Goal: Task Accomplishment & Management: Complete application form

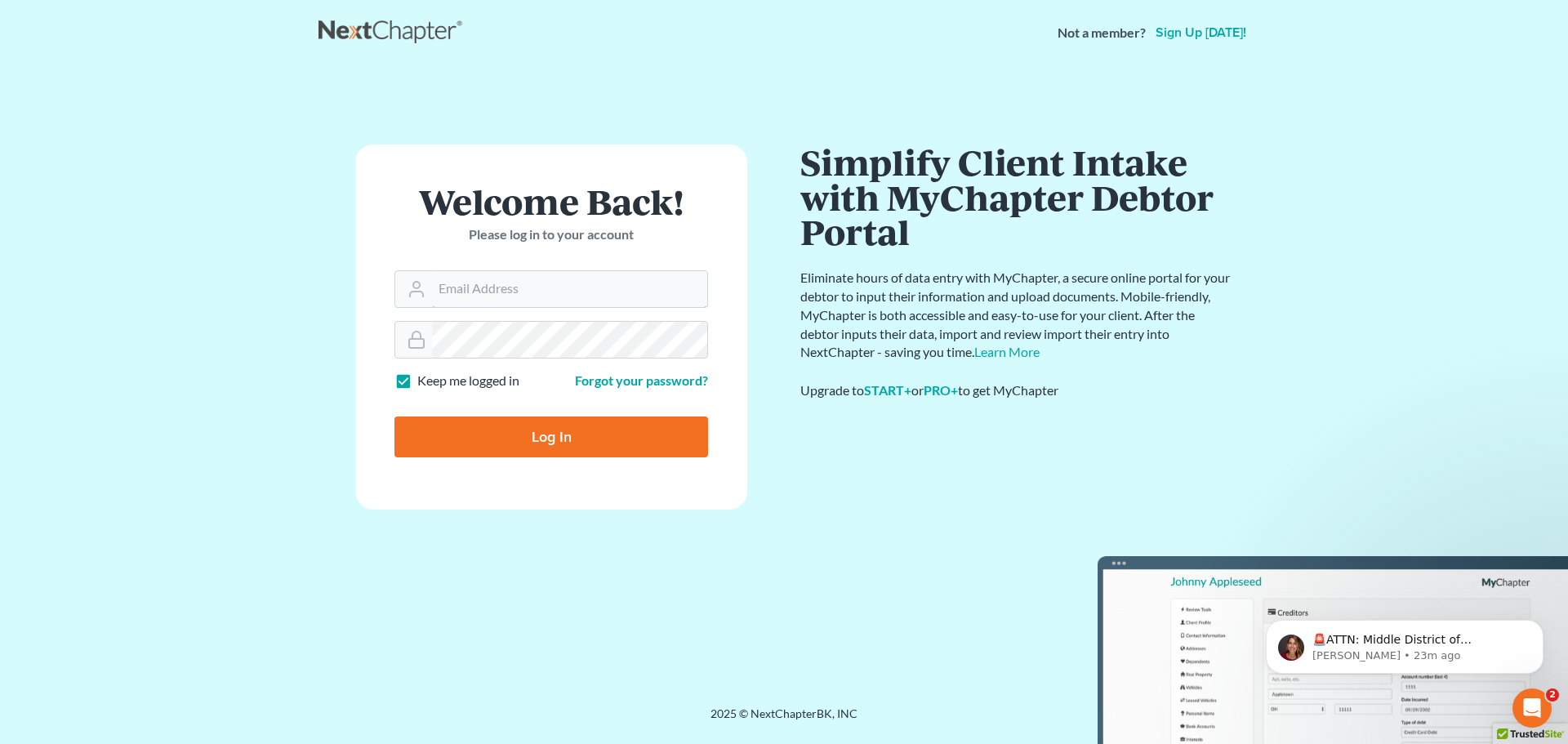
type input "[EMAIL_ADDRESS][DOMAIN_NAME]"
click at [528, 435] on input "Log In" at bounding box center [551, 436] width 314 height 41
type input "Thinking..."
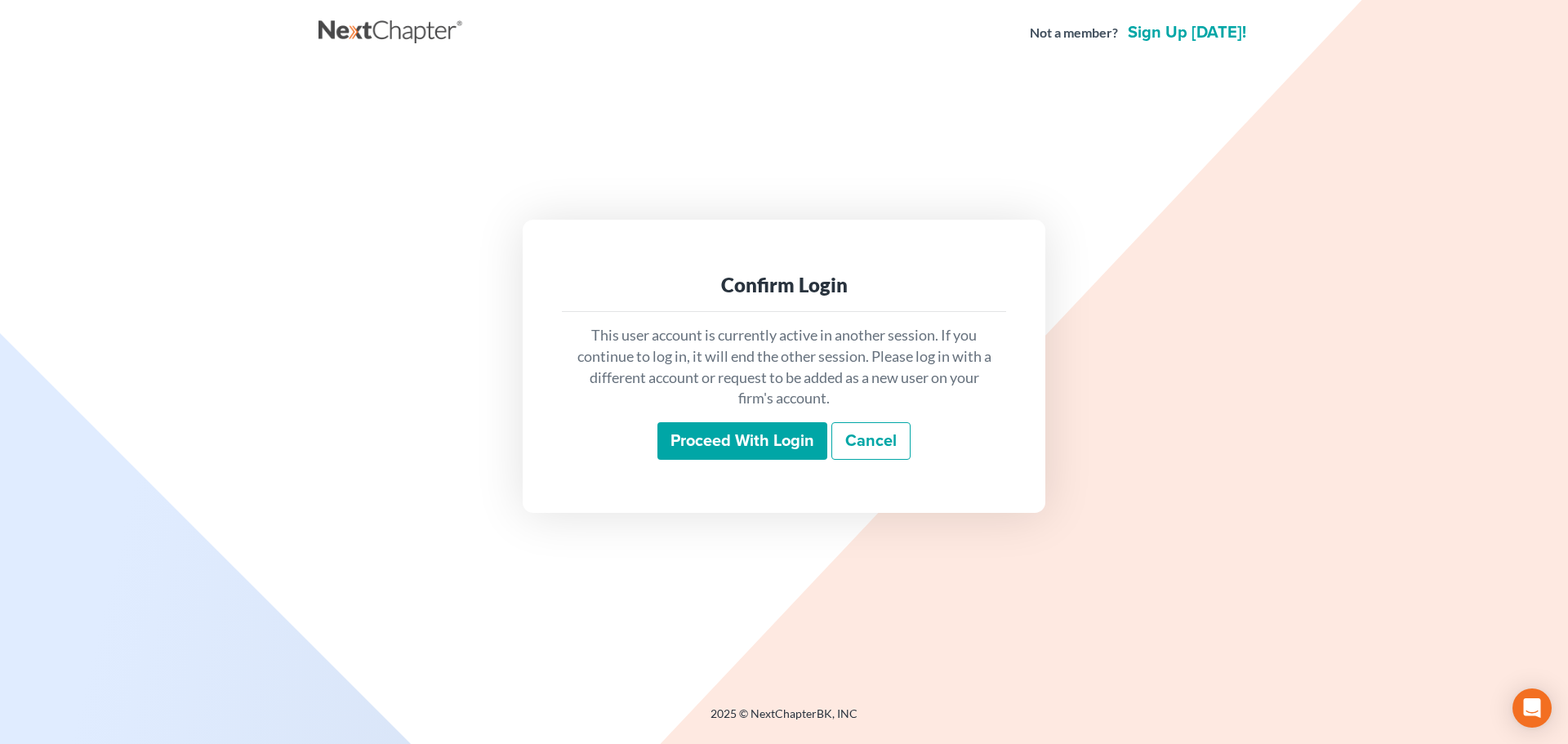
click at [694, 449] on input "Proceed with login" at bounding box center [742, 440] width 170 height 38
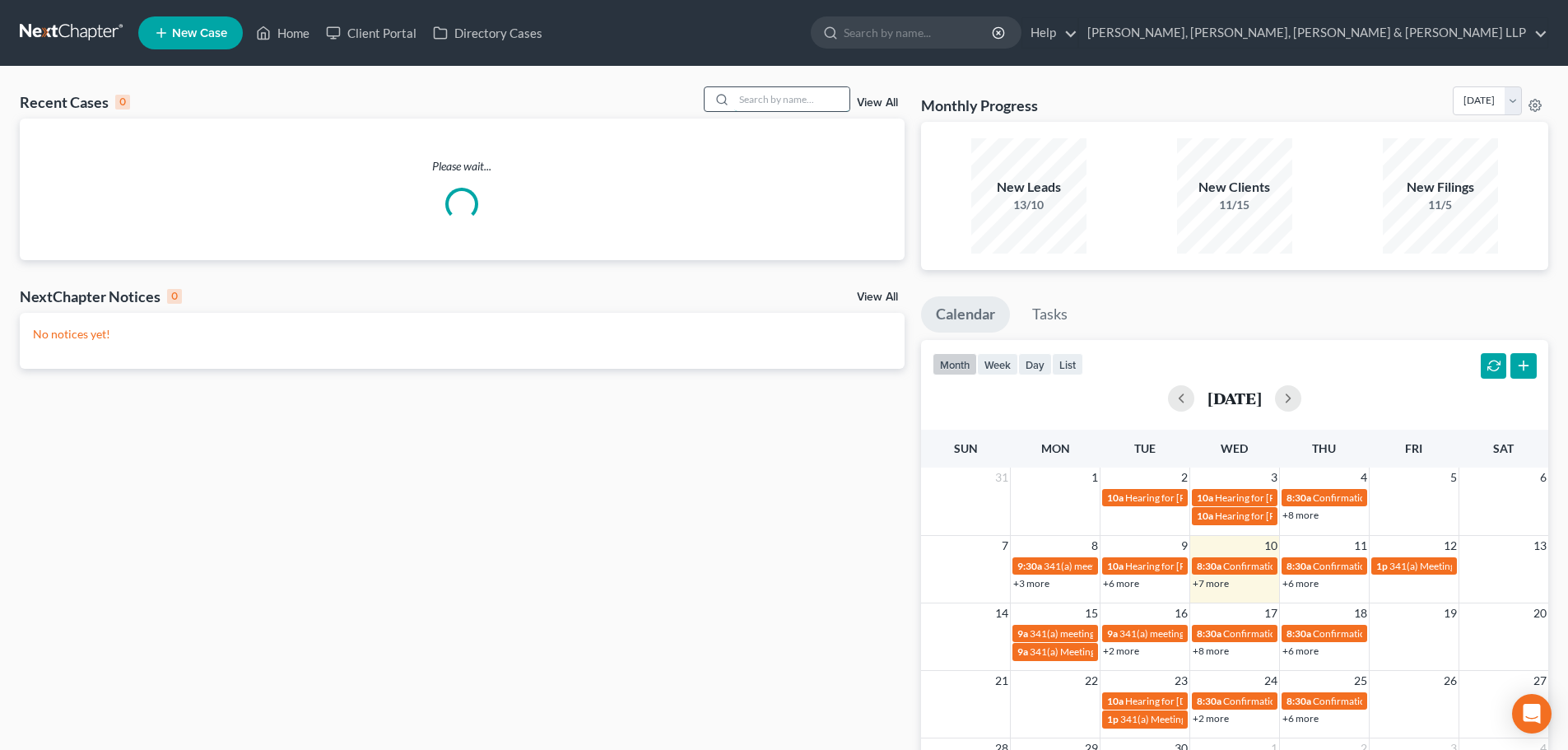
click at [813, 93] on input "search" at bounding box center [792, 99] width 116 height 24
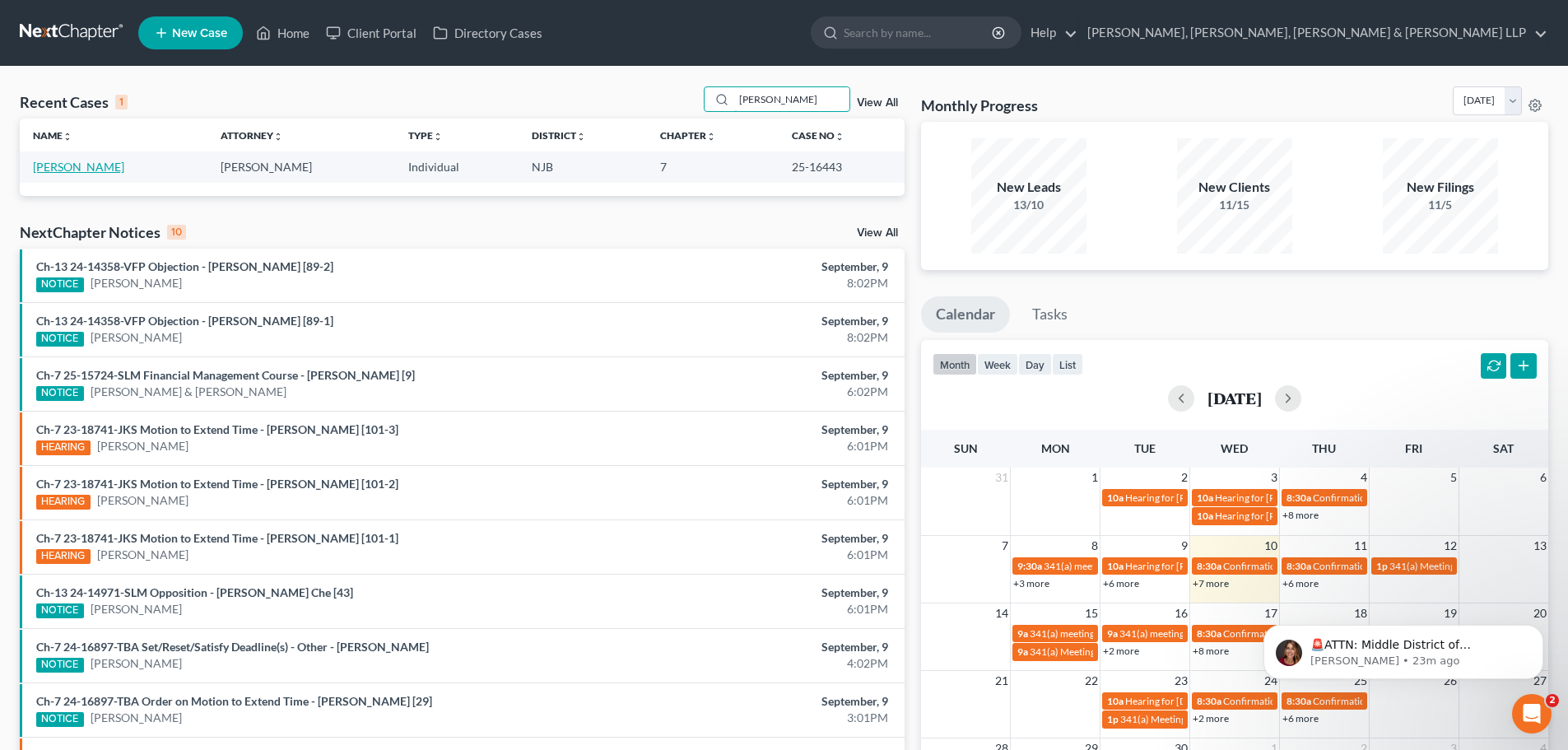
type input "[PERSON_NAME]"
click at [58, 173] on link "[PERSON_NAME]" at bounding box center [78, 166] width 91 height 14
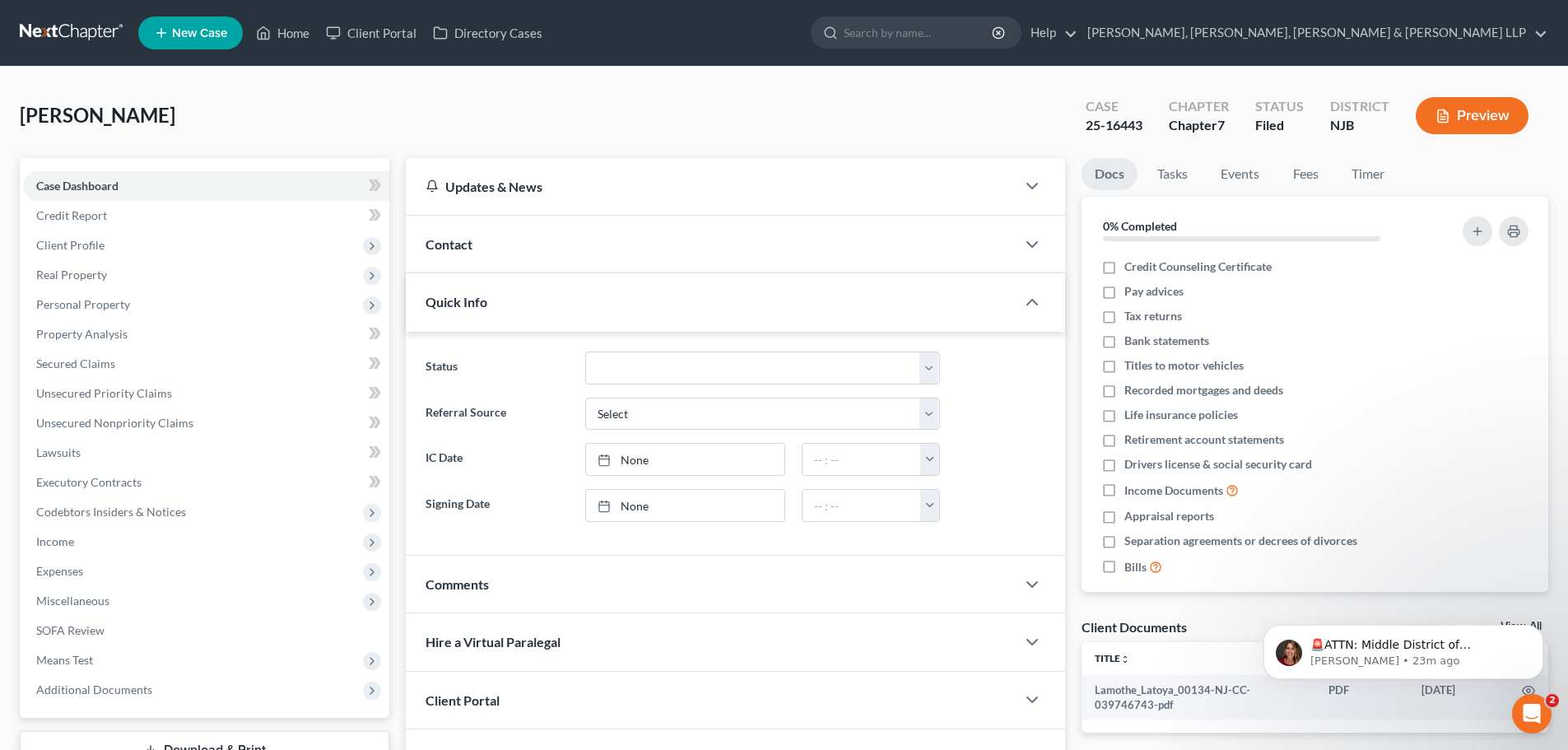
drag, startPoint x: 184, startPoint y: 110, endPoint x: 15, endPoint y: 113, distance: 169.0
click at [15, 113] on div "[PERSON_NAME] Upgraded Case 25-16443 Chapter Chapter 7 Status [GEOGRAPHIC_DATA]…" at bounding box center [784, 456] width 1568 height 779
copy span "[PERSON_NAME]"
click at [219, 112] on div "[PERSON_NAME] Upgraded Case 25-16443 Chapter Chapter 7 Status [GEOGRAPHIC_DATA]…" at bounding box center [783, 121] width 1528 height 72
copy span "[PERSON_NAME]"
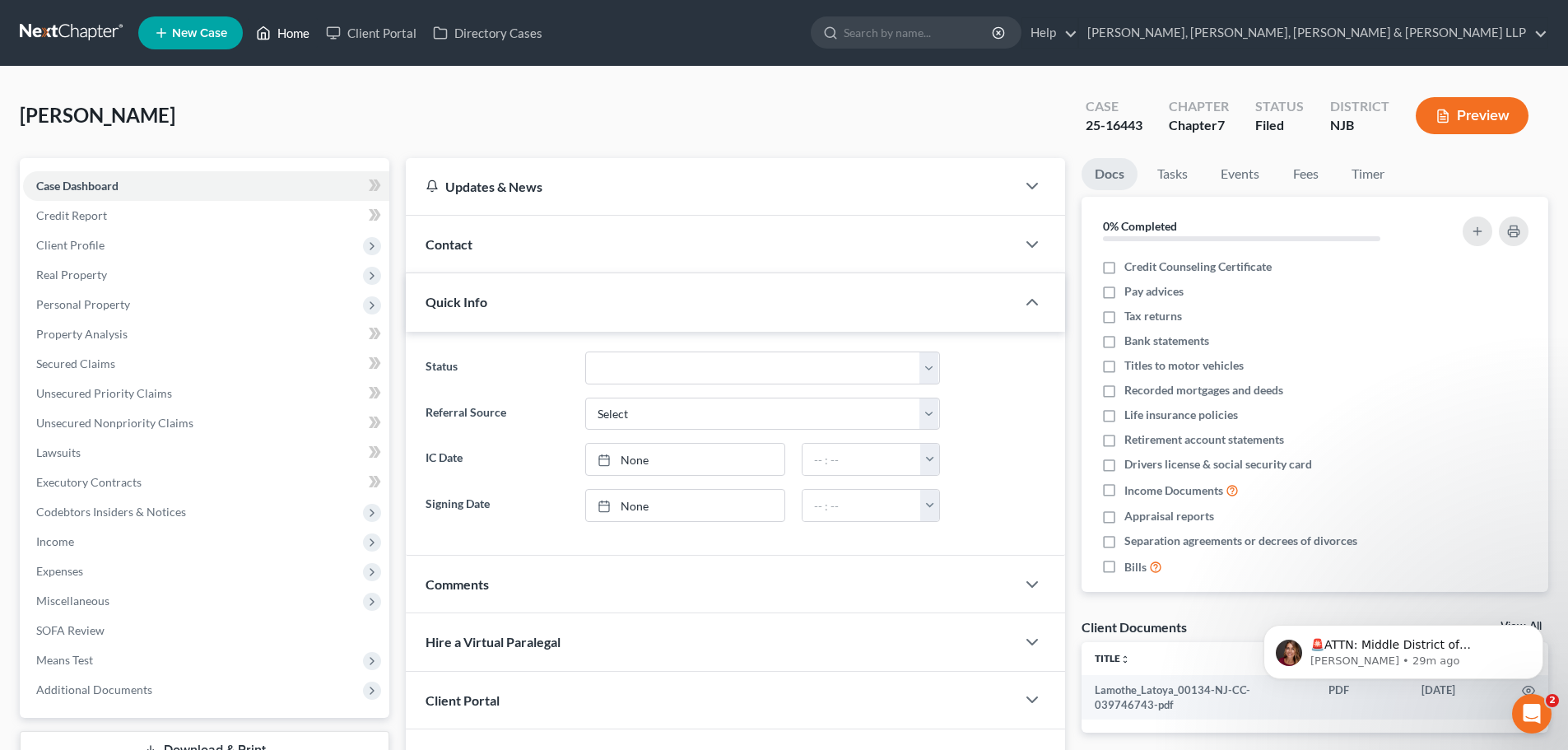
click at [283, 29] on link "Home" at bounding box center [283, 32] width 70 height 30
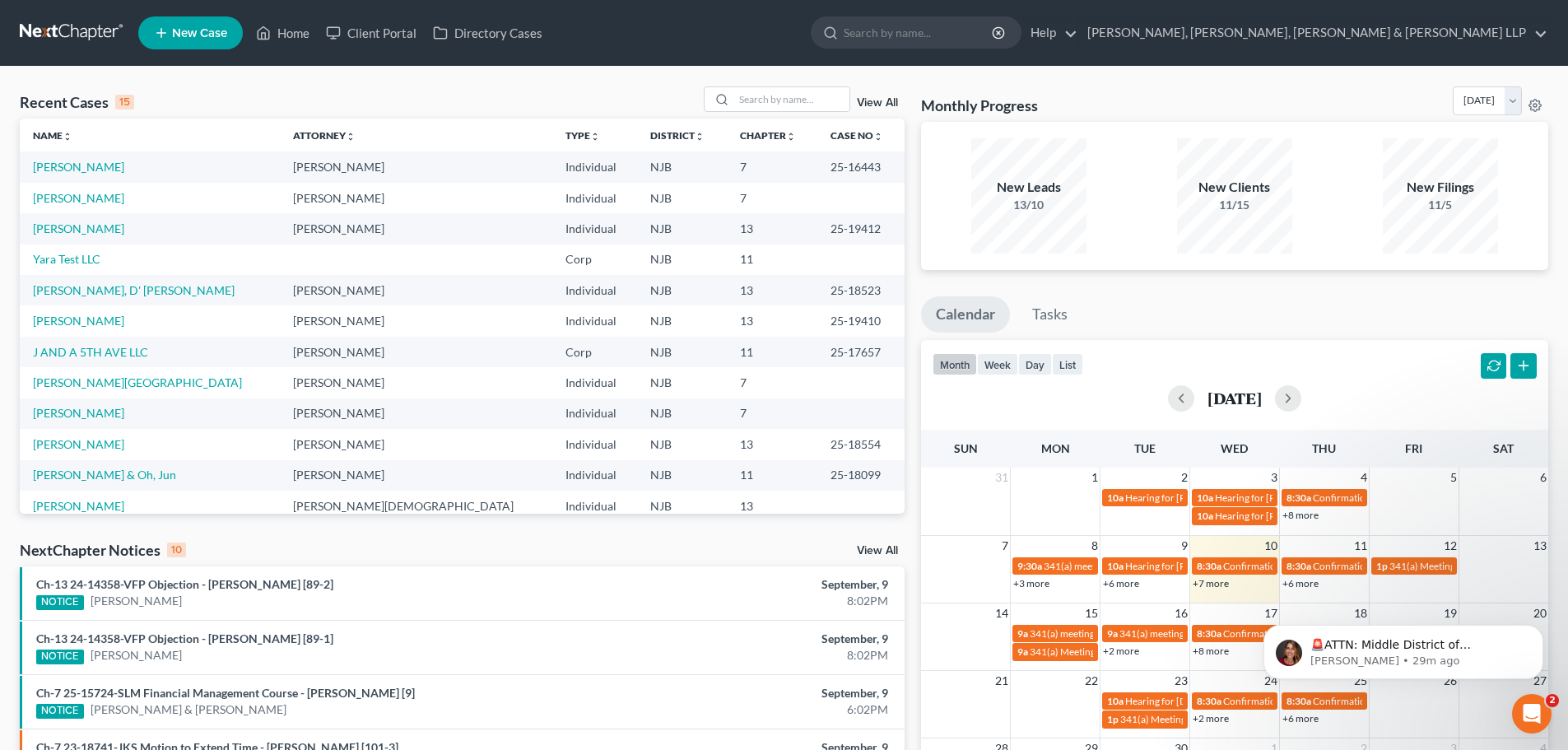
click at [198, 38] on span "New Case" at bounding box center [199, 33] width 55 height 13
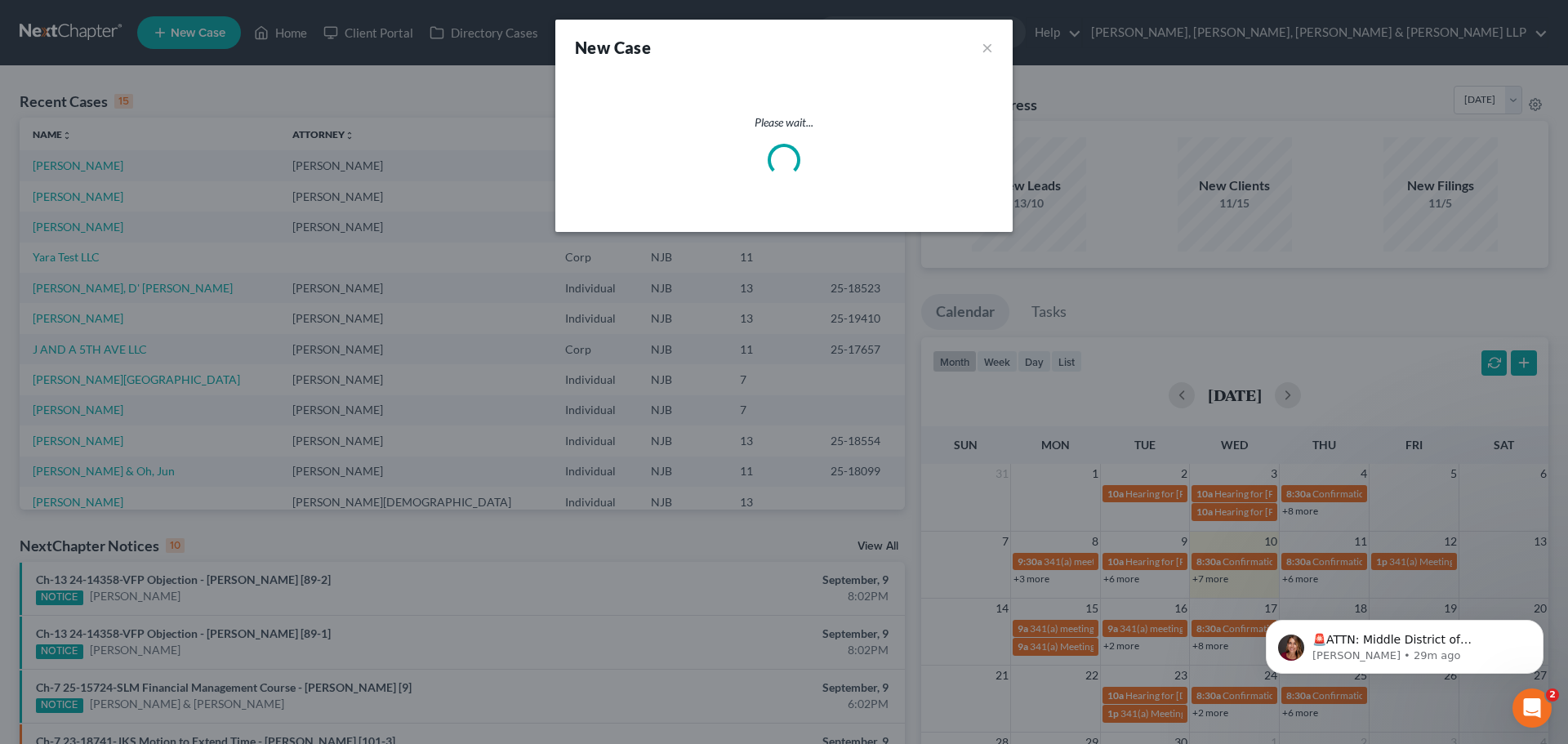
select select "51"
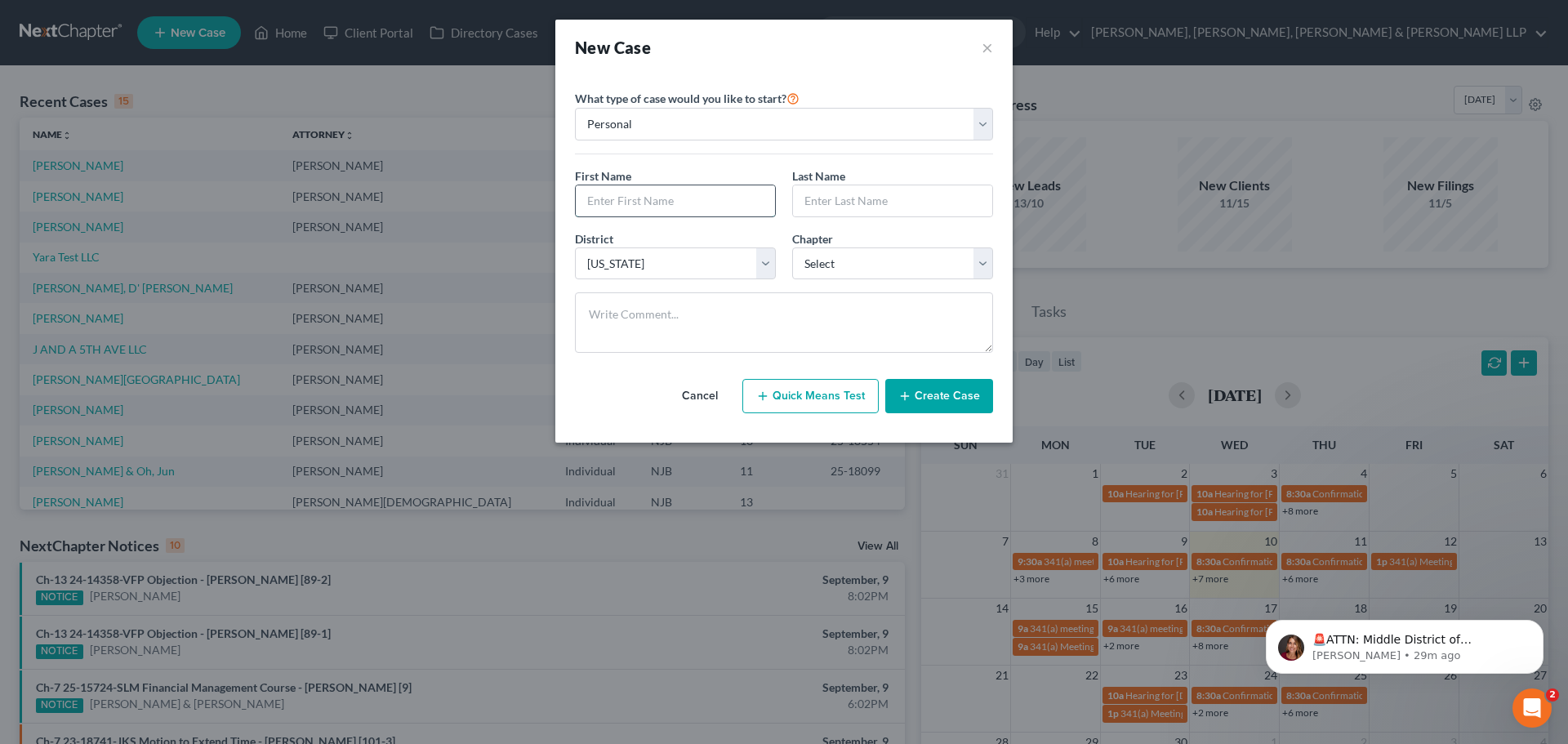
click at [637, 197] on input "text" at bounding box center [676, 200] width 199 height 31
type input "[PERSON_NAME]"
click at [829, 196] on input "text" at bounding box center [892, 200] width 199 height 31
type input "[PERSON_NAME]"
click at [821, 267] on select "Select 7 11 12 13" at bounding box center [892, 264] width 201 height 33
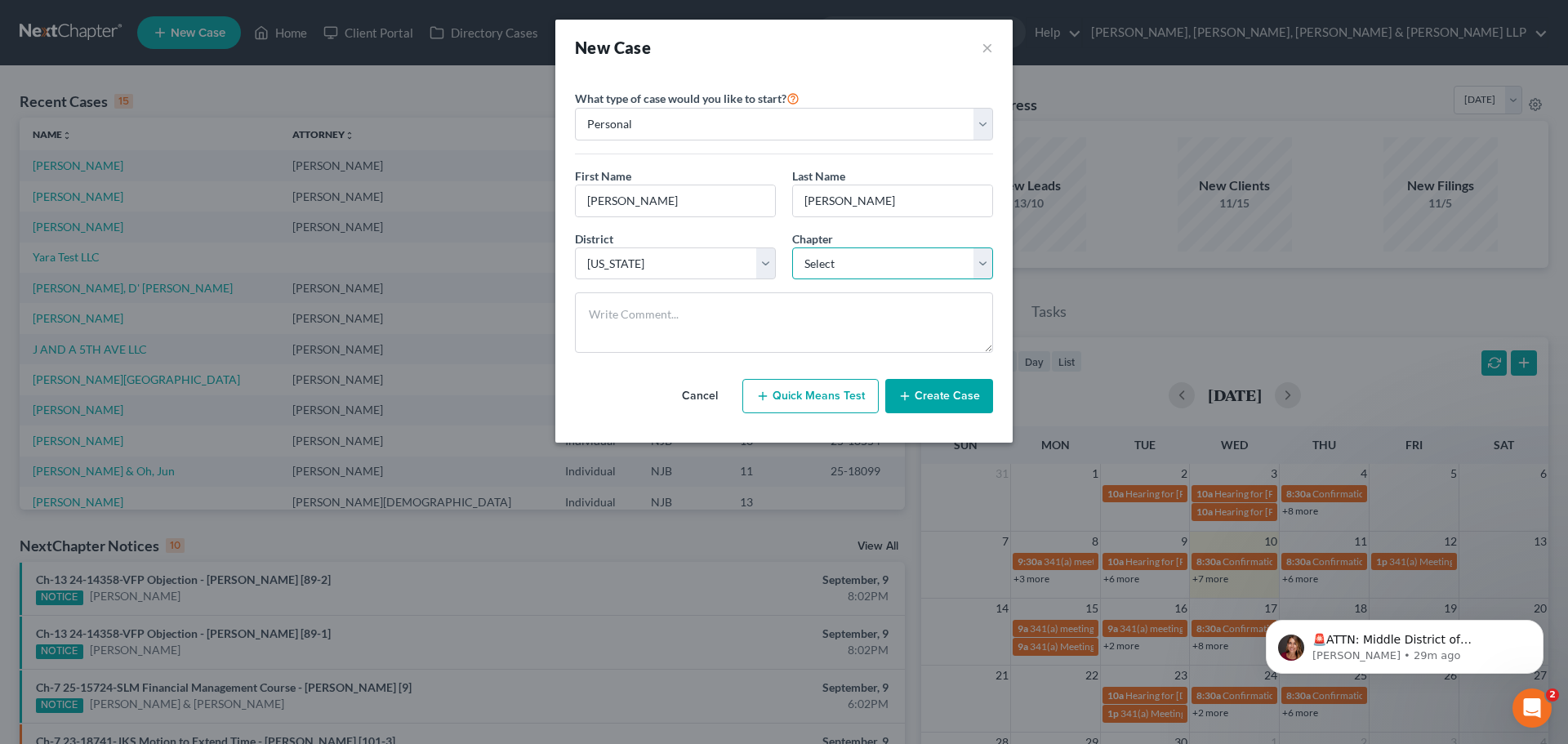
select select "0"
click at [792, 248] on select "Select 7 11 12 13" at bounding box center [892, 264] width 201 height 33
click at [934, 398] on button "Create Case" at bounding box center [938, 396] width 108 height 34
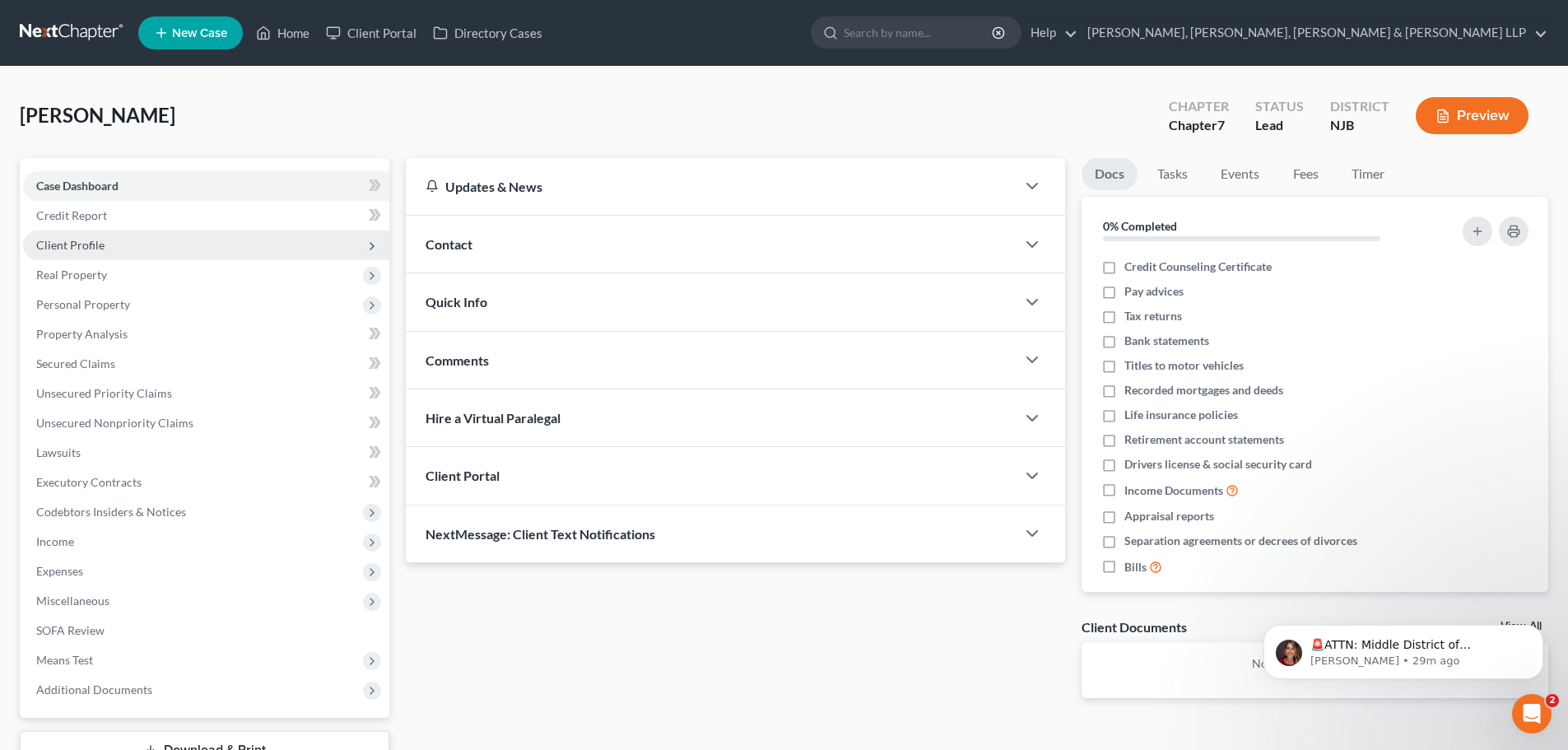
click at [98, 240] on span "Client Profile" at bounding box center [70, 245] width 68 height 14
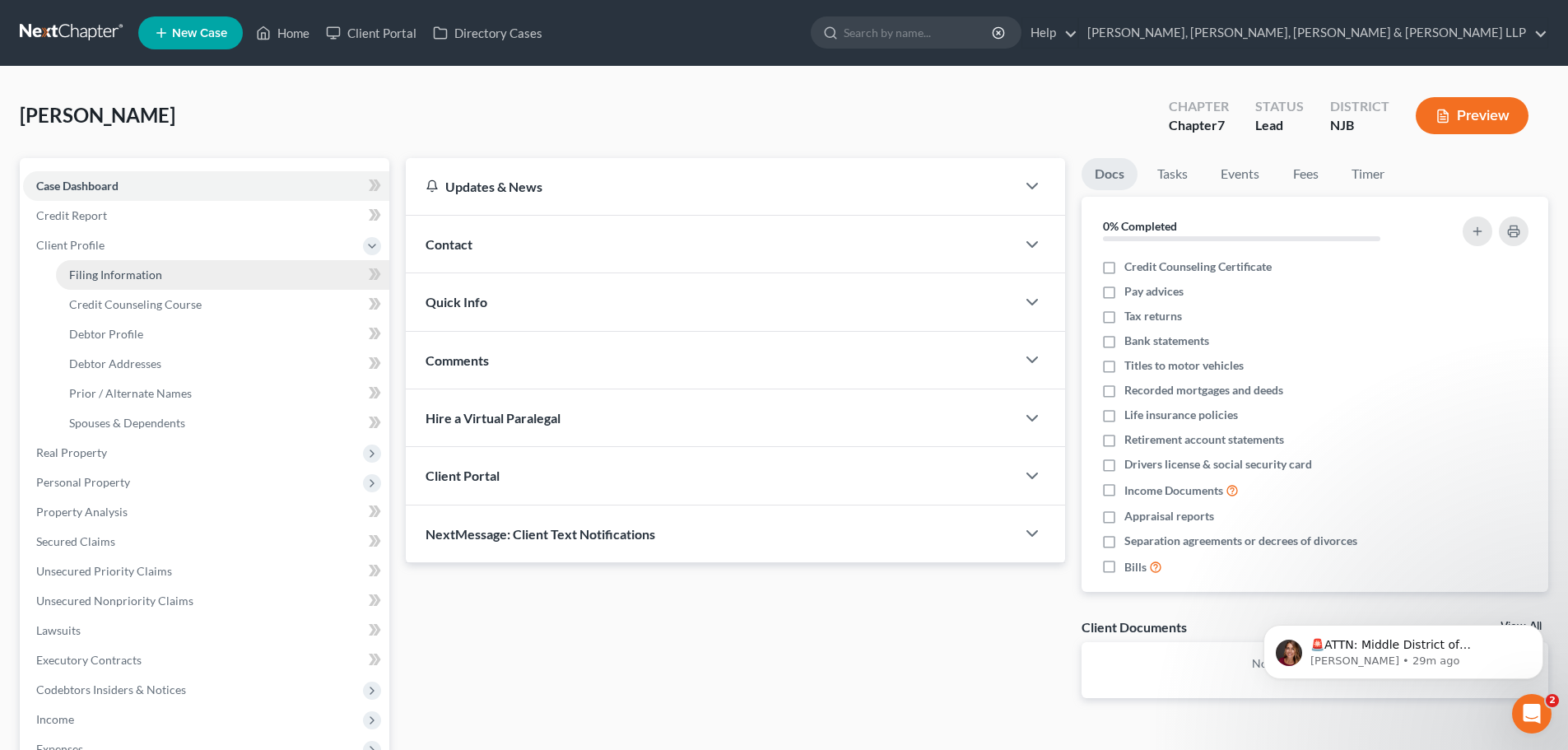
click at [136, 278] on span "Filing Information" at bounding box center [116, 274] width 93 height 14
select select "1"
select select "0"
select select "51"
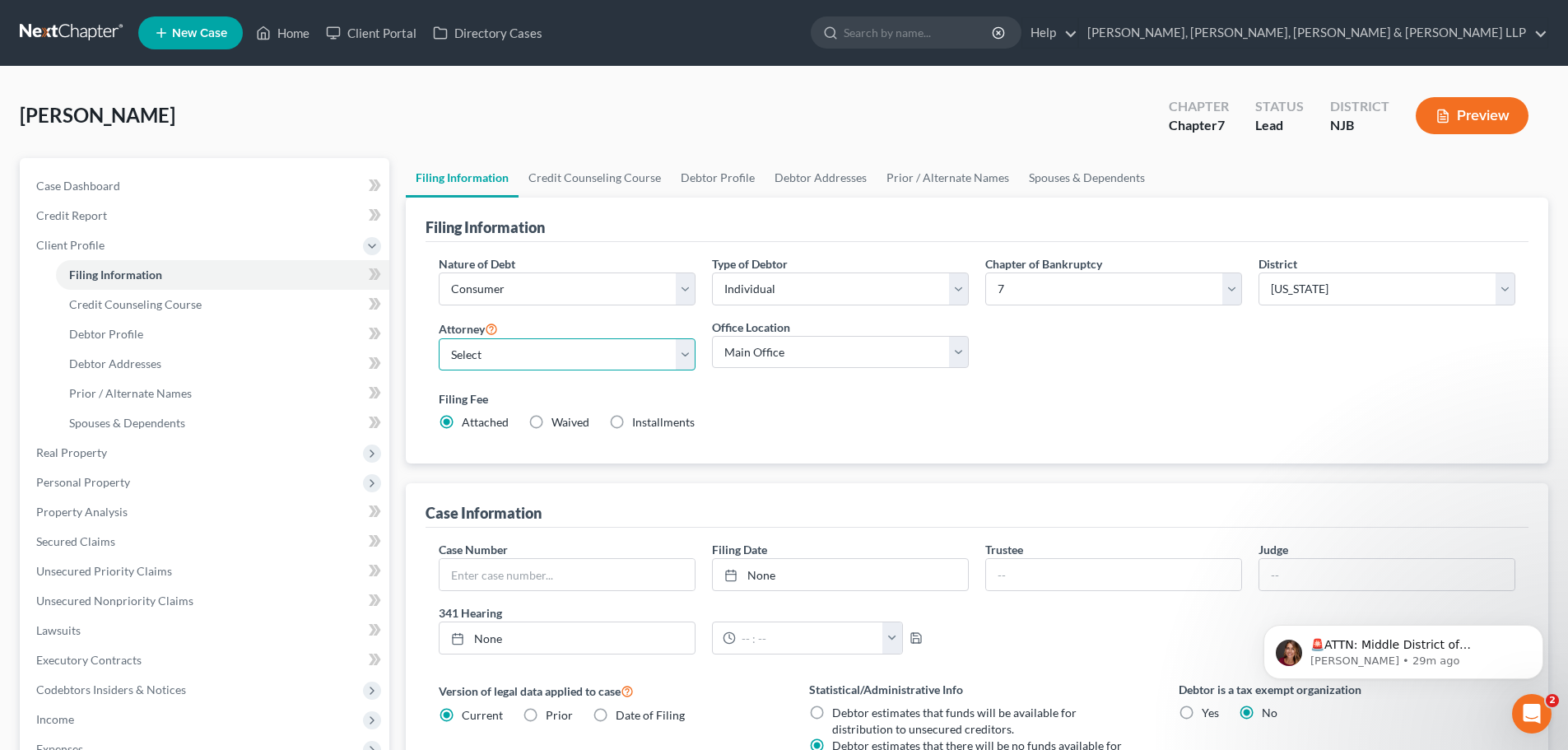
drag, startPoint x: 529, startPoint y: 357, endPoint x: 534, endPoint y: 370, distance: 13.9
click at [529, 359] on select "Select [PERSON_NAME] - NJB [PERSON_NAME] - NYNB [PERSON_NAME] - NYEB [PERSON_NA…" at bounding box center [567, 354] width 257 height 33
select select "6"
click at [439, 338] on select "Select [PERSON_NAME] - NJB [PERSON_NAME] - NYNB [PERSON_NAME] - NYEB [PERSON_NA…" at bounding box center [567, 354] width 257 height 33
click at [744, 347] on select "Main Office Scura, [GEOGRAPHIC_DATA], [PERSON_NAME], [PERSON_NAME] & [PERSON_NA…" at bounding box center [841, 352] width 257 height 33
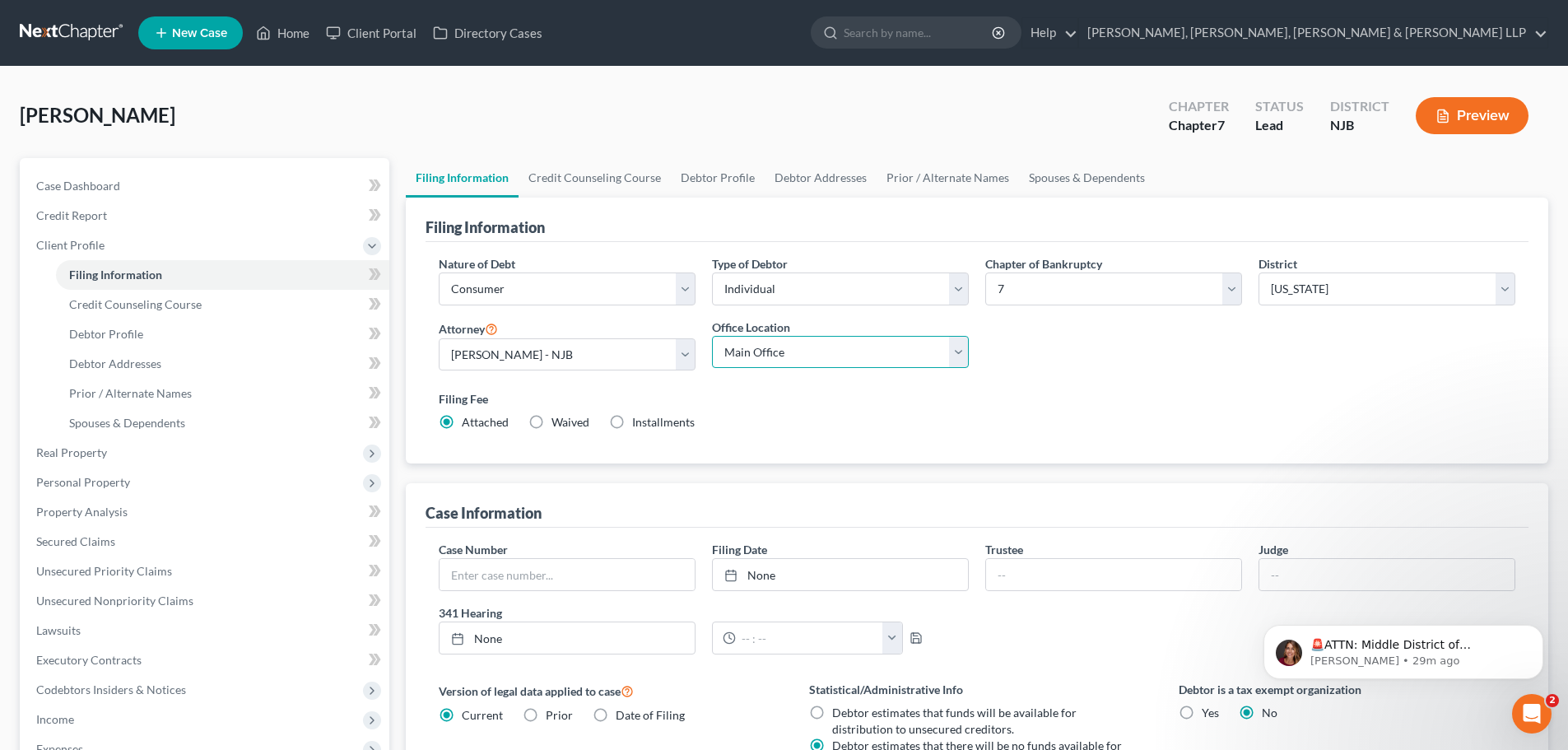
select select "0"
click at [712, 336] on select "Main Office Scura, [GEOGRAPHIC_DATA], [PERSON_NAME], [PERSON_NAME] & [PERSON_NA…" at bounding box center [841, 352] width 257 height 33
click at [623, 184] on link "Credit Counseling Course" at bounding box center [595, 177] width 152 height 40
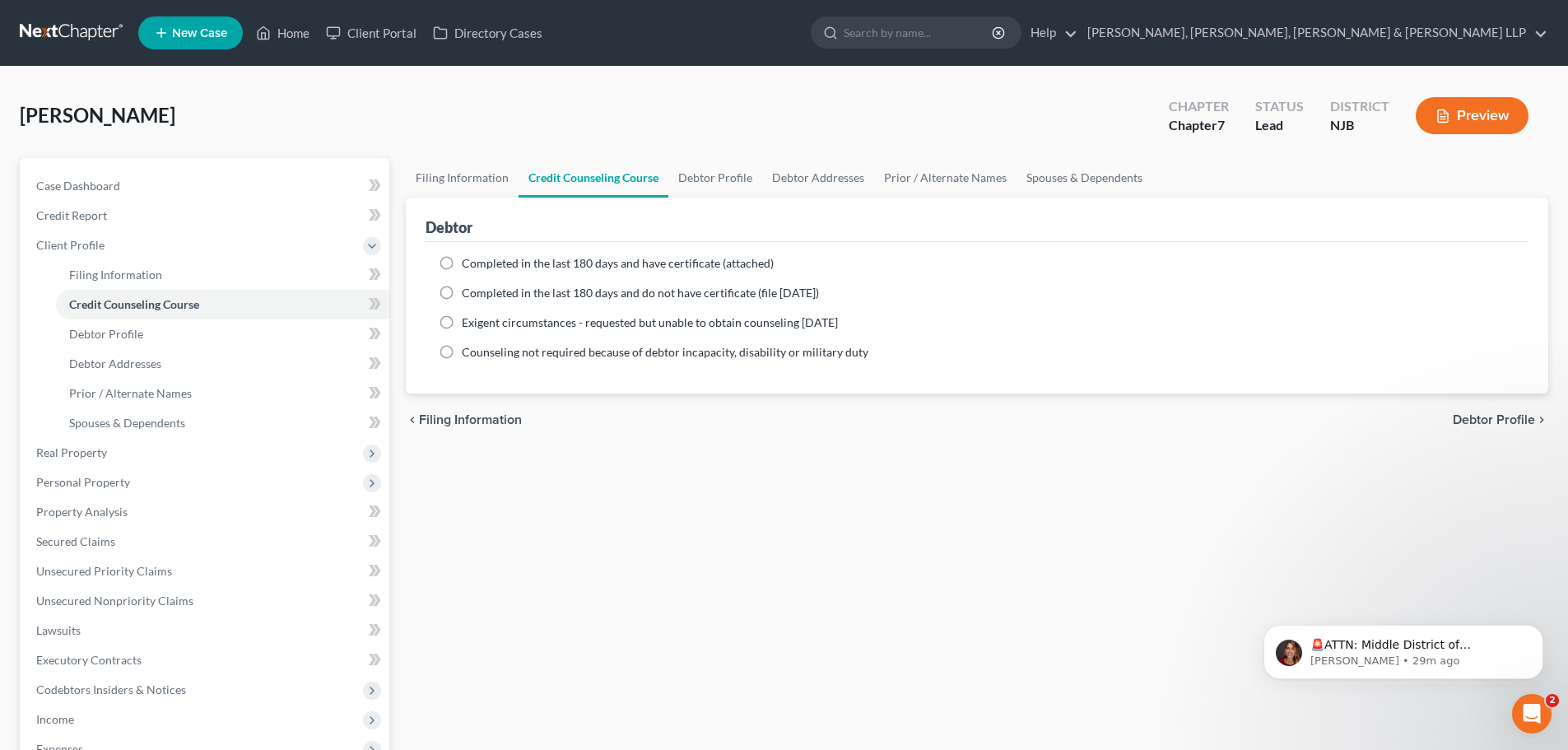
click at [513, 265] on span "Completed in the last 180 days and have certificate (attached)" at bounding box center [618, 262] width 312 height 14
click at [479, 265] on input "Completed in the last 180 days and have certificate (attached)" at bounding box center [473, 260] width 11 height 11
radio input "true"
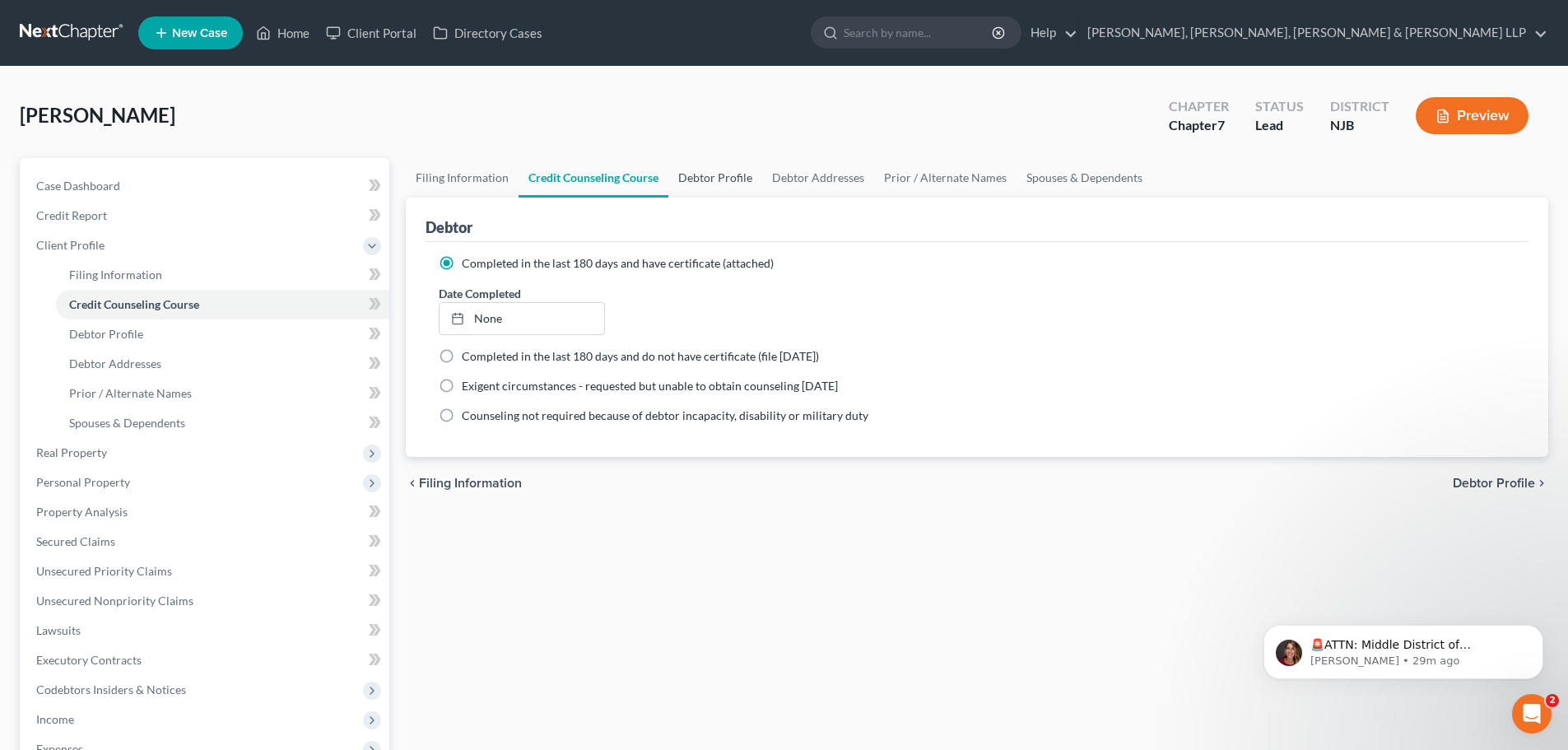
click at [716, 184] on link "Debtor Profile" at bounding box center [715, 177] width 94 height 40
select select "0"
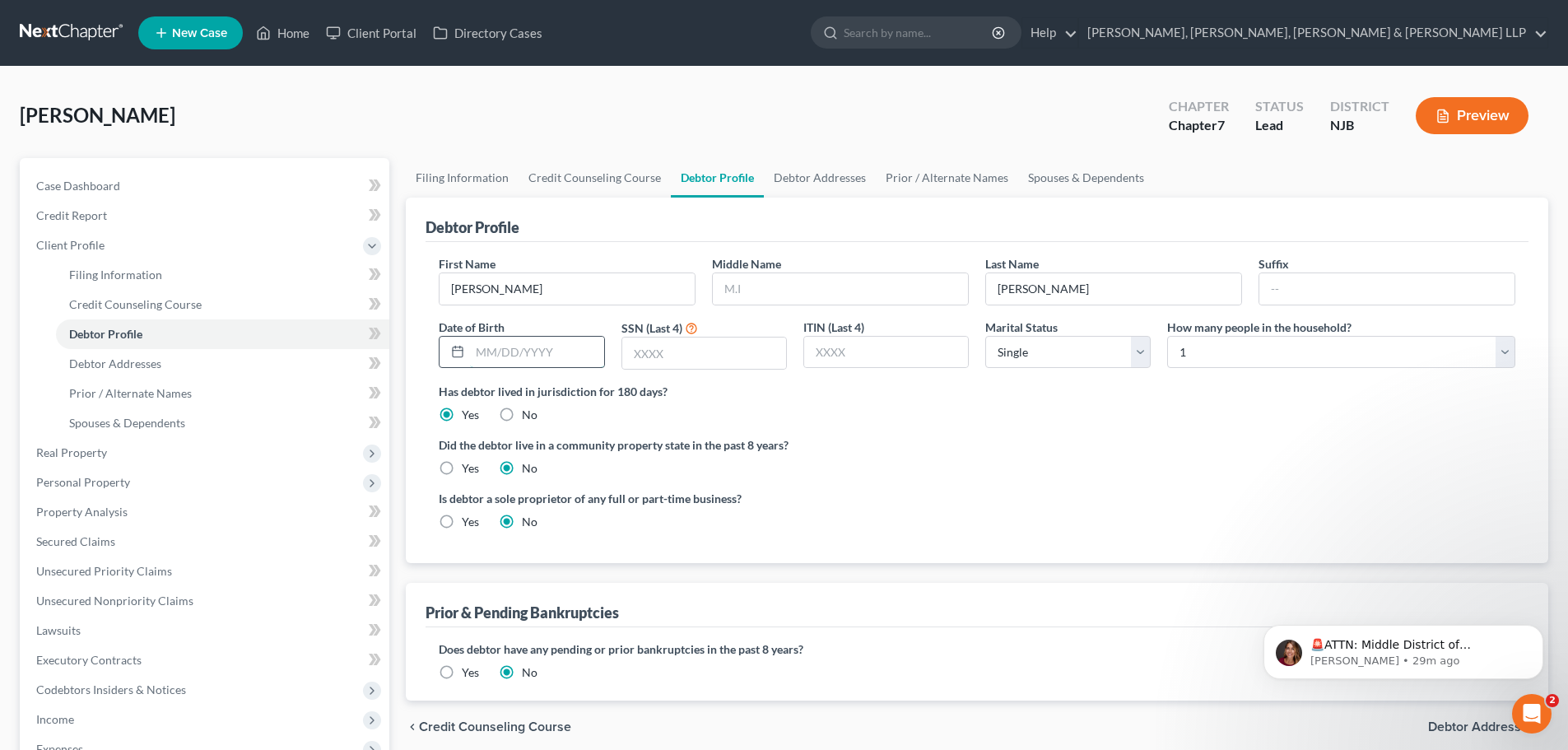
click at [551, 357] on input "text" at bounding box center [537, 352] width 133 height 31
type input "[DATE]"
click at [832, 170] on link "Debtor Addresses" at bounding box center [819, 177] width 112 height 40
select select "0"
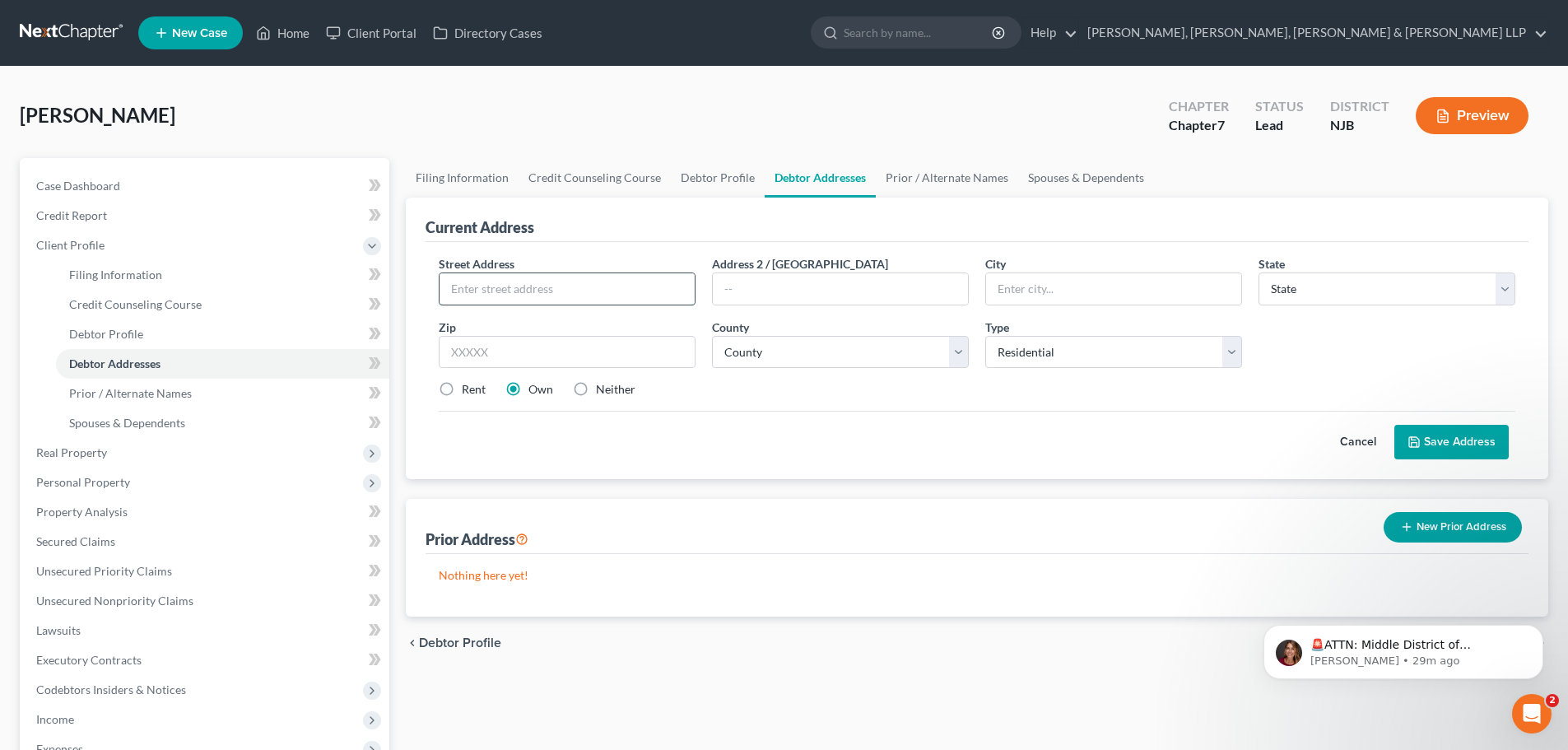
click at [527, 289] on input "text" at bounding box center [567, 289] width 255 height 31
type input "[STREET_ADDRESS]"
click at [509, 348] on input "text" at bounding box center [567, 352] width 257 height 33
type input "07087"
type input "[GEOGRAPHIC_DATA]"
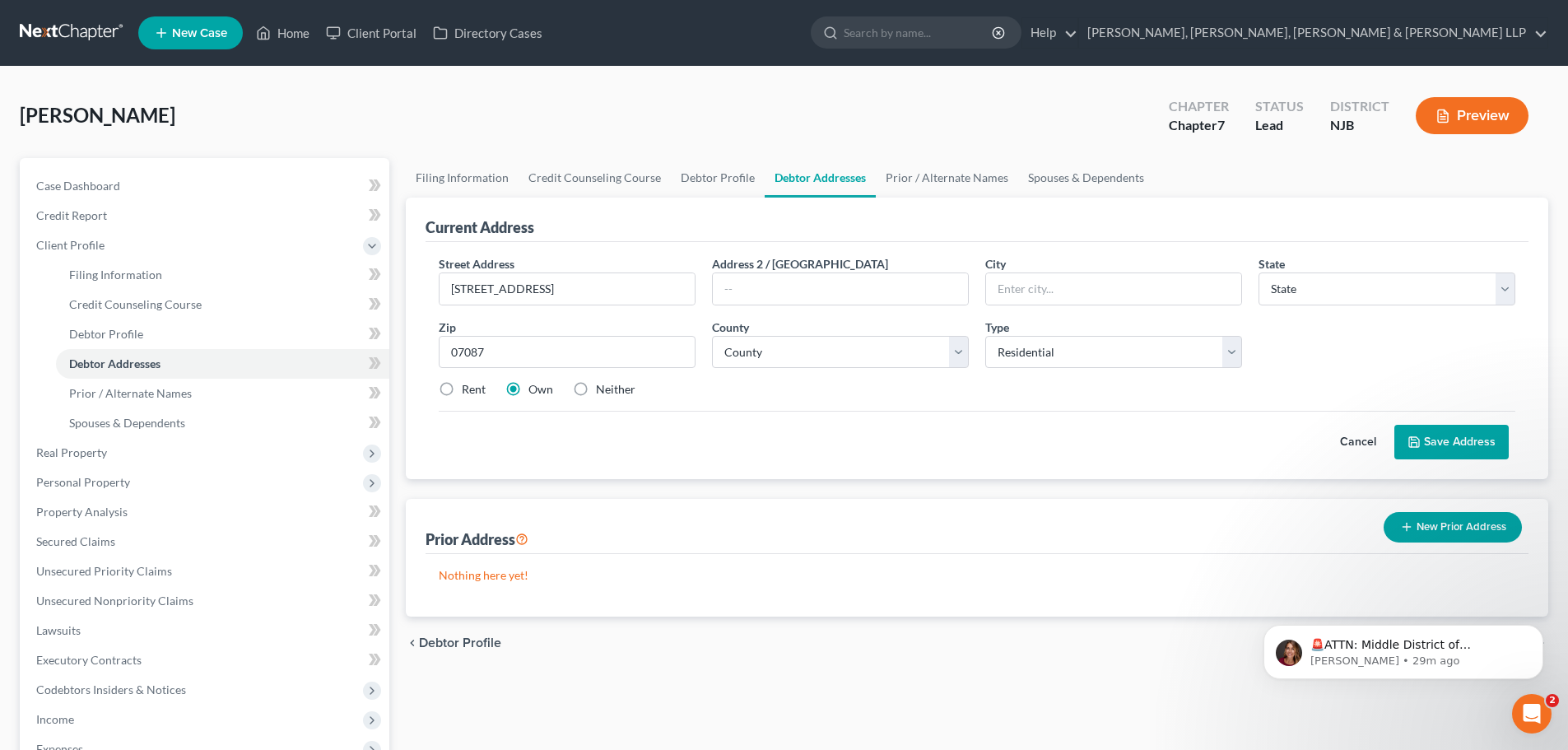
select select "33"
click at [473, 386] on label "Rent" at bounding box center [473, 390] width 24 height 17
click at [473, 386] on input "Rent" at bounding box center [473, 386] width 11 height 11
radio input "true"
click at [813, 364] on select "County" at bounding box center [841, 352] width 257 height 33
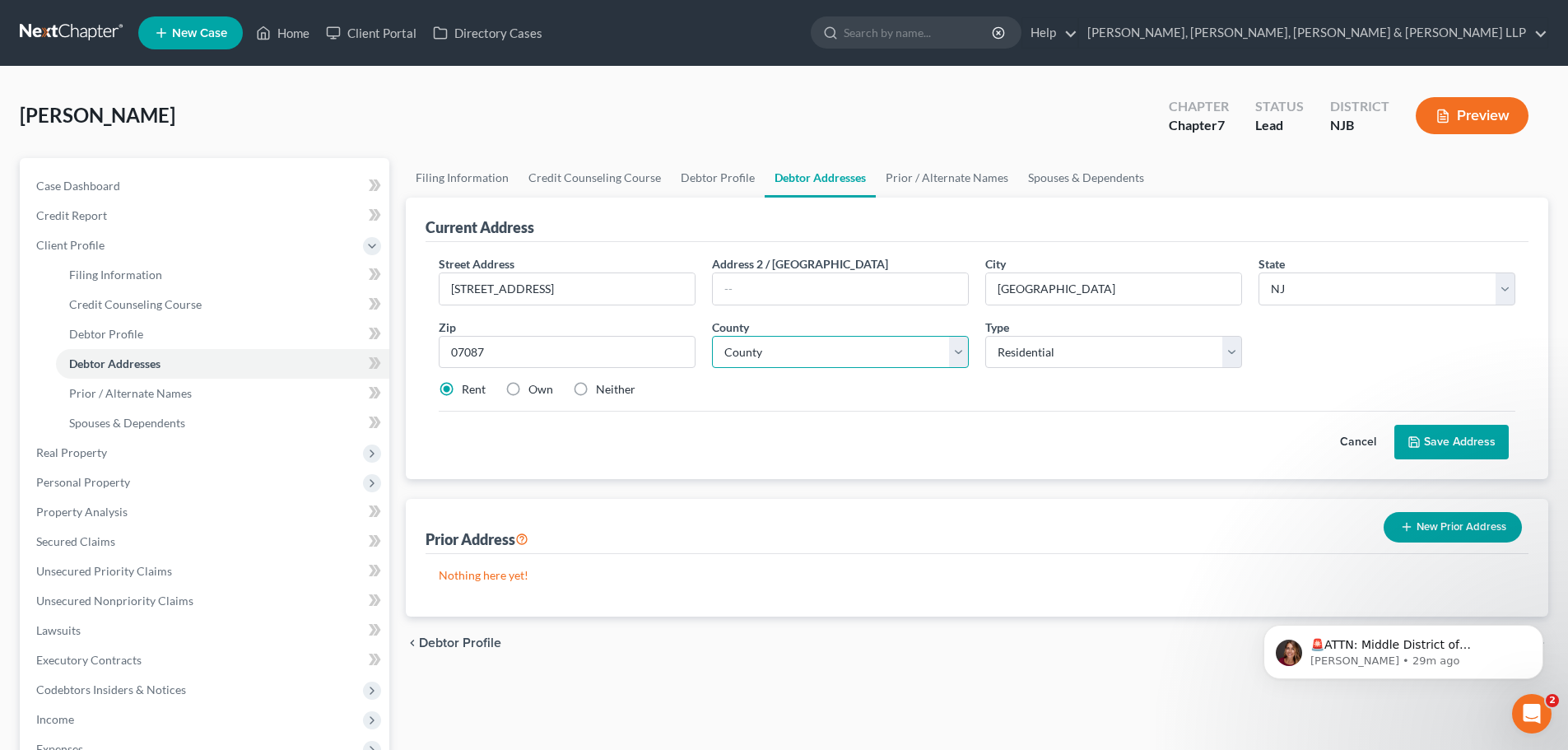
select select "8"
click at [712, 336] on select "County [GEOGRAPHIC_DATA] [GEOGRAPHIC_DATA] [GEOGRAPHIC_DATA] [GEOGRAPHIC_DATA] …" at bounding box center [841, 352] width 257 height 33
click at [1458, 439] on button "Save Address" at bounding box center [1452, 441] width 115 height 35
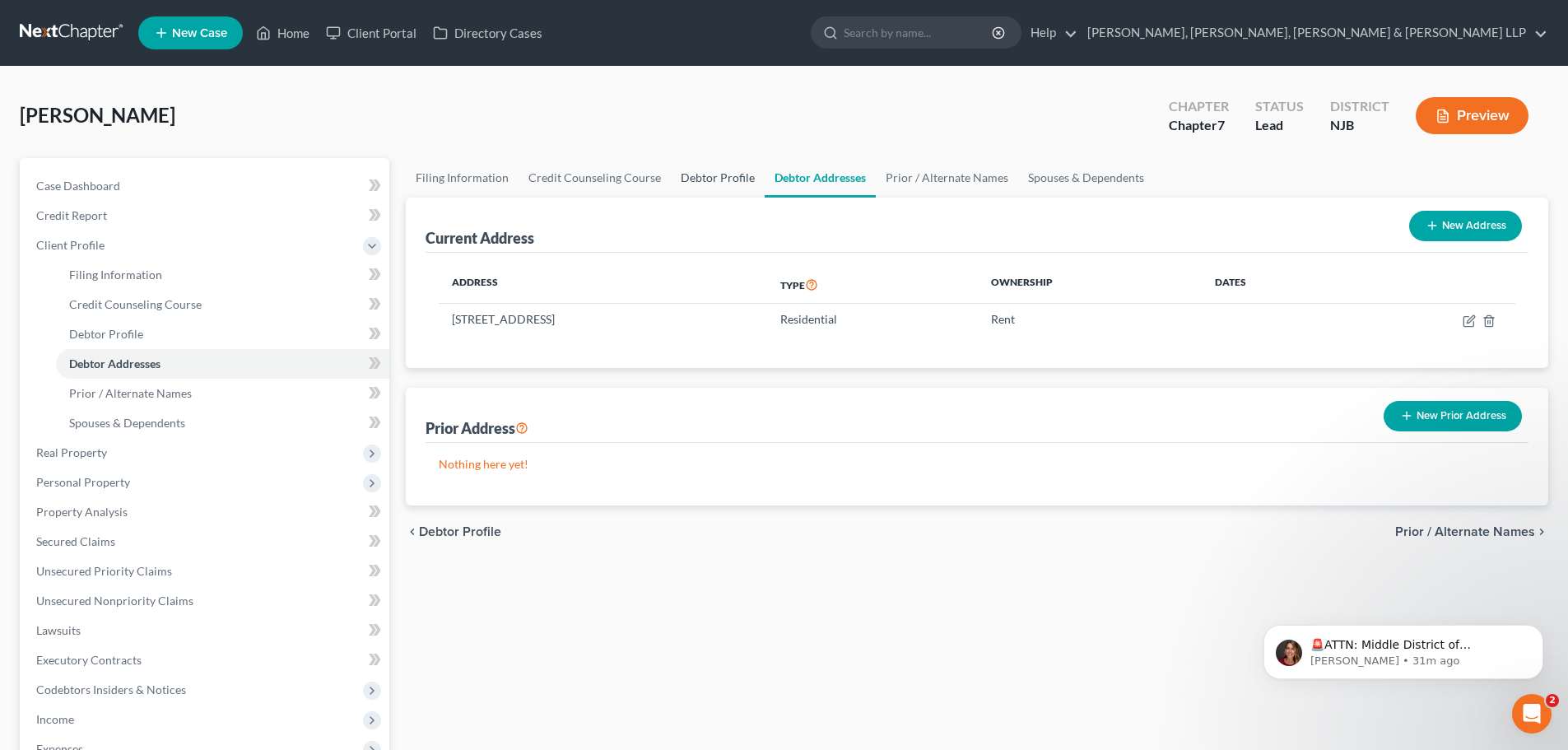
click at [722, 190] on link "Debtor Profile" at bounding box center [717, 177] width 94 height 40
select select "0"
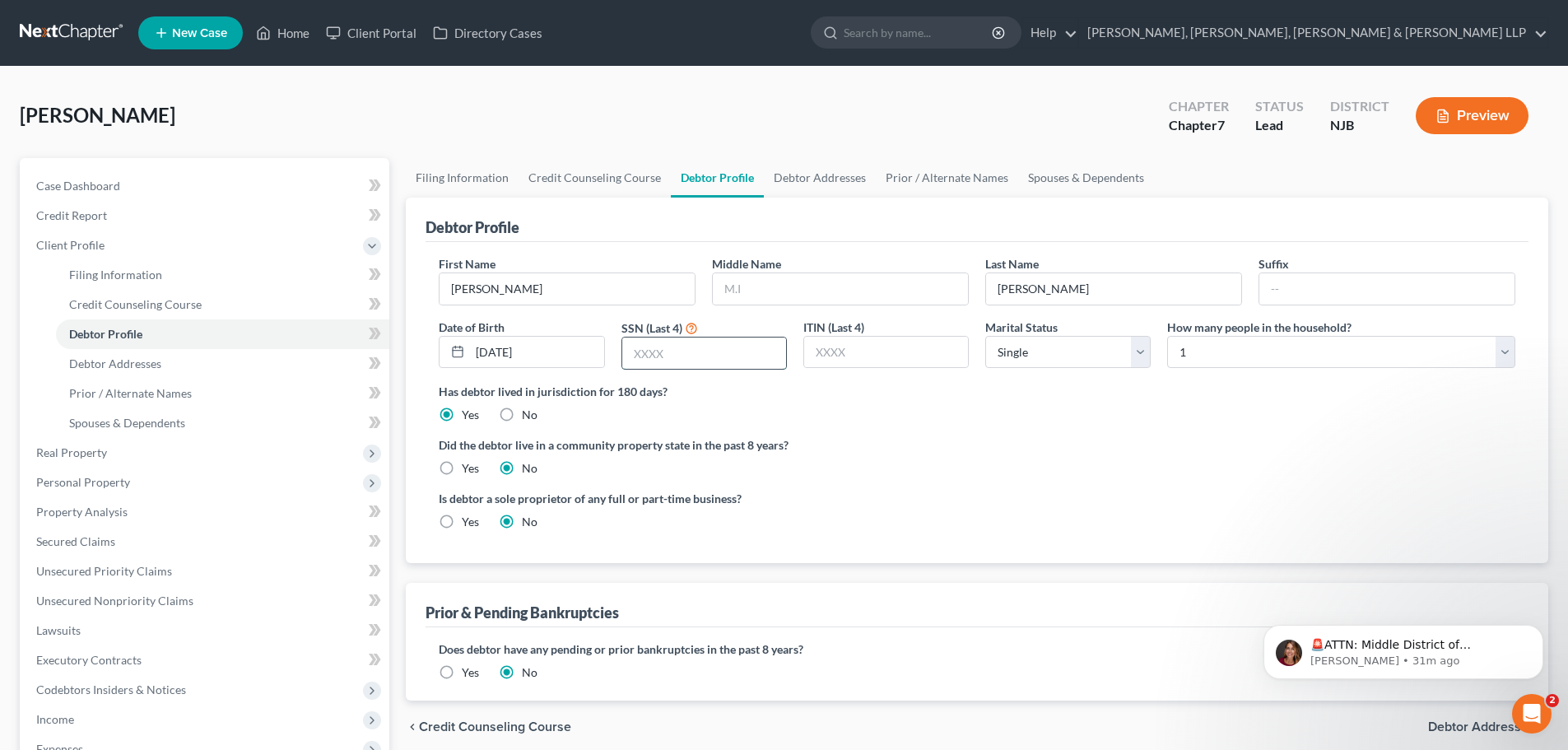
click at [720, 361] on input "text" at bounding box center [704, 353] width 164 height 31
type input "1423"
click at [817, 172] on link "Debtor Addresses" at bounding box center [819, 177] width 112 height 40
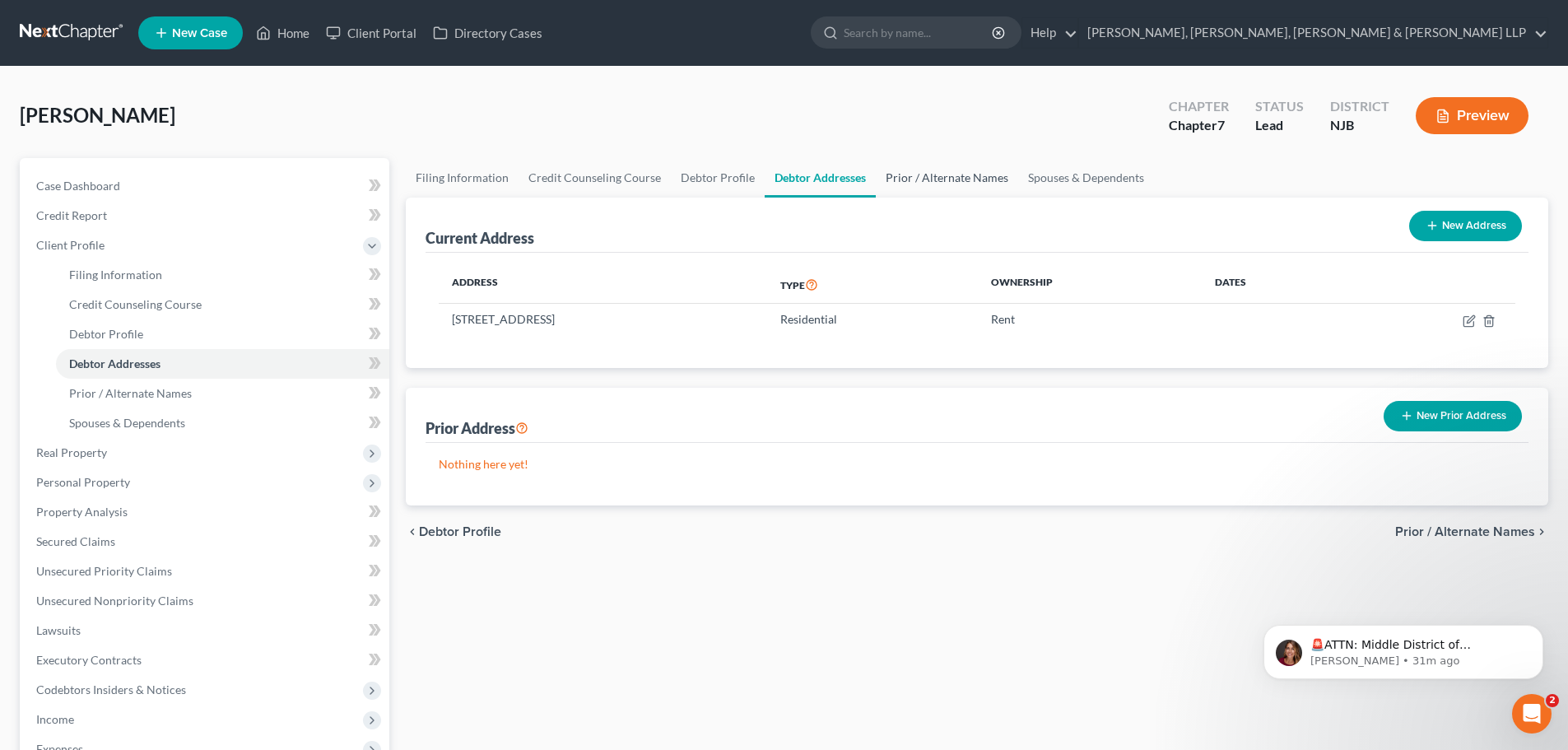
click at [916, 184] on link "Prior / Alternate Names" at bounding box center [947, 177] width 143 height 40
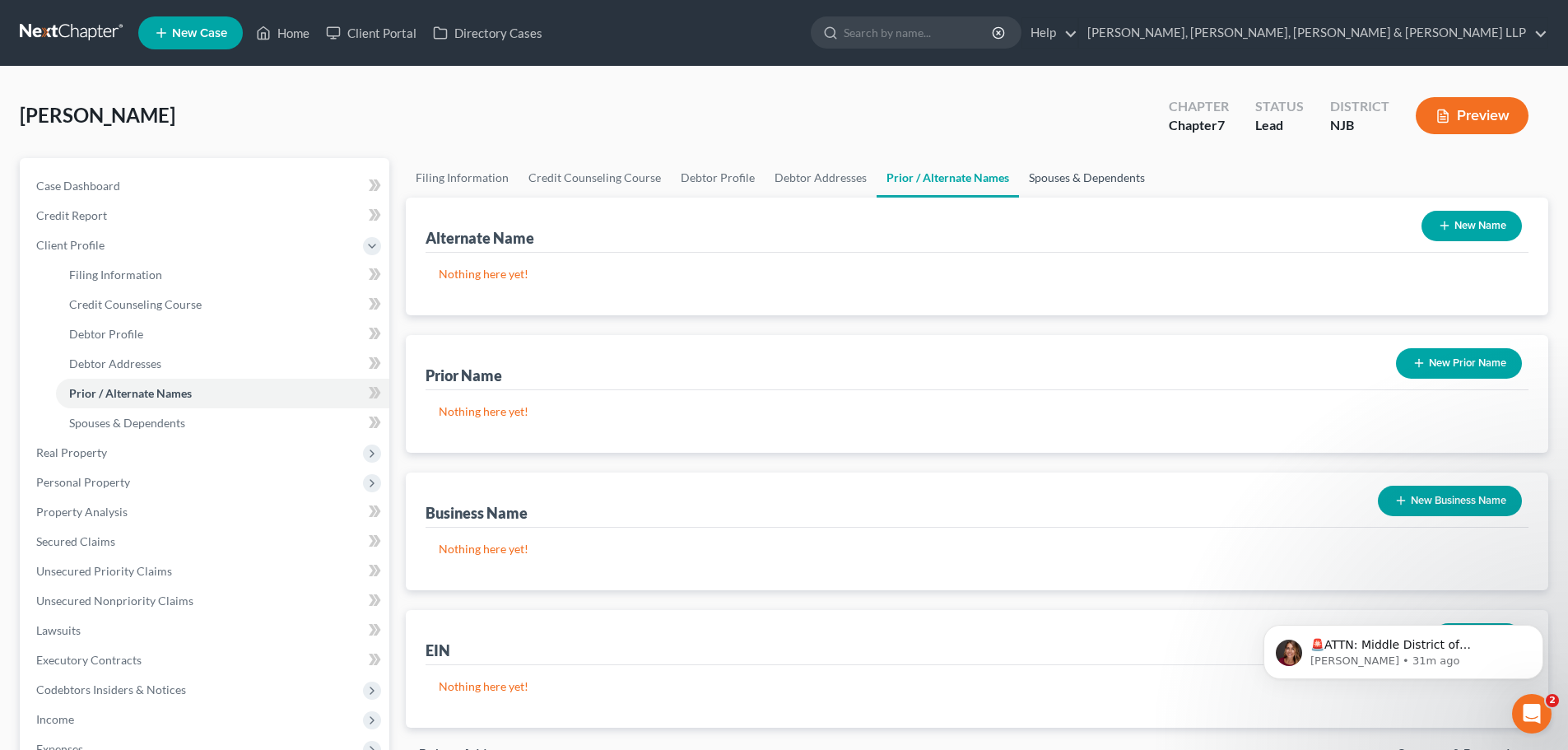
click at [1073, 181] on link "Spouses & Dependents" at bounding box center [1087, 177] width 136 height 40
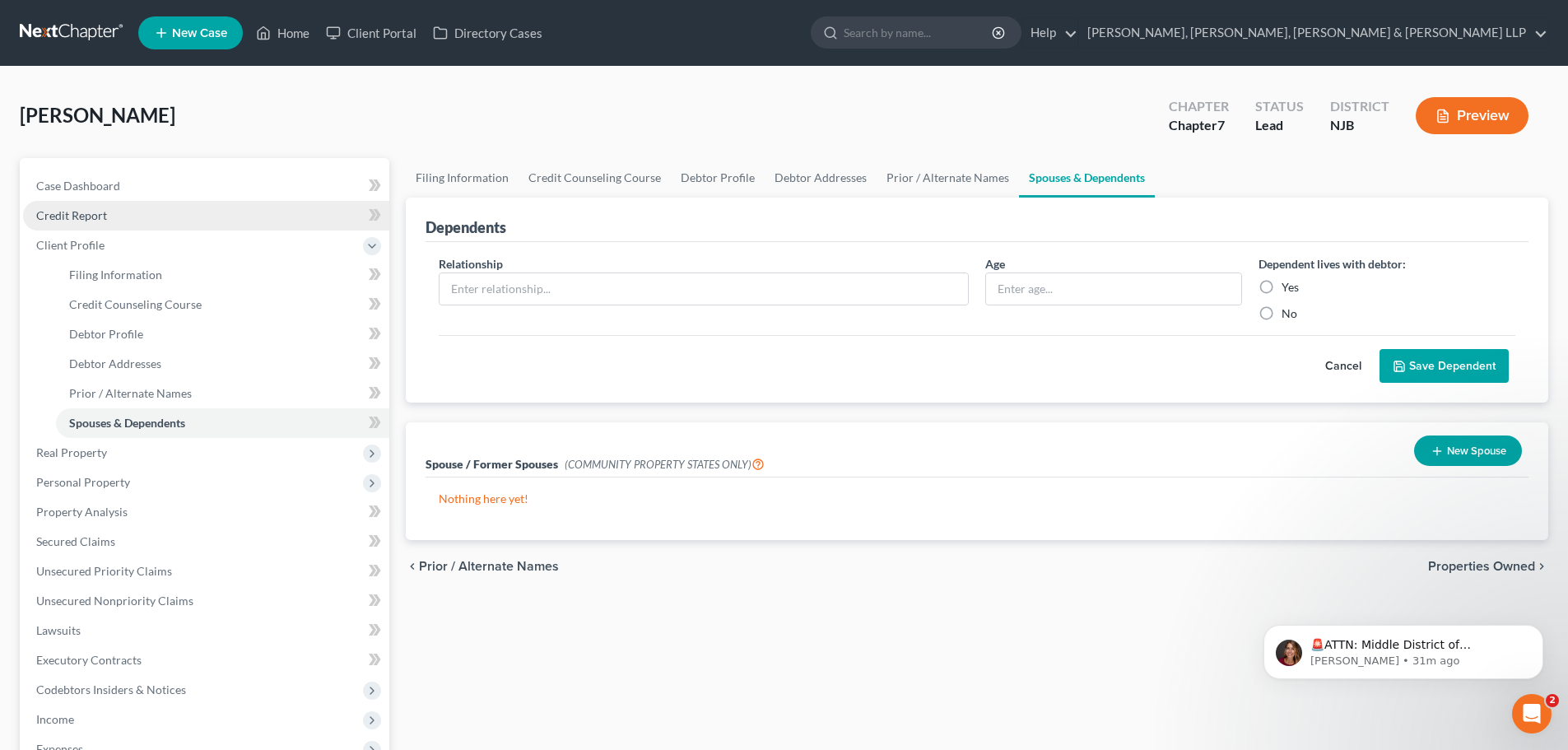
click at [154, 223] on link "Credit Report" at bounding box center [206, 215] width 366 height 30
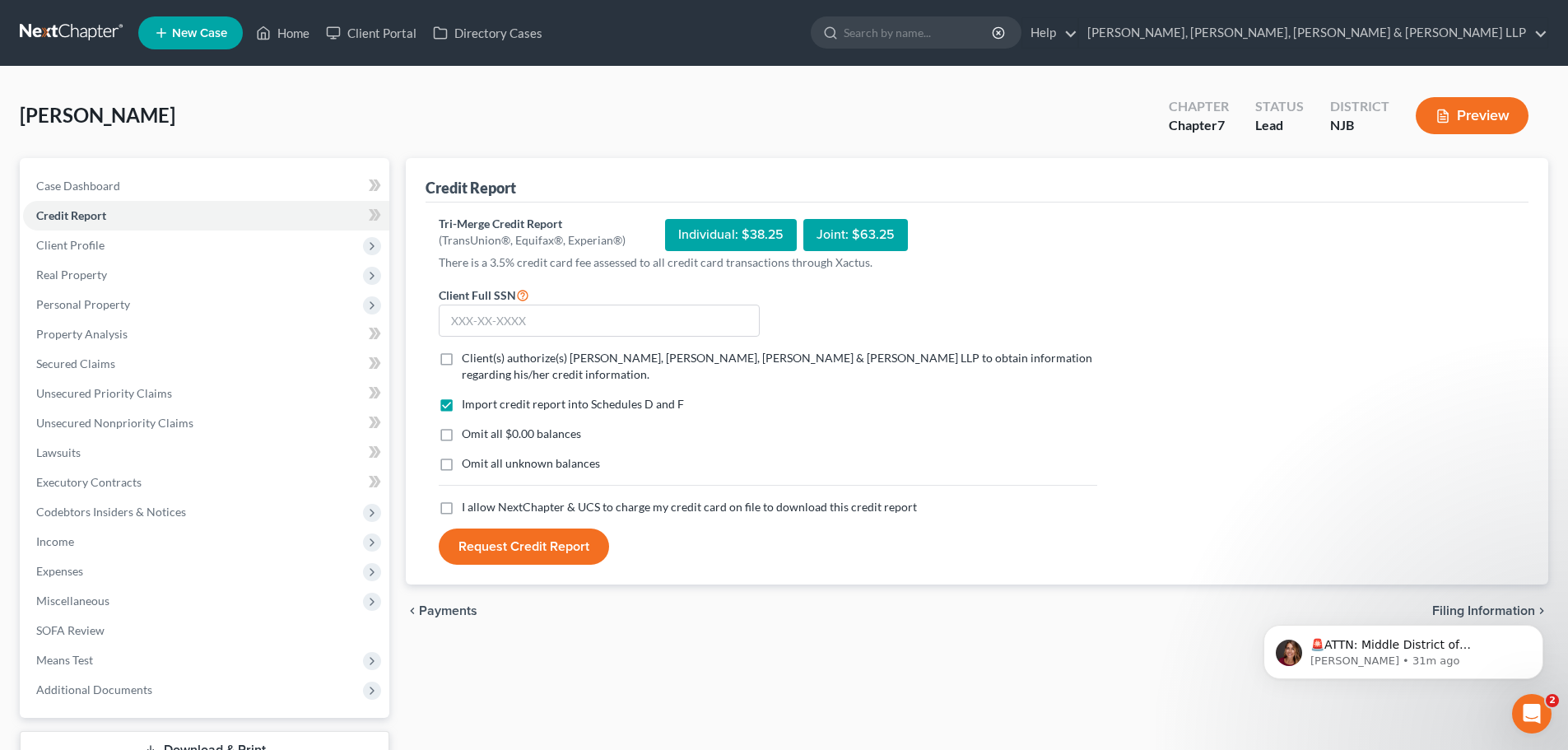
click at [462, 361] on label "Client(s) authorize(s) [PERSON_NAME], [PERSON_NAME], [PERSON_NAME] & [PERSON_NA…" at bounding box center [779, 366] width 635 height 33
click at [468, 360] on input "Client(s) authorize(s) [PERSON_NAME], [PERSON_NAME], [PERSON_NAME] & [PERSON_NA…" at bounding box center [473, 355] width 11 height 11
checkbox input "true"
click at [462, 505] on label "I allow NextChapter & UCS to charge my credit card on file to download this cre…" at bounding box center [689, 507] width 455 height 17
click at [468, 505] on input "I allow NextChapter & UCS to charge my credit card on file to download this cre…" at bounding box center [473, 504] width 11 height 11
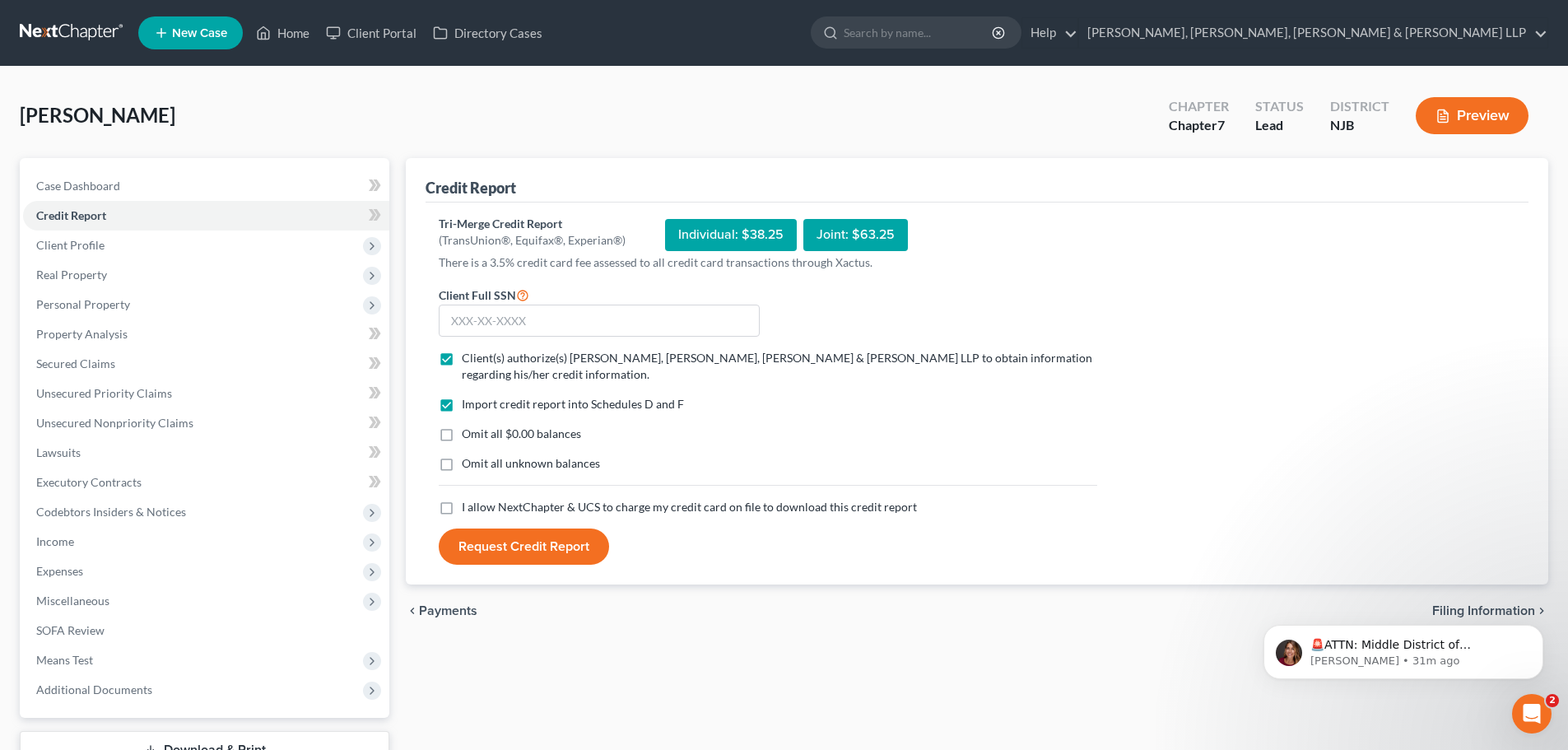
checkbox input "true"
click at [482, 310] on input "text" at bounding box center [599, 321] width 321 height 33
type input "135-84-1423"
click at [562, 552] on button "Request Credit Report" at bounding box center [524, 546] width 170 height 36
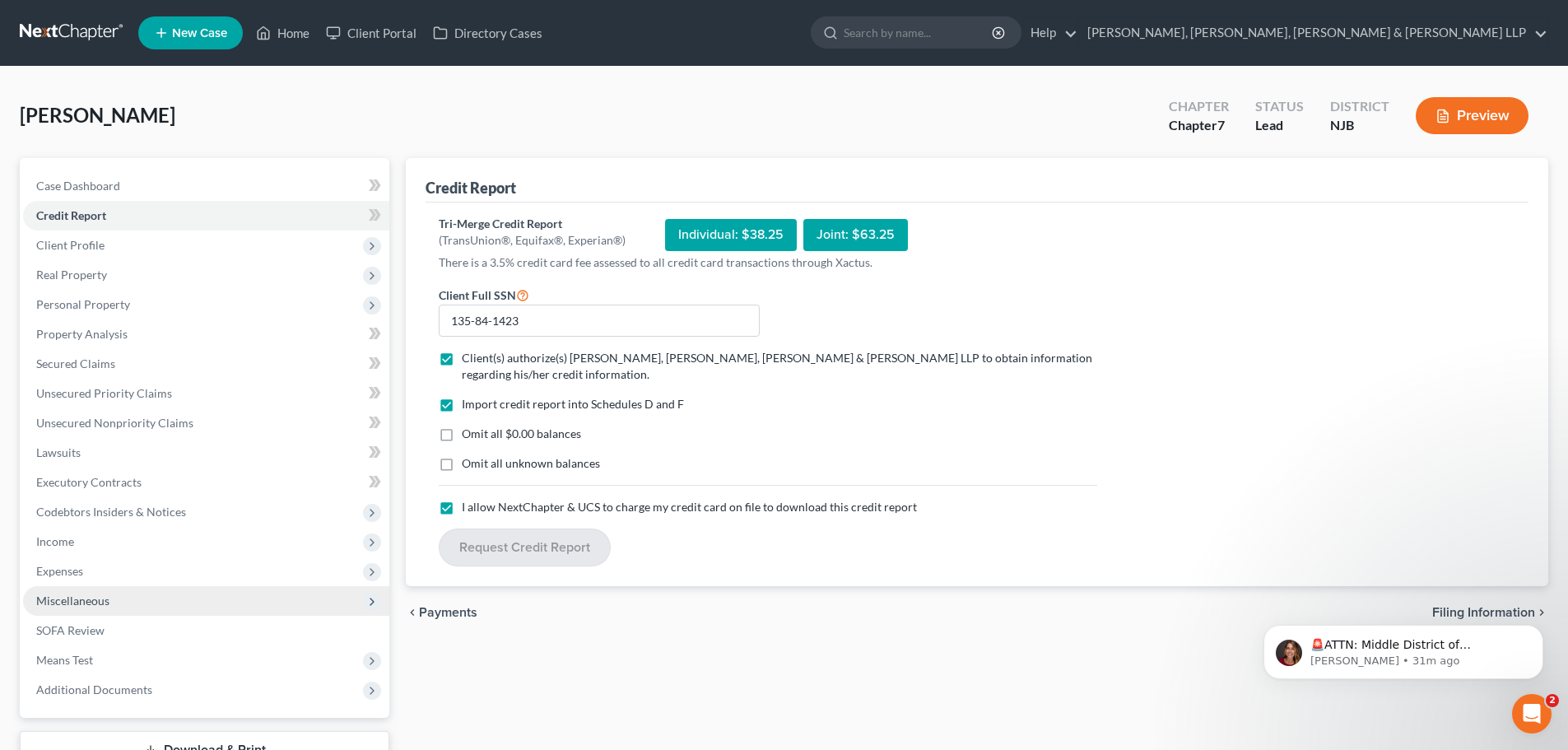
click at [133, 601] on span "Miscellaneous" at bounding box center [206, 601] width 366 height 30
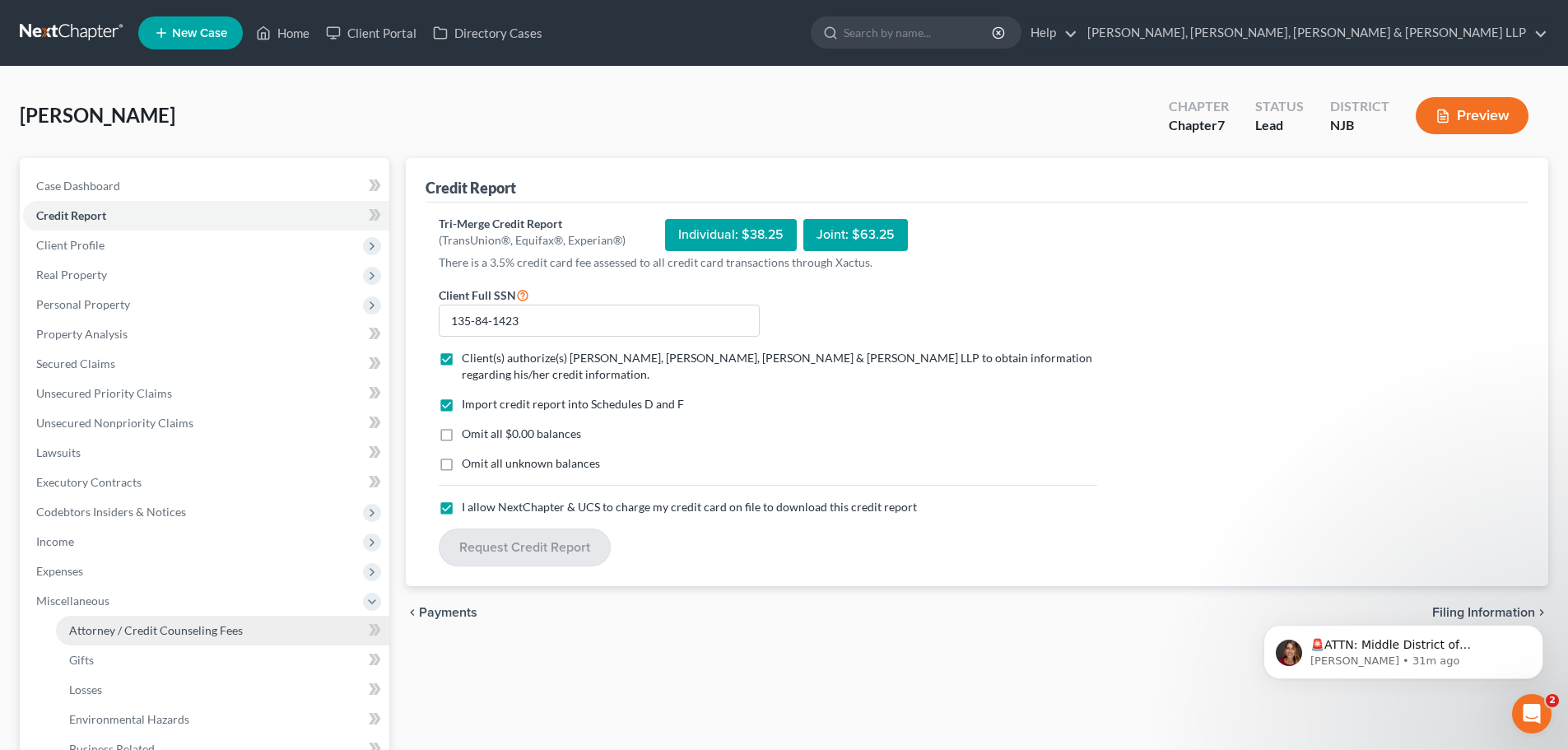
click at [126, 625] on span "Attorney / Credit Counseling Fees" at bounding box center [156, 629] width 174 height 14
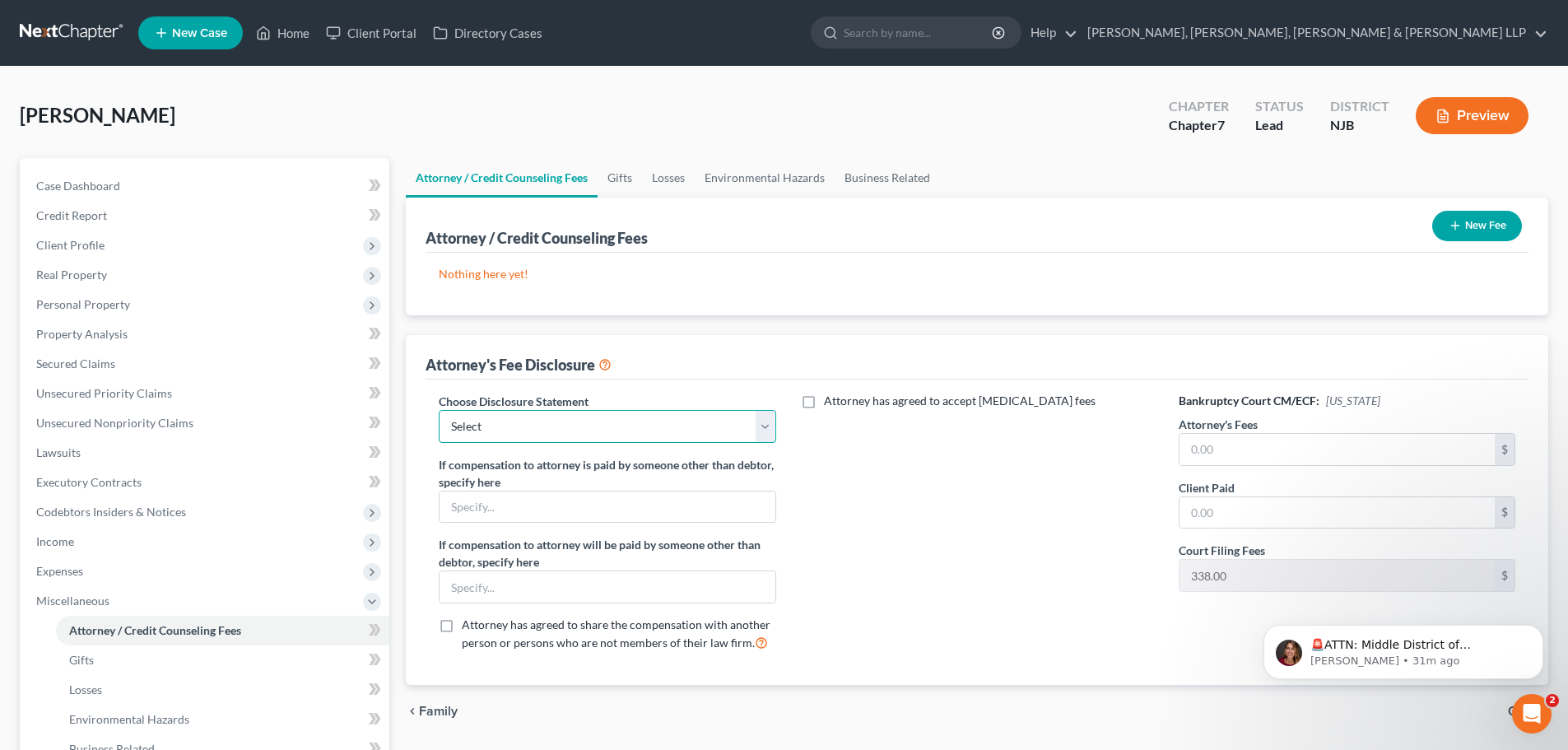
click at [685, 418] on select "Select Chapter 13 Disclosure Statement Chapter 7 Disclosure Statement" at bounding box center [607, 426] width 337 height 33
select select "1"
click at [439, 410] on select "Select Chapter 13 Disclosure Statement Chapter 7 Disclosure Statement" at bounding box center [607, 426] width 337 height 33
click at [1285, 461] on input "text" at bounding box center [1338, 449] width 316 height 31
type input "2,838.00"
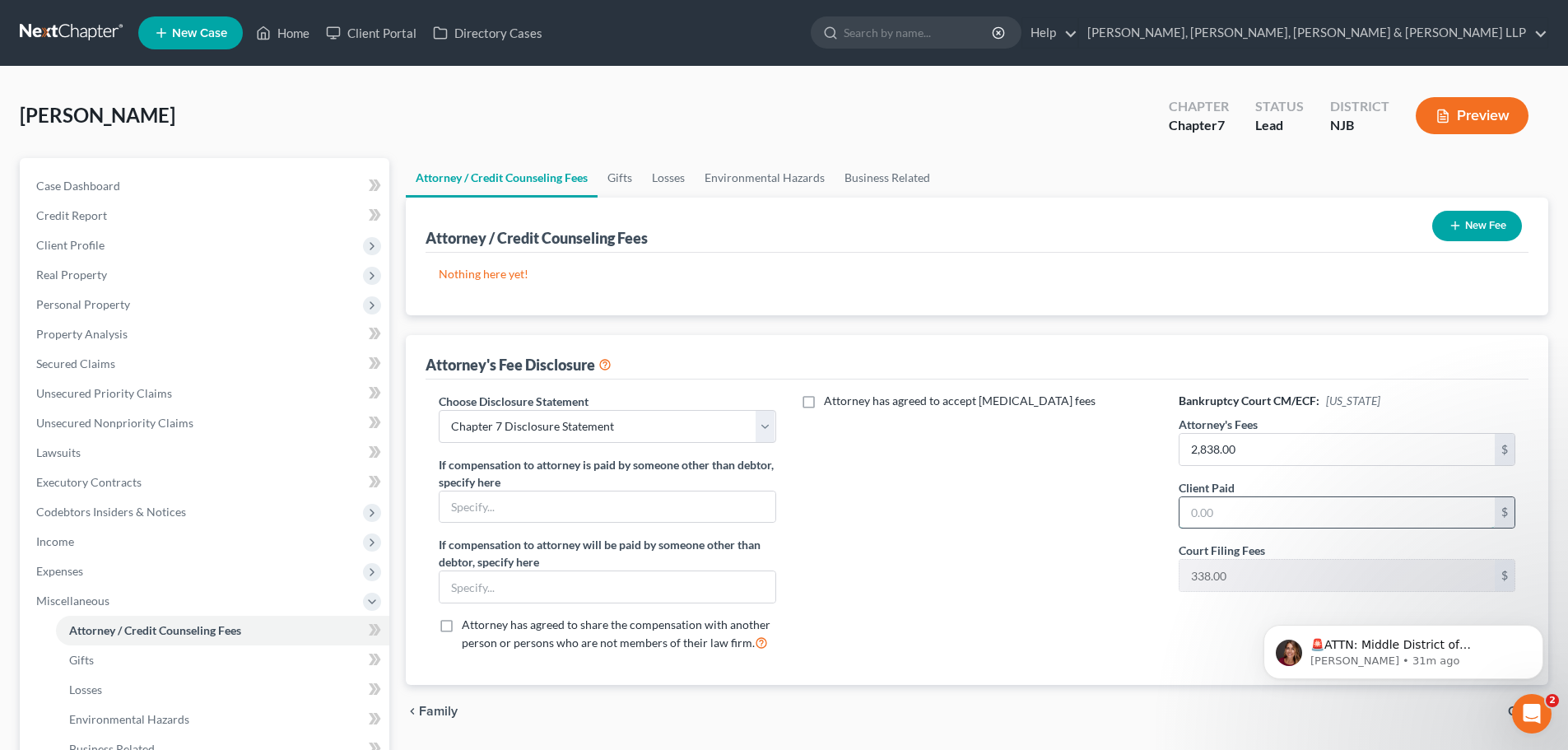
click at [1235, 521] on input "text" at bounding box center [1338, 512] width 316 height 31
type input "2,838.00"
click at [1455, 219] on icon "button" at bounding box center [1456, 225] width 14 height 13
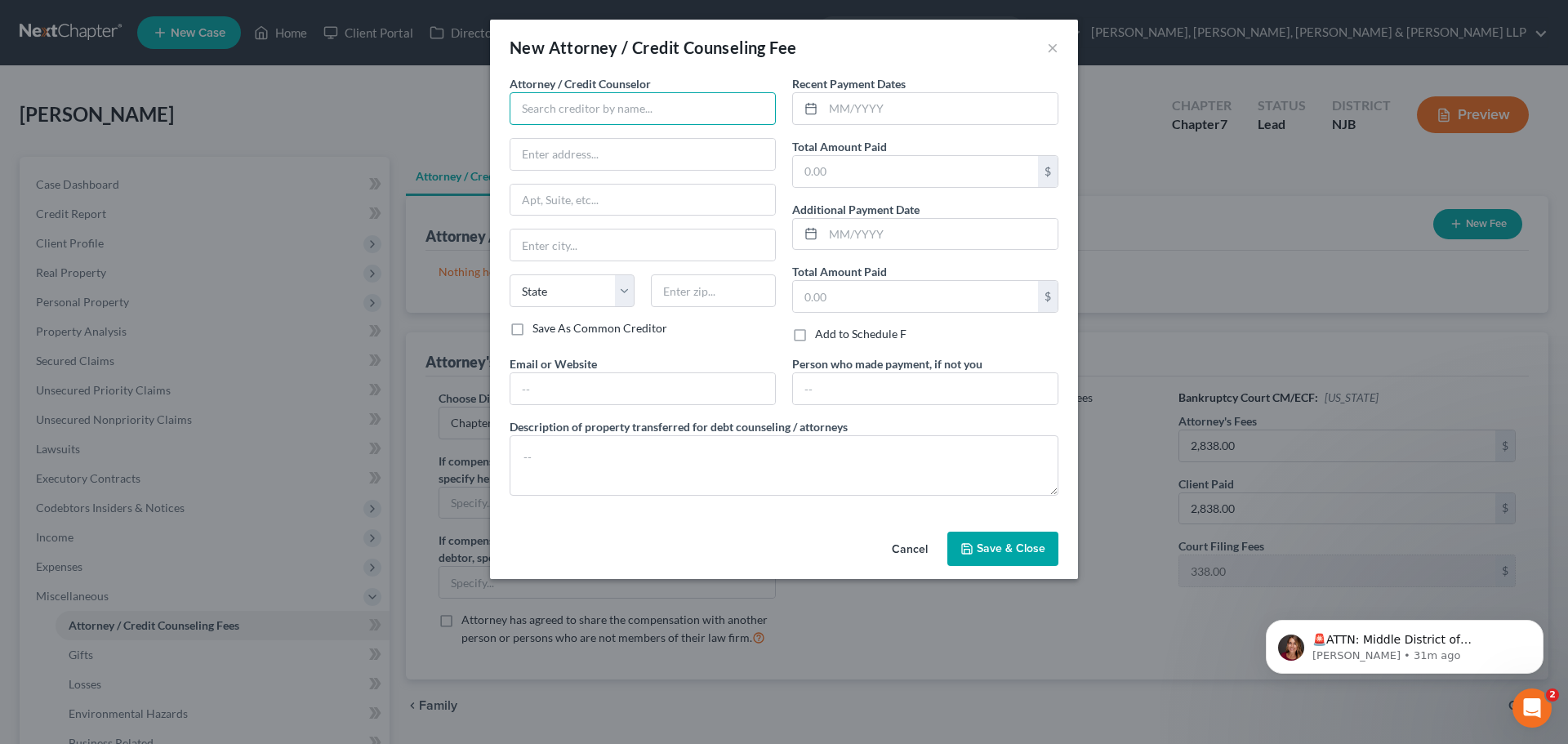
click at [596, 104] on input "text" at bounding box center [643, 108] width 266 height 33
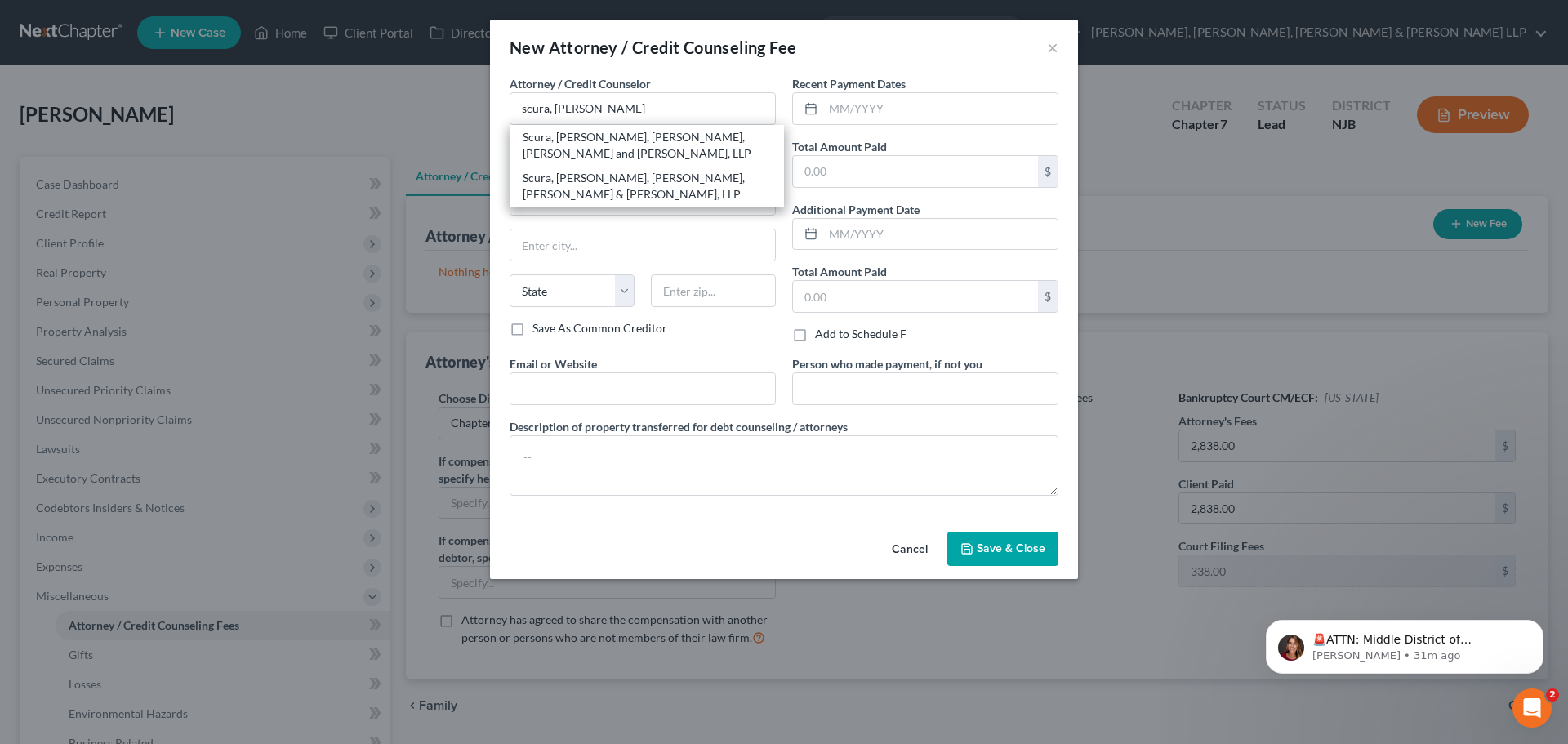
click at [591, 178] on div "Scura, [PERSON_NAME], [PERSON_NAME], [PERSON_NAME] & [PERSON_NAME], LLP" at bounding box center [646, 186] width 249 height 33
type input "Scura, [PERSON_NAME], [PERSON_NAME], [PERSON_NAME] & [PERSON_NAME], LLP"
type input "1599 Hamburg turnpike"
type input "[PERSON_NAME]"
select select "33"
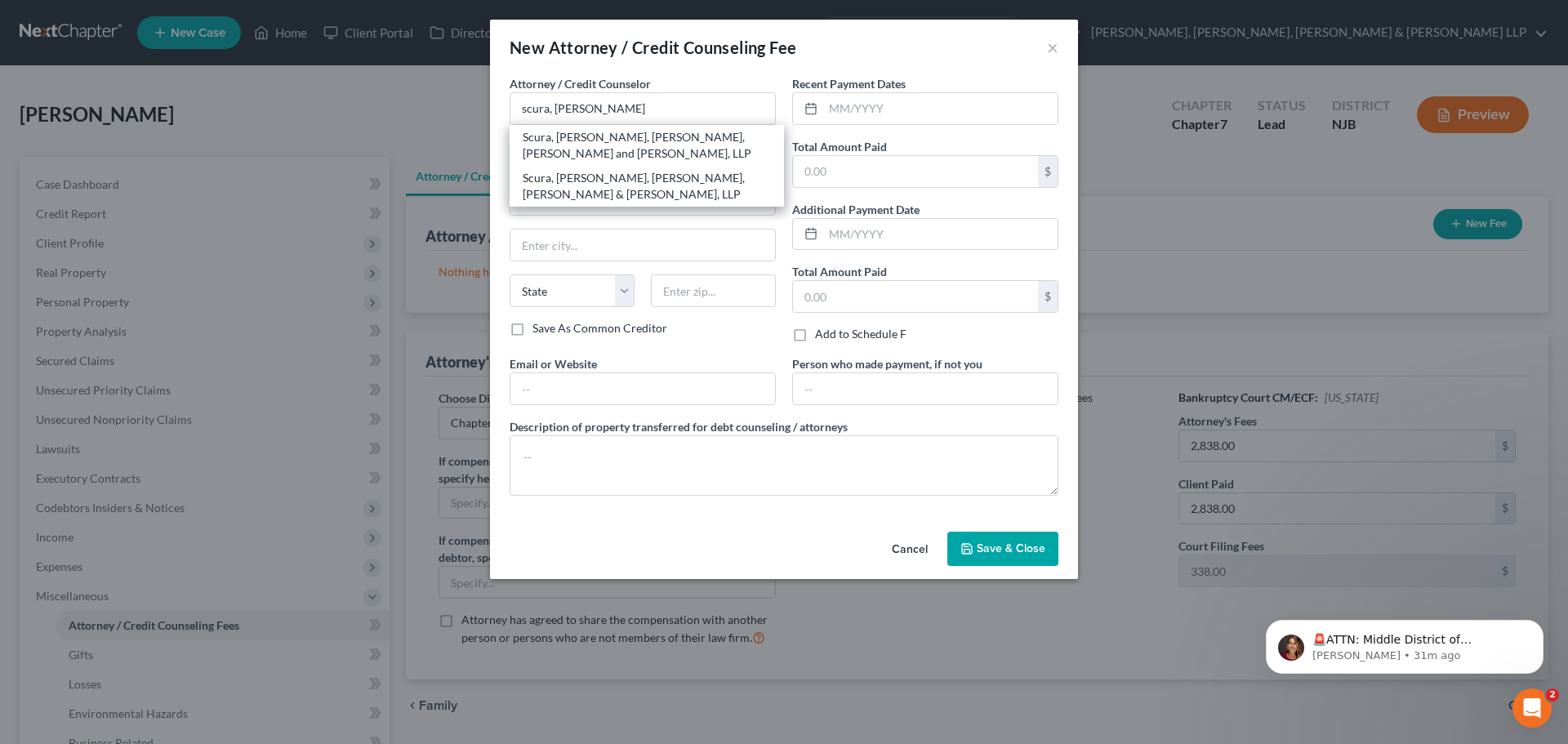
type input "07470"
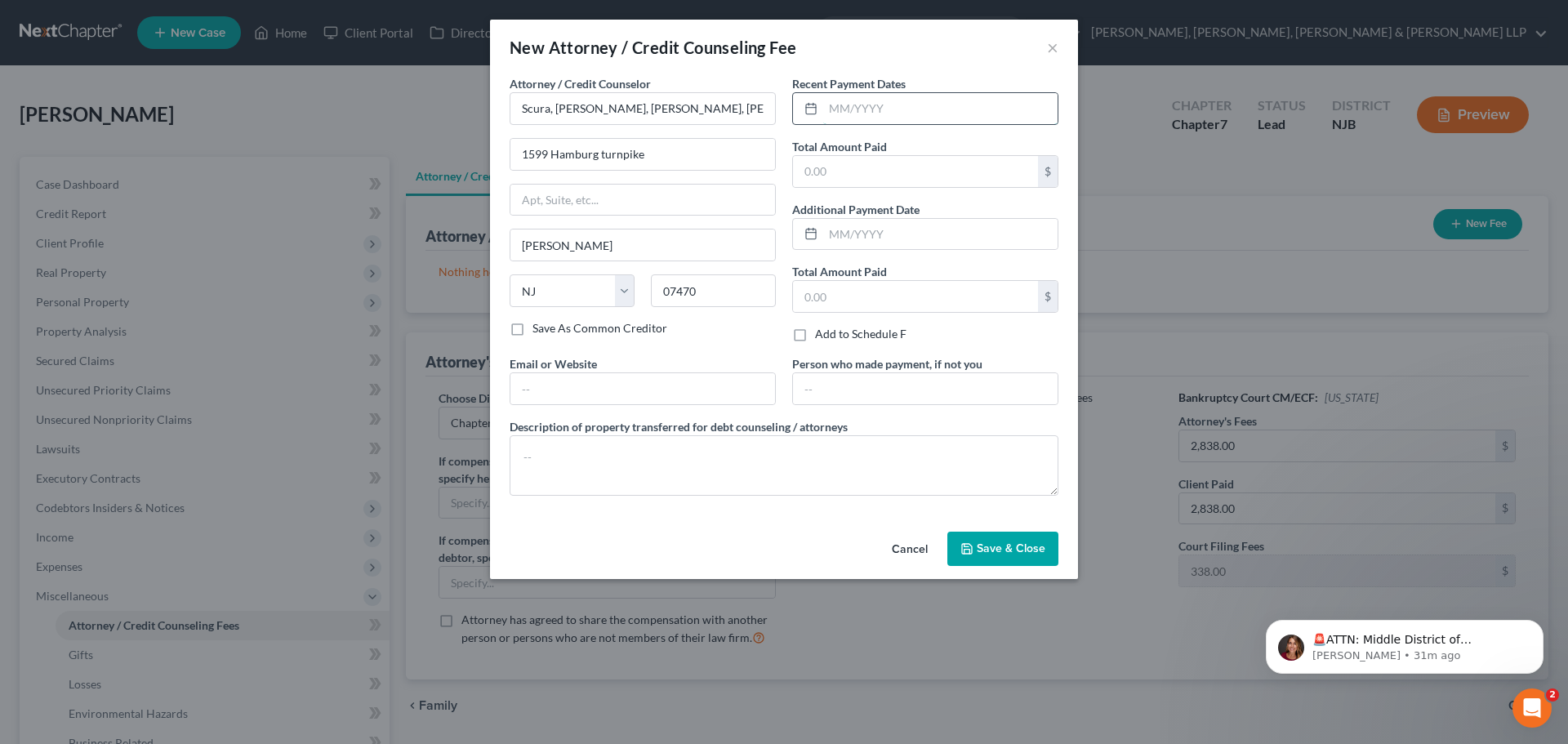
click at [872, 110] on input "text" at bounding box center [940, 108] width 234 height 31
type input "09/2025"
click at [831, 161] on input "text" at bounding box center [915, 171] width 245 height 31
type input "2,838.00"
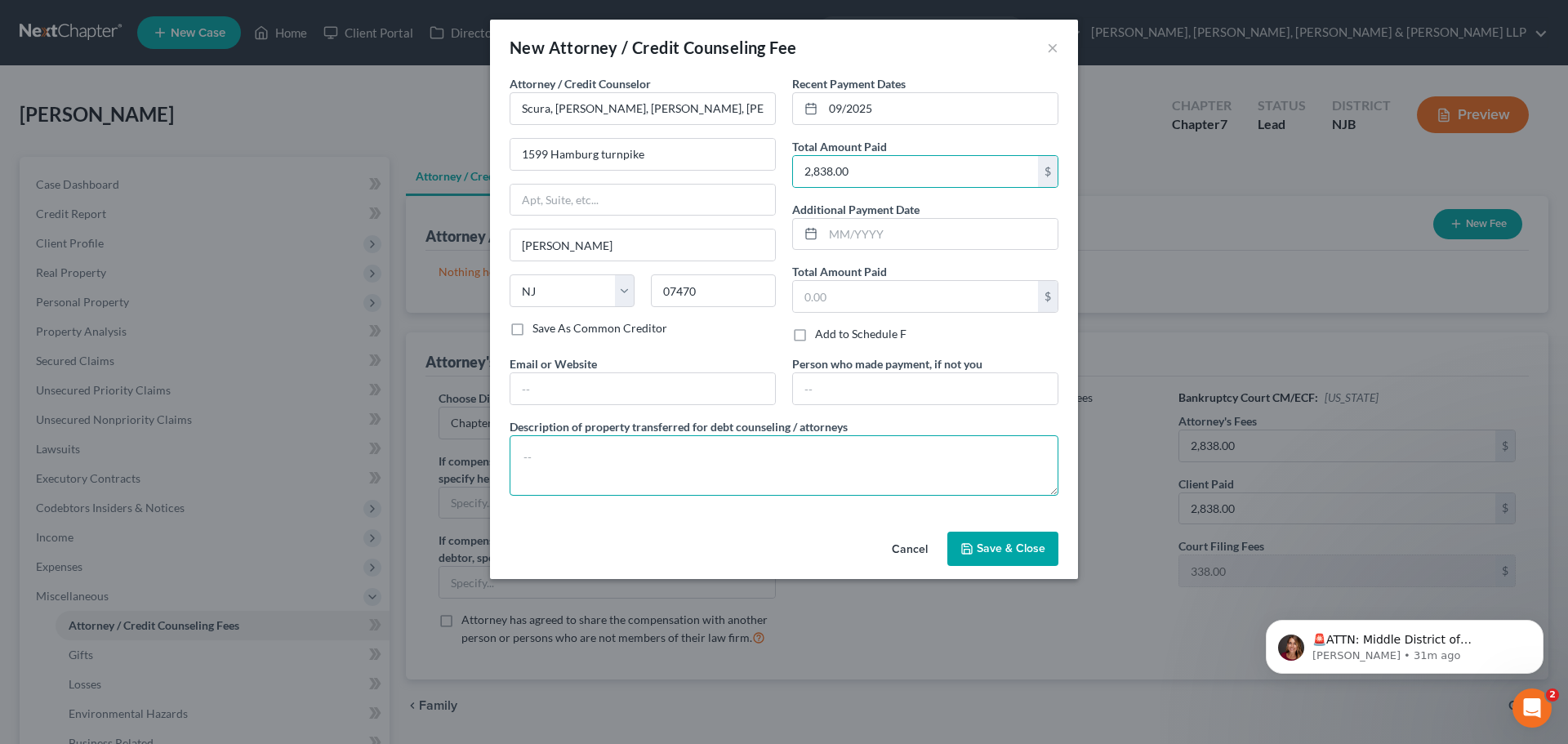
click at [625, 461] on textarea at bounding box center [784, 465] width 548 height 60
type textarea "Legal fees plus filing fee."
click at [1015, 544] on span "Save & Close" at bounding box center [1011, 548] width 69 height 14
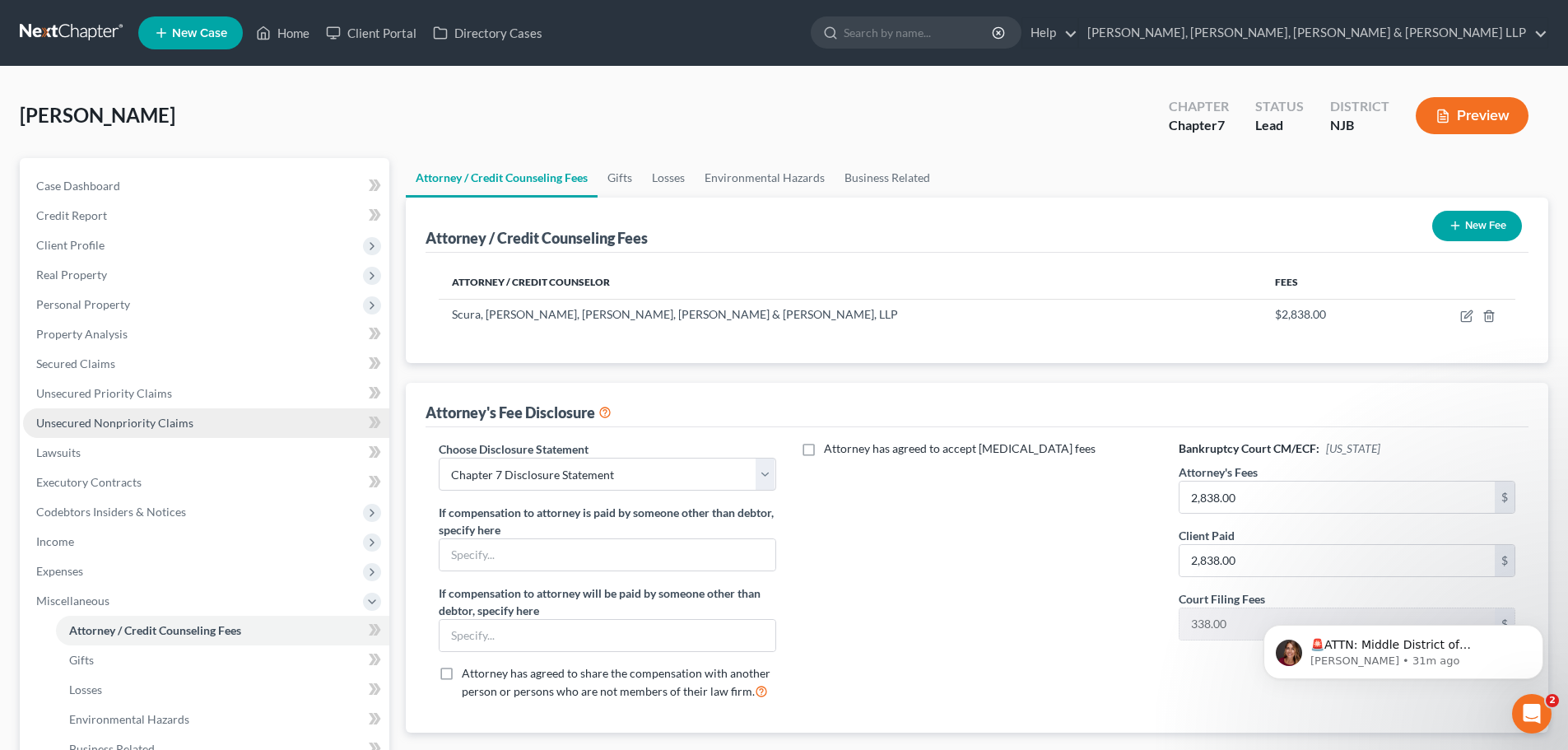
click at [100, 422] on span "Unsecured Nonpriority Claims" at bounding box center [115, 423] width 157 height 14
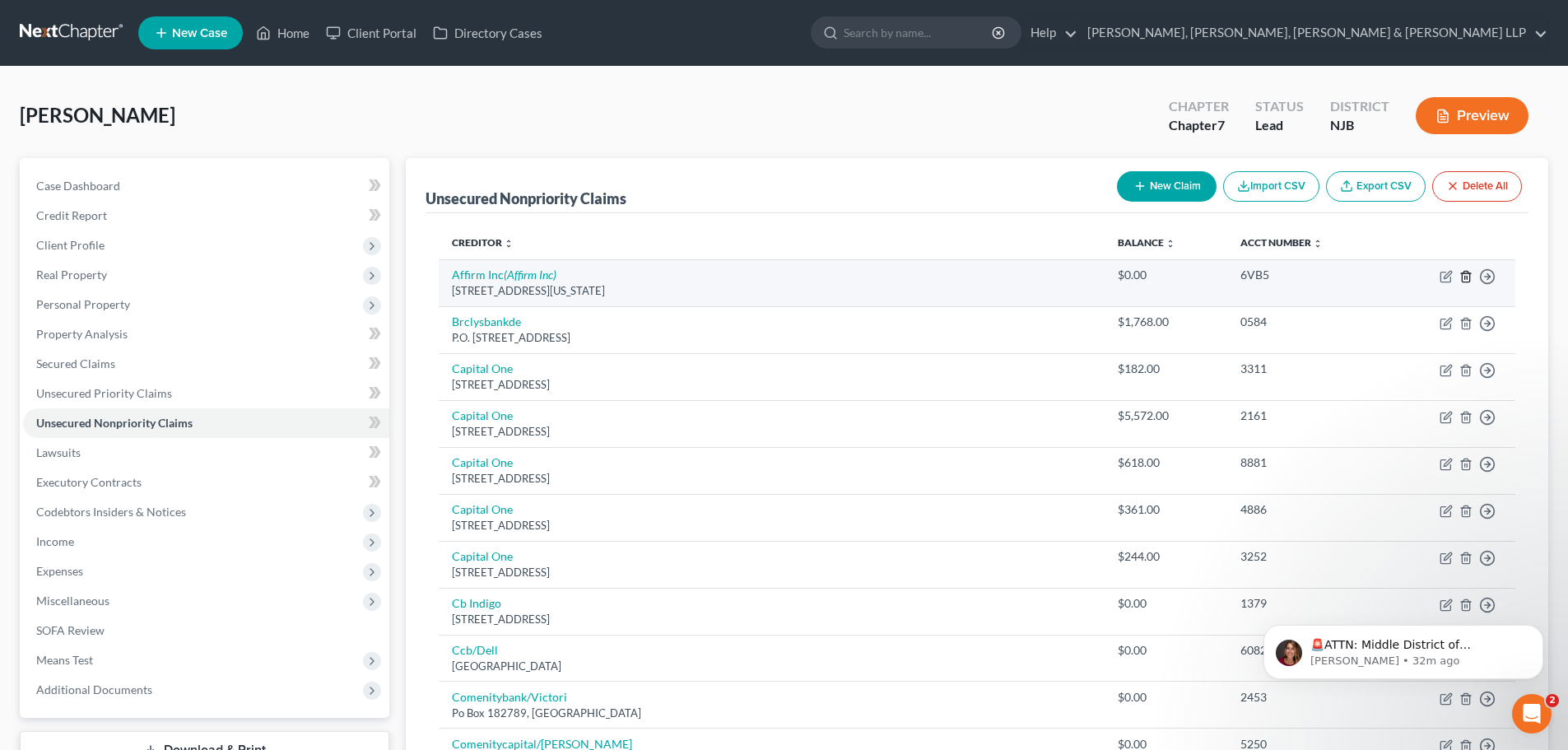
click at [1468, 276] on icon "button" at bounding box center [1466, 277] width 14 height 13
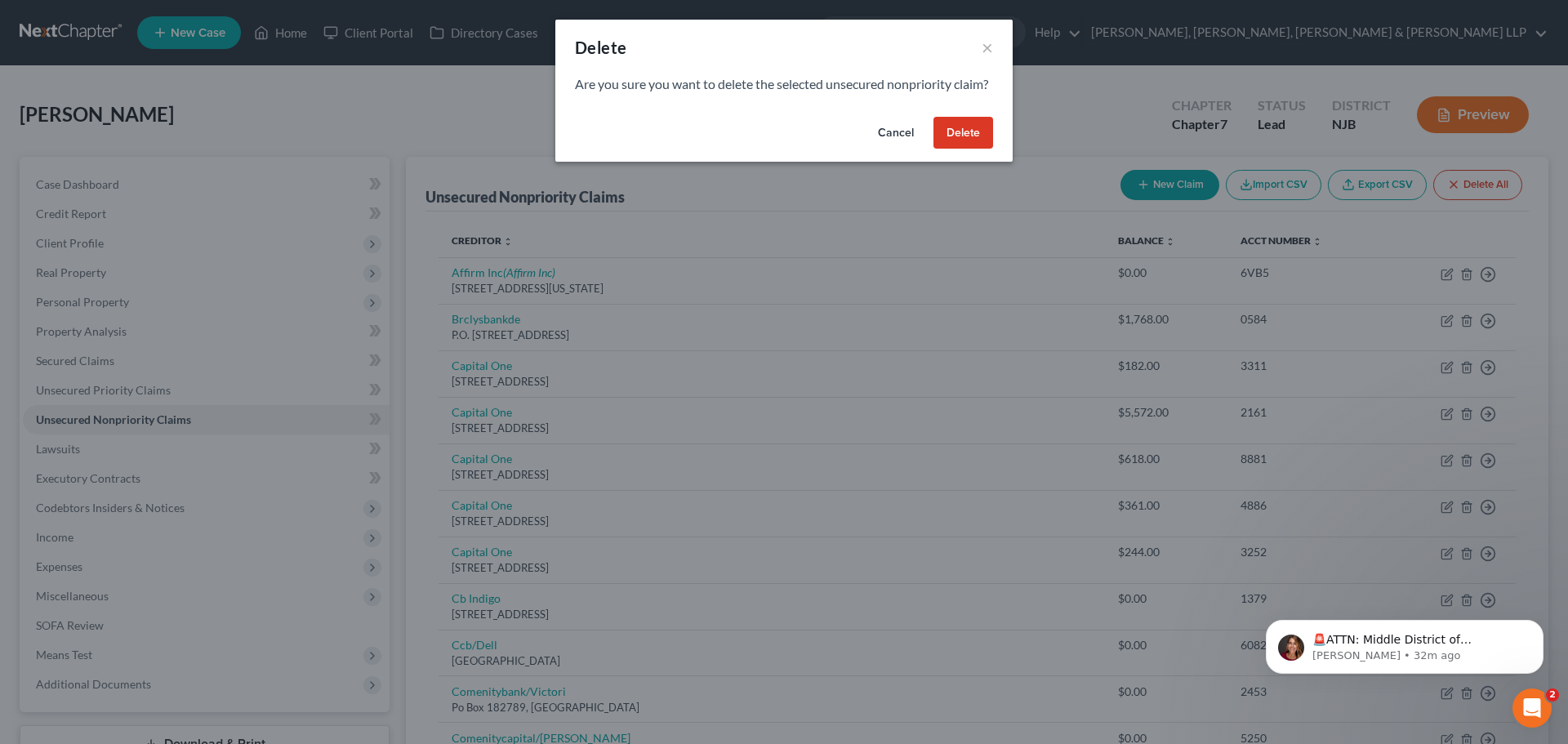
click at [961, 150] on button "Delete" at bounding box center [963, 132] width 59 height 33
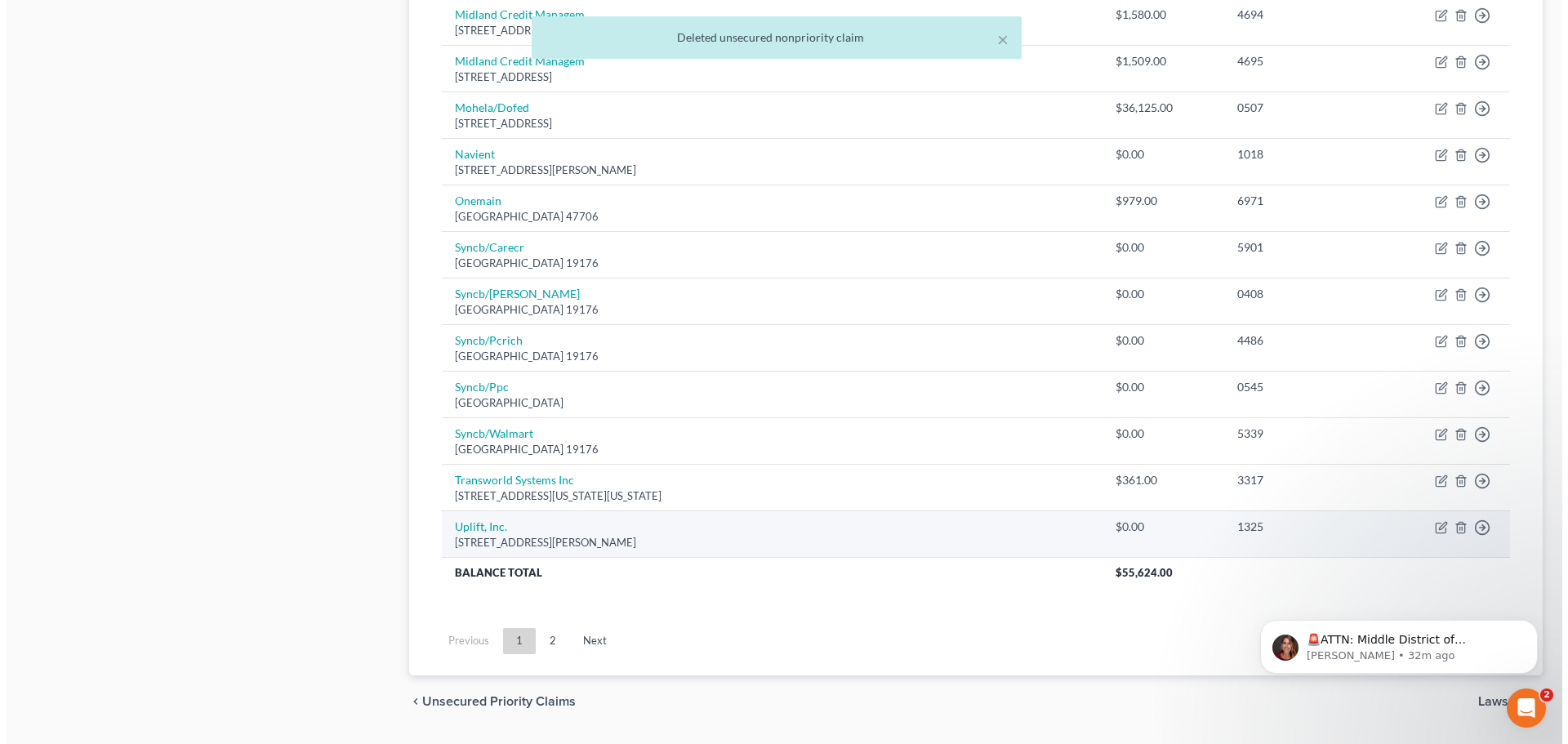
scroll to position [1095, 0]
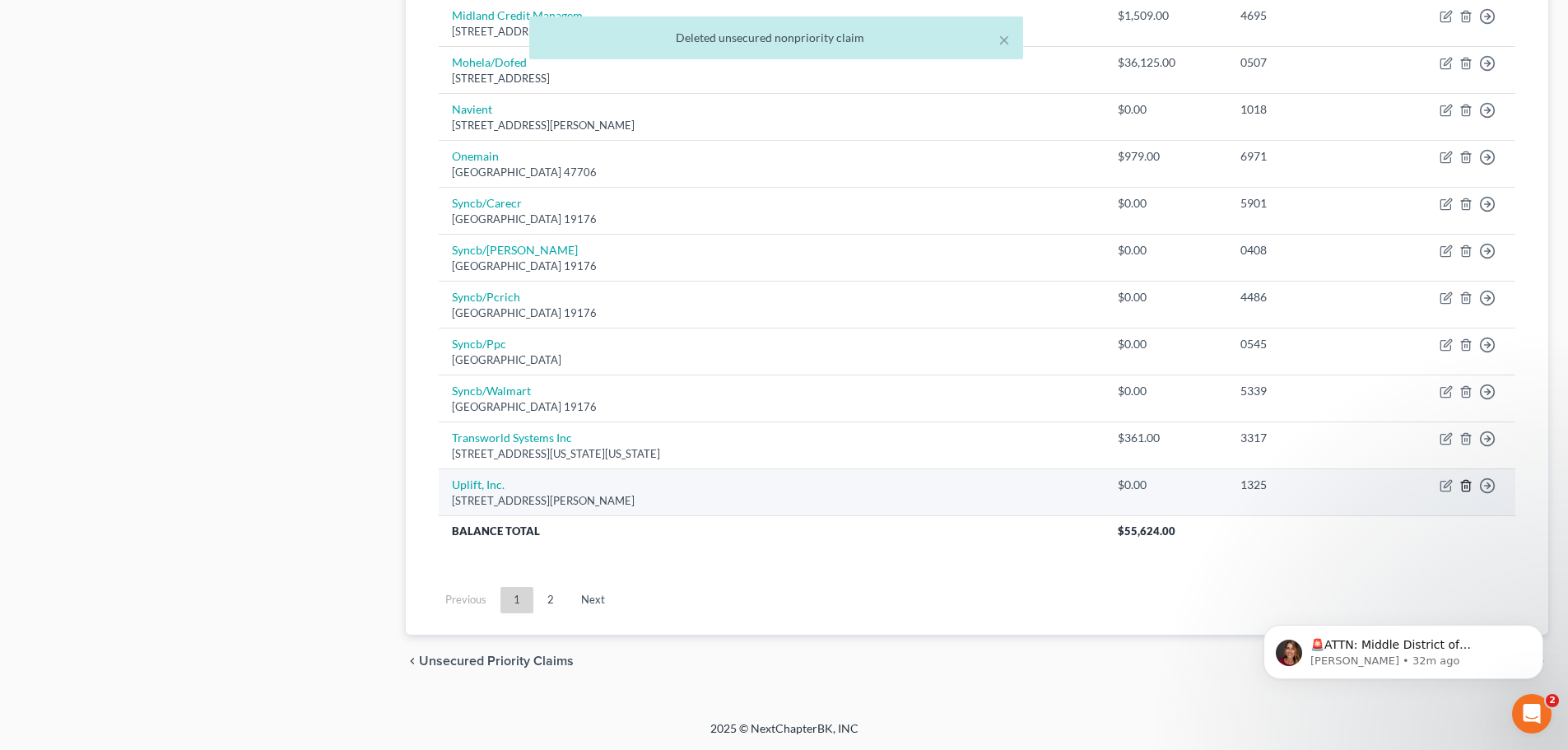
click at [1467, 486] on line "button" at bounding box center [1467, 487] width 0 height 3
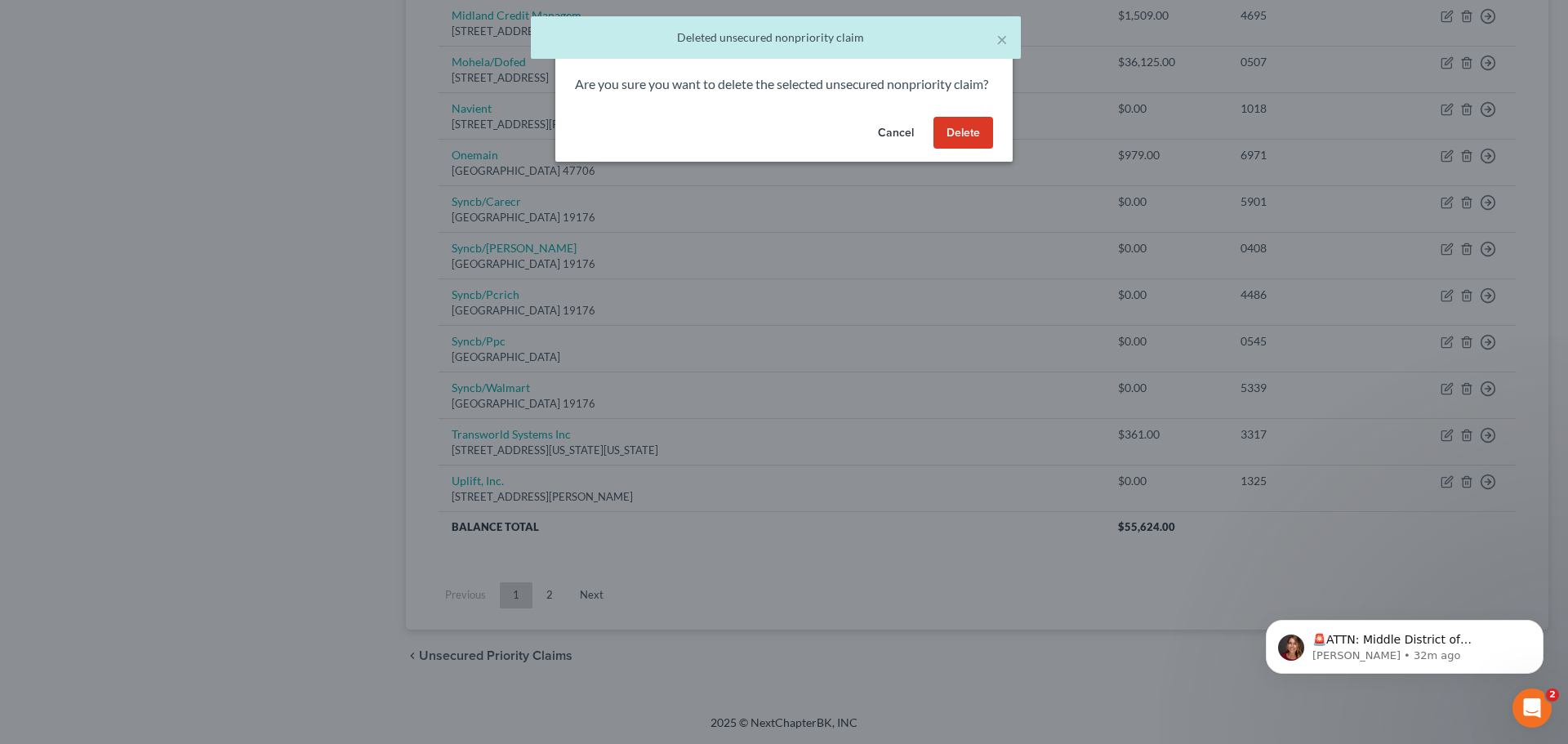
click at [947, 146] on button "Delete" at bounding box center [963, 132] width 59 height 33
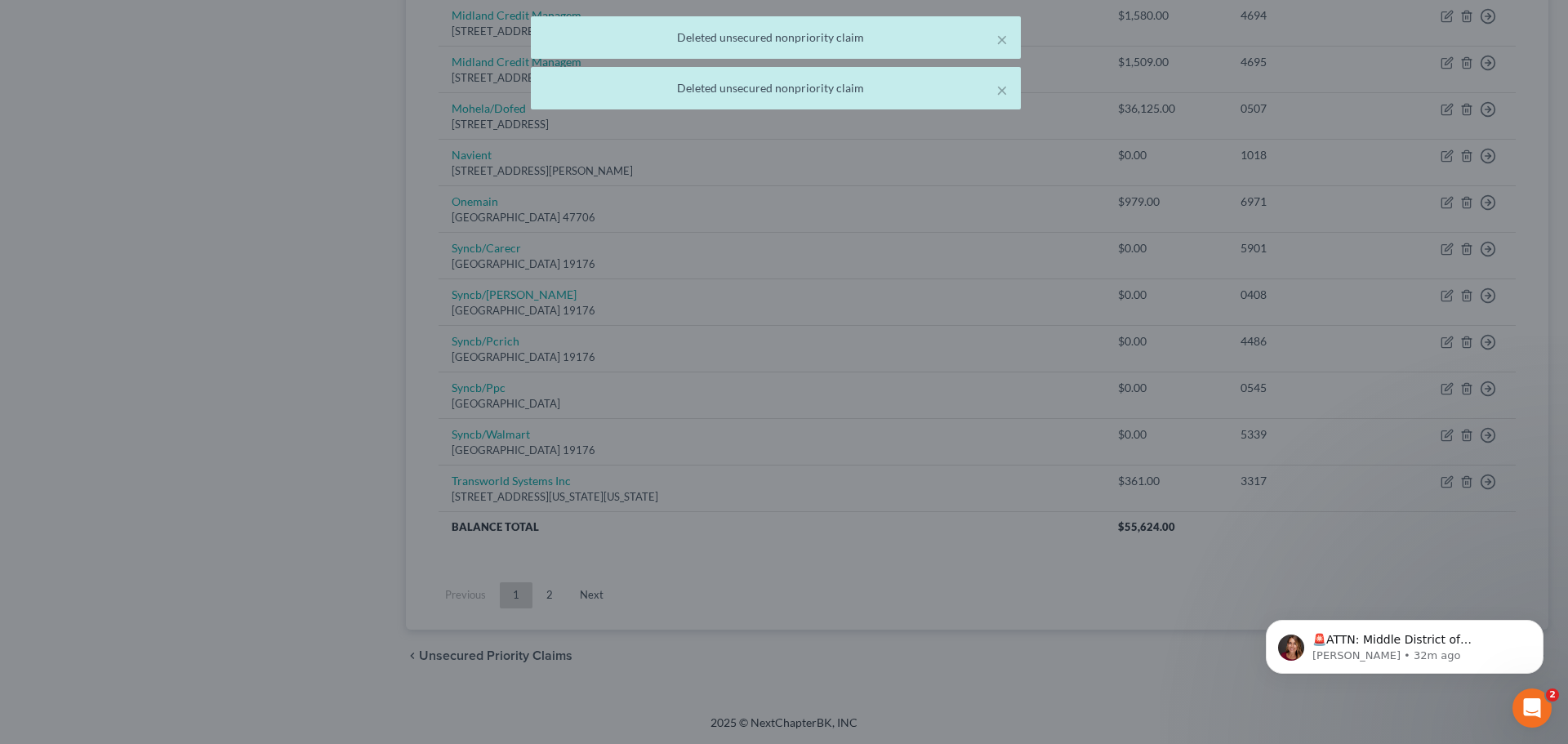
scroll to position [1048, 0]
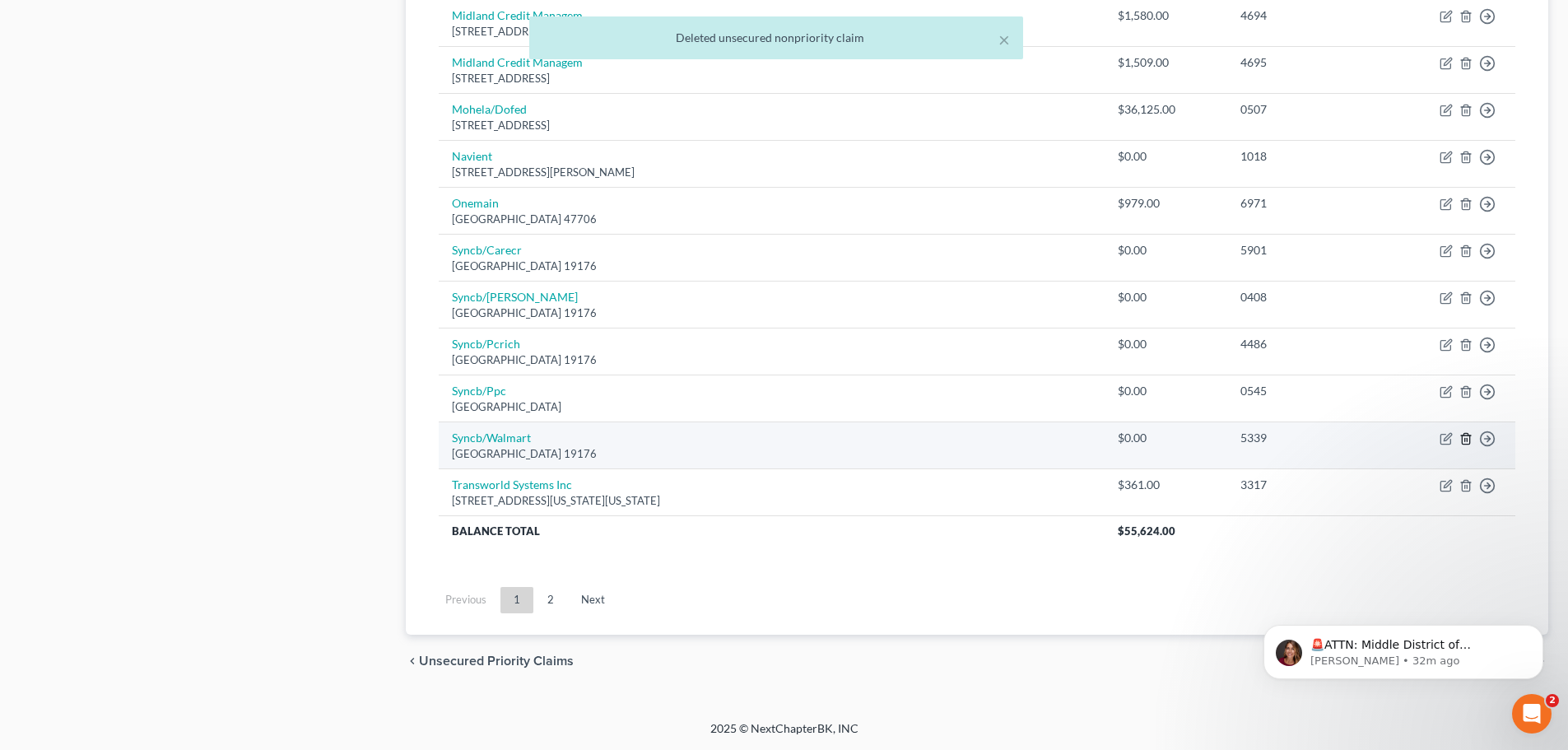
click at [1467, 436] on icon "button" at bounding box center [1466, 439] width 14 height 13
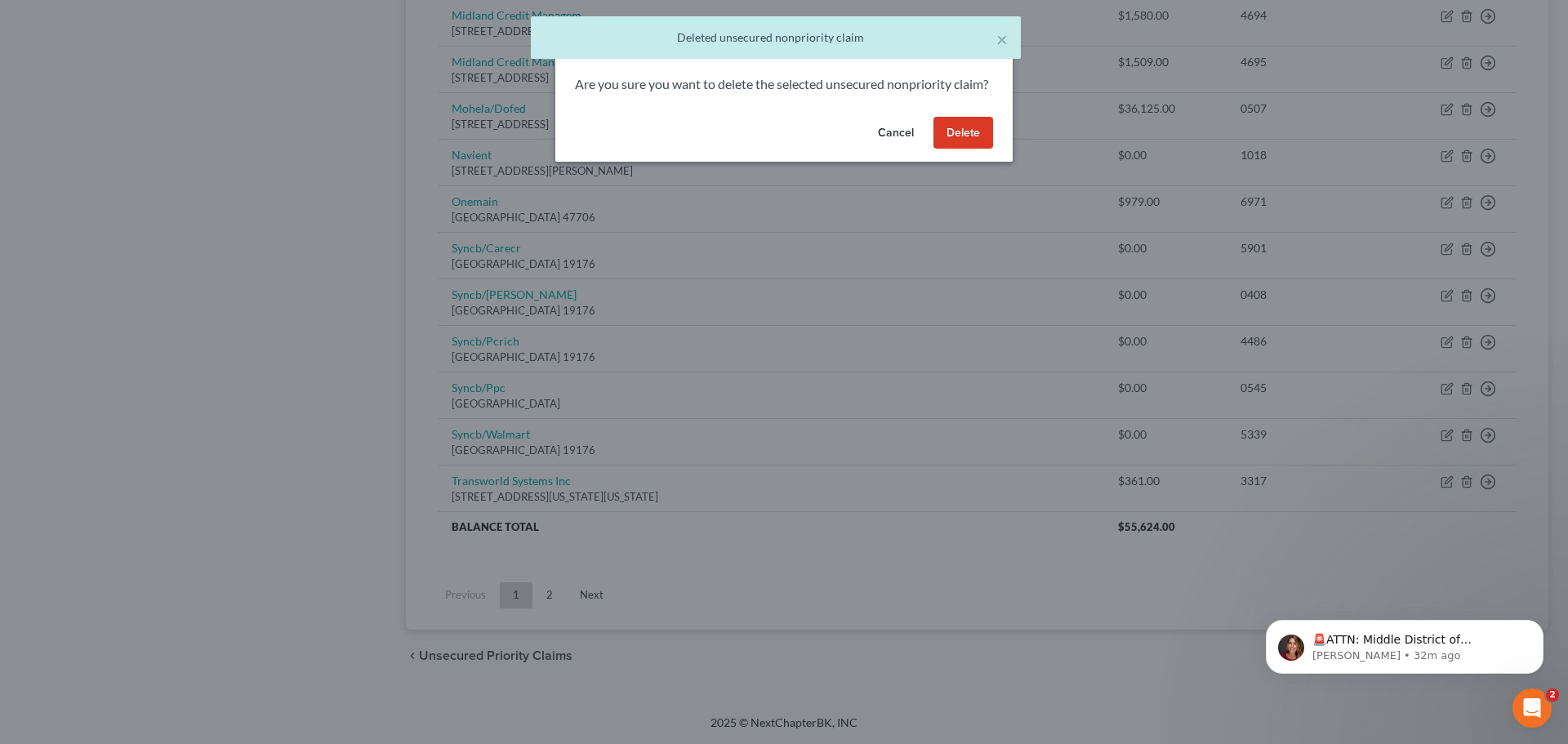
click at [953, 150] on button "Delete" at bounding box center [963, 132] width 59 height 33
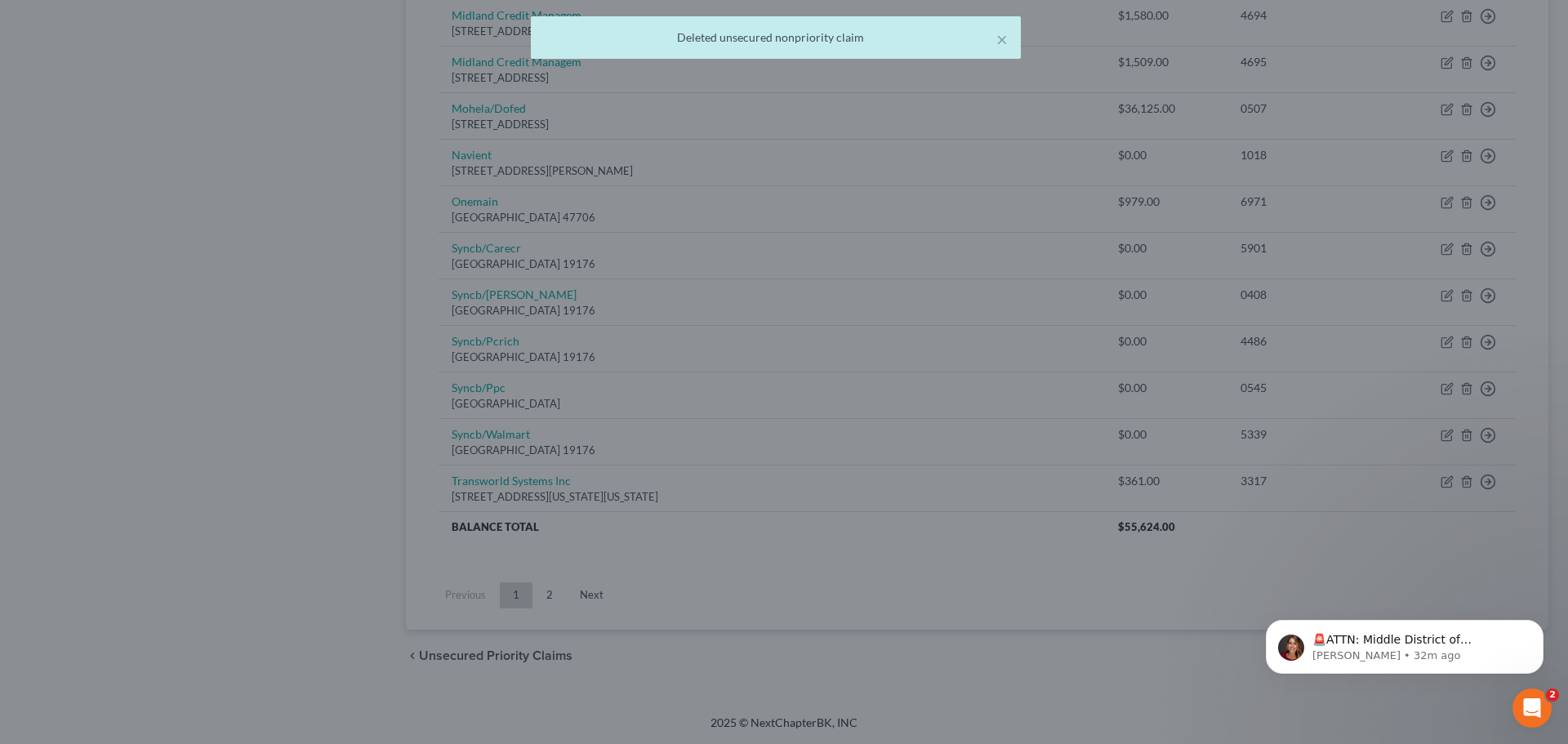
scroll to position [1002, 0]
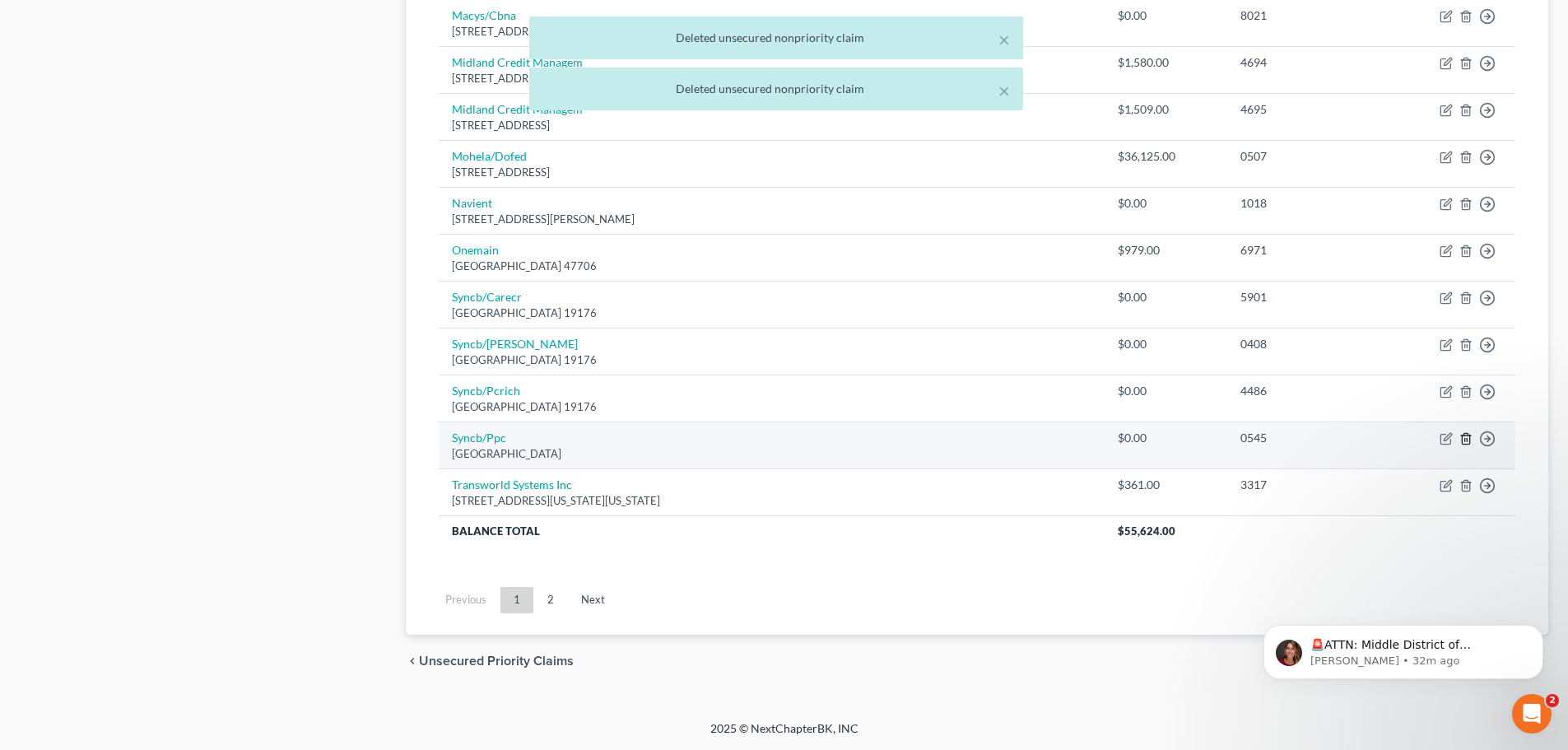
click at [1464, 436] on icon "button" at bounding box center [1466, 439] width 14 height 13
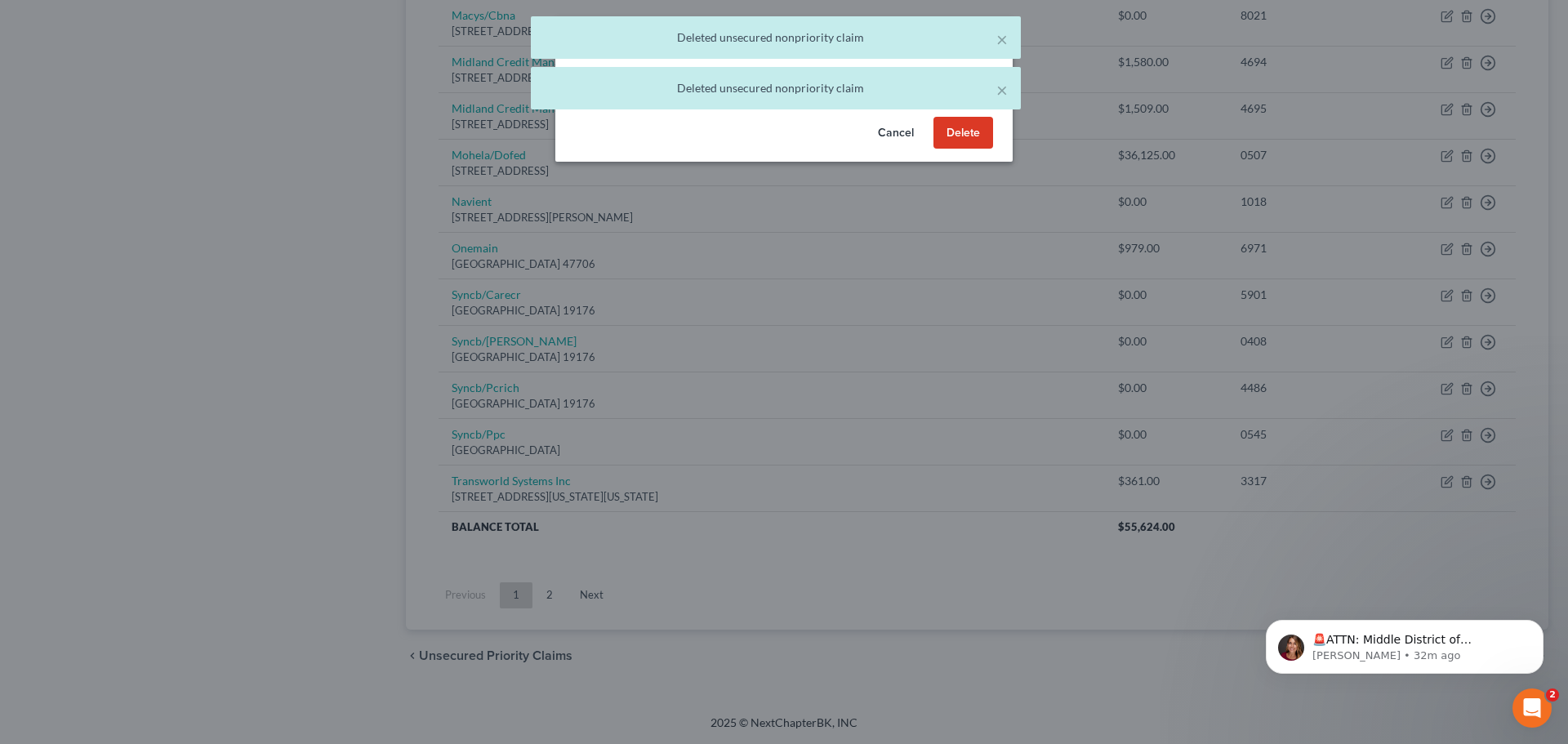
click at [977, 150] on button "Delete" at bounding box center [963, 132] width 59 height 33
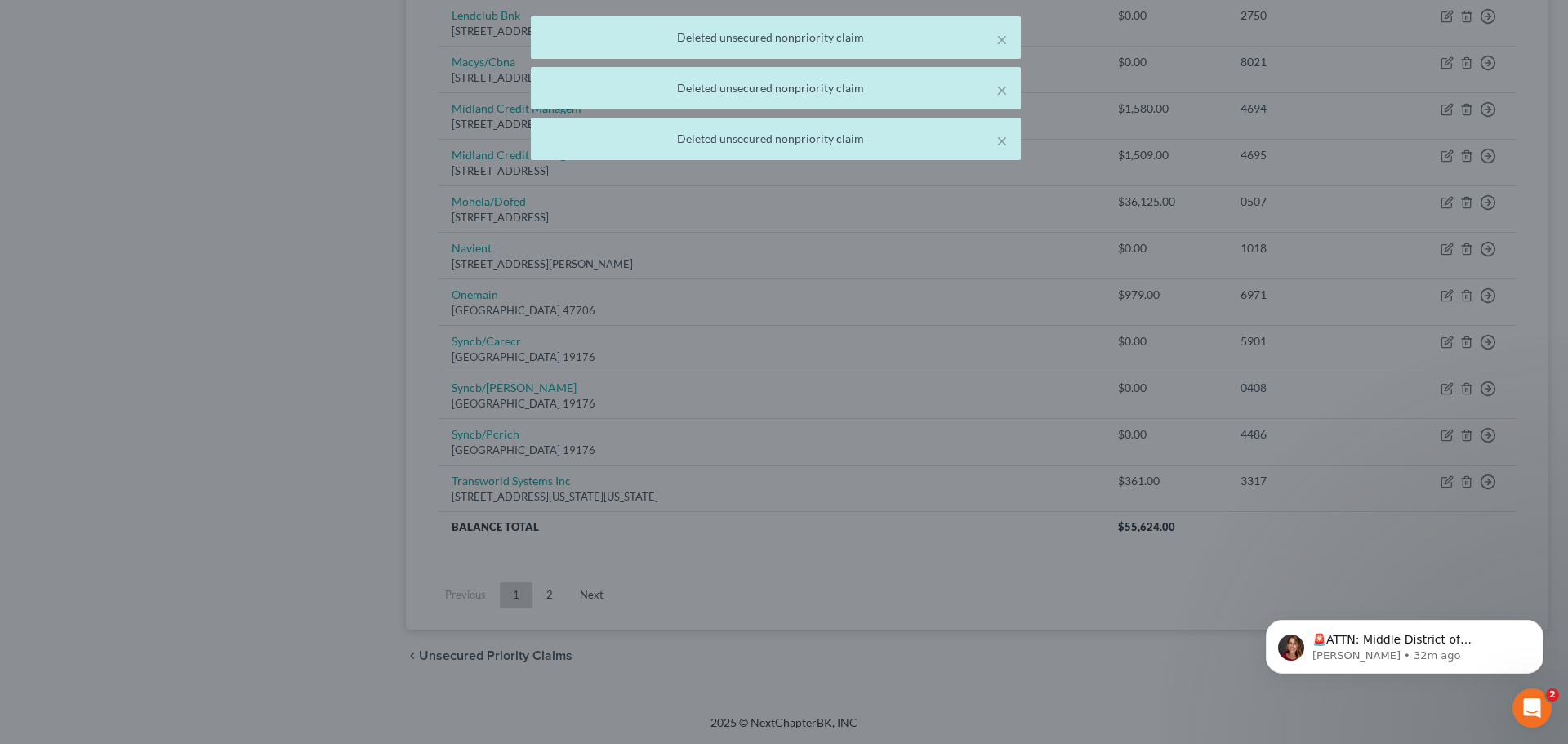
scroll to position [955, 0]
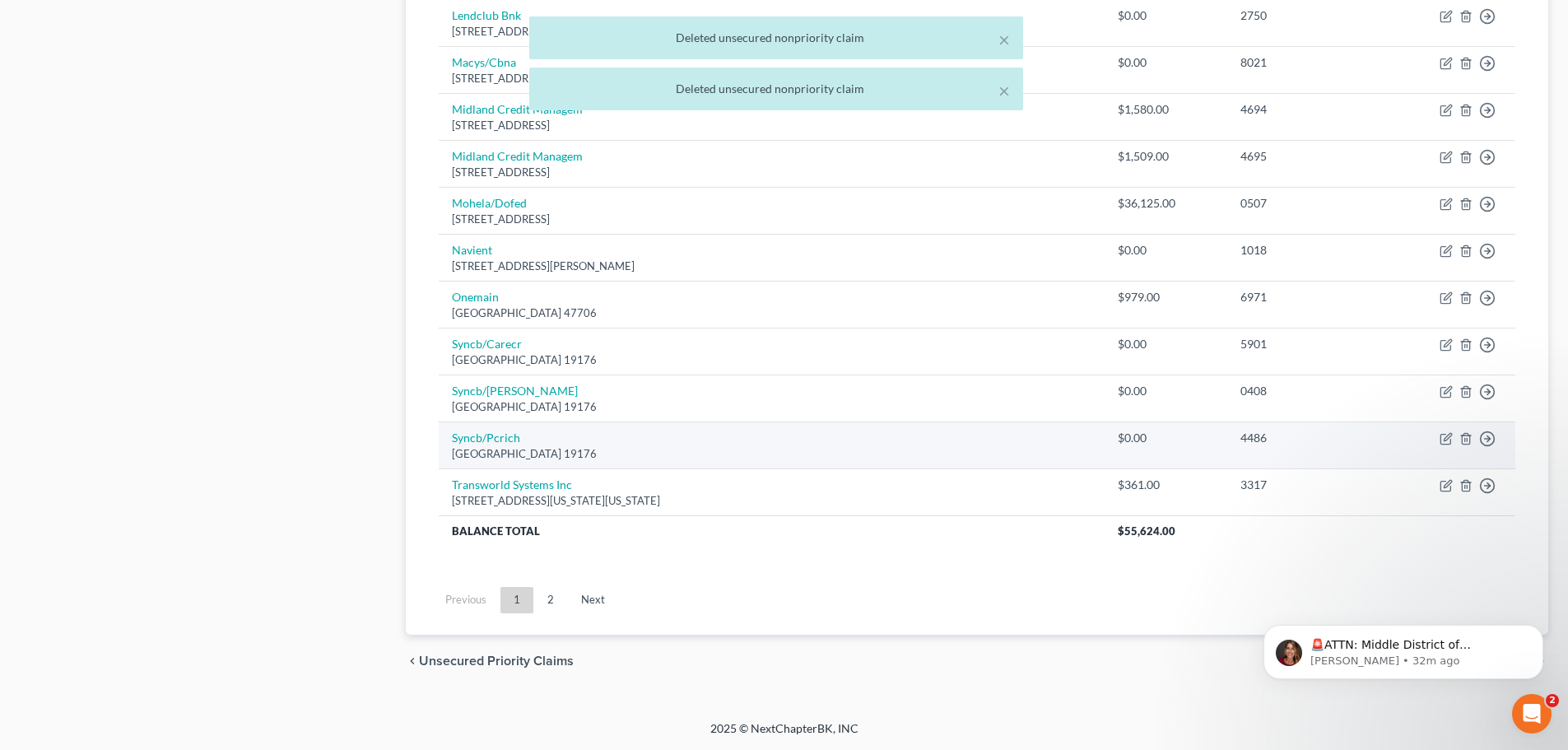
click at [1473, 438] on td "Move to D Move to E Move to G Move to Notice Only" at bounding box center [1451, 445] width 129 height 47
click at [1464, 438] on icon "button" at bounding box center [1466, 439] width 14 height 13
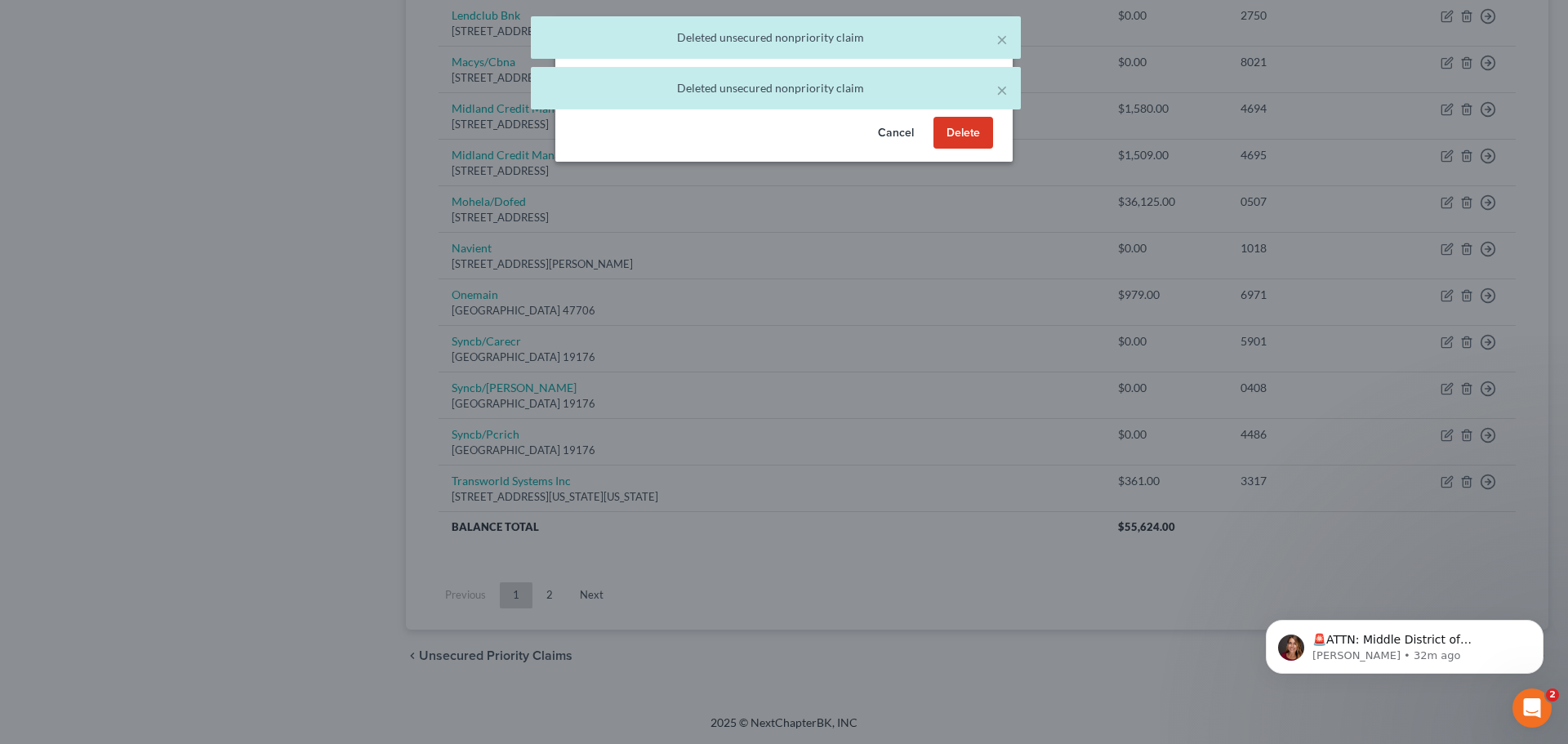
click at [976, 140] on button "Delete" at bounding box center [963, 132] width 59 height 33
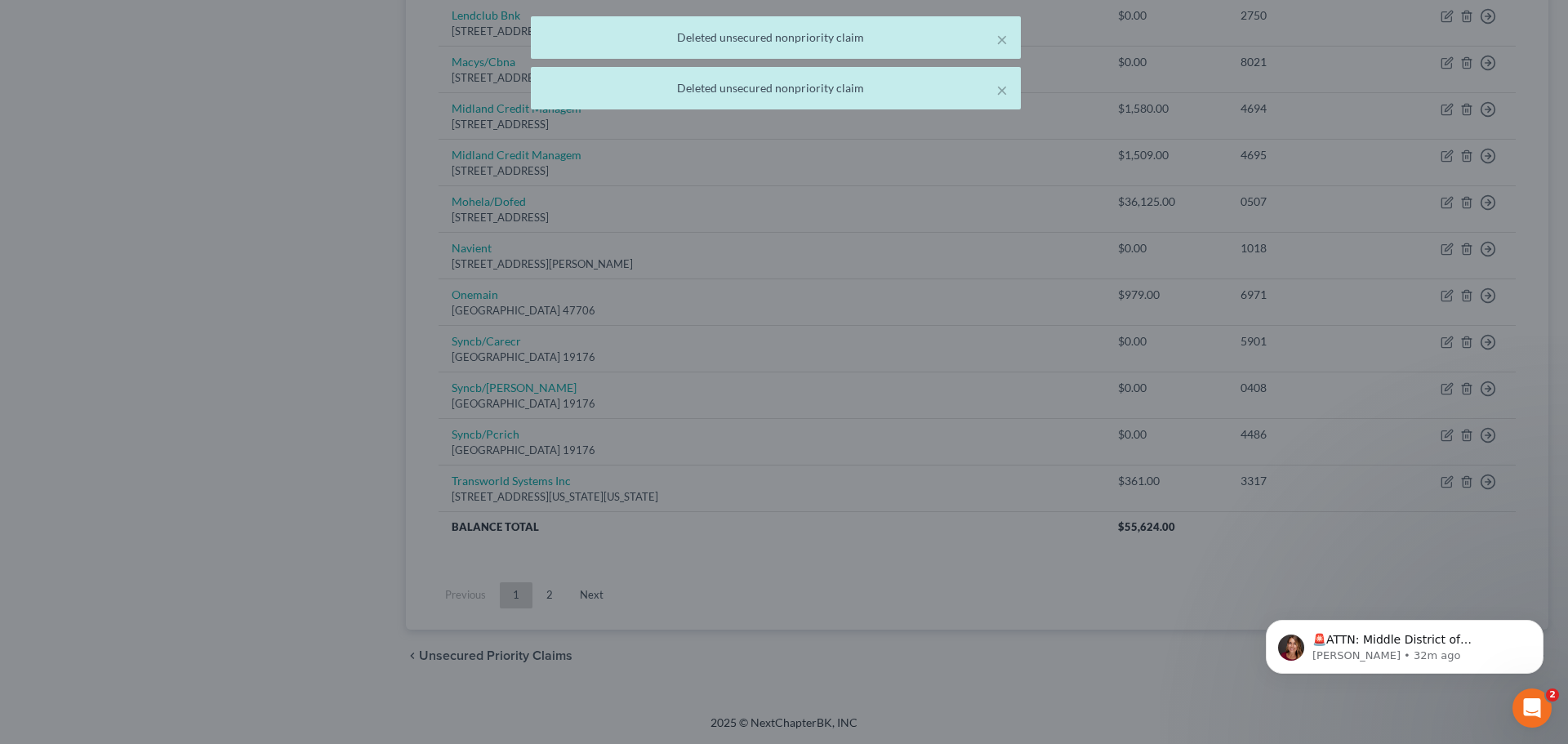
scroll to position [909, 0]
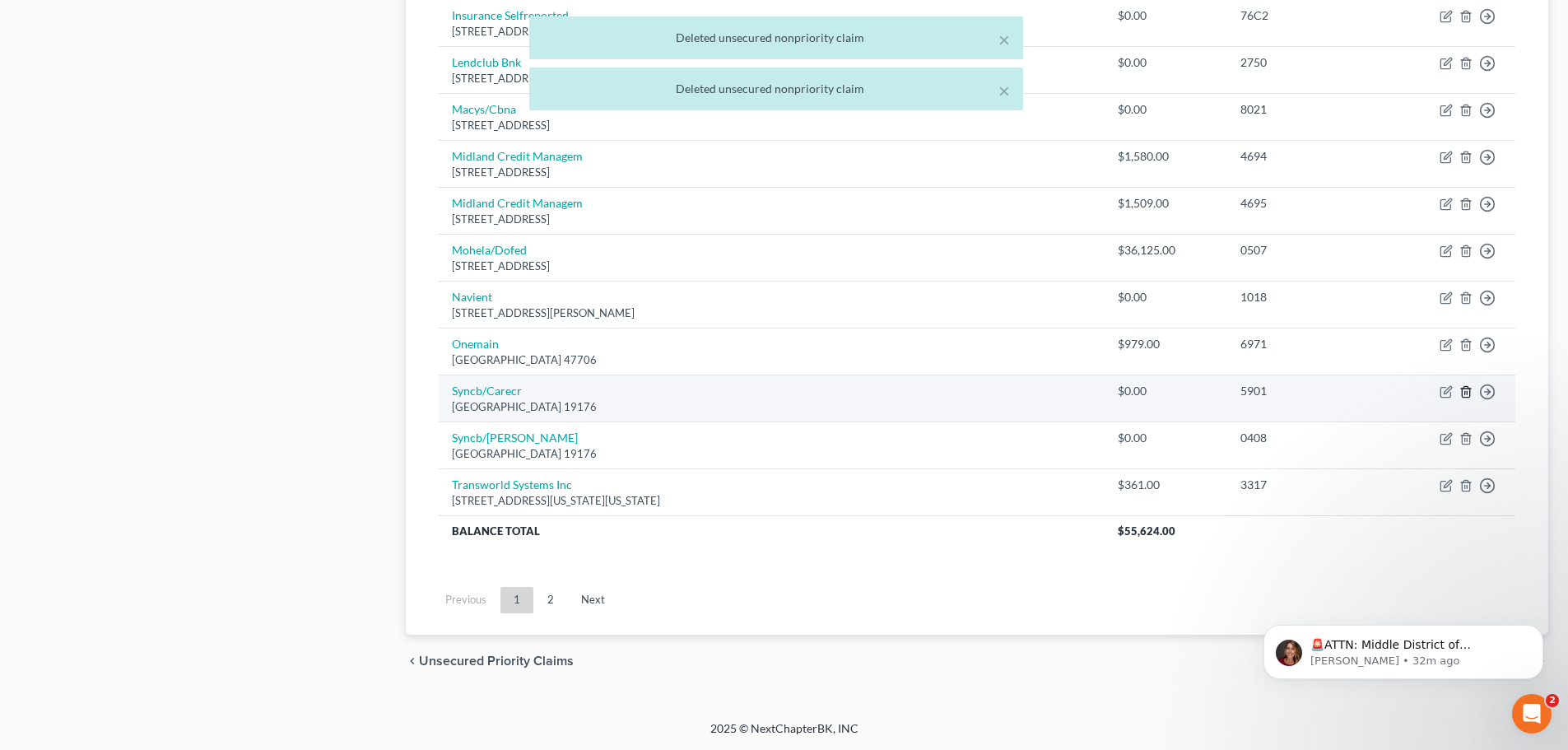
click at [1468, 386] on icon "button" at bounding box center [1466, 391] width 14 height 13
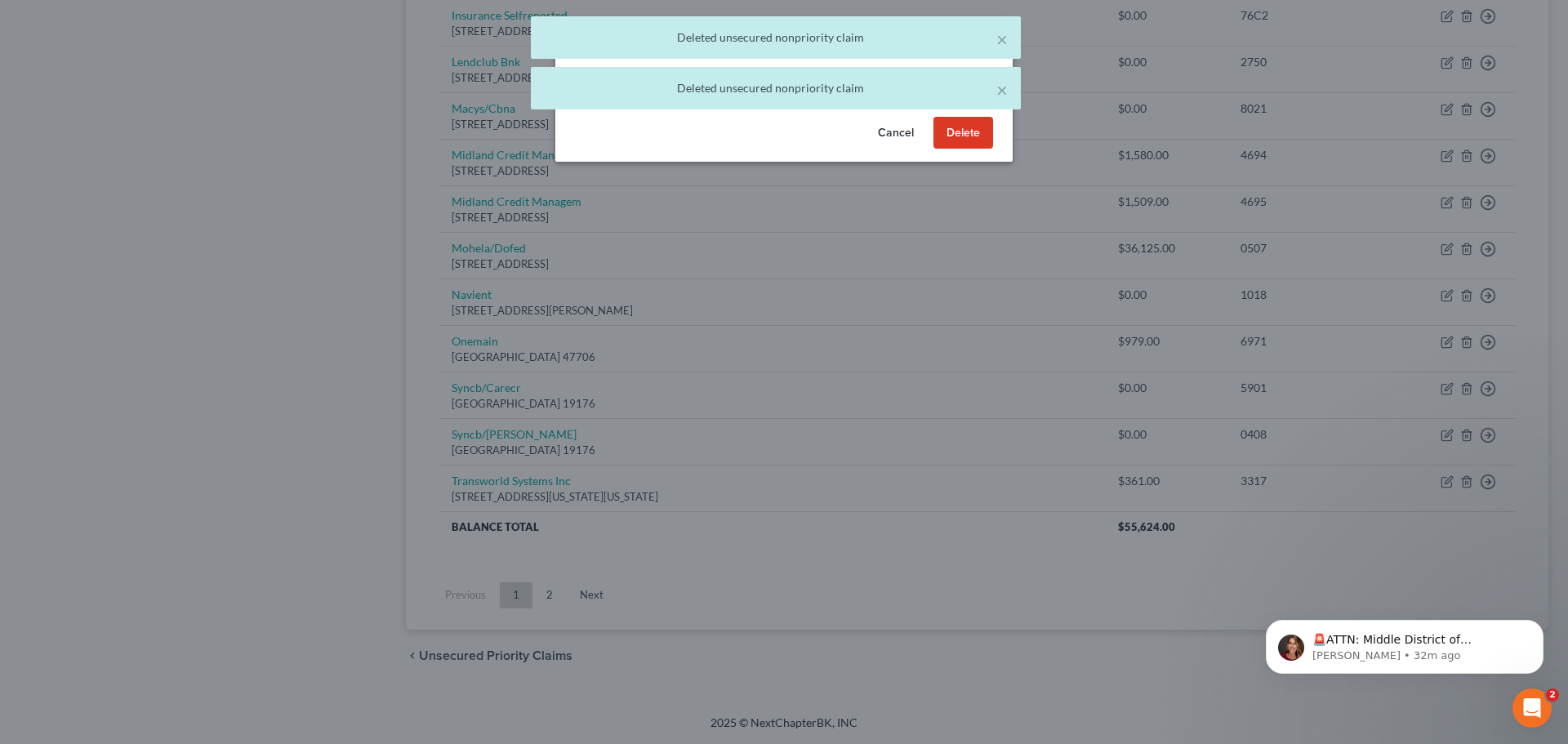
click at [978, 150] on button "Delete" at bounding box center [963, 132] width 59 height 33
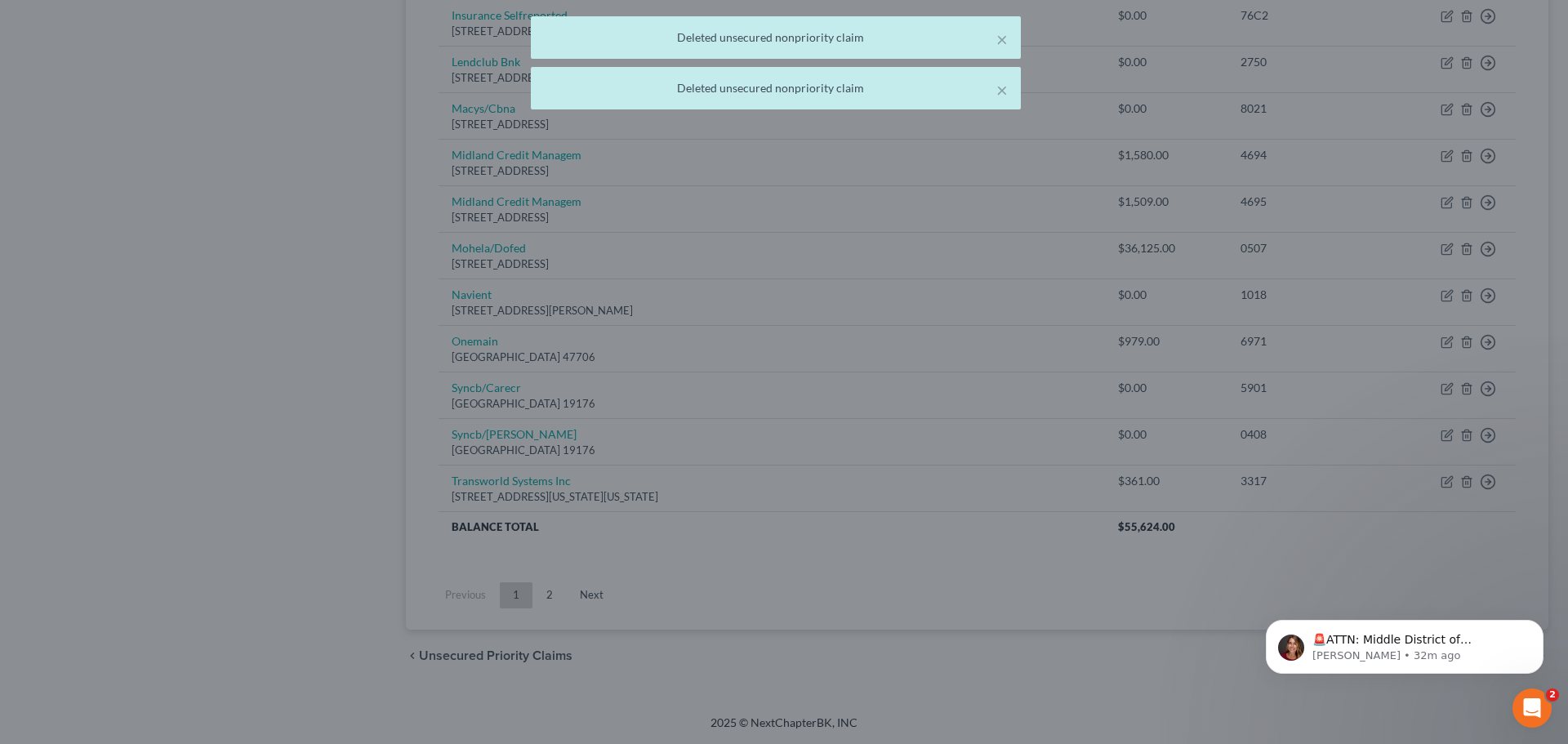
scroll to position [862, 0]
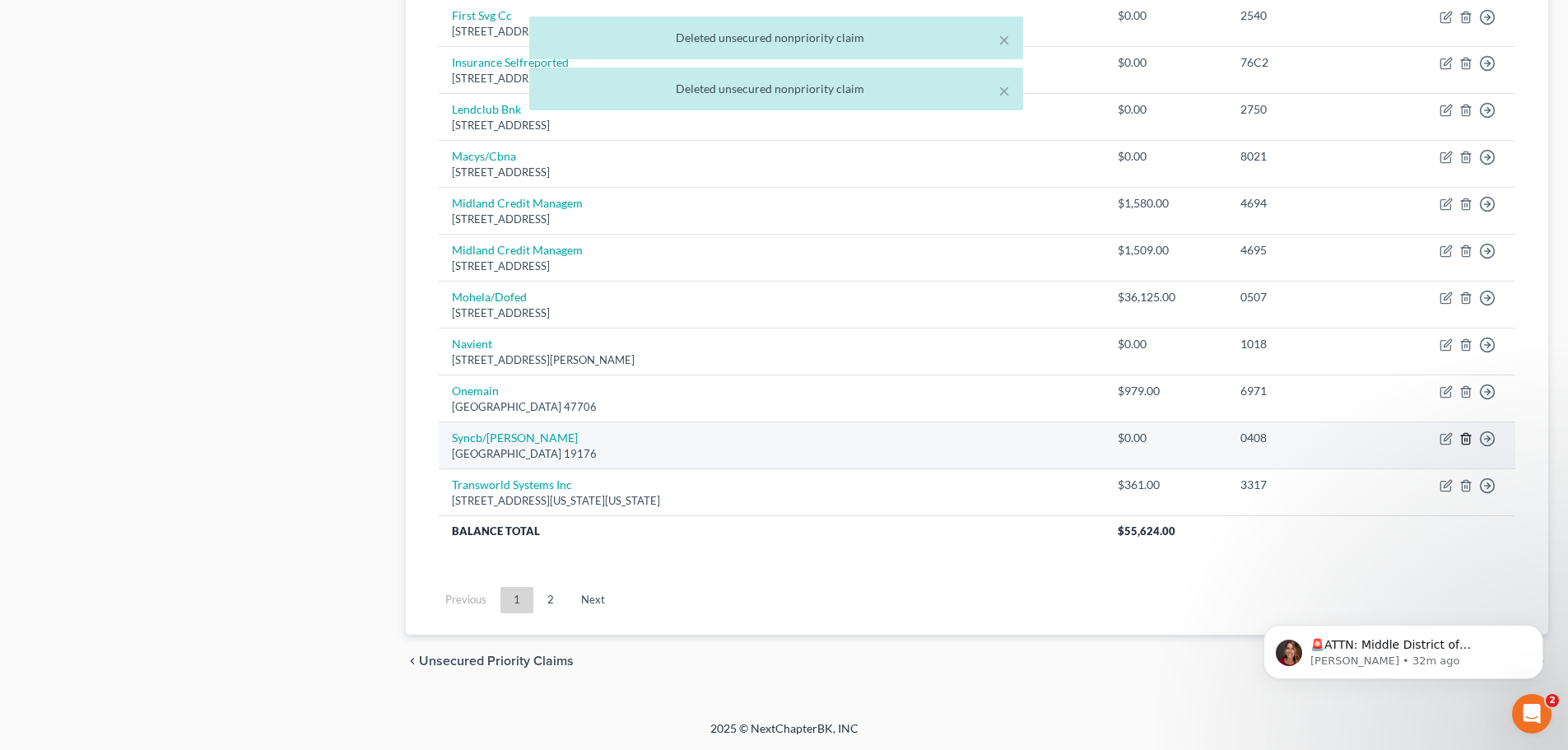
click at [1469, 438] on icon "button" at bounding box center [1465, 439] width 8 height 11
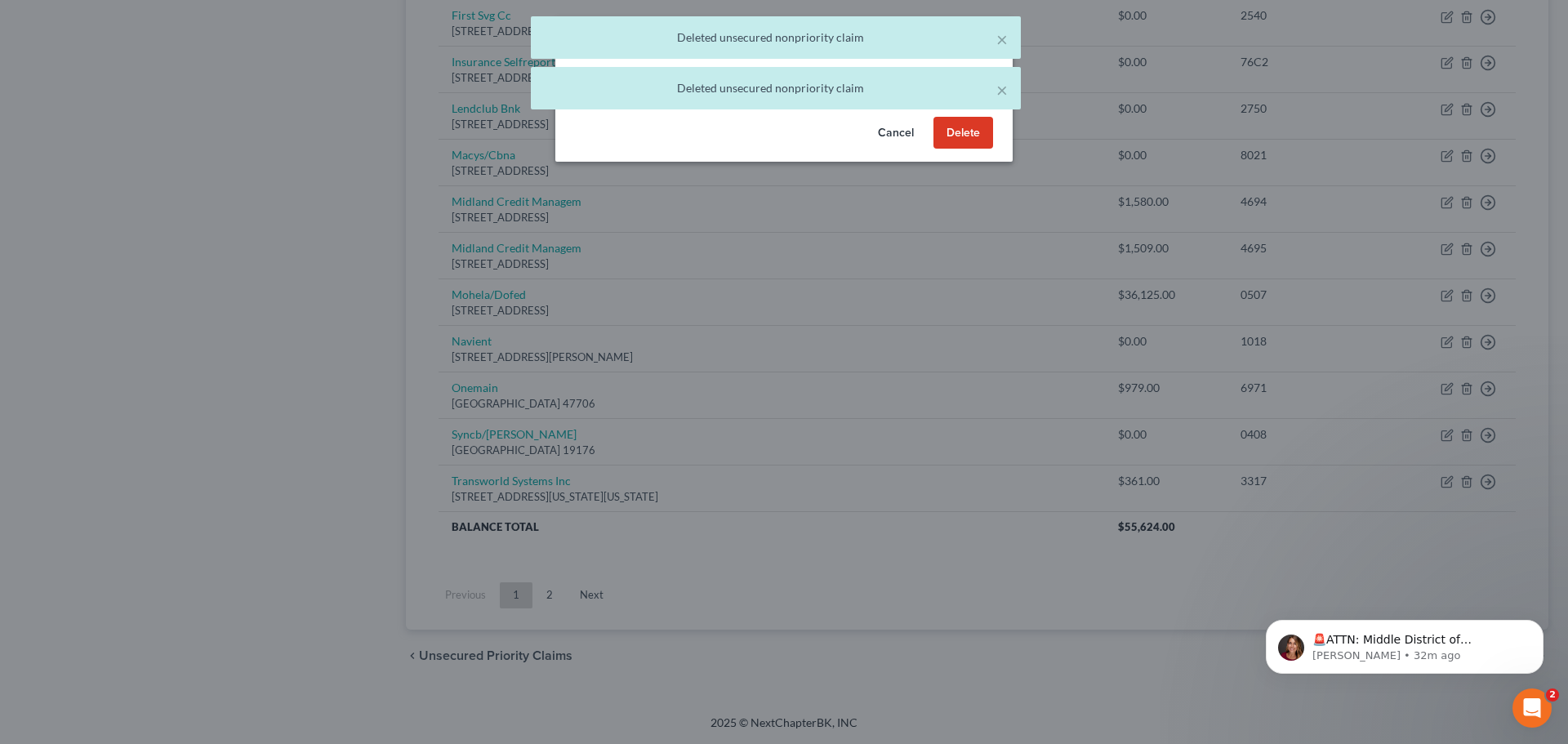
click at [963, 150] on button "Delete" at bounding box center [963, 132] width 59 height 33
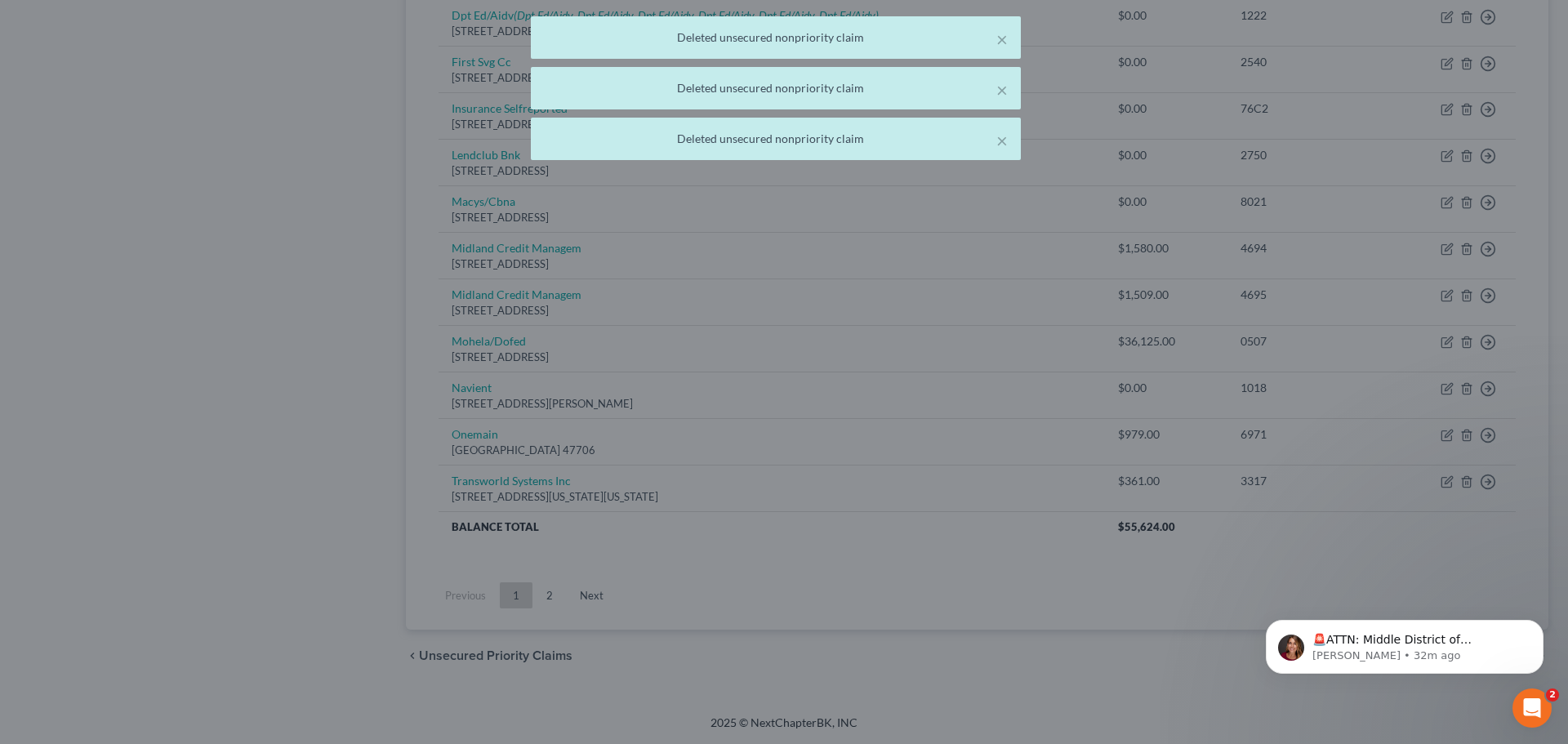
scroll to position [815, 0]
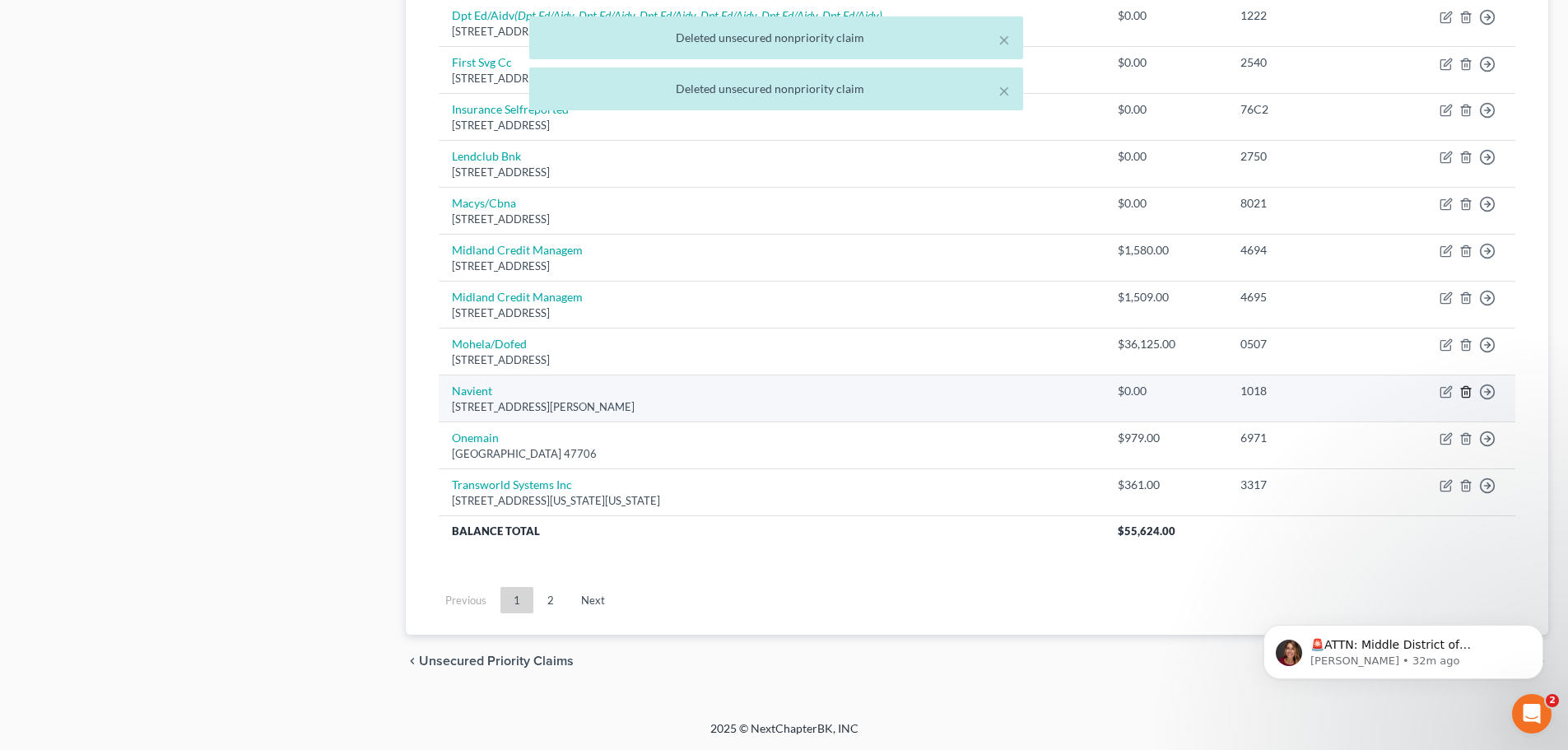
click at [1464, 389] on icon "button" at bounding box center [1466, 391] width 14 height 13
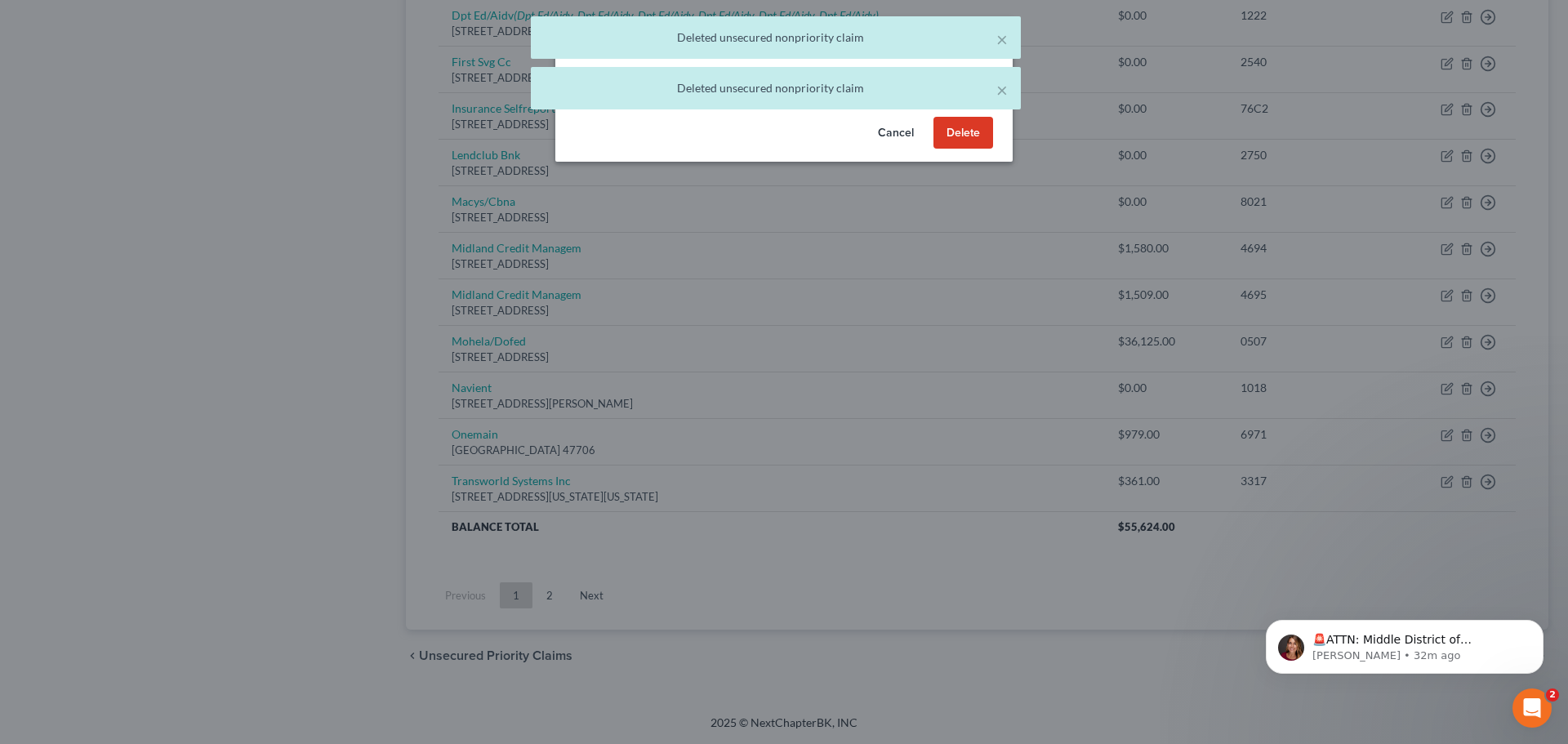
click at [959, 150] on button "Delete" at bounding box center [963, 132] width 59 height 33
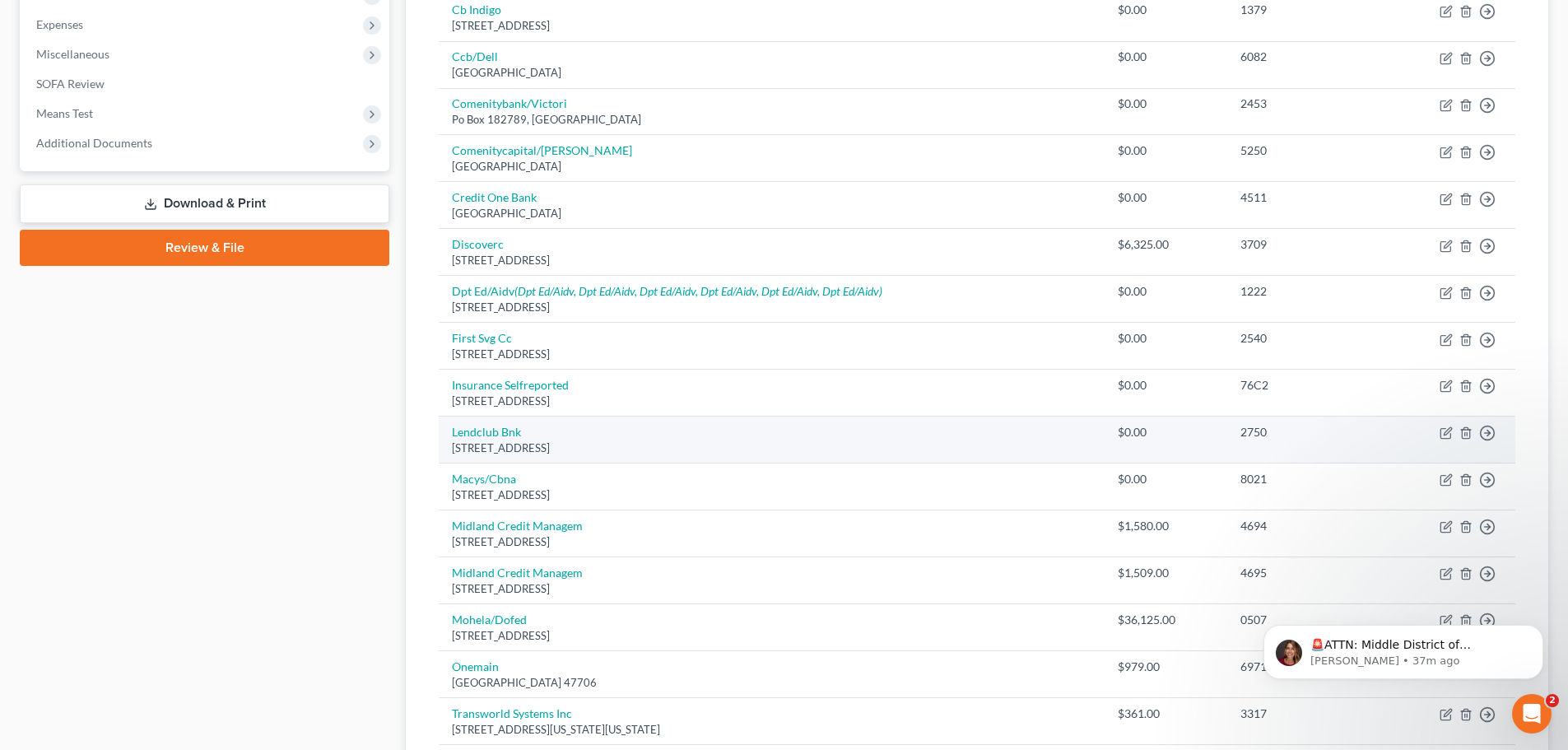
scroll to position [282, 0]
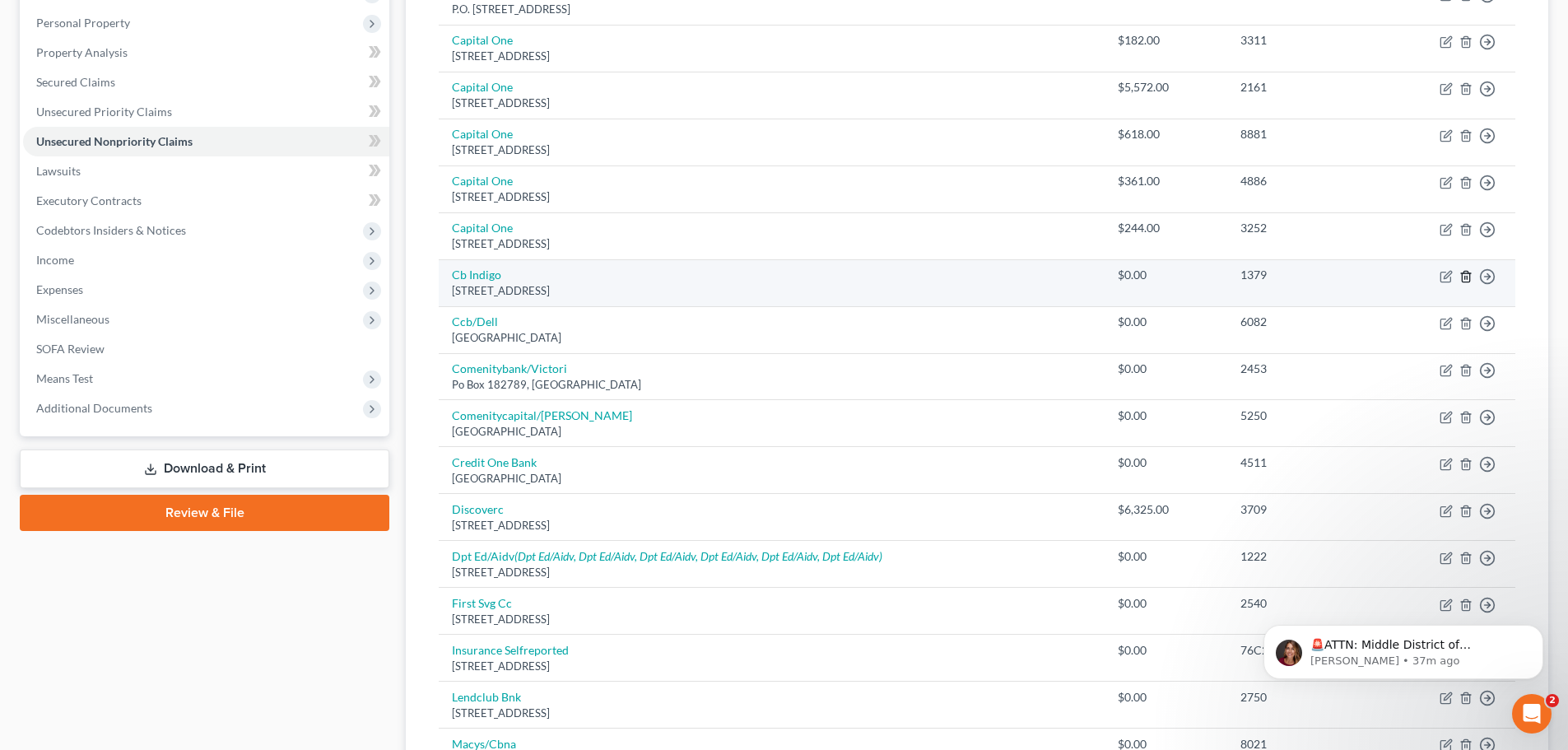
click at [1463, 279] on icon "button" at bounding box center [1466, 277] width 14 height 13
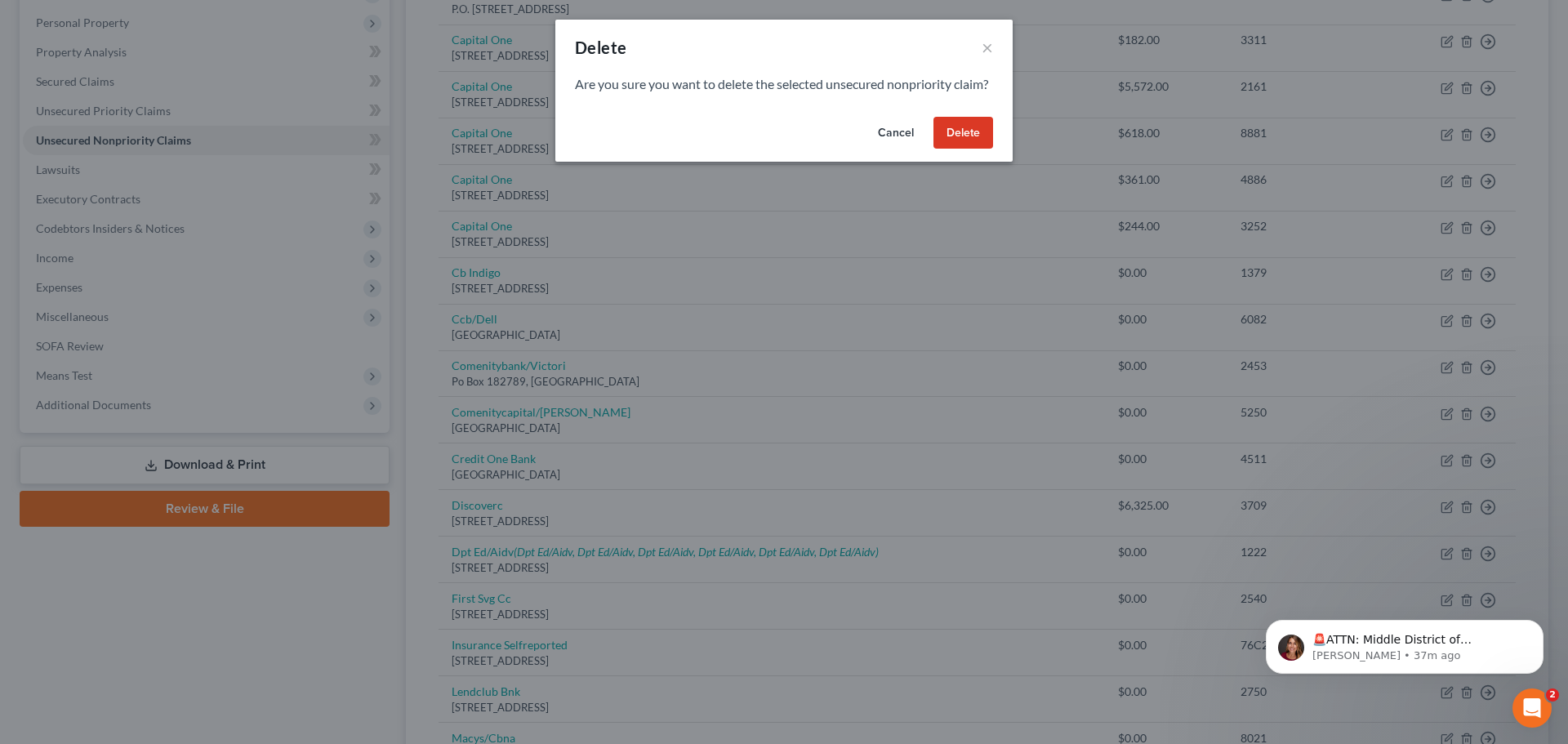
click at [979, 150] on button "Delete" at bounding box center [963, 132] width 59 height 33
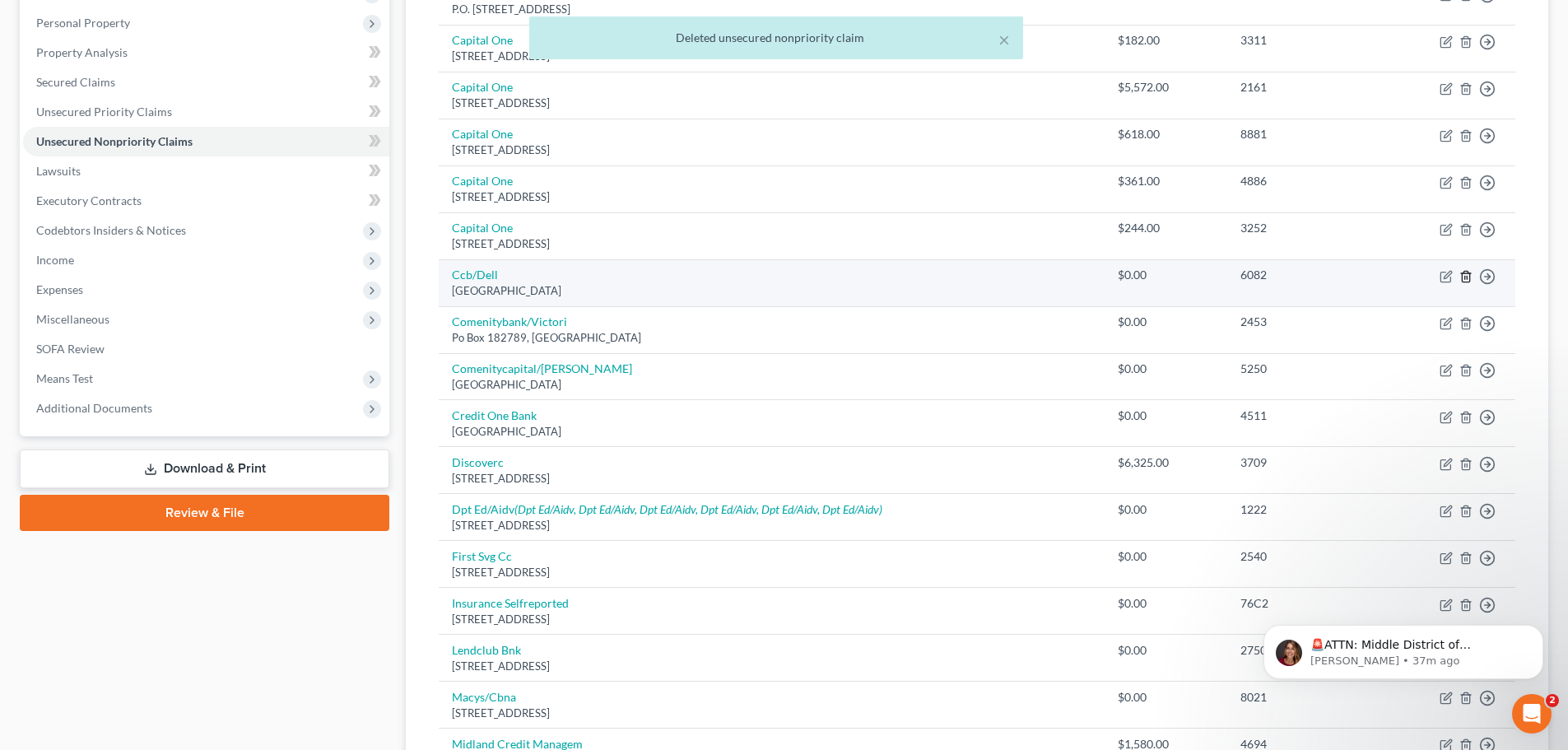
click at [1462, 277] on icon "button" at bounding box center [1465, 276] width 8 height 11
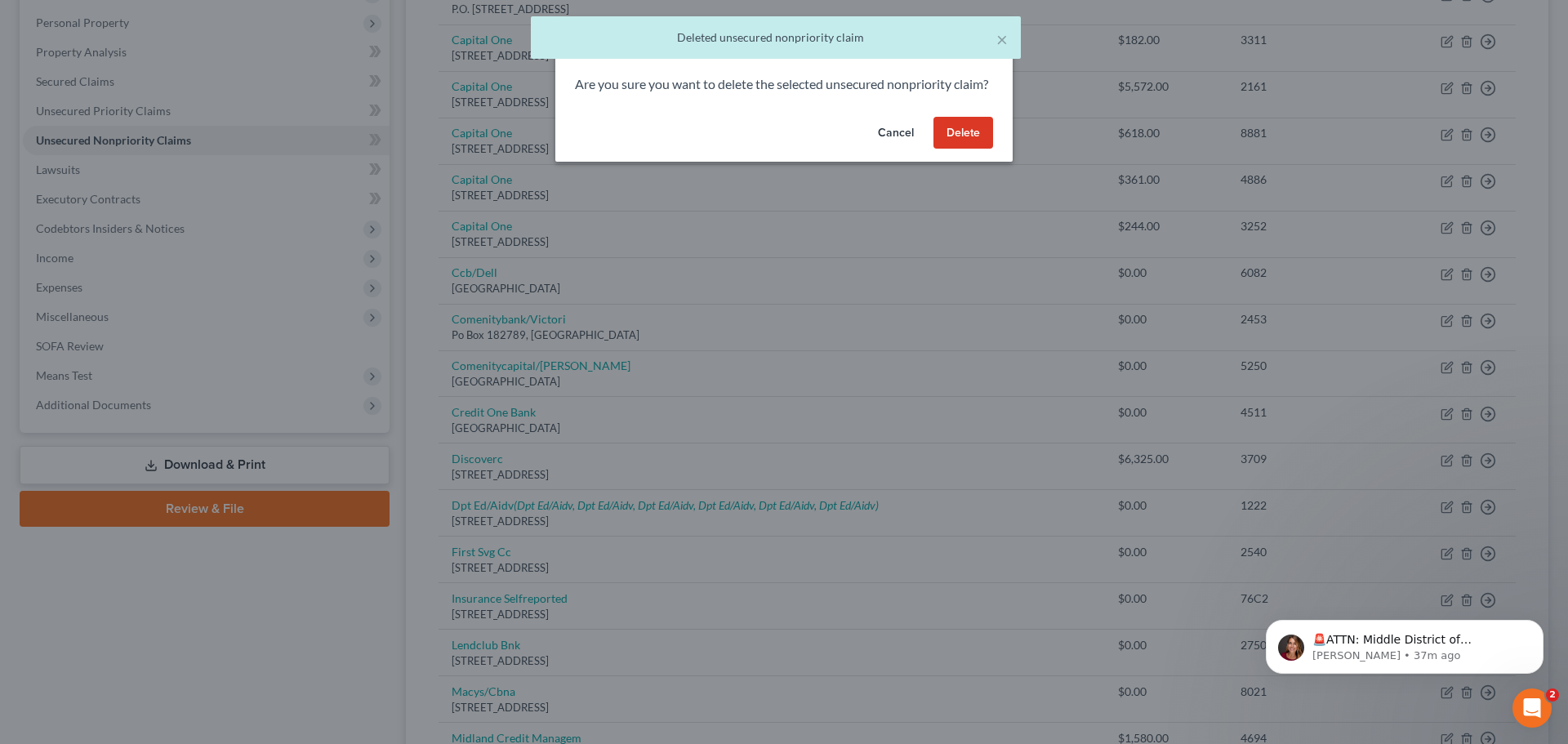
click at [986, 148] on button "Delete" at bounding box center [963, 132] width 59 height 33
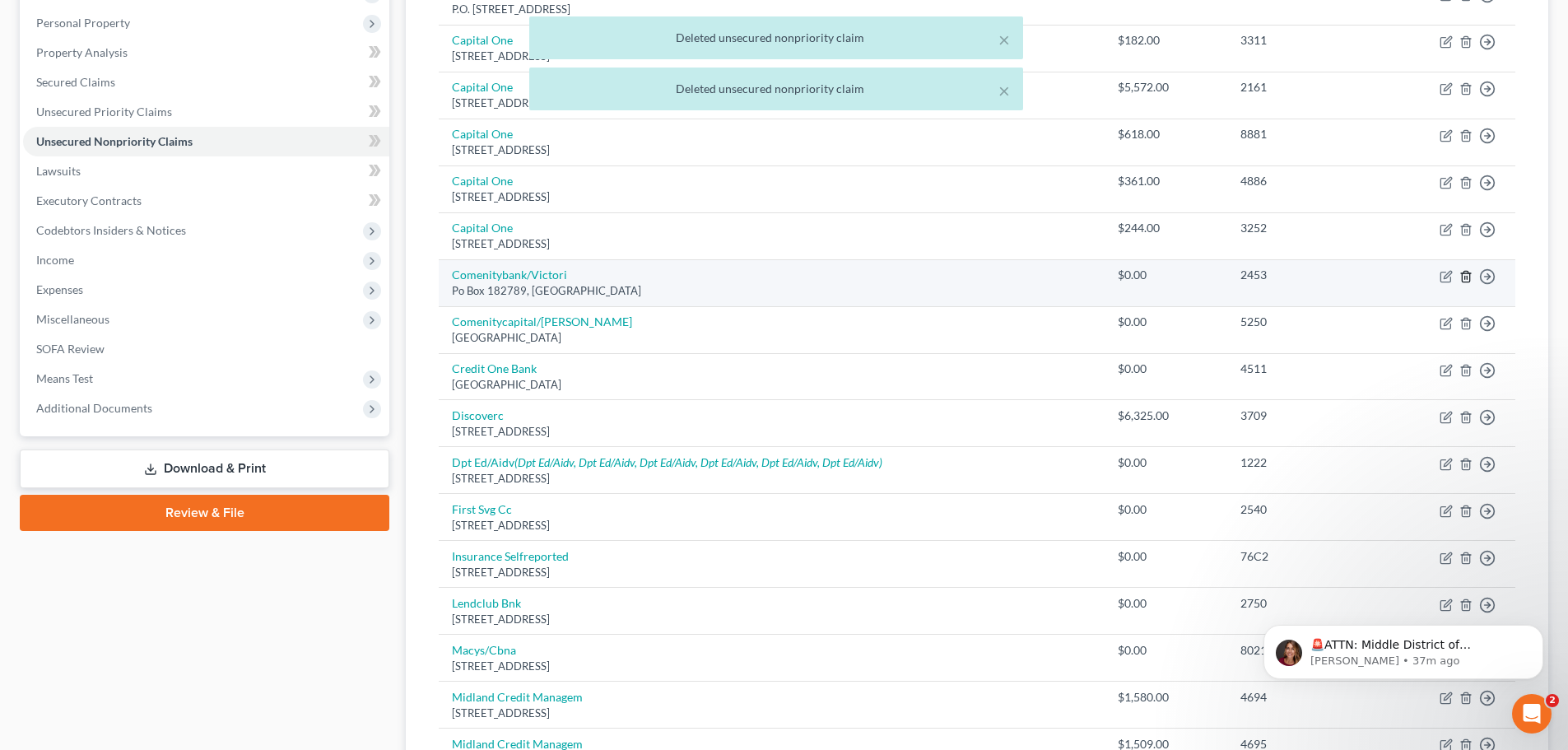
click at [1462, 275] on icon "button" at bounding box center [1465, 276] width 8 height 11
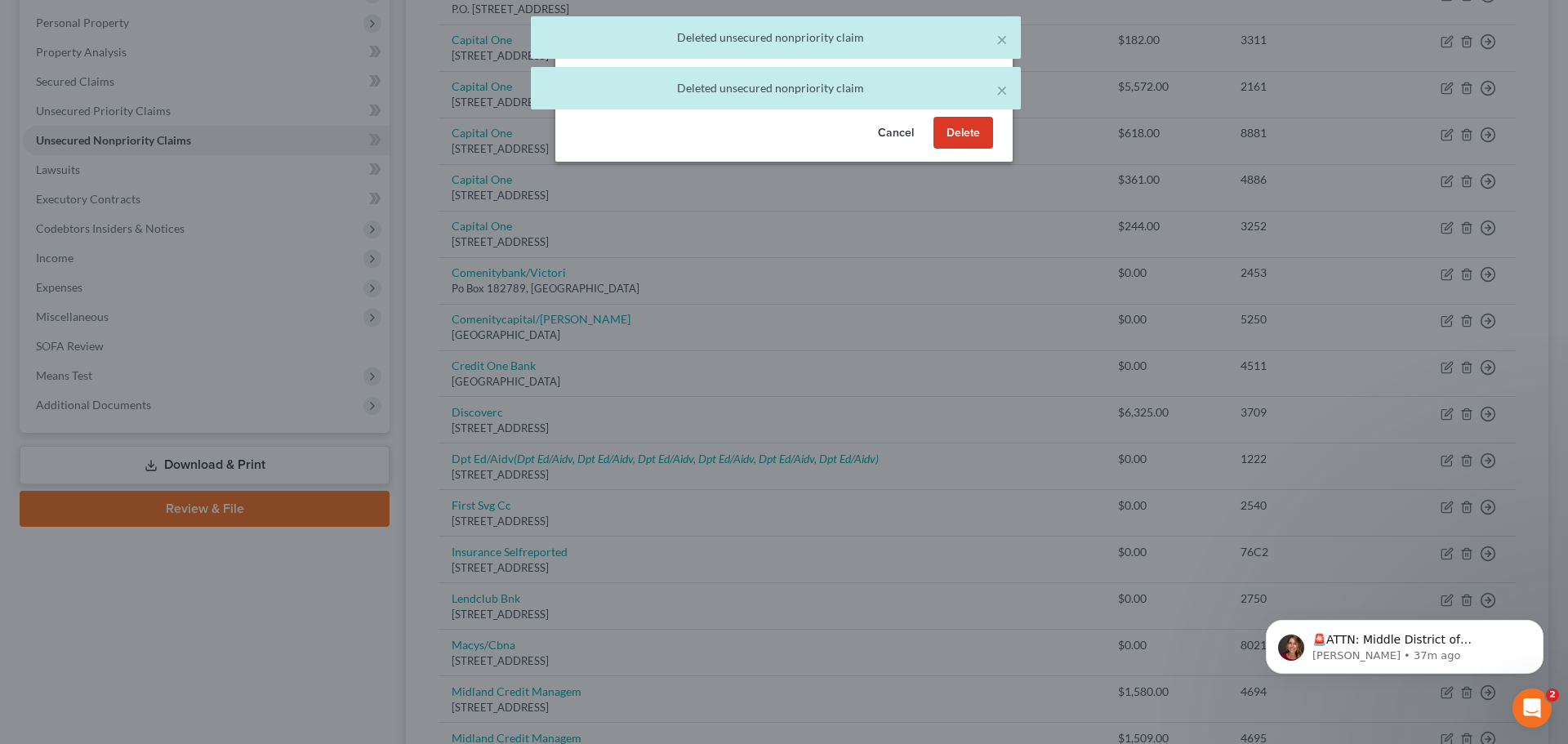
click at [983, 150] on button "Delete" at bounding box center [963, 132] width 59 height 33
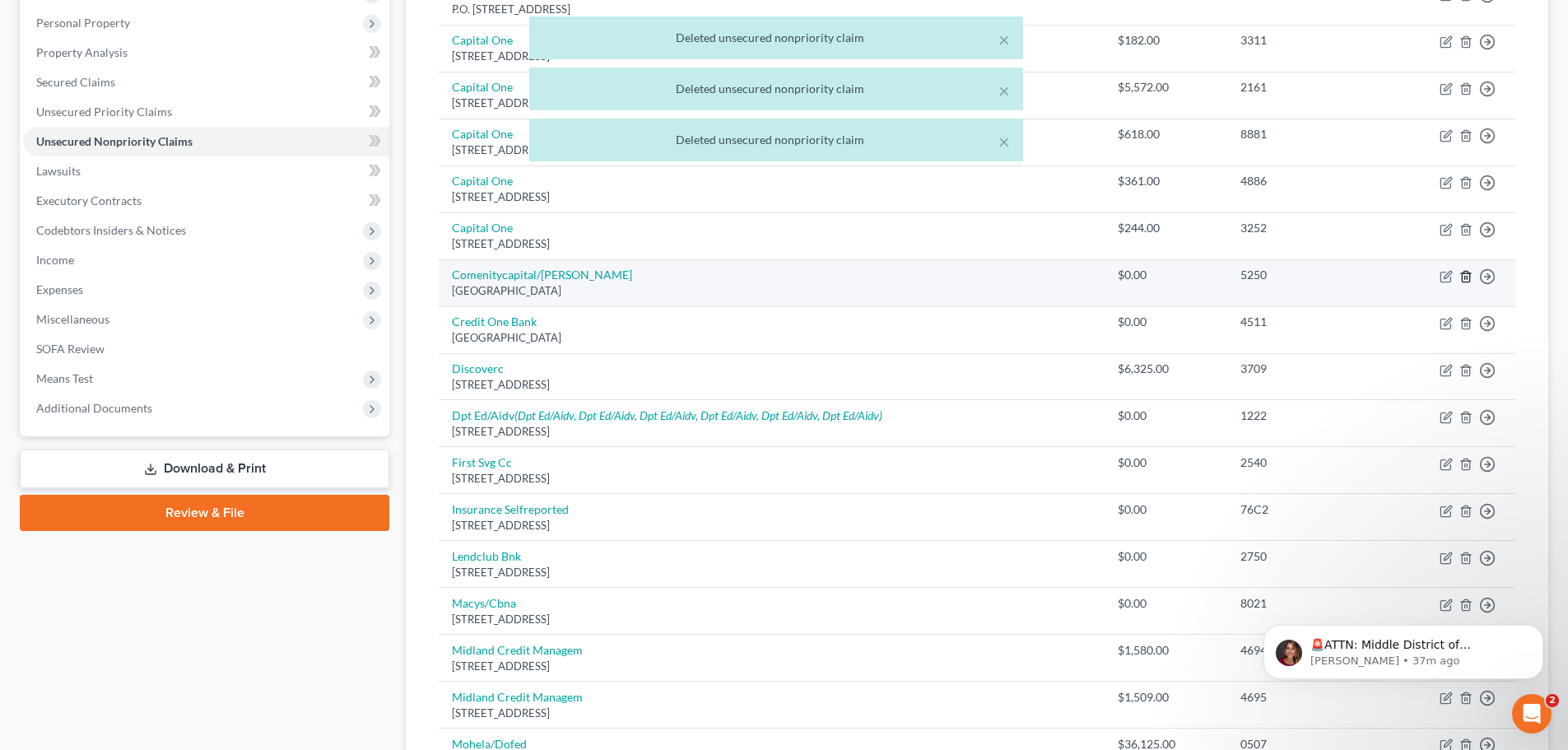
click at [1463, 273] on icon "button" at bounding box center [1466, 277] width 14 height 13
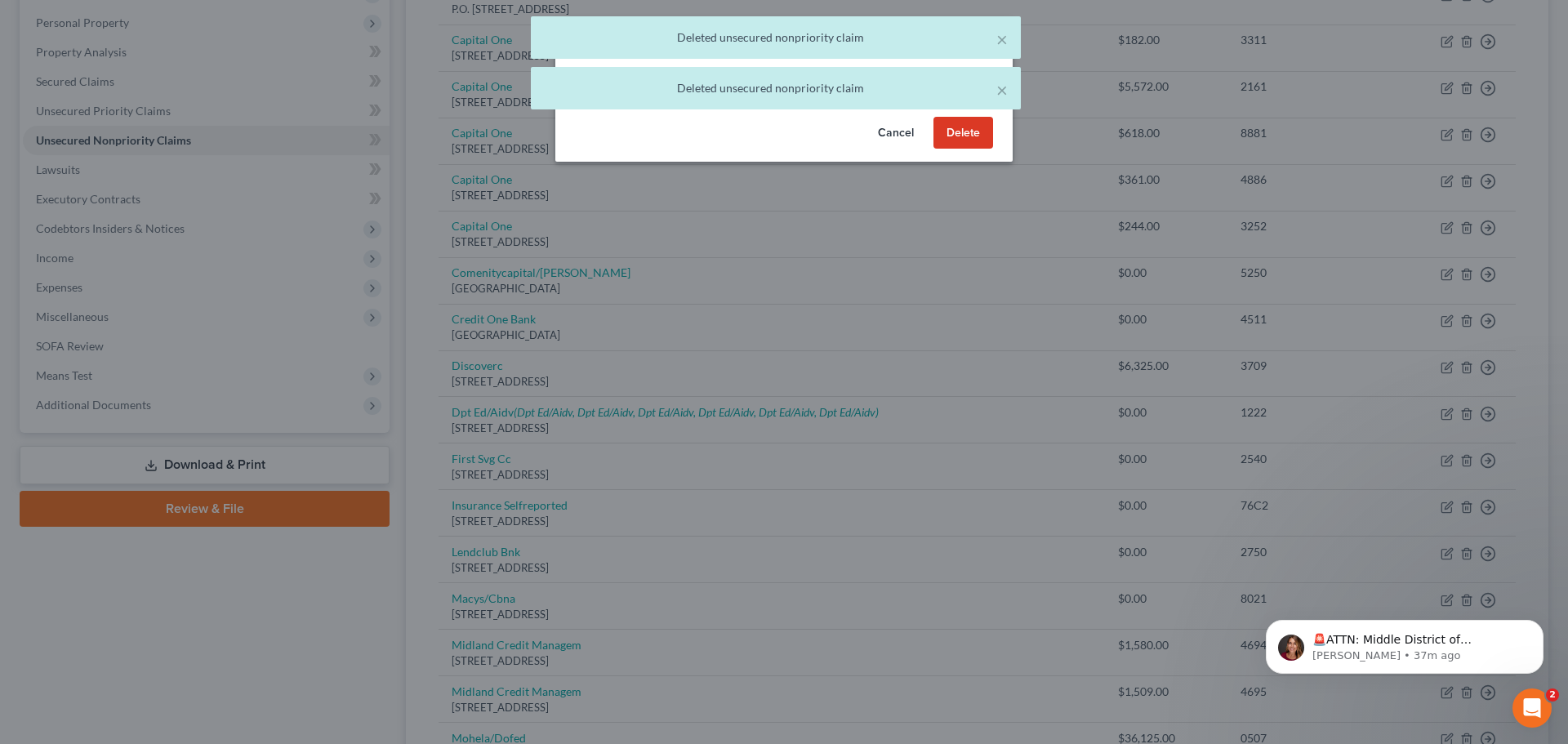
click at [963, 150] on button "Delete" at bounding box center [963, 132] width 59 height 33
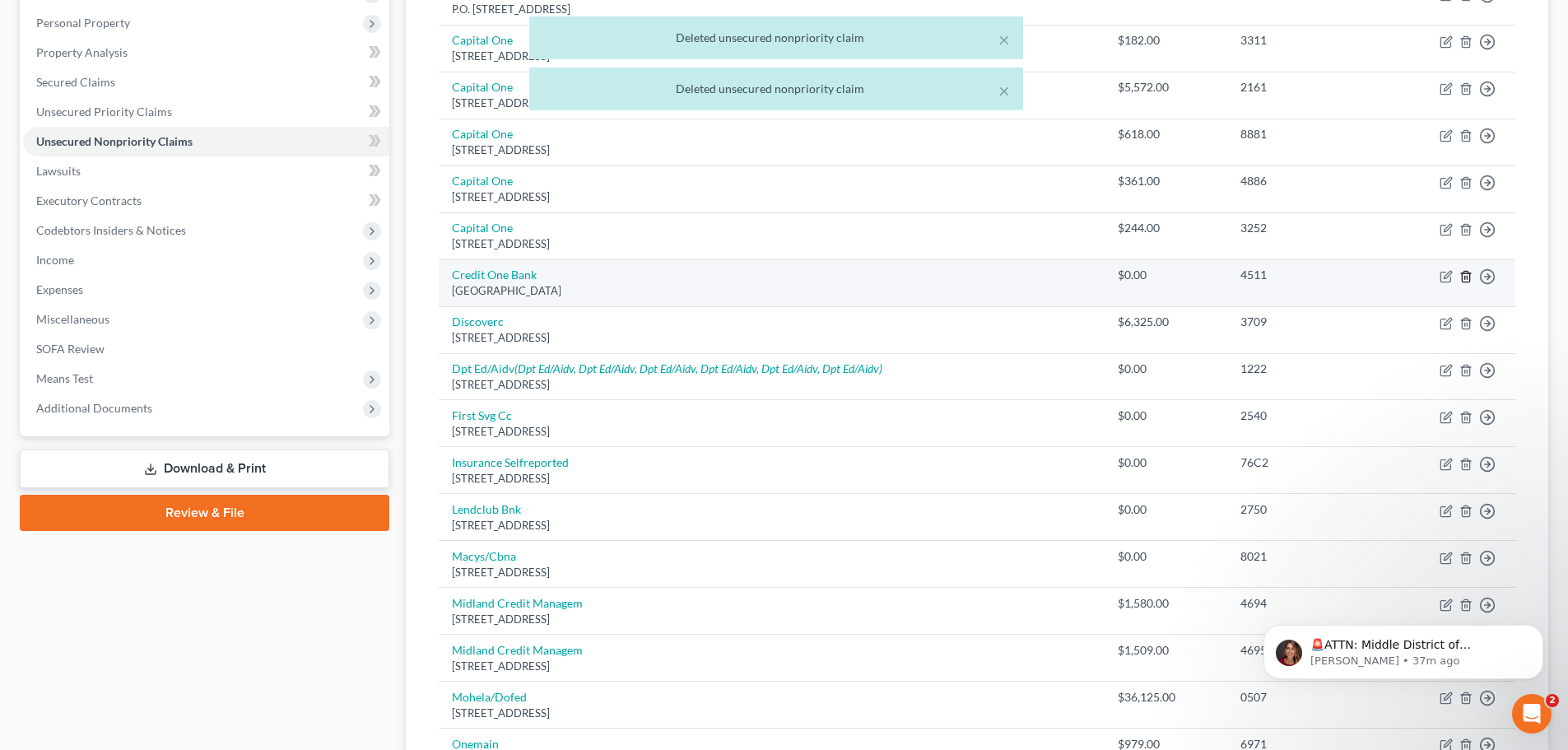
click at [1463, 281] on icon "button" at bounding box center [1465, 276] width 8 height 11
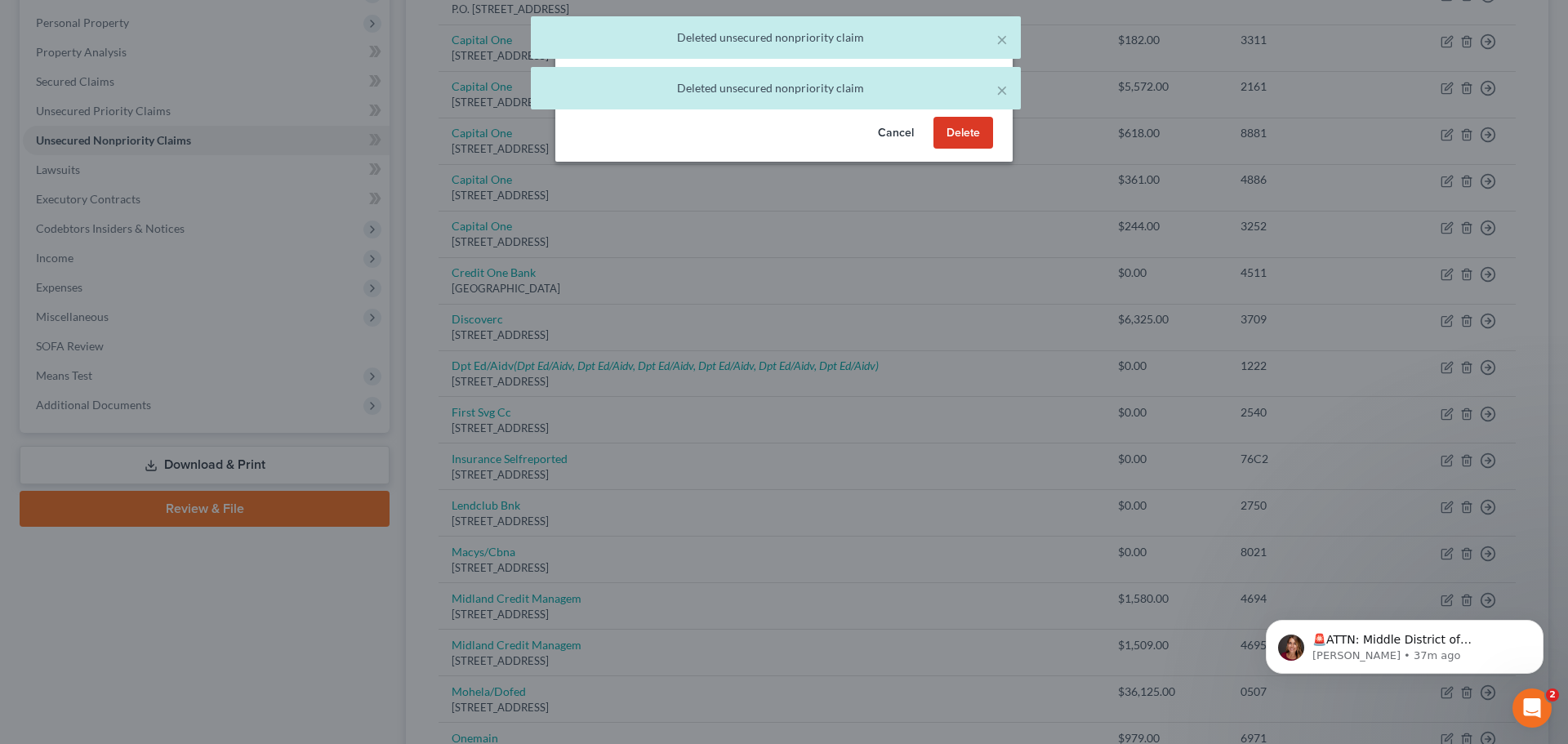
click at [965, 150] on button "Delete" at bounding box center [963, 132] width 59 height 33
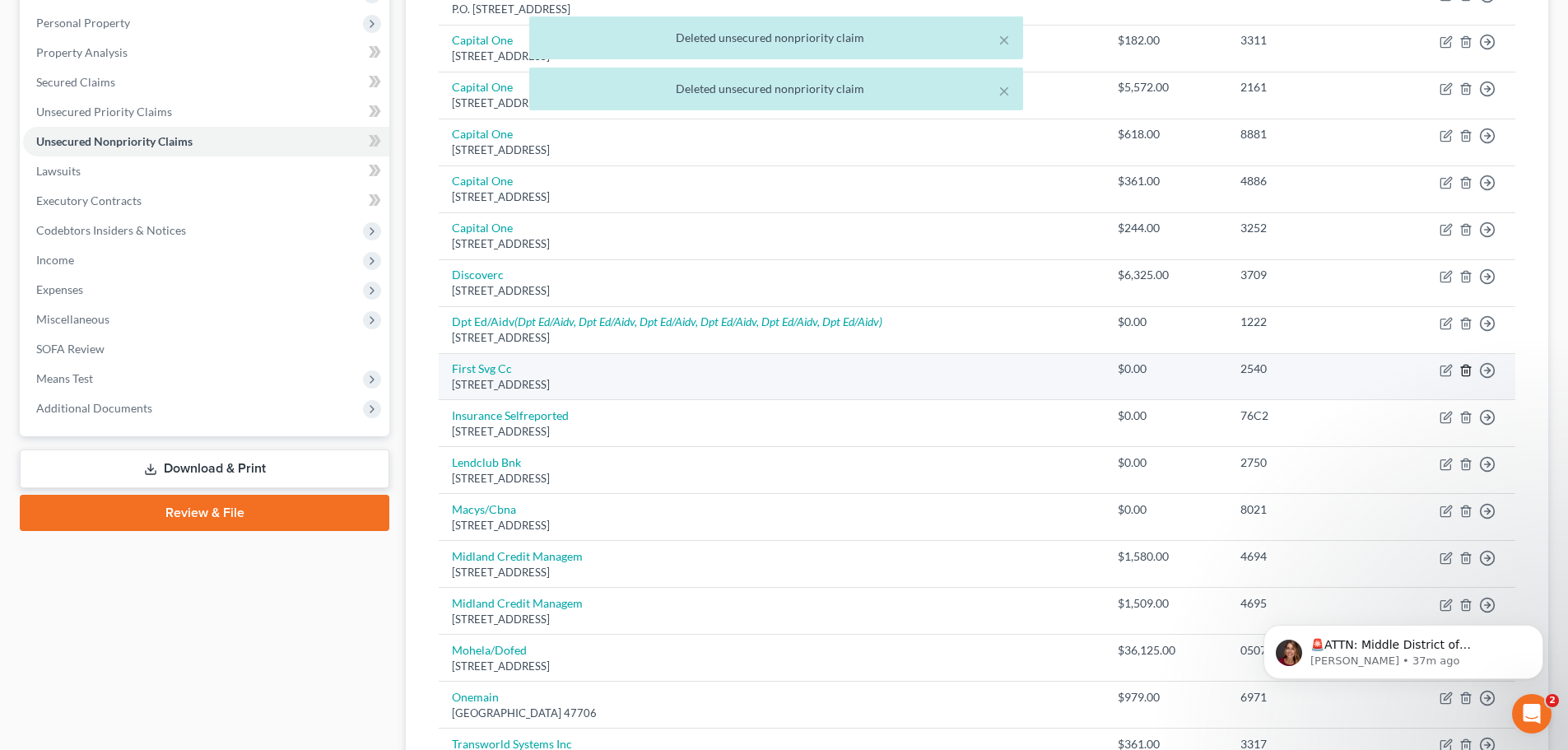
click at [1465, 370] on line "button" at bounding box center [1465, 371] width 0 height 3
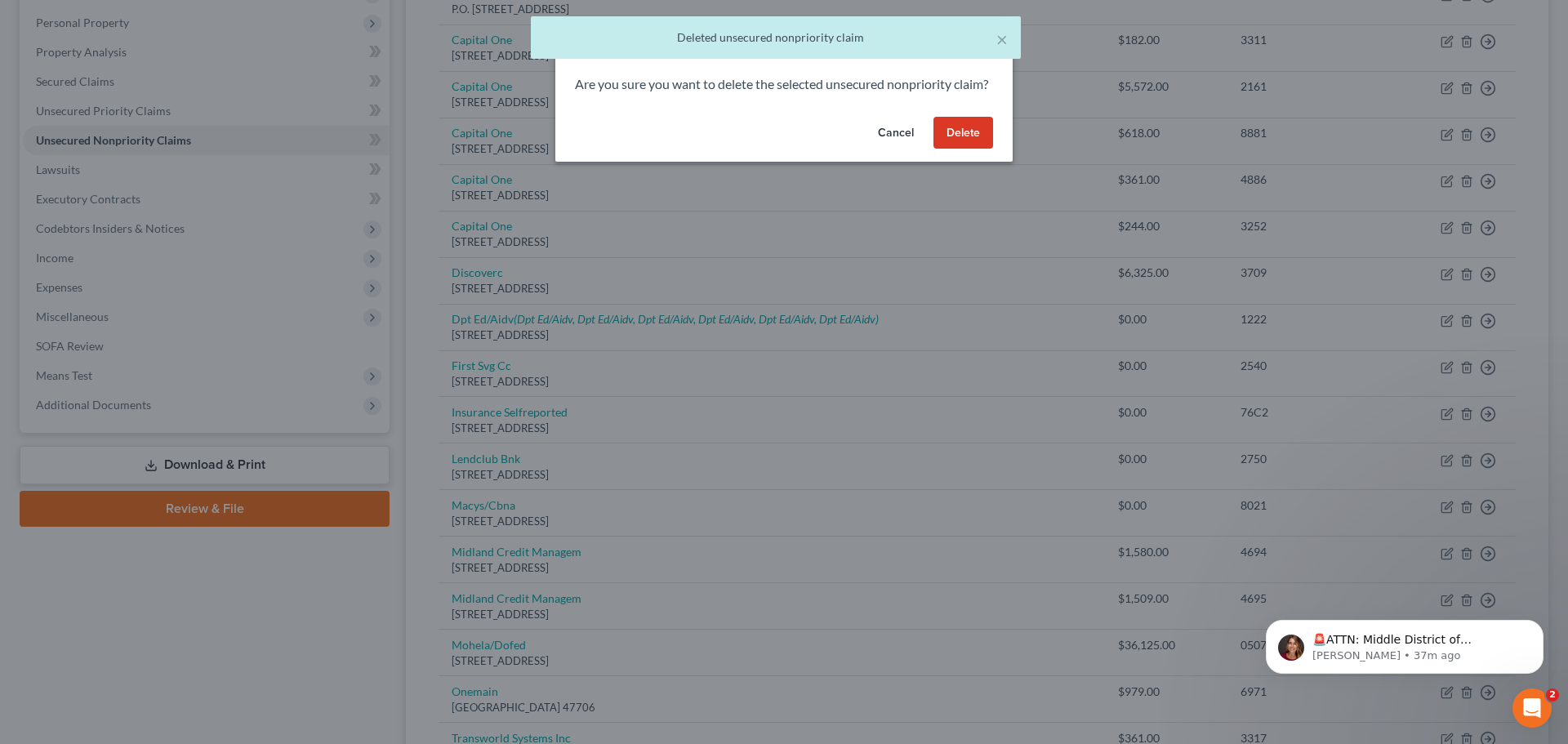
click at [976, 150] on button "Delete" at bounding box center [963, 132] width 59 height 33
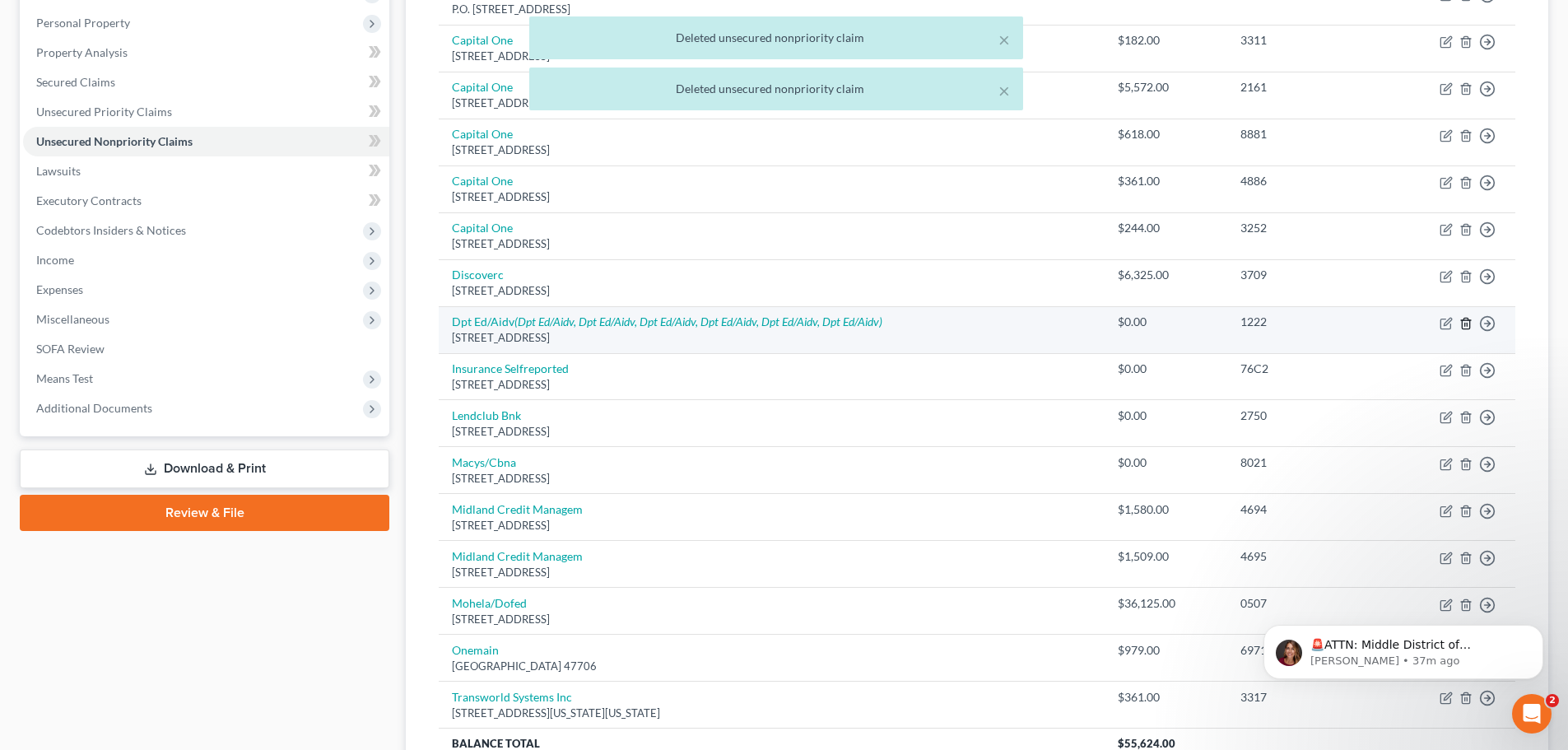
click at [1459, 326] on icon "button" at bounding box center [1466, 324] width 14 height 13
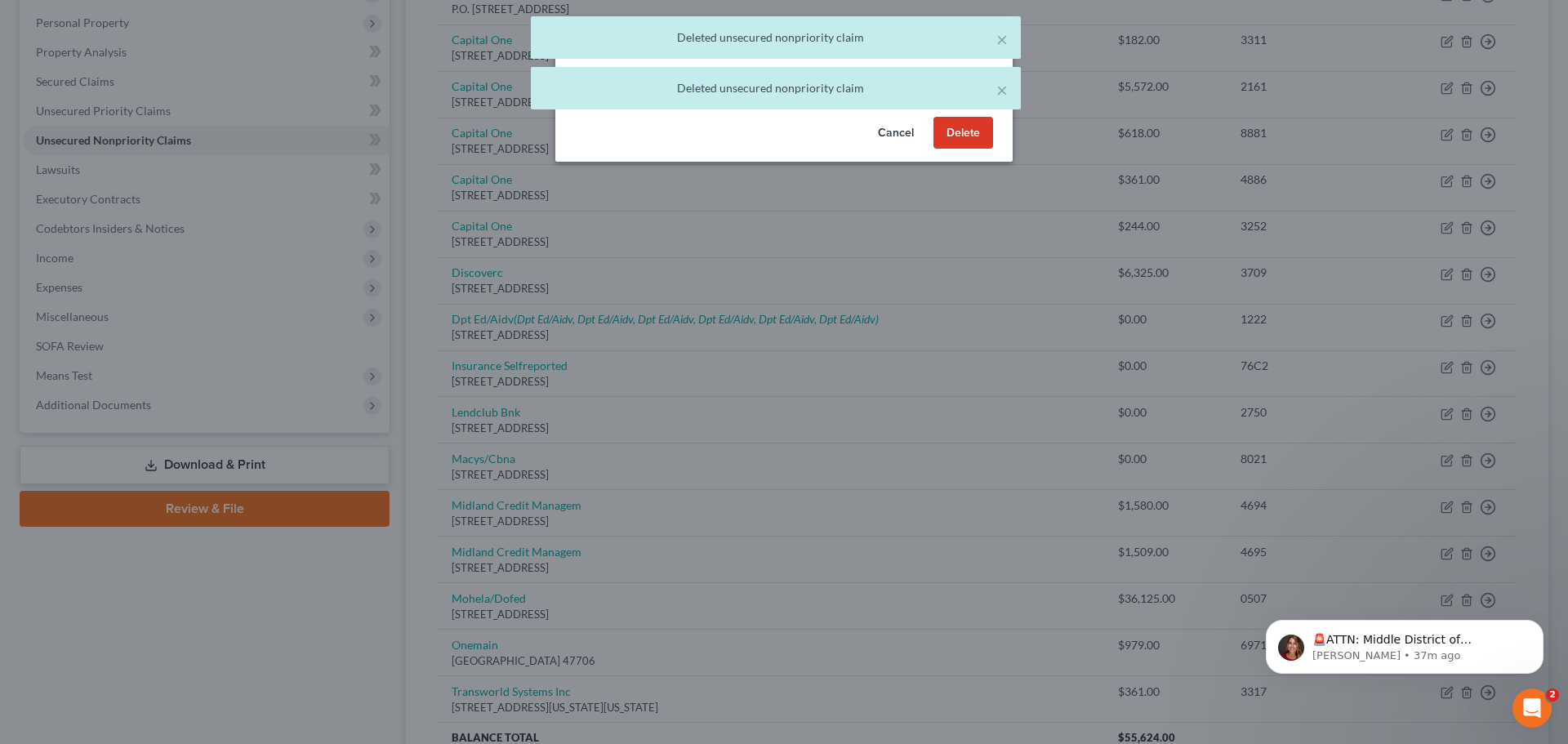
click at [962, 144] on button "Delete" at bounding box center [963, 132] width 59 height 33
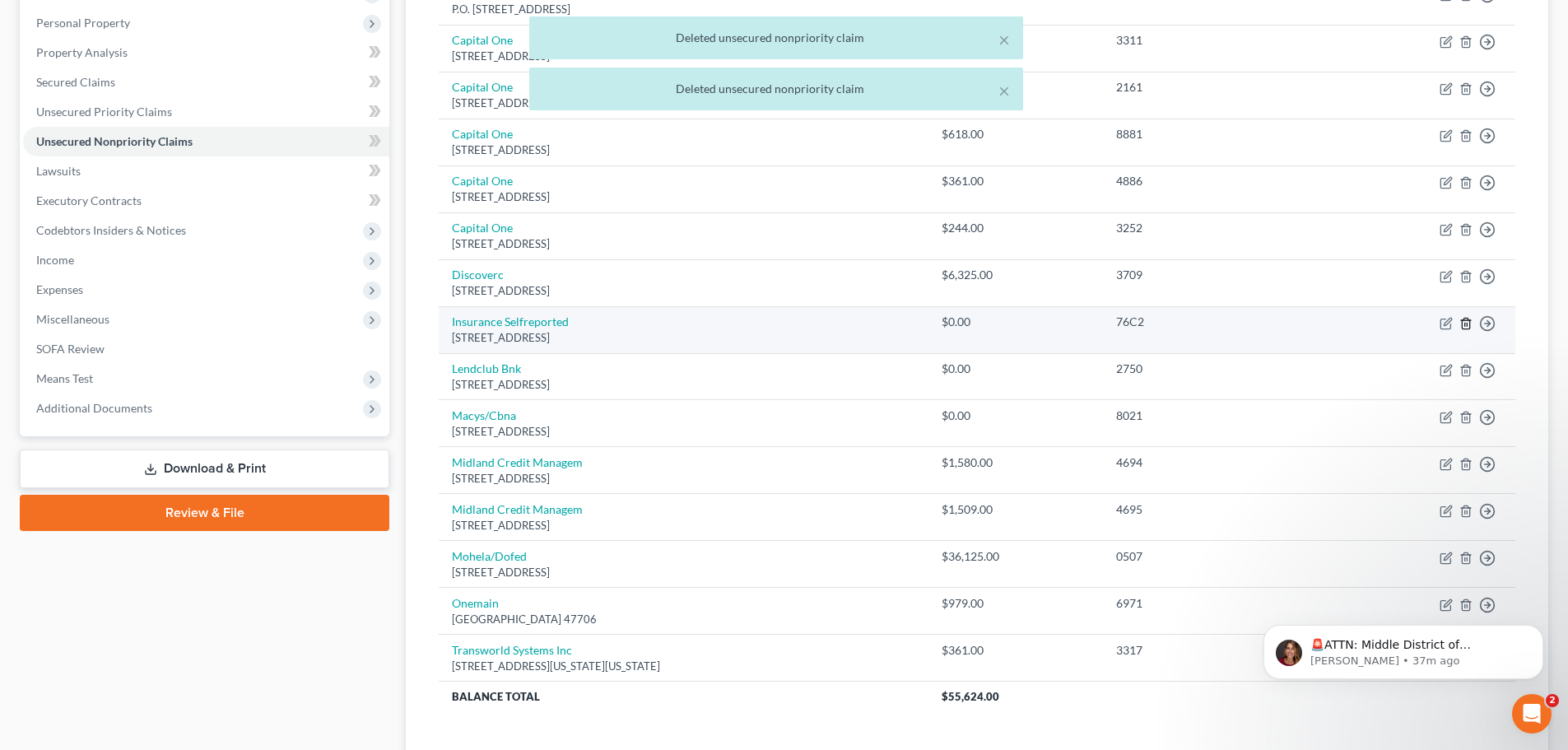
click at [1467, 320] on polyline "button" at bounding box center [1466, 320] width 10 height 0
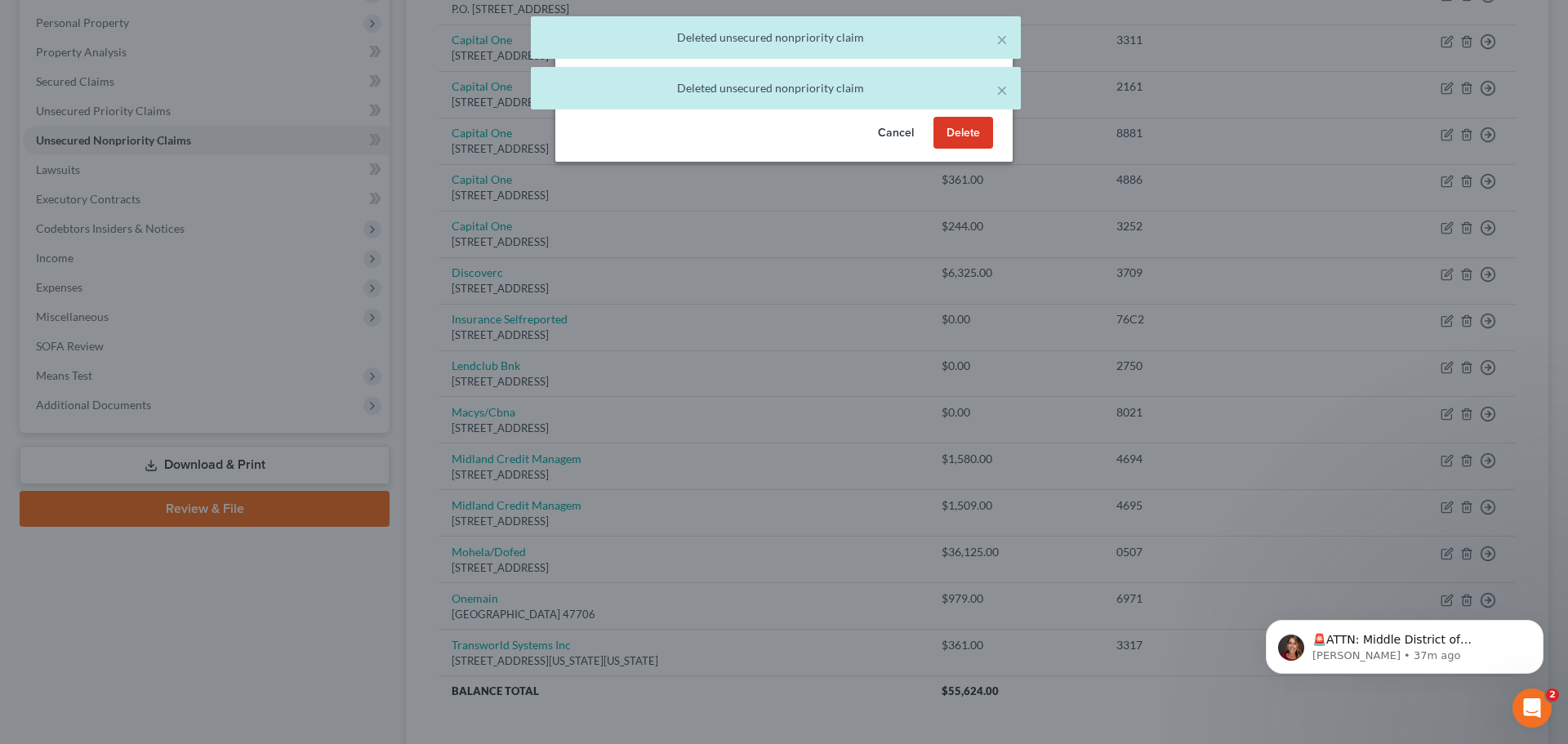
click at [970, 147] on button "Delete" at bounding box center [963, 132] width 59 height 33
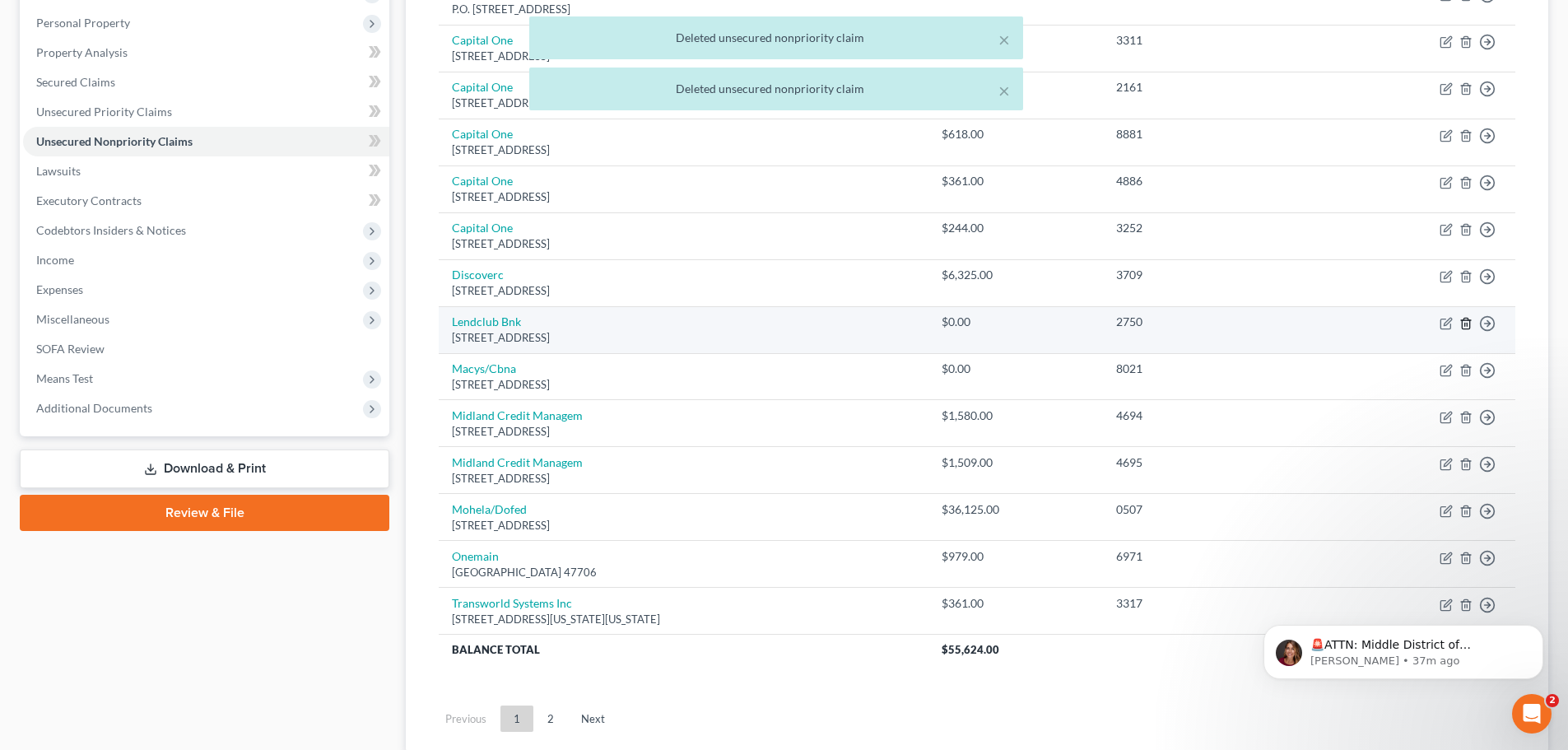
click at [1460, 321] on icon "button" at bounding box center [1466, 324] width 14 height 13
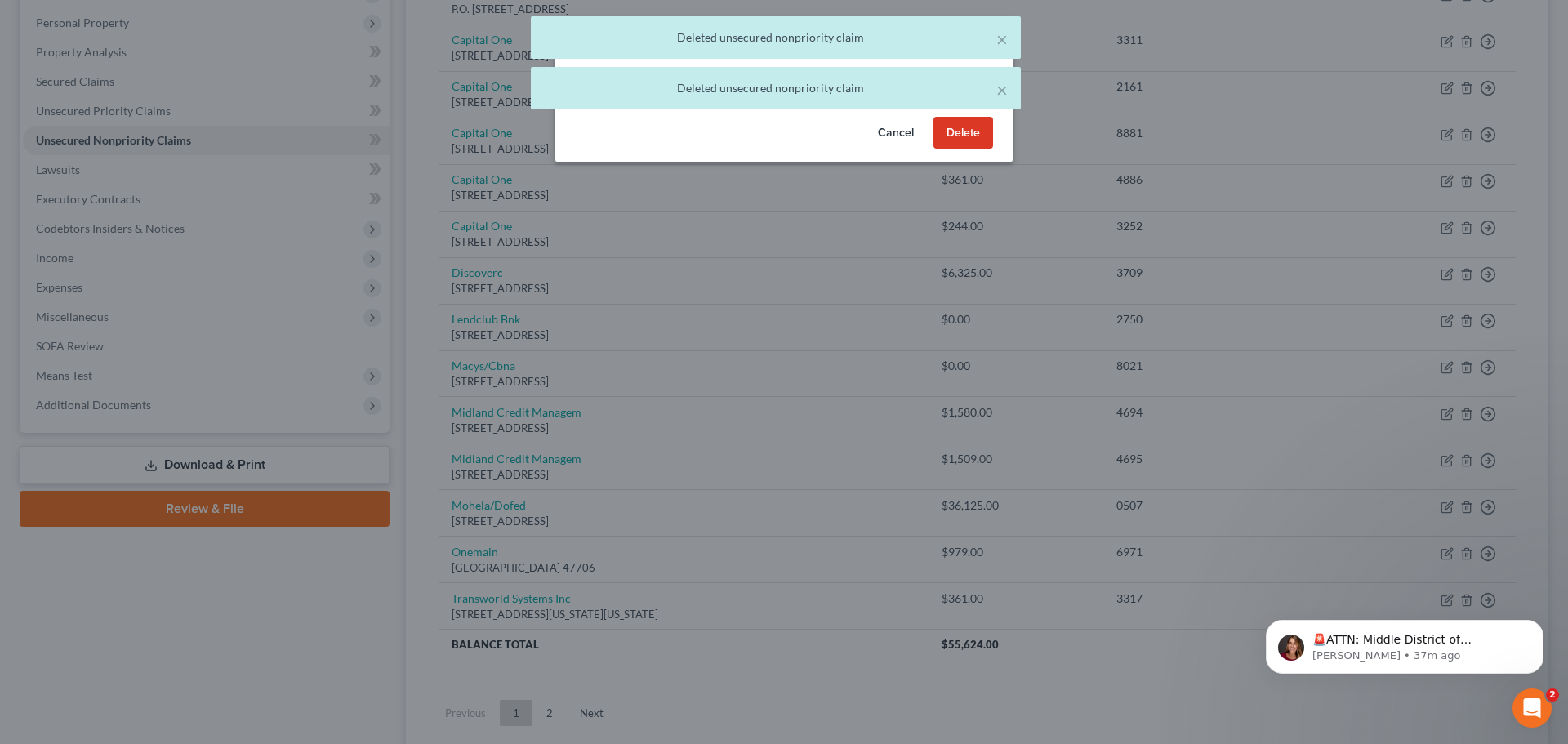
click at [928, 151] on div "Cancel Delete" at bounding box center [784, 136] width 457 height 52
click at [982, 150] on button "Delete" at bounding box center [963, 132] width 59 height 33
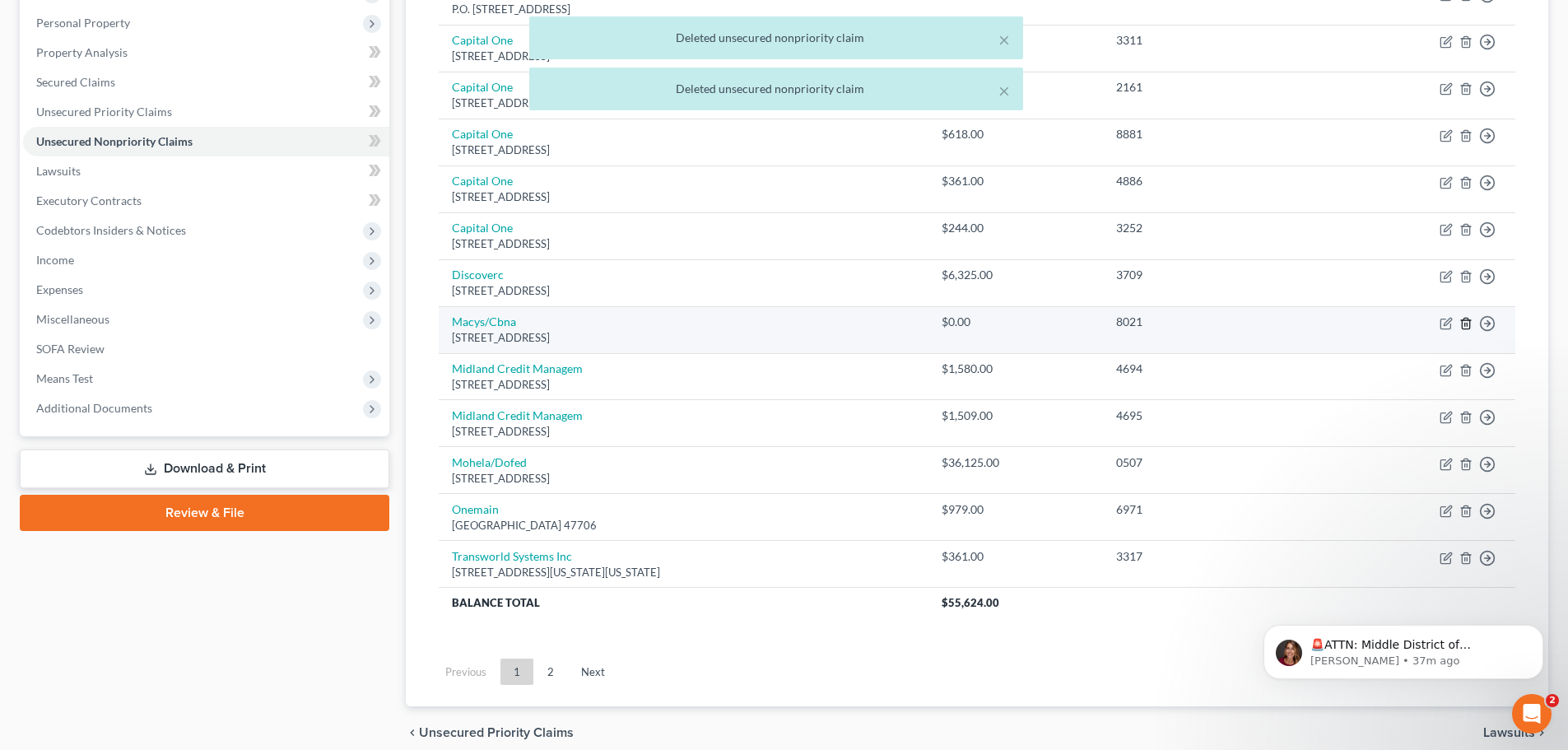
click at [1464, 322] on icon "button" at bounding box center [1466, 324] width 14 height 13
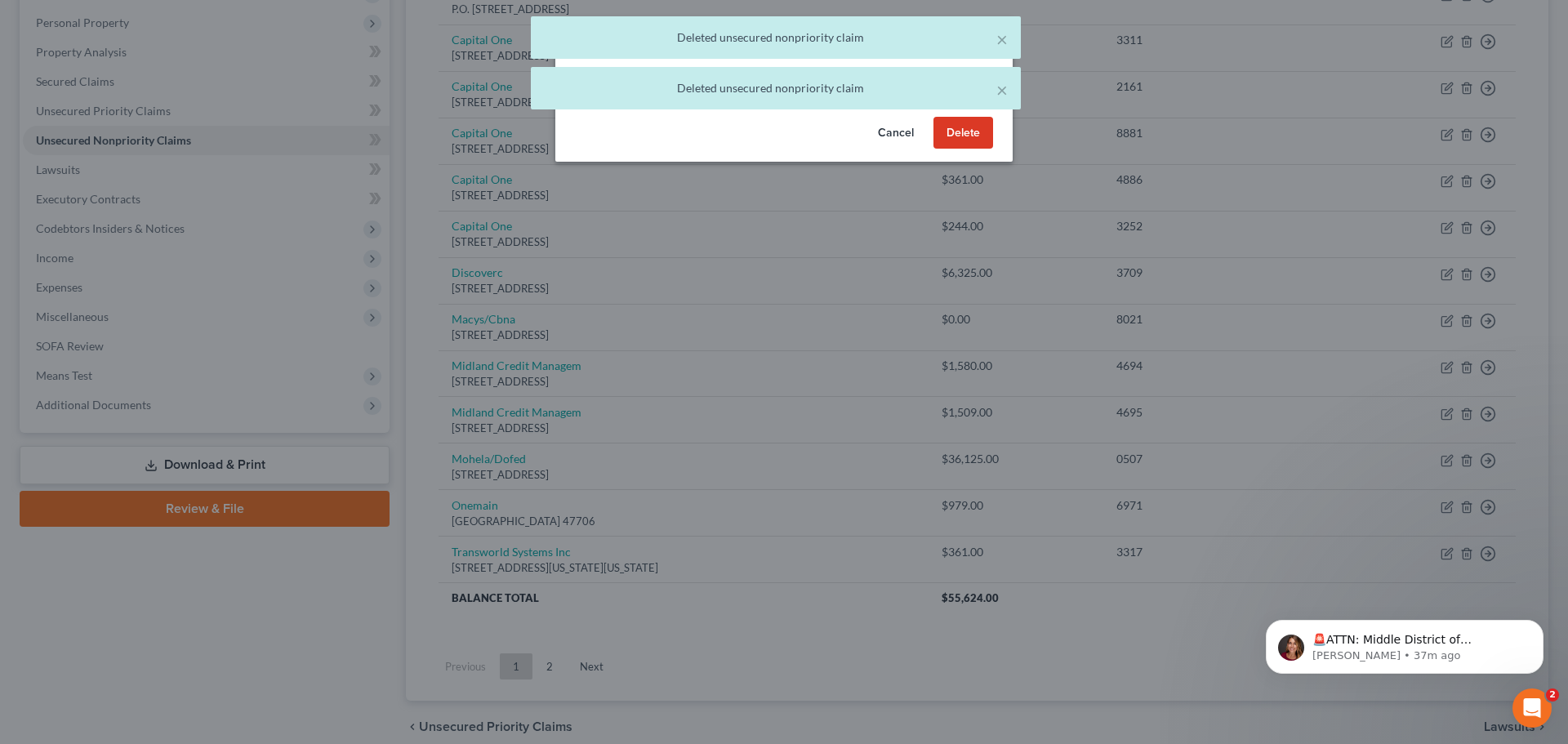
click at [947, 150] on button "Delete" at bounding box center [963, 132] width 59 height 33
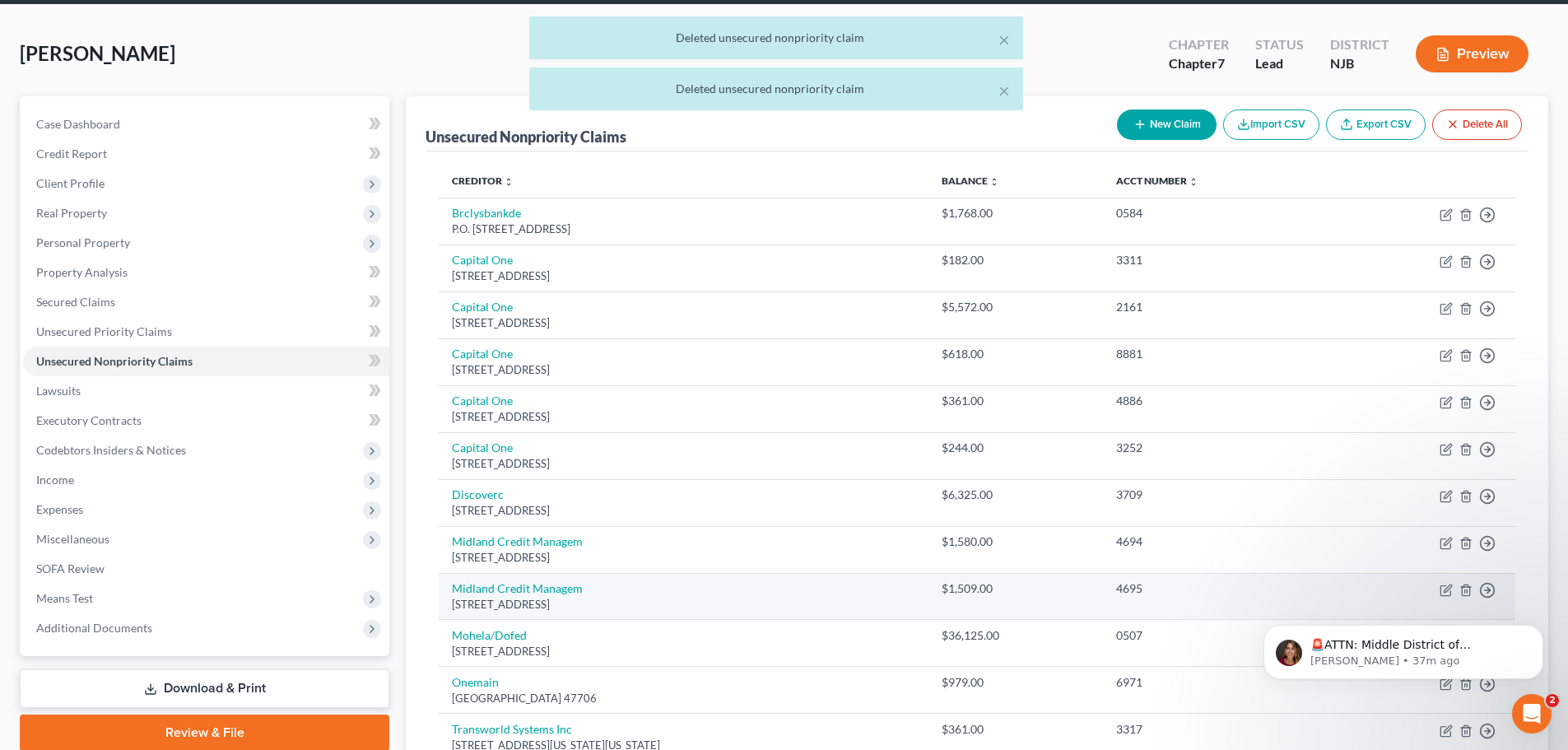
scroll to position [0, 0]
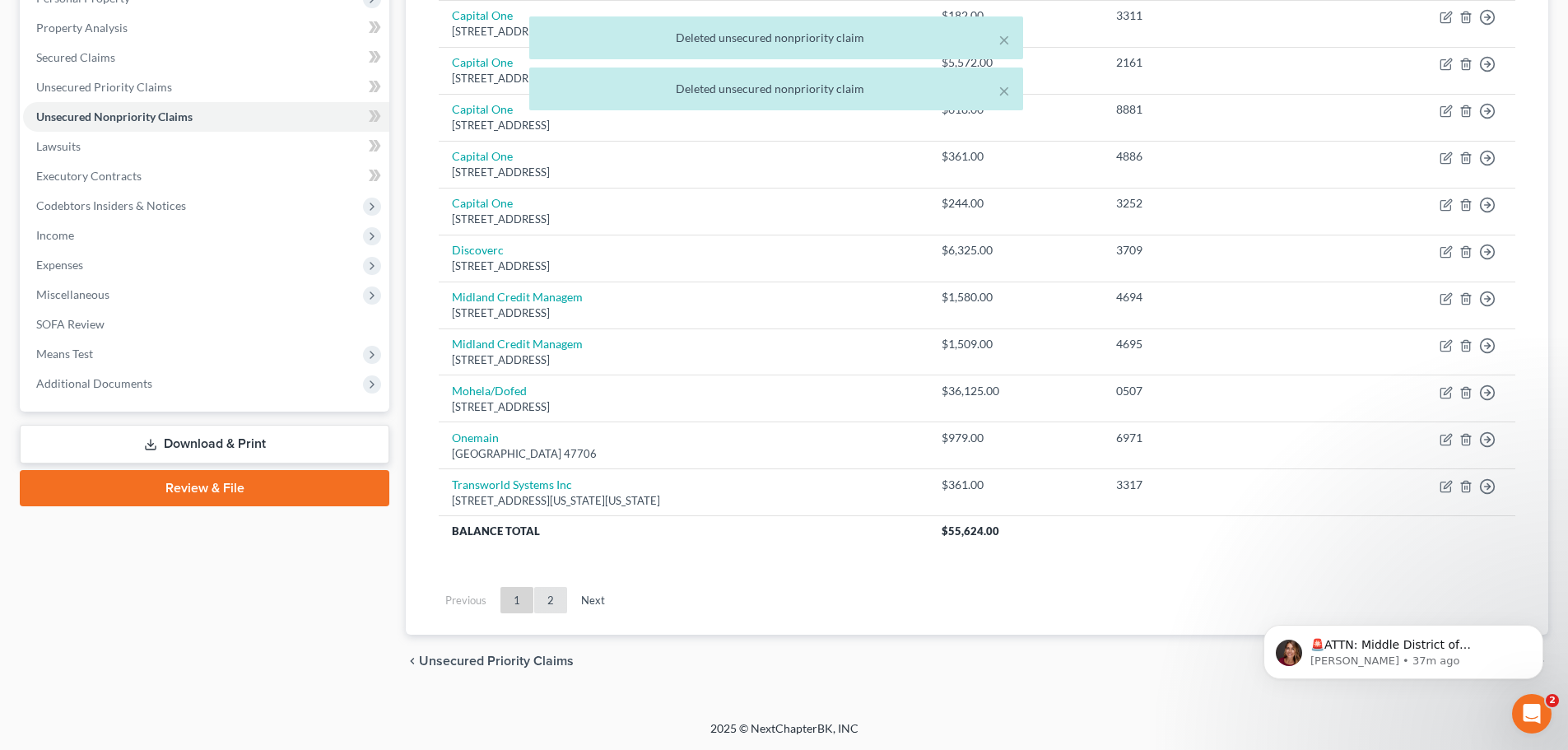
click at [538, 596] on link "2" at bounding box center [550, 599] width 33 height 26
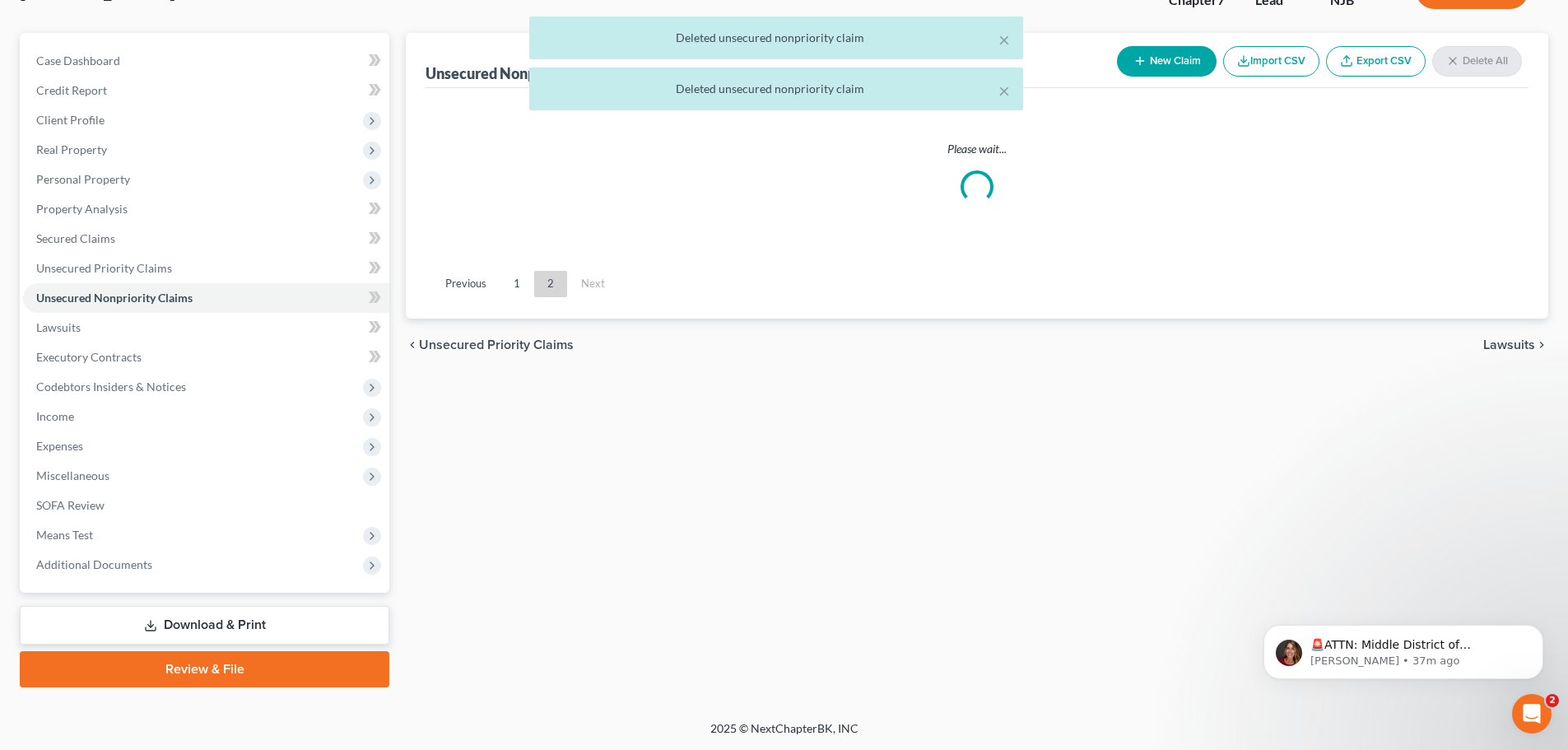
scroll to position [125, 0]
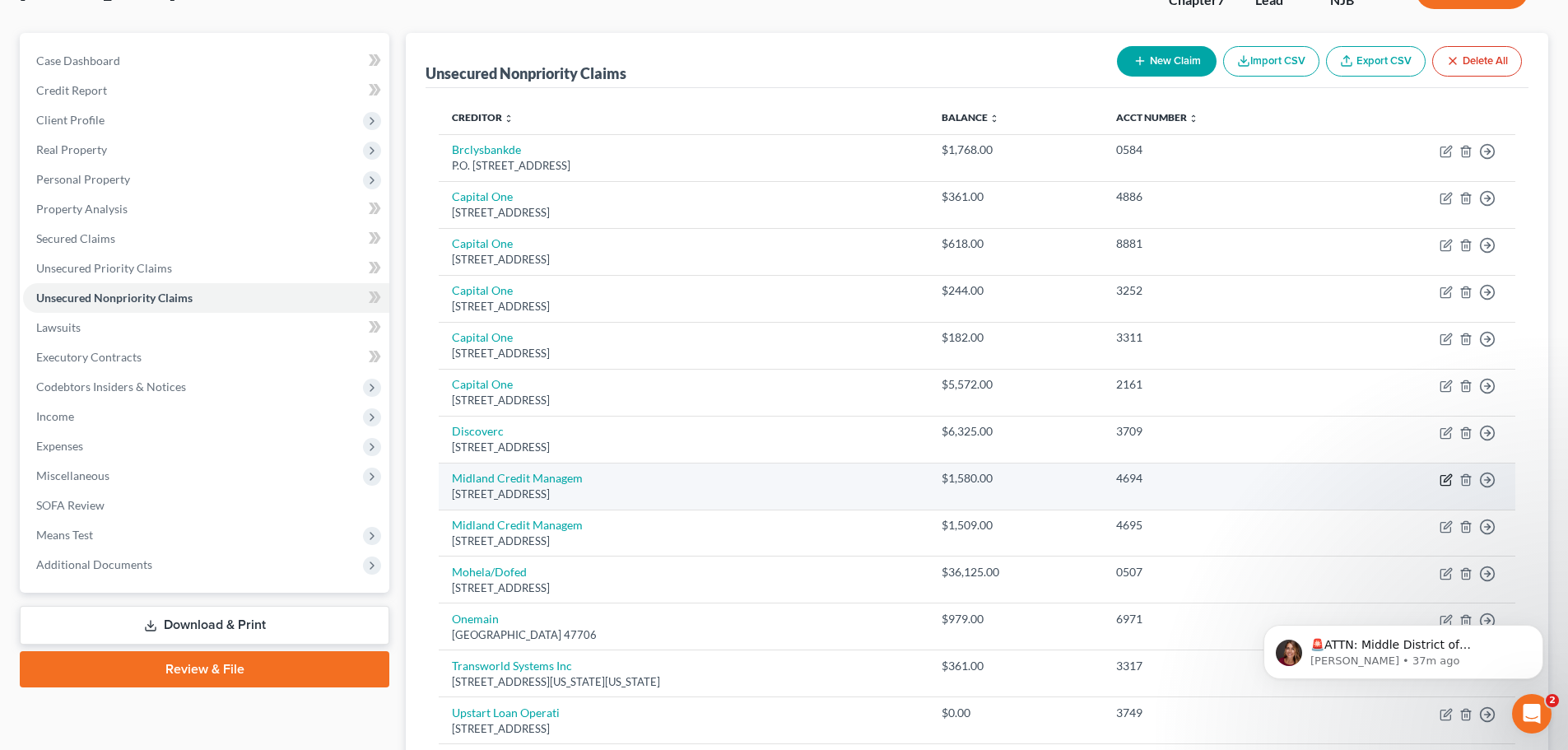
click at [1447, 473] on icon "button" at bounding box center [1446, 480] width 14 height 13
select select "23"
select select "0"
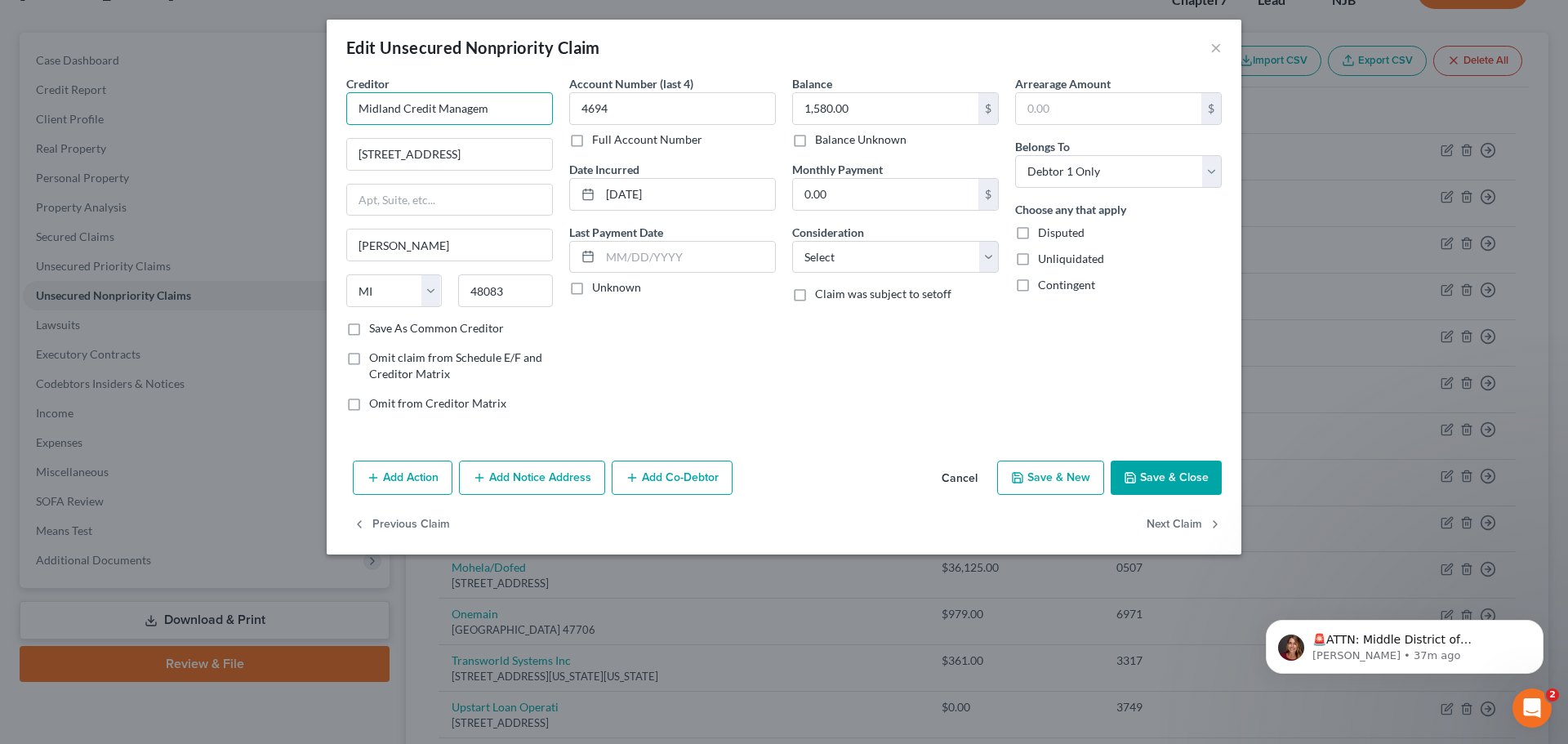
click at [490, 114] on input "Midland Credit Managem" at bounding box center [450, 108] width 207 height 33
click at [814, 257] on select "Select Cable / Satellite Services Collection Agency Credit Card Debt Debt Couns…" at bounding box center [895, 257] width 207 height 33
type input "Midland Credit Management"
select select "1"
click at [792, 241] on select "Select Cable / Satellite Services Collection Agency Credit Card Debt Debt Couns…" at bounding box center [895, 257] width 207 height 33
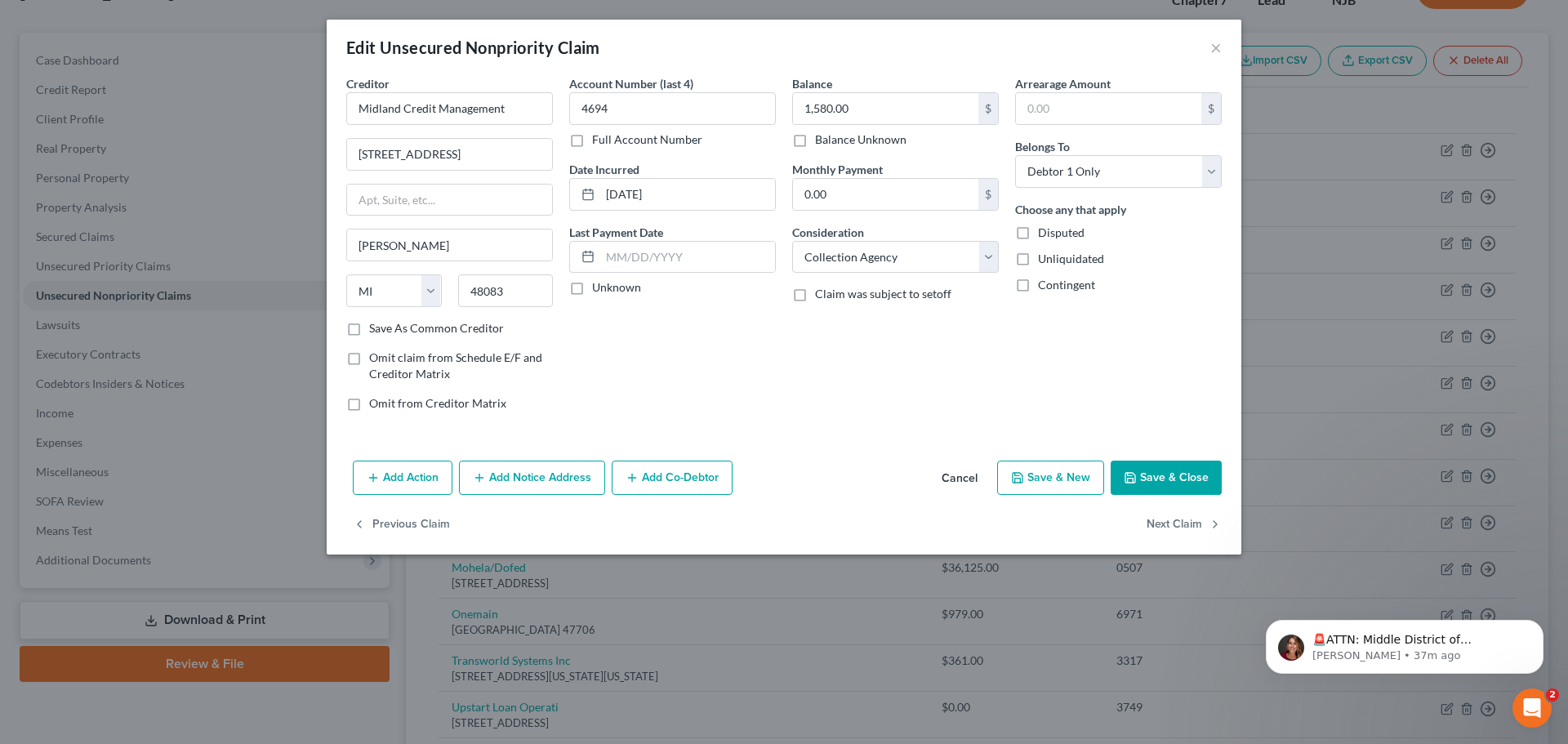
click at [645, 335] on div "Account Number (last 4) 4694 Full Account Number Date Incurred [DATE] Last Paym…" at bounding box center [672, 249] width 223 height 349
click at [1165, 485] on button "Save & Close" at bounding box center [1166, 477] width 111 height 34
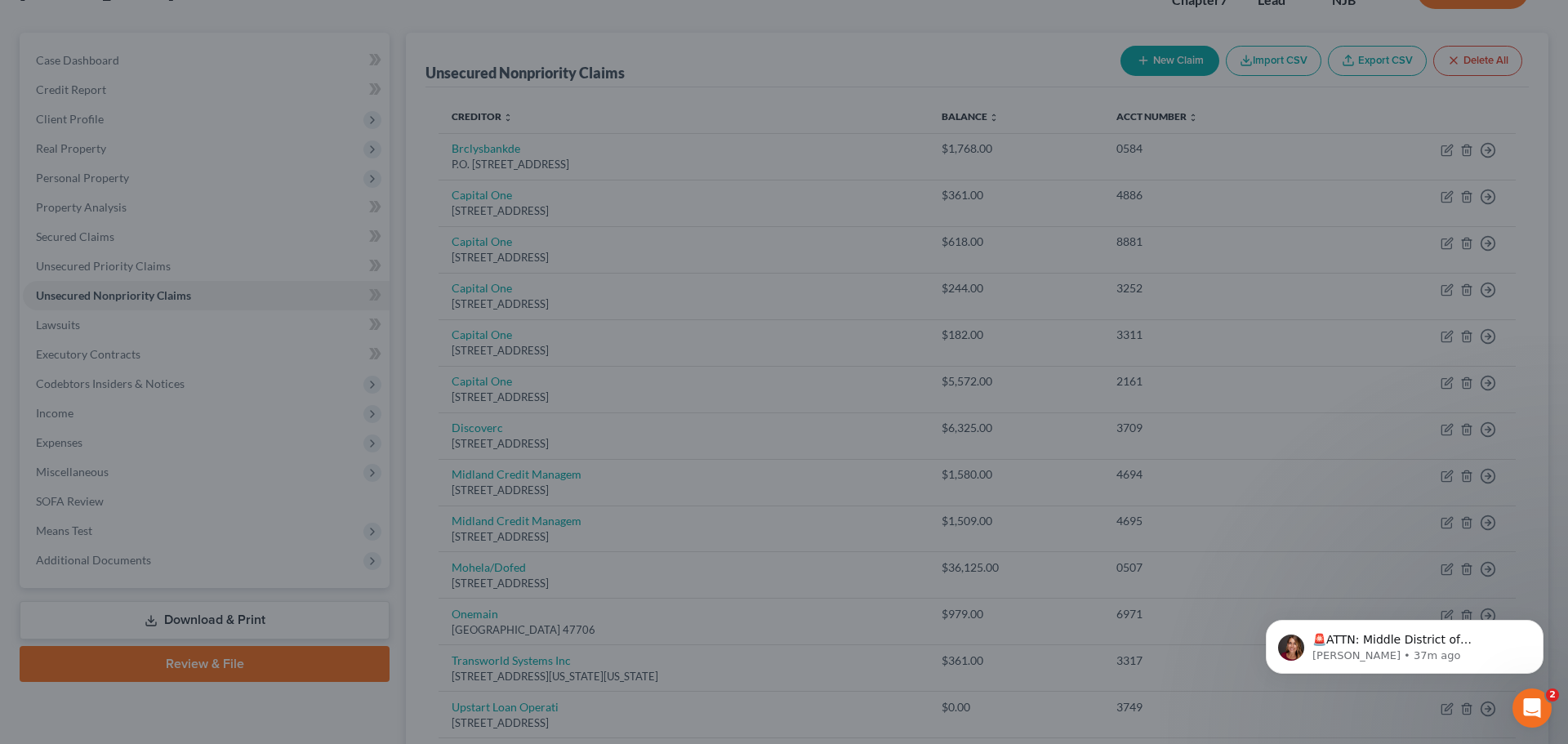
type input "0"
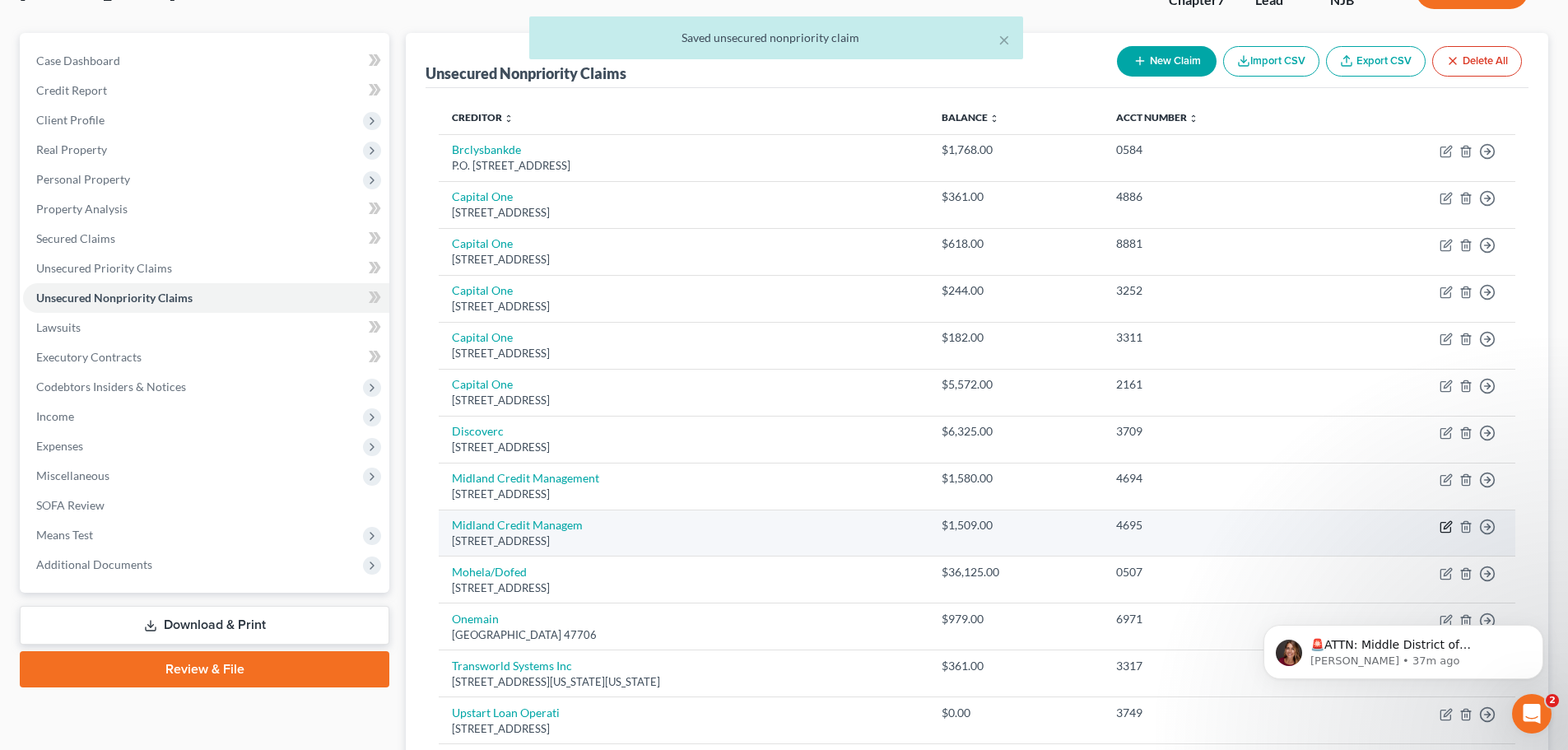
click at [1446, 521] on icon "button" at bounding box center [1446, 526] width 14 height 13
select select "23"
select select "0"
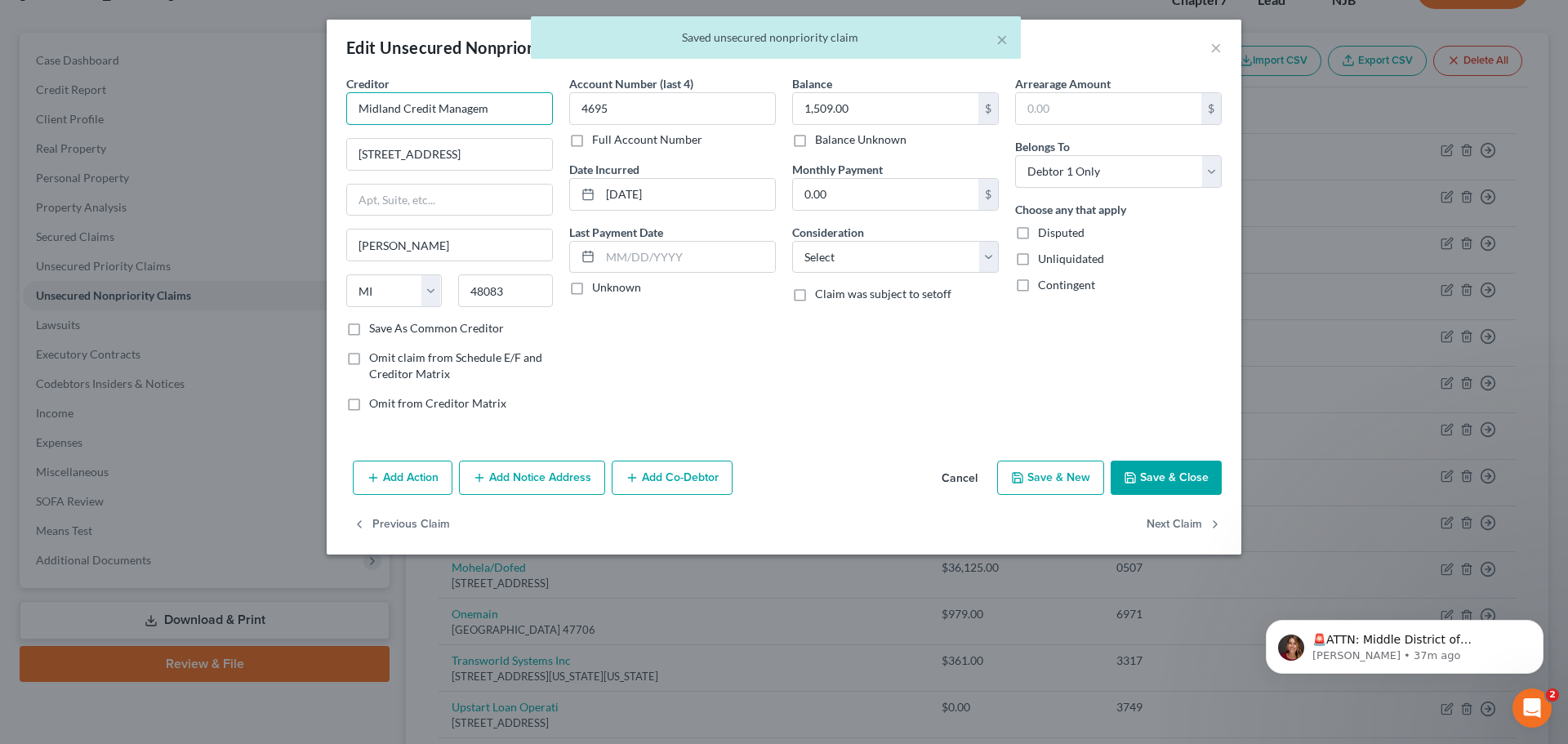
click at [497, 110] on input "Midland Credit Managem" at bounding box center [450, 108] width 207 height 33
click at [848, 264] on select "Select Cable / Satellite Services Collection Agency Credit Card Debt Debt Couns…" at bounding box center [895, 257] width 207 height 33
type input "Midland Credit Management"
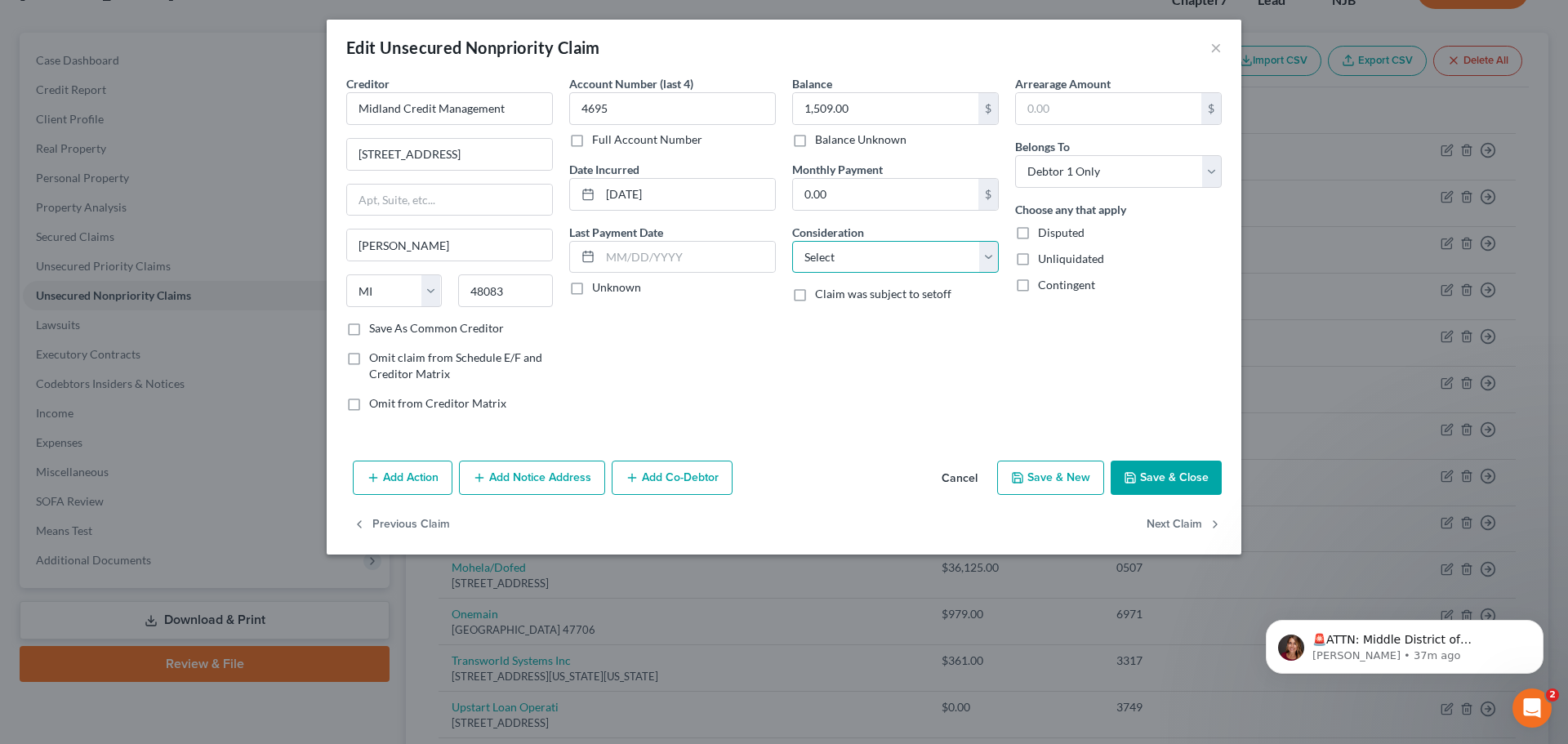
select select "1"
click at [792, 241] on select "Select Cable / Satellite Services Collection Agency Credit Card Debt Debt Couns…" at bounding box center [895, 257] width 207 height 33
click at [1162, 478] on button "Save & Close" at bounding box center [1166, 477] width 111 height 34
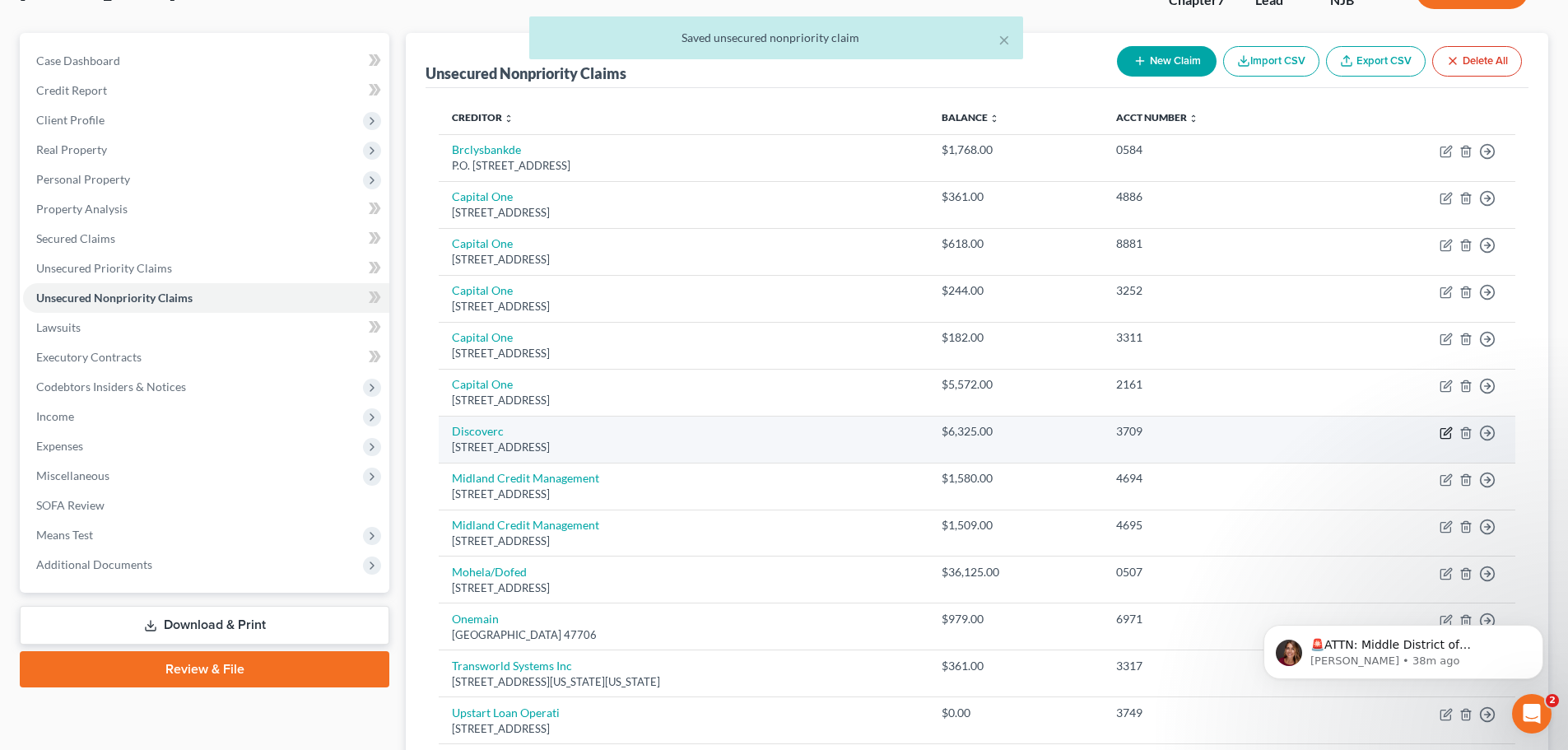
click at [1452, 431] on icon "button" at bounding box center [1446, 433] width 14 height 13
select select "46"
select select "2"
select select "0"
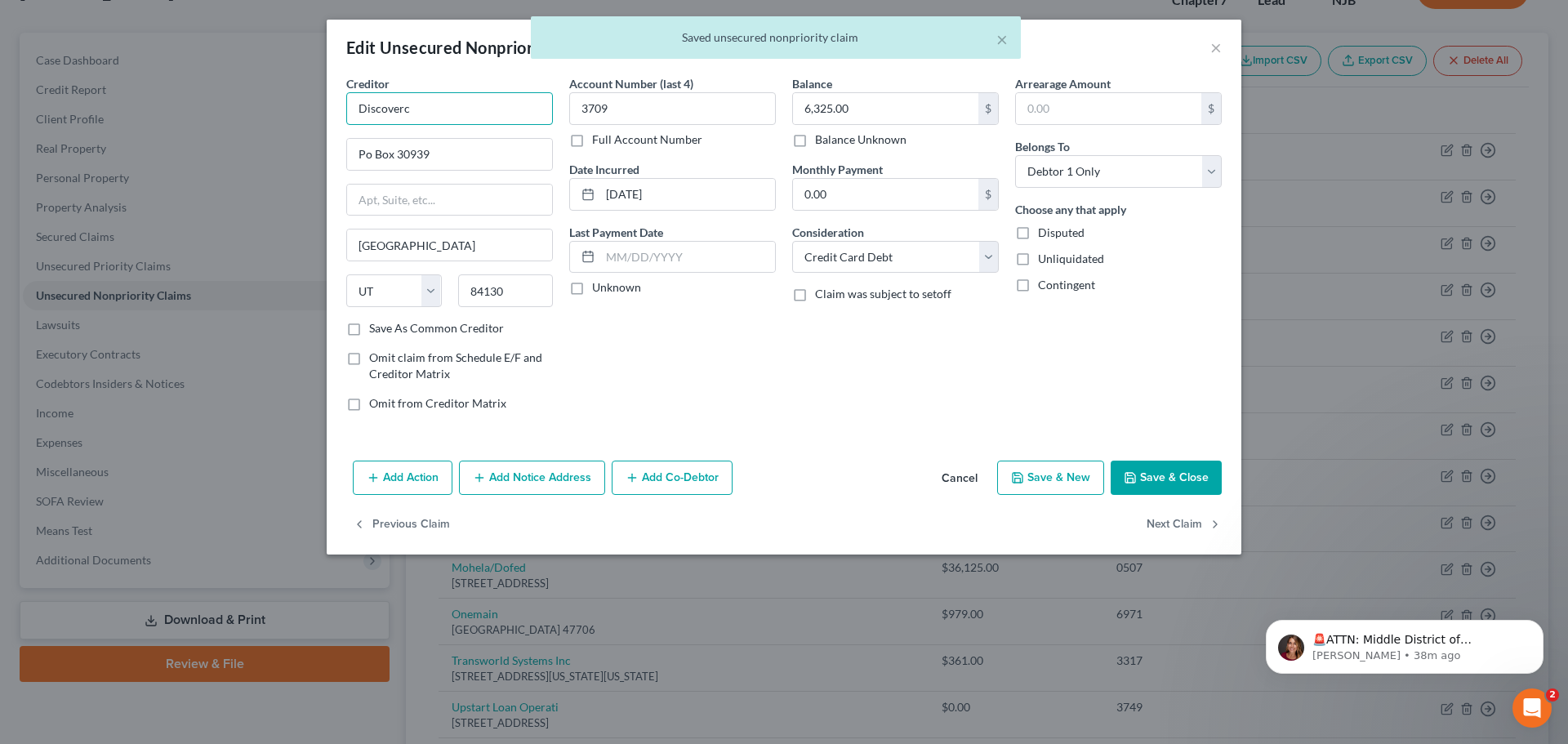
click at [458, 121] on input "Discoverc" at bounding box center [450, 108] width 207 height 33
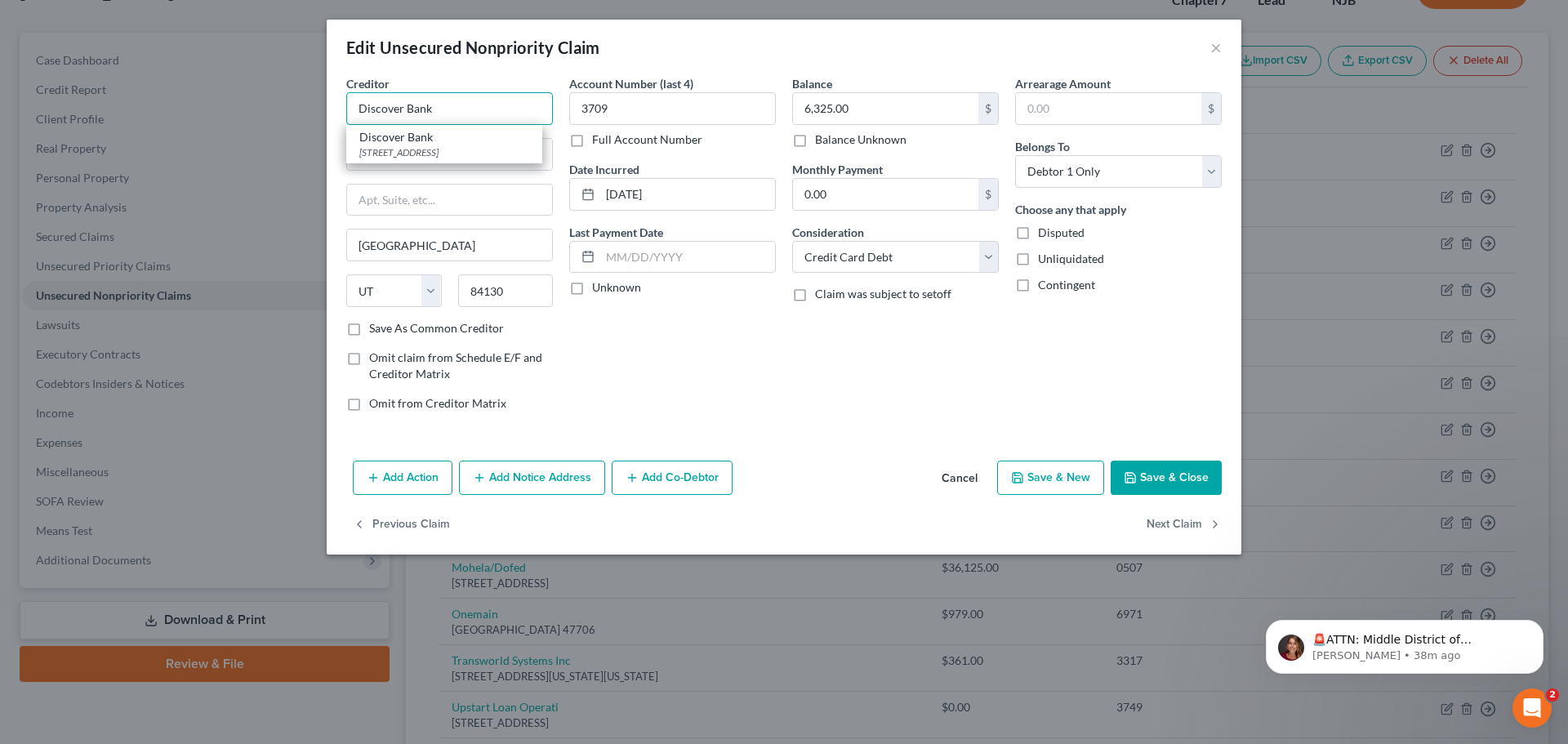
type input "Discover Bank"
drag, startPoint x: 727, startPoint y: 440, endPoint x: 714, endPoint y: 352, distance: 89.0
click at [728, 440] on div "Creditor * Discover Bank Discover Bank [GEOGRAPHIC_DATA] Po Box 30939 [GEOGRAPH…" at bounding box center [784, 264] width 914 height 379
click at [1170, 475] on button "Save & Close" at bounding box center [1166, 477] width 111 height 34
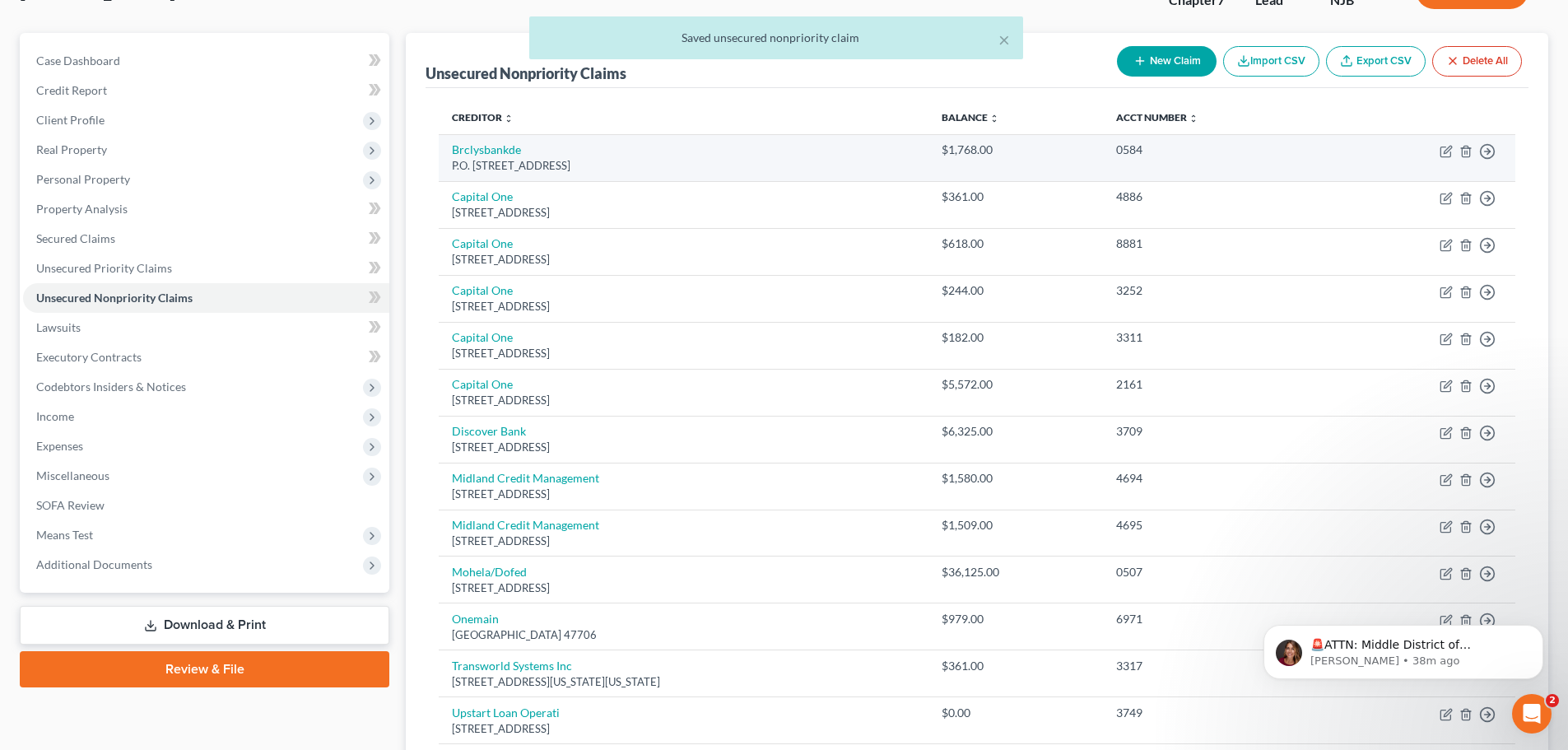
drag, startPoint x: 635, startPoint y: 167, endPoint x: 448, endPoint y: 143, distance: 188.5
click at [448, 143] on td "Brclysbankde P.O. [STREET_ADDRESS]" at bounding box center [683, 158] width 489 height 47
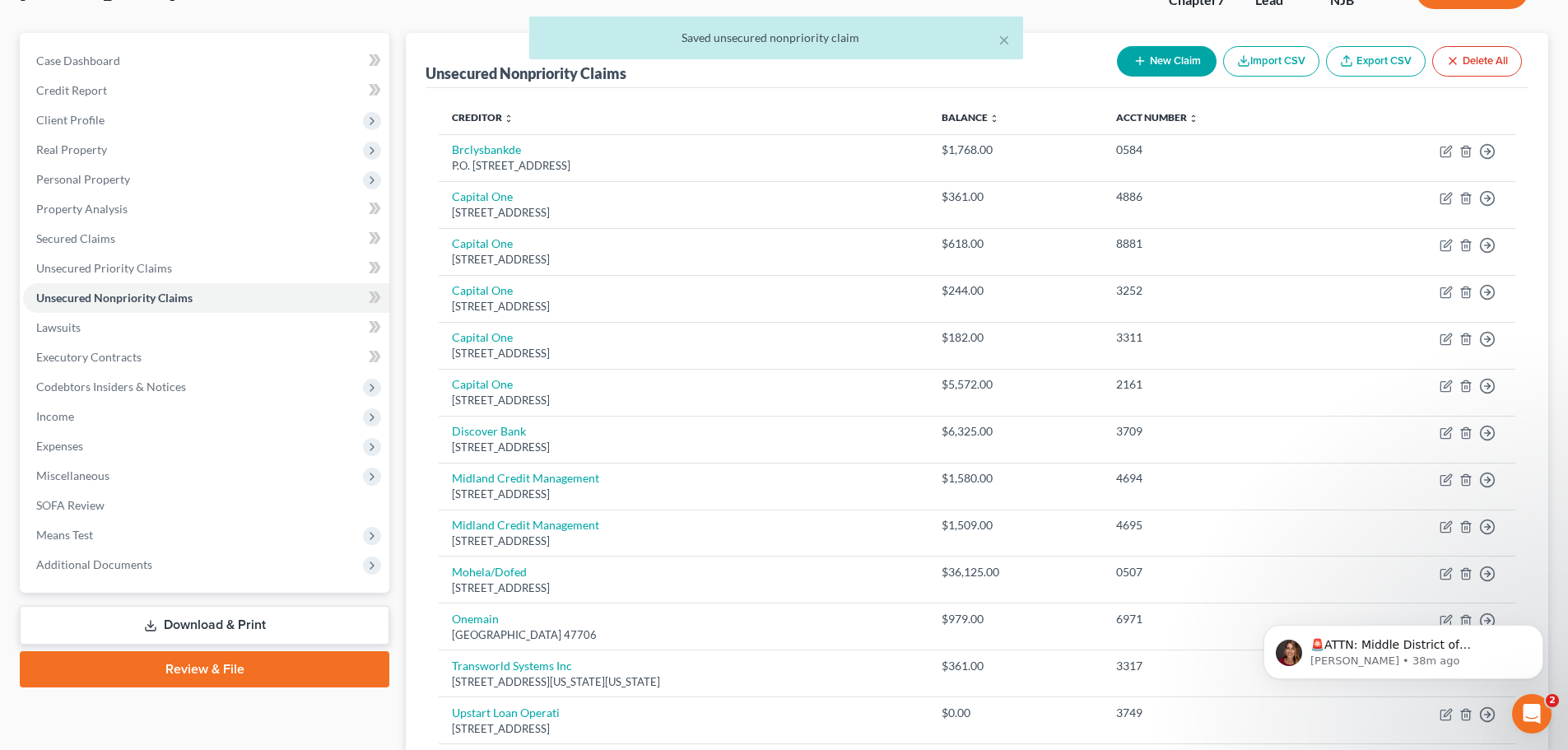
copy td "Brclysbankde P.O. [STREET_ADDRESS]"
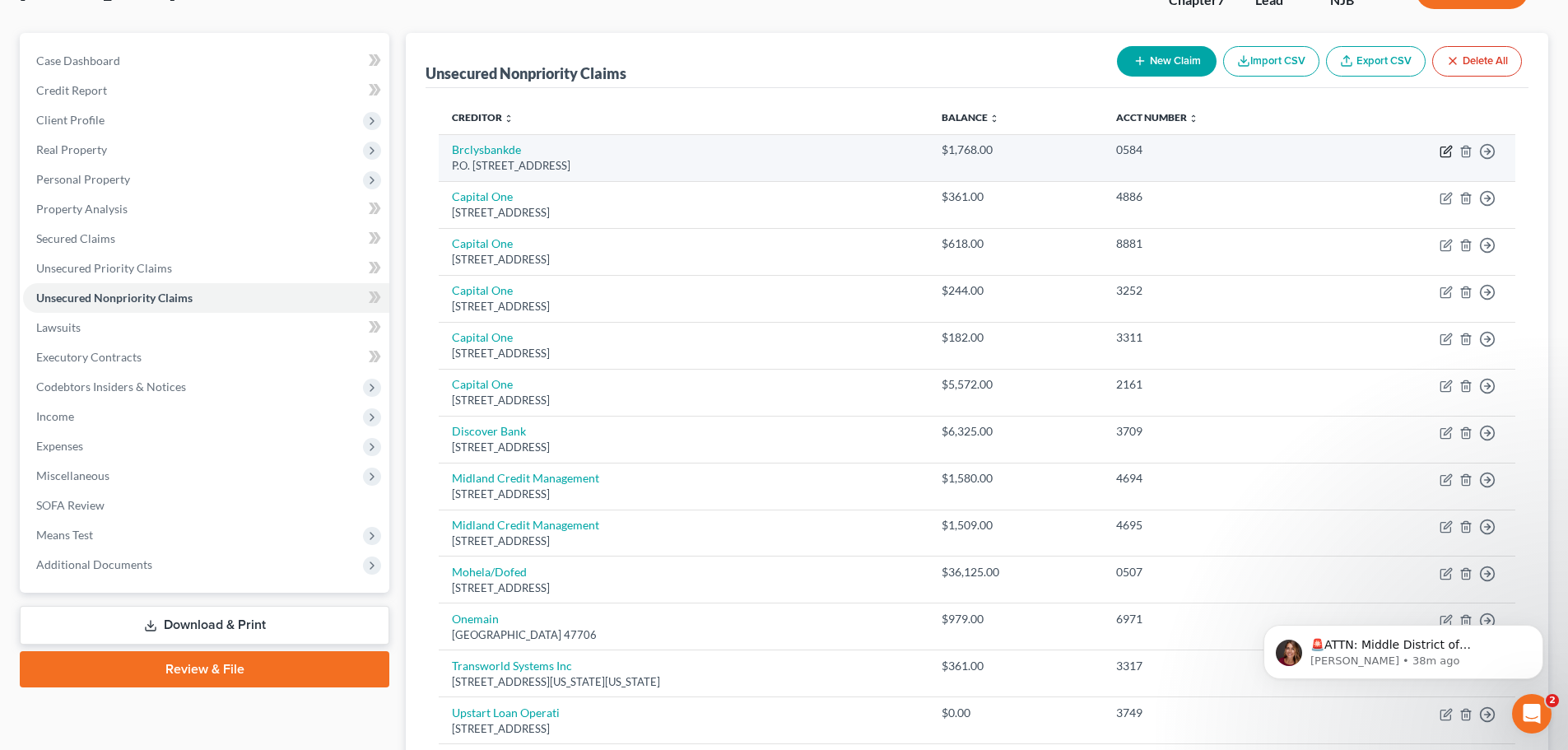
click at [1447, 150] on icon "button" at bounding box center [1446, 152] width 14 height 13
select select "7"
select select "0"
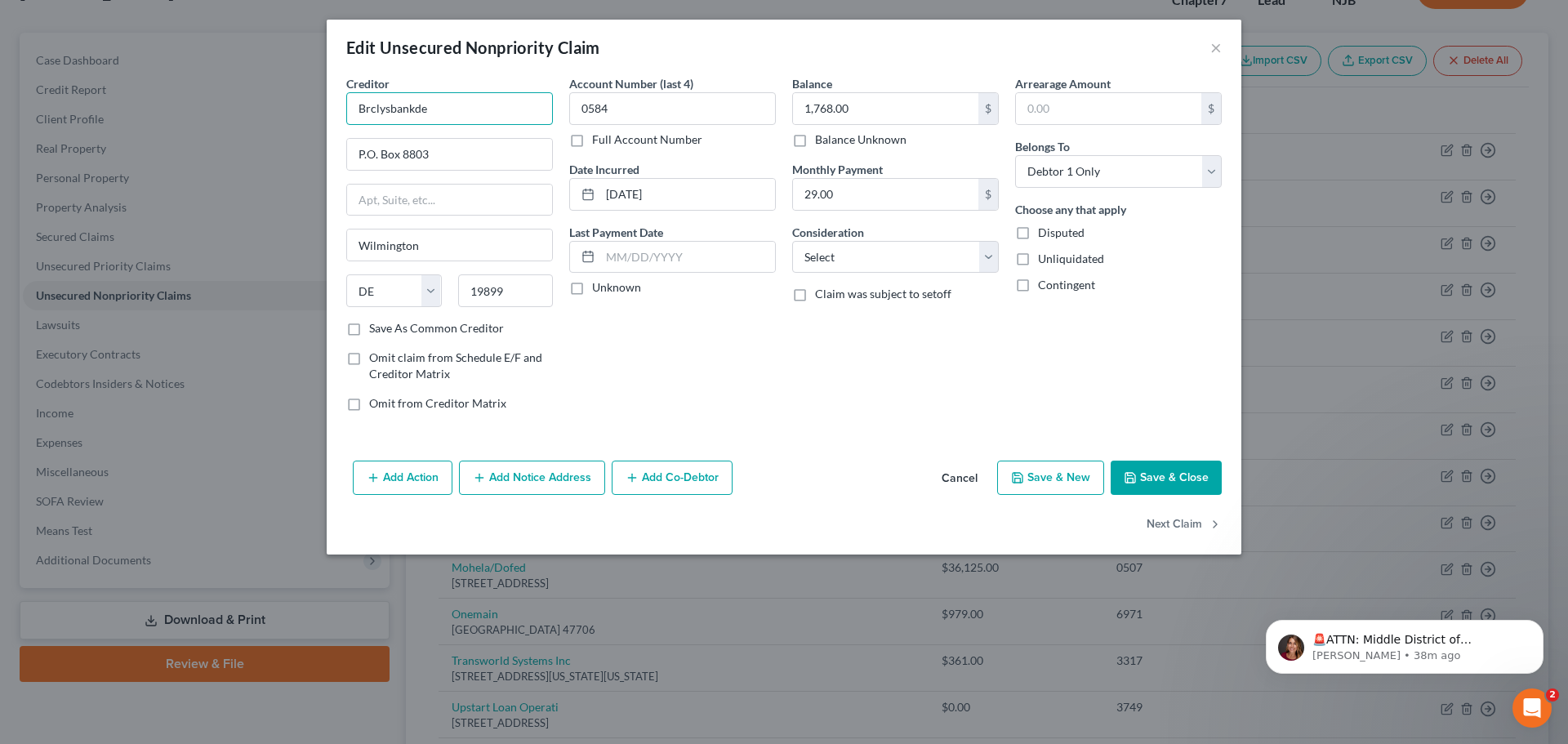
drag, startPoint x: 260, startPoint y: 113, endPoint x: 290, endPoint y: 146, distance: 44.6
click at [247, 113] on div "Edit Unsecured Nonpriority Claim × Creditor * Brclysbankde P.O. [GEOGRAPHIC_DAT…" at bounding box center [784, 372] width 1568 height 744
paste input "arclays Bank Delawar"
type input "Barclays Bank [US_STATE]"
click at [374, 155] on input "P.O. Box 8803" at bounding box center [450, 154] width 205 height 31
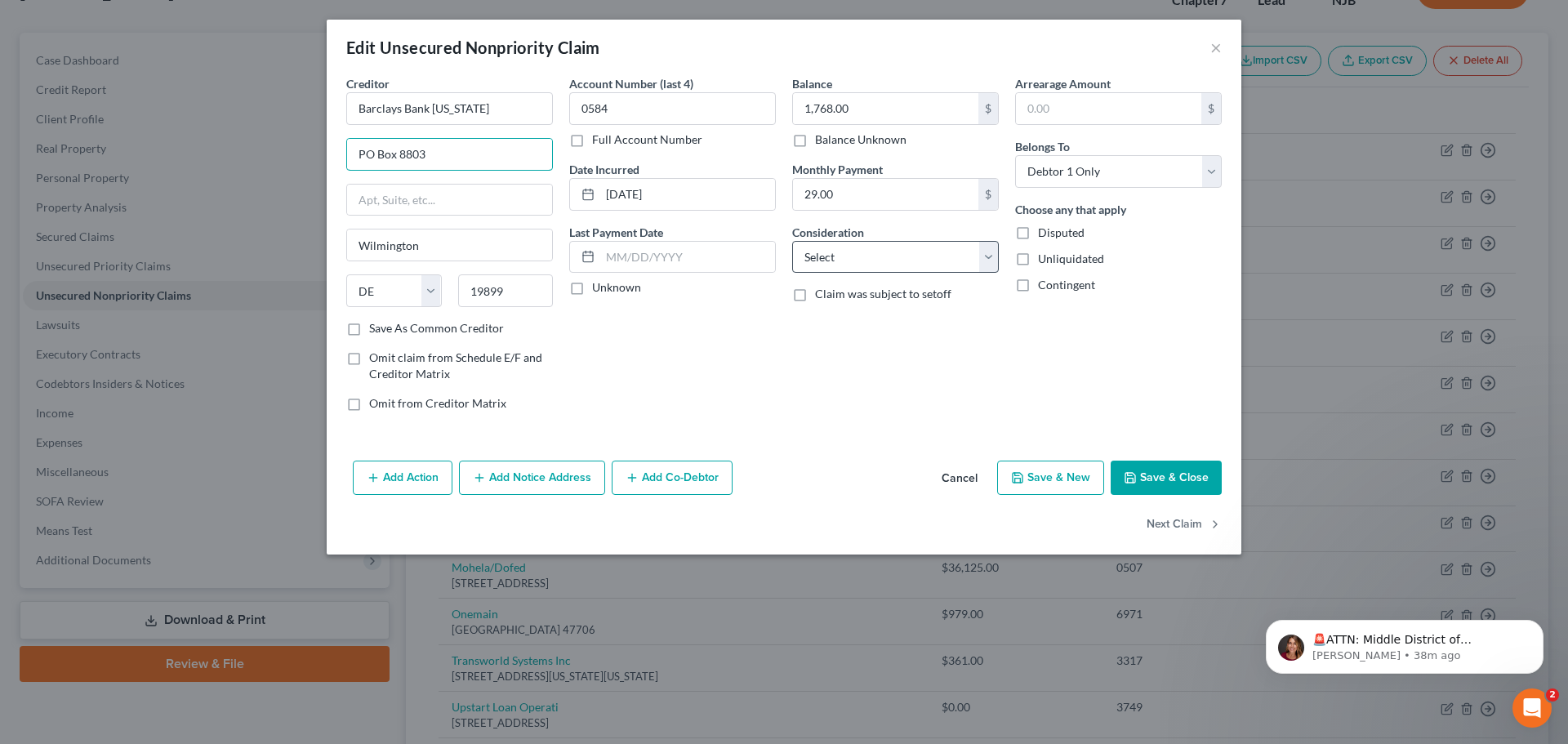
type input "PO Box 8803"
click at [866, 269] on select "Select Cable / Satellite Services Collection Agency Credit Card Debt Debt Couns…" at bounding box center [895, 257] width 207 height 33
select select "2"
click at [792, 241] on select "Select Cable / Satellite Services Collection Agency Credit Card Debt Debt Couns…" at bounding box center [895, 257] width 207 height 33
click at [1180, 482] on button "Save & Close" at bounding box center [1166, 477] width 111 height 34
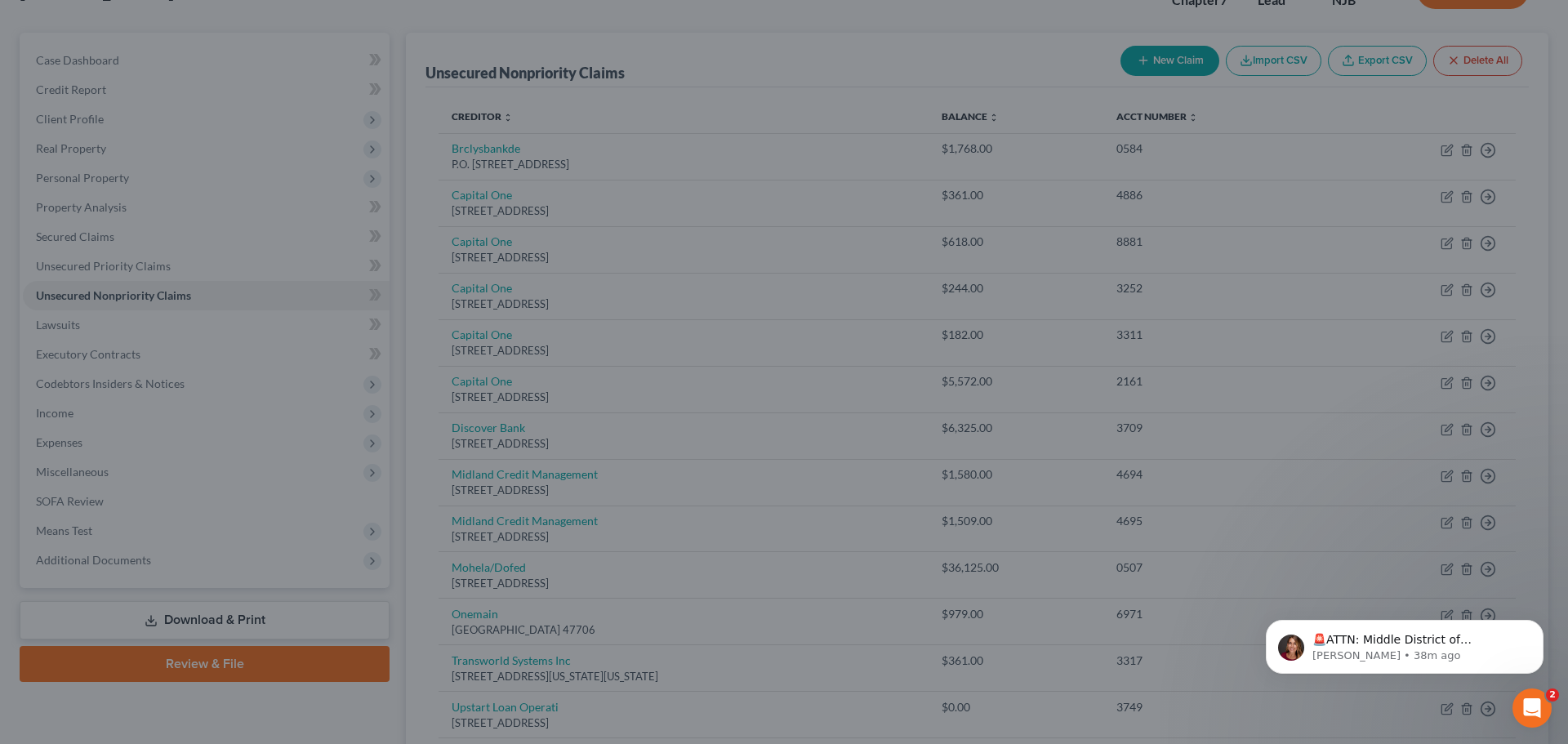
type input "0"
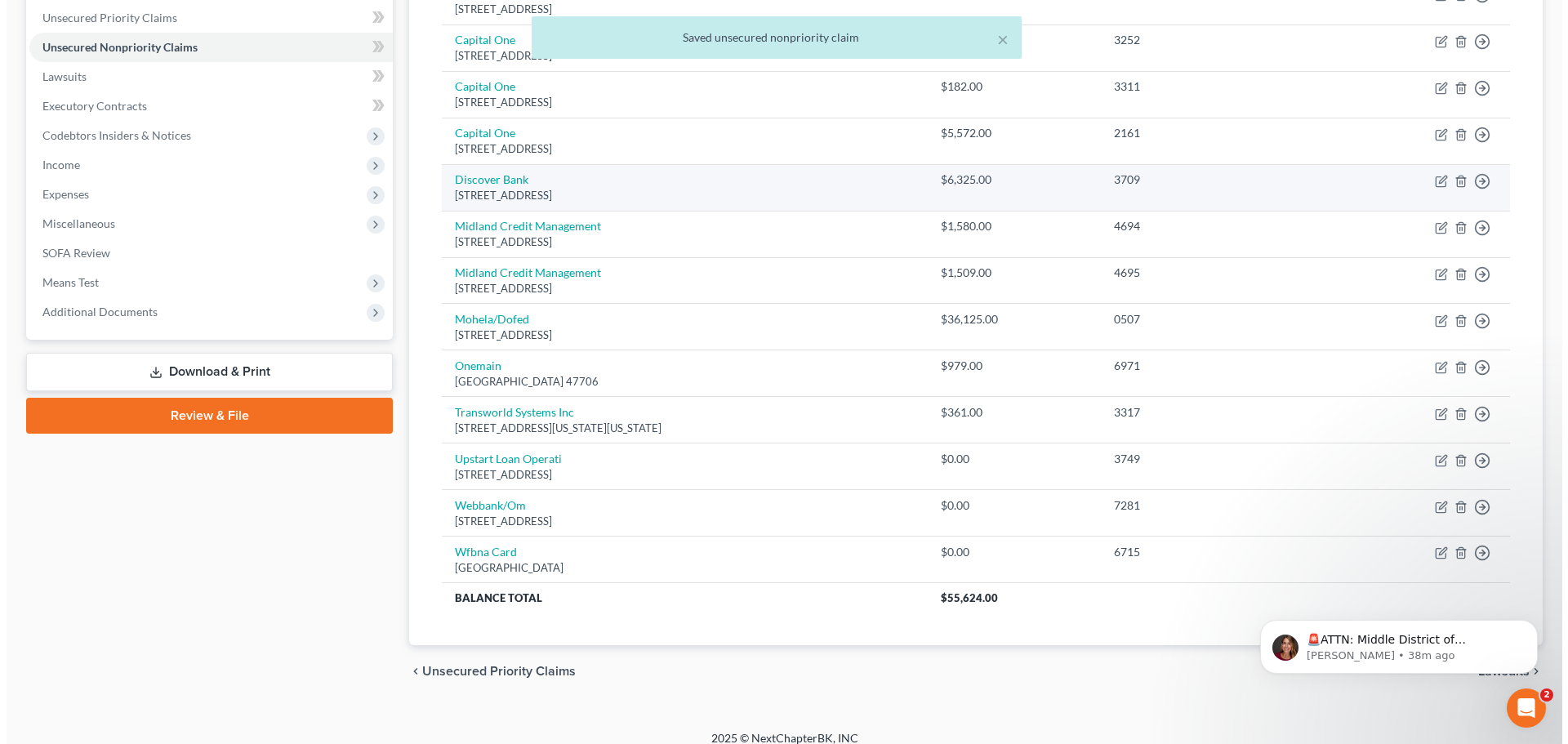
scroll to position [387, 0]
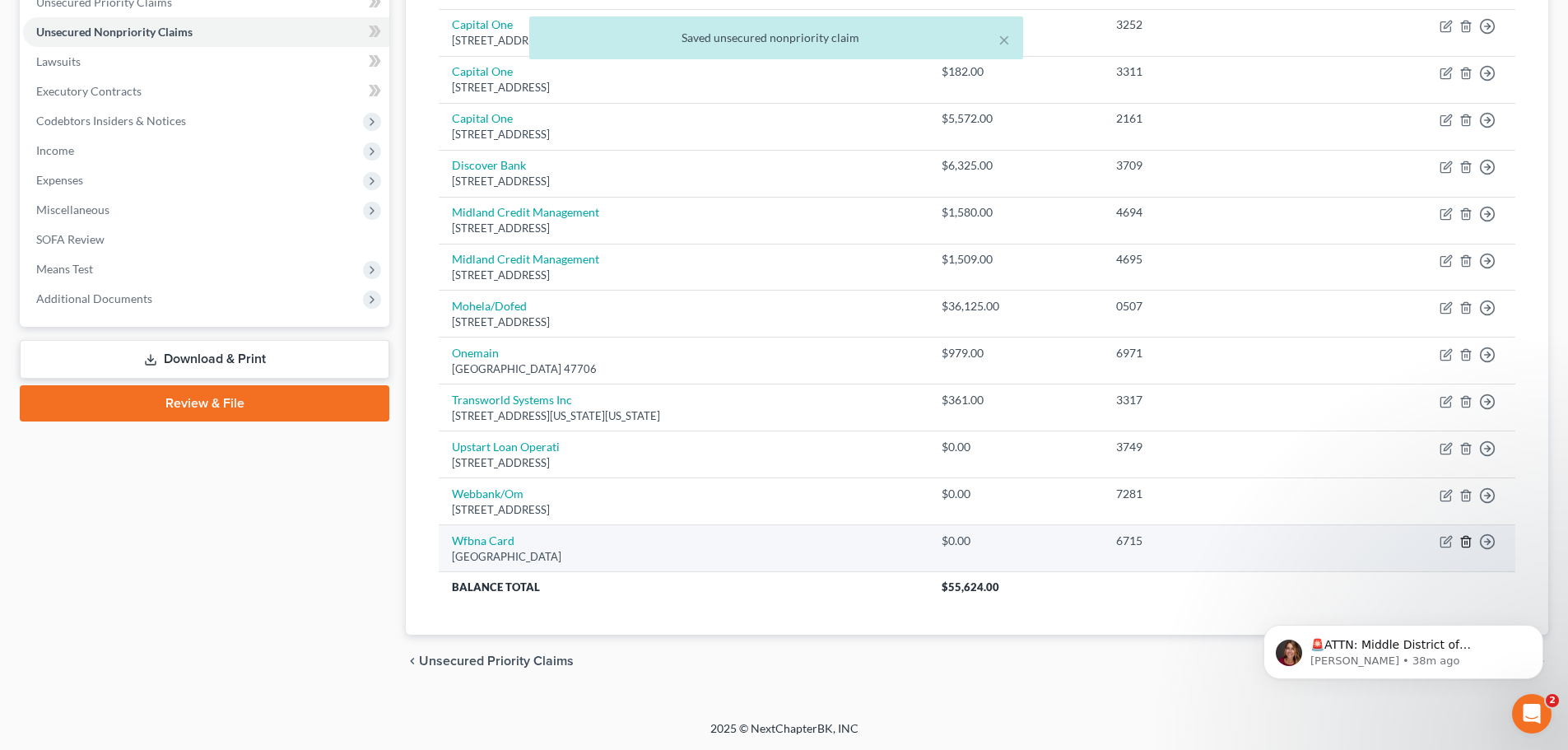
click at [1466, 542] on icon "button" at bounding box center [1466, 542] width 14 height 13
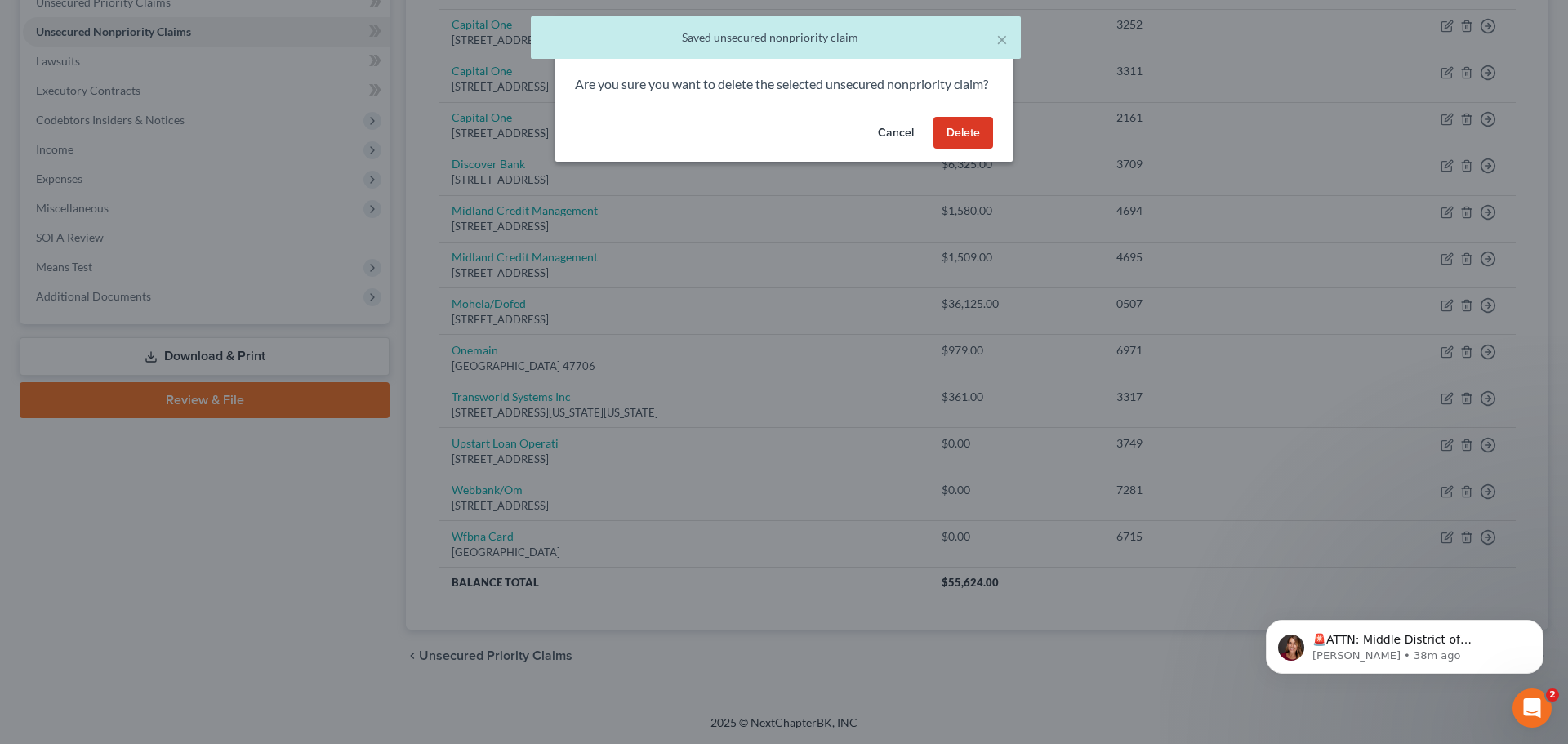
click at [975, 149] on button "Delete" at bounding box center [963, 132] width 59 height 33
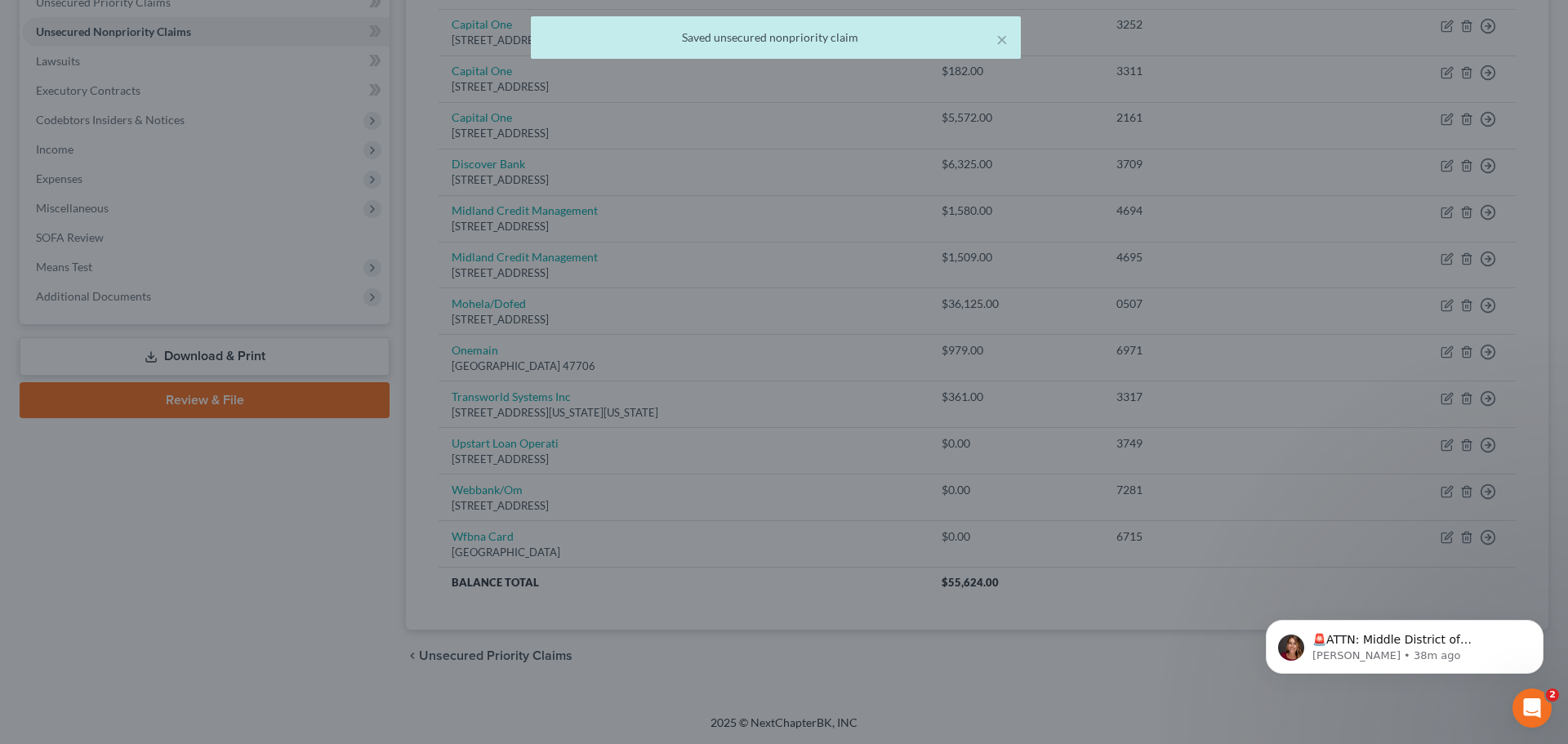
scroll to position [341, 0]
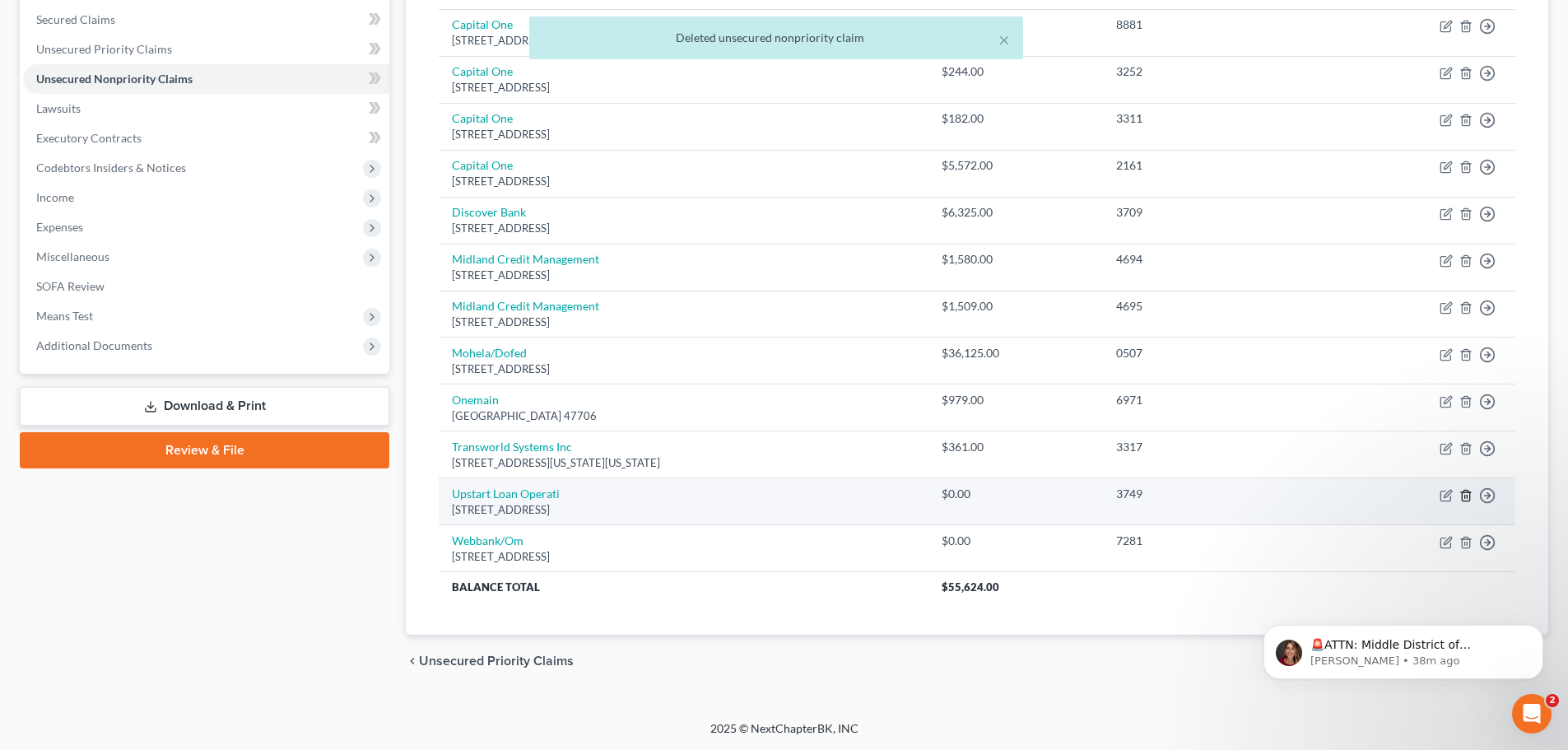
click at [1462, 494] on icon "button" at bounding box center [1465, 494] width 8 height 11
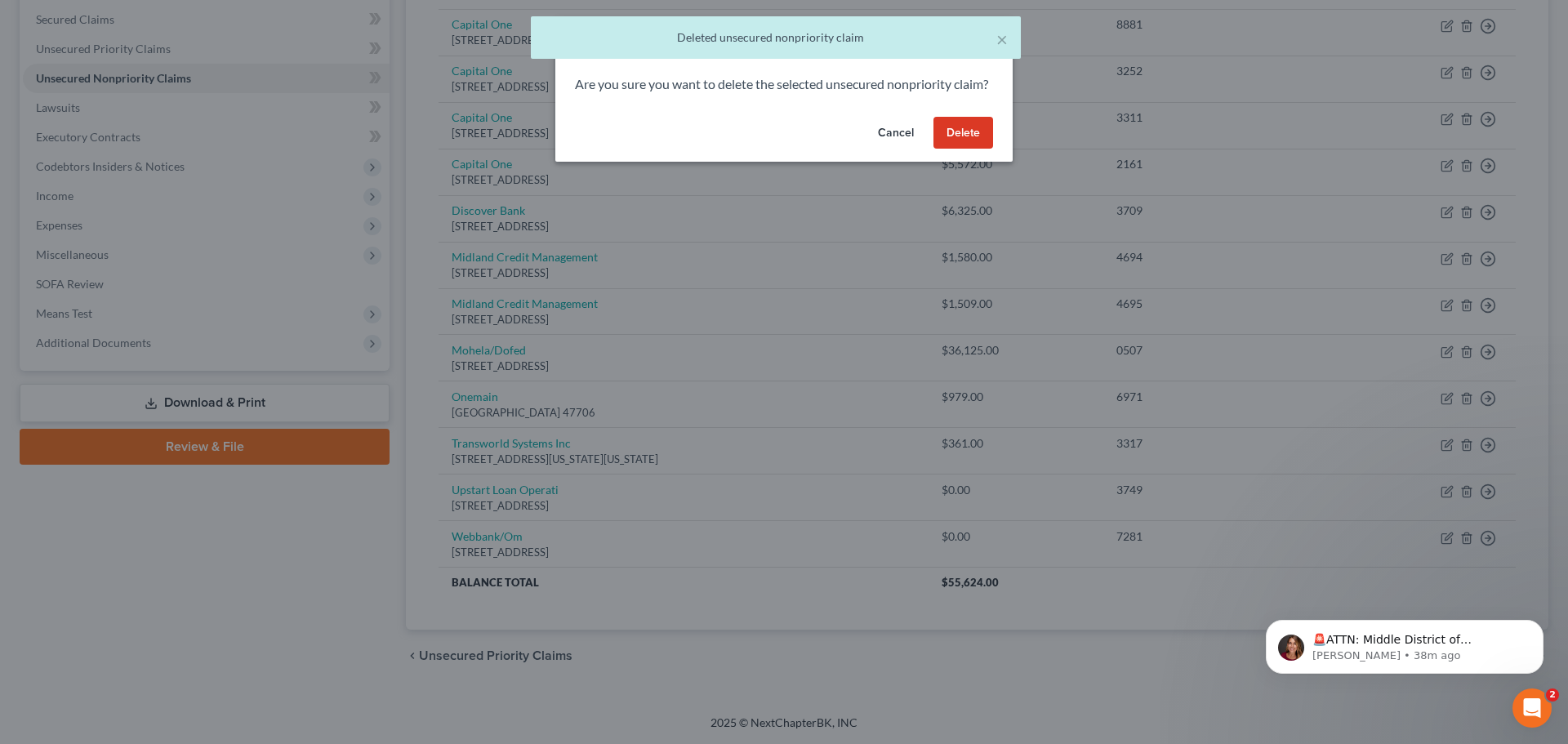
click at [957, 150] on button "Delete" at bounding box center [963, 132] width 59 height 33
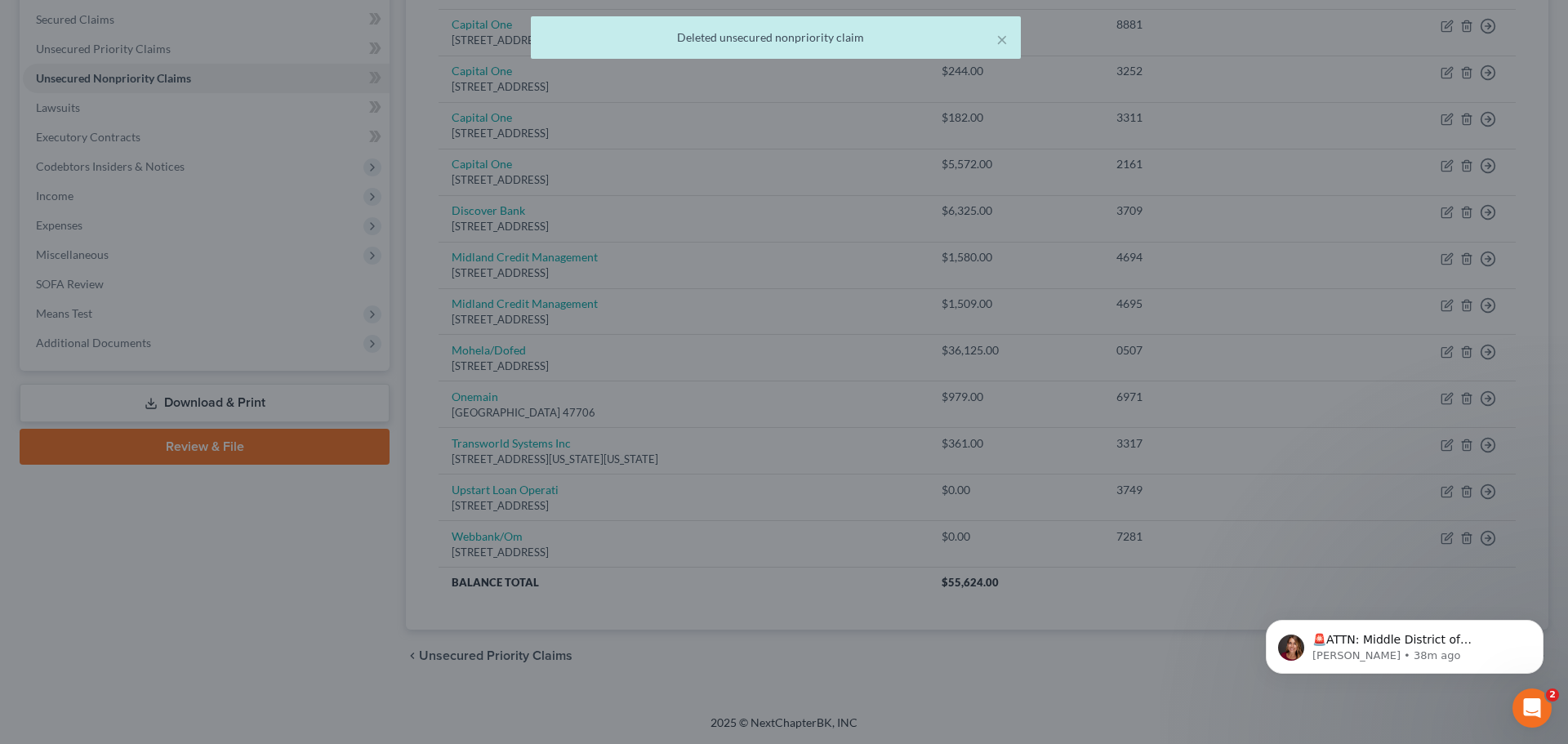
scroll to position [295, 0]
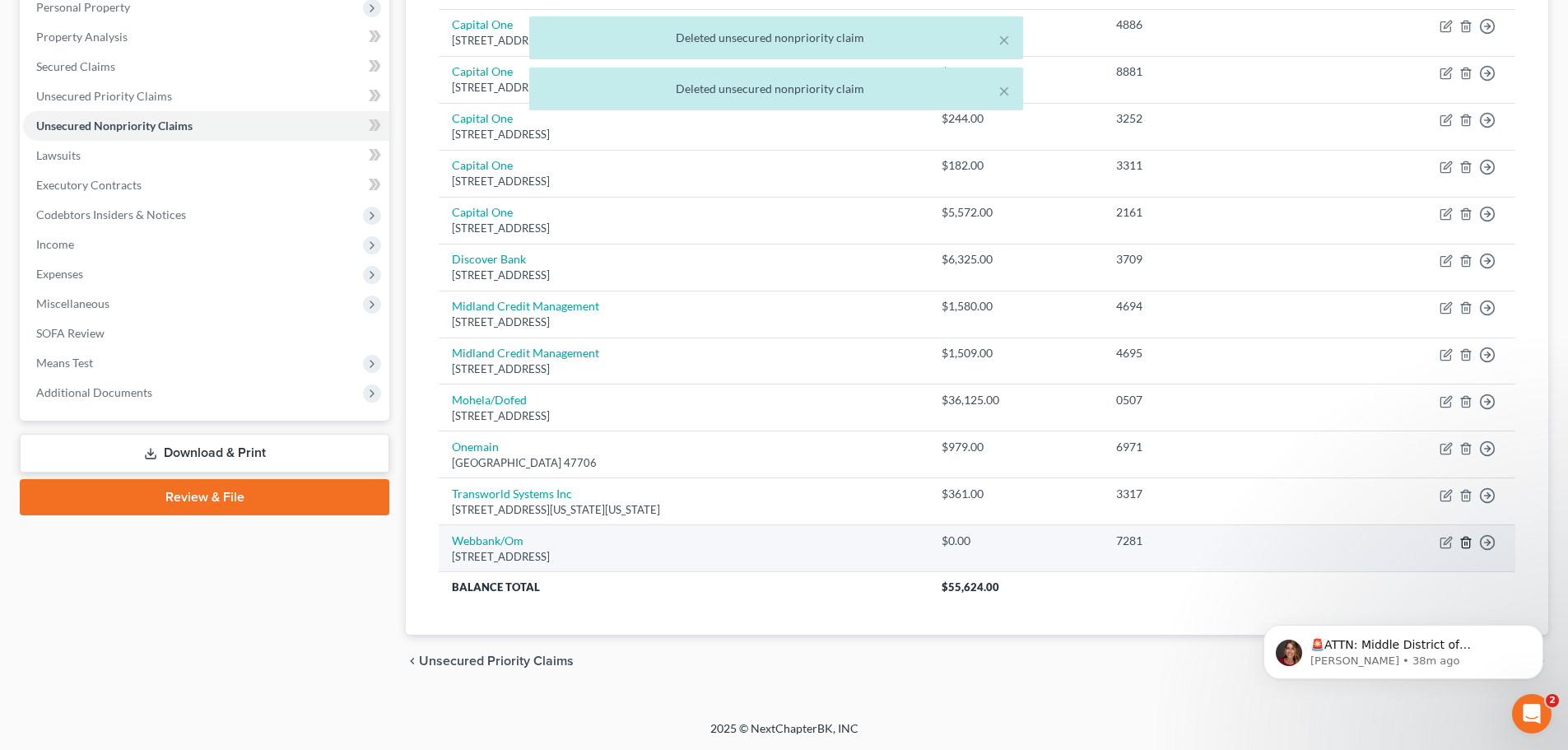
click at [1467, 542] on icon "button" at bounding box center [1466, 542] width 14 height 13
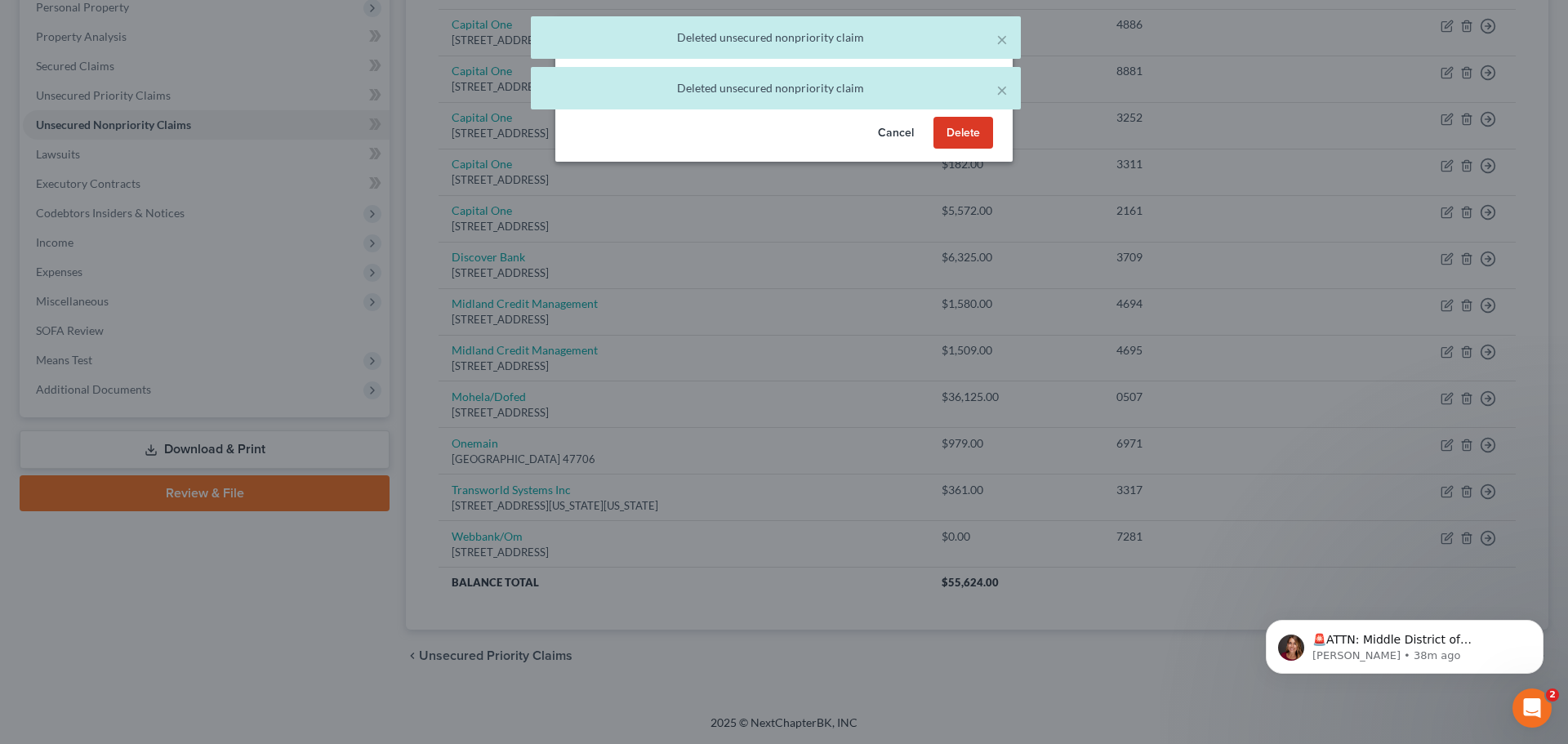
click at [973, 150] on button "Delete" at bounding box center [963, 132] width 59 height 33
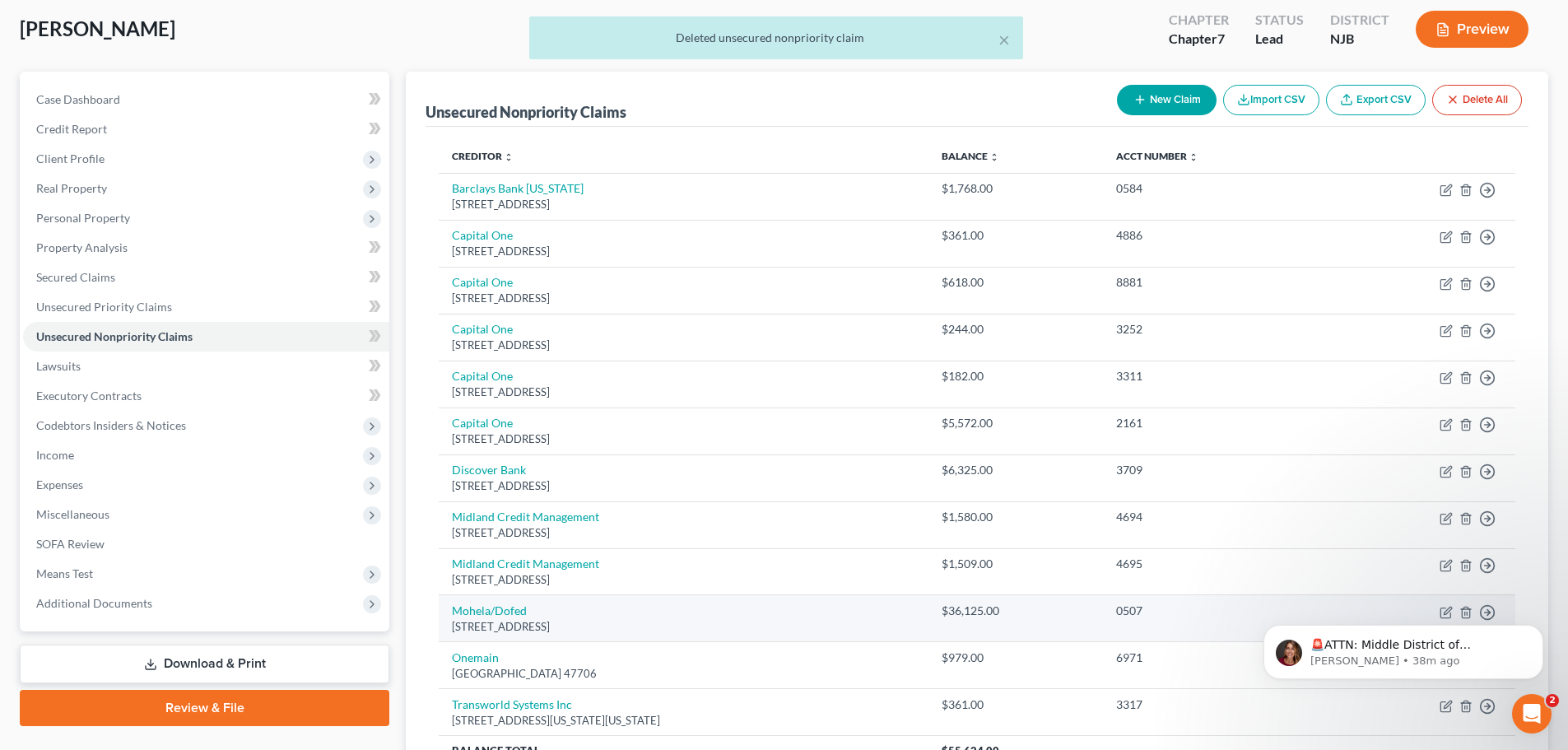
scroll to position [85, 0]
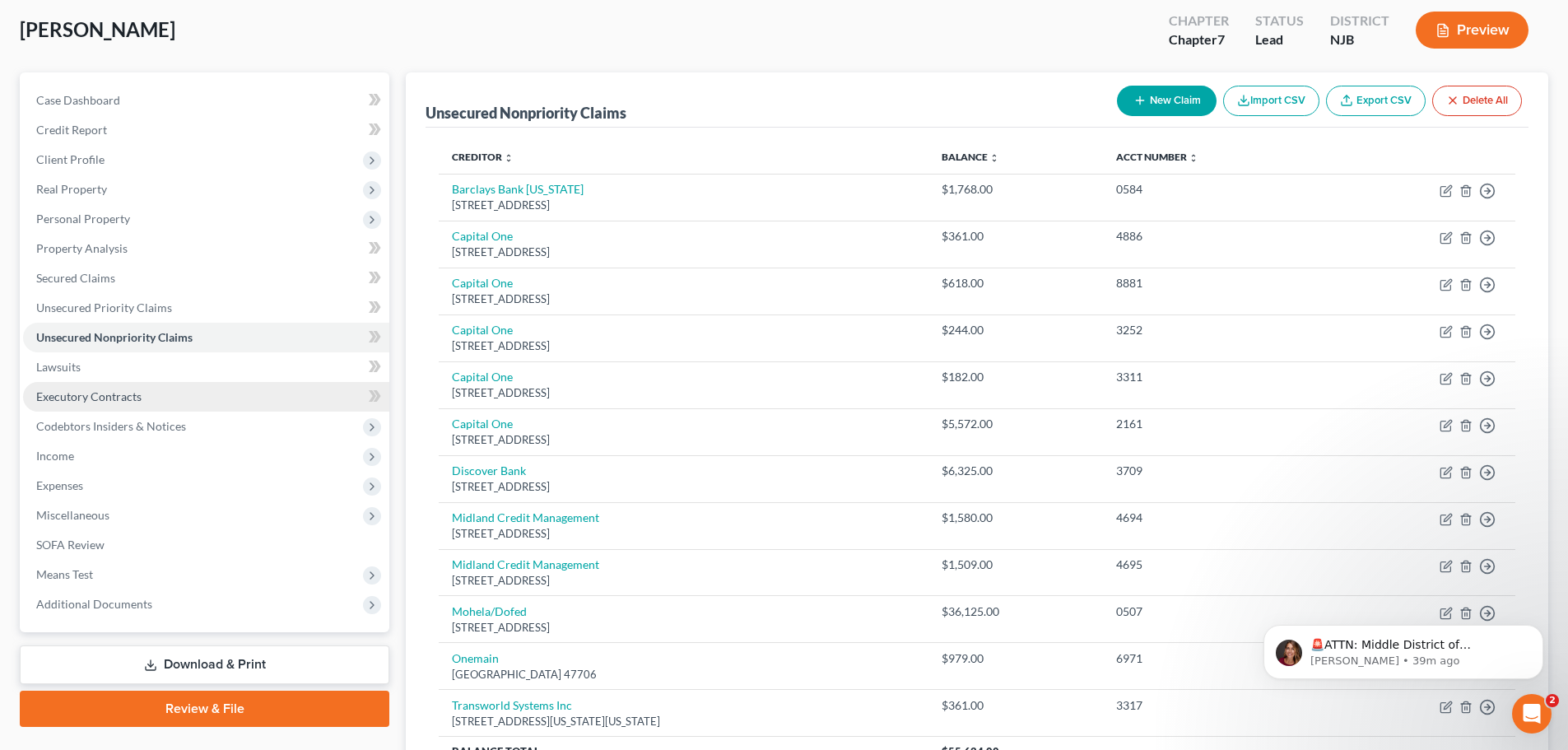
drag, startPoint x: 136, startPoint y: 397, endPoint x: 217, endPoint y: 386, distance: 81.7
click at [136, 396] on span "Executory Contracts" at bounding box center [89, 396] width 105 height 14
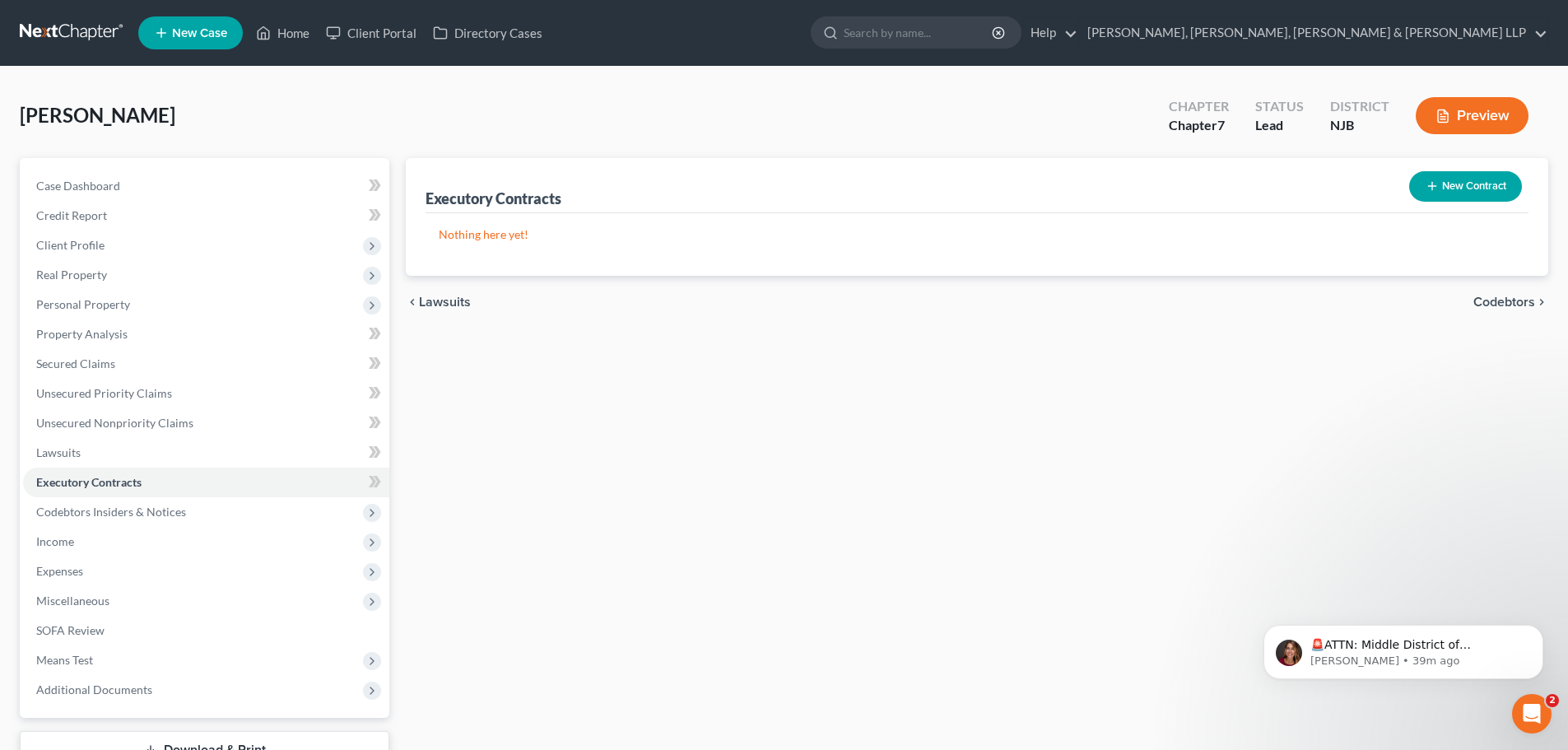
click at [1459, 186] on button "New Contract" at bounding box center [1466, 186] width 113 height 30
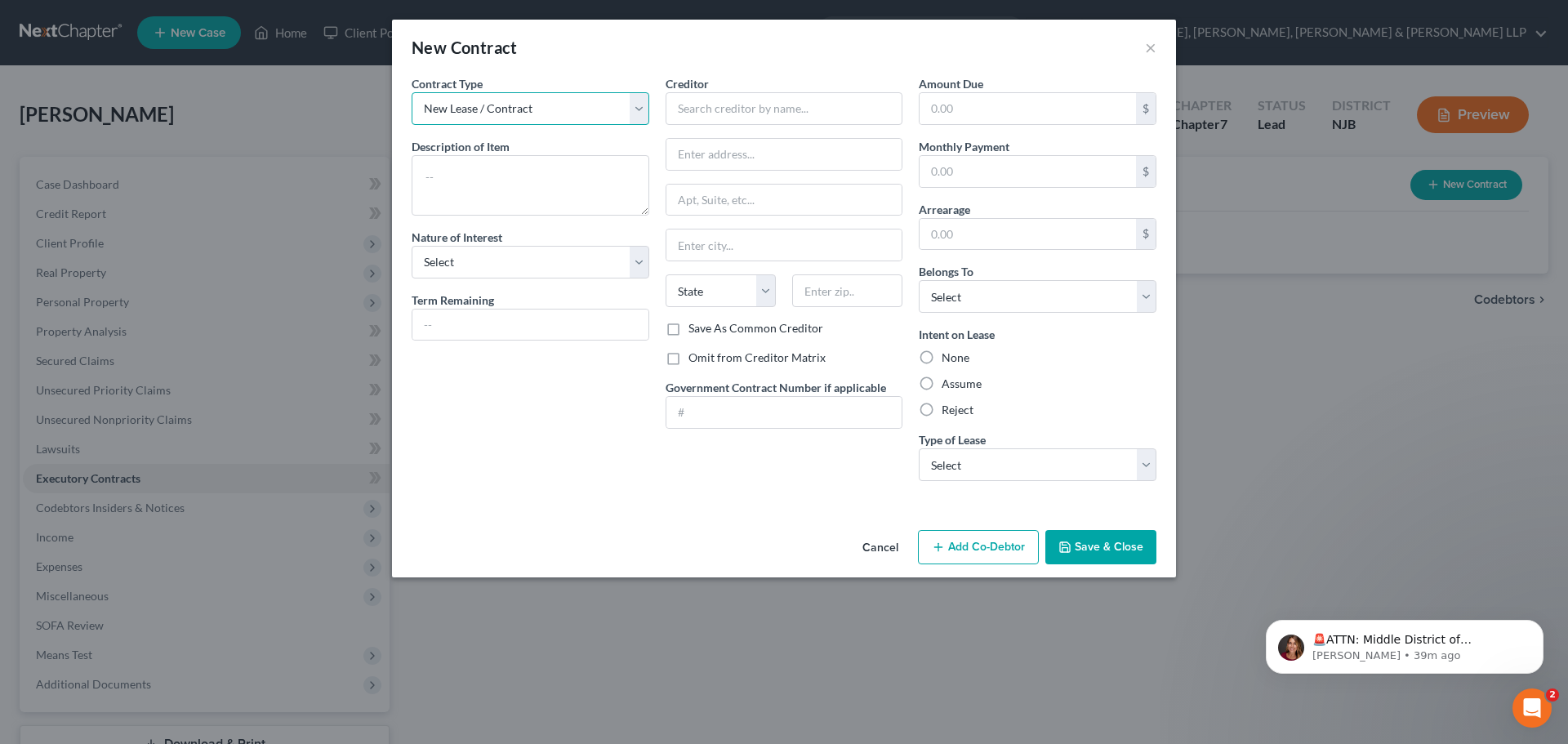
click at [539, 119] on select "New Lease / Contract New Timeshare" at bounding box center [531, 108] width 238 height 33
click at [745, 110] on input "text" at bounding box center [784, 108] width 238 height 33
type input "Horizon Heights, LLC"
click at [718, 155] on input "text" at bounding box center [784, 154] width 236 height 31
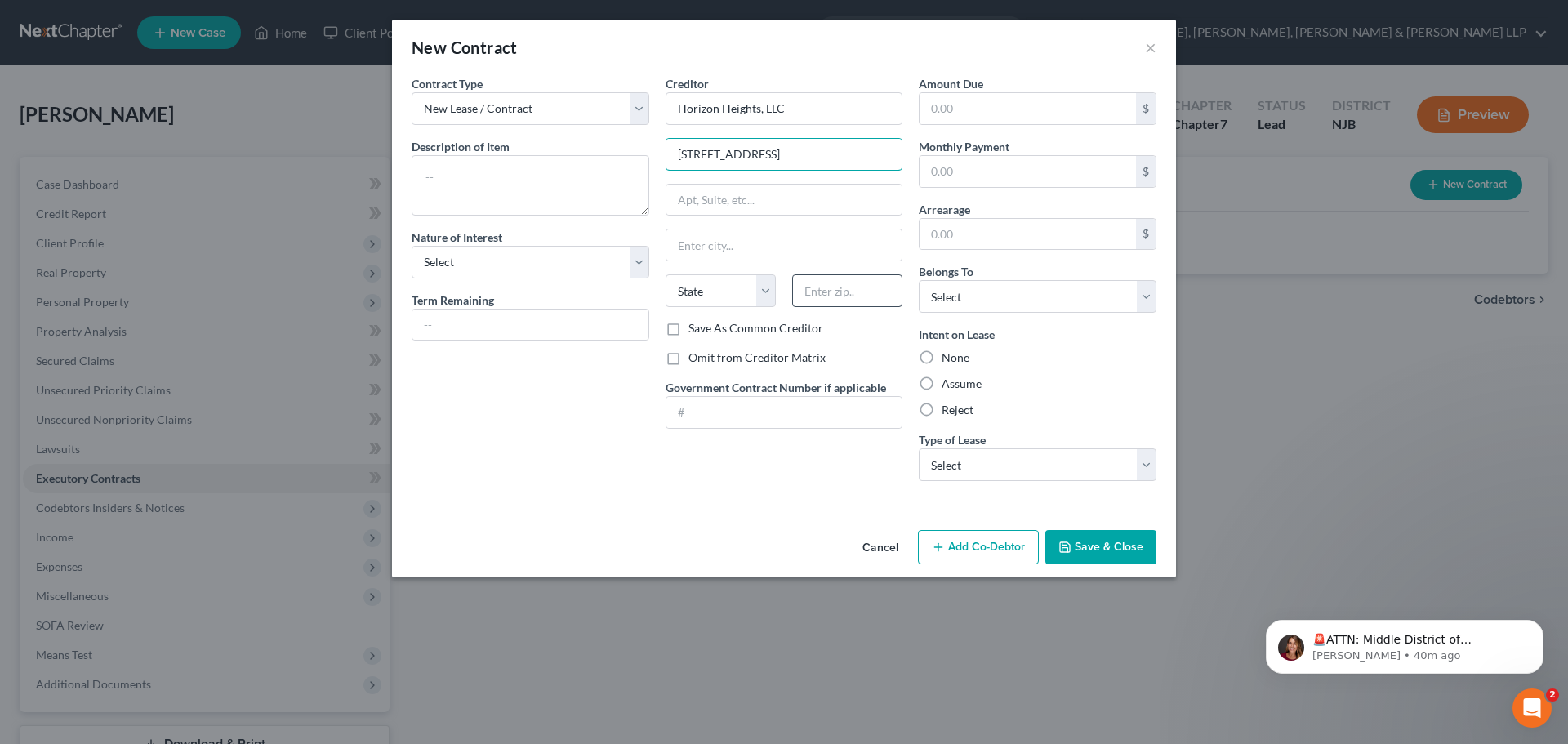
type input "[STREET_ADDRESS]"
click at [827, 293] on input "text" at bounding box center [847, 290] width 111 height 33
type input "07087"
click at [805, 254] on input "text" at bounding box center [784, 244] width 236 height 31
click at [798, 190] on input "text" at bounding box center [784, 199] width 236 height 31
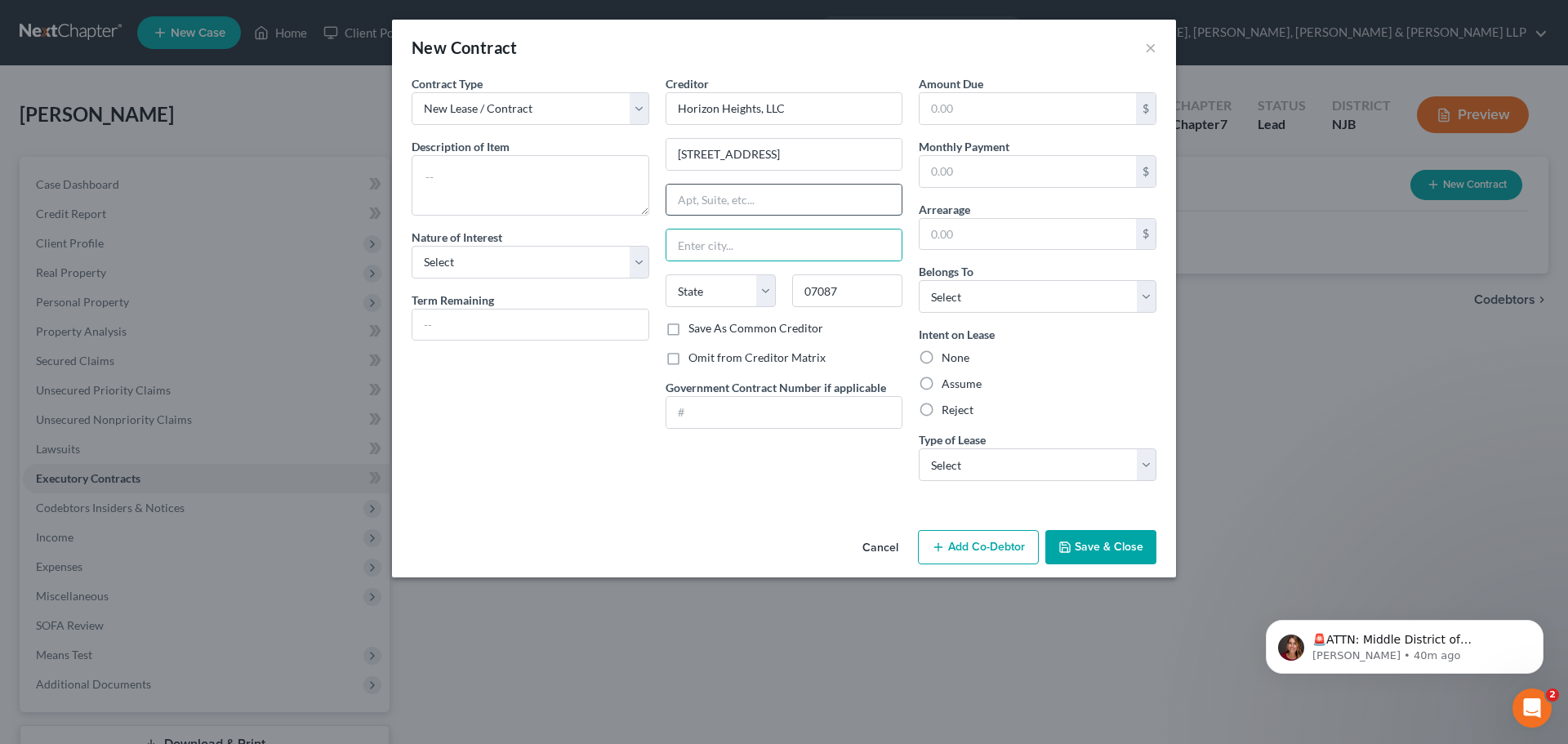
type input "[GEOGRAPHIC_DATA]"
select select "33"
click at [513, 195] on textarea at bounding box center [531, 185] width 238 height 60
type textarea "Residential lease agreement"
click at [942, 383] on label "Assume" at bounding box center [962, 384] width 40 height 17
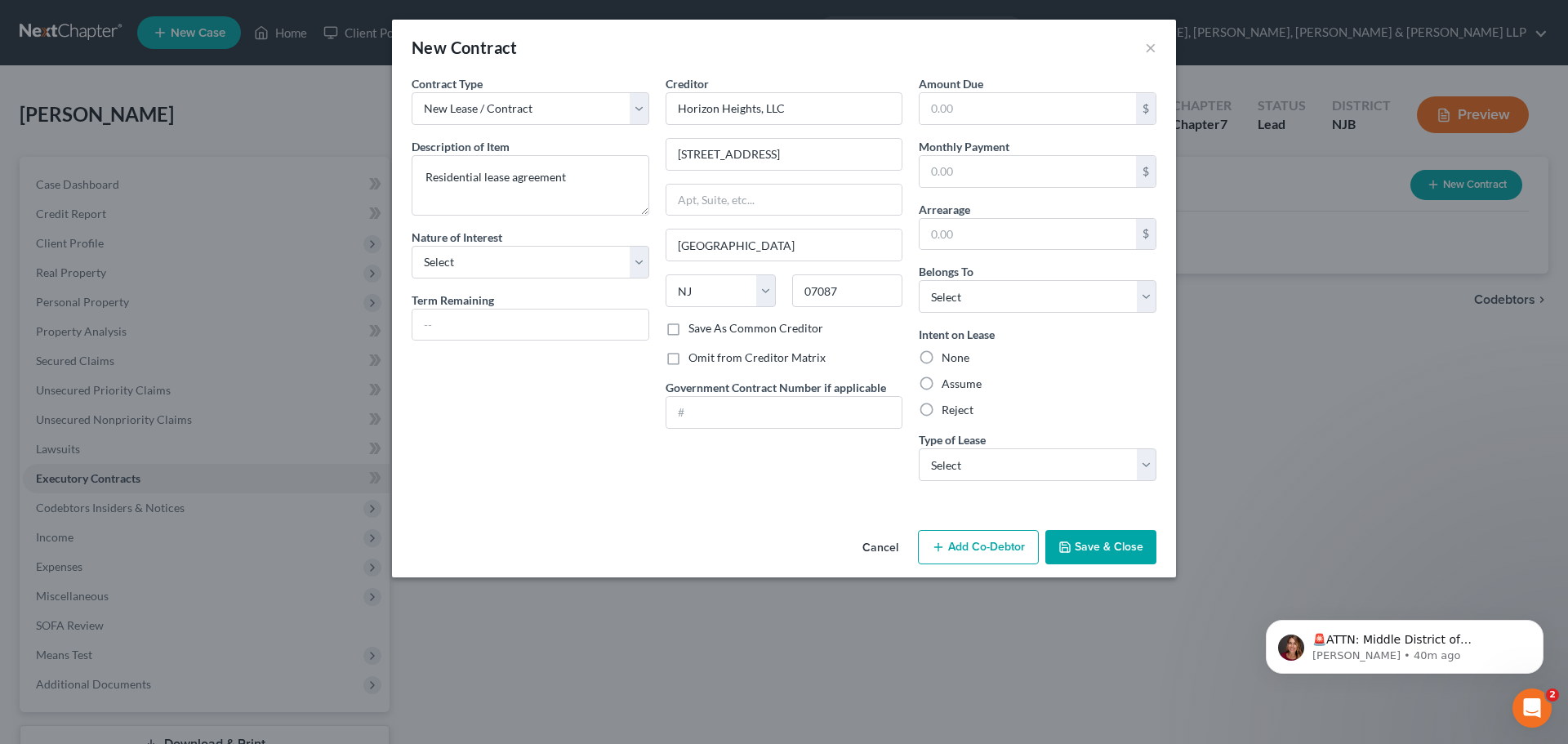
click at [948, 383] on input "Assume" at bounding box center [953, 381] width 11 height 11
radio input "true"
click at [982, 309] on select "Select Debtor 1 Only Debtor 2 Only Debtor 1 And Debtor 2 Only At Least One Of T…" at bounding box center [1037, 296] width 238 height 33
select select "0"
click at [918, 280] on select "Select Debtor 1 Only Debtor 2 Only Debtor 1 And Debtor 2 Only At Least One Of T…" at bounding box center [1037, 296] width 238 height 33
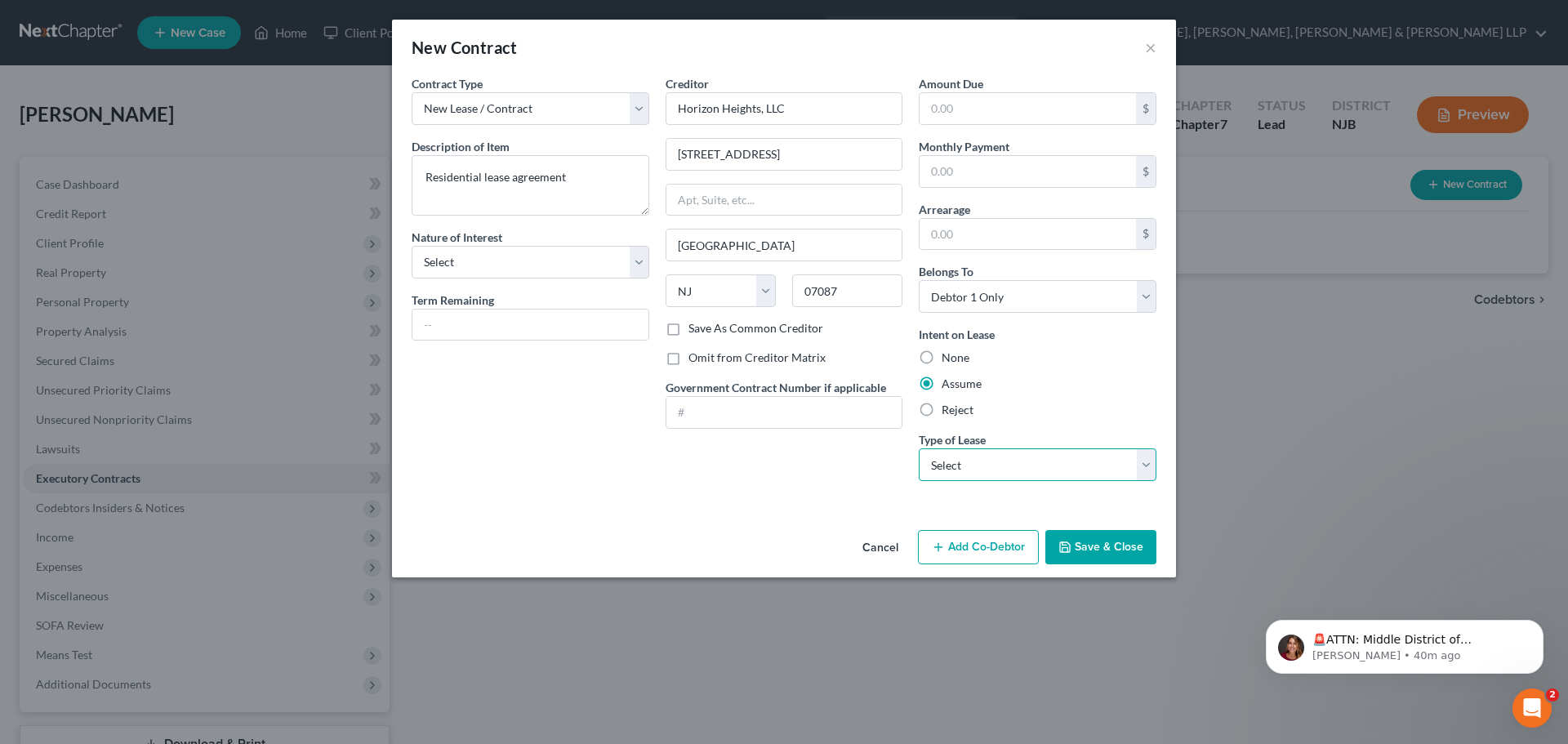
click at [954, 458] on select "Select Real Estate Car Other" at bounding box center [1037, 464] width 238 height 33
select select "2"
click at [918, 449] on select "Select Real Estate Car Other" at bounding box center [1037, 464] width 238 height 33
click at [1091, 540] on button "Save & Close" at bounding box center [1101, 546] width 111 height 34
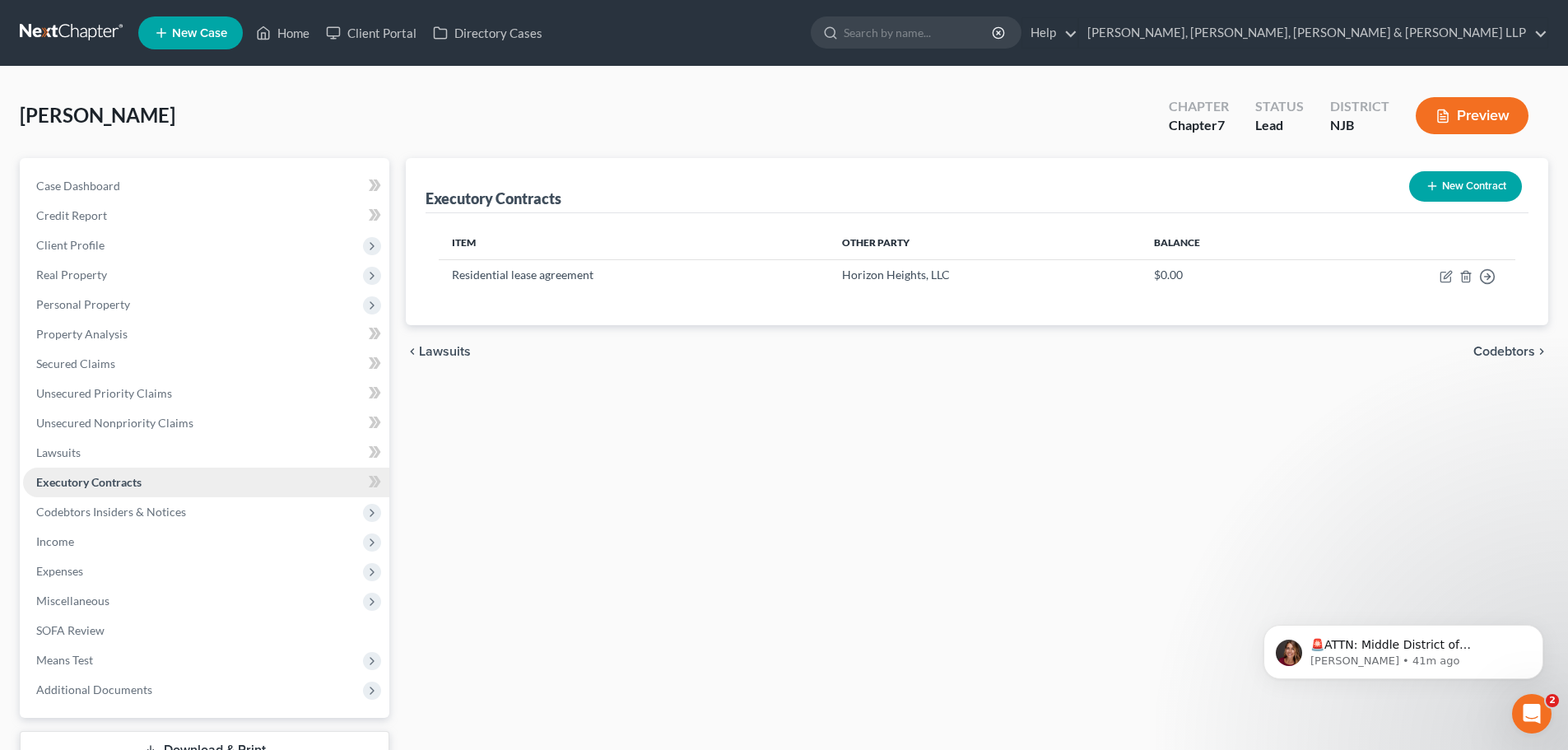
scroll to position [125, 0]
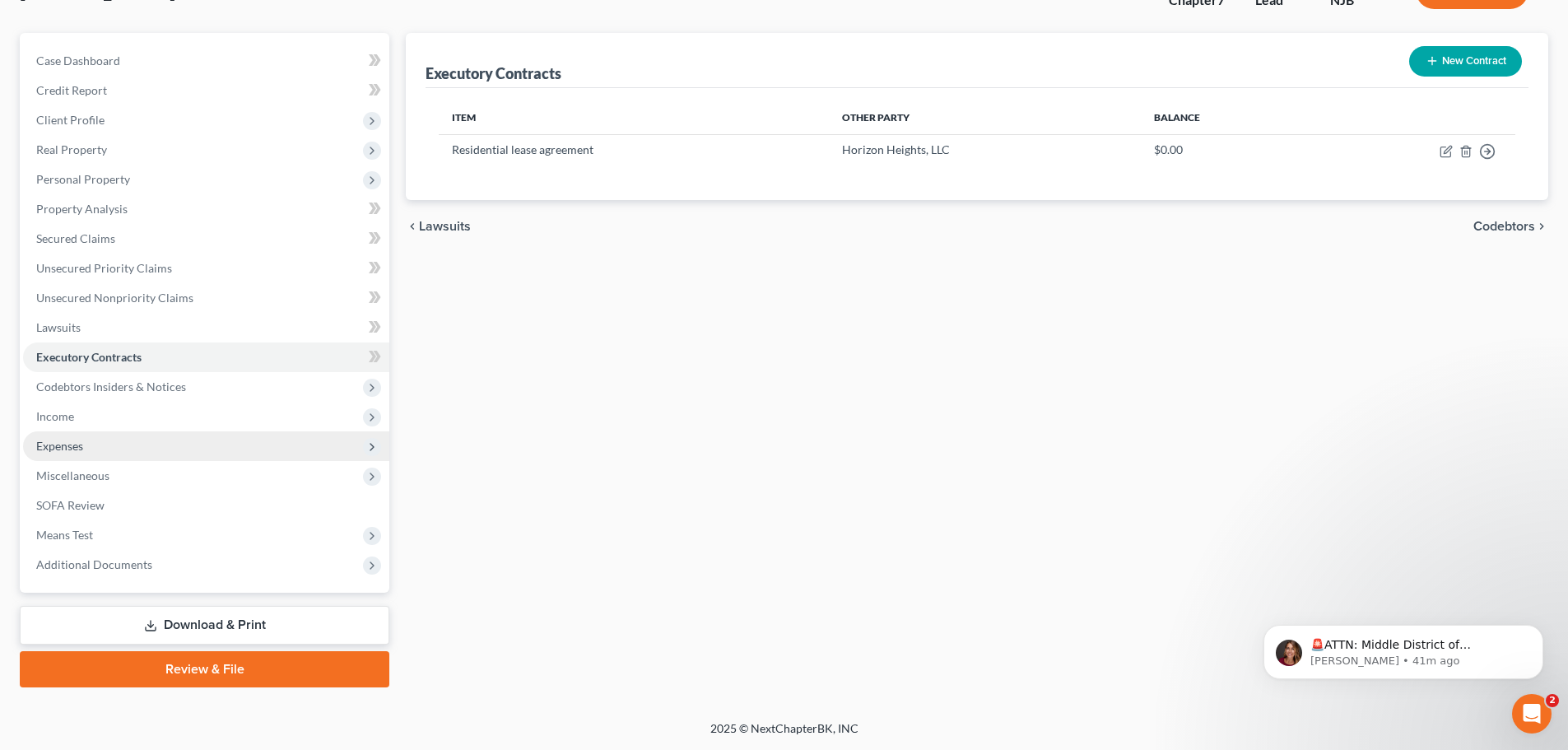
click at [77, 450] on span "Expenses" at bounding box center [60, 445] width 47 height 14
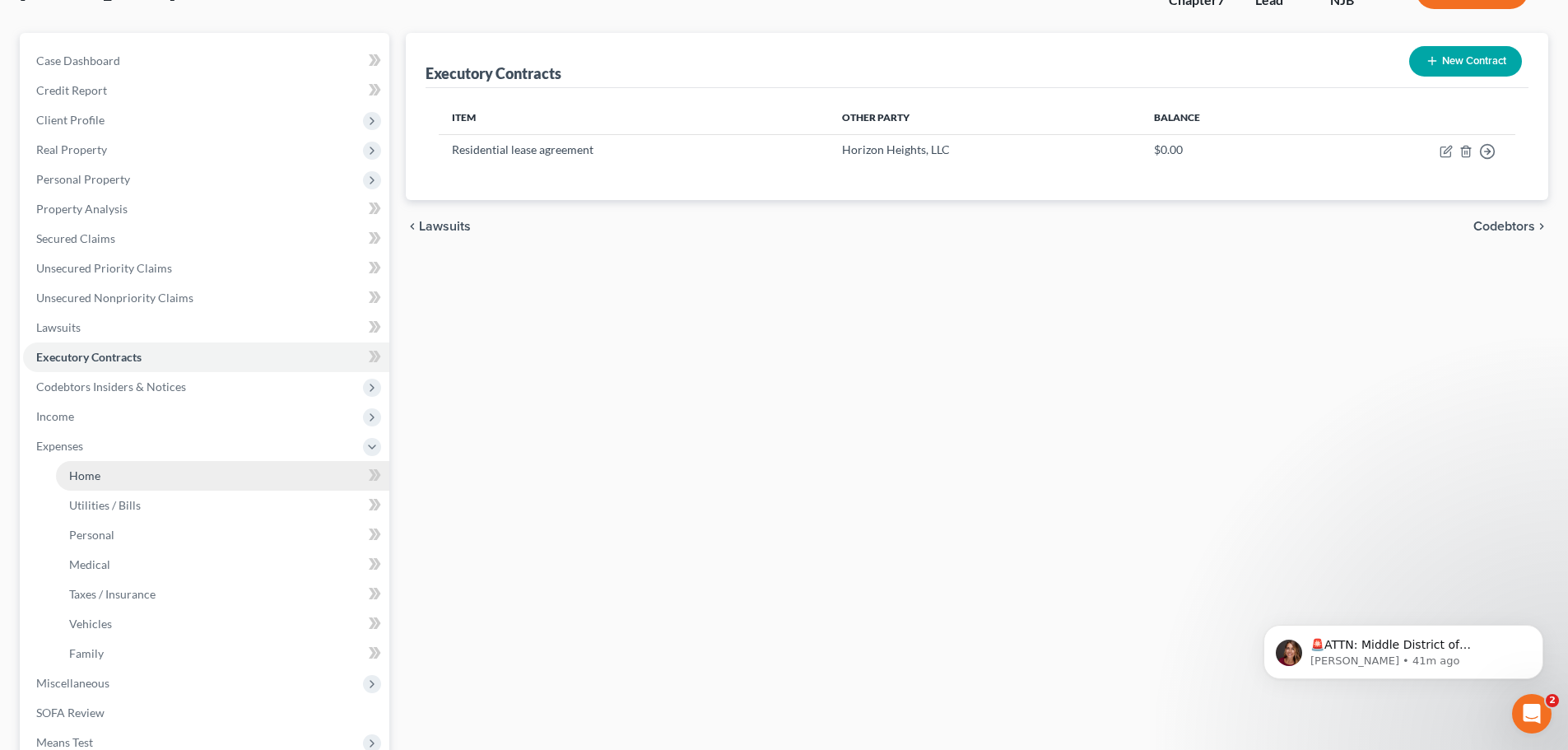
click at [84, 466] on link "Home" at bounding box center [222, 475] width 333 height 30
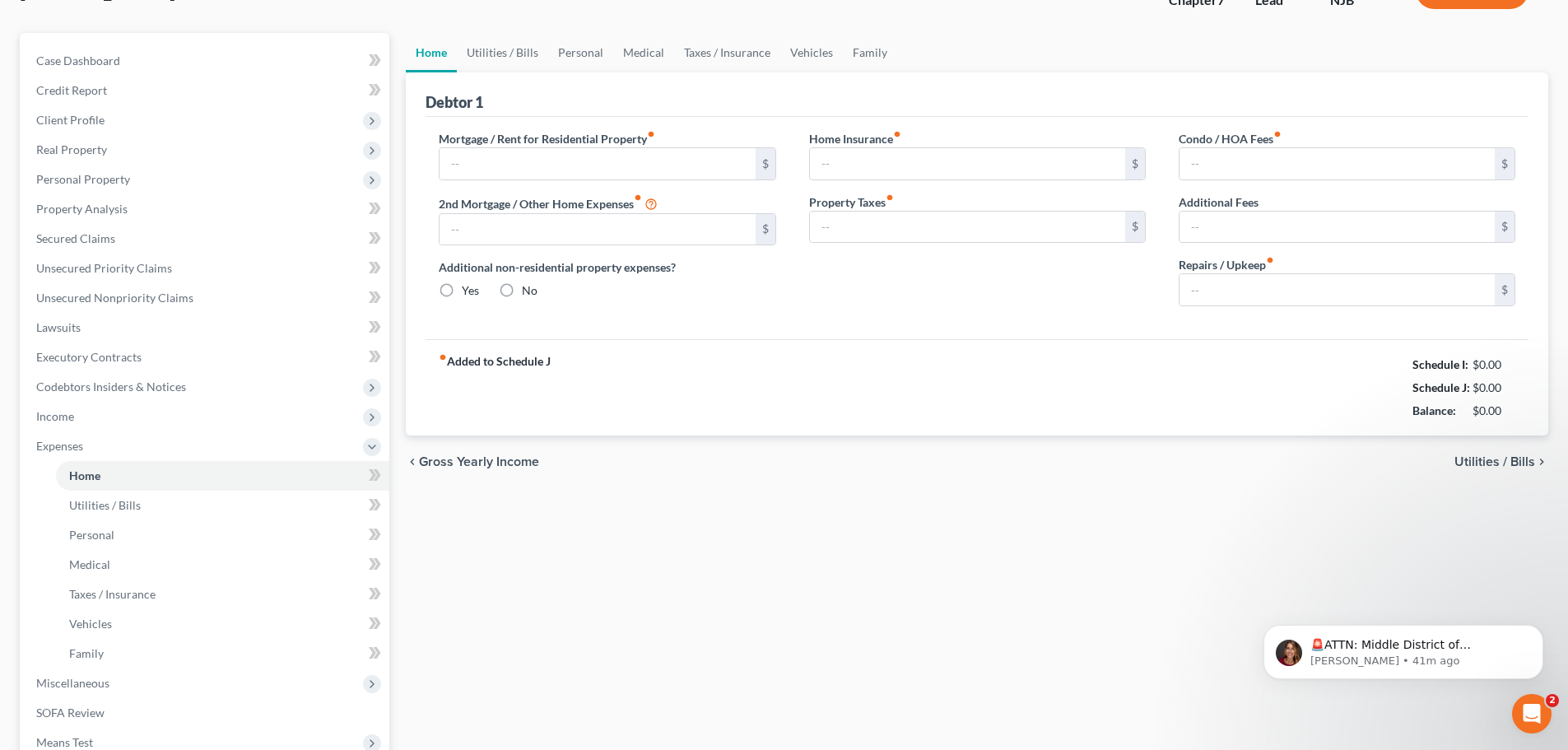
type input "0.00"
radio input "true"
type input "0.00"
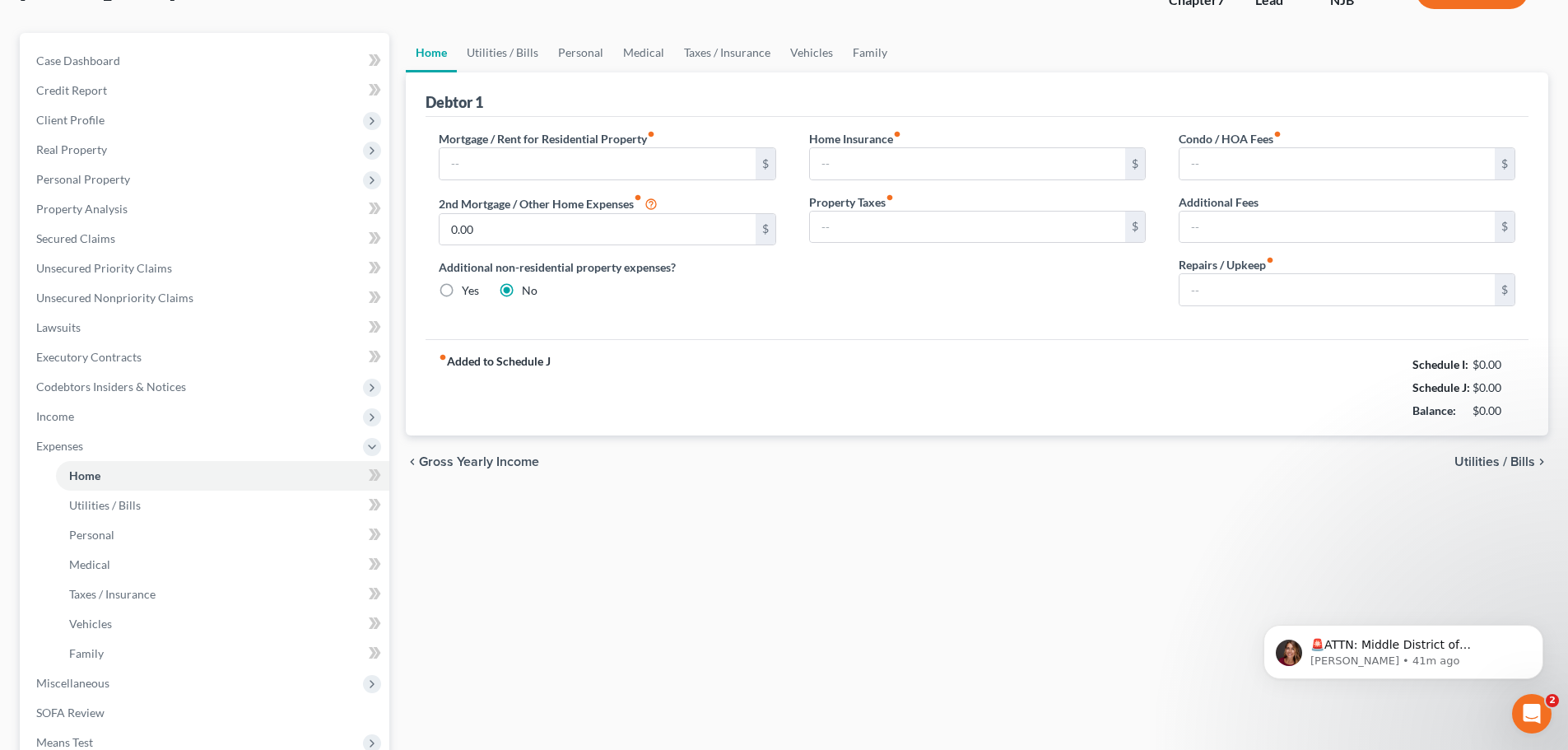
type input "0.00"
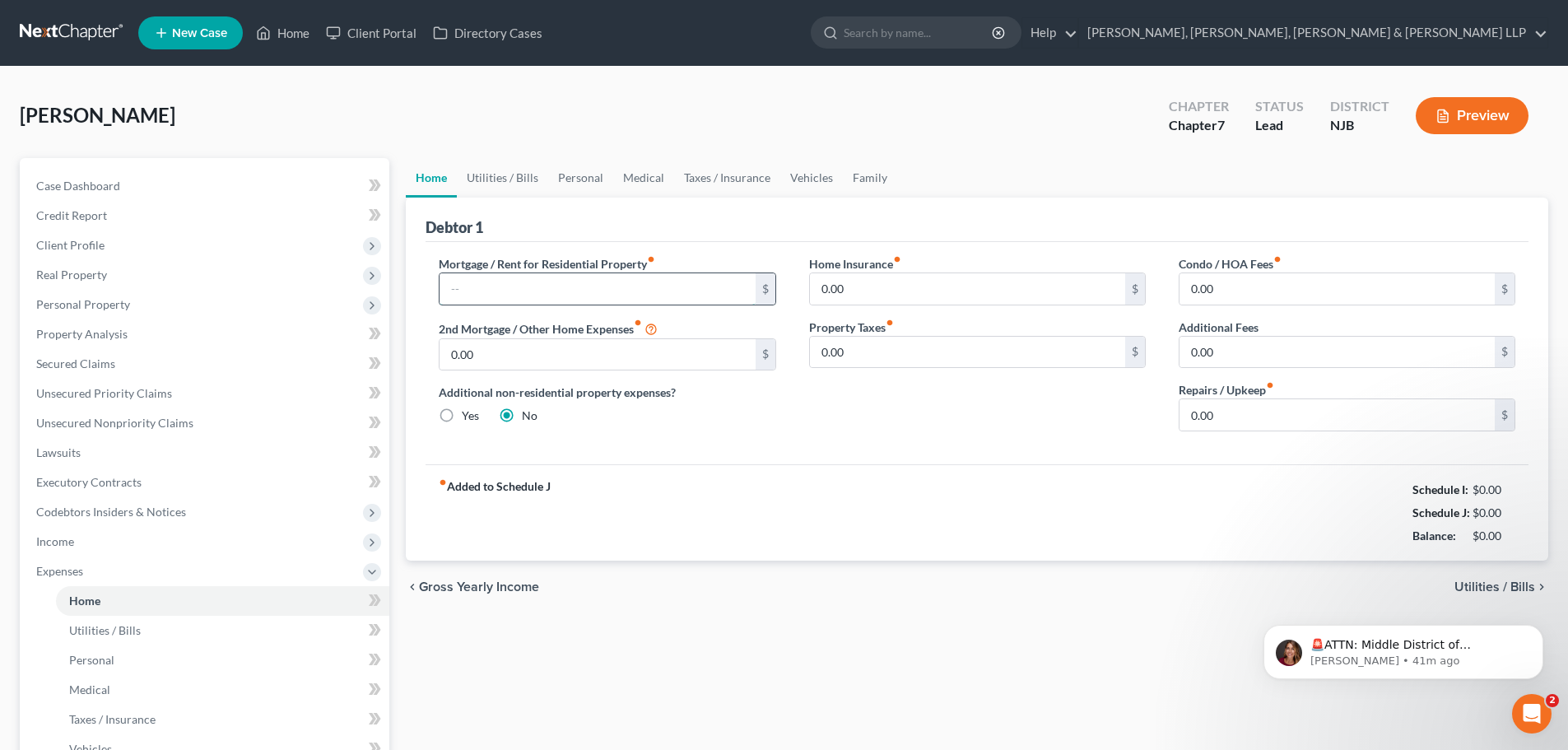
click at [477, 286] on input "text" at bounding box center [597, 289] width 316 height 31
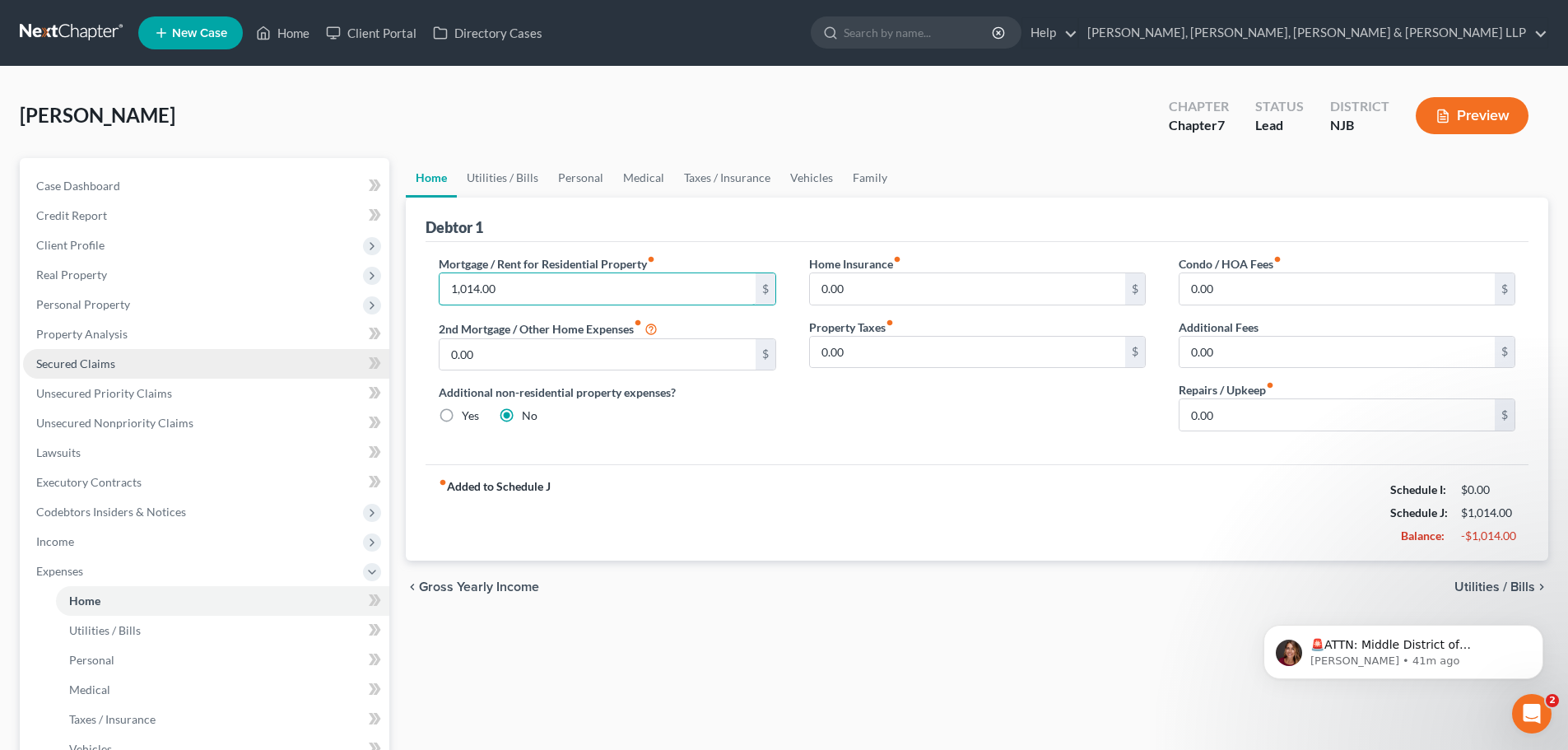
type input "1,014.00"
click at [95, 358] on span "Secured Claims" at bounding box center [76, 363] width 79 height 14
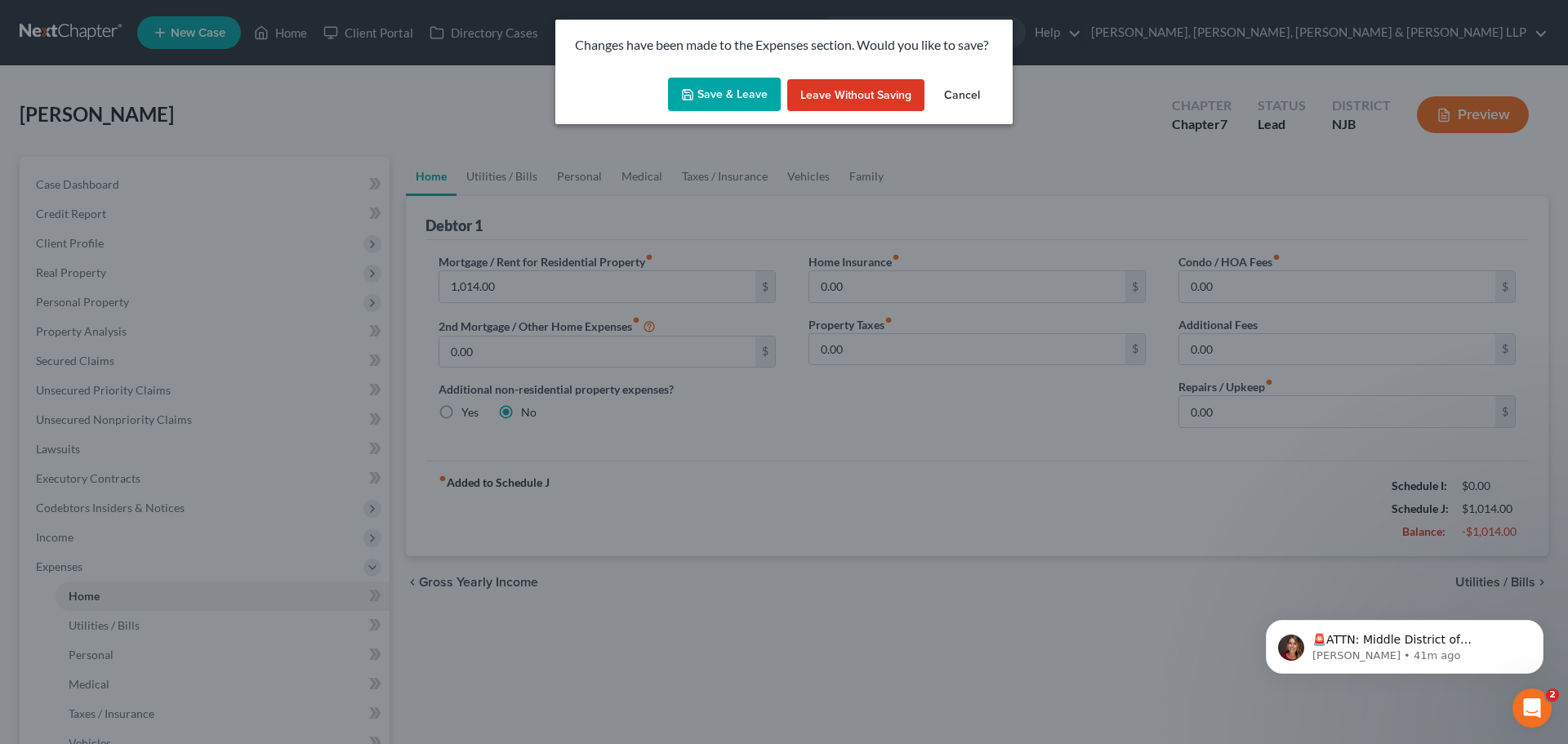
click at [731, 103] on button "Save & Leave" at bounding box center [724, 95] width 113 height 34
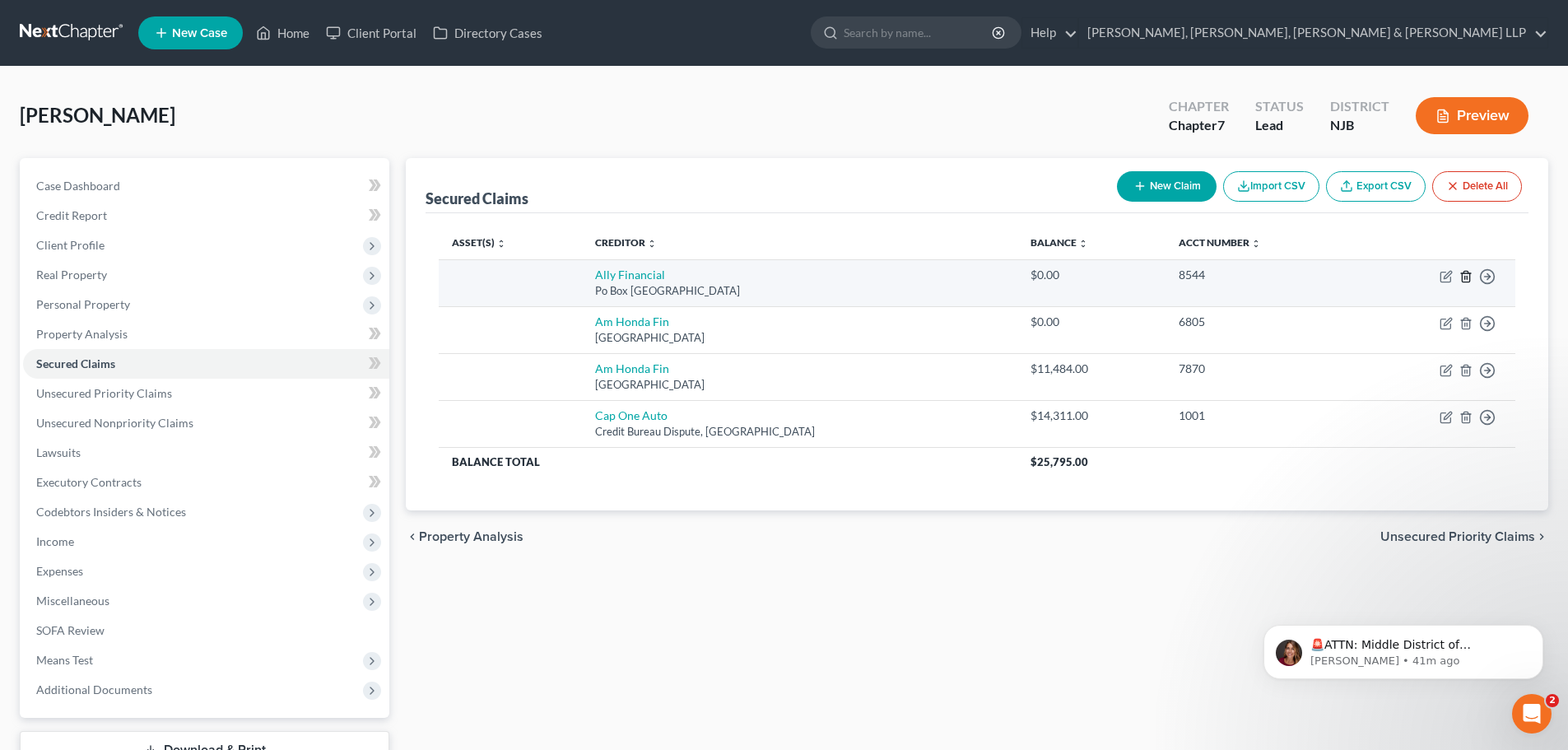
click at [1468, 274] on icon "button" at bounding box center [1466, 277] width 14 height 13
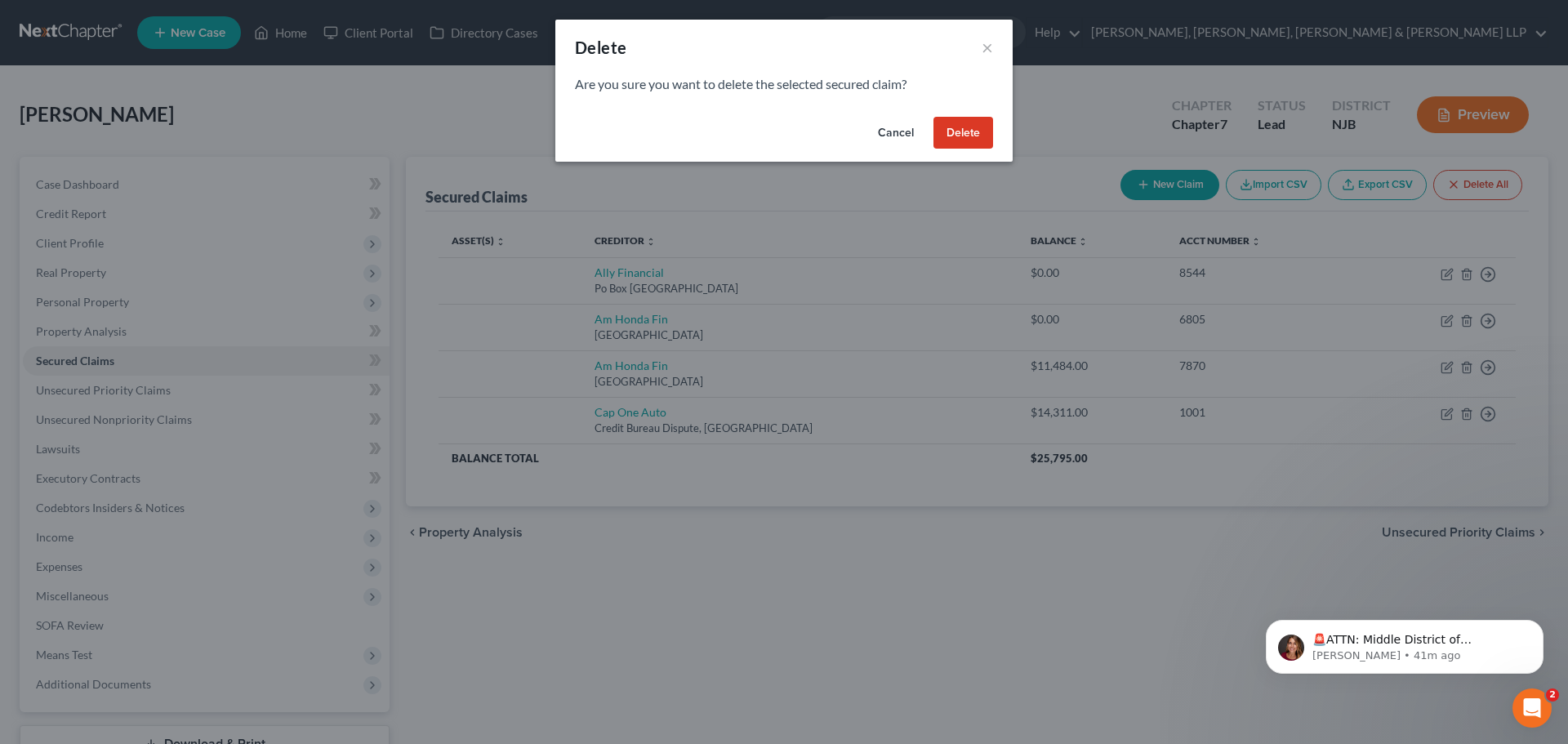
click at [980, 141] on button "Delete" at bounding box center [963, 132] width 59 height 33
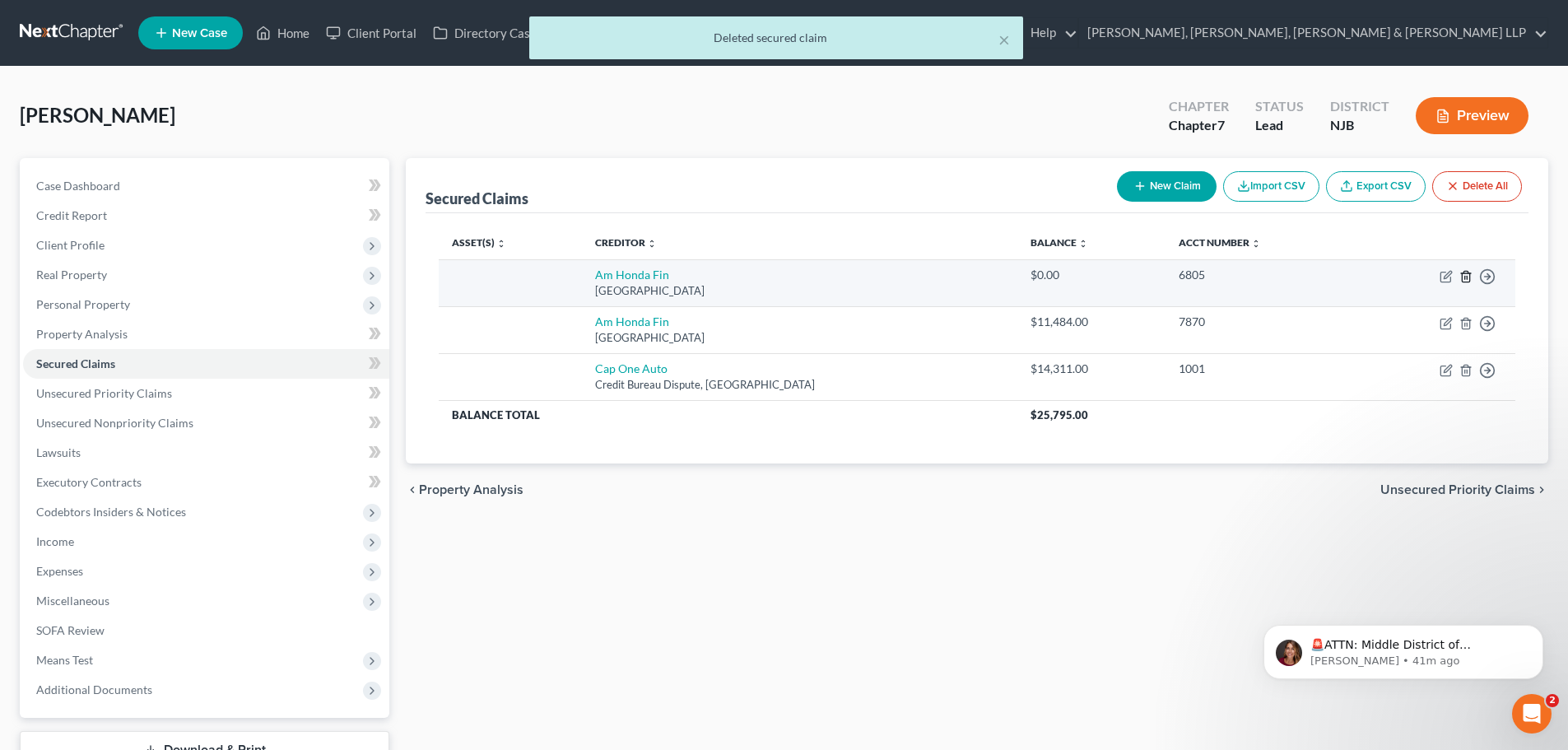
click at [1468, 276] on icon "button" at bounding box center [1466, 277] width 14 height 13
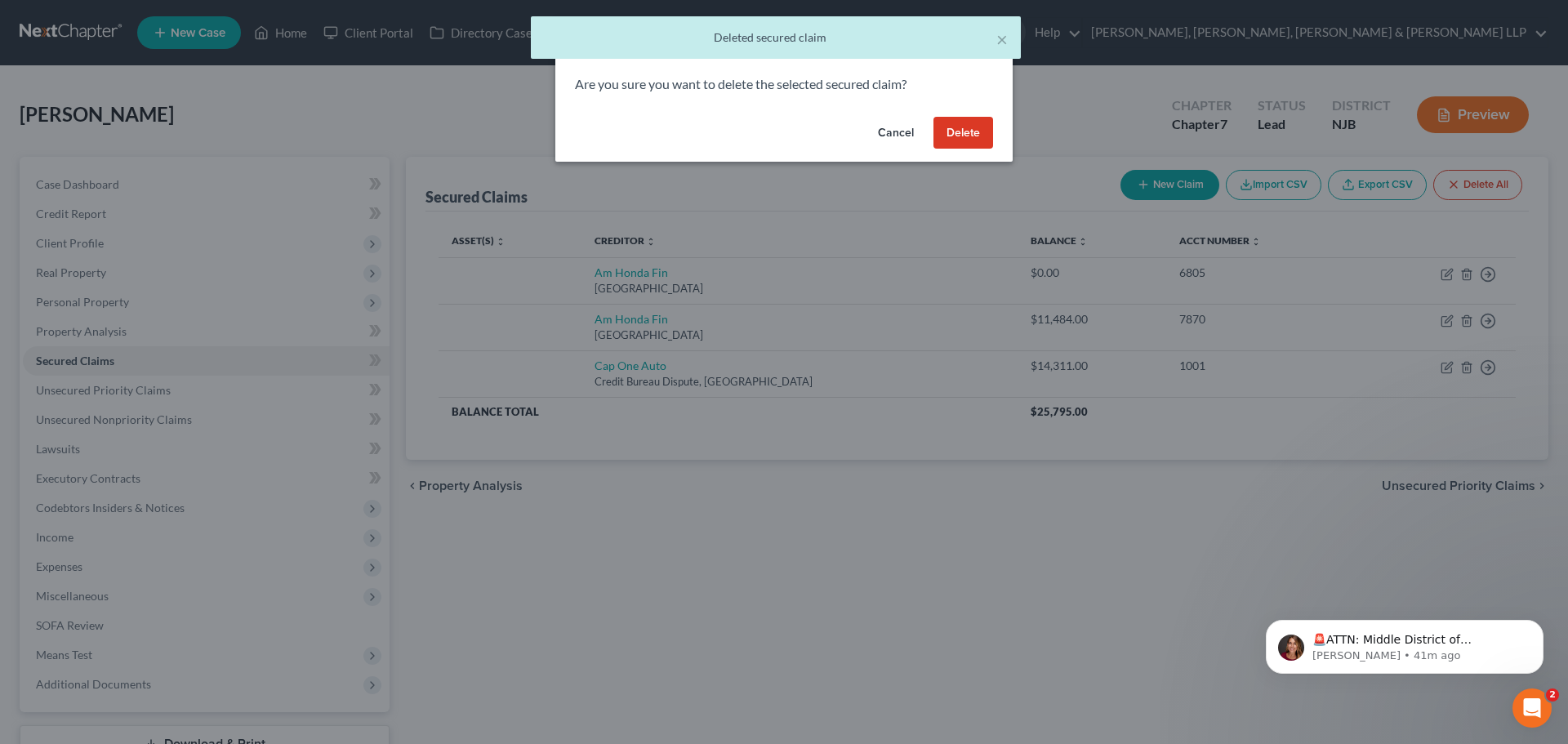
click at [959, 136] on button "Delete" at bounding box center [963, 132] width 59 height 33
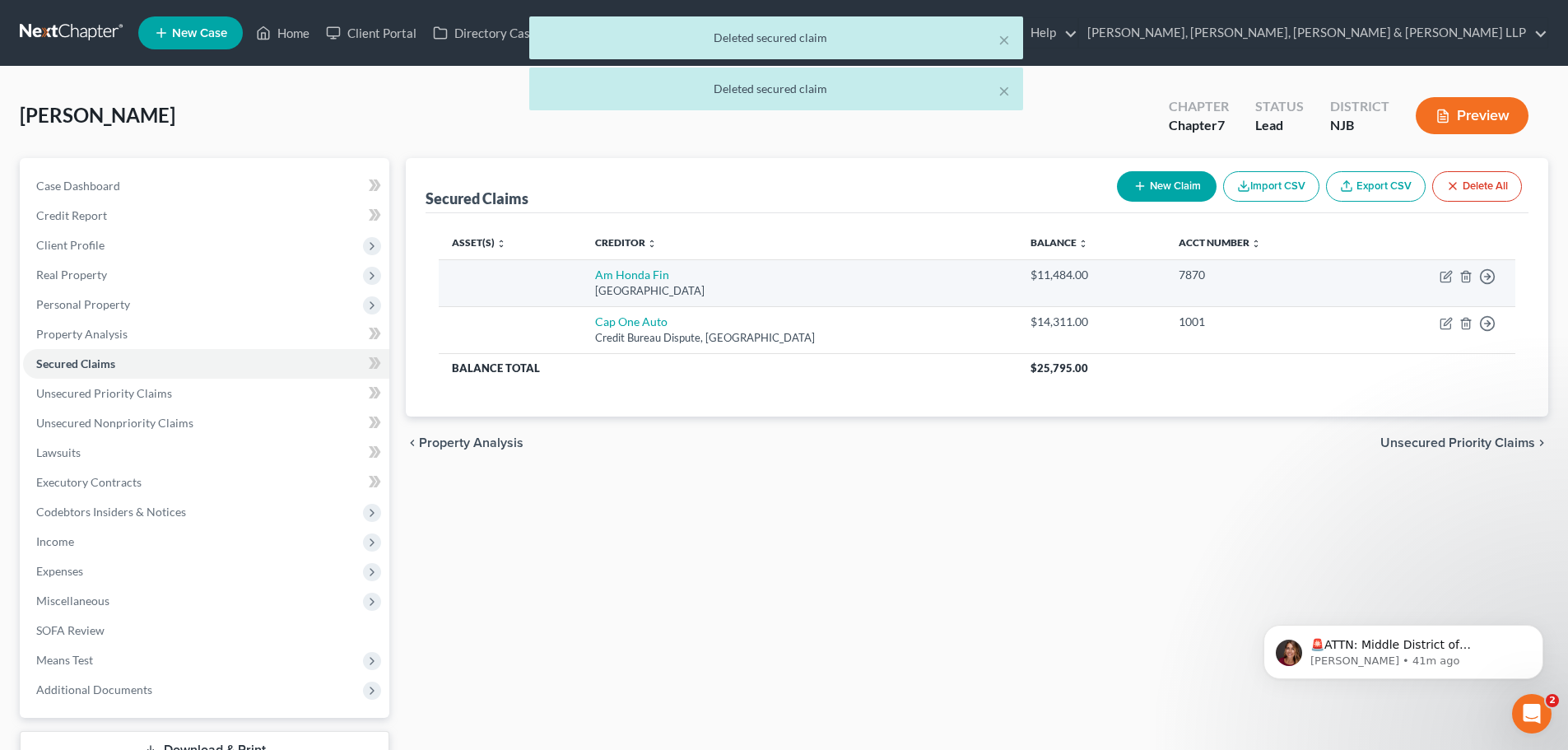
drag, startPoint x: 783, startPoint y: 286, endPoint x: 559, endPoint y: 283, distance: 224.0
click at [559, 283] on tr "Am Honda Fin Po Box [GEOGRAPHIC_DATA] $11,484.00 7870 Move to E Move to F Move …" at bounding box center [977, 283] width 1077 height 47
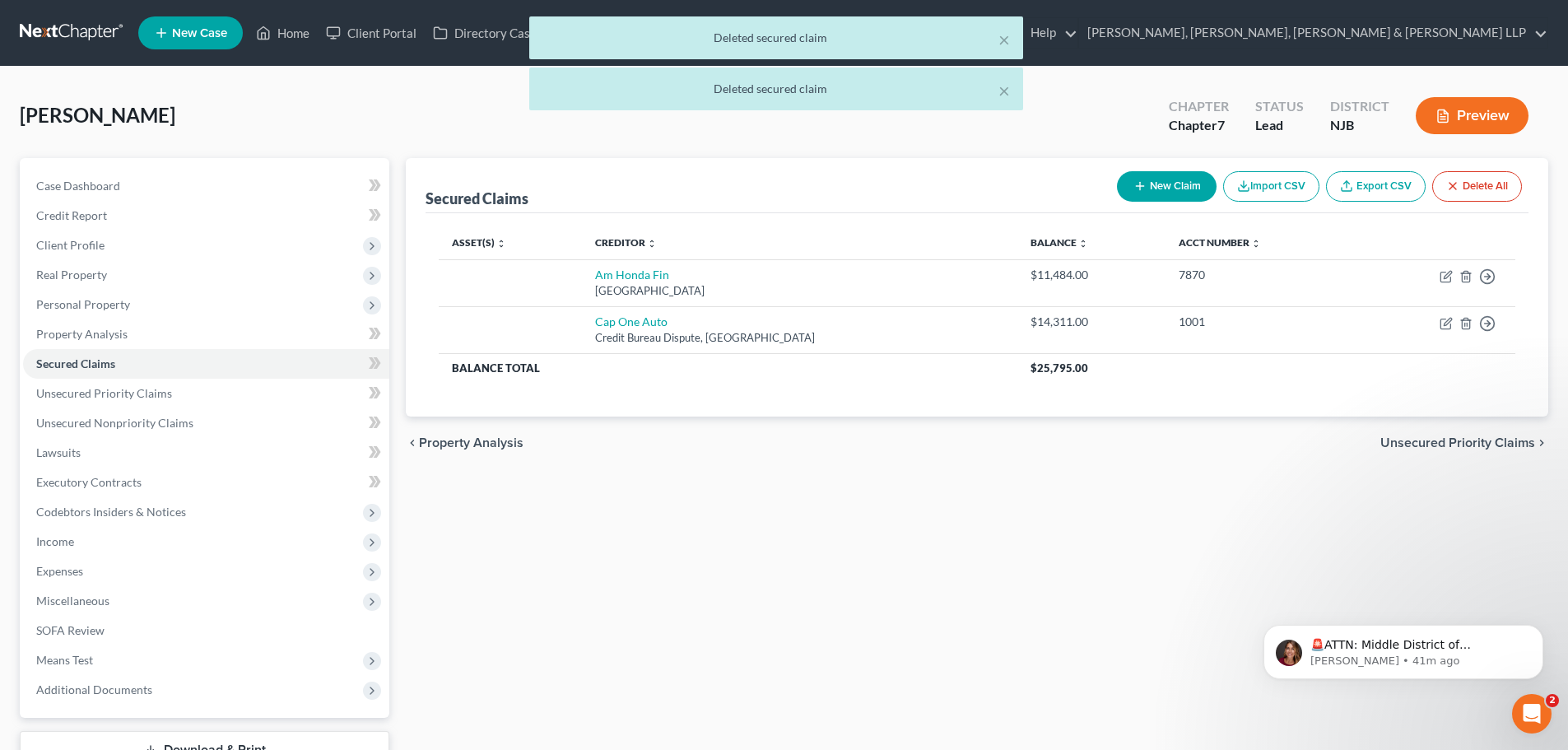
copy td "Am Honda Fin Po Box [GEOGRAPHIC_DATA]"
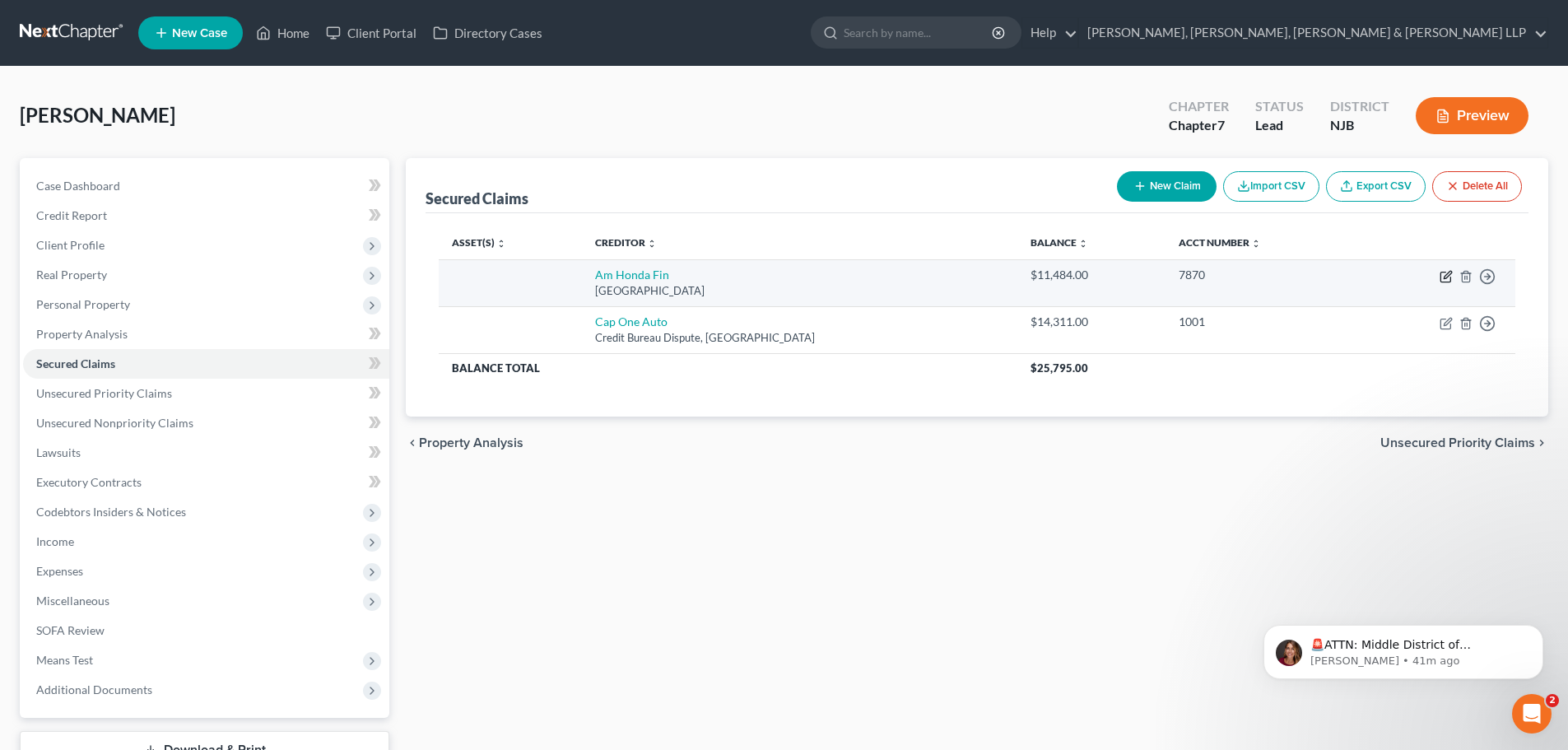
click at [1441, 278] on icon "button" at bounding box center [1446, 278] width 10 height 10
select select "45"
select select "0"
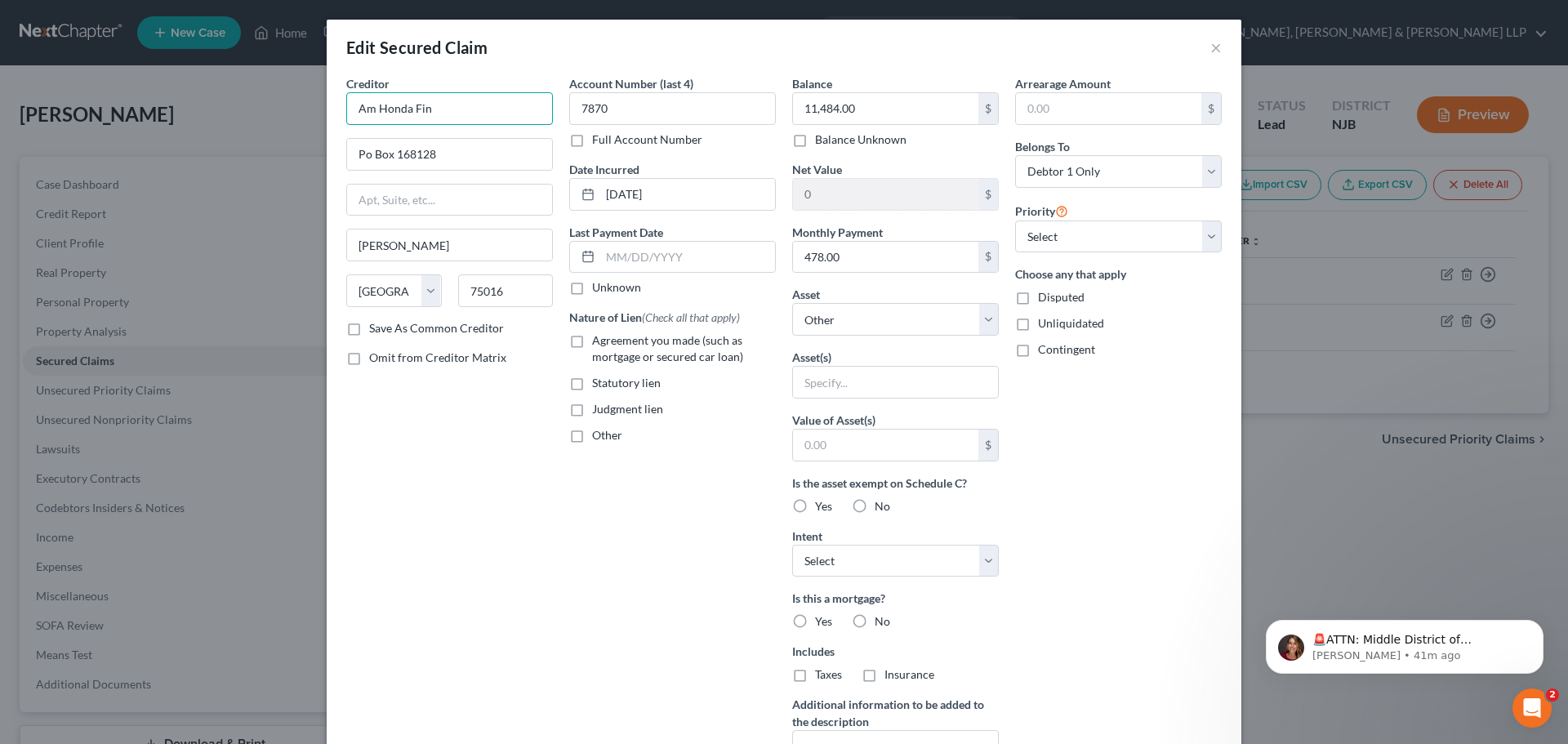
drag, startPoint x: 335, startPoint y: 112, endPoint x: 249, endPoint y: 113, distance: 86.0
click at [249, 112] on div "Edit Secured Claim × Creditor * Am Honda Fin Po Box 168128 [GEOGRAPHIC_DATA] [U…" at bounding box center [784, 372] width 1568 height 744
paste input "erican Honda Finance"
type input "American Honda Finance"
click at [592, 346] on label "Agreement you made (such as mortgage or secured car loan)" at bounding box center [683, 348] width 183 height 33
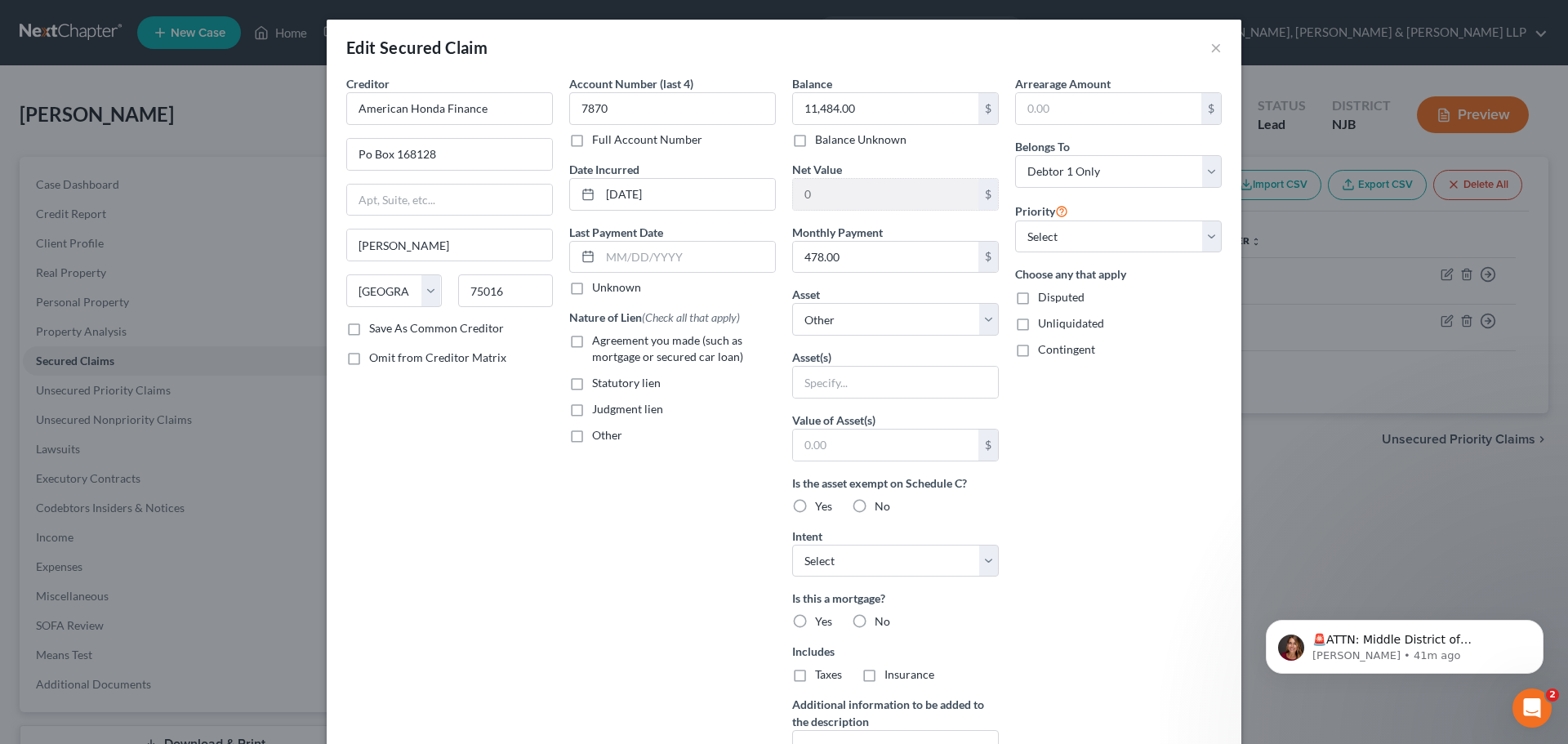
click at [599, 343] on input "Agreement you made (such as mortgage or secured car loan)" at bounding box center [604, 337] width 11 height 11
checkbox input "true"
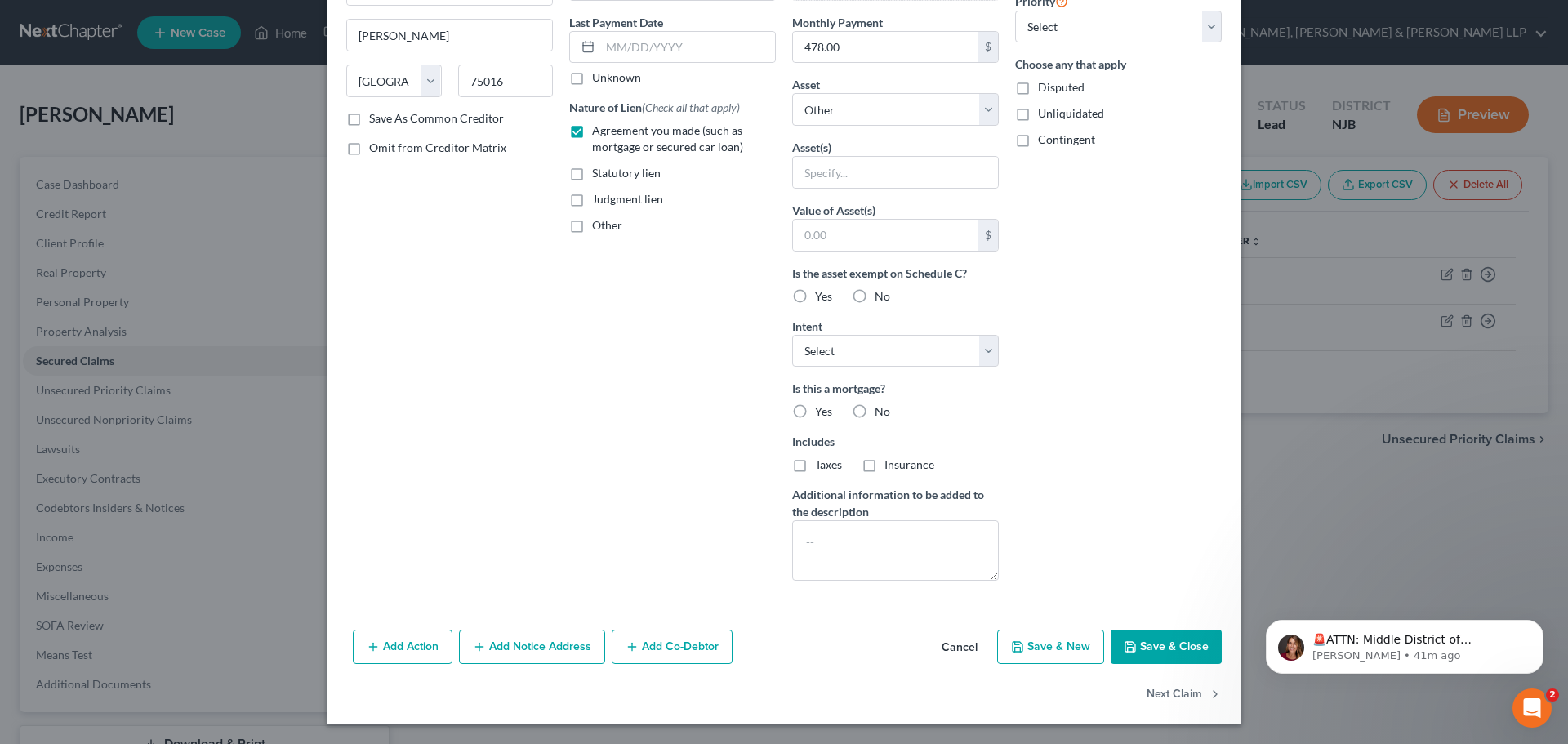
click at [1146, 635] on button "Save & Close" at bounding box center [1166, 646] width 111 height 34
select select
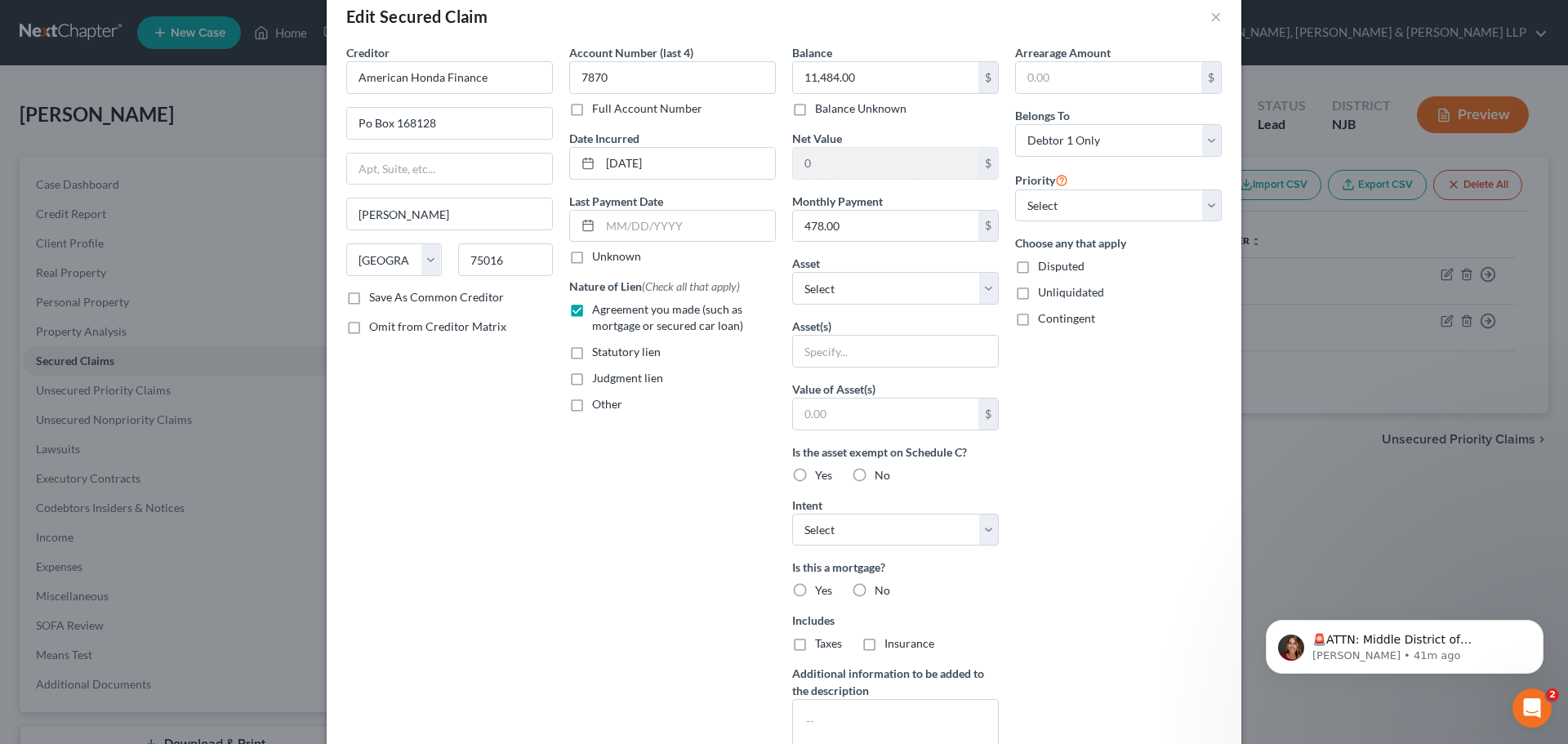
type input "0"
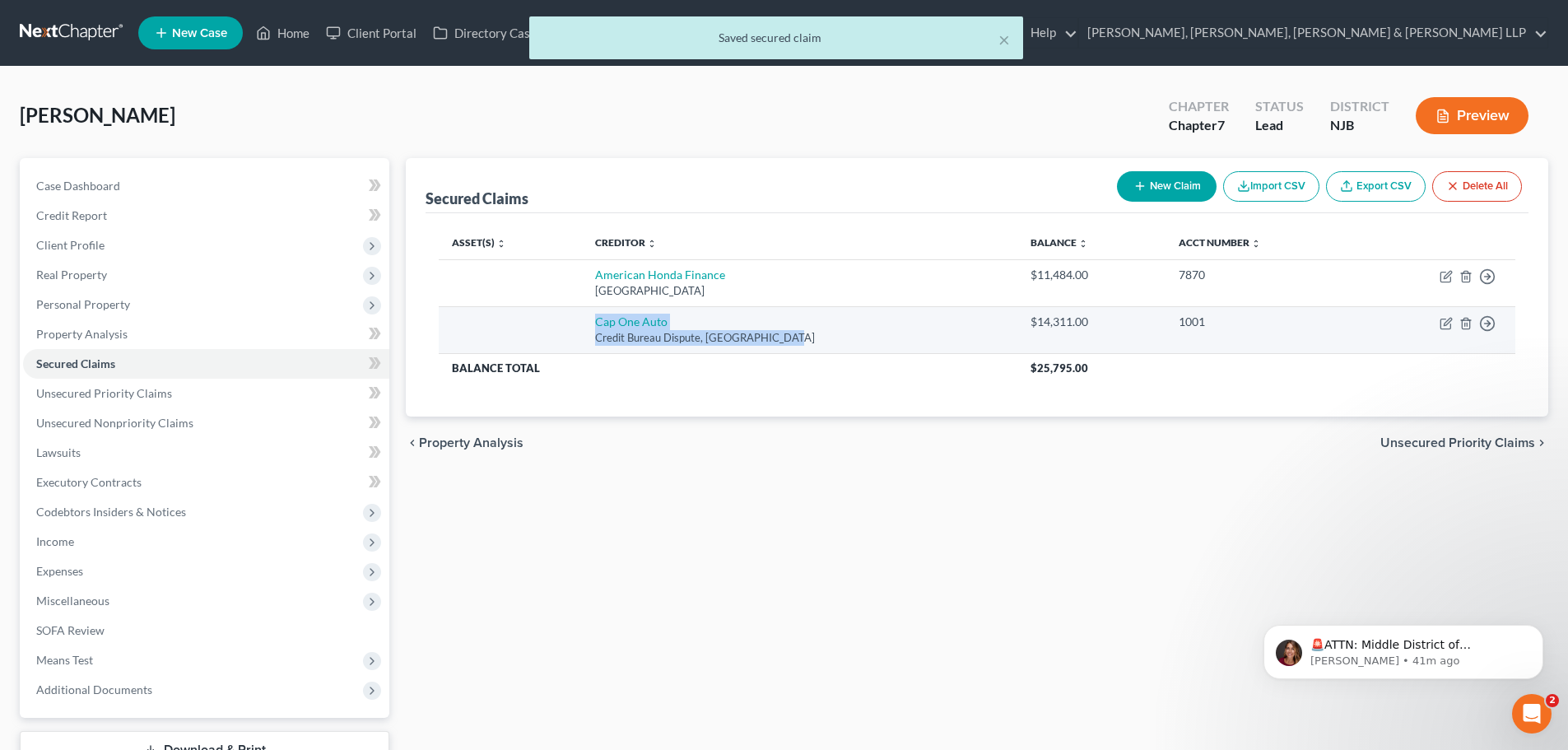
drag, startPoint x: 706, startPoint y: 339, endPoint x: 598, endPoint y: 324, distance: 109.0
click at [598, 324] on td "Cap One Auto Credit Bureau Dispute, [GEOGRAPHIC_DATA]" at bounding box center [800, 330] width 435 height 47
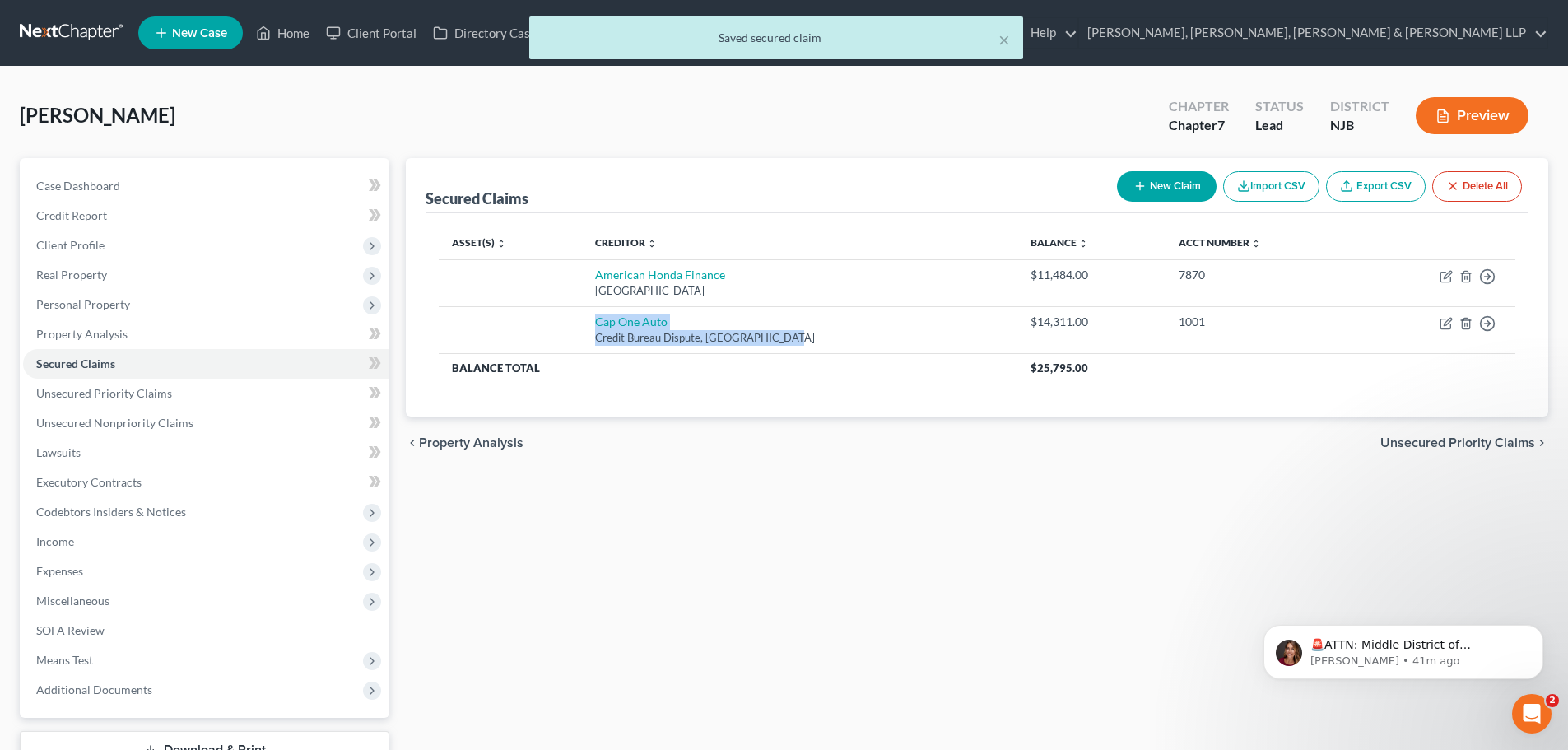
copy td "Cap One Auto Credit Bureau Dispute, [GEOGRAPHIC_DATA]"
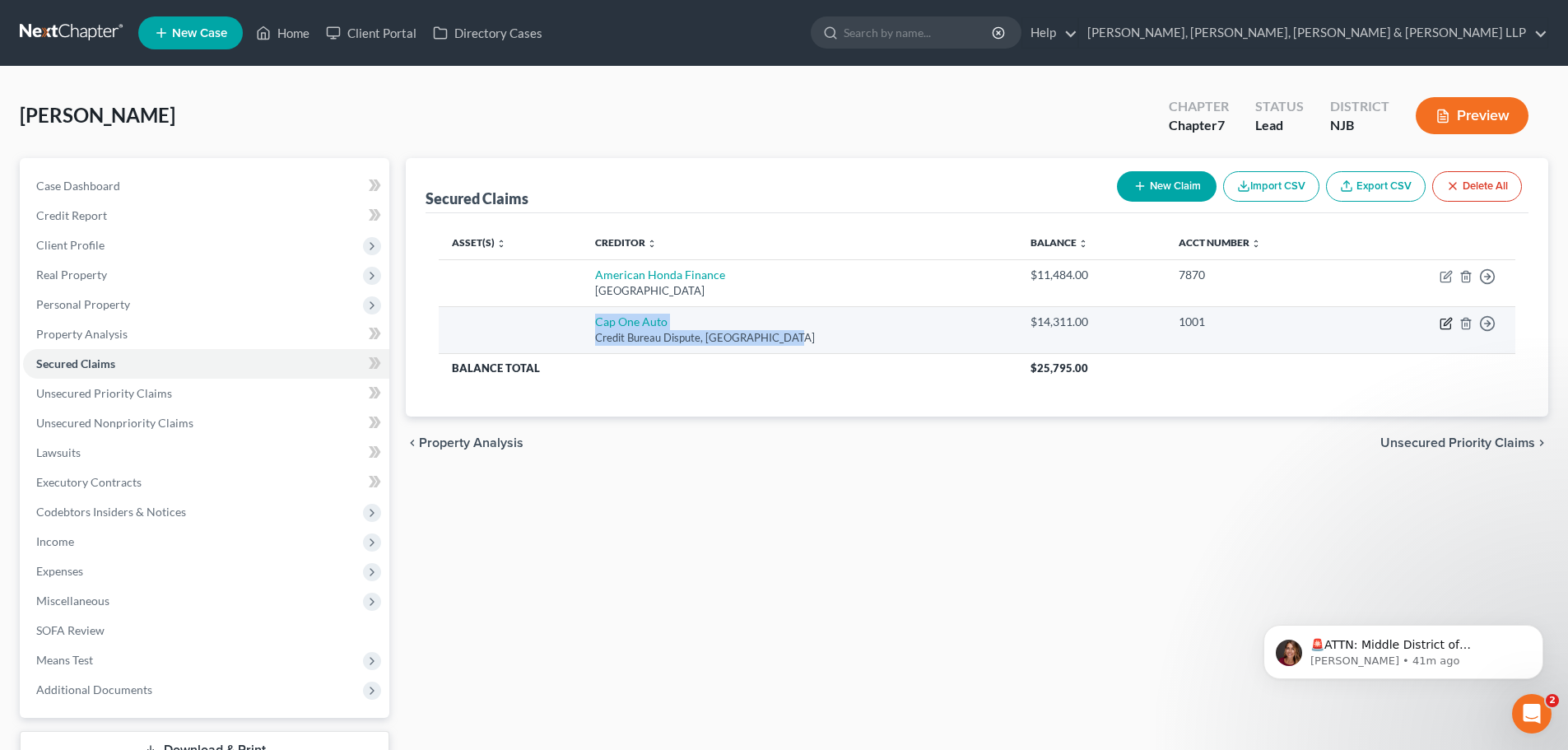
click at [1450, 319] on icon "button" at bounding box center [1446, 324] width 14 height 13
select select "45"
select select "0"
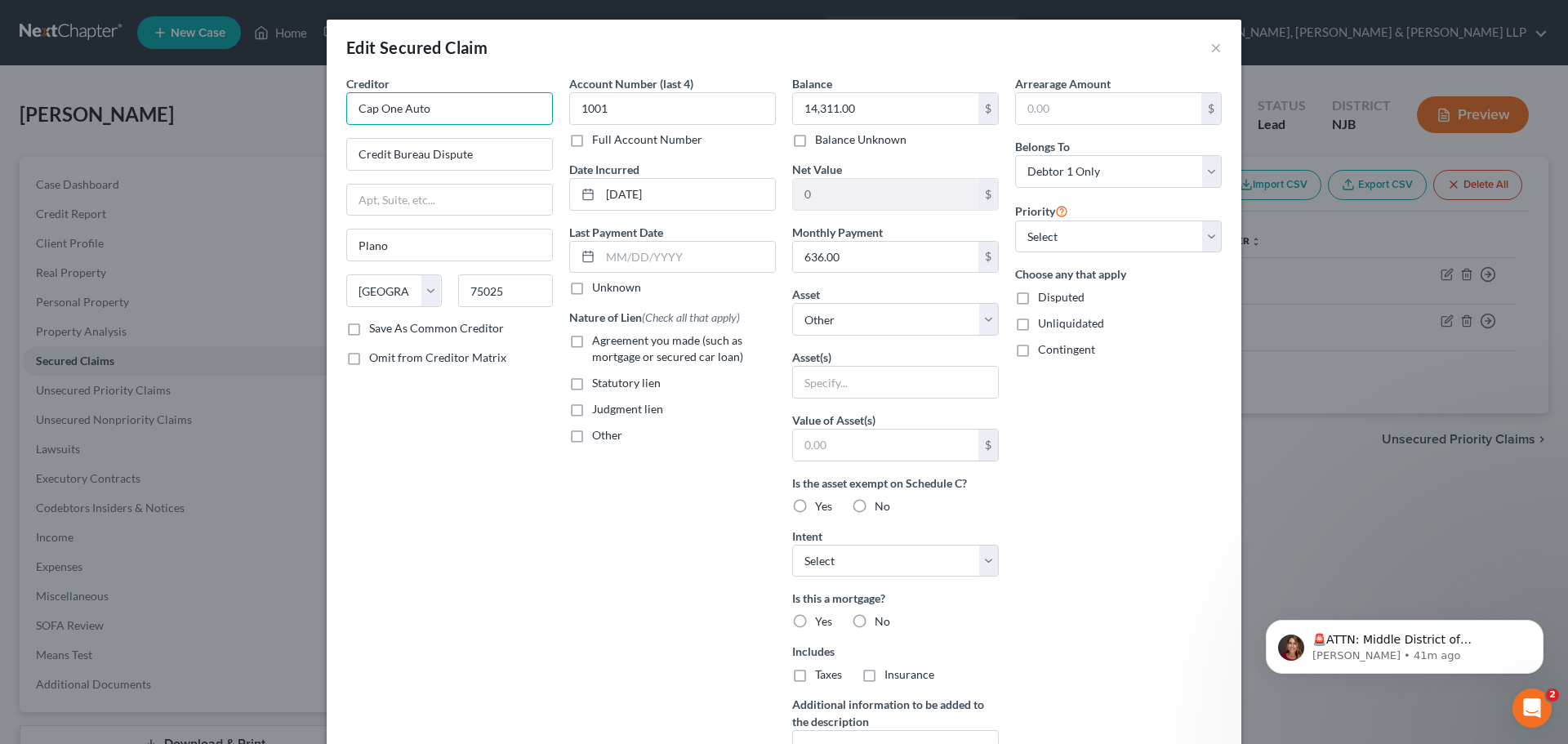
drag, startPoint x: 372, startPoint y: 110, endPoint x: 203, endPoint y: 110, distance: 169.0
click at [205, 110] on div "Edit Secured Claim × Creditor * Cap One Auto Credit Bureau Dispute Plano State …" at bounding box center [784, 372] width 1568 height 744
paste input "ital One"
click at [487, 119] on input "Capital One Auto" at bounding box center [450, 108] width 207 height 33
type input "Capital One Auto"
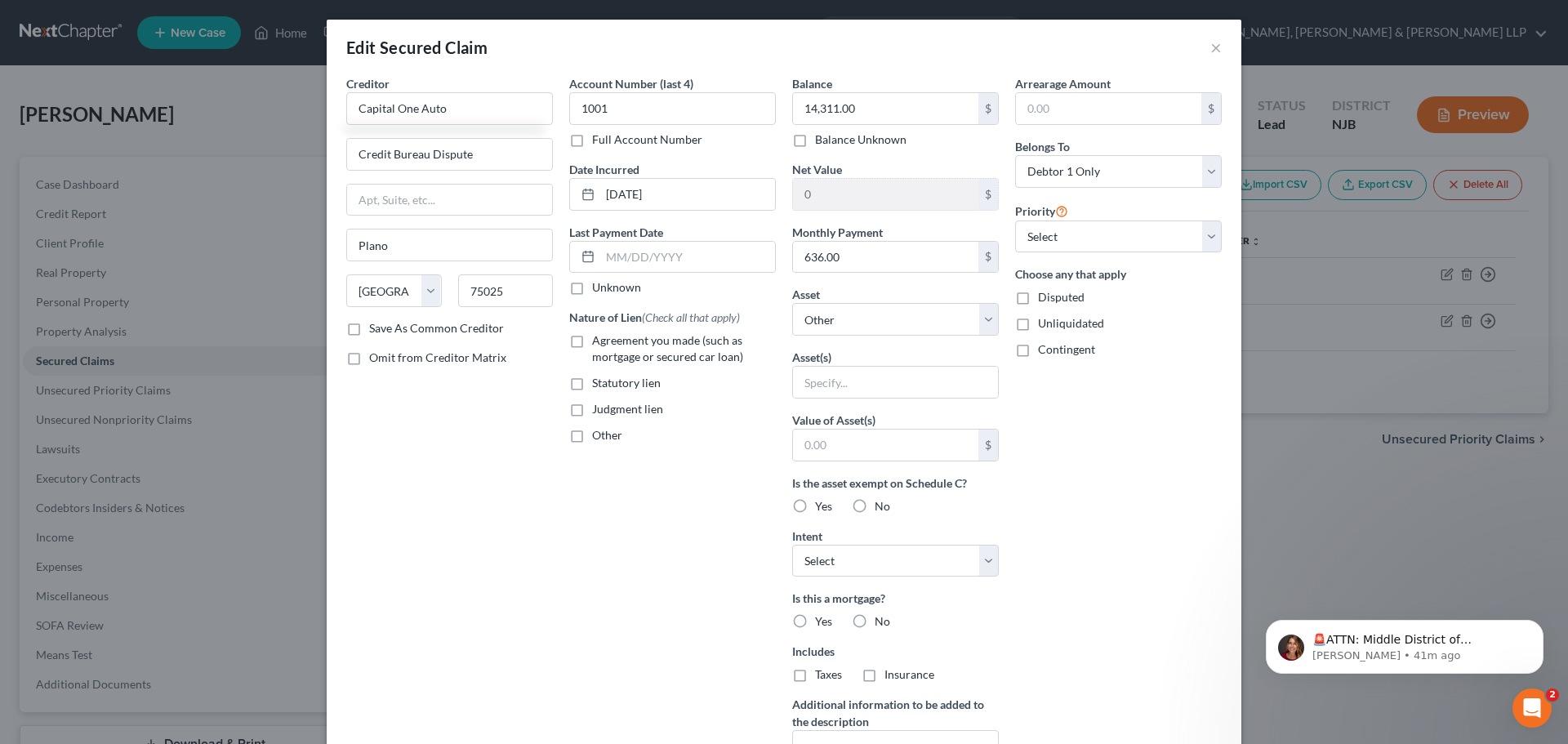
click at [592, 339] on label "Agreement you made (such as mortgage or secured car loan)" at bounding box center [683, 348] width 183 height 33
click at [599, 339] on input "Agreement you made (such as mortgage or secured car loan)" at bounding box center [604, 337] width 11 height 11
checkbox input "true"
click at [231, 150] on div "Edit Secured Claim × Creditor * Capital One Auto Credit Bureau Dispute Plano St…" at bounding box center [784, 372] width 1568 height 744
paste input "P.O. Box 259407"
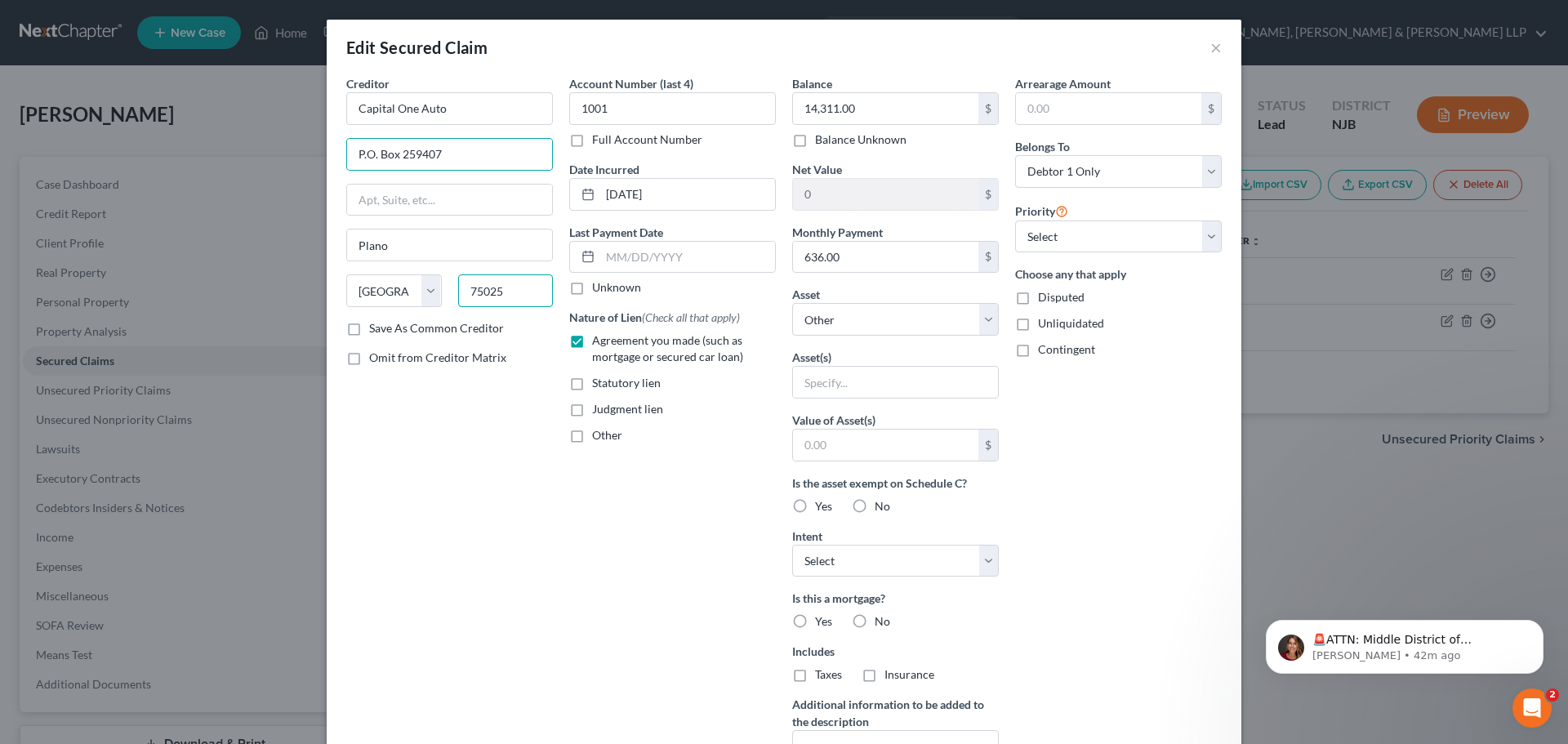
drag, startPoint x: 451, startPoint y: 286, endPoint x: 433, endPoint y: 270, distance: 24.1
click at [436, 280] on div "State [US_STATE] AK AR AZ CA CO CT DE DC [GEOGRAPHIC_DATA] [GEOGRAPHIC_DATA] GU…" at bounding box center [450, 297] width 223 height 46
click at [440, 234] on input "Plano" at bounding box center [450, 244] width 205 height 31
click at [372, 153] on input "P.O. Box 259407" at bounding box center [450, 154] width 205 height 31
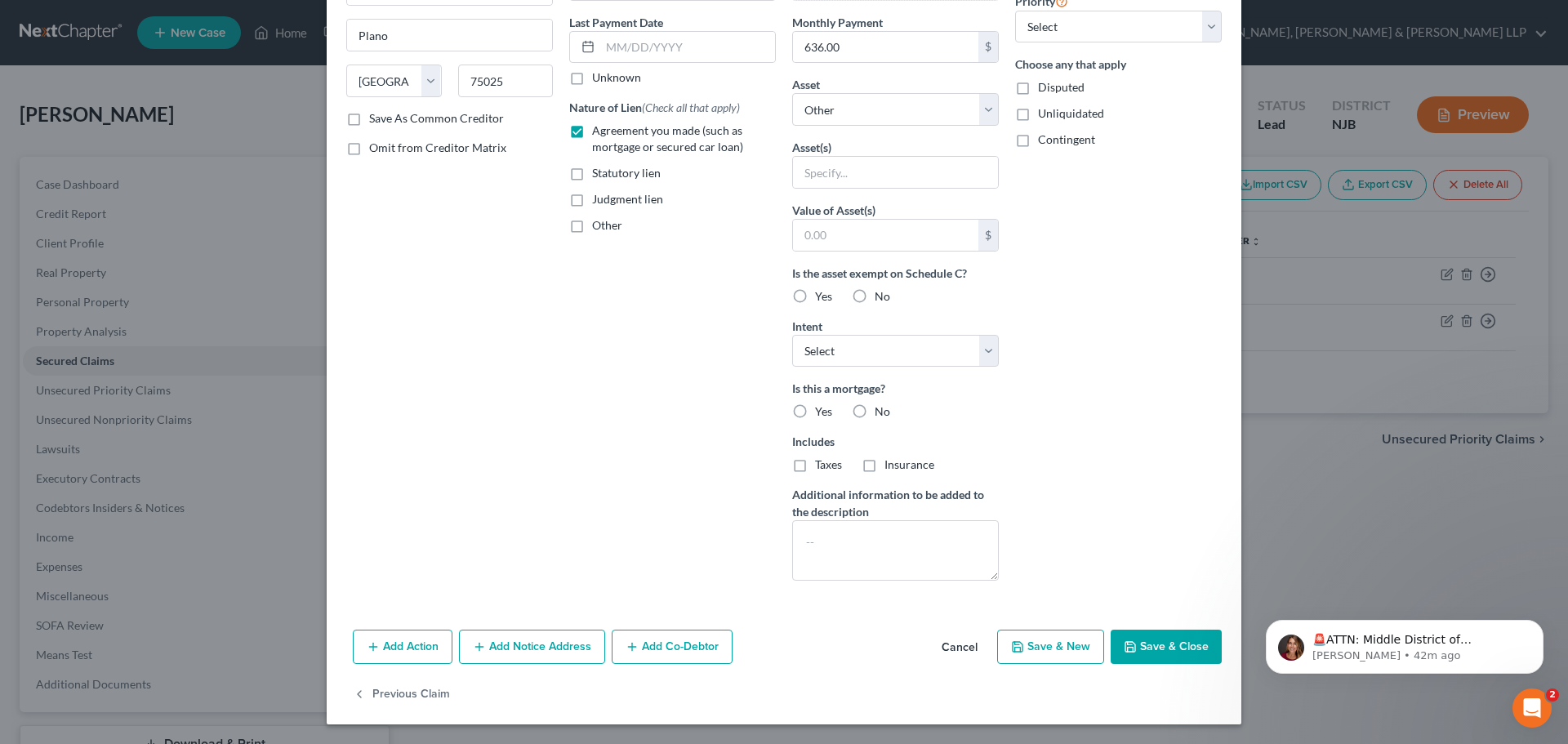
type input "PO Box 259407"
click at [1133, 654] on button "Save & Close" at bounding box center [1166, 646] width 111 height 34
select select
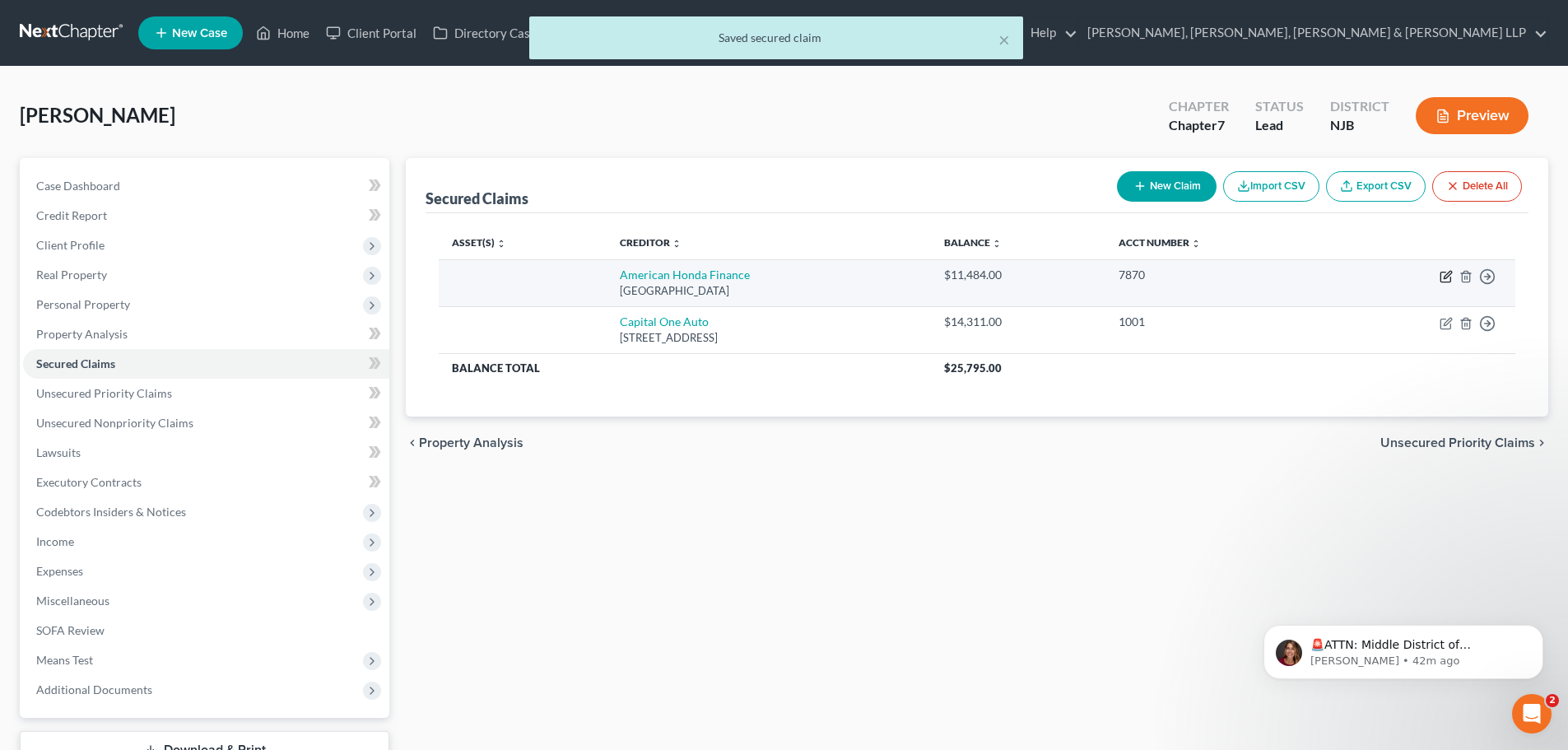
click at [1446, 276] on icon "button" at bounding box center [1446, 277] width 14 height 13
select select "45"
select select "0"
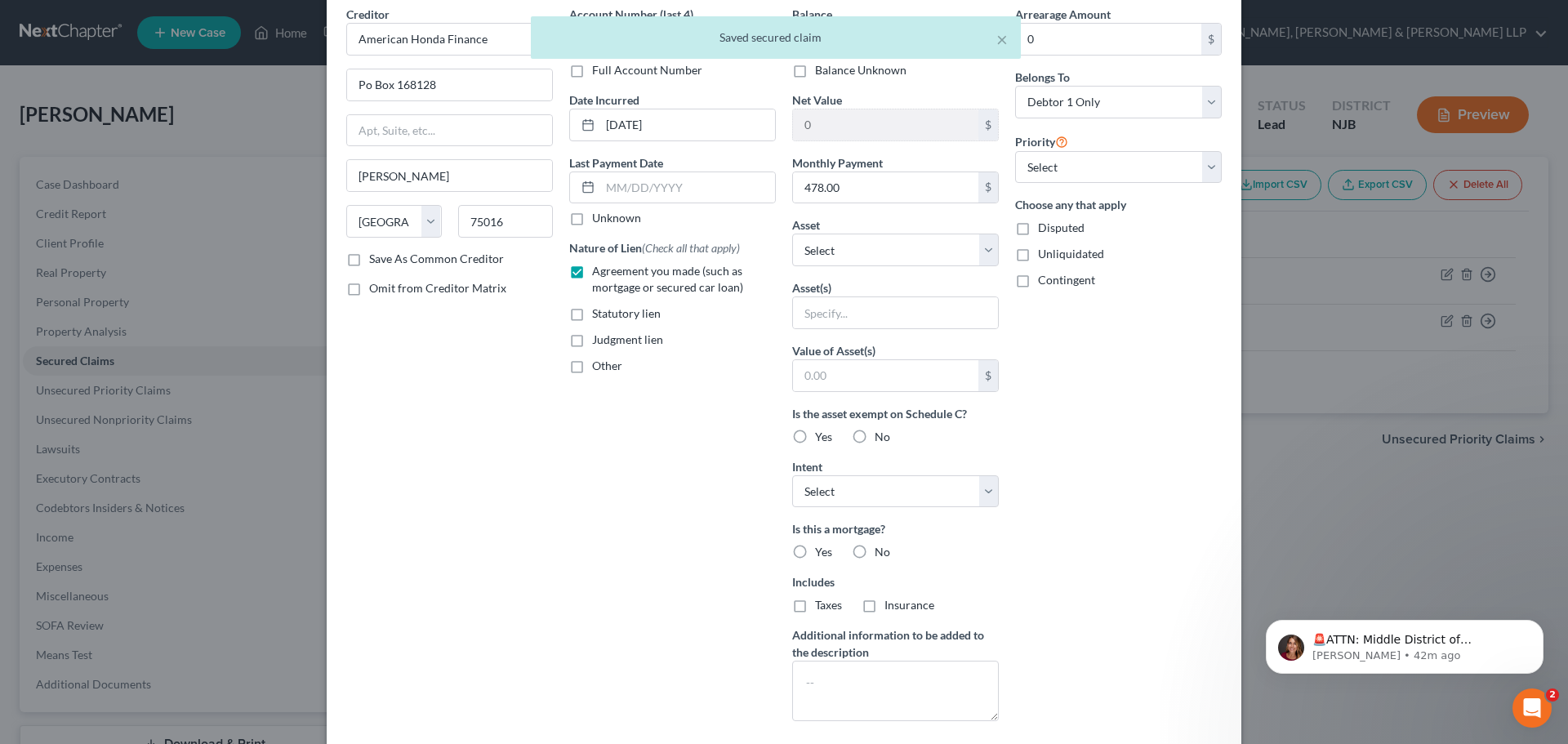
scroll to position [210, 0]
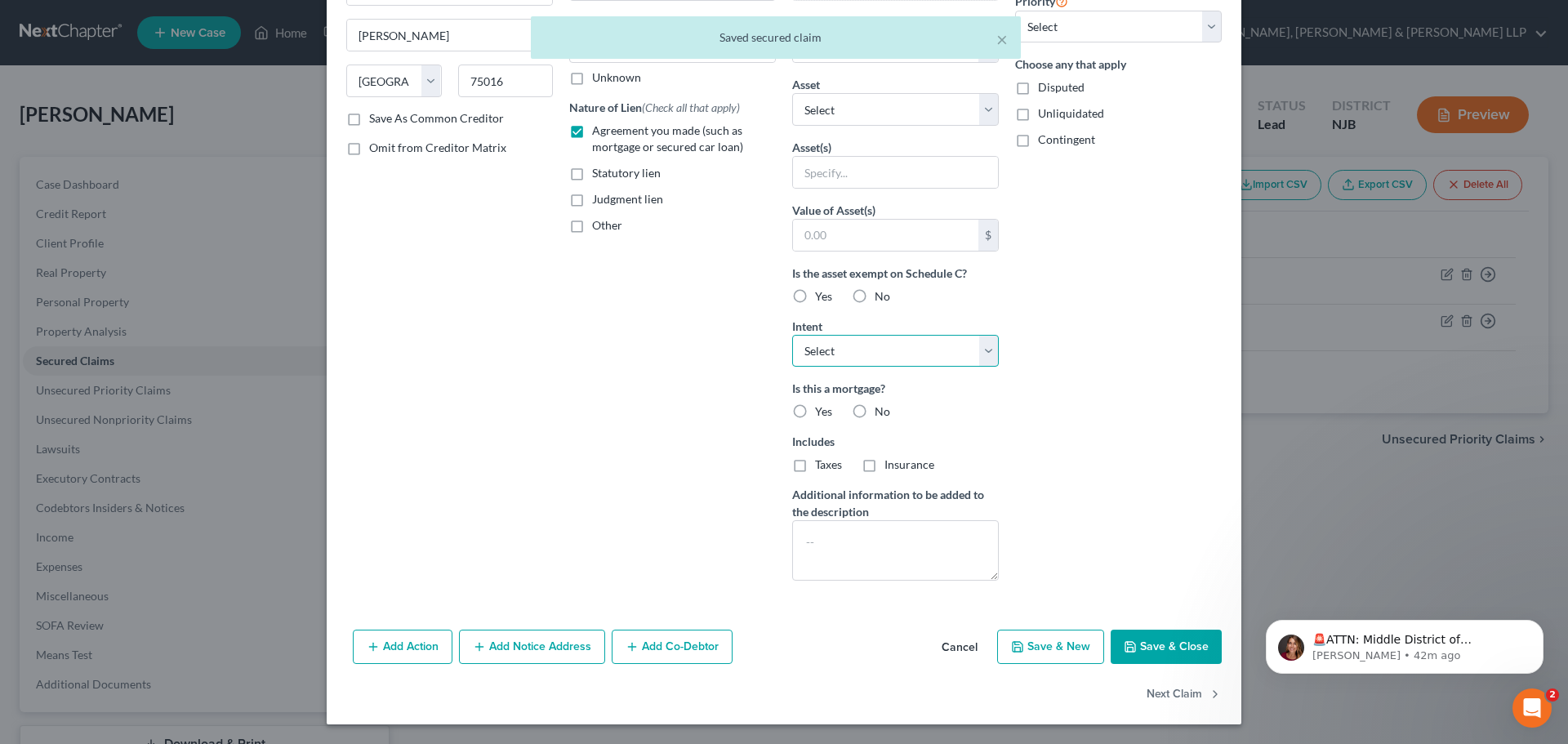
click at [935, 353] on select "Select Surrender Redeem Reaffirm Avoid Other" at bounding box center [895, 351] width 207 height 33
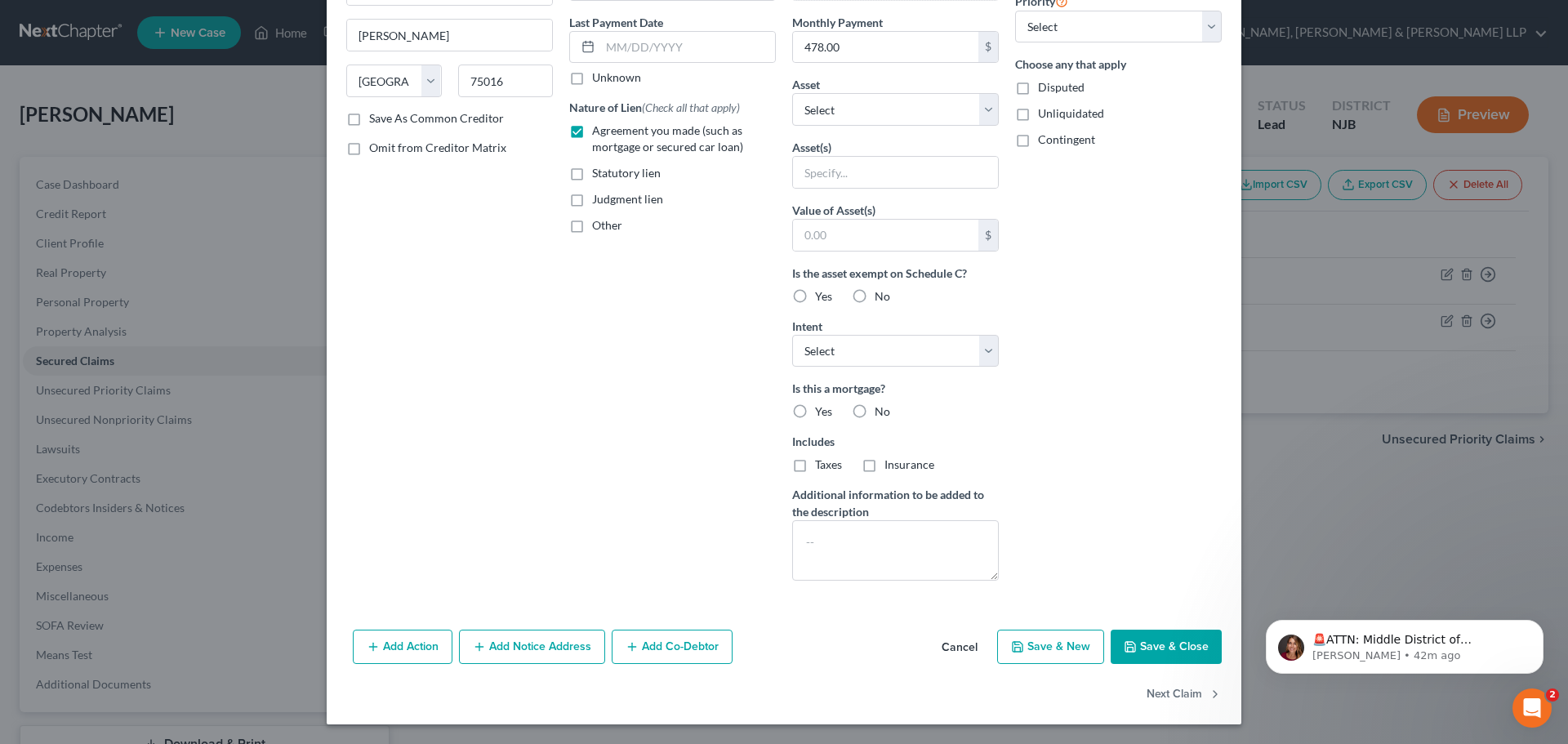
click at [1155, 645] on button "Save & Close" at bounding box center [1166, 646] width 111 height 34
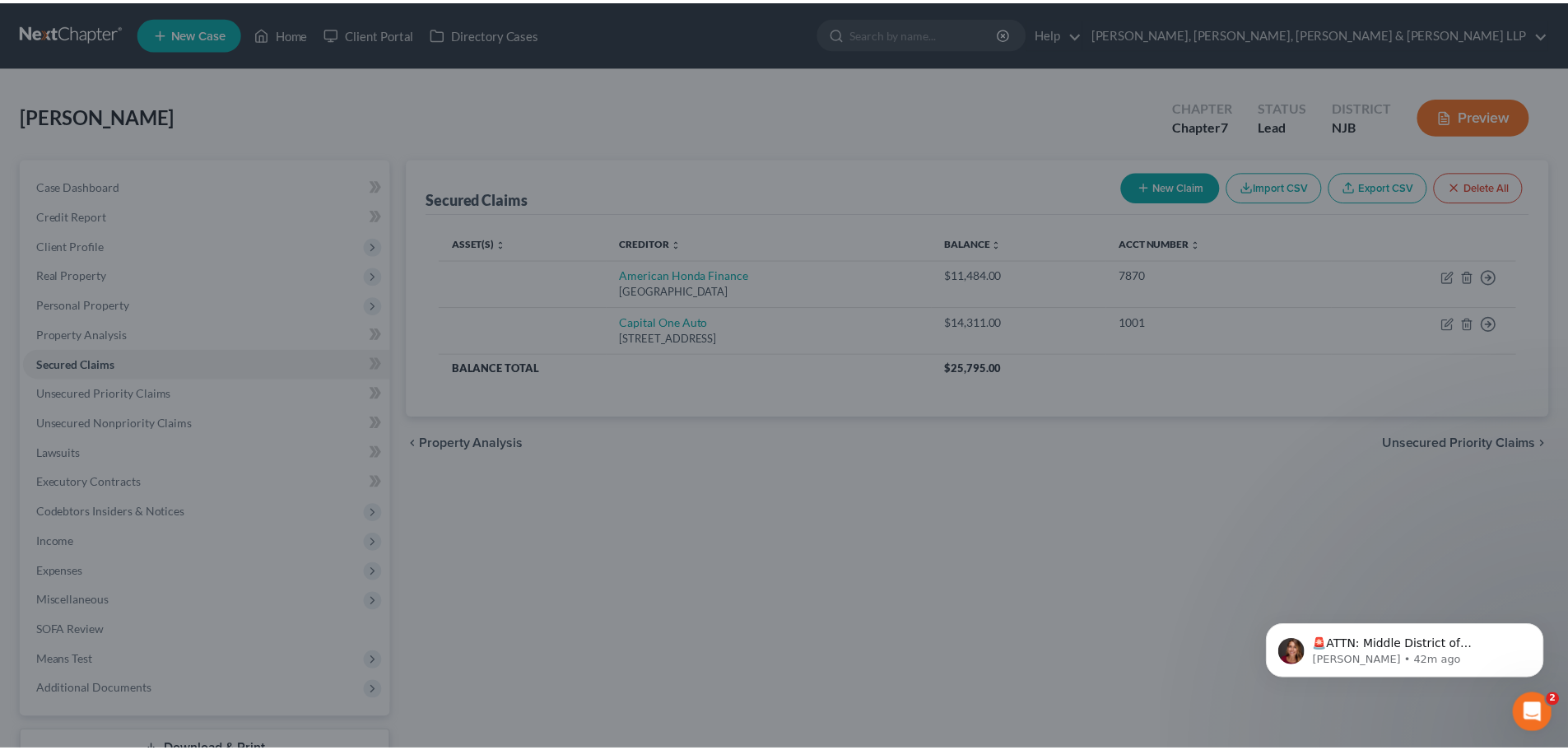
scroll to position [31, 0]
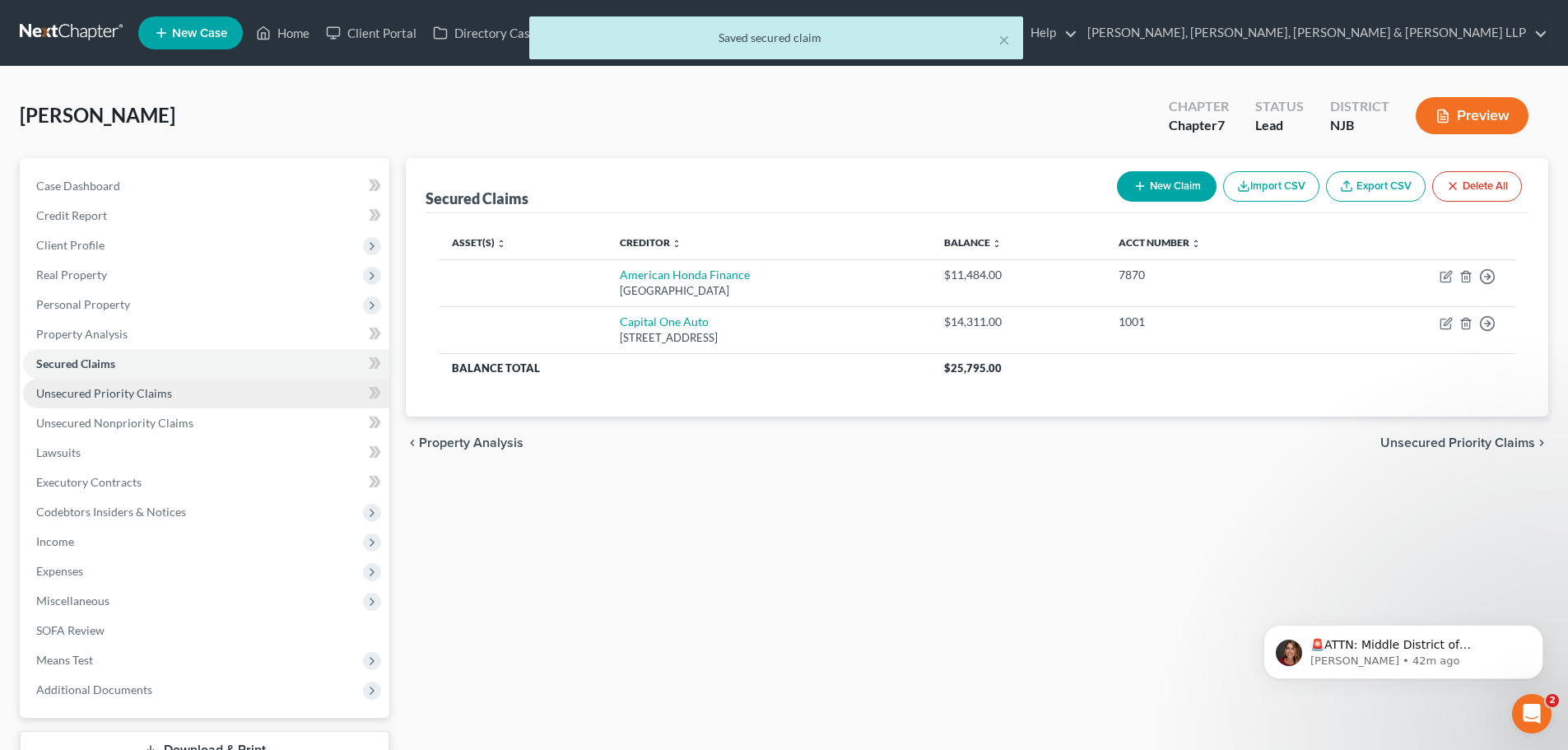
click at [145, 401] on link "Unsecured Priority Claims" at bounding box center [206, 393] width 366 height 30
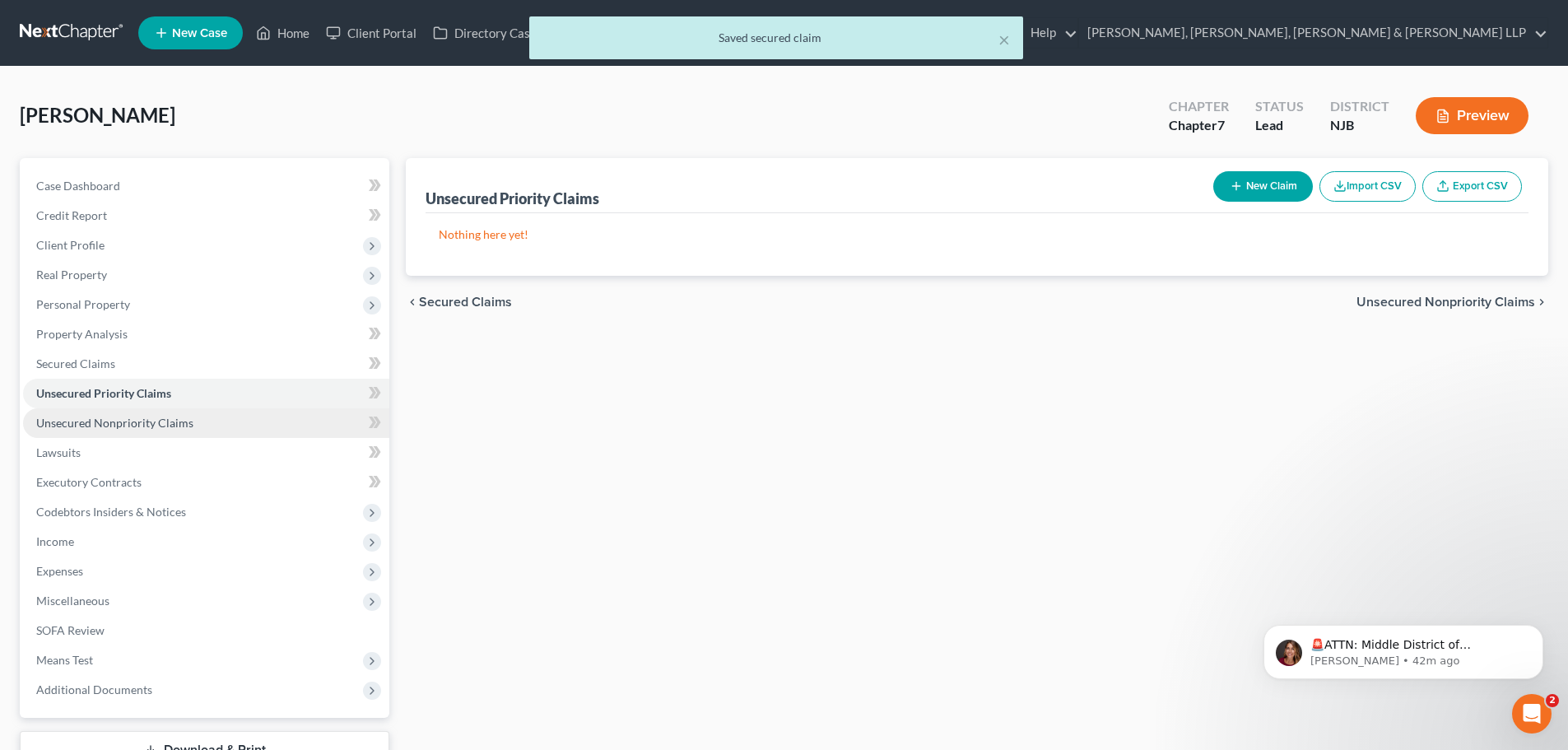
click at [129, 423] on span "Unsecured Nonpriority Claims" at bounding box center [115, 423] width 157 height 14
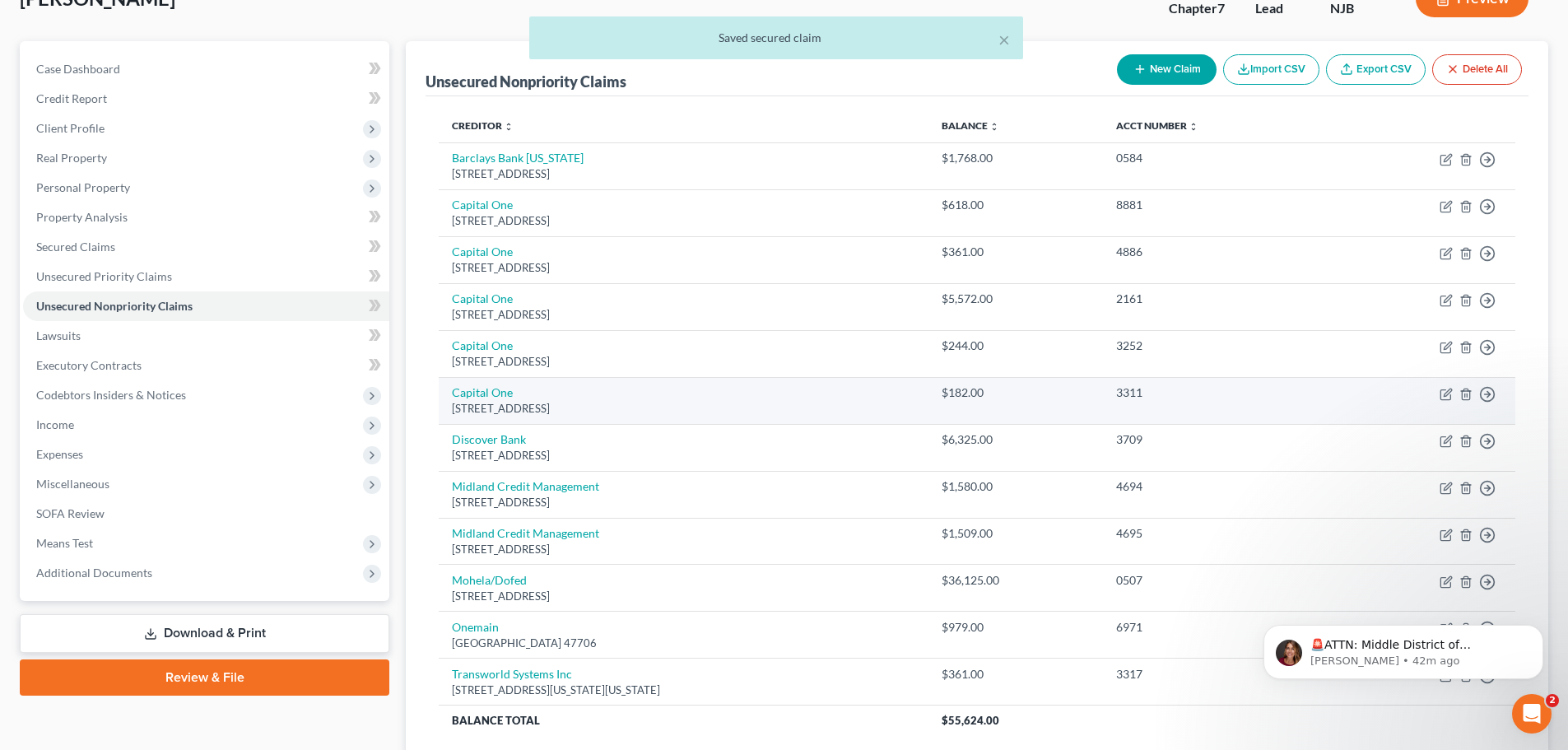
scroll to position [251, 0]
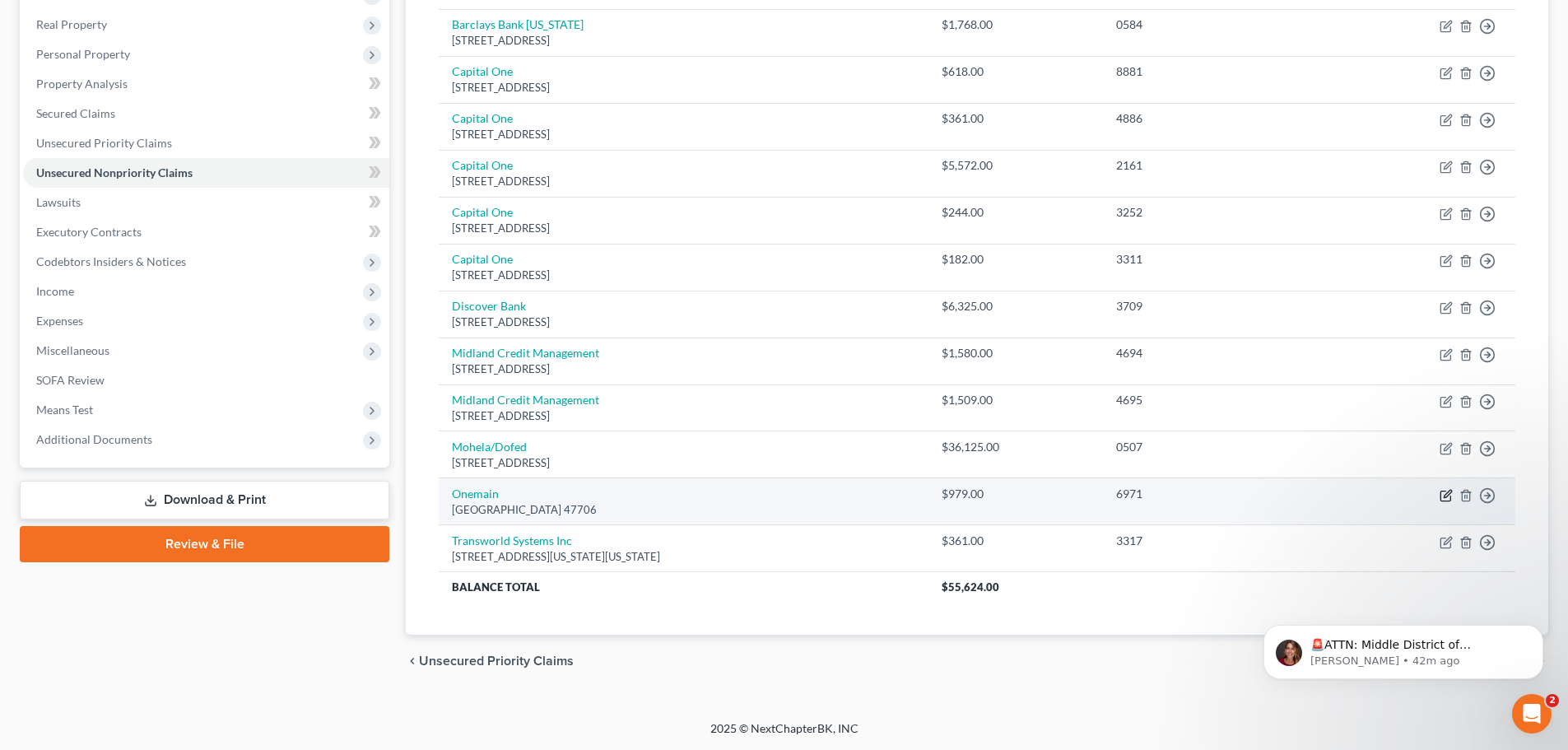
click at [1443, 494] on icon "button" at bounding box center [1446, 495] width 14 height 13
select select "15"
select select "0"
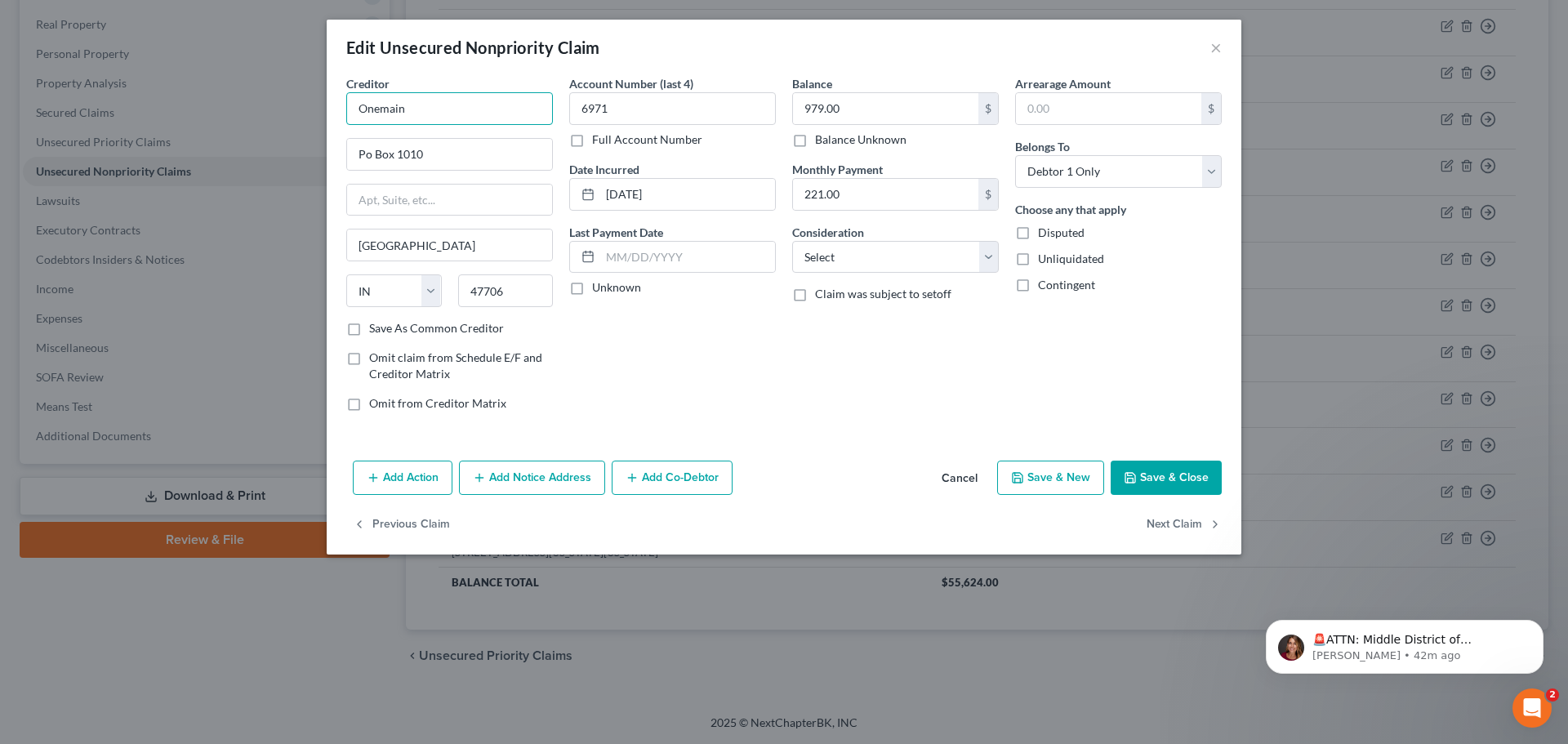
click at [429, 106] on input "Onemain" at bounding box center [450, 108] width 207 height 33
type input "Onemain Financial"
click at [861, 252] on select "Select Cable / Satellite Services Collection Agency Credit Card Debt Debt Couns…" at bounding box center [895, 257] width 207 height 33
select select "10"
click at [792, 241] on select "Select Cable / Satellite Services Collection Agency Credit Card Debt Debt Couns…" at bounding box center [895, 257] width 207 height 33
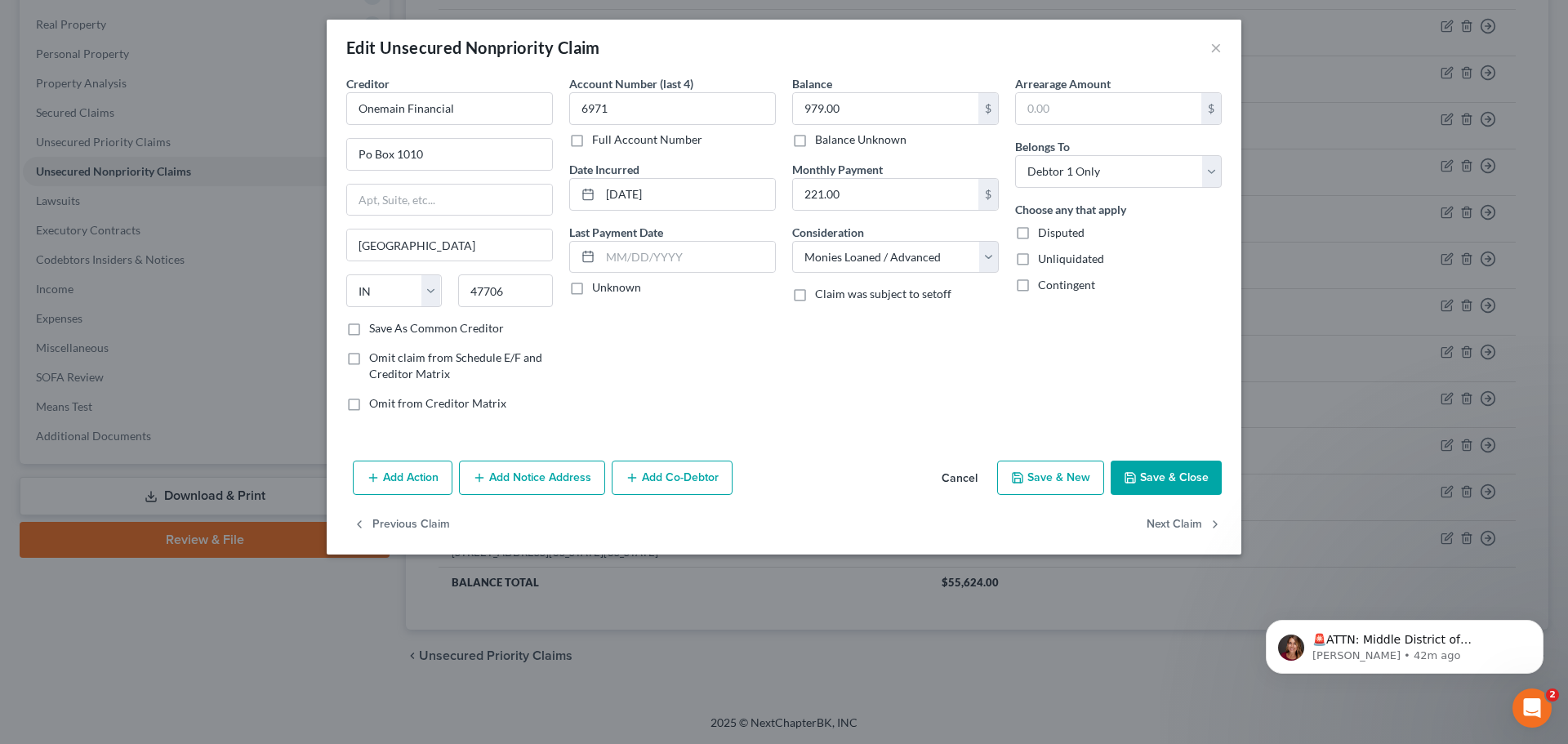
click at [1167, 487] on button "Save & Close" at bounding box center [1166, 477] width 111 height 34
type input "0"
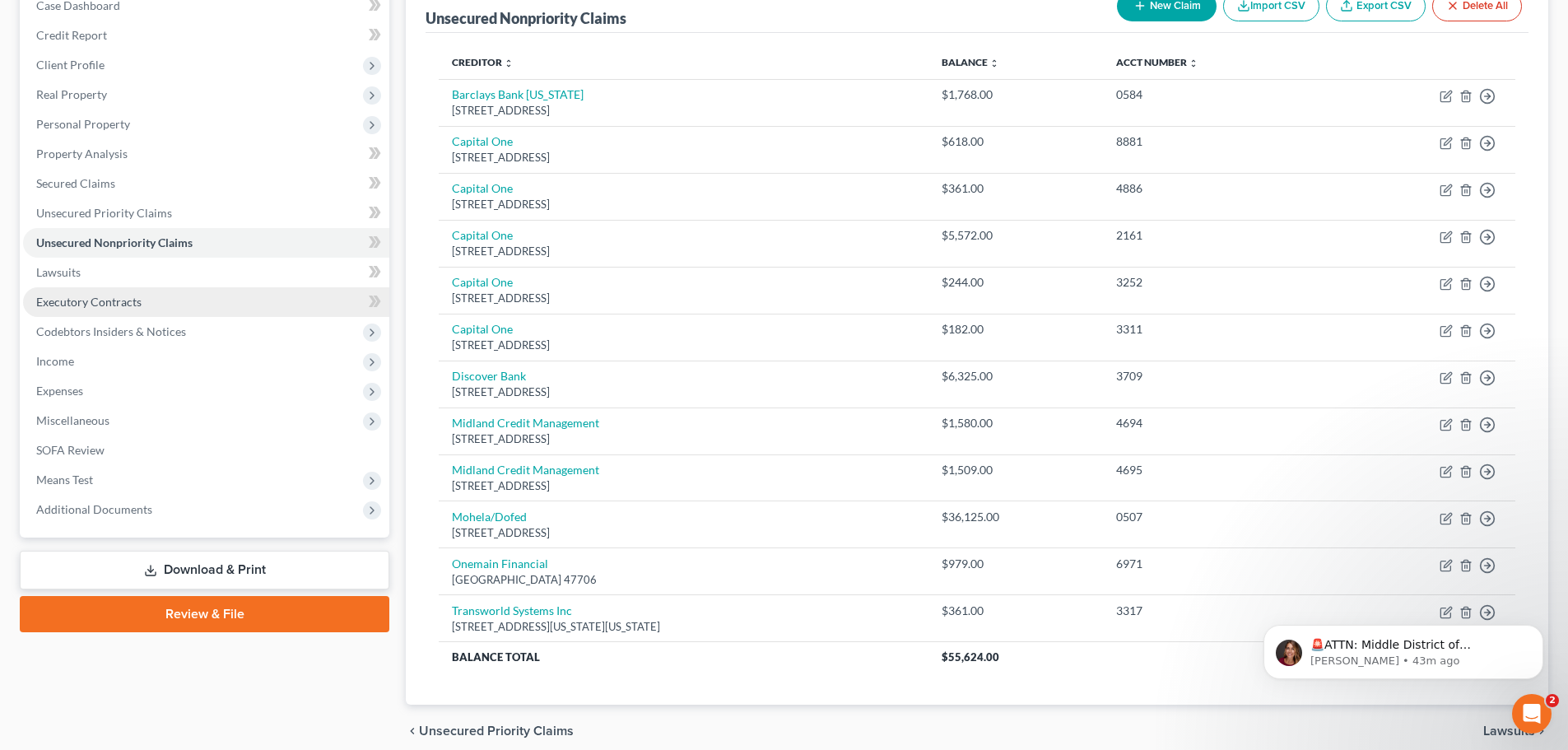
scroll to position [85, 0]
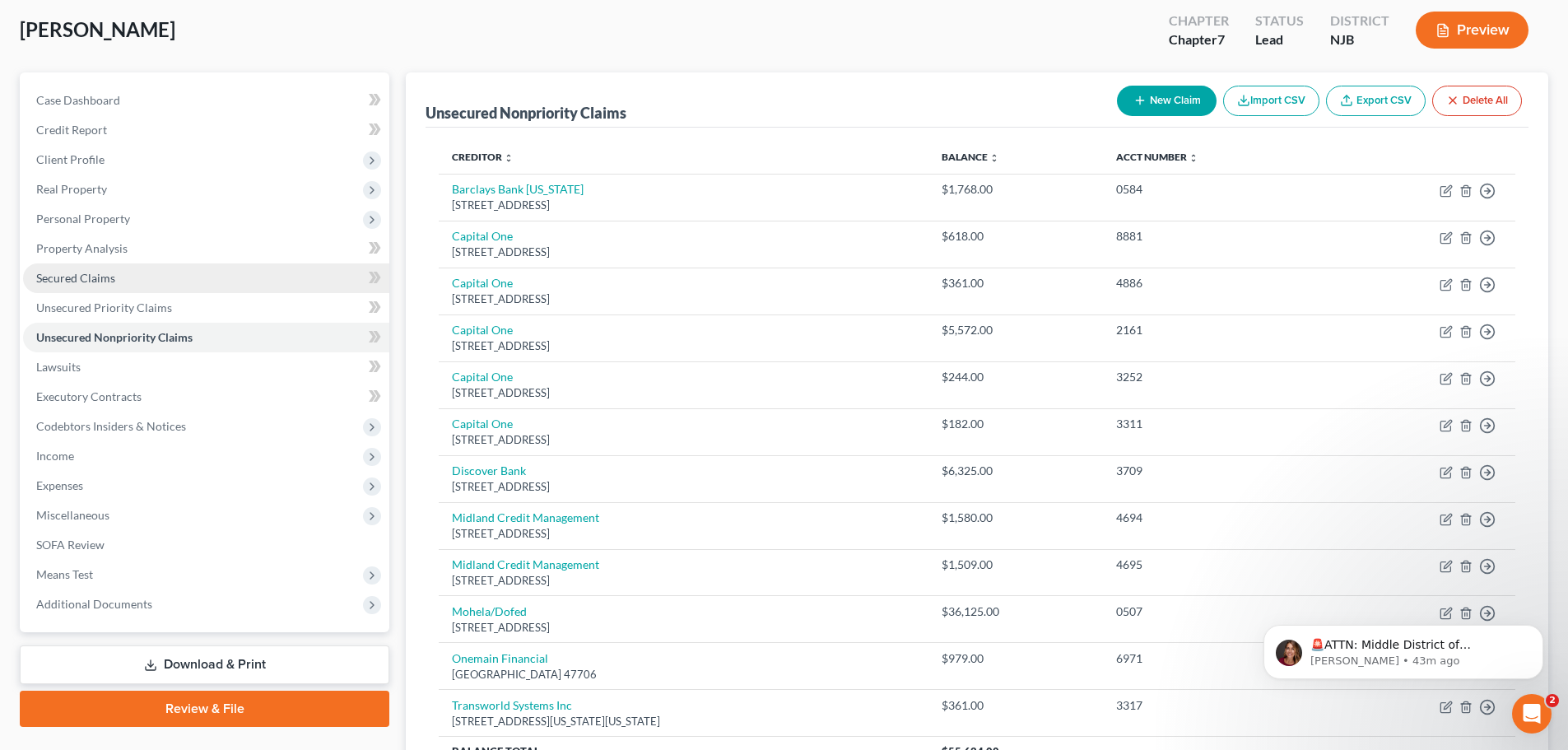
click at [103, 278] on span "Secured Claims" at bounding box center [76, 278] width 79 height 14
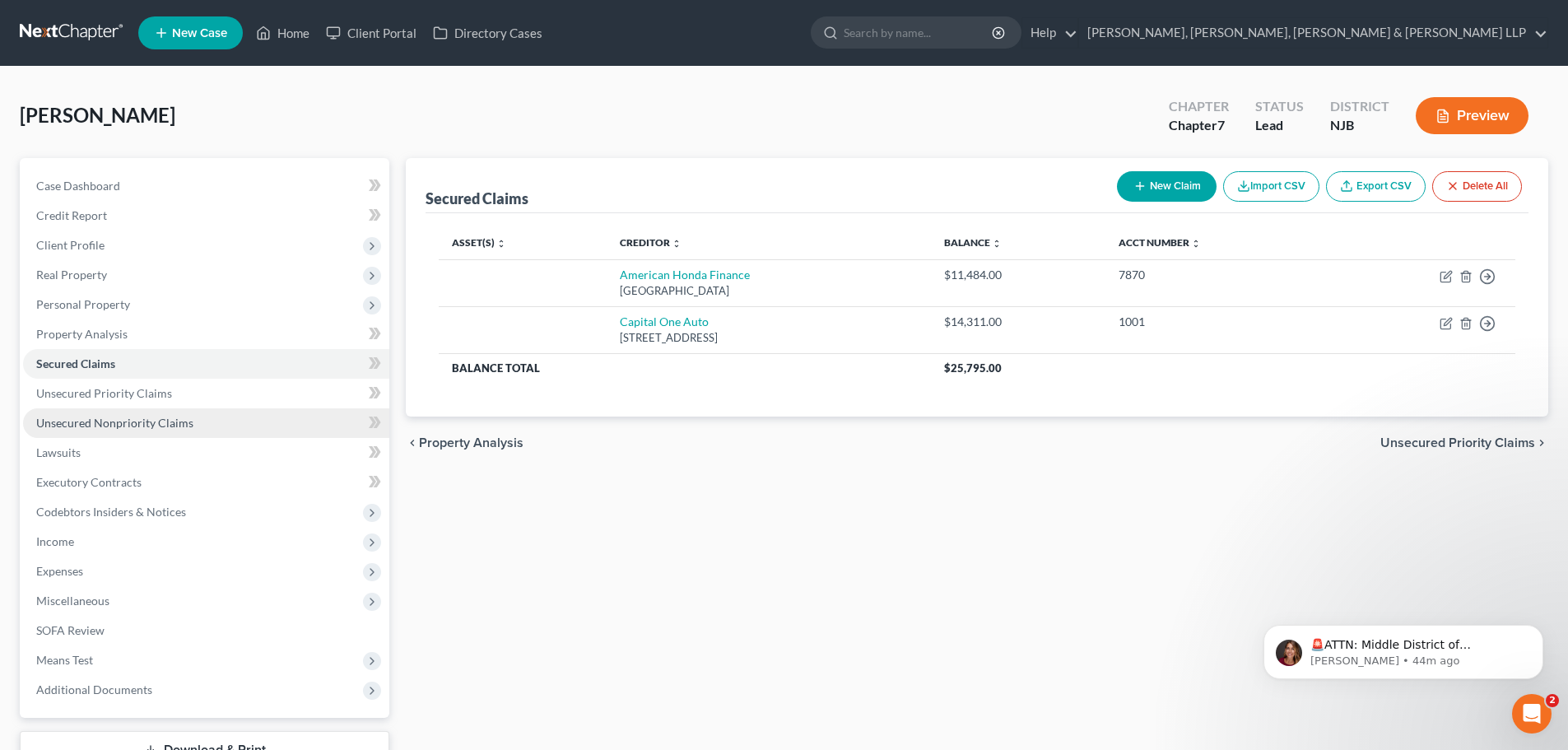
click at [193, 421] on link "Unsecured Nonpriority Claims" at bounding box center [206, 423] width 366 height 30
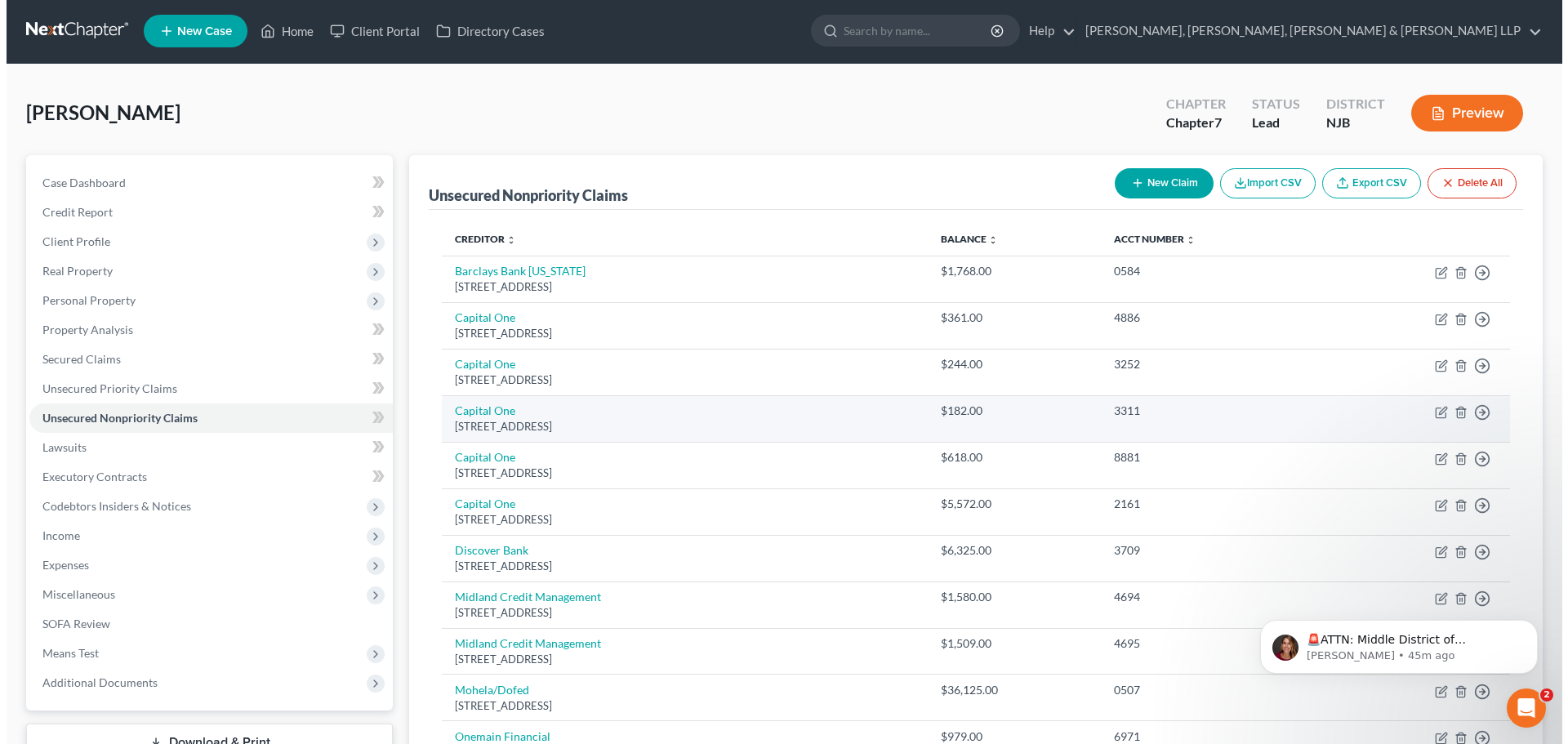
scroll to position [245, 0]
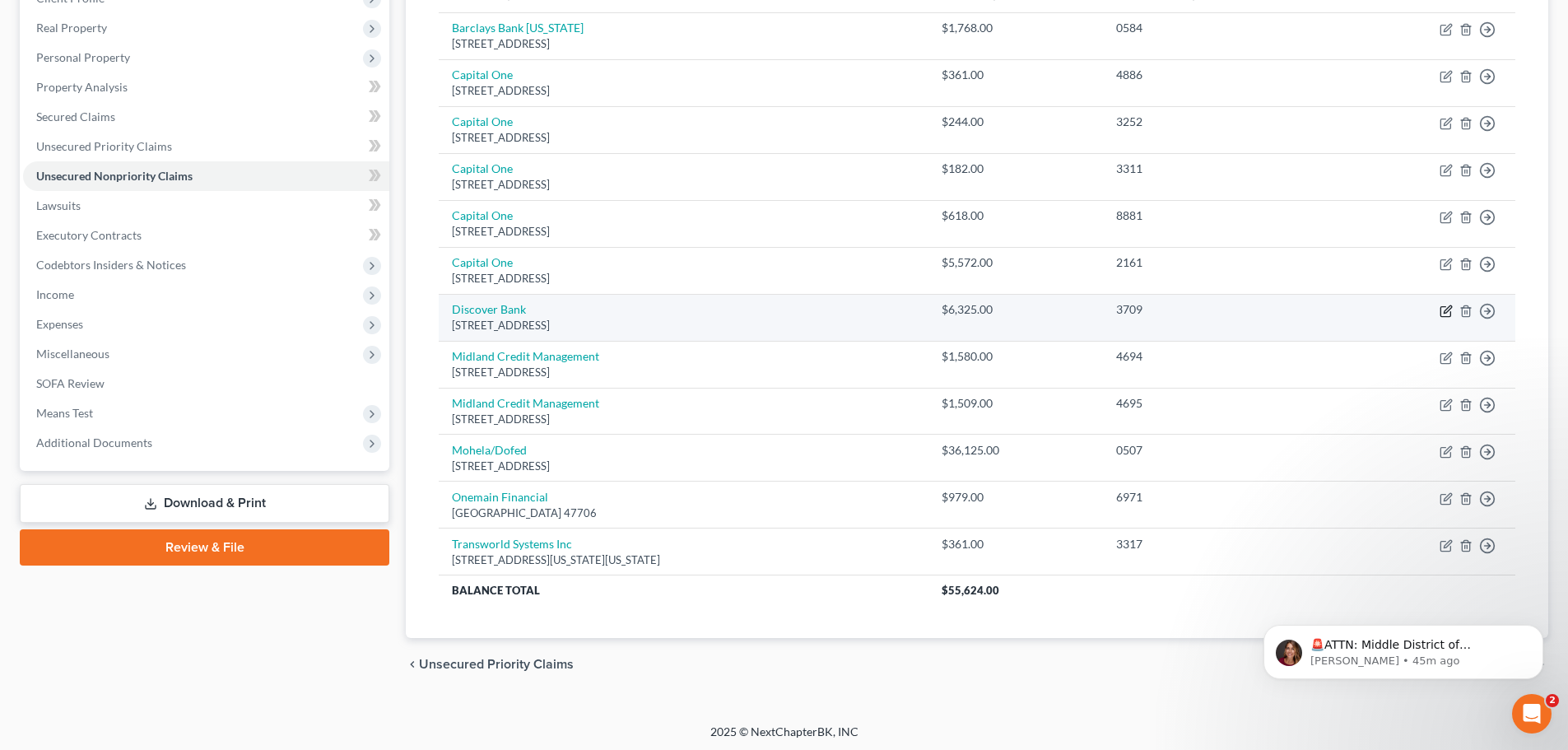
click at [1446, 310] on icon "button" at bounding box center [1447, 309] width 8 height 8
select select "46"
select select "2"
select select "0"
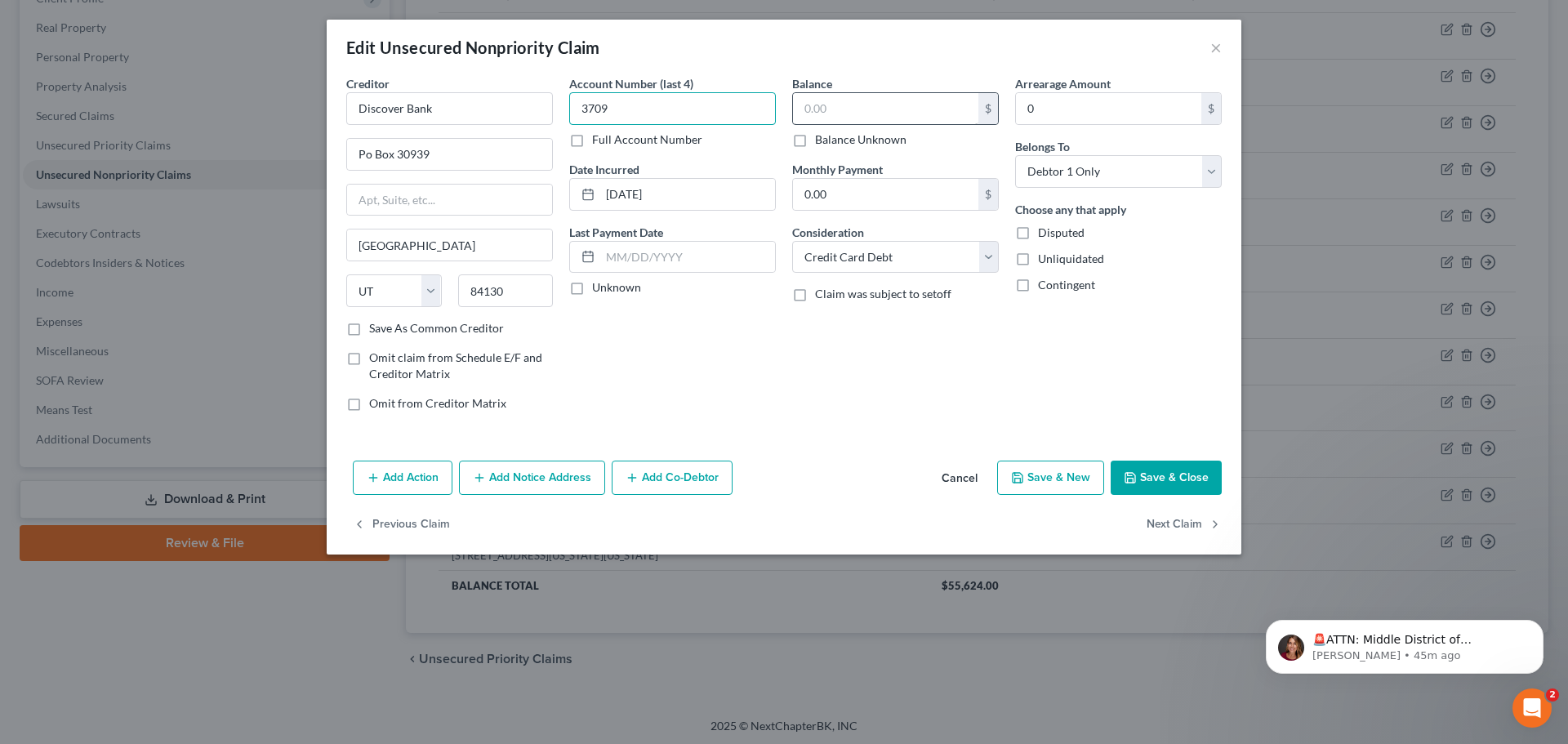
type input "3709"
drag, startPoint x: 374, startPoint y: 151, endPoint x: 275, endPoint y: 150, distance: 99.0
click at [275, 150] on div "Edit Unsecured Nonpriority Claim × Creditor * Discover Bank Po Box 30939 [GEOGR…" at bounding box center [784, 372] width 1568 height 744
type input "[STREET_ADDRESS]"
drag, startPoint x: 509, startPoint y: 290, endPoint x: 466, endPoint y: 296, distance: 43.4
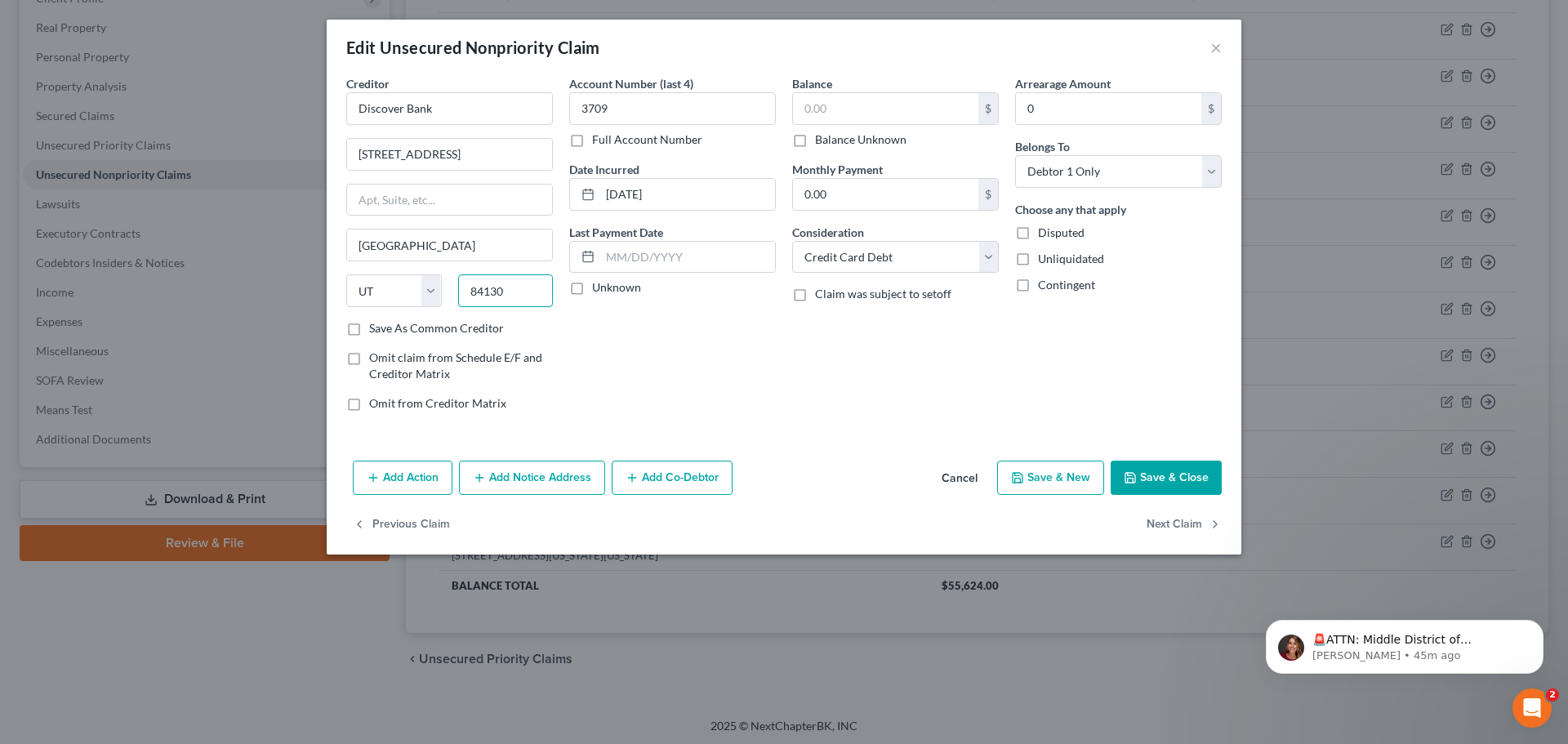
click at [466, 296] on input "84130" at bounding box center [506, 290] width 95 height 33
type input "43054"
type input "[GEOGRAPHIC_DATA]"
select select "36"
click at [469, 219] on div "Creditor * Discover Bank [STREET_ADDRESS] [GEOGRAPHIC_DATA] [US_STATE][GEOGRAPH…" at bounding box center [450, 198] width 207 height 245
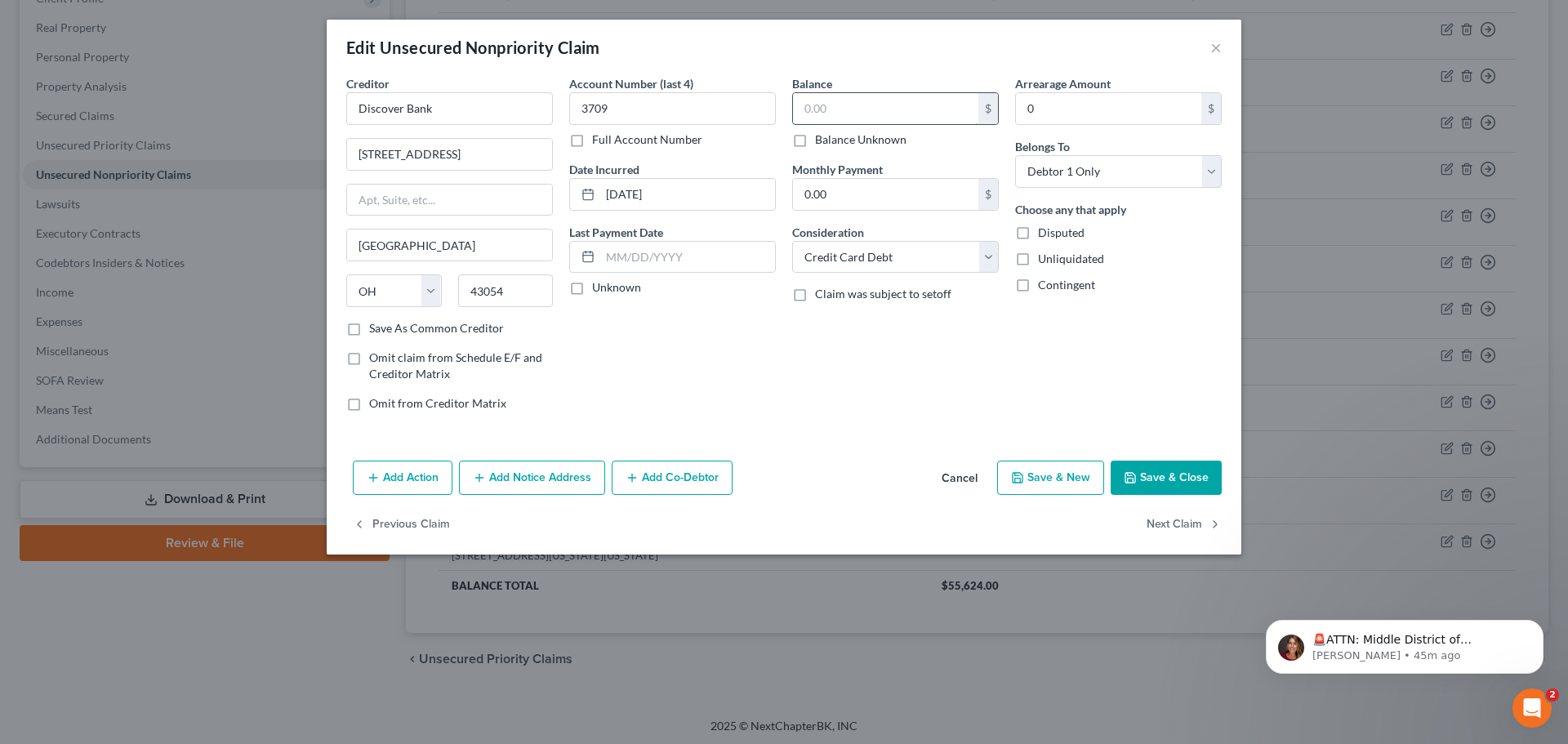
click at [846, 117] on input "text" at bounding box center [885, 108] width 185 height 31
type input "7,832.74"
click at [515, 483] on button "Add Notice Address" at bounding box center [532, 477] width 147 height 34
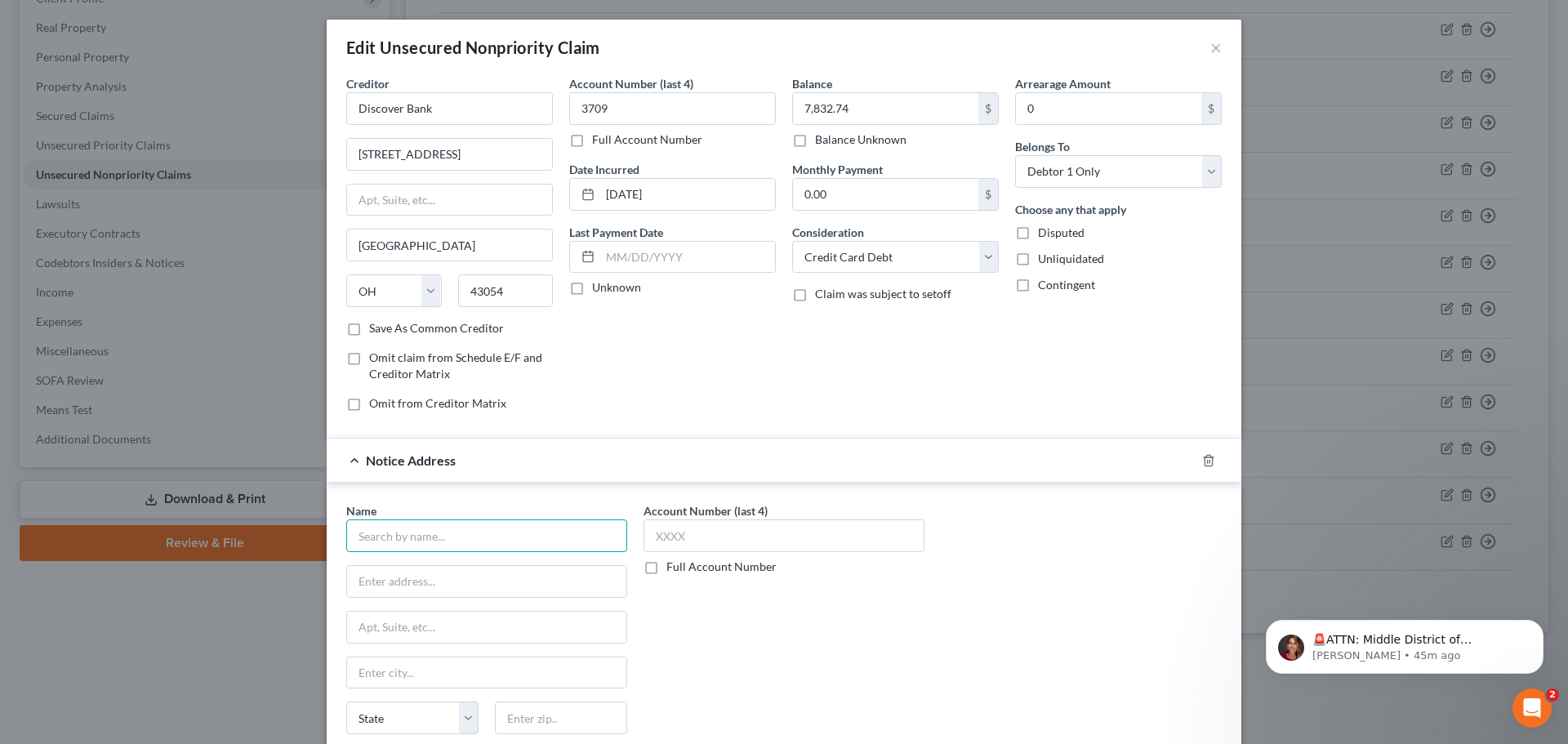
click at [386, 547] on input "text" at bounding box center [487, 535] width 281 height 33
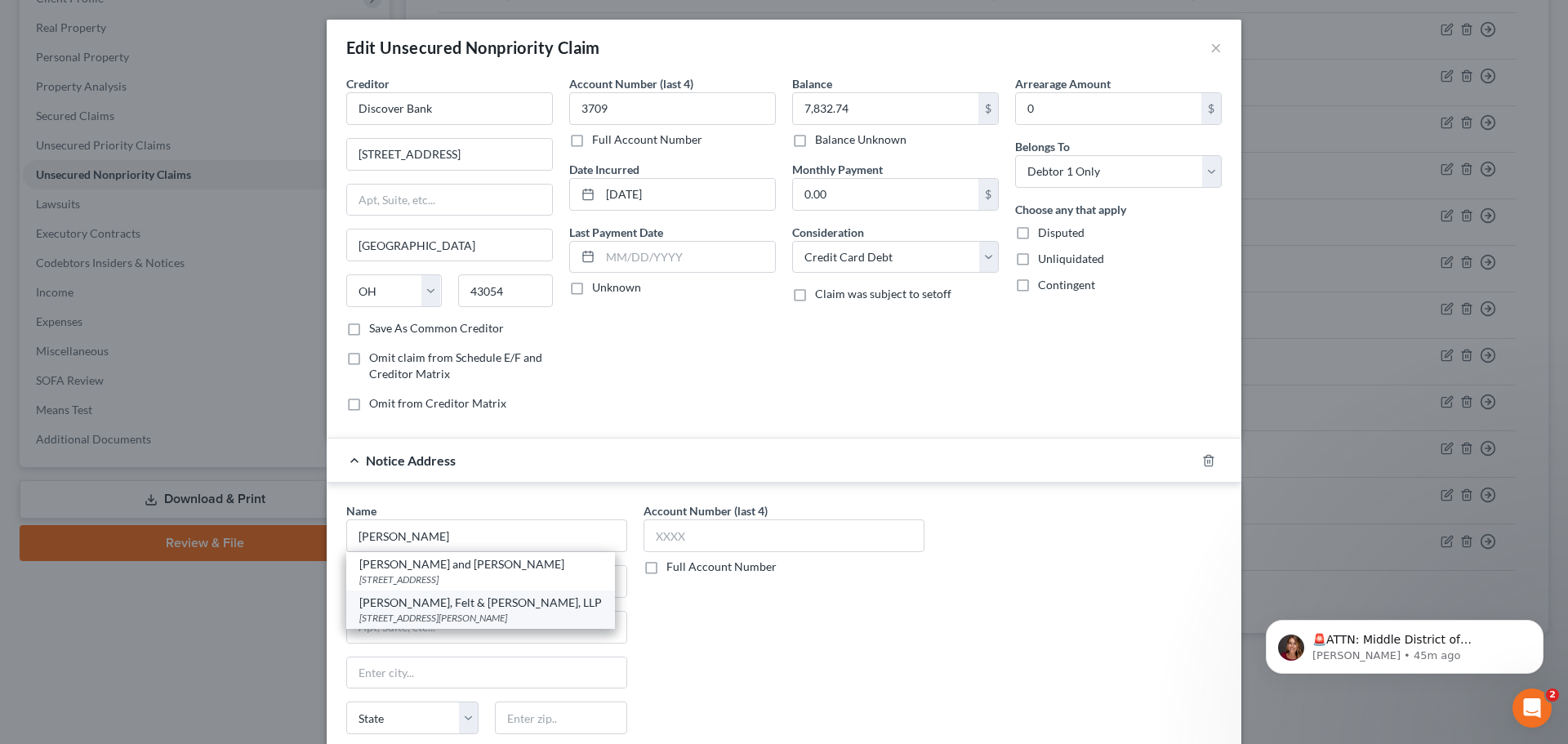
click at [401, 591] on div "[PERSON_NAME], Felt & [PERSON_NAME], LLP [STREET_ADDRESS][PERSON_NAME]" at bounding box center [481, 609] width 269 height 38
type input "[PERSON_NAME], Felt & [PERSON_NAME], LLP"
type input "[STREET_ADDRESS][PERSON_NAME]"
type input "Parsippany"
select select "33"
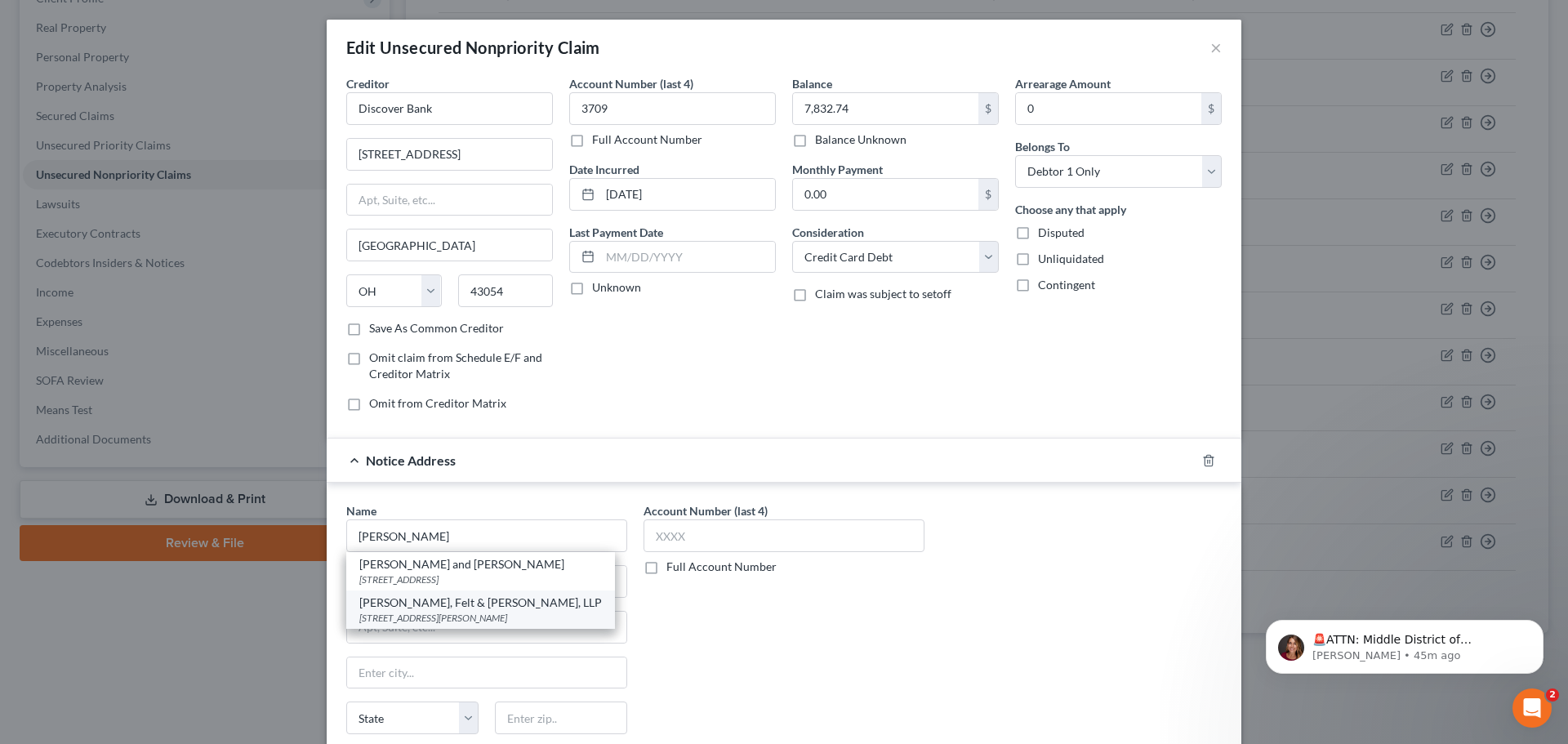
type input "07054"
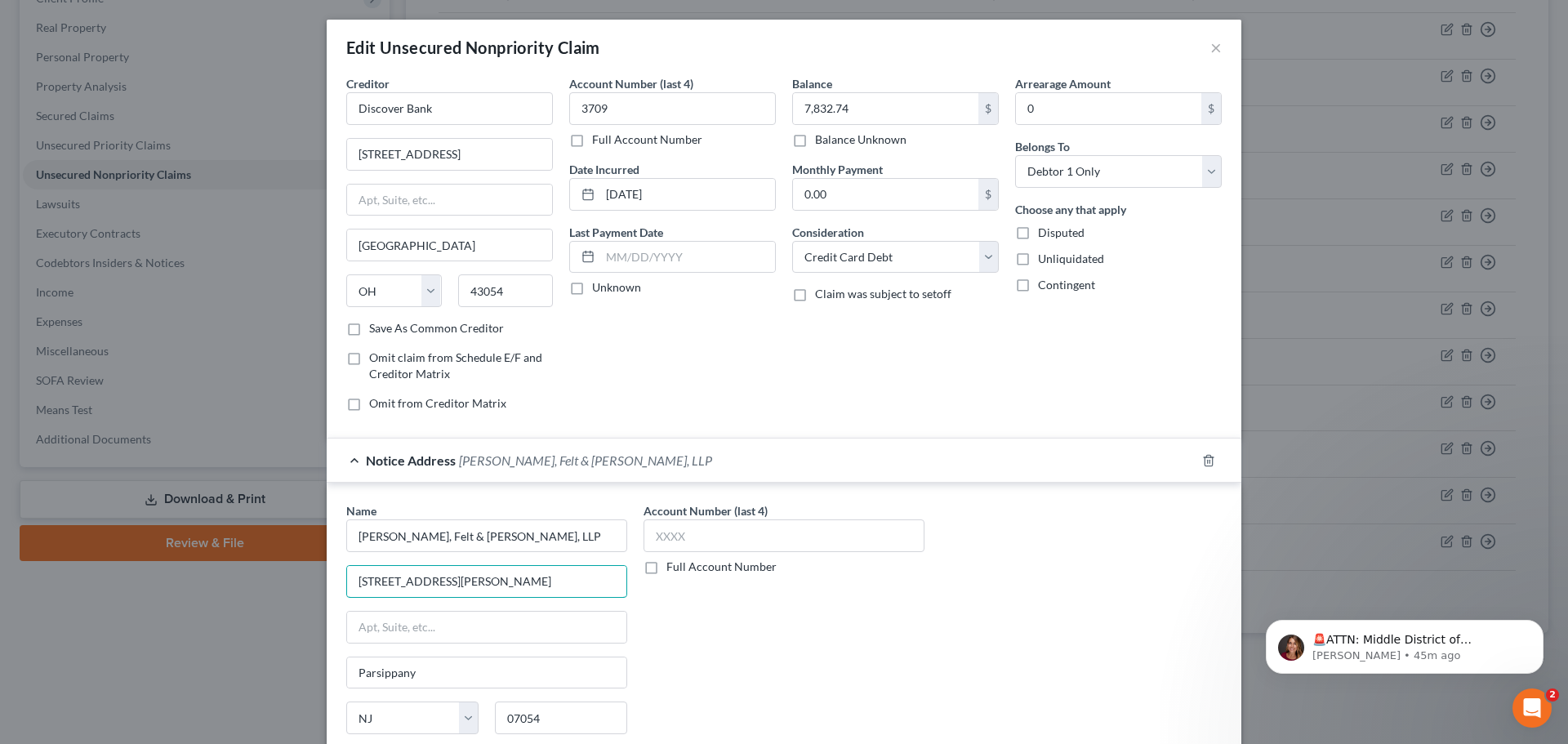
click at [299, 572] on div "Edit Unsecured Nonpriority Claim × Creditor * Discover Bank [STREET_ADDRESS] St…" at bounding box center [784, 372] width 1568 height 744
click at [384, 639] on input "text" at bounding box center [487, 627] width 280 height 31
paste input "[STREET_ADDRESS][PERSON_NAME]"
type input "[STREET_ADDRESS][PERSON_NAME]"
drag, startPoint x: 393, startPoint y: 598, endPoint x: 303, endPoint y: 593, distance: 90.1
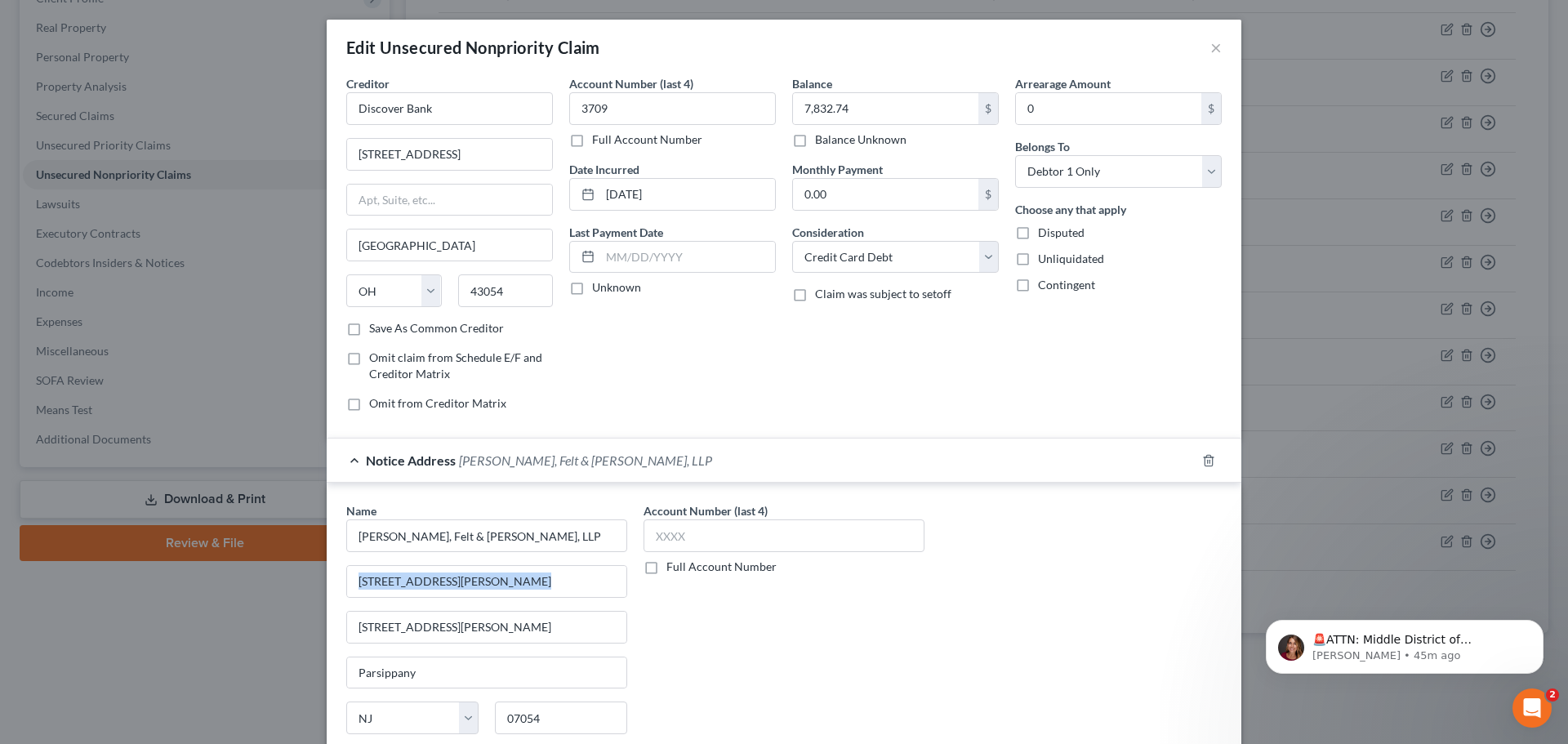
click at [303, 593] on div "Edit Unsecured Nonpriority Claim × Creditor * Discover Bank [STREET_ADDRESS] St…" at bounding box center [784, 372] width 1568 height 744
click at [448, 582] on input "[STREET_ADDRESS][PERSON_NAME]" at bounding box center [487, 581] width 280 height 31
drag, startPoint x: 445, startPoint y: 585, endPoint x: 331, endPoint y: 583, distance: 114.0
click at [338, 583] on div "Name * [PERSON_NAME], Felt & [PERSON_NAME], LLP 7 [PERSON_NAME] Road [GEOGRAPHI…" at bounding box center [486, 639] width 297 height 275
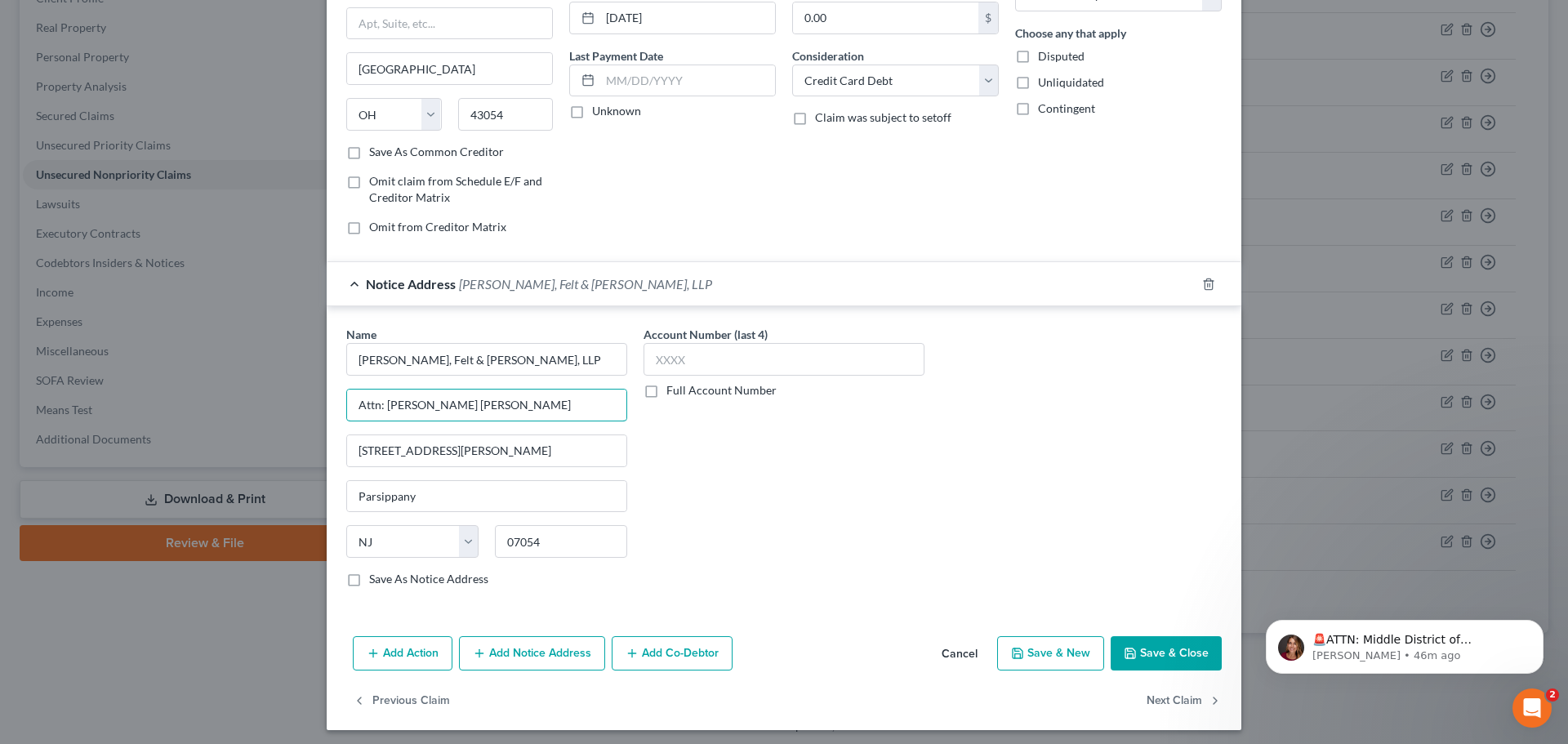
scroll to position [182, 0]
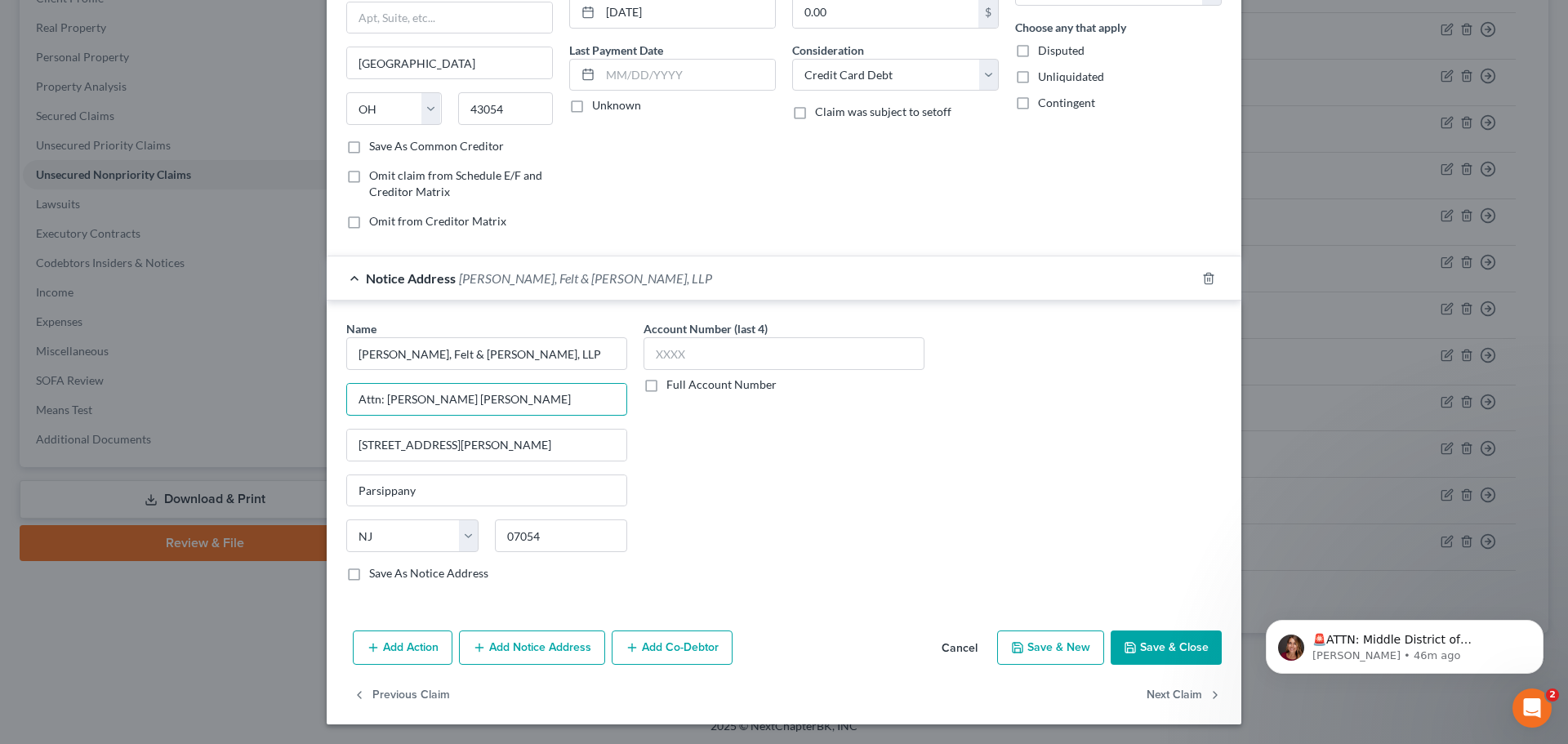
type input "Attn: [PERSON_NAME] [PERSON_NAME]"
click at [1146, 653] on button "Save & Close" at bounding box center [1166, 647] width 111 height 34
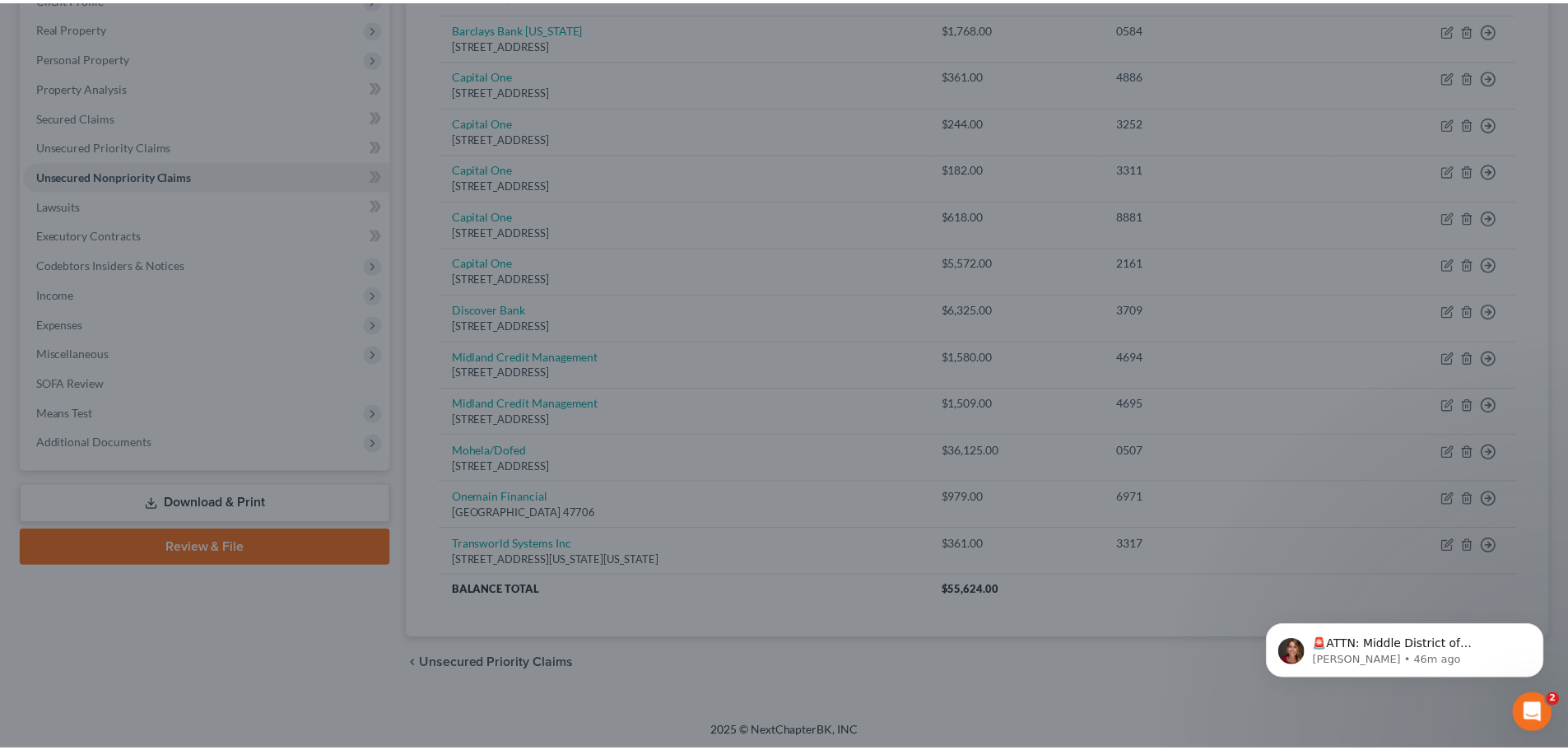
scroll to position [0, 0]
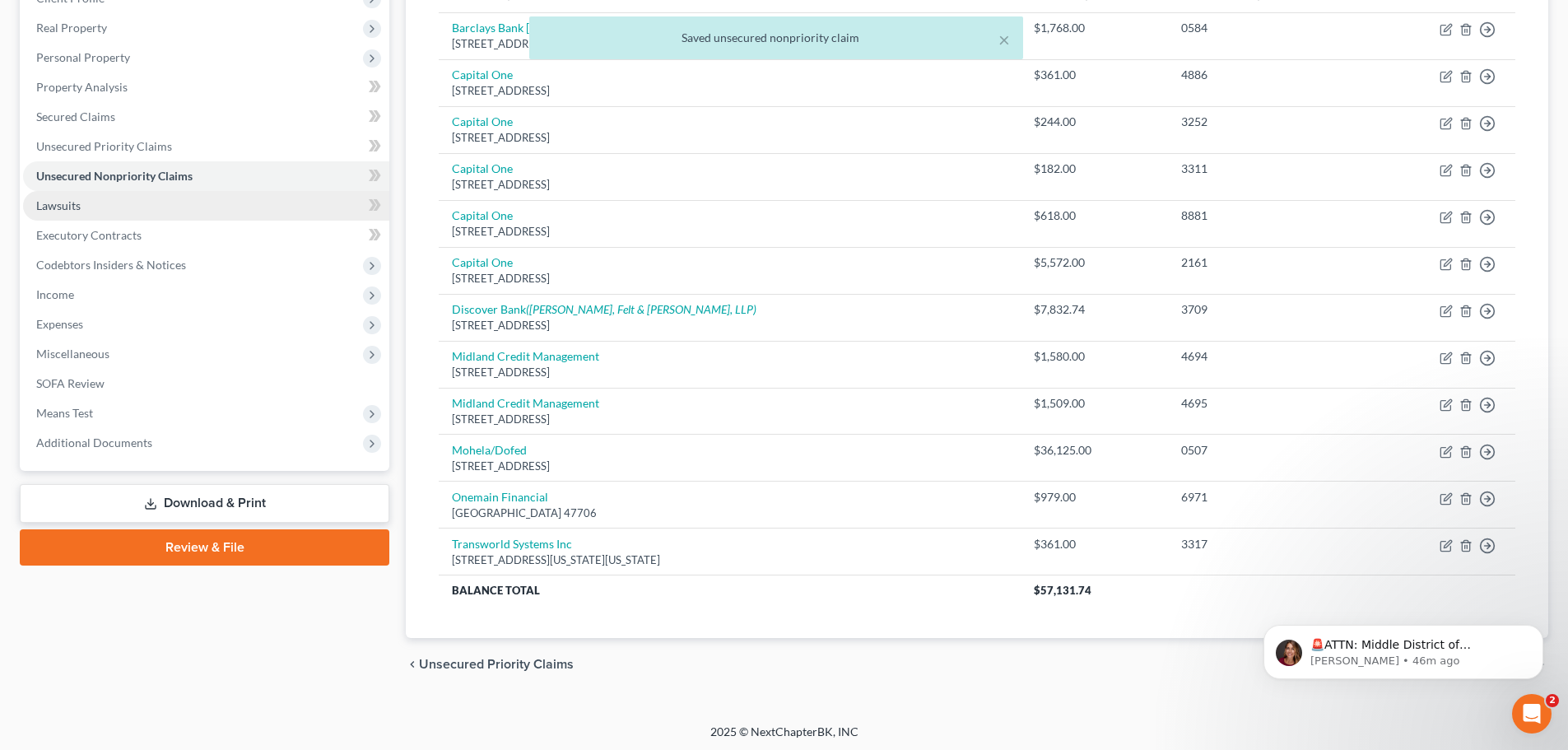
click at [91, 203] on link "Lawsuits" at bounding box center [206, 205] width 366 height 30
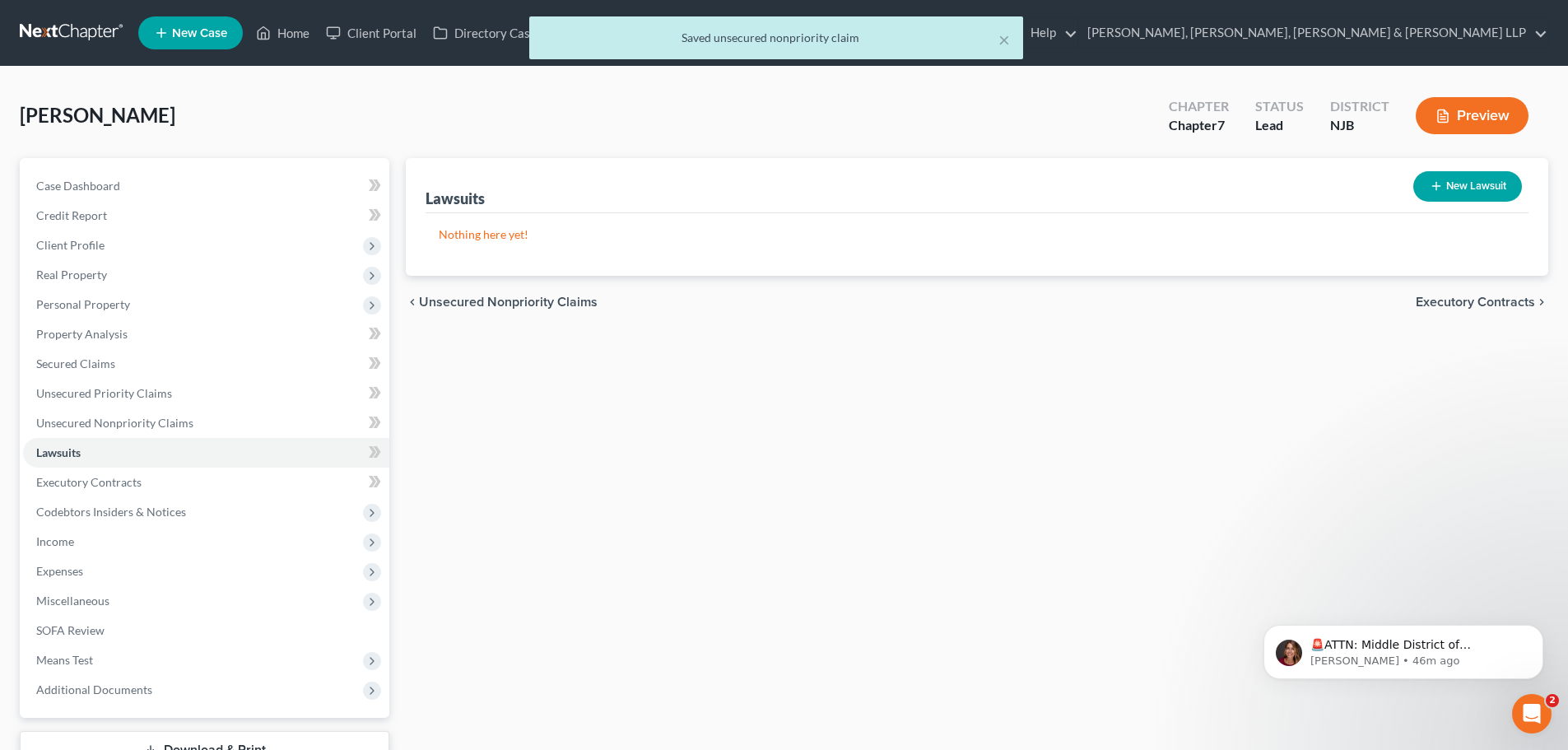
click at [1468, 188] on button "New Lawsuit" at bounding box center [1468, 186] width 109 height 30
select select "0"
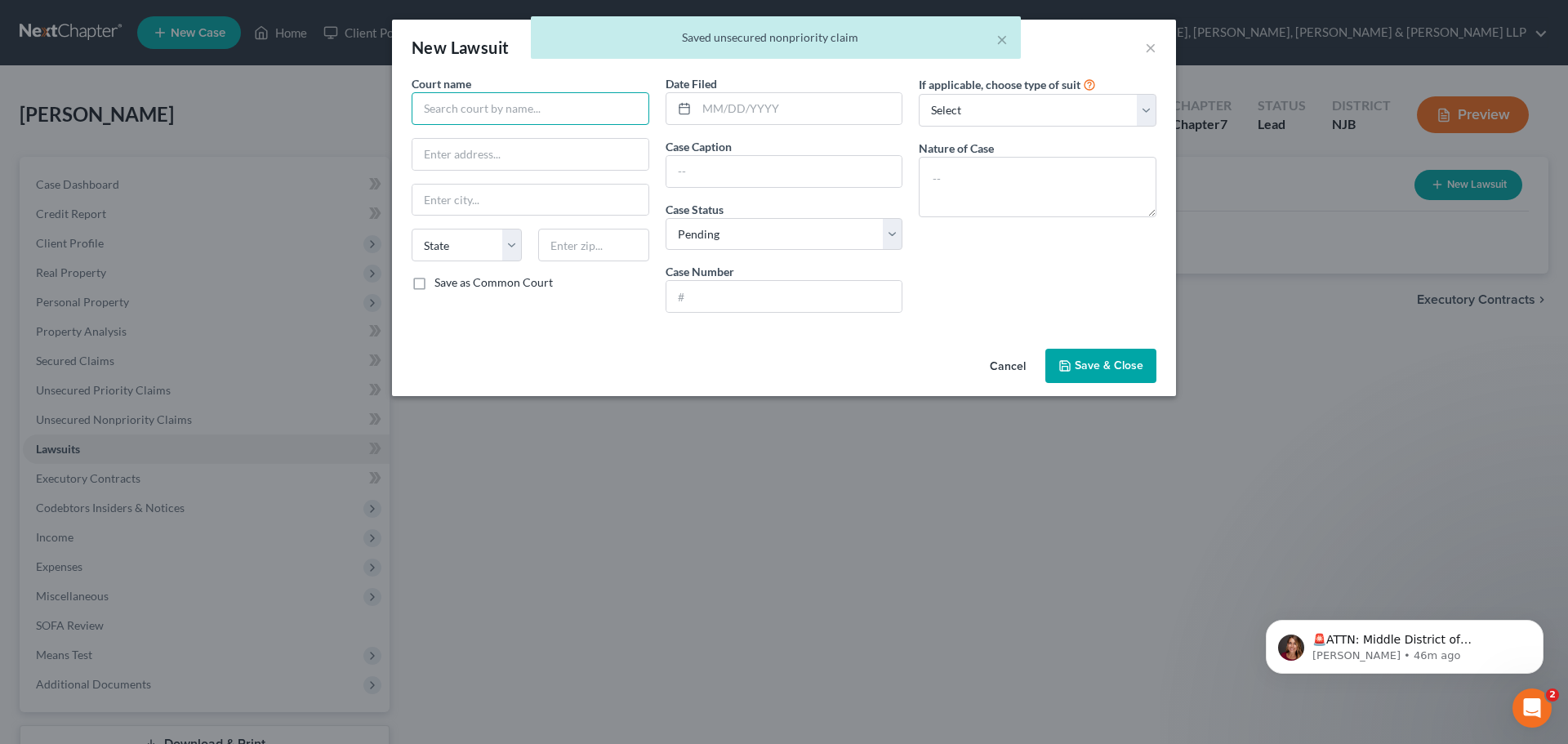
click at [424, 100] on input "text" at bounding box center [531, 108] width 238 height 33
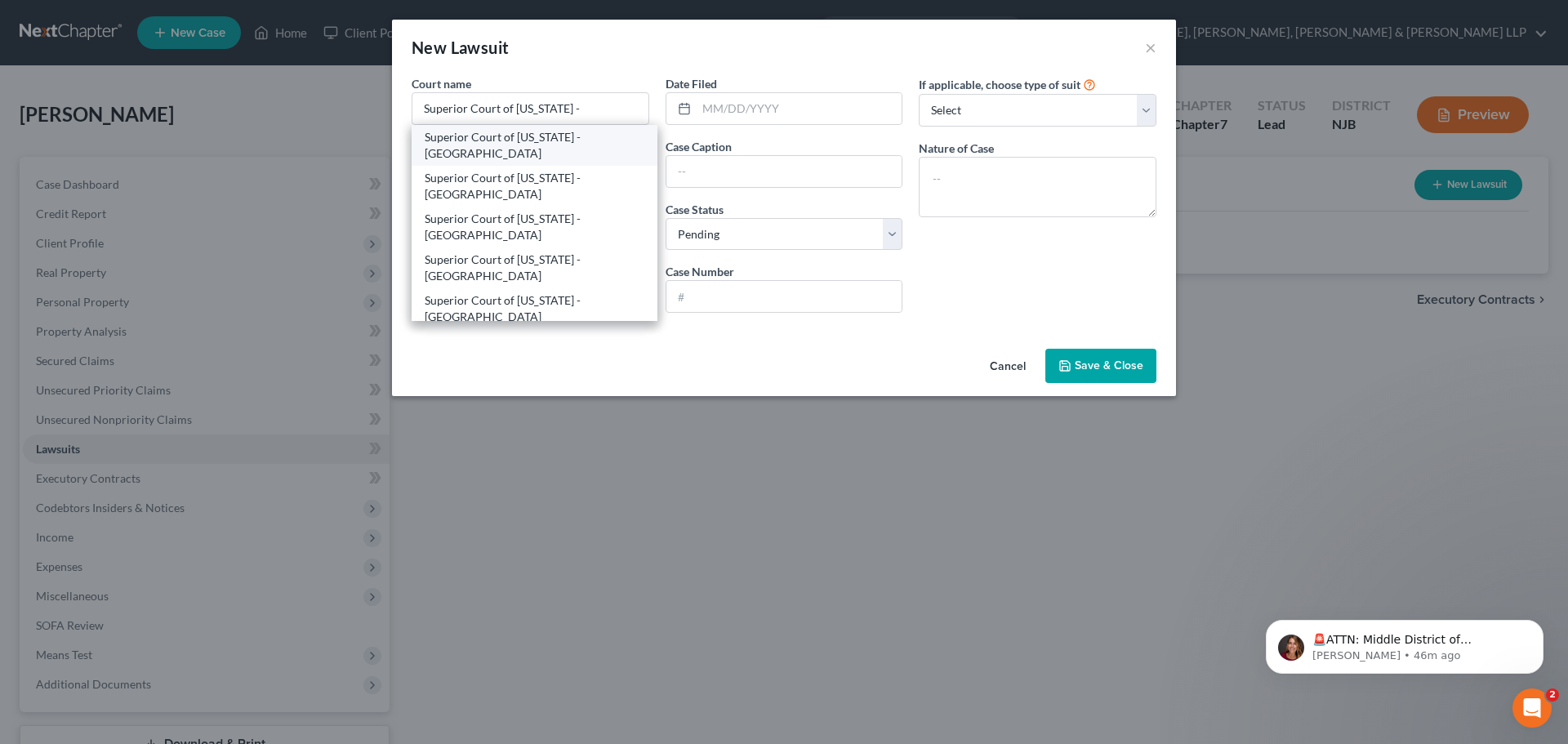
click at [574, 152] on div "Superior Court of [US_STATE] - [GEOGRAPHIC_DATA]" at bounding box center [534, 145] width 219 height 33
type input "Superior Court of [US_STATE] - [GEOGRAPHIC_DATA]"
type input "[STREET_ADDRESS]"
type input "[GEOGRAPHIC_DATA]"
select select "33"
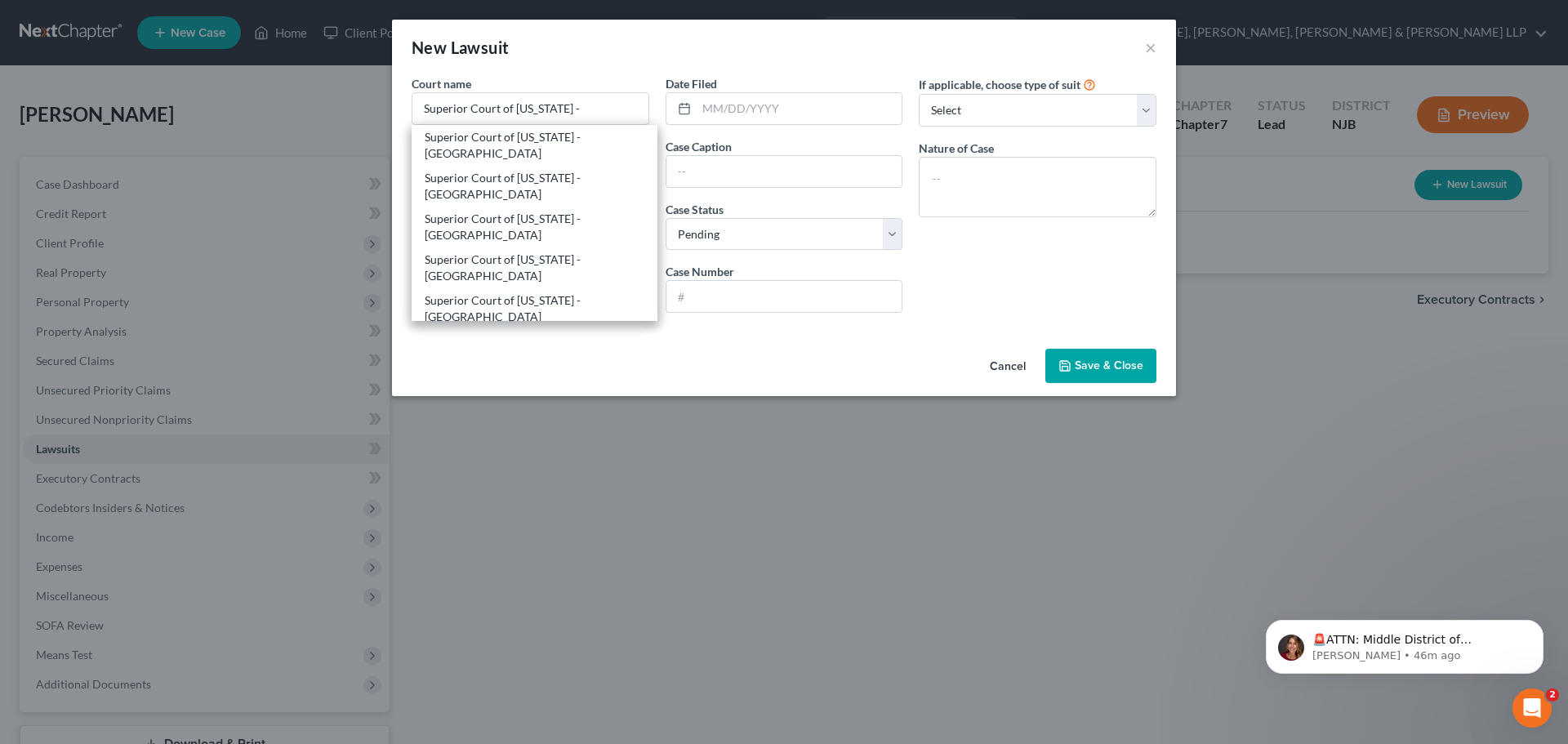
type input "07306"
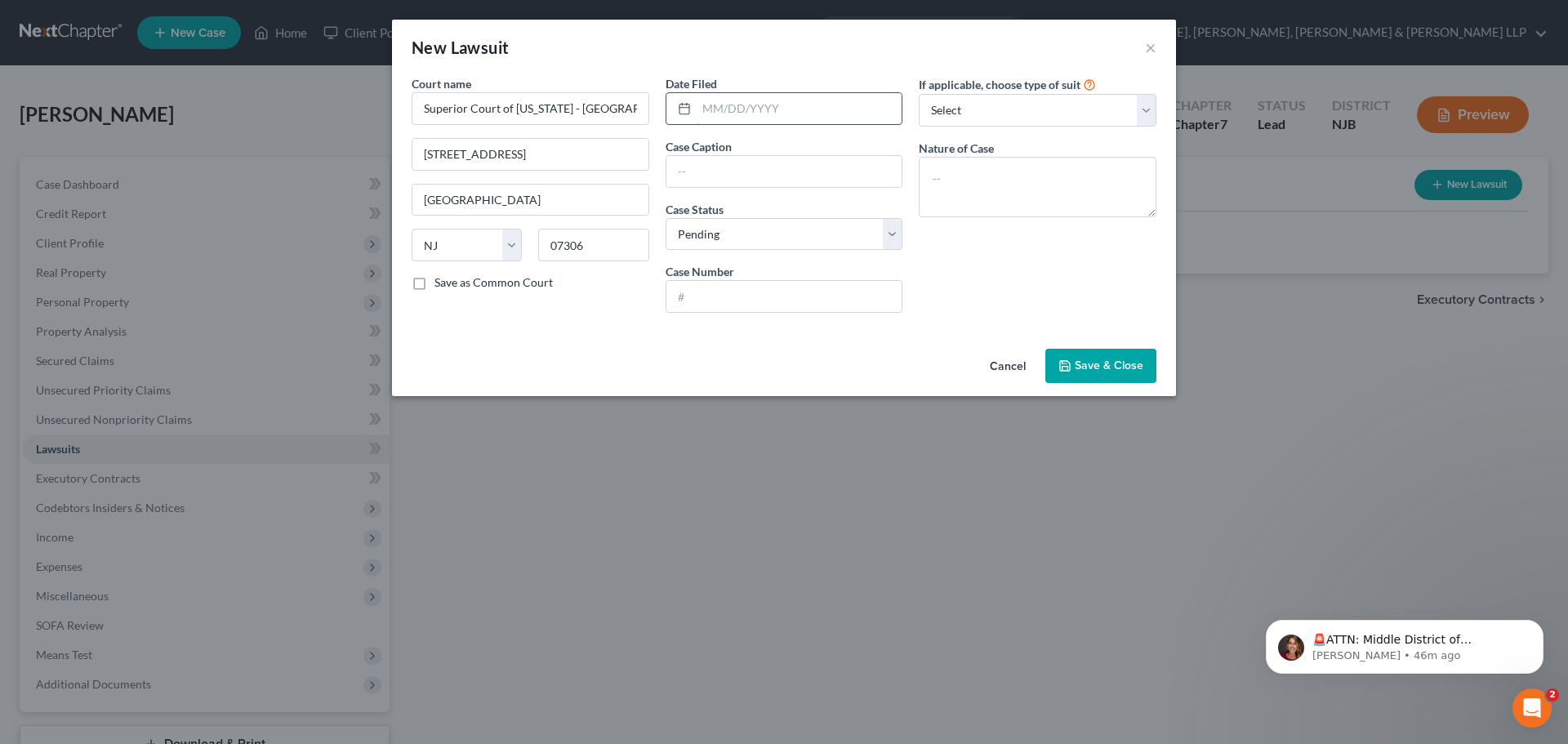
click at [739, 116] on input "text" at bounding box center [799, 108] width 206 height 31
type input "[DATE]"
click at [733, 180] on input "text" at bounding box center [784, 171] width 236 height 31
type input "Discover Bank v. [PERSON_NAME]"
click at [747, 230] on select "Select Pending On Appeal Concluded" at bounding box center [784, 233] width 238 height 33
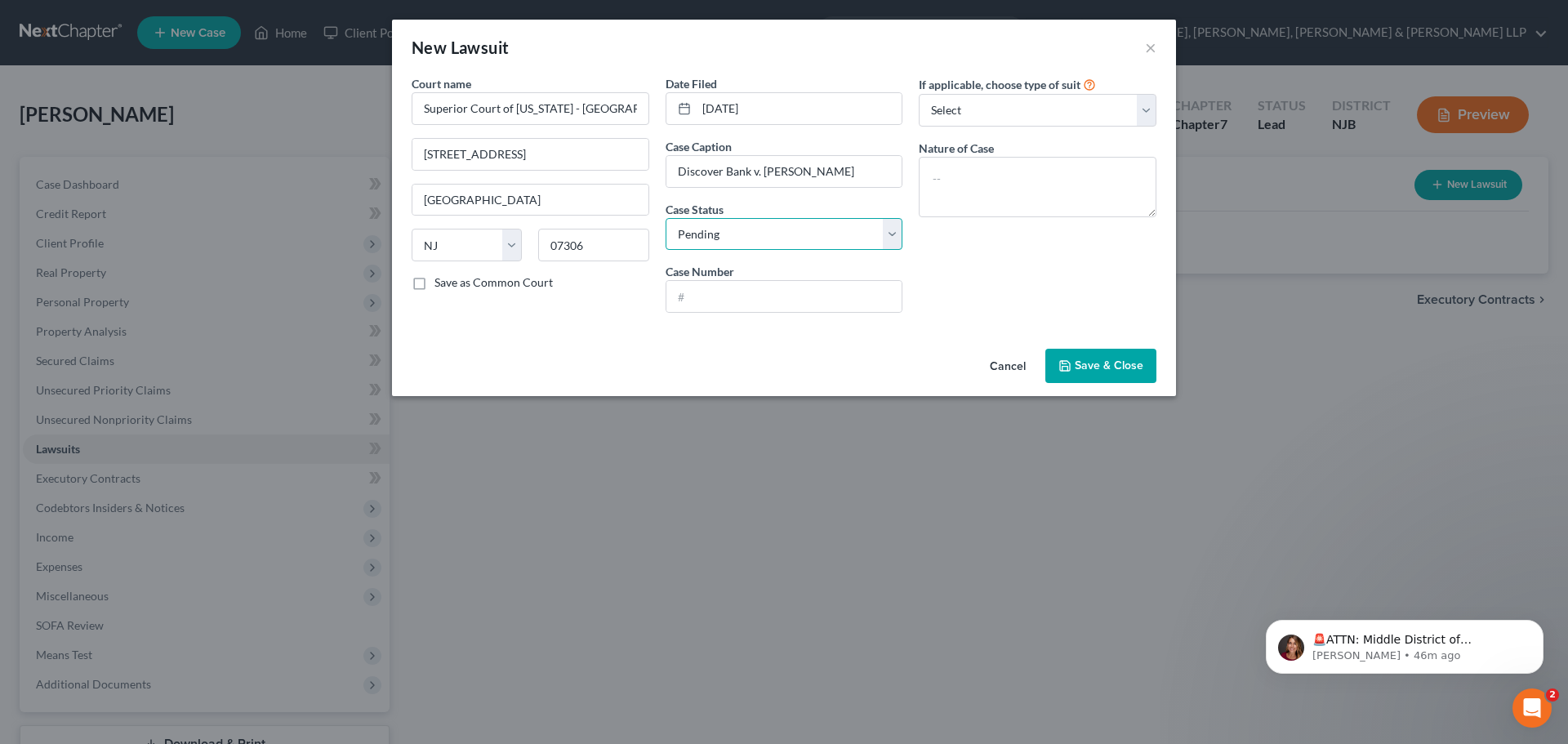
select select "2"
click at [666, 218] on select "Select Pending On Appeal Concluded" at bounding box center [784, 233] width 238 height 33
click at [716, 295] on input "text" at bounding box center [784, 296] width 236 height 31
type input "DC-013409-23"
click at [1072, 198] on textarea at bounding box center [1037, 187] width 238 height 60
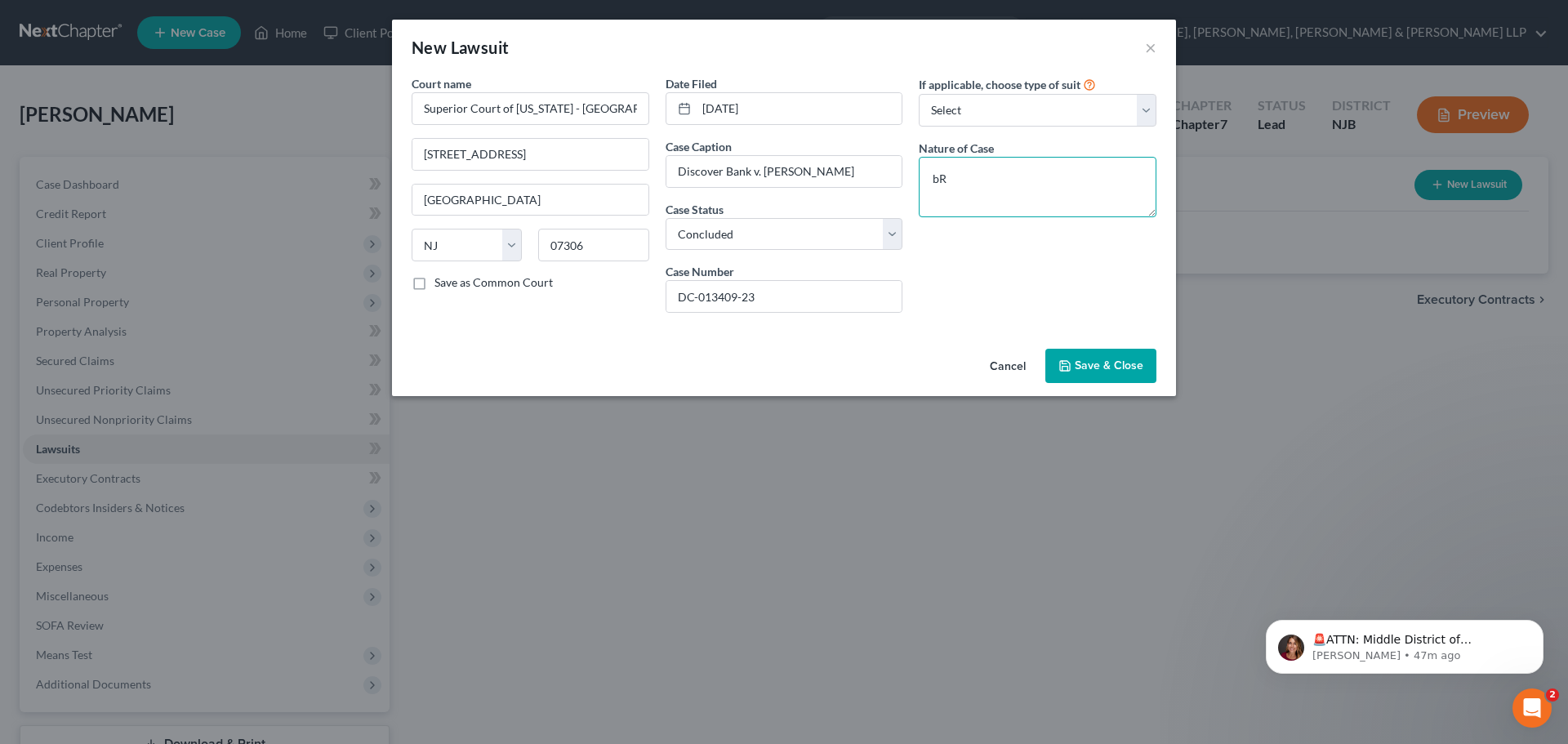
type textarea "b"
type textarea "Breach of contract"
click at [1106, 363] on span "Save & Close" at bounding box center [1109, 365] width 69 height 14
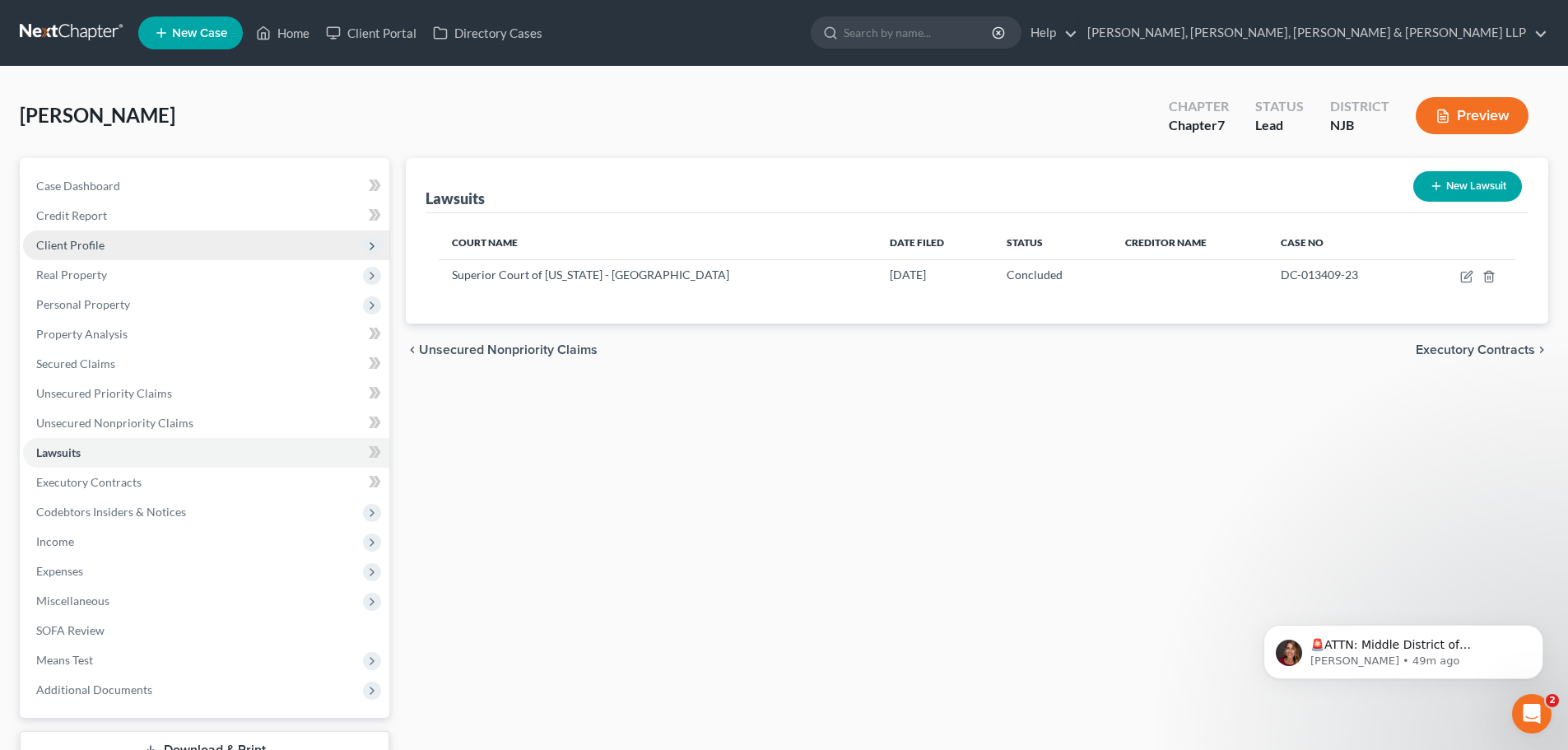
click at [138, 255] on span "Client Profile" at bounding box center [206, 245] width 366 height 30
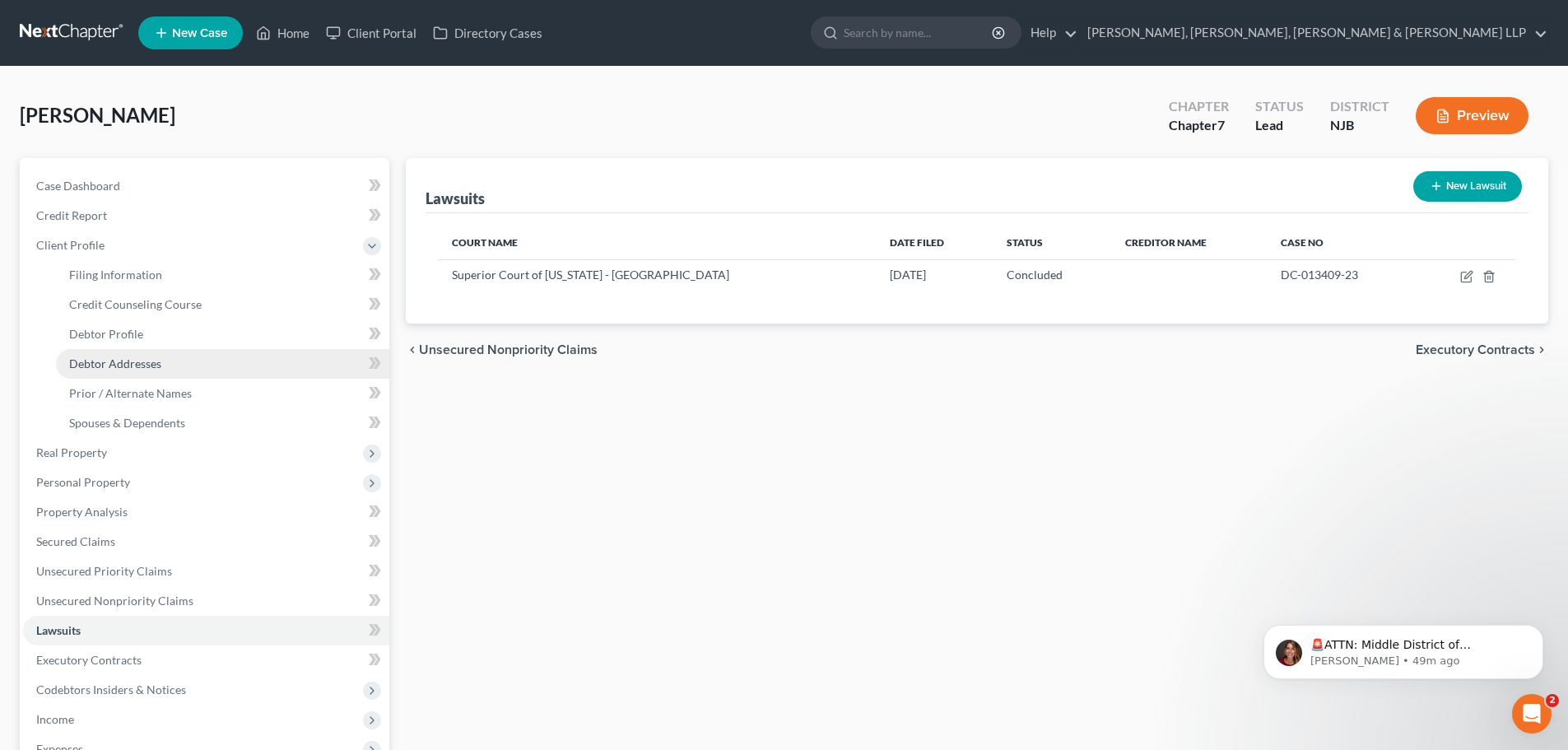
click at [136, 352] on link "Debtor Addresses" at bounding box center [222, 364] width 333 height 30
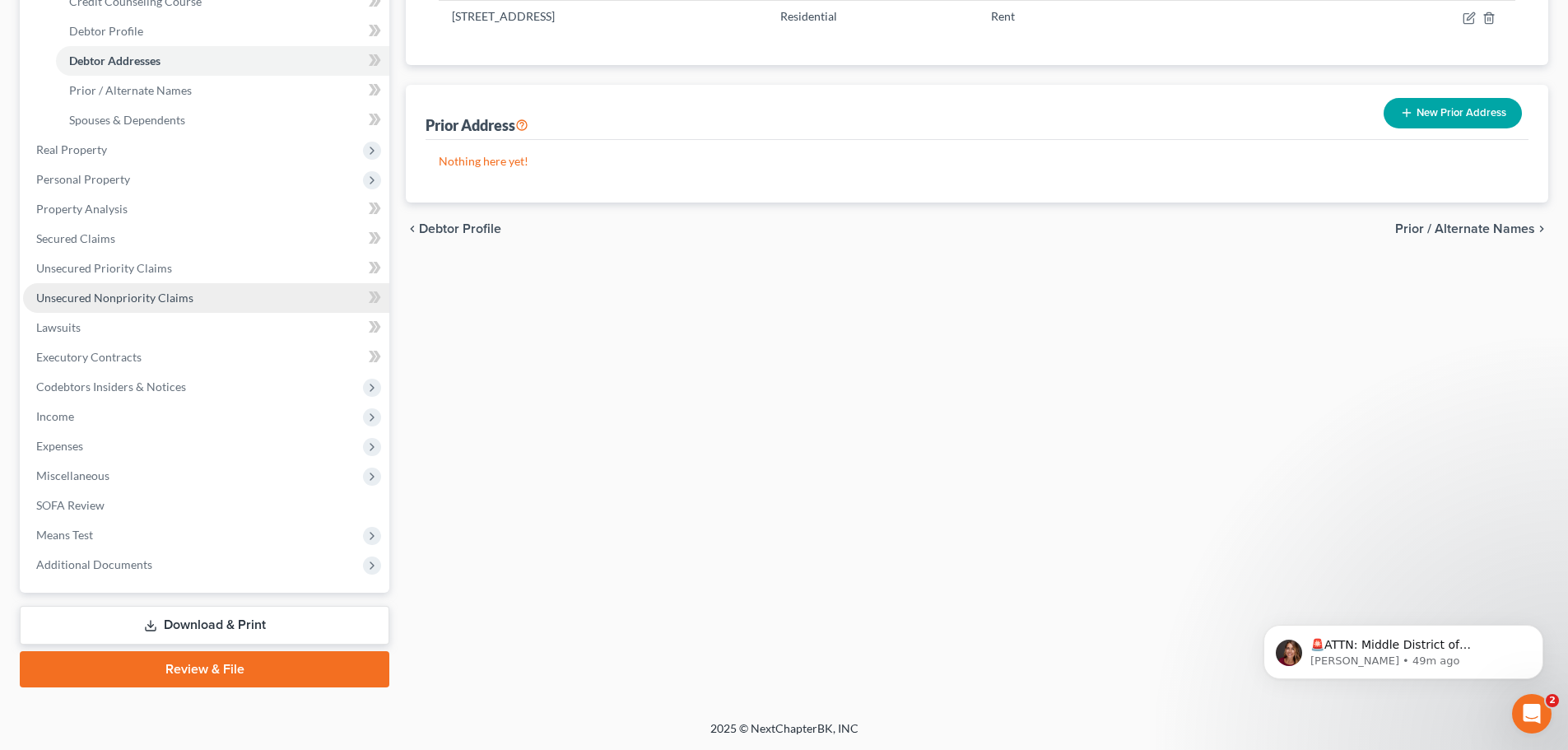
click at [124, 301] on span "Unsecured Nonpriority Claims" at bounding box center [115, 297] width 157 height 14
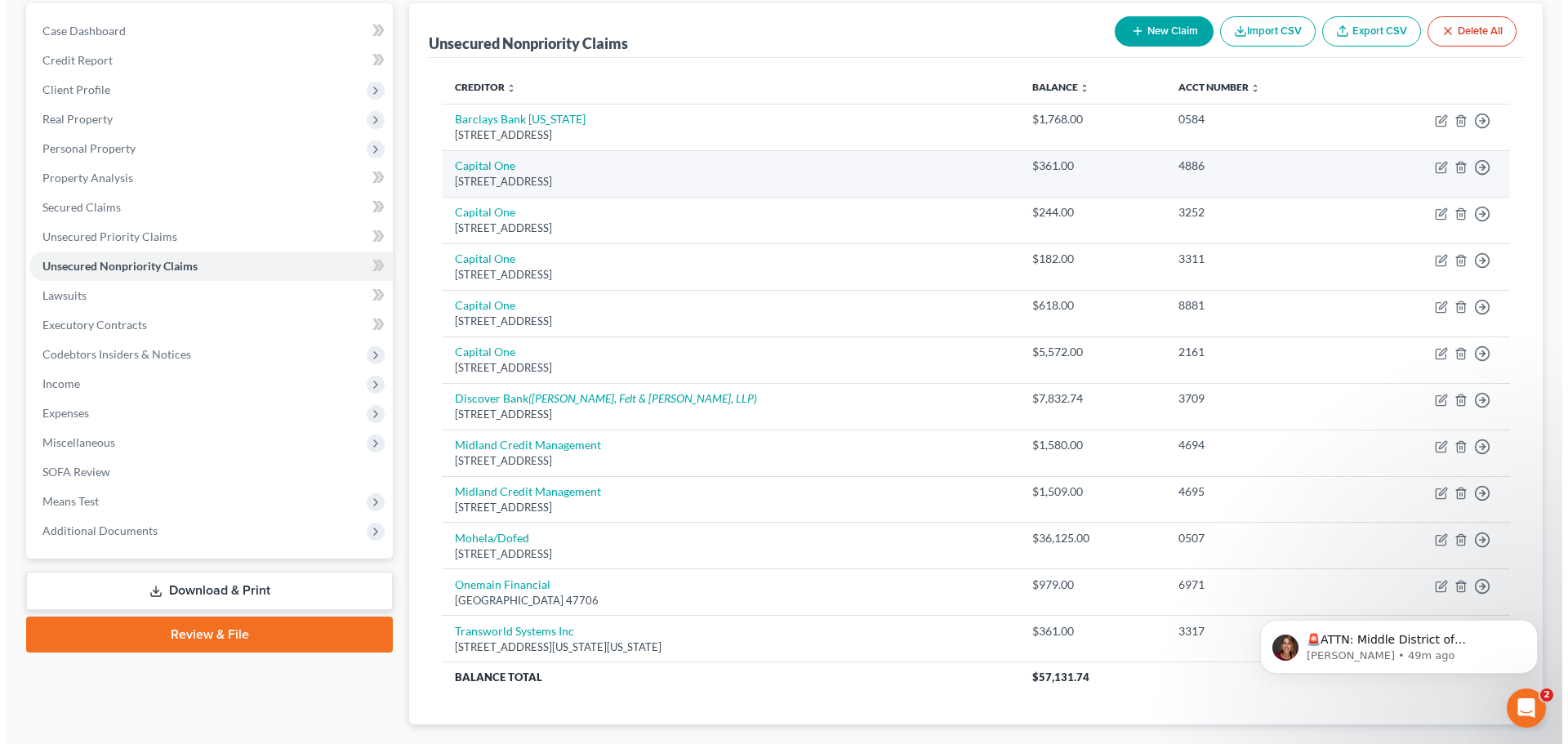
scroll to position [163, 0]
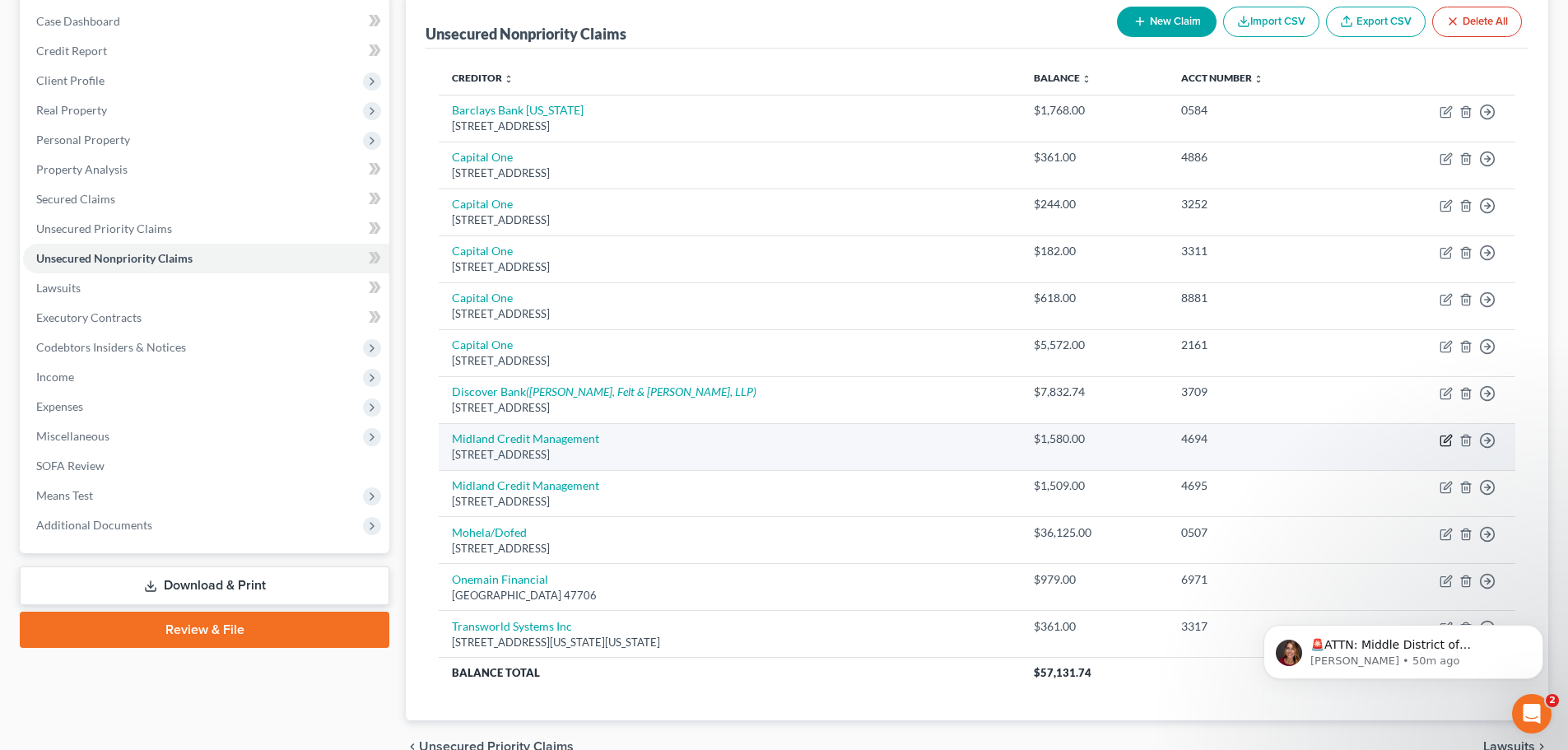
click at [1442, 438] on icon "button" at bounding box center [1446, 440] width 14 height 13
select select "23"
select select "1"
select select "0"
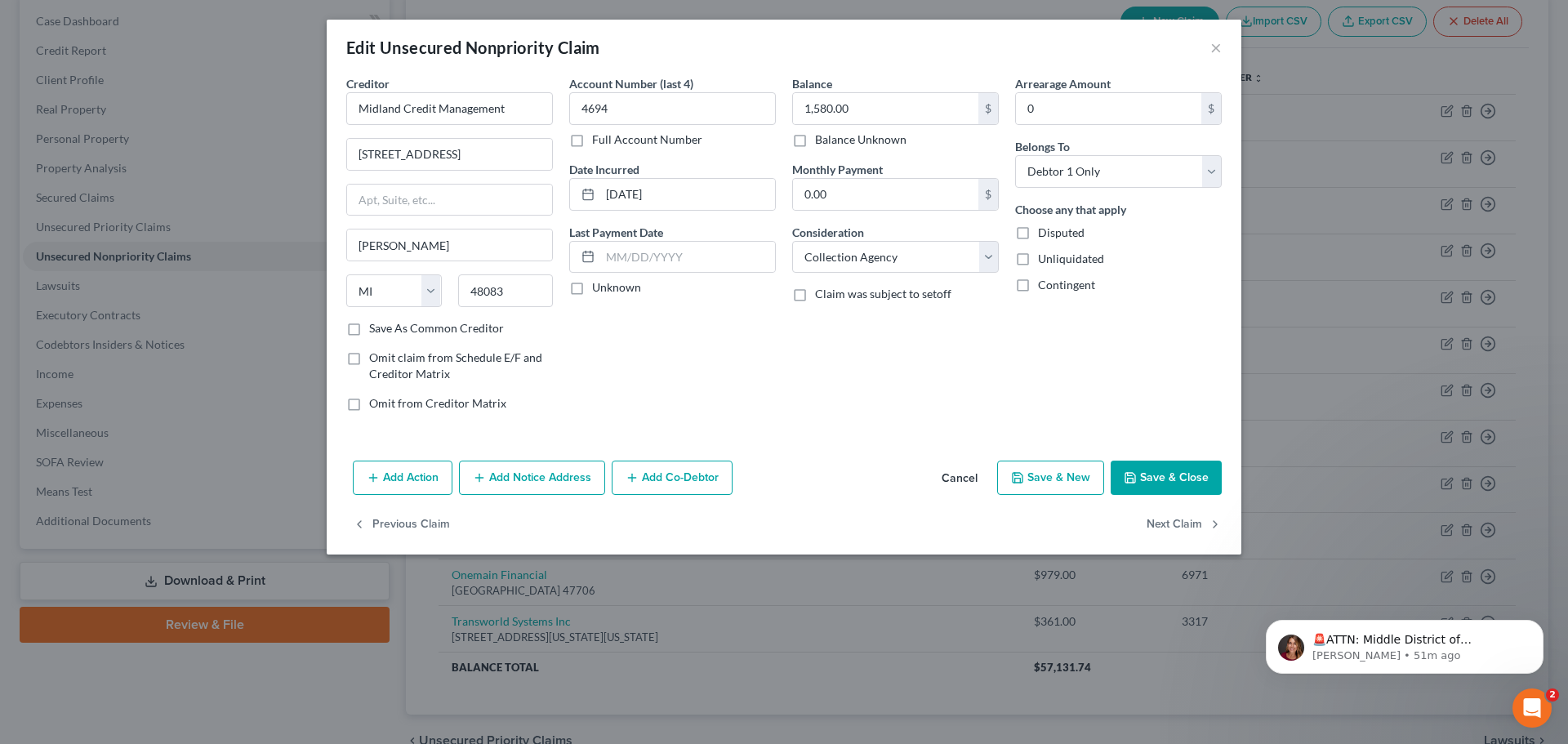
click at [559, 468] on button "Add Notice Address" at bounding box center [532, 477] width 147 height 34
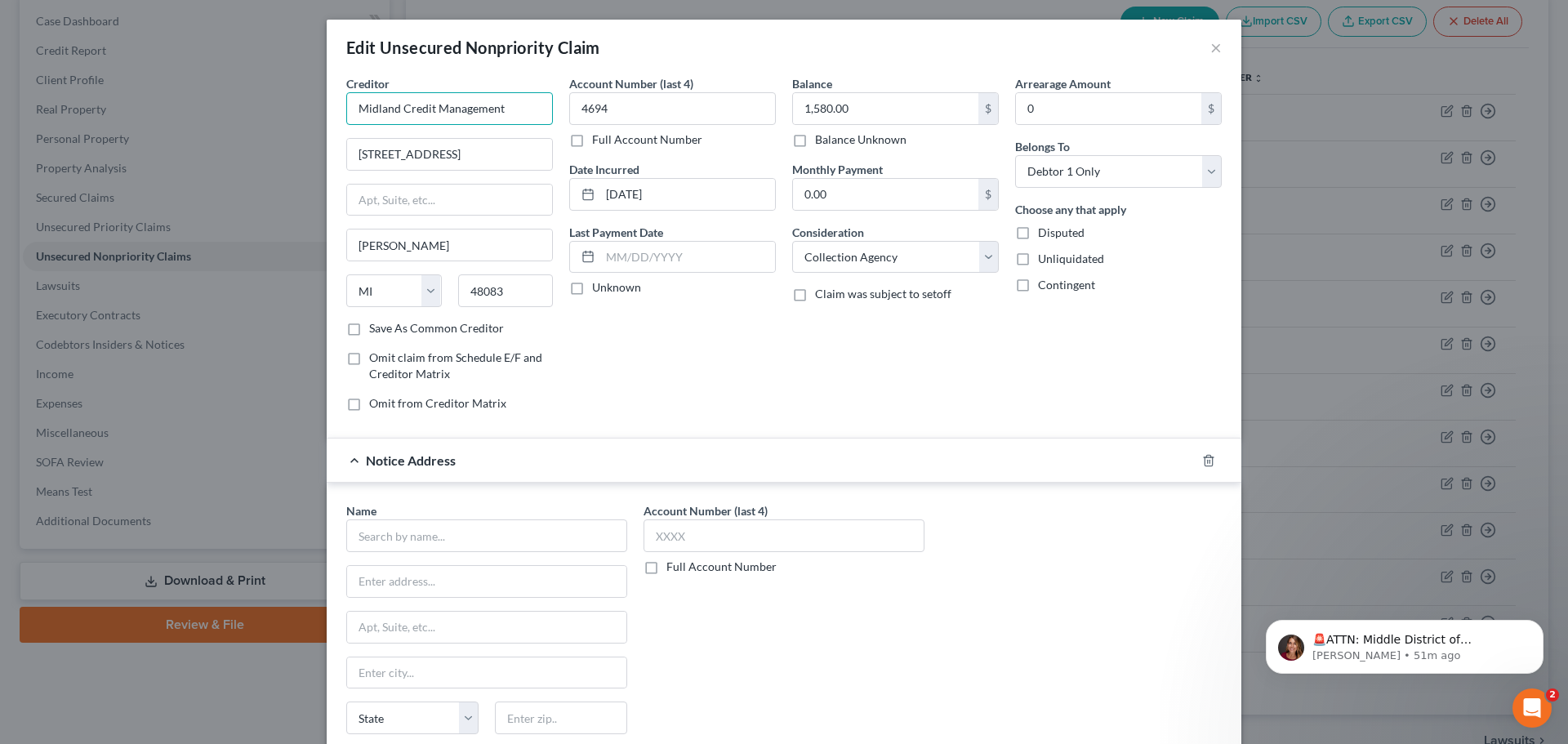
click at [515, 105] on input "Midland Credit Management" at bounding box center [450, 108] width 207 height 33
drag, startPoint x: 349, startPoint y: 95, endPoint x: 296, endPoint y: 88, distance: 53.5
click at [296, 88] on div "Edit Unsecured Nonpriority Claim × Creditor * Midland Credit Management [STREET…" at bounding box center [784, 372] width 1568 height 744
click at [481, 531] on input "text" at bounding box center [487, 535] width 281 height 33
paste input "Midland Credit Management"
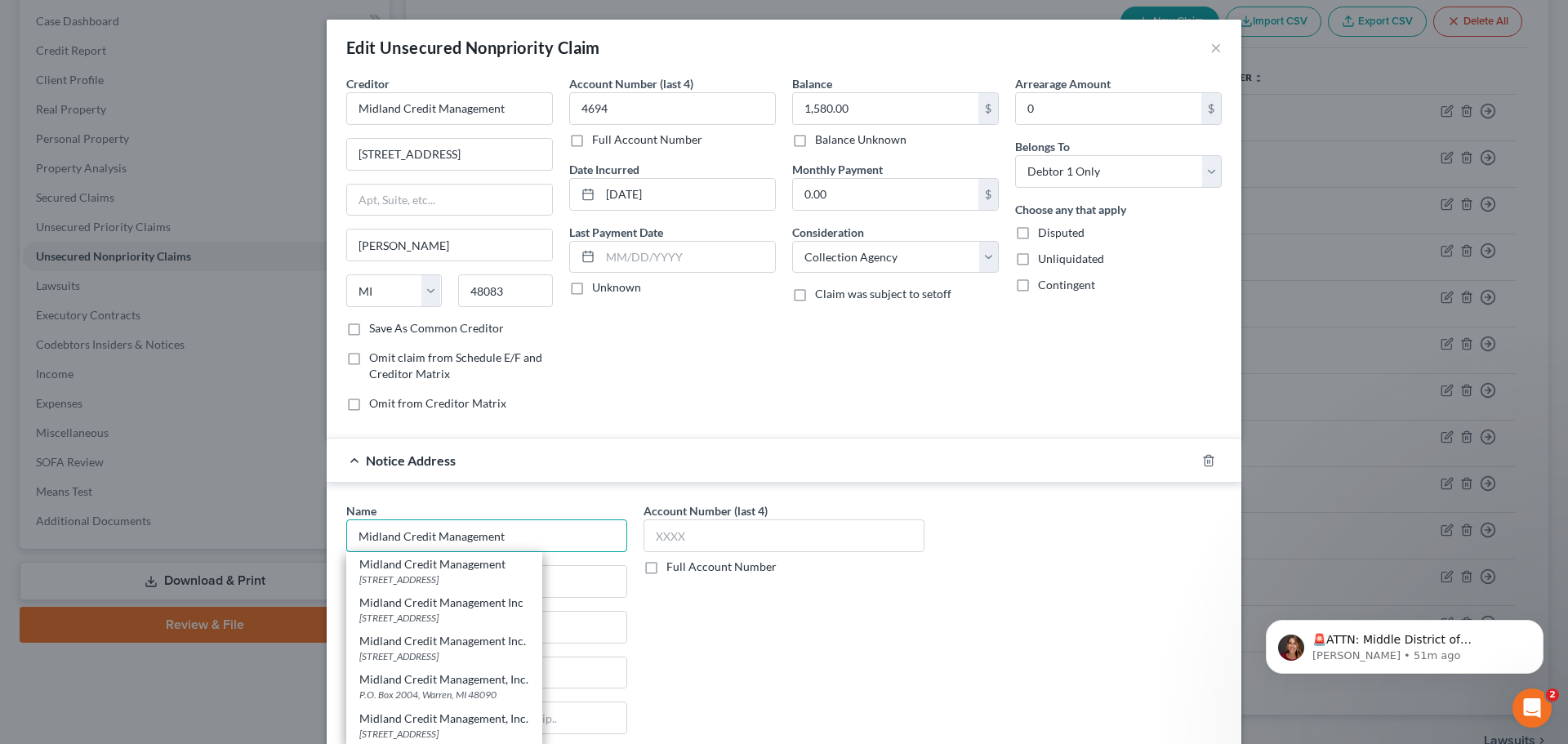
type input "Midland Credit Management"
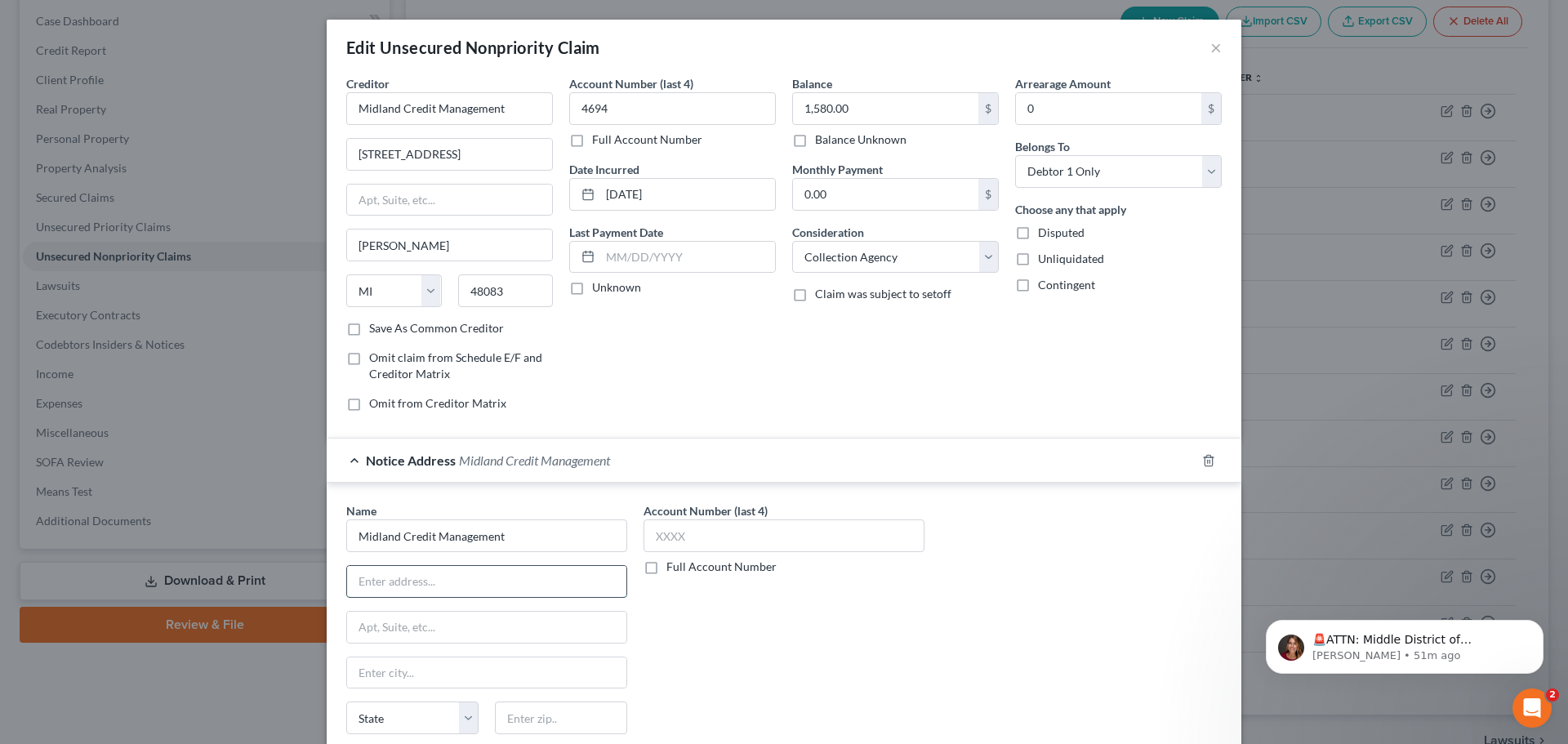
click at [383, 576] on input "text" at bounding box center [487, 581] width 280 height 31
type input "350 Camino De La Reina"
click at [451, 626] on input "text" at bounding box center [487, 627] width 280 height 31
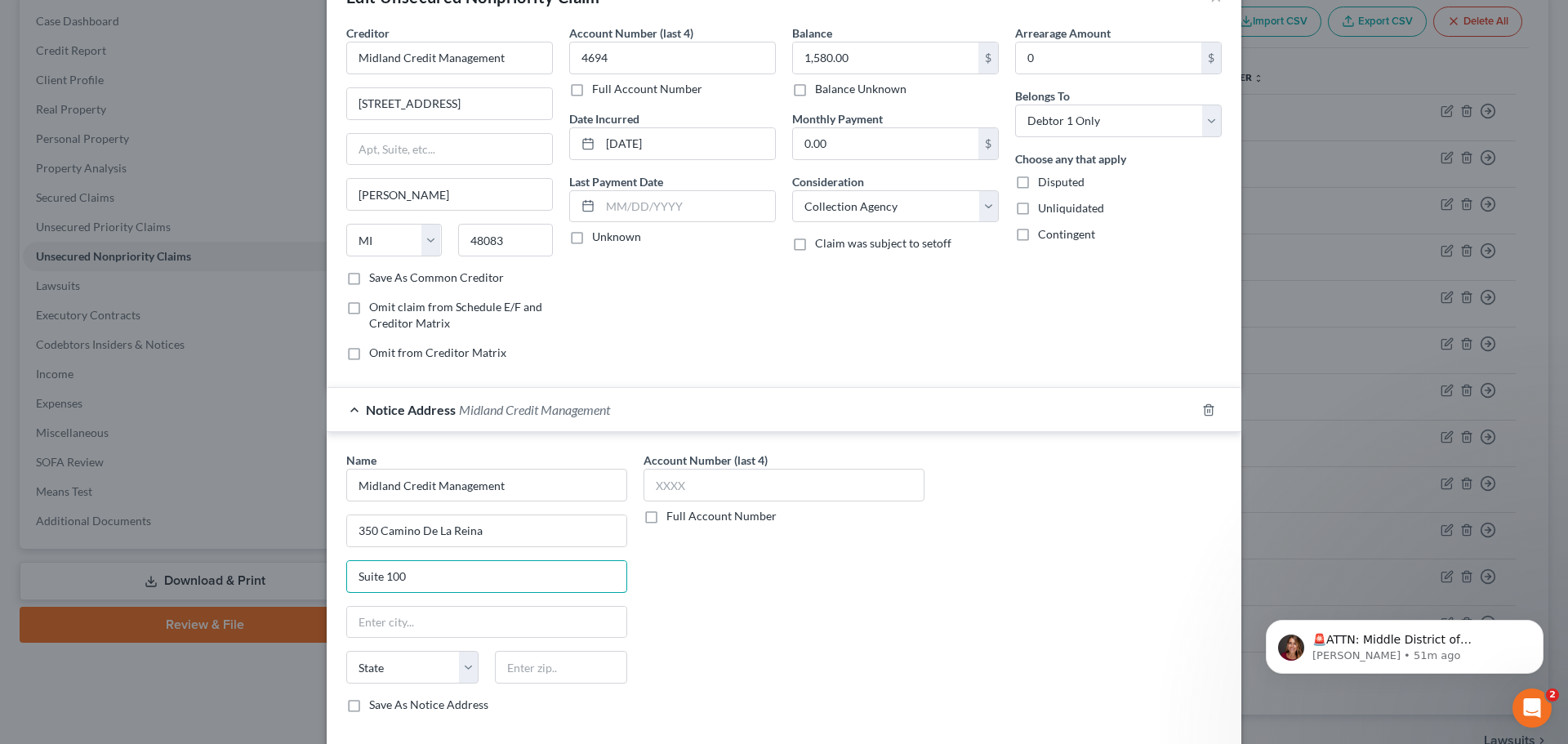
scroll to position [182, 0]
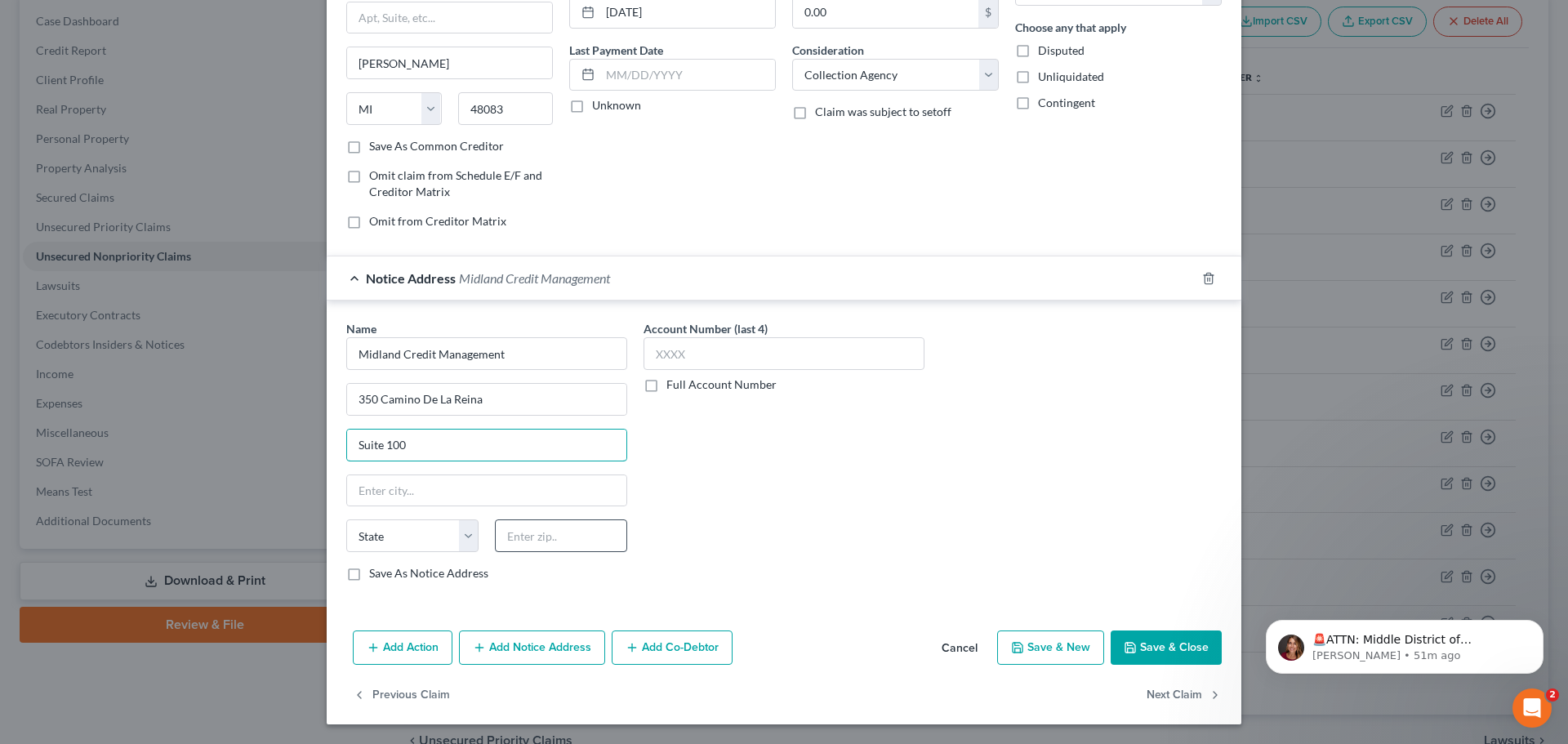
type input "Suite 100"
click at [548, 547] on input "text" at bounding box center [561, 535] width 132 height 33
click at [548, 514] on div "Name * Midland Credit Management [GEOGRAPHIC_DATA][US_STATE] CA CO CT DE DC [GE…" at bounding box center [487, 450] width 281 height 261
click at [552, 475] on div at bounding box center [487, 490] width 281 height 33
drag, startPoint x: 578, startPoint y: 535, endPoint x: 432, endPoint y: 531, distance: 146.1
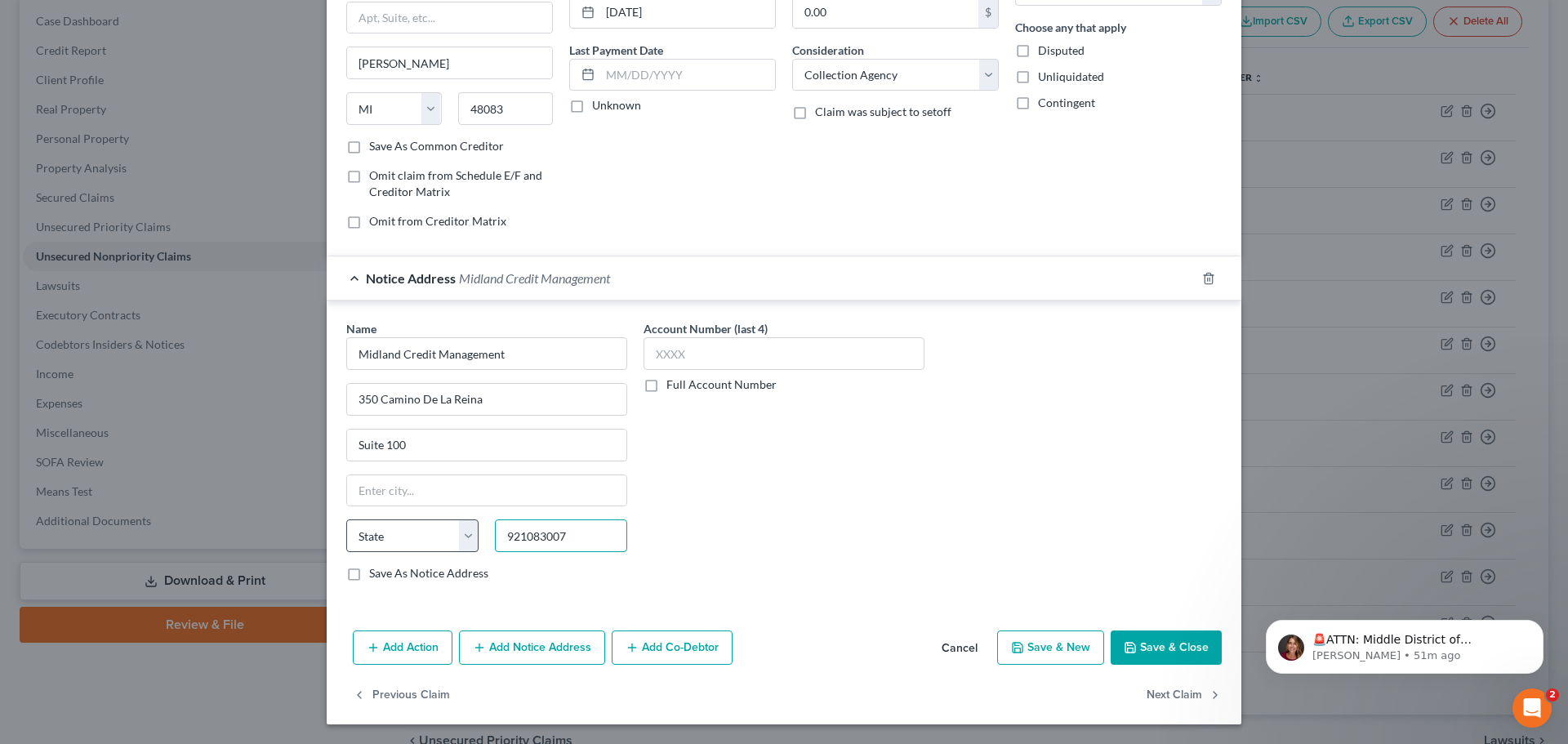
click at [434, 533] on div "State [US_STATE] AK AR AZ CA CO CT DE DC [GEOGRAPHIC_DATA] GA GU HI ID IL IN IA…" at bounding box center [486, 541] width 297 height 46
type input "92108"
type input "[GEOGRAPHIC_DATA]"
select select "4"
click at [440, 450] on input "Suite 100" at bounding box center [487, 444] width 280 height 31
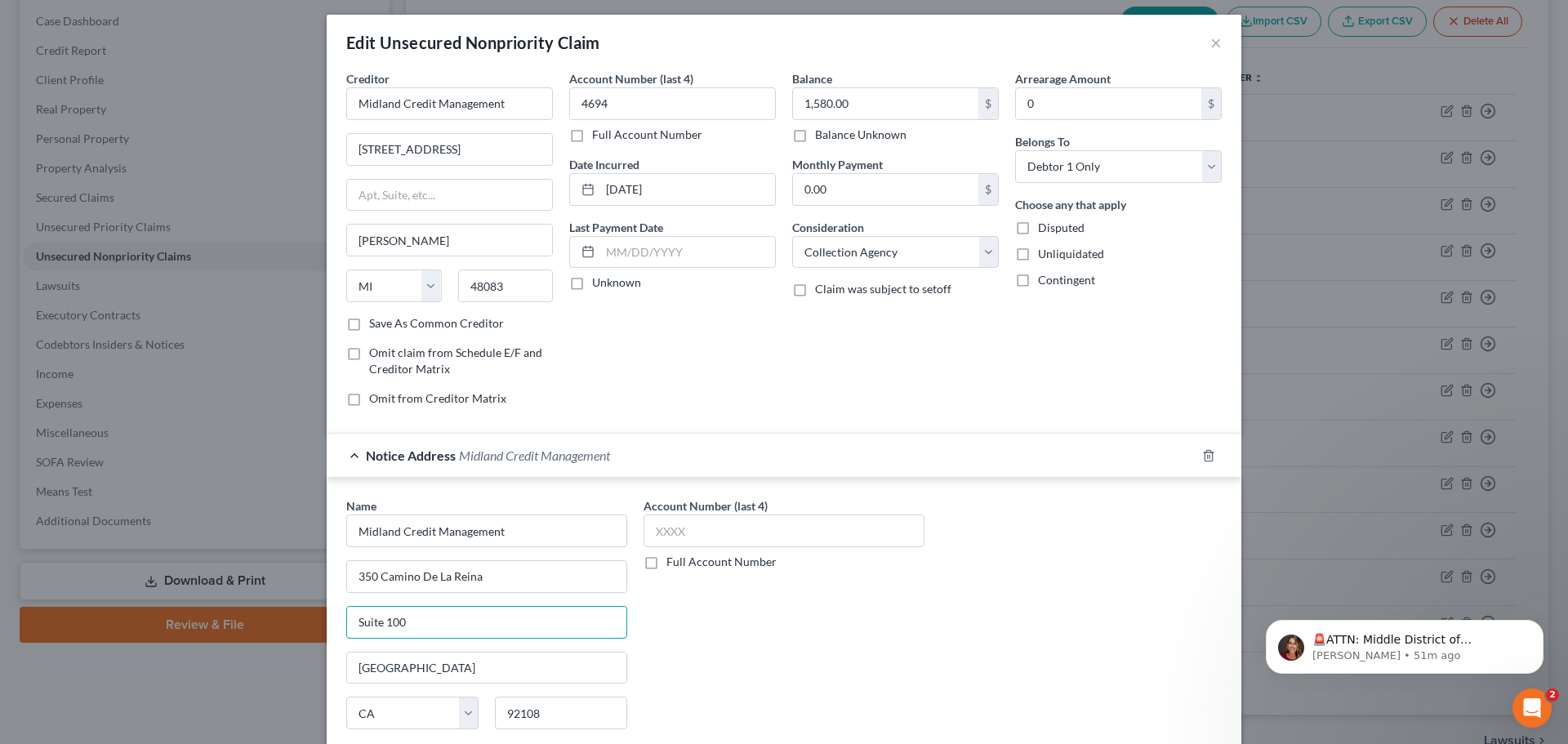
scroll to position [0, 0]
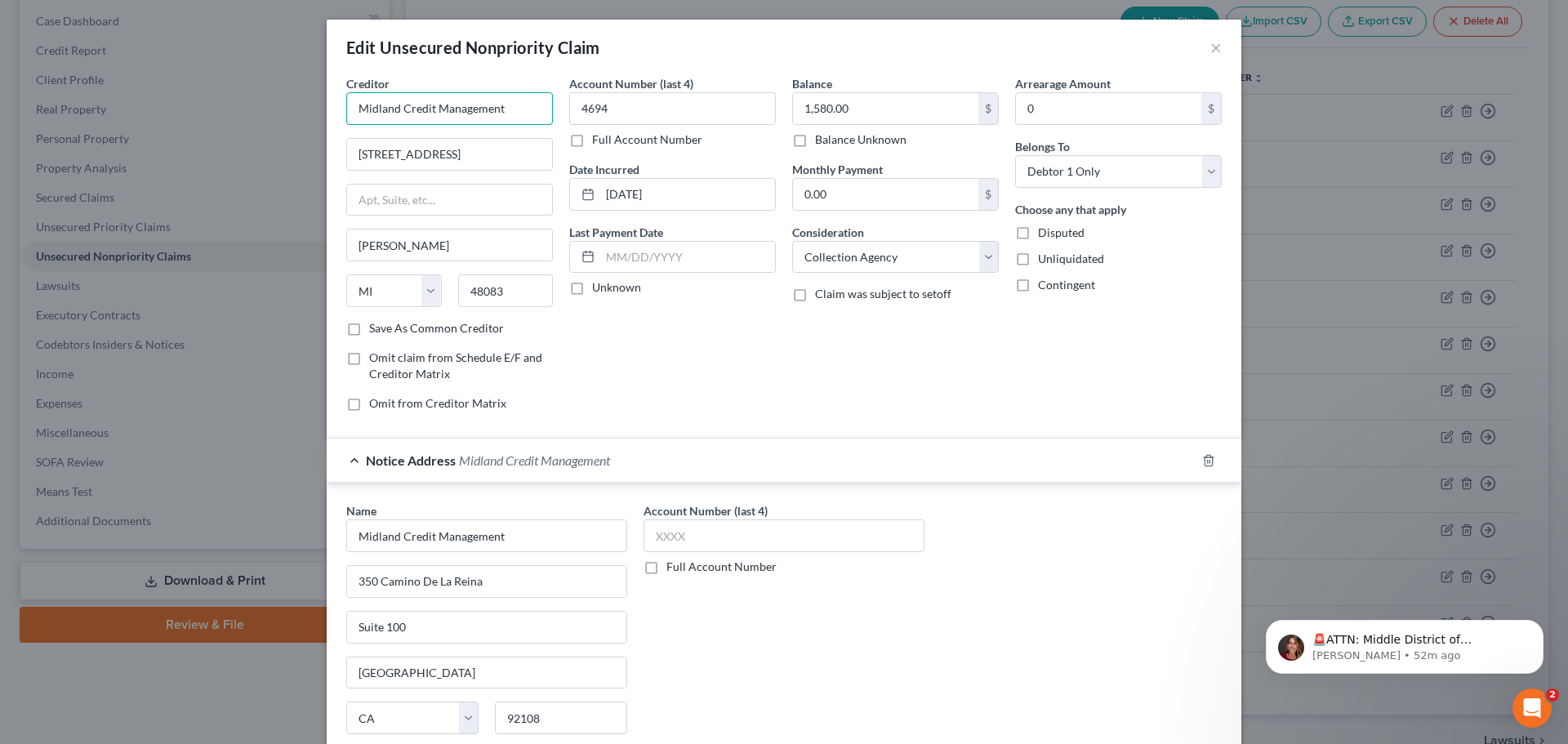
drag, startPoint x: 413, startPoint y: 116, endPoint x: 221, endPoint y: 121, distance: 192.1
click at [222, 121] on div "Edit Unsecured Nonpriority Claim × Creditor * Midland Credit Management [STREET…" at bounding box center [784, 372] width 1568 height 744
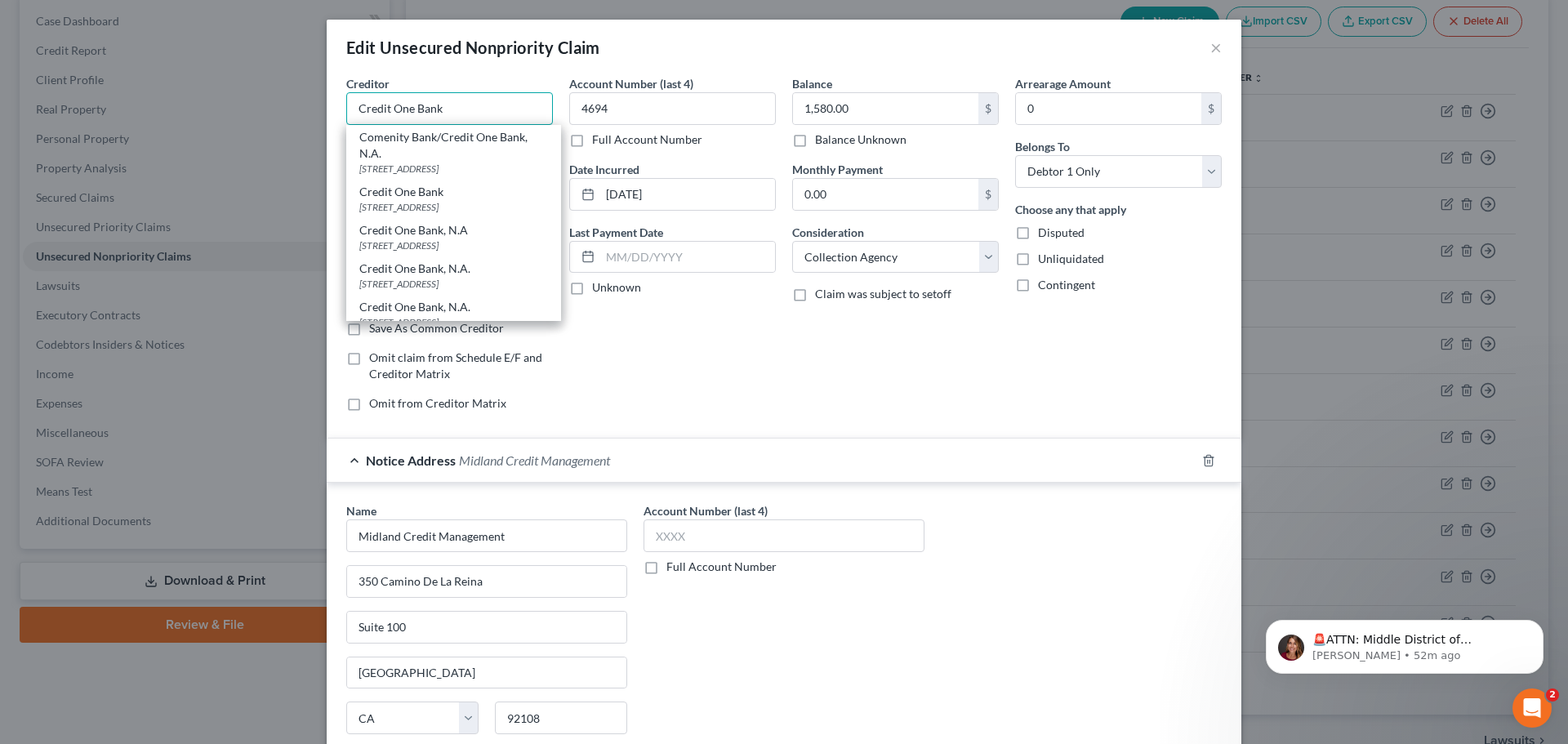
drag, startPoint x: 317, startPoint y: 112, endPoint x: 245, endPoint y: 111, distance: 72.0
click at [245, 111] on div "Edit Unsecured Nonpriority Claim × Creditor * Credit One Bank Comenity Bank/Cre…" at bounding box center [784, 372] width 1568 height 744
type input "Credit One Bank"
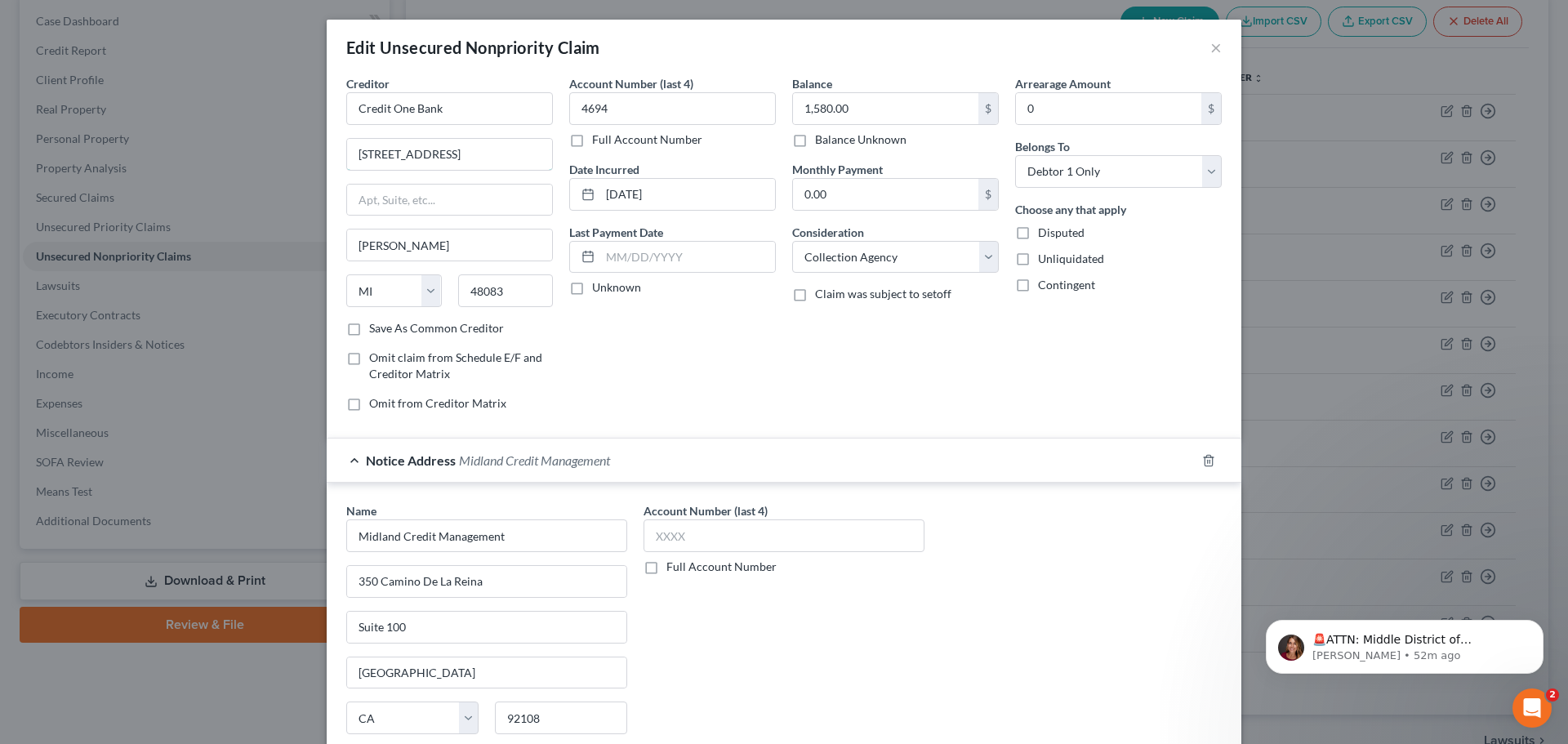
click at [284, 156] on div "Edit Unsecured Nonpriority Claim × Creditor * Credit One Bank [STREET_ADDRESS][…" at bounding box center [784, 372] width 1568 height 744
paste input "[STREET_ADDRESS]"
type input "[STREET_ADDRESS]"
drag, startPoint x: 463, startPoint y: 282, endPoint x: 434, endPoint y: 225, distance: 64.0
click at [429, 285] on div "State [US_STATE] AK AR AZ CA CO CT DE DC [GEOGRAPHIC_DATA] [GEOGRAPHIC_DATA] GU…" at bounding box center [450, 297] width 223 height 46
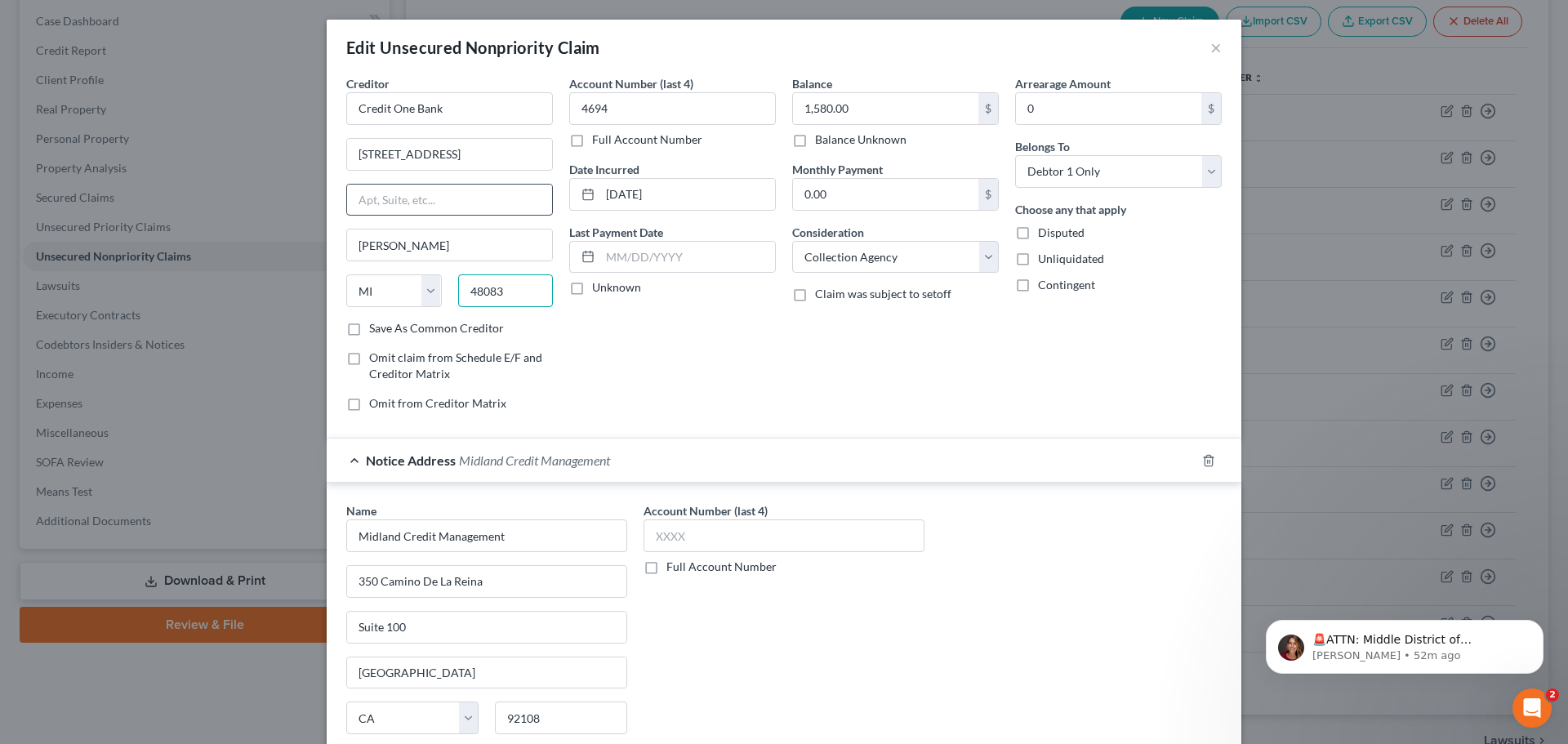
paste input "8911"
type input "89113"
type input "[GEOGRAPHIC_DATA]"
select select "31"
drag, startPoint x: 455, startPoint y: 194, endPoint x: 472, endPoint y: 195, distance: 17.0
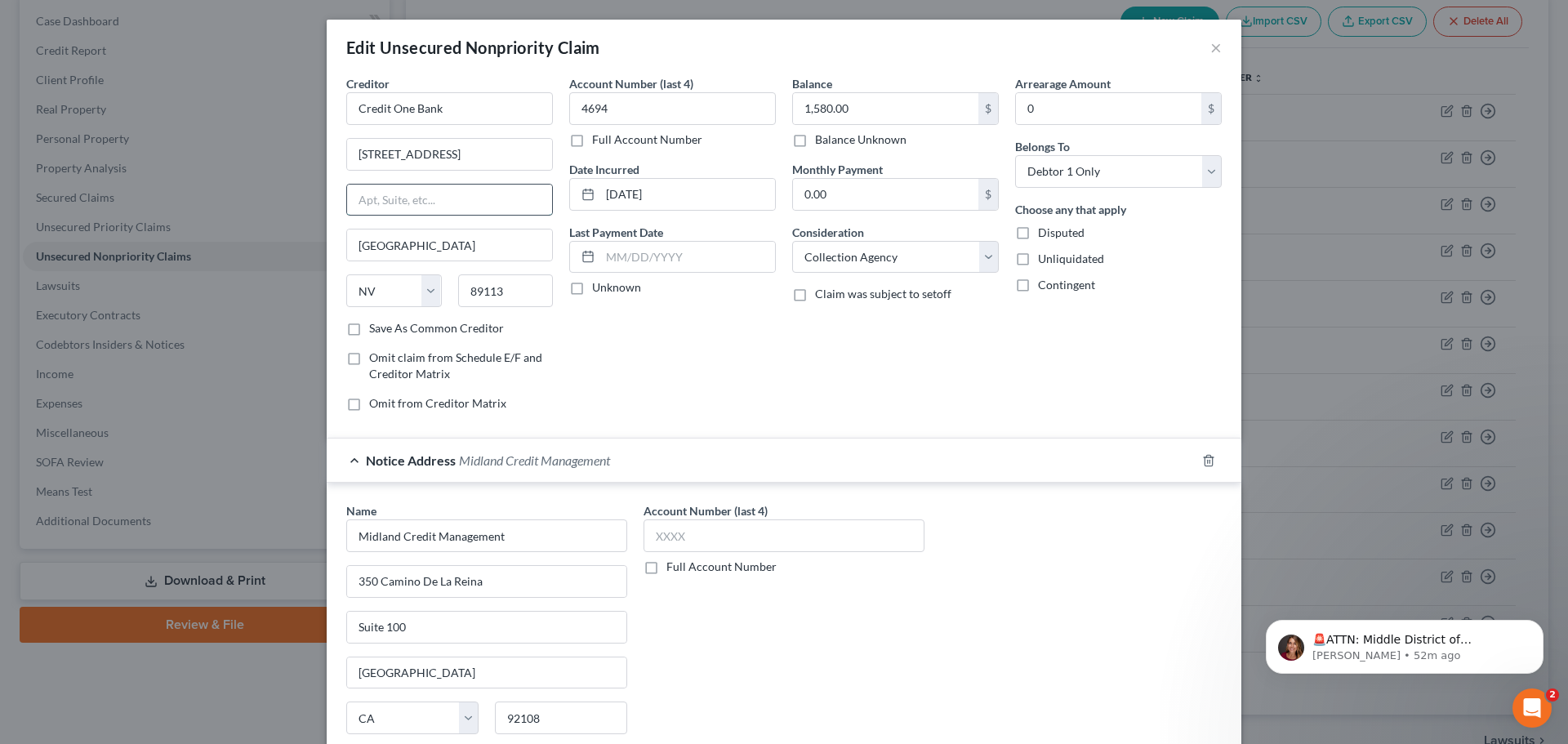
click at [455, 194] on input "text" at bounding box center [450, 199] width 205 height 31
click at [450, 156] on input "[STREET_ADDRESS]" at bounding box center [450, 154] width 205 height 31
type input "[STREET_ADDRESS]"
click at [847, 267] on select "Select Cable / Satellite Services Collection Agency Credit Card Debt Debt Couns…" at bounding box center [895, 257] width 207 height 33
select select "2"
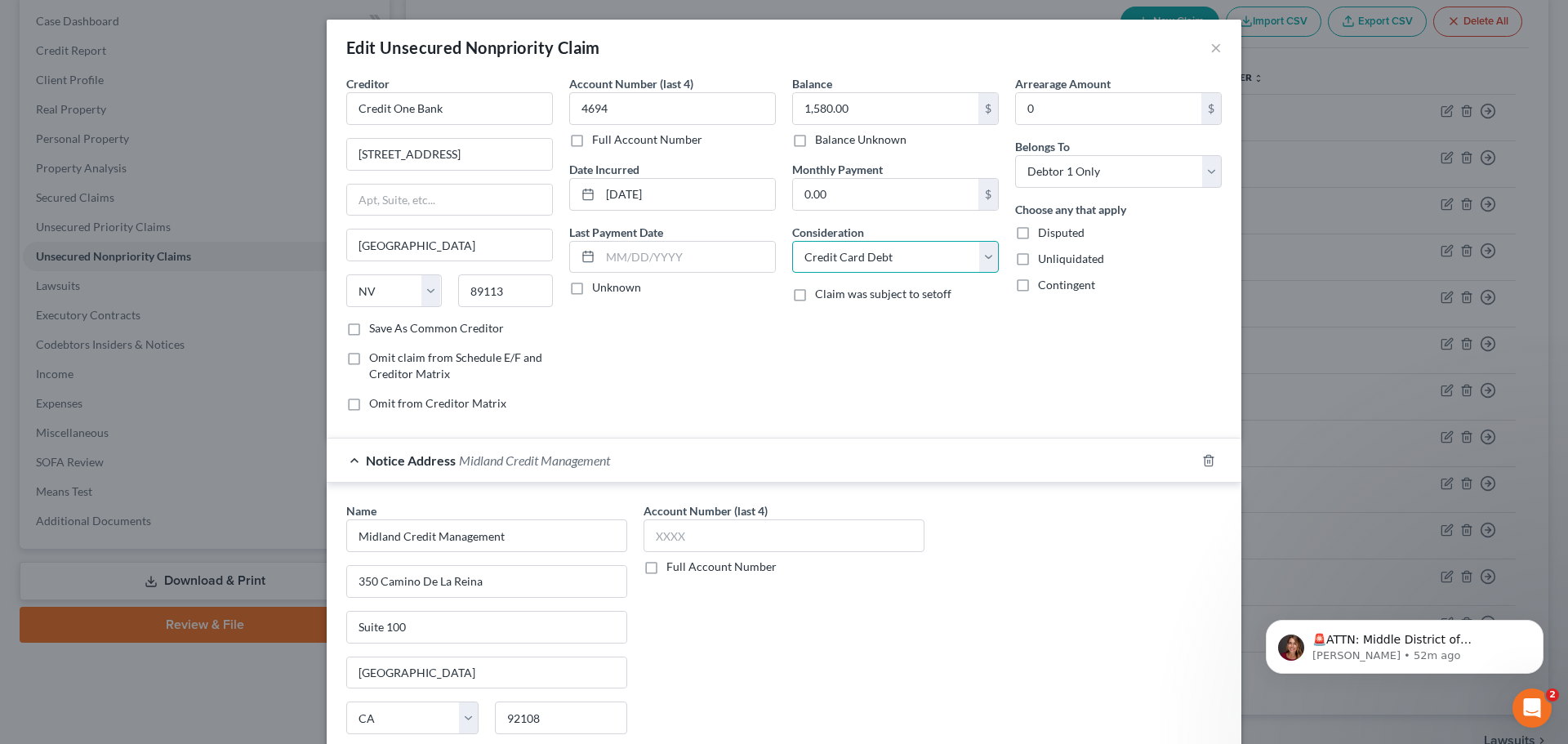
click at [792, 241] on select "Select Cable / Satellite Services Collection Agency Credit Card Debt Debt Couns…" at bounding box center [895, 257] width 207 height 33
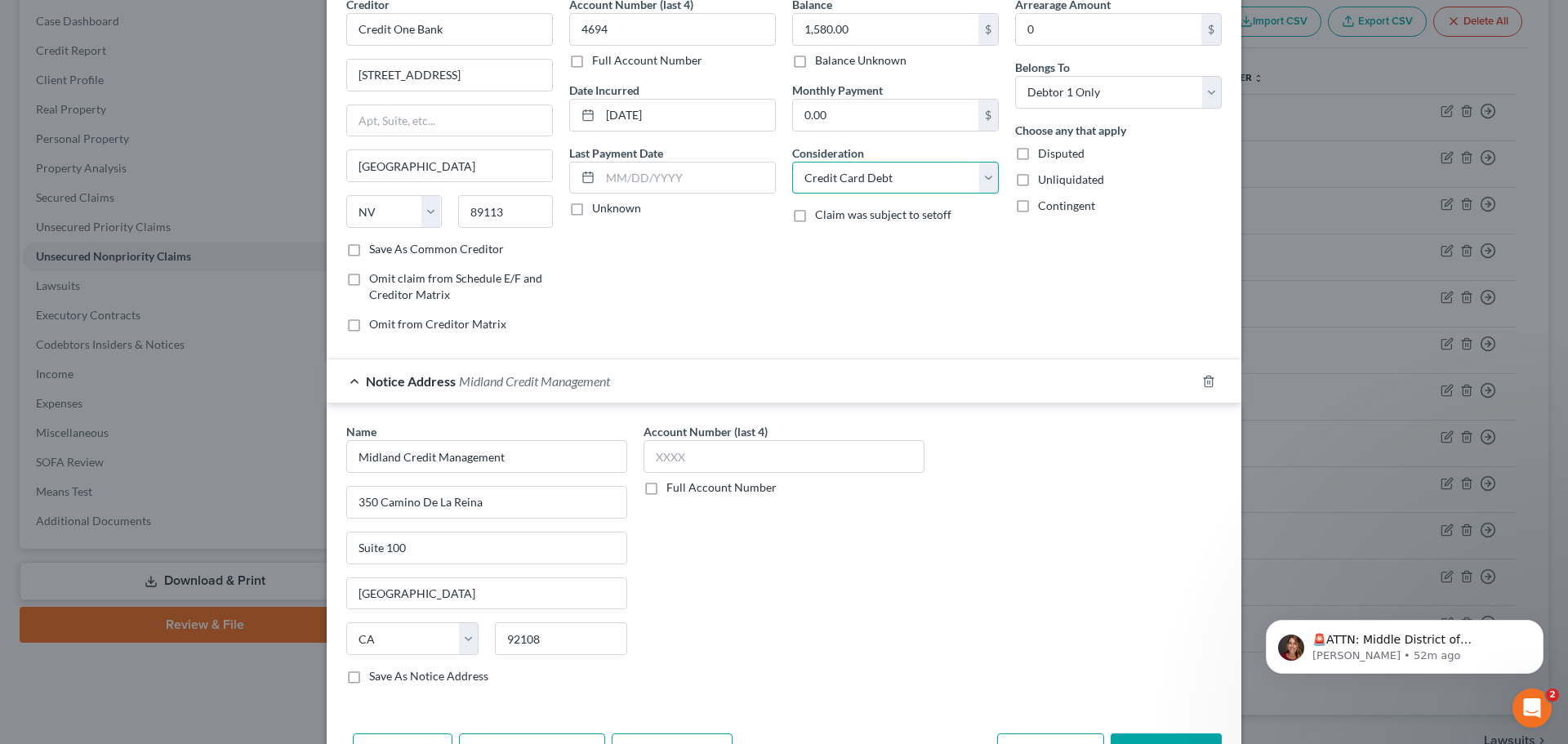
scroll to position [182, 0]
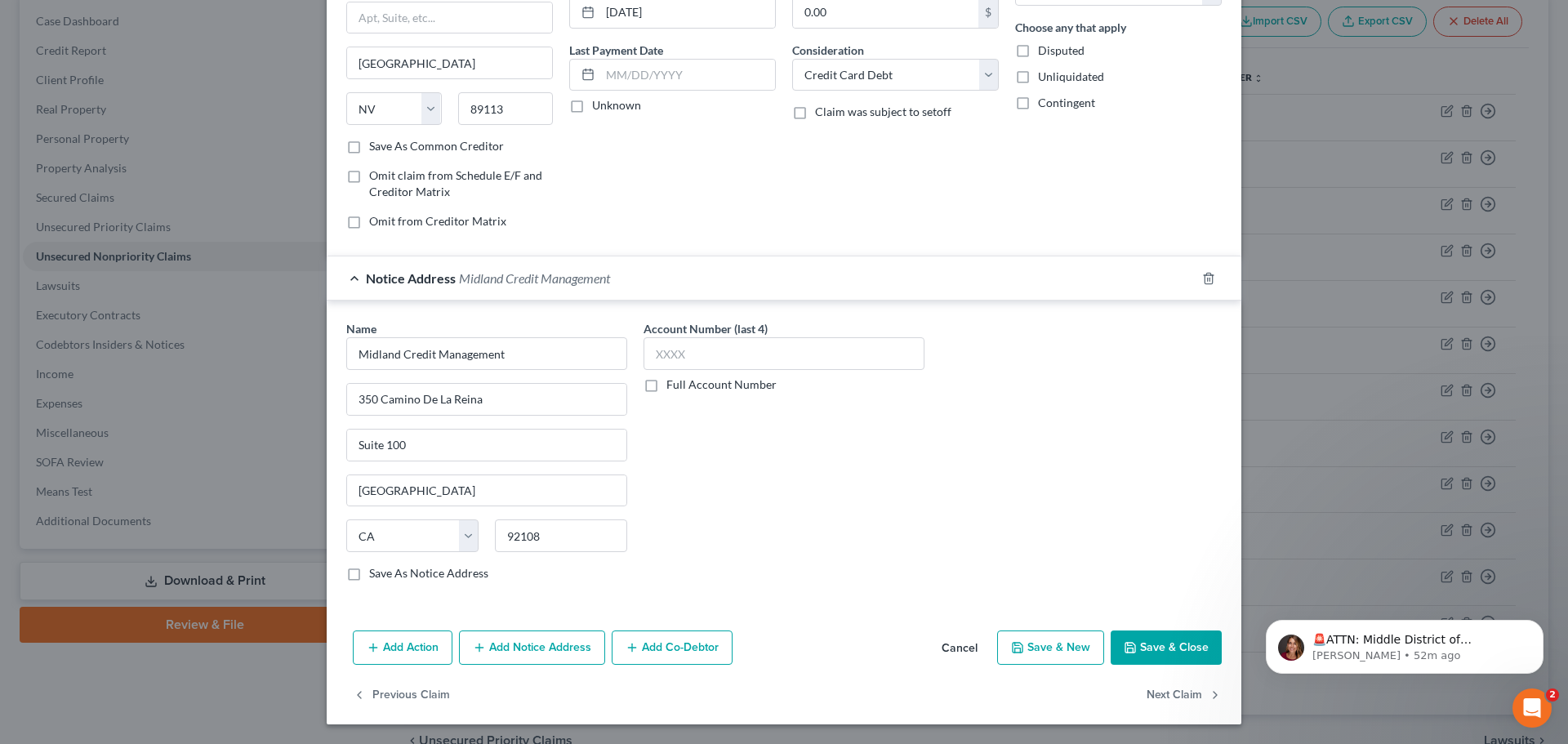
click at [527, 657] on button "Add Notice Address" at bounding box center [532, 647] width 147 height 34
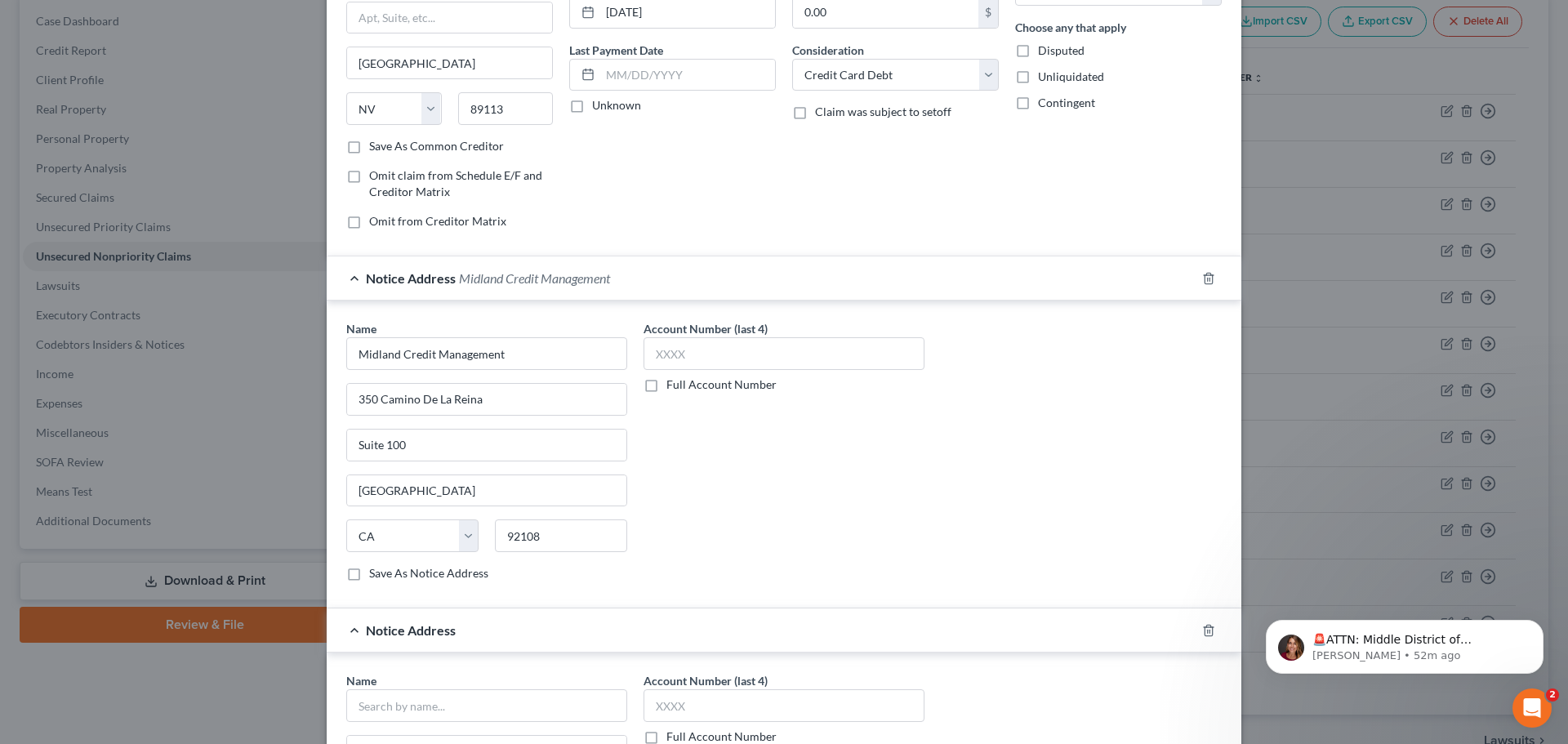
scroll to position [346, 0]
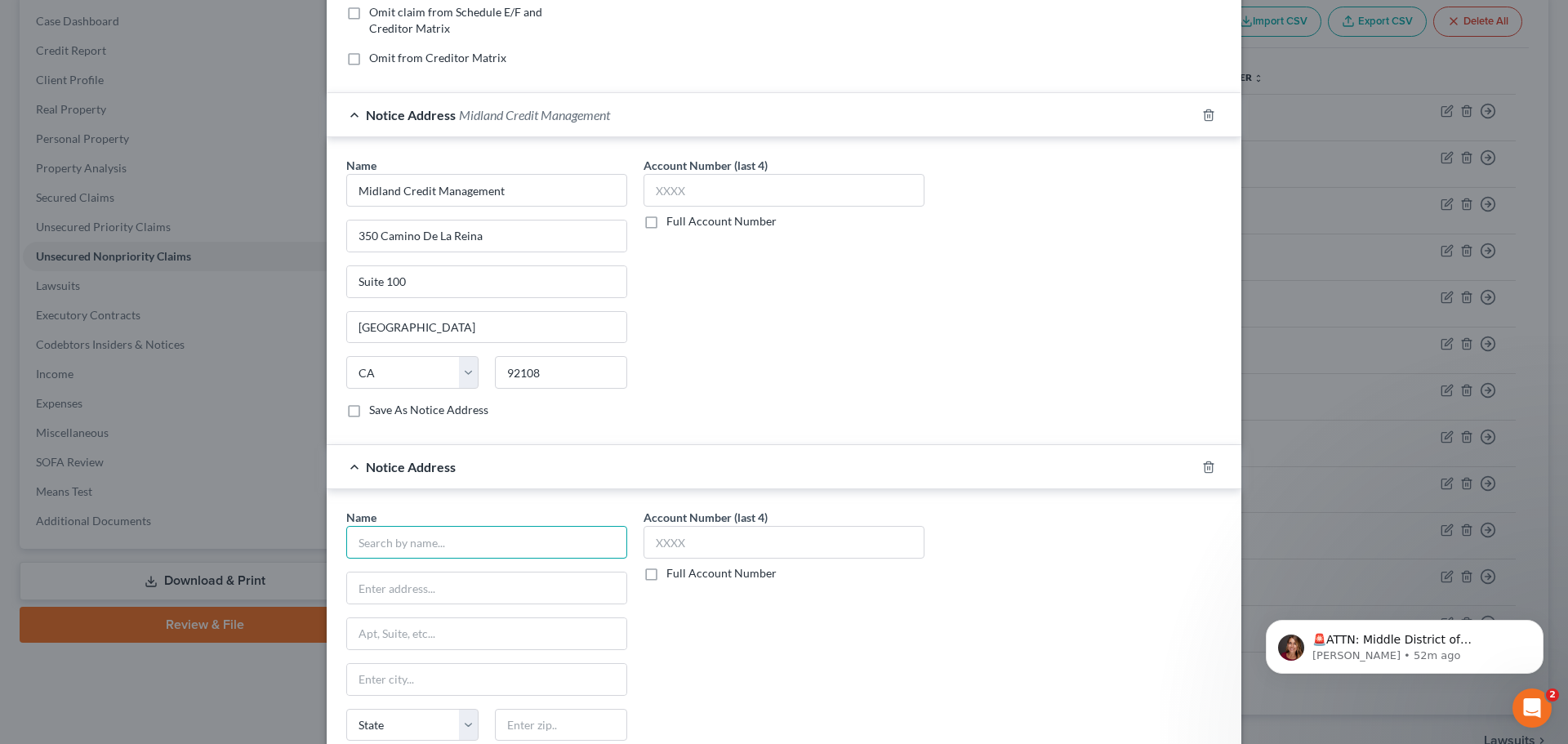
click at [380, 555] on input "text" at bounding box center [487, 541] width 281 height 33
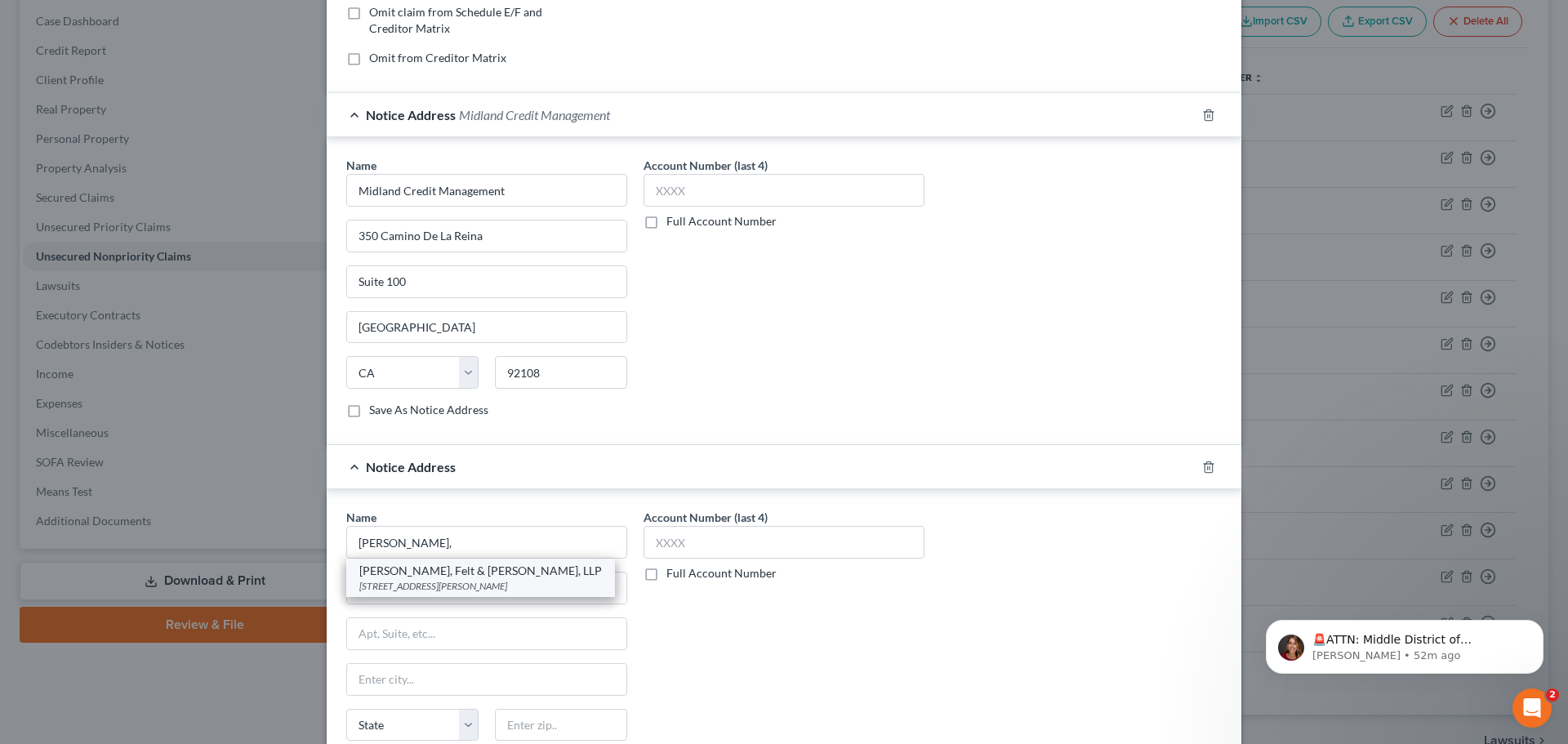
click at [419, 571] on div "[PERSON_NAME], Felt & [PERSON_NAME], LLP" at bounding box center [481, 571] width 243 height 17
type input "[PERSON_NAME], Felt & [PERSON_NAME], LLP"
type input "[STREET_ADDRESS][PERSON_NAME]"
type input "Parsippany"
select select "33"
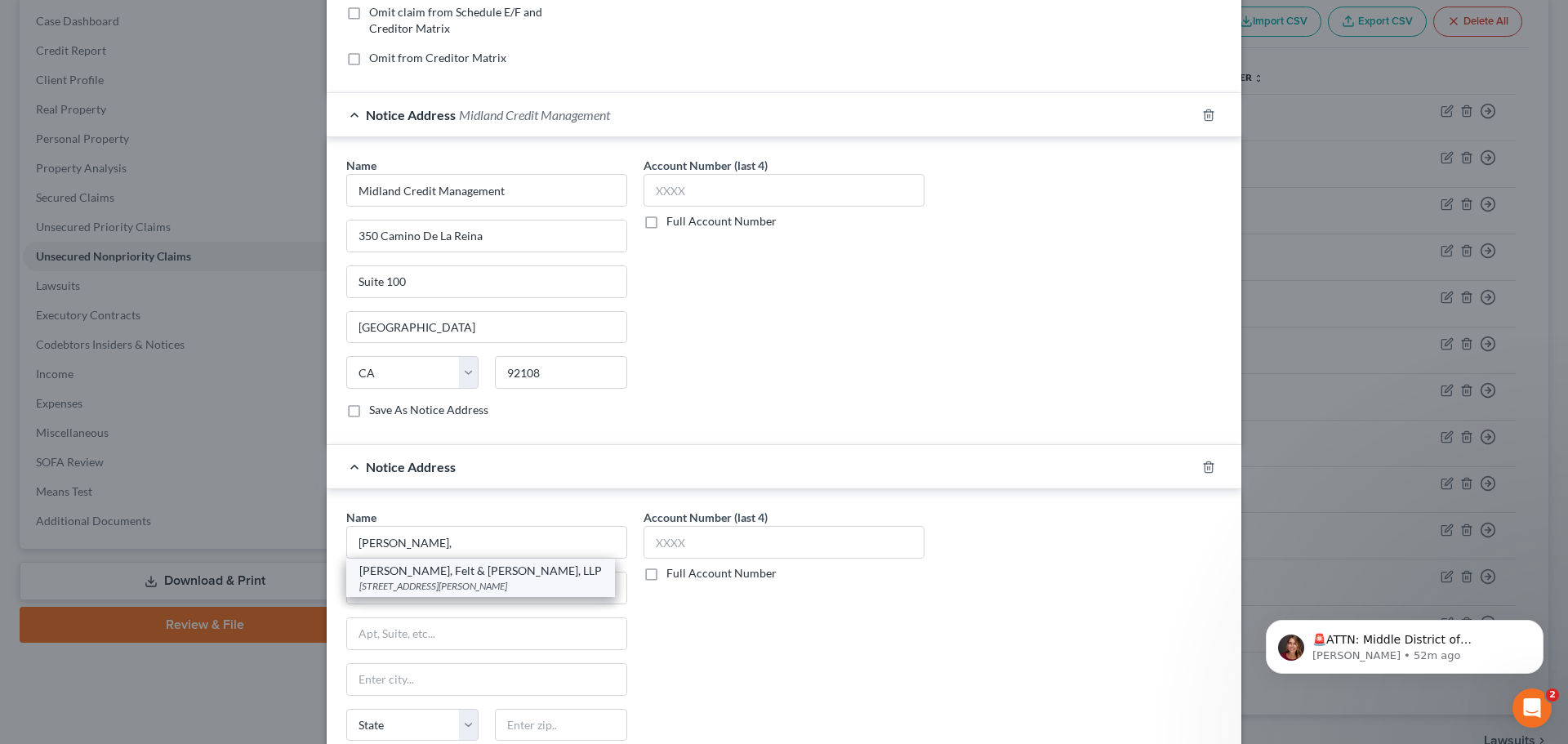
type input "07054"
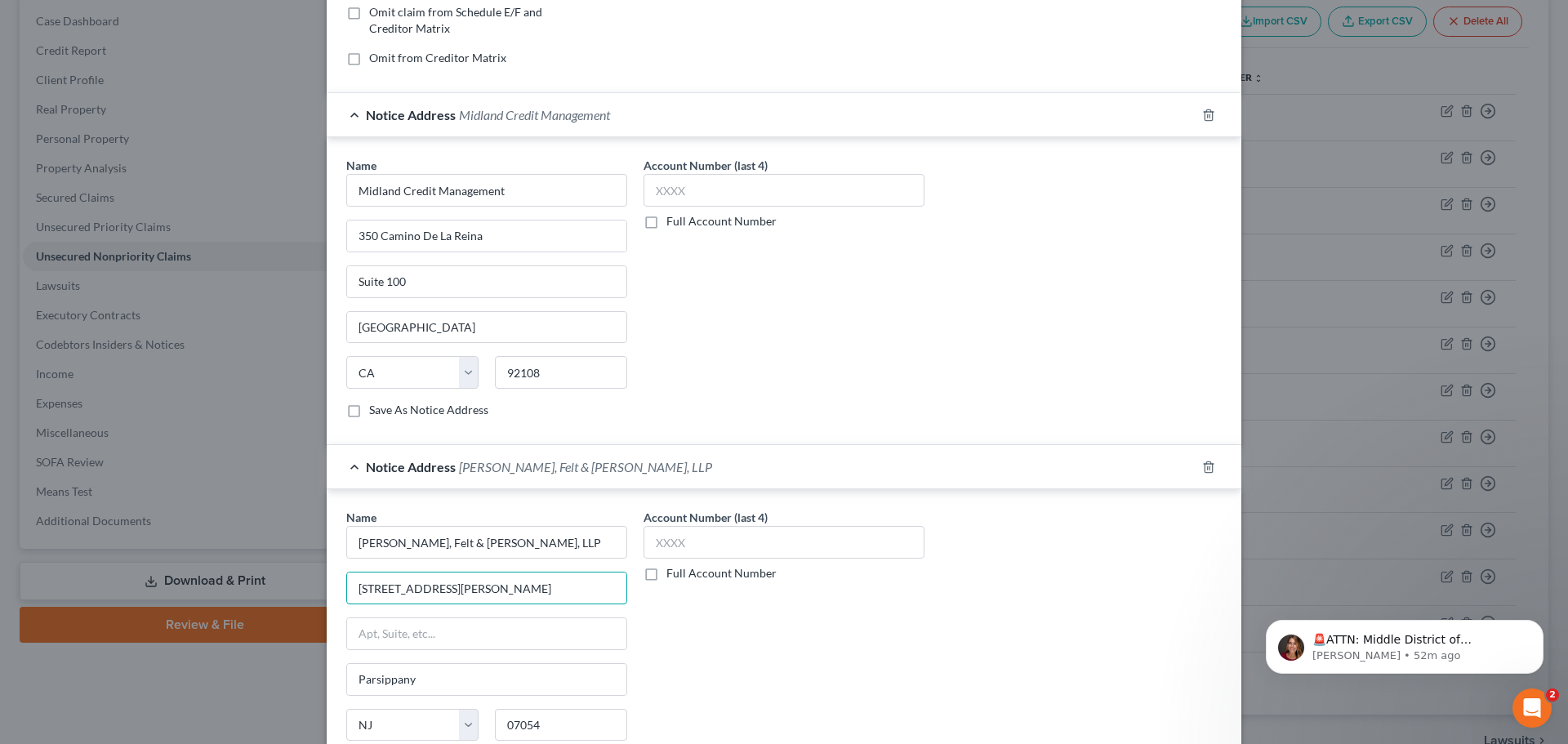
drag, startPoint x: 376, startPoint y: 589, endPoint x: 280, endPoint y: 588, distance: 96.0
click at [280, 588] on div "Edit Unsecured Nonpriority Claim × Creditor * Credit One Bank [STREET_ADDRESS][…" at bounding box center [784, 372] width 1568 height 744
click at [424, 639] on input "text" at bounding box center [487, 633] width 280 height 31
paste input "[STREET_ADDRESS][PERSON_NAME]"
type input "[STREET_ADDRESS][PERSON_NAME]"
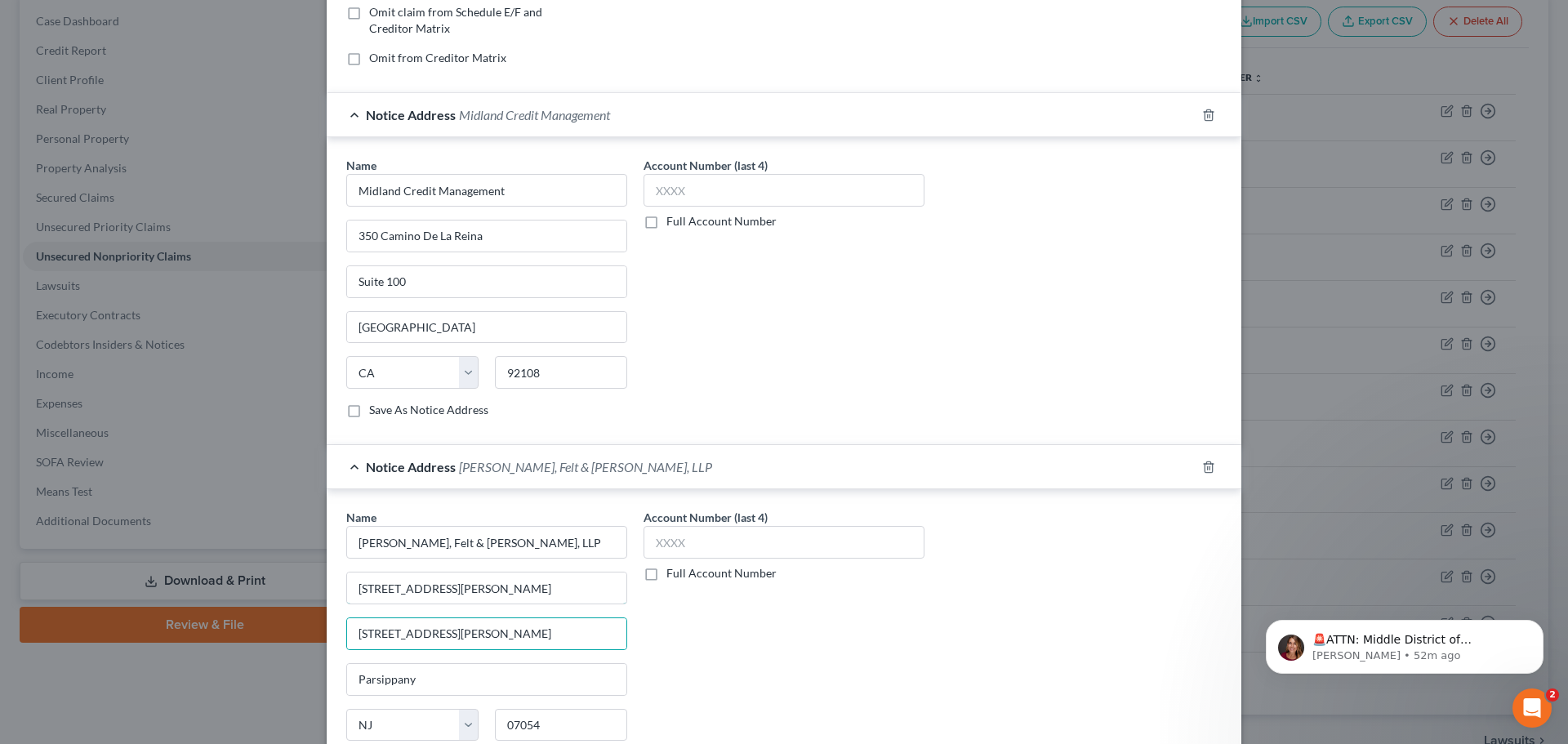
click at [270, 578] on div "Edit Unsecured Nonpriority Claim × Creditor * Credit One Bank [STREET_ADDRESS][…" at bounding box center [784, 372] width 1568 height 744
type input "Attn: Theologia Papadelias, Esq."
drag, startPoint x: 402, startPoint y: 593, endPoint x: 522, endPoint y: 646, distance: 131.2
click at [520, 646] on input "[STREET_ADDRESS][PERSON_NAME]" at bounding box center [487, 633] width 280 height 31
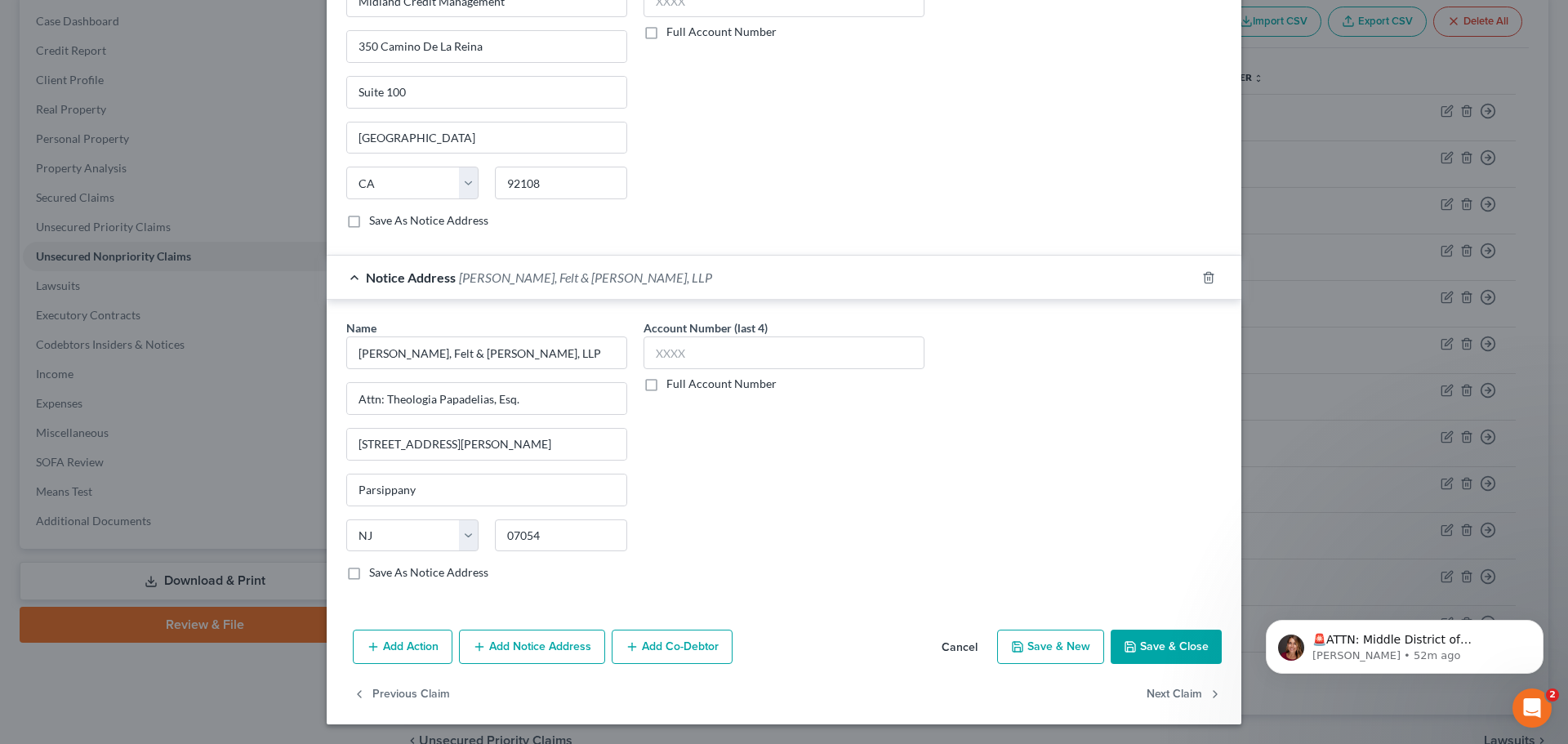
click at [1145, 634] on button "Save & Close" at bounding box center [1166, 646] width 111 height 34
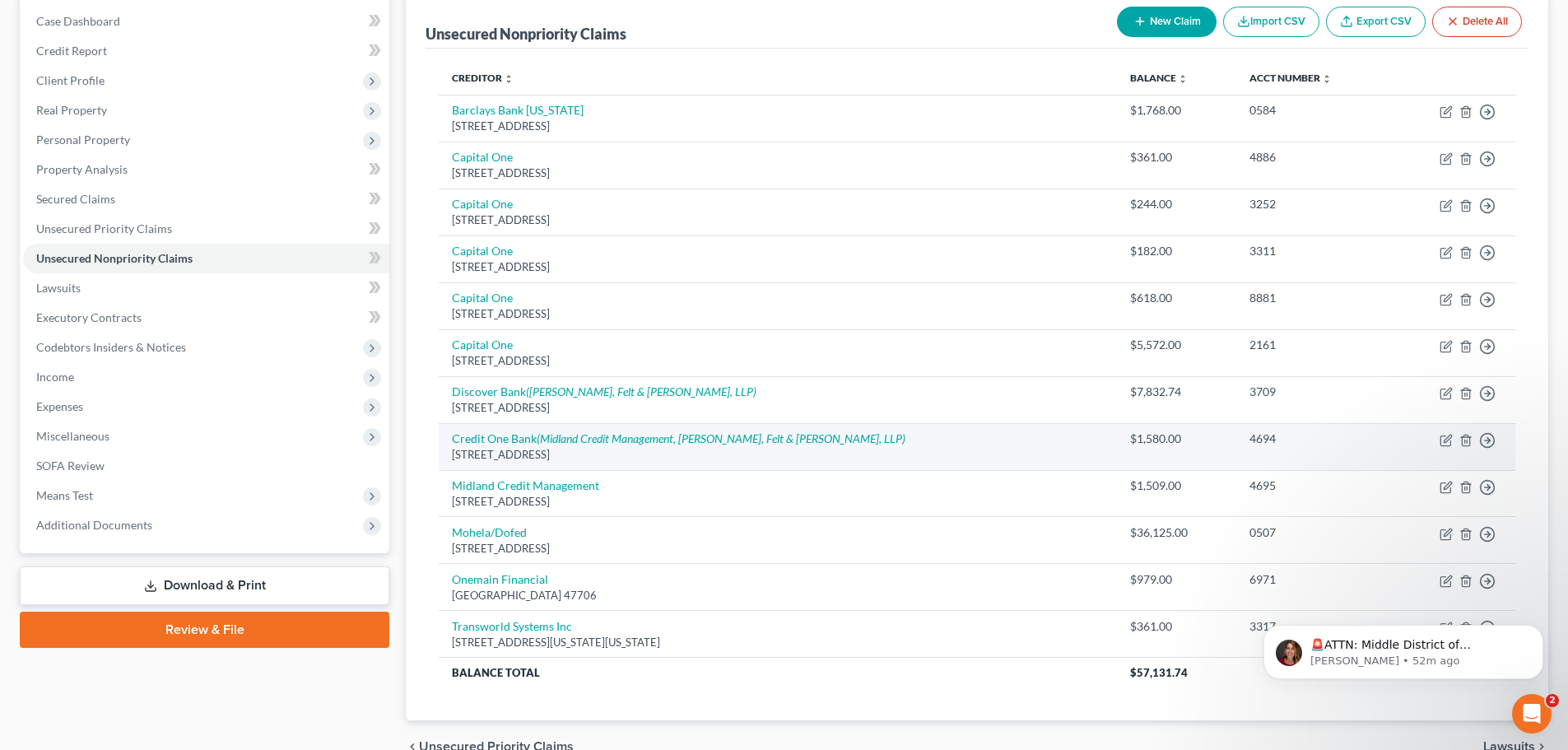
drag, startPoint x: 443, startPoint y: 433, endPoint x: 663, endPoint y: 451, distance: 220.7
click at [663, 451] on td "Credit One Bank (Midland Credit Management, [PERSON_NAME], Felt & [PERSON_NAME]…" at bounding box center [778, 446] width 679 height 47
copy td "Credit One Bank (Midland Credit Management, [PERSON_NAME], Felt & [PERSON_NAME]…"
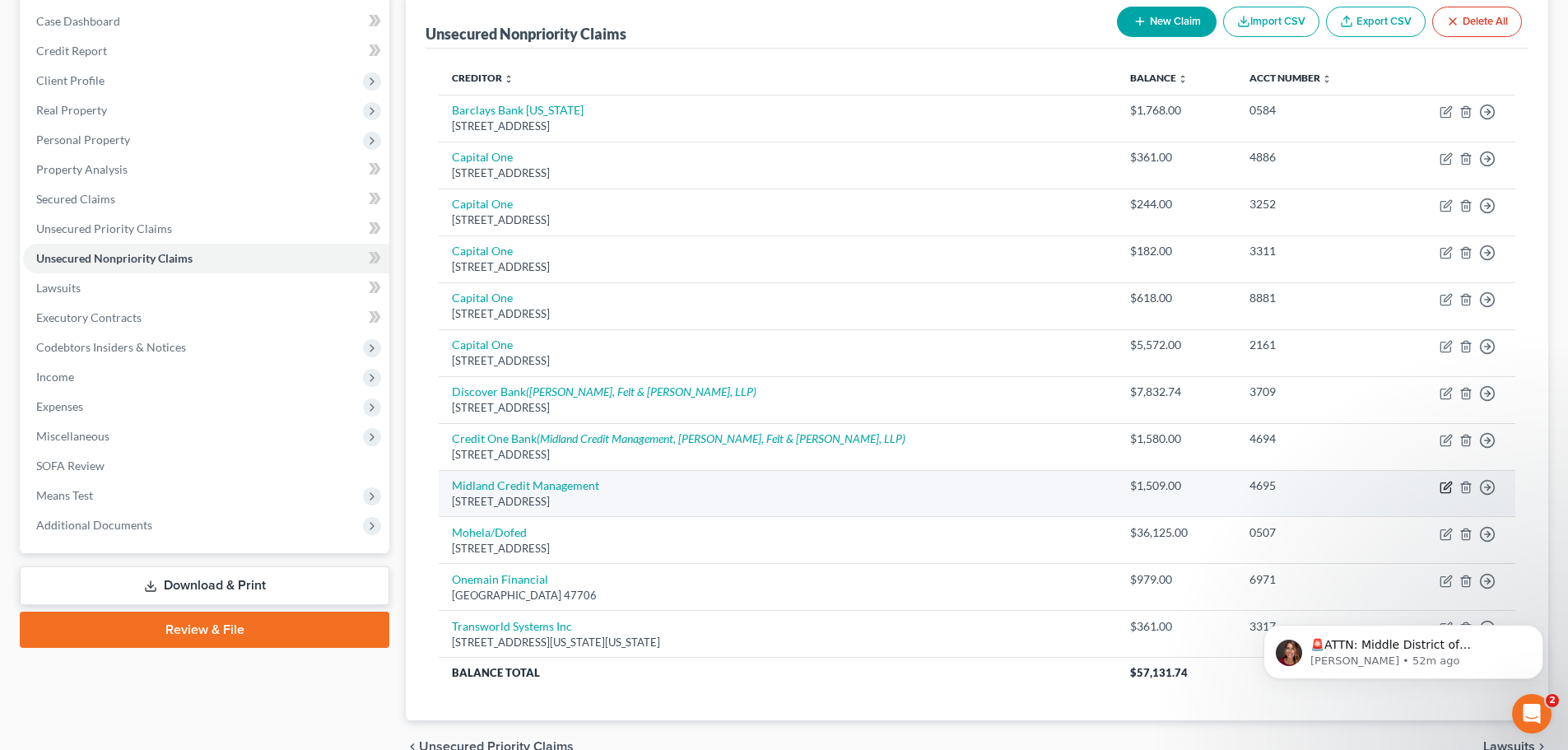
click at [1450, 488] on icon "button" at bounding box center [1446, 488] width 14 height 13
select select "23"
select select "1"
select select "0"
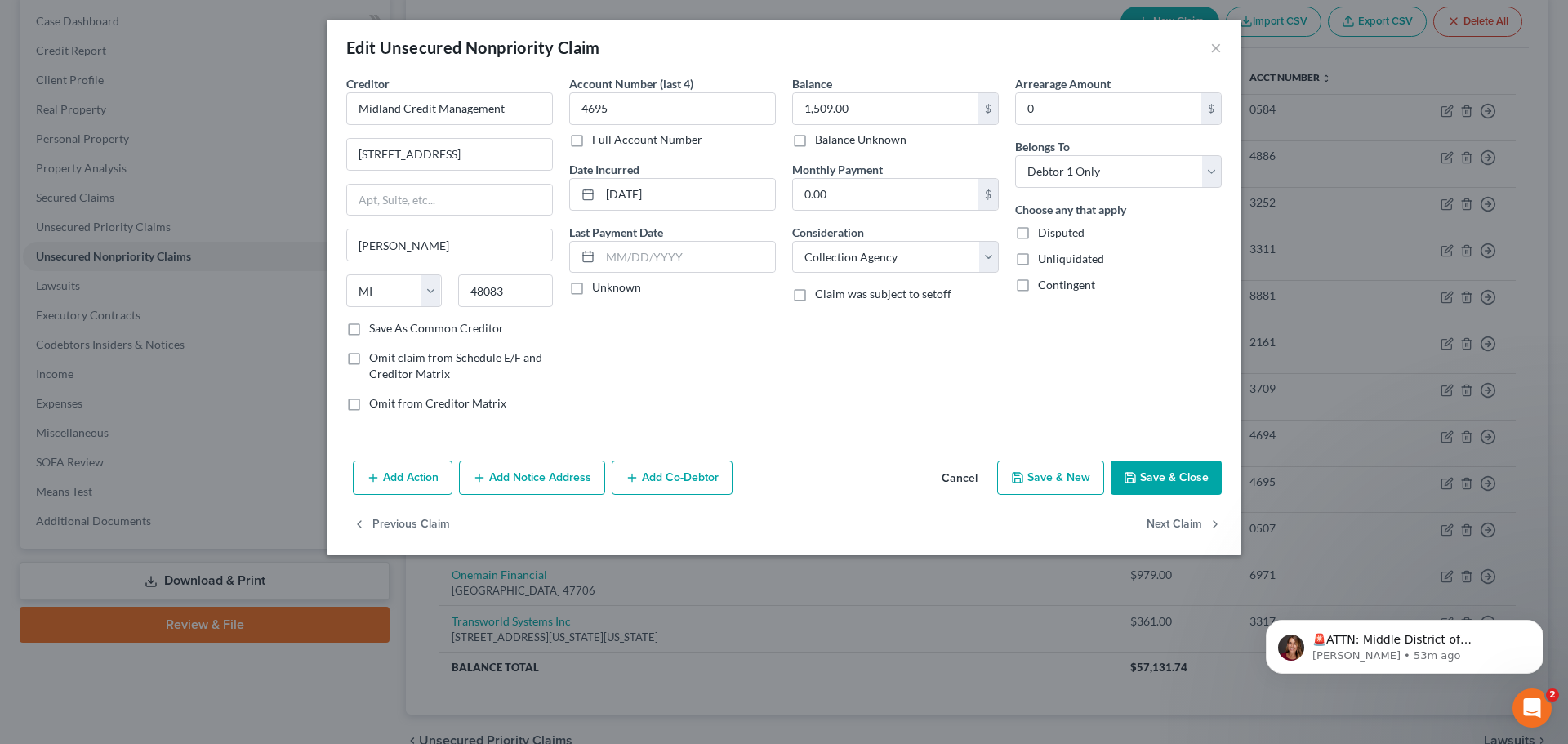
click at [529, 479] on button "Add Notice Address" at bounding box center [532, 477] width 147 height 34
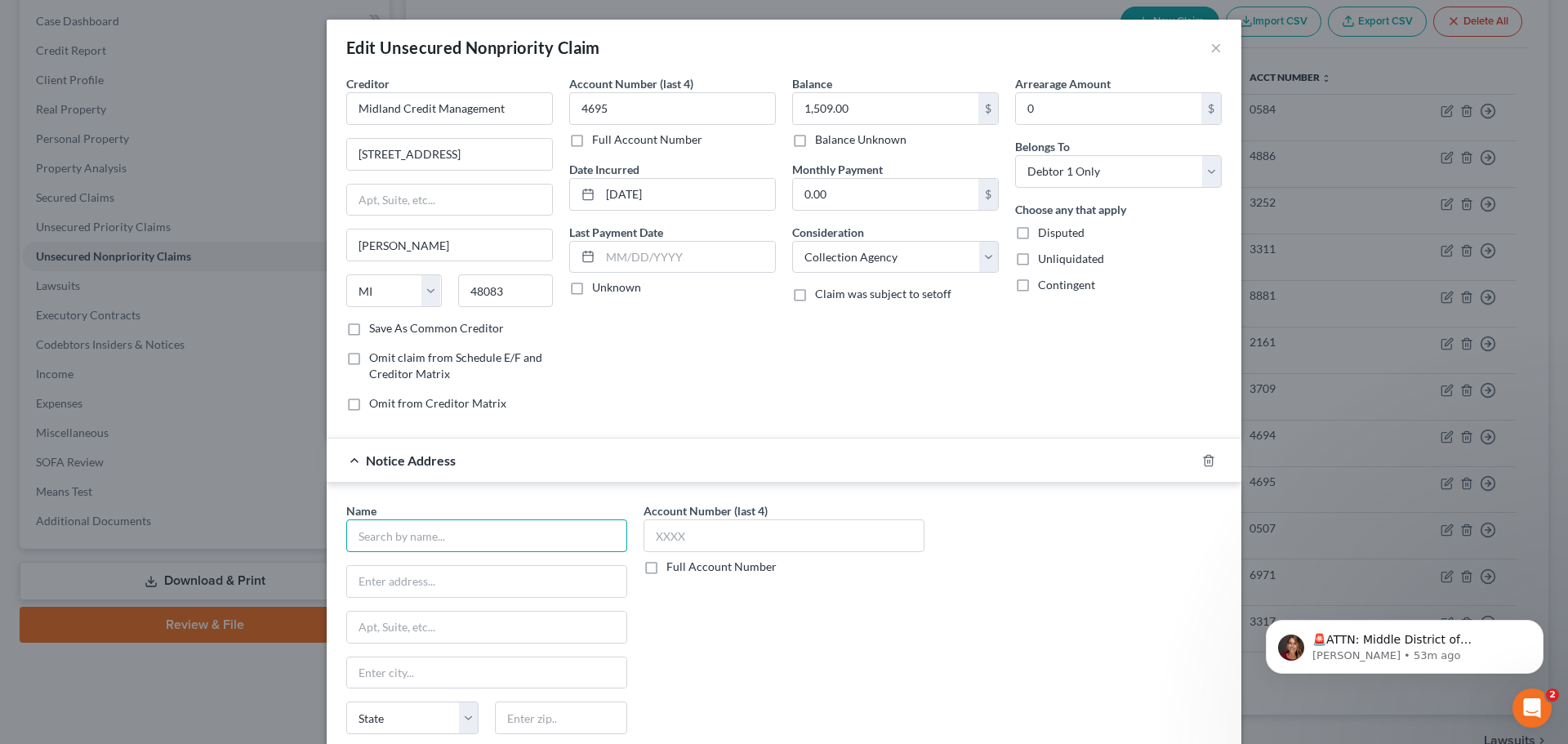
click at [422, 536] on input "text" at bounding box center [487, 535] width 281 height 33
paste input "Credit One Bank (Midland Credit Management, [PERSON_NAME], Felt & [PERSON_NAME]…"
type input "Credit One Bank (Midland Credit Management, [PERSON_NAME], Felt & [PERSON_NAME]…"
drag, startPoint x: 610, startPoint y: 533, endPoint x: 188, endPoint y: 520, distance: 422.2
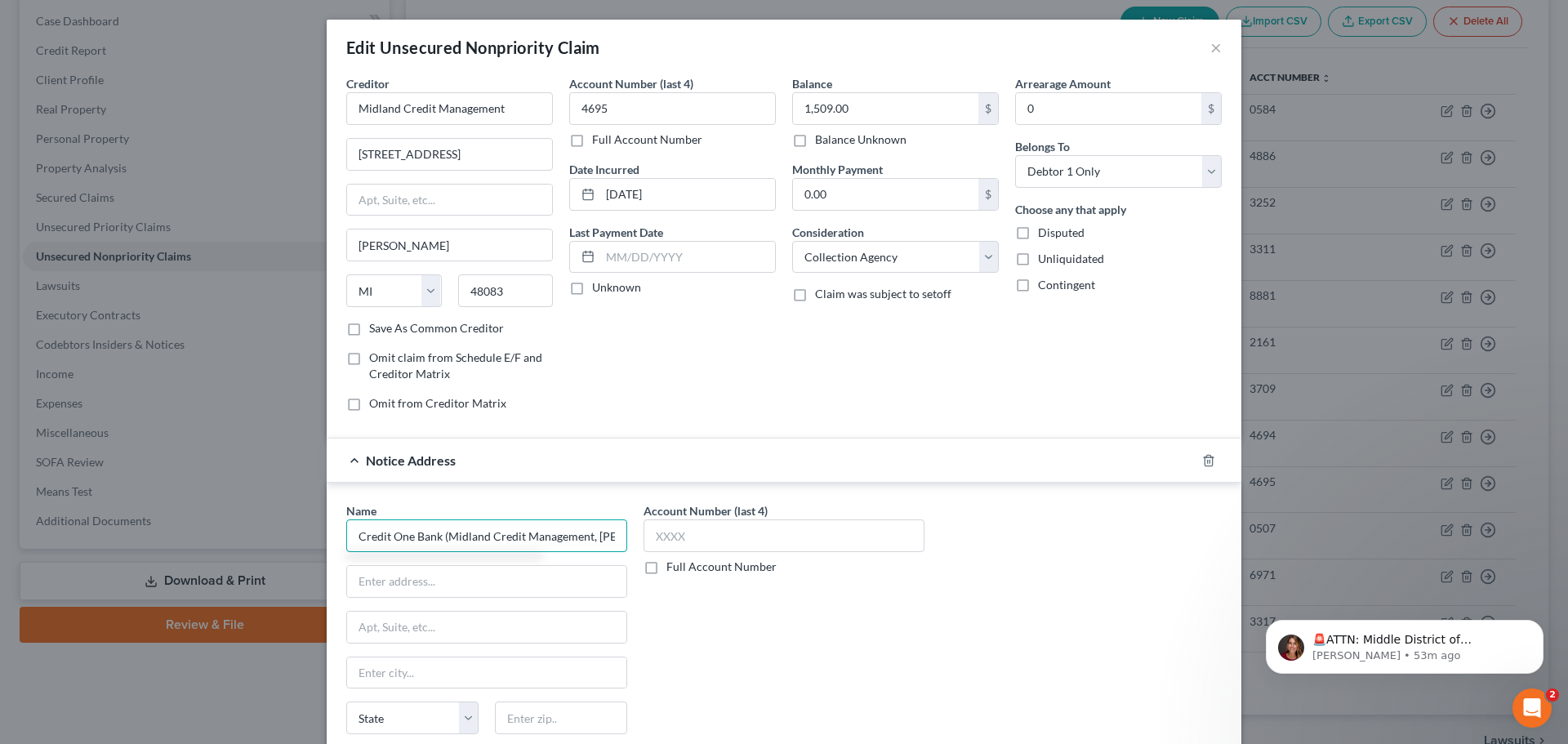
click at [188, 520] on div "Edit Unsecured Nonpriority Claim × Creditor * Midland Credit Management [STREET…" at bounding box center [784, 372] width 1568 height 744
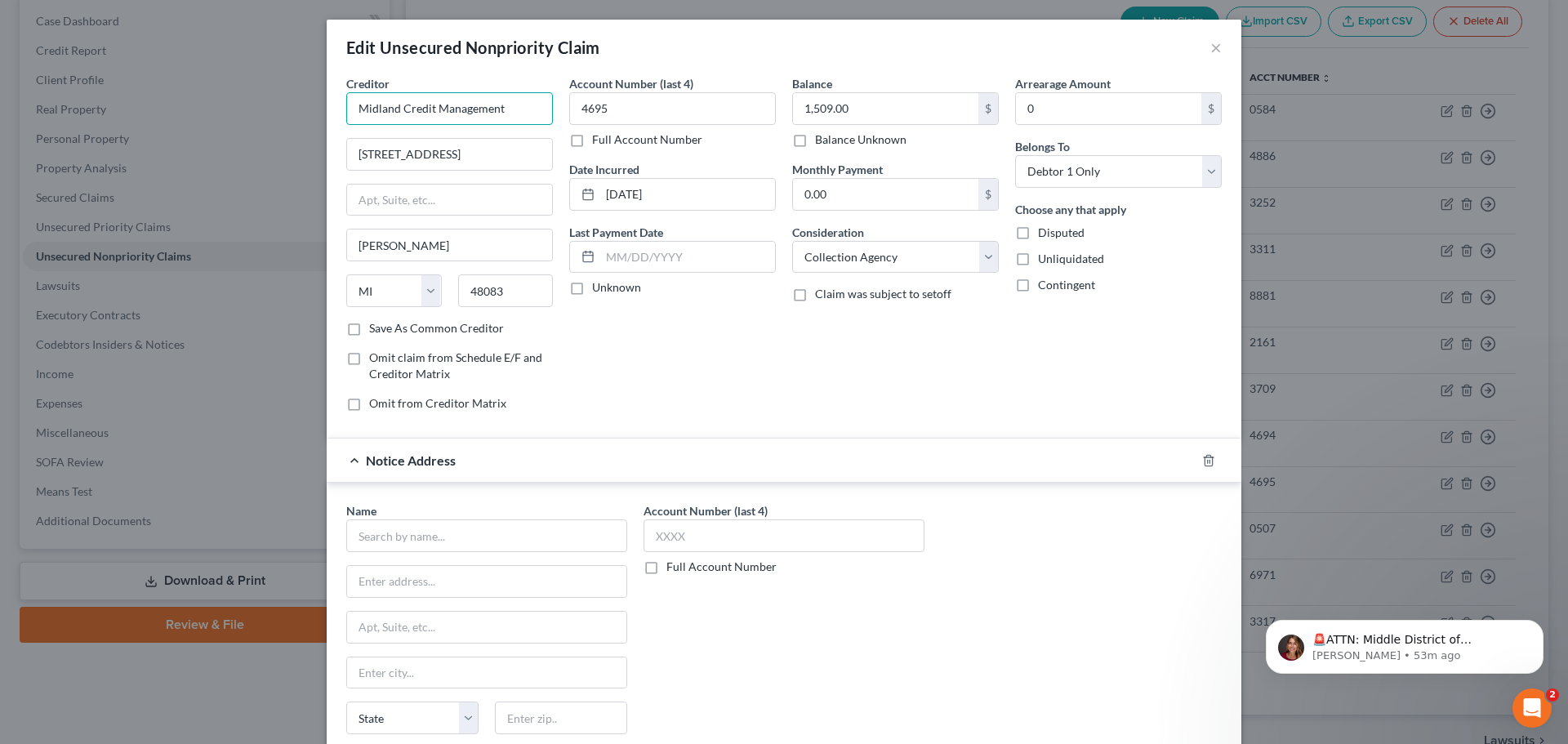
drag, startPoint x: 488, startPoint y: 109, endPoint x: 287, endPoint y: 114, distance: 201.1
click at [287, 114] on div "Edit Unsecured Nonpriority Claim × Creditor * Midland Credit Management [STREET…" at bounding box center [784, 372] width 1568 height 744
click at [382, 531] on input "text" at bounding box center [487, 535] width 281 height 33
paste input "Midland Credit Management"
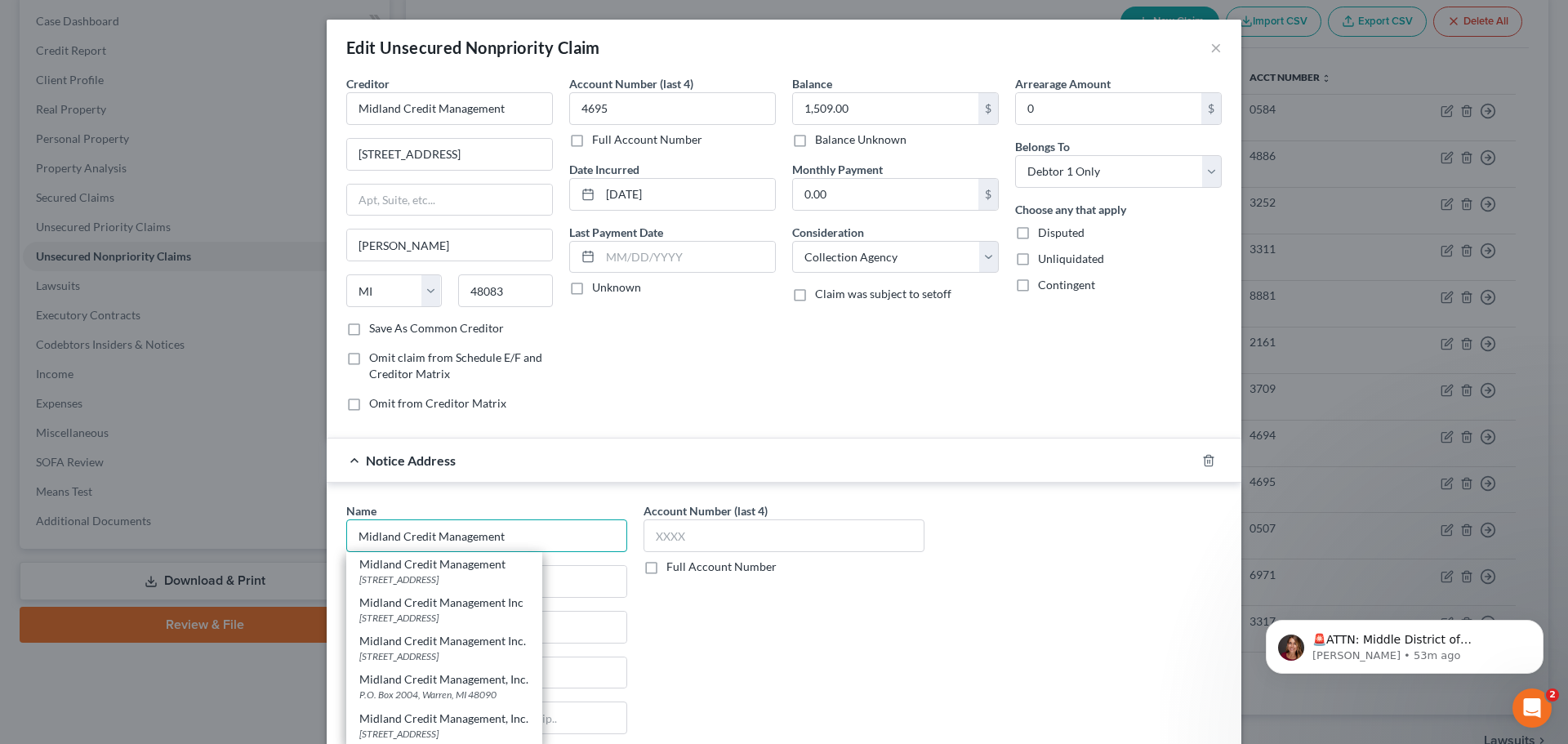
type input "Midland Credit Management"
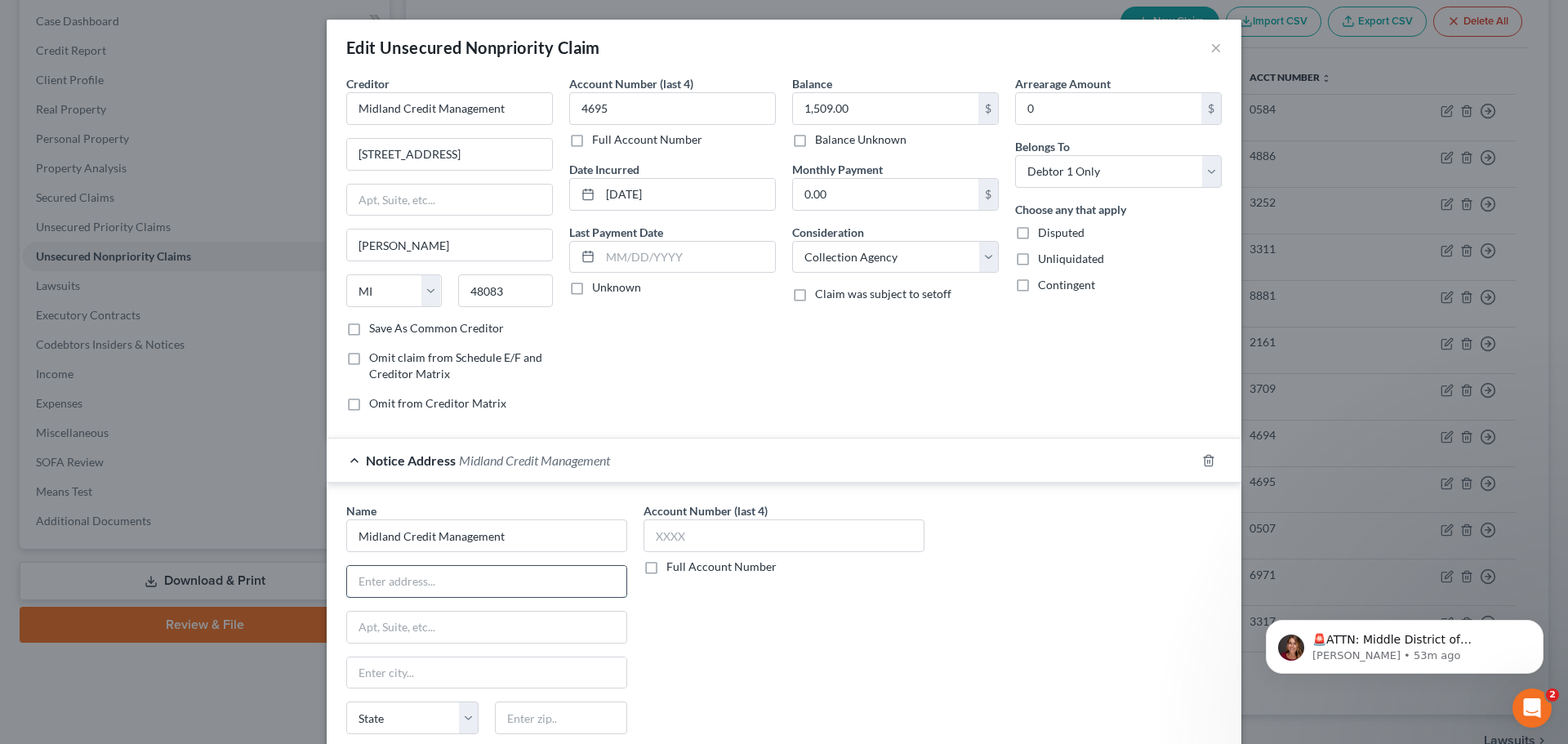
click at [415, 572] on input "text" at bounding box center [487, 581] width 280 height 31
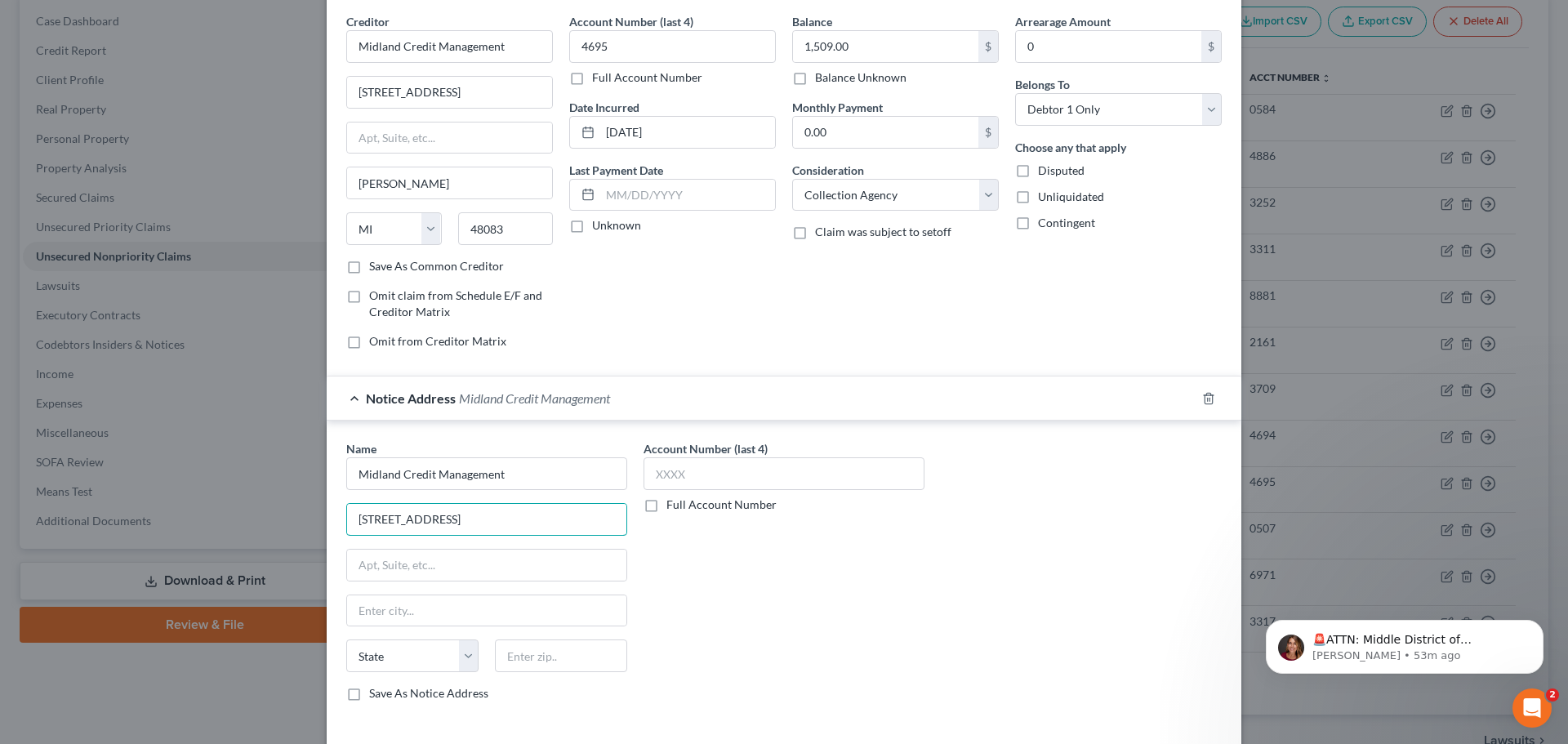
scroll to position [163, 0]
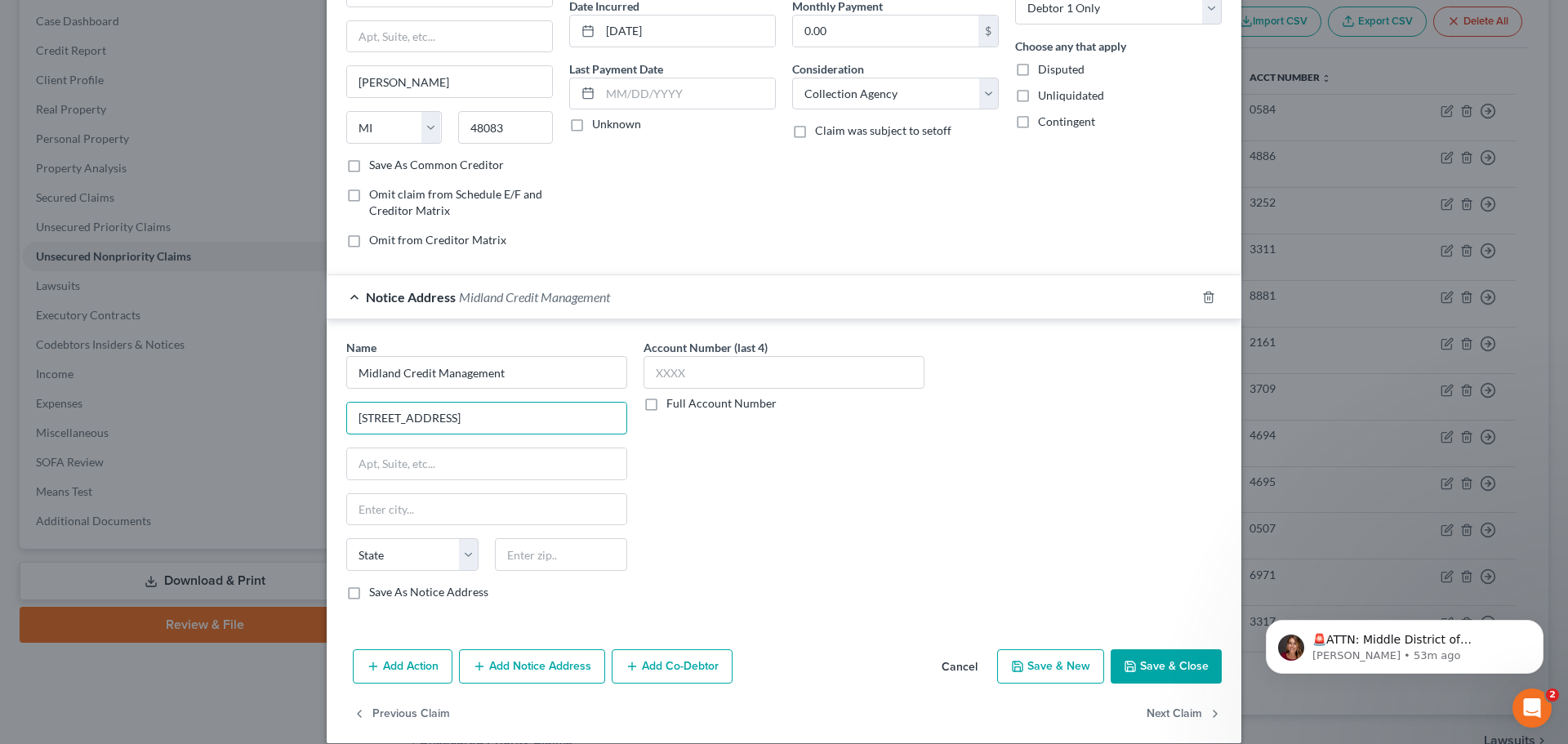
type input "[STREET_ADDRESS]"
click at [528, 571] on div "State [US_STATE] AK AR AZ CA CO CT DE DC [GEOGRAPHIC_DATA] [GEOGRAPHIC_DATA] GU…" at bounding box center [486, 561] width 297 height 46
click at [530, 560] on input "text" at bounding box center [561, 554] width 132 height 33
type input "92108"
type input "[GEOGRAPHIC_DATA]"
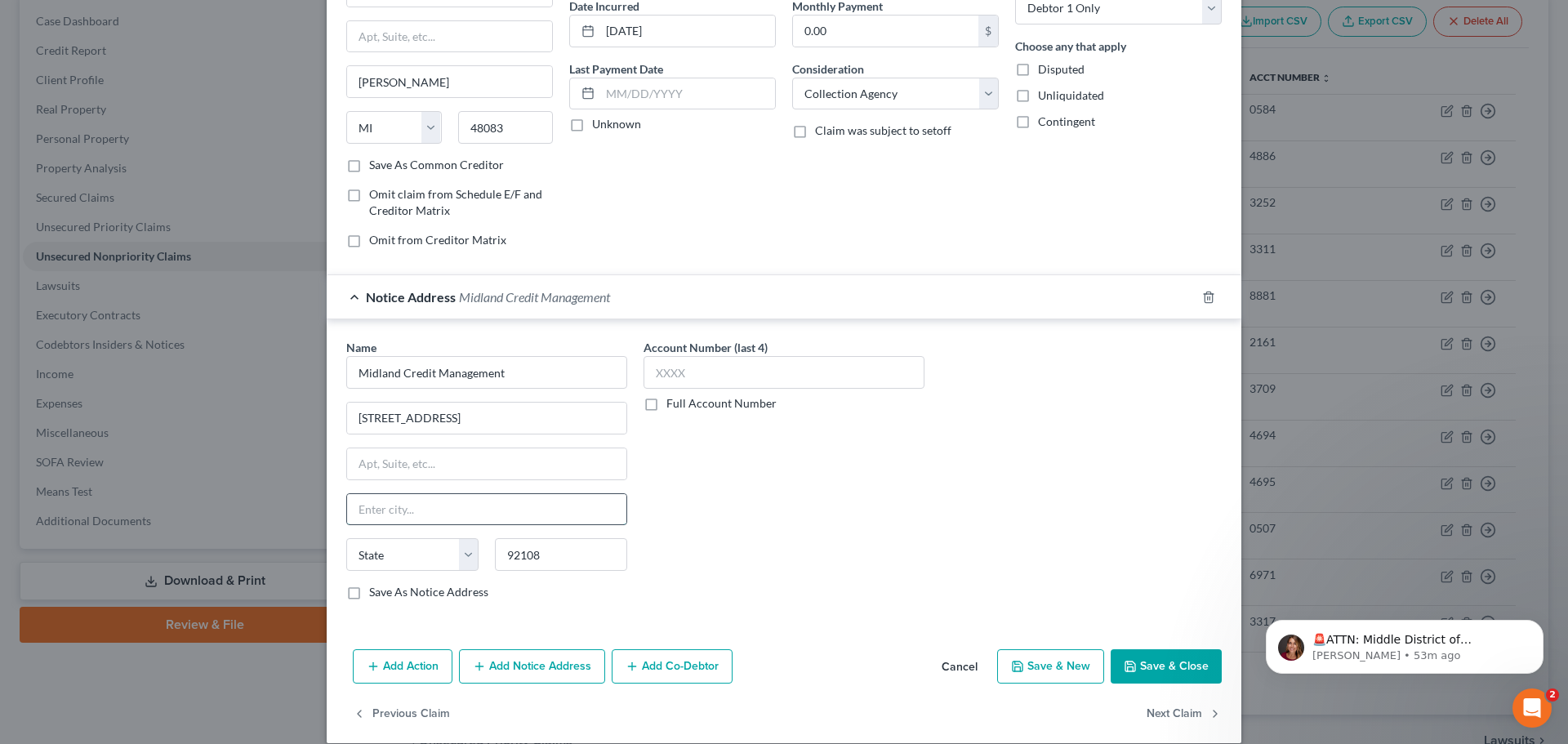
select select "4"
click at [532, 500] on input "[GEOGRAPHIC_DATA]" at bounding box center [487, 509] width 280 height 31
click at [512, 461] on input "text" at bounding box center [487, 464] width 280 height 31
drag, startPoint x: 548, startPoint y: 418, endPoint x: 481, endPoint y: 418, distance: 67.0
click at [481, 418] on input "[STREET_ADDRESS]" at bounding box center [487, 418] width 280 height 31
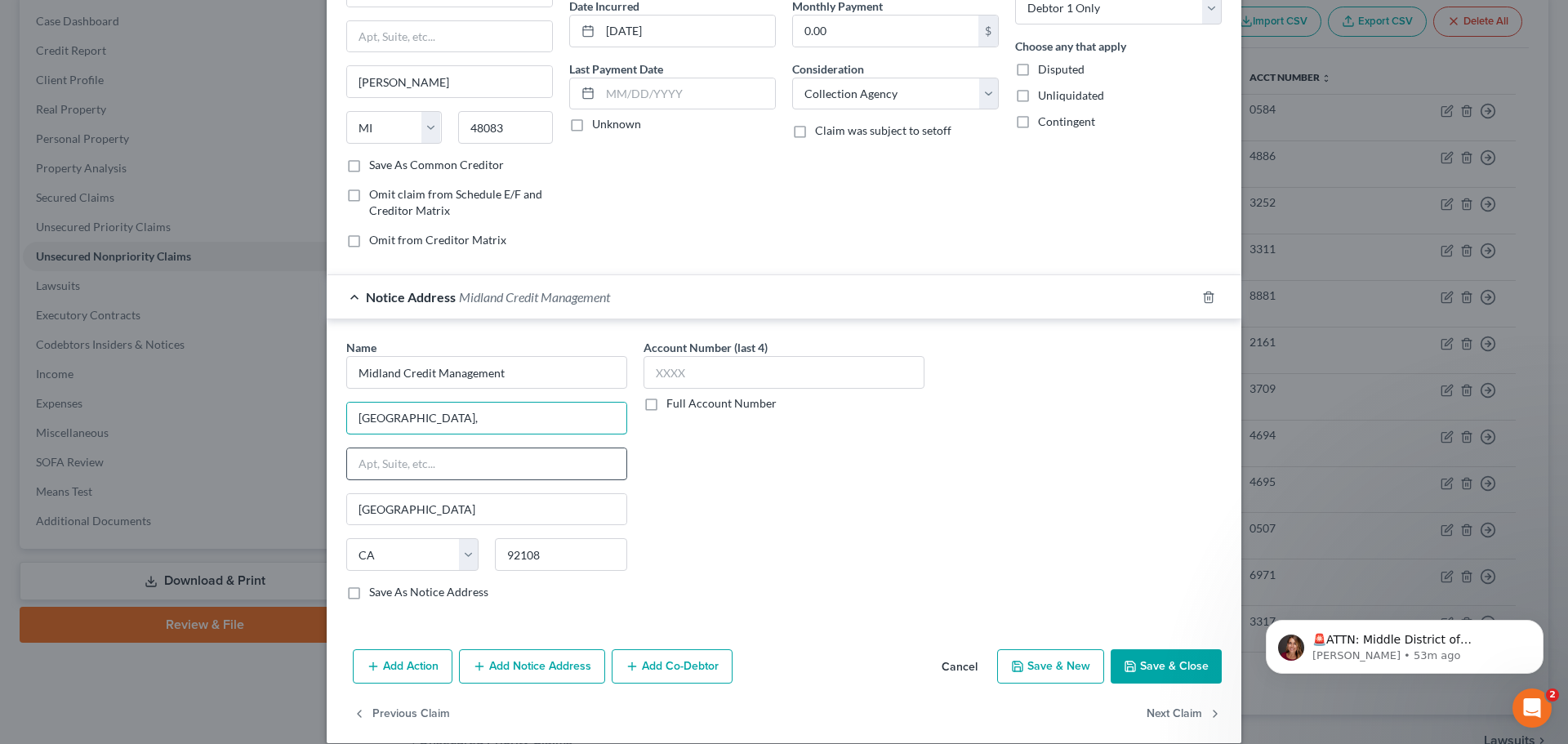
type input "[GEOGRAPHIC_DATA],"
click at [463, 454] on input "text" at bounding box center [487, 464] width 280 height 31
paste input "Suite 100"
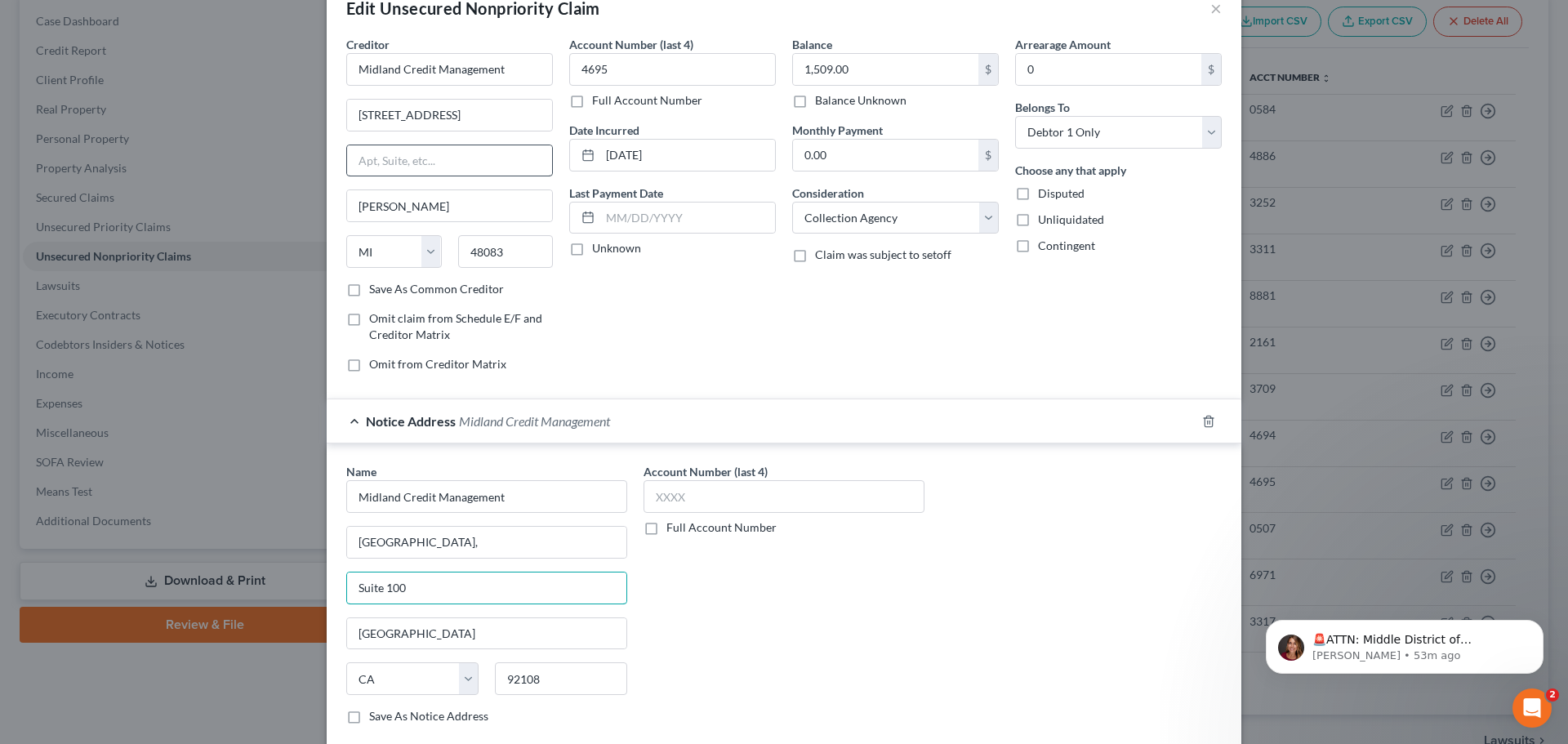
scroll to position [0, 0]
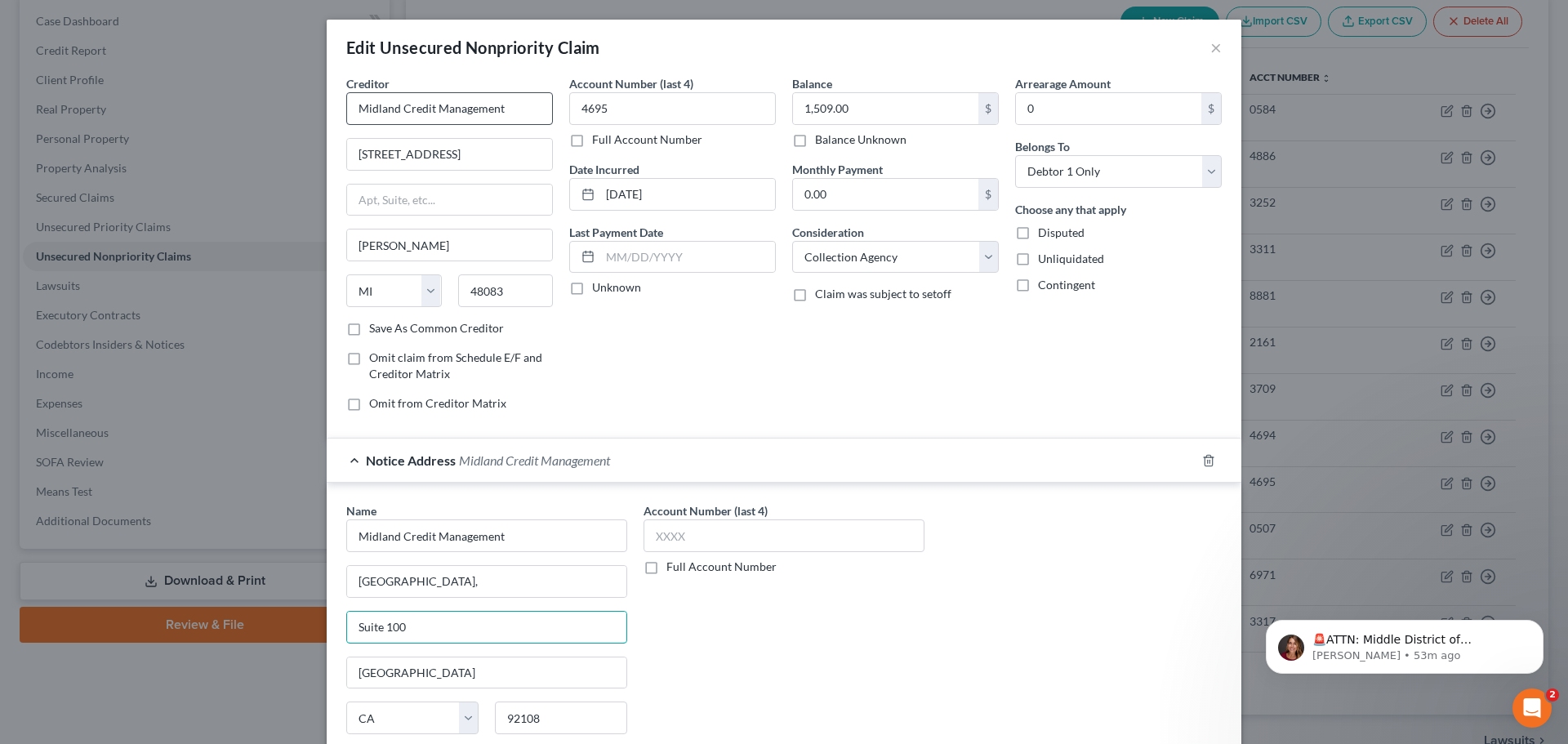
type input "Suite 100"
drag, startPoint x: 509, startPoint y: 116, endPoint x: 209, endPoint y: 119, distance: 300.0
click at [209, 119] on div "Edit Unsecured Nonpriority Claim × Creditor * Midland Credit Management [STREET…" at bounding box center [784, 372] width 1568 height 744
type input "Credit One Bank"
drag, startPoint x: 275, startPoint y: 159, endPoint x: 290, endPoint y: 159, distance: 15.0
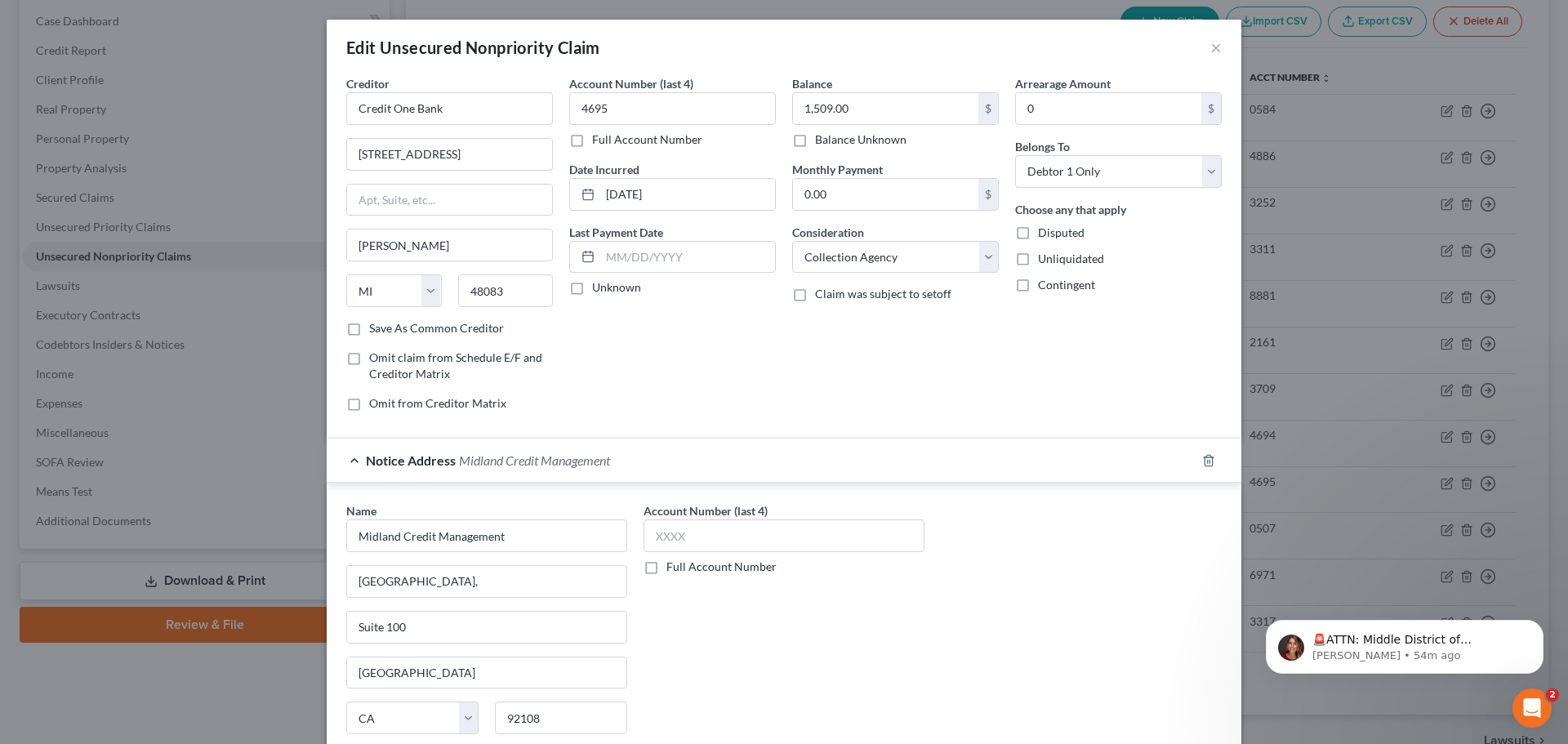
click at [272, 158] on div "Edit Unsecured Nonpriority Claim × Creditor * Credit One Bank [STREET_ADDRESS][…" at bounding box center [784, 372] width 1568 height 744
paste input "[STREET_ADDRESS]"
type input "[STREET_ADDRESS]"
drag, startPoint x: 507, startPoint y: 289, endPoint x: 390, endPoint y: 288, distance: 117.0
click at [390, 289] on div "State [US_STATE] AK AR AZ CA CO CT DE DC [GEOGRAPHIC_DATA] [GEOGRAPHIC_DATA] GU…" at bounding box center [450, 297] width 223 height 46
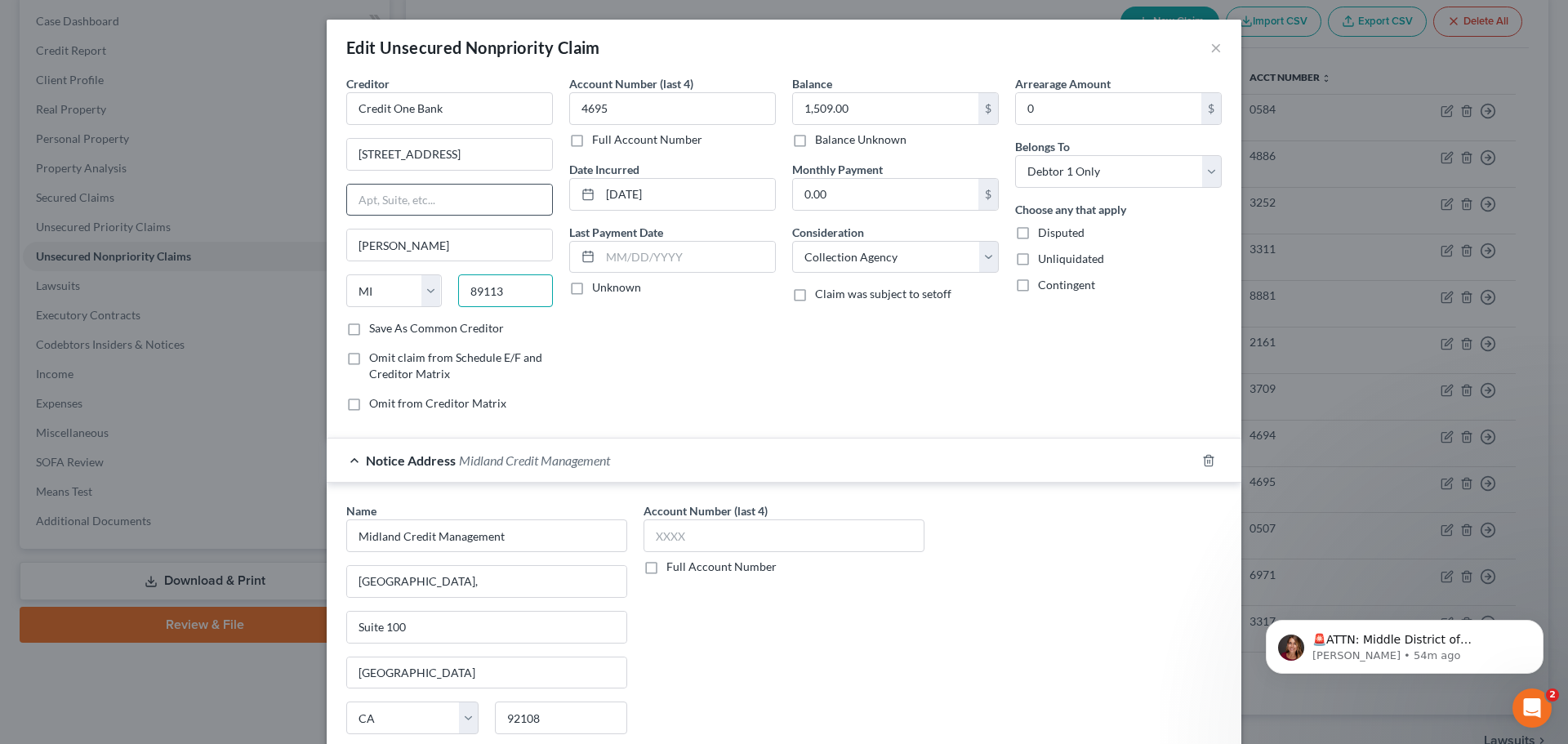
type input "89113"
type input "[GEOGRAPHIC_DATA]"
select select "31"
click at [437, 210] on input "text" at bounding box center [450, 199] width 205 height 31
click at [835, 263] on select "Select Cable / Satellite Services Collection Agency Credit Card Debt Debt Couns…" at bounding box center [895, 257] width 207 height 33
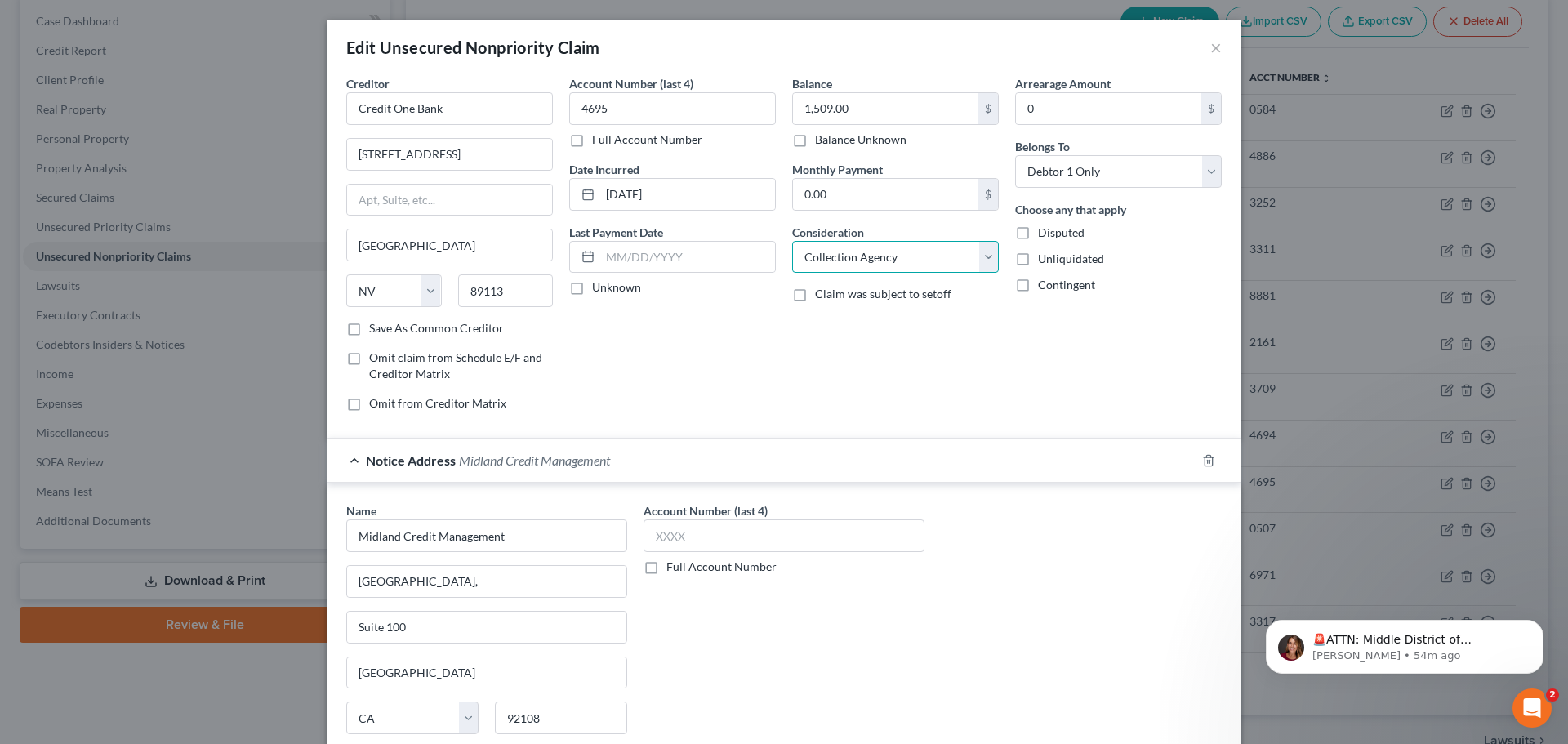
select select "2"
click at [792, 241] on select "Select Cable / Satellite Services Collection Agency Credit Card Debt Debt Couns…" at bounding box center [895, 257] width 207 height 33
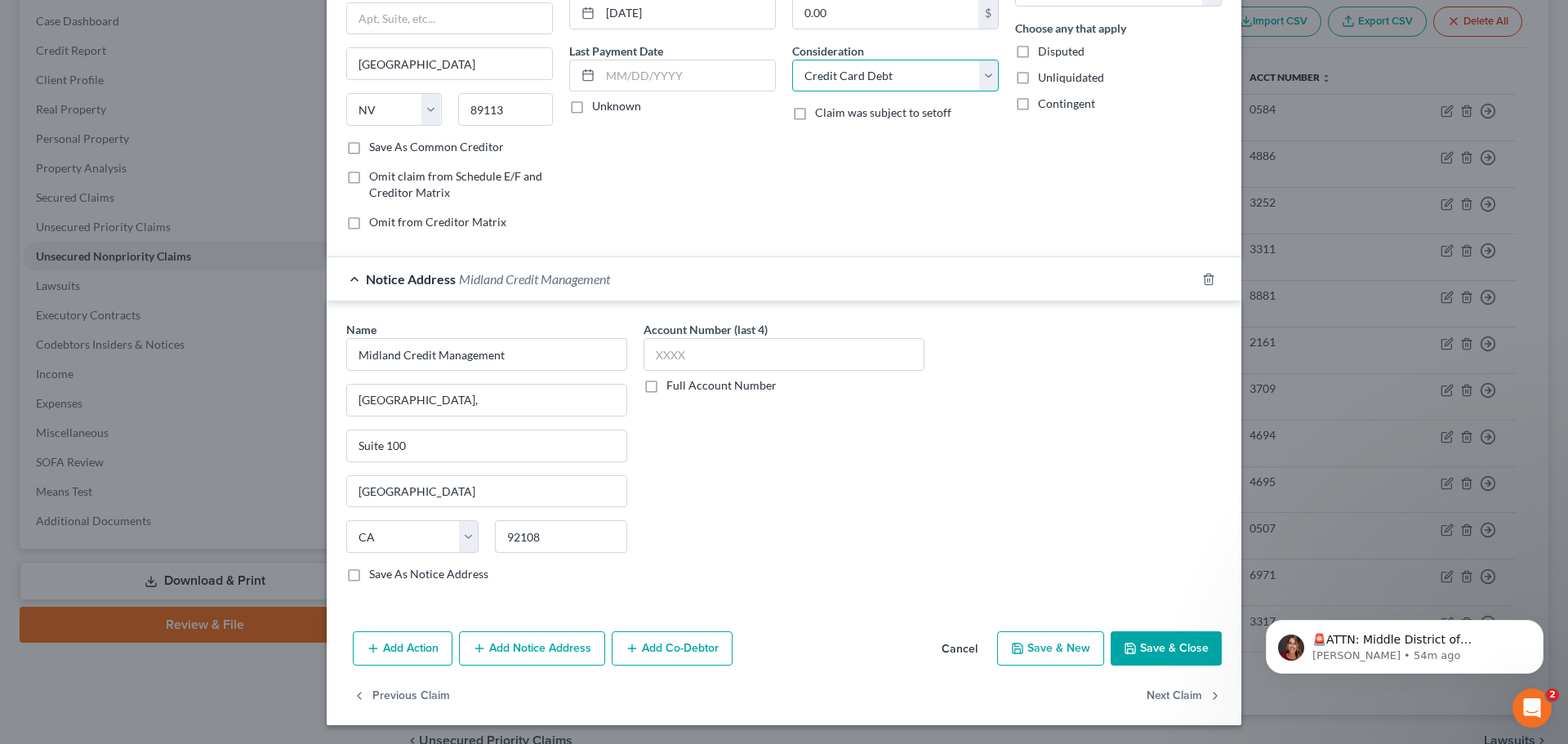
scroll to position [182, 0]
drag, startPoint x: 345, startPoint y: 273, endPoint x: 426, endPoint y: 306, distance: 87.5
click at [346, 273] on div "Notice Address Midland Credit Management" at bounding box center [761, 278] width 869 height 44
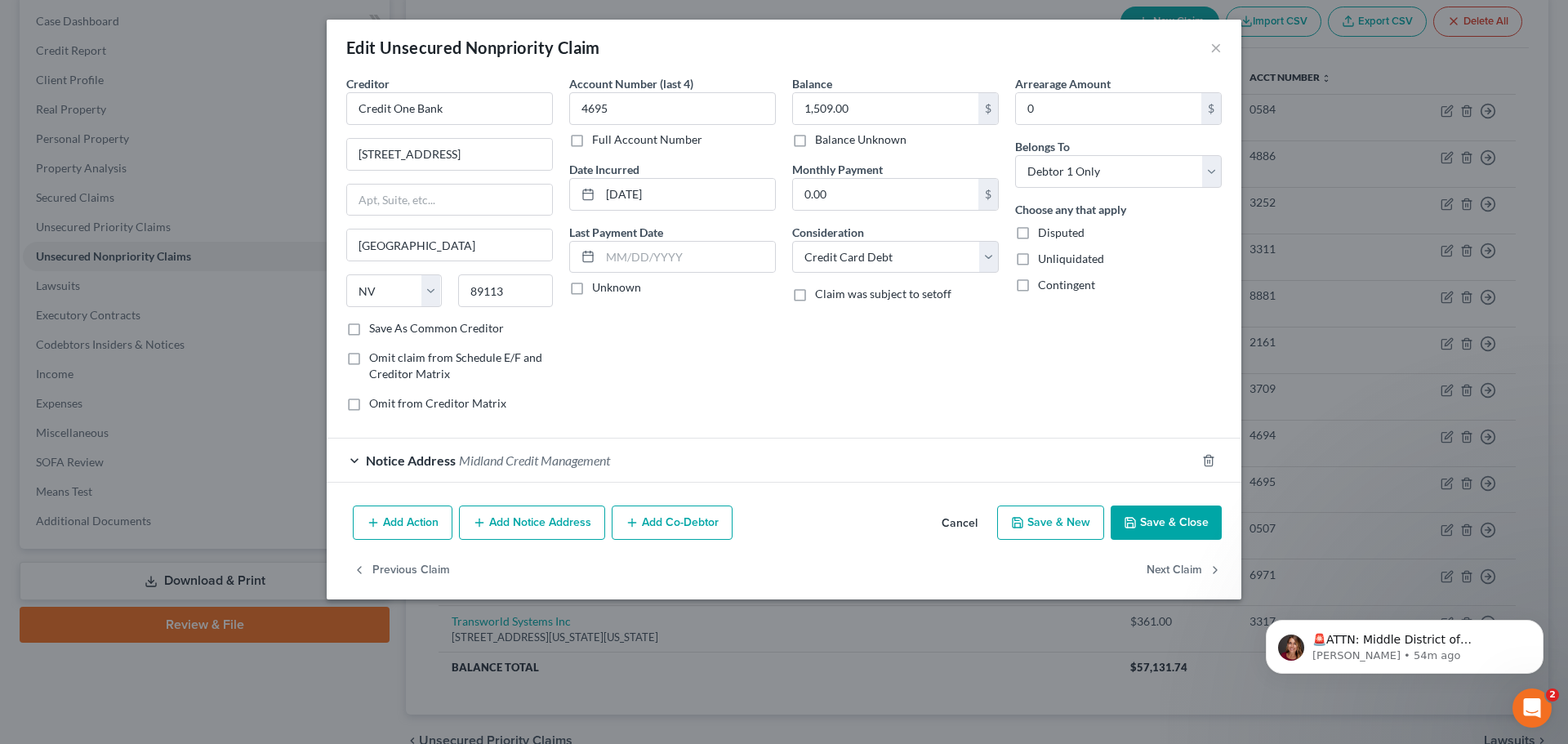
click at [550, 515] on button "Add Notice Address" at bounding box center [532, 522] width 147 height 34
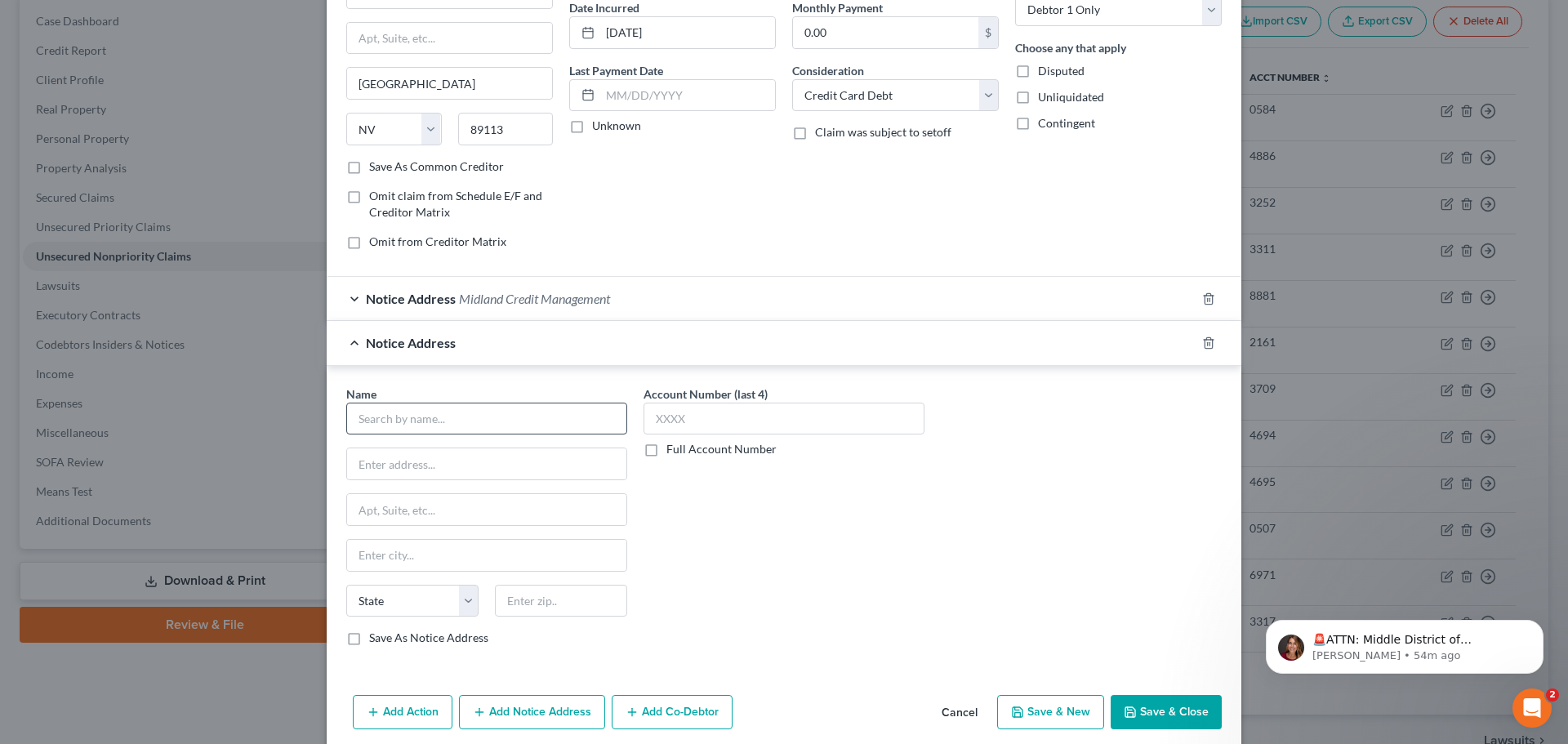
scroll to position [163, 0]
click at [423, 418] on input "text" at bounding box center [487, 417] width 281 height 33
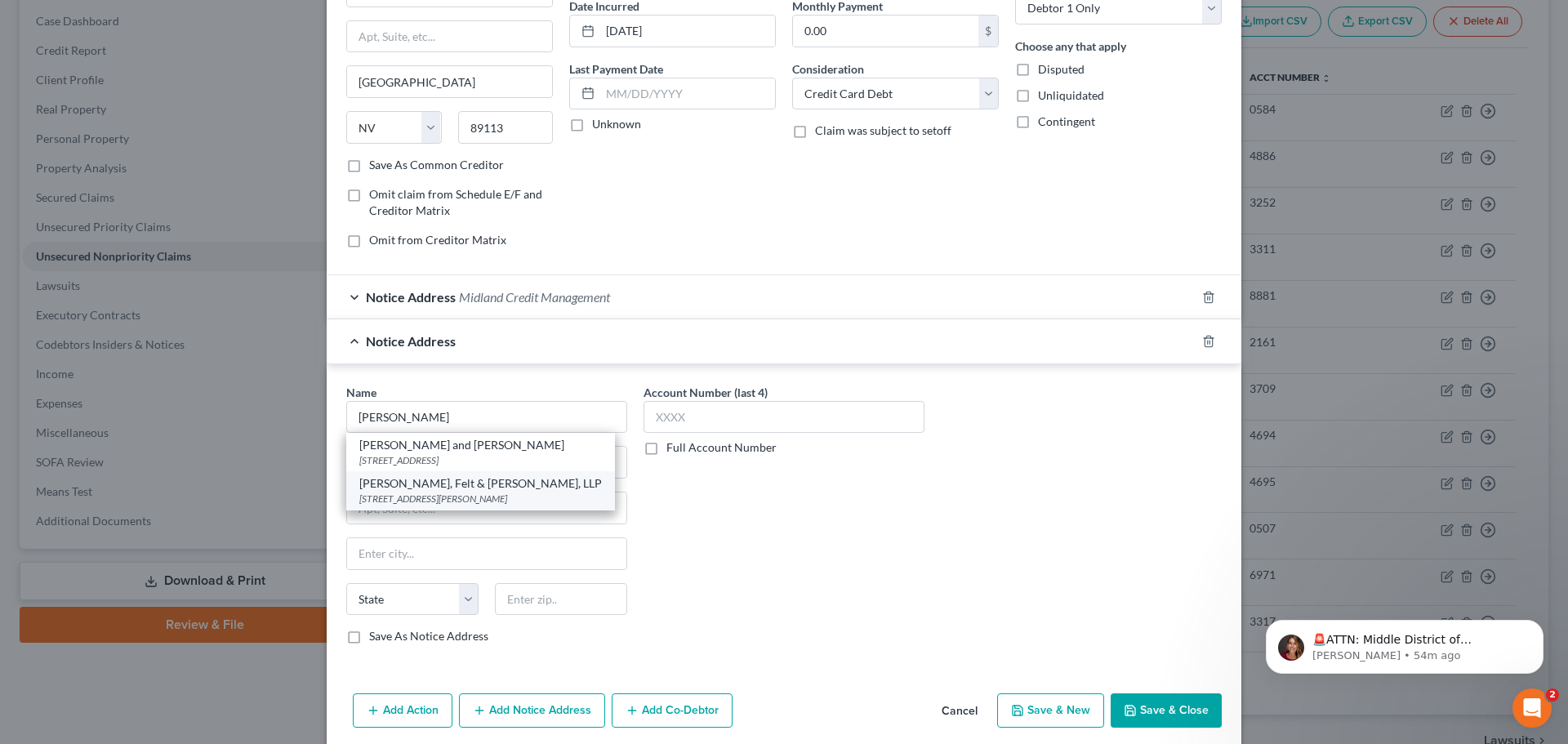
click at [440, 494] on div "[STREET_ADDRESS][PERSON_NAME]" at bounding box center [481, 498] width 243 height 14
type input "[PERSON_NAME], Felt & [PERSON_NAME], LLP"
type input "[STREET_ADDRESS][PERSON_NAME]"
type input "Parsippany"
select select "33"
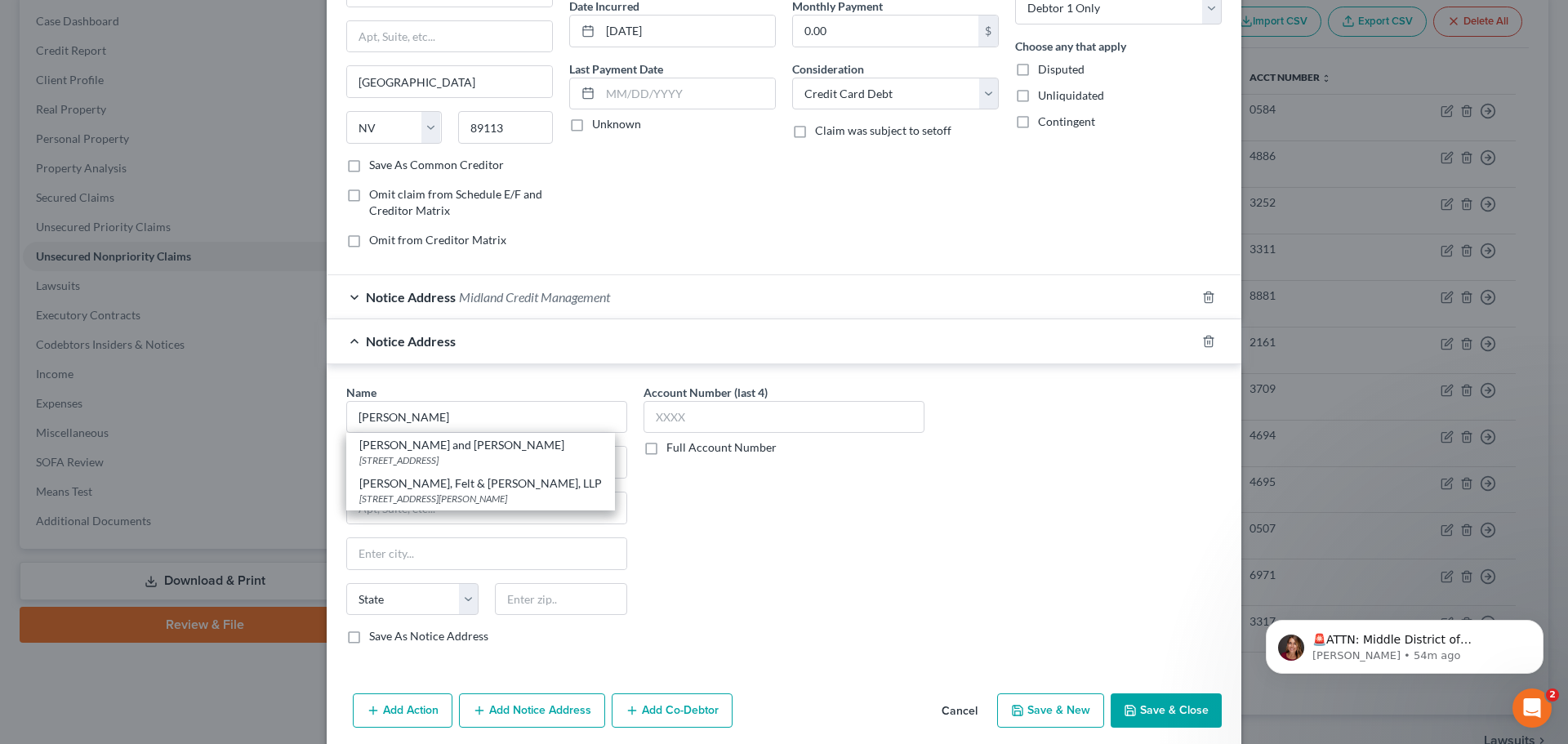
type input "07054"
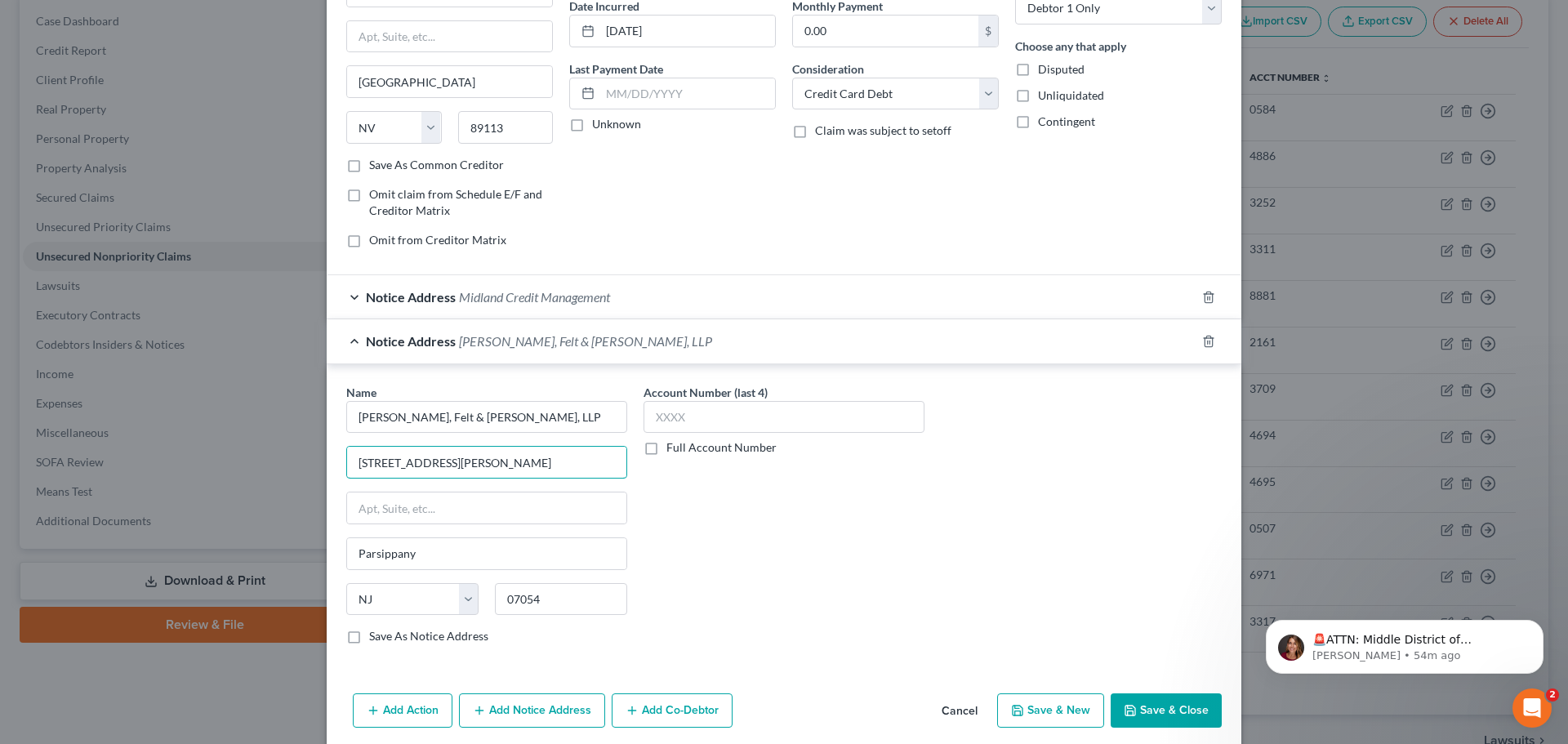
drag, startPoint x: 366, startPoint y: 468, endPoint x: 378, endPoint y: 490, distance: 25.1
click at [329, 468] on div "Name * [PERSON_NAME], Felt & [PERSON_NAME], LLP 7 [PERSON_NAME] Road [GEOGRAPHI…" at bounding box center [784, 517] width 914 height 307
click at [440, 521] on input "text" at bounding box center [487, 507] width 280 height 31
paste input "[STREET_ADDRESS][PERSON_NAME]"
type input "[STREET_ADDRESS][PERSON_NAME]"
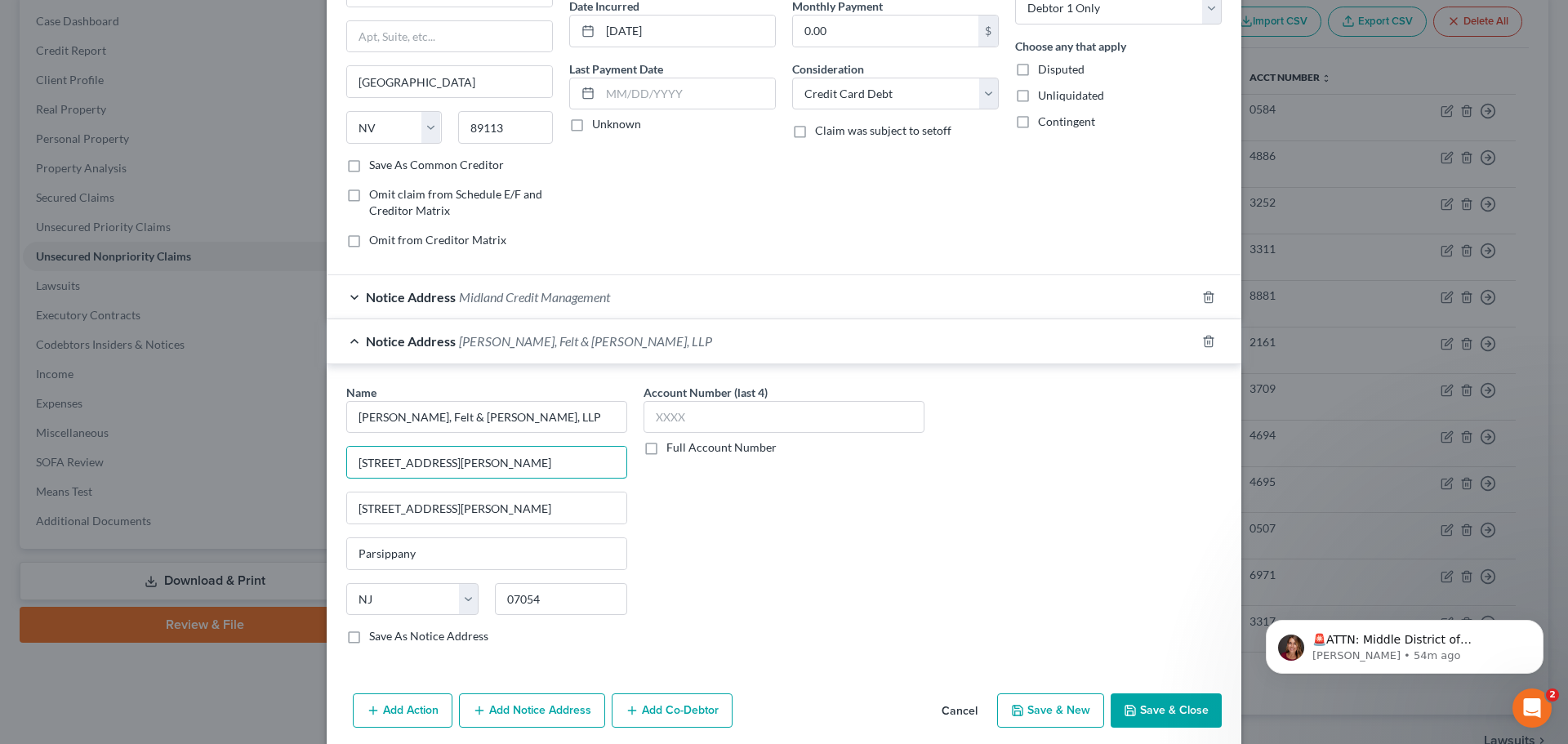
drag, startPoint x: 440, startPoint y: 475, endPoint x: 336, endPoint y: 469, distance: 104.2
click at [338, 469] on div "Name * [PERSON_NAME], Felt & [PERSON_NAME], LLP 7 [PERSON_NAME] Road [GEOGRAPHI…" at bounding box center [486, 521] width 297 height 275
type input "Attn: Theologia Papadelias, Esq."
click at [1170, 714] on button "Save & Close" at bounding box center [1166, 710] width 111 height 34
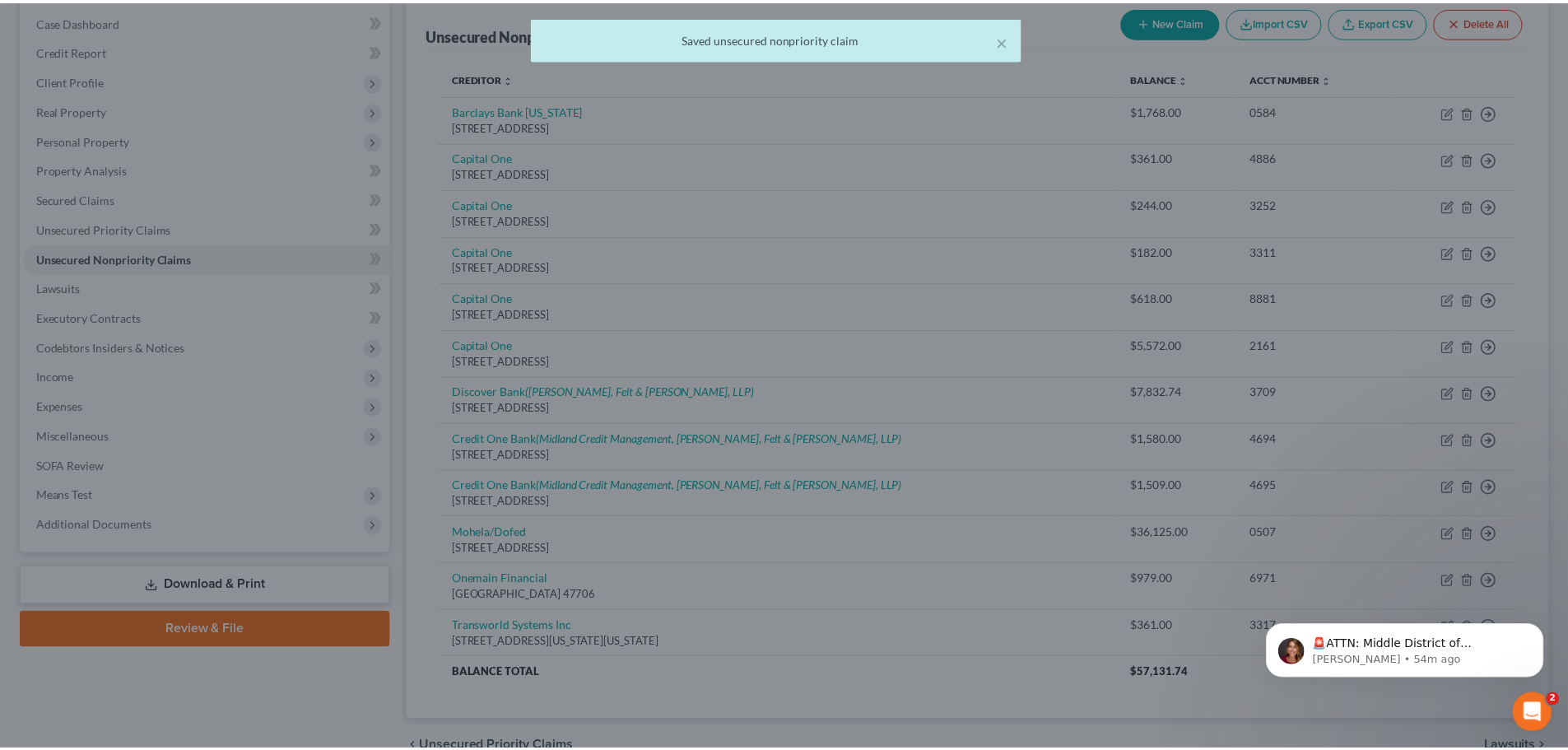
scroll to position [0, 0]
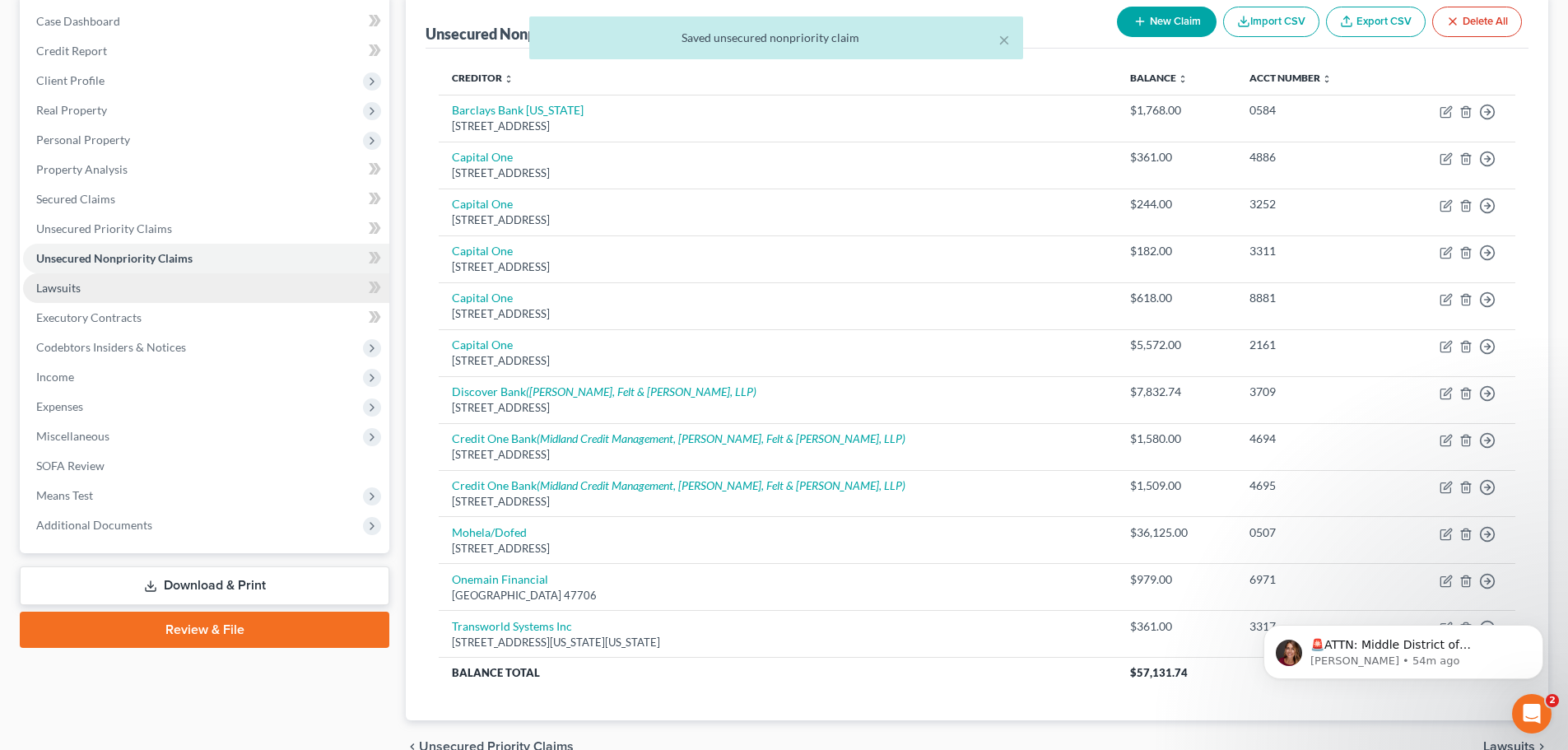
click at [165, 294] on link "Lawsuits" at bounding box center [206, 288] width 366 height 30
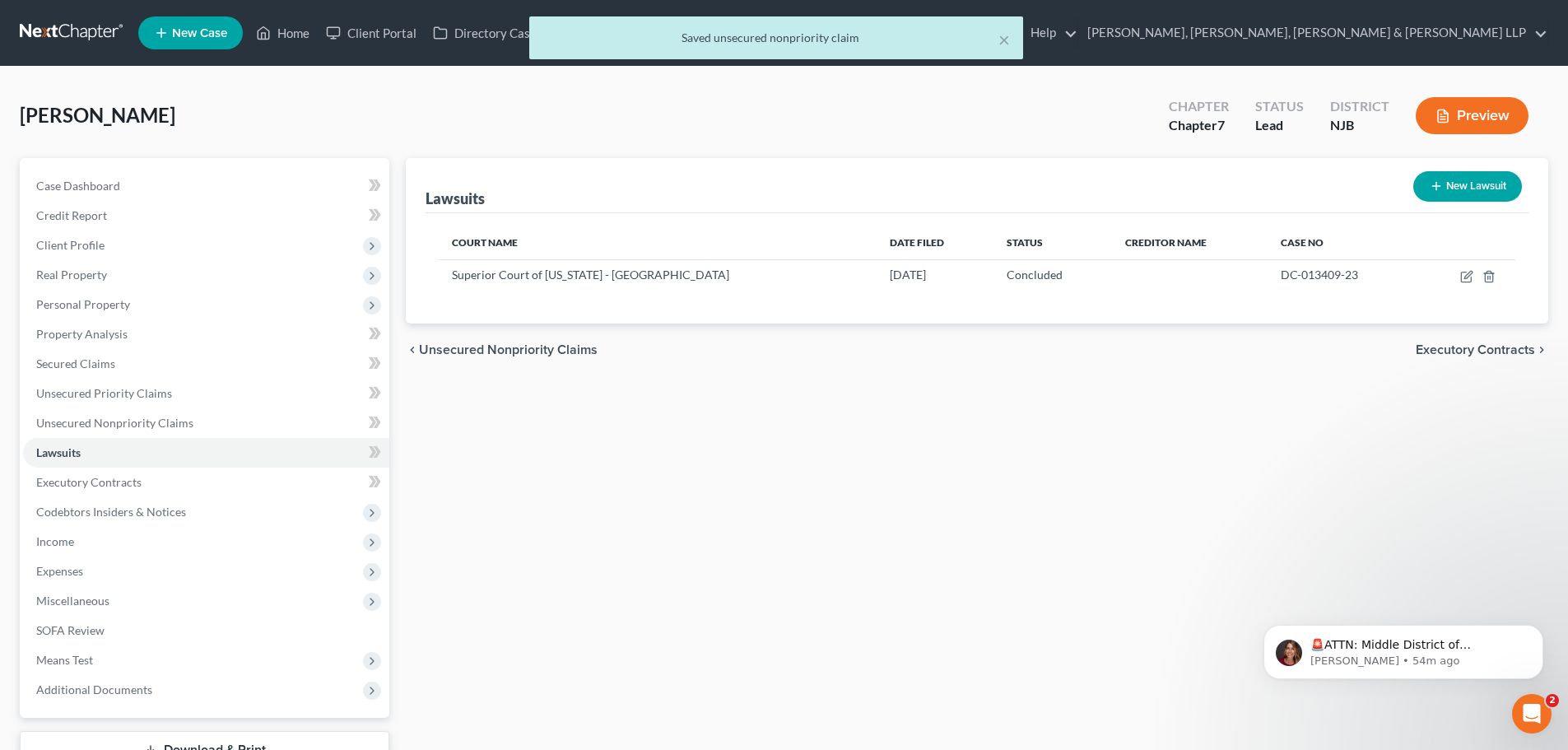
click at [1465, 186] on button "New Lawsuit" at bounding box center [1468, 186] width 109 height 30
select select "0"
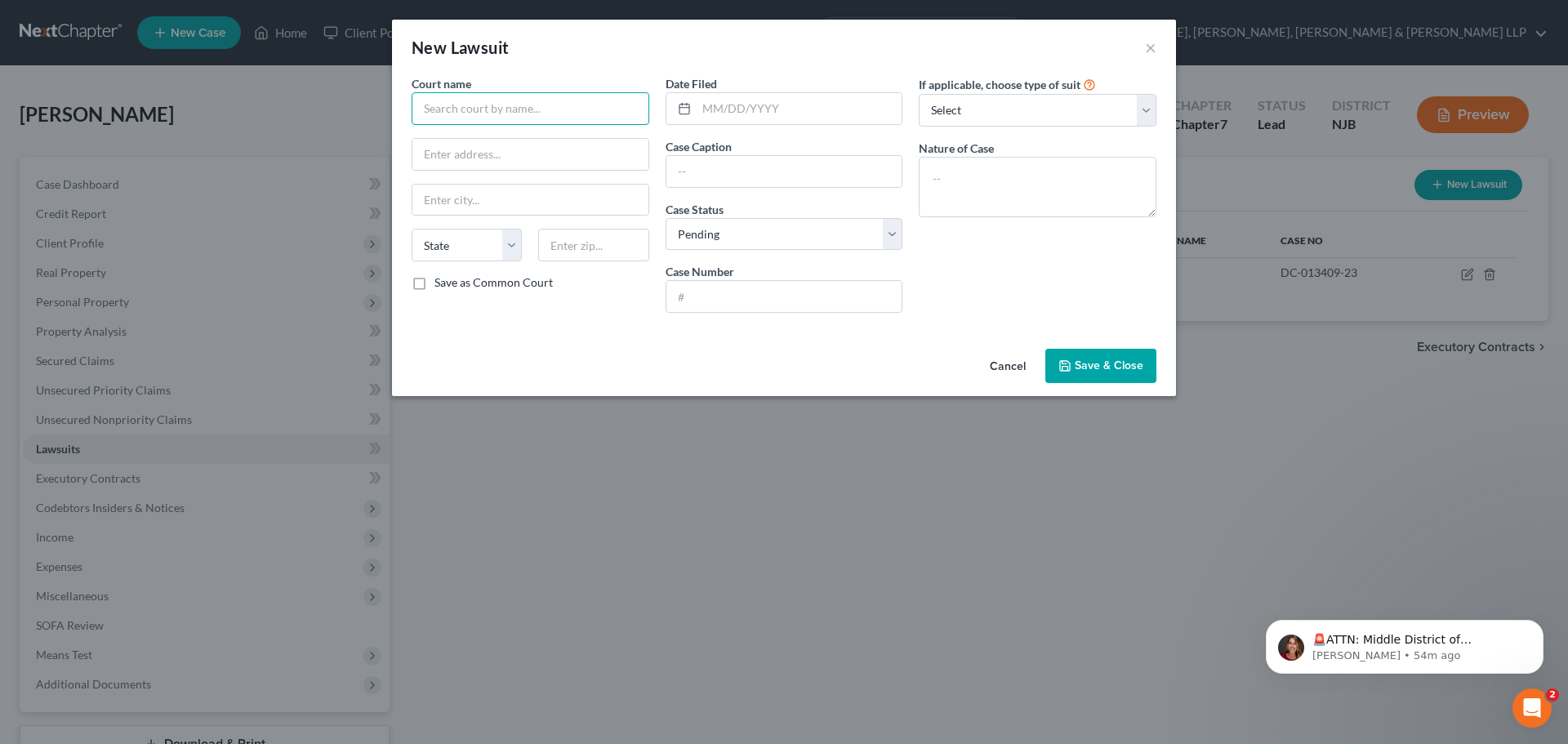
click at [552, 110] on input "text" at bounding box center [531, 108] width 238 height 33
click at [1148, 48] on button "×" at bounding box center [1151, 47] width 12 height 19
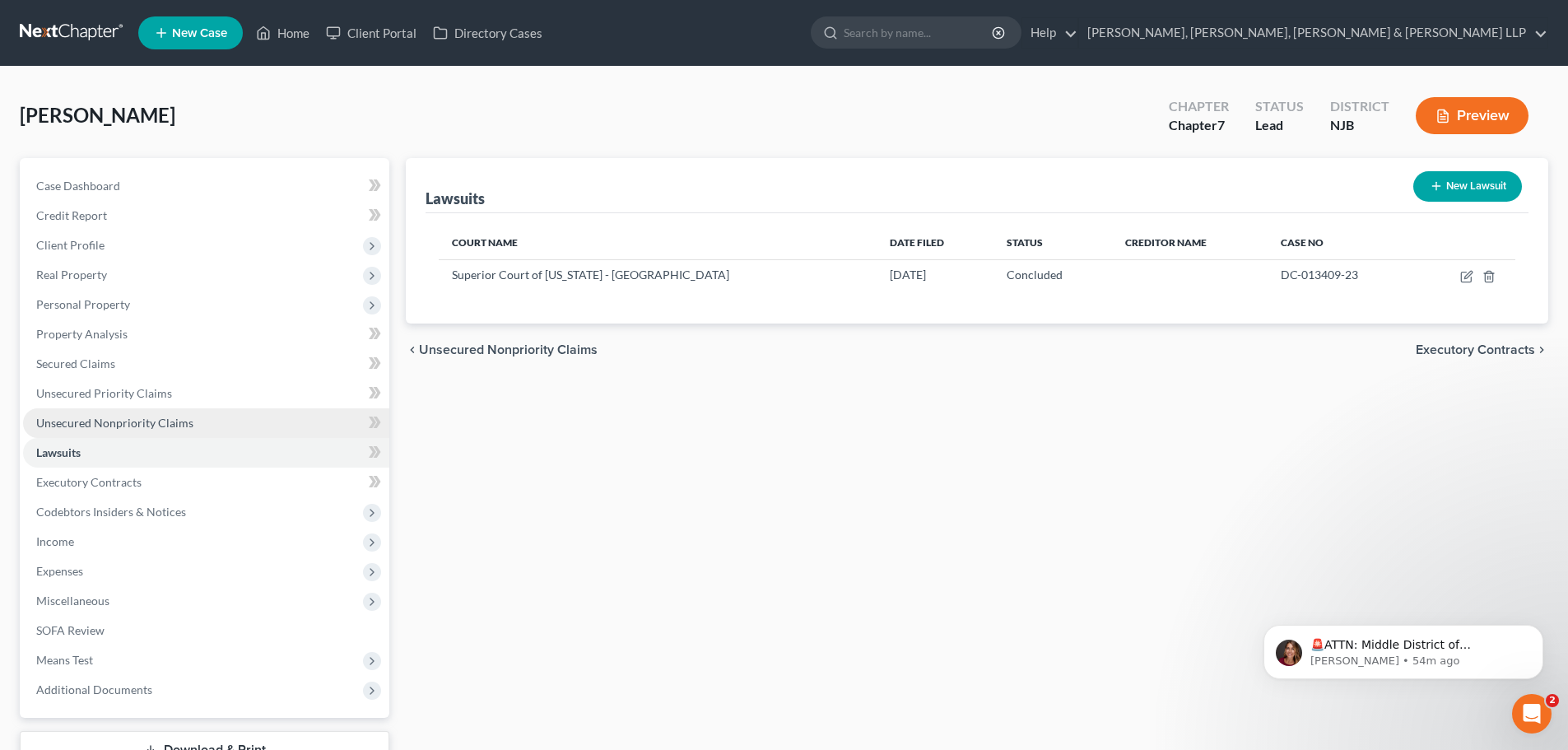
click at [158, 430] on link "Unsecured Nonpriority Claims" at bounding box center [206, 423] width 366 height 30
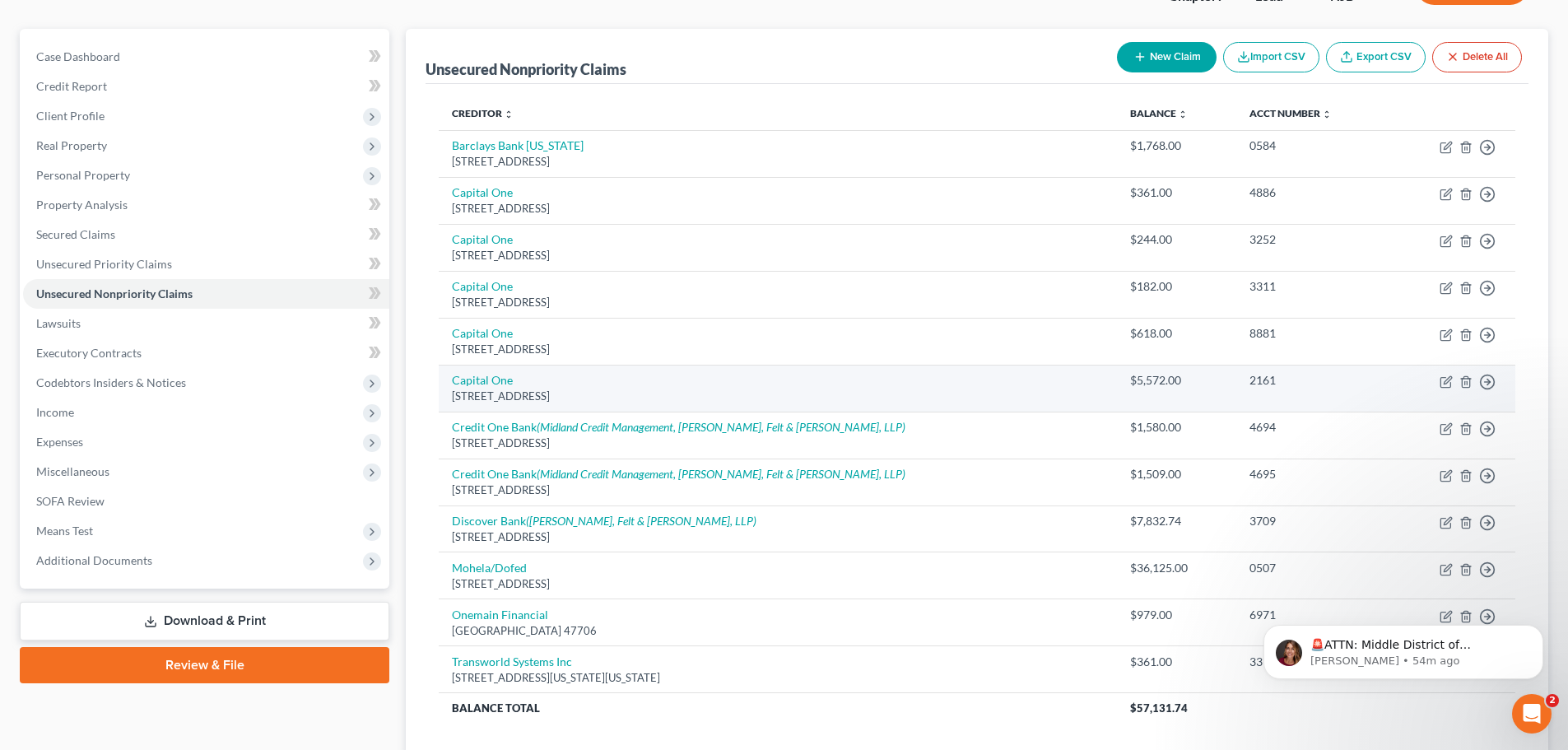
scroll to position [251, 0]
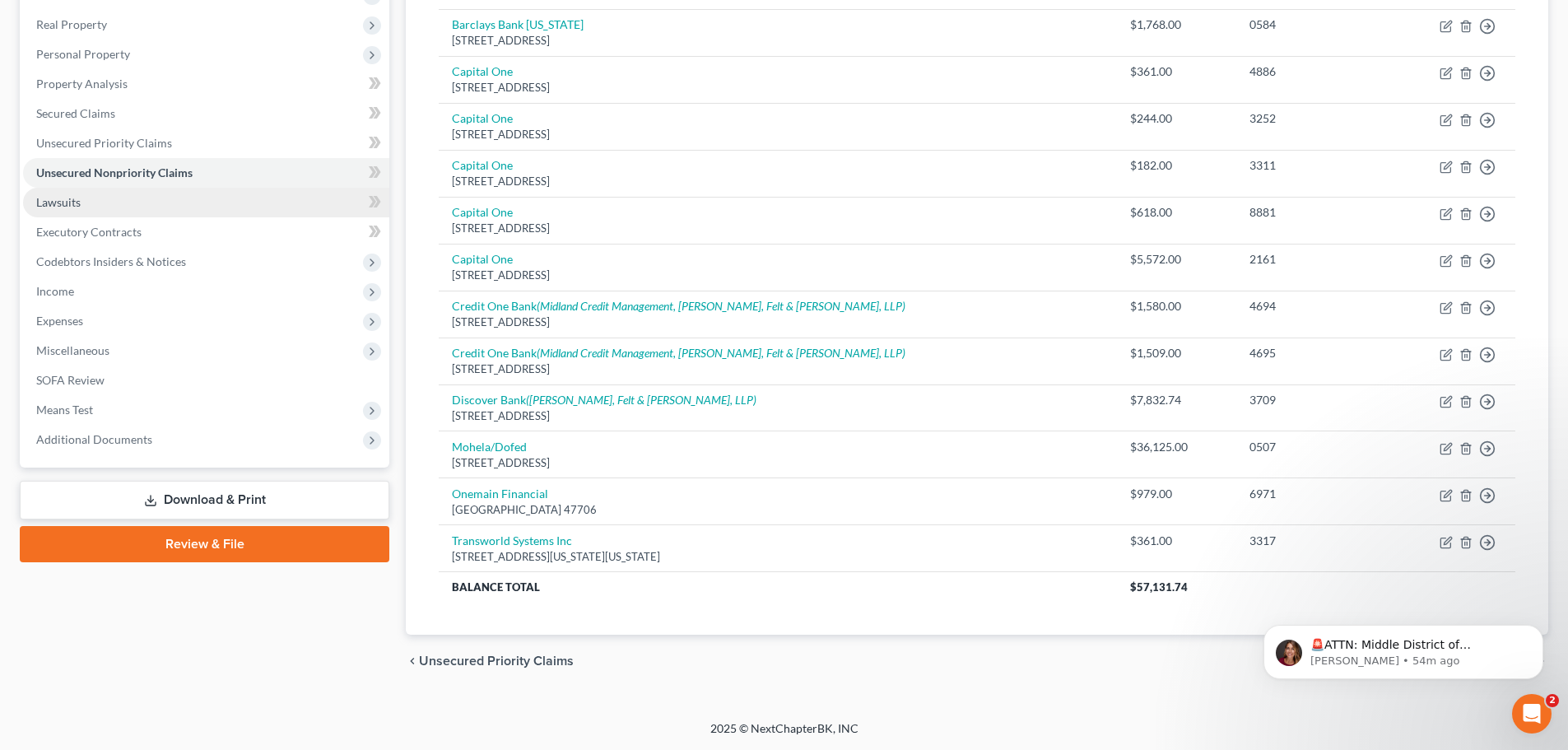
click at [133, 206] on link "Lawsuits" at bounding box center [206, 202] width 366 height 30
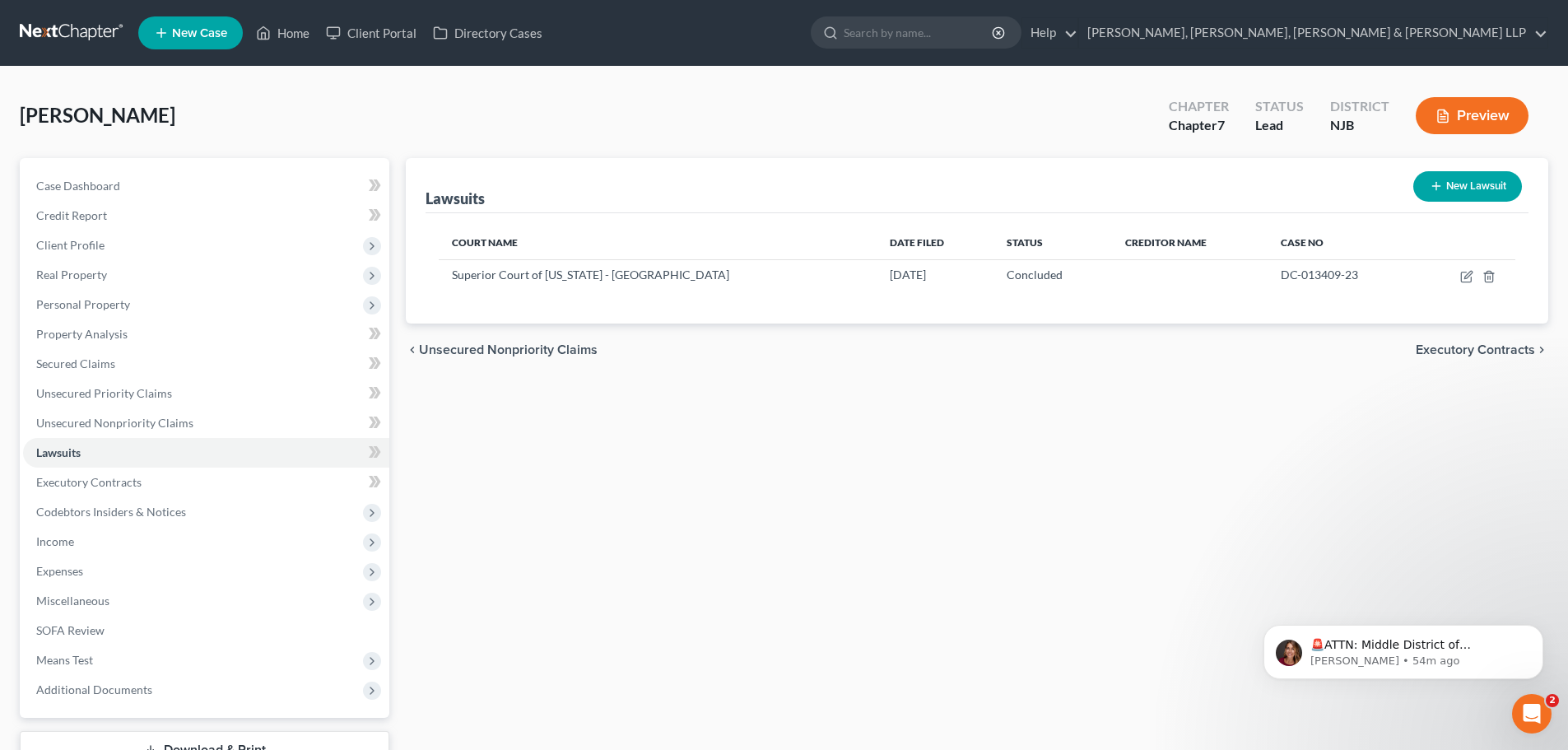
click at [1463, 187] on button "New Lawsuit" at bounding box center [1468, 186] width 109 height 30
select select "0"
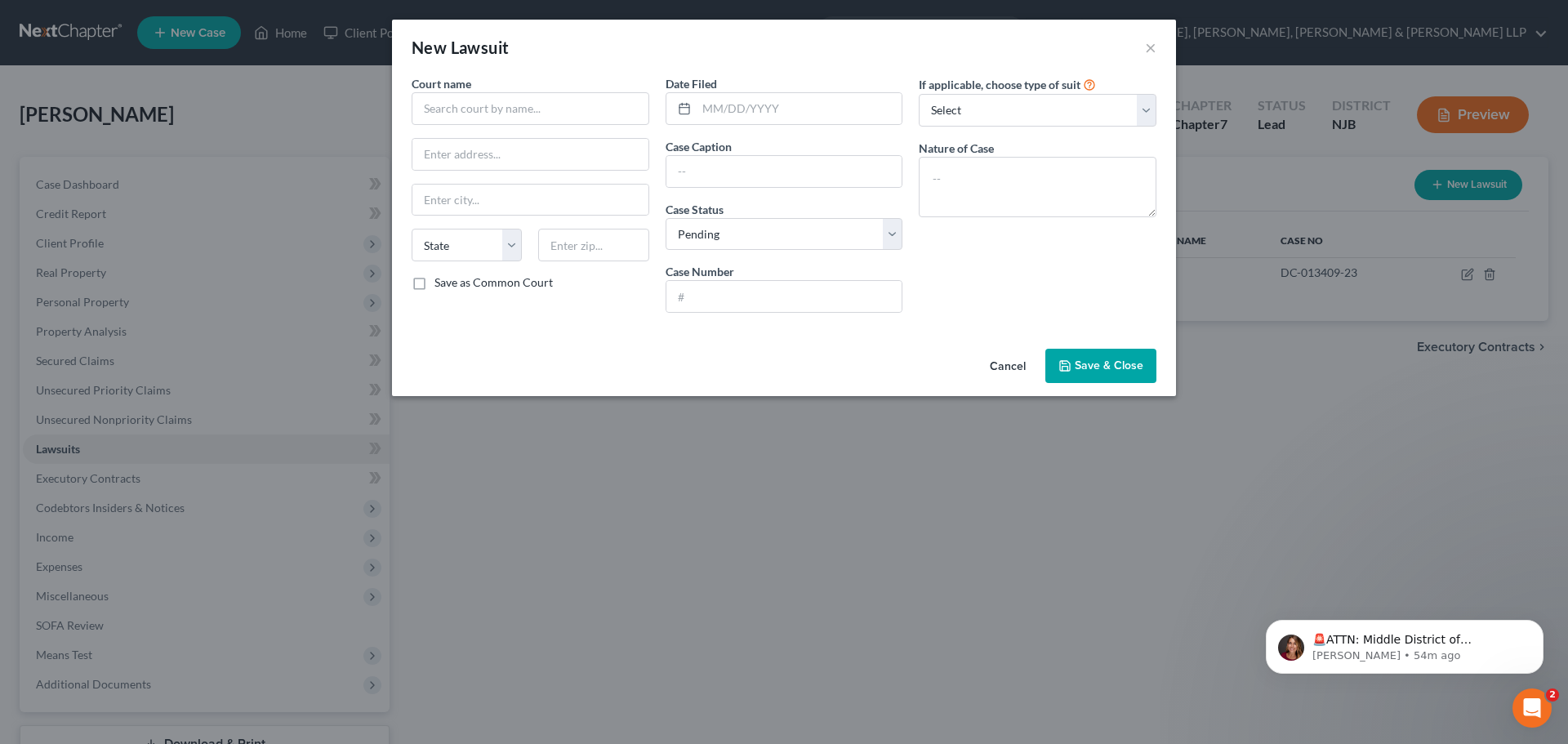
click at [484, 90] on div "Court name *" at bounding box center [531, 100] width 238 height 50
click at [484, 100] on input "text" at bounding box center [531, 108] width 238 height 33
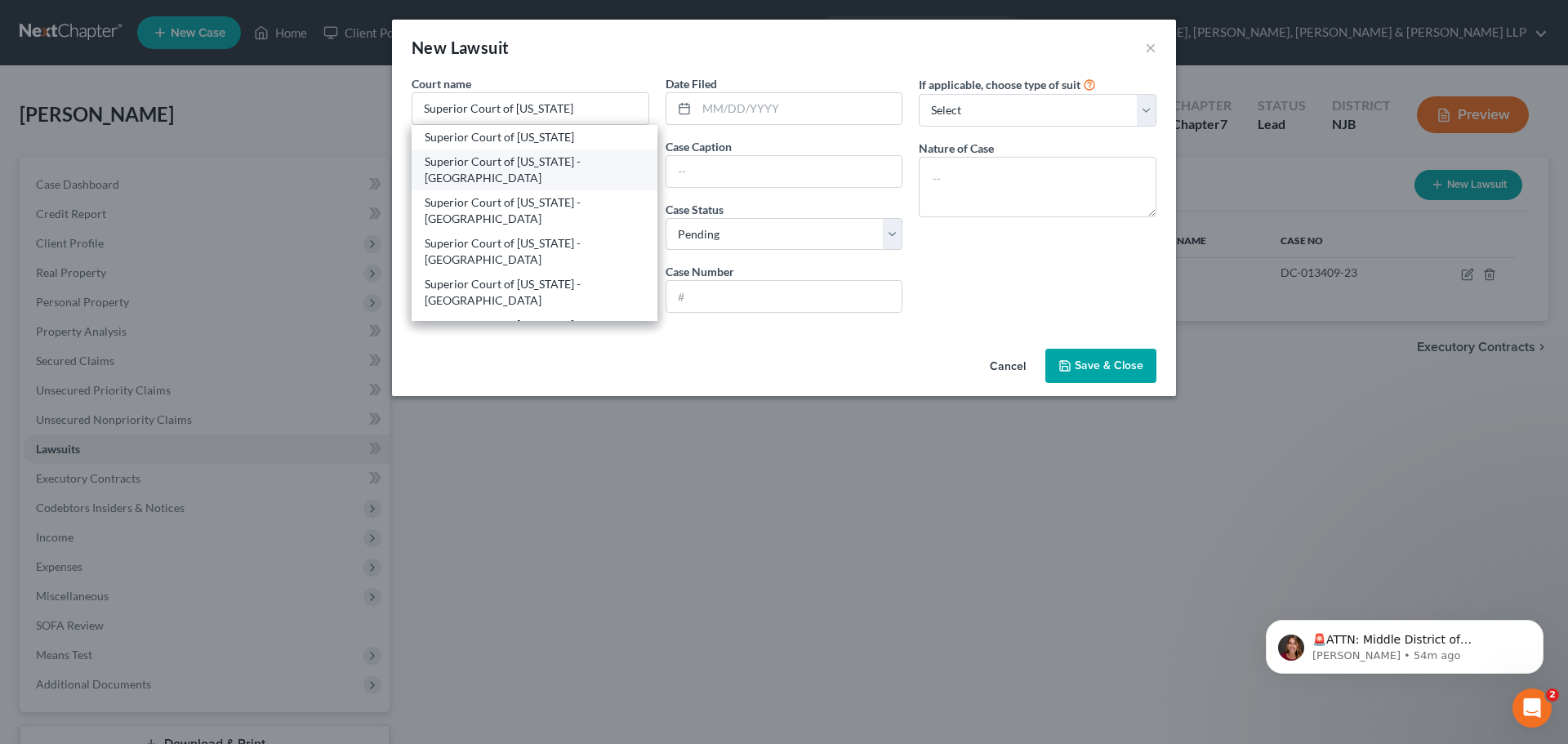
click at [588, 178] on div "Superior Court of [US_STATE] - [GEOGRAPHIC_DATA]" at bounding box center [534, 169] width 219 height 33
type input "Superior Court of [US_STATE] - [GEOGRAPHIC_DATA]"
type input "[STREET_ADDRESS]"
type input "[GEOGRAPHIC_DATA]"
select select "33"
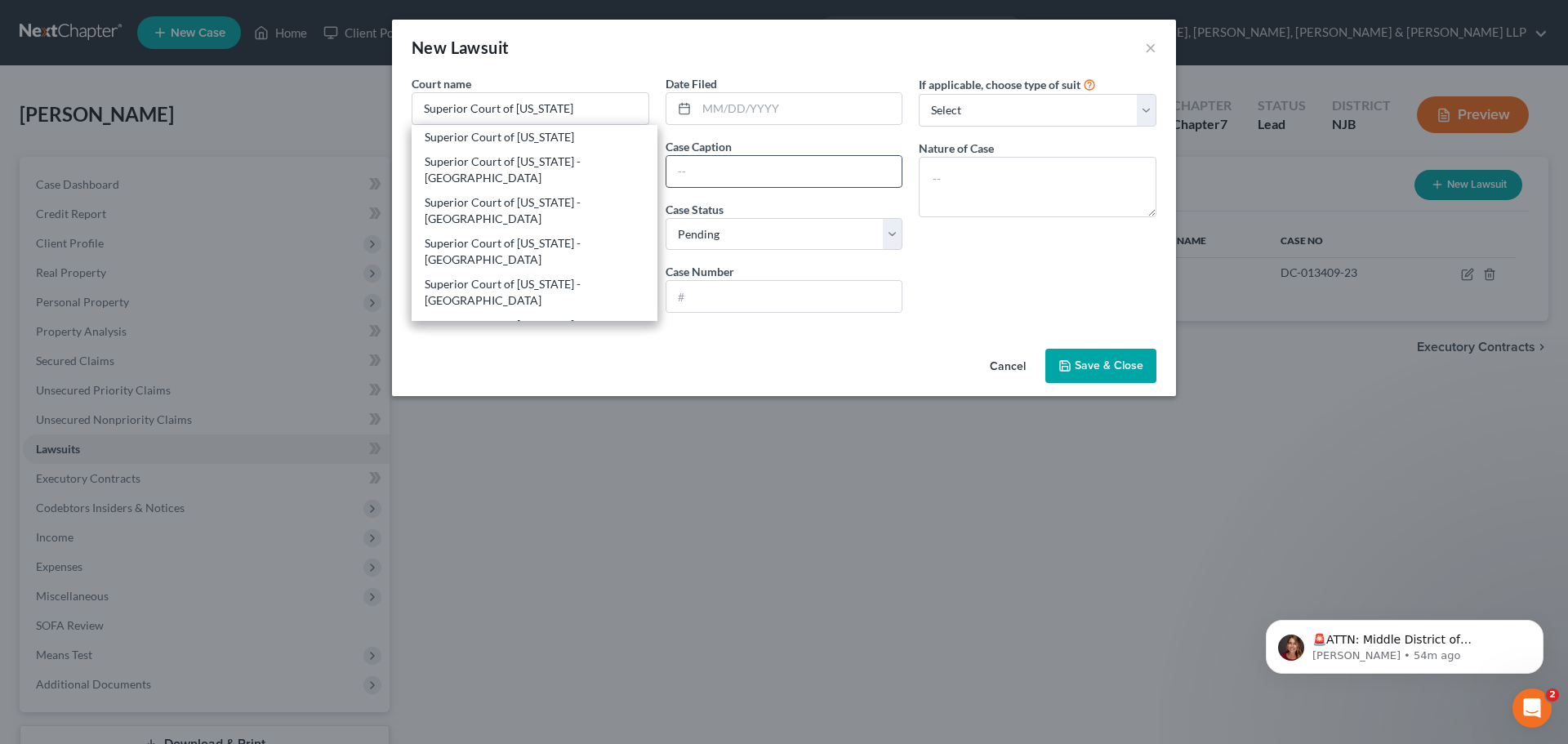
type input "07306"
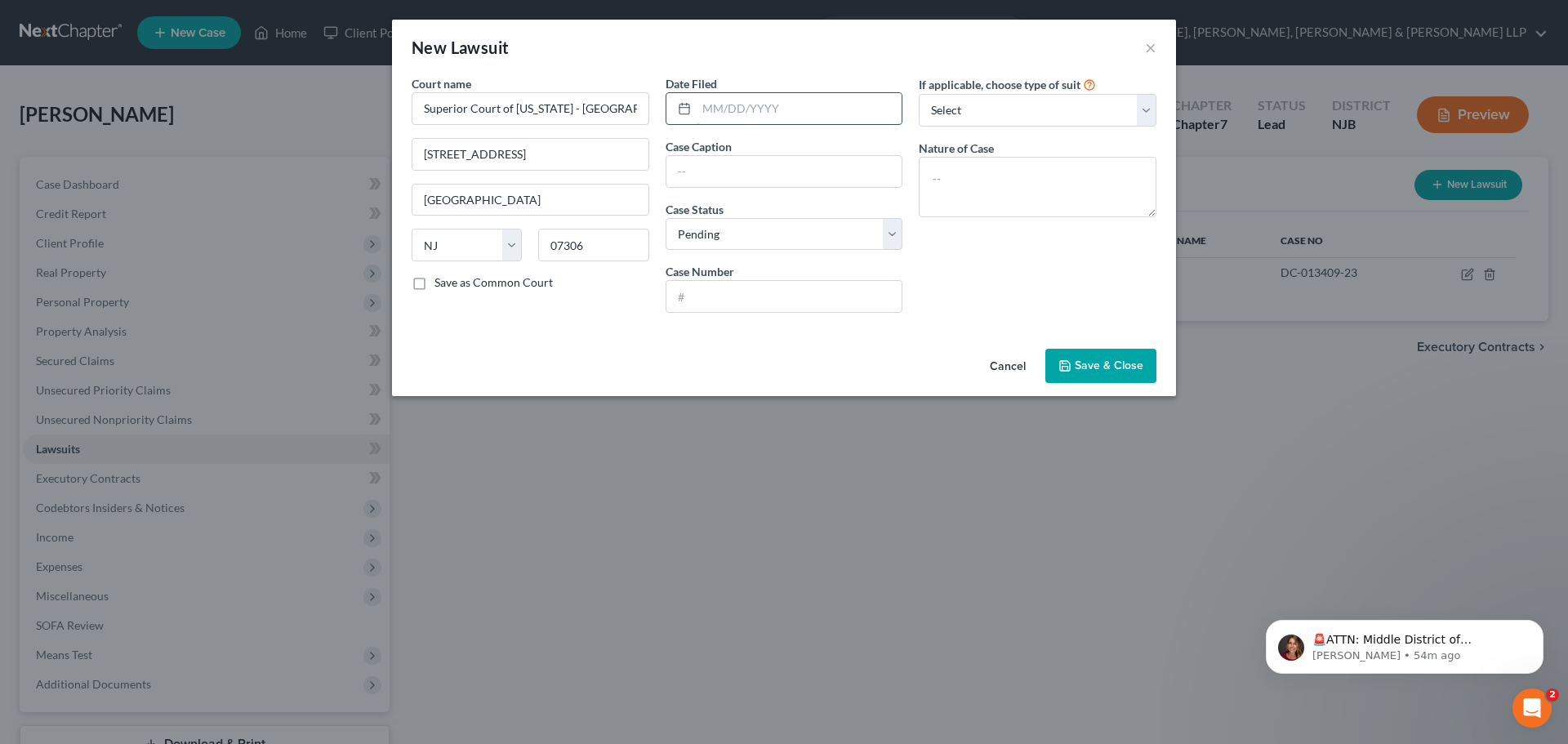
click at [764, 113] on input "text" at bounding box center [799, 108] width 206 height 31
type input "[DATE]"
click at [741, 167] on input "text" at bounding box center [784, 171] width 236 height 31
type input "Midland Credit Management, Inc. v. [PERSON_NAME] aka [PERSON_NAME]"
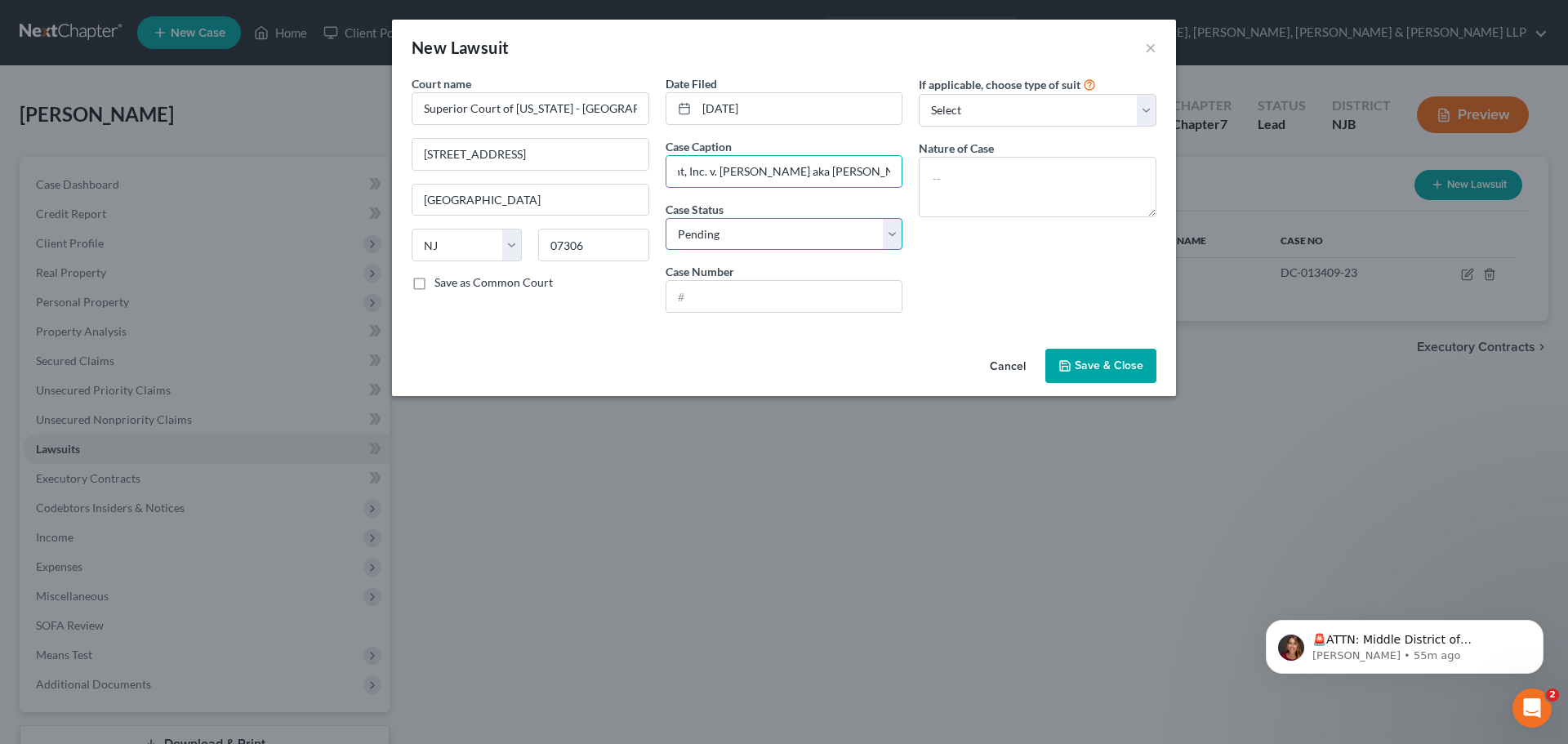
click at [748, 232] on select "Select Pending On Appeal Concluded" at bounding box center [784, 233] width 238 height 33
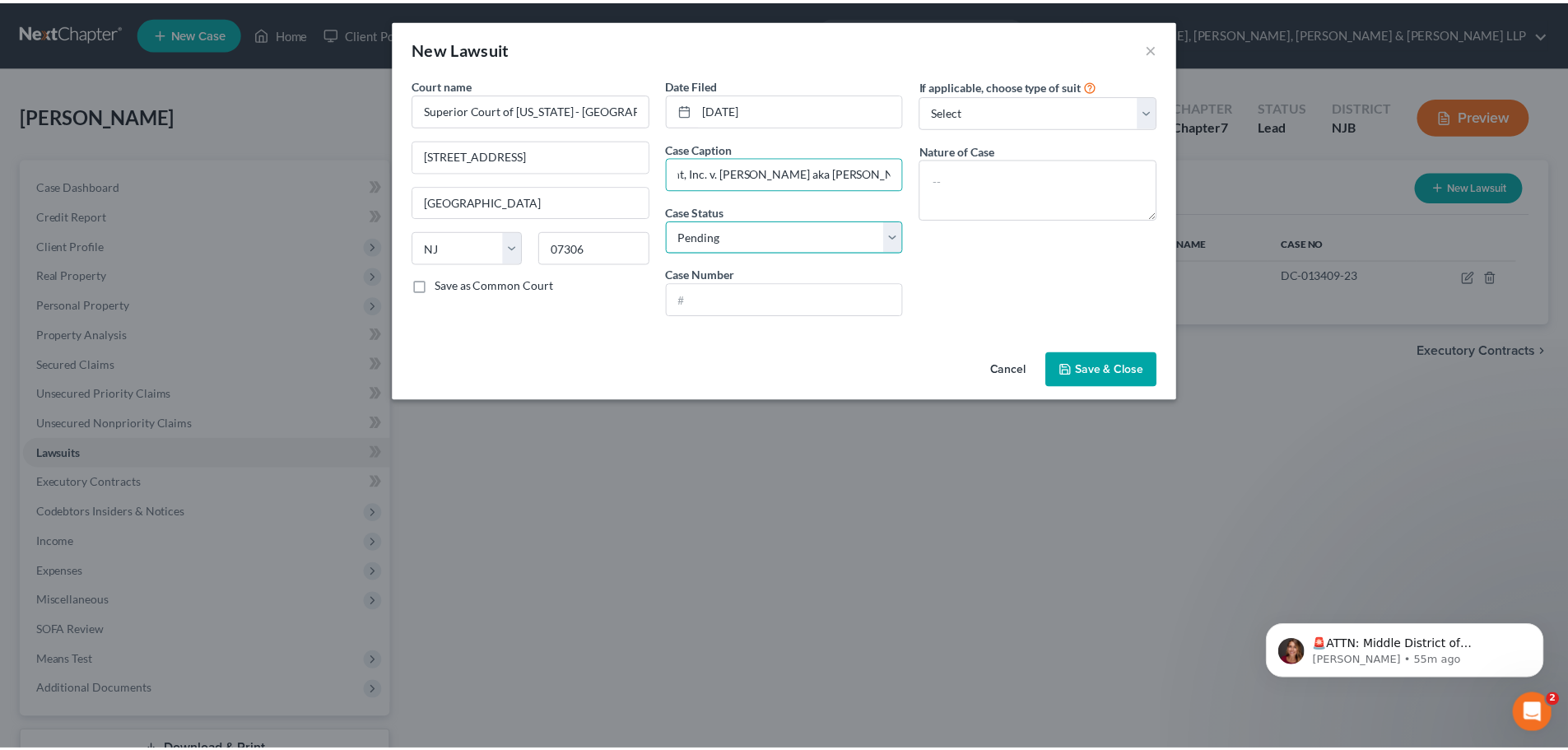
scroll to position [0, 0]
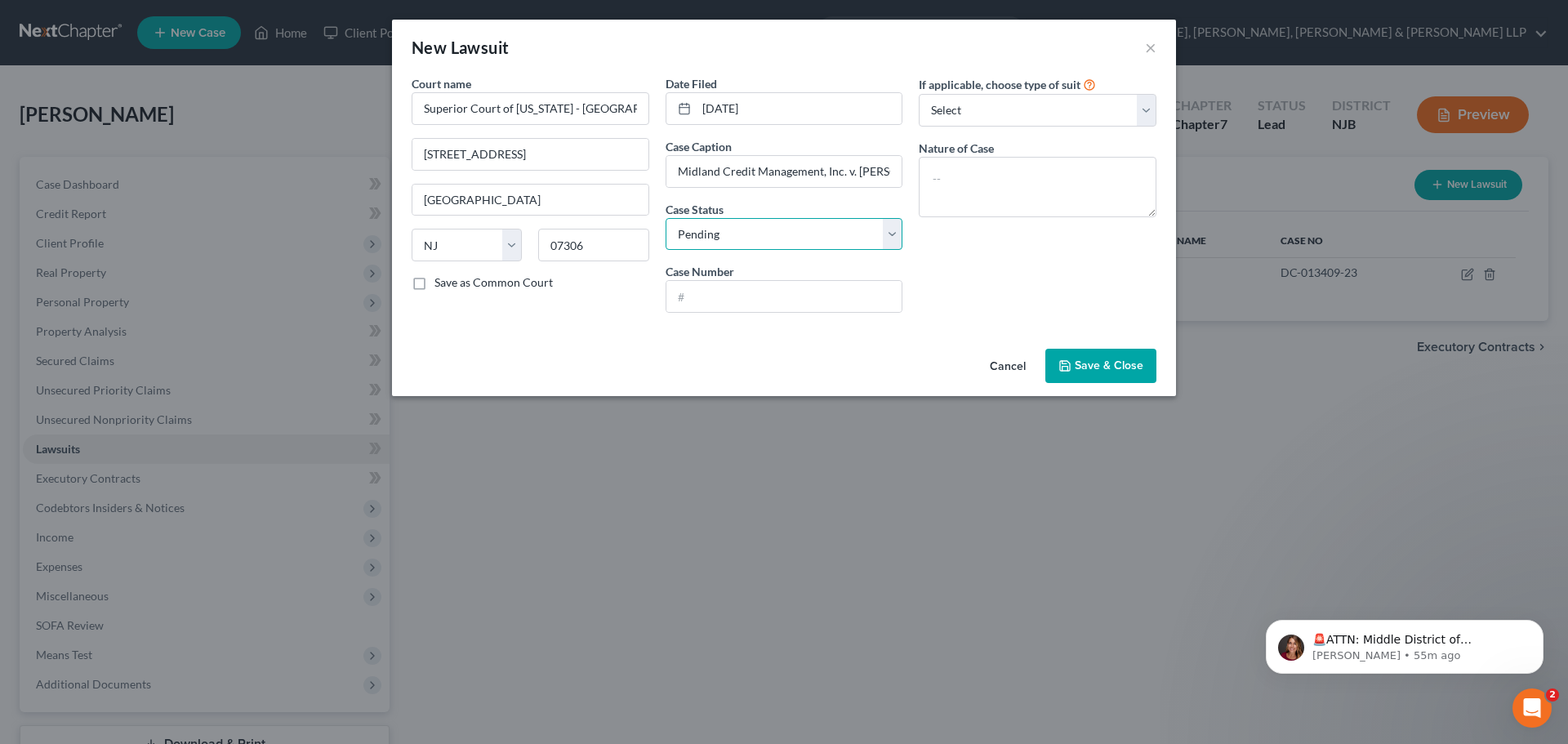
select select "2"
click at [666, 218] on select "Select Pending On Appeal Concluded" at bounding box center [784, 233] width 238 height 33
click at [702, 286] on input "text" at bounding box center [784, 296] width 236 height 31
type input "DC-011831-25"
click at [979, 199] on textarea at bounding box center [1037, 187] width 238 height 60
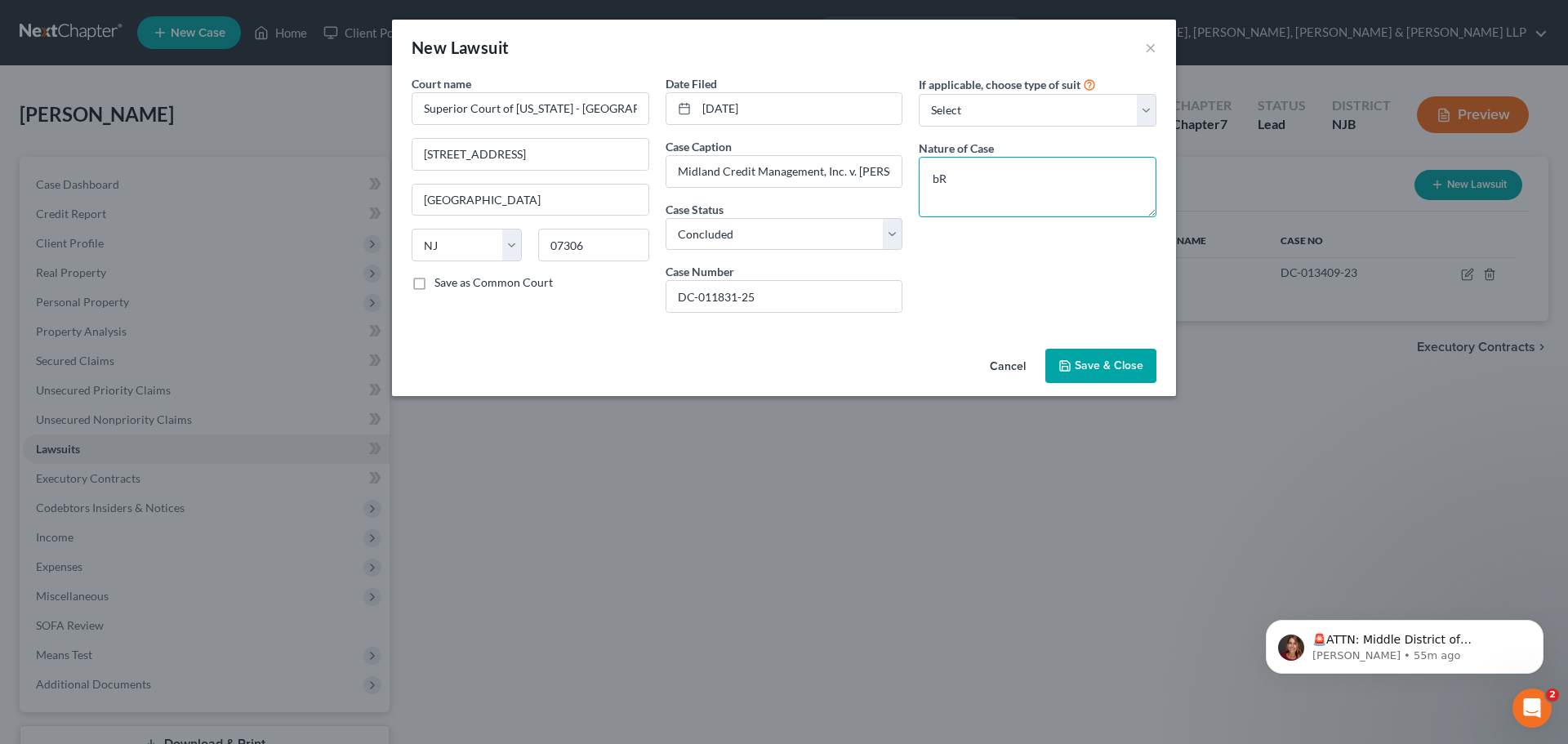
type textarea "b"
type textarea "Breach of contract"
click at [1009, 111] on select "Select Repossession Garnishment Foreclosure Attached, Seized, Or Levied Other" at bounding box center [1037, 110] width 238 height 33
click at [1037, 272] on div "If applicable, choose type of suit Select Repossession Garnishment Foreclosure …" at bounding box center [1037, 200] width 254 height 250
click at [1100, 354] on button "Save & Close" at bounding box center [1101, 366] width 111 height 34
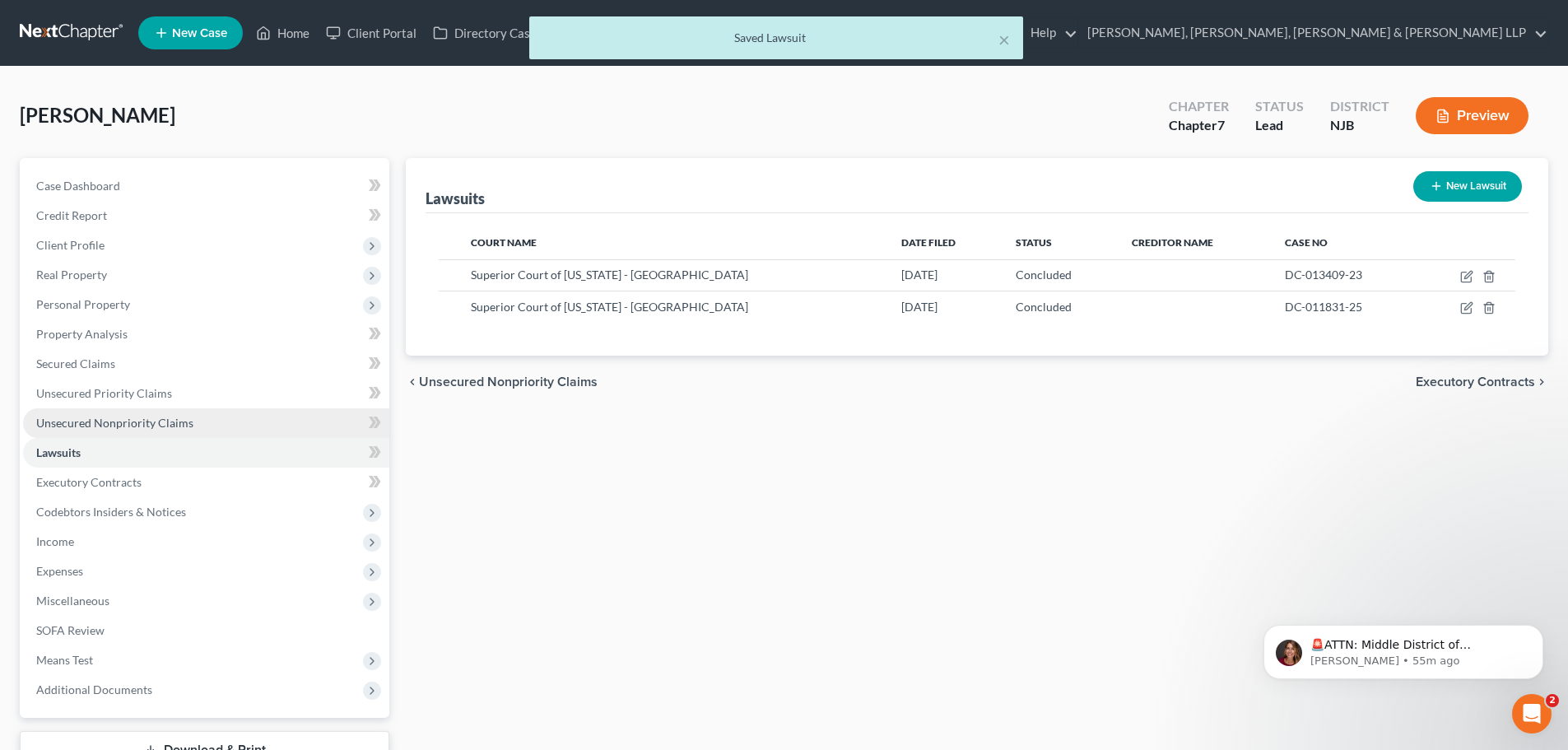
click at [158, 435] on link "Unsecured Nonpriority Claims" at bounding box center [206, 423] width 366 height 30
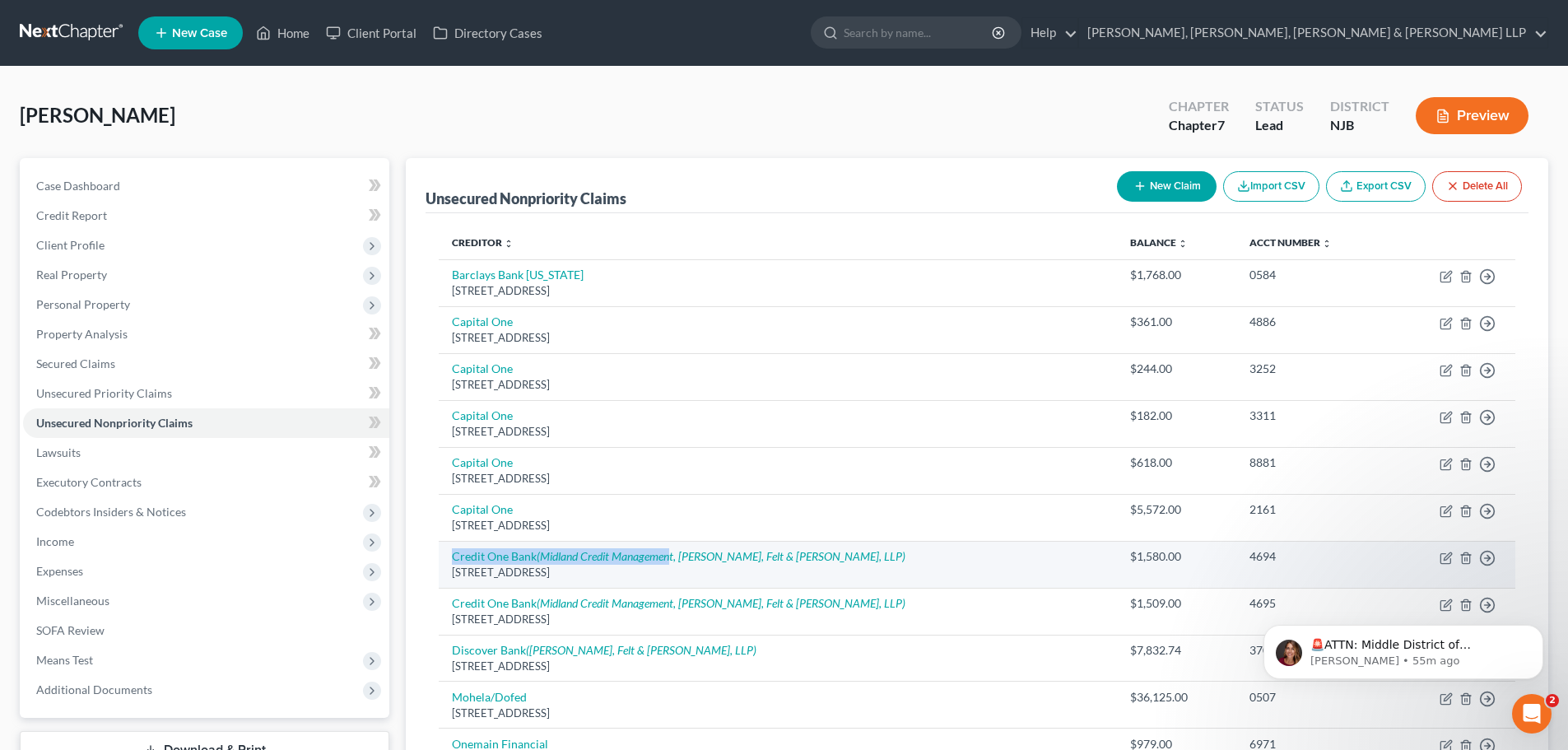
drag, startPoint x: 442, startPoint y: 555, endPoint x: 674, endPoint y: 548, distance: 232.1
click at [674, 548] on td "Credit One Bank (Midland Credit Management, [PERSON_NAME], Felt & [PERSON_NAME]…" at bounding box center [778, 564] width 679 height 47
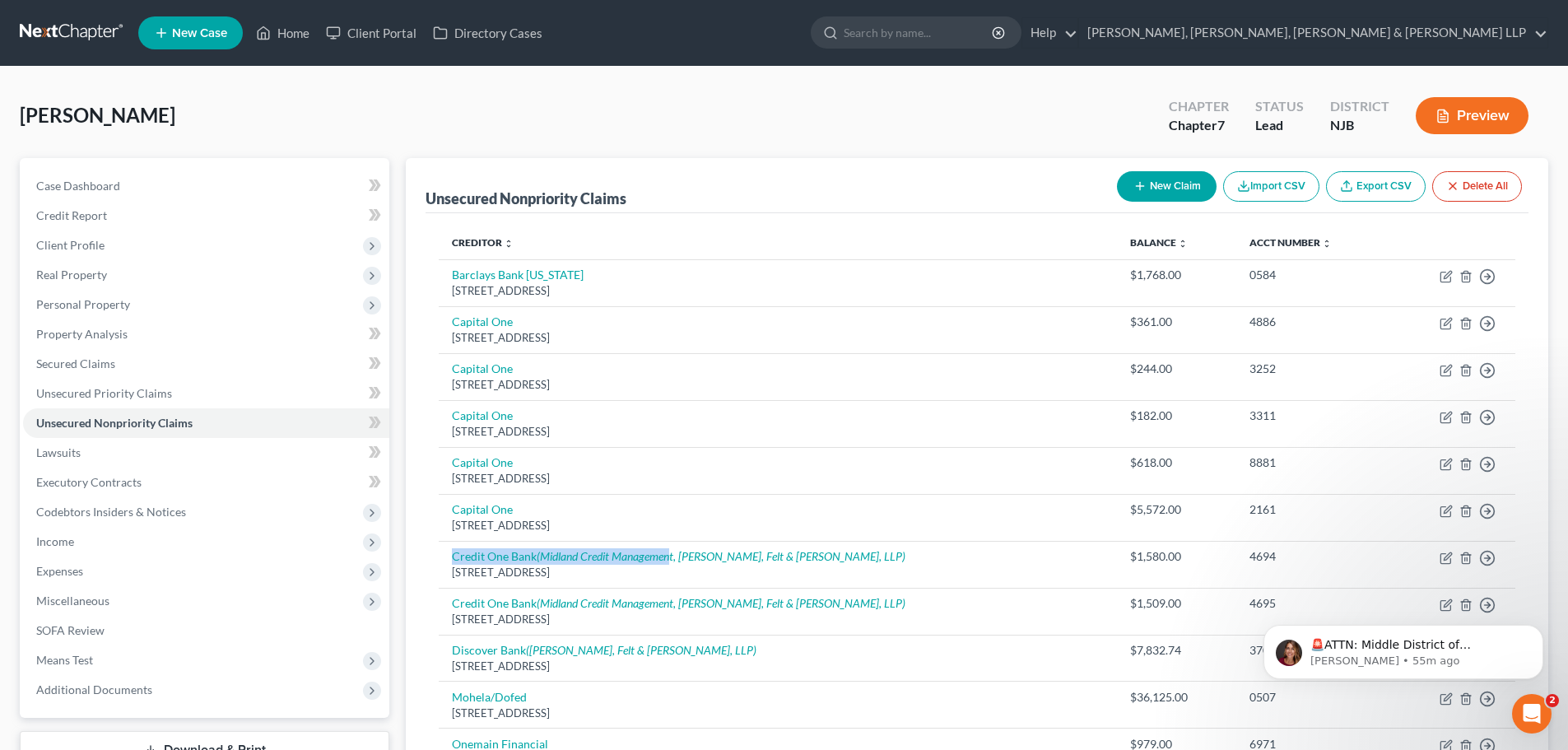
copy link "Credit One Bank (Midland Credit Managemen"
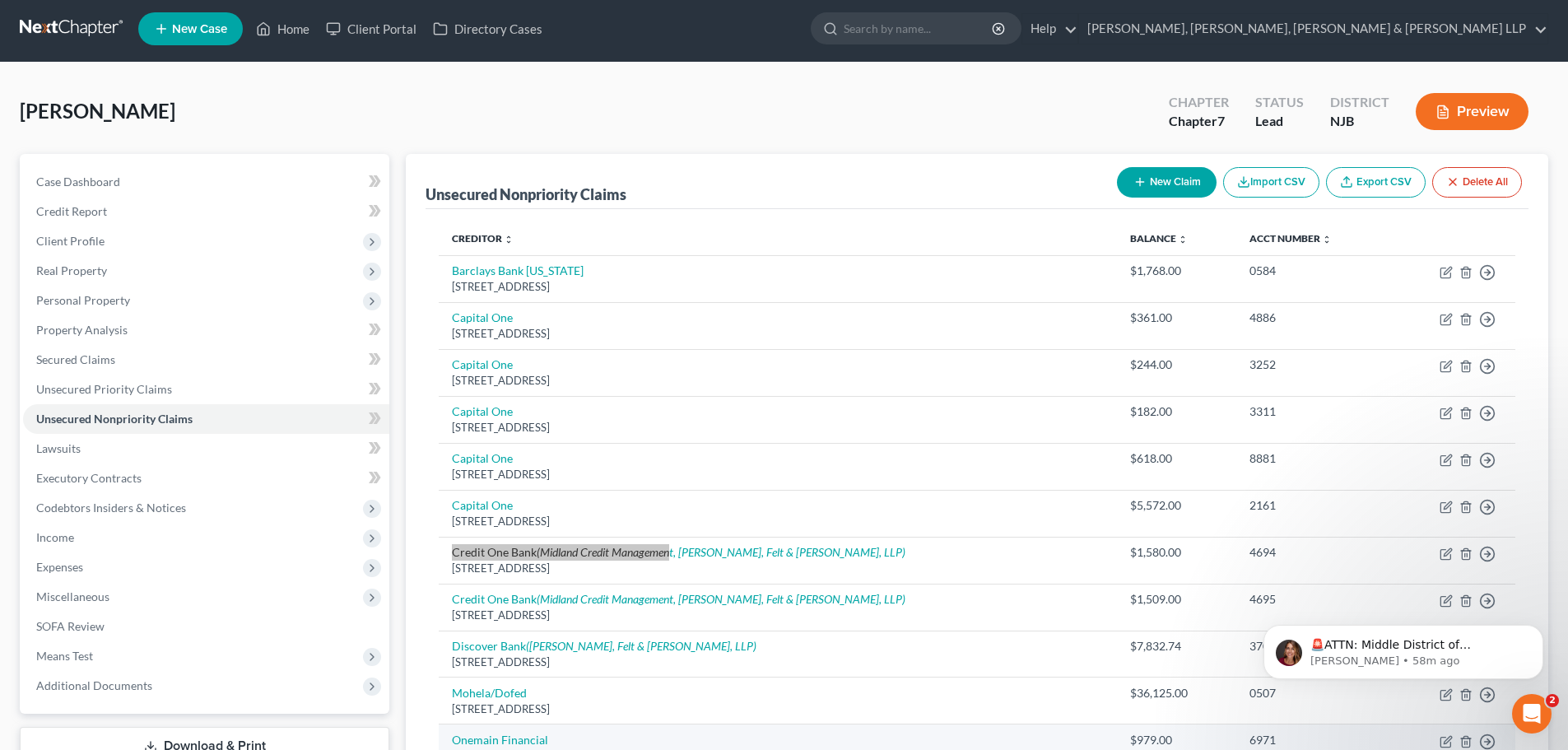
scroll to position [3, 0]
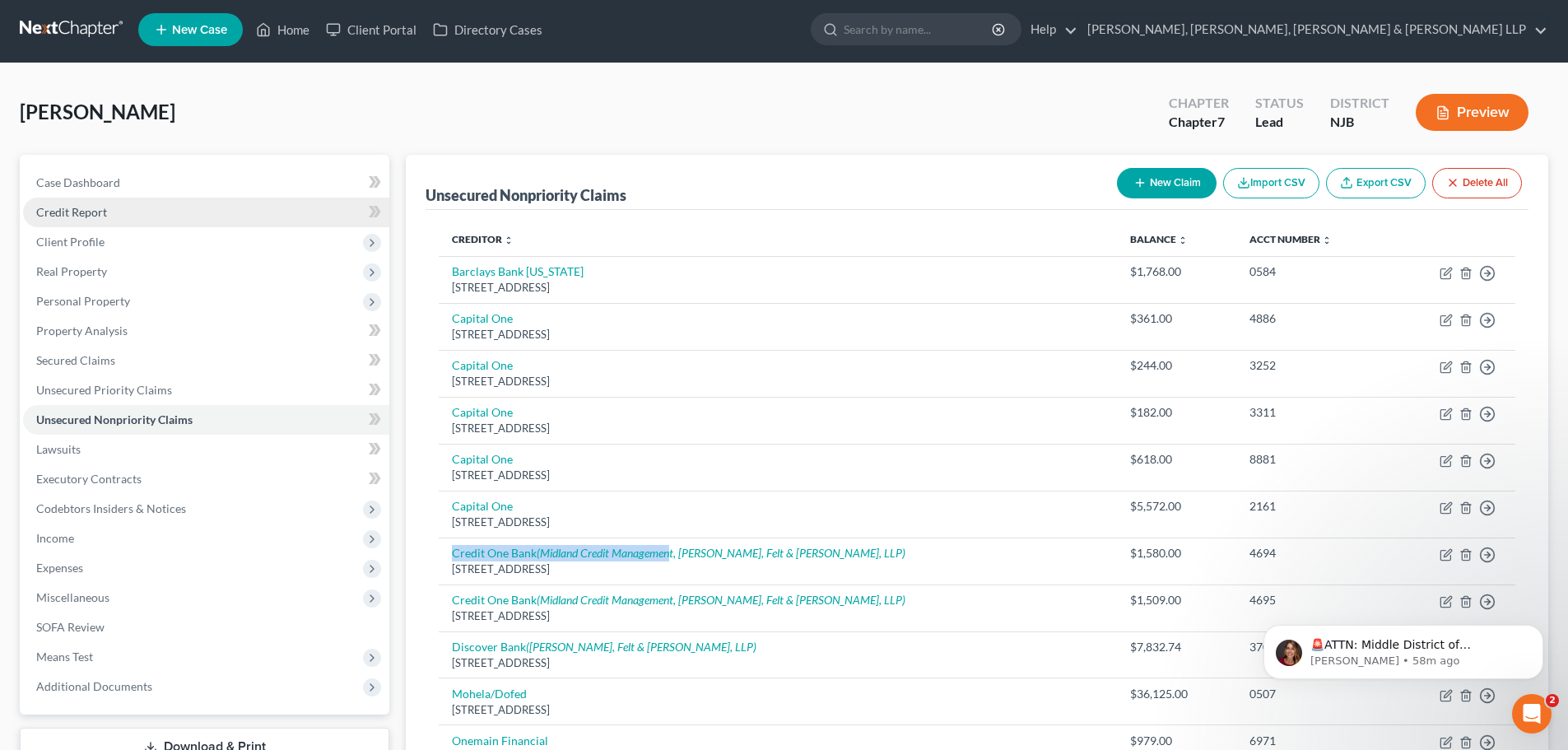
click at [109, 211] on link "Credit Report" at bounding box center [206, 212] width 366 height 30
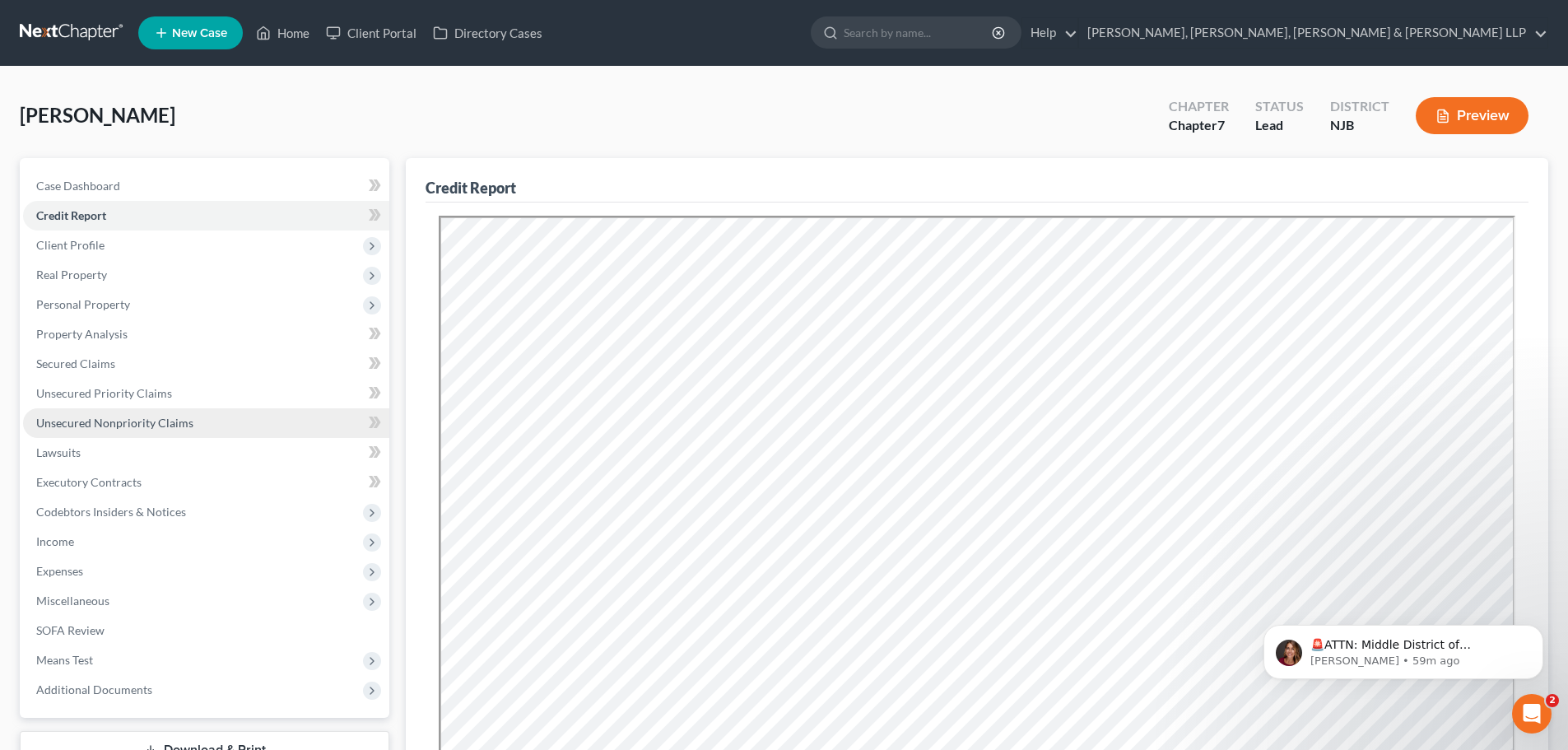
click at [140, 429] on span "Unsecured Nonpriority Claims" at bounding box center [115, 423] width 157 height 14
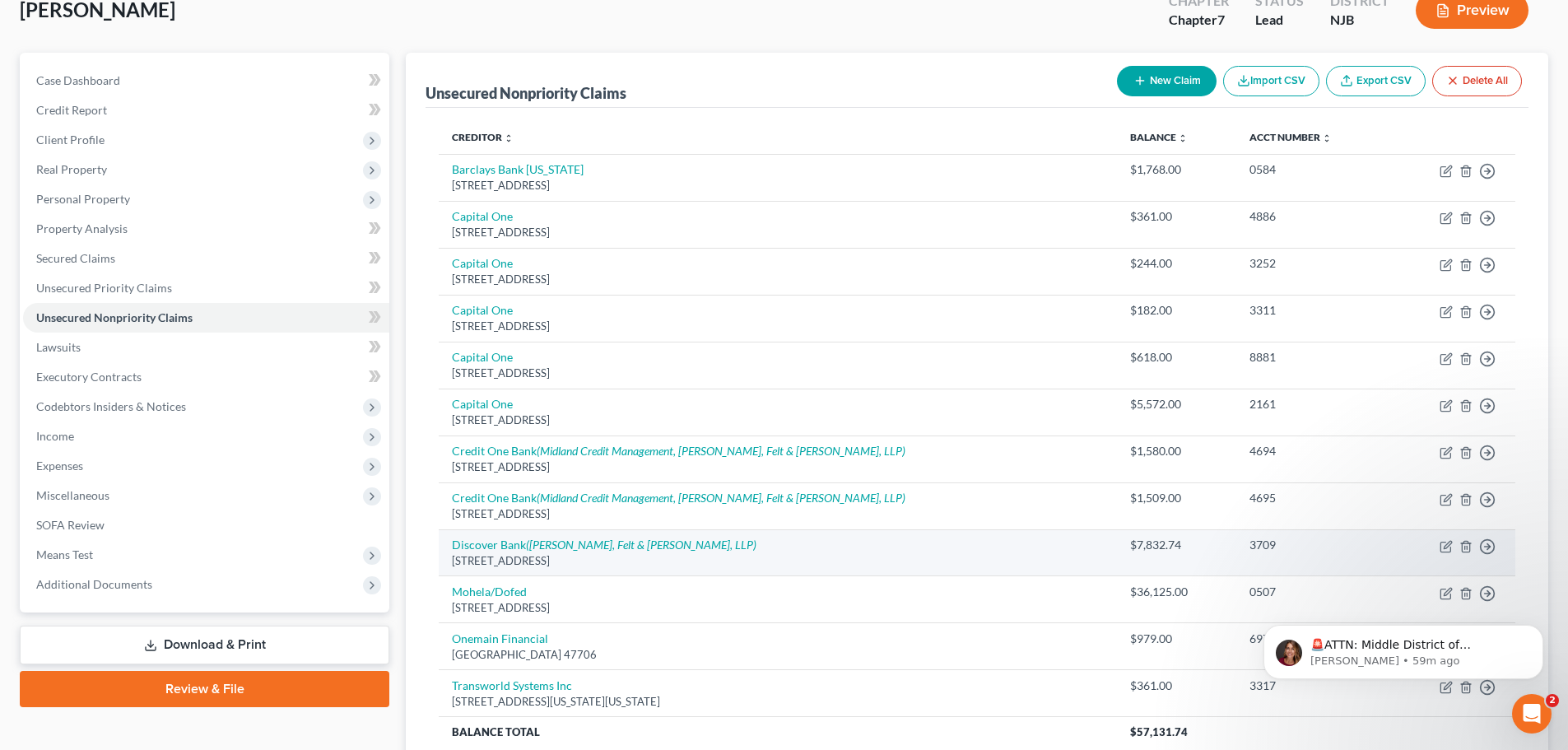
scroll to position [251, 0]
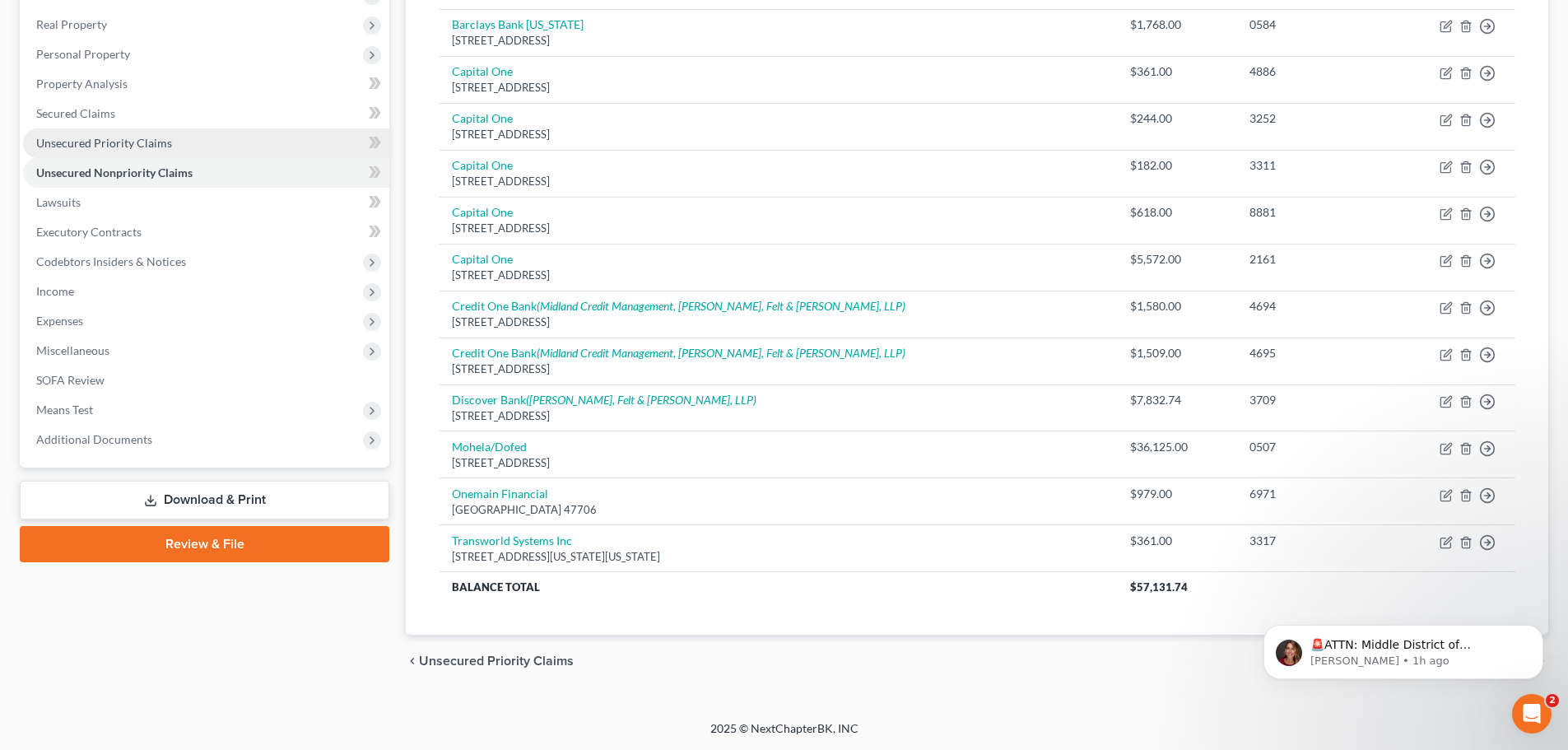
click at [116, 137] on span "Unsecured Priority Claims" at bounding box center [104, 143] width 136 height 14
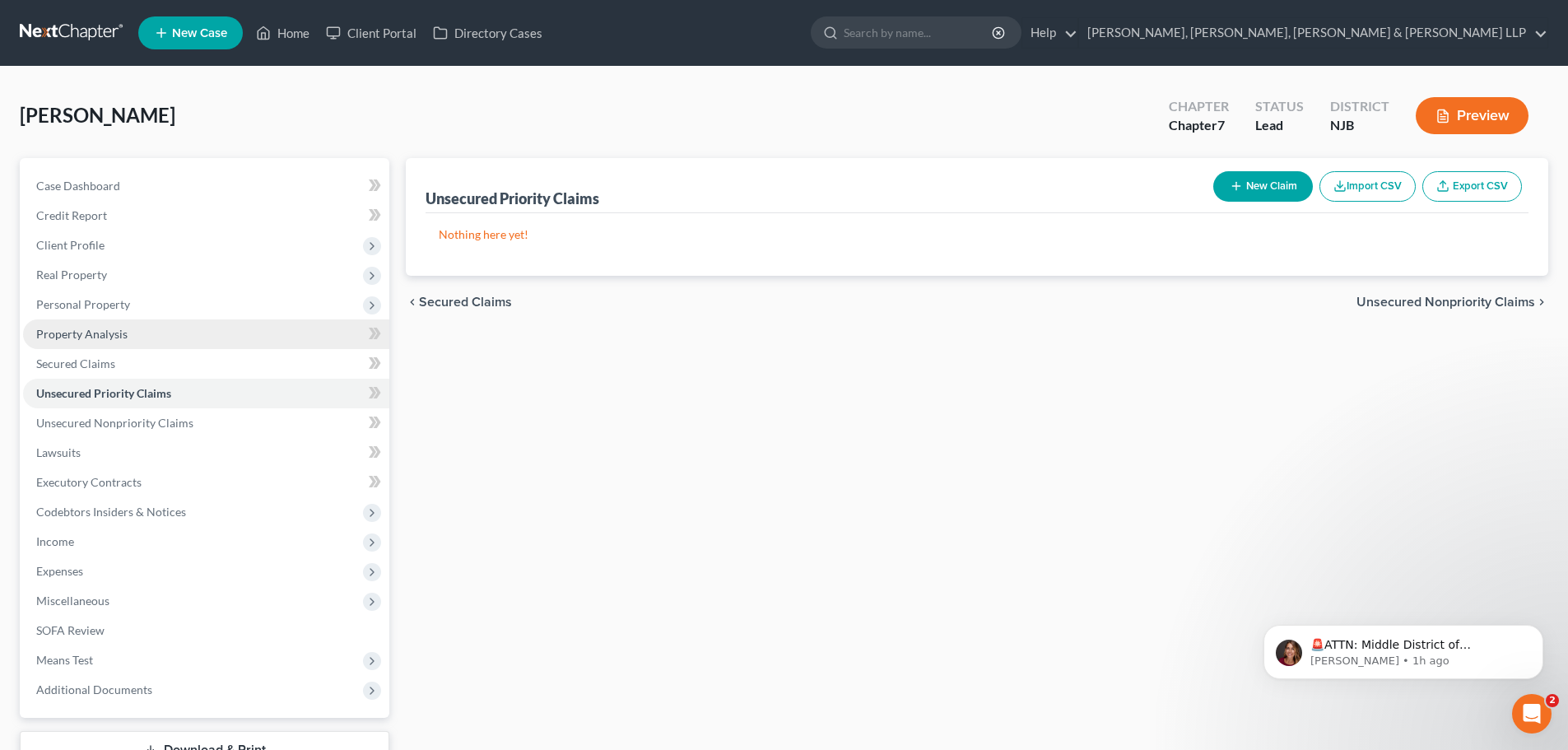
click at [120, 345] on link "Property Analysis" at bounding box center [206, 333] width 366 height 30
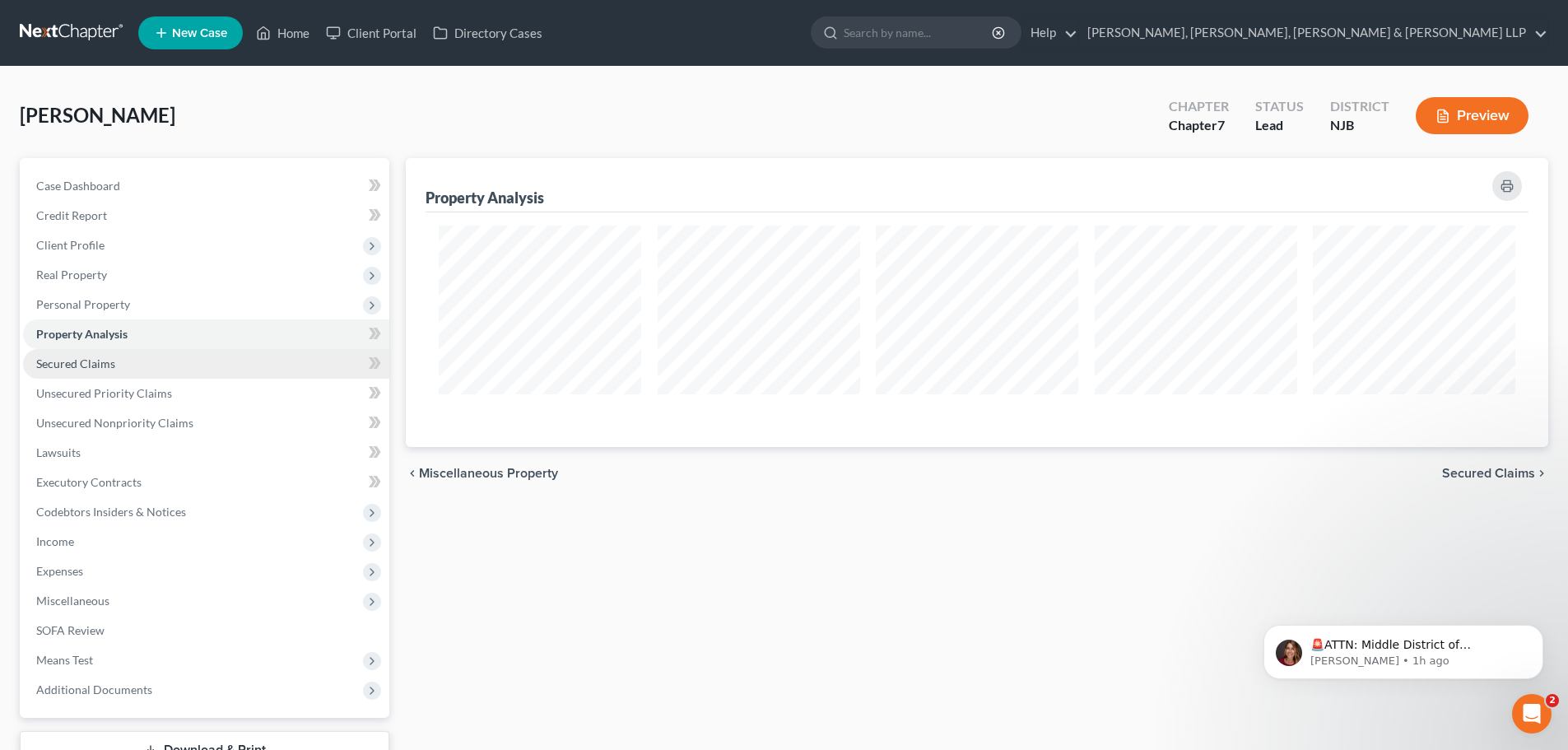
scroll to position [289, 1143]
click at [97, 357] on span "Secured Claims" at bounding box center [76, 363] width 79 height 14
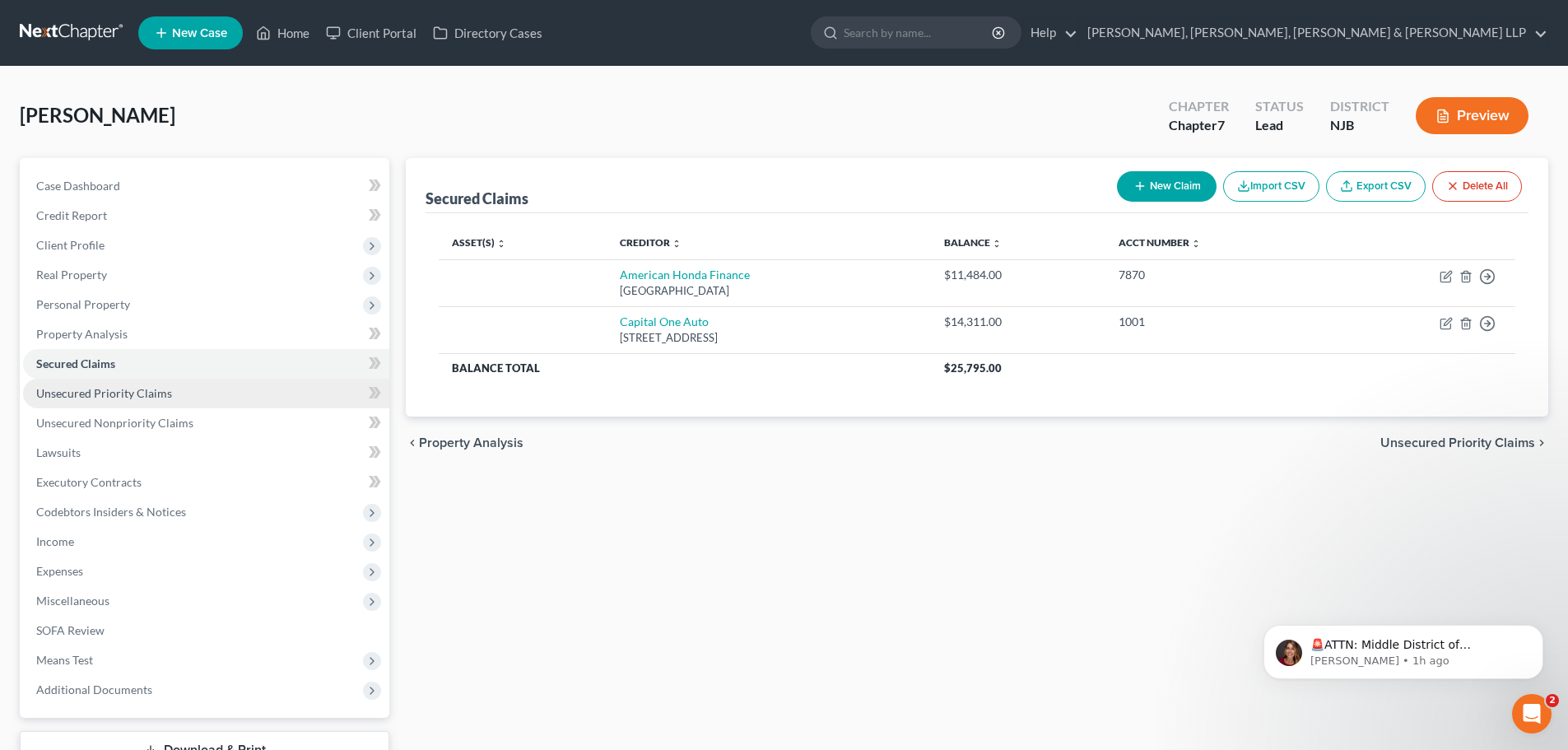
click at [165, 402] on link "Unsecured Priority Claims" at bounding box center [206, 393] width 366 height 30
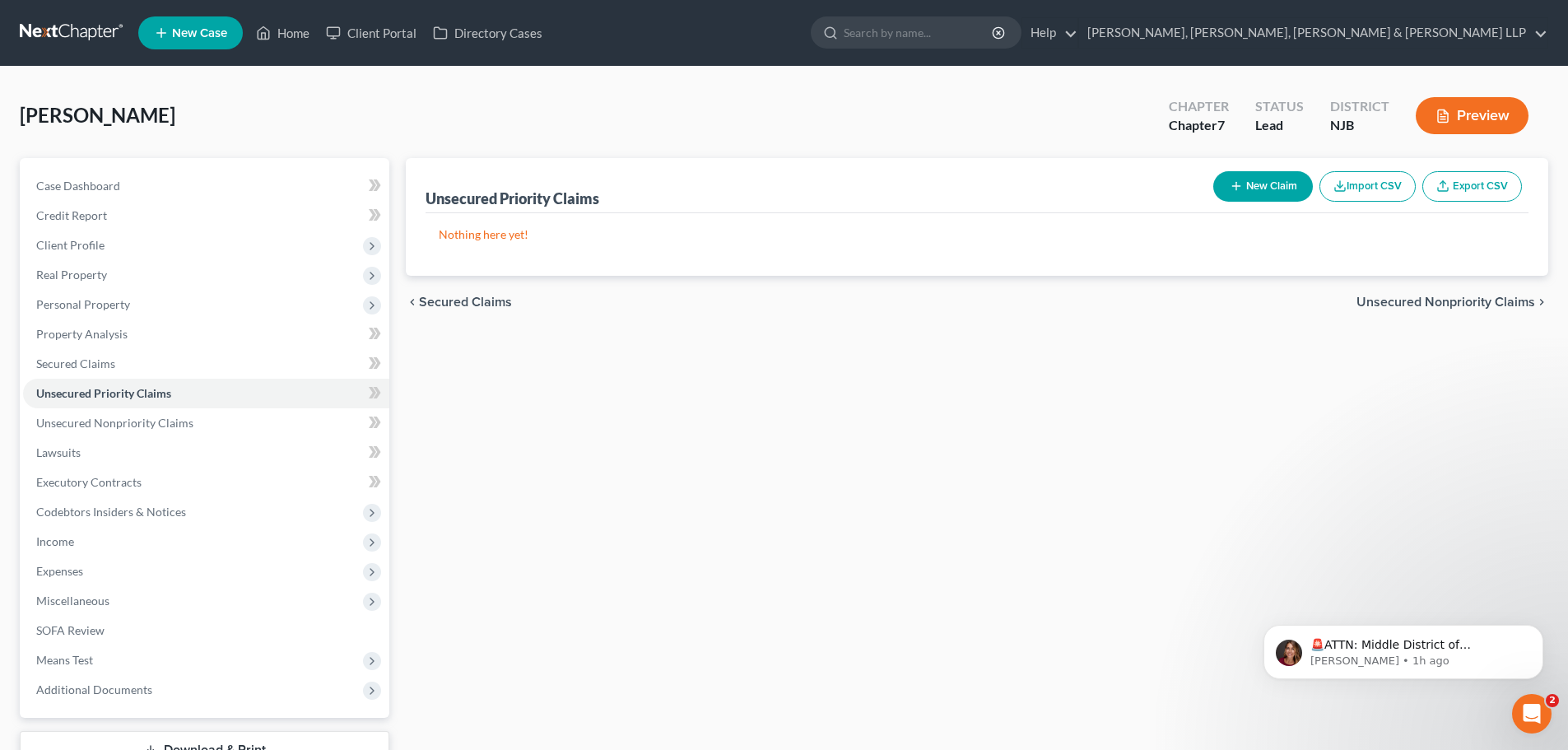
click at [1230, 176] on button "New Claim" at bounding box center [1263, 186] width 100 height 30
select select "0"
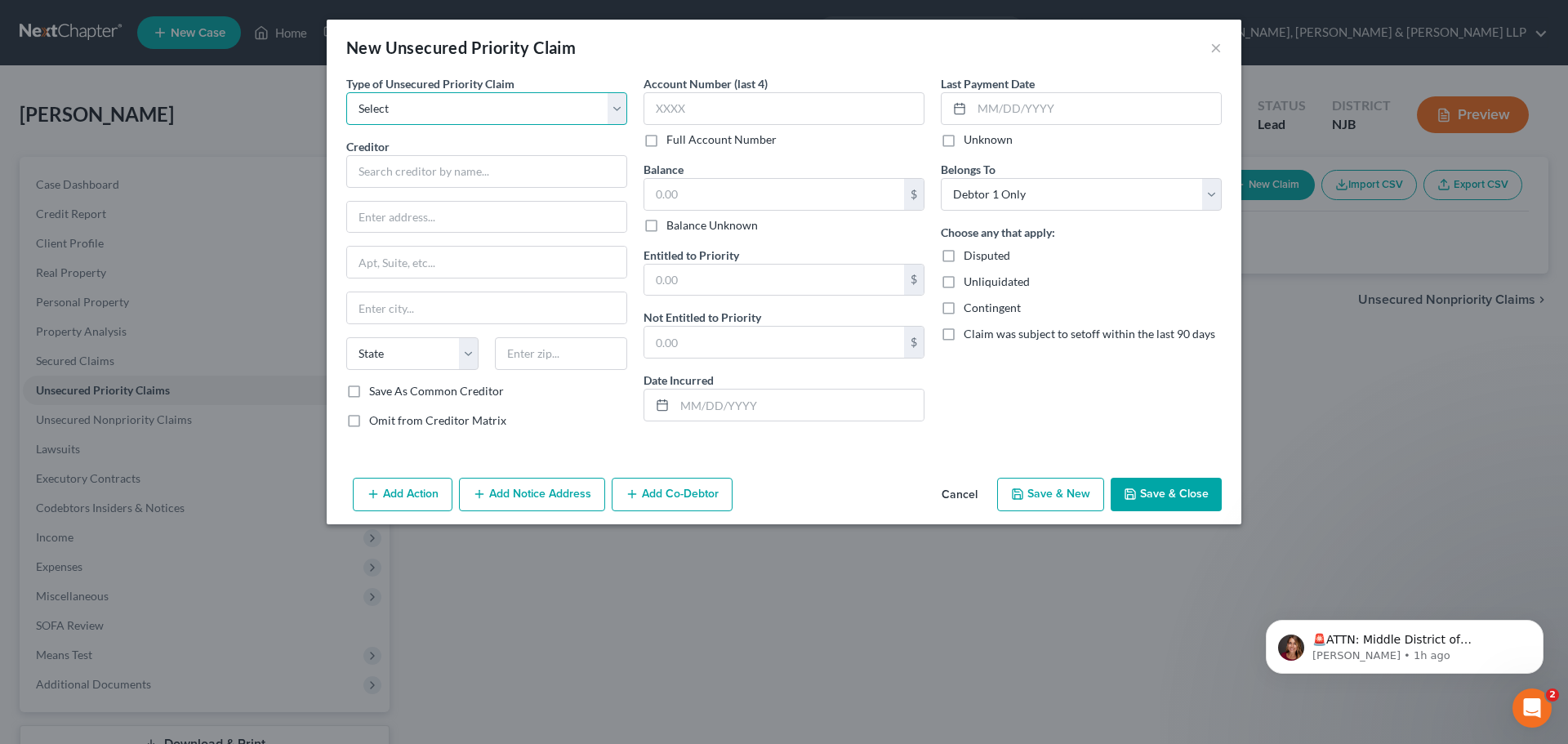
drag, startPoint x: 496, startPoint y: 115, endPoint x: 488, endPoint y: 124, distance: 12.0
click at [496, 115] on select "Select Taxes & Other Government Units Domestic Support Obligations Extensions o…" at bounding box center [487, 108] width 281 height 33
select select "0"
click at [347, 92] on select "Select Taxes & Other Government Units Domestic Support Obligations Extensions o…" at bounding box center [487, 108] width 281 height 33
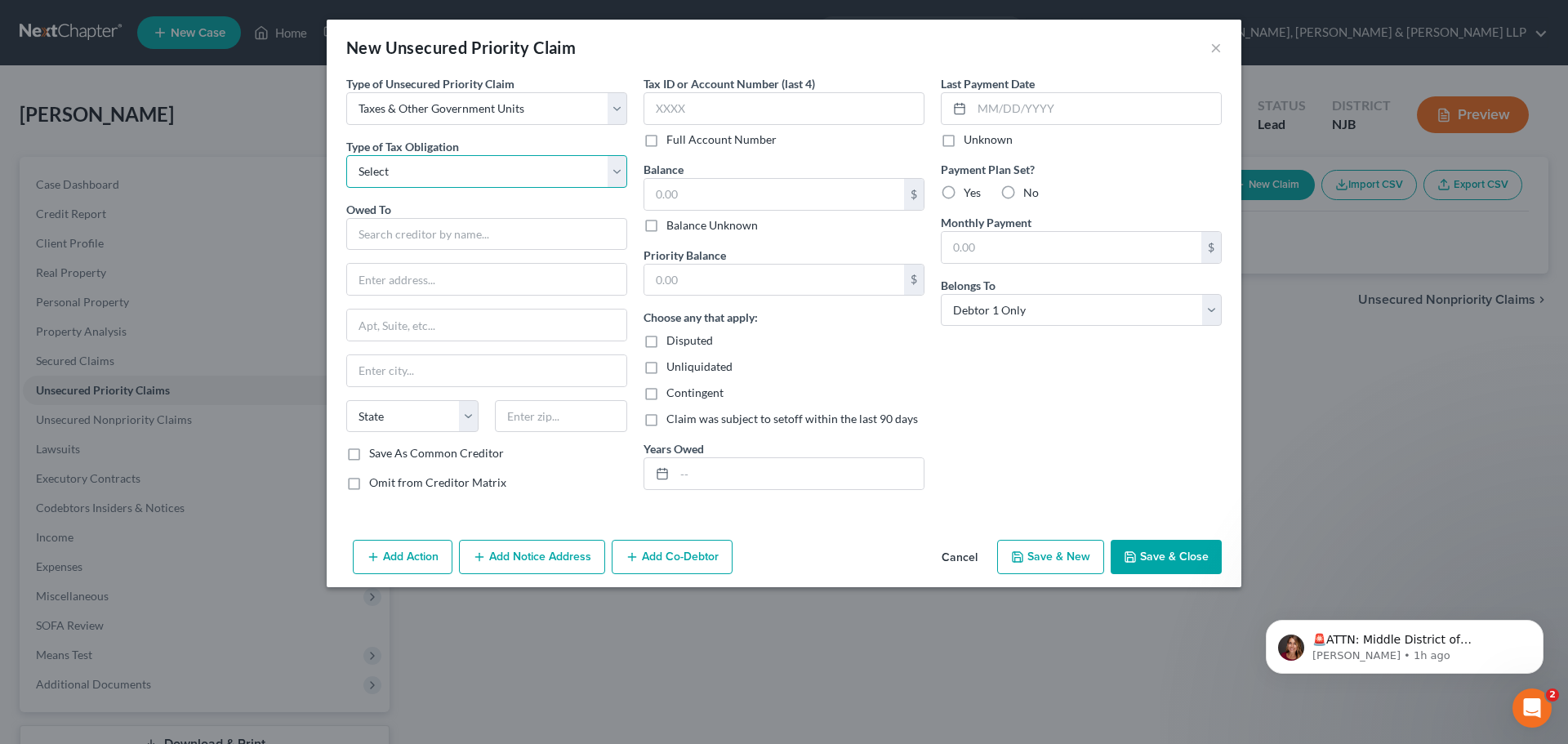
drag, startPoint x: 488, startPoint y: 124, endPoint x: 442, endPoint y: 167, distance: 63.0
click at [444, 165] on select "Select Federal City State Franchise Tax Board Other" at bounding box center [487, 171] width 281 height 33
select select "0"
click at [347, 155] on select "Select Federal City State Franchise Tax Board Other" at bounding box center [487, 171] width 281 height 33
click at [405, 239] on input "text" at bounding box center [487, 233] width 281 height 33
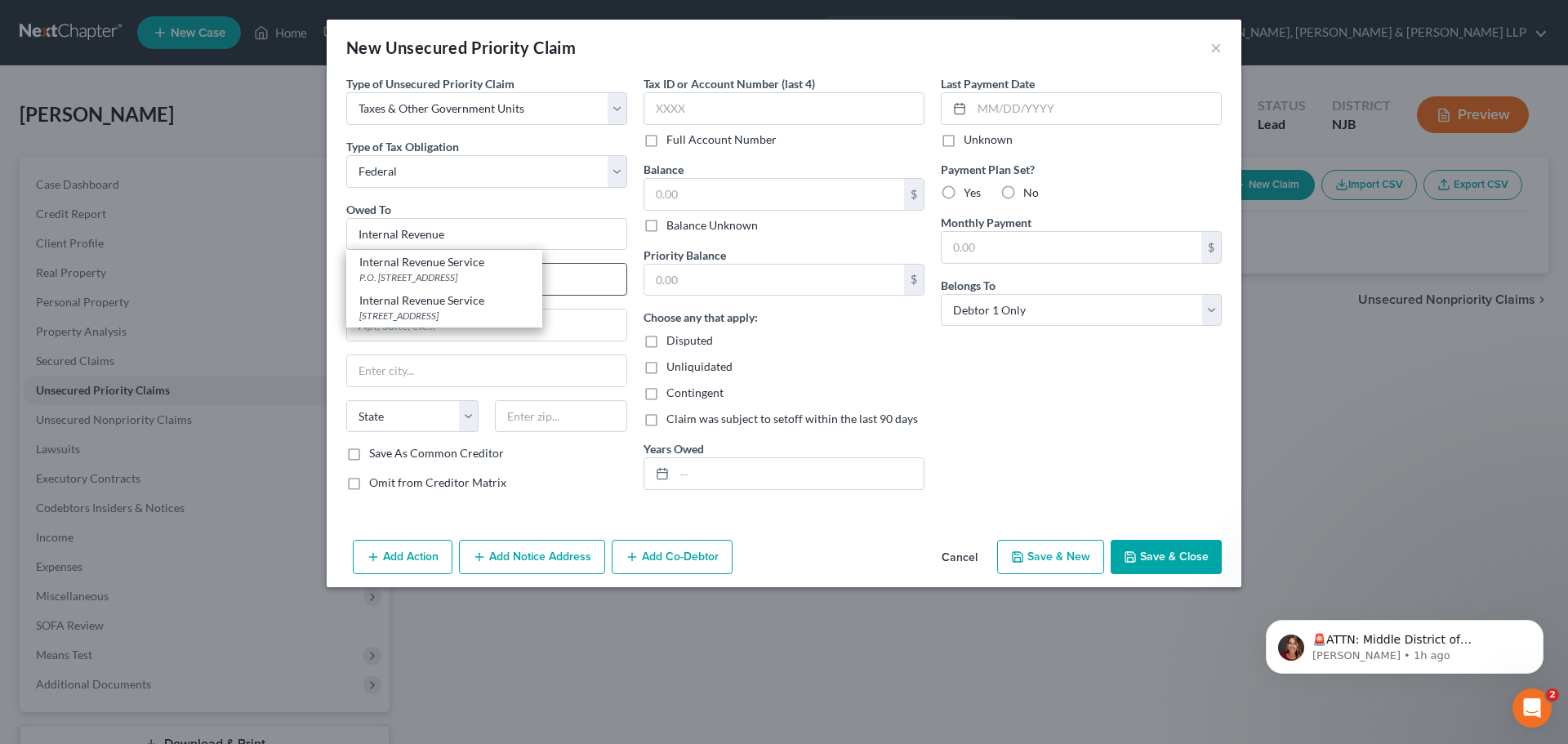
click at [449, 269] on div "Internal Revenue Service" at bounding box center [444, 262] width 170 height 17
type input "Internal Revenue Service"
type input "P.O. Box 7346"
type input "[GEOGRAPHIC_DATA]"
select select "39"
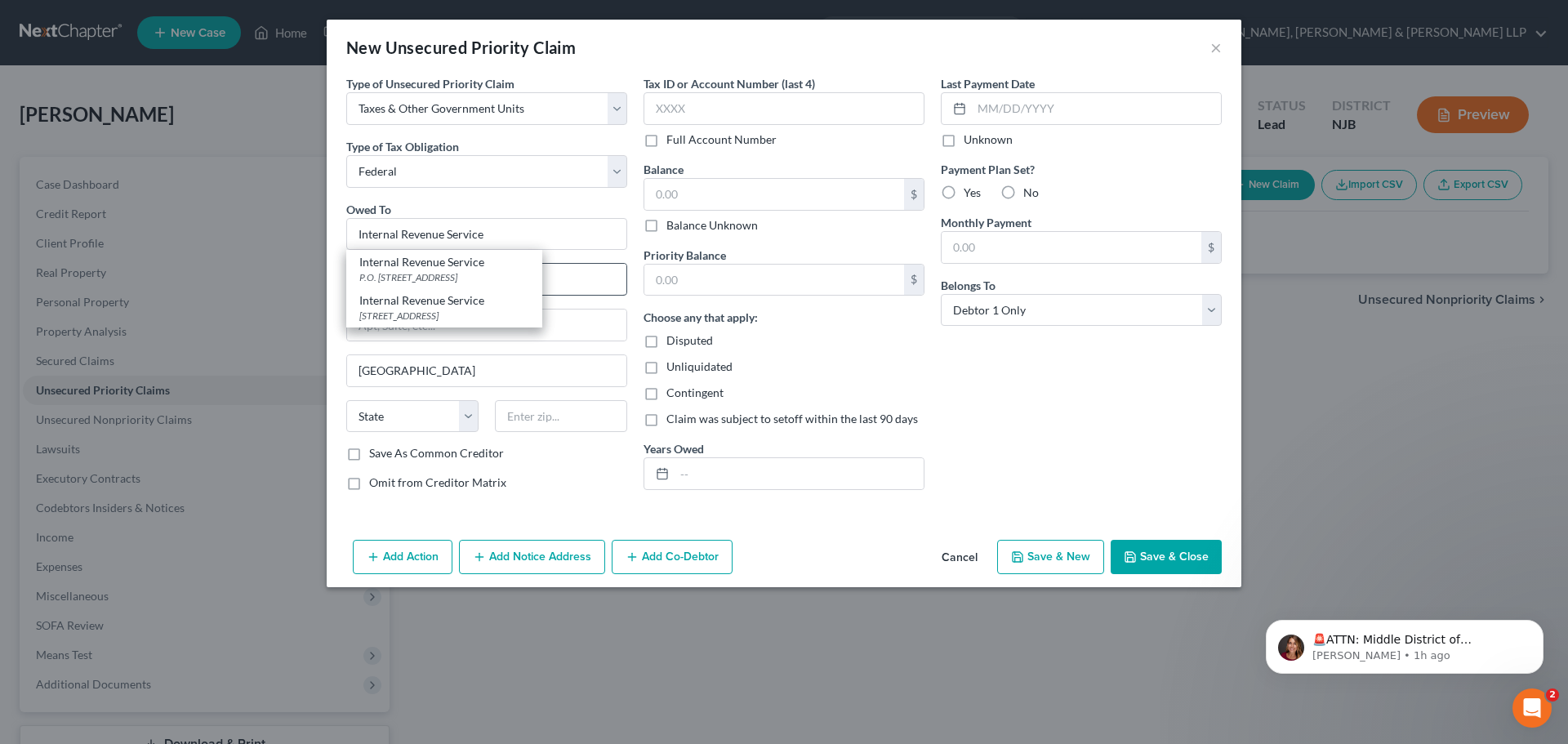
type input "19101"
click at [693, 207] on input "text" at bounding box center [774, 194] width 260 height 31
click at [1134, 540] on button "Save & Close" at bounding box center [1166, 557] width 111 height 34
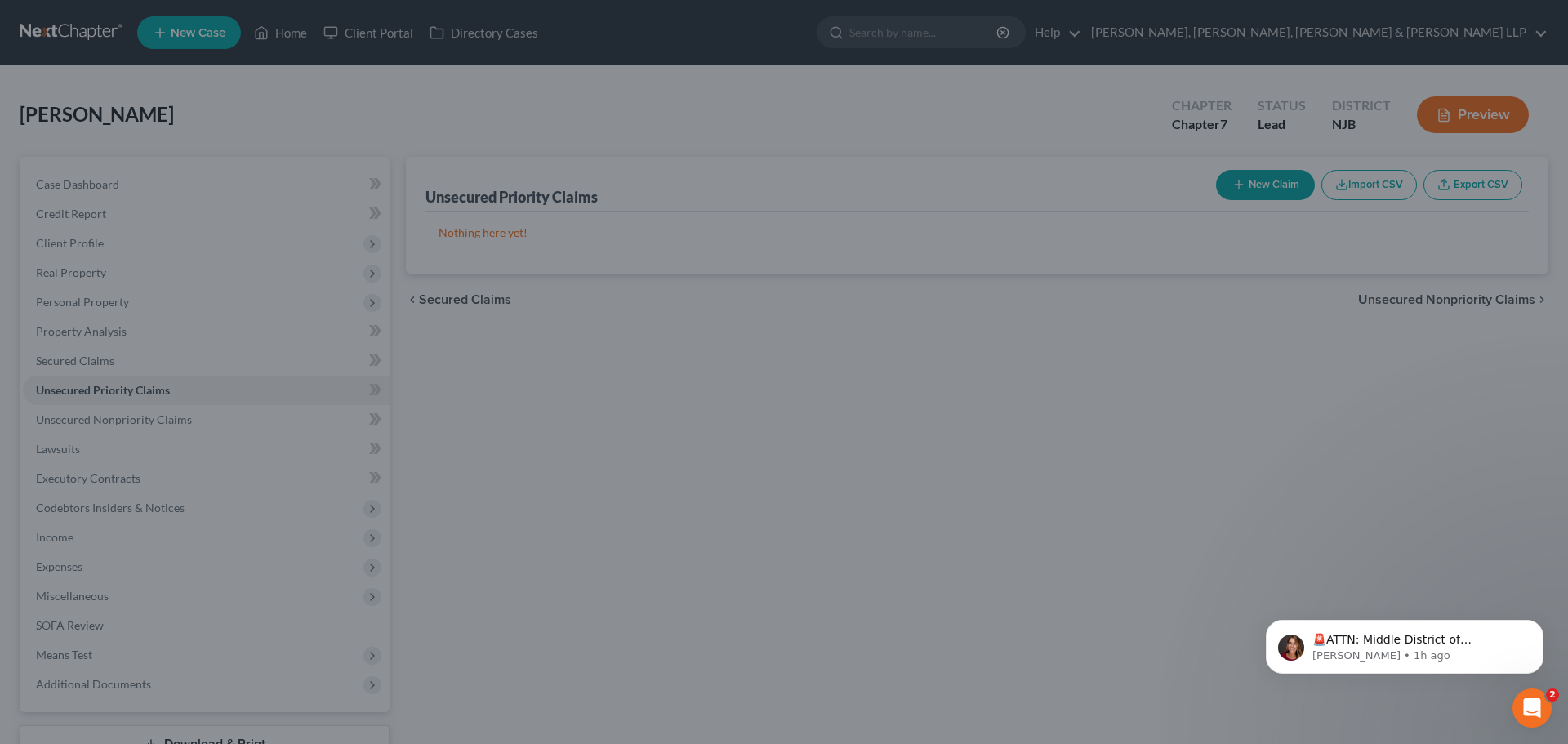
type input "1,704.00"
type input "0.00"
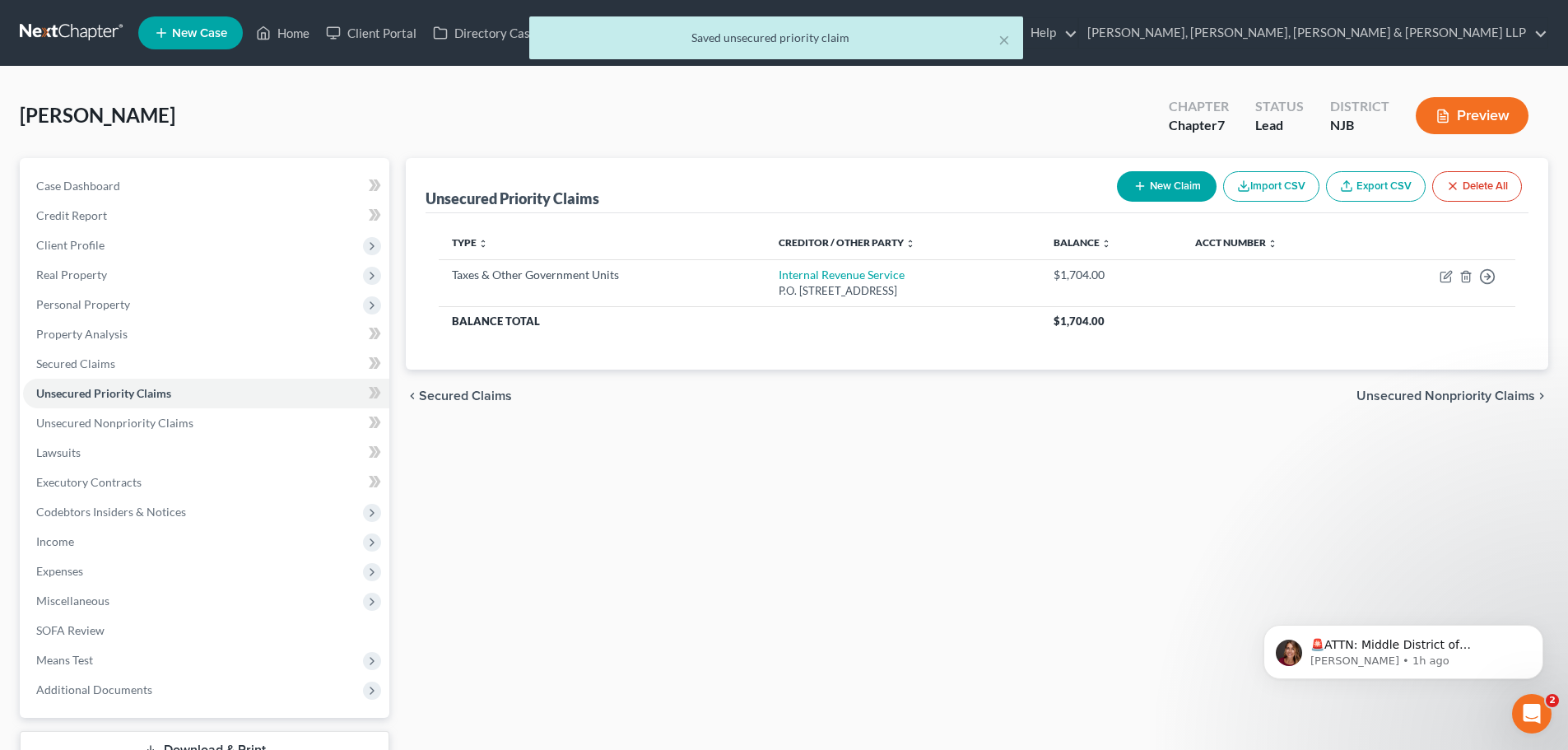
click at [1176, 193] on button "New Claim" at bounding box center [1167, 186] width 100 height 30
select select "0"
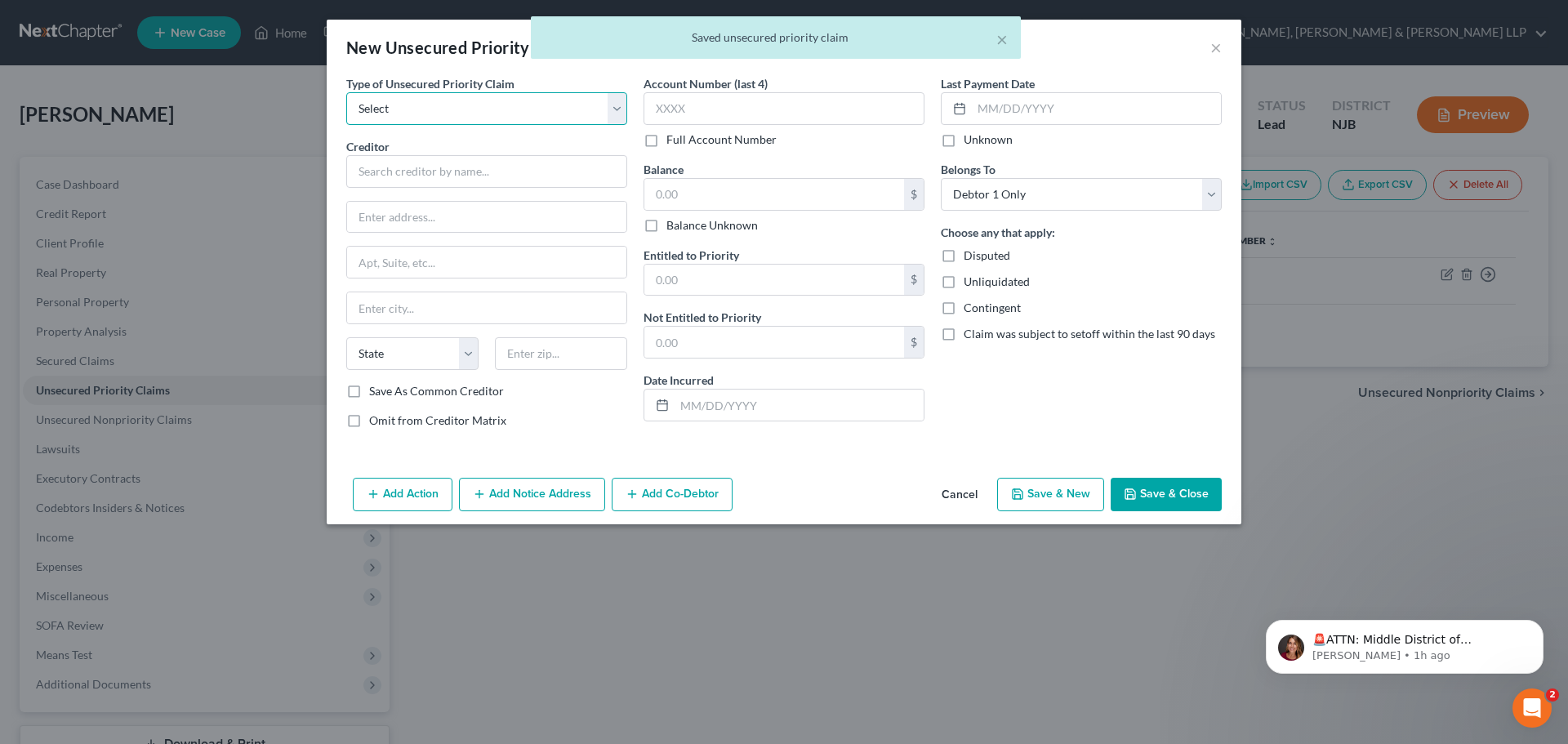
click at [463, 99] on select "Select Taxes & Other Government Units Domestic Support Obligations Extensions o…" at bounding box center [487, 108] width 281 height 33
select select "0"
click at [347, 92] on select "Select Taxes & Other Government Units Domestic Support Obligations Extensions o…" at bounding box center [487, 108] width 281 height 33
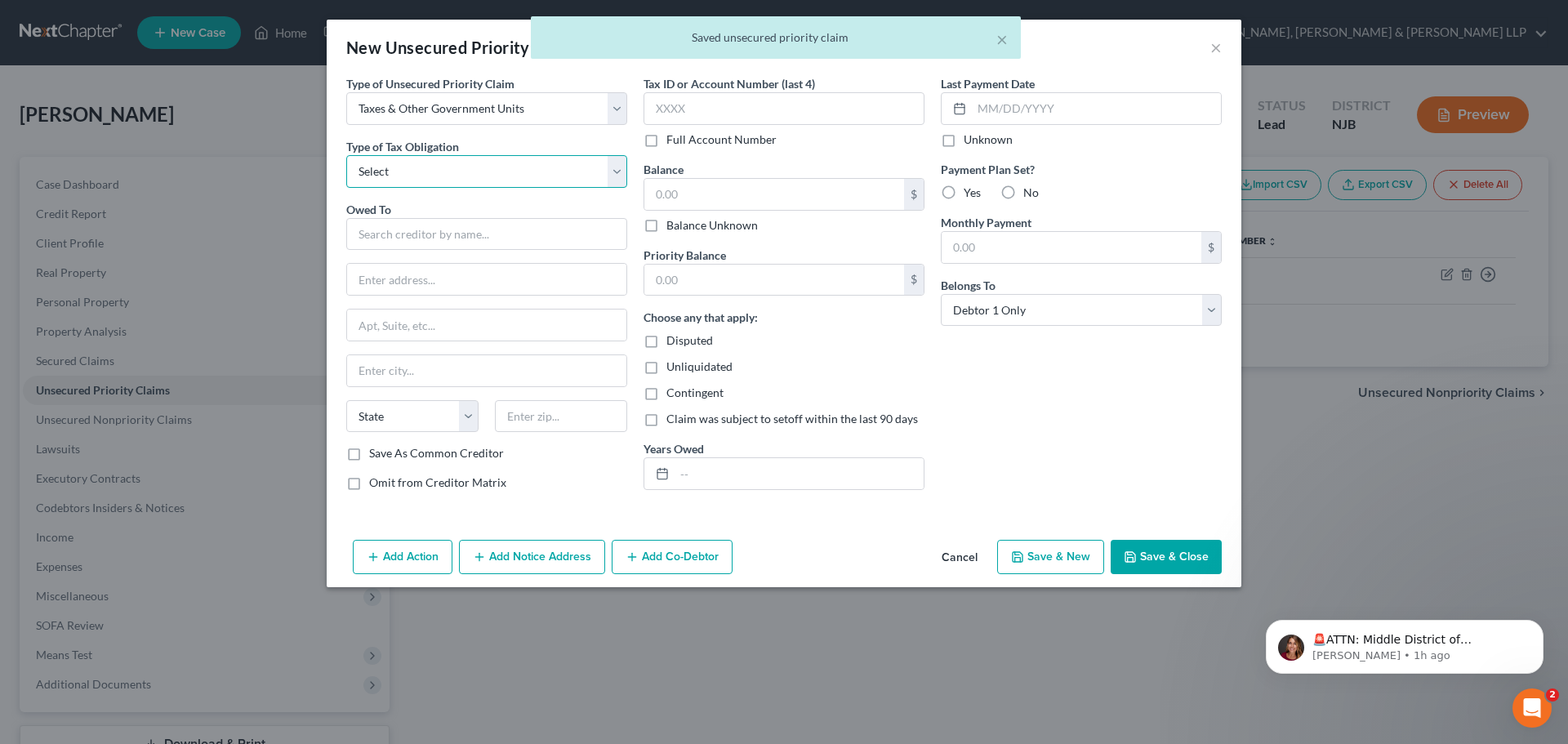
click at [475, 172] on select "Select Federal City State Franchise Tax Board Other" at bounding box center [487, 171] width 281 height 33
select select "2"
click at [347, 155] on select "Select Federal City State Franchise Tax Board Other" at bounding box center [487, 171] width 281 height 33
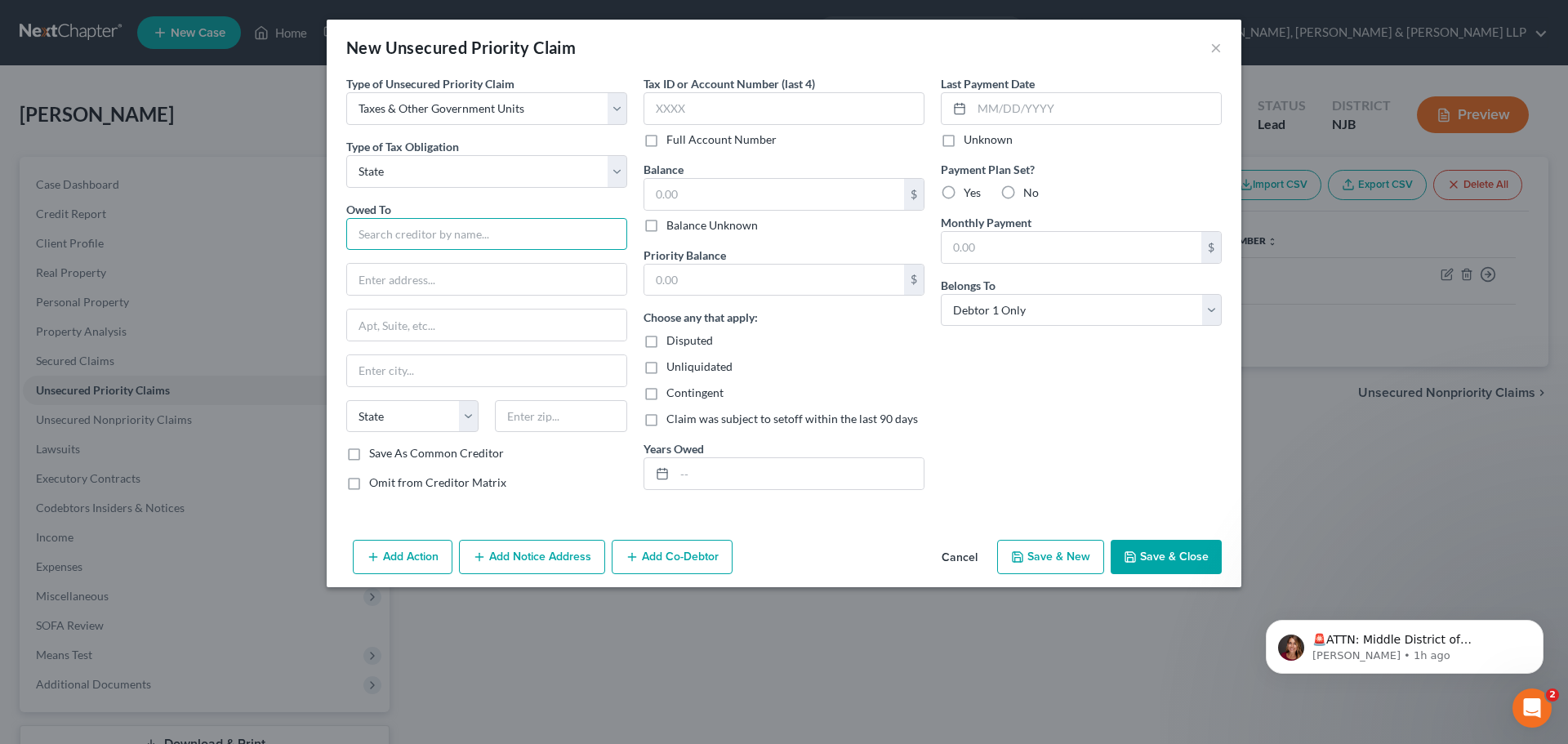
click at [417, 232] on input "text" at bounding box center [487, 233] width 281 height 33
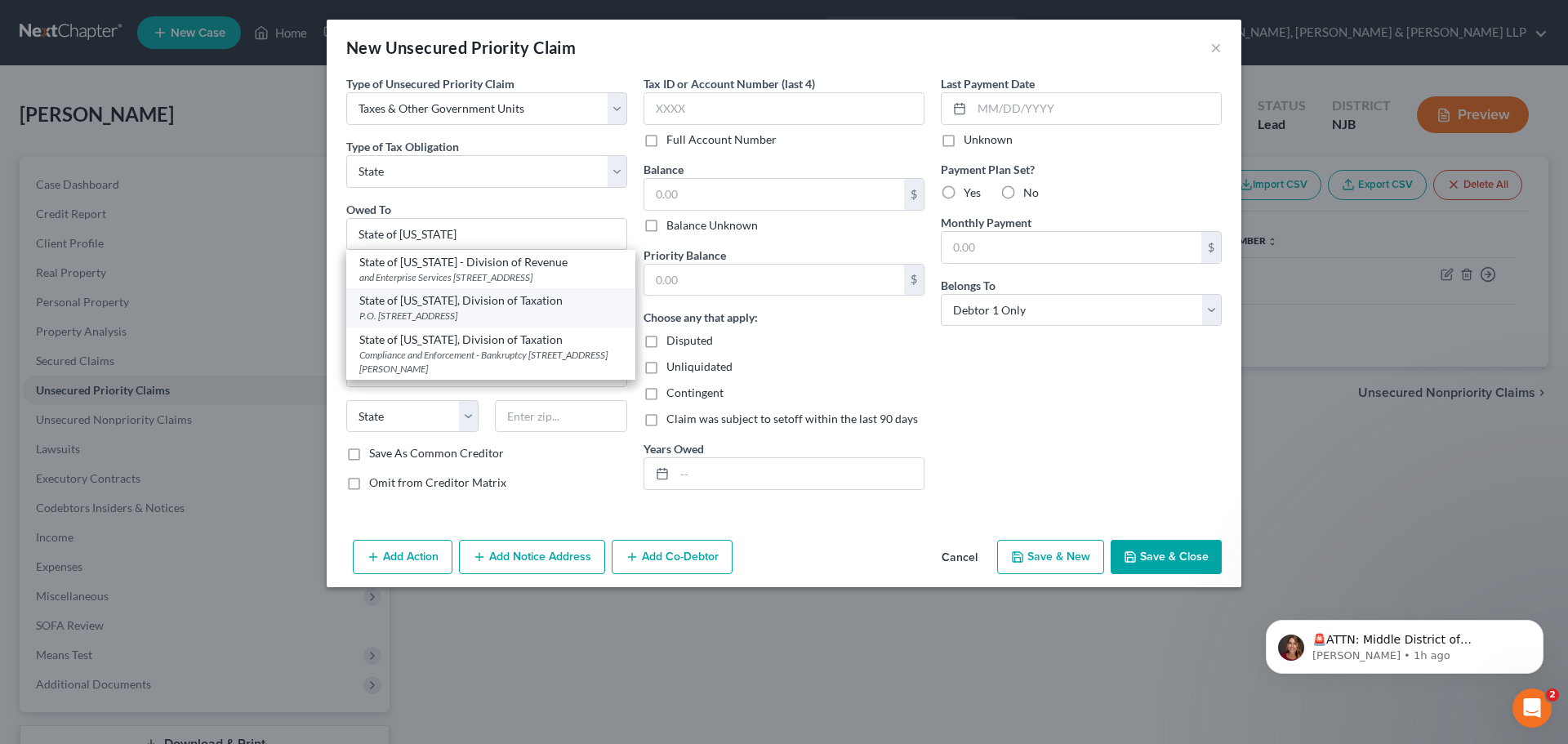
click at [527, 309] on div "State of [US_STATE], Division of Taxation" at bounding box center [491, 300] width 263 height 17
type input "State of [US_STATE], Division of Taxation"
type input "P.O. Box 245"
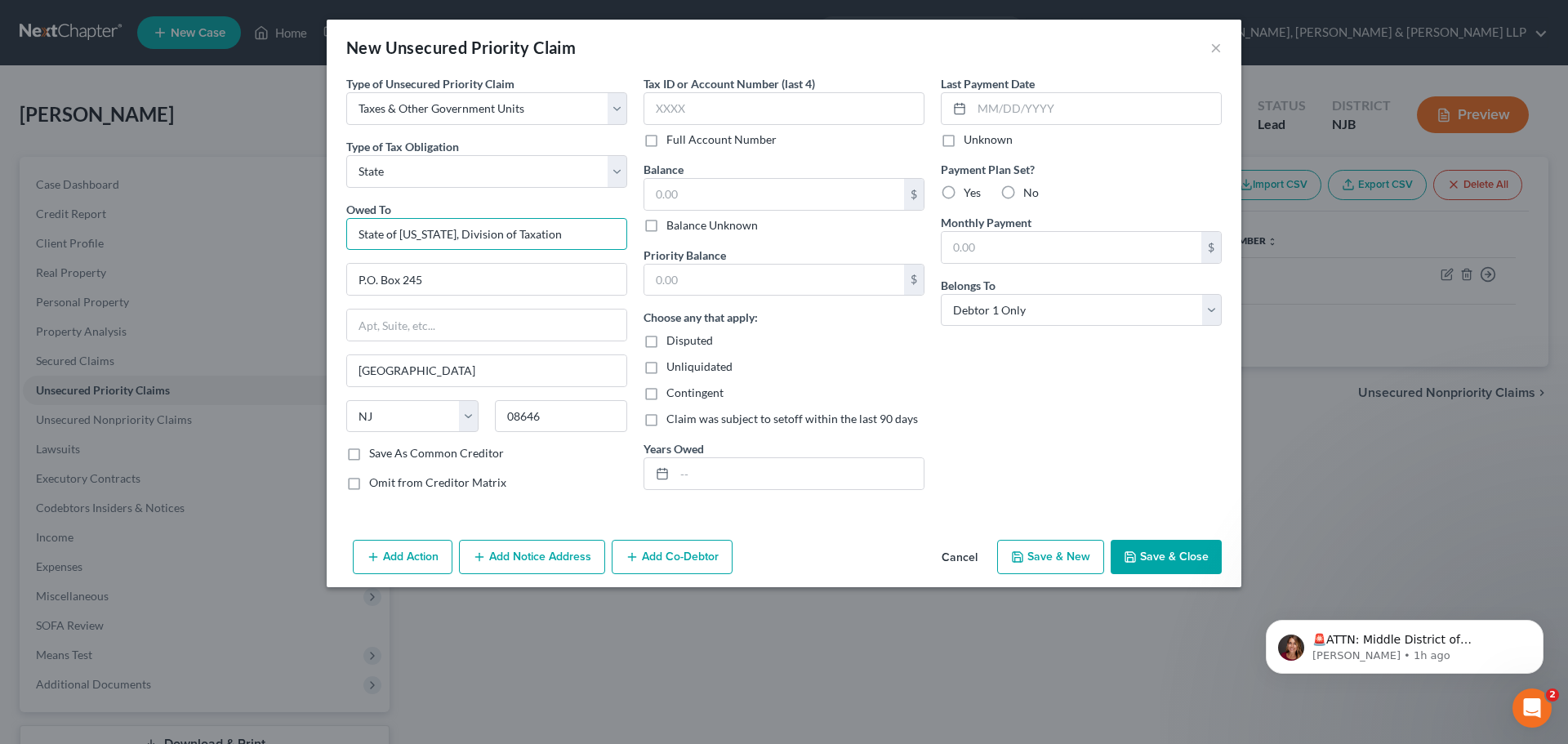
click at [573, 237] on input "State of [US_STATE], Division of Taxation" at bounding box center [487, 233] width 281 height 33
click at [692, 189] on input "text" at bounding box center [774, 194] width 260 height 31
click at [1146, 542] on button "Save & Close" at bounding box center [1166, 557] width 111 height 34
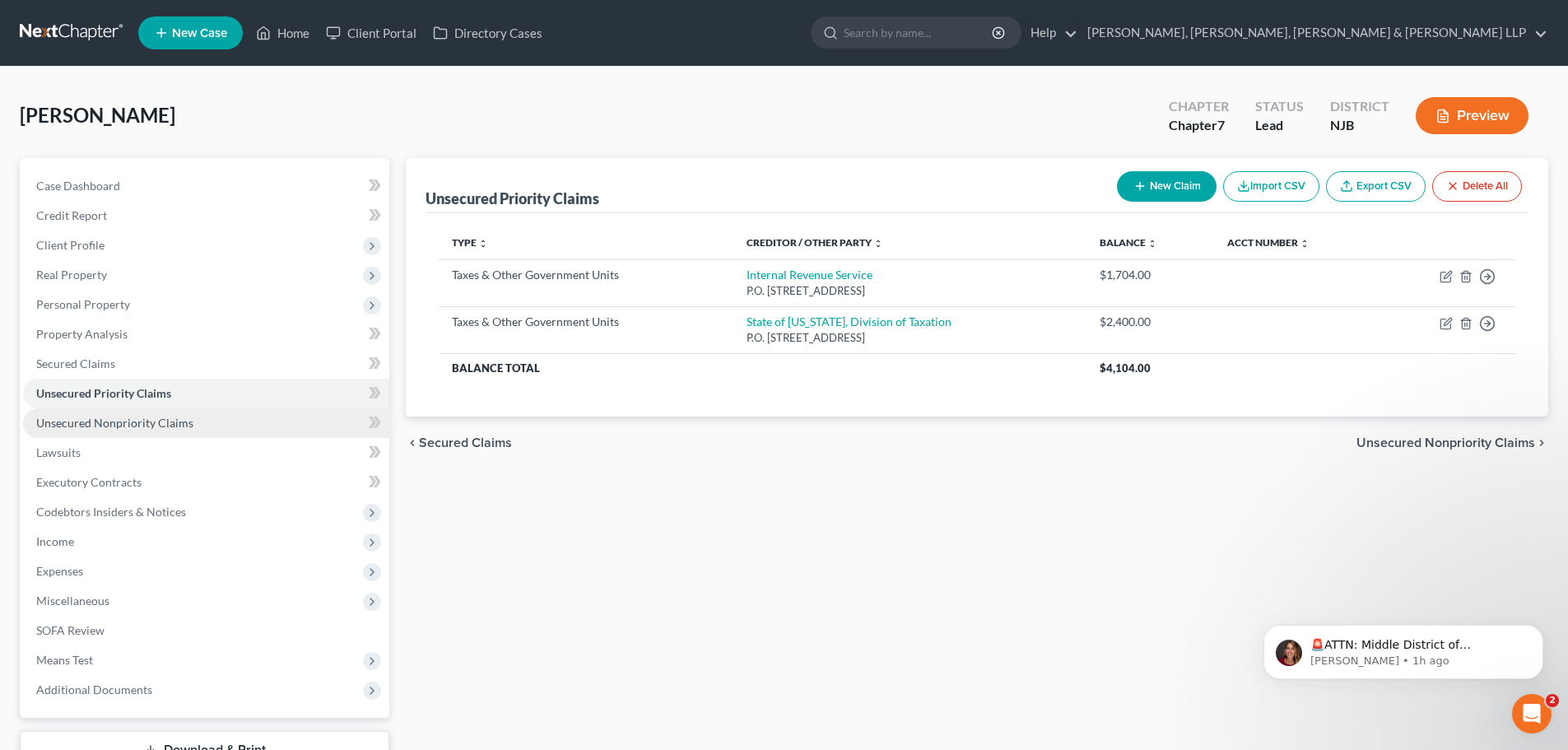
click at [116, 418] on span "Unsecured Nonpriority Claims" at bounding box center [115, 423] width 157 height 14
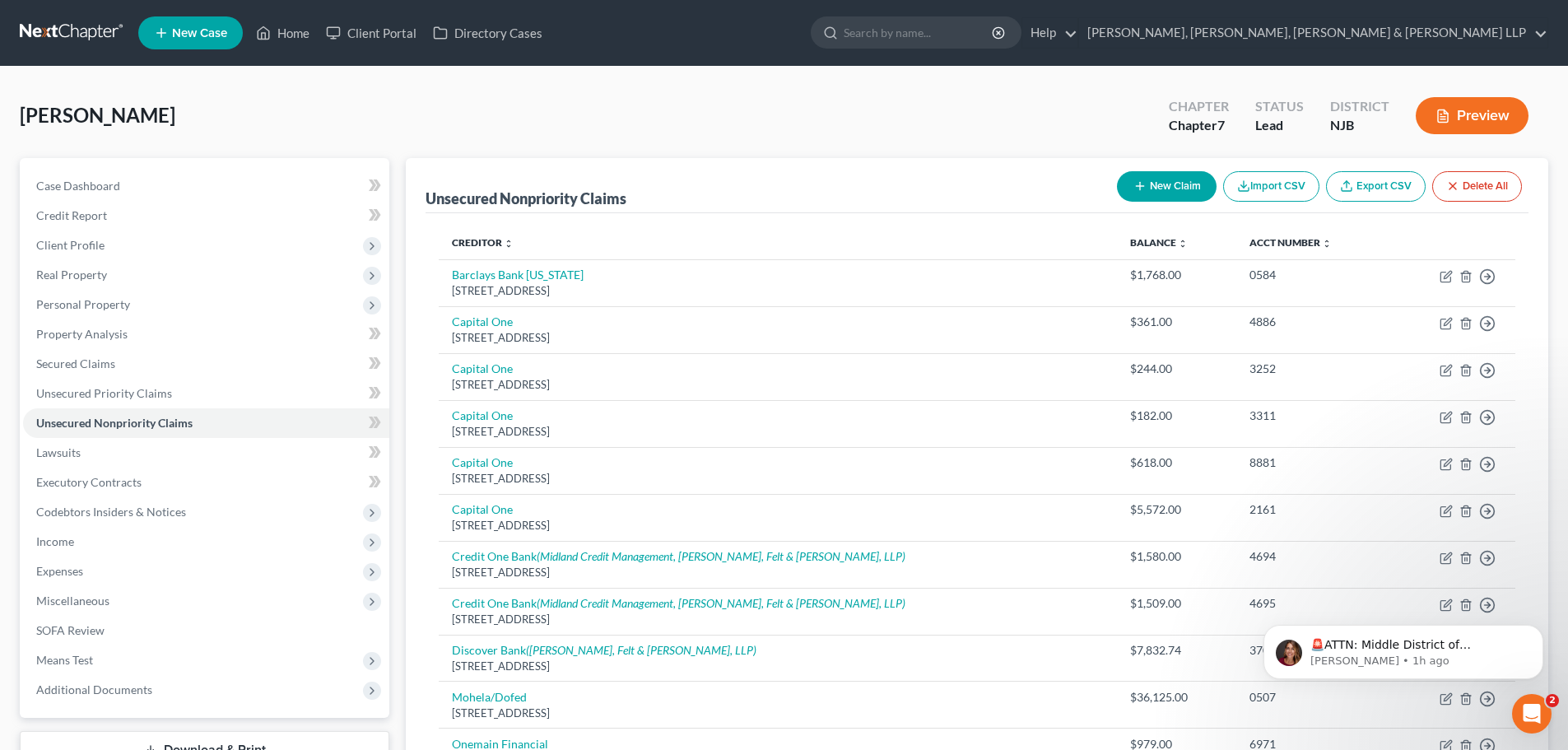
click at [1154, 196] on button "New Claim" at bounding box center [1167, 186] width 100 height 30
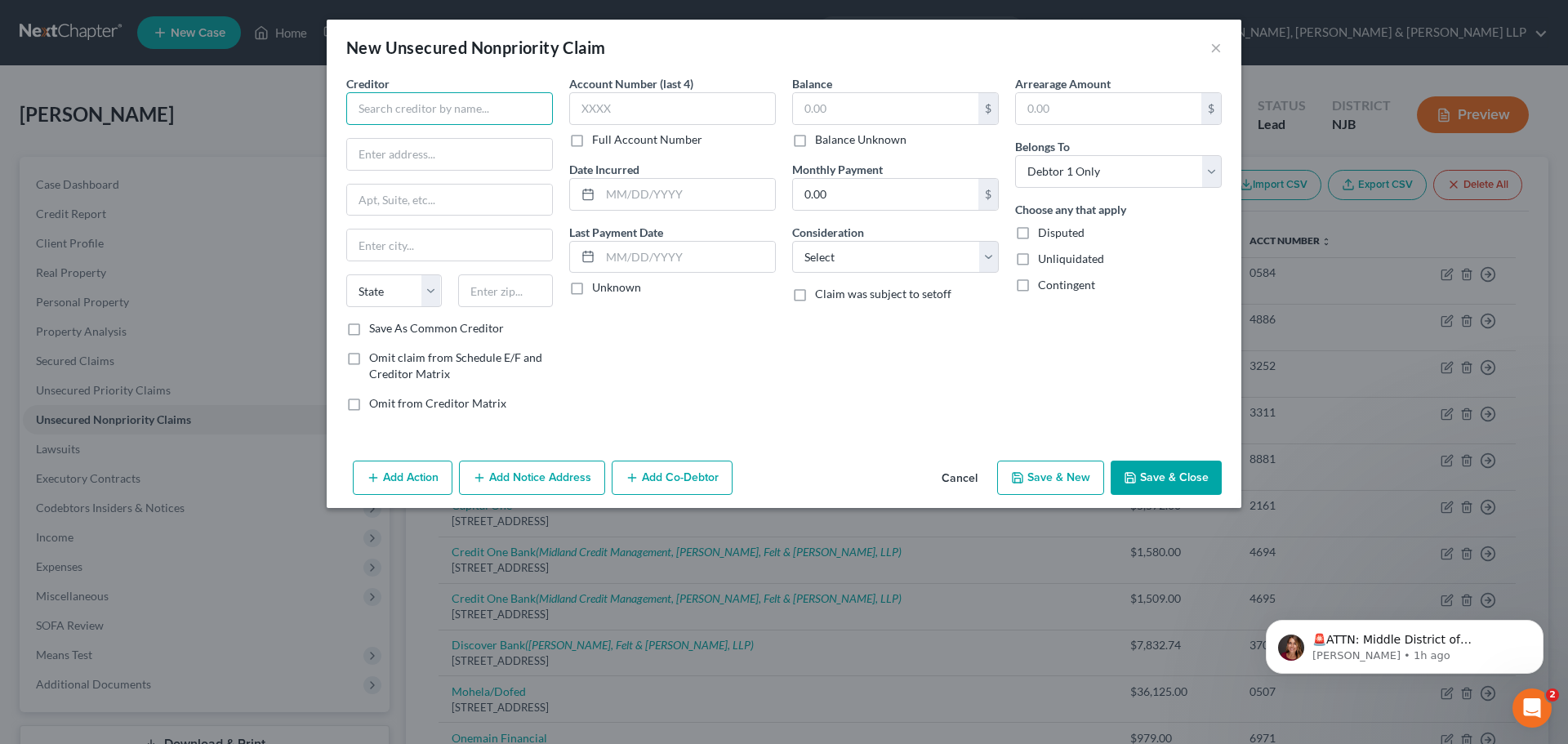
click at [511, 115] on input "text" at bounding box center [450, 108] width 207 height 33
click at [506, 150] on div "[STREET_ADDRESS][PERSON_NAME][PERSON_NAME]" at bounding box center [453, 159] width 188 height 28
click at [847, 112] on input "text" at bounding box center [885, 108] width 185 height 31
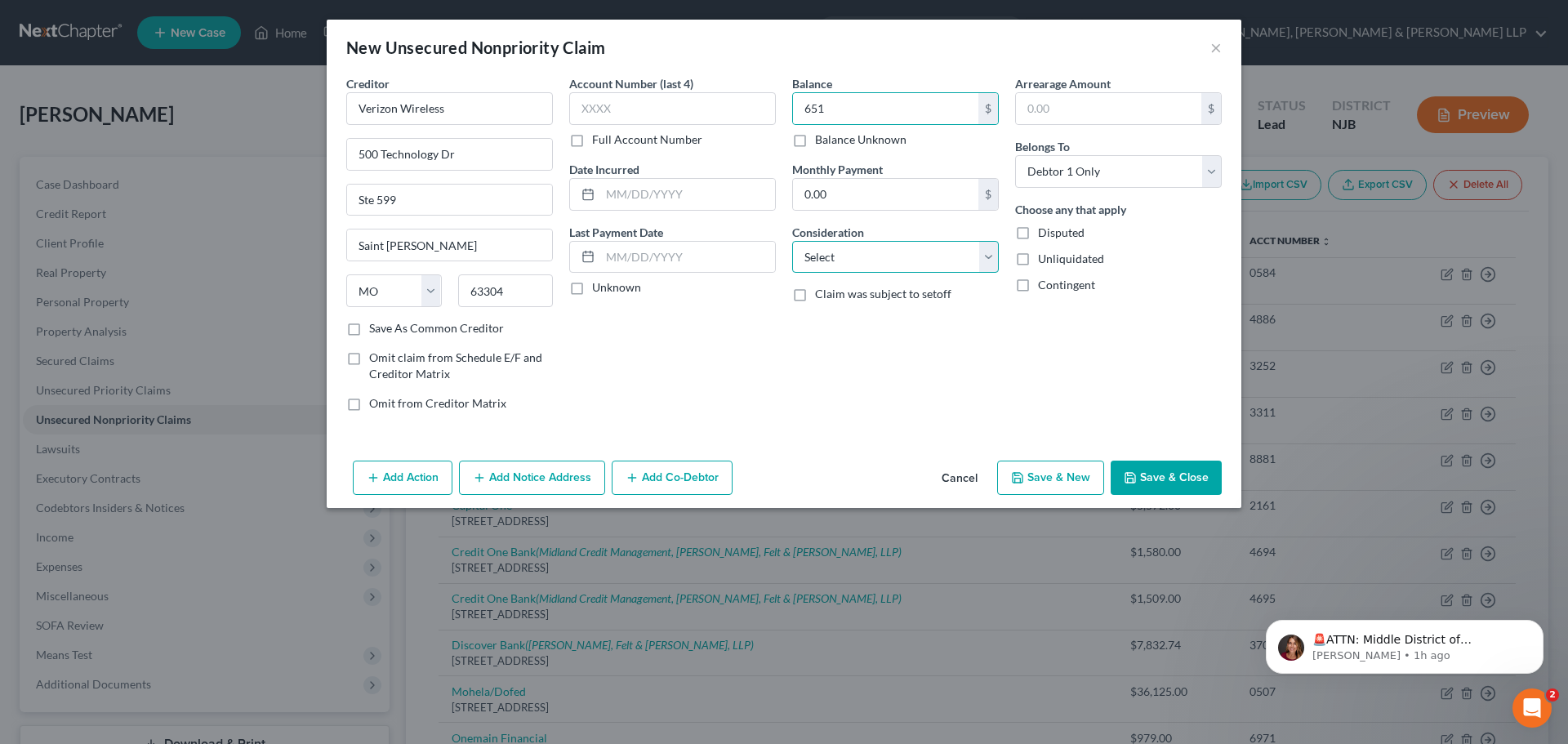
click at [861, 248] on select "Select Cable / Satellite Services Collection Agency Credit Card Debt Debt Couns…" at bounding box center [895, 257] width 207 height 33
click at [792, 241] on select "Select Cable / Satellite Services Collection Agency Credit Card Debt Debt Couns…" at bounding box center [895, 257] width 207 height 33
click at [1158, 470] on button "Save & Close" at bounding box center [1166, 477] width 111 height 34
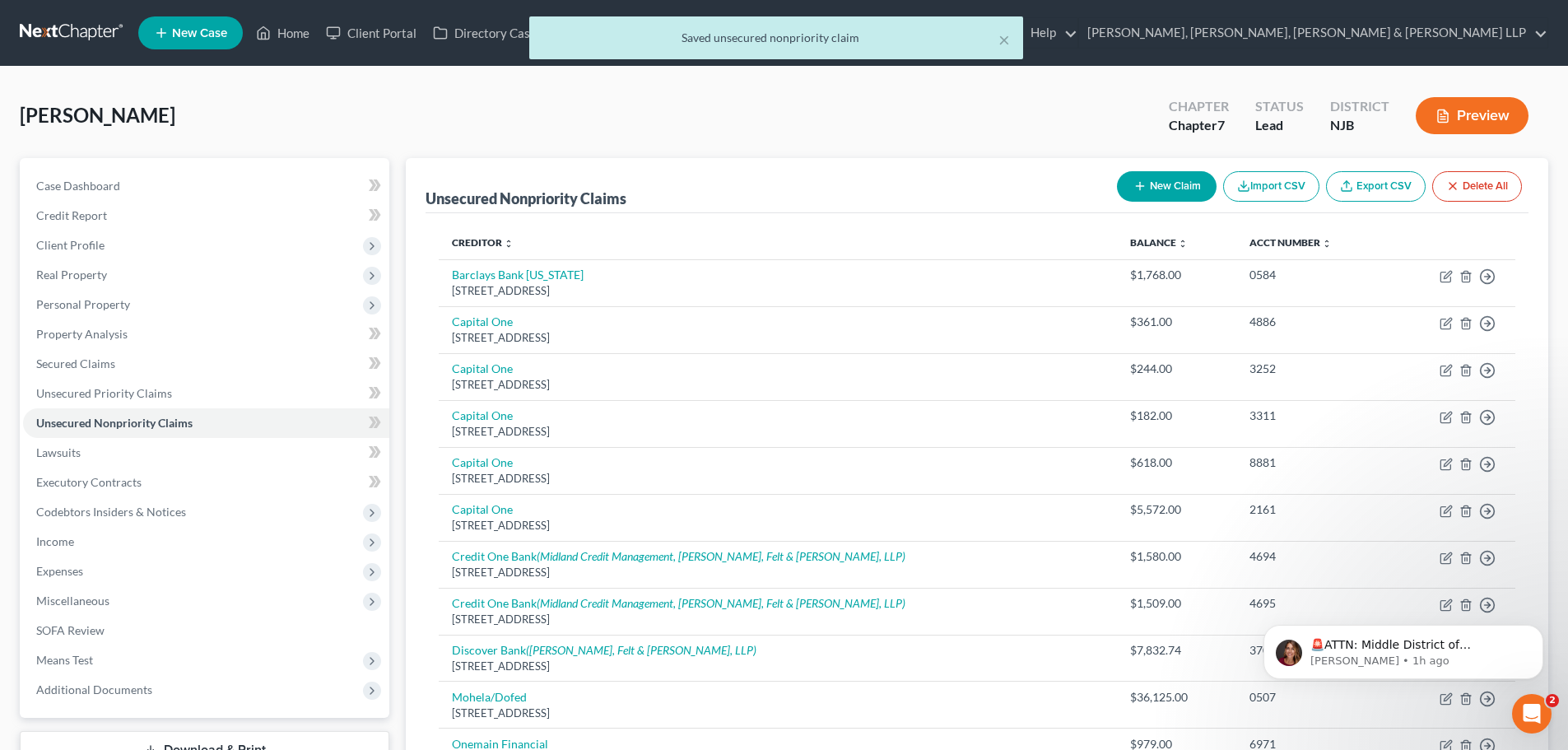
click at [1169, 186] on button "New Claim" at bounding box center [1167, 186] width 100 height 30
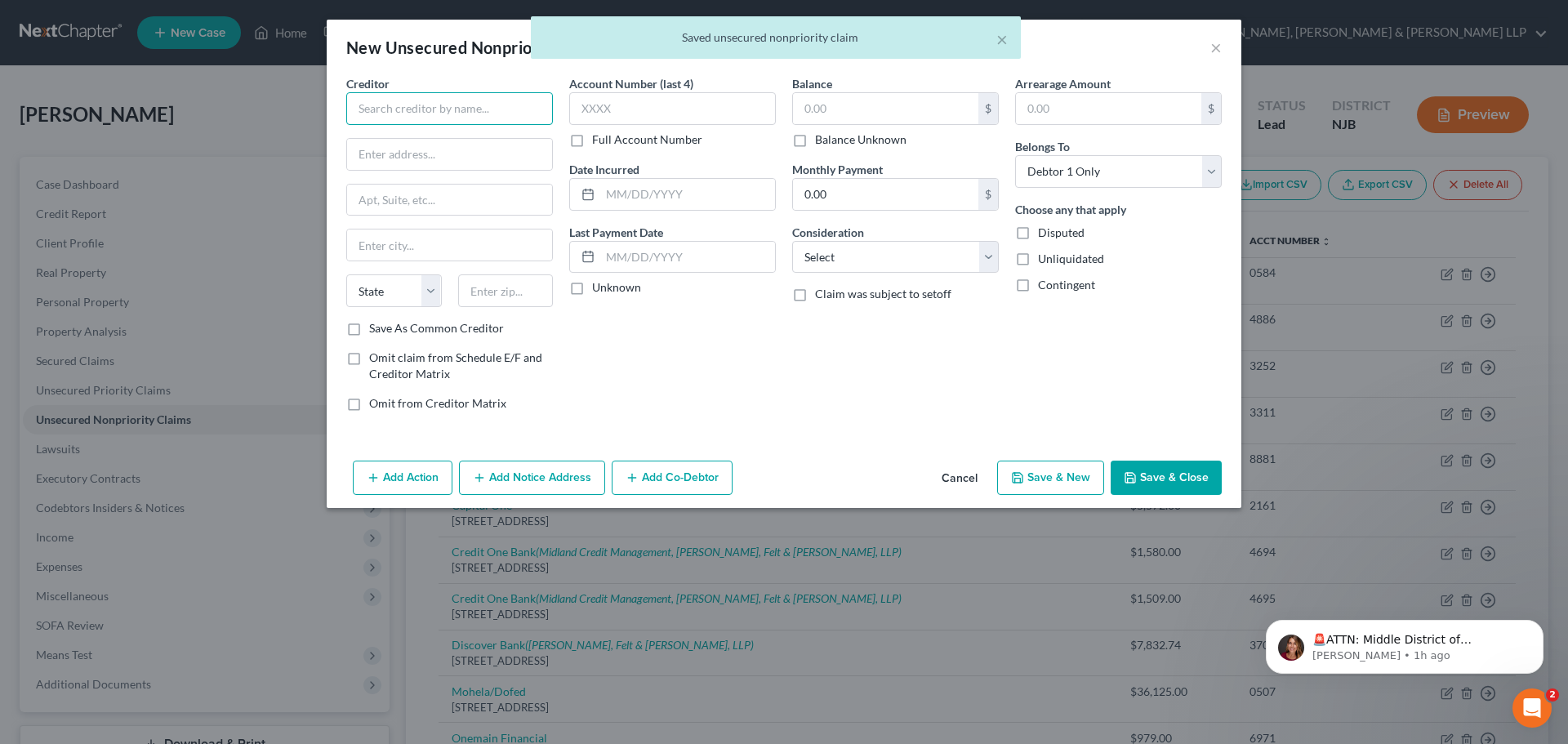
click at [400, 119] on input "text" at bounding box center [450, 108] width 207 height 33
paste input "Optimum"
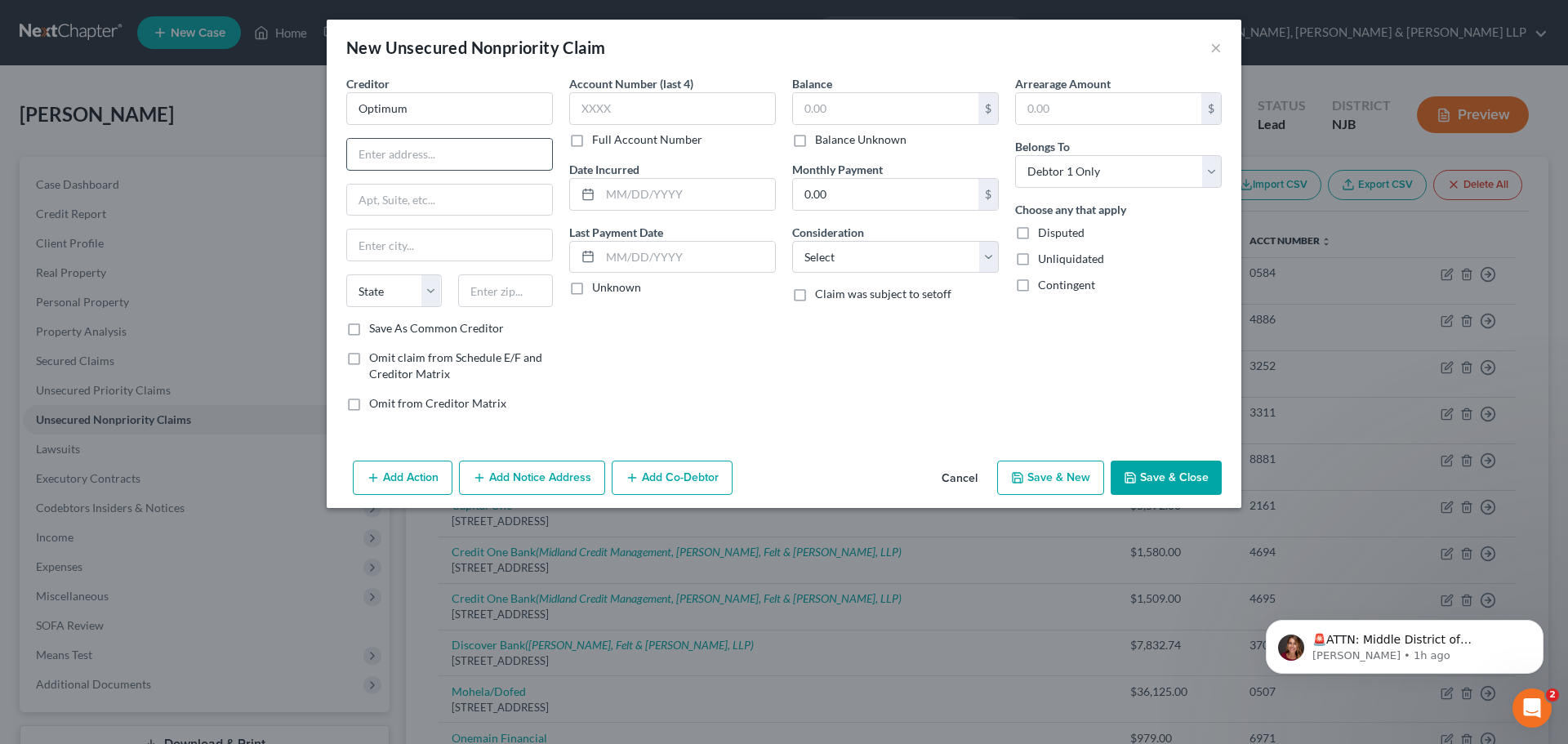
click at [459, 167] on input "text" at bounding box center [450, 154] width 205 height 31
paste input "[STREET_ADDRESS]"
click at [515, 298] on input "text" at bounding box center [506, 290] width 95 height 33
paste input "08854"
drag, startPoint x: 486, startPoint y: 246, endPoint x: 512, endPoint y: 245, distance: 26.0
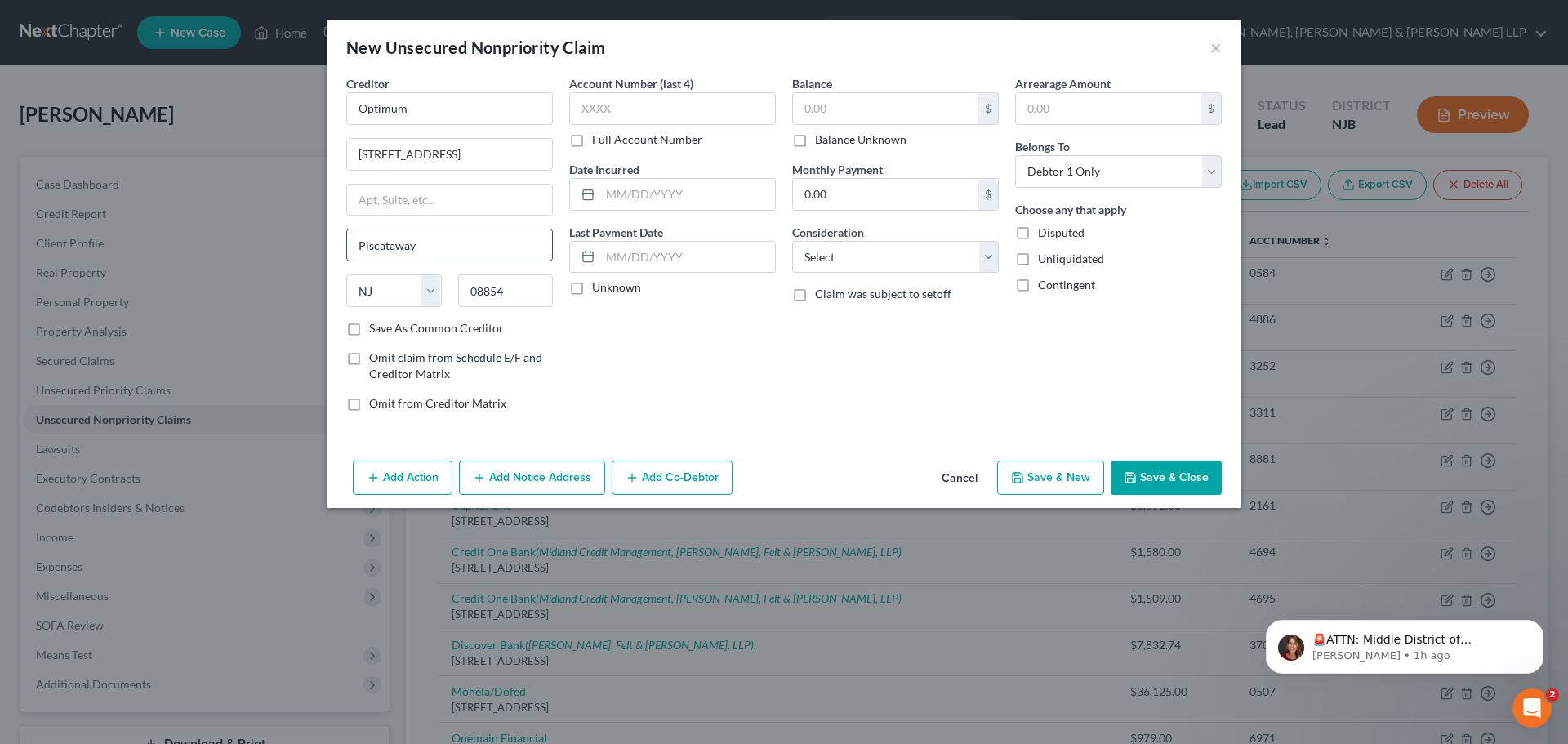
click at [486, 246] on input "Piscataway" at bounding box center [450, 244] width 205 height 31
click at [872, 261] on select "Select Cable / Satellite Services Collection Agency Credit Card Debt Debt Couns…" at bounding box center [895, 257] width 207 height 33
click at [792, 241] on select "Select Cable / Satellite Services Collection Agency Credit Card Debt Debt Couns…" at bounding box center [895, 257] width 207 height 33
drag, startPoint x: 861, startPoint y: 257, endPoint x: 865, endPoint y: 272, distance: 15.5
click at [861, 257] on select "Select Cable / Satellite Services Collection Agency Credit Card Debt Debt Couns…" at bounding box center [895, 257] width 207 height 33
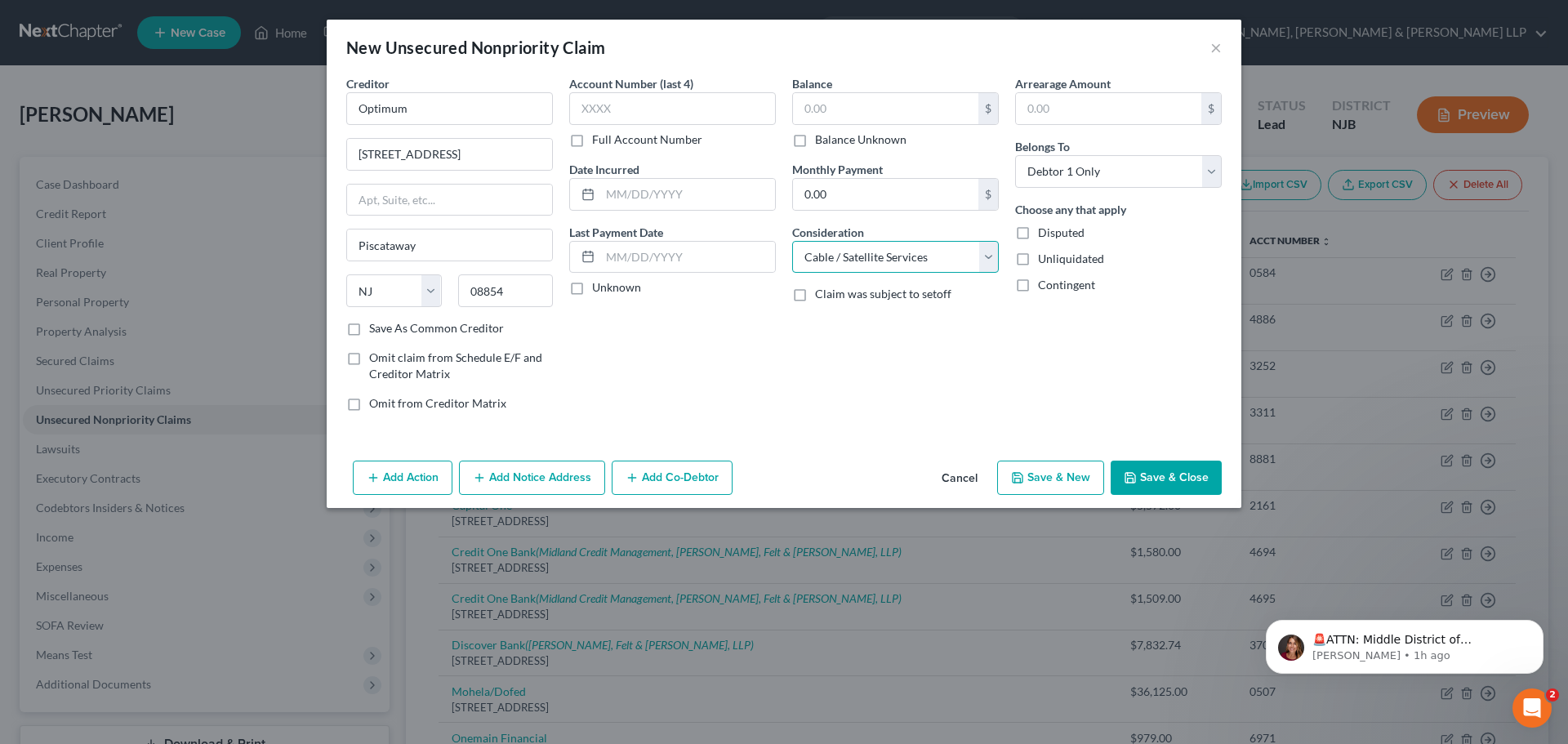
click at [792, 241] on select "Select Cable / Satellite Services Collection Agency Credit Card Debt Debt Couns…" at bounding box center [895, 257] width 207 height 33
click at [854, 115] on input "text" at bounding box center [885, 108] width 185 height 31
click at [1161, 461] on button "Save & Close" at bounding box center [1166, 477] width 111 height 34
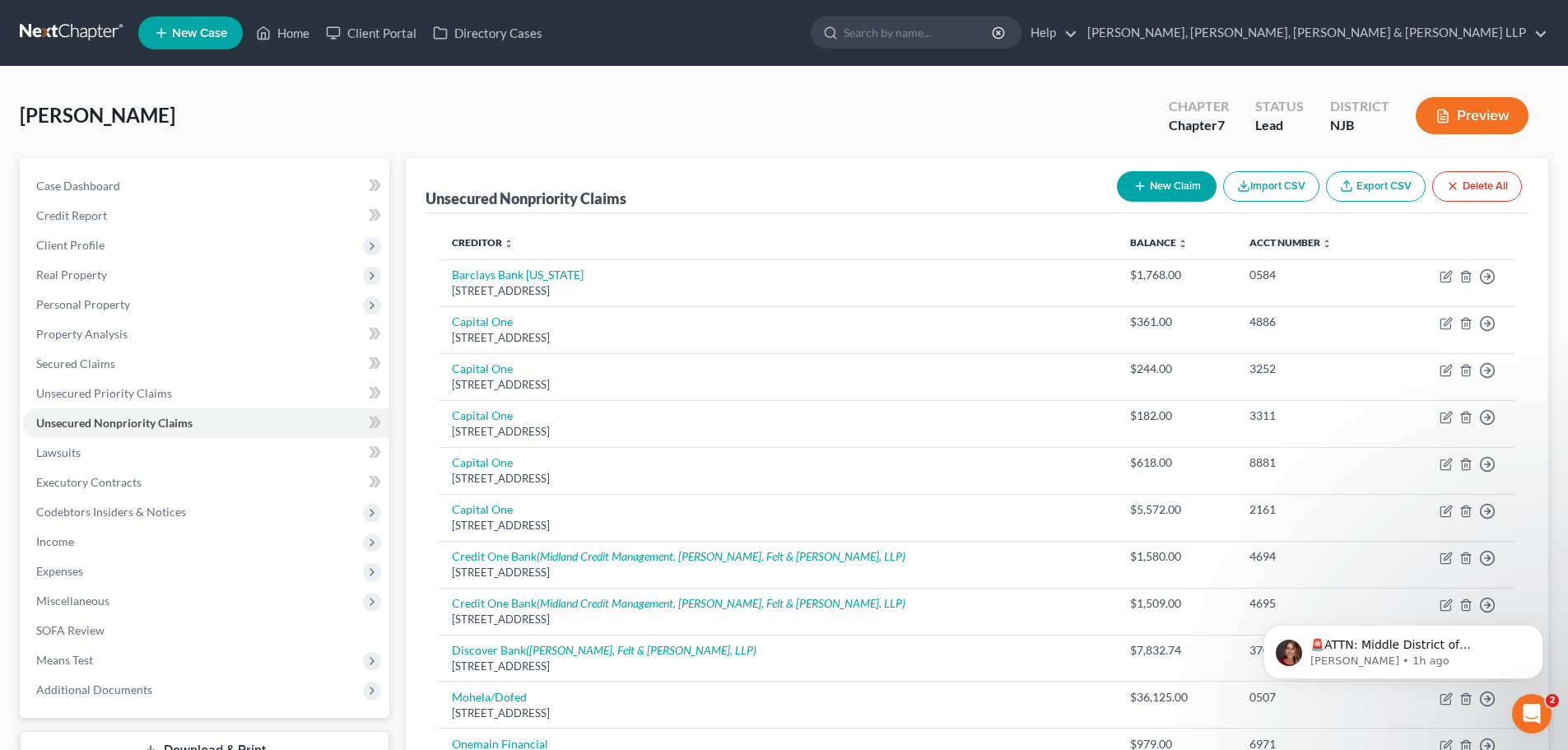
click at [1207, 182] on button "New Claim" at bounding box center [1167, 186] width 100 height 30
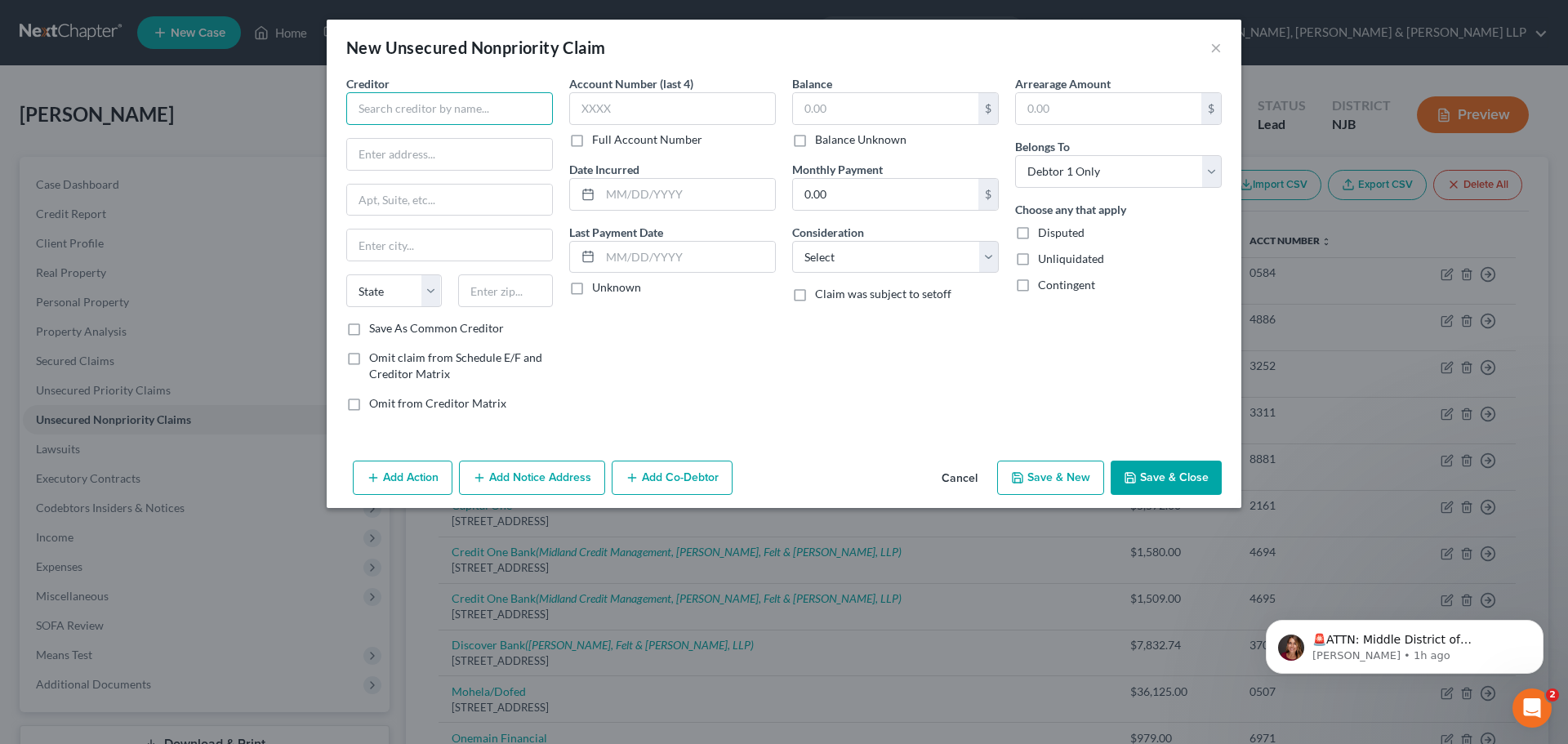
click at [463, 101] on input "text" at bounding box center [450, 108] width 207 height 33
paste input "HomeDepot"
click at [465, 156] on input "text" at bounding box center [450, 154] width 205 height 31
paste input "[STREET_ADDRESS]"
click at [478, 282] on input "text" at bounding box center [506, 290] width 95 height 33
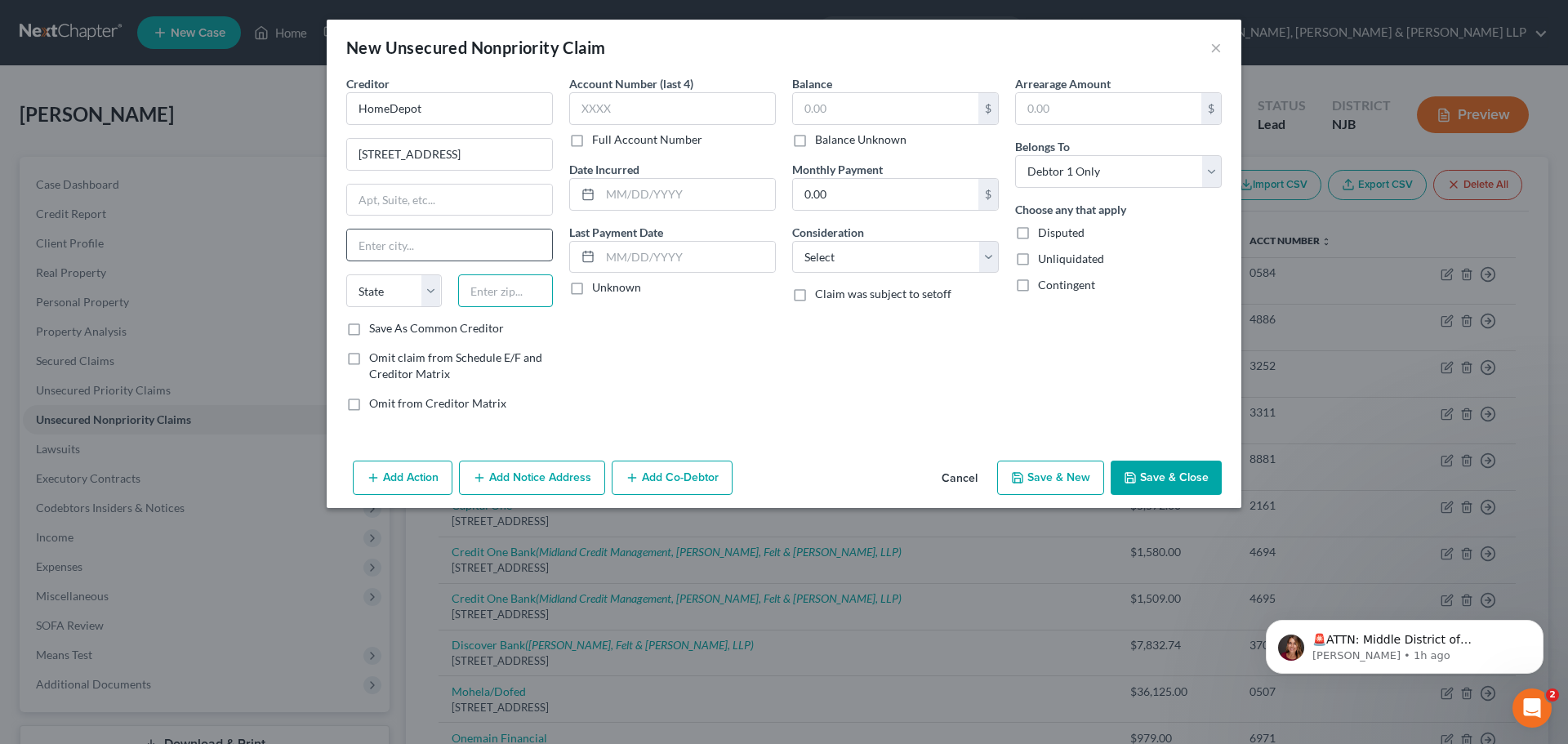
paste input "30339"
drag, startPoint x: 473, startPoint y: 249, endPoint x: 521, endPoint y: 258, distance: 48.8
click at [473, 249] on input "[GEOGRAPHIC_DATA]" at bounding box center [450, 244] width 205 height 31
click at [837, 249] on select "Select Cable / Satellite Services Collection Agency Credit Card Debt Debt Couns…" at bounding box center [895, 257] width 207 height 33
click at [792, 241] on select "Select Cable / Satellite Services Collection Agency Credit Card Debt Debt Couns…" at bounding box center [895, 257] width 207 height 33
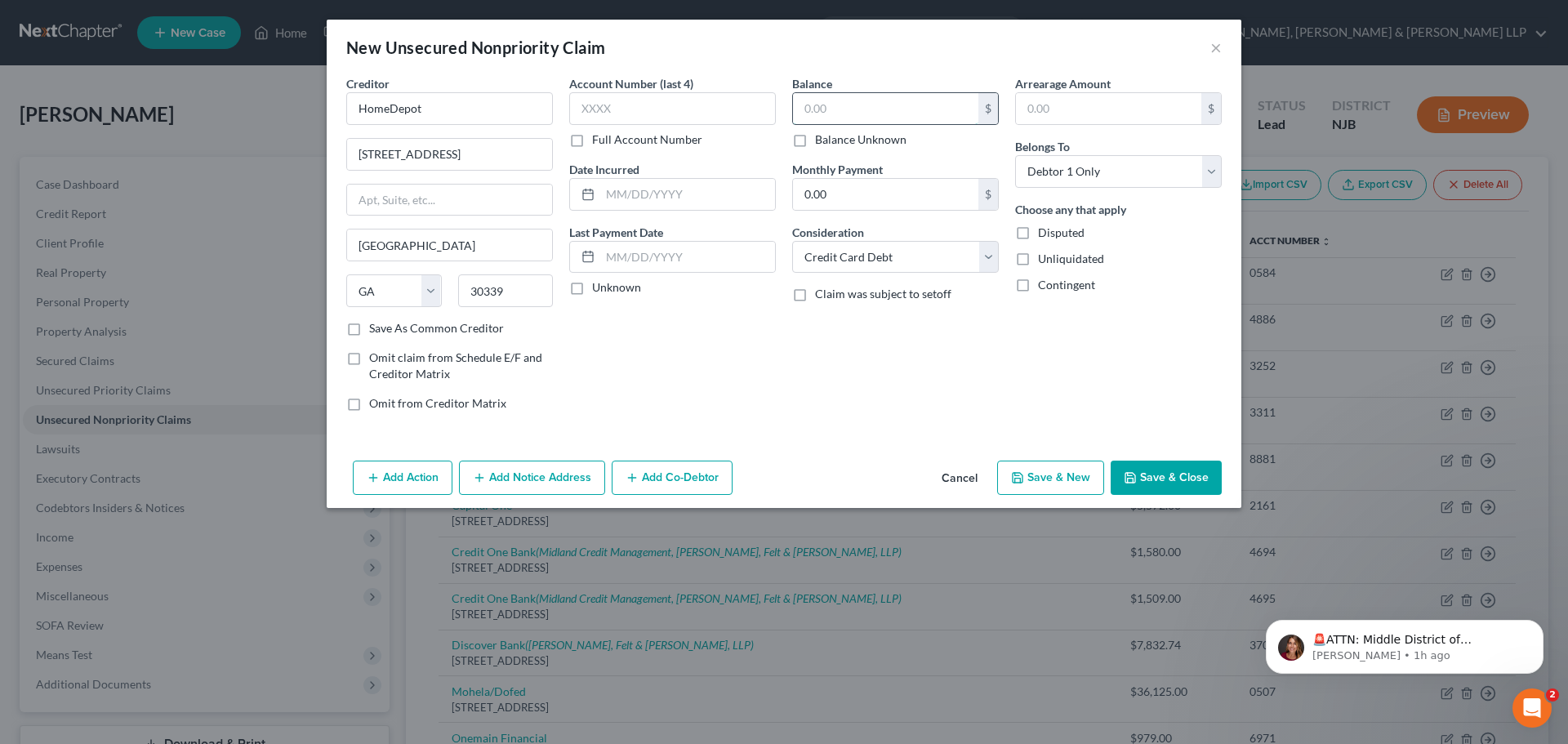
click at [833, 115] on input "text" at bounding box center [885, 108] width 185 height 31
click at [594, 467] on button "Add Notice Address" at bounding box center [532, 477] width 147 height 34
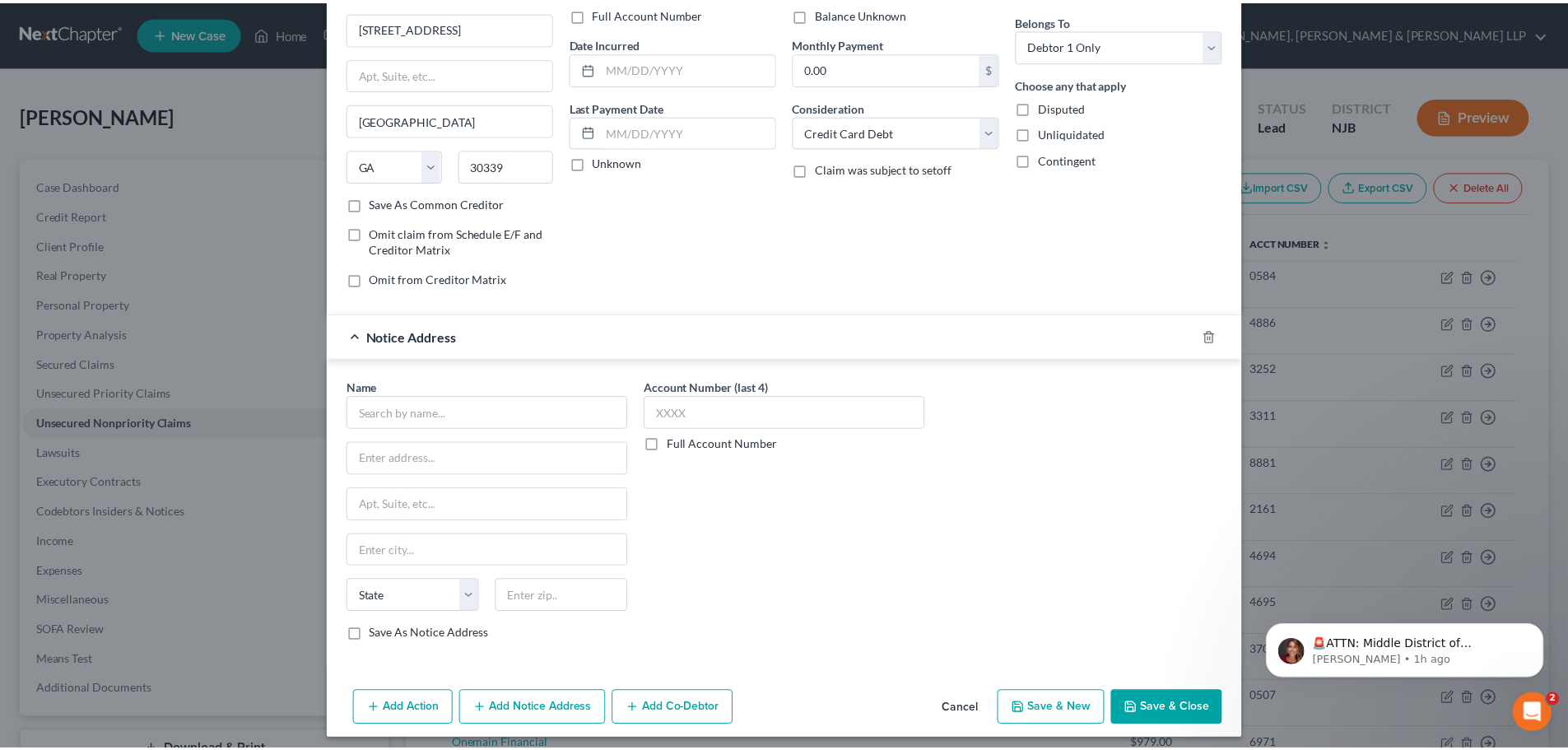
scroll to position [137, 0]
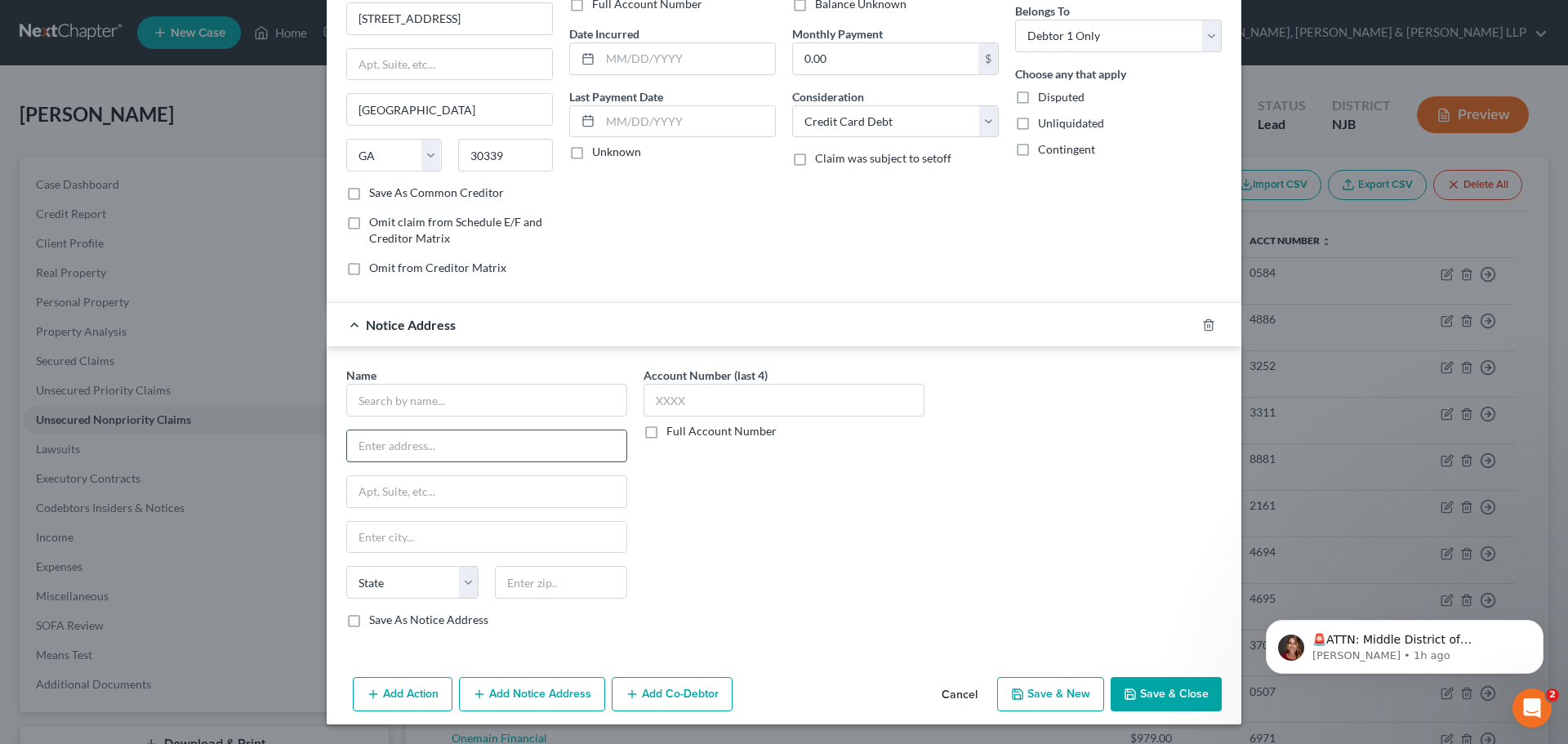
click at [409, 447] on input "text" at bounding box center [487, 445] width 280 height 31
paste input "[STREET_ADDRESS]"
click at [515, 576] on input "text" at bounding box center [561, 582] width 132 height 33
paste input "53005"
click at [563, 470] on div "Name * [GEOGRAPHIC_DATA] [US_STATE][GEOGRAPHIC_DATA] AZ CA CO [GEOGRAPHIC_DATA]…" at bounding box center [487, 497] width 281 height 261
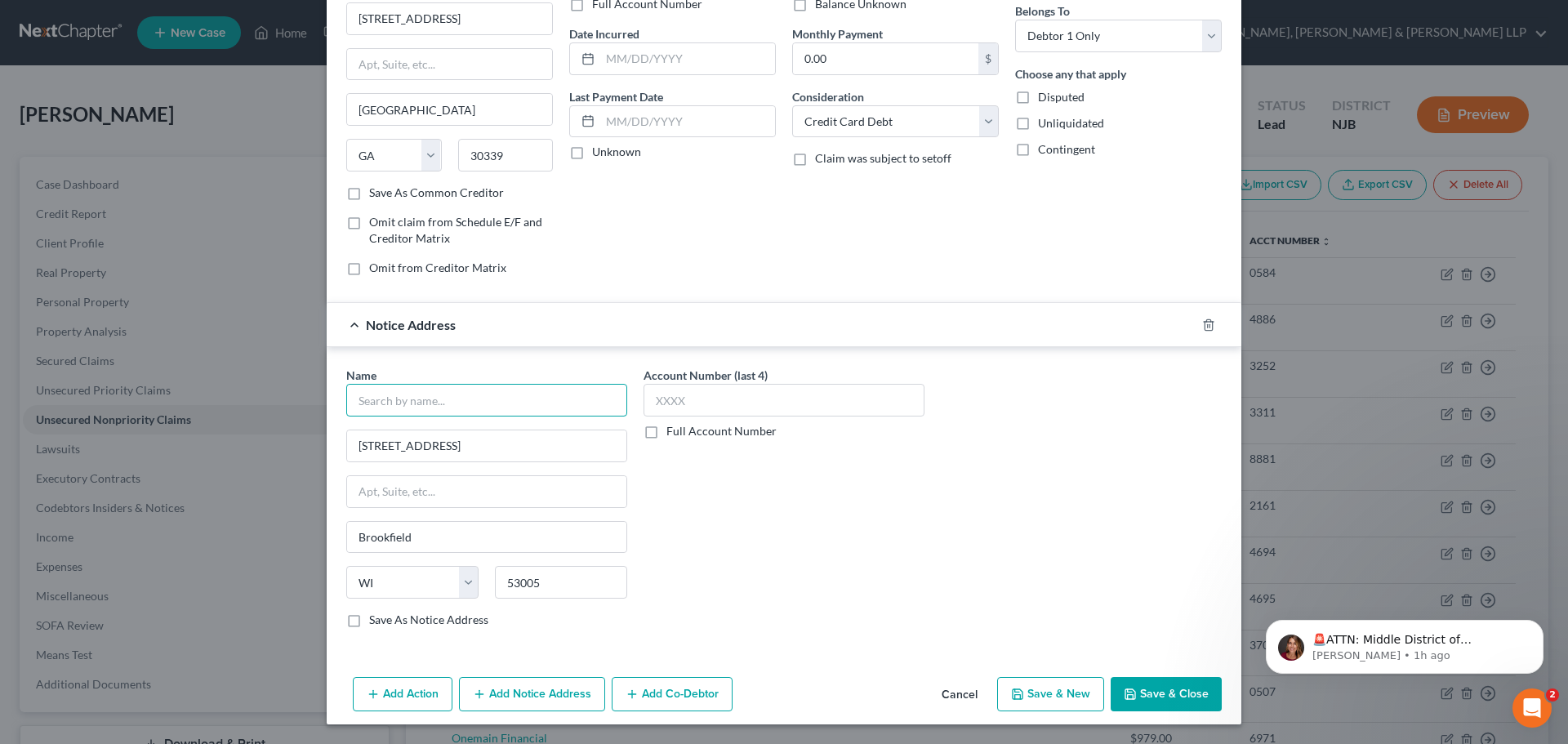
click at [412, 406] on input "text" at bounding box center [487, 399] width 281 height 33
paste input "[PERSON_NAME] [PERSON_NAME] LLP"
click at [1144, 685] on button "Save & Close" at bounding box center [1166, 694] width 111 height 34
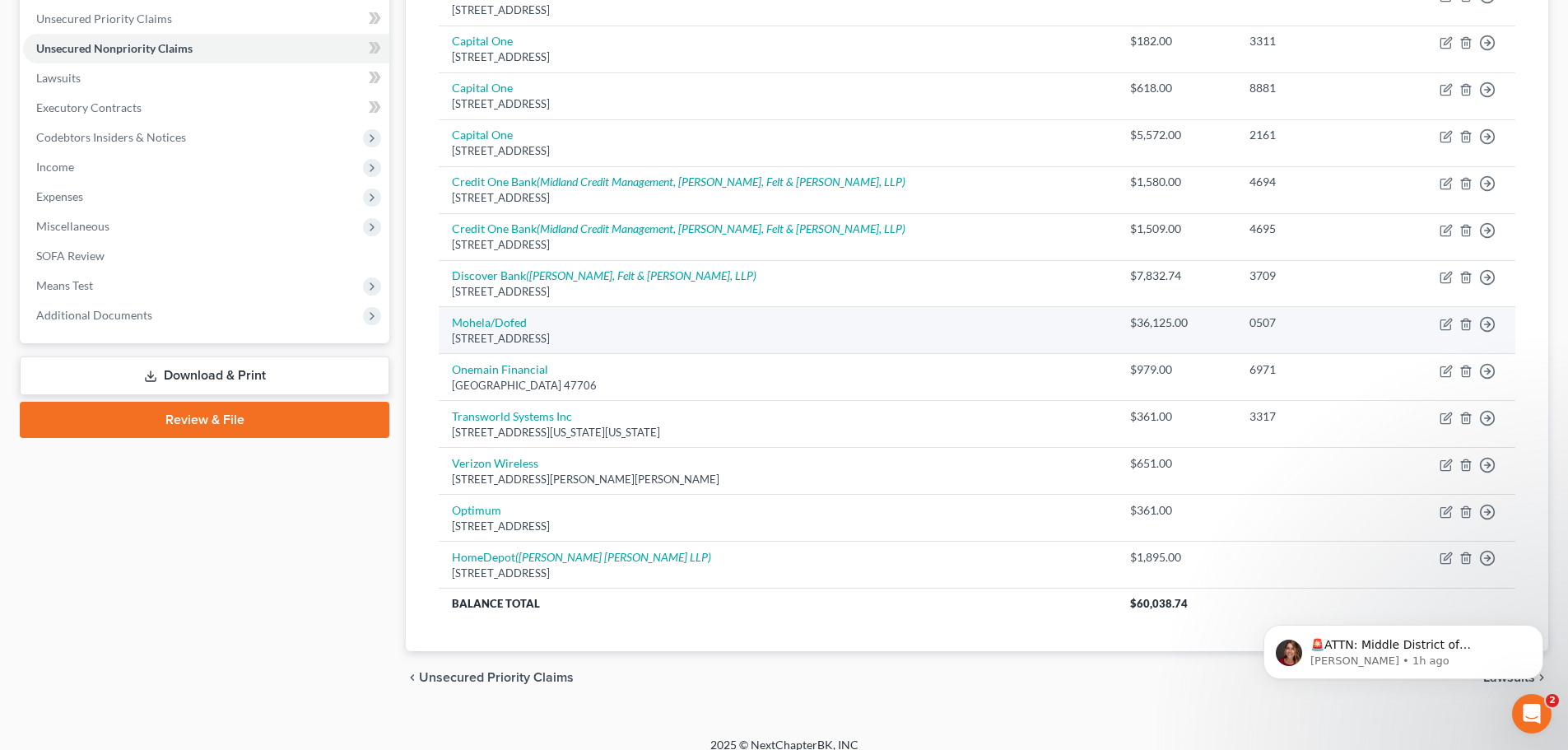
scroll to position [0, 0]
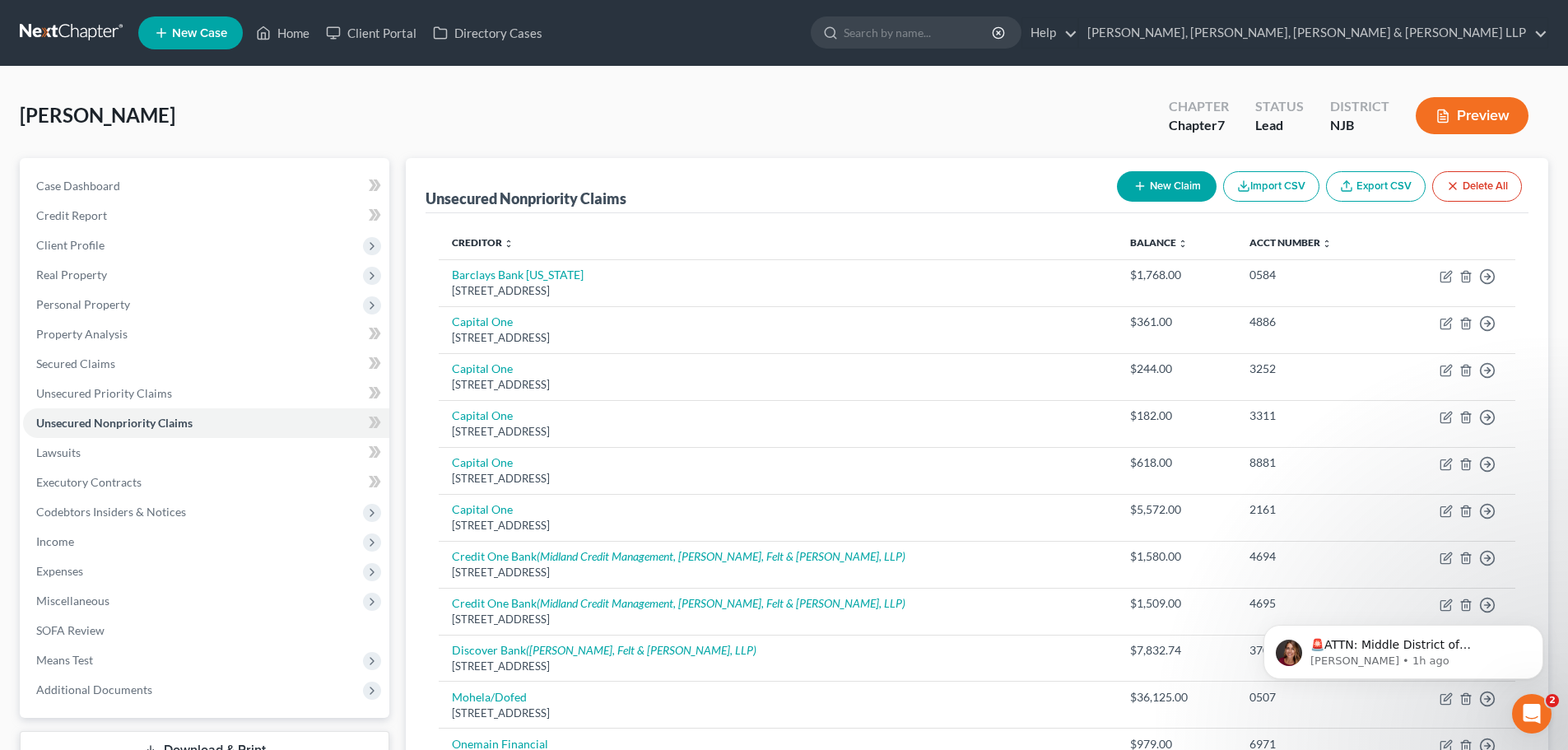
click at [1125, 192] on button "New Claim" at bounding box center [1167, 186] width 100 height 30
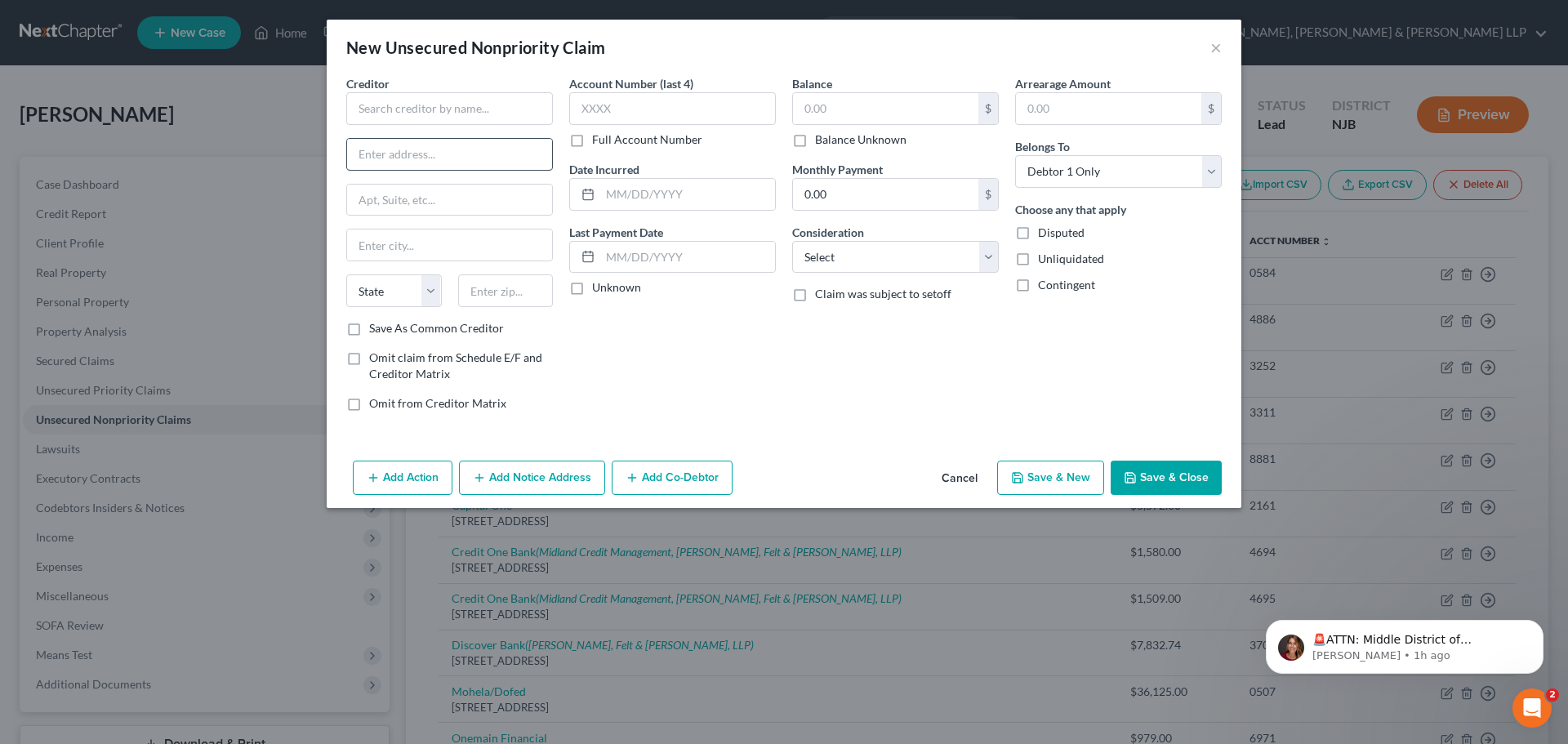
click at [416, 172] on div "Creditor * State [US_STATE] AK AR AZ CA CO [GEOGRAPHIC_DATA] DE DC [GEOGRAPHIC_…" at bounding box center [450, 198] width 207 height 245
click at [416, 159] on input "text" at bounding box center [450, 154] width 205 height 31
paste input "PO Box 182125"
click at [481, 280] on input "text" at bounding box center [506, 290] width 95 height 33
paste input "43218"
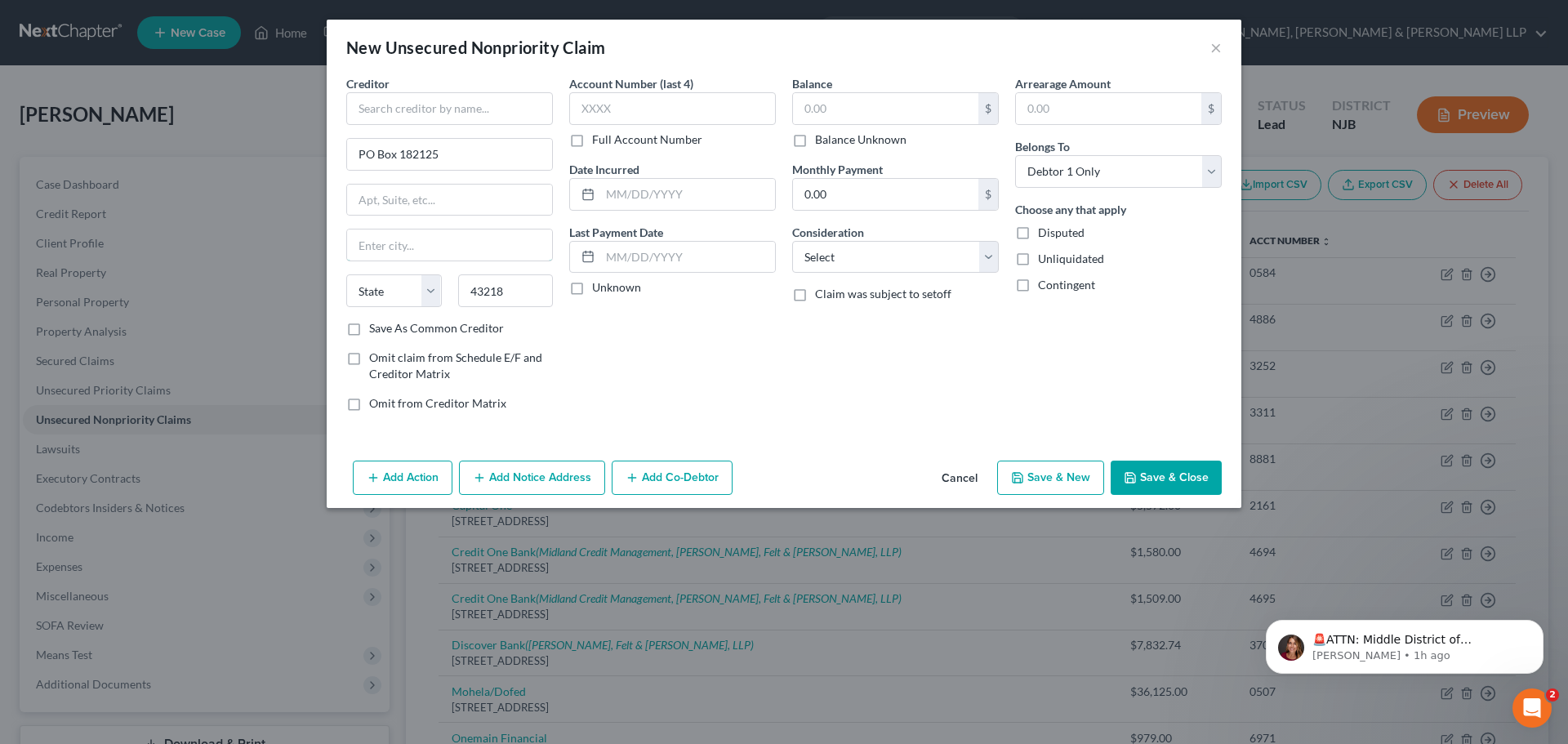
drag, startPoint x: 457, startPoint y: 233, endPoint x: 479, endPoint y: 216, distance: 27.8
click at [457, 233] on input "text" at bounding box center [450, 244] width 205 height 31
click at [829, 118] on input "text" at bounding box center [885, 108] width 185 height 31
click at [439, 121] on input "text" at bounding box center [450, 108] width 207 height 33
paste input "Comenity Bank"
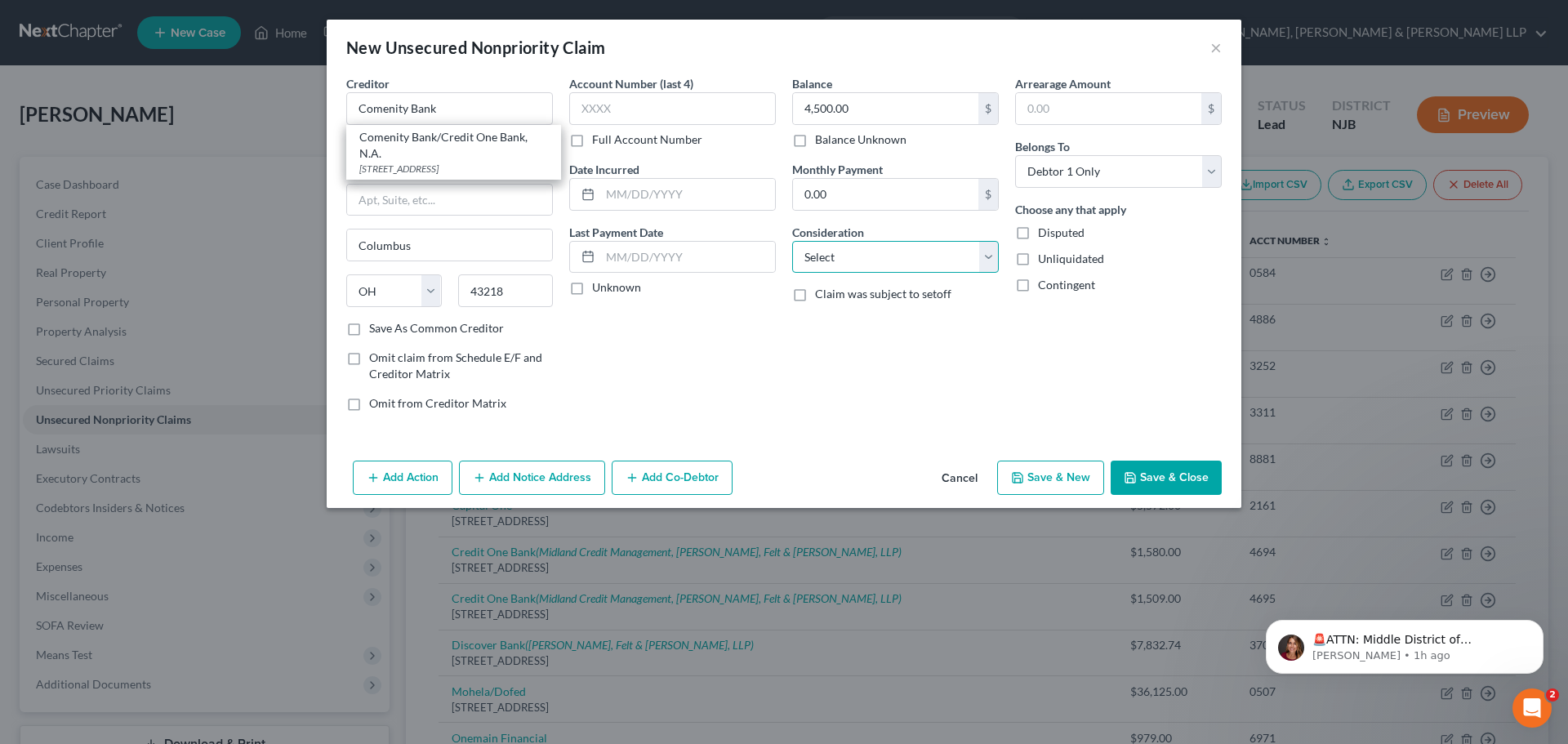
click at [847, 241] on select "Select Cable / Satellite Services Collection Agency Credit Card Debt Debt Couns…" at bounding box center [895, 257] width 207 height 33
click at [792, 241] on select "Select Cable / Satellite Services Collection Agency Credit Card Debt Debt Couns…" at bounding box center [895, 257] width 207 height 33
click at [1160, 475] on button "Save & Close" at bounding box center [1166, 477] width 111 height 34
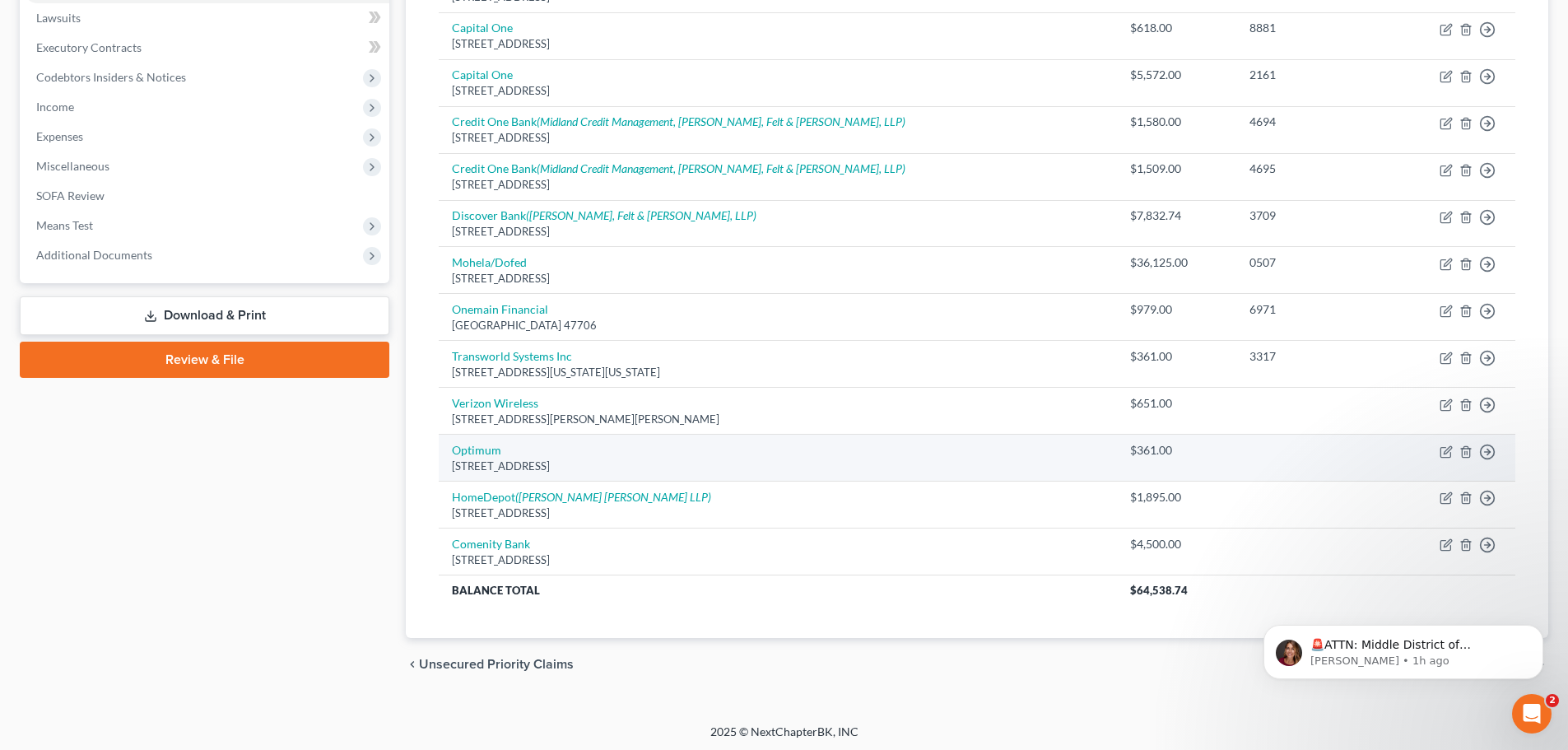
scroll to position [438, 0]
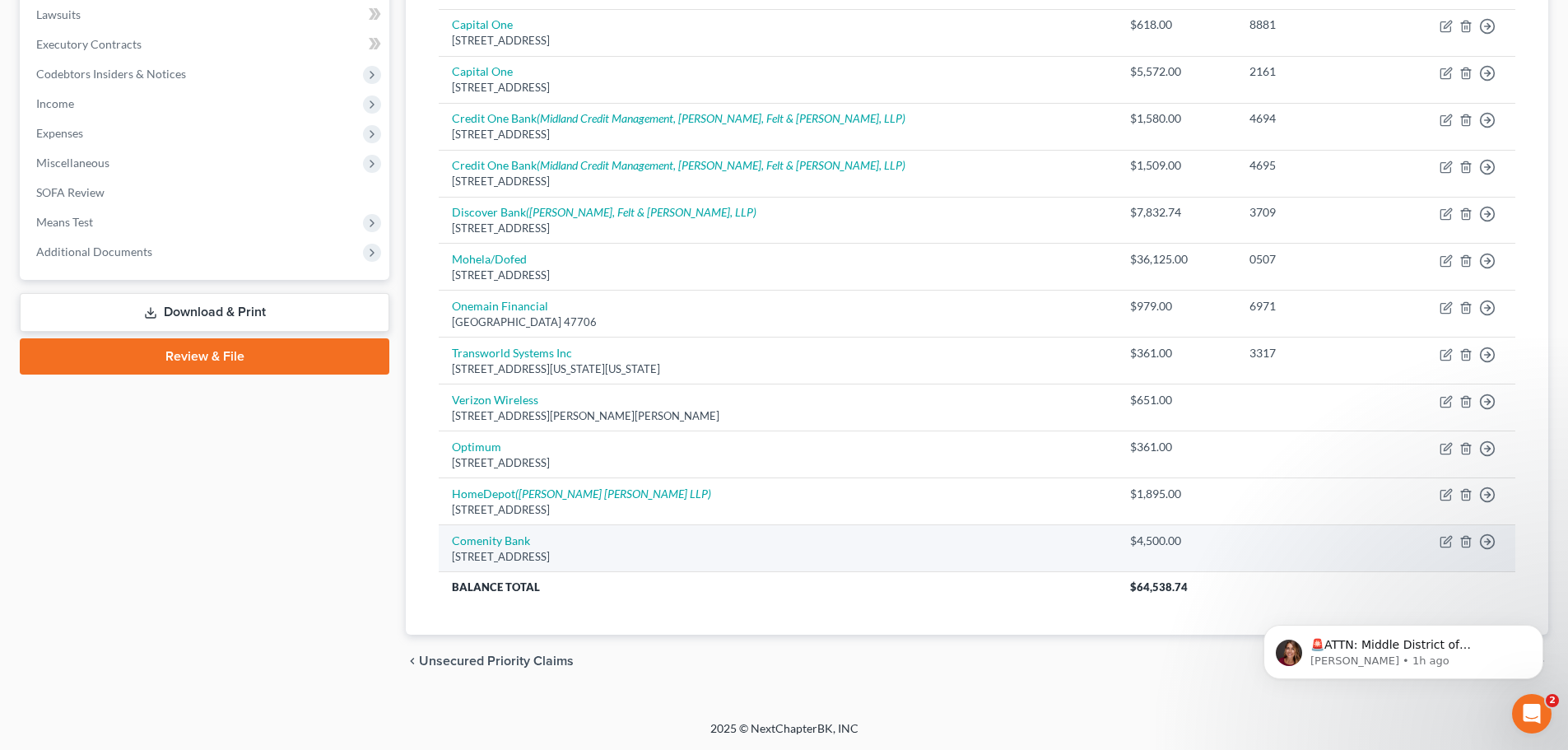
drag, startPoint x: 451, startPoint y: 535, endPoint x: 646, endPoint y: 553, distance: 195.8
click at [646, 553] on td "Comenity Bank [GEOGRAPHIC_DATA][STREET_ADDRESS]" at bounding box center [778, 548] width 679 height 47
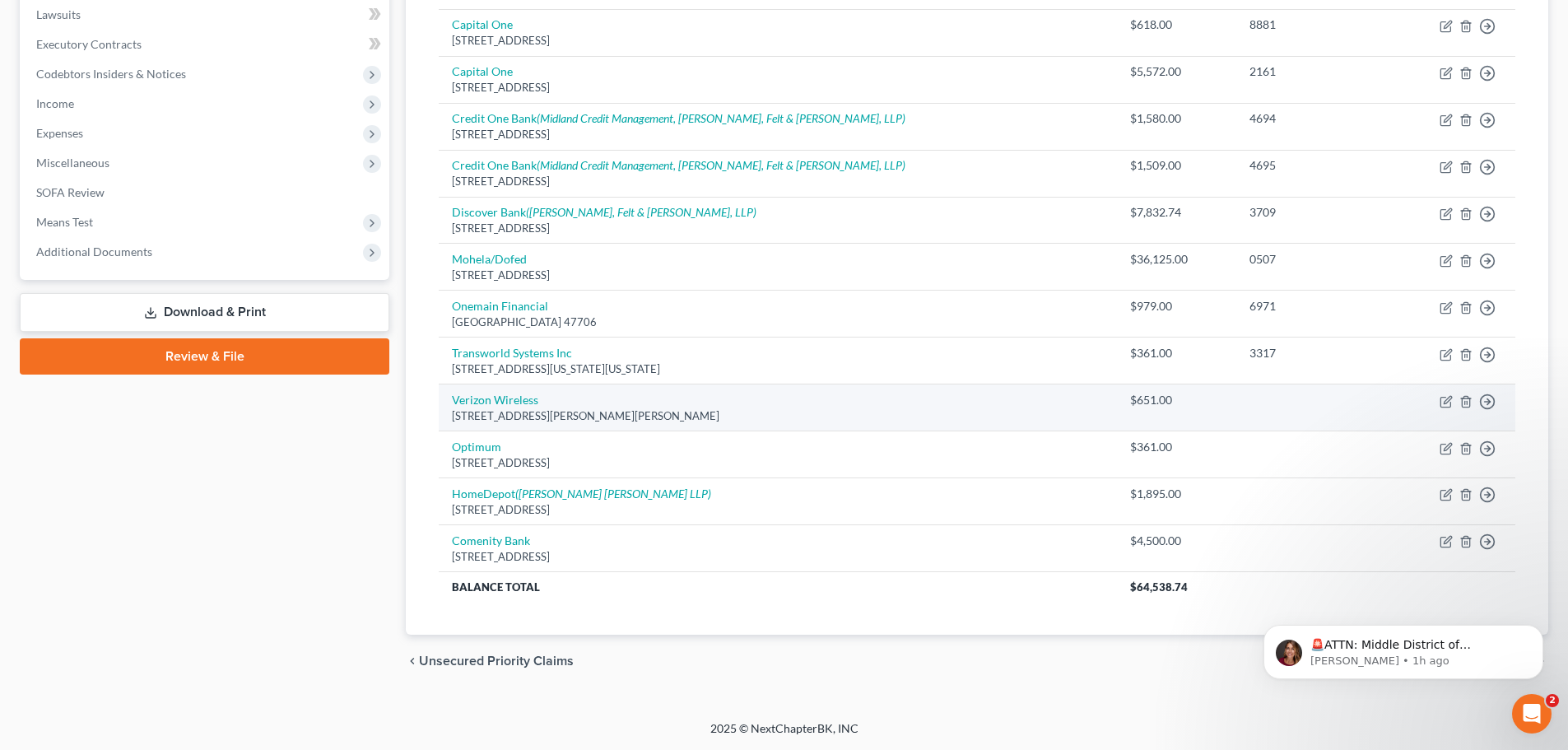
copy td "Comenity Bank [GEOGRAPHIC_DATA][STREET_ADDRESS]"
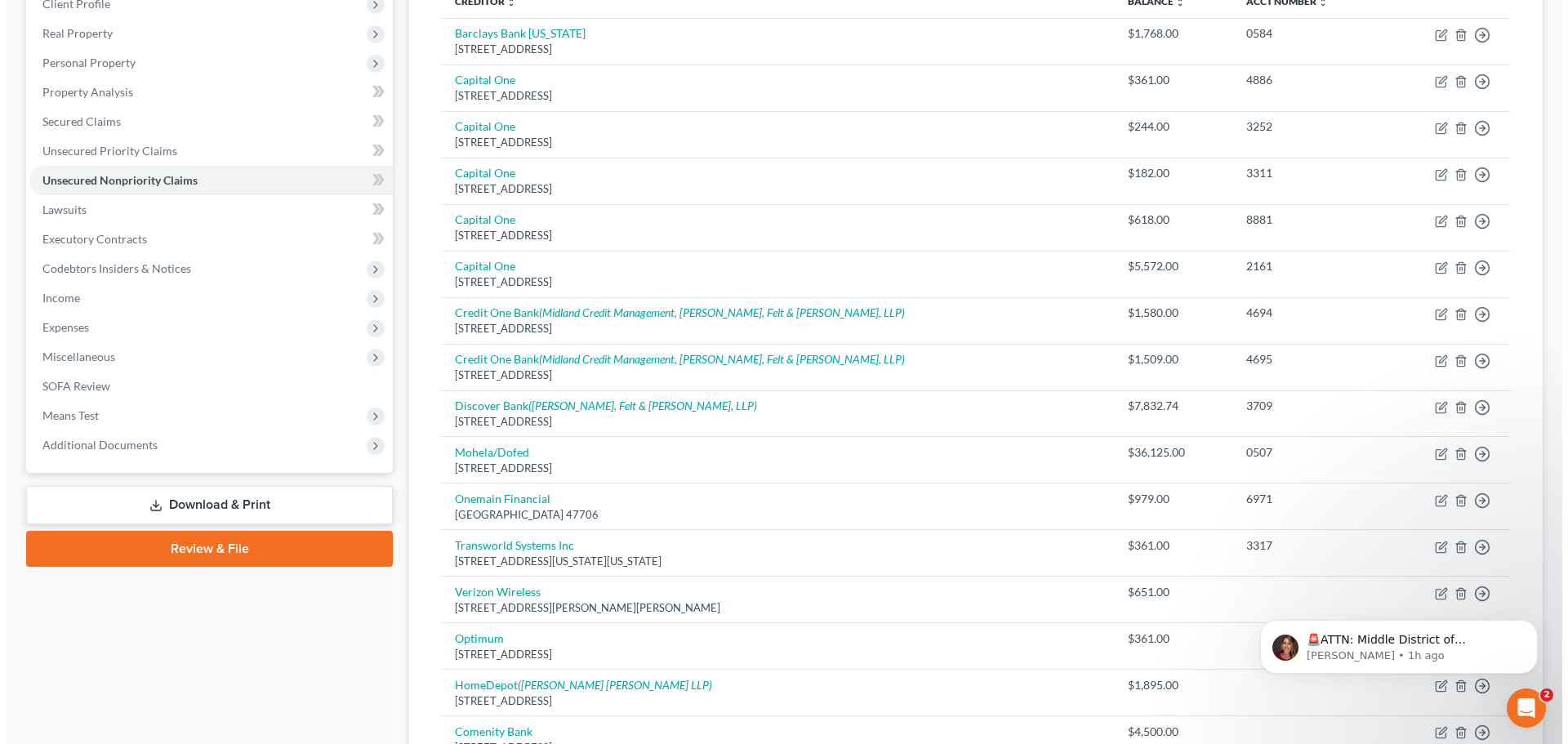
scroll to position [0, 0]
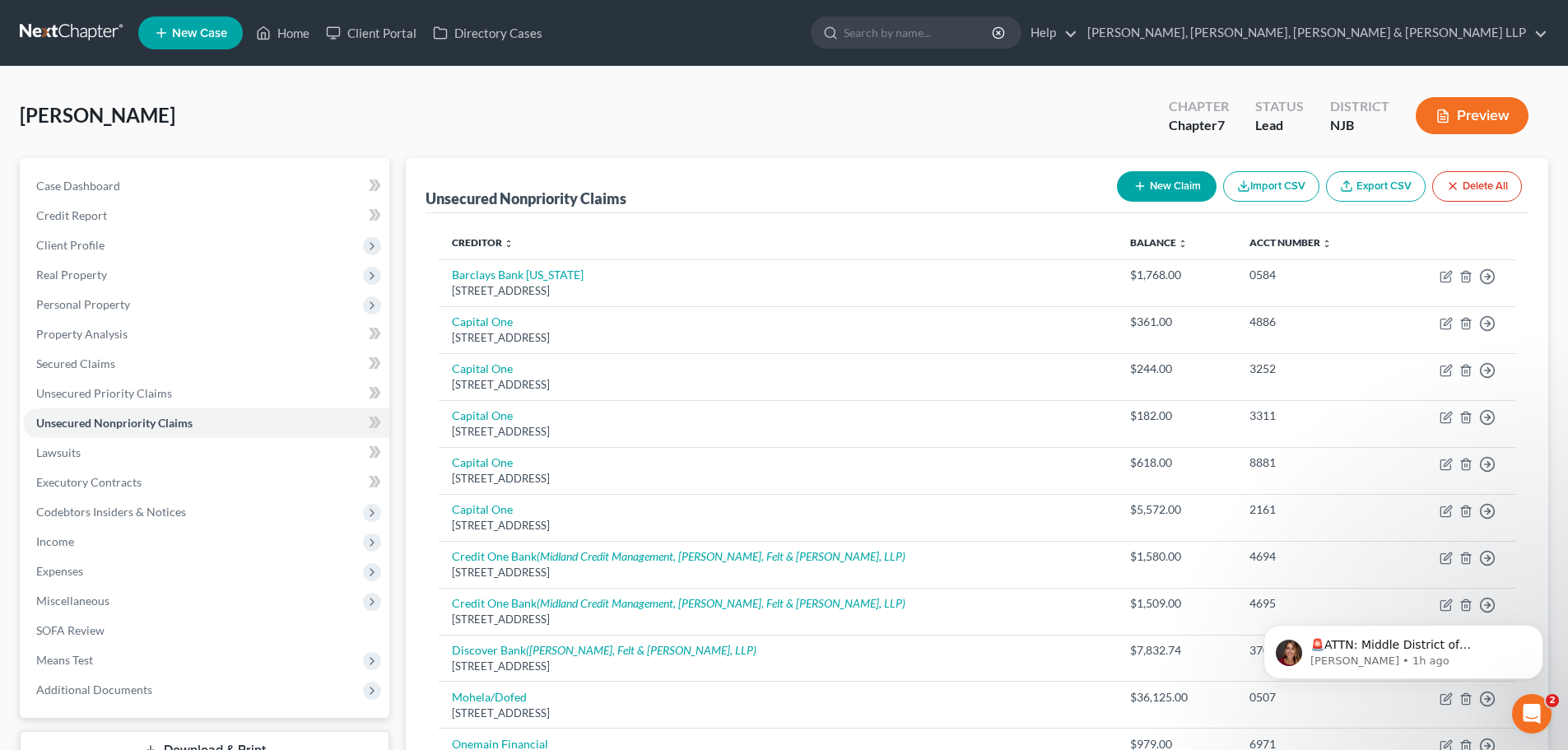
click at [1155, 189] on button "New Claim" at bounding box center [1167, 186] width 100 height 30
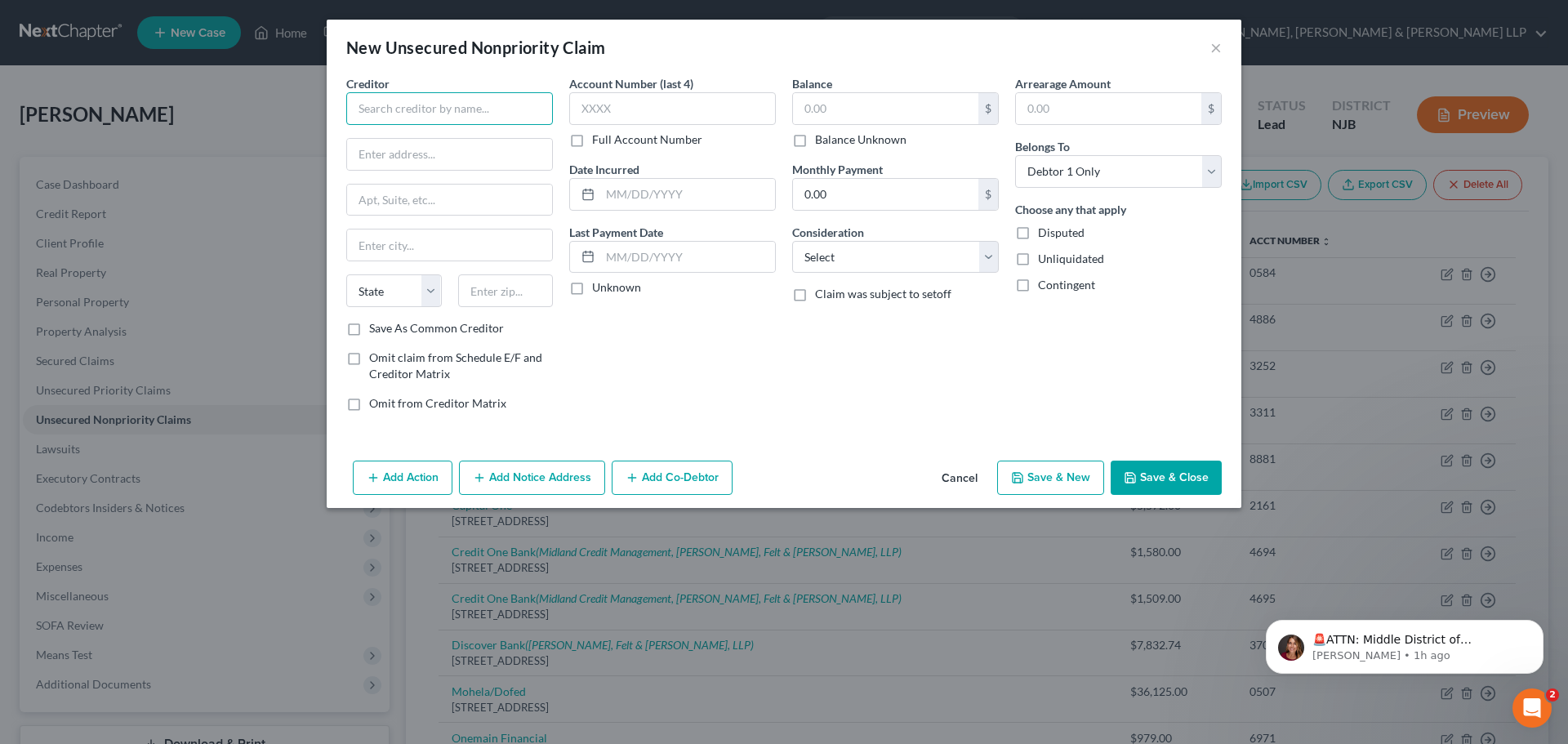
click at [434, 109] on input "text" at bounding box center [450, 108] width 207 height 33
paste input "Comenity Bank [GEOGRAPHIC_DATA][STREET_ADDRESS]"
drag, startPoint x: 508, startPoint y: 105, endPoint x: 559, endPoint y: 105, distance: 51.0
click at [559, 105] on div "Creditor * Comenity Bank [GEOGRAPHIC_DATA] State [US_STATE] AK AR AZ CA CO CT D…" at bounding box center [450, 249] width 223 height 349
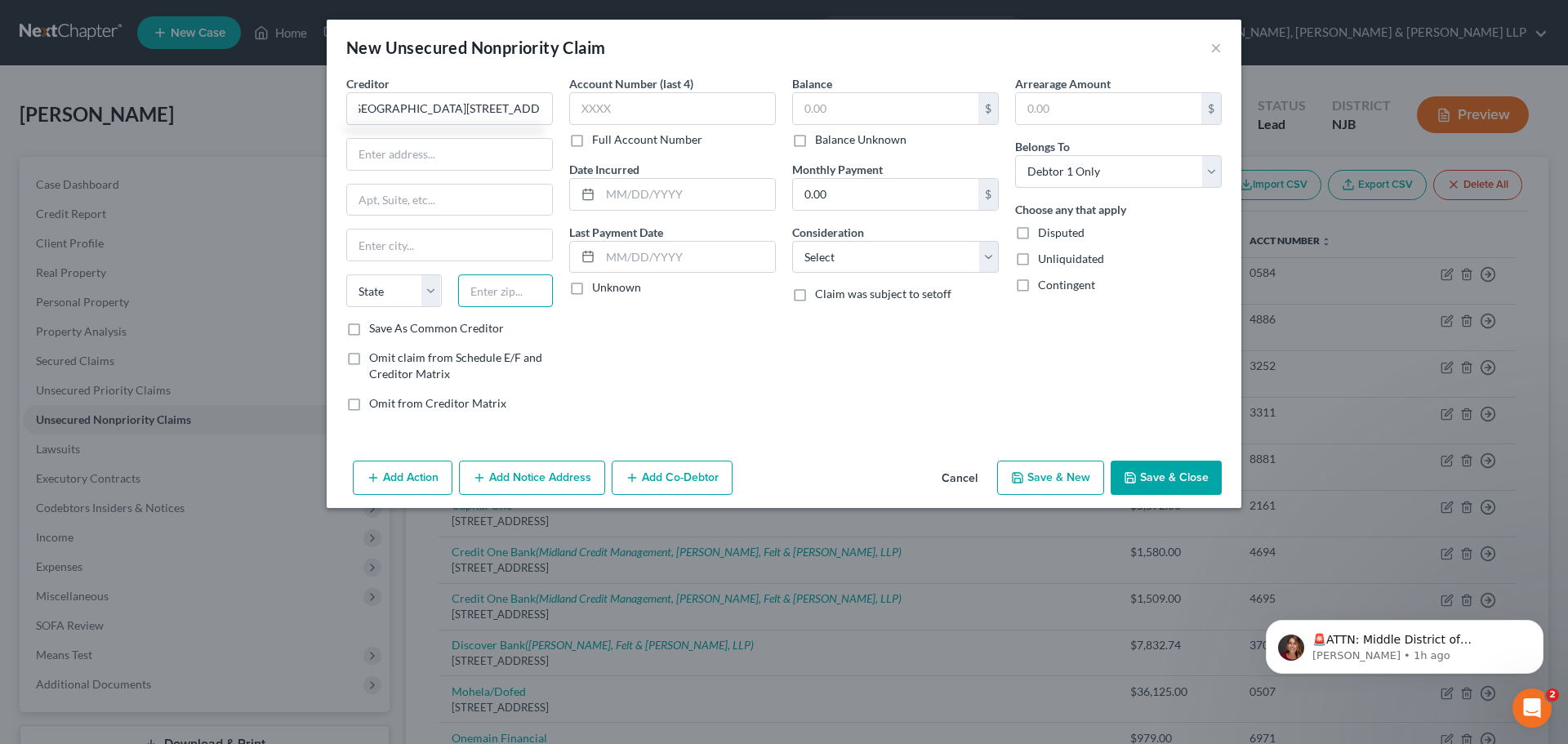
scroll to position [0, 0]
click at [508, 278] on input "text" at bounding box center [506, 290] width 95 height 33
paste input "43218"
click at [496, 248] on input "Columbus" at bounding box center [450, 244] width 205 height 31
drag, startPoint x: 440, startPoint y: 109, endPoint x: 515, endPoint y: 108, distance: 75.0
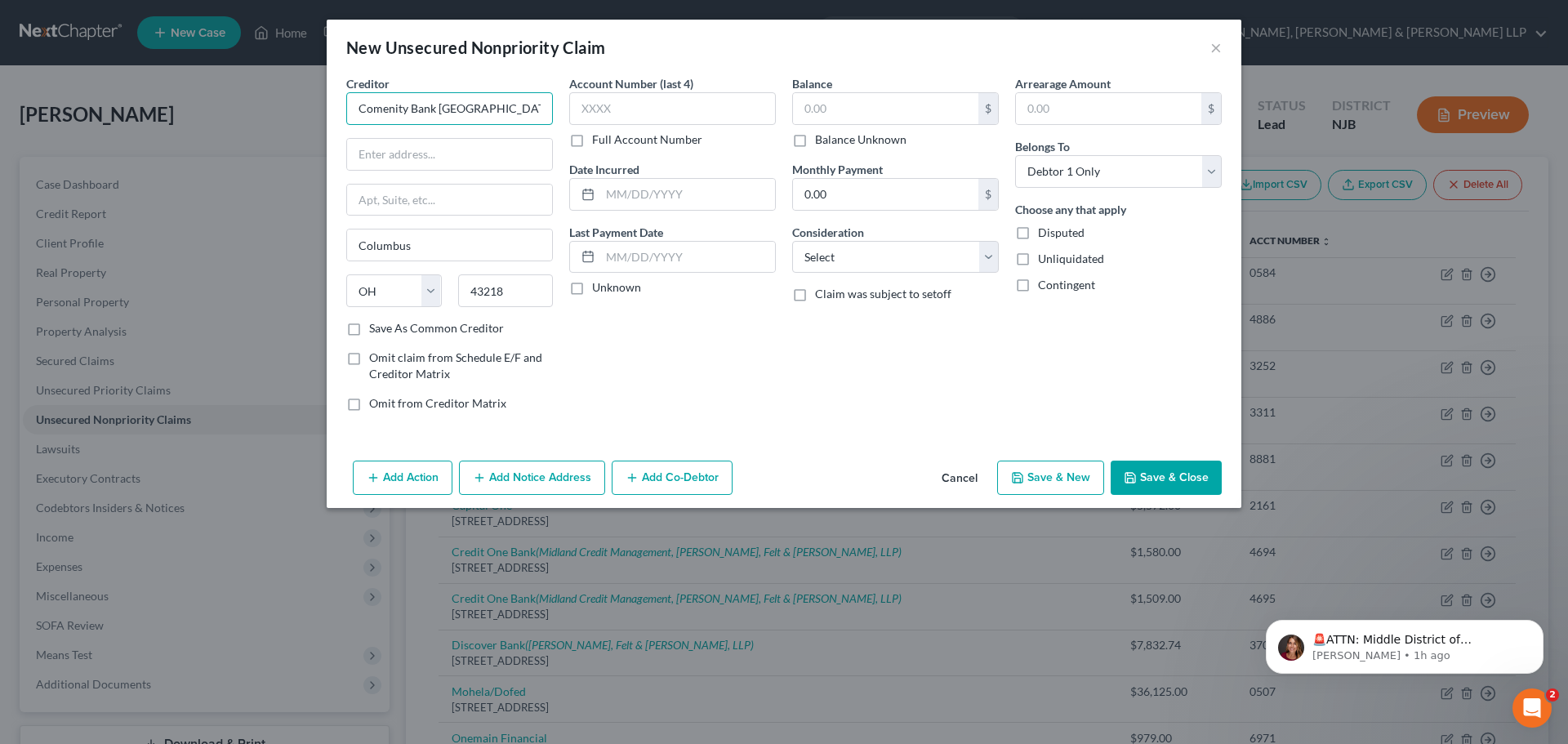
click at [515, 108] on input "Comenity Bank [GEOGRAPHIC_DATA][STREET_ADDRESS]" at bounding box center [450, 108] width 207 height 33
click at [431, 167] on input "text" at bounding box center [450, 154] width 205 height 31
paste input "PO Box 182125"
drag, startPoint x: 438, startPoint y: 109, endPoint x: 709, endPoint y: 118, distance: 271.1
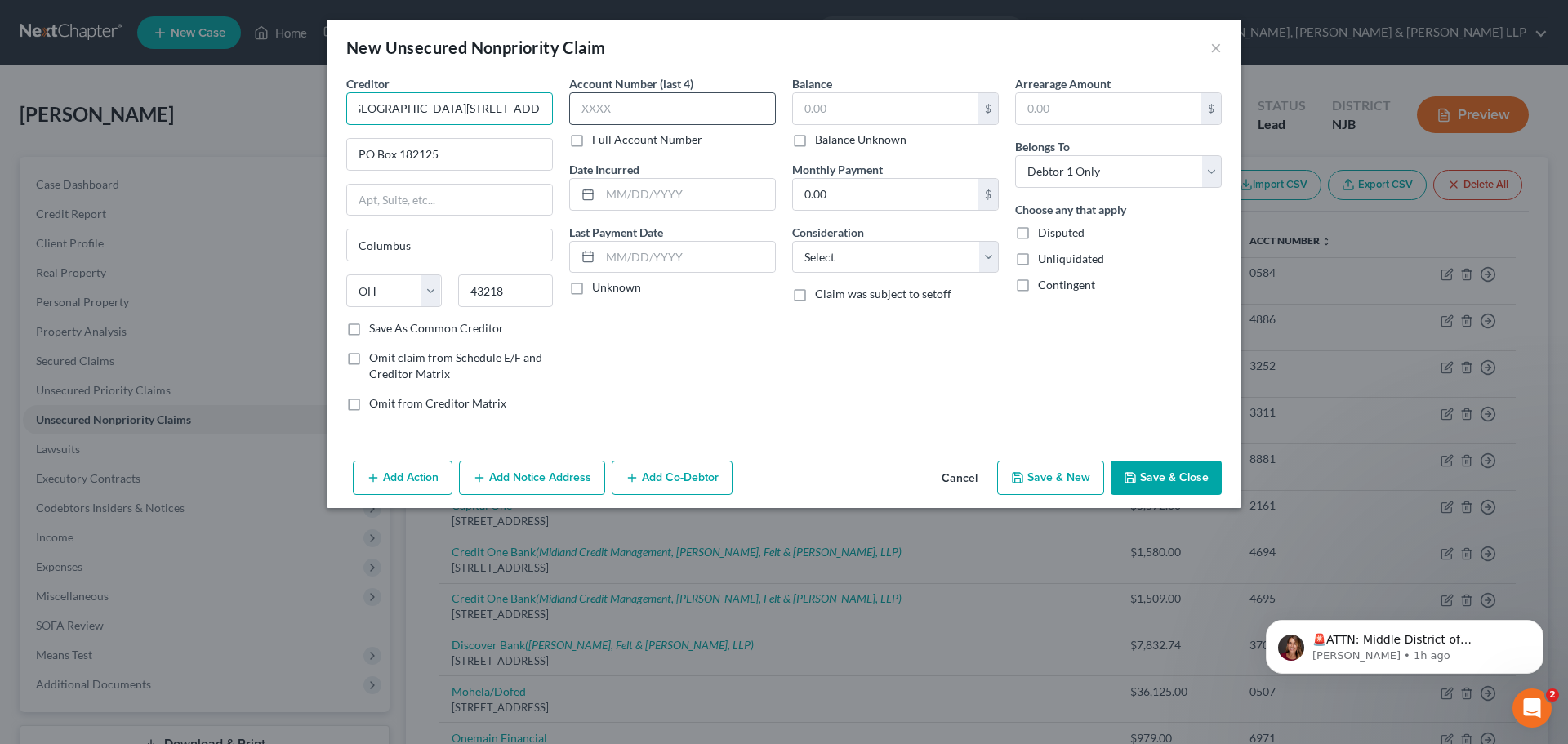
click at [709, 118] on div "Creditor * Comenity Bank [GEOGRAPHIC_DATA] PO Box 182125 [GEOGRAPHIC_DATA] [US_…" at bounding box center [784, 249] width 892 height 349
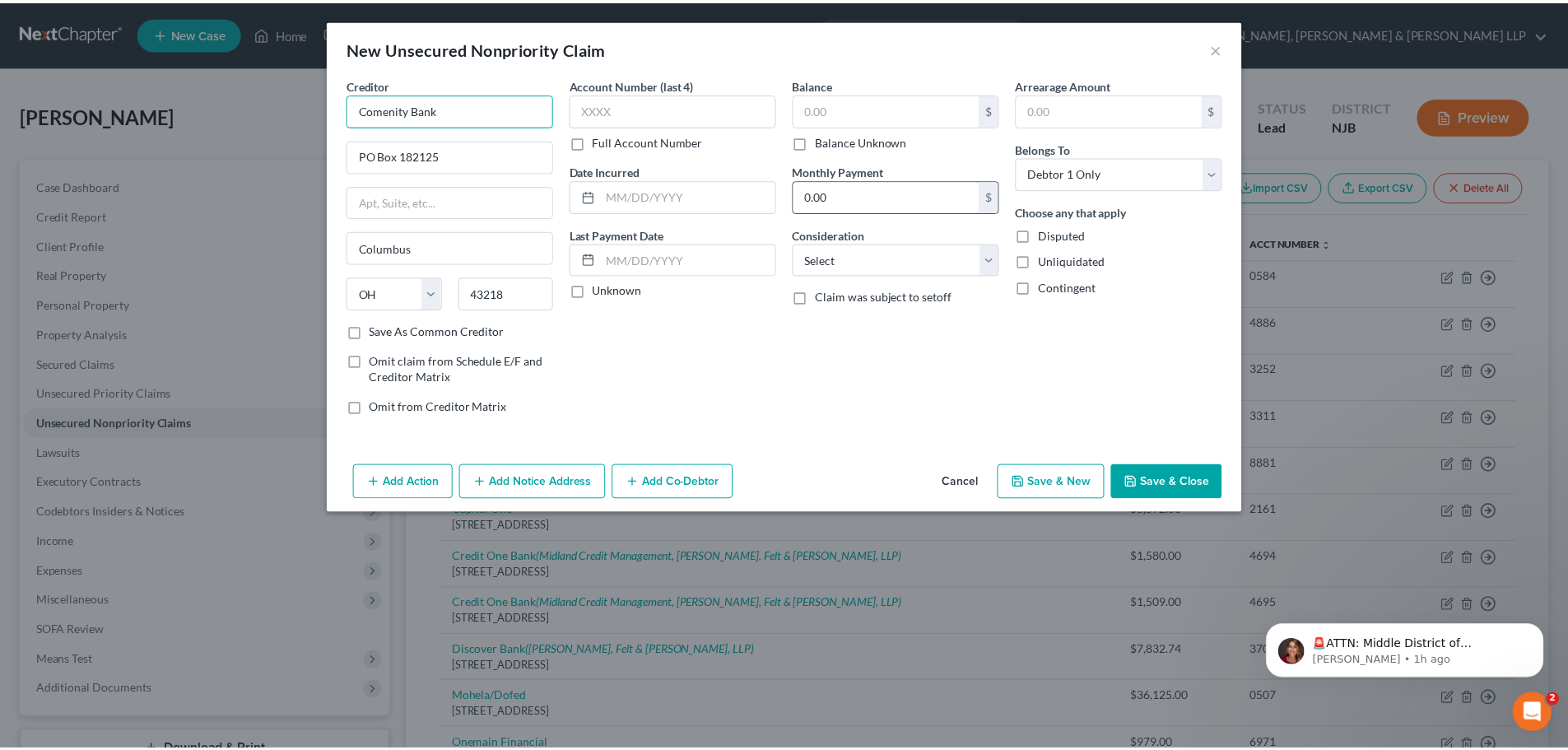
scroll to position [0, 0]
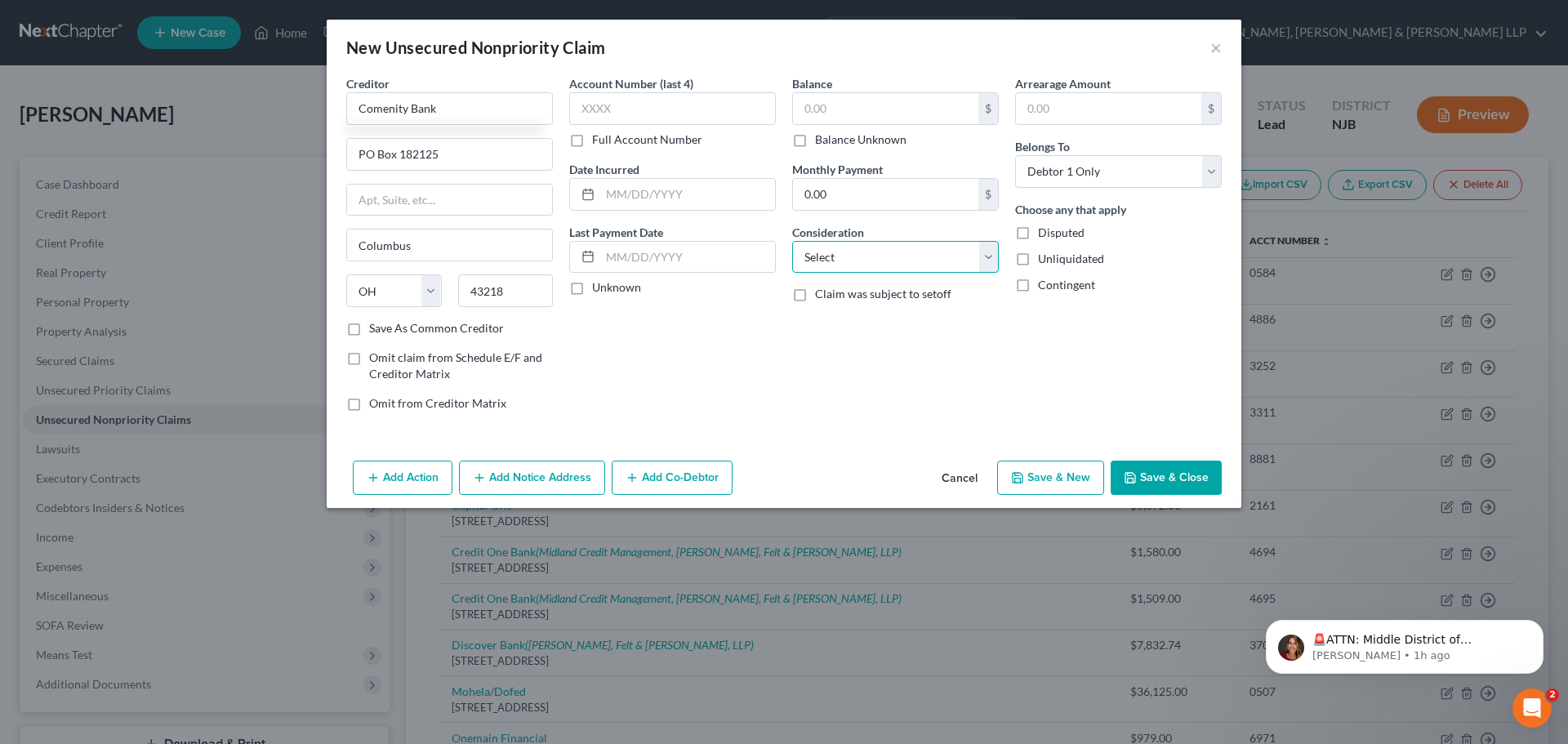
drag, startPoint x: 839, startPoint y: 249, endPoint x: 843, endPoint y: 270, distance: 21.4
click at [839, 249] on select "Select Cable / Satellite Services Collection Agency Credit Card Debt Debt Couns…" at bounding box center [895, 257] width 207 height 33
click at [792, 241] on select "Select Cable / Satellite Services Collection Agency Credit Card Debt Debt Couns…" at bounding box center [895, 257] width 207 height 33
click at [823, 117] on input "text" at bounding box center [885, 108] width 185 height 31
click at [1208, 473] on button "Save & Close" at bounding box center [1166, 477] width 111 height 34
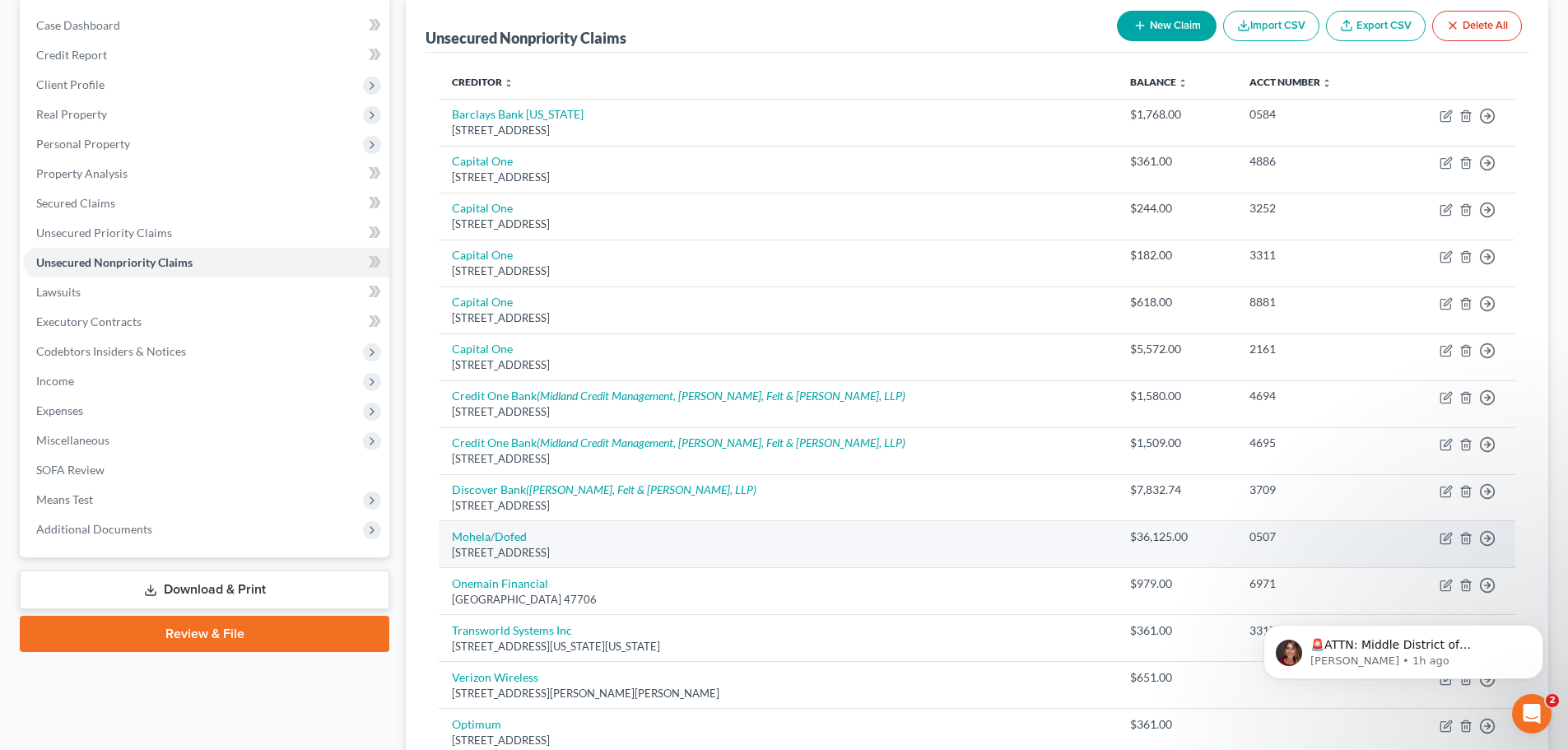
scroll to position [83, 0]
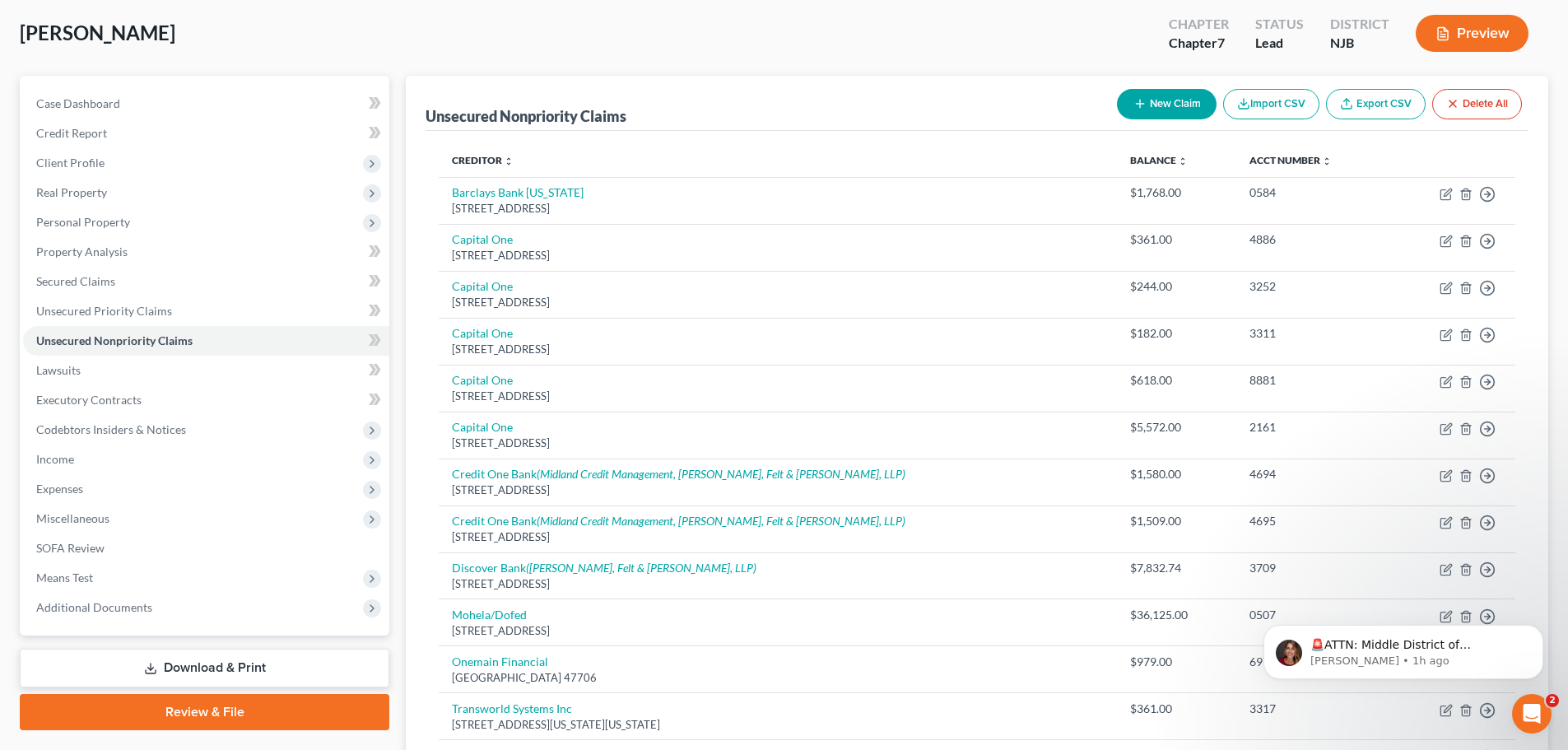
click at [1157, 104] on button "New Claim" at bounding box center [1167, 104] width 100 height 30
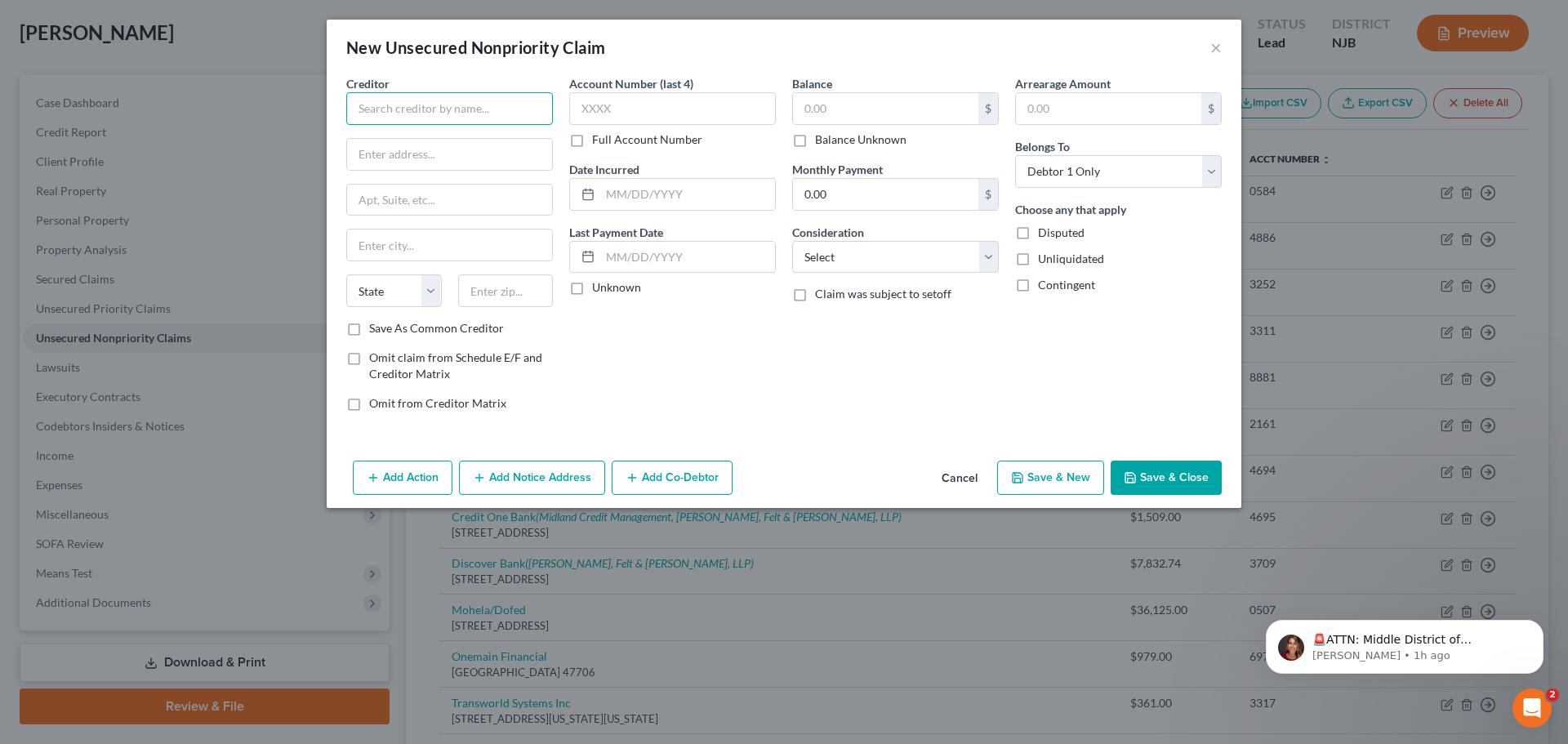
click at [479, 105] on input "text" at bounding box center [450, 108] width 207 height 33
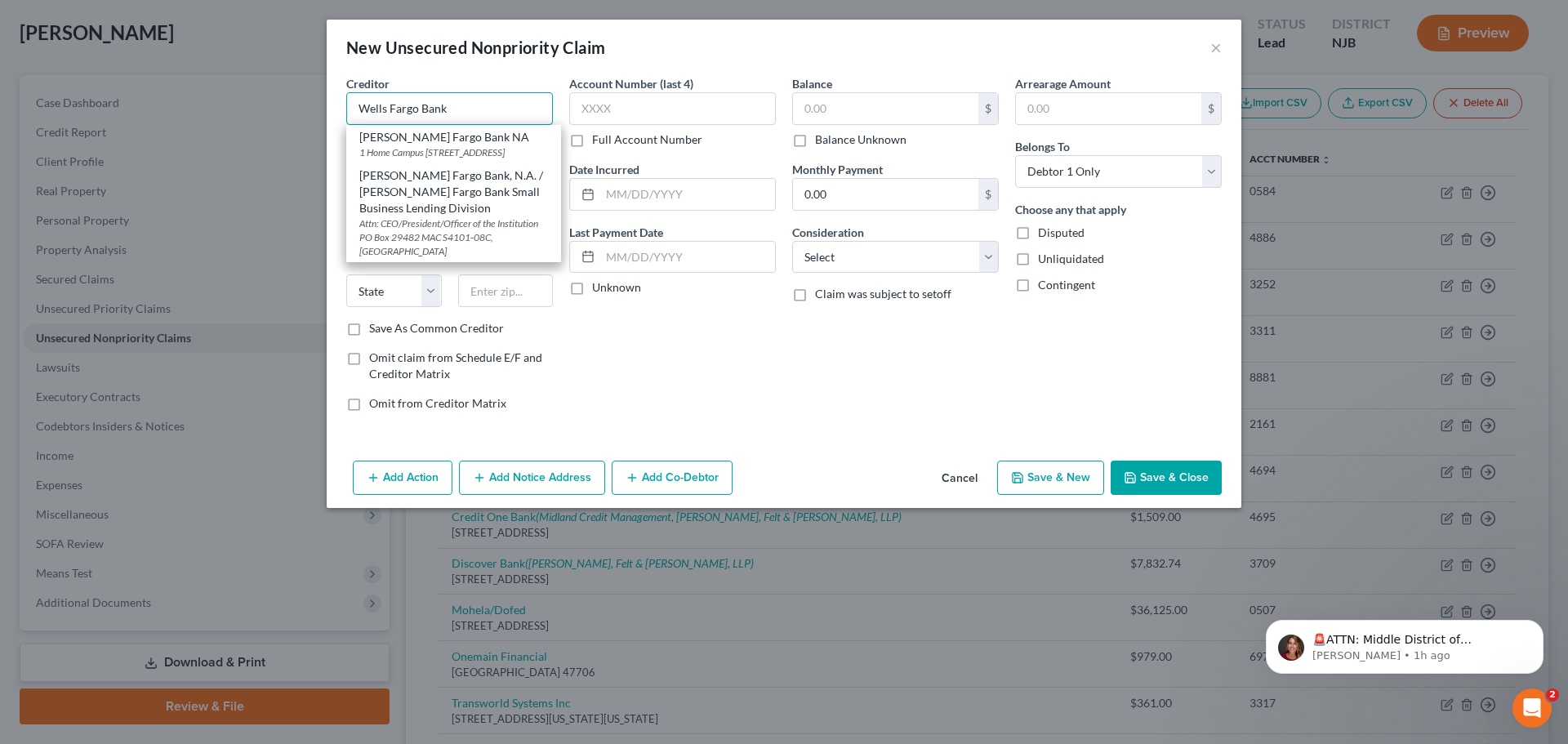
drag, startPoint x: 347, startPoint y: 113, endPoint x: 328, endPoint y: 113, distance: 19.0
click at [328, 113] on div "Creditor * [PERSON_NAME] Fargo Bank [PERSON_NAME] Fargo Bank NA 1 Home Campus M…" at bounding box center [784, 264] width 914 height 379
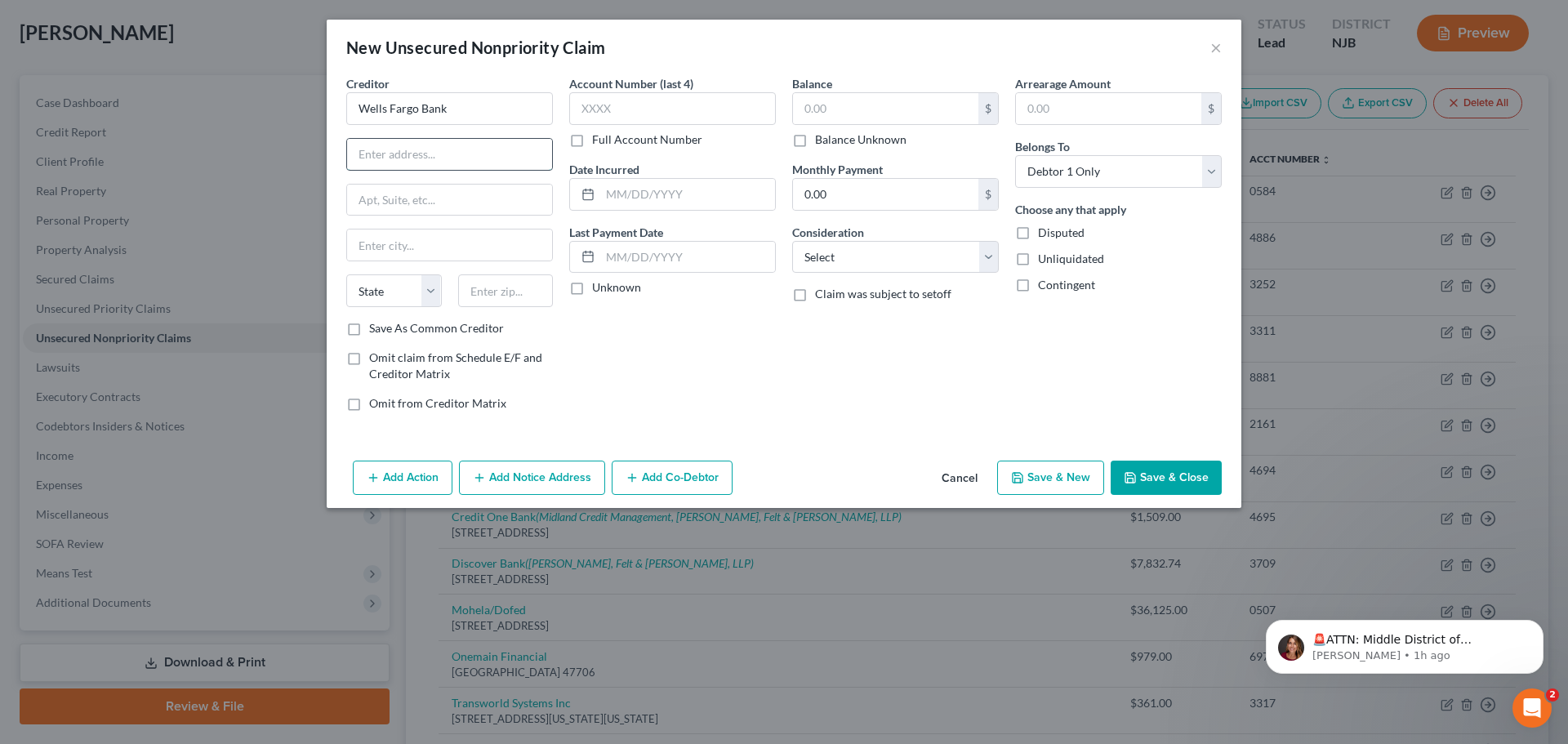
click at [428, 164] on input "text" at bounding box center [450, 154] width 205 height 31
paste input "P.O. Box 63750"
click at [475, 291] on input "text" at bounding box center [506, 290] width 95 height 33
paste input "94163"
click at [370, 157] on input "P.O. Box 63750" at bounding box center [450, 154] width 205 height 31
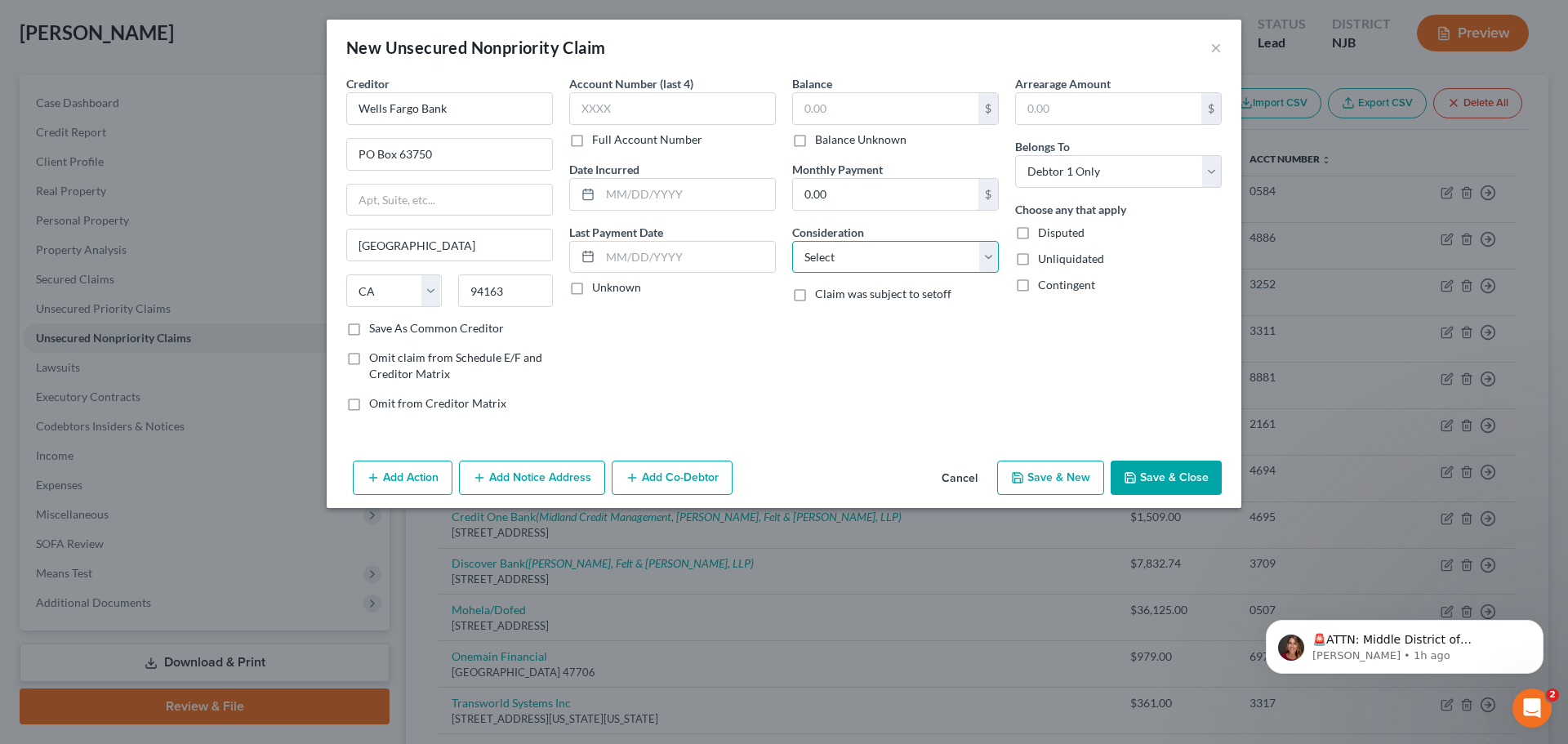
click at [885, 259] on select "Select Cable / Satellite Services Collection Agency Credit Card Debt Debt Couns…" at bounding box center [895, 257] width 207 height 33
click at [792, 241] on select "Select Cable / Satellite Services Collection Agency Credit Card Debt Debt Couns…" at bounding box center [895, 257] width 207 height 33
click at [847, 122] on input "text" at bounding box center [885, 108] width 185 height 31
click at [1157, 486] on button "Save & Close" at bounding box center [1166, 477] width 111 height 34
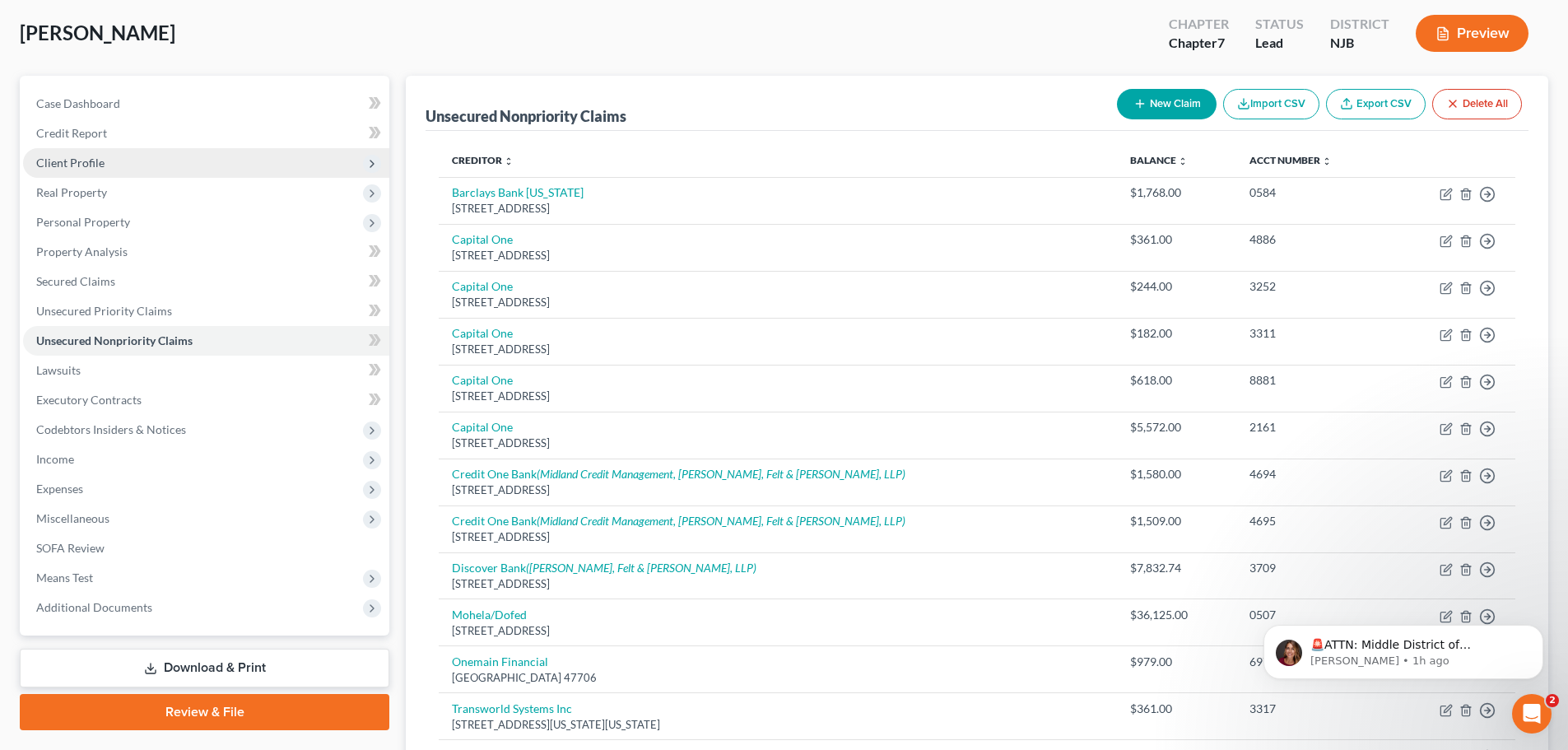
click at [127, 168] on span "Client Profile" at bounding box center [206, 163] width 366 height 30
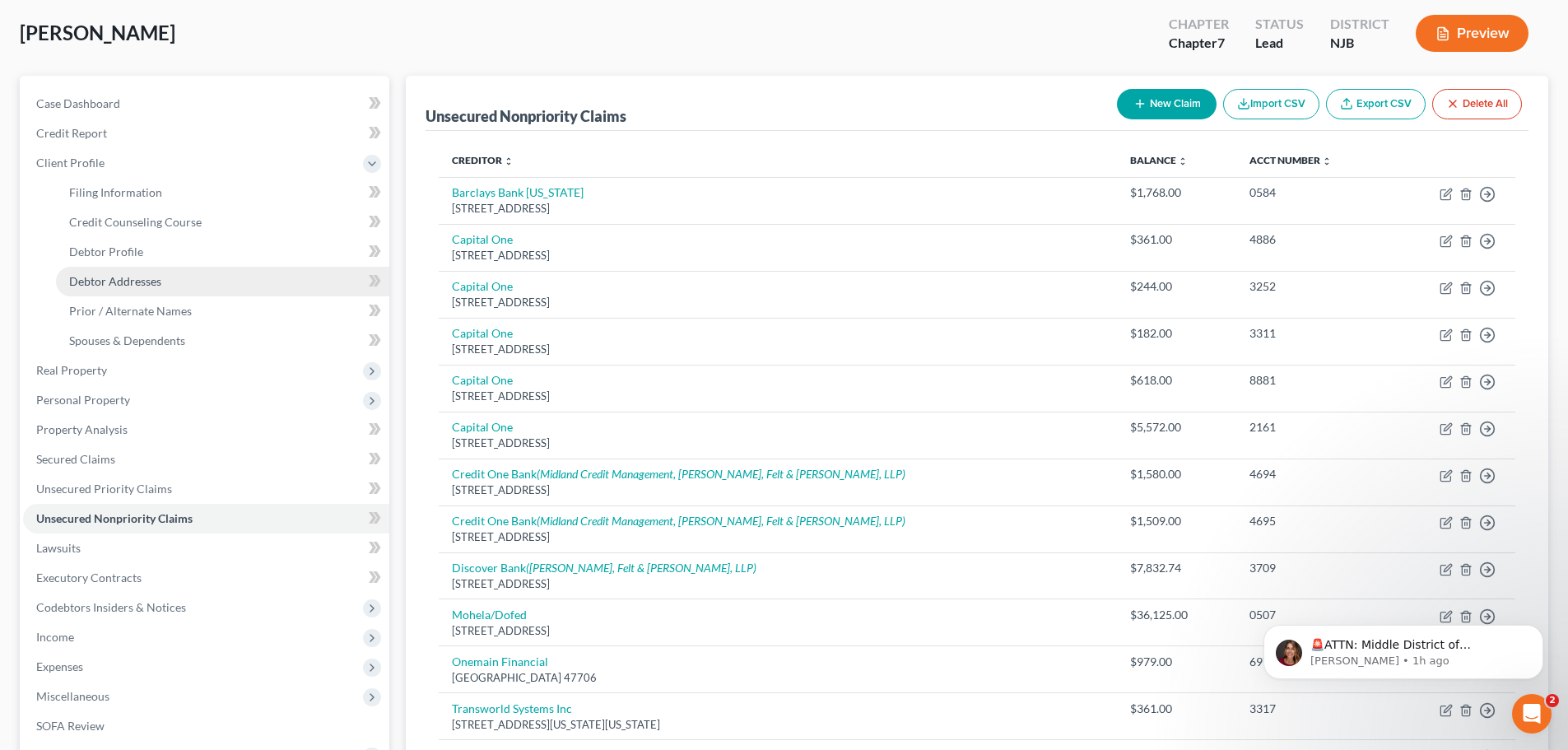
click at [144, 269] on link "Debtor Addresses" at bounding box center [222, 281] width 333 height 30
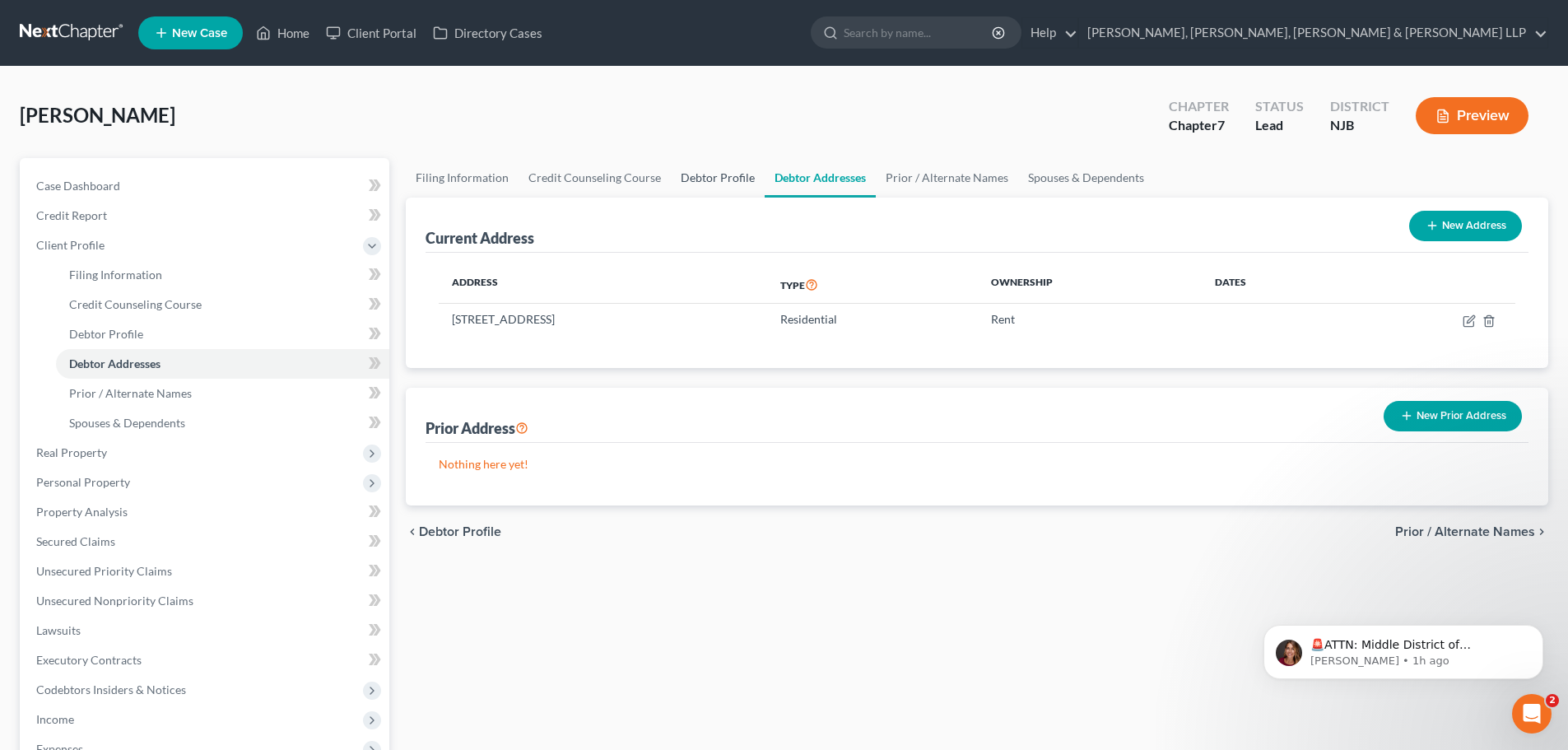
click at [716, 177] on link "Debtor Profile" at bounding box center [717, 177] width 94 height 40
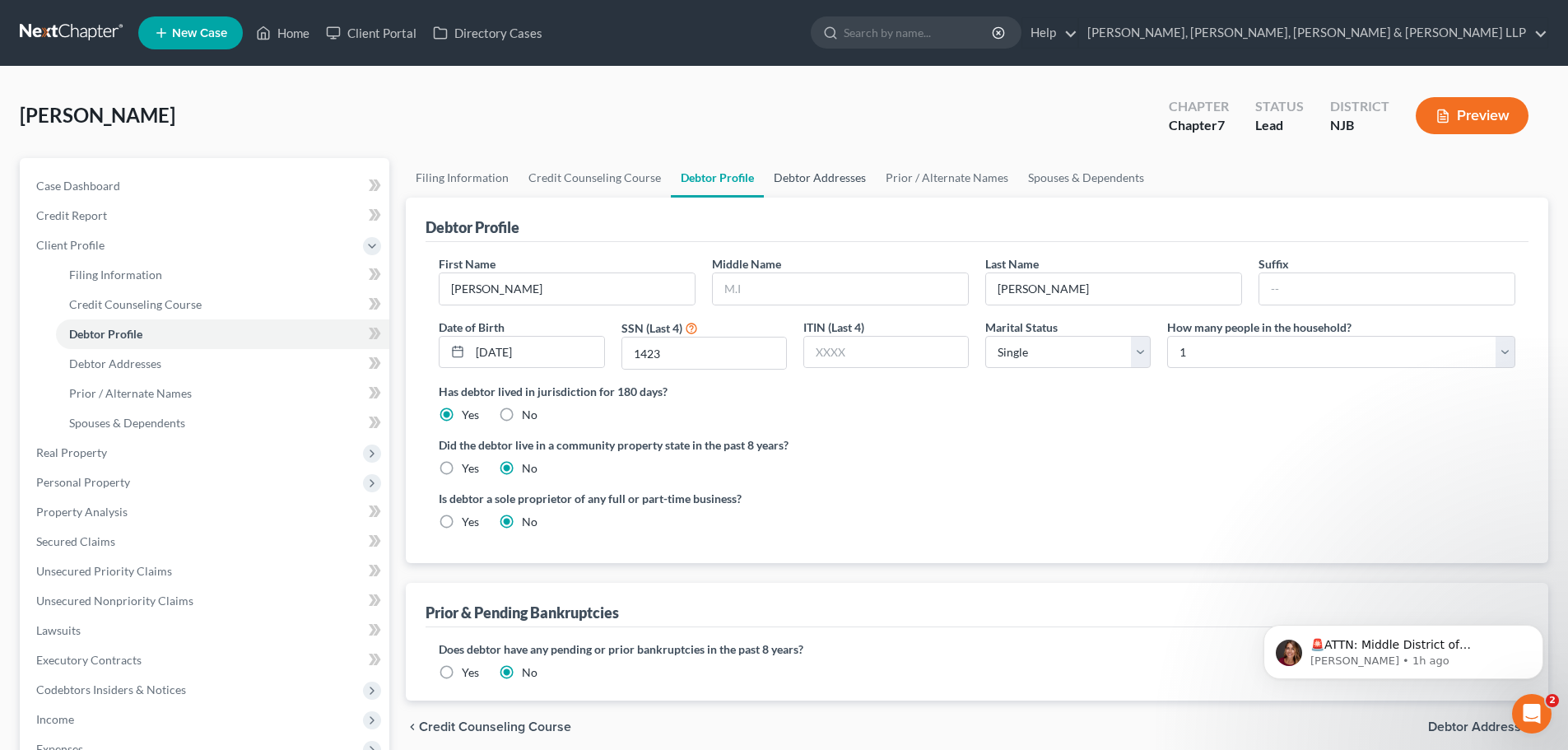
click at [810, 179] on link "Debtor Addresses" at bounding box center [819, 177] width 112 height 40
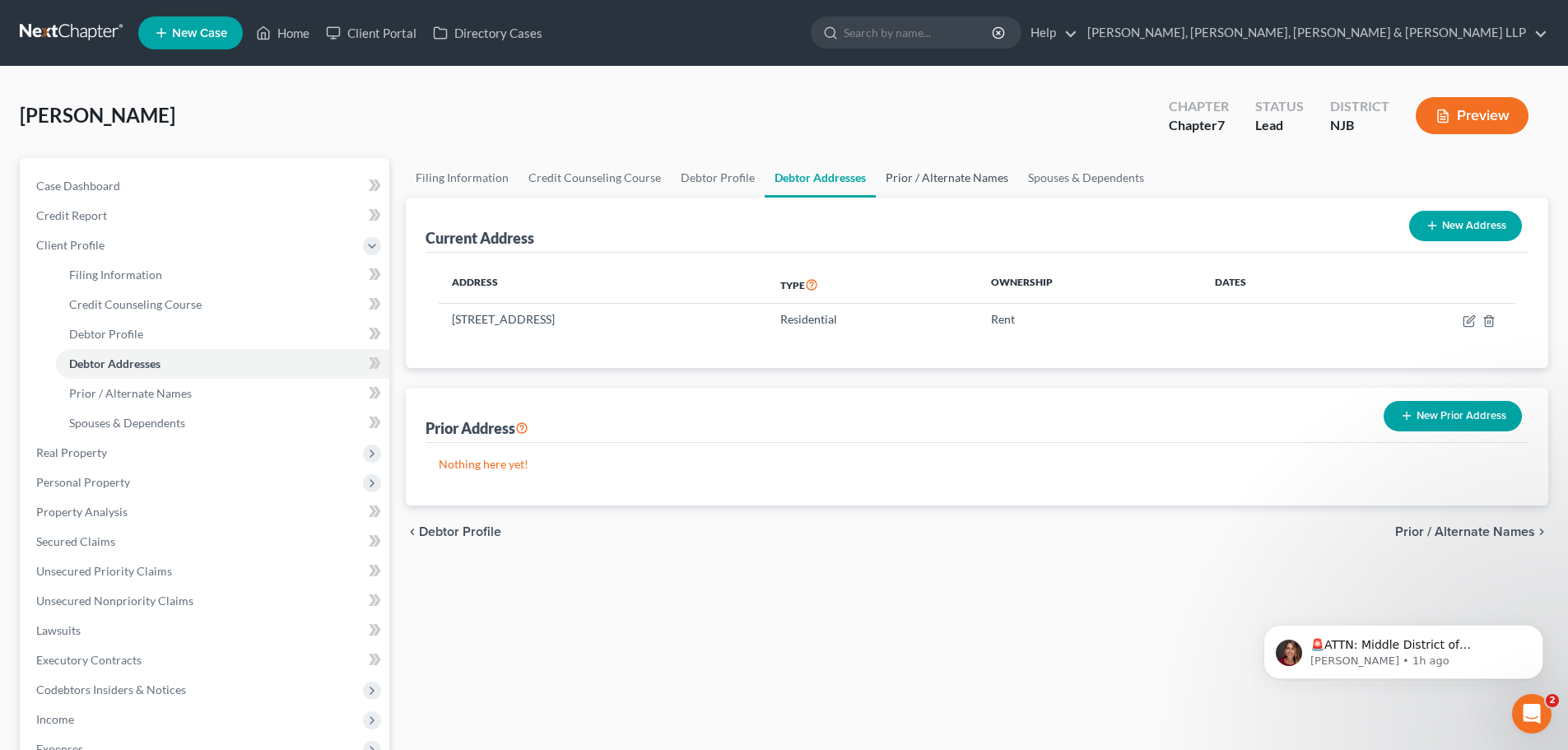
click at [938, 171] on link "Prior / Alternate Names" at bounding box center [947, 177] width 143 height 40
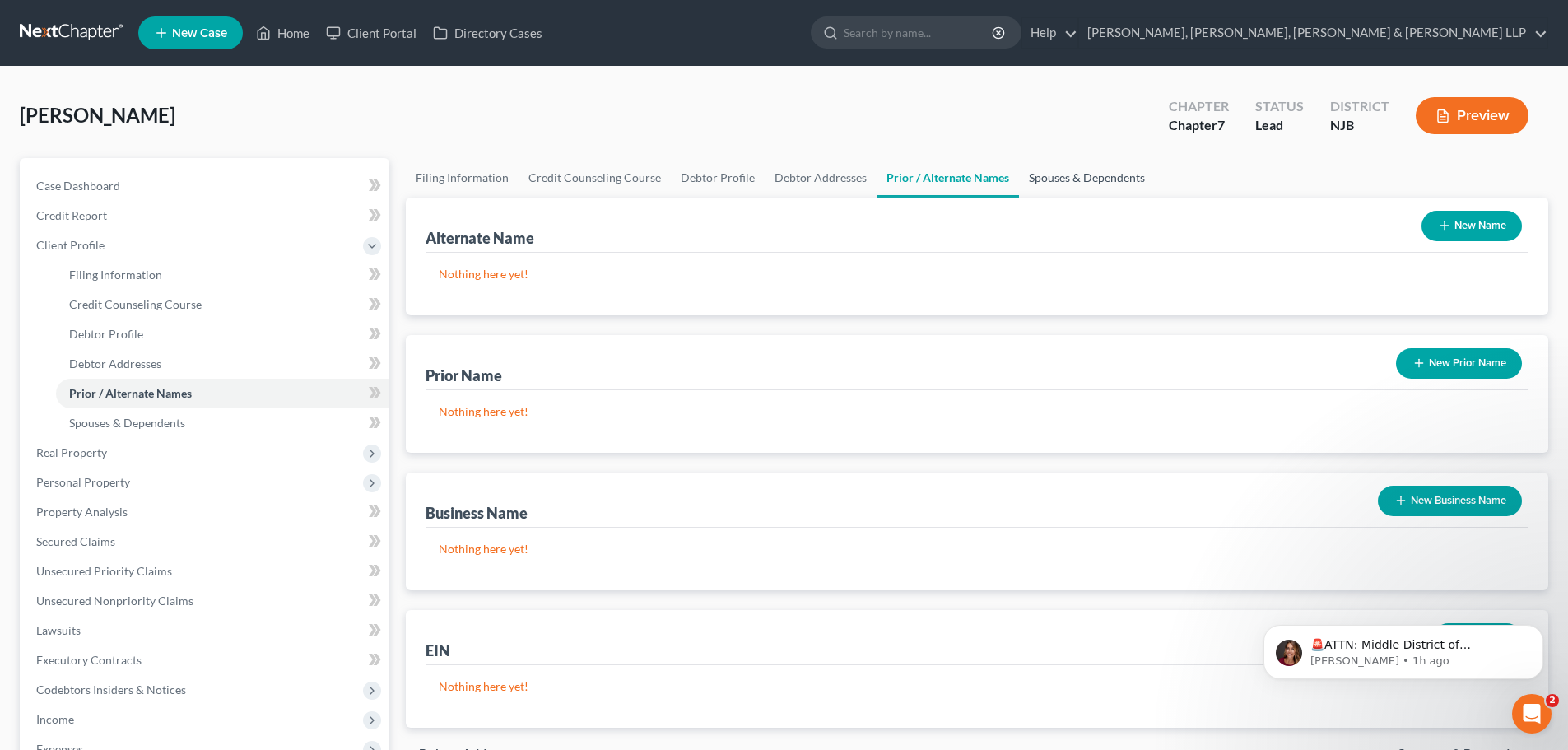
click at [1079, 173] on link "Spouses & Dependents" at bounding box center [1087, 177] width 136 height 40
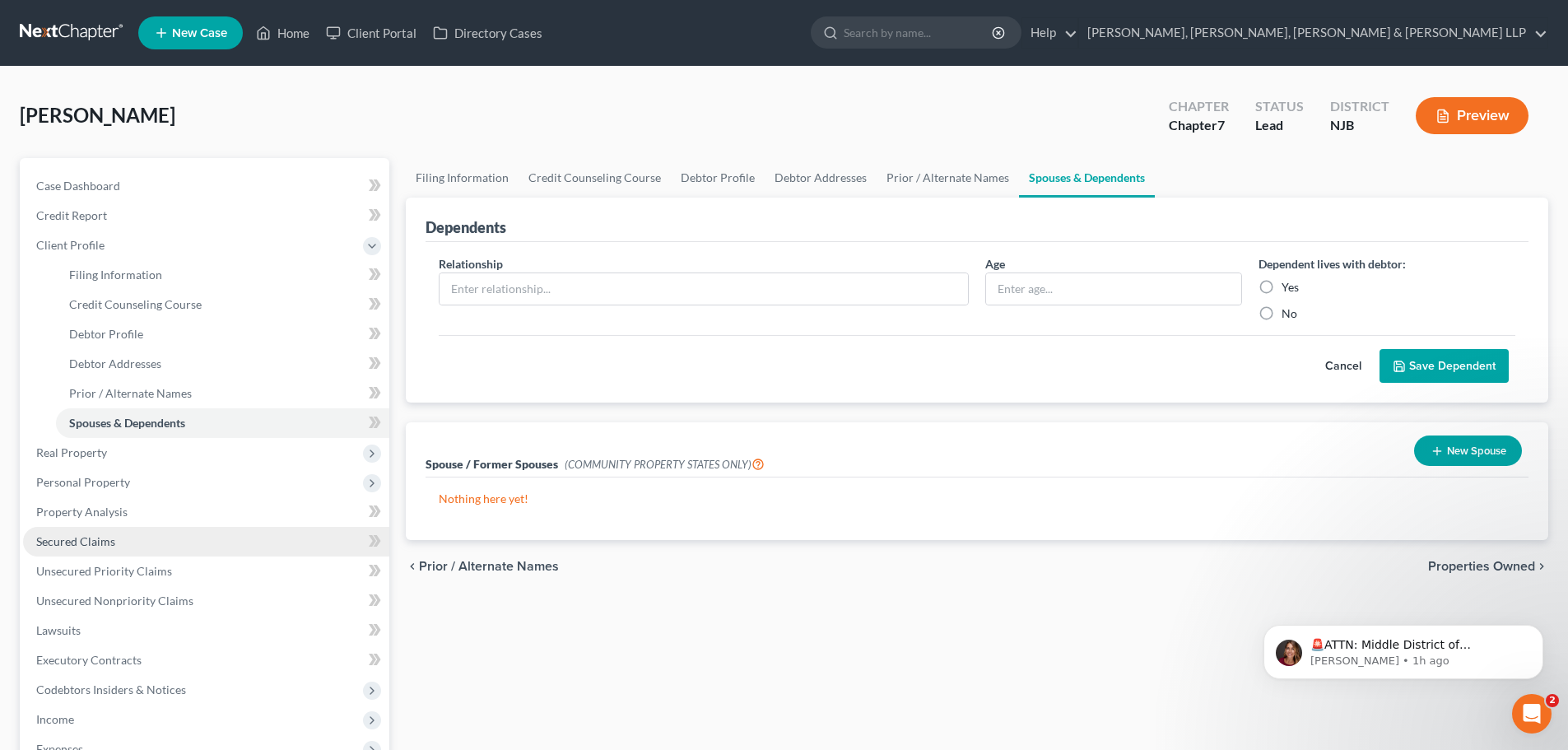
click at [98, 531] on link "Secured Claims" at bounding box center [206, 541] width 366 height 30
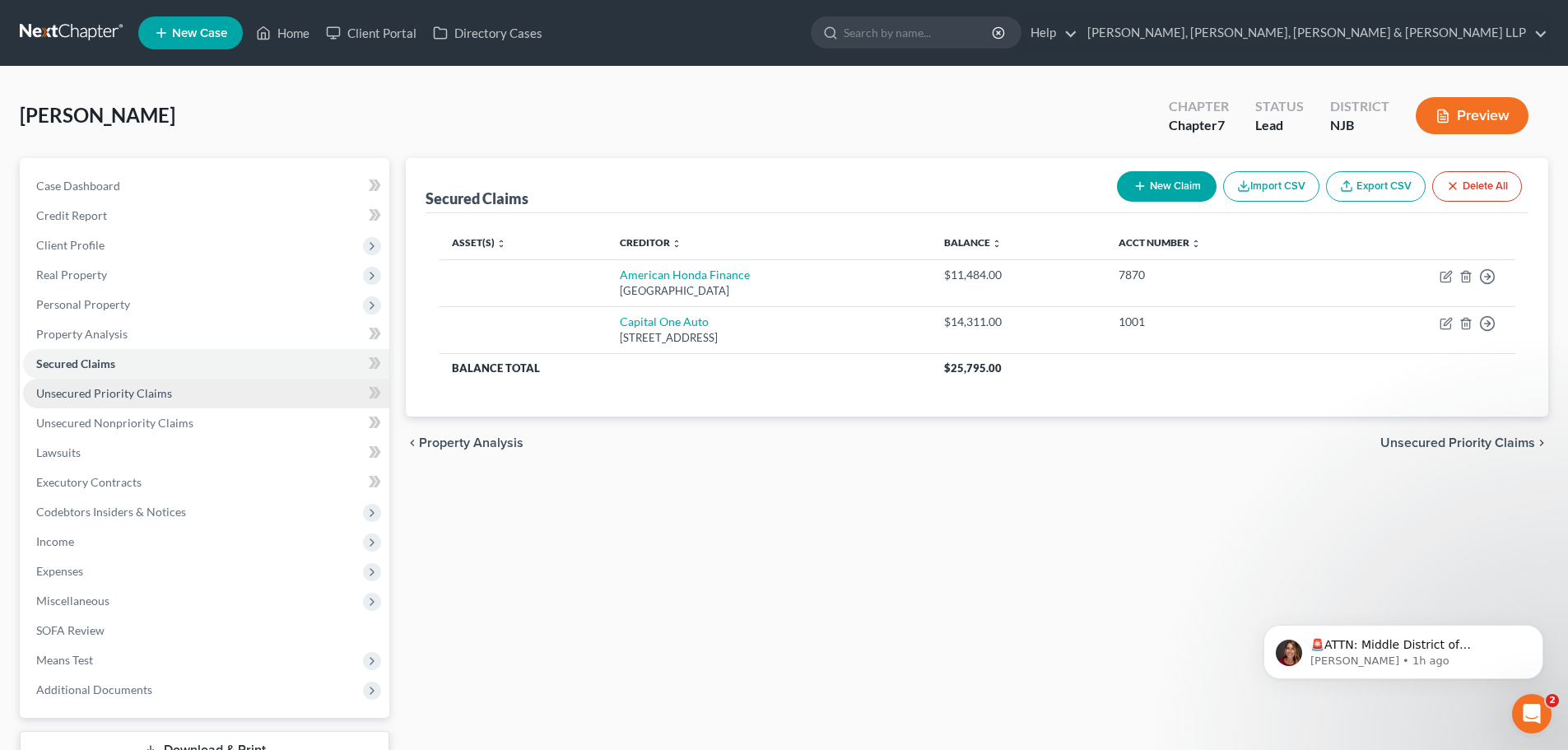
click at [168, 390] on span "Unsecured Priority Claims" at bounding box center [104, 392] width 136 height 14
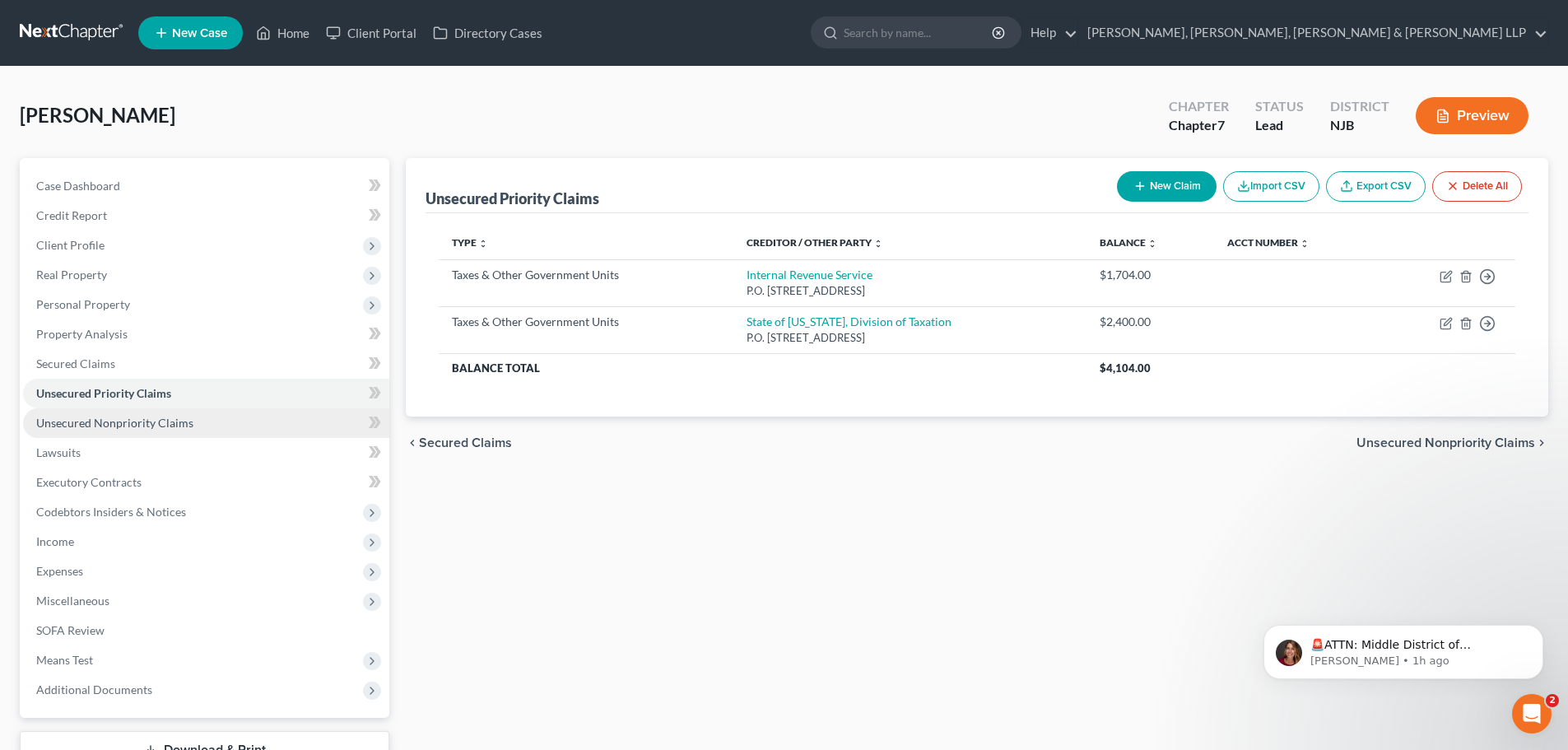
click at [150, 425] on span "Unsecured Nonpriority Claims" at bounding box center [115, 423] width 157 height 14
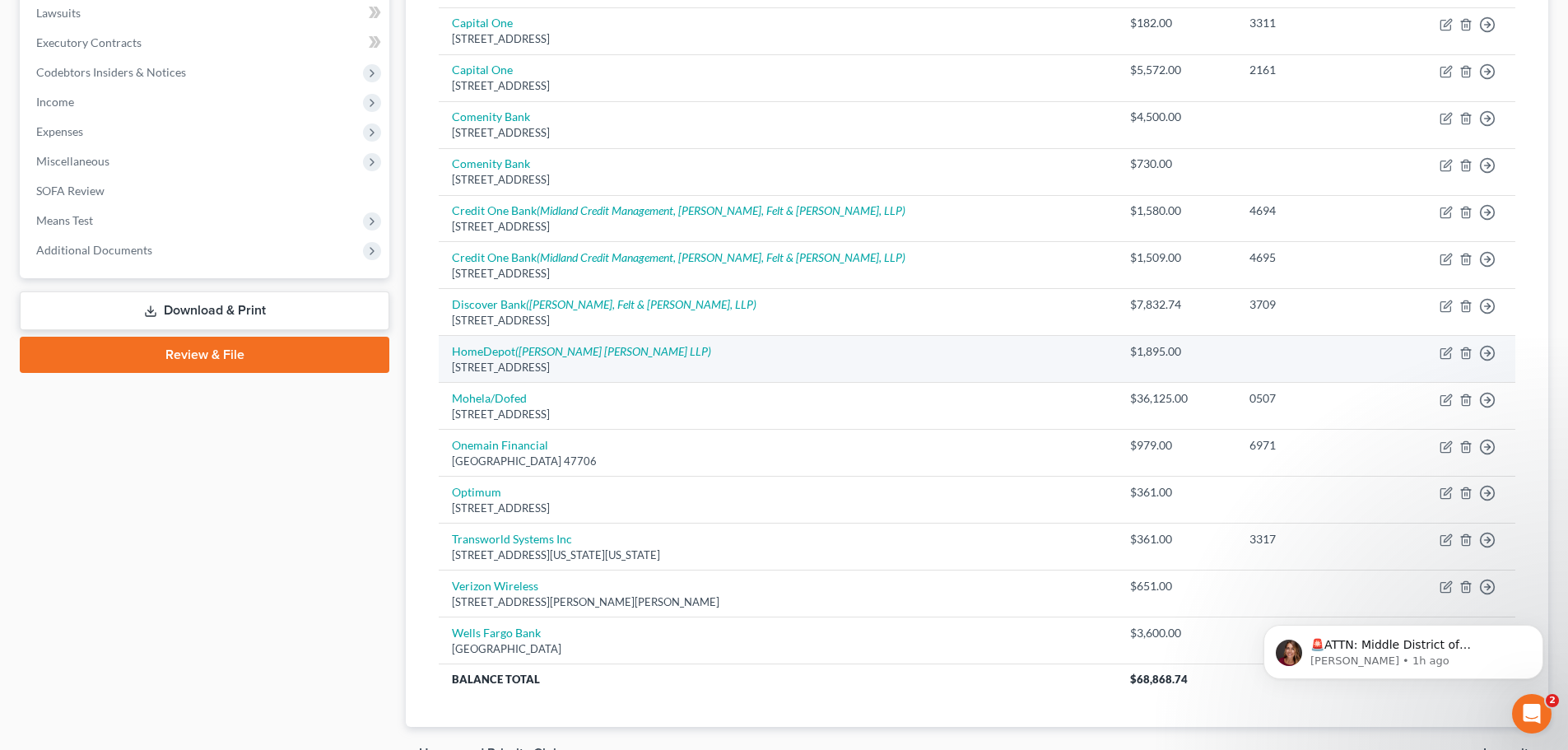
scroll to position [202, 0]
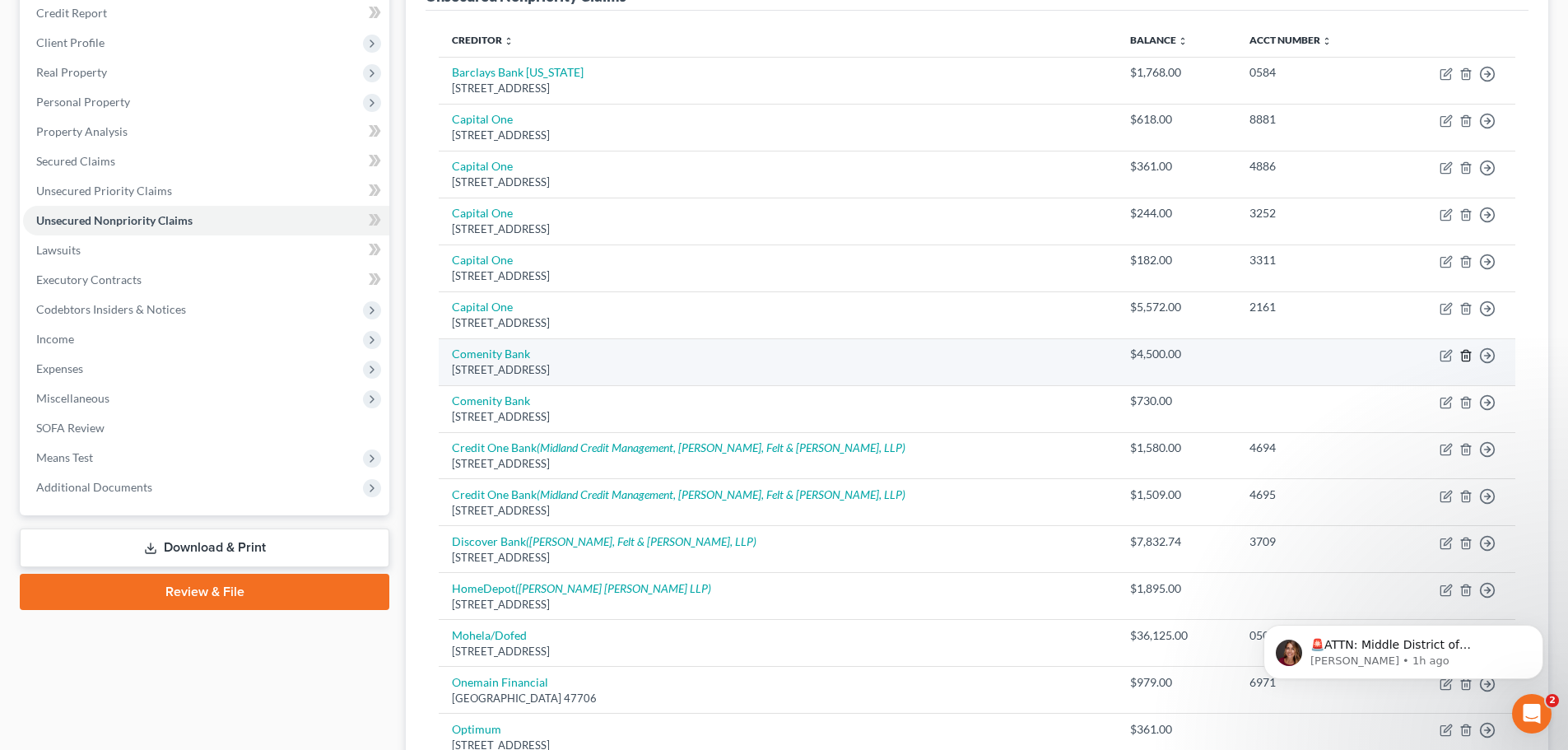
click at [1467, 353] on icon "button" at bounding box center [1466, 356] width 14 height 13
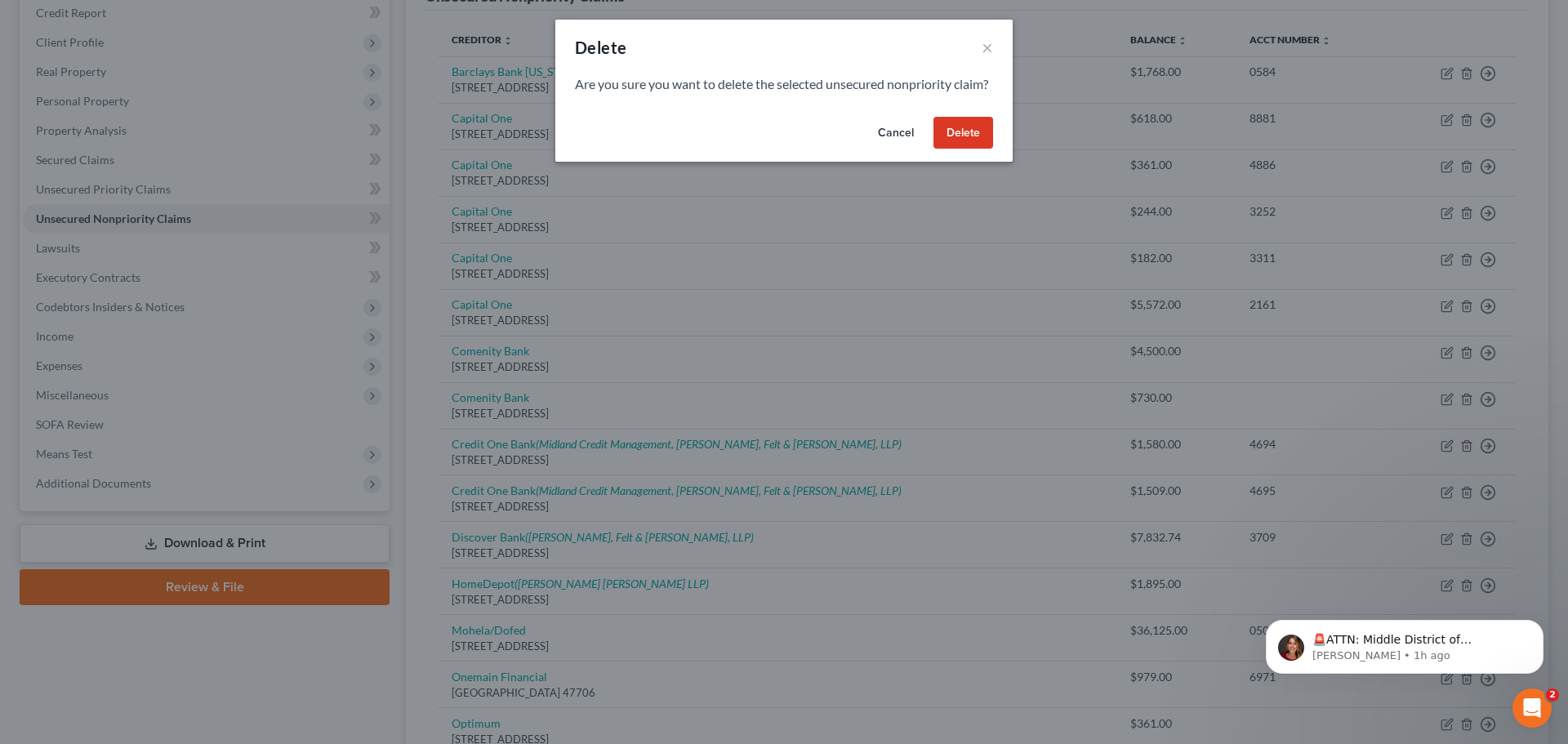
click at [981, 150] on button "Delete" at bounding box center [963, 132] width 59 height 33
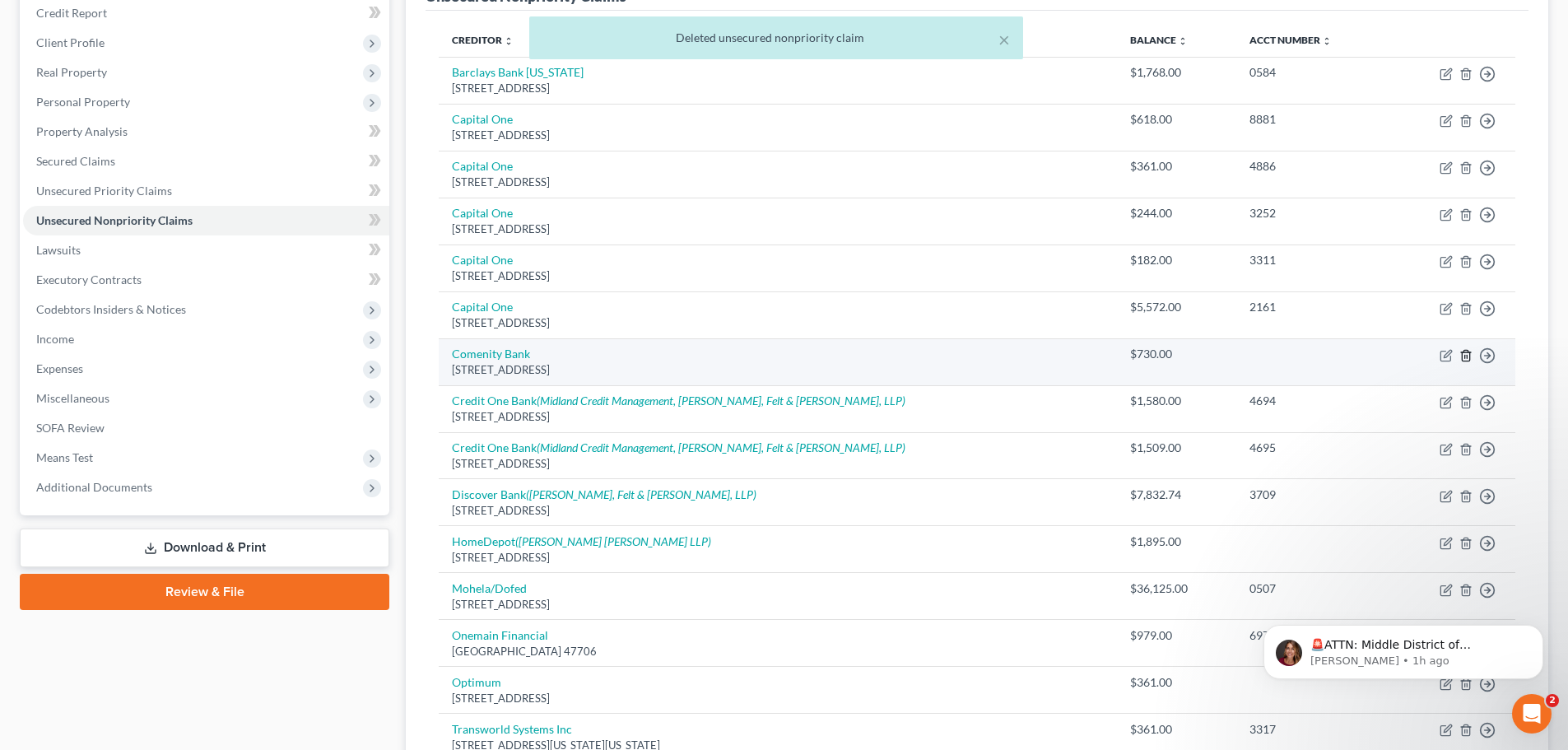
click at [1468, 356] on icon "button" at bounding box center [1466, 356] width 14 height 13
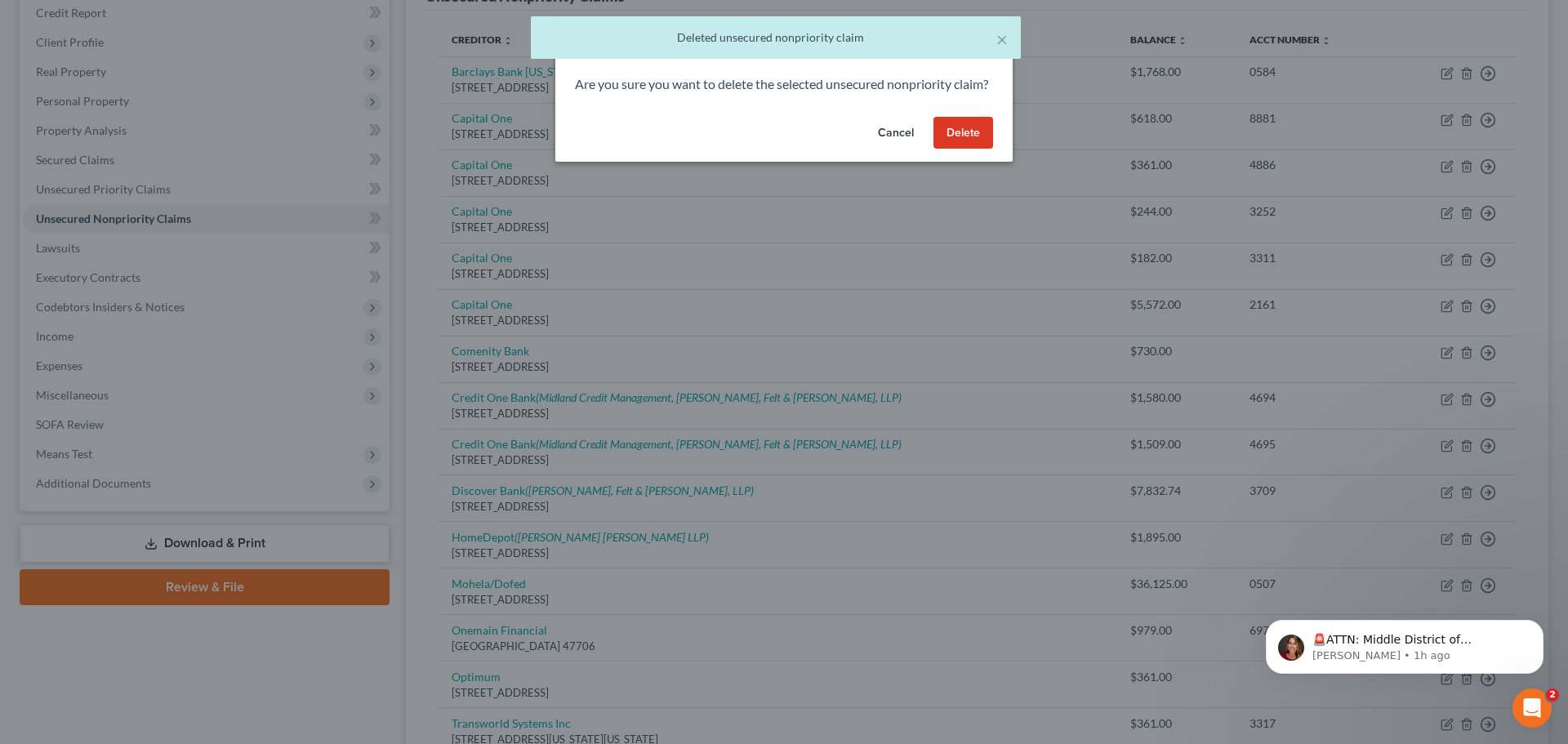
click at [971, 150] on button "Delete" at bounding box center [963, 132] width 59 height 33
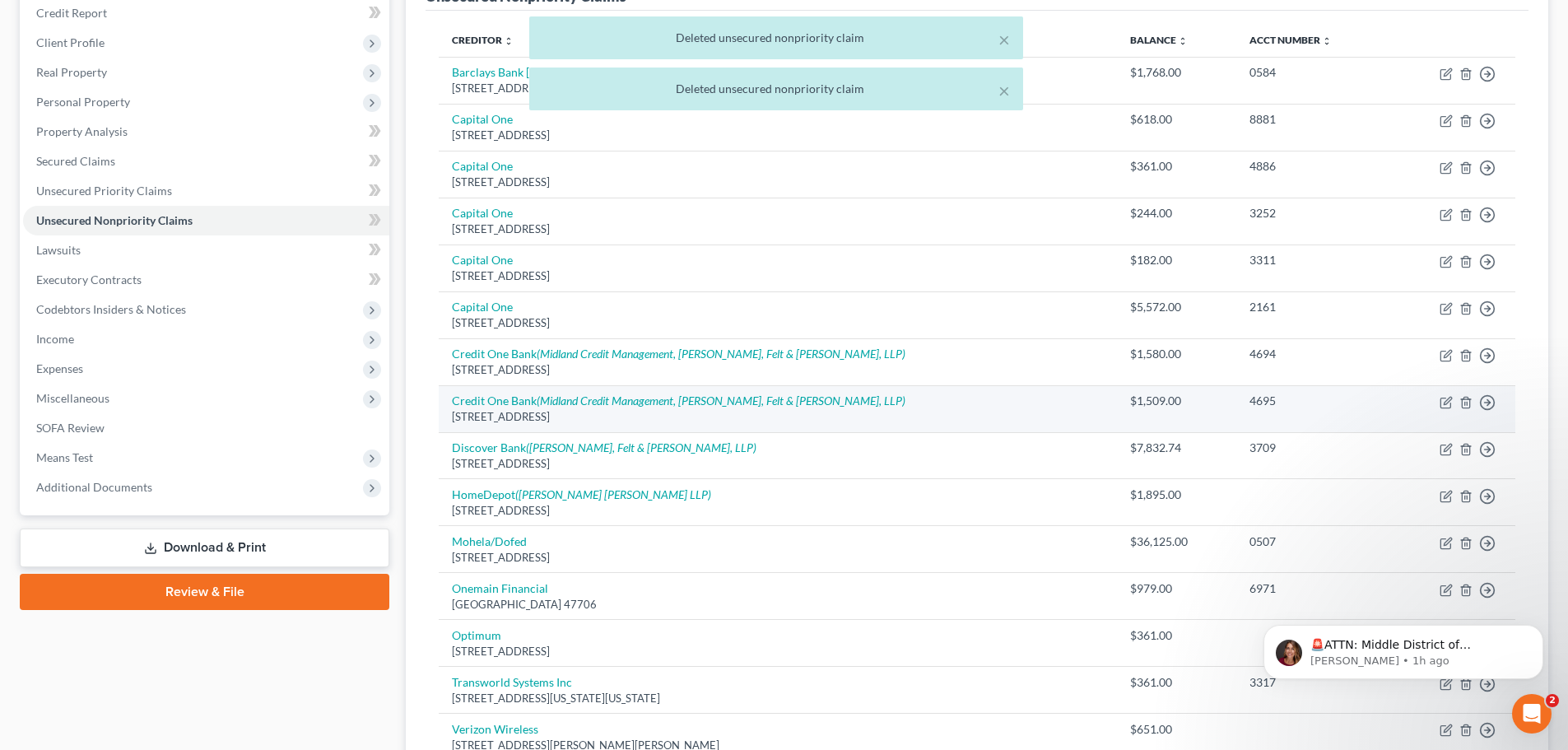
scroll to position [438, 0]
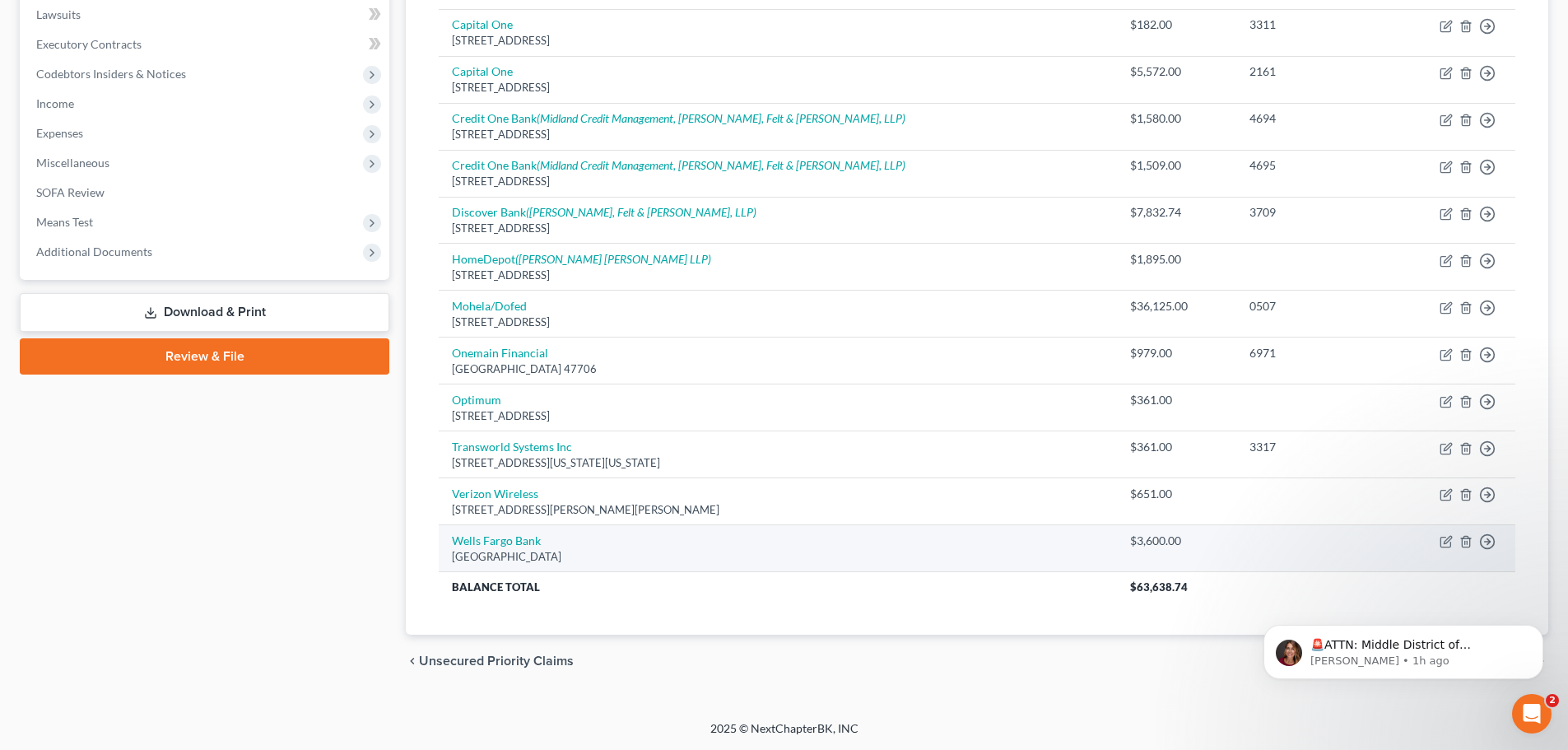
click at [1457, 544] on td "Move to D Move to E Move to G Move to Notice Only" at bounding box center [1452, 548] width 126 height 47
click at [1463, 544] on icon "button" at bounding box center [1466, 542] width 14 height 13
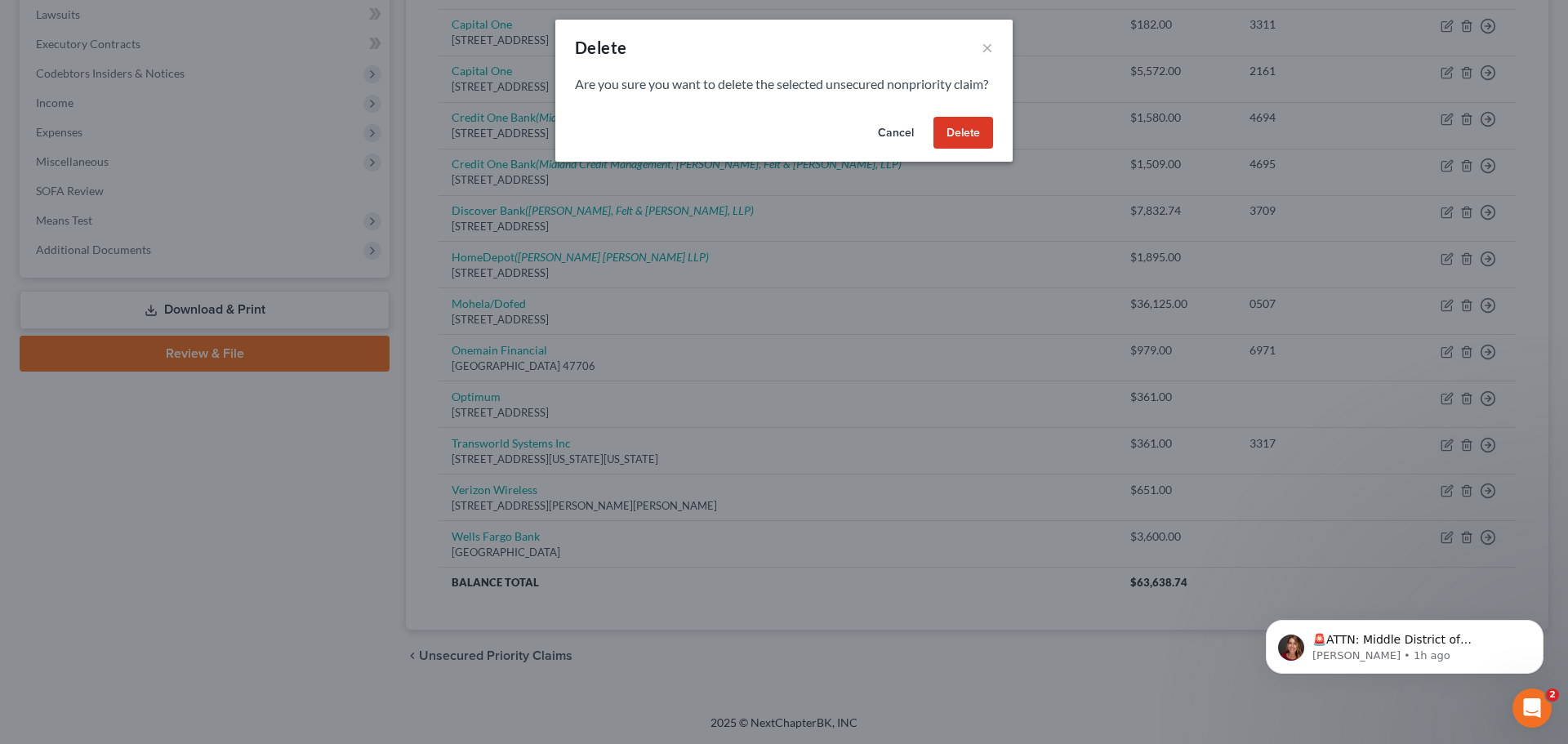
click at [962, 150] on button "Delete" at bounding box center [963, 132] width 59 height 33
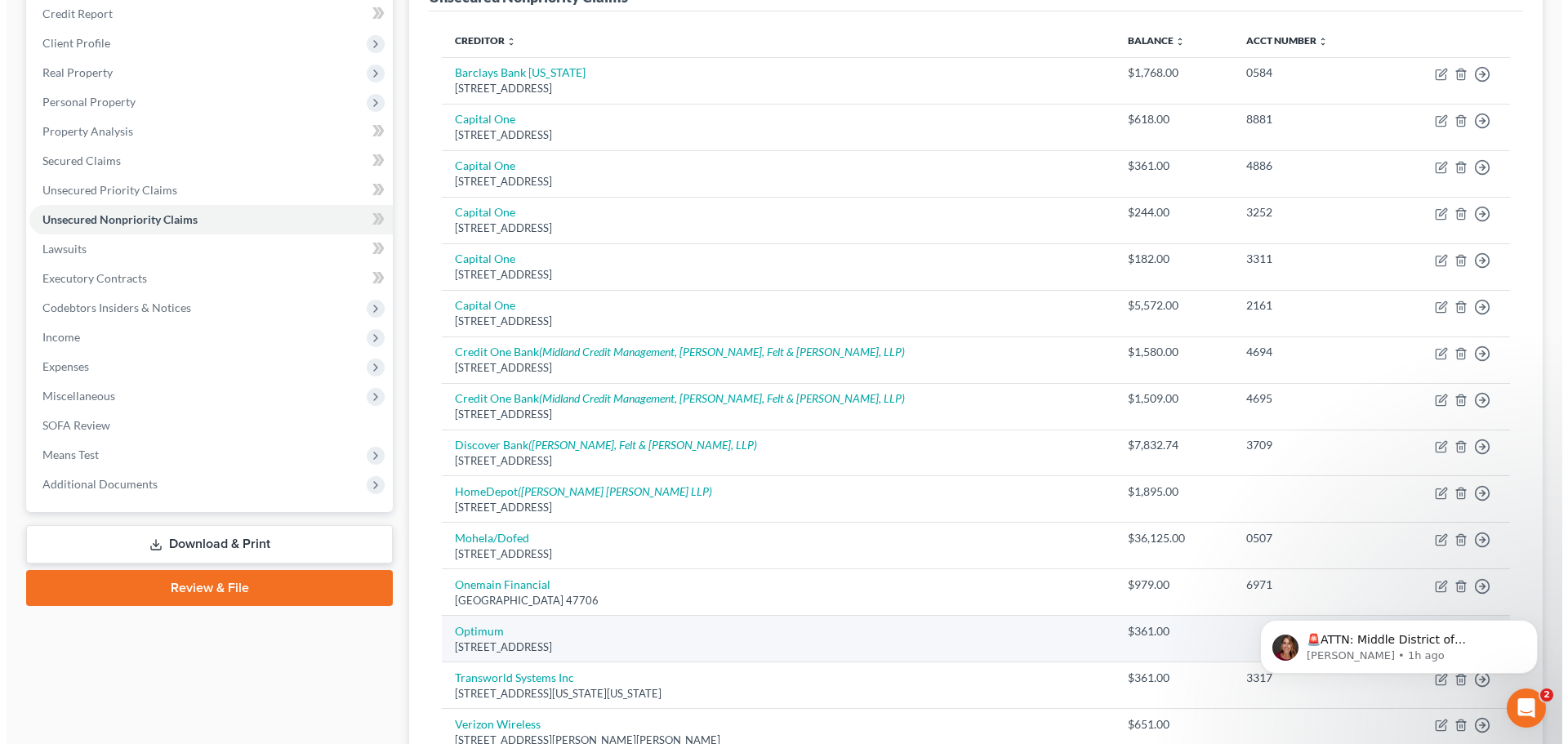
scroll to position [387, 0]
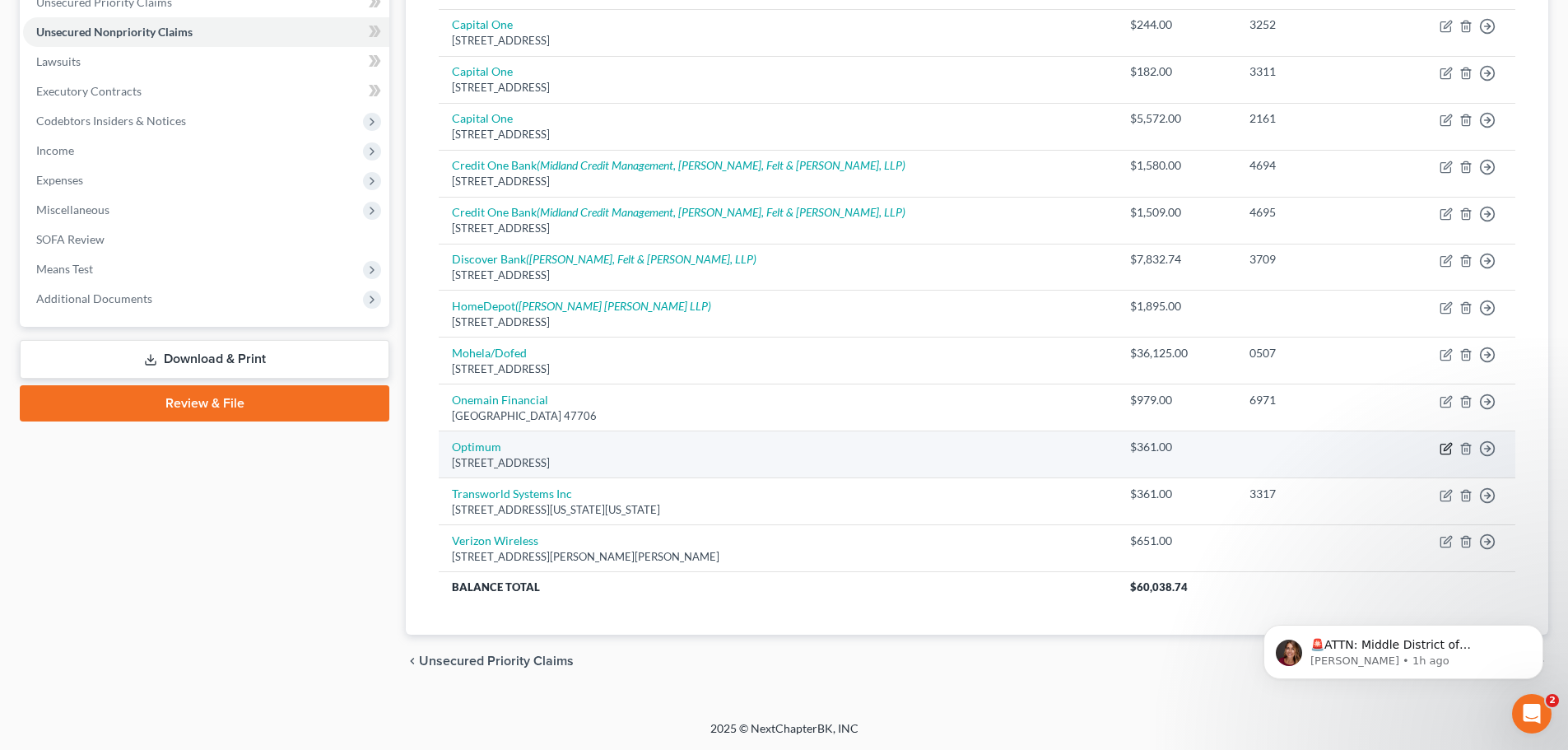
click at [1441, 444] on icon "button" at bounding box center [1446, 449] width 14 height 13
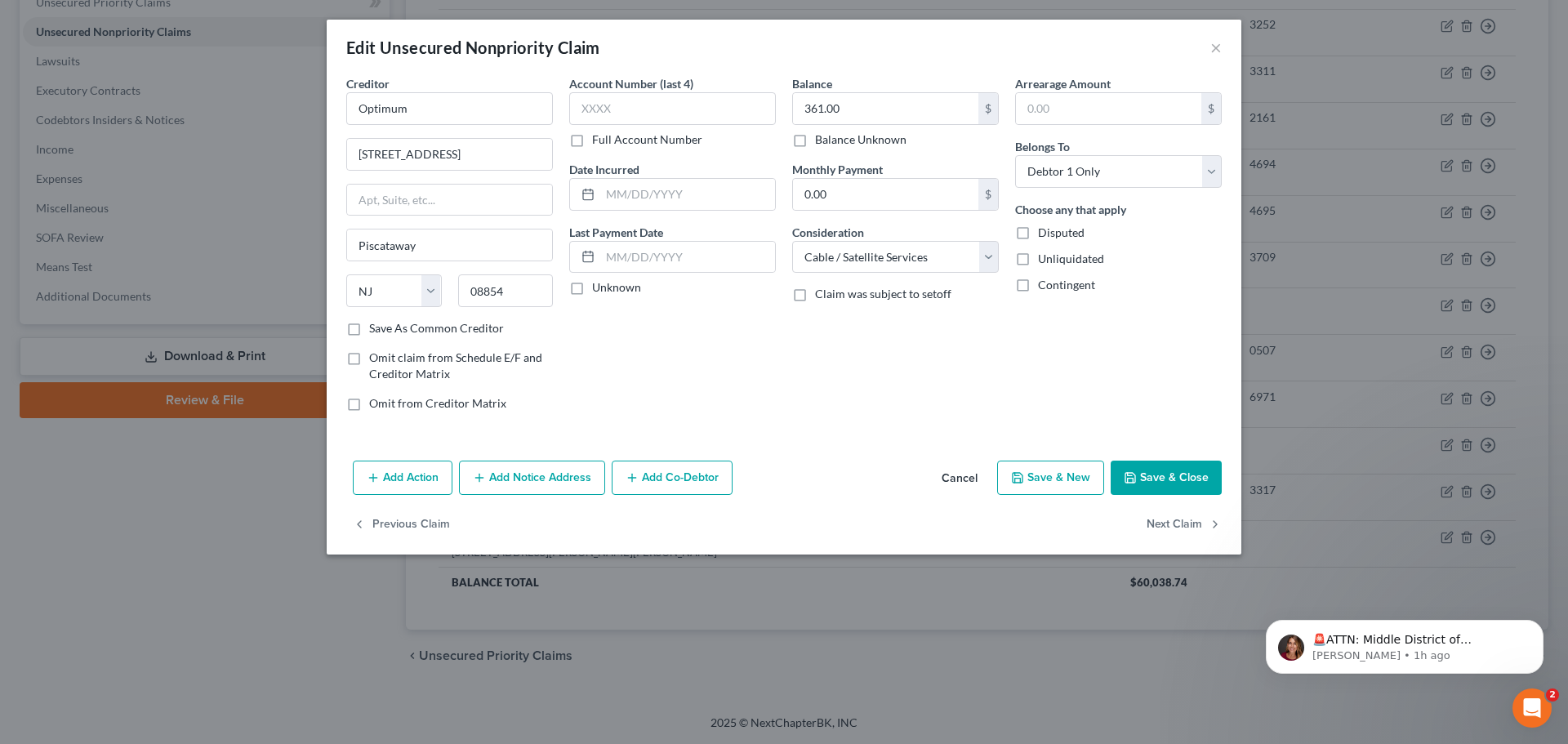
click at [541, 471] on button "Add Notice Address" at bounding box center [532, 477] width 147 height 34
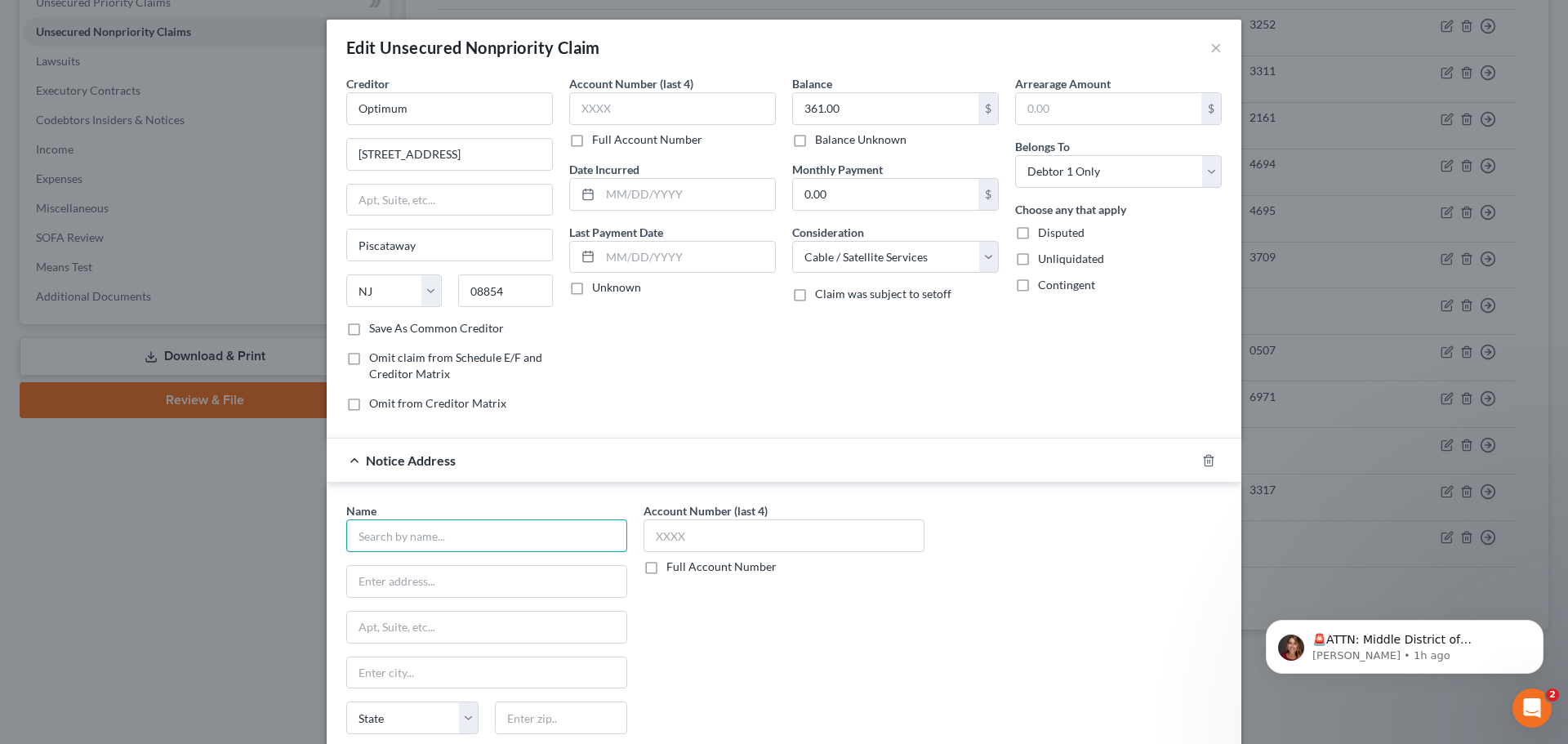
click at [471, 541] on input "text" at bounding box center [487, 535] width 281 height 33
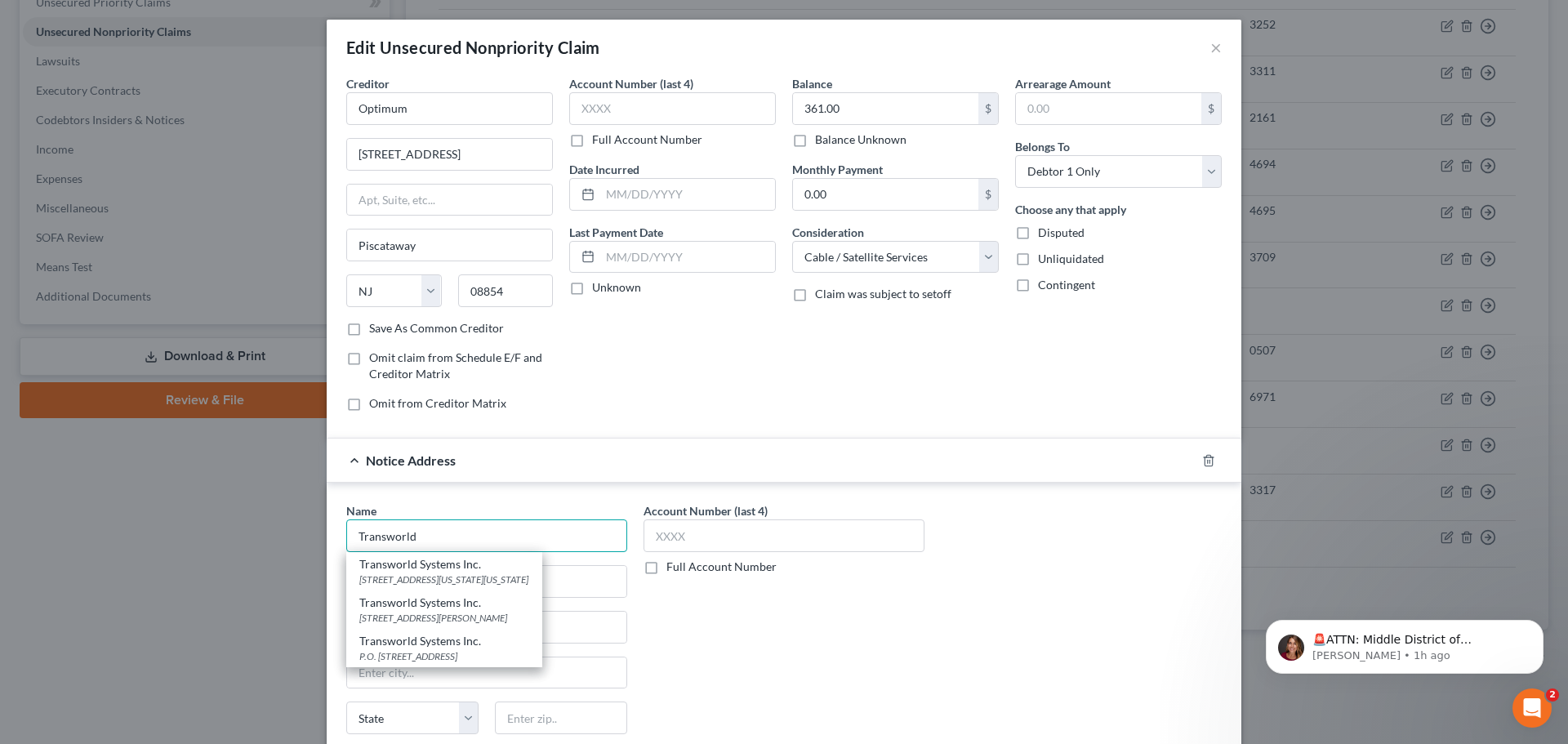
click at [439, 548] on input "Transworld" at bounding box center [487, 535] width 281 height 33
click at [440, 567] on div "Transworld Systems Inc." at bounding box center [444, 564] width 170 height 17
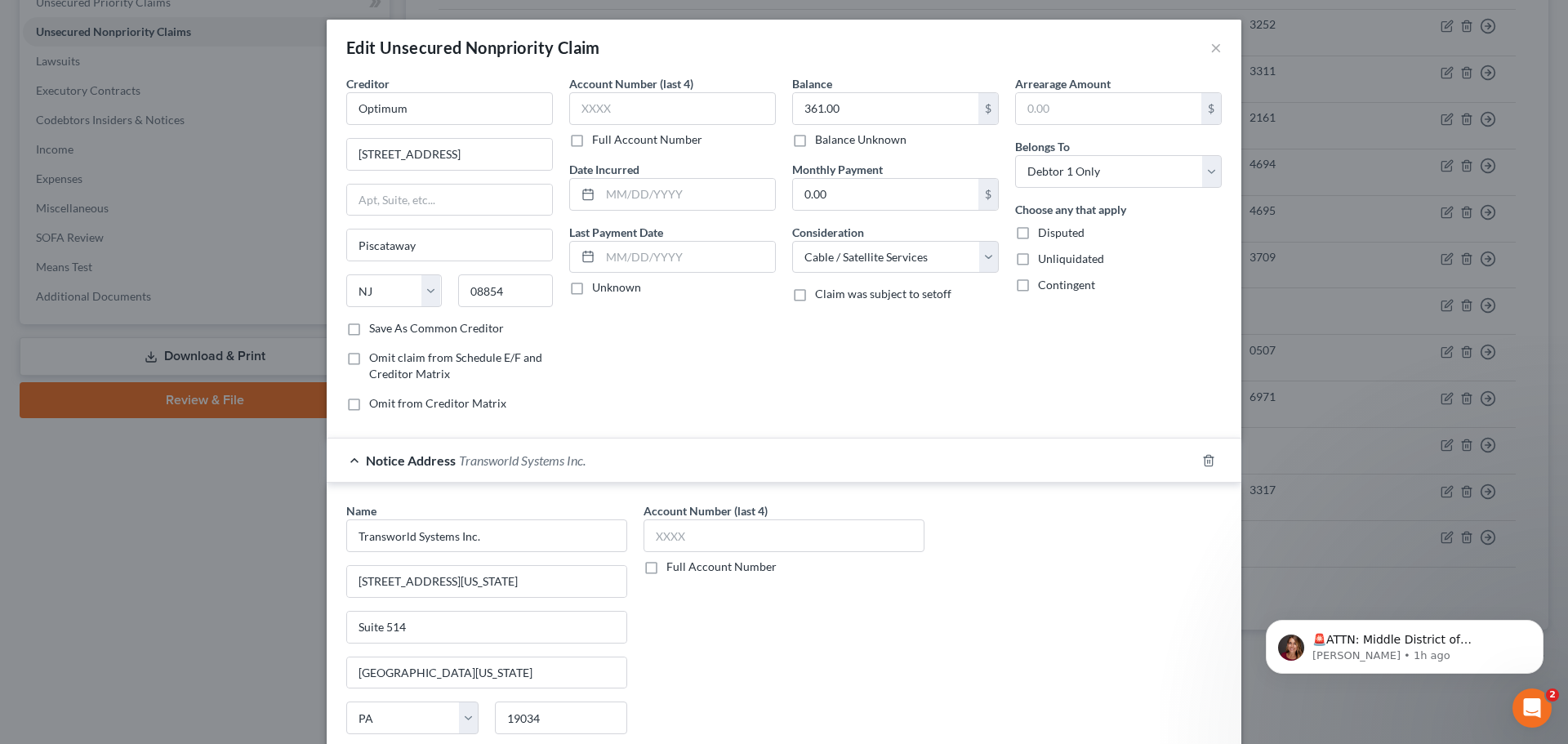
scroll to position [182, 0]
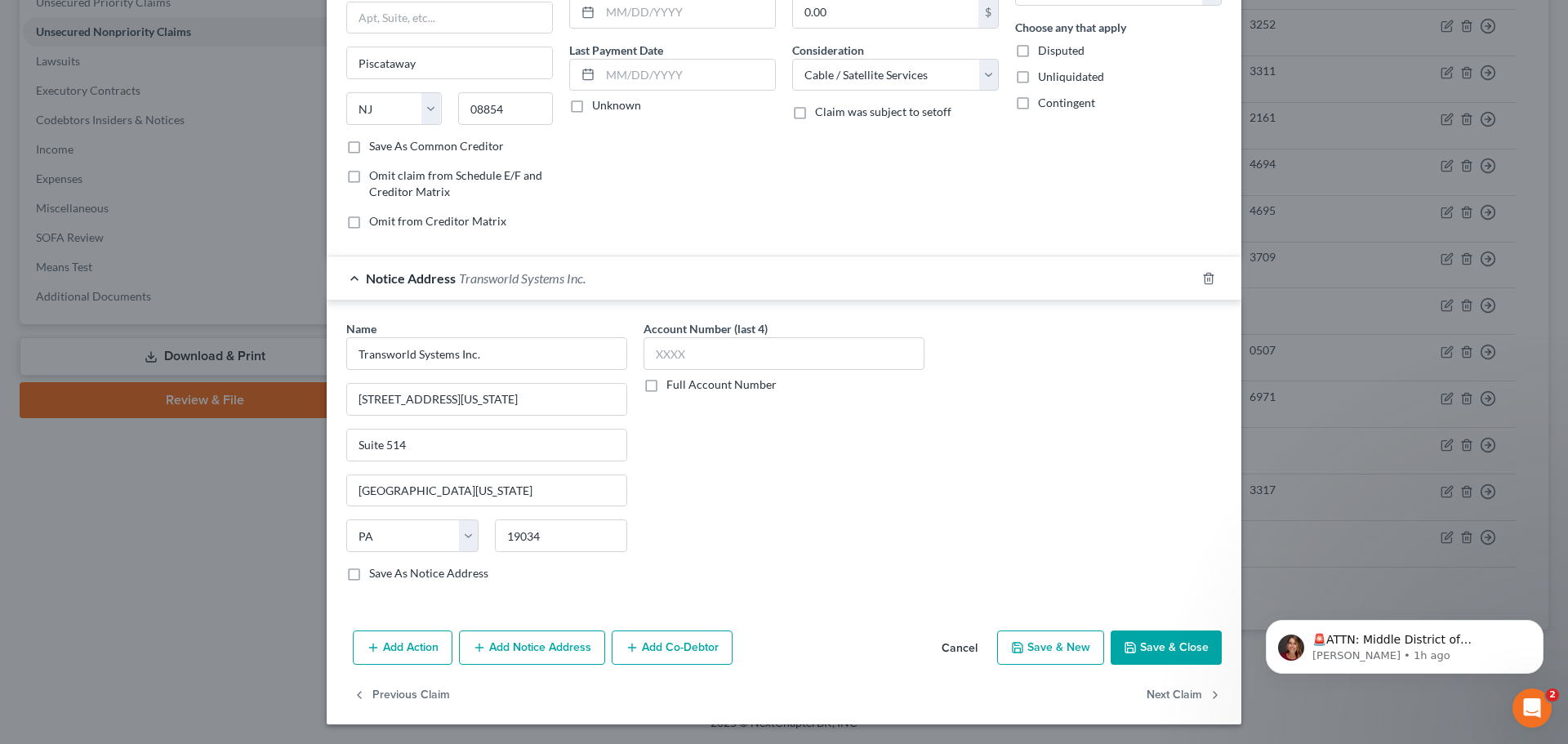
drag, startPoint x: 1146, startPoint y: 658, endPoint x: 1119, endPoint y: 650, distance: 28.2
click at [1146, 655] on button "Save & Close" at bounding box center [1166, 647] width 111 height 34
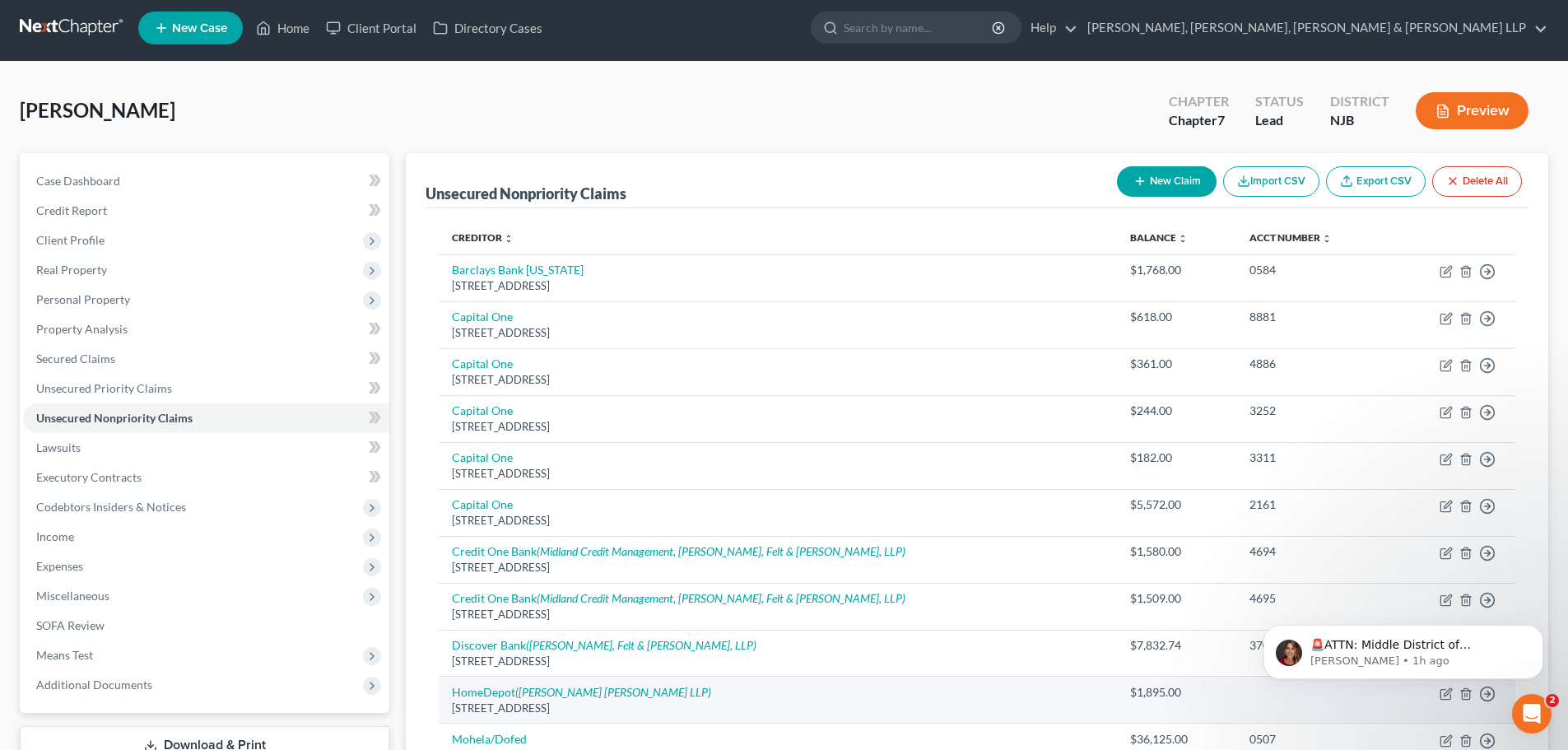
scroll to position [0, 0]
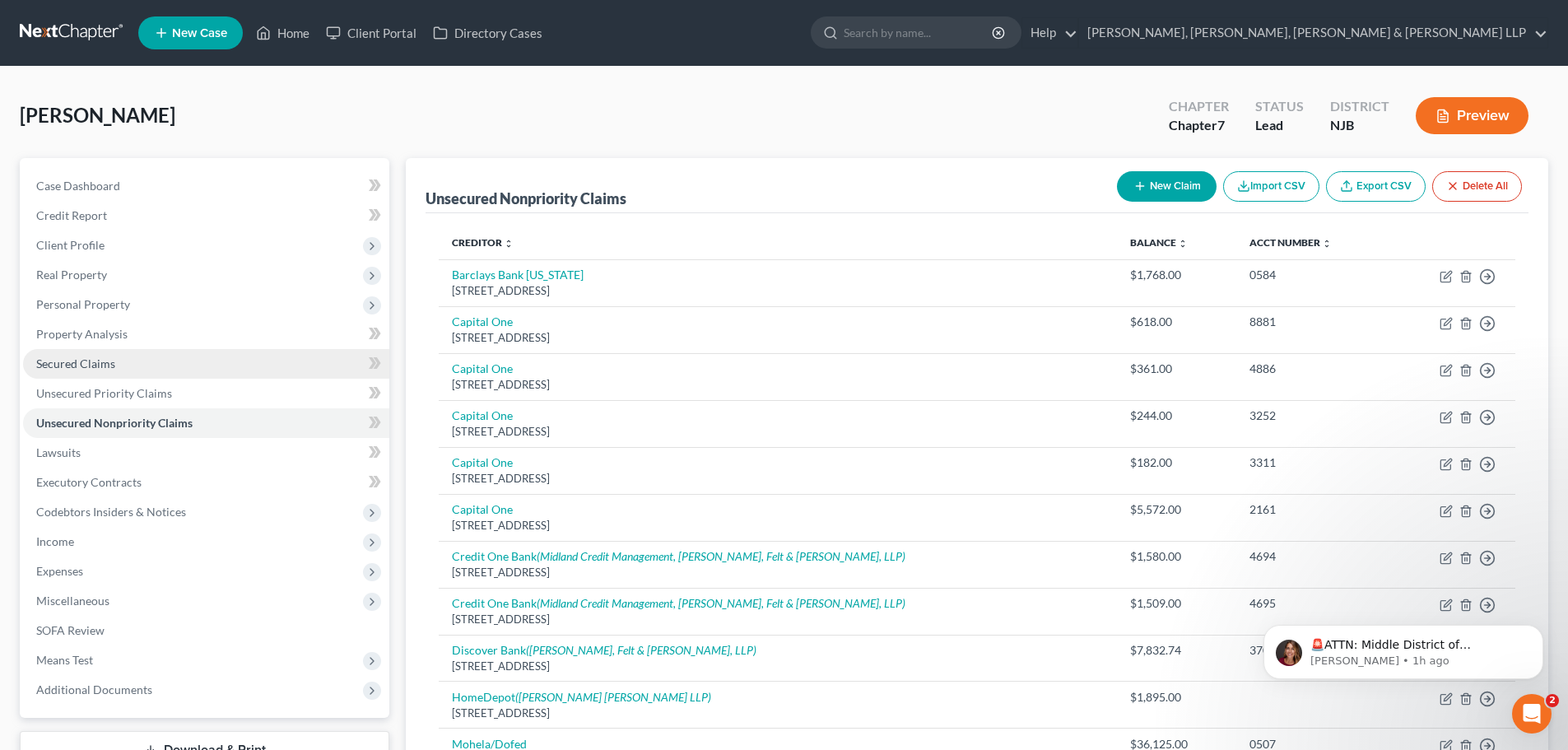
drag, startPoint x: 96, startPoint y: 354, endPoint x: 110, endPoint y: 352, distance: 14.1
click at [96, 354] on link "Secured Claims" at bounding box center [206, 364] width 366 height 30
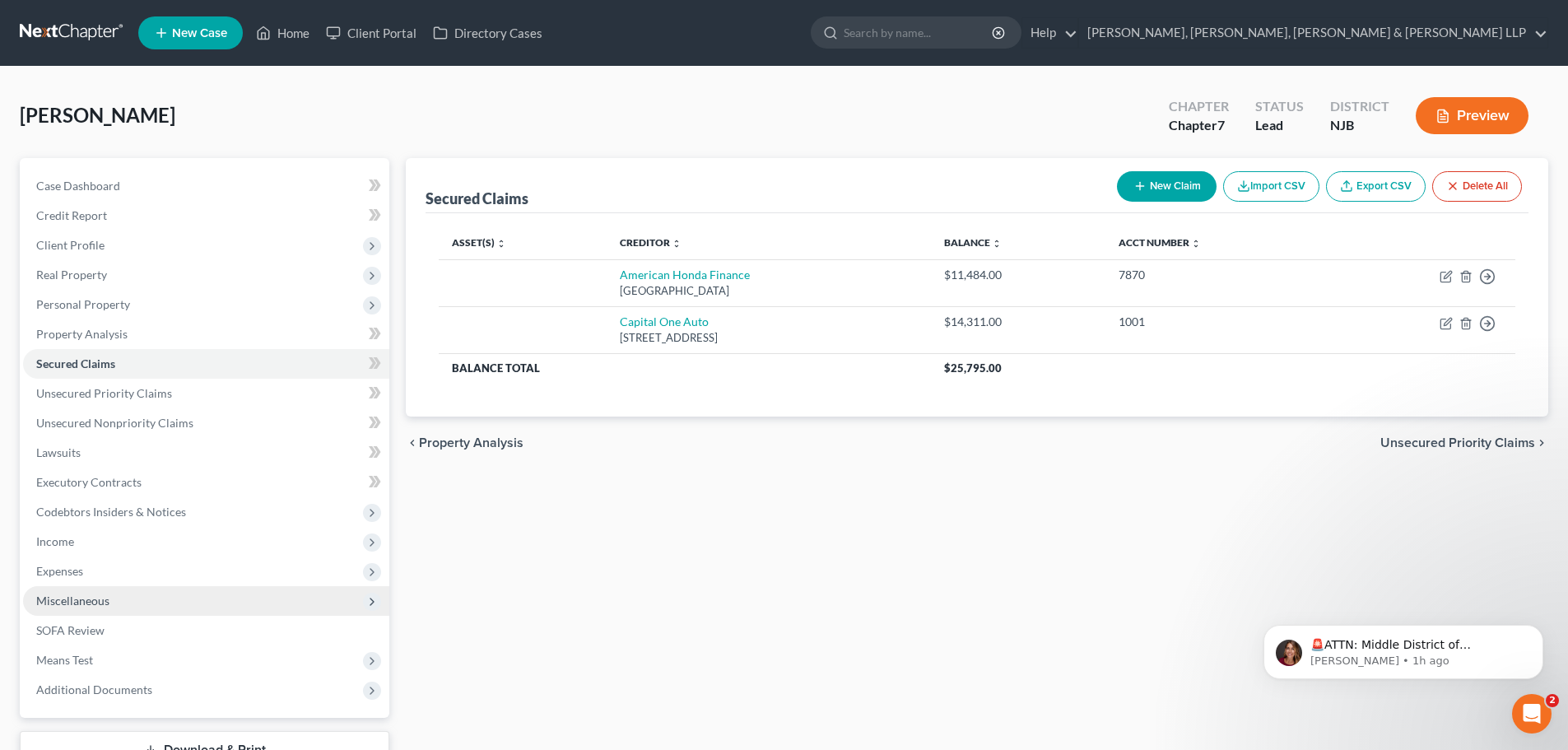
click at [112, 599] on span "Miscellaneous" at bounding box center [206, 601] width 366 height 30
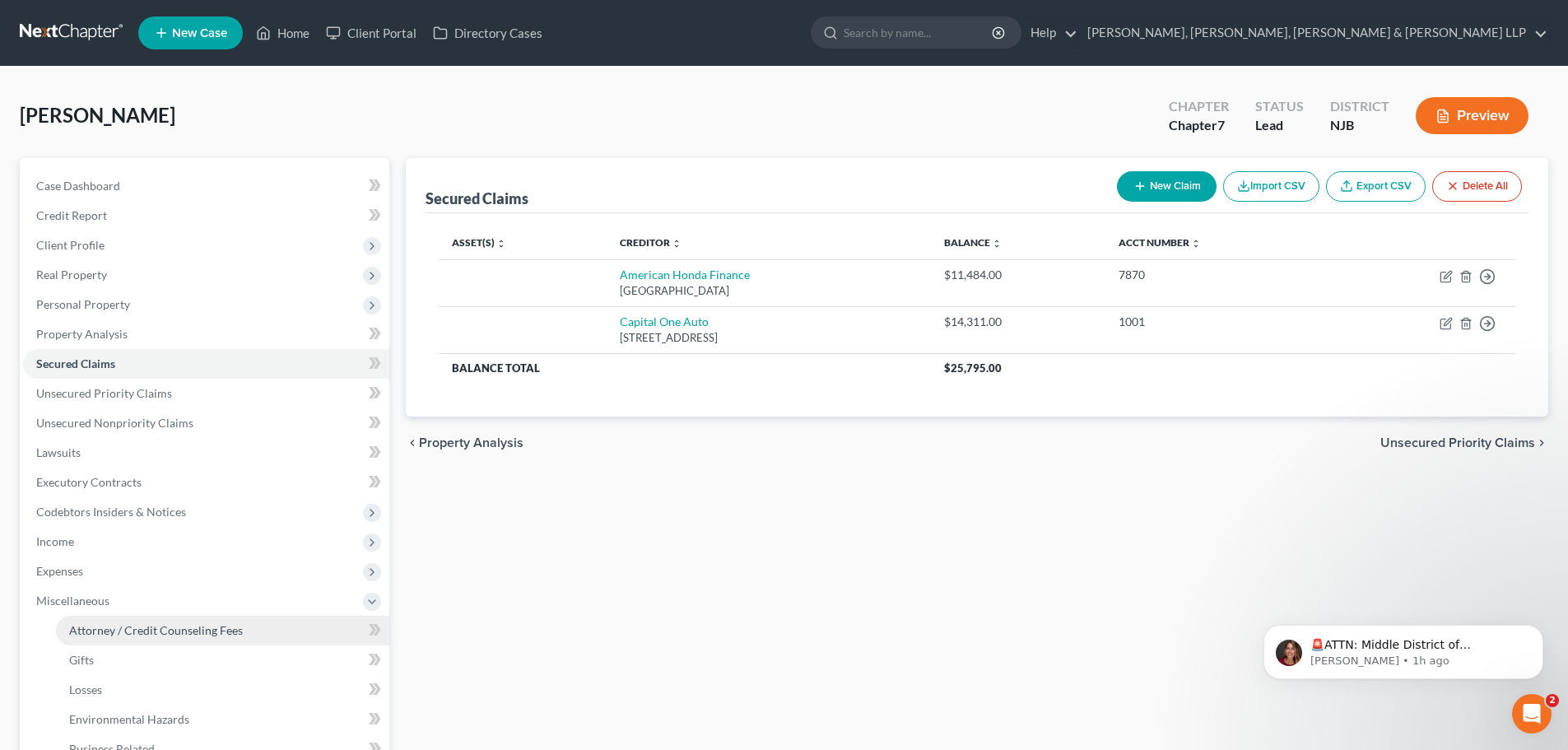
click at [150, 627] on span "Attorney / Credit Counseling Fees" at bounding box center [156, 629] width 174 height 14
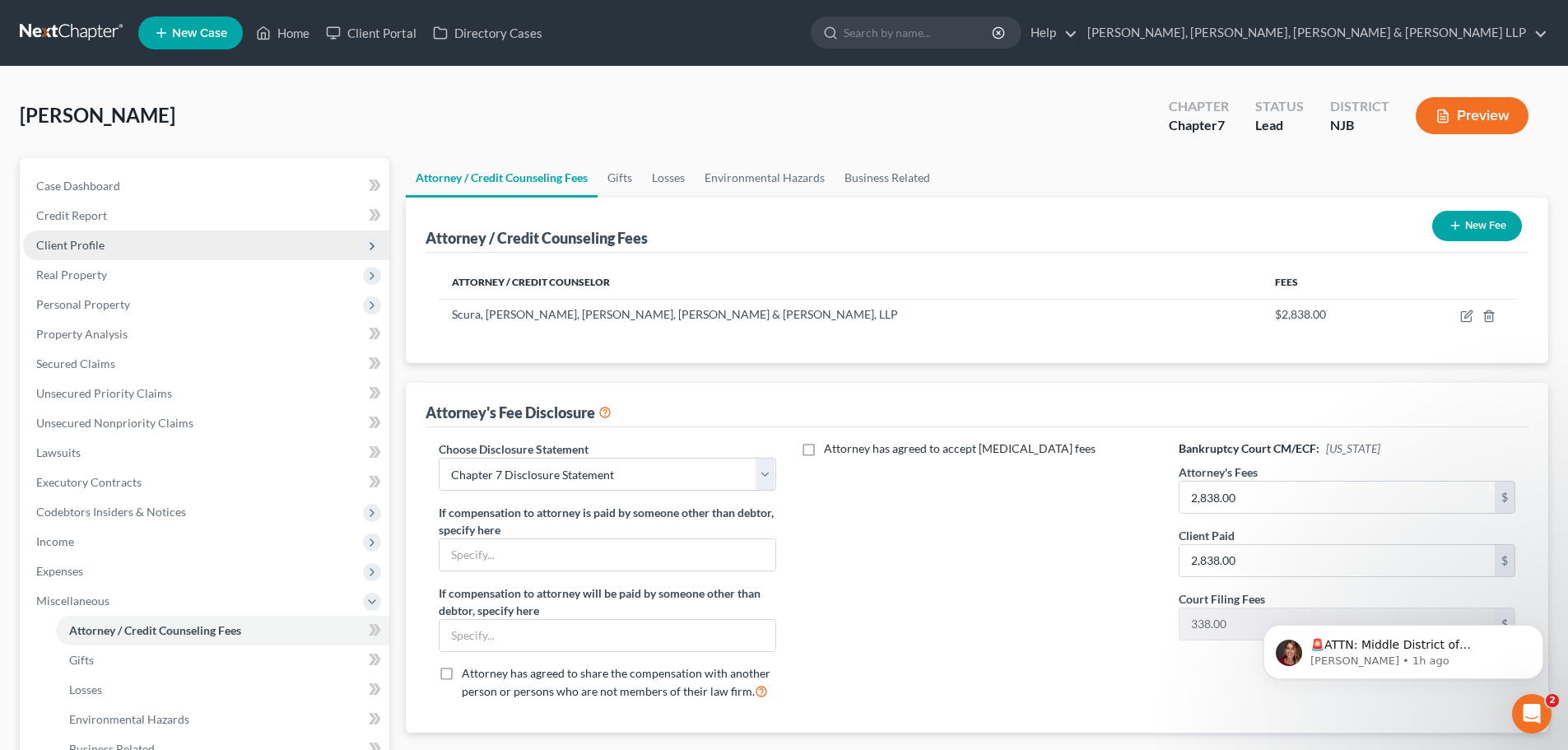
click at [133, 243] on span "Client Profile" at bounding box center [206, 245] width 366 height 30
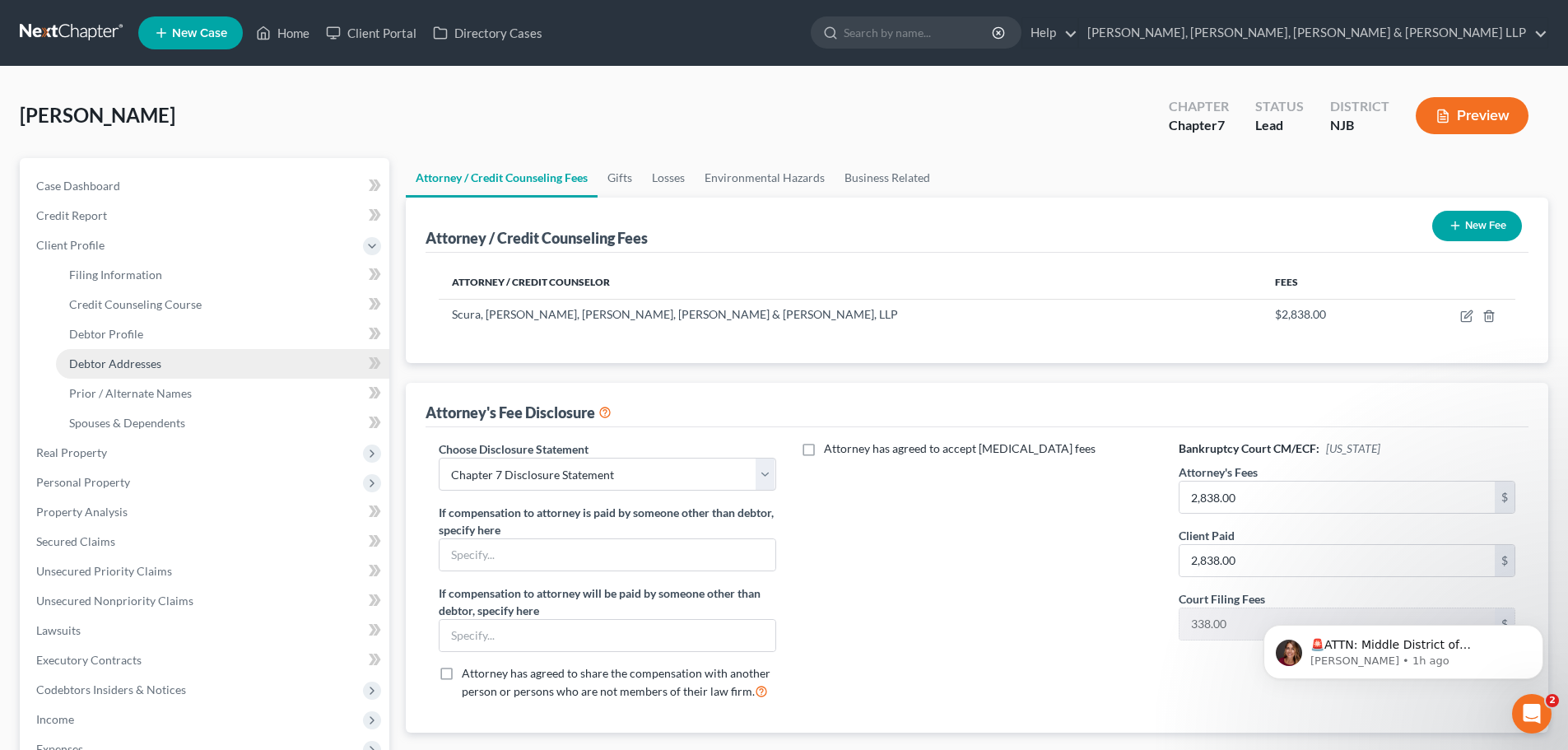
click at [173, 351] on link "Debtor Addresses" at bounding box center [222, 364] width 333 height 30
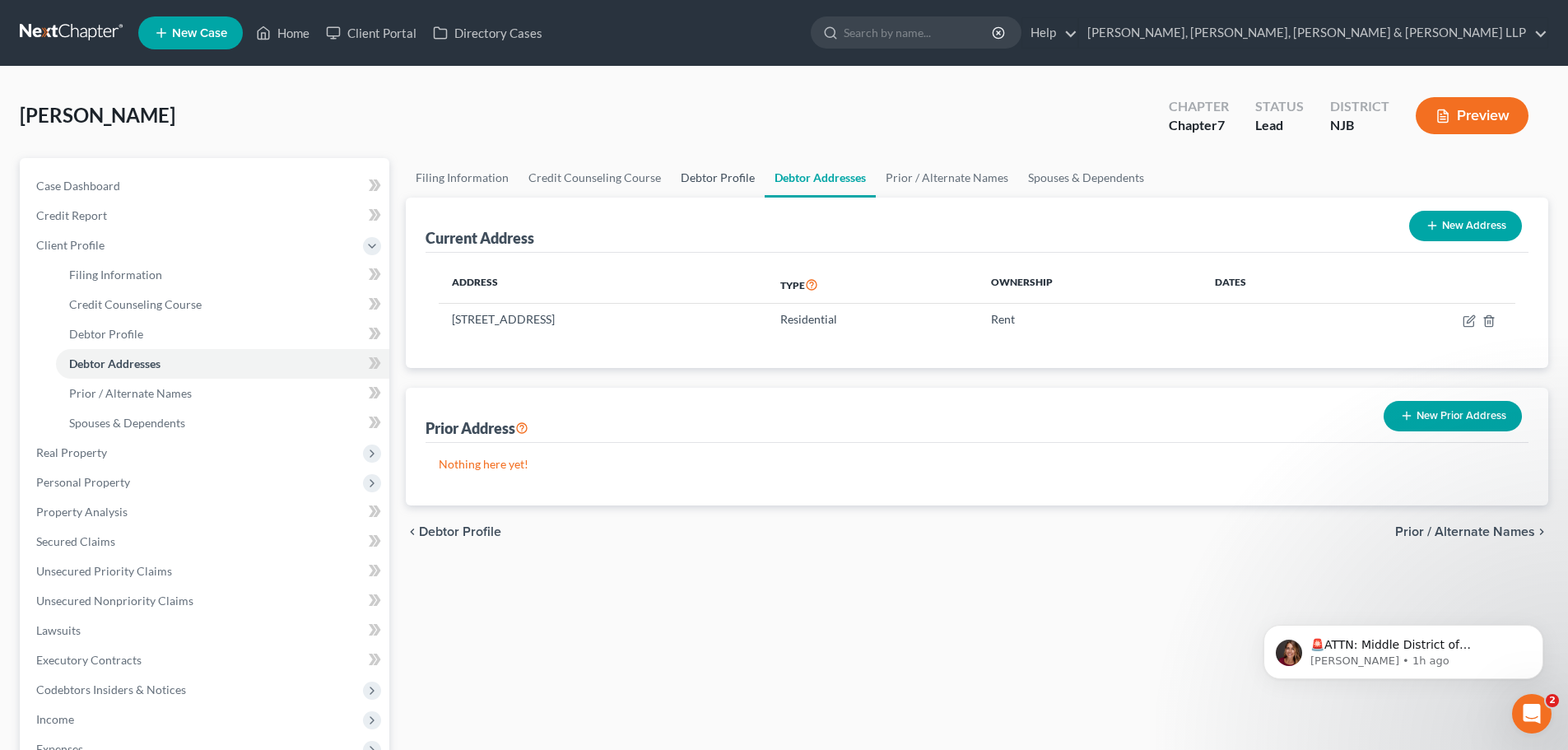
click at [705, 170] on link "Debtor Profile" at bounding box center [717, 177] width 94 height 40
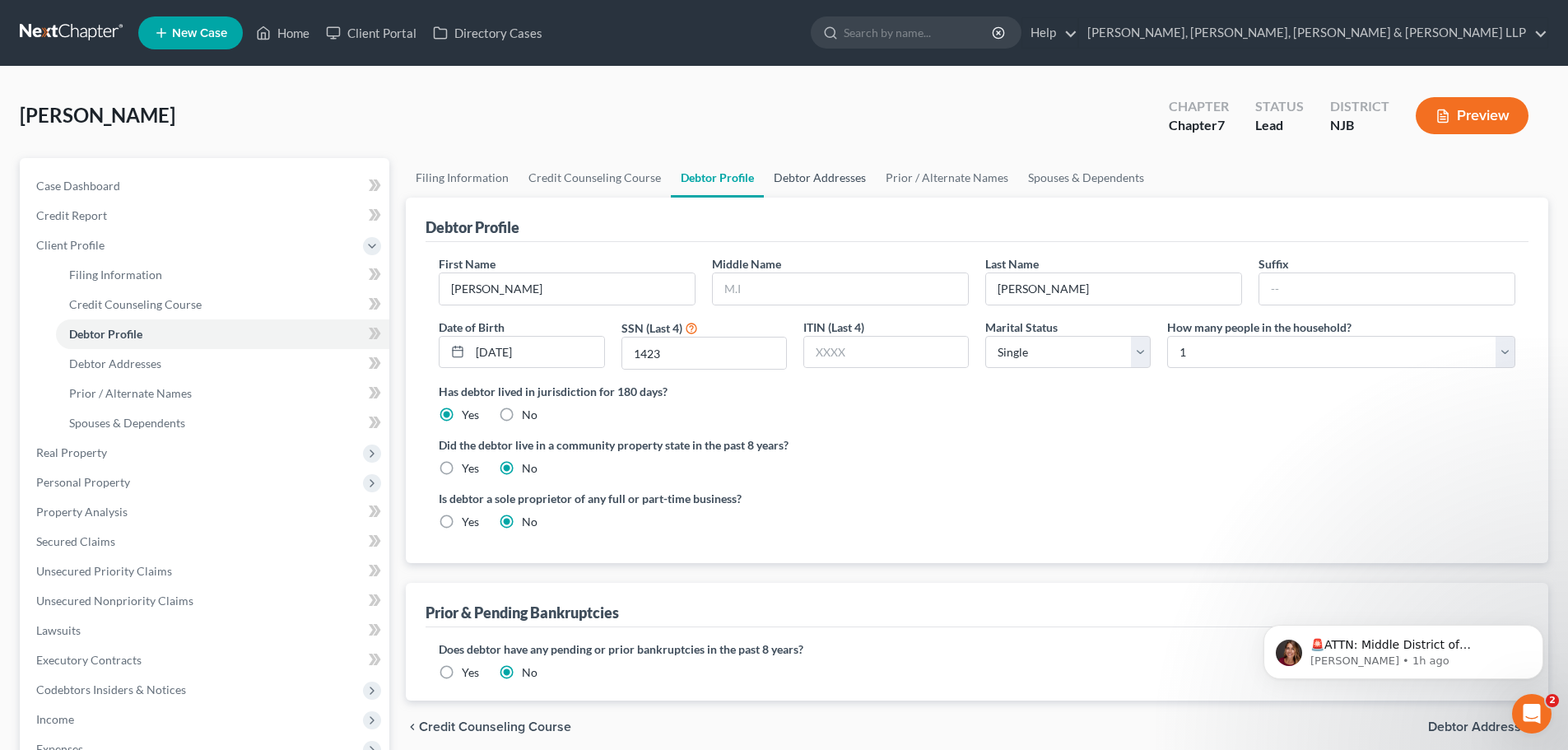
click at [819, 175] on link "Debtor Addresses" at bounding box center [819, 177] width 112 height 40
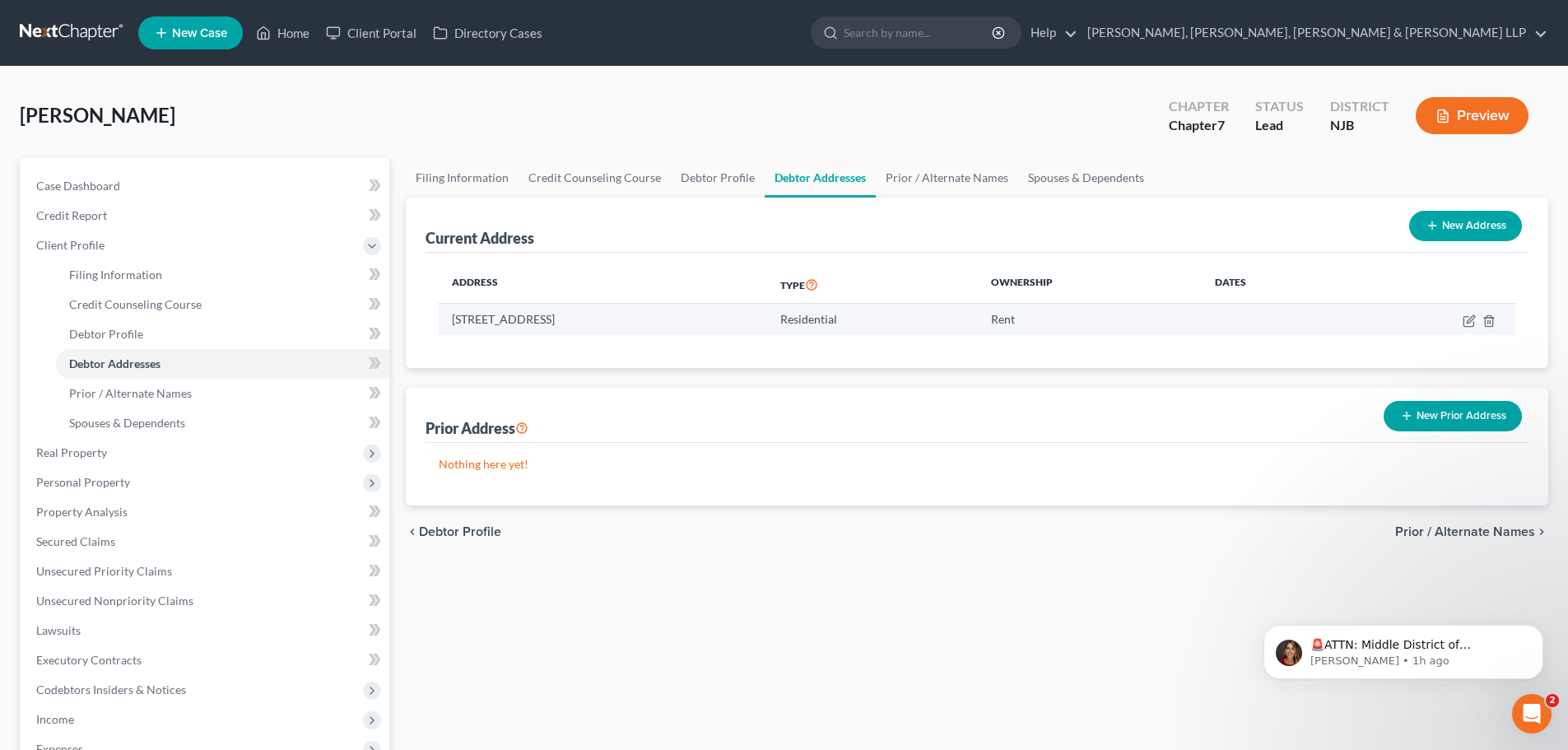
drag, startPoint x: 745, startPoint y: 318, endPoint x: 446, endPoint y: 324, distance: 299.1
click at [446, 324] on td "[STREET_ADDRESS]" at bounding box center [603, 319] width 328 height 31
click at [882, 176] on link "Prior / Alternate Names" at bounding box center [947, 177] width 143 height 40
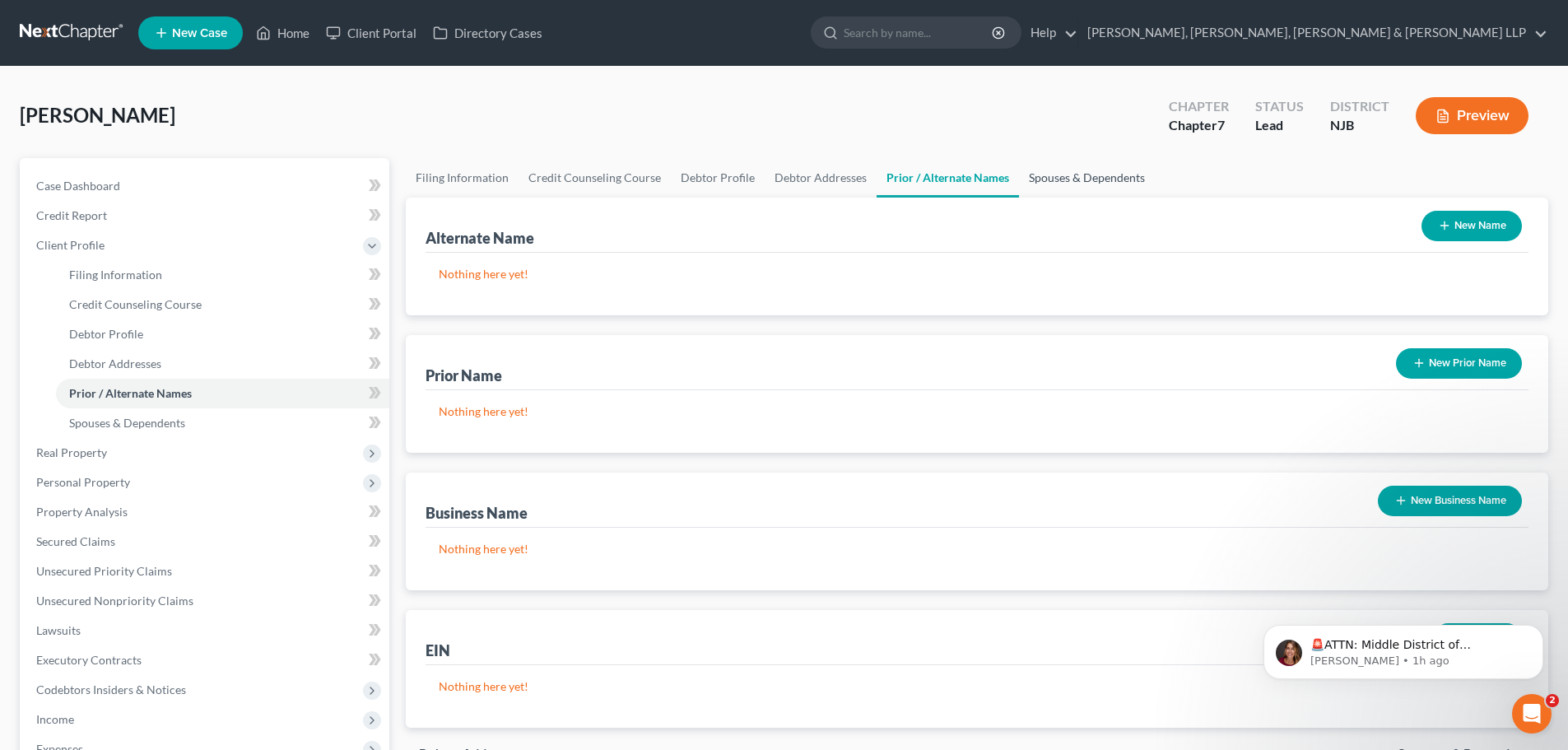
click at [1083, 182] on link "Spouses & Dependents" at bounding box center [1087, 177] width 136 height 40
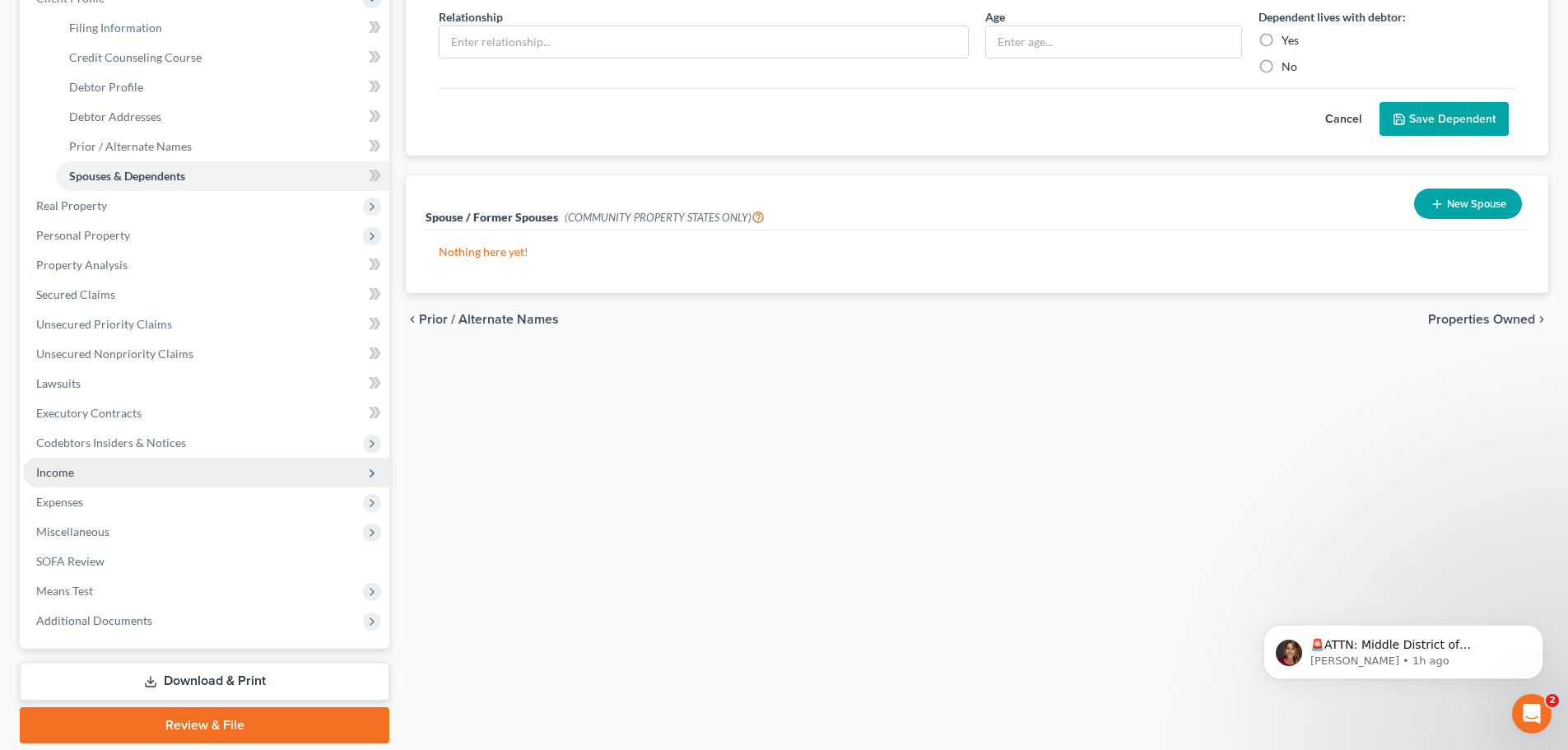
click at [57, 478] on span "Income" at bounding box center [55, 472] width 38 height 14
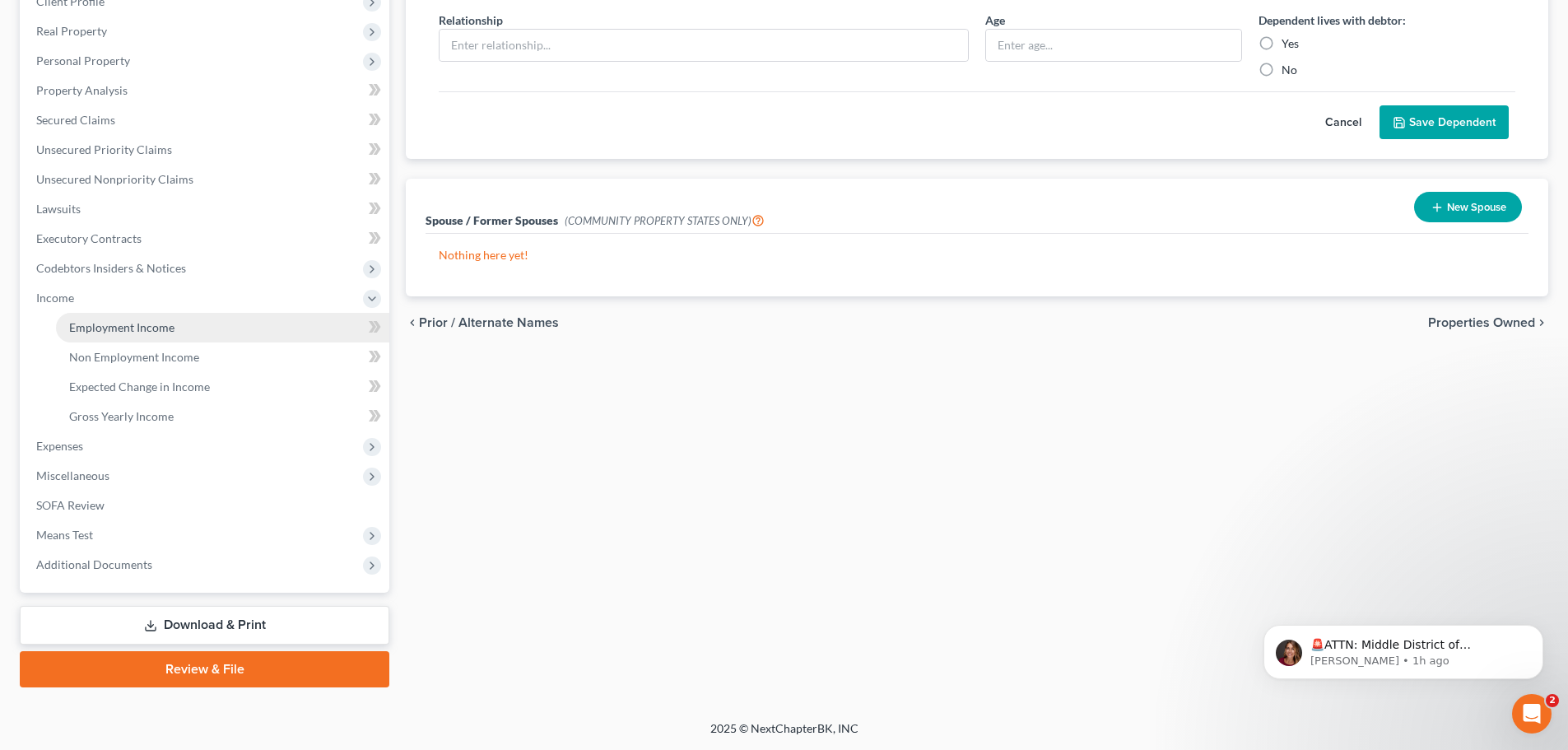
click at [148, 326] on span "Employment Income" at bounding box center [122, 326] width 105 height 14
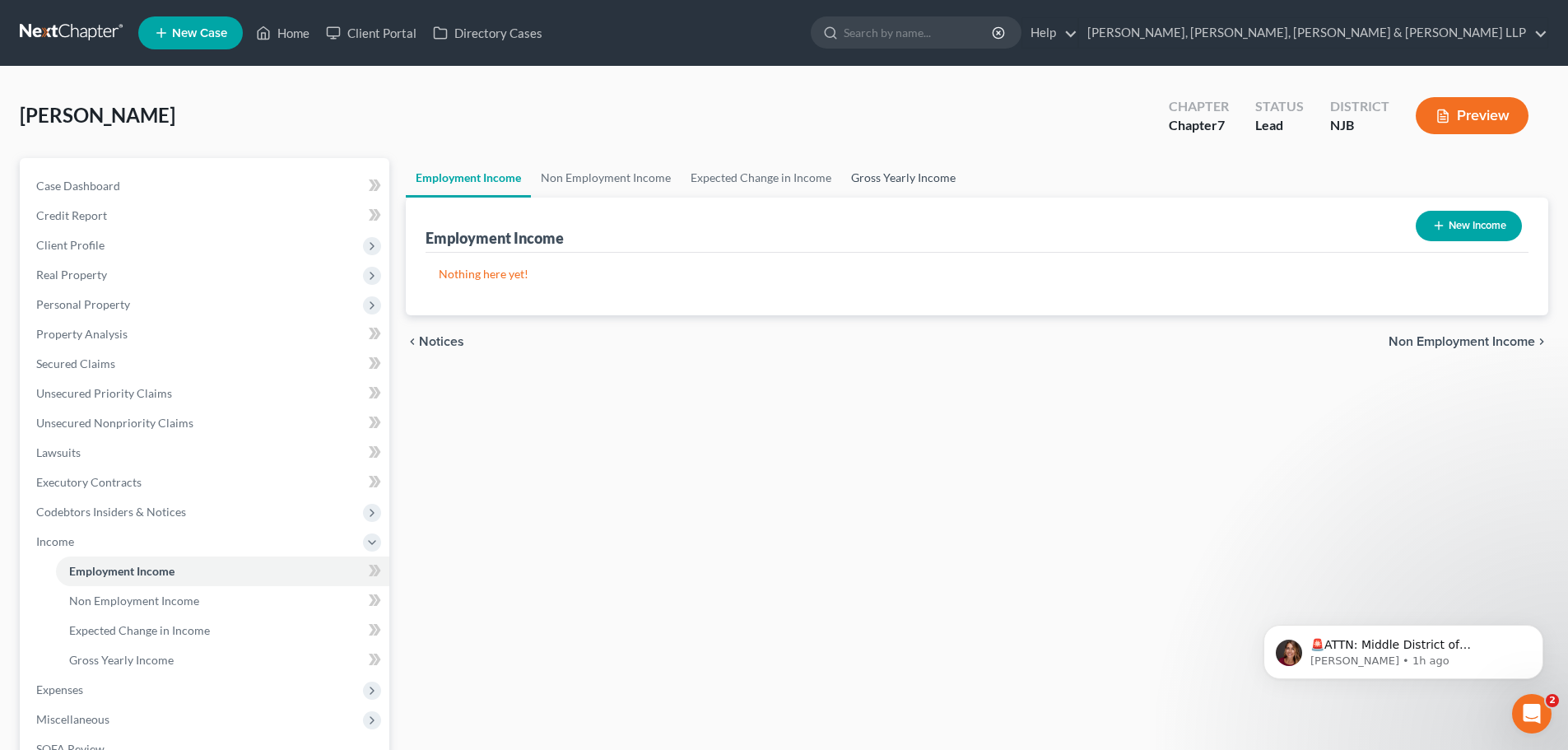
click at [879, 179] on link "Gross Yearly Income" at bounding box center [903, 177] width 124 height 40
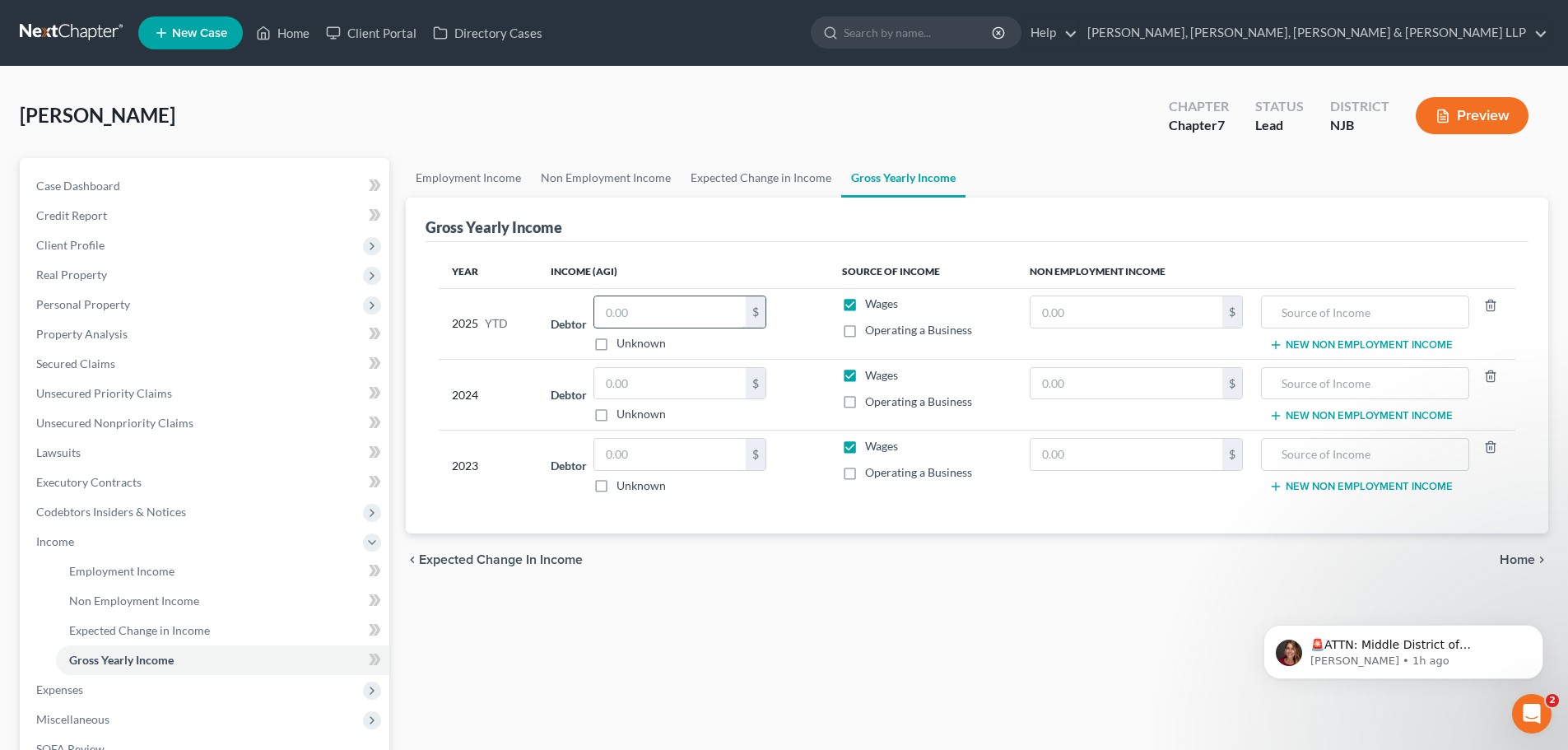
click at [644, 310] on input "text" at bounding box center [669, 311] width 151 height 31
click at [724, 181] on link "Expected Change in Income" at bounding box center [761, 177] width 160 height 40
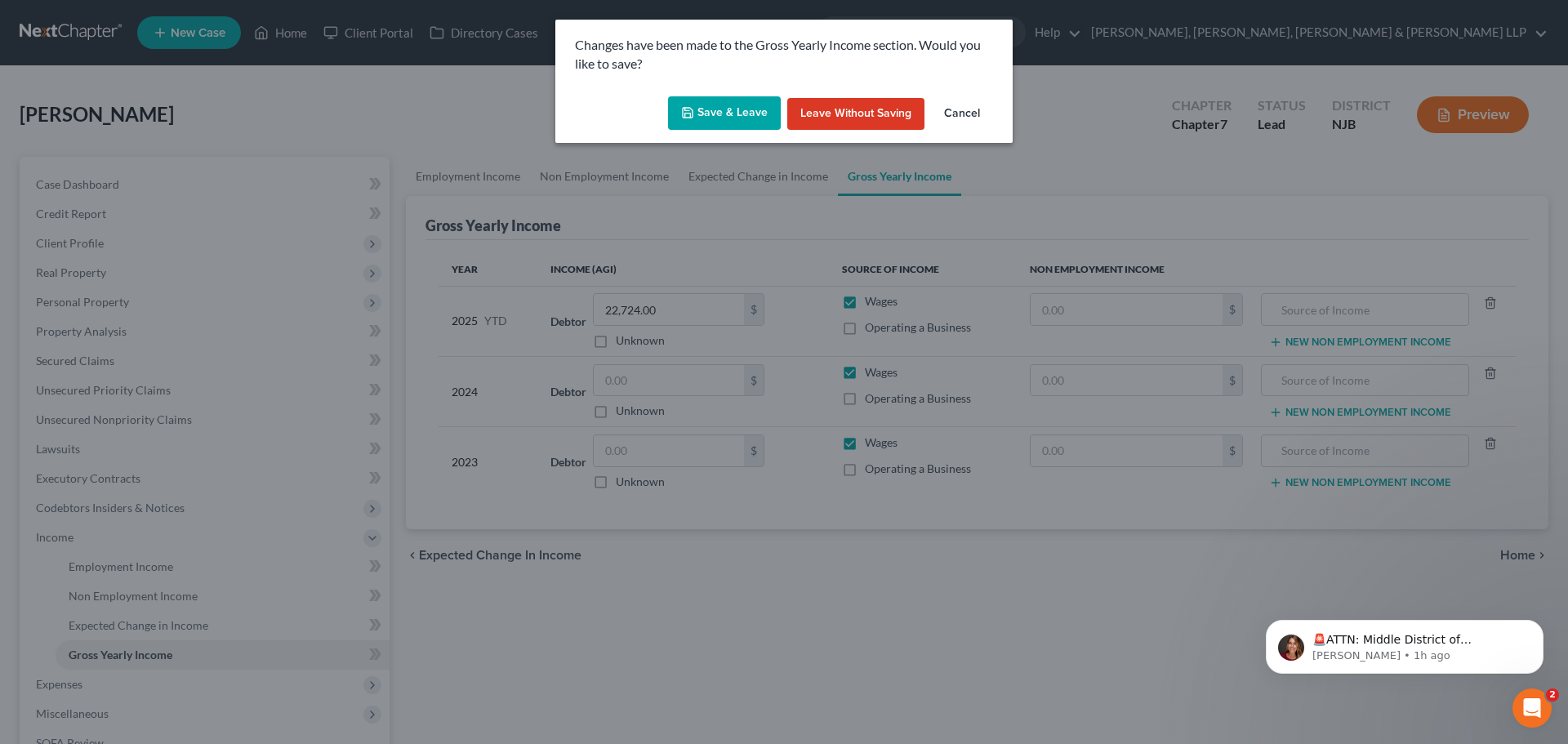
click at [717, 128] on button "Save & Leave" at bounding box center [724, 113] width 113 height 34
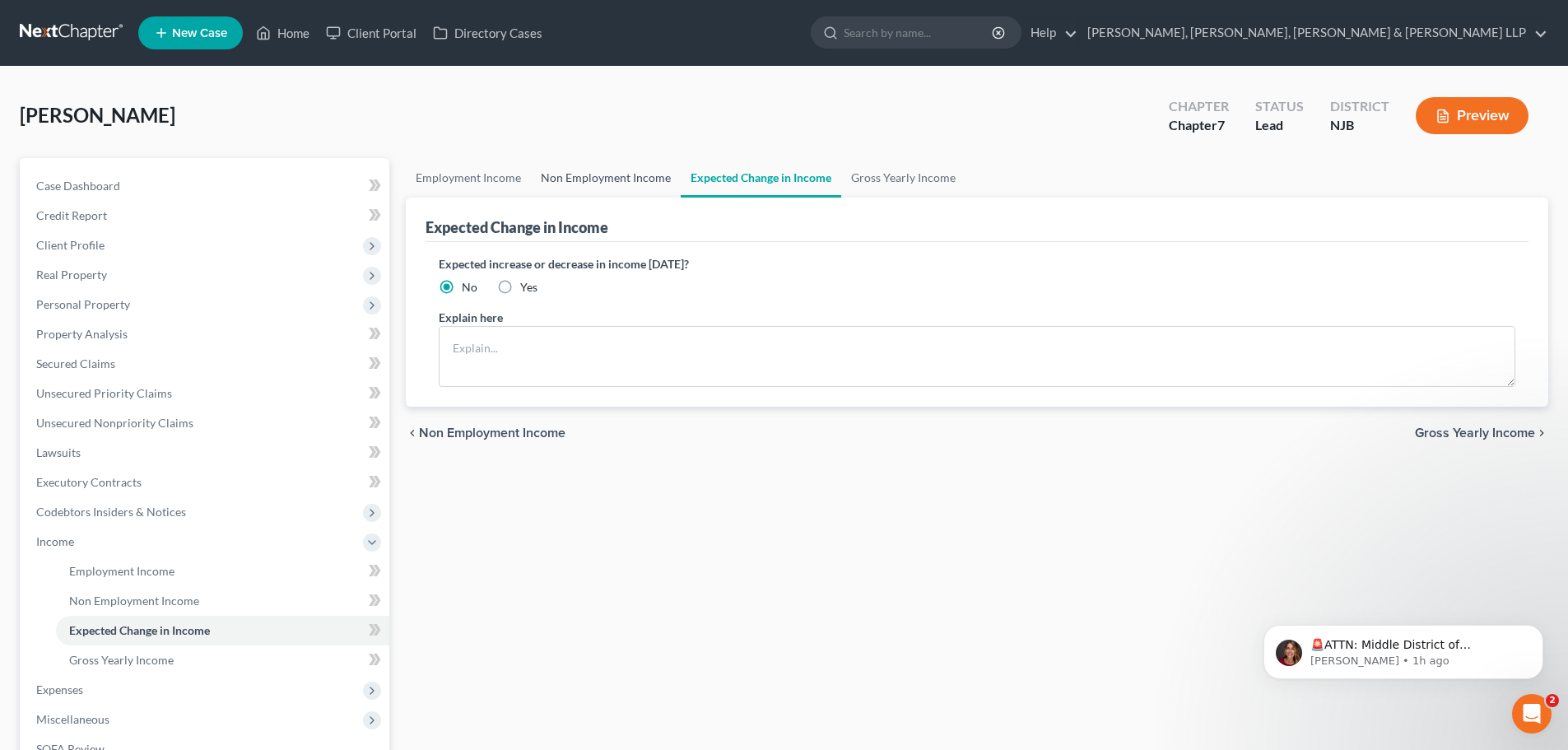
drag, startPoint x: 620, startPoint y: 179, endPoint x: 610, endPoint y: 181, distance: 10.2
click at [619, 179] on link "Non Employment Income" at bounding box center [606, 177] width 150 height 40
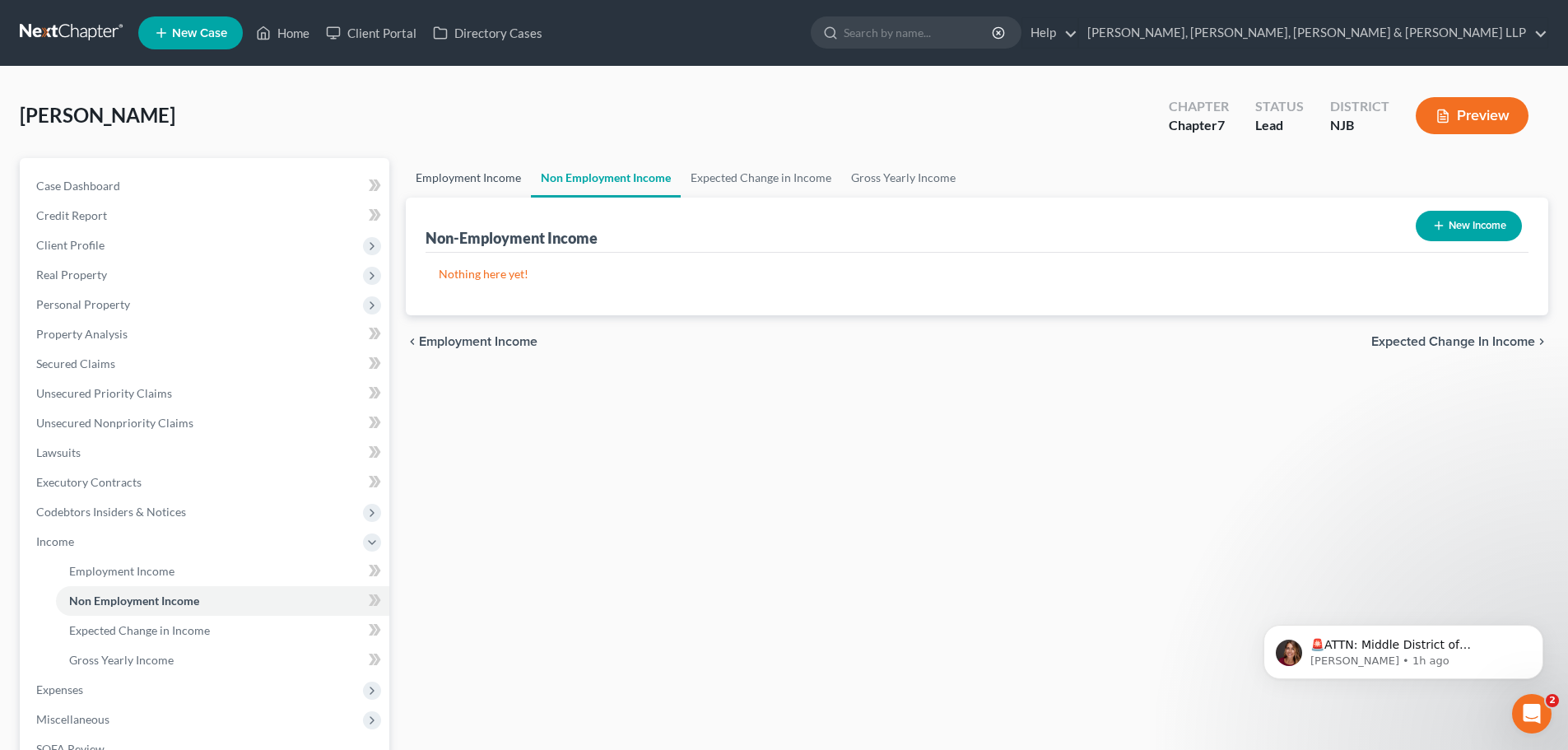
click at [457, 184] on link "Employment Income" at bounding box center [468, 177] width 125 height 40
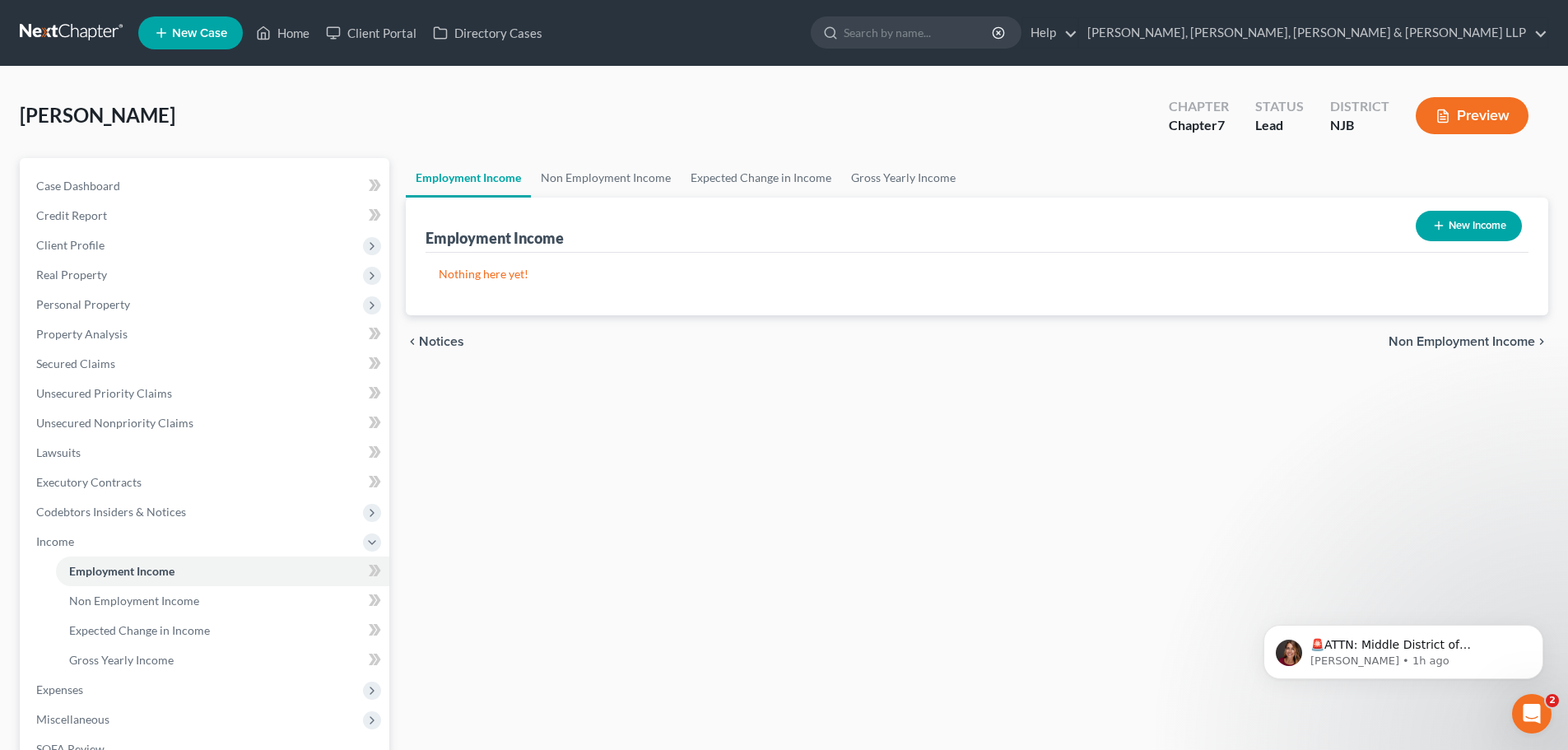
click at [1452, 213] on button "New Income" at bounding box center [1469, 226] width 106 height 30
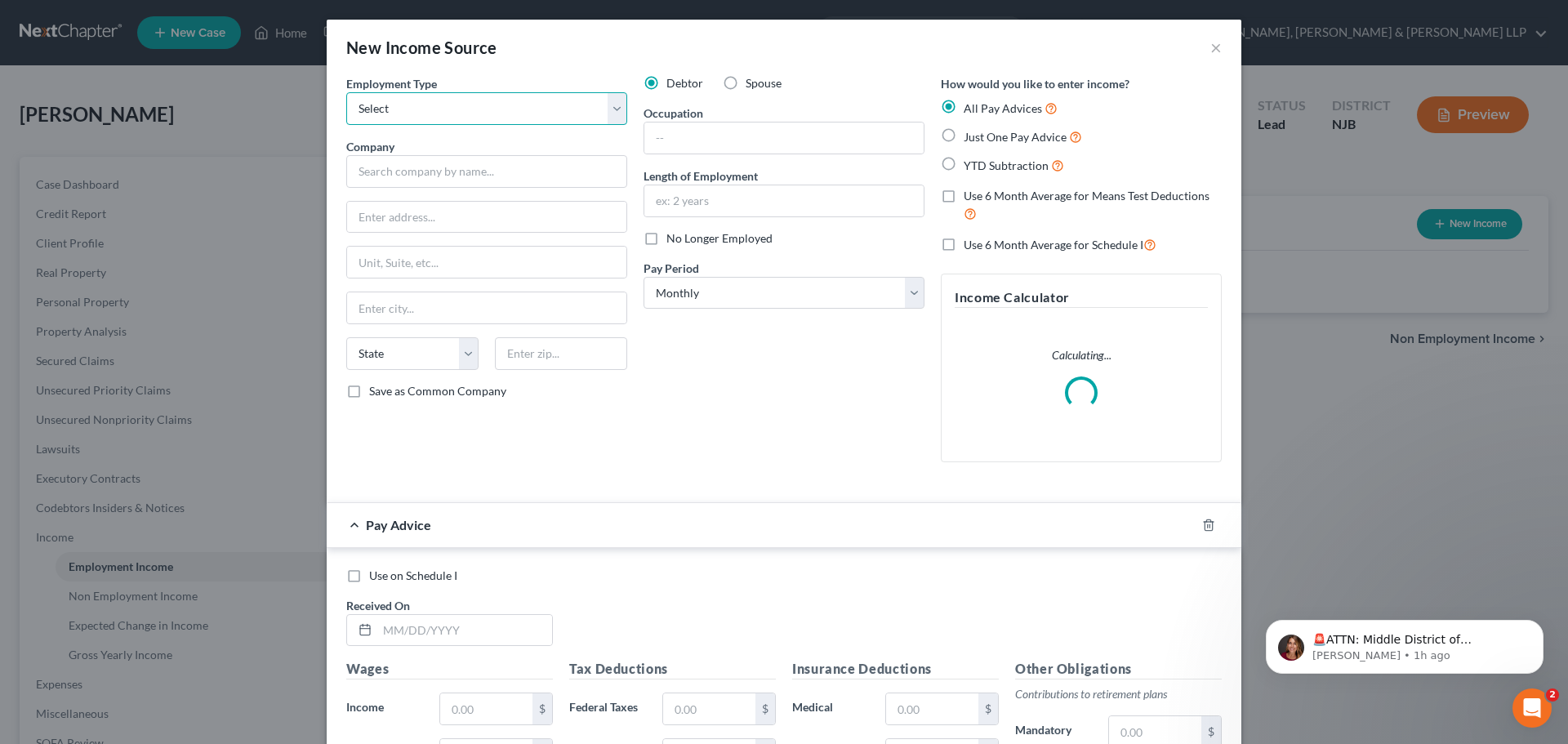
click at [389, 115] on select "Select Full or [DEMOGRAPHIC_DATA] Employment Self Employment" at bounding box center [487, 108] width 281 height 33
click at [347, 92] on select "Select Full or [DEMOGRAPHIC_DATA] Employment Self Employment" at bounding box center [487, 108] width 281 height 33
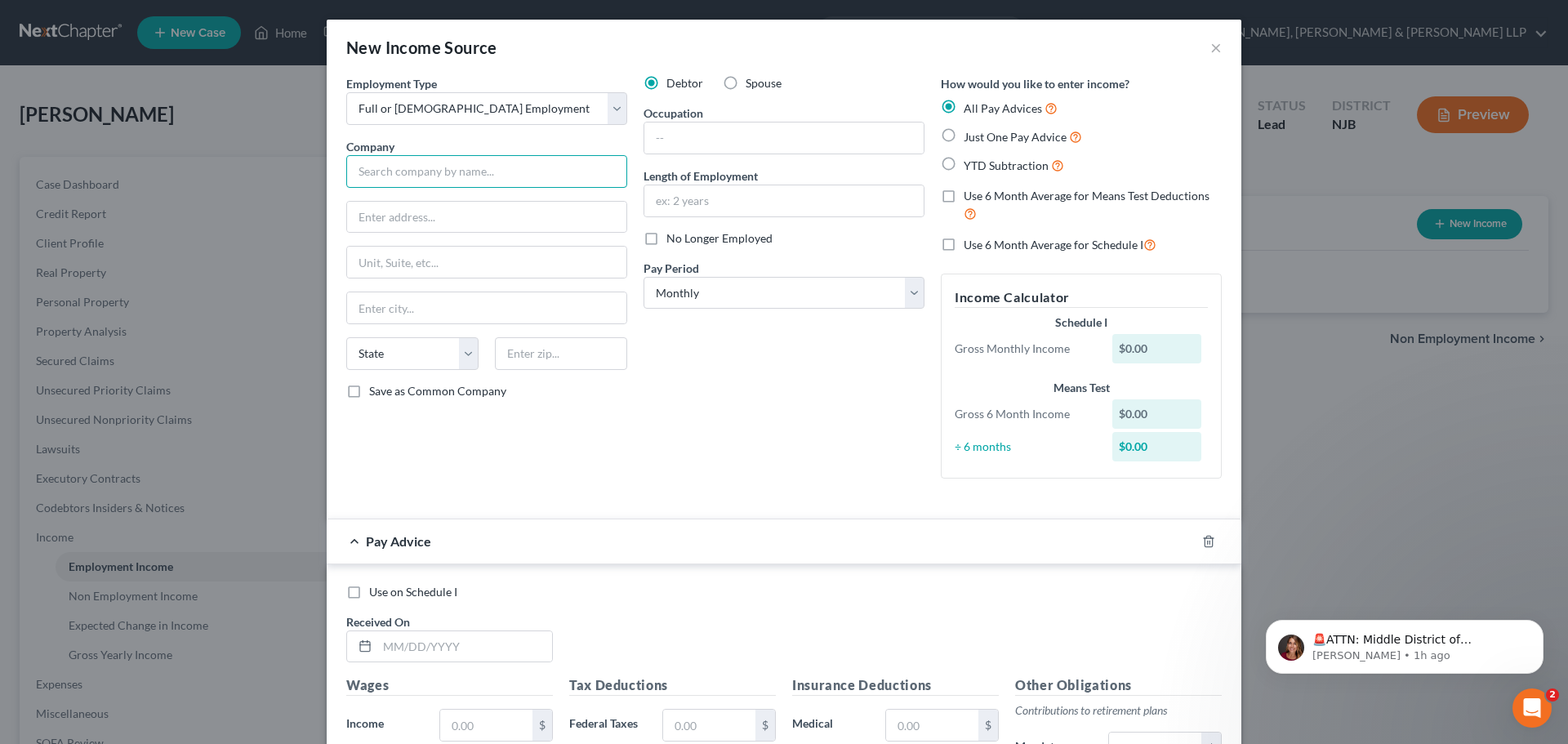
click at [463, 166] on input "text" at bounding box center [487, 171] width 281 height 33
click at [413, 216] on input "text" at bounding box center [487, 217] width 280 height 31
click at [522, 362] on input "text" at bounding box center [561, 353] width 132 height 33
click at [508, 320] on input "[GEOGRAPHIC_DATA]" at bounding box center [487, 307] width 280 height 31
click at [481, 648] on input "text" at bounding box center [465, 646] width 175 height 31
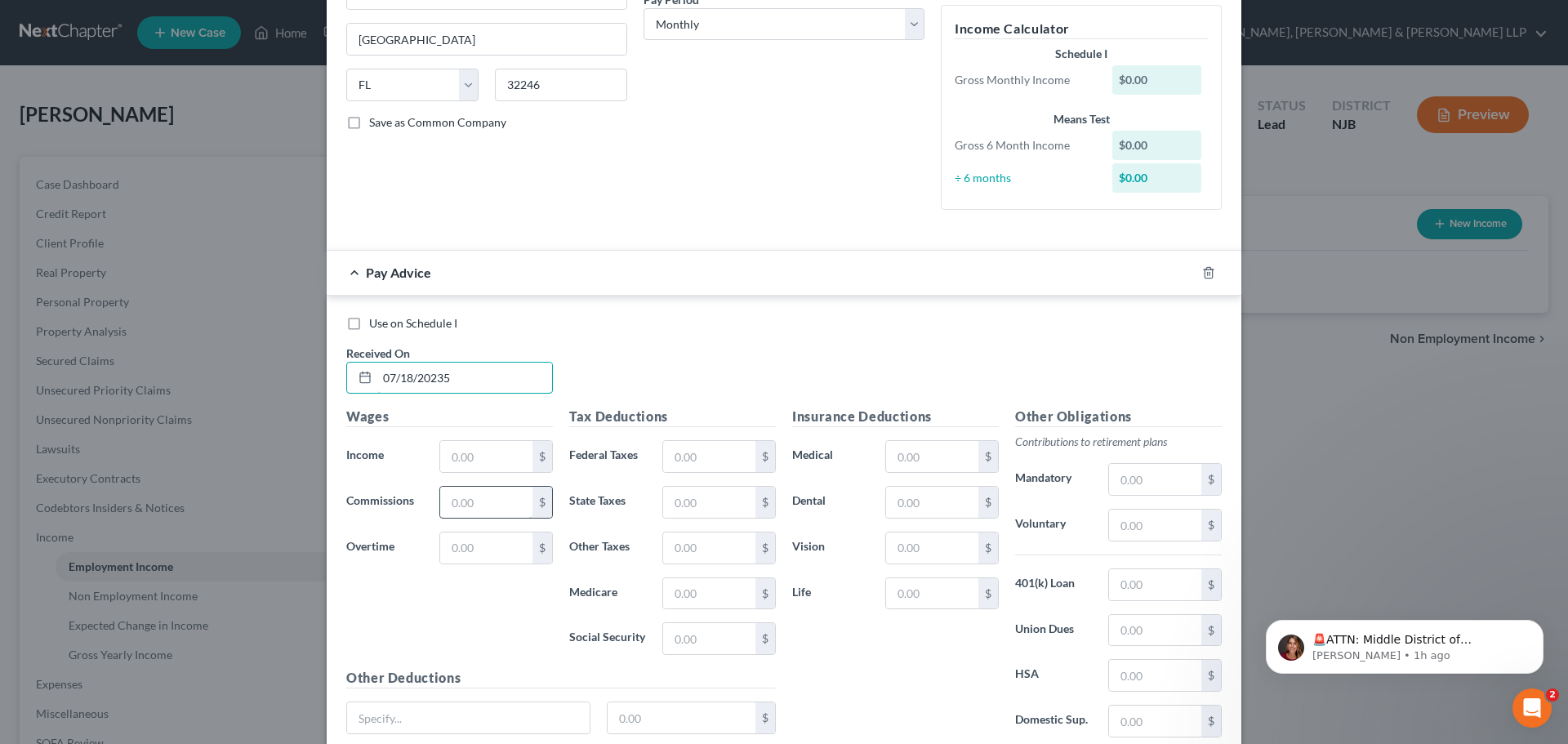
scroll to position [326, 0]
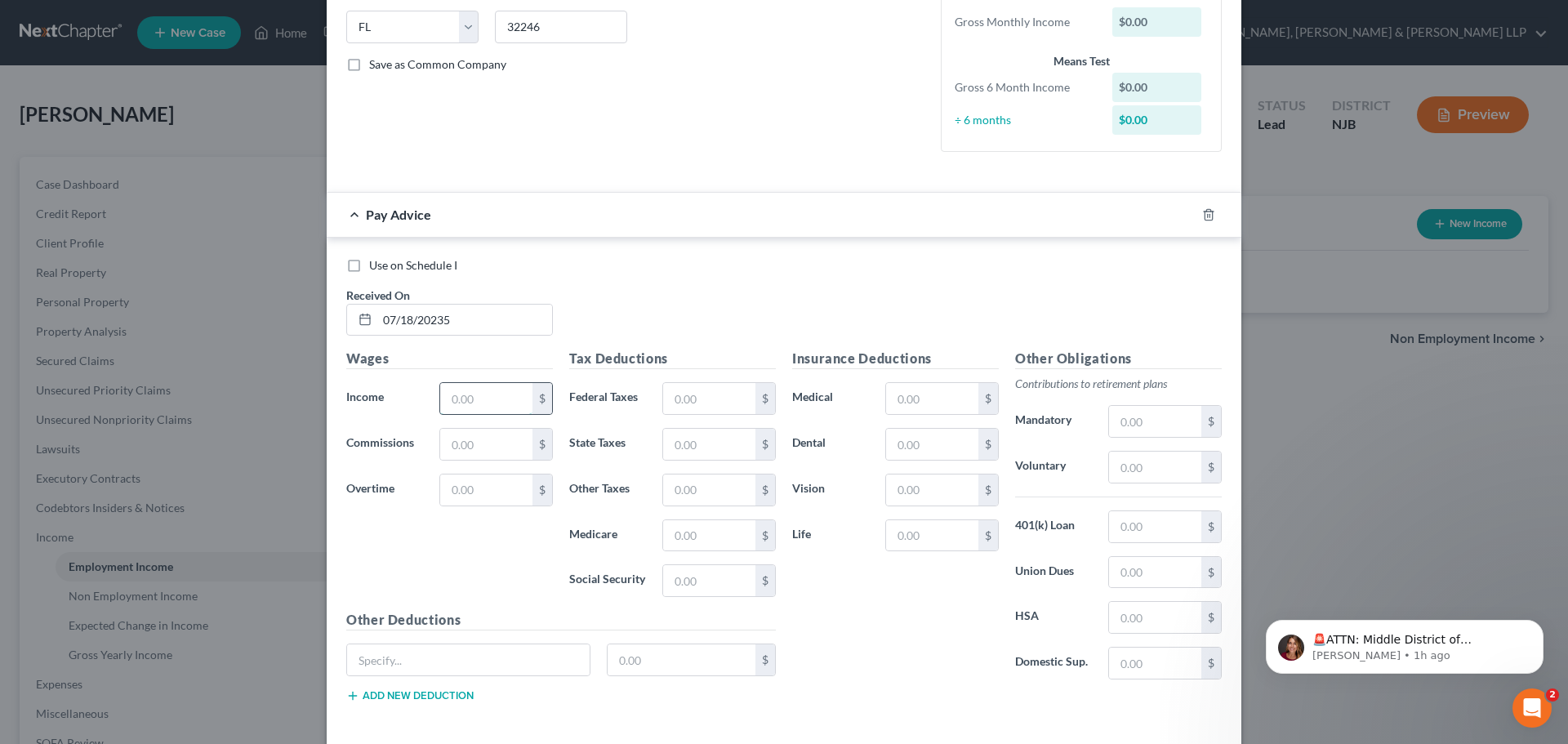
click at [452, 413] on input "text" at bounding box center [486, 398] width 92 height 31
click at [692, 400] on input "text" at bounding box center [709, 398] width 92 height 31
click at [698, 442] on input "text" at bounding box center [709, 444] width 92 height 31
click at [671, 553] on div "Tax Deductions Federal Taxes 56.56 $ State Taxes 15.87 $ Other Taxes $ Medicare…" at bounding box center [672, 480] width 223 height 261
click at [686, 533] on input "text" at bounding box center [709, 535] width 92 height 31
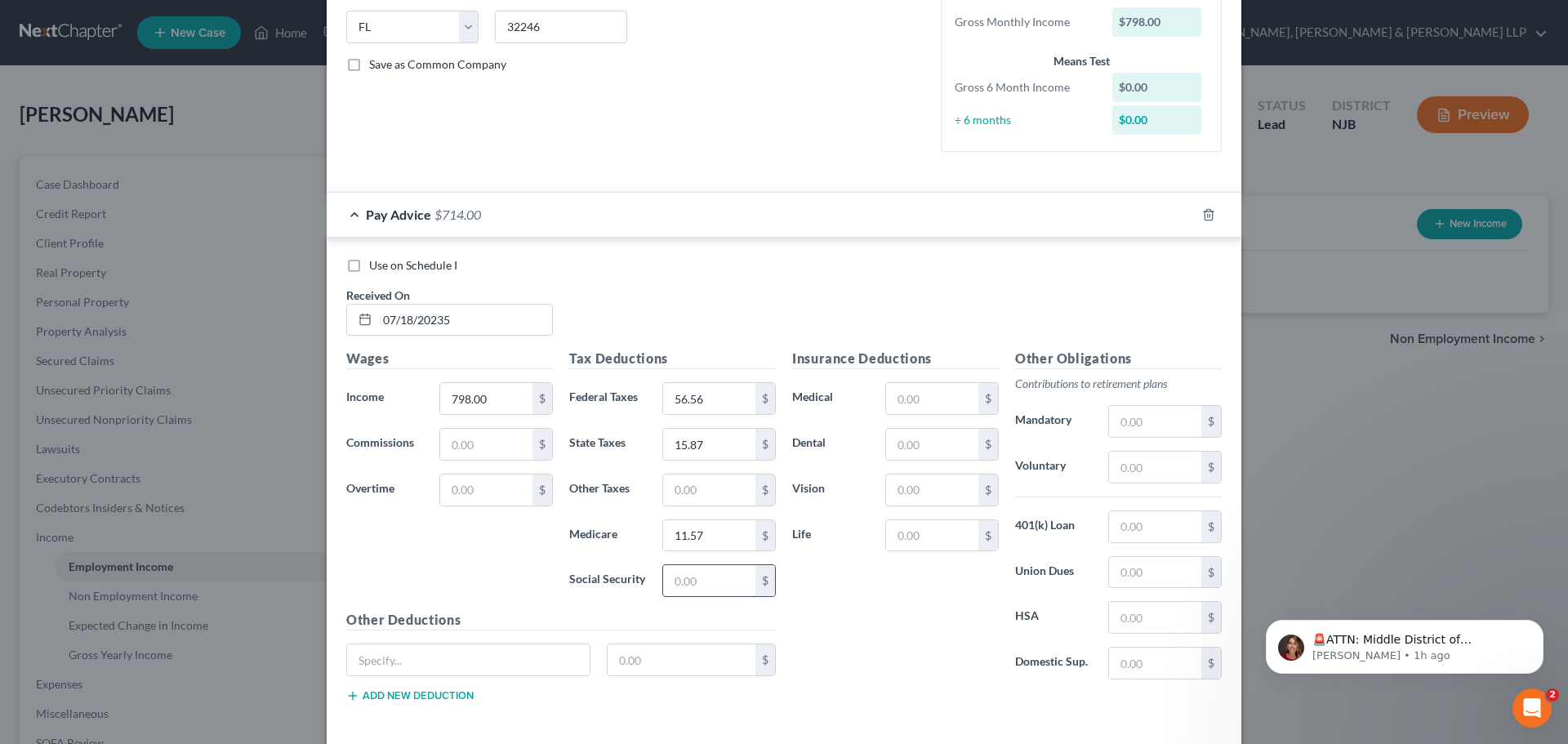
click at [681, 569] on input "text" at bounding box center [709, 580] width 92 height 31
click at [675, 491] on input "text" at bounding box center [709, 490] width 92 height 31
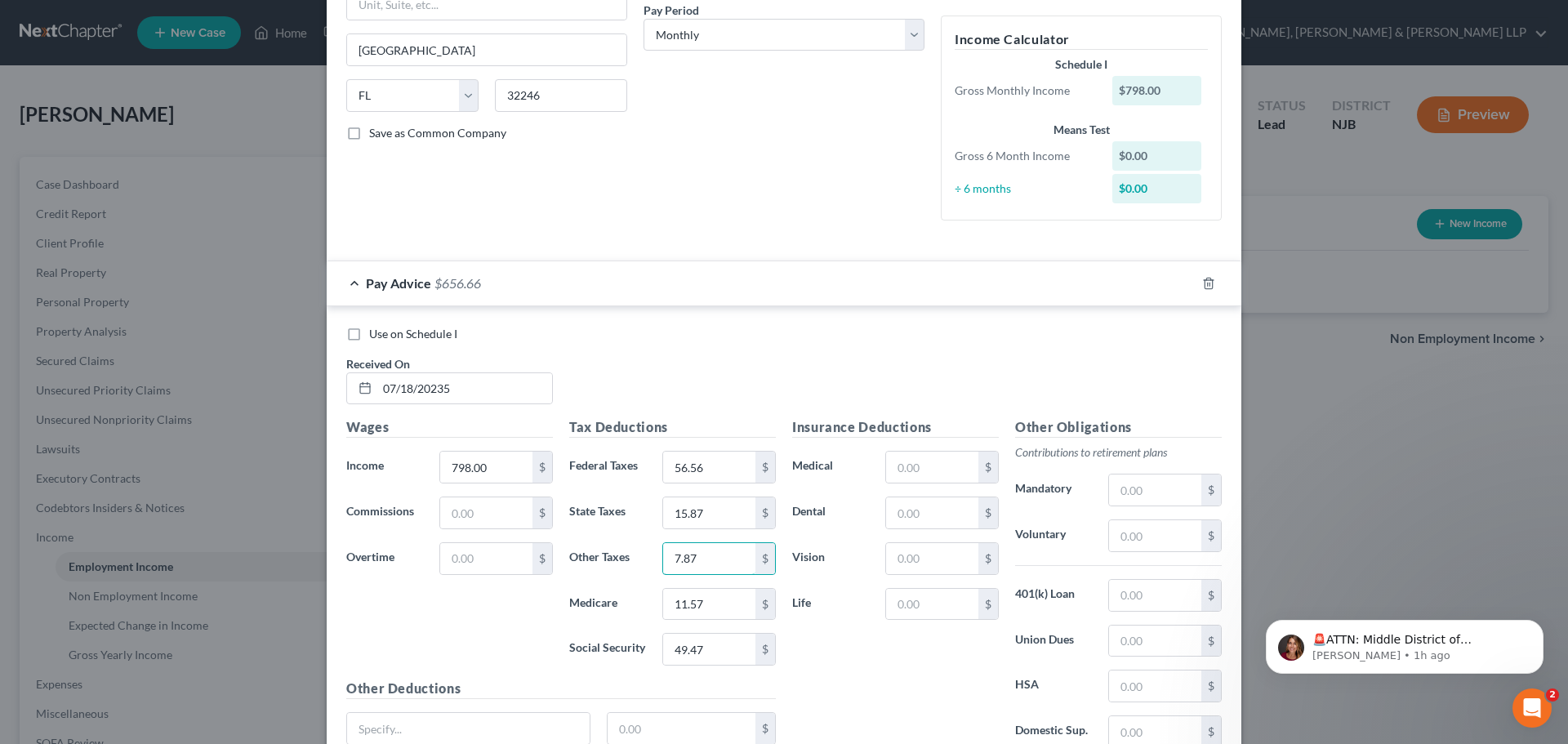
scroll to position [401, 0]
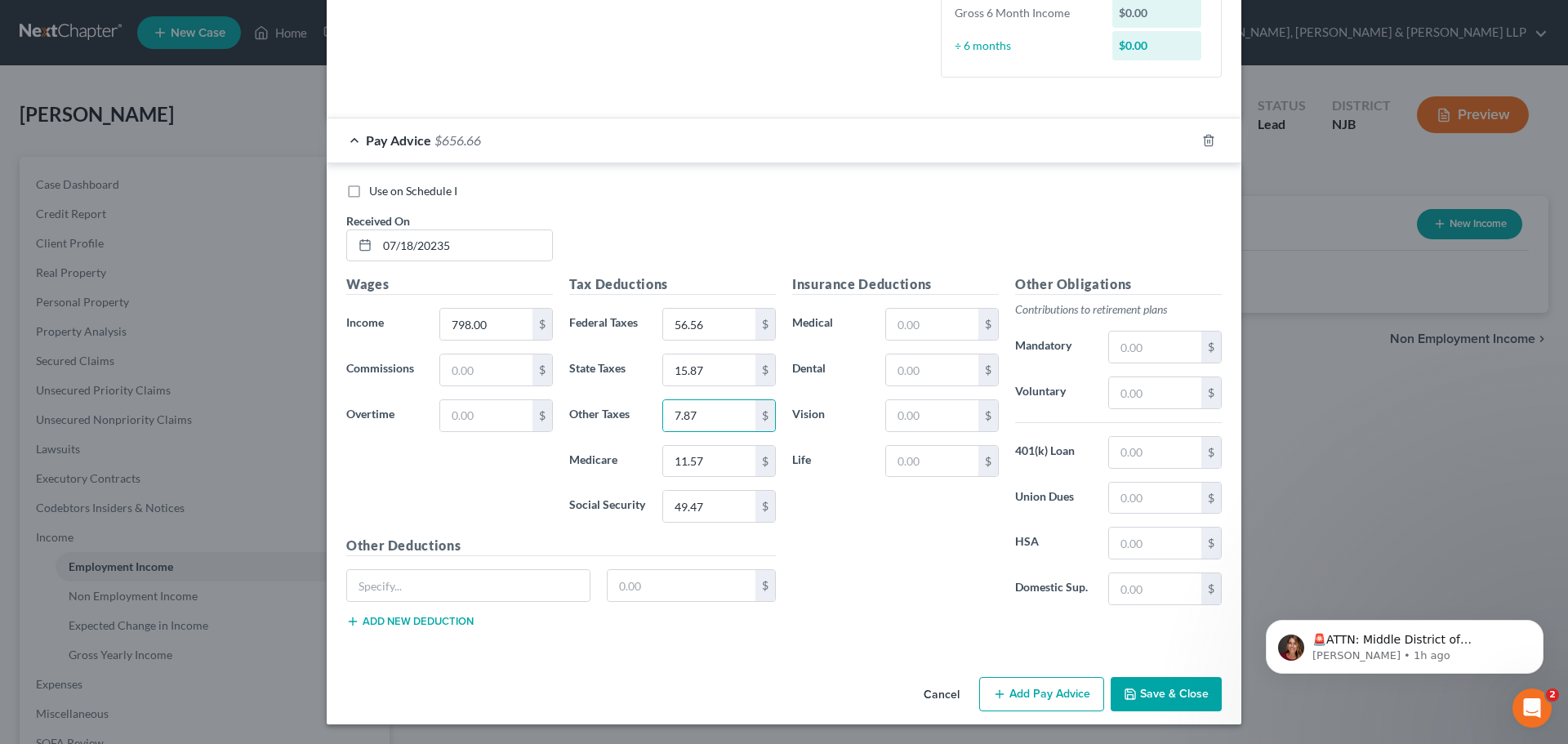
click at [1031, 686] on button "Add Pay Advice" at bounding box center [1041, 694] width 125 height 34
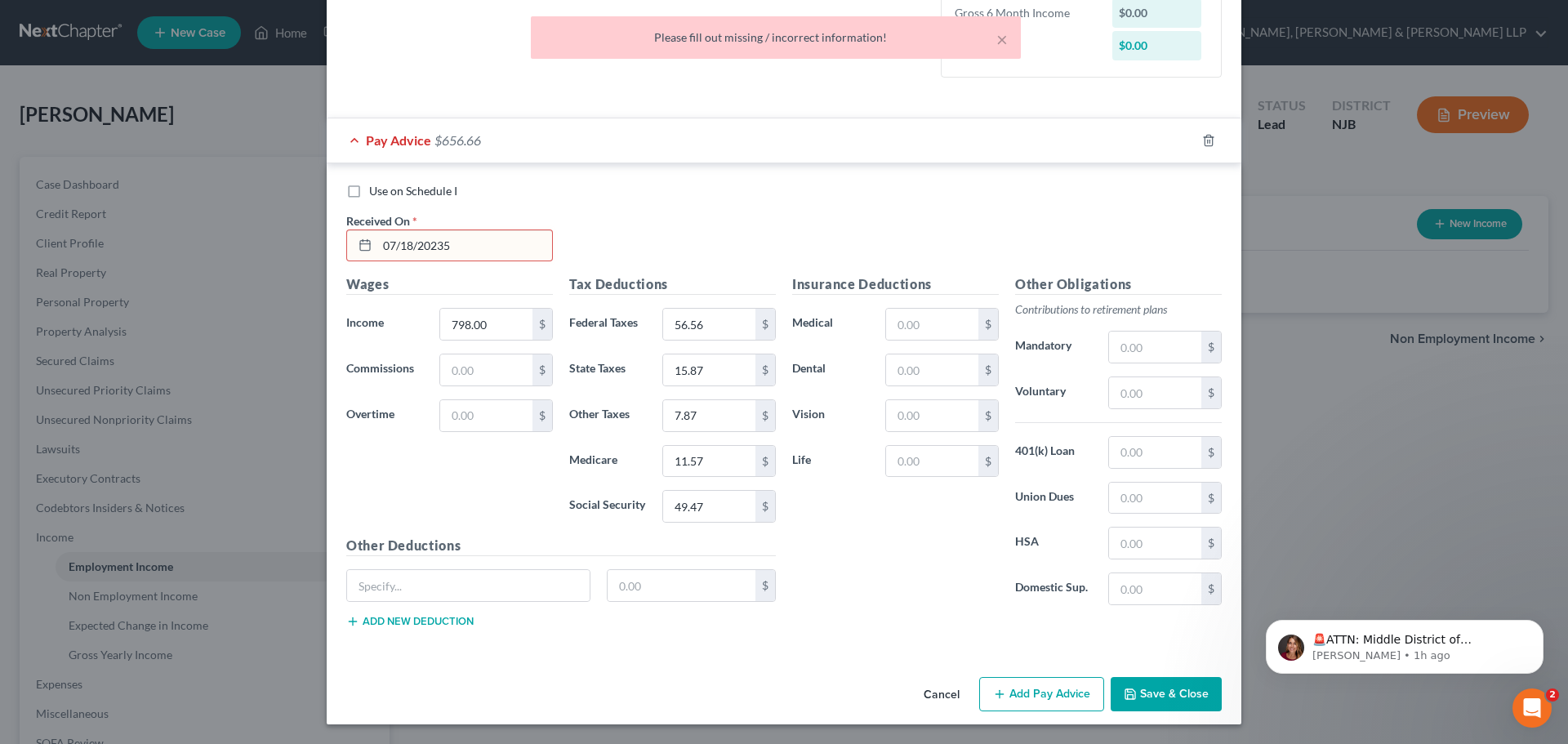
click at [447, 247] on input "07/18/20235" at bounding box center [465, 245] width 175 height 31
click at [1066, 699] on button "Add Pay Advice" at bounding box center [1041, 694] width 125 height 34
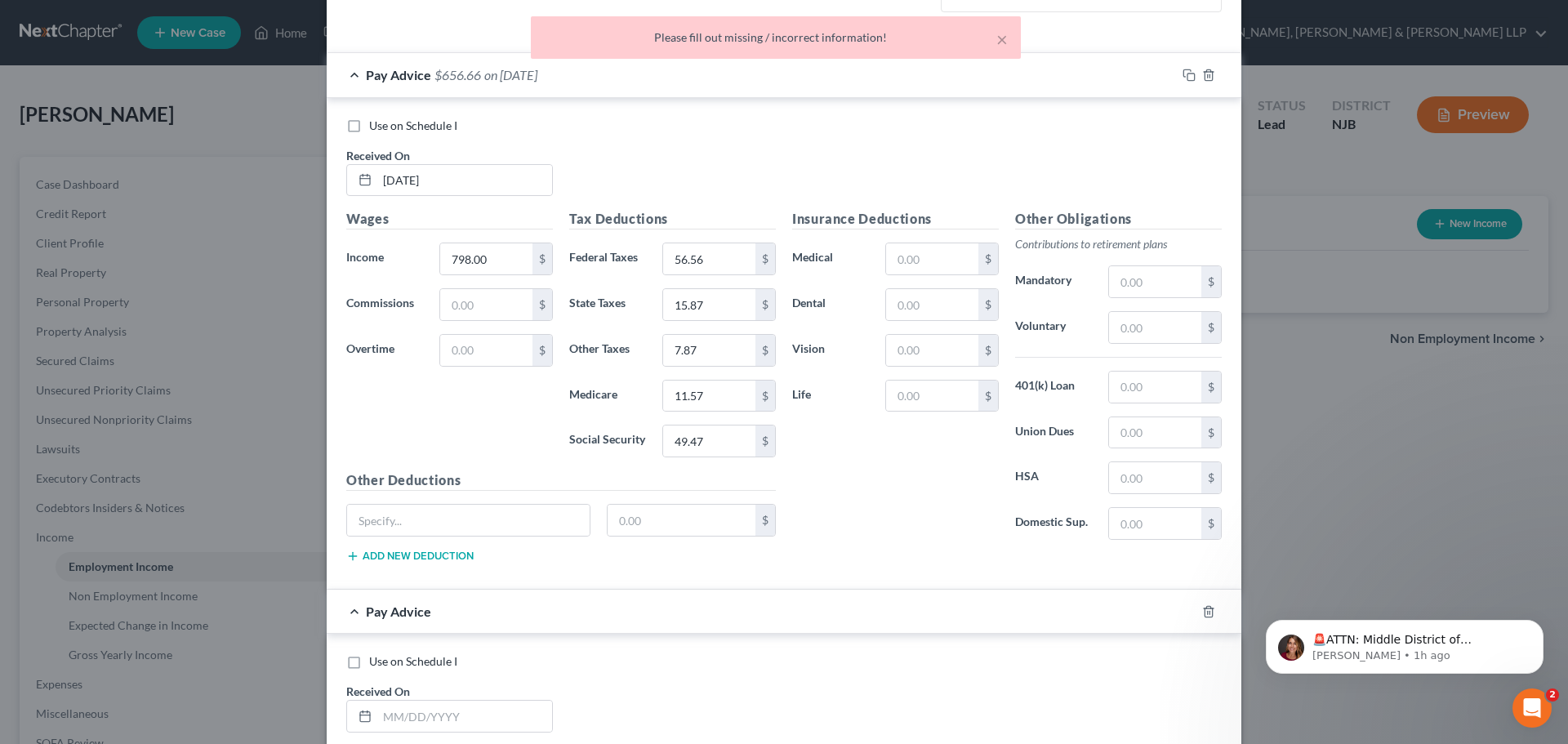
scroll to position [646, 0]
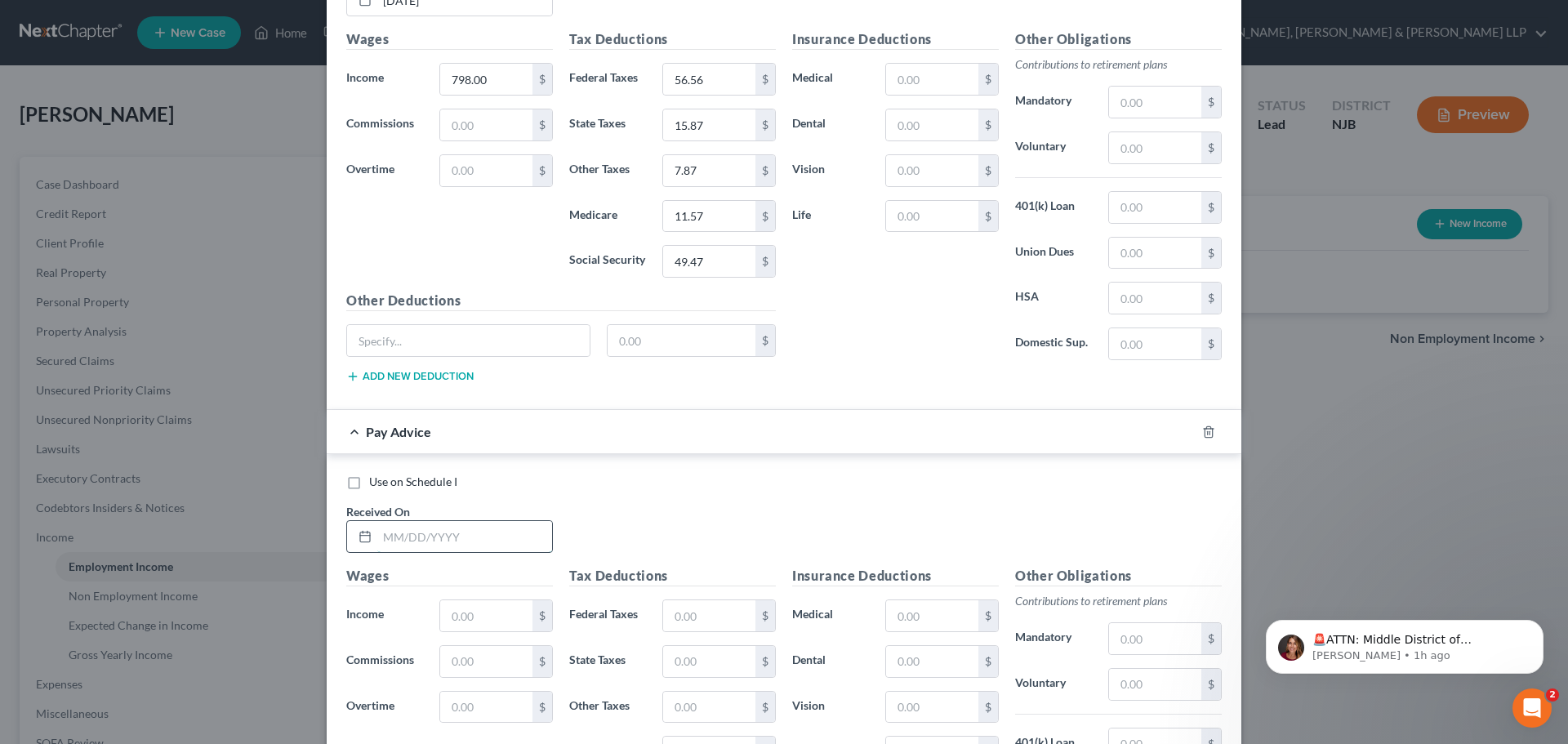
click at [421, 528] on input "text" at bounding box center [465, 536] width 175 height 31
click at [469, 626] on input "text" at bounding box center [486, 615] width 92 height 31
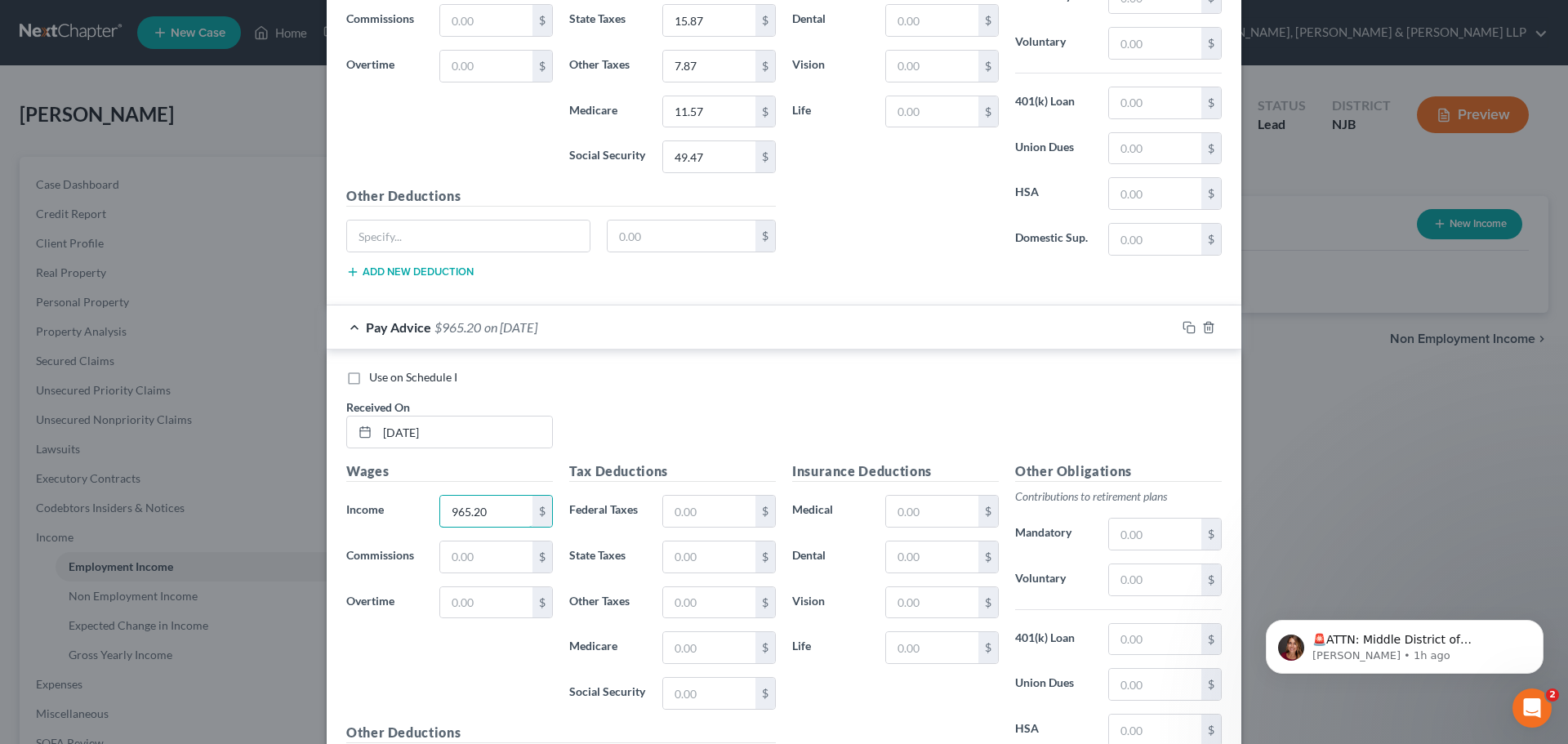
scroll to position [936, 0]
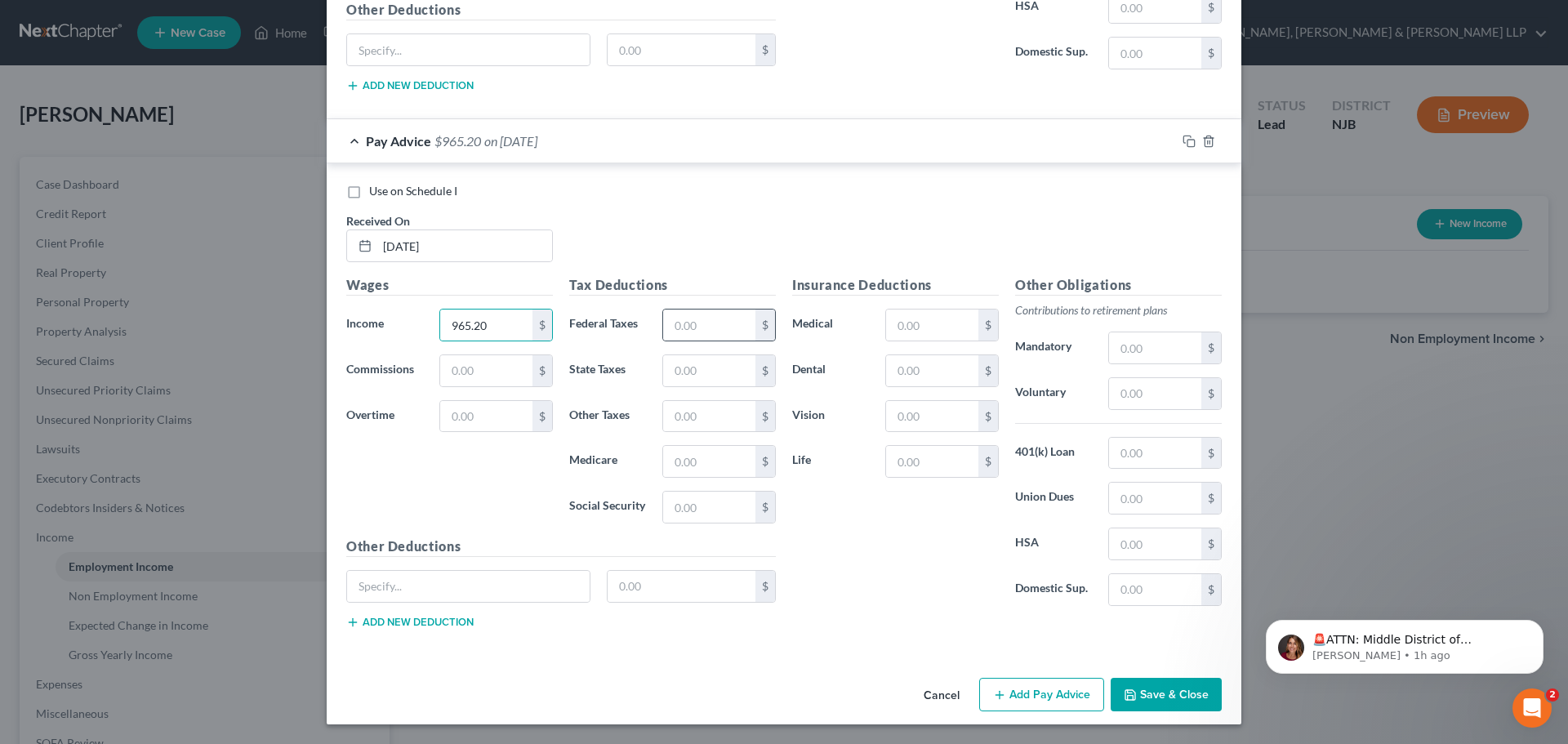
click at [713, 341] on div "$" at bounding box center [719, 325] width 114 height 33
click at [710, 333] on input "text" at bounding box center [709, 325] width 92 height 31
click at [698, 376] on input "text" at bounding box center [709, 370] width 92 height 31
click at [671, 472] on input "text" at bounding box center [709, 461] width 92 height 31
click at [676, 505] on input "text" at bounding box center [709, 506] width 92 height 31
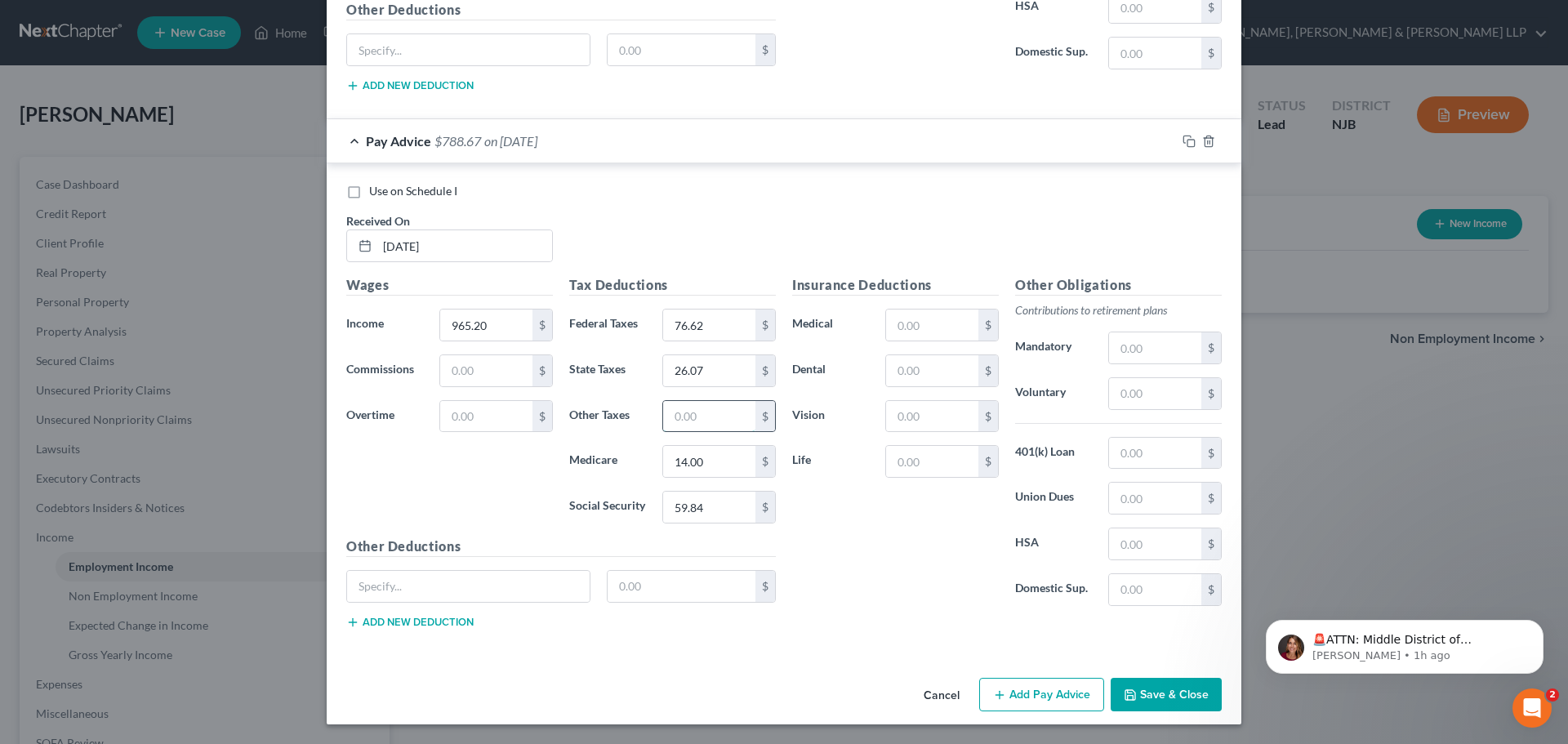
click at [682, 419] on input "text" at bounding box center [709, 416] width 92 height 31
click at [1051, 697] on button "Add Pay Advice" at bounding box center [1041, 695] width 125 height 34
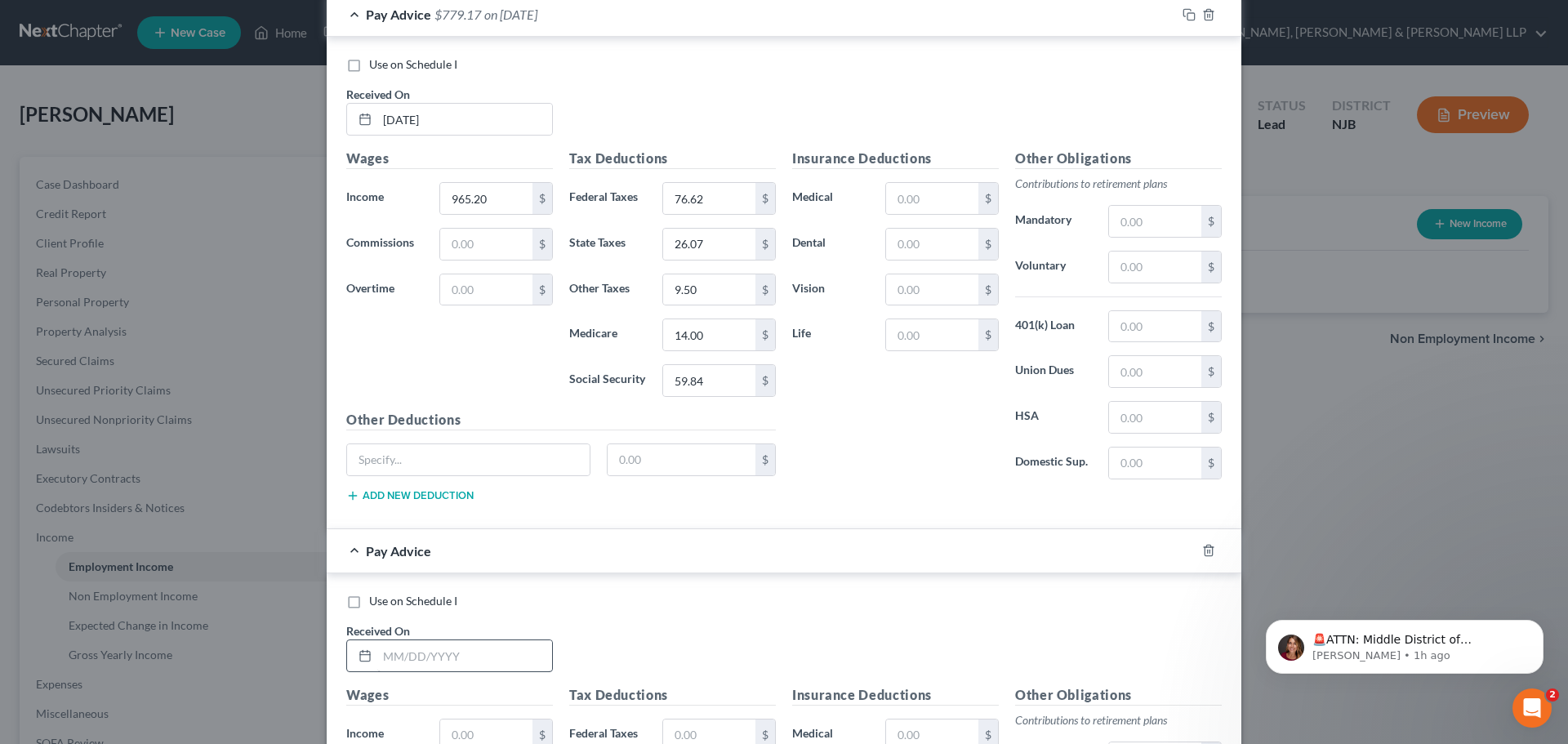
scroll to position [1181, 0]
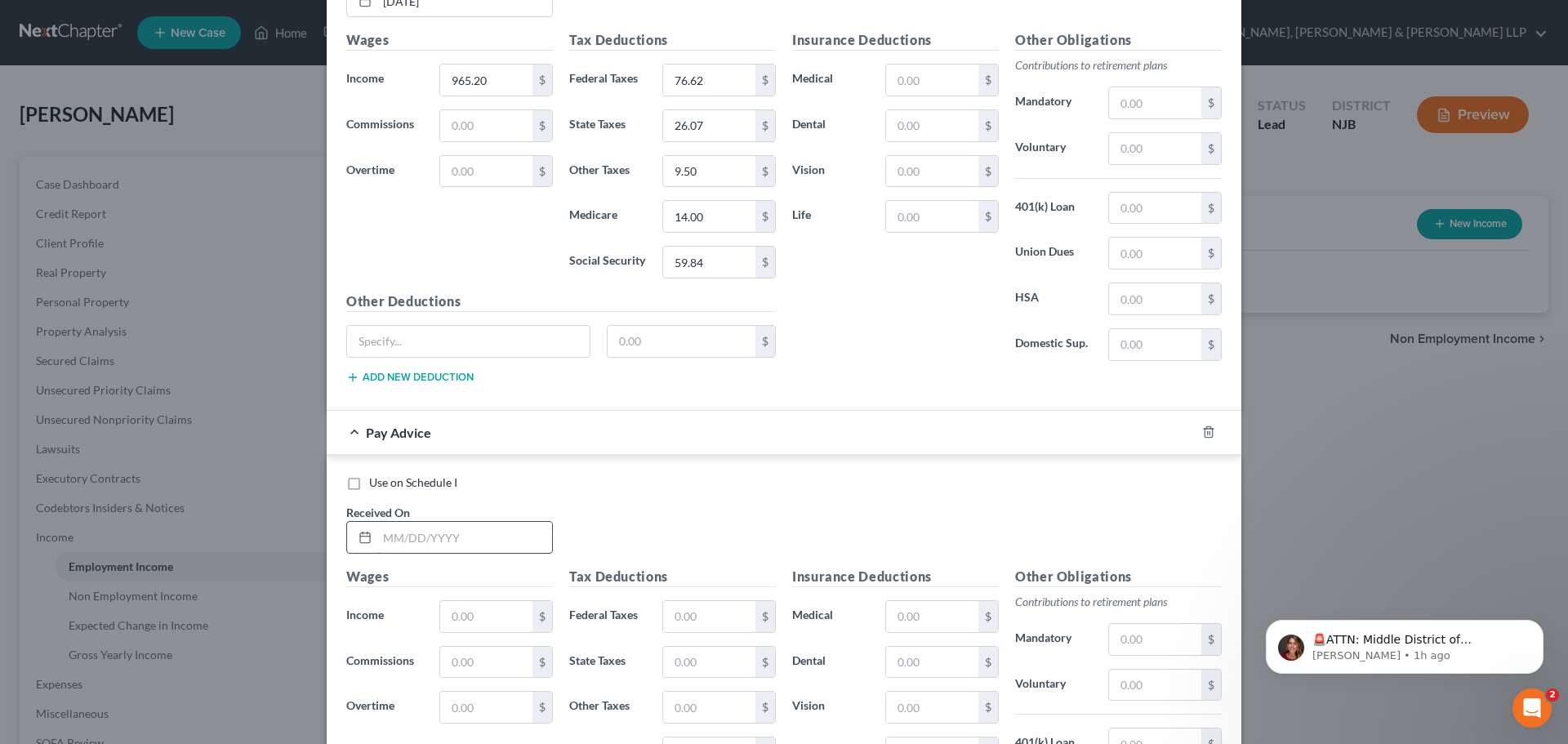
click at [428, 543] on input "text" at bounding box center [465, 536] width 175 height 31
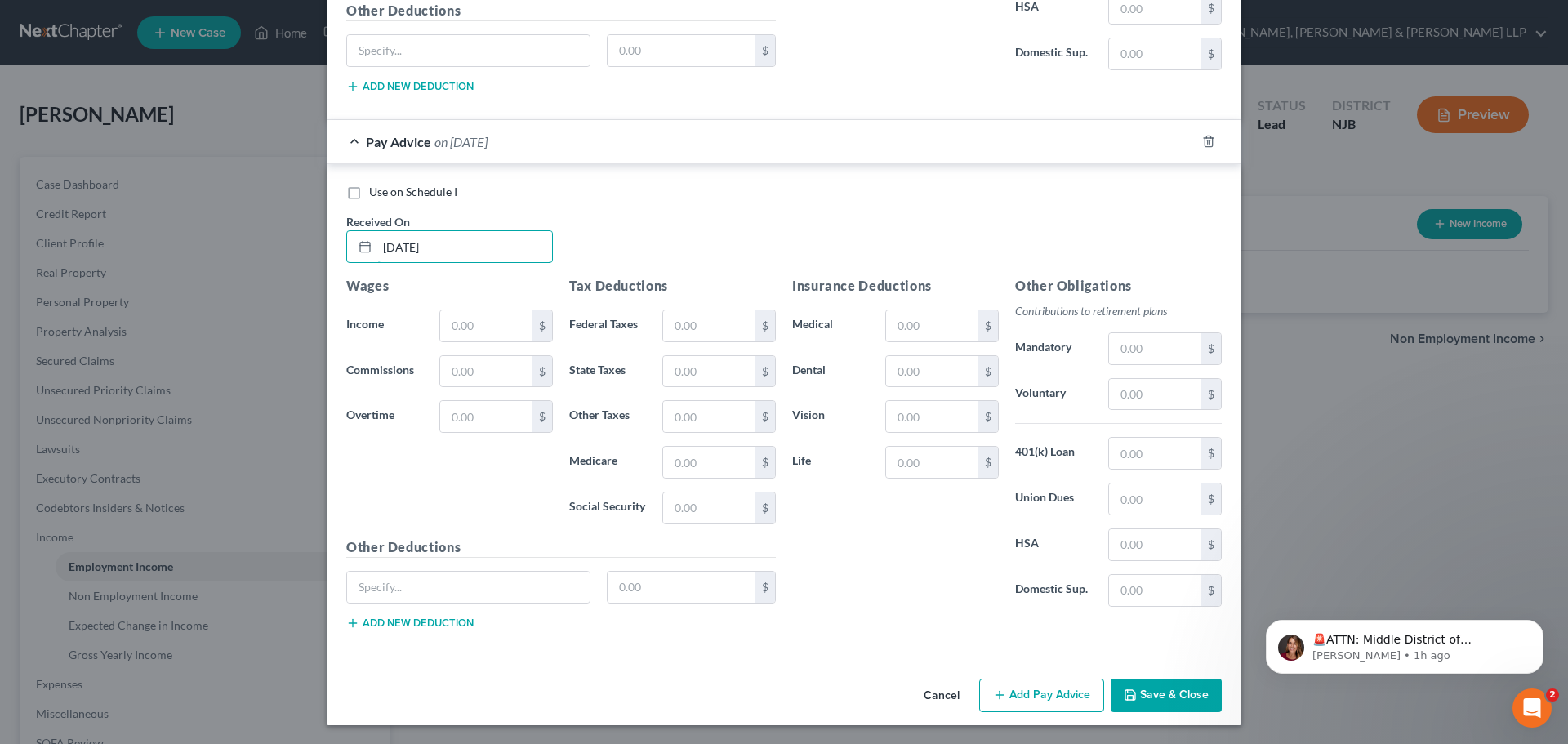
scroll to position [1473, 0]
click at [461, 316] on input "text" at bounding box center [486, 325] width 92 height 31
click at [687, 327] on input "text" at bounding box center [709, 325] width 92 height 31
click at [683, 377] on input "text" at bounding box center [709, 370] width 92 height 31
click at [691, 450] on input "text" at bounding box center [709, 461] width 92 height 31
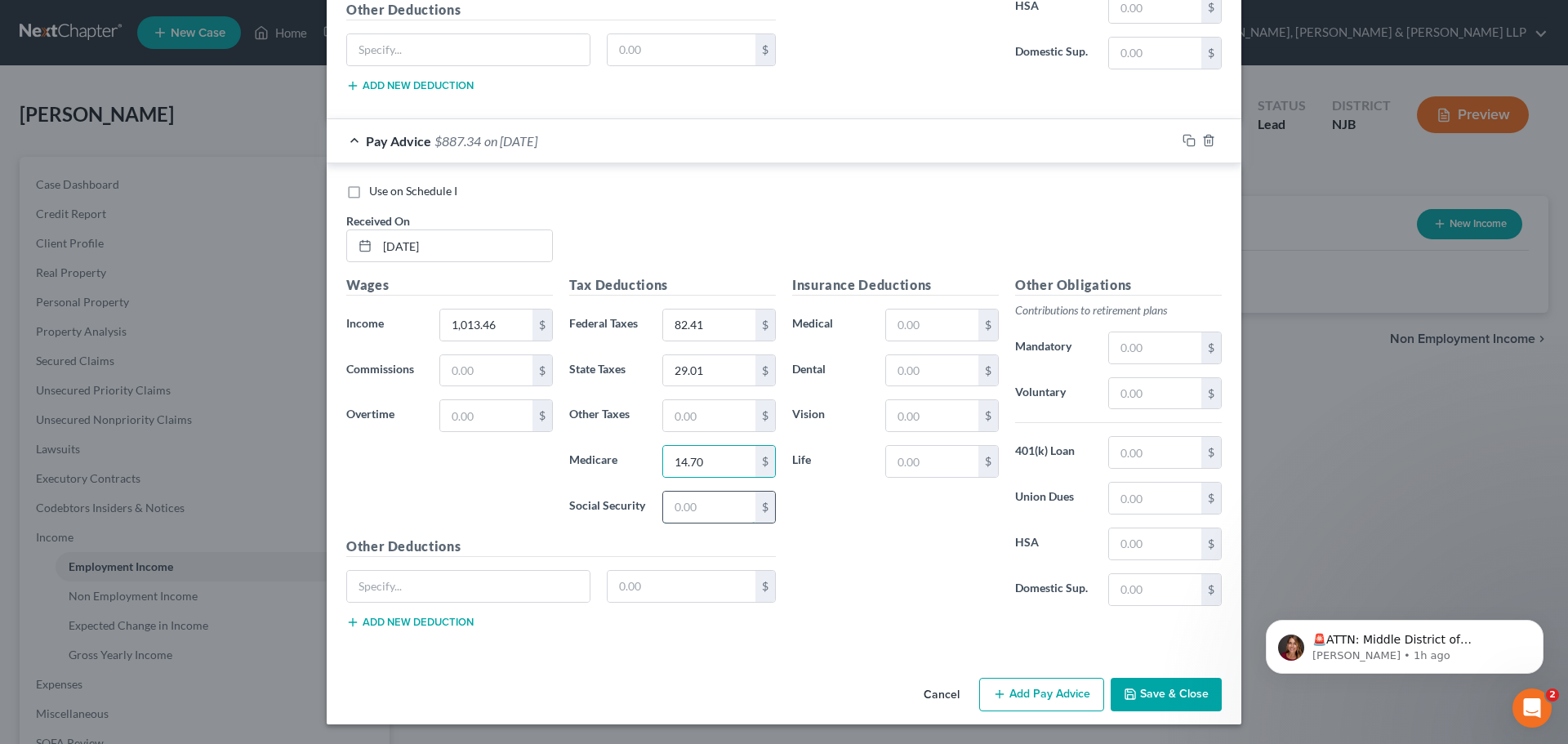
click at [690, 500] on input "text" at bounding box center [709, 506] width 92 height 31
click at [702, 418] on input "text" at bounding box center [709, 415] width 92 height 31
click at [1056, 692] on button "Add Pay Advice" at bounding box center [1041, 695] width 125 height 34
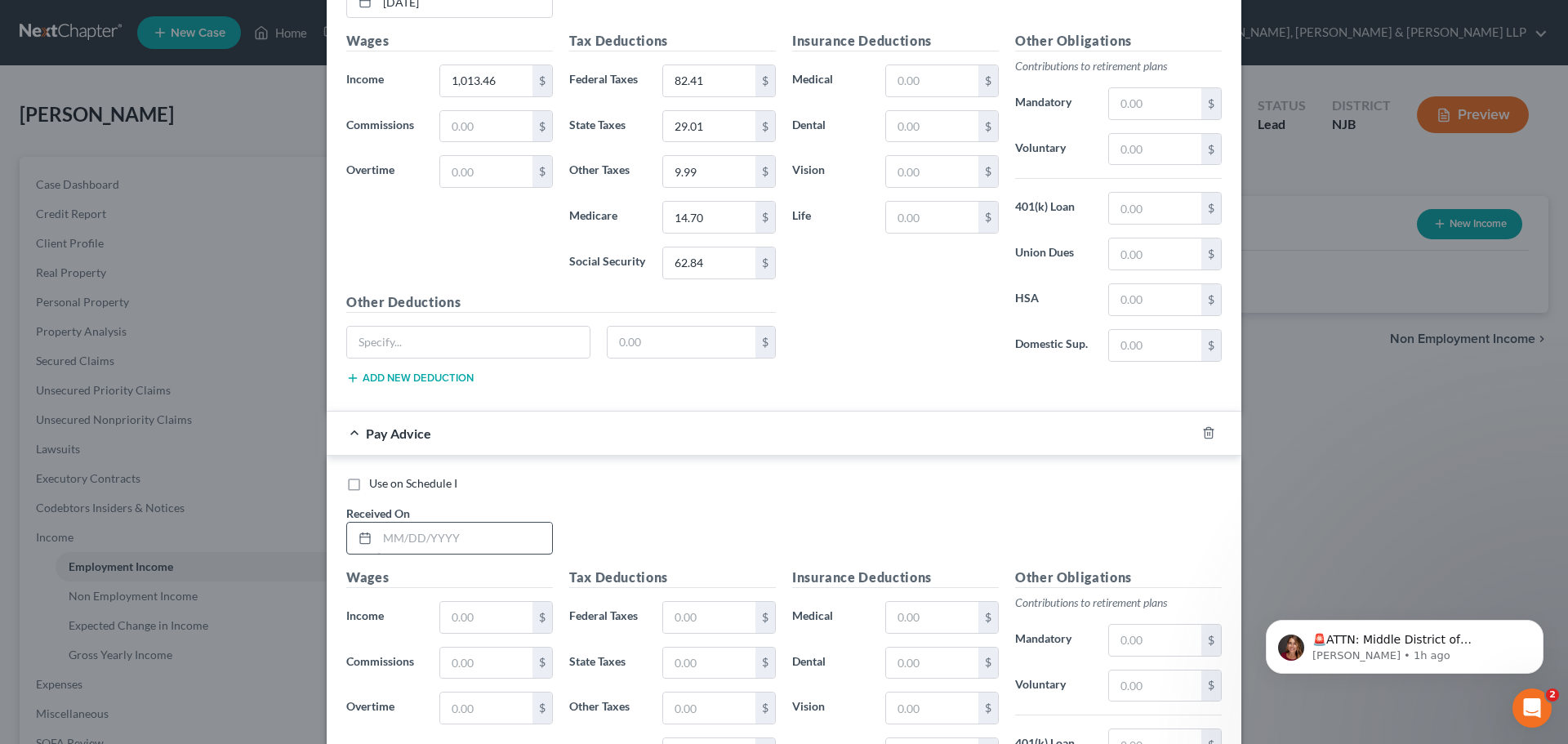
scroll to position [1717, 0]
click at [477, 529] on input "text" at bounding box center [465, 536] width 175 height 31
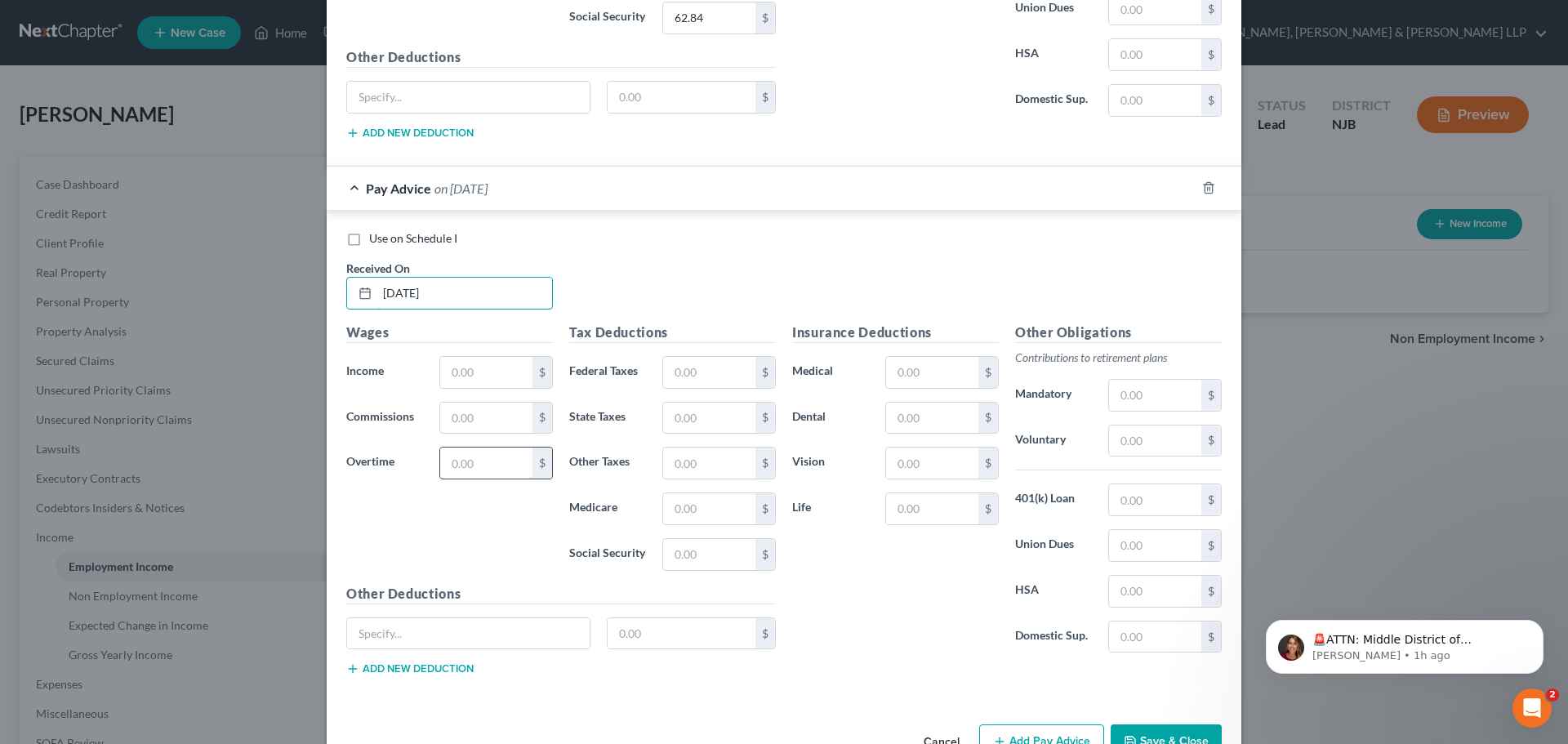
scroll to position [1963, 0]
click at [481, 378] on input "text" at bounding box center [486, 371] width 92 height 31
click at [725, 367] on input "text" at bounding box center [709, 371] width 92 height 31
click at [697, 408] on input "text" at bounding box center [709, 417] width 92 height 31
click at [698, 519] on input "text" at bounding box center [709, 507] width 92 height 31
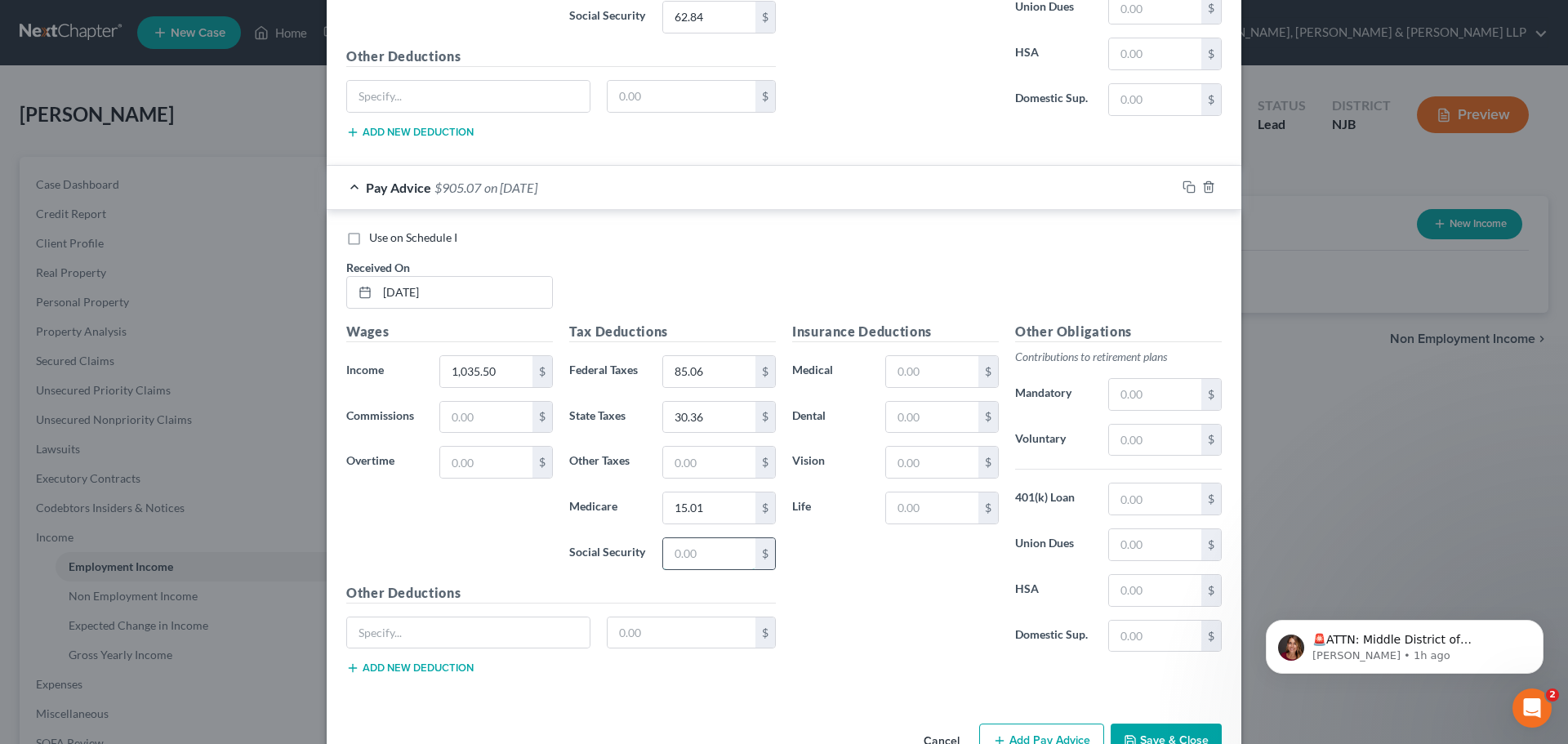
click at [694, 550] on input "text" at bounding box center [709, 553] width 92 height 31
click at [695, 468] on input "text" at bounding box center [709, 462] width 92 height 31
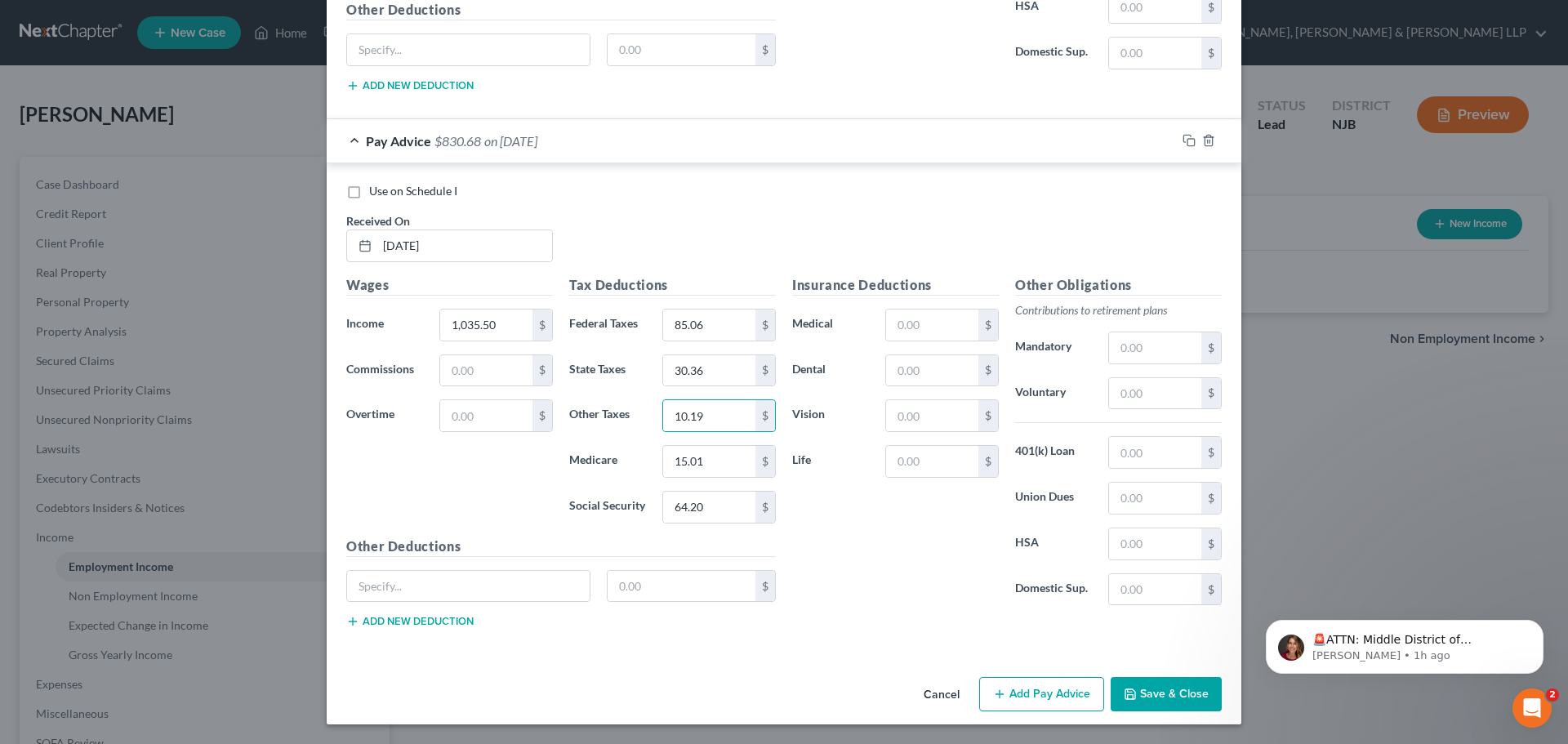
click at [1051, 688] on button "Add Pay Advice" at bounding box center [1041, 694] width 125 height 34
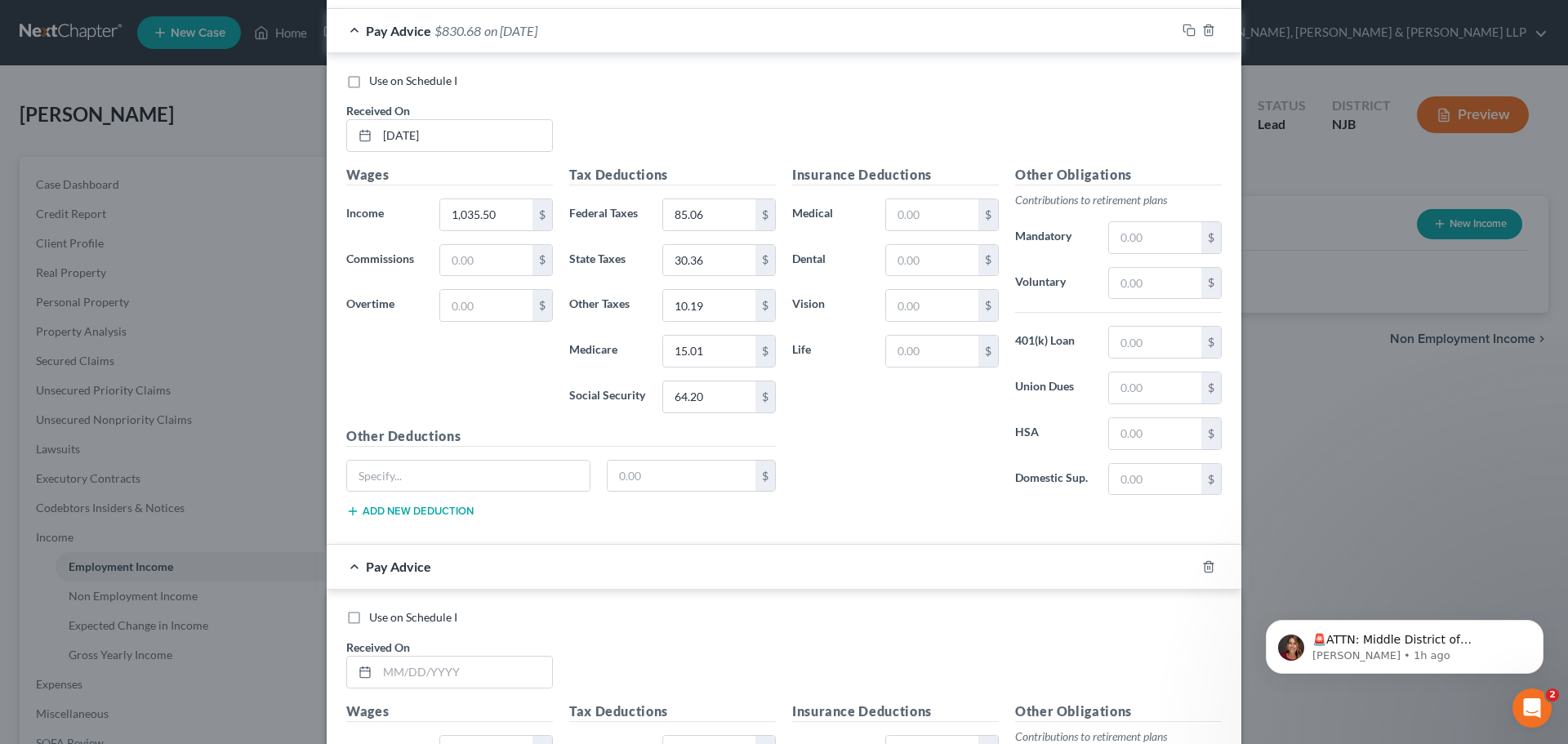
scroll to position [2254, 0]
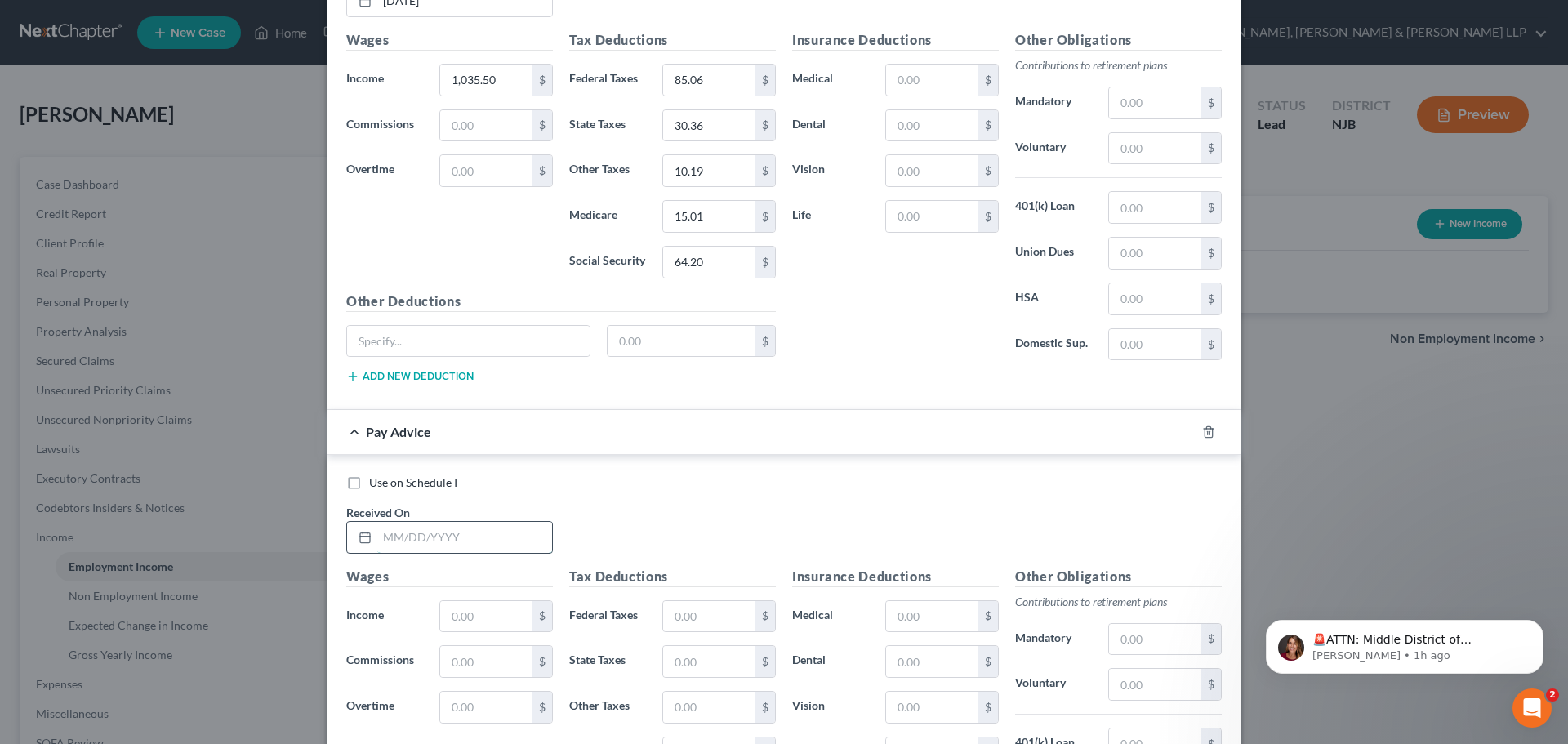
click at [476, 546] on input "text" at bounding box center [465, 536] width 175 height 31
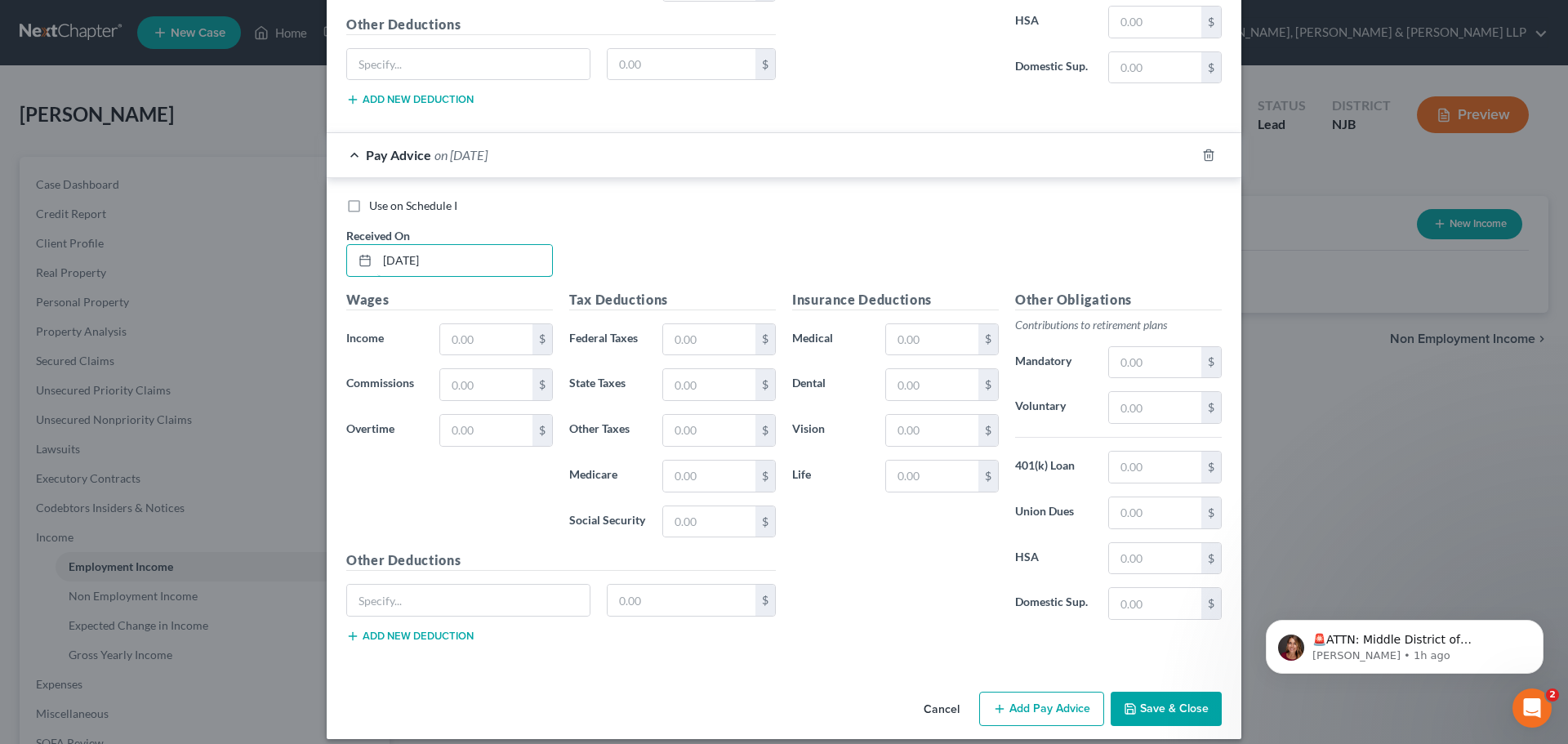
scroll to position [2545, 0]
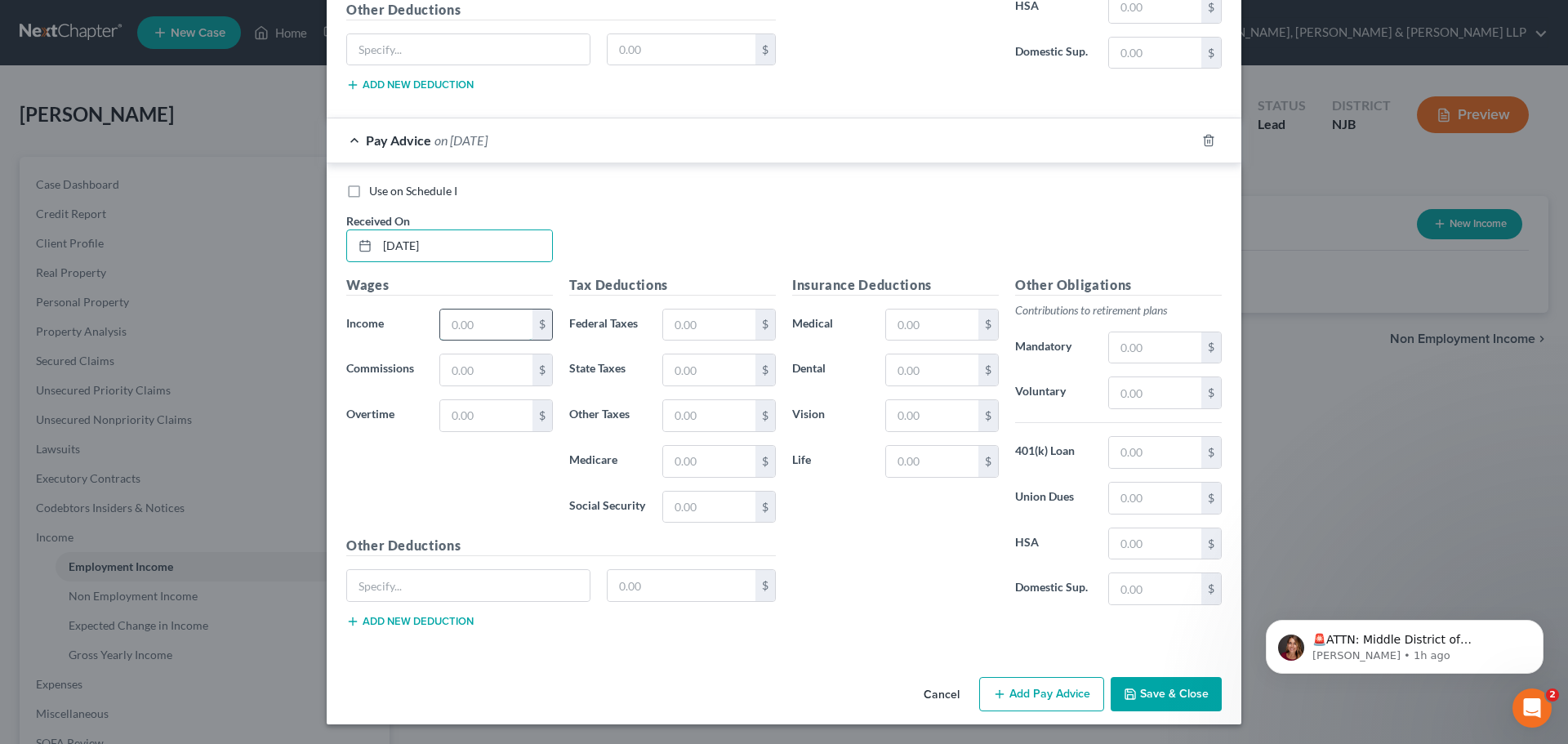
click at [464, 336] on input "text" at bounding box center [486, 325] width 92 height 31
click at [700, 310] on input "text" at bounding box center [709, 325] width 92 height 31
click at [677, 367] on input "text" at bounding box center [709, 369] width 92 height 31
click at [681, 464] on input "text" at bounding box center [709, 461] width 92 height 31
click at [688, 508] on input "text" at bounding box center [709, 506] width 92 height 31
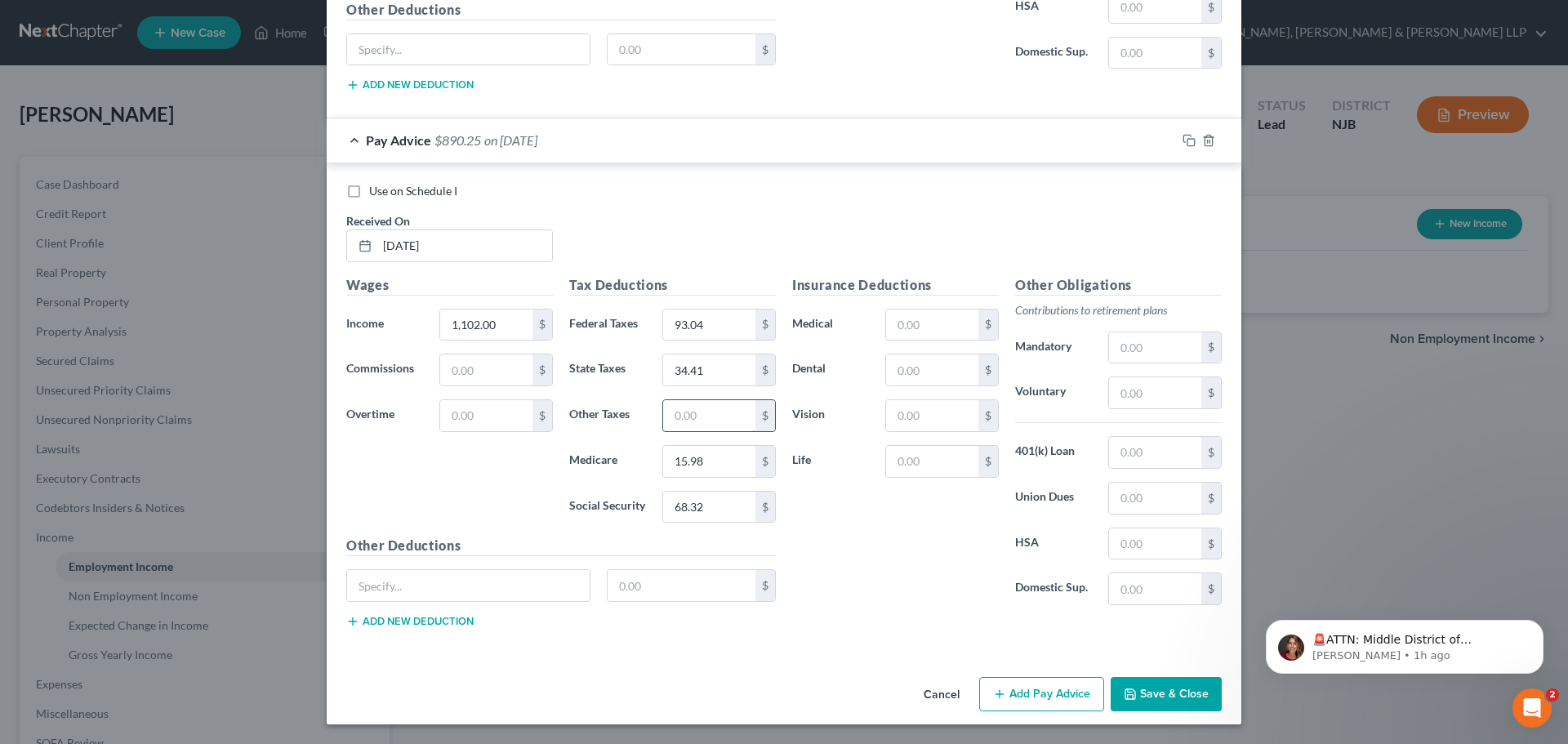
click at [689, 418] on input "text" at bounding box center [709, 415] width 92 height 31
click at [1046, 701] on button "Add Pay Advice" at bounding box center [1041, 694] width 125 height 34
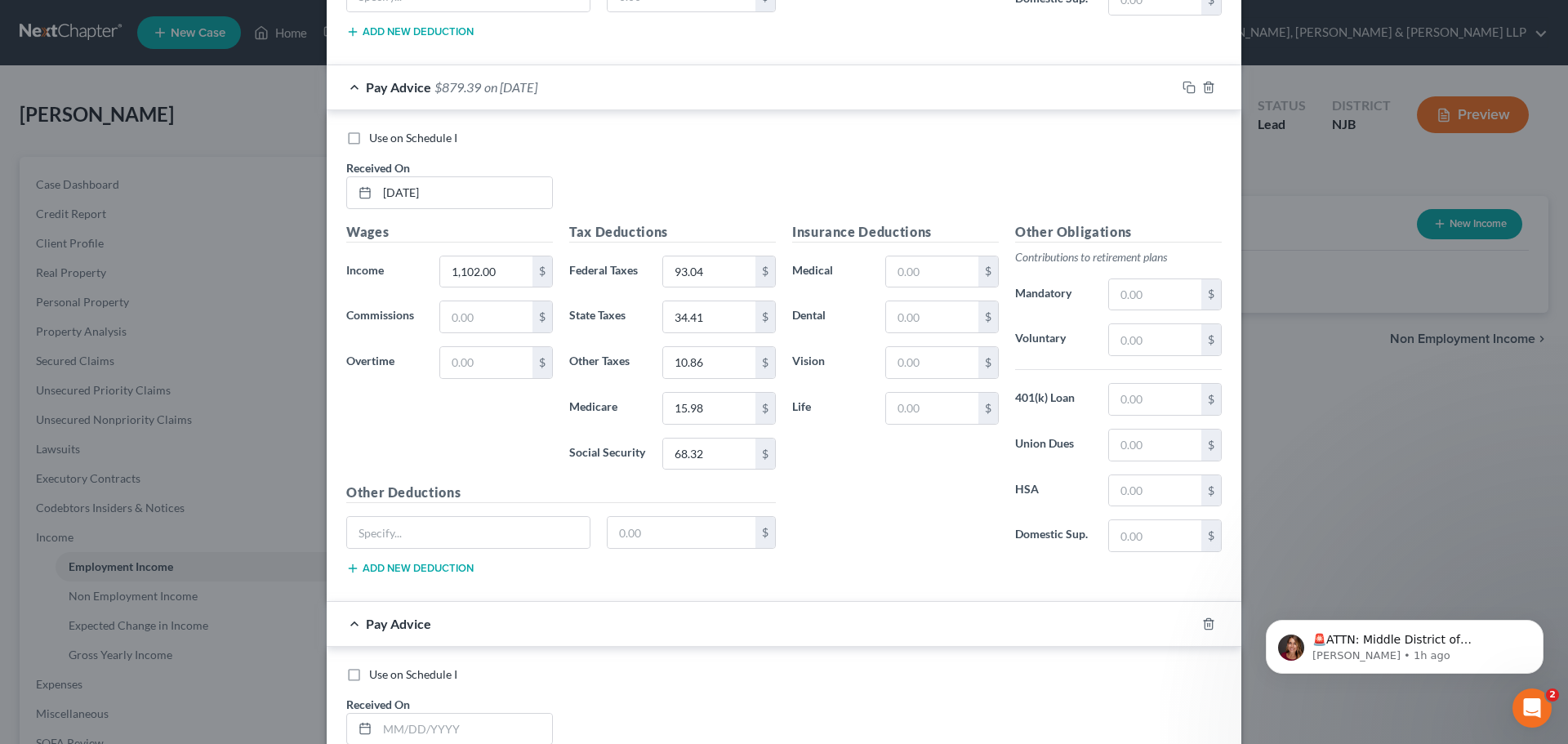
scroll to position [2872, 0]
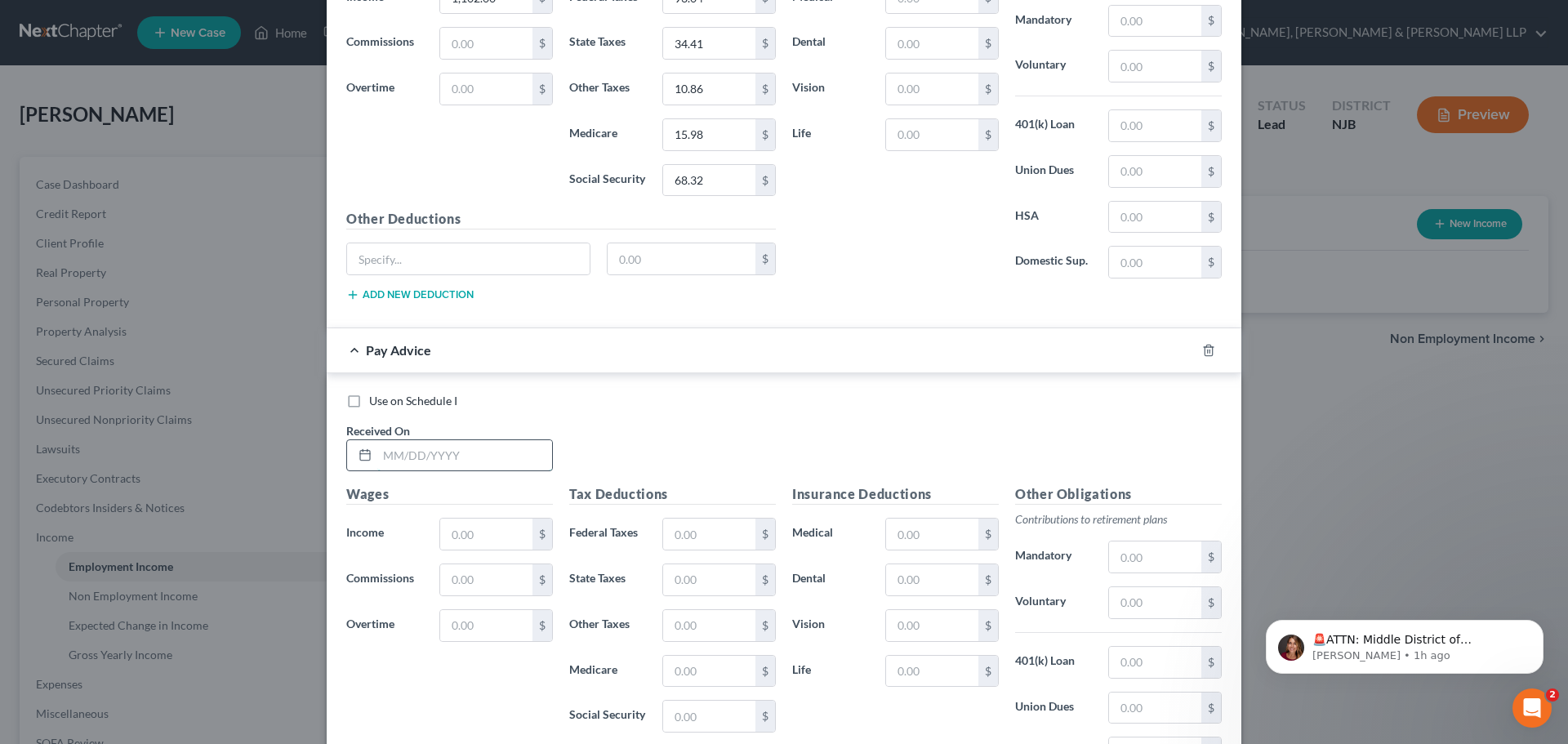
click at [435, 469] on input "text" at bounding box center [465, 455] width 175 height 31
click at [476, 521] on input "text" at bounding box center [486, 533] width 92 height 31
click at [707, 545] on input "text" at bounding box center [709, 533] width 92 height 31
click at [695, 568] on input "text" at bounding box center [709, 579] width 92 height 31
click at [700, 666] on input "text" at bounding box center [709, 670] width 92 height 31
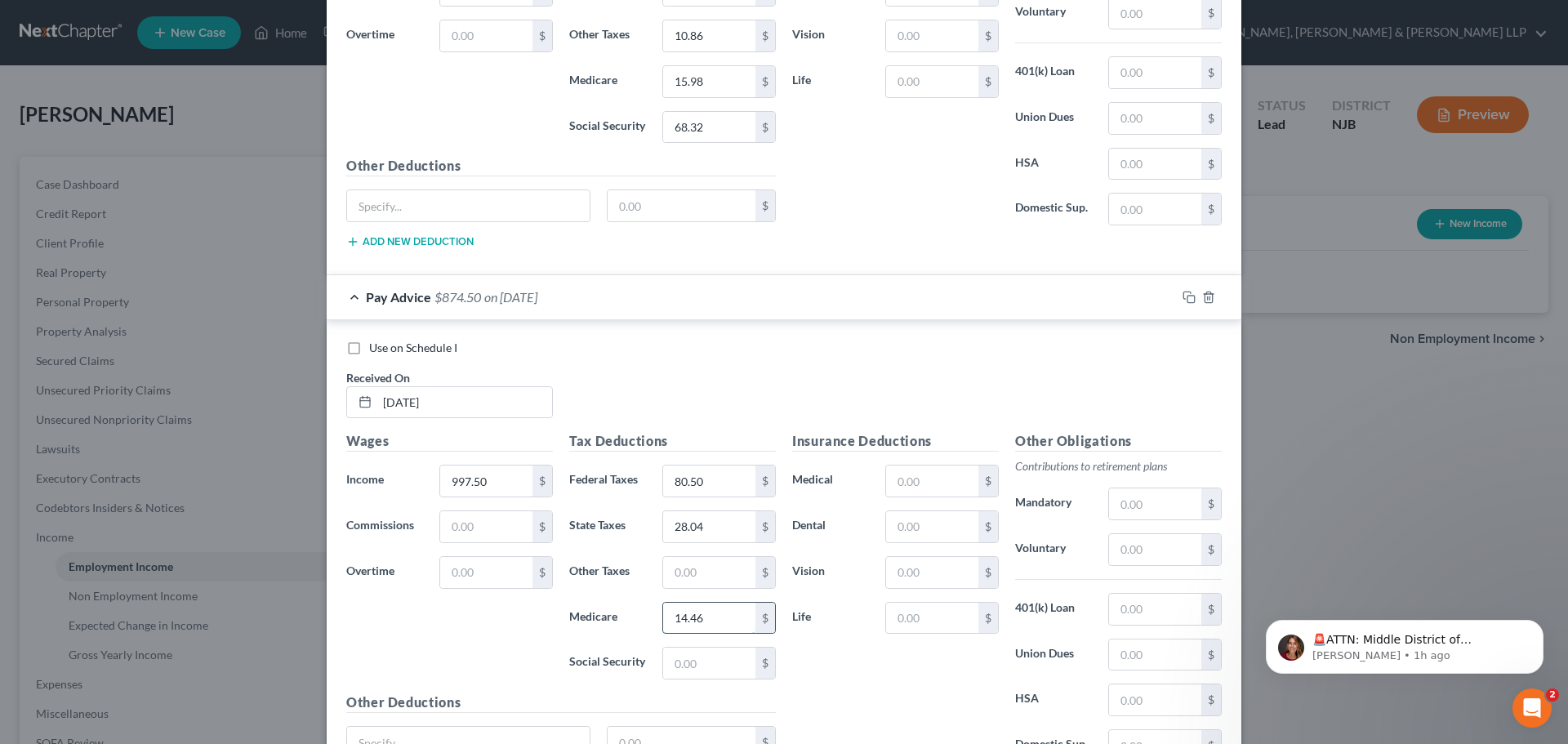
scroll to position [2953, 0]
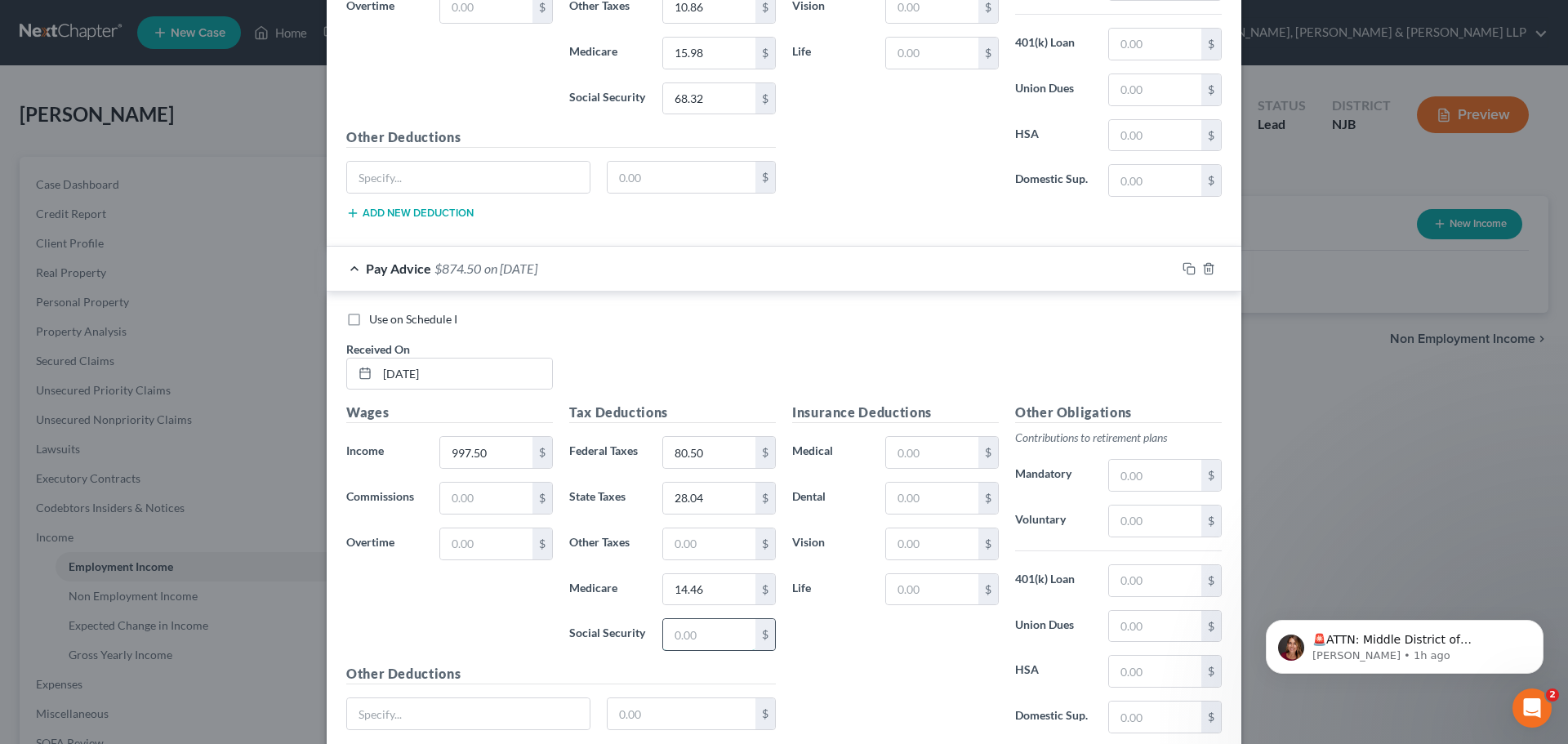
click at [704, 638] on input "text" at bounding box center [709, 634] width 92 height 31
click at [673, 562] on div "Tax Deductions Federal Taxes 80.50 $ State Taxes 28.04 $ Other Taxes $ Medicare…" at bounding box center [672, 533] width 223 height 261
click at [684, 548] on input "text" at bounding box center [709, 543] width 92 height 31
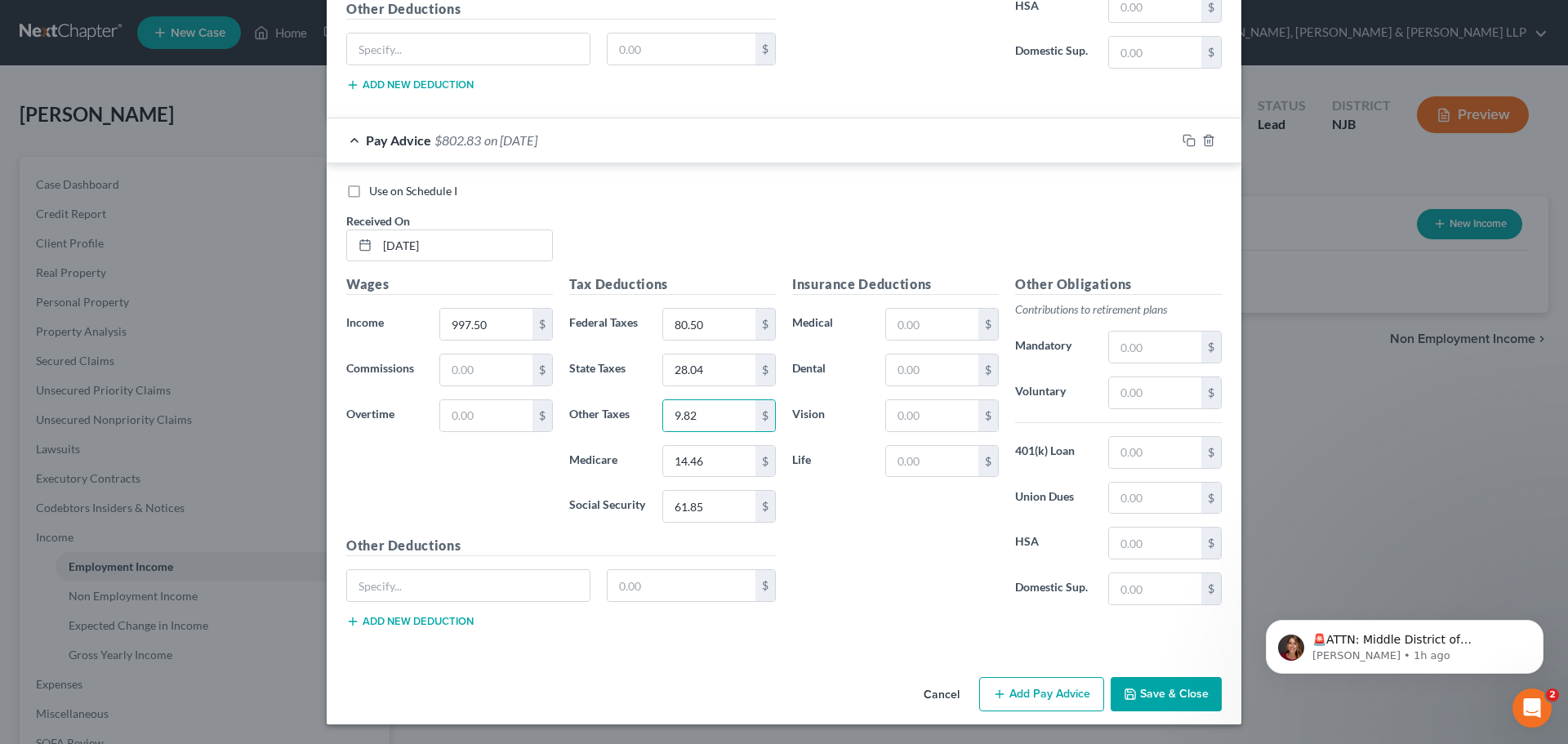
click at [1040, 686] on button "Add Pay Advice" at bounding box center [1041, 694] width 125 height 34
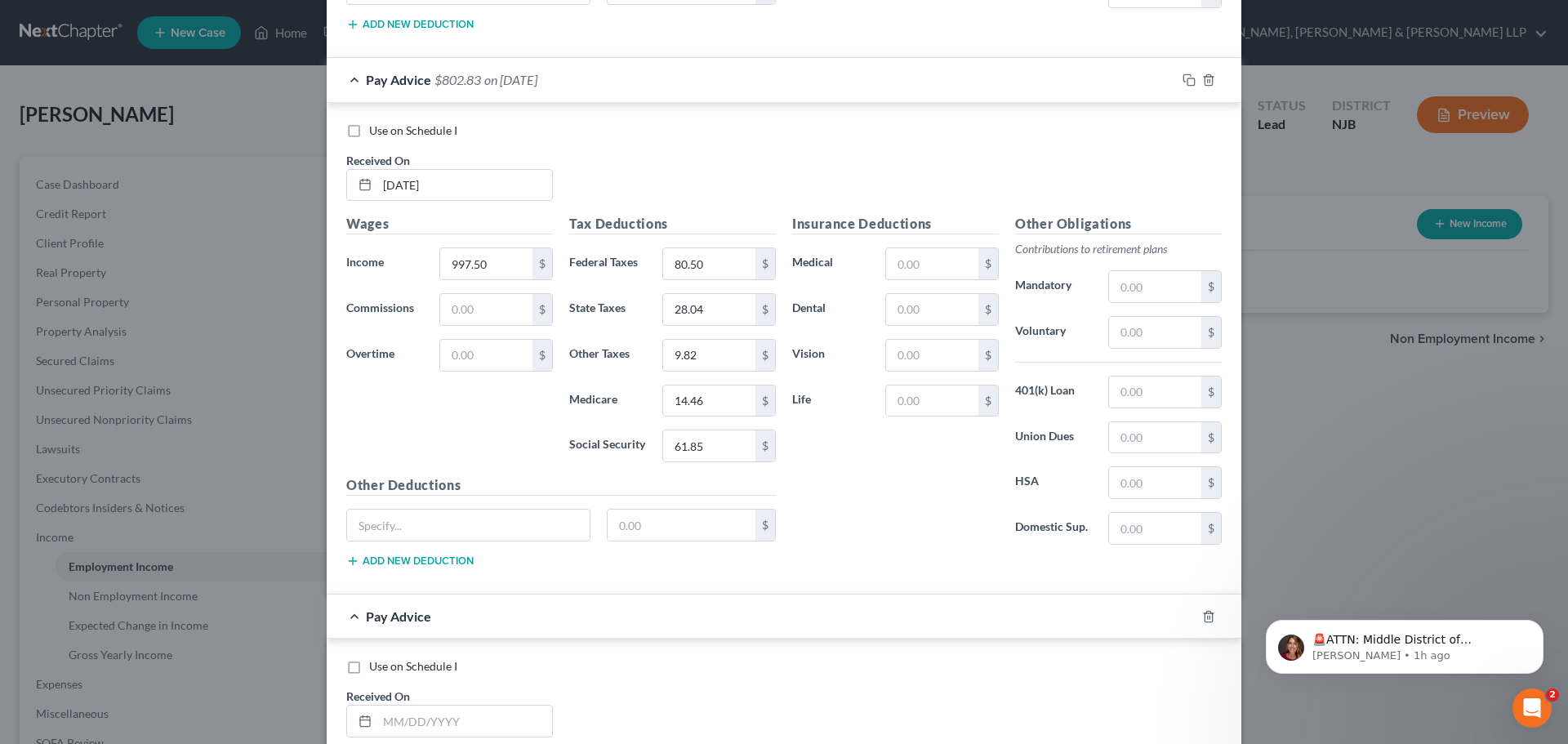
scroll to position [3408, 0]
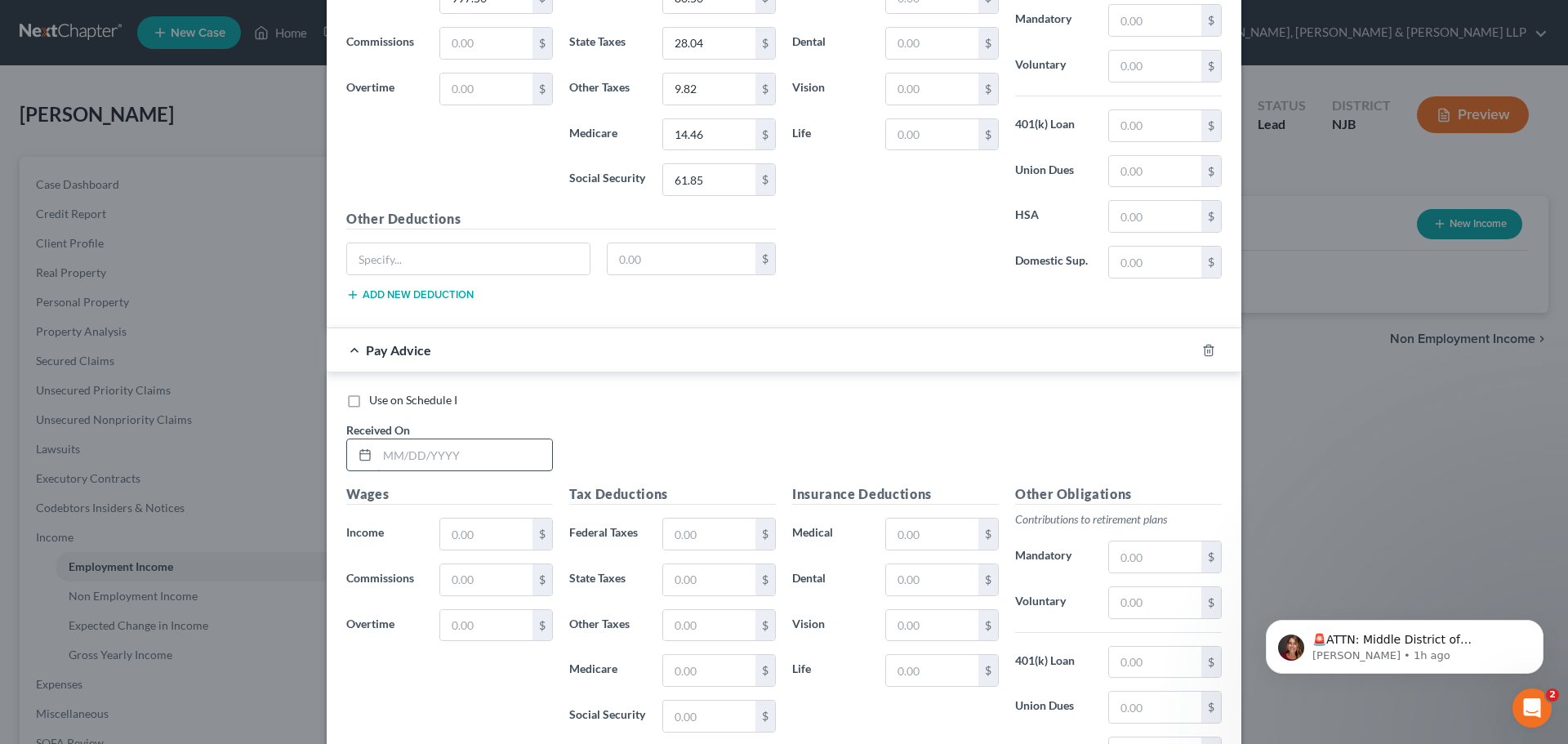
click at [453, 455] on input "text" at bounding box center [465, 454] width 175 height 31
click at [445, 527] on input "text" at bounding box center [486, 533] width 92 height 31
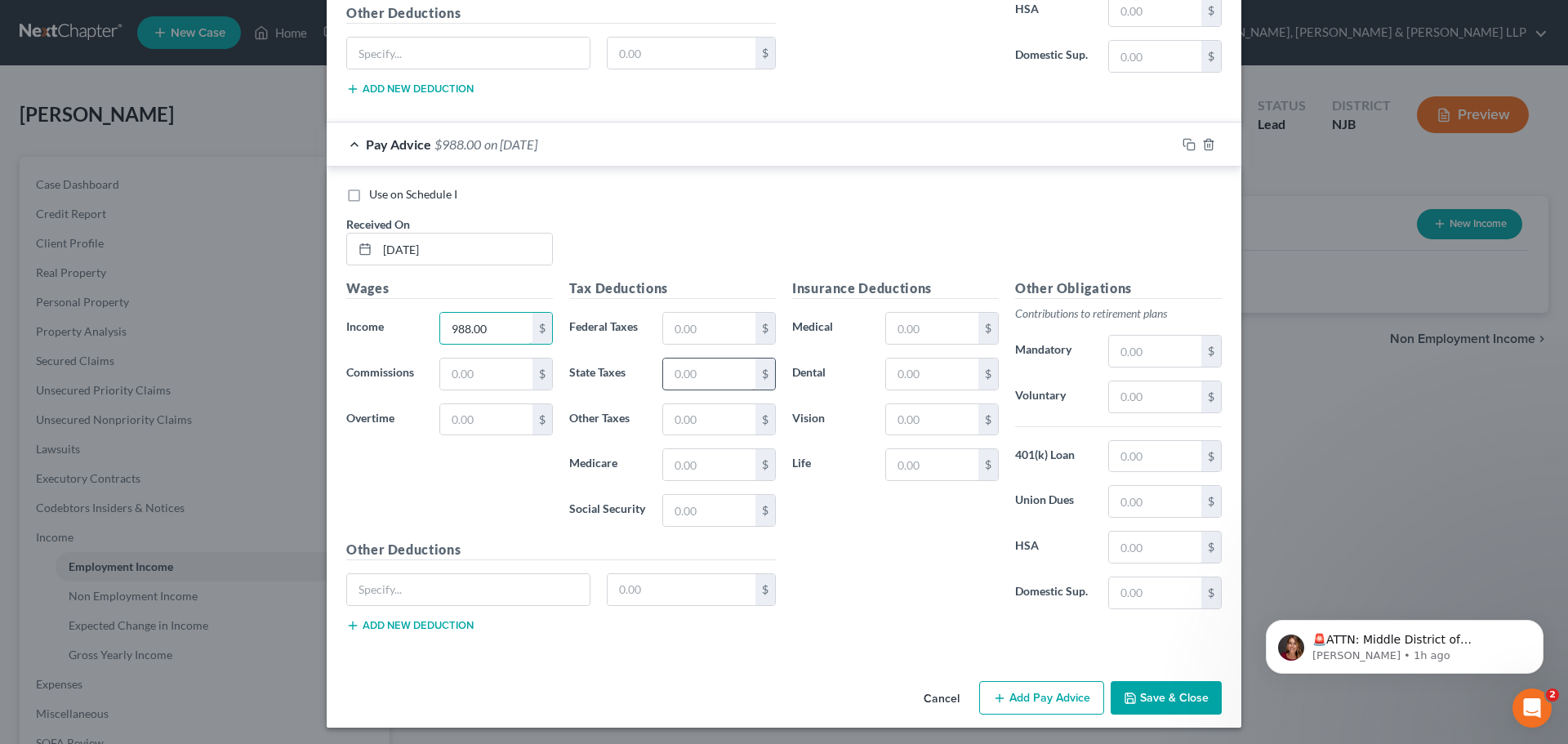
scroll to position [3617, 0]
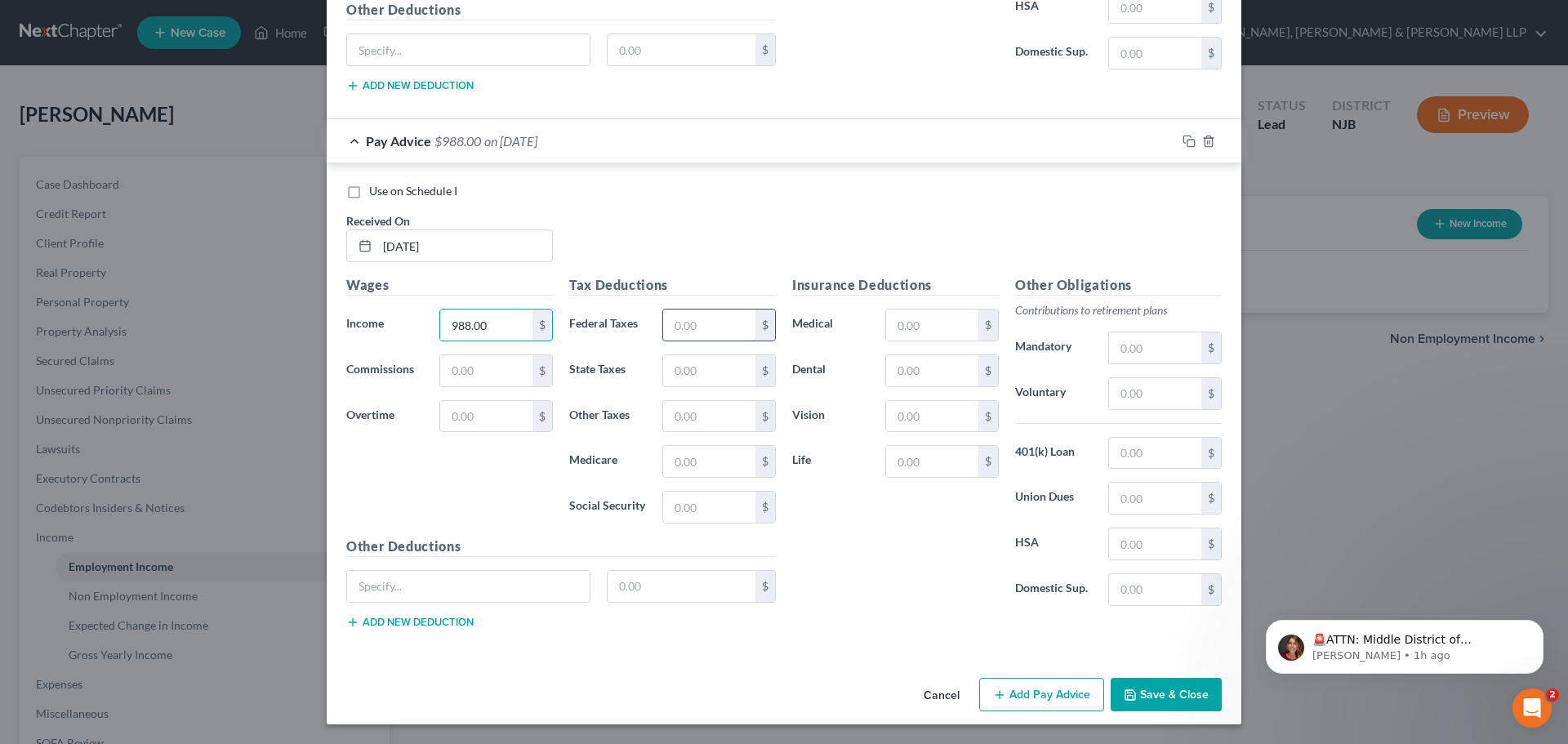
click at [705, 321] on input "text" at bounding box center [709, 325] width 92 height 31
click at [705, 371] on input "text" at bounding box center [709, 370] width 92 height 31
click at [690, 457] on input "text" at bounding box center [709, 461] width 92 height 31
click at [681, 504] on input "text" at bounding box center [709, 506] width 92 height 31
click at [686, 421] on input "text" at bounding box center [709, 416] width 92 height 31
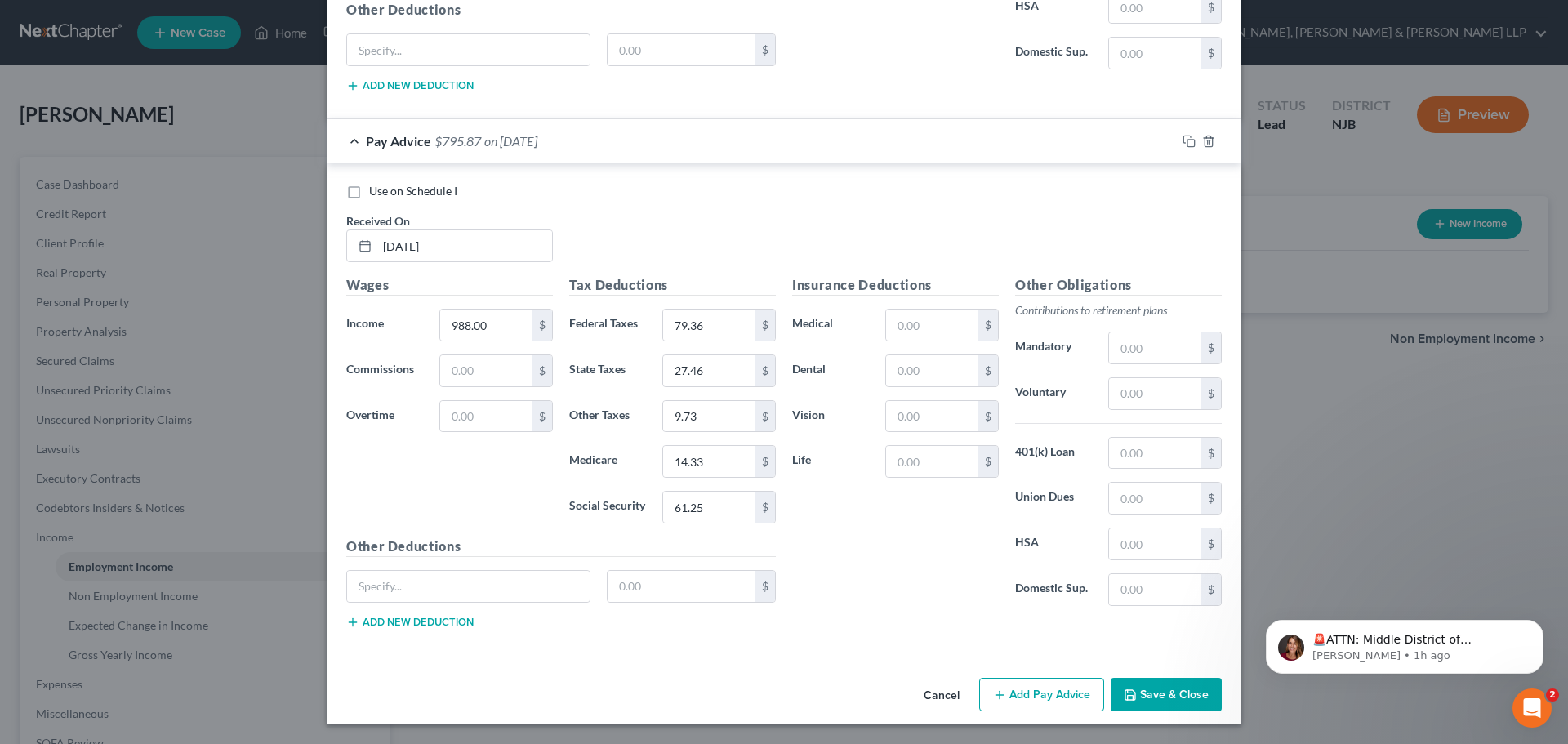
click at [1026, 703] on button "Add Pay Advice" at bounding box center [1041, 695] width 125 height 34
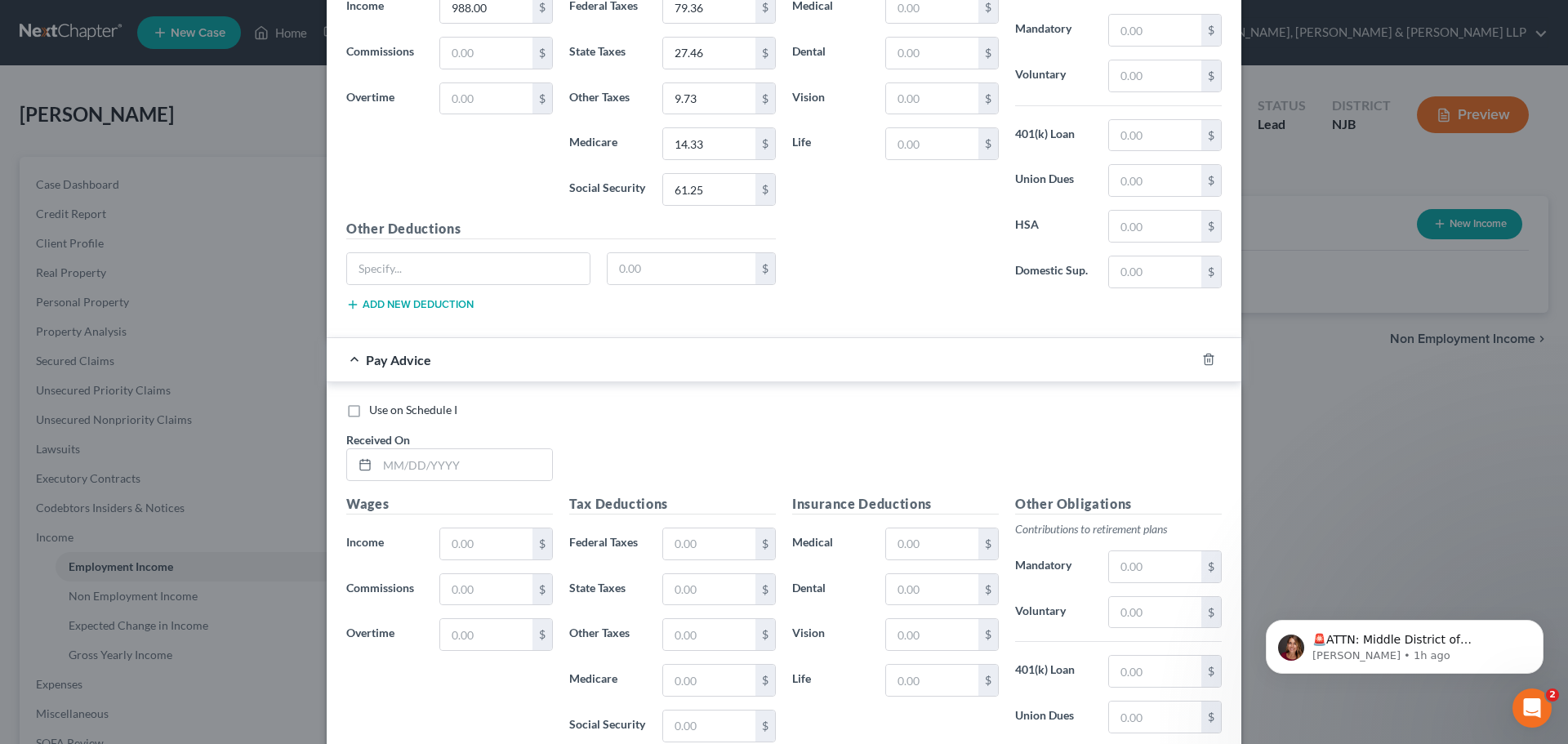
scroll to position [3943, 0]
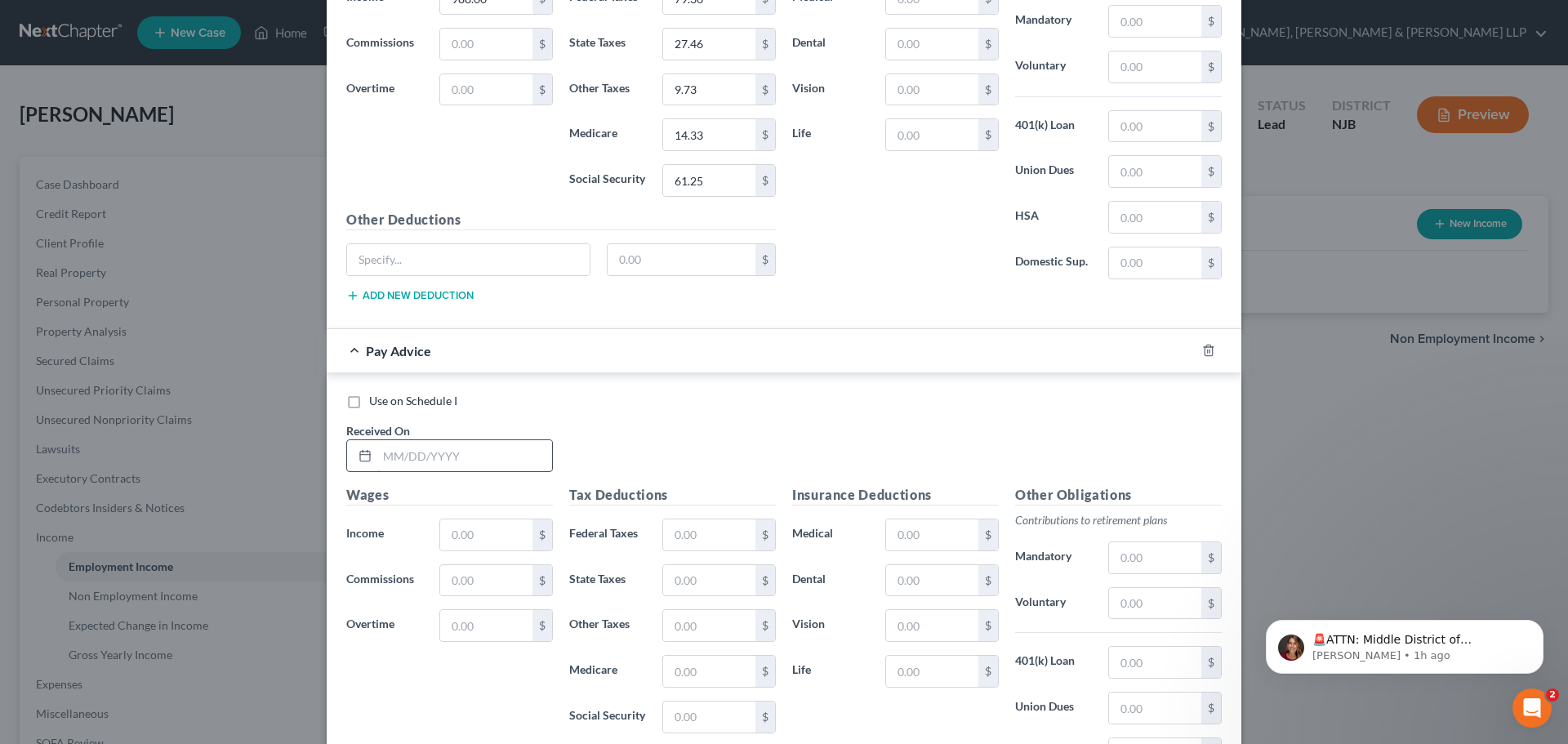
drag, startPoint x: 494, startPoint y: 480, endPoint x: 491, endPoint y: 465, distance: 15.3
click at [493, 479] on div "Use on Schedule I Received On *" at bounding box center [784, 439] width 892 height 92
click at [491, 463] on input "text" at bounding box center [465, 455] width 175 height 31
click at [476, 530] on input "text" at bounding box center [486, 534] width 92 height 31
click at [693, 538] on input "text" at bounding box center [709, 534] width 92 height 31
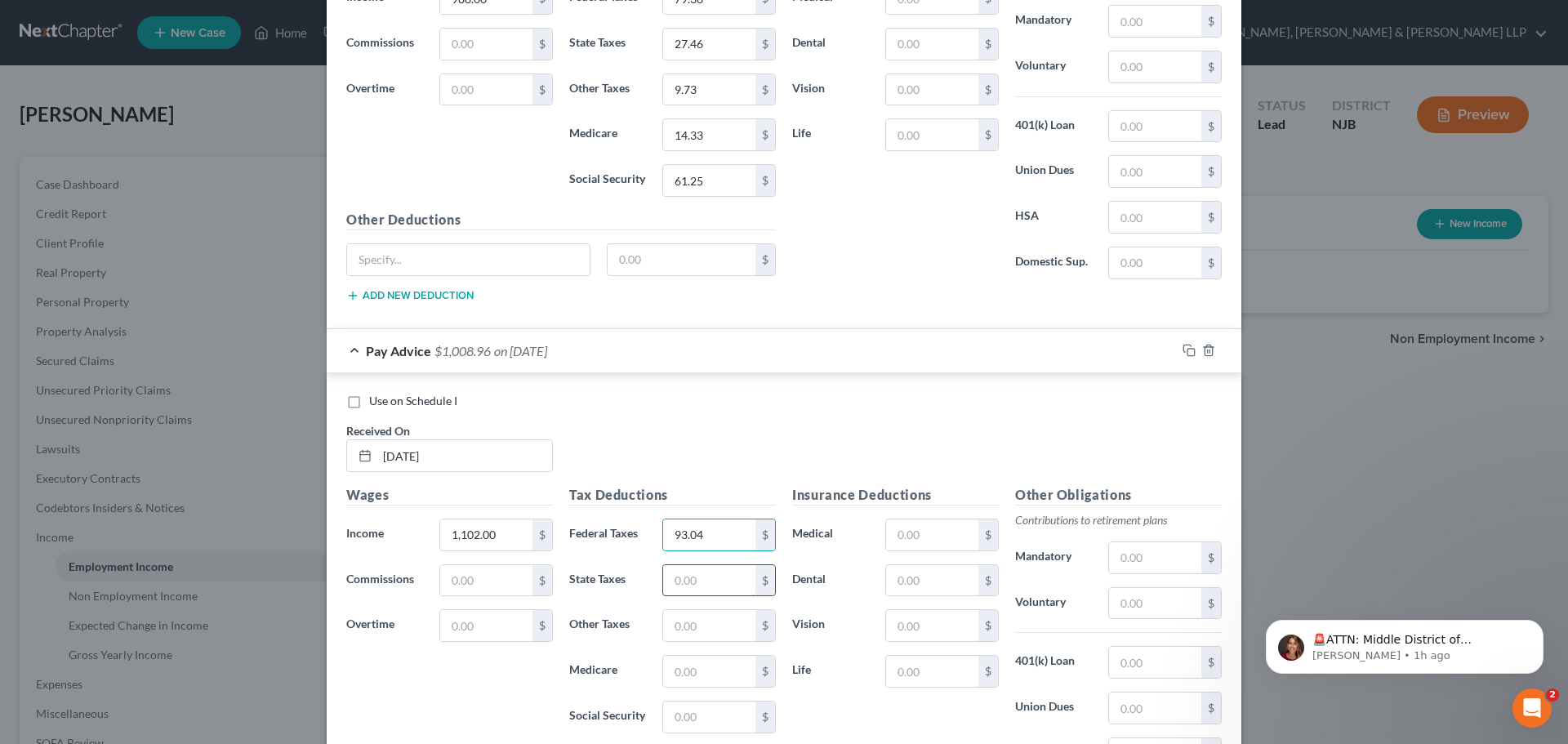
click at [675, 570] on input "text" at bounding box center [709, 580] width 92 height 31
click at [681, 664] on input "text" at bounding box center [709, 670] width 92 height 31
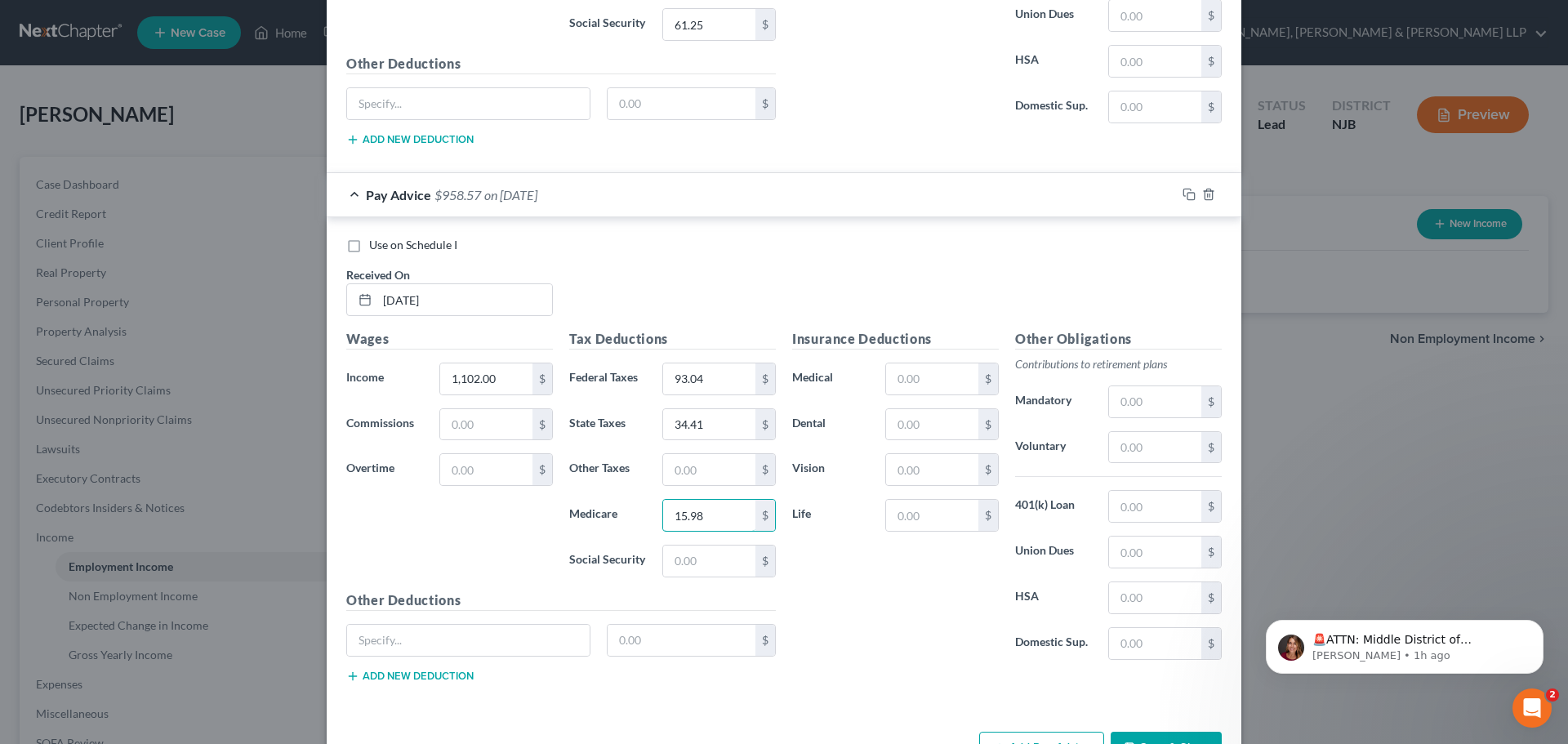
scroll to position [4107, 0]
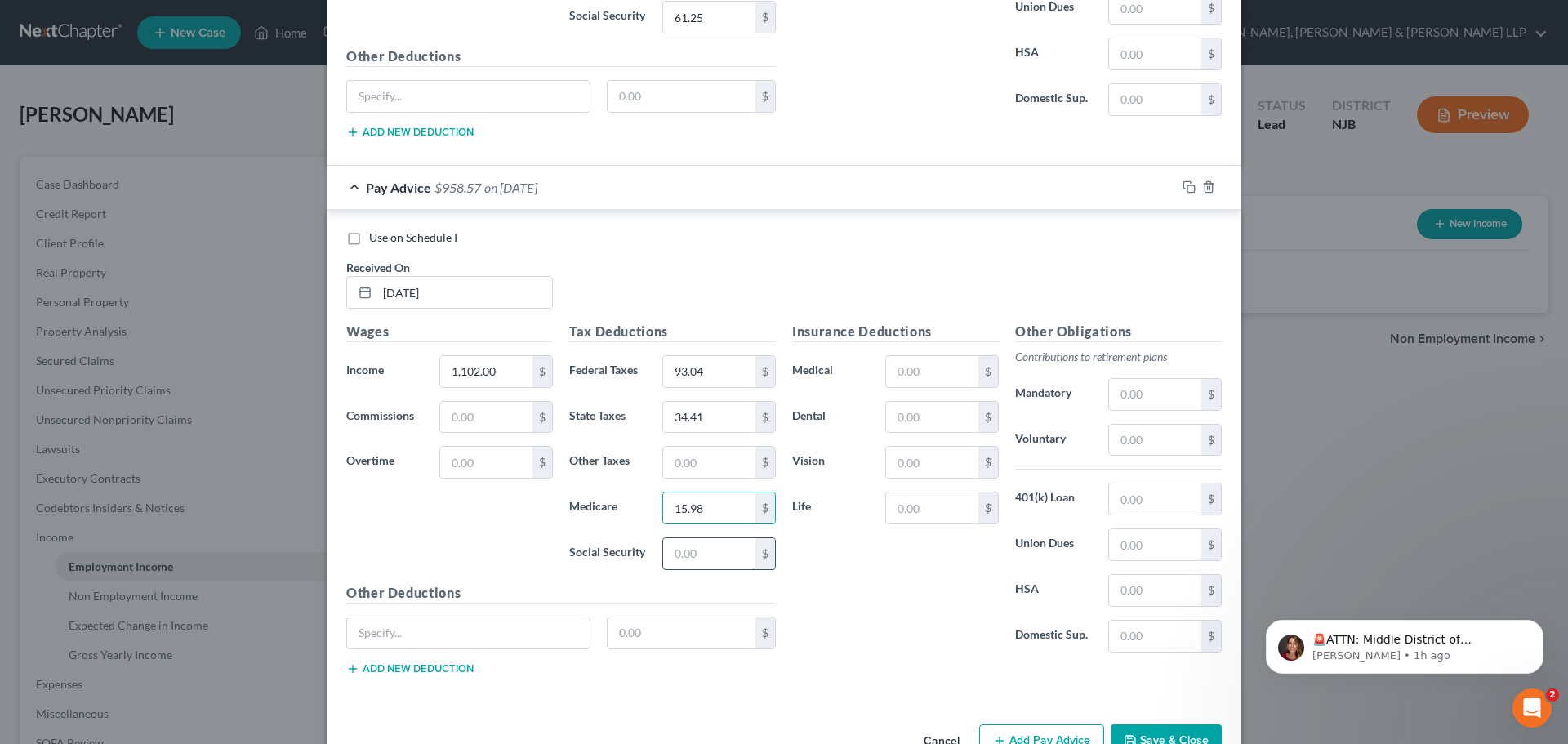
click at [696, 551] on input "text" at bounding box center [709, 553] width 92 height 31
click at [722, 465] on input "text" at bounding box center [709, 462] width 92 height 31
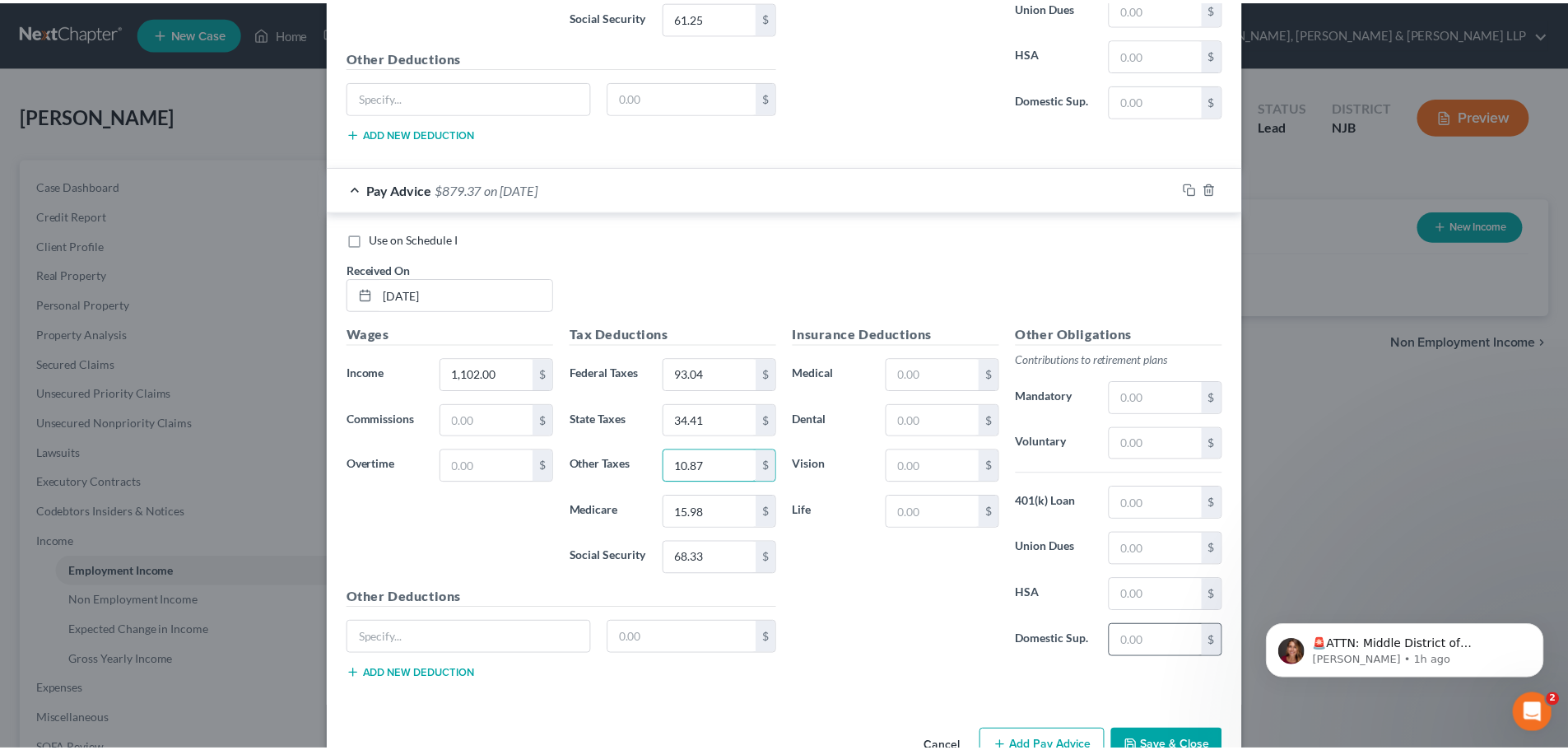
scroll to position [4187, 0]
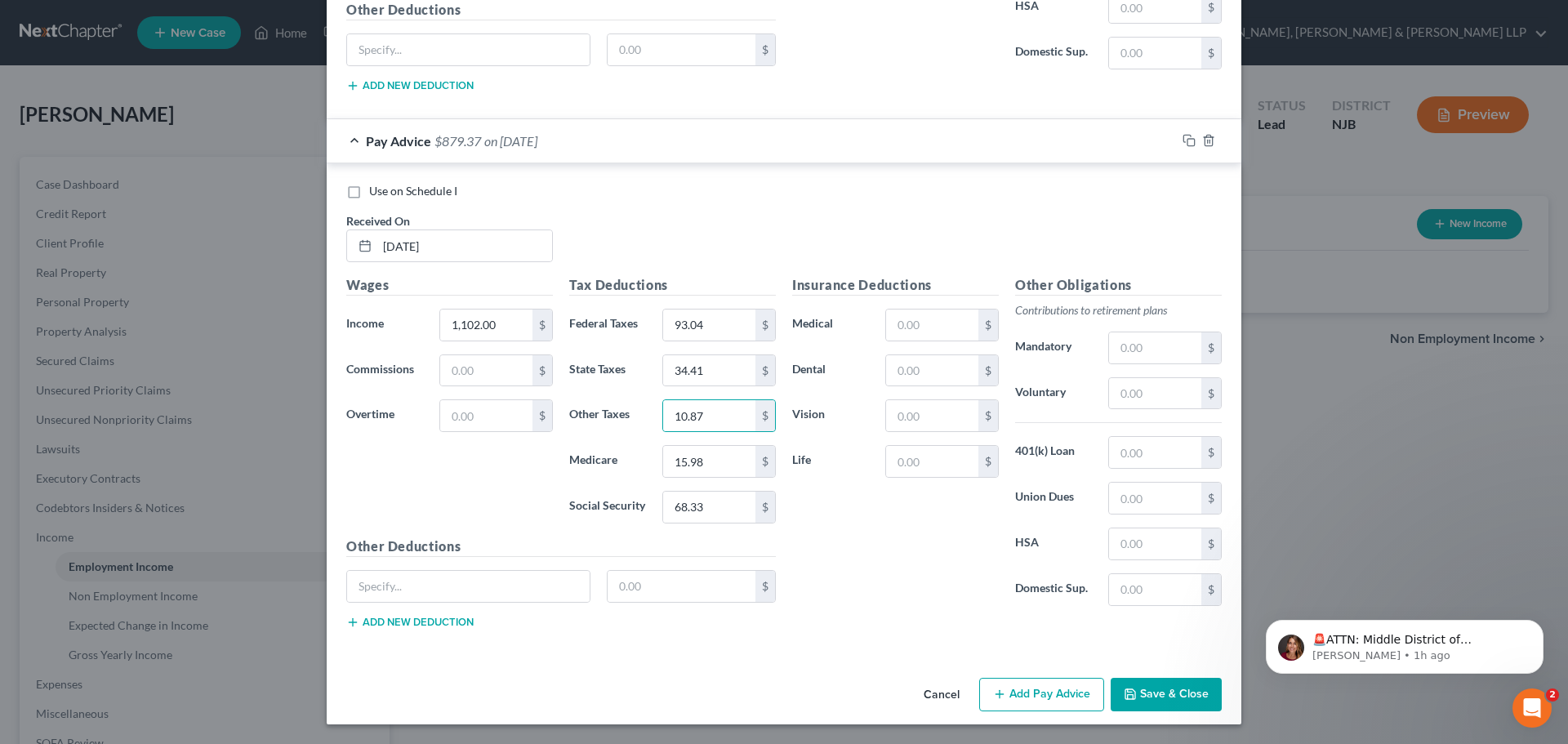
click at [1170, 695] on button "Save & Close" at bounding box center [1166, 695] width 111 height 34
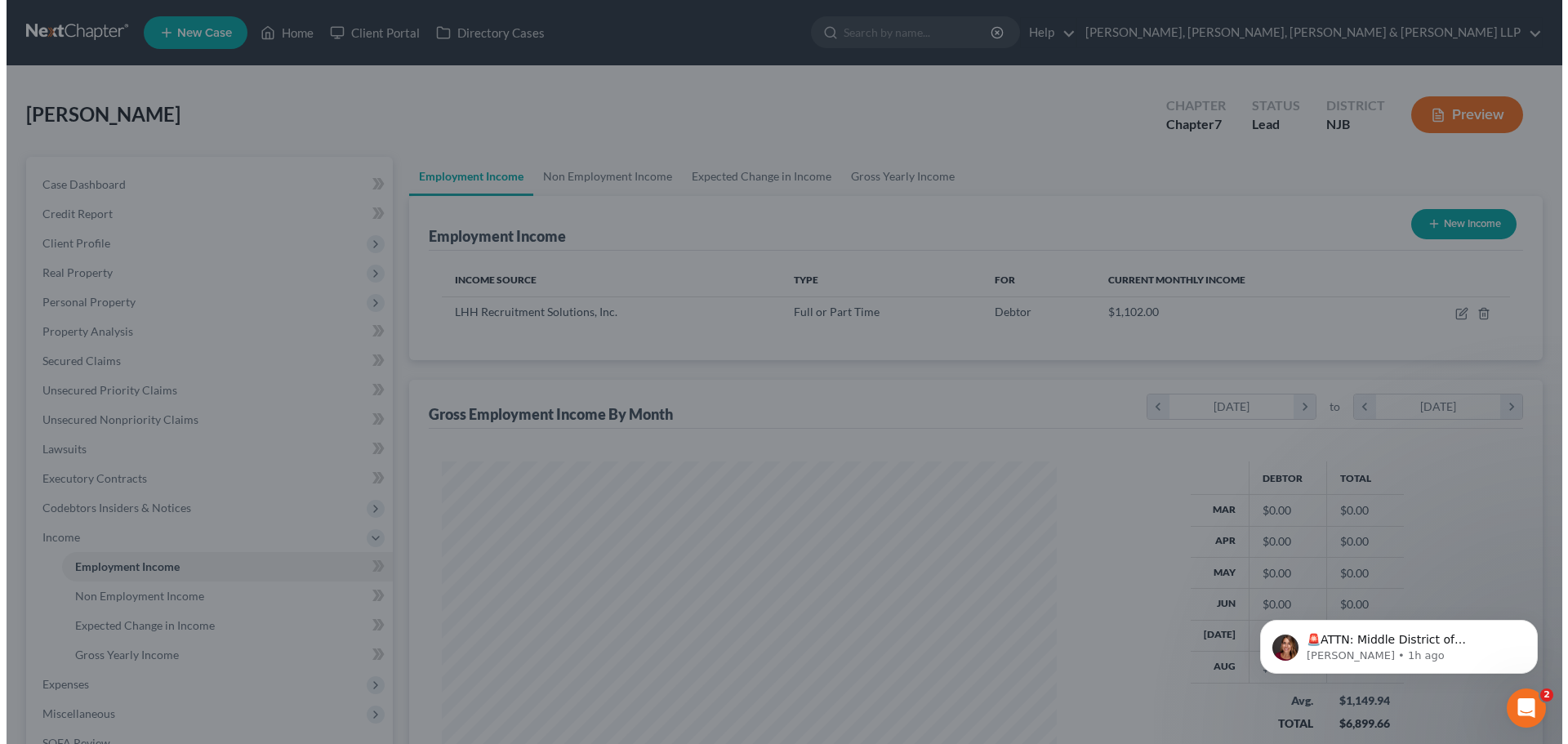
scroll to position [816023, 815944]
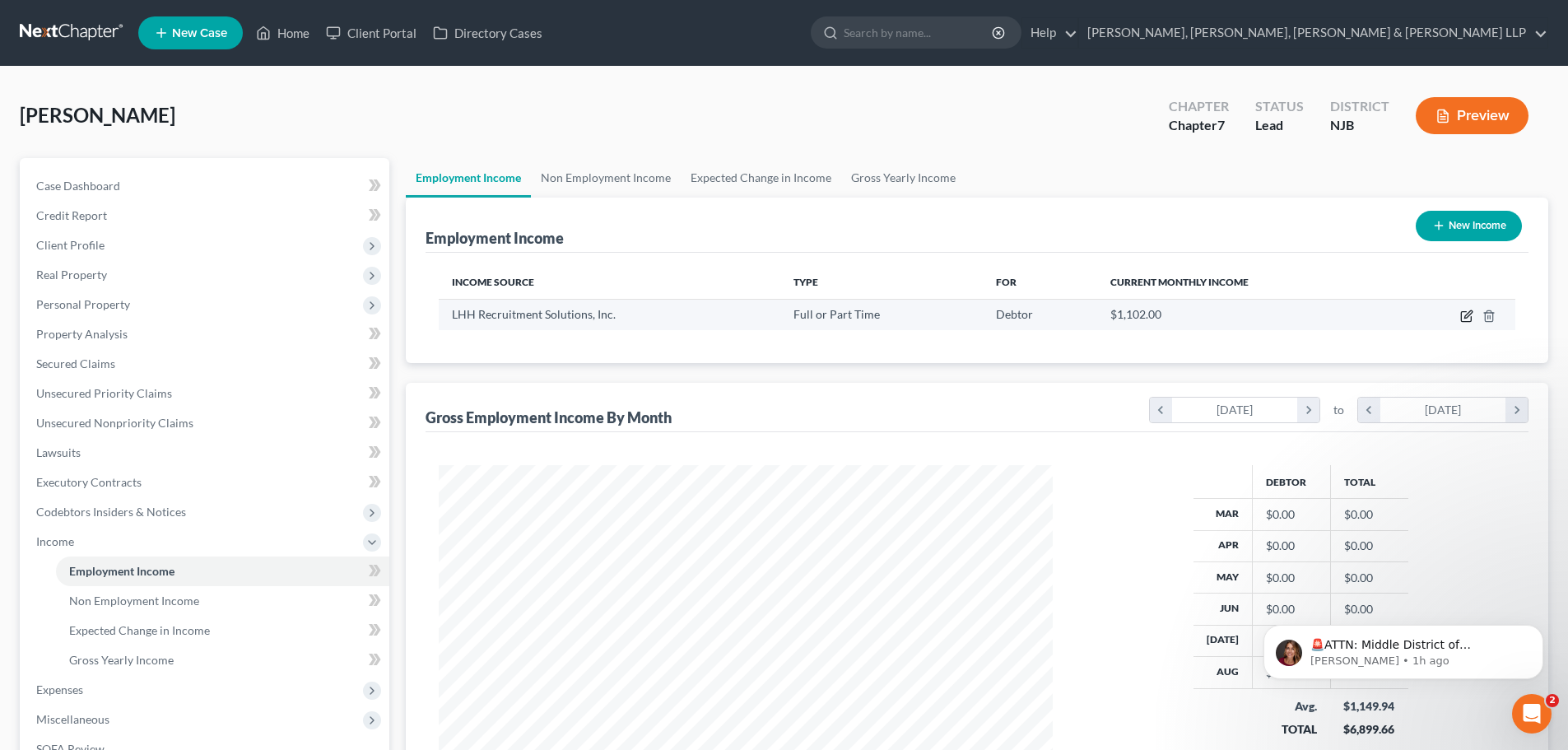
click at [1468, 316] on icon "button" at bounding box center [1468, 314] width 8 height 8
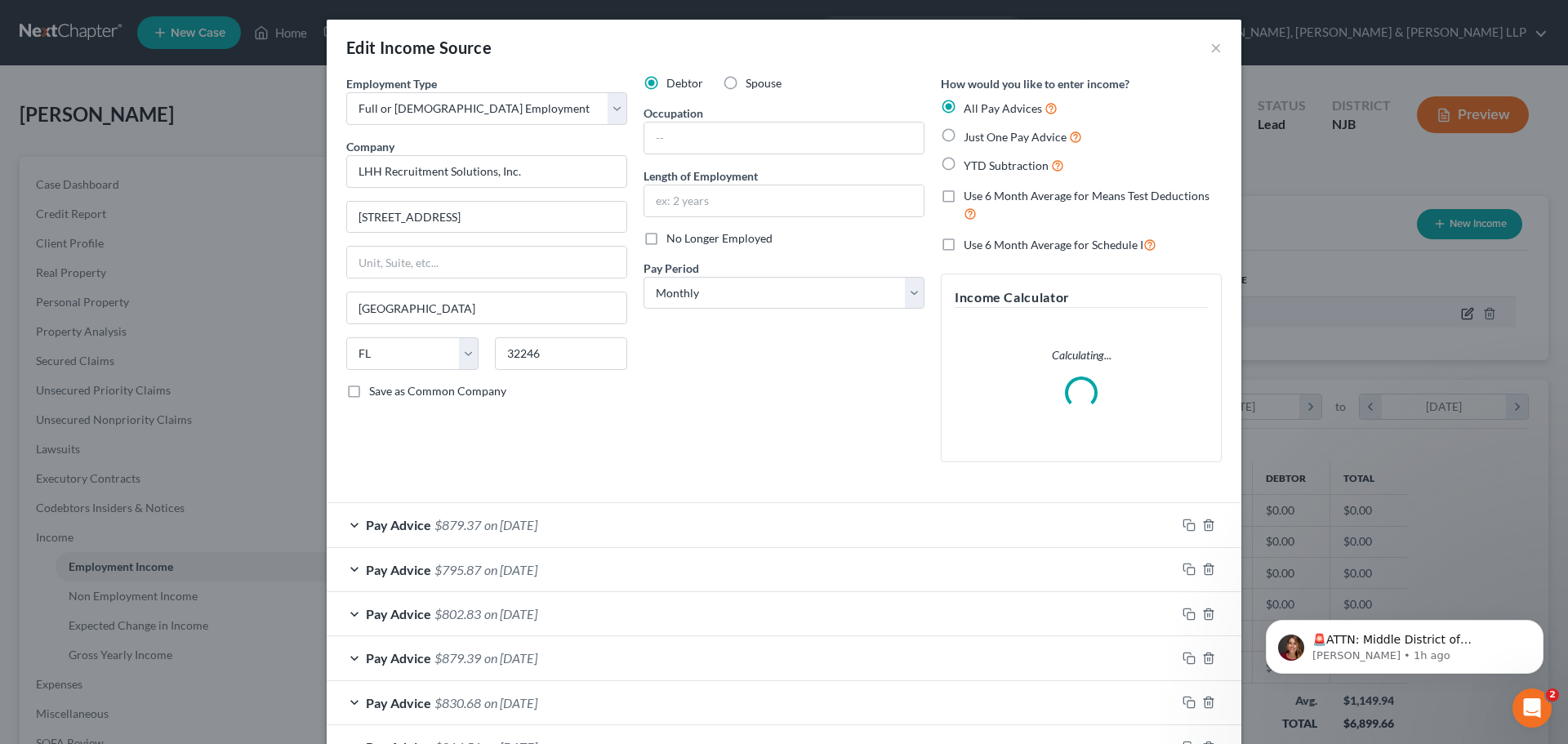
scroll to position [307, 648]
click at [679, 295] on select "Select Monthly Twice Monthly Every Other Week Weekly" at bounding box center [784, 293] width 281 height 33
click at [644, 277] on select "Select Monthly Twice Monthly Every Other Week Weekly" at bounding box center [784, 293] width 281 height 33
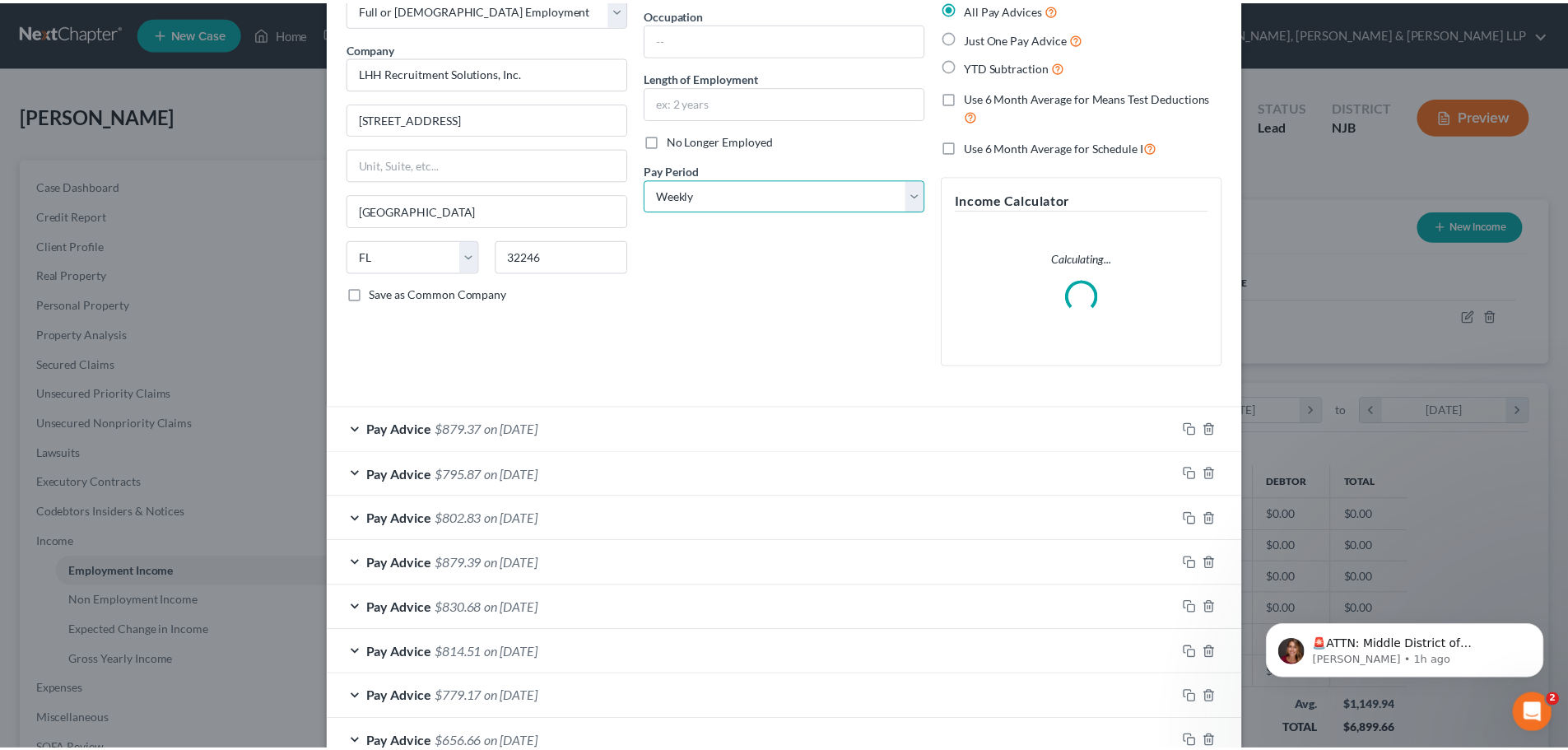
scroll to position [205, 0]
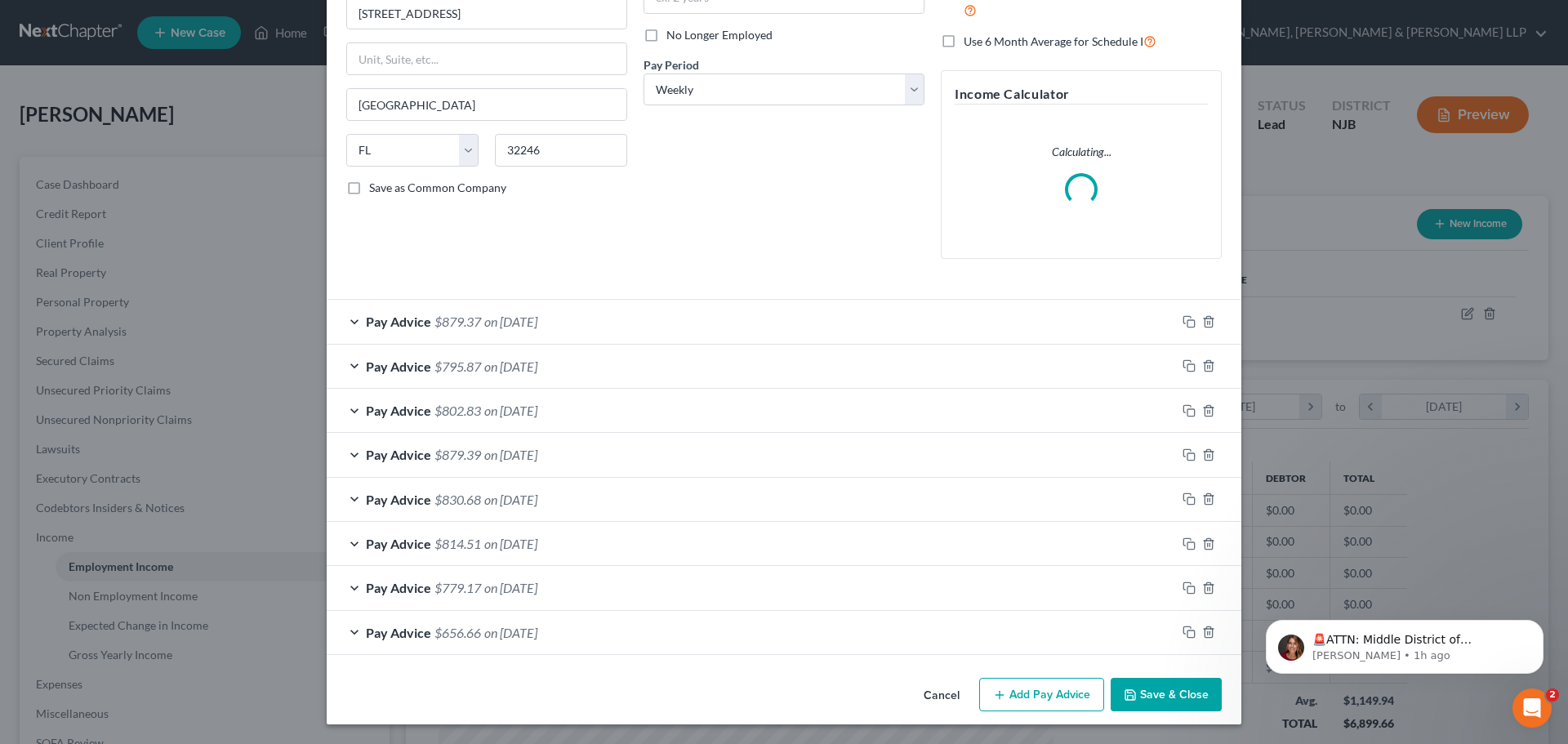
click at [1147, 692] on button "Save & Close" at bounding box center [1166, 695] width 111 height 34
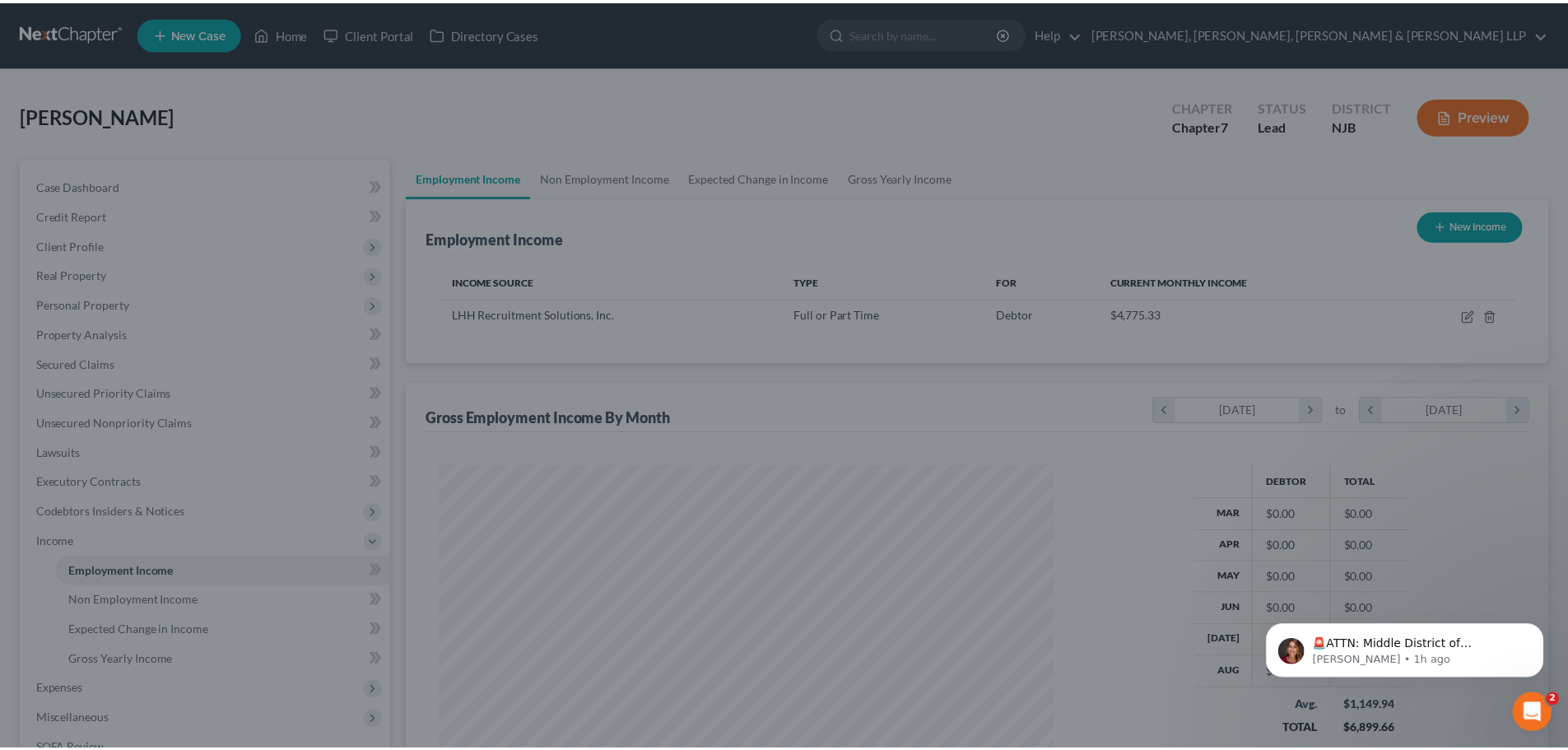
scroll to position [822604, 822531]
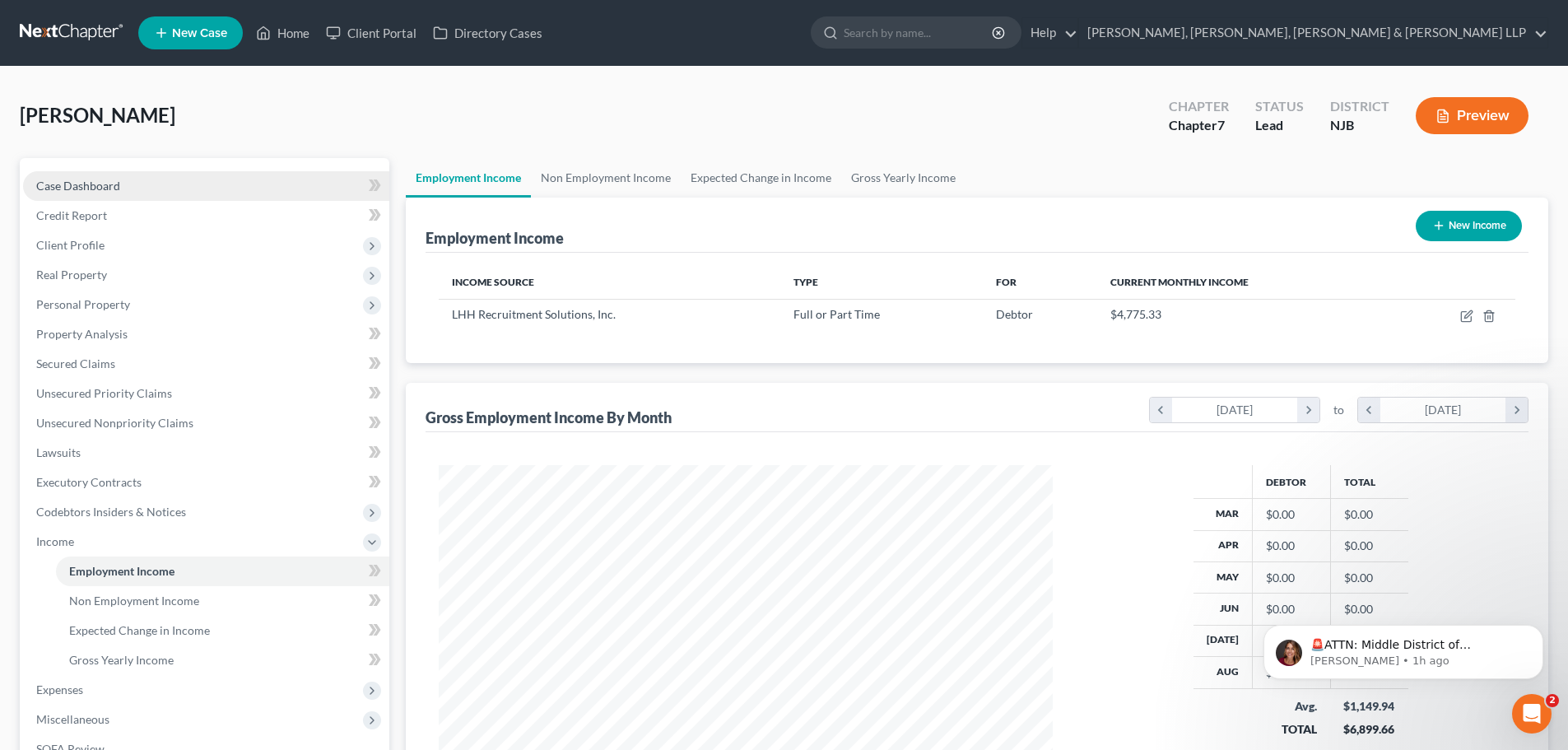
click at [230, 187] on link "Case Dashboard" at bounding box center [206, 186] width 366 height 30
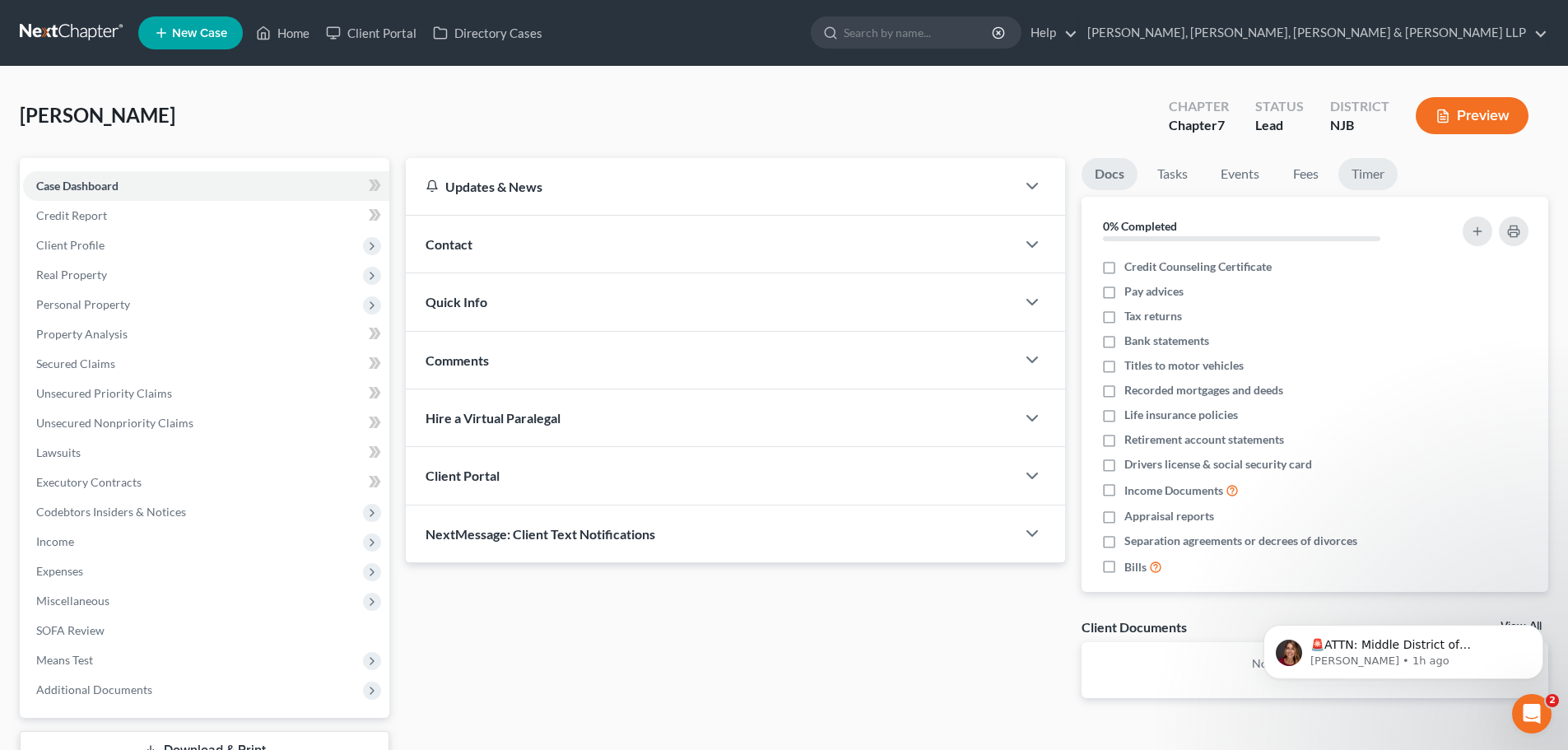
click at [1340, 171] on link "Timer" at bounding box center [1368, 174] width 59 height 32
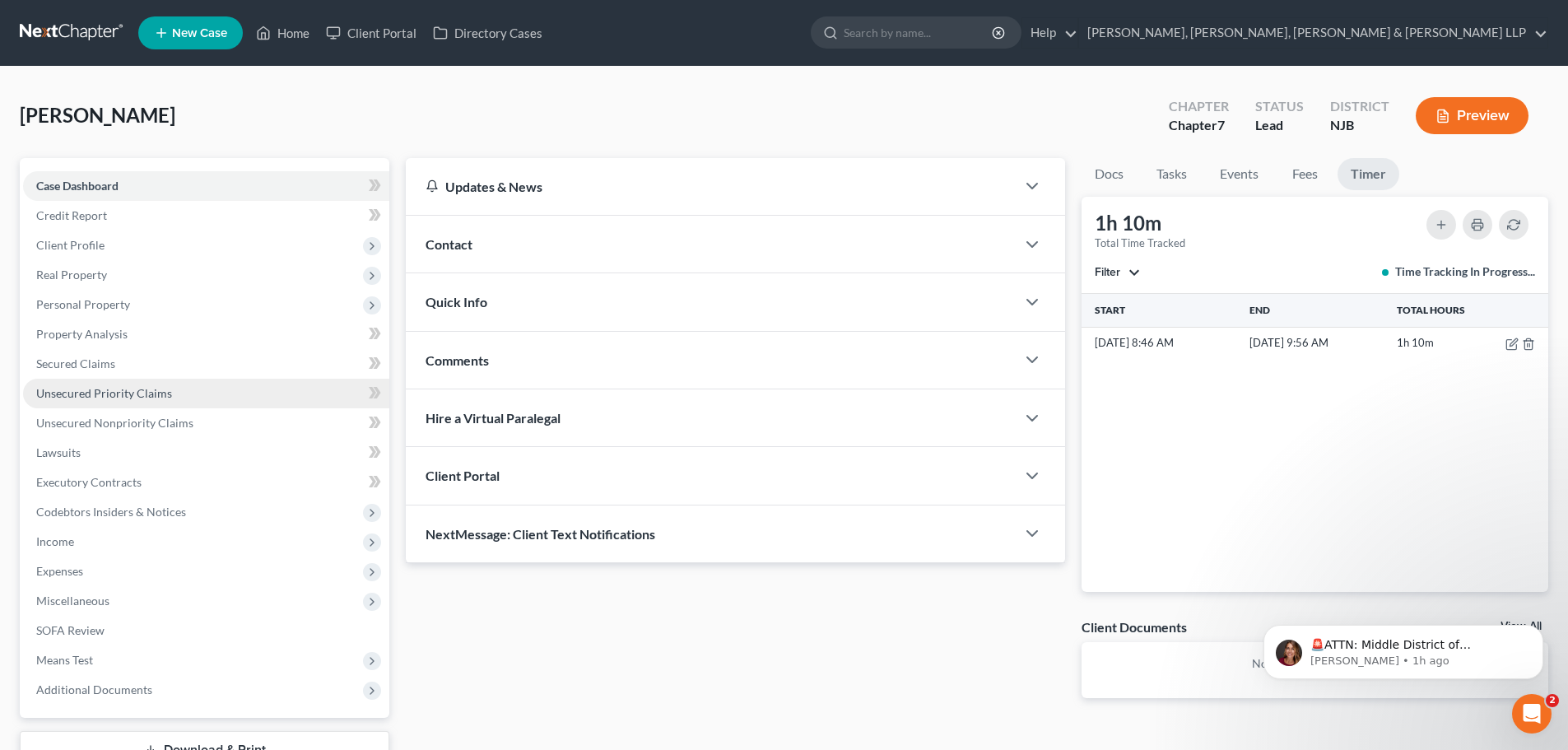
click at [154, 397] on span "Unsecured Priority Claims" at bounding box center [104, 392] width 136 height 14
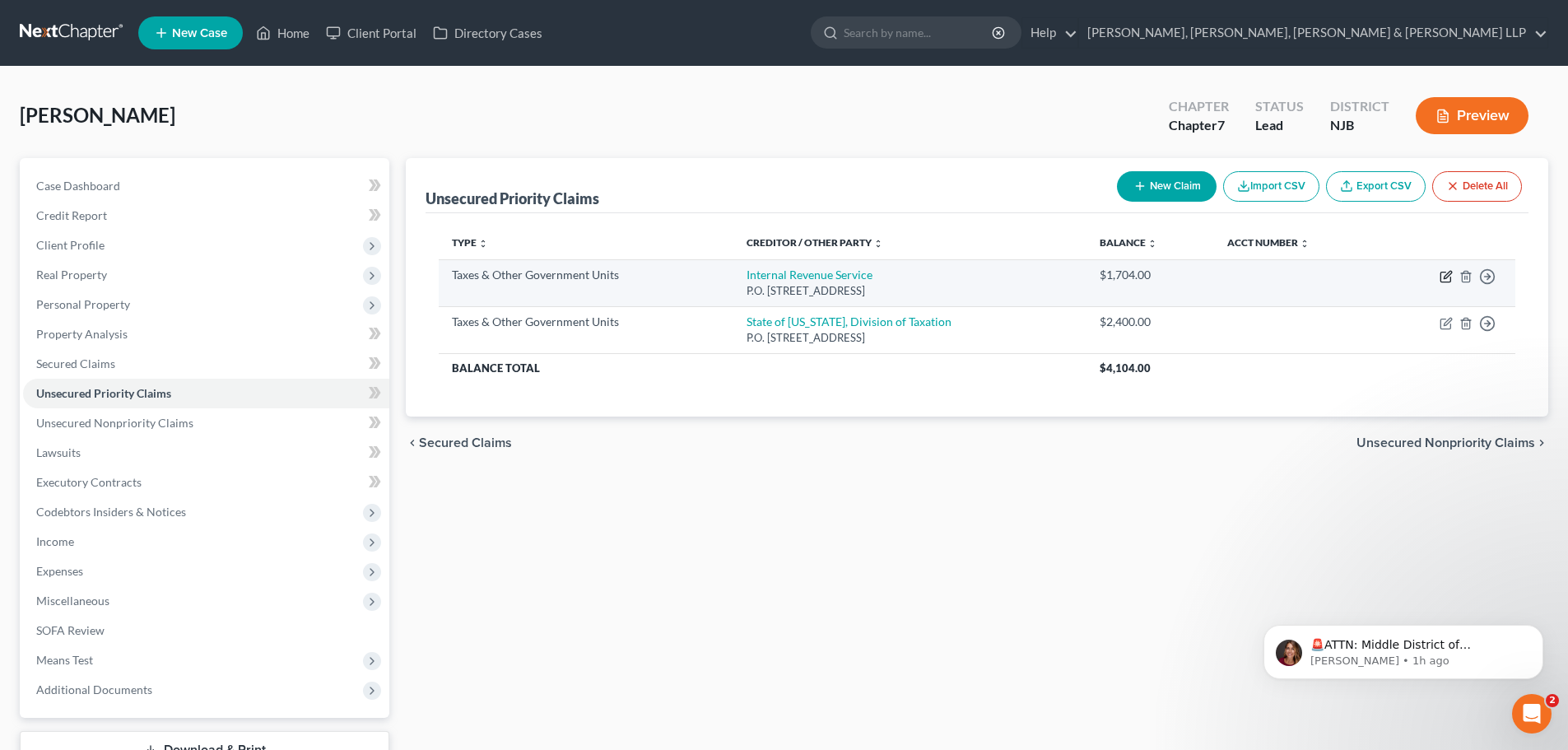
click at [1450, 278] on icon "button" at bounding box center [1446, 277] width 14 height 13
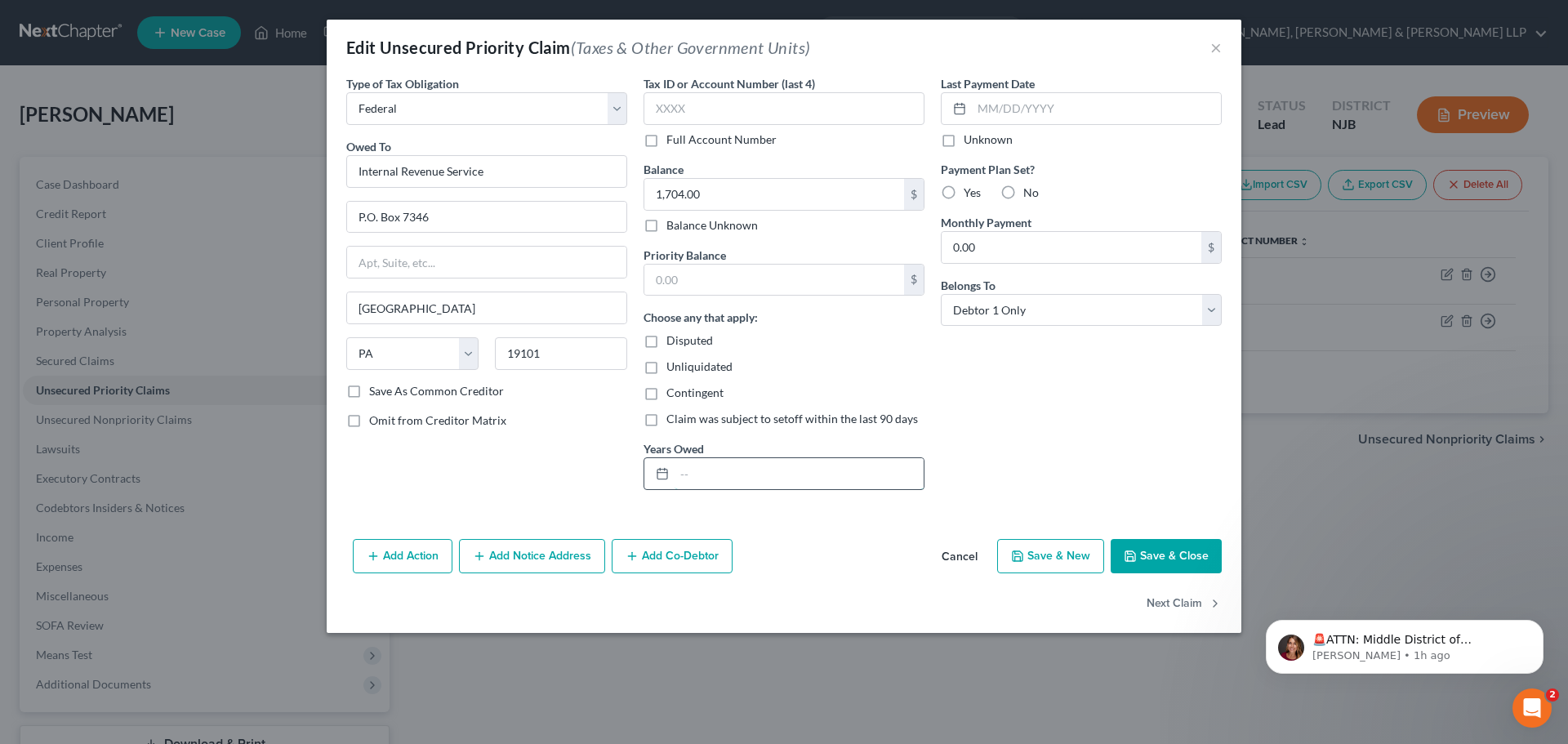
click at [727, 458] on input "text" at bounding box center [799, 473] width 249 height 31
click at [1132, 551] on icon "button" at bounding box center [1130, 556] width 10 height 10
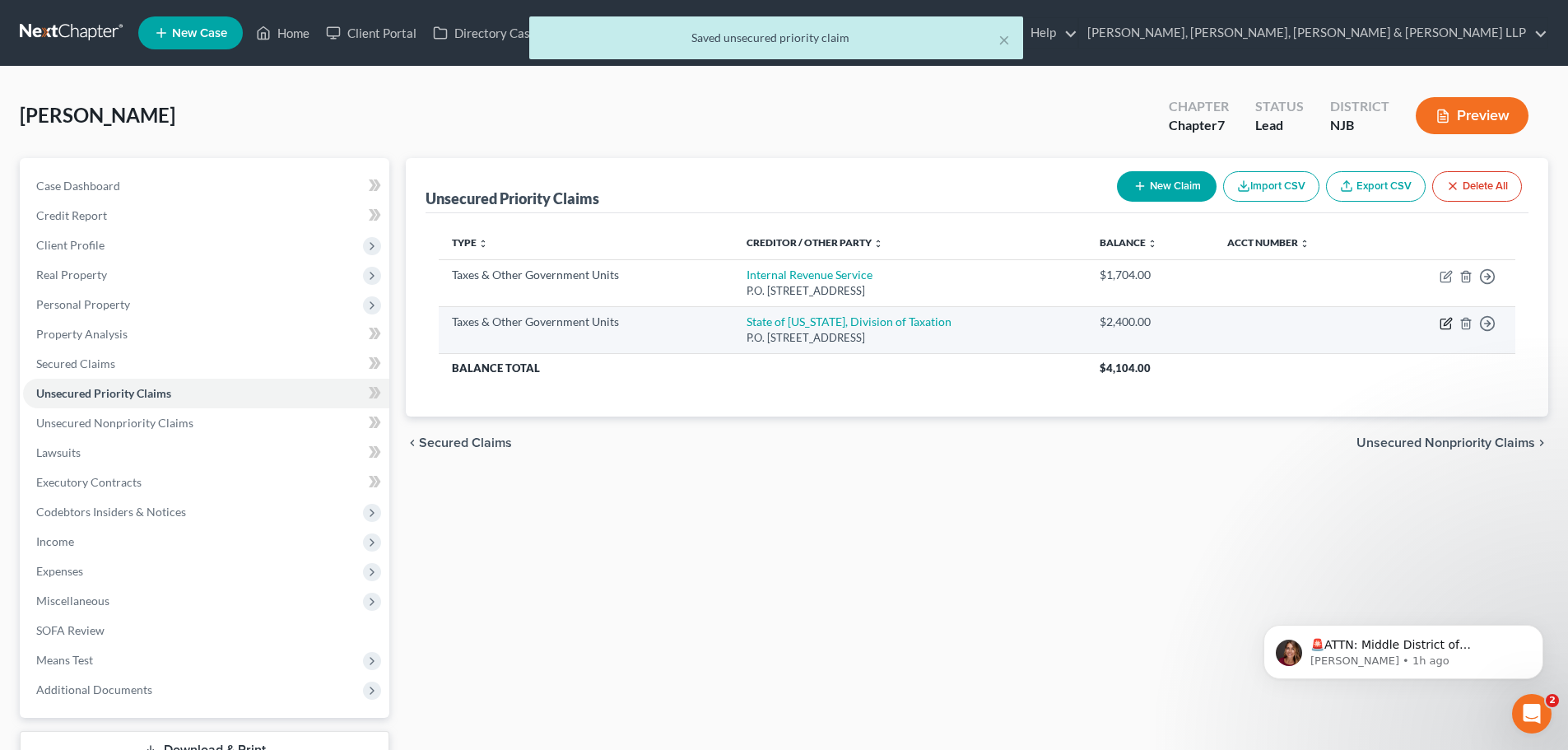
click at [1445, 322] on icon "button" at bounding box center [1447, 321] width 8 height 8
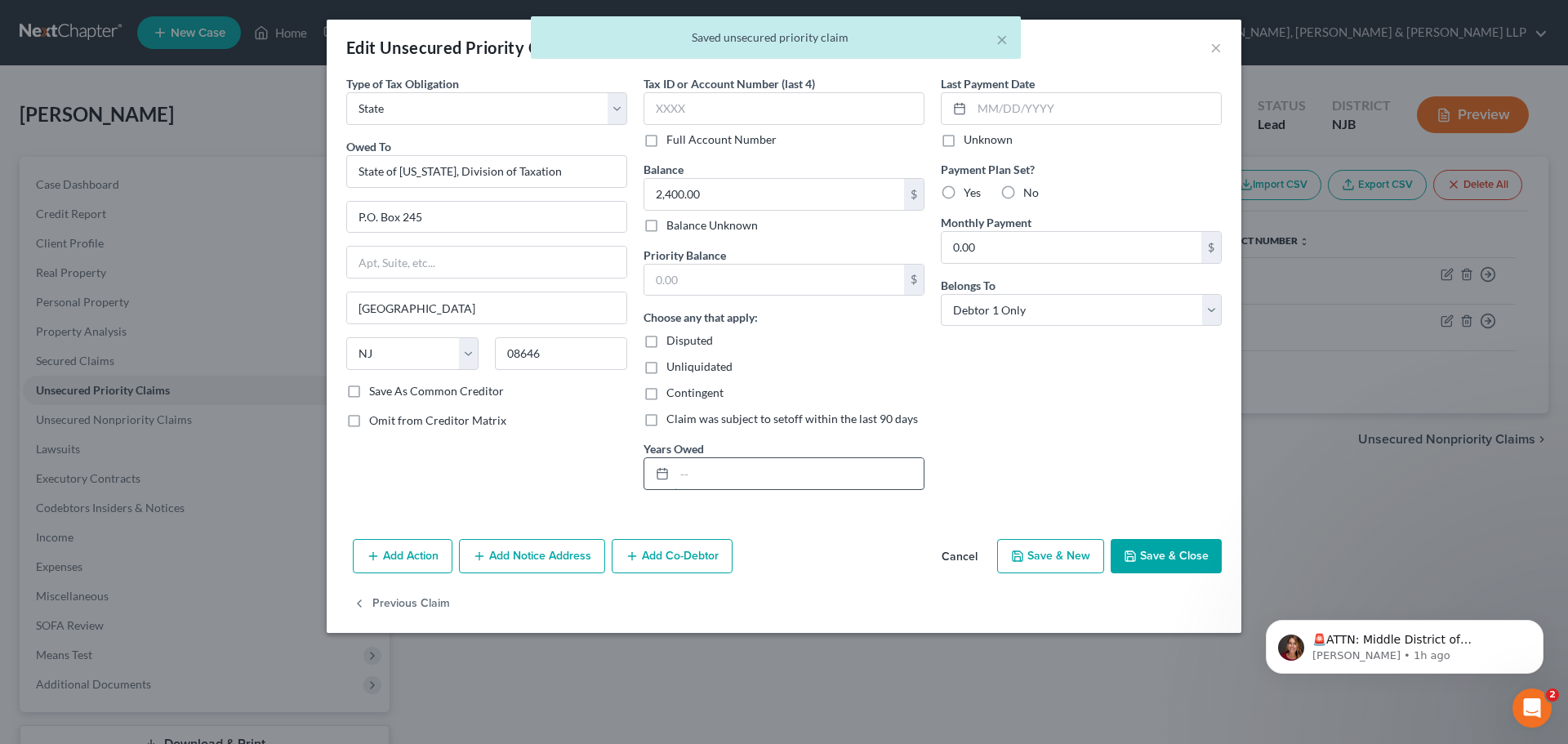
click at [711, 459] on input "text" at bounding box center [799, 473] width 249 height 31
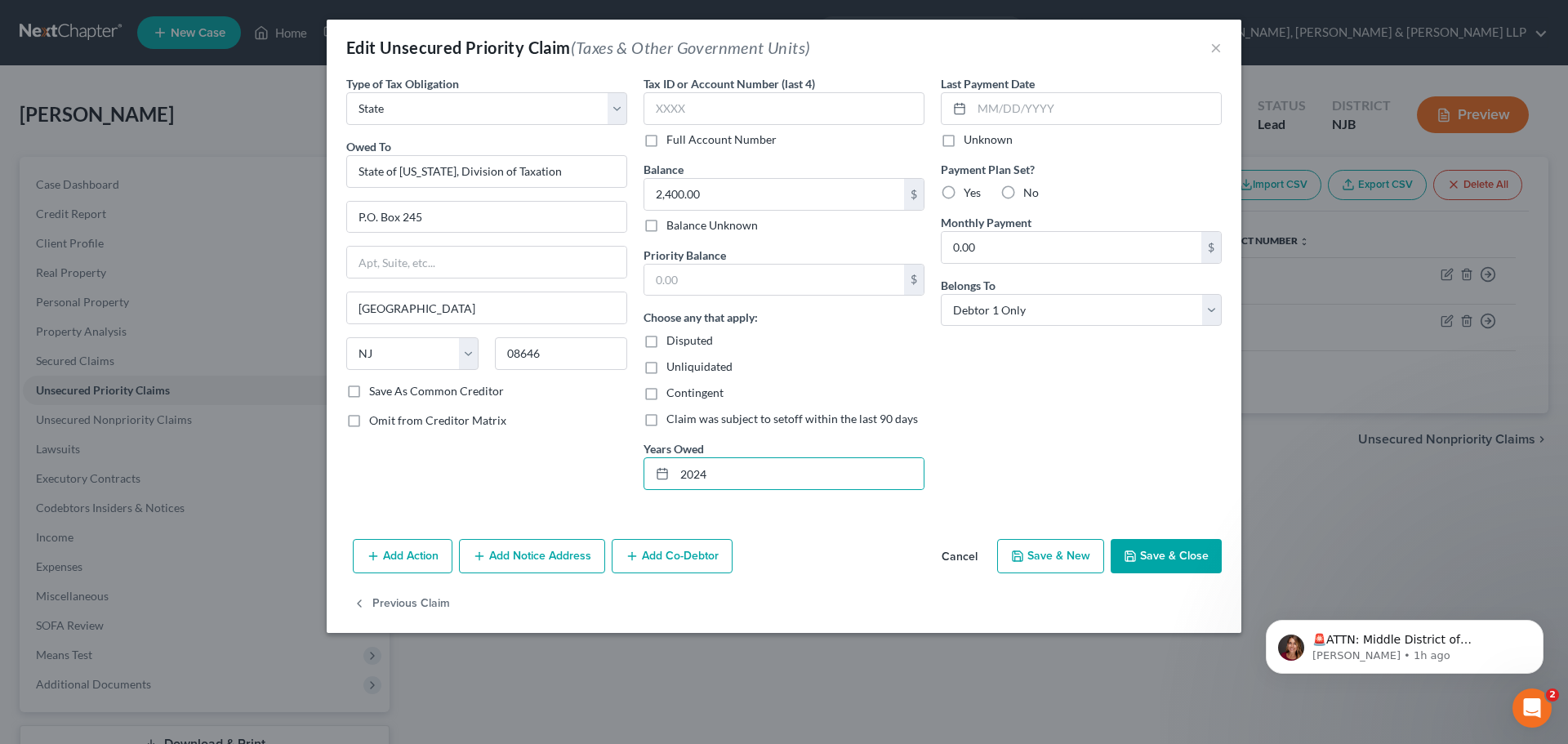
click at [1161, 555] on button "Save & Close" at bounding box center [1166, 556] width 111 height 34
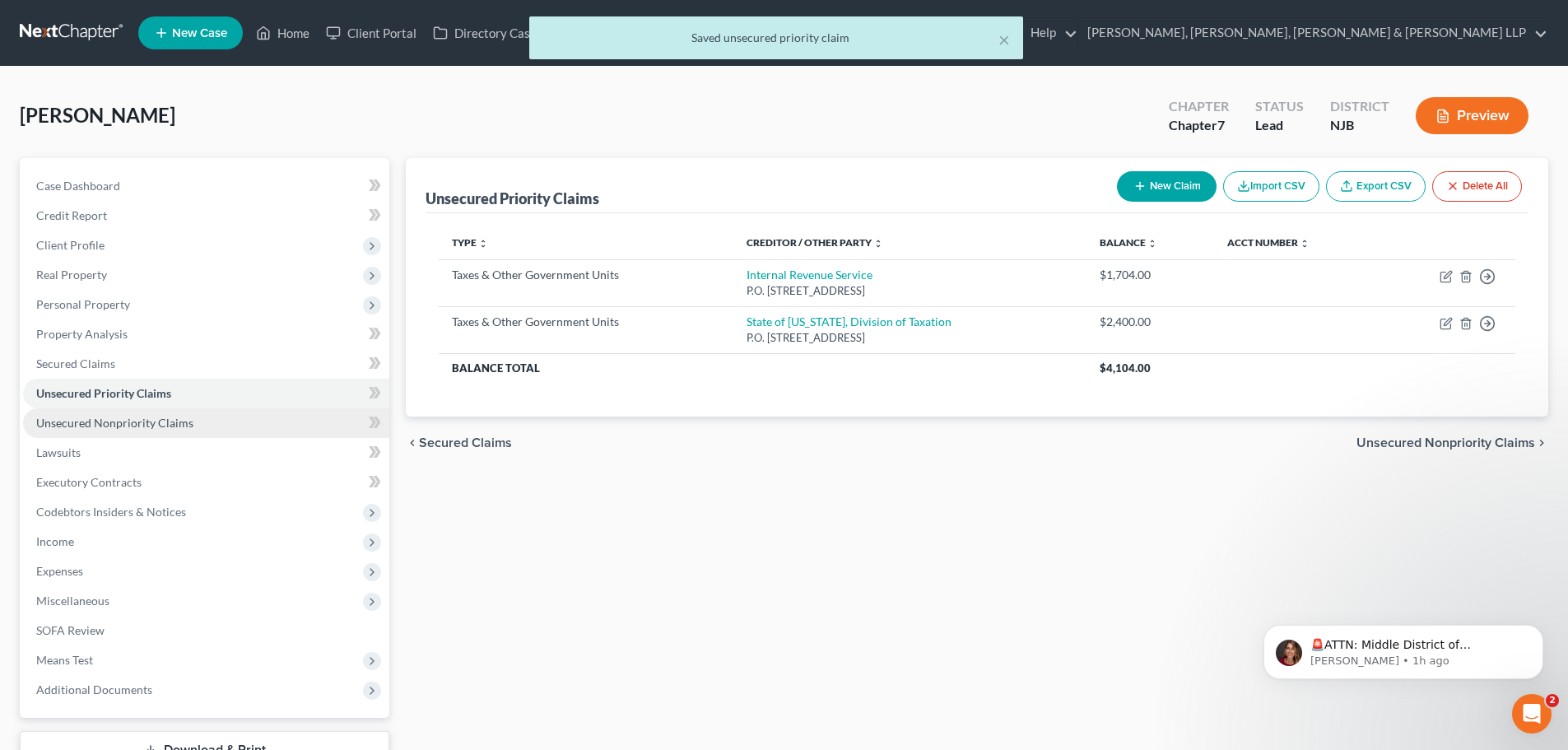
click at [106, 422] on span "Unsecured Nonpriority Claims" at bounding box center [115, 423] width 157 height 14
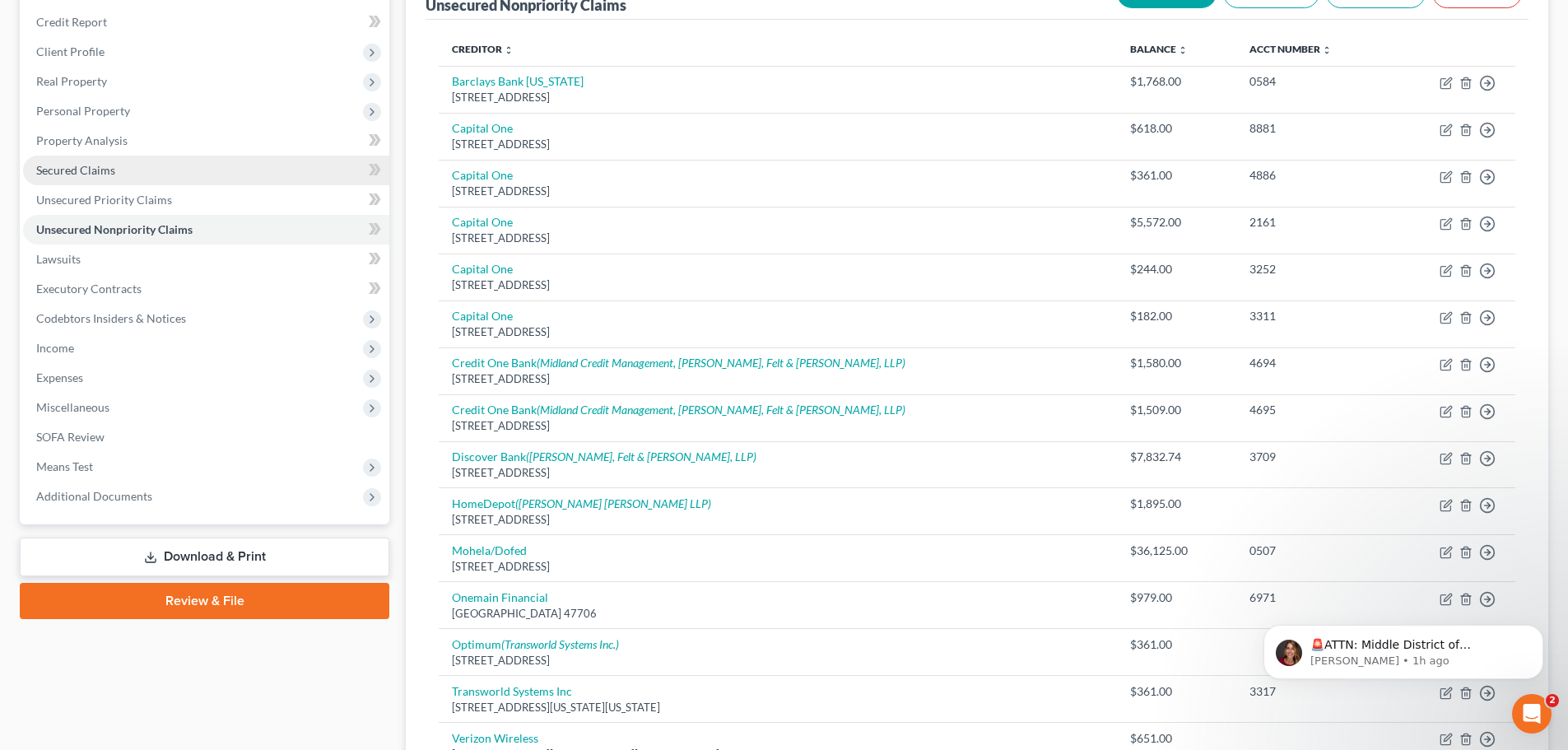
scroll to position [165, 0]
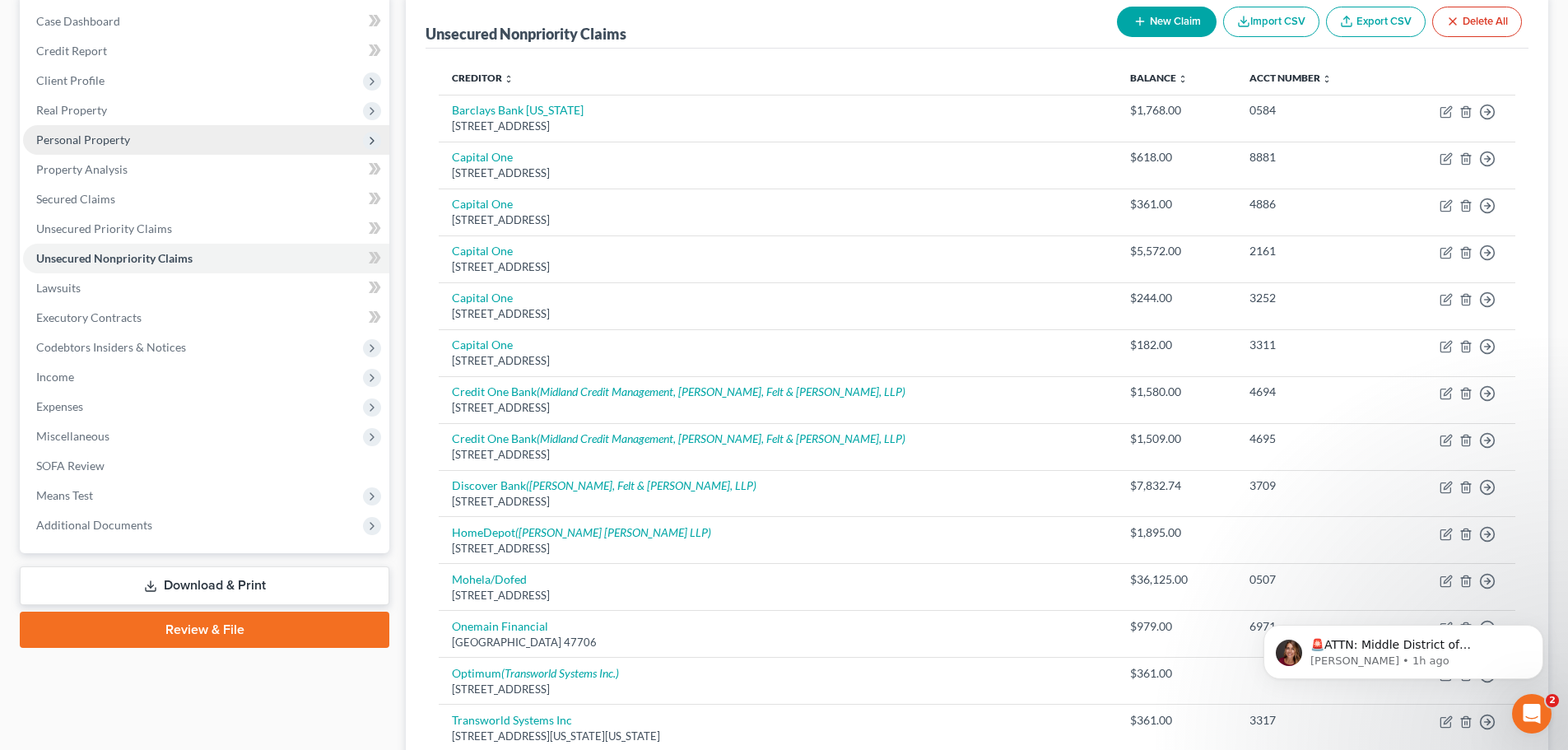
click at [91, 148] on span "Personal Property" at bounding box center [206, 139] width 366 height 30
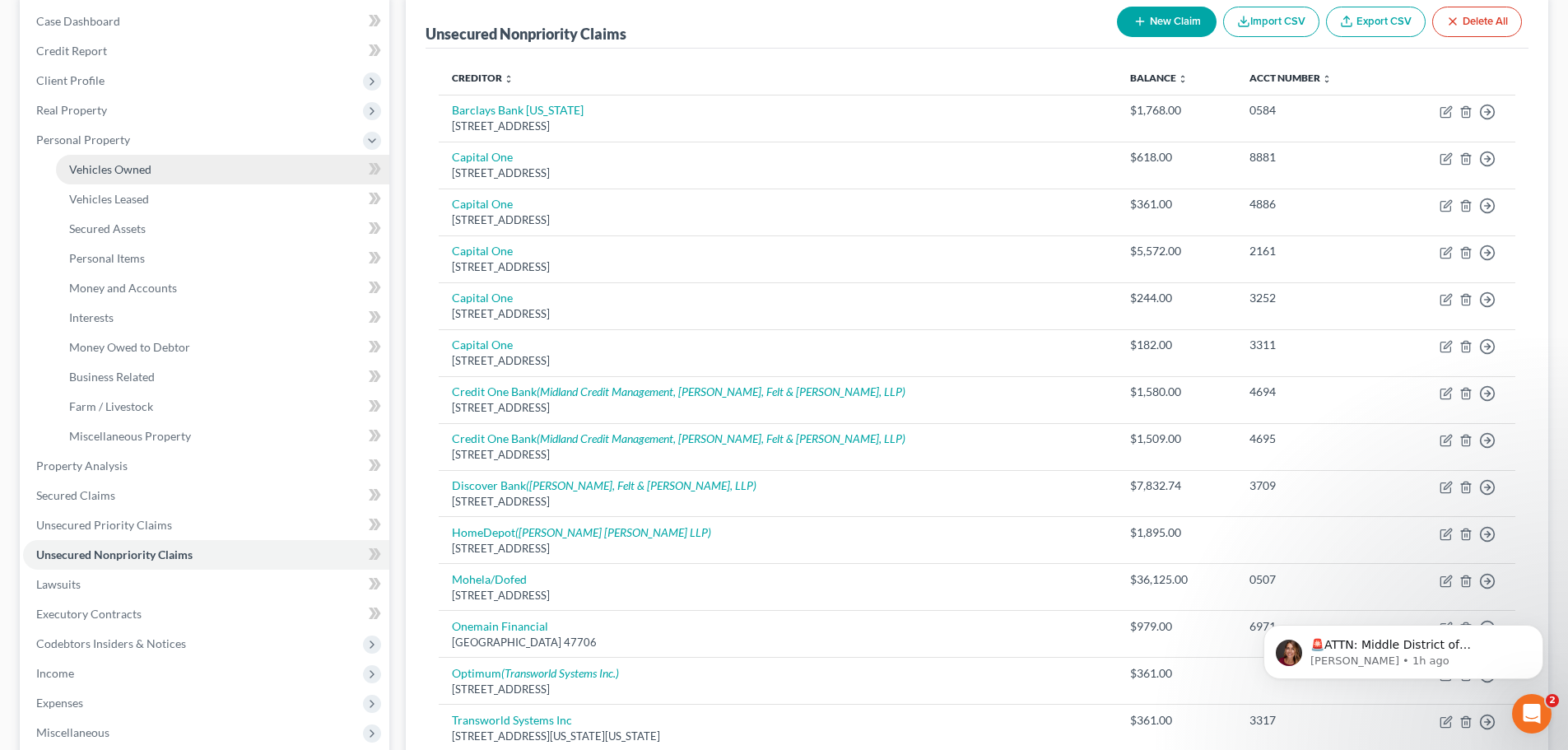
click at [122, 178] on link "Vehicles Owned" at bounding box center [222, 169] width 333 height 30
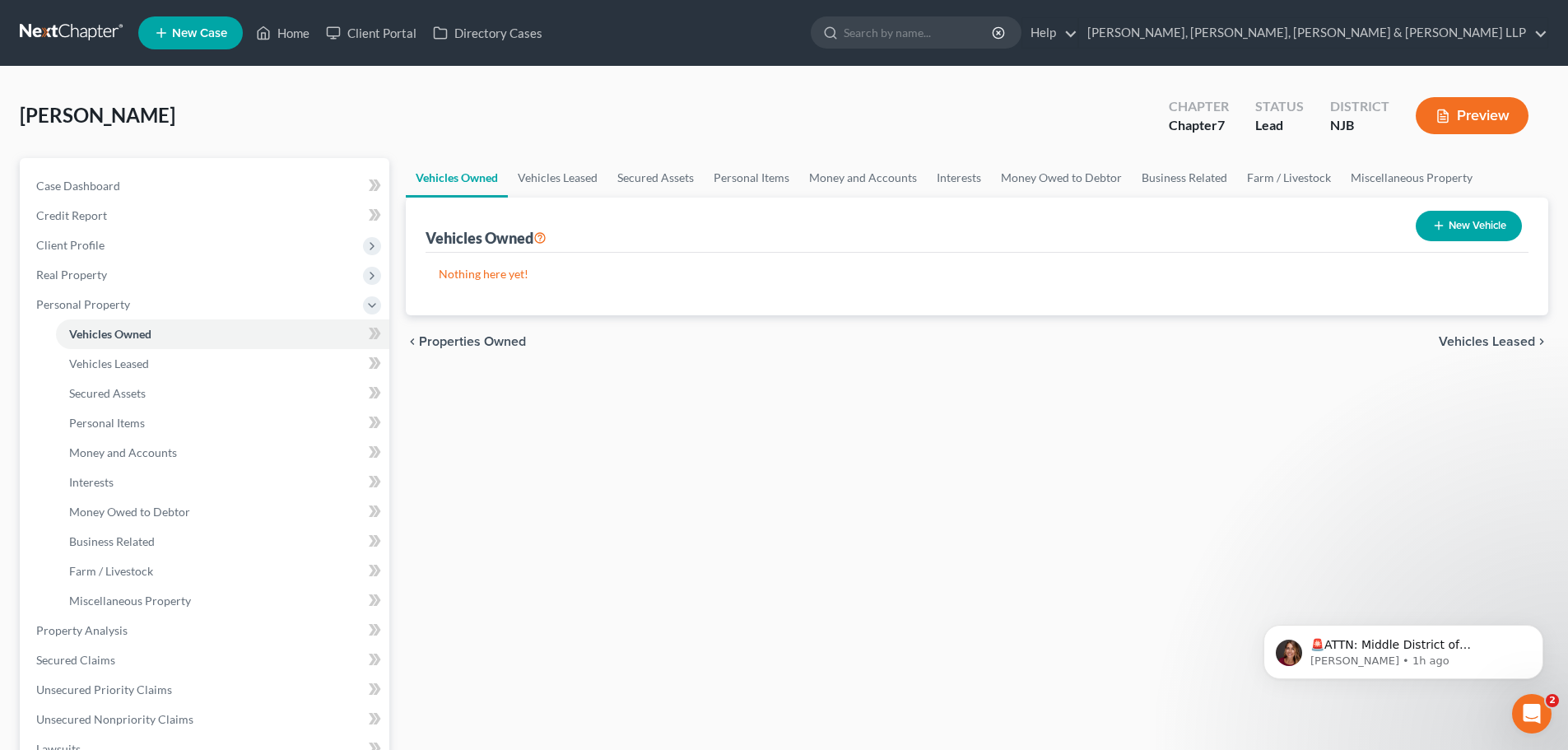
click at [1462, 229] on button "New Vehicle" at bounding box center [1469, 226] width 106 height 30
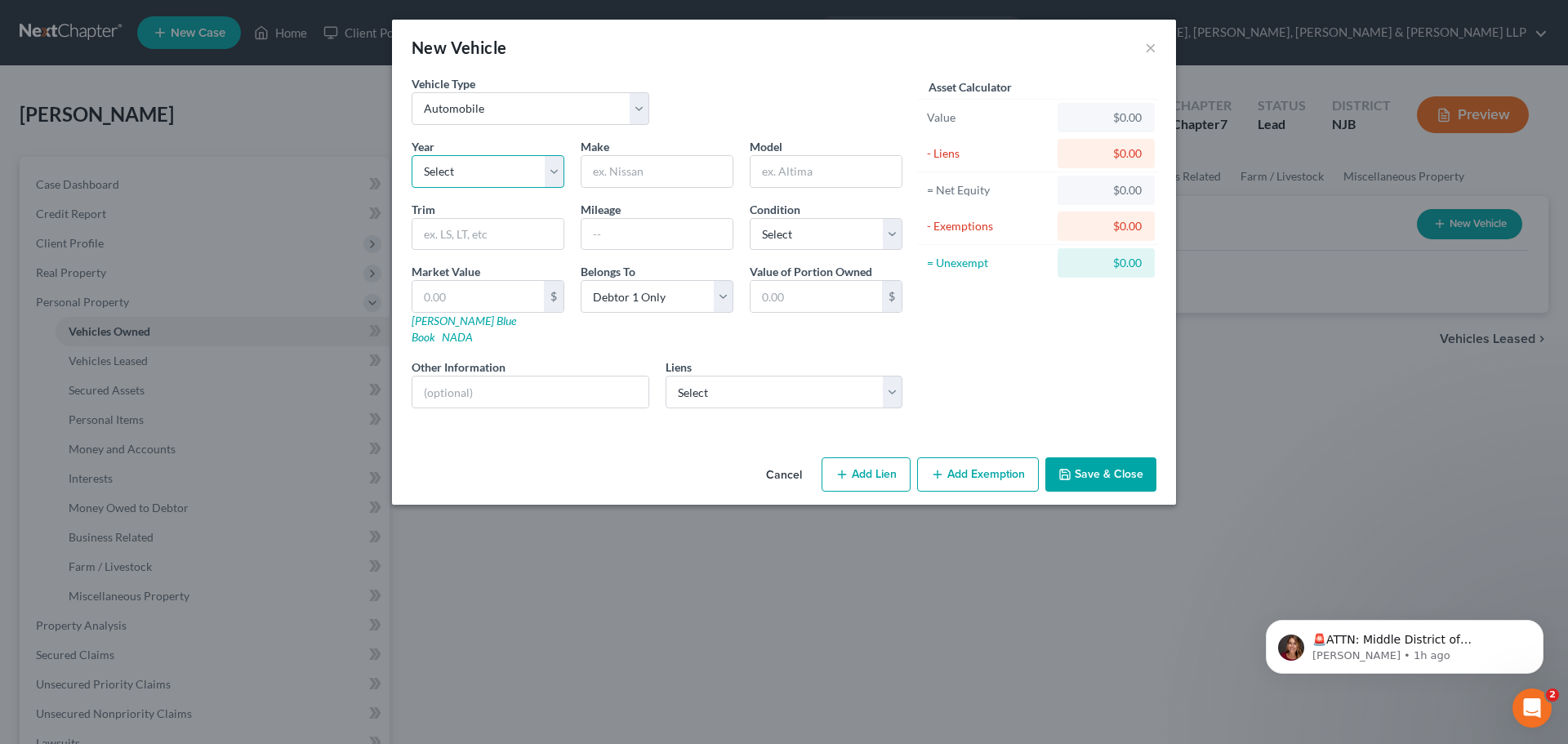
click at [496, 177] on select "Select 2026 2025 2024 2023 2022 2021 2020 2019 2018 2017 2016 2015 2014 2013 20…" at bounding box center [488, 171] width 152 height 33
click at [412, 155] on select "Select 2026 2025 2024 2023 2022 2021 2020 2019 2018 2017 2016 2015 2014 2013 20…" at bounding box center [488, 171] width 152 height 33
click at [691, 182] on input "text" at bounding box center [657, 171] width 151 height 31
click at [772, 174] on input "text" at bounding box center [825, 171] width 151 height 31
click at [784, 239] on select "Select Excellent Very Good Good Fair Poor" at bounding box center [825, 233] width 152 height 33
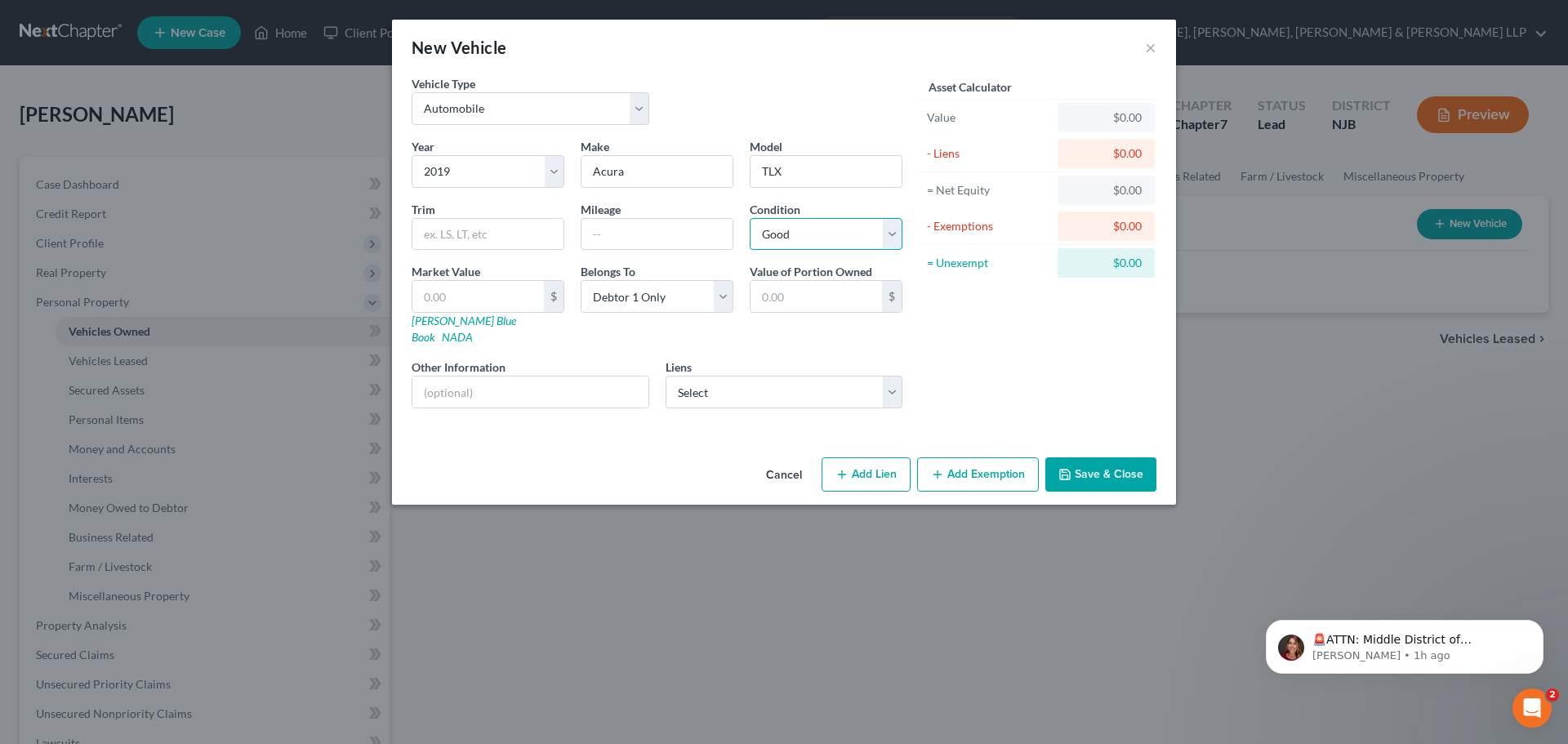
click at [749, 218] on select "Select Excellent Very Good Good Fair Poor" at bounding box center [825, 233] width 152 height 33
click at [835, 385] on select "Select Capital One Auto - $14,311.00 American Honda Finance - $11,484.00" at bounding box center [784, 392] width 238 height 33
click at [835, 383] on select "Select Capital One Auto - $14,311.00 American Honda Finance - $11,484.00" at bounding box center [784, 392] width 238 height 33
click at [1089, 459] on button "Save & Close" at bounding box center [1101, 474] width 111 height 34
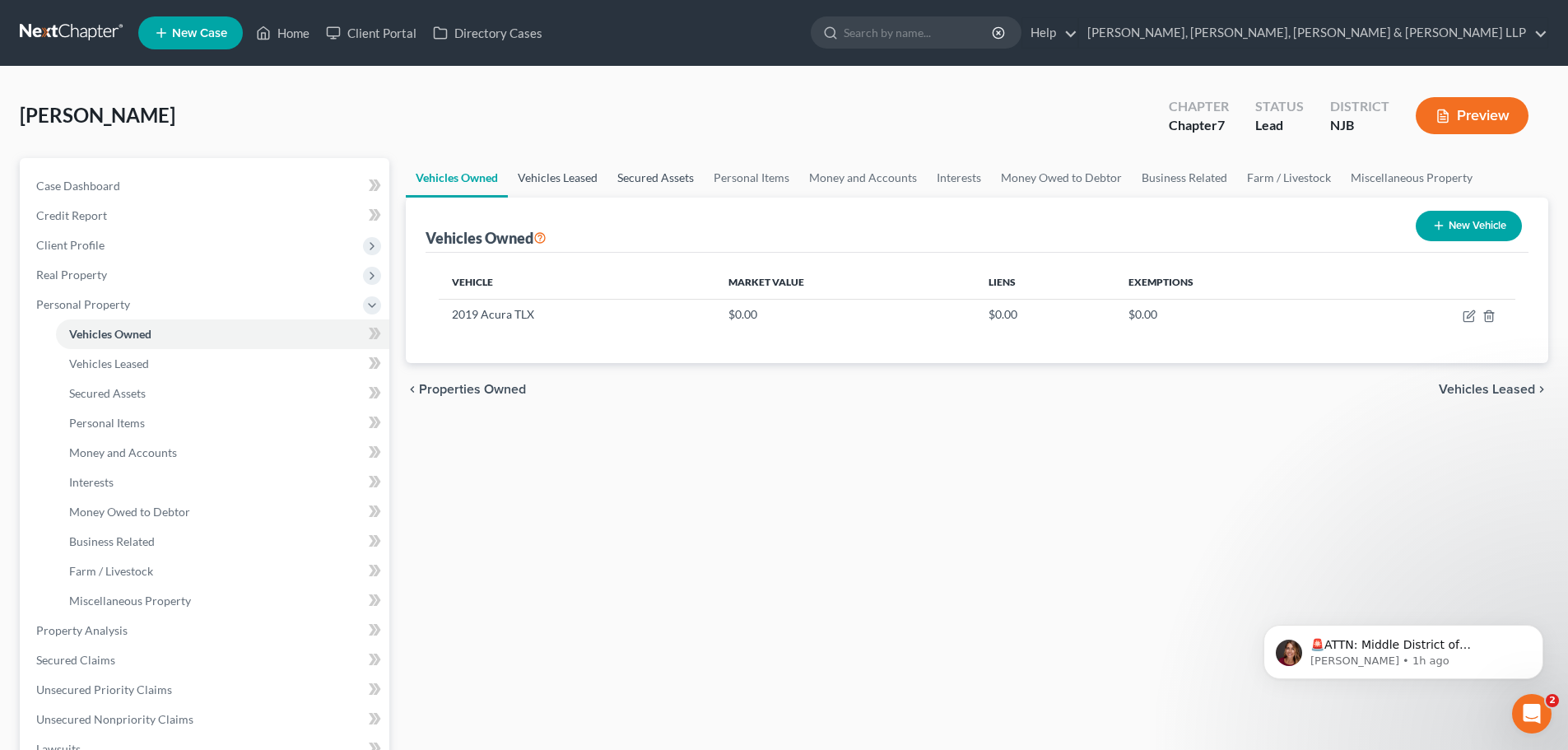
drag, startPoint x: 614, startPoint y: 181, endPoint x: 605, endPoint y: 179, distance: 9.2
click at [614, 181] on link "Secured Assets" at bounding box center [656, 177] width 96 height 40
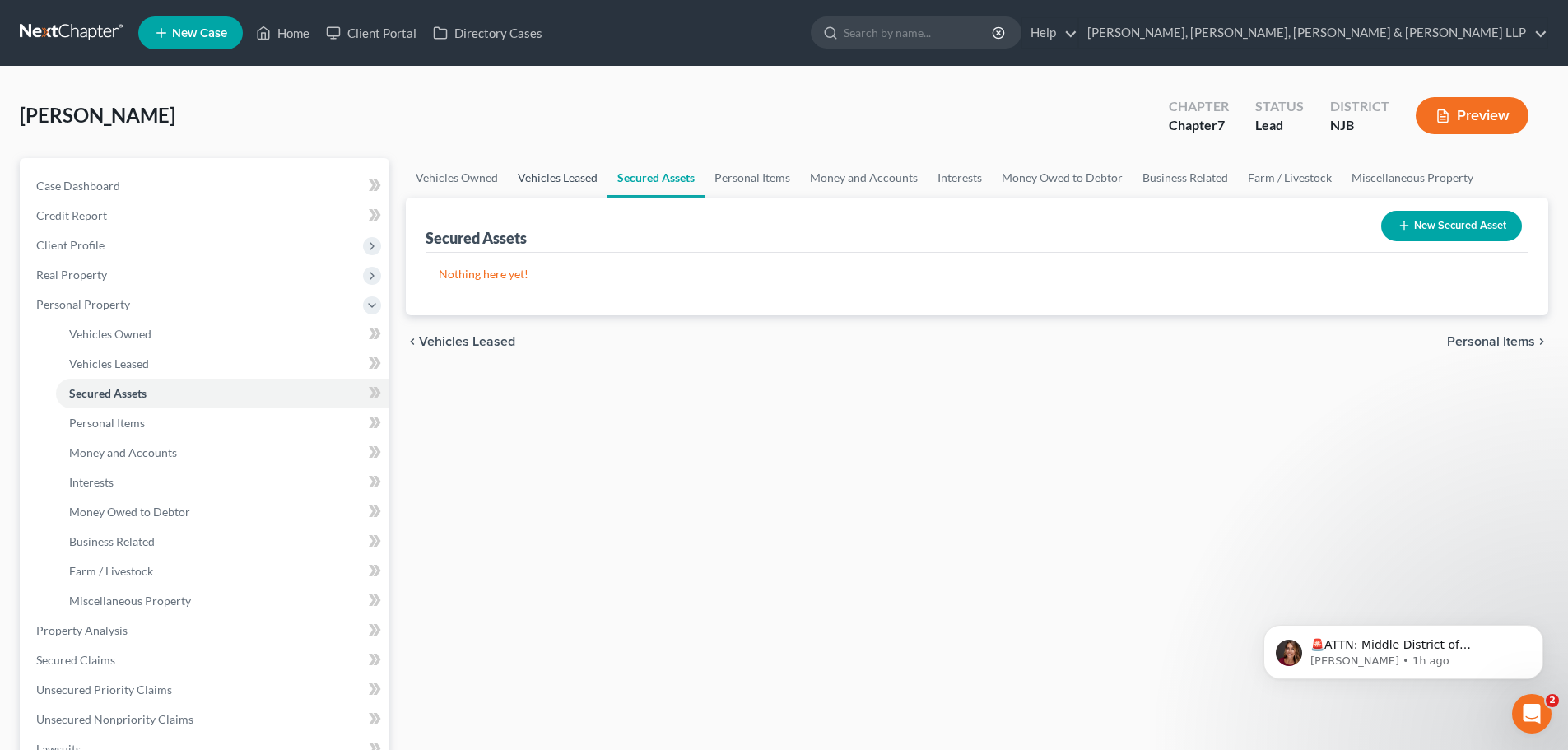
click at [576, 175] on link "Vehicles Leased" at bounding box center [558, 177] width 100 height 40
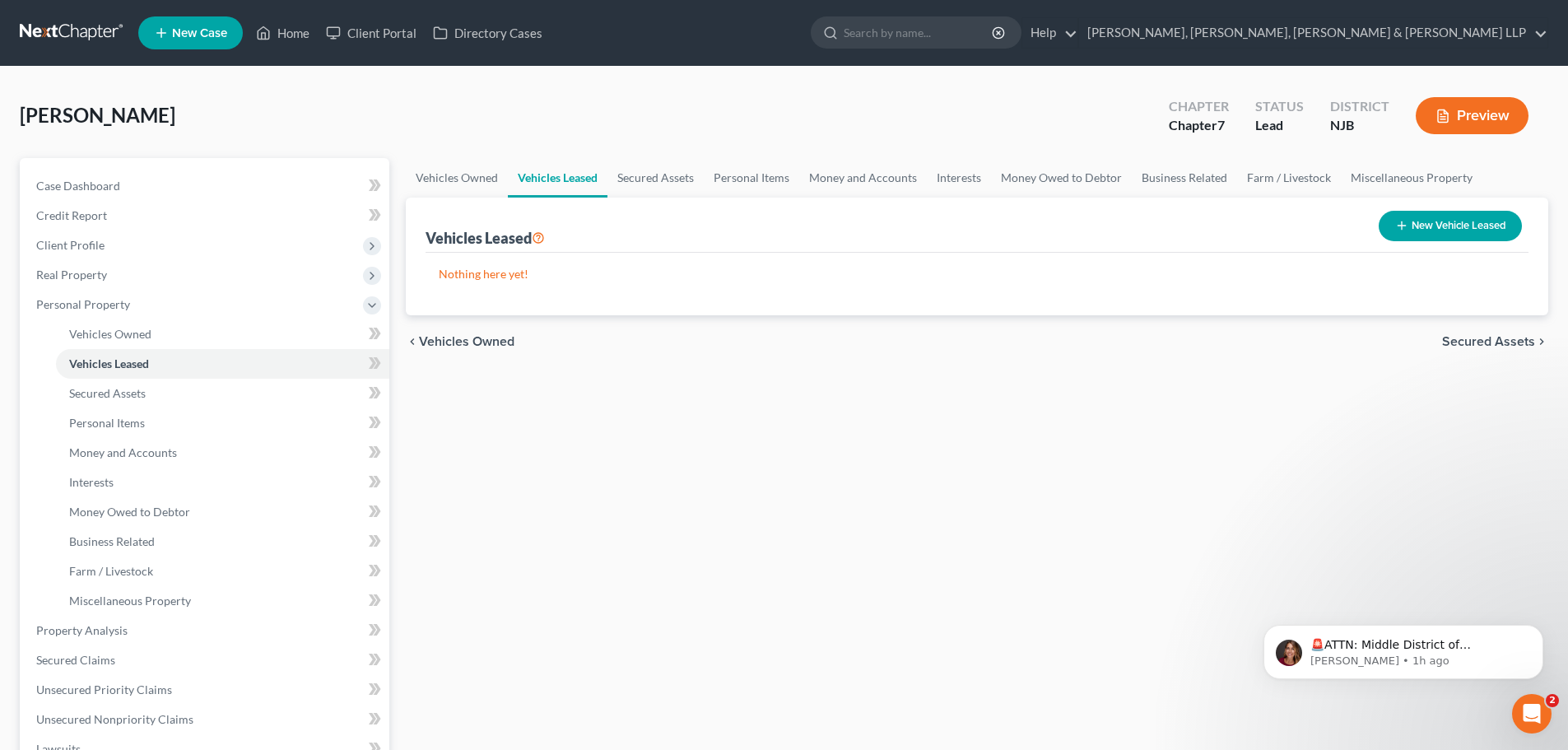
click at [1491, 218] on button "New Vehicle Leased" at bounding box center [1451, 226] width 143 height 30
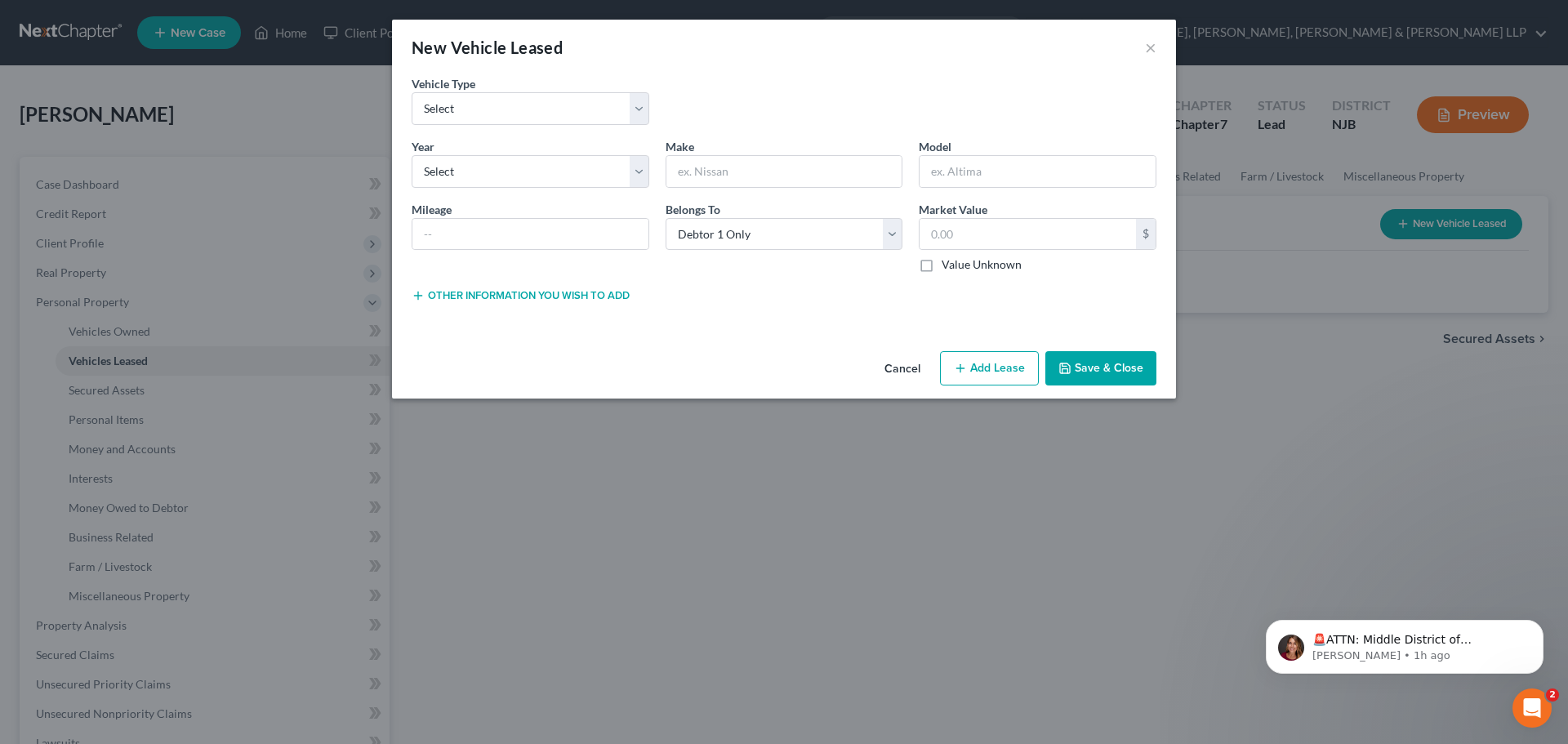
click at [517, 148] on div "Year * Select 2026 2025 2024 2023 2022 2021 2020 2019 2018 2017 2016 2015 2014 …" at bounding box center [530, 163] width 254 height 50
click at [505, 162] on select "Select 2026 2025 2024 2023 2022 2021 2020 2019 2018 2017 2016 2015 2014 2013 20…" at bounding box center [531, 171] width 238 height 33
click at [412, 155] on select "Select 2026 2025 2024 2023 2022 2021 2020 2019 2018 2017 2016 2015 2014 2013 20…" at bounding box center [531, 171] width 238 height 33
click at [780, 179] on input "text" at bounding box center [784, 171] width 236 height 31
click at [988, 181] on input "text" at bounding box center [1037, 171] width 236 height 31
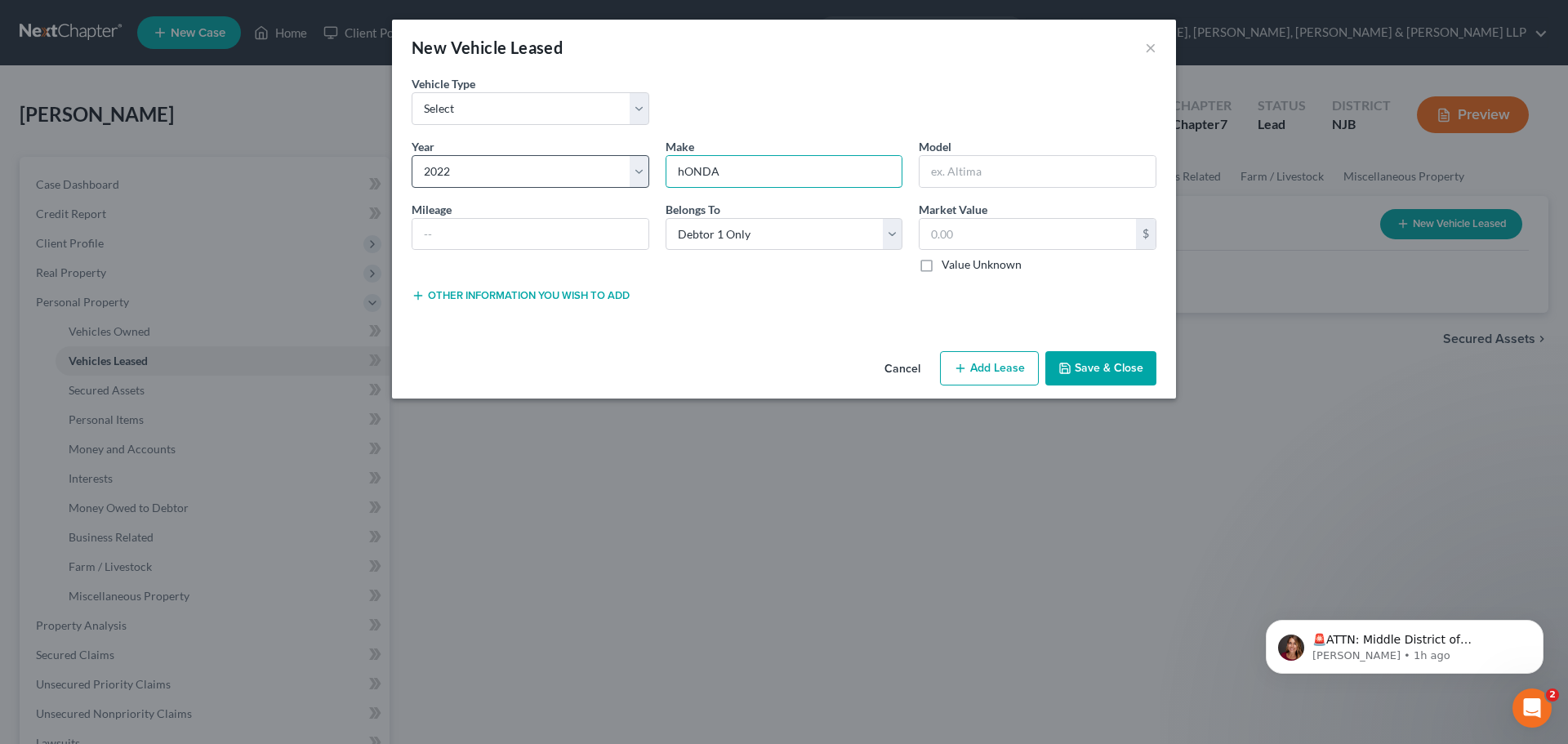
drag, startPoint x: 698, startPoint y: 180, endPoint x: 577, endPoint y: 177, distance: 121.0
click at [577, 177] on div "Year * Select 2026 2025 2024 2023 2022 2021 2020 2019 2018 2017 2016 2015 2014 …" at bounding box center [784, 213] width 761 height 149
click at [949, 159] on input "text" at bounding box center [1037, 171] width 236 height 31
click at [1094, 361] on button "Save & Close" at bounding box center [1101, 367] width 111 height 34
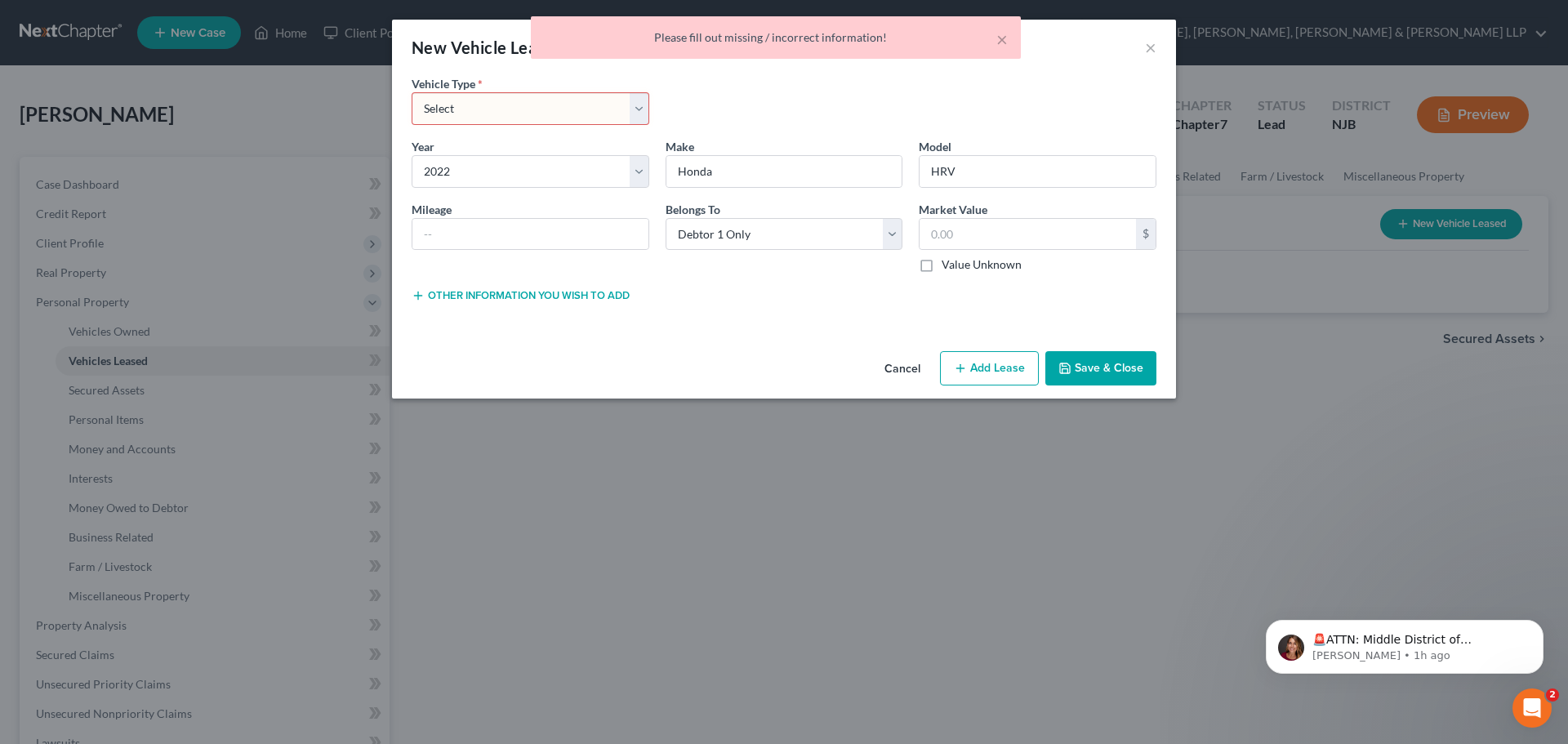
click at [543, 127] on div "Vehicle Type * Select Automobile Truck Trailer Watercraft Aircraft Motor Home A…" at bounding box center [784, 106] width 761 height 63
click at [513, 116] on select "Select Automobile Truck Trailer Watercraft Aircraft Motor Home Atv Other Vehicle" at bounding box center [531, 108] width 238 height 33
click at [412, 92] on select "Select Automobile Truck Trailer Watercraft Aircraft Motor Home Atv Other Vehicle" at bounding box center [531, 108] width 238 height 33
click at [1088, 364] on button "Save & Close" at bounding box center [1101, 367] width 111 height 34
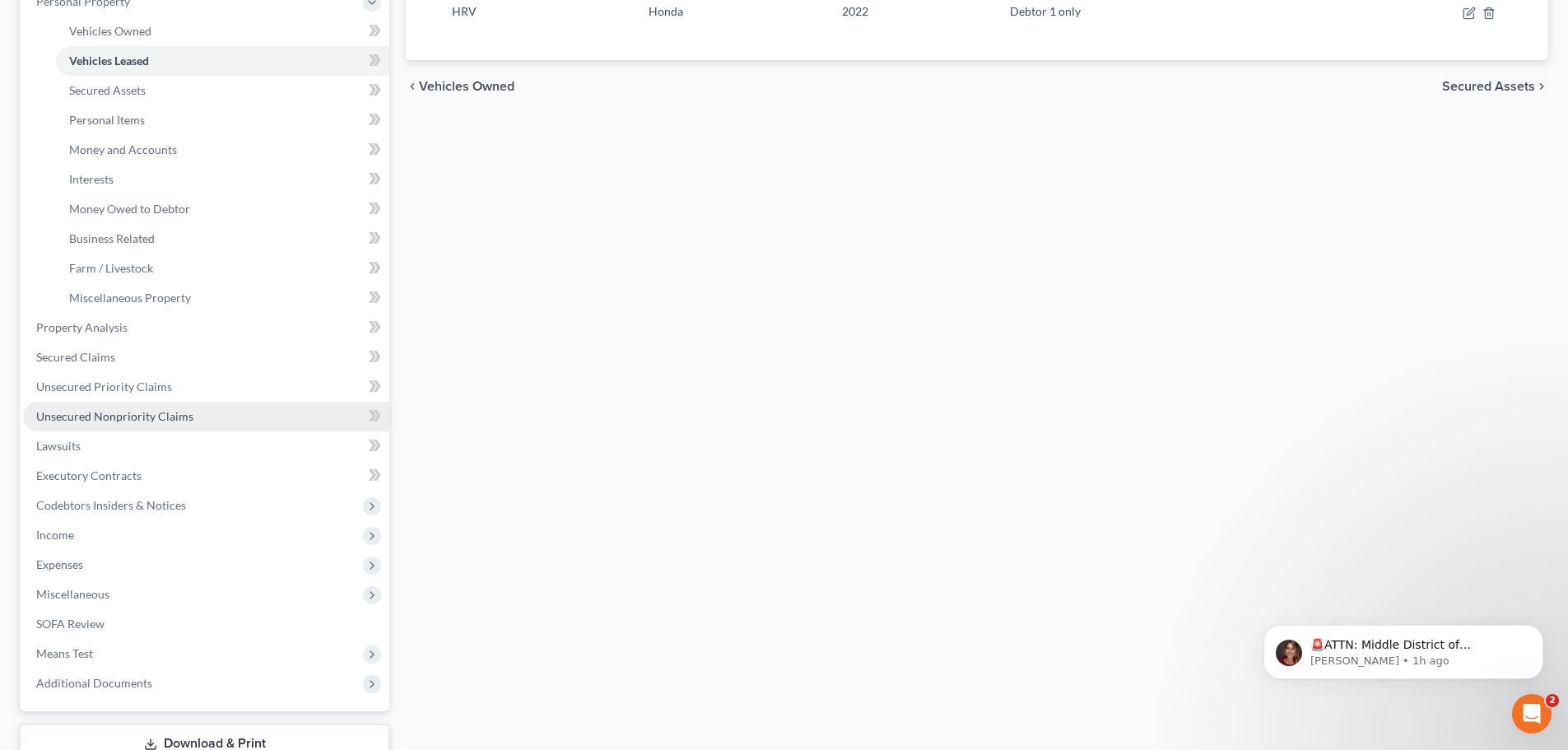
scroll to position [412, 0]
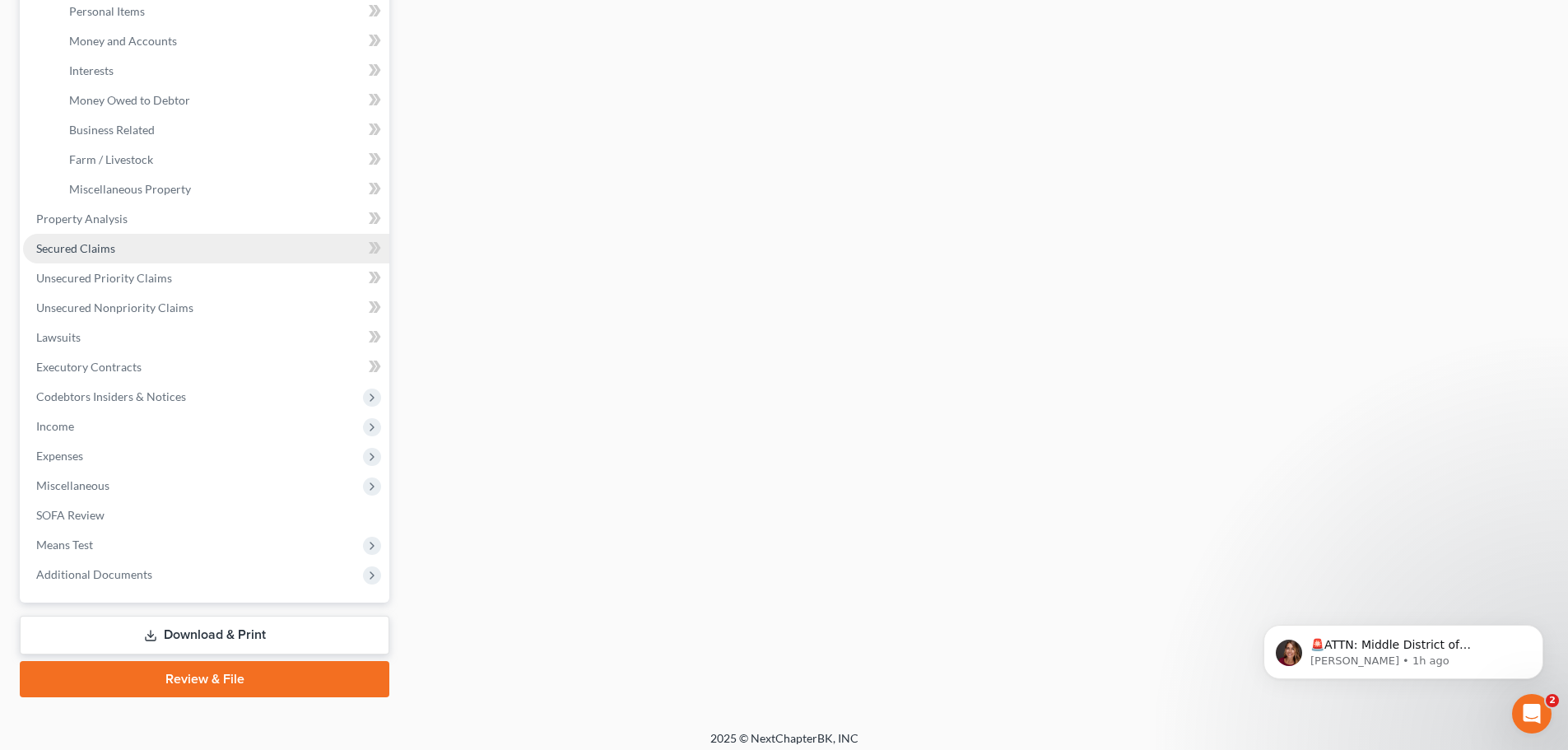
click at [105, 245] on span "Secured Claims" at bounding box center [76, 248] width 79 height 14
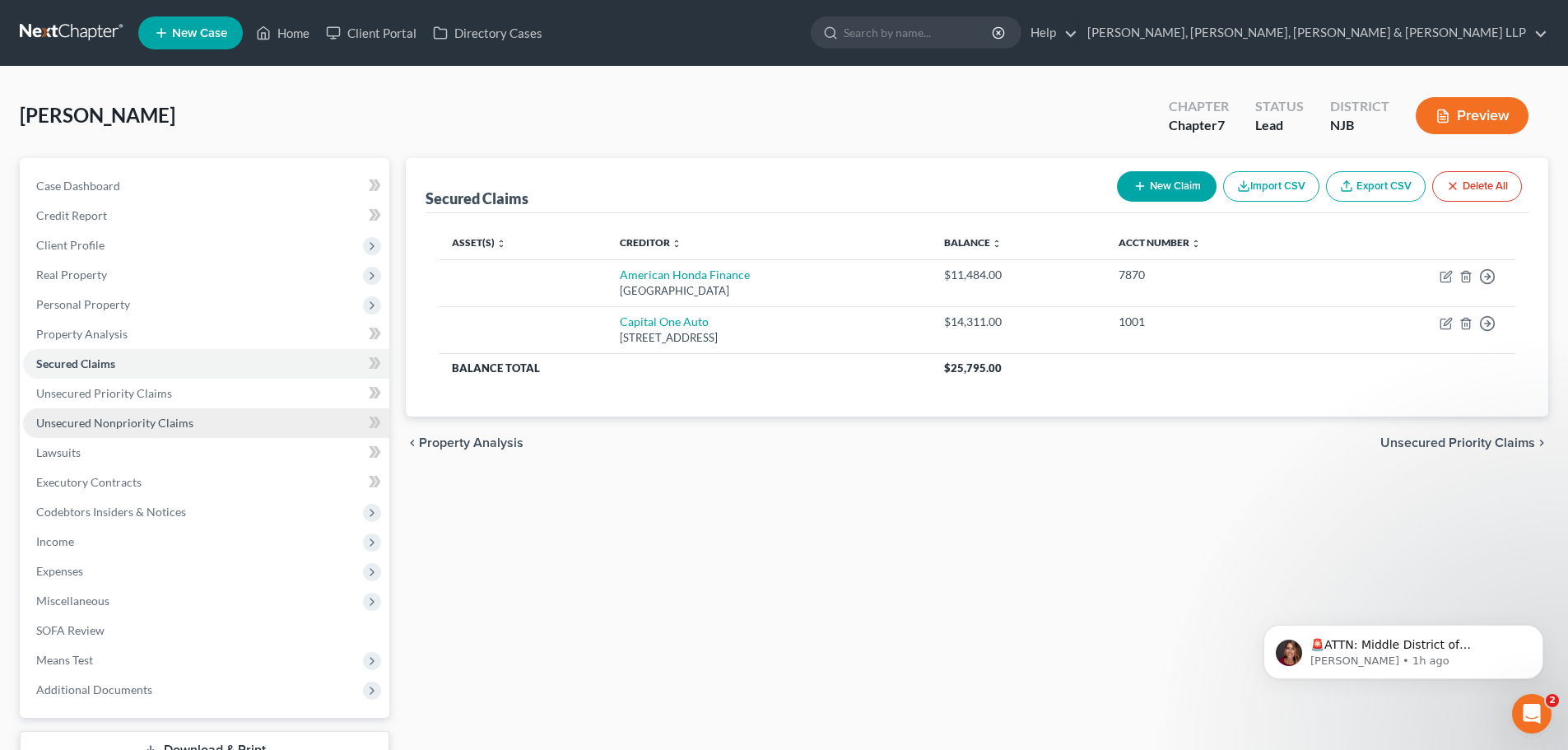
drag, startPoint x: 132, startPoint y: 429, endPoint x: 147, endPoint y: 424, distance: 15.8
click at [131, 429] on link "Unsecured Nonpriority Claims" at bounding box center [206, 423] width 366 height 30
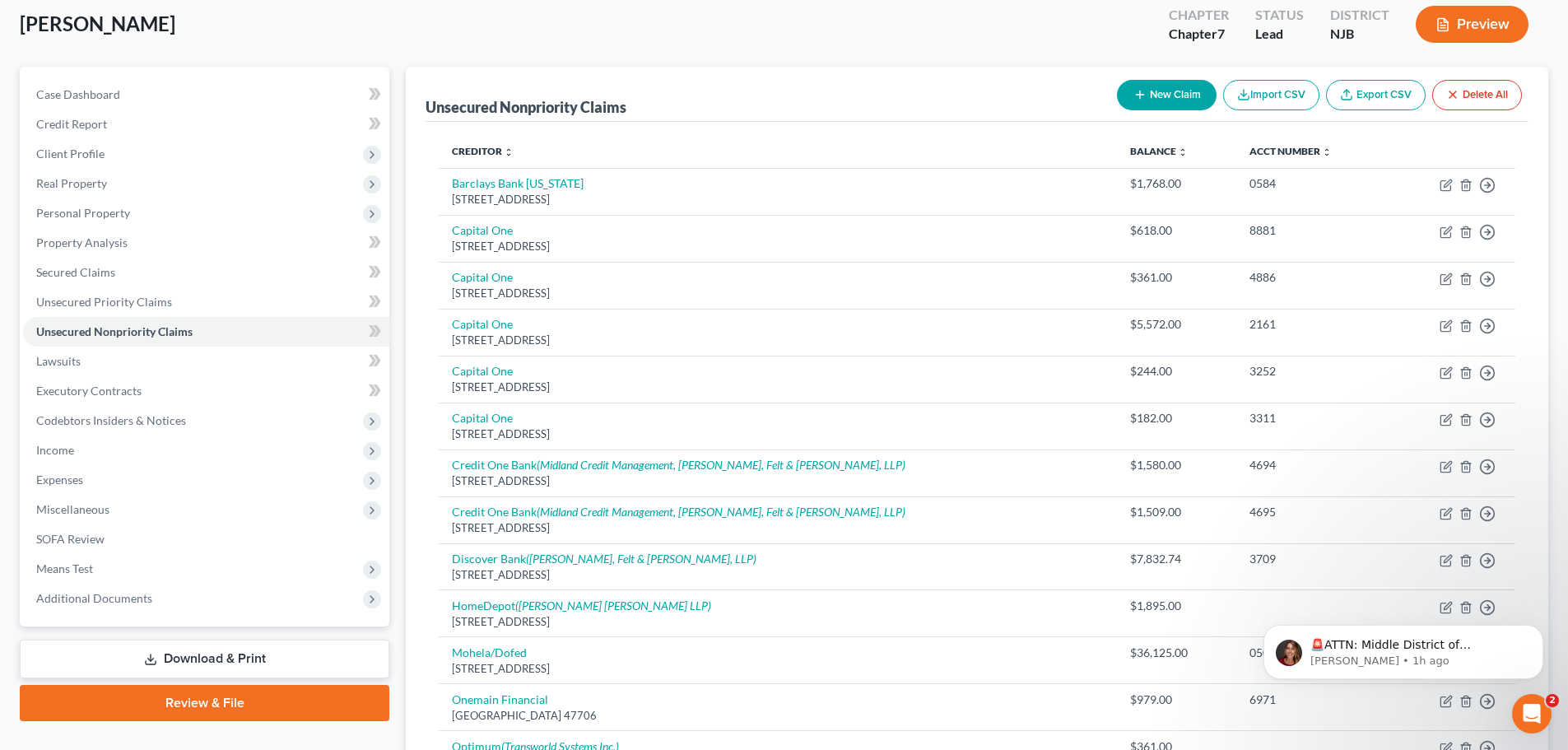
scroll to position [83, 0]
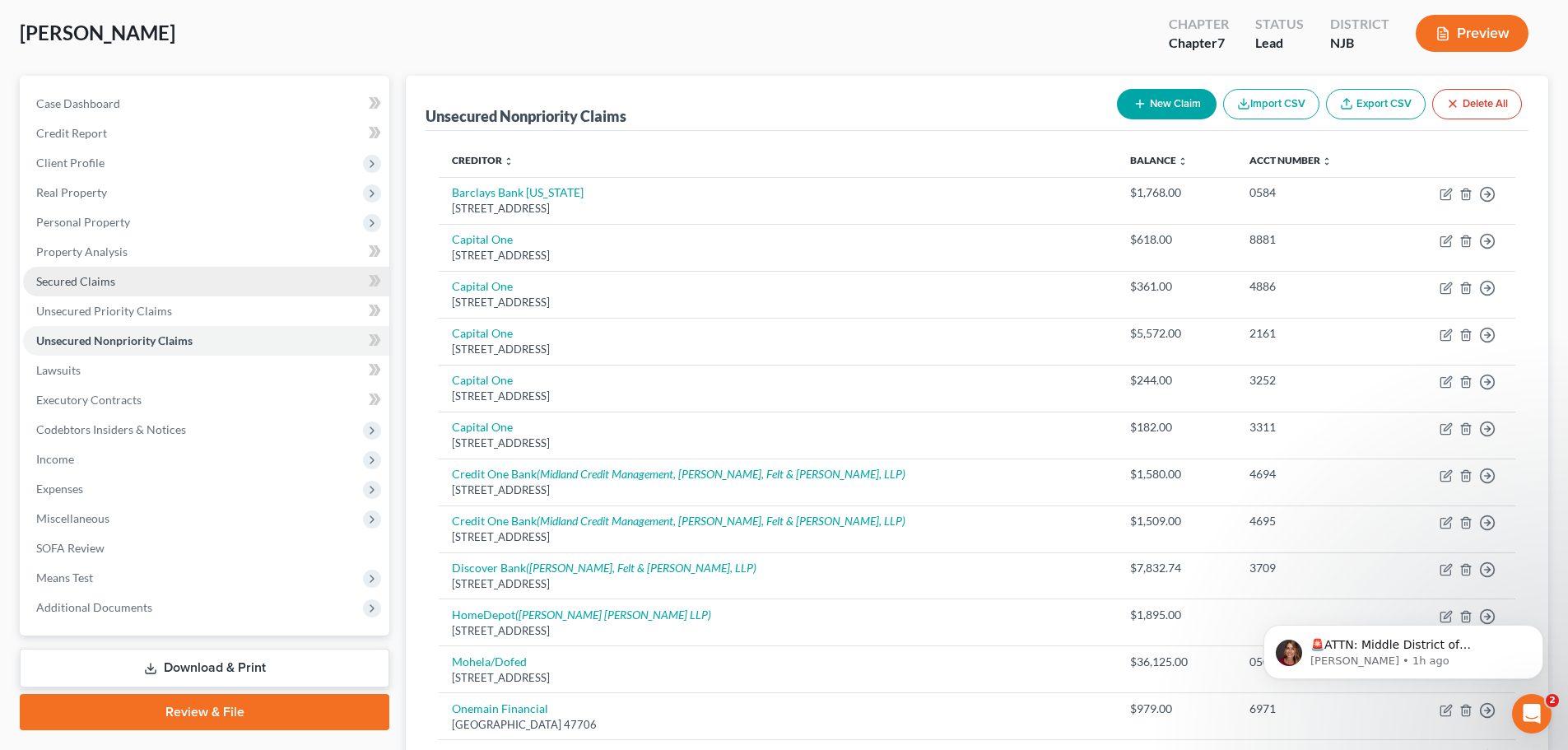
click at [95, 279] on span "Secured Claims" at bounding box center [76, 281] width 79 height 14
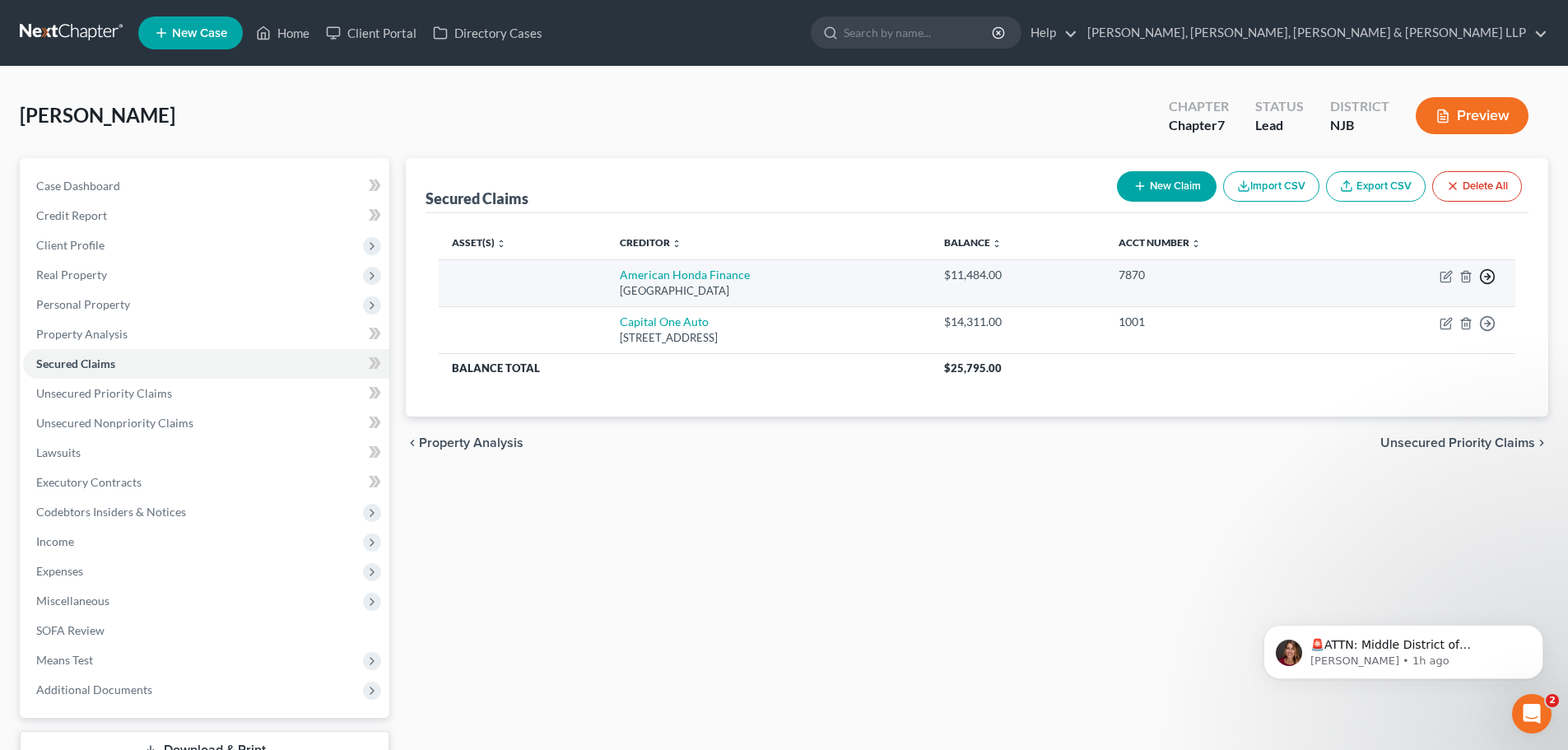
click at [1489, 276] on icon "button" at bounding box center [1488, 277] width 17 height 17
click at [1424, 333] on link "Move to G" at bounding box center [1412, 343] width 138 height 28
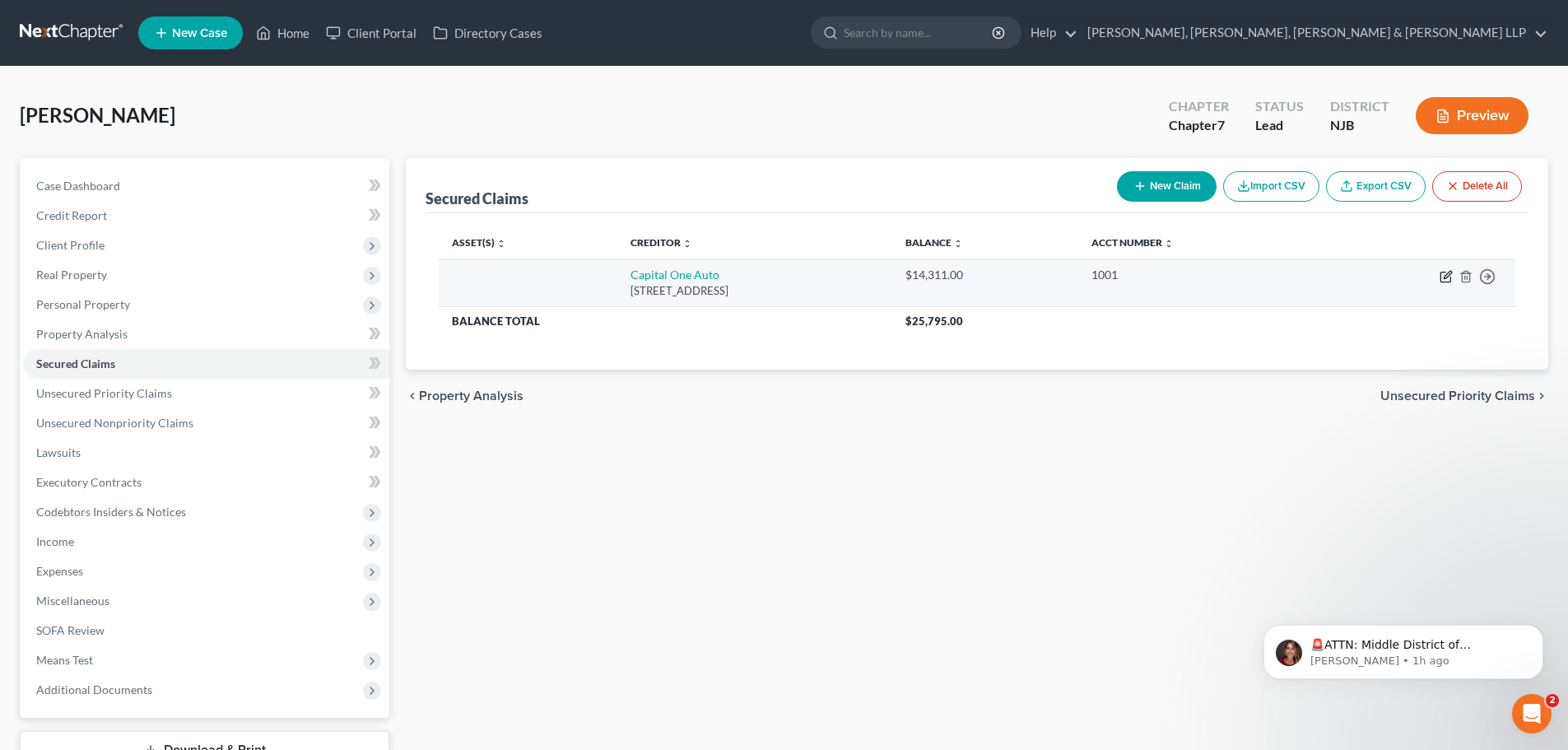
click at [1452, 272] on icon "button" at bounding box center [1447, 274] width 8 height 8
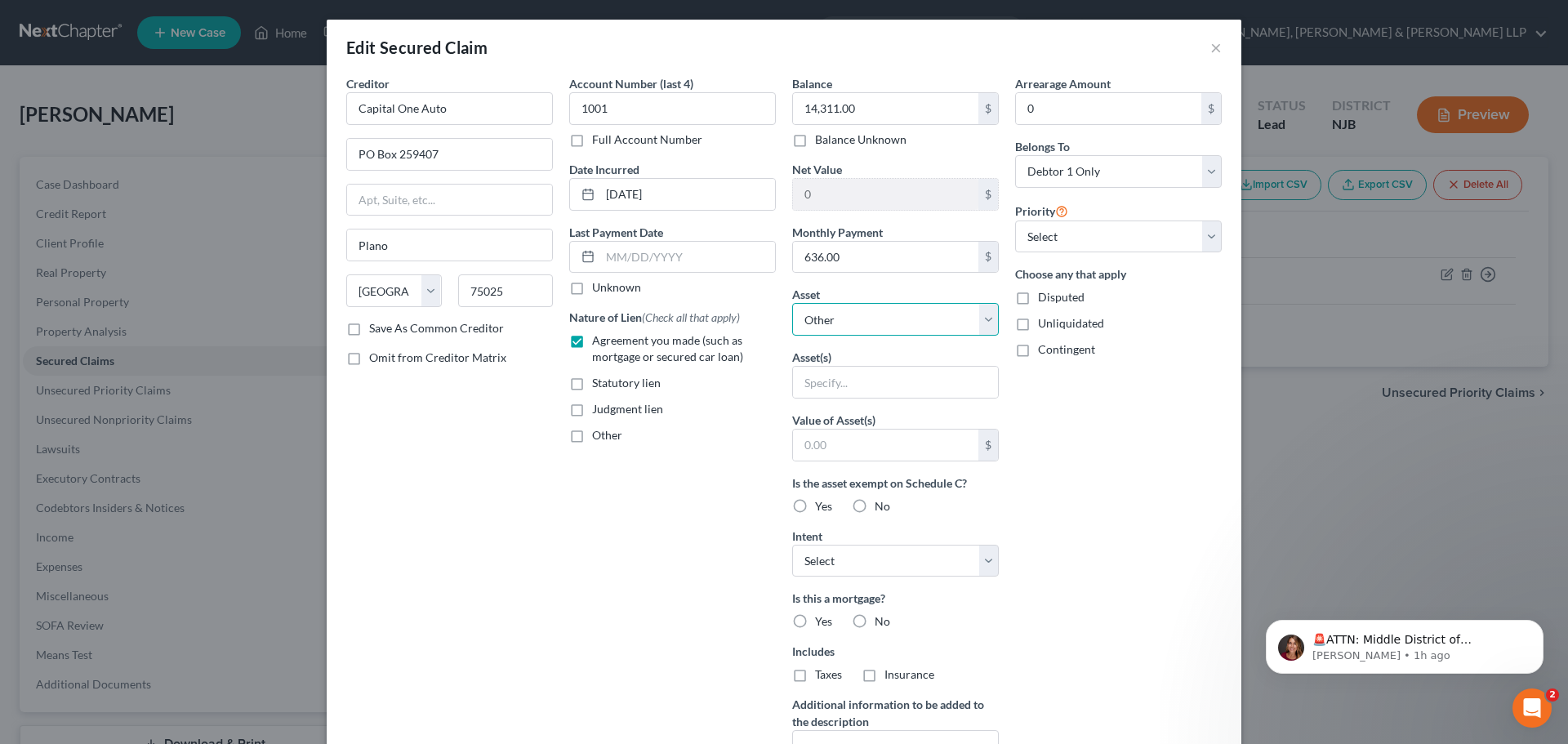
click at [852, 319] on select "Select Other Multiple Assets 2019 Acura TLX - $0.0 2022 Honda HRV - $0.0" at bounding box center [895, 319] width 207 height 33
click at [792, 303] on select "Select Other Multiple Assets 2019 Acura TLX - $0.0 2022 Honda HRV - $0.0" at bounding box center [895, 319] width 207 height 33
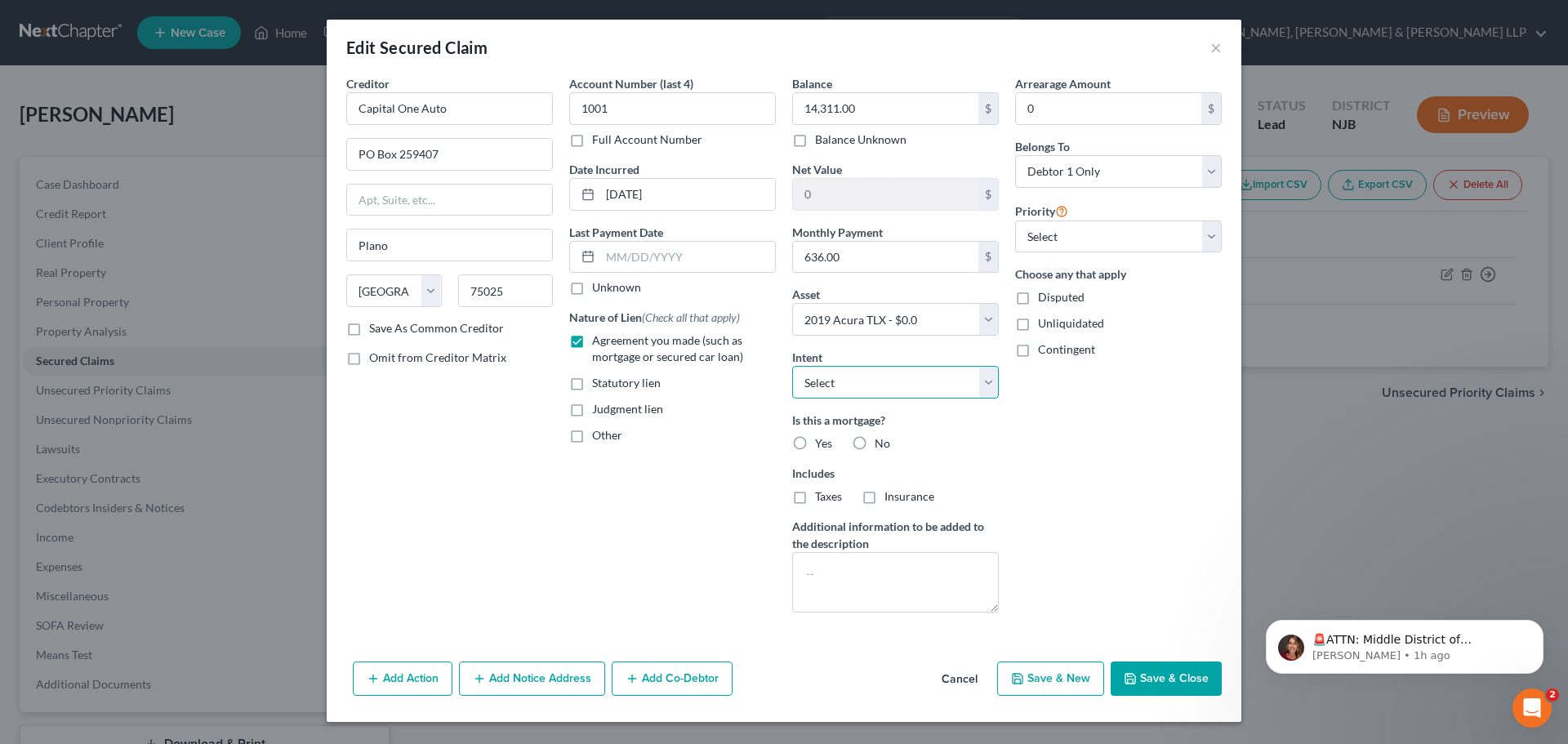
click at [856, 388] on select "Select Surrender Redeem Reaffirm Avoid Other" at bounding box center [895, 382] width 207 height 33
click at [792, 366] on select "Select Surrender Redeem Reaffirm Avoid Other" at bounding box center [895, 382] width 207 height 33
click at [1153, 677] on button "Save & Close" at bounding box center [1166, 678] width 111 height 34
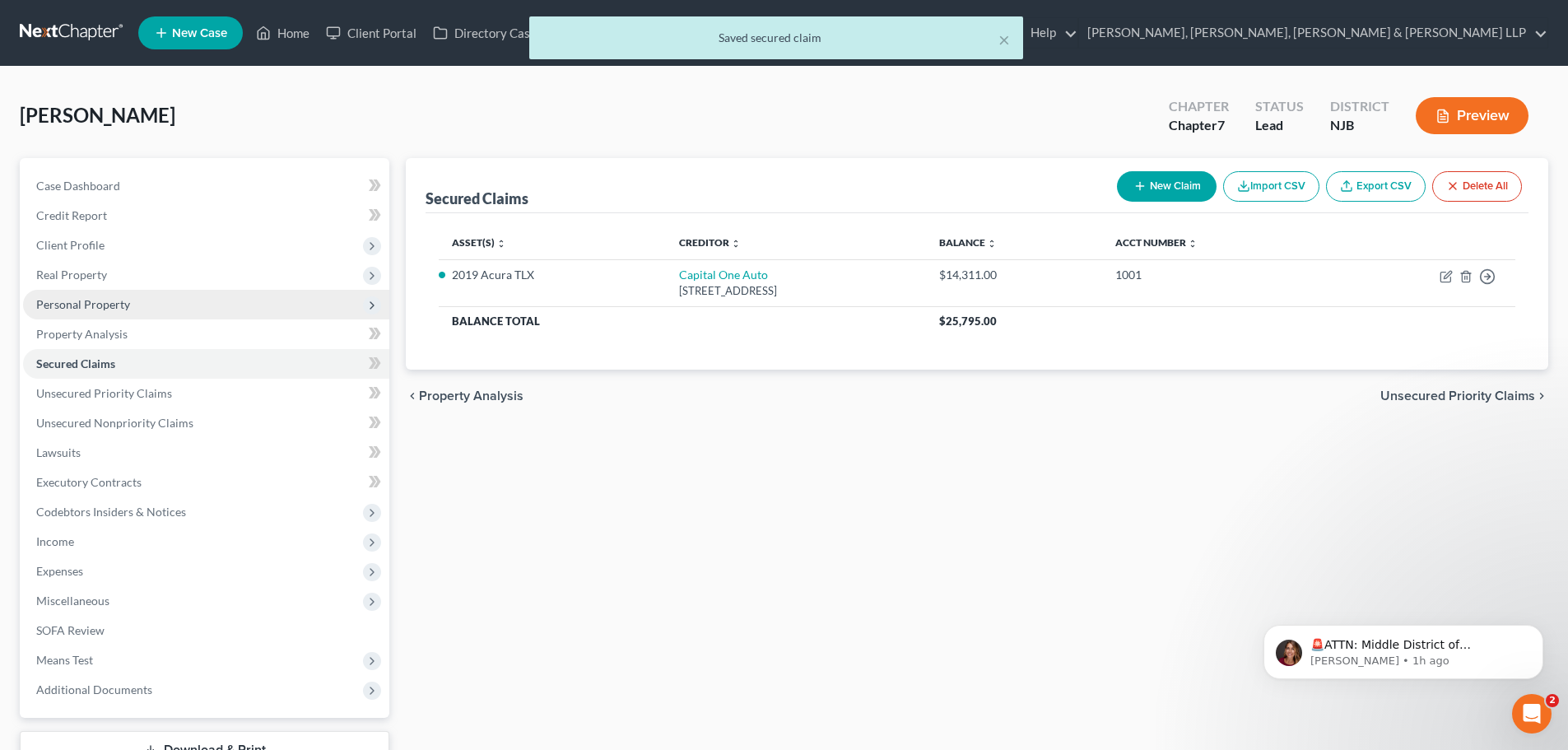
click at [76, 299] on span "Personal Property" at bounding box center [83, 304] width 94 height 14
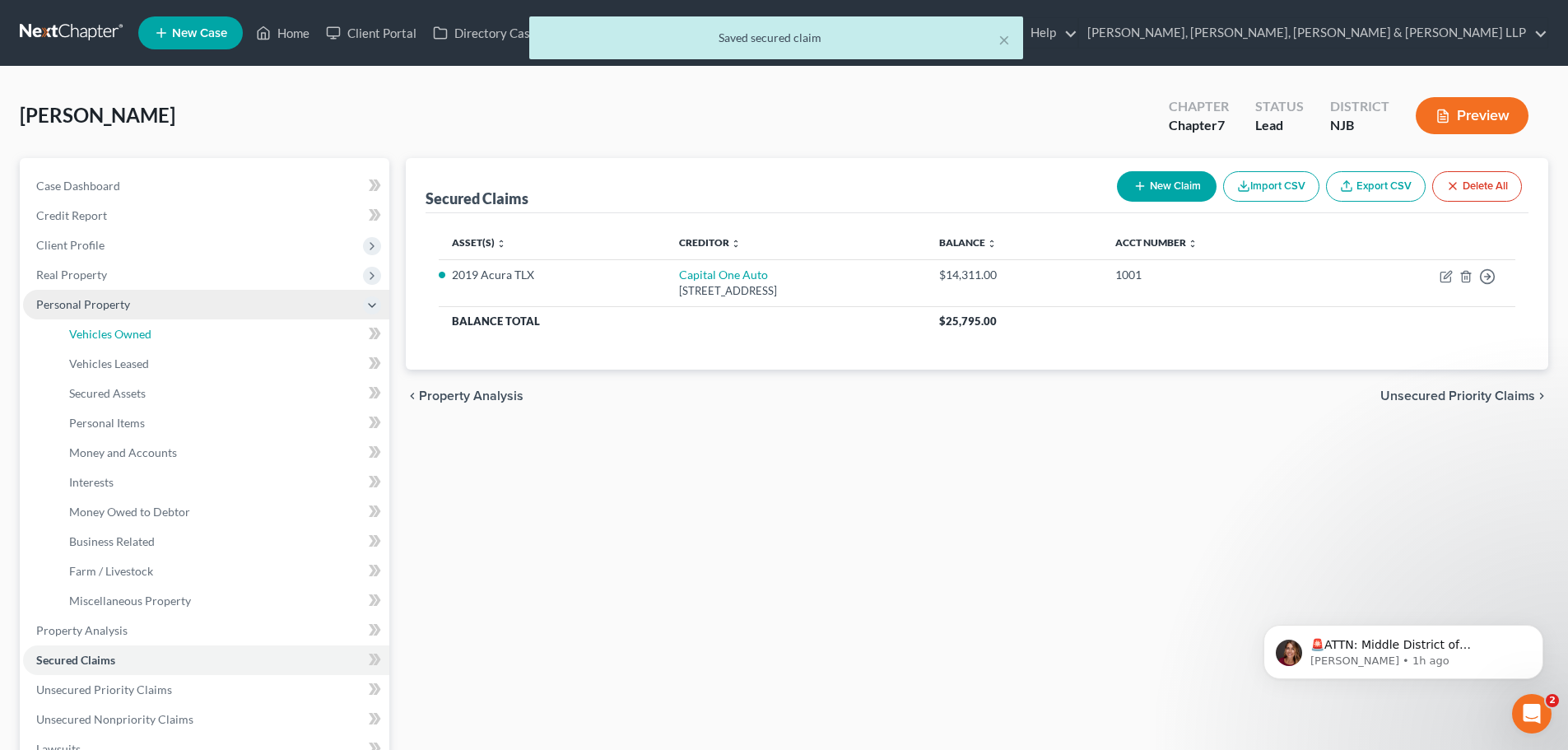
click at [119, 328] on span "Vehicles Owned" at bounding box center [111, 333] width 83 height 14
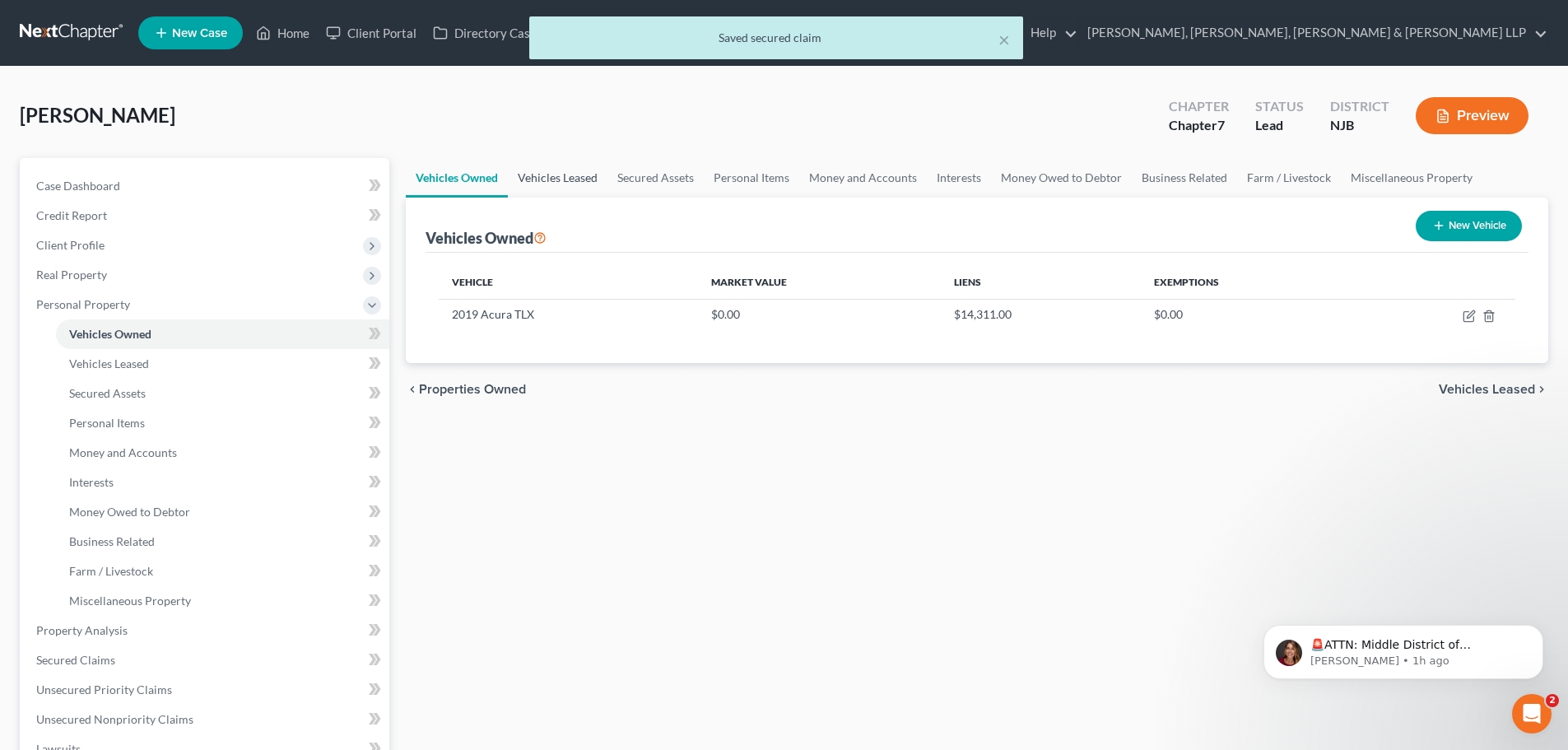
click at [561, 187] on link "Vehicles Leased" at bounding box center [558, 177] width 100 height 40
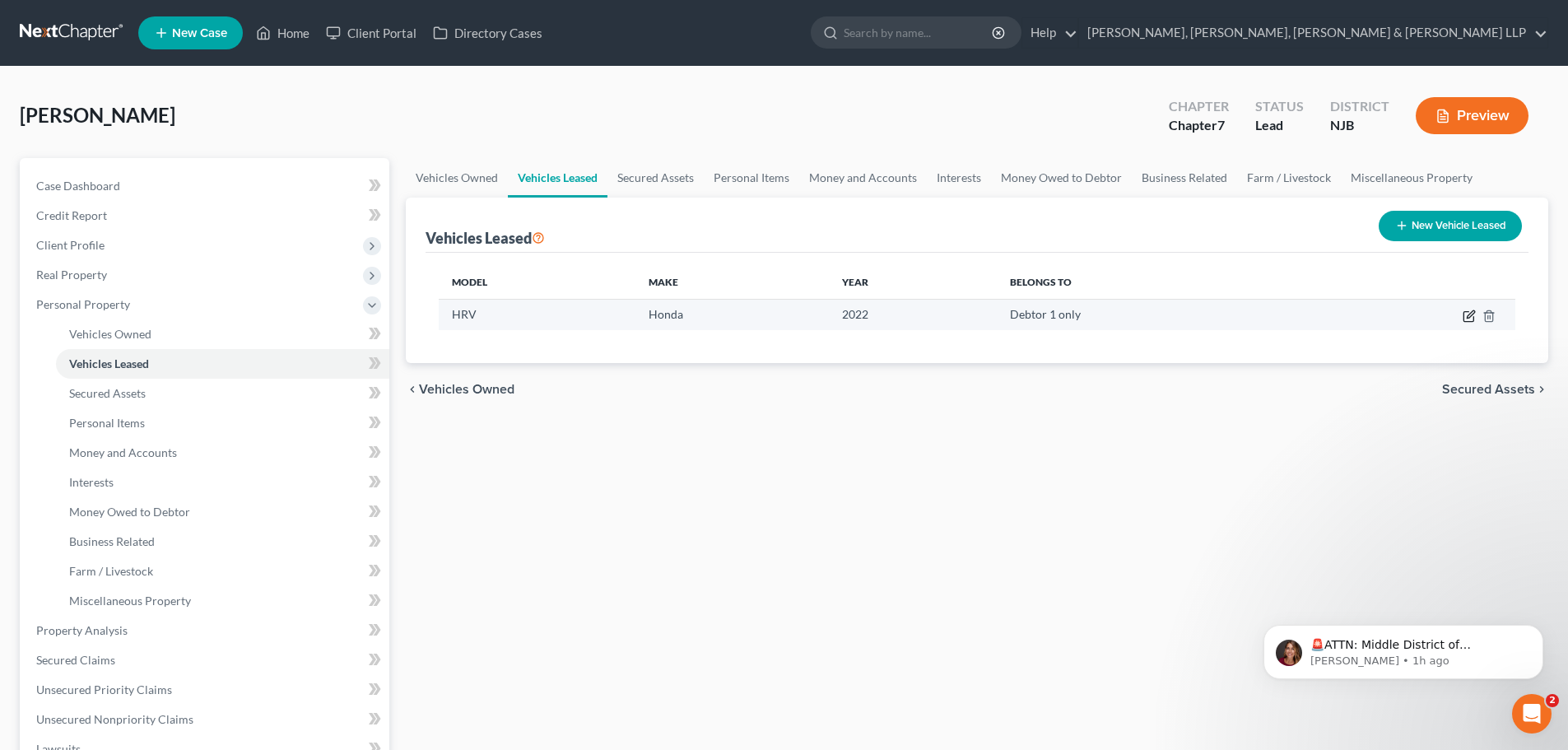
click at [1463, 316] on icon "button" at bounding box center [1468, 317] width 10 height 10
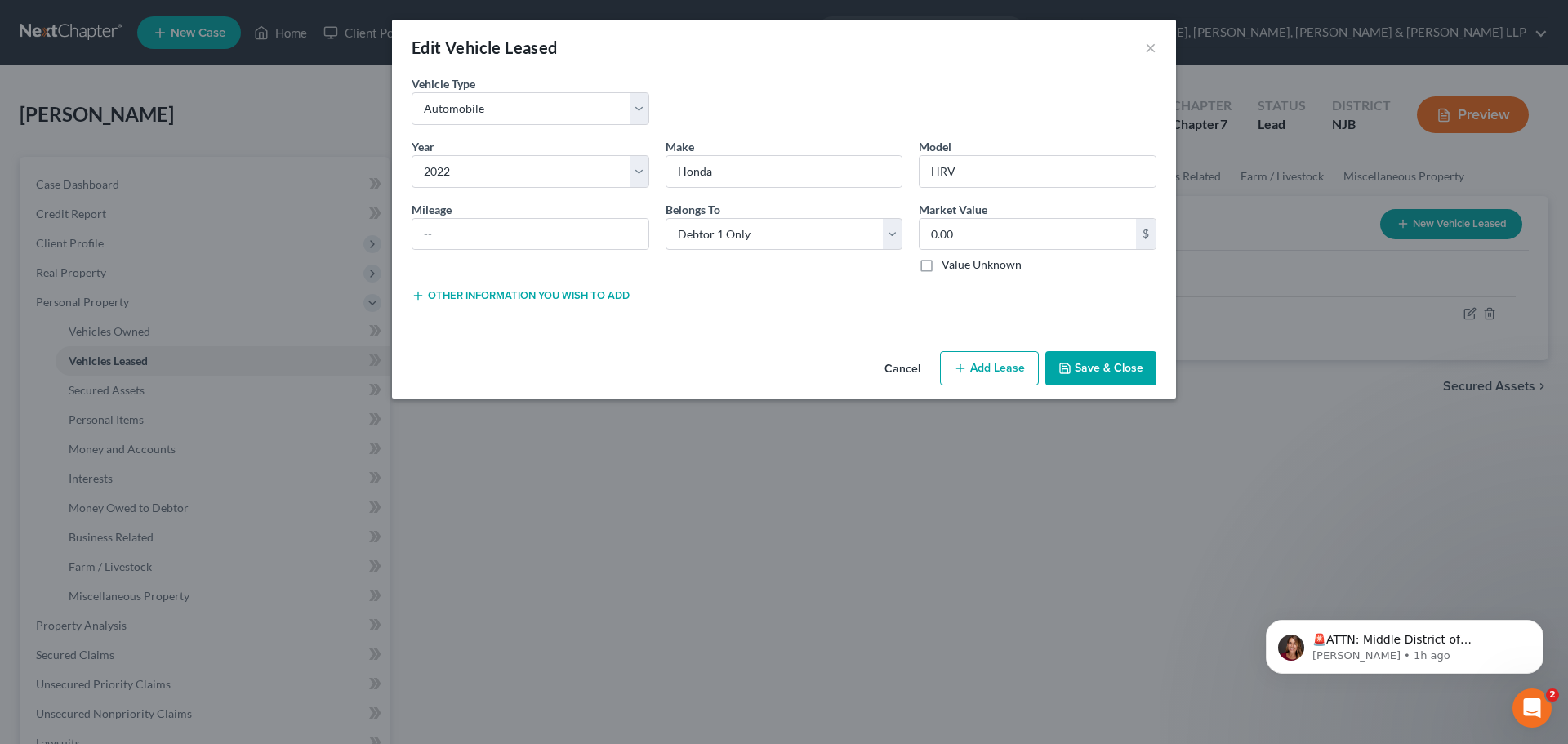
click at [1095, 371] on button "Save & Close" at bounding box center [1101, 367] width 111 height 34
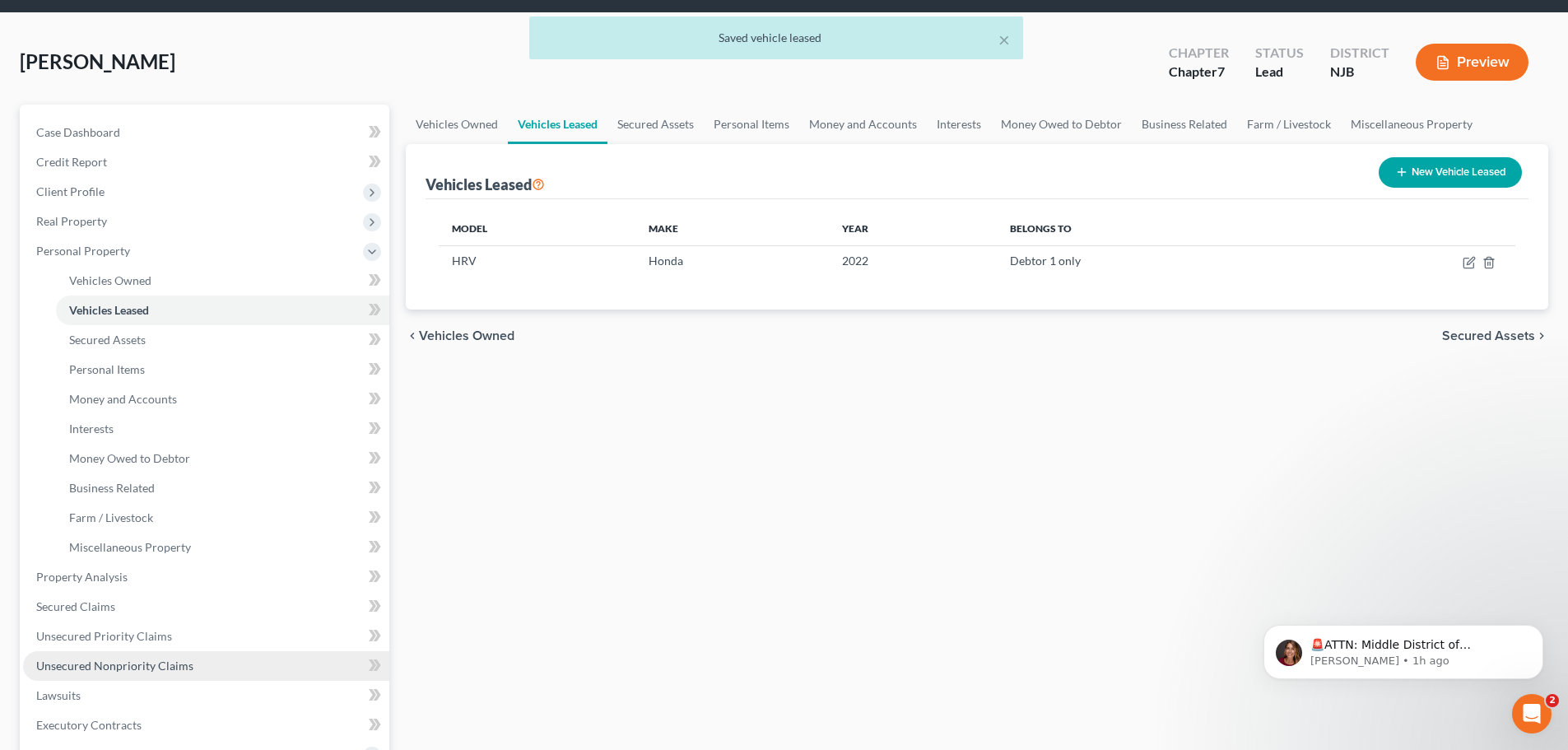
scroll to position [83, 0]
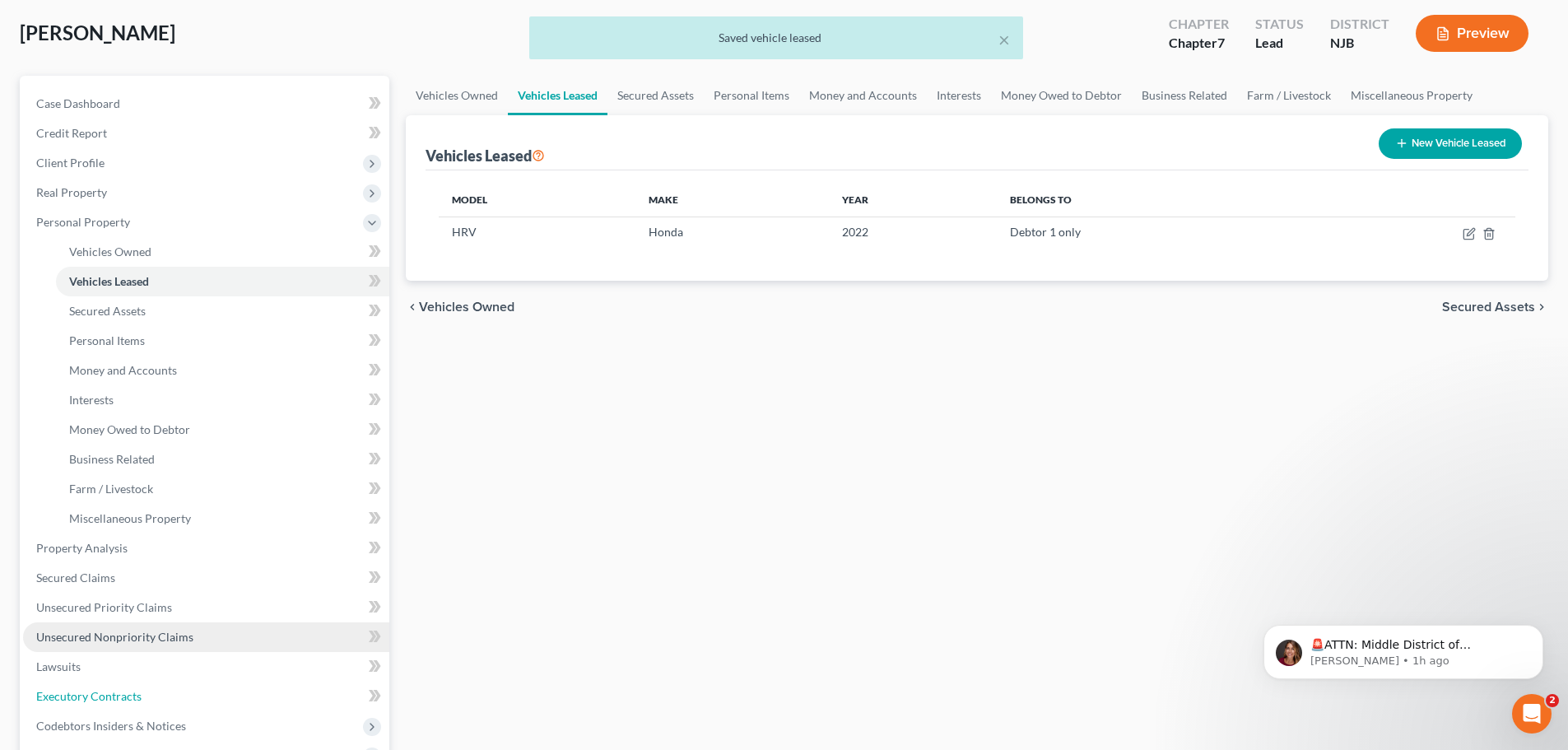
click at [139, 687] on link "Executory Contracts" at bounding box center [206, 696] width 366 height 30
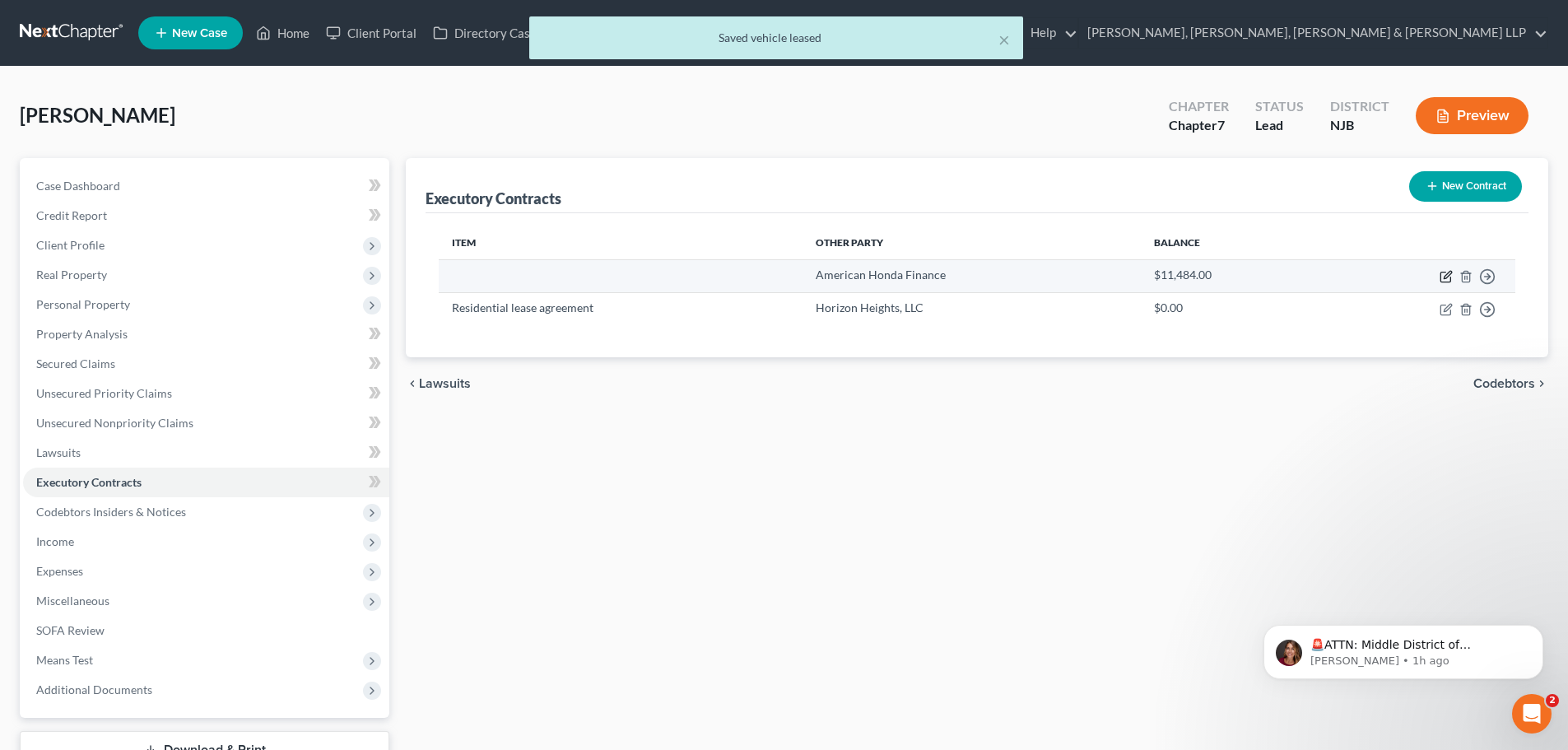
click at [1452, 272] on icon "button" at bounding box center [1447, 274] width 8 height 8
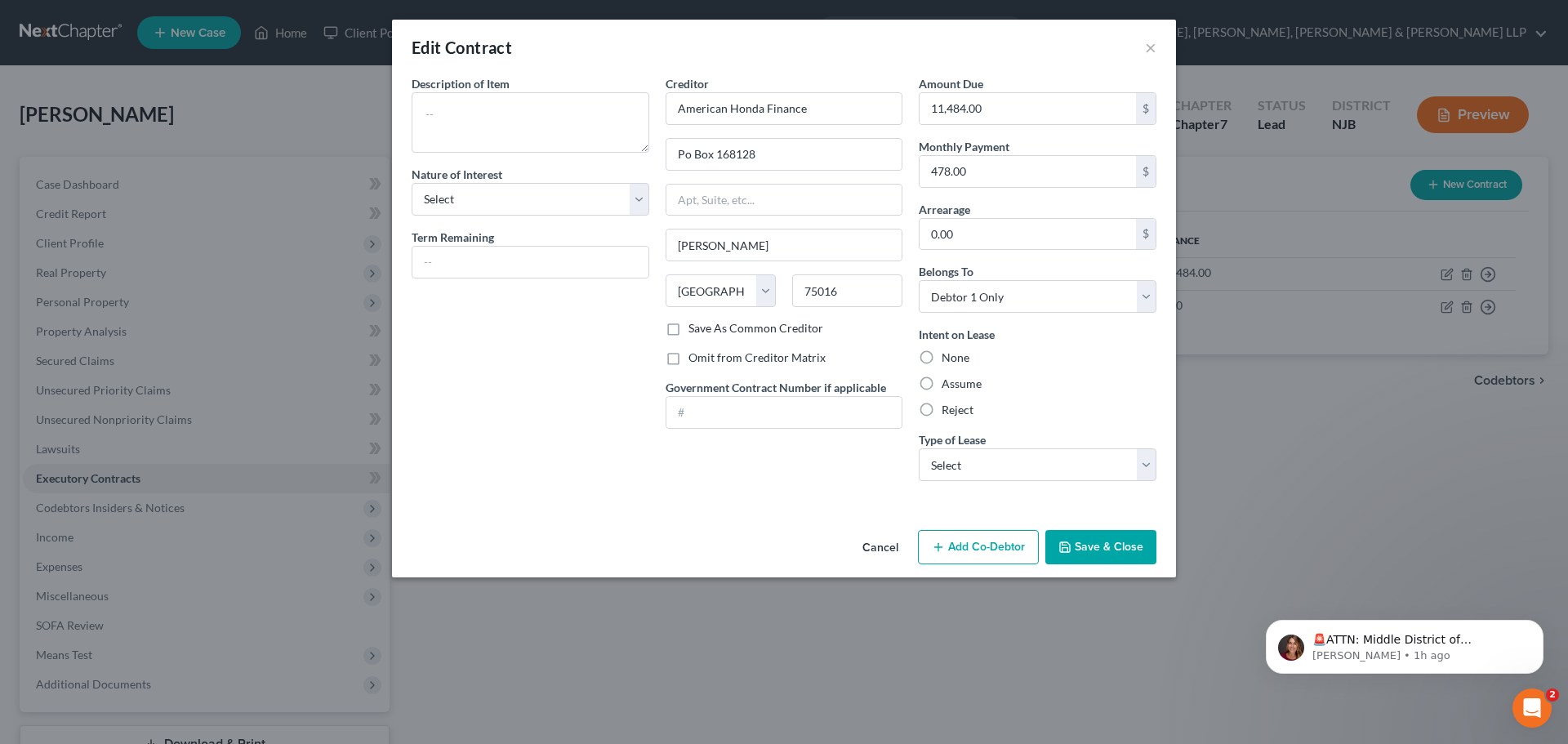
click at [947, 382] on label "Assume" at bounding box center [962, 384] width 40 height 17
click at [948, 382] on input "Assume" at bounding box center [953, 381] width 11 height 11
click at [1010, 465] on select "Select Real Estate Car Other" at bounding box center [1037, 464] width 238 height 33
click at [918, 449] on select "Select Real Estate Car Other" at bounding box center [1037, 464] width 238 height 33
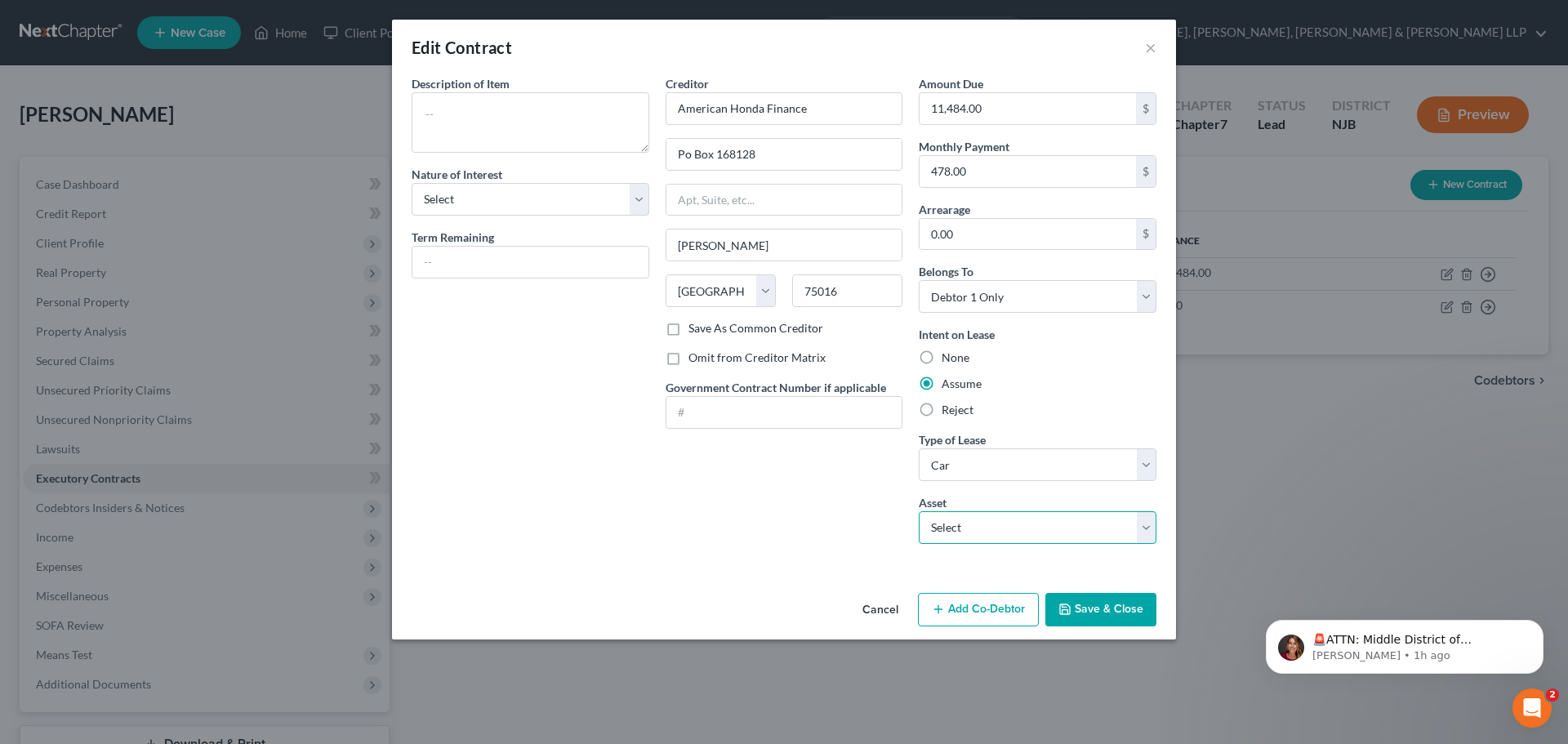
click at [970, 521] on select "Select 2022 Honda HRV - $0.0" at bounding box center [1037, 527] width 238 height 33
click at [918, 511] on select "Select 2022 Honda HRV - $0.0" at bounding box center [1037, 527] width 238 height 33
click at [957, 411] on label "Reject" at bounding box center [958, 410] width 32 height 17
click at [957, 411] on input "Reject" at bounding box center [953, 407] width 11 height 11
click at [1101, 608] on button "Save & Close" at bounding box center [1101, 609] width 111 height 34
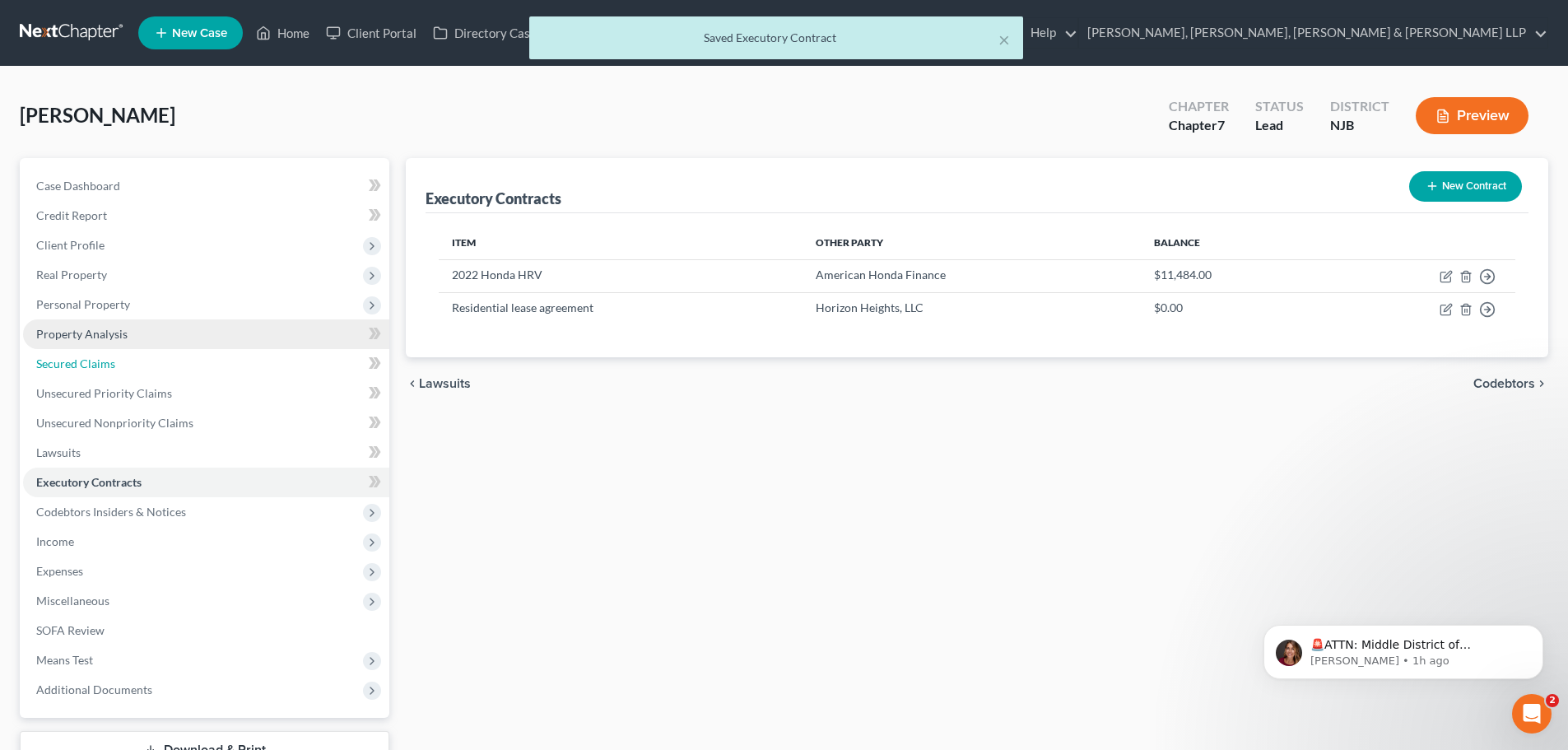
drag, startPoint x: 154, startPoint y: 353, endPoint x: 305, endPoint y: 337, distance: 151.8
click at [153, 353] on link "Secured Claims" at bounding box center [206, 364] width 366 height 30
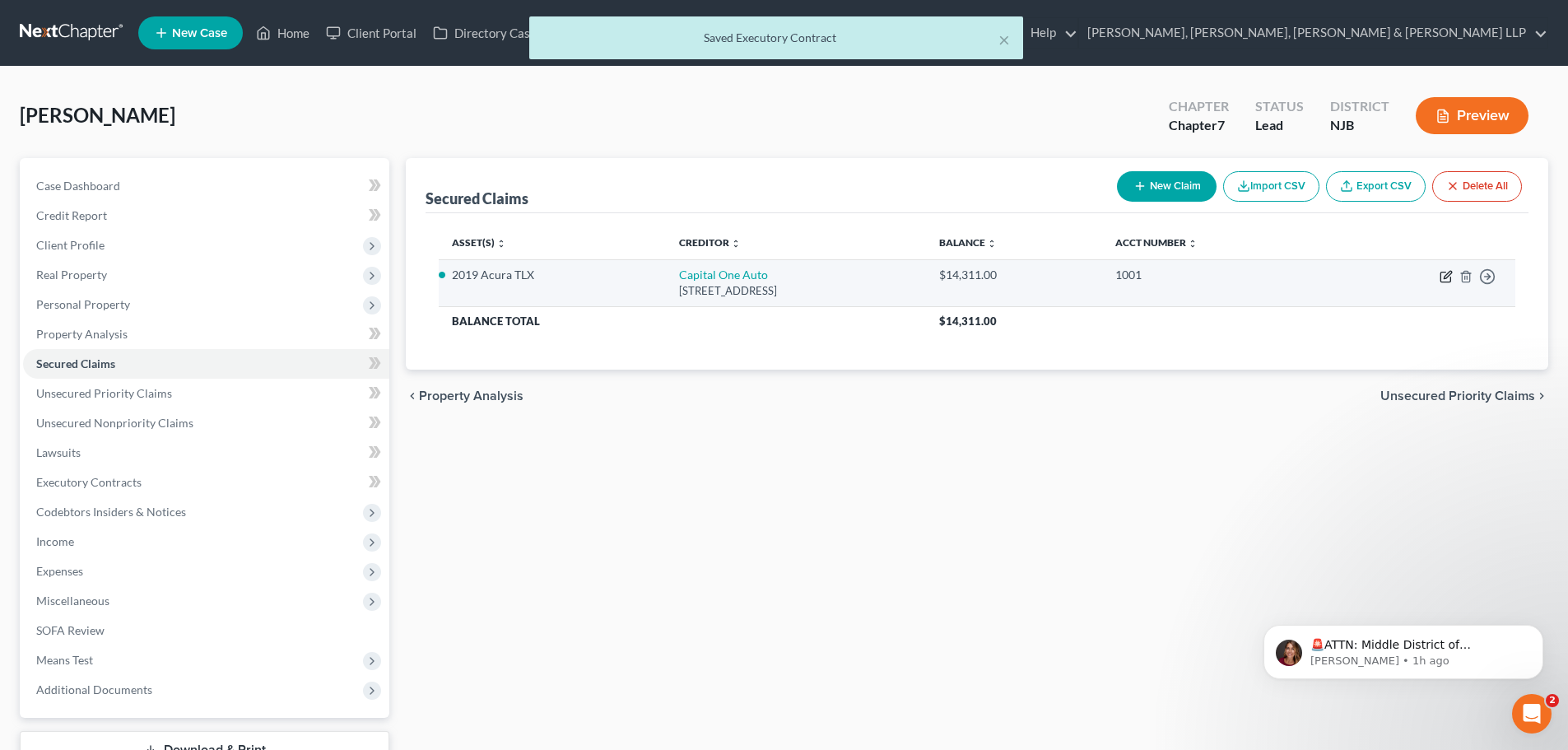
click at [1446, 278] on icon "button" at bounding box center [1446, 277] width 14 height 13
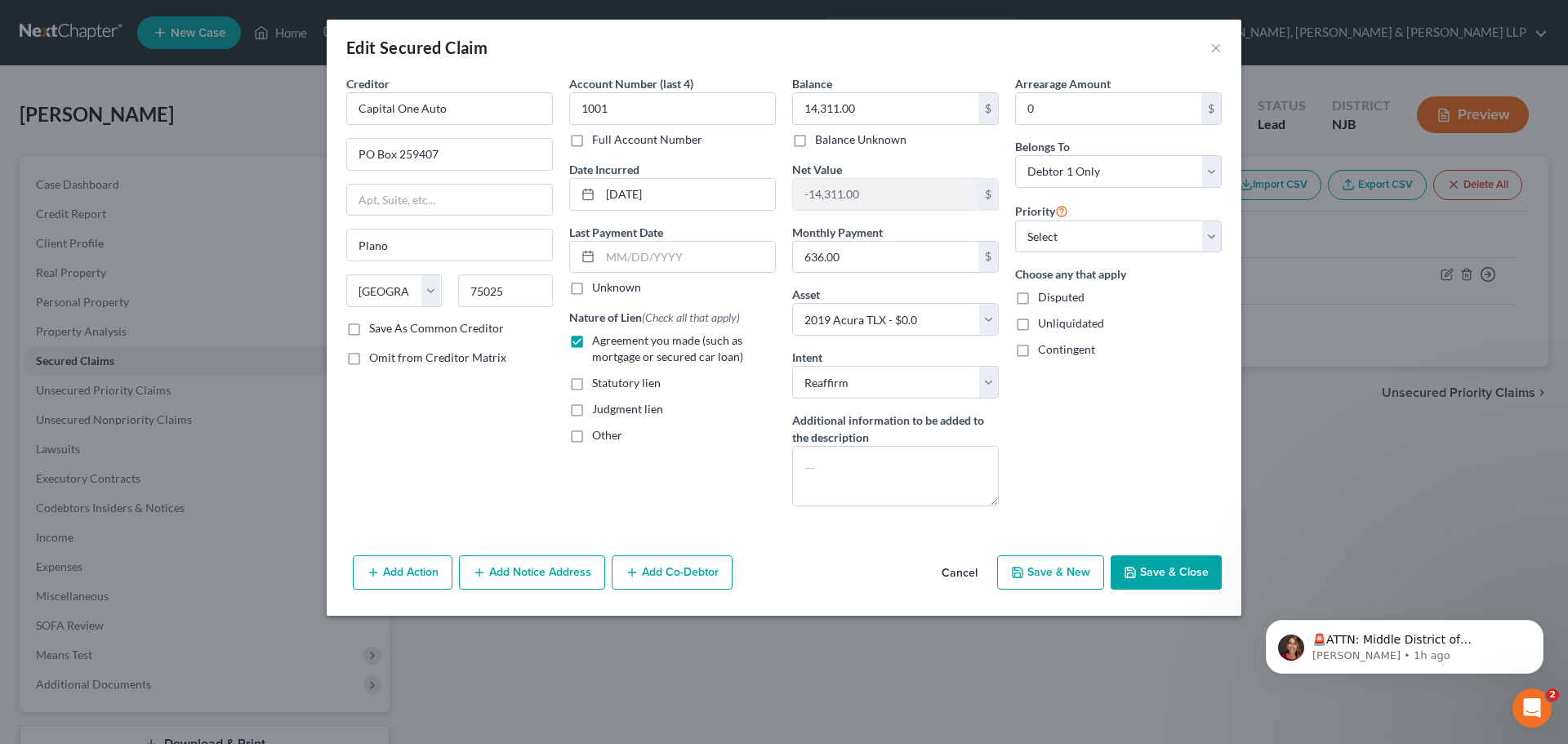
click at [1170, 563] on button "Save & Close" at bounding box center [1166, 572] width 111 height 34
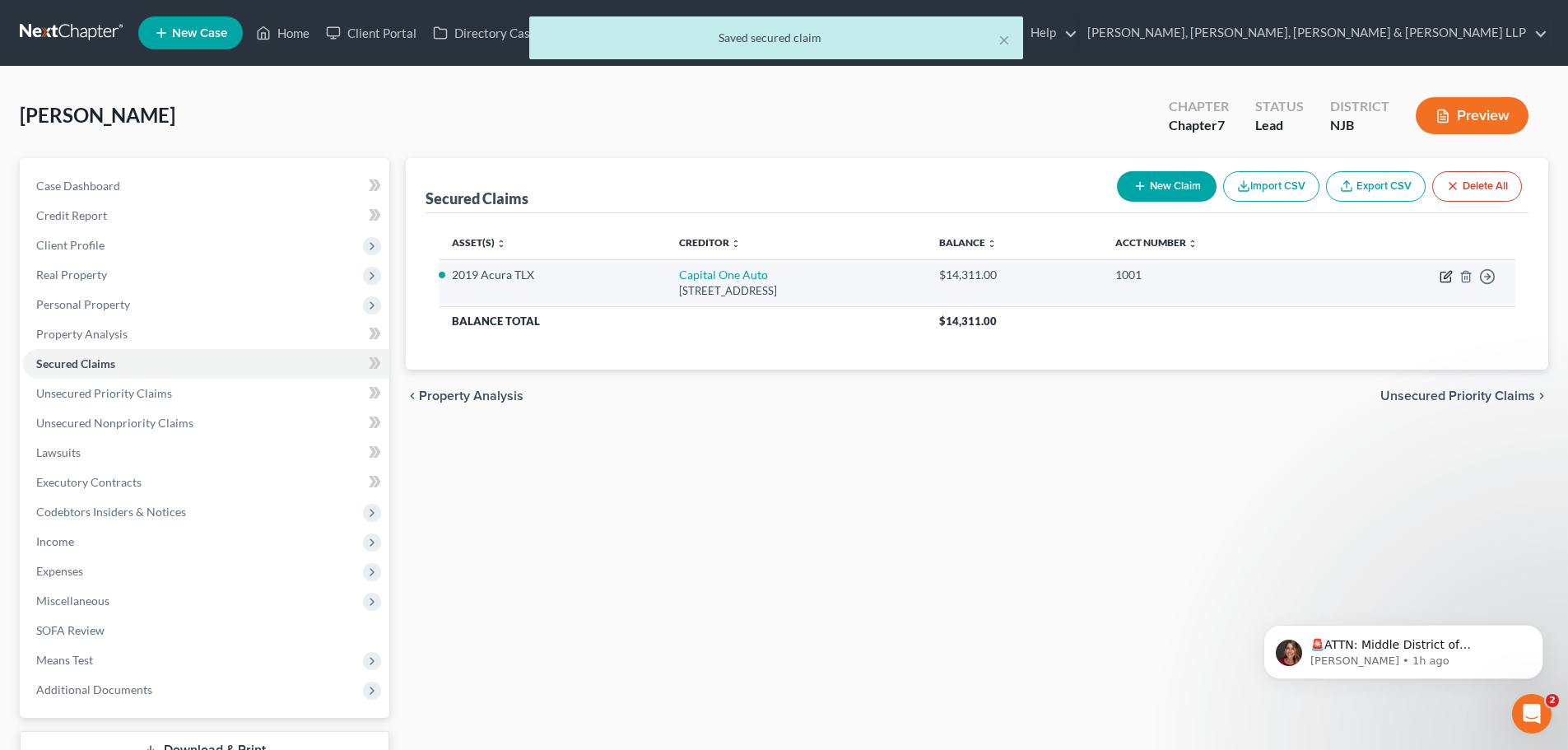
click at [1441, 273] on icon "button" at bounding box center [1446, 278] width 10 height 10
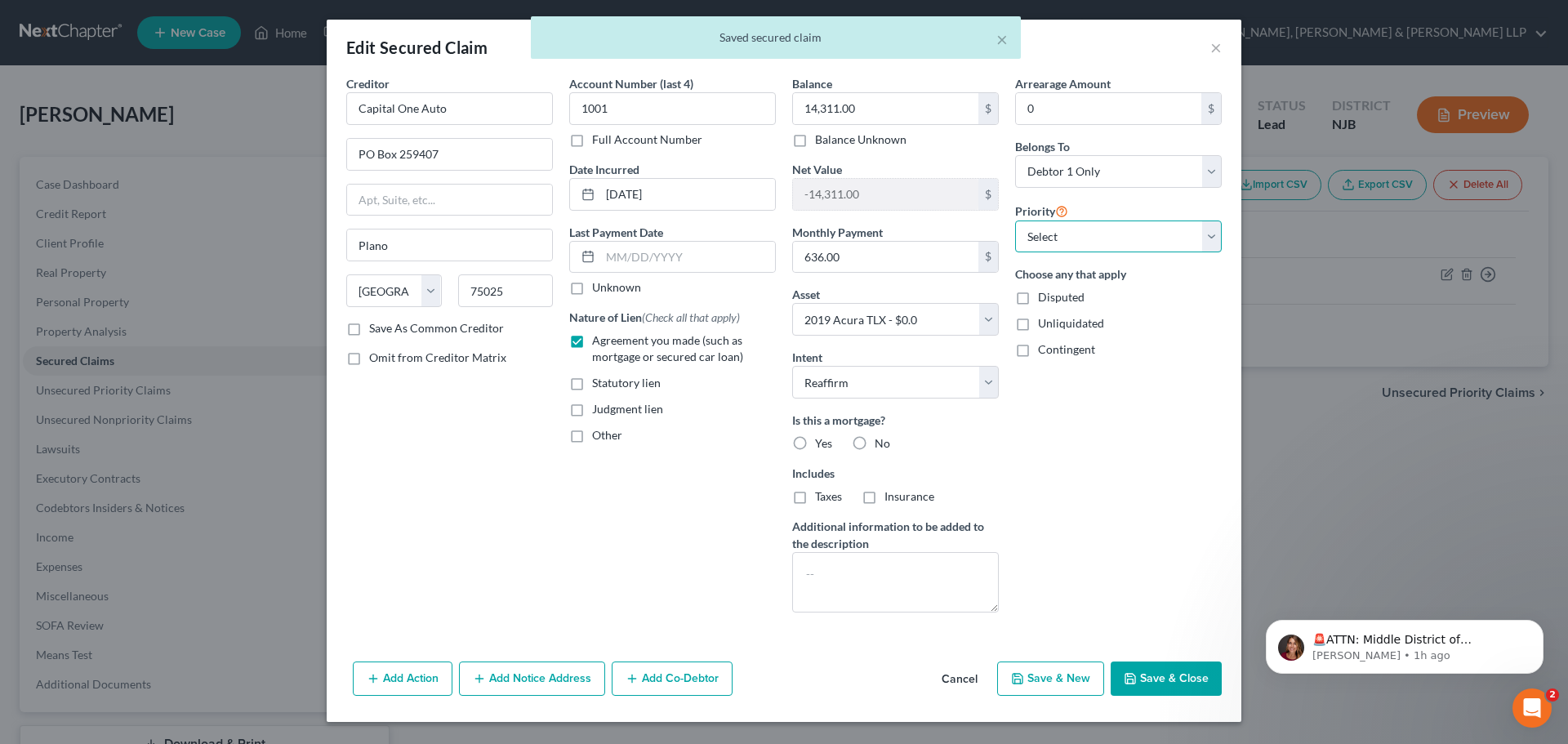
drag, startPoint x: 1087, startPoint y: 238, endPoint x: 1081, endPoint y: 249, distance: 12.5
click at [1083, 238] on select "Select 1st 2nd 3rd 4th 5th 6th 7th 8th 9th 10th 11th 12th 13th 14th 15th 16th 1…" at bounding box center [1118, 236] width 207 height 33
click at [1015, 220] on select "Select 1st 2nd 3rd 4th 5th 6th 7th 8th 9th 10th 11th 12th 13th 14th 15th 16th 1…" at bounding box center [1118, 236] width 207 height 33
click at [1203, 681] on button "Save & Close" at bounding box center [1166, 678] width 111 height 34
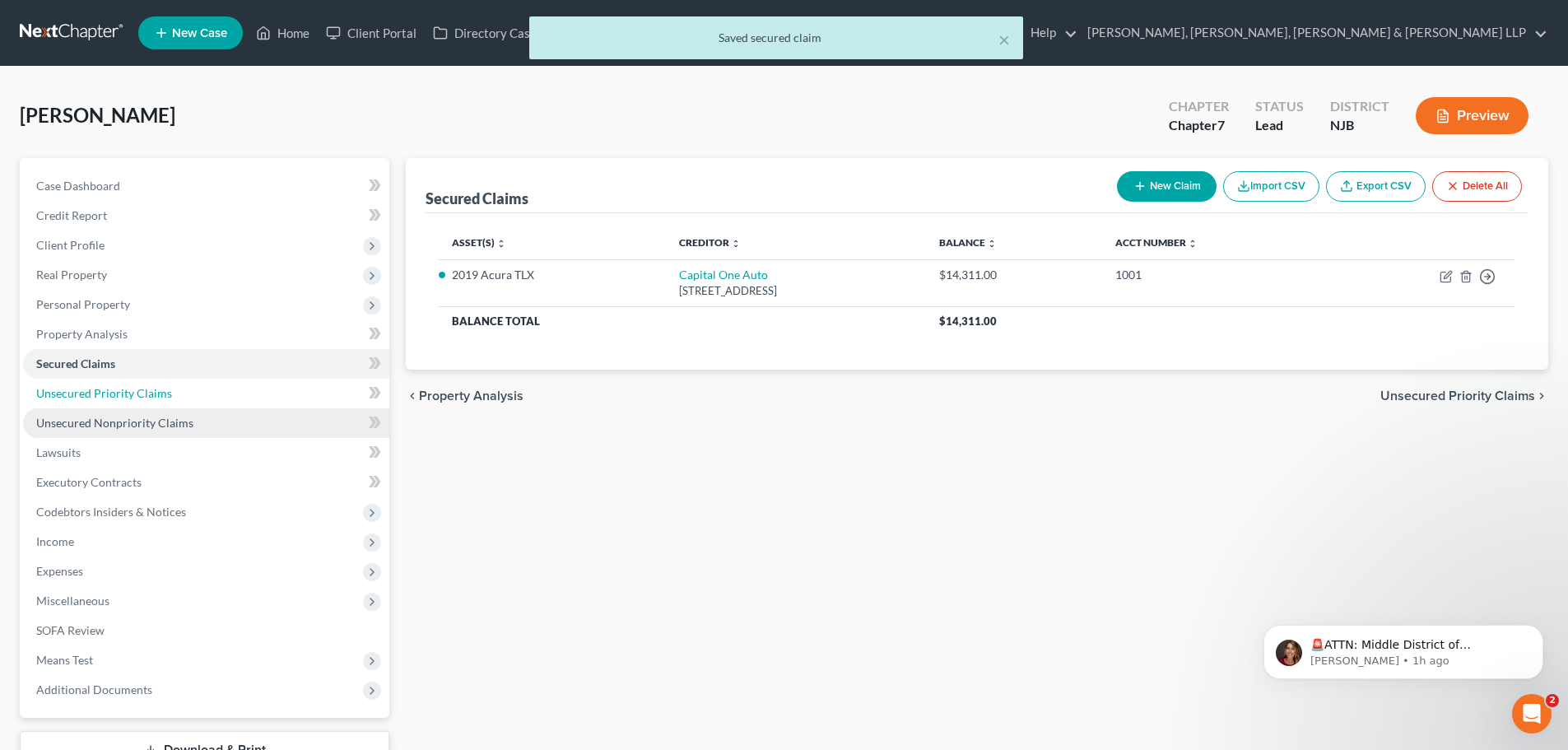
drag, startPoint x: 184, startPoint y: 397, endPoint x: 184, endPoint y: 413, distance: 16.0
click at [184, 396] on link "Unsecured Priority Claims" at bounding box center [206, 393] width 366 height 30
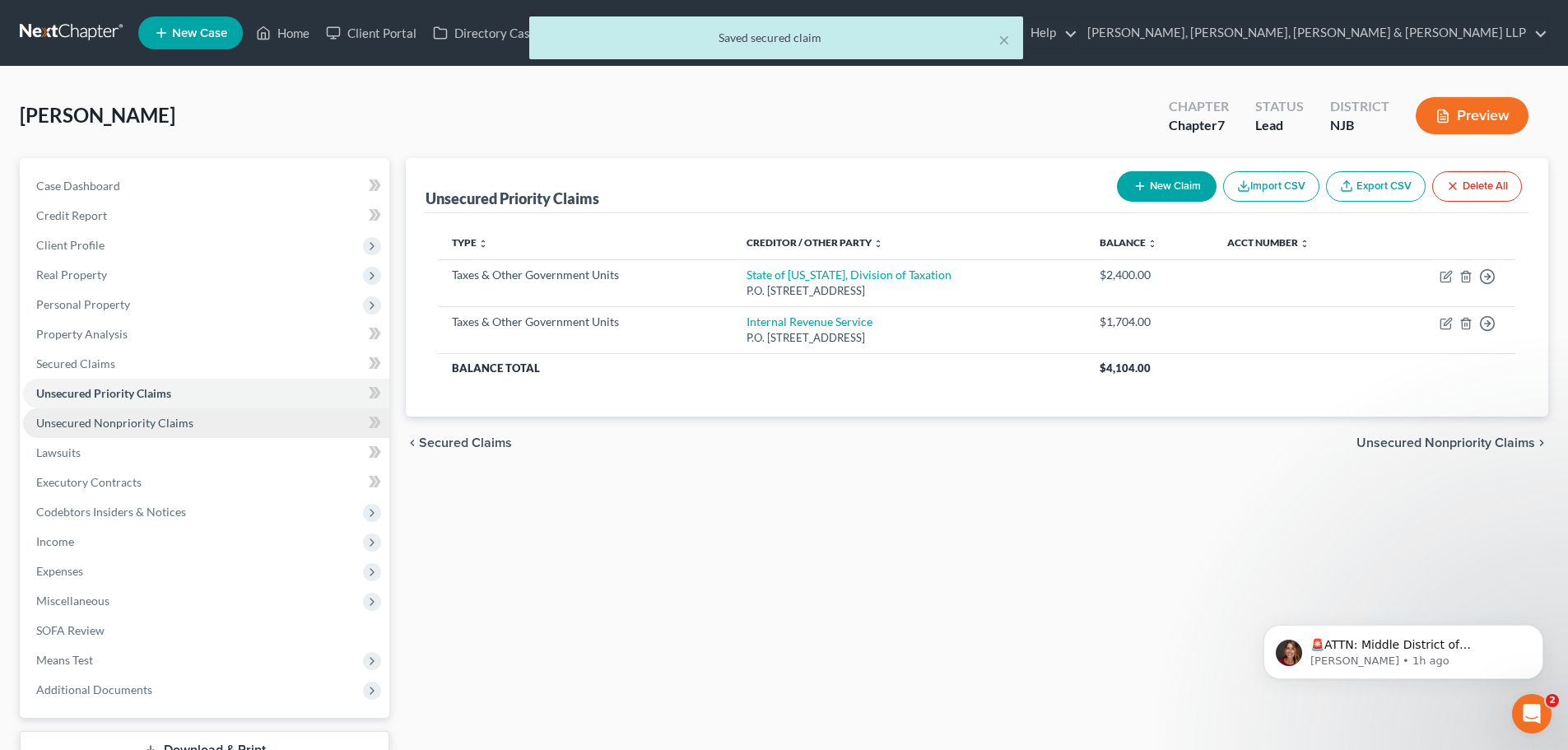
click at [184, 418] on span "Unsecured Nonpriority Claims" at bounding box center [115, 423] width 157 height 14
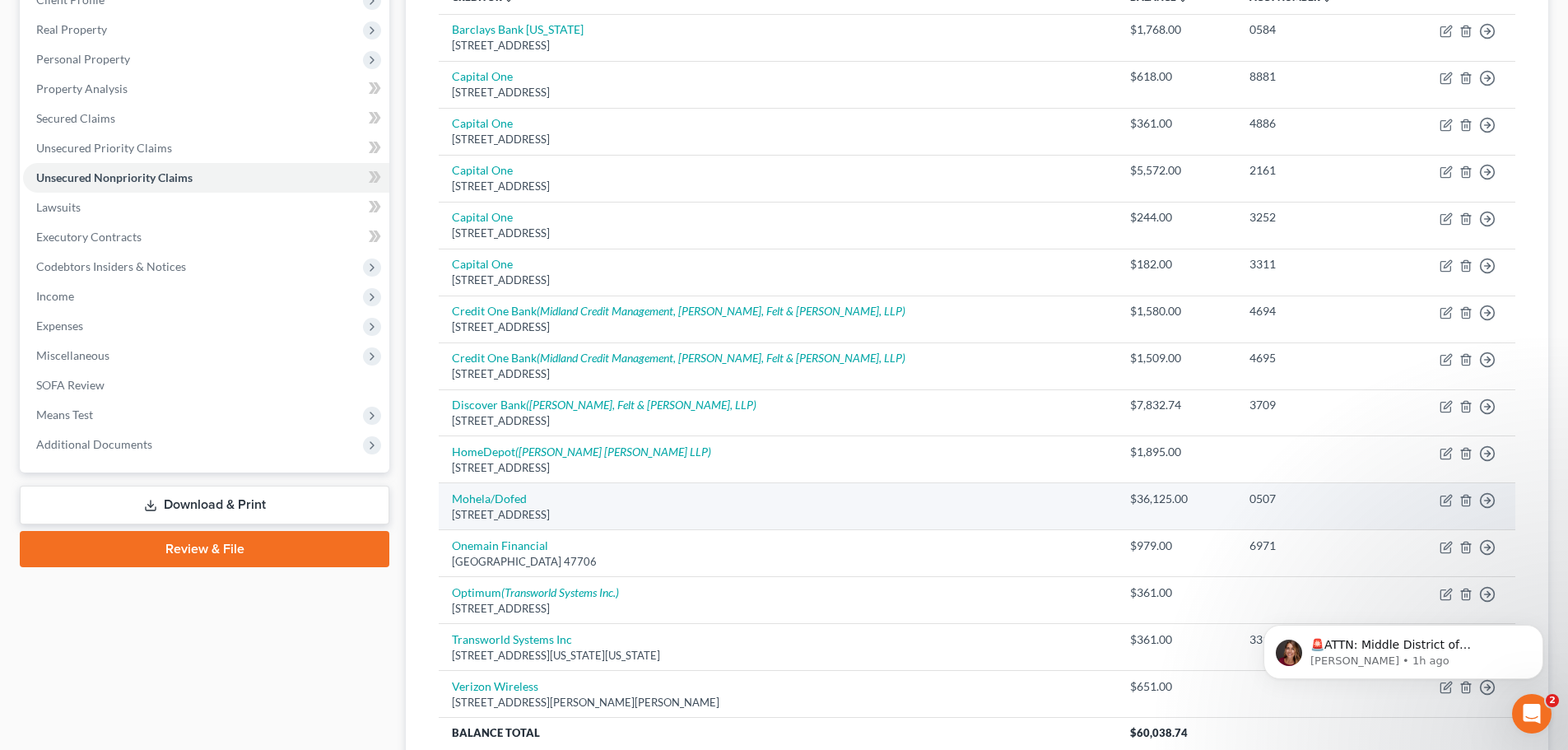
scroll to position [247, 0]
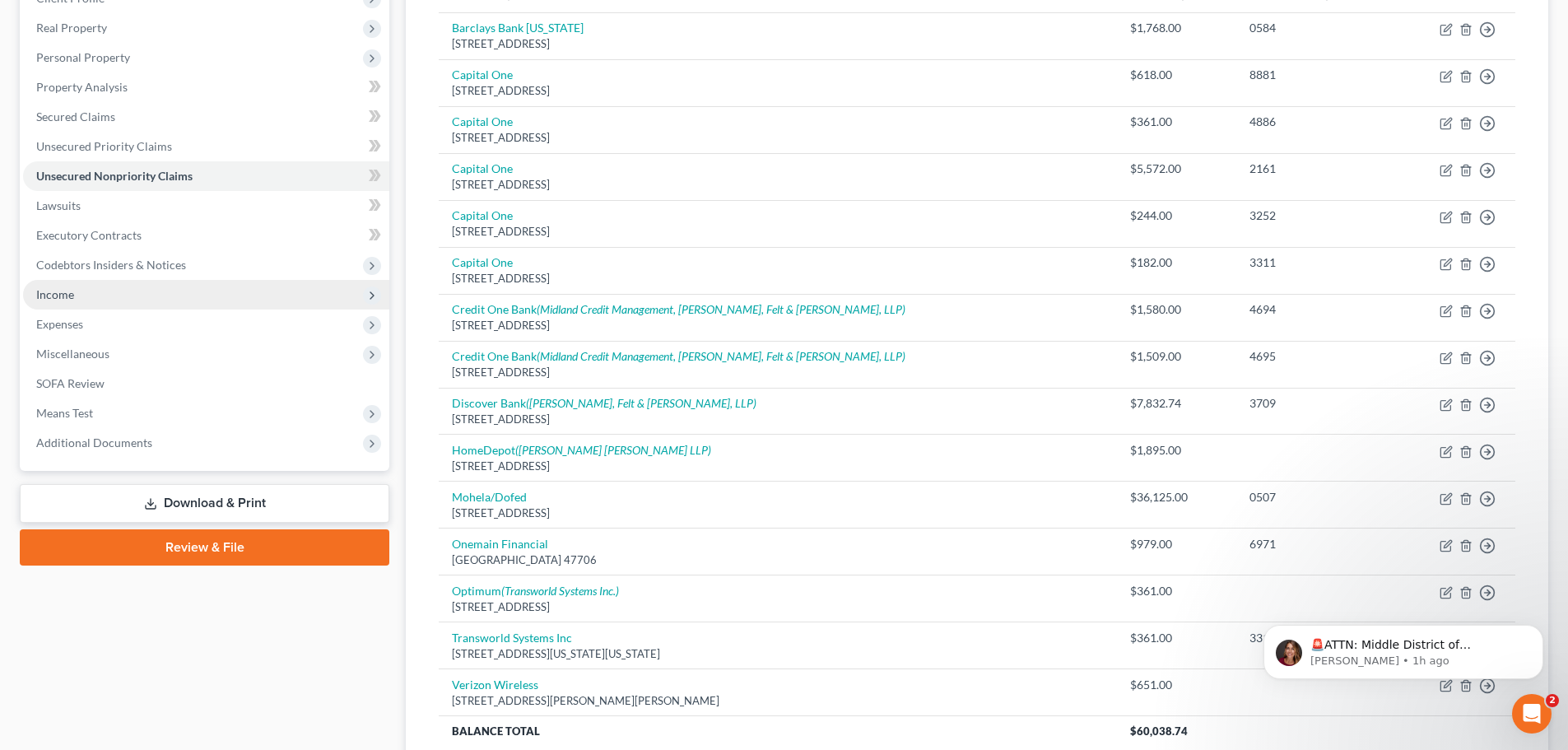
click at [88, 300] on span "Income" at bounding box center [206, 294] width 366 height 30
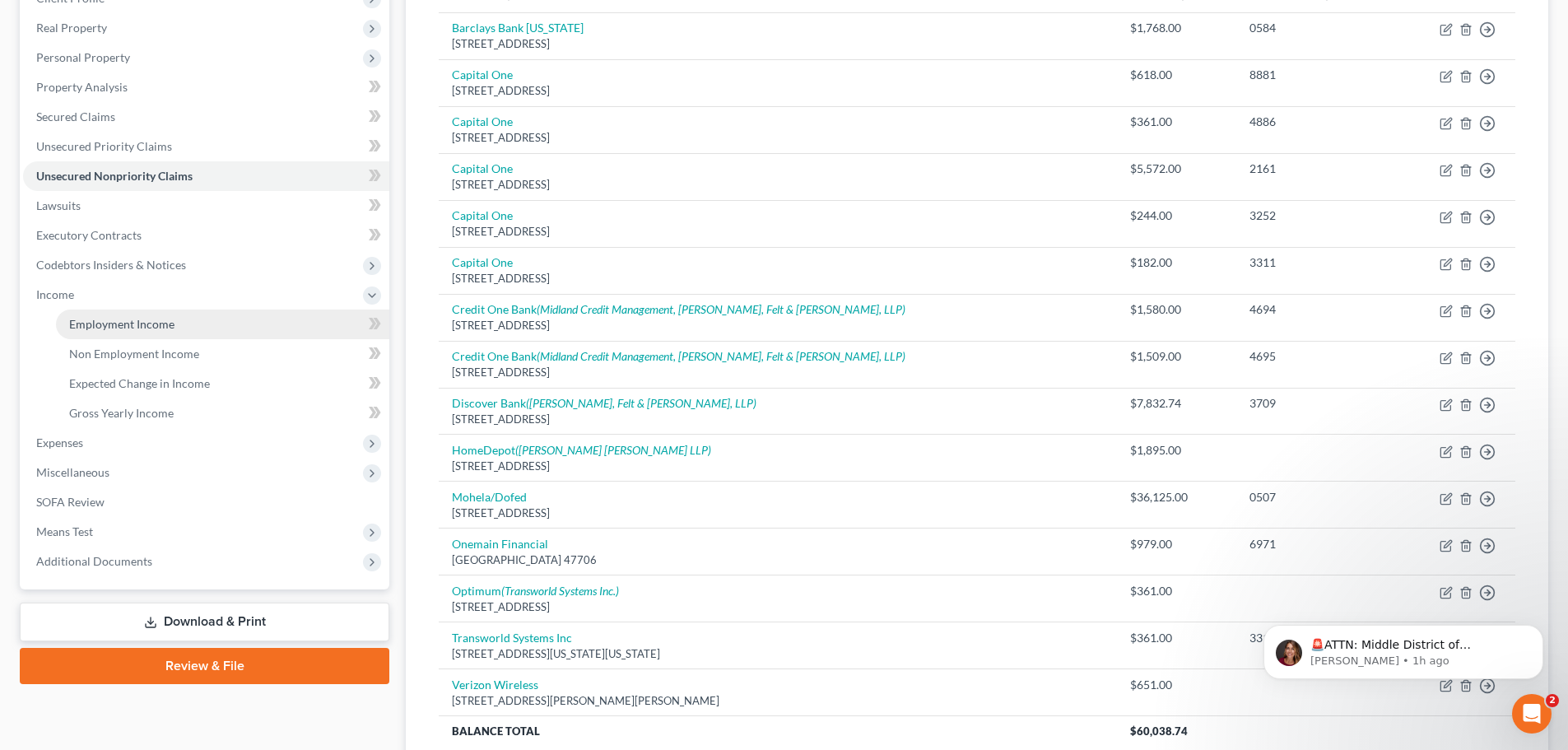
click at [145, 326] on span "Employment Income" at bounding box center [122, 324] width 105 height 14
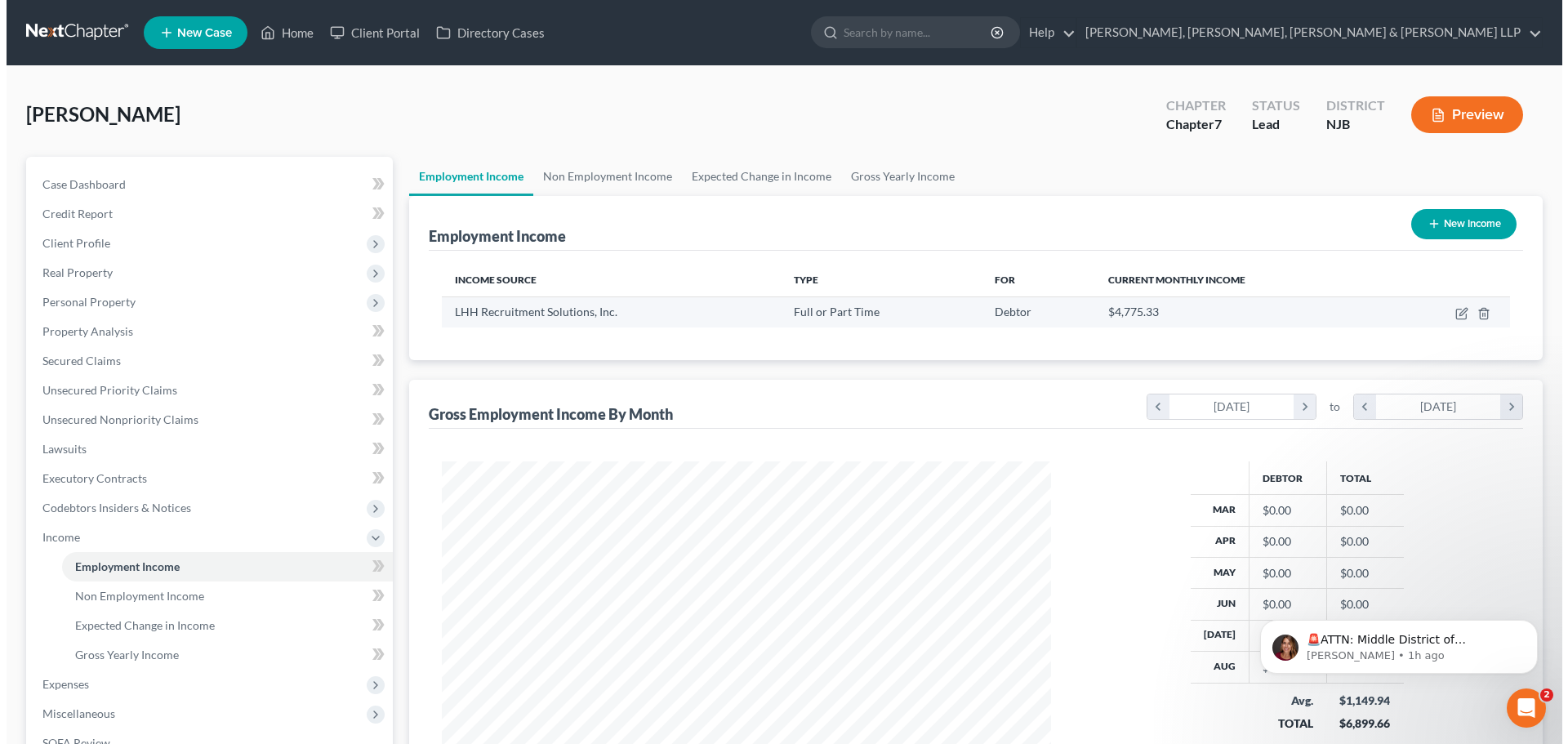
scroll to position [305, 642]
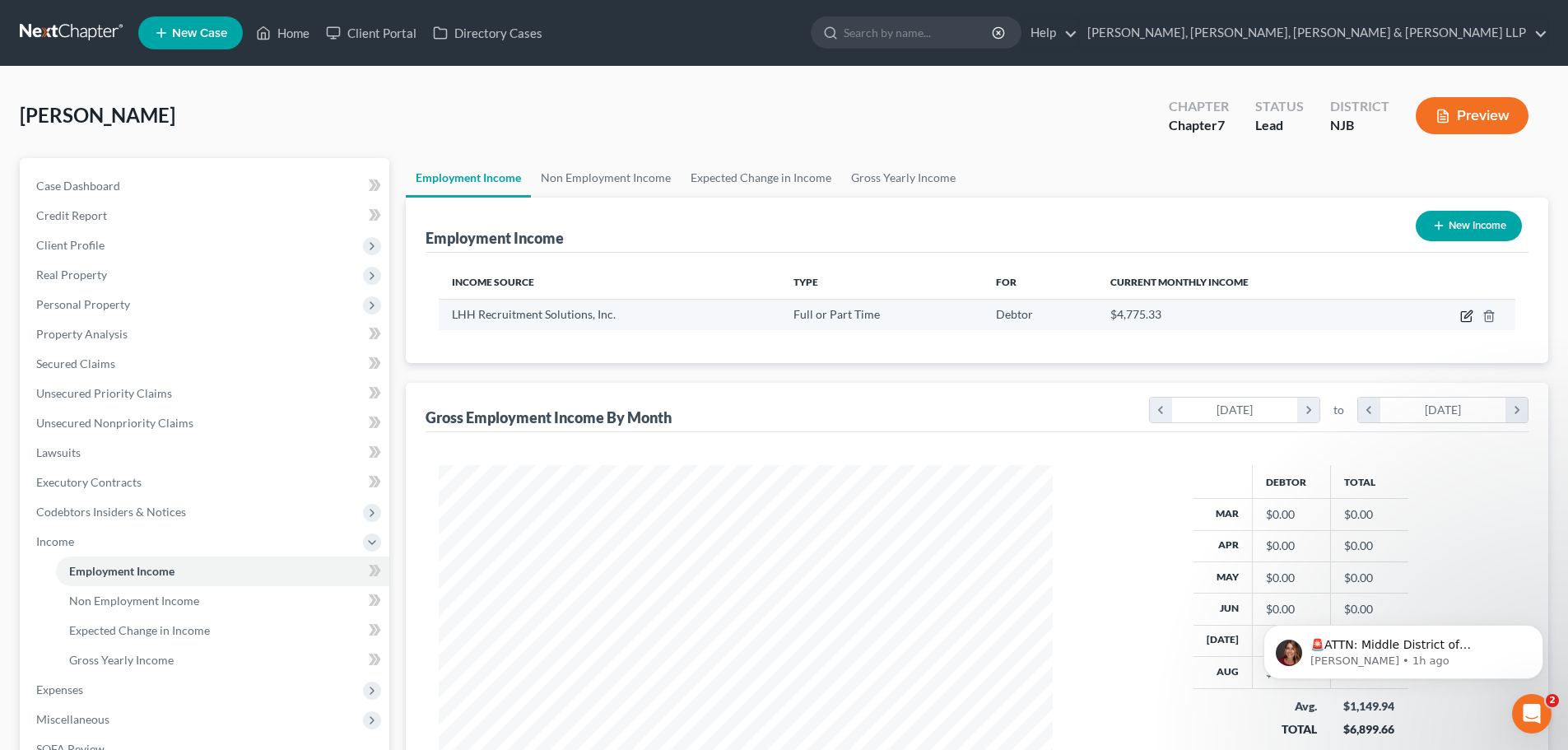
click at [1461, 316] on icon "button" at bounding box center [1466, 317] width 10 height 10
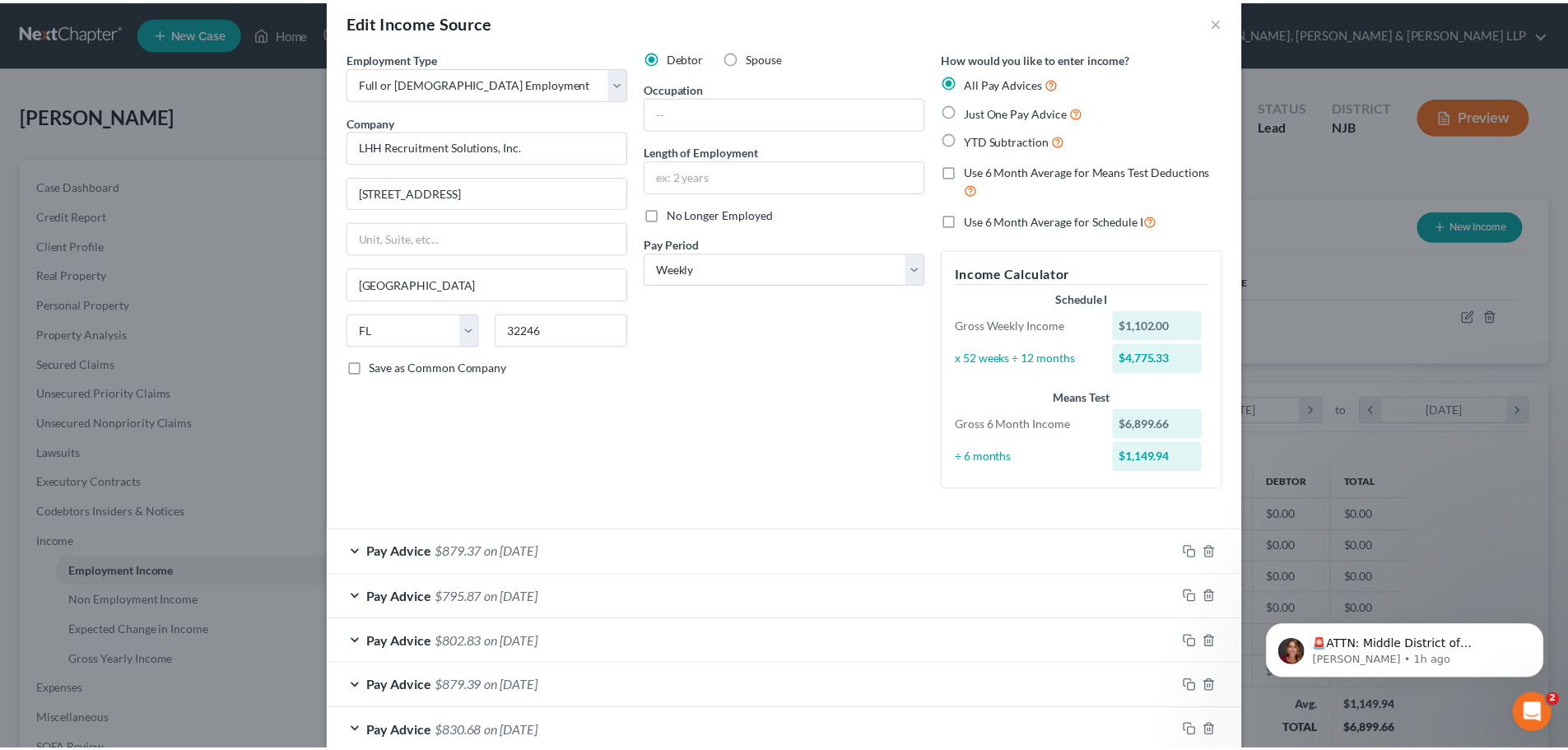
scroll to position [0, 0]
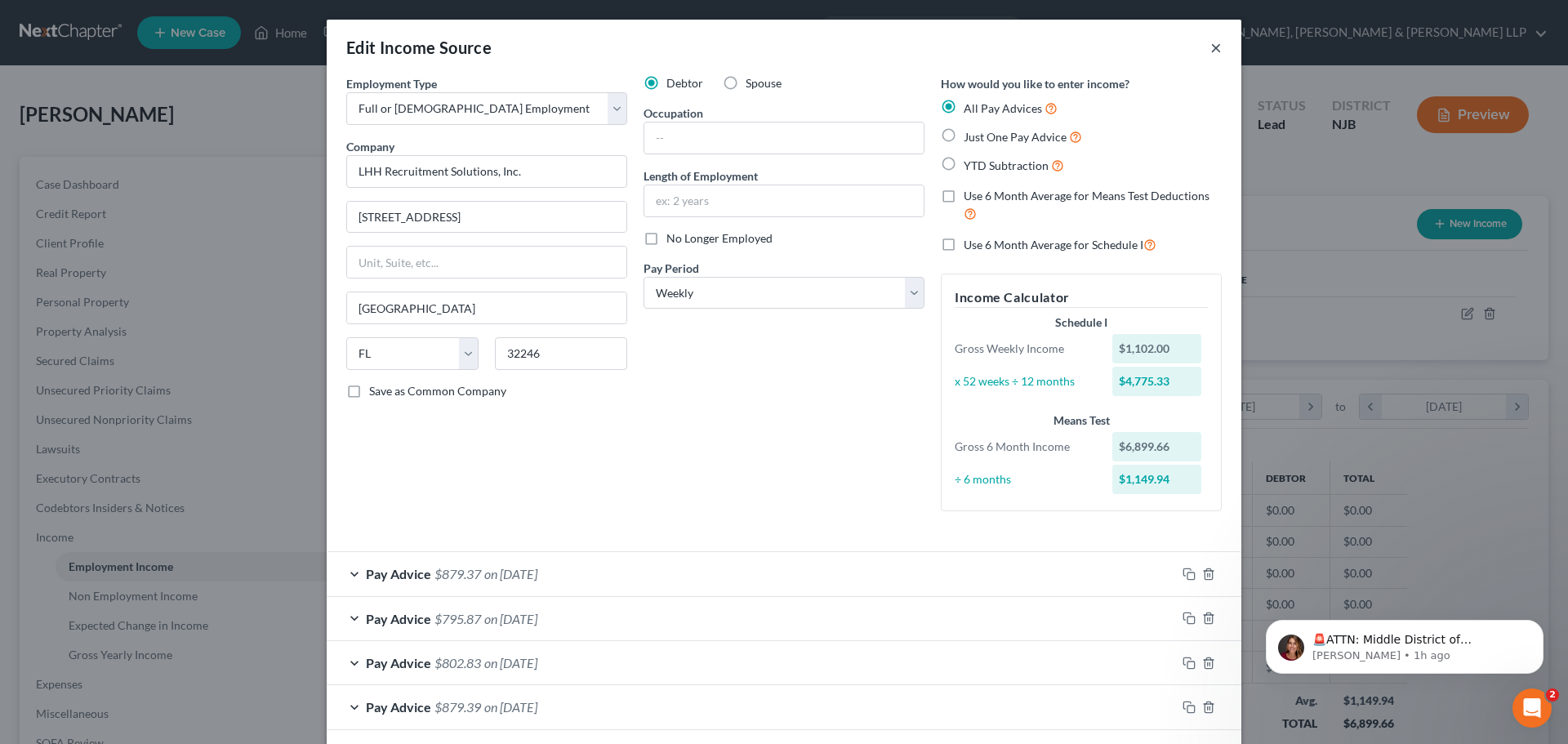
click at [1211, 48] on button "×" at bounding box center [1216, 47] width 12 height 19
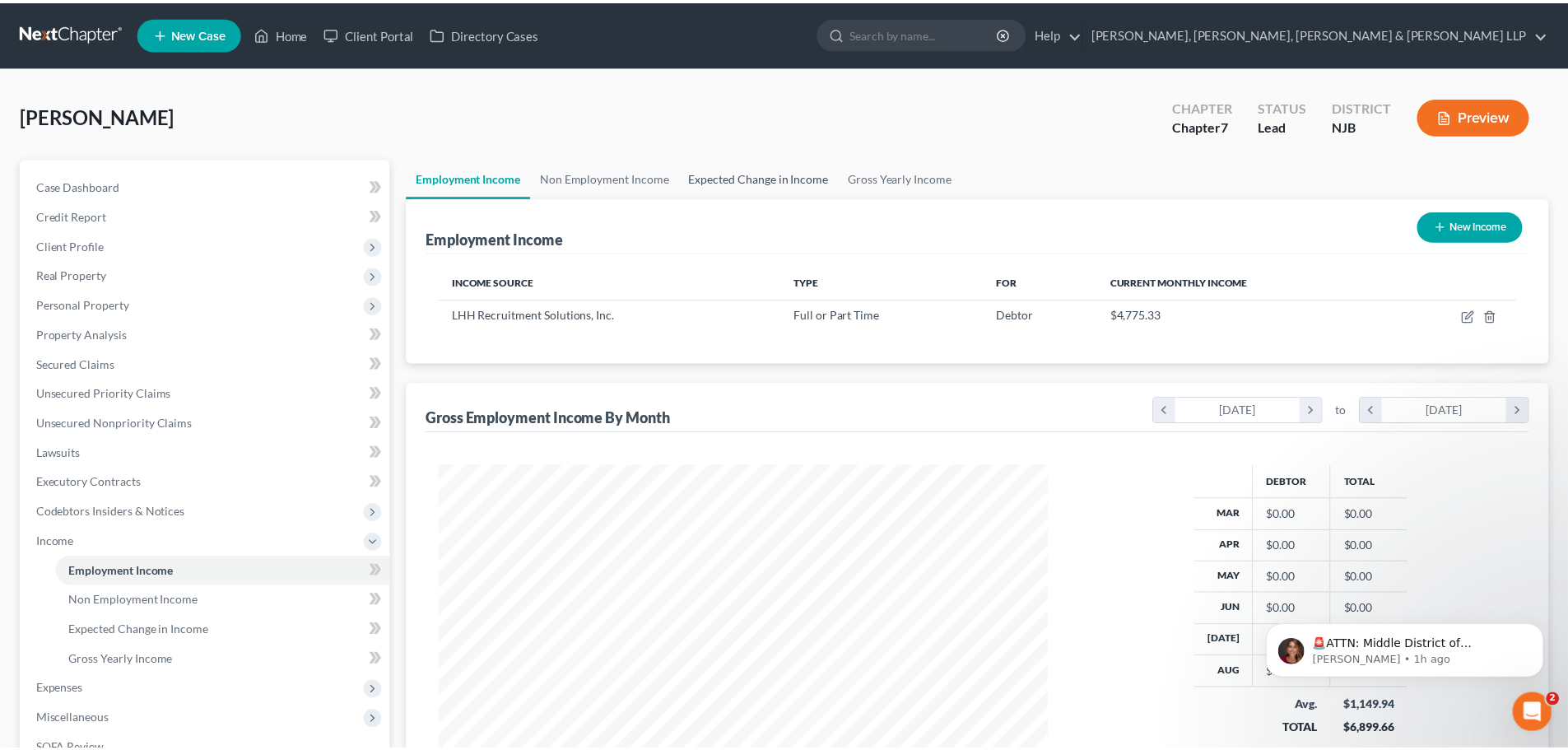
scroll to position [822604, 822531]
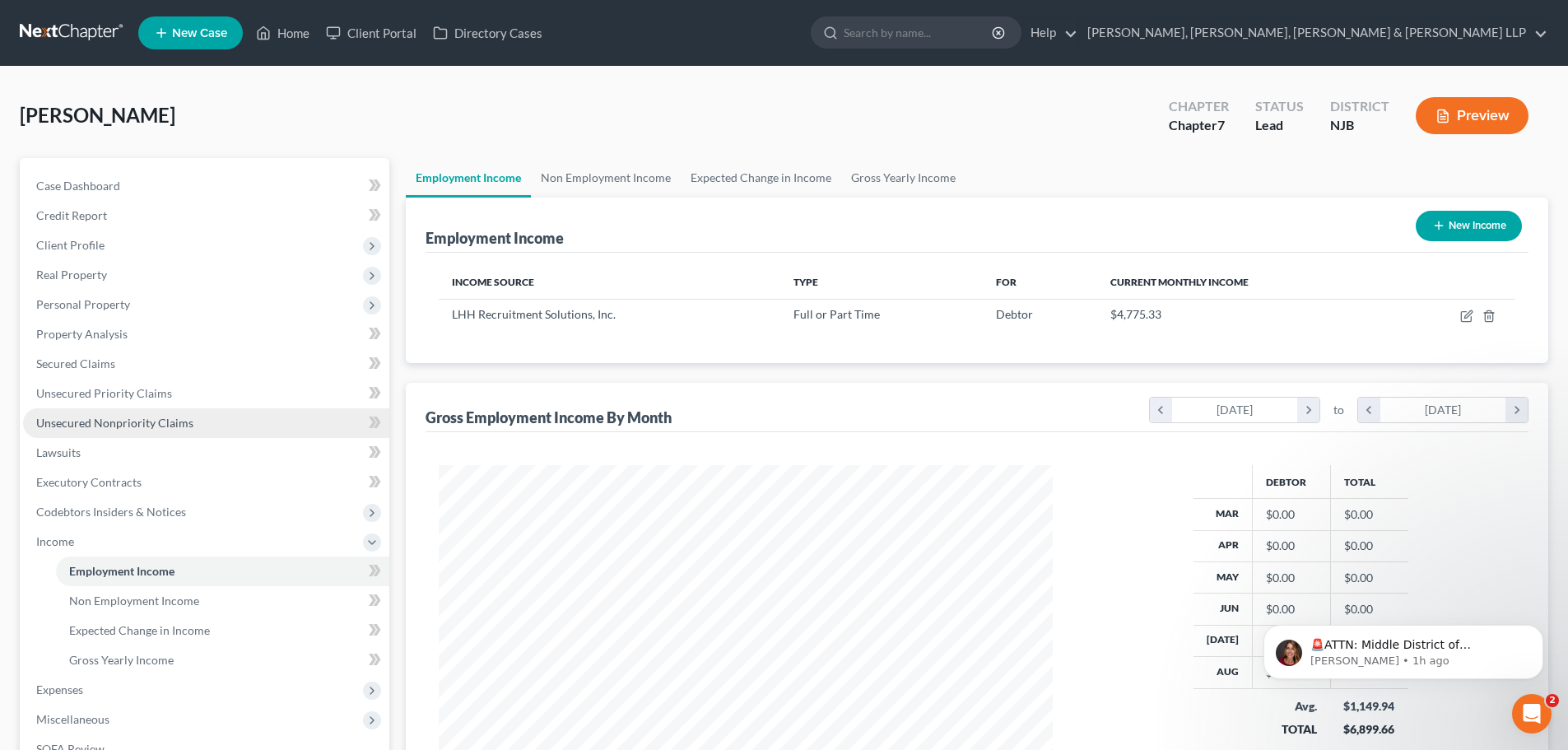
click at [146, 433] on link "Unsecured Nonpriority Claims" at bounding box center [206, 423] width 366 height 30
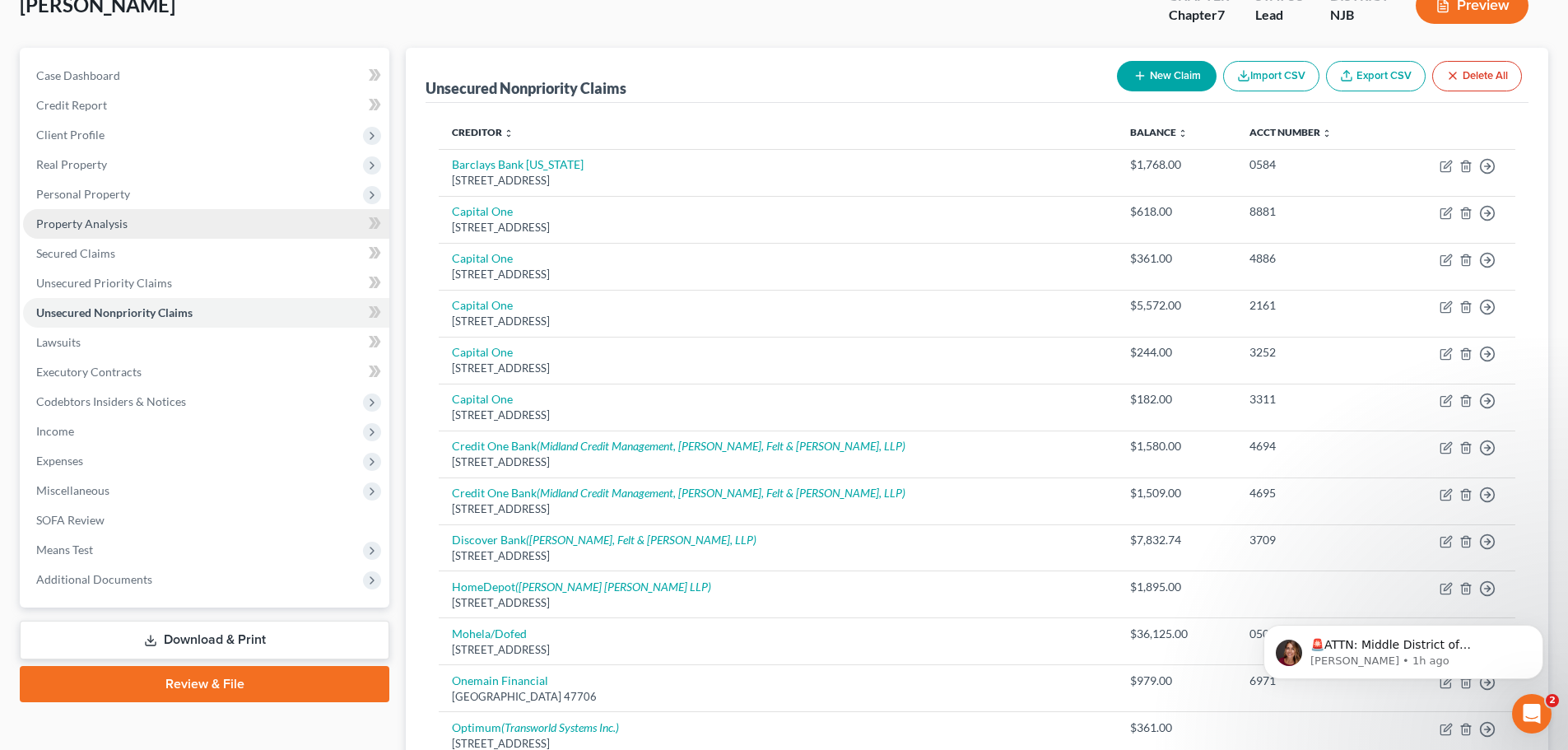
scroll to position [83, 0]
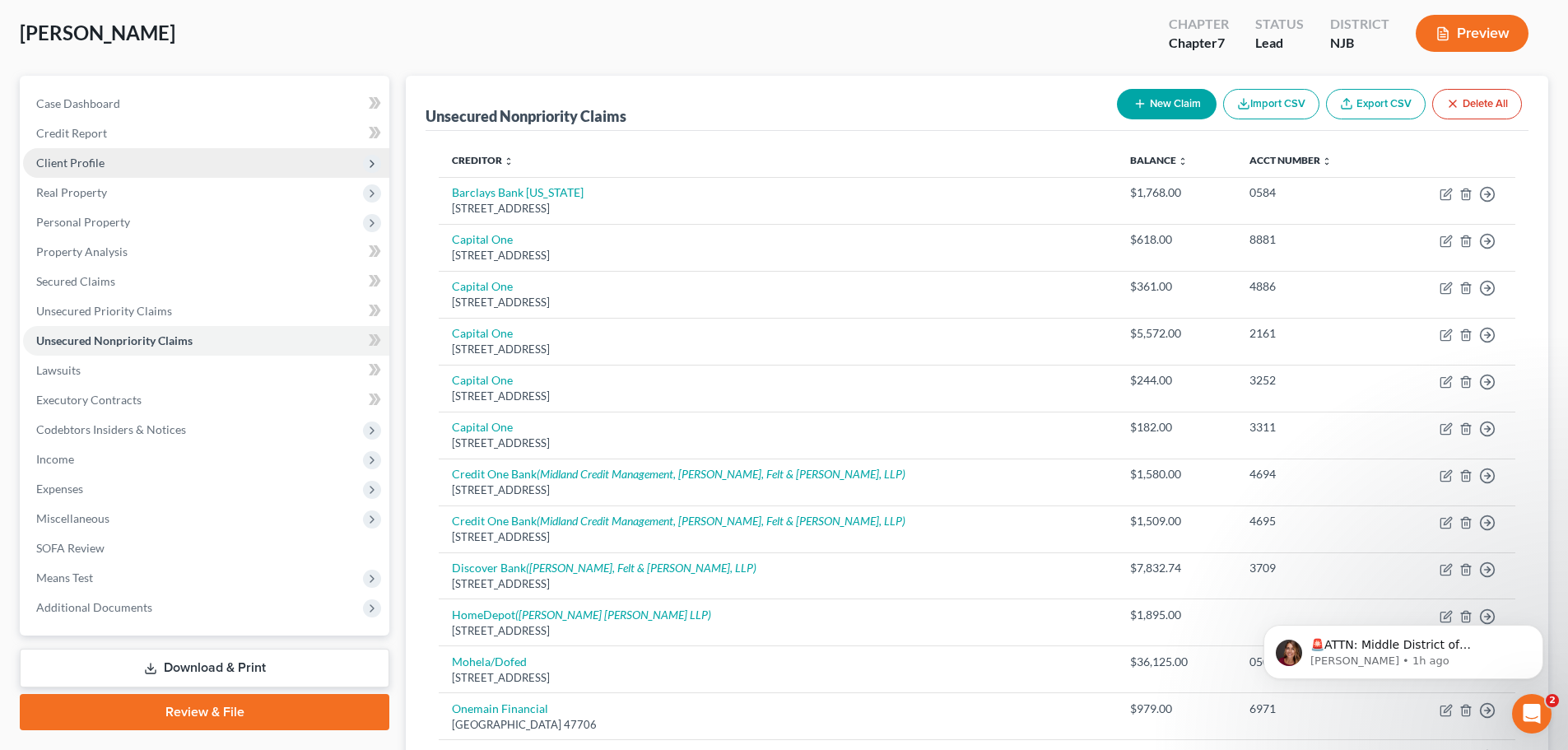
click at [121, 168] on span "Client Profile" at bounding box center [206, 163] width 366 height 30
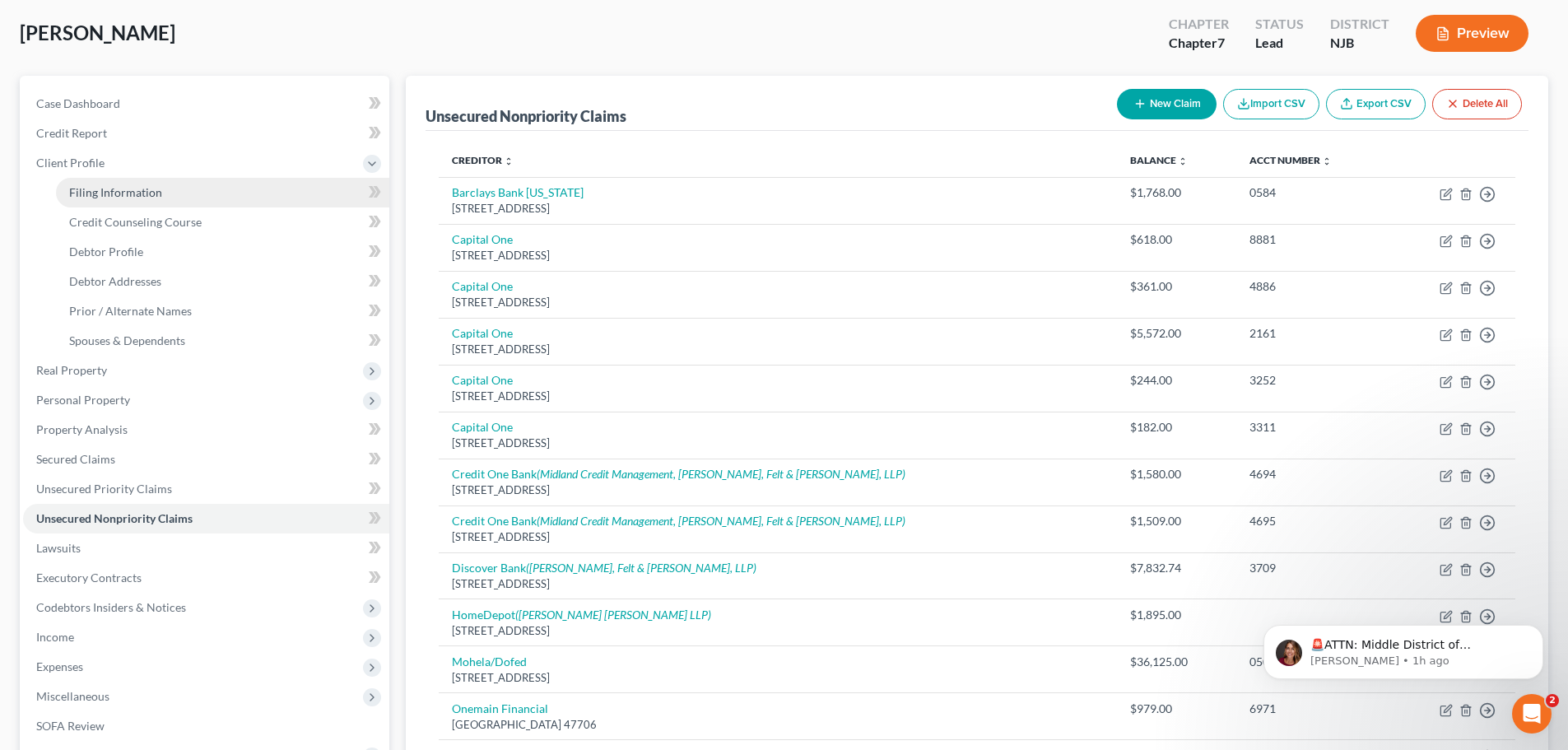
click at [118, 202] on link "Filing Information" at bounding box center [222, 192] width 333 height 30
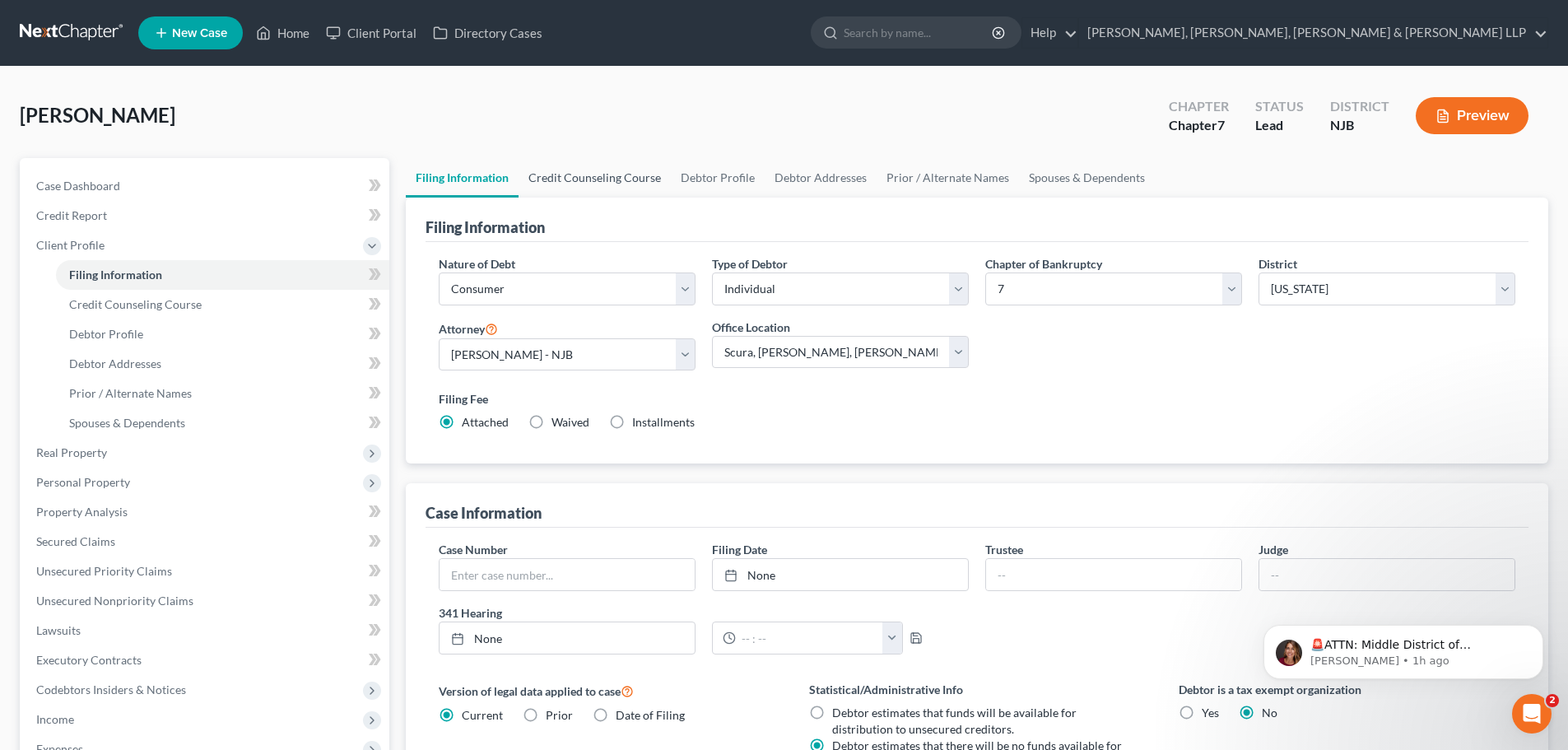
click at [565, 177] on link "Credit Counseling Course" at bounding box center [595, 177] width 152 height 40
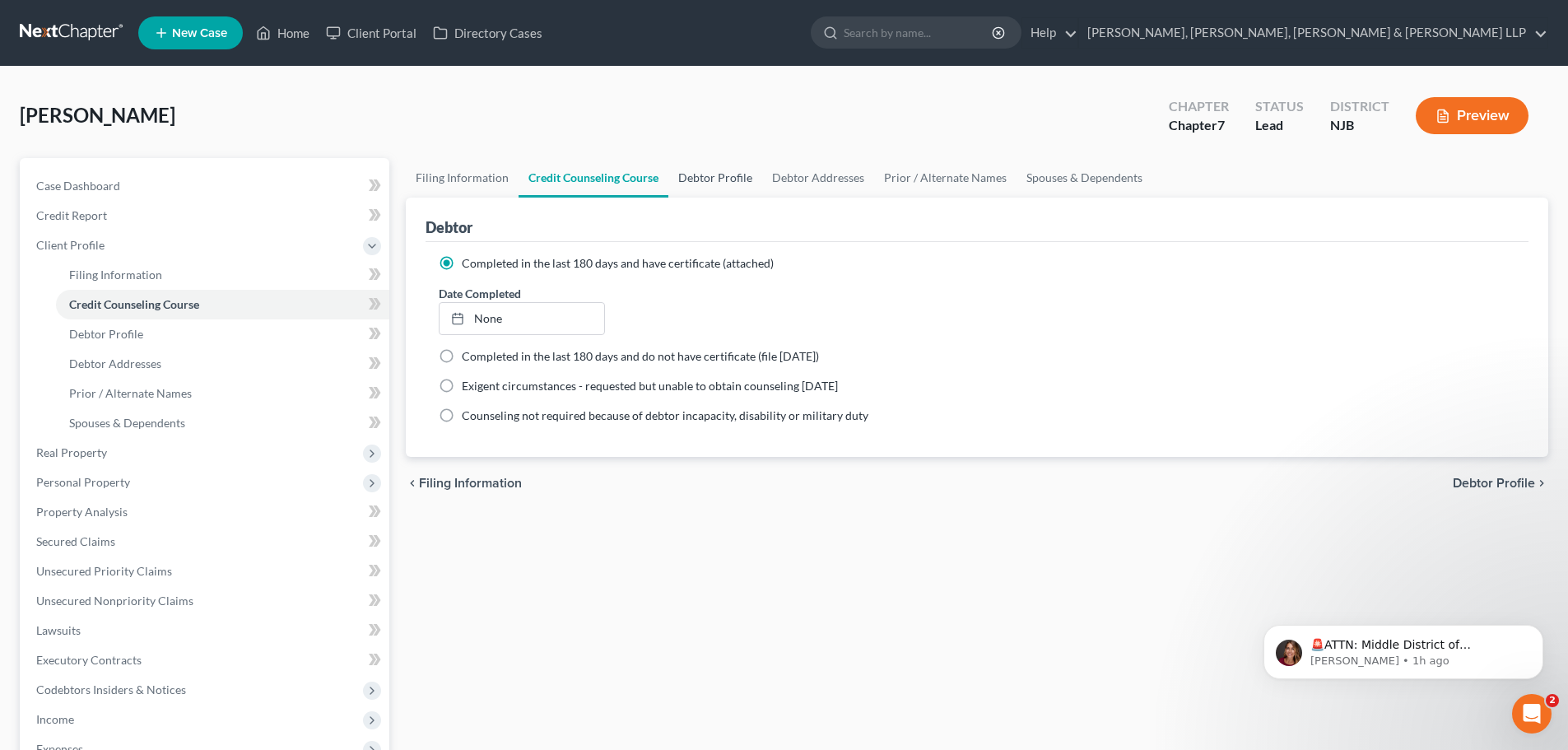
drag, startPoint x: 672, startPoint y: 176, endPoint x: 689, endPoint y: 176, distance: 17.0
click at [673, 176] on link "Debtor Profile" at bounding box center [715, 177] width 94 height 40
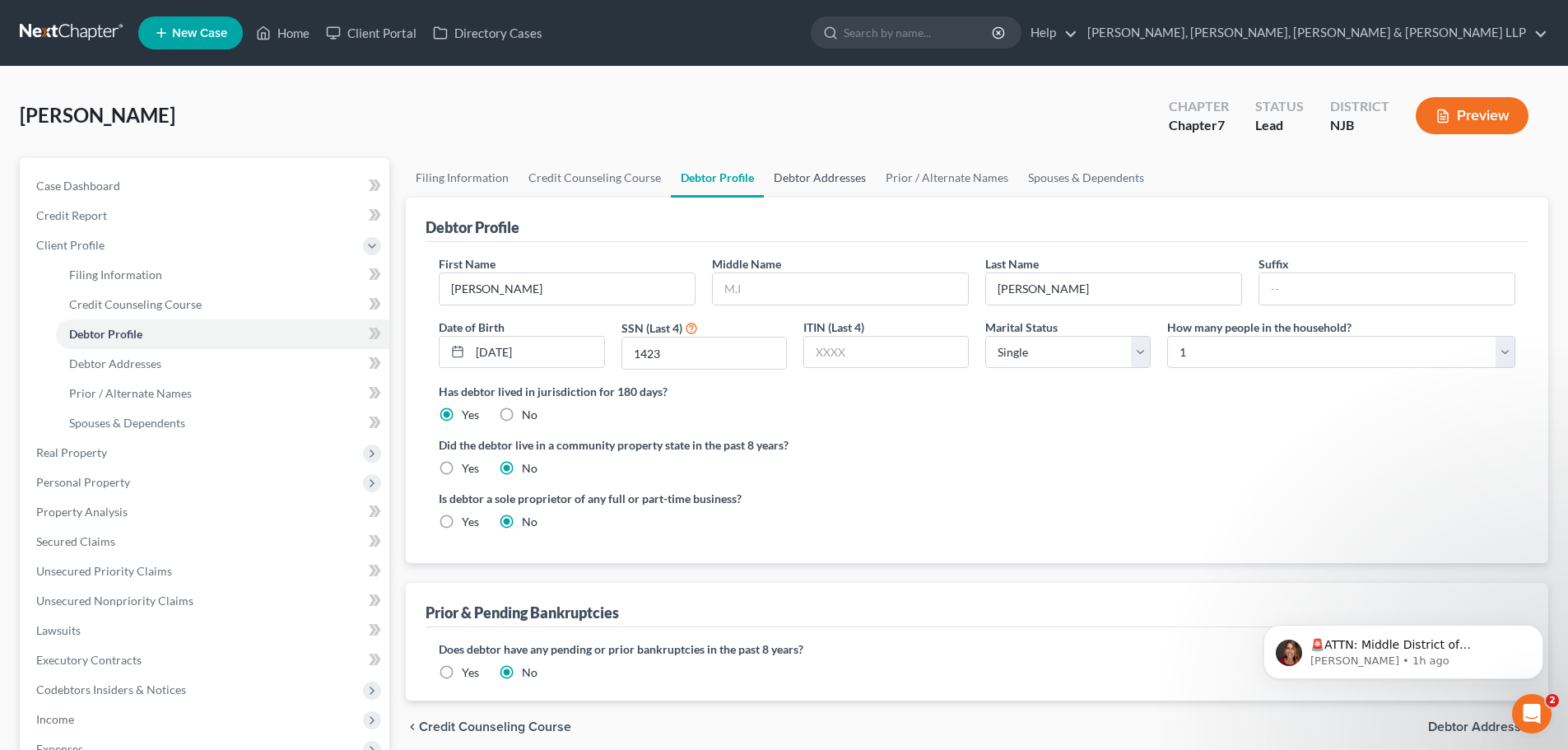
click at [815, 175] on link "Debtor Addresses" at bounding box center [819, 177] width 112 height 40
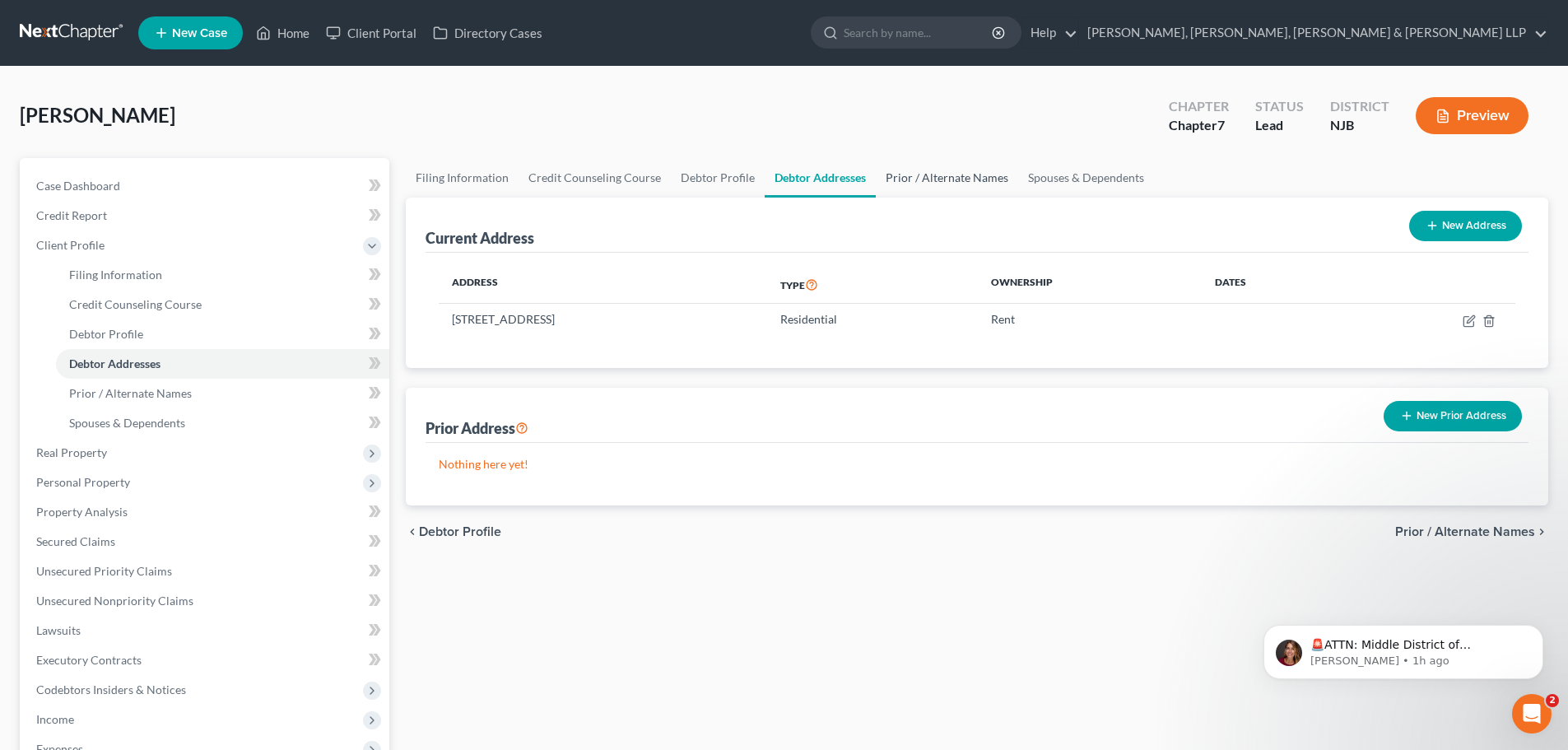
click at [925, 186] on link "Prior / Alternate Names" at bounding box center [947, 177] width 143 height 40
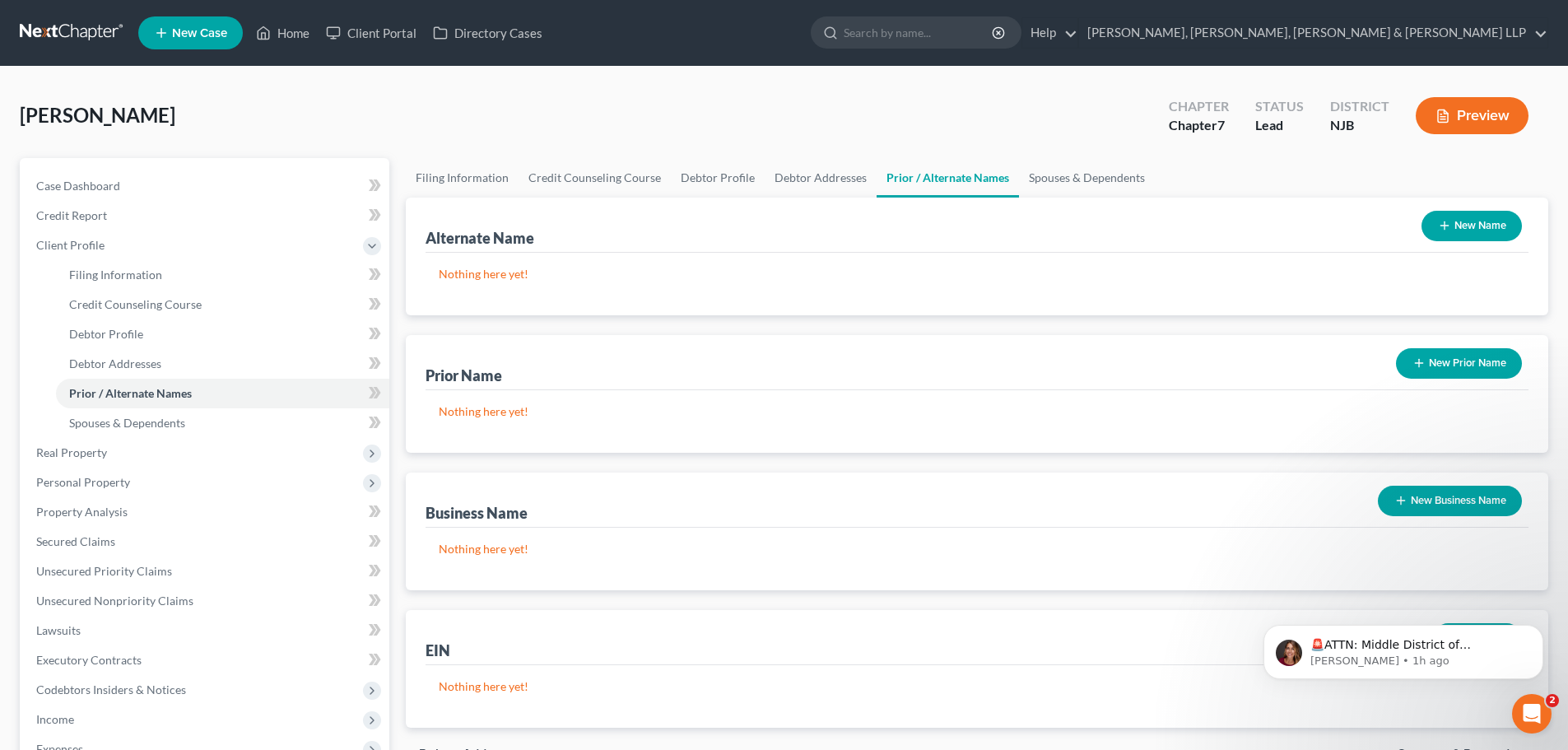
click at [1461, 227] on button "New Name" at bounding box center [1472, 226] width 100 height 30
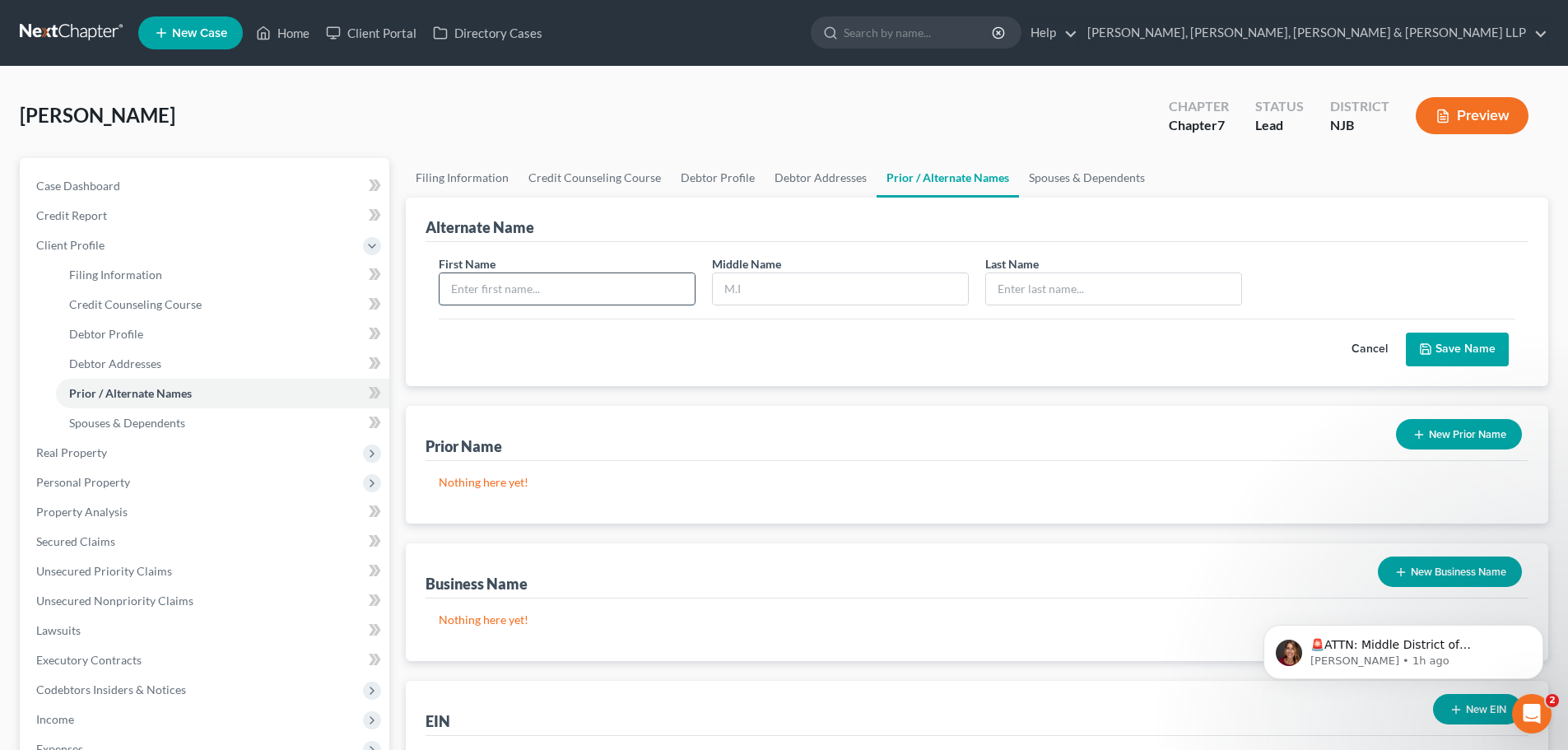
click at [514, 287] on input "text" at bounding box center [567, 289] width 255 height 31
click at [768, 276] on input "text" at bounding box center [841, 289] width 255 height 31
click at [1022, 295] on input "text" at bounding box center [1114, 289] width 255 height 31
click at [1452, 354] on button "Save Name" at bounding box center [1457, 349] width 103 height 35
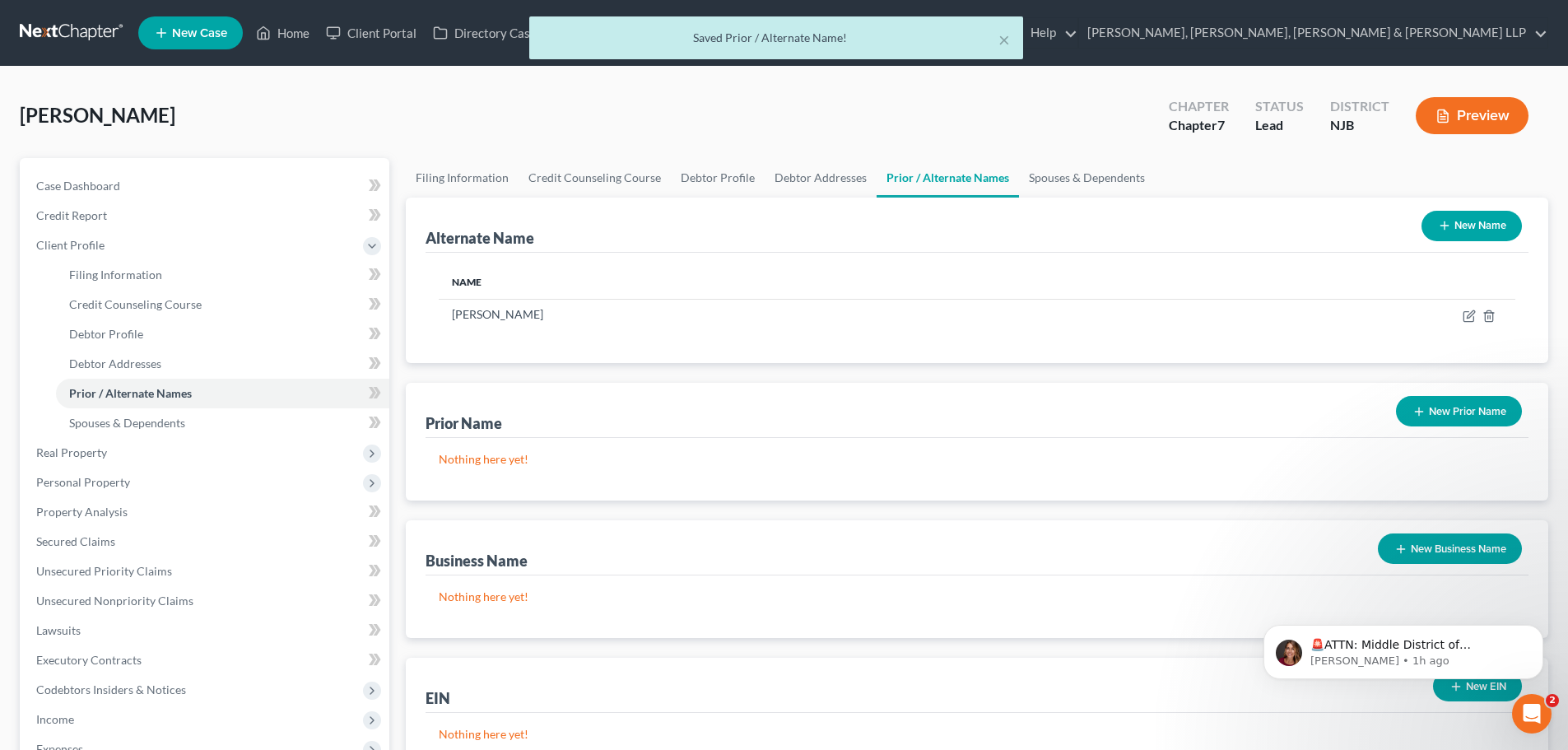
click at [1465, 229] on button "New Name" at bounding box center [1472, 226] width 100 height 30
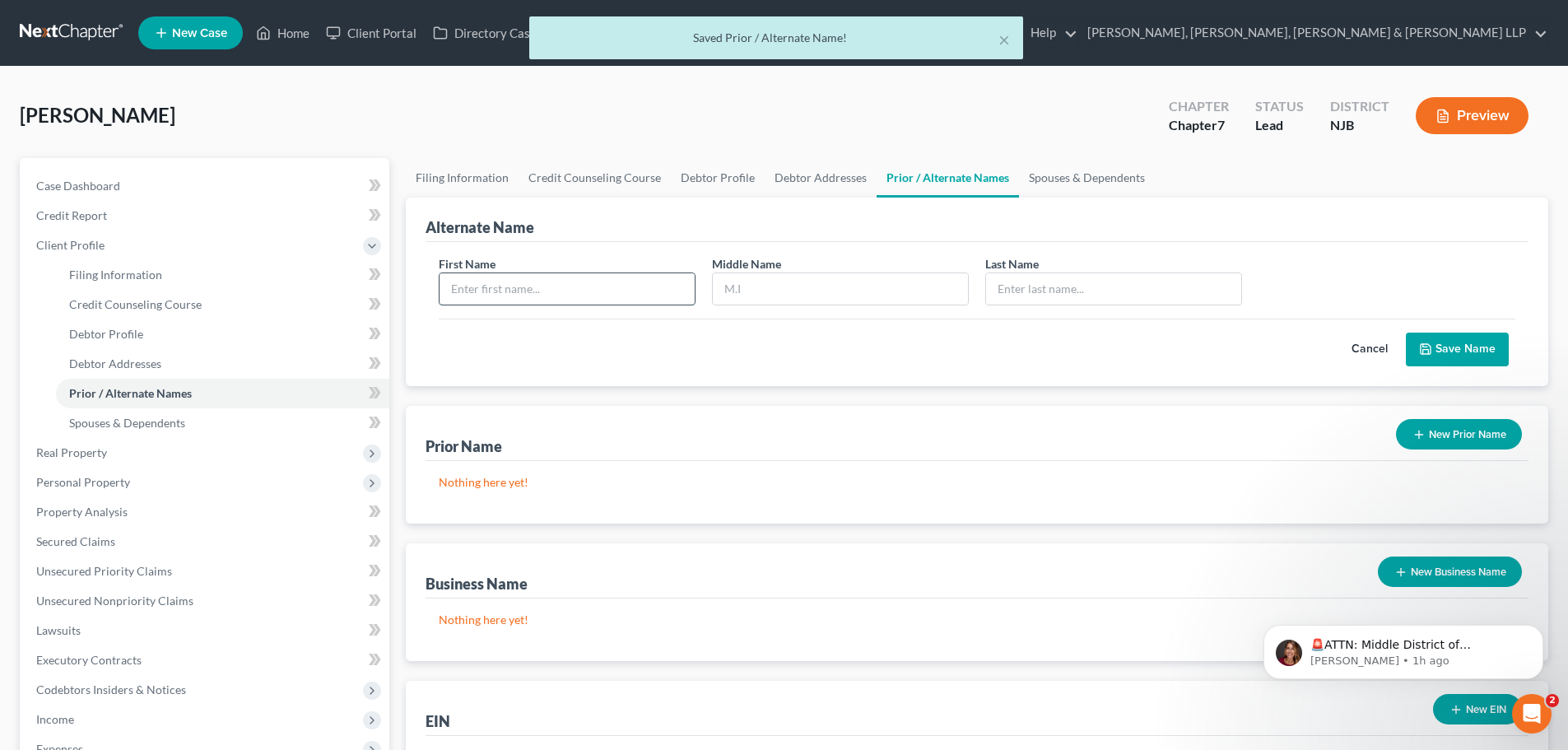
click at [579, 299] on input "text" at bounding box center [567, 289] width 255 height 31
click at [730, 289] on input "text" at bounding box center [841, 289] width 255 height 31
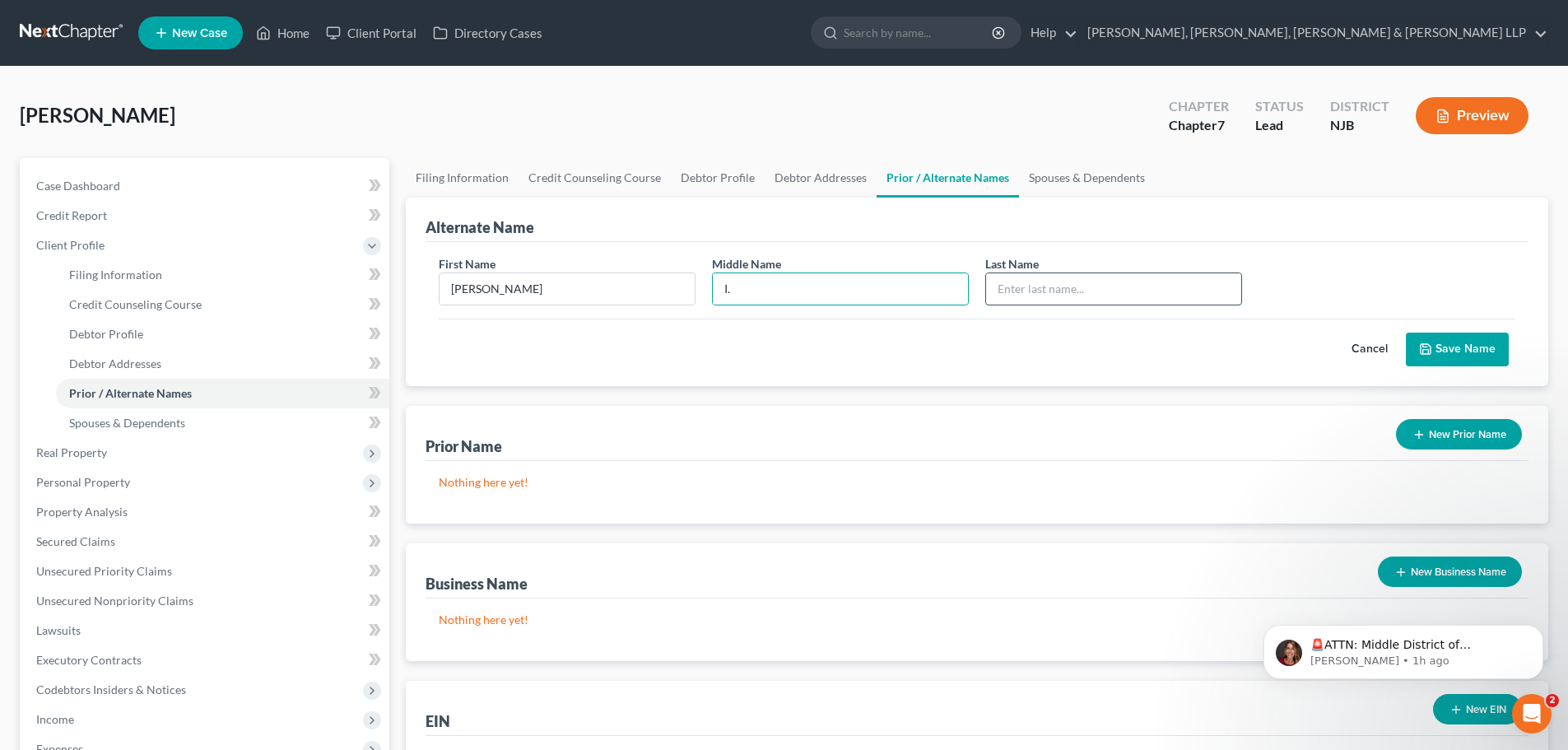
click at [1046, 294] on input "text" at bounding box center [1114, 289] width 255 height 31
click at [1441, 349] on button "Save Name" at bounding box center [1457, 349] width 103 height 35
click at [1444, 357] on button "Save Name" at bounding box center [1457, 349] width 103 height 35
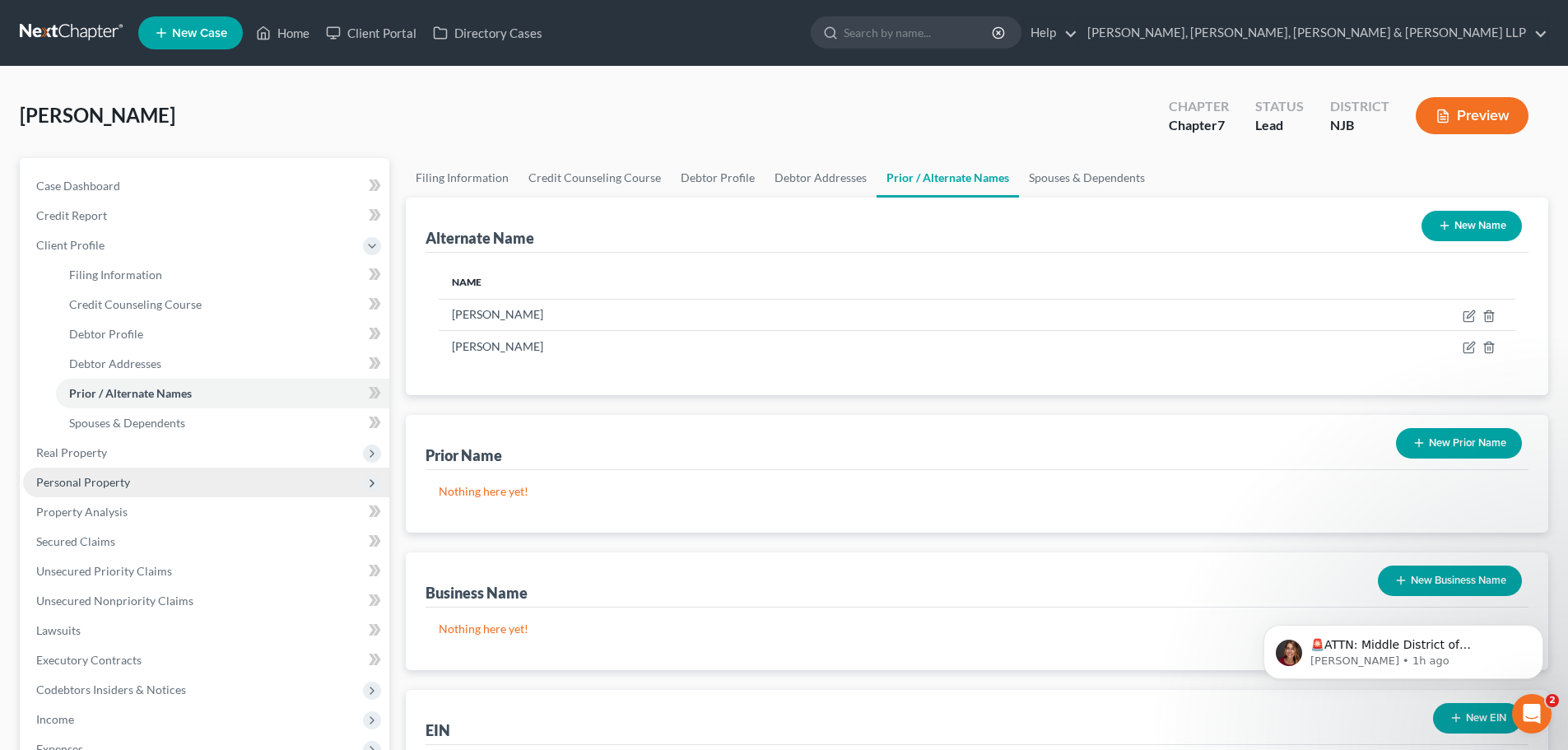
drag, startPoint x: 117, startPoint y: 478, endPoint x: 121, endPoint y: 486, distance: 8.9
click at [117, 478] on span "Personal Property" at bounding box center [83, 482] width 94 height 14
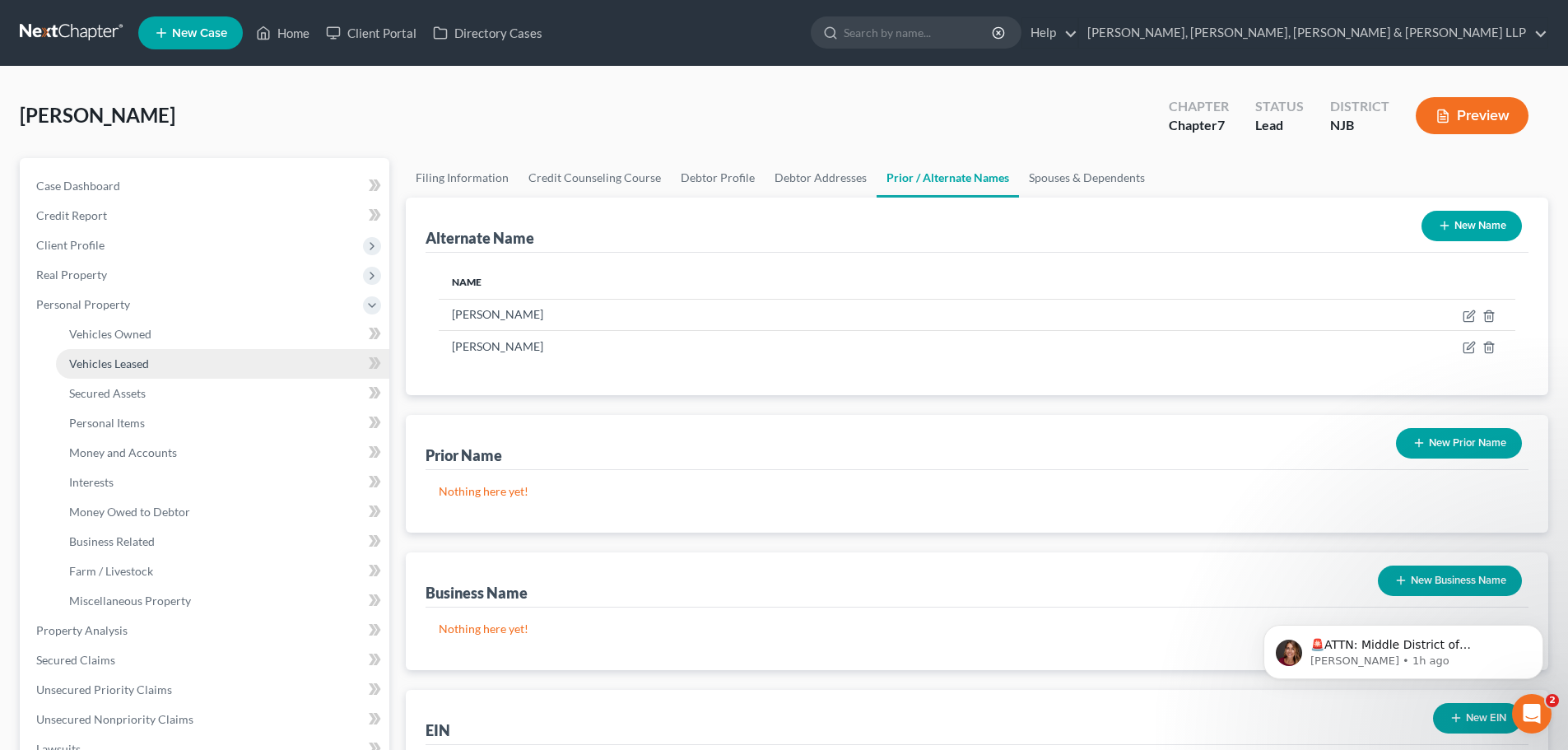
click at [151, 350] on link "Vehicles Leased" at bounding box center [222, 364] width 333 height 30
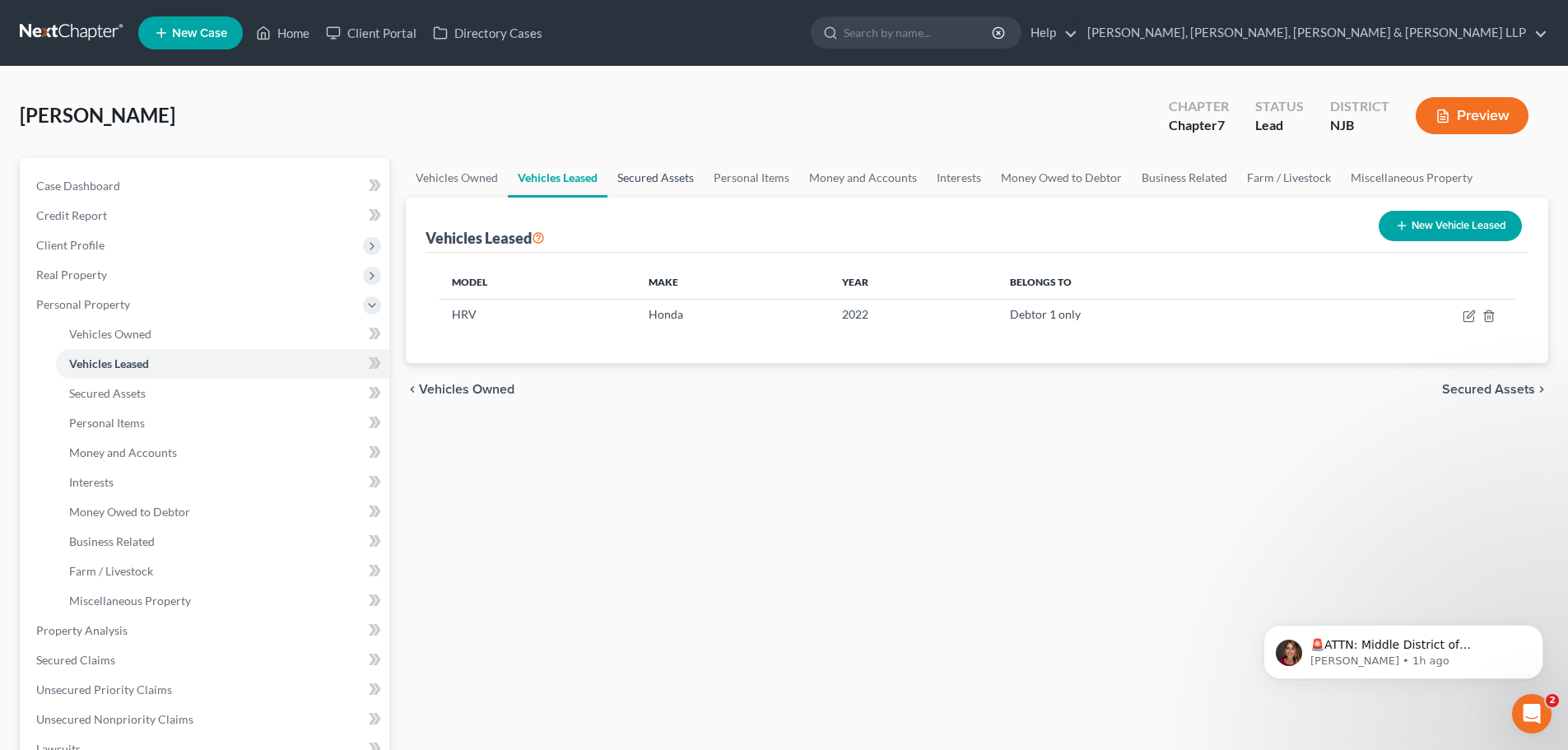
click at [655, 177] on link "Secured Assets" at bounding box center [656, 177] width 96 height 40
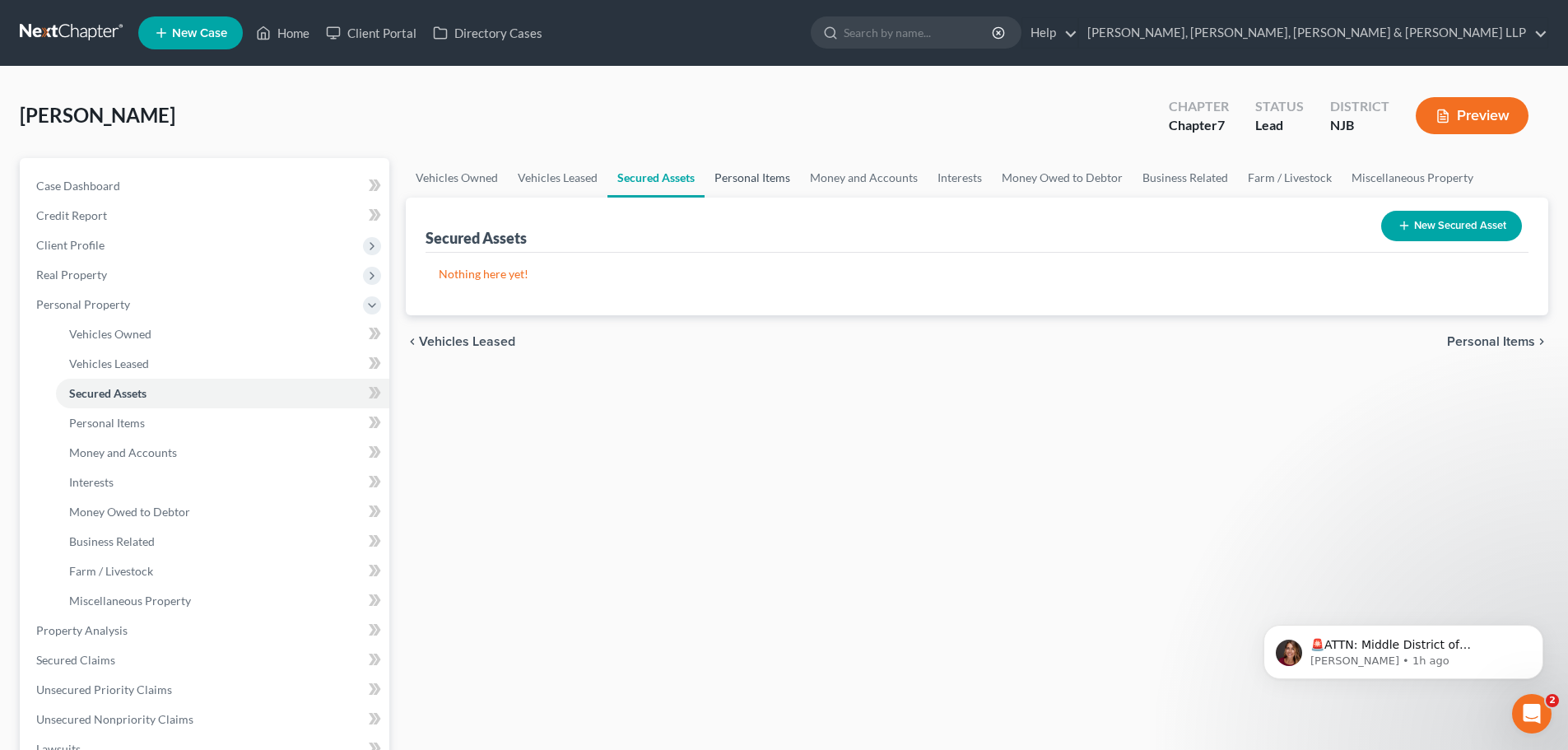
click at [734, 181] on link "Personal Items" at bounding box center [752, 177] width 95 height 40
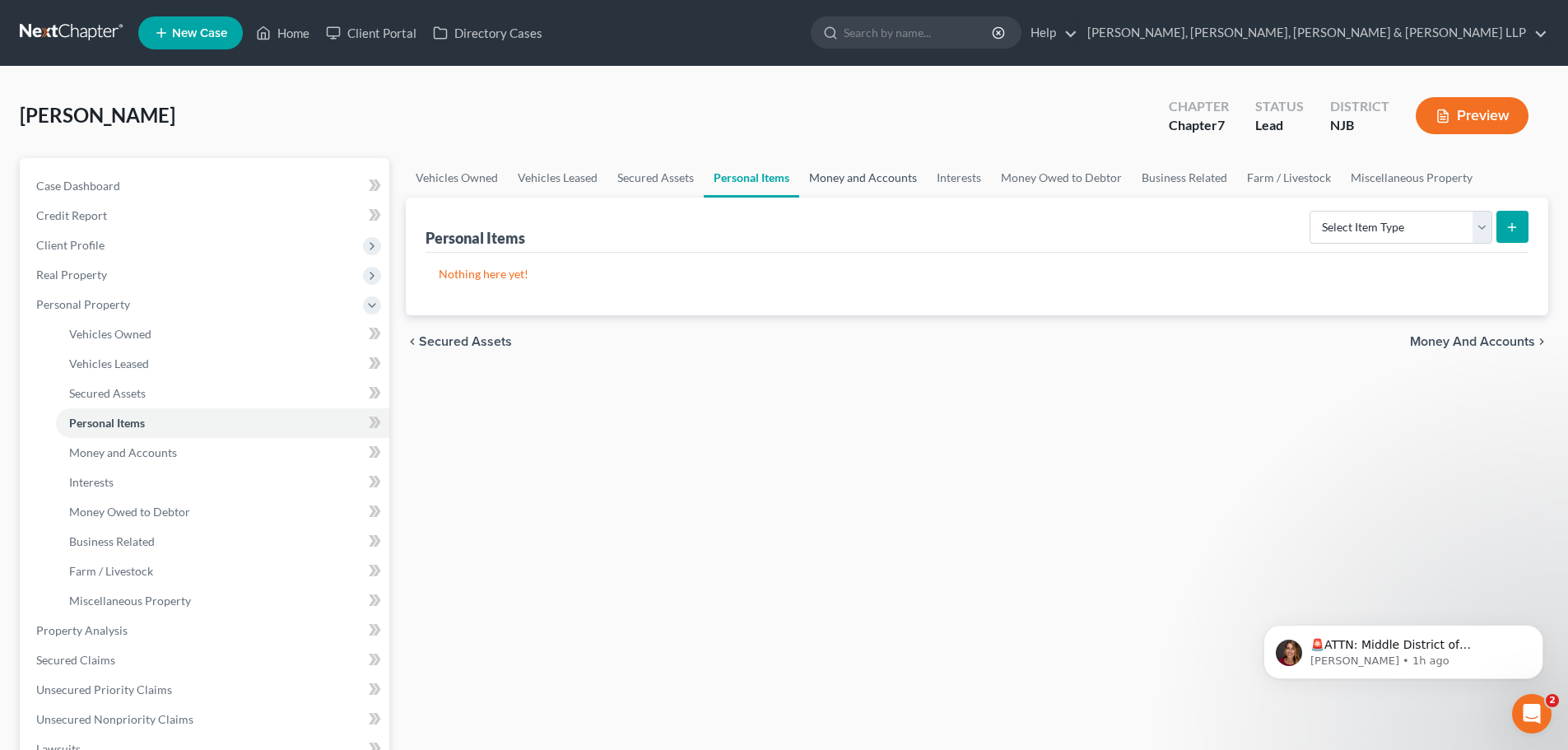
click at [868, 182] on link "Money and Accounts" at bounding box center [862, 177] width 127 height 40
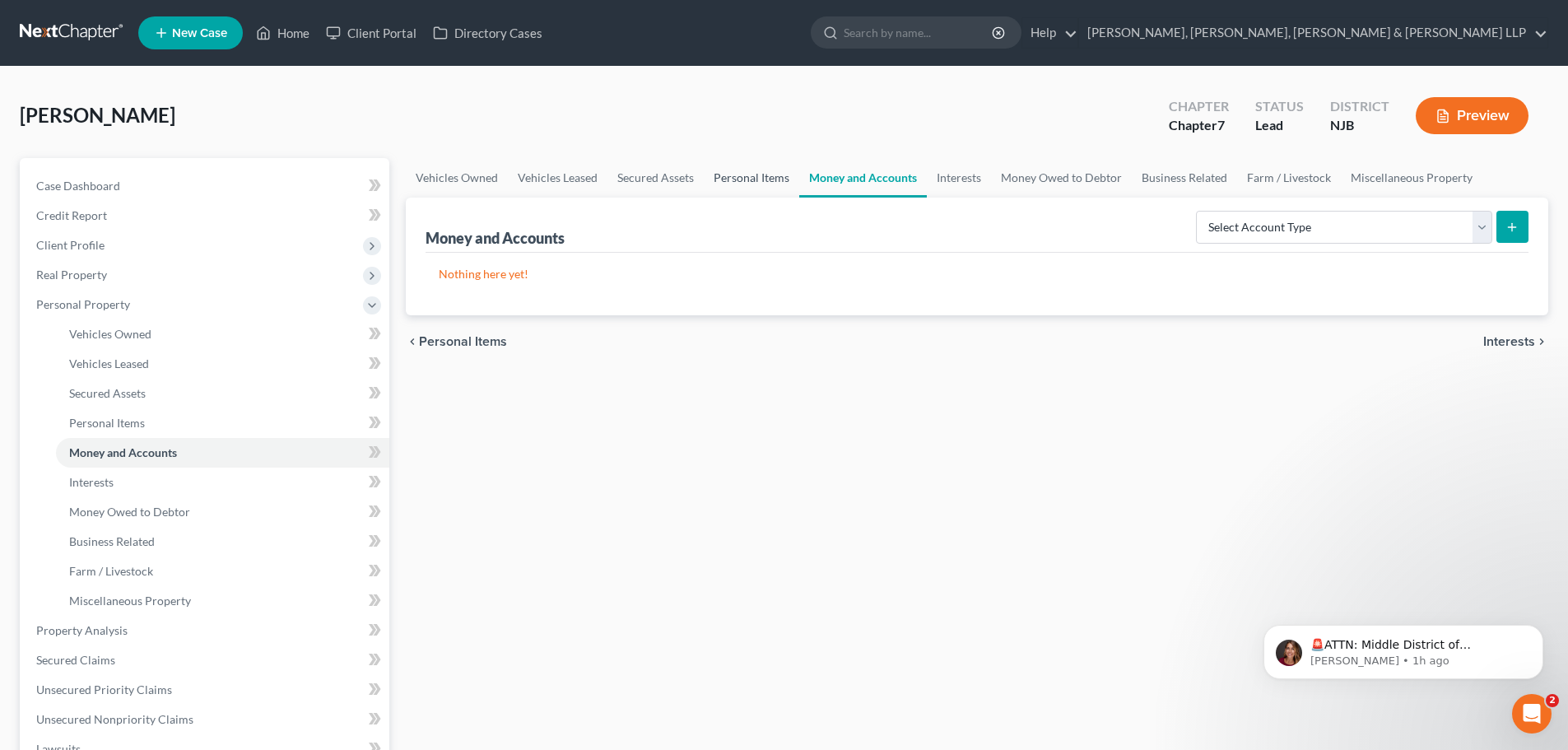
click at [743, 187] on link "Personal Items" at bounding box center [751, 177] width 95 height 40
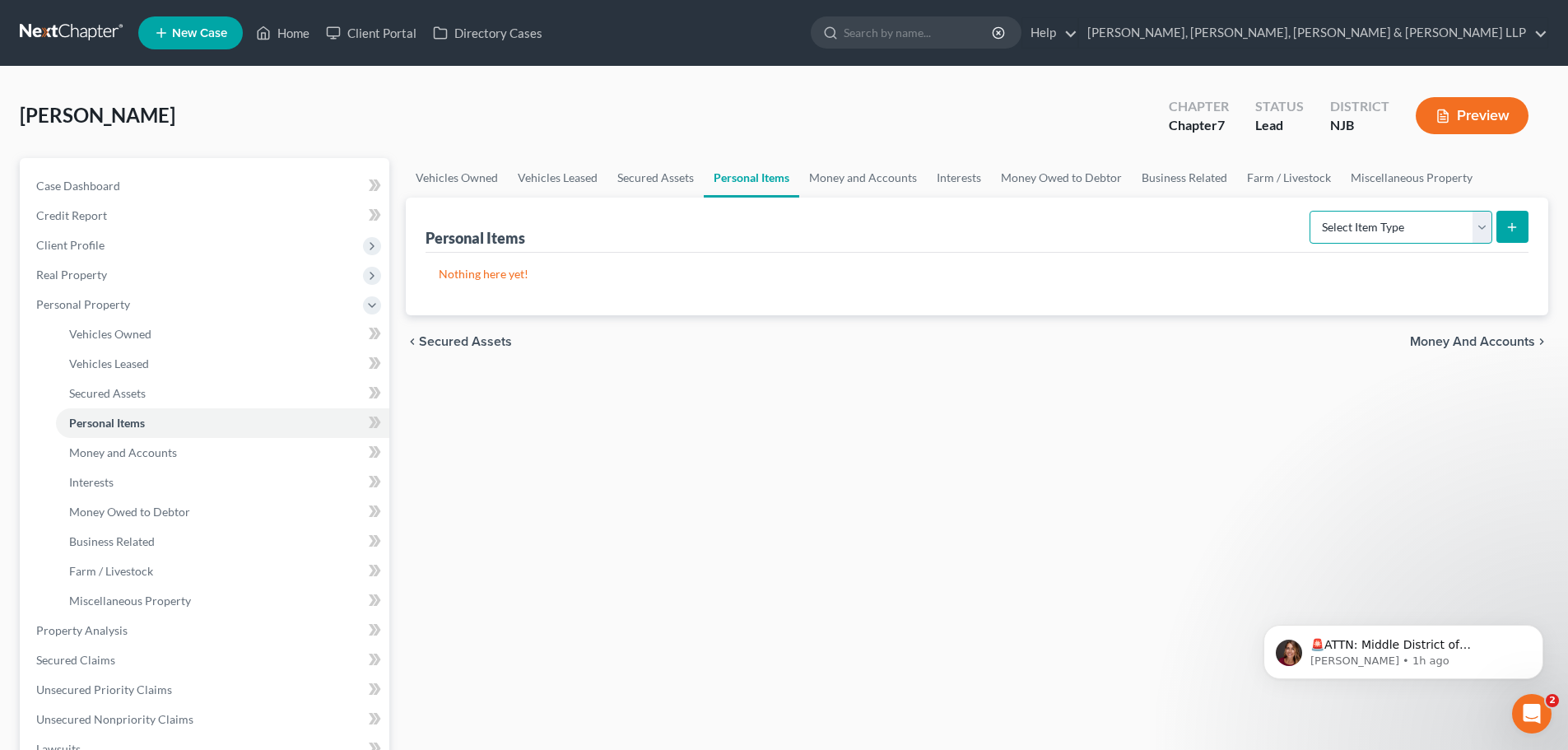
drag, startPoint x: 1376, startPoint y: 238, endPoint x: 1361, endPoint y: 243, distance: 15.8
click at [1376, 238] on select "Select Item Type Clothing Collectibles Of Value Electronics Firearms Household …" at bounding box center [1401, 227] width 183 height 33
click at [1311, 211] on select "Select Item Type Clothing Collectibles Of Value Electronics Firearms Household …" at bounding box center [1401, 227] width 183 height 33
click at [1506, 229] on icon "submit" at bounding box center [1512, 227] width 14 height 13
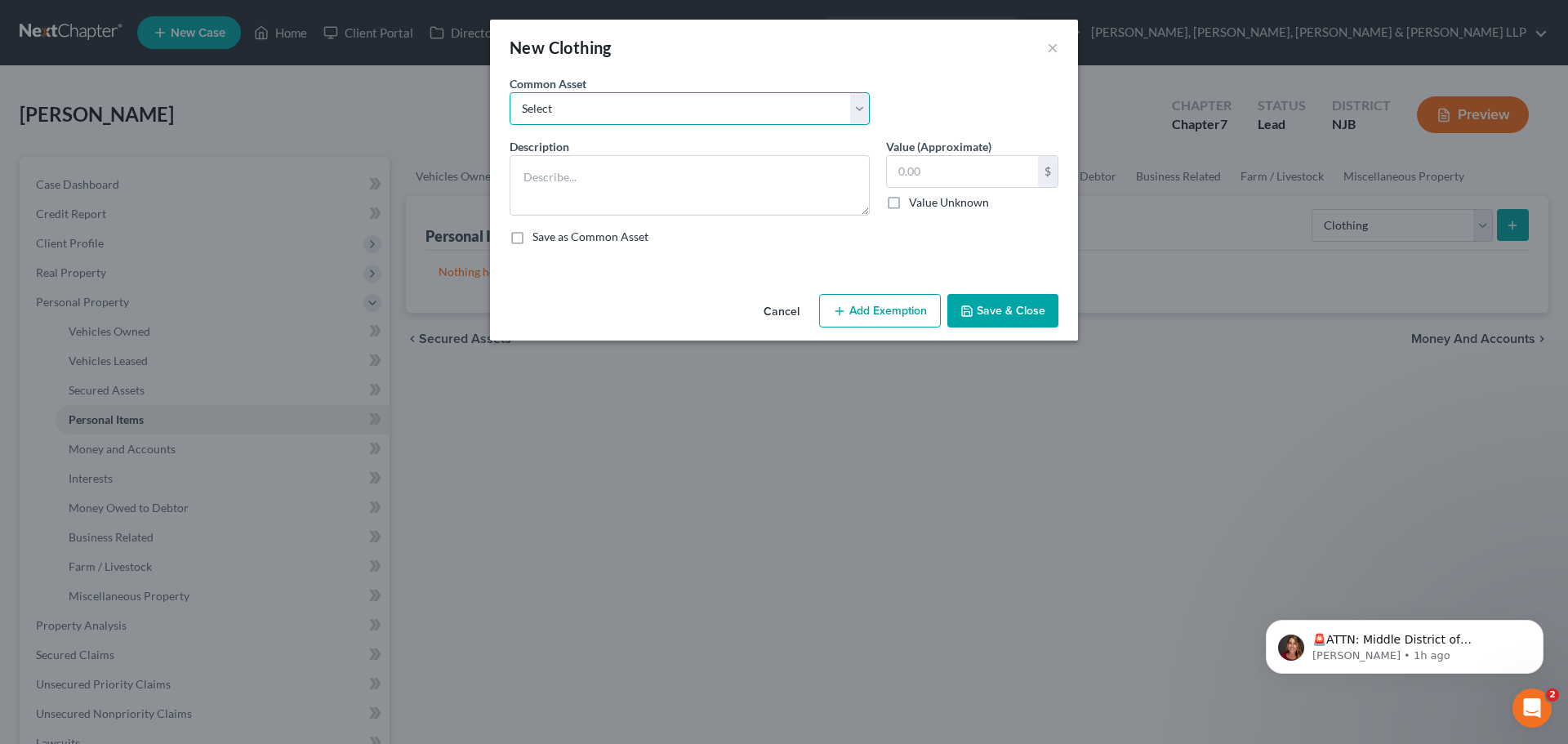
click at [541, 122] on select "Select Clothes, Shoes & Accessories" at bounding box center [690, 108] width 360 height 33
click at [510, 92] on select "Select Clothes, Shoes & Accessories" at bounding box center [690, 108] width 360 height 33
click at [890, 300] on button "Add Exemption" at bounding box center [879, 310] width 121 height 34
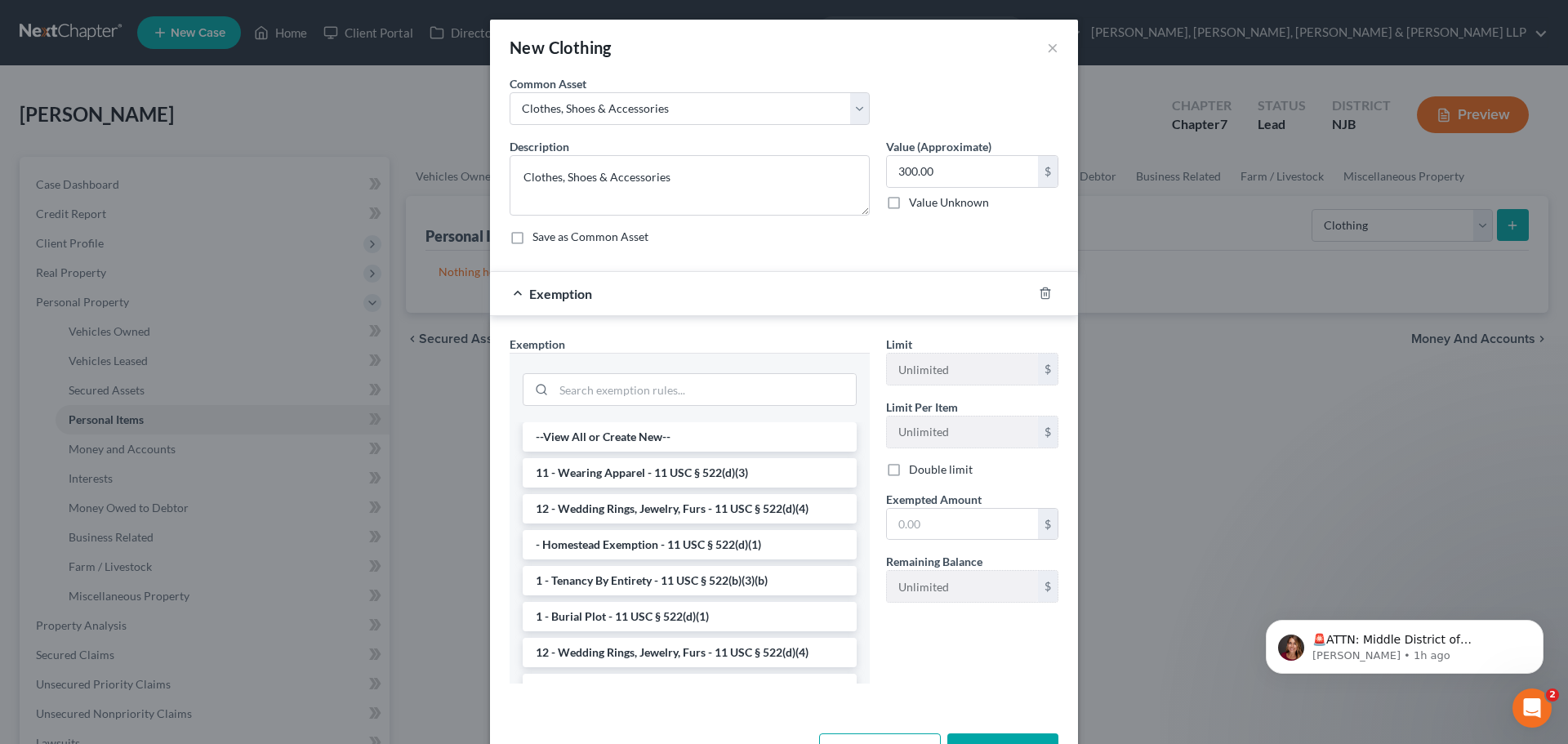
click at [646, 469] on li "11 - Wearing Apparel - 11 USC § 522(d)(3)" at bounding box center [689, 472] width 334 height 29
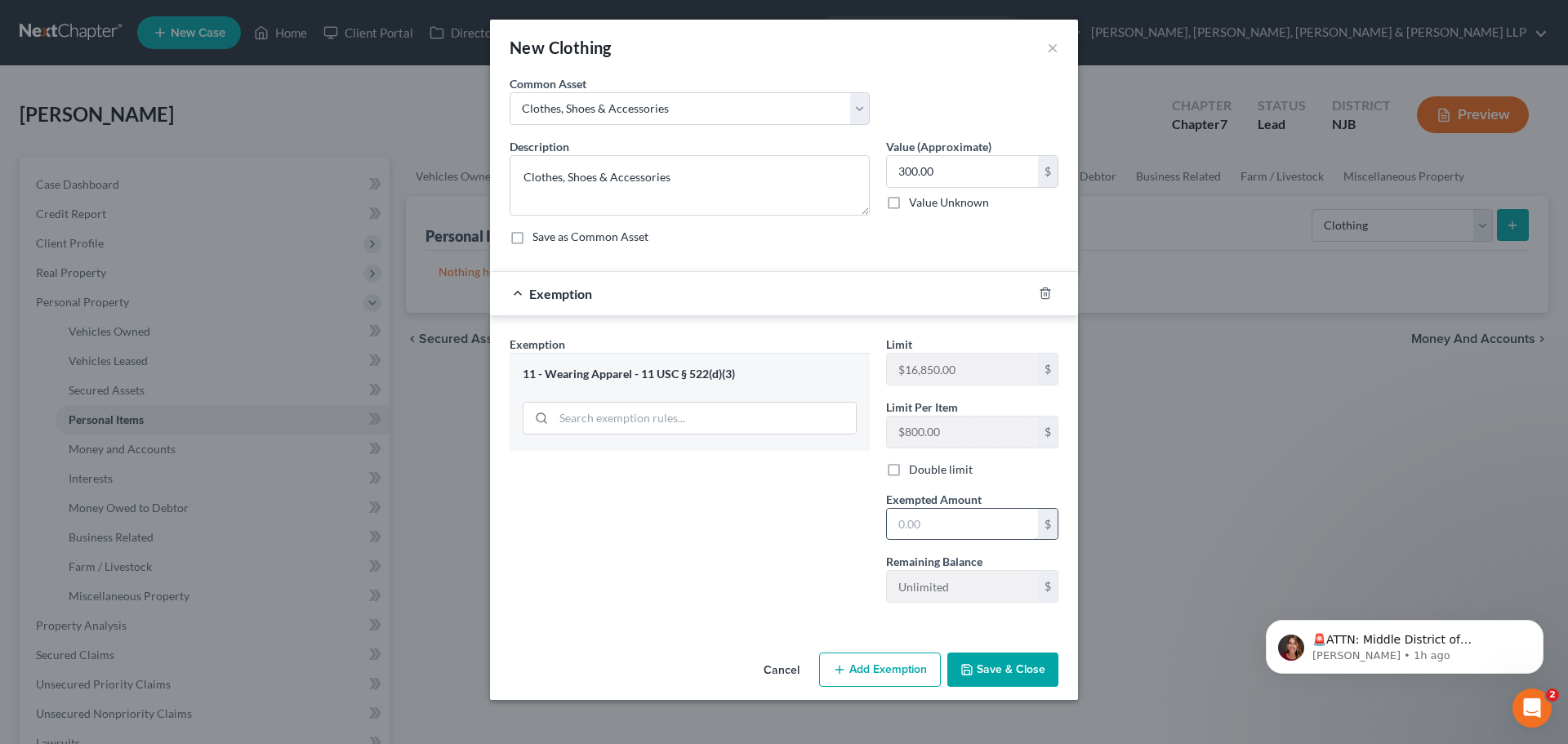
drag, startPoint x: 957, startPoint y: 533, endPoint x: 937, endPoint y: 540, distance: 21.2
click at [956, 532] on input "text" at bounding box center [962, 524] width 151 height 31
click at [1002, 676] on button "Save & Close" at bounding box center [1002, 669] width 111 height 34
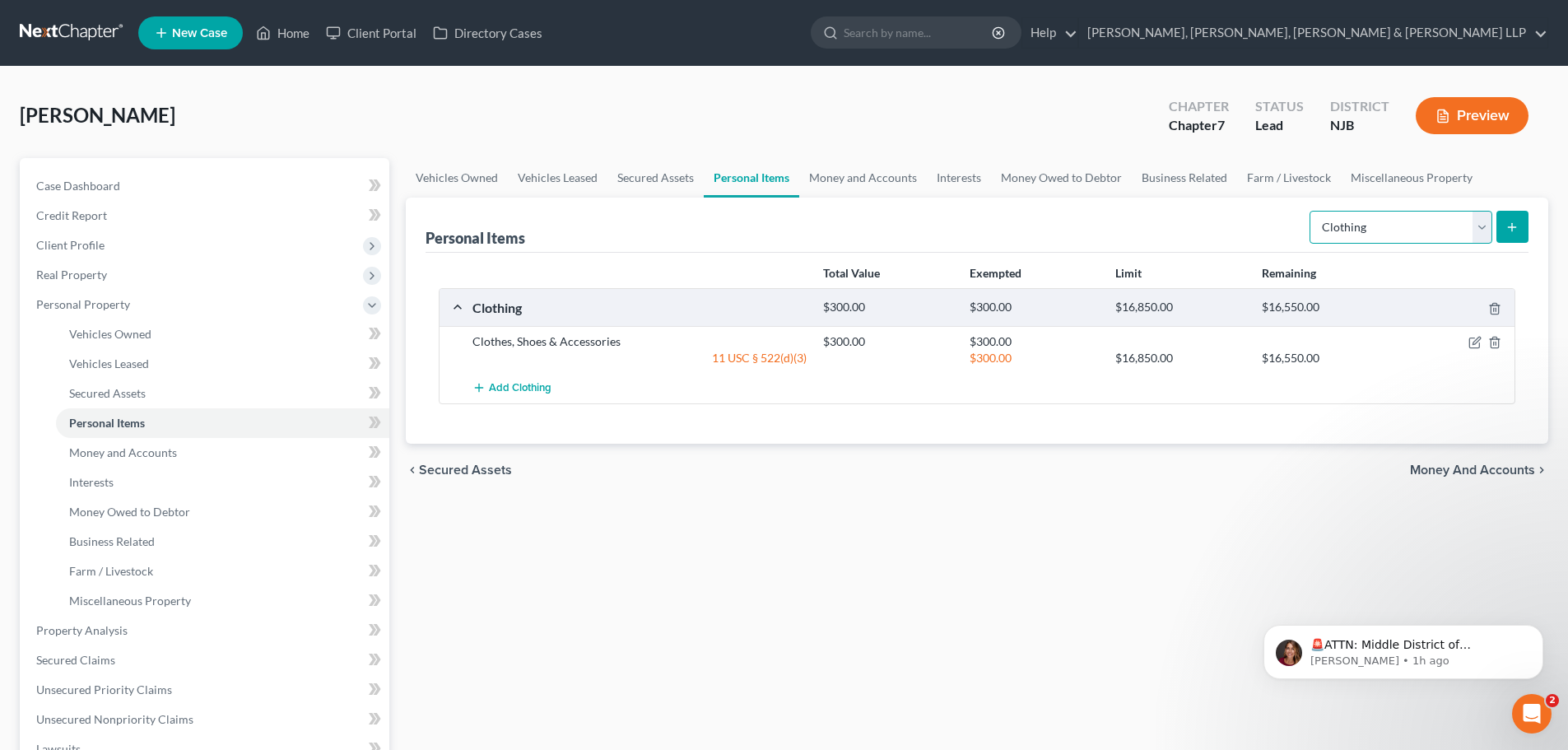
click at [1407, 240] on select "Select Item Type Clothing Collectibles Of Value Electronics Firearms Household …" at bounding box center [1401, 227] width 183 height 33
click at [1311, 211] on select "Select Item Type Clothing Collectibles Of Value Electronics Firearms Household …" at bounding box center [1401, 227] width 183 height 33
click at [1507, 208] on div "Select Item Type Clothing Collectibles Of Value Electronics Firearms Household …" at bounding box center [1415, 226] width 225 height 44
click at [1505, 224] on button "submit" at bounding box center [1512, 227] width 32 height 32
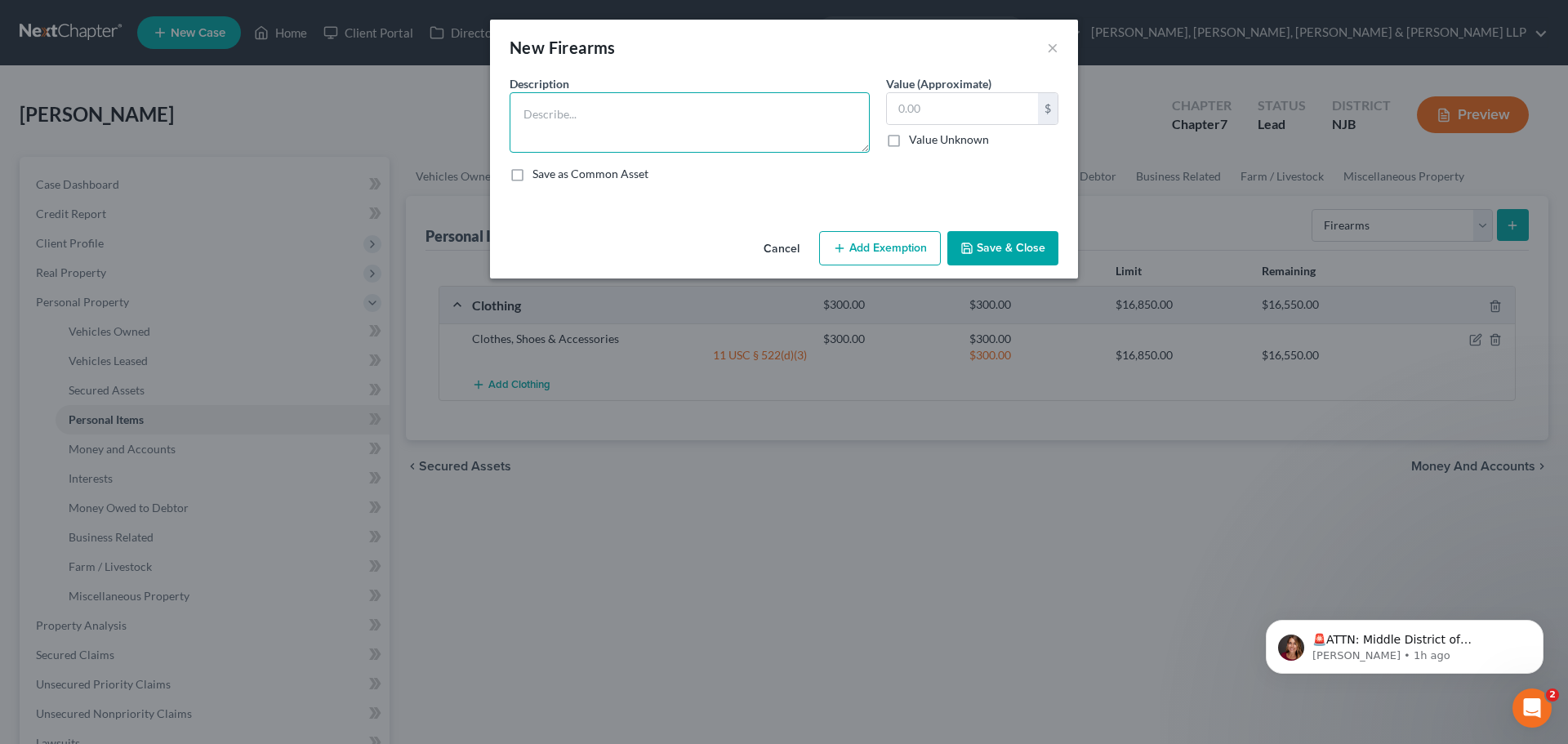
drag, startPoint x: 653, startPoint y: 105, endPoint x: 681, endPoint y: 95, distance: 29.7
click at [652, 105] on textarea at bounding box center [690, 122] width 360 height 60
click at [1046, 45] on button "×" at bounding box center [1052, 47] width 12 height 19
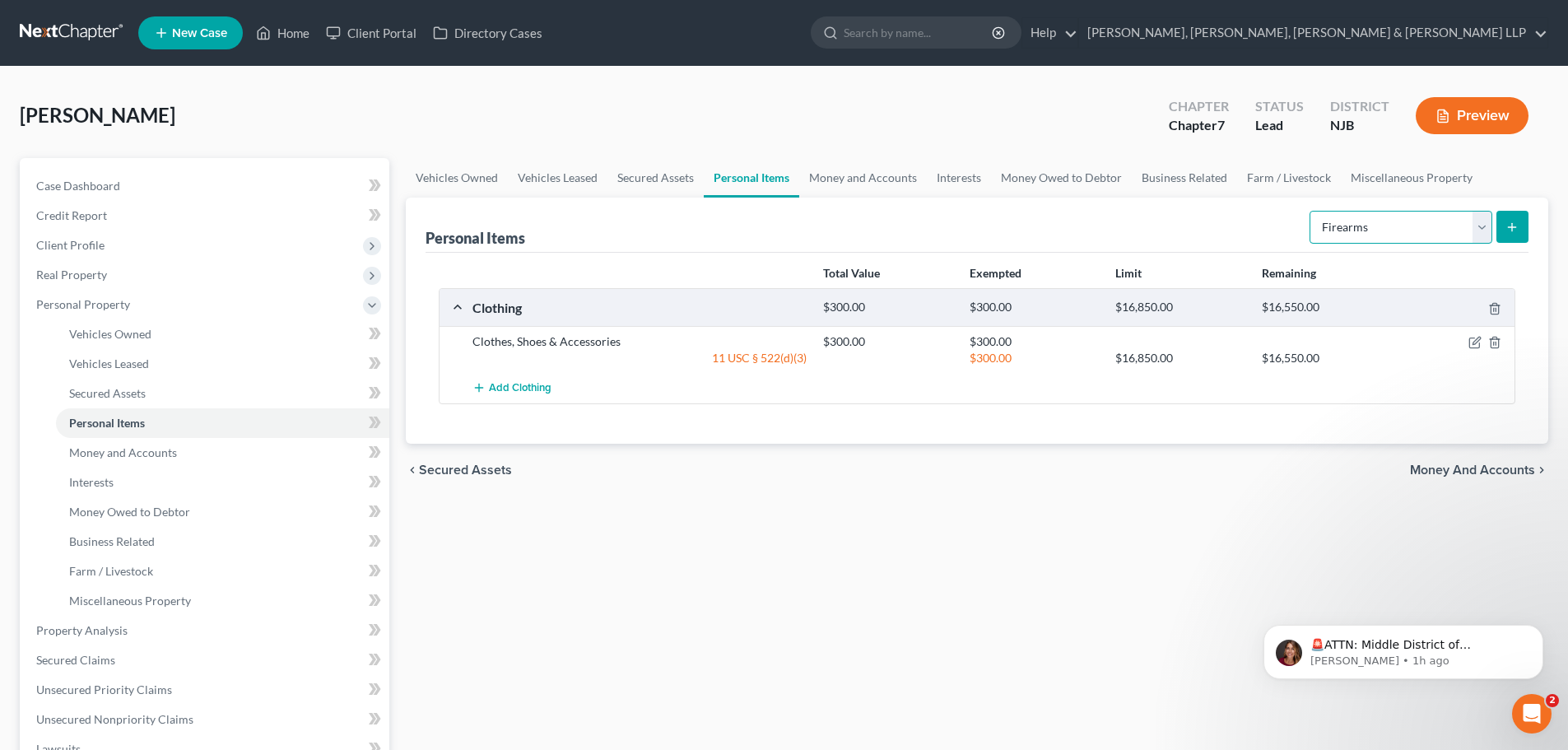
click at [1339, 235] on select "Select Item Type Clothing Collectibles Of Value Electronics Firearms Household …" at bounding box center [1401, 227] width 183 height 33
click at [1311, 211] on select "Select Item Type Clothing Collectibles Of Value Electronics Firearms Household …" at bounding box center [1401, 227] width 183 height 33
click at [1515, 235] on button "submit" at bounding box center [1512, 227] width 32 height 32
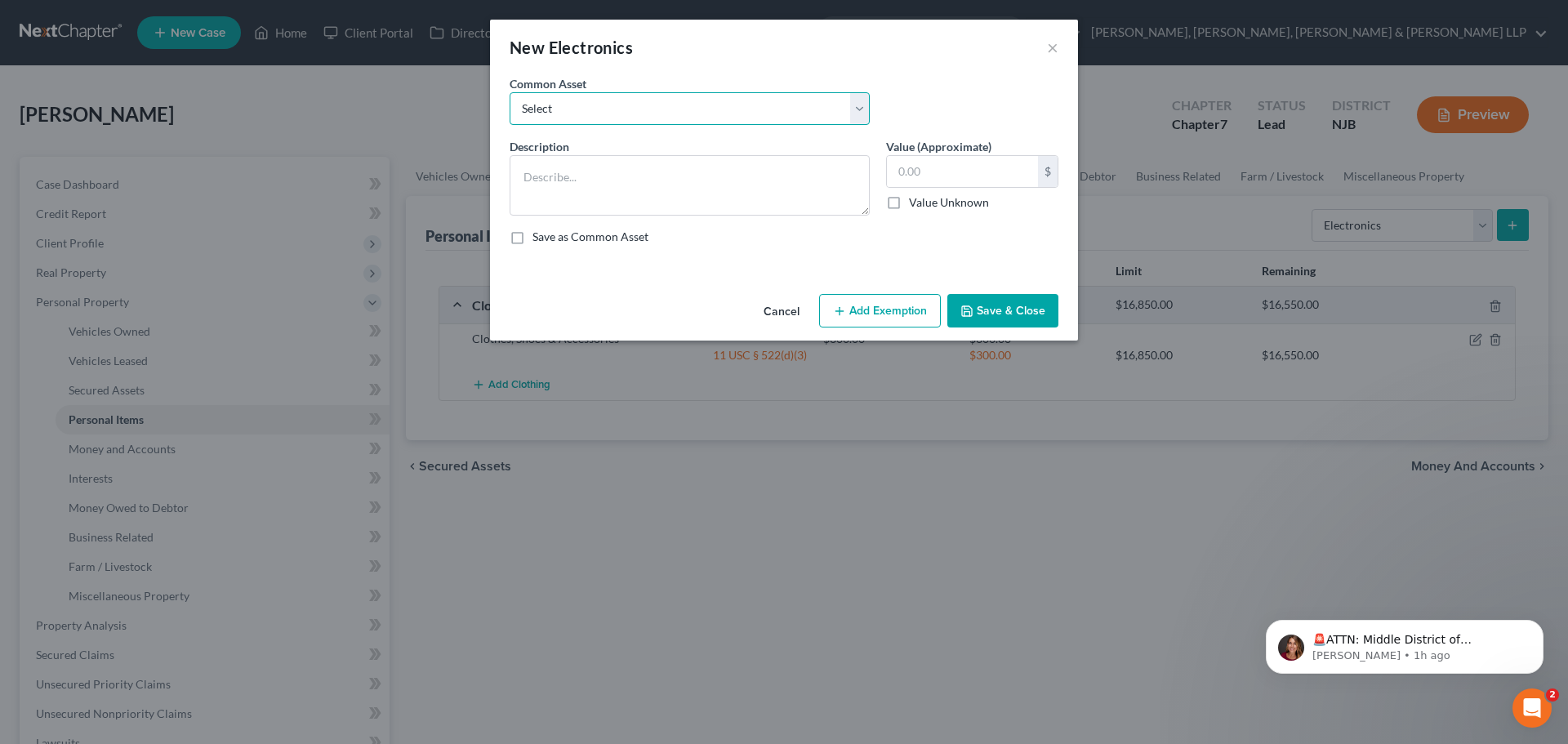
click at [602, 100] on select "Select Cellphone, TVs Electronic Appliances" at bounding box center [690, 108] width 360 height 33
click at [510, 92] on select "Select Cellphone, TVs Electronic Appliances" at bounding box center [690, 108] width 360 height 33
click at [950, 164] on input "200.00" at bounding box center [962, 171] width 151 height 31
click at [866, 309] on button "Add Exemption" at bounding box center [879, 310] width 121 height 34
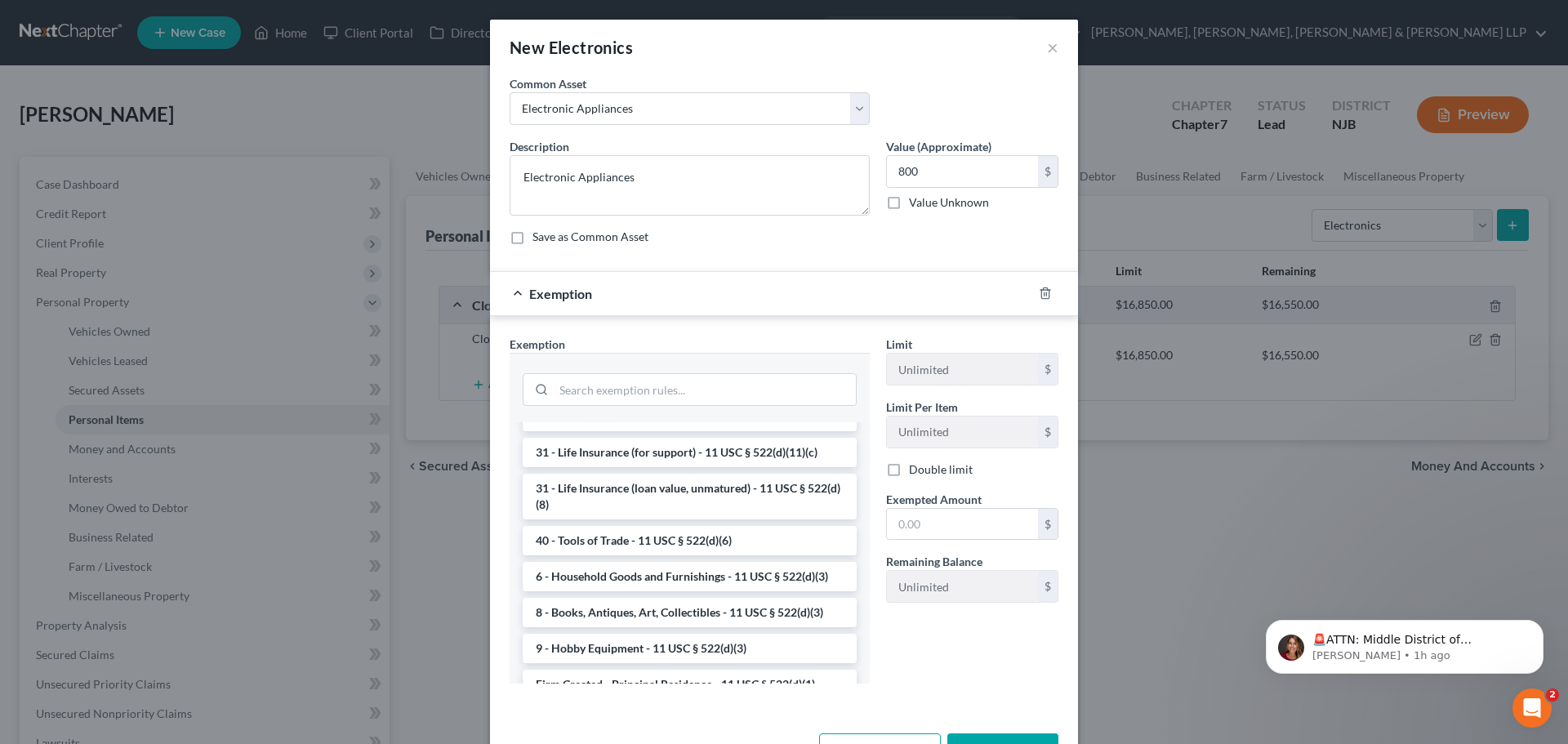
scroll to position [1306, 0]
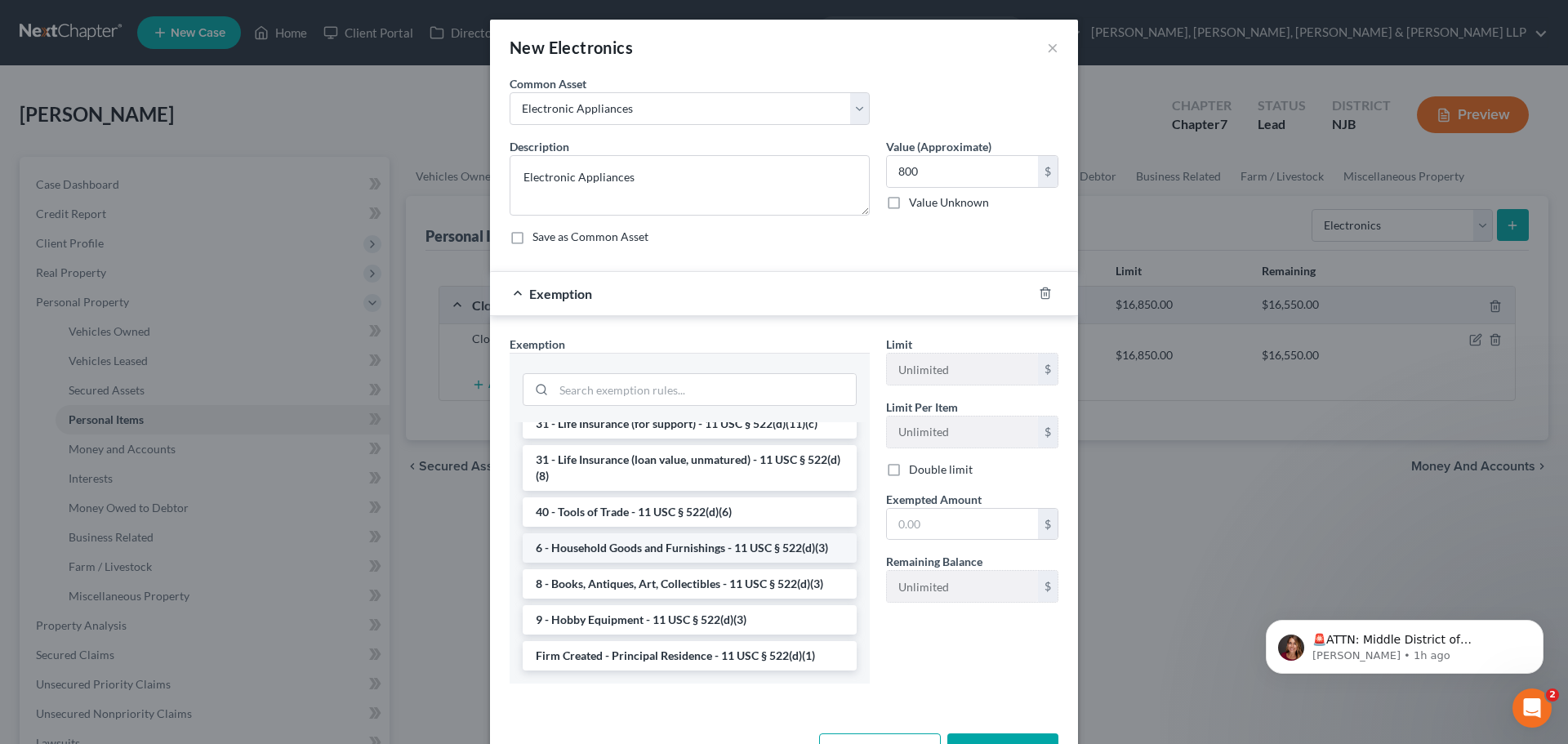
click at [653, 562] on li "6 - Household Goods and Furnishings - 11 USC § 522(d)(3)" at bounding box center [689, 547] width 334 height 29
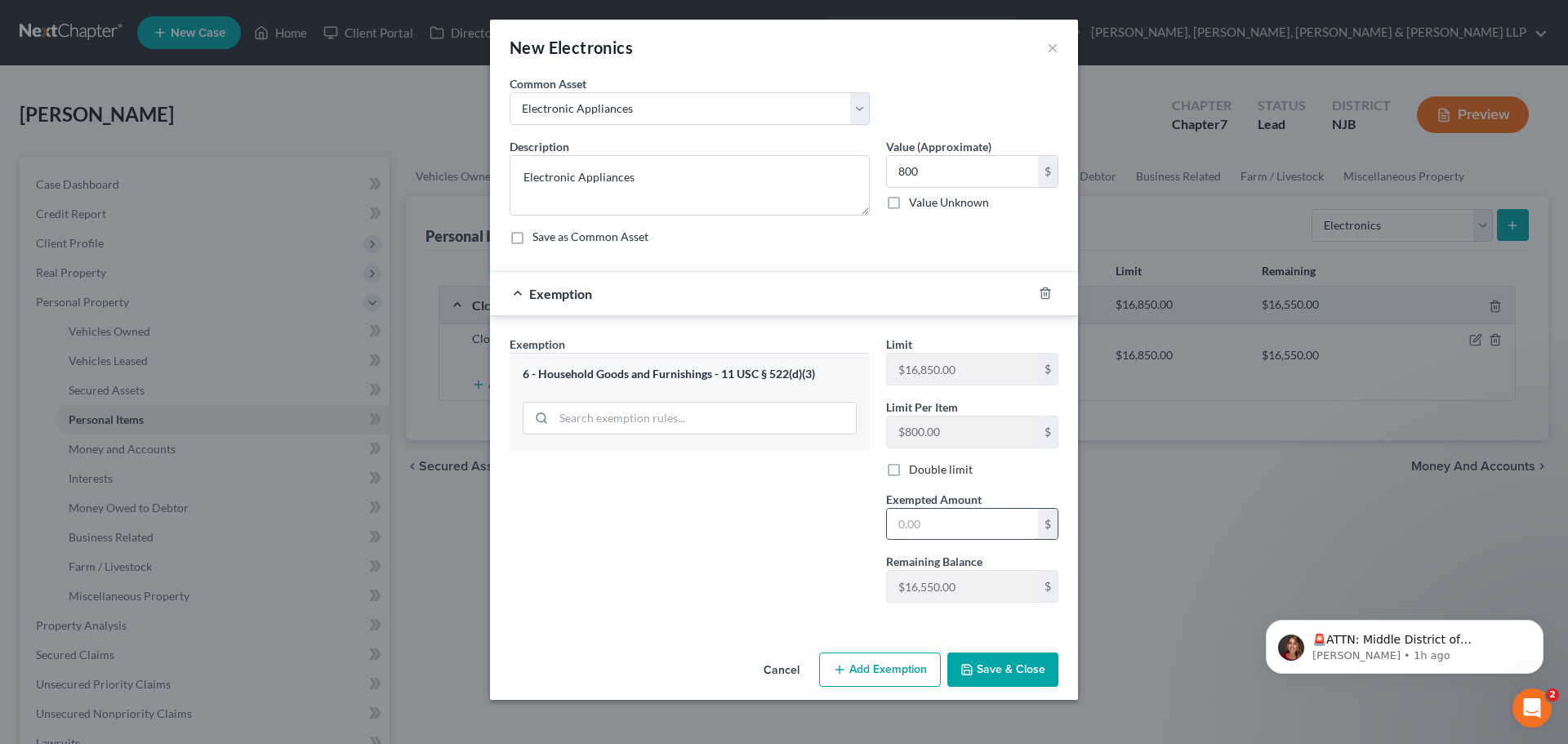
drag, startPoint x: 962, startPoint y: 537, endPoint x: 900, endPoint y: 536, distance: 62.0
click at [962, 536] on input "text" at bounding box center [962, 524] width 151 height 31
click at [719, 542] on div "Exemption Set must be selected for CA. Exemption * 6 - Household Goods and Furn…" at bounding box center [690, 475] width 377 height 280
click at [1021, 661] on button "Save & Close" at bounding box center [1002, 669] width 111 height 34
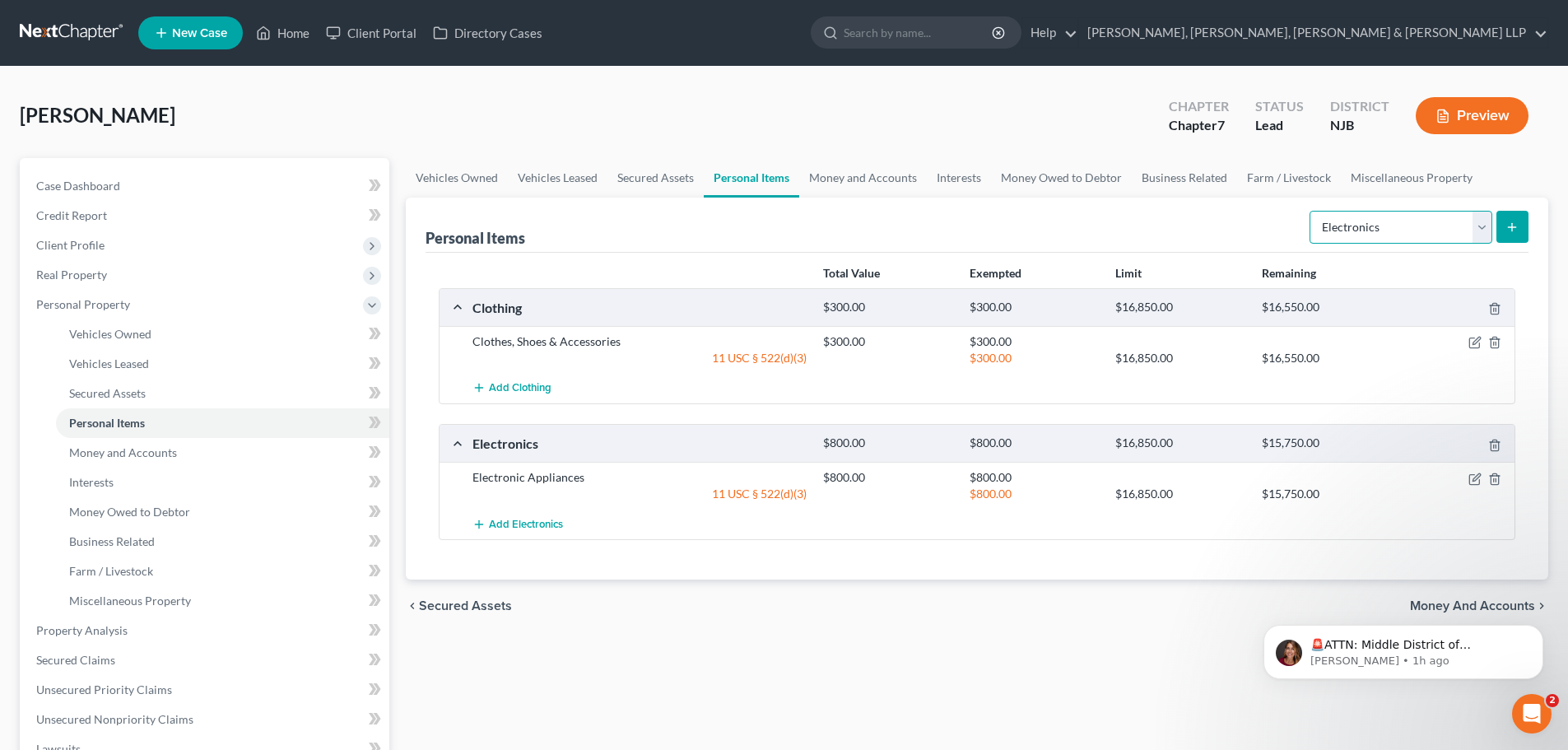
click at [1378, 236] on select "Select Item Type Clothing Collectibles Of Value Electronics Firearms Household …" at bounding box center [1401, 227] width 183 height 33
click at [1311, 211] on select "Select Item Type Clothing Collectibles Of Value Electronics Firearms Household …" at bounding box center [1401, 227] width 183 height 33
click at [1519, 229] on icon "submit" at bounding box center [1512, 227] width 14 height 13
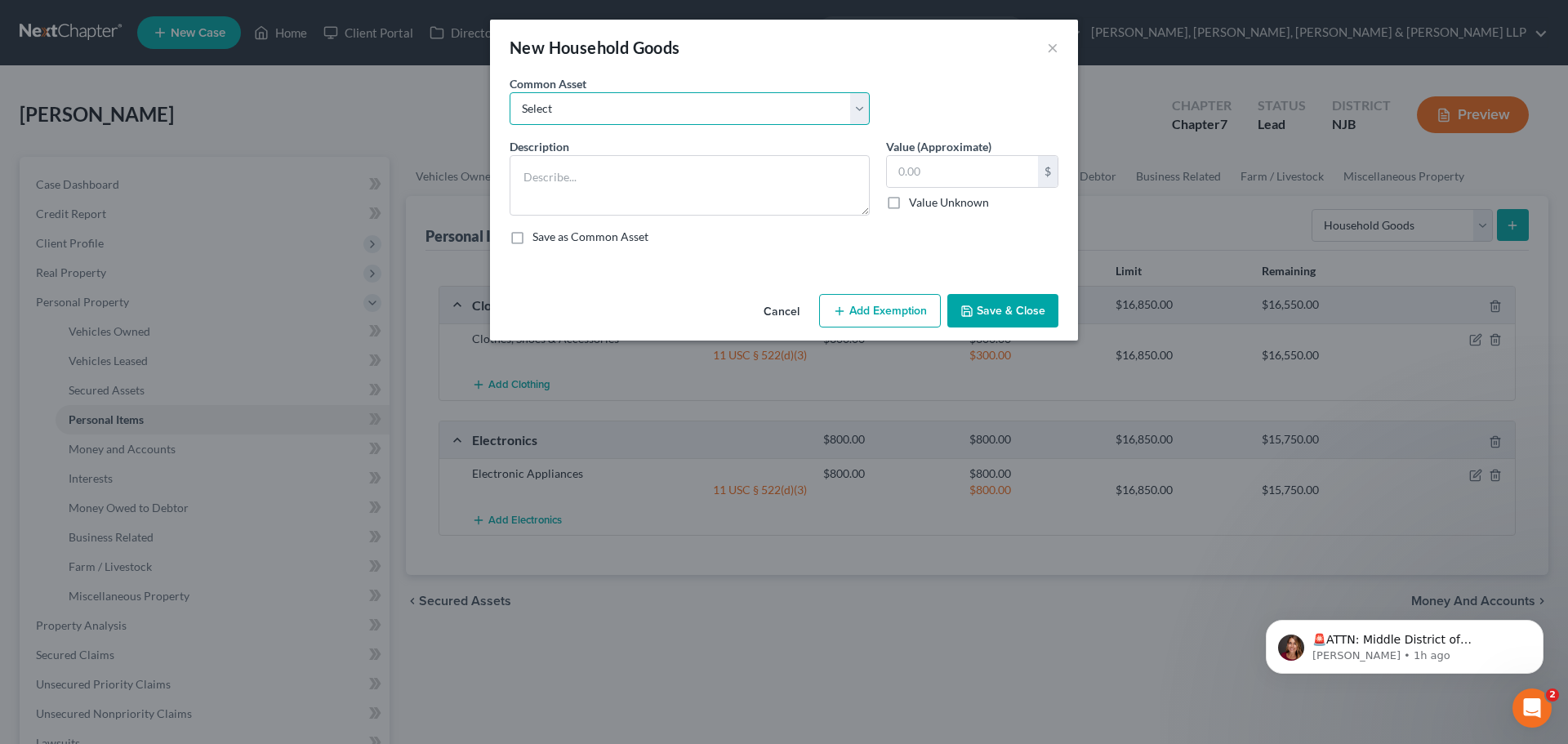
click at [571, 116] on select "Select Household items" at bounding box center [690, 108] width 360 height 33
click at [510, 92] on select "Select Household items" at bounding box center [690, 108] width 360 height 33
click at [940, 160] on input "2,000.00" at bounding box center [962, 171] width 151 height 31
click at [899, 311] on button "Add Exemption" at bounding box center [879, 310] width 121 height 34
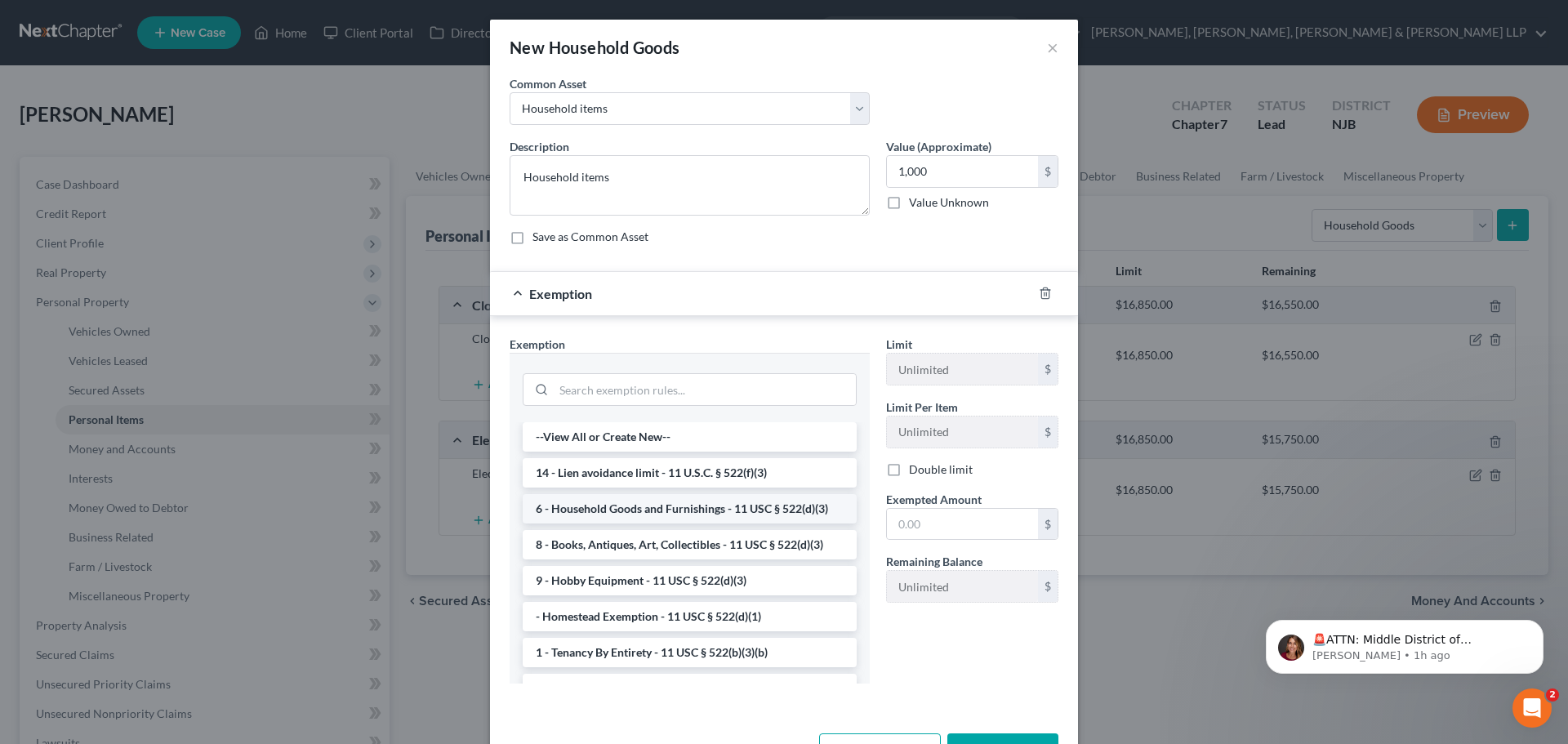
drag, startPoint x: 618, startPoint y: 511, endPoint x: 956, endPoint y: 551, distance: 340.4
click at [618, 511] on li "6 - Household Goods and Furnishings - 11 USC § 522(d)(3)" at bounding box center [689, 508] width 334 height 29
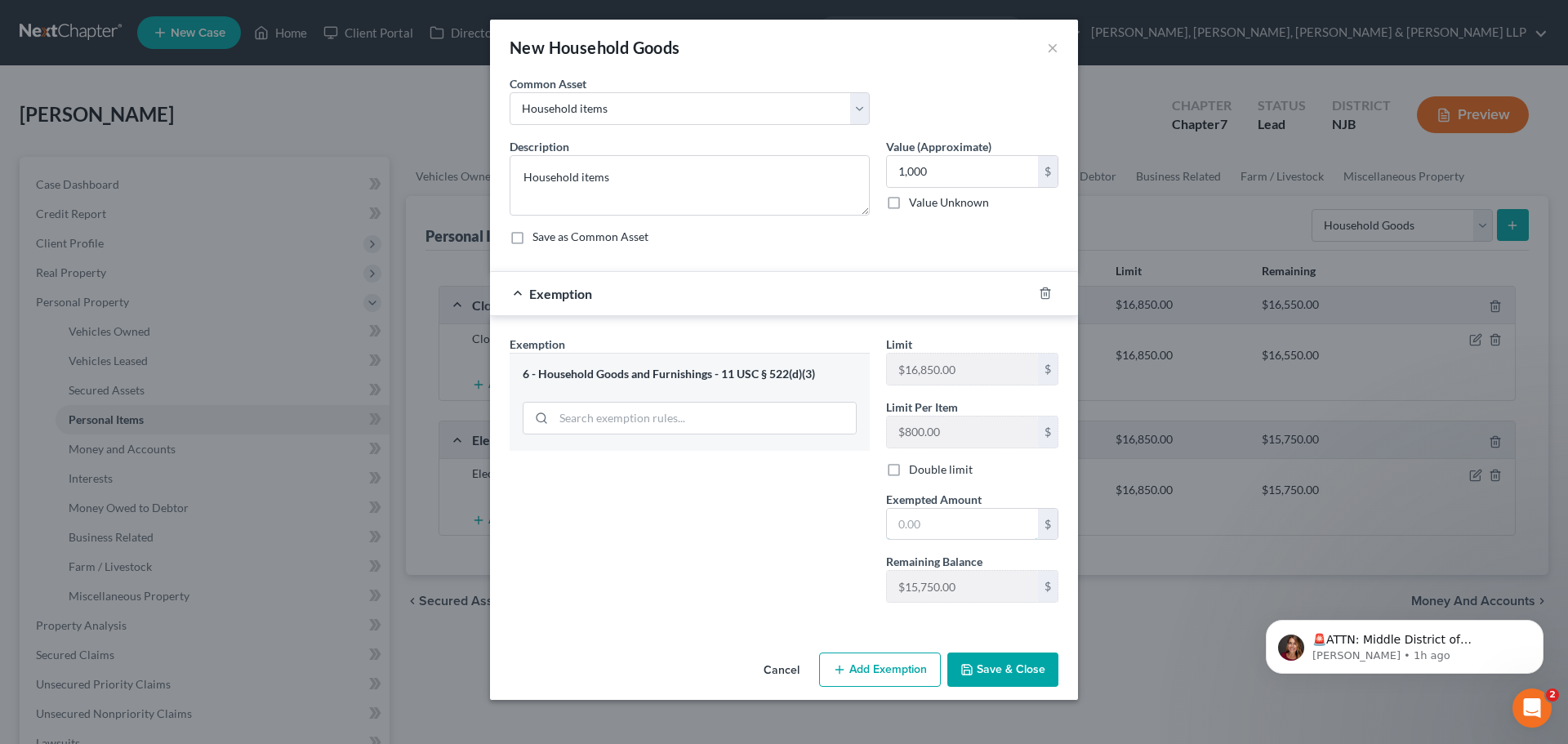
drag, startPoint x: 954, startPoint y: 527, endPoint x: 810, endPoint y: 520, distance: 144.2
click at [954, 527] on input "text" at bounding box center [962, 524] width 151 height 31
click at [719, 521] on div "Exemption Set must be selected for CA. Exemption * 6 - Household Goods and Furn…" at bounding box center [690, 475] width 377 height 280
click at [998, 679] on button "Save & Close" at bounding box center [1002, 669] width 111 height 34
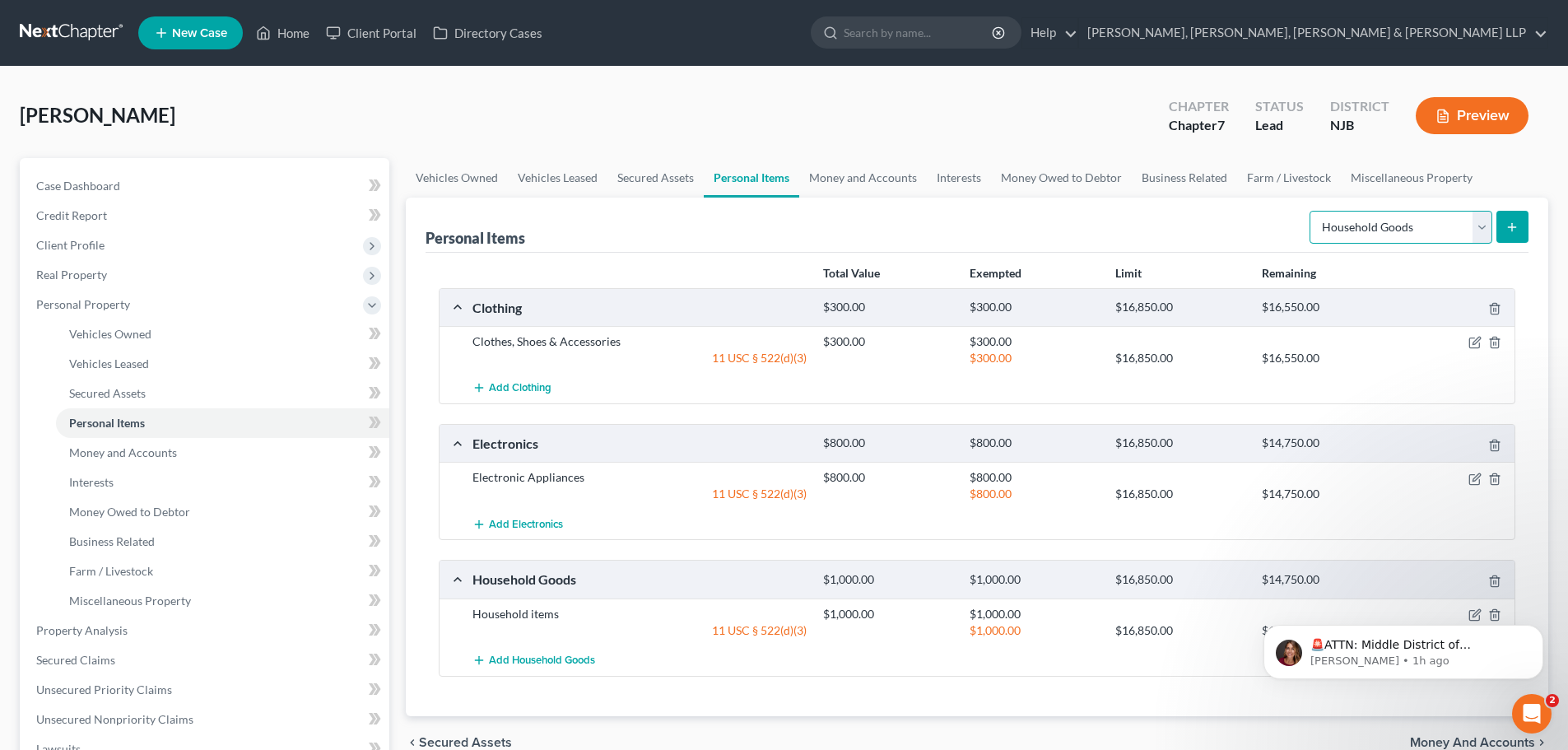
click at [1387, 229] on select "Select Item Type Clothing Collectibles Of Value Electronics Firearms Household …" at bounding box center [1401, 227] width 183 height 33
click at [846, 172] on link "Money and Accounts" at bounding box center [862, 177] width 127 height 40
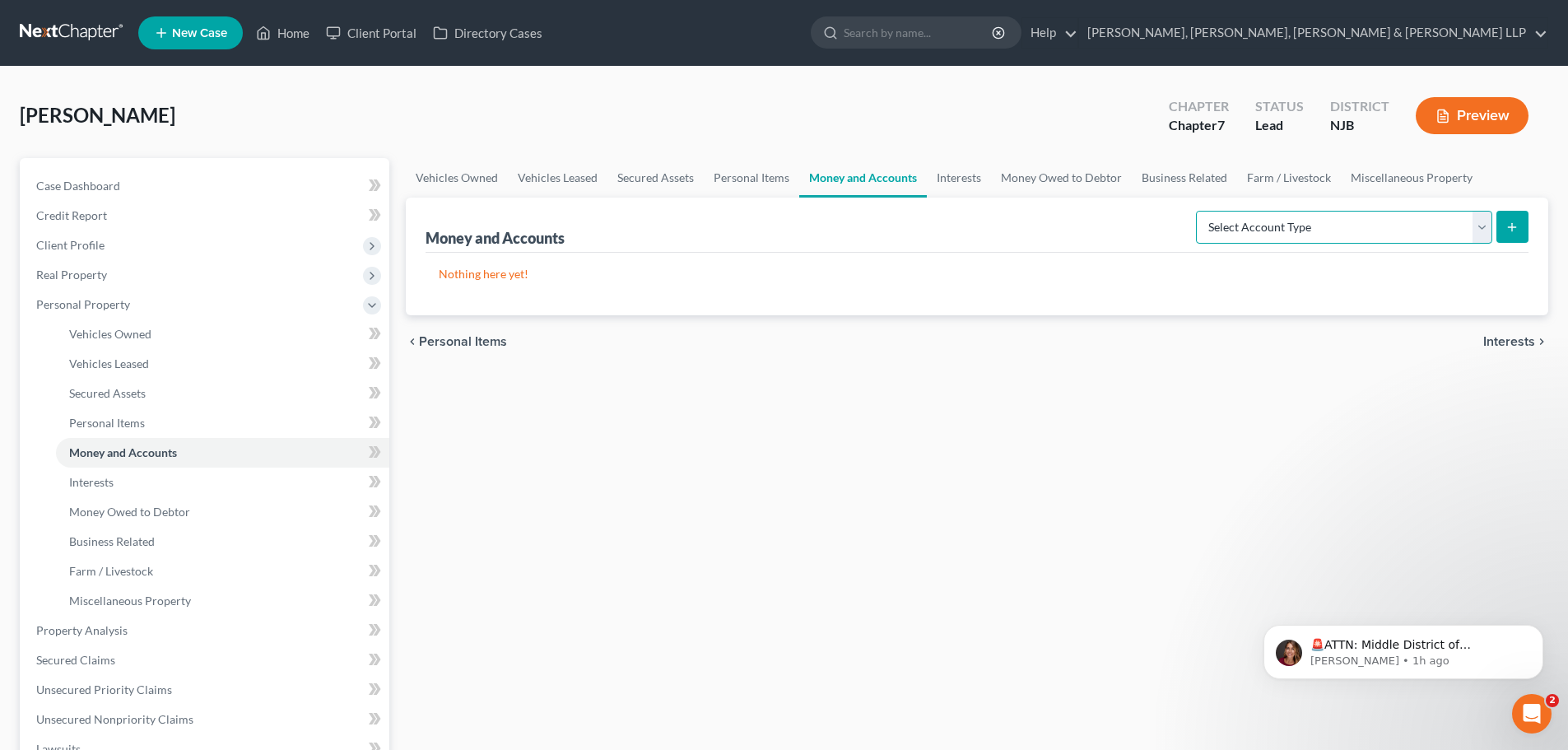
click at [1376, 230] on select "Select Account Type Brokerage Cash on Hand Certificates of Deposit Checking Acc…" at bounding box center [1344, 227] width 296 height 33
click at [1199, 211] on select "Select Account Type Brokerage Cash on Hand Certificates of Deposit Checking Acc…" at bounding box center [1344, 227] width 296 height 33
click at [1521, 220] on button "submit" at bounding box center [1512, 227] width 32 height 32
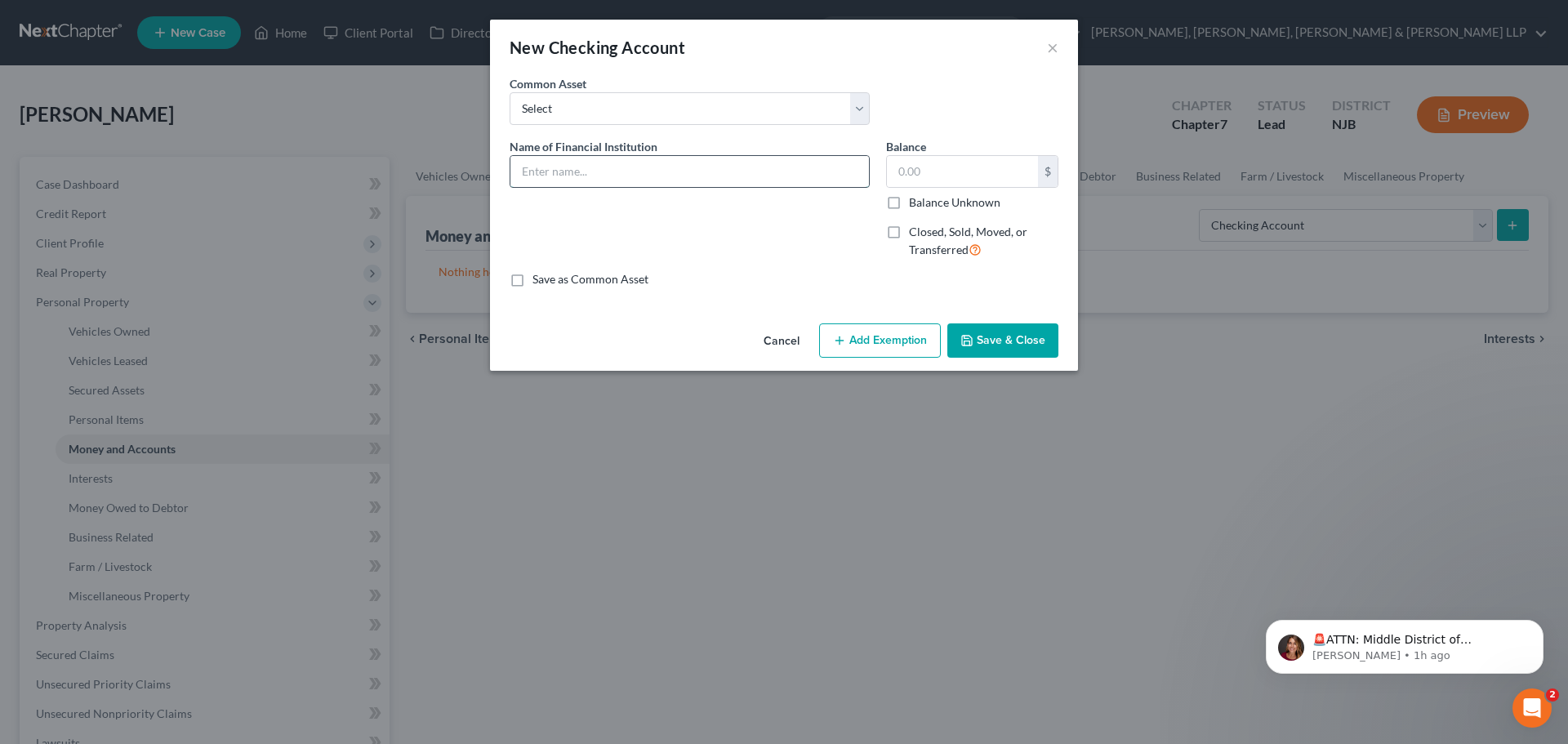
click at [593, 162] on input "text" at bounding box center [690, 171] width 358 height 31
click at [901, 169] on input "text" at bounding box center [962, 171] width 151 height 31
click at [897, 336] on button "Add Exemption" at bounding box center [879, 340] width 121 height 34
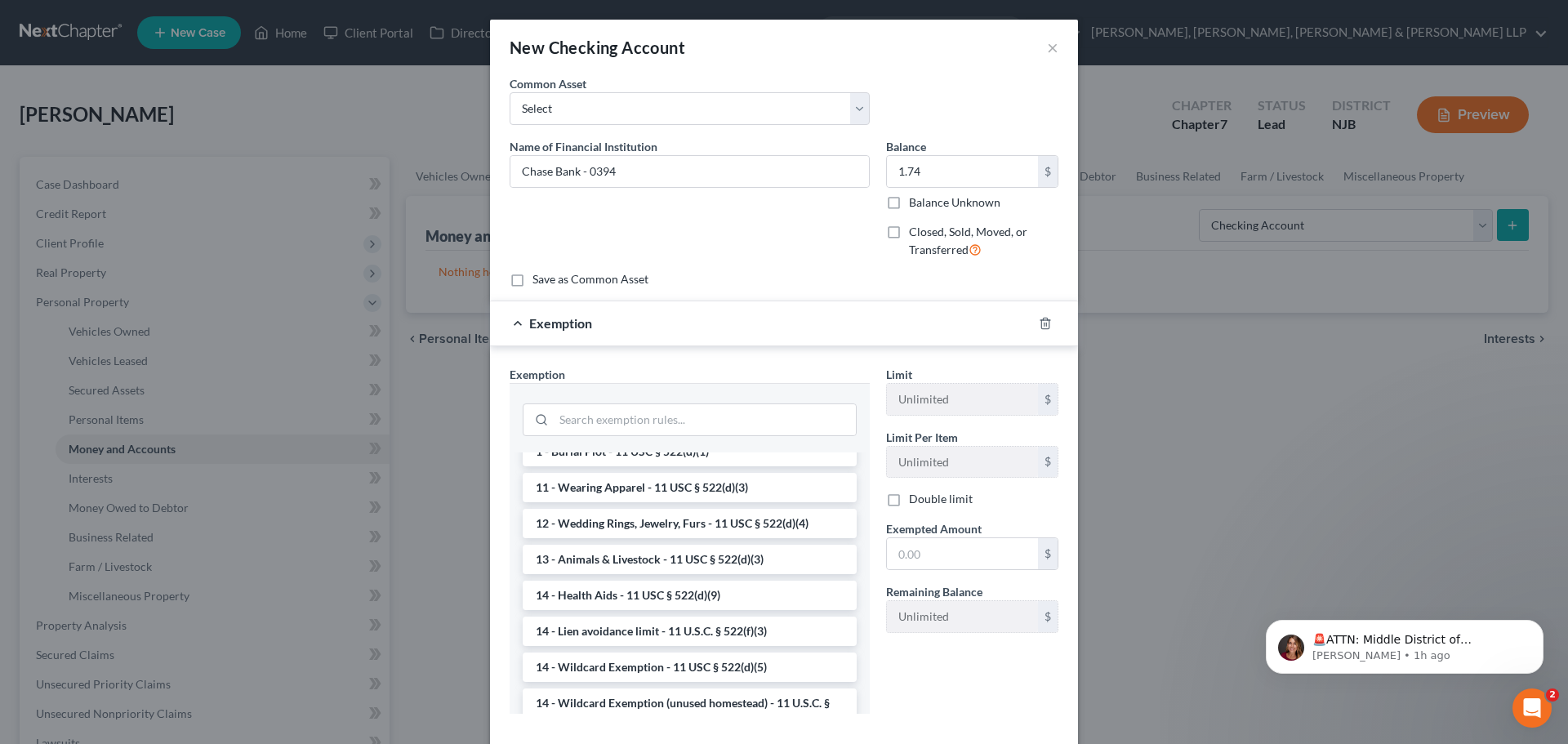
scroll to position [163, 0]
click at [630, 658] on li "14 - Wildcard Exemption - 11 USC § 522(d)(5)" at bounding box center [689, 662] width 334 height 29
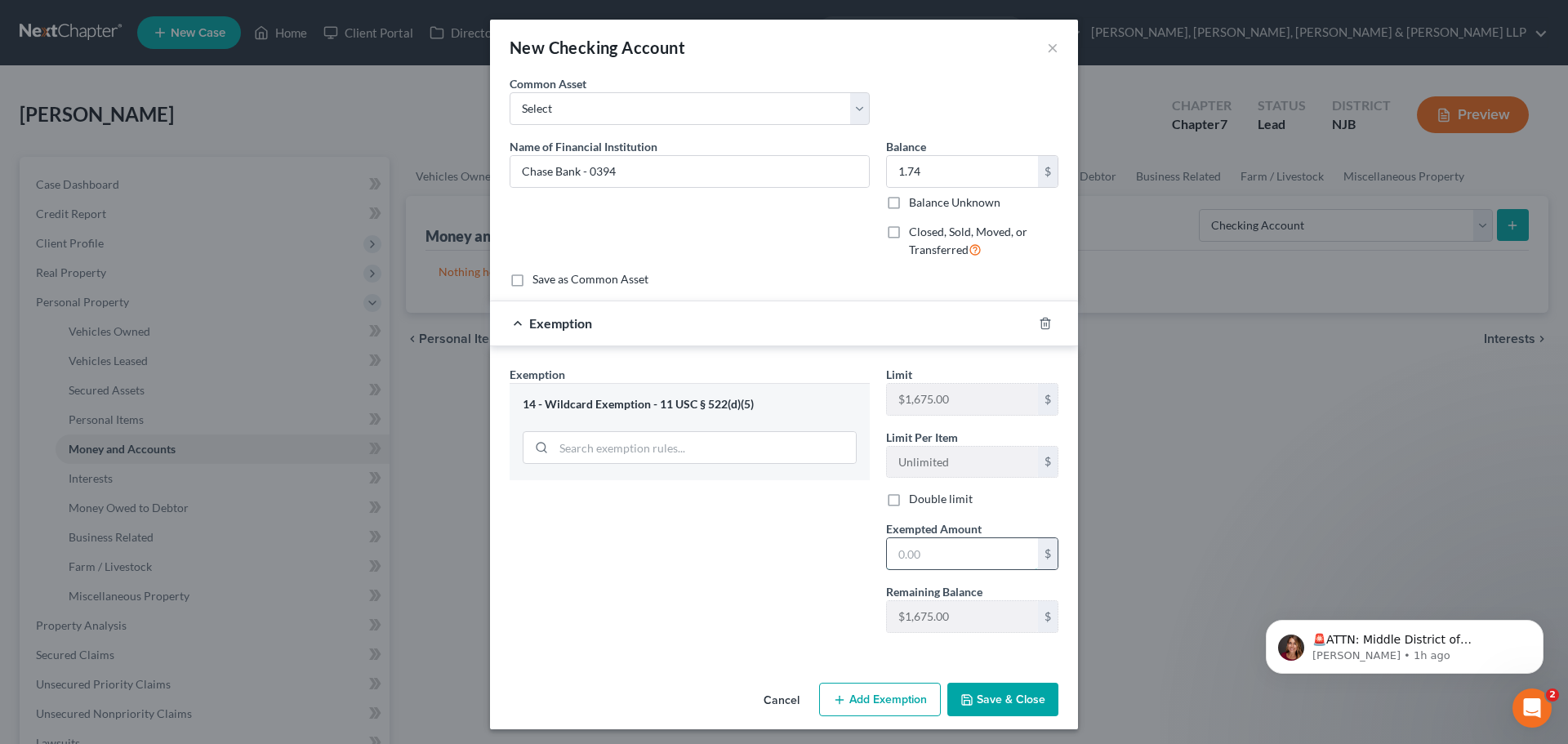
click at [915, 561] on input "text" at bounding box center [962, 553] width 151 height 31
click at [982, 700] on button "Save & Close" at bounding box center [1002, 699] width 111 height 34
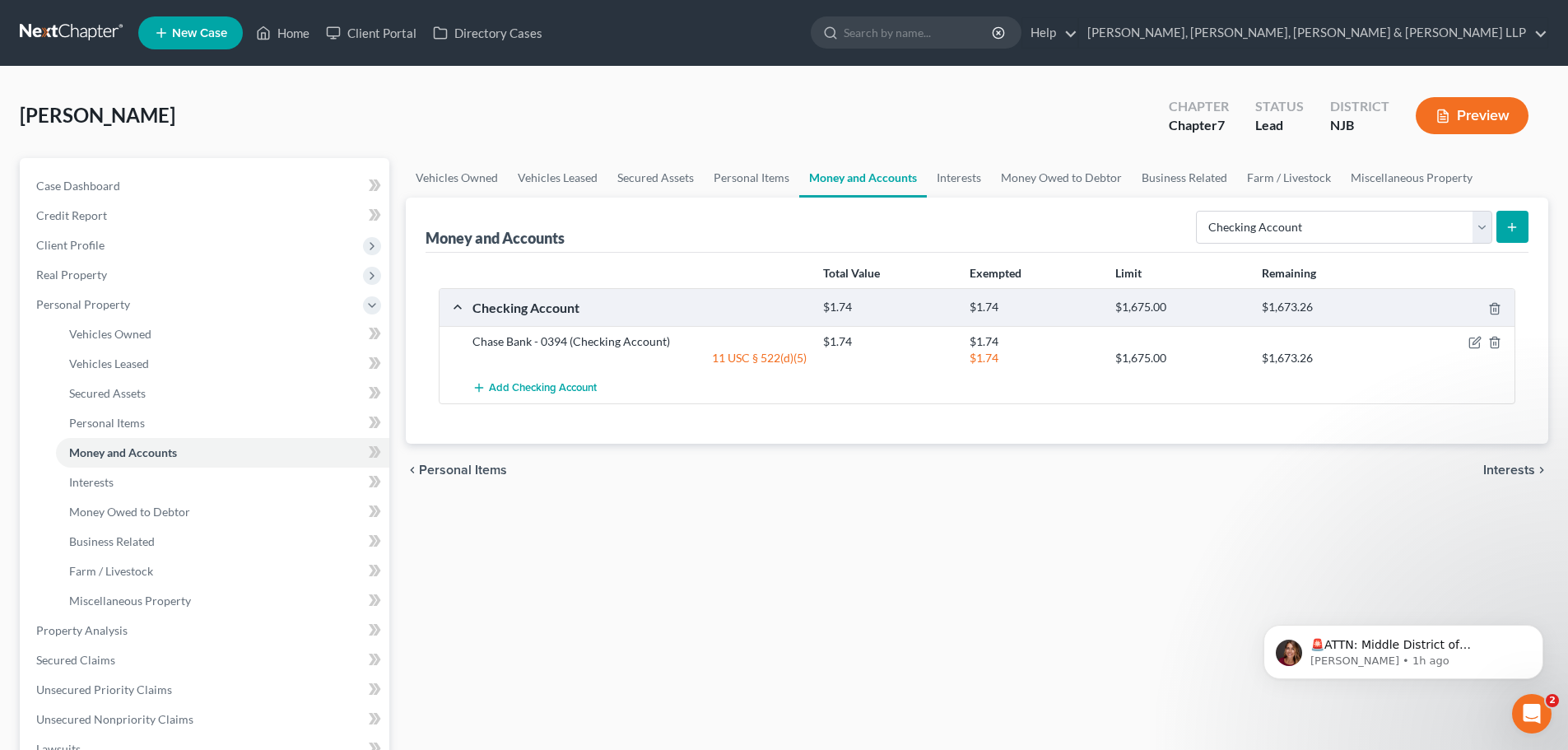
click at [1519, 229] on icon "submit" at bounding box center [1512, 227] width 14 height 13
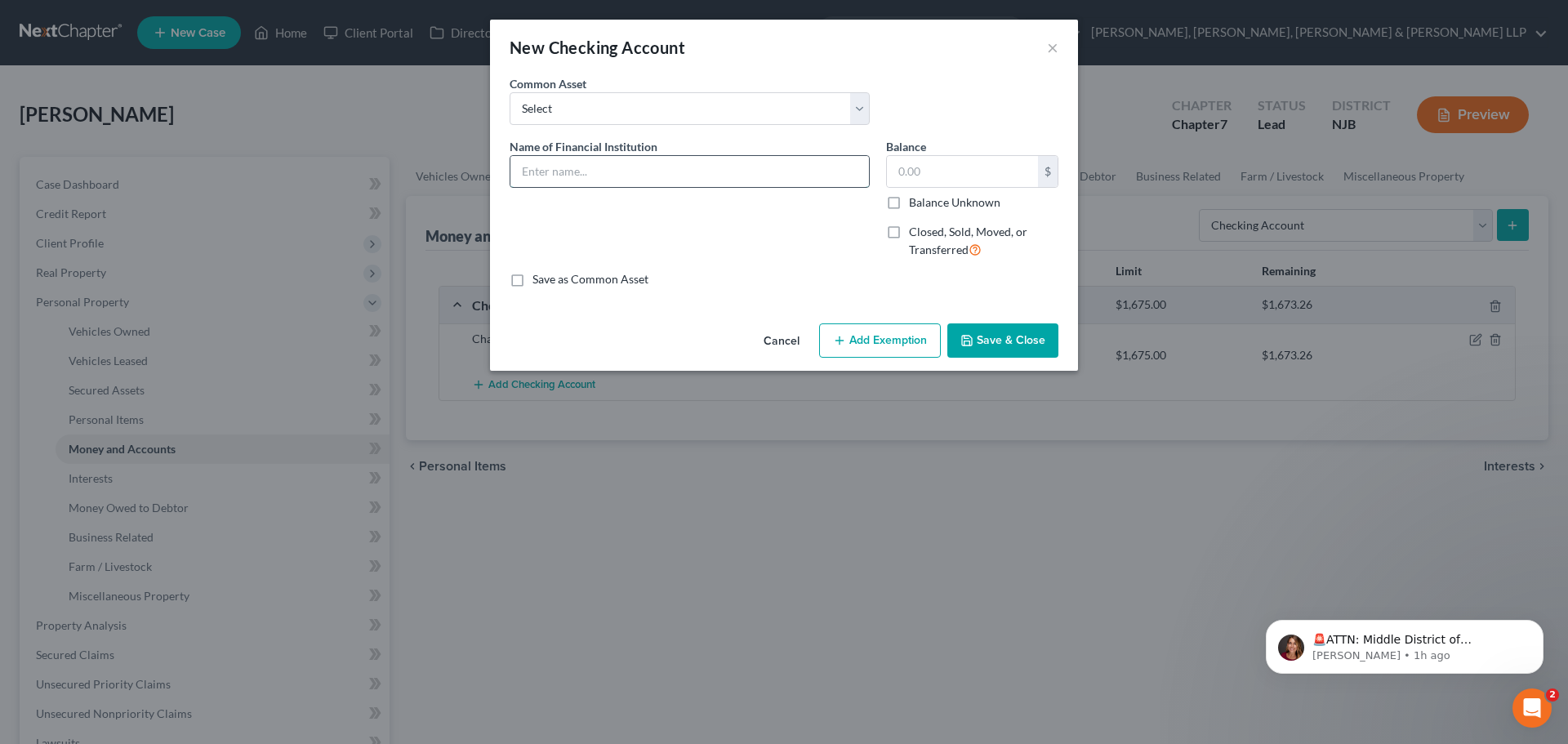
click at [576, 166] on input "text" at bounding box center [690, 171] width 358 height 31
click at [997, 156] on input "text" at bounding box center [962, 171] width 151 height 31
click at [873, 326] on button "Add Exemption" at bounding box center [879, 340] width 121 height 34
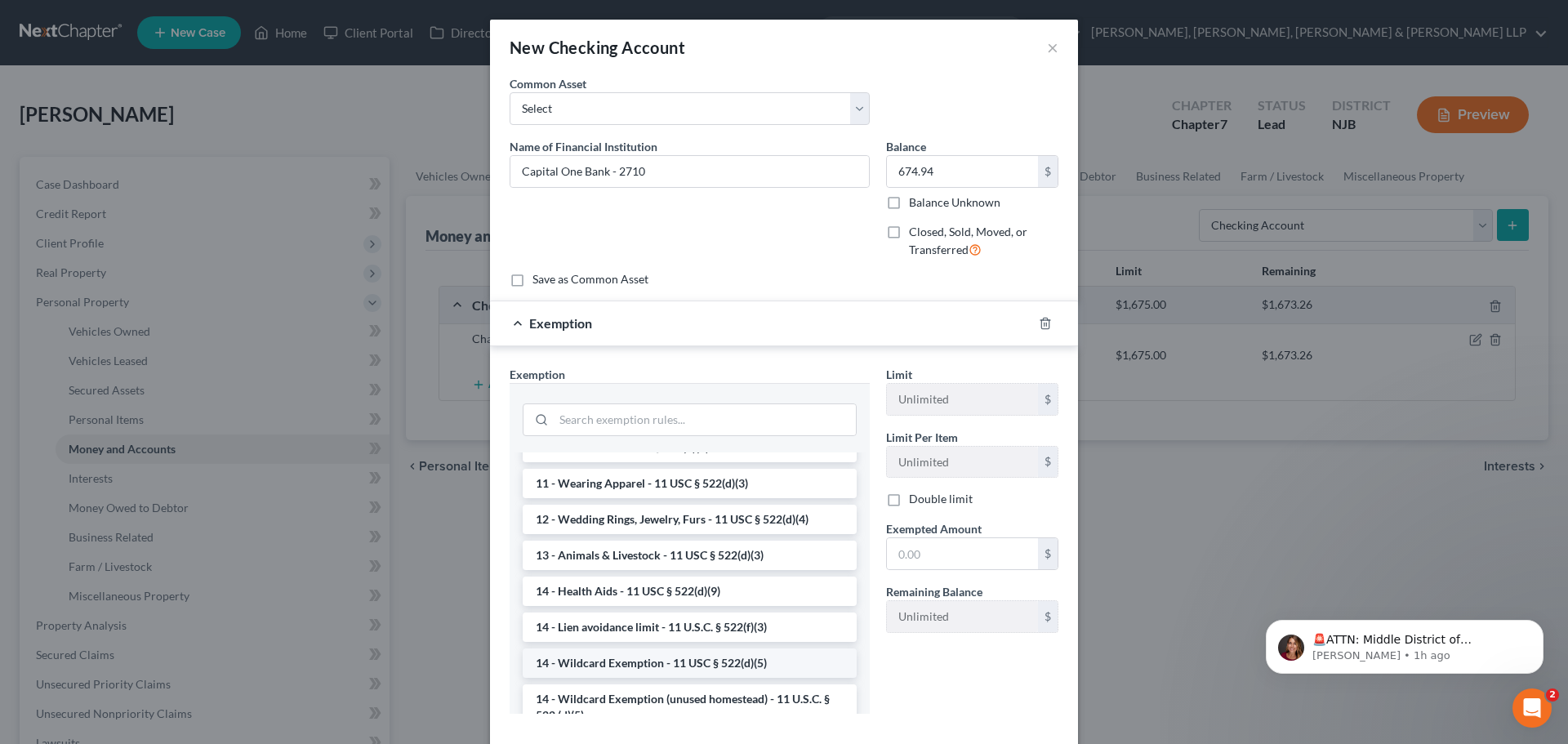
click at [614, 657] on li "14 - Wildcard Exemption - 11 USC § 522(d)(5)" at bounding box center [689, 662] width 334 height 29
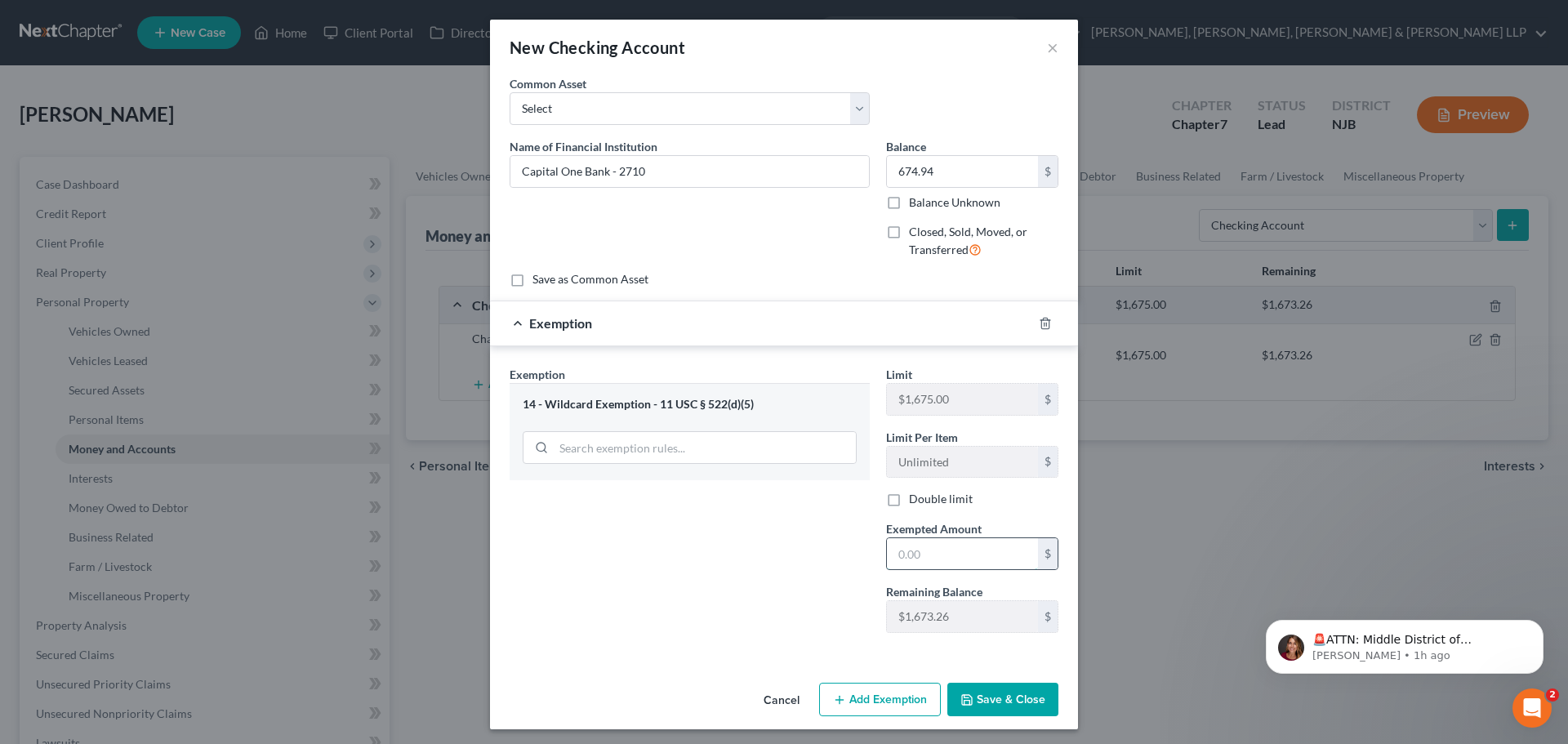
click at [965, 559] on input "text" at bounding box center [962, 553] width 151 height 31
click at [1000, 690] on button "Save & Close" at bounding box center [1002, 699] width 111 height 34
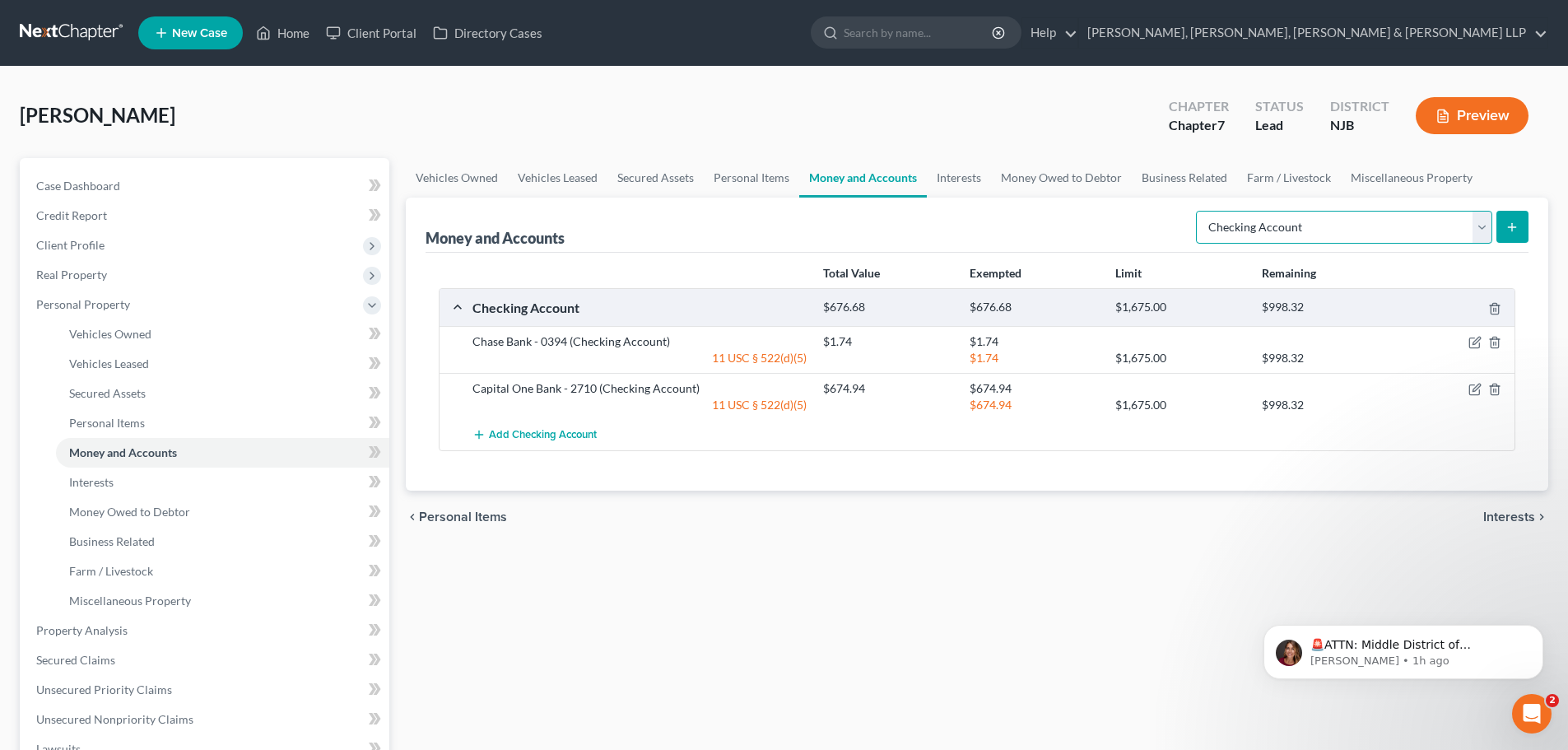
click at [1323, 234] on select "Select Account Type Brokerage Cash on Hand Certificates of Deposit Checking Acc…" at bounding box center [1344, 227] width 296 height 33
click at [1199, 211] on select "Select Account Type Brokerage Cash on Hand Certificates of Deposit Checking Acc…" at bounding box center [1344, 227] width 296 height 33
click at [1517, 237] on button "submit" at bounding box center [1512, 227] width 32 height 32
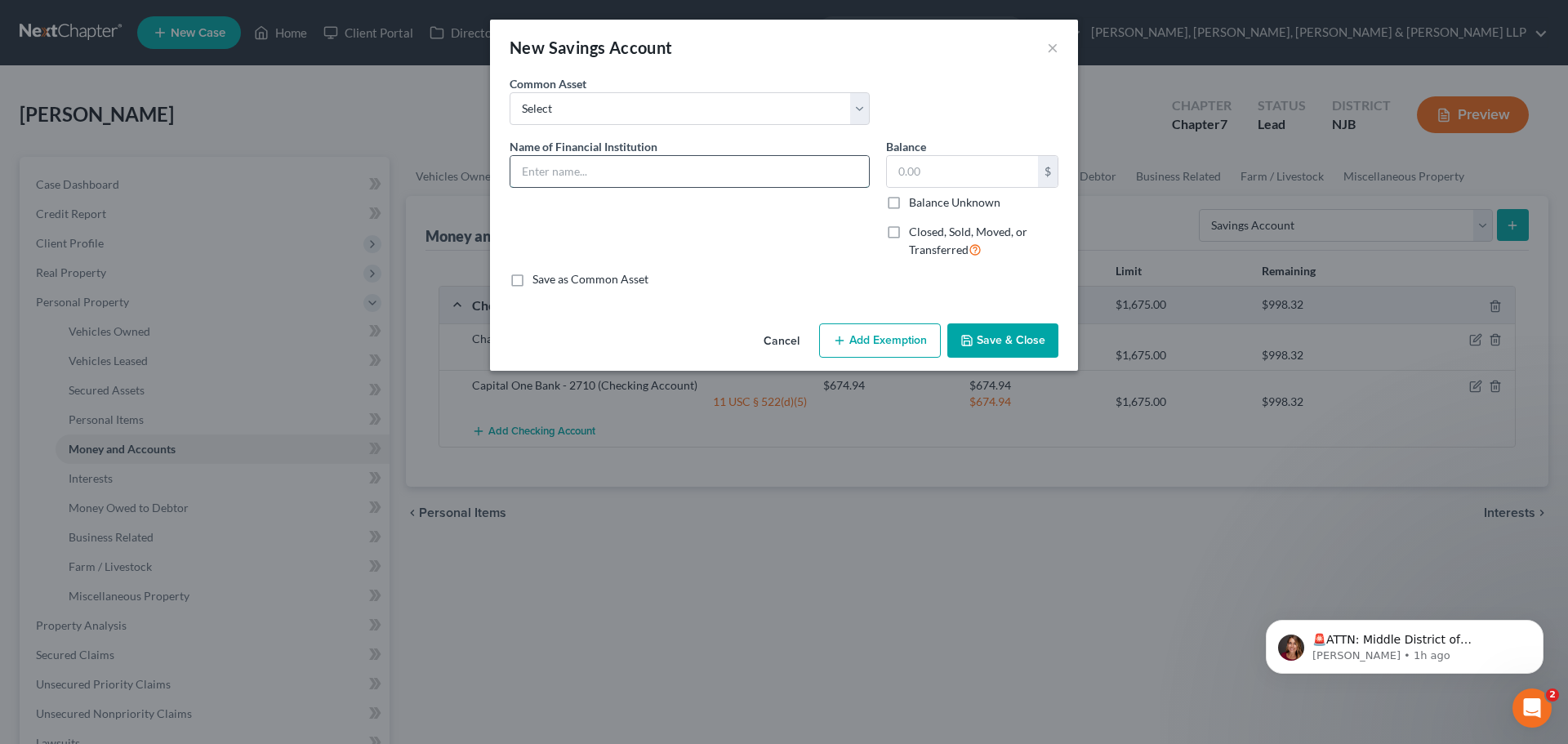
click at [629, 179] on input "text" at bounding box center [690, 171] width 358 height 31
click at [894, 178] on input "text" at bounding box center [962, 171] width 151 height 31
click at [893, 343] on button "Add Exemption" at bounding box center [879, 340] width 121 height 34
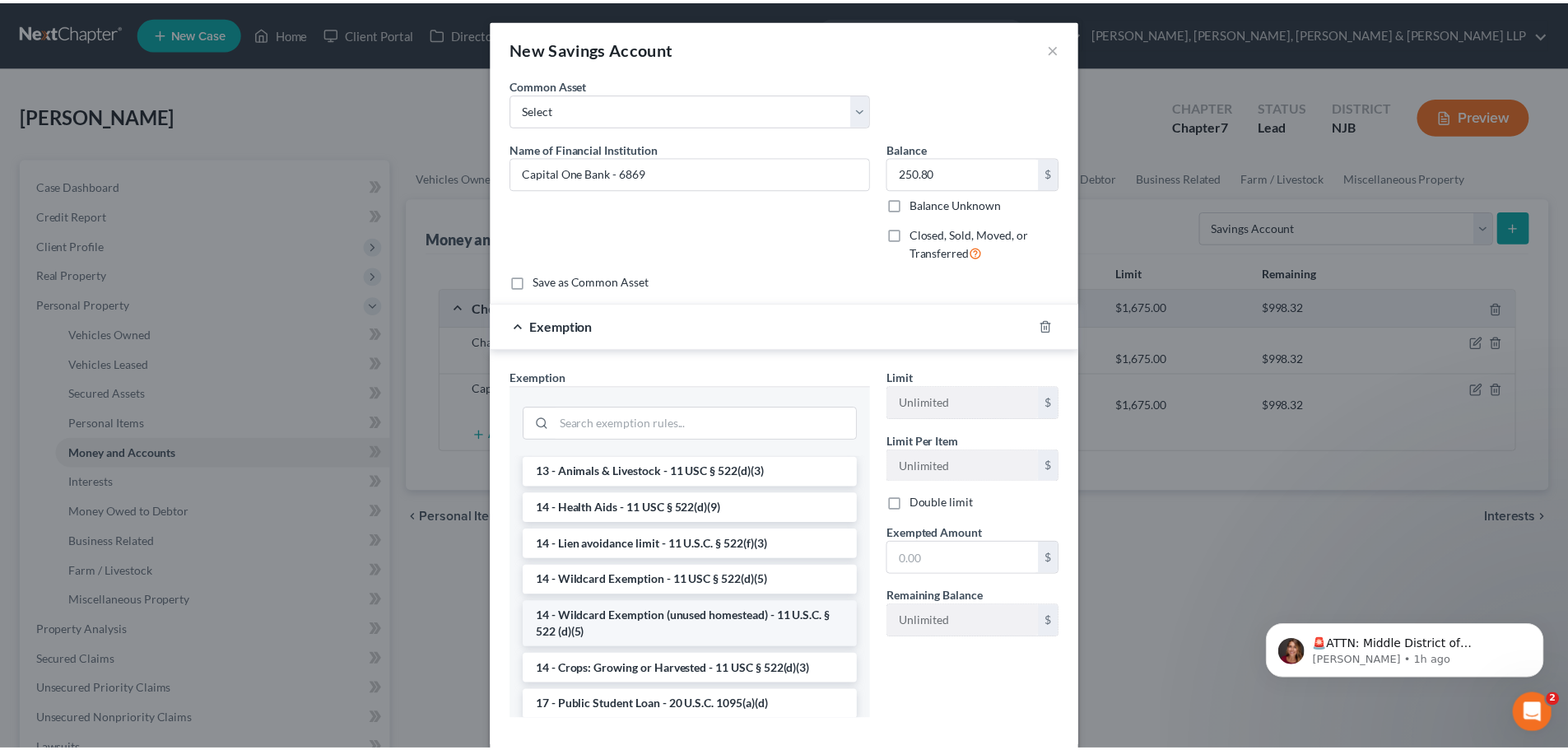
scroll to position [329, 0]
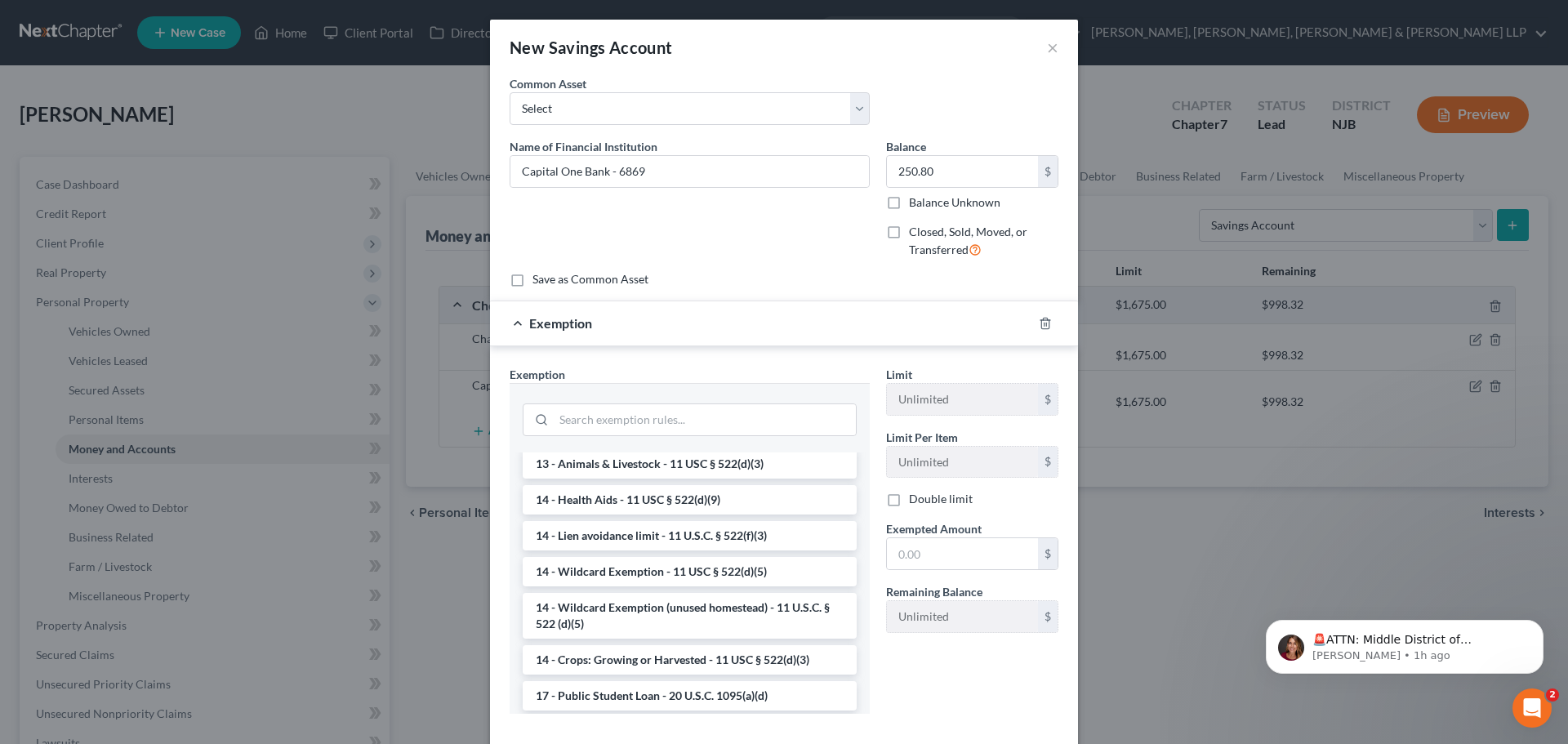
click at [635, 586] on li "14 - Wildcard Exemption - 11 USC § 522(d)(5)" at bounding box center [689, 571] width 334 height 29
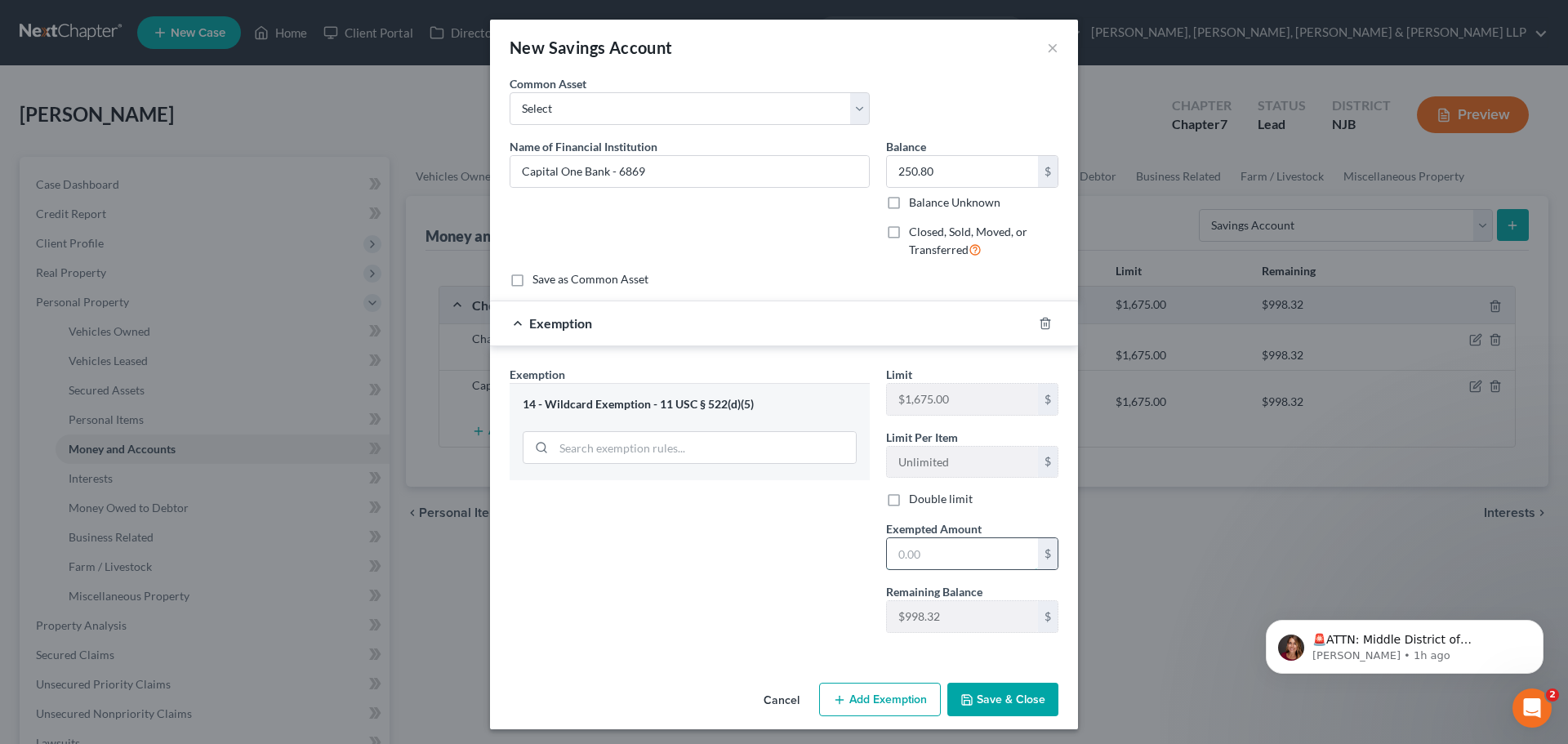
click at [935, 558] on input "text" at bounding box center [962, 553] width 151 height 31
click at [985, 693] on button "Save & Close" at bounding box center [1002, 699] width 111 height 34
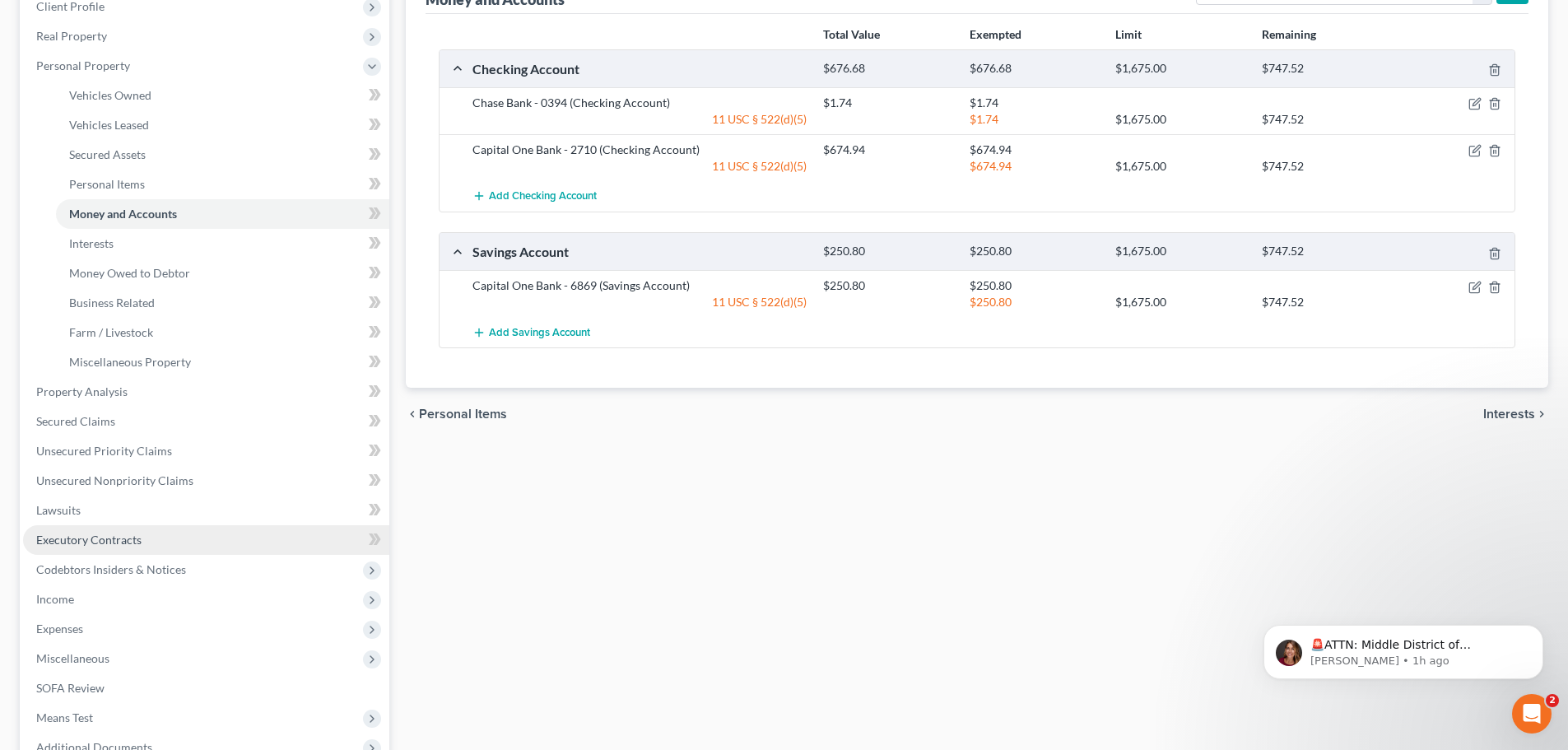
scroll to position [247, 0]
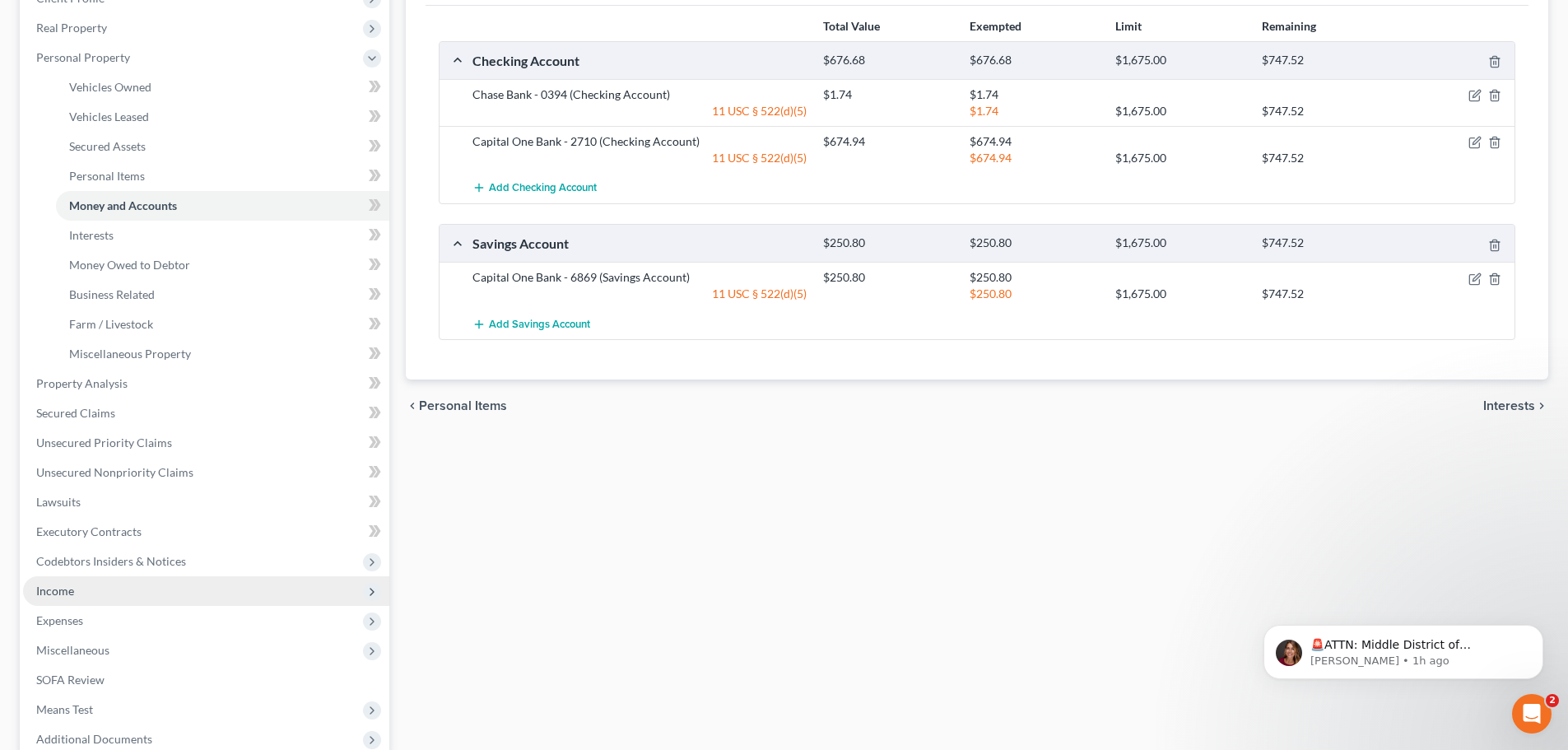
drag, startPoint x: 105, startPoint y: 585, endPoint x: 132, endPoint y: 595, distance: 28.8
click at [105, 585] on span "Income" at bounding box center [206, 591] width 366 height 30
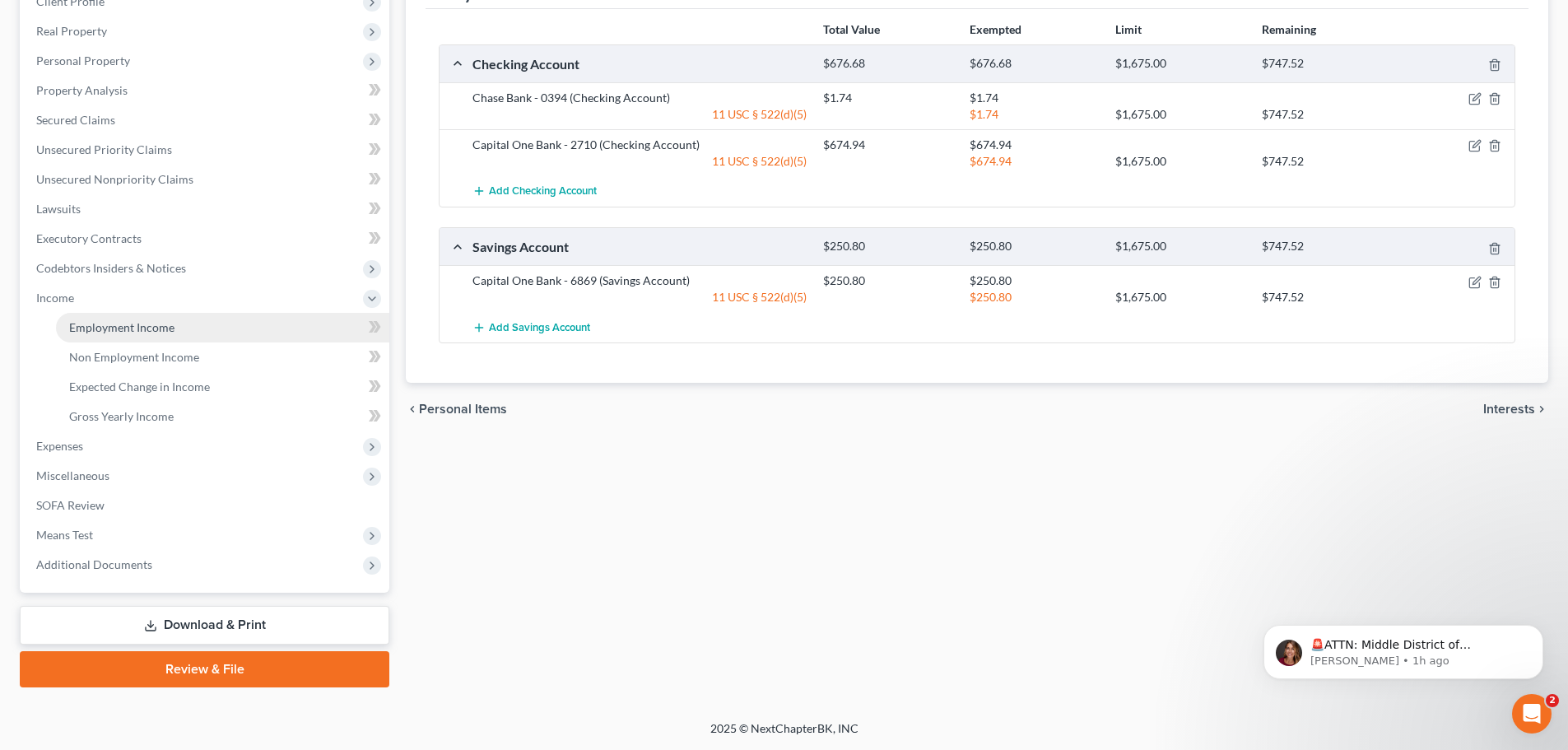
click at [138, 331] on span "Employment Income" at bounding box center [122, 326] width 105 height 14
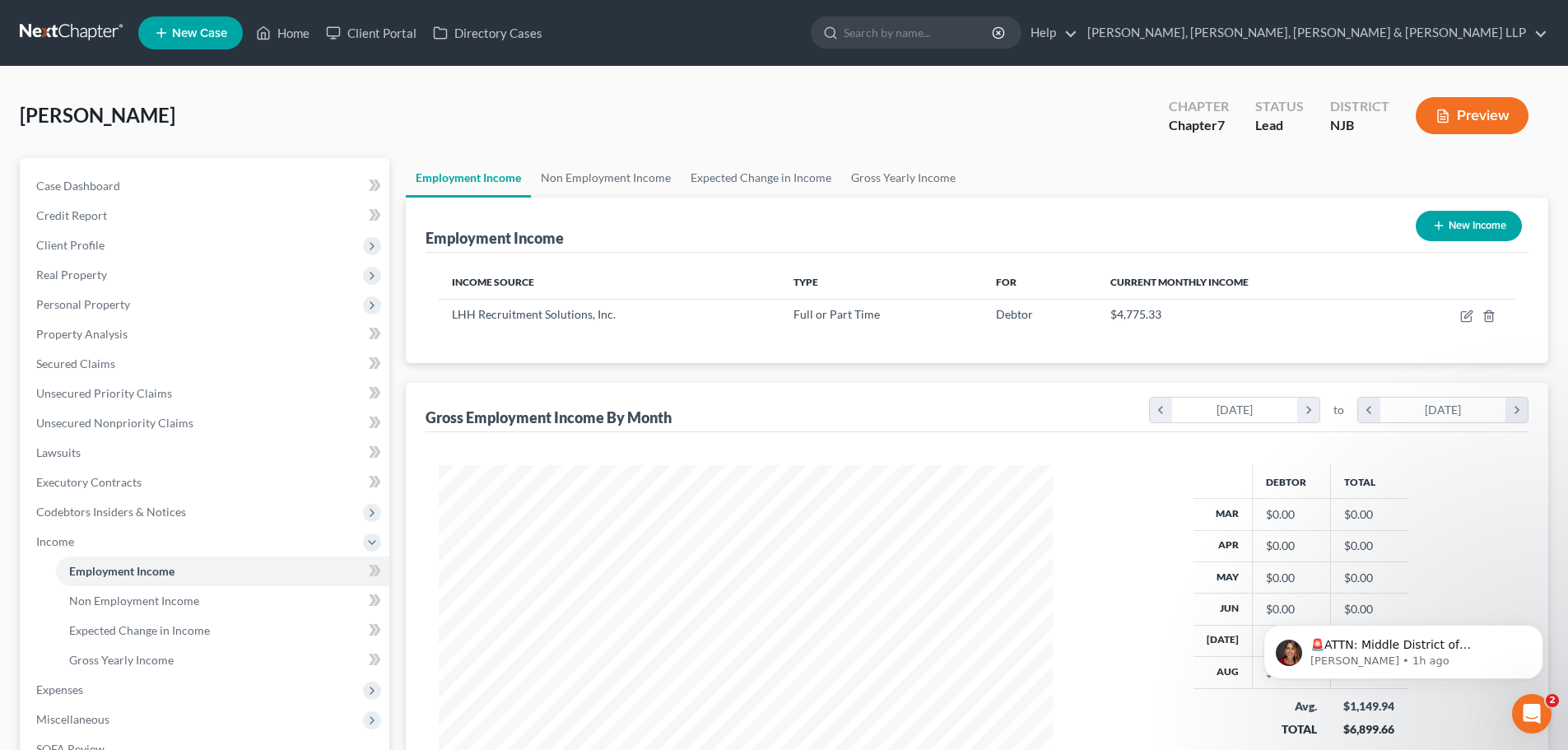
scroll to position [307, 647]
click at [889, 175] on link "Gross Yearly Income" at bounding box center [903, 177] width 124 height 40
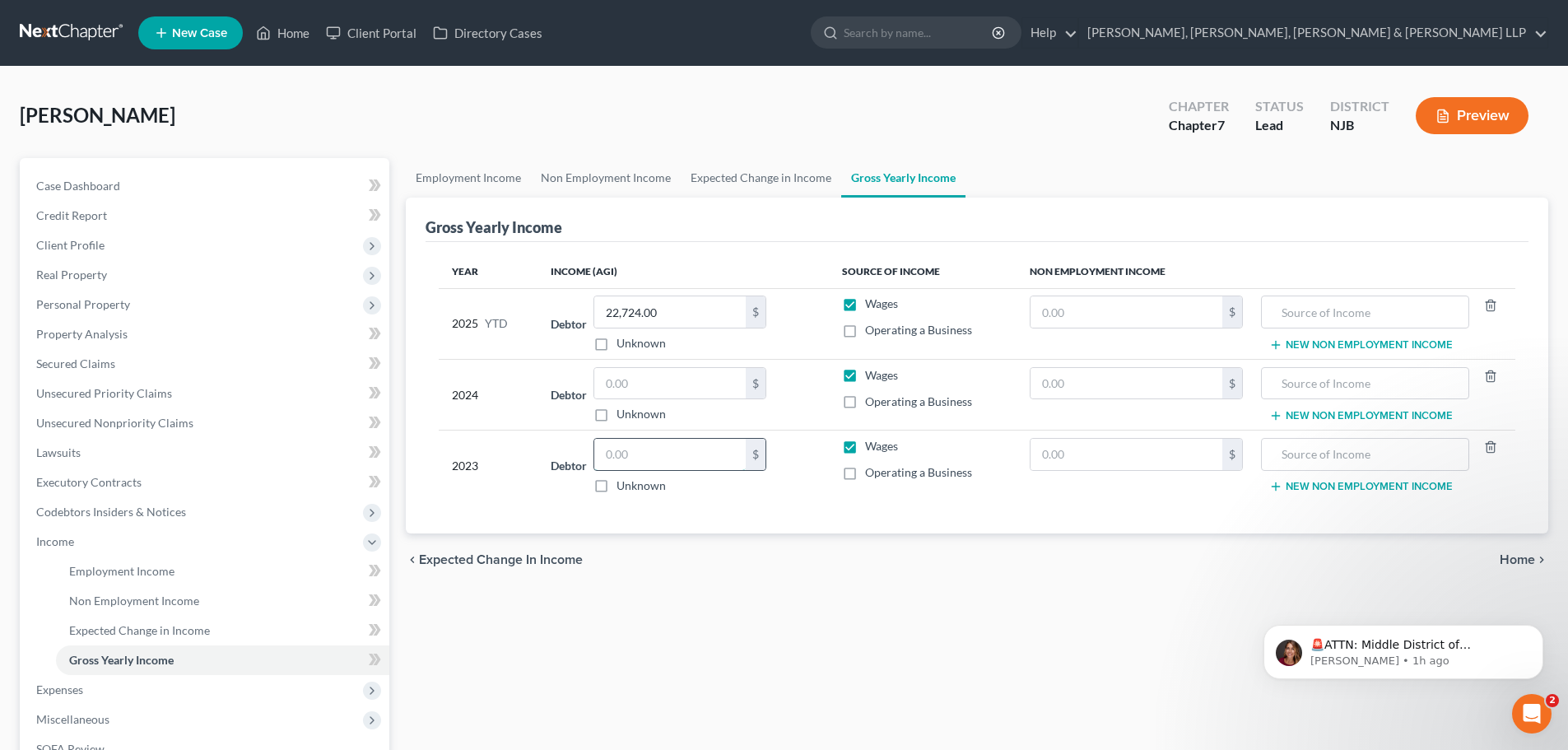
click at [635, 452] on input "text" at bounding box center [669, 454] width 151 height 31
drag, startPoint x: 639, startPoint y: 392, endPoint x: 629, endPoint y: 392, distance: 10.0
click at [639, 392] on input "text" at bounding box center [669, 383] width 151 height 31
click at [714, 160] on link "Expected Change in Income" at bounding box center [761, 177] width 160 height 40
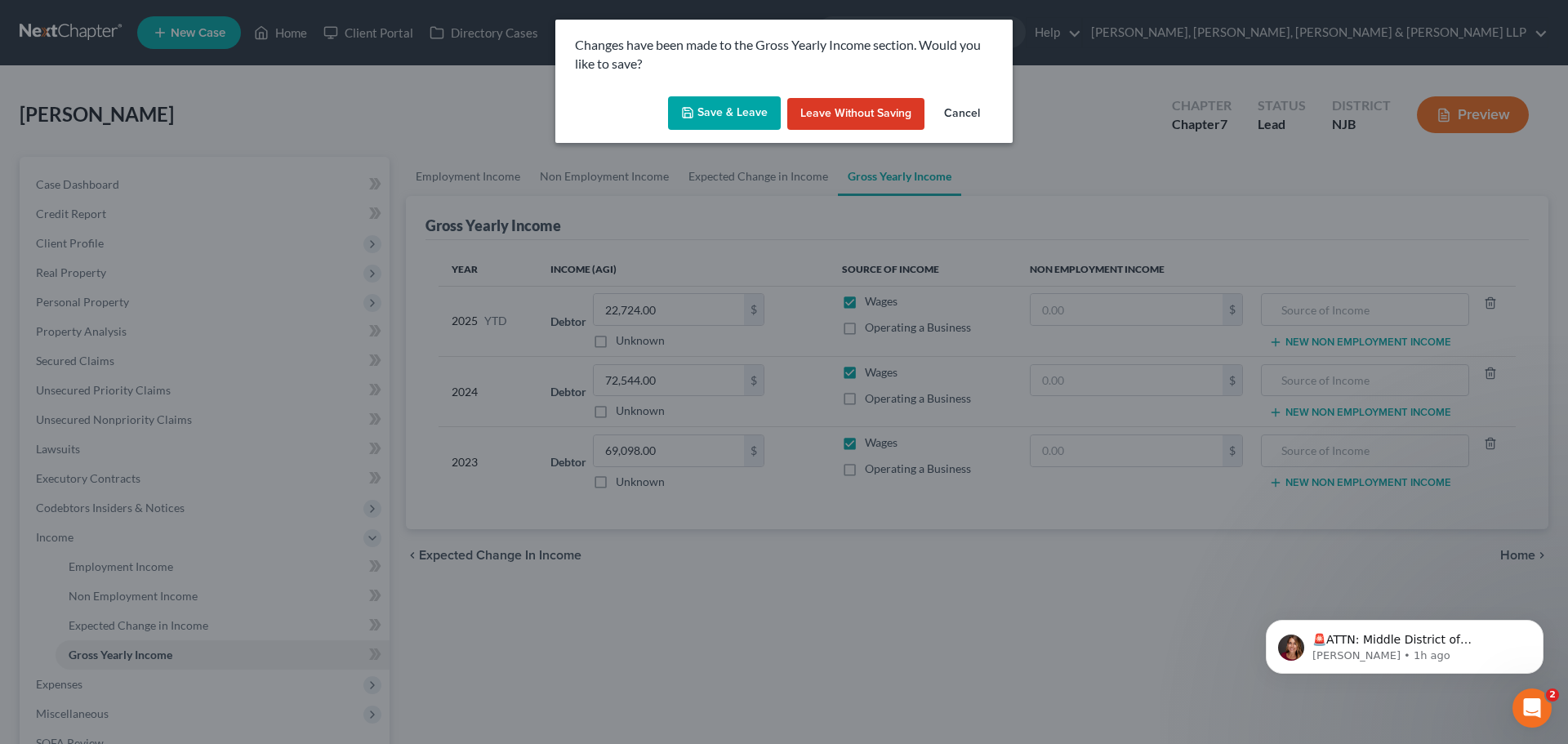
click at [721, 114] on button "Save & Leave" at bounding box center [724, 113] width 113 height 34
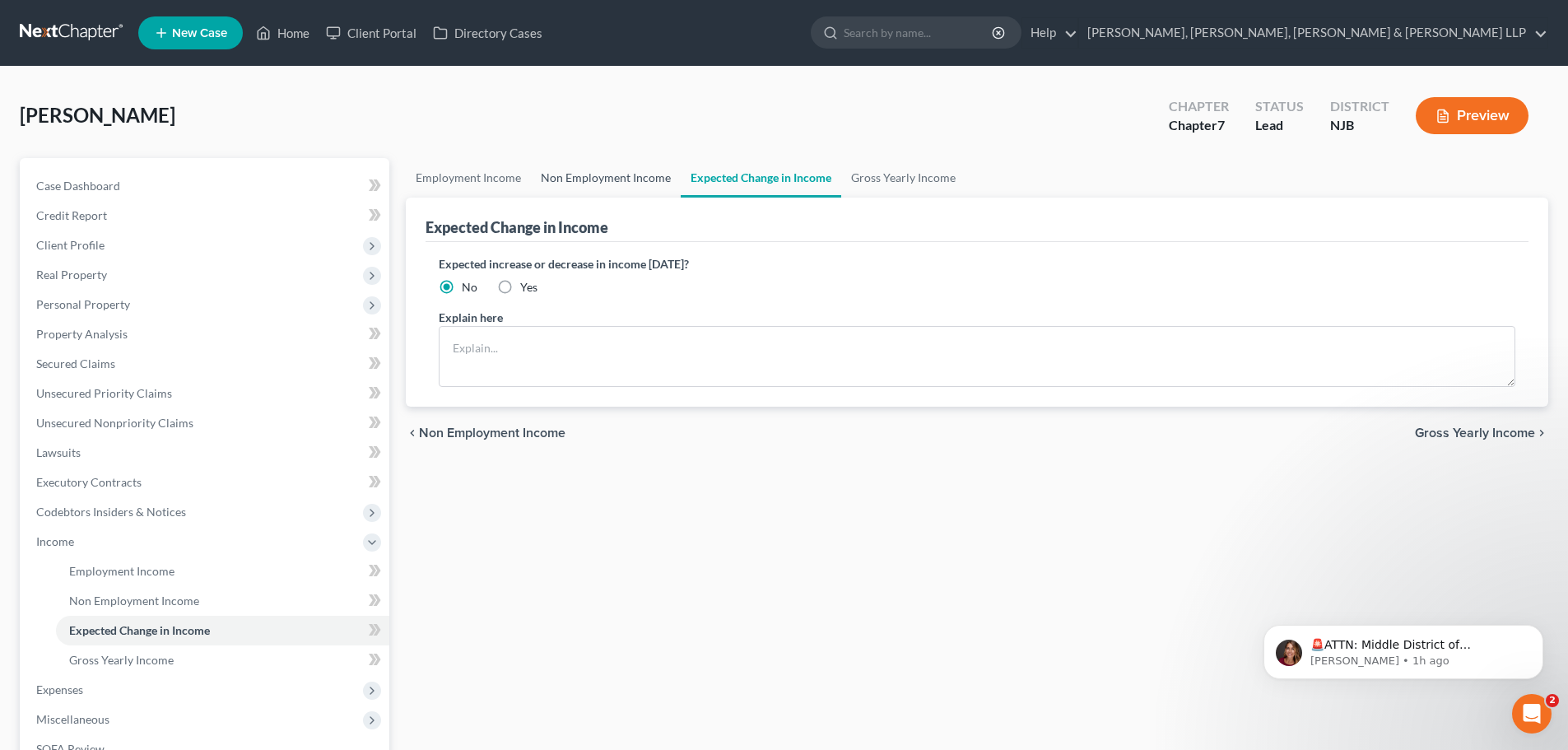
click at [589, 176] on link "Non Employment Income" at bounding box center [606, 177] width 150 height 40
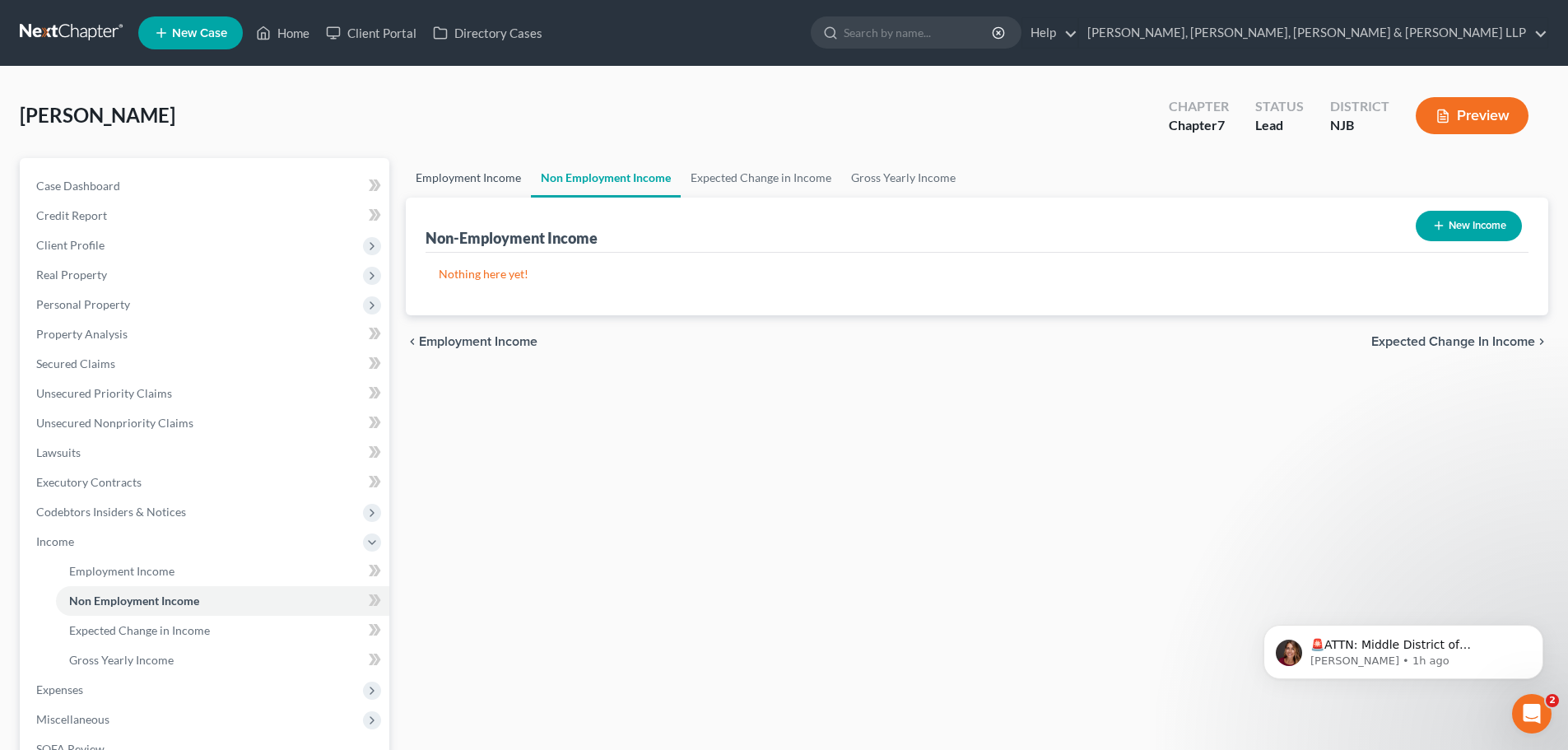
click at [438, 181] on link "Employment Income" at bounding box center [468, 177] width 125 height 40
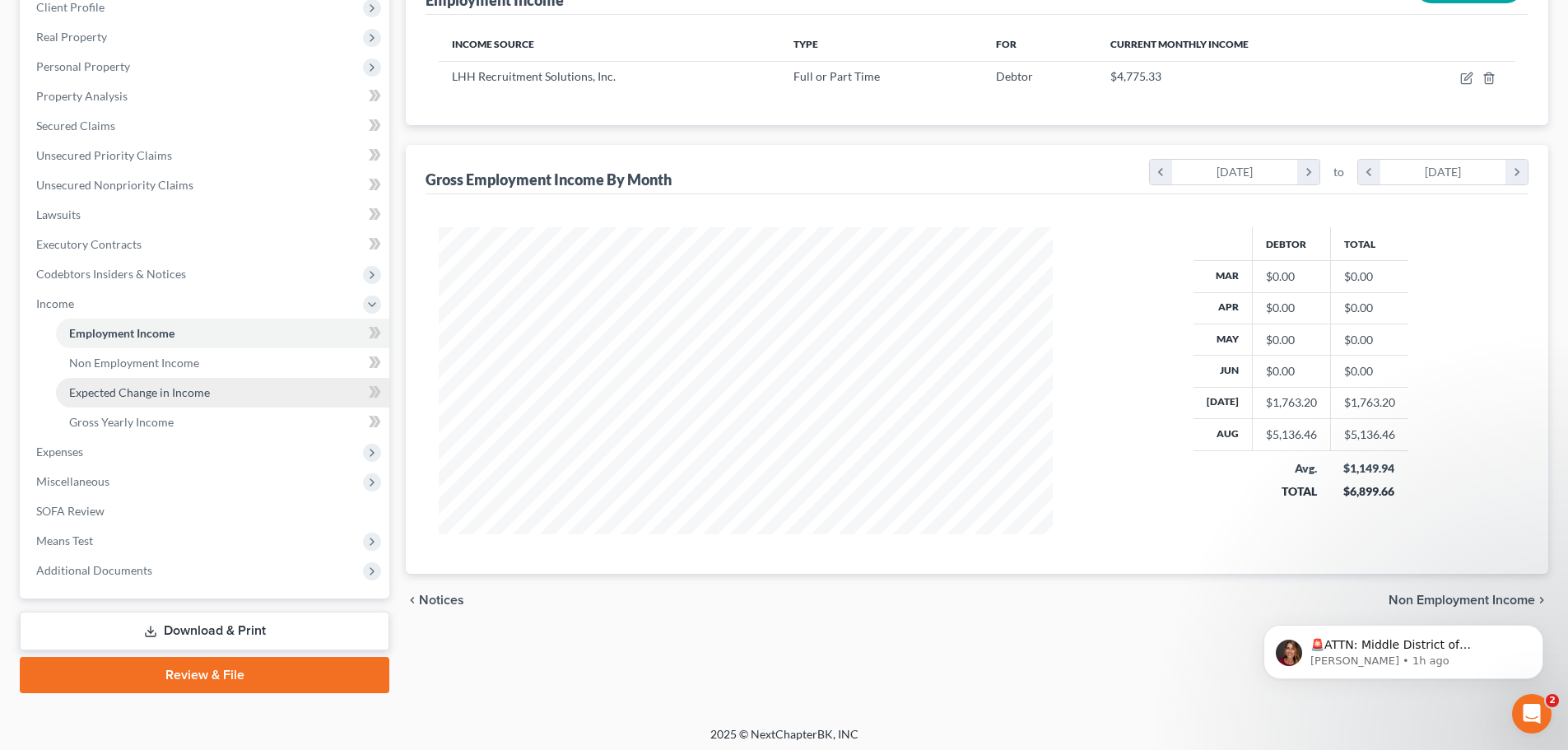
scroll to position [244, 0]
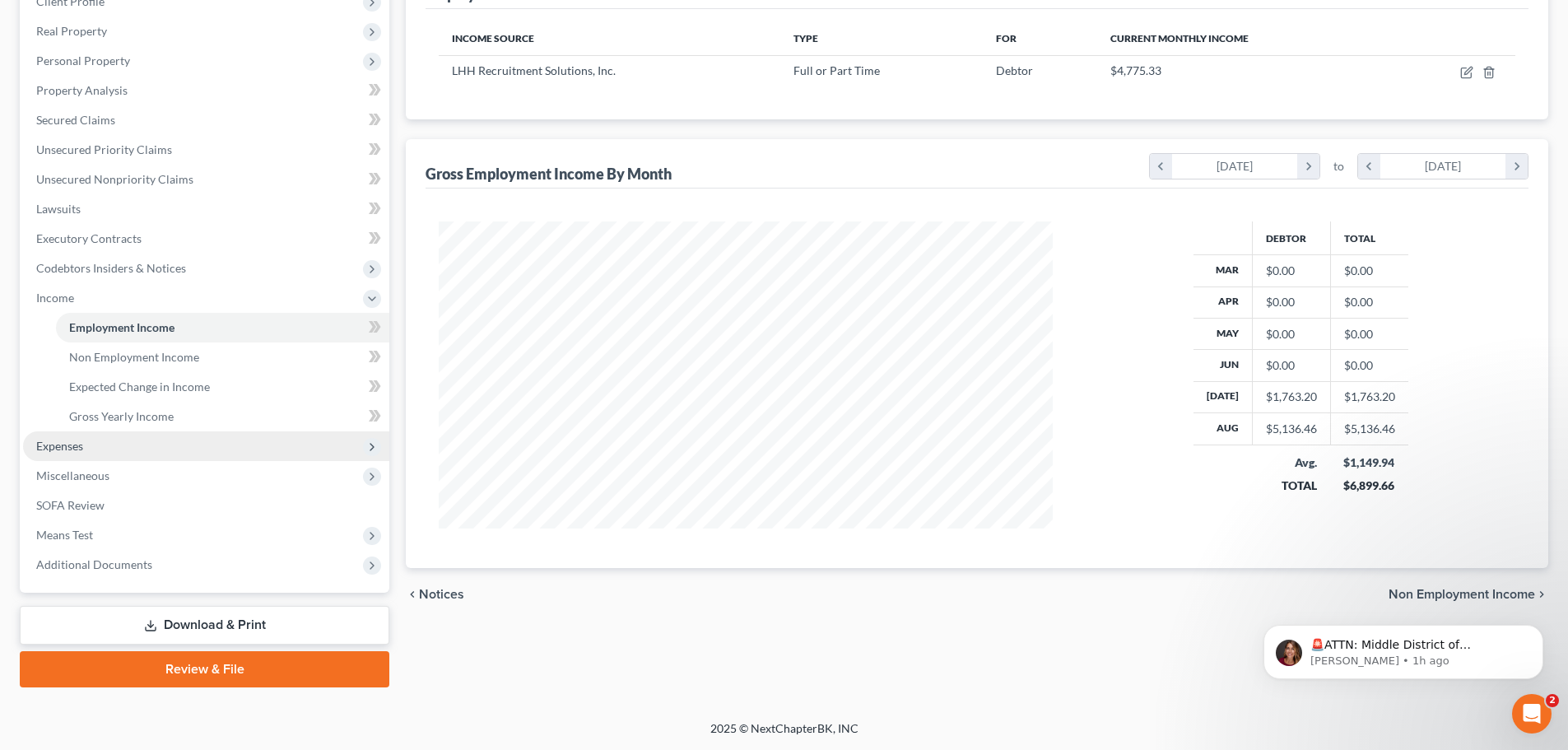
click at [115, 438] on span "Expenses" at bounding box center [206, 445] width 366 height 30
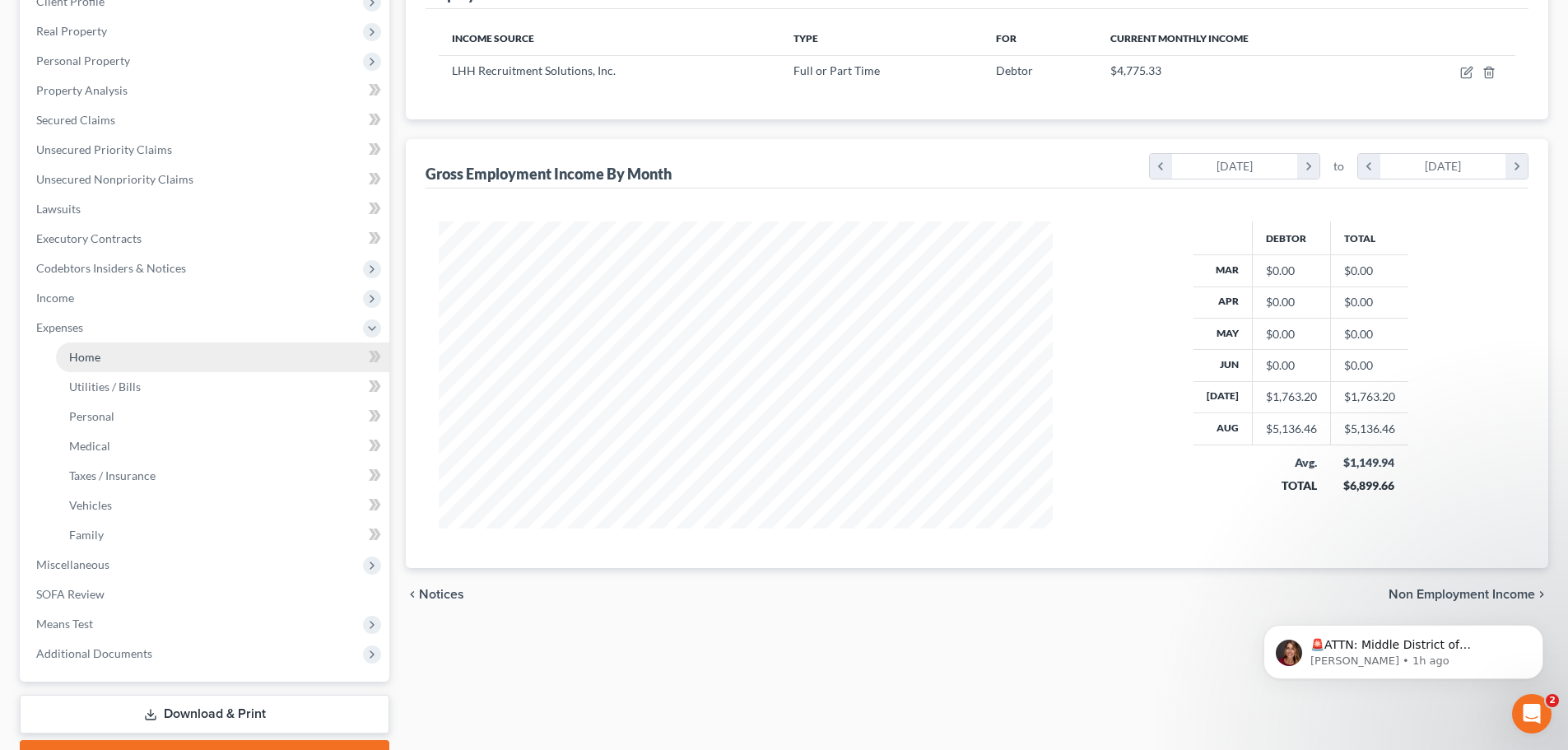
click at [101, 361] on link "Home" at bounding box center [222, 357] width 333 height 30
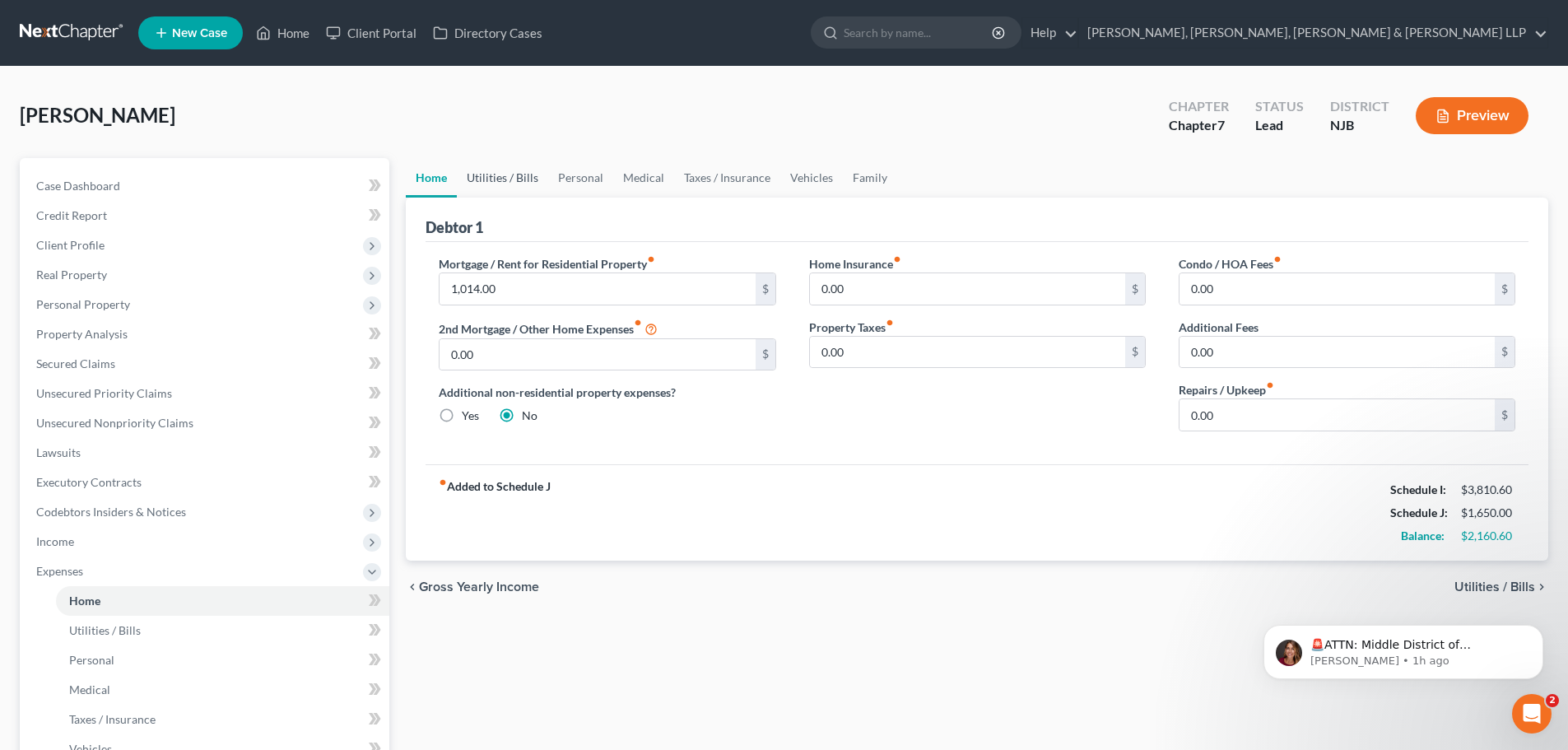
click at [521, 179] on link "Utilities / Bills" at bounding box center [502, 177] width 91 height 40
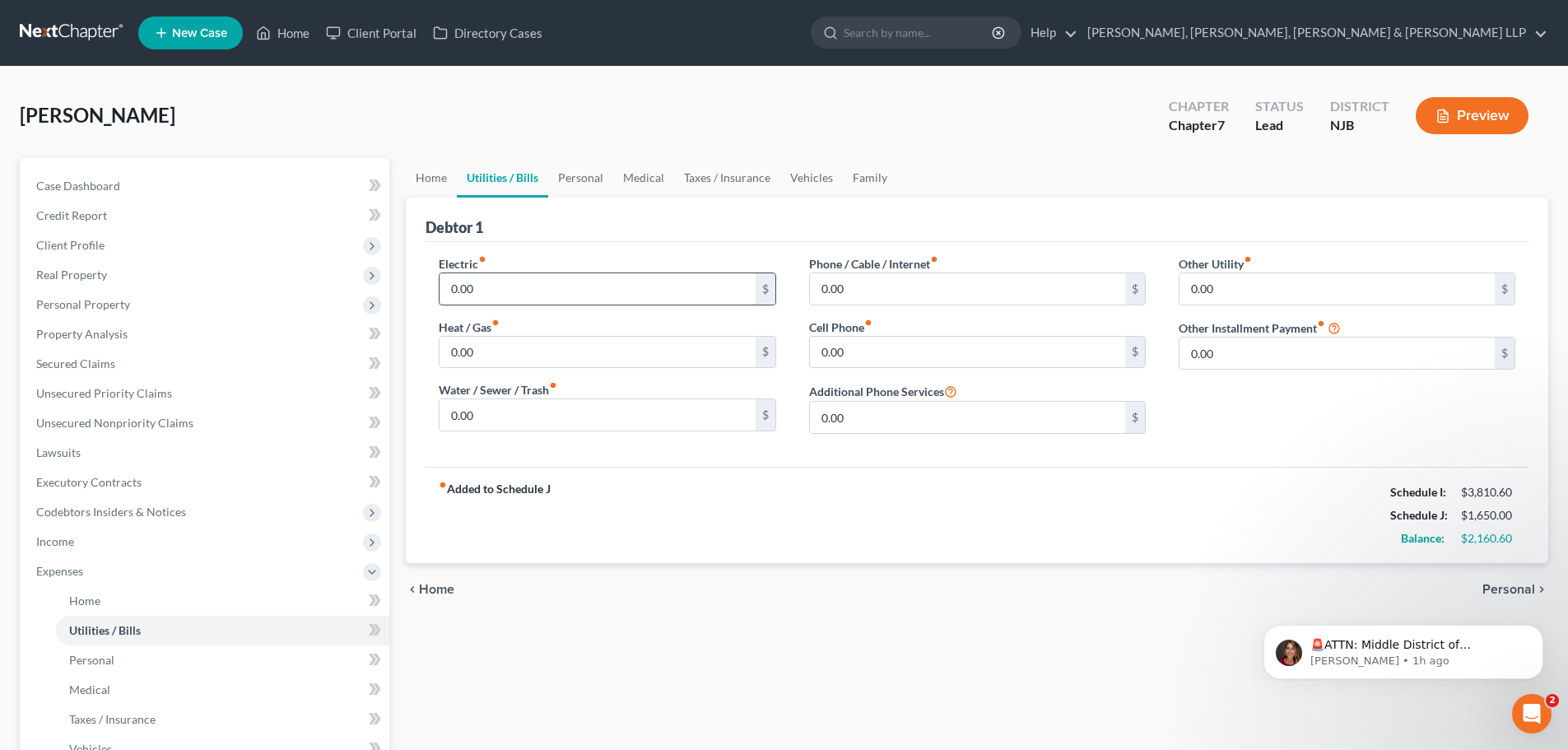
drag, startPoint x: 506, startPoint y: 291, endPoint x: 516, endPoint y: 279, distance: 15.6
click at [506, 291] on input "0.00" at bounding box center [597, 289] width 316 height 31
click at [563, 181] on link "Personal" at bounding box center [581, 177] width 65 height 40
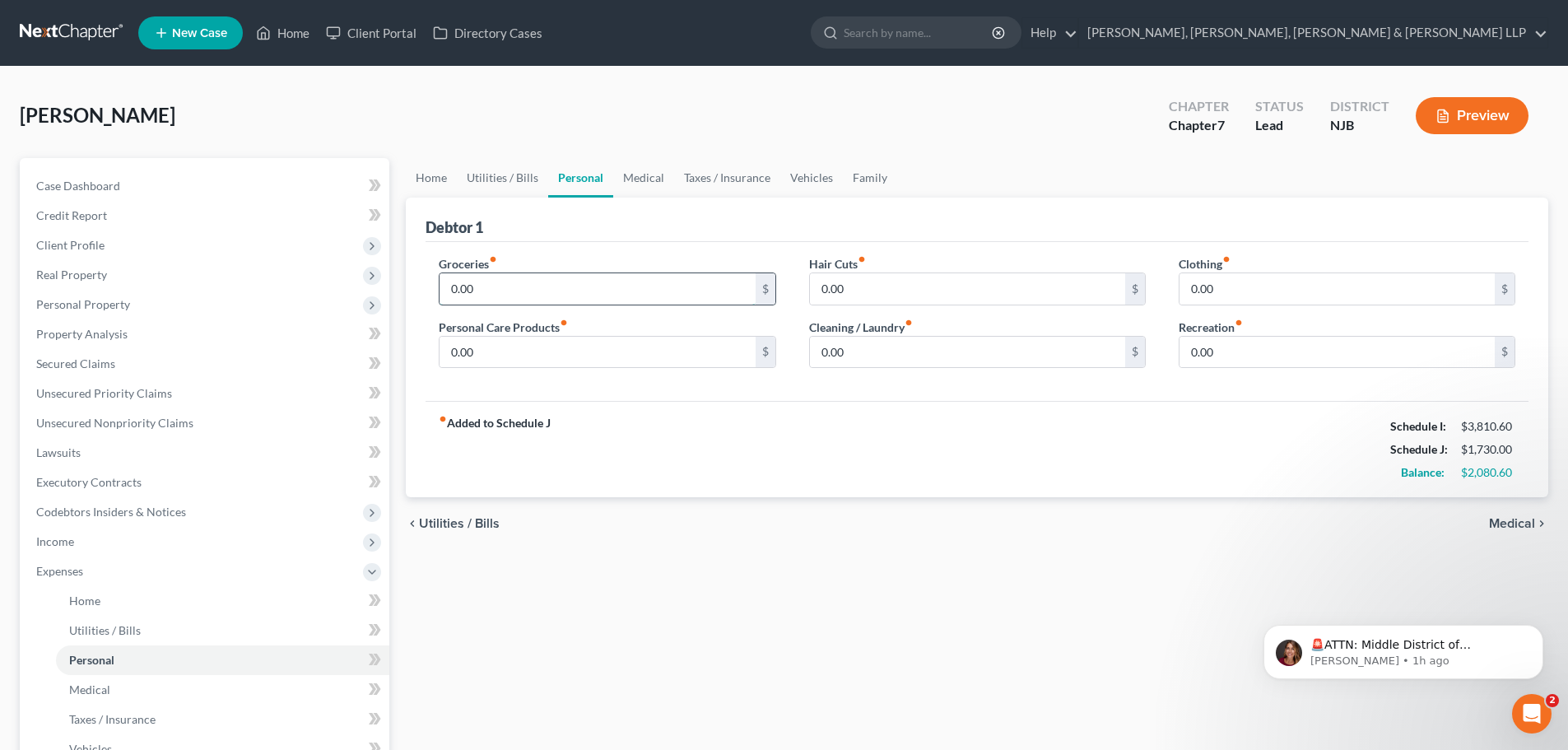
click at [520, 290] on input "0.00" at bounding box center [597, 289] width 316 height 31
click at [506, 351] on input "0.00" at bounding box center [597, 352] width 316 height 31
drag, startPoint x: 1237, startPoint y: 359, endPoint x: 1201, endPoint y: 353, distance: 36.5
click at [1237, 359] on input "0.00" at bounding box center [1338, 352] width 316 height 31
click at [637, 174] on link "Medical" at bounding box center [644, 177] width 61 height 40
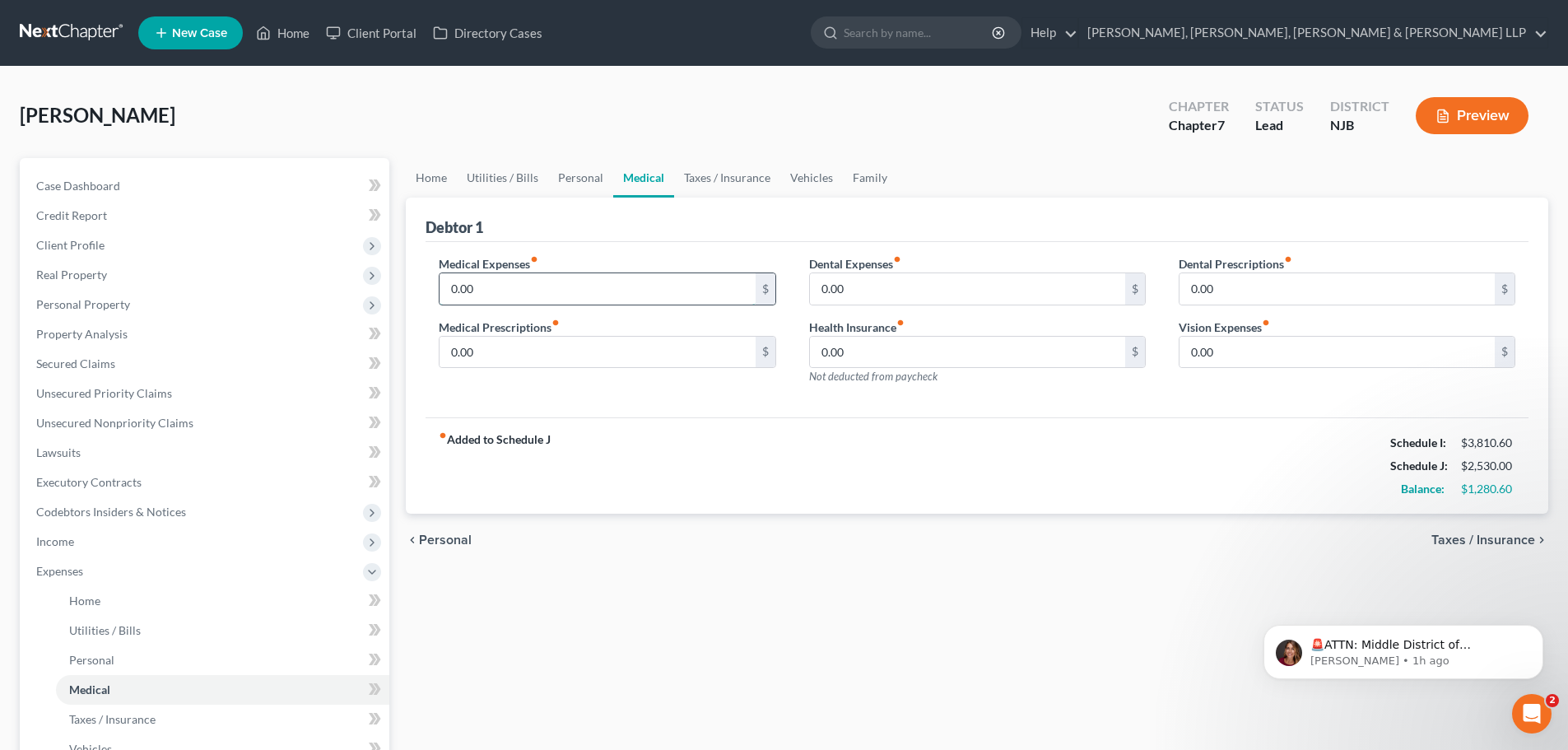
click at [512, 289] on input "0.00" at bounding box center [597, 289] width 316 height 31
drag, startPoint x: 690, startPoint y: 181, endPoint x: 804, endPoint y: 184, distance: 114.0
click at [691, 181] on link "Taxes / Insurance" at bounding box center [727, 177] width 106 height 40
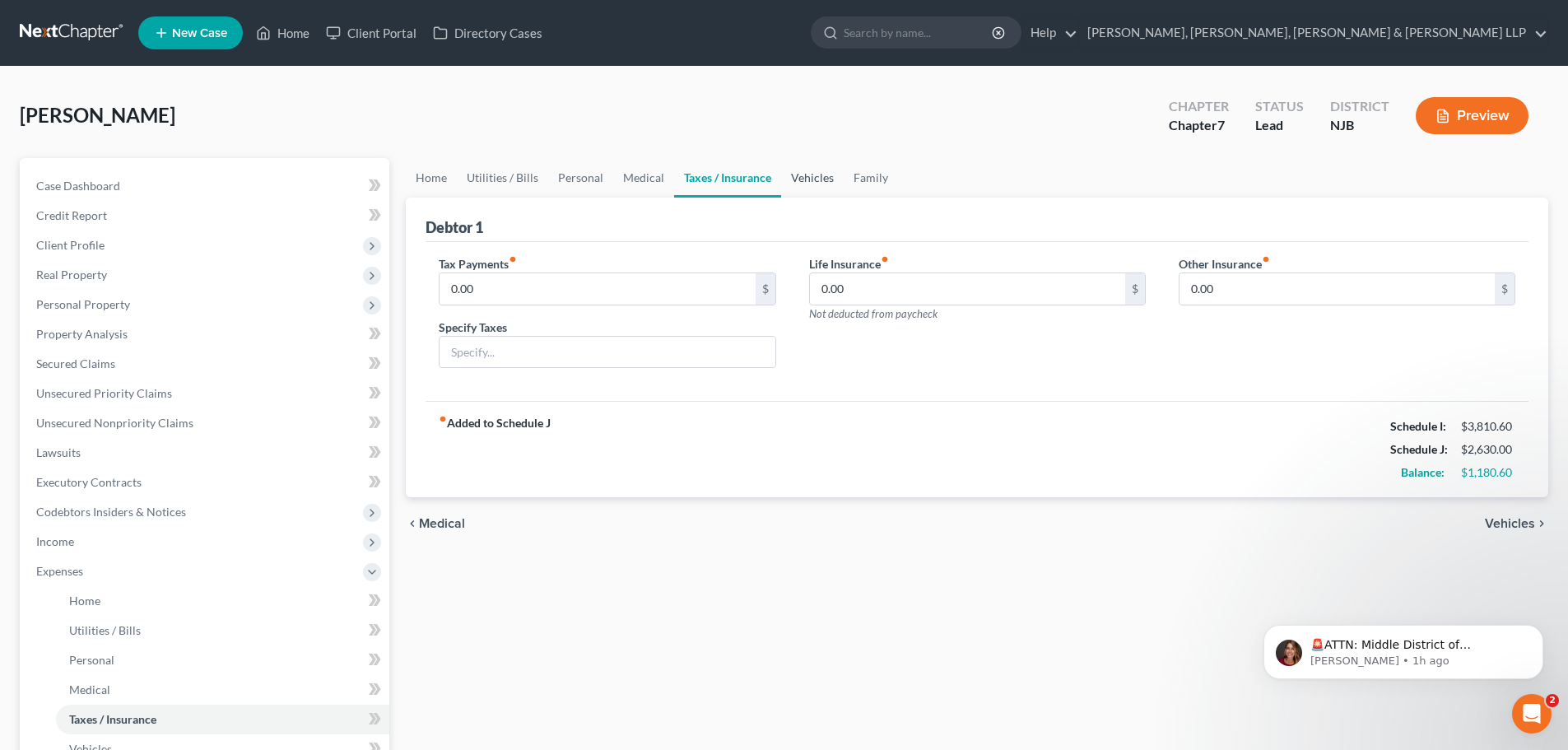
click at [810, 181] on link "Vehicles" at bounding box center [813, 177] width 62 height 40
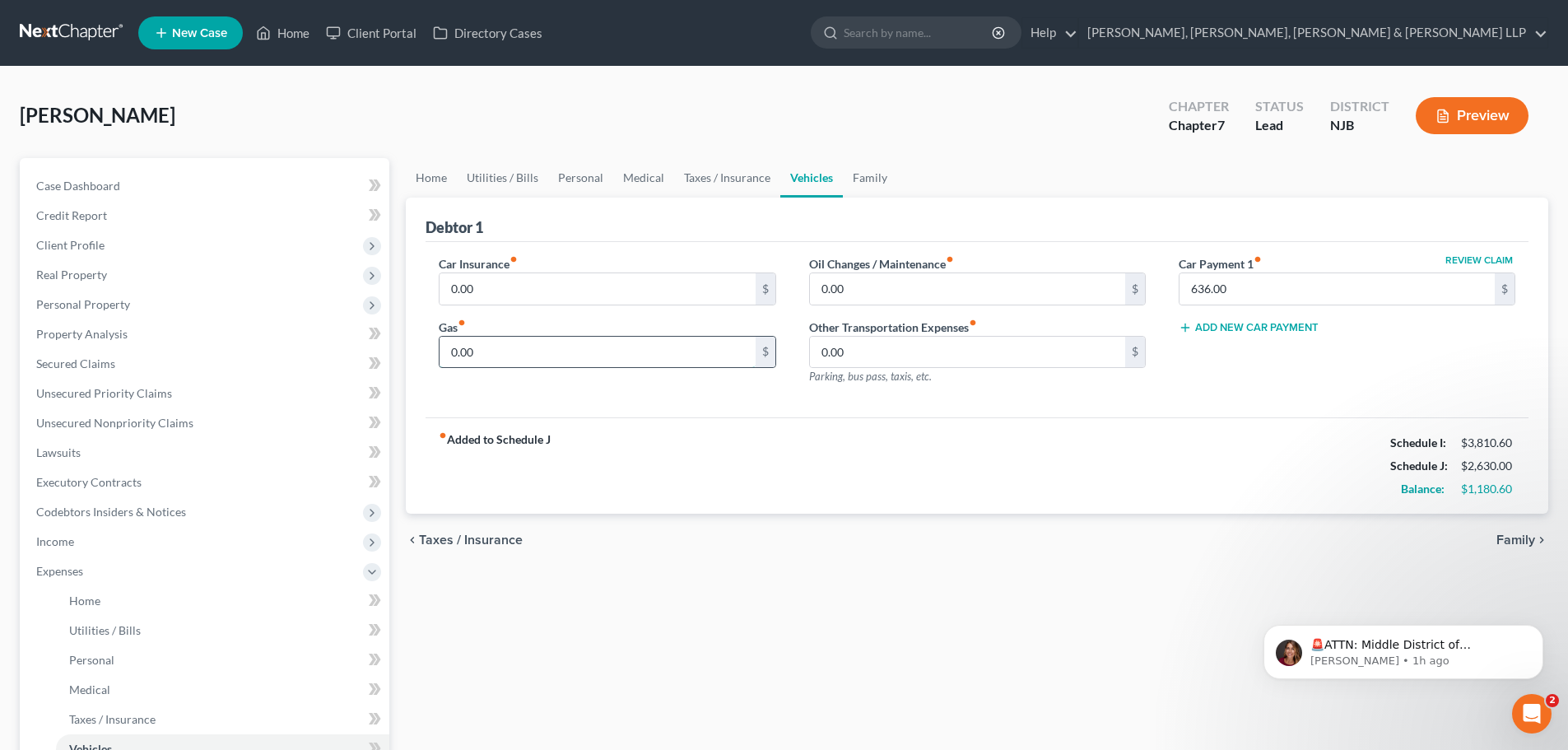
click at [521, 353] on input "0.00" at bounding box center [597, 352] width 316 height 31
click at [858, 176] on link "Family" at bounding box center [870, 177] width 54 height 40
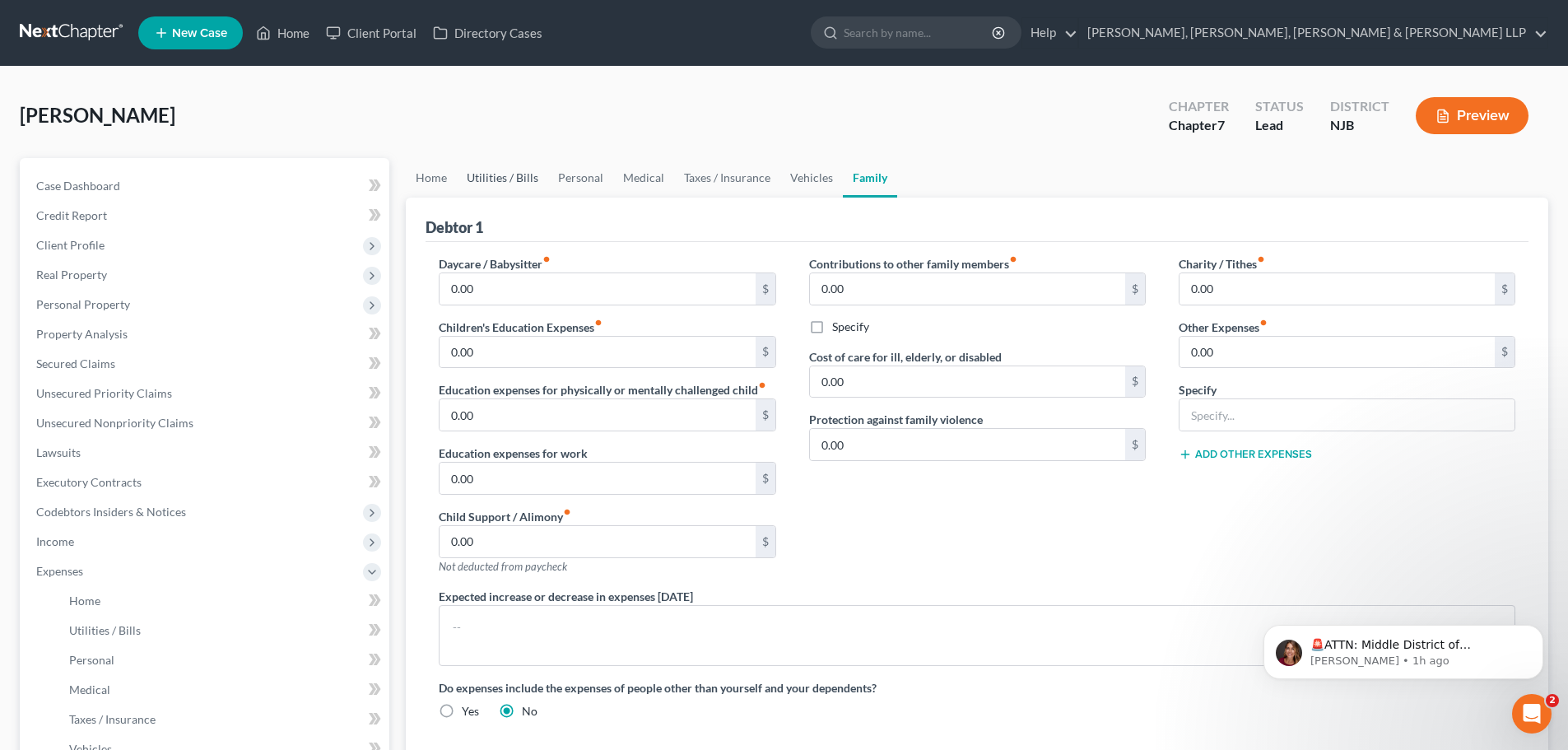
click at [524, 184] on link "Utilities / Bills" at bounding box center [502, 177] width 91 height 40
click at [133, 429] on link "Unsecured Nonpriority Claims" at bounding box center [206, 423] width 366 height 30
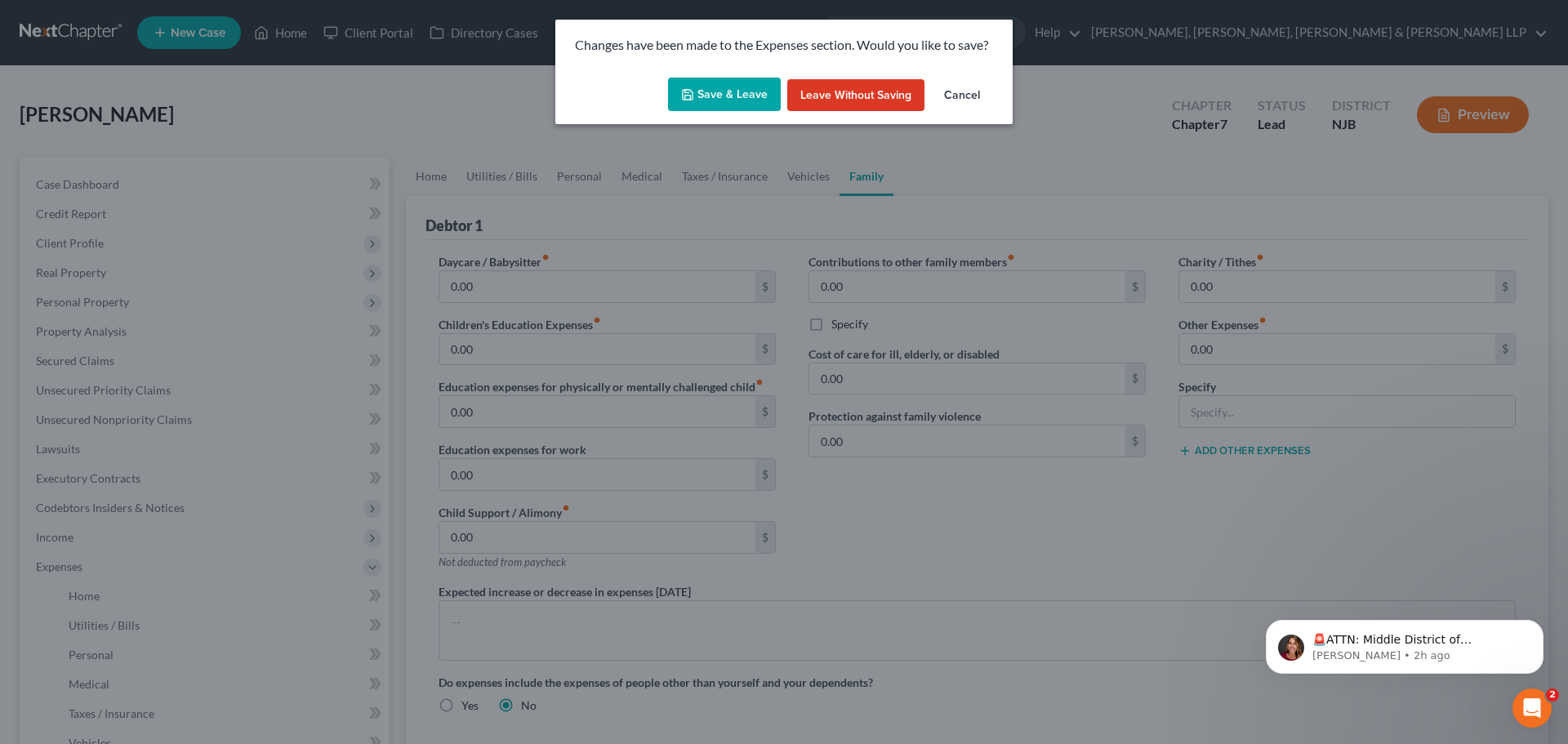
click at [704, 92] on button "Save & Leave" at bounding box center [724, 95] width 113 height 34
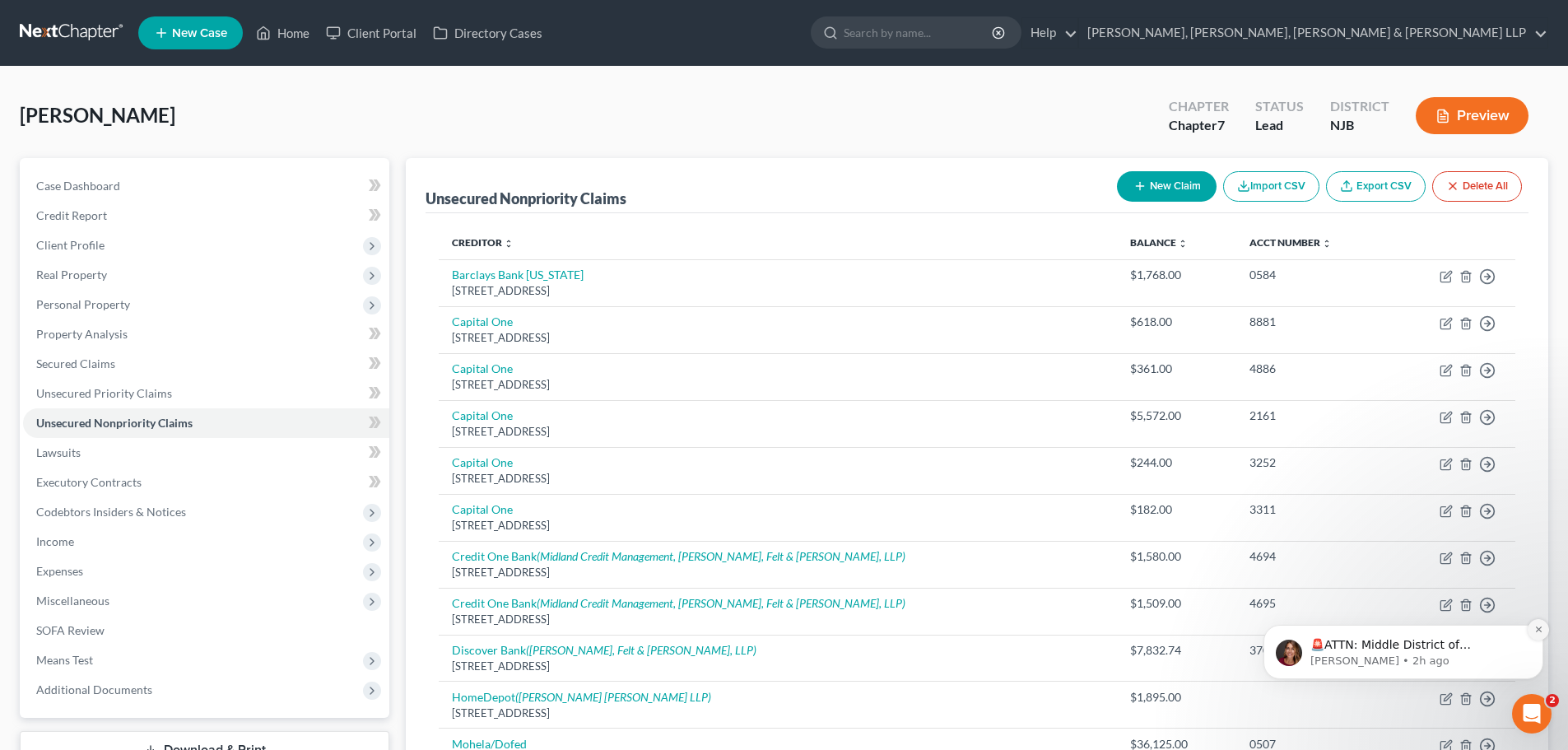
click at [1539, 634] on button "Dismiss notification" at bounding box center [1538, 629] width 21 height 21
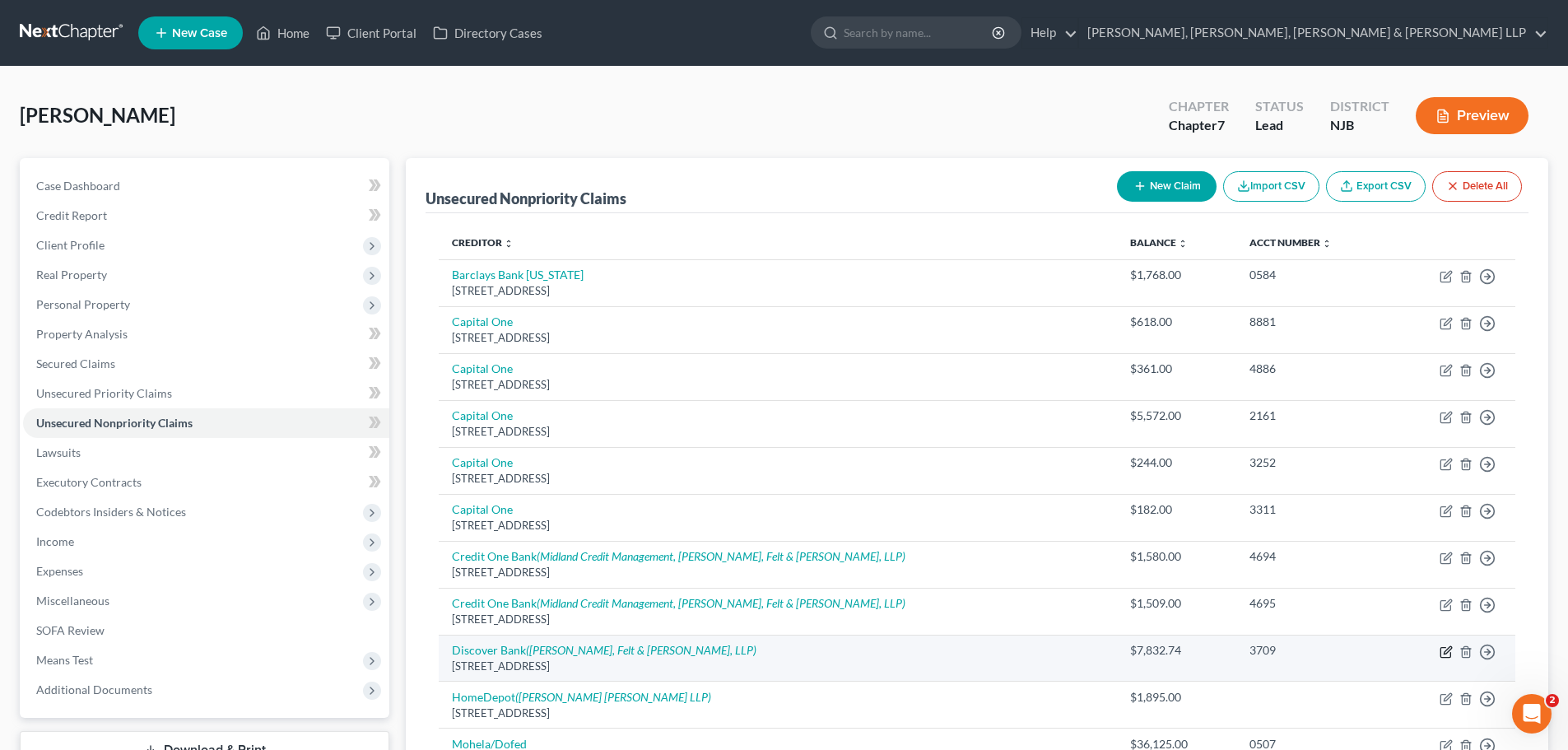
click at [1448, 649] on icon "button" at bounding box center [1447, 650] width 8 height 8
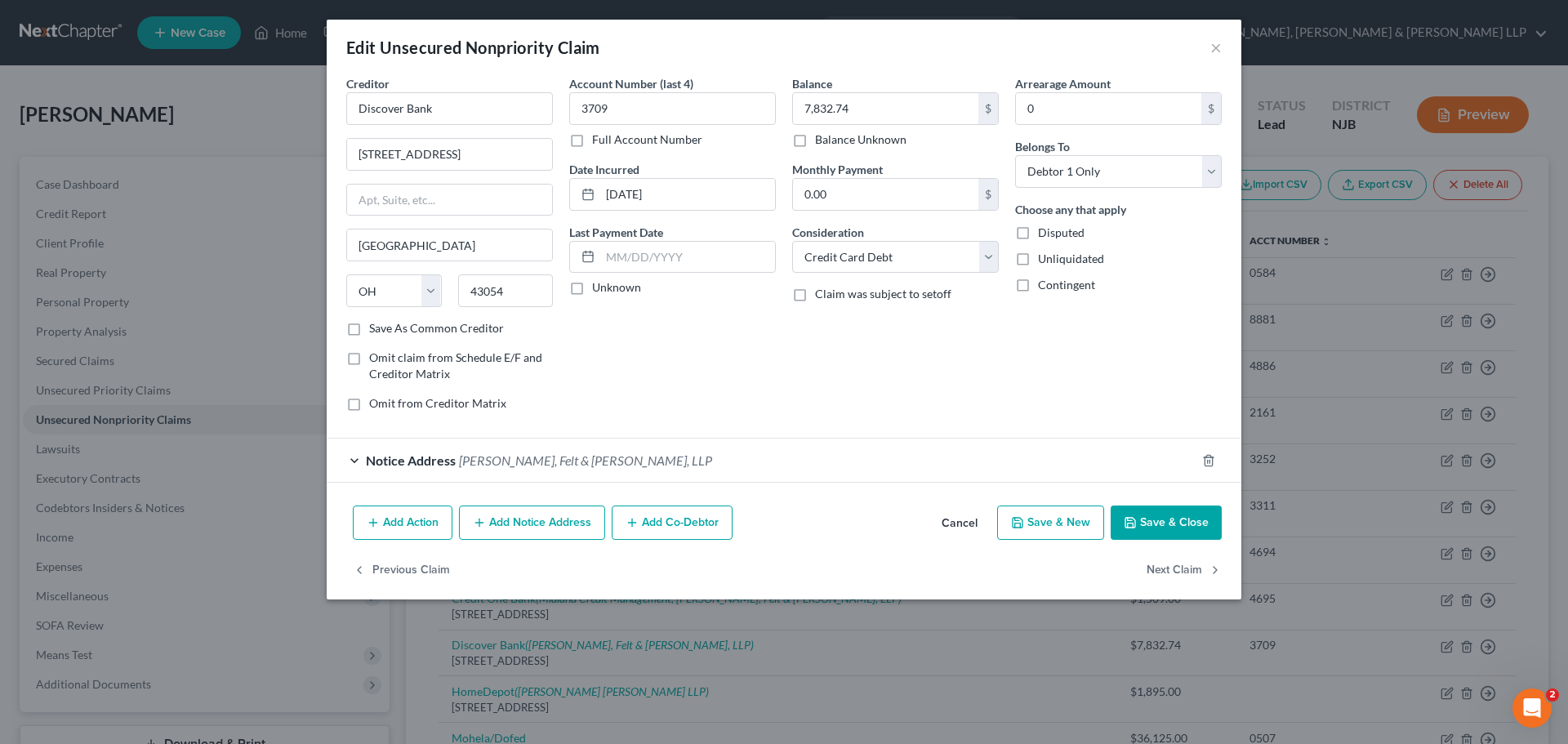
click at [408, 531] on button "Add Action" at bounding box center [402, 522] width 100 height 34
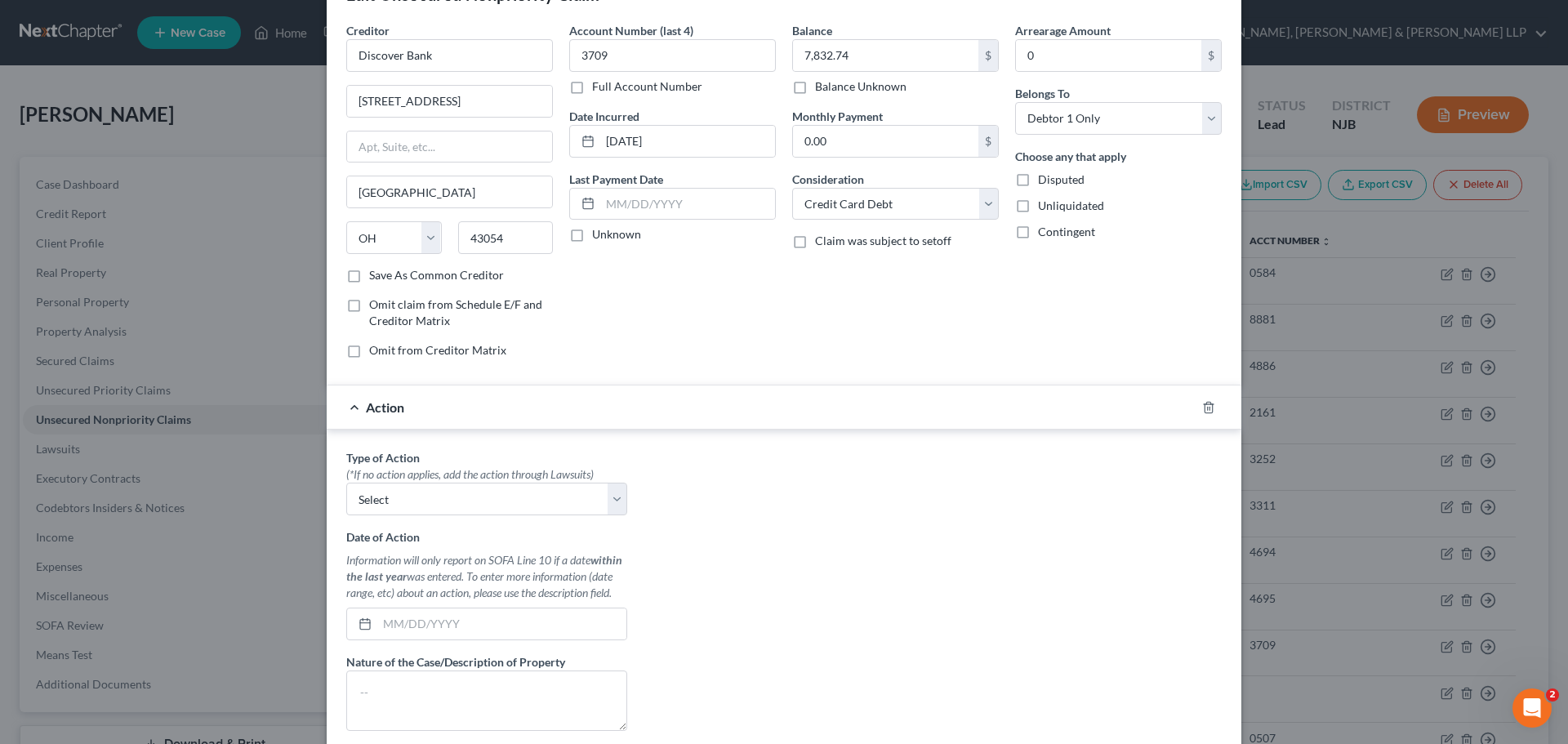
scroll to position [82, 0]
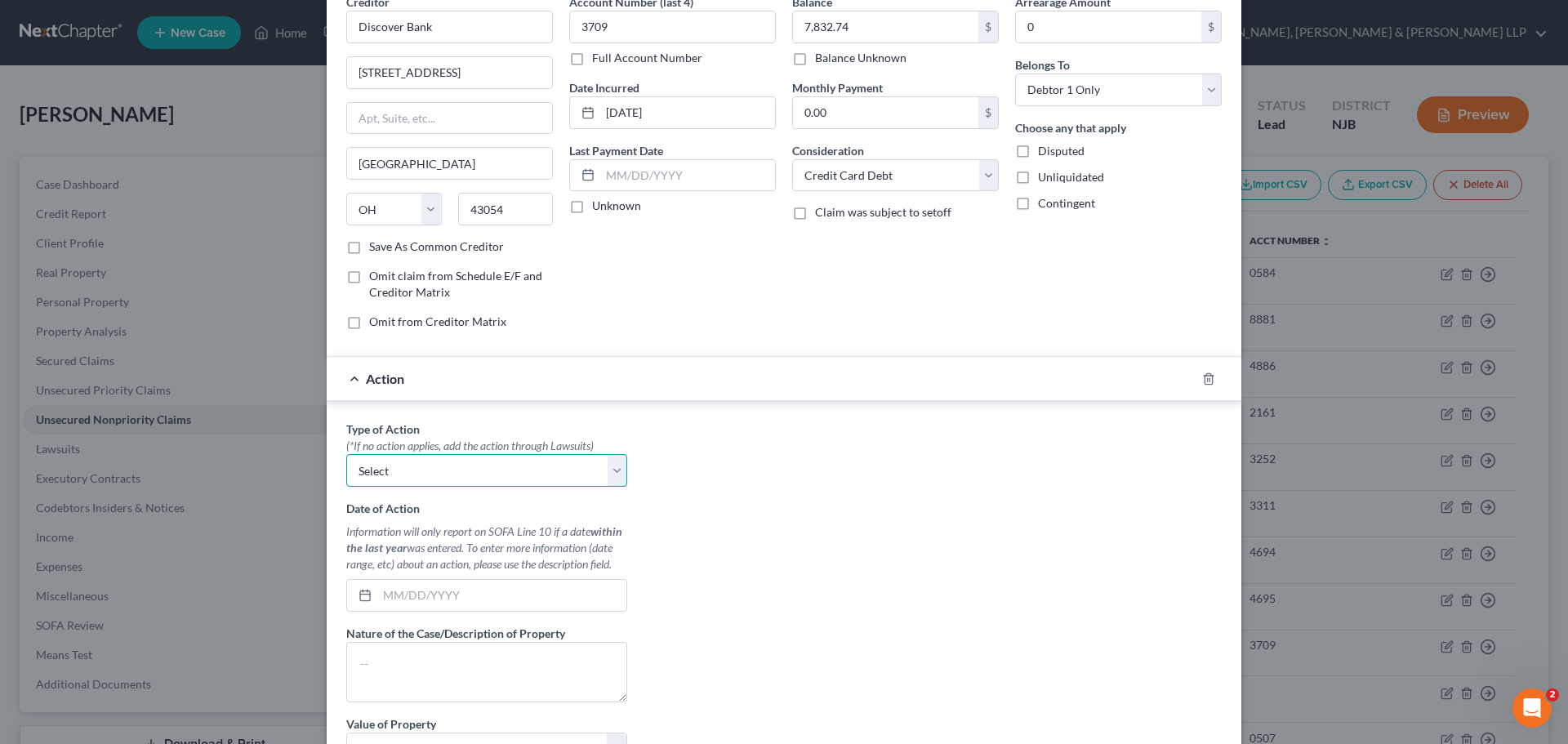
click at [391, 469] on select "Select Repossession Garnishment Foreclosure Personal Injury Attached, Seized, O…" at bounding box center [487, 469] width 281 height 33
click at [347, 454] on select "Select Repossession Garnishment Foreclosure Personal Injury Attached, Seized, O…" at bounding box center [487, 469] width 281 height 33
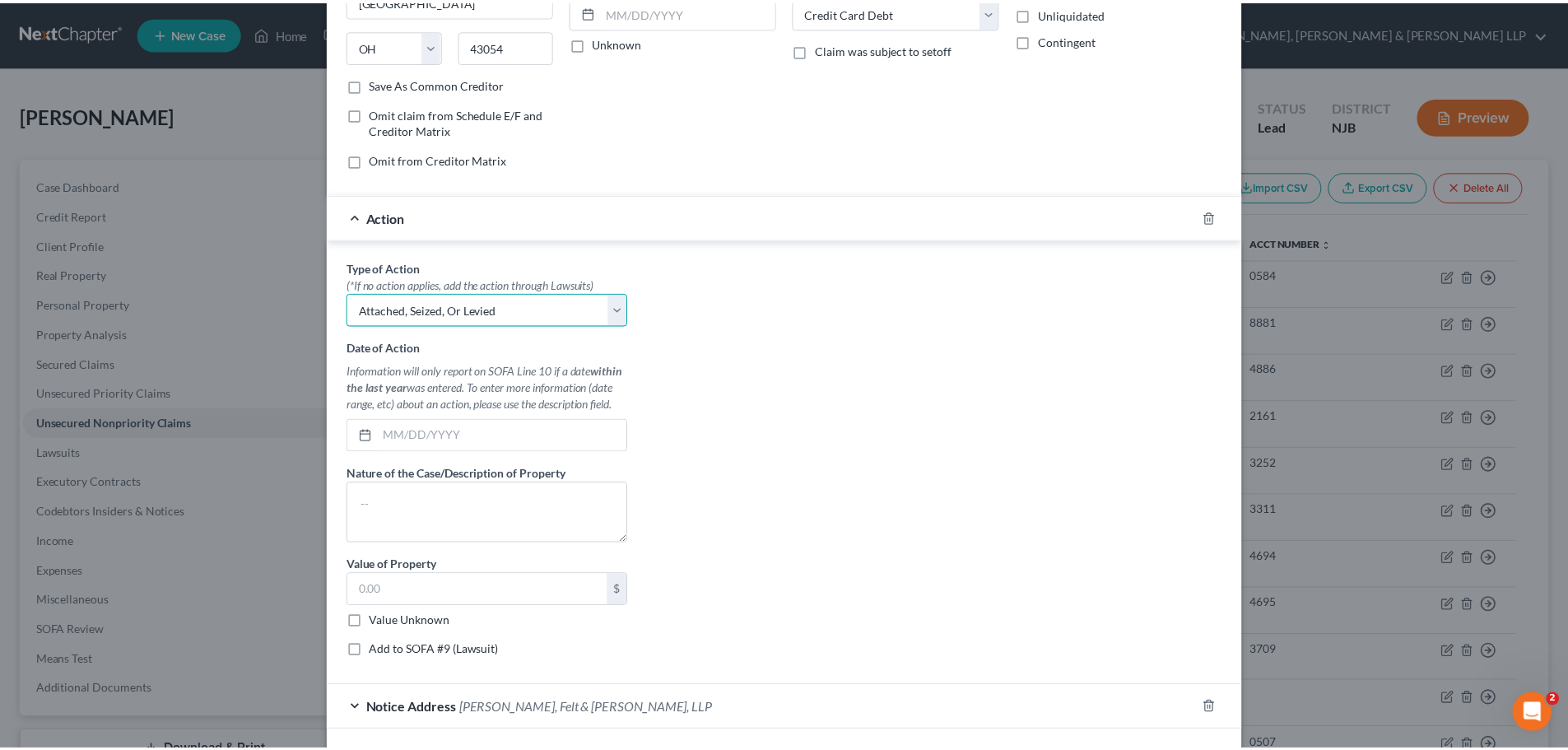
scroll to position [329, 0]
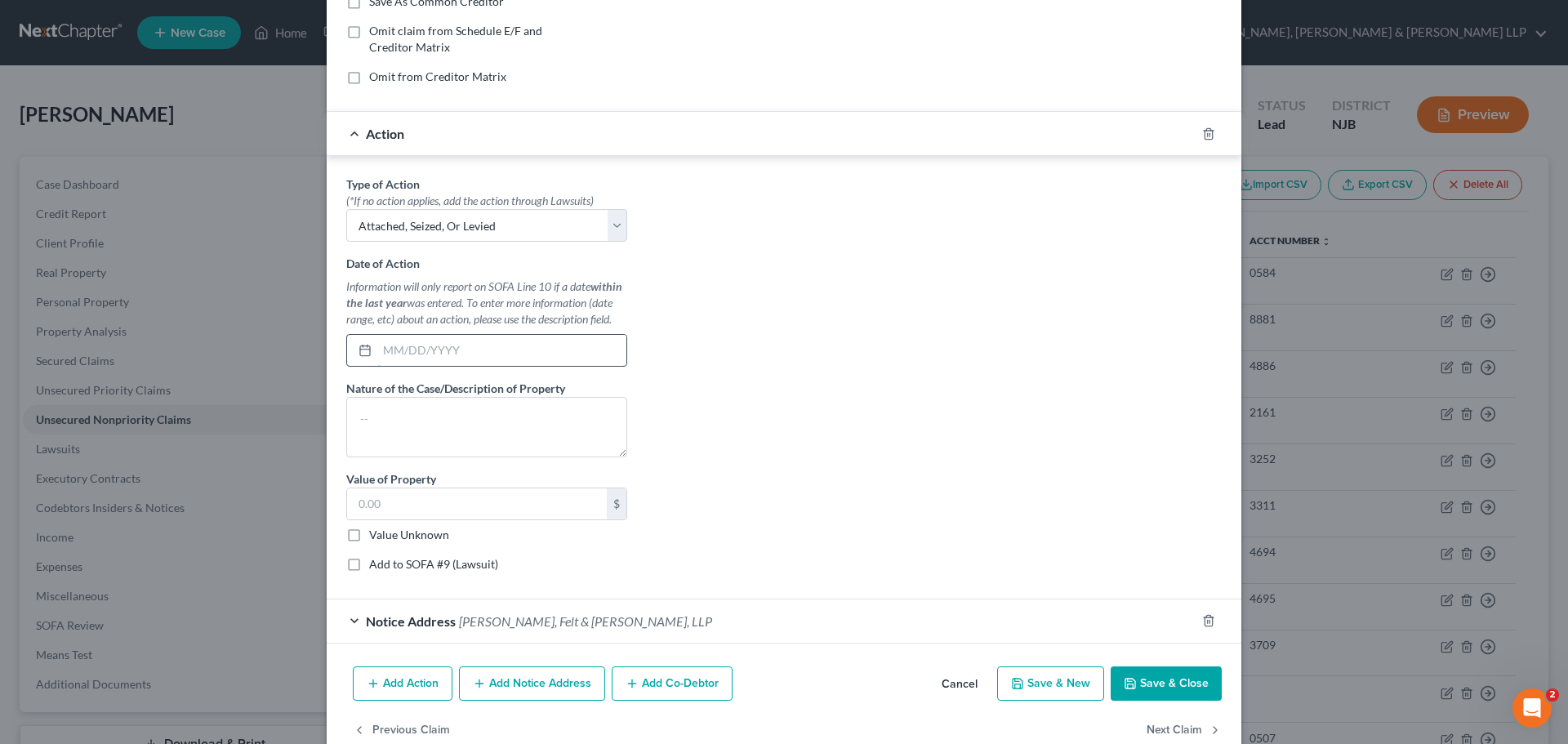
click at [393, 359] on input "text" at bounding box center [502, 350] width 249 height 31
click at [404, 426] on textarea at bounding box center [487, 427] width 281 height 60
click at [1149, 687] on button "Save & Close" at bounding box center [1166, 683] width 111 height 34
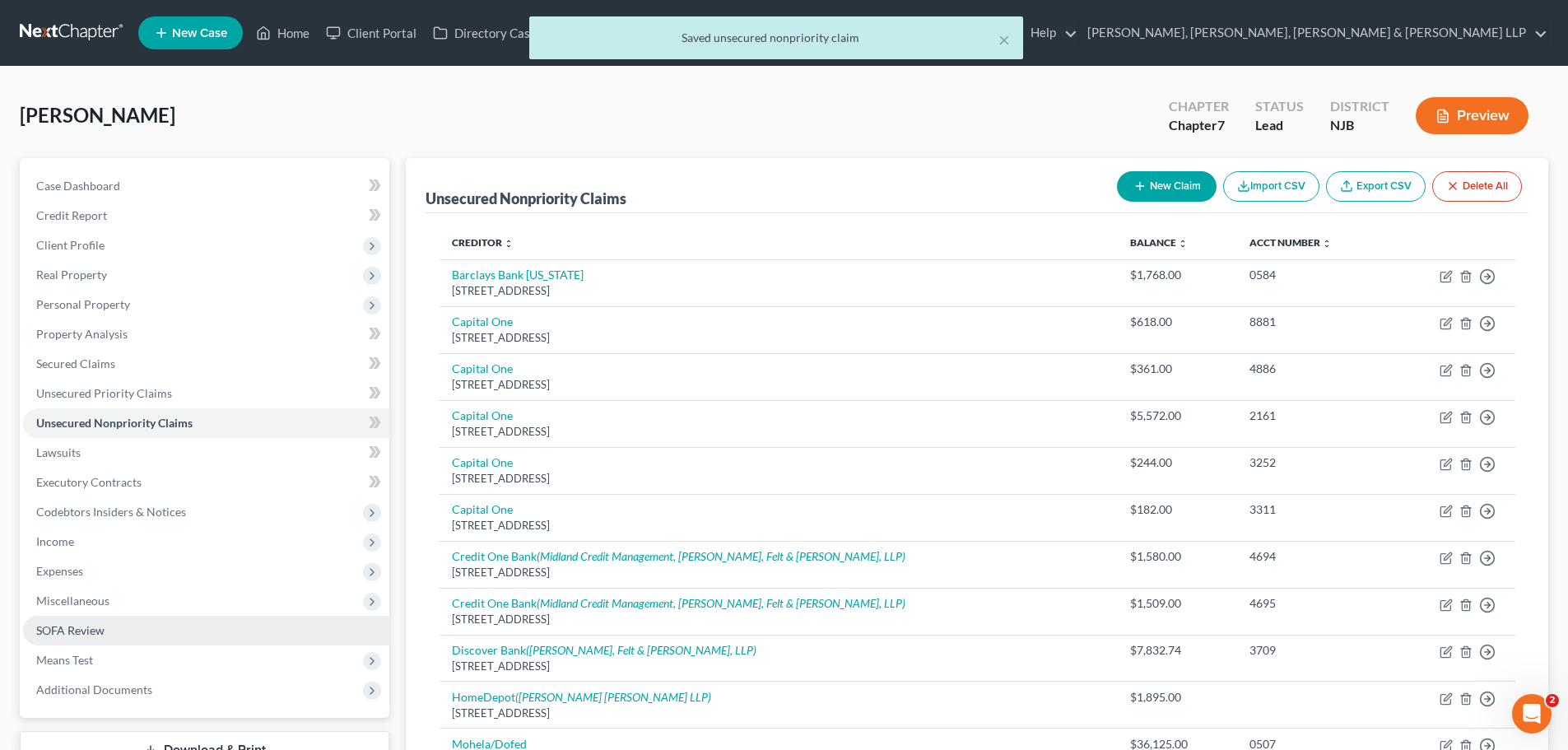
click at [86, 623] on span "SOFA Review" at bounding box center [70, 629] width 68 height 14
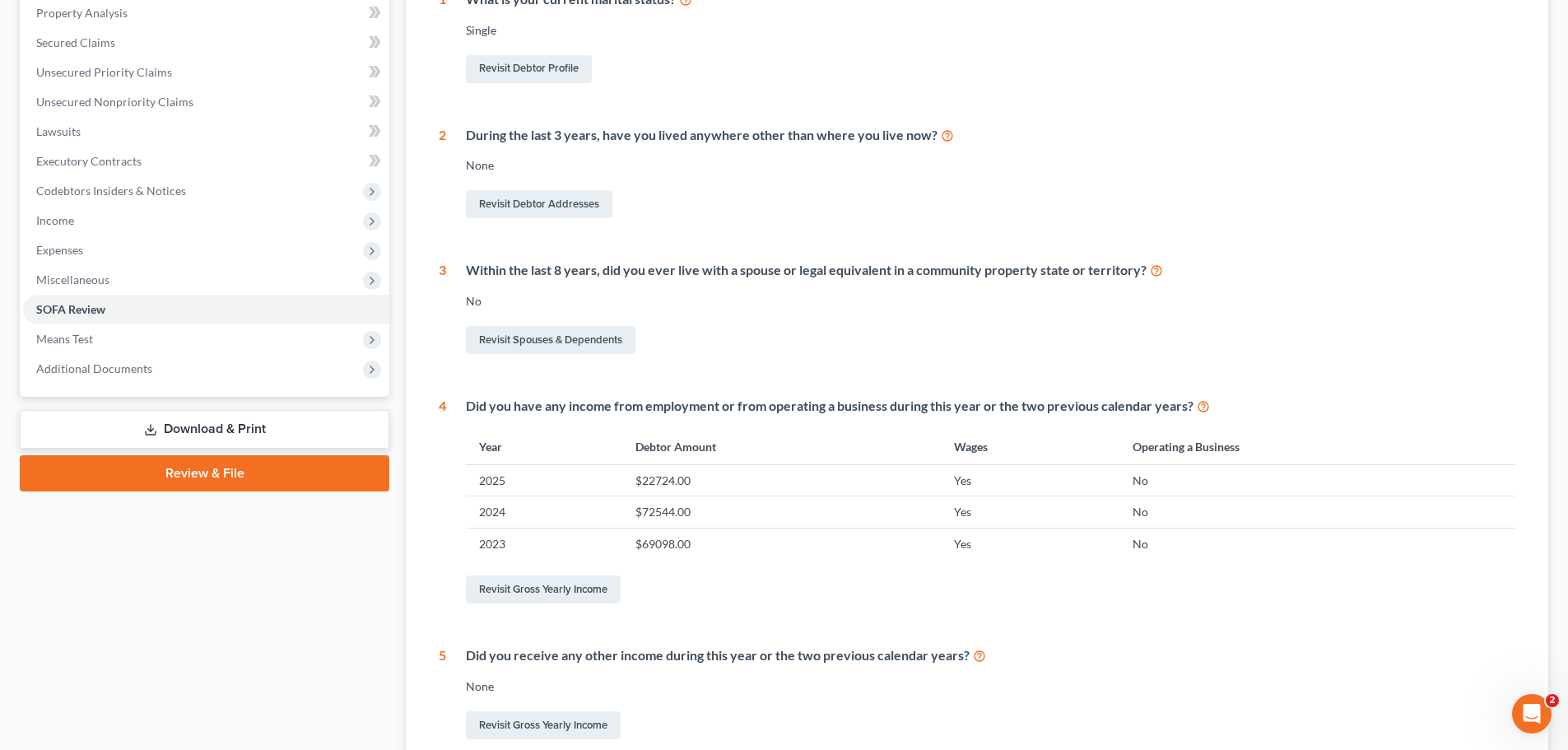
scroll to position [77, 0]
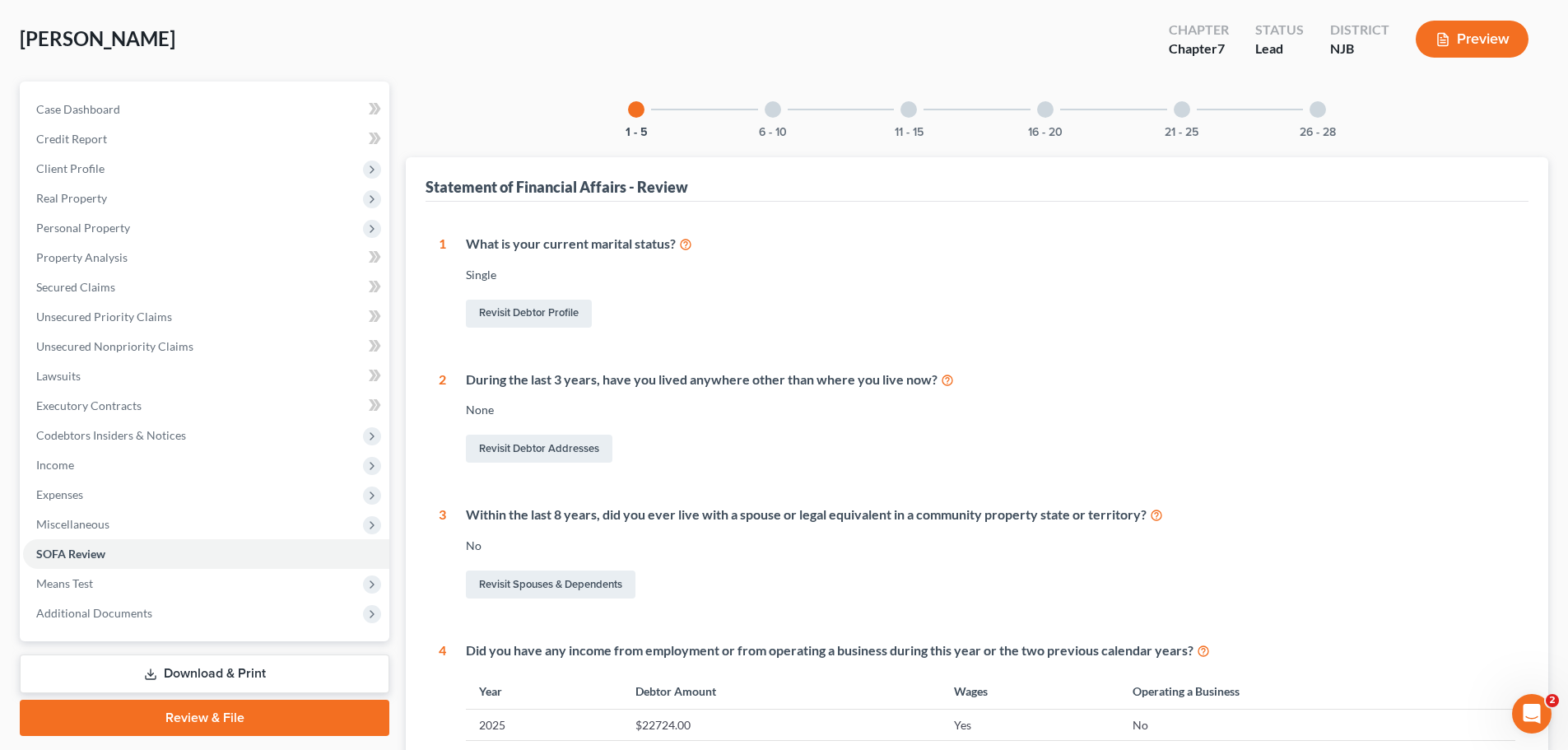
click at [776, 117] on div at bounding box center [773, 110] width 17 height 17
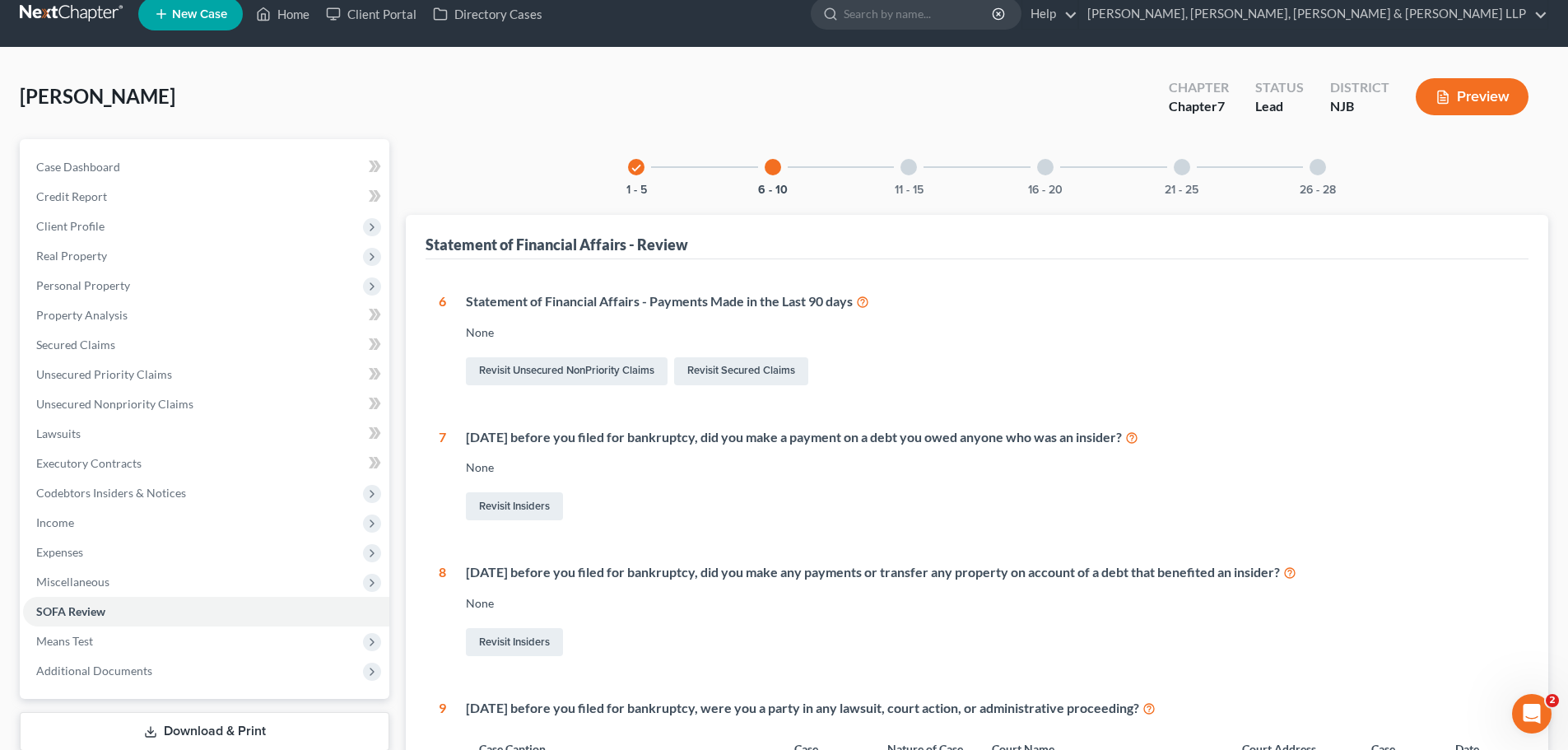
scroll to position [0, 0]
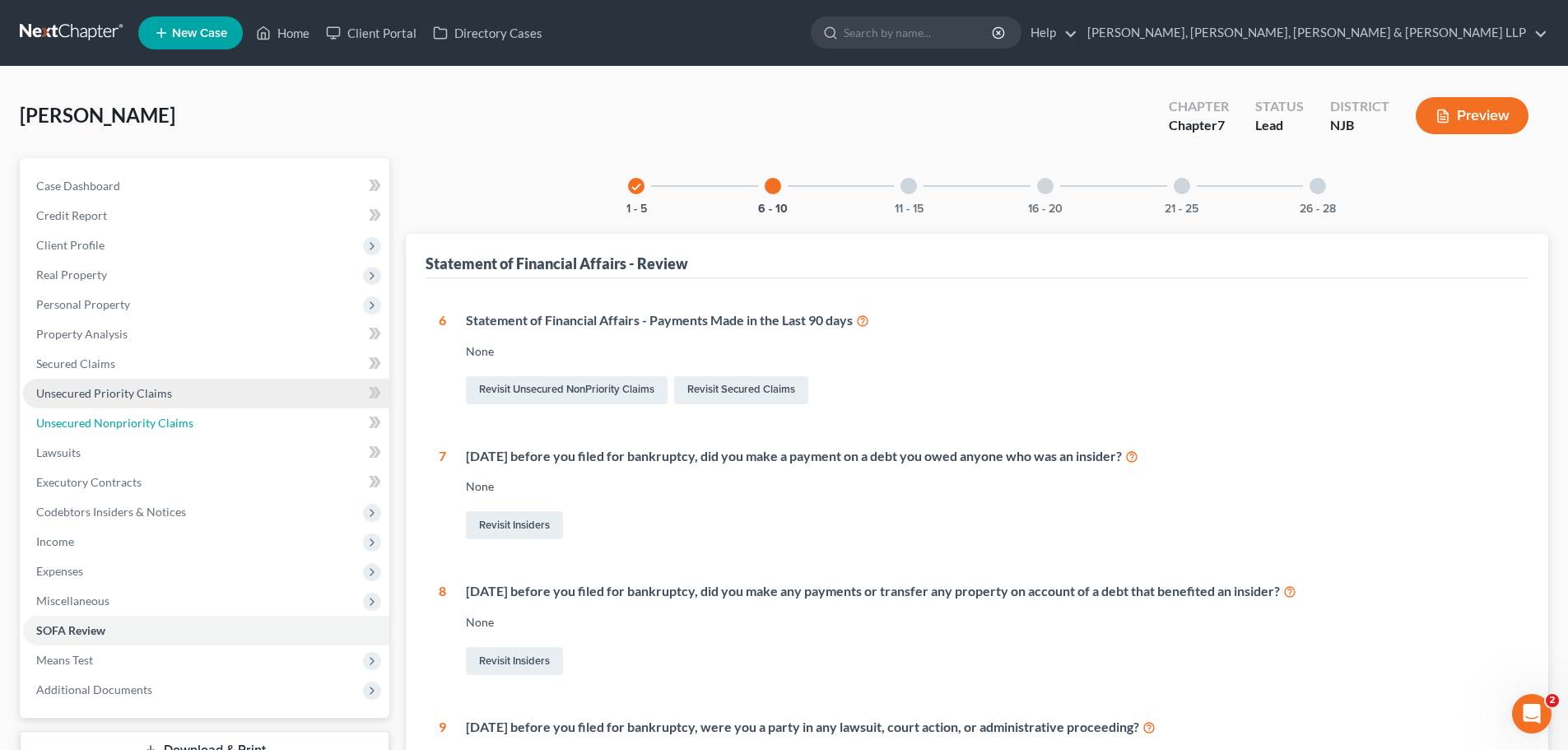
drag, startPoint x: 155, startPoint y: 423, endPoint x: 212, endPoint y: 380, distance: 71.4
click at [155, 423] on span "Unsecured Nonpriority Claims" at bounding box center [115, 423] width 157 height 14
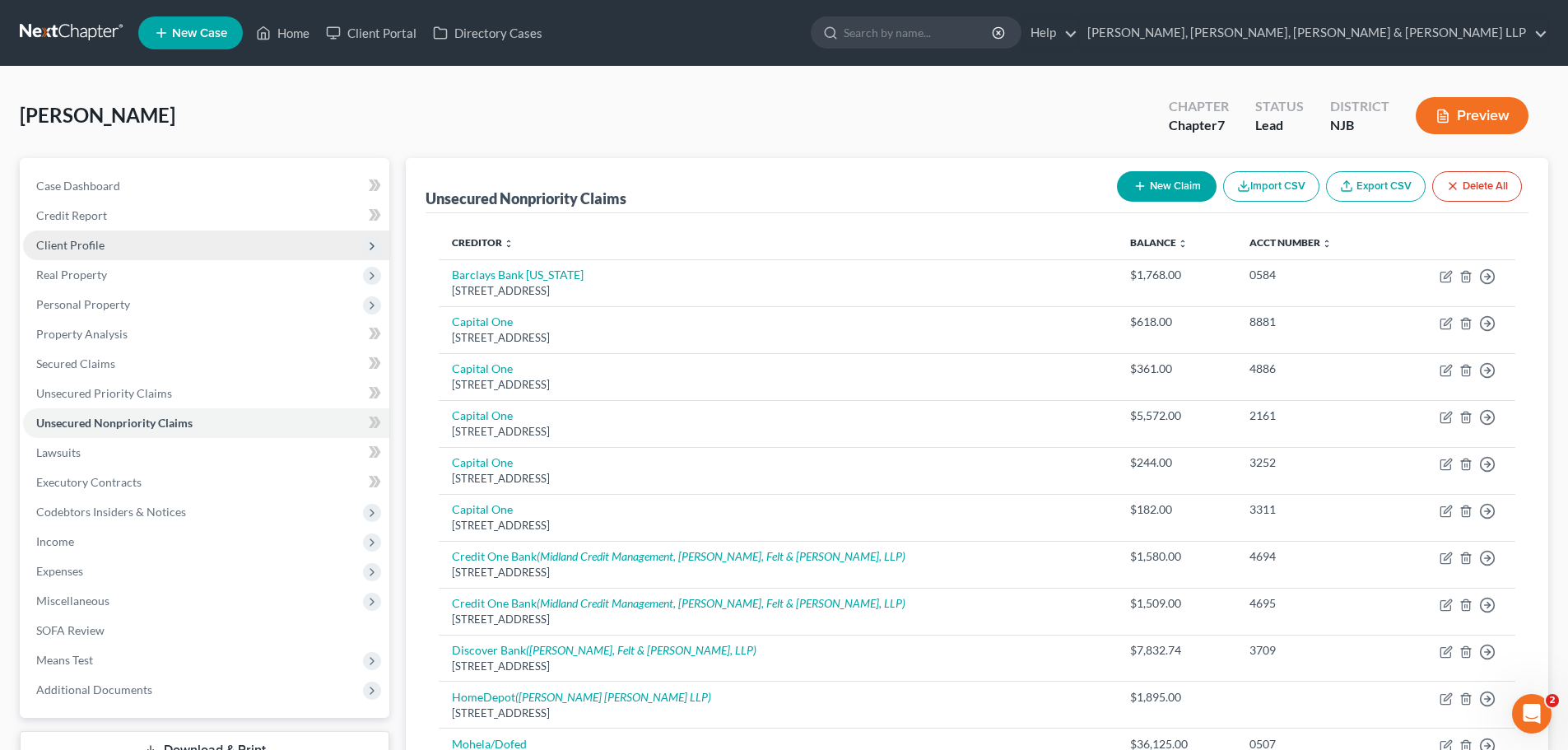
click at [91, 250] on span "Client Profile" at bounding box center [70, 245] width 68 height 14
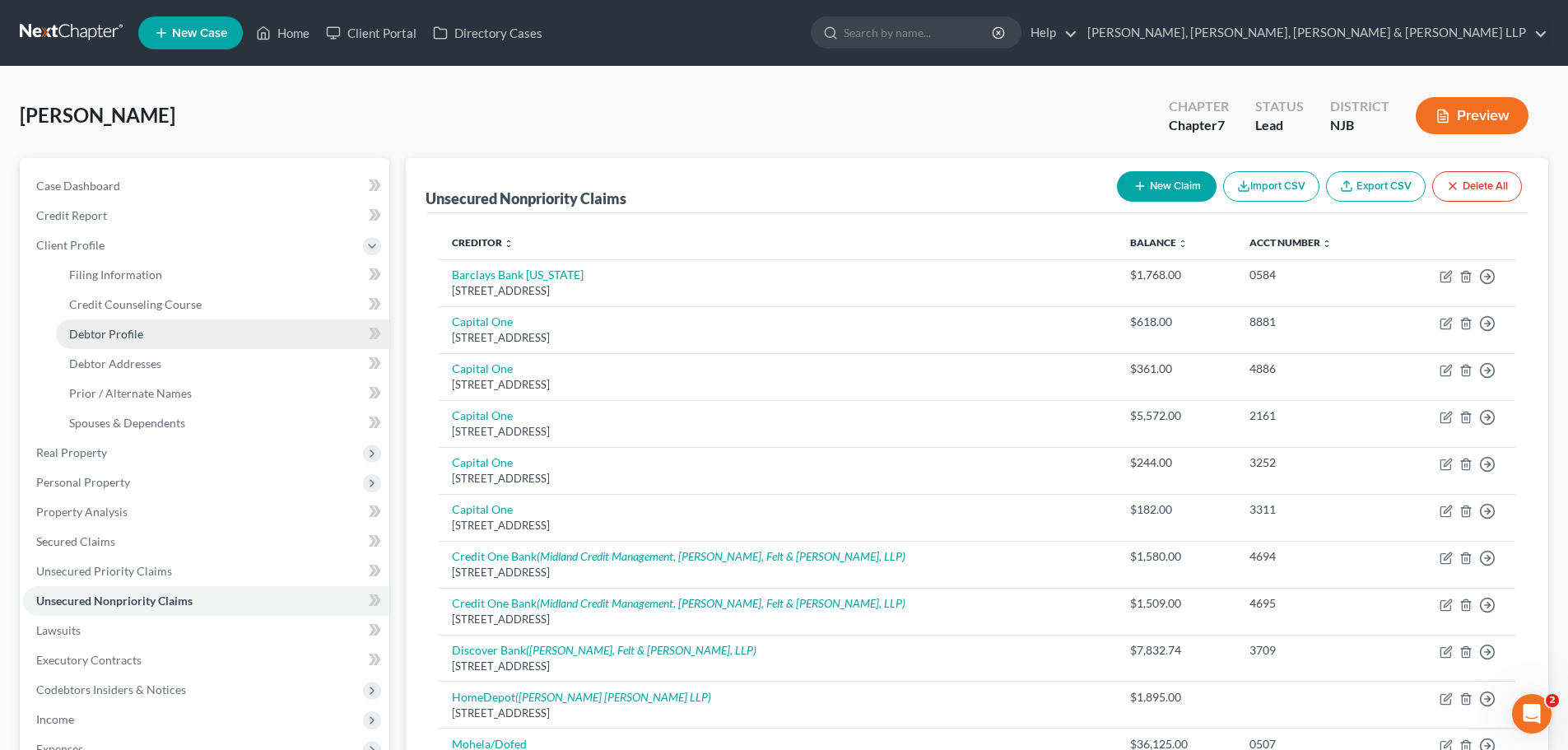
click at [145, 347] on link "Debtor Profile" at bounding box center [222, 333] width 333 height 30
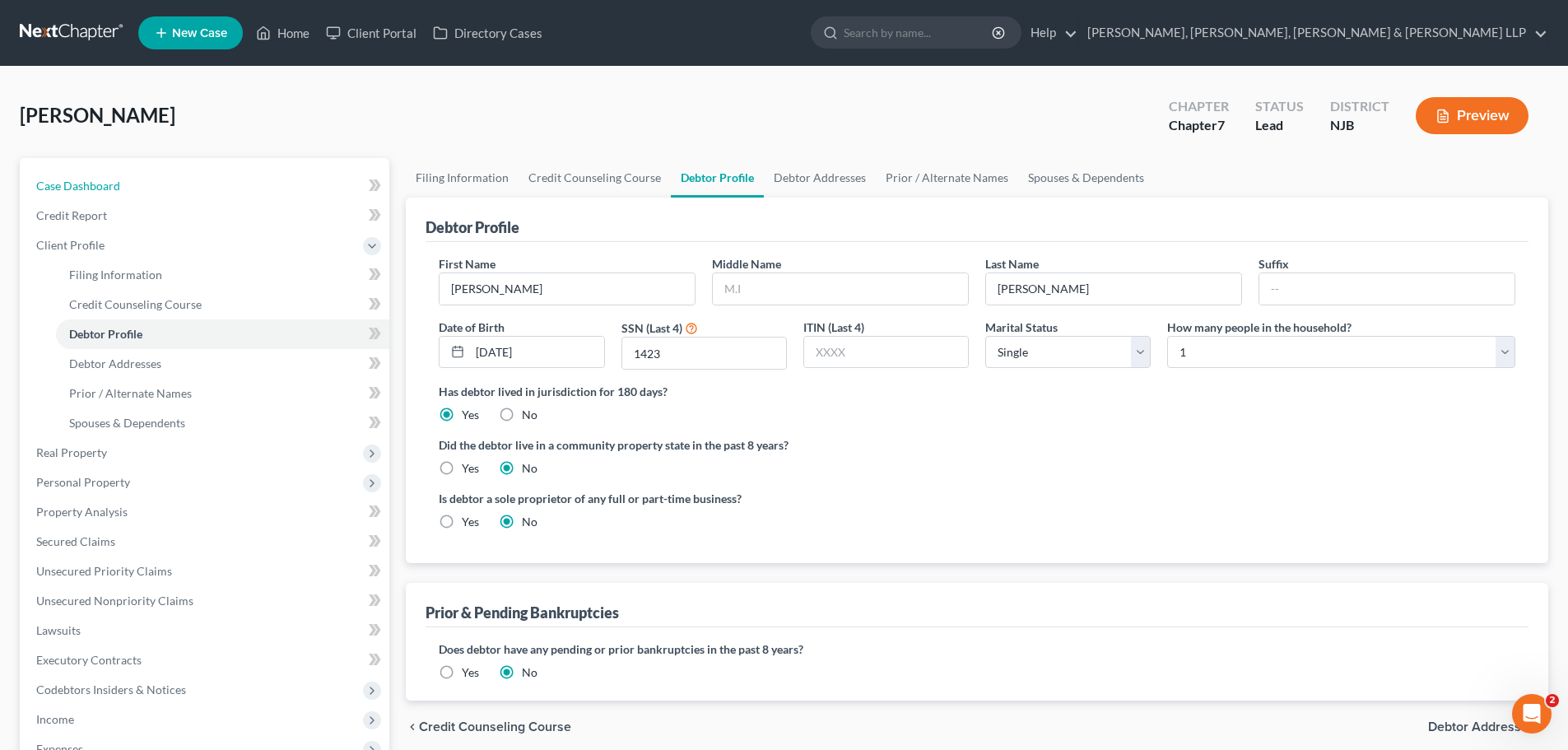
drag, startPoint x: 144, startPoint y: 183, endPoint x: 1419, endPoint y: 144, distance: 1275.6
click at [144, 183] on link "Case Dashboard" at bounding box center [206, 186] width 366 height 30
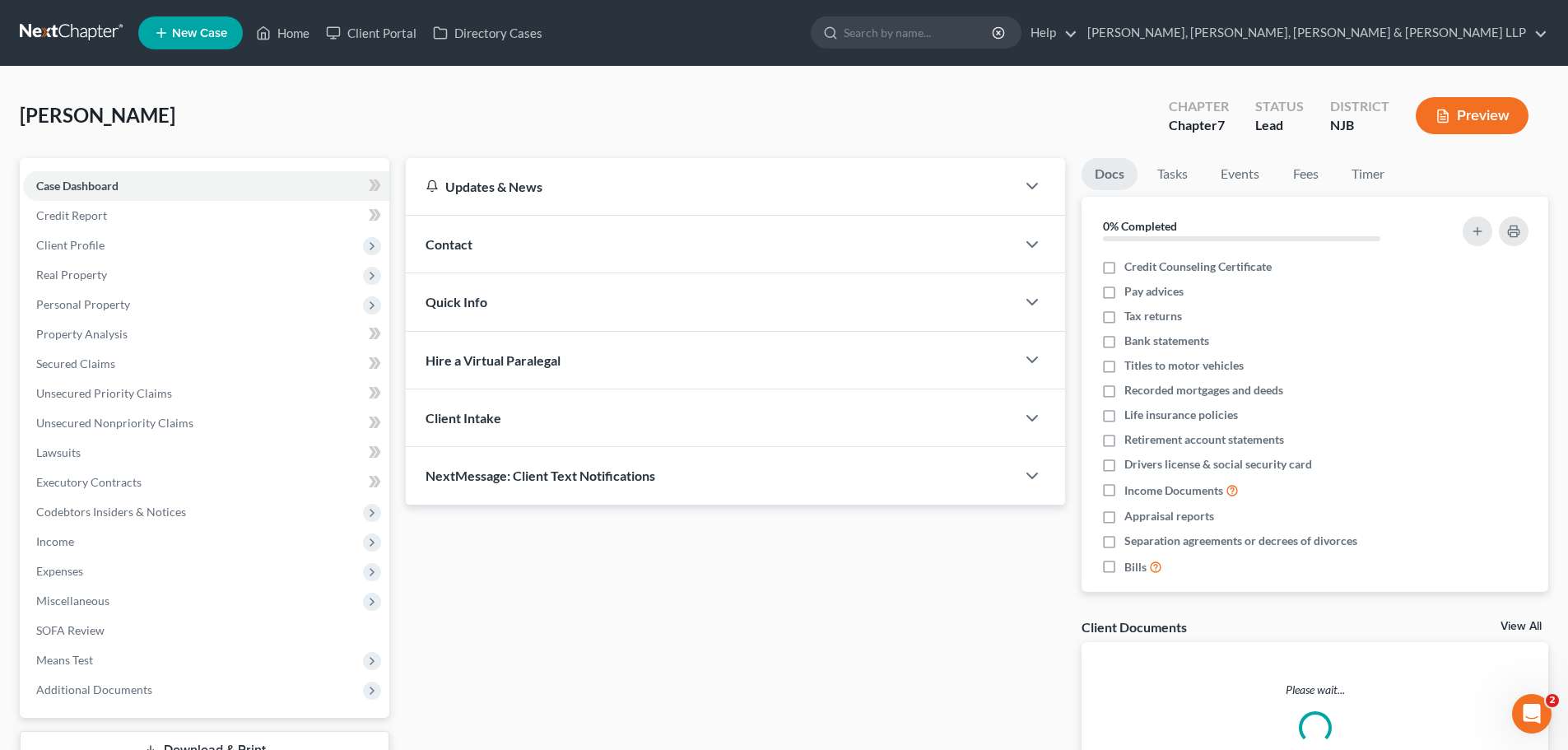
click at [1405, 175] on ul "Docs Tasks Events Fees Timer" at bounding box center [1315, 177] width 467 height 39
click at [1382, 175] on link "Timer" at bounding box center [1368, 174] width 59 height 32
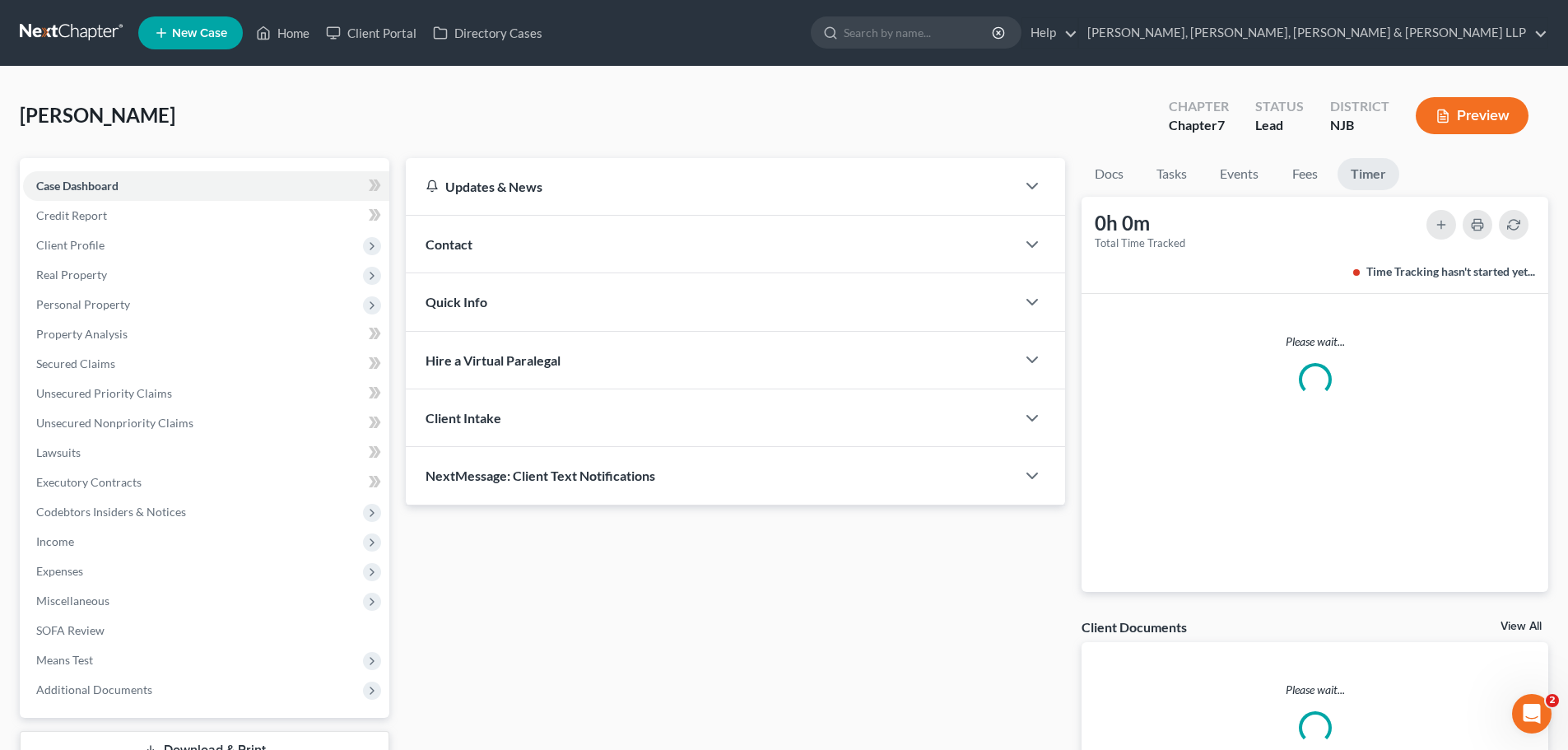
click at [1349, 178] on link "Timer" at bounding box center [1368, 174] width 62 height 32
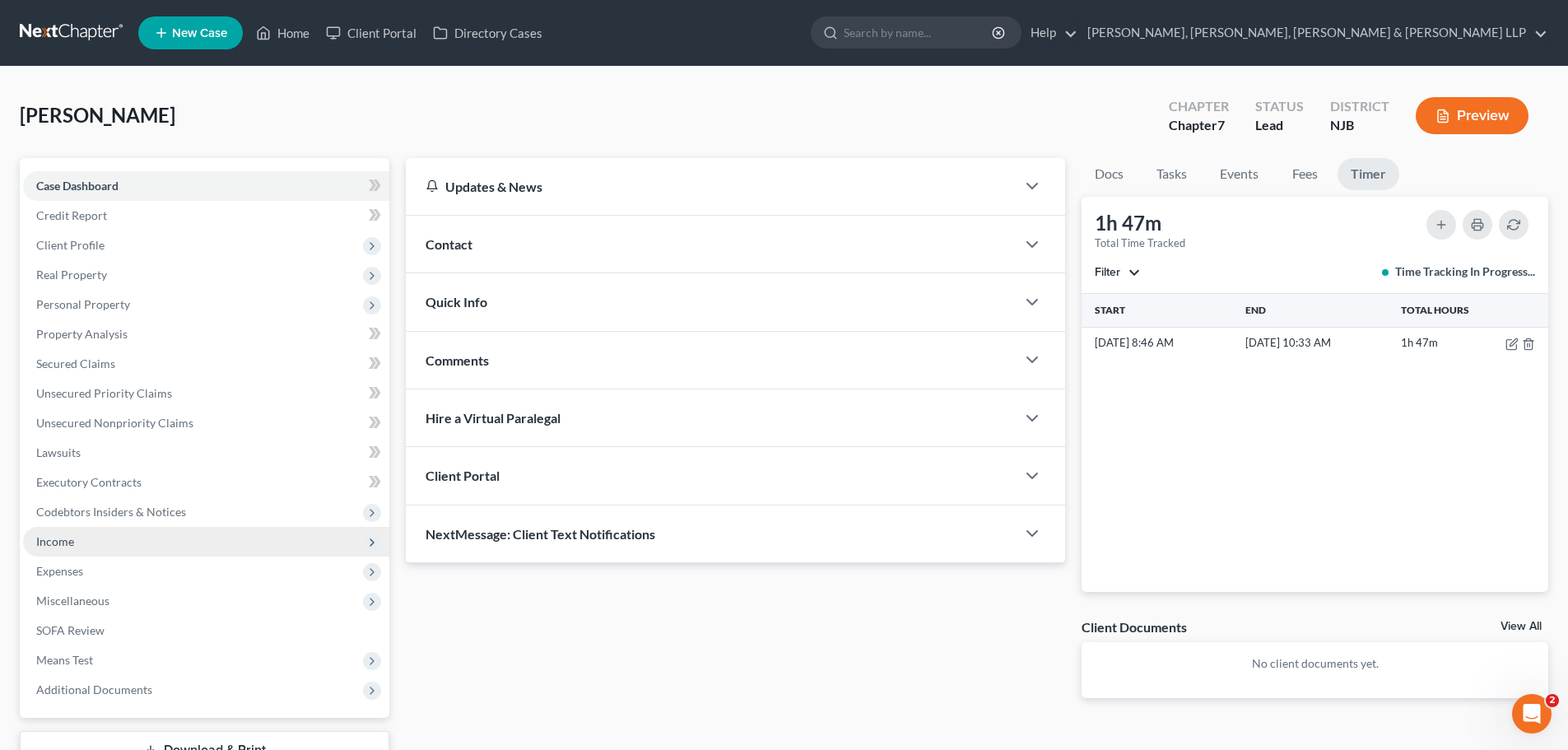
drag, startPoint x: 83, startPoint y: 541, endPoint x: 120, endPoint y: 554, distance: 39.2
click at [83, 541] on span "Income" at bounding box center [206, 541] width 366 height 30
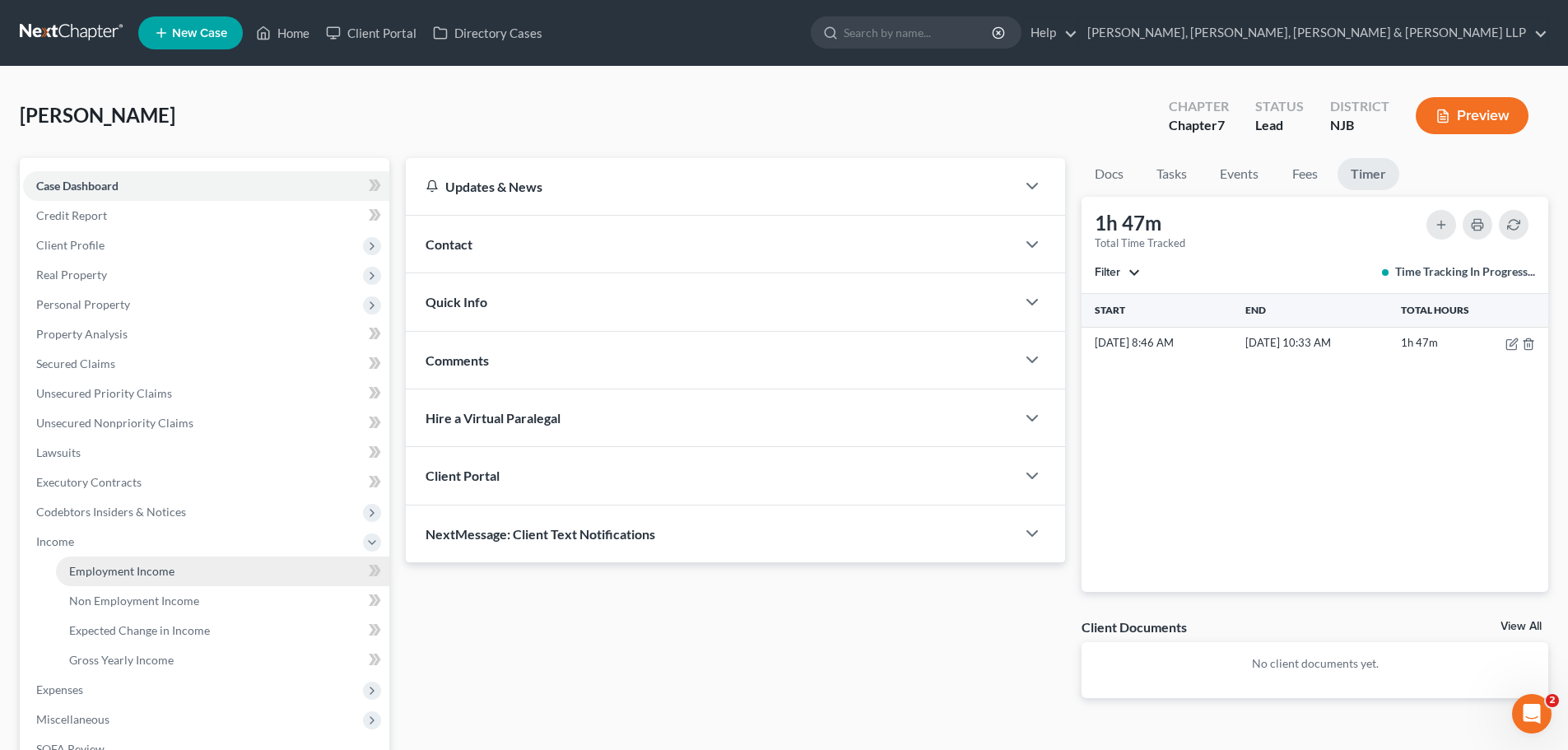
click at [116, 567] on span "Employment Income" at bounding box center [122, 570] width 105 height 14
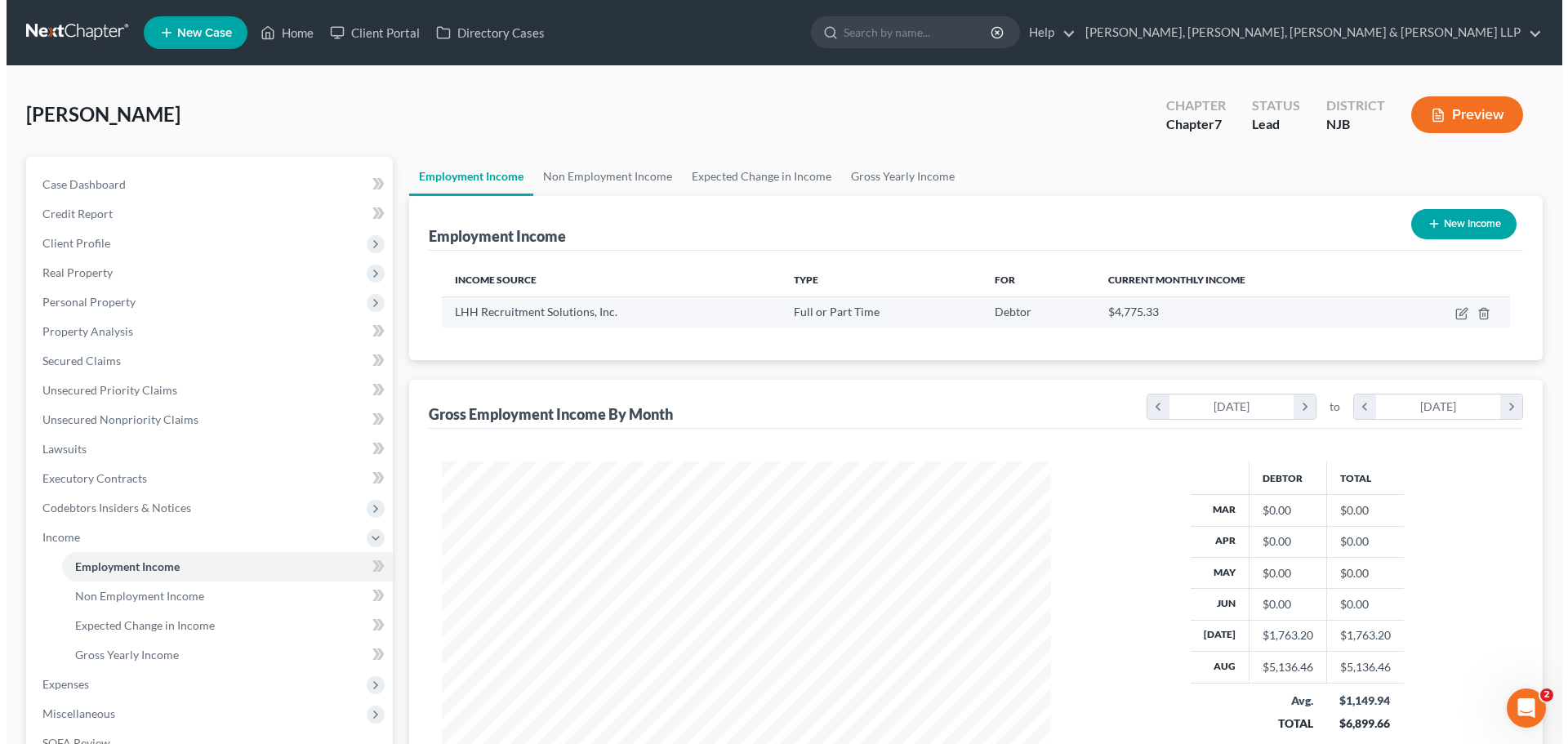
scroll to position [305, 642]
click at [1457, 311] on icon "button" at bounding box center [1456, 311] width 8 height 8
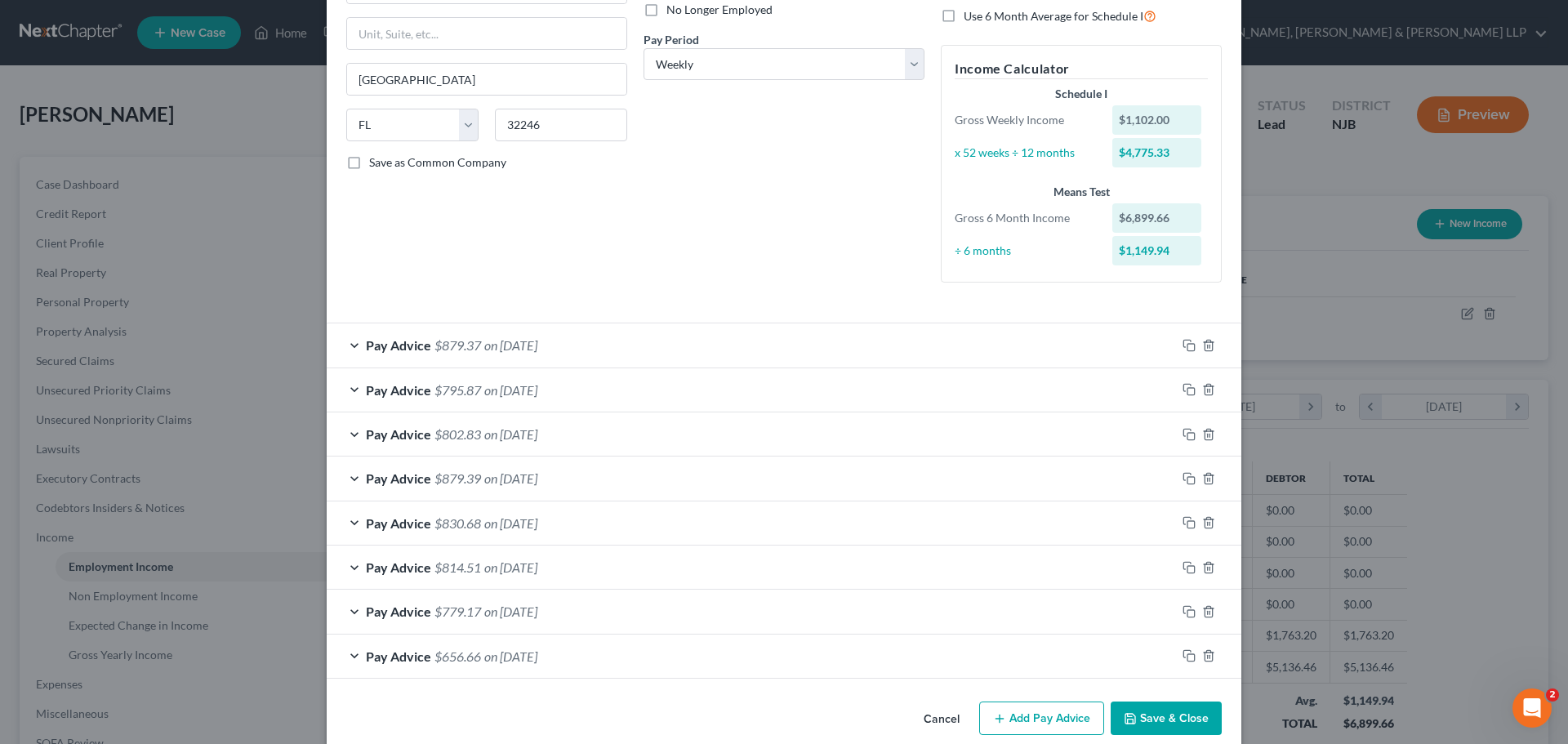
scroll to position [252, 0]
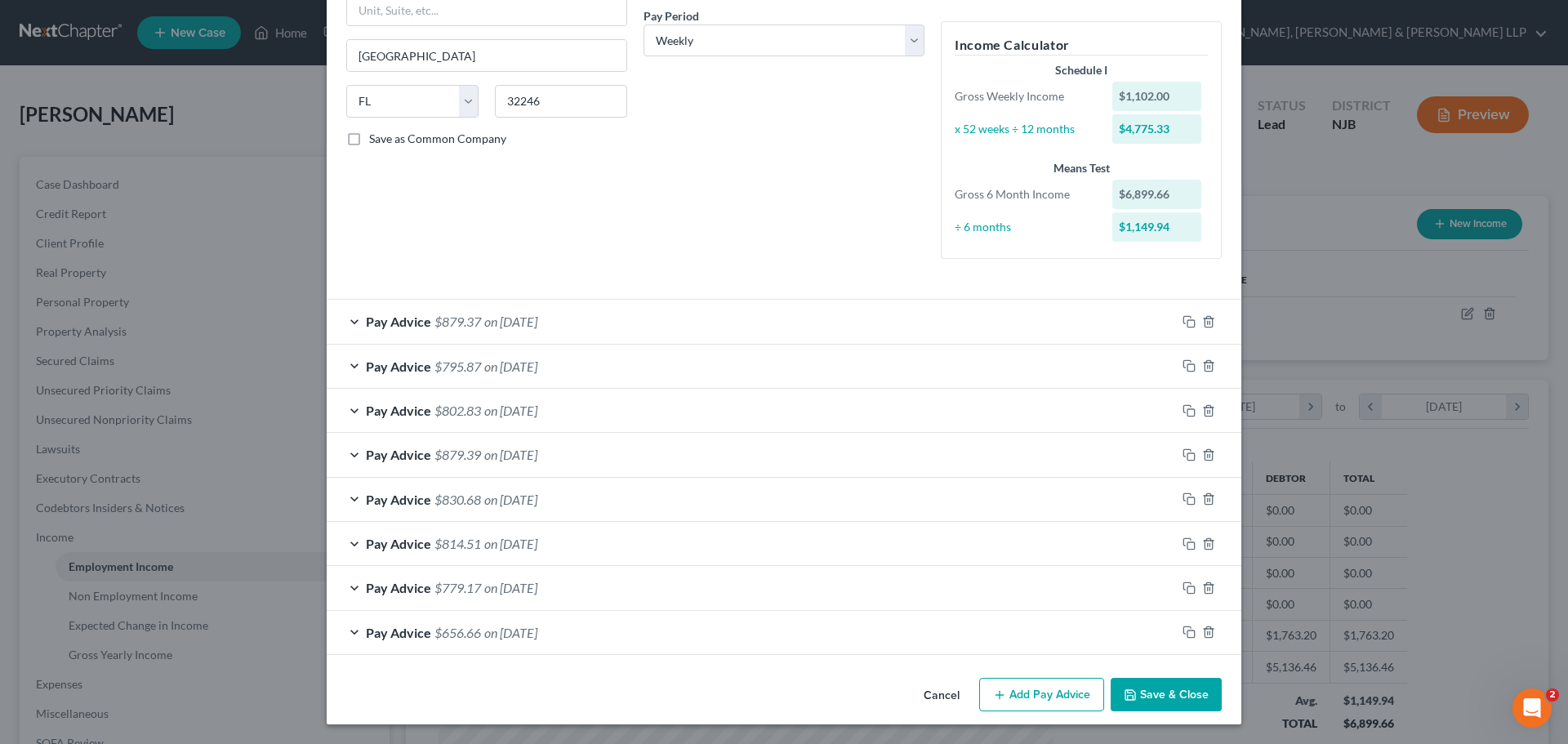
click at [1013, 690] on button "Add Pay Advice" at bounding box center [1041, 695] width 125 height 34
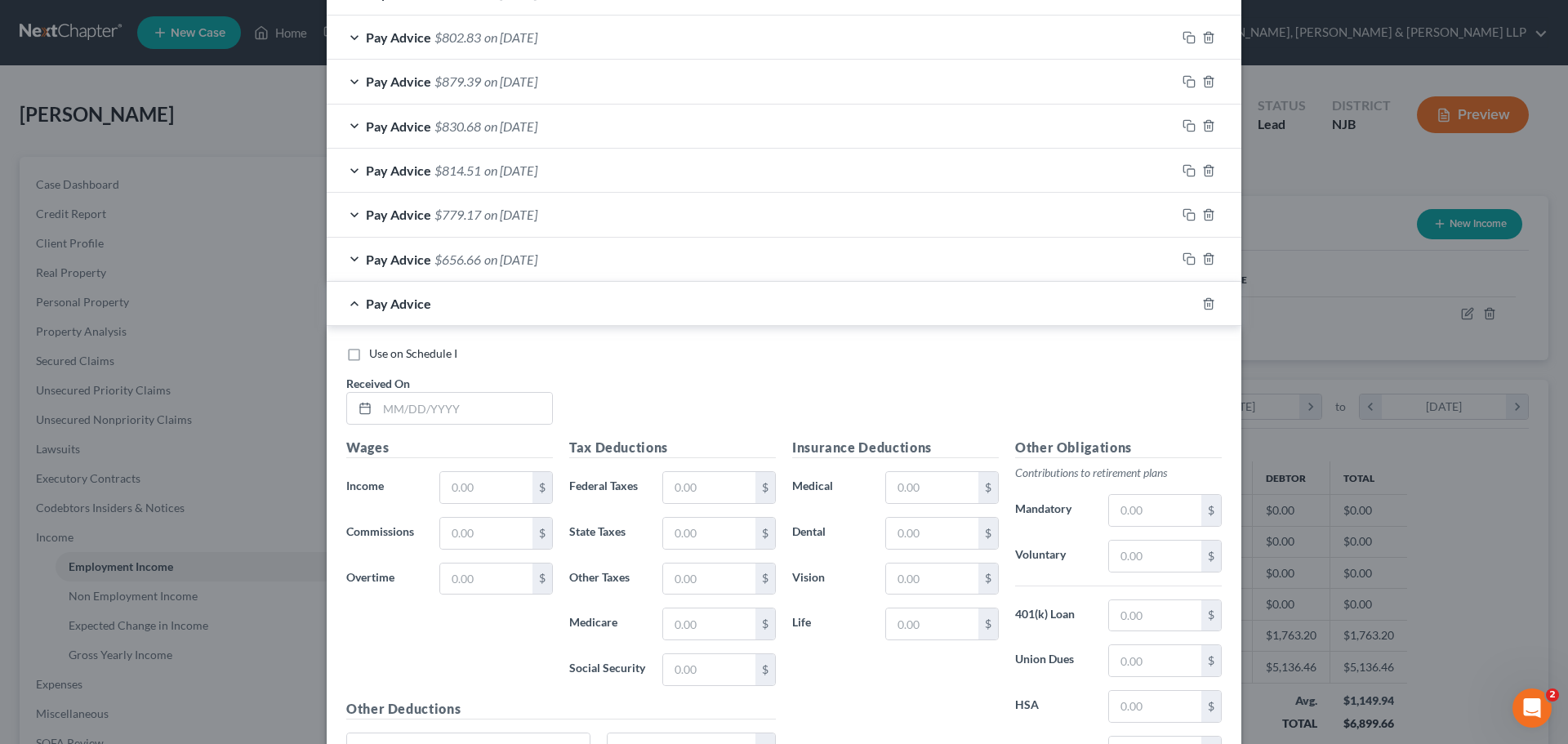
scroll to position [660, 0]
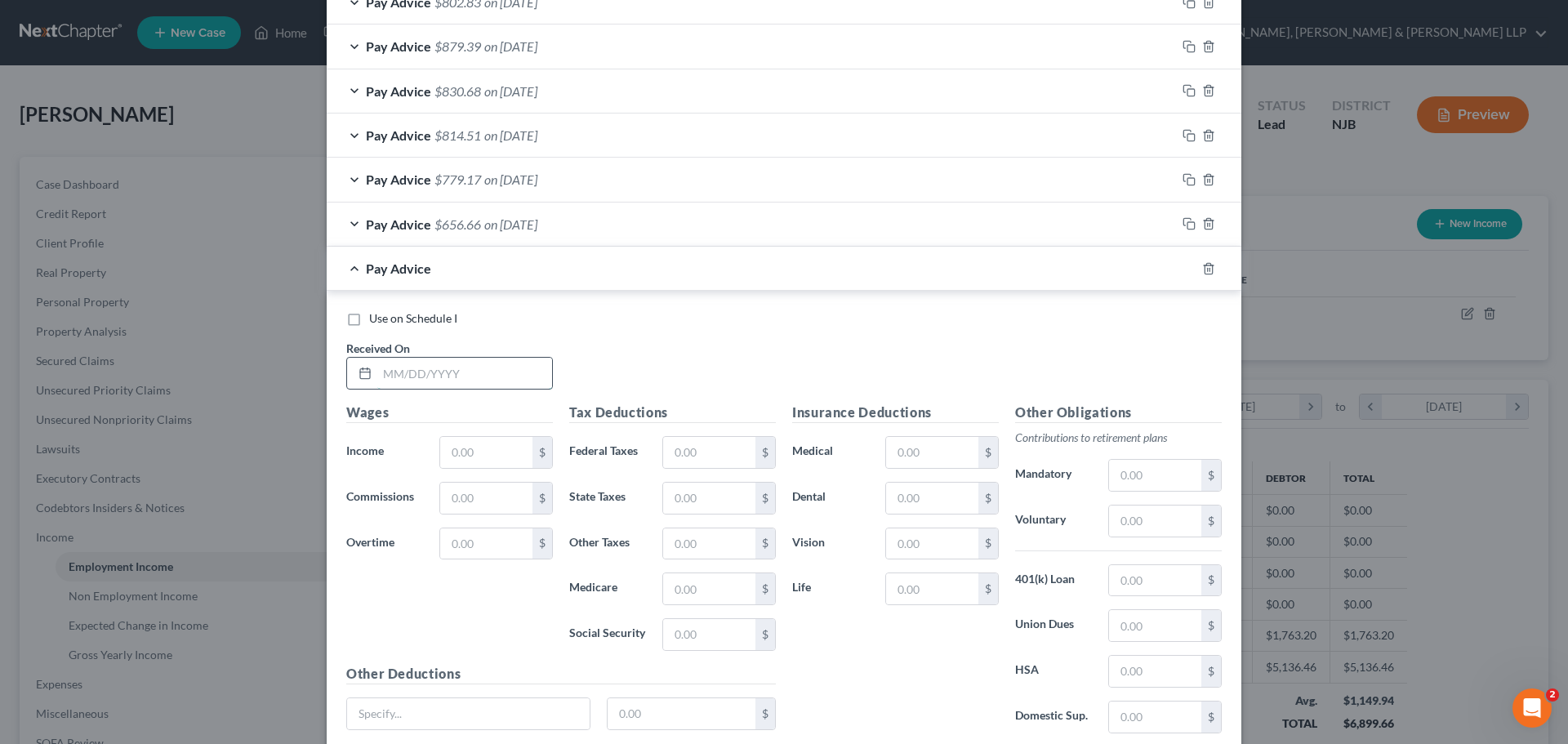
click at [434, 376] on input "text" at bounding box center [465, 372] width 175 height 31
click at [467, 439] on input "text" at bounding box center [486, 452] width 92 height 31
click at [728, 459] on input "text" at bounding box center [709, 452] width 92 height 31
click at [705, 481] on div "Tax Deductions Federal Taxes 328.95 $ State Taxes $ Other Taxes $ Medicare $ So…" at bounding box center [672, 533] width 223 height 261
click at [700, 498] on input "text" at bounding box center [709, 497] width 92 height 31
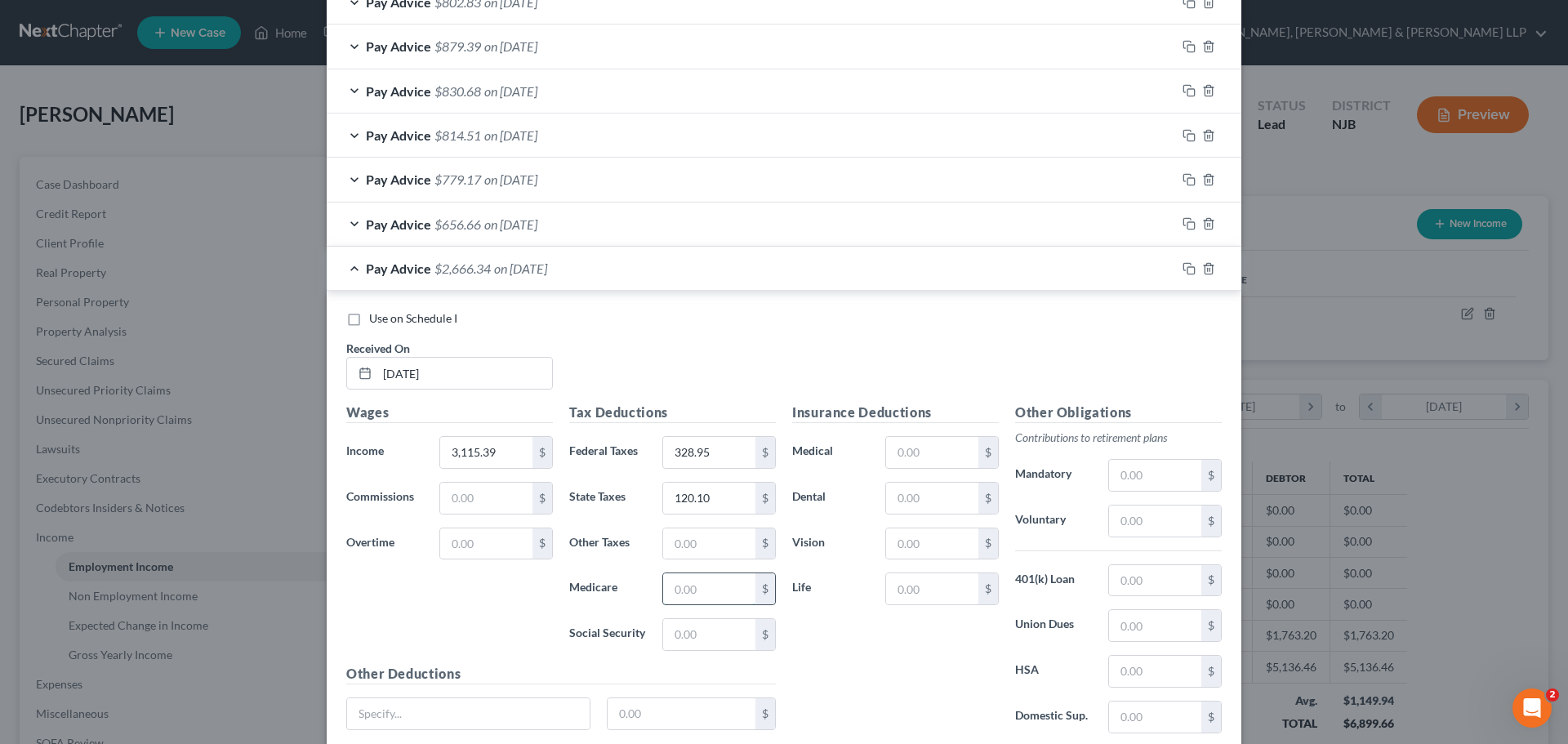
click at [692, 597] on input "text" at bounding box center [709, 588] width 92 height 31
click at [695, 636] on input "text" at bounding box center [709, 634] width 92 height 31
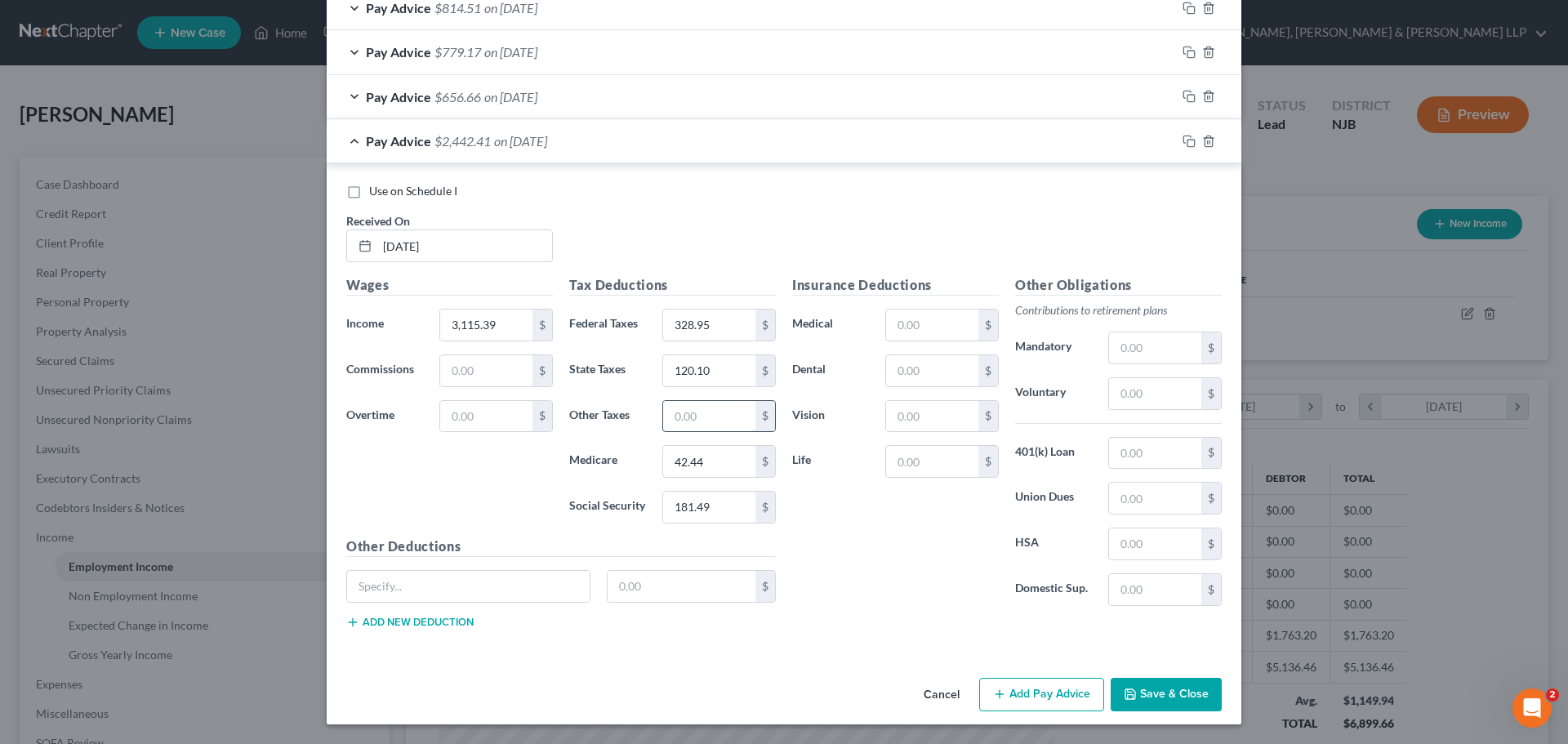
click at [674, 411] on input "text" at bounding box center [709, 416] width 92 height 31
click at [888, 336] on input "text" at bounding box center [932, 325] width 92 height 31
click at [913, 363] on input "text" at bounding box center [932, 370] width 92 height 31
click at [918, 423] on input "text" at bounding box center [932, 416] width 92 height 31
click at [920, 467] on input "text" at bounding box center [932, 461] width 92 height 31
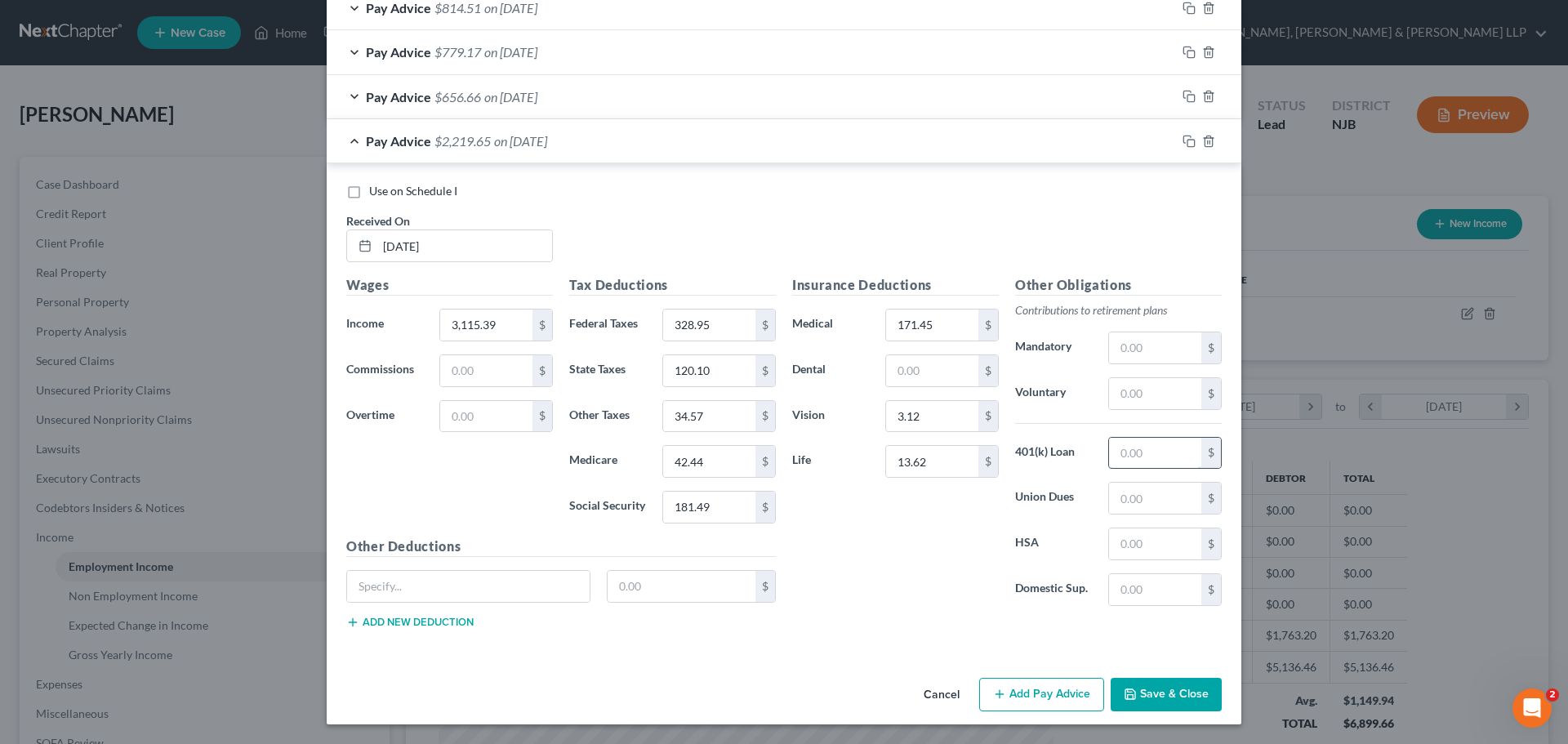
click at [1142, 449] on input "text" at bounding box center [1155, 453] width 92 height 31
click at [1135, 393] on input "text" at bounding box center [1155, 393] width 92 height 31
click at [1050, 685] on button "Add Pay Advice" at bounding box center [1041, 695] width 125 height 34
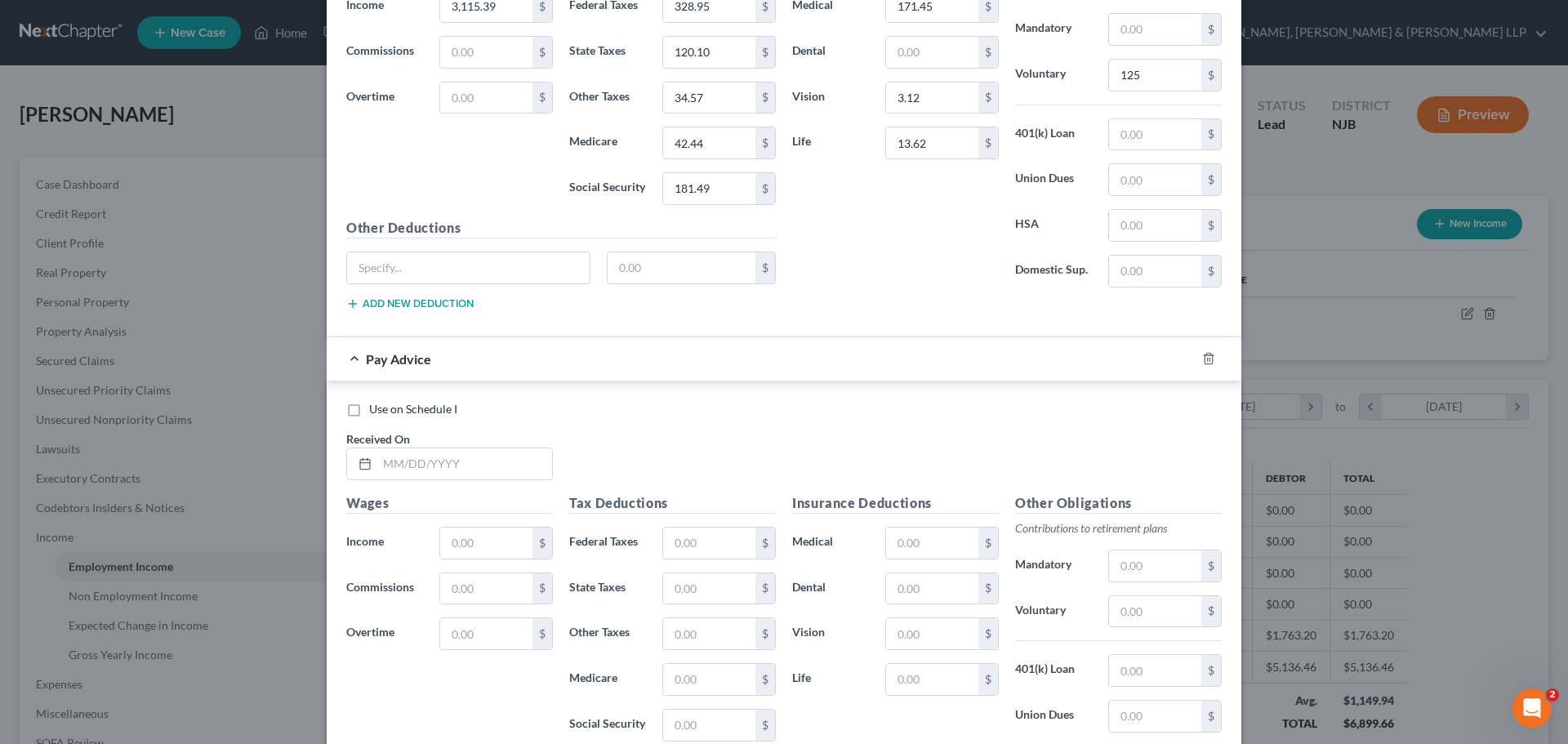
scroll to position [1114, 0]
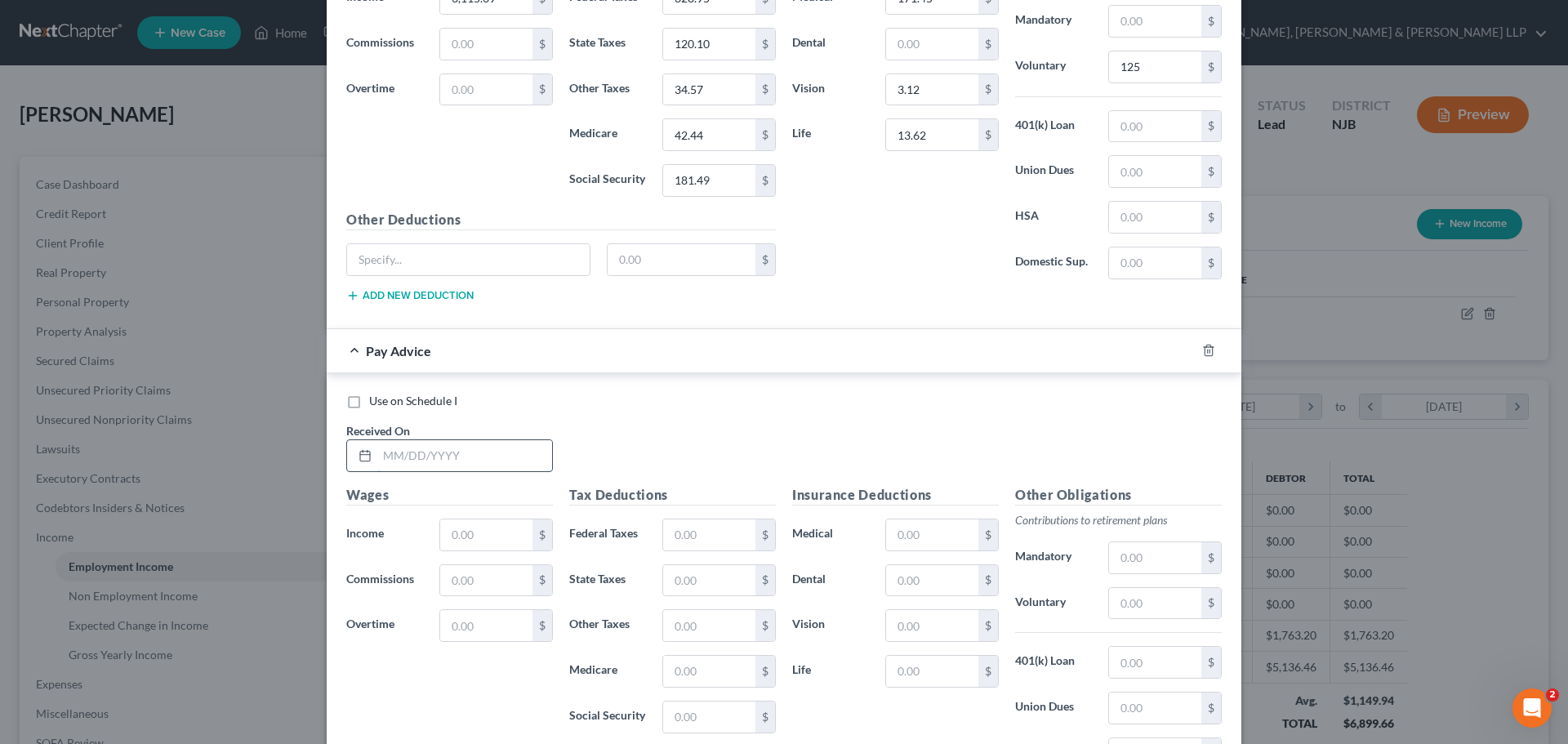
click at [466, 460] on input "text" at bounding box center [465, 455] width 175 height 31
click at [470, 540] on input "text" at bounding box center [486, 534] width 92 height 31
click at [701, 553] on div "Tax Deductions Federal Taxes $ State Taxes $ Other Taxes $ Medicare $ Social Se…" at bounding box center [672, 615] width 223 height 261
click at [696, 536] on input "text" at bounding box center [709, 534] width 92 height 31
click at [695, 588] on input "text" at bounding box center [709, 580] width 92 height 31
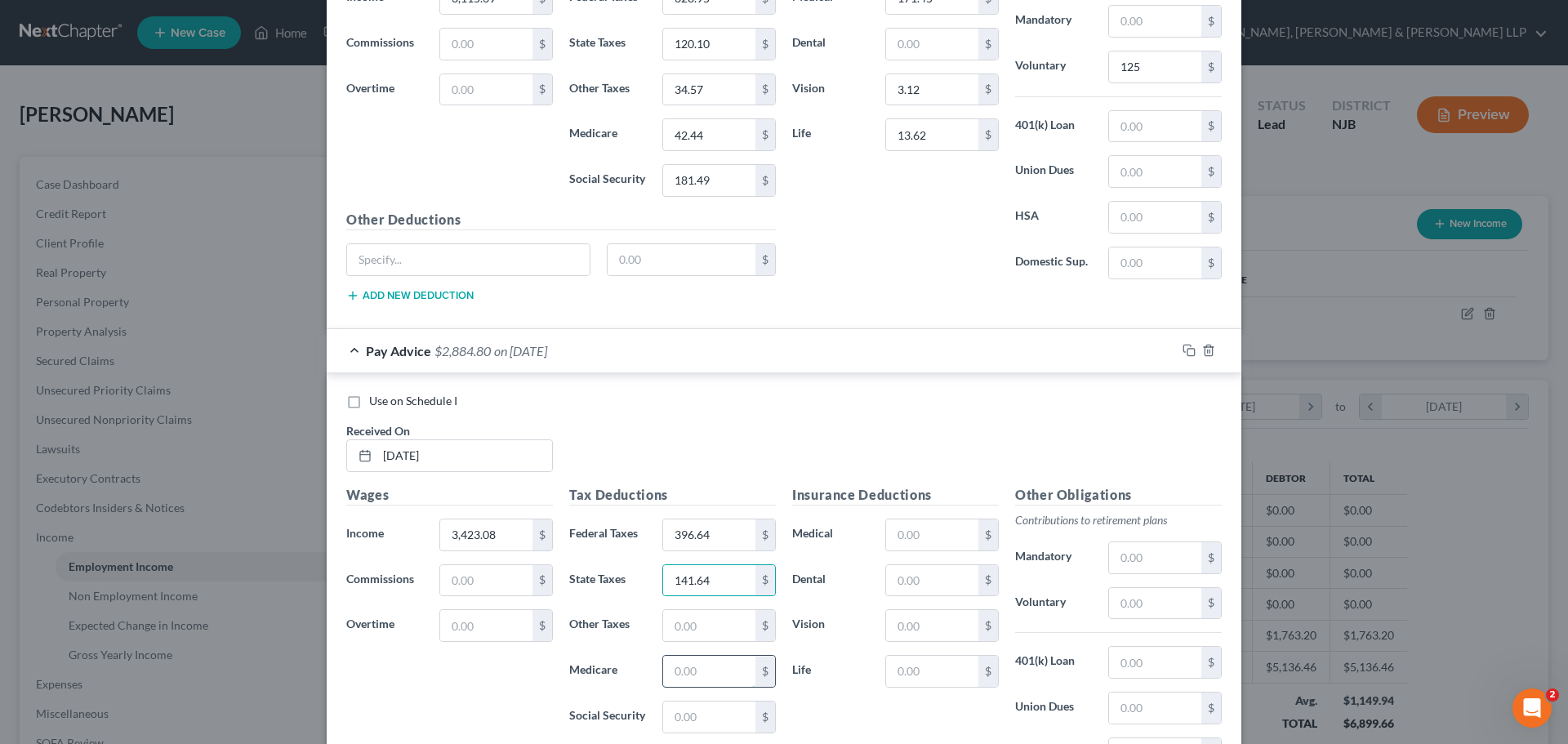
click at [686, 684] on input "text" at bounding box center [709, 670] width 92 height 31
click at [683, 723] on input "text" at bounding box center [709, 716] width 92 height 31
drag, startPoint x: 712, startPoint y: 648, endPoint x: 713, endPoint y: 632, distance: 16.0
click at [712, 648] on div "Tax Deductions Federal Taxes 396.64 $ State Taxes 141.64 $ Other Taxes $ Medica…" at bounding box center [672, 615] width 223 height 261
click at [713, 632] on input "text" at bounding box center [709, 625] width 92 height 31
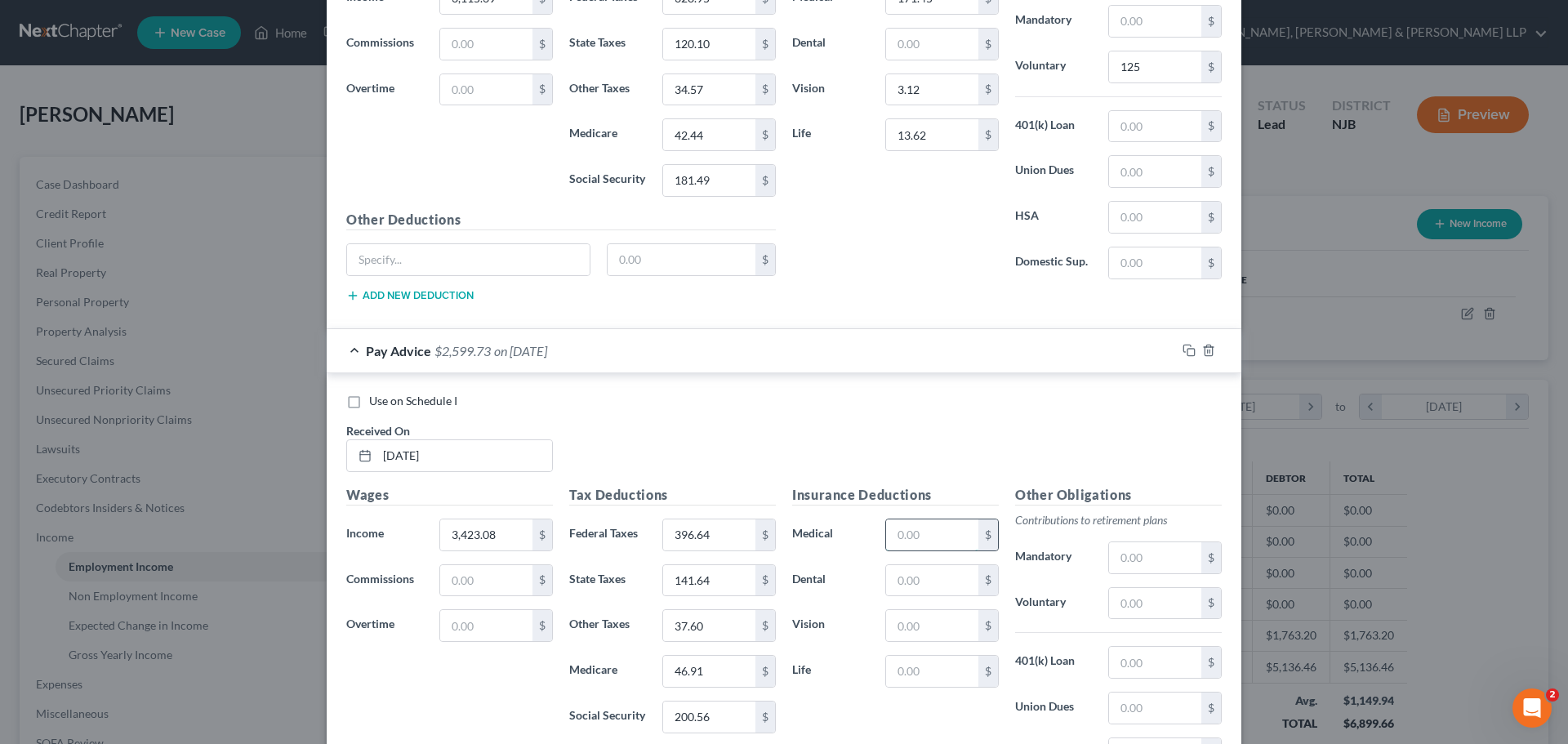
click at [922, 540] on input "text" at bounding box center [932, 534] width 92 height 31
click at [910, 590] on input "text" at bounding box center [932, 580] width 92 height 31
click at [898, 630] on input "text" at bounding box center [932, 625] width 92 height 31
click at [898, 675] on input "text" at bounding box center [932, 670] width 92 height 31
click at [1109, 606] on input "text" at bounding box center [1155, 603] width 92 height 31
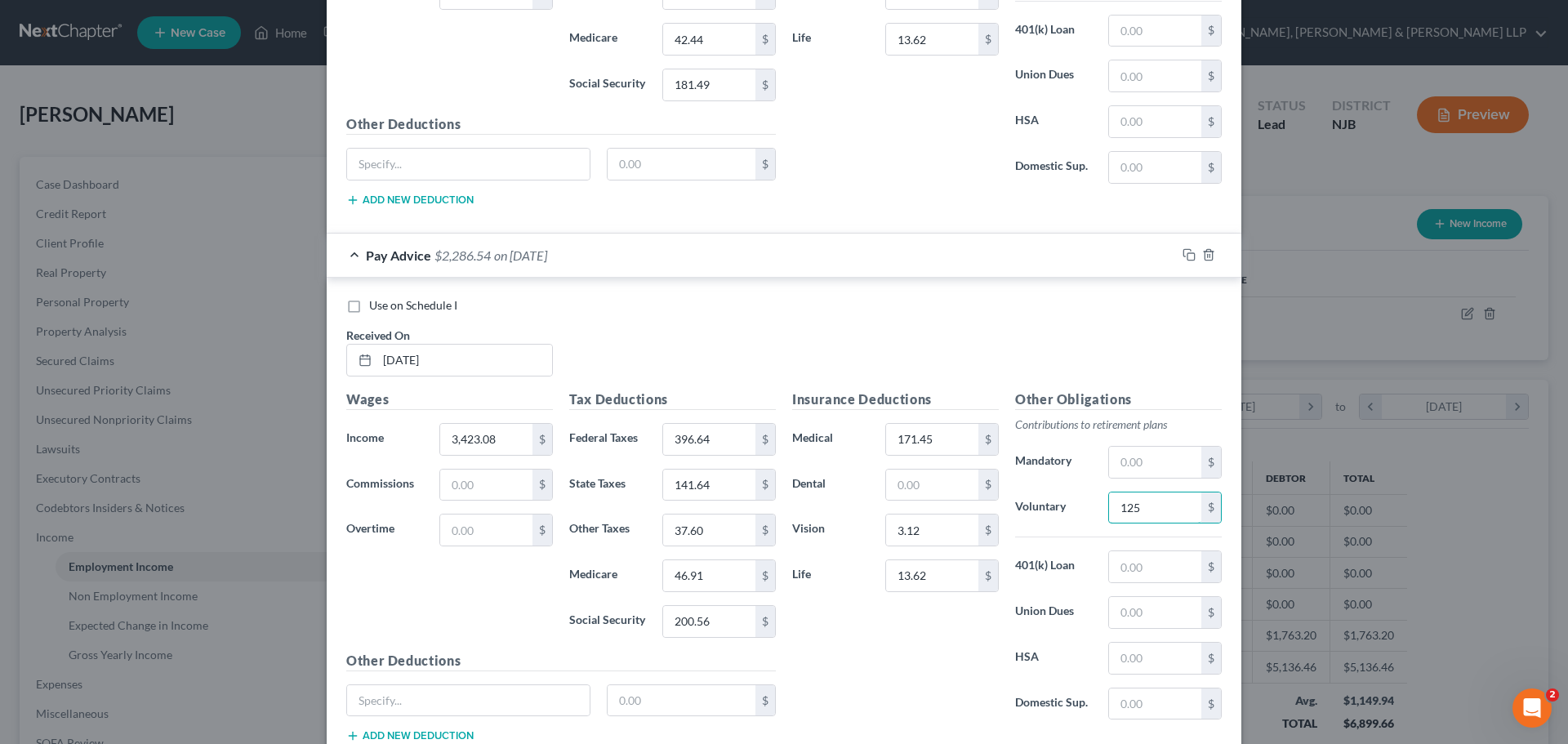
scroll to position [1324, 0]
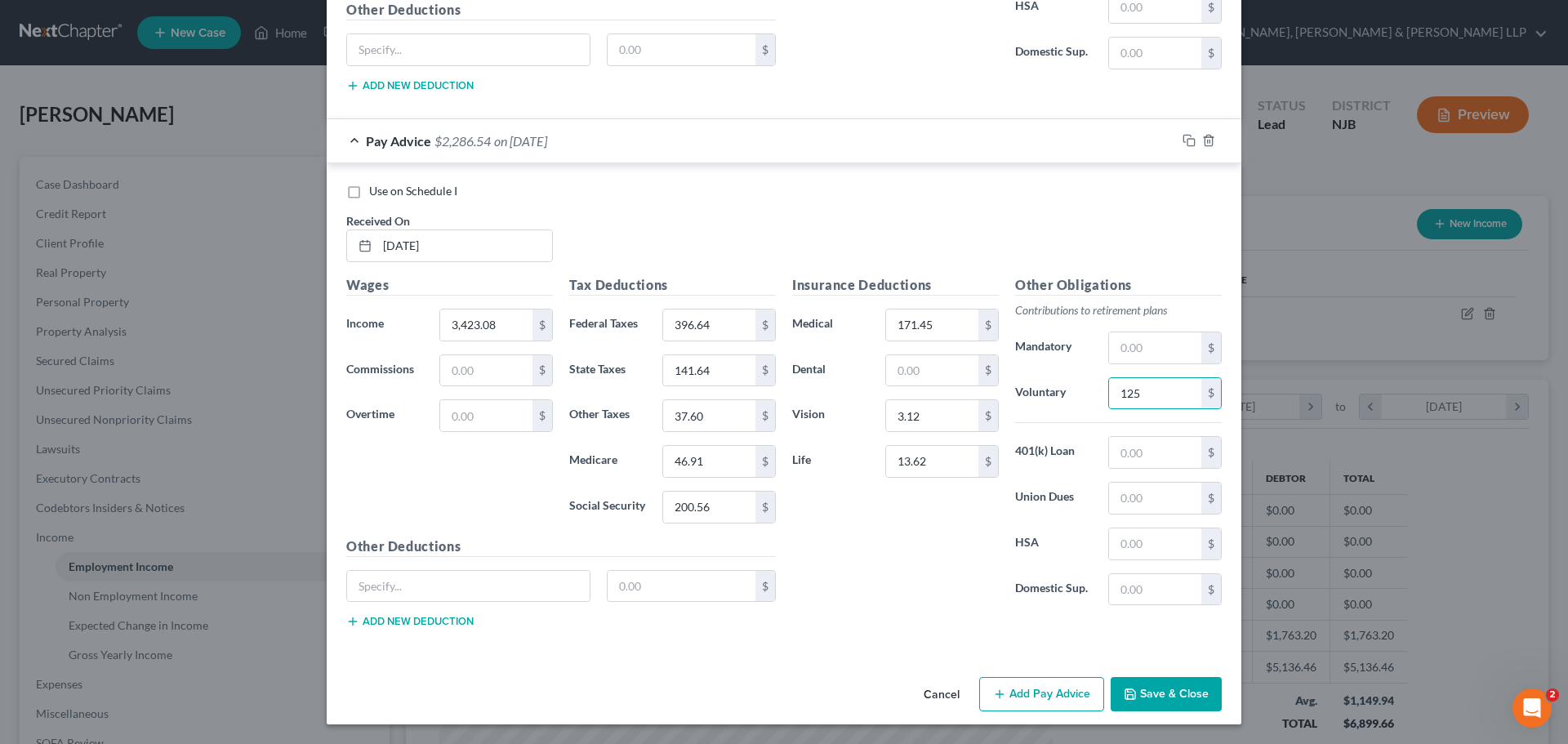
click at [1040, 686] on button "Add Pay Advice" at bounding box center [1041, 694] width 125 height 34
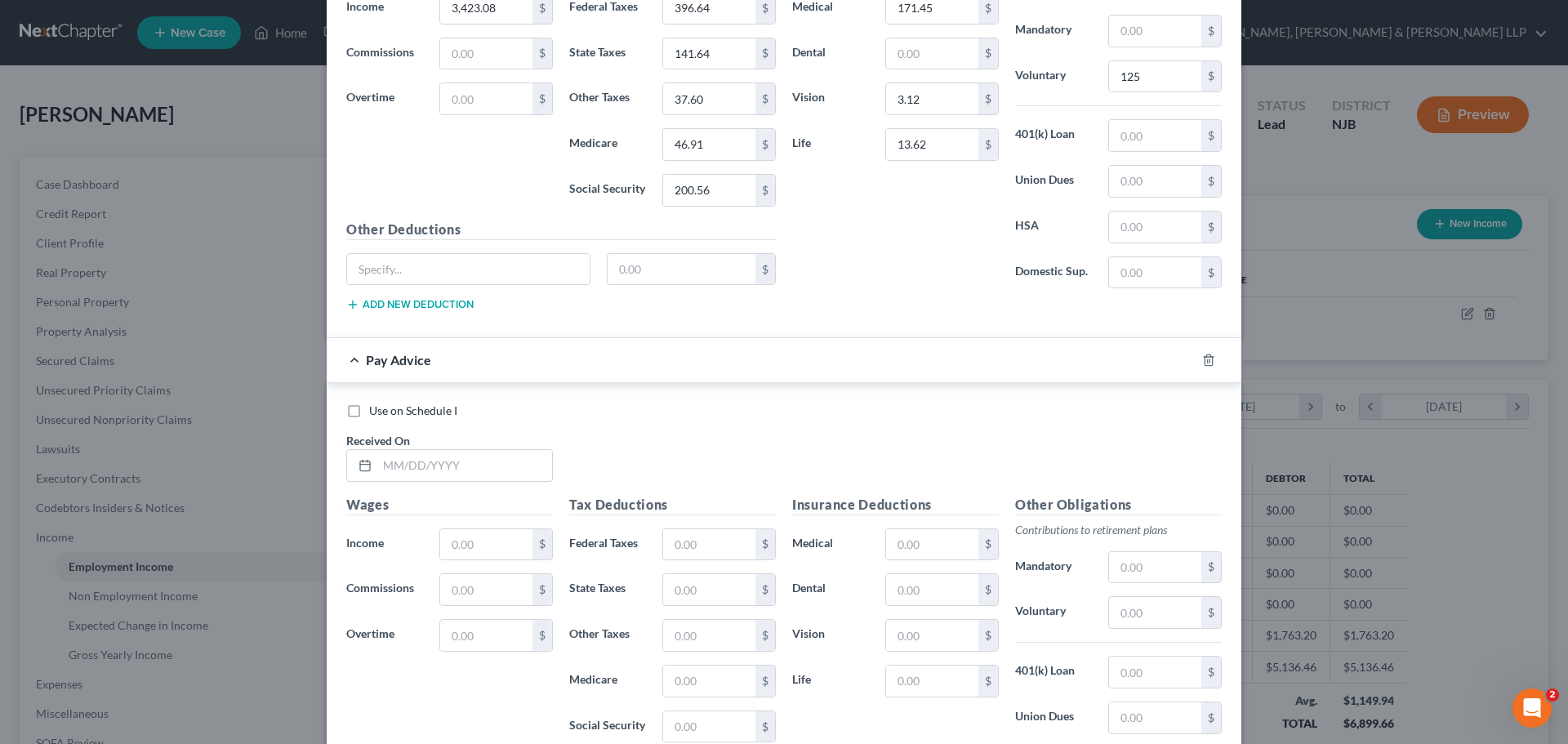
scroll to position [1650, 0]
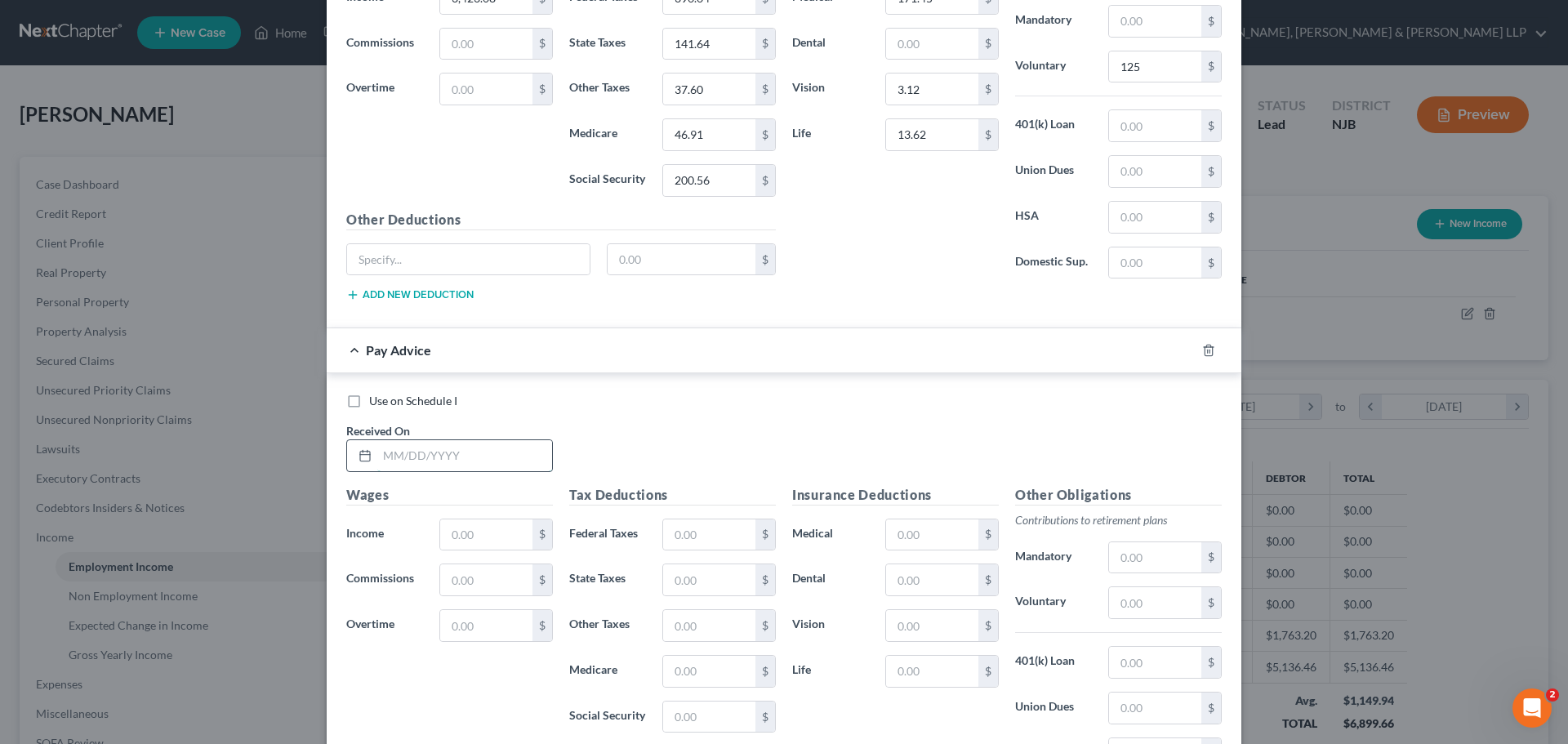
click at [442, 466] on input "text" at bounding box center [465, 455] width 175 height 31
click at [486, 538] on input "text" at bounding box center [486, 534] width 92 height 31
click at [667, 538] on input "text" at bounding box center [709, 534] width 92 height 31
click at [685, 590] on input "text" at bounding box center [709, 579] width 92 height 31
click at [707, 659] on input "text" at bounding box center [709, 670] width 92 height 31
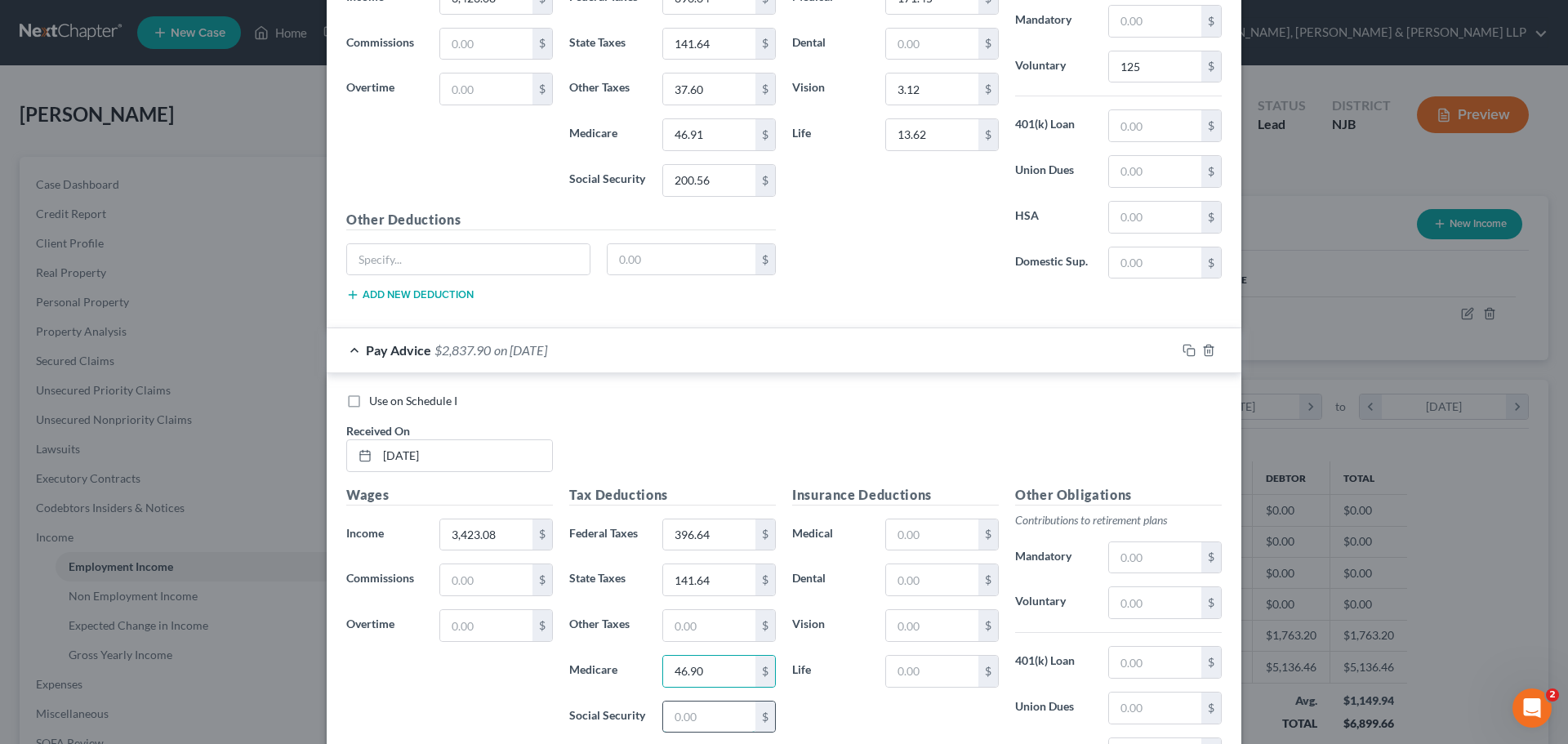
click at [715, 712] on input "text" at bounding box center [709, 716] width 92 height 31
click at [679, 623] on input "text" at bounding box center [709, 625] width 92 height 31
click at [923, 536] on input "text" at bounding box center [932, 534] width 92 height 31
drag, startPoint x: 913, startPoint y: 608, endPoint x: 913, endPoint y: 618, distance: 10.0
click at [913, 613] on div "Insurance Deductions Medical 171.45 $ Dental $ Vision $ Life $" at bounding box center [895, 656] width 223 height 344
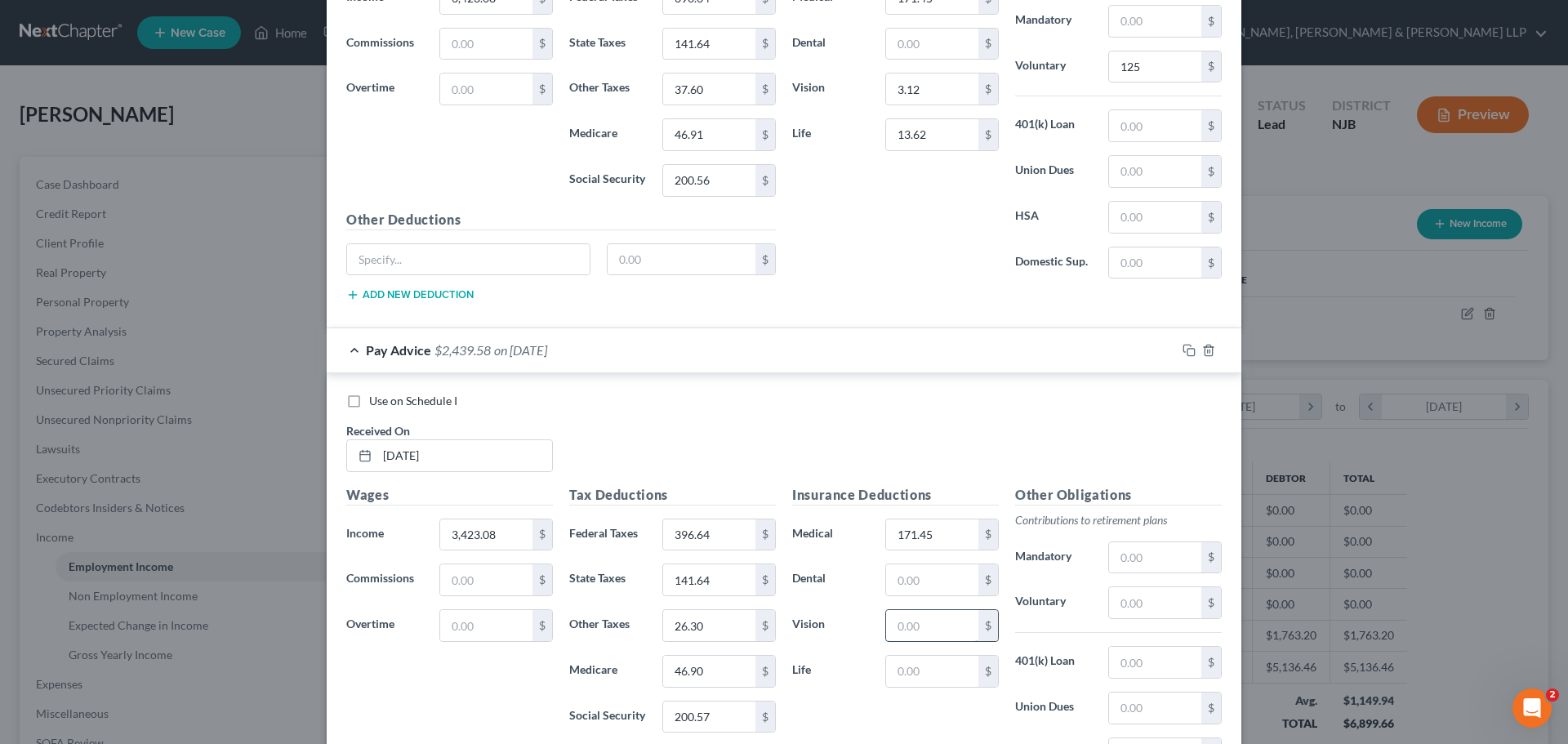
click at [913, 618] on input "text" at bounding box center [932, 625] width 92 height 31
click at [907, 668] on input "text" at bounding box center [932, 670] width 92 height 31
click at [1159, 604] on input "text" at bounding box center [1155, 602] width 92 height 31
click at [711, 629] on input "26.30" at bounding box center [709, 625] width 92 height 31
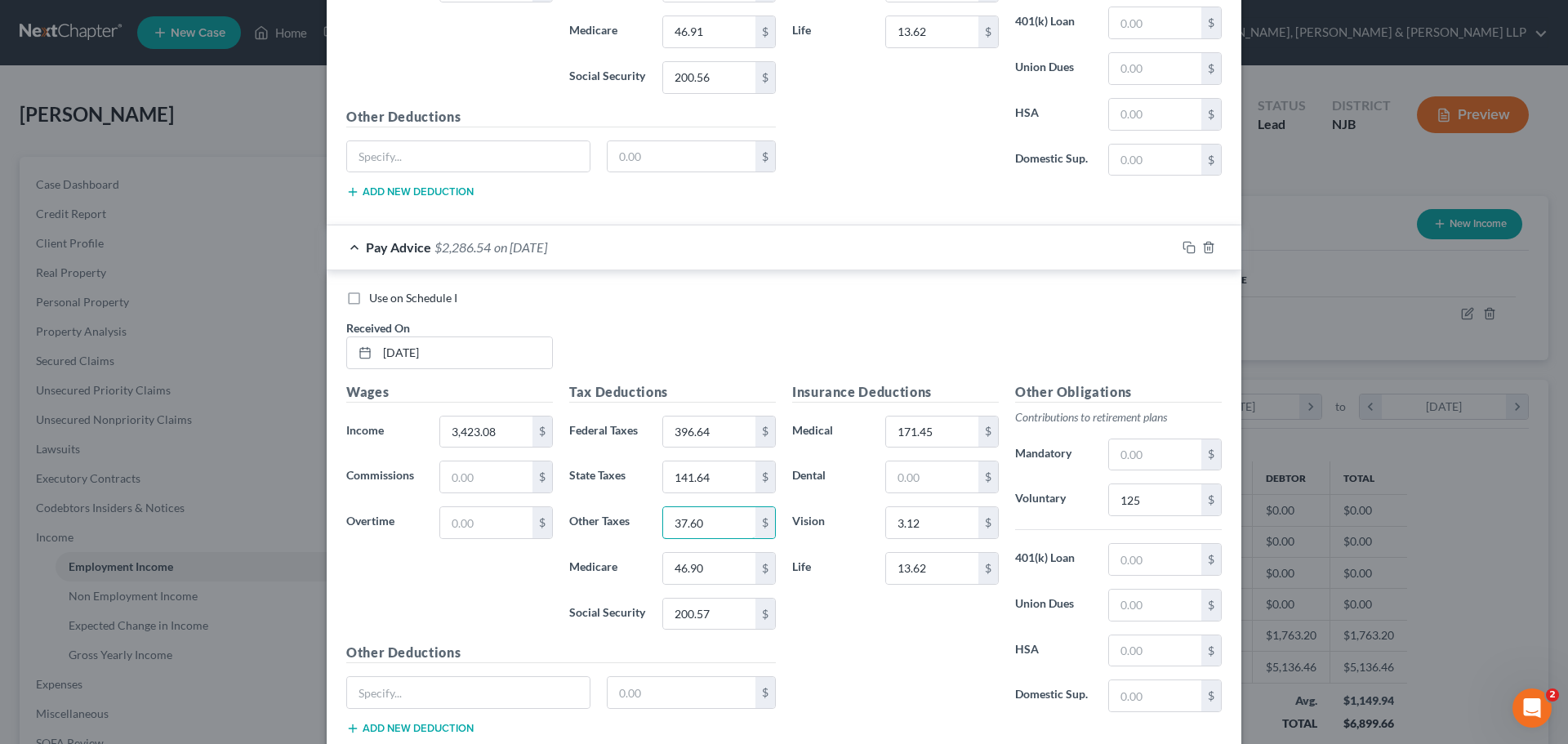
scroll to position [1860, 0]
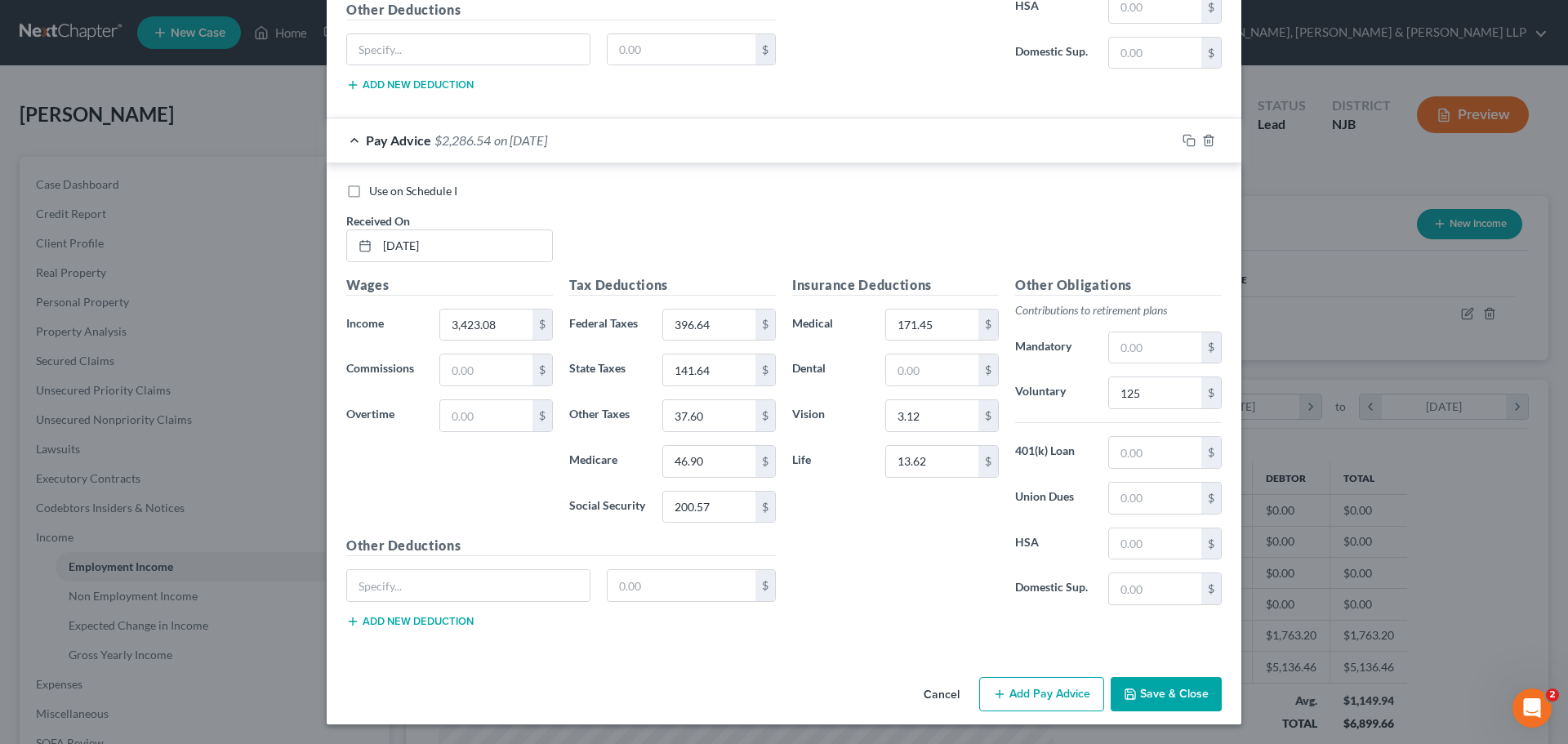
click at [1057, 683] on button "Add Pay Advice" at bounding box center [1041, 694] width 125 height 34
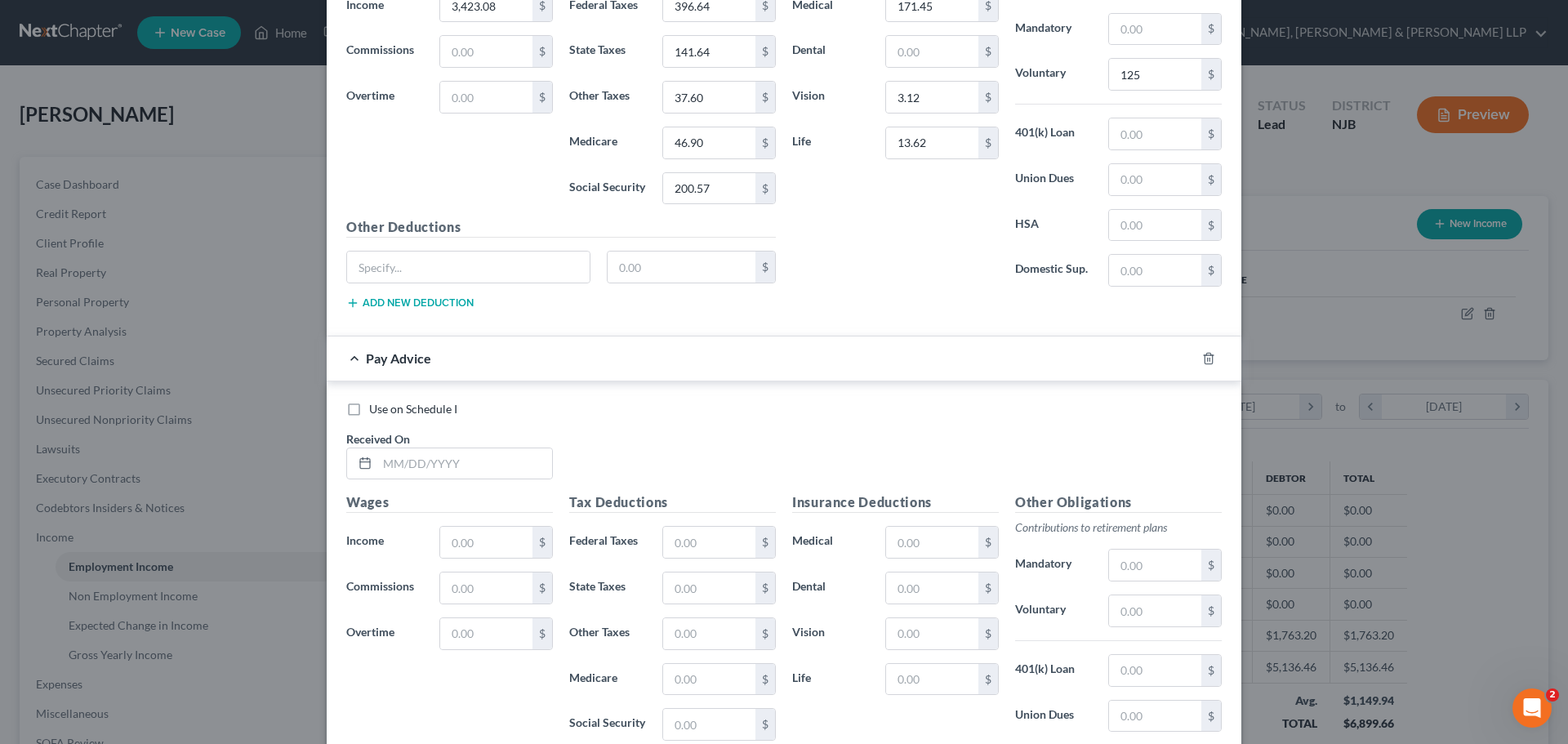
scroll to position [2187, 0]
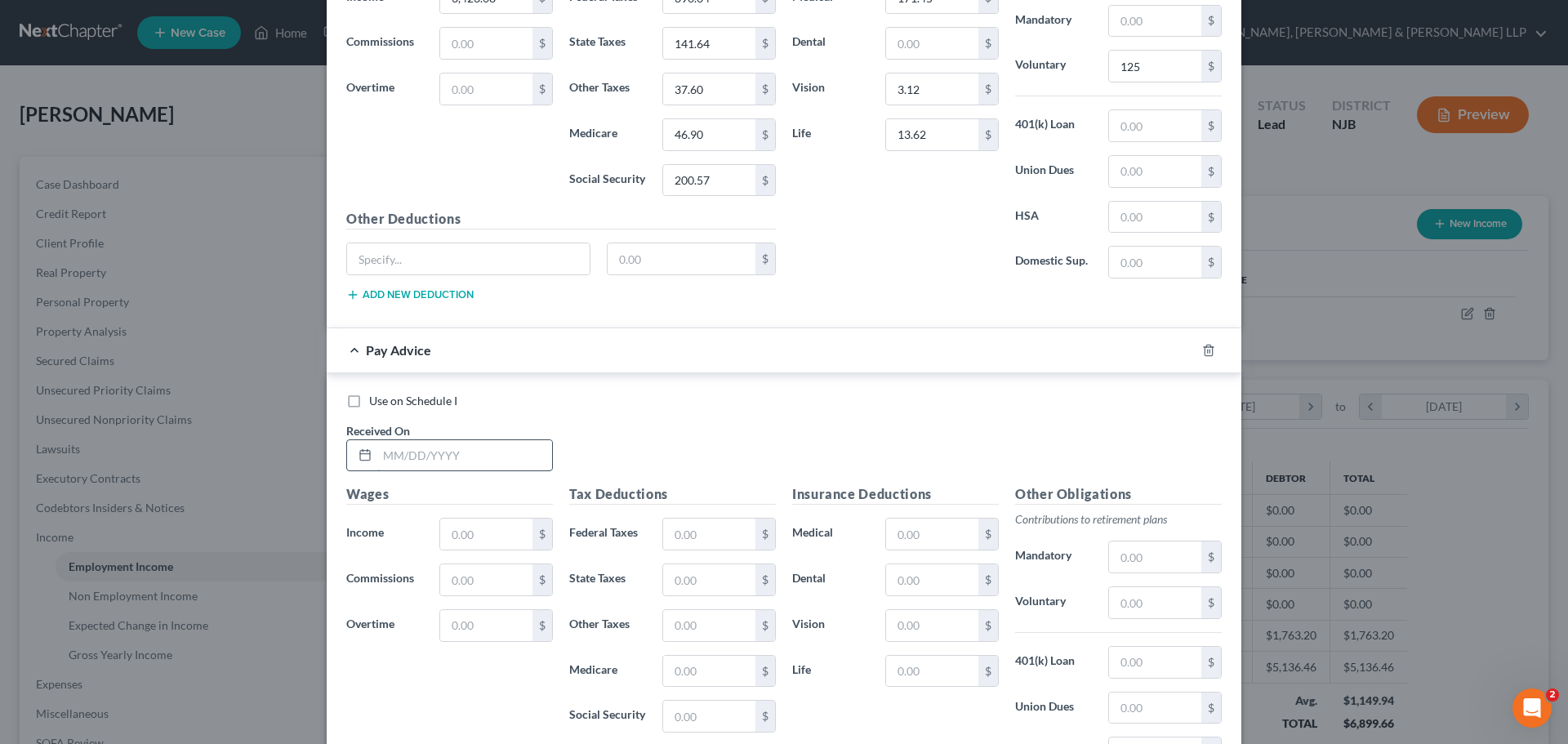
click at [422, 464] on input "text" at bounding box center [465, 455] width 175 height 31
click at [485, 532] on input "text" at bounding box center [486, 533] width 92 height 31
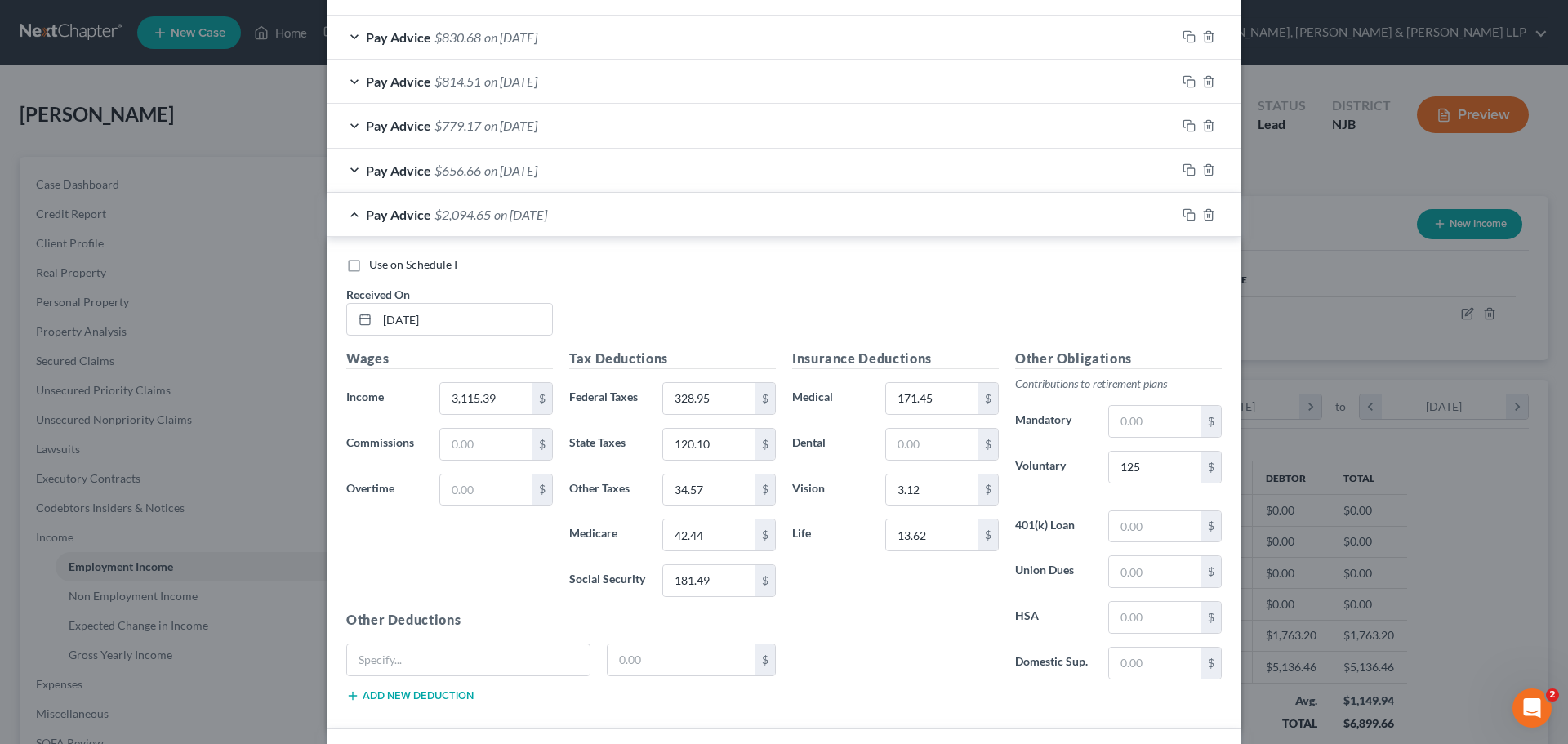
scroll to position [816, 0]
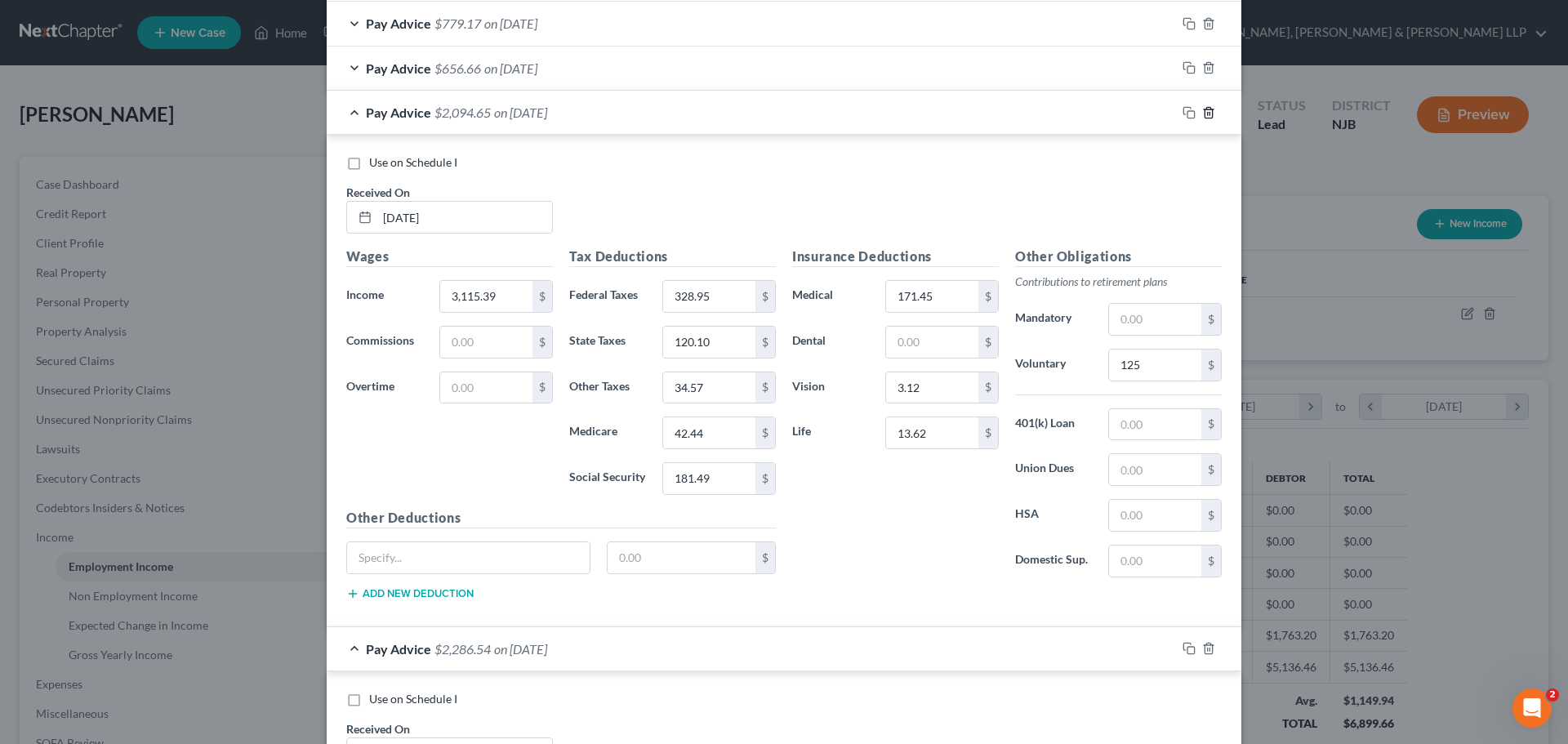
click at [1205, 116] on icon "button" at bounding box center [1209, 113] width 13 height 13
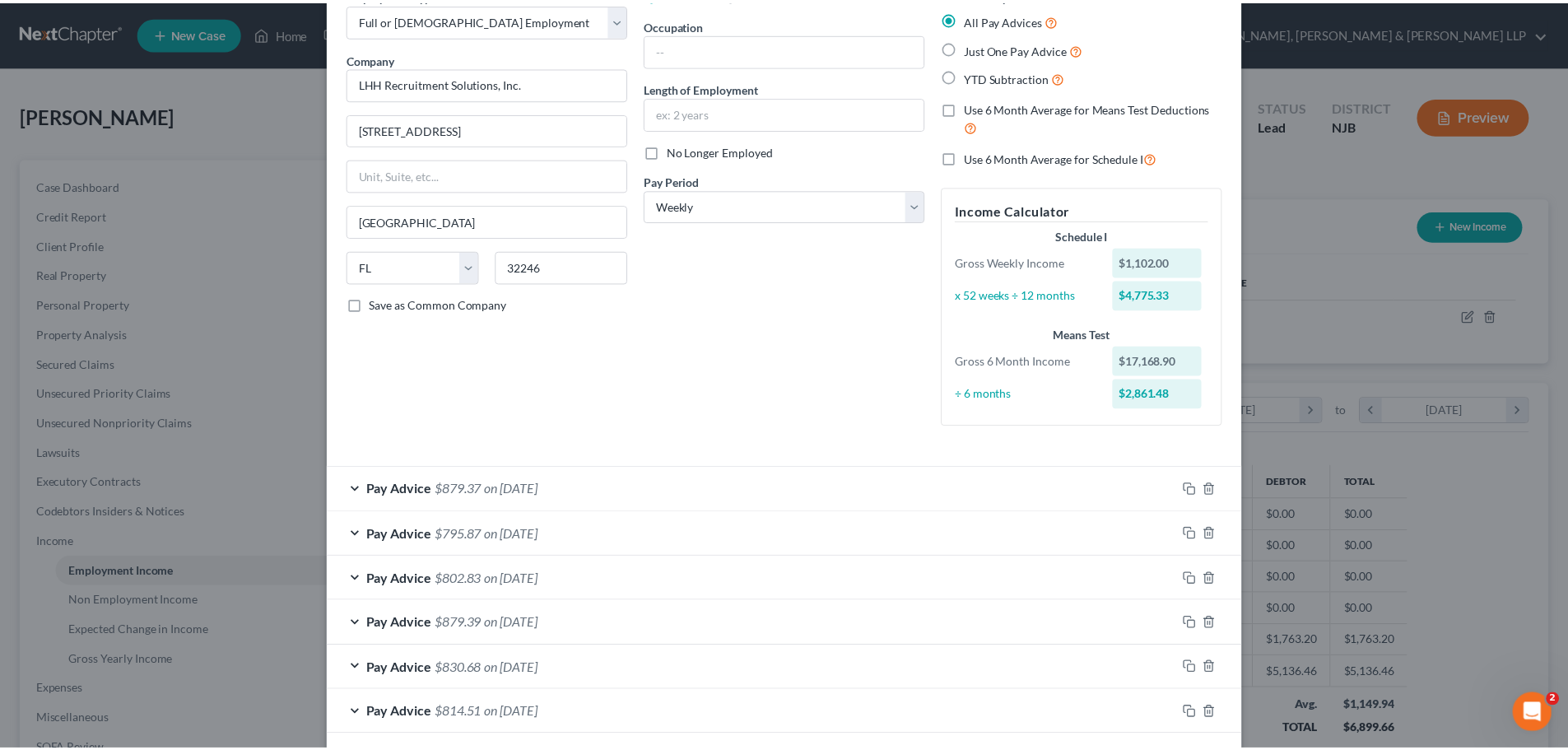
scroll to position [0, 0]
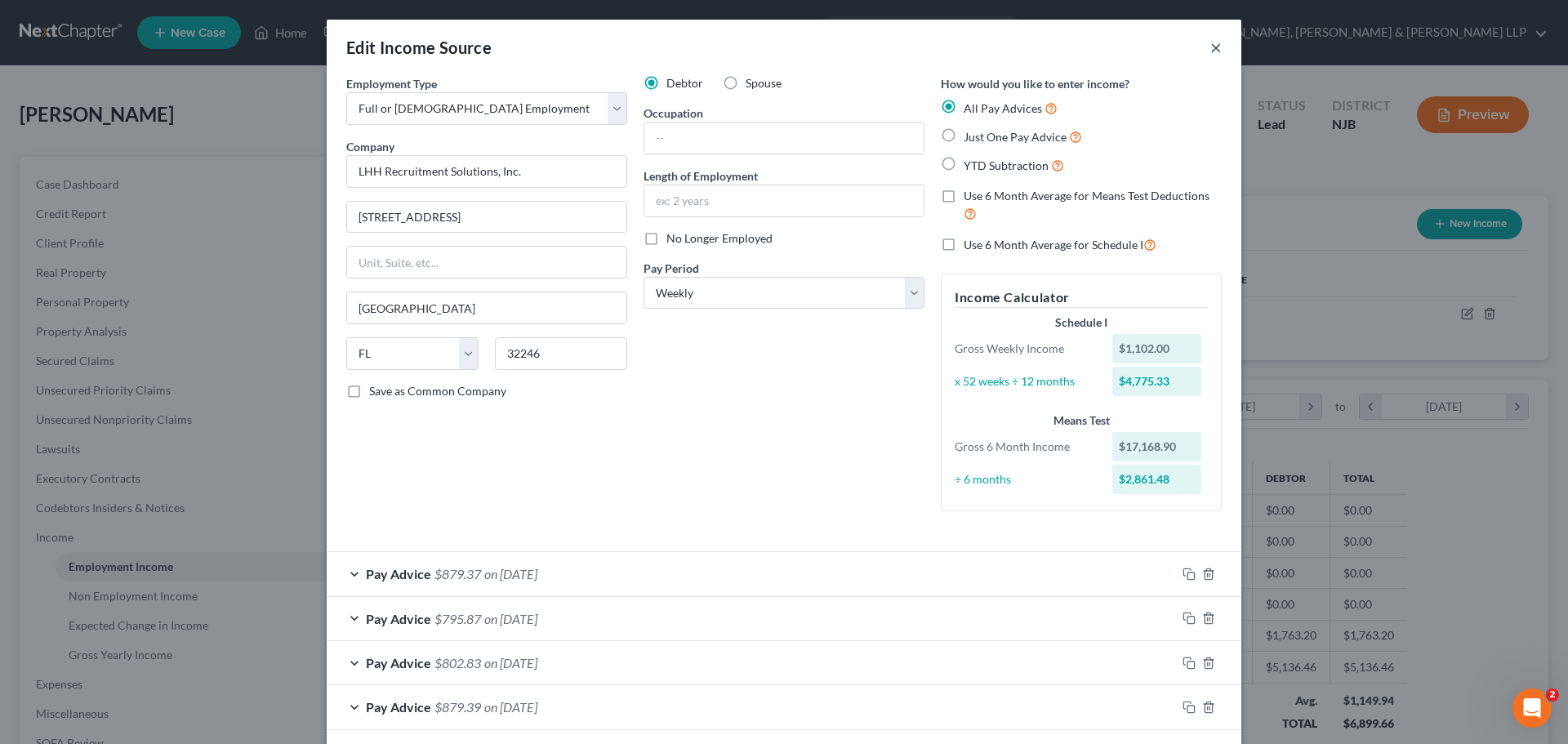
click at [1211, 52] on button "×" at bounding box center [1216, 47] width 12 height 19
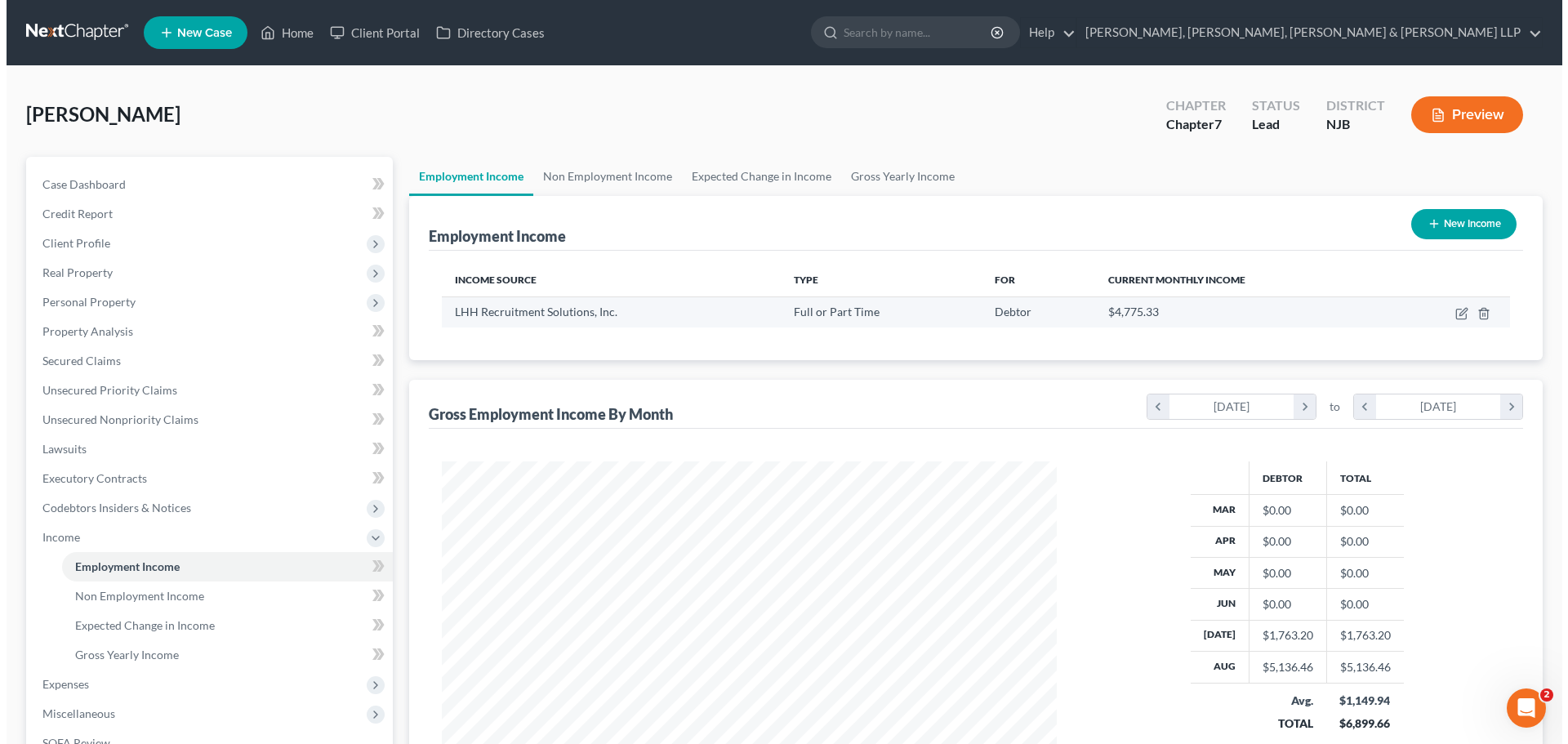
scroll to position [816023, 815944]
click at [1450, 310] on icon "button" at bounding box center [1454, 315] width 10 height 10
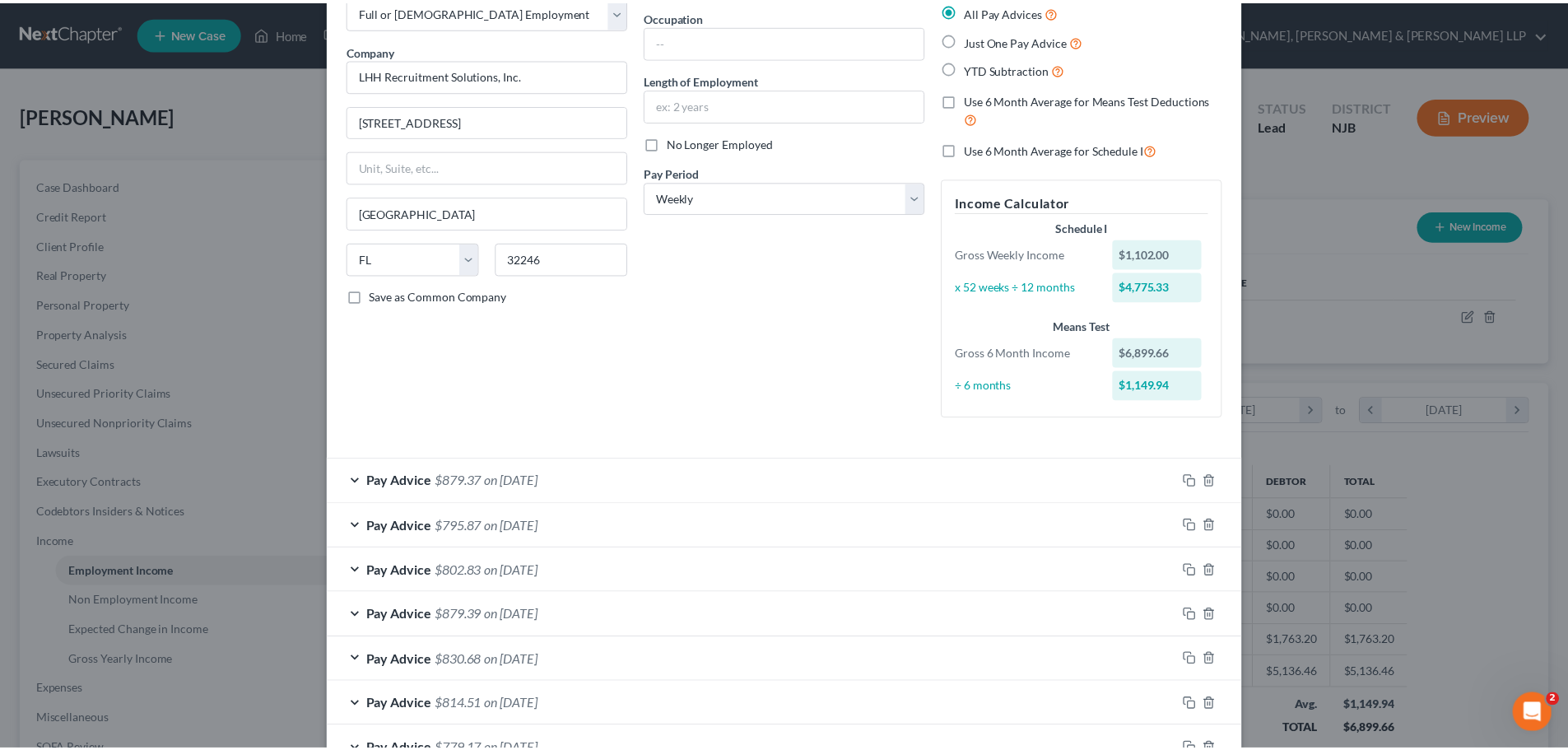
scroll to position [254, 0]
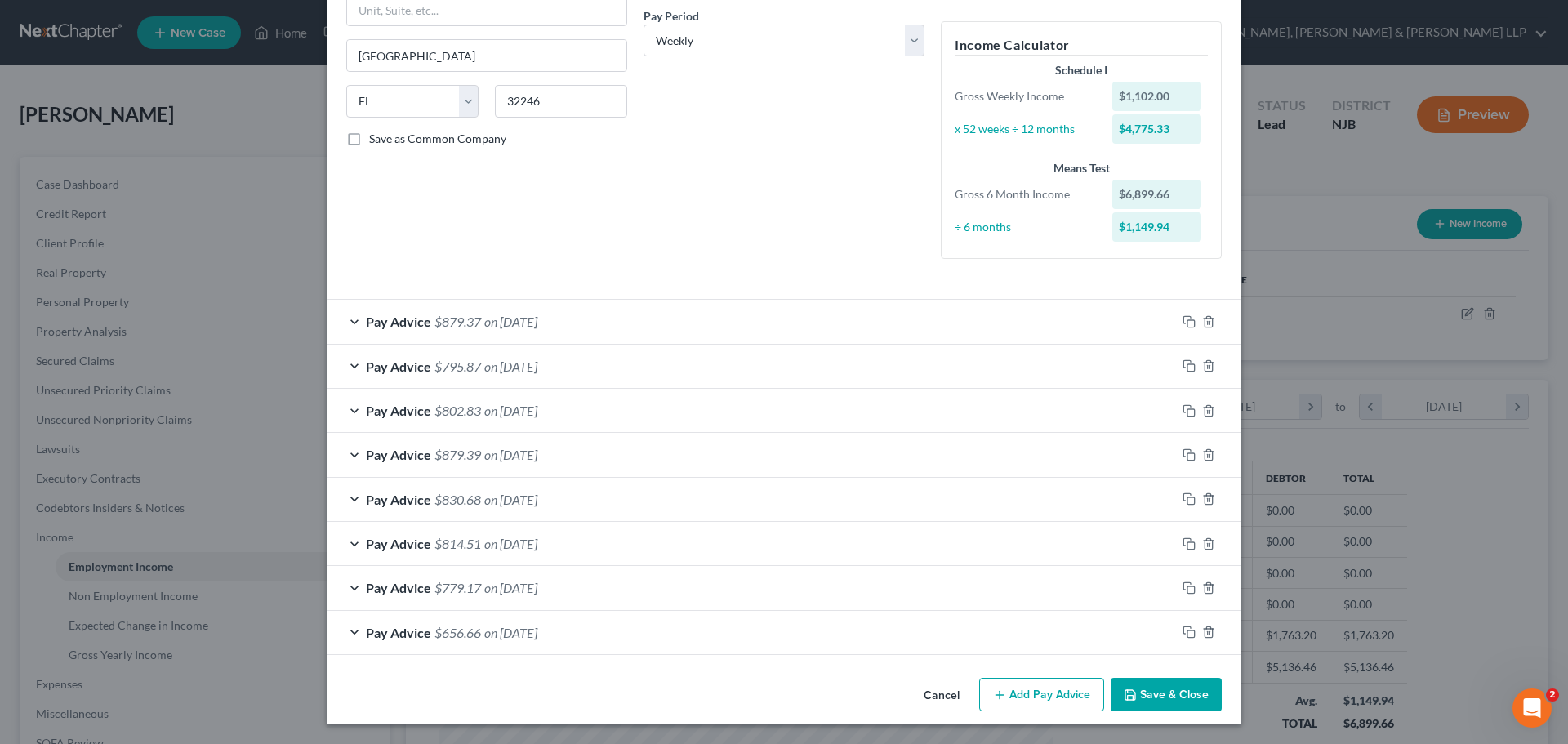
click at [1170, 684] on button "Save & Close" at bounding box center [1166, 695] width 111 height 34
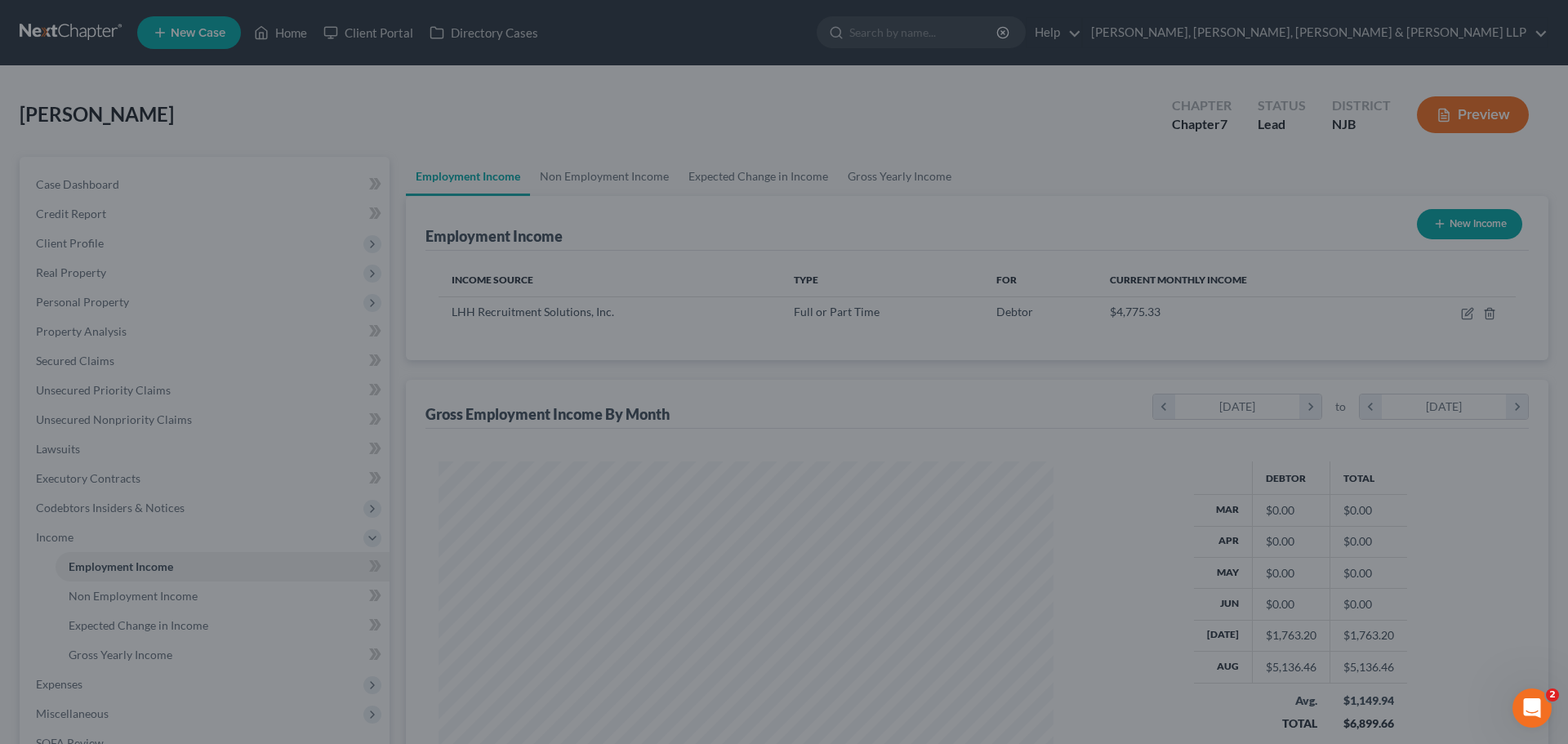
scroll to position [816023, 815944]
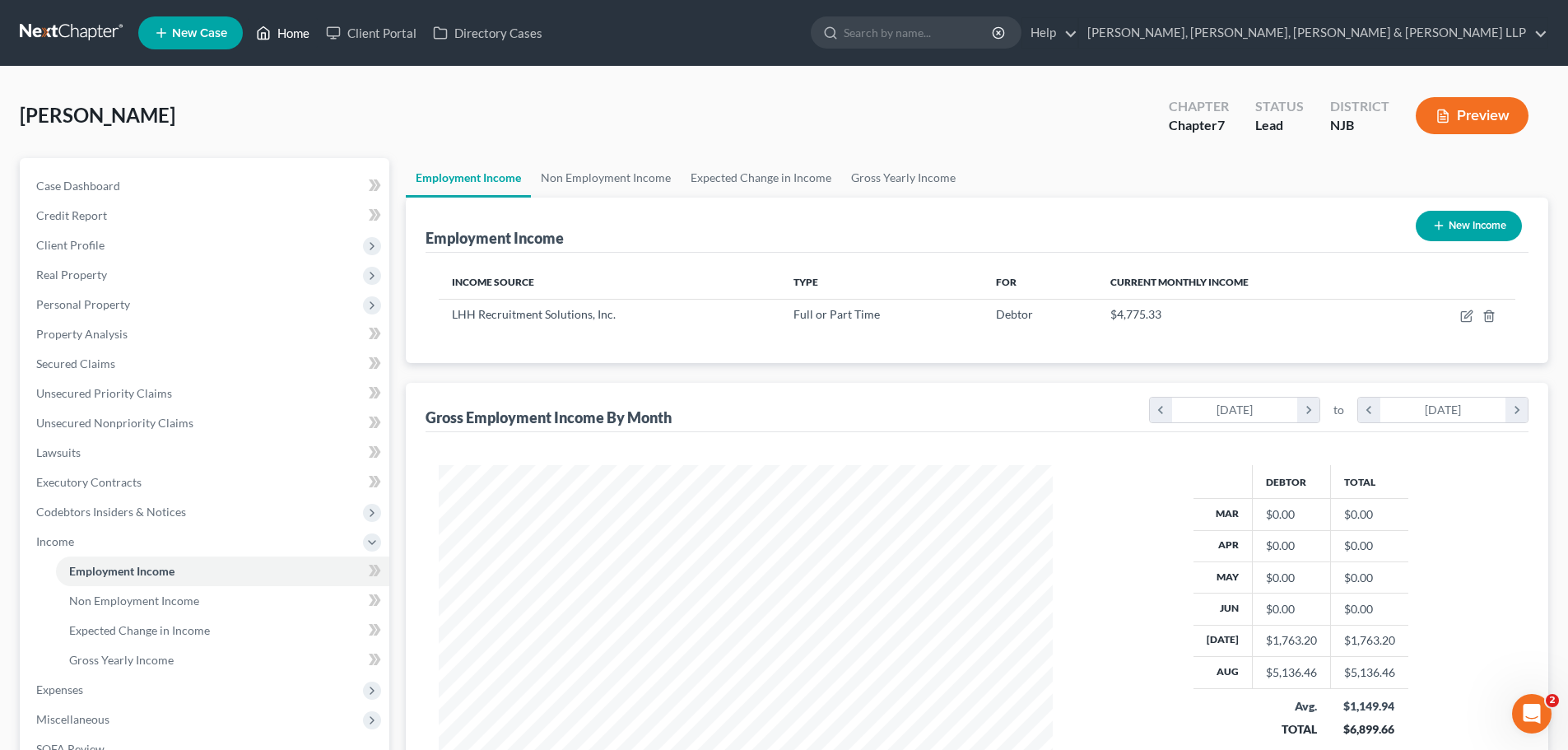
drag, startPoint x: 294, startPoint y: 27, endPoint x: 282, endPoint y: 19, distance: 14.4
click at [294, 27] on link "Home" at bounding box center [283, 32] width 70 height 30
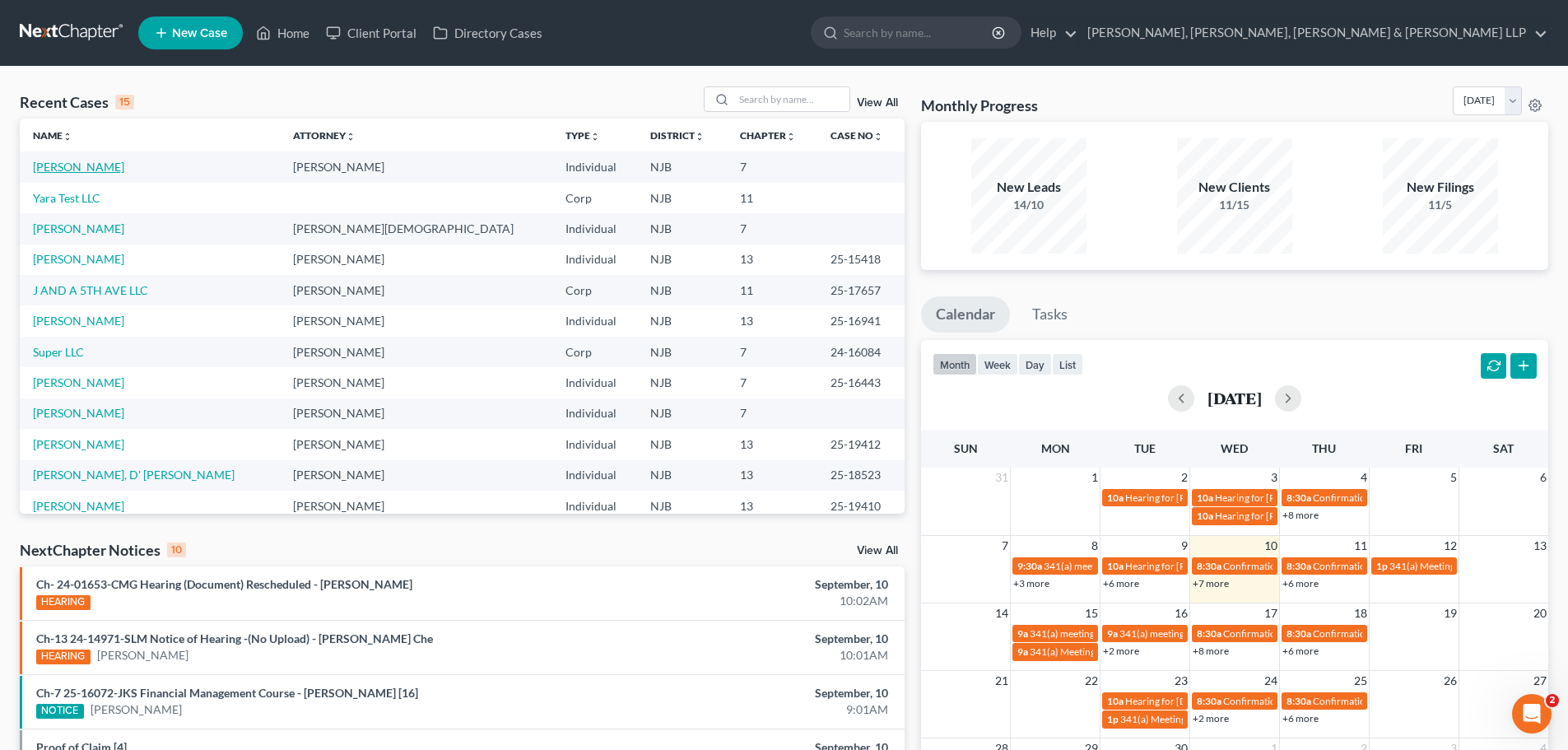
click at [68, 174] on link "[PERSON_NAME]" at bounding box center [78, 166] width 91 height 14
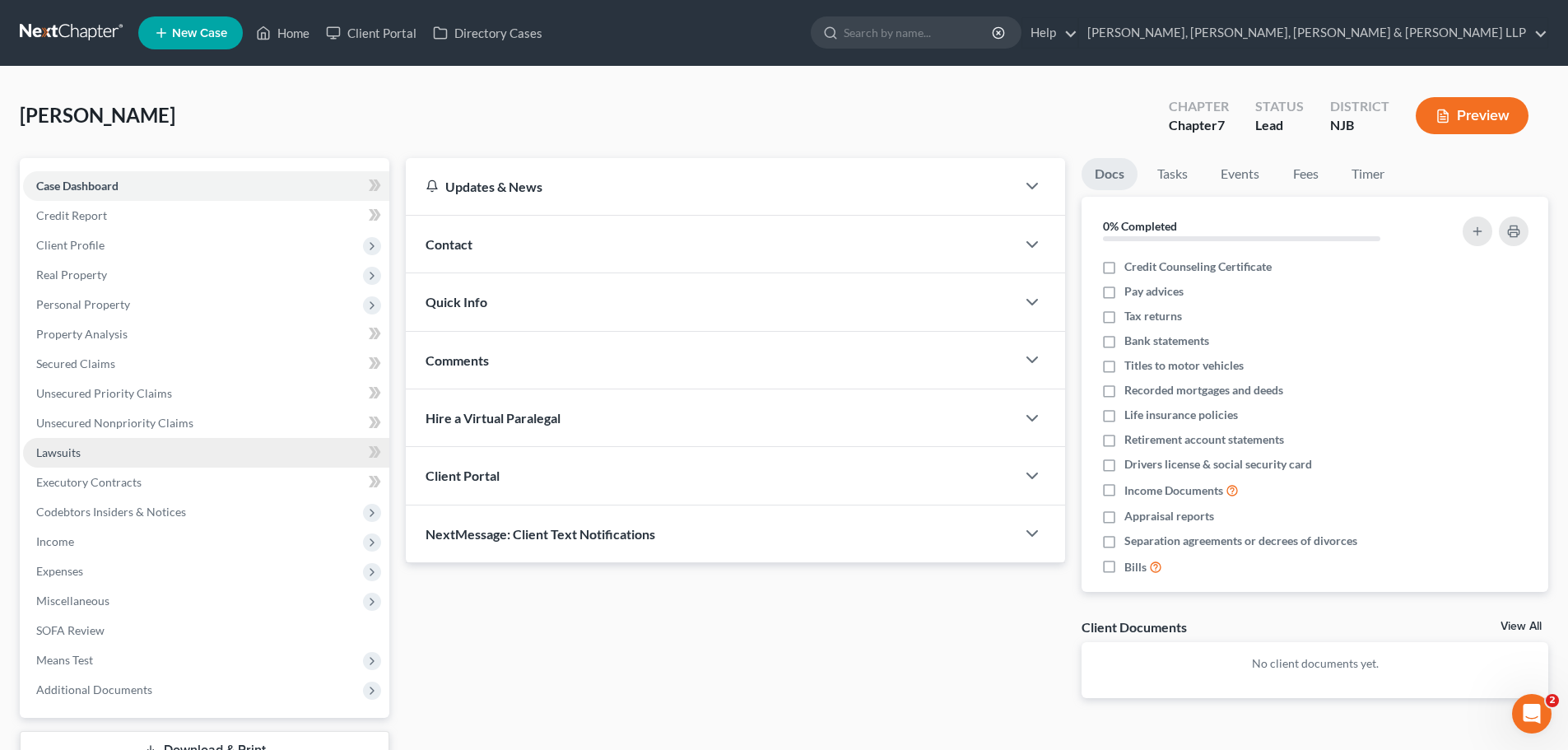
click at [80, 466] on link "Lawsuits" at bounding box center [206, 452] width 366 height 30
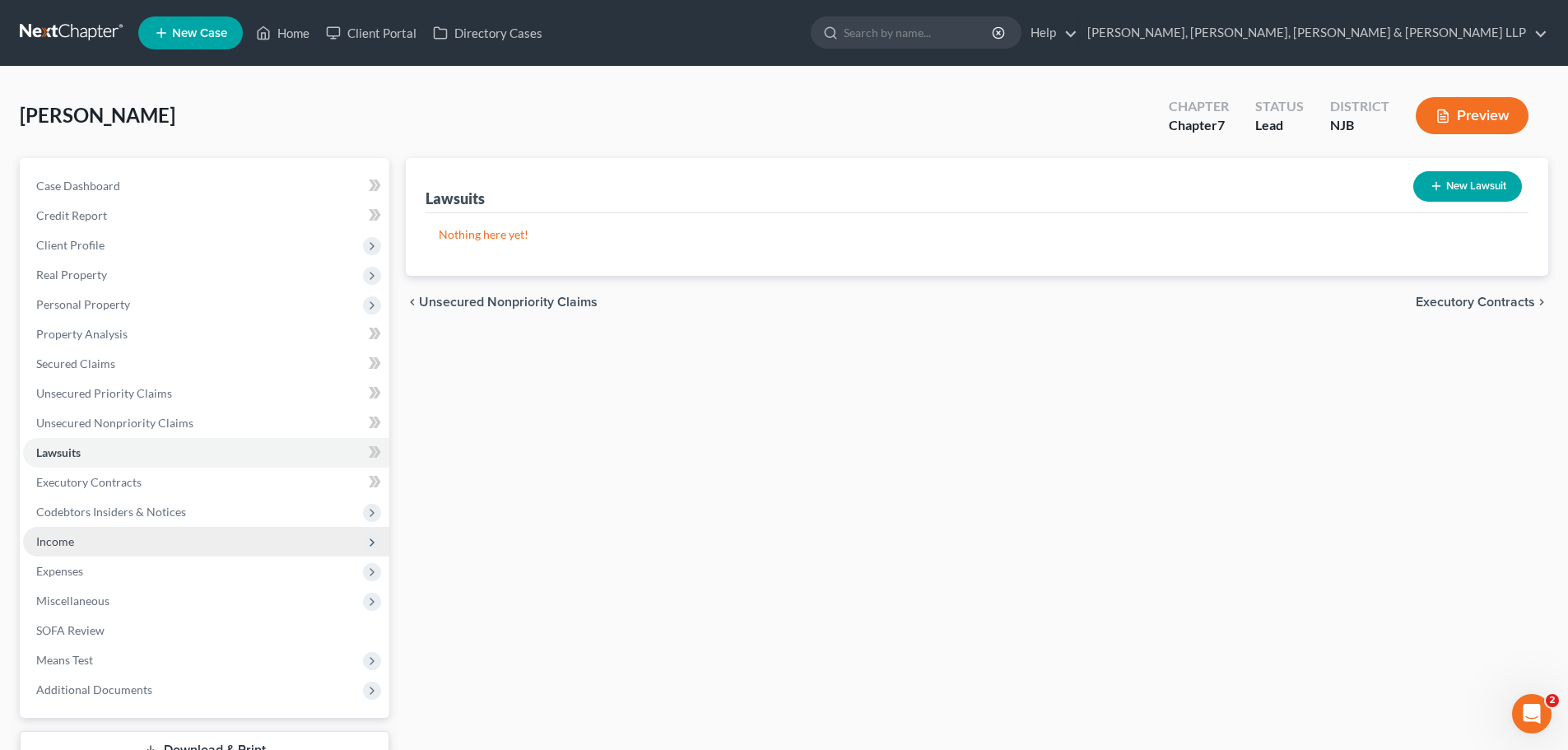
drag, startPoint x: 71, startPoint y: 533, endPoint x: 105, endPoint y: 553, distance: 39.4
click at [70, 534] on span "Income" at bounding box center [55, 541] width 38 height 14
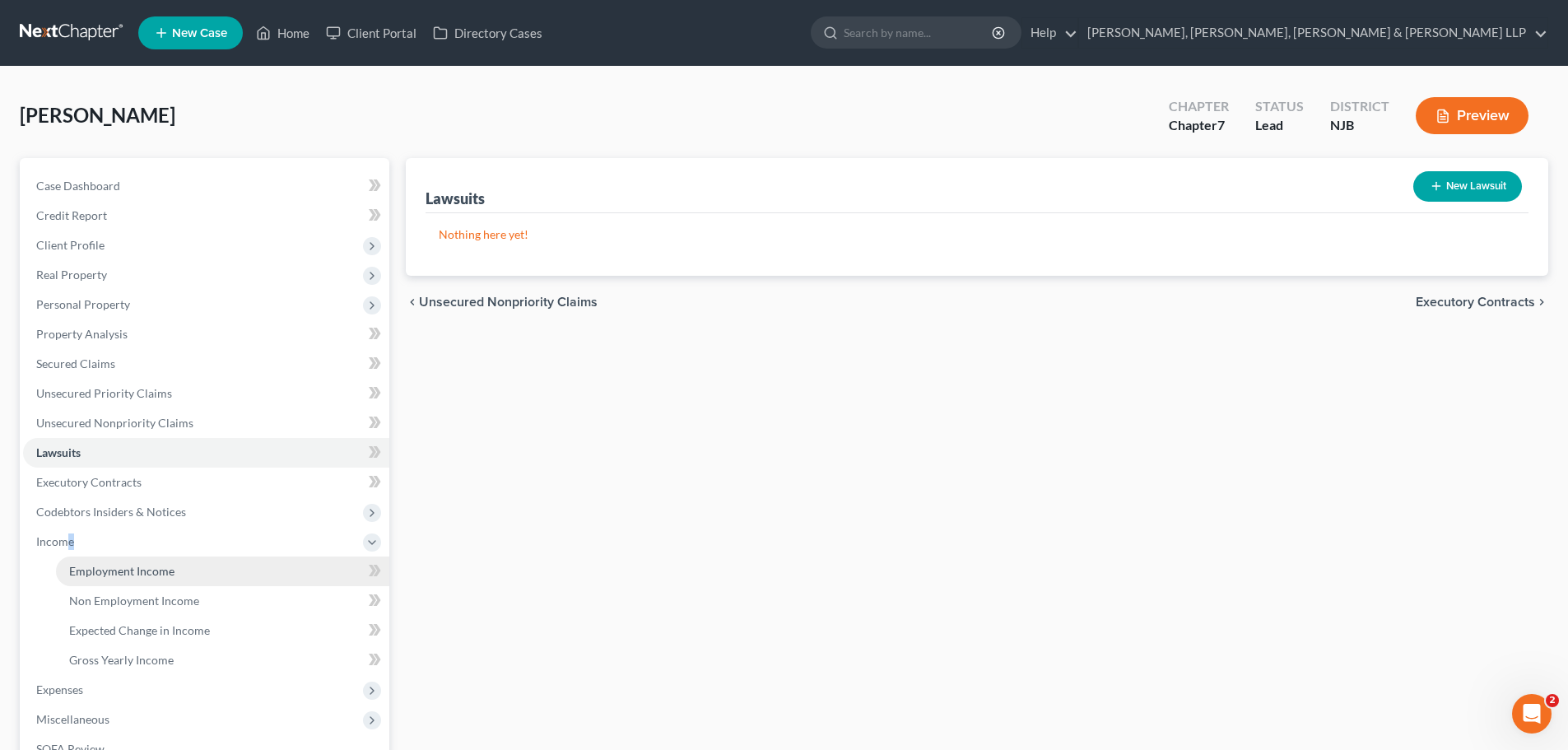
drag, startPoint x: 109, startPoint y: 563, endPoint x: 403, endPoint y: 451, distance: 314.6
click at [110, 563] on link "Employment Income" at bounding box center [222, 570] width 333 height 30
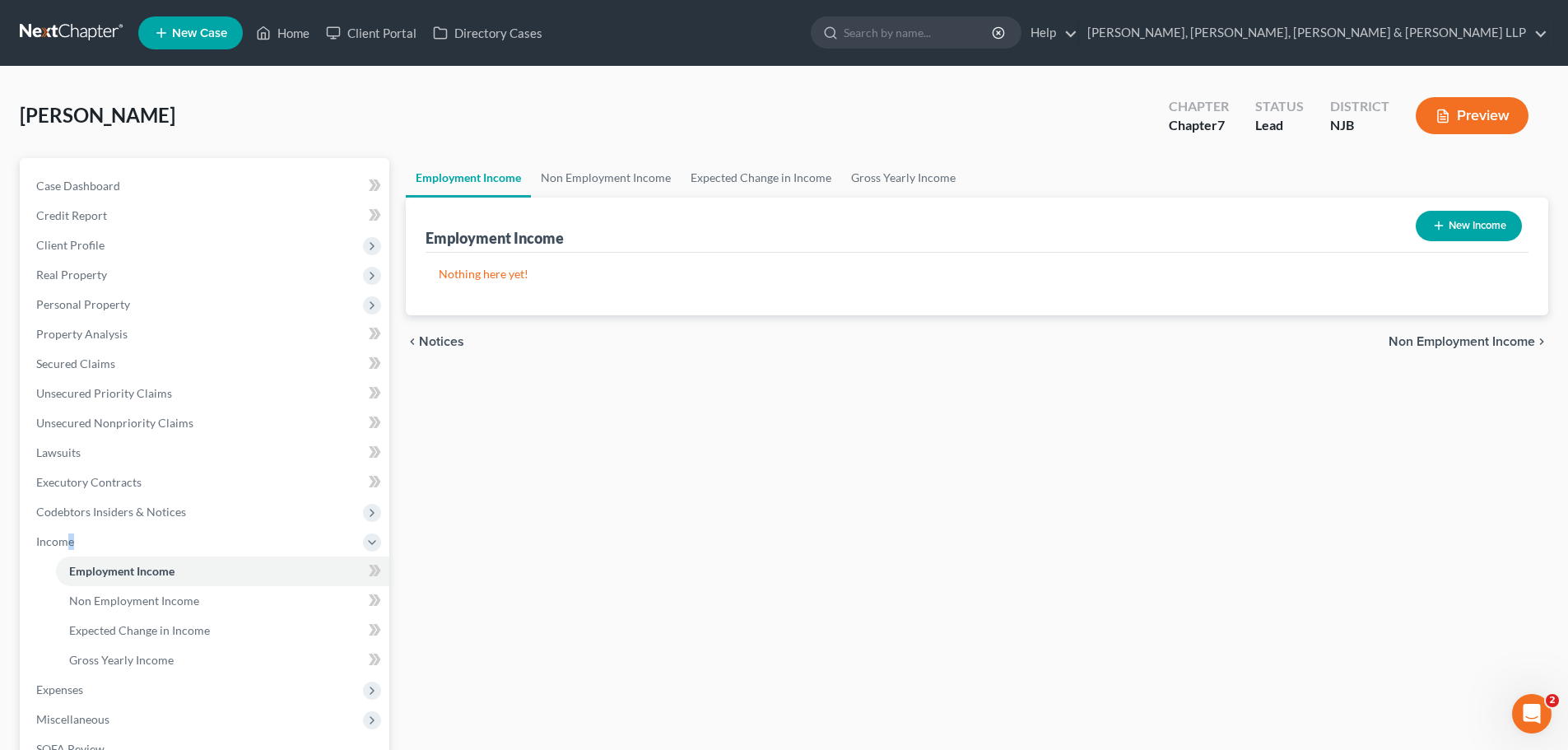
click at [1492, 236] on button "New Income" at bounding box center [1469, 226] width 106 height 30
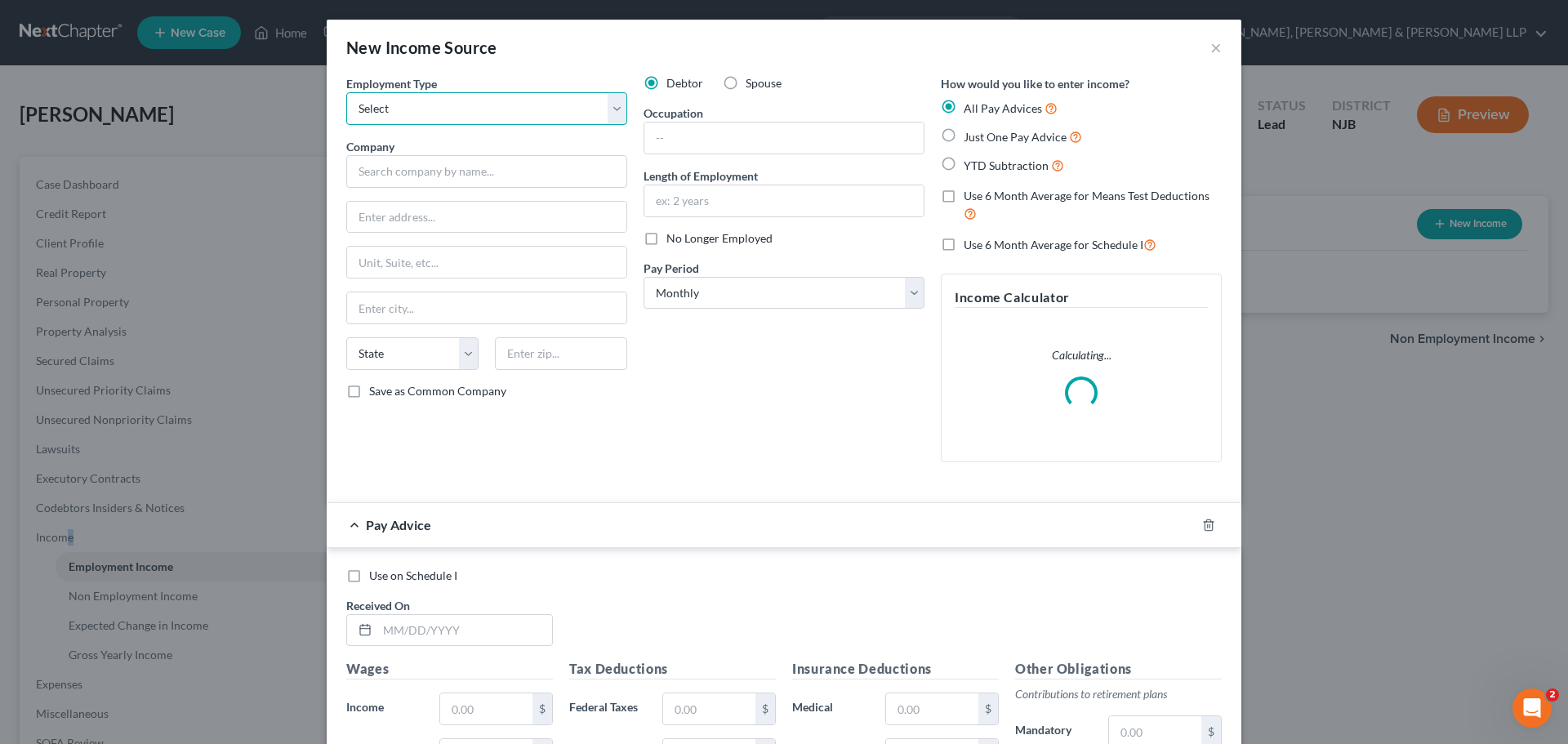
click at [514, 105] on select "Select Full or [DEMOGRAPHIC_DATA] Employment Self Employment" at bounding box center [487, 108] width 281 height 33
click at [347, 92] on select "Select Full or [DEMOGRAPHIC_DATA] Employment Self Employment" at bounding box center [487, 108] width 281 height 33
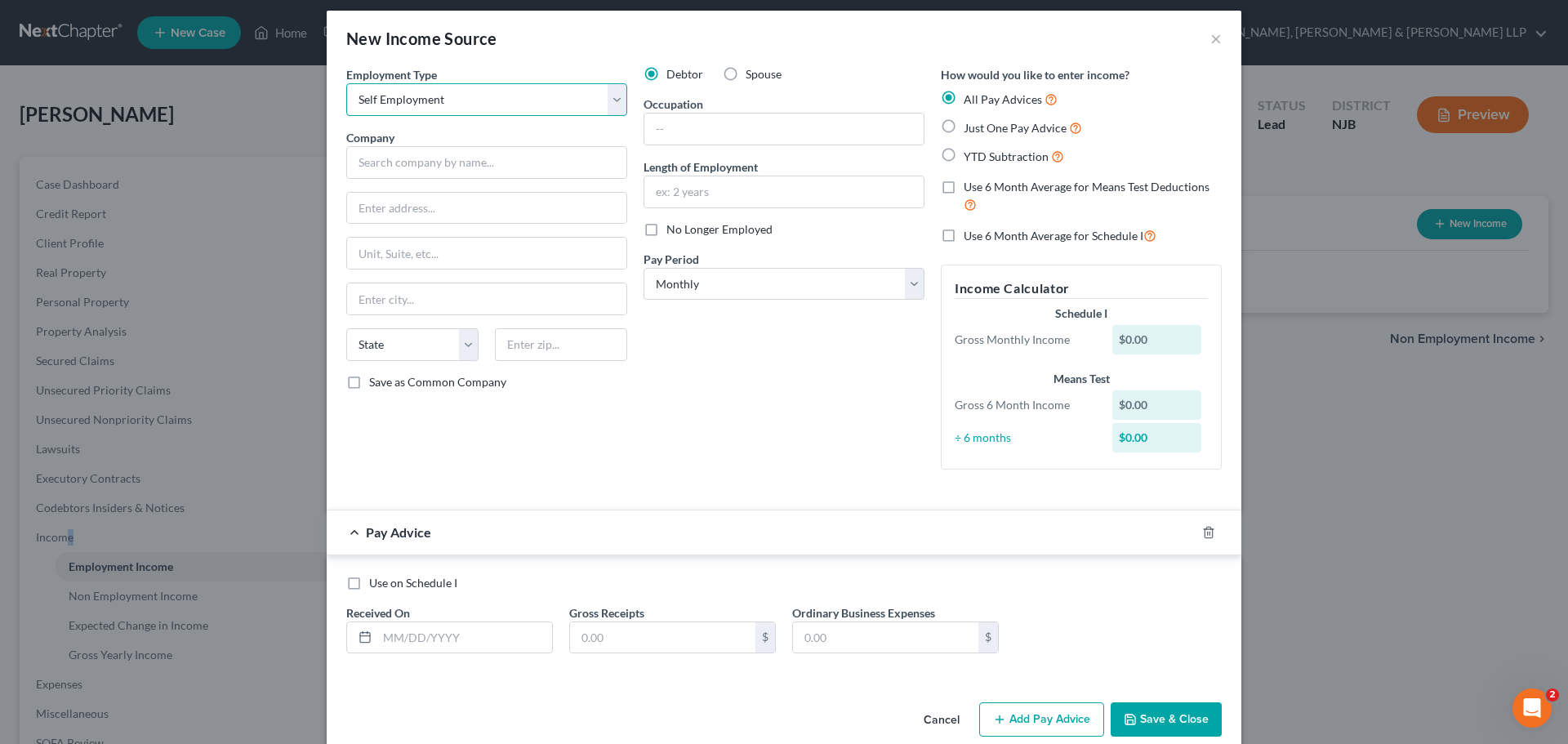
scroll to position [34, 0]
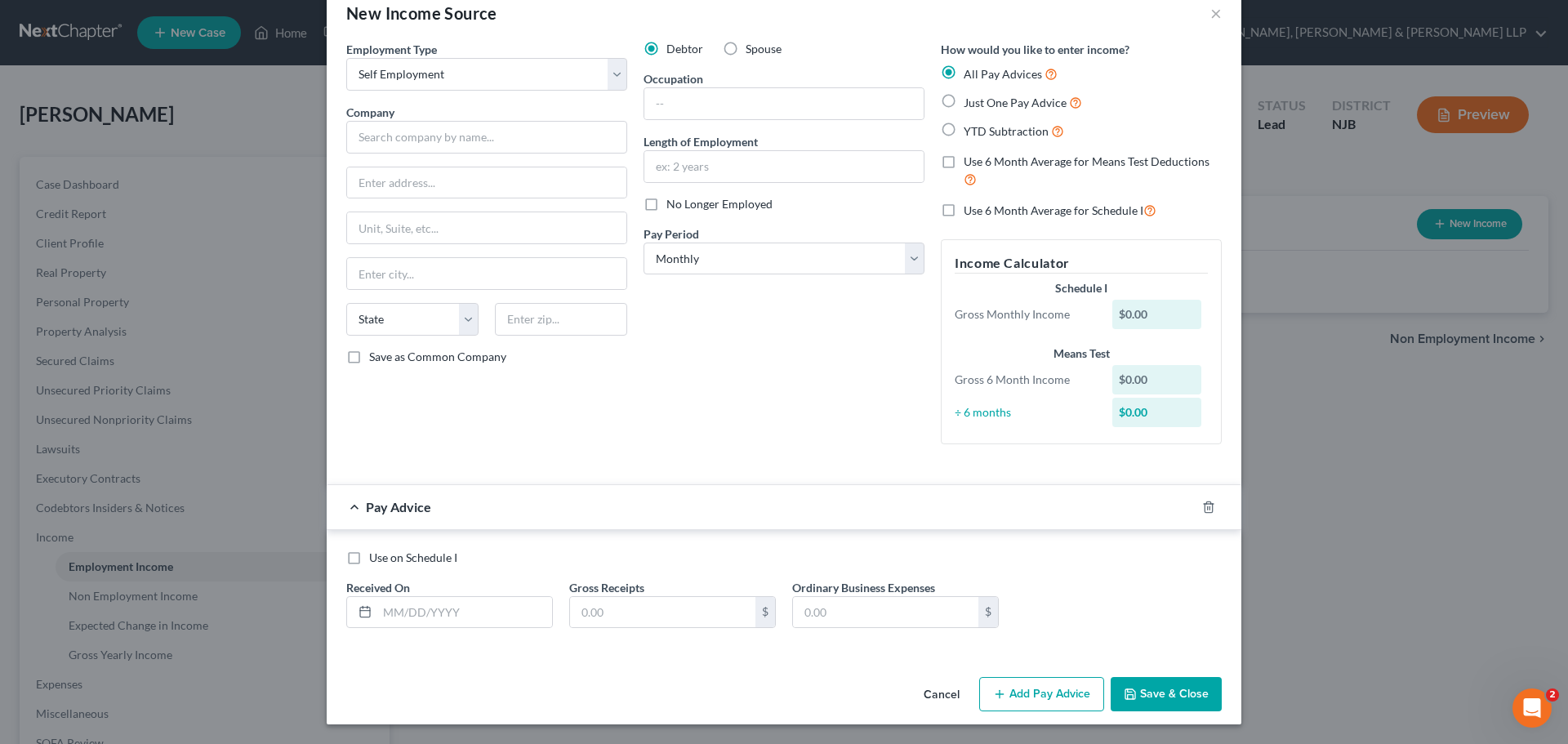
click at [421, 631] on div "Use on Schedule I Received On * Gross Receipts $ Ordinary Business Expenses $" at bounding box center [784, 595] width 892 height 92
click at [423, 617] on input "text" at bounding box center [465, 612] width 175 height 31
click at [589, 620] on input "text" at bounding box center [662, 612] width 185 height 31
click at [851, 597] on input "text" at bounding box center [885, 612] width 185 height 31
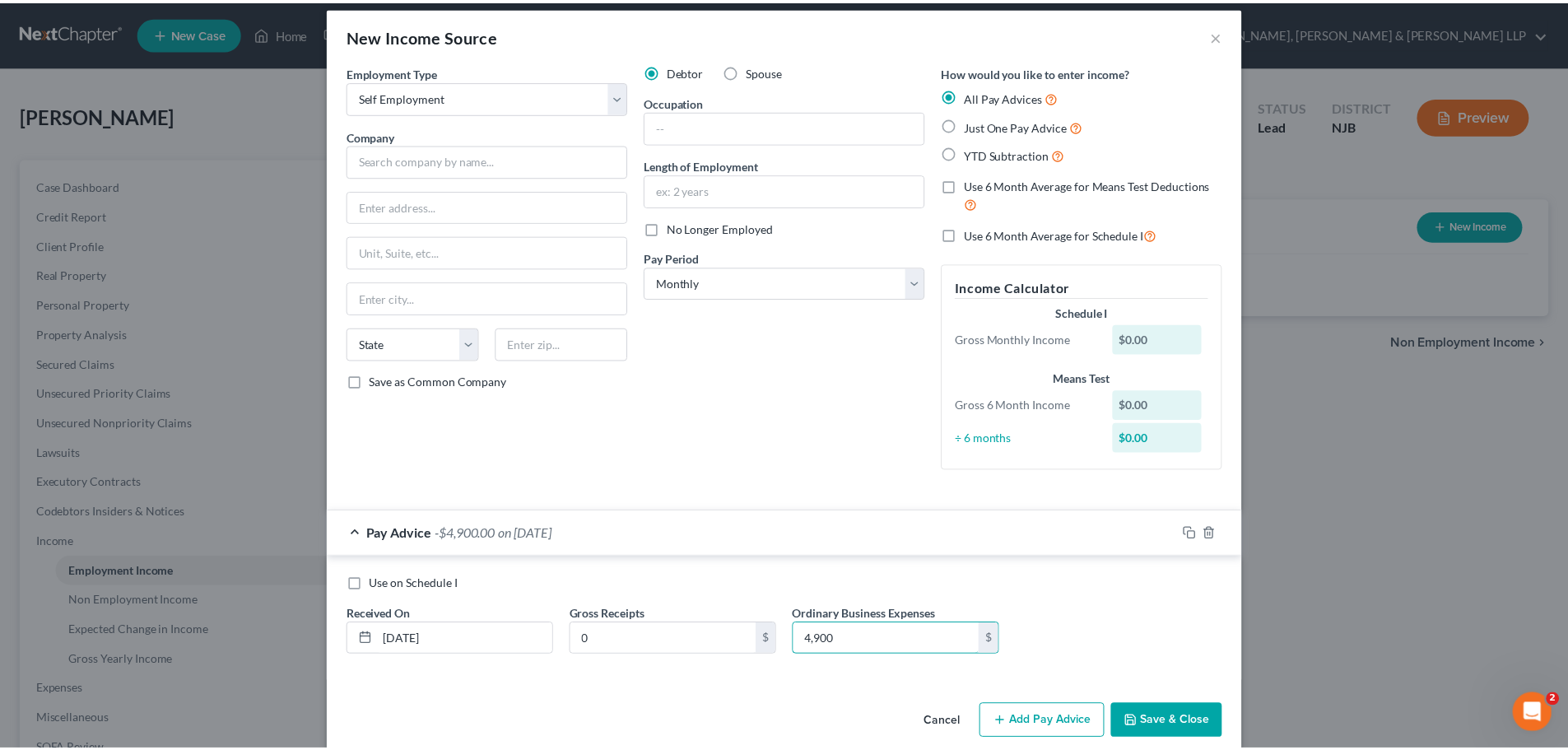
scroll to position [0, 0]
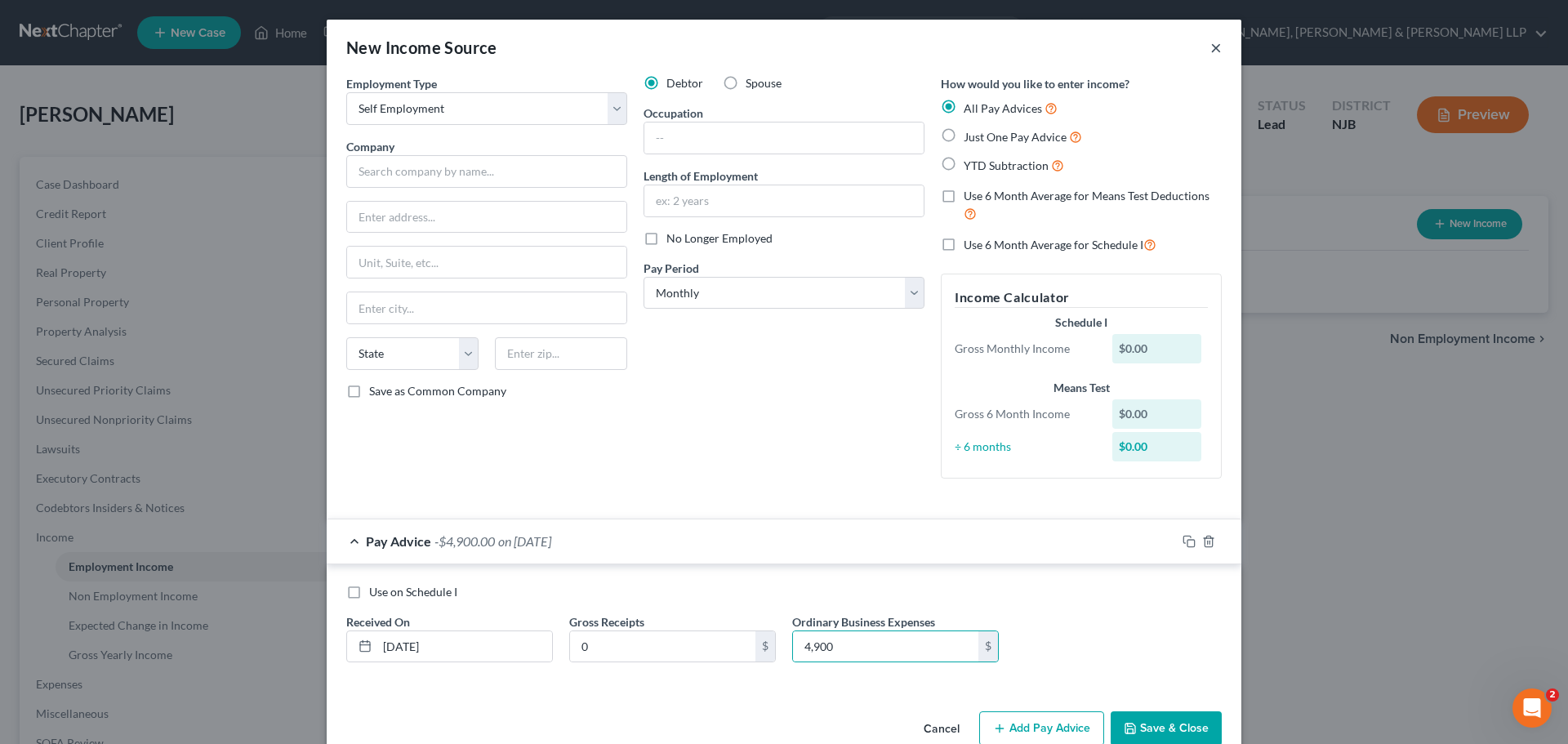
click at [1211, 48] on button "×" at bounding box center [1216, 47] width 12 height 19
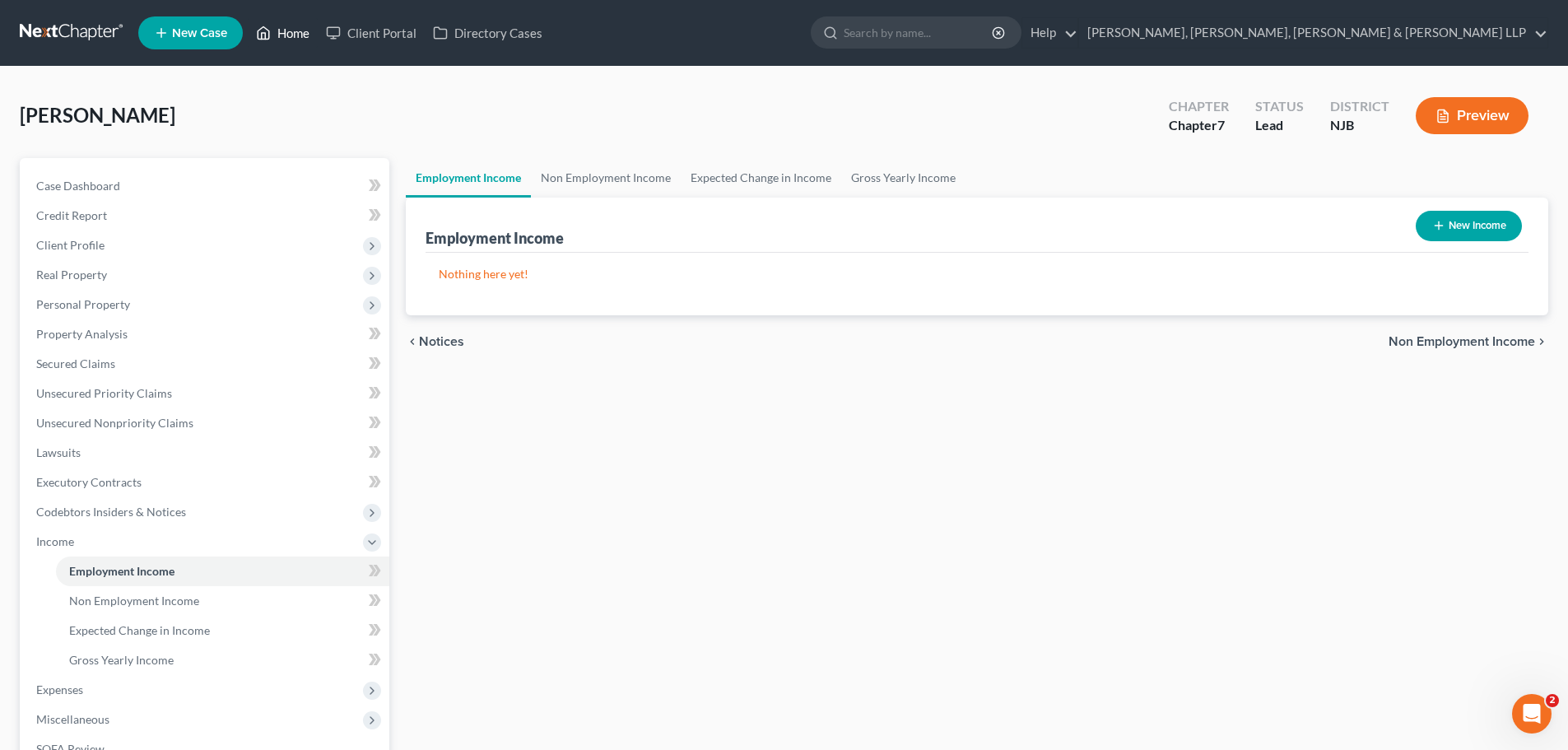
click at [280, 27] on link "Home" at bounding box center [283, 32] width 70 height 30
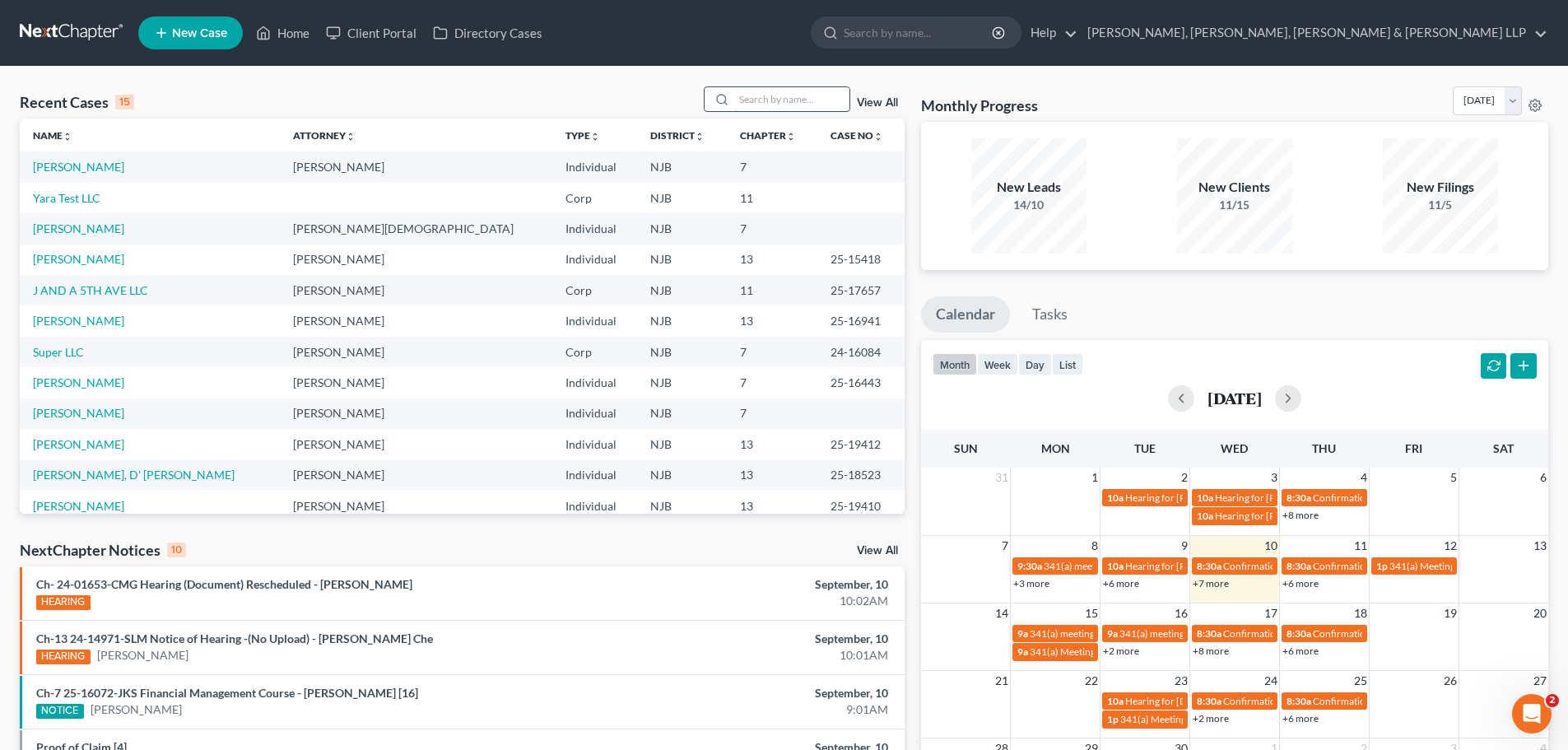
click at [795, 101] on input "search" at bounding box center [792, 99] width 116 height 24
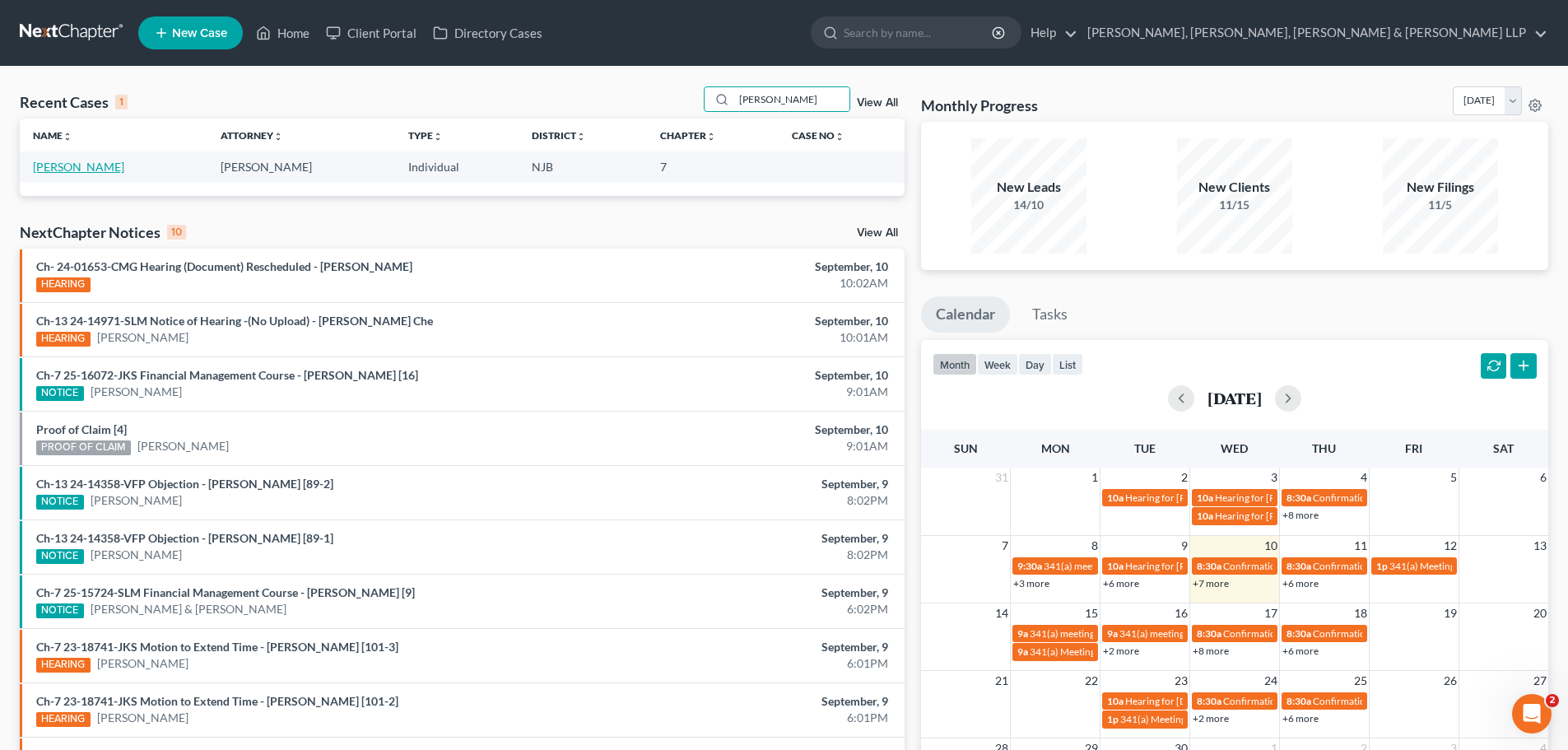
click at [103, 170] on link "[PERSON_NAME]" at bounding box center [78, 166] width 91 height 14
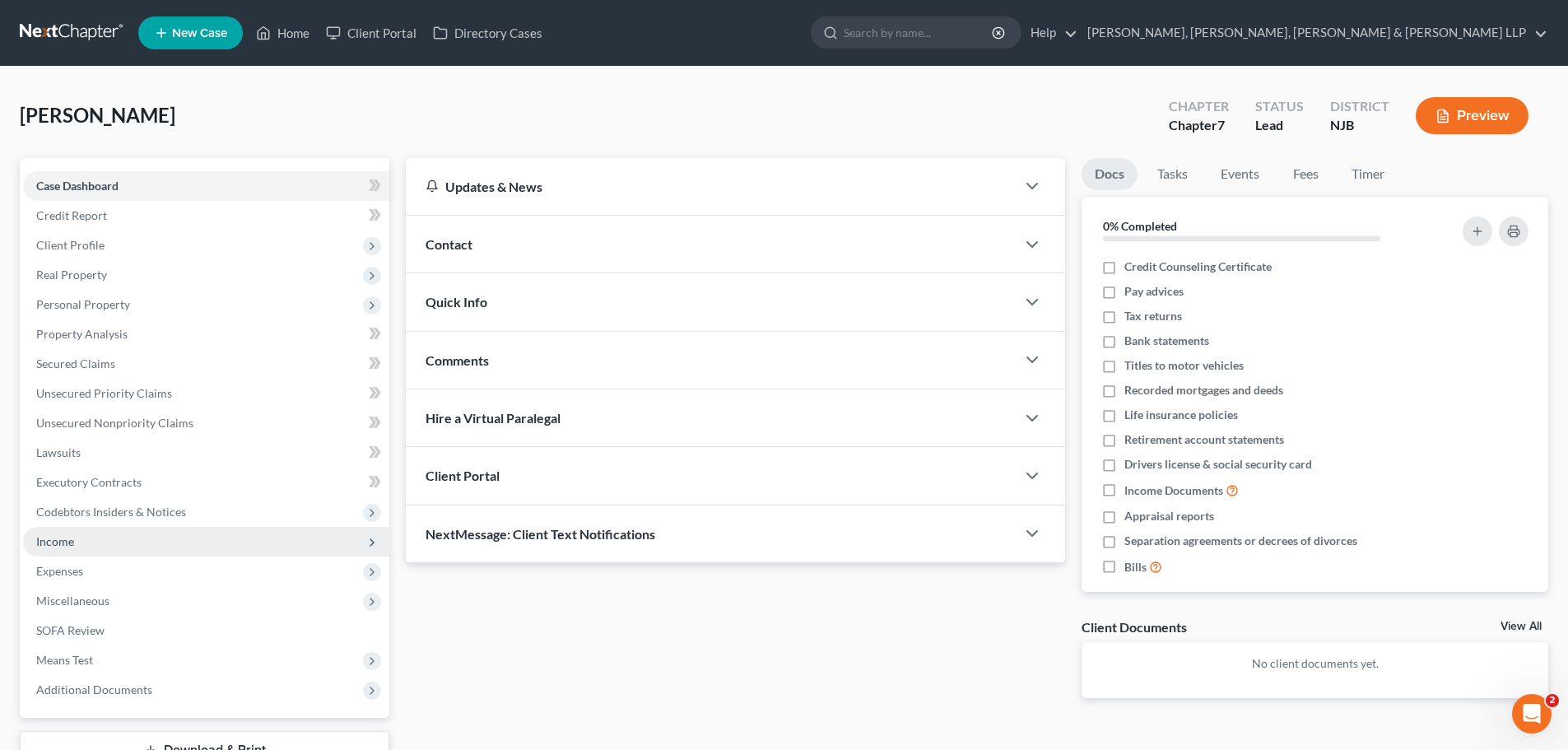
click at [96, 539] on span "Income" at bounding box center [206, 541] width 366 height 30
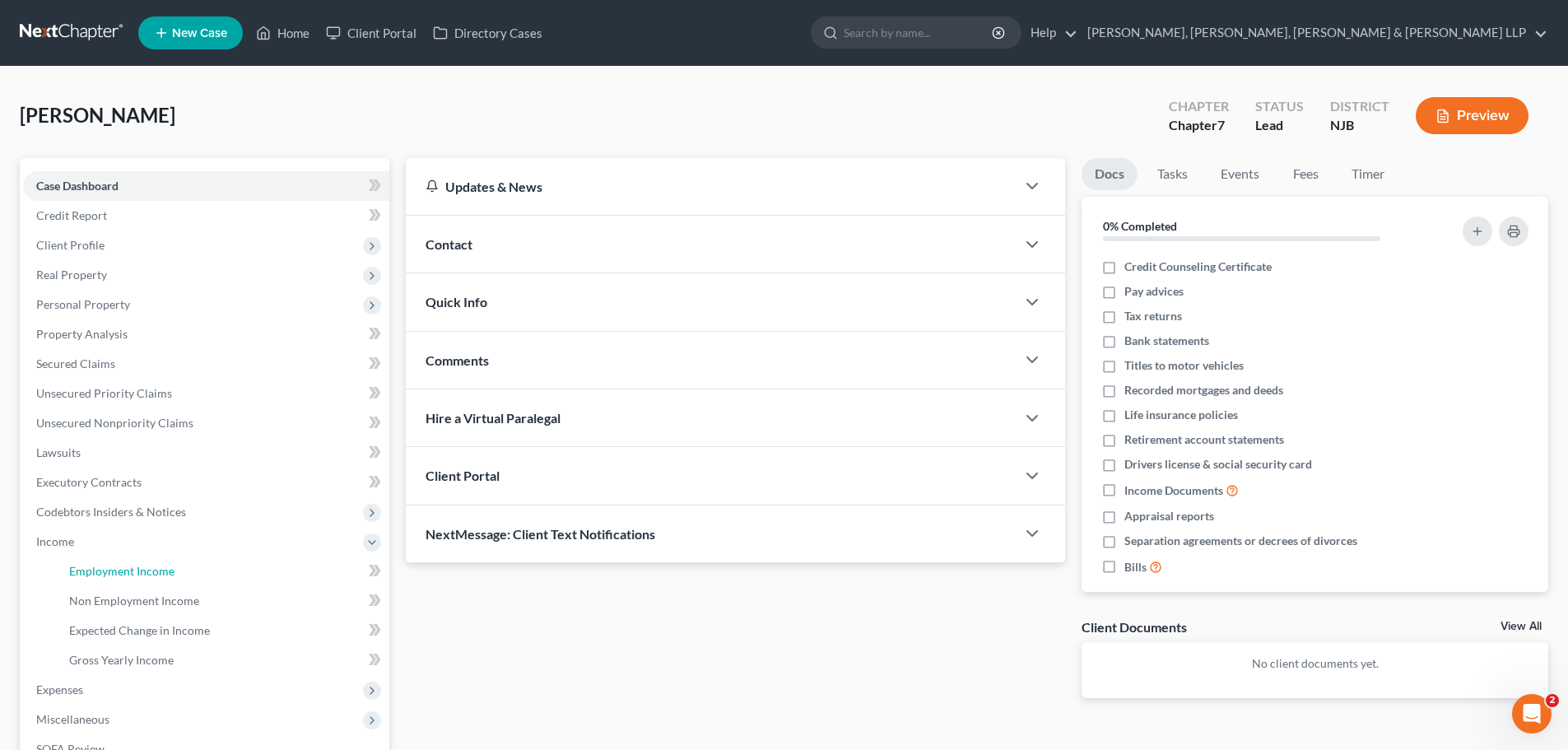
drag, startPoint x: 145, startPoint y: 570, endPoint x: 779, endPoint y: 375, distance: 663.3
click at [146, 571] on span "Employment Income" at bounding box center [122, 570] width 105 height 14
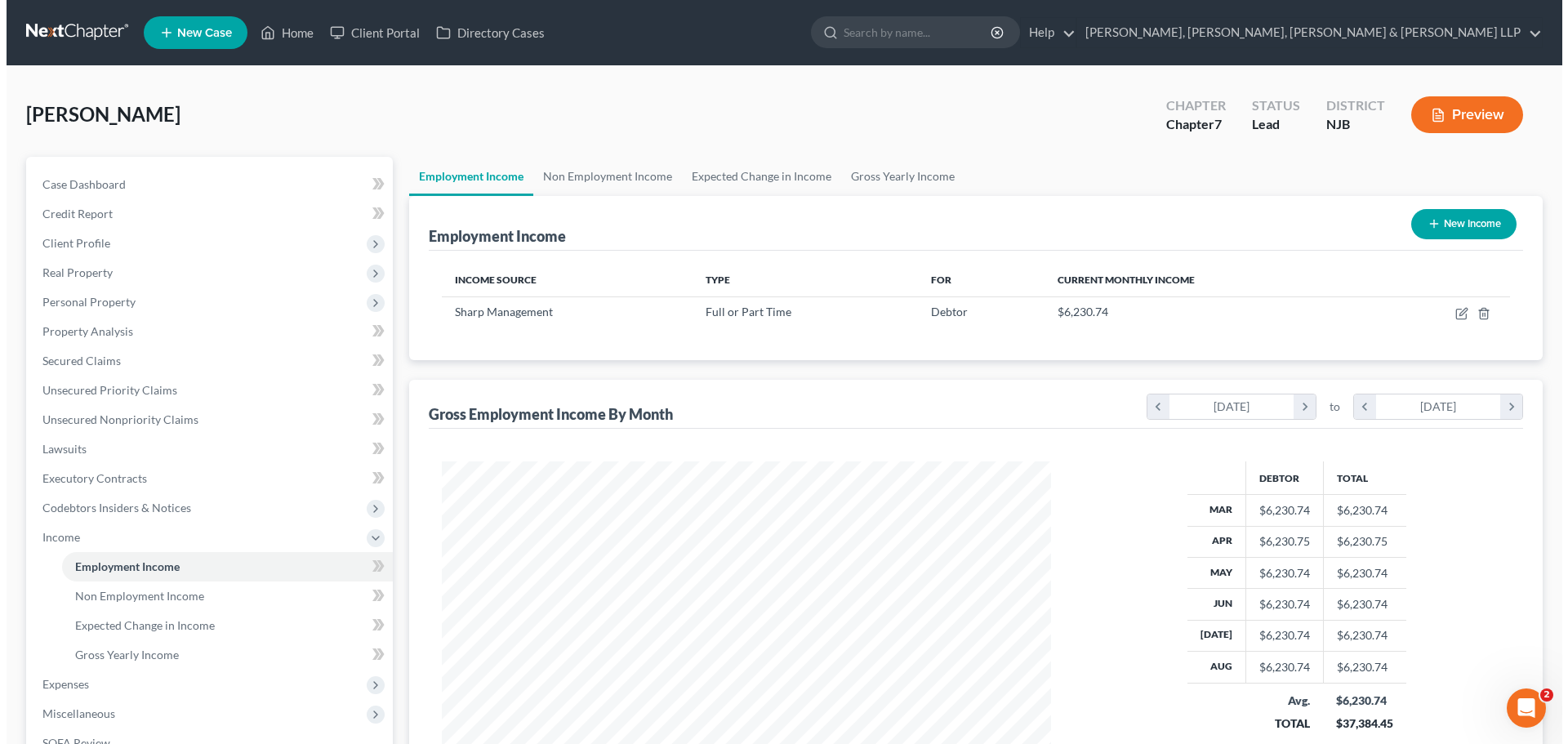
scroll to position [305, 642]
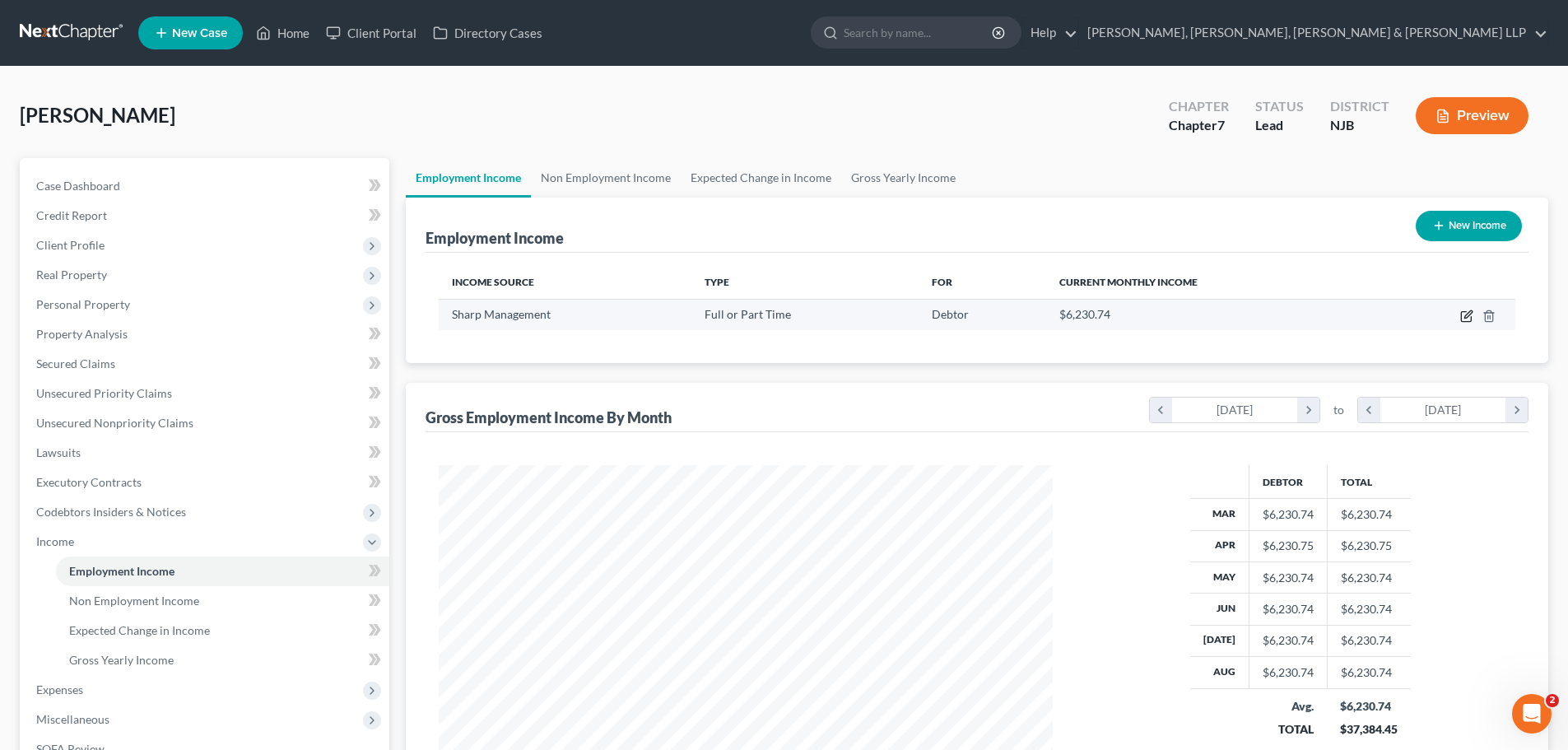
click at [1470, 315] on icon "button" at bounding box center [1468, 314] width 8 height 8
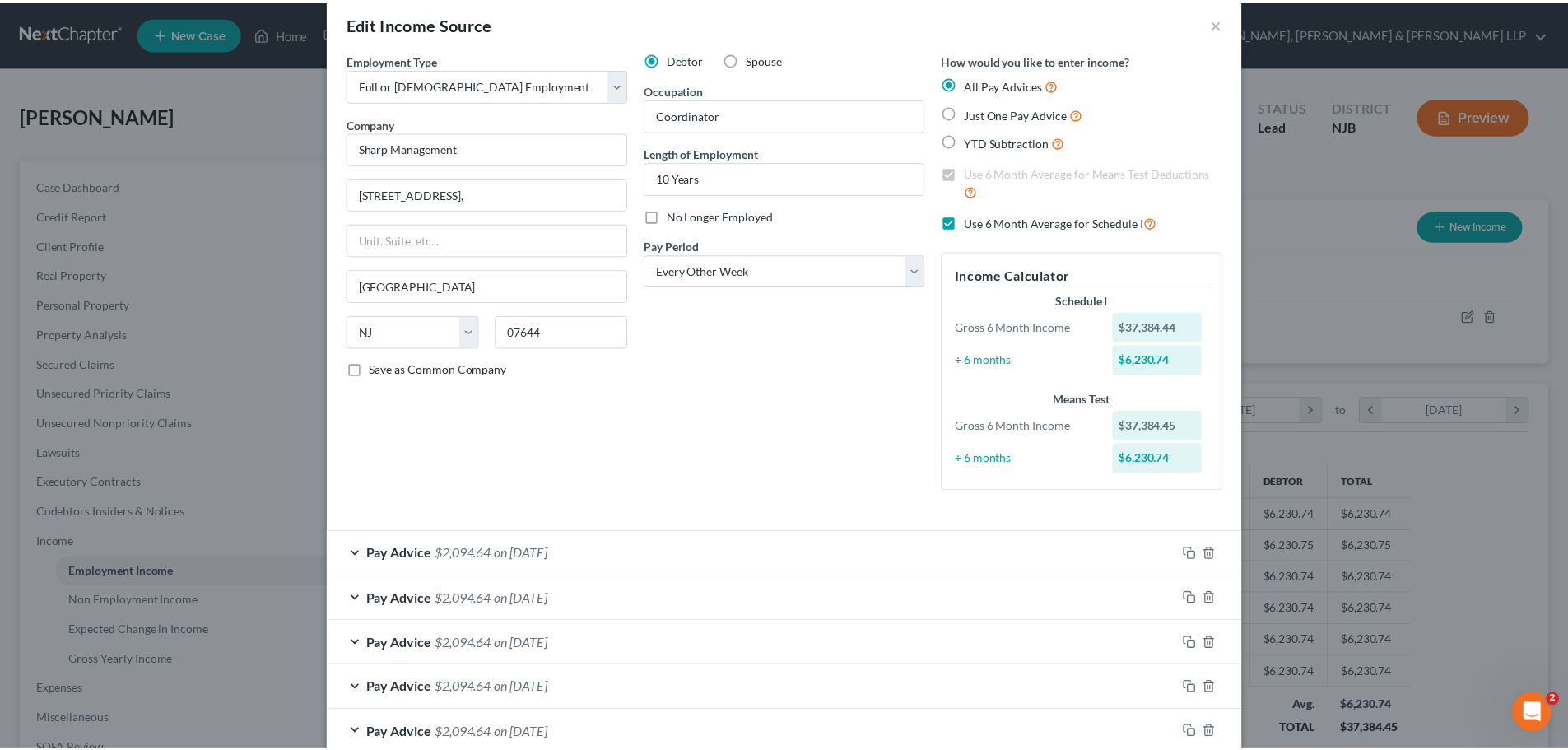
scroll to position [22, 0]
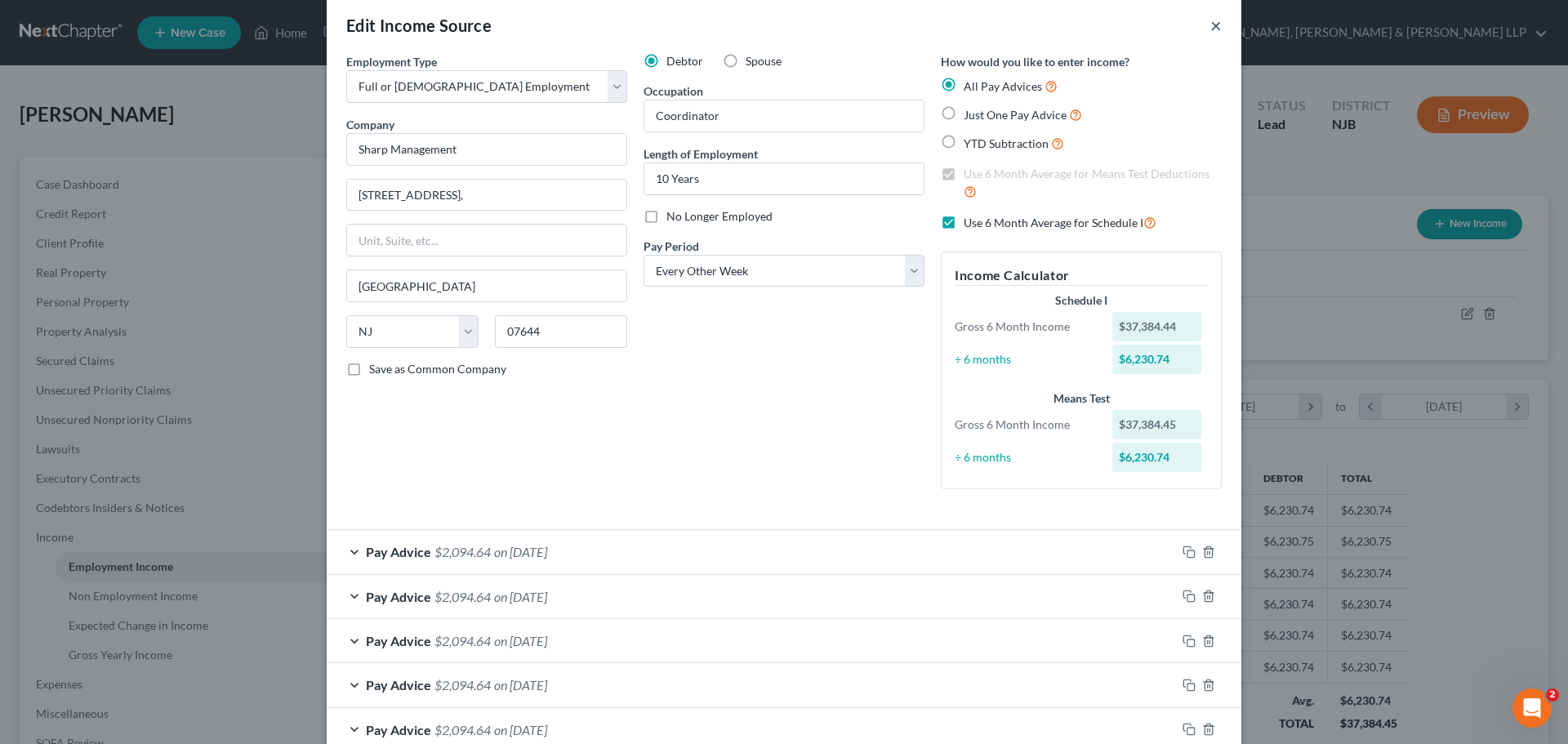
drag, startPoint x: 1208, startPoint y: 24, endPoint x: 657, endPoint y: 51, distance: 551.7
click at [1211, 24] on button "×" at bounding box center [1216, 25] width 12 height 19
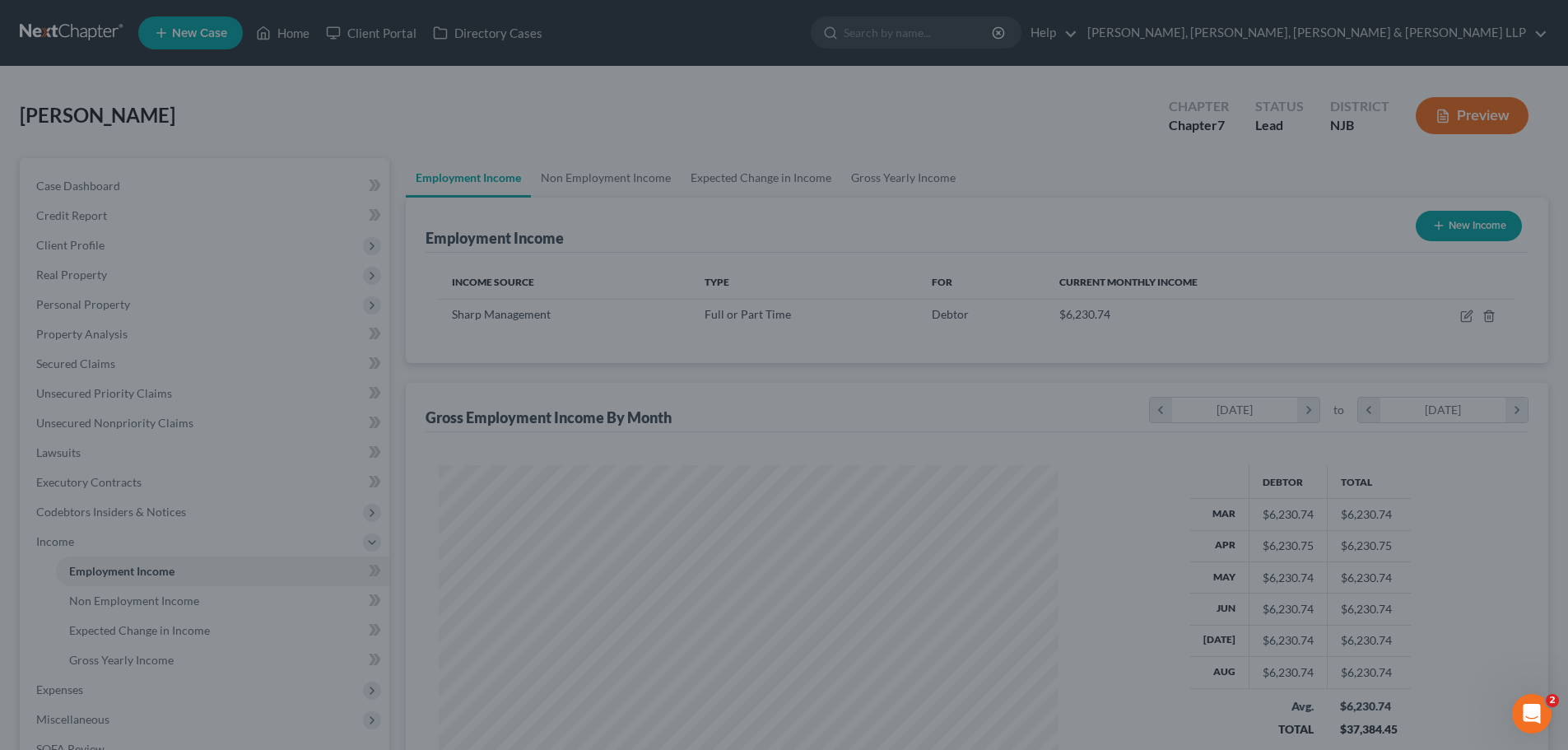
scroll to position [822604, 822531]
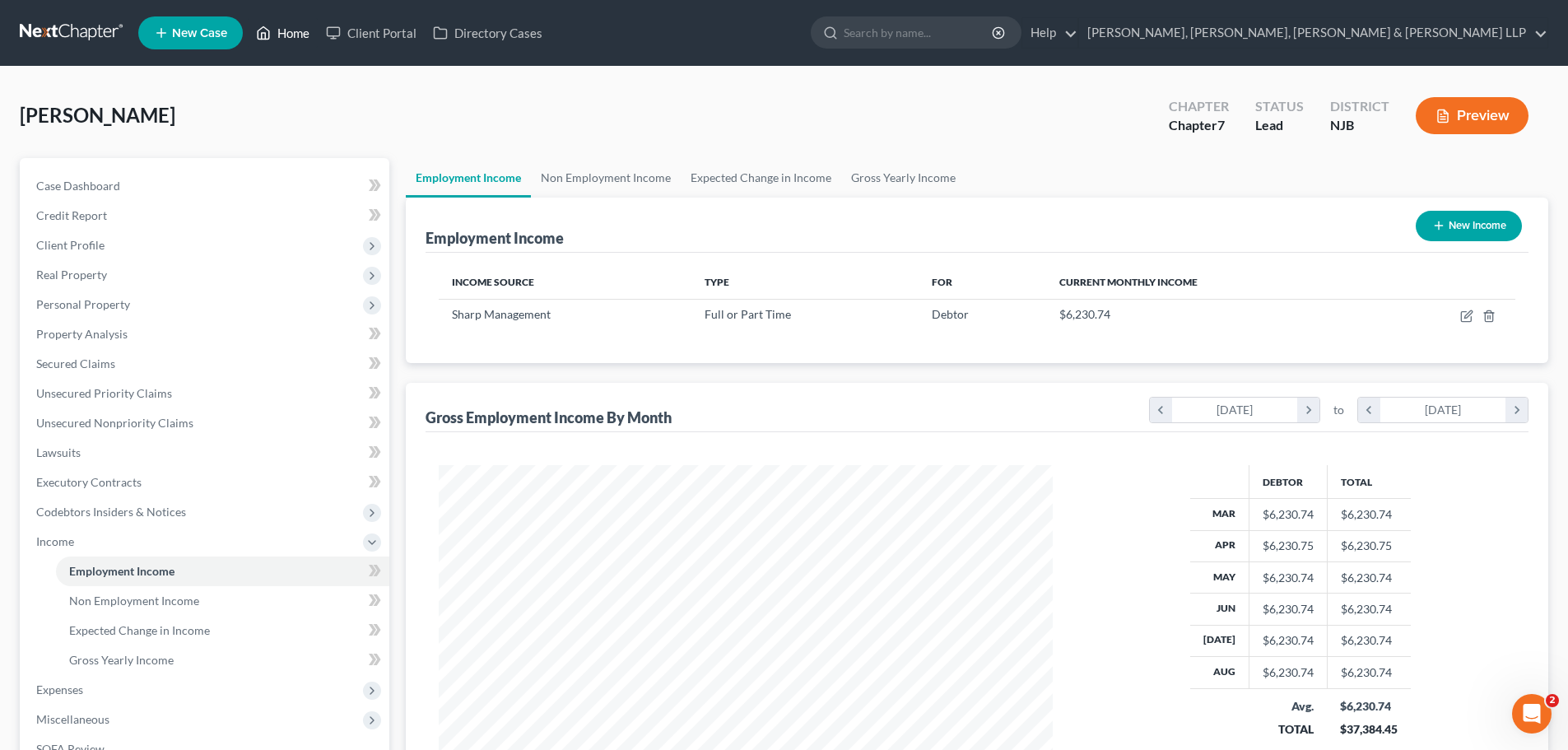
click at [307, 29] on link "Home" at bounding box center [283, 32] width 70 height 30
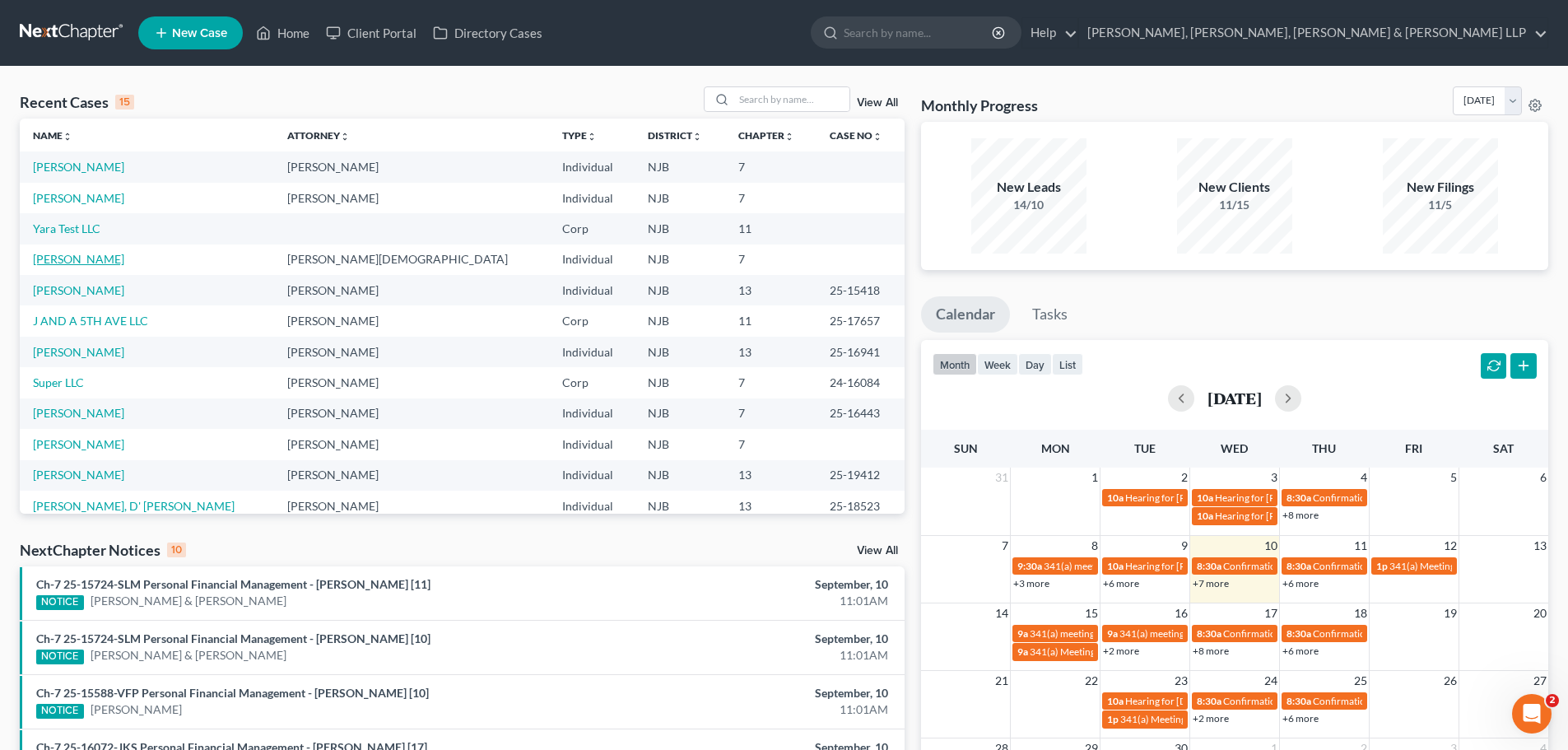
click at [95, 260] on link "[PERSON_NAME]" at bounding box center [78, 258] width 91 height 14
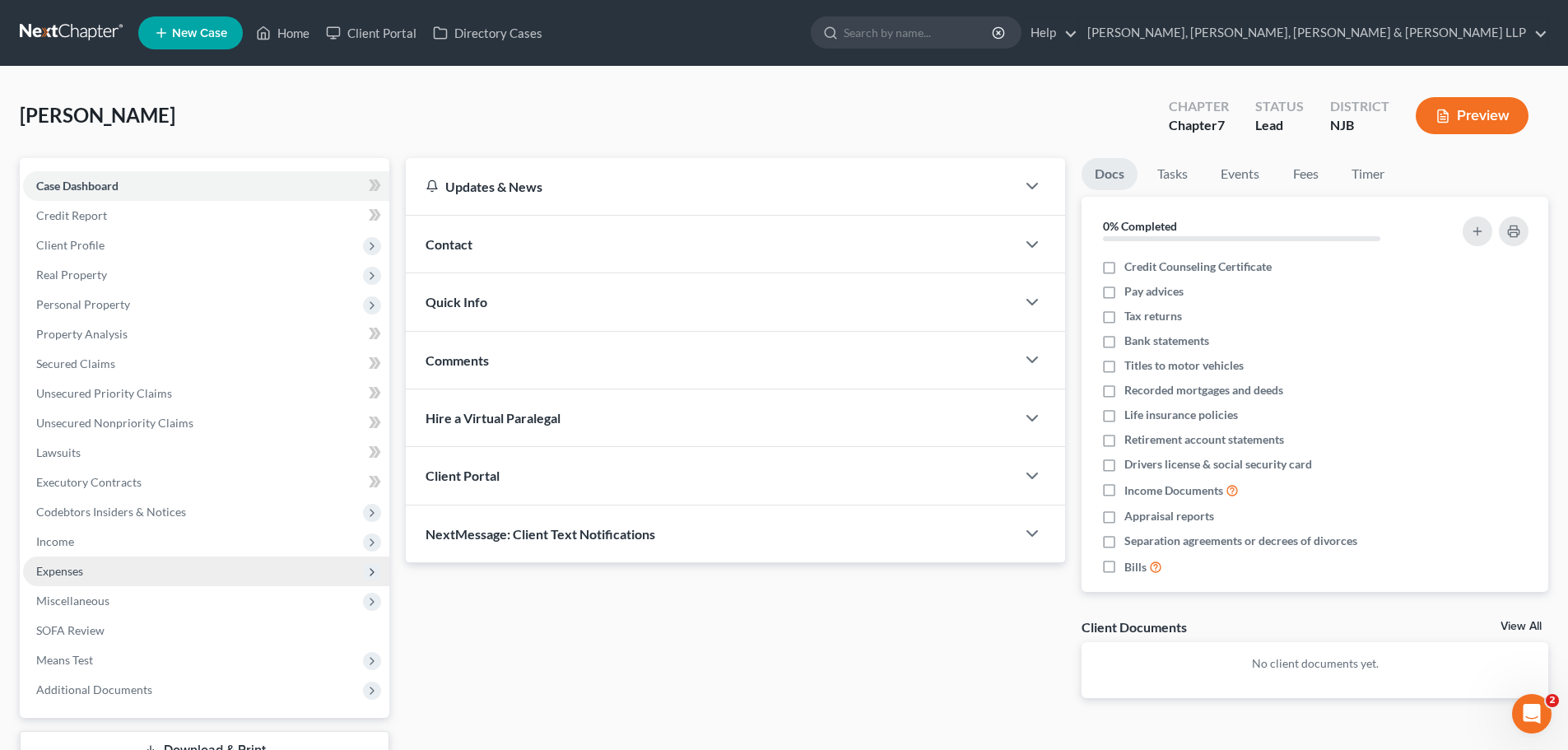
click at [87, 537] on span "Income" at bounding box center [206, 541] width 366 height 30
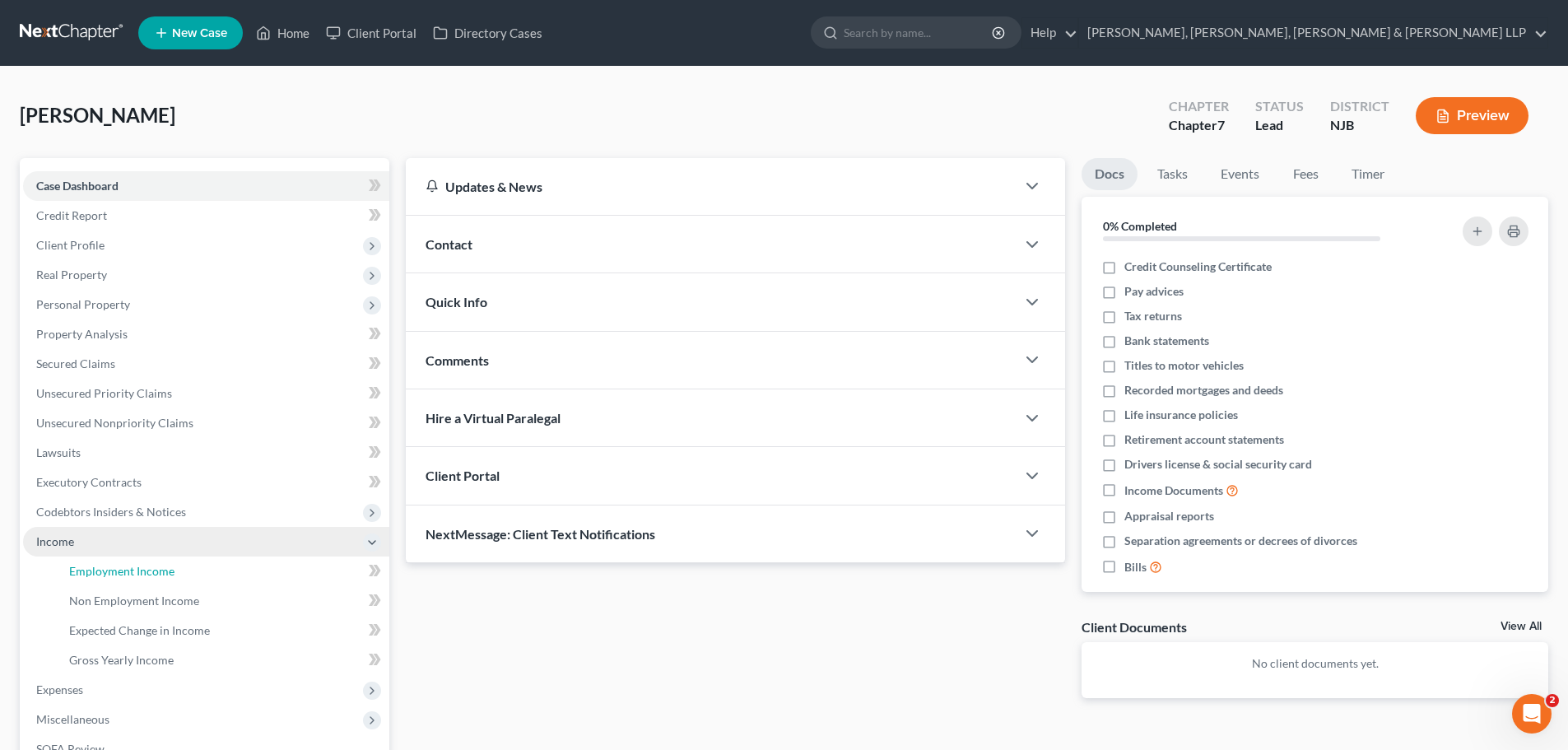
drag, startPoint x: 133, startPoint y: 564, endPoint x: 327, endPoint y: 537, distance: 195.9
click at [134, 564] on span "Employment Income" at bounding box center [122, 570] width 105 height 14
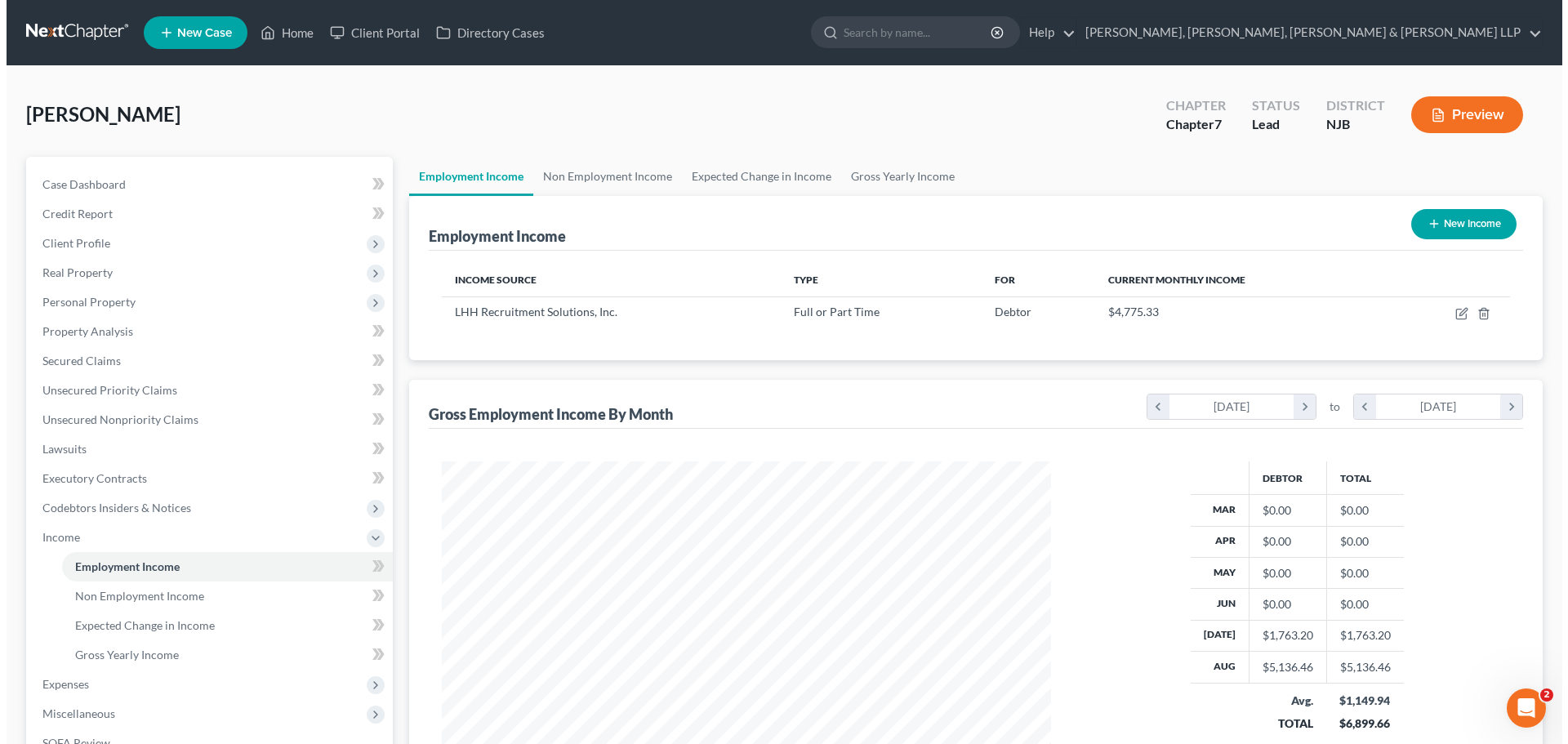
scroll to position [305, 642]
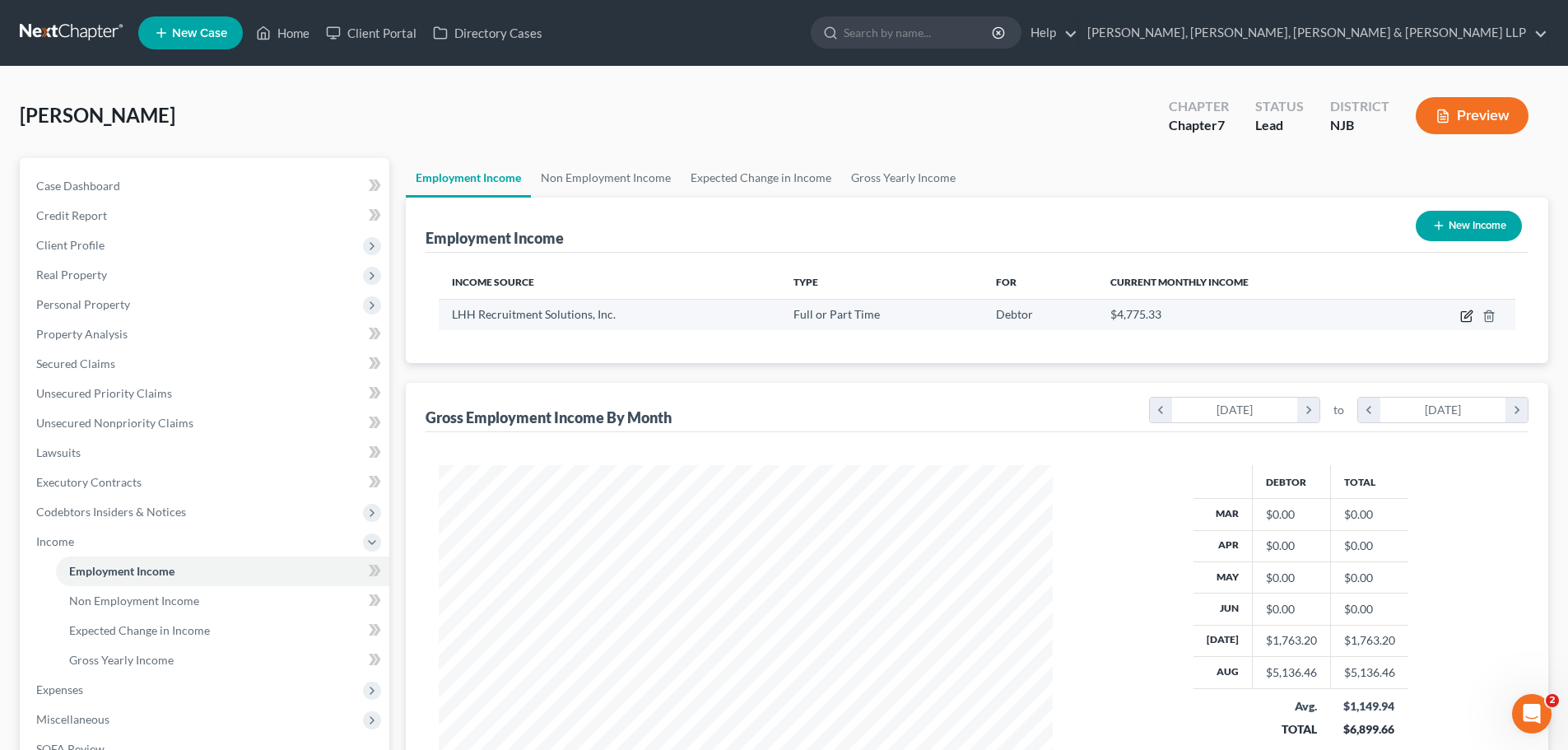
click at [1468, 313] on icon "button" at bounding box center [1468, 314] width 8 height 8
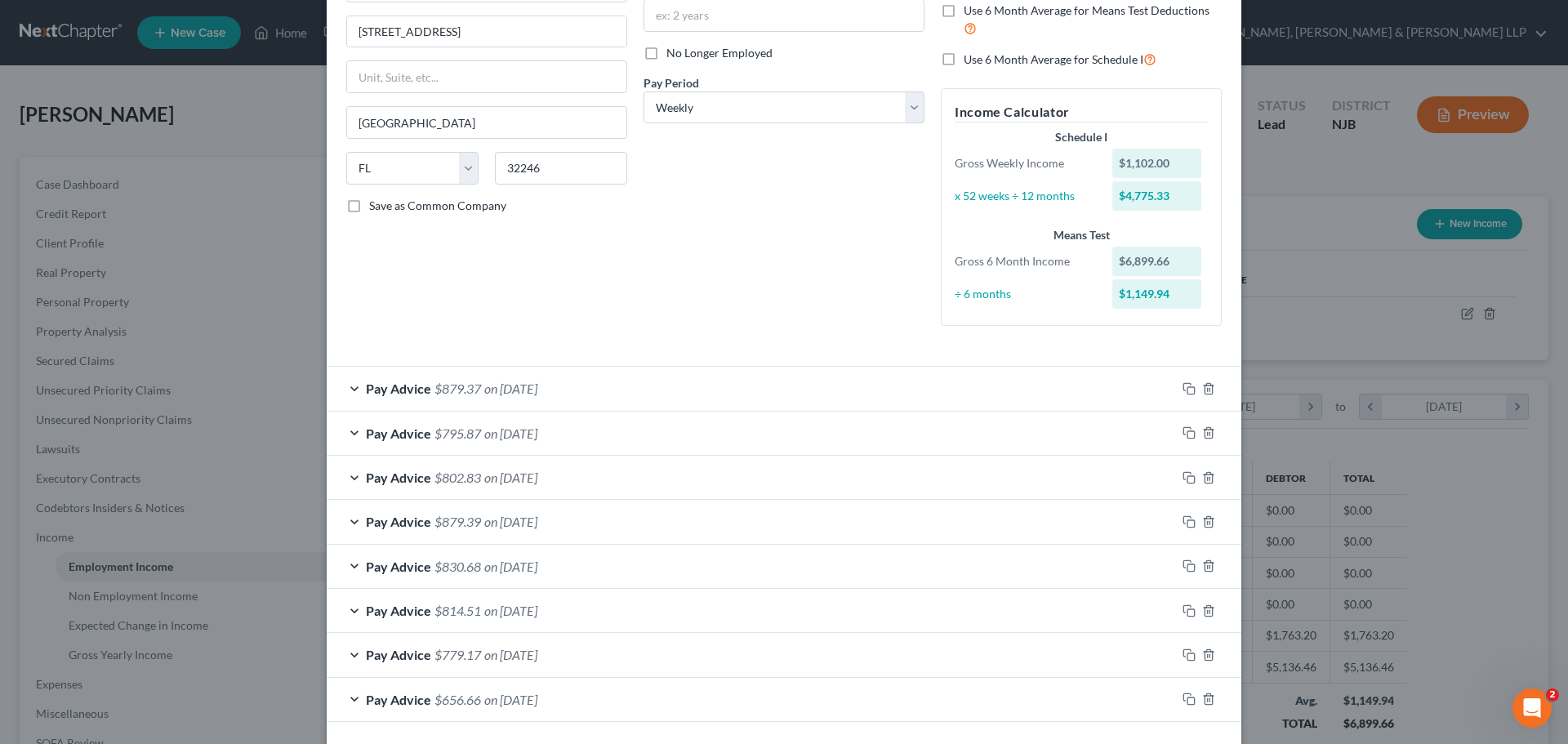
scroll to position [252, 0]
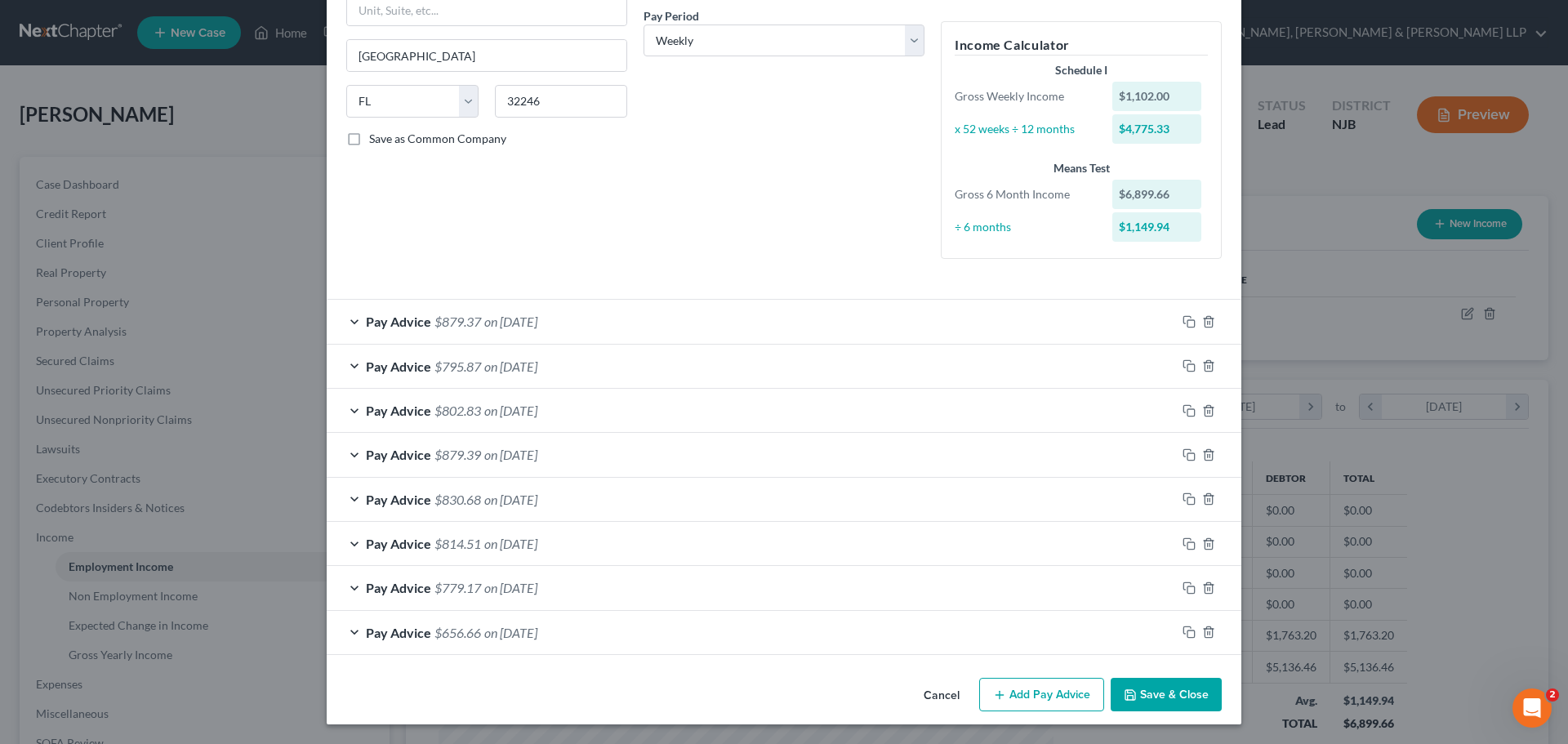
click at [1025, 684] on button "Add Pay Advice" at bounding box center [1041, 695] width 125 height 34
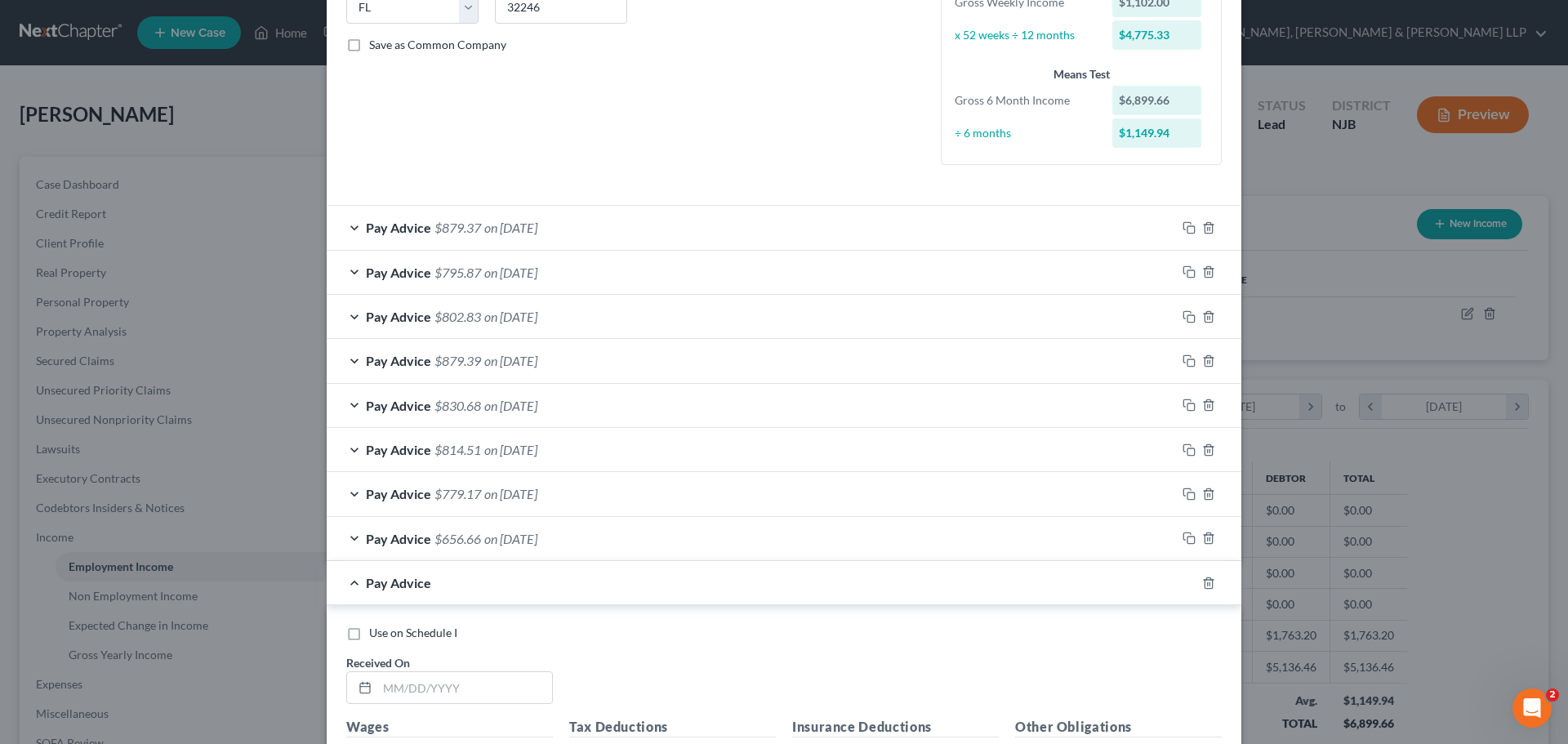
scroll to position [497, 0]
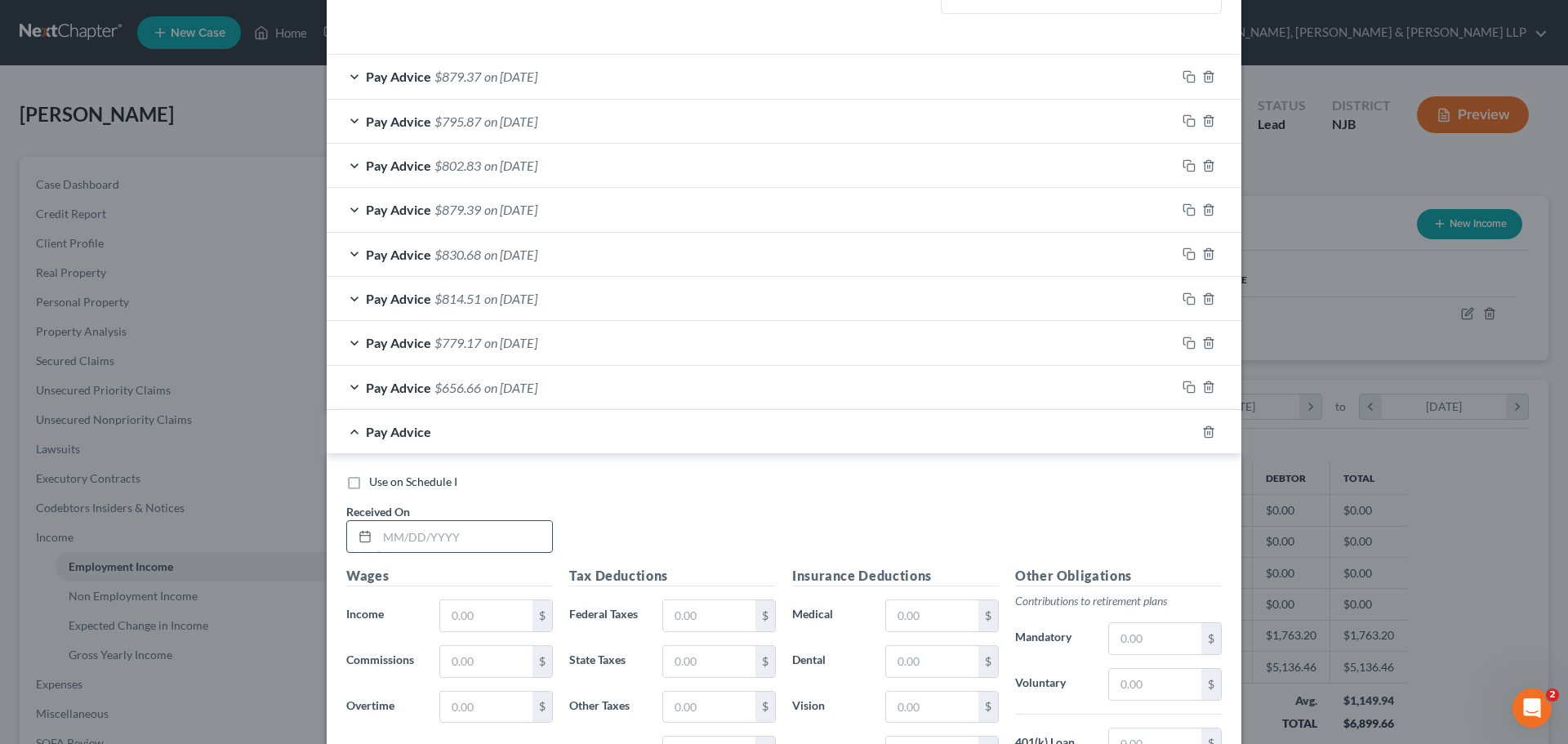
click at [446, 536] on input "text" at bounding box center [465, 536] width 175 height 31
drag, startPoint x: 446, startPoint y: 536, endPoint x: 275, endPoint y: 547, distance: 171.4
click at [275, 547] on div "Edit Income Source × Employment Type * Select Full or [DEMOGRAPHIC_DATA] Employ…" at bounding box center [784, 372] width 1568 height 744
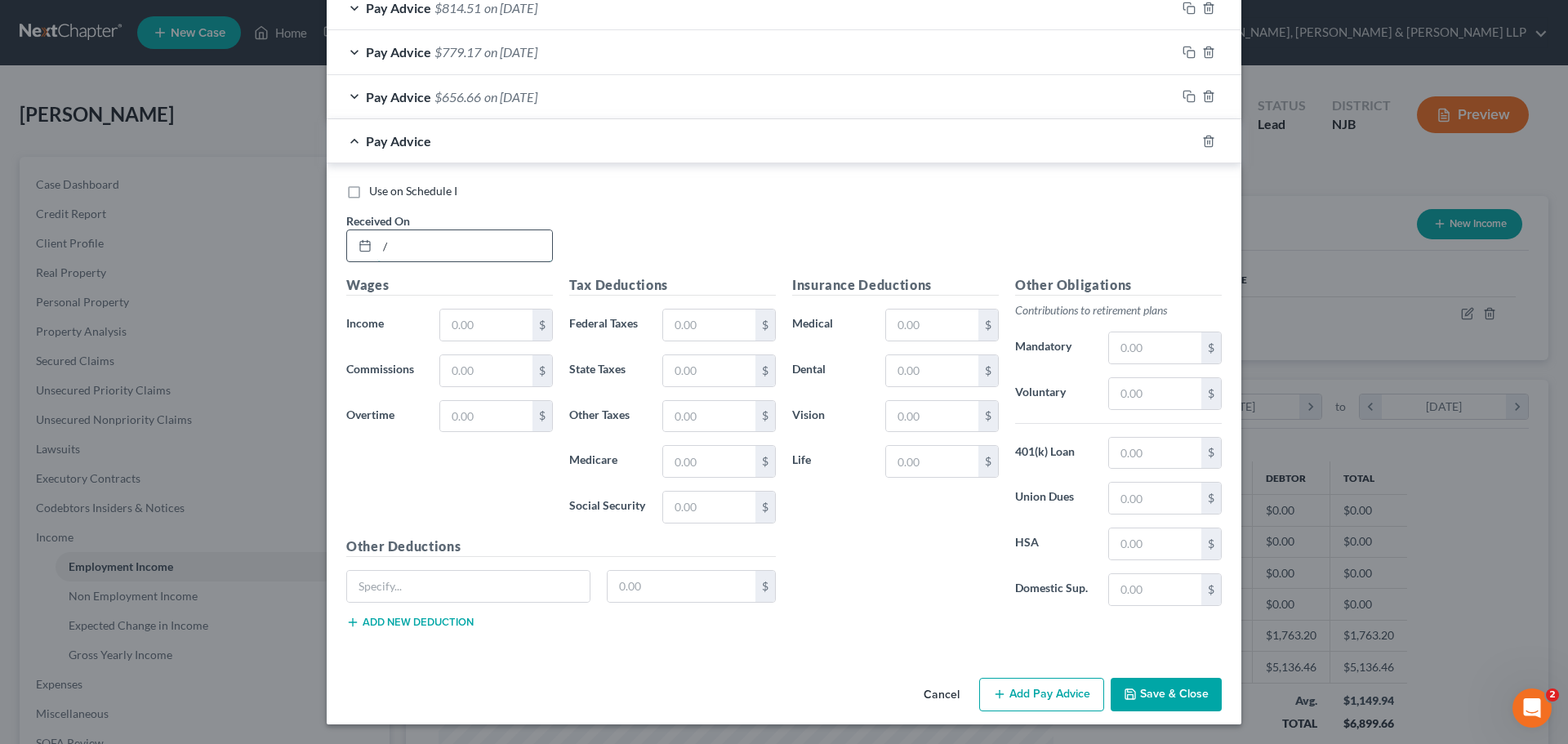
click at [347, 252] on div "/" at bounding box center [450, 245] width 207 height 33
click at [504, 327] on input "text" at bounding box center [486, 325] width 92 height 31
click at [700, 326] on input "text" at bounding box center [709, 325] width 92 height 31
click at [690, 374] on input "text" at bounding box center [709, 370] width 92 height 31
click at [702, 465] on input "text" at bounding box center [709, 461] width 92 height 31
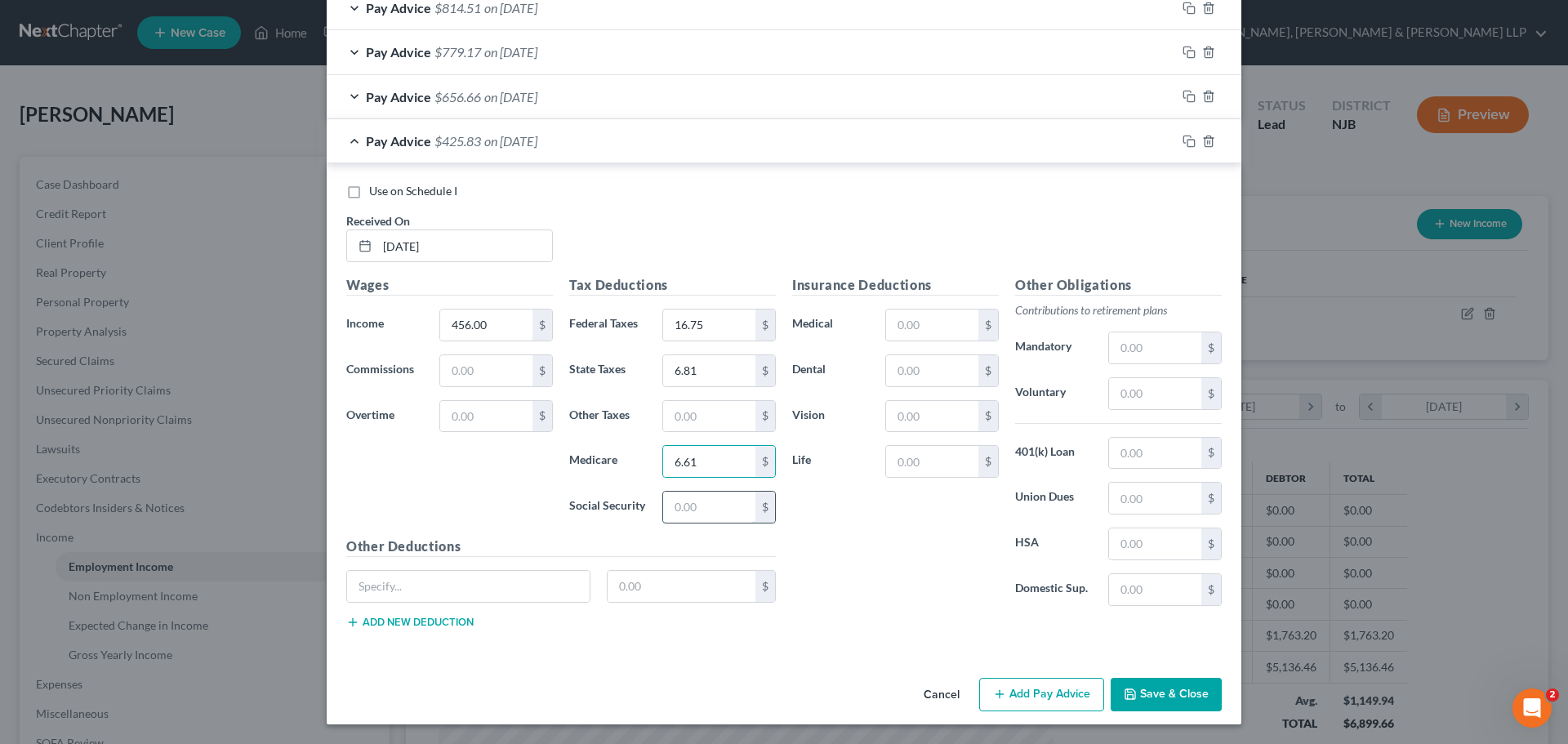
click at [697, 501] on input "text" at bounding box center [709, 506] width 92 height 31
click at [681, 420] on input "text" at bounding box center [709, 416] width 92 height 31
click at [1046, 693] on button "Add Pay Advice" at bounding box center [1041, 695] width 125 height 34
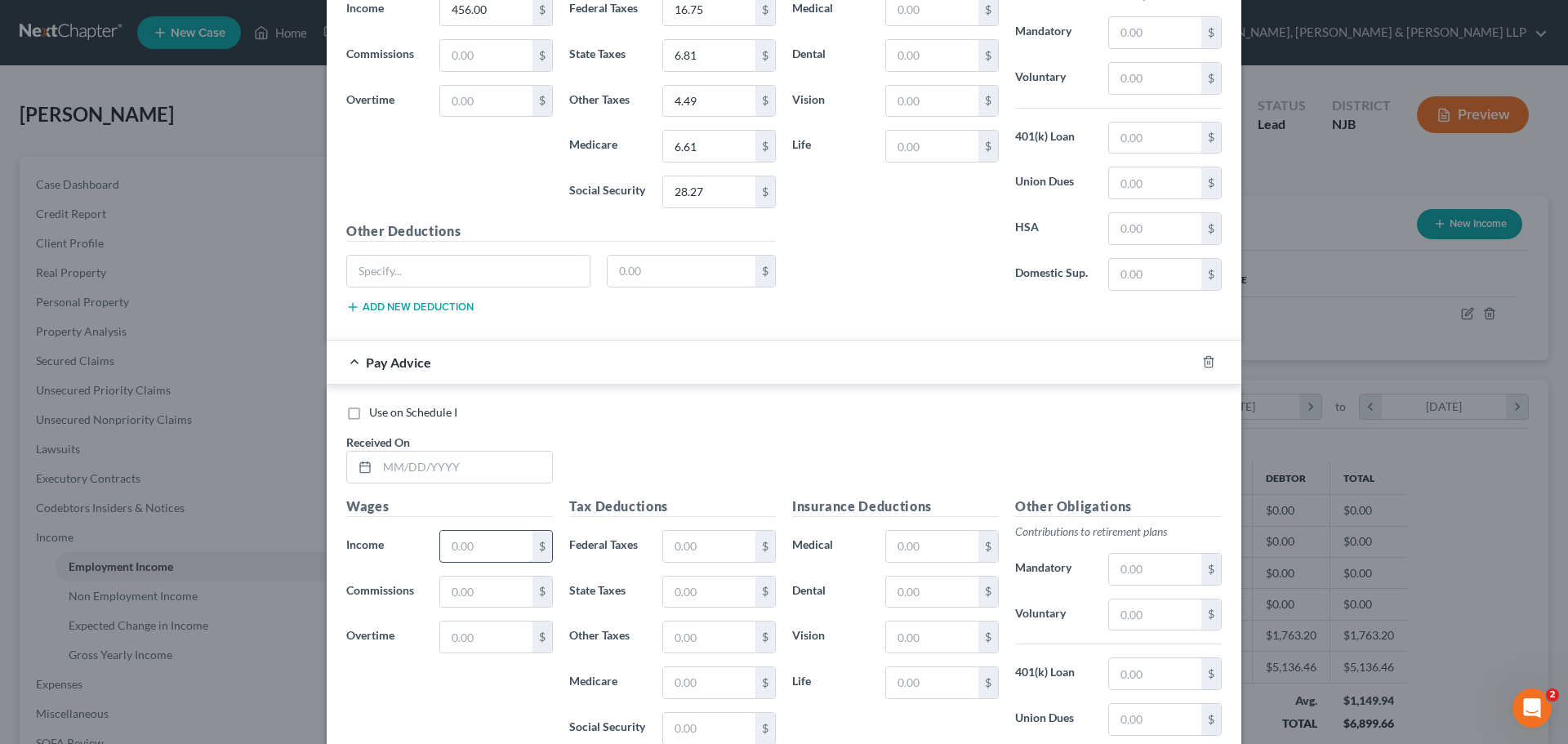
scroll to position [1114, 0]
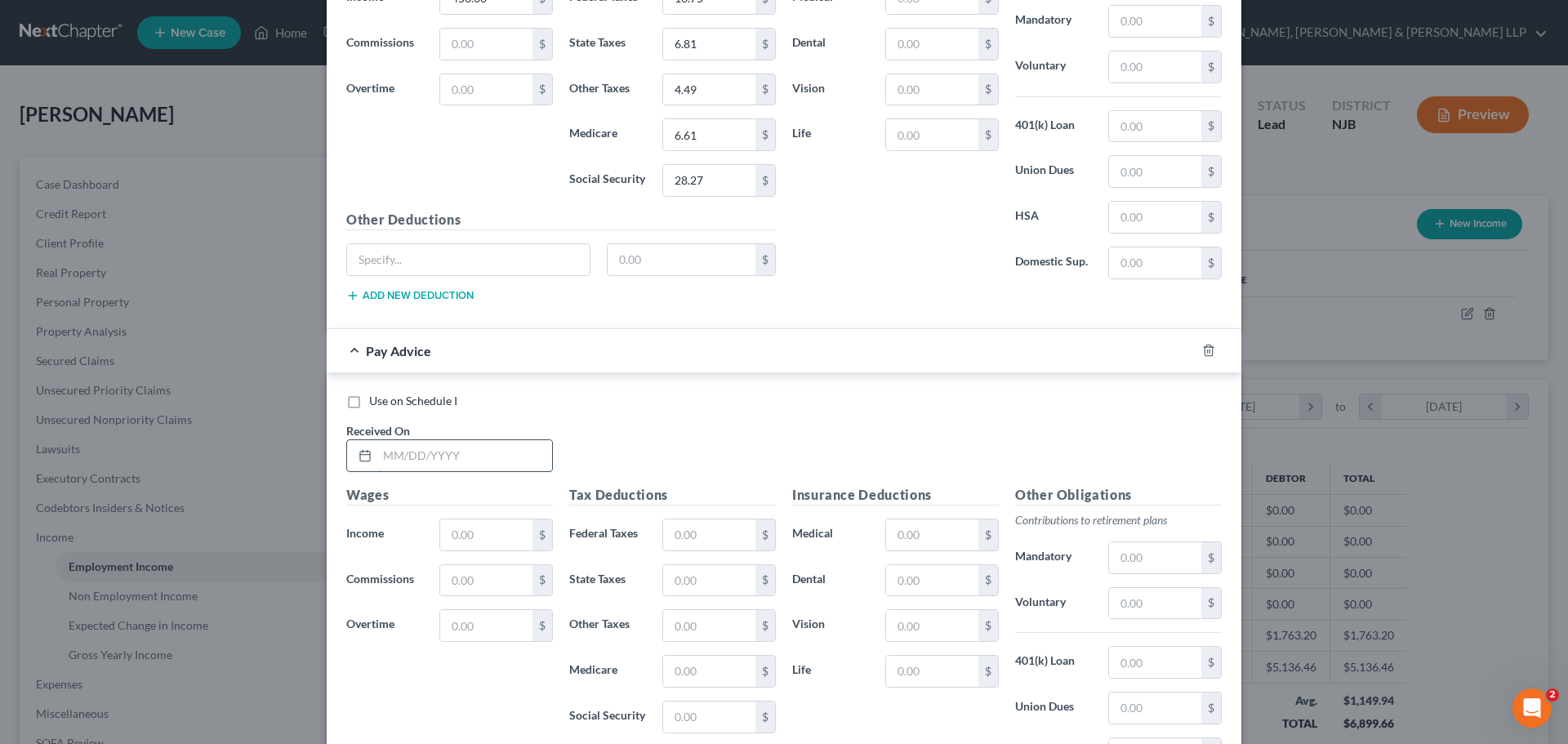
click at [434, 461] on input "text" at bounding box center [465, 455] width 175 height 31
click at [473, 535] on input "text" at bounding box center [486, 534] width 92 height 31
click at [697, 541] on input "text" at bounding box center [709, 534] width 92 height 31
click at [722, 603] on div "Tax Deductions Federal Taxes 56.56 $ State Taxes $ Other Taxes $ Medicare $ Soc…" at bounding box center [672, 615] width 223 height 261
click at [709, 581] on input "text" at bounding box center [709, 580] width 92 height 31
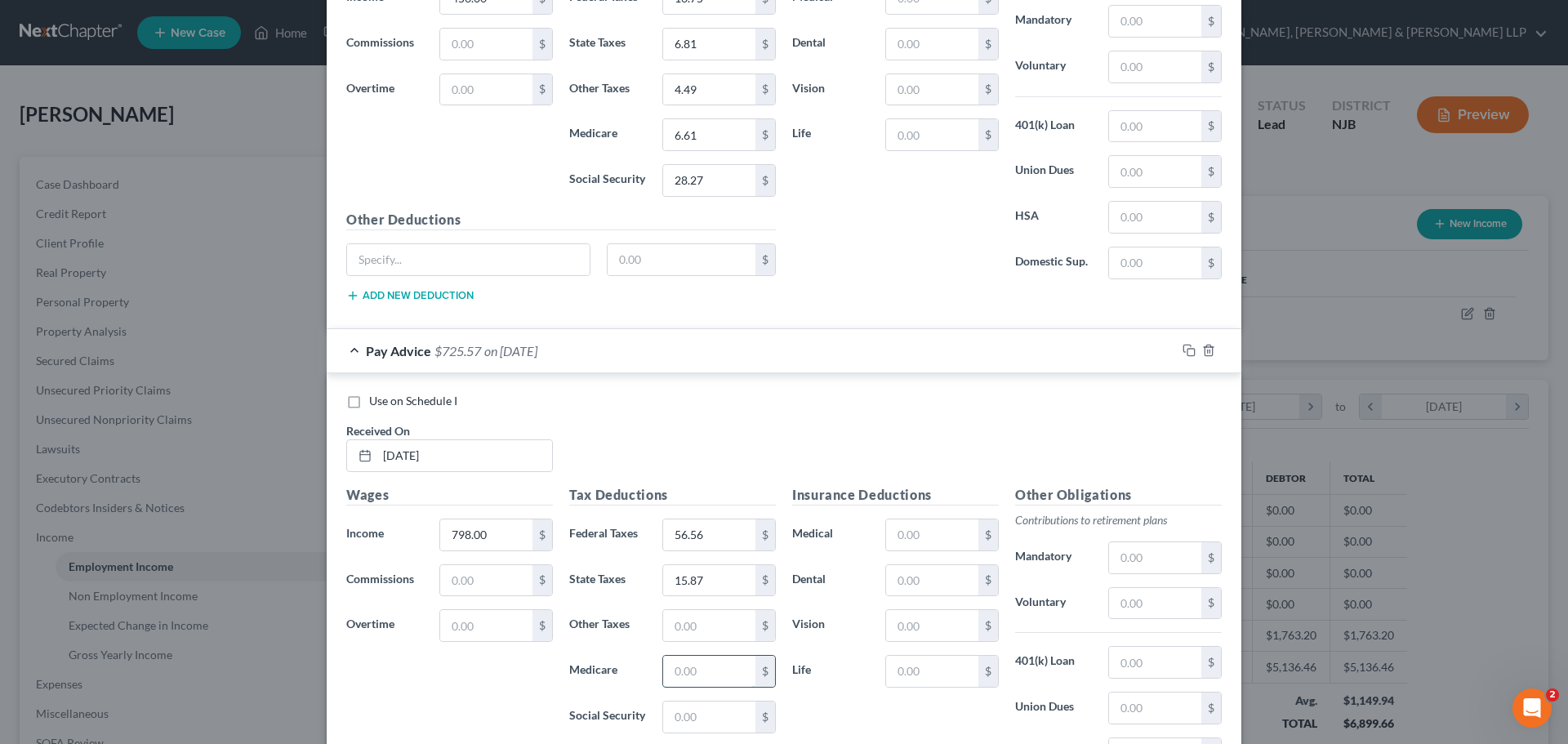
click at [688, 666] on input "text" at bounding box center [709, 670] width 92 height 31
click at [712, 725] on input "text" at bounding box center [709, 716] width 92 height 31
click at [713, 629] on input "text" at bounding box center [709, 625] width 92 height 31
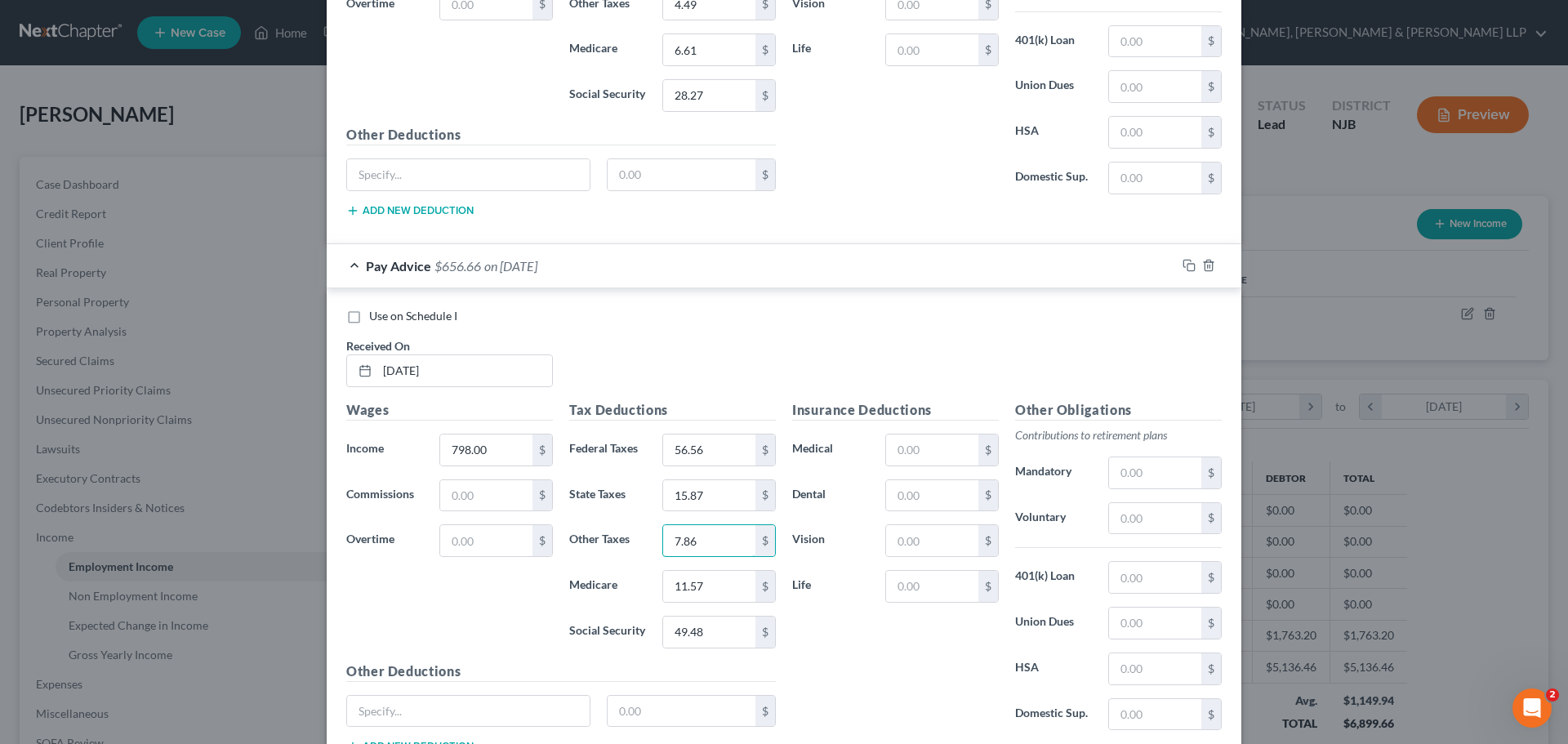
scroll to position [1324, 0]
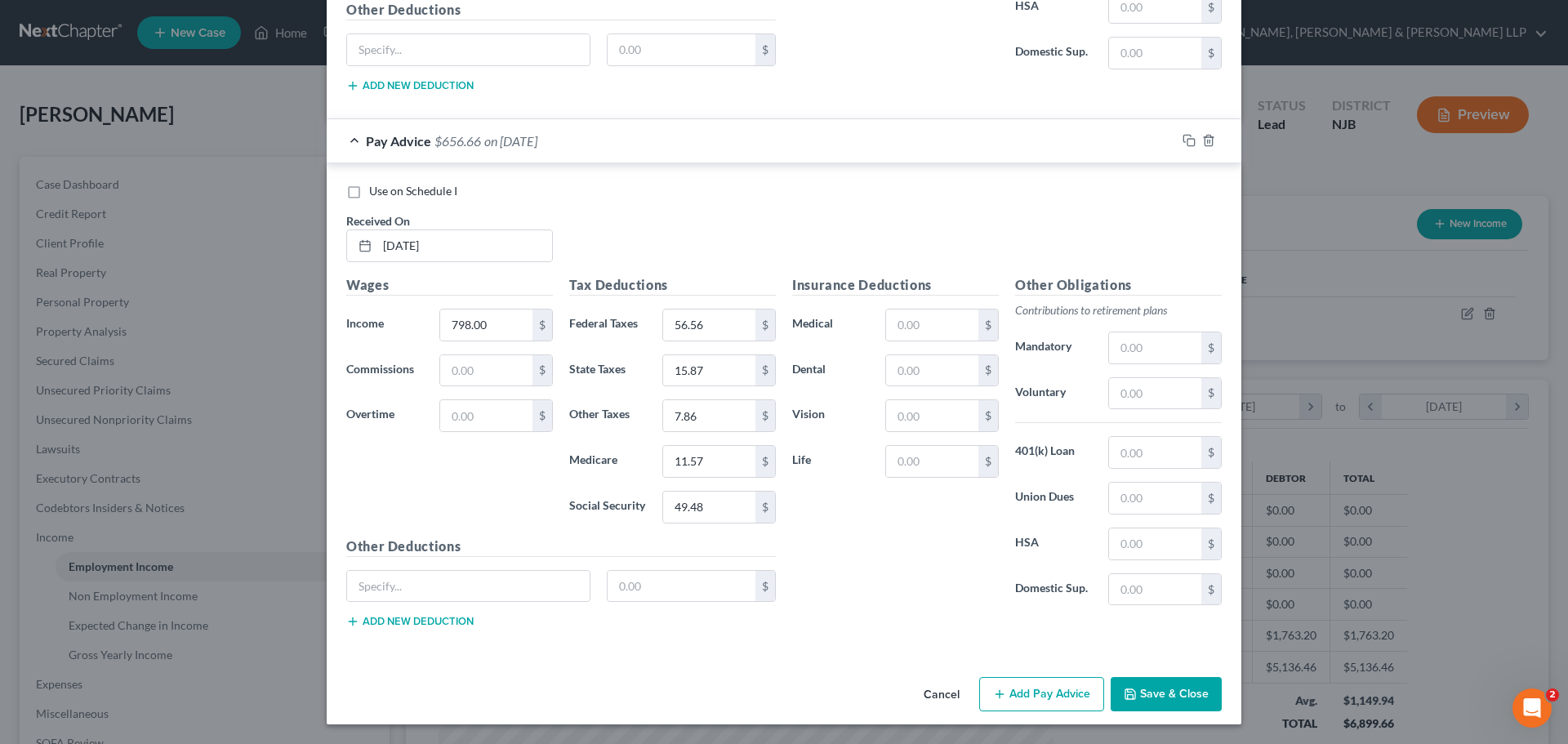
drag, startPoint x: 1020, startPoint y: 696, endPoint x: 763, endPoint y: 623, distance: 267.2
click at [1019, 696] on button "Add Pay Advice" at bounding box center [1041, 694] width 125 height 34
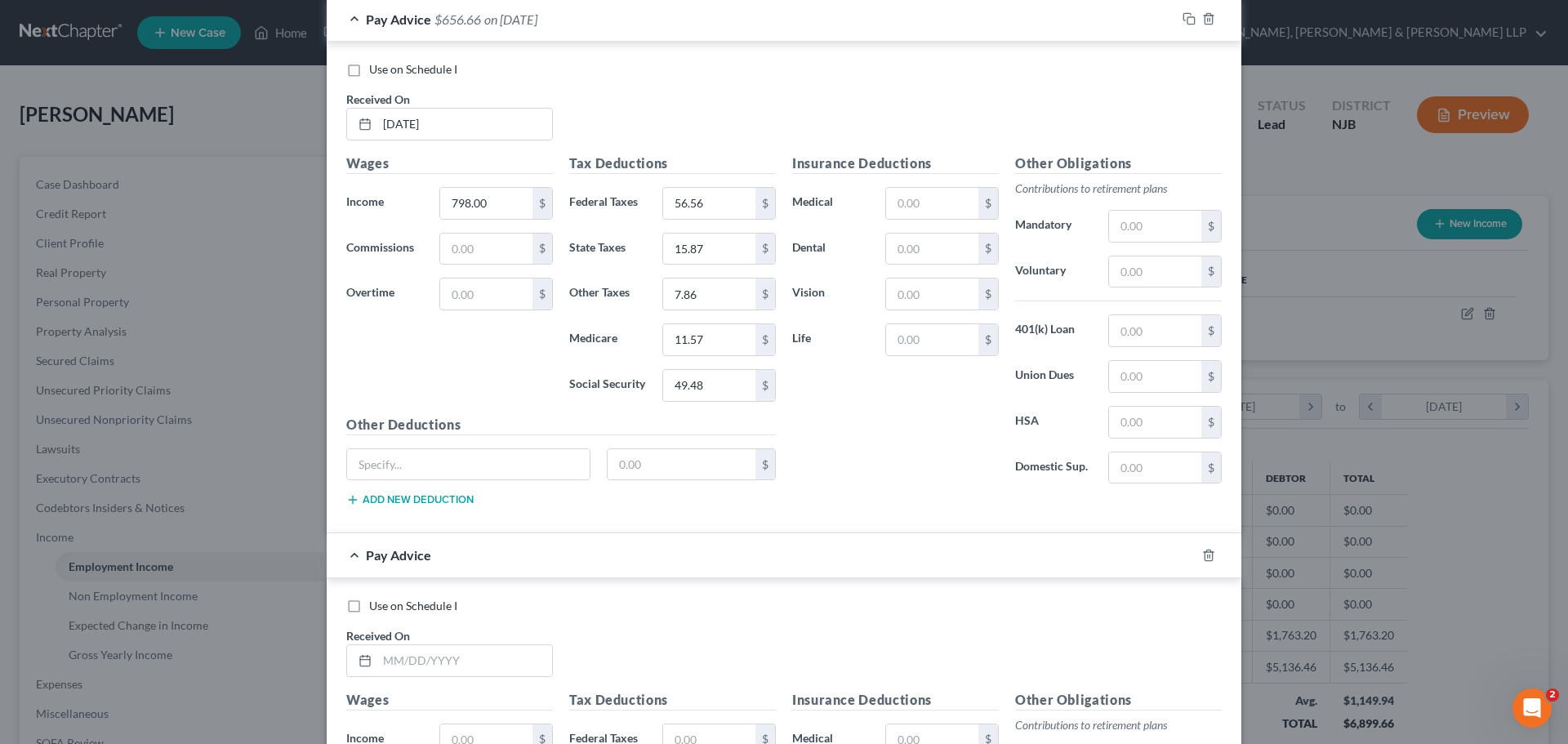
scroll to position [1569, 0]
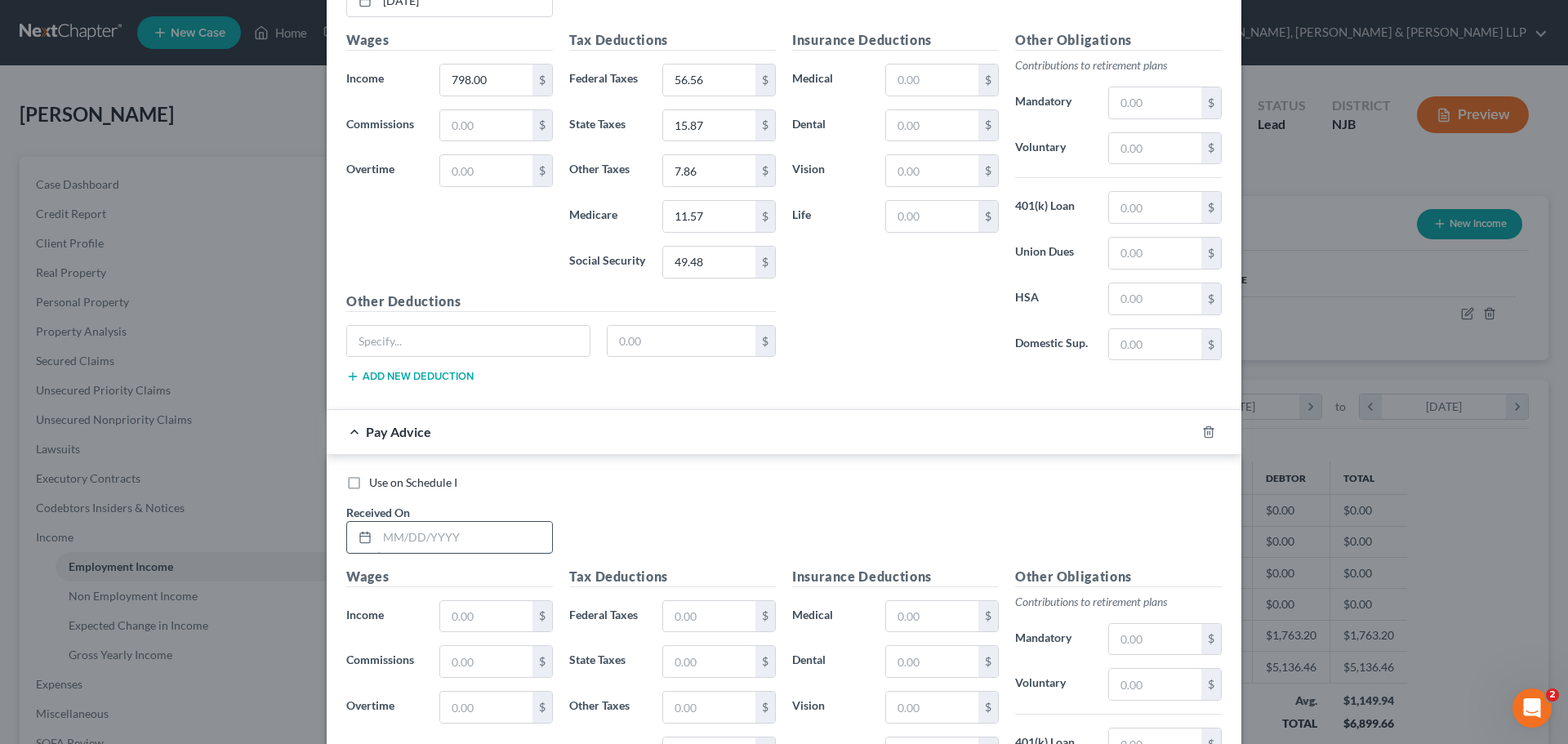
click at [443, 535] on input "text" at bounding box center [465, 536] width 175 height 31
click at [467, 622] on input "text" at bounding box center [486, 616] width 92 height 31
click at [457, 618] on input "text" at bounding box center [486, 616] width 92 height 31
click at [701, 618] on input "text" at bounding box center [709, 616] width 92 height 31
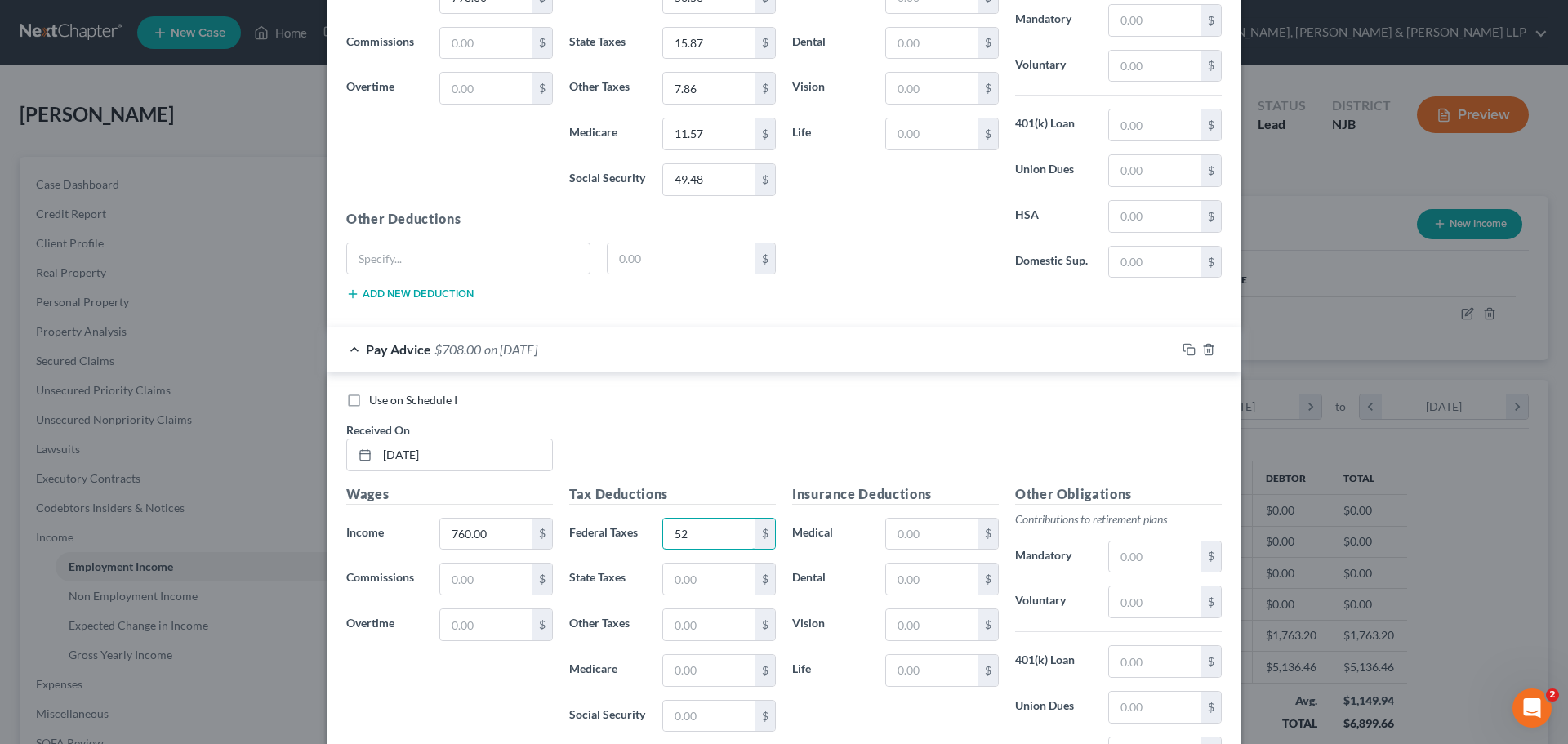
scroll to position [1814, 0]
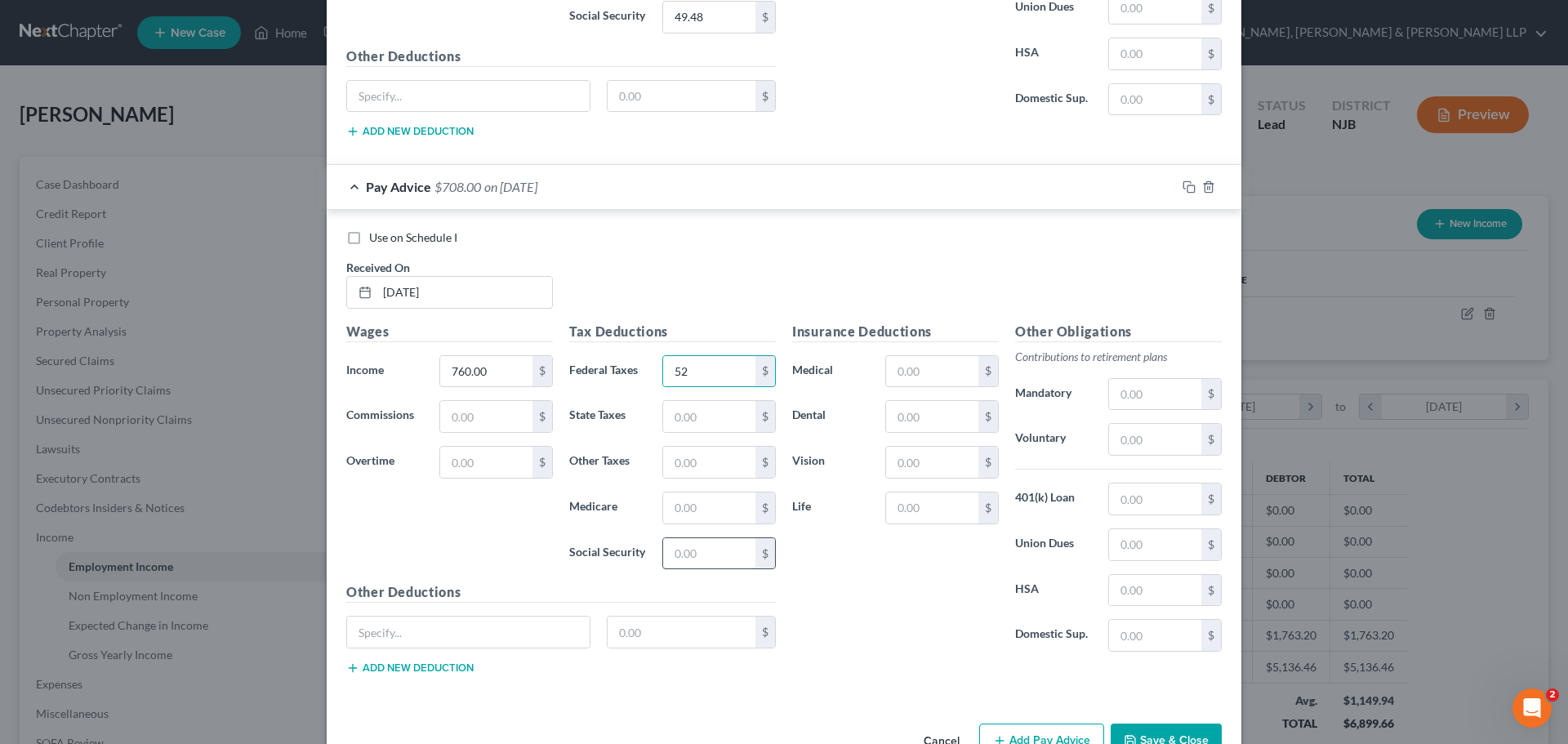
click at [702, 563] on input "text" at bounding box center [709, 553] width 92 height 31
click at [678, 516] on input "text" at bounding box center [709, 507] width 92 height 31
click at [684, 470] on input "text" at bounding box center [709, 462] width 92 height 31
click at [676, 414] on input "text" at bounding box center [709, 416] width 92 height 31
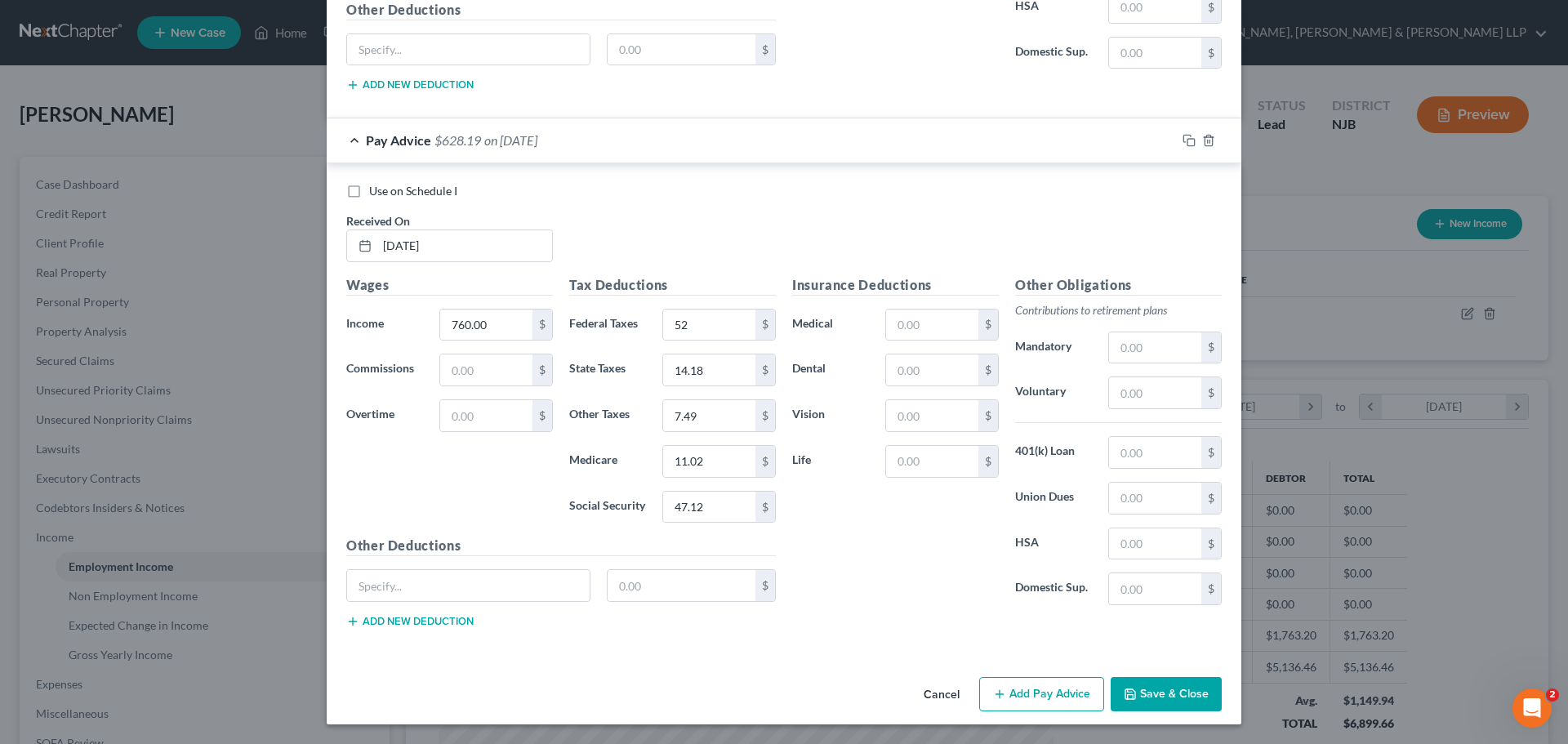
click at [1039, 682] on button "Add Pay Advice" at bounding box center [1041, 694] width 125 height 34
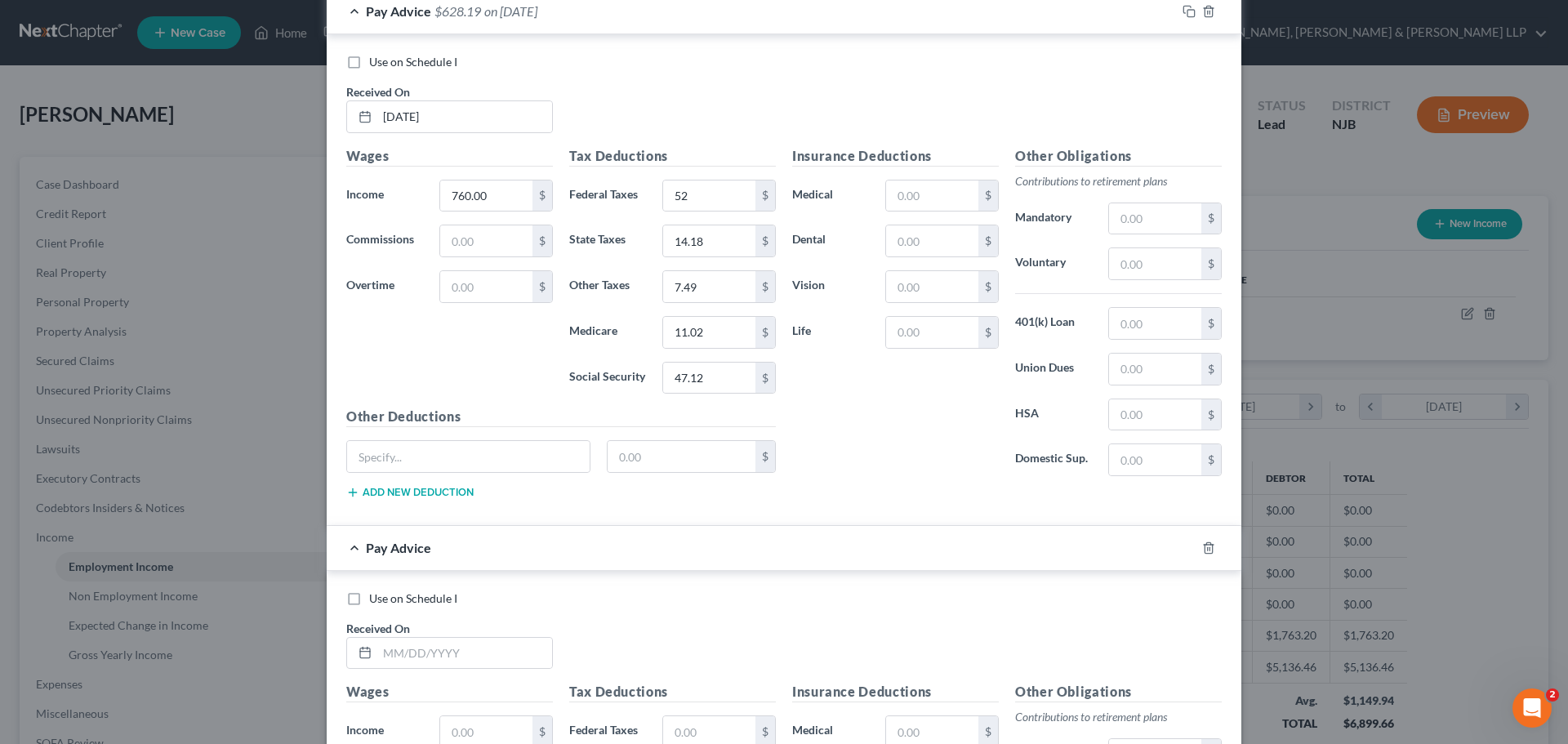
scroll to position [2187, 0]
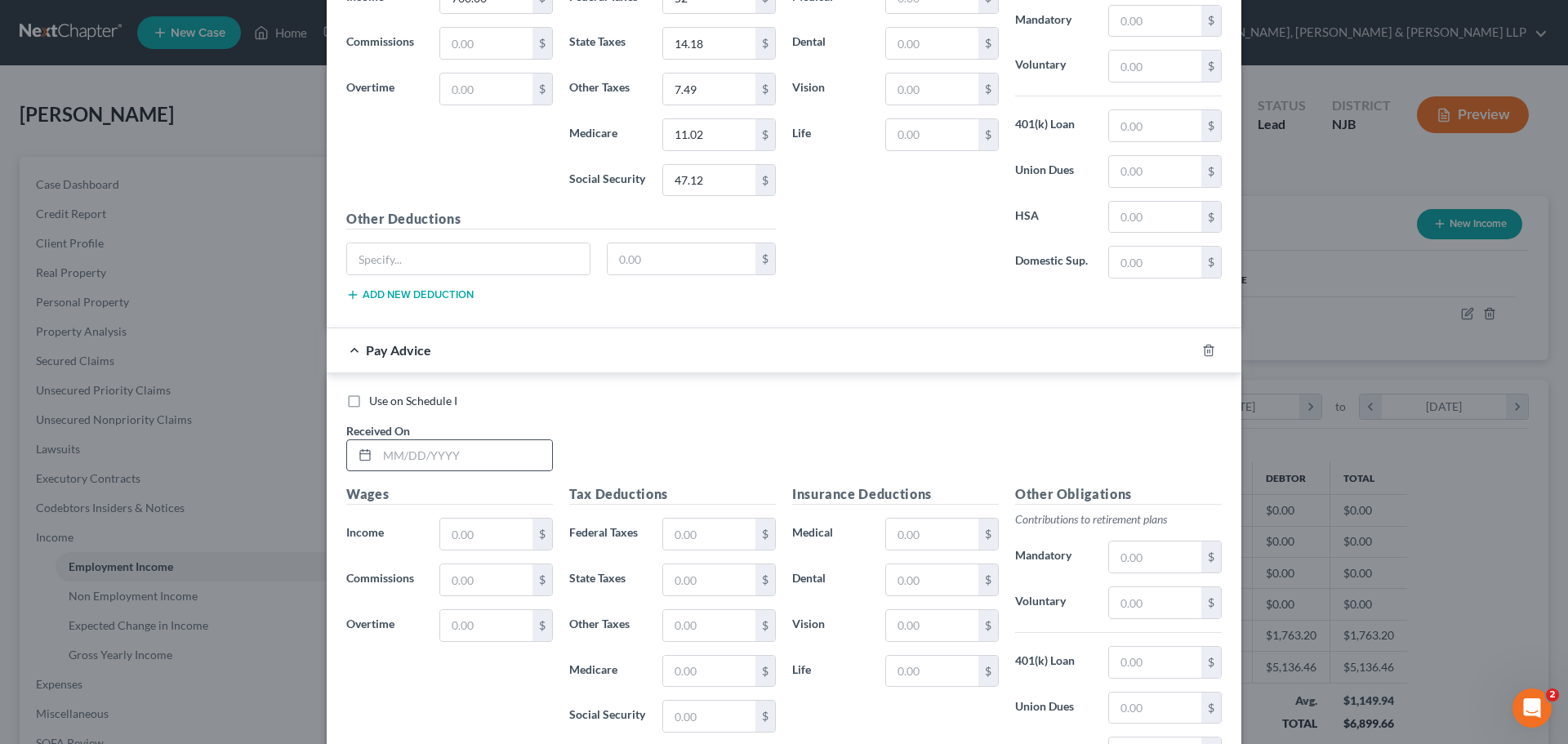
click at [465, 471] on div at bounding box center [450, 455] width 207 height 33
click at [462, 465] on input "text" at bounding box center [465, 455] width 175 height 31
click at [492, 552] on div "Wages Income * $ Commissions $ Overtime $" at bounding box center [450, 614] width 223 height 261
click at [489, 539] on input "text" at bounding box center [486, 533] width 92 height 31
click at [708, 544] on input "text" at bounding box center [709, 533] width 92 height 31
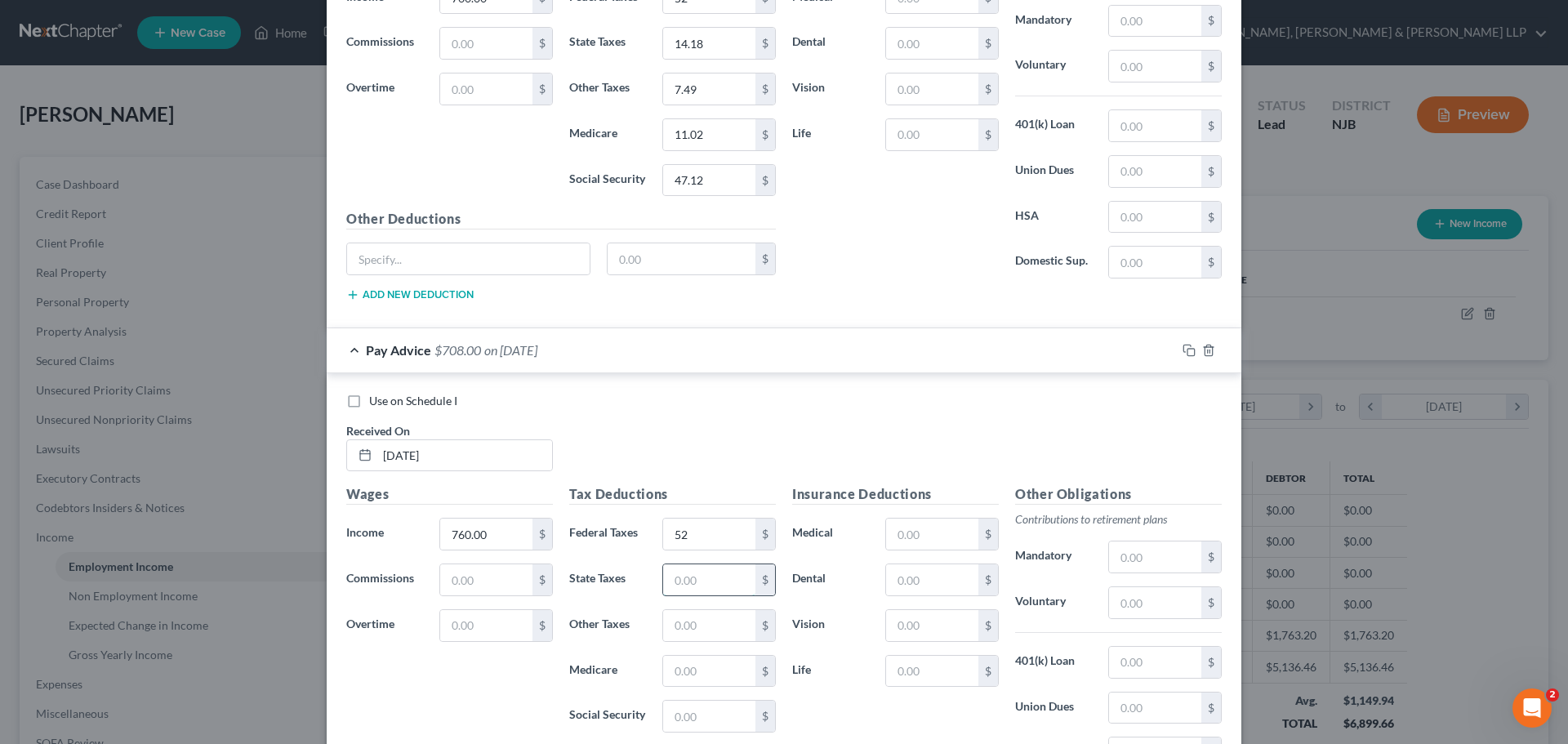
click at [689, 582] on input "text" at bounding box center [709, 579] width 92 height 31
click at [681, 664] on input "text" at bounding box center [709, 670] width 92 height 31
click at [724, 724] on input "text" at bounding box center [709, 716] width 92 height 31
click at [695, 630] on input "text" at bounding box center [709, 625] width 92 height 31
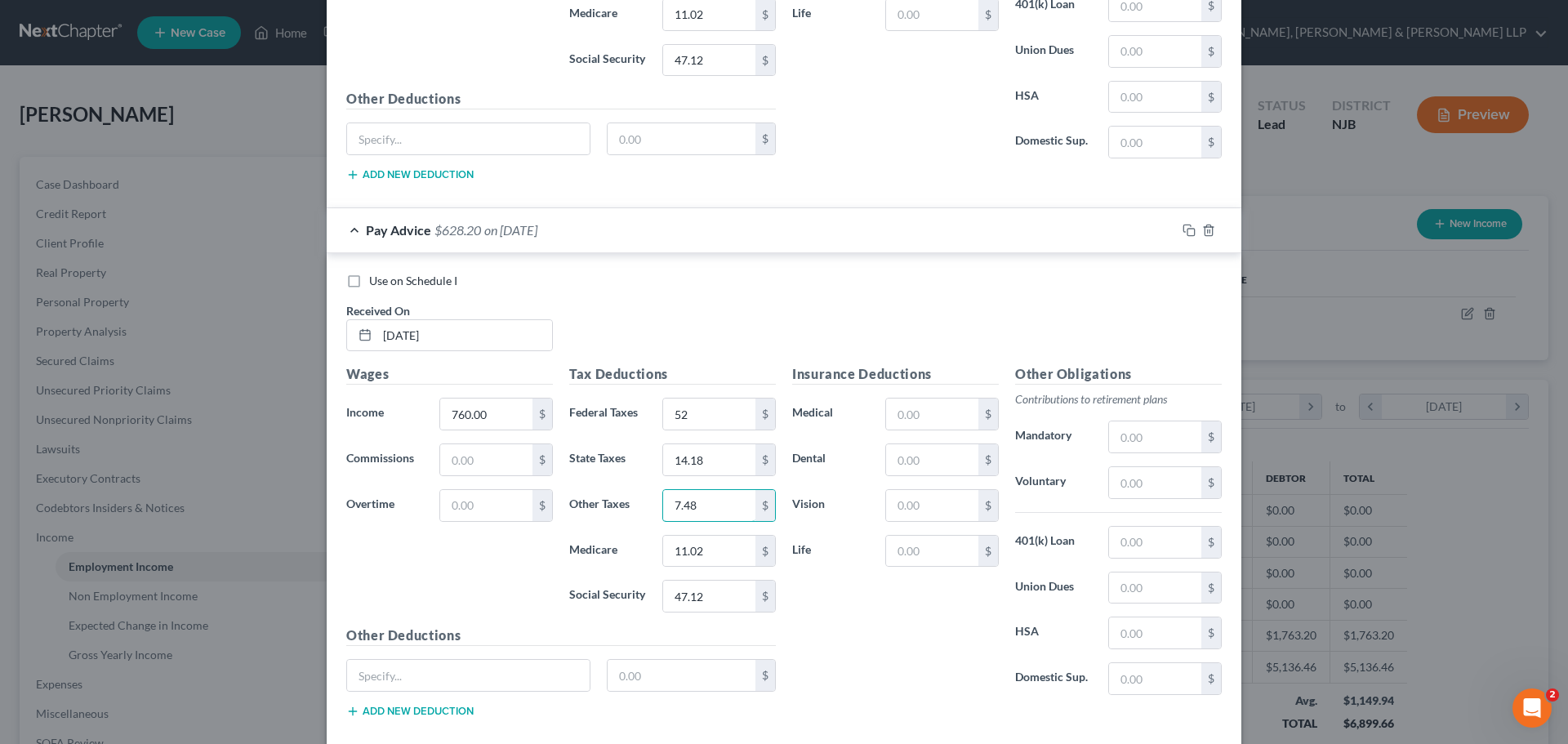
scroll to position [2397, 0]
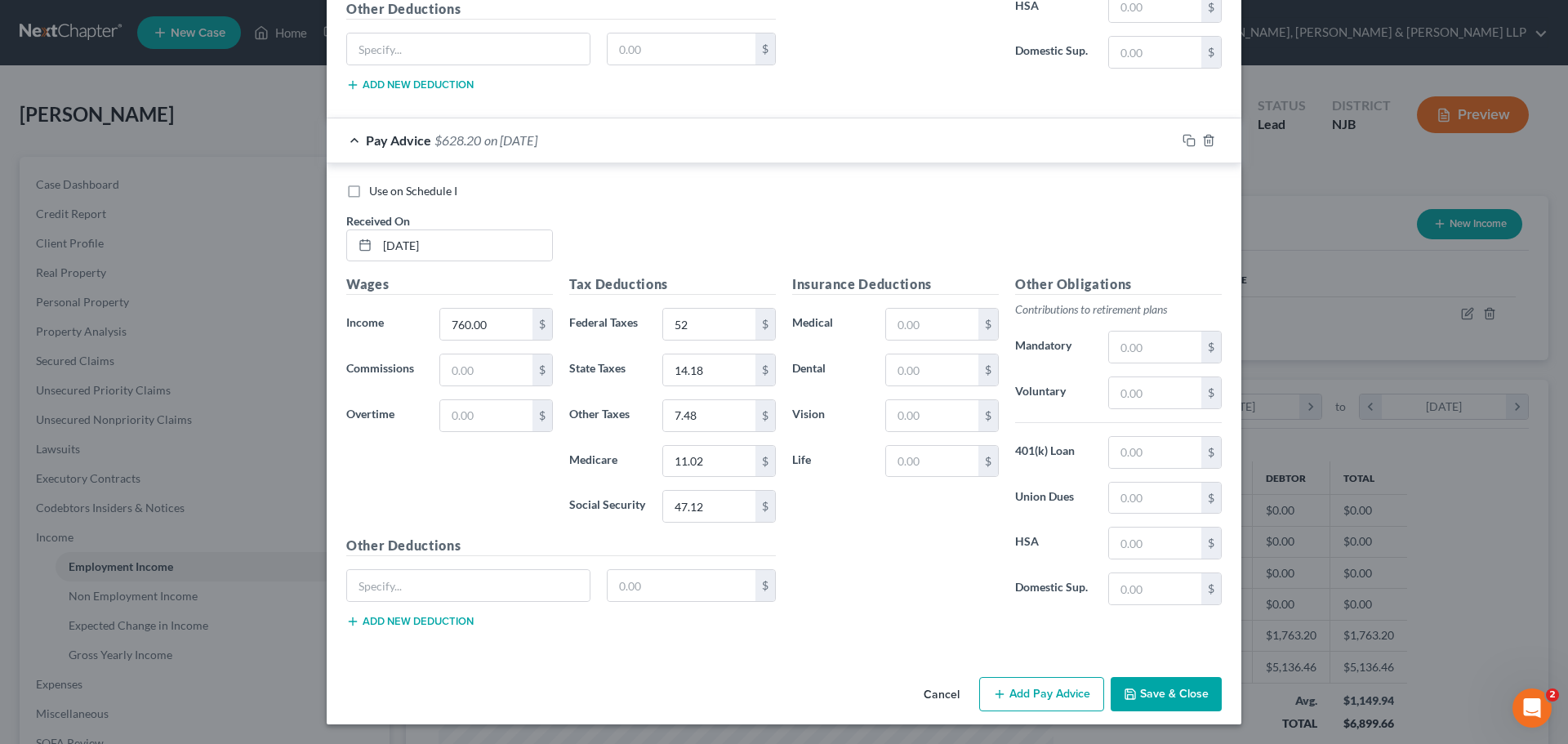
click at [1057, 699] on button "Add Pay Advice" at bounding box center [1041, 694] width 125 height 34
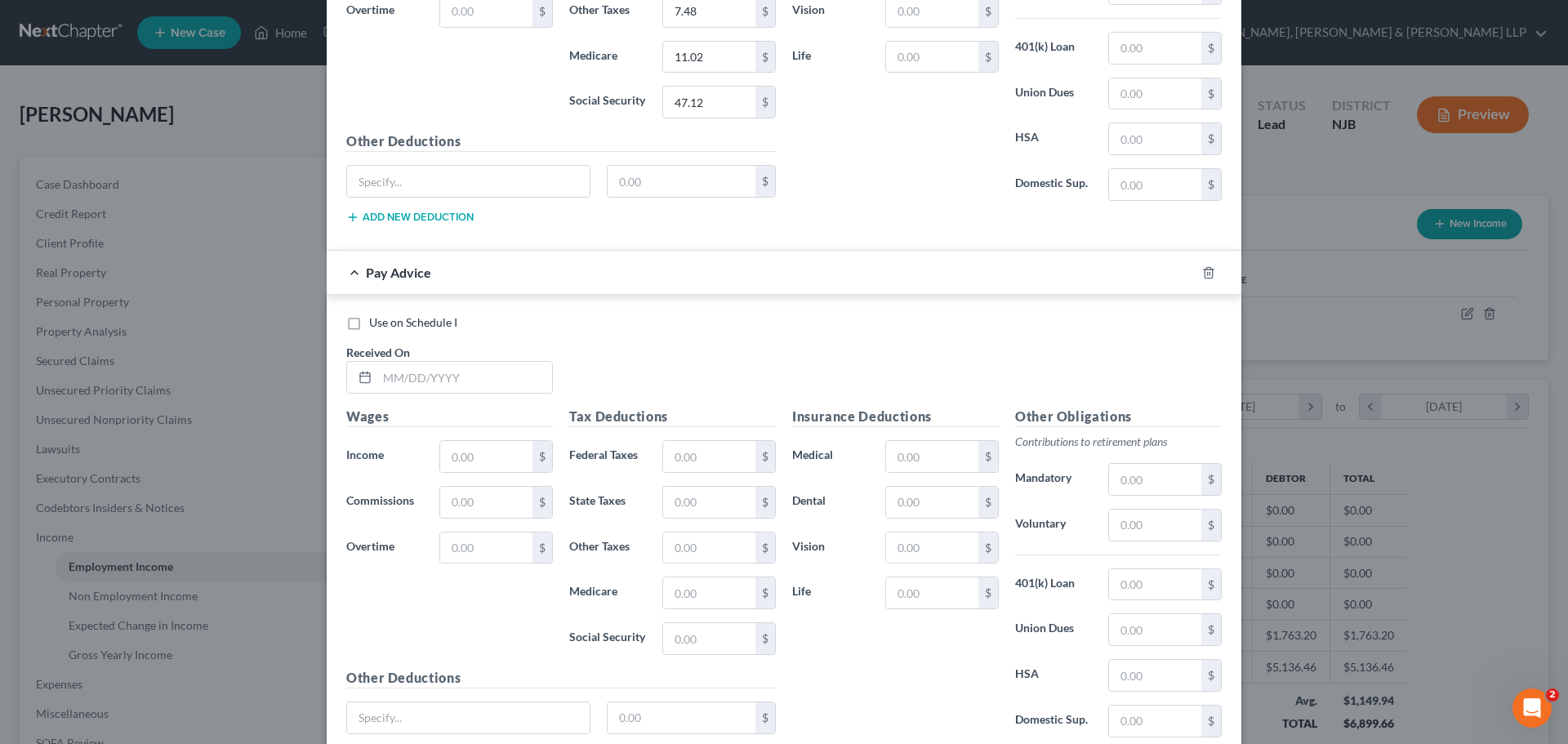
scroll to position [2805, 0]
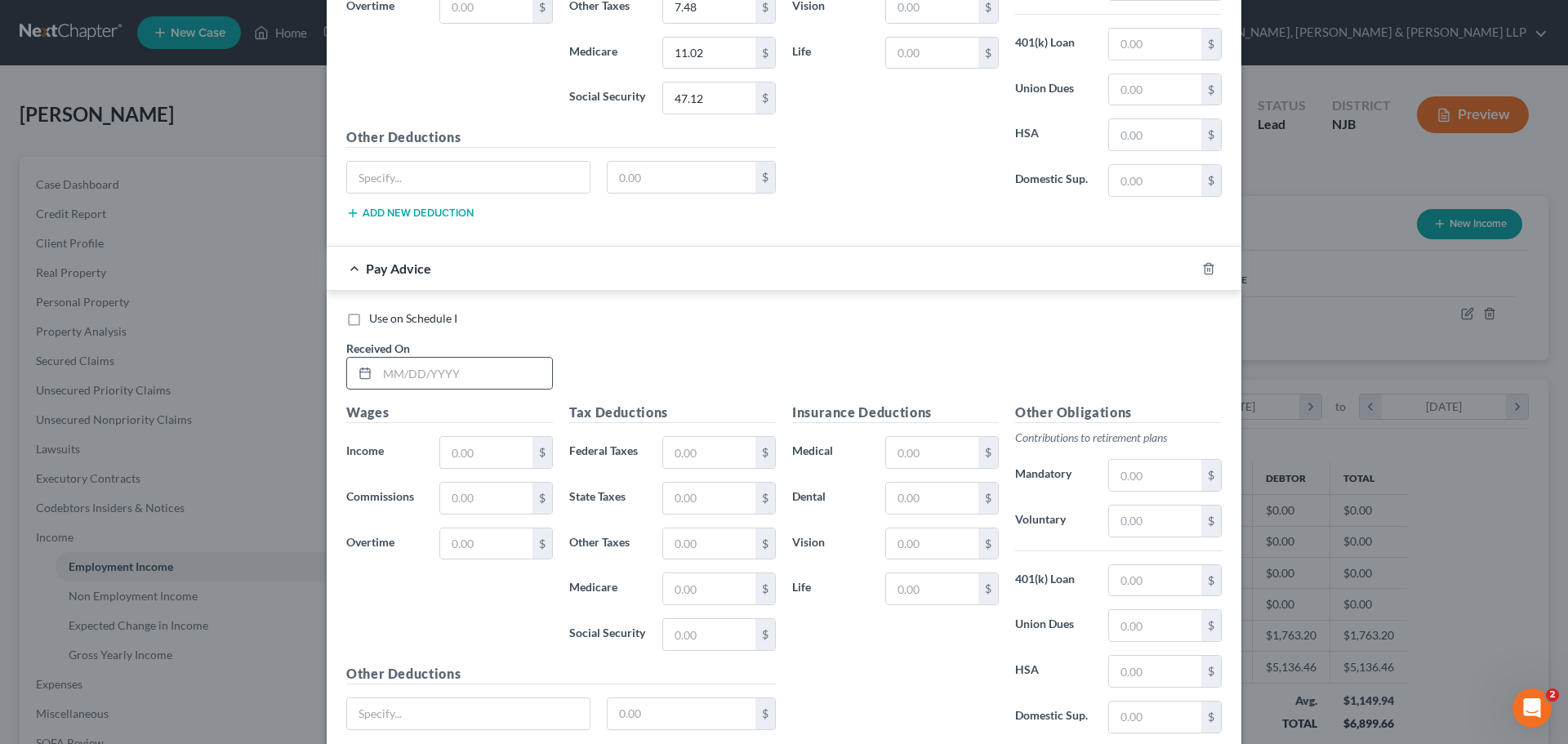
click at [408, 389] on div at bounding box center [450, 372] width 207 height 33
click at [424, 367] on input "text" at bounding box center [465, 372] width 175 height 31
click at [460, 452] on input "text" at bounding box center [486, 452] width 92 height 31
drag, startPoint x: 717, startPoint y: 468, endPoint x: 714, endPoint y: 459, distance: 9.5
click at [717, 466] on div "$" at bounding box center [719, 452] width 114 height 33
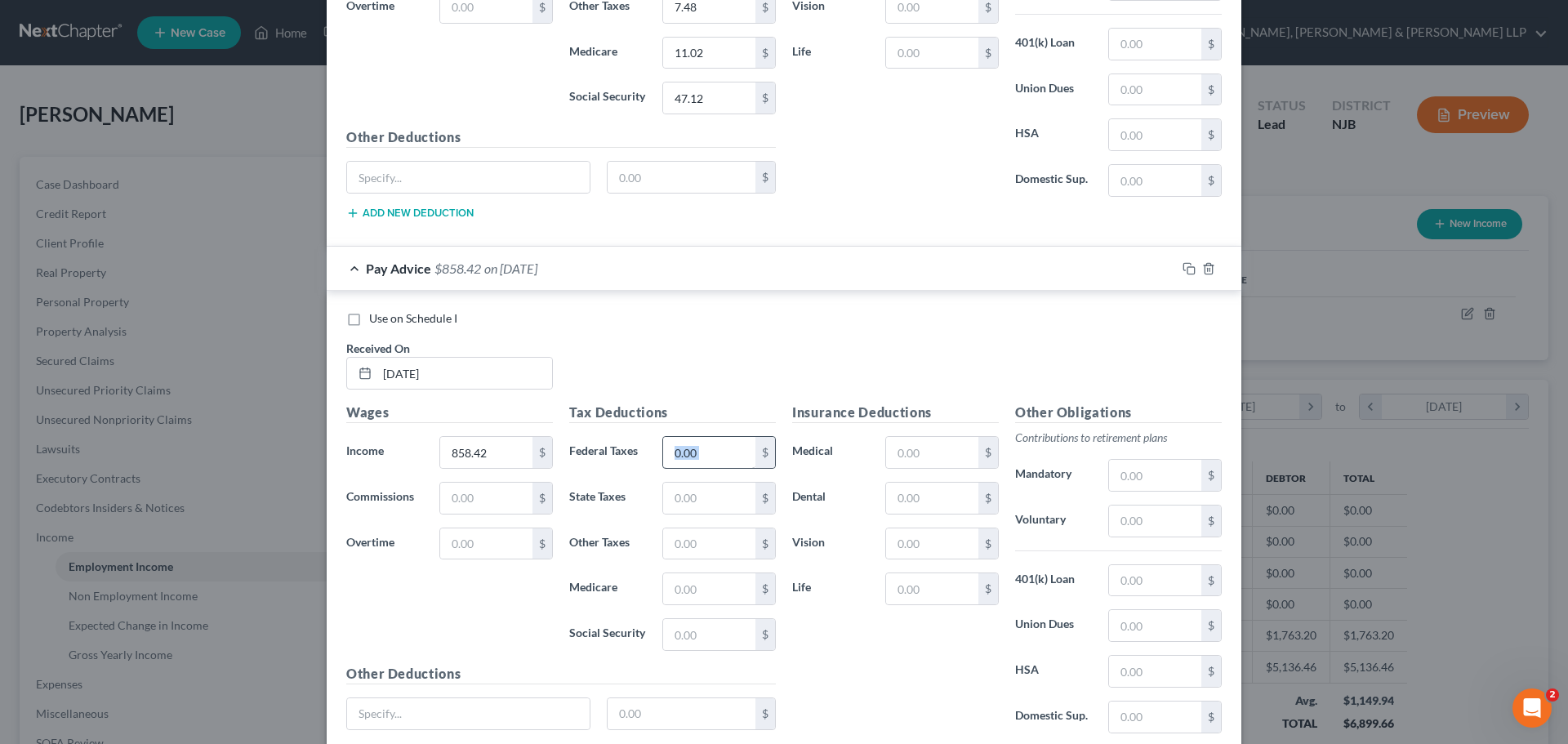
click at [714, 459] on input "text" at bounding box center [709, 452] width 92 height 31
click at [718, 449] on input "text" at bounding box center [709, 452] width 92 height 31
click at [707, 496] on input "text" at bounding box center [709, 497] width 92 height 31
click at [680, 596] on input "text" at bounding box center [709, 588] width 92 height 31
click at [677, 619] on input "text" at bounding box center [709, 634] width 92 height 31
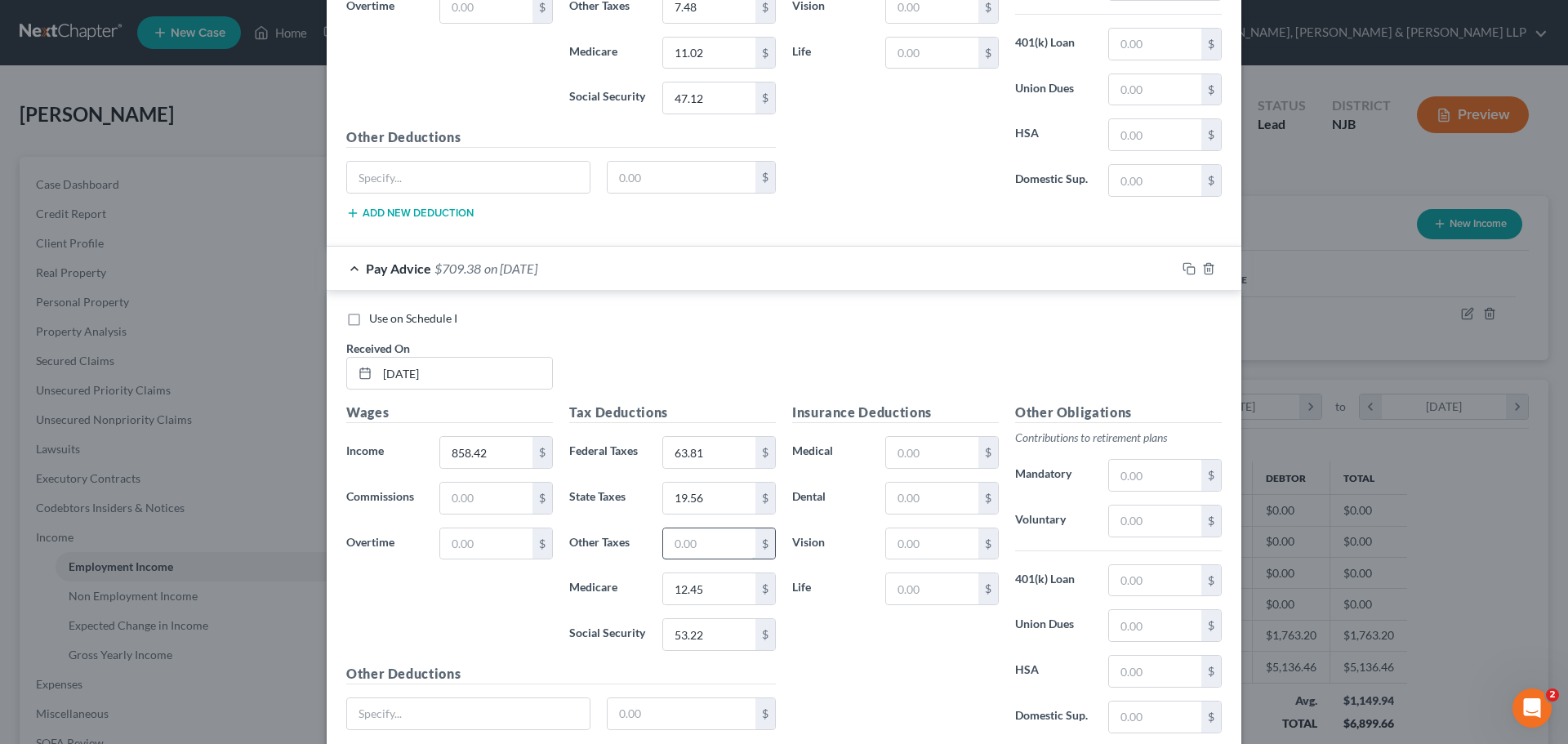
click at [712, 541] on input "text" at bounding box center [709, 543] width 92 height 31
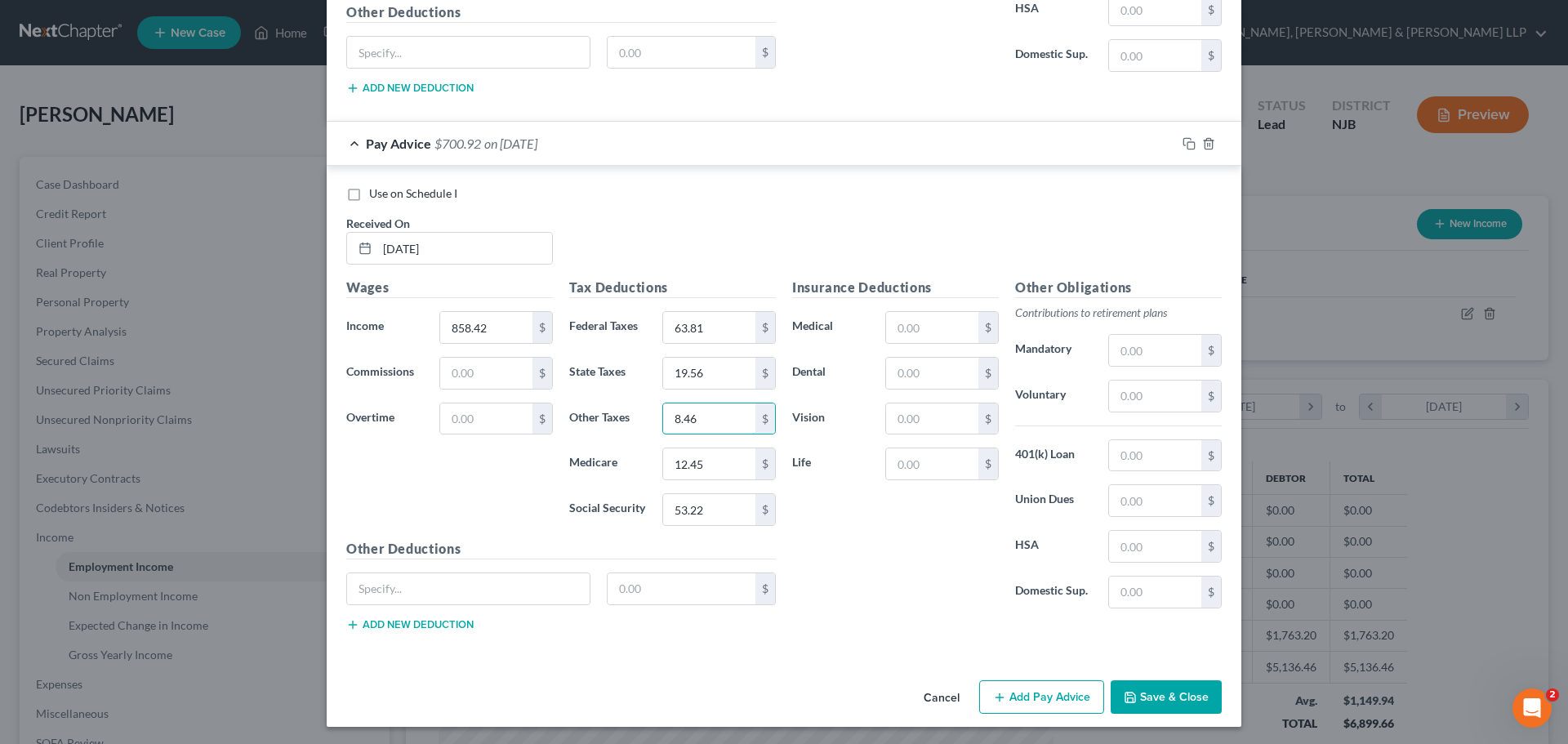
scroll to position [2932, 0]
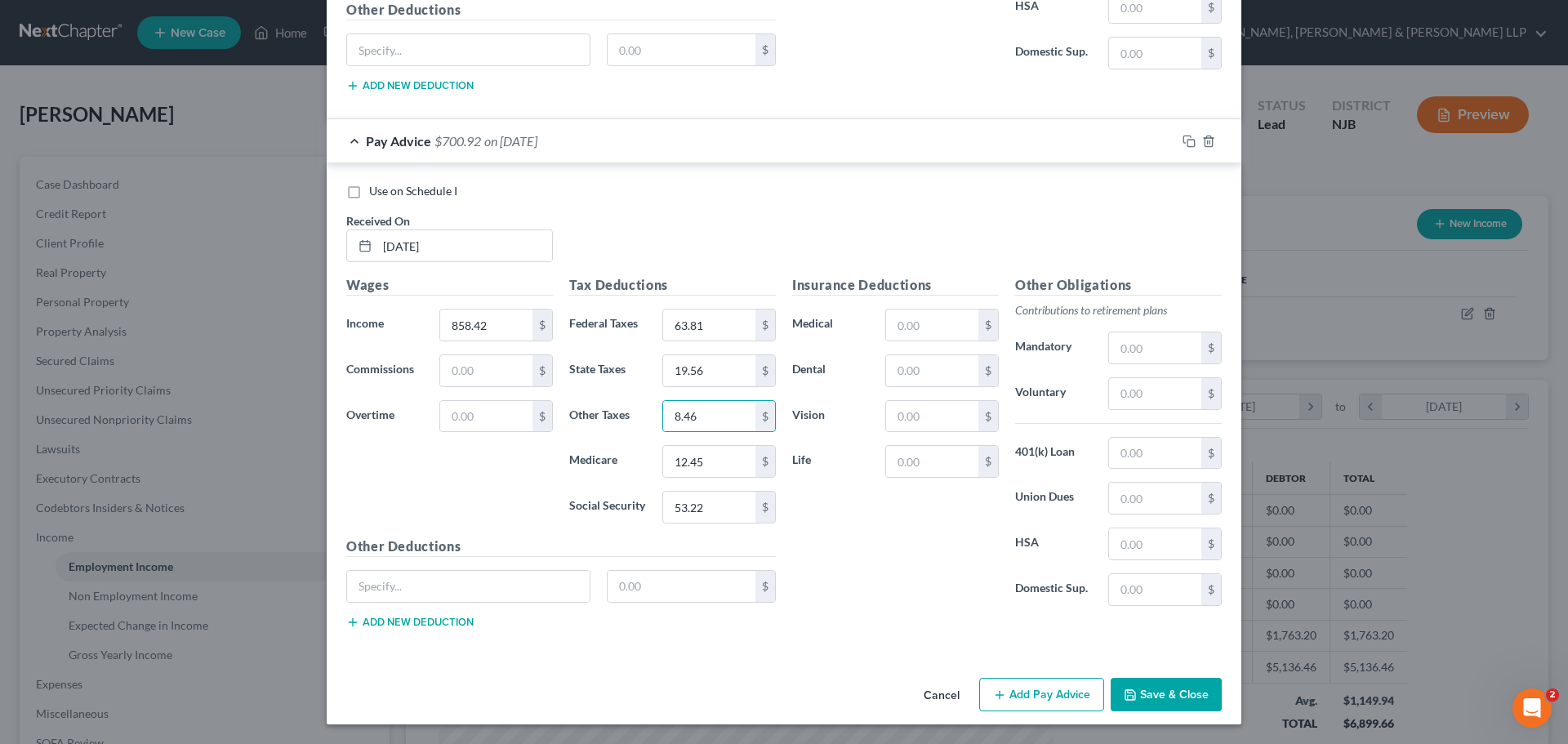
click at [1041, 692] on button "Add Pay Advice" at bounding box center [1041, 695] width 125 height 34
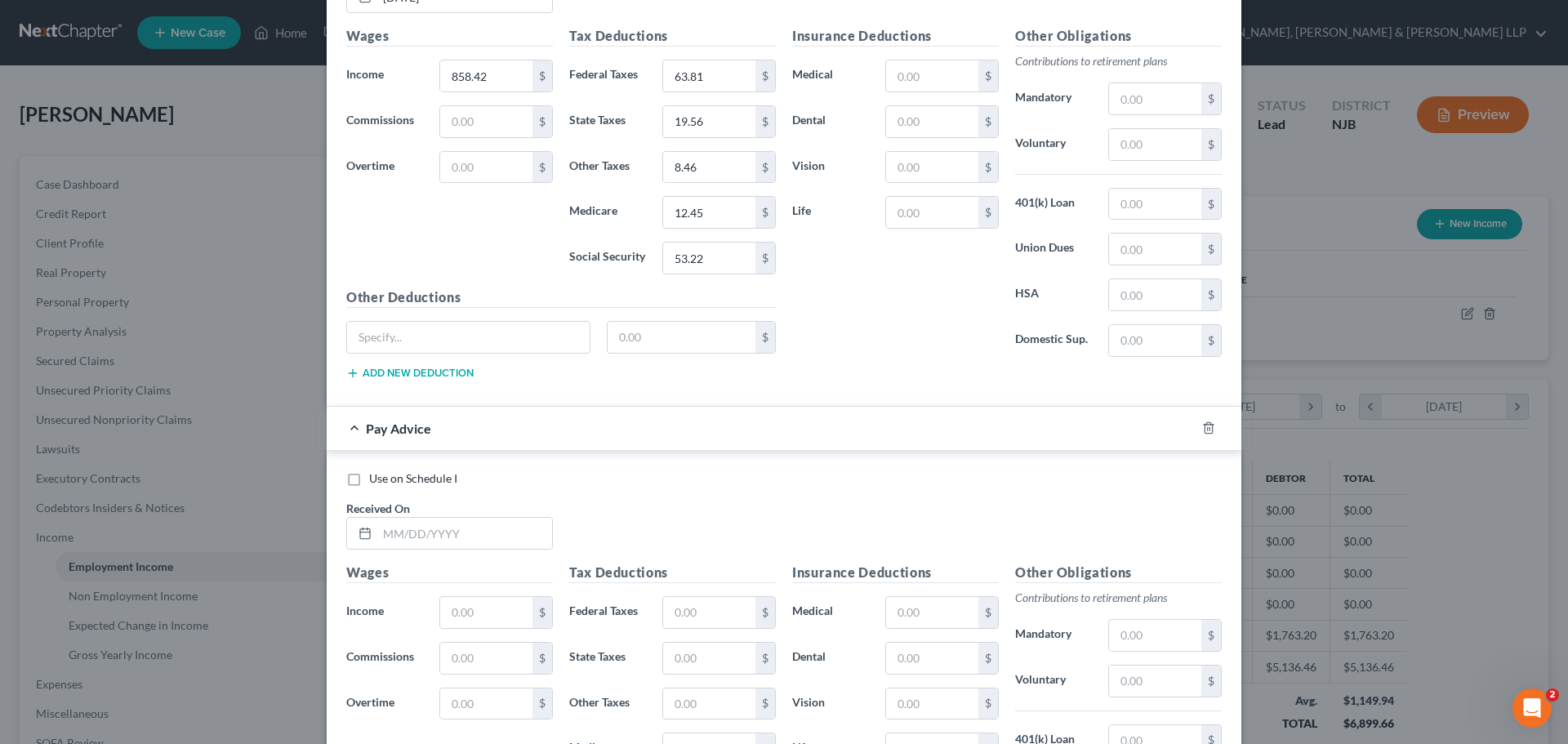
scroll to position [3340, 0]
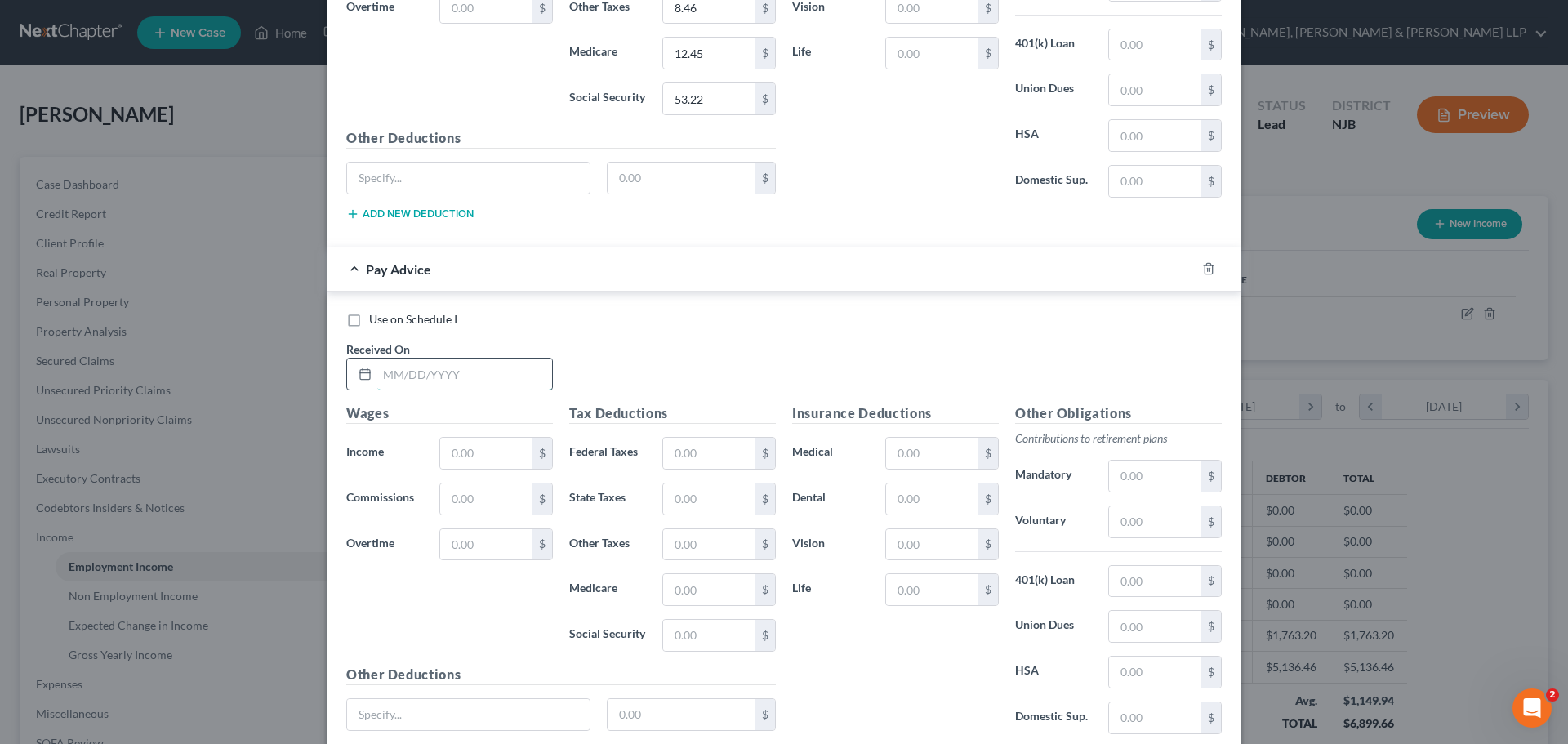
click at [409, 383] on input "text" at bounding box center [465, 373] width 175 height 31
click at [495, 457] on input "text" at bounding box center [486, 453] width 92 height 31
click at [724, 463] on input "text" at bounding box center [709, 453] width 92 height 31
click at [717, 490] on input "text" at bounding box center [709, 498] width 92 height 31
click at [692, 583] on input "text" at bounding box center [709, 589] width 92 height 31
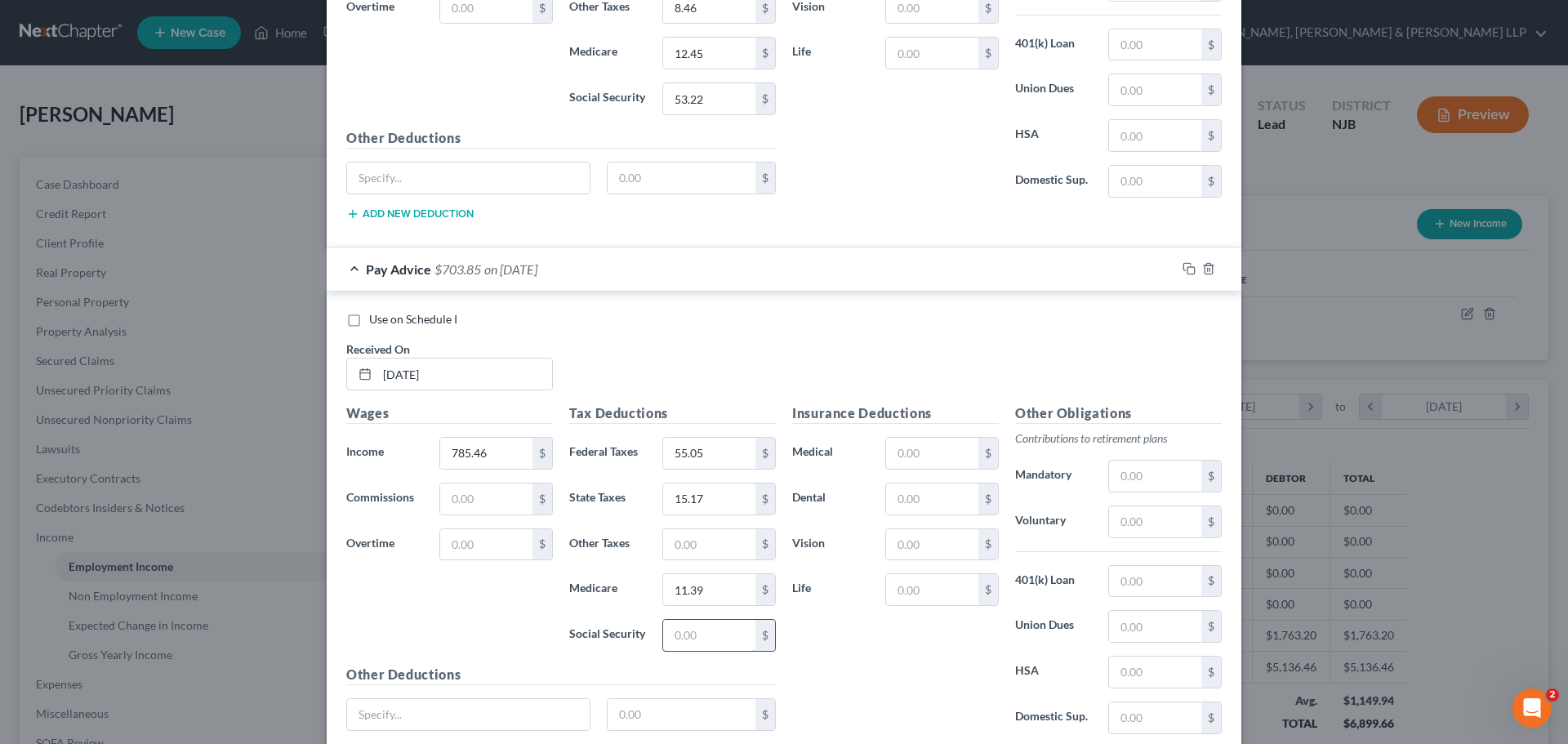
click at [680, 644] on input "text" at bounding box center [709, 634] width 92 height 31
click at [689, 548] on input "text" at bounding box center [709, 544] width 92 height 31
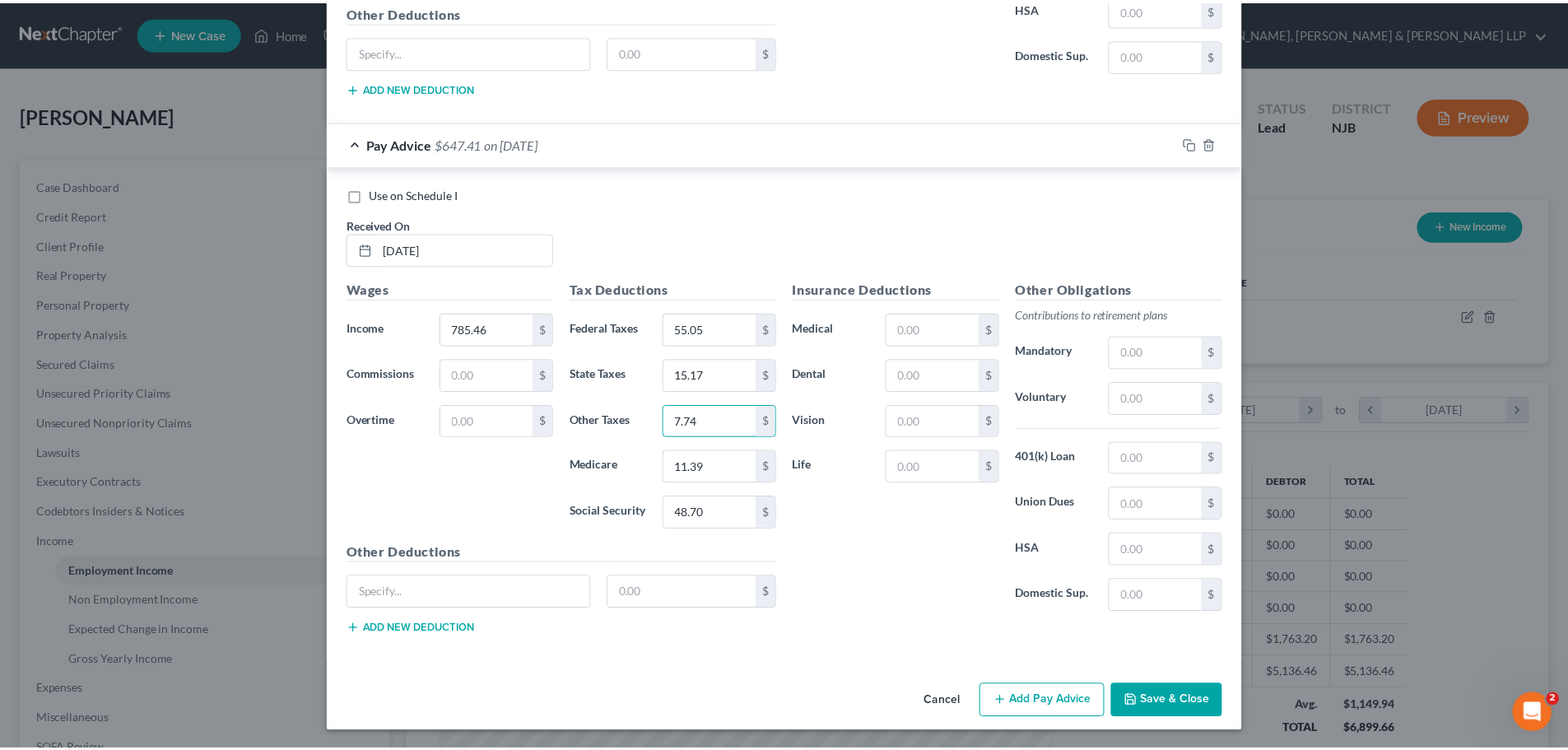
scroll to position [3497, 0]
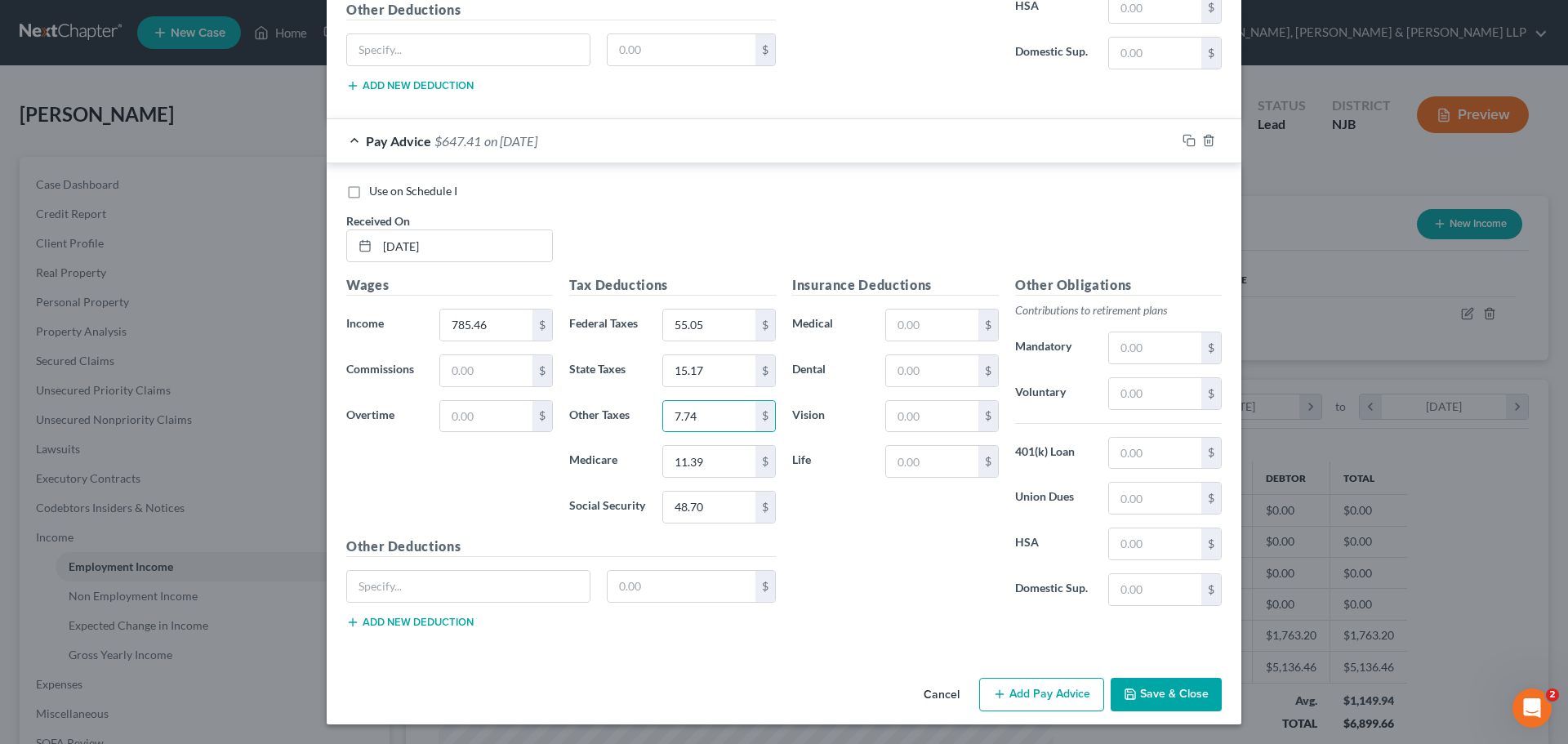
click at [1144, 687] on button "Save & Close" at bounding box center [1166, 695] width 111 height 34
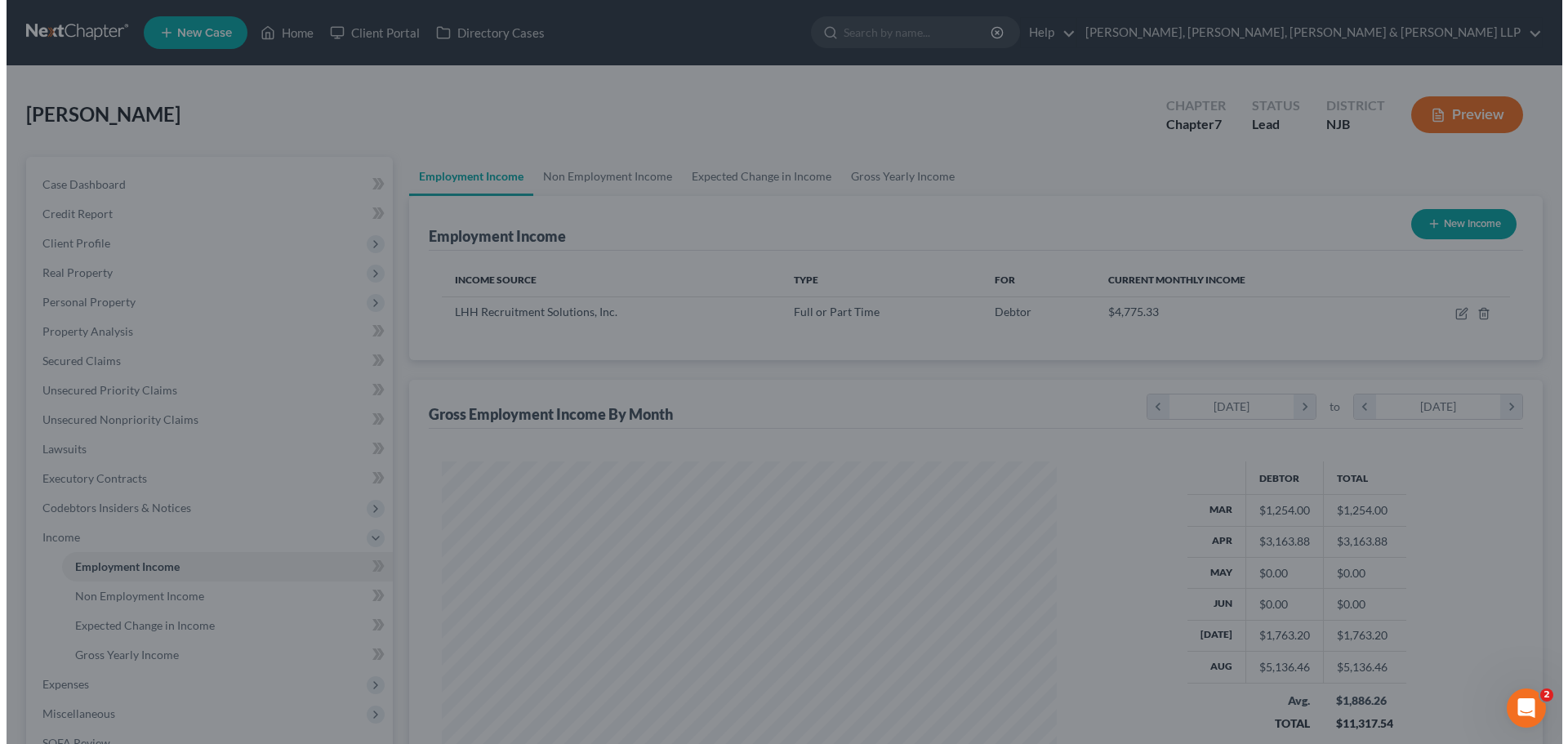
scroll to position [816023, 815944]
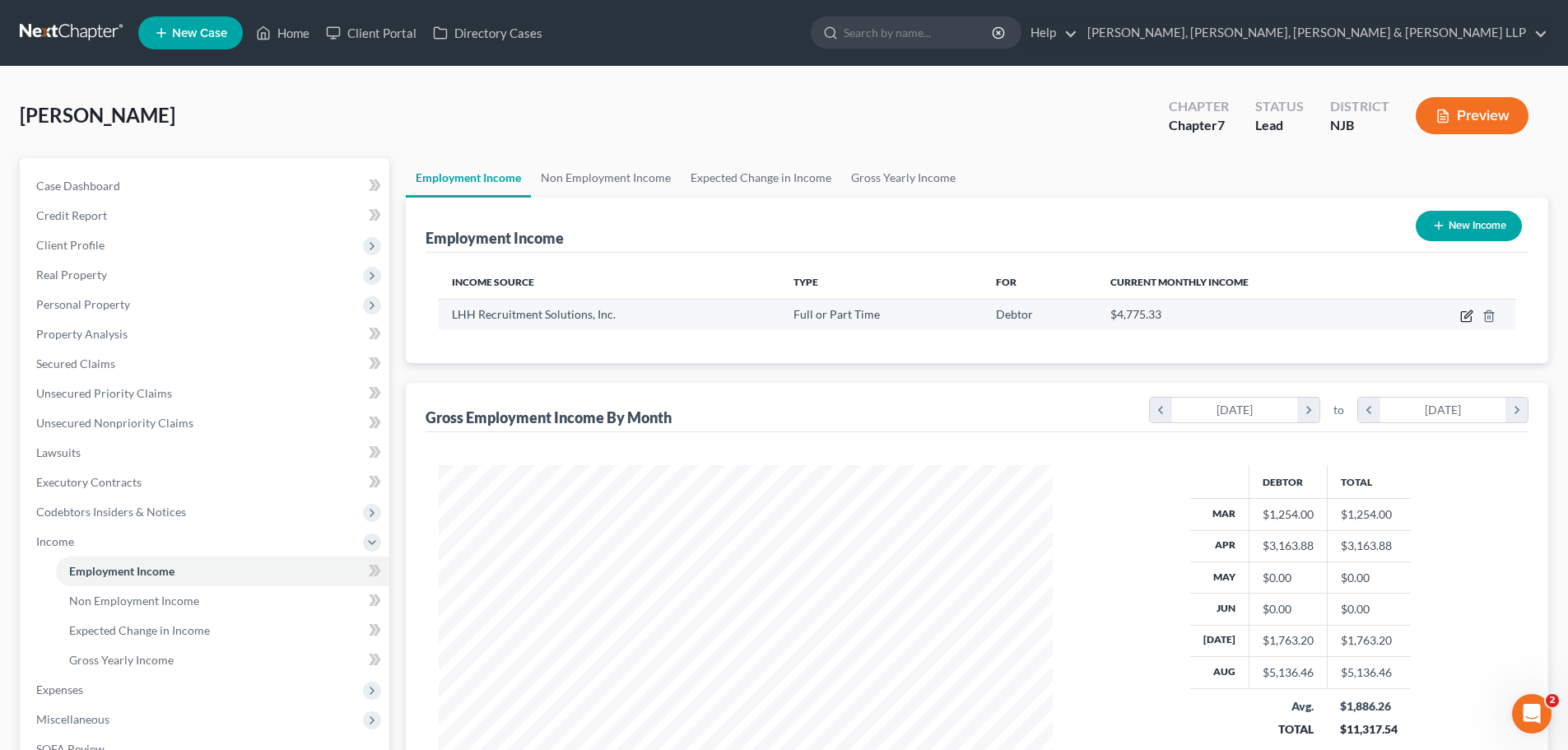
click at [1463, 315] on icon "button" at bounding box center [1467, 316] width 14 height 13
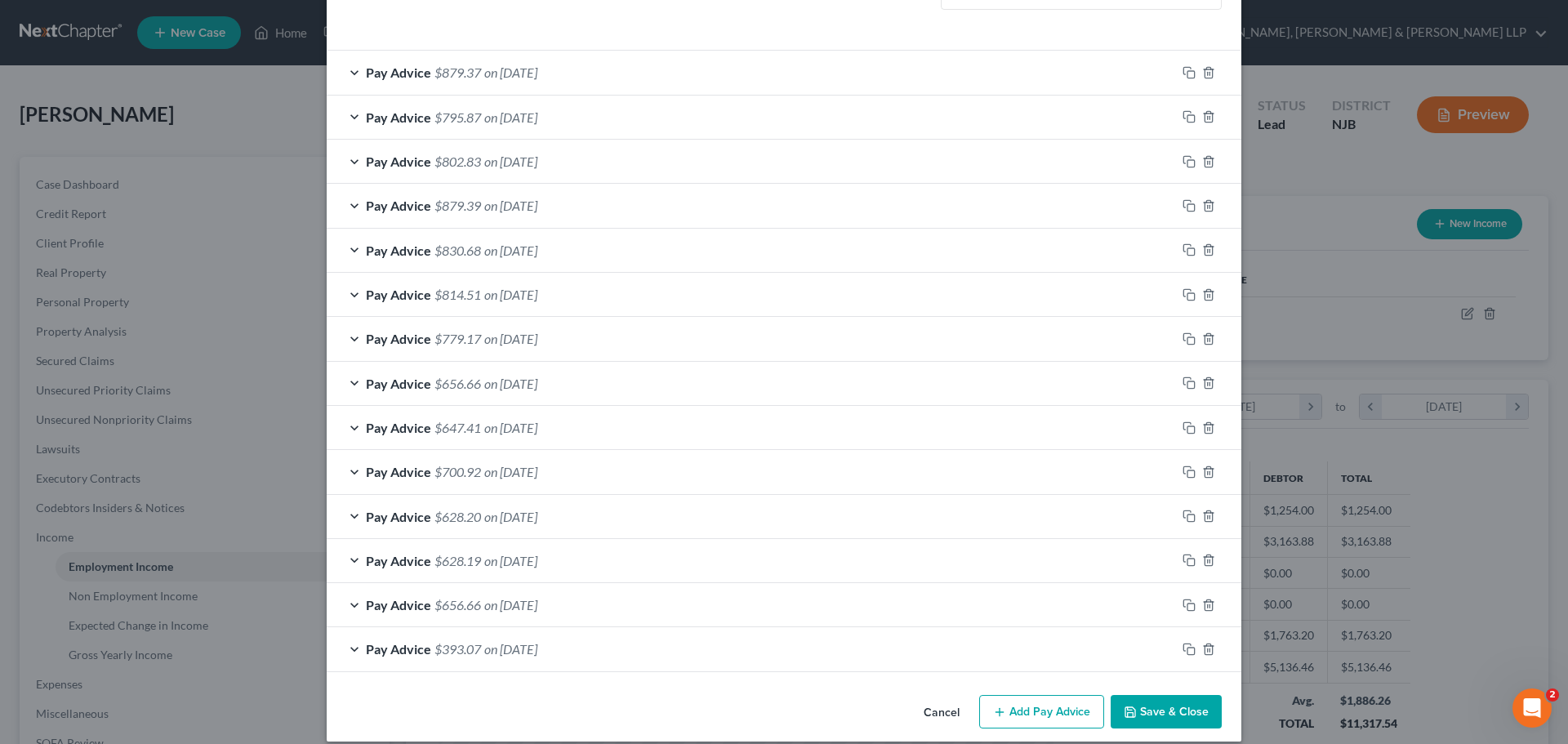
scroll to position [518, 0]
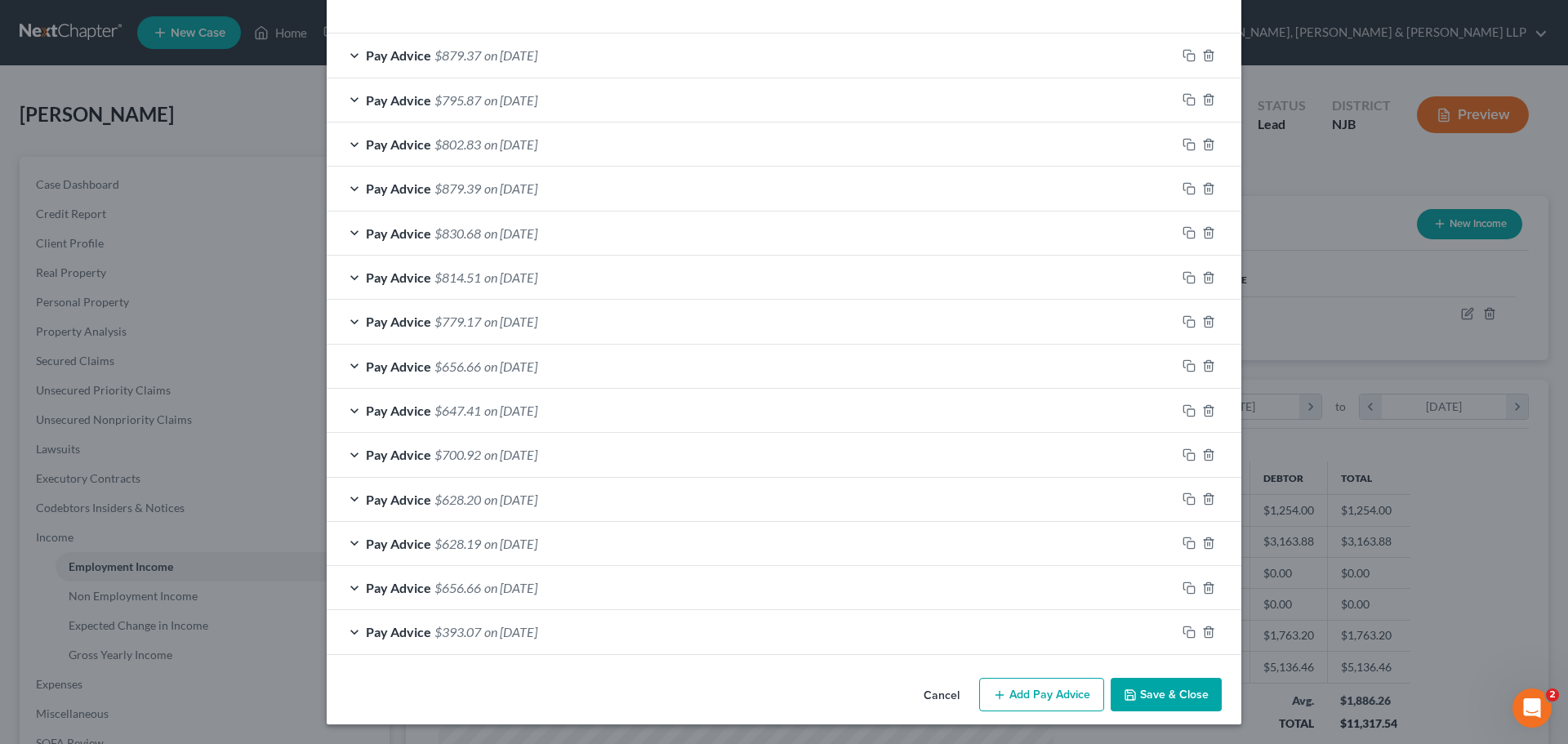
click at [1050, 697] on button "Add Pay Advice" at bounding box center [1041, 695] width 125 height 34
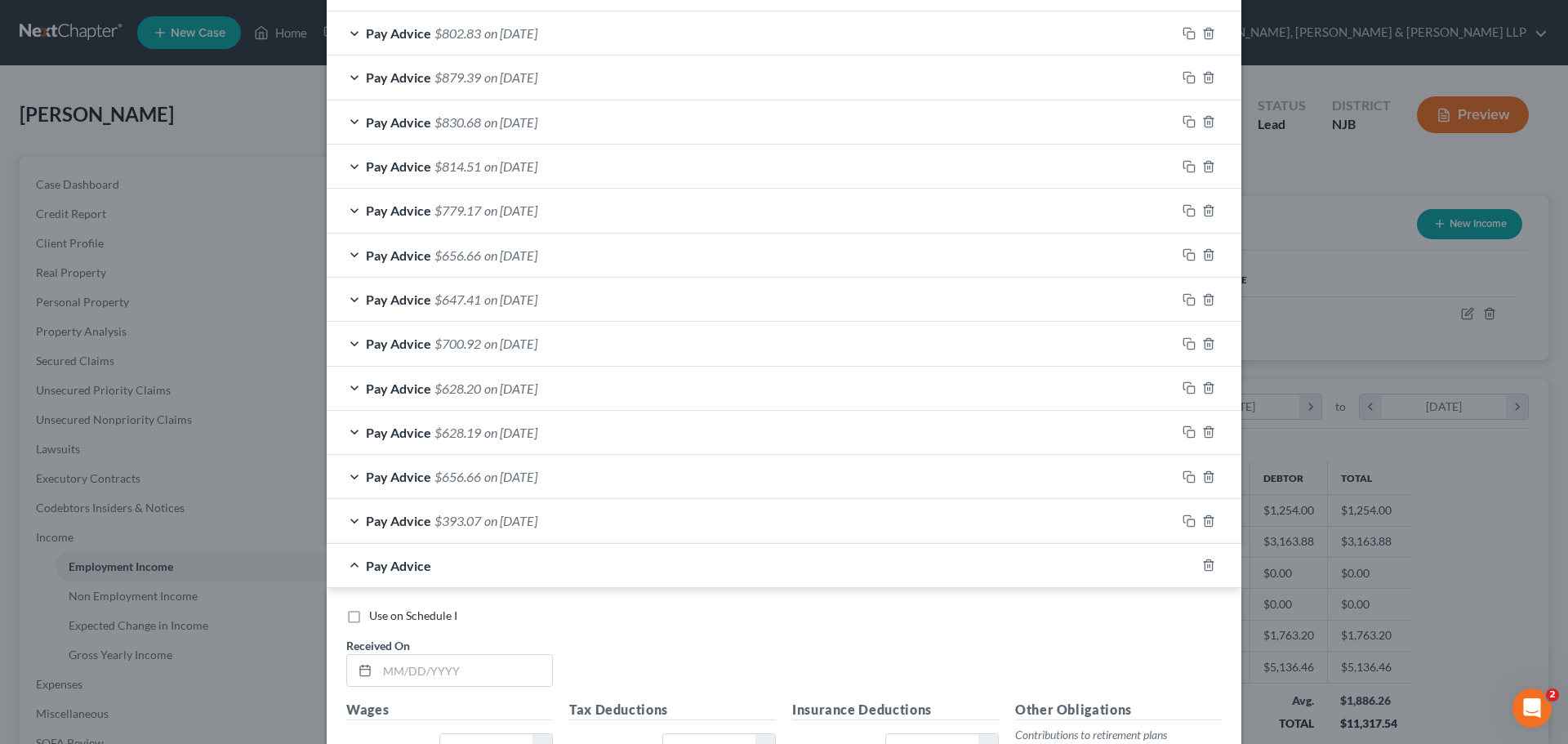
scroll to position [845, 0]
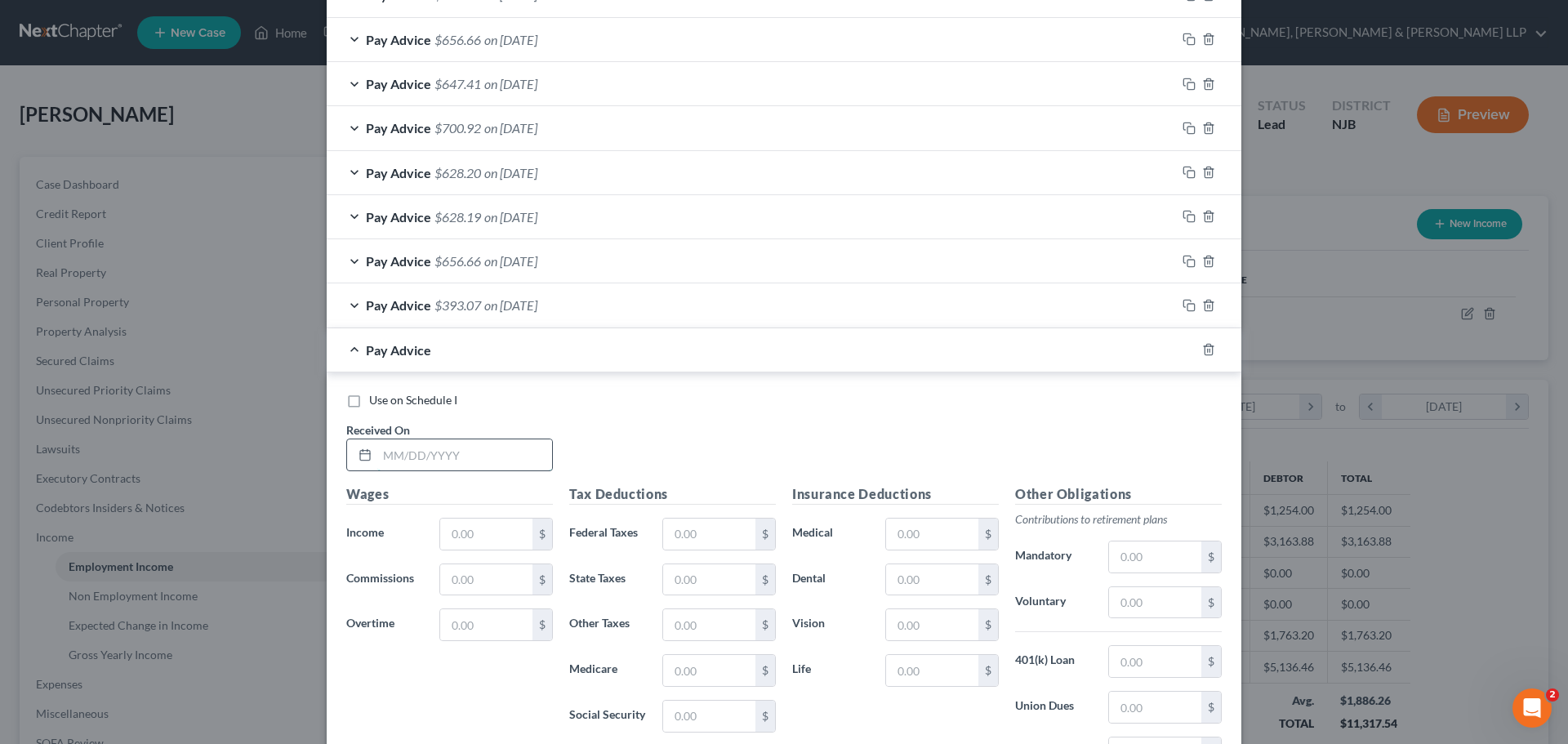
click at [434, 454] on input "text" at bounding box center [465, 454] width 175 height 31
click at [465, 536] on input "text" at bounding box center [486, 533] width 92 height 31
click at [687, 538] on input "text" at bounding box center [709, 533] width 92 height 31
click at [683, 575] on input "text" at bounding box center [709, 579] width 92 height 31
click at [691, 669] on input "text" at bounding box center [709, 670] width 92 height 31
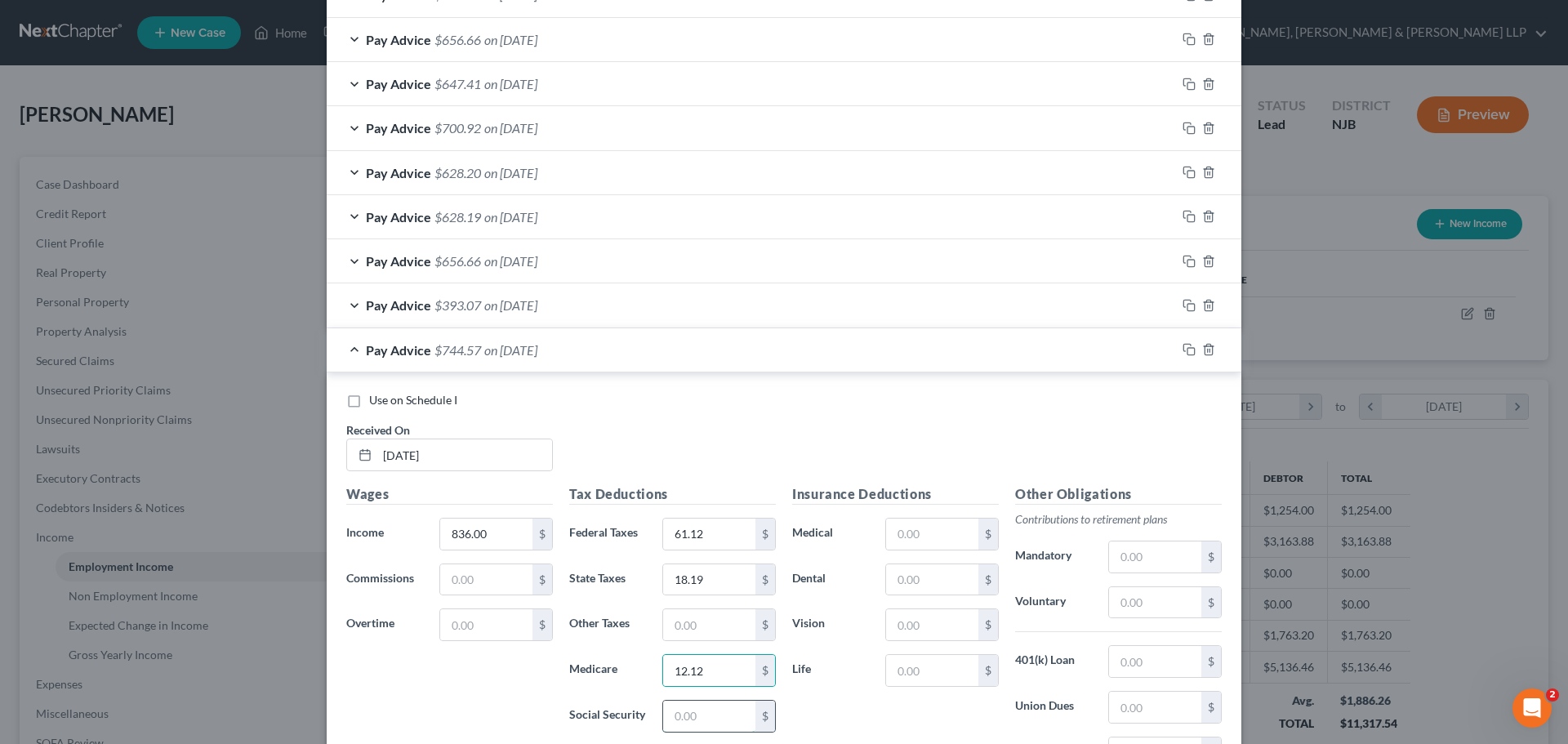
click at [685, 711] on input "text" at bounding box center [709, 716] width 92 height 31
click at [680, 625] on input "text" at bounding box center [709, 624] width 92 height 31
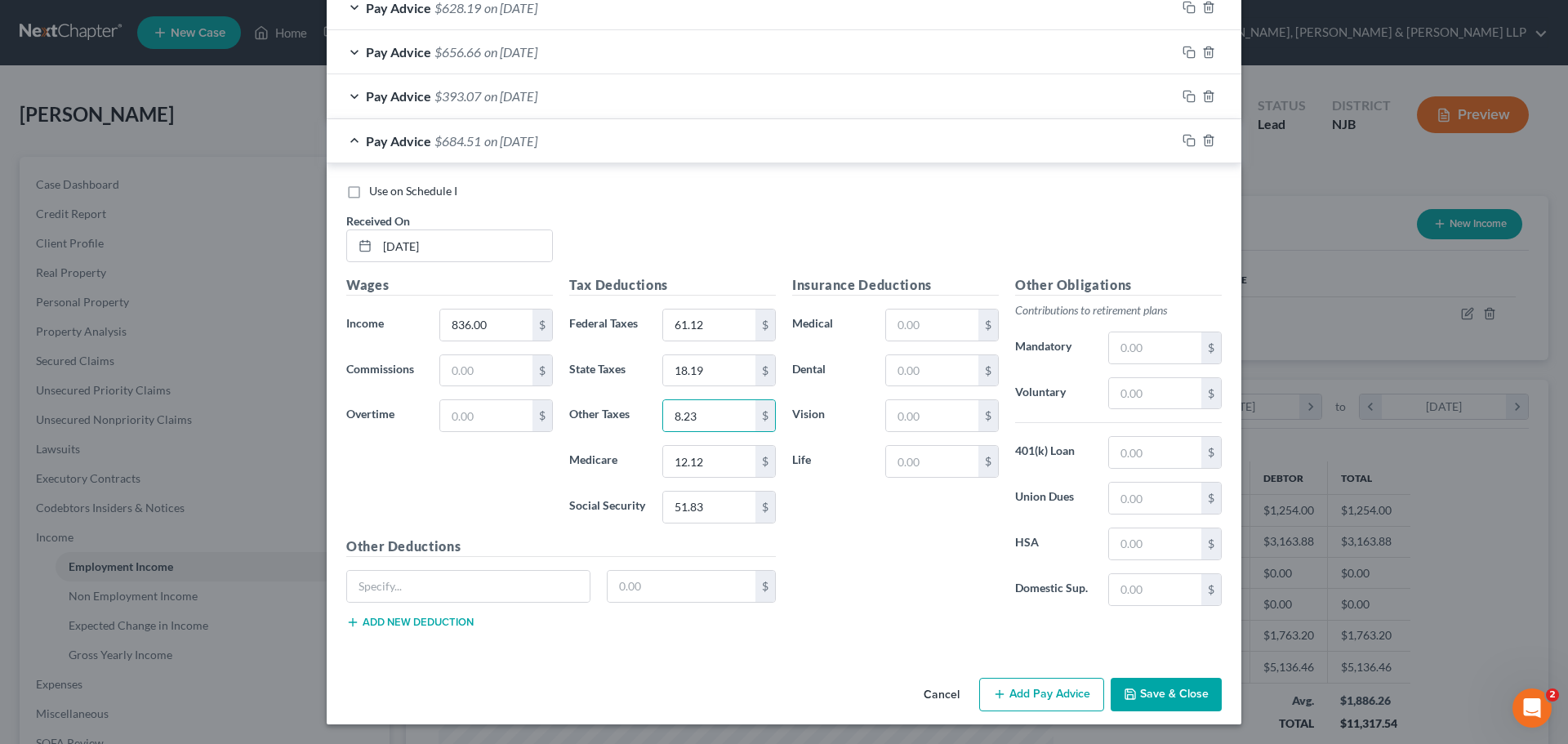
click at [1088, 704] on button "Add Pay Advice" at bounding box center [1041, 695] width 125 height 34
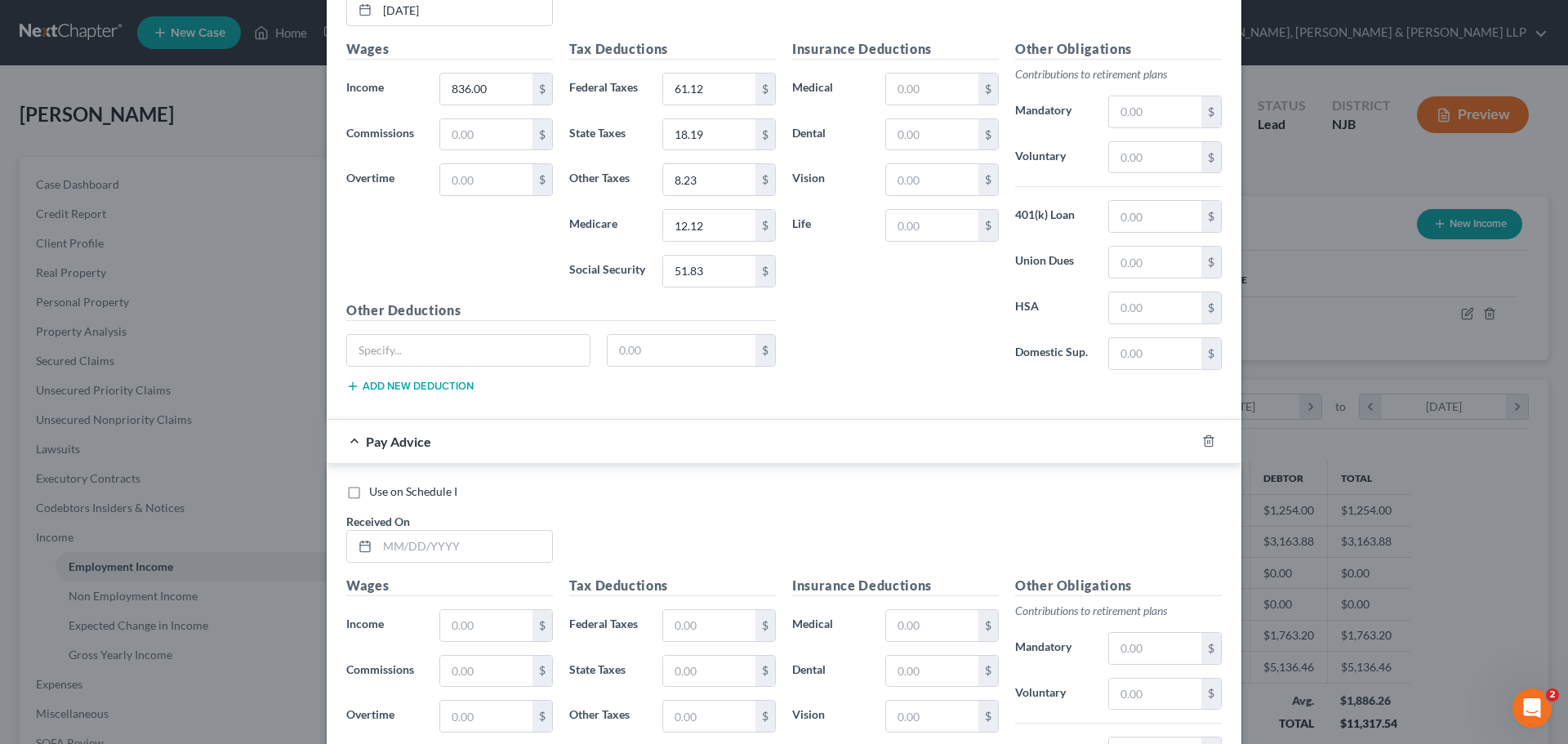
scroll to position [1299, 0]
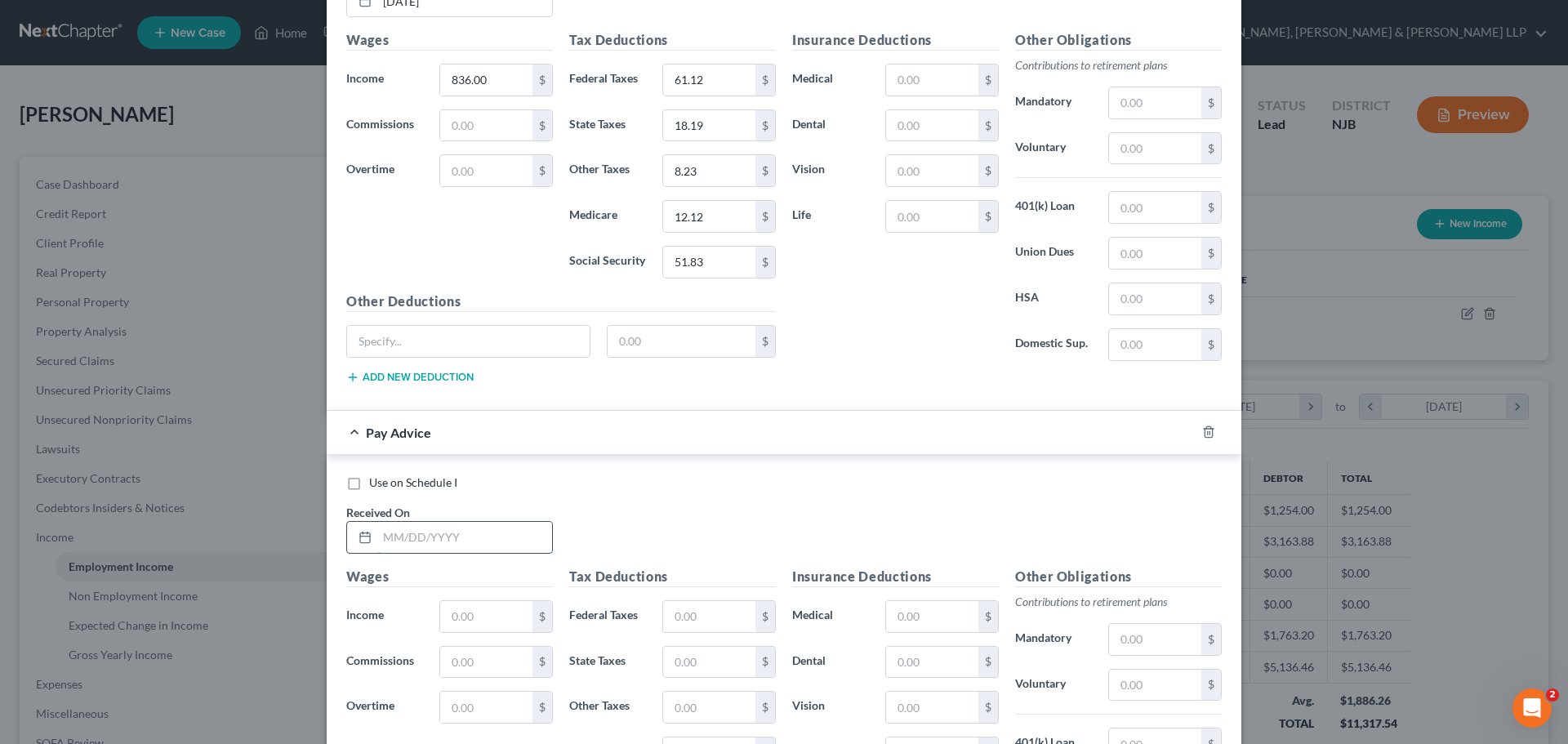
click at [448, 535] on input "text" at bounding box center [465, 536] width 175 height 31
click at [450, 618] on input "text" at bounding box center [486, 616] width 92 height 31
click at [689, 613] on input "text" at bounding box center [709, 616] width 92 height 31
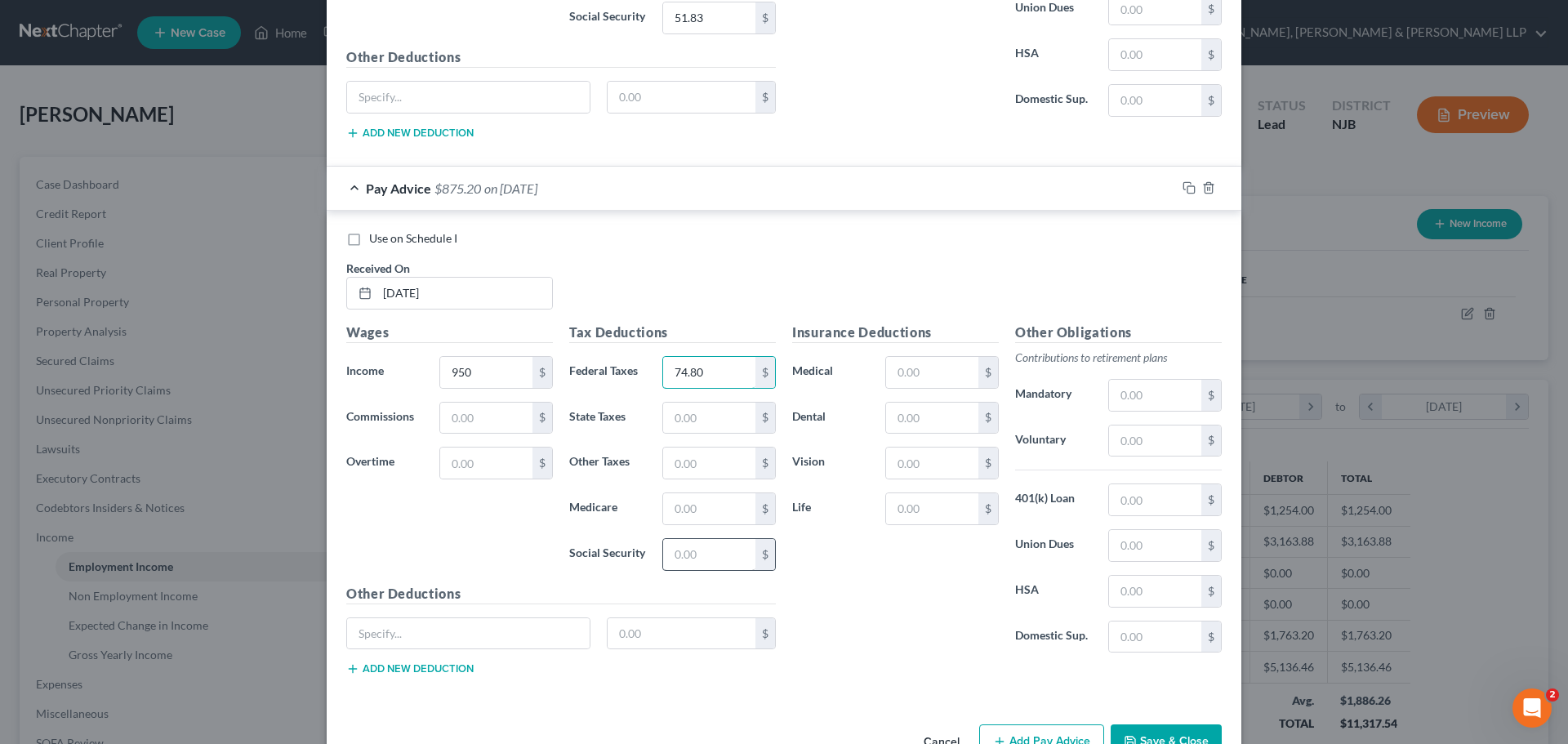
scroll to position [1544, 0]
click at [687, 425] on input "text" at bounding box center [709, 417] width 92 height 31
click at [670, 510] on input "text" at bounding box center [709, 507] width 92 height 31
click at [693, 552] on input "text" at bounding box center [709, 553] width 92 height 31
click at [738, 471] on input "text" at bounding box center [709, 462] width 92 height 31
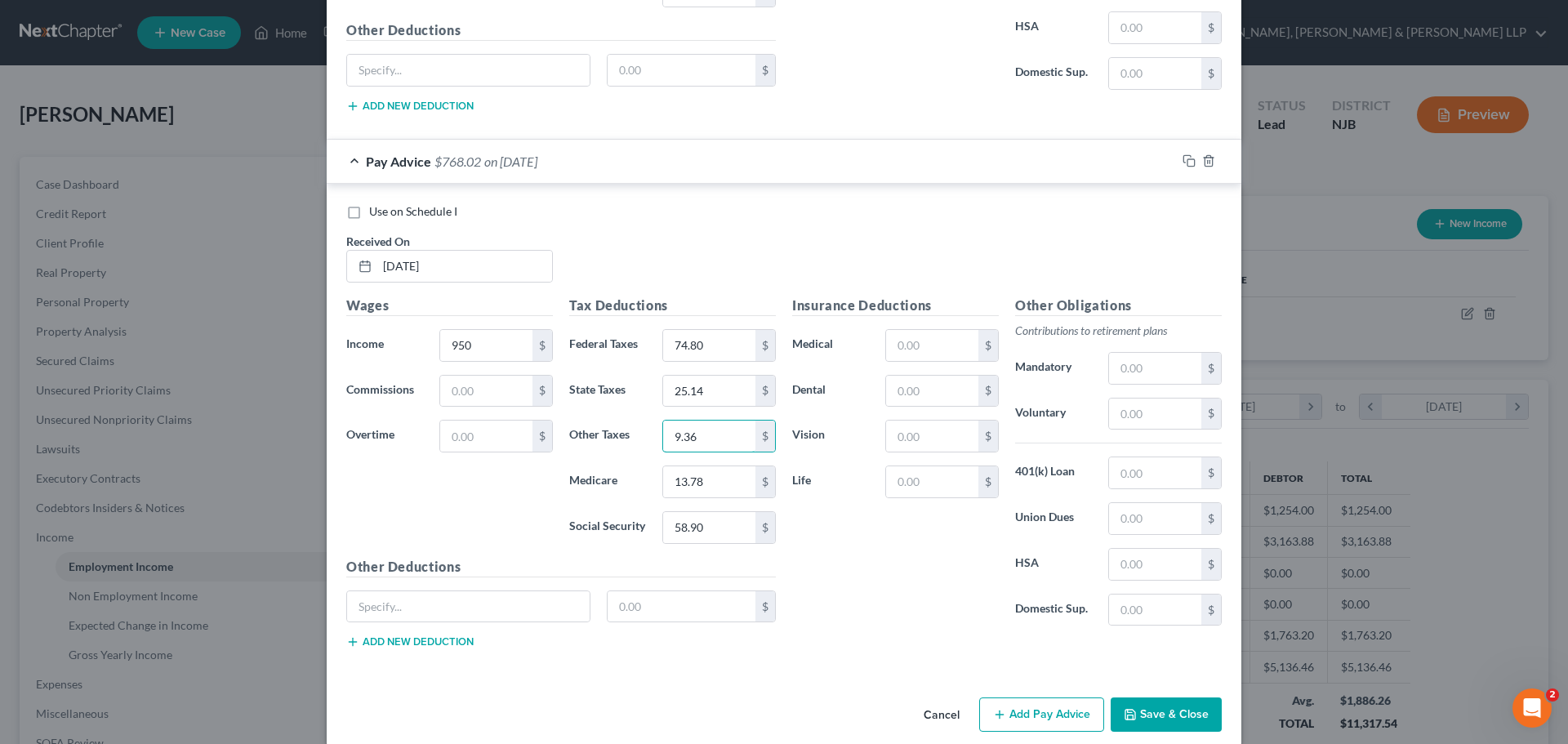
scroll to position [1590, 0]
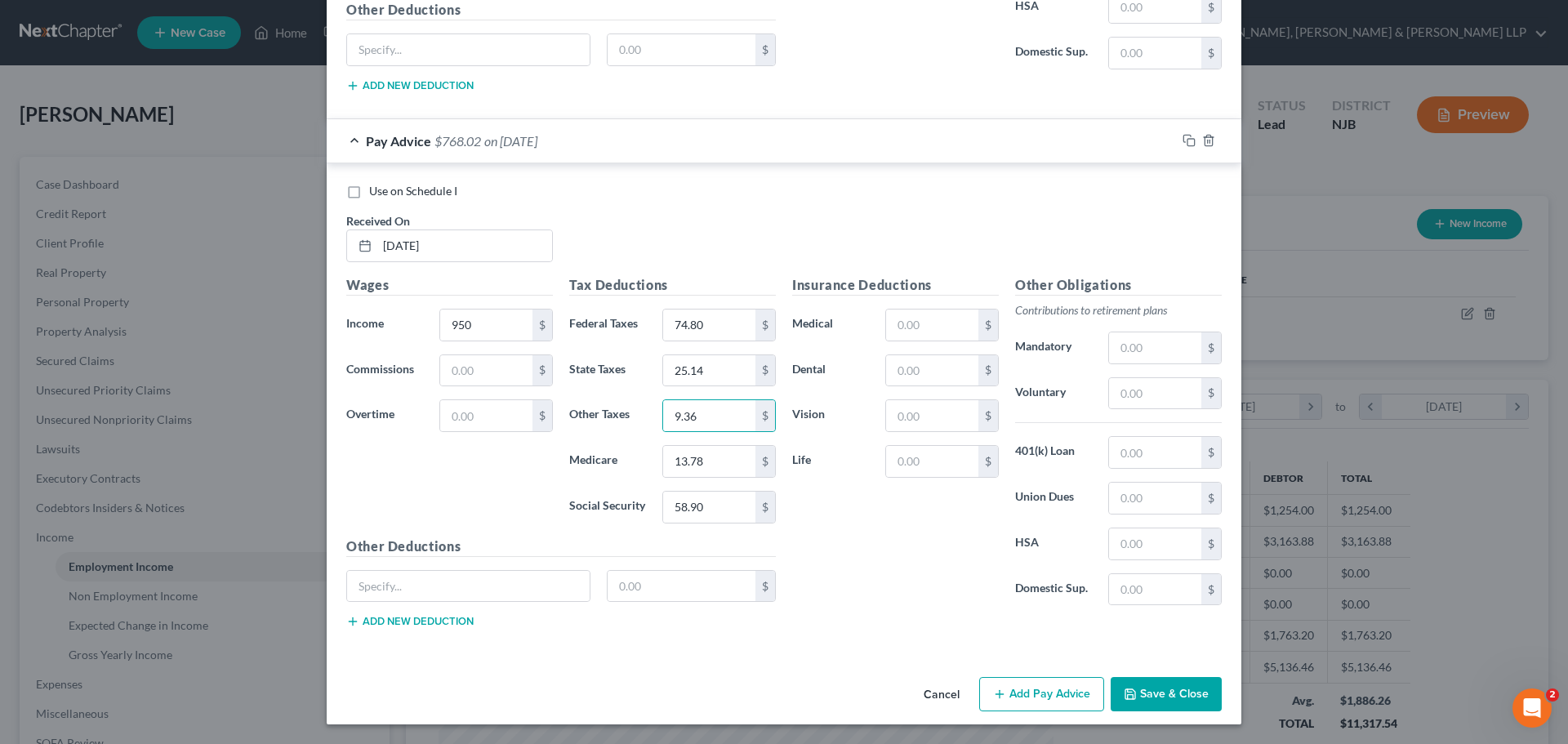
click at [1005, 686] on button "Add Pay Advice" at bounding box center [1041, 694] width 125 height 34
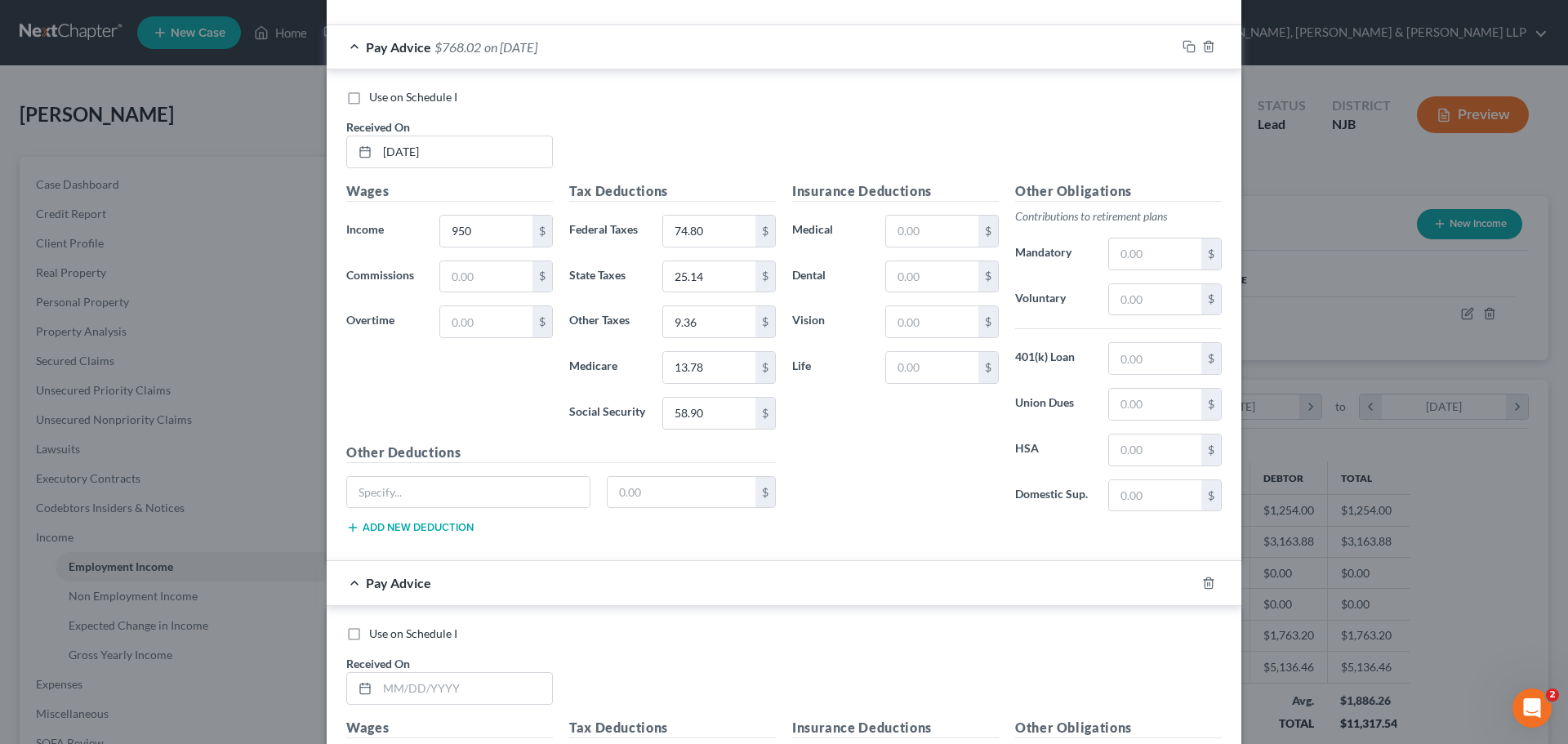
scroll to position [1916, 0]
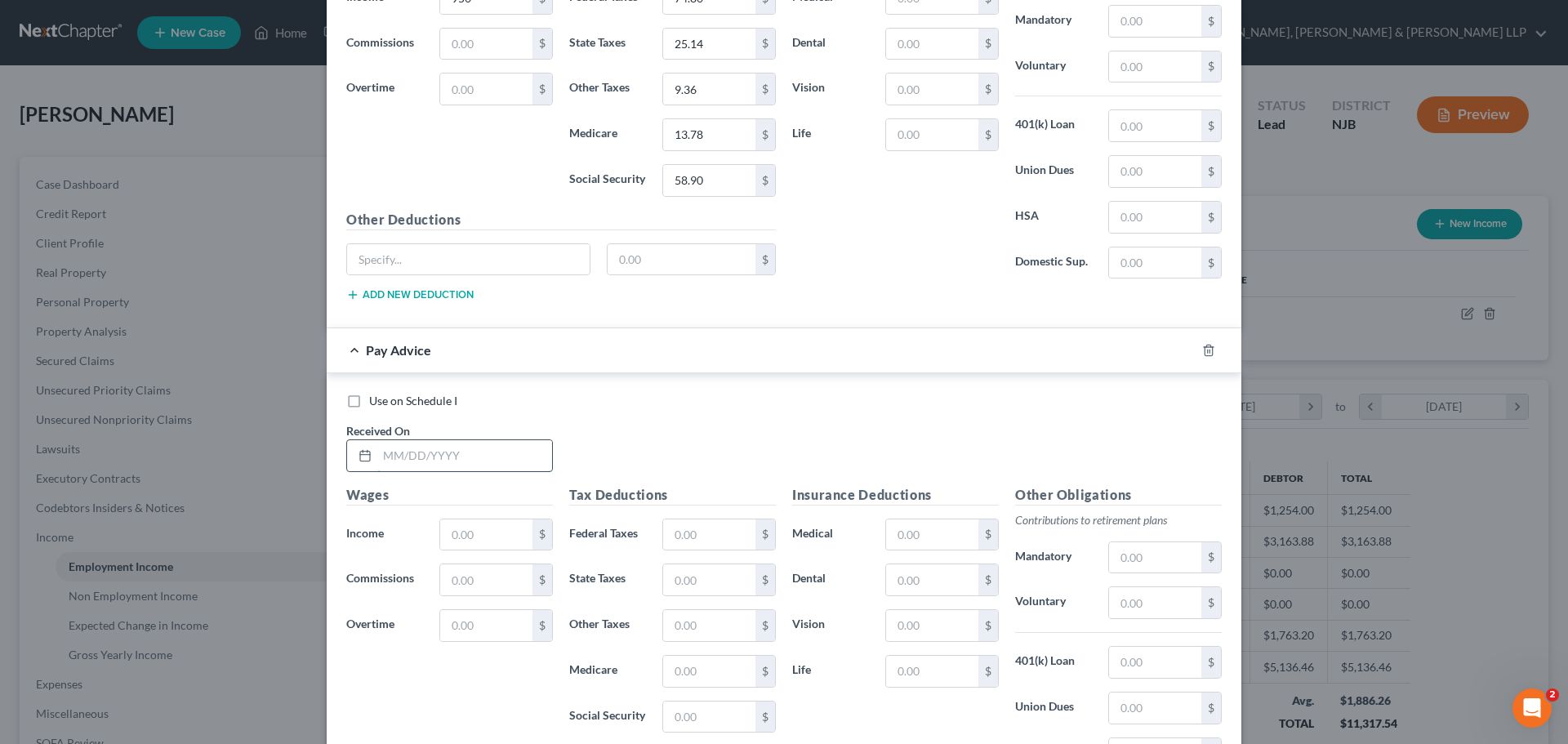
click at [465, 469] on input "text" at bounding box center [465, 455] width 175 height 31
drag, startPoint x: 474, startPoint y: 512, endPoint x: 474, endPoint y: 531, distance: 19.0
click at [474, 515] on div "Wages Income * $ Commissions $ Overtime $" at bounding box center [450, 615] width 223 height 261
click at [474, 531] on input "text" at bounding box center [486, 534] width 92 height 31
click at [680, 542] on input "text" at bounding box center [709, 534] width 92 height 31
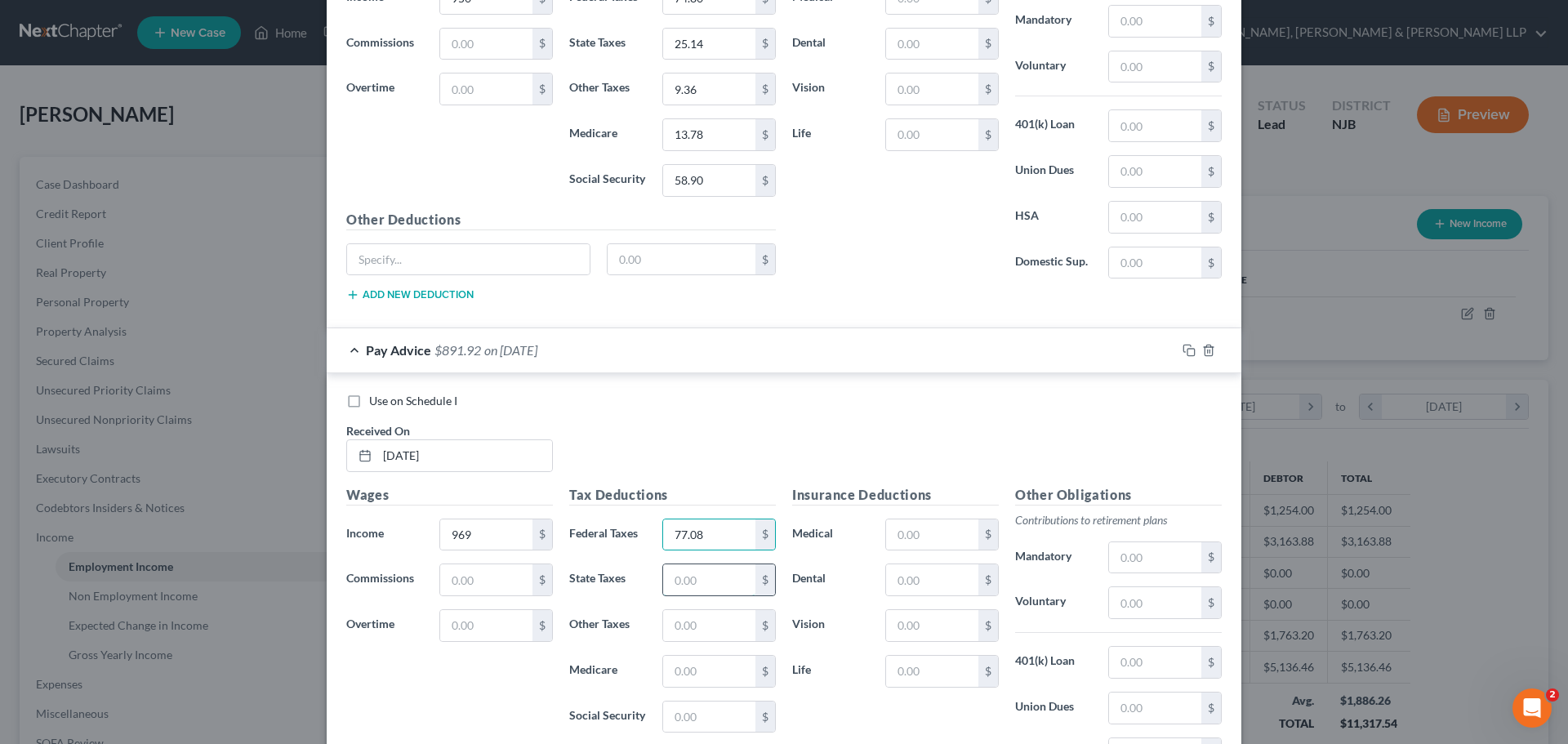
click at [680, 579] on input "text" at bounding box center [709, 579] width 92 height 31
click at [676, 680] on input "text" at bounding box center [709, 670] width 92 height 31
click at [690, 711] on input "text" at bounding box center [709, 716] width 92 height 31
click at [681, 624] on input "text" at bounding box center [709, 625] width 92 height 31
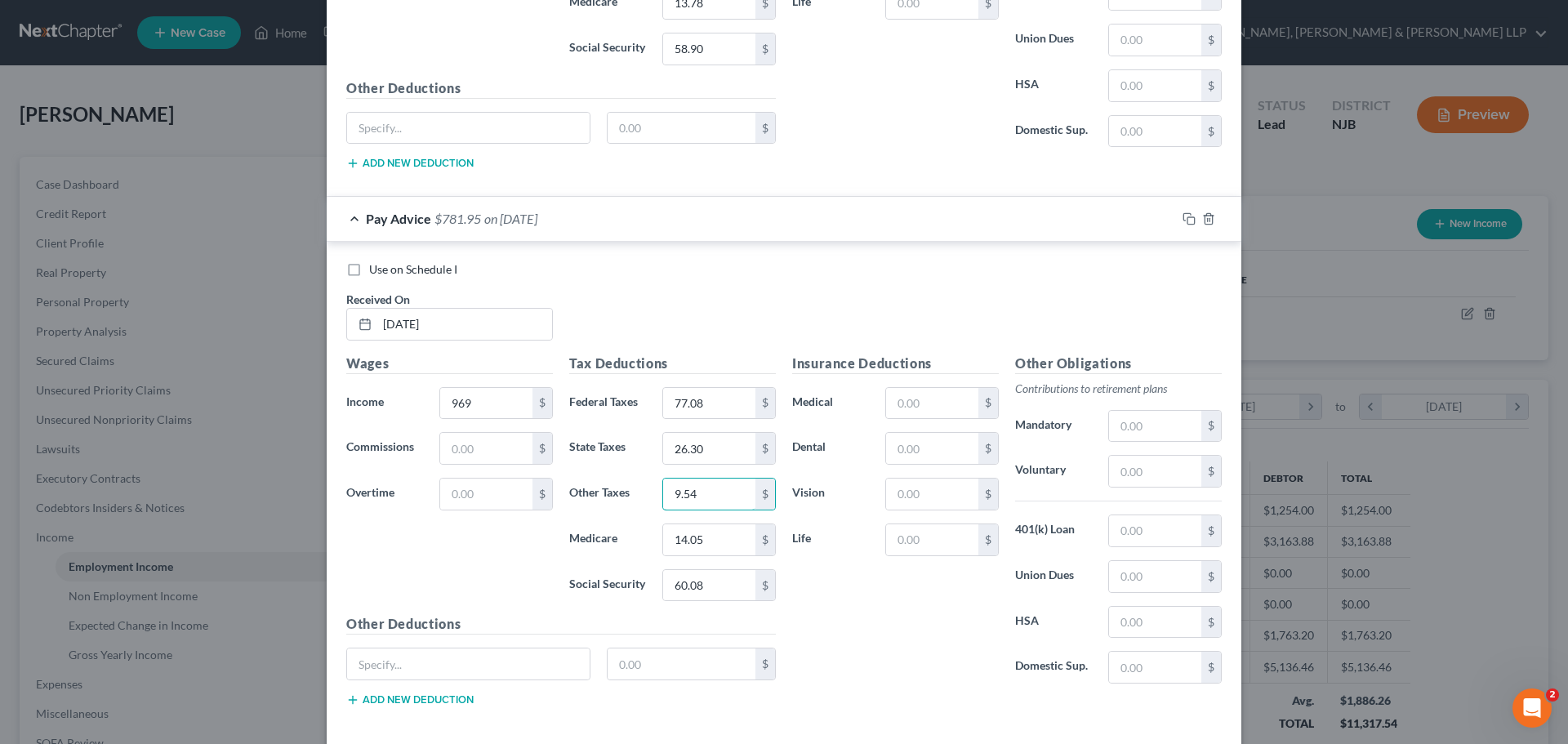
scroll to position [2127, 0]
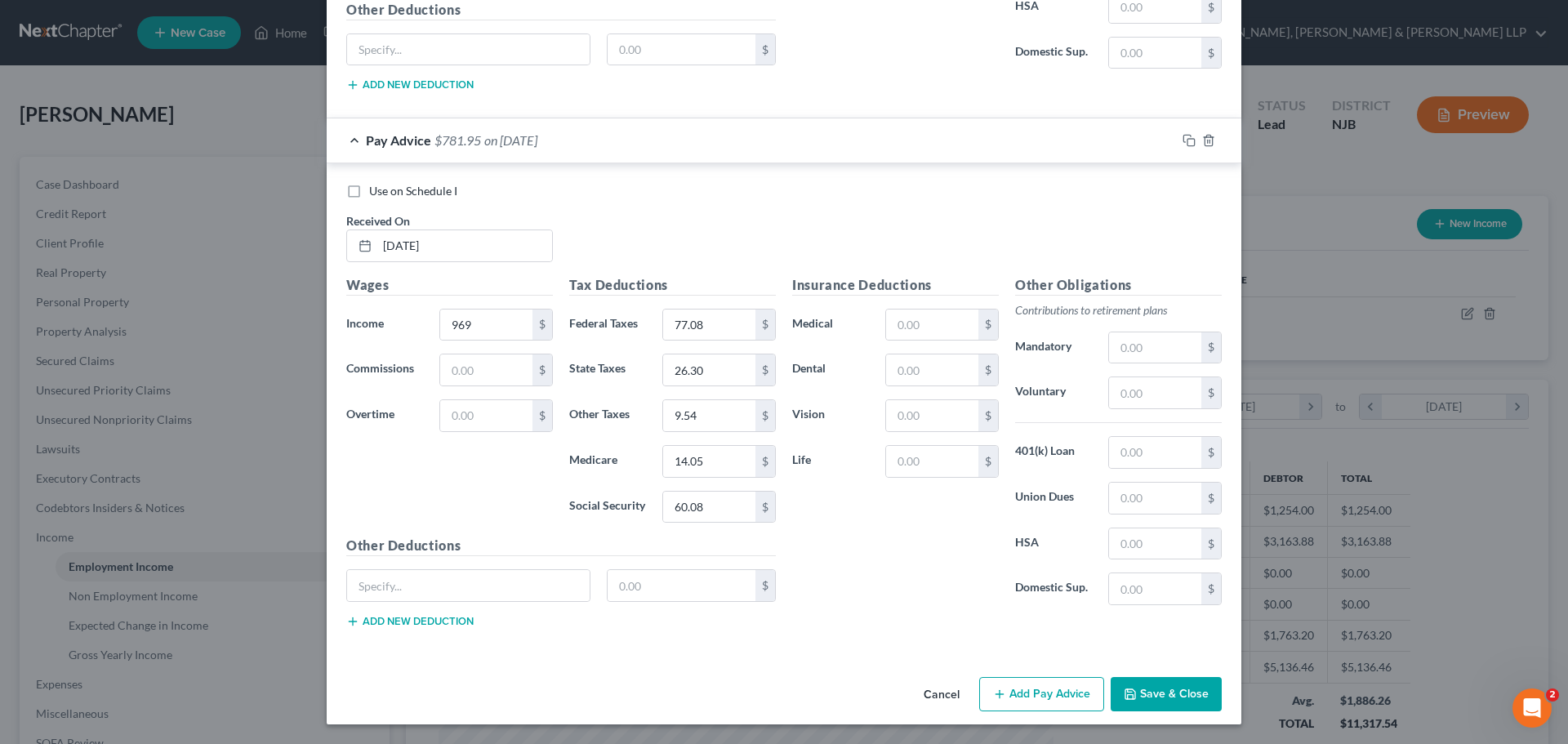
click at [1030, 683] on button "Add Pay Advice" at bounding box center [1041, 694] width 125 height 34
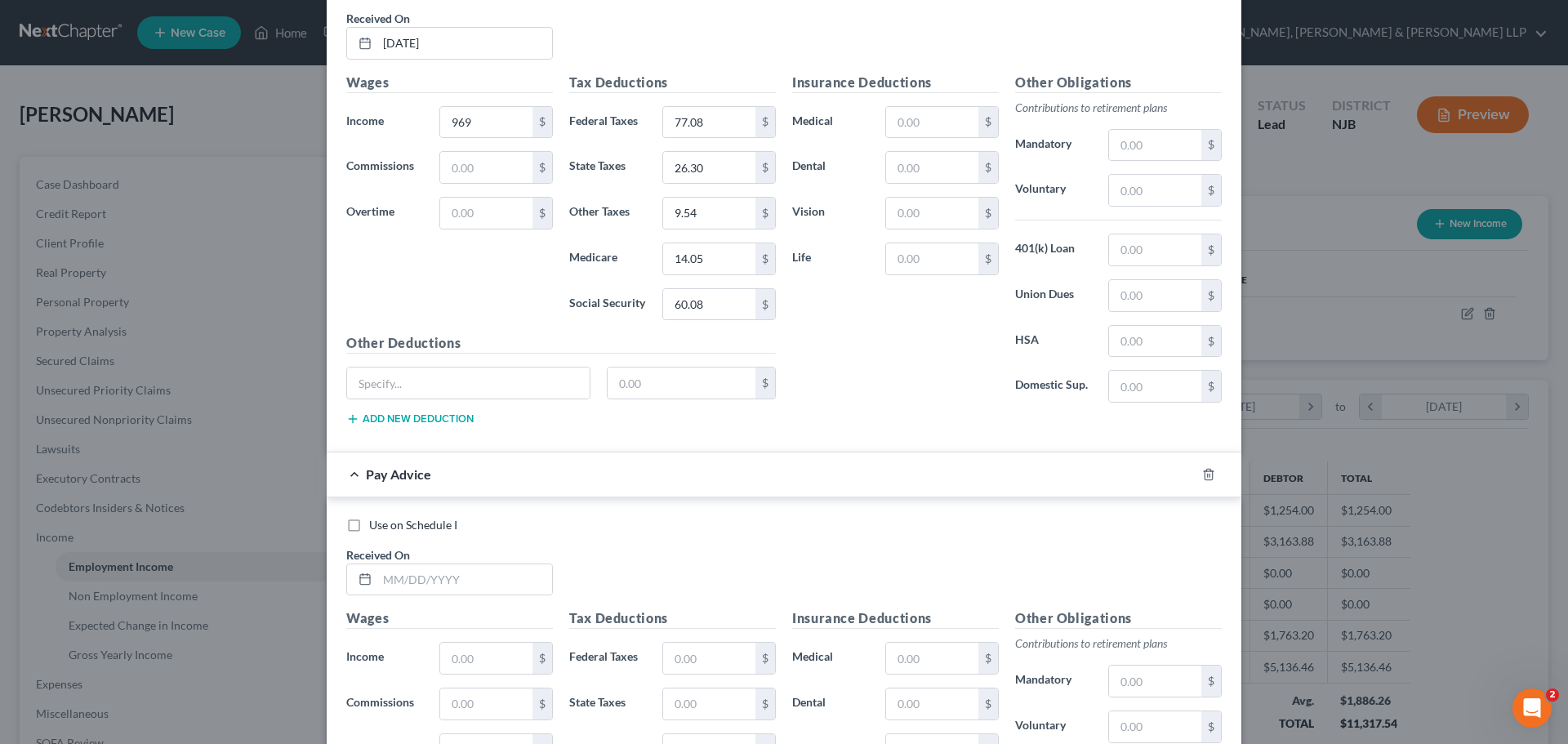
scroll to position [2372, 0]
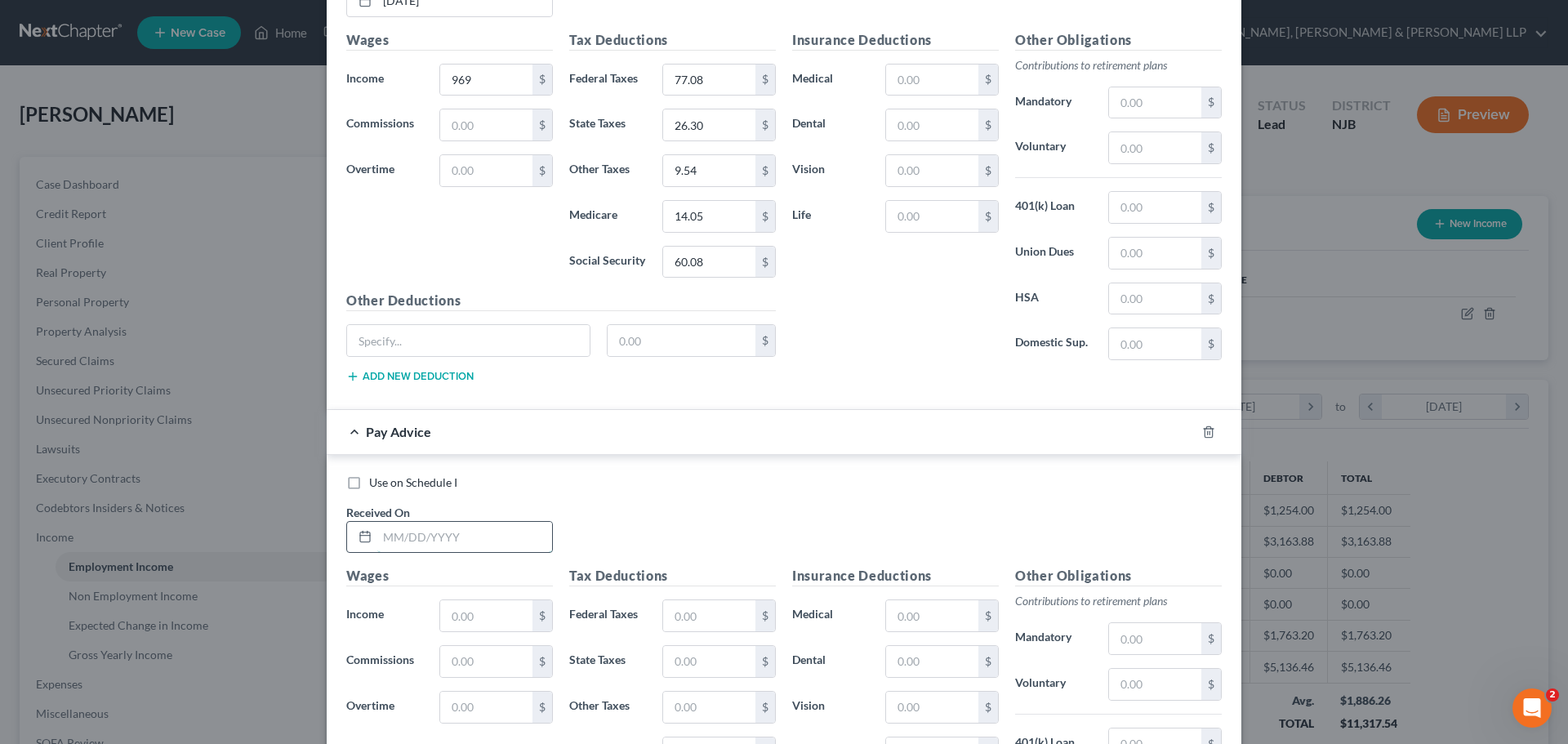
click at [432, 530] on input "text" at bounding box center [465, 536] width 175 height 31
click at [486, 613] on input "text" at bounding box center [486, 615] width 92 height 31
click at [682, 630] on input "text" at bounding box center [709, 615] width 92 height 31
click at [718, 654] on input "text" at bounding box center [709, 661] width 92 height 31
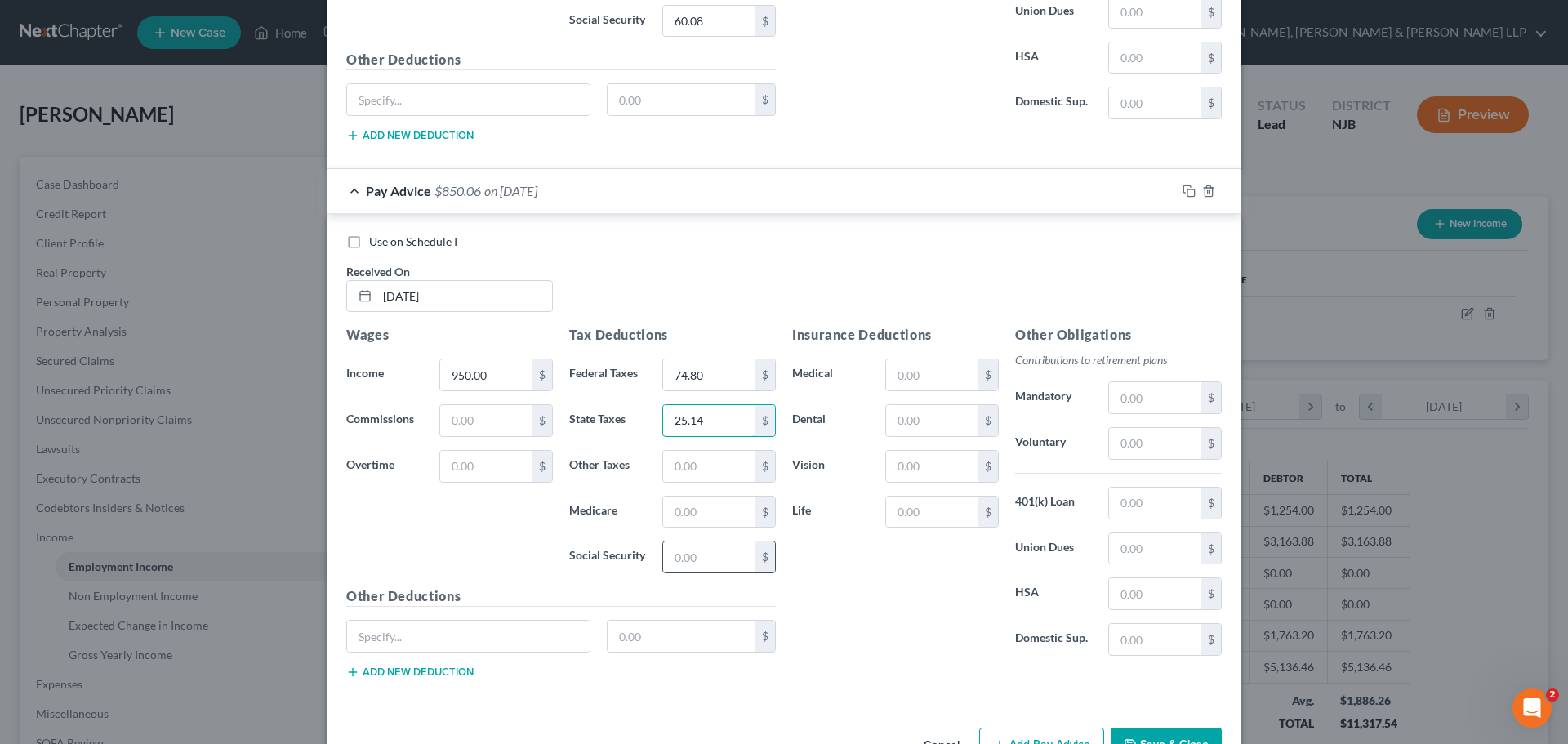
scroll to position [2616, 0]
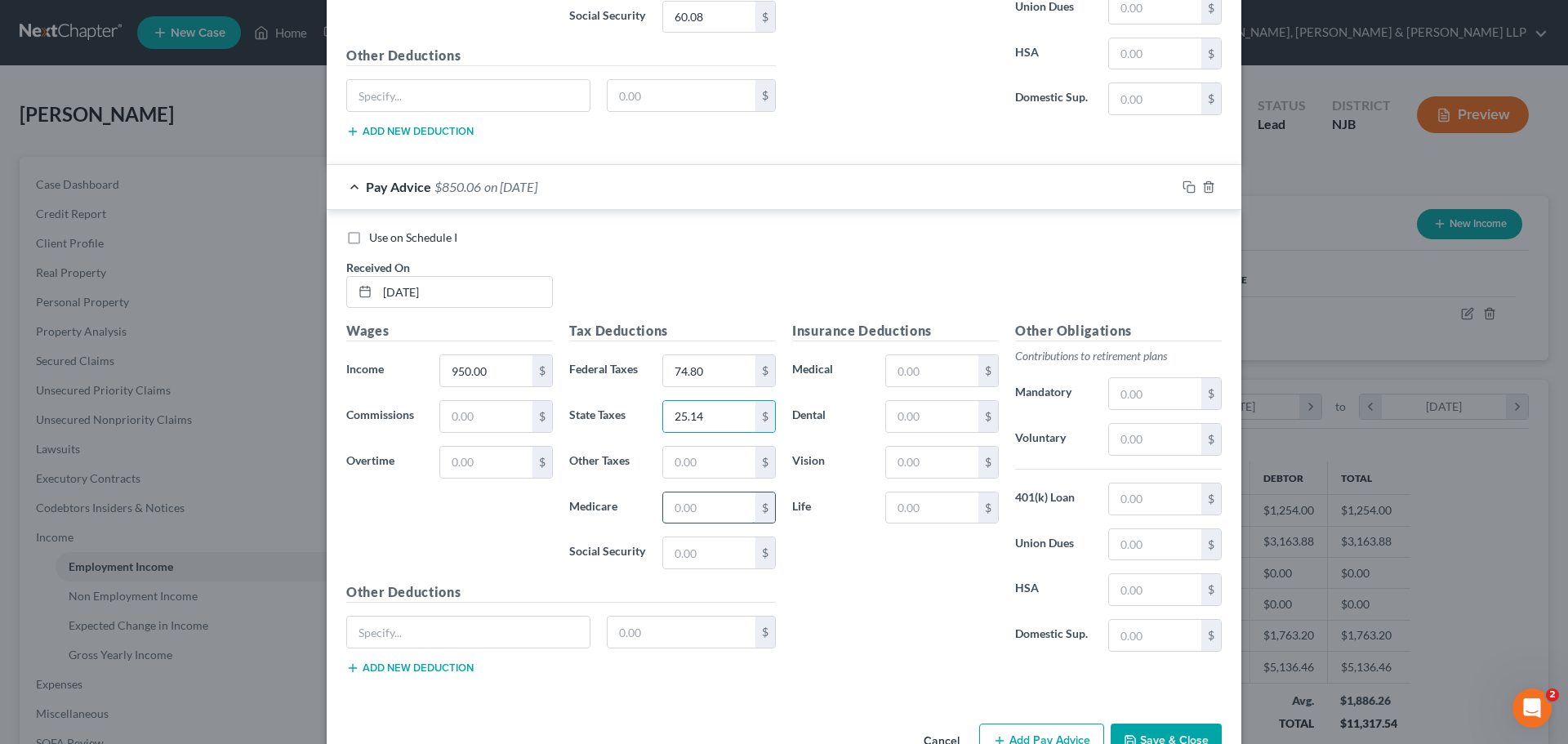
click at [689, 516] on input "text" at bounding box center [709, 507] width 92 height 31
click at [688, 556] on input "text" at bounding box center [709, 552] width 92 height 31
click at [665, 458] on input "text" at bounding box center [709, 462] width 92 height 31
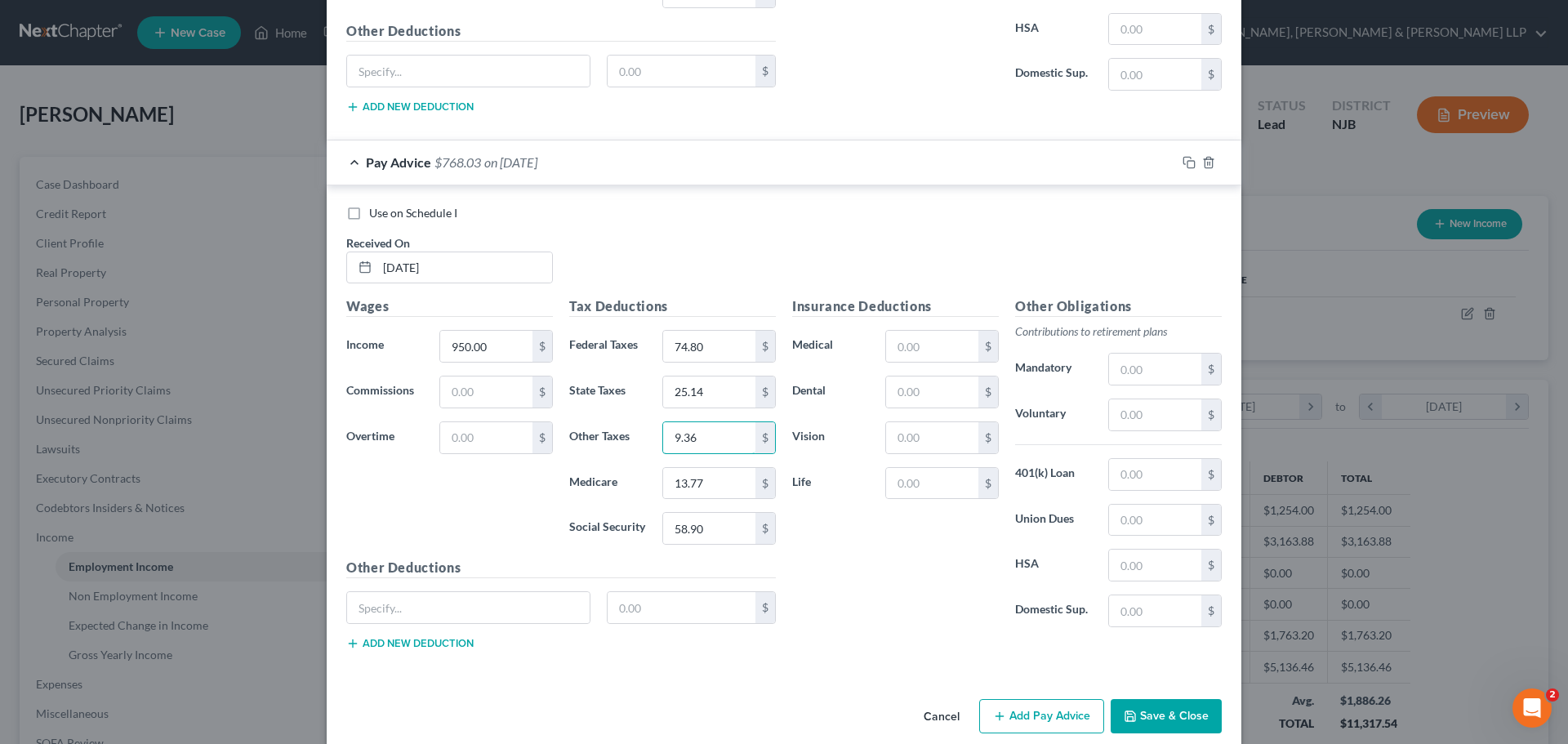
scroll to position [2663, 0]
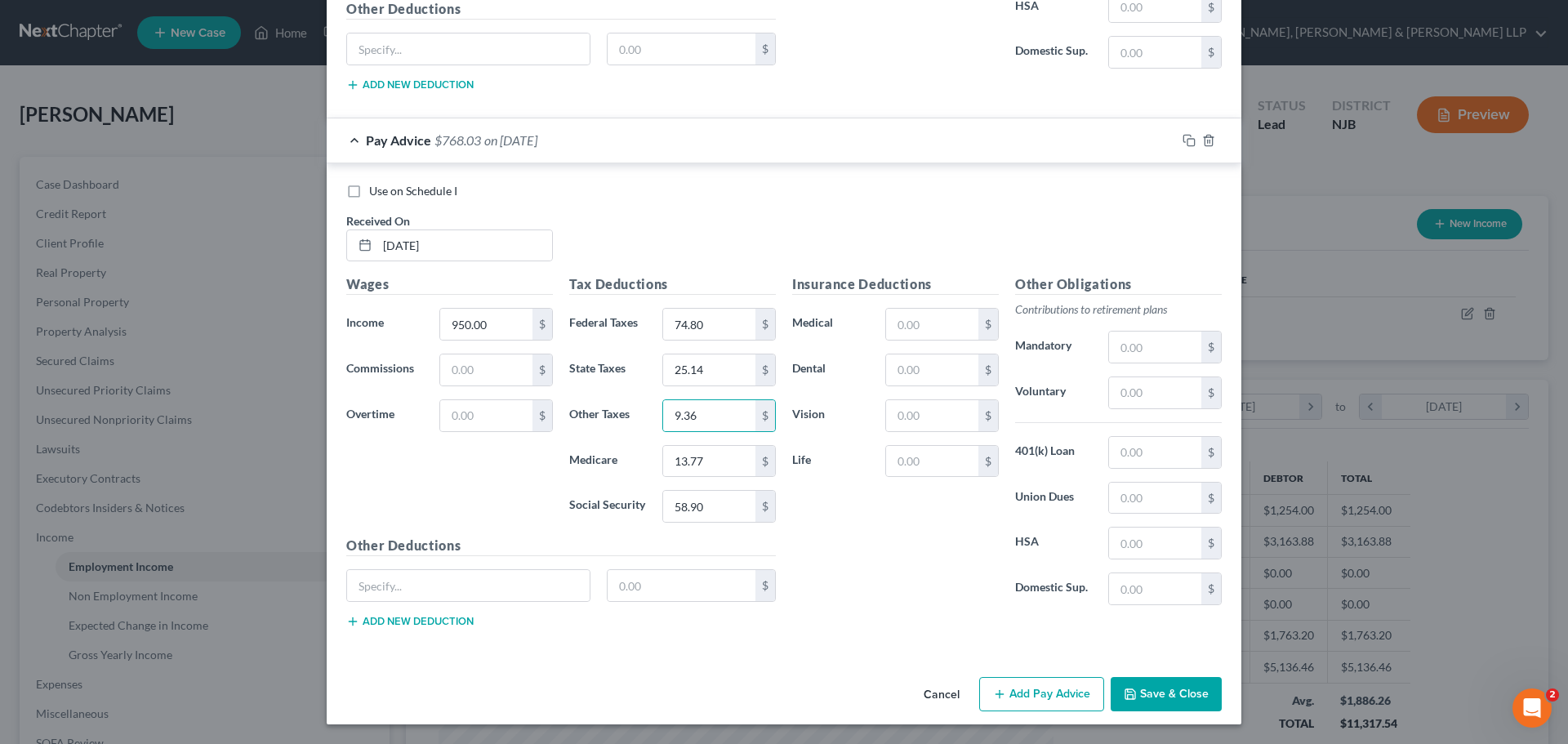
click at [1018, 685] on button "Add Pay Advice" at bounding box center [1041, 694] width 125 height 34
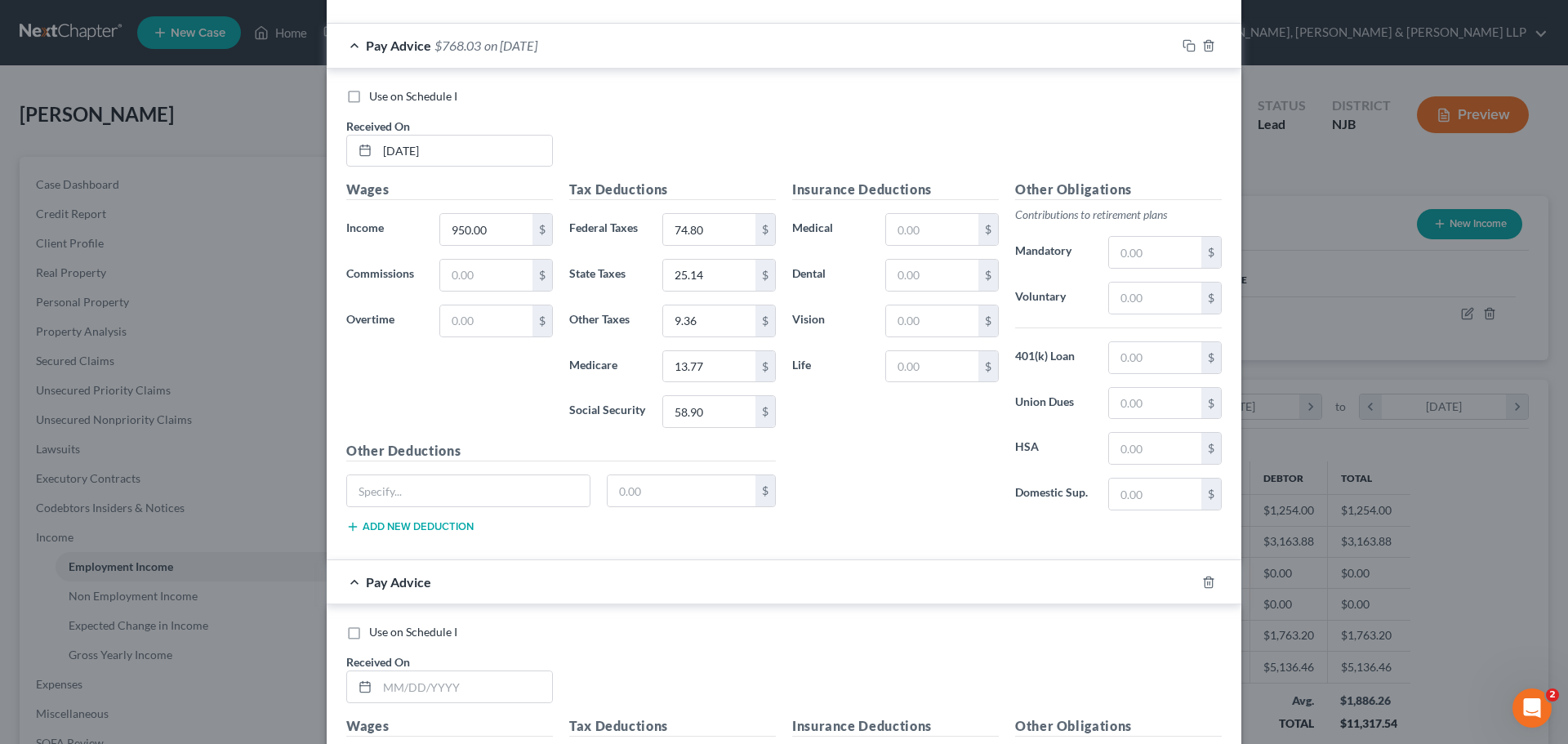
scroll to position [3071, 0]
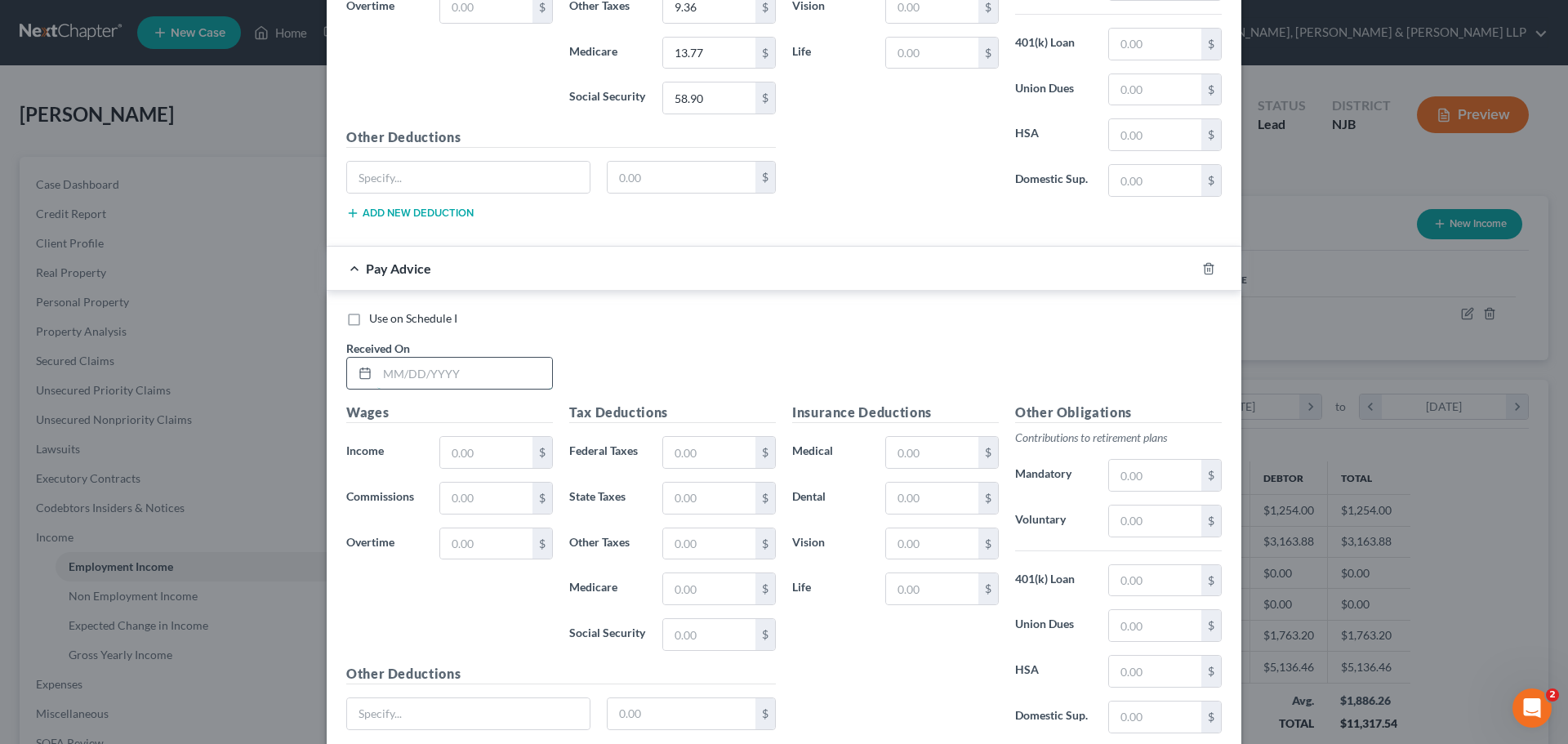
click at [477, 381] on input "text" at bounding box center [465, 372] width 175 height 31
click at [494, 456] on input "text" at bounding box center [486, 452] width 92 height 31
click at [681, 455] on input "text" at bounding box center [709, 452] width 92 height 31
click at [682, 500] on input "text" at bounding box center [709, 497] width 92 height 31
click at [669, 580] on input "text" at bounding box center [709, 588] width 92 height 31
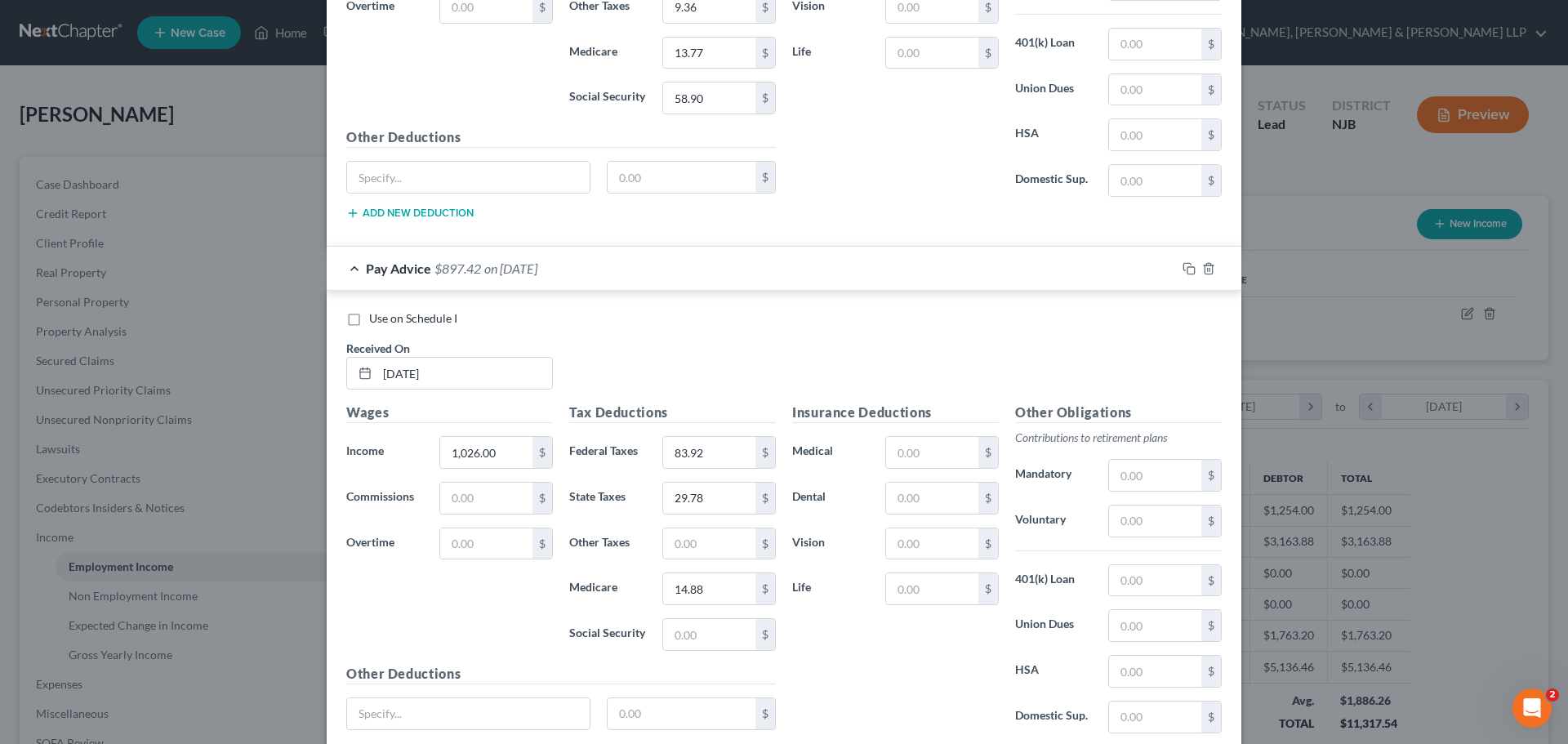
click at [717, 614] on div "Tax Deductions Federal Taxes 83.92 $ State Taxes 29.78 $ Other Taxes $ Medicare…" at bounding box center [672, 533] width 223 height 261
click at [711, 635] on input "text" at bounding box center [709, 634] width 92 height 31
click at [715, 546] on input "text" at bounding box center [709, 543] width 92 height 31
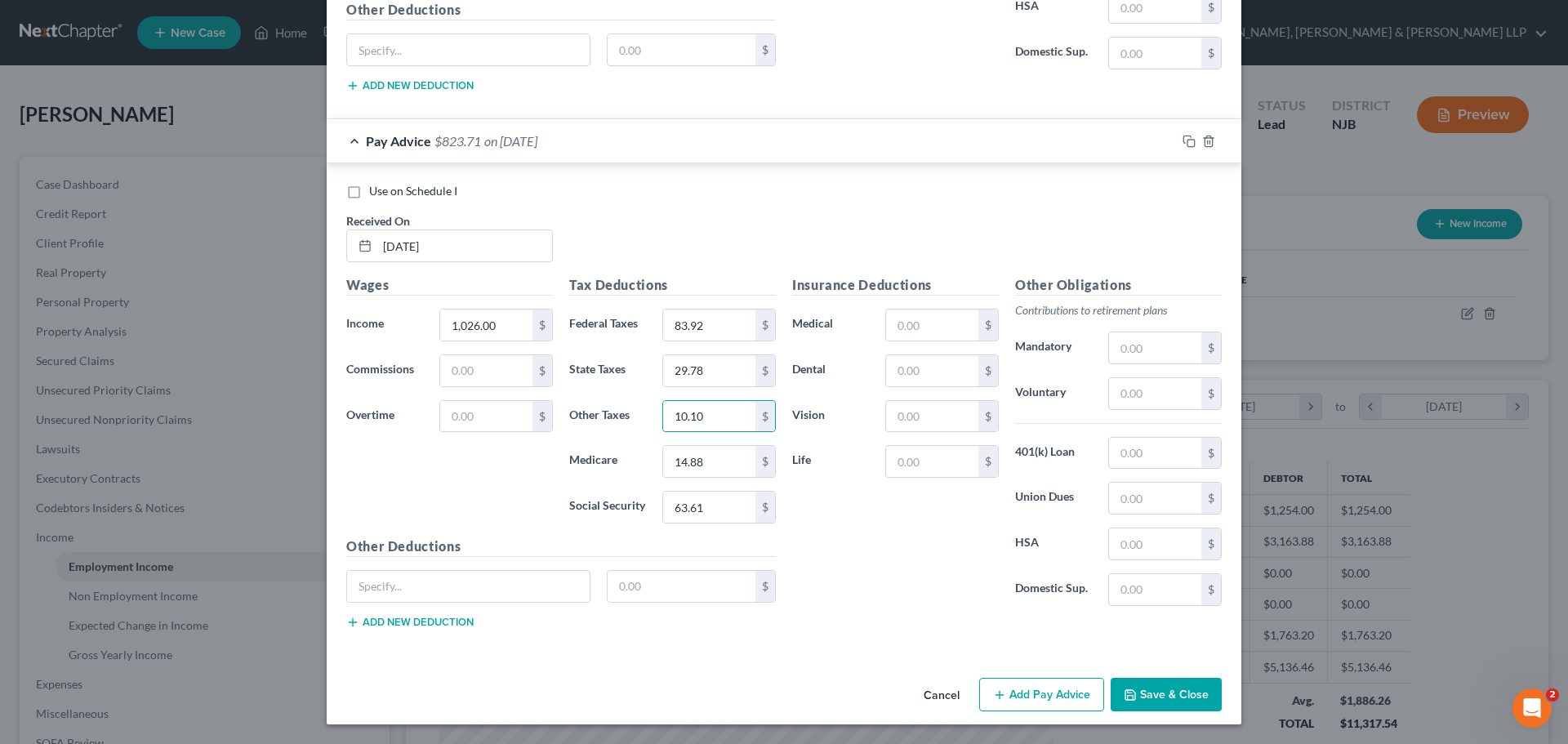
click at [1070, 700] on button "Add Pay Advice" at bounding box center [1041, 695] width 125 height 34
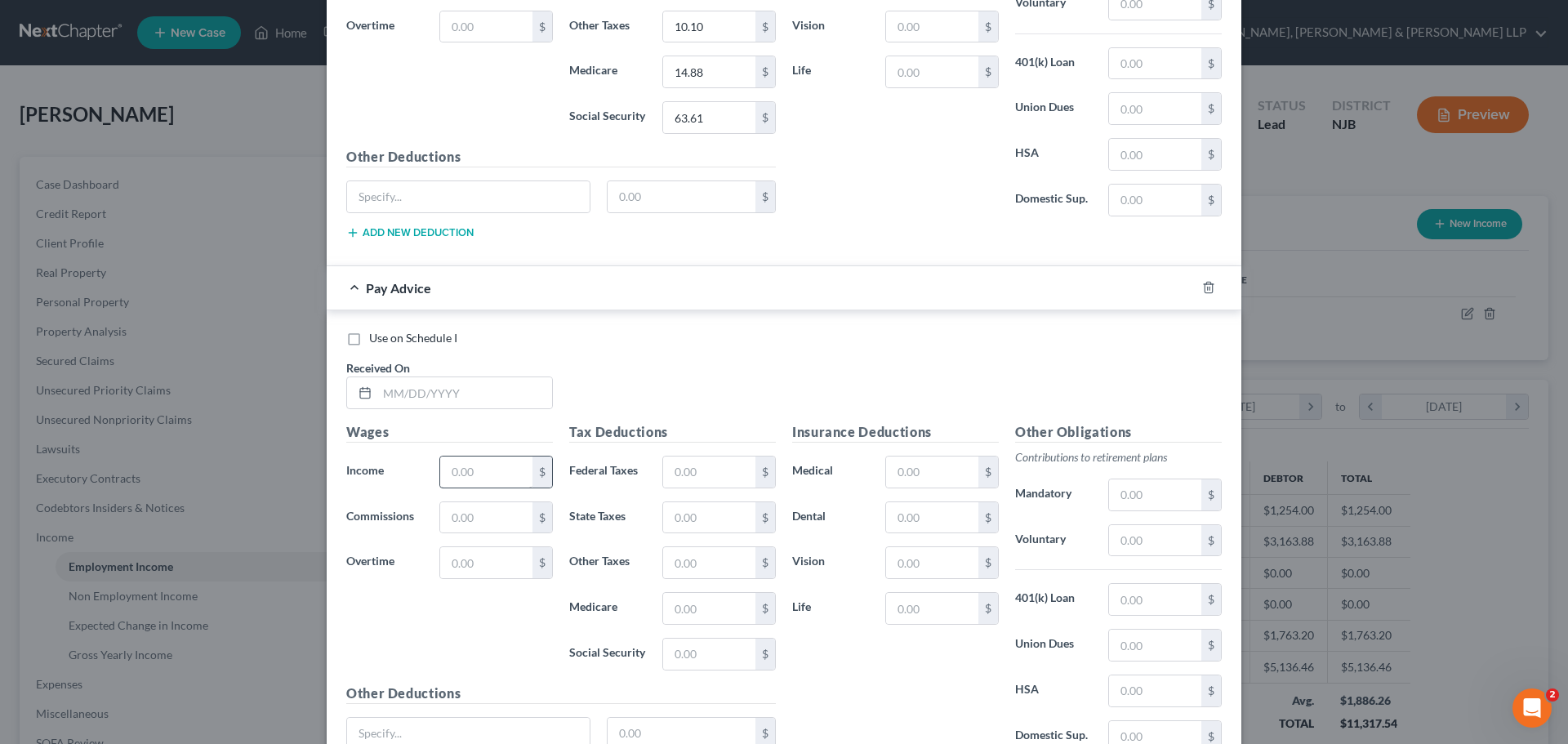
scroll to position [3606, 0]
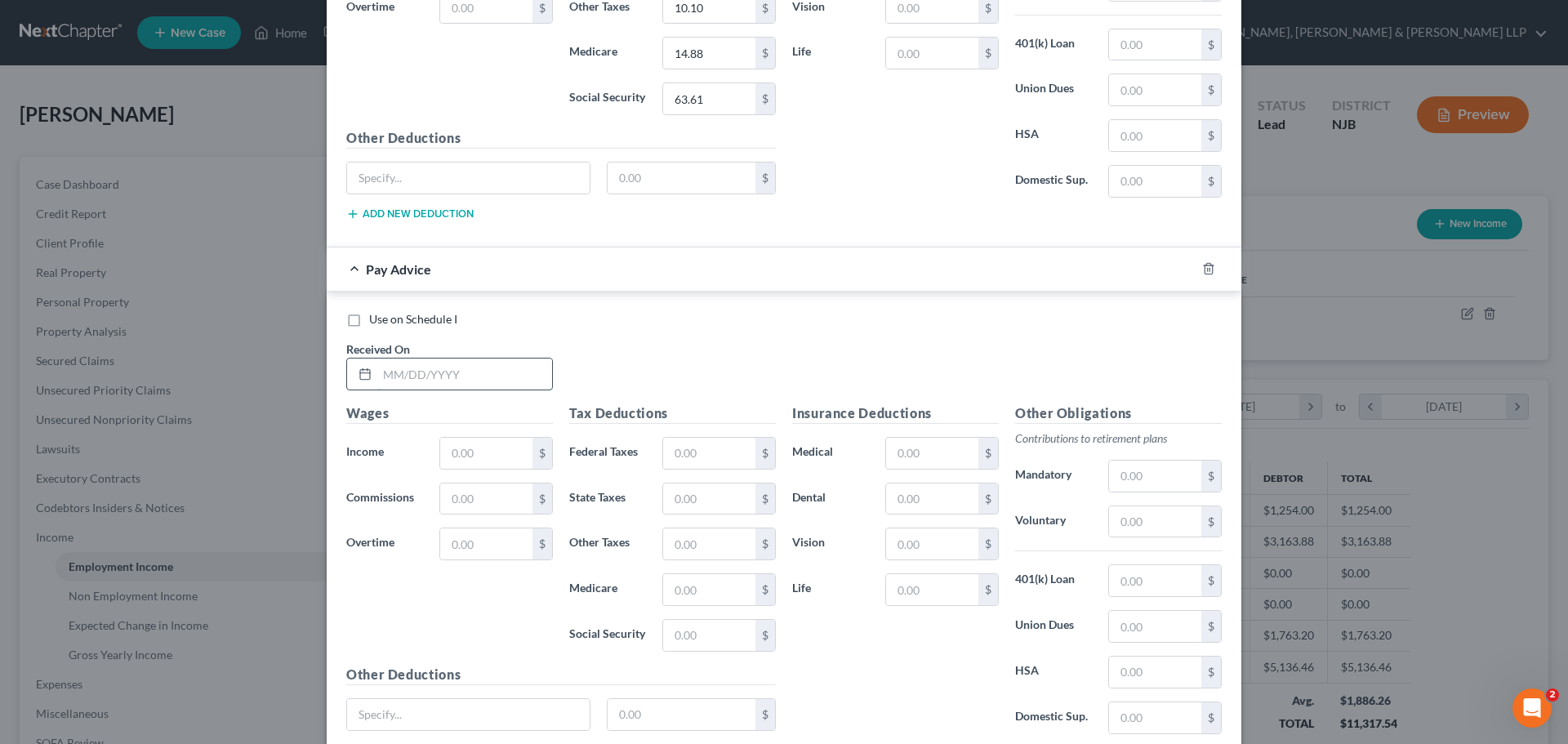
click at [443, 382] on input "text" at bounding box center [465, 373] width 175 height 31
drag, startPoint x: 456, startPoint y: 425, endPoint x: 470, endPoint y: 468, distance: 45.2
click at [458, 431] on div "Wages Income * $ Commissions $ Overtime $" at bounding box center [450, 534] width 223 height 261
click at [461, 445] on input "text" at bounding box center [486, 453] width 92 height 31
click at [465, 454] on input "text" at bounding box center [486, 453] width 92 height 31
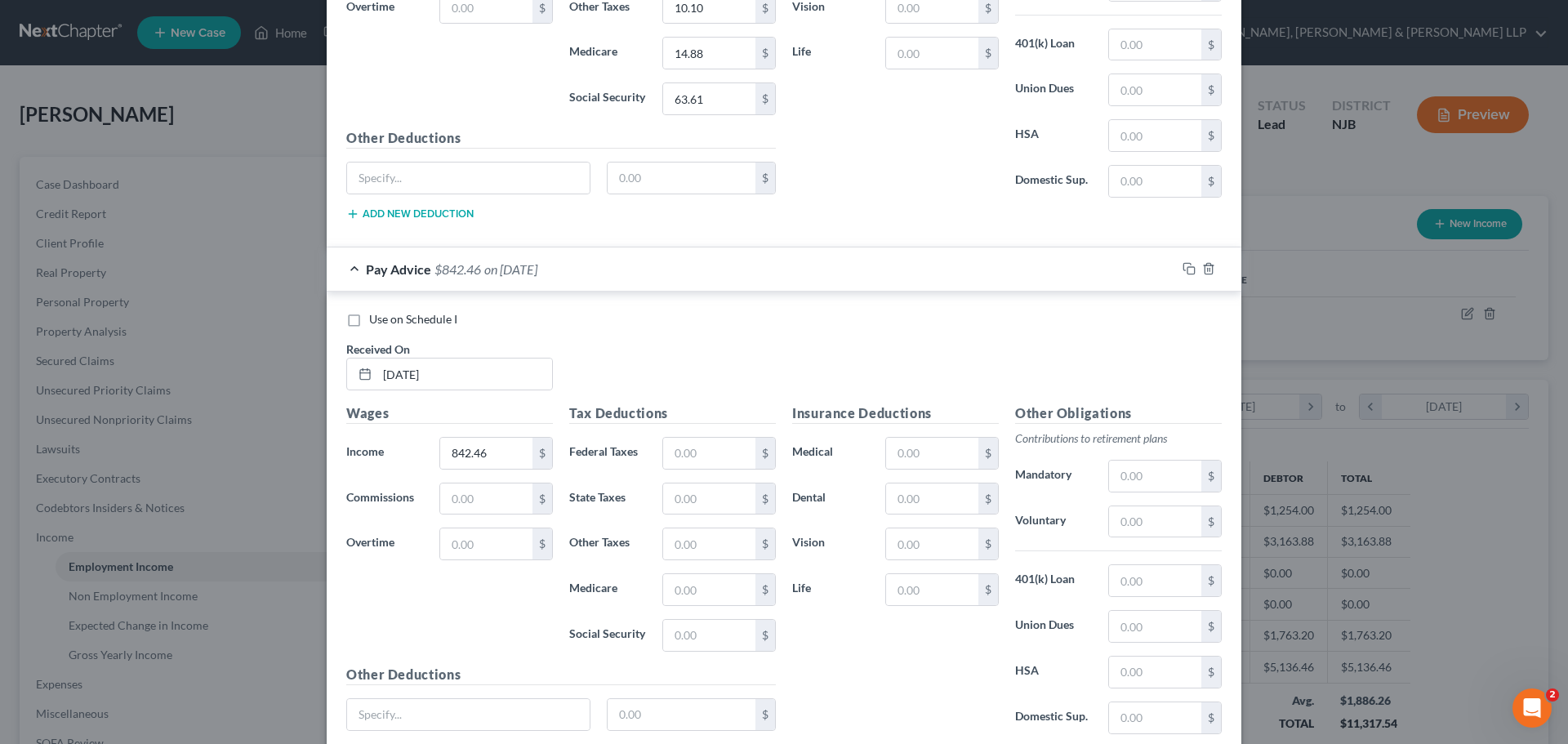
click at [655, 451] on div "$" at bounding box center [718, 453] width 130 height 33
drag, startPoint x: 681, startPoint y: 451, endPoint x: 695, endPoint y: 451, distance: 14.0
click at [681, 451] on input "text" at bounding box center [709, 453] width 92 height 31
click at [697, 487] on input "text" at bounding box center [709, 498] width 92 height 31
click at [695, 590] on input "text" at bounding box center [709, 589] width 92 height 31
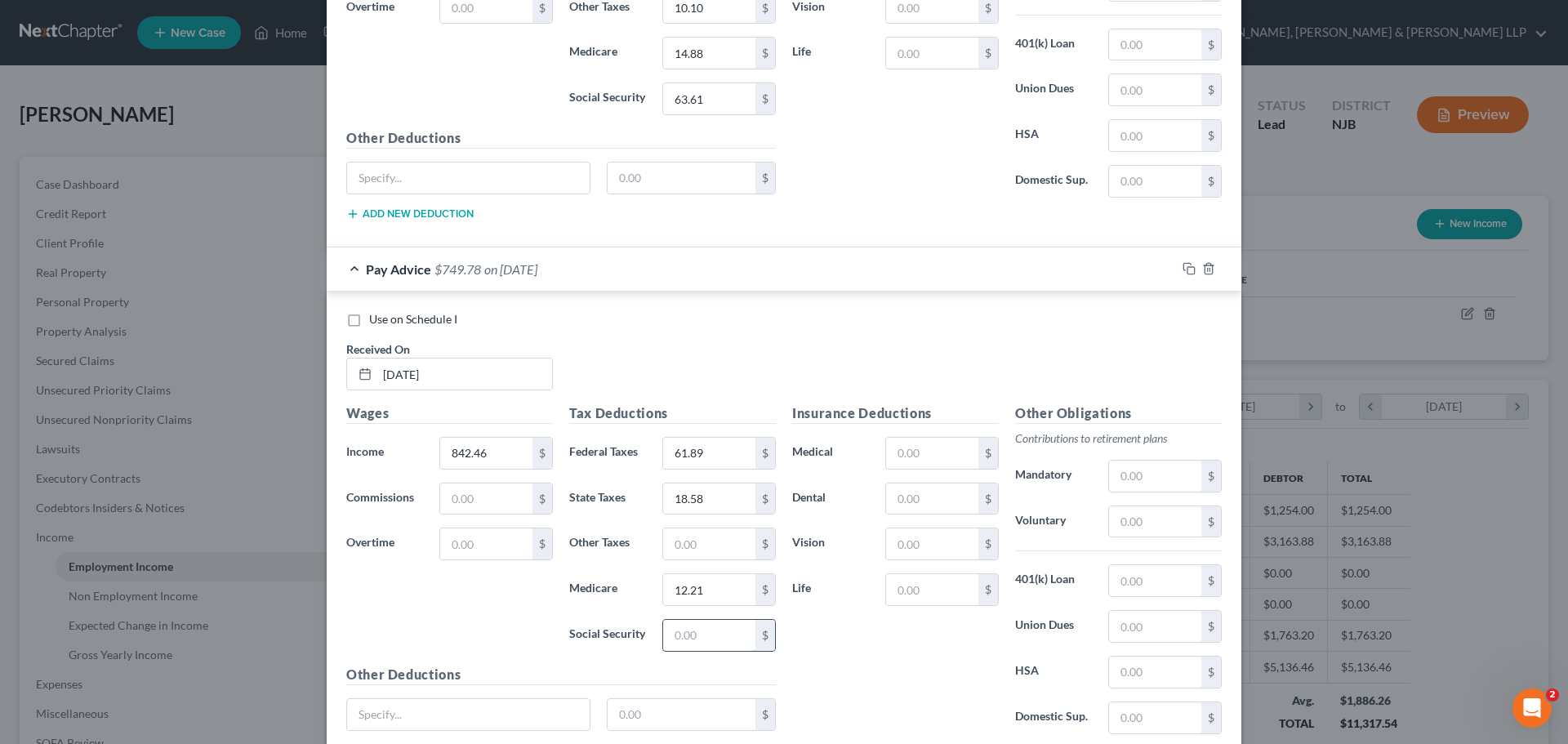
click at [671, 641] on input "text" at bounding box center [709, 634] width 92 height 31
click at [679, 540] on input "text" at bounding box center [709, 543] width 92 height 31
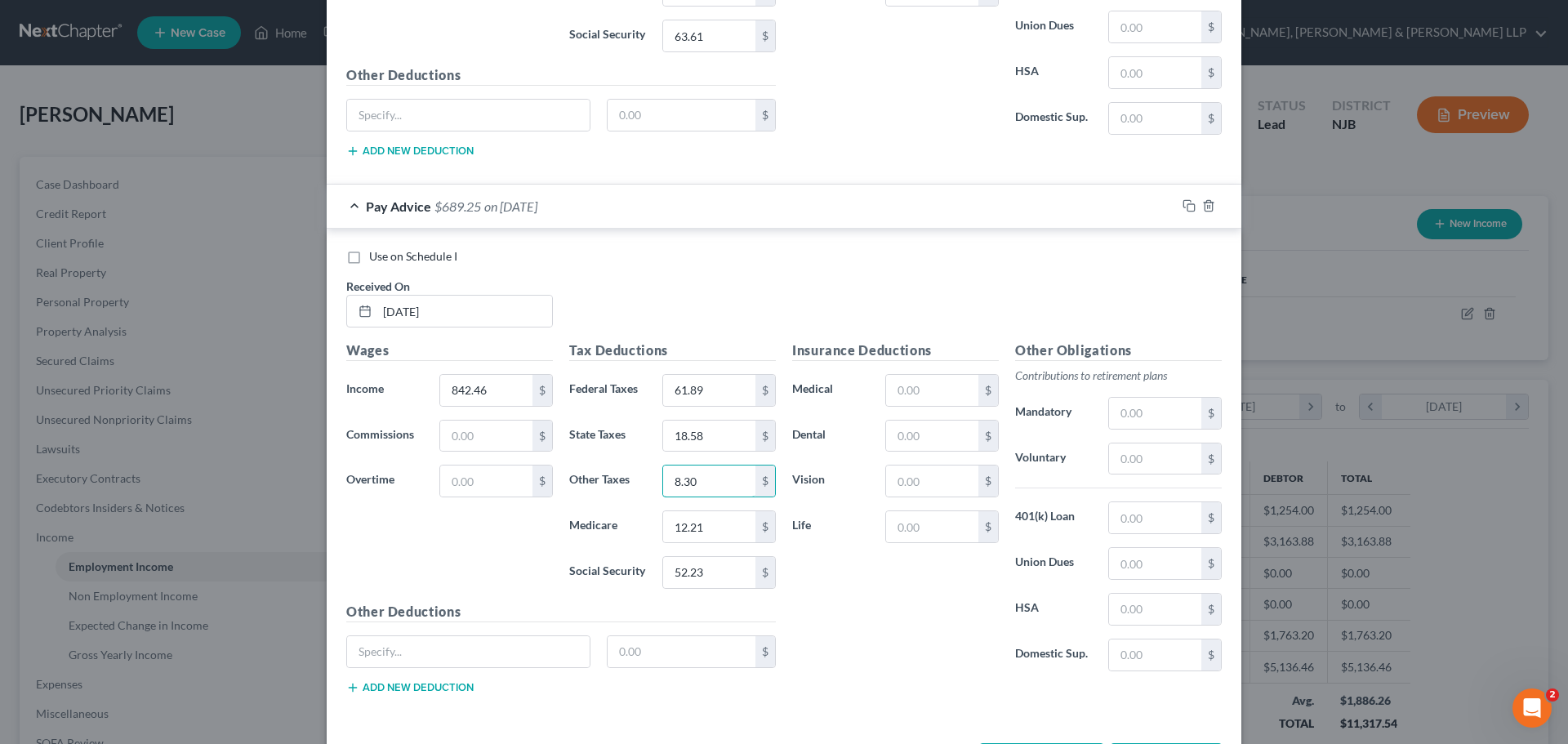
scroll to position [3735, 0]
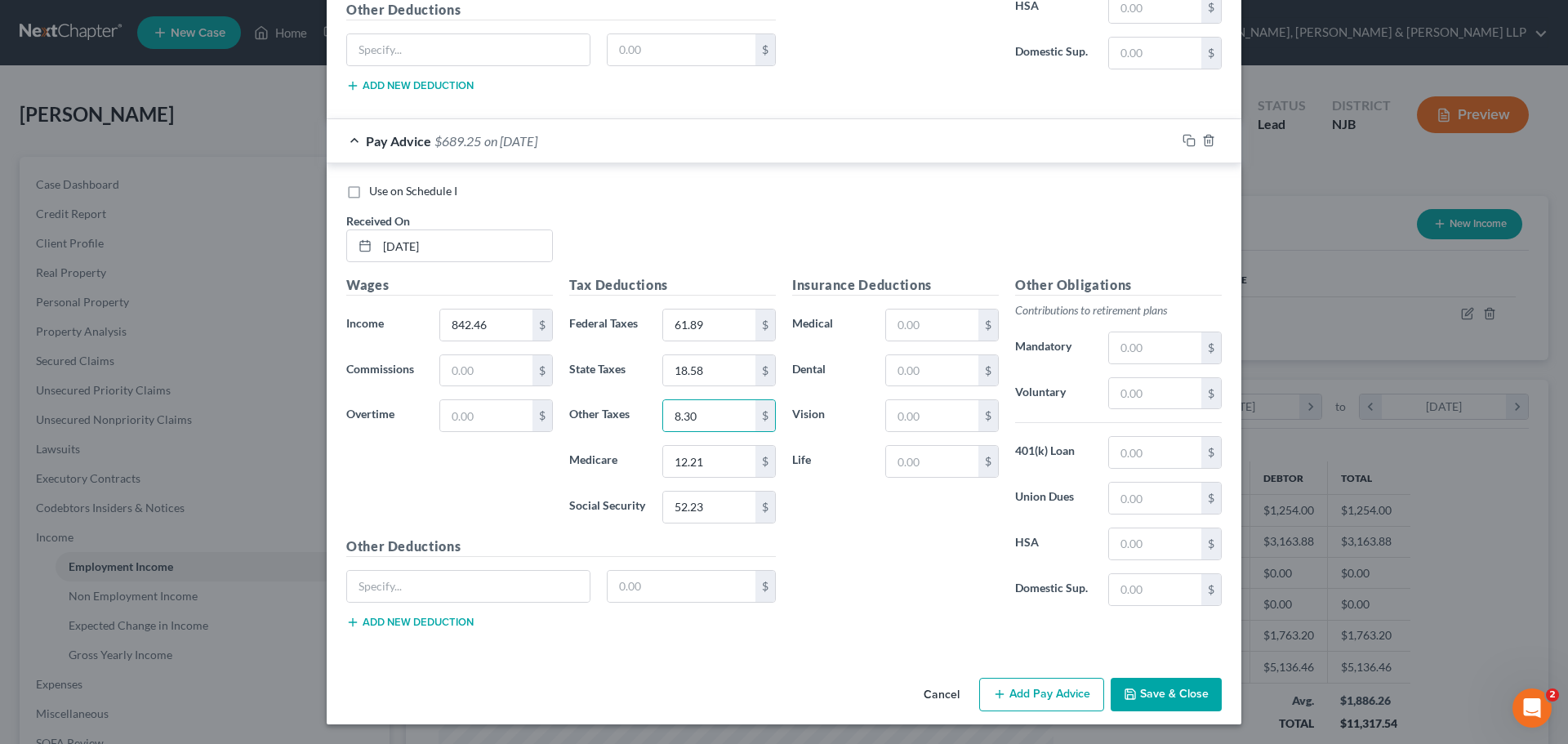
click at [1021, 700] on button "Add Pay Advice" at bounding box center [1041, 695] width 125 height 34
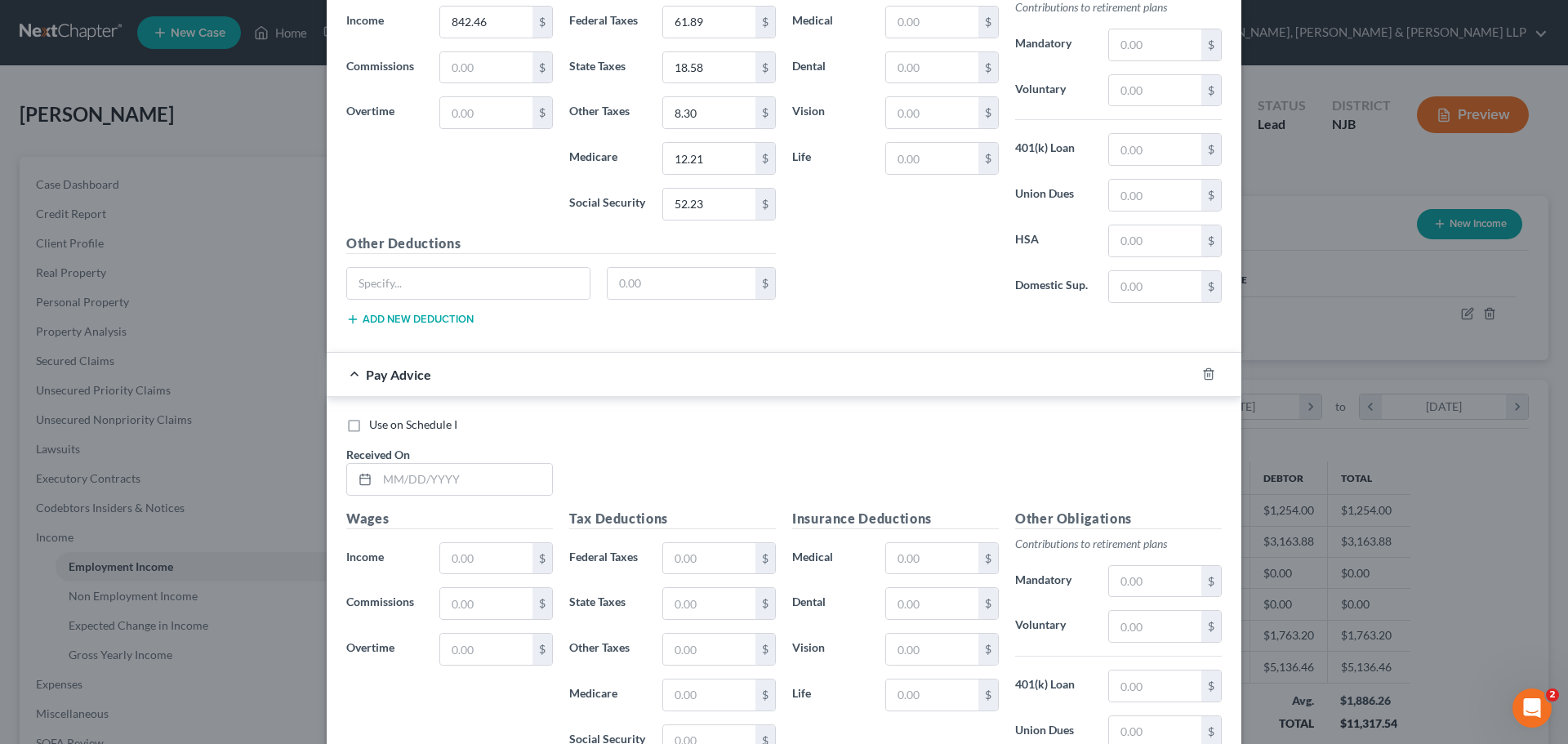
scroll to position [4061, 0]
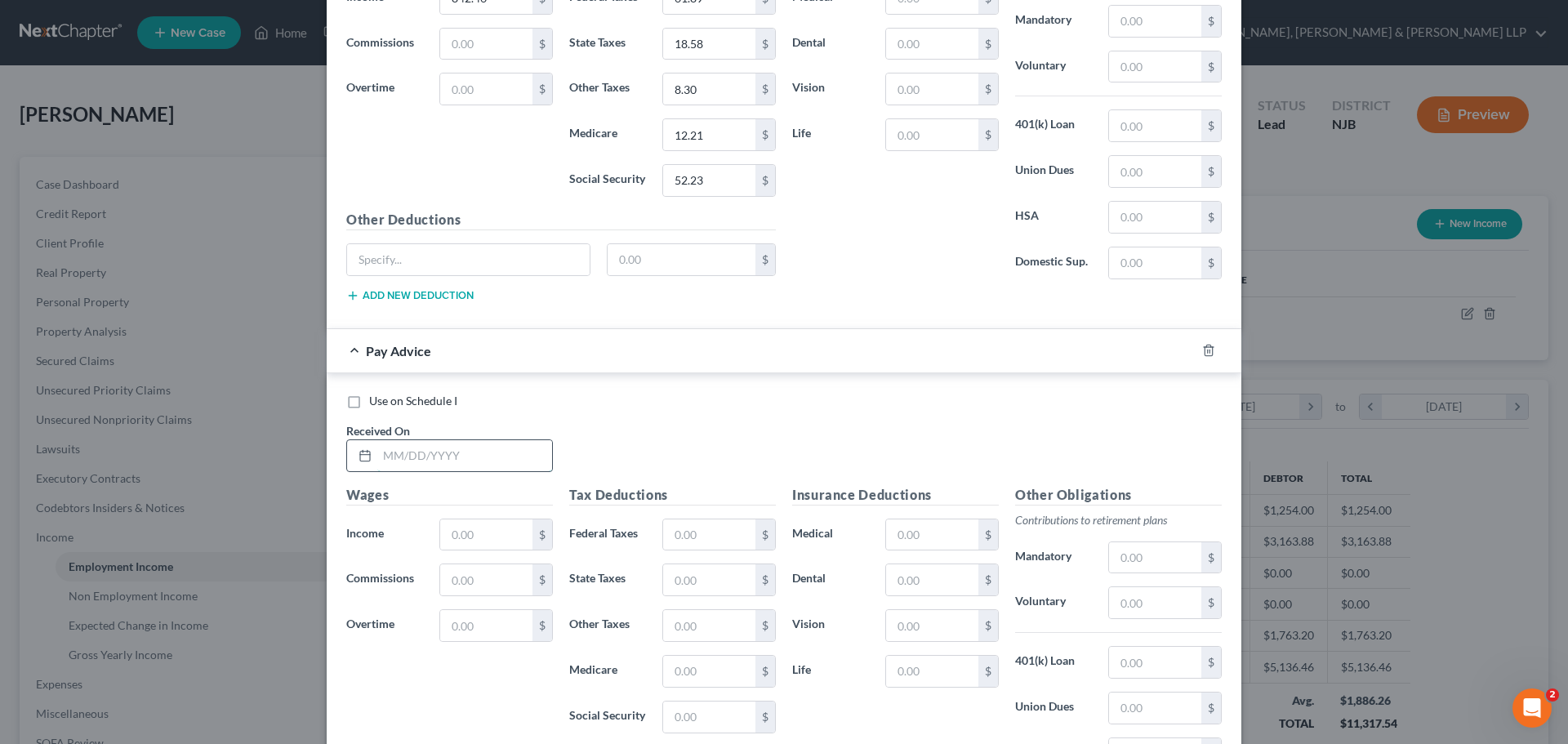
click at [453, 467] on input "text" at bounding box center [465, 455] width 175 height 31
click at [461, 533] on input "text" at bounding box center [486, 534] width 92 height 31
click at [713, 542] on input "text" at bounding box center [709, 534] width 92 height 31
click at [705, 577] on input "text" at bounding box center [709, 579] width 92 height 31
click at [711, 662] on input "text" at bounding box center [709, 670] width 92 height 31
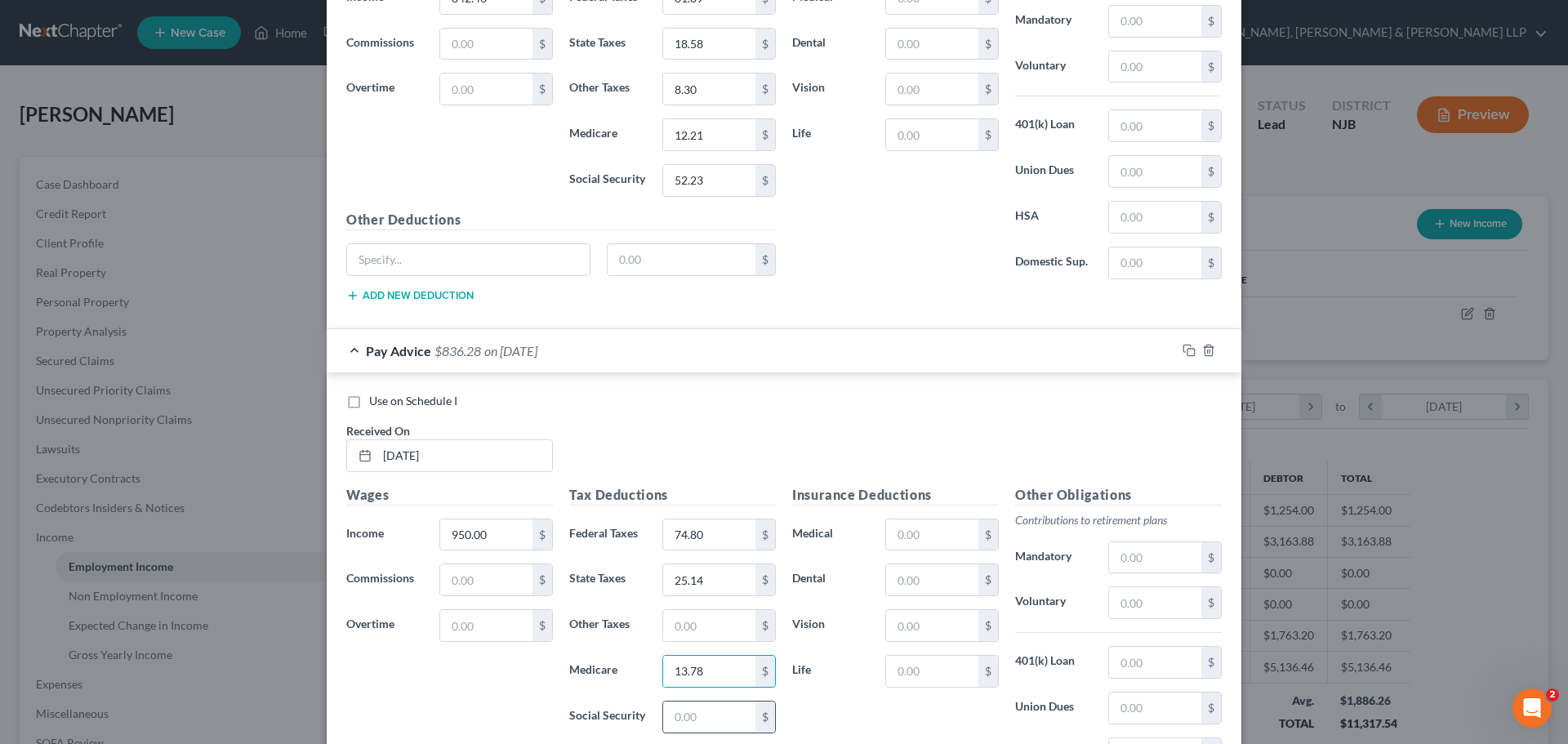
click at [681, 709] on input "text" at bounding box center [709, 716] width 92 height 31
click at [697, 612] on input "text" at bounding box center [709, 625] width 92 height 31
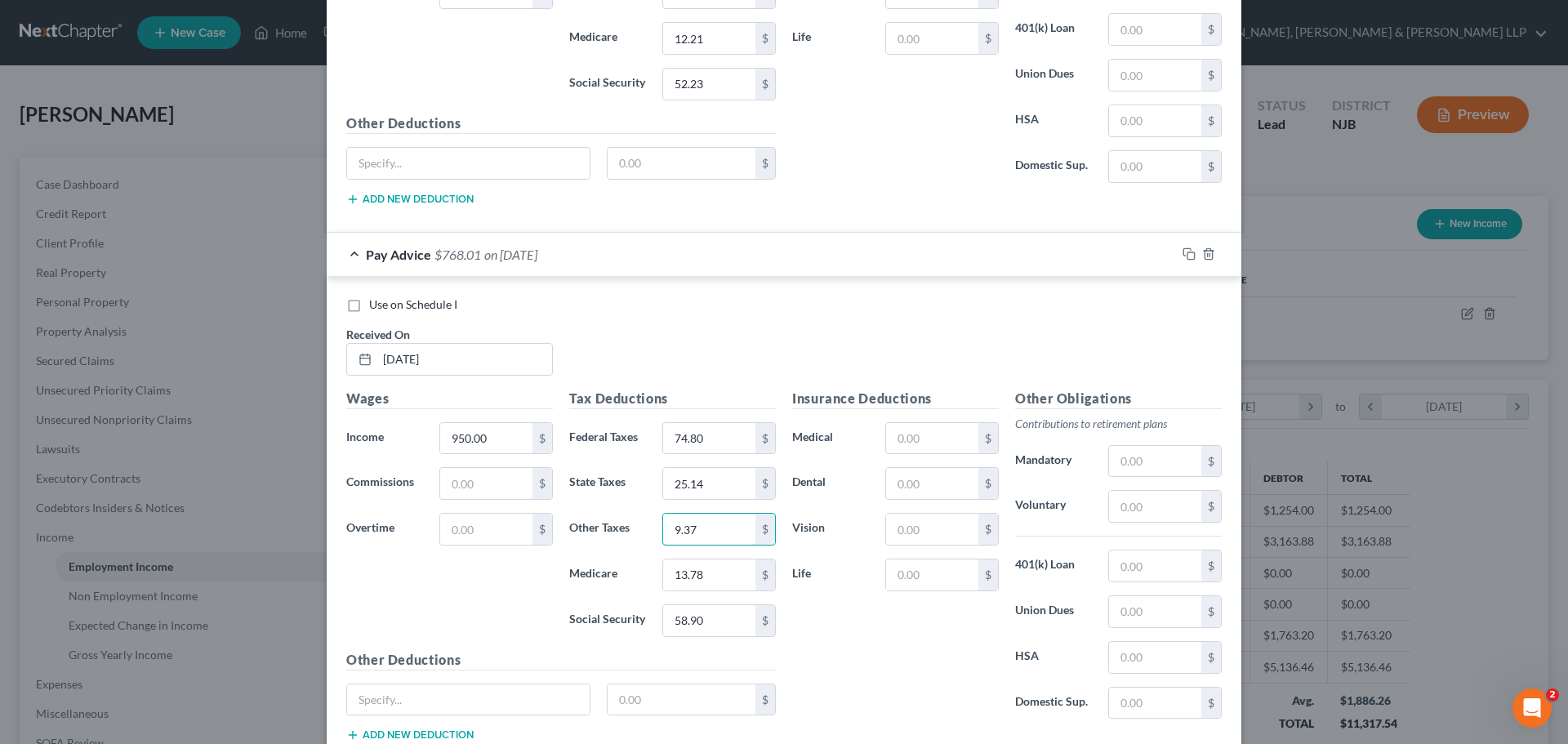
scroll to position [4271, 0]
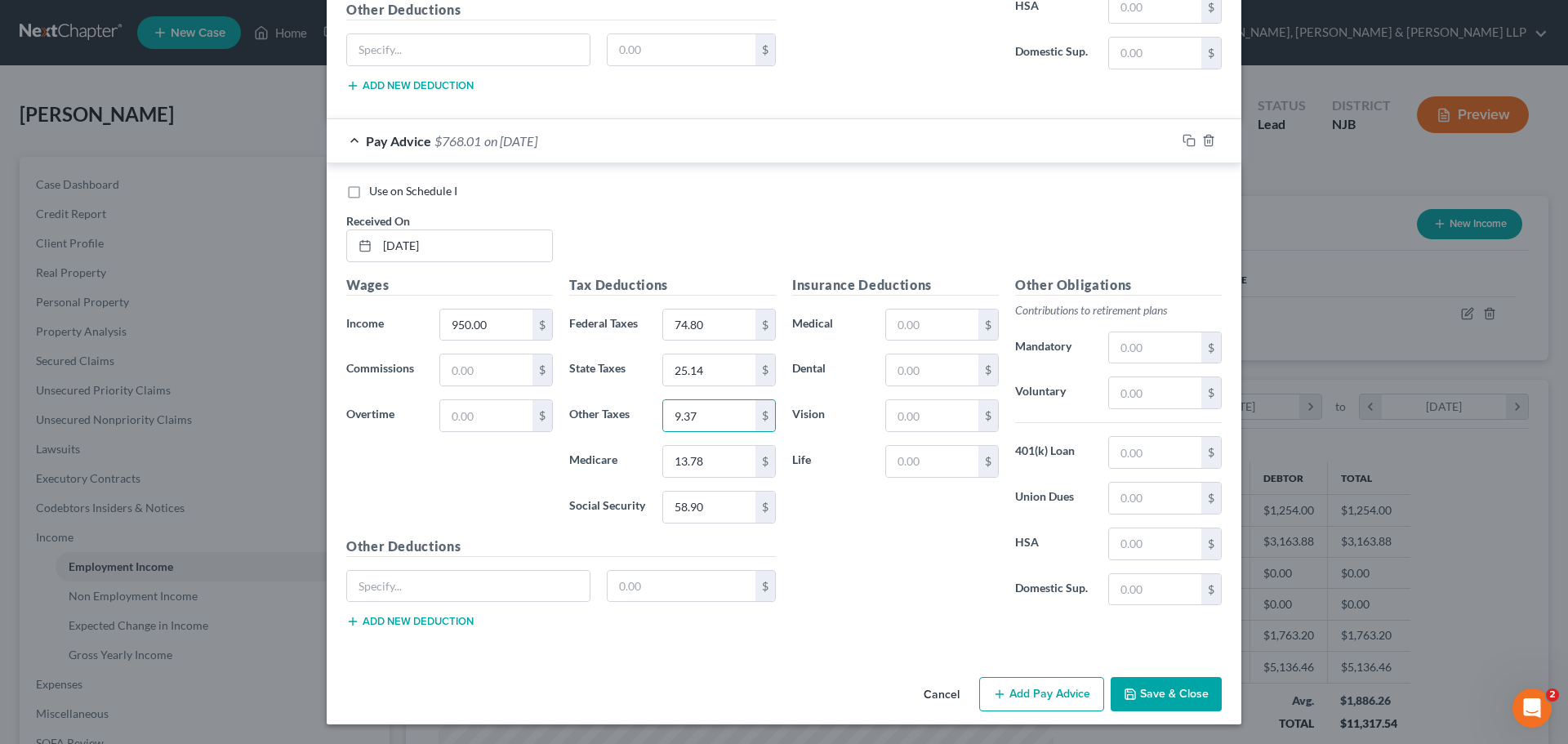
click at [1029, 683] on button "Add Pay Advice" at bounding box center [1041, 694] width 125 height 34
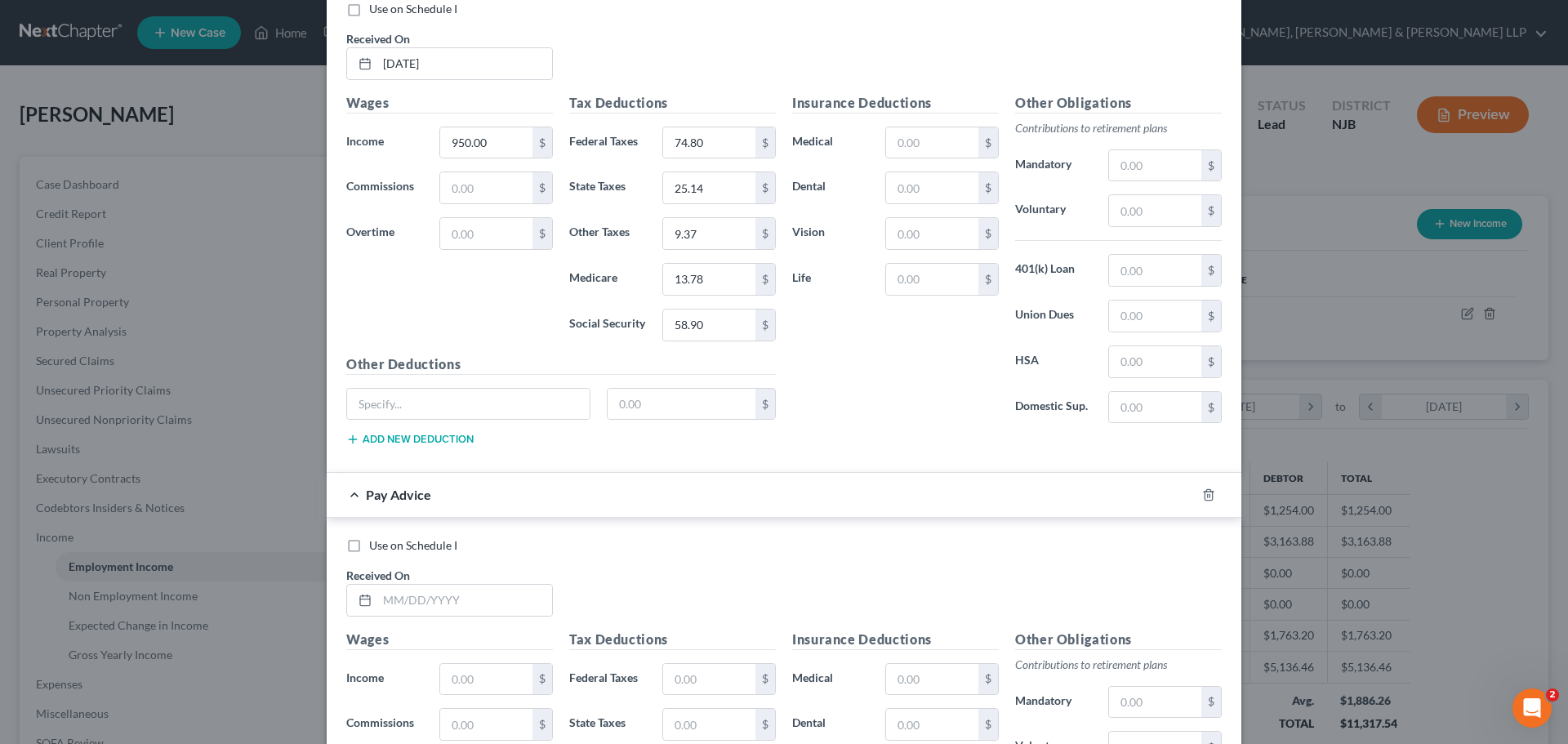
scroll to position [4516, 0]
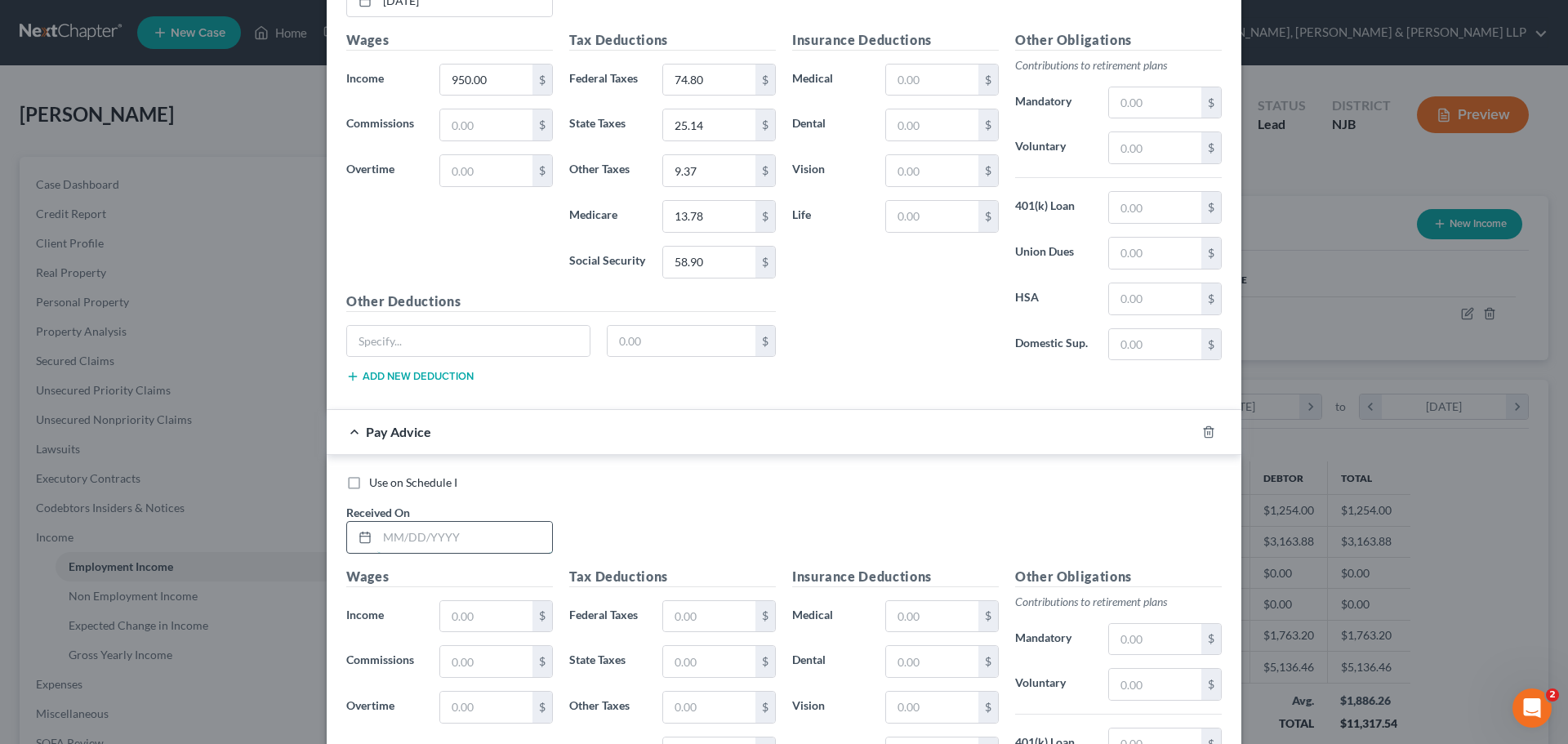
click at [456, 536] on input "text" at bounding box center [465, 536] width 175 height 31
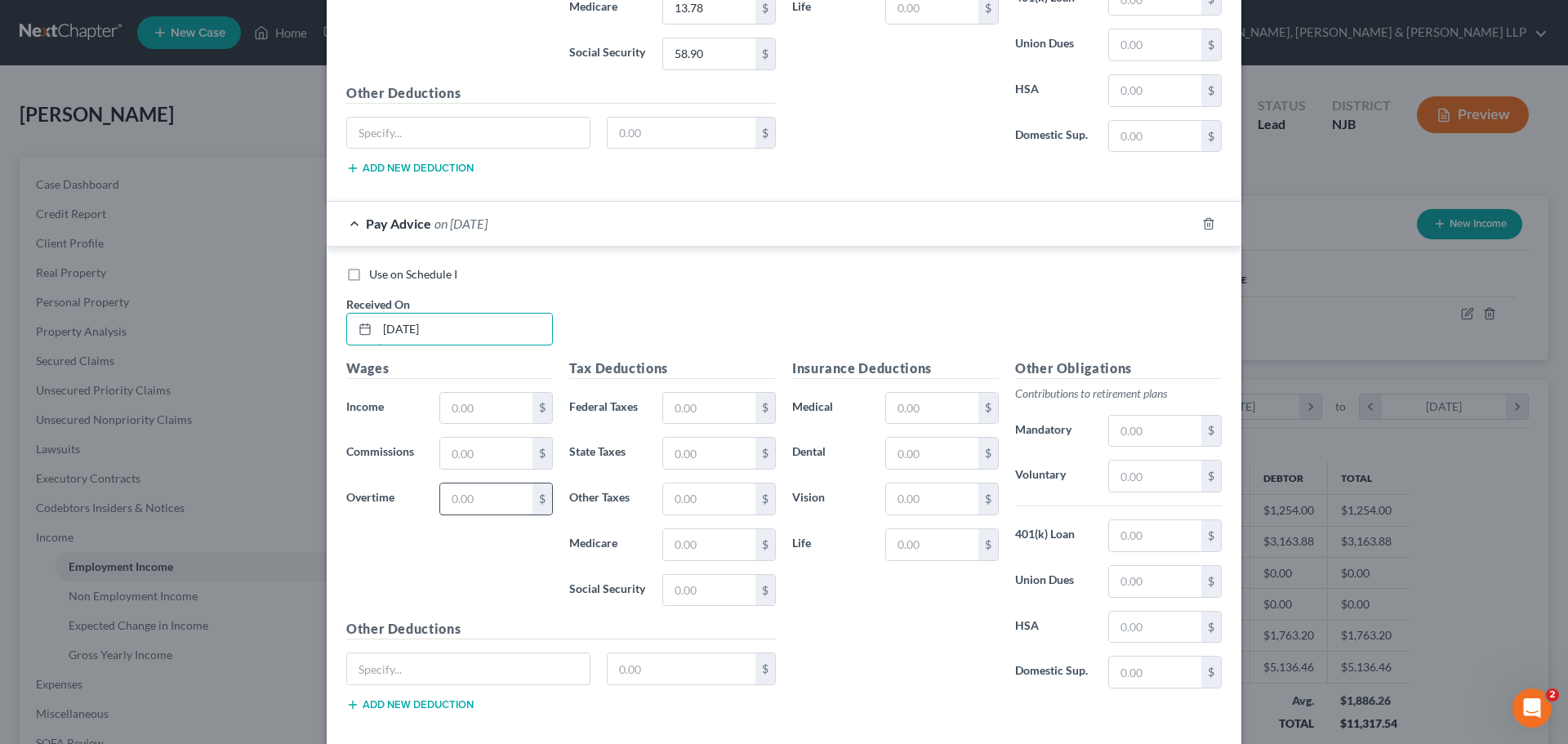
scroll to position [4761, 0]
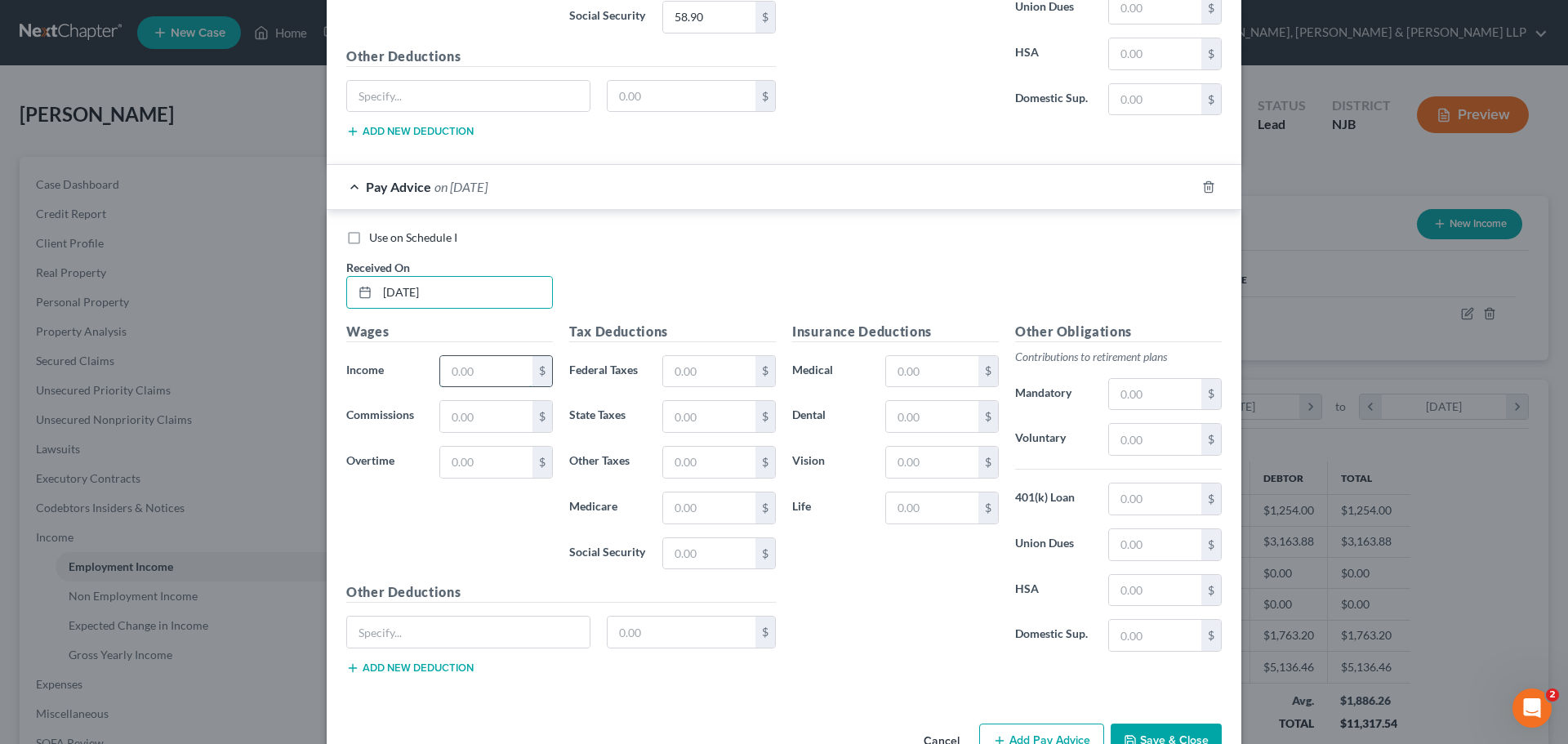
click at [470, 362] on input "text" at bounding box center [486, 371] width 92 height 31
click at [708, 365] on input "text" at bounding box center [709, 371] width 92 height 31
click at [686, 415] on input "text" at bounding box center [709, 416] width 92 height 31
click at [695, 516] on input "text" at bounding box center [709, 507] width 92 height 31
click at [699, 541] on input "text" at bounding box center [709, 553] width 92 height 31
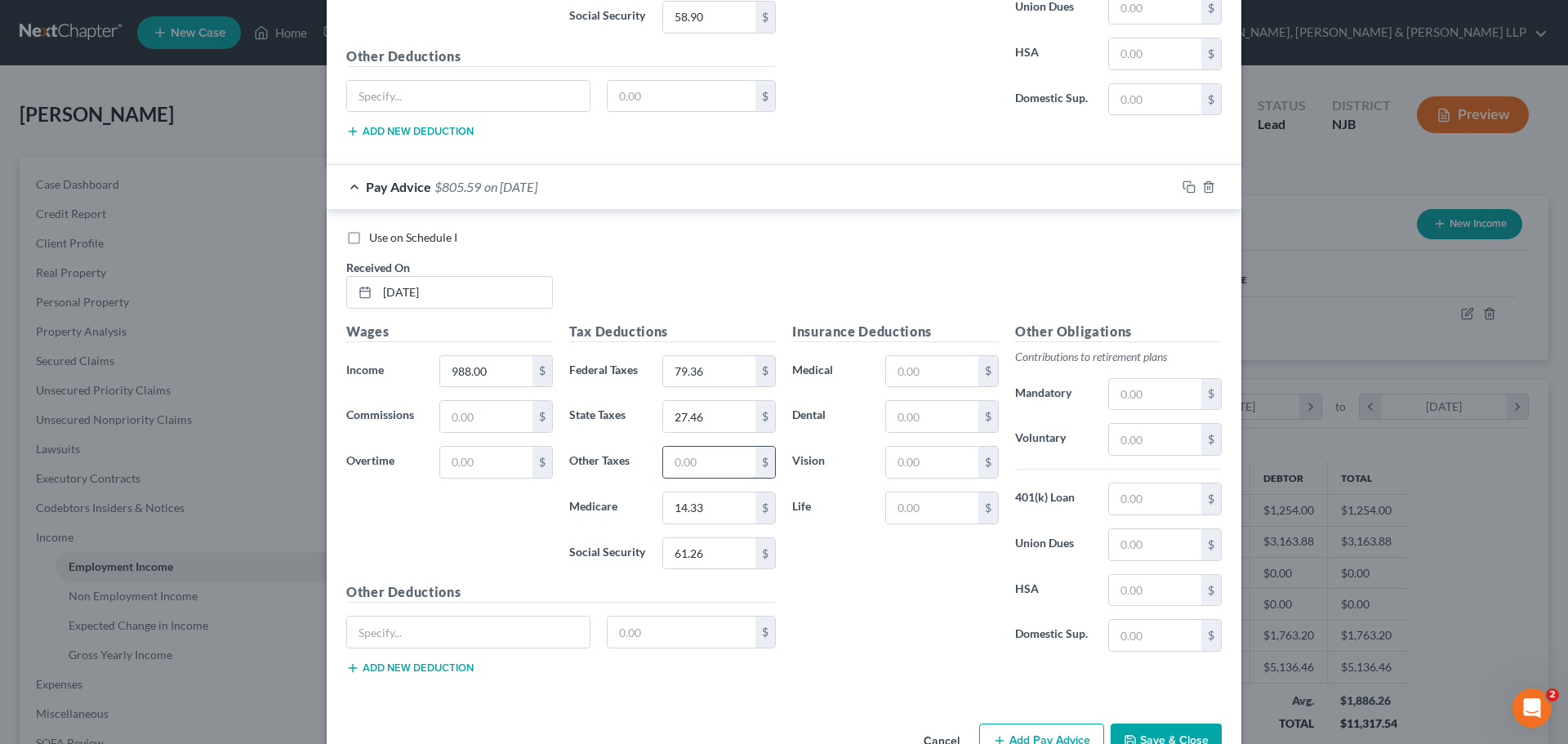
click at [735, 469] on input "text" at bounding box center [709, 462] width 92 height 31
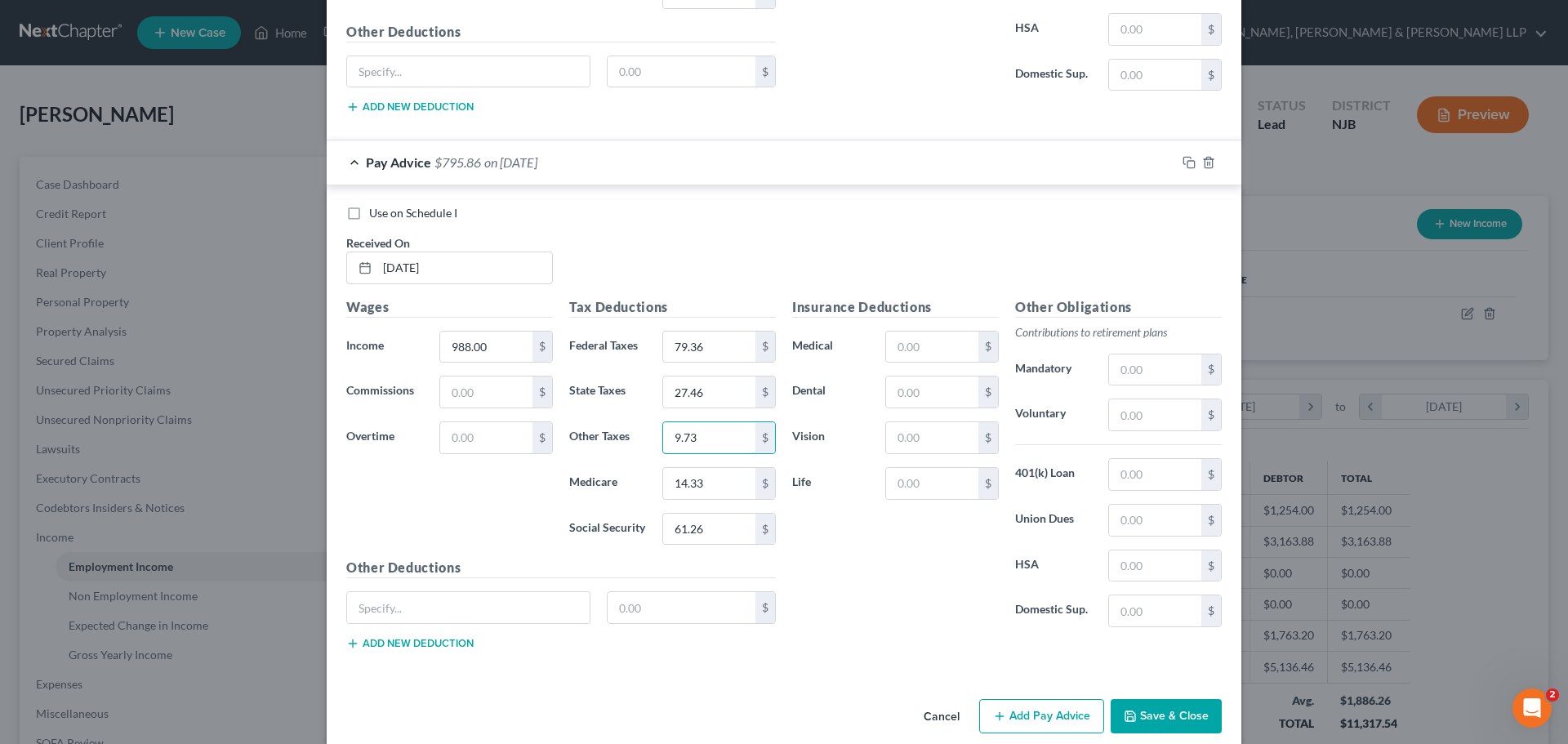
scroll to position [4807, 0]
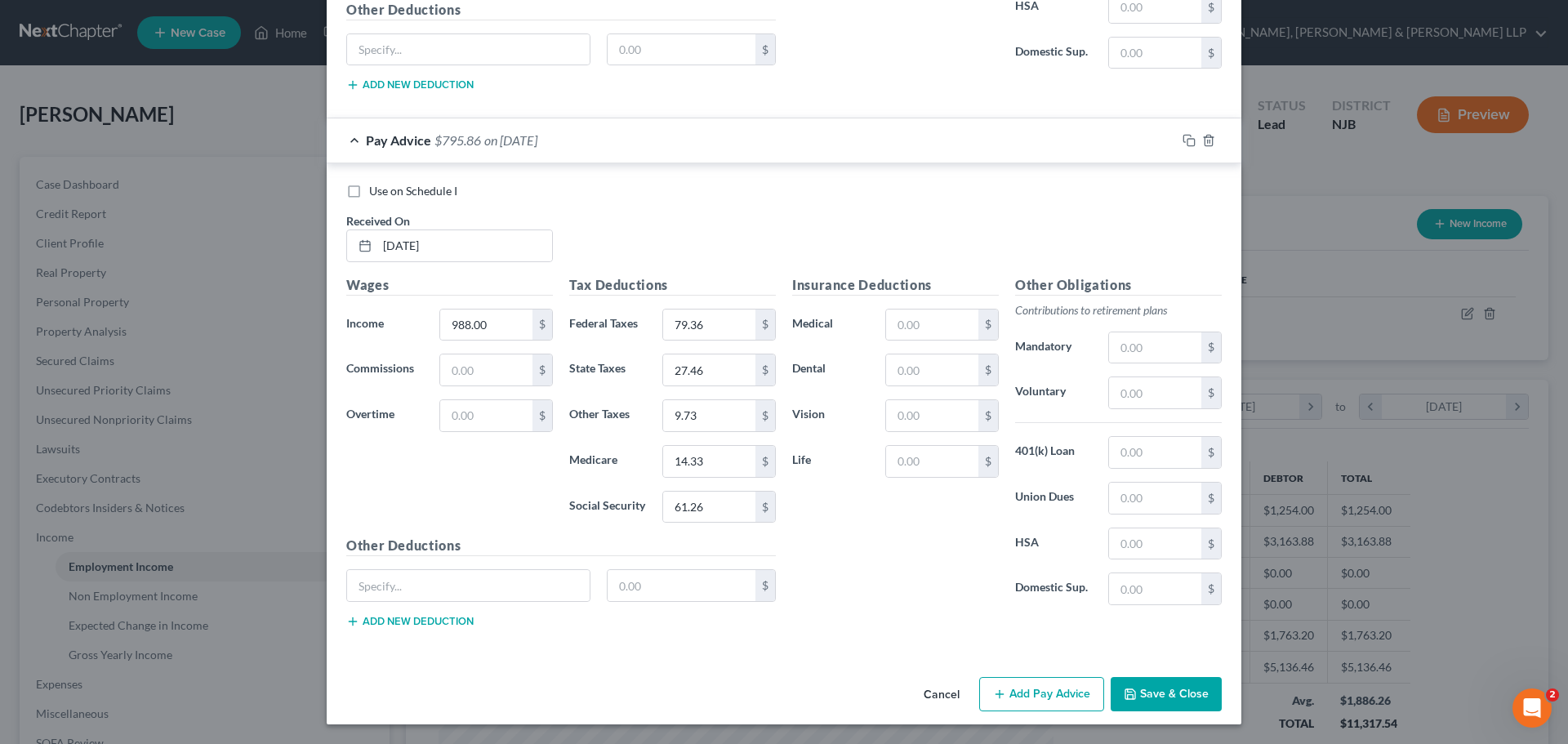
click at [1047, 695] on button "Add Pay Advice" at bounding box center [1041, 694] width 125 height 34
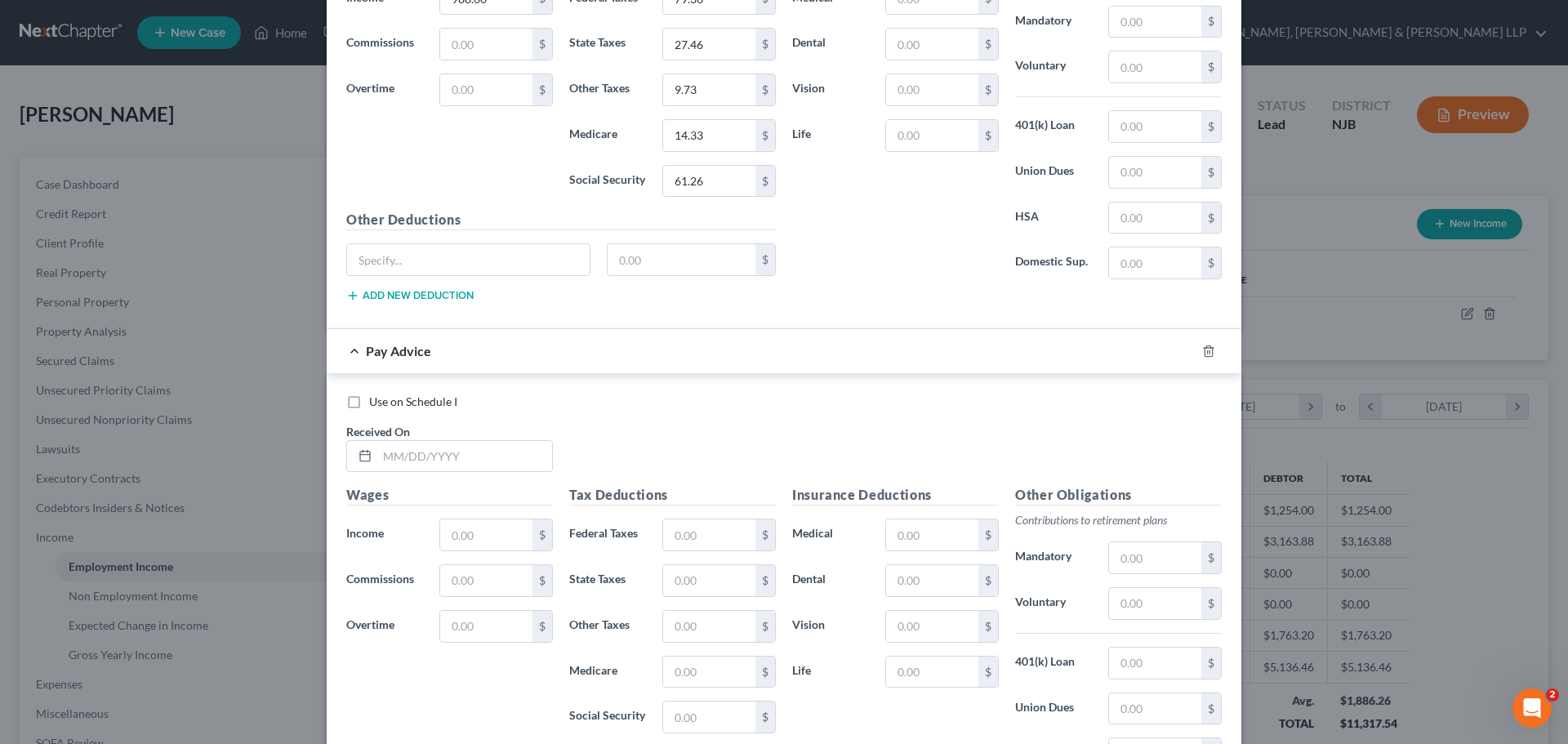
scroll to position [5134, 0]
click at [425, 451] on input "text" at bounding box center [465, 455] width 175 height 31
click at [456, 523] on input "text" at bounding box center [486, 533] width 92 height 31
click at [666, 533] on input "text" at bounding box center [709, 533] width 92 height 31
click at [681, 570] on input "text" at bounding box center [709, 579] width 92 height 31
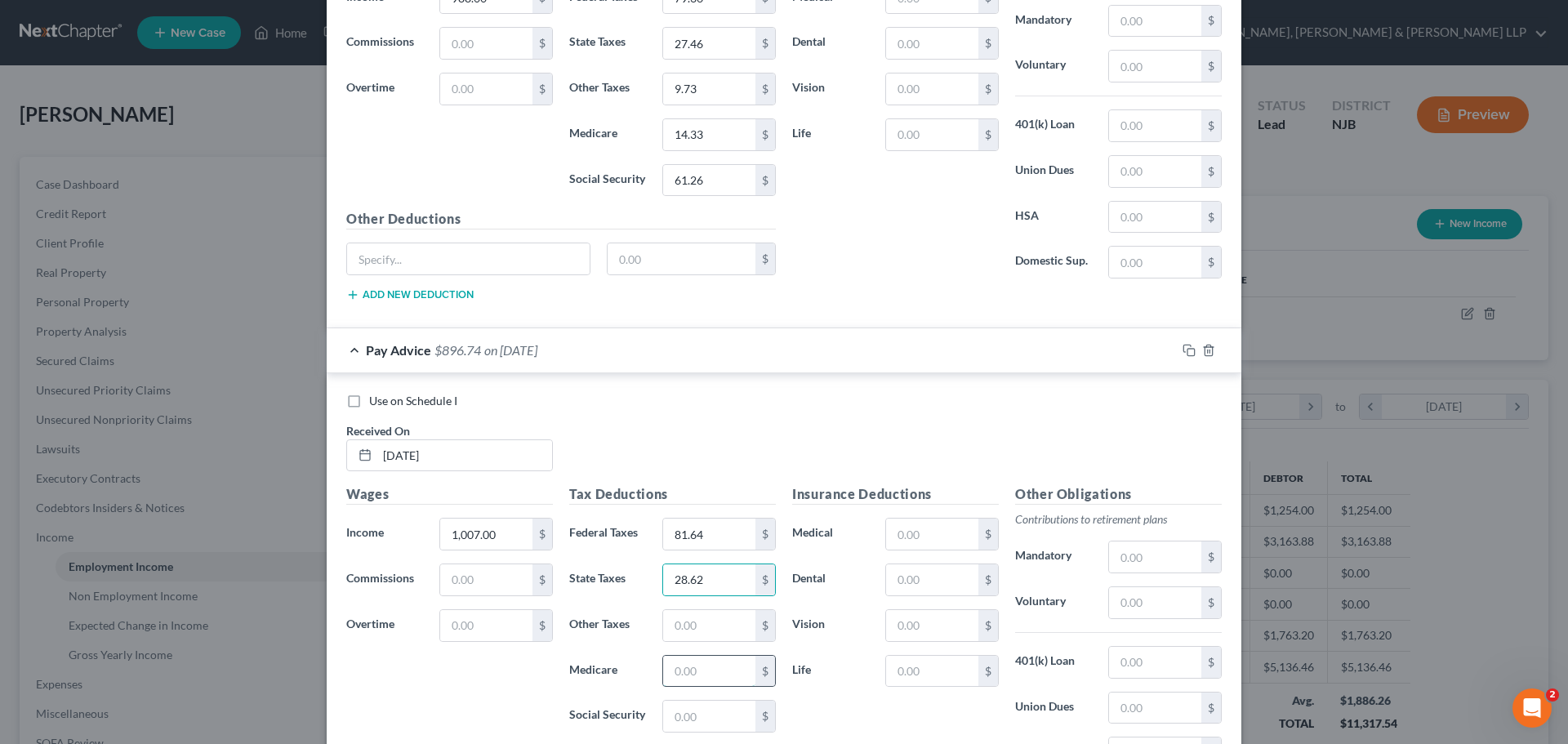
click at [686, 676] on input "text" at bounding box center [709, 670] width 92 height 31
click at [693, 712] on input "text" at bounding box center [709, 716] width 92 height 31
click at [669, 620] on input "text" at bounding box center [709, 625] width 92 height 31
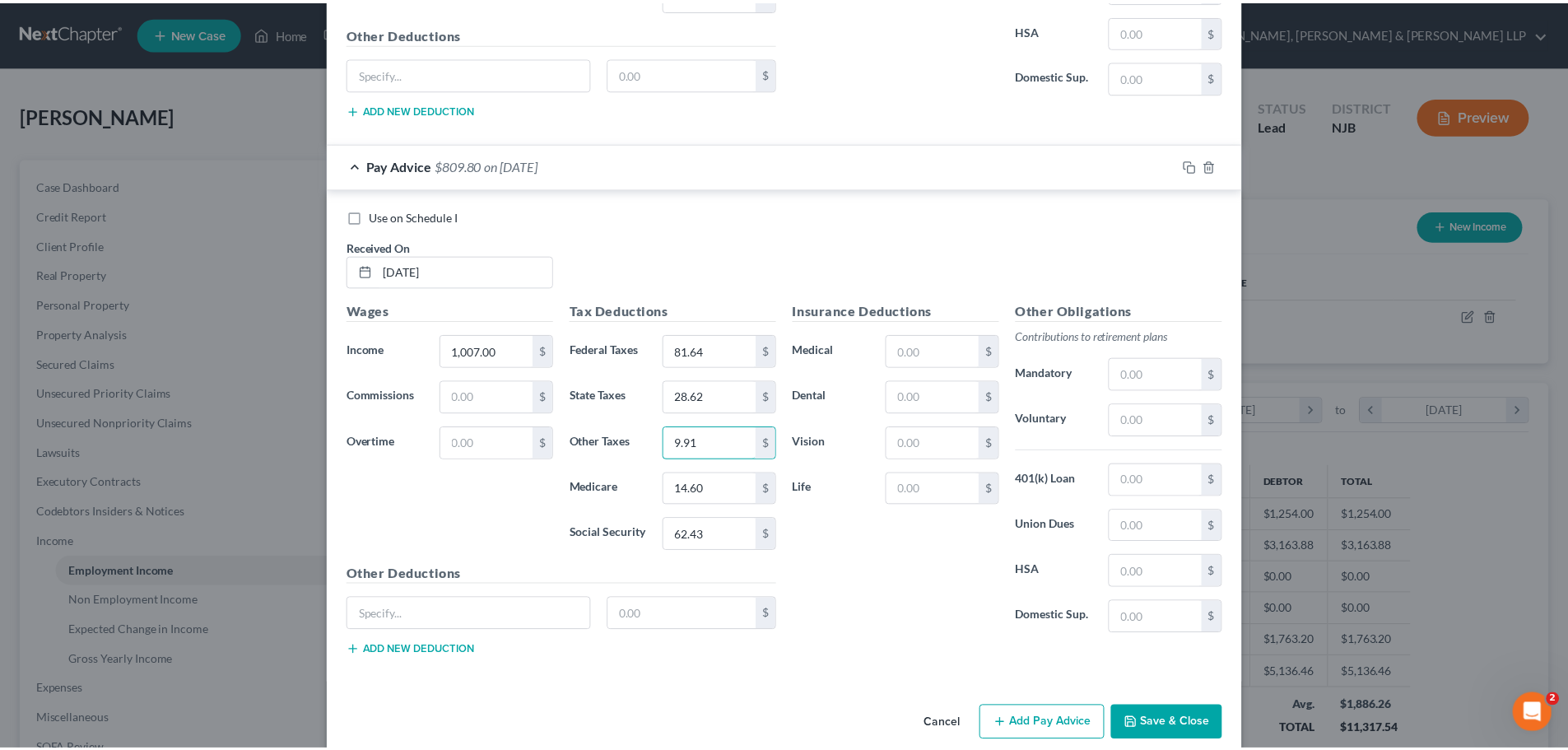
scroll to position [5387, 0]
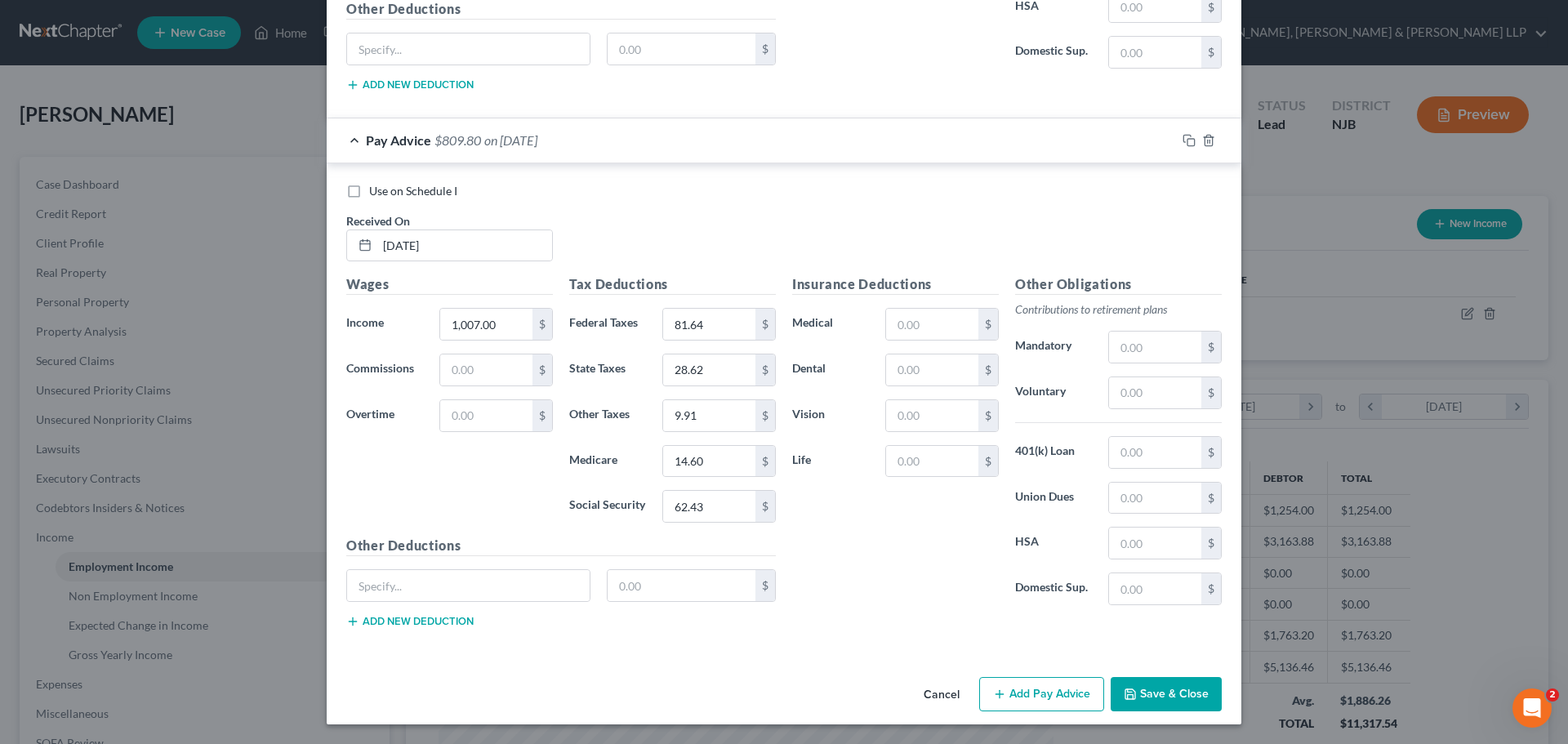
click at [1176, 680] on button "Save & Close" at bounding box center [1166, 694] width 111 height 34
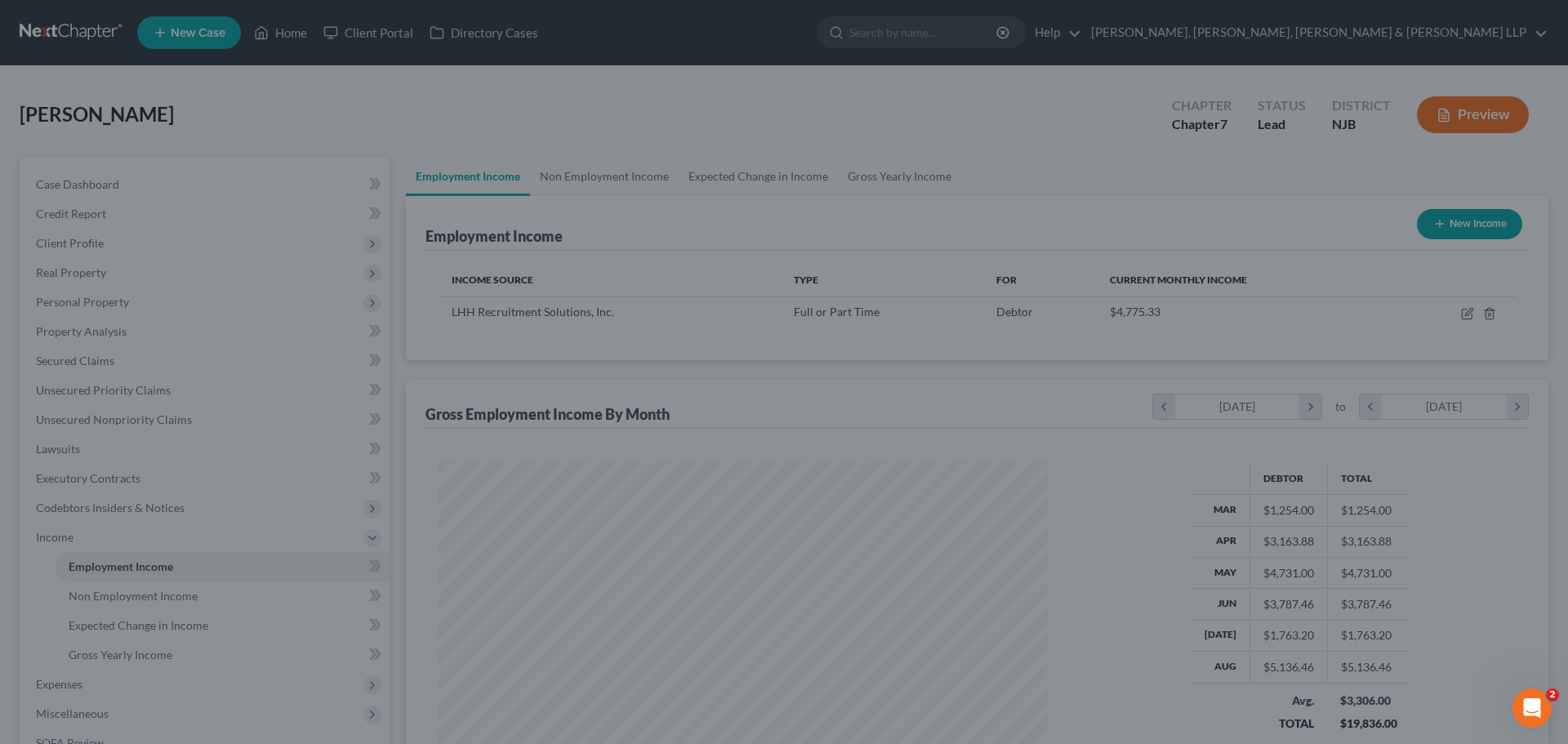
scroll to position [816023, 815944]
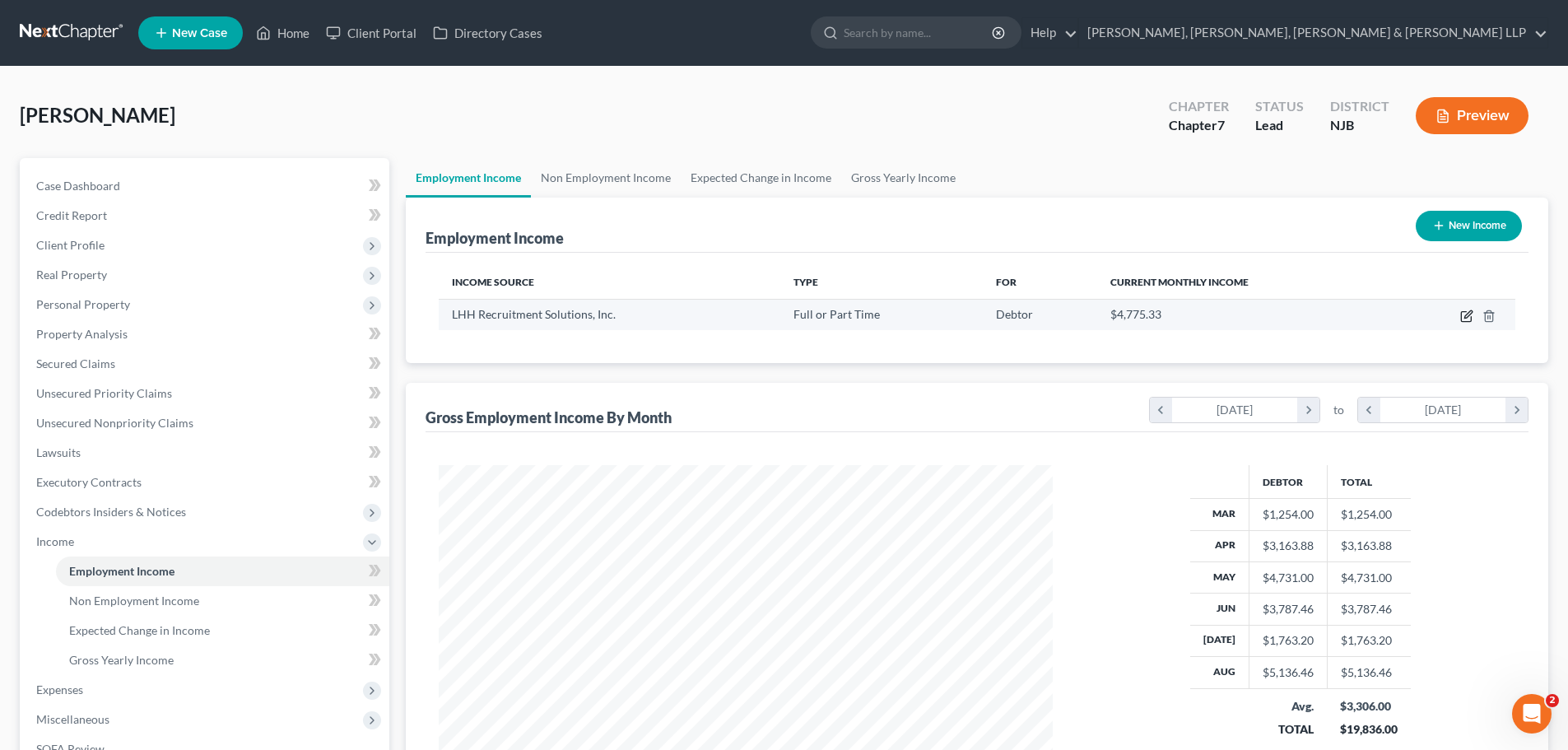
click at [1465, 316] on icon "button" at bounding box center [1467, 316] width 14 height 13
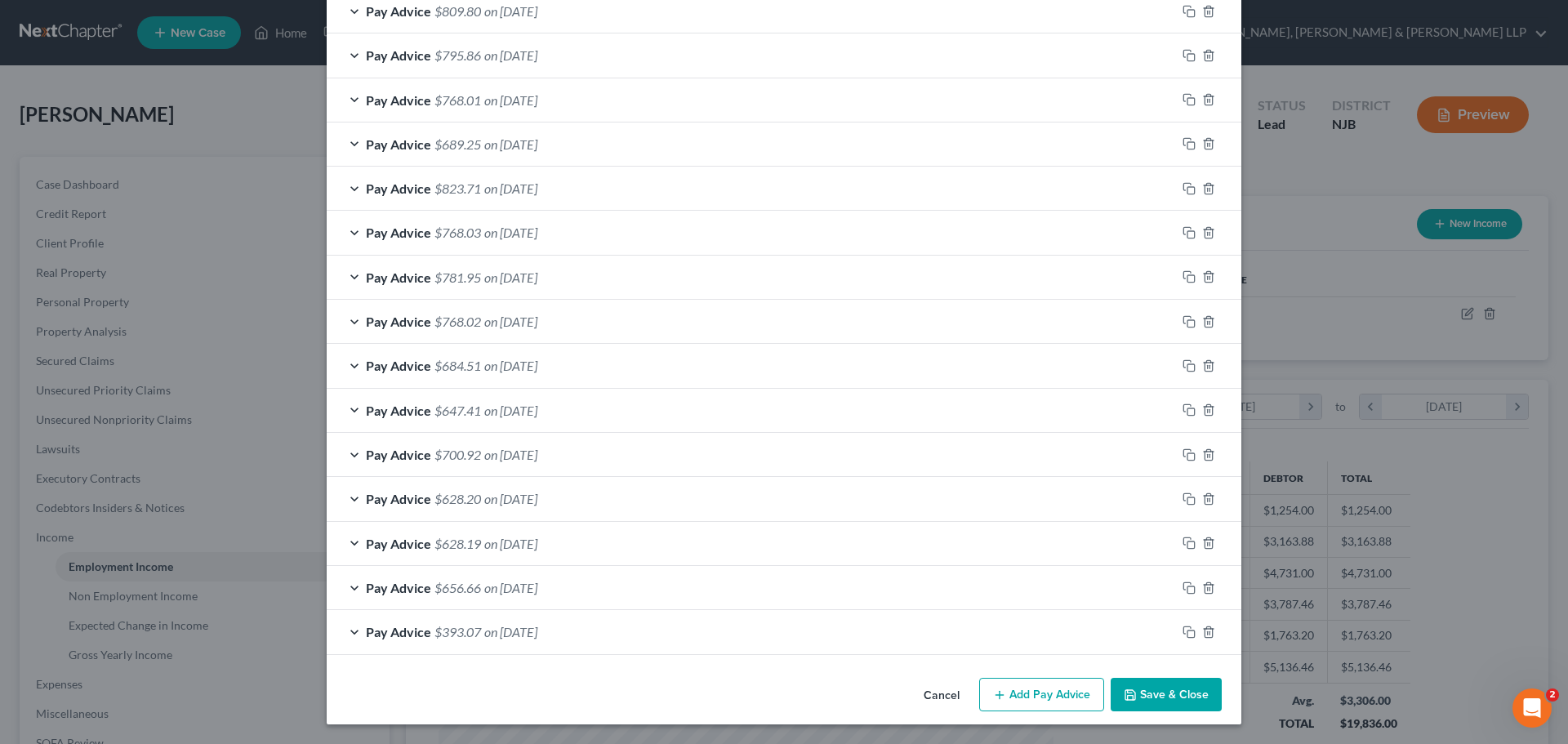
scroll to position [917, 0]
drag, startPoint x: 1024, startPoint y: 693, endPoint x: 820, endPoint y: 574, distance: 236.2
click at [1023, 693] on button "Add Pay Advice" at bounding box center [1041, 695] width 125 height 34
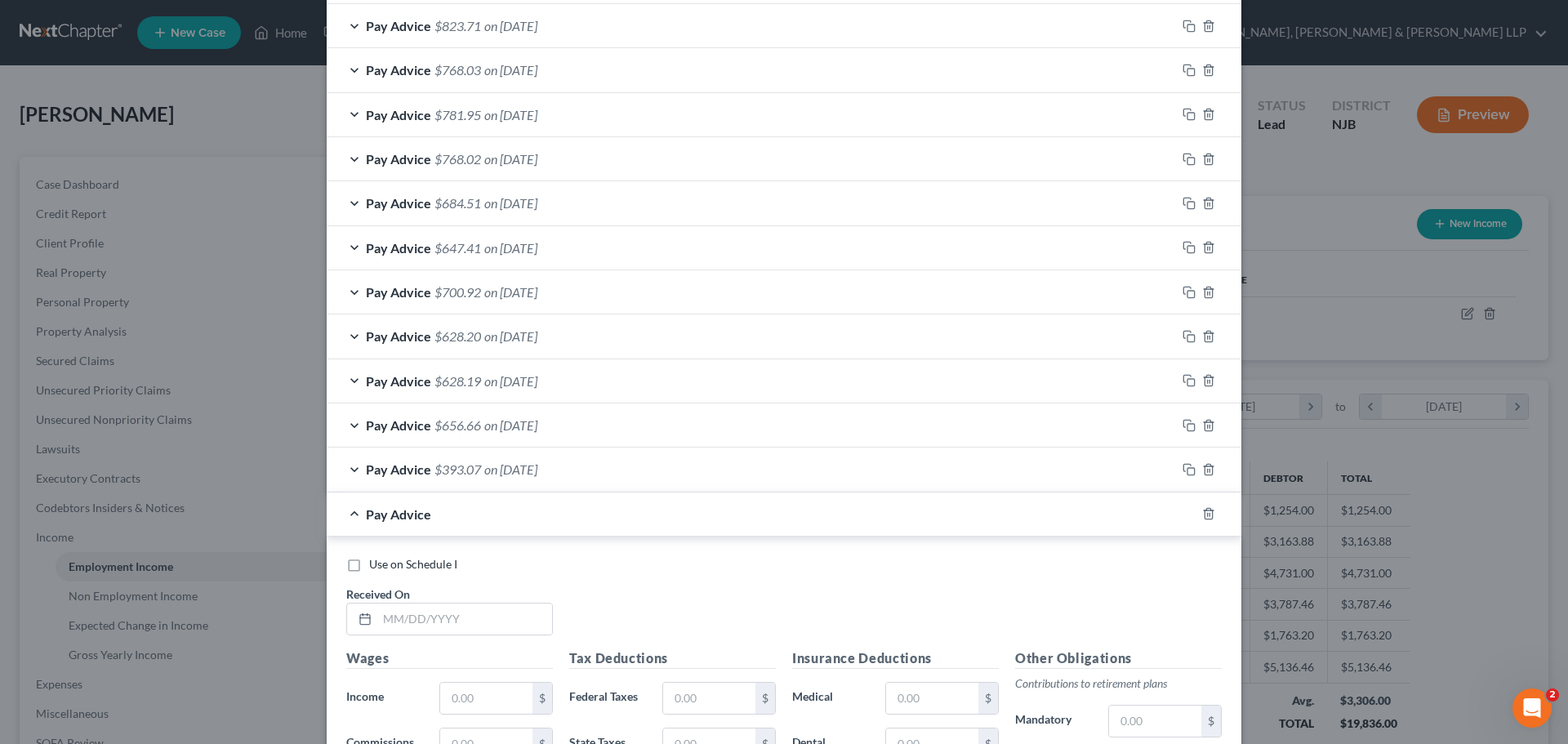
scroll to position [1080, 0]
click at [440, 621] on input "text" at bounding box center [465, 618] width 175 height 31
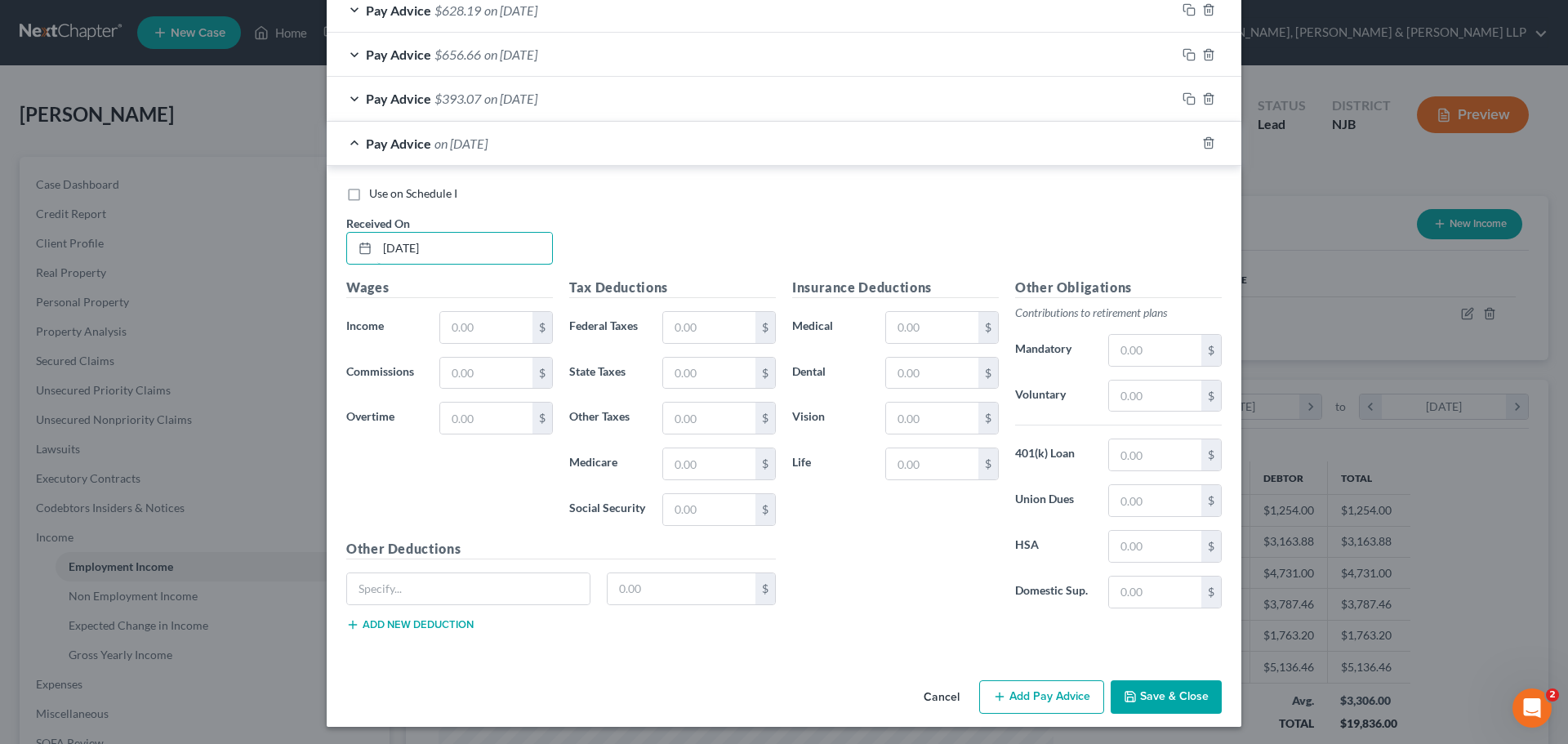
scroll to position [1453, 0]
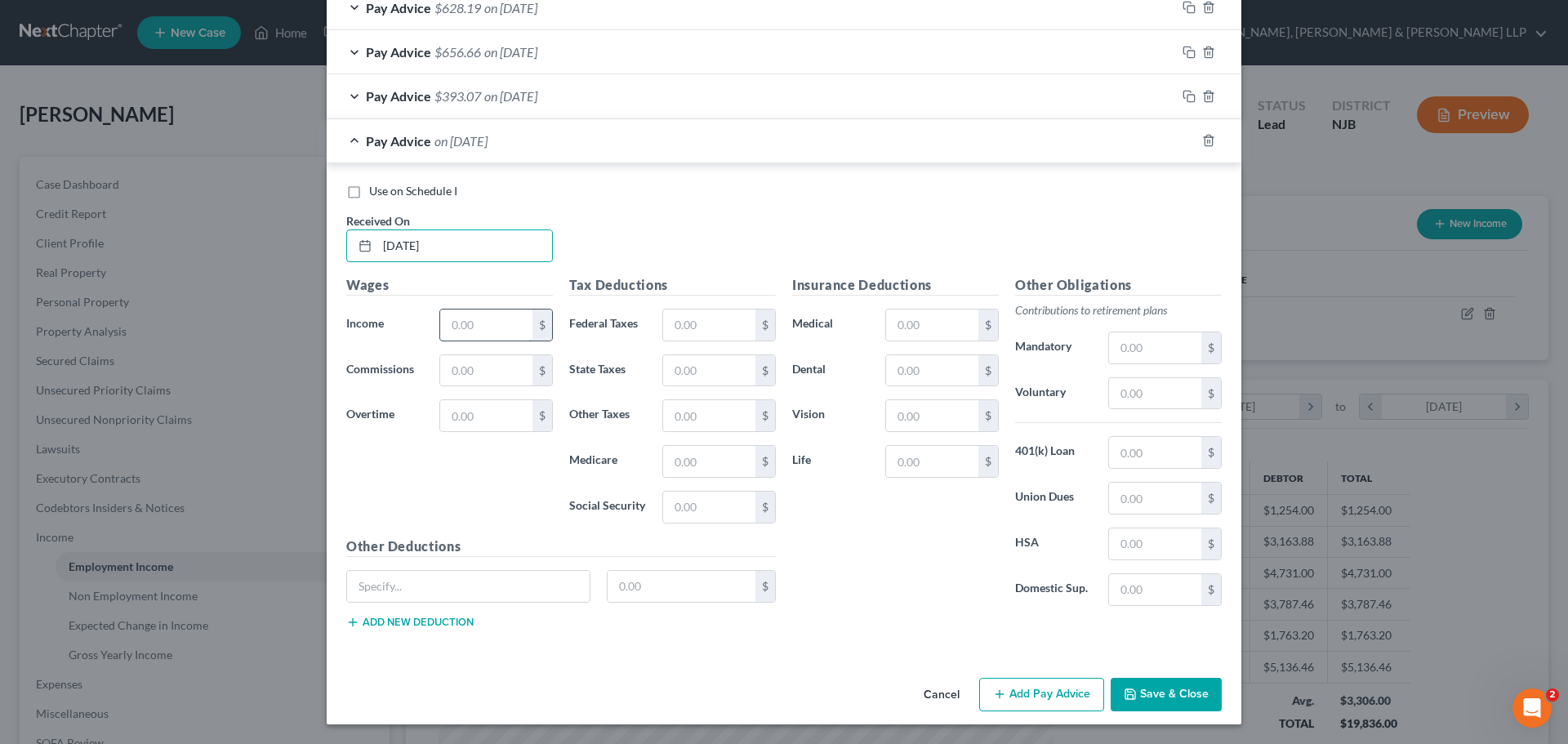
click at [469, 336] on input "text" at bounding box center [486, 325] width 92 height 31
click at [683, 333] on input "text" at bounding box center [709, 325] width 92 height 31
click at [681, 369] on input "text" at bounding box center [709, 370] width 92 height 31
click at [715, 457] on input "text" at bounding box center [709, 461] width 92 height 31
click at [706, 507] on input "text" at bounding box center [709, 506] width 92 height 31
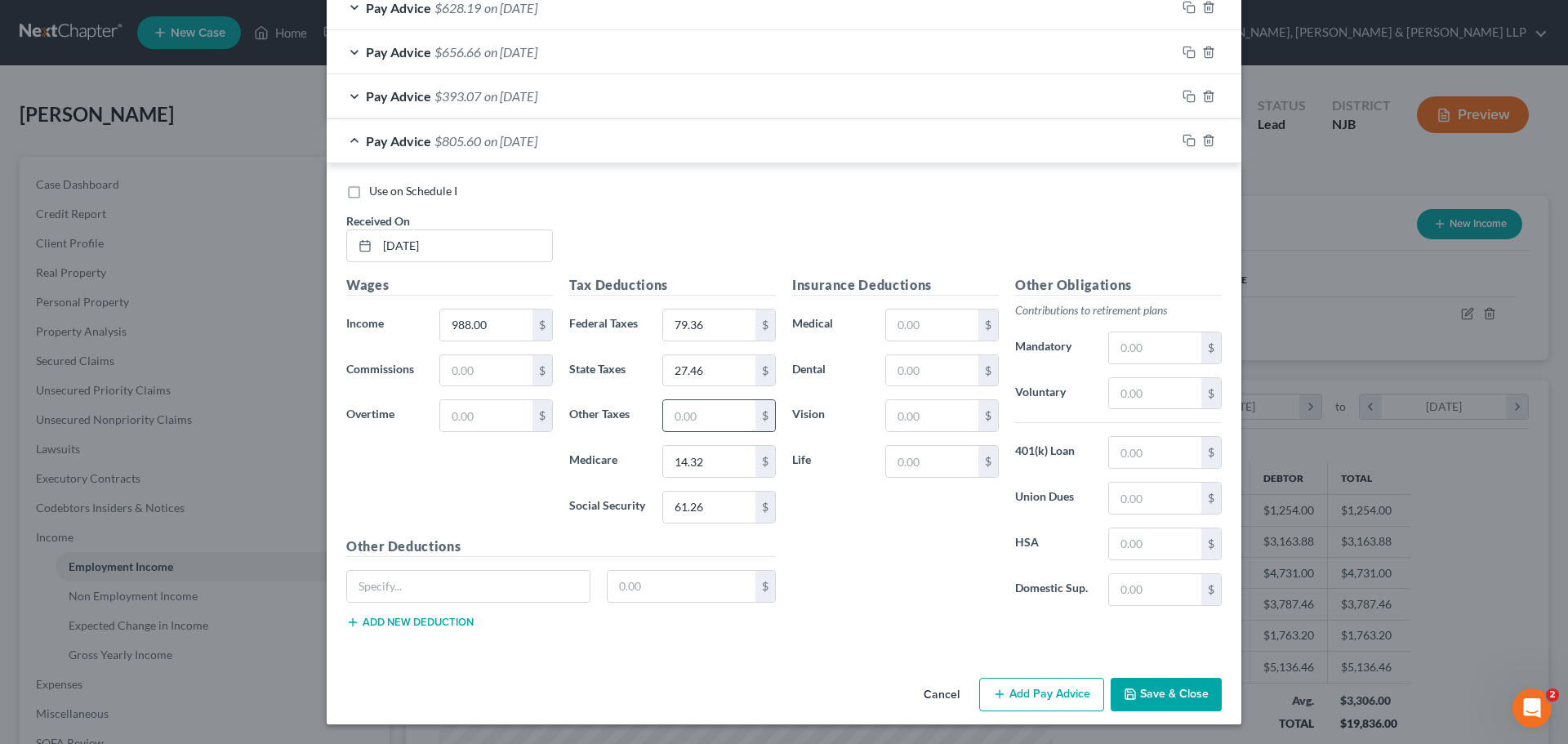
click at [671, 415] on input "text" at bounding box center [709, 415] width 92 height 31
click at [1032, 698] on button "Add Pay Advice" at bounding box center [1041, 695] width 125 height 34
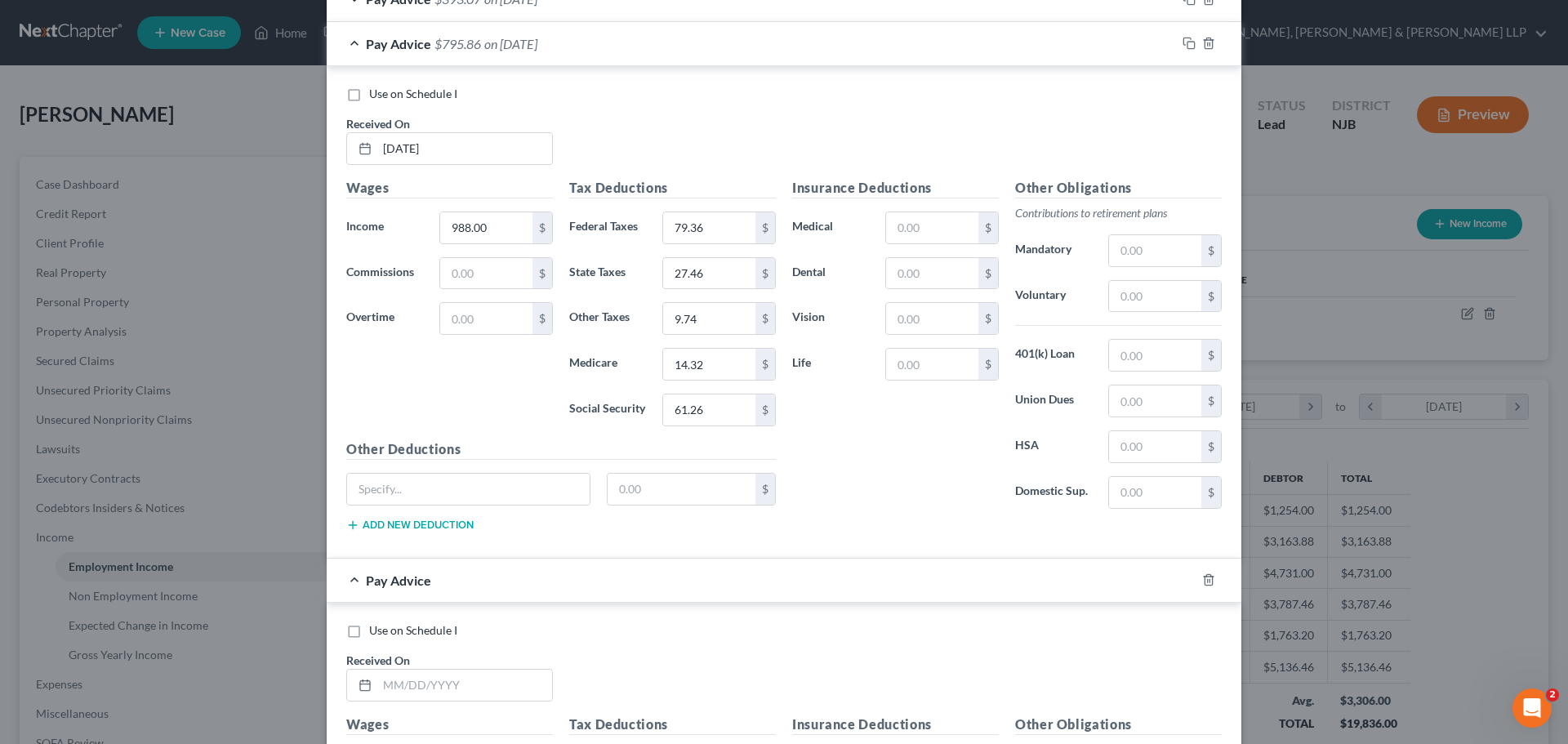
scroll to position [1743, 0]
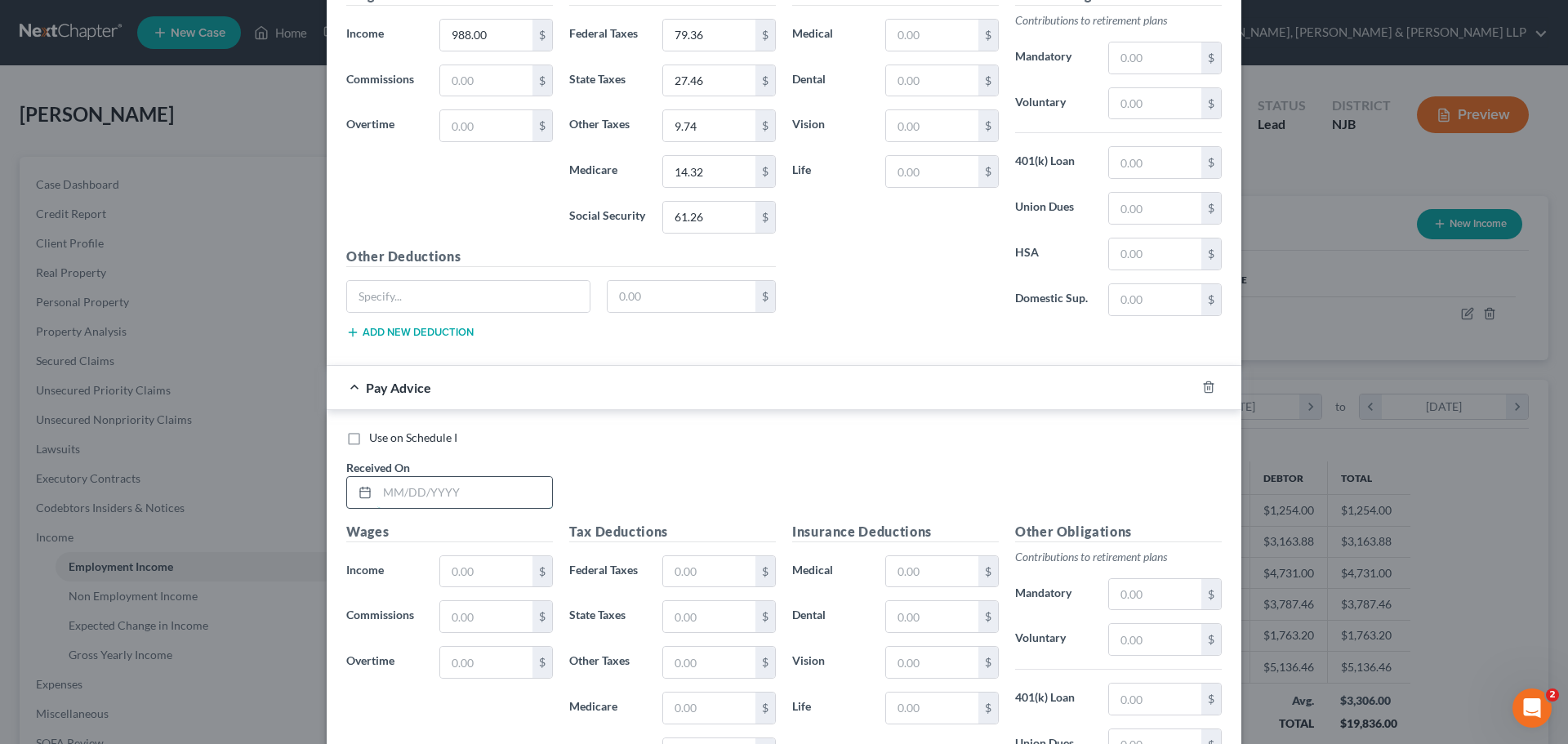
click at [458, 498] on input "text" at bounding box center [465, 492] width 175 height 31
click at [471, 590] on div "Wages Income * $ Commissions $ Overtime $" at bounding box center [450, 652] width 223 height 261
click at [487, 563] on input "text" at bounding box center [486, 571] width 92 height 31
click at [471, 572] on input "text" at bounding box center [486, 571] width 92 height 31
click at [717, 575] on input "text" at bounding box center [709, 571] width 92 height 31
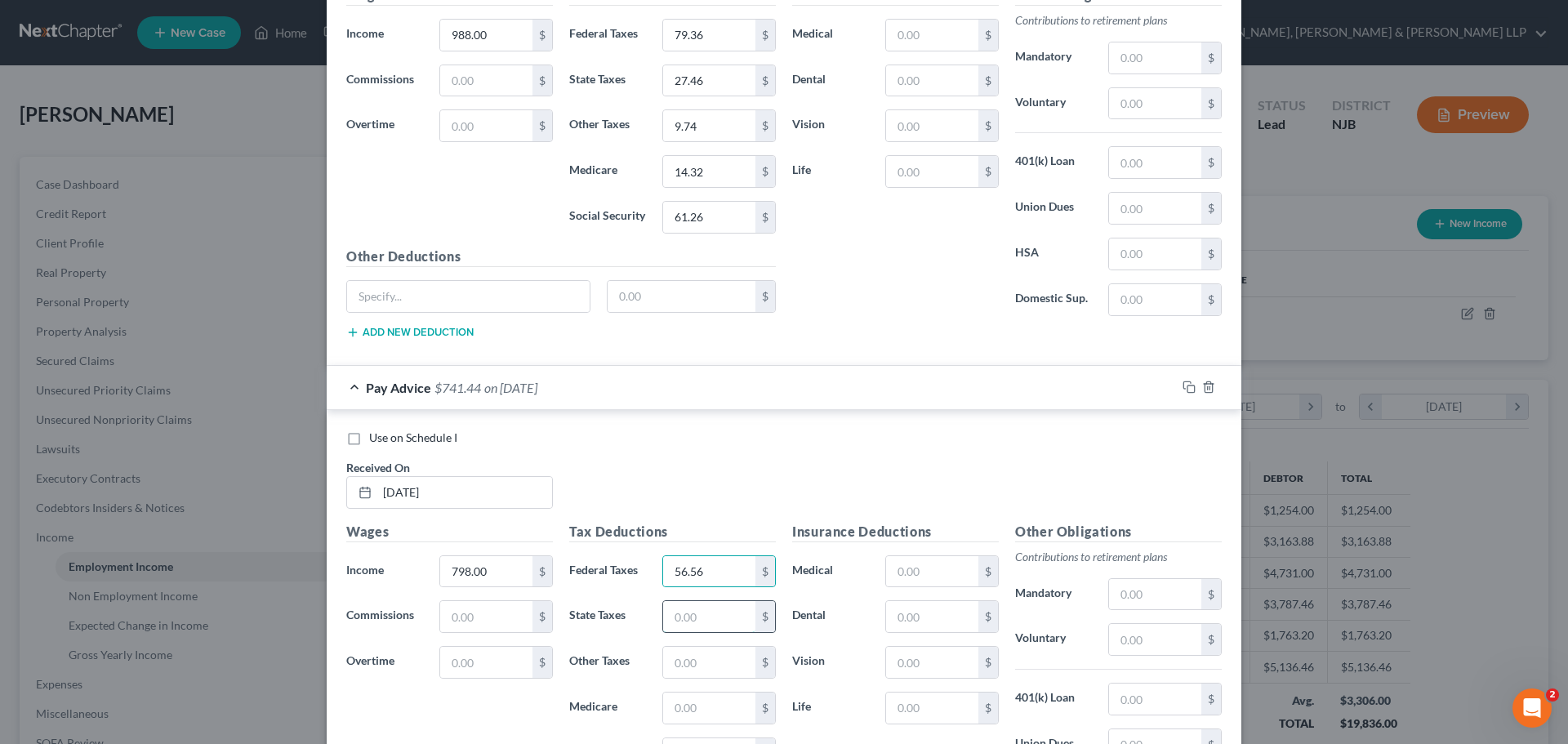
click at [695, 614] on input "text" at bounding box center [709, 616] width 92 height 31
click at [673, 708] on input "text" at bounding box center [709, 707] width 92 height 31
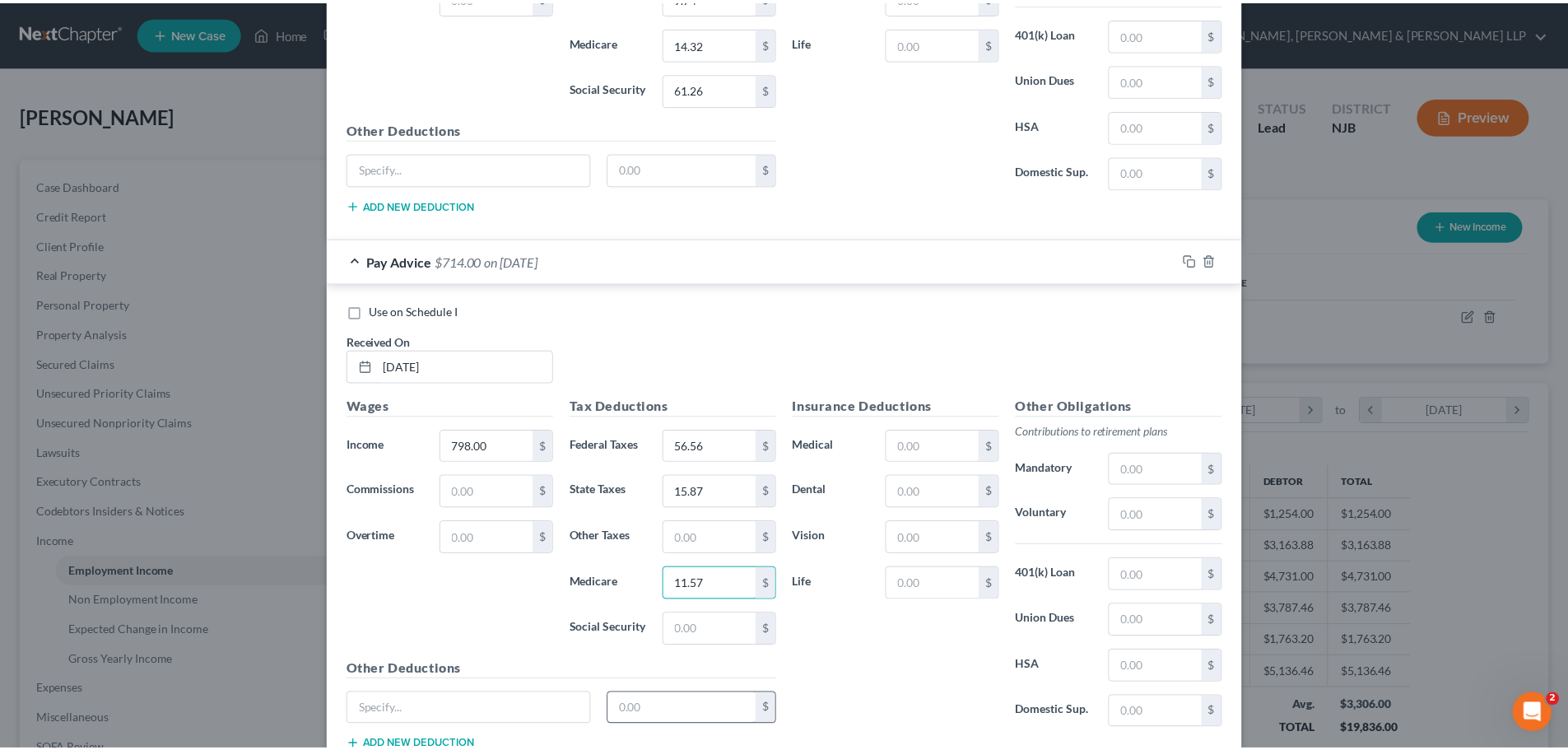
scroll to position [2005, 0]
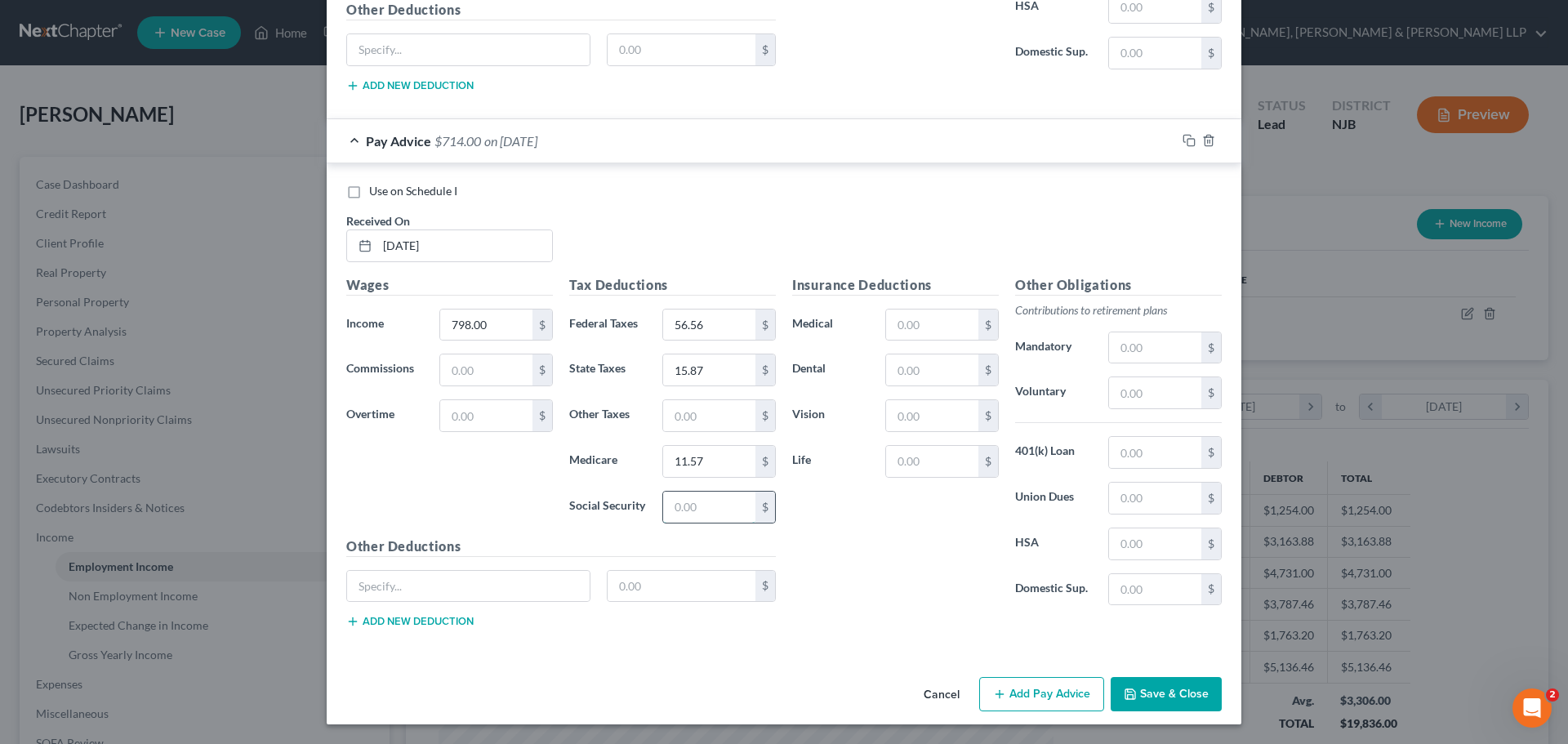
click at [706, 494] on input "text" at bounding box center [709, 506] width 92 height 31
click at [681, 415] on input "text" at bounding box center [709, 415] width 92 height 31
click at [1145, 701] on button "Save & Close" at bounding box center [1166, 694] width 111 height 34
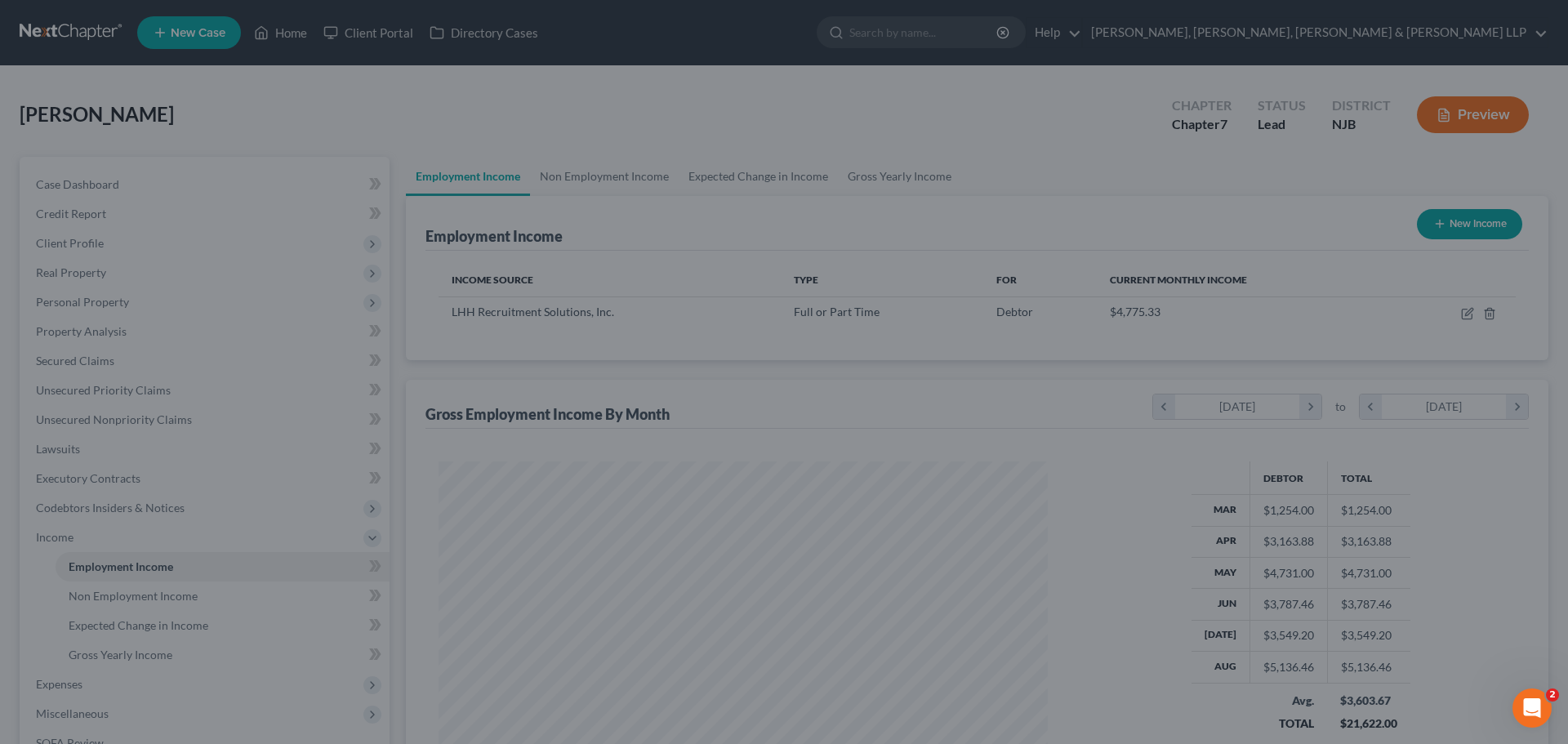
scroll to position [816023, 815944]
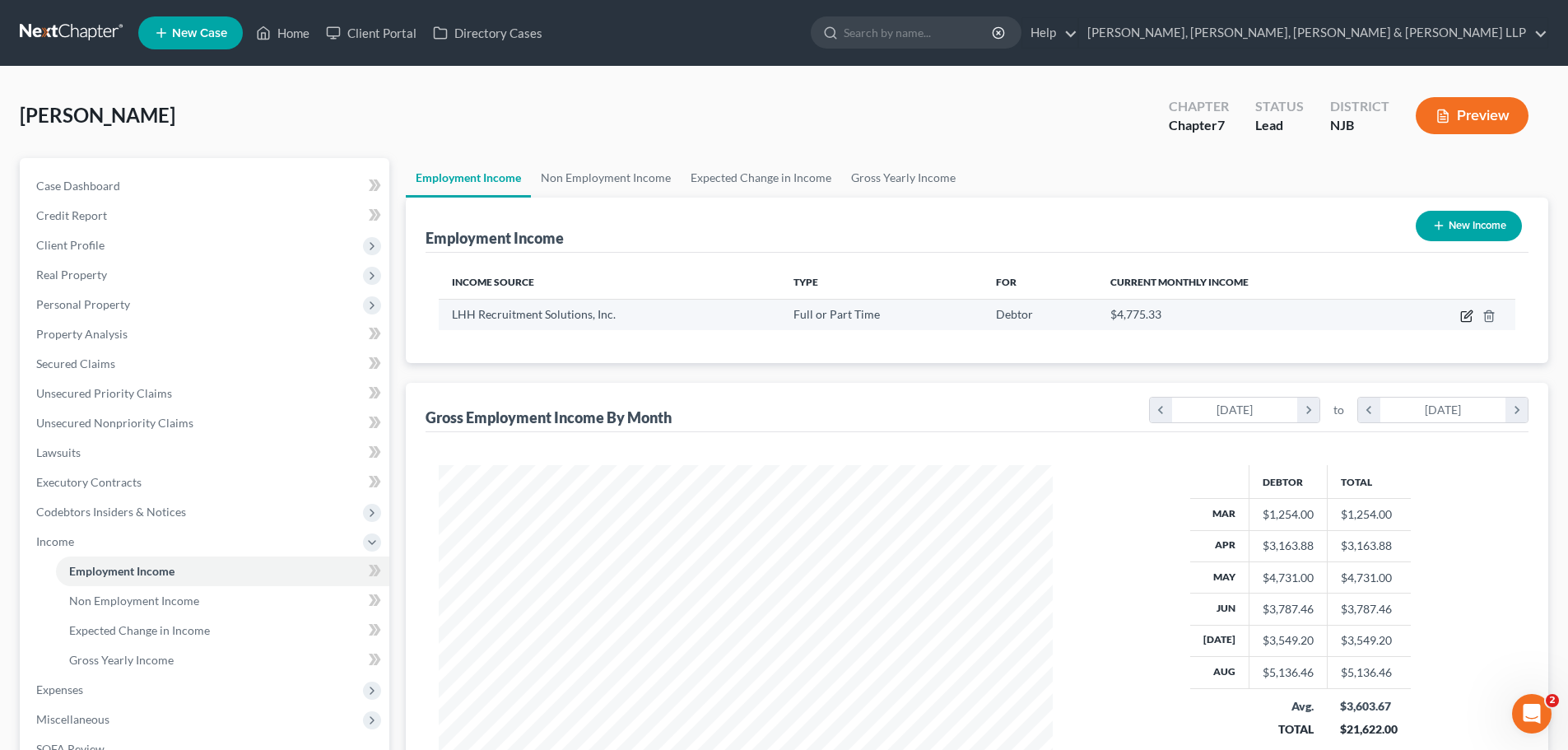
click at [1467, 314] on icon "button" at bounding box center [1467, 316] width 14 height 13
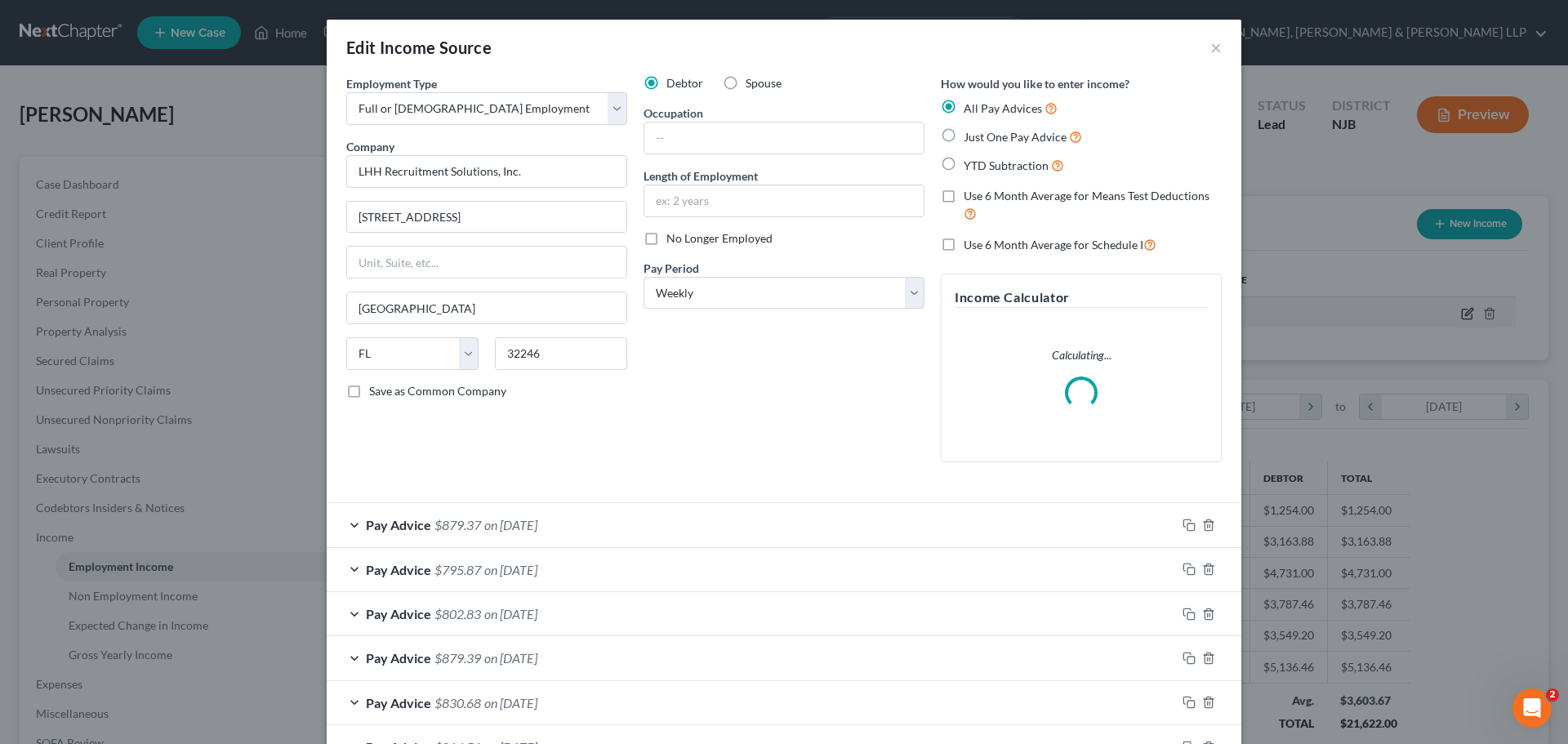
scroll to position [307, 648]
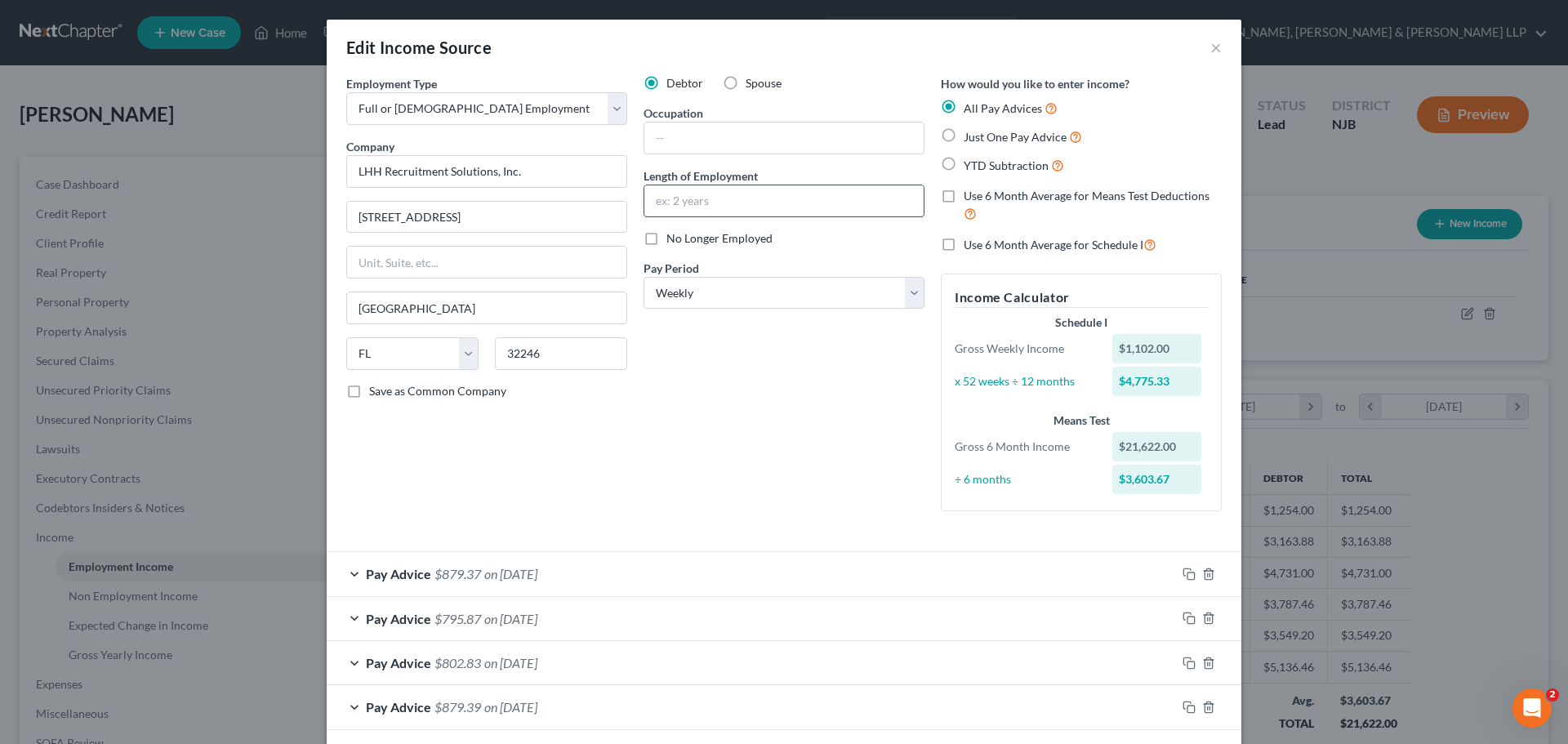
click at [693, 205] on input "text" at bounding box center [784, 200] width 280 height 31
click at [964, 245] on label "Use 6 Month Average for Schedule I" at bounding box center [1060, 244] width 193 height 18
click at [970, 245] on input "Use 6 Month Average for Schedule I" at bounding box center [975, 240] width 11 height 11
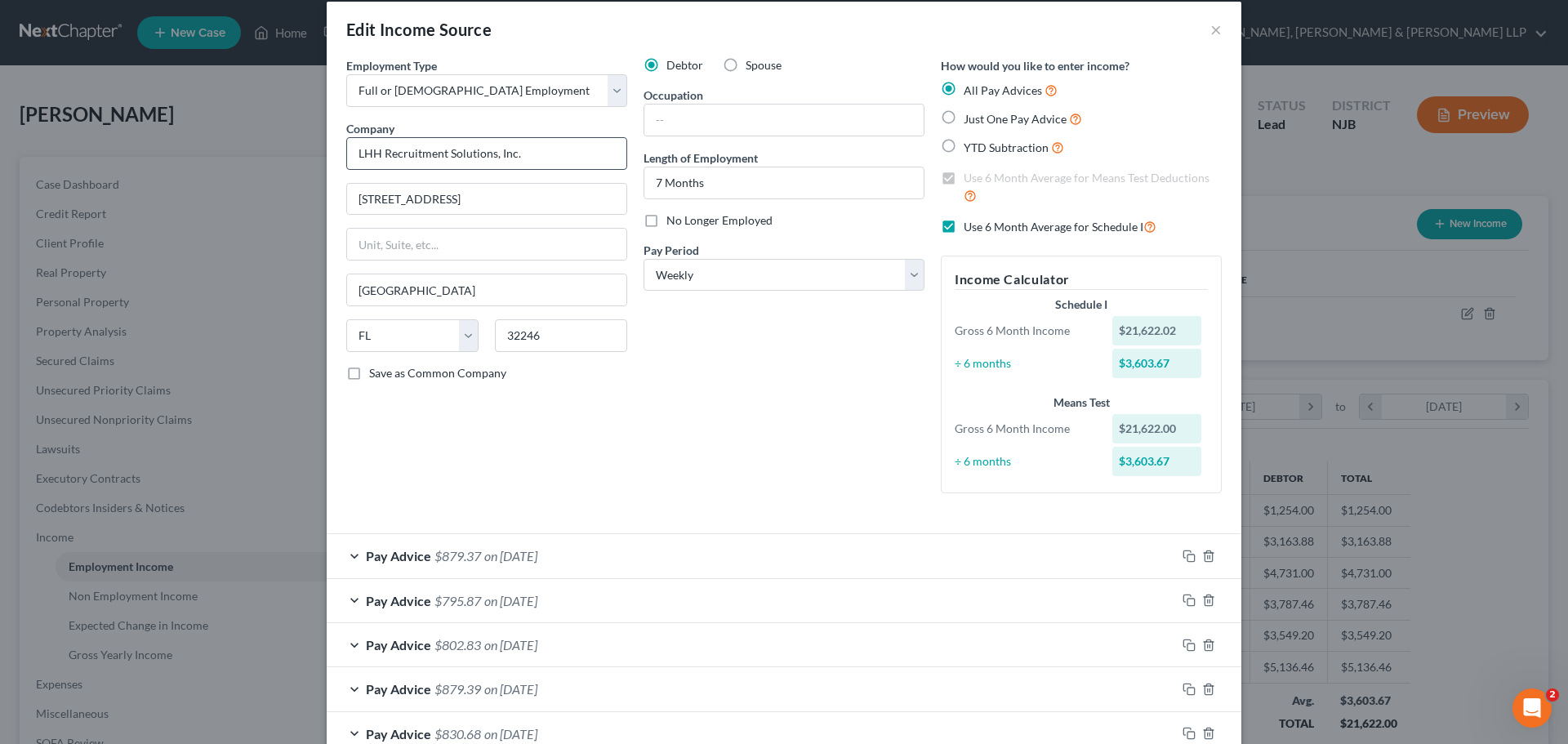
scroll to position [0, 0]
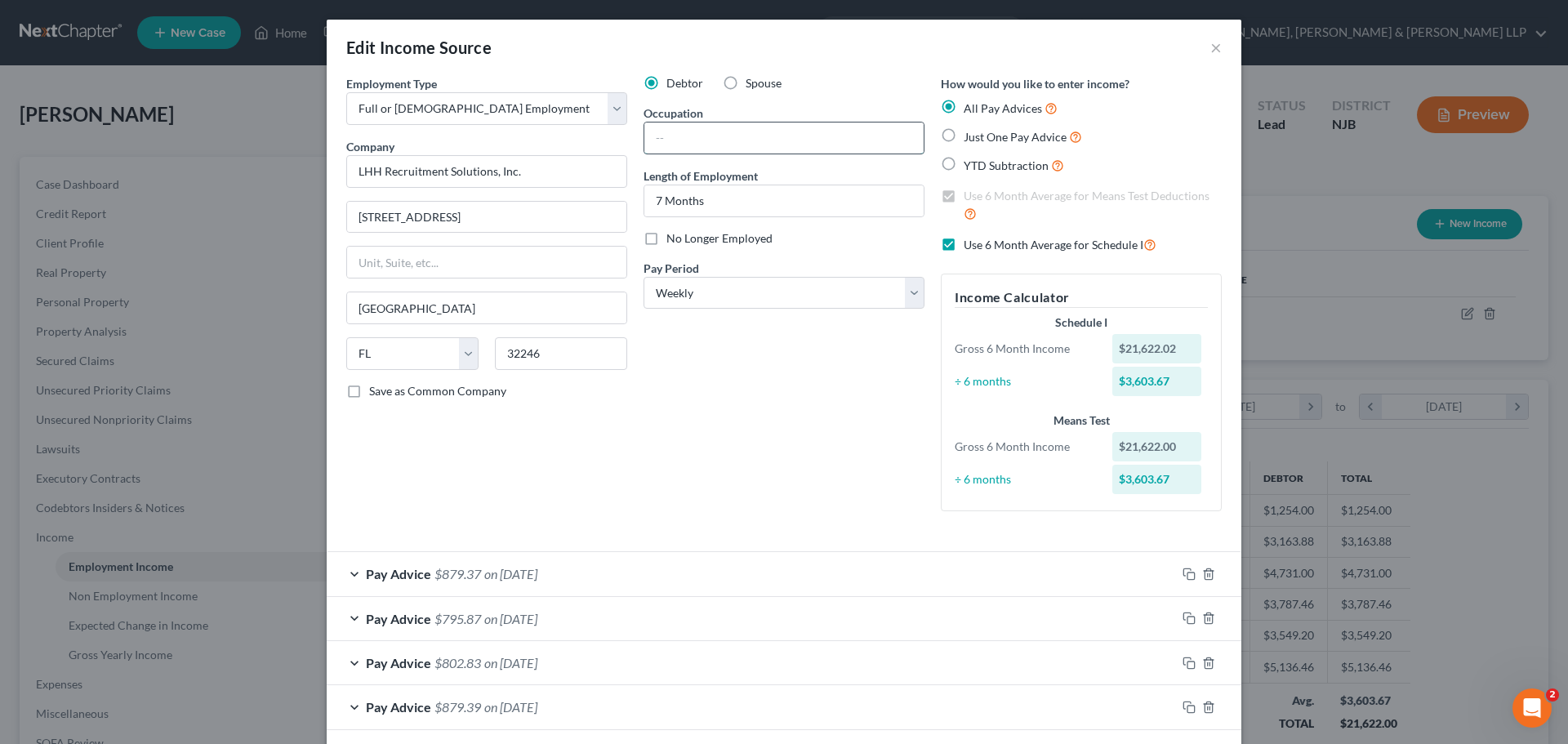
click at [679, 148] on input "text" at bounding box center [784, 137] width 280 height 31
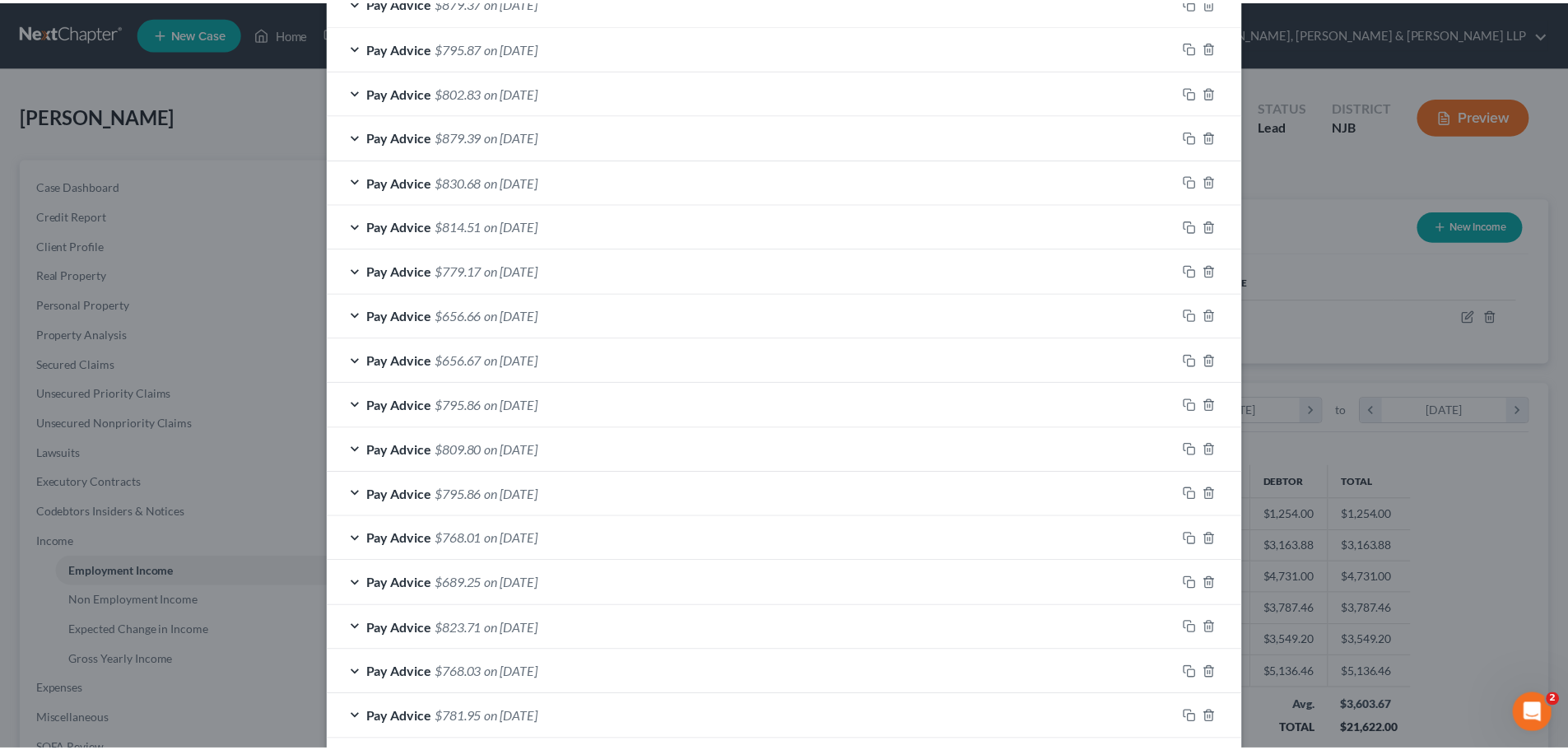
scroll to position [1015, 0]
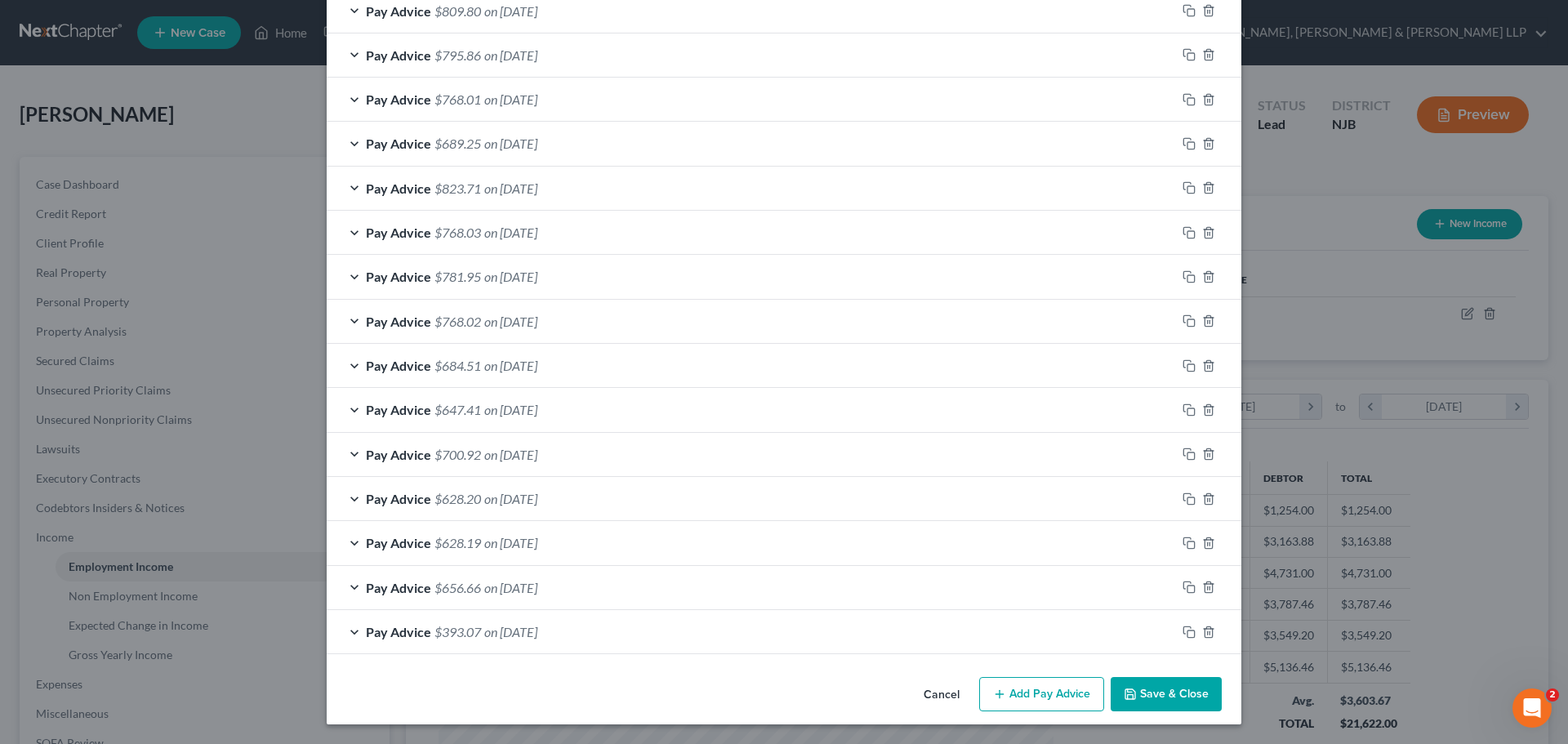
click at [1155, 693] on button "Save & Close" at bounding box center [1166, 694] width 111 height 34
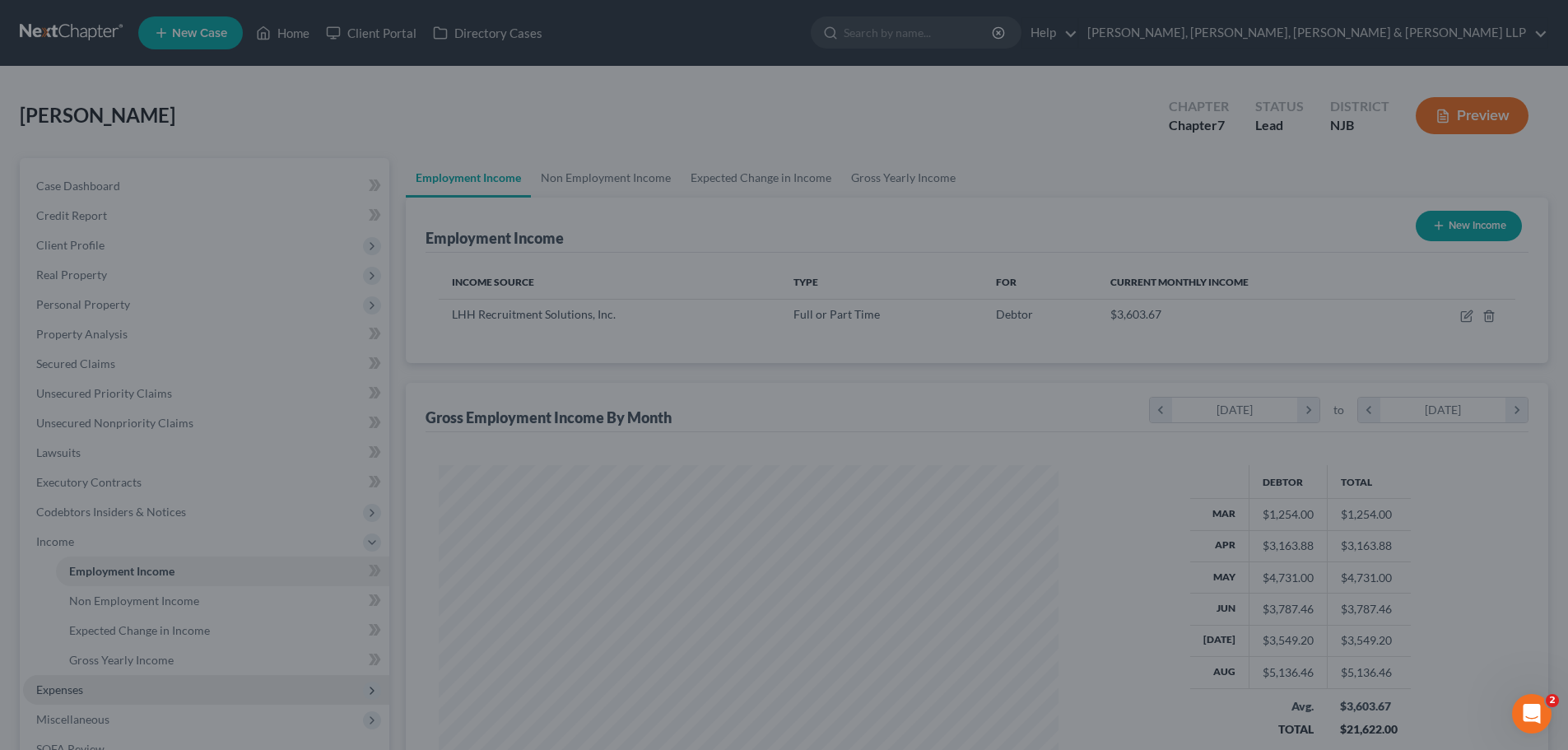
scroll to position [822604, 822531]
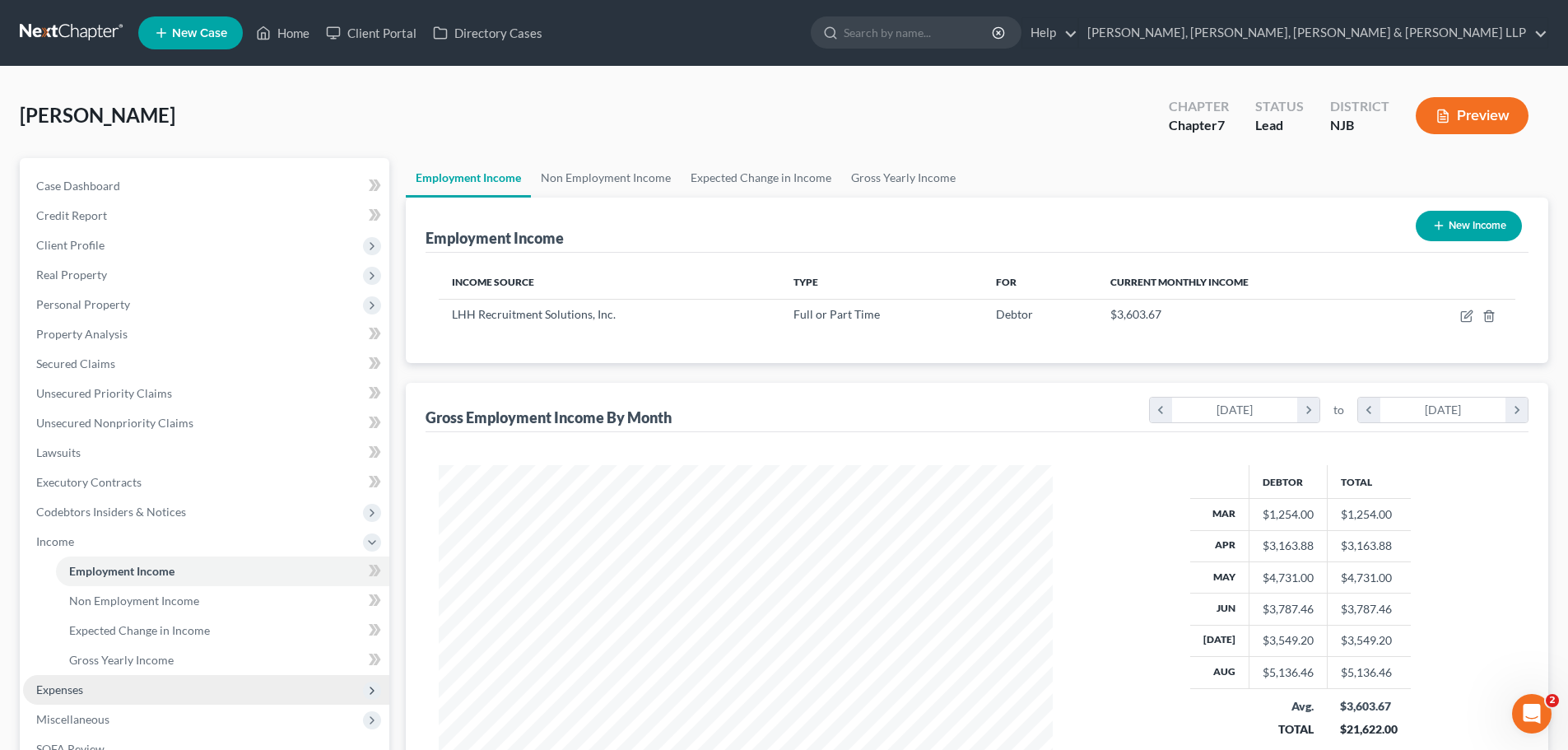
click at [99, 691] on span "Expenses" at bounding box center [206, 689] width 366 height 30
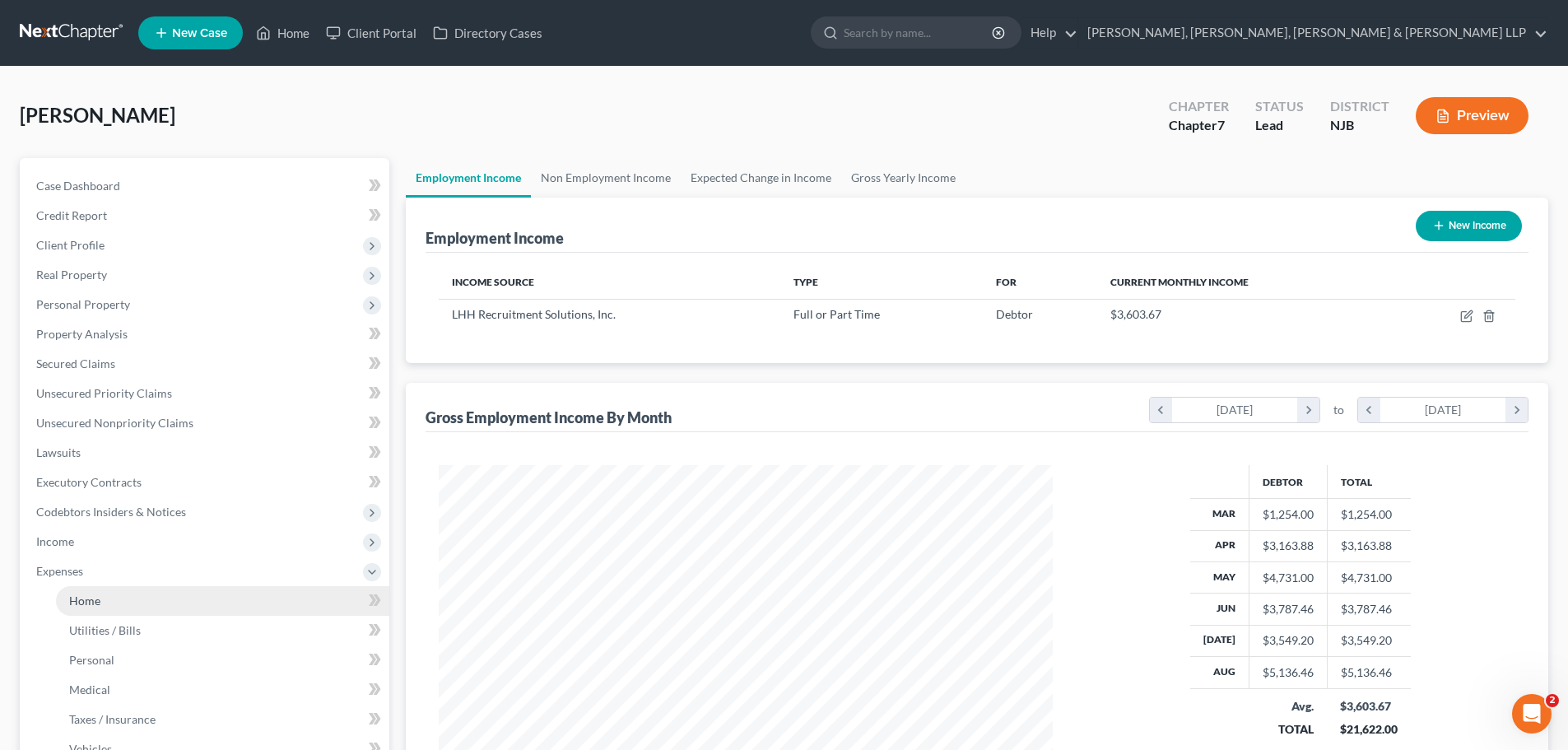
click at [93, 595] on span "Home" at bounding box center [84, 600] width 31 height 14
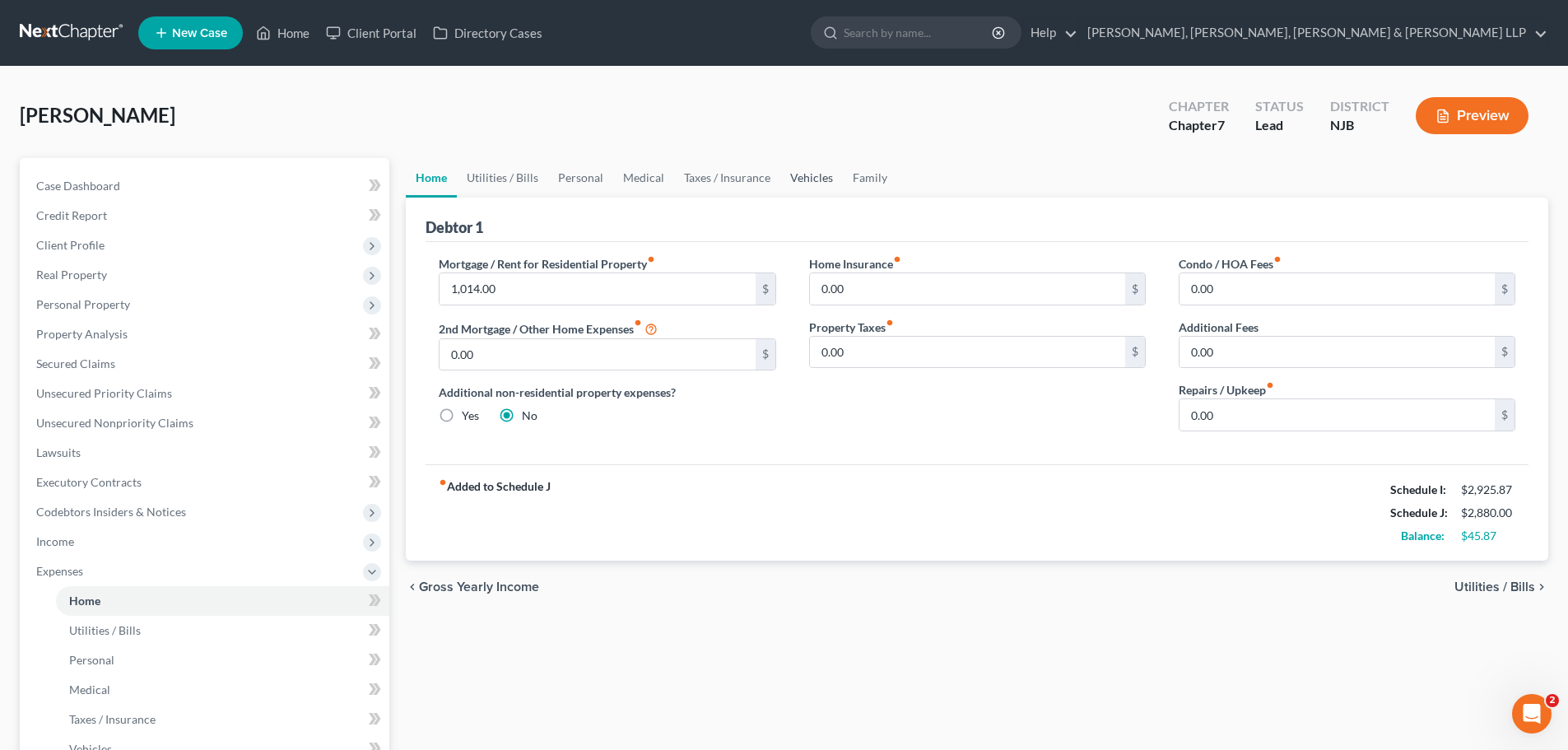
click at [808, 175] on link "Vehicles" at bounding box center [812, 177] width 62 height 40
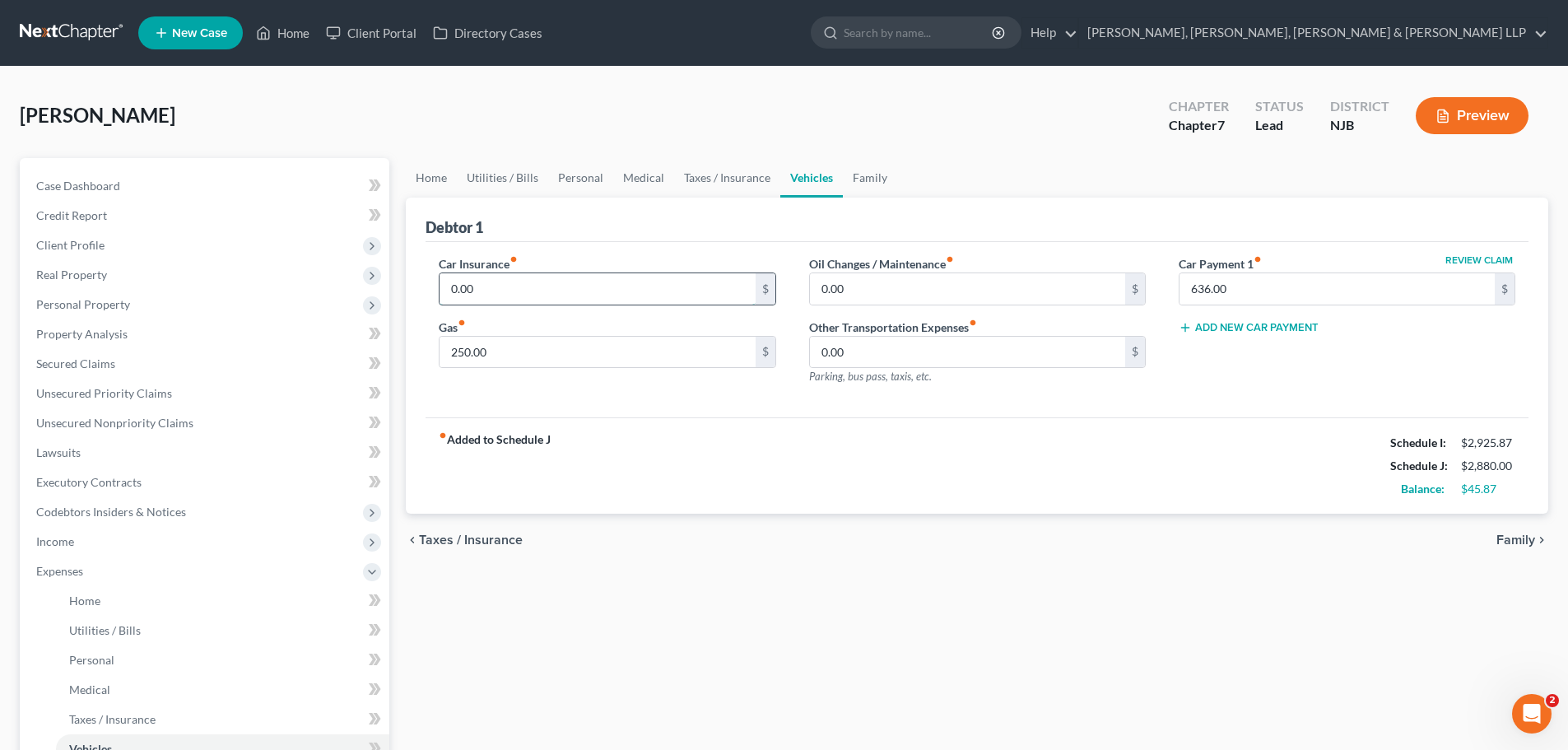
click at [493, 284] on input "0.00" at bounding box center [597, 289] width 316 height 31
click at [501, 167] on link "Utilities / Bills" at bounding box center [502, 177] width 91 height 40
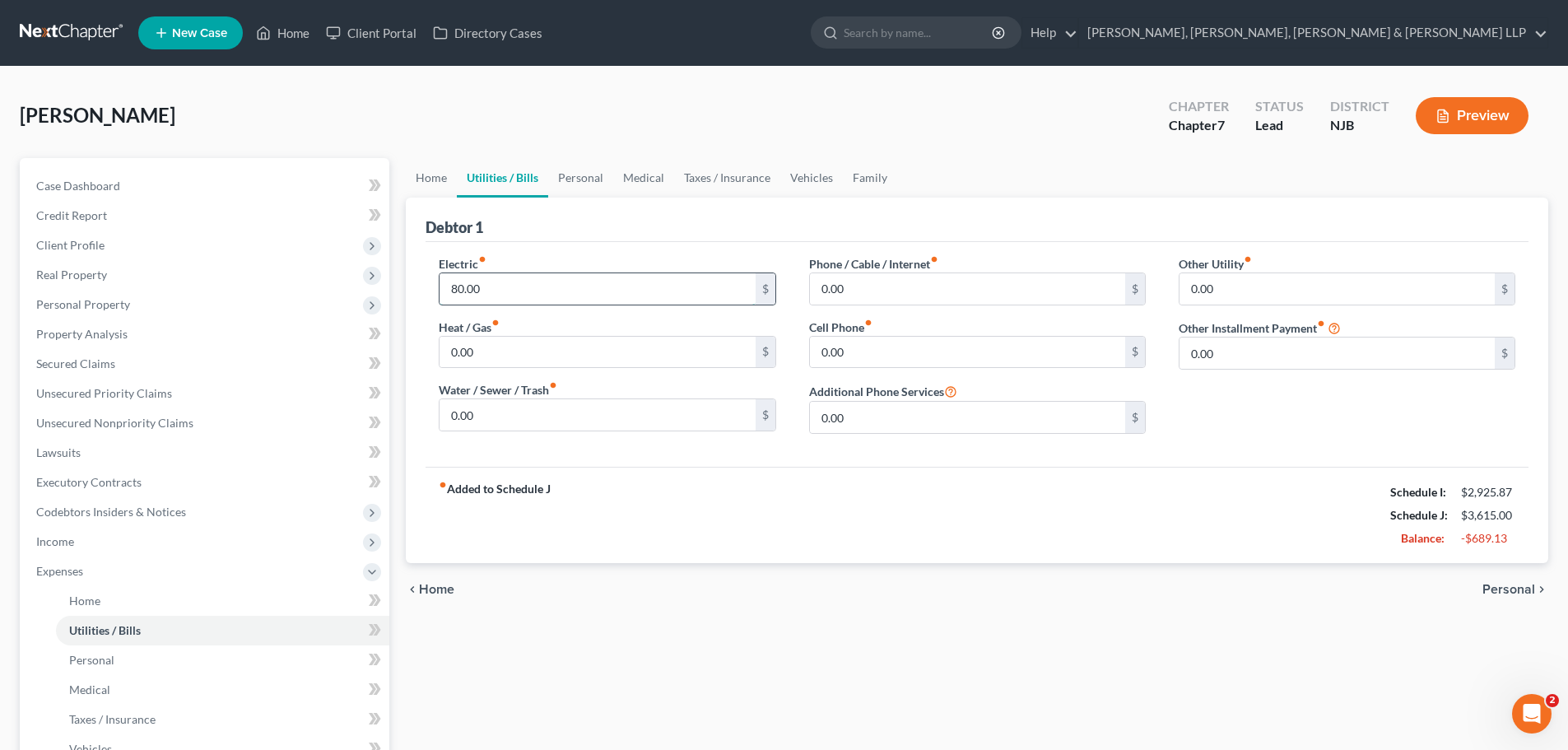
click at [493, 286] on input "80.00" at bounding box center [597, 289] width 316 height 31
click at [852, 283] on input "0.00" at bounding box center [968, 289] width 316 height 31
click at [431, 167] on link "Home" at bounding box center [431, 177] width 51 height 40
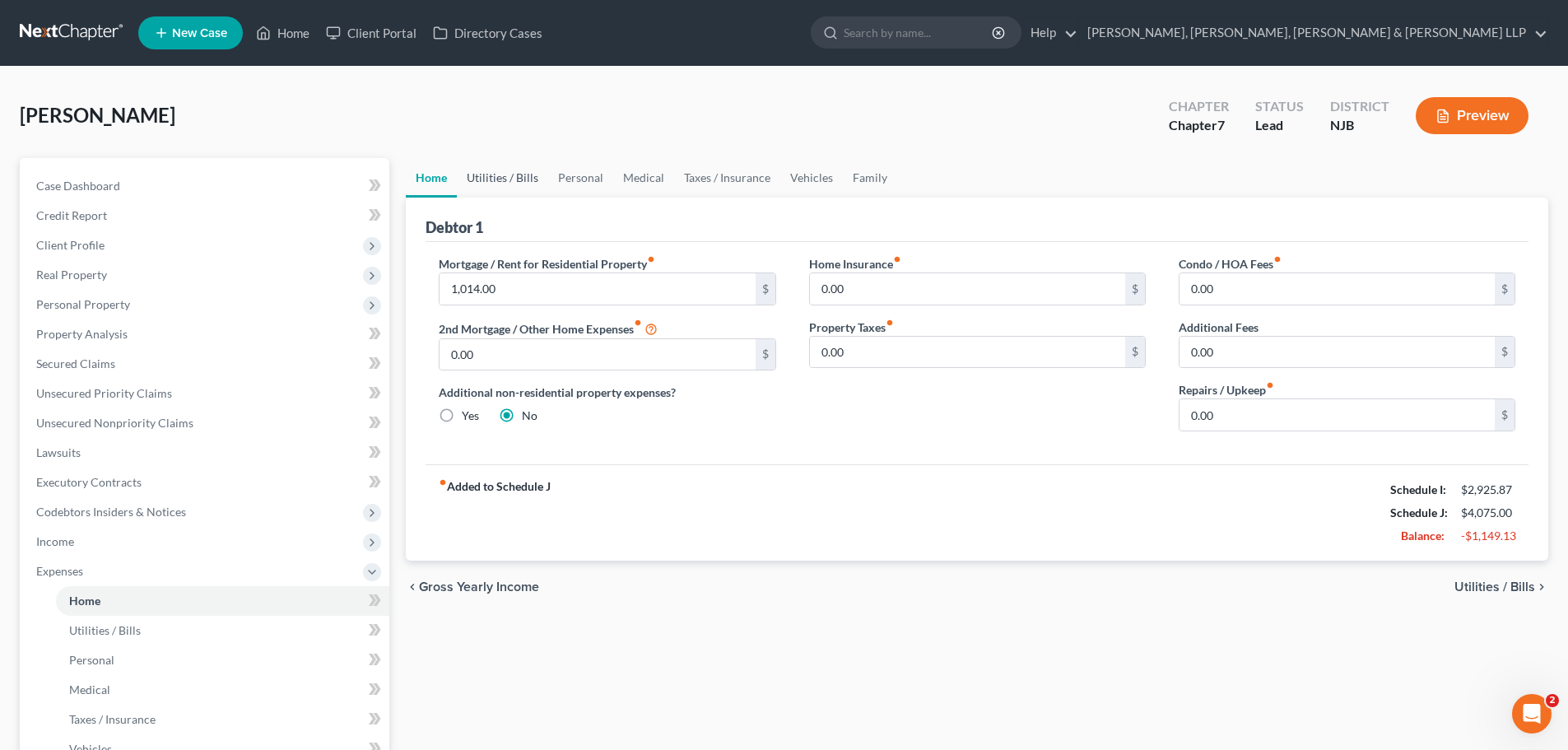
click at [514, 181] on link "Utilities / Bills" at bounding box center [502, 177] width 91 height 40
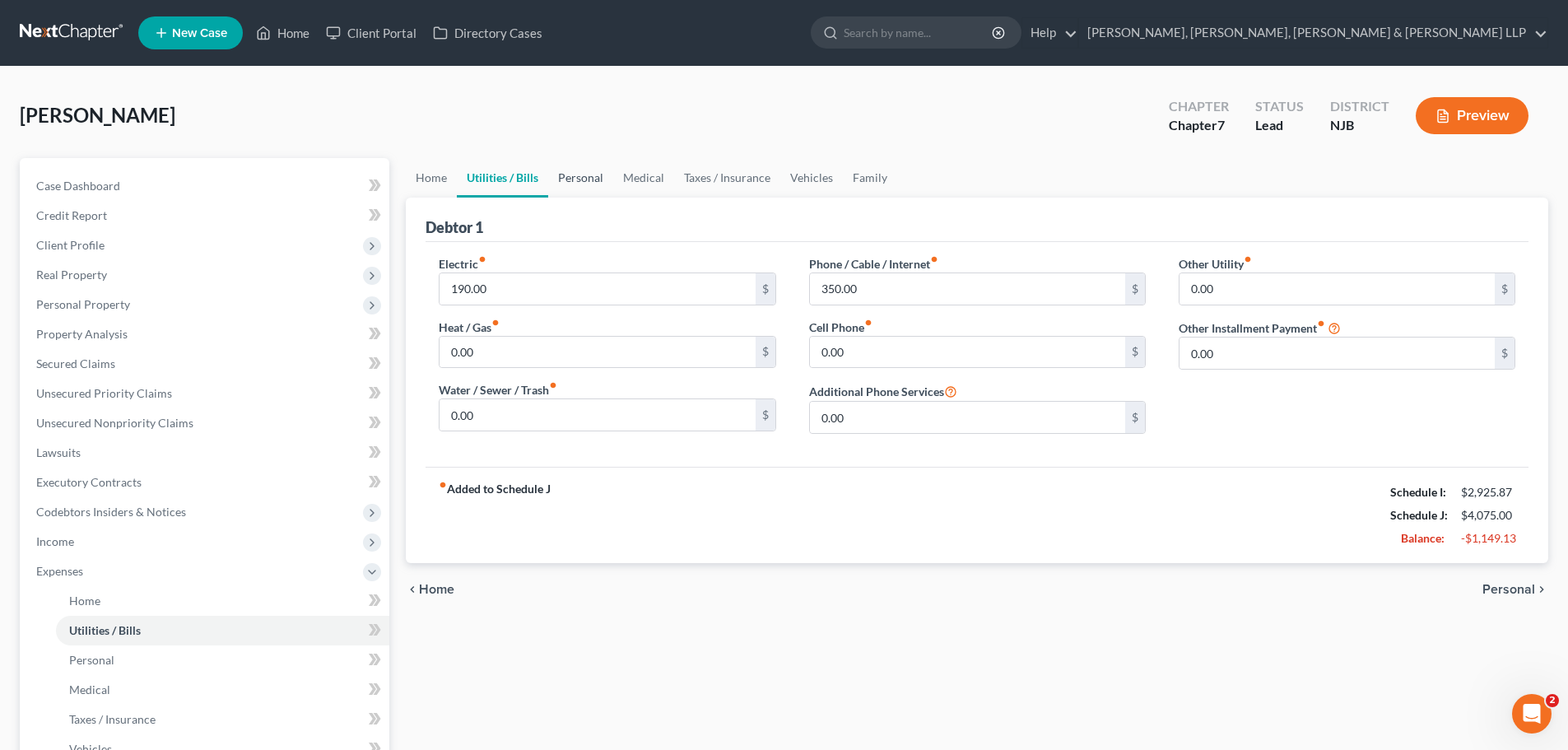
drag, startPoint x: 566, startPoint y: 180, endPoint x: 576, endPoint y: 180, distance: 10.0
click at [567, 180] on link "Personal" at bounding box center [581, 177] width 65 height 40
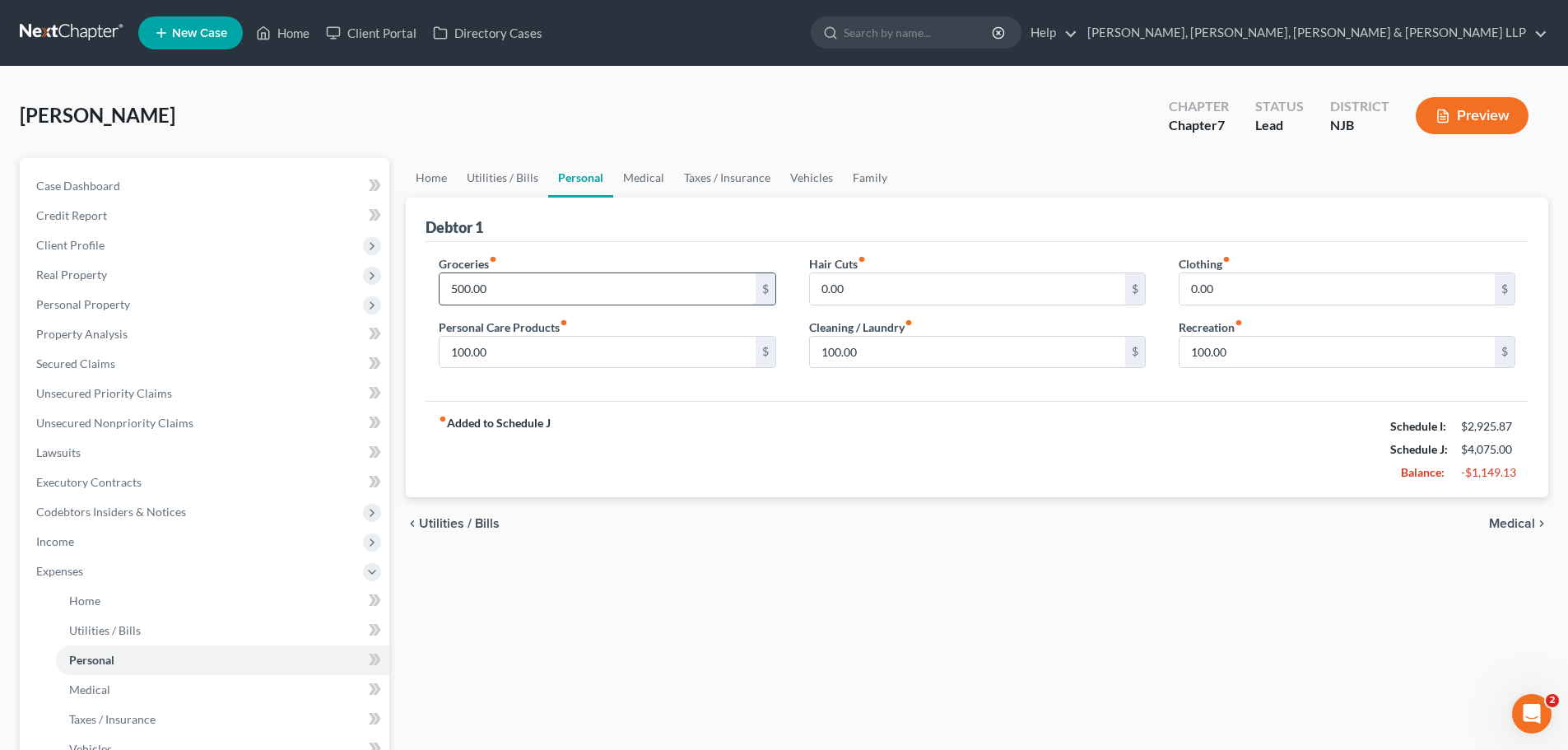
click at [514, 299] on input "500.00" at bounding box center [597, 289] width 316 height 31
click at [491, 356] on input "100.00" at bounding box center [597, 352] width 316 height 31
click at [876, 350] on input "100.00" at bounding box center [968, 352] width 316 height 31
click at [1245, 361] on input "100.00" at bounding box center [1338, 352] width 316 height 31
click at [652, 185] on link "Medical" at bounding box center [644, 177] width 61 height 40
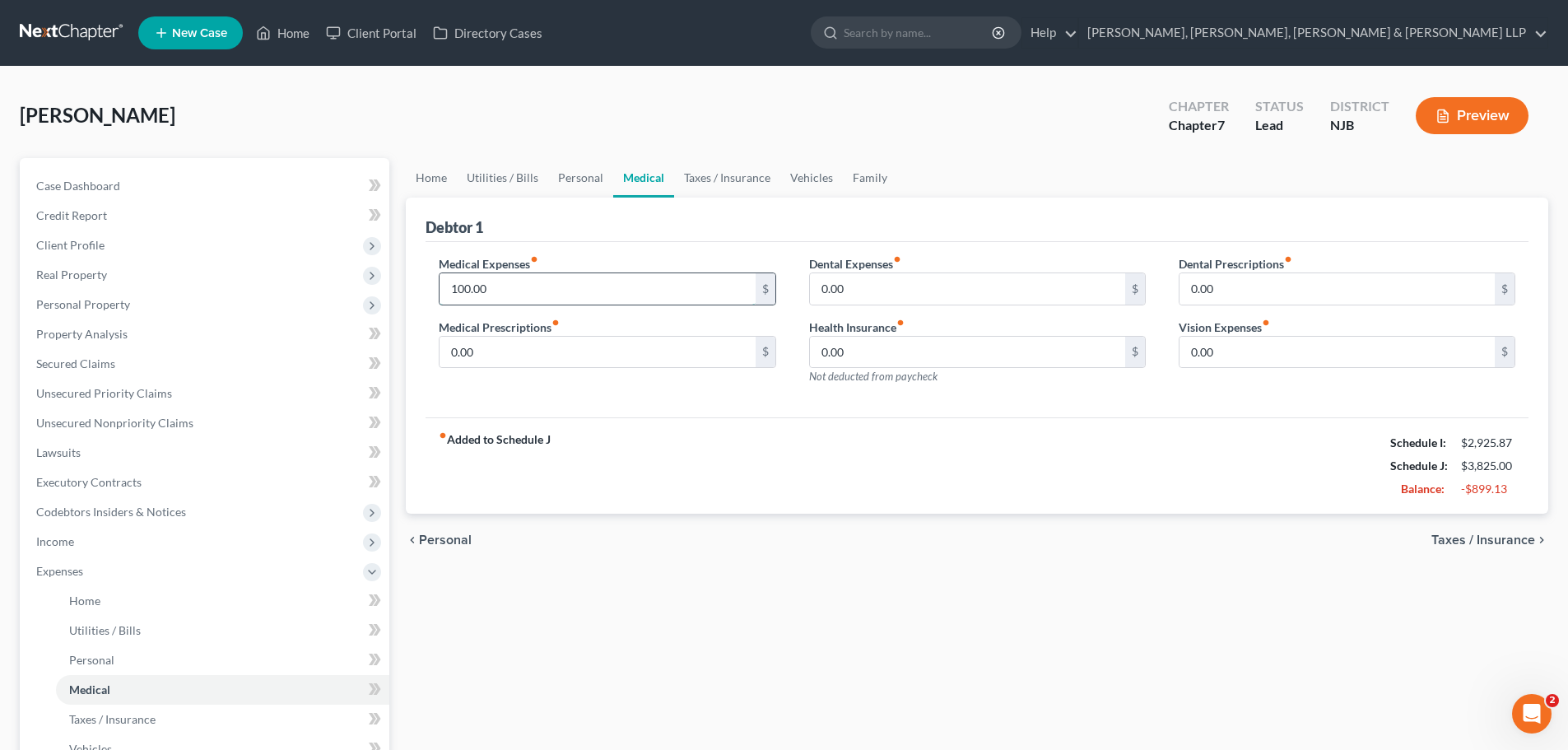
drag, startPoint x: 548, startPoint y: 289, endPoint x: 579, endPoint y: 288, distance: 31.0
click at [548, 289] on input "100.00" at bounding box center [597, 289] width 316 height 31
click at [720, 185] on link "Taxes / Insurance" at bounding box center [727, 177] width 106 height 40
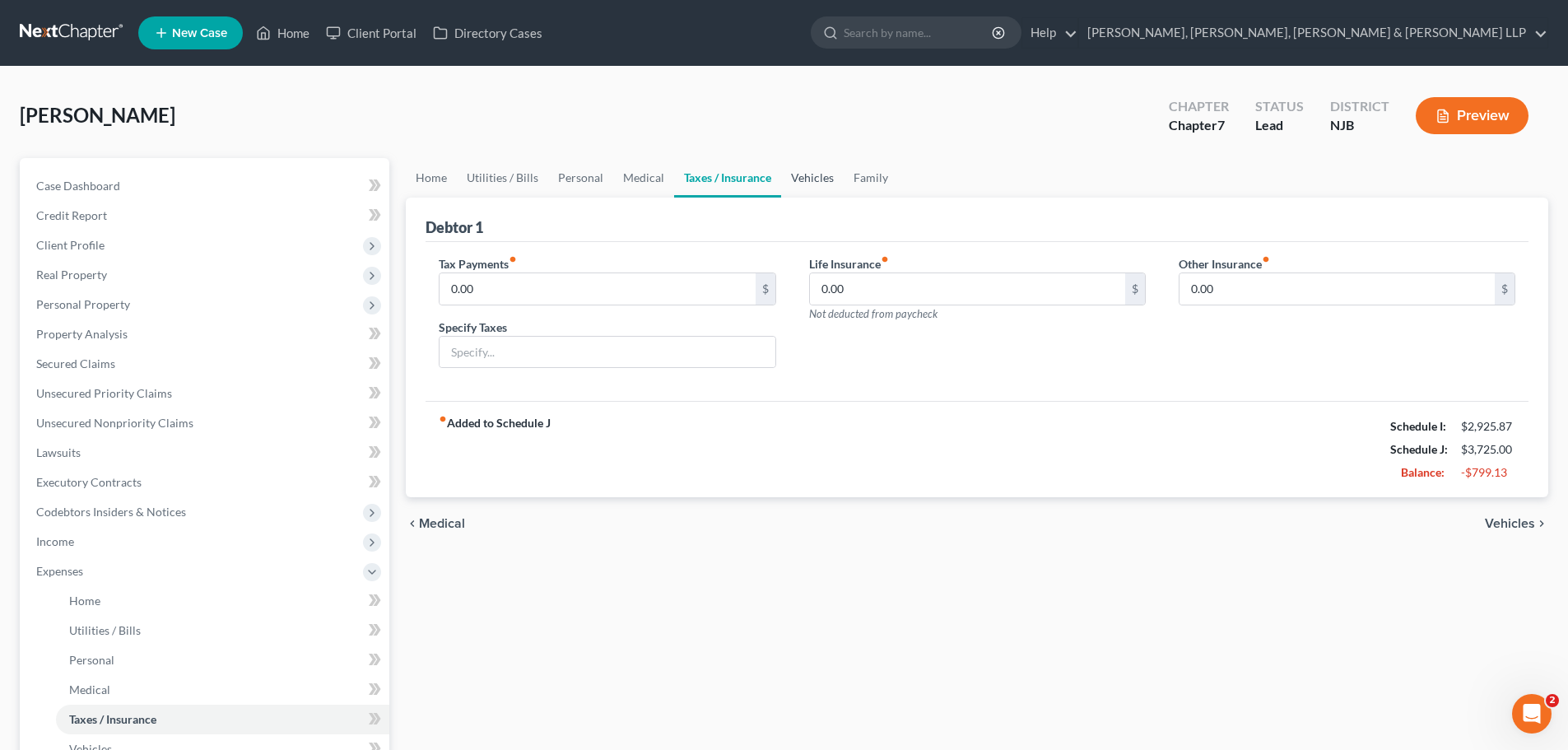
click at [812, 175] on link "Vehicles" at bounding box center [813, 177] width 62 height 40
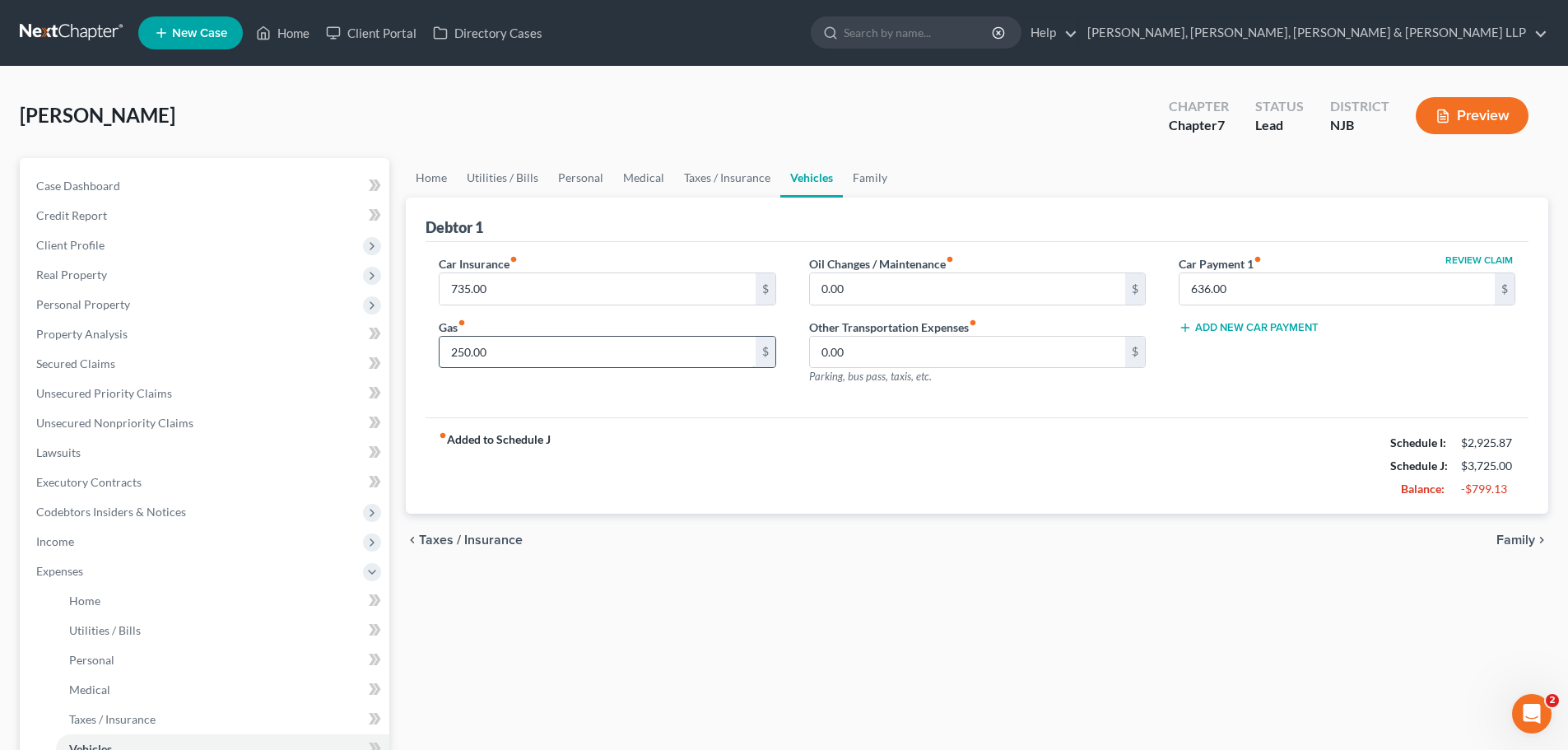
click at [522, 352] on input "250.00" at bounding box center [597, 352] width 316 height 31
click at [100, 546] on span "Income" at bounding box center [206, 541] width 366 height 30
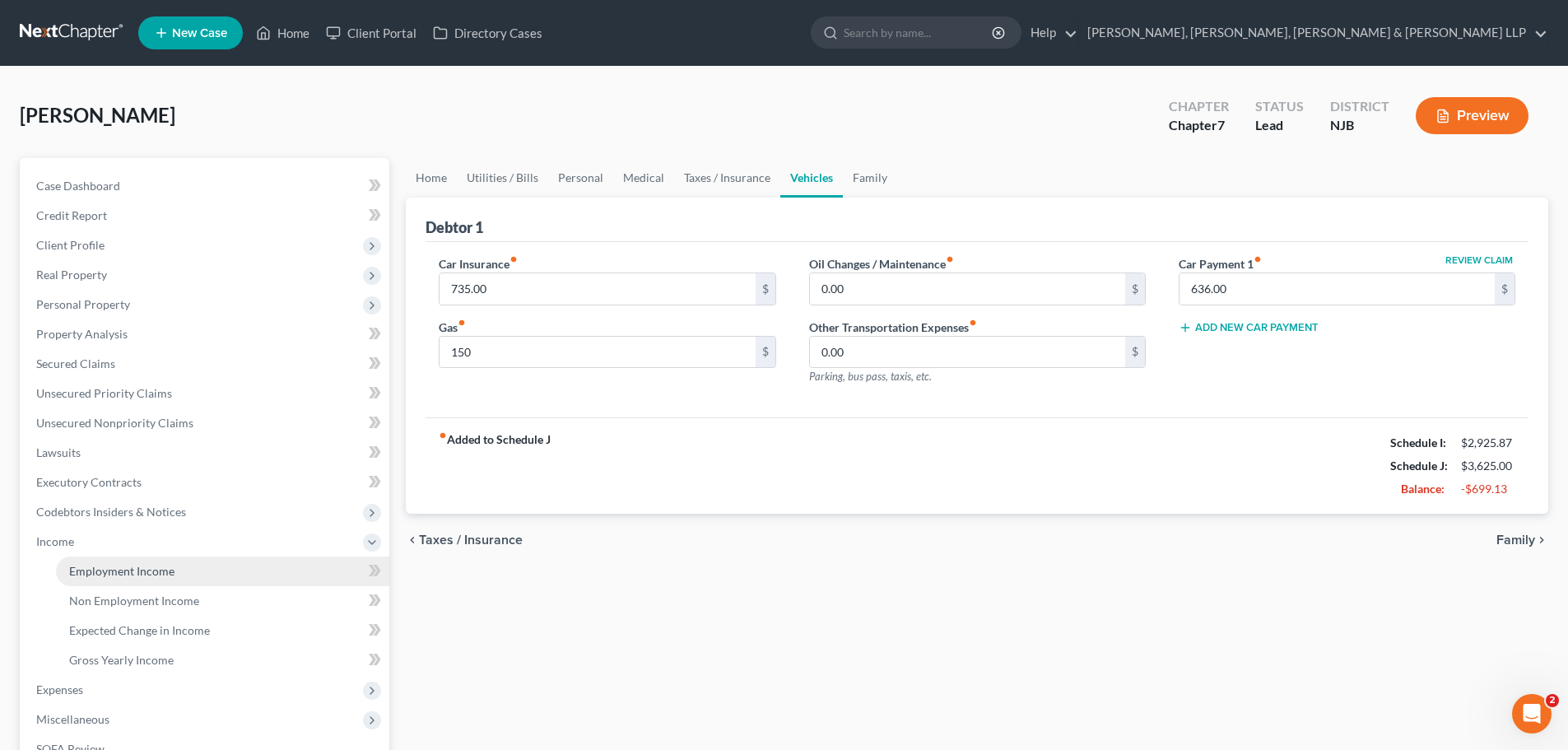
click at [126, 569] on span "Employment Income" at bounding box center [122, 570] width 105 height 14
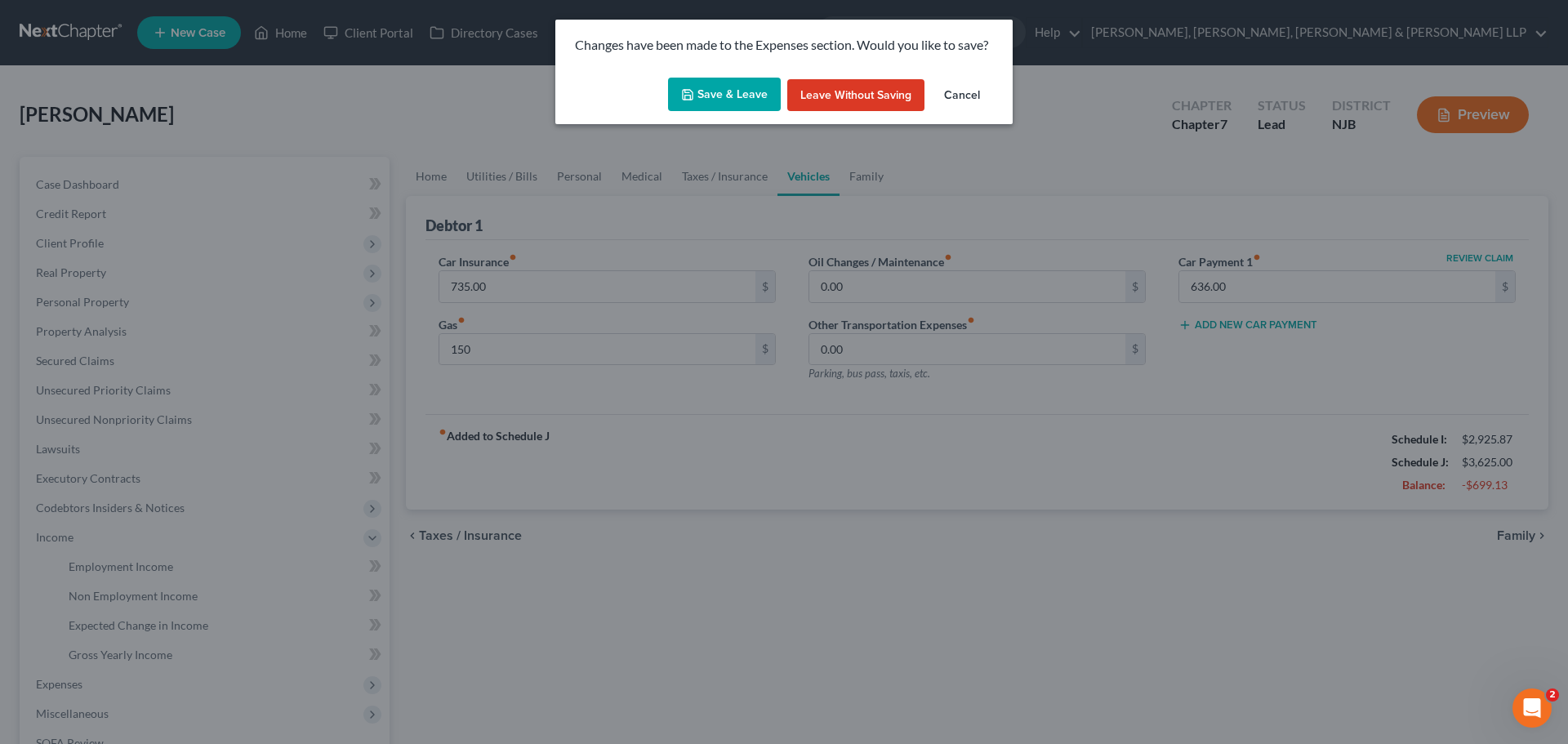
click at [709, 91] on button "Save & Leave" at bounding box center [724, 95] width 113 height 34
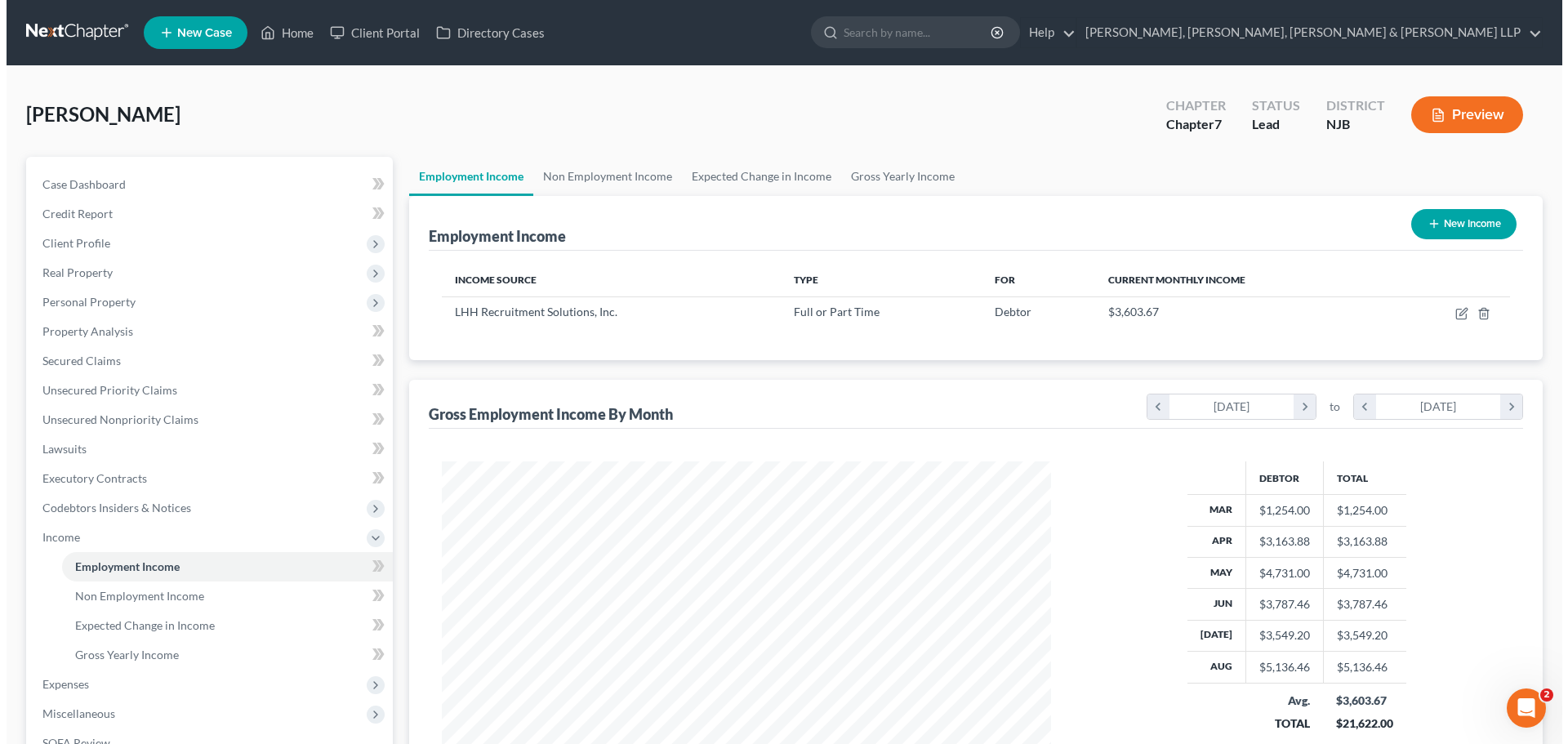
scroll to position [305, 642]
click at [635, 181] on link "Non Employment Income" at bounding box center [601, 176] width 149 height 39
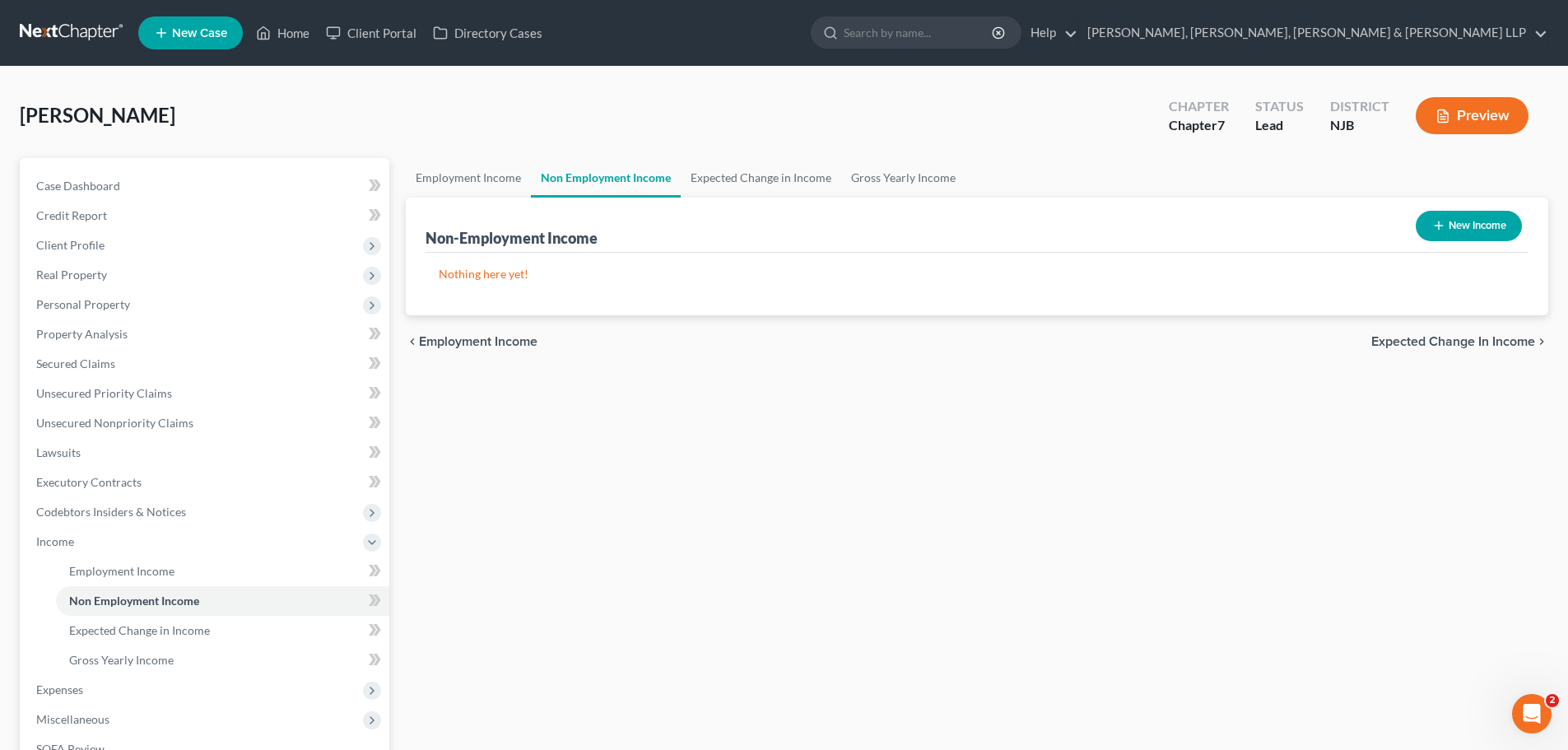
click at [1484, 215] on button "New Income" at bounding box center [1469, 226] width 106 height 30
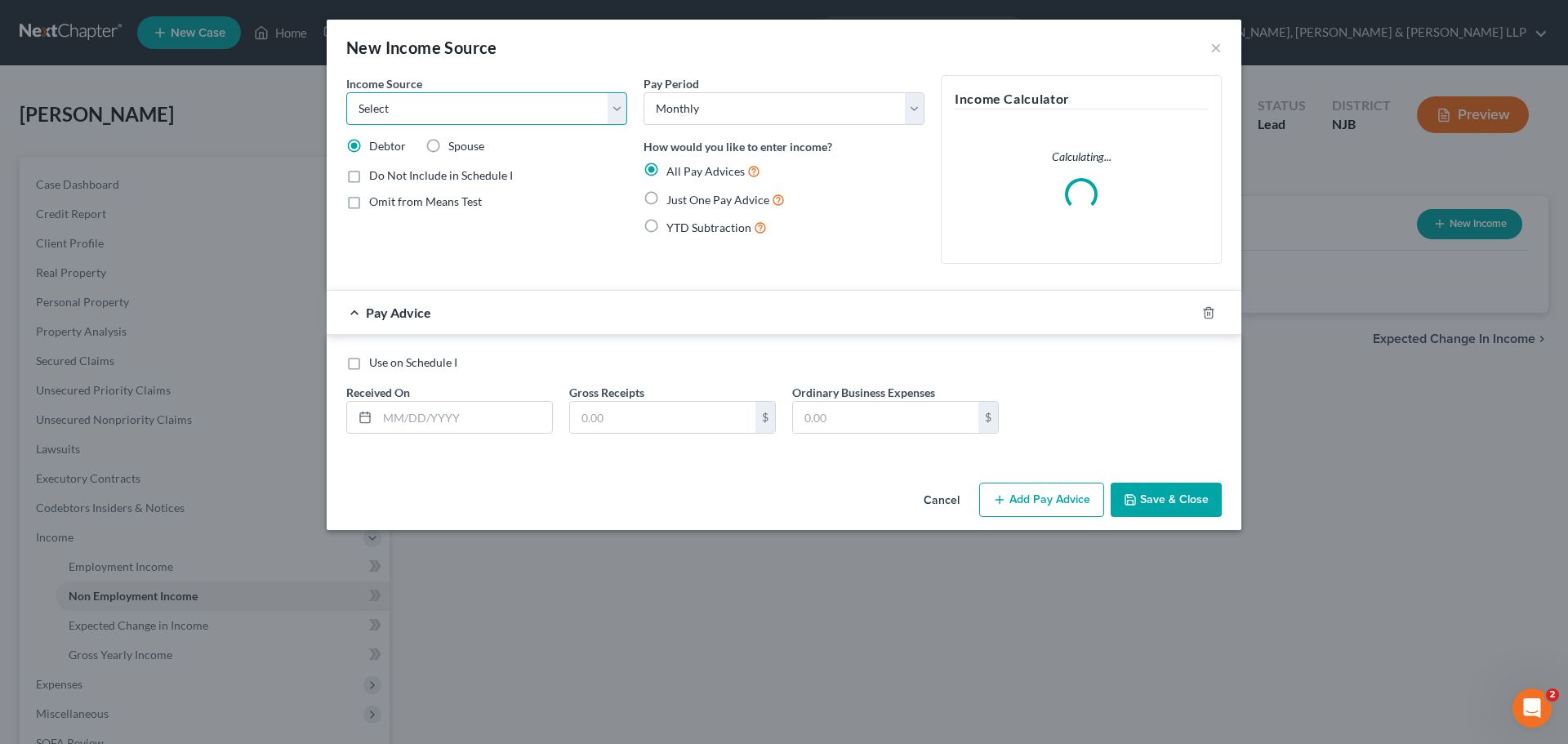
click at [440, 97] on select "Select Unemployment Disability (from employer) Pension Retirement Social Securi…" at bounding box center [487, 108] width 281 height 33
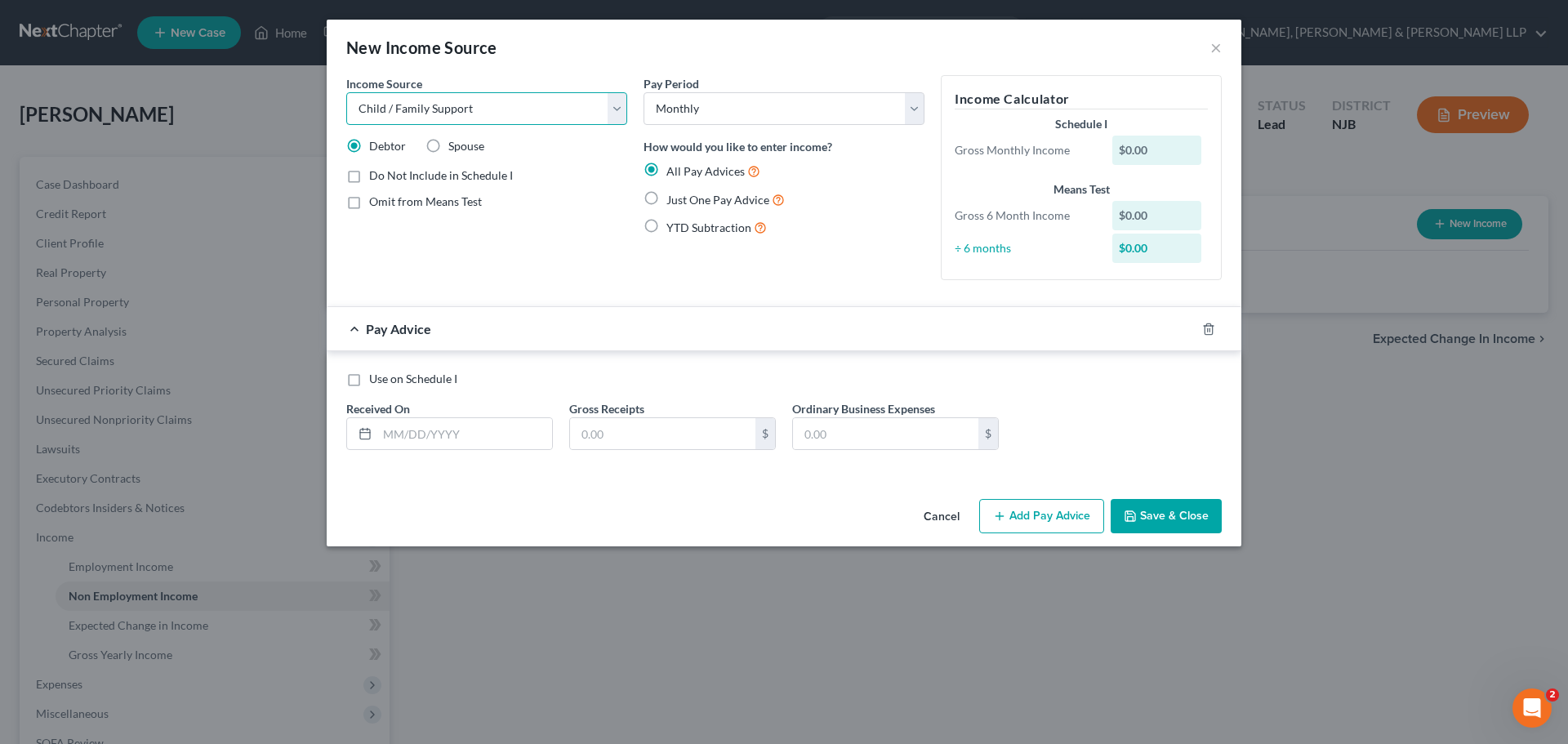
click at [347, 92] on select "Select Unemployment Disability (from employer) Pension Retirement Social Securi…" at bounding box center [487, 108] width 281 height 33
click at [460, 113] on select "Select Unemployment Disability (from employer) Pension Retirement Social Securi…" at bounding box center [487, 108] width 281 height 33
click at [347, 92] on select "Select Unemployment Disability (from employer) Pension Retirement Social Securi…" at bounding box center [487, 108] width 281 height 33
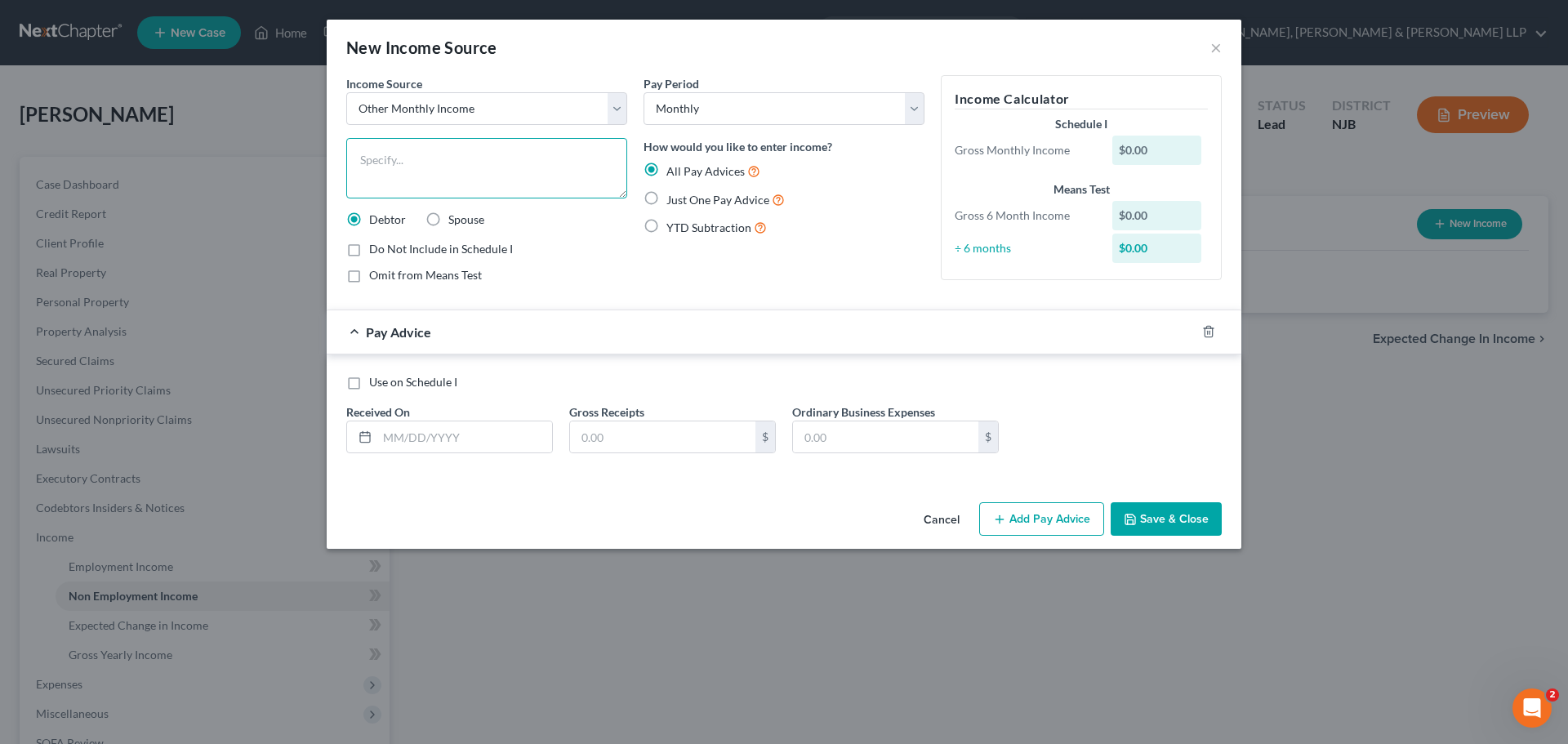
click at [463, 159] on textarea at bounding box center [487, 168] width 281 height 60
click at [666, 193] on label "Just One Pay Advice" at bounding box center [725, 199] width 118 height 18
click at [673, 193] on input "Just One Pay Advice" at bounding box center [678, 195] width 11 height 11
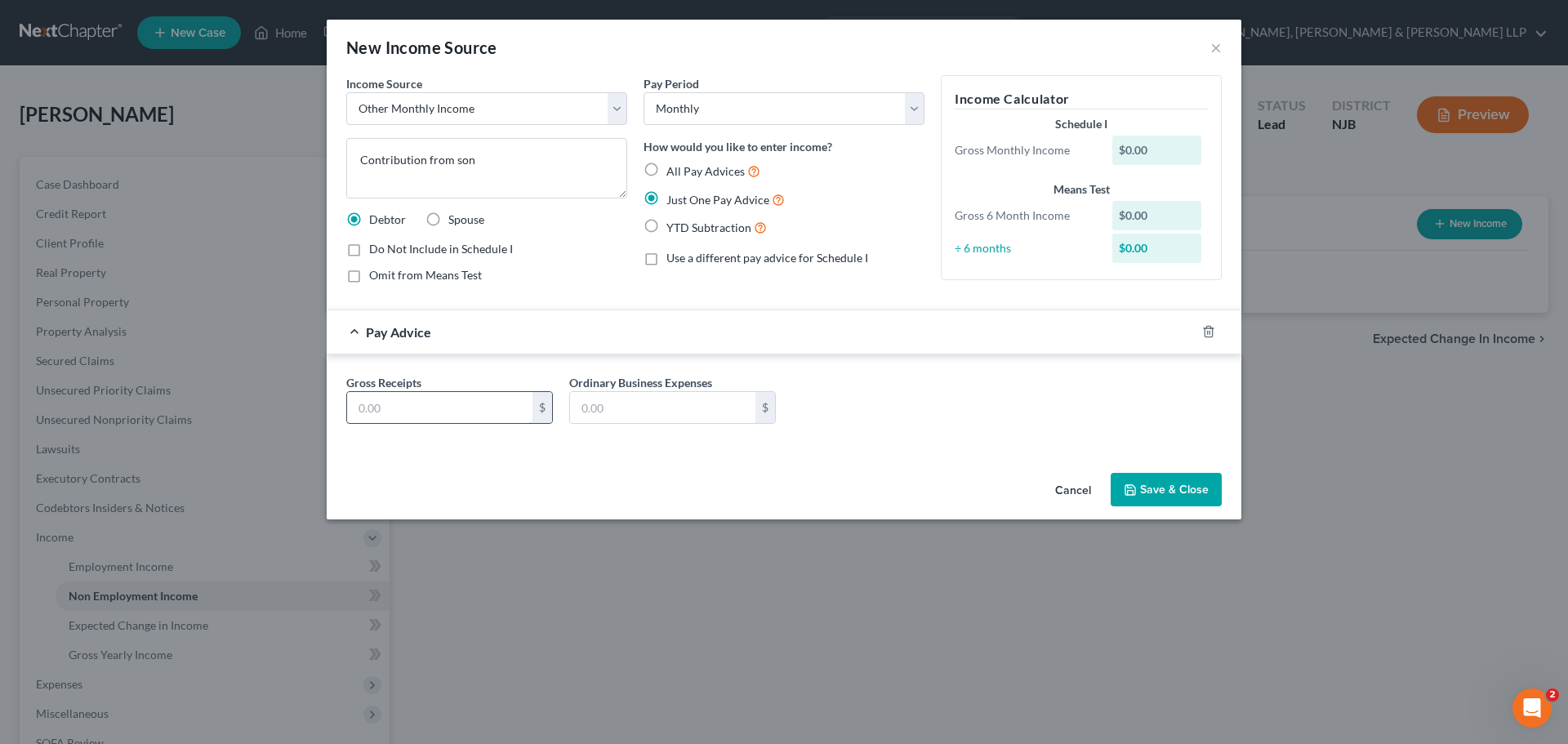
click at [494, 414] on input "text" at bounding box center [440, 407] width 185 height 31
click at [1157, 488] on button "Save & Close" at bounding box center [1166, 490] width 111 height 34
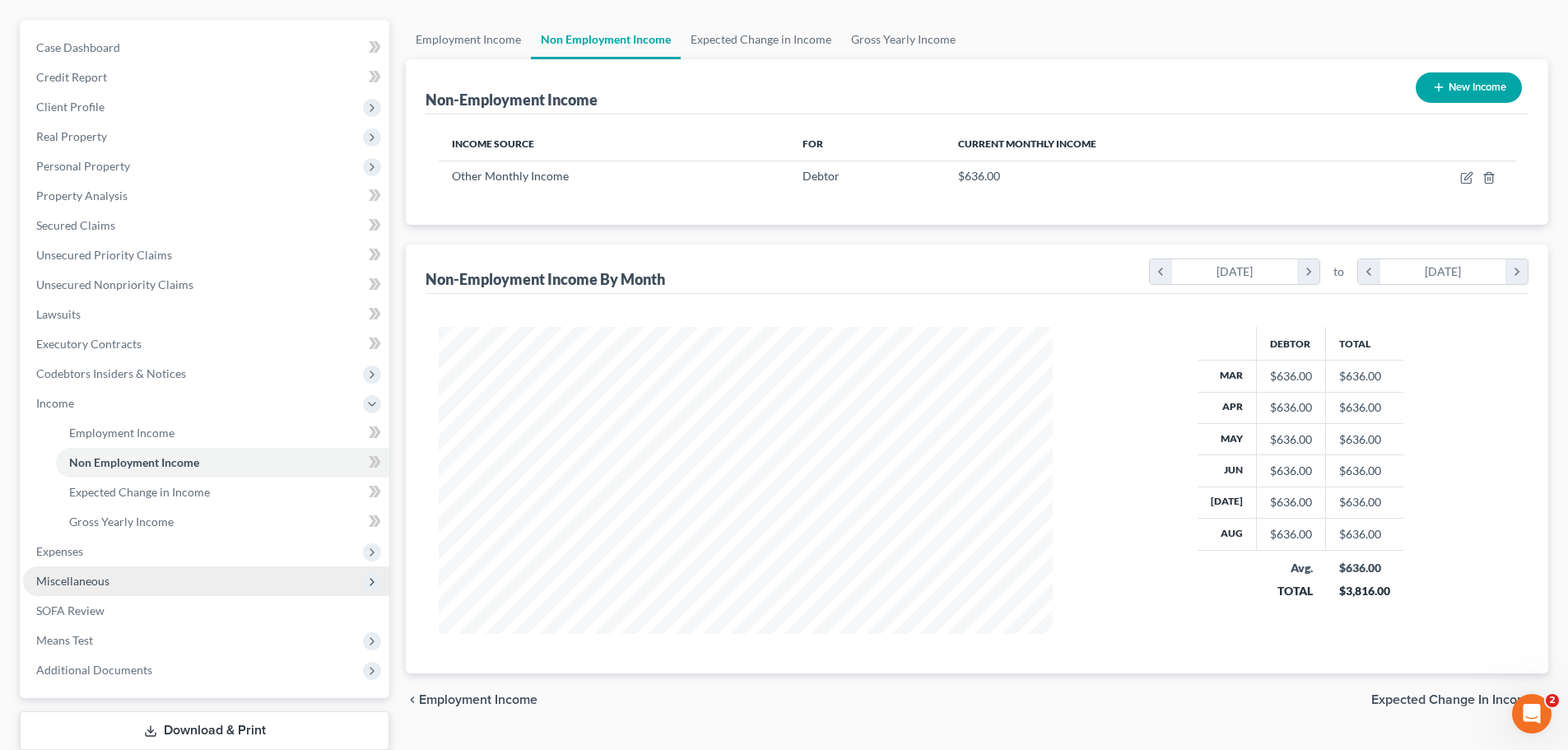
scroll to position [165, 0]
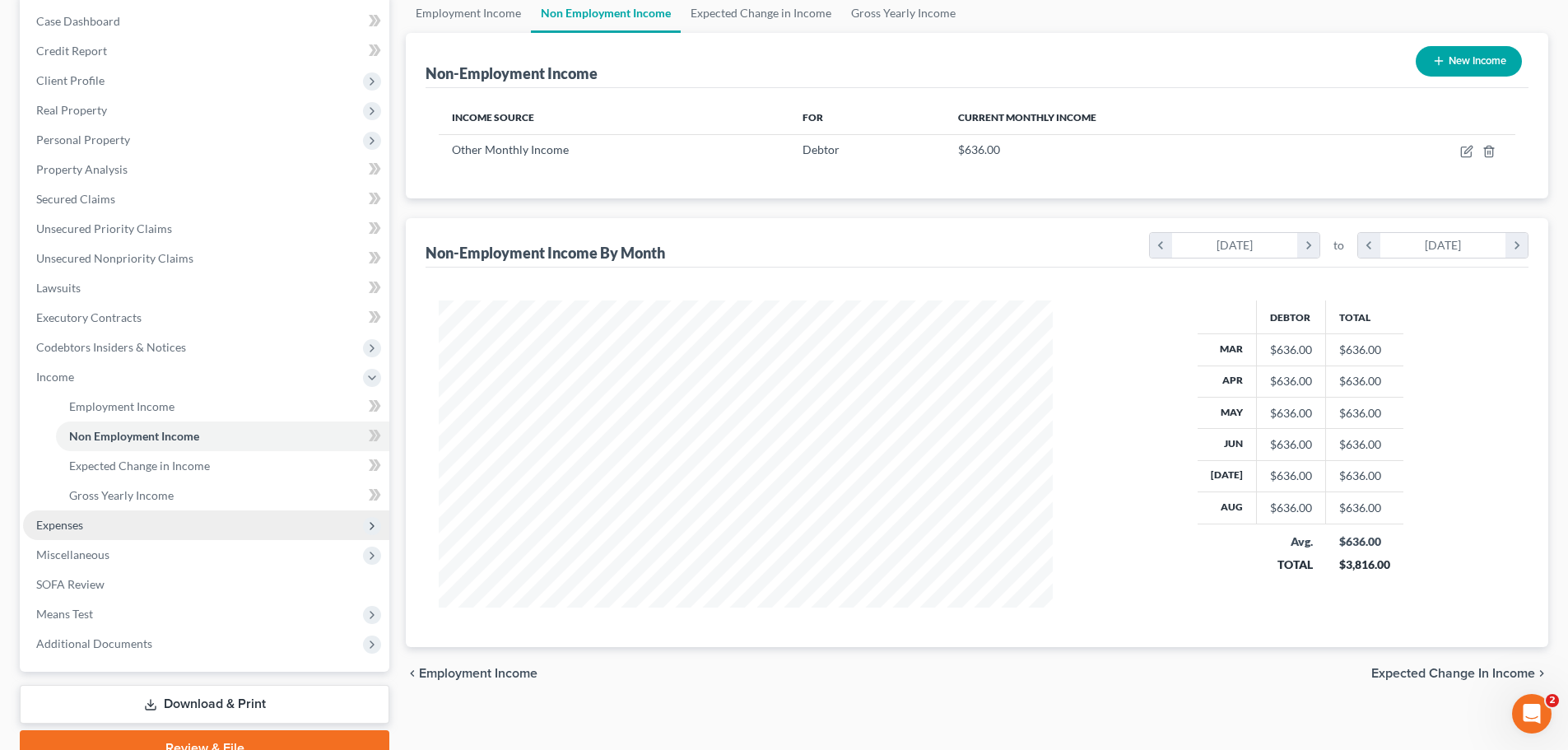
click at [92, 525] on span "Expenses" at bounding box center [206, 525] width 366 height 30
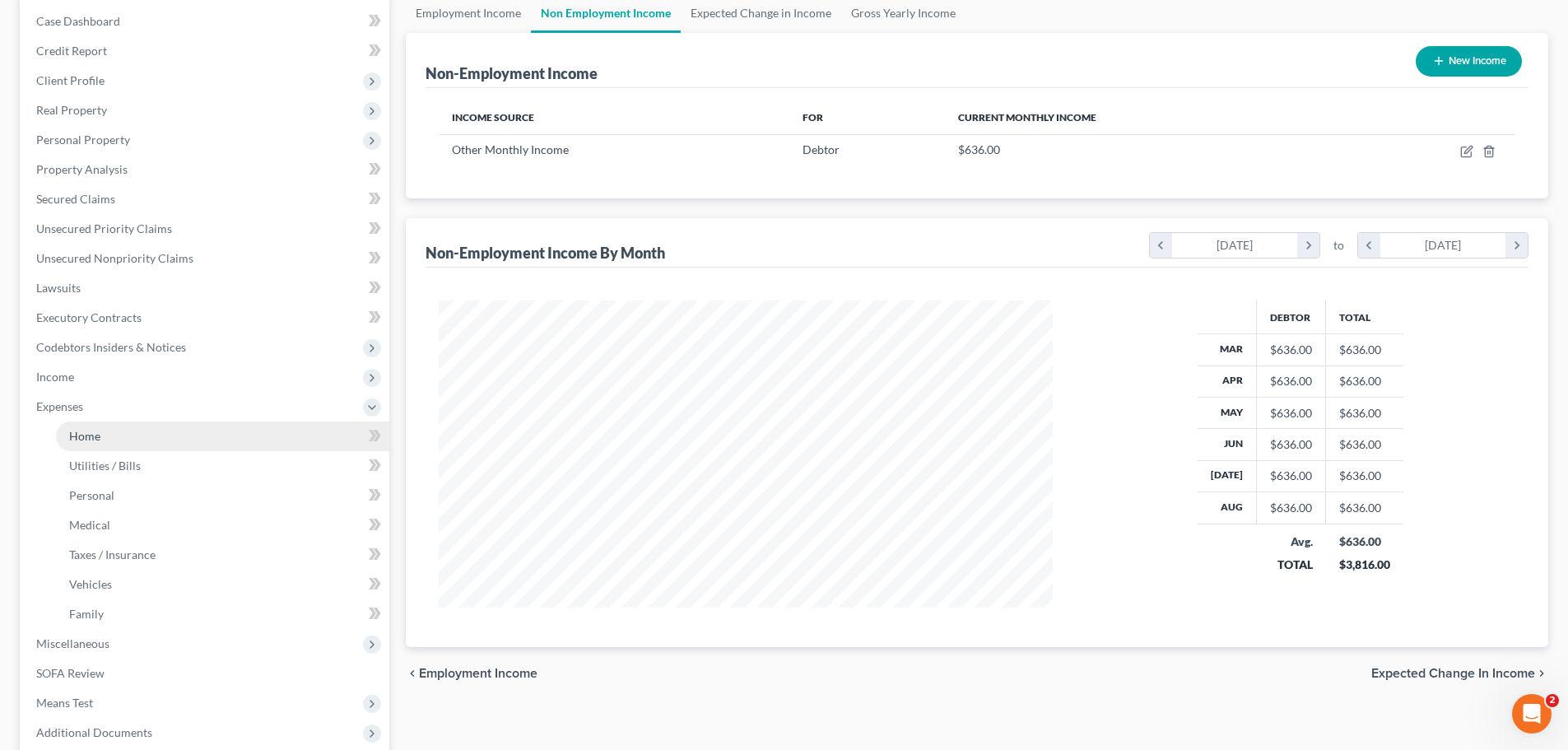
click at [75, 439] on span "Home" at bounding box center [84, 435] width 31 height 14
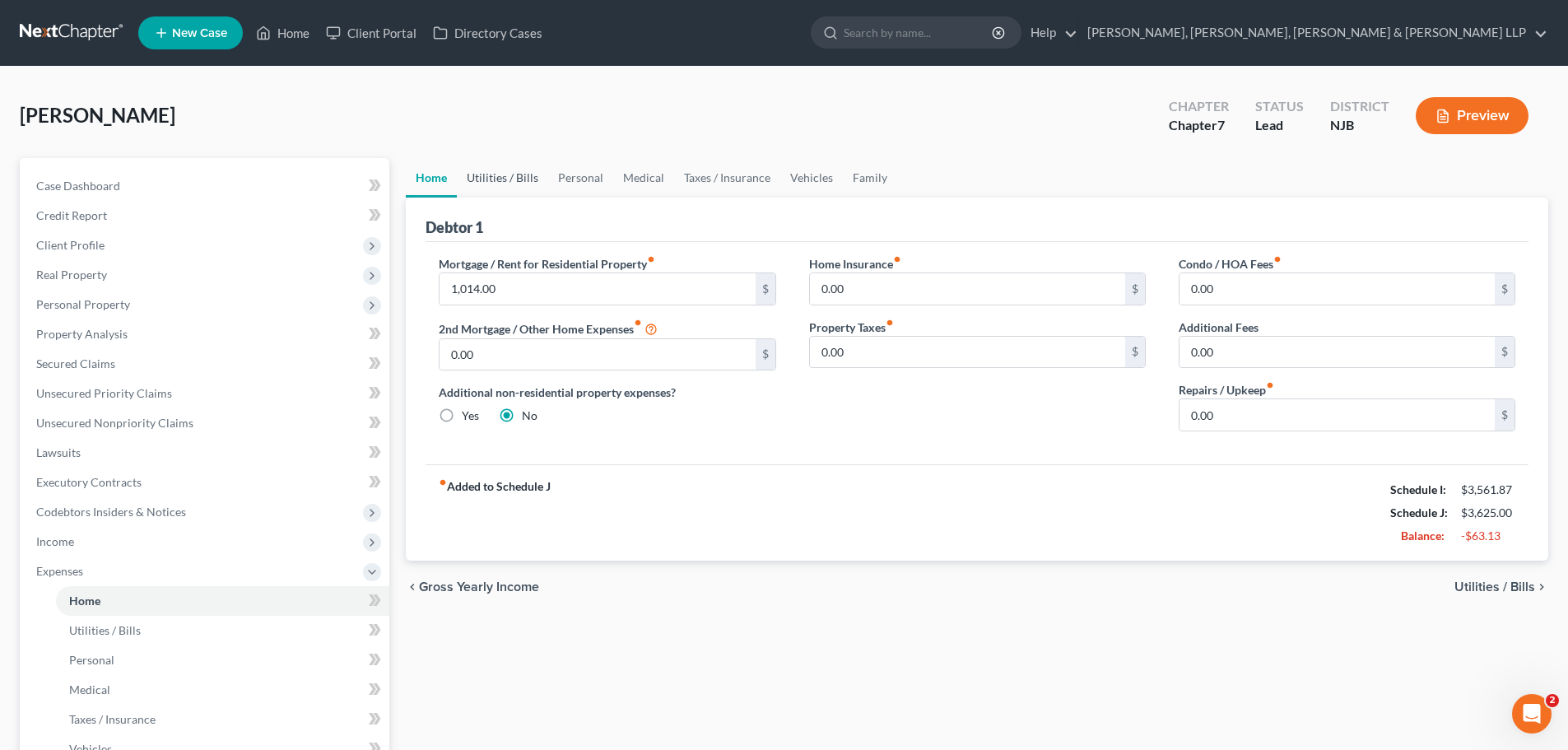
click at [531, 185] on link "Utilities / Bills" at bounding box center [502, 177] width 91 height 40
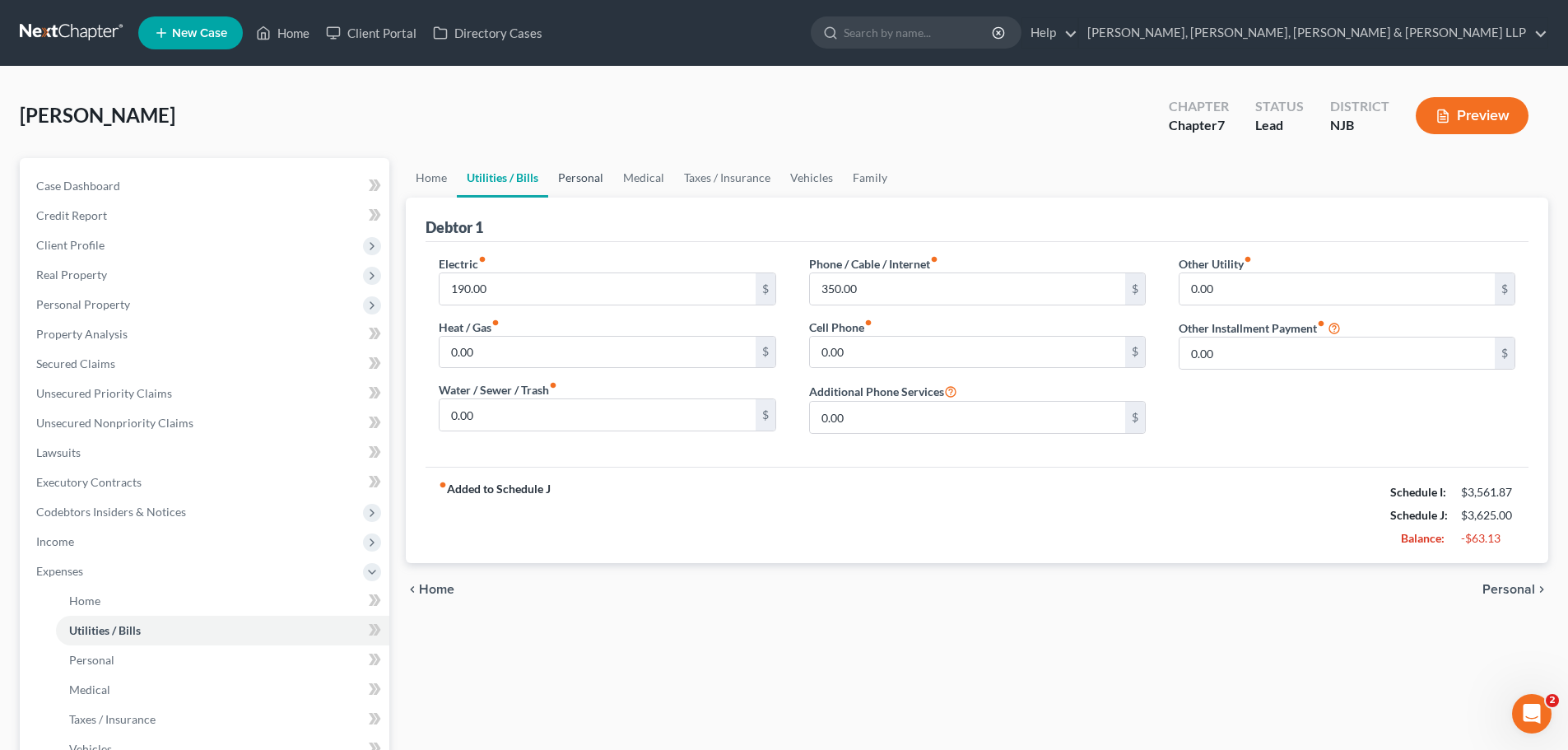
click at [581, 172] on link "Personal" at bounding box center [581, 177] width 65 height 40
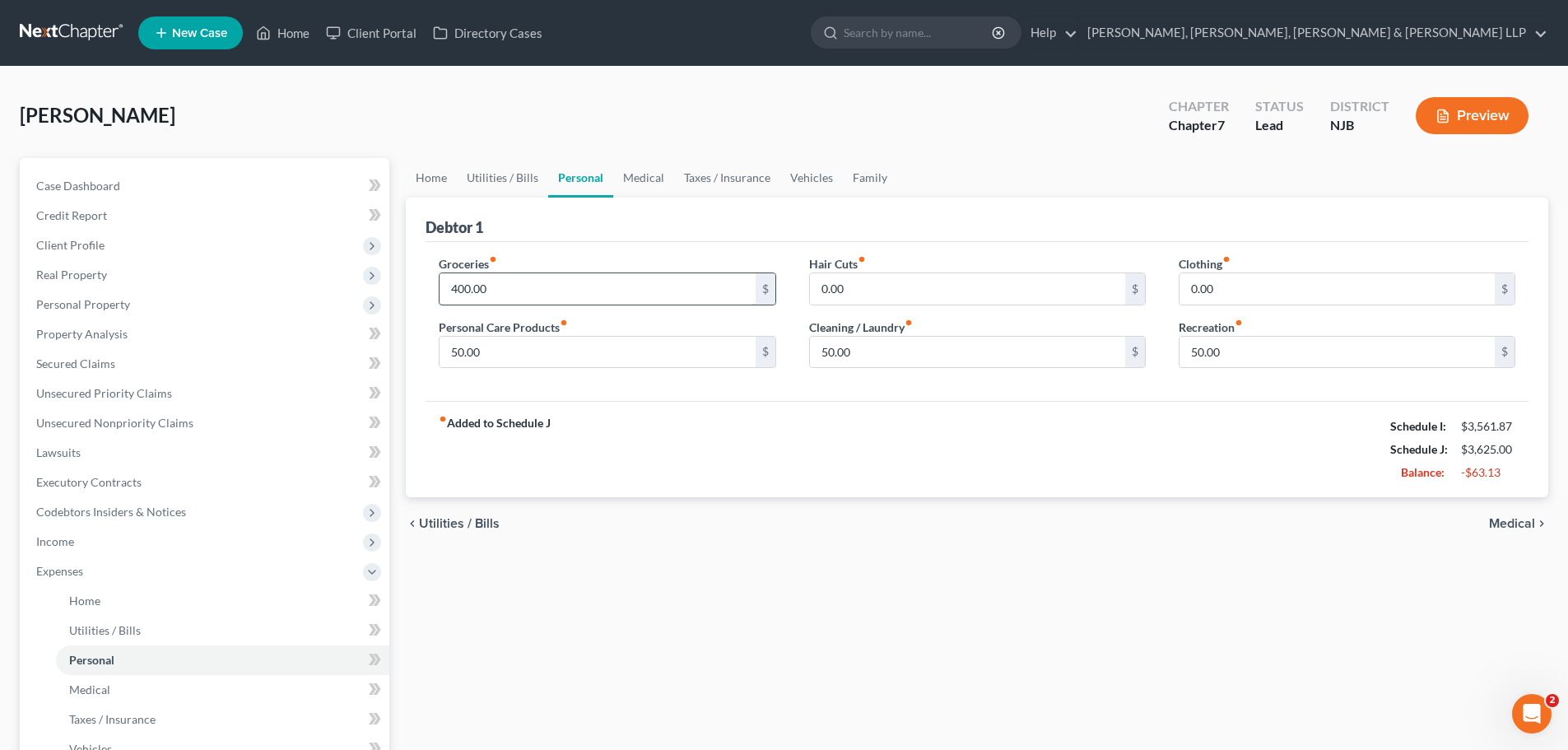
click at [519, 293] on input "400.00" at bounding box center [597, 289] width 316 height 31
click at [495, 359] on input "50.00" at bounding box center [597, 352] width 316 height 31
click at [679, 421] on div "fiber_manual_record Added to Schedule J Schedule I: $3,561.87 Schedule J: $3,56…" at bounding box center [976, 449] width 1103 height 96
click at [658, 183] on link "Medical" at bounding box center [644, 177] width 61 height 40
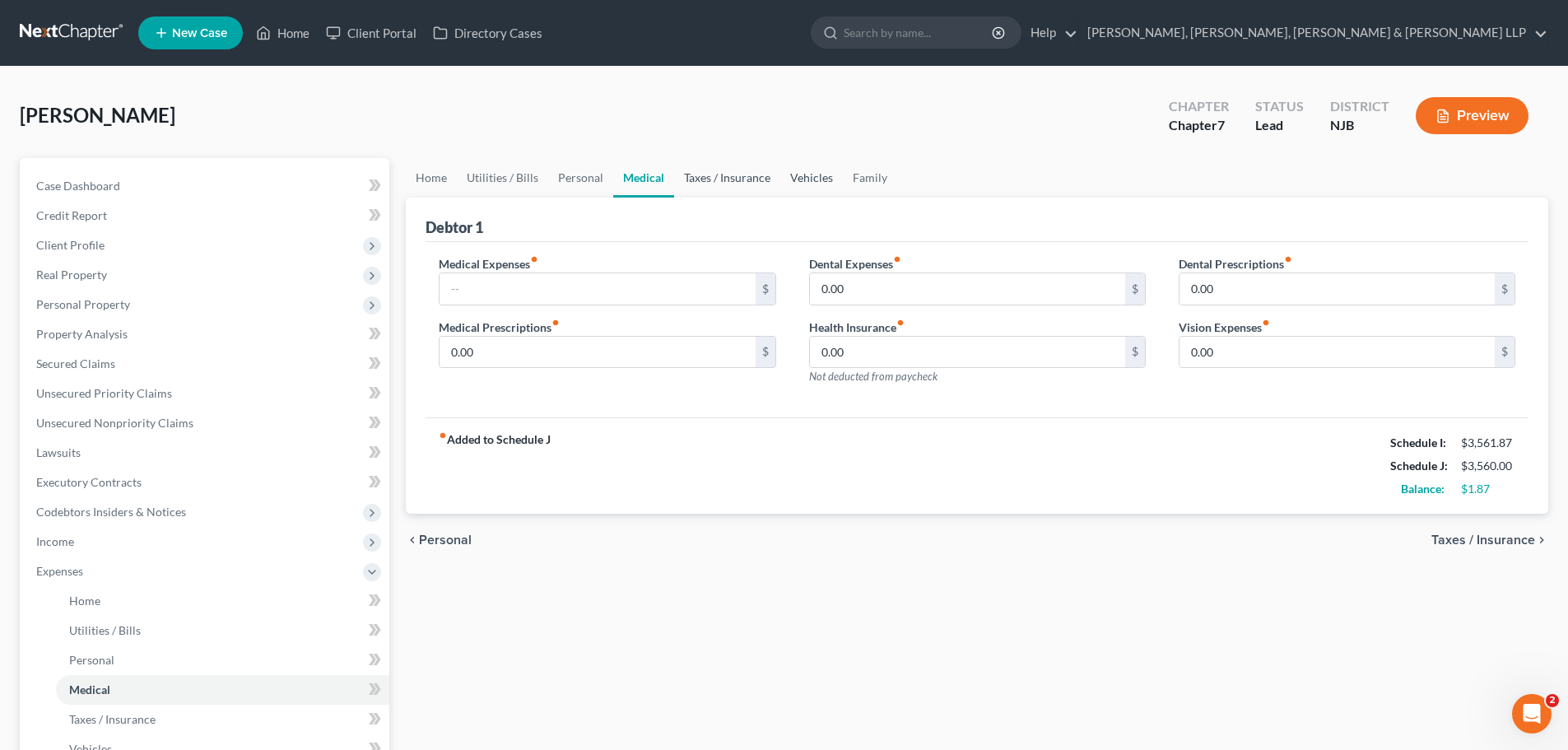
click at [717, 183] on link "Taxes / Insurance" at bounding box center [727, 177] width 106 height 40
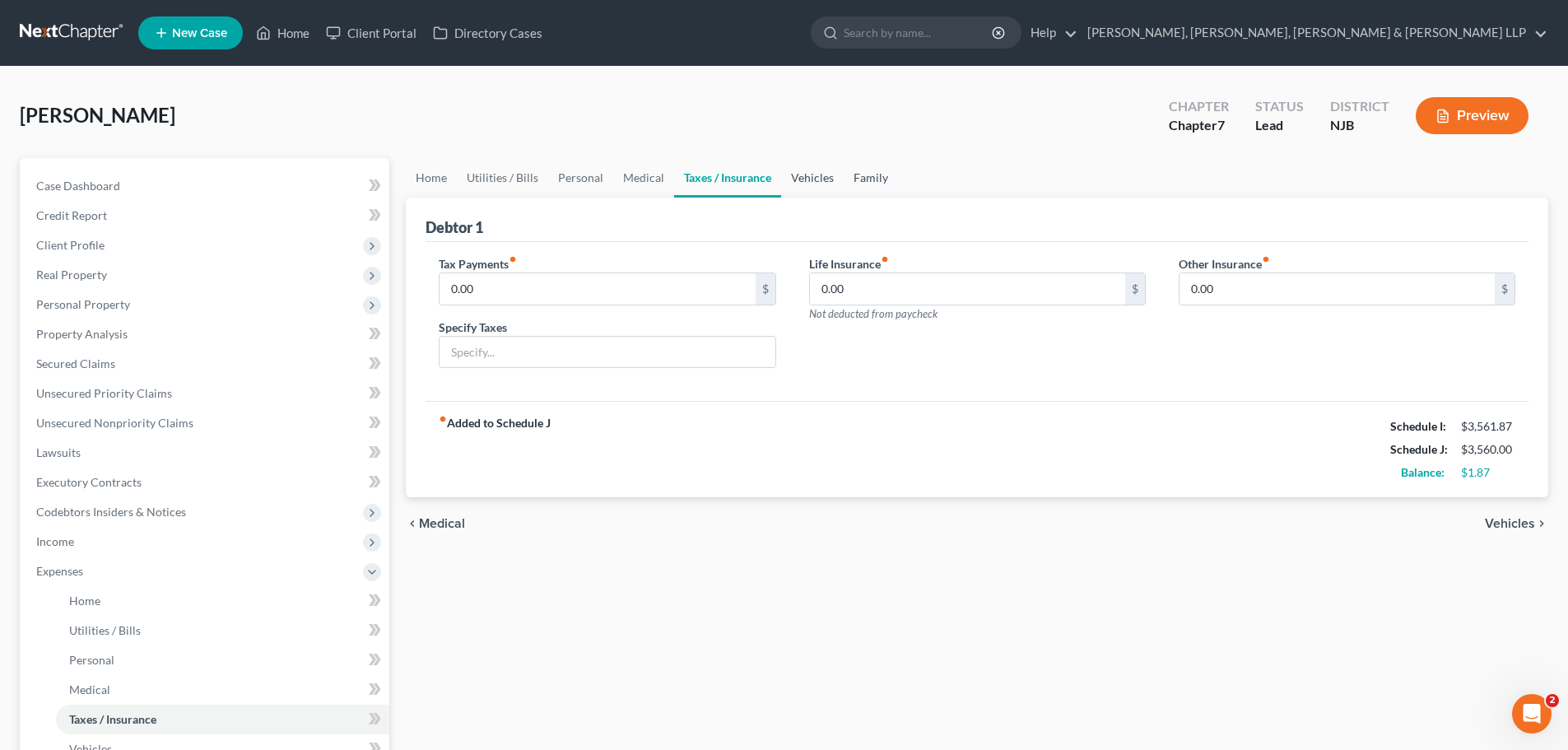
click at [819, 181] on link "Vehicles" at bounding box center [813, 177] width 62 height 40
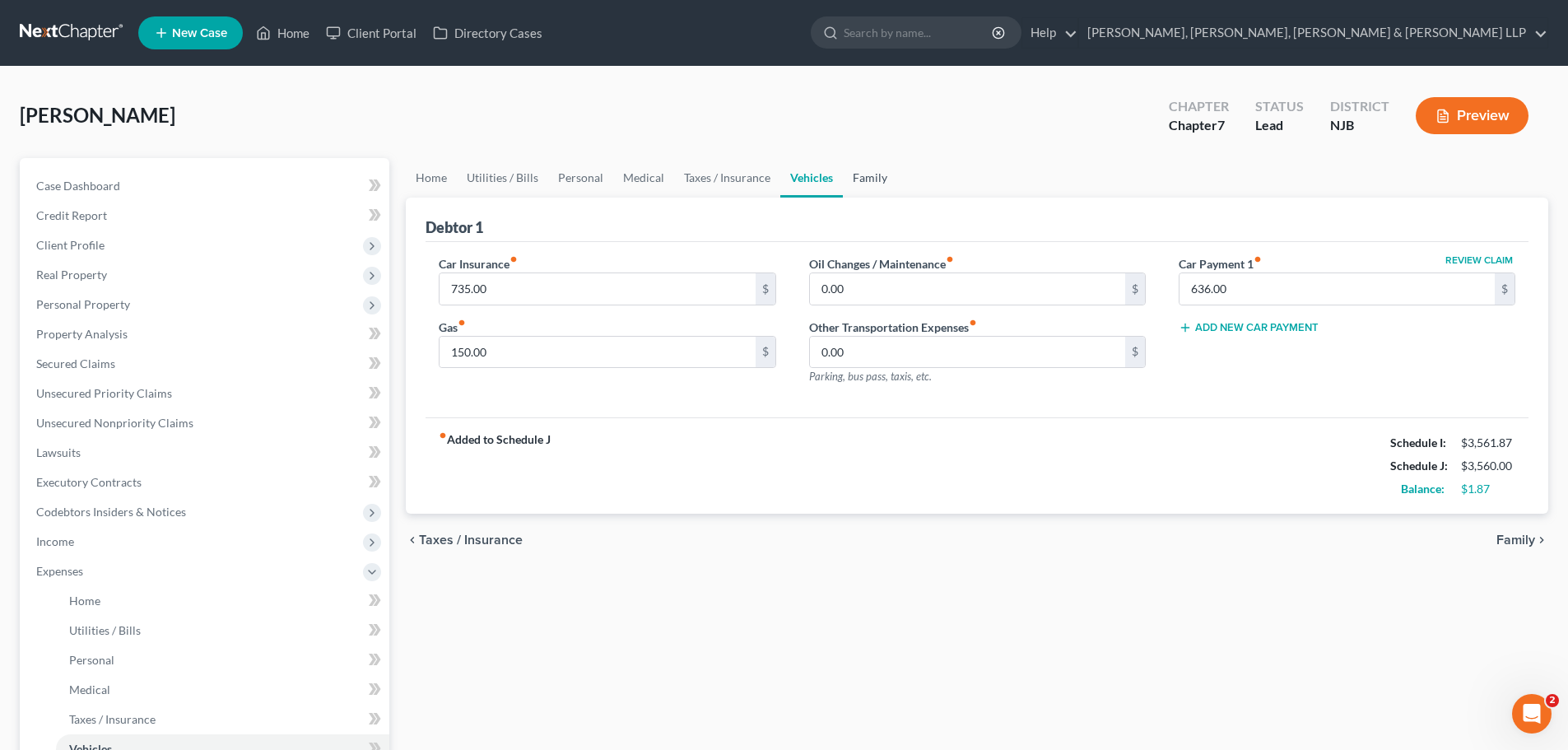
click at [863, 181] on link "Family" at bounding box center [870, 177] width 54 height 40
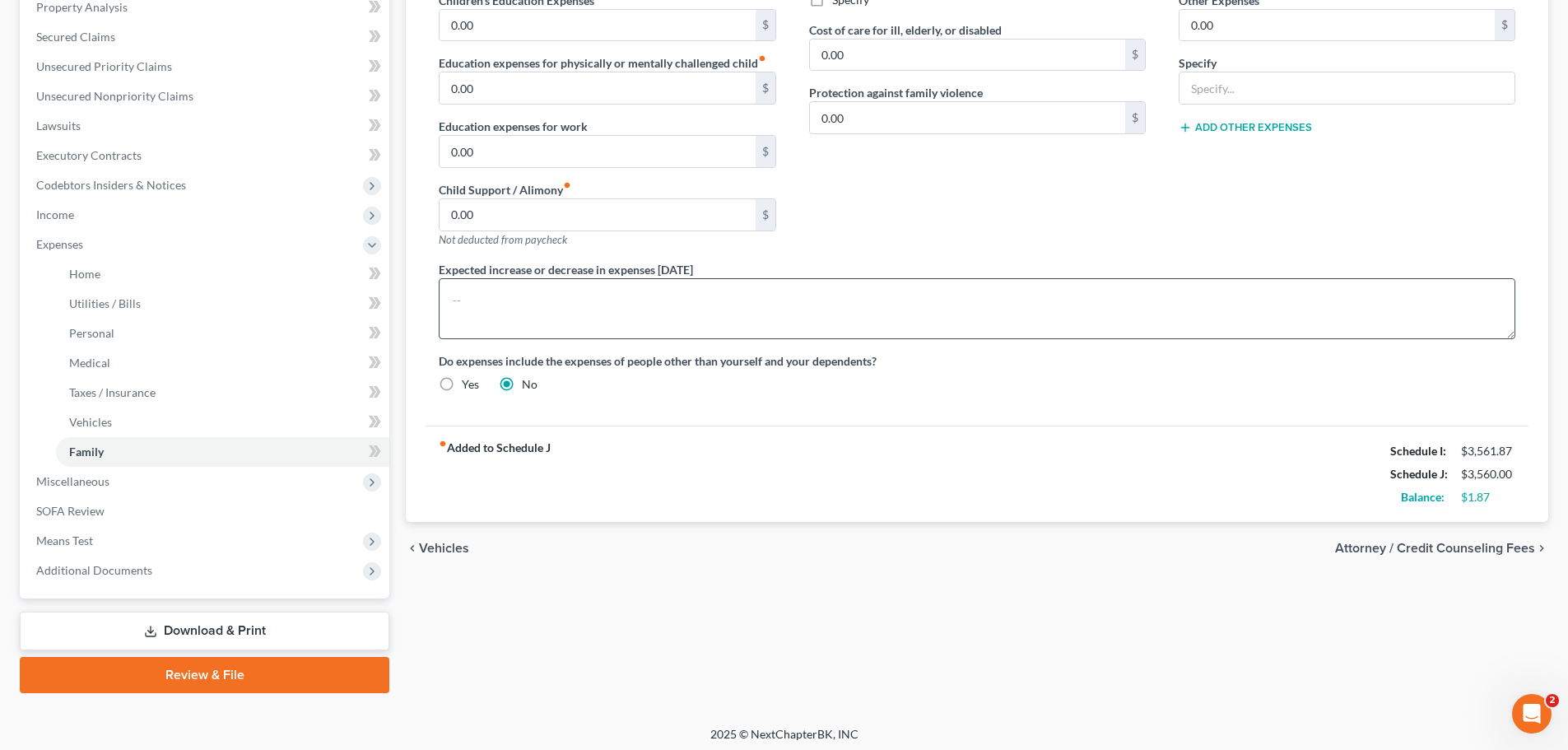
scroll to position [332, 0]
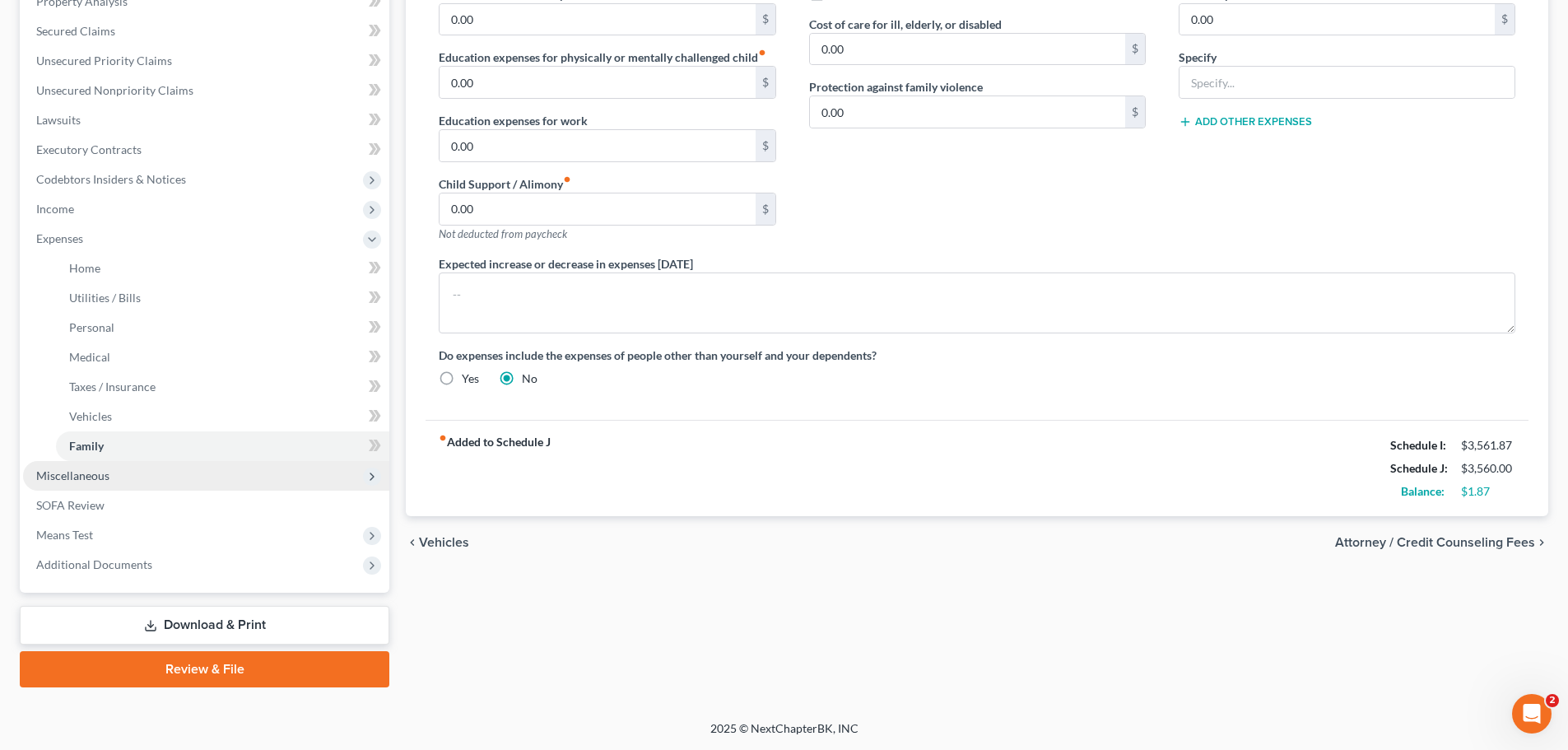
drag, startPoint x: 139, startPoint y: 470, endPoint x: 147, endPoint y: 483, distance: 15.3
click at [138, 470] on span "Miscellaneous" at bounding box center [206, 475] width 366 height 30
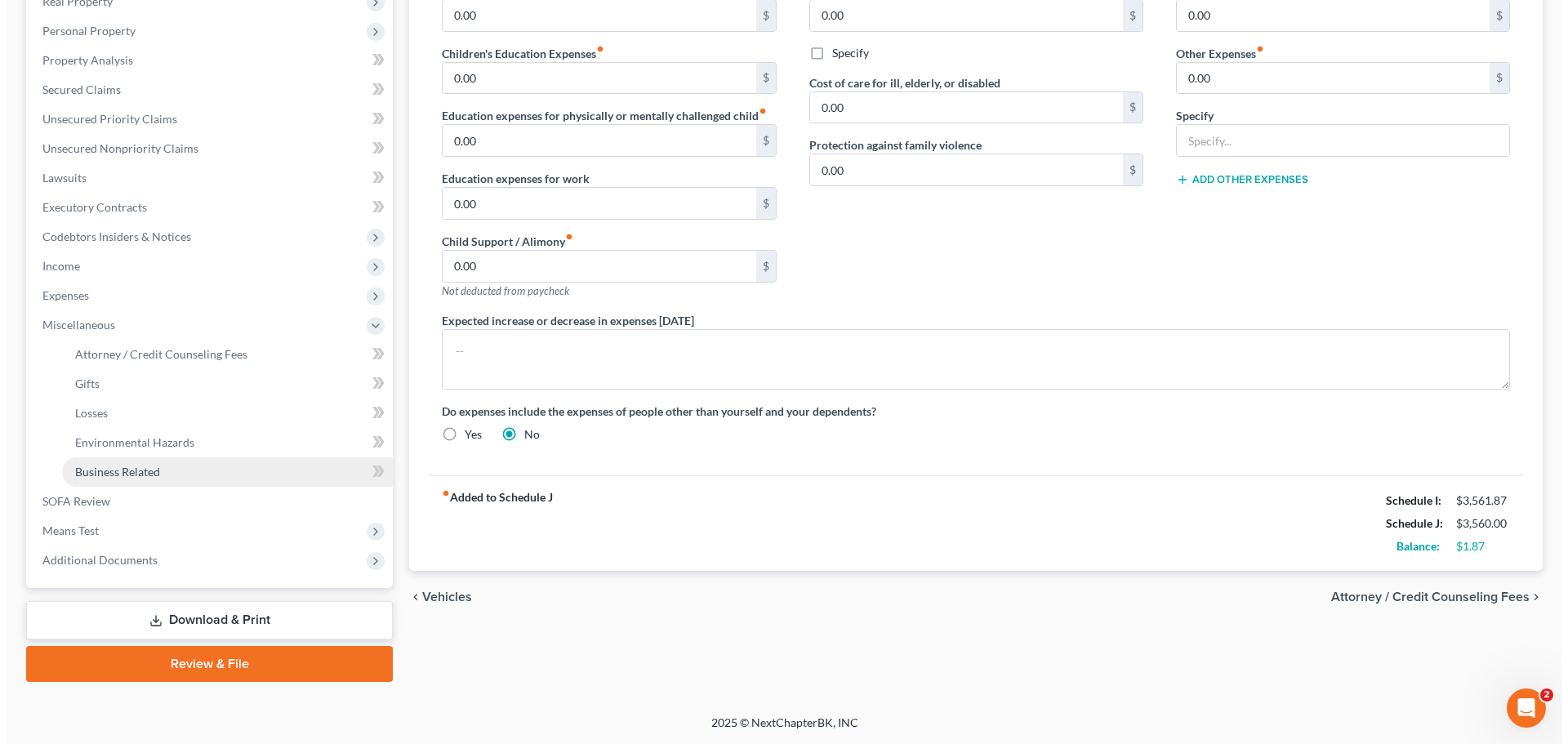
scroll to position [271, 0]
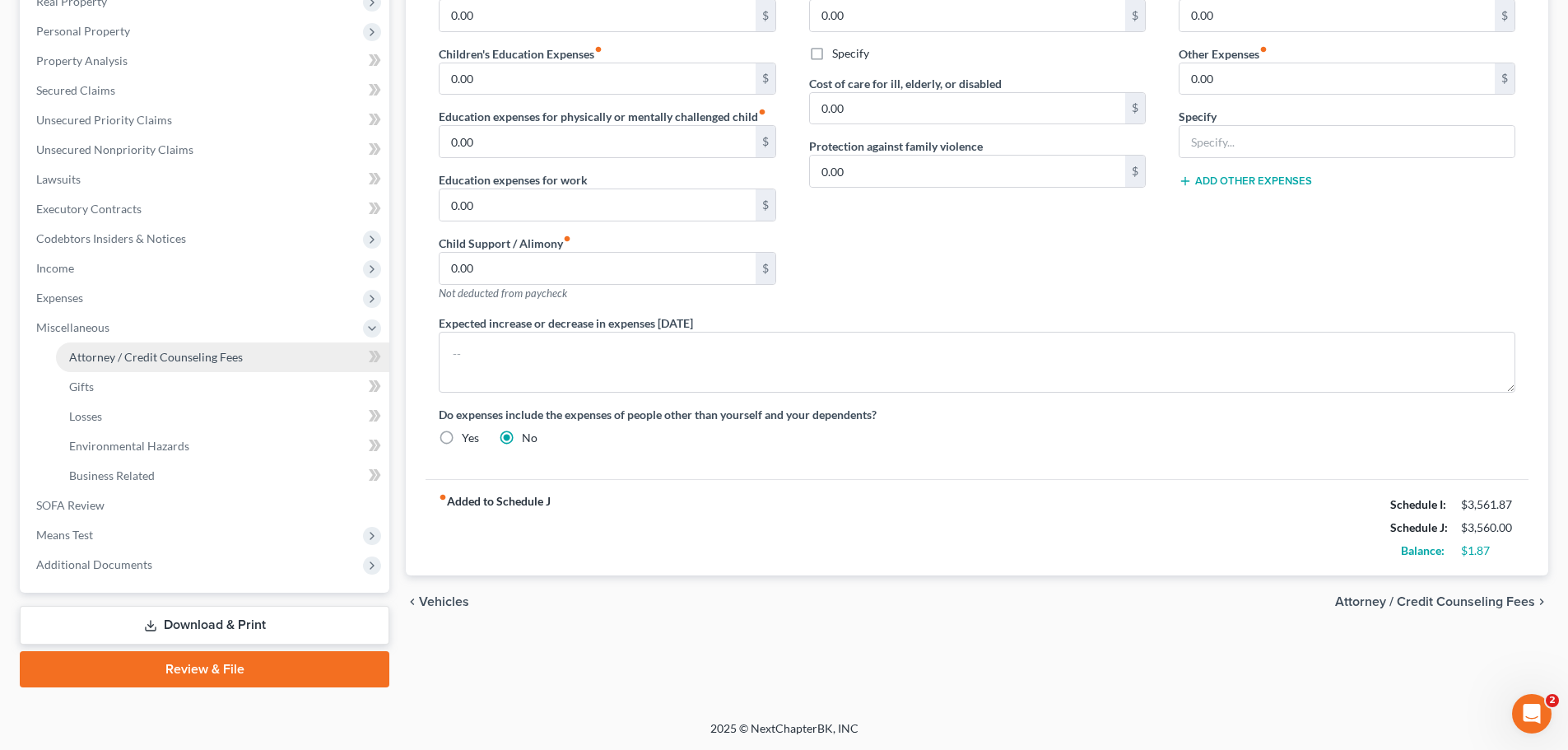
click at [183, 351] on span "Attorney / Credit Counseling Fees" at bounding box center [156, 357] width 174 height 14
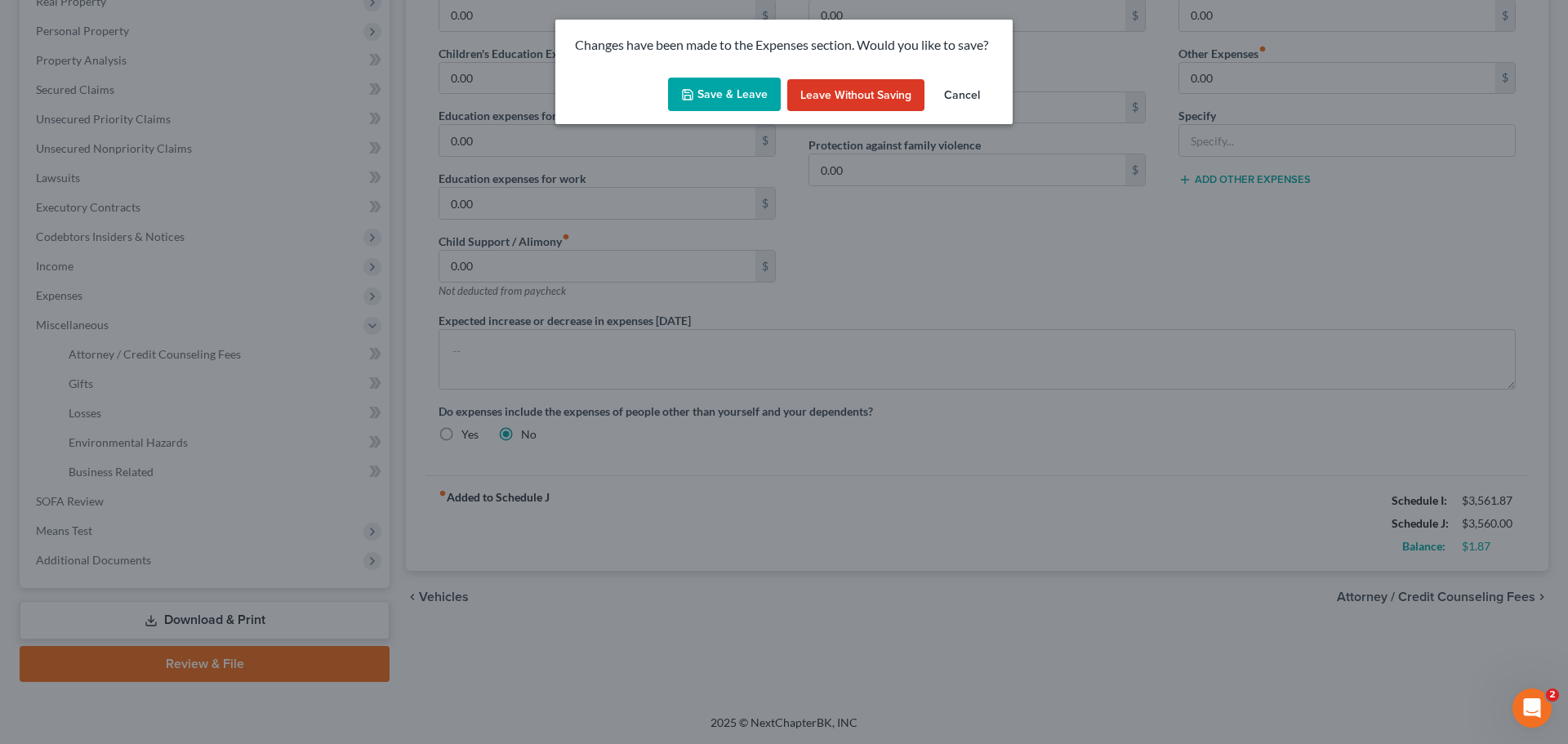
click at [734, 102] on button "Save & Leave" at bounding box center [724, 95] width 113 height 34
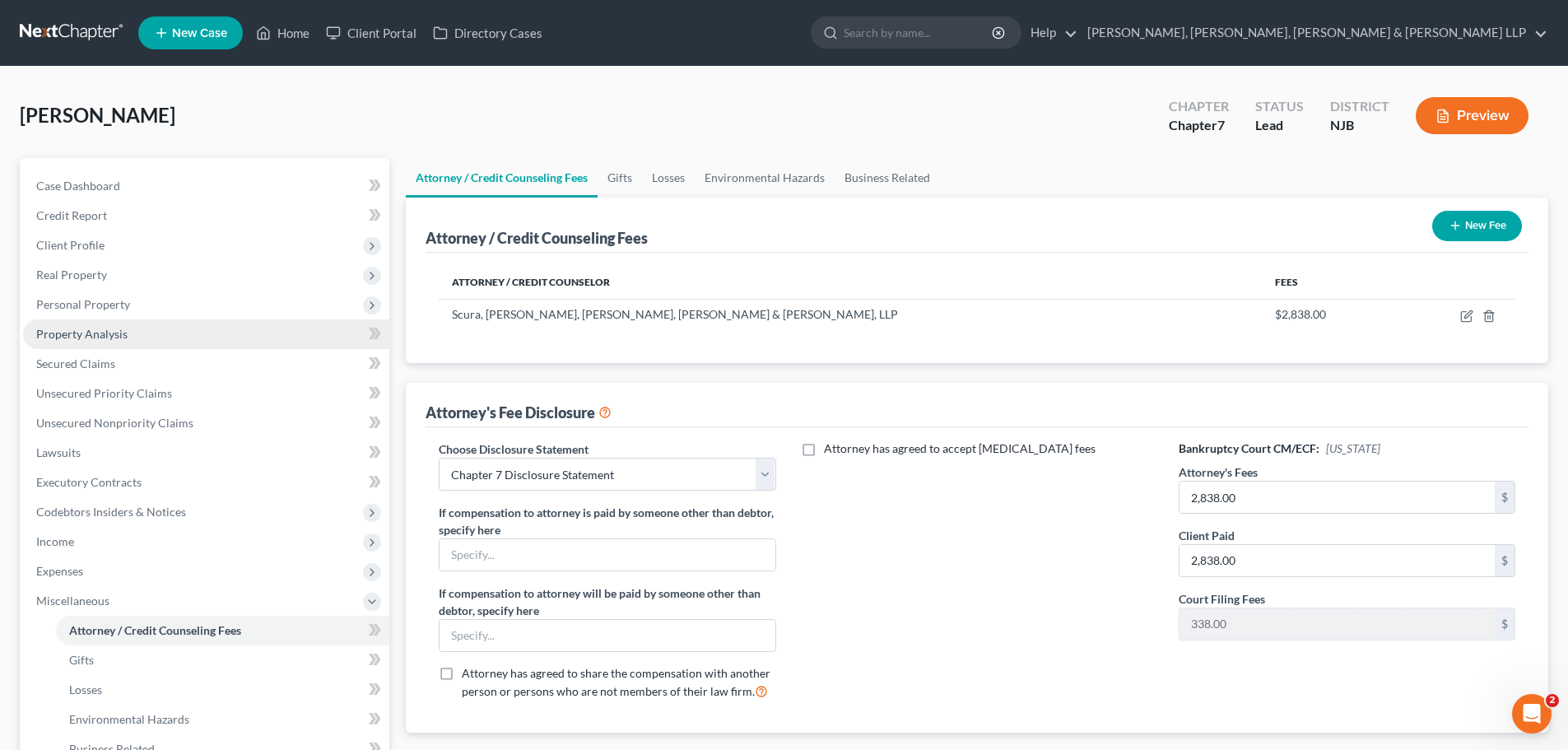
drag, startPoint x: 122, startPoint y: 305, endPoint x: 126, endPoint y: 328, distance: 23.3
click at [122, 308] on span "Personal Property" at bounding box center [83, 304] width 94 height 14
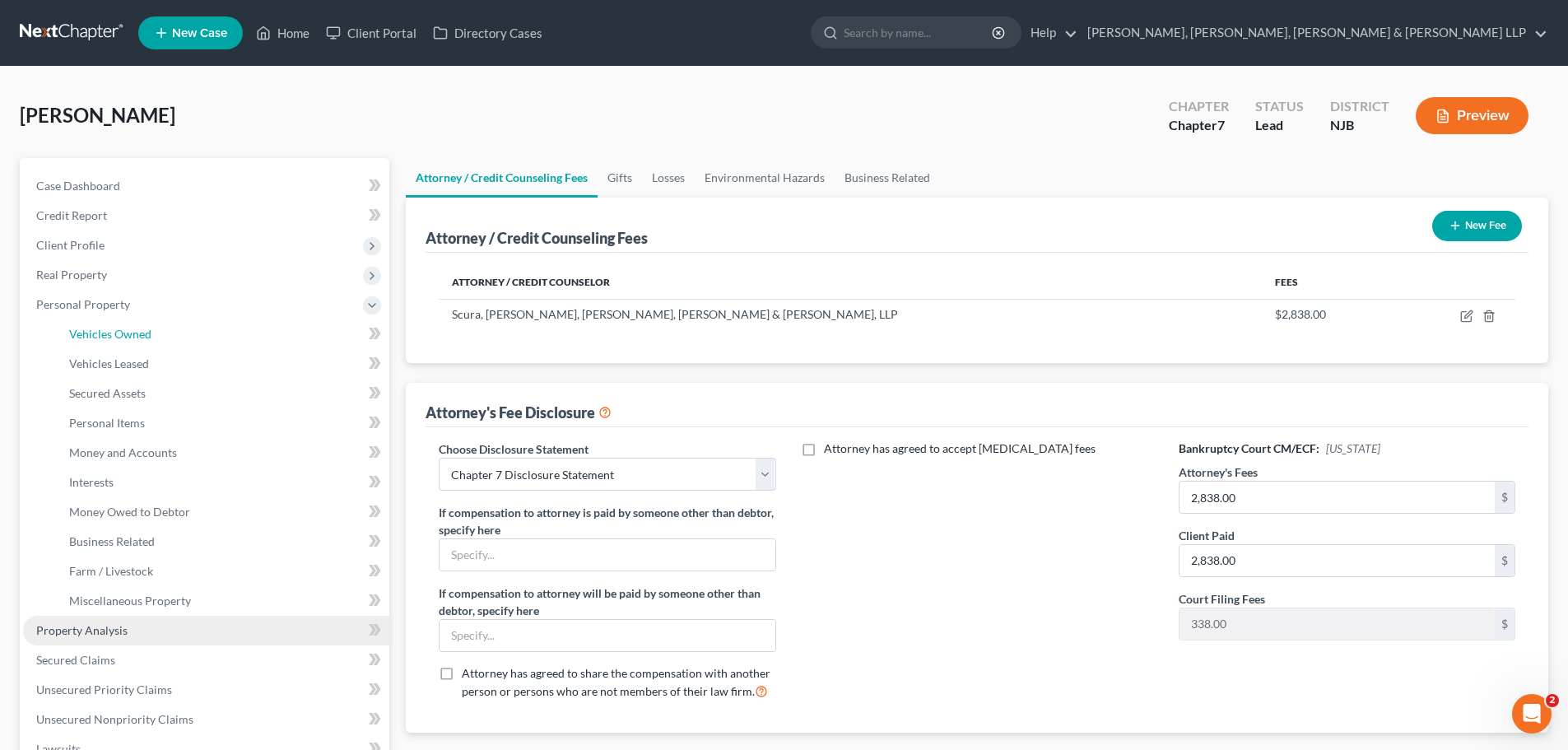
click at [126, 328] on span "Vehicles Owned" at bounding box center [111, 333] width 83 height 14
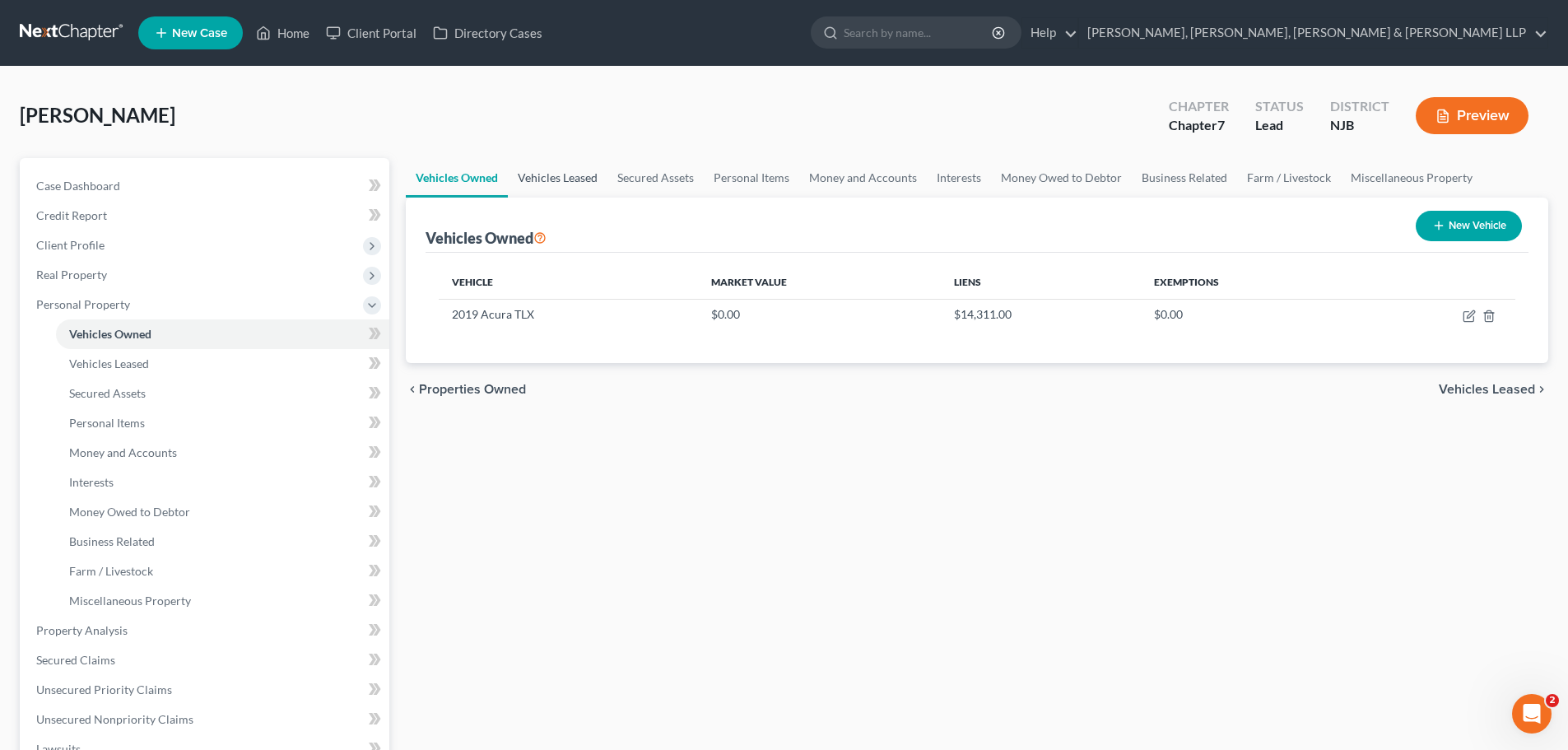
click at [569, 175] on link "Vehicles Leased" at bounding box center [558, 177] width 100 height 40
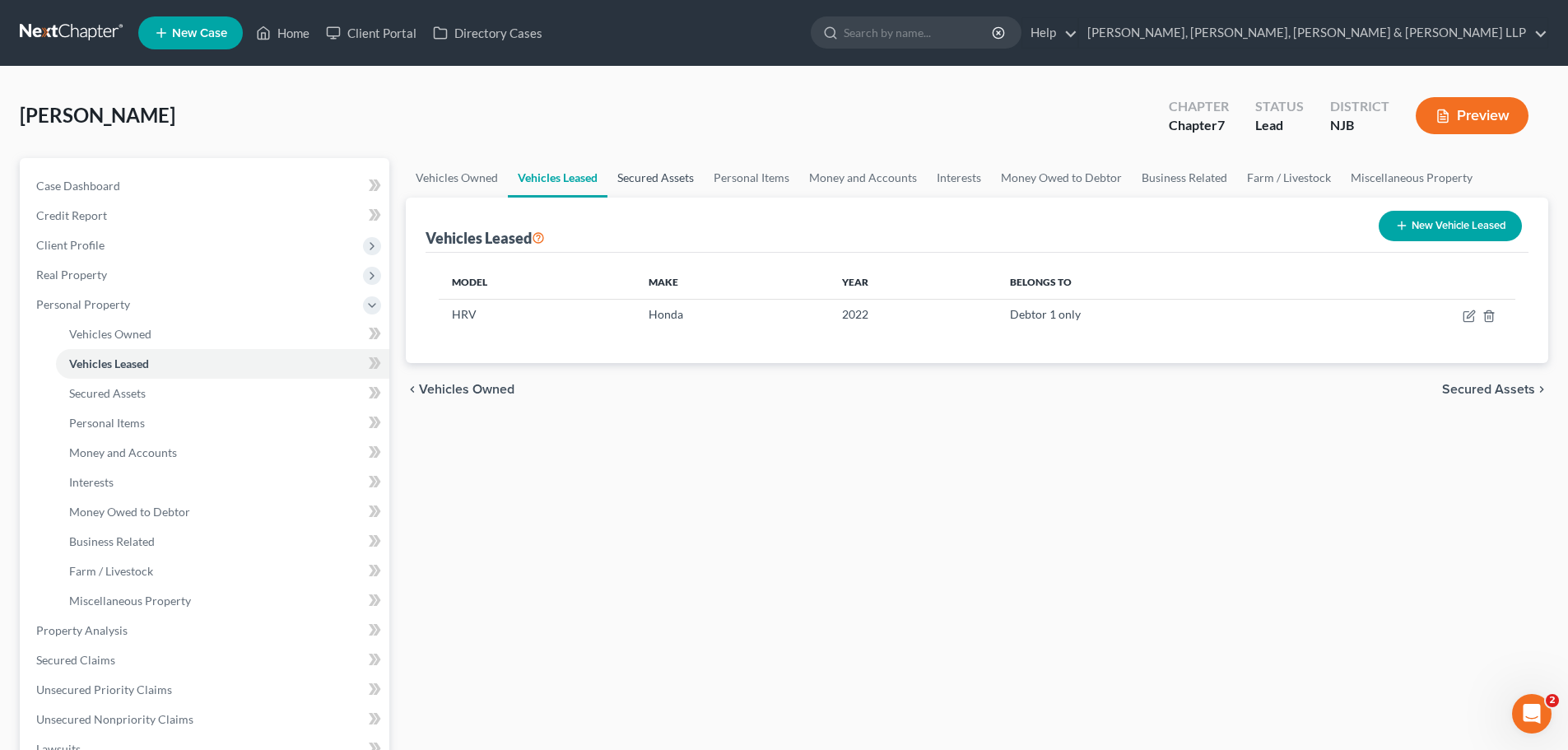
click at [670, 177] on link "Secured Assets" at bounding box center [656, 177] width 96 height 40
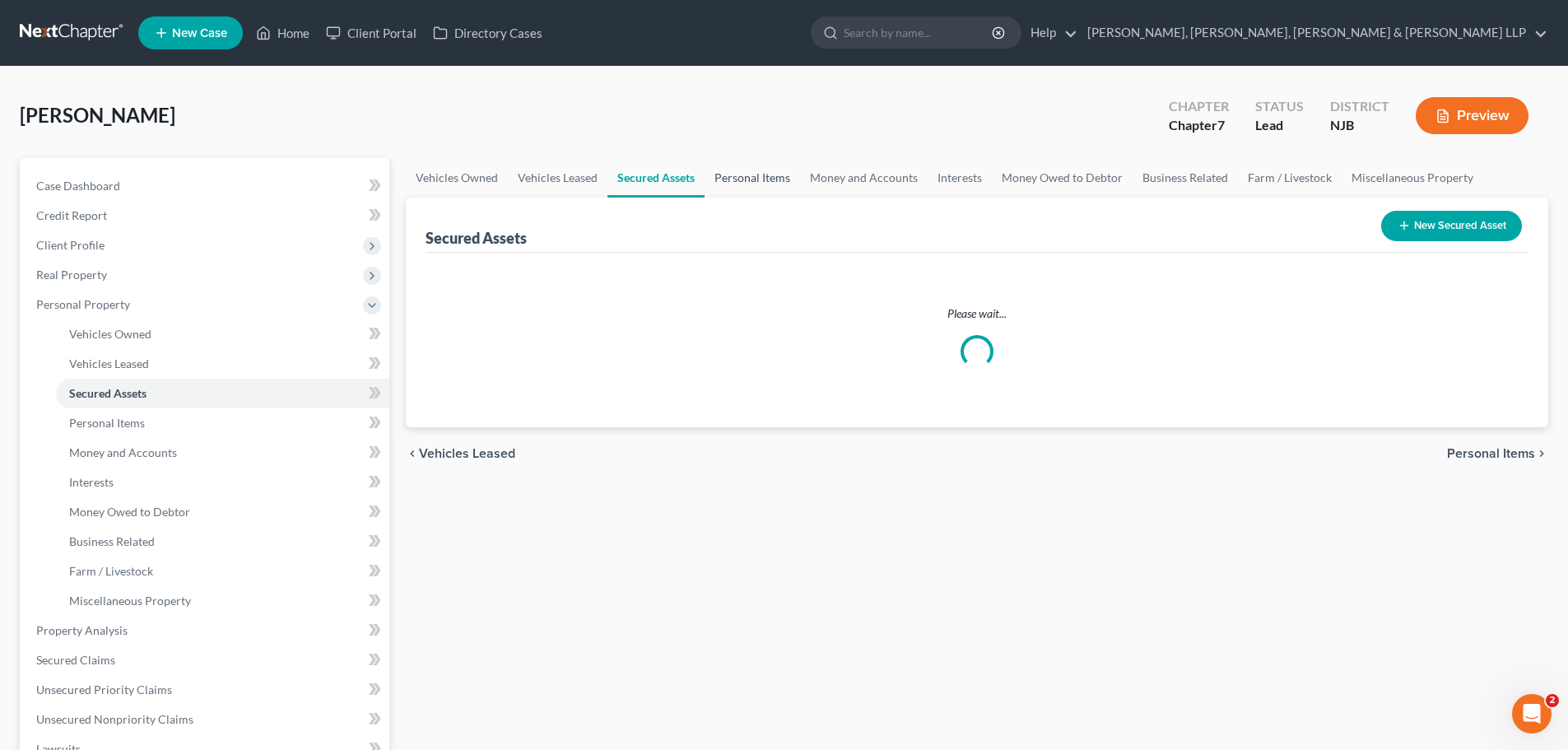
click at [735, 177] on link "Personal Items" at bounding box center [752, 177] width 95 height 40
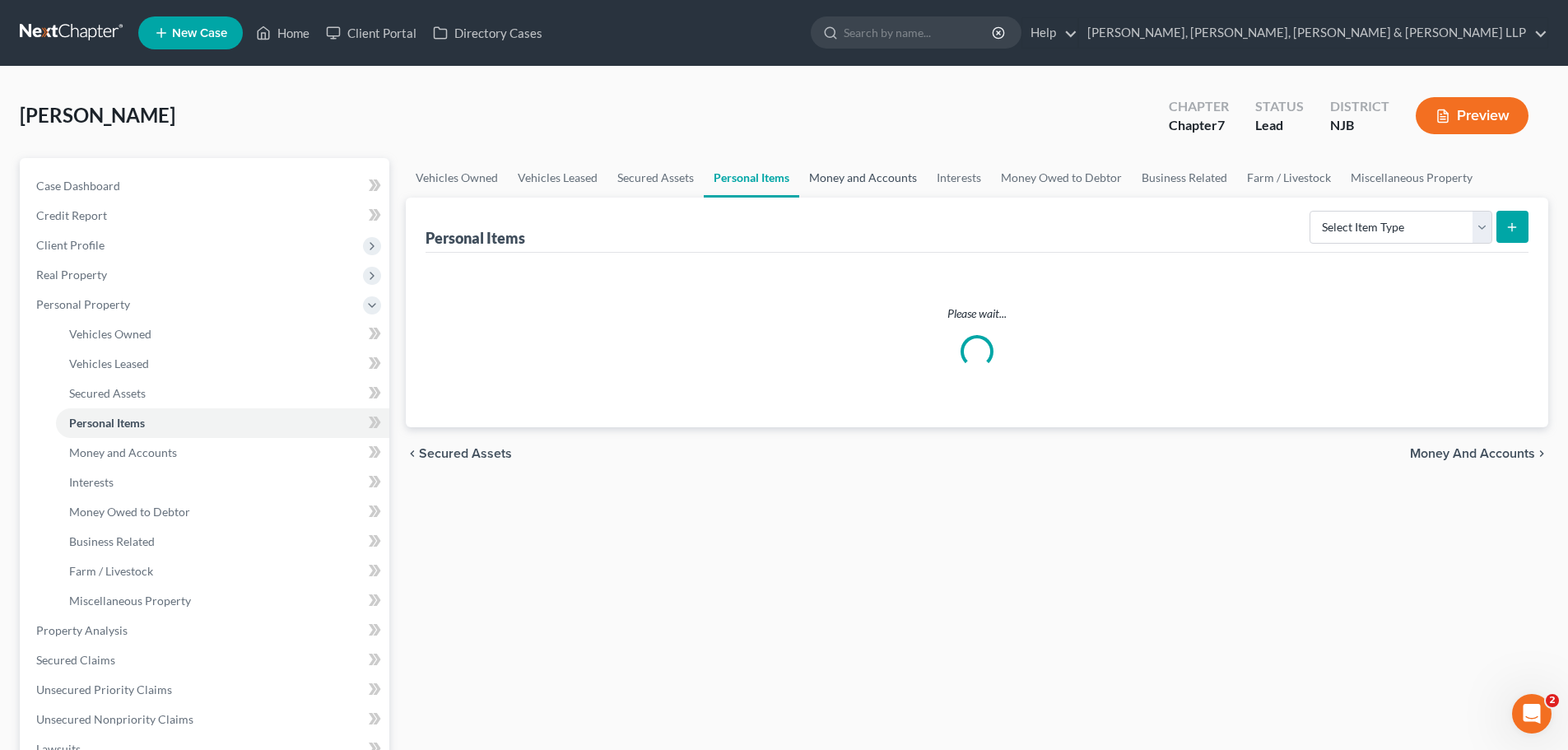
click at [807, 177] on link "Money and Accounts" at bounding box center [862, 177] width 127 height 40
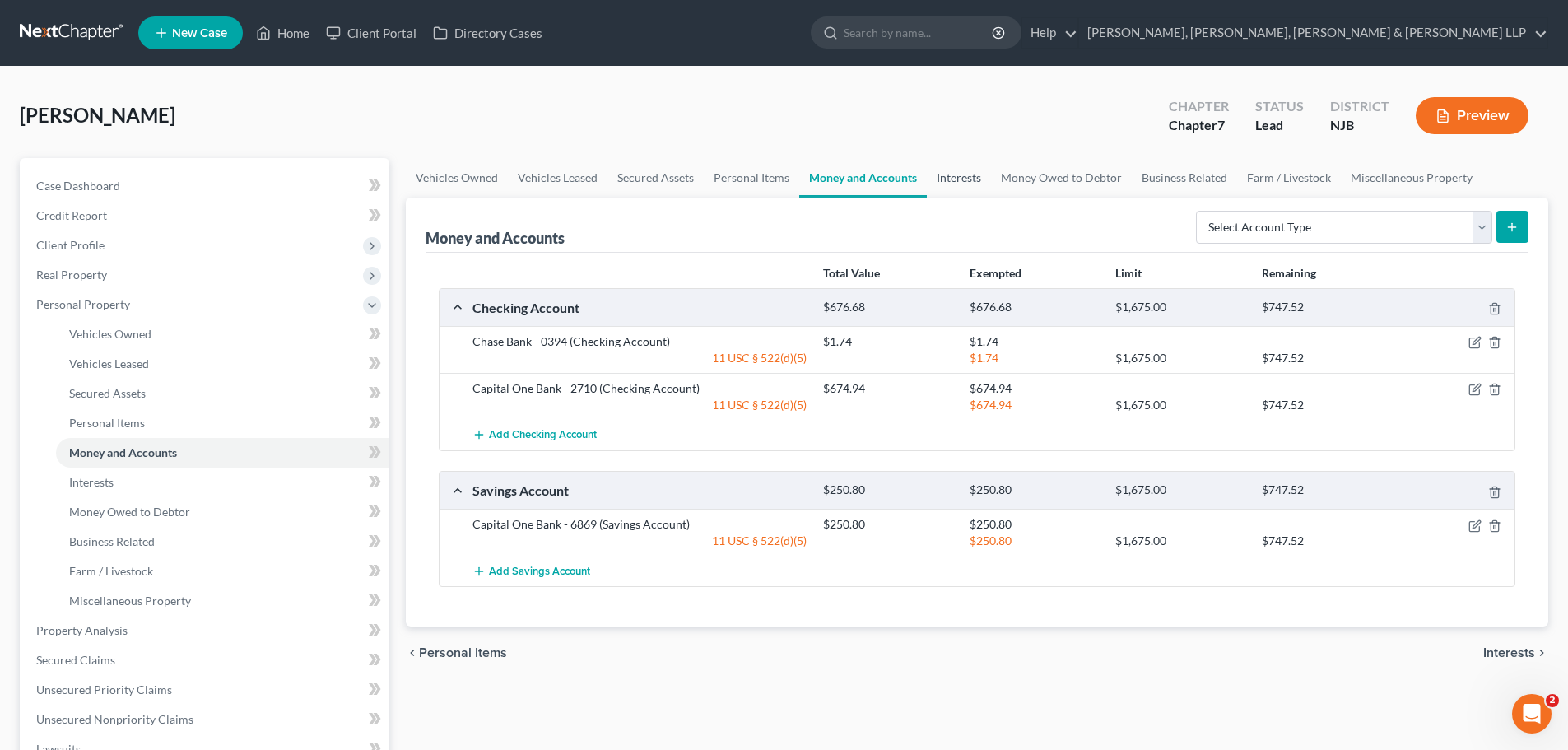
click at [954, 181] on link "Interests" at bounding box center [959, 177] width 64 height 40
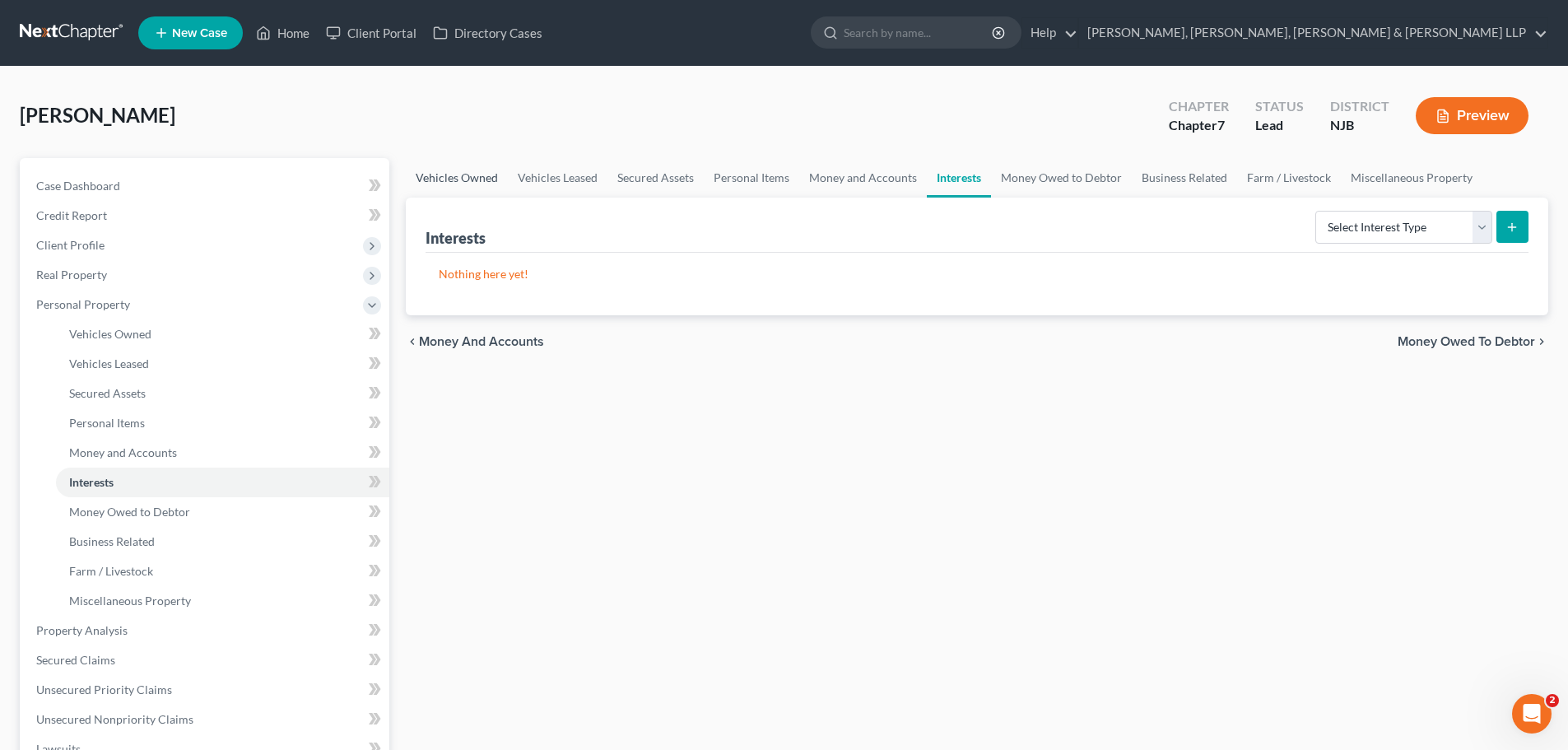
click at [434, 182] on link "Vehicles Owned" at bounding box center [457, 177] width 102 height 40
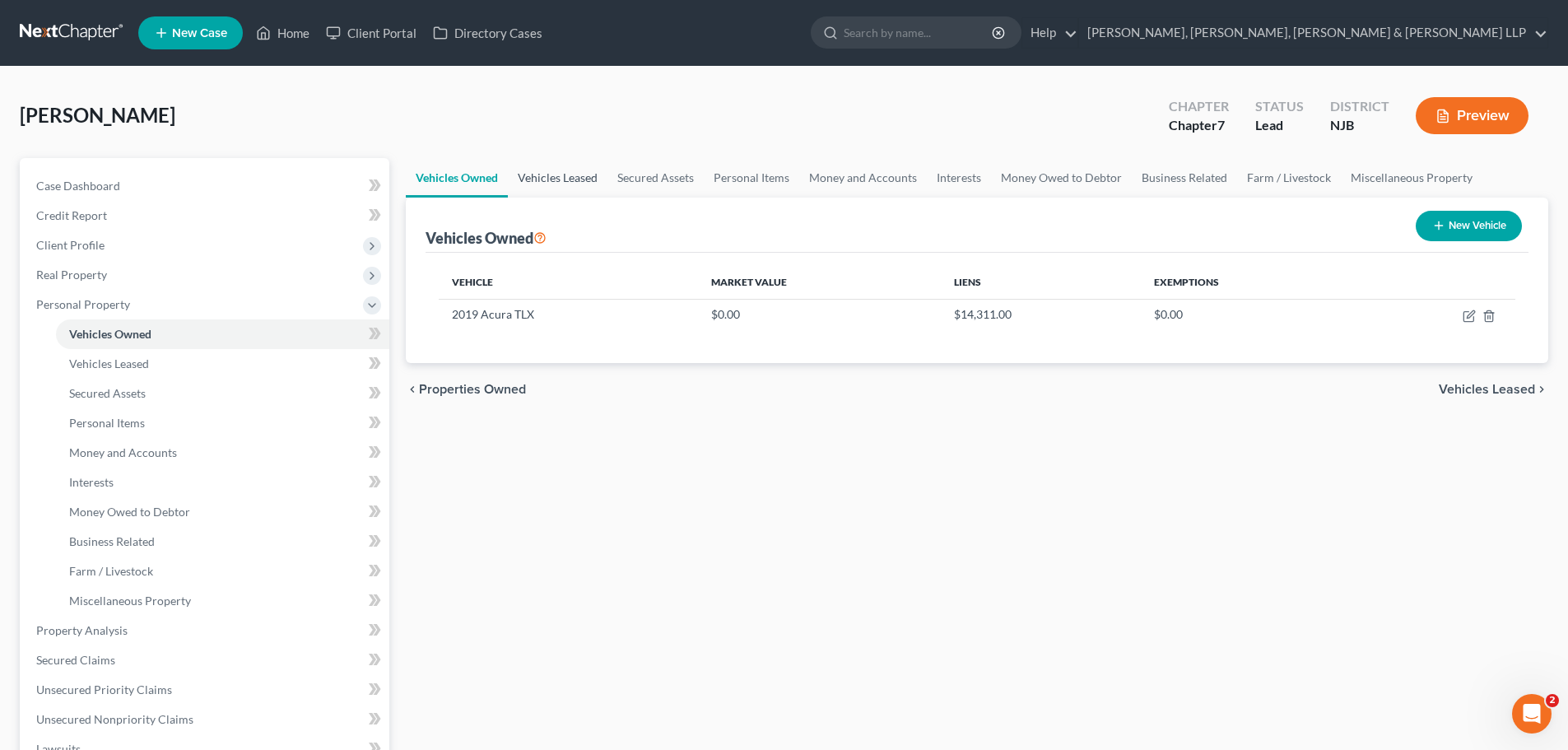
click at [557, 172] on link "Vehicles Leased" at bounding box center [558, 177] width 100 height 40
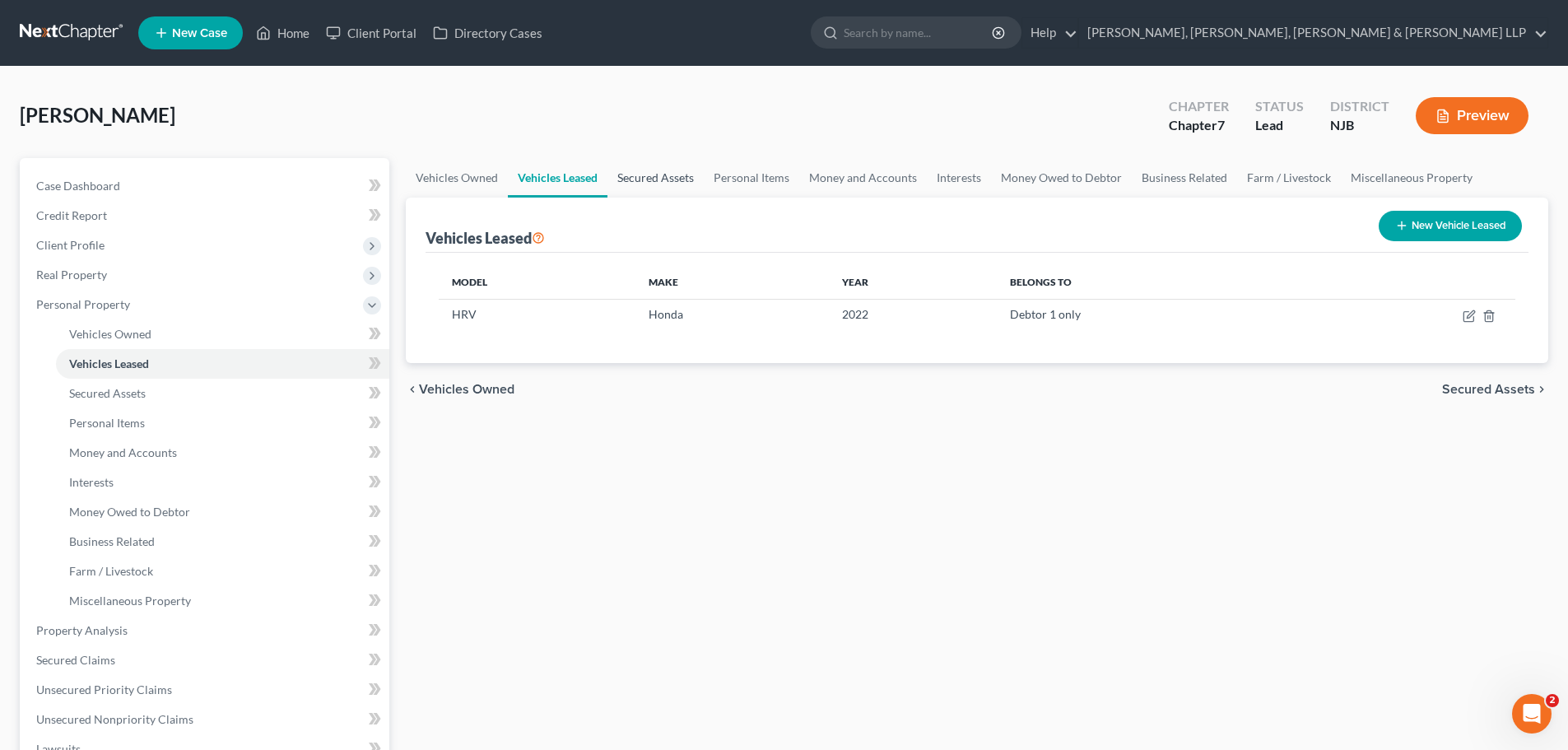
click at [668, 179] on link "Secured Assets" at bounding box center [656, 177] width 96 height 40
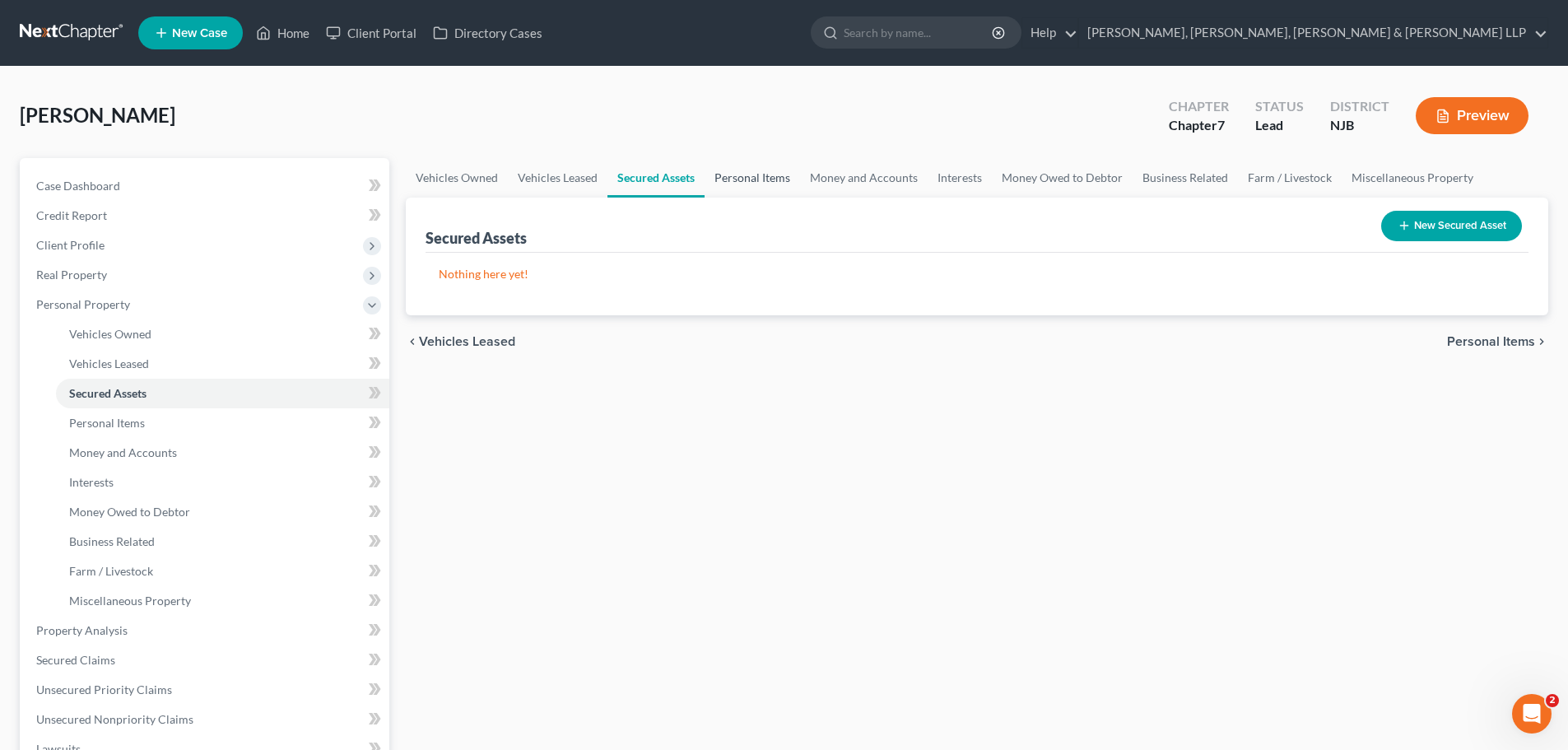
click at [758, 177] on link "Personal Items" at bounding box center [752, 177] width 95 height 40
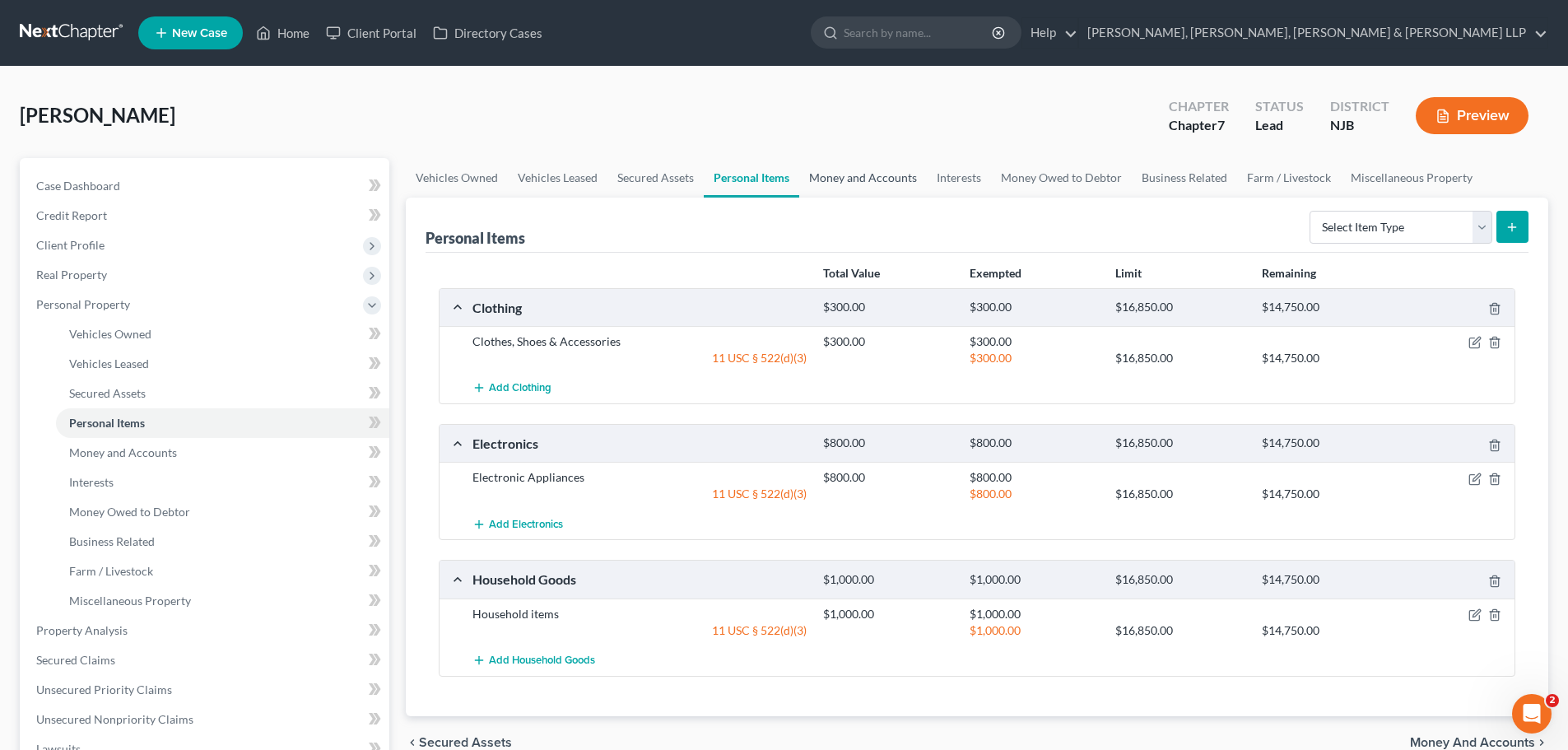
click at [838, 176] on link "Money and Accounts" at bounding box center [862, 177] width 127 height 40
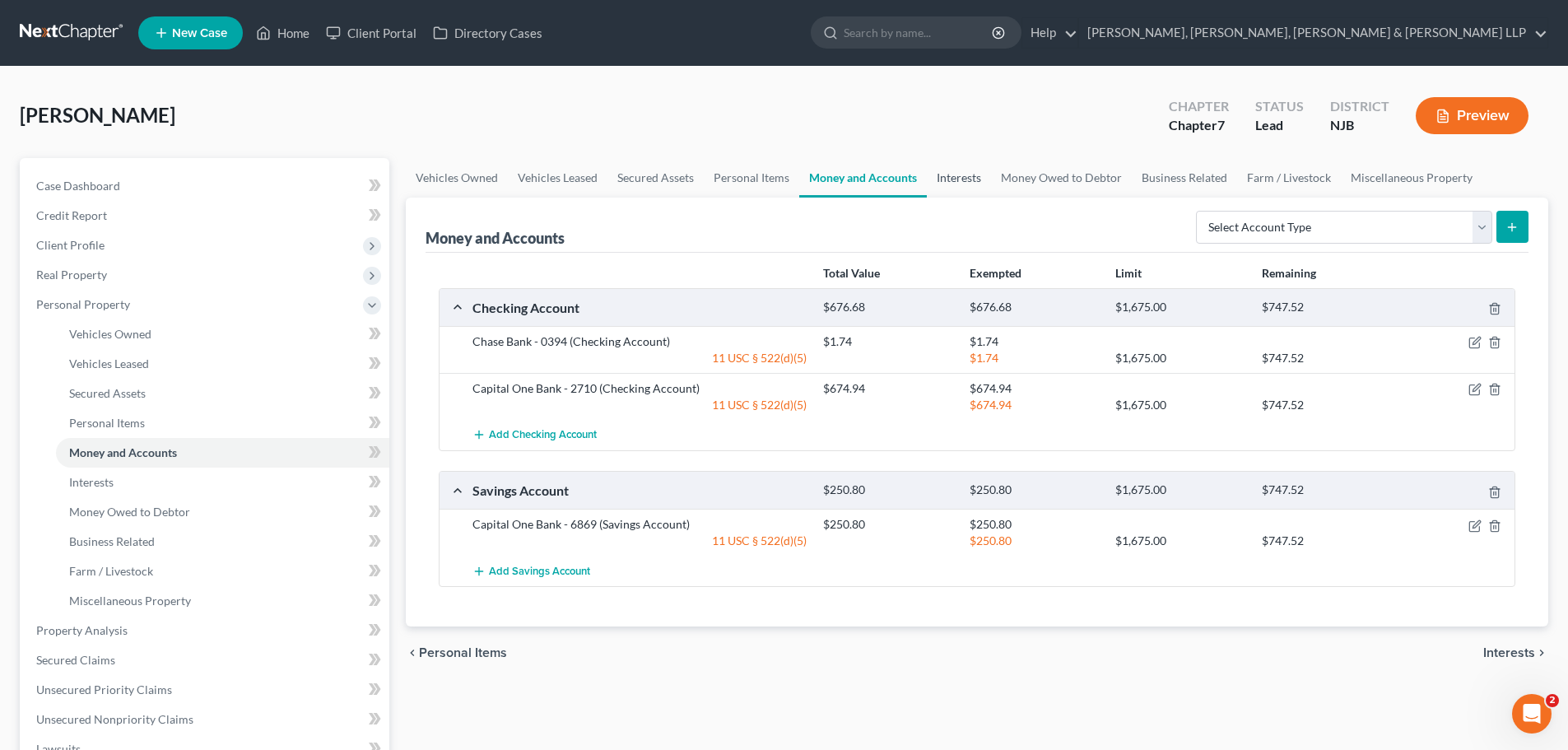
click at [980, 185] on link "Interests" at bounding box center [959, 177] width 64 height 40
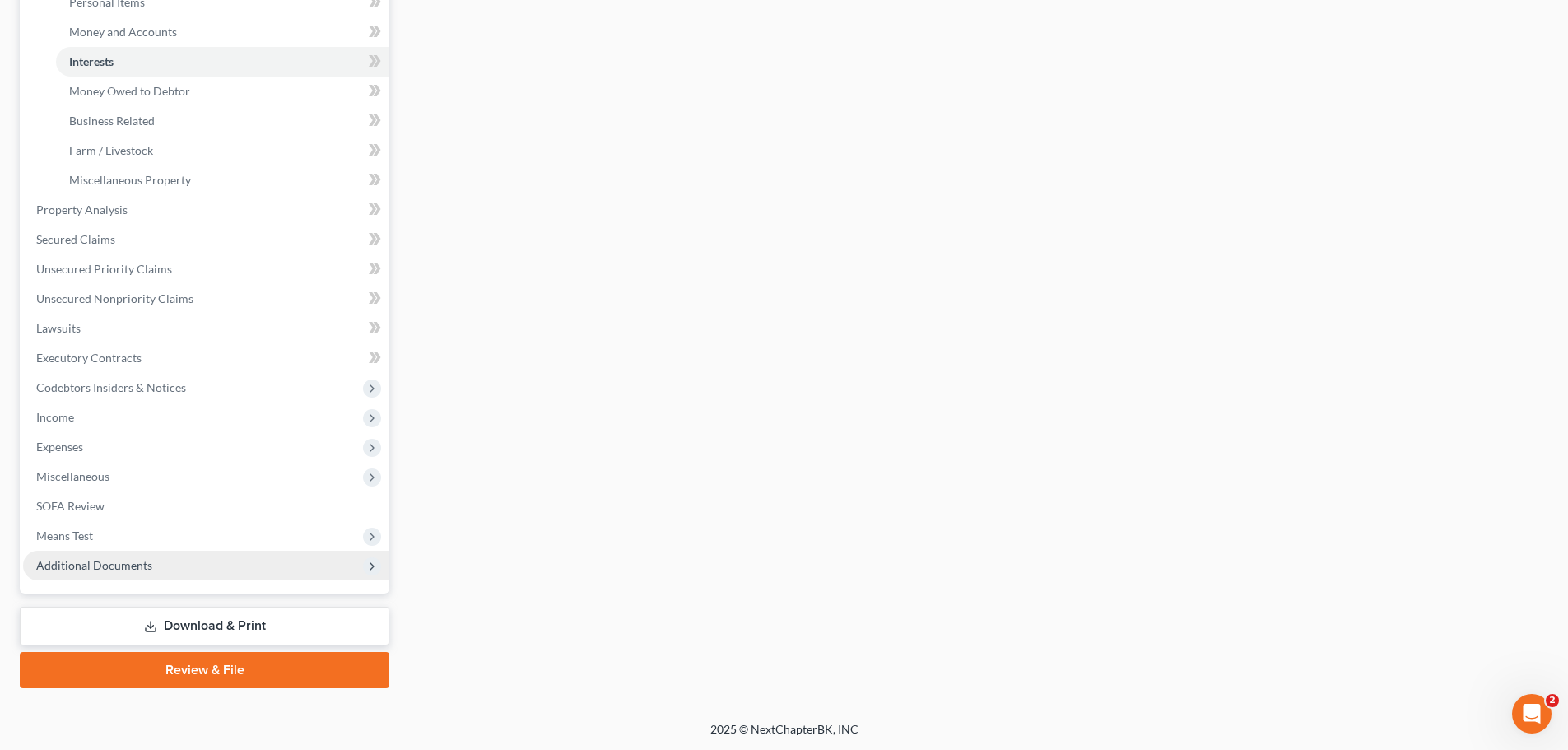
scroll to position [421, 0]
drag, startPoint x: 225, startPoint y: 625, endPoint x: 373, endPoint y: 555, distance: 163.7
click at [225, 625] on link "Download & Print" at bounding box center [204, 625] width 370 height 39
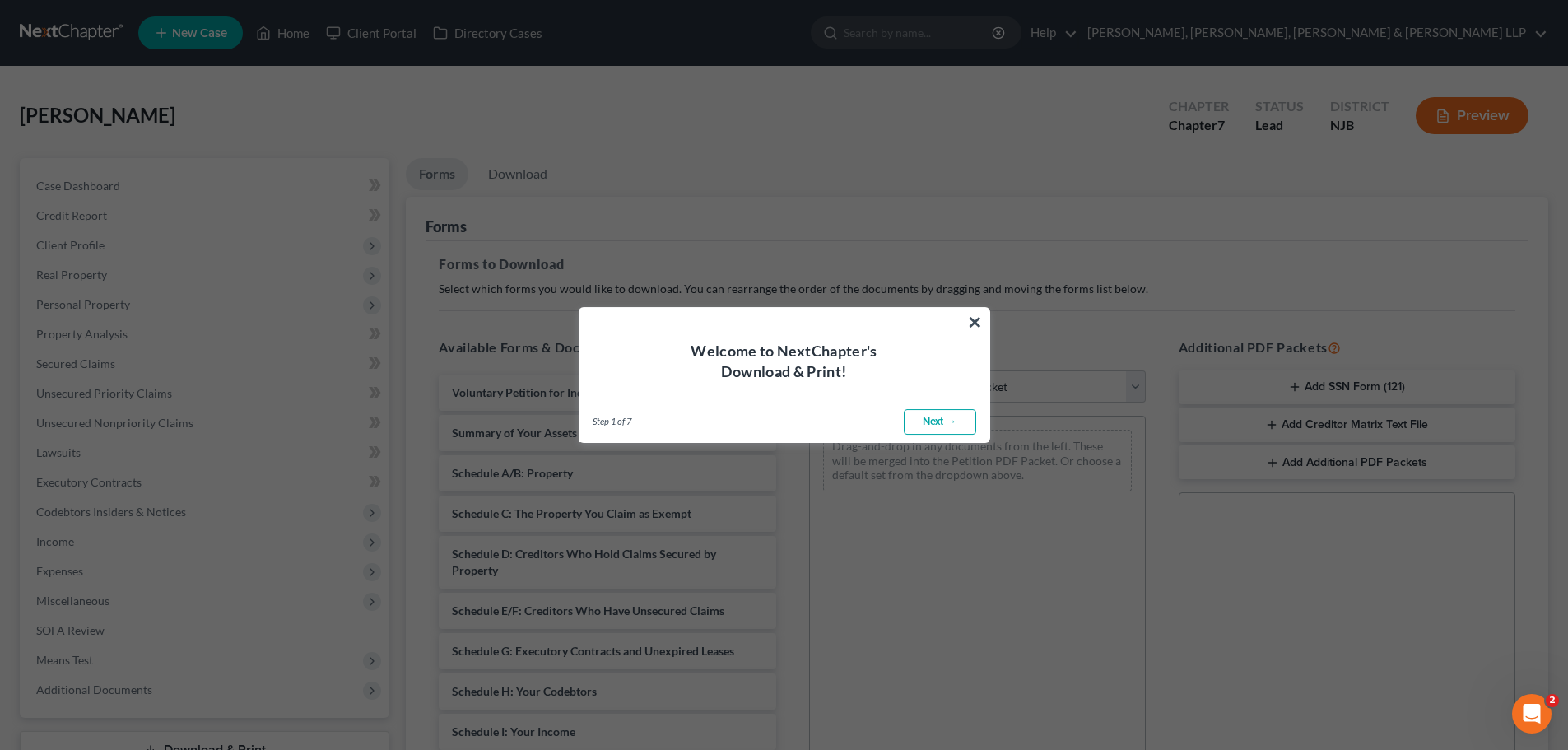
click at [951, 416] on link "Next →" at bounding box center [940, 422] width 73 height 26
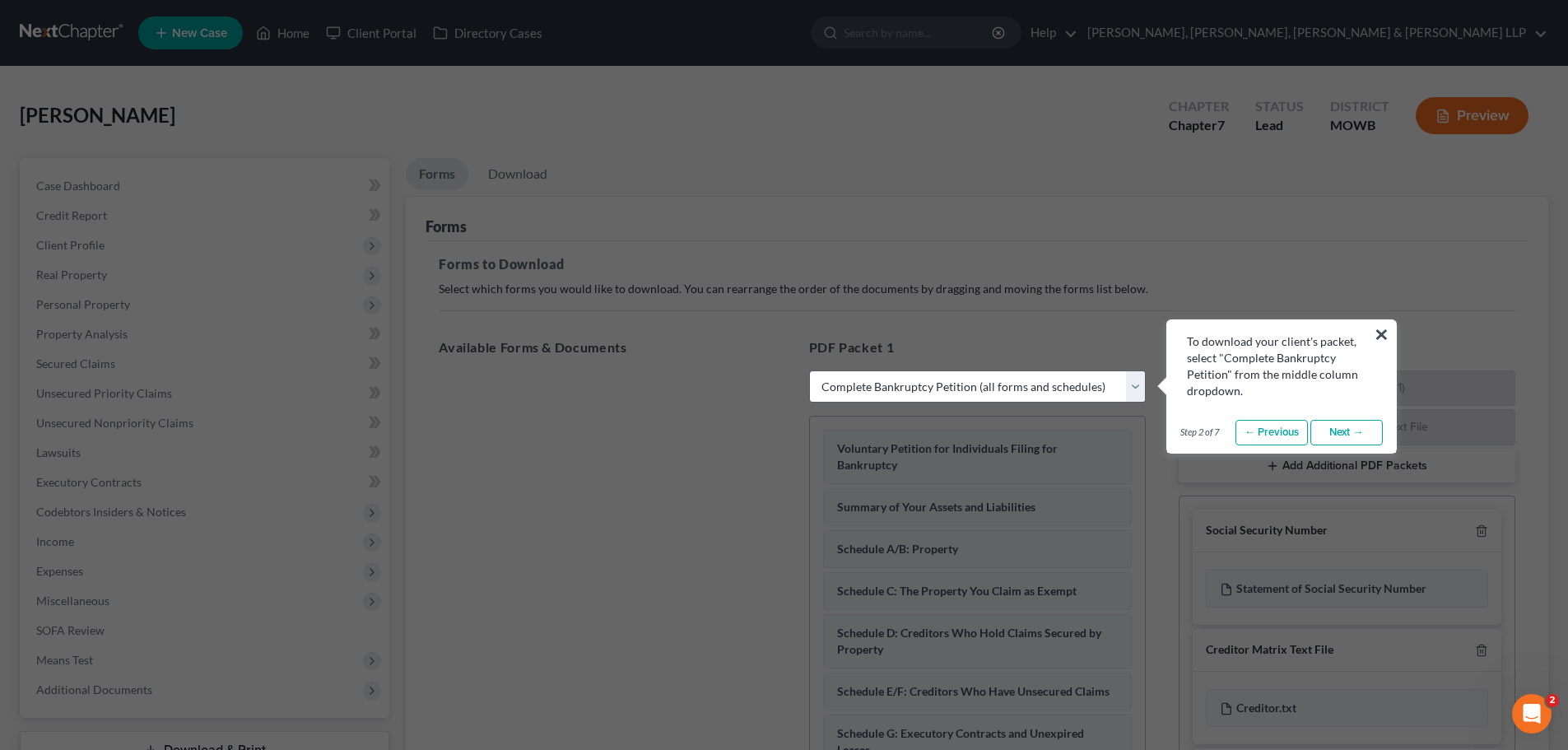
click at [1349, 422] on link "Next →" at bounding box center [1347, 432] width 73 height 26
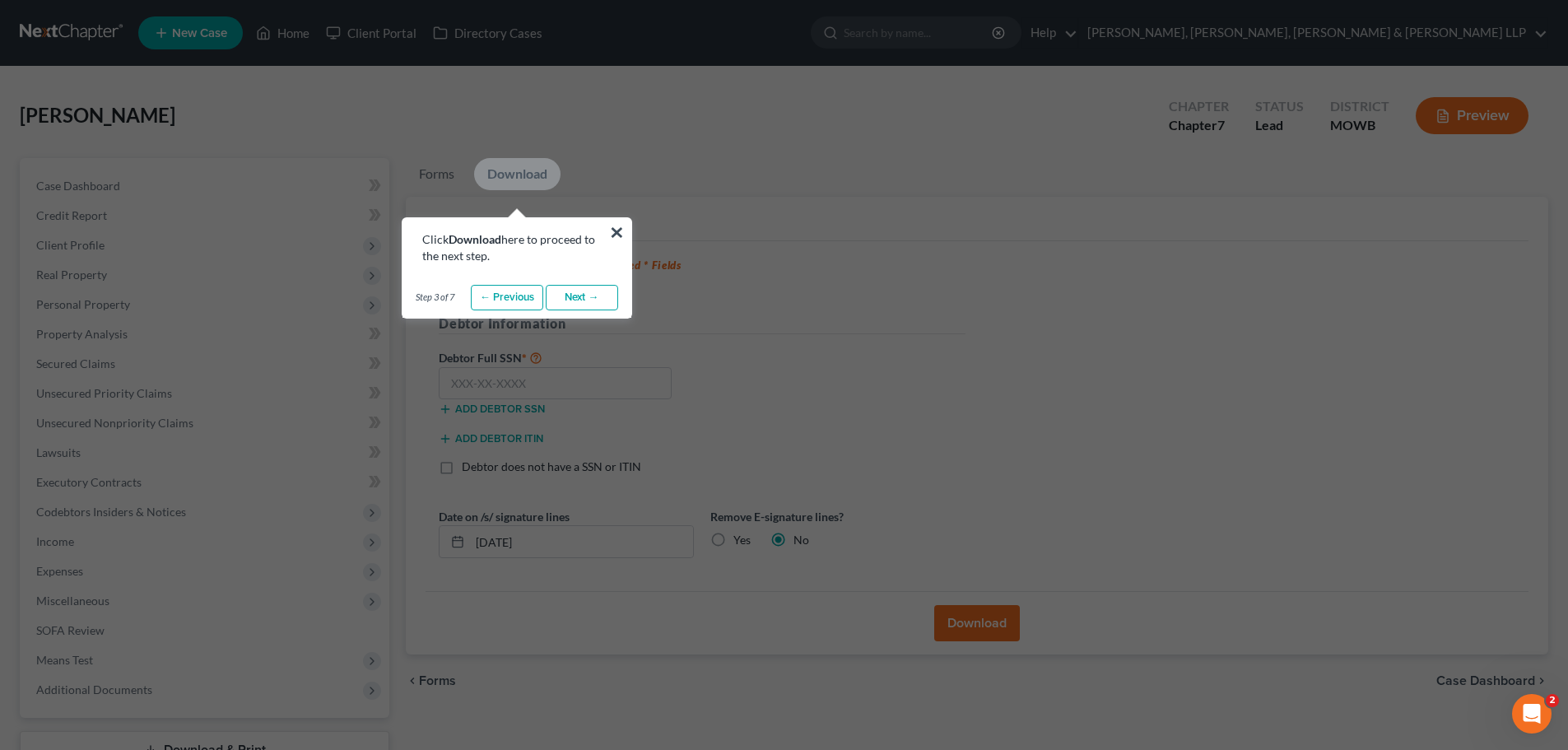
click at [592, 297] on link "Next →" at bounding box center [582, 297] width 73 height 26
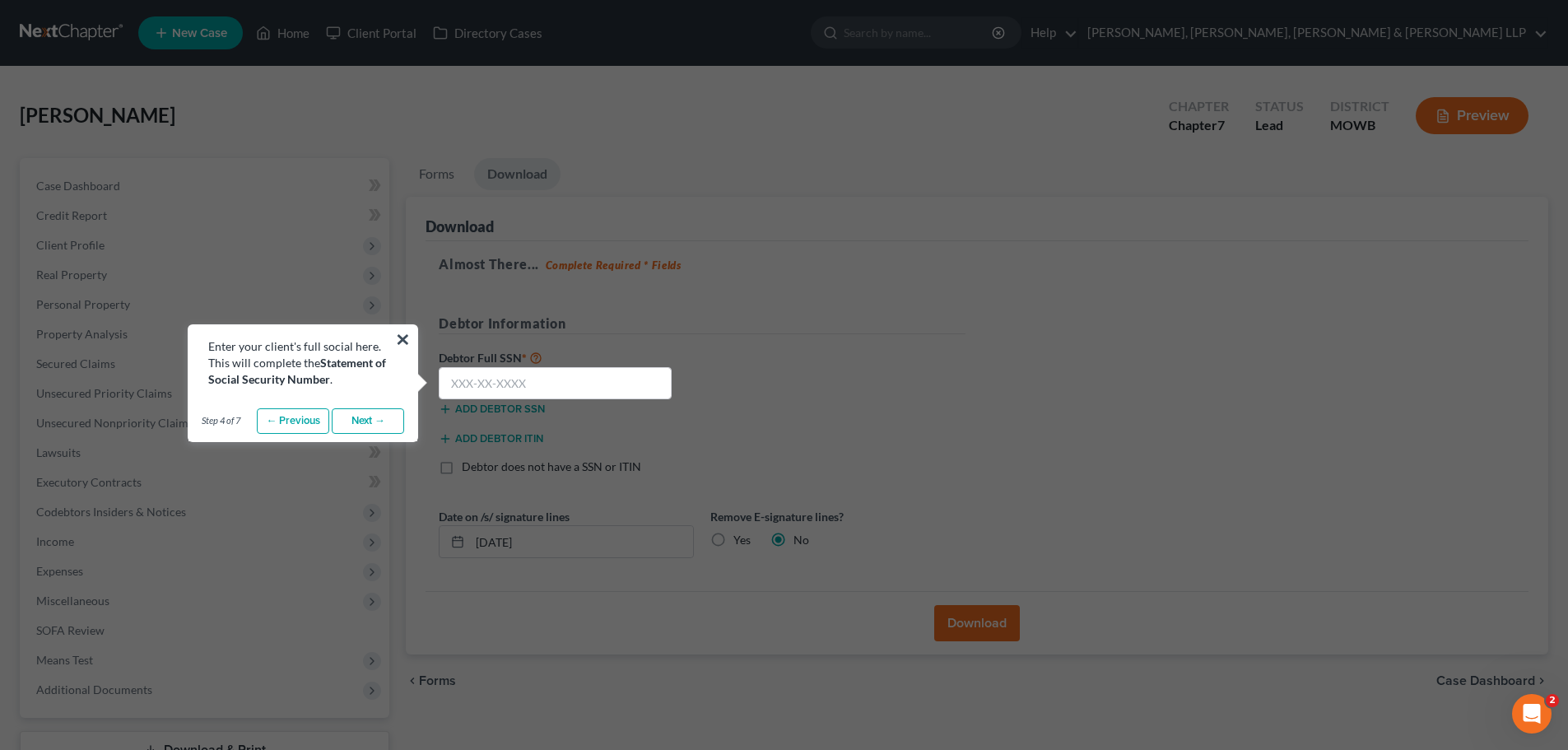
click at [379, 418] on link "Next →" at bounding box center [368, 421] width 73 height 26
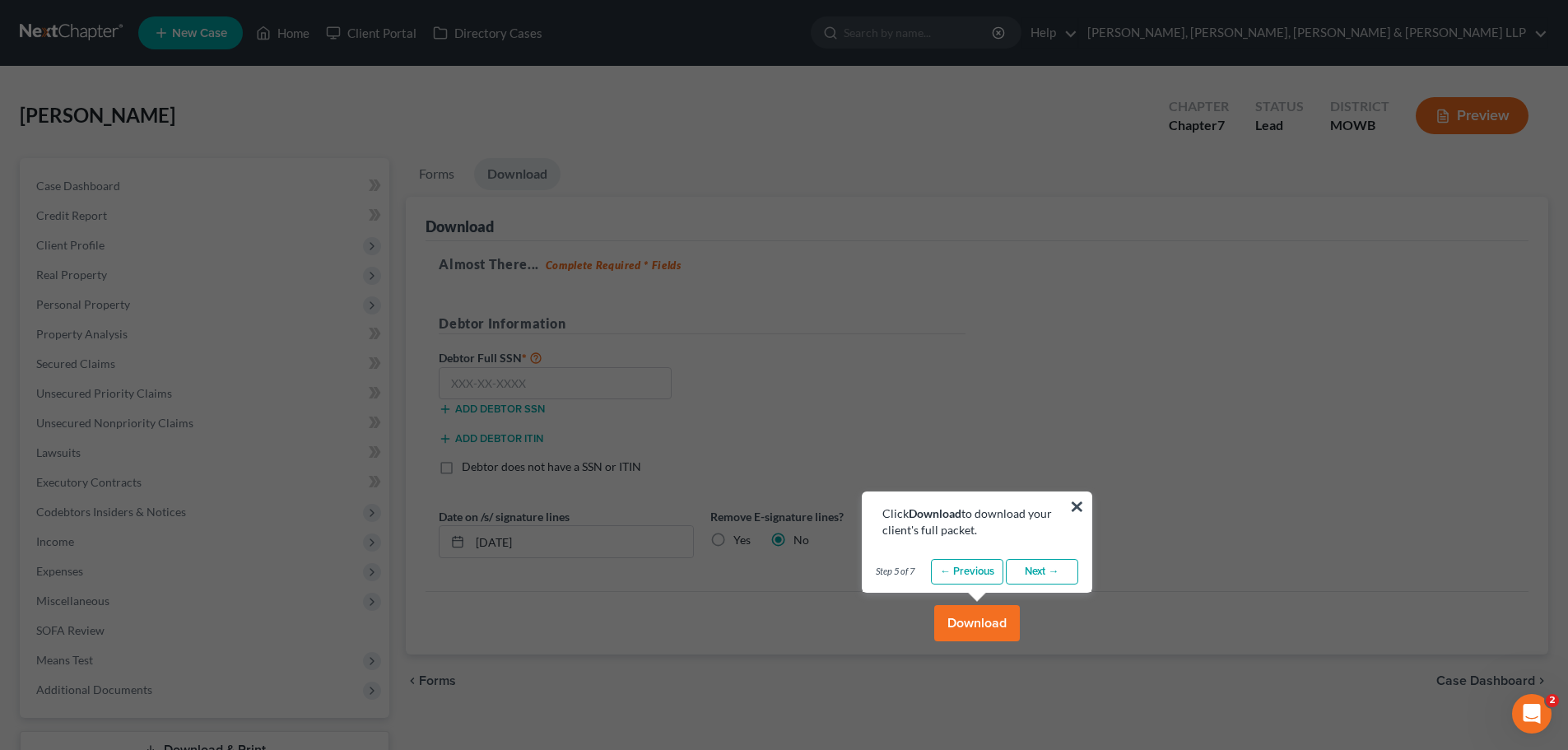
click at [1038, 577] on link "Next →" at bounding box center [1042, 571] width 73 height 26
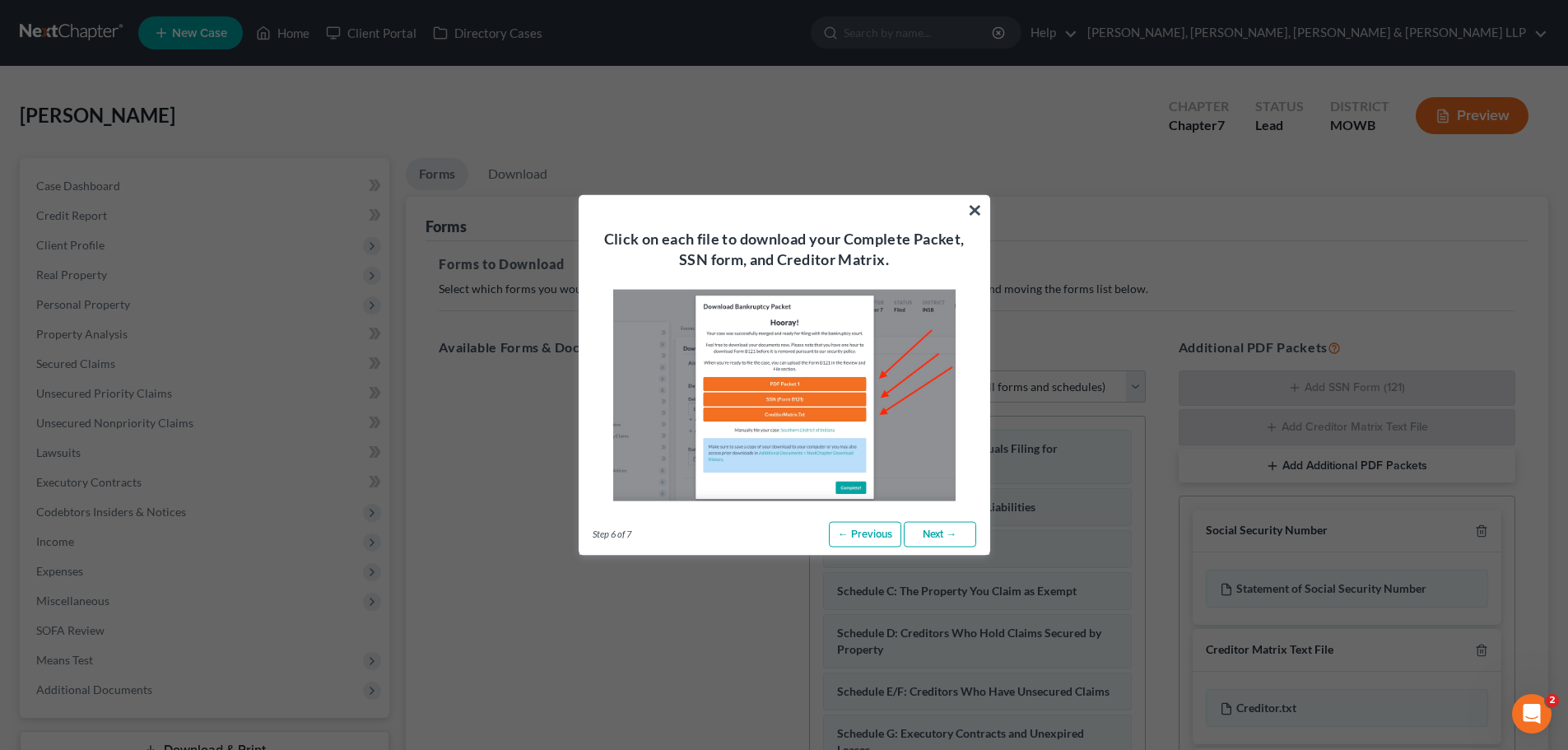
click at [960, 528] on link "Next →" at bounding box center [940, 533] width 73 height 26
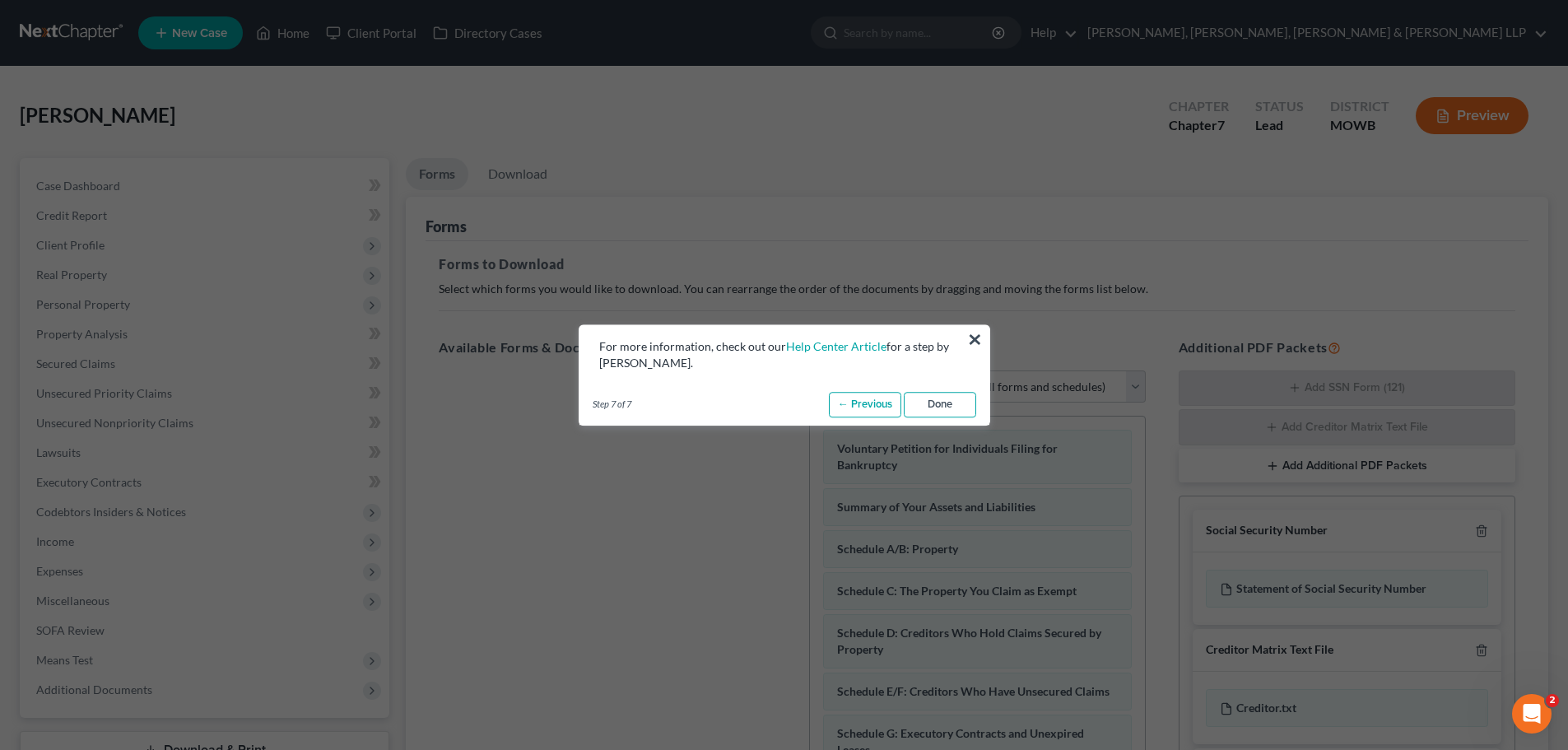
click at [931, 417] on link "Done" at bounding box center [940, 404] width 73 height 26
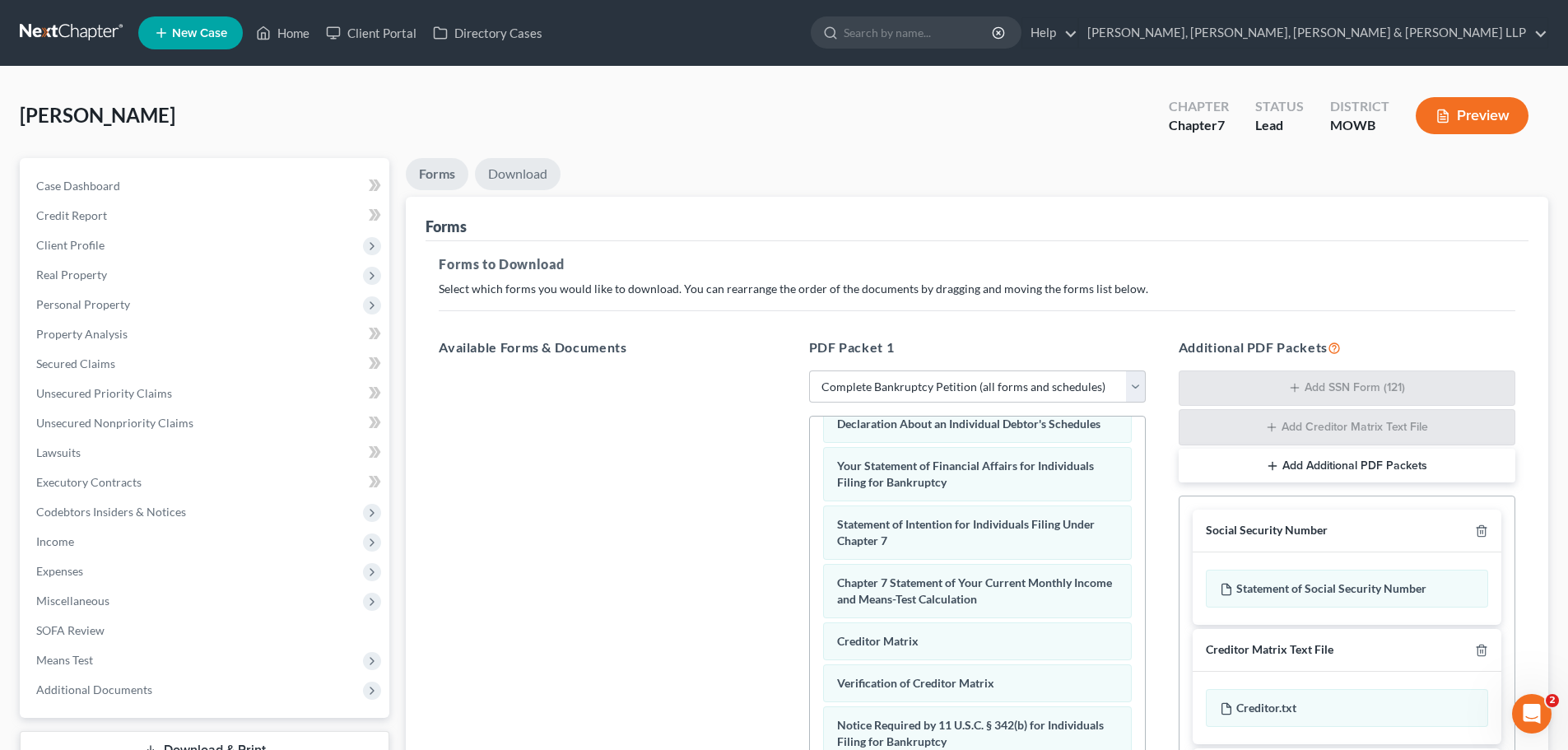
click at [527, 181] on link "Download" at bounding box center [517, 174] width 85 height 32
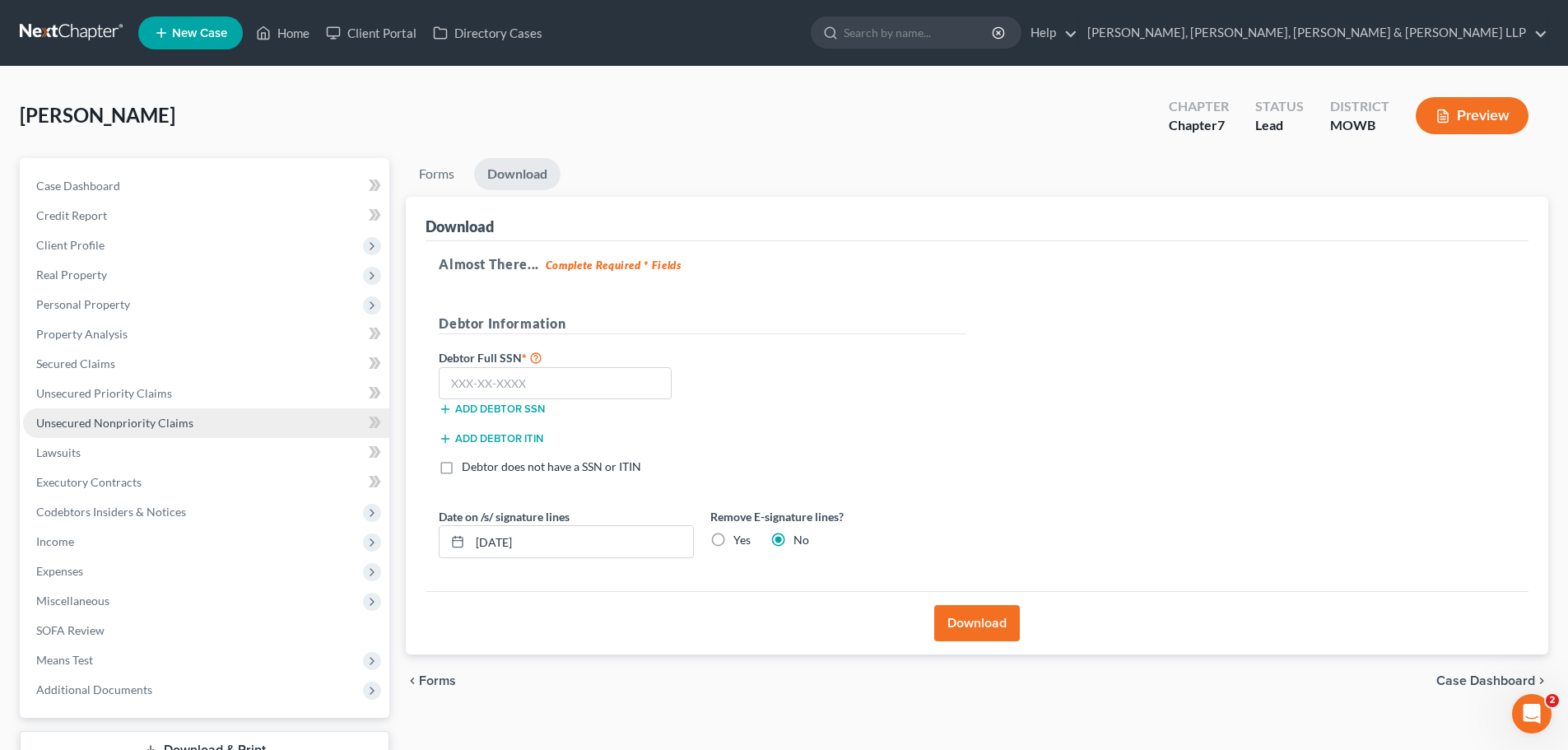
click at [163, 411] on link "Unsecured Nonpriority Claims" at bounding box center [206, 423] width 366 height 30
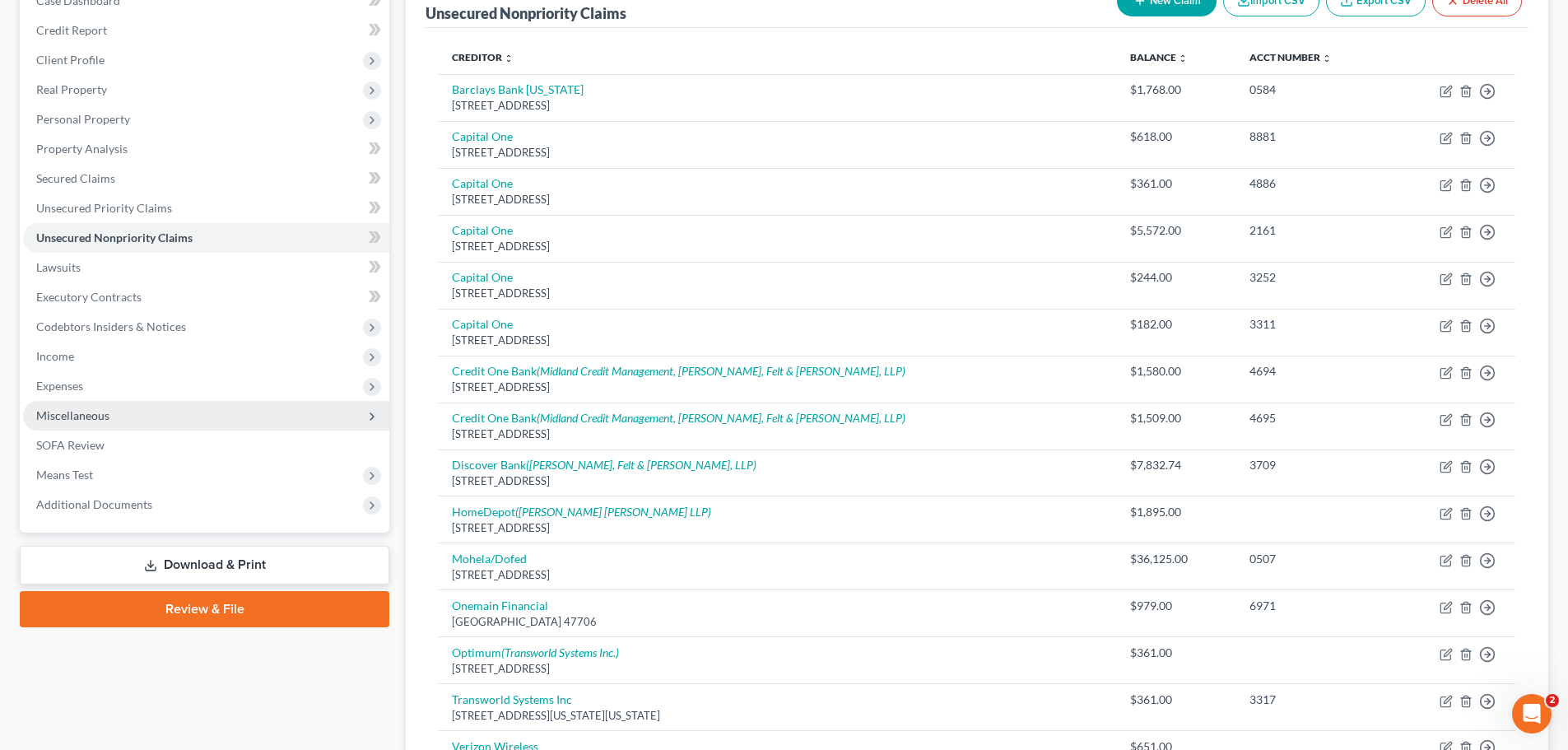
scroll to position [329, 0]
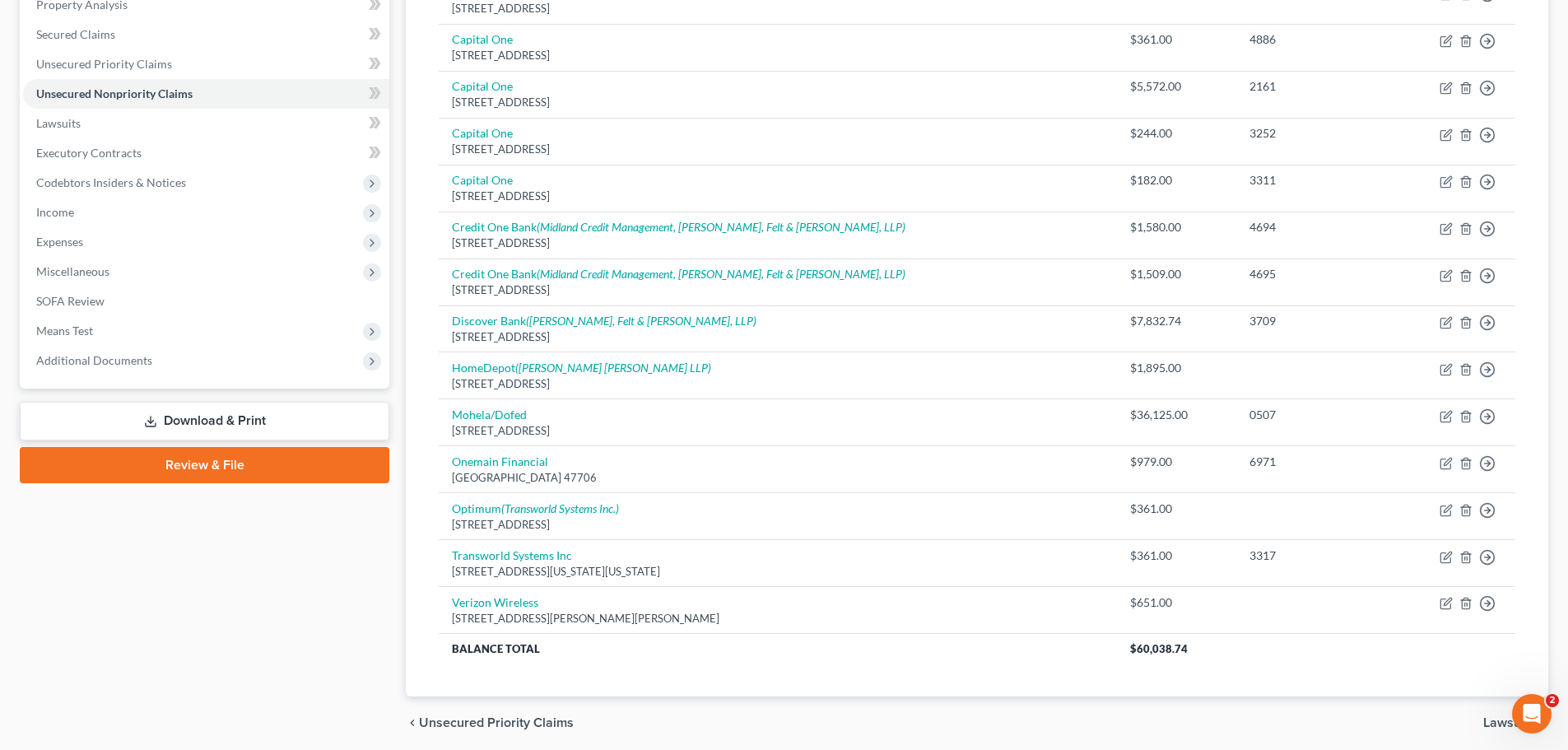
click at [260, 419] on link "Download & Print" at bounding box center [204, 421] width 370 height 39
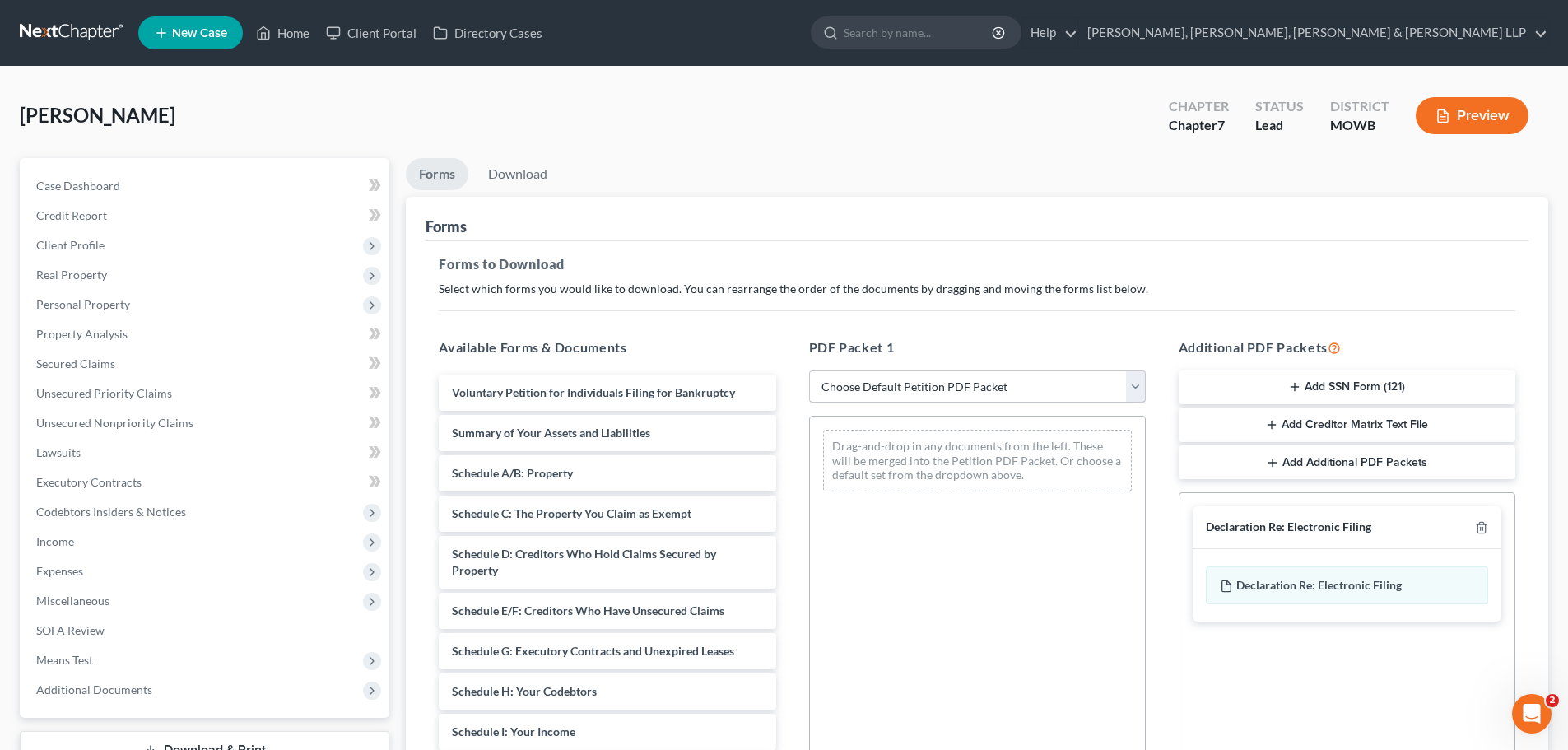
click at [846, 390] on select "Choose Default Petition PDF Packet Complete Bankruptcy Petition (all forms and …" at bounding box center [977, 386] width 337 height 33
click at [809, 370] on select "Choose Default Petition PDF Packet Complete Bankruptcy Petition (all forms and …" at bounding box center [977, 386] width 337 height 33
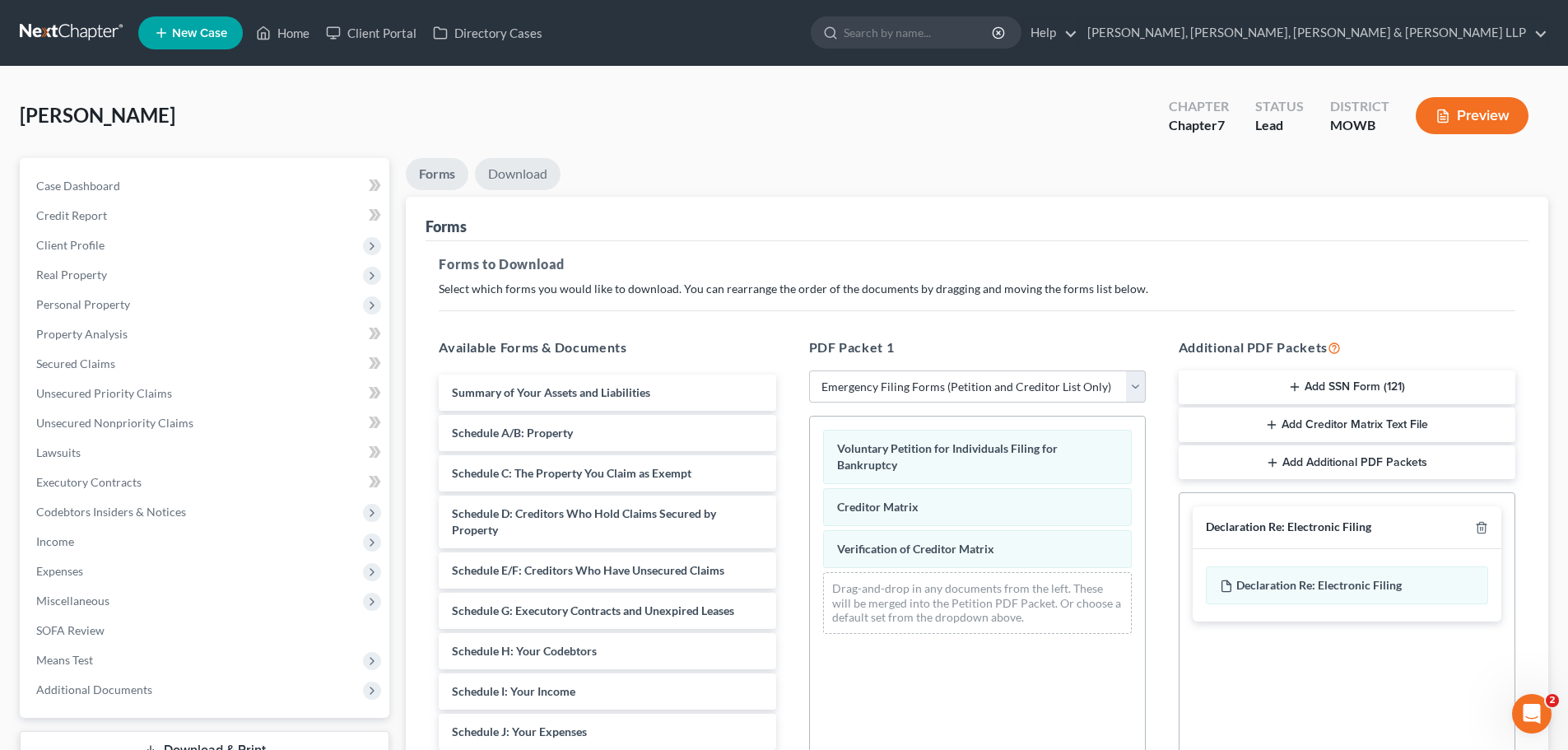
click at [549, 179] on link "Download" at bounding box center [517, 174] width 85 height 32
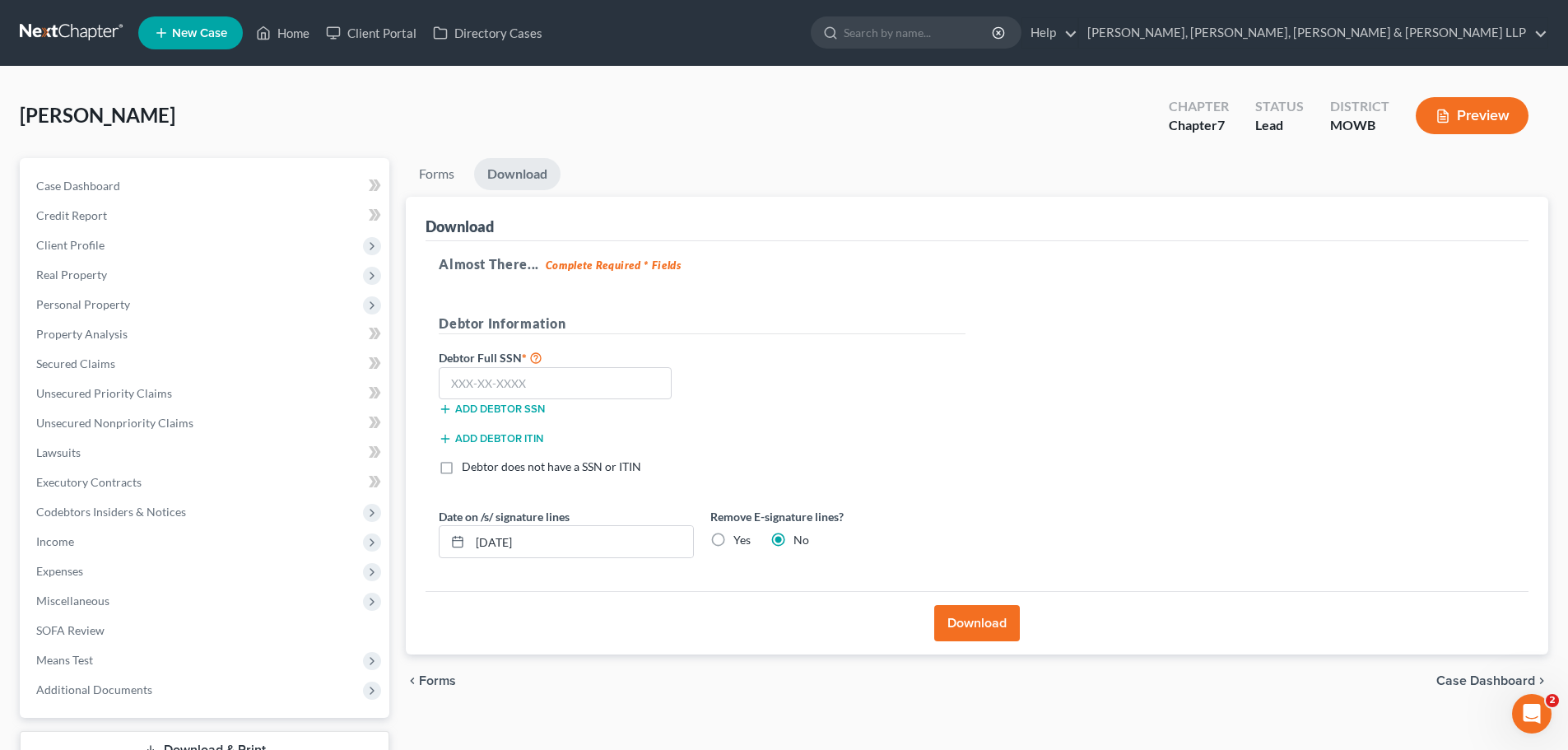
click at [733, 541] on label "Yes" at bounding box center [742, 540] width 17 height 17
click at [740, 541] on input "Yes" at bounding box center [745, 537] width 11 height 11
click at [482, 389] on input "text" at bounding box center [555, 383] width 233 height 33
click at [127, 293] on span "Personal Property" at bounding box center [206, 304] width 366 height 30
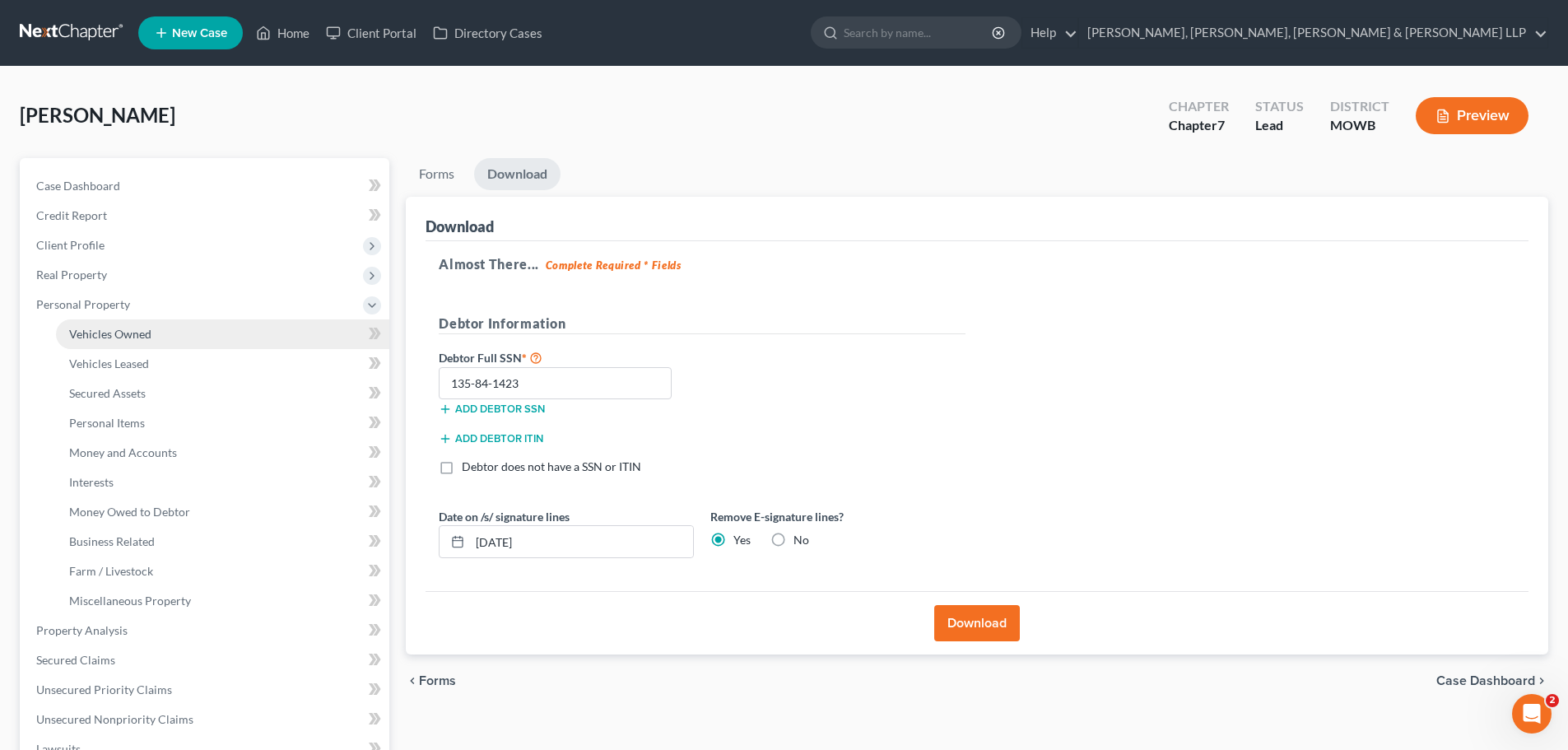
click at [138, 321] on link "Vehicles Owned" at bounding box center [222, 333] width 333 height 30
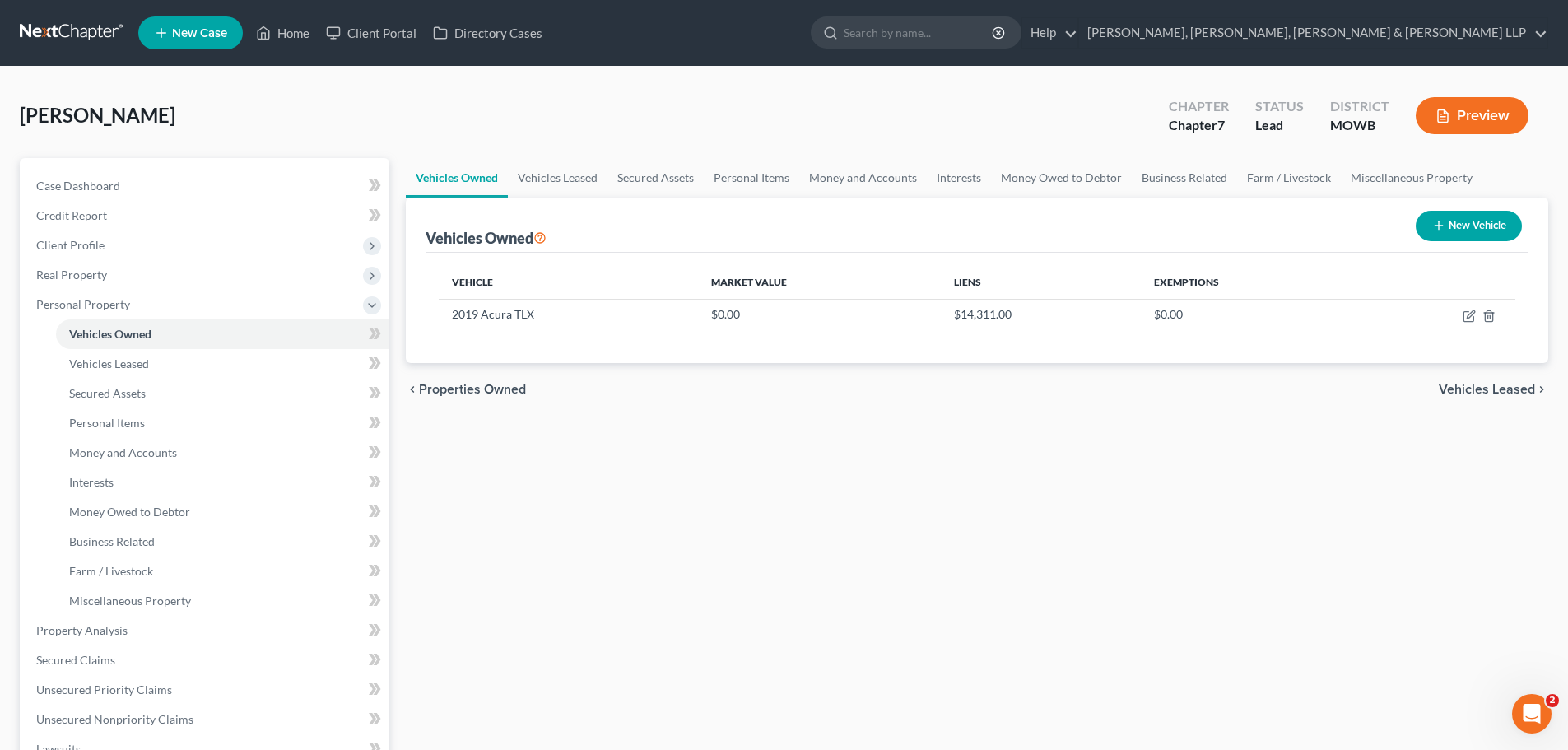
click at [1452, 217] on button "New Vehicle" at bounding box center [1469, 226] width 106 height 30
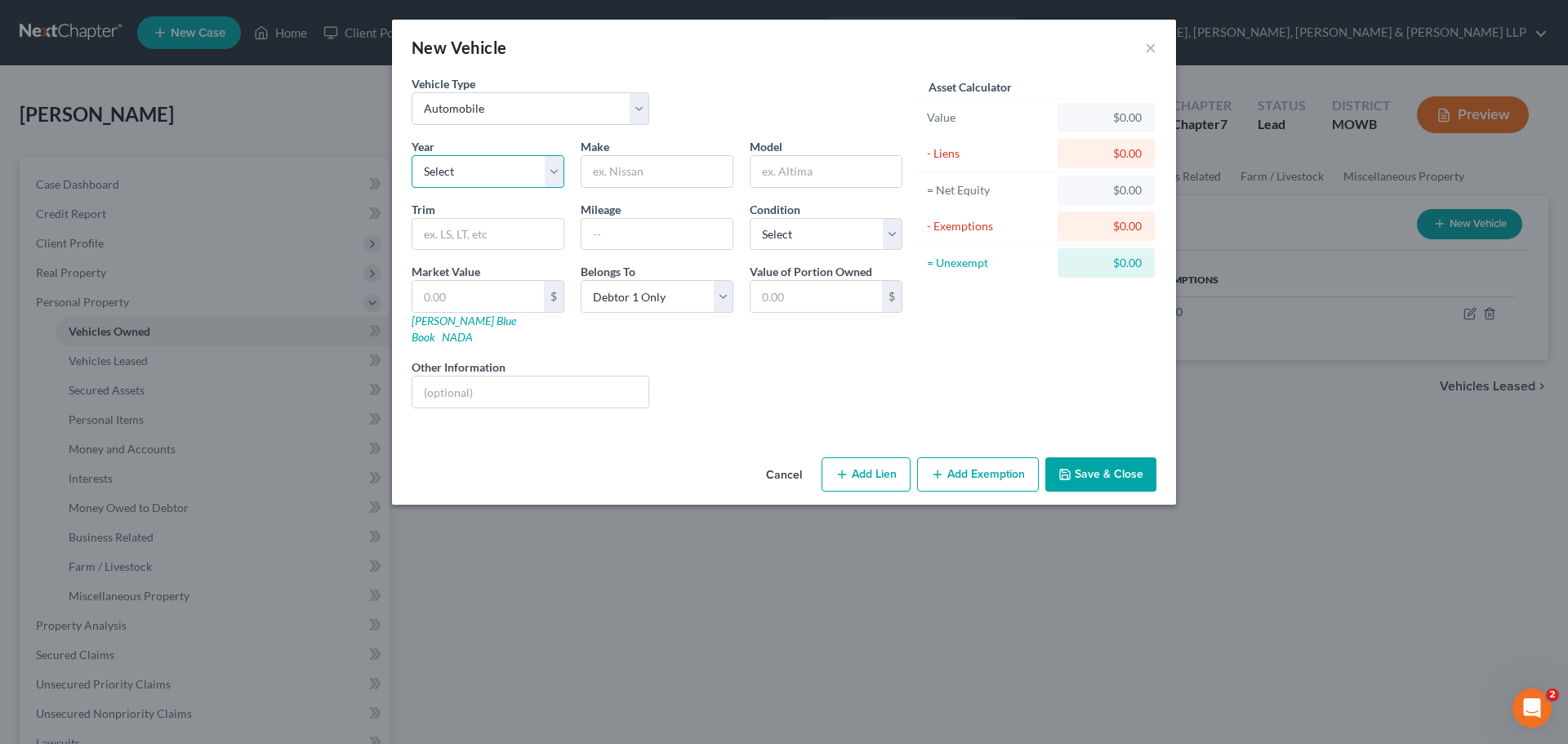
drag, startPoint x: 517, startPoint y: 170, endPoint x: 519, endPoint y: 183, distance: 13.2
click at [517, 170] on select "Select 2026 2025 2024 2023 2022 2021 2020 2019 2018 2017 2016 2015 2014 2013 20…" at bounding box center [488, 171] width 152 height 33
click at [412, 155] on select "Select 2026 2025 2024 2023 2022 2021 2020 2019 2018 2017 2016 2015 2014 2013 20…" at bounding box center [488, 171] width 152 height 33
click at [612, 168] on input "text" at bounding box center [657, 171] width 151 height 31
click at [826, 178] on input "text" at bounding box center [825, 171] width 151 height 31
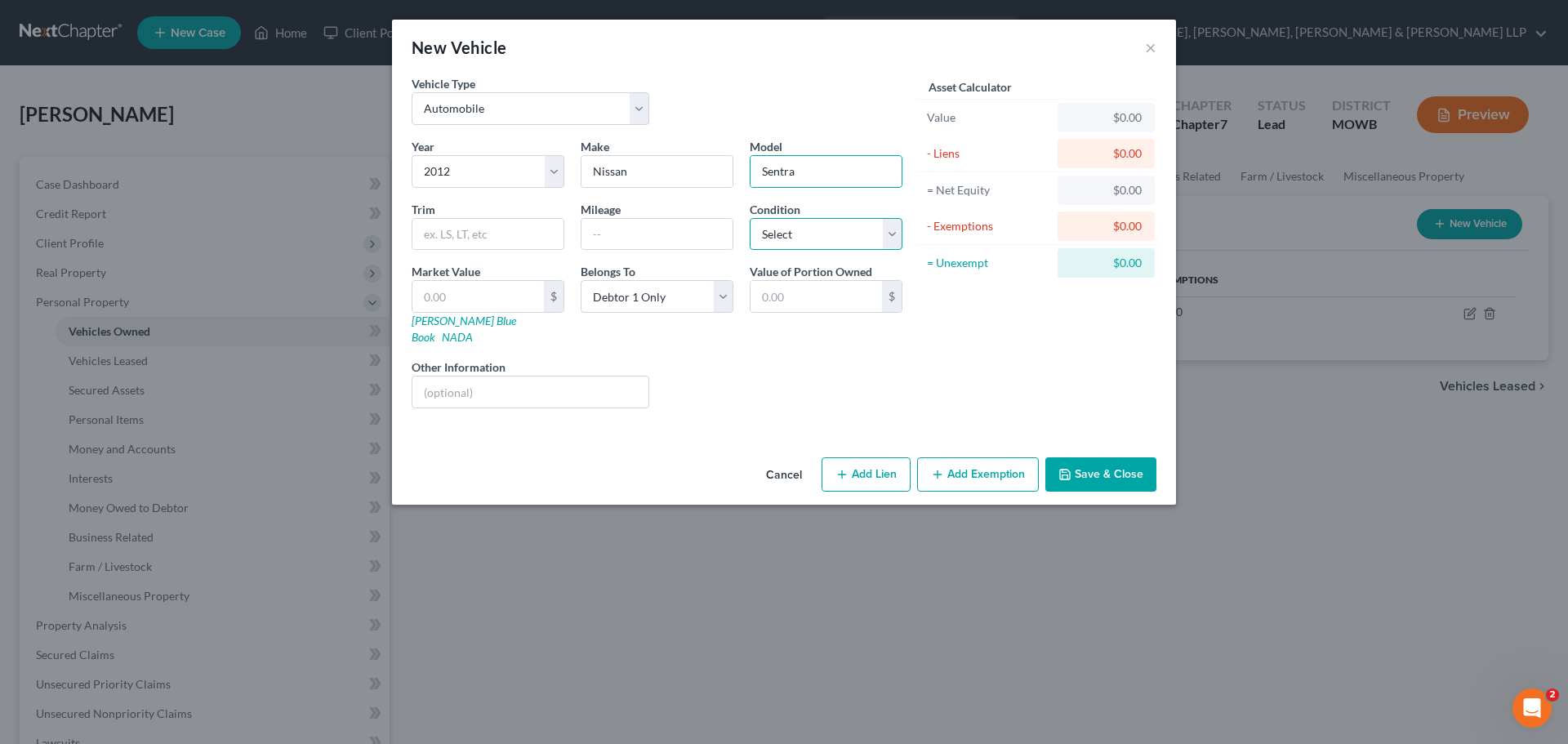
click at [815, 225] on select "Select Excellent Very Good Good Fair Poor" at bounding box center [825, 233] width 152 height 33
click at [749, 218] on select "Select Excellent Very Good Good Fair Poor" at bounding box center [825, 233] width 152 height 33
click at [649, 240] on input "text" at bounding box center [657, 233] width 151 height 31
click at [483, 285] on input "text" at bounding box center [478, 296] width 131 height 31
click at [982, 461] on button "Add Exemption" at bounding box center [977, 474] width 121 height 34
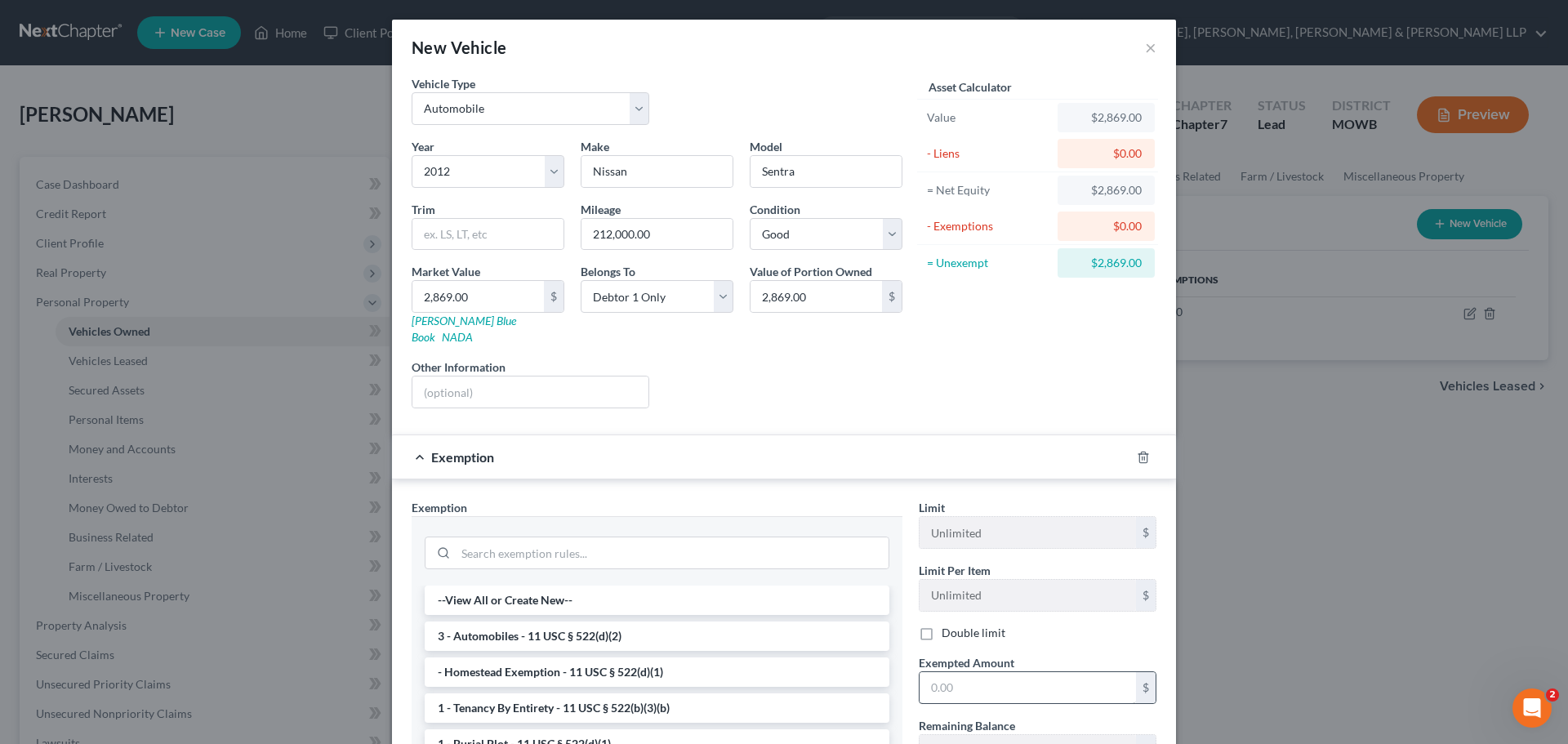
drag, startPoint x: 574, startPoint y: 623, endPoint x: 1011, endPoint y: 674, distance: 440.0
click at [577, 623] on li "3 - Automobiles - 11 USC § 522(d)(2)" at bounding box center [656, 635] width 465 height 29
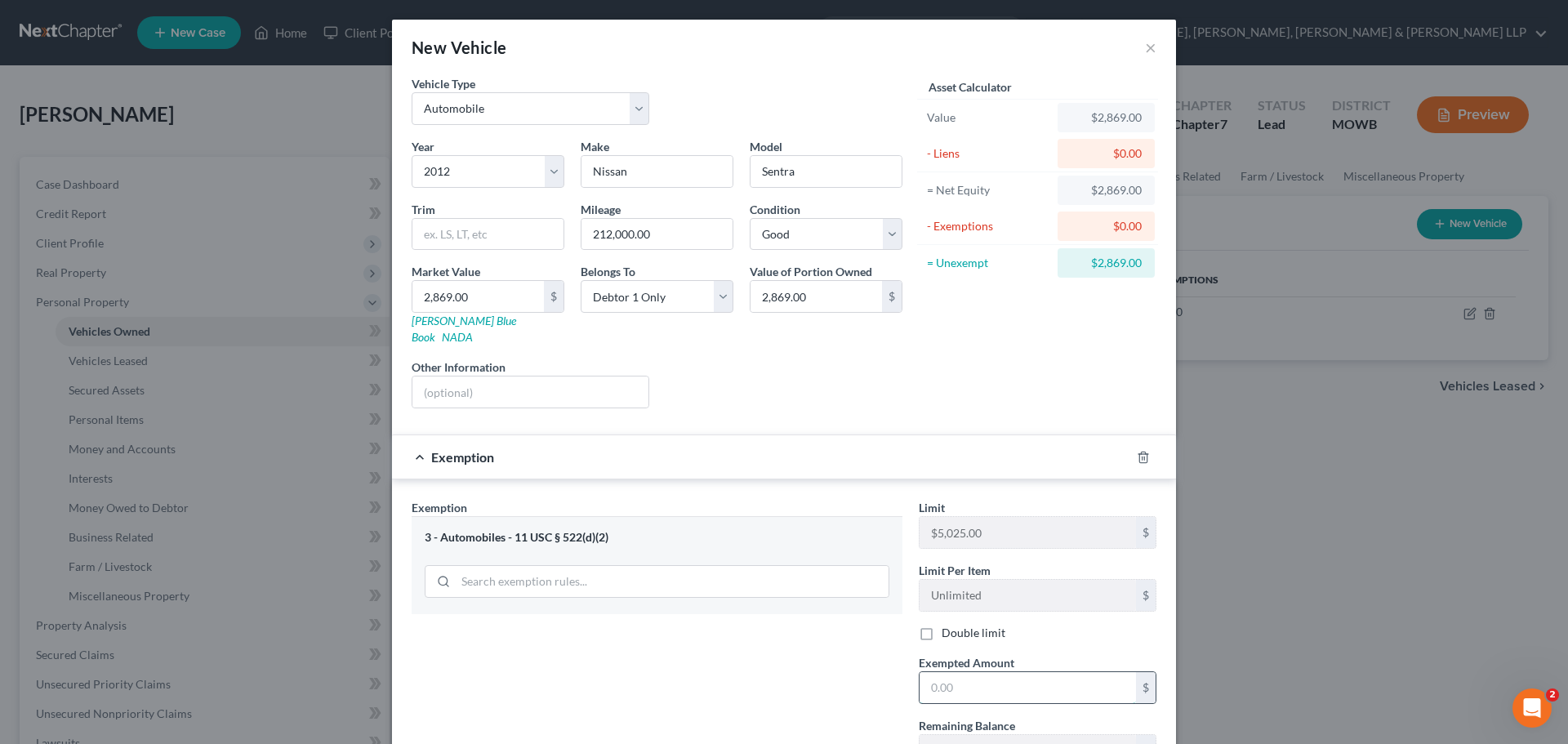
click at [1005, 673] on input "text" at bounding box center [1027, 687] width 216 height 31
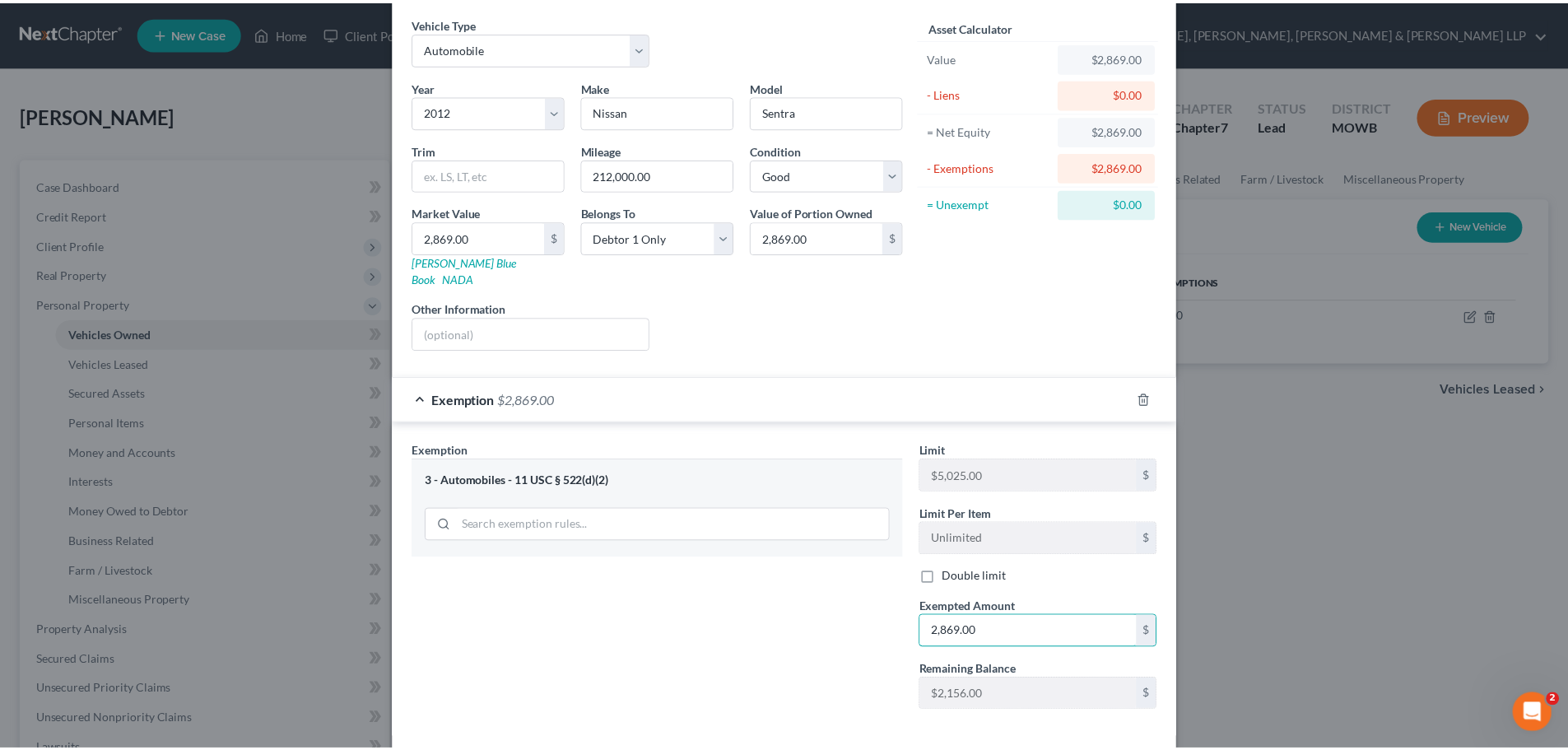
scroll to position [123, 0]
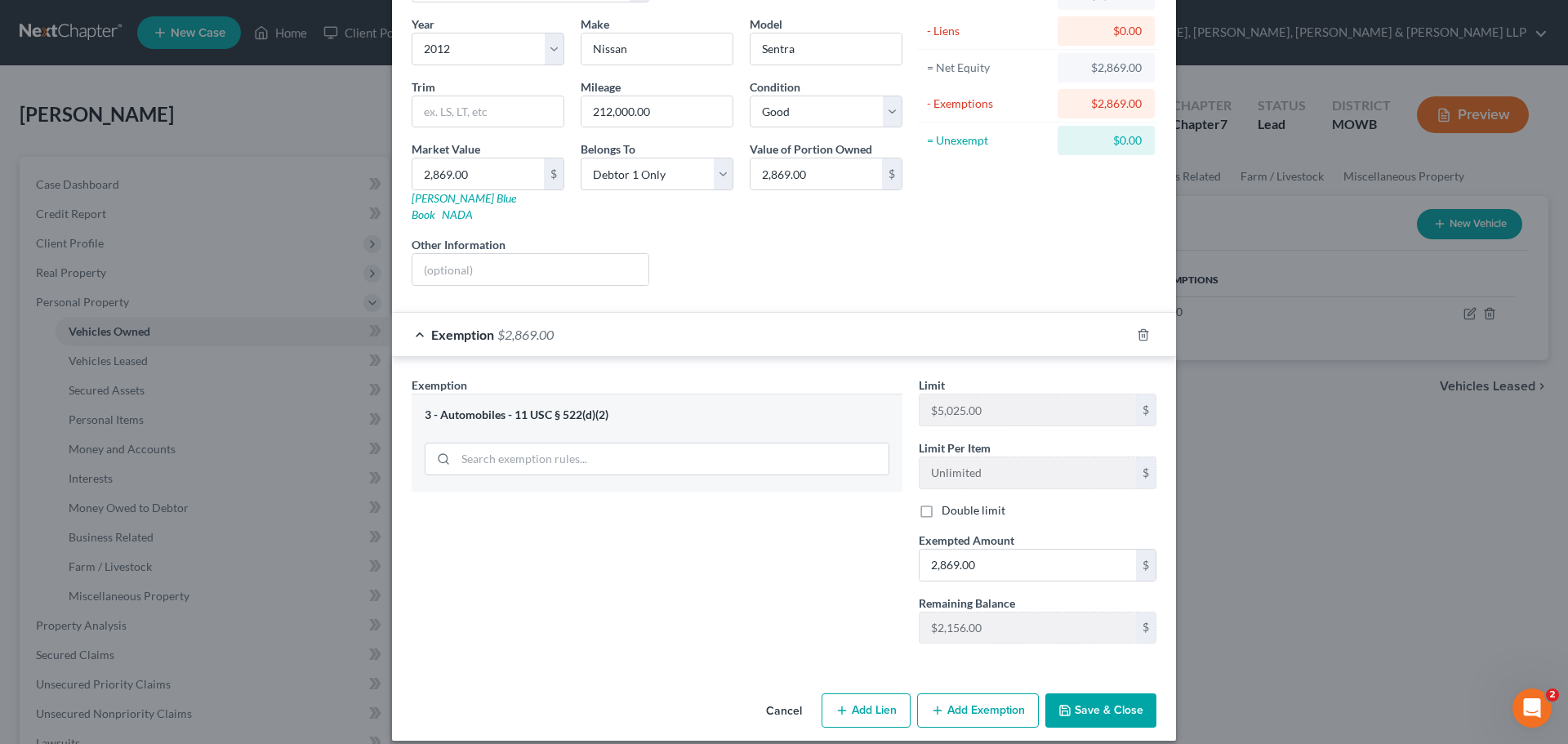
click at [1094, 693] on button "Save & Close" at bounding box center [1101, 710] width 111 height 34
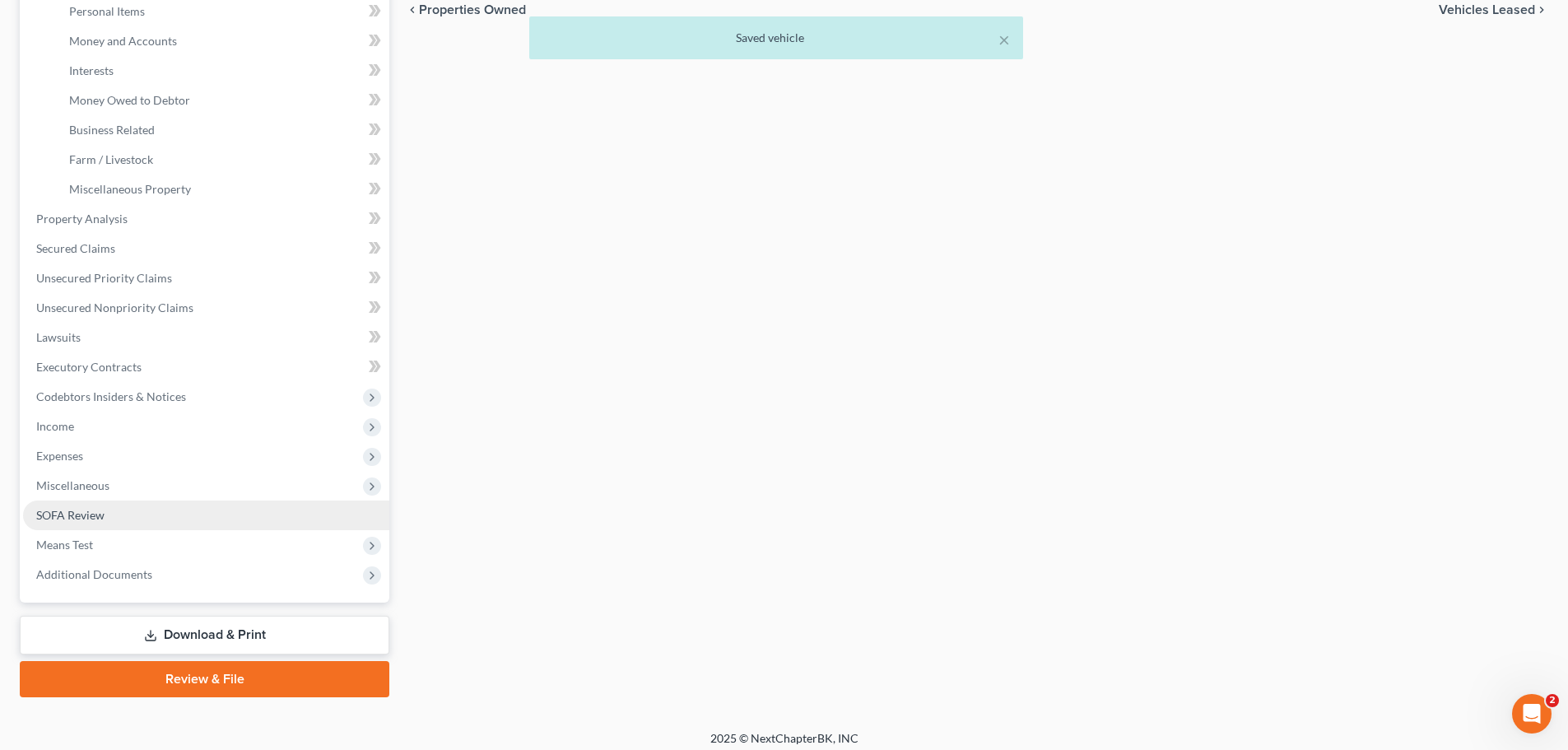
click at [107, 514] on link "SOFA Review" at bounding box center [206, 515] width 366 height 30
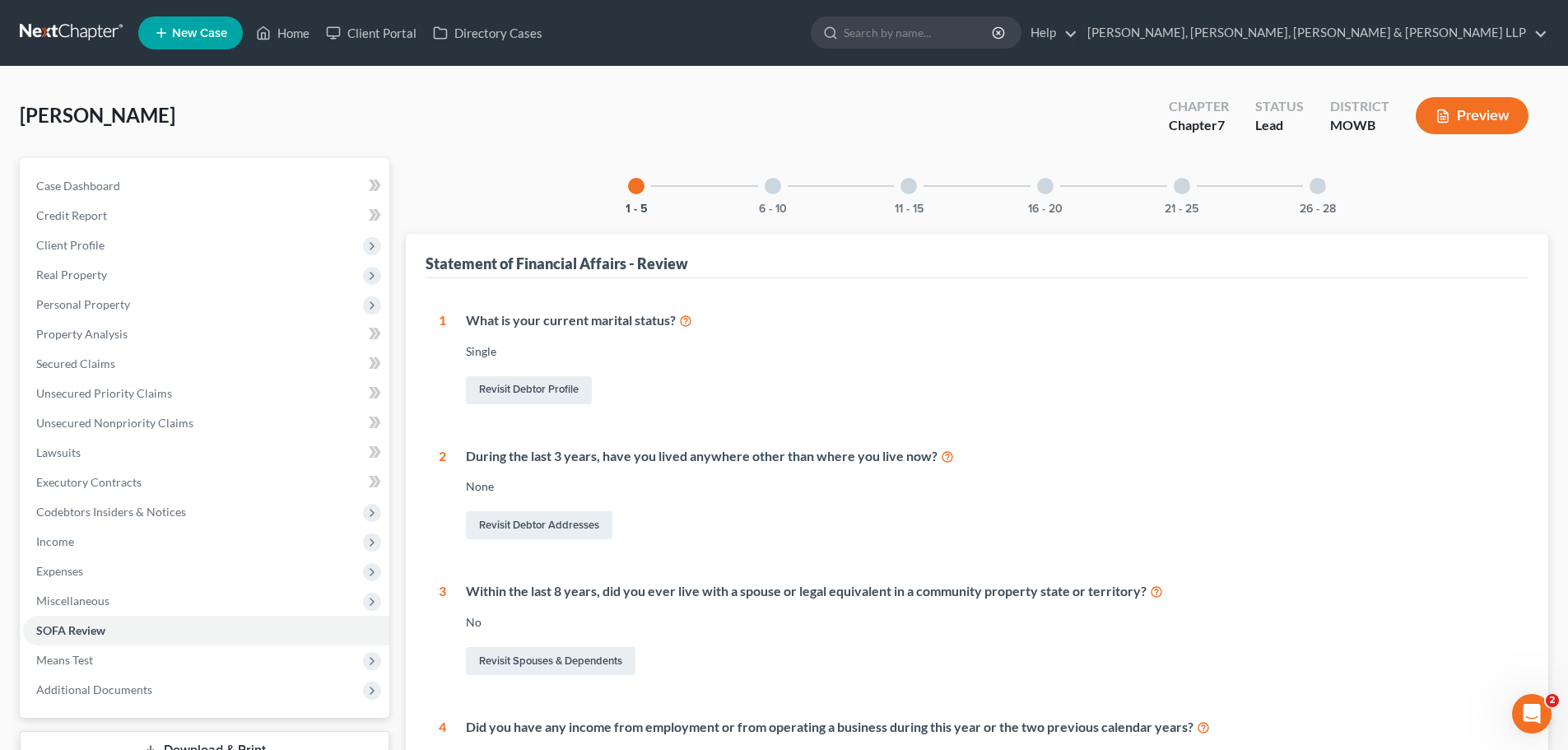
click at [770, 186] on div at bounding box center [773, 186] width 17 height 17
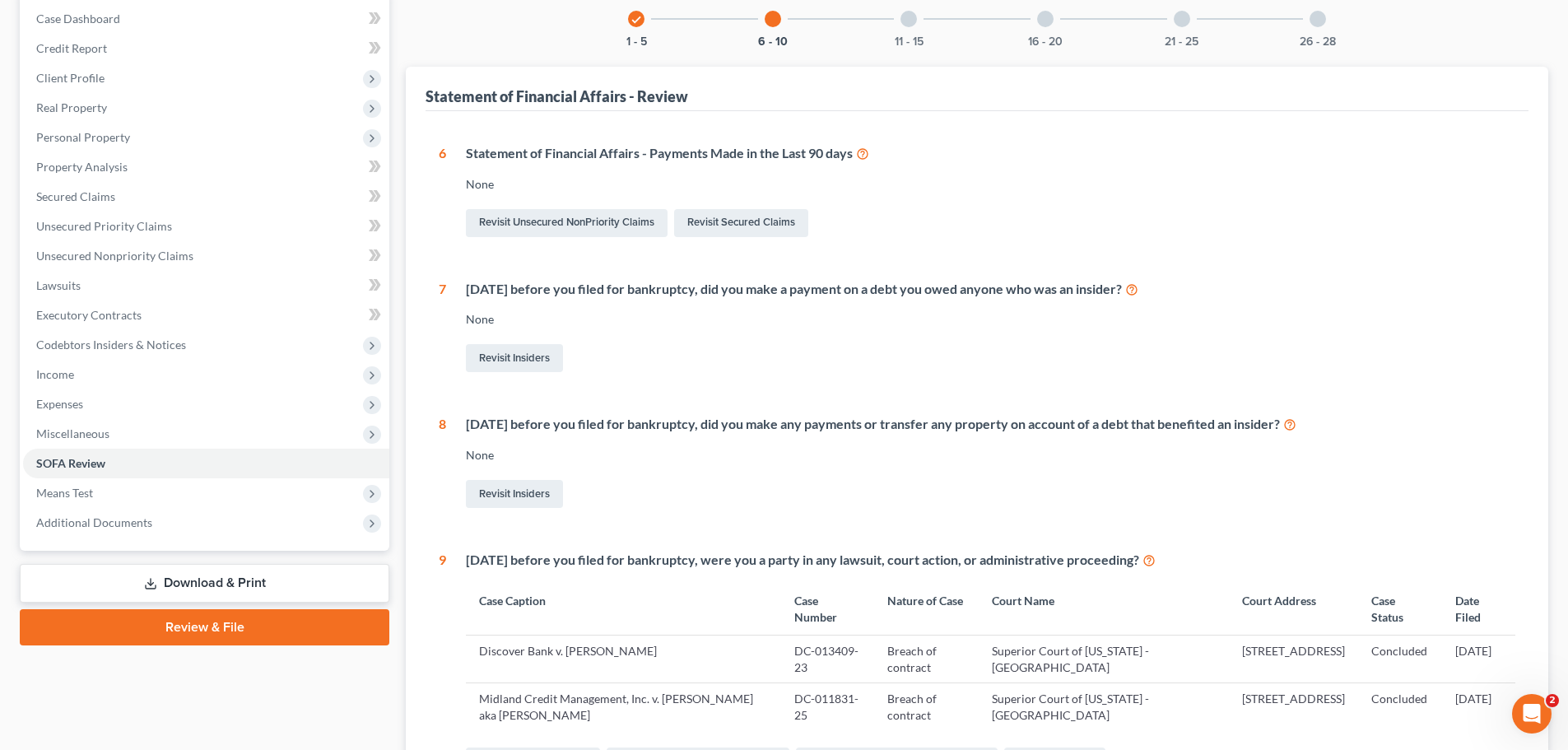
scroll to position [412, 0]
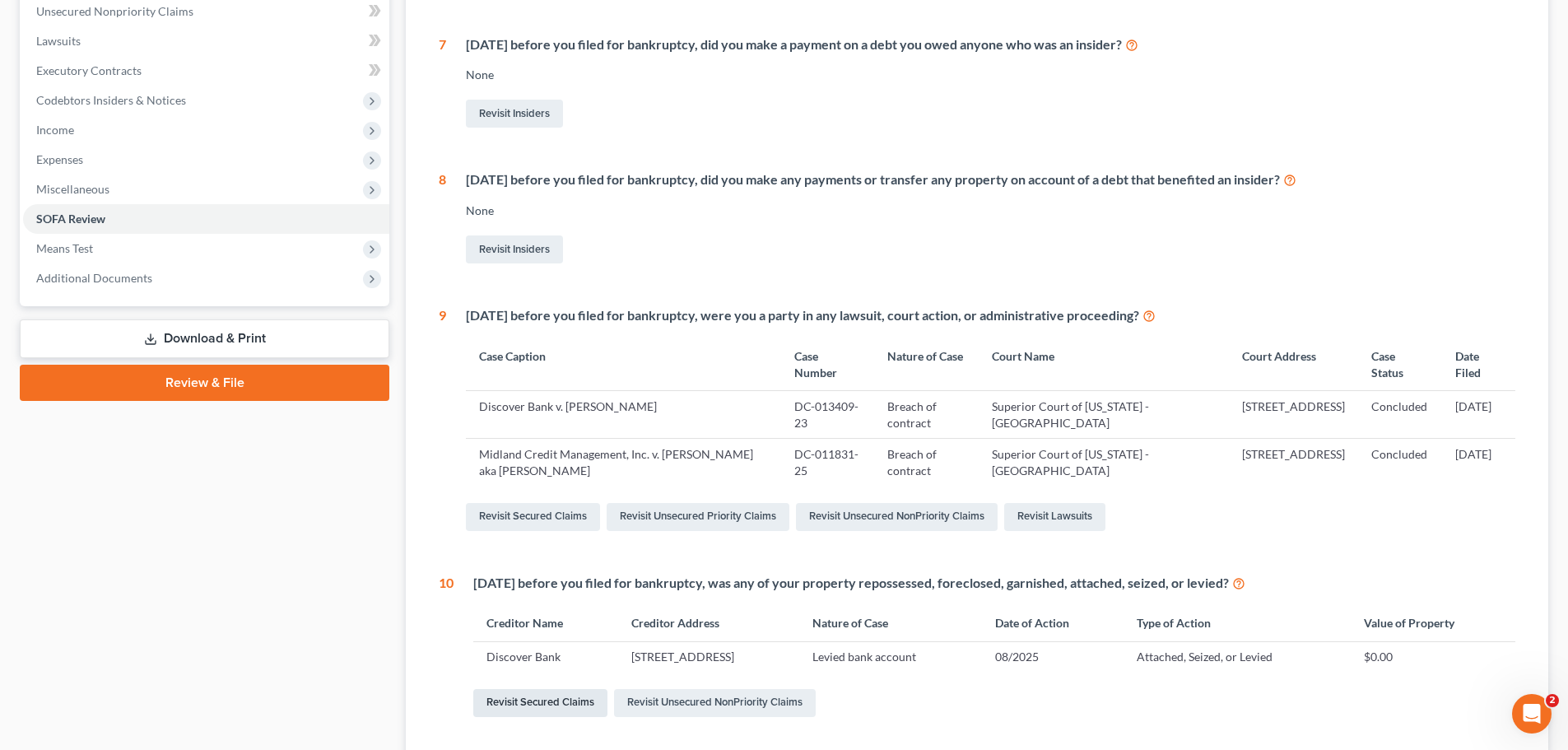
click at [566, 703] on link "Revisit Secured Claims" at bounding box center [540, 702] width 134 height 28
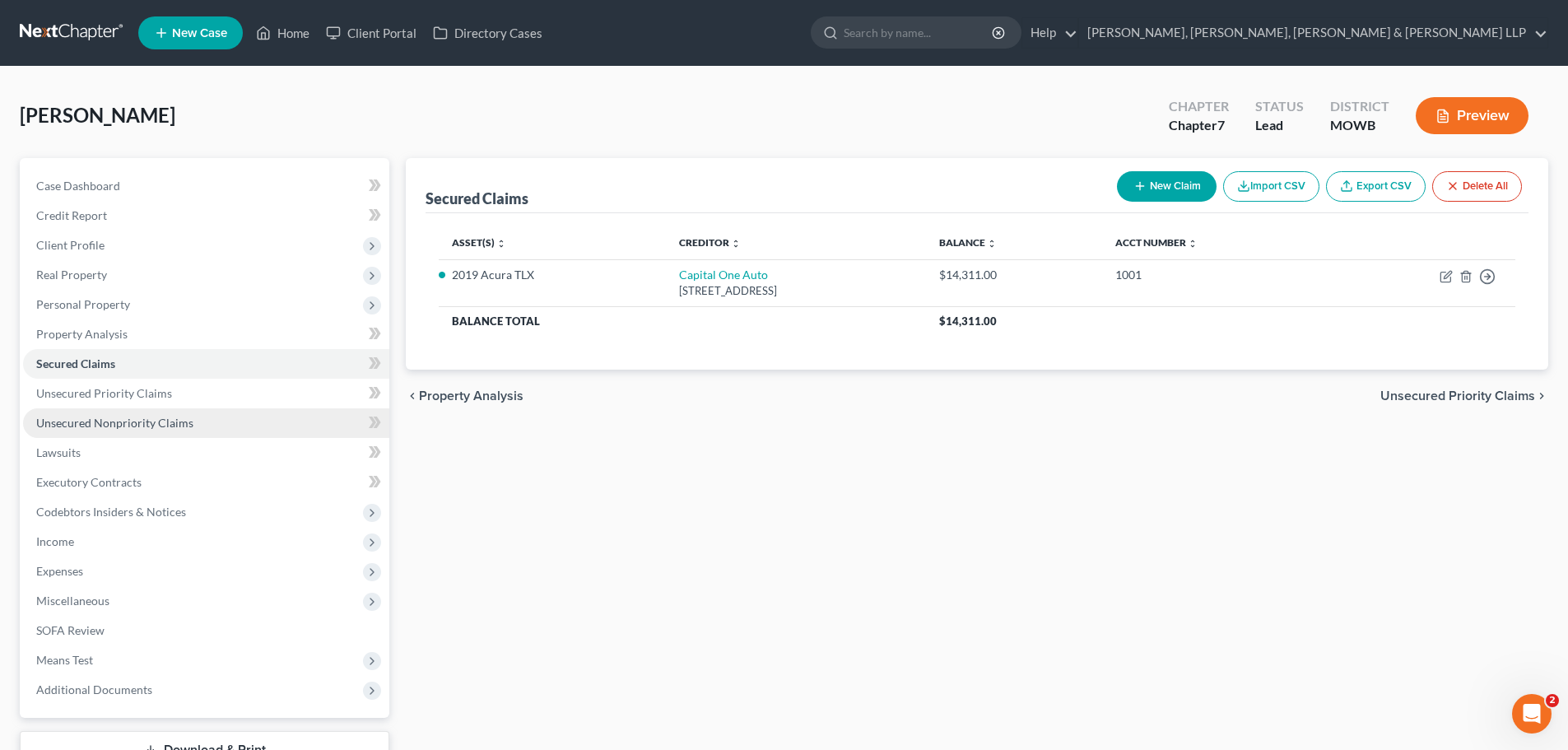
click at [174, 417] on span "Unsecured Nonpriority Claims" at bounding box center [115, 423] width 157 height 14
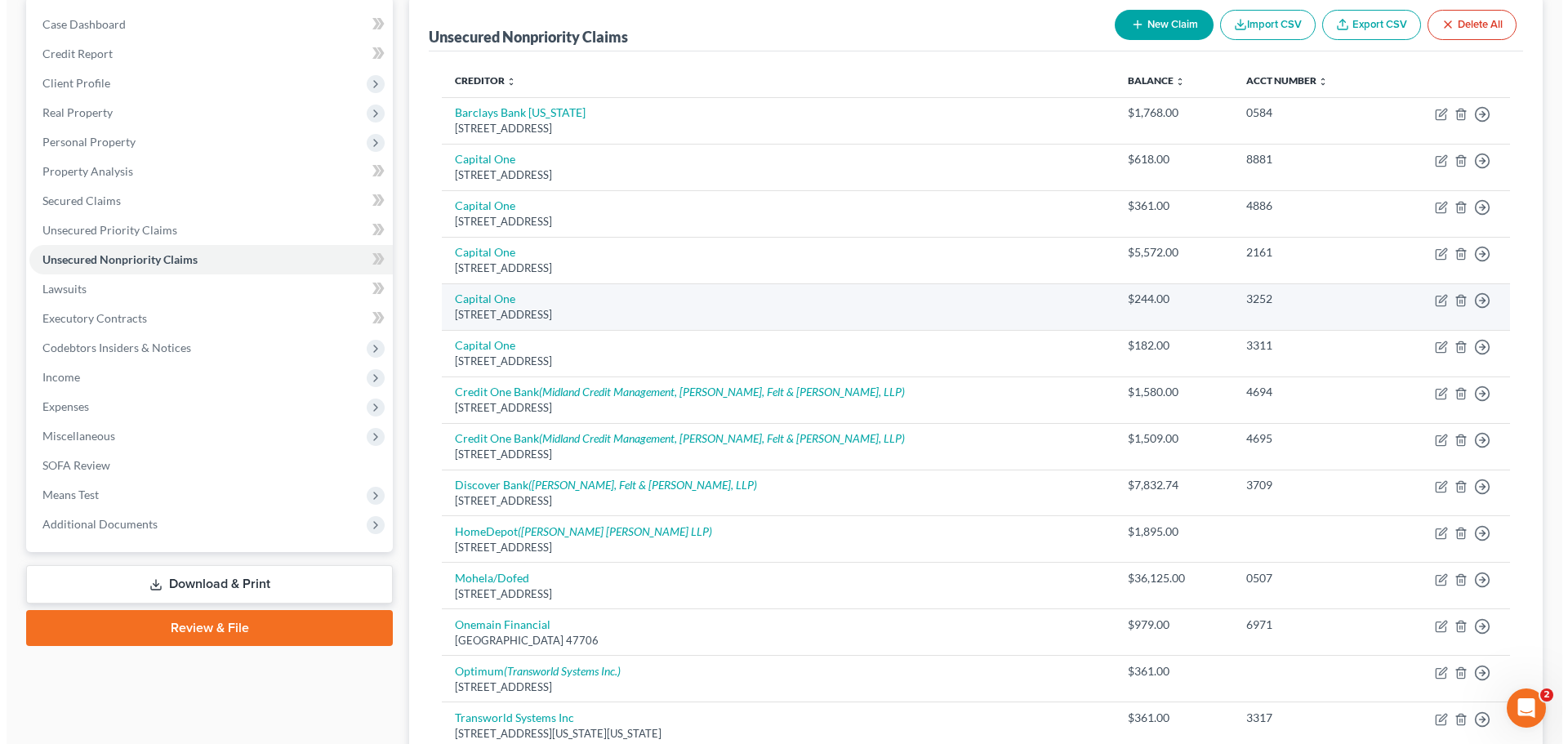
scroll to position [163, 0]
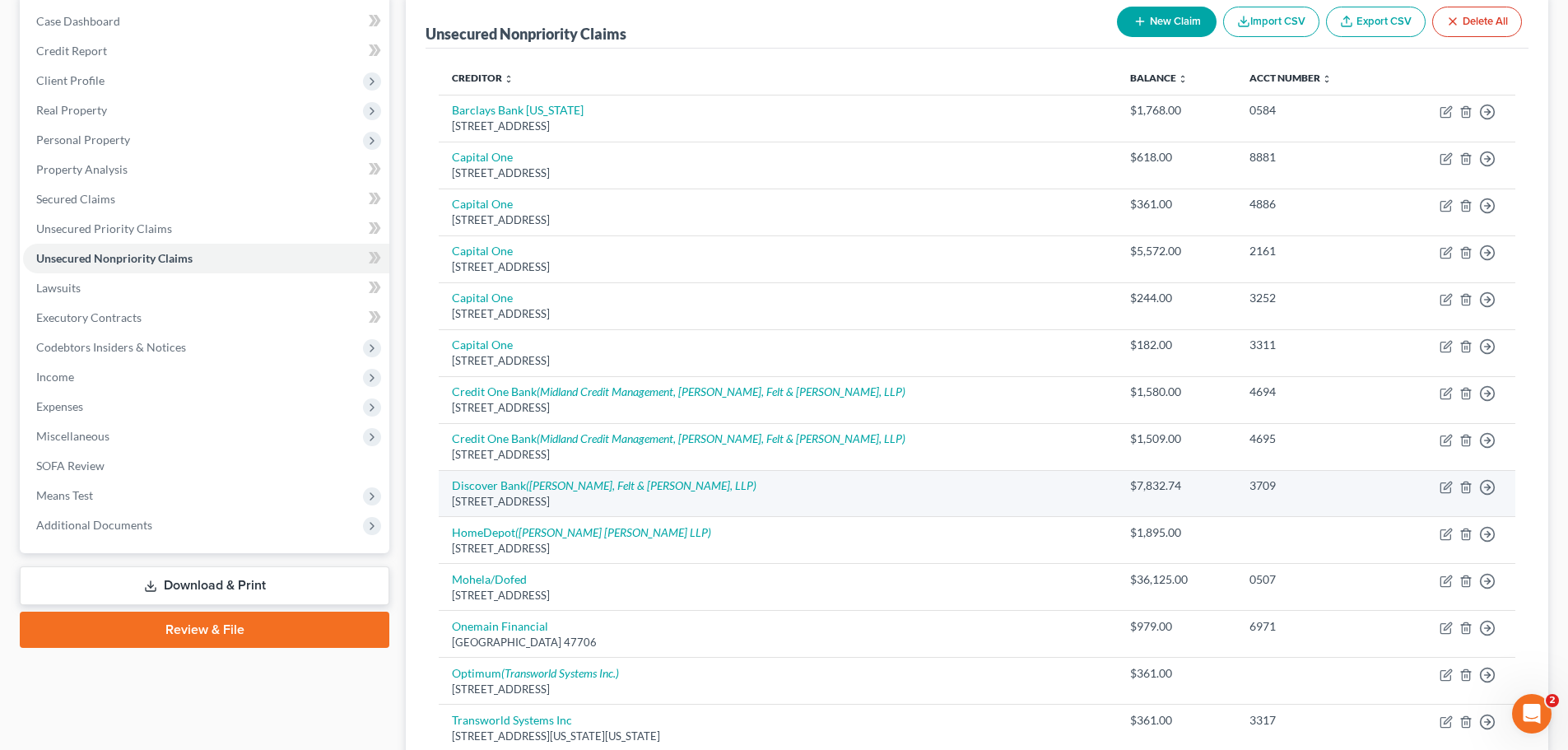
click at [1439, 484] on td "Move to D Move to E Move to G Move to Notice Only" at bounding box center [1452, 494] width 126 height 47
click at [1441, 485] on icon "button" at bounding box center [1446, 488] width 10 height 10
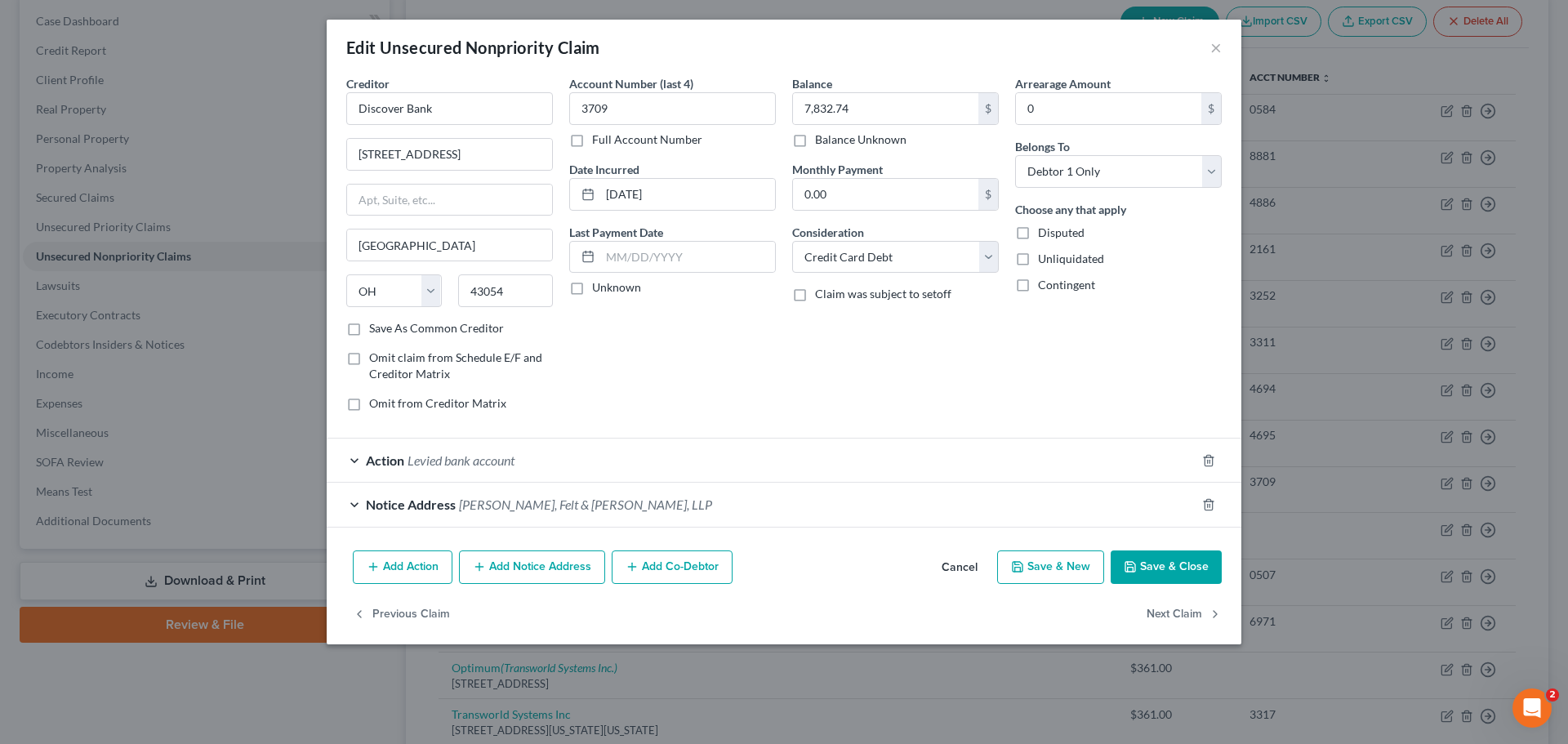
click at [474, 466] on span "Levied bank account" at bounding box center [461, 459] width 107 height 16
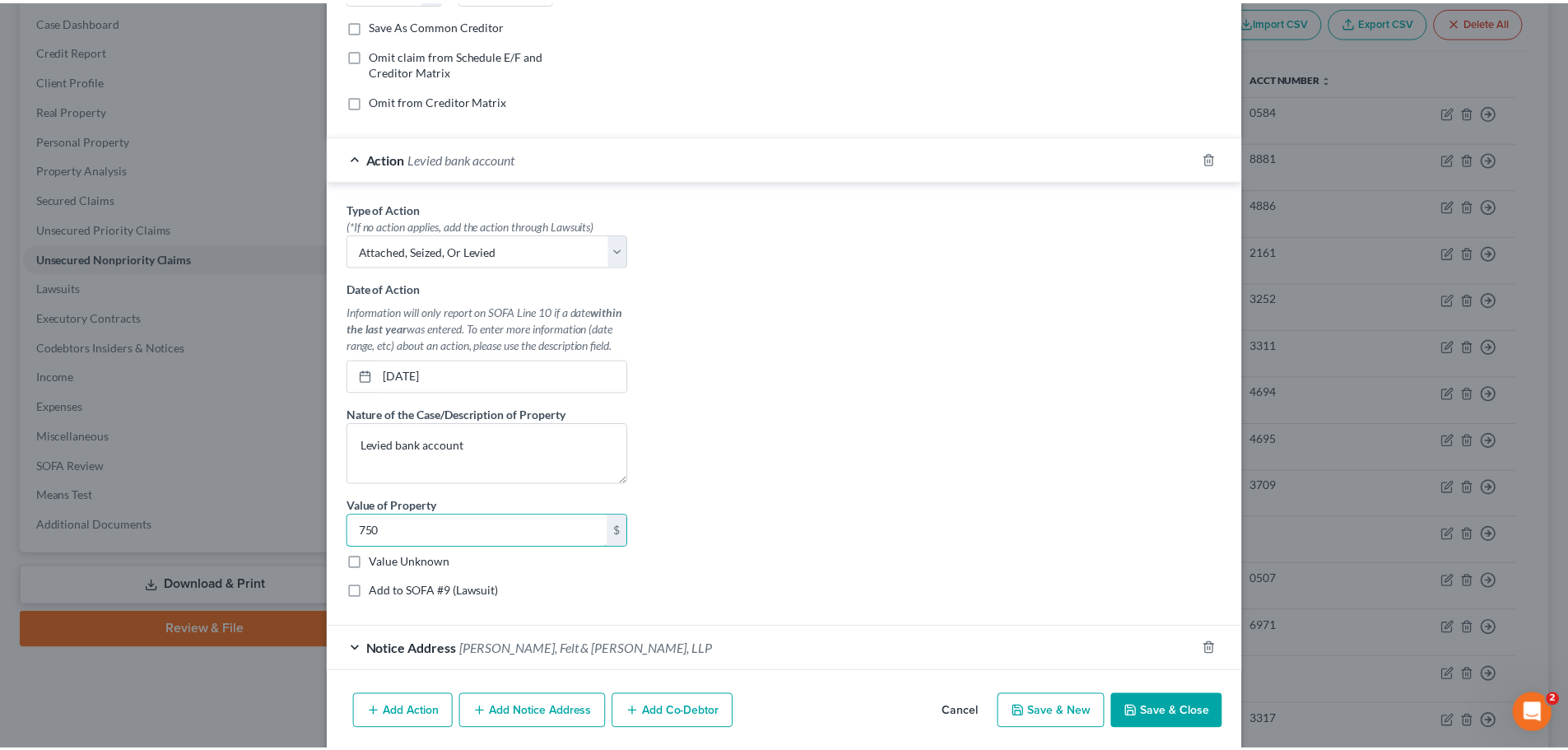
scroll to position [365, 0]
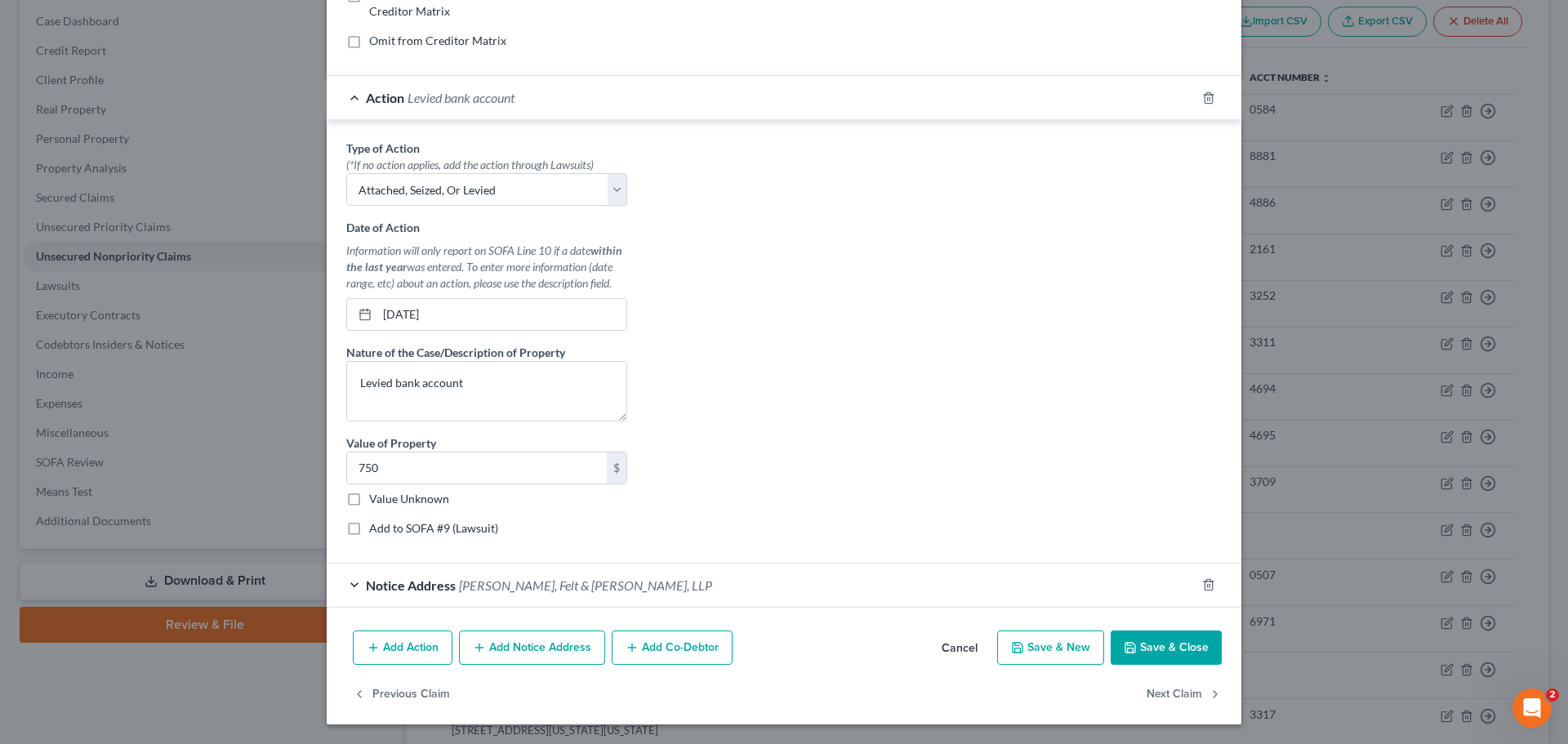
click at [1172, 644] on button "Save & Close" at bounding box center [1166, 647] width 111 height 34
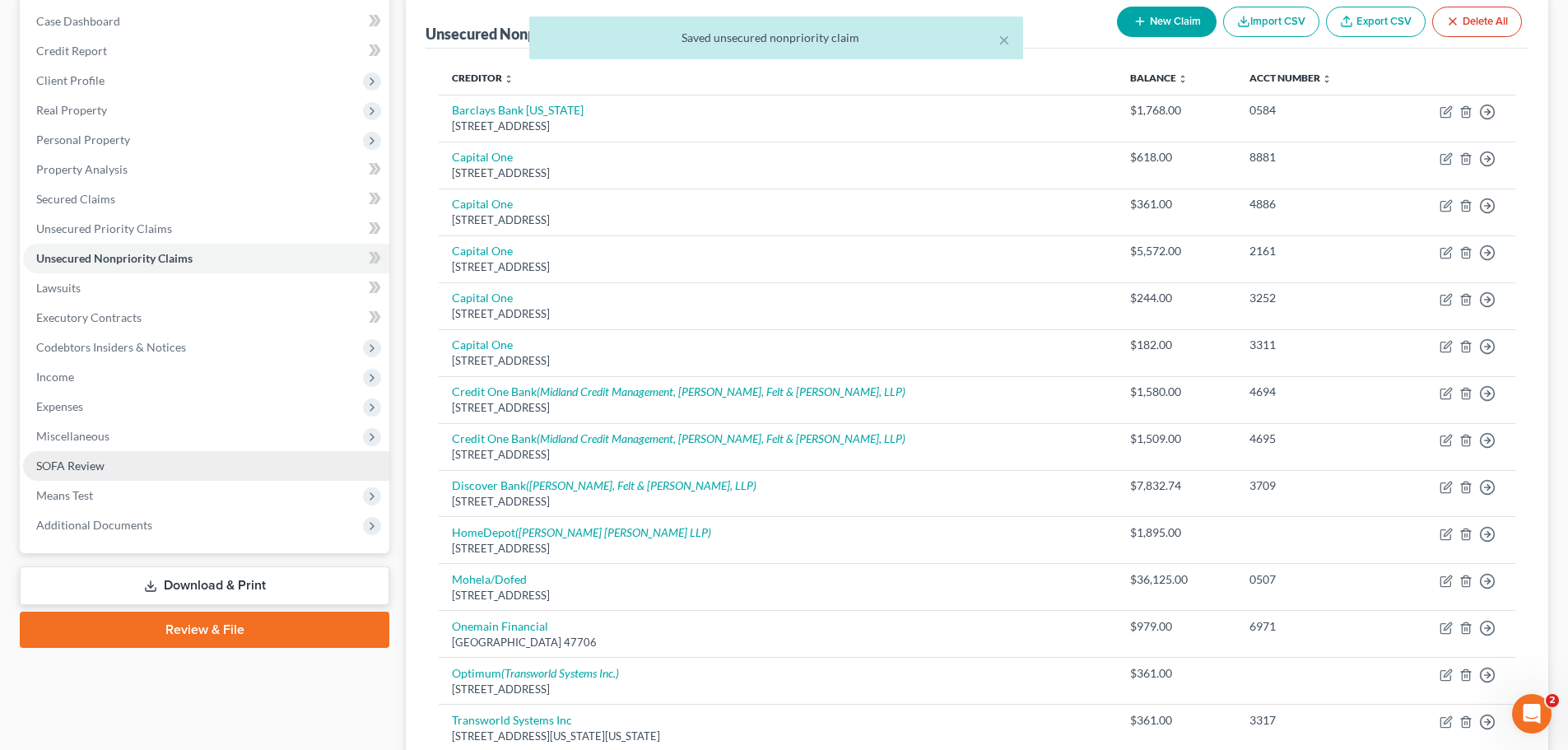
click at [138, 471] on link "SOFA Review" at bounding box center [206, 466] width 366 height 30
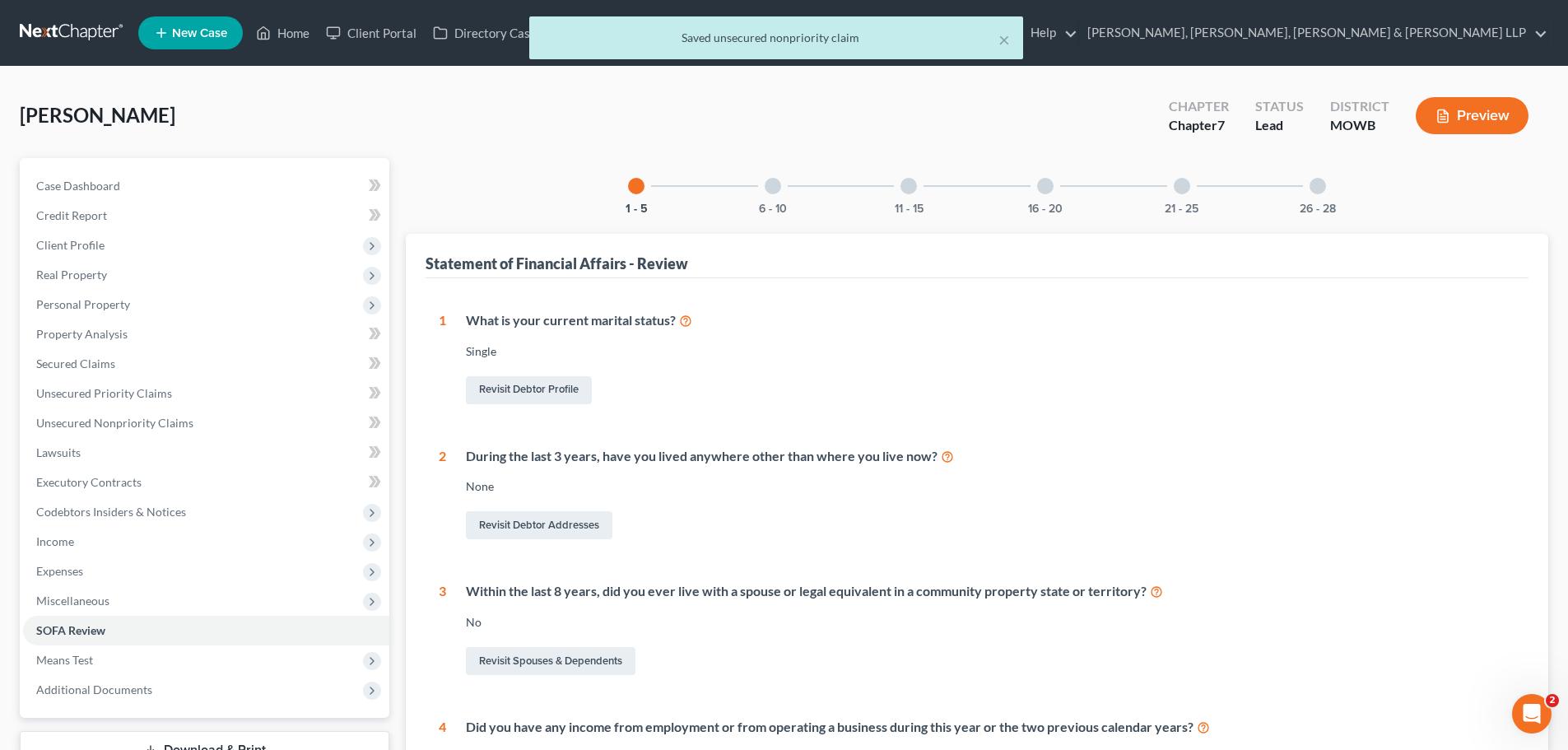
drag, startPoint x: 756, startPoint y: 191, endPoint x: 765, endPoint y: 196, distance: 10.3
click at [757, 191] on div "6 - 10" at bounding box center [773, 186] width 56 height 56
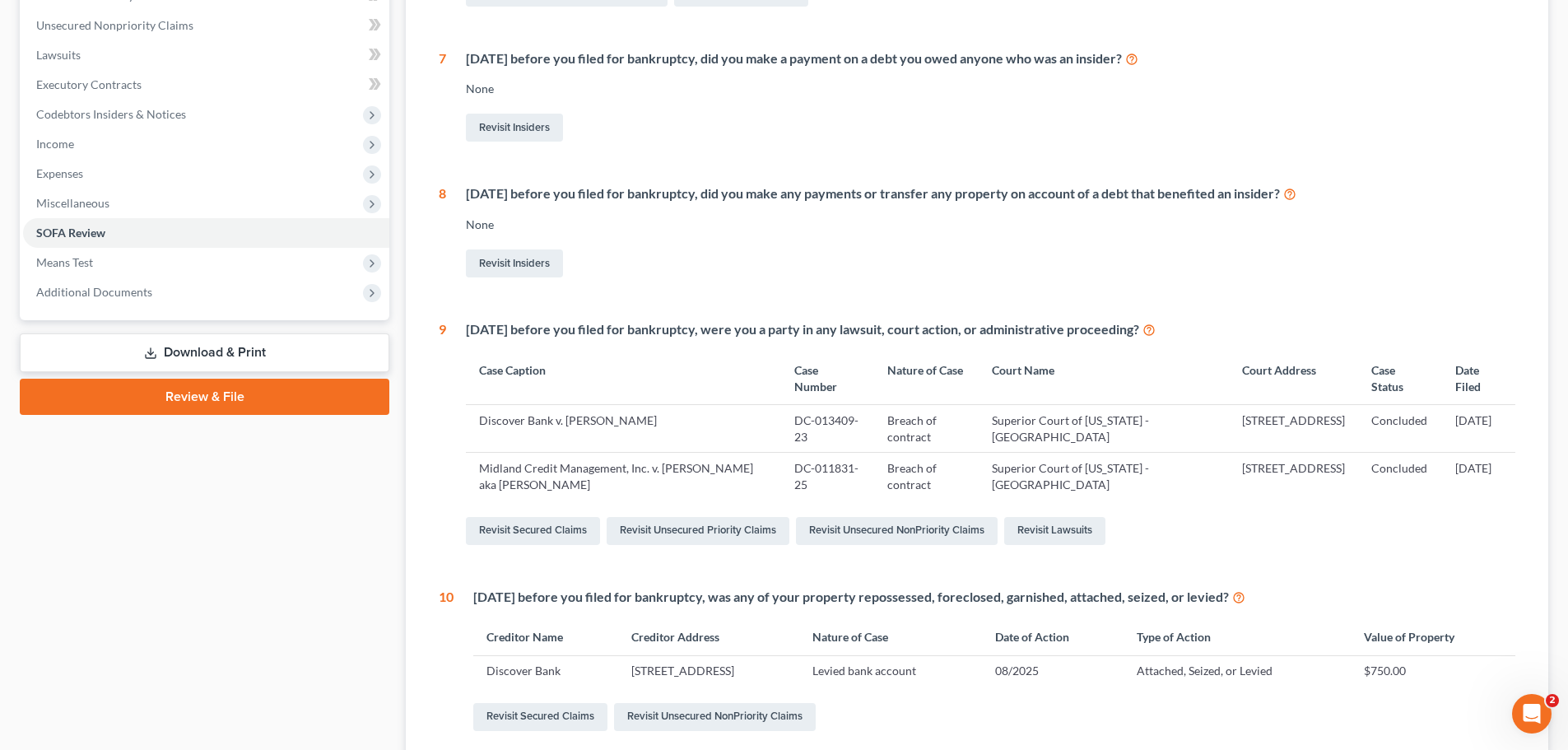
scroll to position [165, 0]
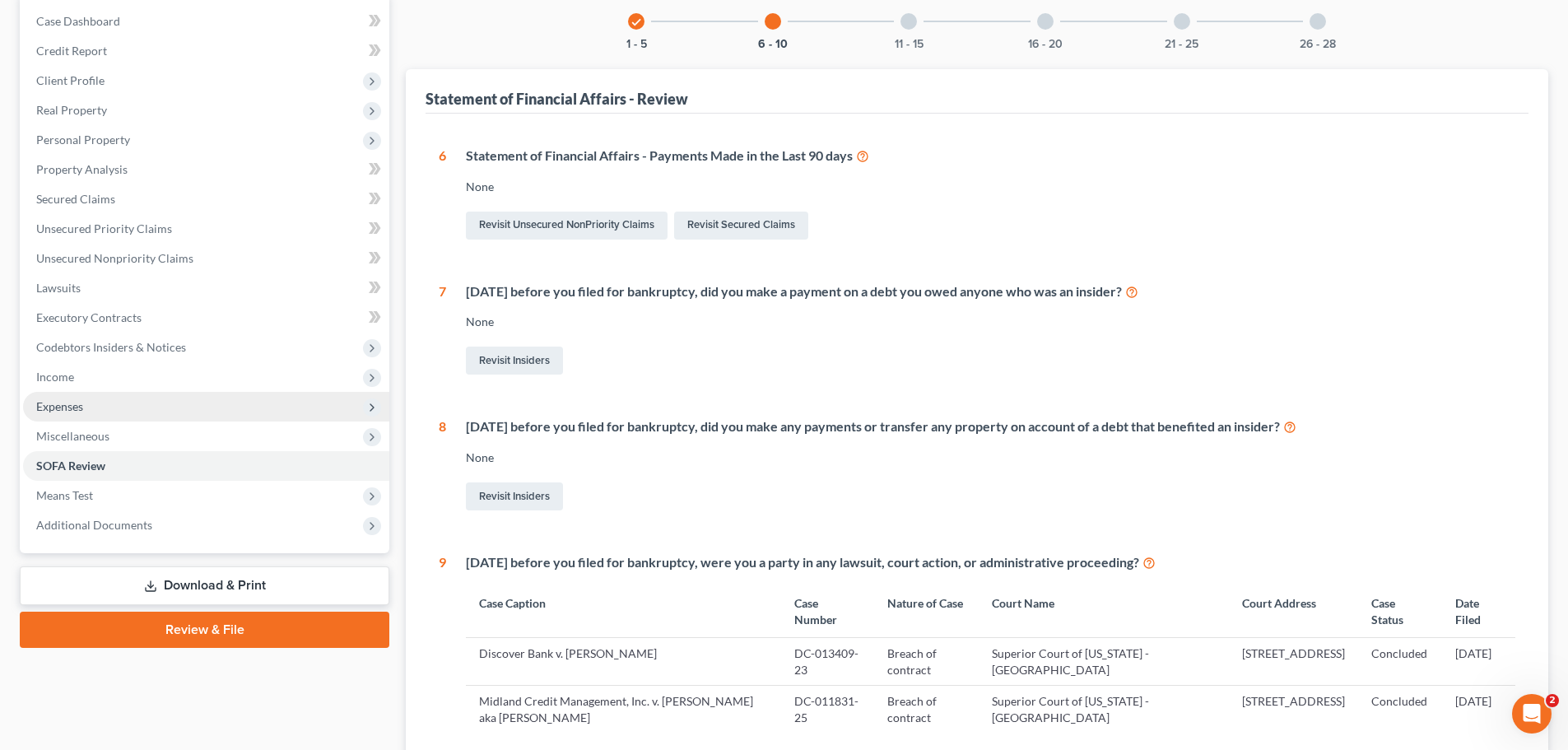
click at [109, 415] on span "Expenses" at bounding box center [206, 406] width 366 height 30
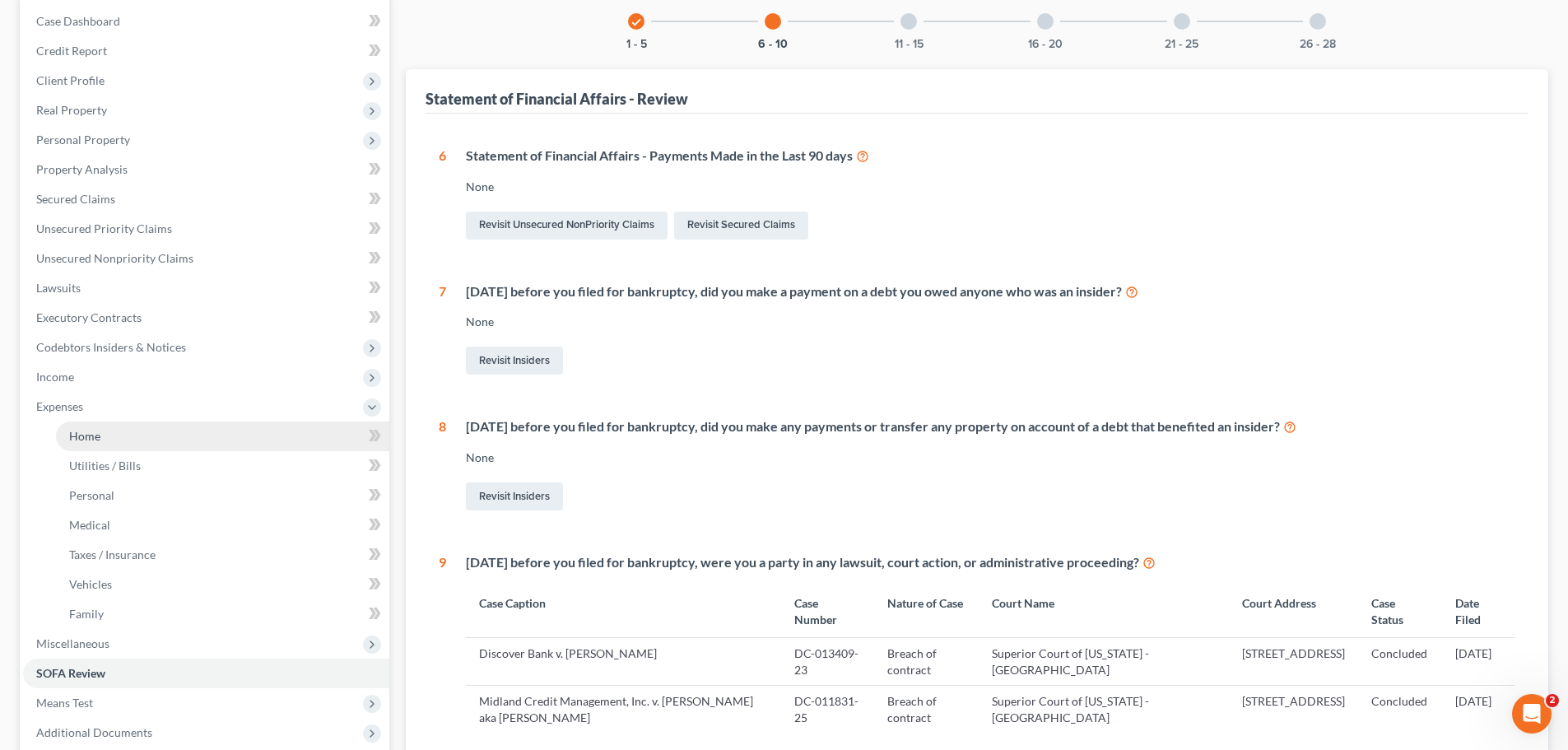
click at [103, 430] on link "Home" at bounding box center [222, 435] width 333 height 30
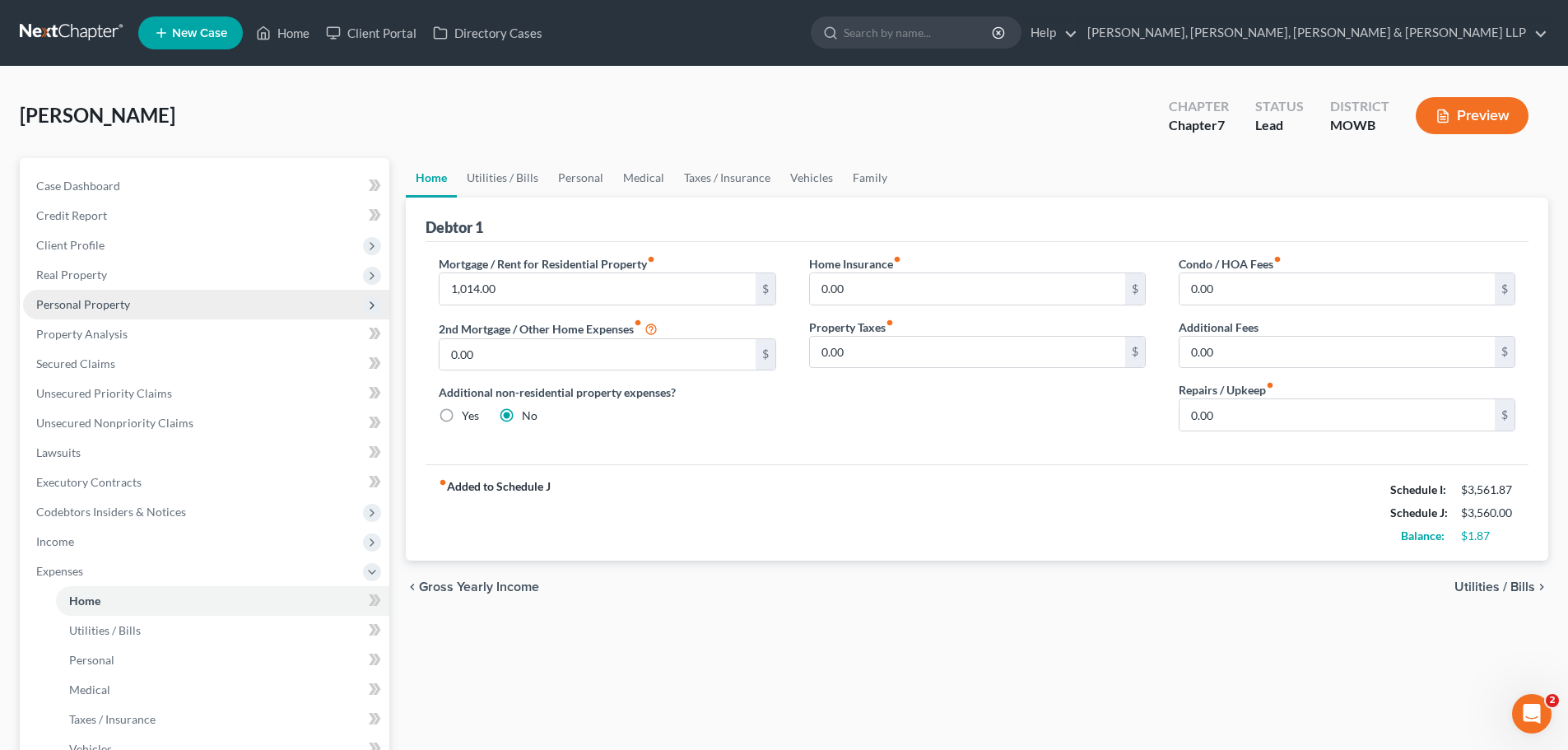
click at [118, 303] on span "Personal Property" at bounding box center [83, 304] width 94 height 14
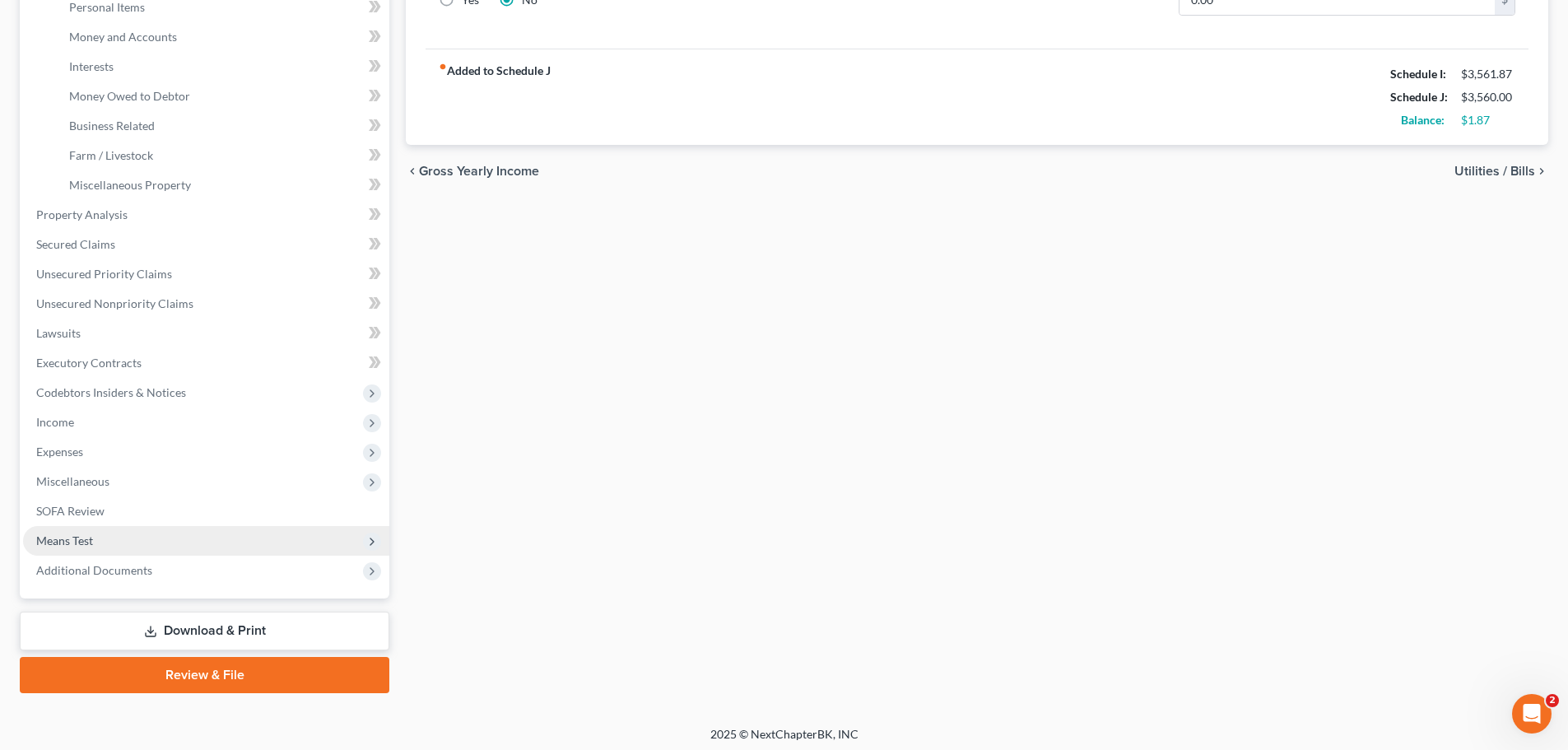
scroll to position [421, 0]
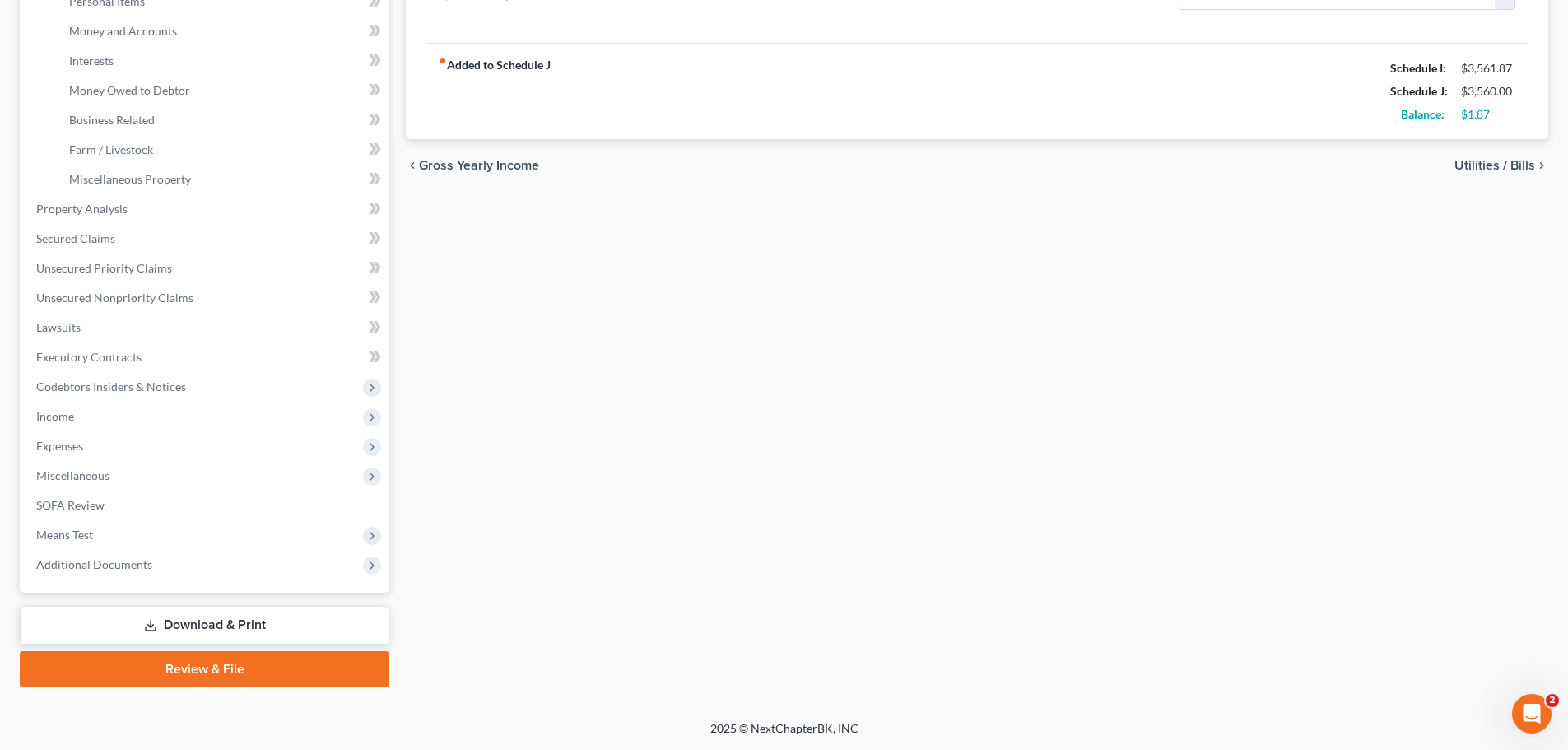
drag, startPoint x: 245, startPoint y: 618, endPoint x: 575, endPoint y: 520, distance: 344.2
click at [245, 618] on link "Download & Print" at bounding box center [204, 625] width 370 height 39
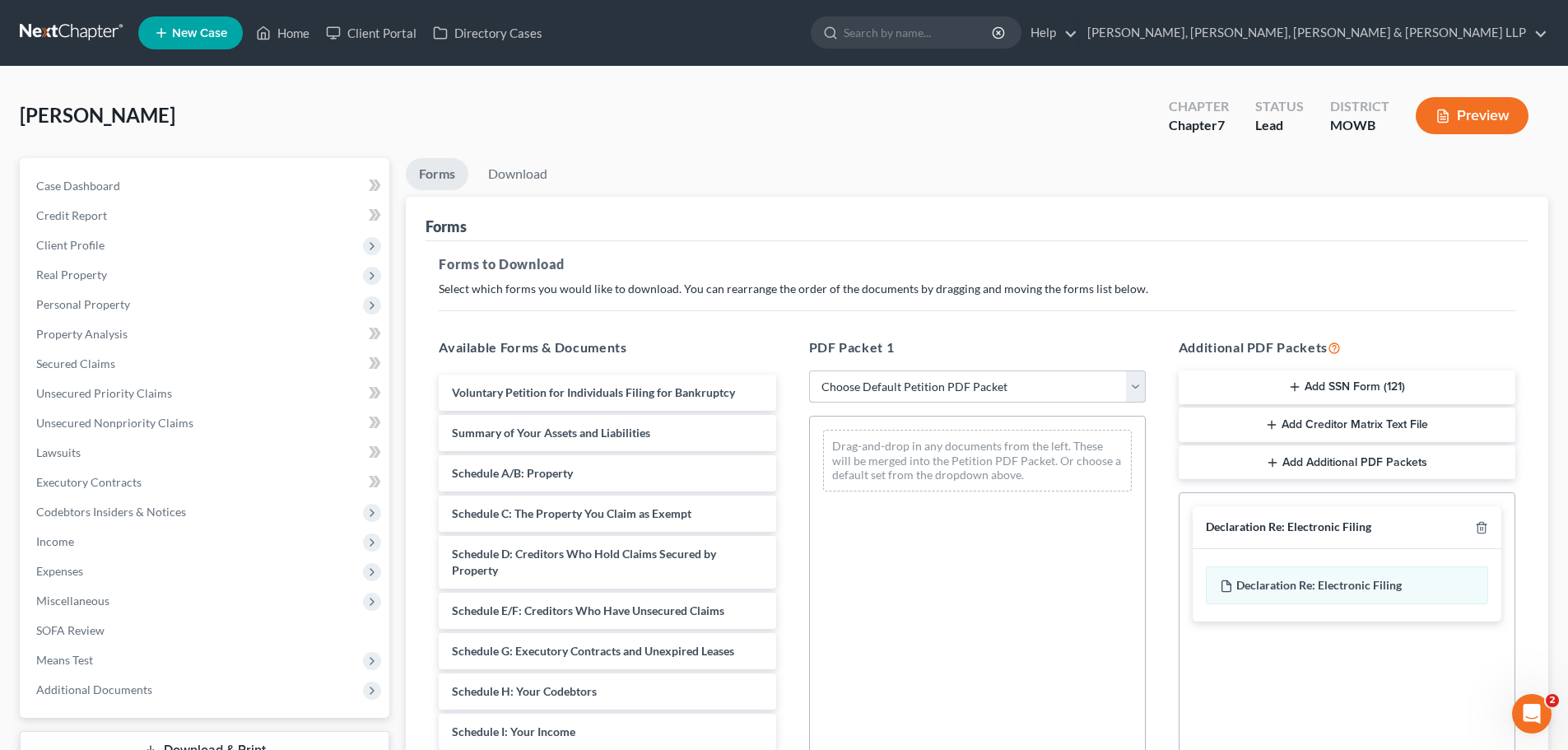
drag, startPoint x: 869, startPoint y: 379, endPoint x: 869, endPoint y: 402, distance: 23.0
click at [869, 379] on select "Choose Default Petition PDF Packet Complete Bankruptcy Petition (all forms and …" at bounding box center [977, 386] width 337 height 33
click at [809, 370] on select "Choose Default Petition PDF Packet Complete Bankruptcy Petition (all forms and …" at bounding box center [977, 386] width 337 height 33
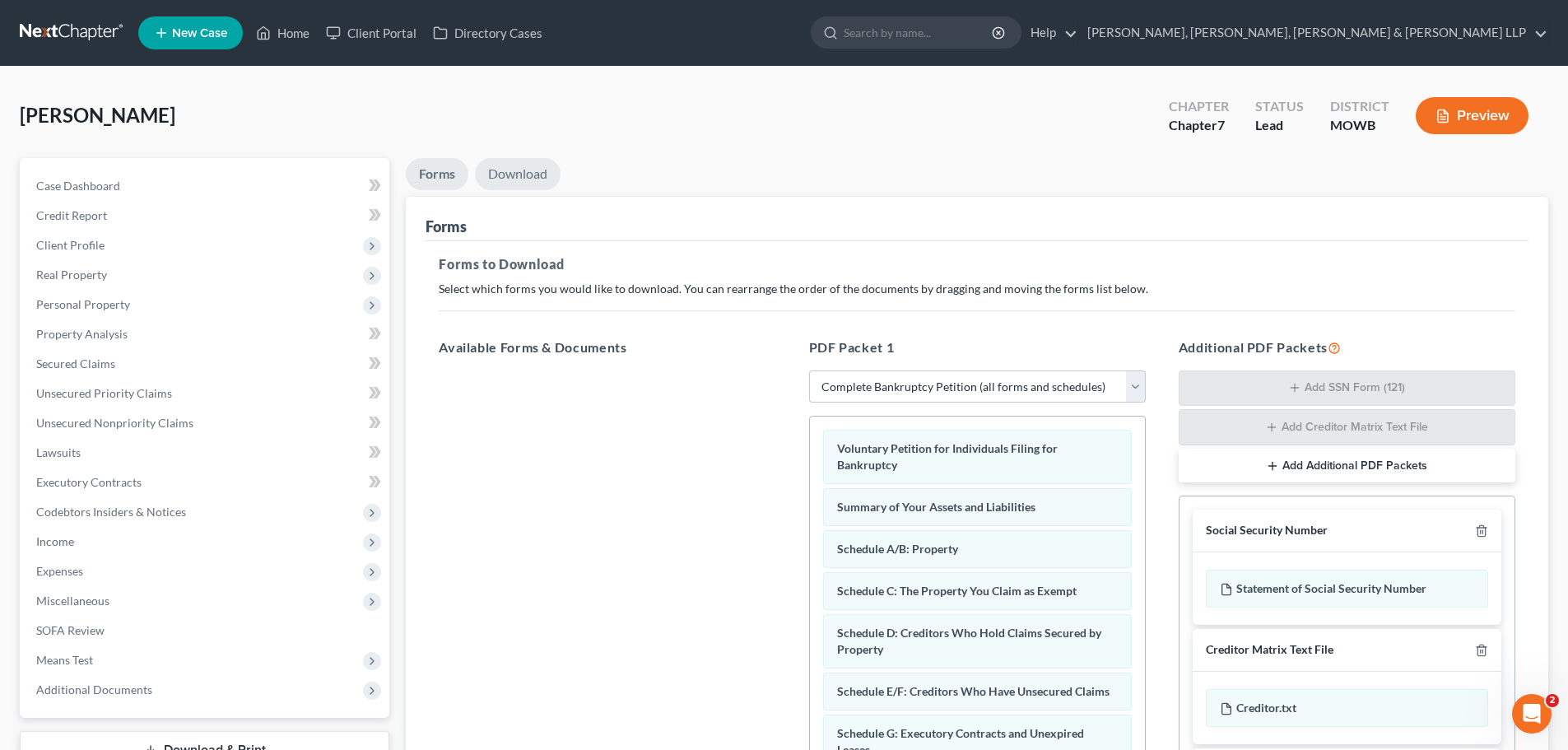
click at [524, 170] on link "Download" at bounding box center [517, 174] width 85 height 32
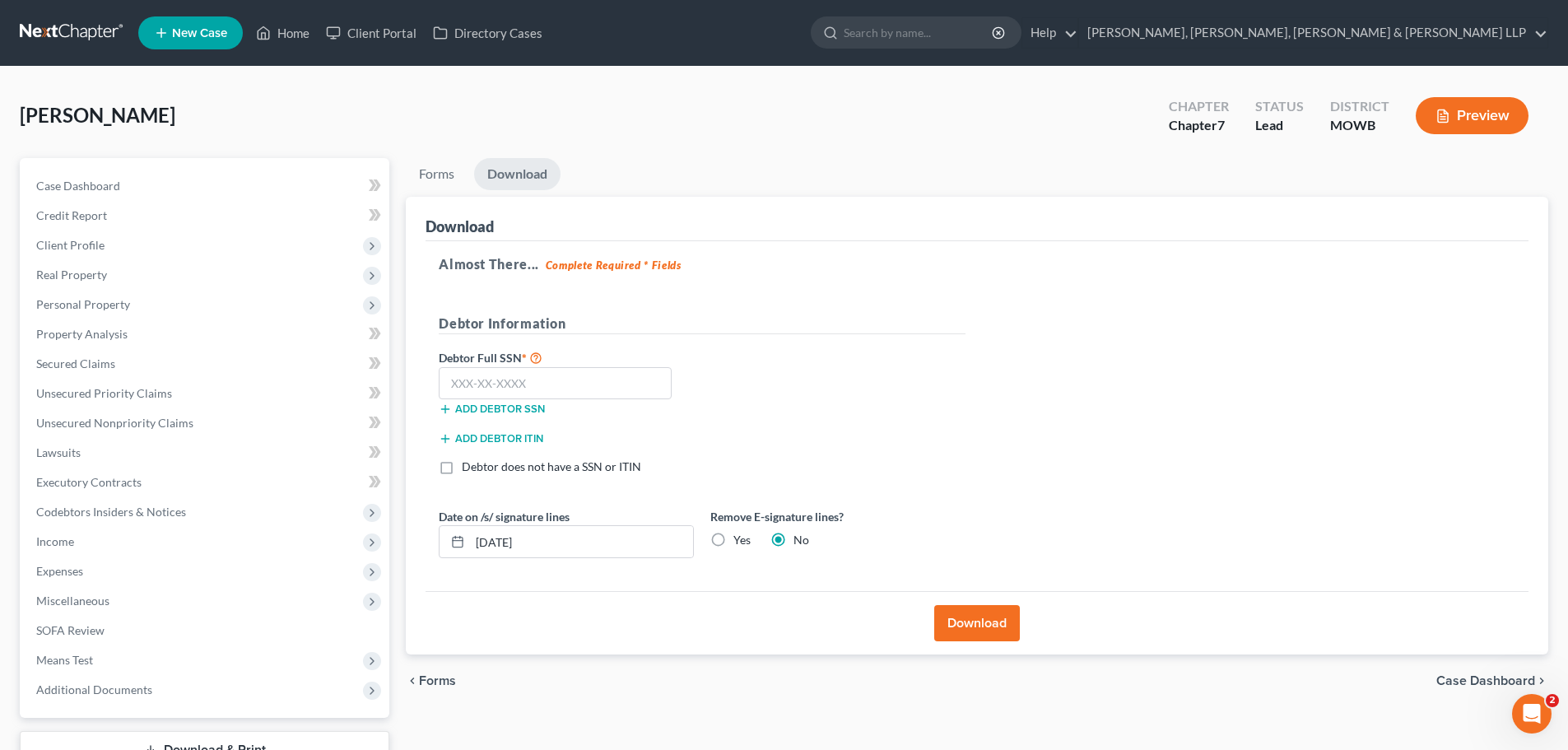
drag, startPoint x: 733, startPoint y: 542, endPoint x: 723, endPoint y: 542, distance: 10.0
click at [733, 542] on div "Yes" at bounding box center [731, 540] width 41 height 17
click at [733, 542] on label "Yes" at bounding box center [742, 540] width 17 height 17
click at [740, 542] on input "Yes" at bounding box center [745, 537] width 11 height 11
click at [521, 390] on input "text" at bounding box center [555, 383] width 233 height 33
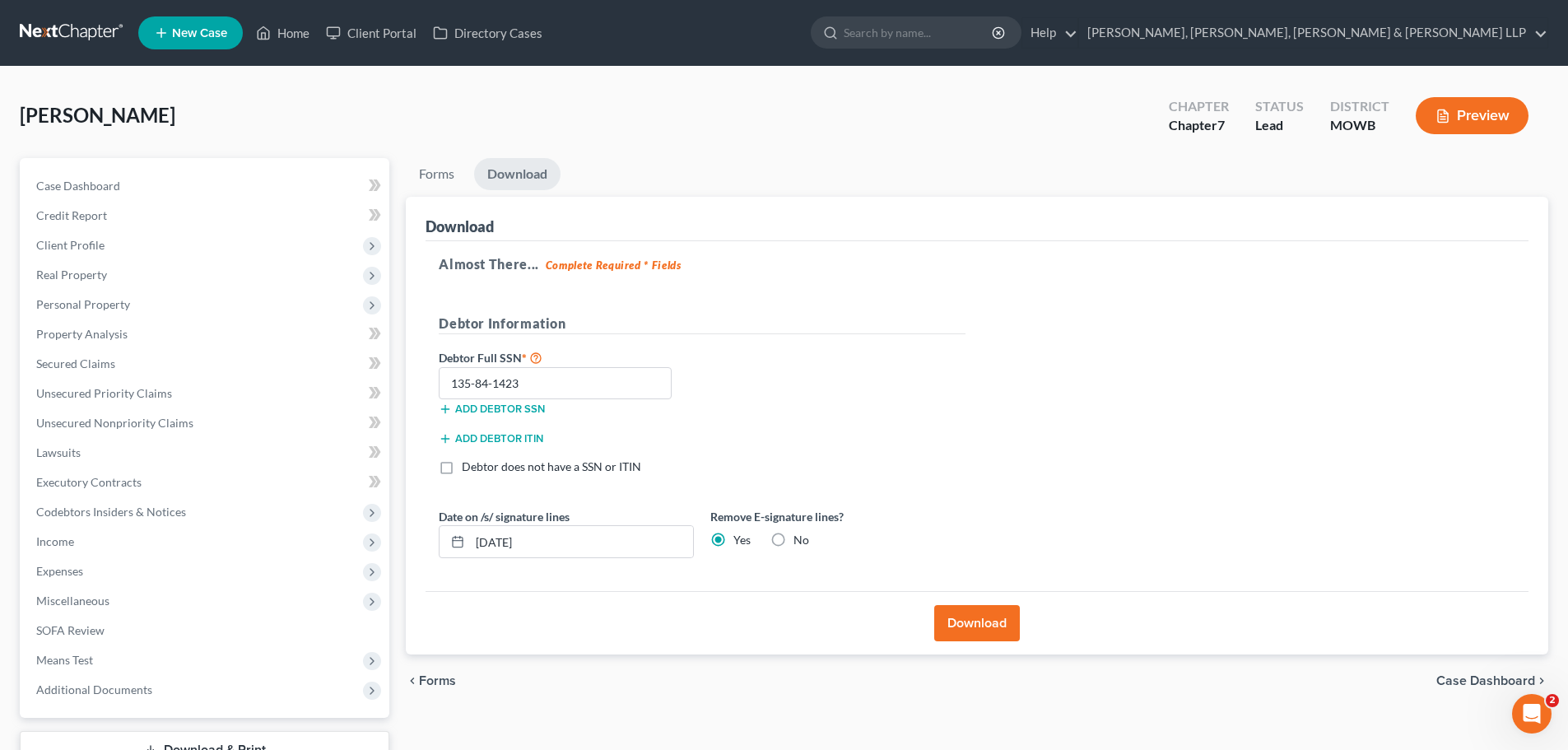
click at [958, 618] on button "Download" at bounding box center [976, 623] width 85 height 36
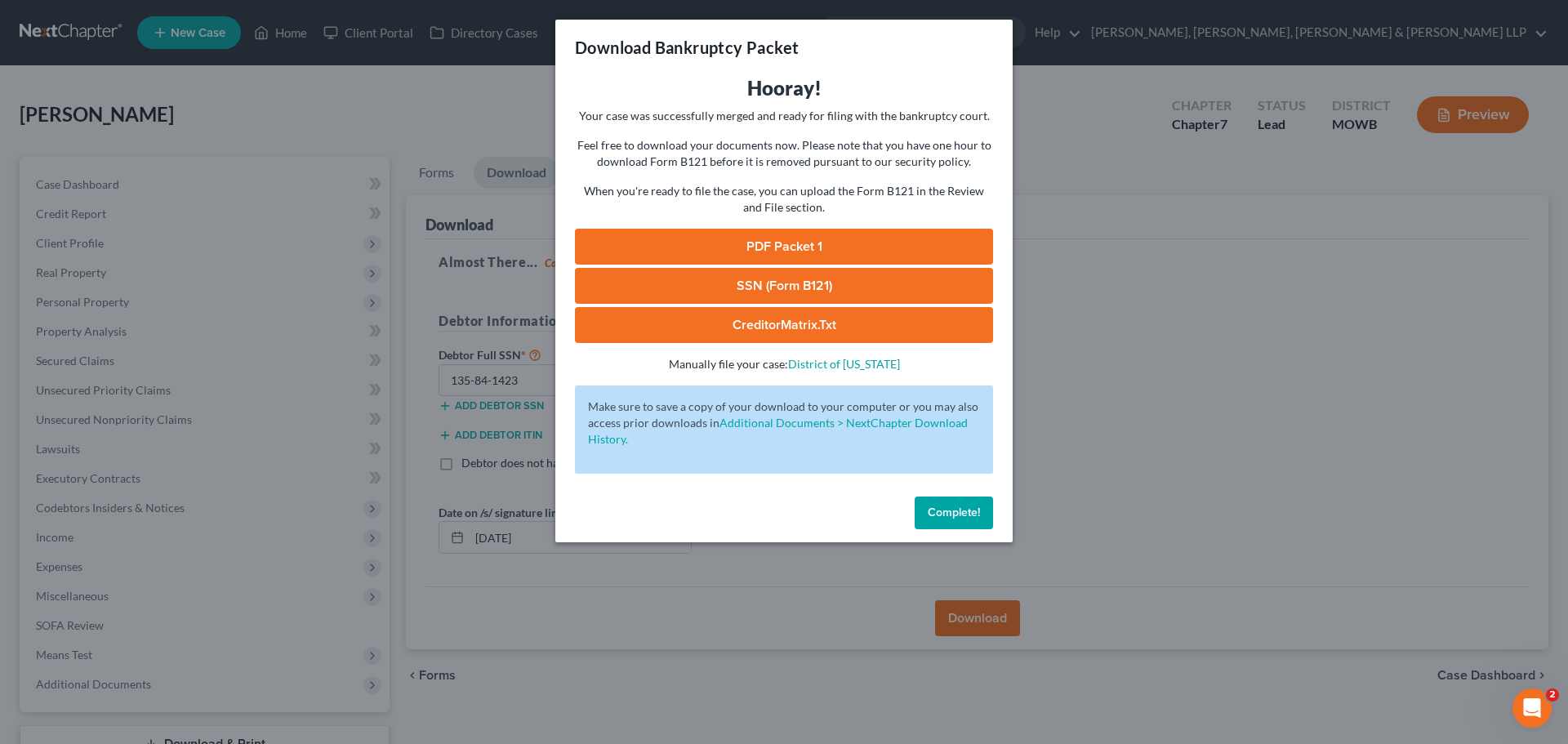
click at [861, 297] on link "SSN (Form B121)" at bounding box center [784, 285] width 418 height 36
drag, startPoint x: 769, startPoint y: 245, endPoint x: 1016, endPoint y: 150, distance: 264.6
click at [769, 245] on link "PDF Packet 1" at bounding box center [784, 246] width 418 height 36
click at [362, 115] on div "Download Bankruptcy Packet Hooray! Your case was successfully merged and ready …" at bounding box center [784, 372] width 1568 height 744
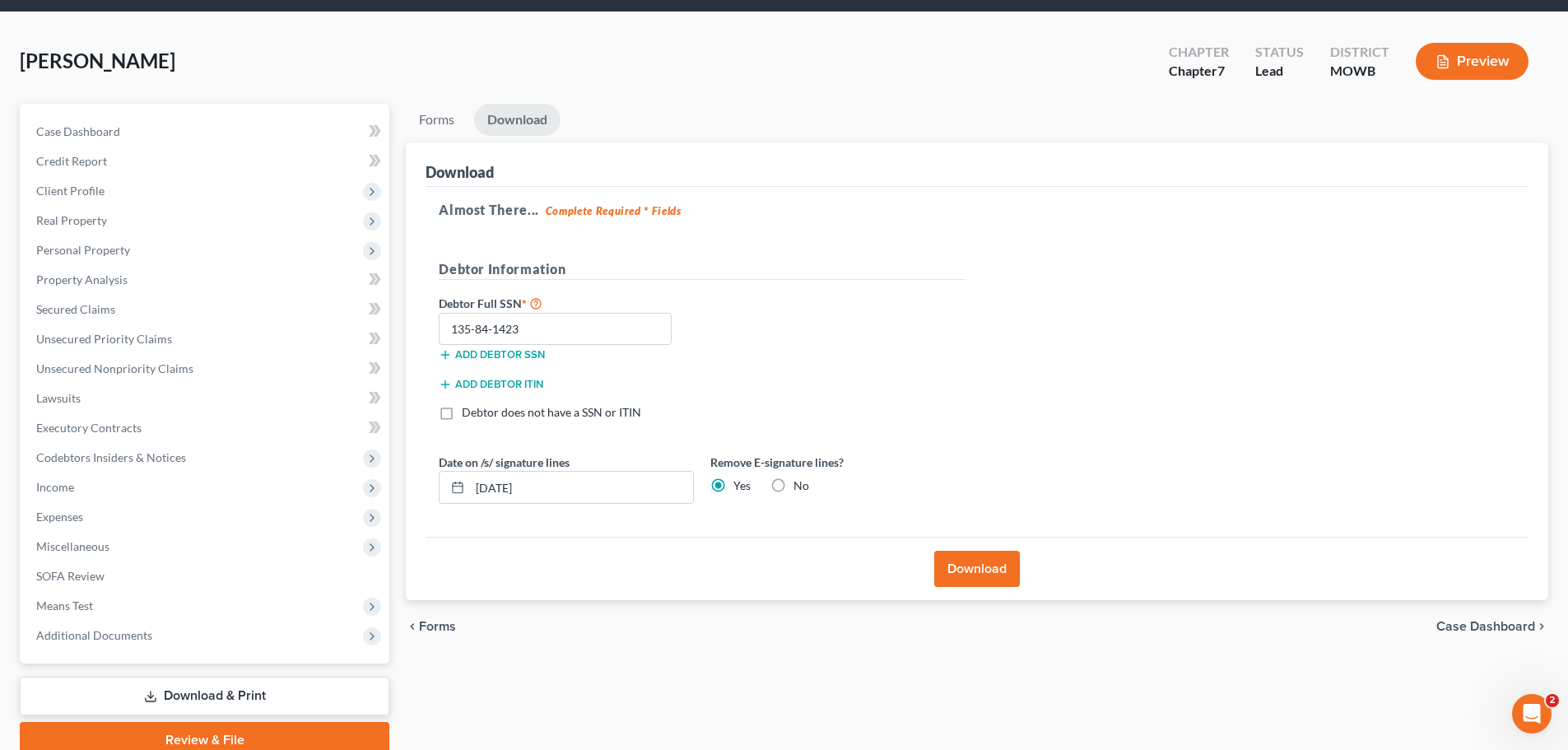
scroll to position [125, 0]
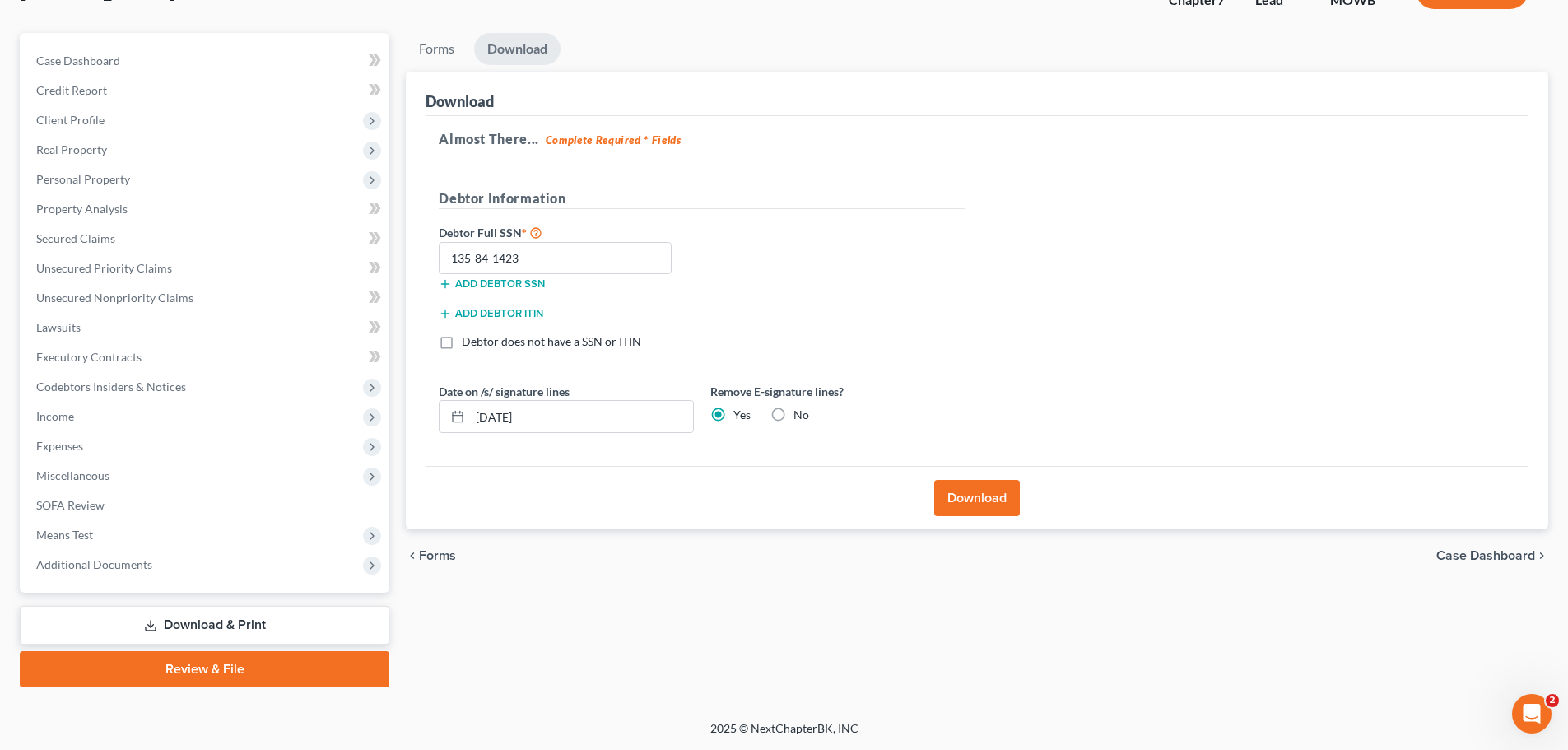
click at [230, 623] on link "Download & Print" at bounding box center [204, 625] width 370 height 39
click at [116, 537] on span "Means Test" at bounding box center [206, 534] width 366 height 30
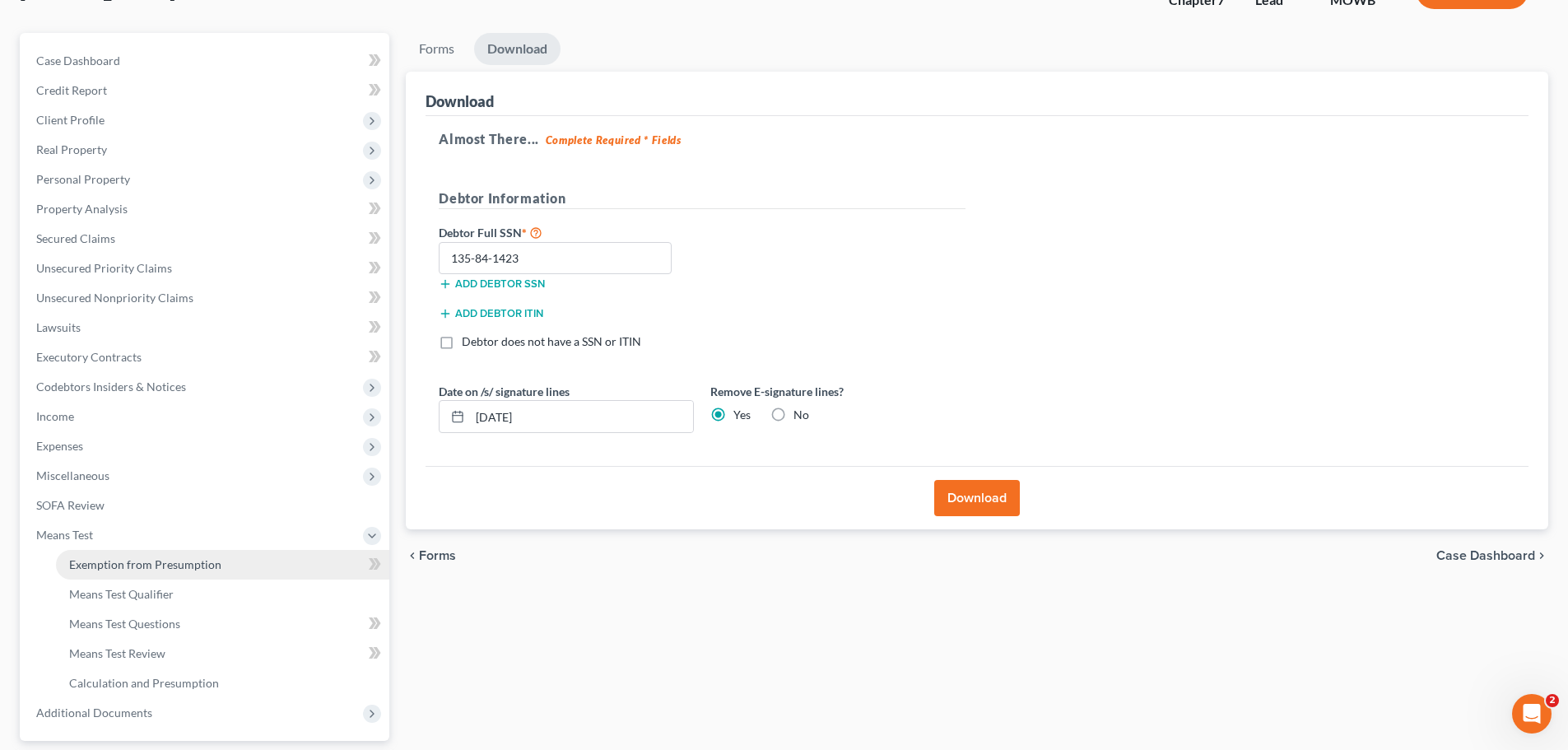
click at [130, 558] on span "Exemption from Presumption" at bounding box center [145, 564] width 152 height 14
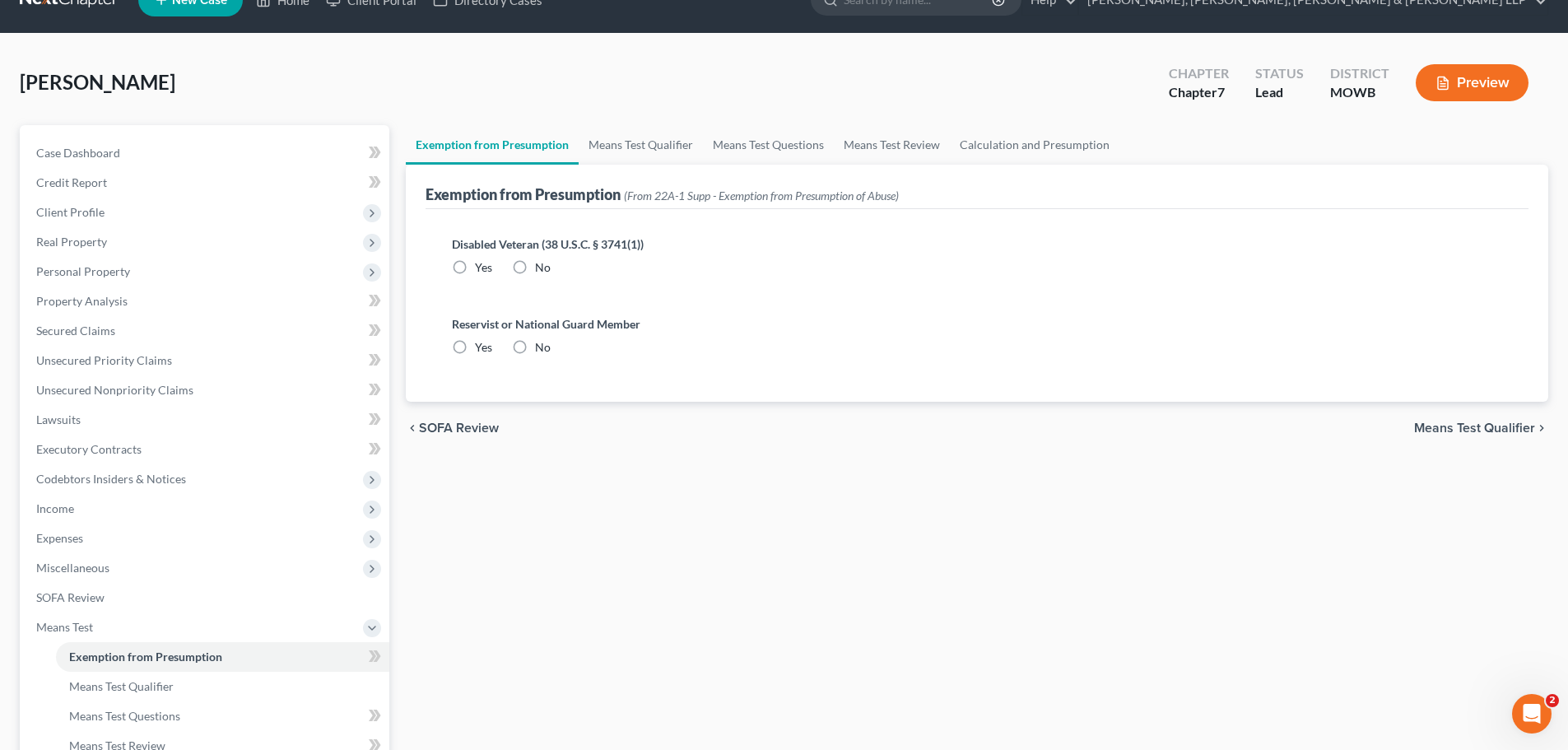
scroll to position [273, 0]
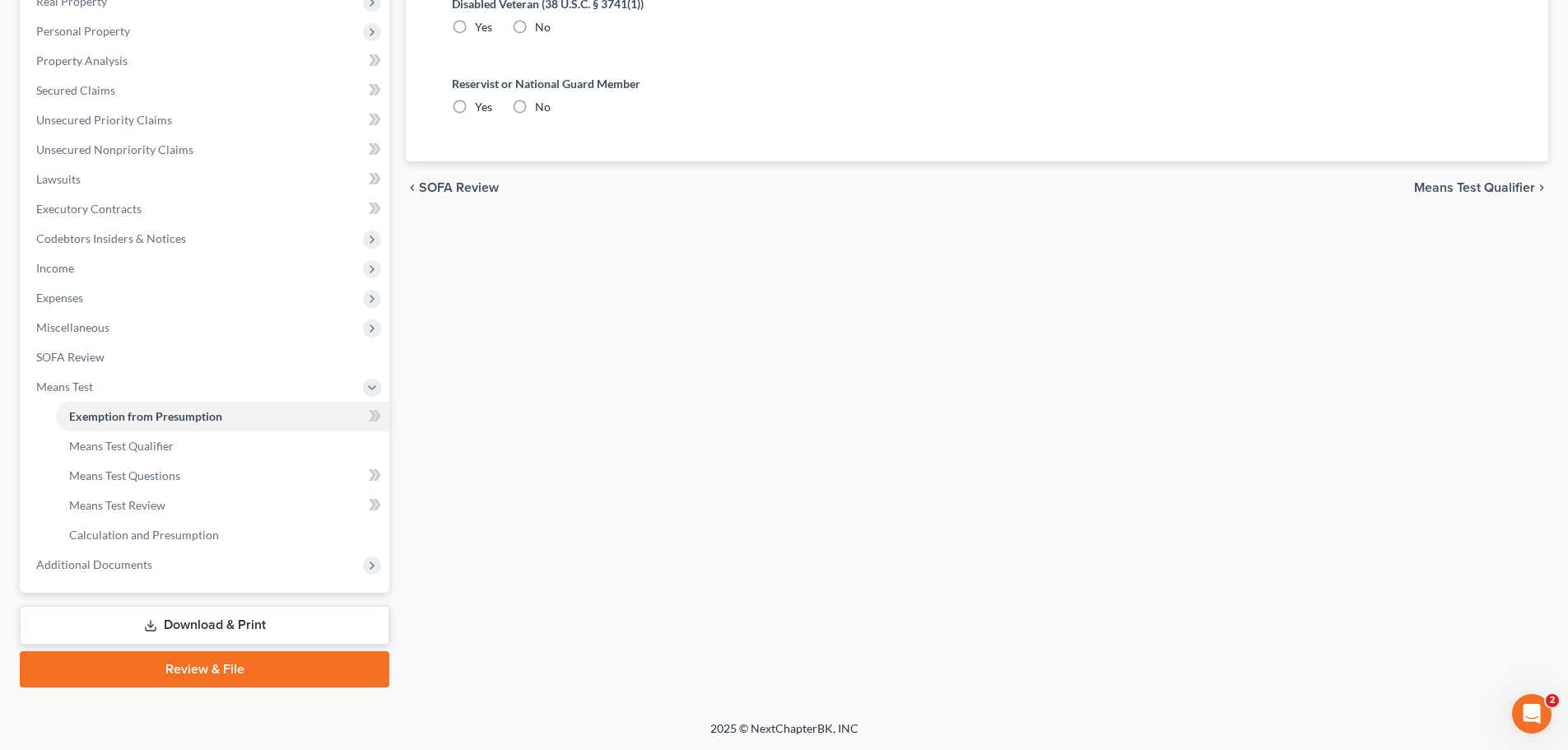
click at [535, 33] on label "No" at bounding box center [543, 27] width 16 height 17
click at [542, 30] on input "No" at bounding box center [547, 24] width 11 height 11
click at [535, 111] on label "No" at bounding box center [543, 107] width 16 height 17
click at [542, 110] on input "No" at bounding box center [547, 104] width 11 height 11
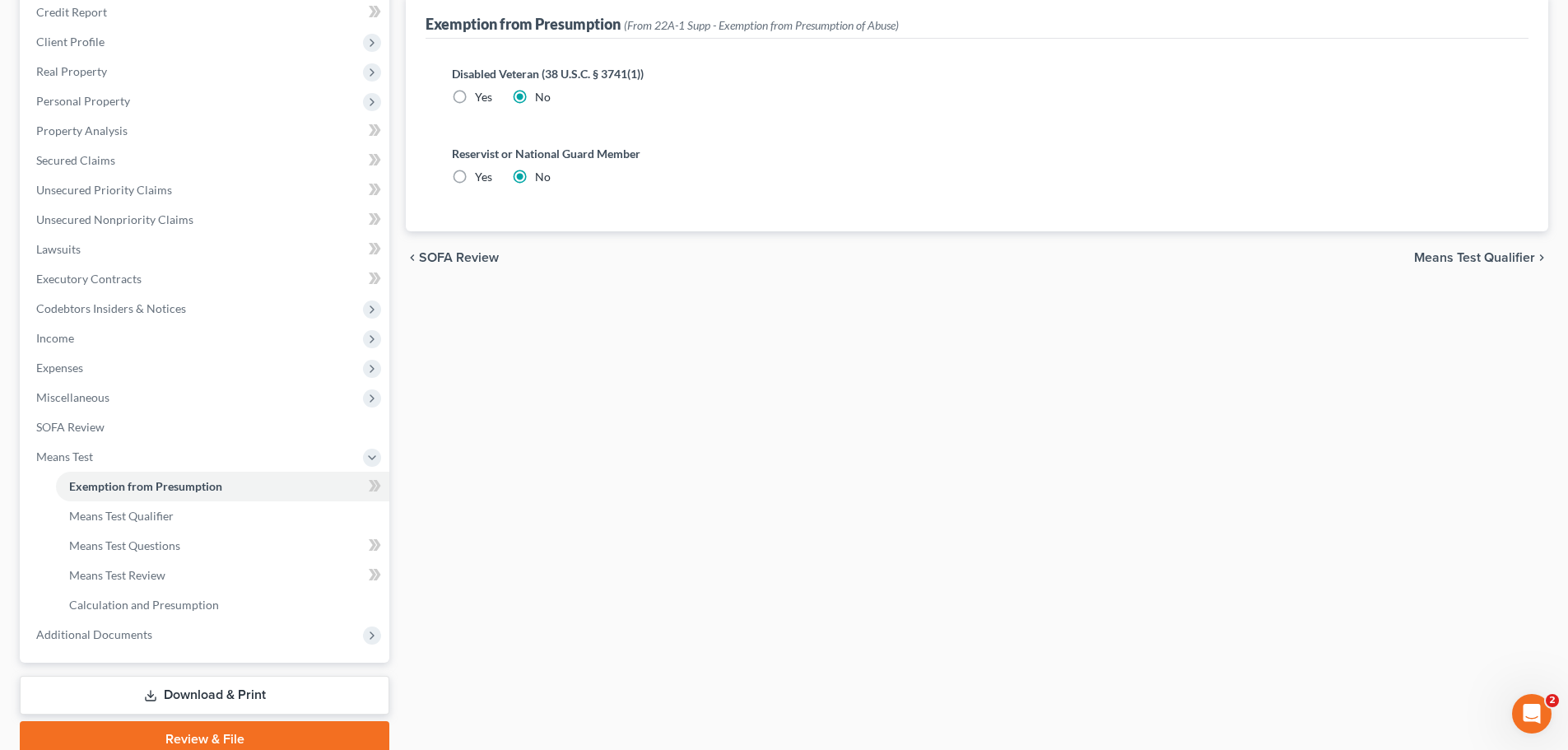
scroll to position [0, 0]
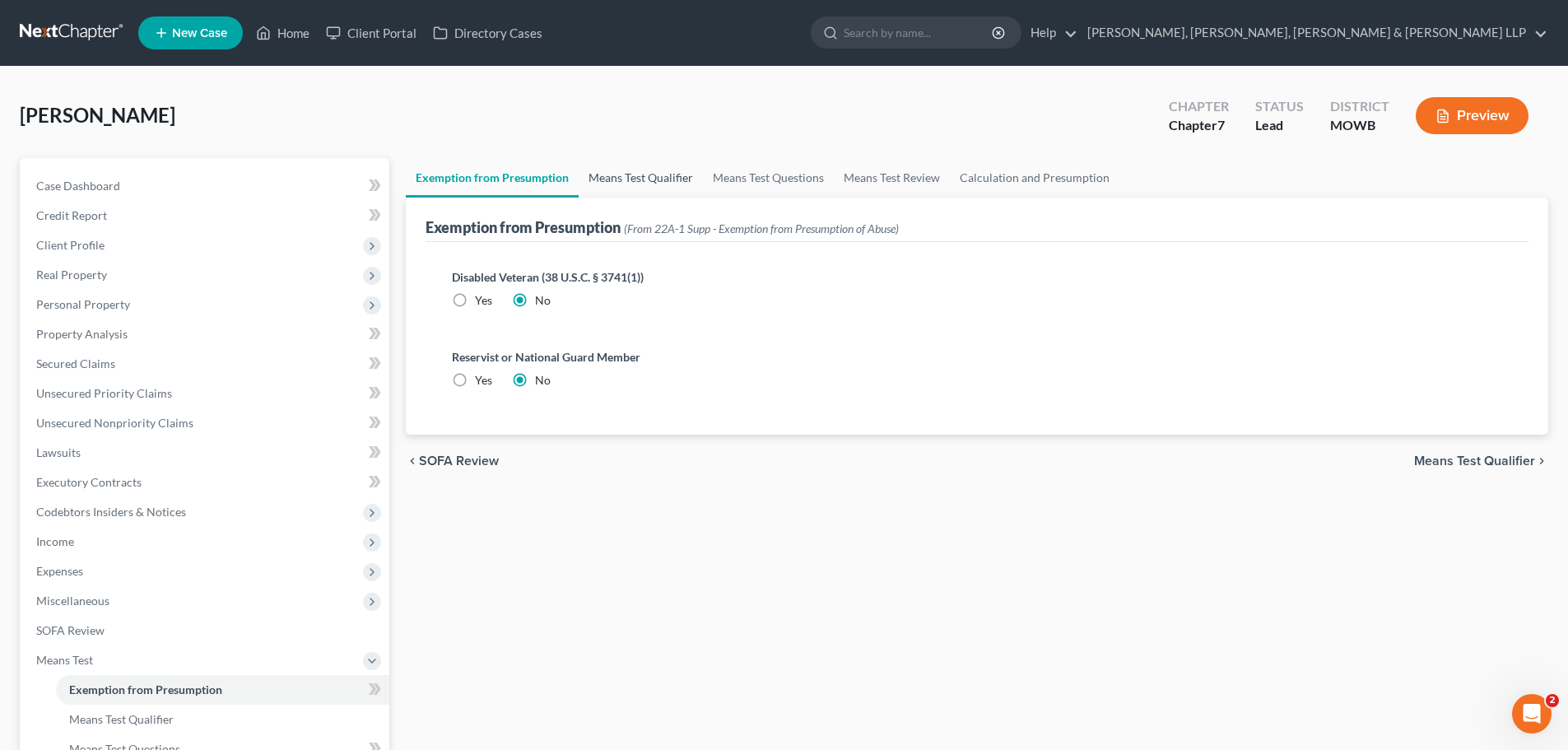
click at [634, 182] on link "Means Test Qualifier" at bounding box center [641, 177] width 124 height 40
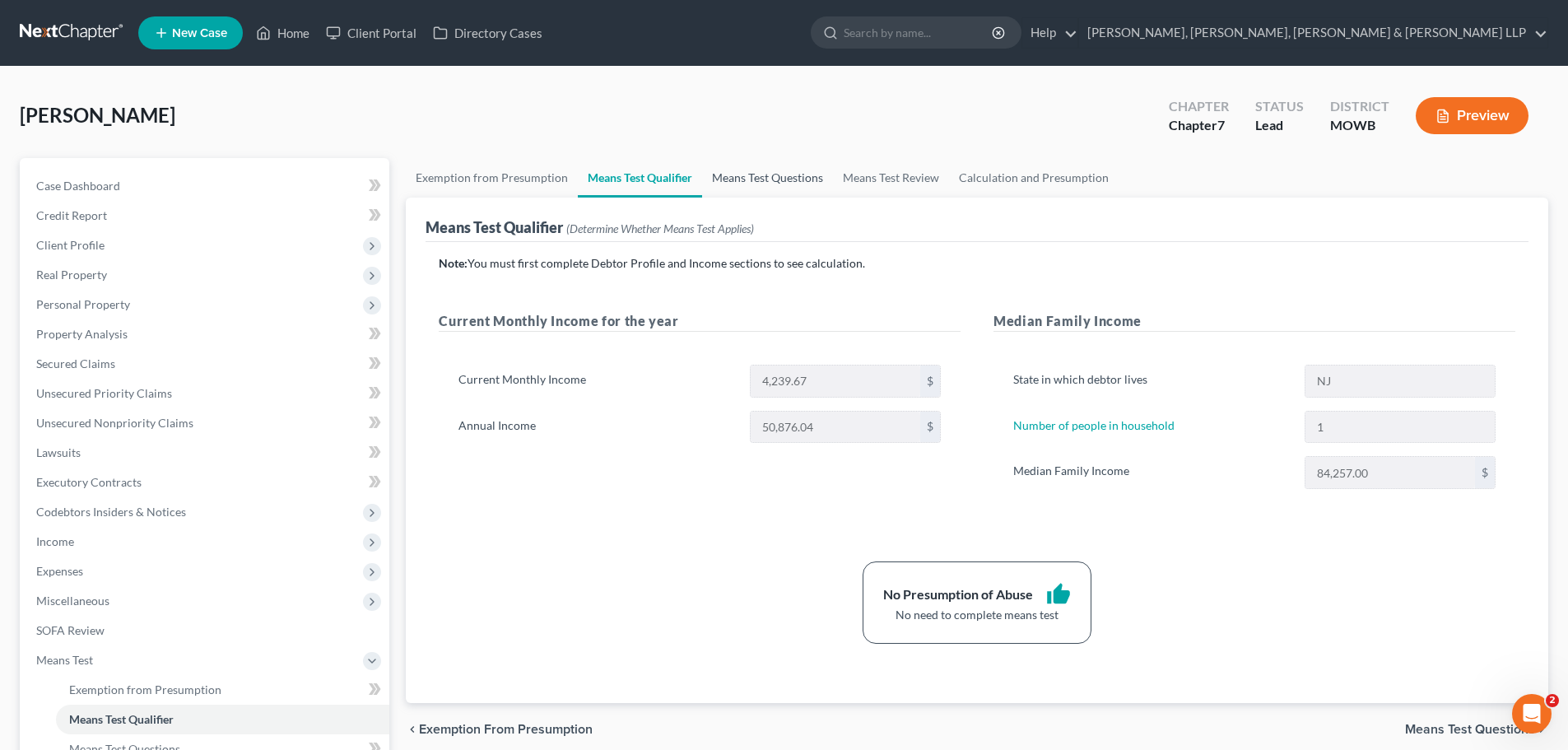
click at [768, 183] on link "Means Test Questions" at bounding box center [767, 177] width 131 height 40
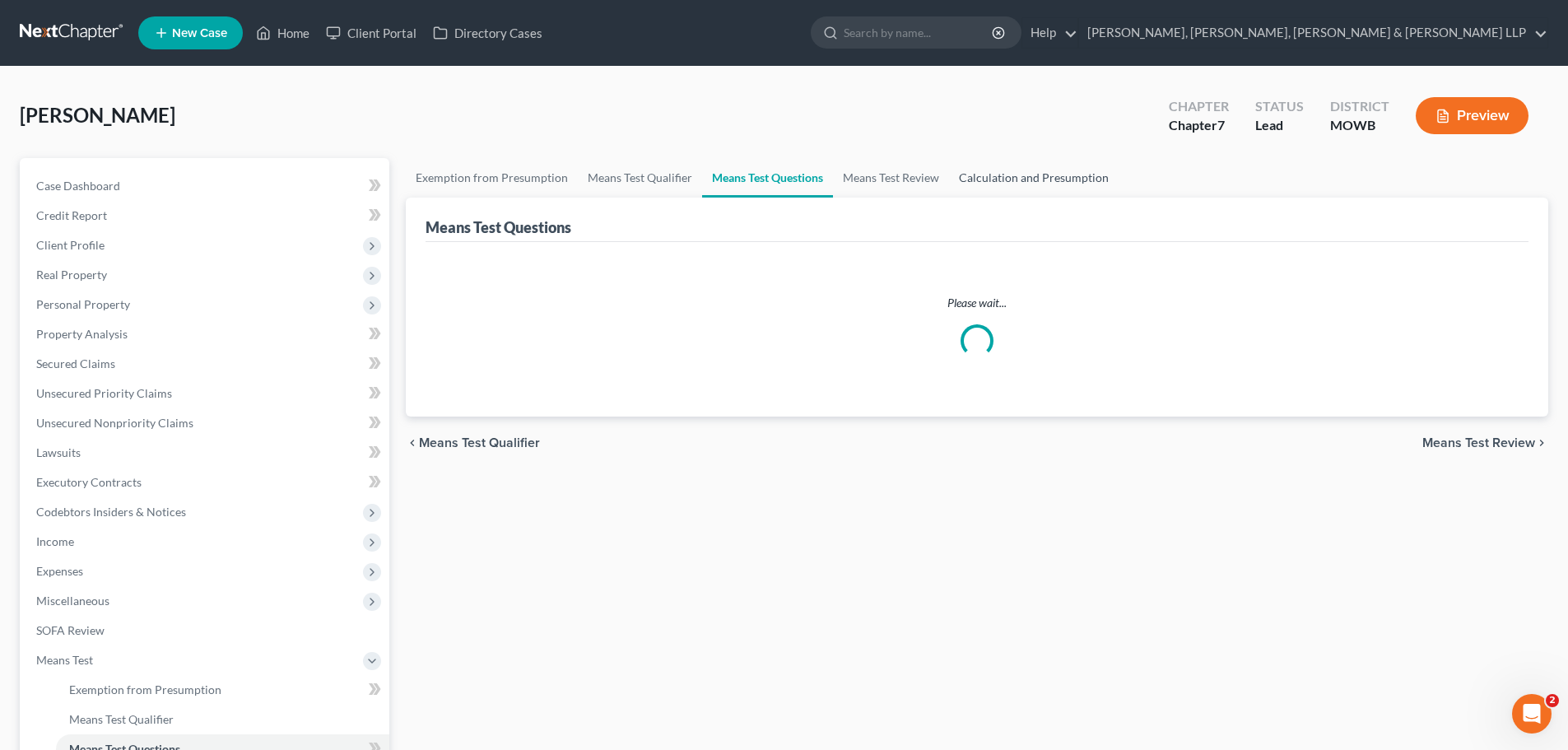
click at [1011, 179] on link "Calculation and Presumption" at bounding box center [1034, 177] width 170 height 40
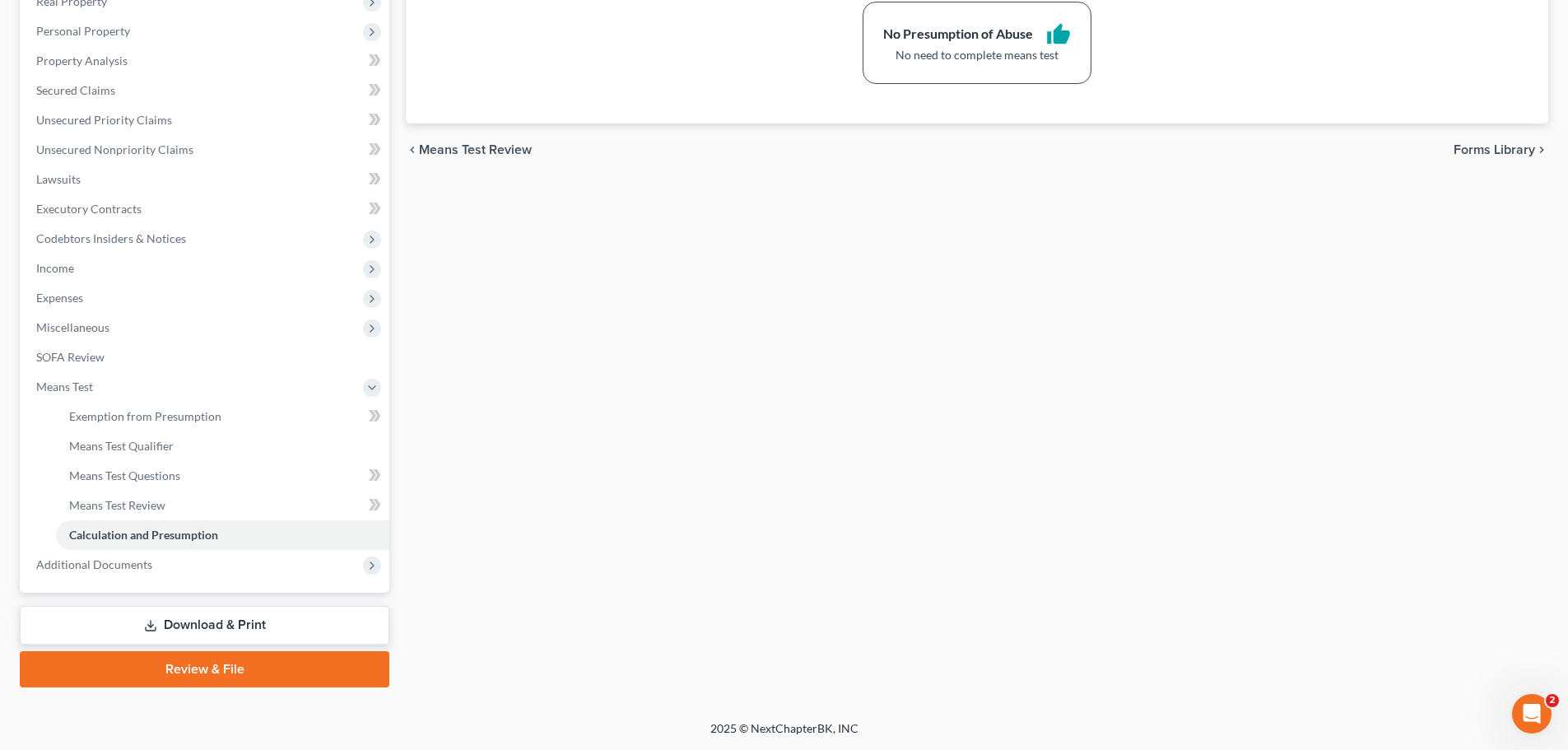
click at [278, 625] on link "Download & Print" at bounding box center [204, 625] width 370 height 39
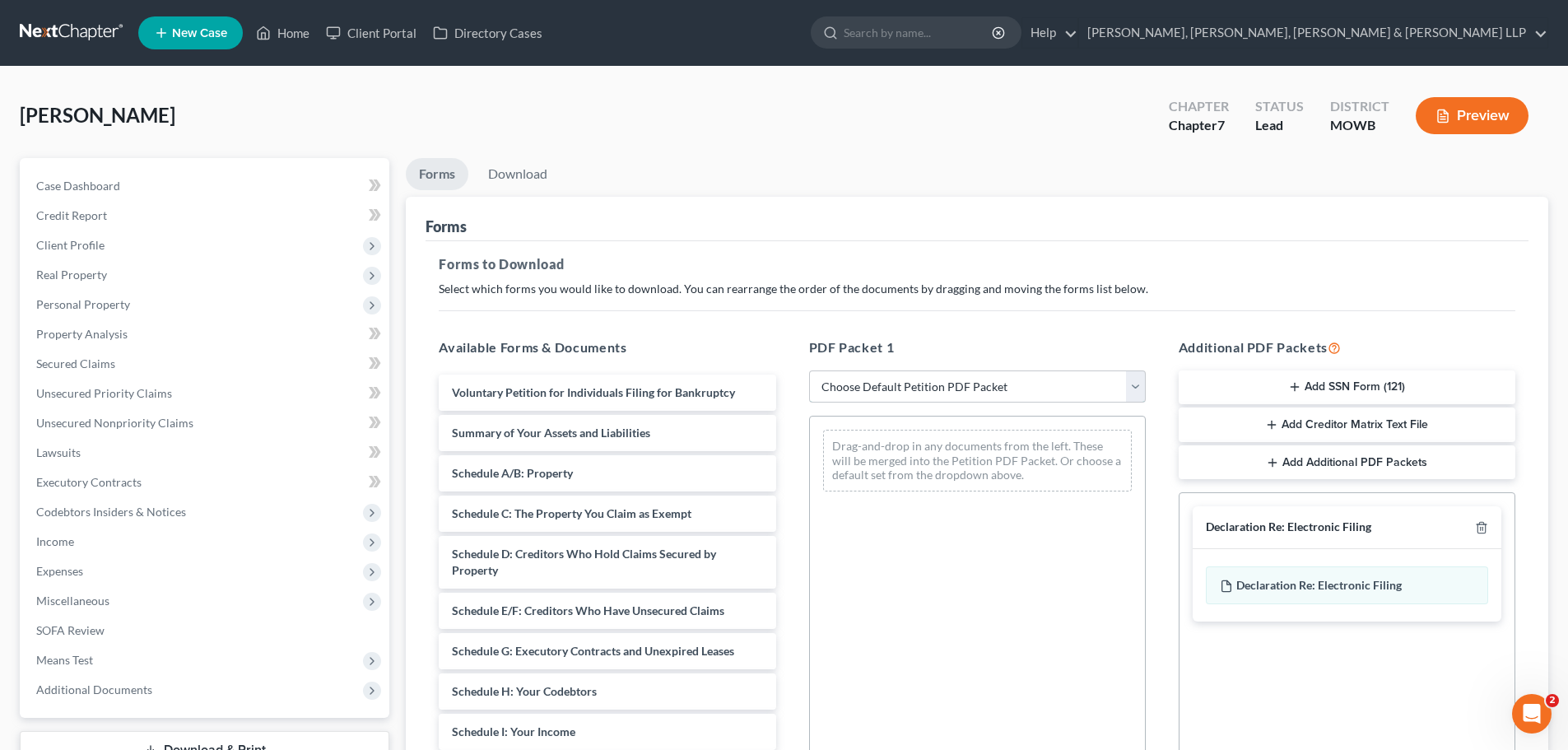
drag, startPoint x: 856, startPoint y: 392, endPoint x: 862, endPoint y: 402, distance: 11.7
click at [856, 392] on select "Choose Default Petition PDF Packet Complete Bankruptcy Petition (all forms and …" at bounding box center [977, 386] width 337 height 33
click at [809, 370] on select "Choose Default Petition PDF Packet Complete Bankruptcy Petition (all forms and …" at bounding box center [977, 386] width 337 height 33
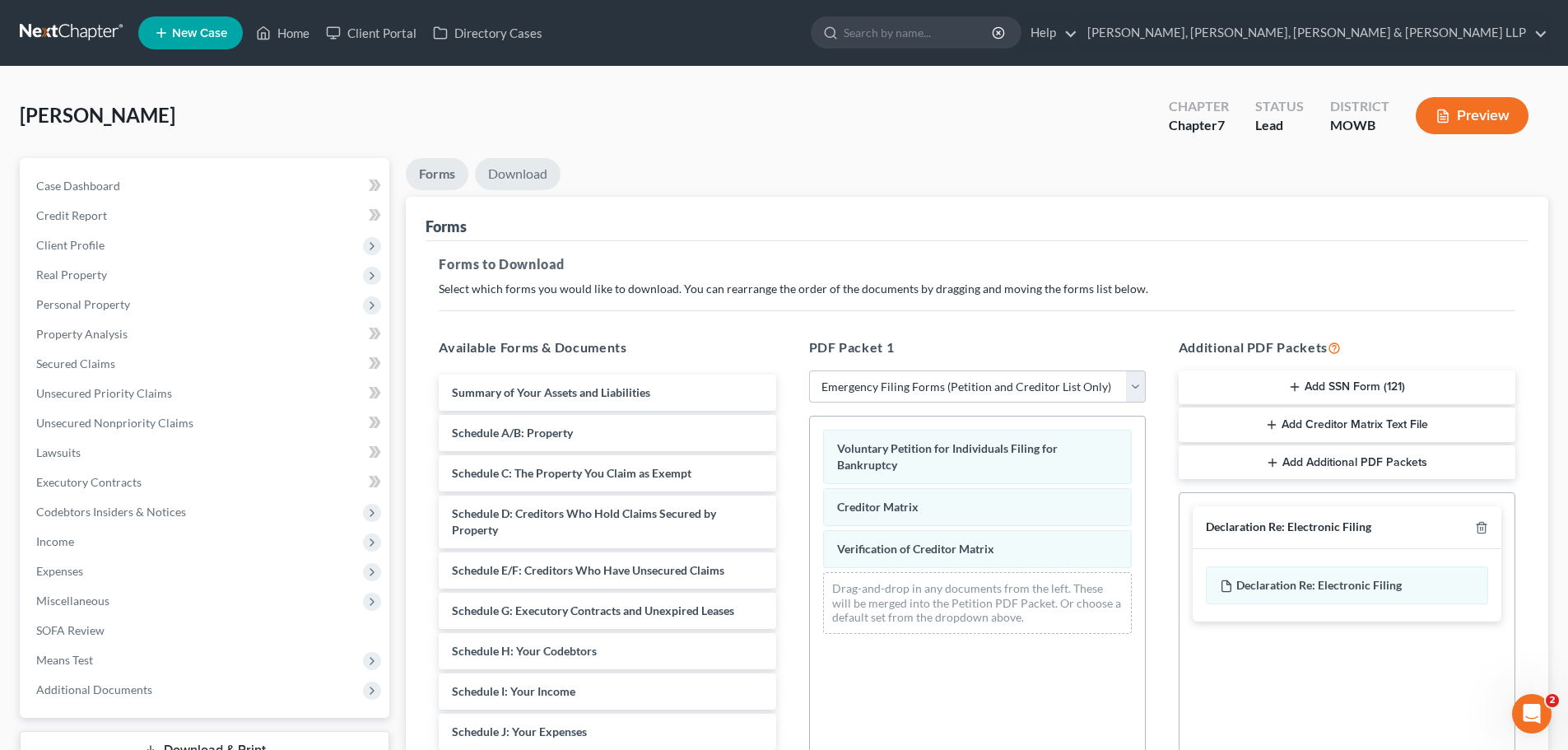
click at [525, 186] on link "Download" at bounding box center [517, 174] width 85 height 32
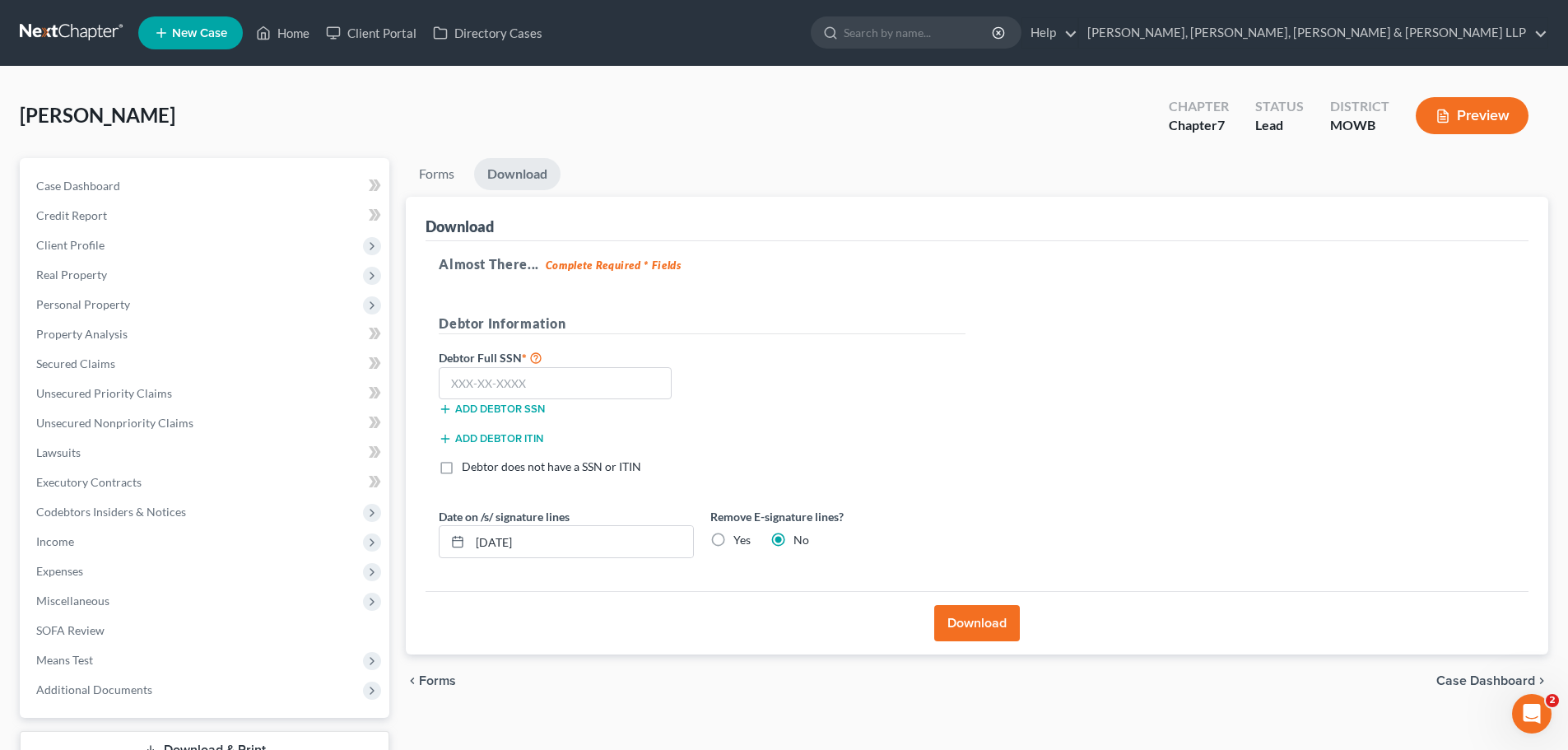
click at [733, 540] on label "Yes" at bounding box center [742, 540] width 17 height 17
click at [740, 540] on input "Yes" at bounding box center [745, 537] width 11 height 11
click at [565, 380] on input "text" at bounding box center [555, 383] width 233 height 33
click at [981, 626] on button "Download" at bounding box center [976, 623] width 85 height 36
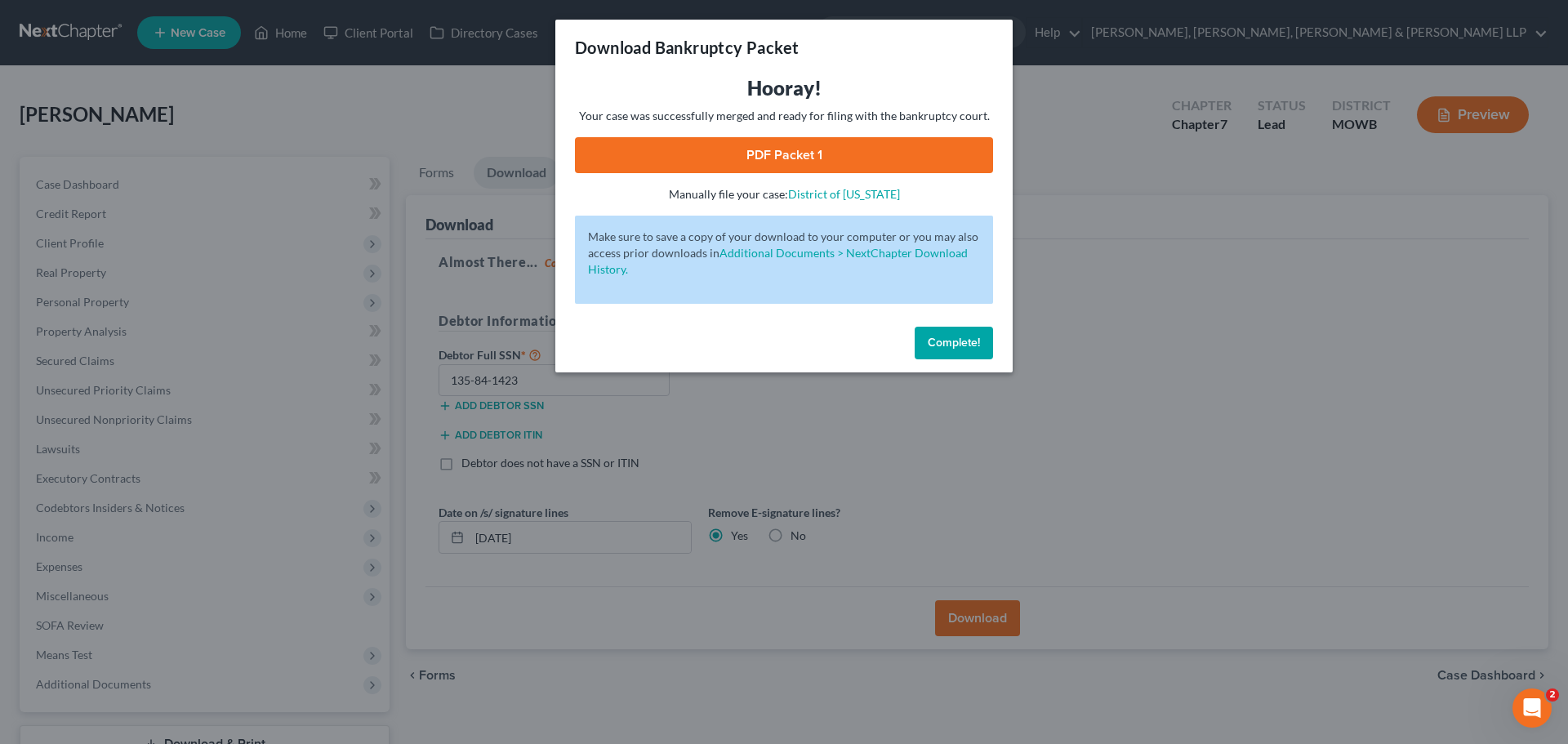
drag, startPoint x: 810, startPoint y: 149, endPoint x: 1101, endPoint y: 155, distance: 291.1
click at [810, 149] on link "PDF Packet 1" at bounding box center [784, 155] width 418 height 36
click at [1083, 145] on div "Download Bankruptcy Packet Hooray! Your case was successfully merged and ready …" at bounding box center [784, 372] width 1568 height 744
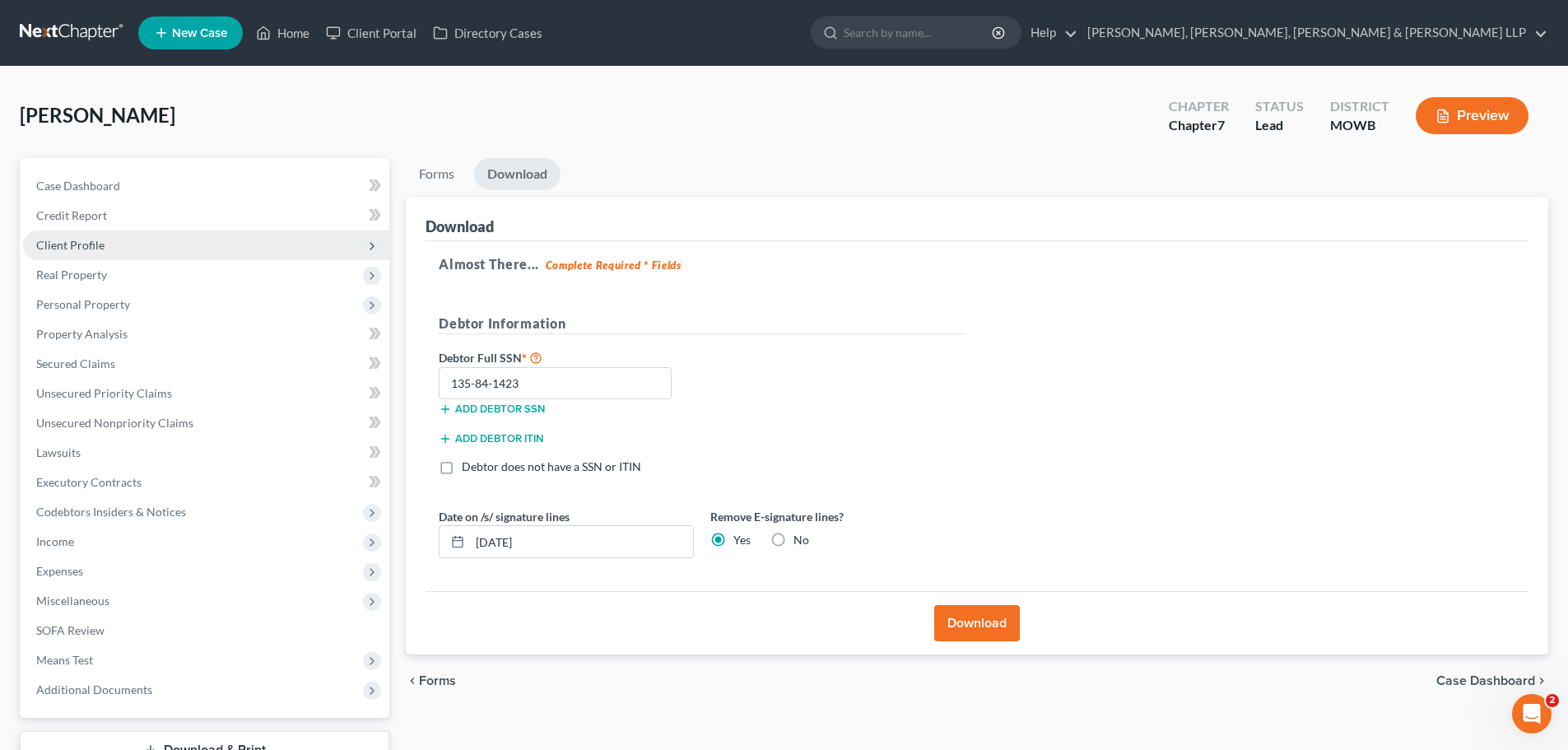
click at [138, 240] on span "Client Profile" at bounding box center [206, 245] width 366 height 30
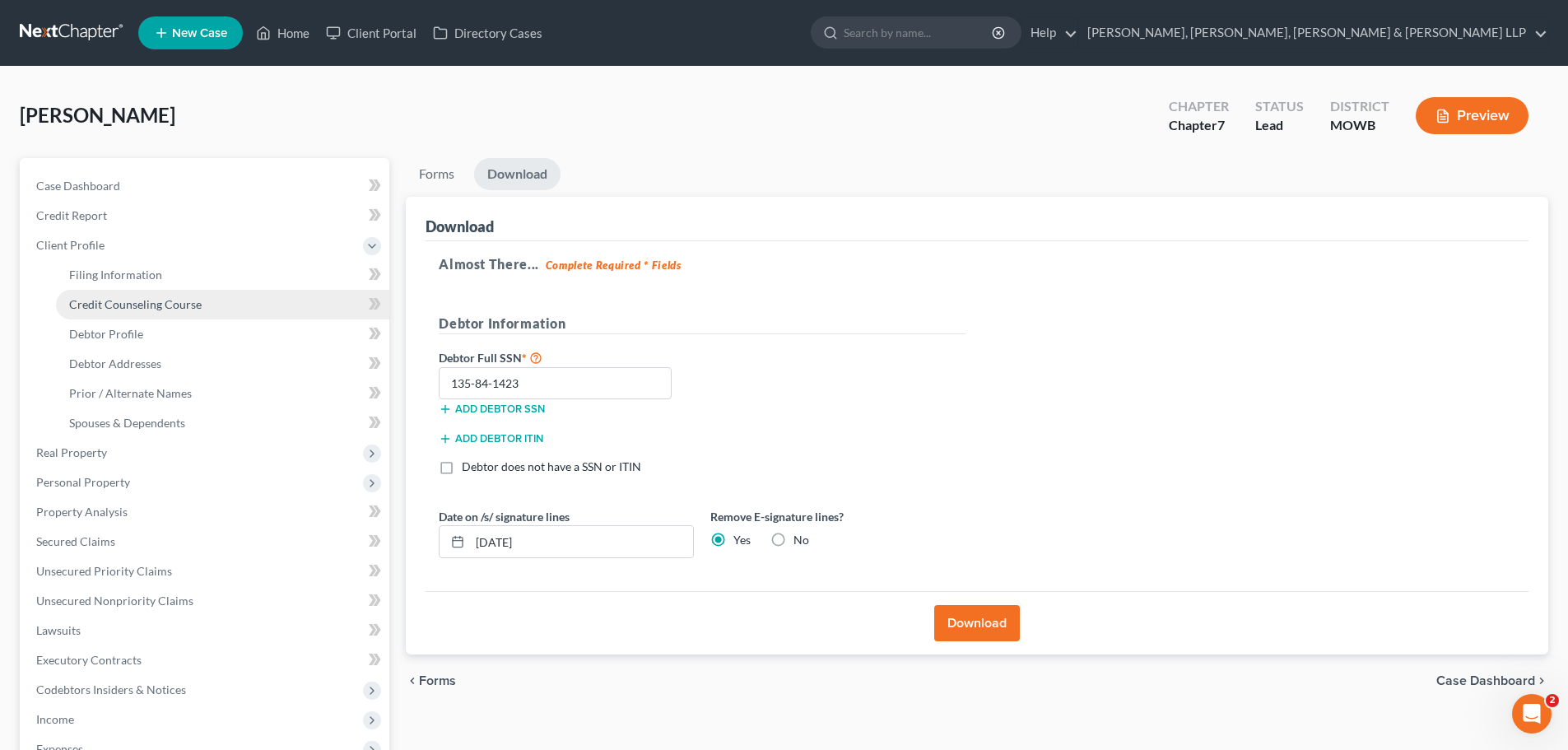
click at [153, 292] on link "Credit Counseling Course" at bounding box center [222, 304] width 333 height 30
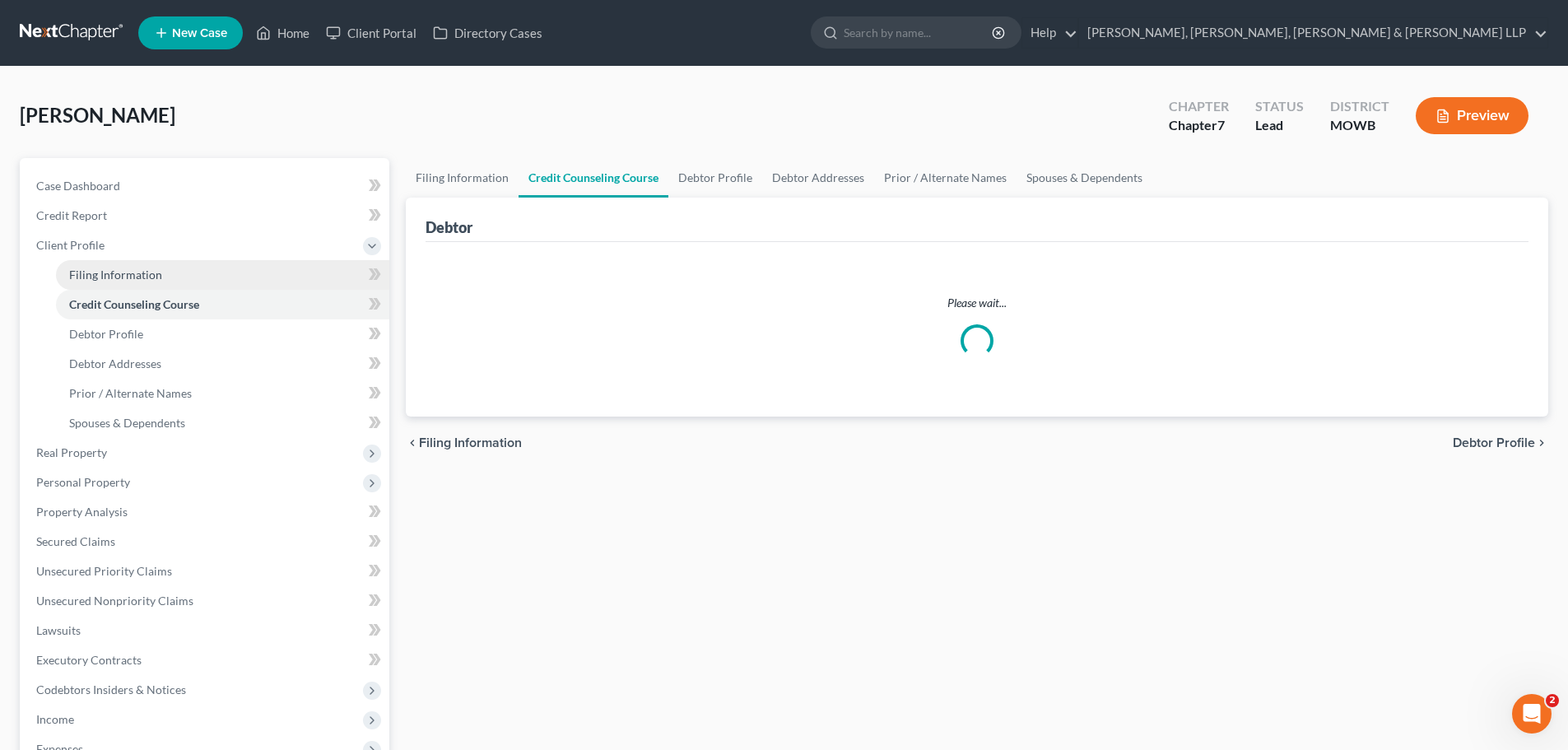
click at [161, 278] on link "Filing Information" at bounding box center [222, 274] width 333 height 30
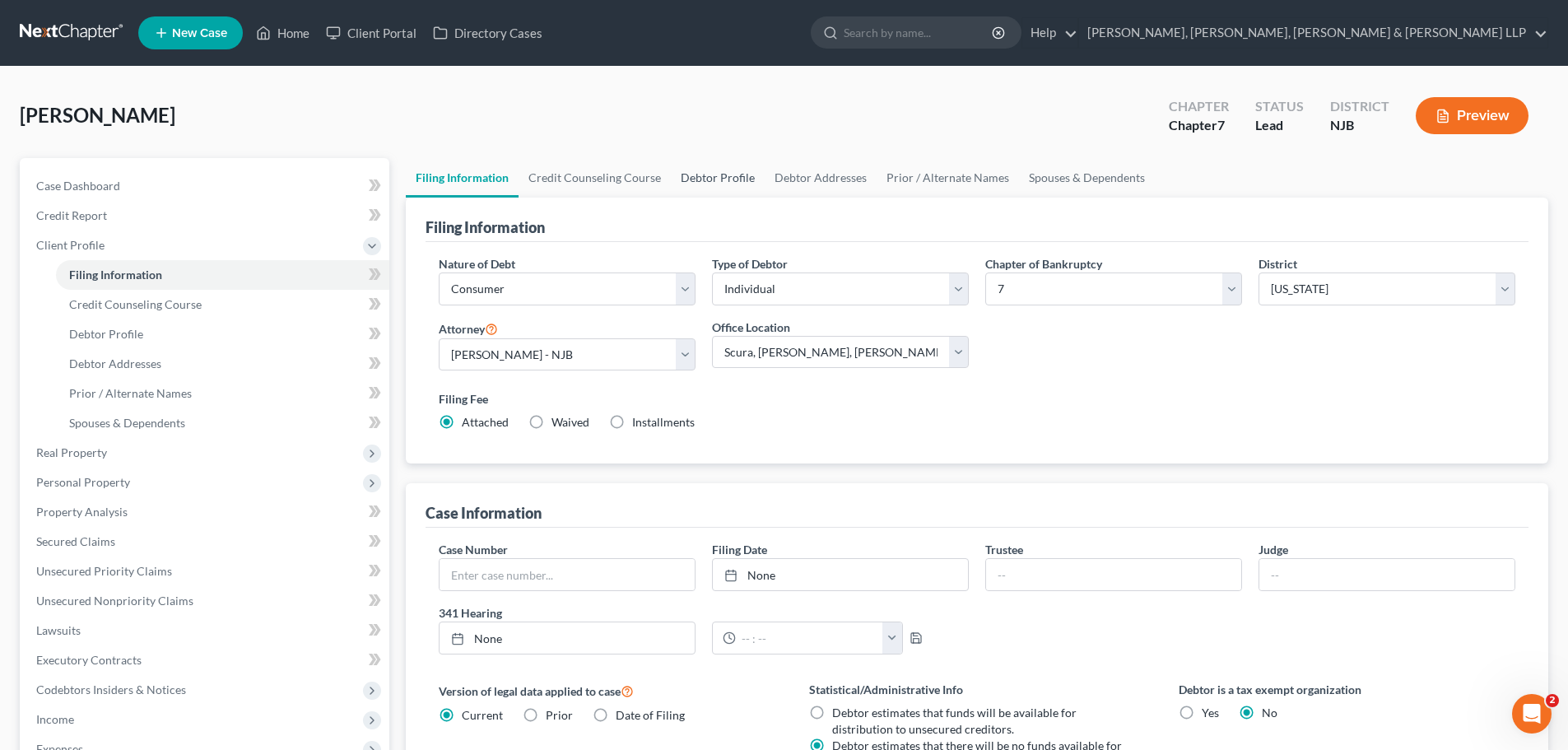
click at [679, 189] on link "Debtor Profile" at bounding box center [717, 177] width 94 height 40
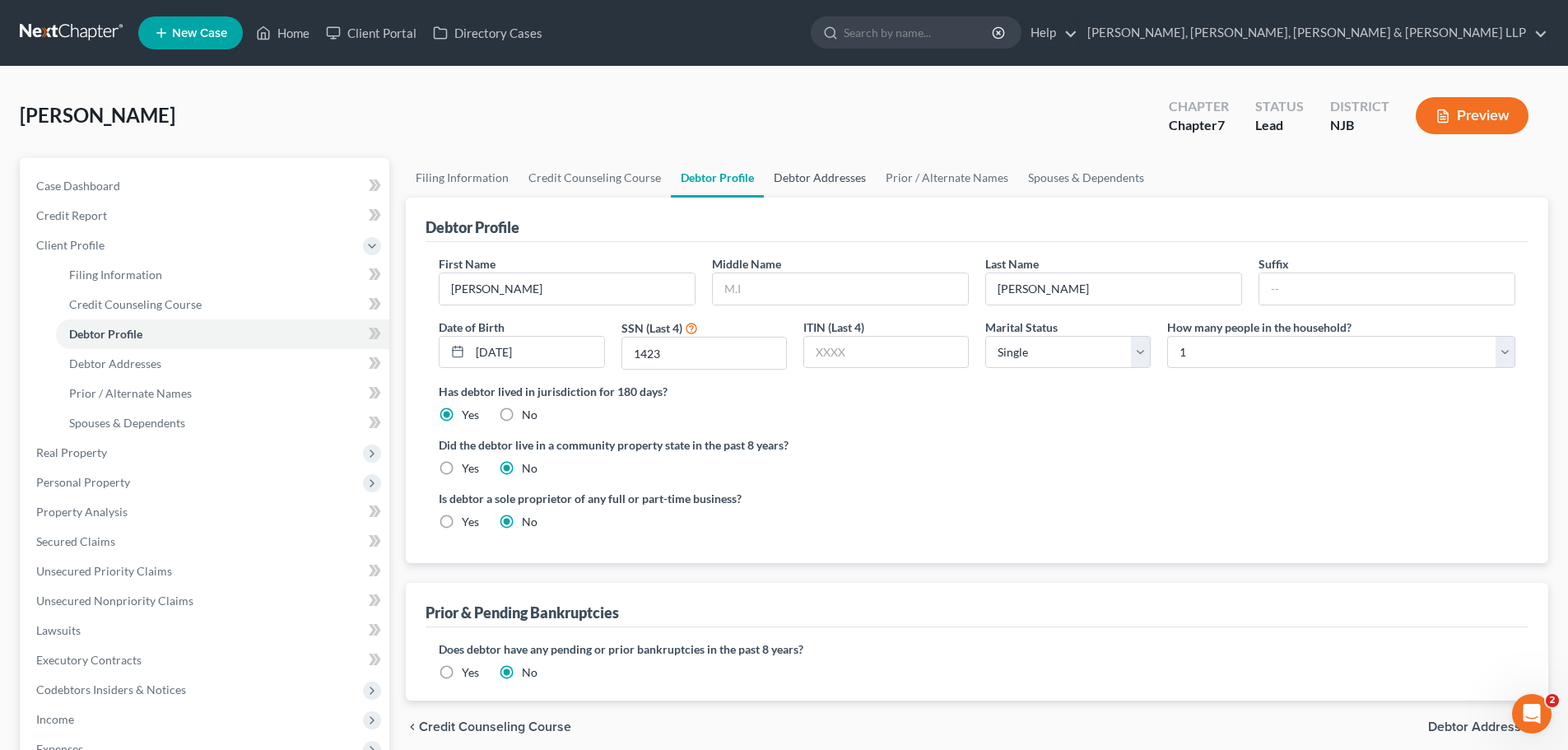
click at [820, 174] on link "Debtor Addresses" at bounding box center [819, 177] width 112 height 40
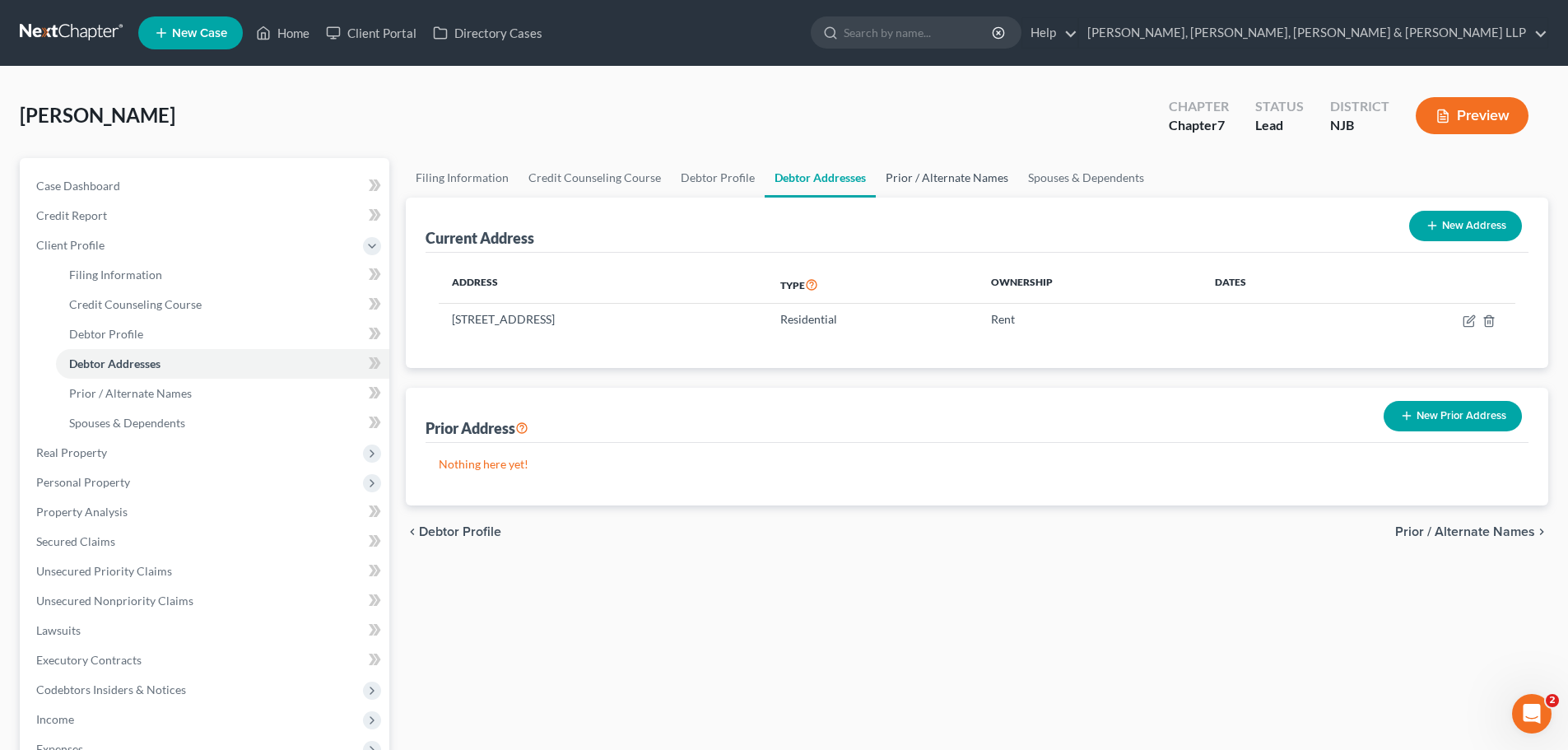
click at [922, 179] on link "Prior / Alternate Names" at bounding box center [947, 177] width 143 height 40
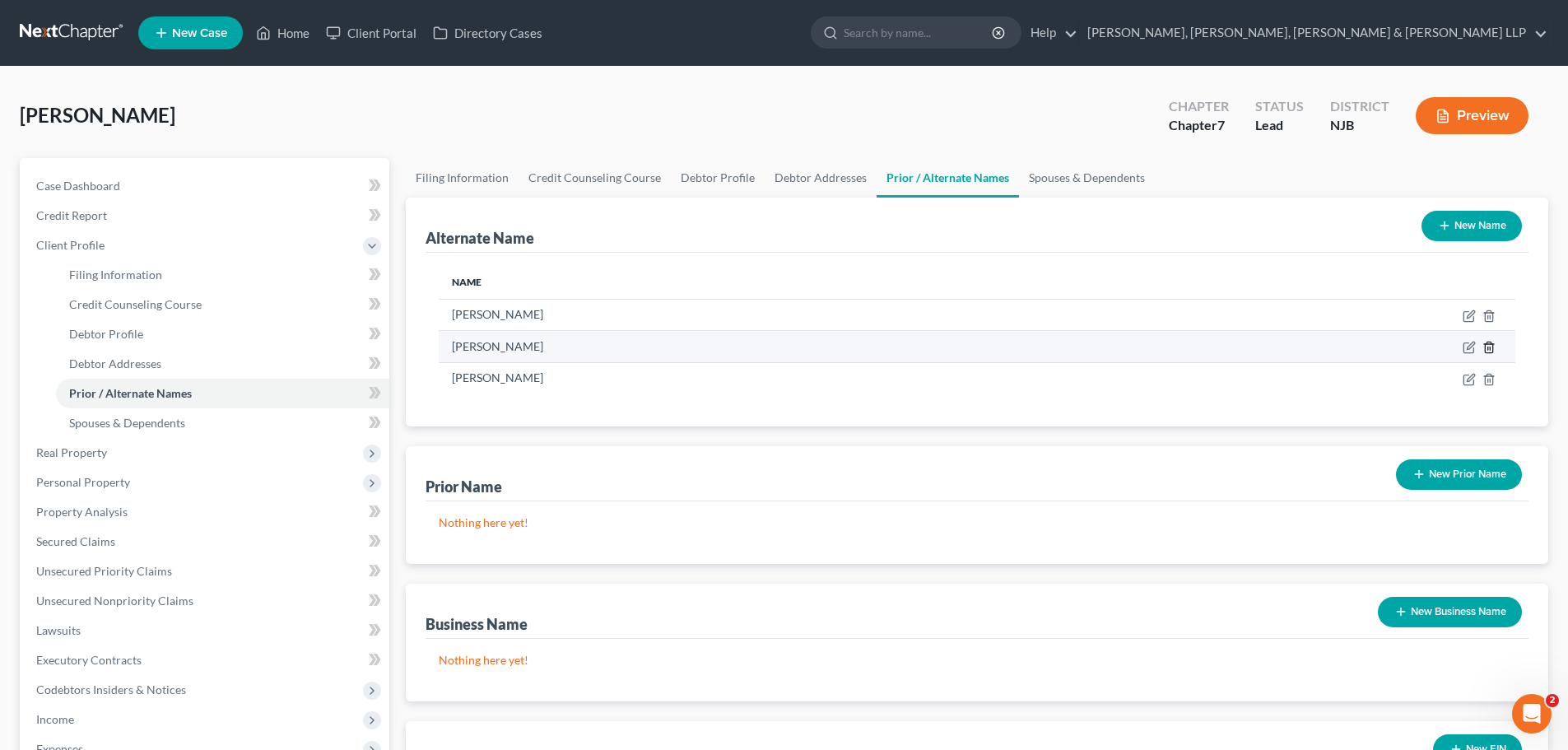
click at [1486, 344] on polyline at bounding box center [1490, 344] width 10 height 0
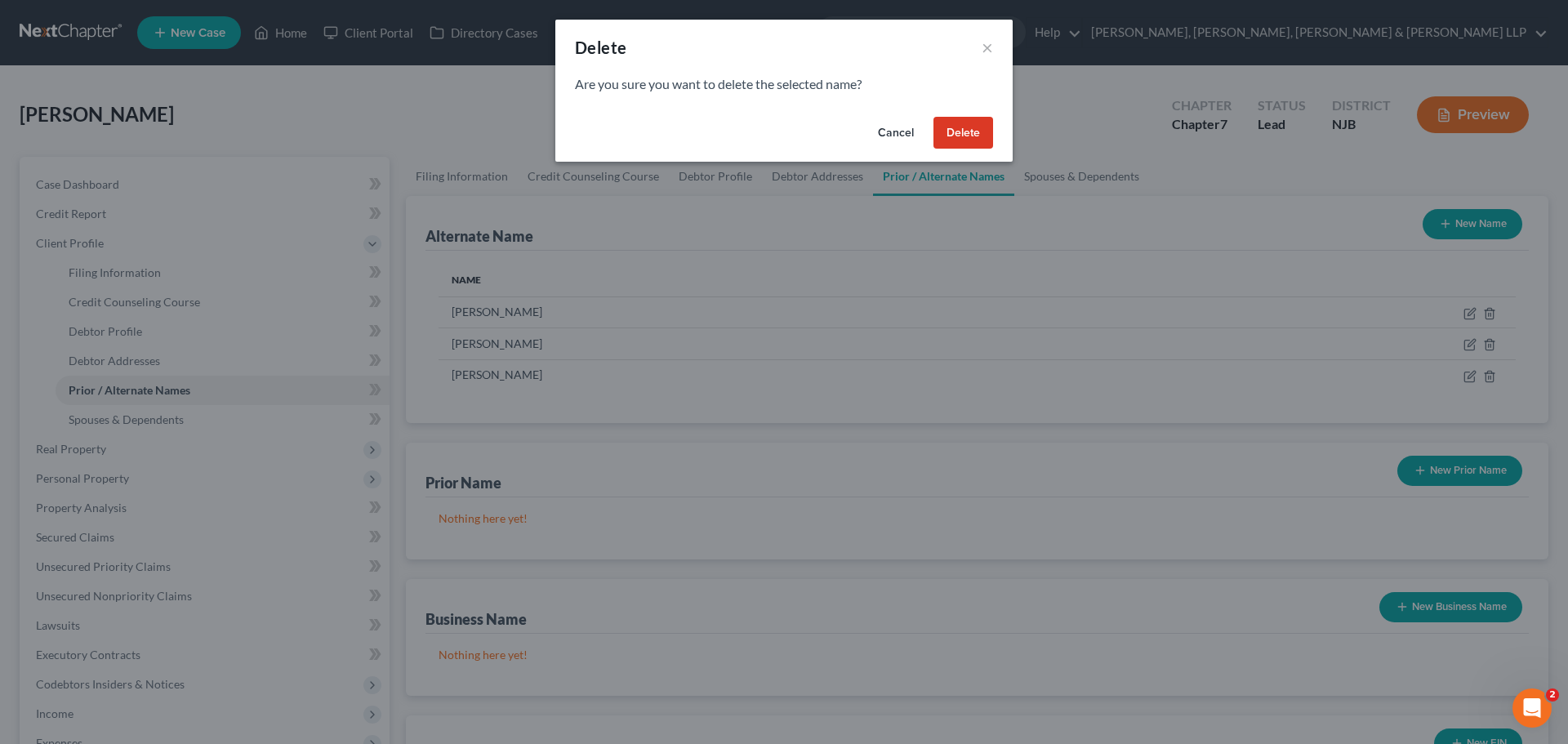
click at [965, 136] on button "Delete" at bounding box center [963, 132] width 59 height 33
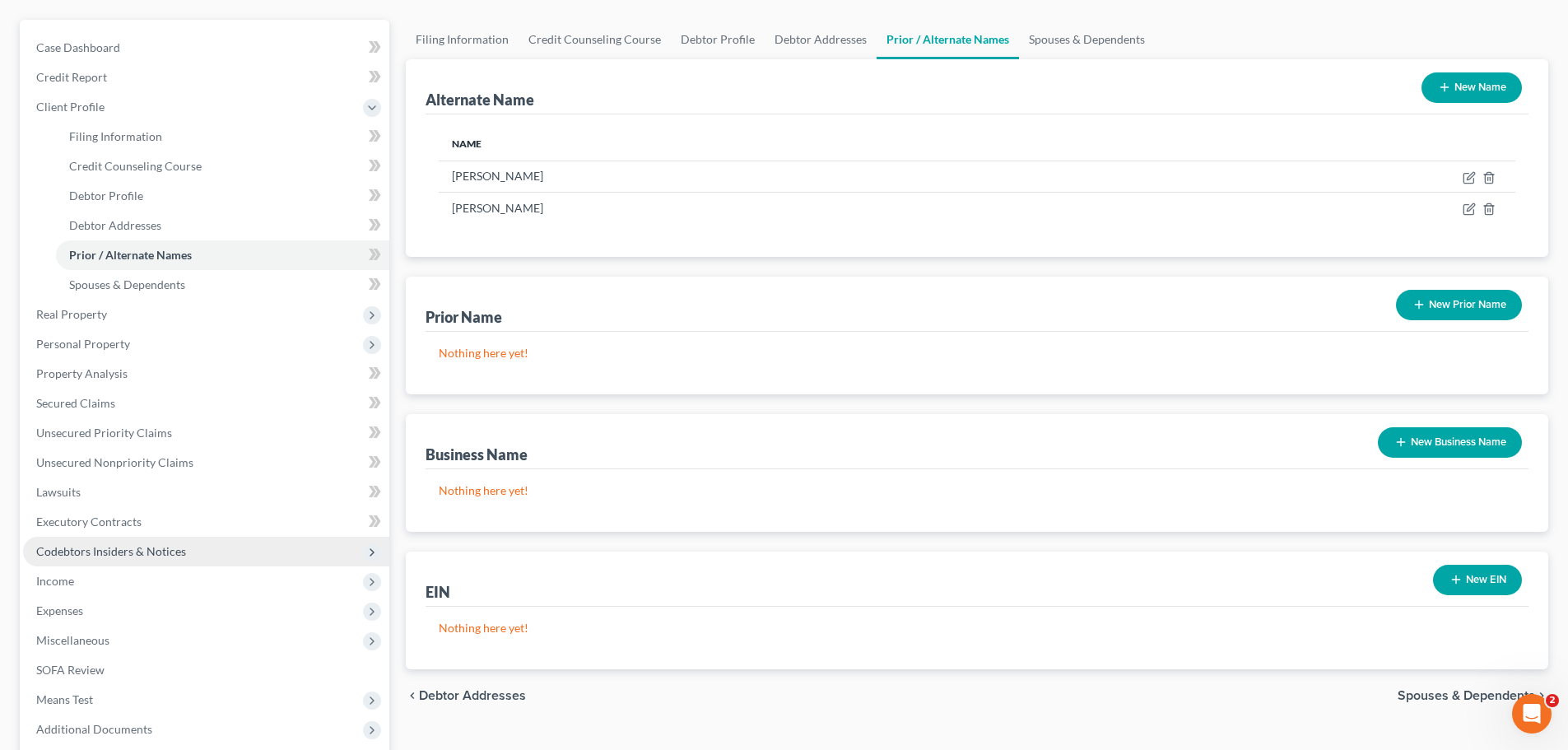
scroll to position [303, 0]
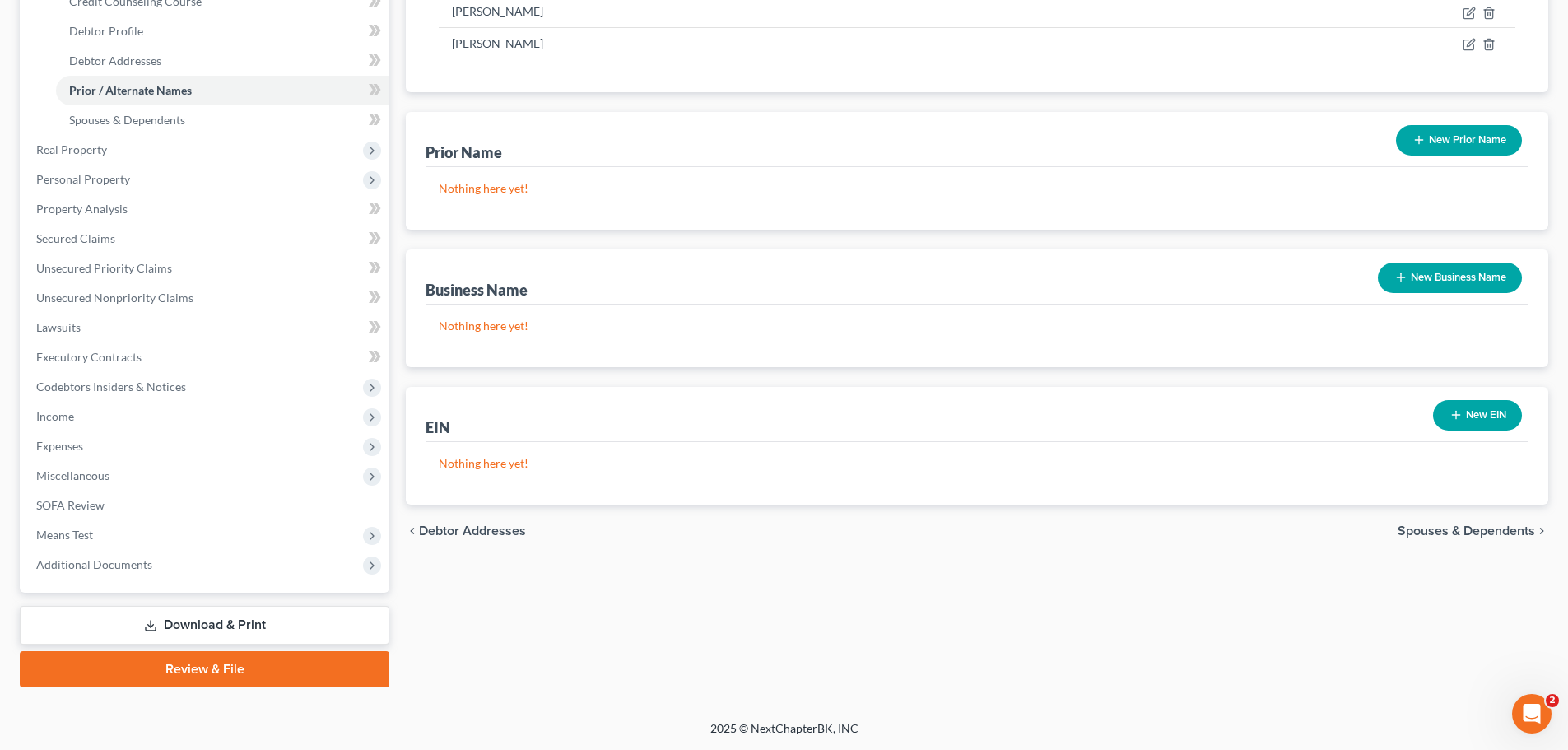
click at [273, 613] on link "Download & Print" at bounding box center [204, 625] width 370 height 39
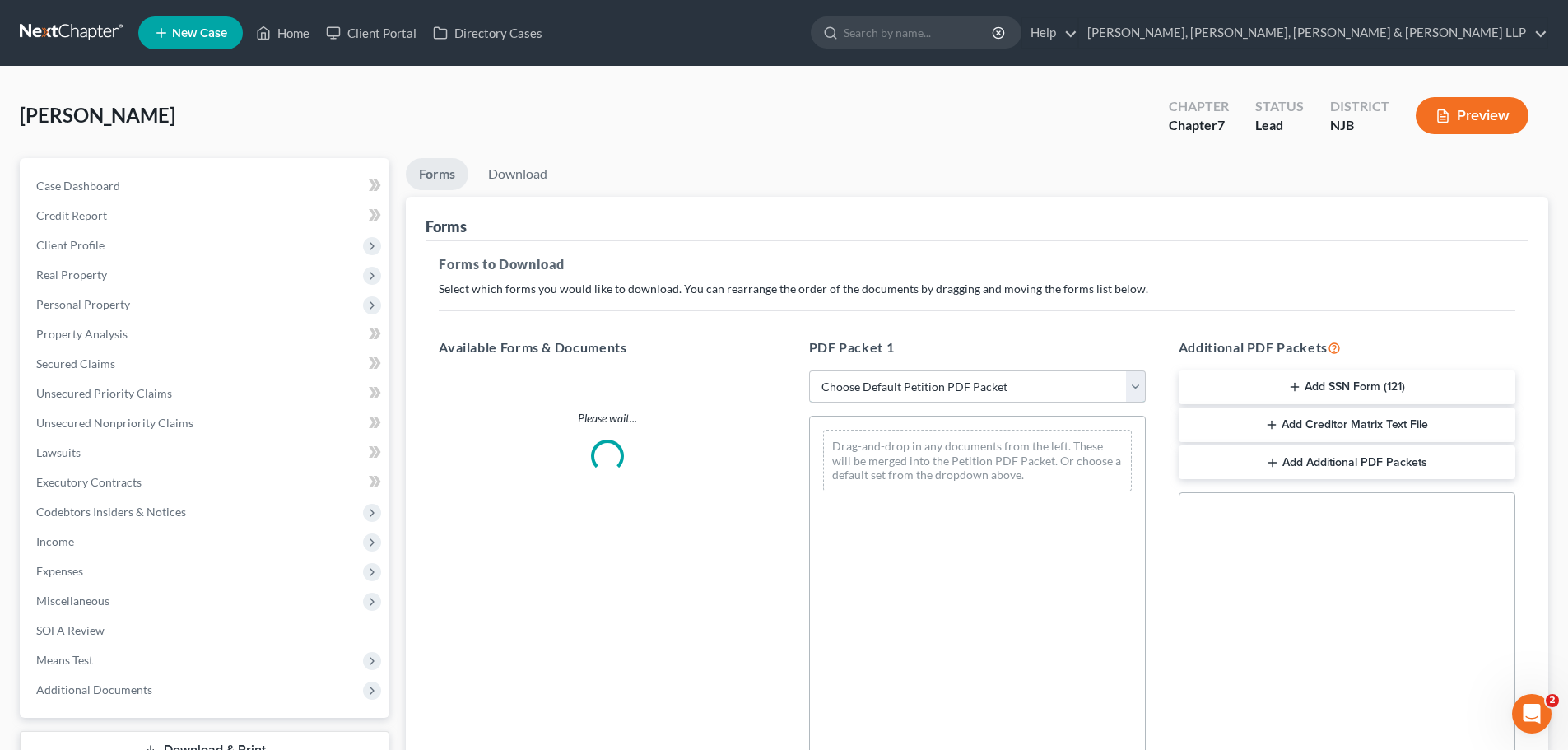
drag, startPoint x: 846, startPoint y: 382, endPoint x: 856, endPoint y: 401, distance: 21.5
click at [846, 382] on select "Choose Default Petition PDF Packet Complete Bankruptcy Petition (all forms and …" at bounding box center [977, 386] width 337 height 33
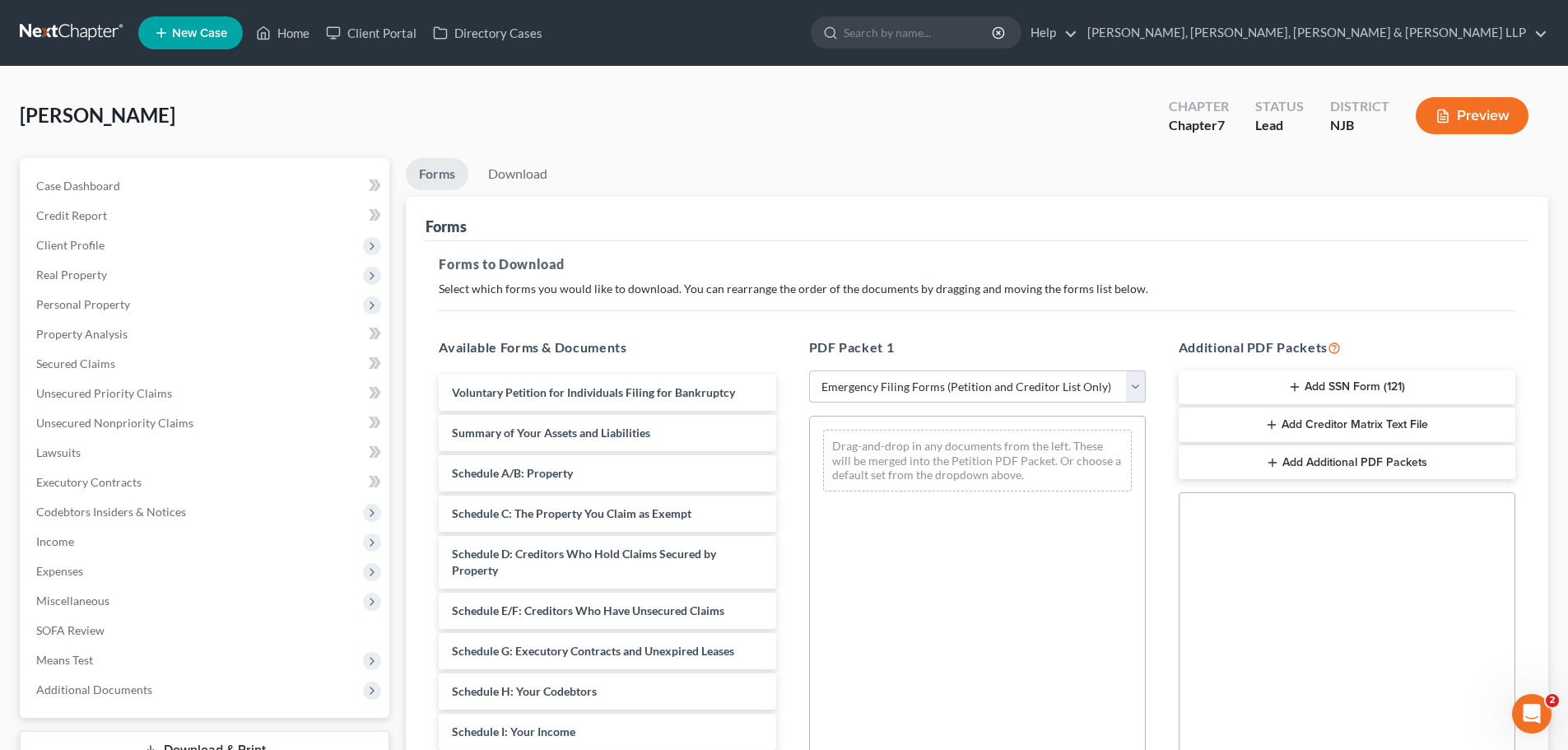
click at [809, 370] on select "Choose Default Petition PDF Packet Complete Bankruptcy Petition (all forms and …" at bounding box center [977, 386] width 337 height 33
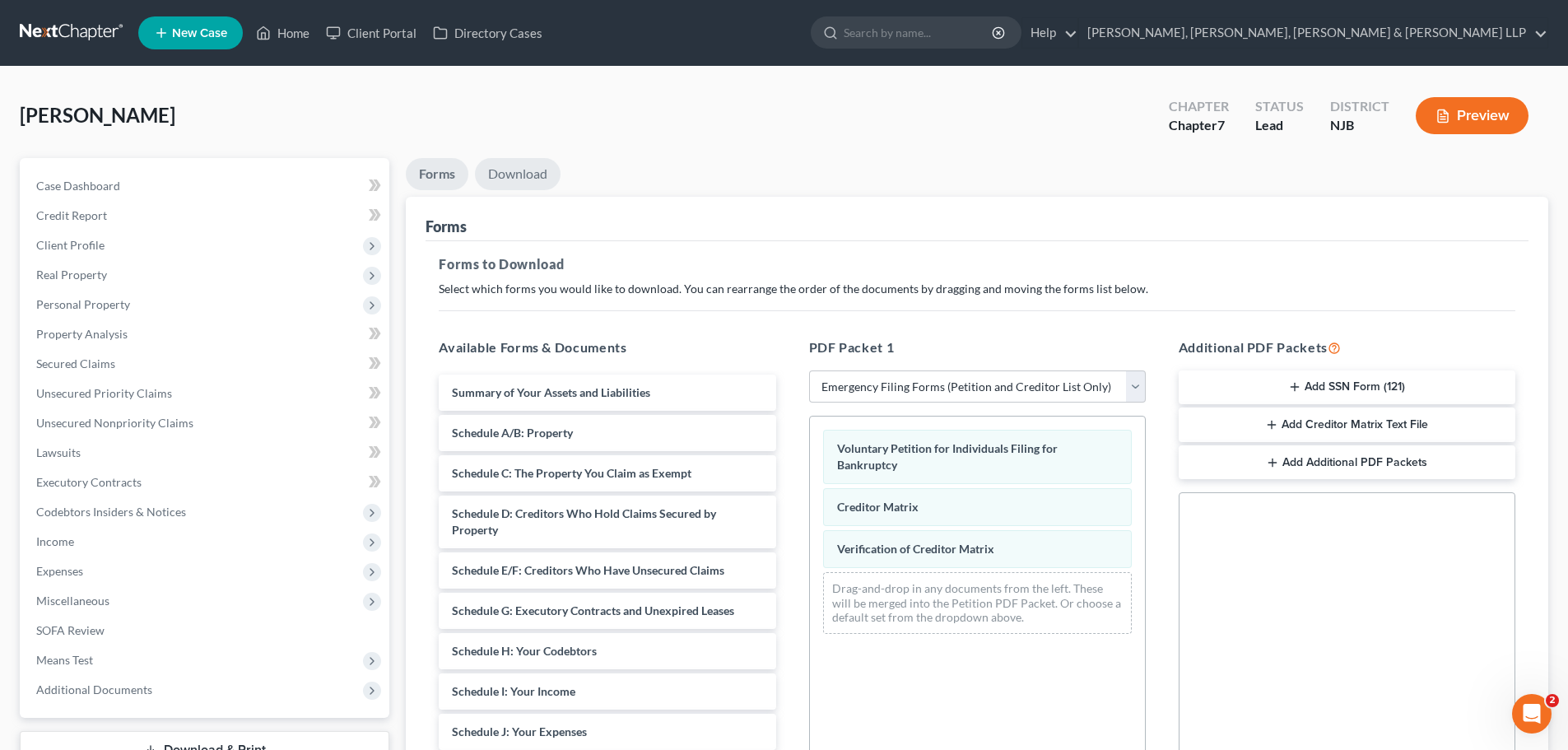
click at [528, 183] on link "Download" at bounding box center [517, 174] width 85 height 32
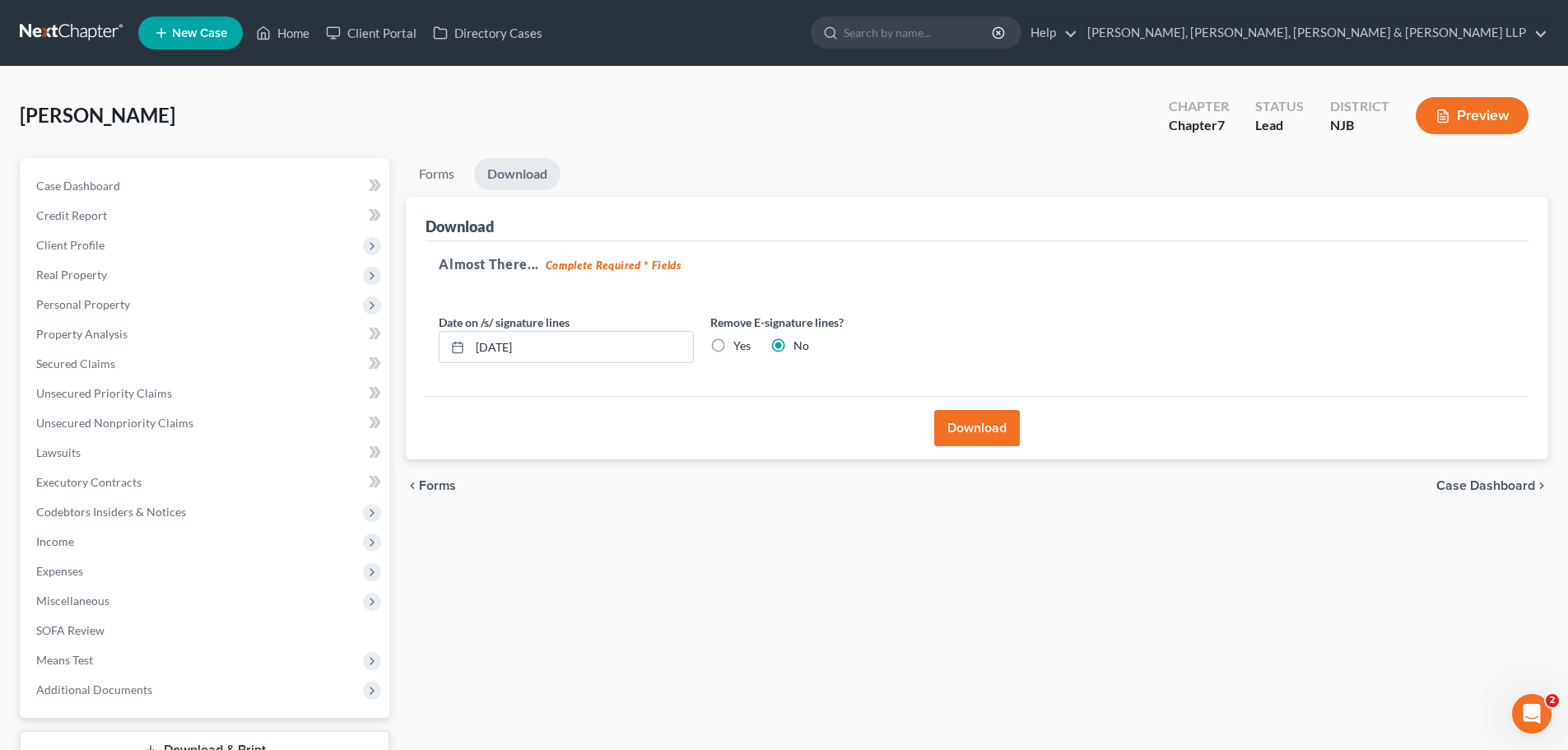
click at [733, 345] on label "Yes" at bounding box center [742, 346] width 17 height 17
click at [740, 345] on input "Yes" at bounding box center [745, 343] width 11 height 11
click at [976, 418] on button "Download" at bounding box center [976, 428] width 85 height 36
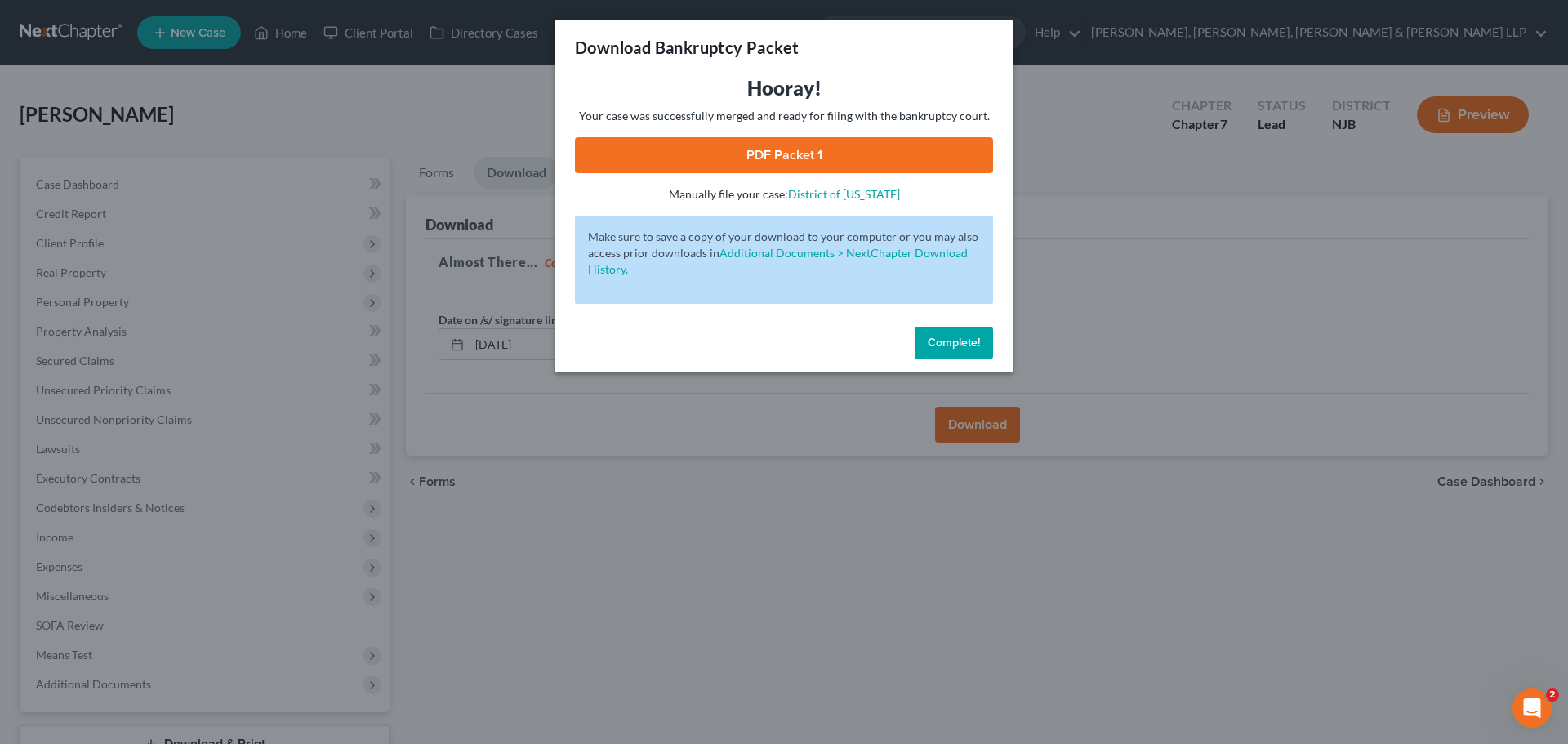
click at [915, 148] on link "PDF Packet 1" at bounding box center [784, 155] width 418 height 36
click at [445, 103] on div "Download Bankruptcy Packet Hooray! Your case was successfully merged and ready …" at bounding box center [784, 372] width 1568 height 744
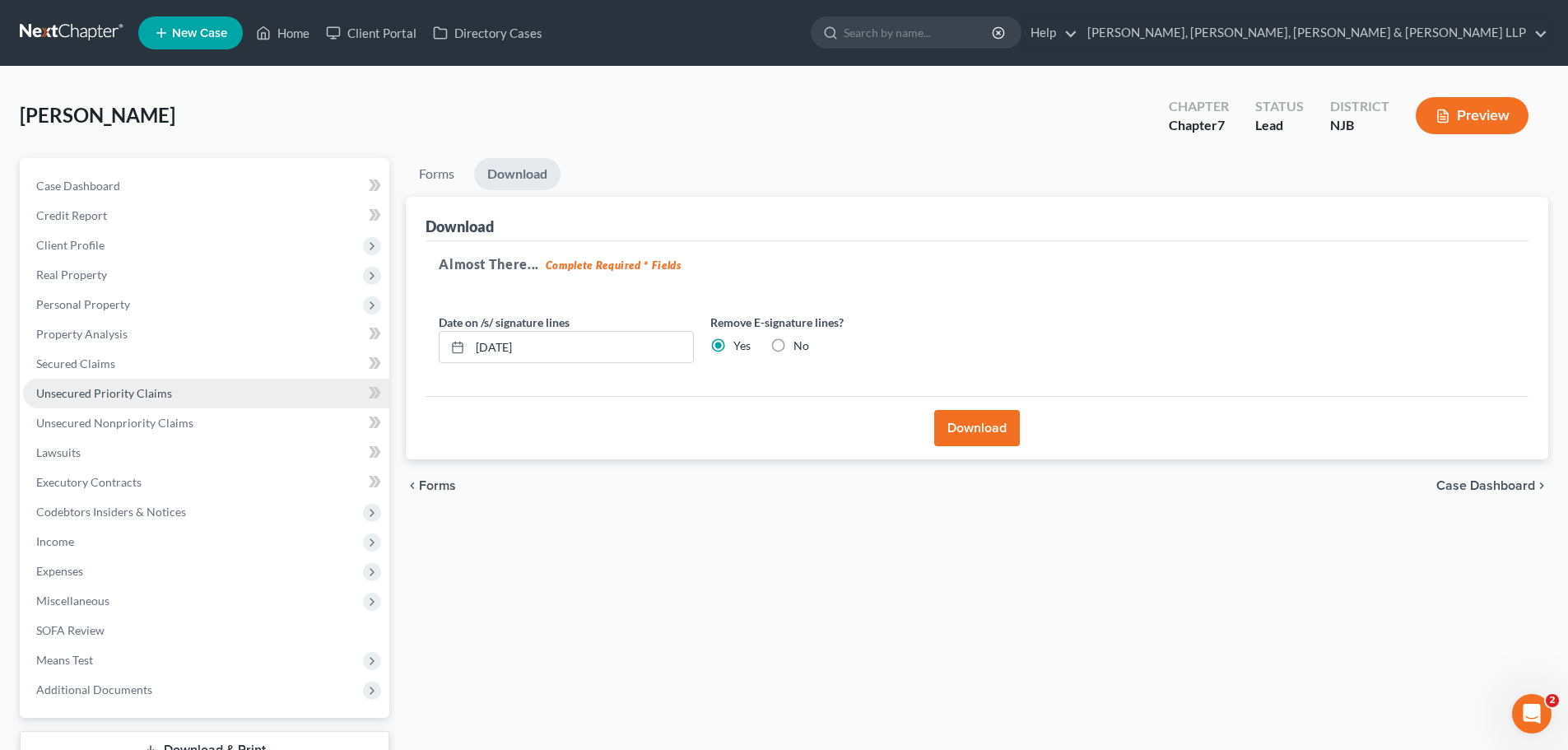
click at [204, 386] on link "Unsecured Priority Claims" at bounding box center [206, 393] width 366 height 30
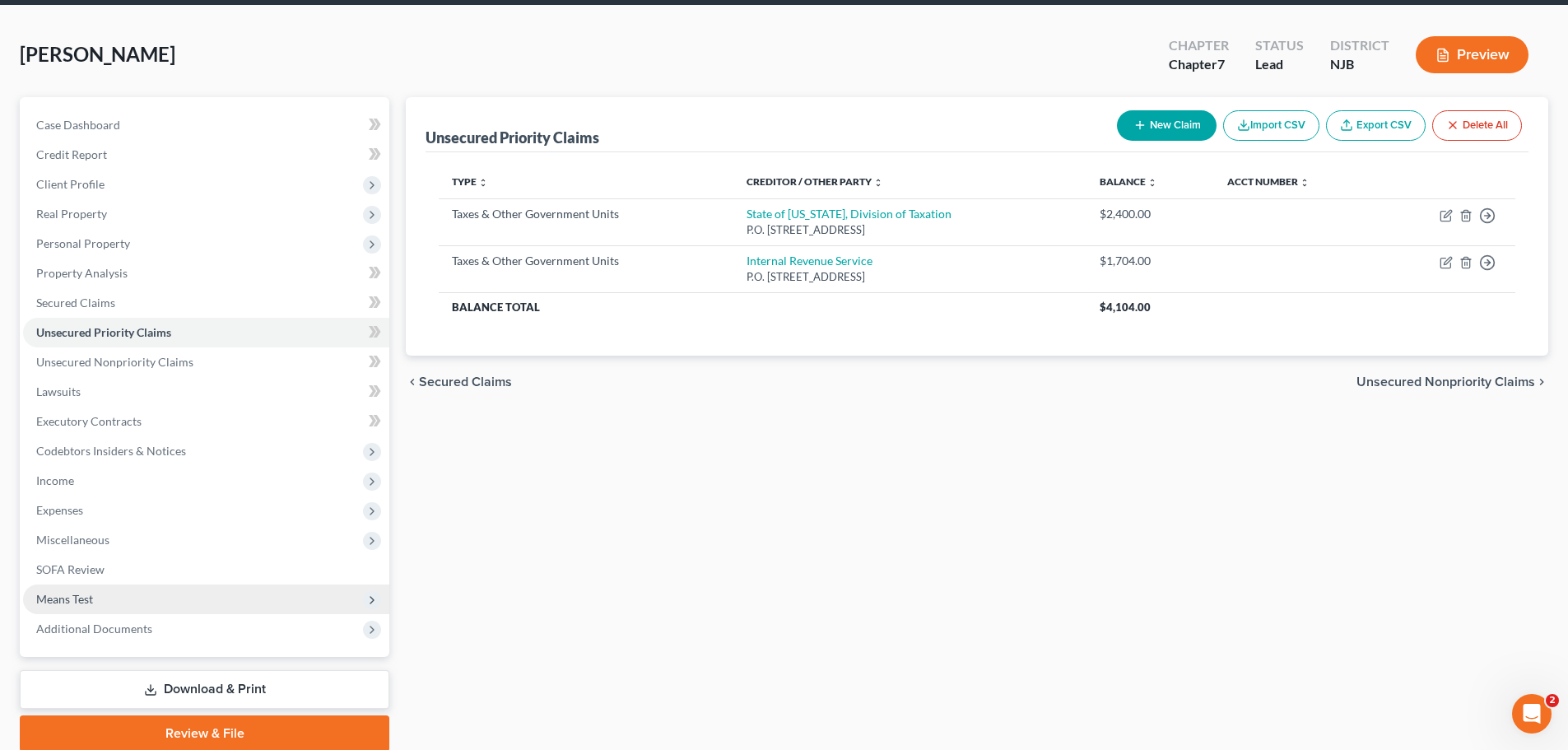
scroll to position [125, 0]
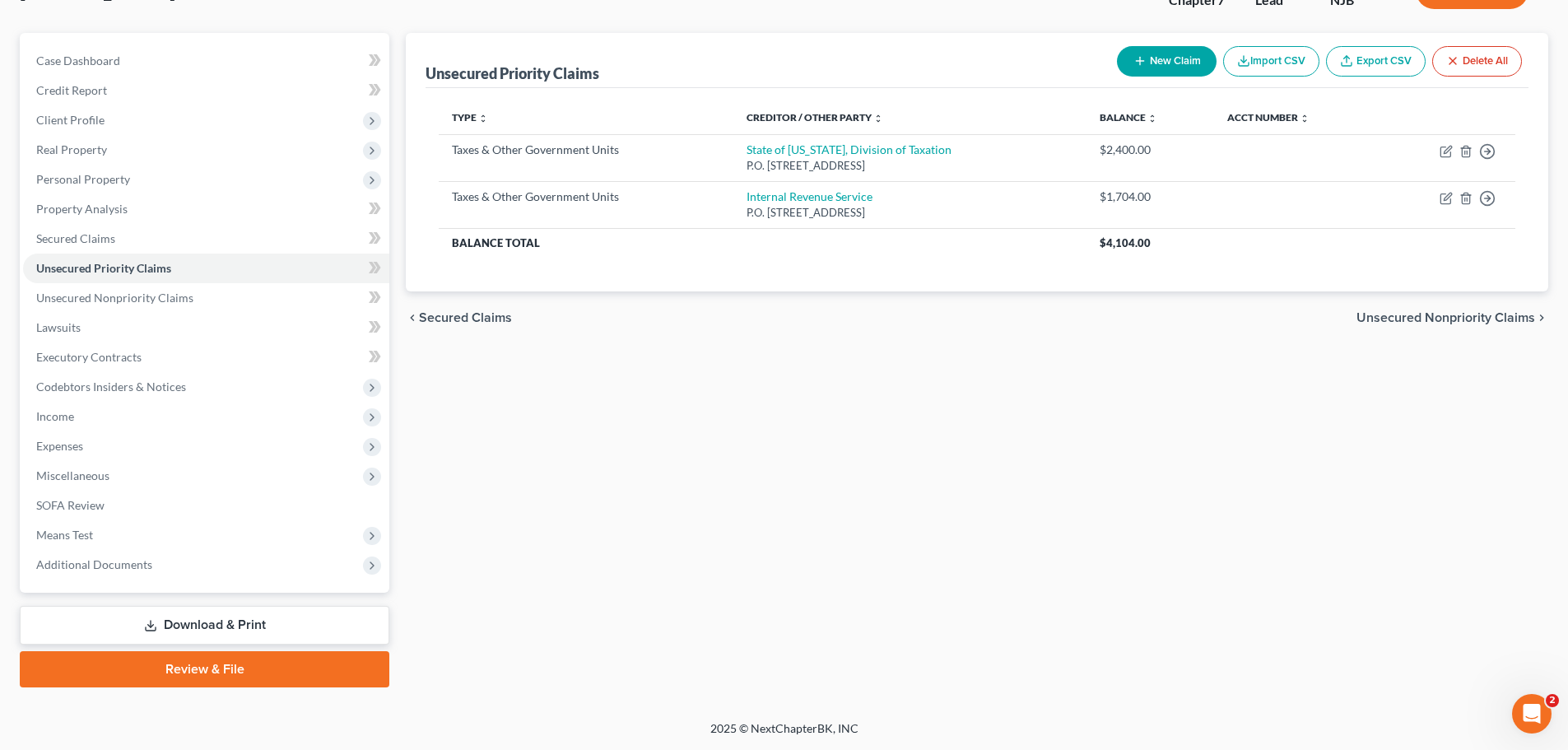
click at [214, 625] on link "Download & Print" at bounding box center [204, 625] width 370 height 39
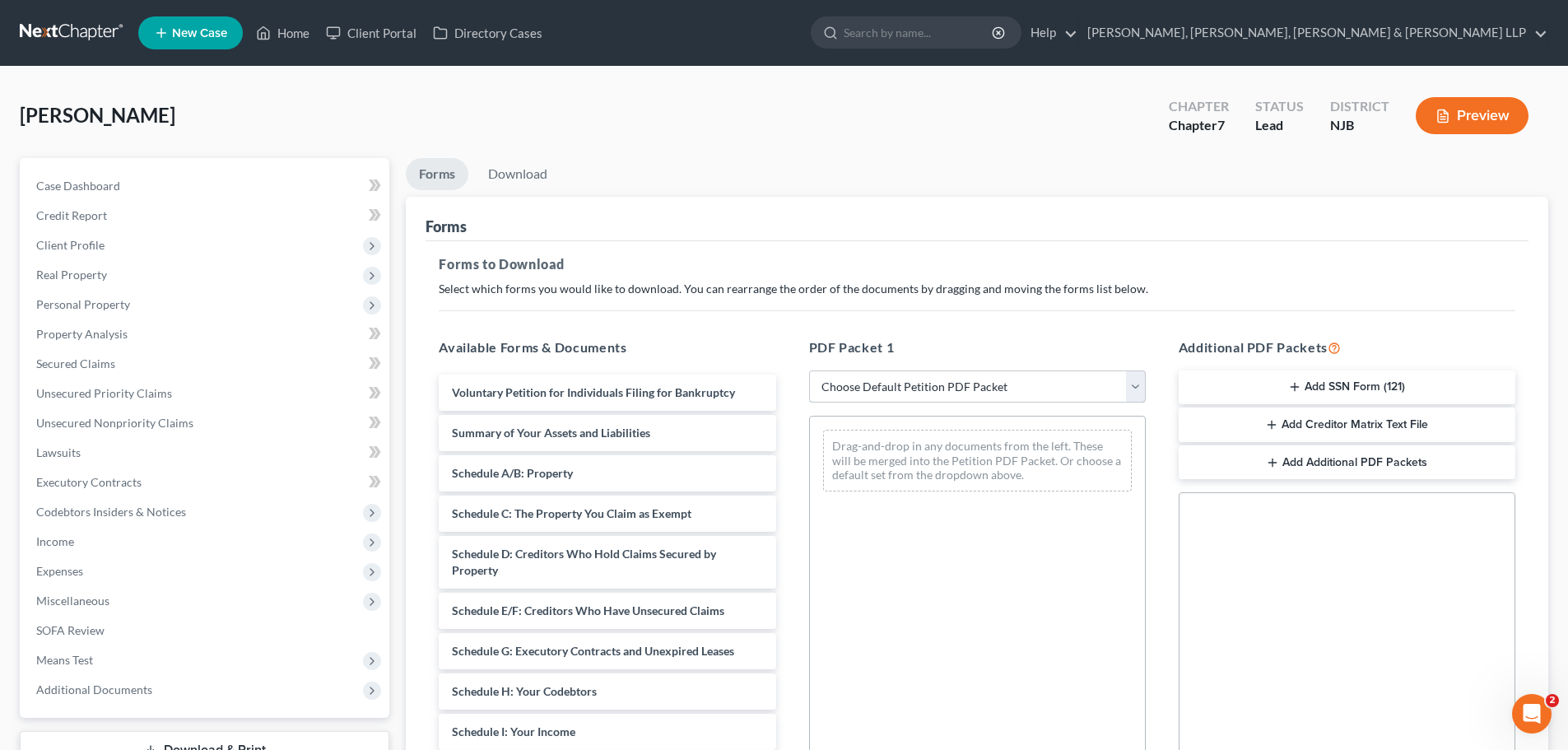
drag, startPoint x: 897, startPoint y: 391, endPoint x: 896, endPoint y: 401, distance: 10.0
click at [897, 391] on select "Choose Default Petition PDF Packet Complete Bankruptcy Petition (all forms and …" at bounding box center [977, 386] width 337 height 33
click at [809, 370] on select "Choose Default Petition PDF Packet Complete Bankruptcy Petition (all forms and …" at bounding box center [977, 386] width 337 height 33
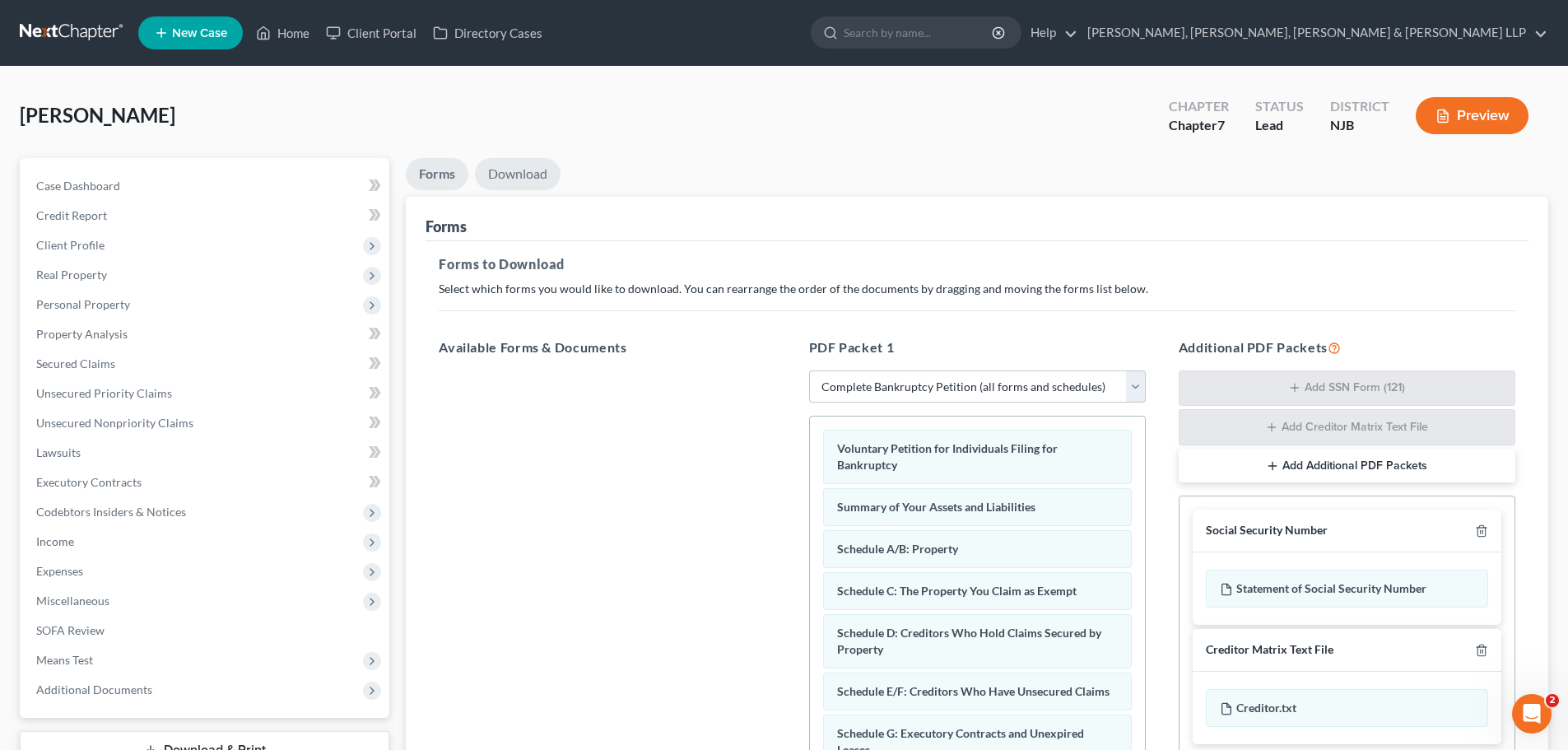
drag, startPoint x: 501, startPoint y: 168, endPoint x: 642, endPoint y: 375, distance: 250.5
click at [502, 168] on link "Download" at bounding box center [517, 174] width 85 height 32
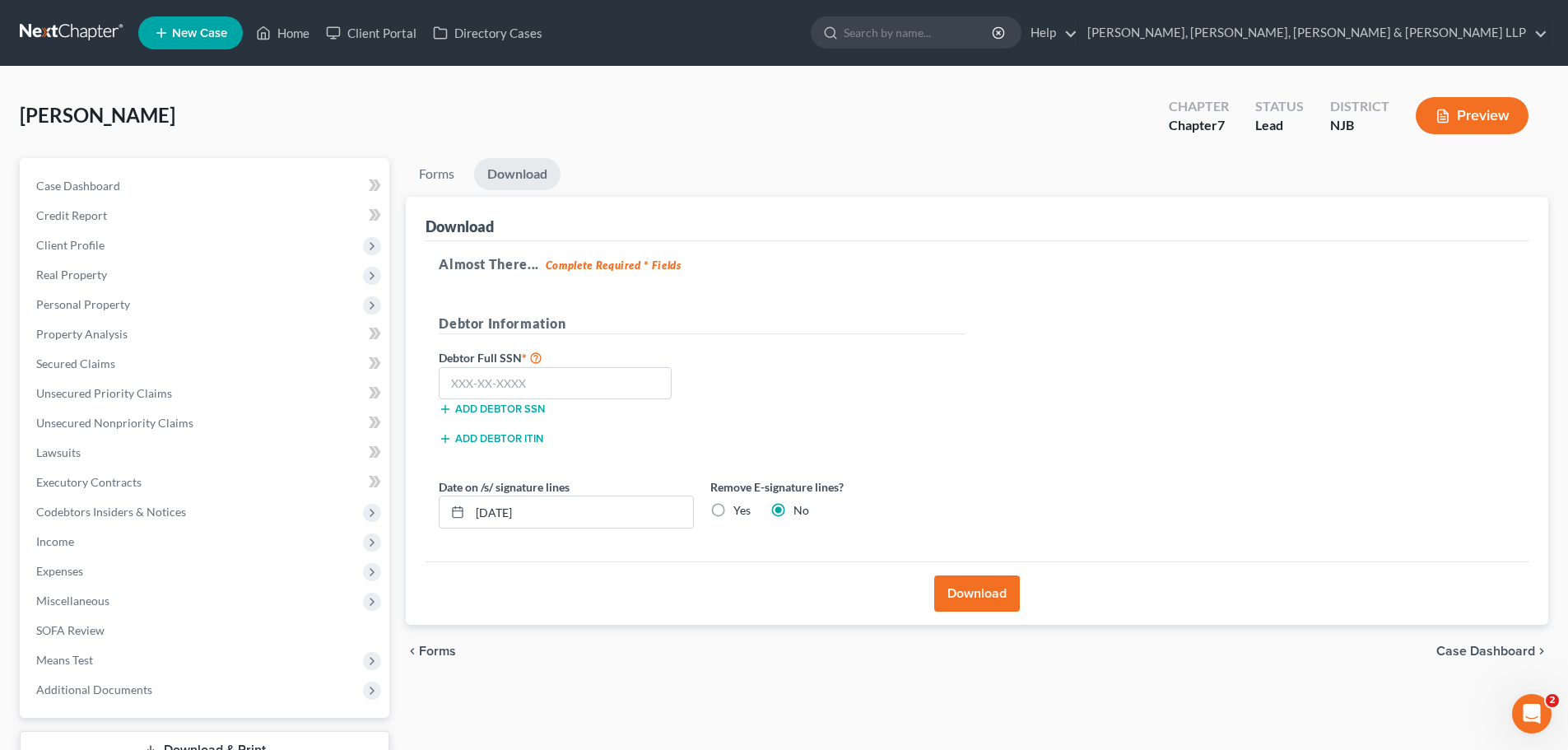
drag, startPoint x: 716, startPoint y: 508, endPoint x: 599, endPoint y: 413, distance: 150.7
click at [733, 508] on label "Yes" at bounding box center [742, 510] width 17 height 17
click at [740, 508] on input "Yes" at bounding box center [745, 507] width 11 height 11
click at [551, 383] on input "text" at bounding box center [555, 383] width 233 height 33
click at [978, 598] on button "Download" at bounding box center [976, 593] width 85 height 36
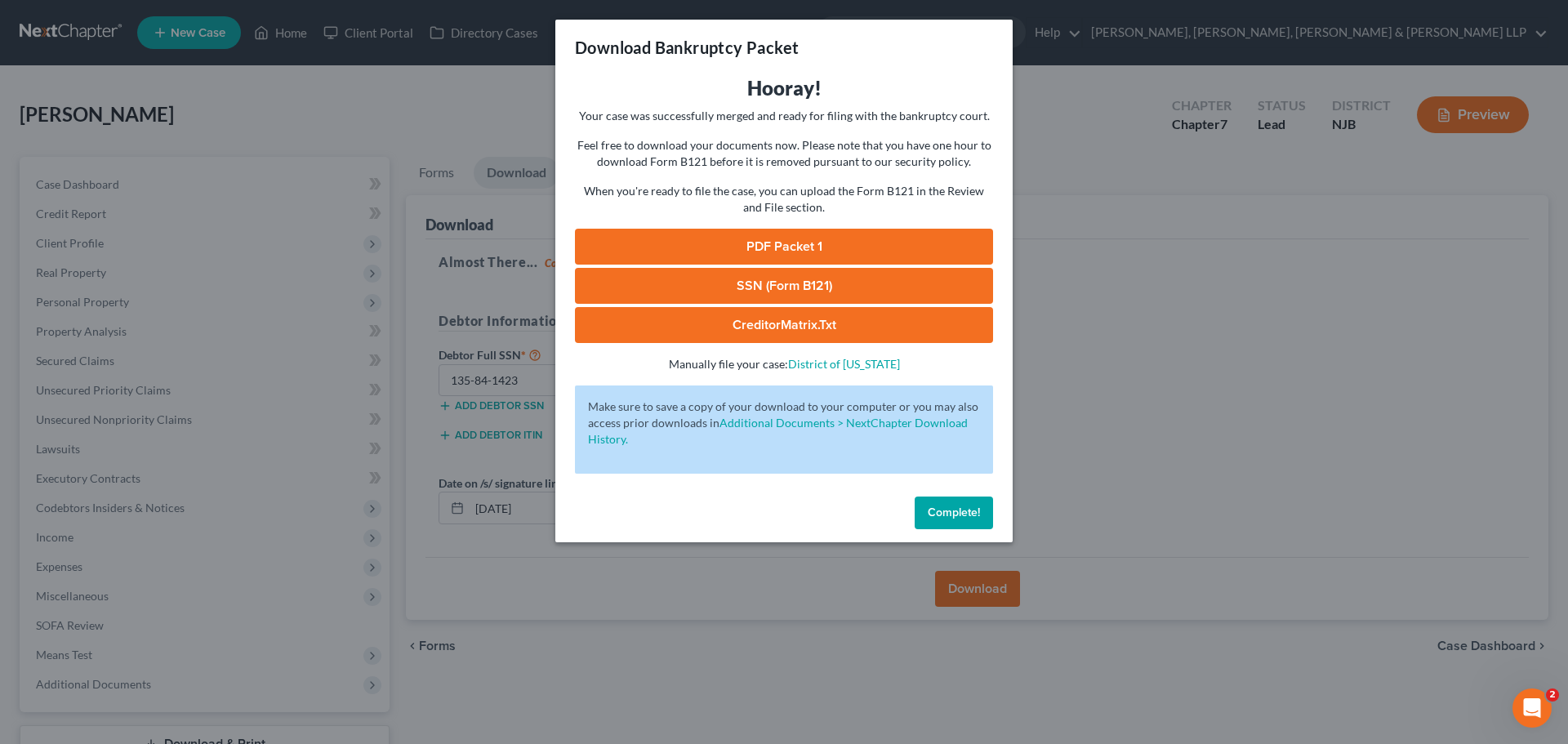
click at [851, 240] on link "PDF Packet 1" at bounding box center [784, 246] width 418 height 36
click at [455, 77] on div "Download Bankruptcy Packet Hooray! Your case was successfully merged and ready …" at bounding box center [784, 372] width 1568 height 744
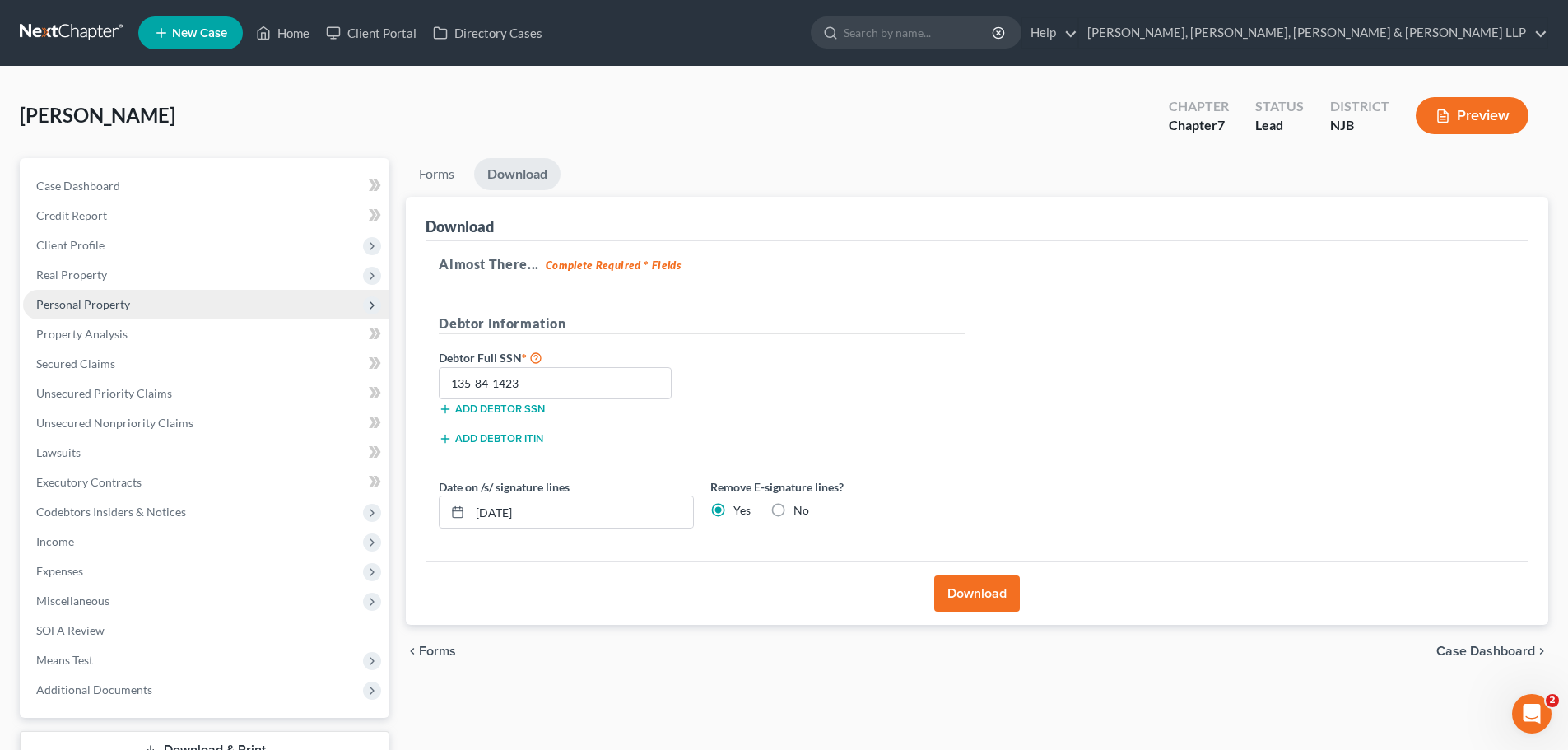
click at [133, 306] on span "Personal Property" at bounding box center [206, 304] width 366 height 30
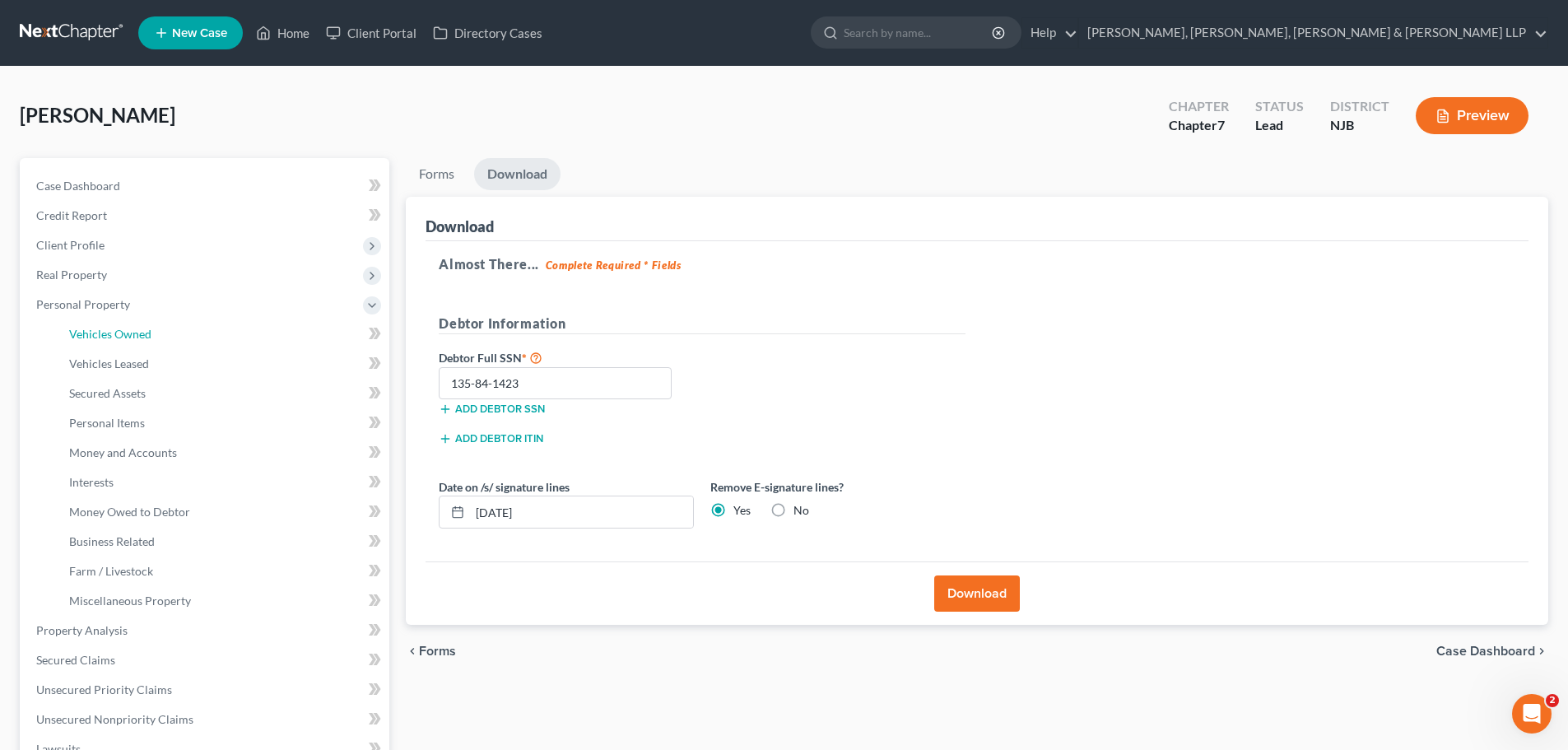
drag, startPoint x: 124, startPoint y: 328, endPoint x: 587, endPoint y: 239, distance: 471.5
click at [124, 328] on span "Vehicles Owned" at bounding box center [111, 333] width 83 height 14
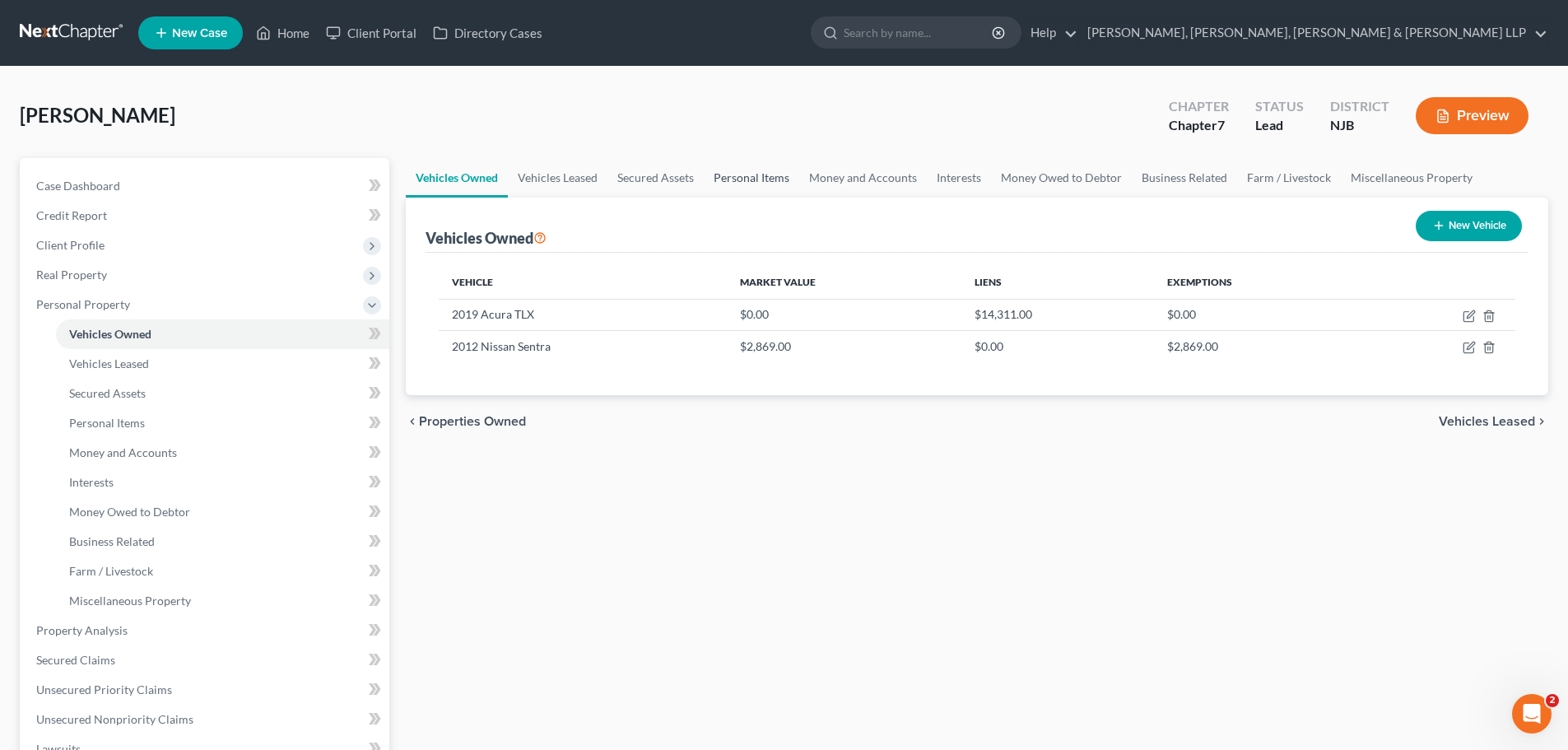
click at [787, 173] on link "Personal Items" at bounding box center [751, 177] width 95 height 40
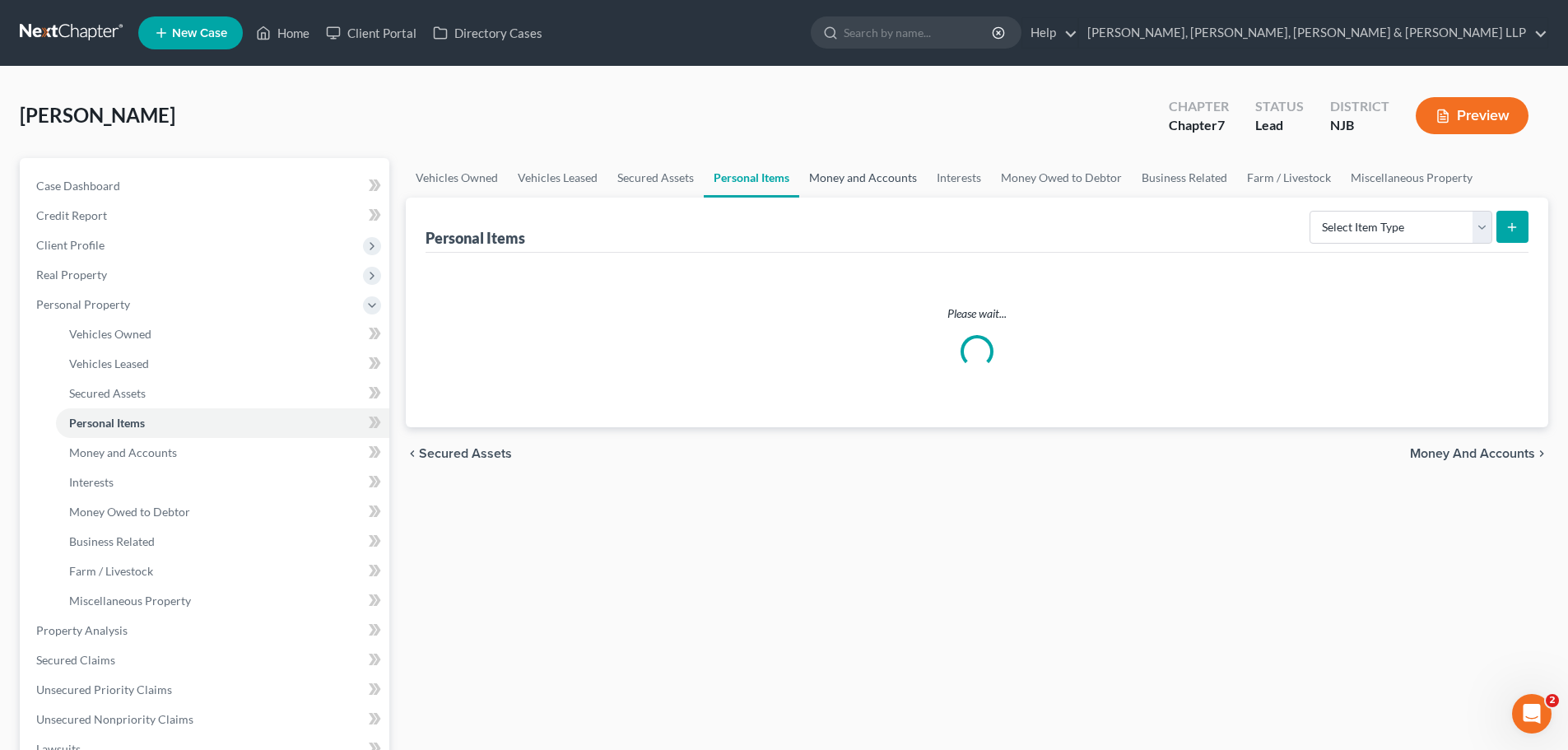
click at [825, 180] on link "Money and Accounts" at bounding box center [862, 177] width 127 height 40
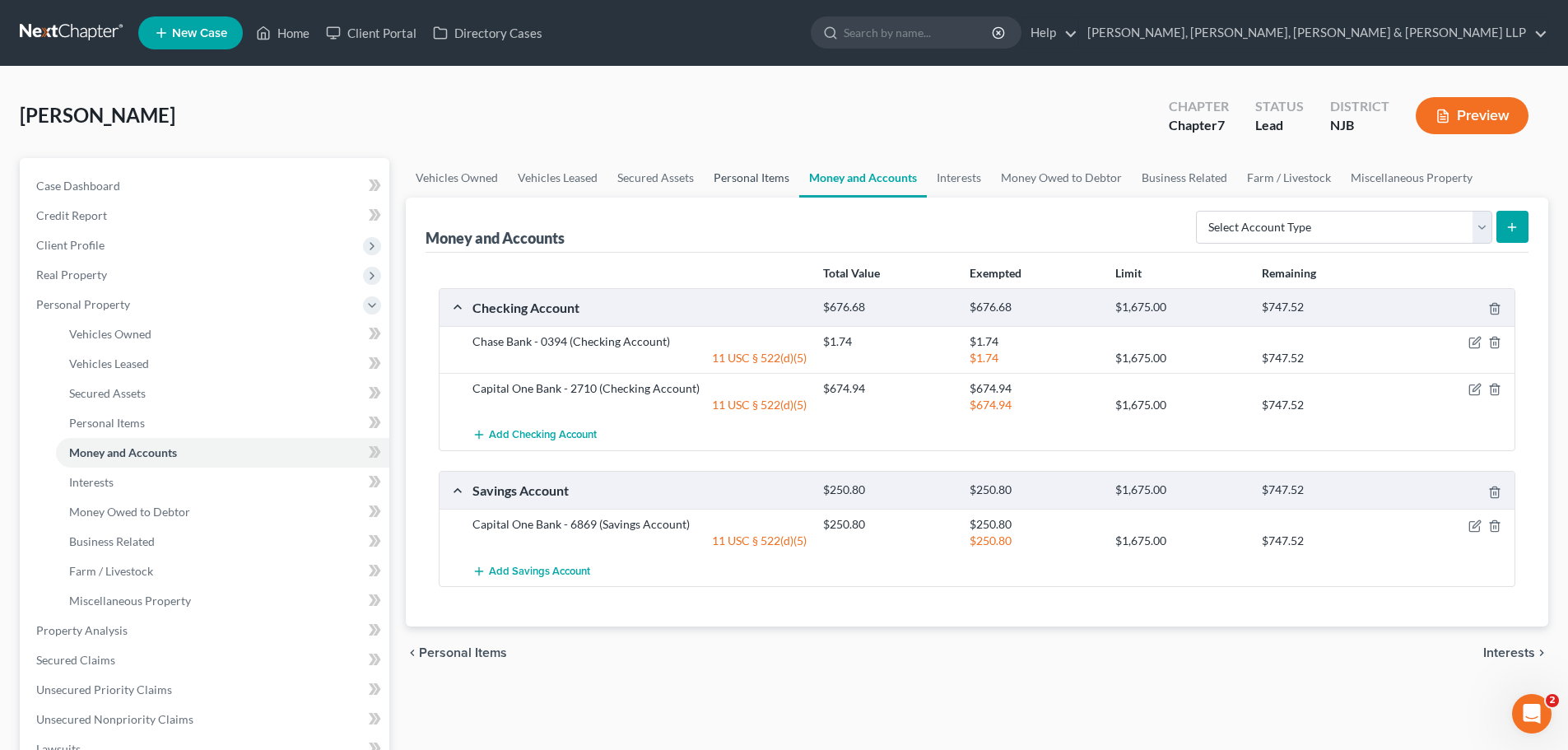
click at [762, 175] on link "Personal Items" at bounding box center [751, 177] width 95 height 40
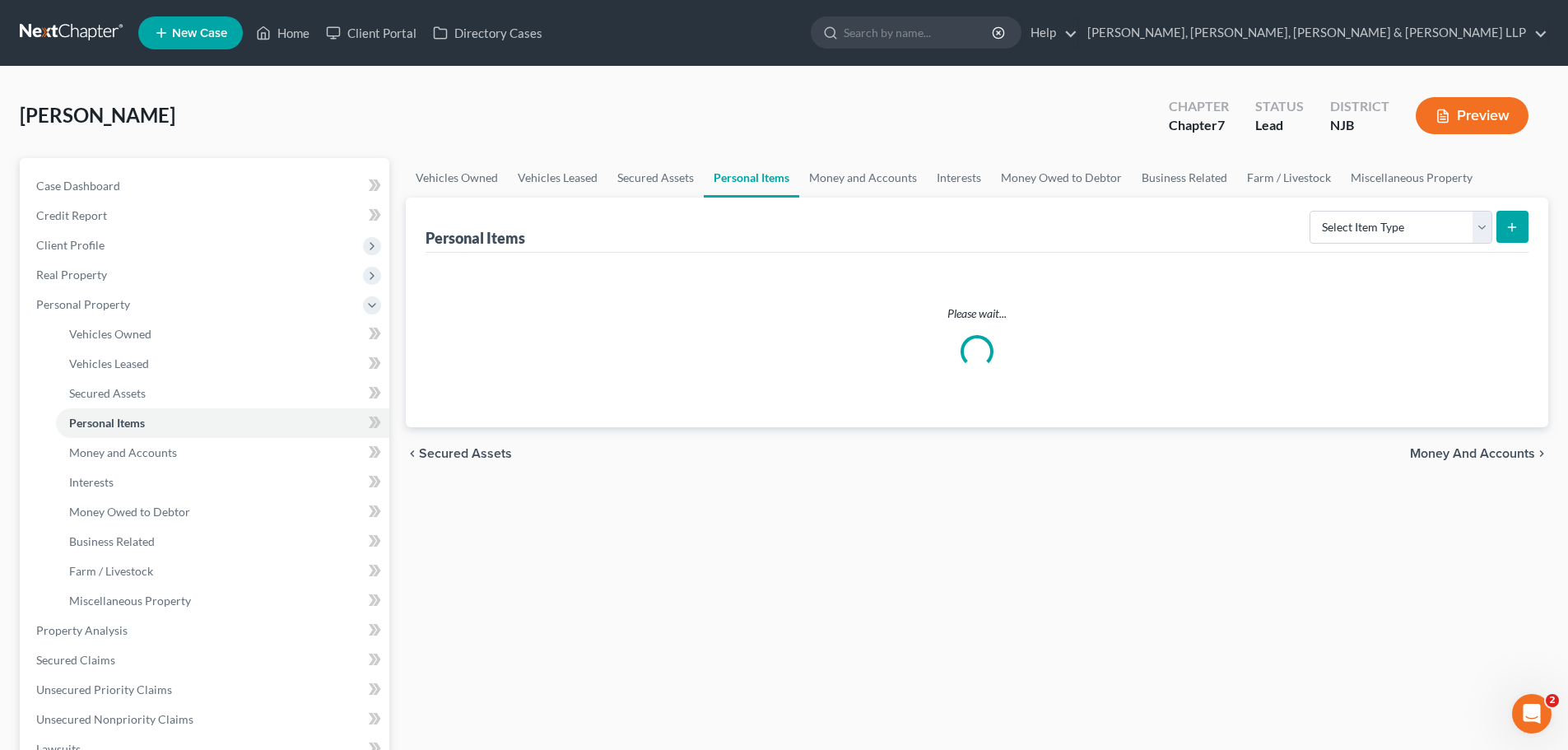
click at [1282, 229] on div "Personal Items Select Item Type Clothing Collectibles Of Value Electronics Fire…" at bounding box center [976, 224] width 1103 height 55
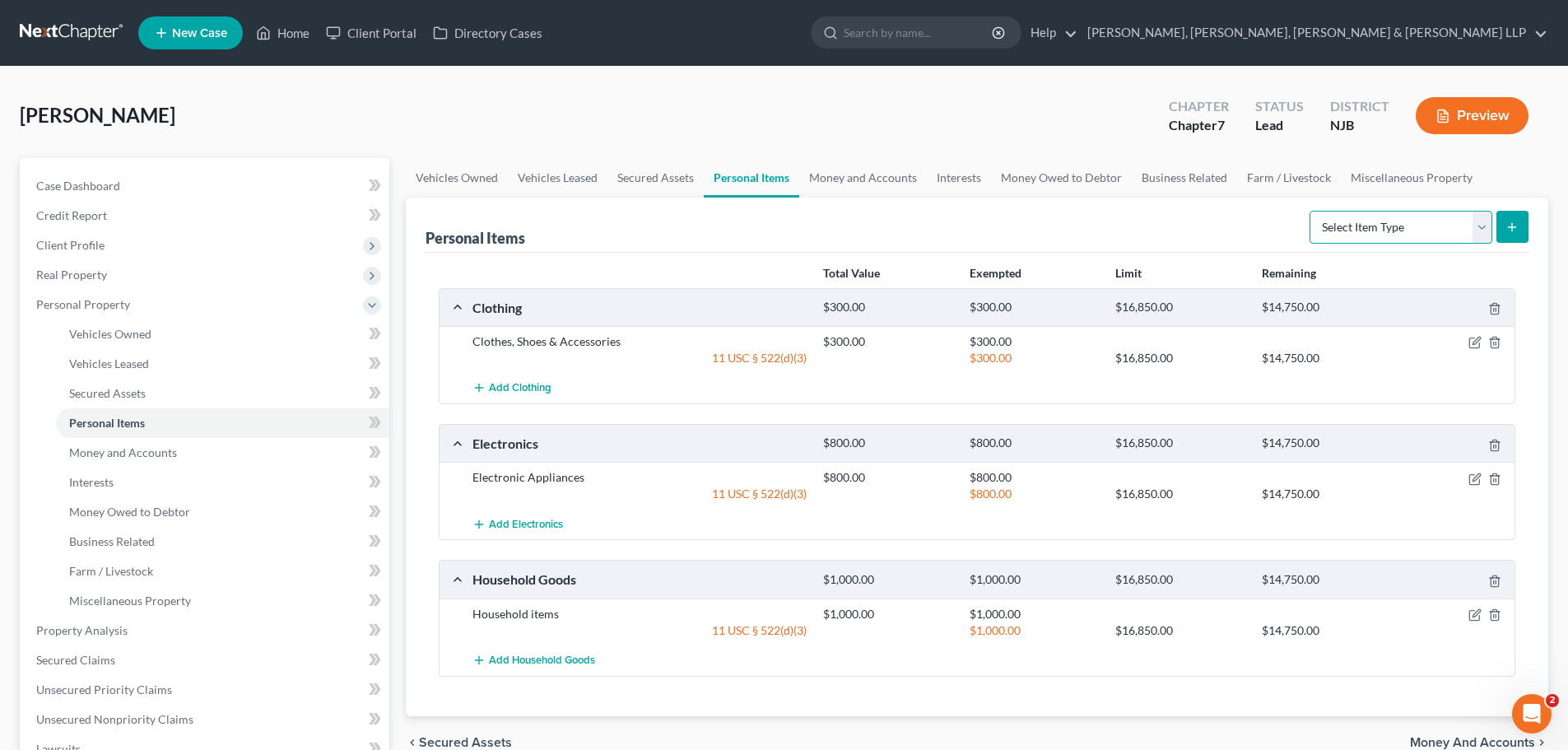
click at [1405, 241] on select "Select Item Type Clothing Collectibles Of Value Electronics Firearms Household …" at bounding box center [1401, 227] width 183 height 33
click at [1311, 211] on select "Select Item Type Clothing Collectibles Of Value Electronics Firearms Household …" at bounding box center [1401, 227] width 183 height 33
click at [1517, 224] on icon "submit" at bounding box center [1512, 227] width 14 height 13
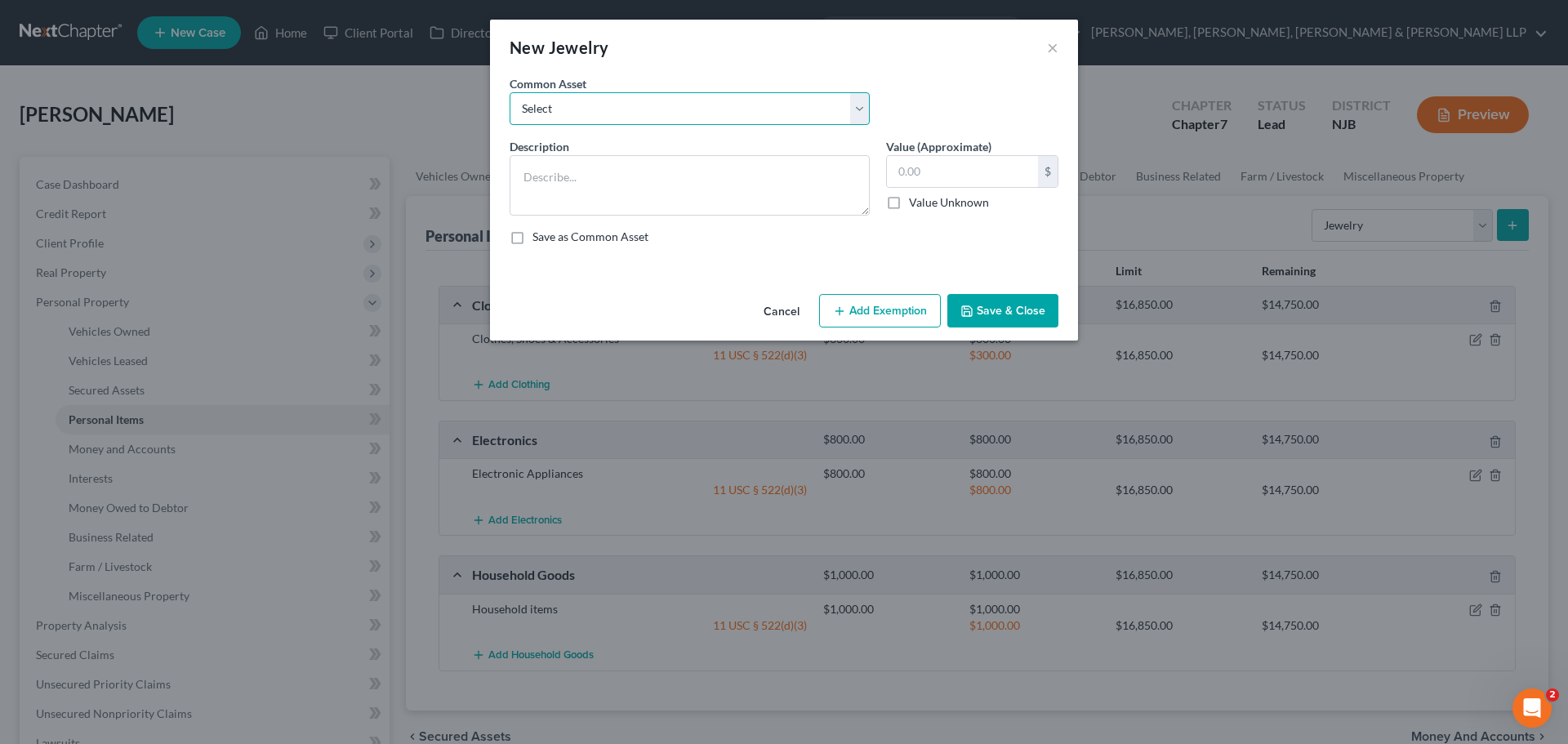
click at [586, 110] on select "Select Jewelry" at bounding box center [690, 108] width 360 height 33
click at [510, 92] on select "Select Jewelry" at bounding box center [690, 108] width 360 height 33
click at [977, 179] on input "150.00" at bounding box center [962, 171] width 151 height 31
click at [897, 315] on button "Add Exemption" at bounding box center [879, 310] width 121 height 34
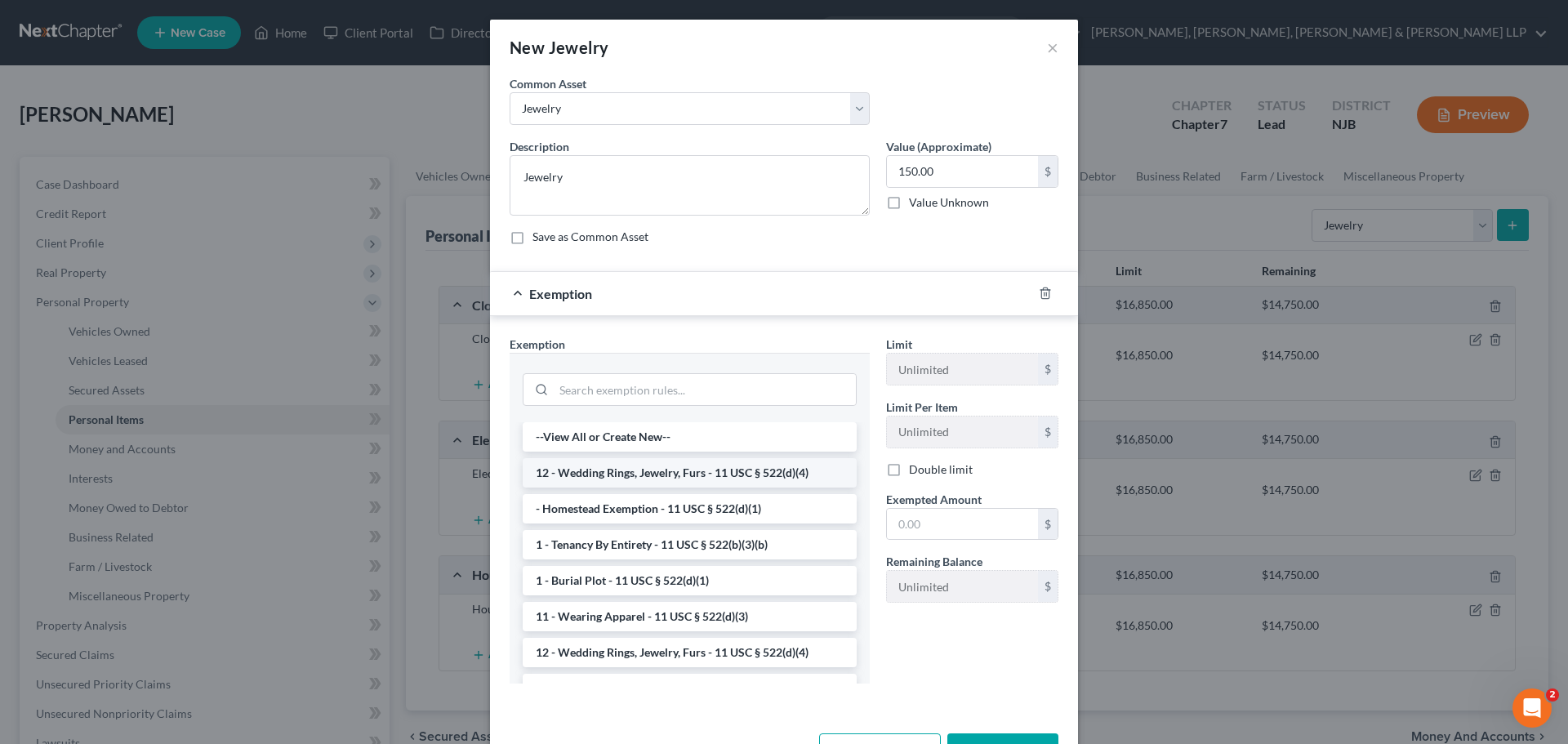
click at [591, 474] on li "12 - Wedding Rings, Jewelry, Furs - 11 USC § 522(d)(4)" at bounding box center [689, 472] width 334 height 29
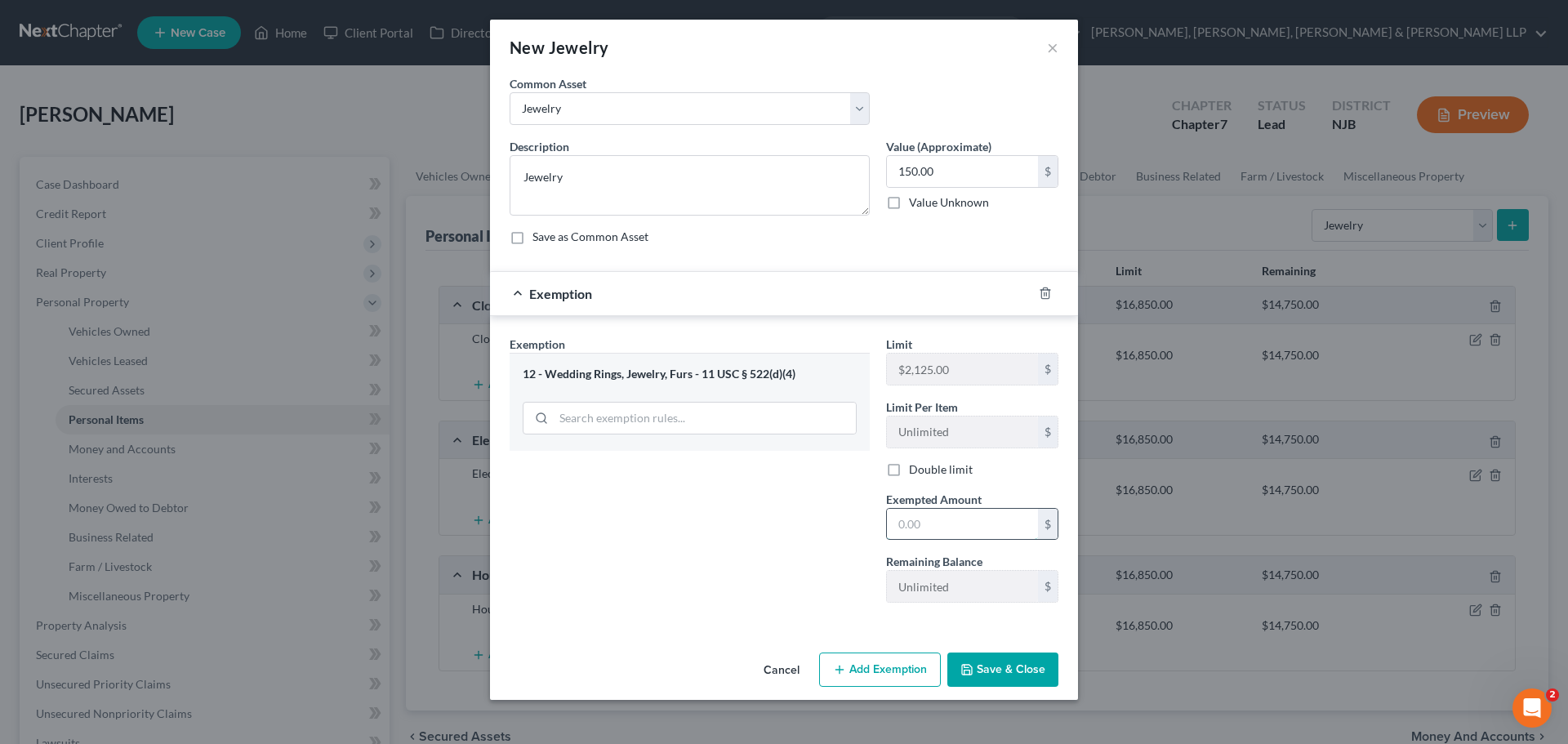
click at [913, 514] on input "text" at bounding box center [962, 524] width 151 height 31
click at [958, 662] on button "Save & Close" at bounding box center [1002, 669] width 111 height 34
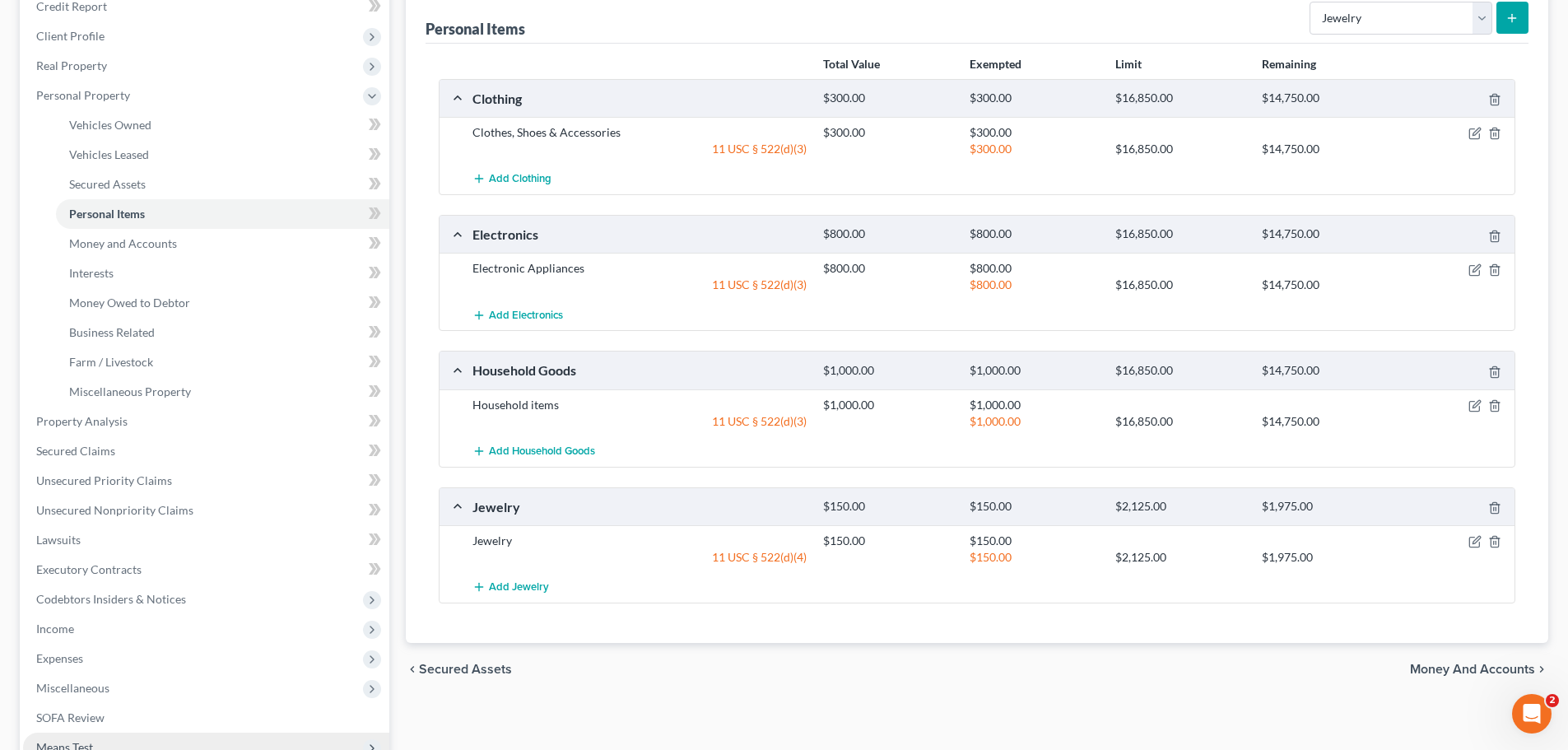
scroll to position [421, 0]
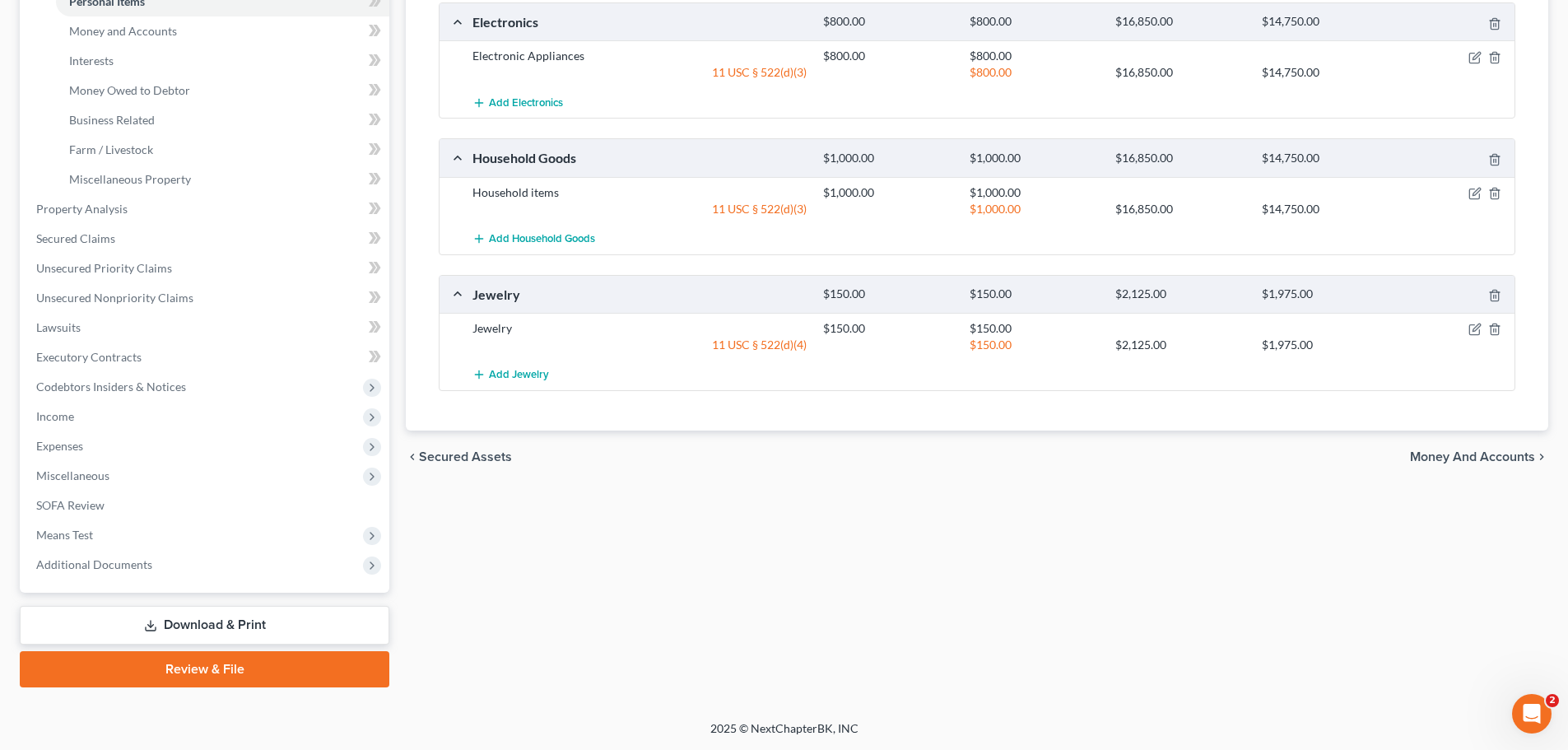
click at [250, 623] on link "Download & Print" at bounding box center [204, 625] width 370 height 39
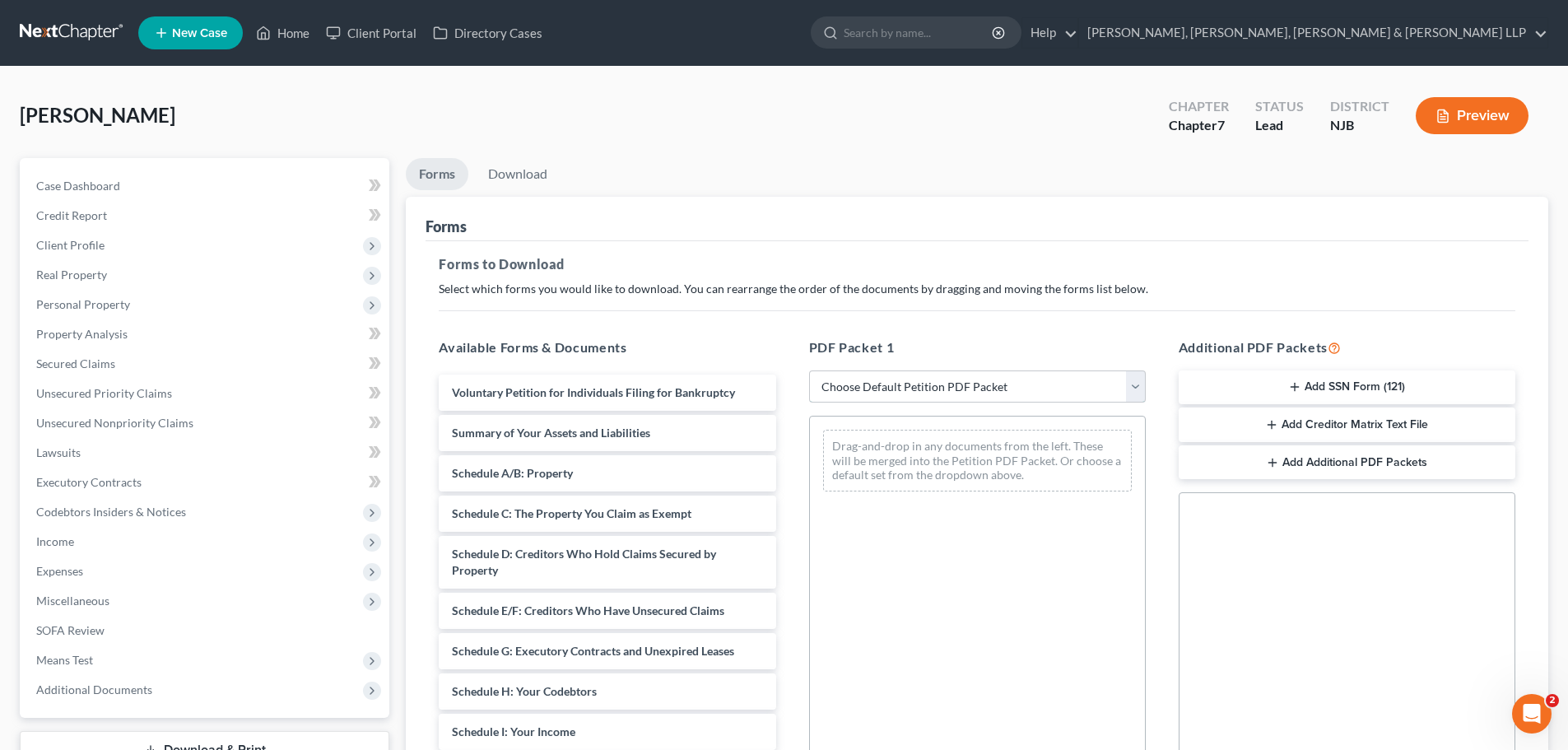
click at [858, 386] on select "Choose Default Petition PDF Packet Complete Bankruptcy Petition (all forms and …" at bounding box center [977, 386] width 337 height 33
click at [809, 370] on select "Choose Default Petition PDF Packet Complete Bankruptcy Petition (all forms and …" at bounding box center [977, 386] width 337 height 33
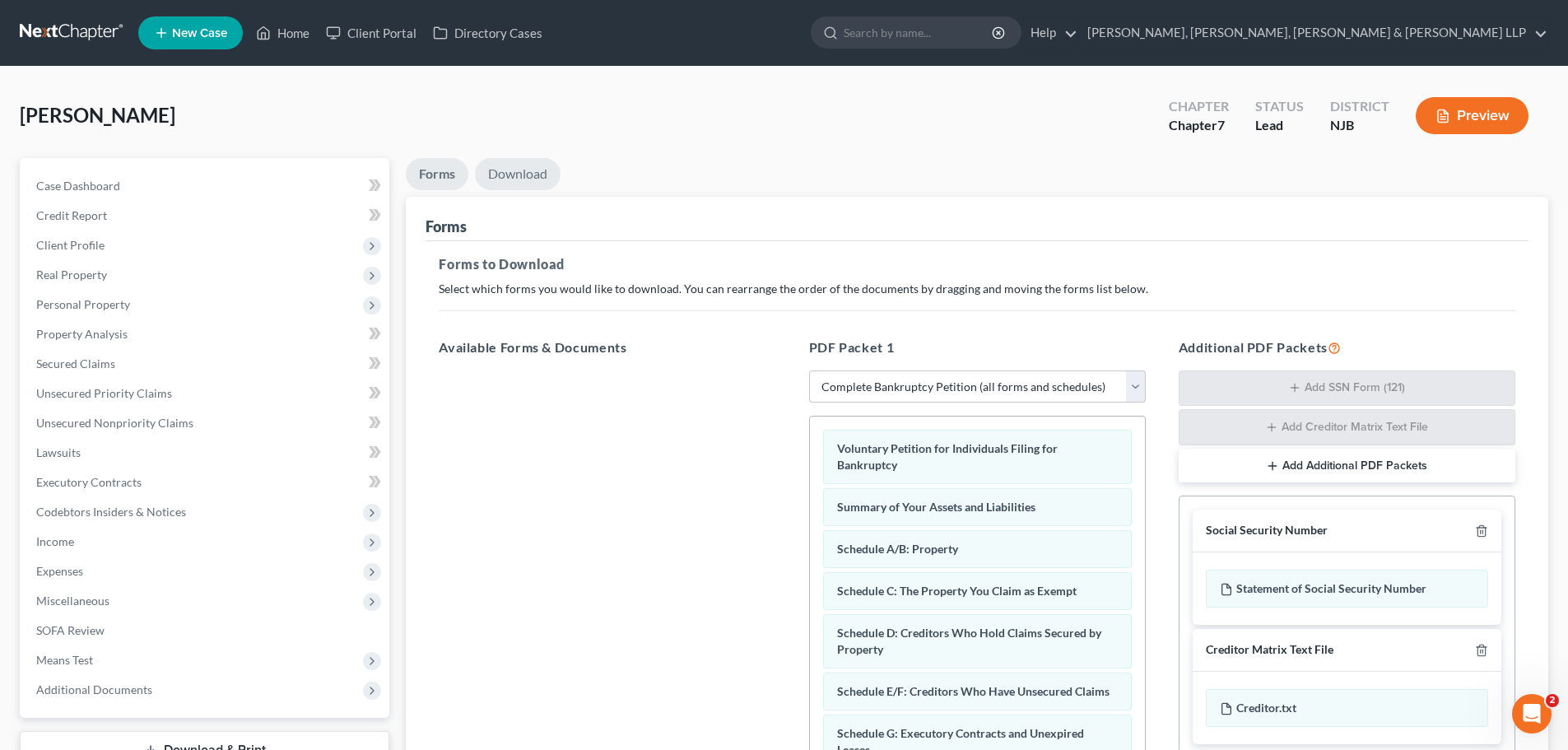
click at [542, 177] on link "Download" at bounding box center [517, 174] width 85 height 32
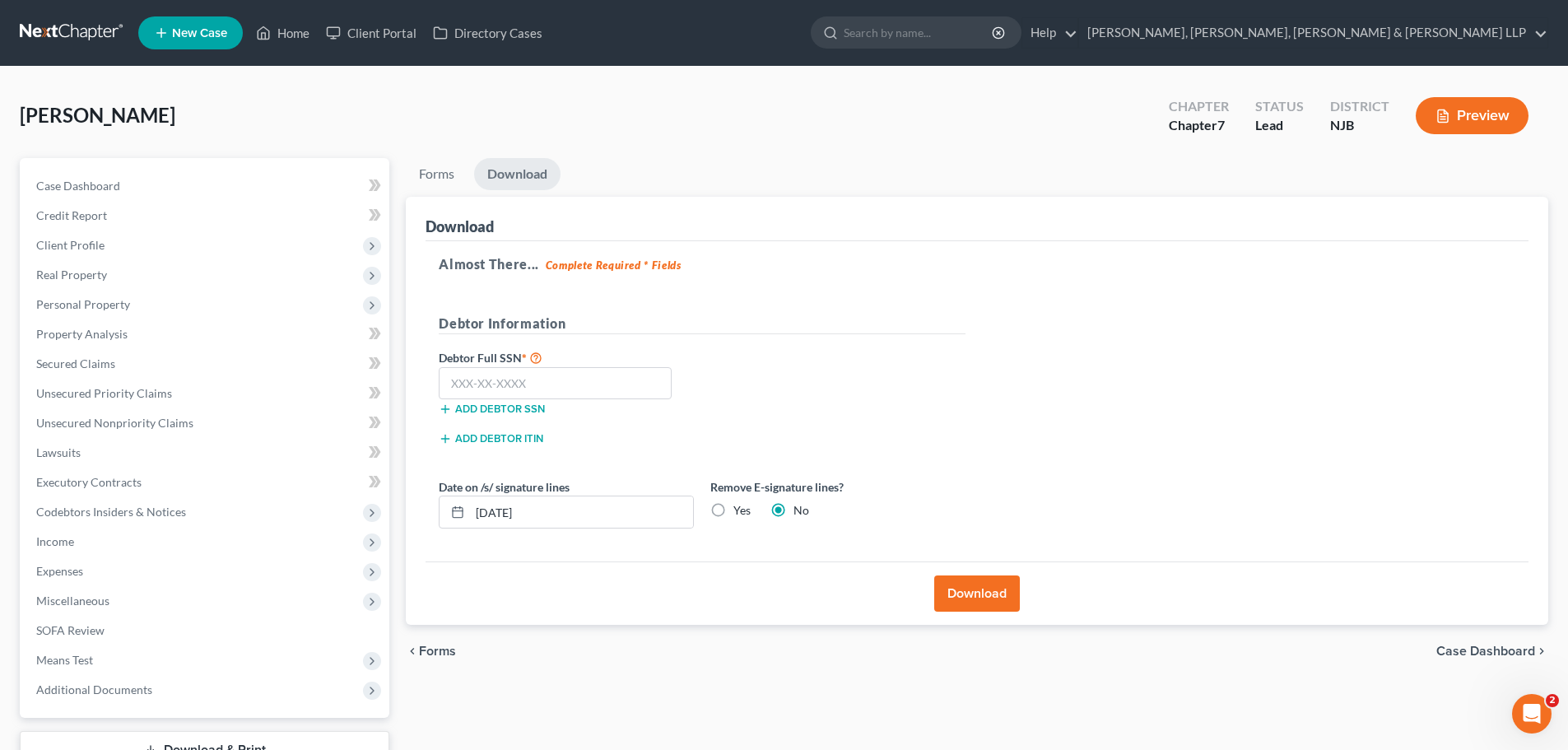
click at [733, 510] on label "Yes" at bounding box center [742, 510] width 17 height 17
click at [740, 510] on input "Yes" at bounding box center [745, 507] width 11 height 11
click at [489, 384] on input "text" at bounding box center [555, 383] width 233 height 33
click at [988, 588] on button "Download" at bounding box center [976, 593] width 85 height 36
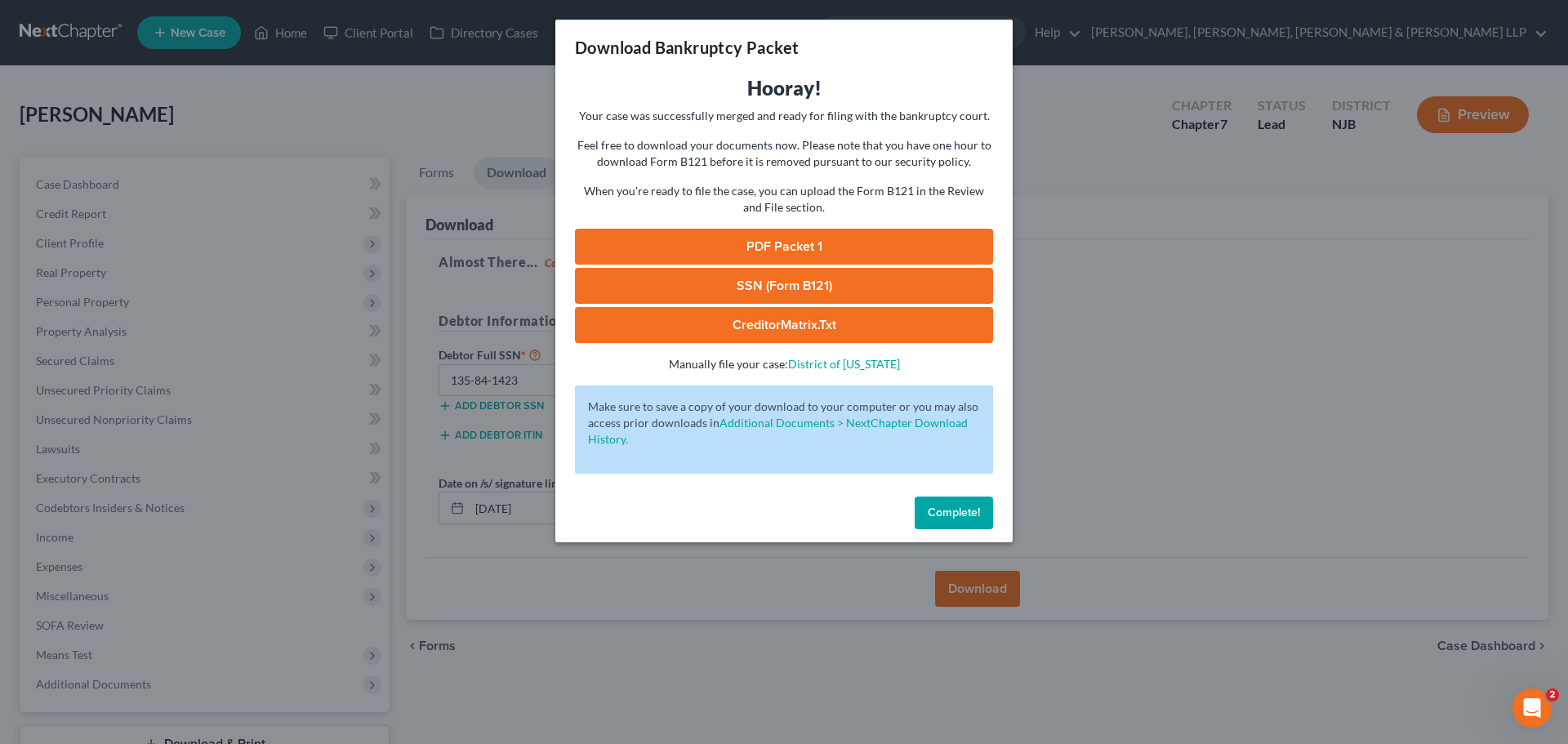
click at [984, 248] on link "PDF Packet 1" at bounding box center [784, 246] width 418 height 36
click at [1052, 190] on div "Download Bankruptcy Packet Hooray! Your case was successfully merged and ready …" at bounding box center [784, 372] width 1568 height 744
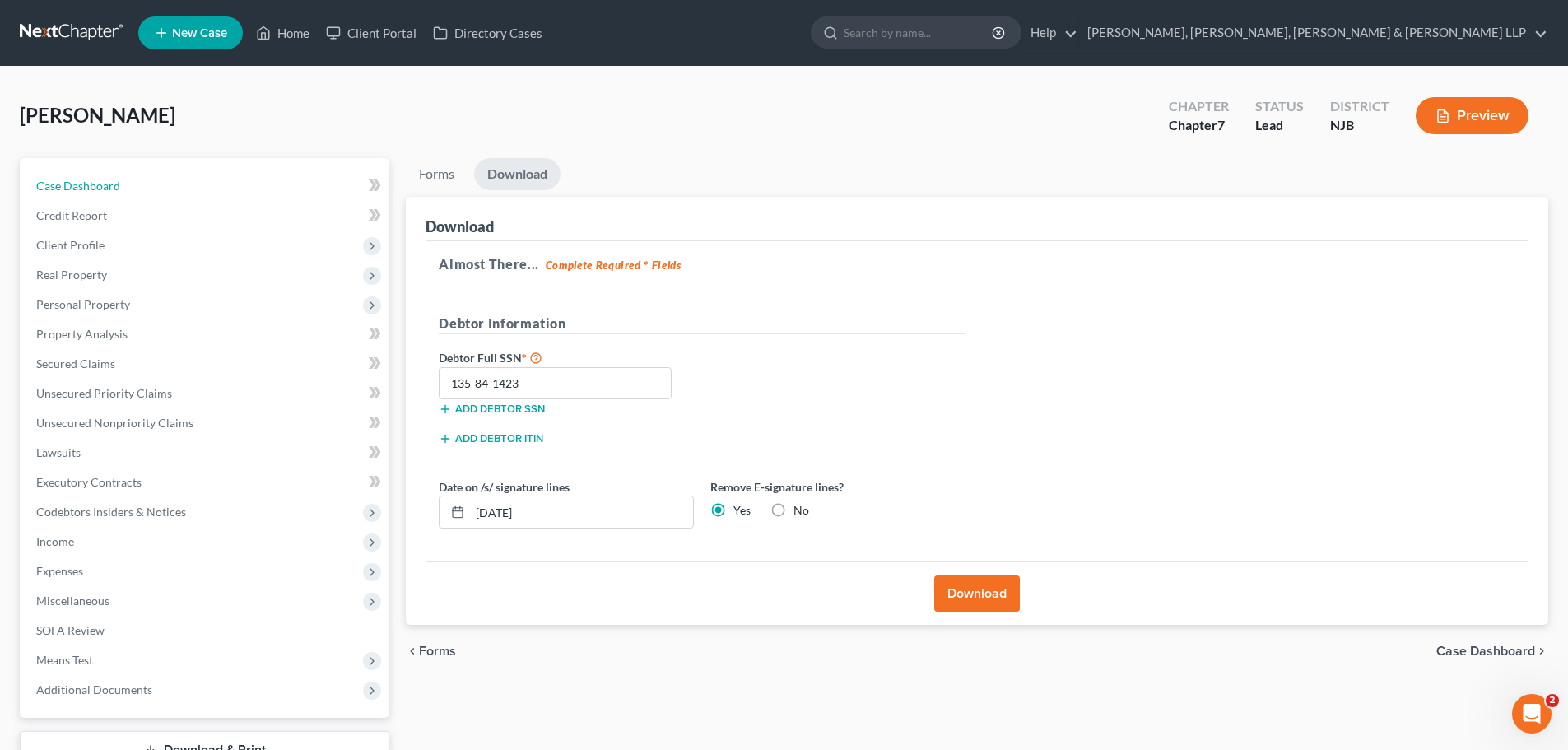
drag, startPoint x: 181, startPoint y: 185, endPoint x: 1275, endPoint y: 208, distance: 1094.2
click at [180, 185] on link "Case Dashboard" at bounding box center [206, 186] width 366 height 30
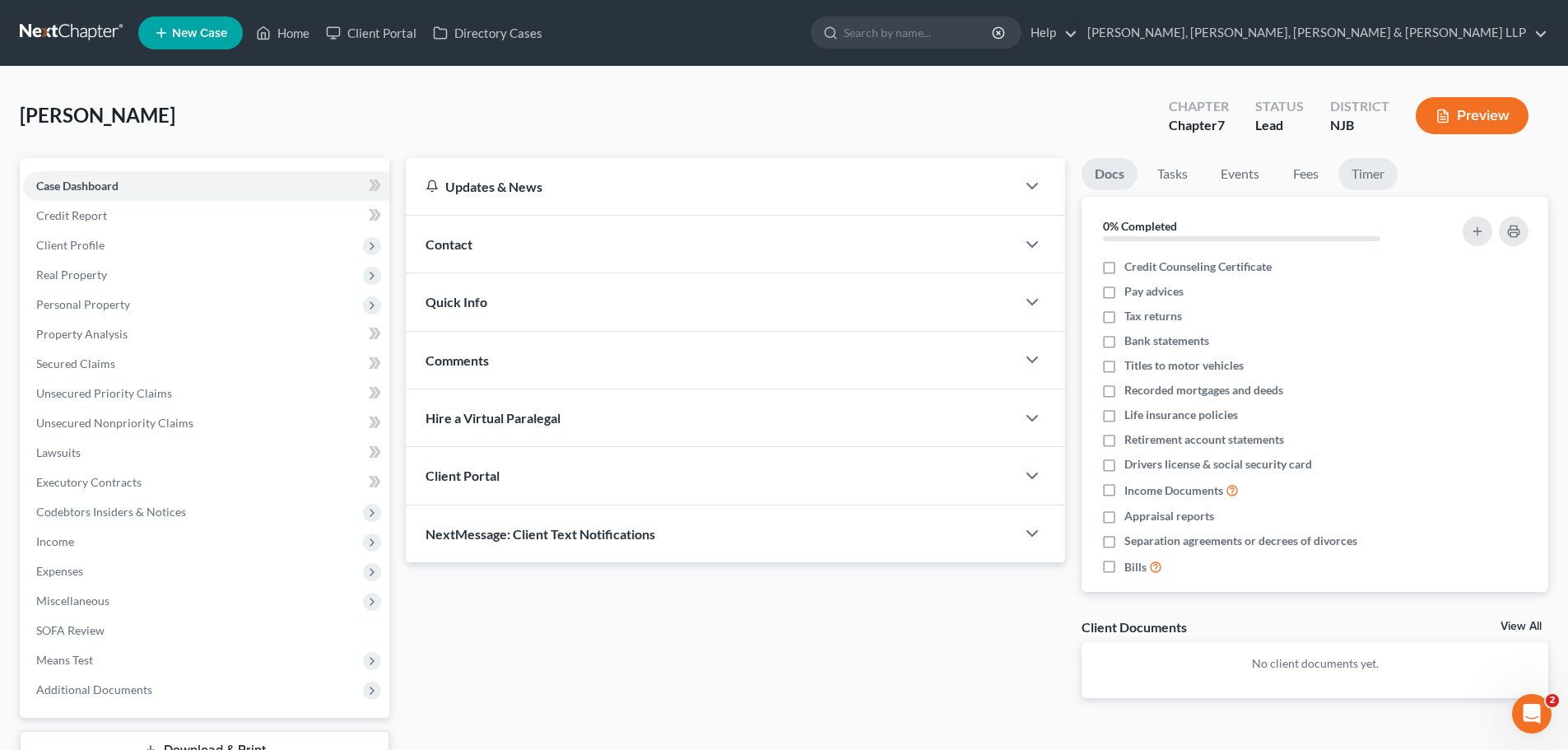
click at [1371, 181] on link "Timer" at bounding box center [1368, 174] width 59 height 32
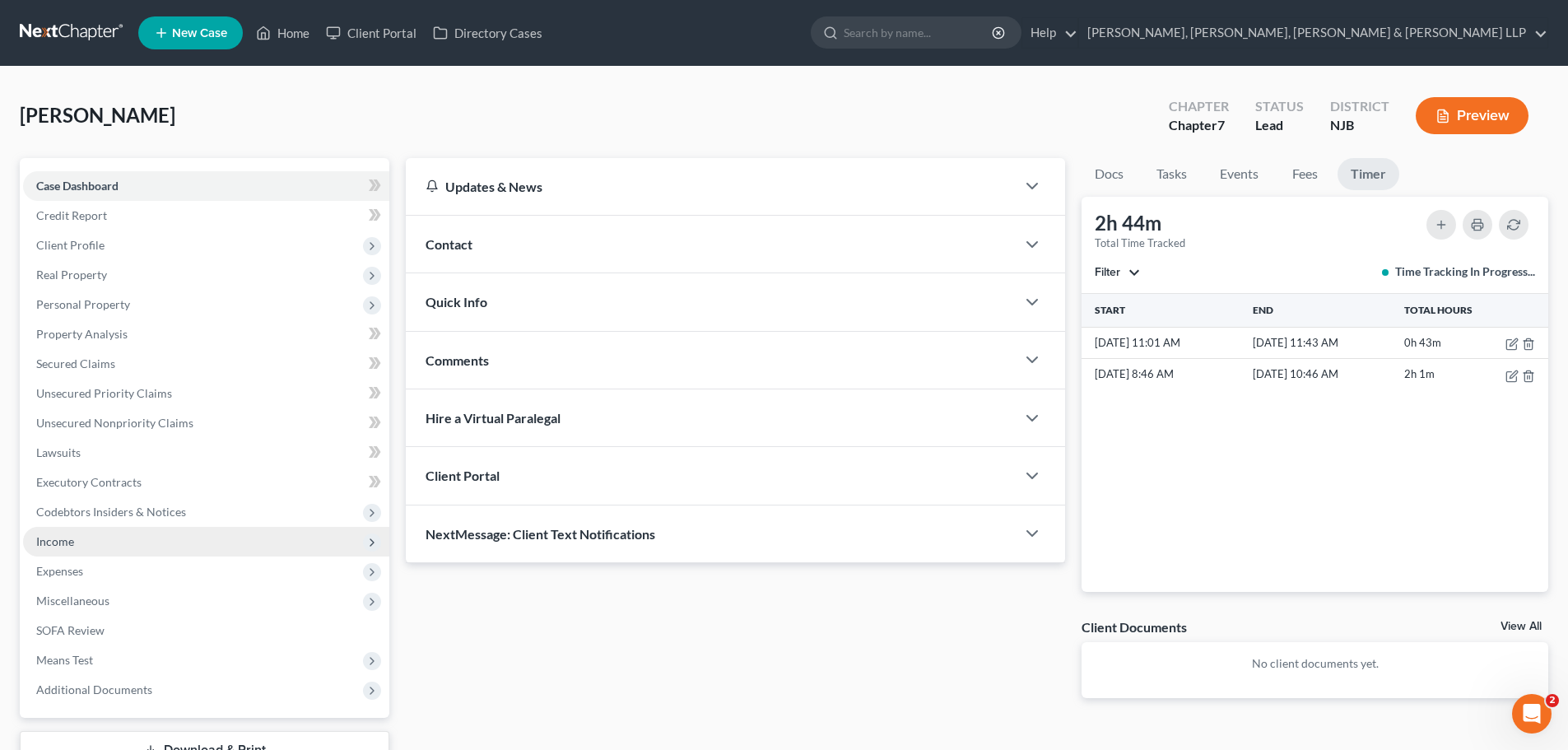
click at [96, 545] on span "Income" at bounding box center [206, 541] width 366 height 30
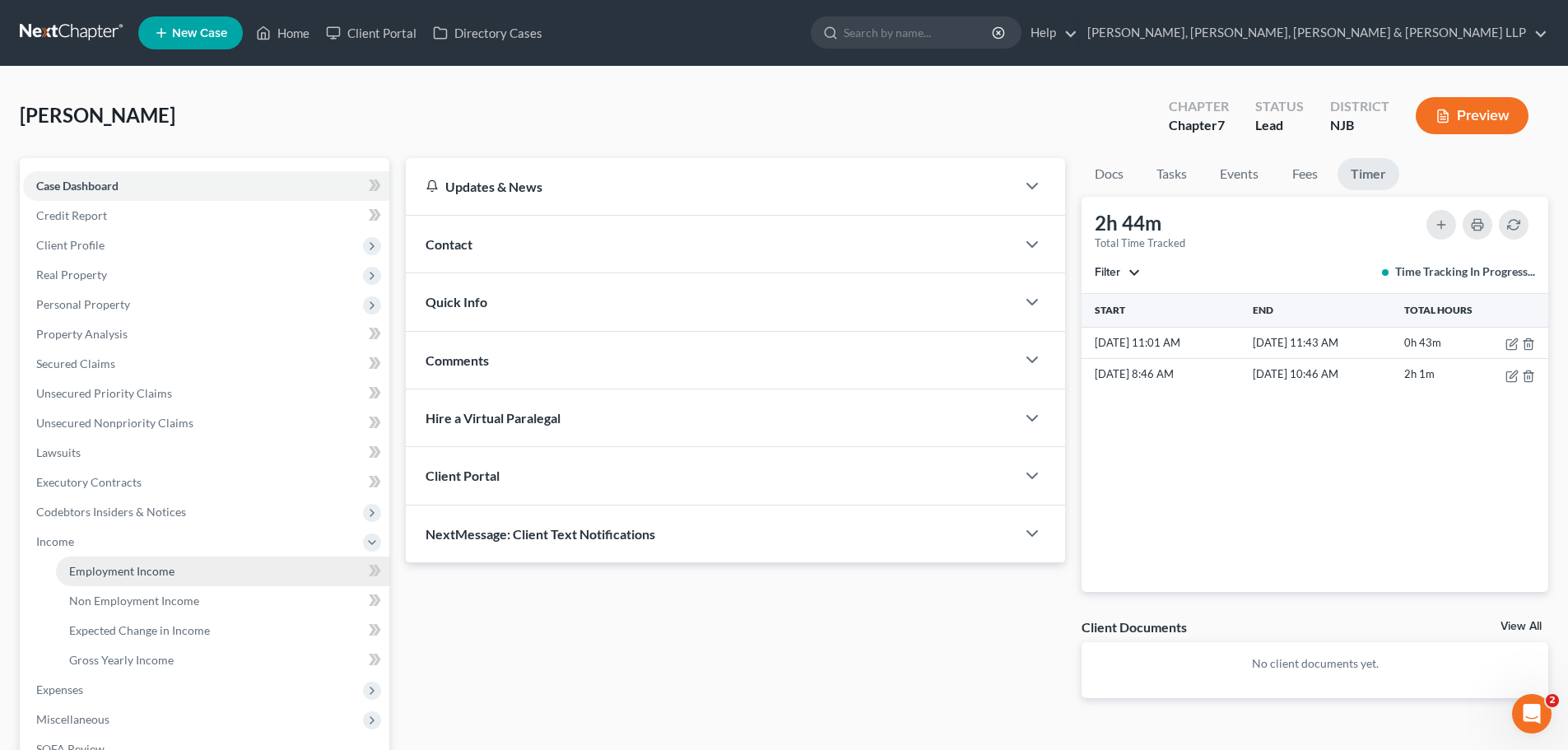
click at [154, 573] on span "Employment Income" at bounding box center [122, 570] width 105 height 14
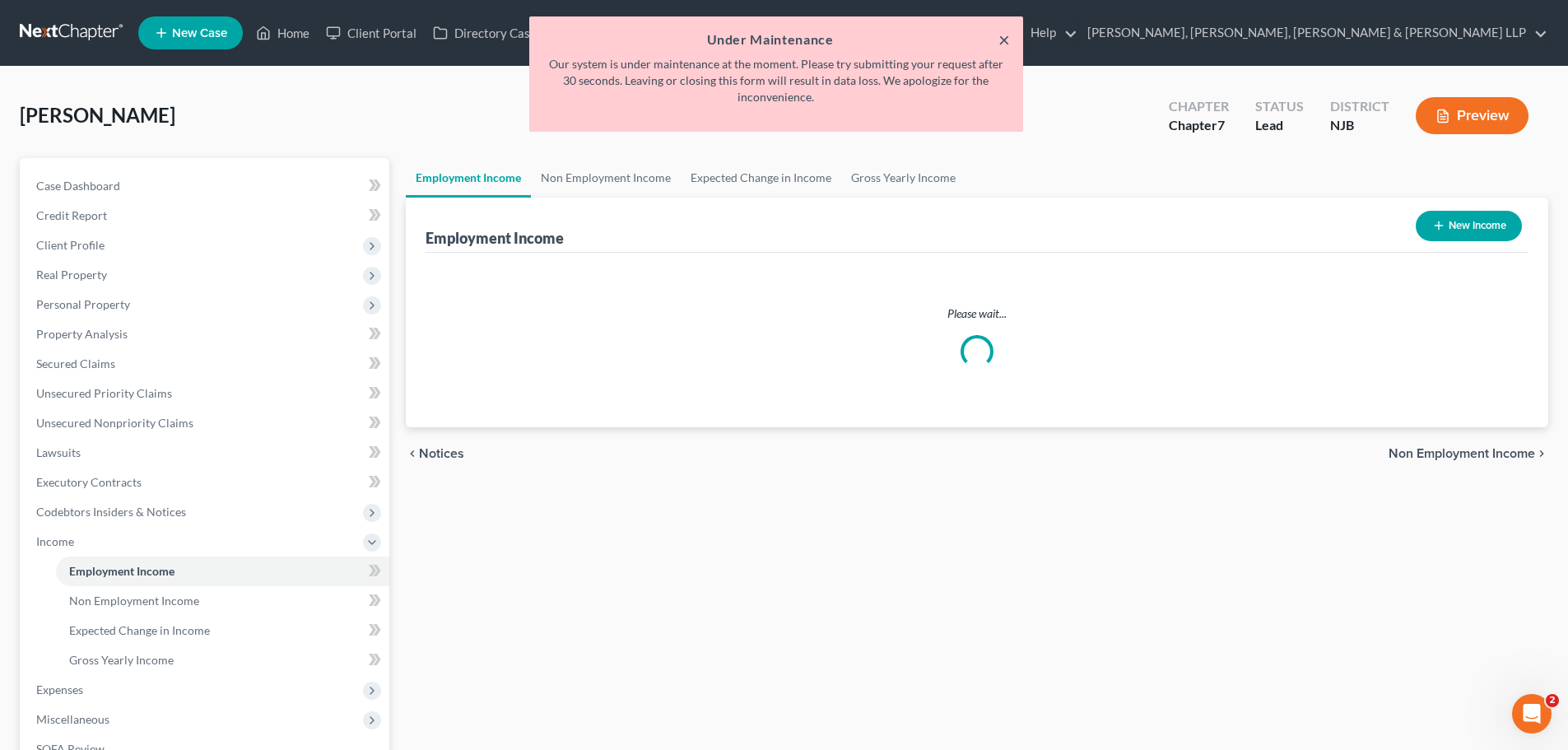
click at [1008, 38] on button "×" at bounding box center [1004, 39] width 12 height 19
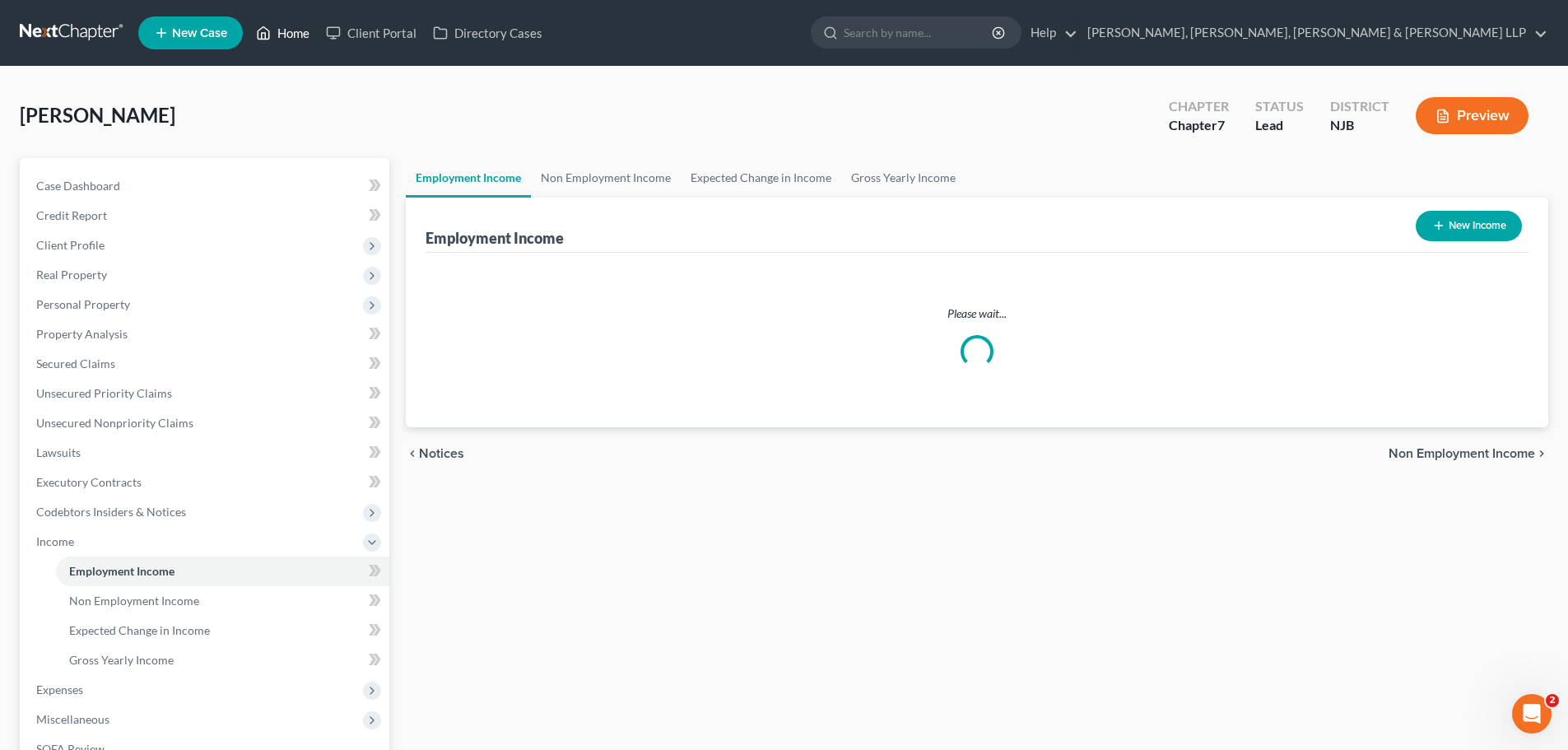
click at [297, 31] on link "Home" at bounding box center [283, 32] width 70 height 30
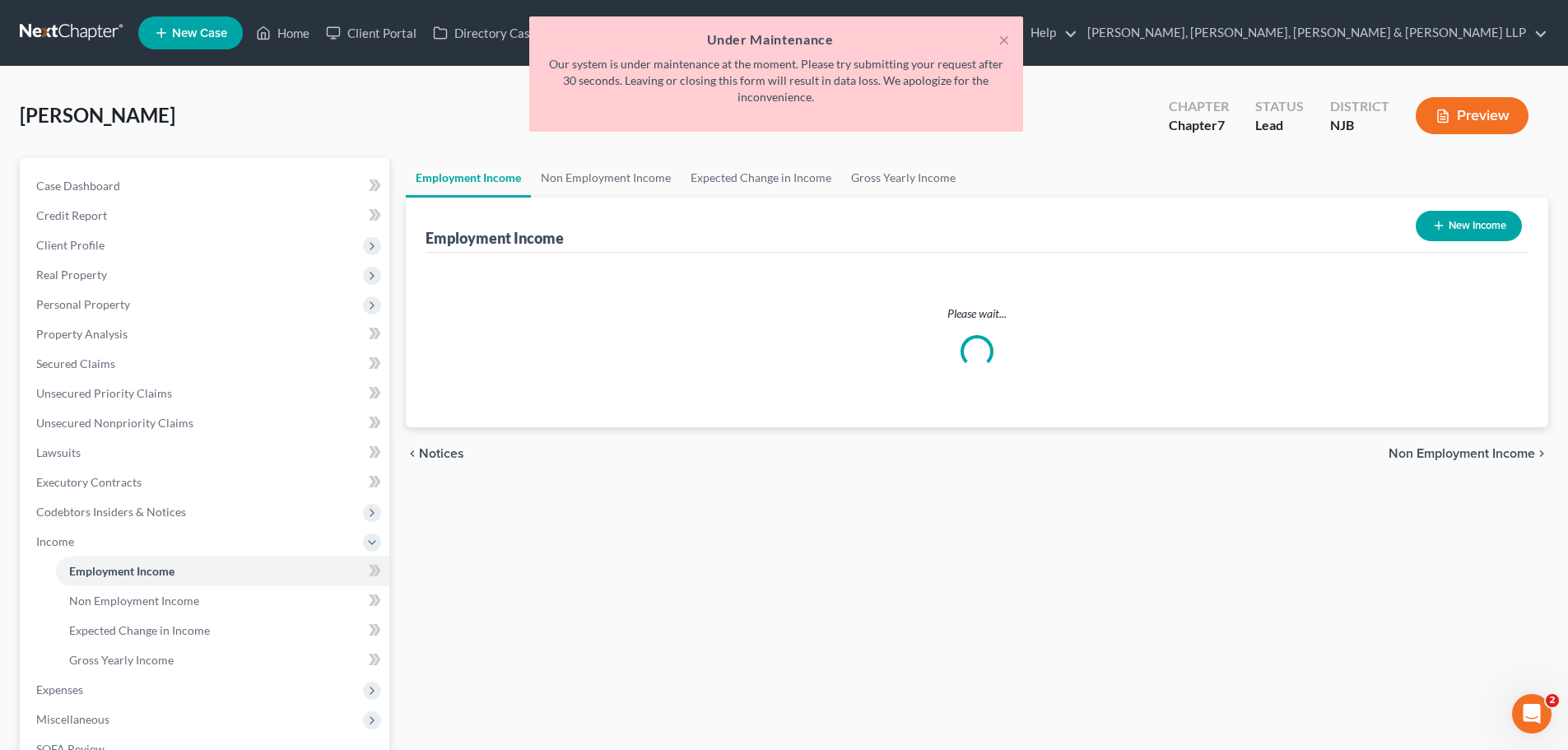
click at [297, 34] on div "× Under Maintenance Our system is under maintenance at the moment. Please try s…" at bounding box center [776, 78] width 1568 height 123
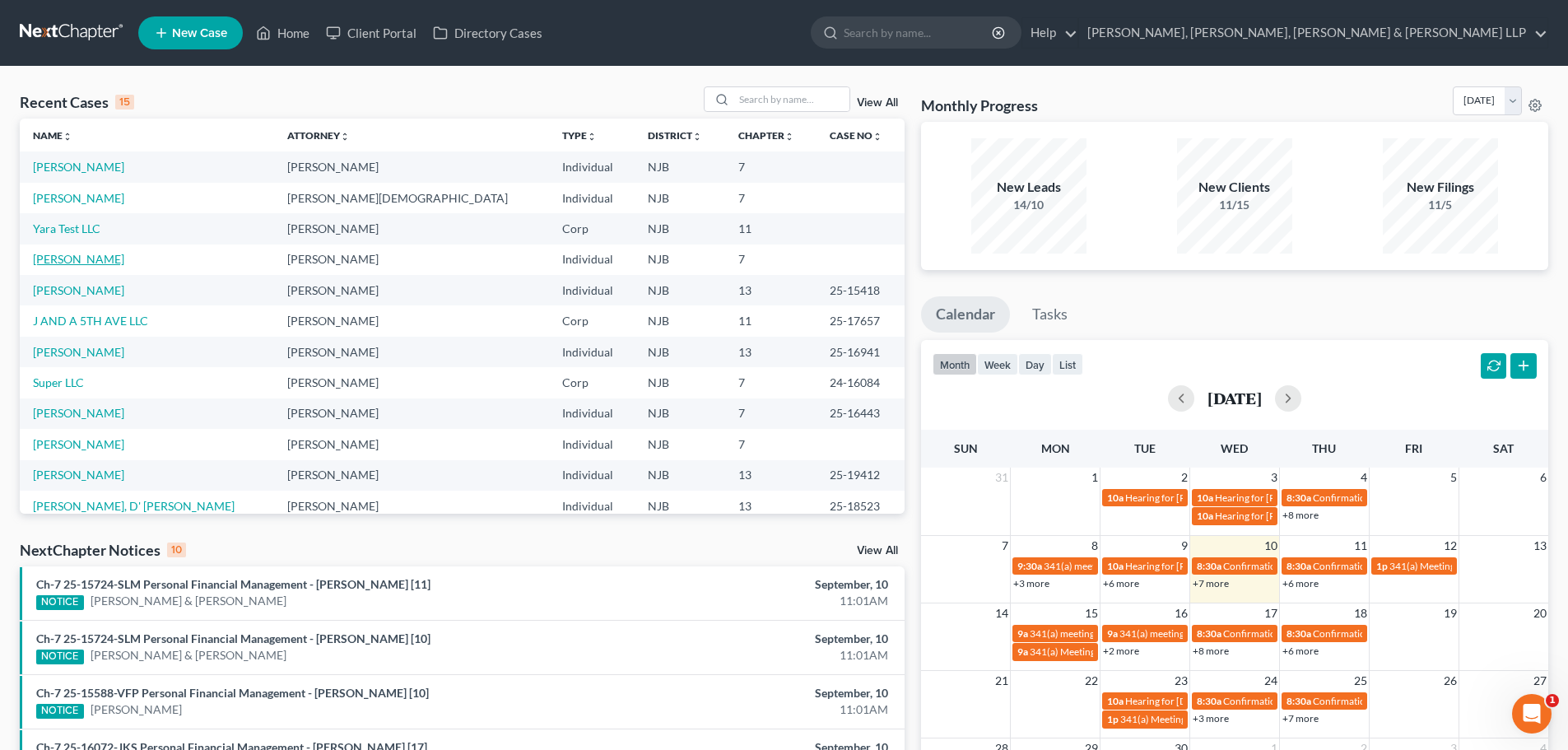
click at [54, 261] on link "Kerwin, Pamela" at bounding box center [78, 258] width 91 height 14
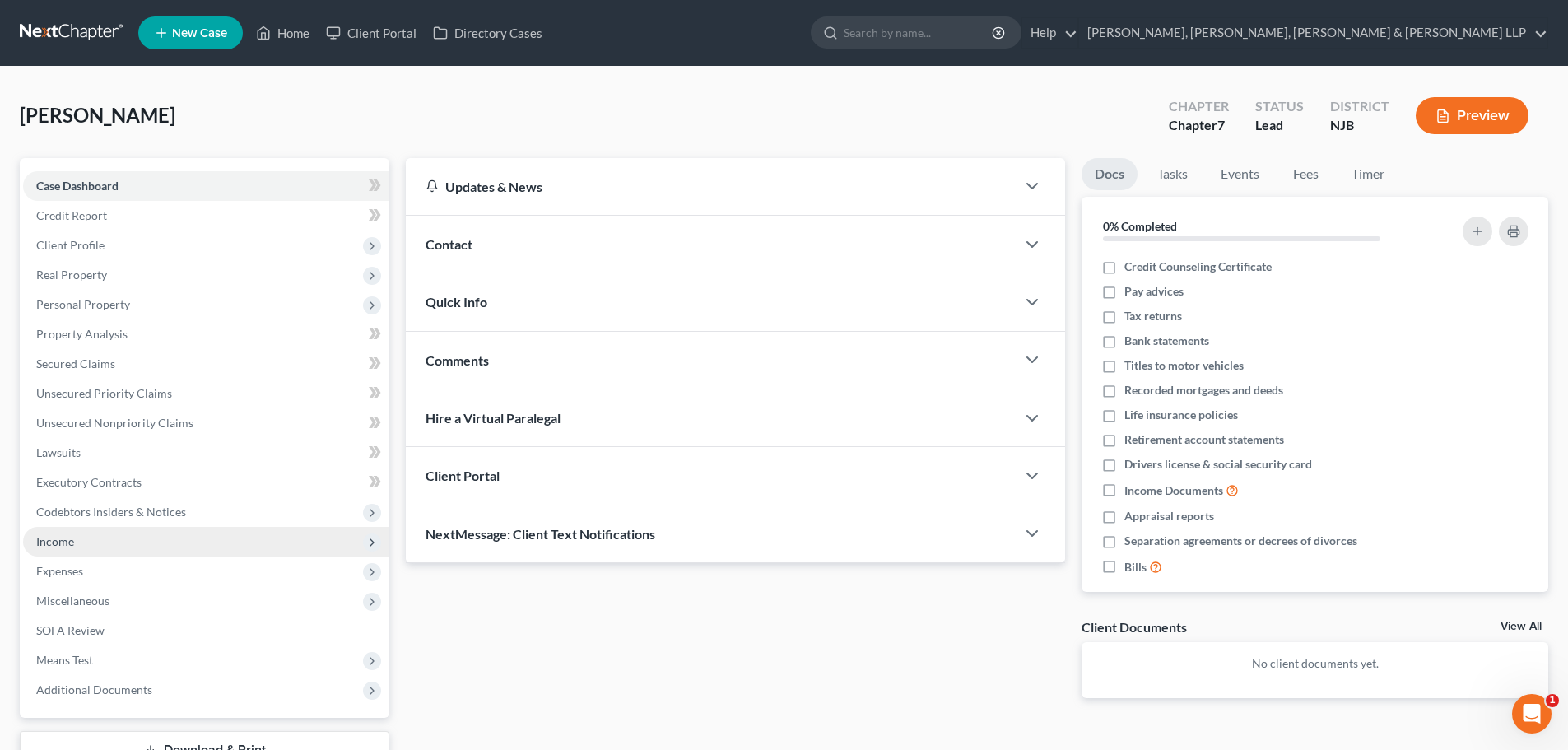
click at [120, 539] on span "Income" at bounding box center [206, 541] width 366 height 30
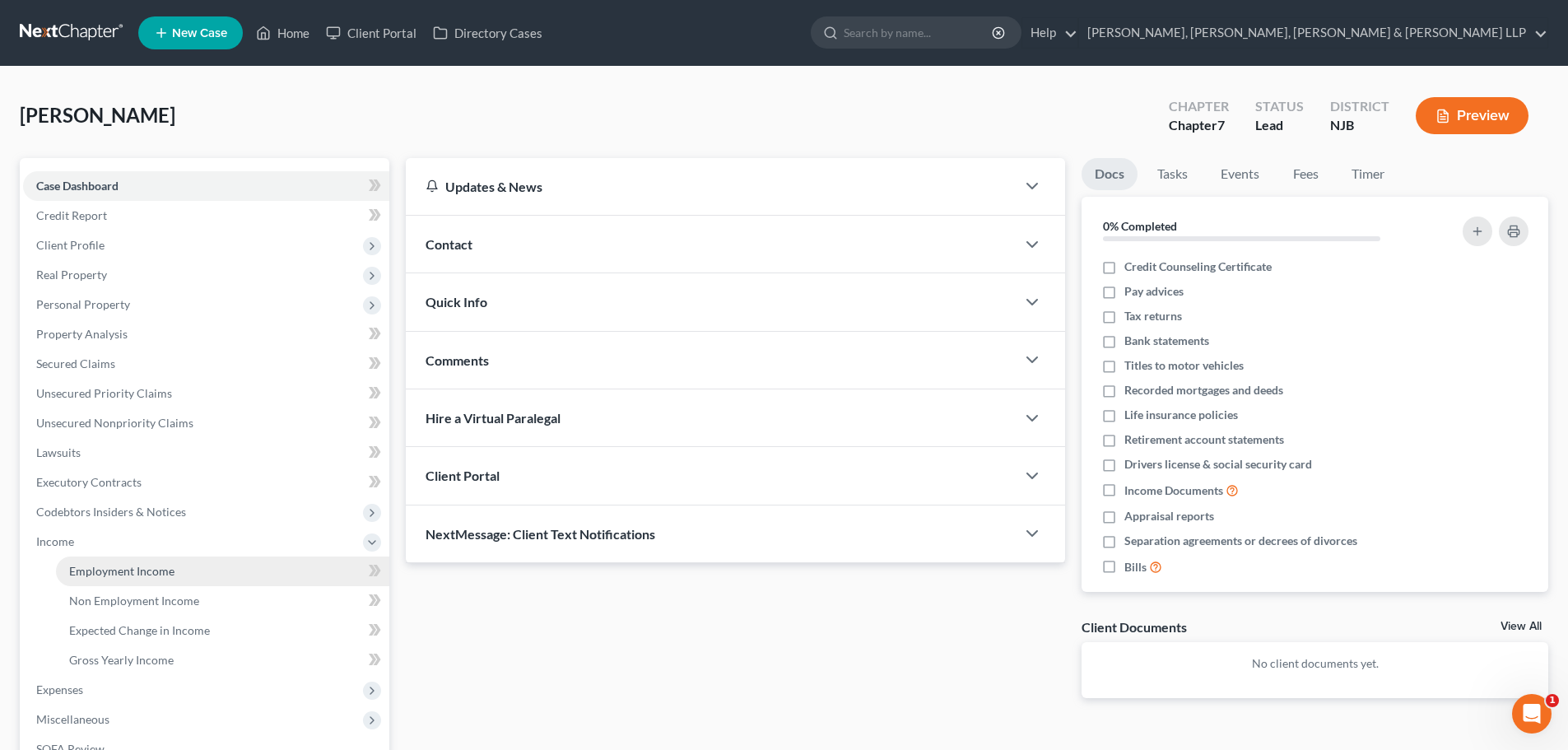
click at [127, 562] on link "Employment Income" at bounding box center [222, 570] width 333 height 30
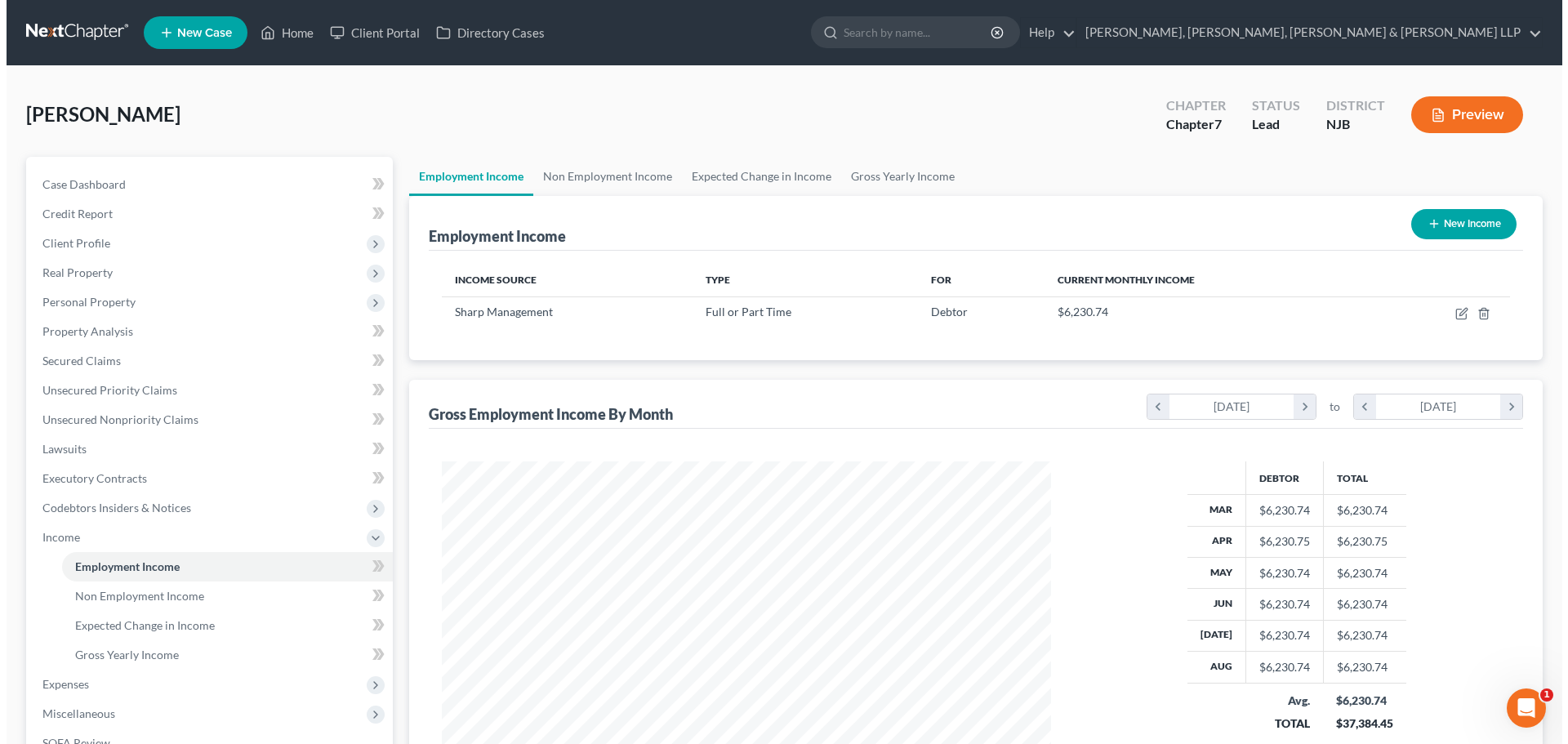
scroll to position [305, 642]
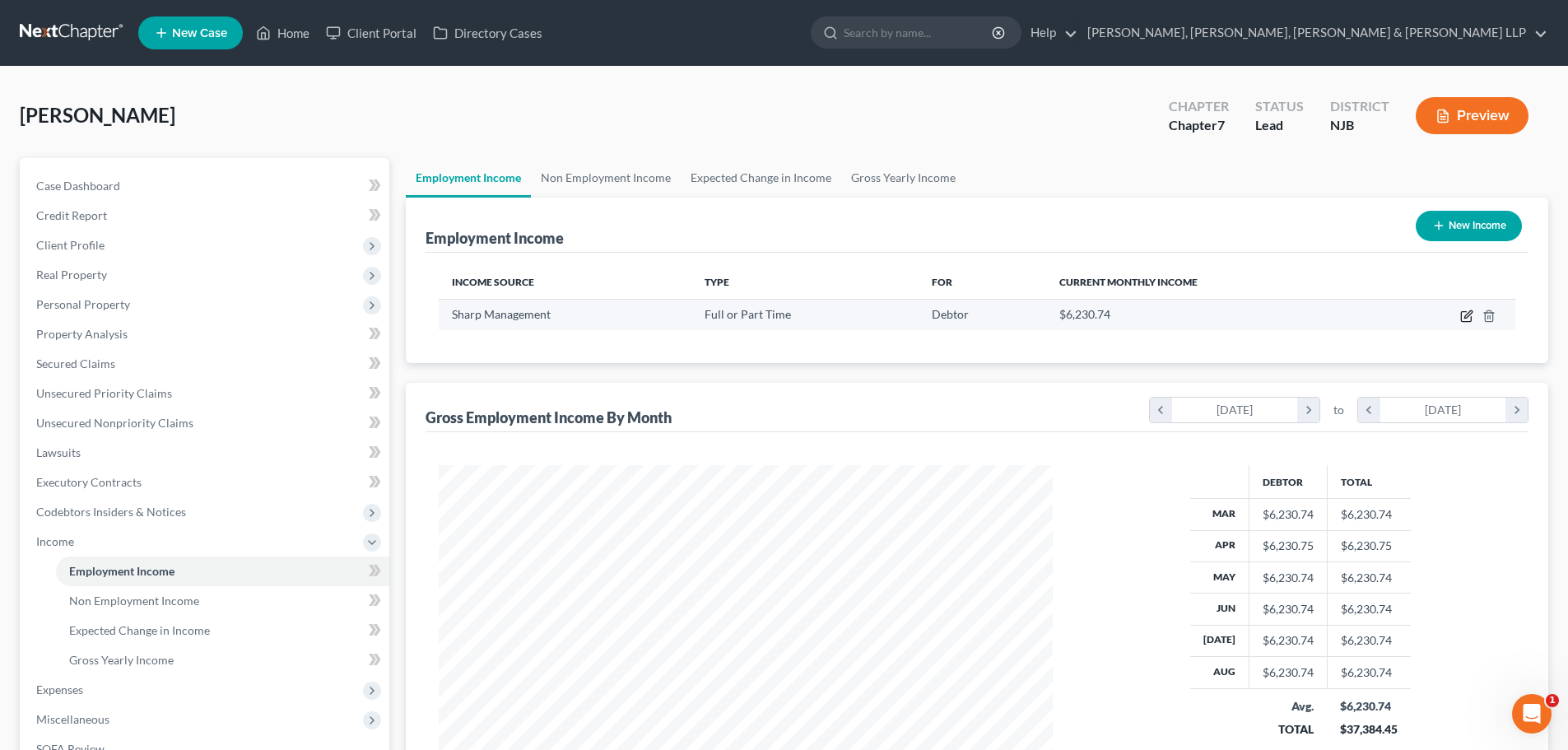
click at [1466, 315] on icon "button" at bounding box center [1467, 316] width 14 height 13
select select "0"
select select "33"
select select "2"
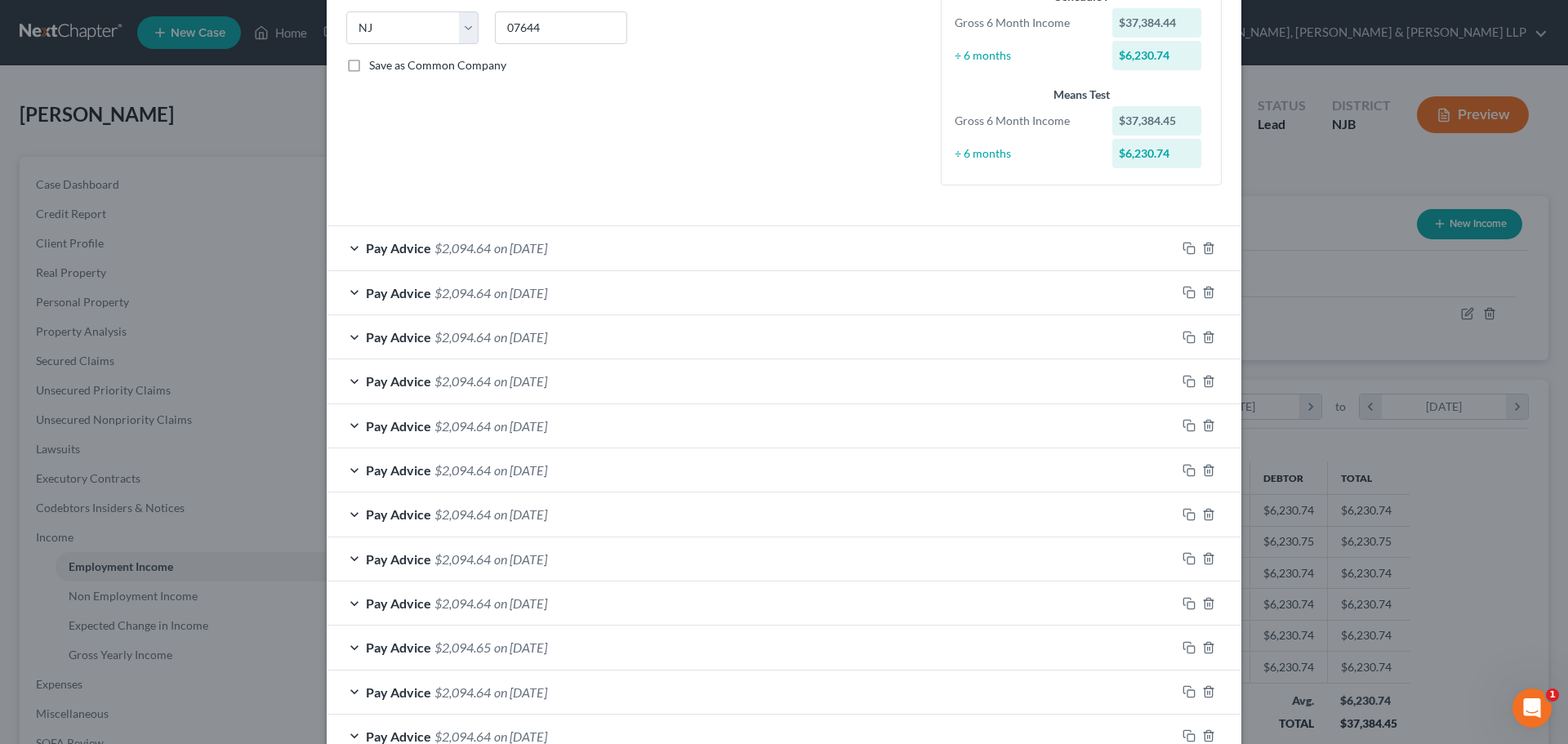
scroll to position [326, 0]
click at [449, 553] on span "$2,094.64" at bounding box center [462, 557] width 56 height 16
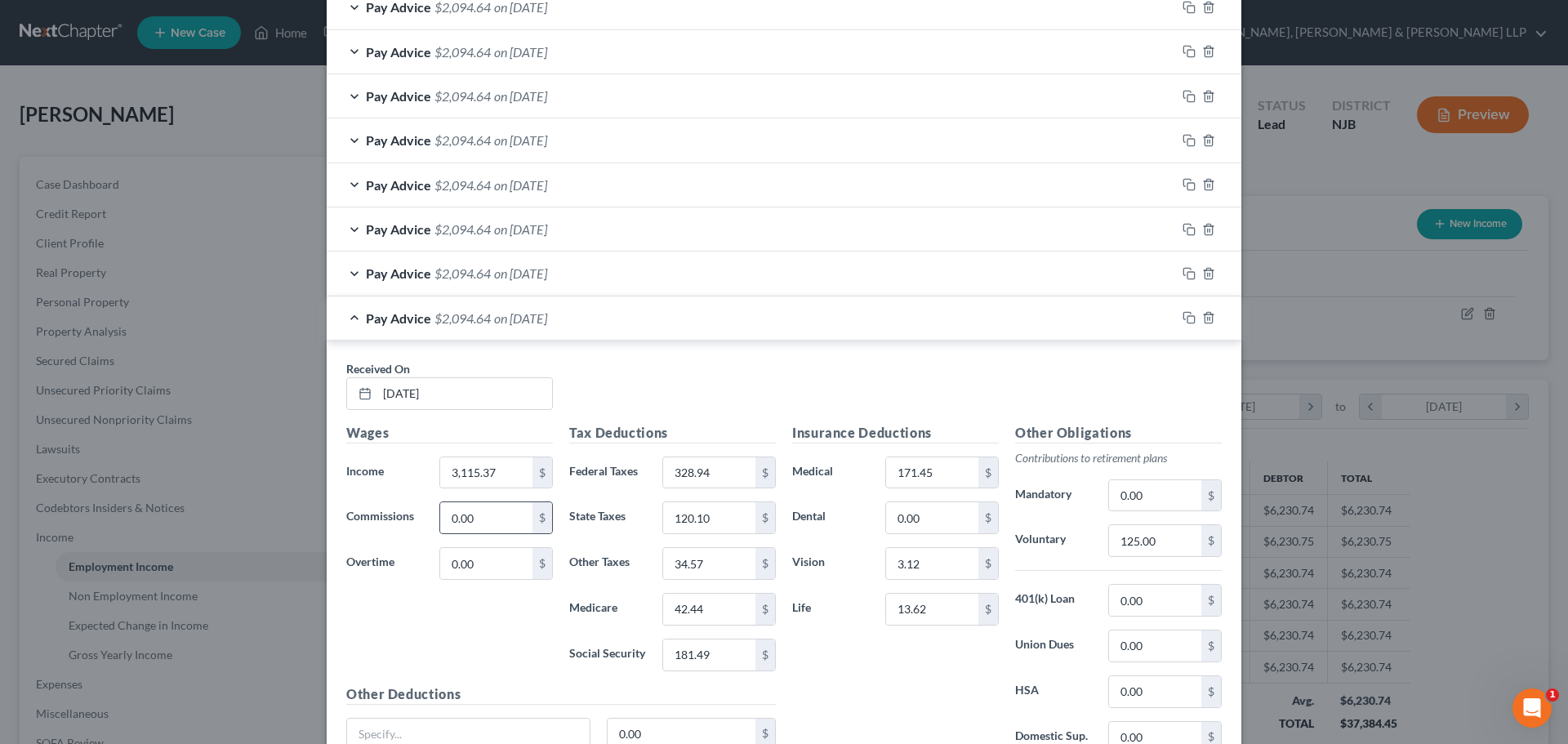
scroll to position [653, 0]
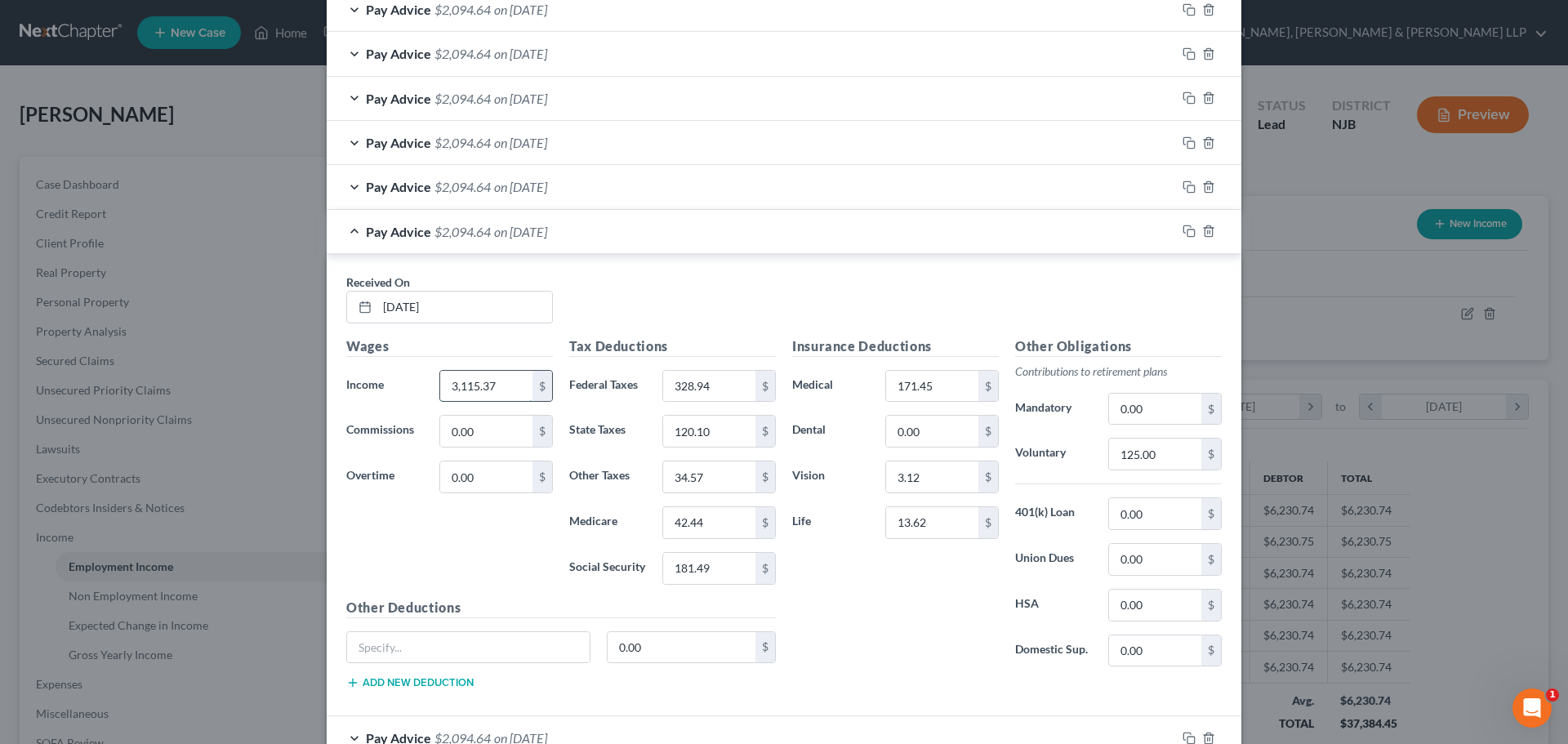
click at [498, 382] on input "3,115.37" at bounding box center [486, 386] width 92 height 31
click at [710, 485] on input "34.57" at bounding box center [709, 476] width 92 height 31
click at [706, 481] on input "34.57" at bounding box center [709, 476] width 92 height 31
type input "34.56"
click at [347, 233] on div "Pay Advice $2,094.65 on 05/14/2025" at bounding box center [751, 232] width 849 height 44
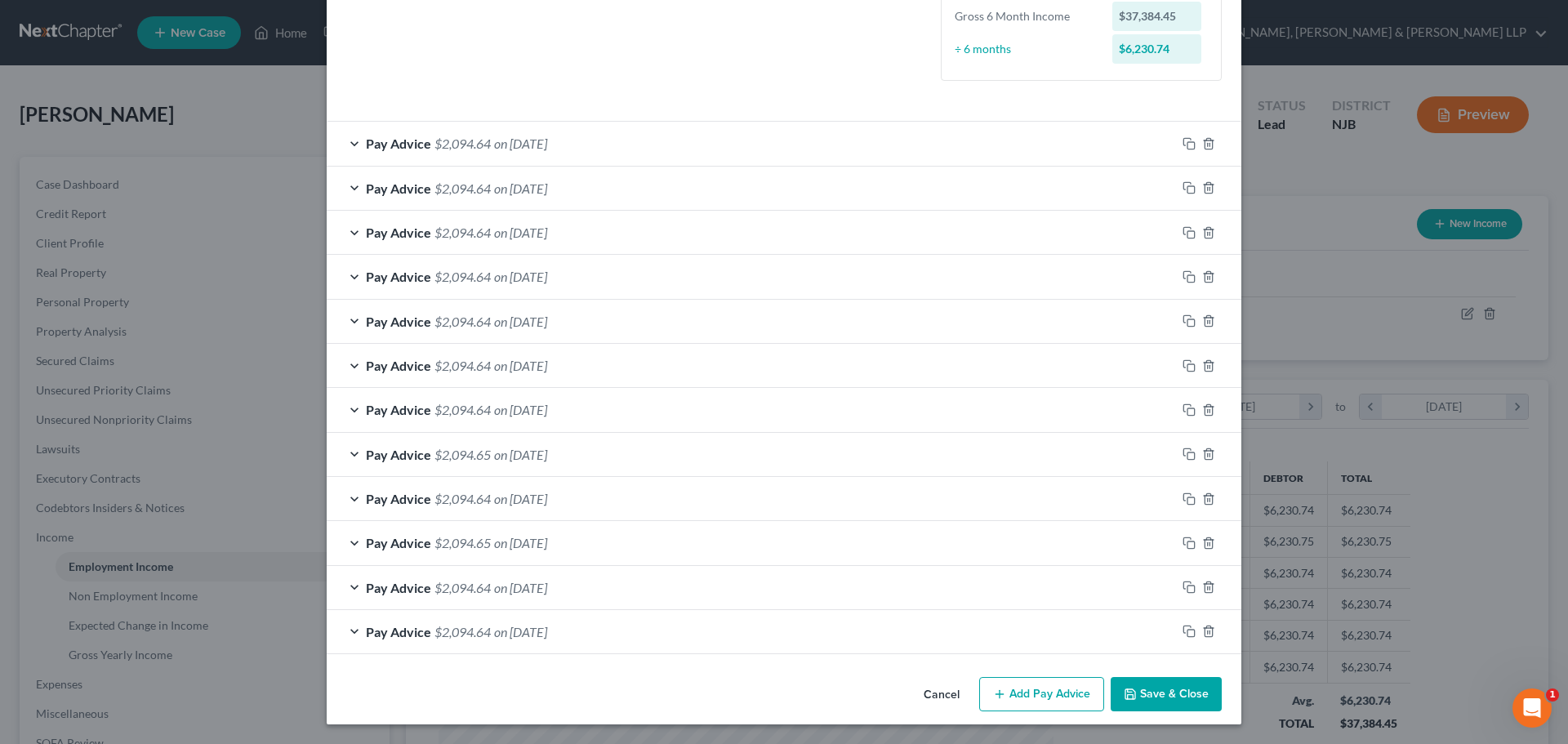
scroll to position [430, 0]
click at [347, 410] on div "Pay Advice $2,094.64 on 05/28/2025" at bounding box center [751, 409] width 849 height 44
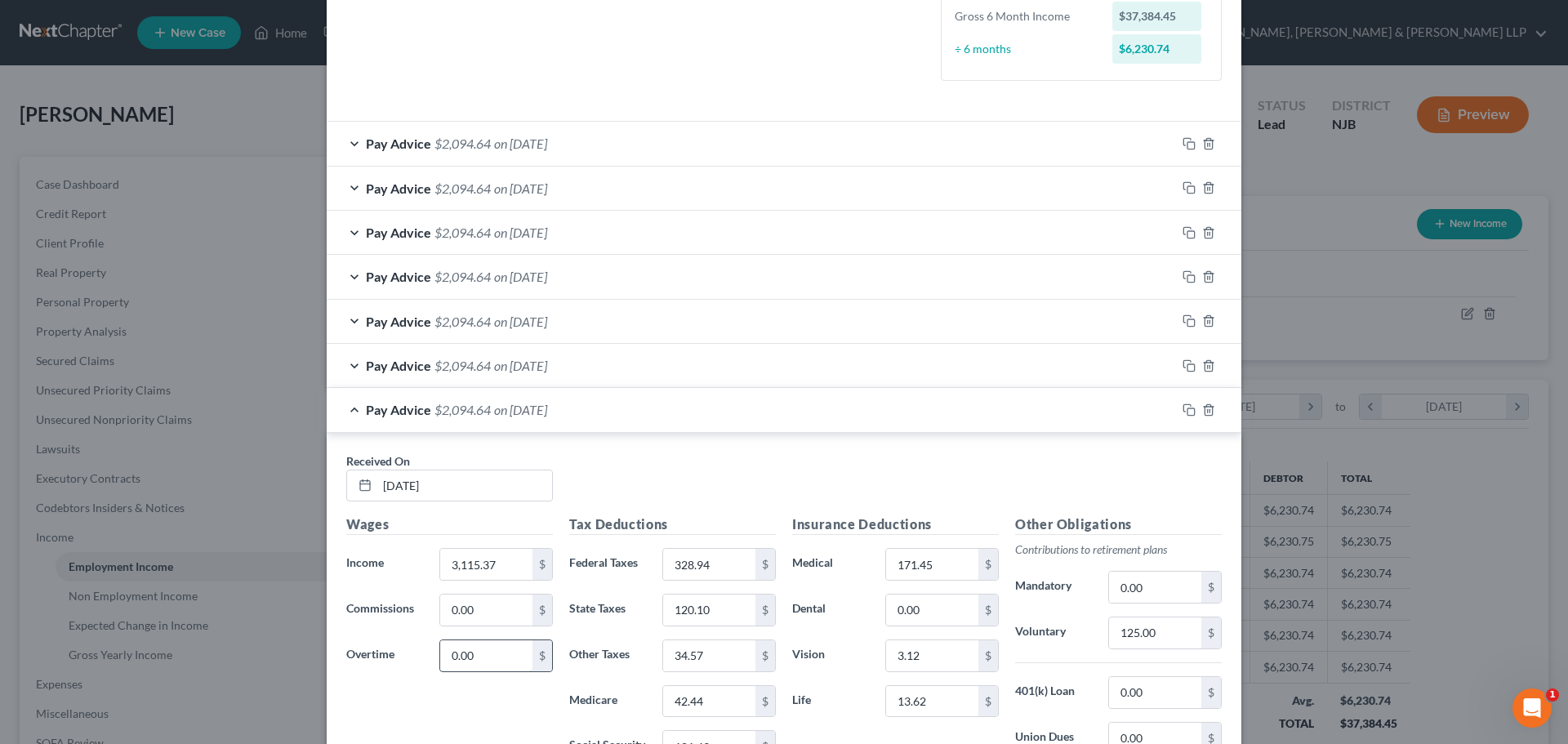
scroll to position [653, 0]
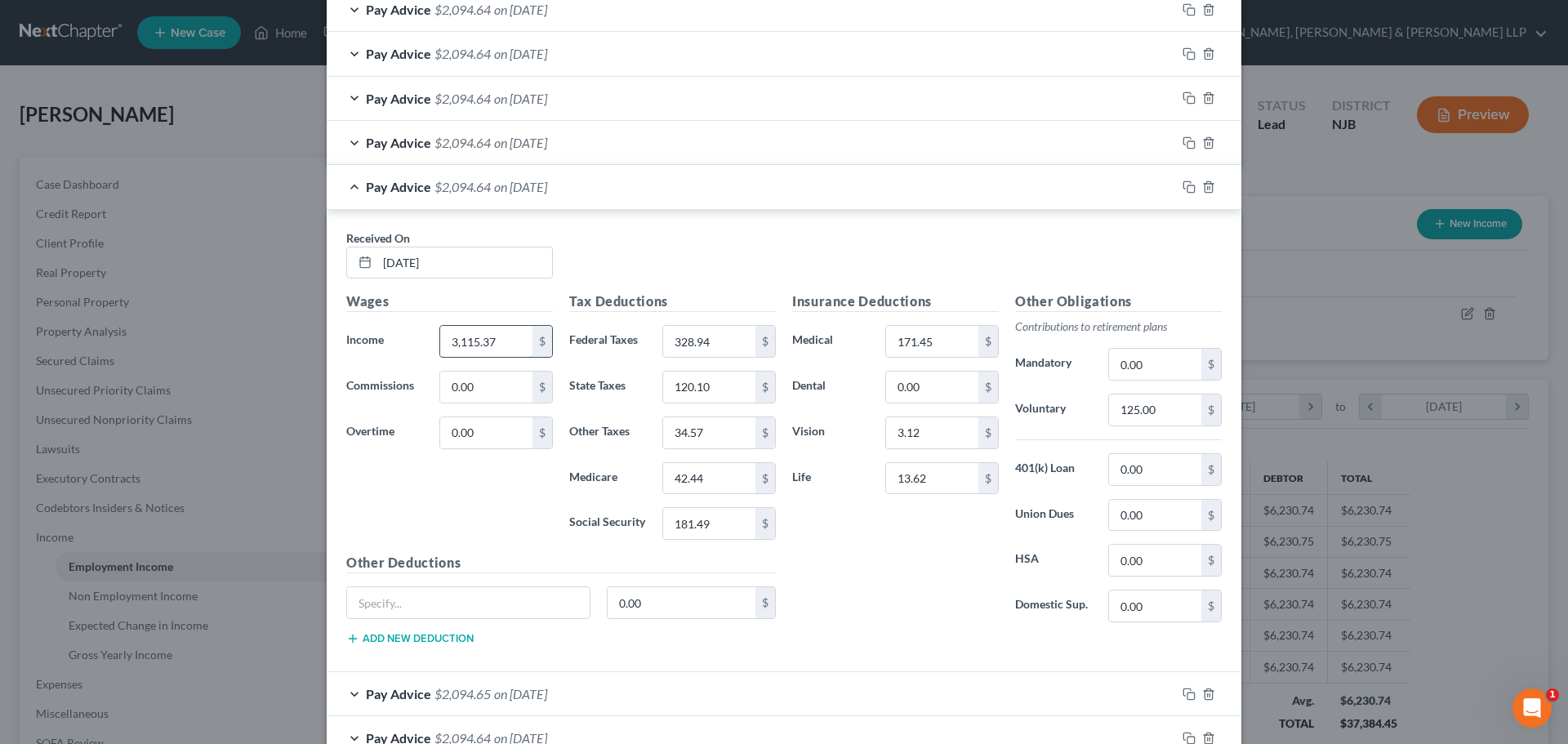
click at [495, 341] on input "3,115.37" at bounding box center [486, 341] width 92 height 31
type input "3,423.08"
click at [698, 348] on input "328.94" at bounding box center [709, 341] width 92 height 31
type input "396.64"
click at [710, 478] on input "42.44" at bounding box center [709, 478] width 92 height 31
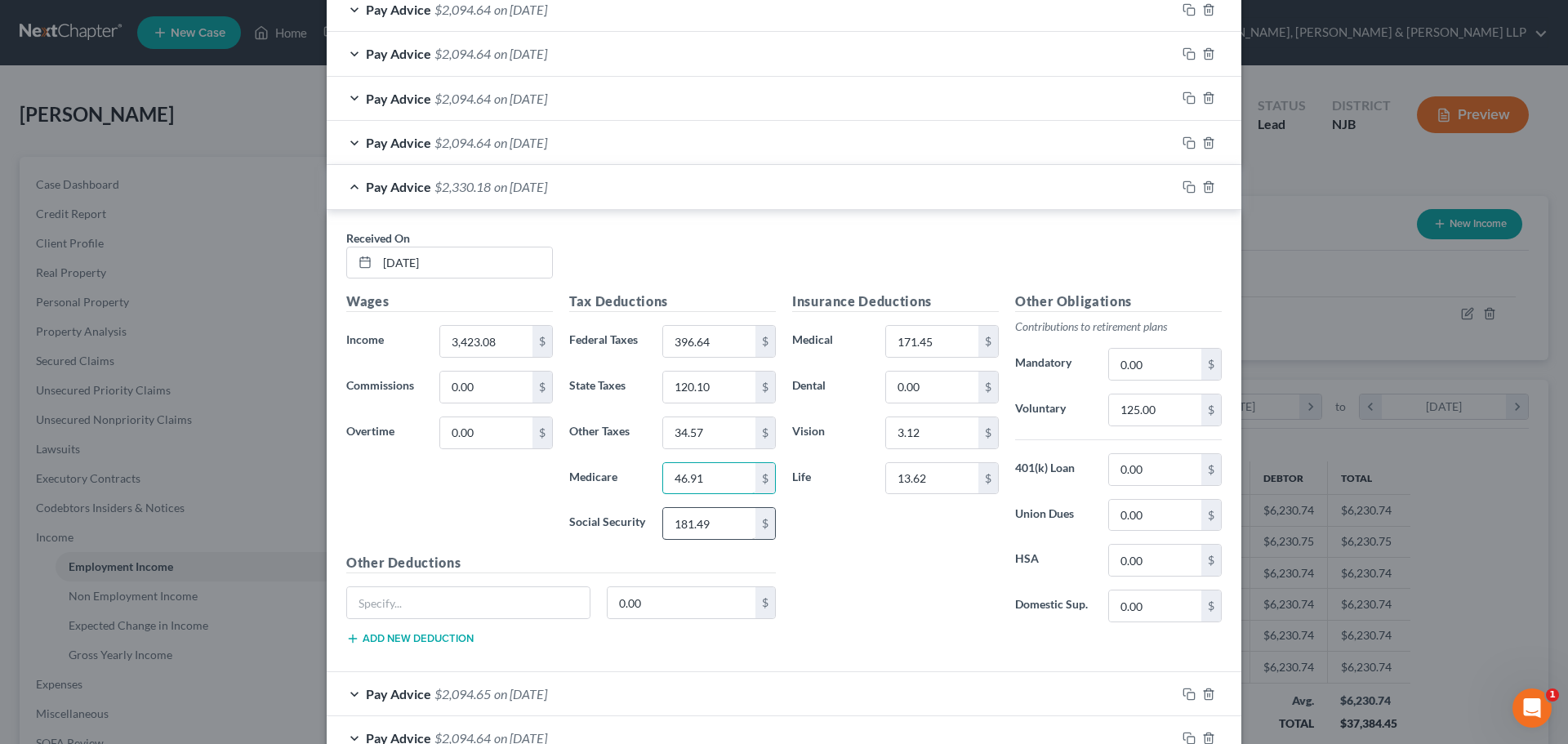
type input "46.91"
click at [710, 536] on input "181.49" at bounding box center [709, 523] width 92 height 31
type input "200.56"
click at [709, 390] on input "120.10" at bounding box center [709, 387] width 92 height 31
type input "141.64"
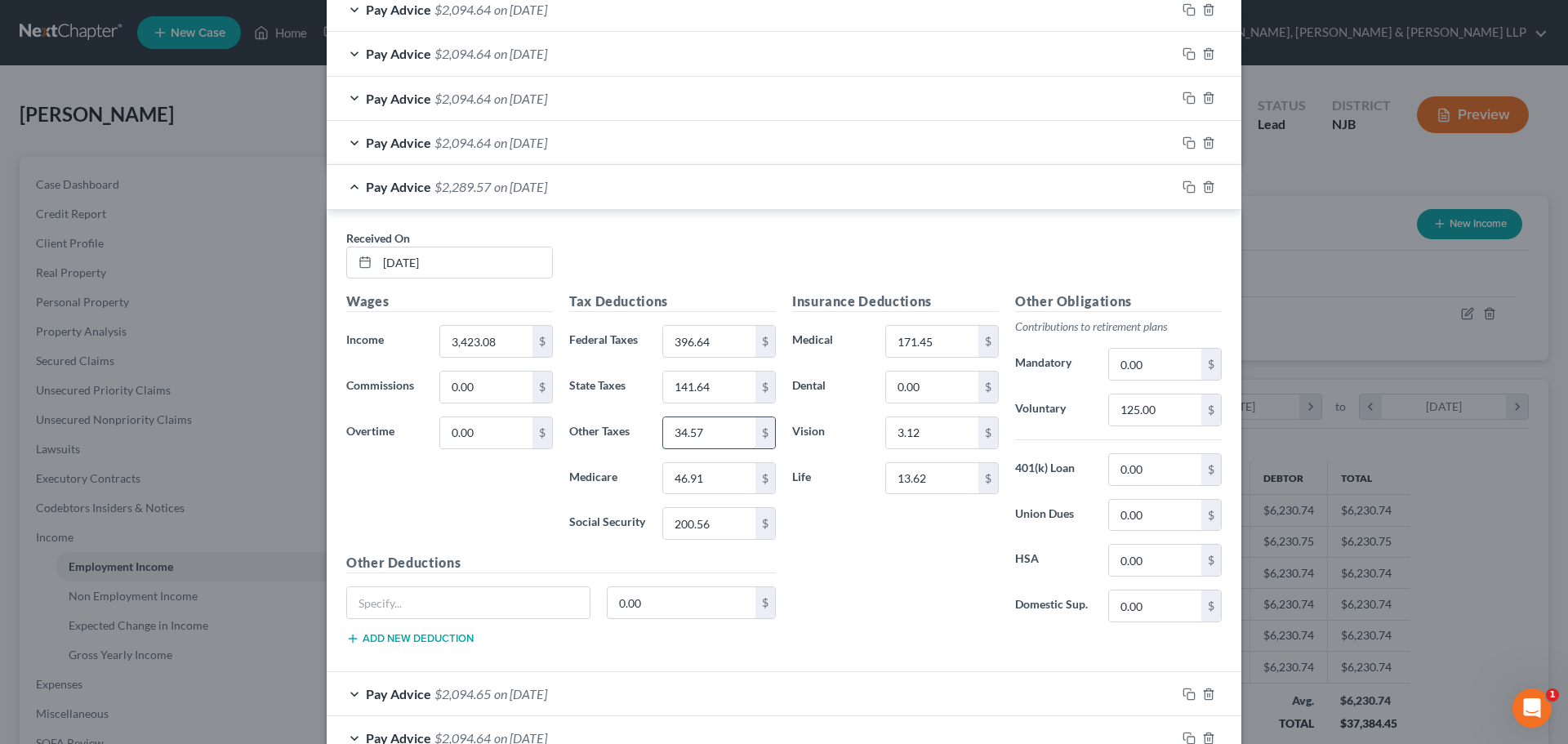
click at [694, 434] on input "34.57" at bounding box center [709, 432] width 92 height 31
type input "37.60"
click at [355, 189] on div "Pay Advice $2,286.54 on 05/28/2025" at bounding box center [751, 187] width 849 height 44
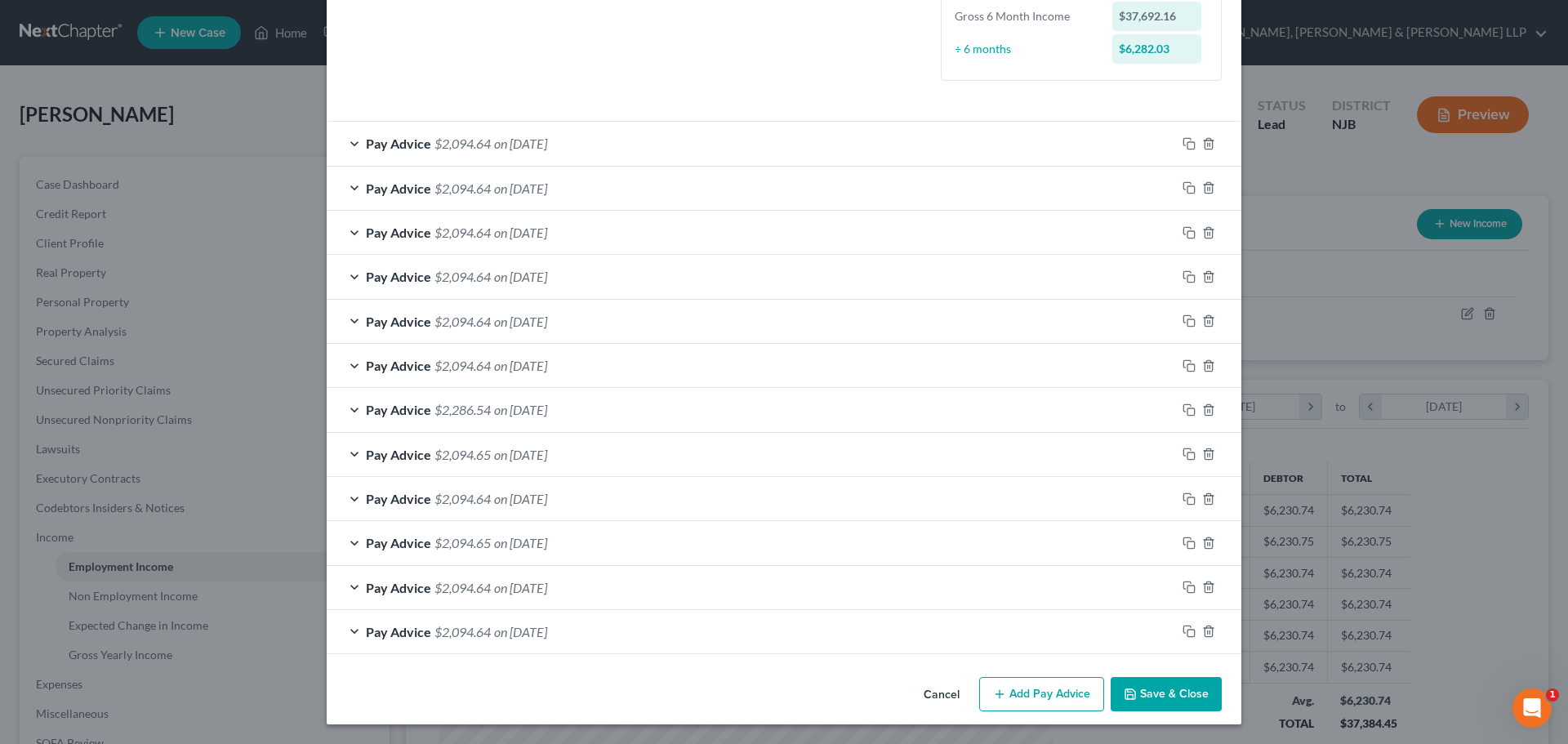
scroll to position [430, 0]
click at [392, 356] on div "Pay Advice $2,094.64 on 06/11/2025" at bounding box center [751, 366] width 849 height 44
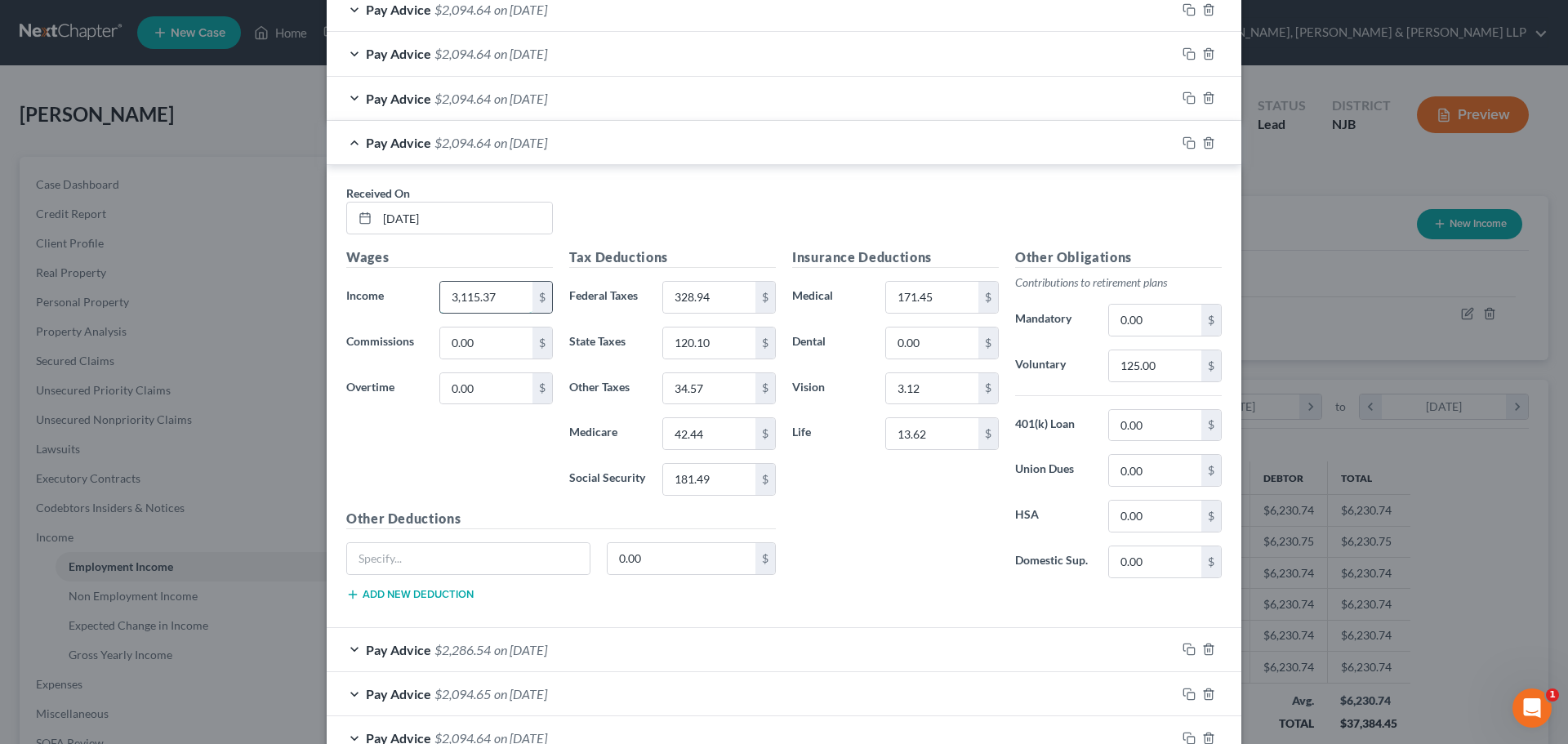
click at [490, 289] on input "3,115.37" at bounding box center [486, 297] width 92 height 31
type input "3,423.08"
click at [730, 298] on input "328.94" at bounding box center [709, 297] width 92 height 31
type input "396.64"
click at [698, 345] on input "120.10" at bounding box center [709, 342] width 92 height 31
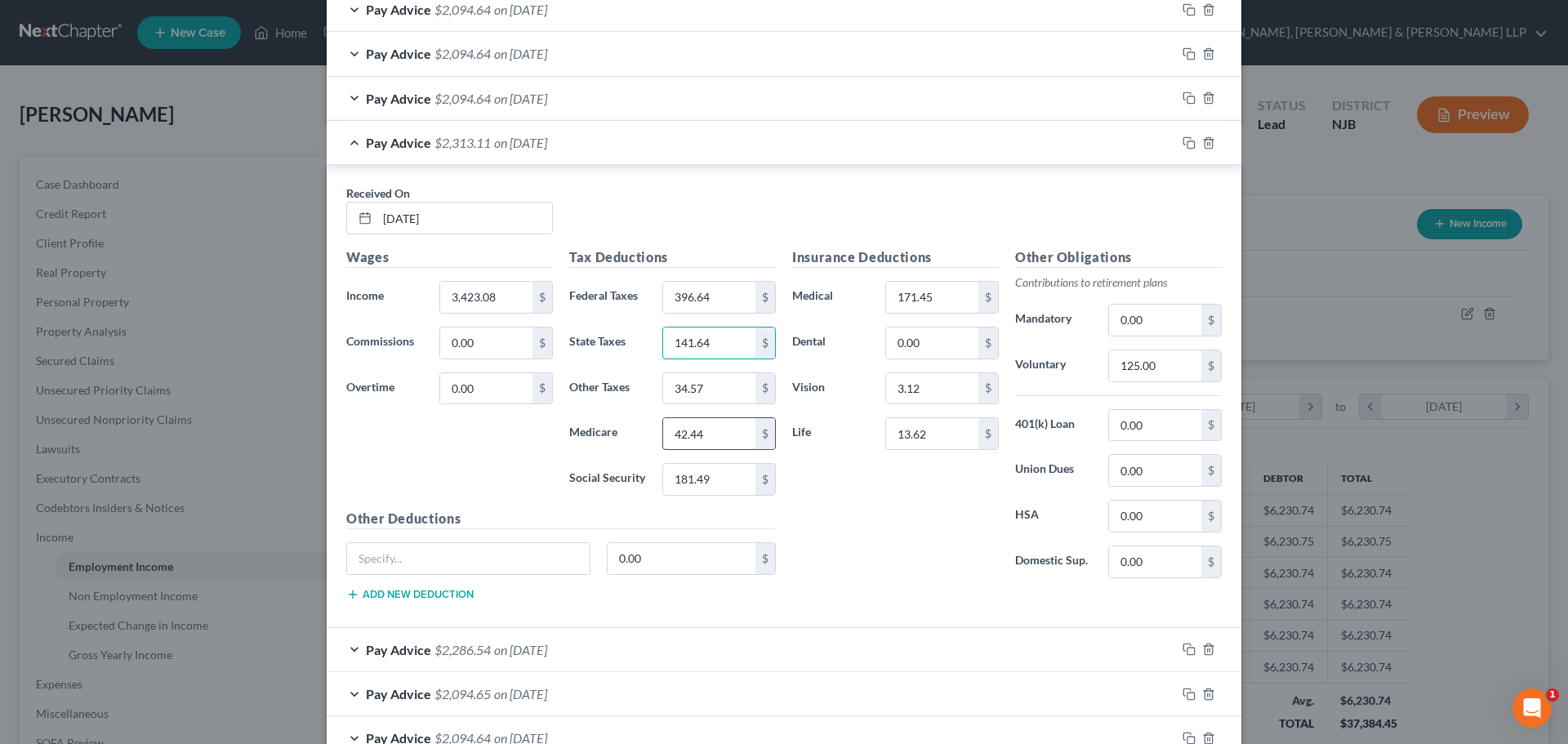
type input "141.64"
click at [698, 436] on input "42.44" at bounding box center [709, 433] width 92 height 31
type input "46.90"
click at [717, 484] on input "181.49" at bounding box center [709, 479] width 92 height 31
type input "200.57"
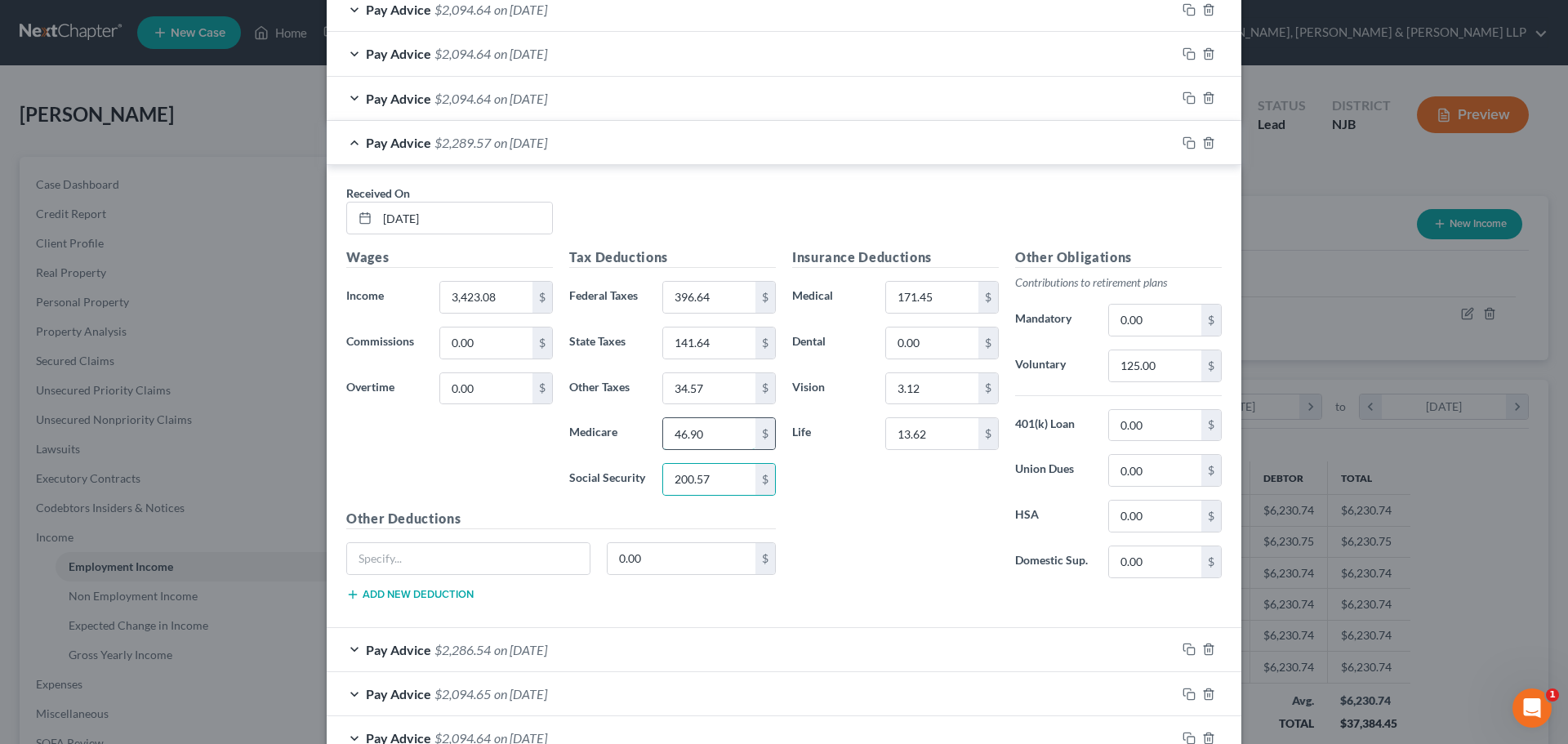
click at [724, 428] on input "46.90" at bounding box center [709, 433] width 92 height 31
click at [698, 382] on input "34.57" at bounding box center [709, 388] width 92 height 31
click at [687, 390] on input "37.30" at bounding box center [709, 388] width 92 height 31
click at [688, 390] on input "37.30" at bounding box center [709, 388] width 92 height 31
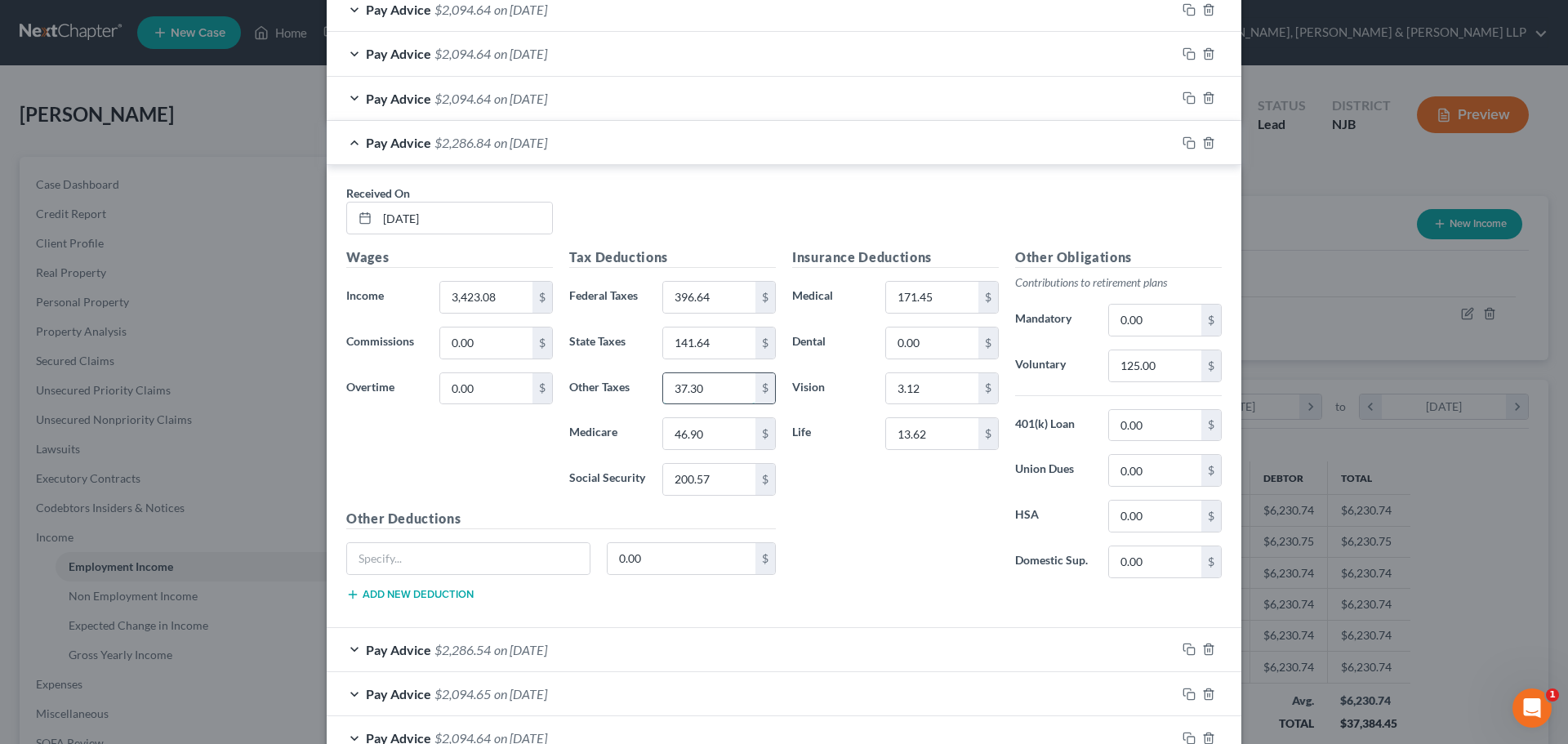
click at [694, 386] on input "37.30" at bounding box center [709, 388] width 92 height 31
type input "37.60"
click at [354, 95] on div "Pay Advice $2,094.64 on 06/25/2025" at bounding box center [751, 99] width 849 height 44
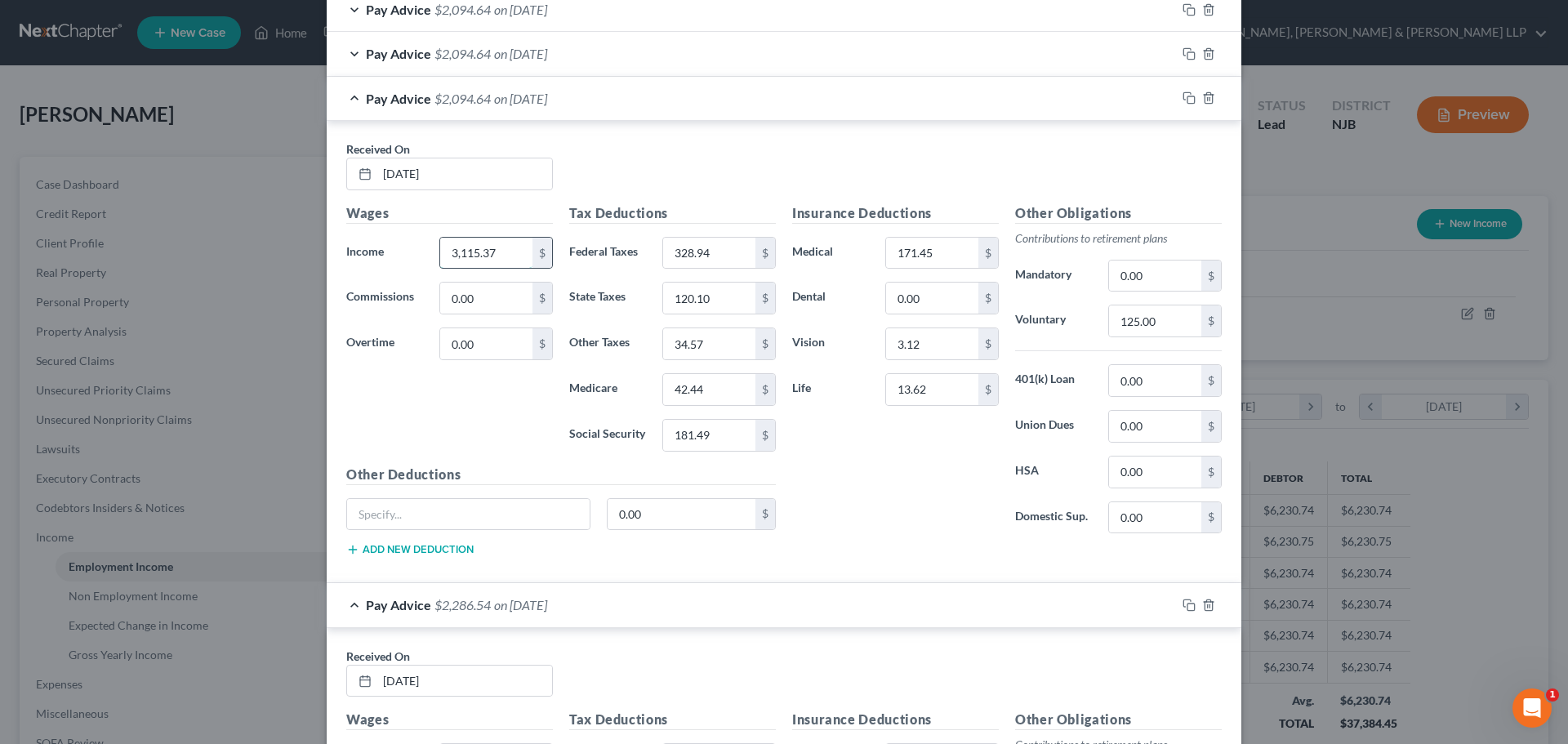
click at [517, 257] on input "3,115.37" at bounding box center [486, 253] width 92 height 31
type input "3,423.08"
click at [715, 251] on input "328.94" at bounding box center [709, 253] width 92 height 31
type input "396.64"
click at [723, 300] on input "120.10" at bounding box center [709, 297] width 92 height 31
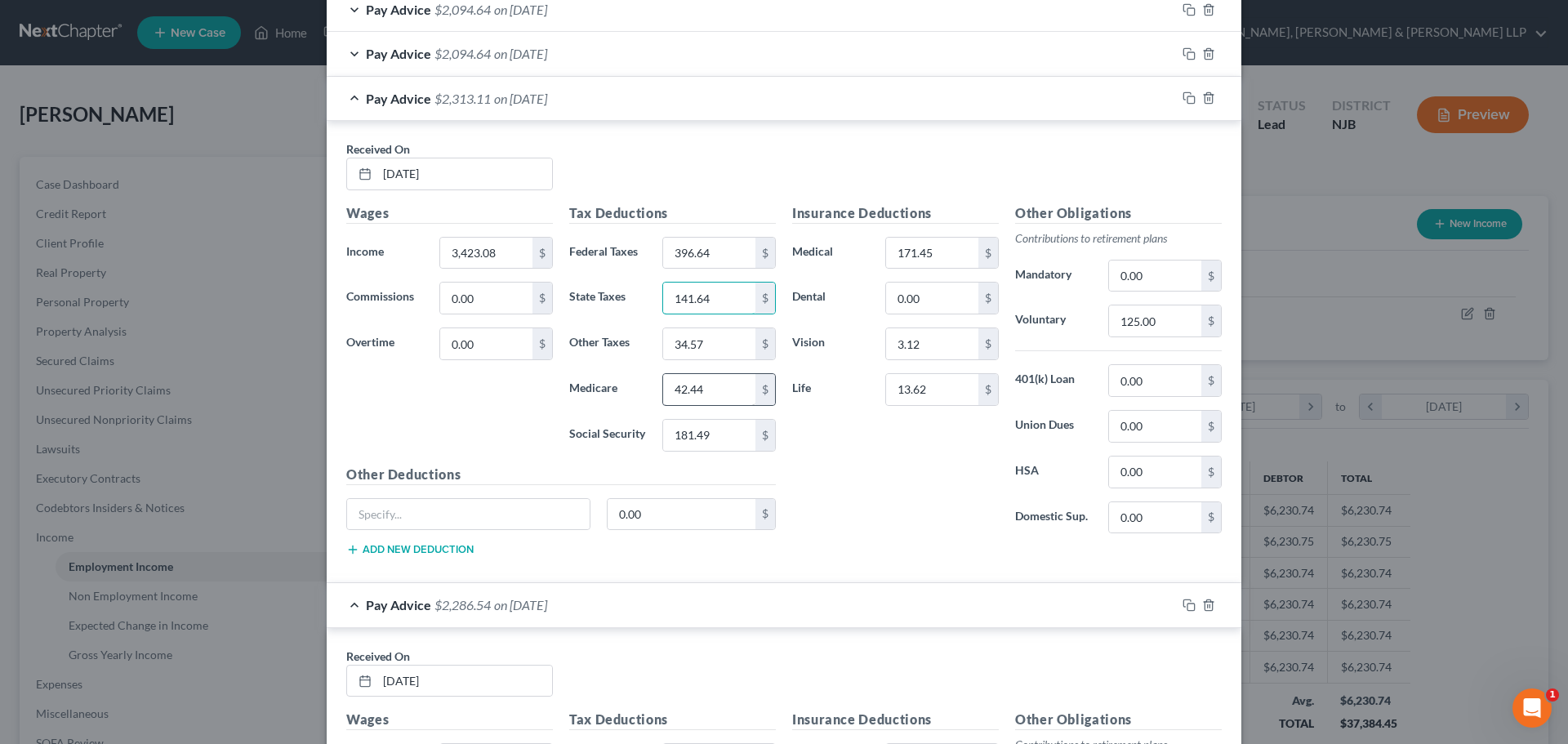
type input "141.64"
click at [704, 387] on input "42.44" at bounding box center [709, 389] width 92 height 31
type input "46.91"
click at [717, 432] on input "181.49" at bounding box center [709, 434] width 92 height 31
type input "200.56"
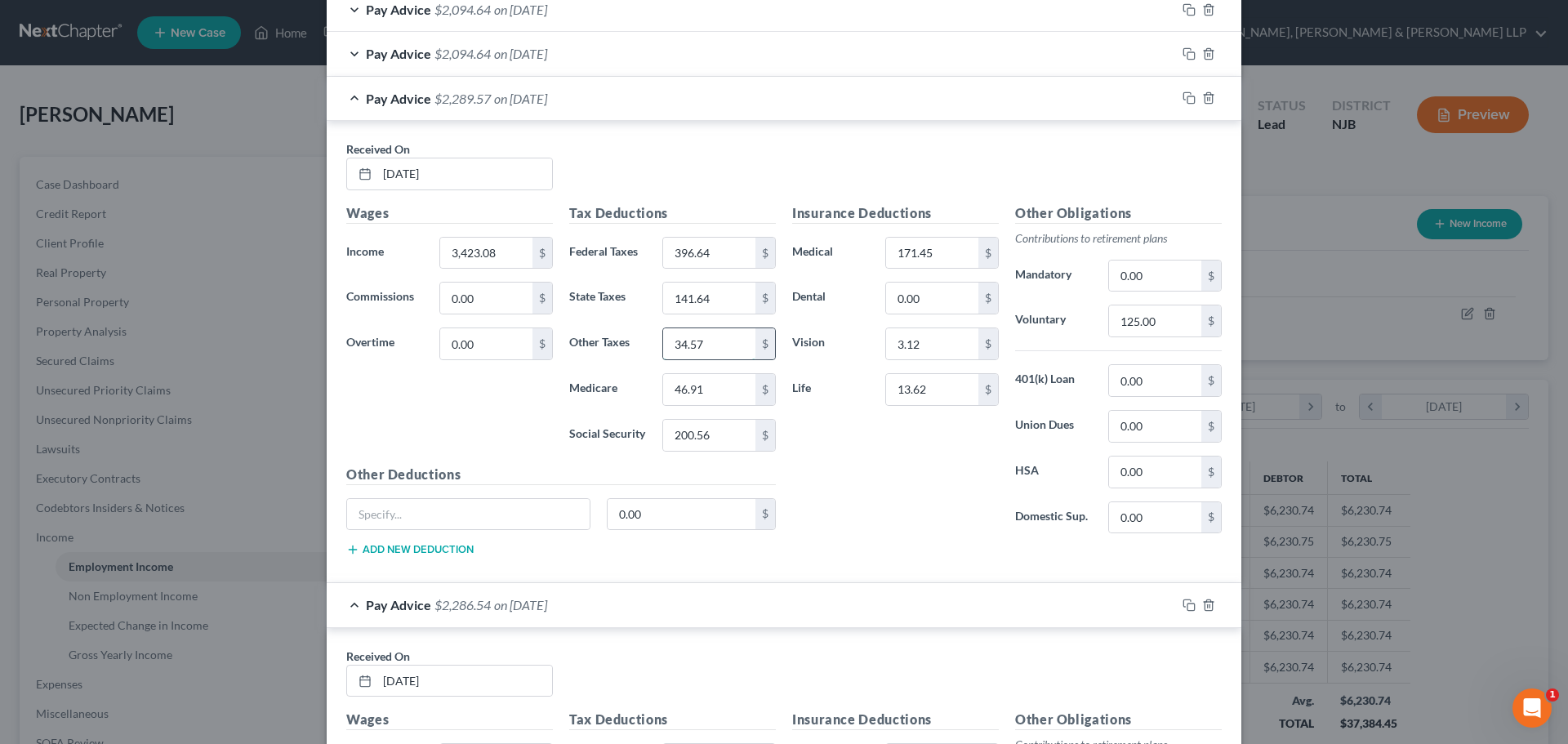
click at [722, 344] on input "34.57" at bounding box center [709, 343] width 92 height 31
type input "37.60"
click at [349, 97] on div "Pay Advice $2,286.54 on 06/25/2025" at bounding box center [751, 99] width 849 height 44
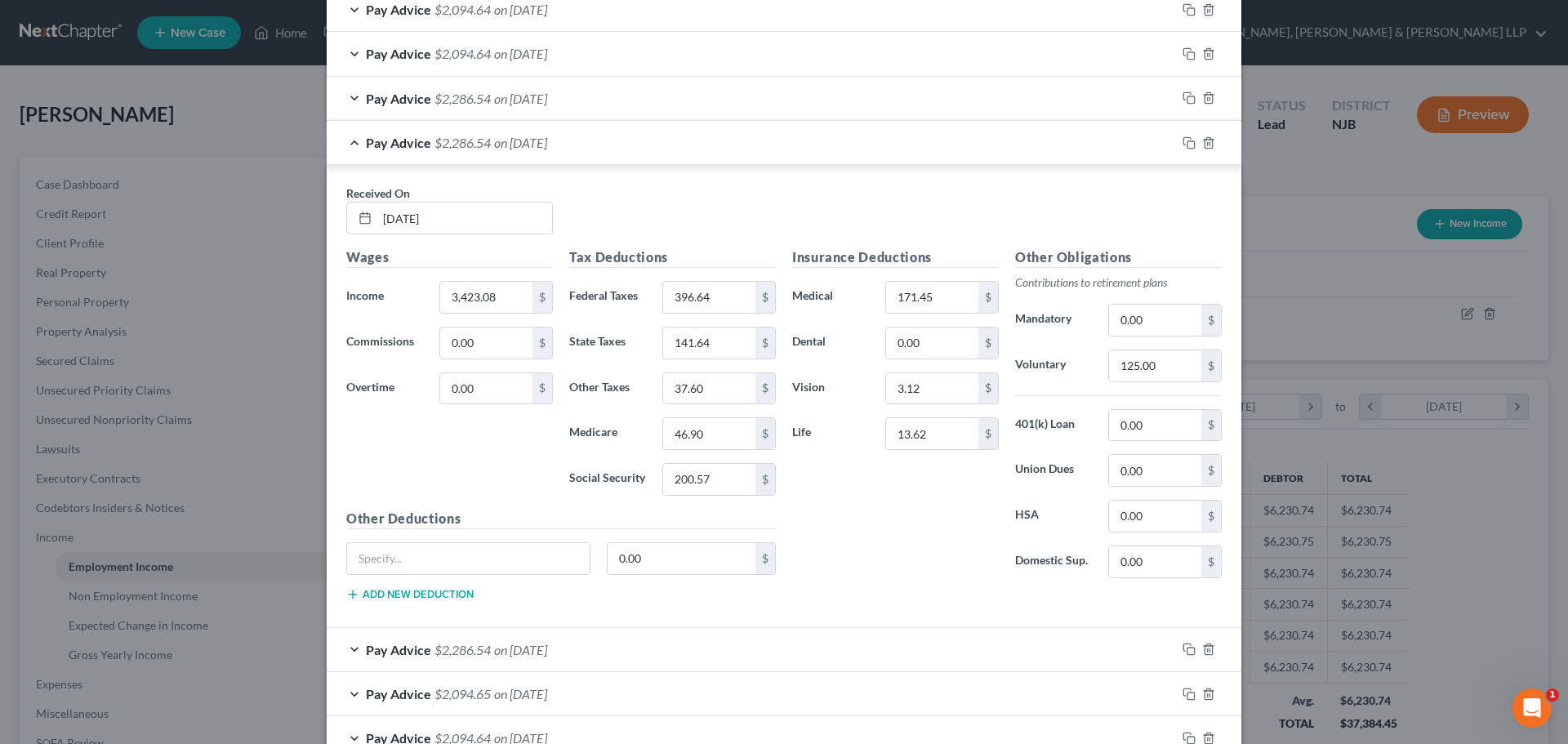
click at [347, 141] on div "Pay Advice $2,286.54 on 06/11/2025" at bounding box center [751, 142] width 849 height 44
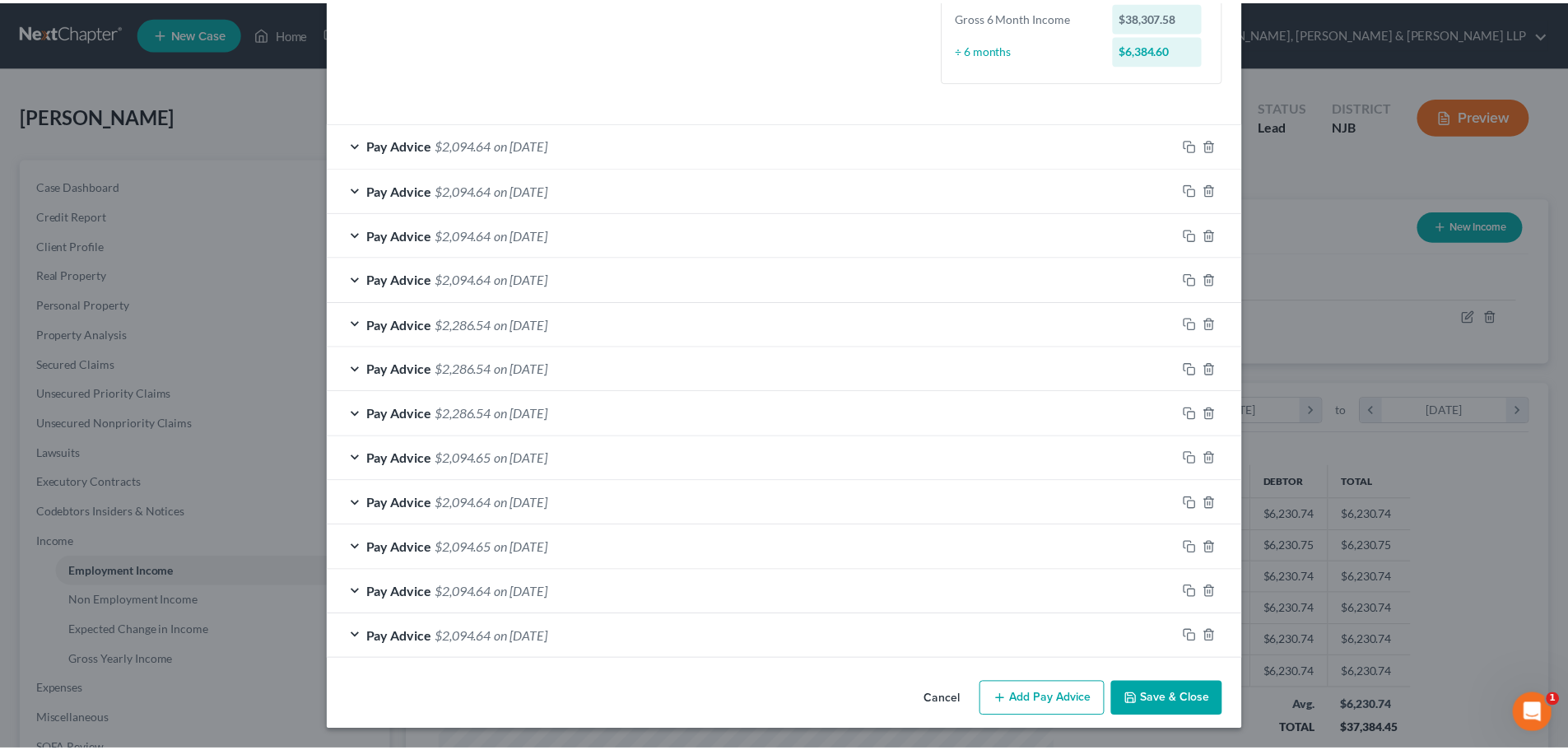
scroll to position [434, 0]
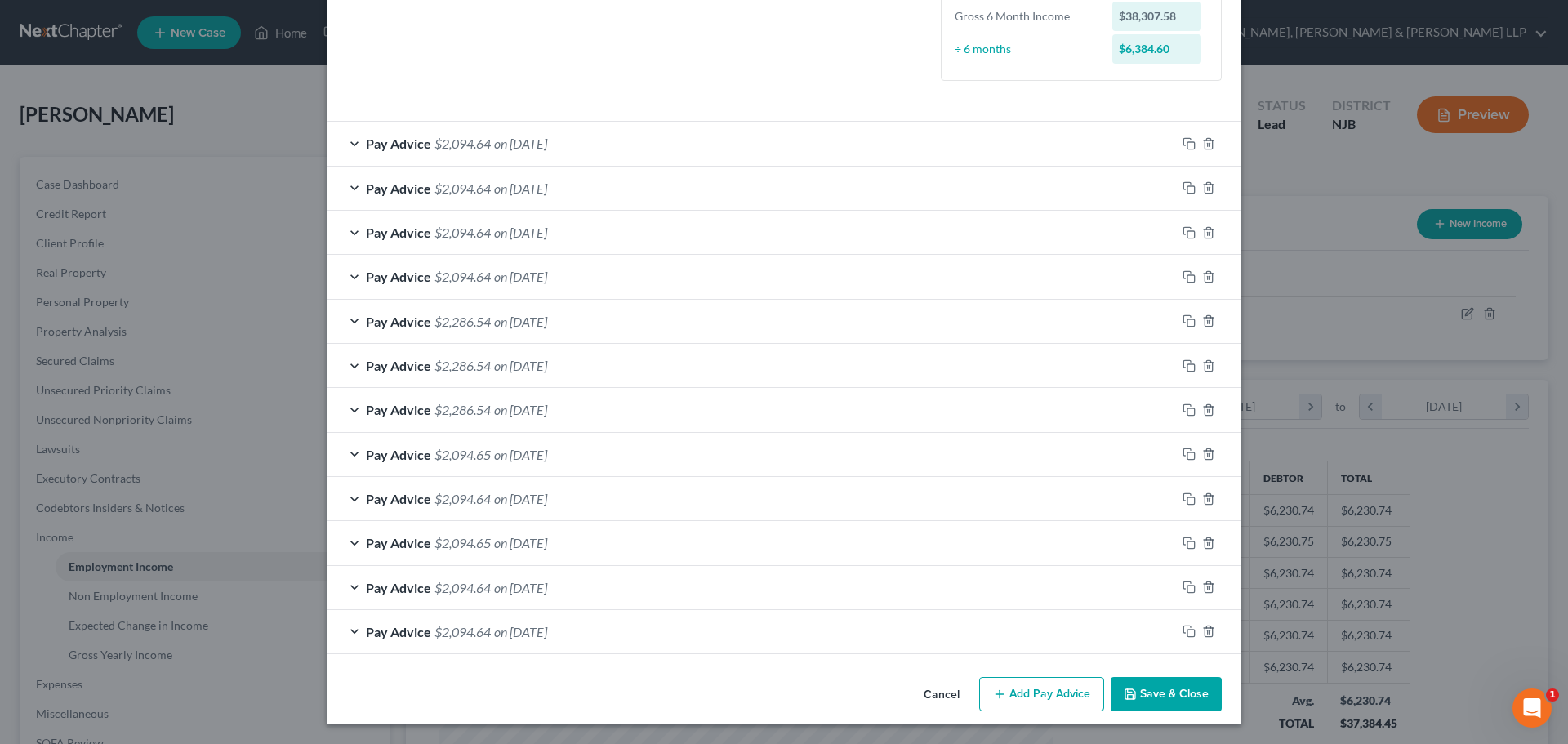
click at [1180, 684] on button "Save & Close" at bounding box center [1166, 694] width 111 height 34
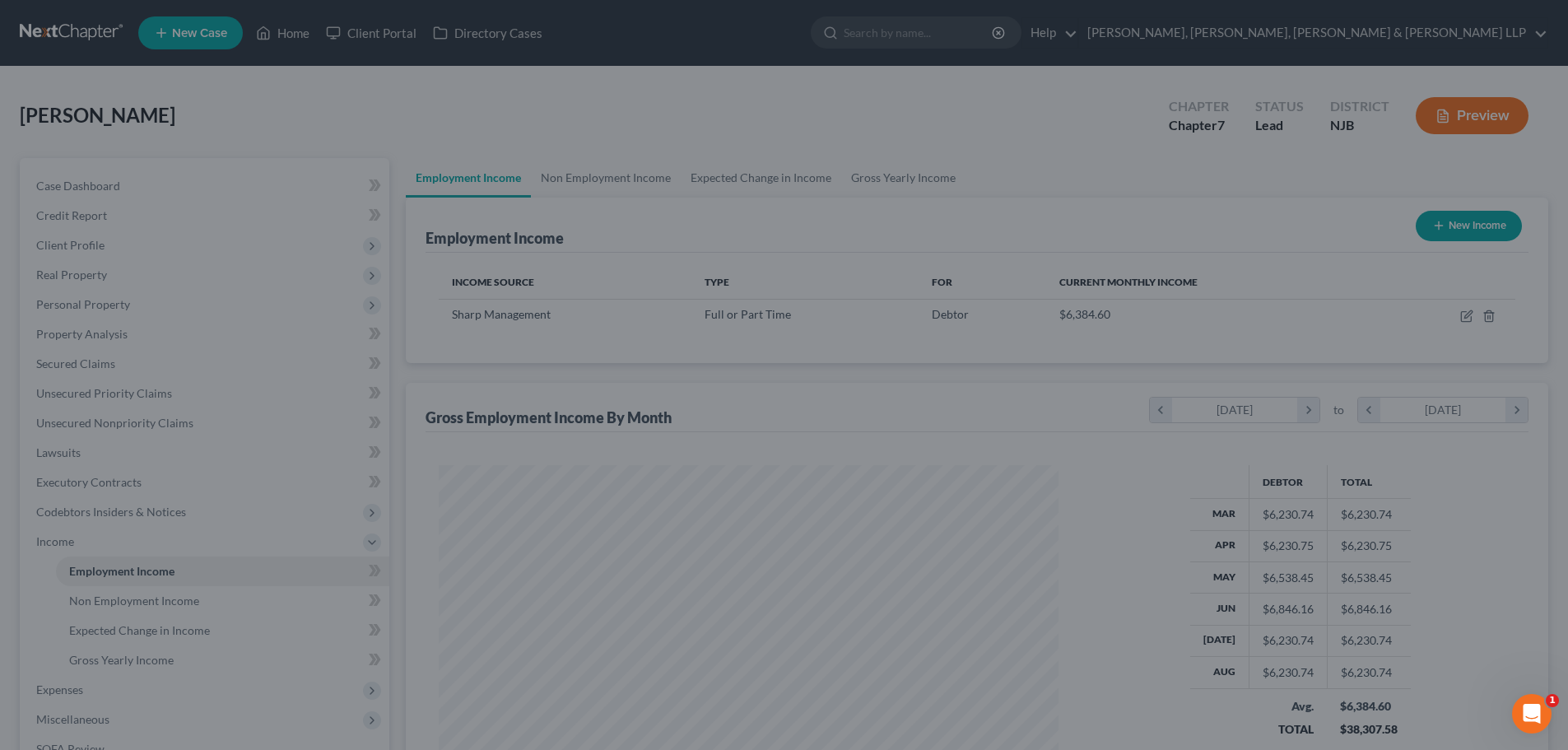
scroll to position [822604, 822531]
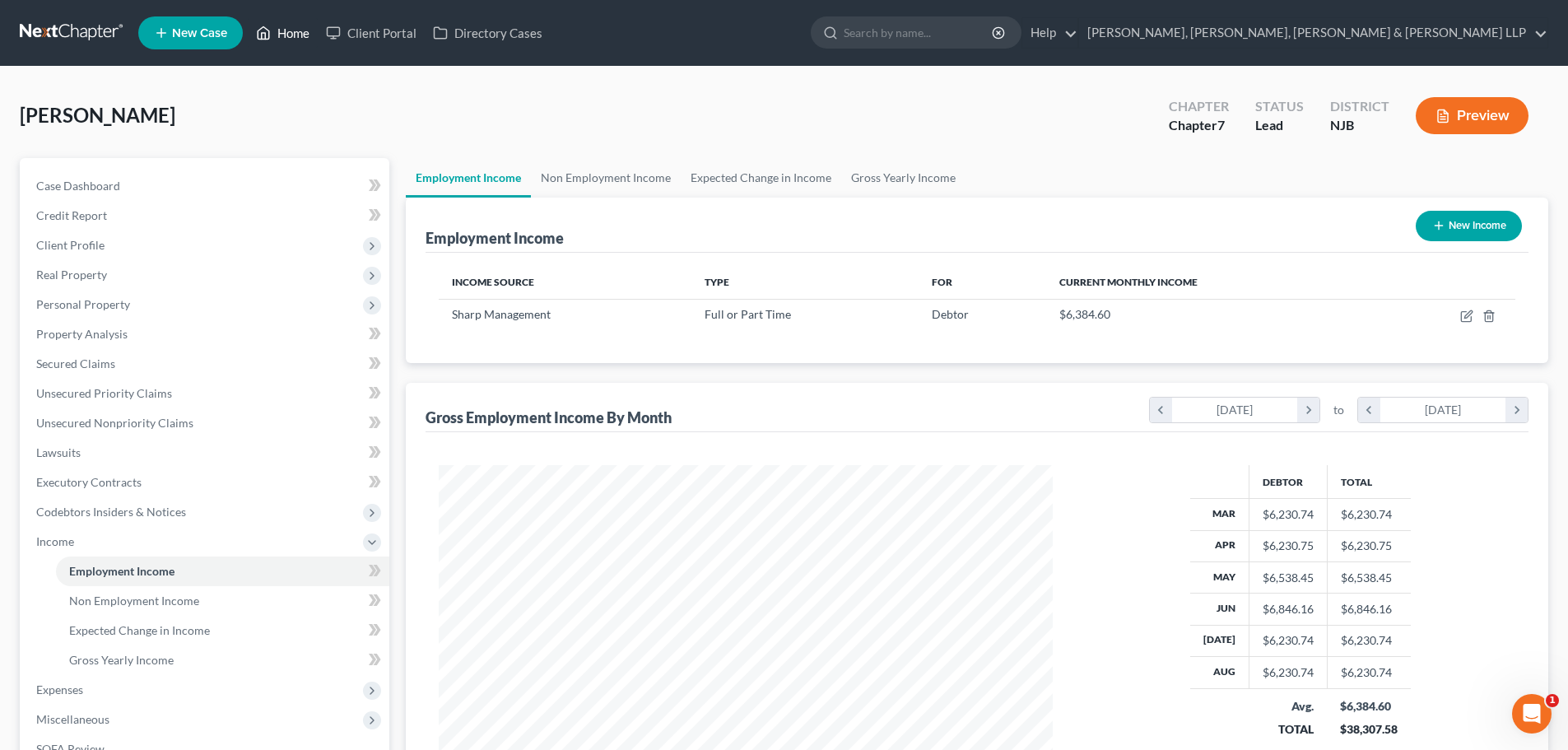
click at [275, 20] on link "Home" at bounding box center [283, 32] width 70 height 30
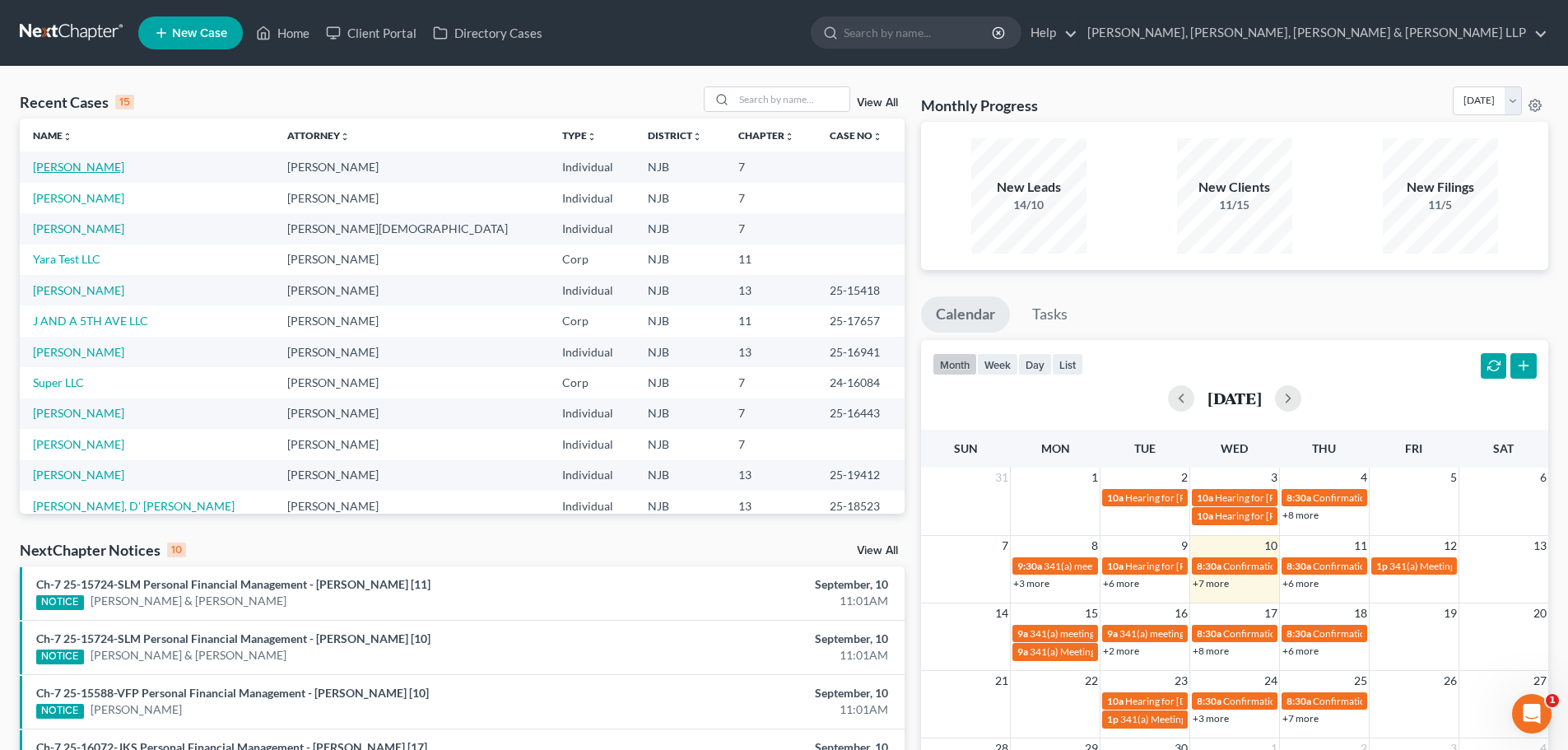
click at [98, 170] on link "[PERSON_NAME]" at bounding box center [78, 166] width 91 height 14
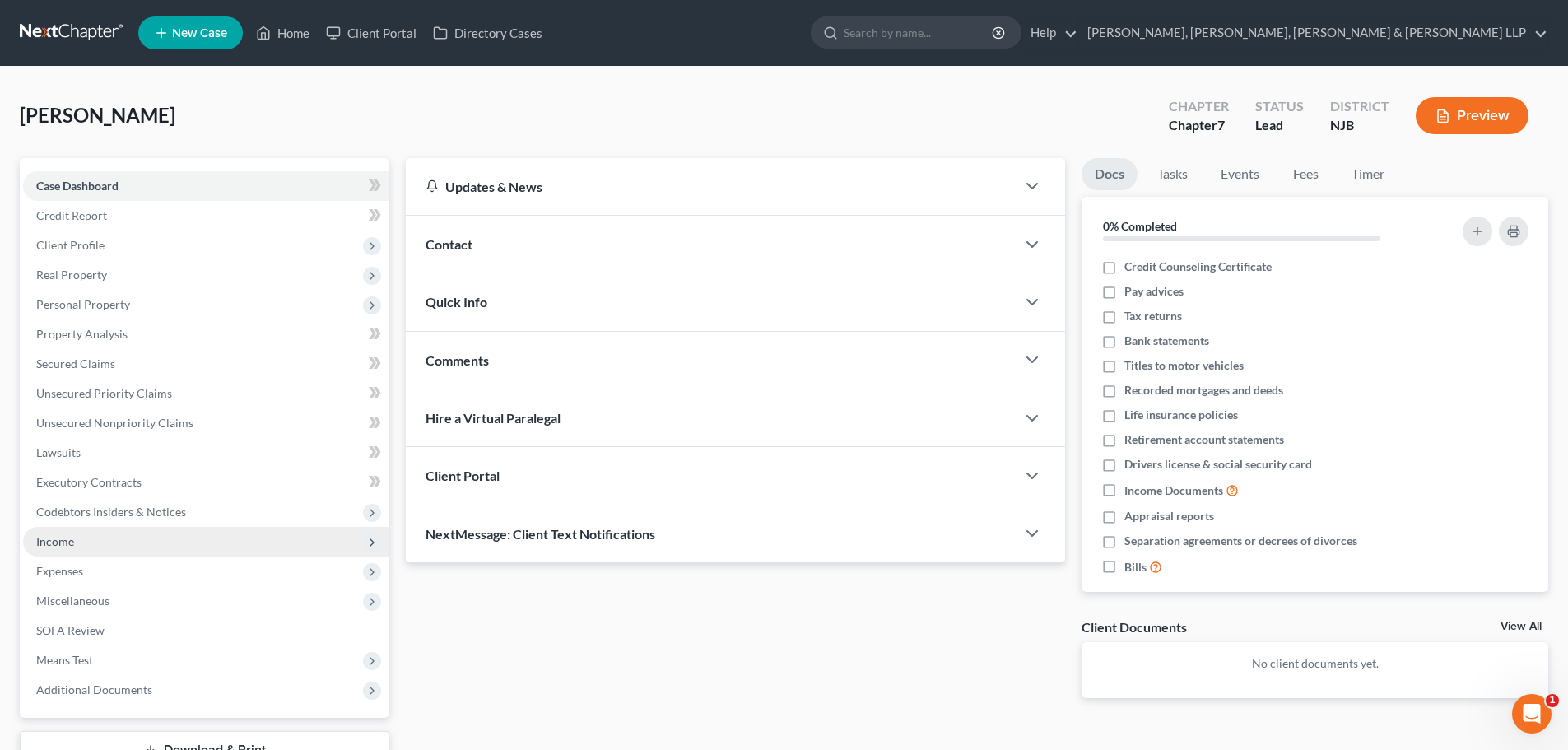
drag, startPoint x: 75, startPoint y: 545, endPoint x: 100, endPoint y: 548, distance: 25.2
click at [74, 545] on span "Income" at bounding box center [206, 541] width 366 height 30
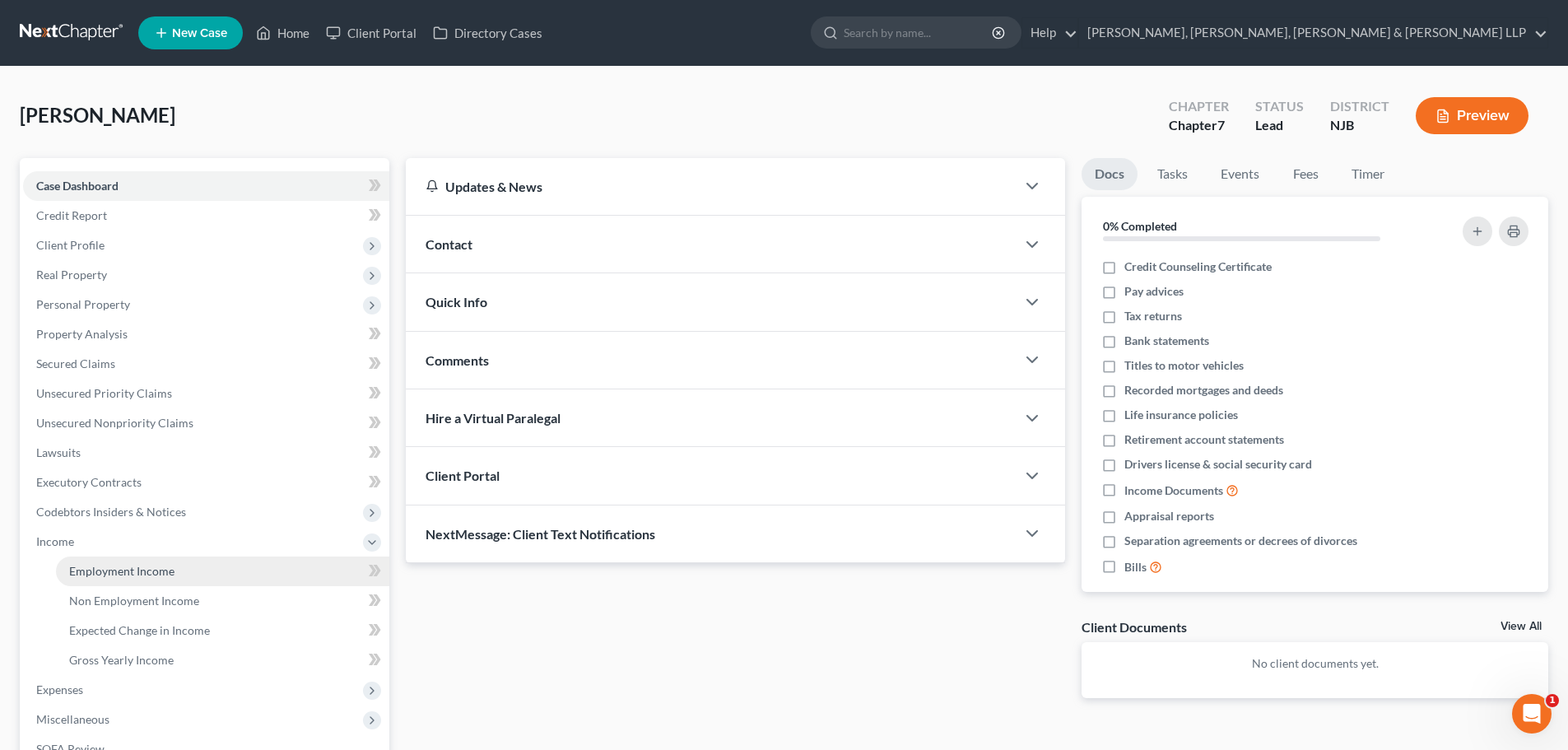
click at [133, 578] on link "Employment Income" at bounding box center [222, 570] width 333 height 30
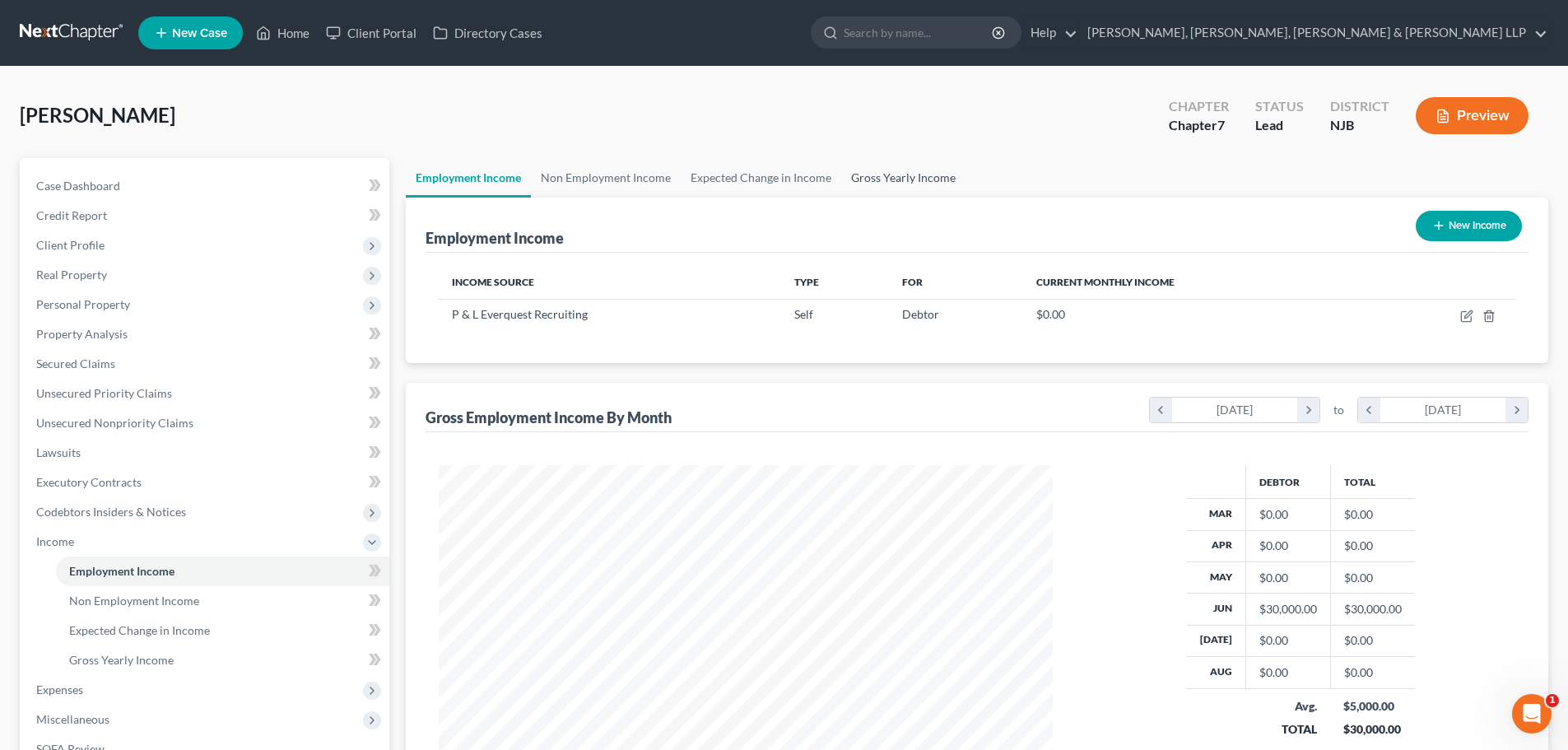
scroll to position [307, 647]
click at [878, 159] on link "Gross Yearly Income" at bounding box center [903, 177] width 124 height 40
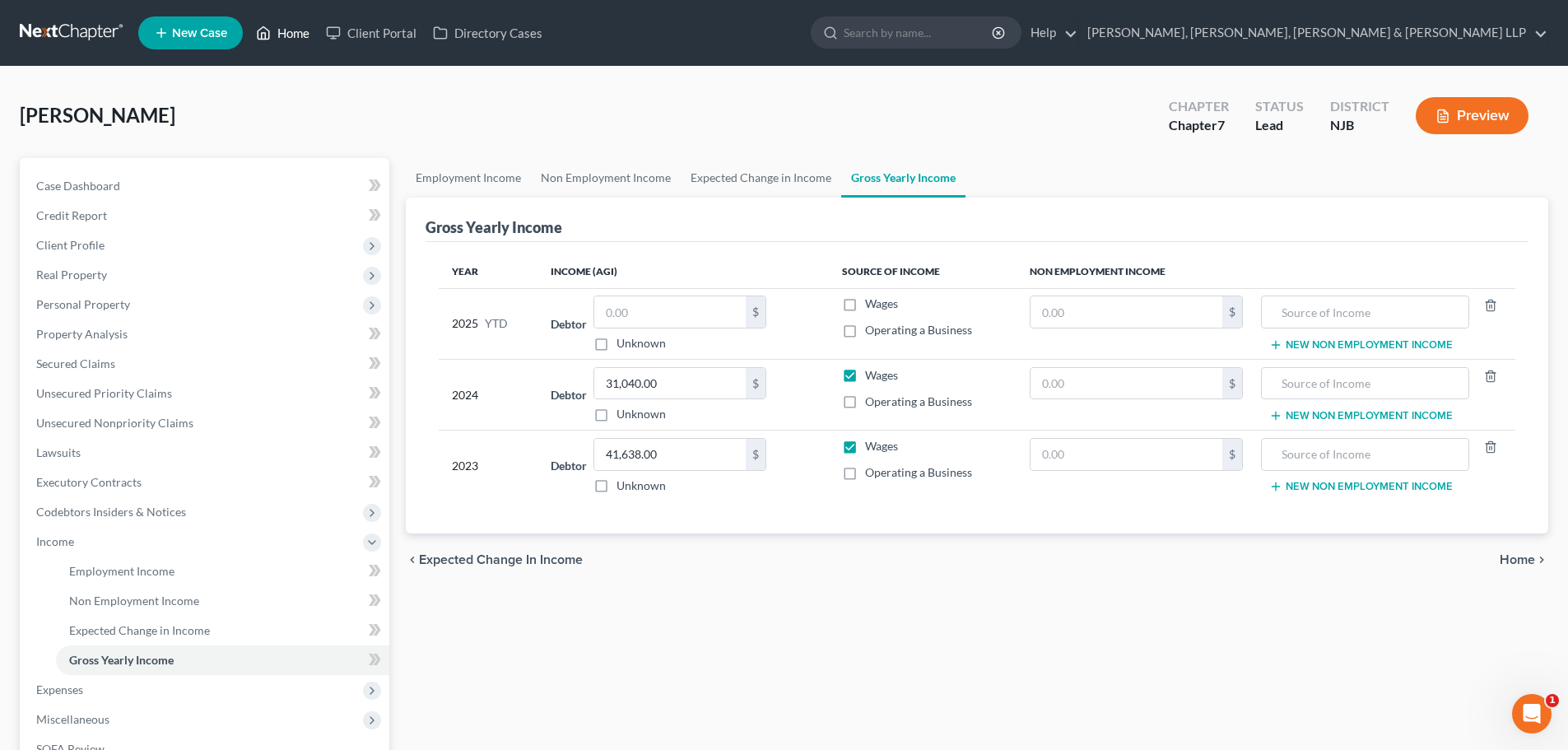
click at [270, 30] on icon at bounding box center [263, 32] width 15 height 19
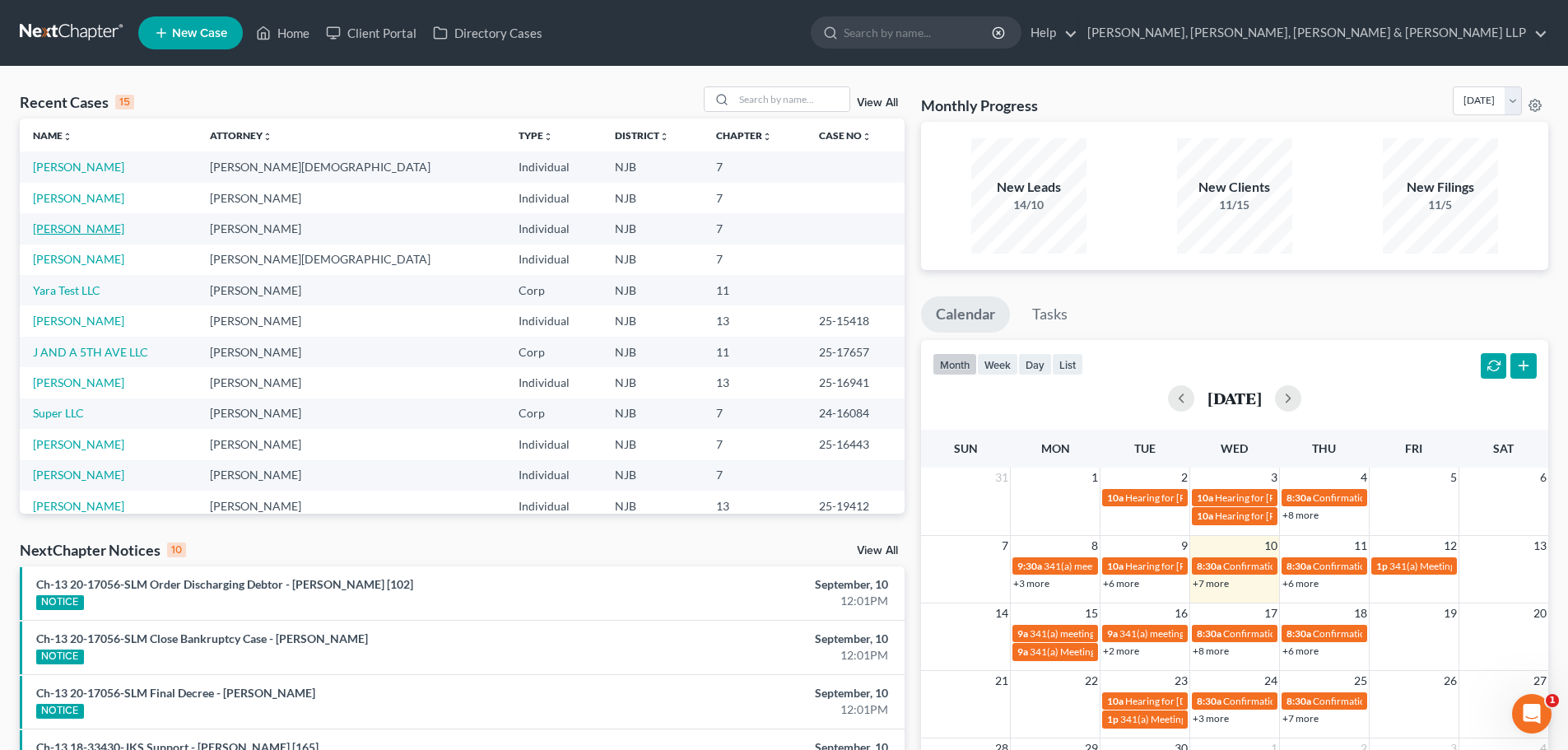
click at [75, 226] on link "[PERSON_NAME]" at bounding box center [78, 228] width 91 height 14
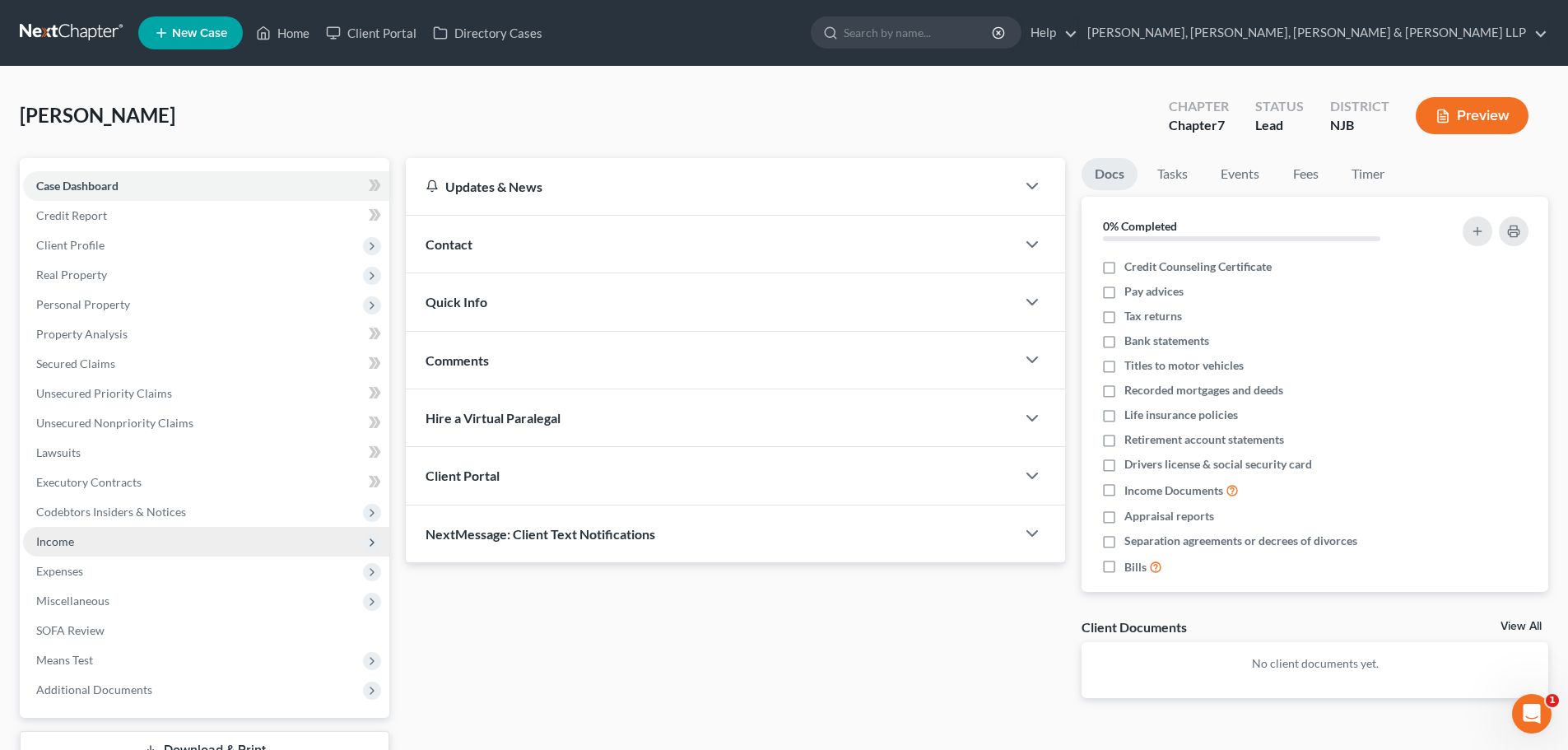
click at [78, 542] on span "Income" at bounding box center [206, 541] width 366 height 30
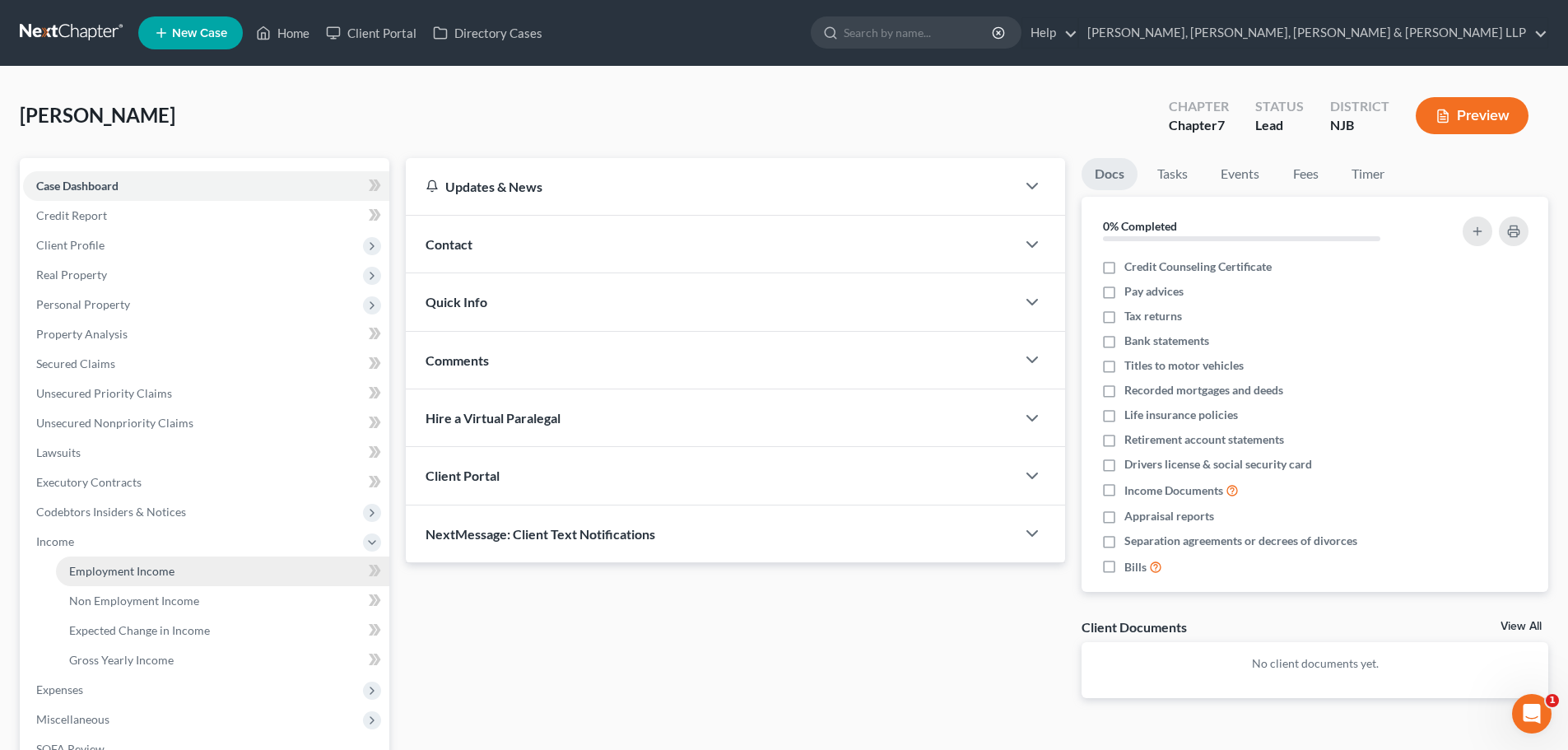
click at [116, 572] on span "Employment Income" at bounding box center [122, 570] width 105 height 14
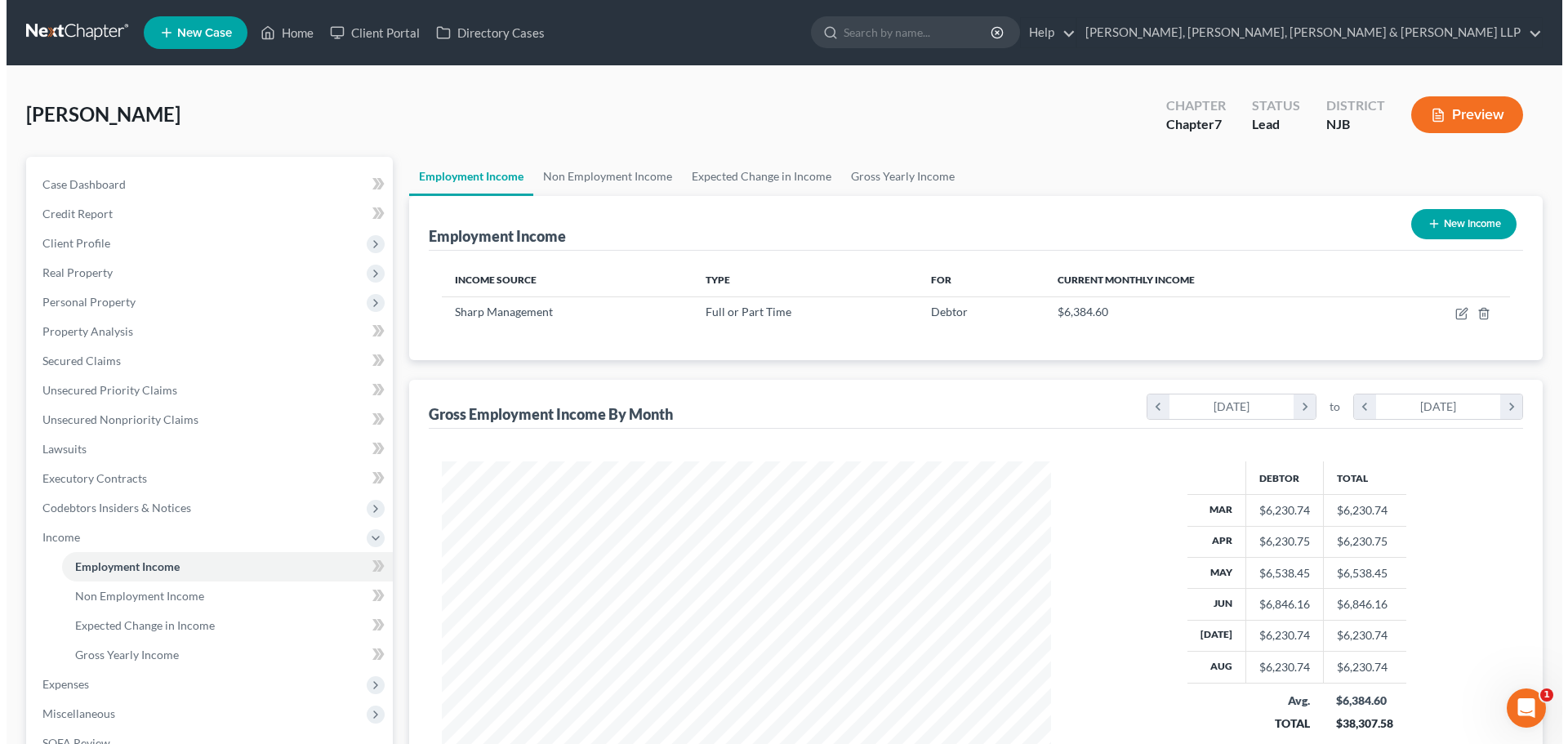
scroll to position [305, 642]
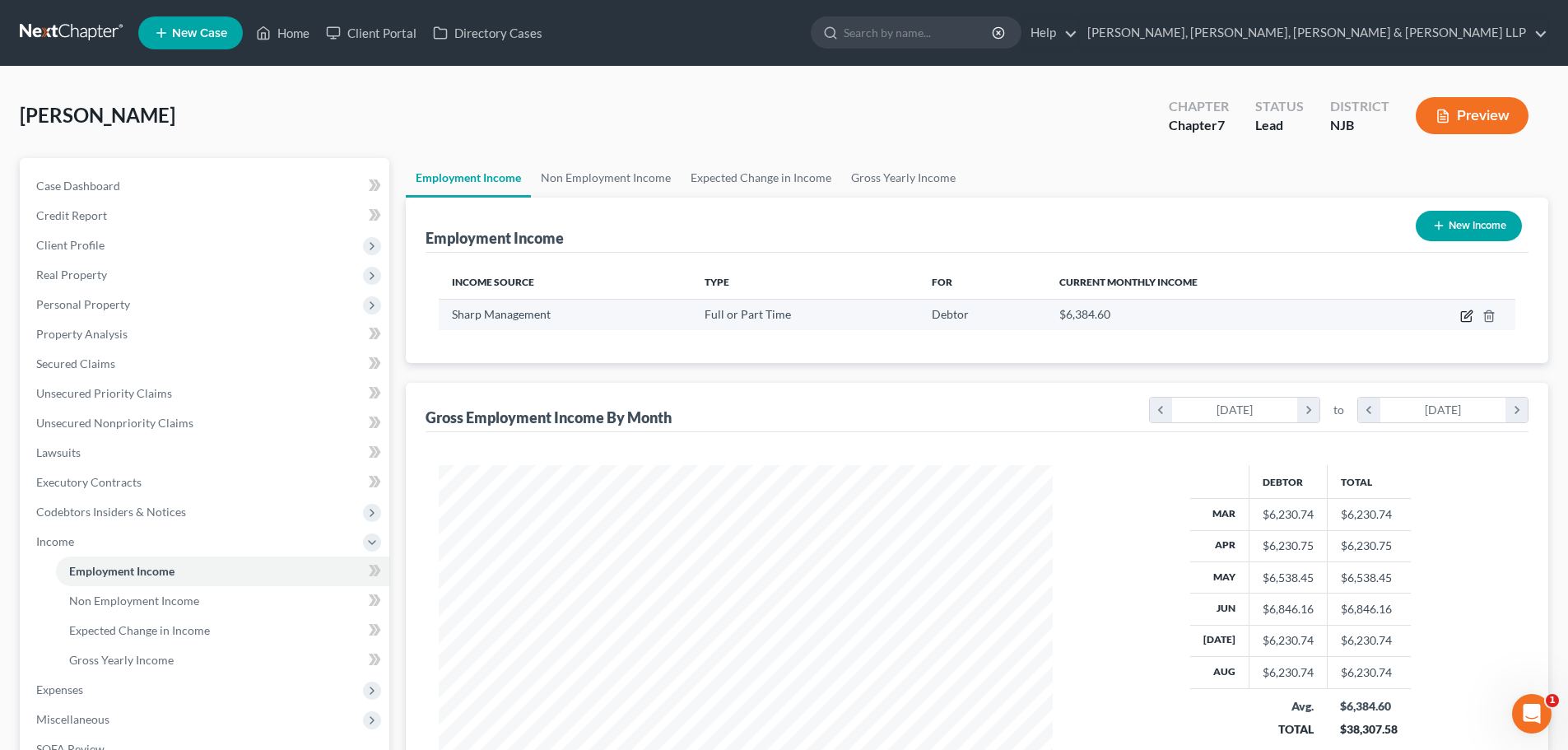
click at [1463, 318] on icon "button" at bounding box center [1467, 316] width 14 height 13
select select "0"
select select "33"
select select "2"
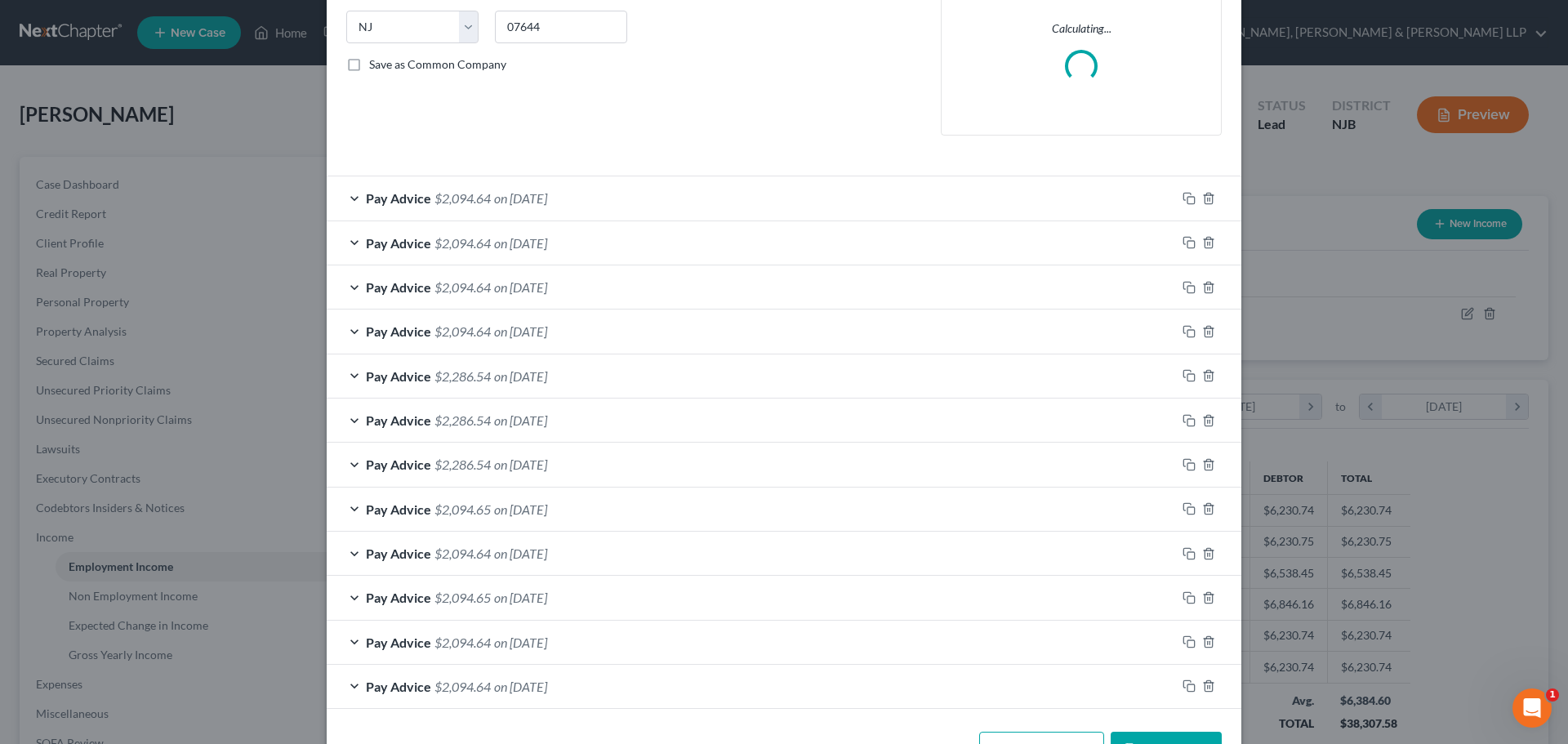
scroll to position [382, 0]
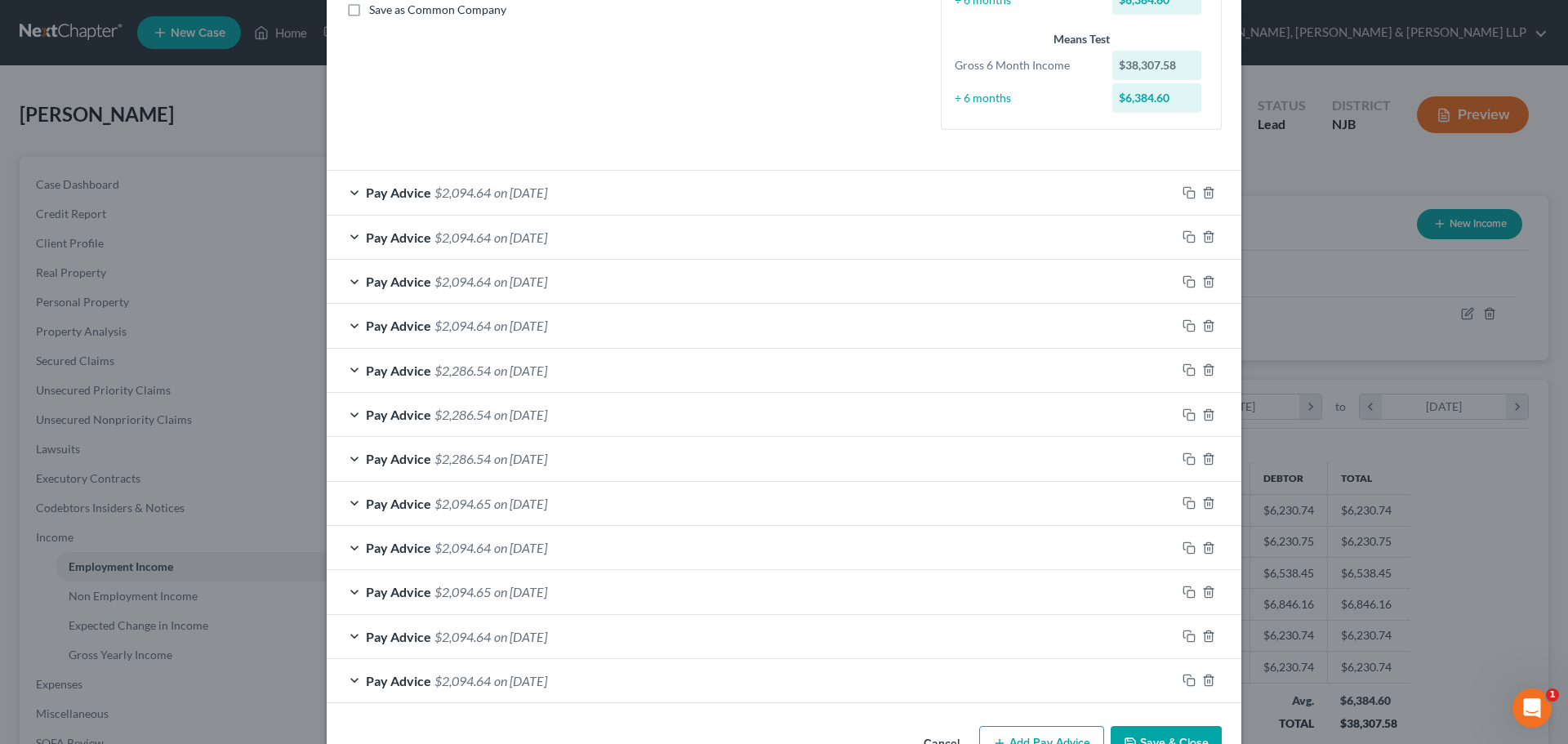
click at [494, 372] on span "on [DATE]" at bounding box center [520, 370] width 53 height 16
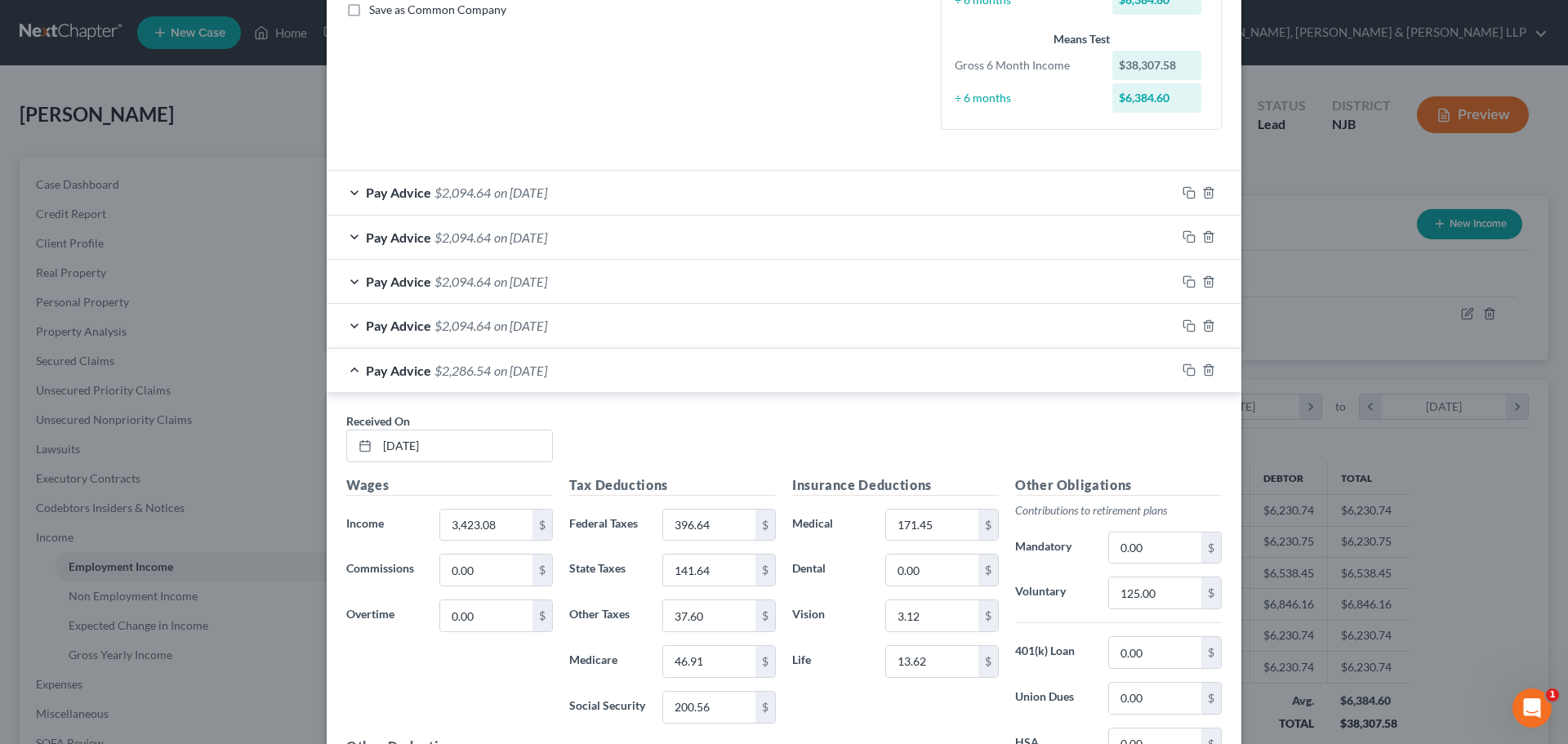
click at [402, 316] on div "Pay Advice $2,094.64 on 07/09/2025" at bounding box center [751, 326] width 849 height 44
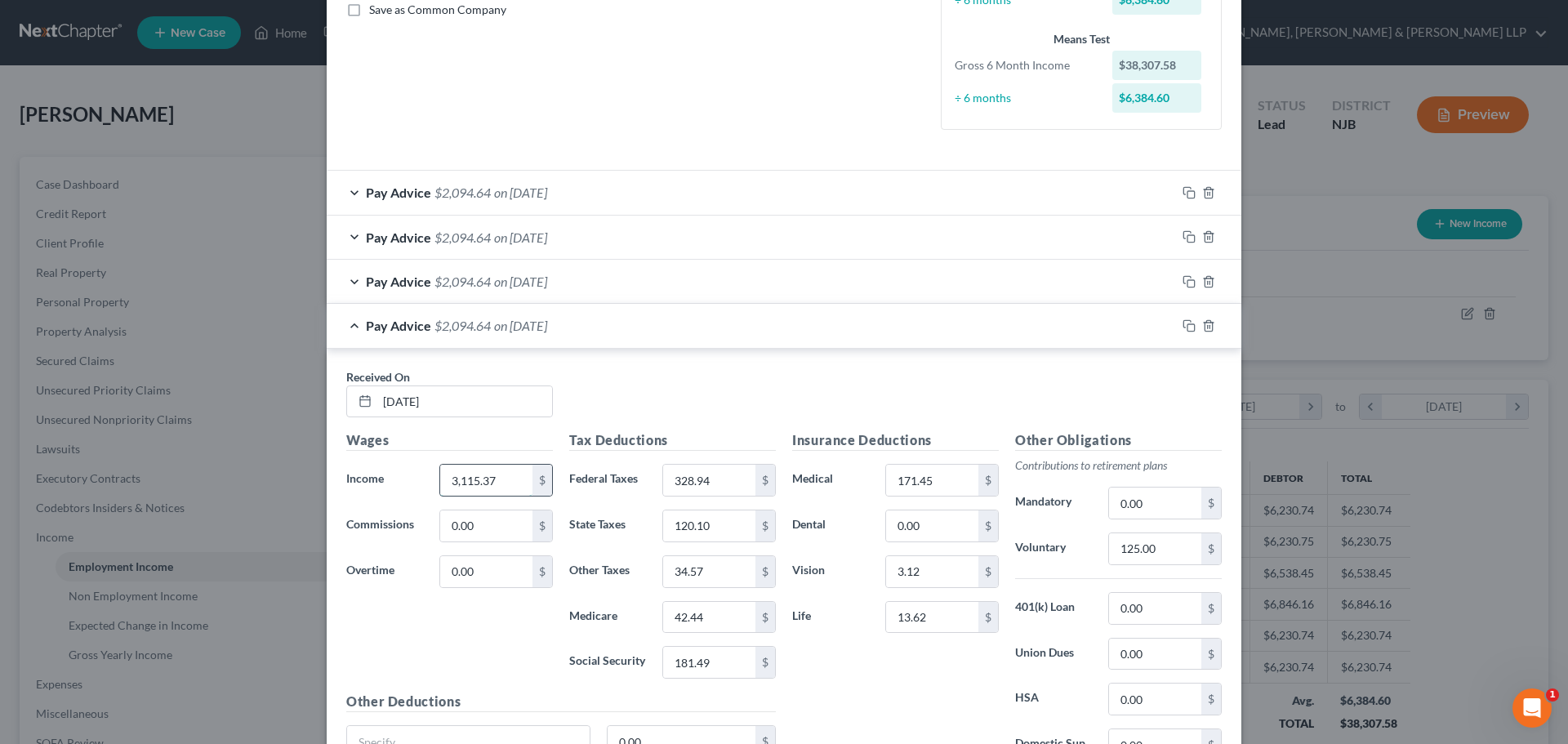
click at [497, 480] on input "3,115.37" at bounding box center [486, 480] width 92 height 31
type input "3,423.06"
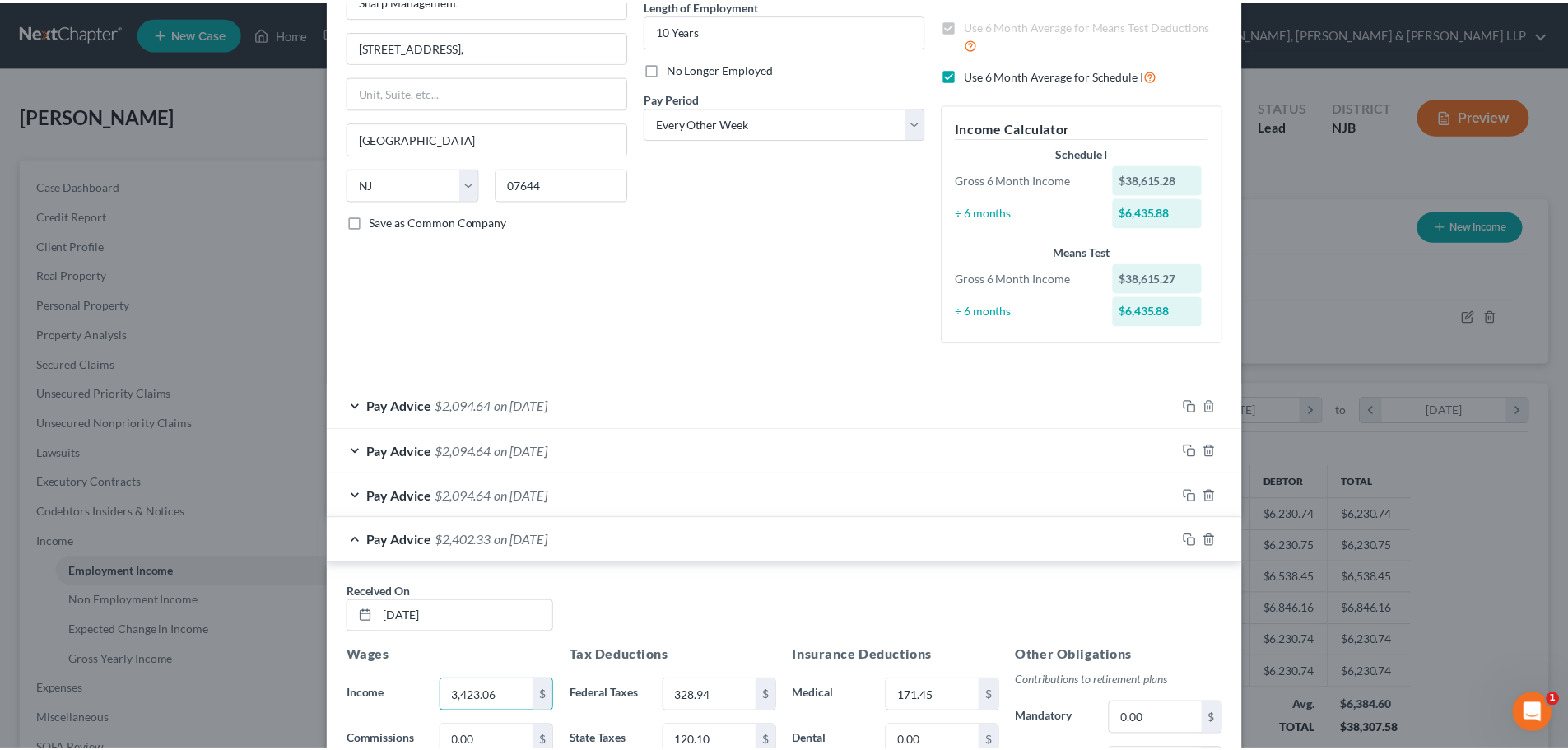
scroll to position [0, 0]
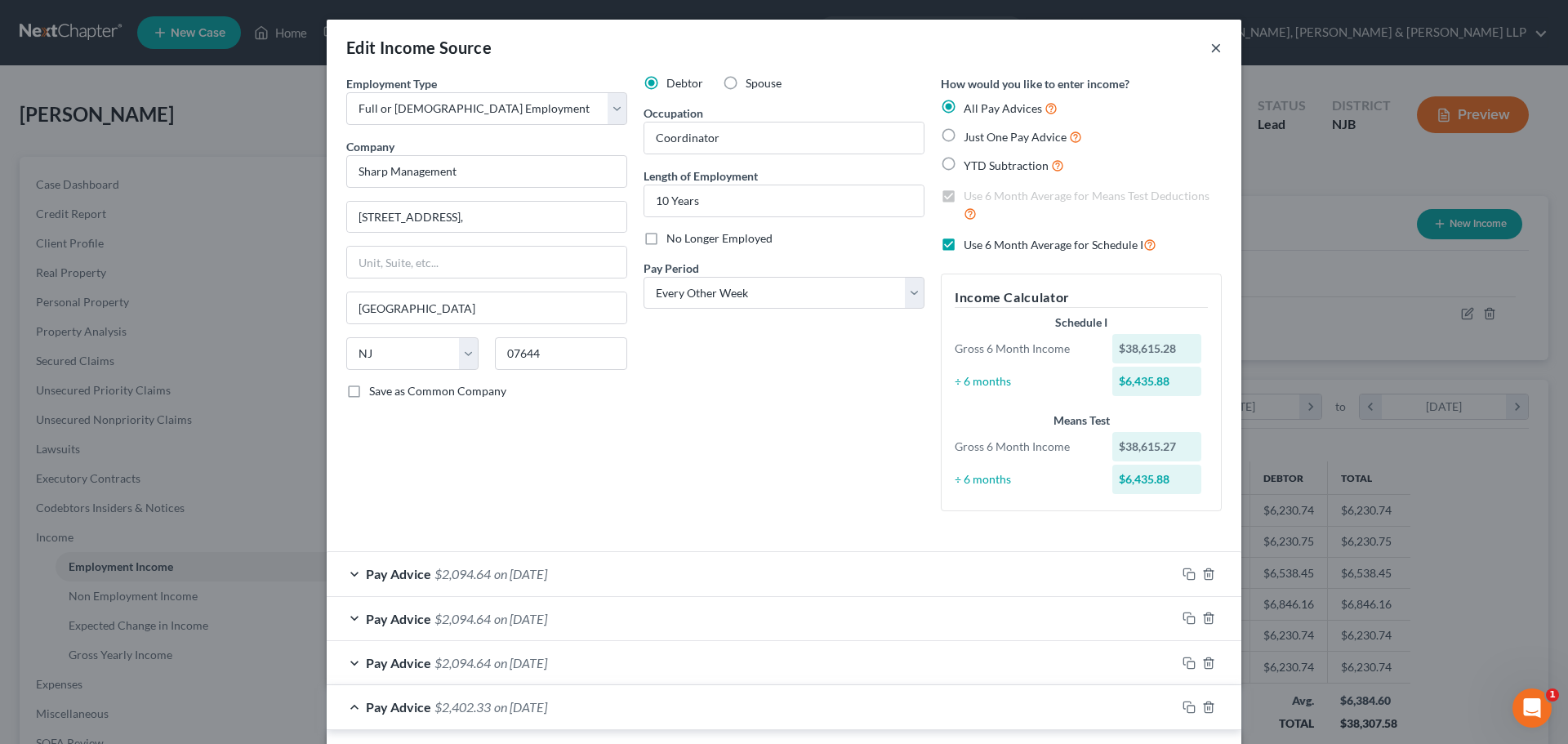
click at [1211, 49] on button "×" at bounding box center [1216, 47] width 12 height 19
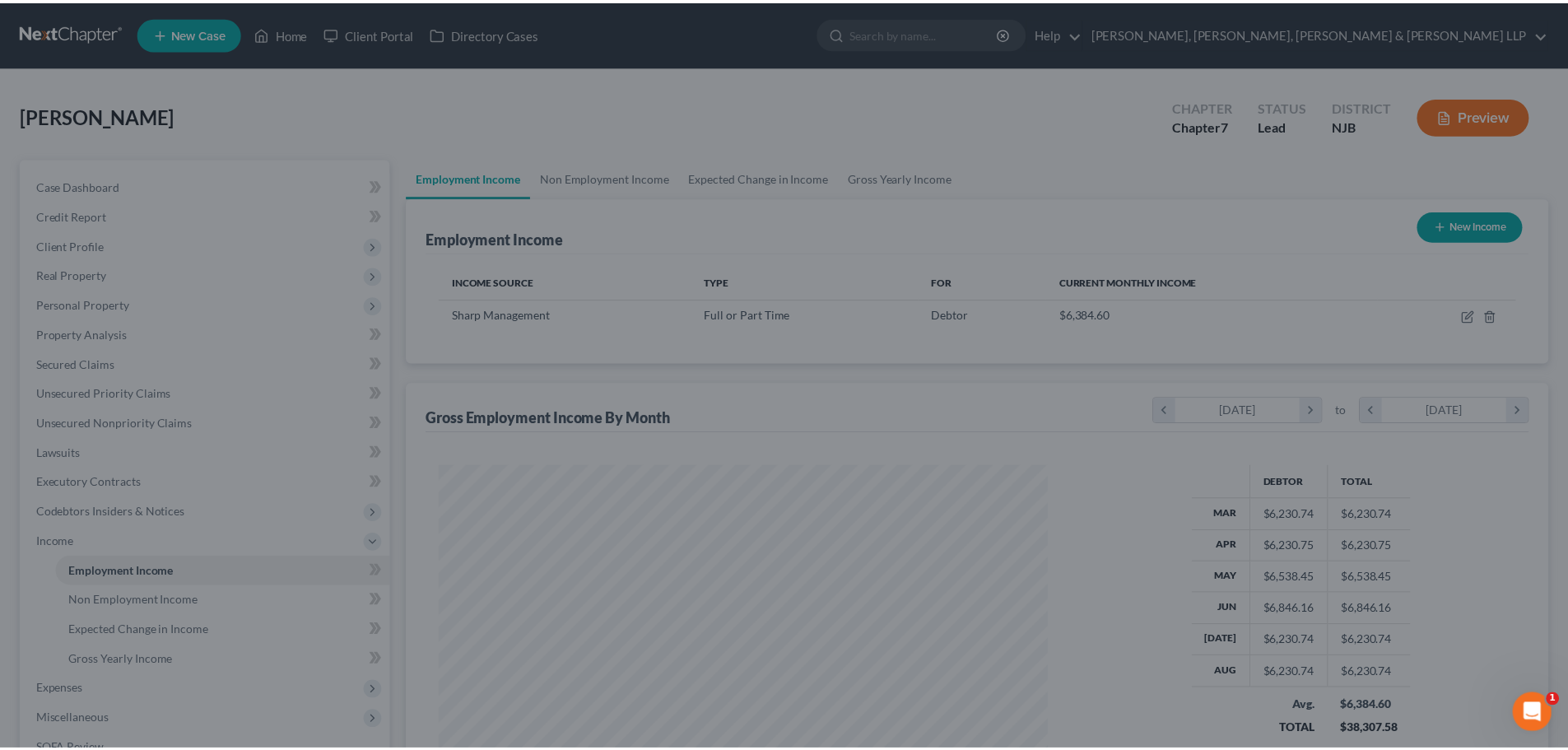
scroll to position [822604, 822531]
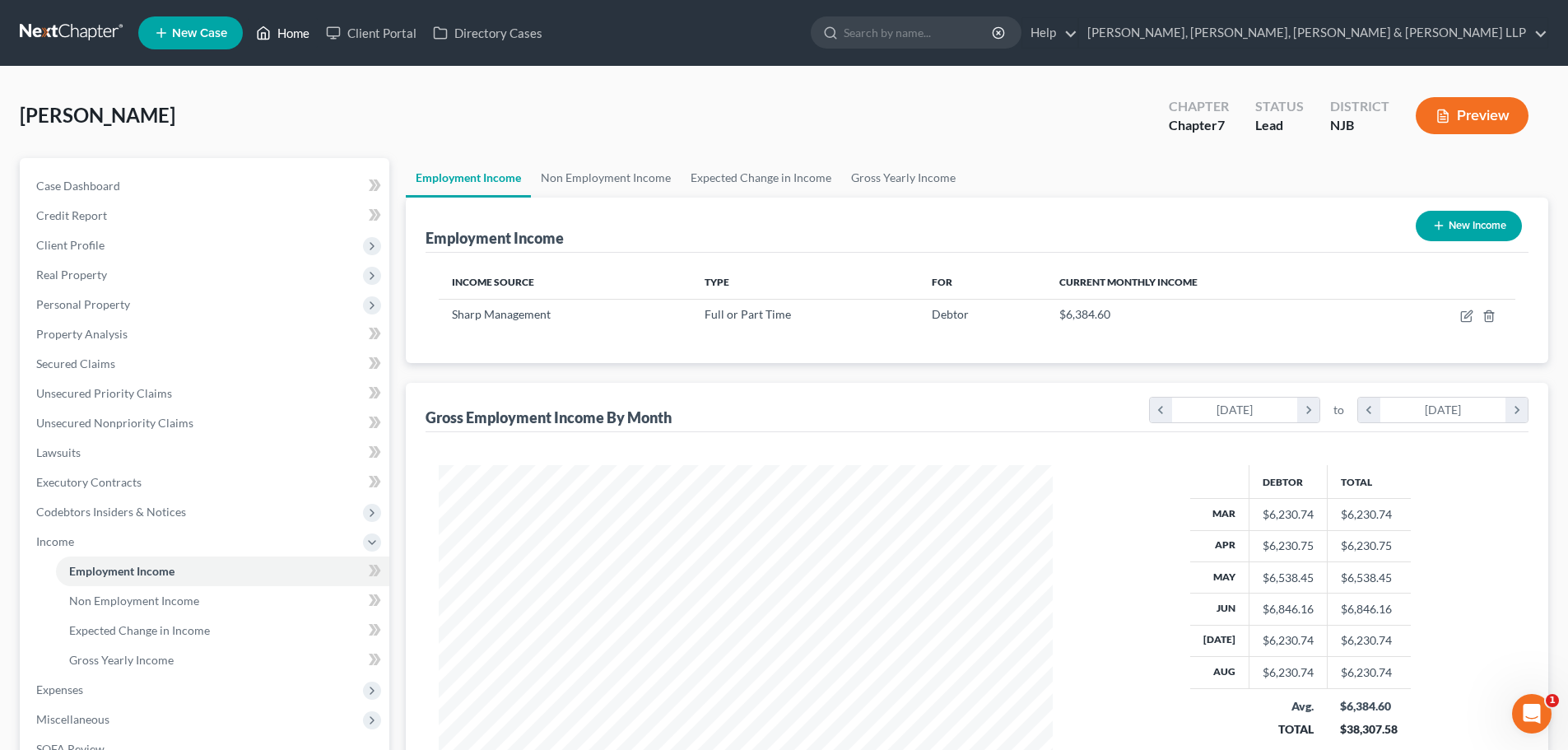
click at [285, 30] on link "Home" at bounding box center [283, 32] width 70 height 30
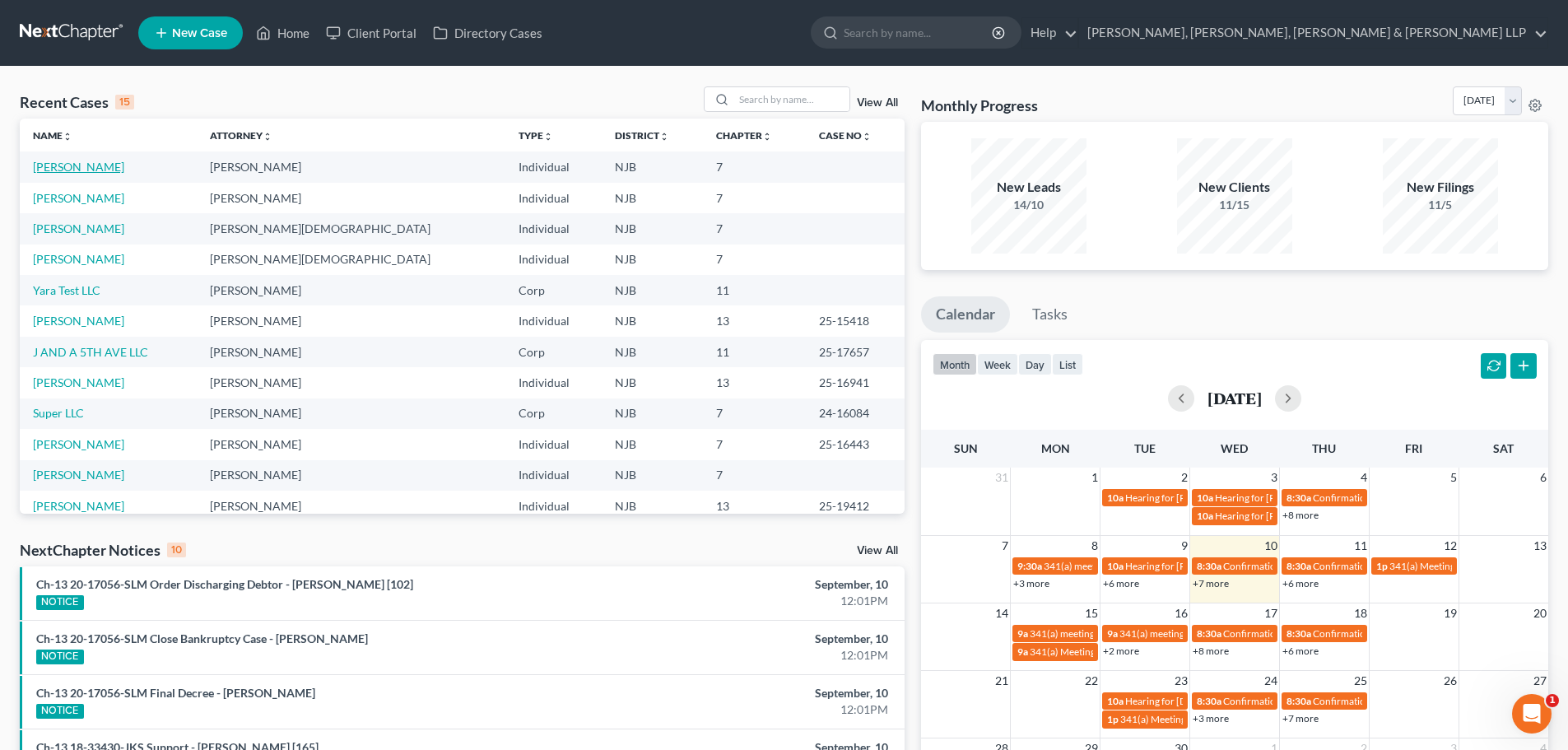
click at [83, 167] on link "[PERSON_NAME]" at bounding box center [78, 166] width 91 height 14
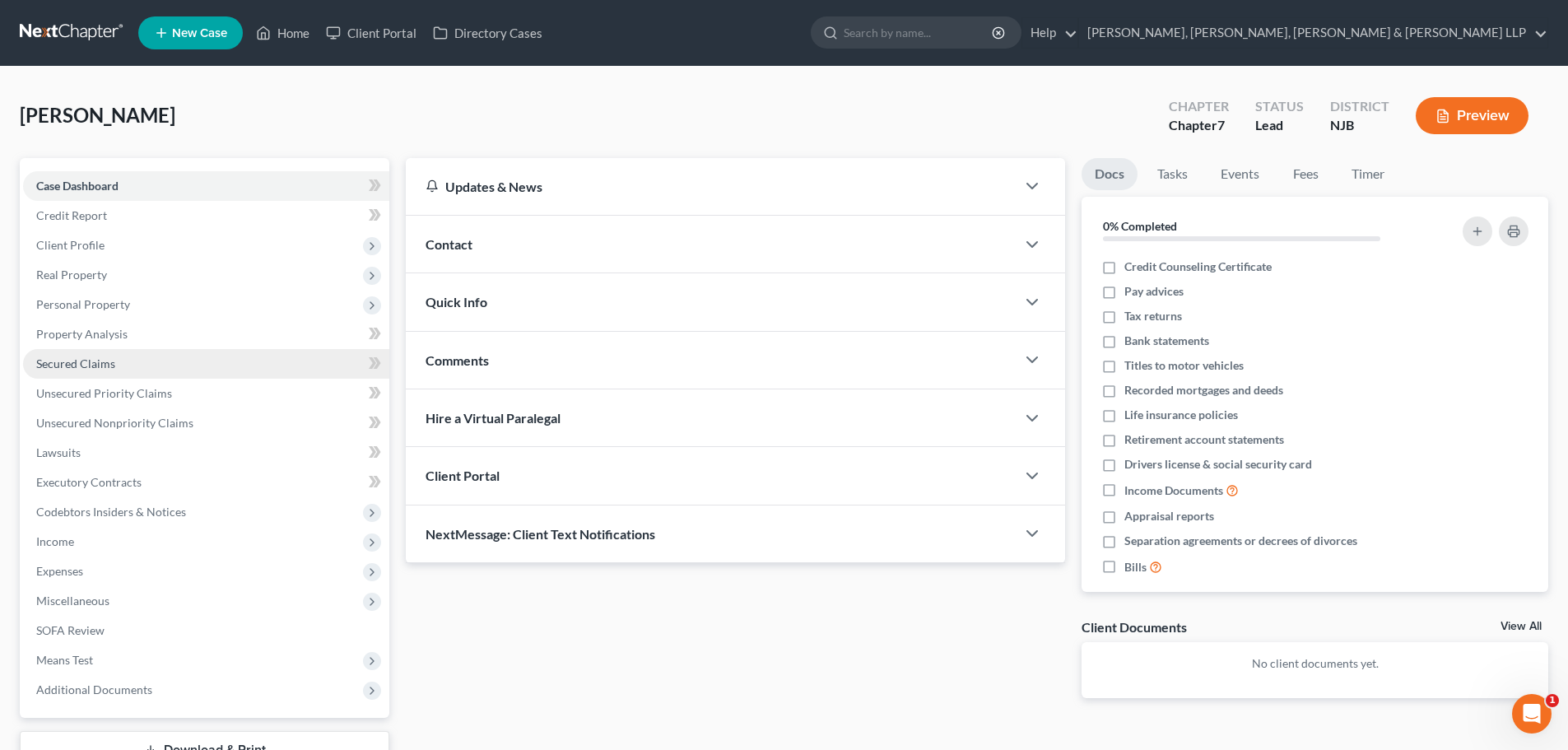
click at [84, 370] on span "Secured Claims" at bounding box center [76, 363] width 79 height 14
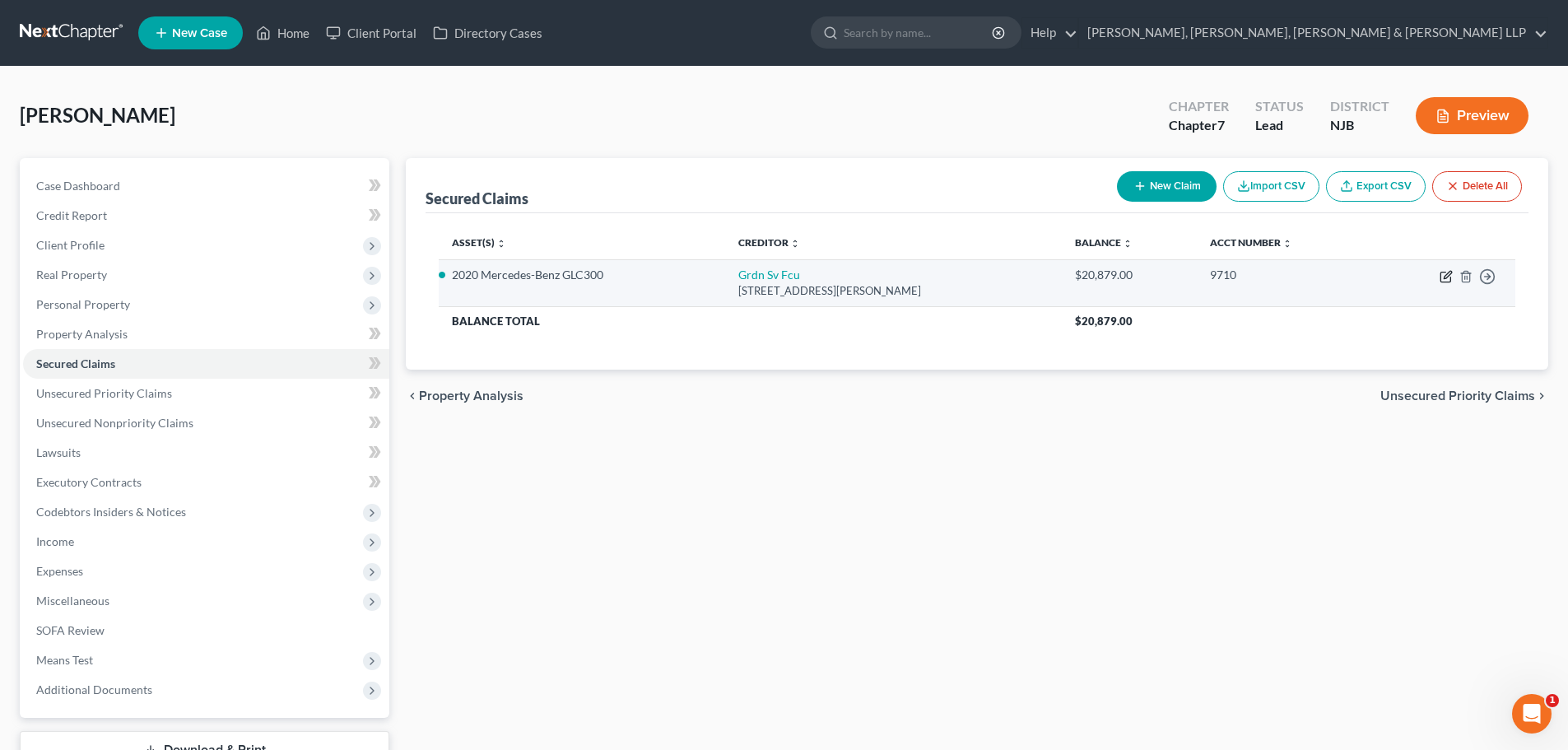
click at [1450, 277] on icon "button" at bounding box center [1446, 277] width 14 height 13
select select "33"
select select "0"
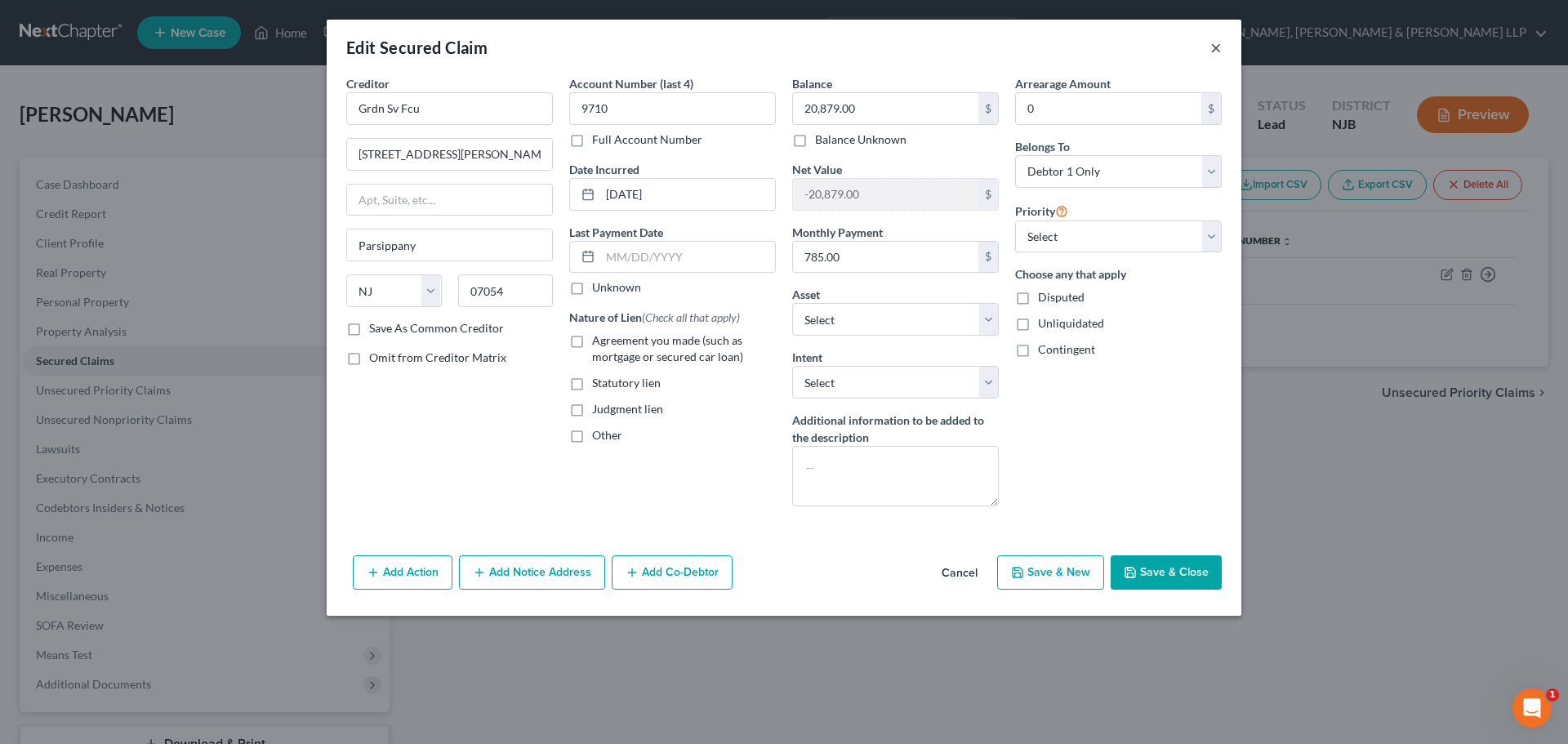
click at [1216, 45] on button "×" at bounding box center [1216, 47] width 12 height 19
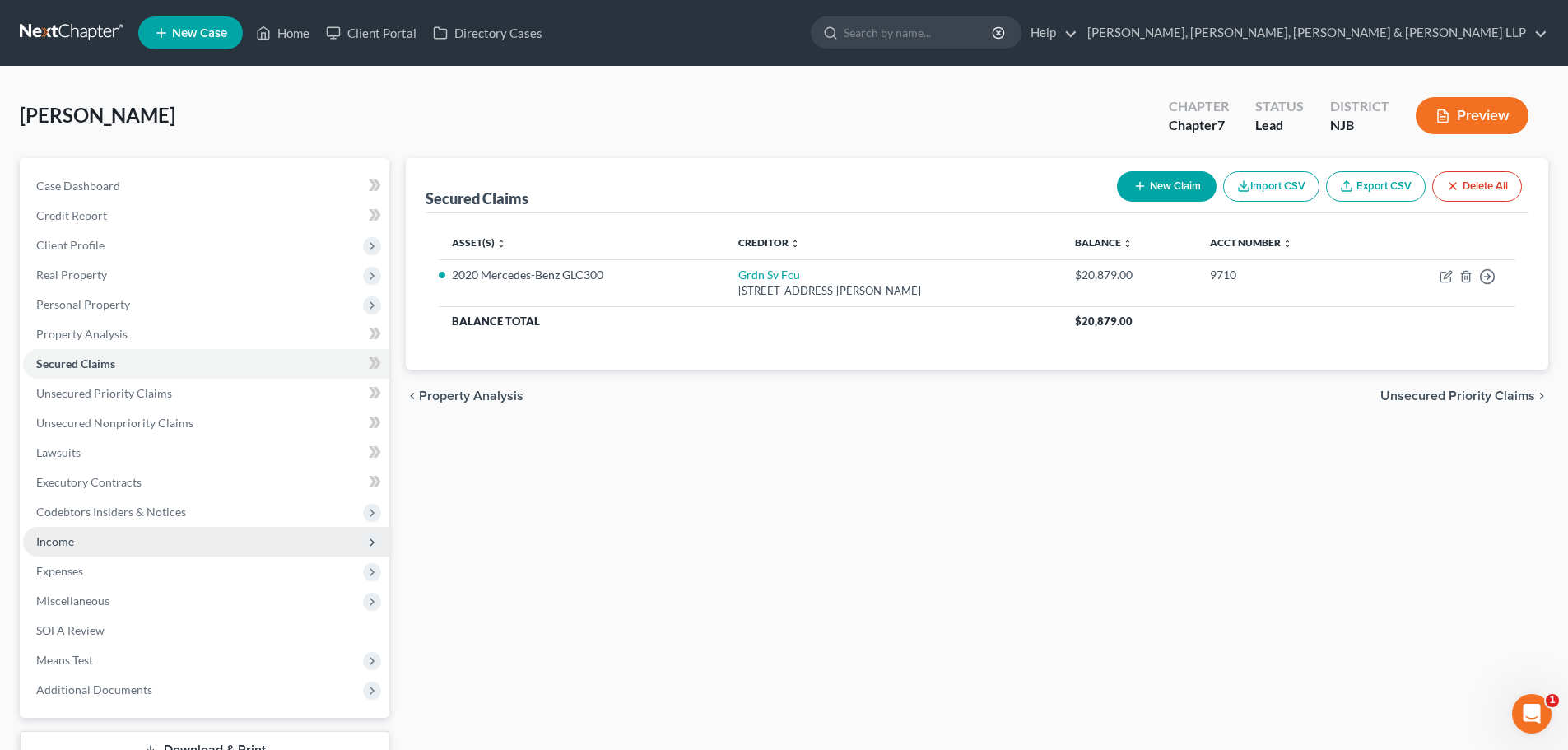
click at [117, 546] on span "Income" at bounding box center [206, 541] width 366 height 30
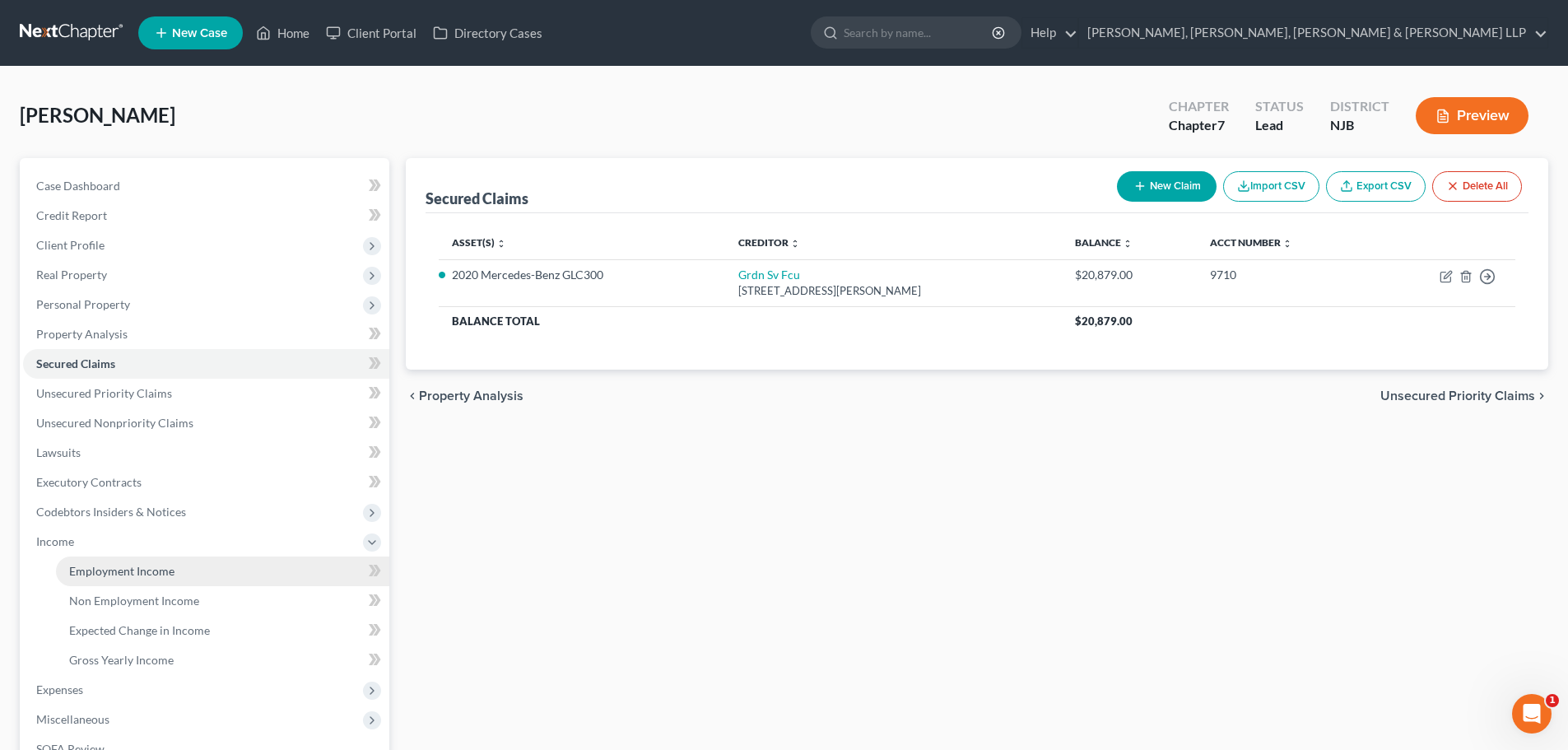
click at [205, 574] on link "Employment Income" at bounding box center [222, 570] width 333 height 30
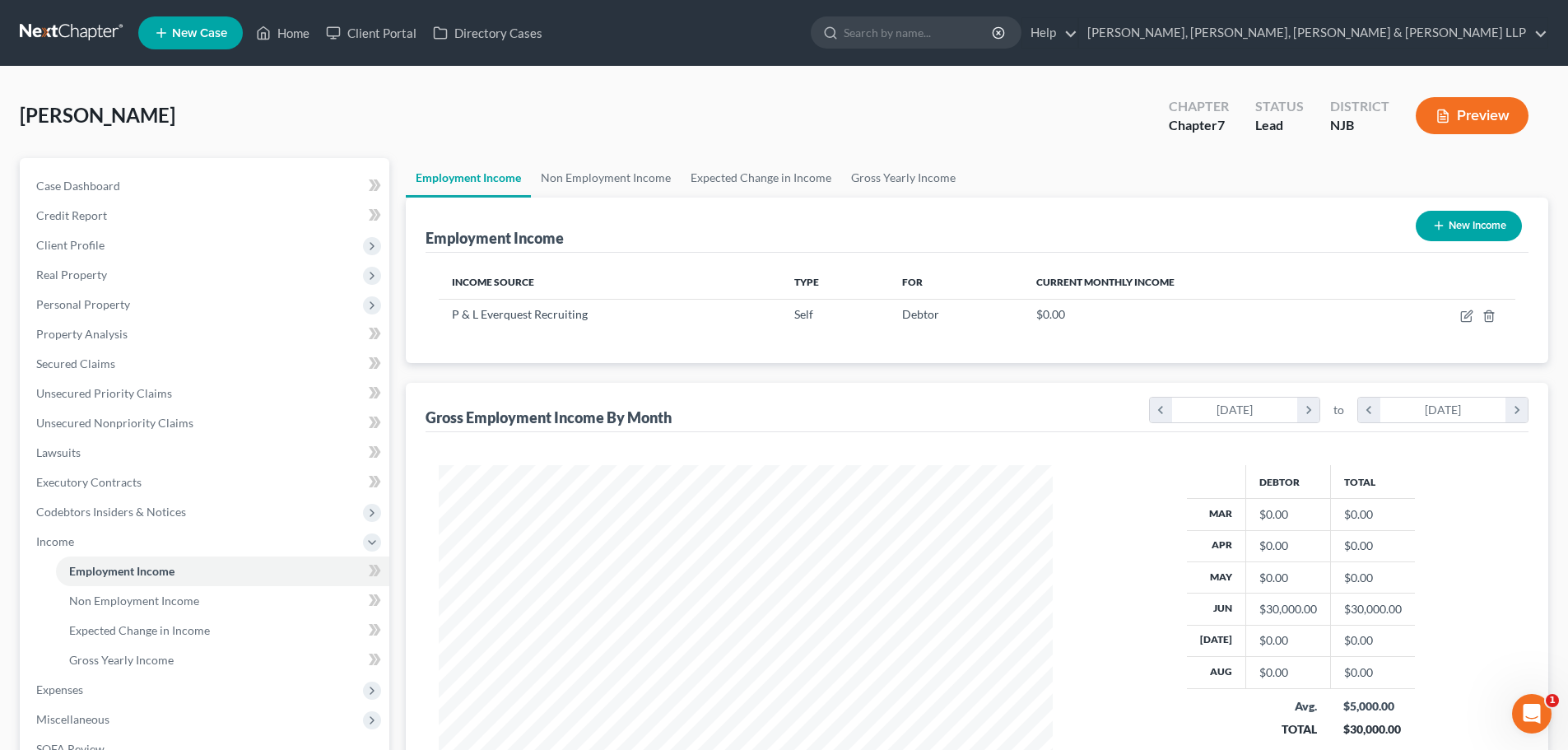
scroll to position [307, 647]
click at [902, 180] on link "Gross Yearly Income" at bounding box center [903, 177] width 124 height 40
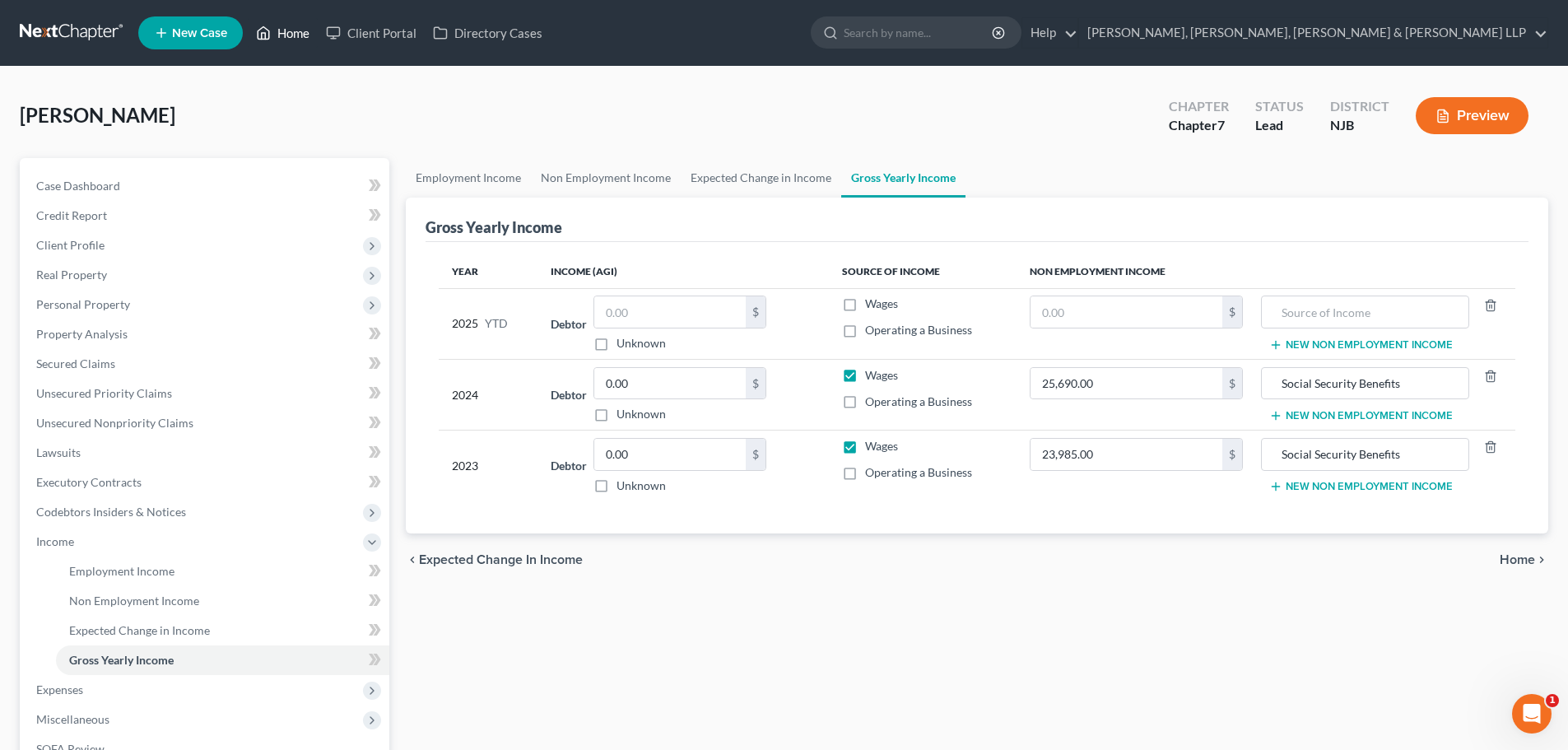
click at [286, 40] on link "Home" at bounding box center [283, 32] width 70 height 30
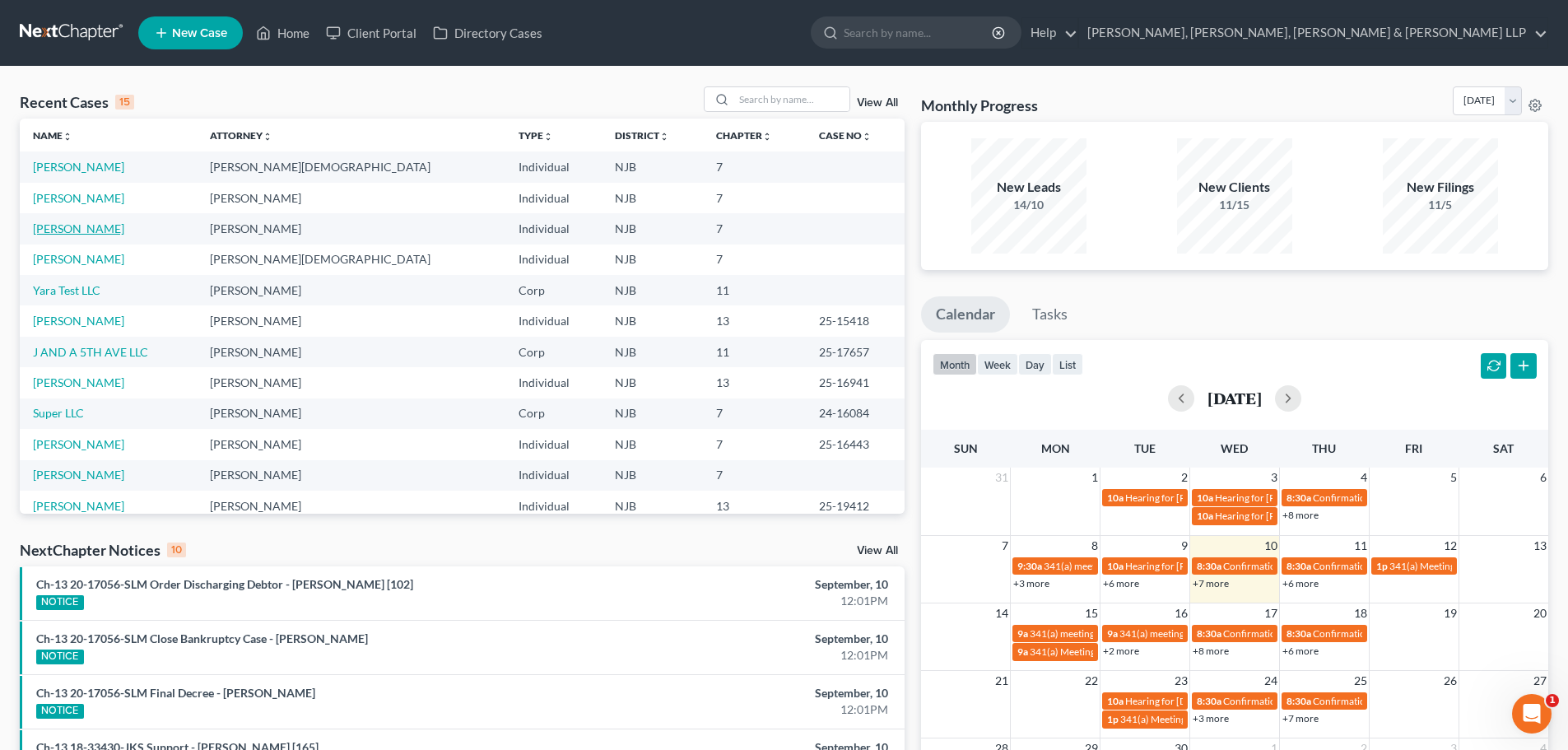
click at [78, 234] on link "[PERSON_NAME]" at bounding box center [78, 228] width 91 height 14
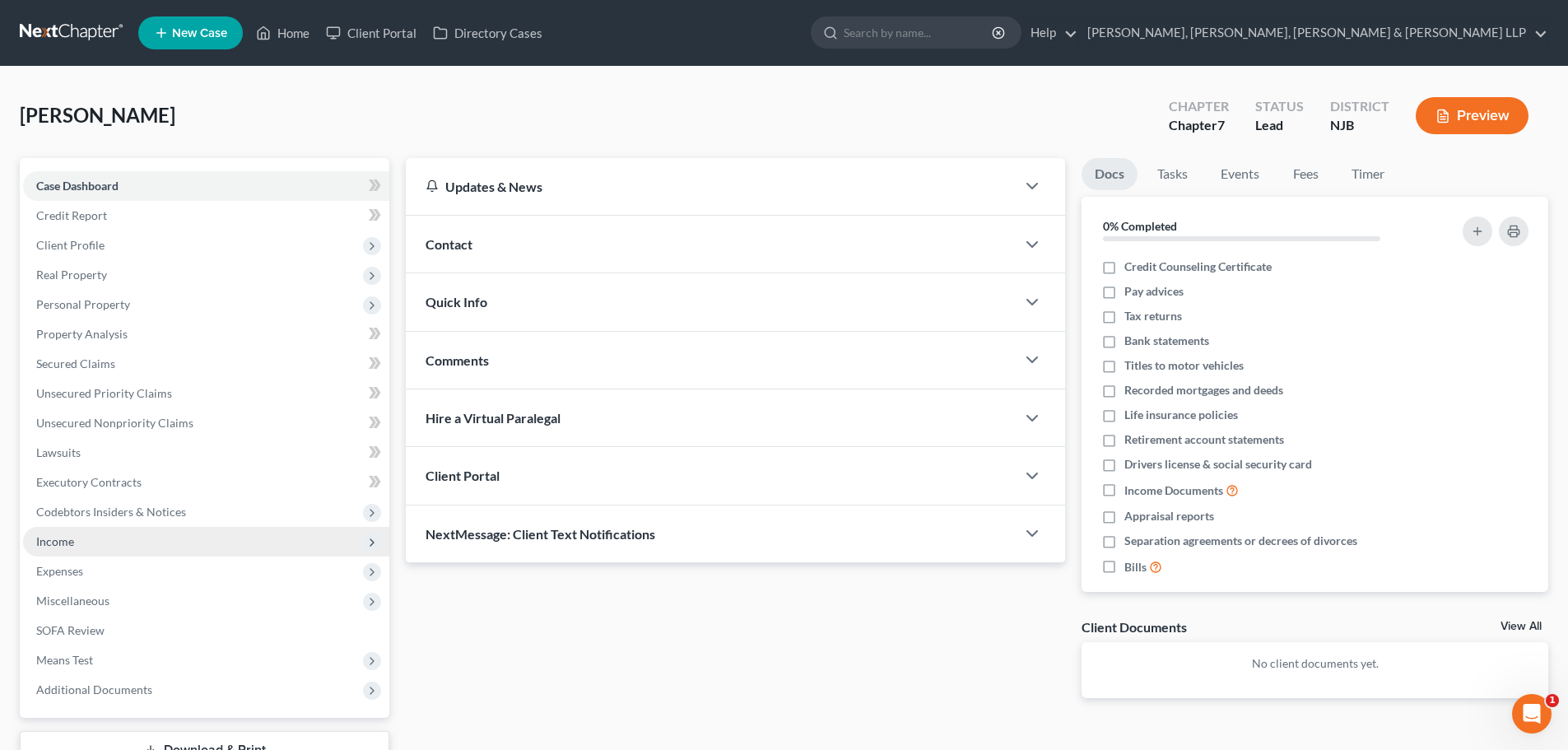
click at [68, 551] on span "Income" at bounding box center [206, 541] width 366 height 30
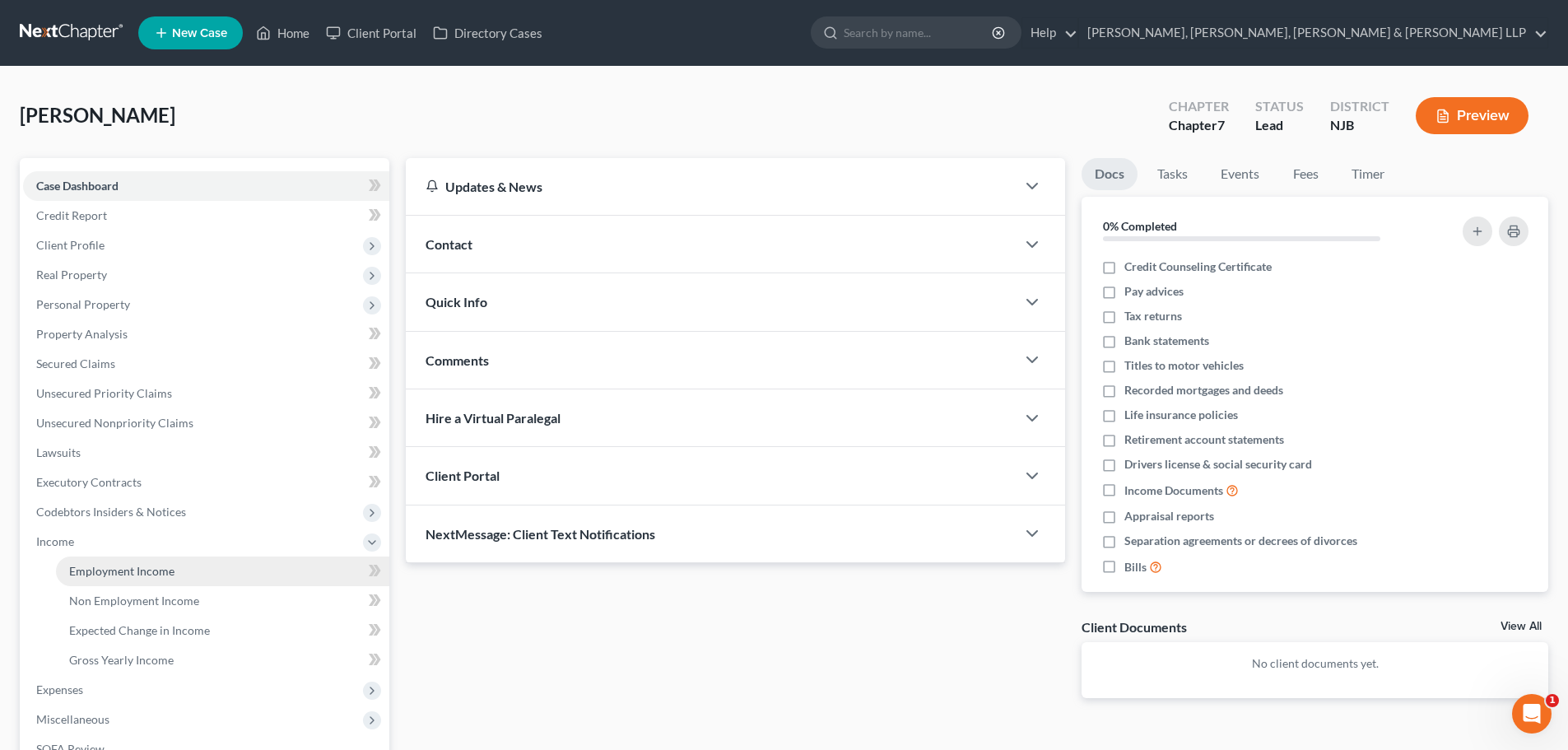
click at [99, 564] on span "Employment Income" at bounding box center [122, 570] width 105 height 14
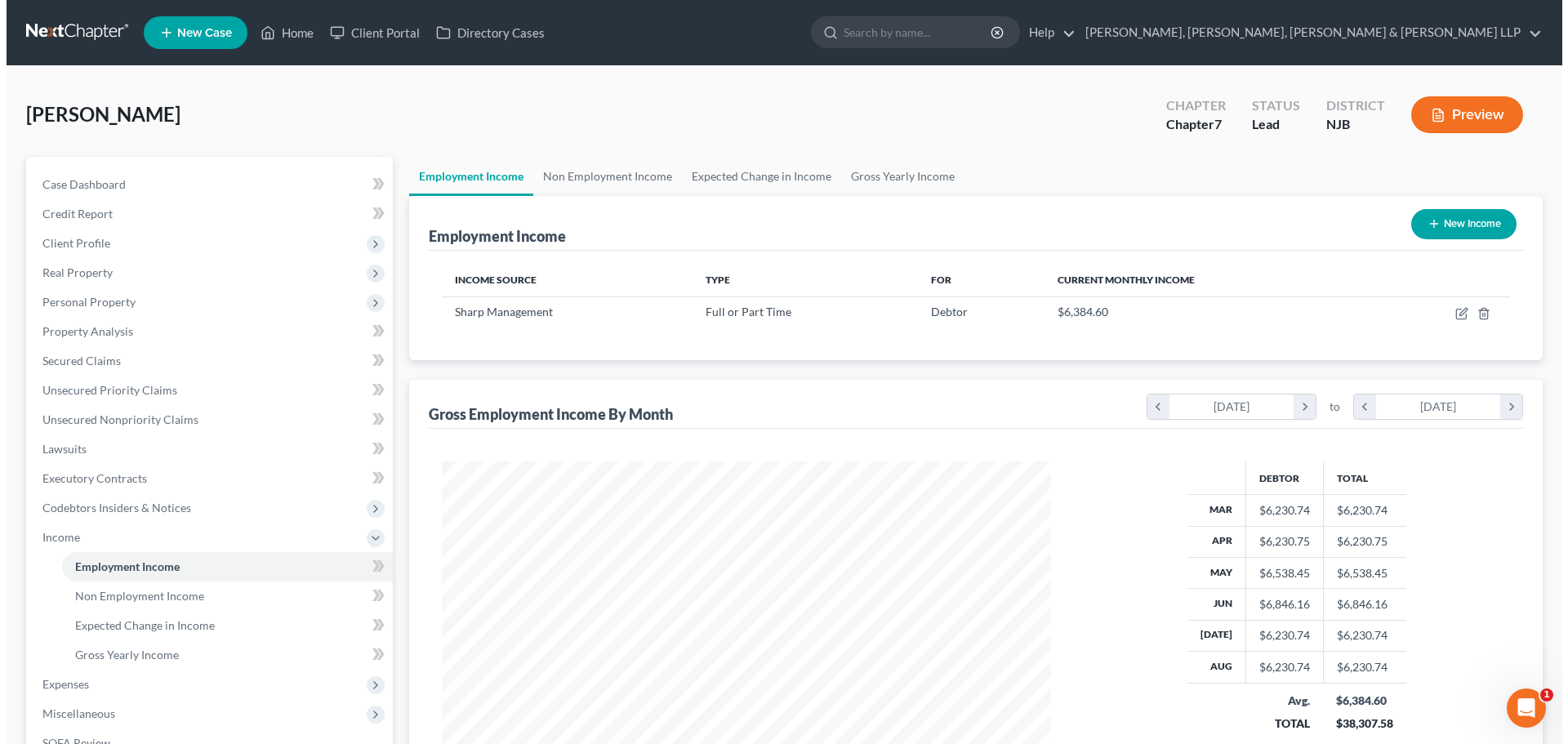
scroll to position [305, 642]
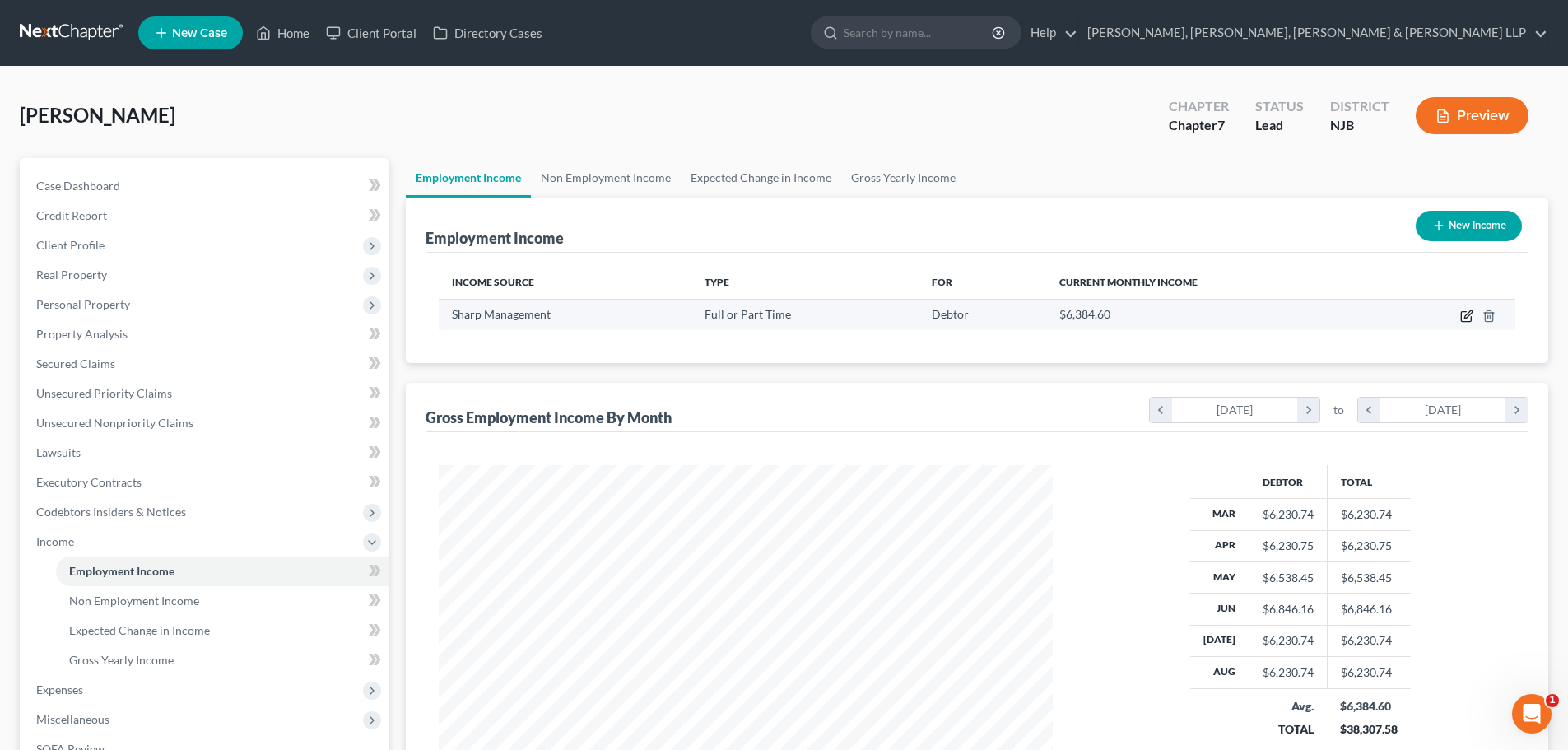
click at [1462, 315] on icon "button" at bounding box center [1466, 317] width 10 height 10
select select "0"
select select "33"
select select "2"
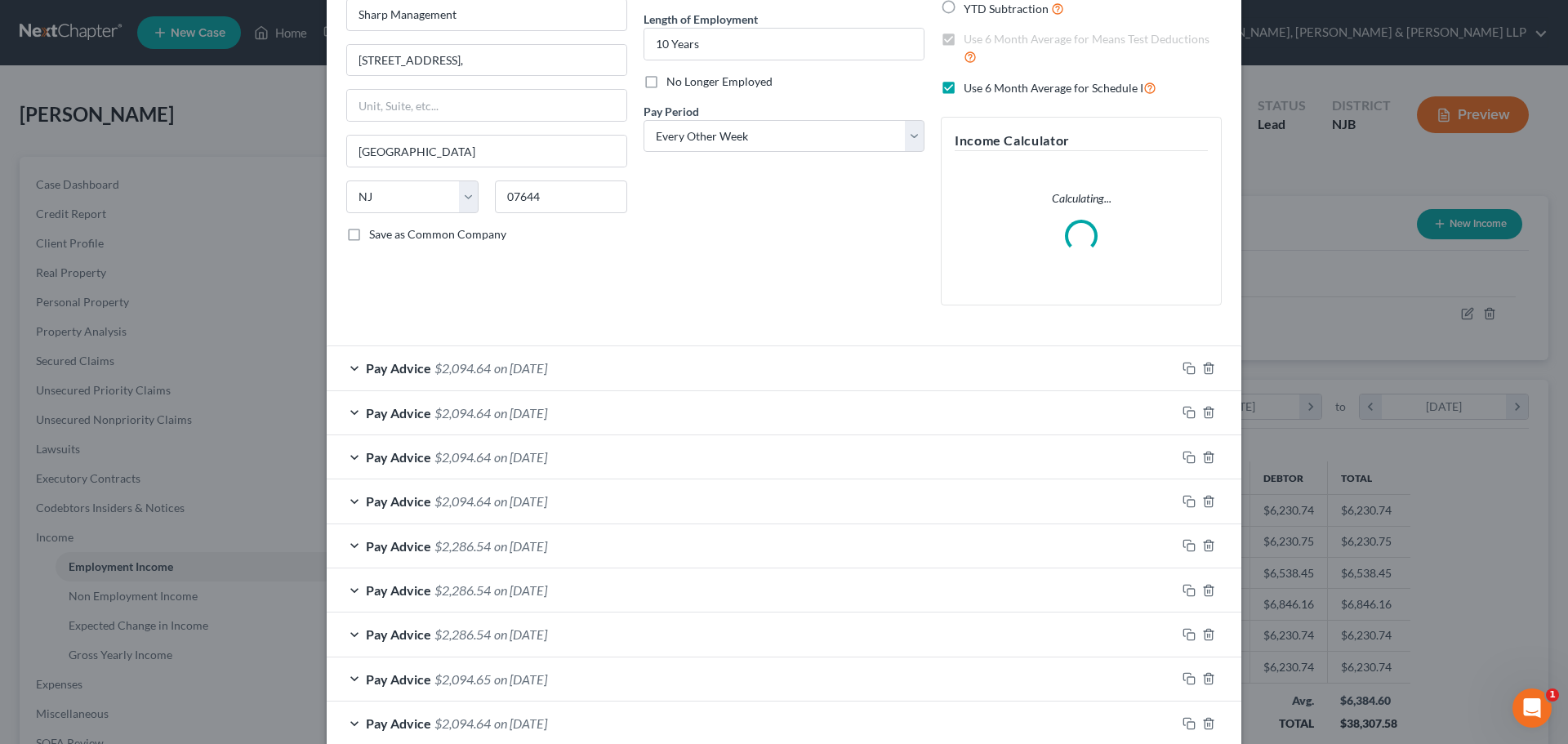
scroll to position [163, 0]
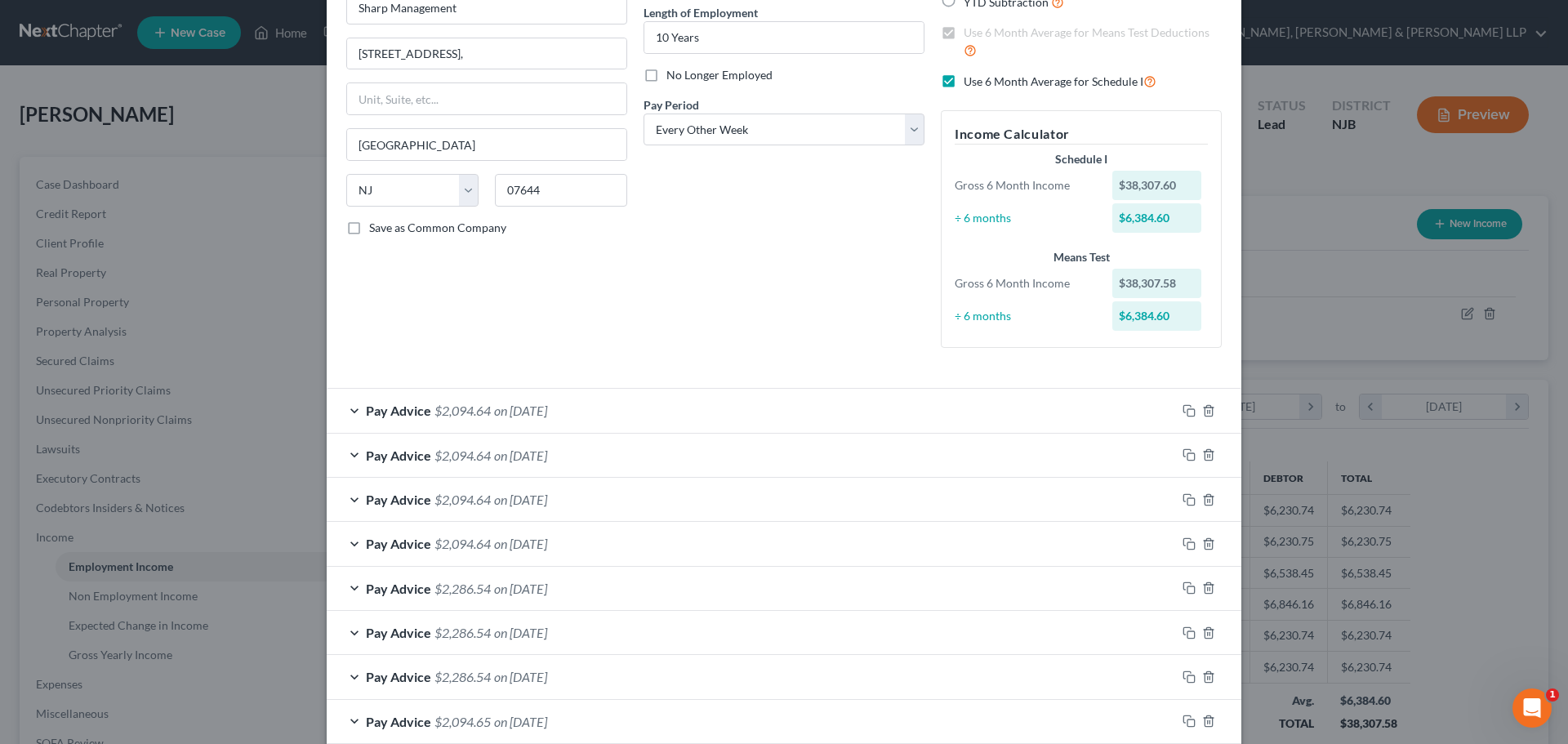
click at [548, 540] on span "on [DATE]" at bounding box center [520, 543] width 53 height 16
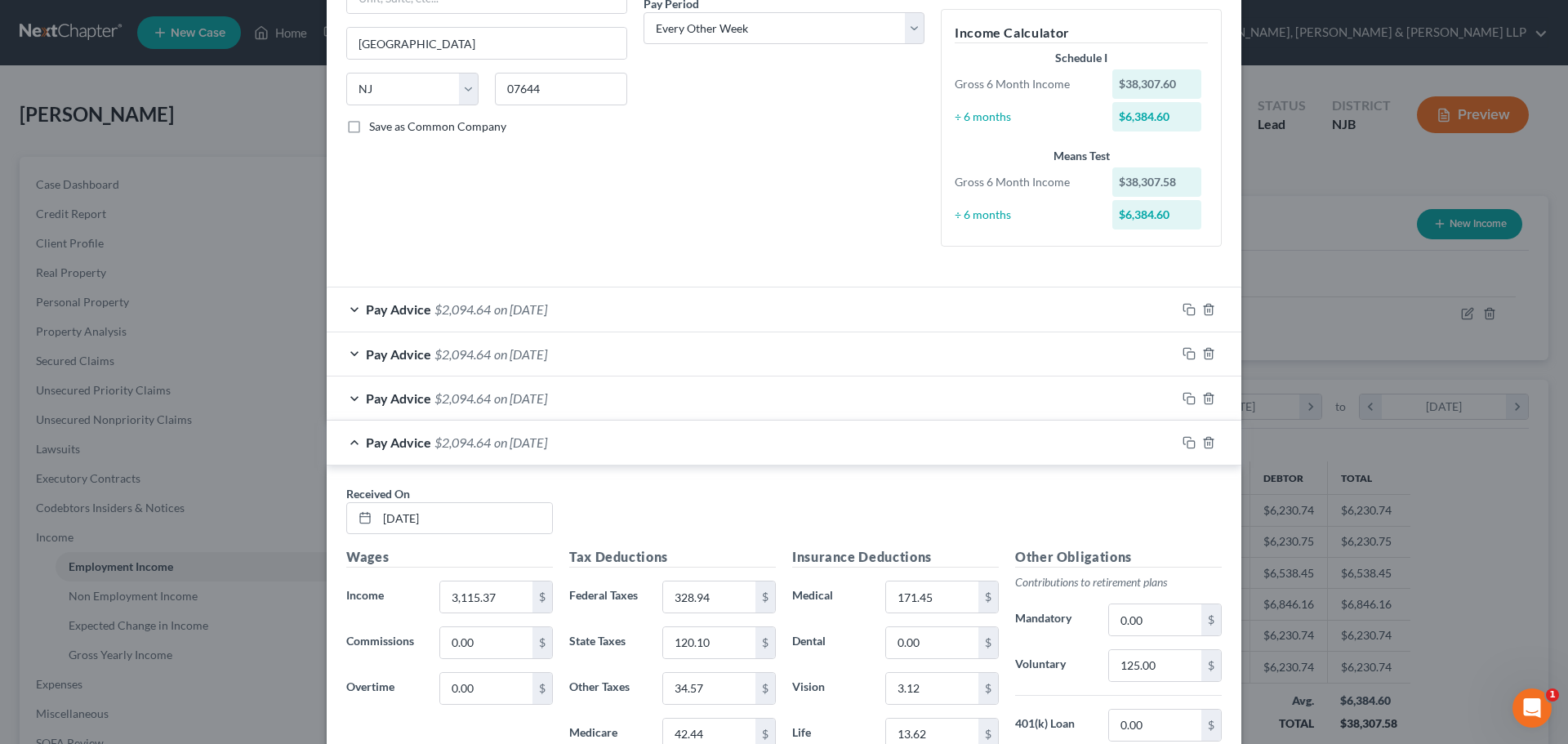
scroll to position [408, 0]
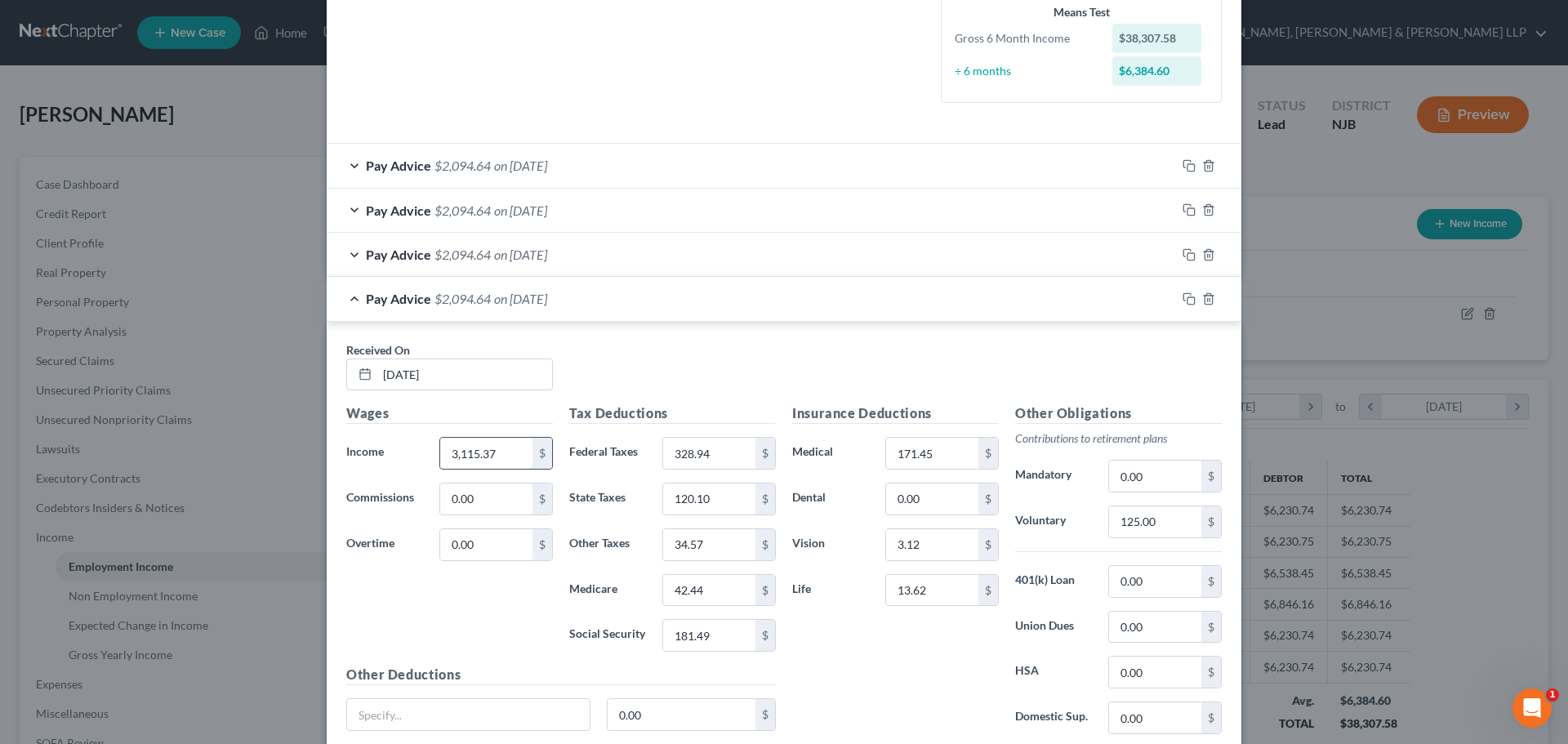
click at [500, 447] on input "3,115.37" at bounding box center [486, 453] width 92 height 31
type input "3,423.06"
click at [694, 459] on input "328.94" at bounding box center [709, 453] width 92 height 31
type input "396.63"
click at [715, 498] on input "120.10" at bounding box center [709, 498] width 92 height 31
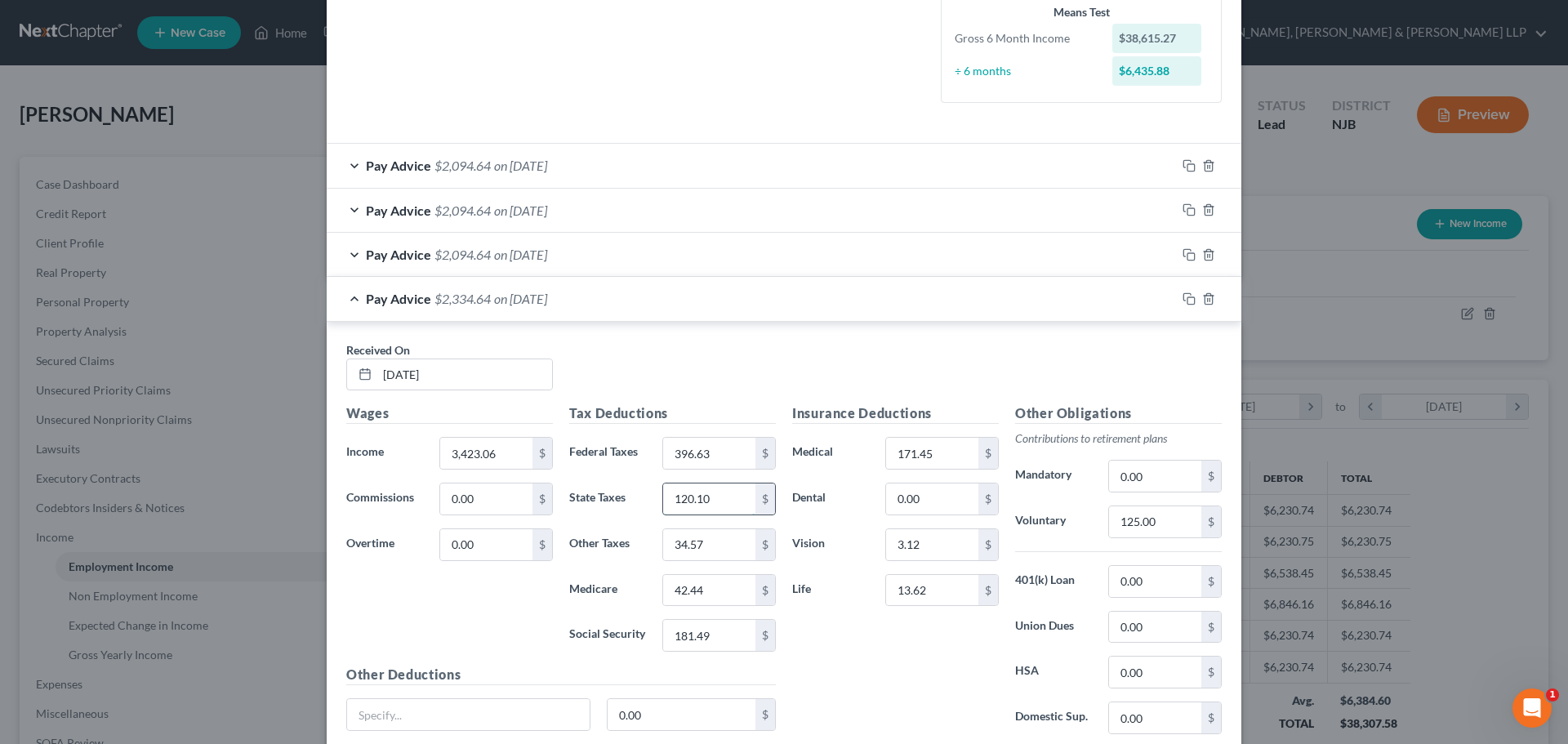
click at [719, 498] on input "120.10" at bounding box center [709, 498] width 92 height 31
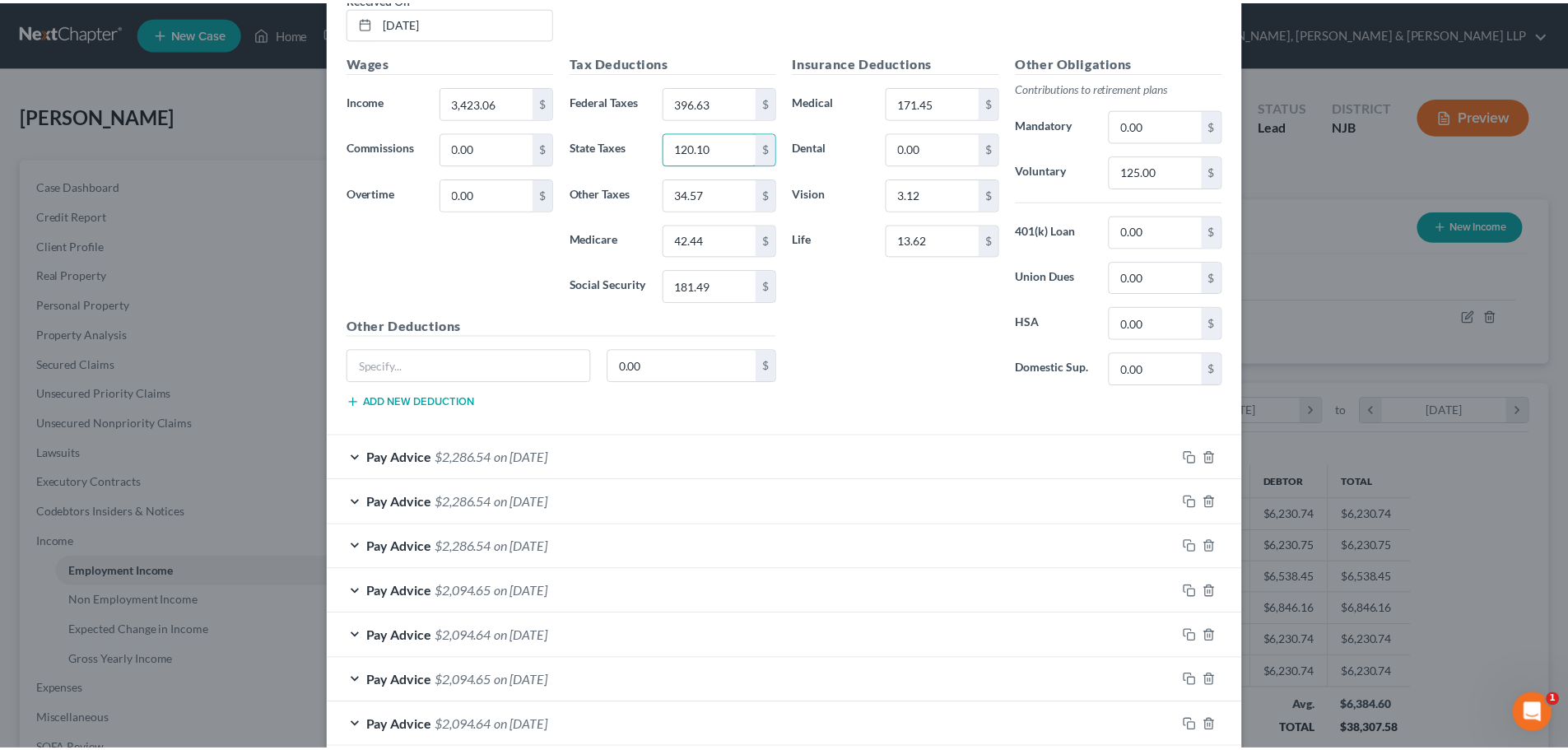
scroll to position [899, 0]
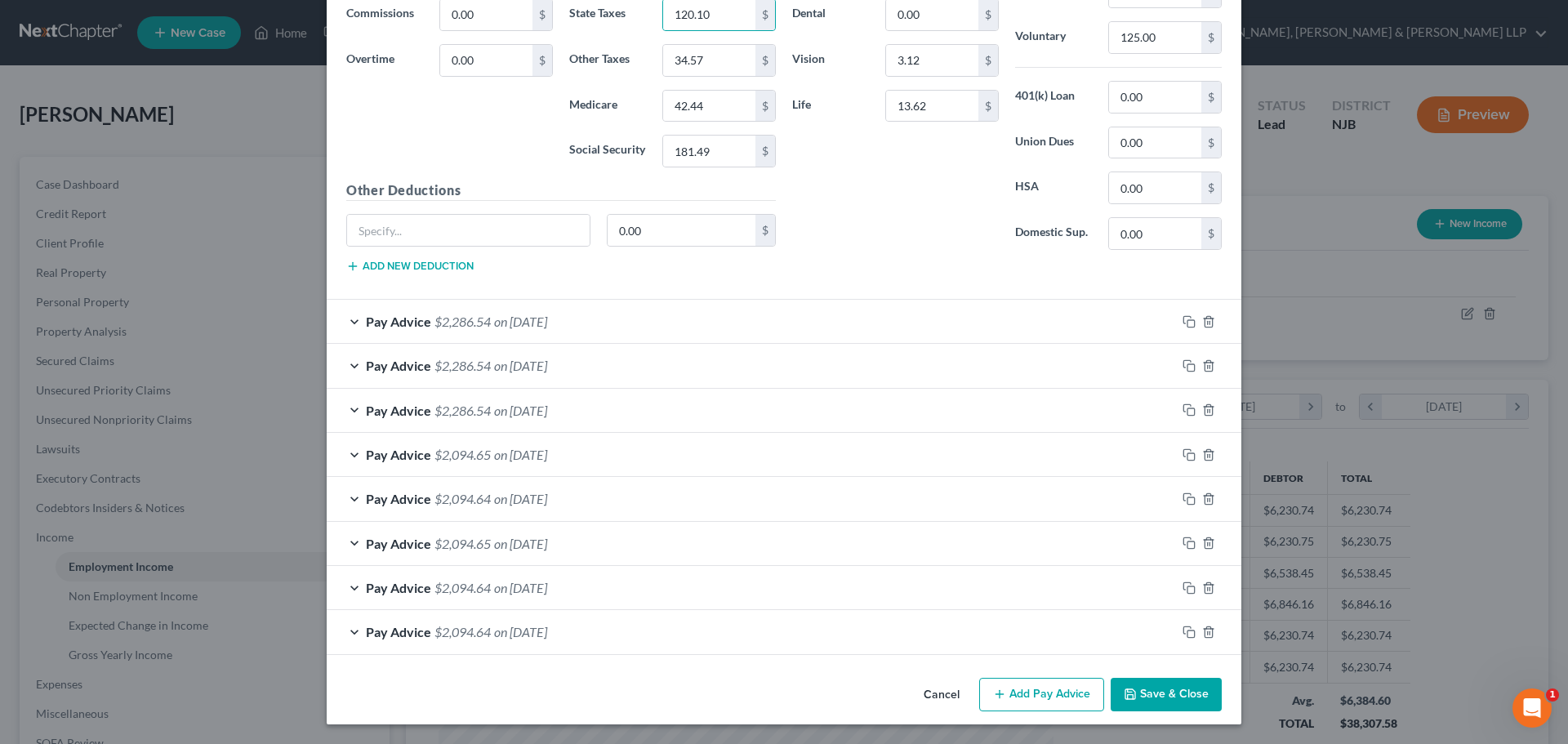
click at [1144, 684] on button "Save & Close" at bounding box center [1166, 695] width 111 height 34
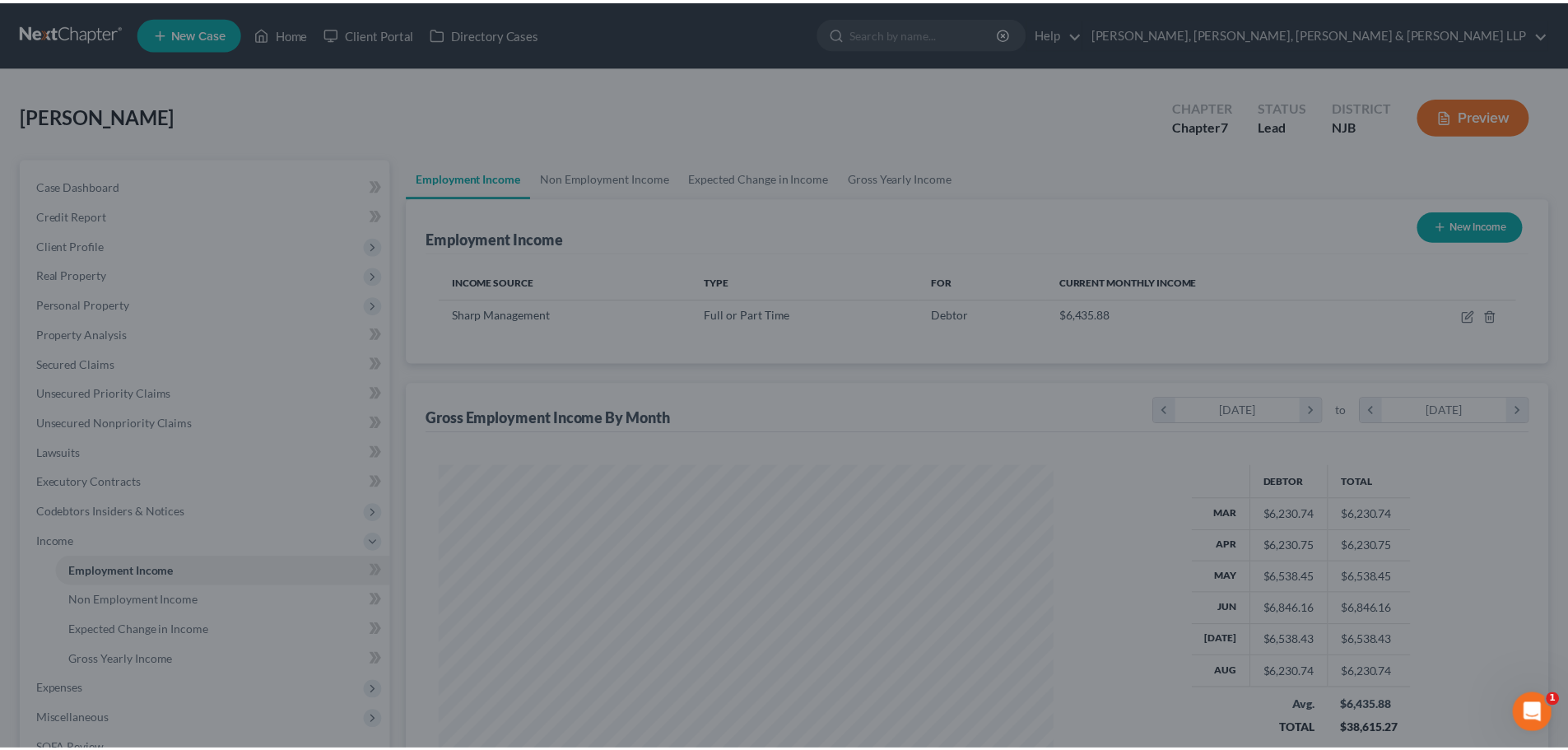
scroll to position [822604, 822531]
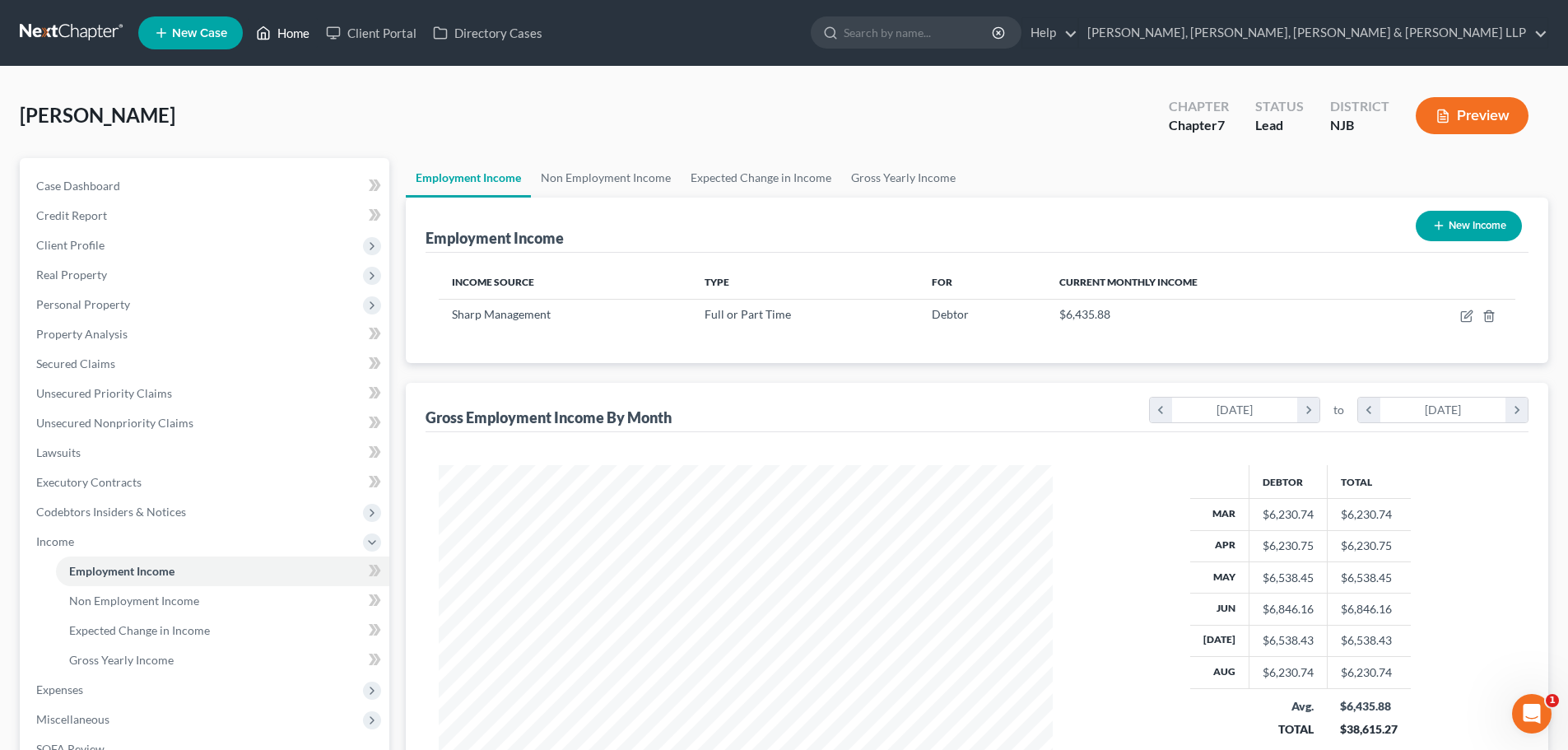
click at [294, 34] on link "Home" at bounding box center [283, 32] width 70 height 30
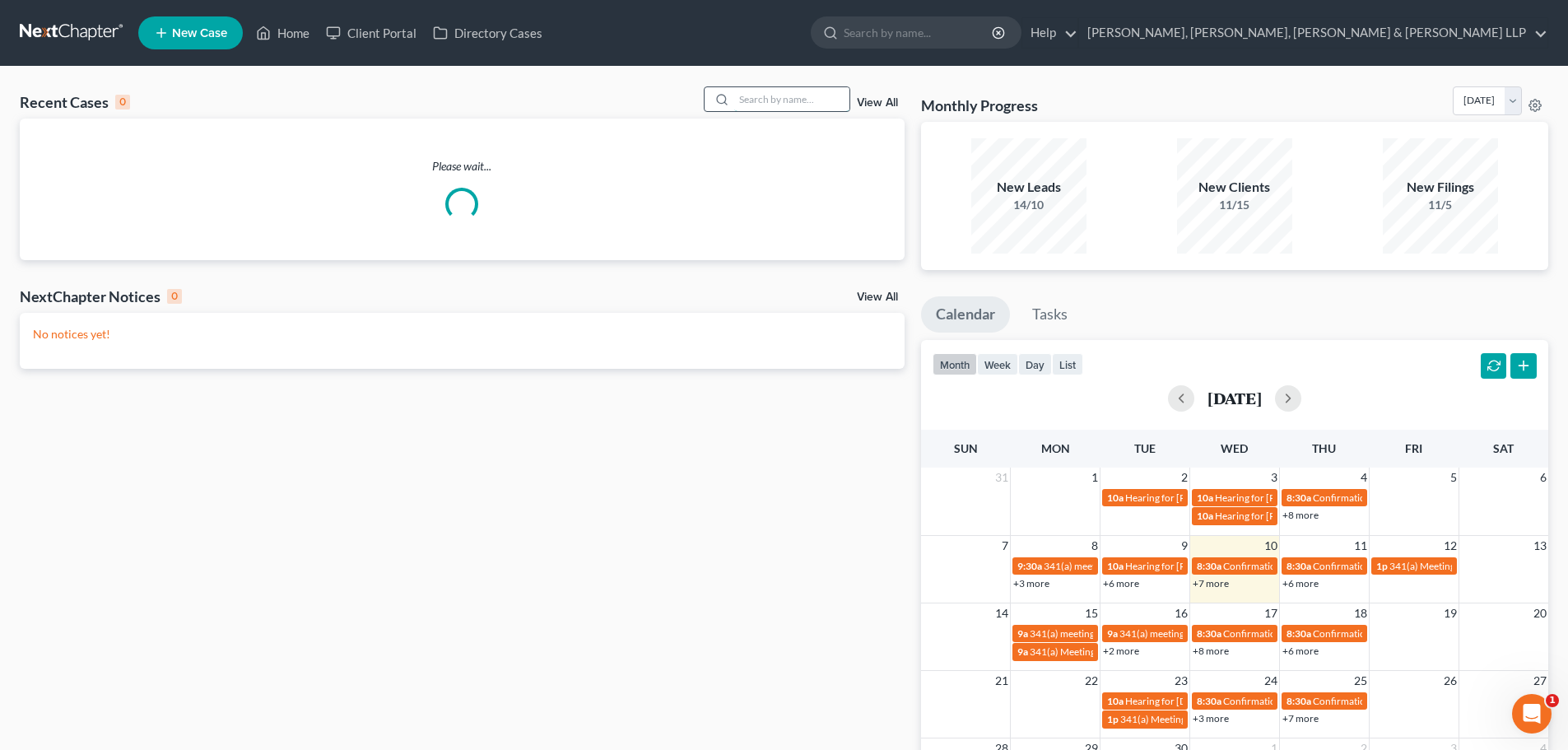
click at [769, 98] on input "search" at bounding box center [792, 99] width 116 height 24
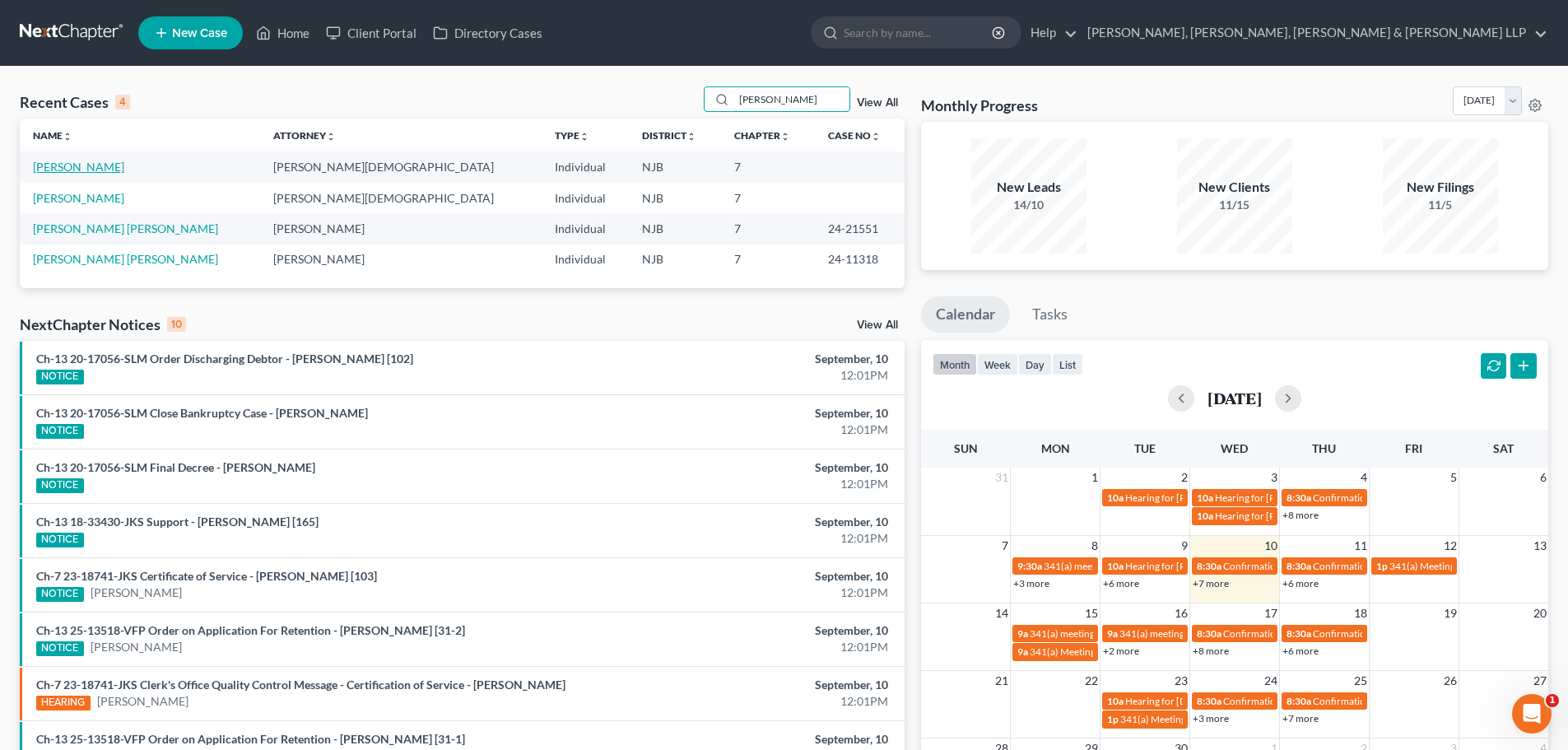
type input "NAVARRO"
click at [90, 166] on link "[PERSON_NAME]" at bounding box center [78, 166] width 91 height 14
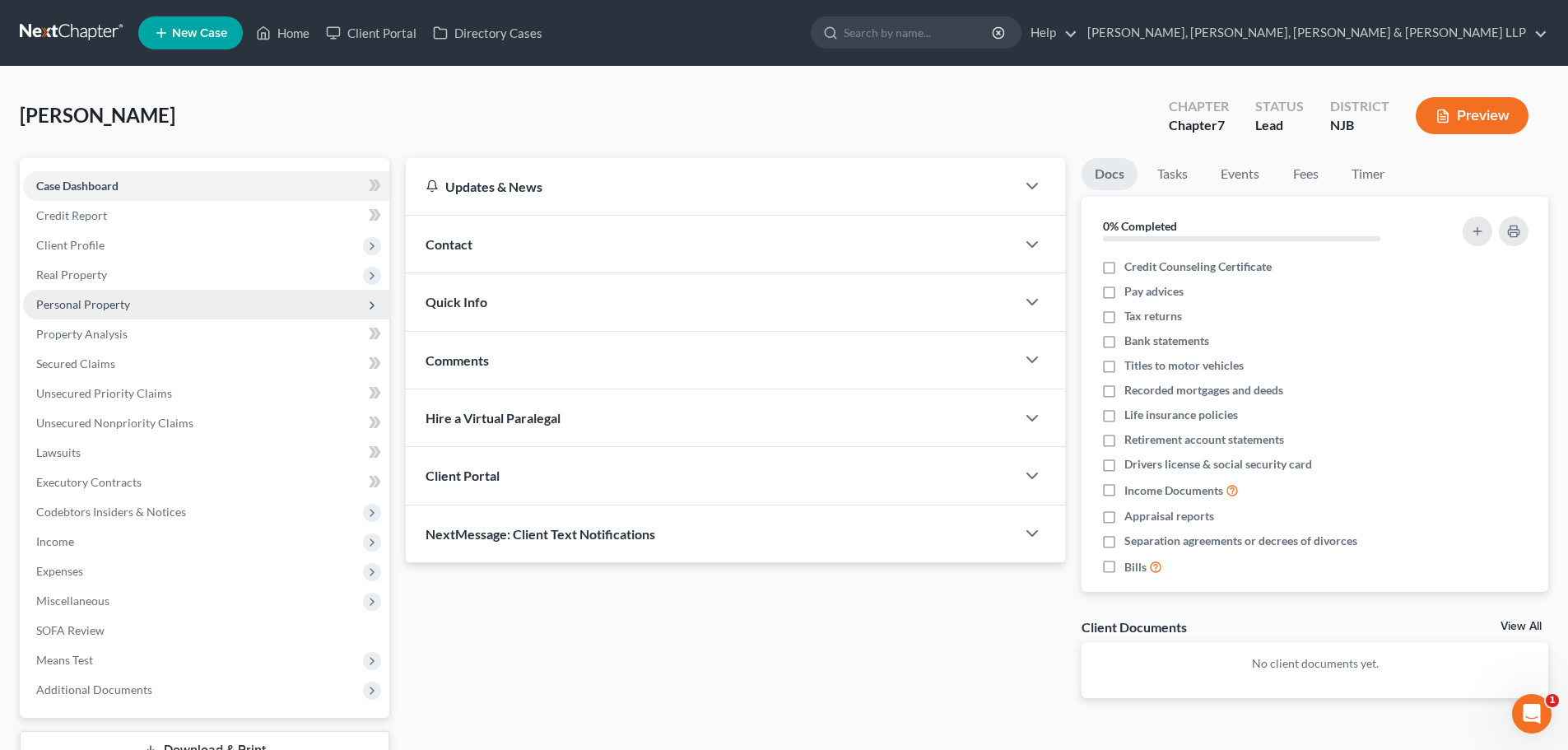
click at [90, 313] on span "Personal Property" at bounding box center [206, 304] width 366 height 30
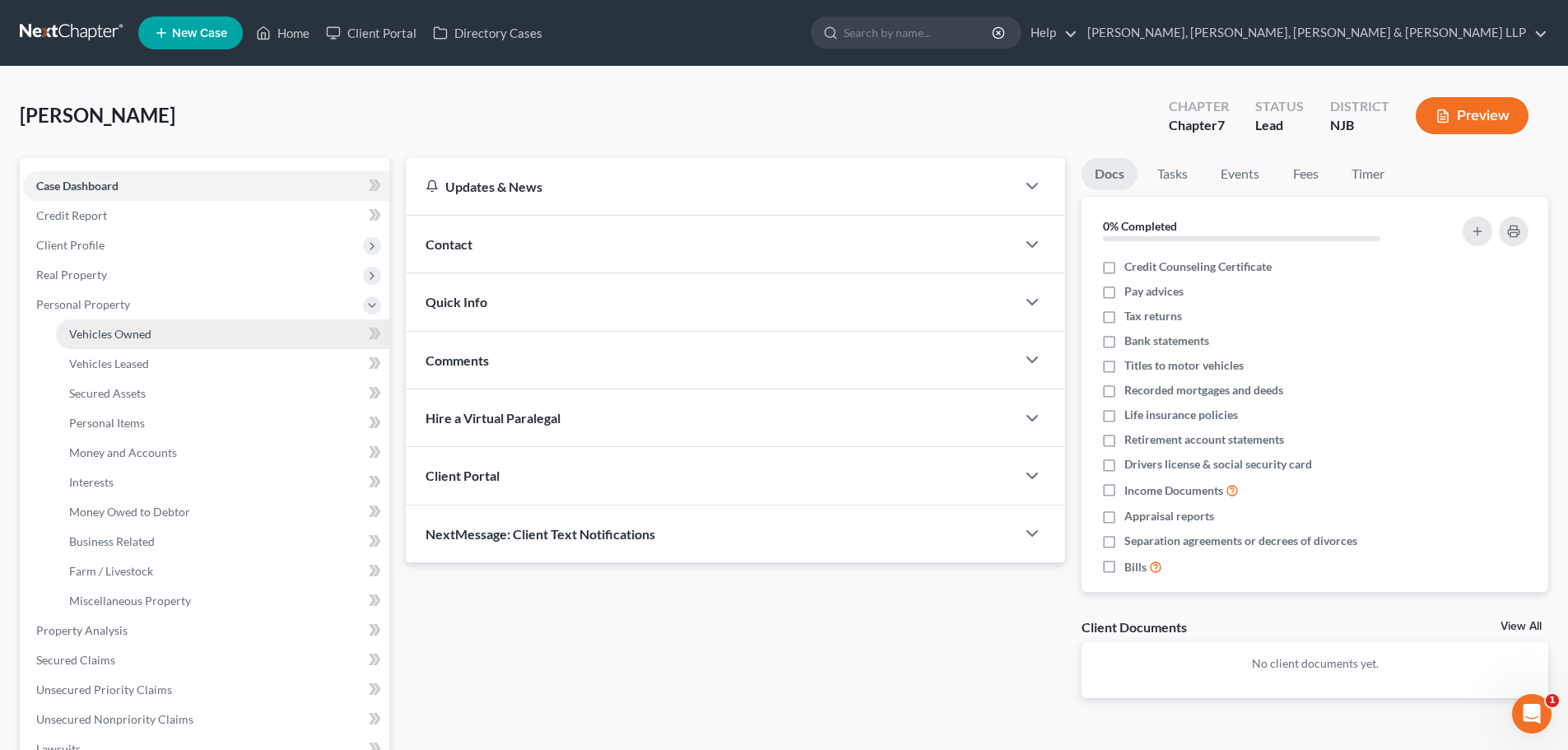
click at [100, 332] on span "Vehicles Owned" at bounding box center [111, 333] width 83 height 14
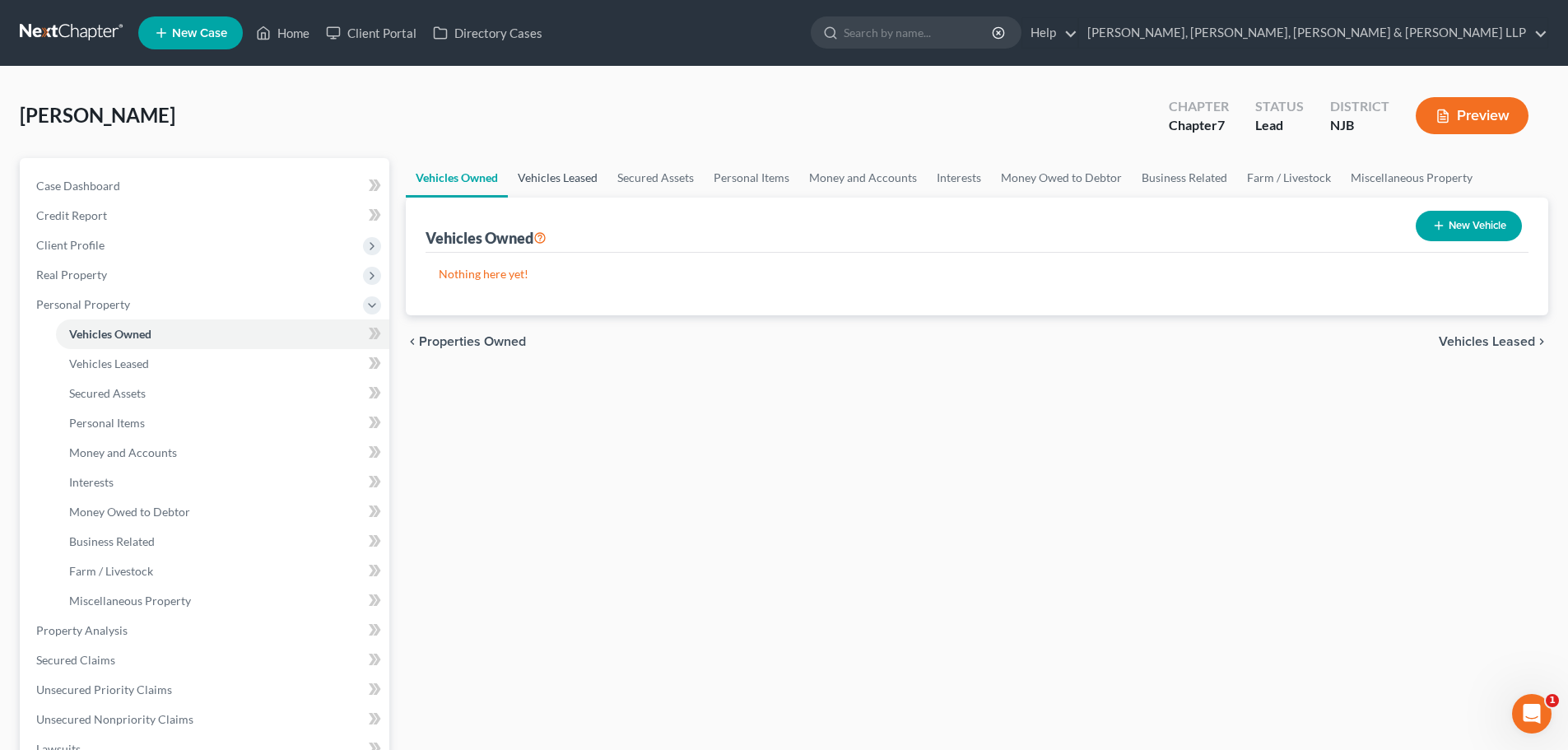
drag, startPoint x: 536, startPoint y: 190, endPoint x: 593, endPoint y: 188, distance: 57.0
click at [537, 189] on link "Vehicles Leased" at bounding box center [558, 177] width 100 height 40
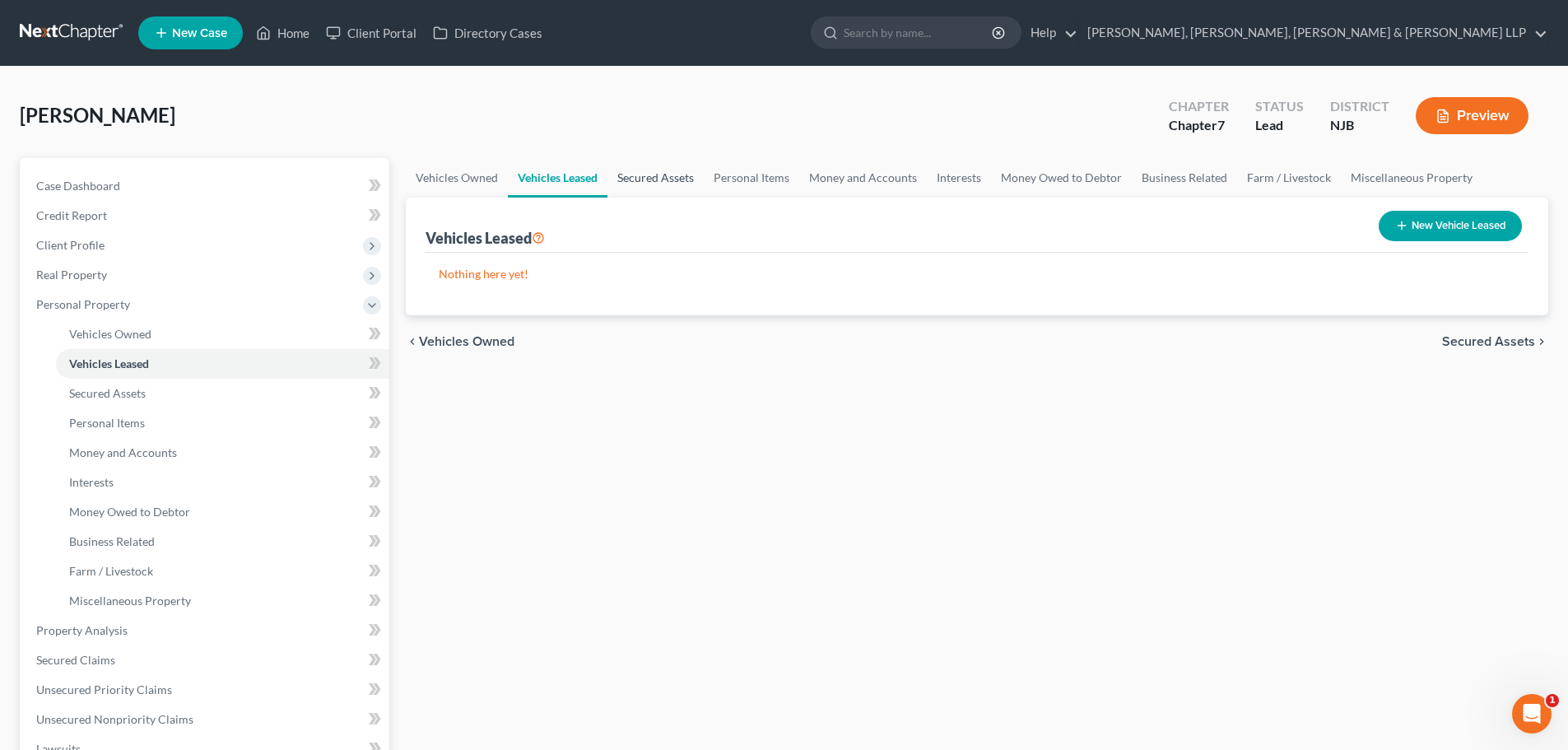
click at [643, 182] on link "Secured Assets" at bounding box center [656, 177] width 96 height 40
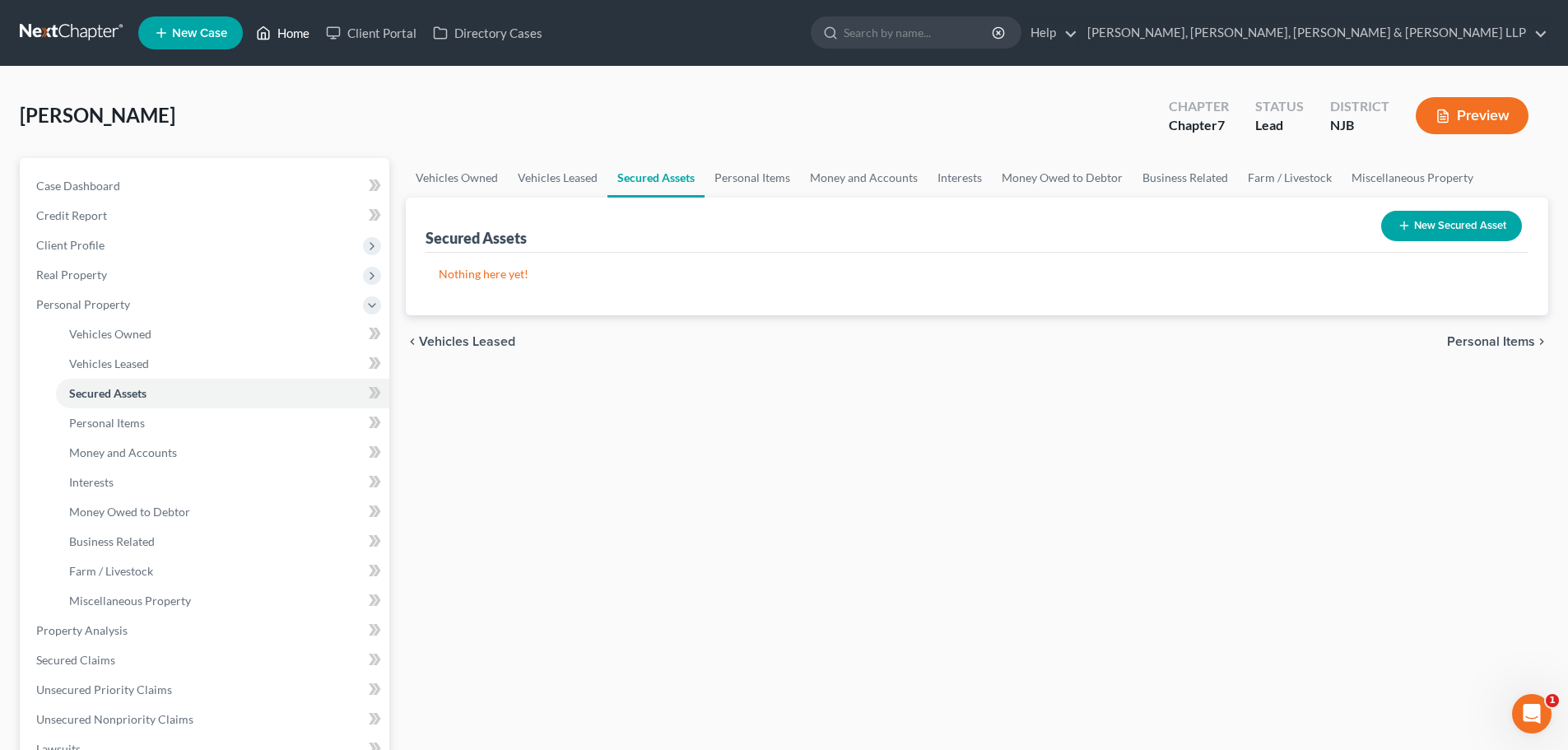
click at [293, 24] on link "Home" at bounding box center [283, 32] width 70 height 30
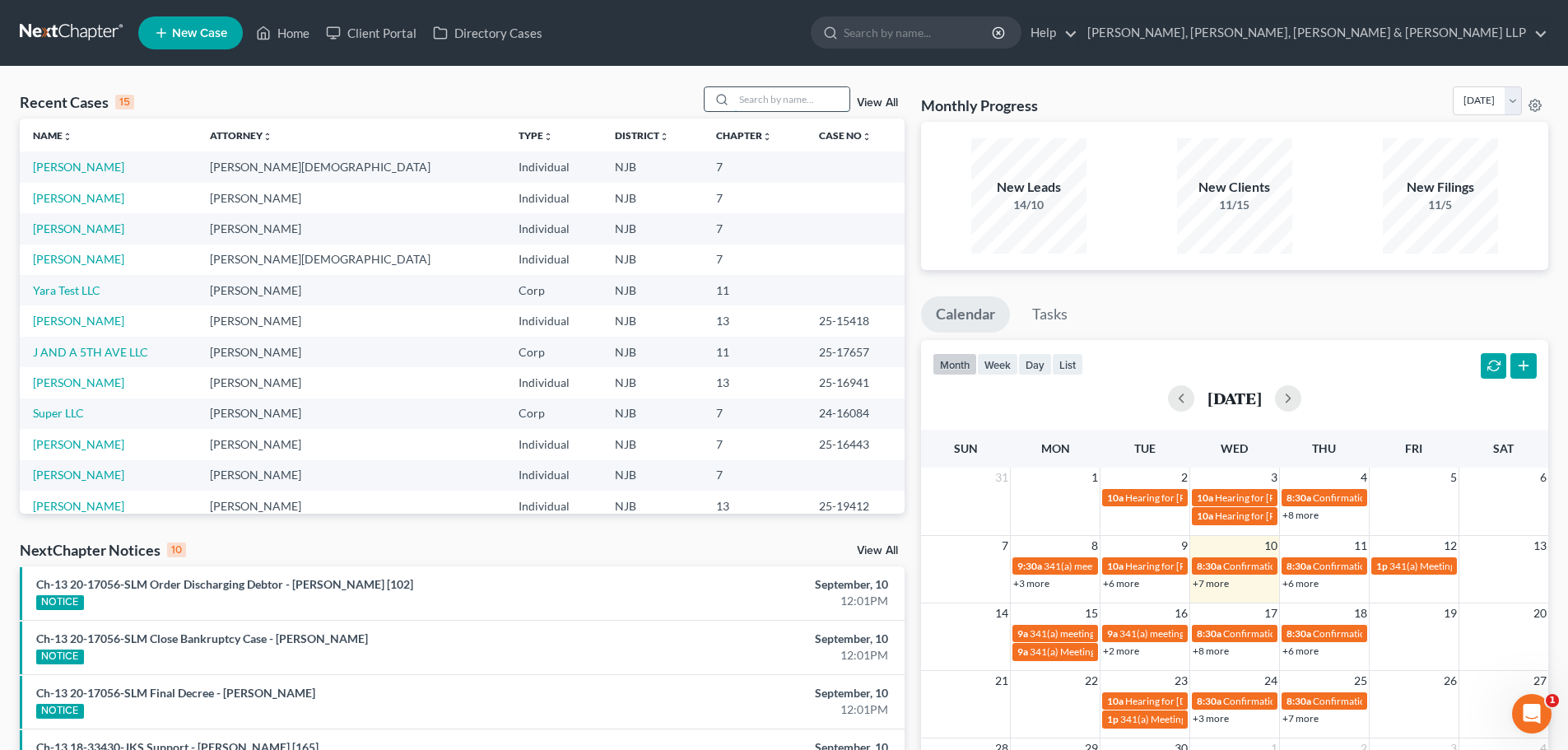
click at [808, 106] on input "search" at bounding box center [792, 99] width 116 height 24
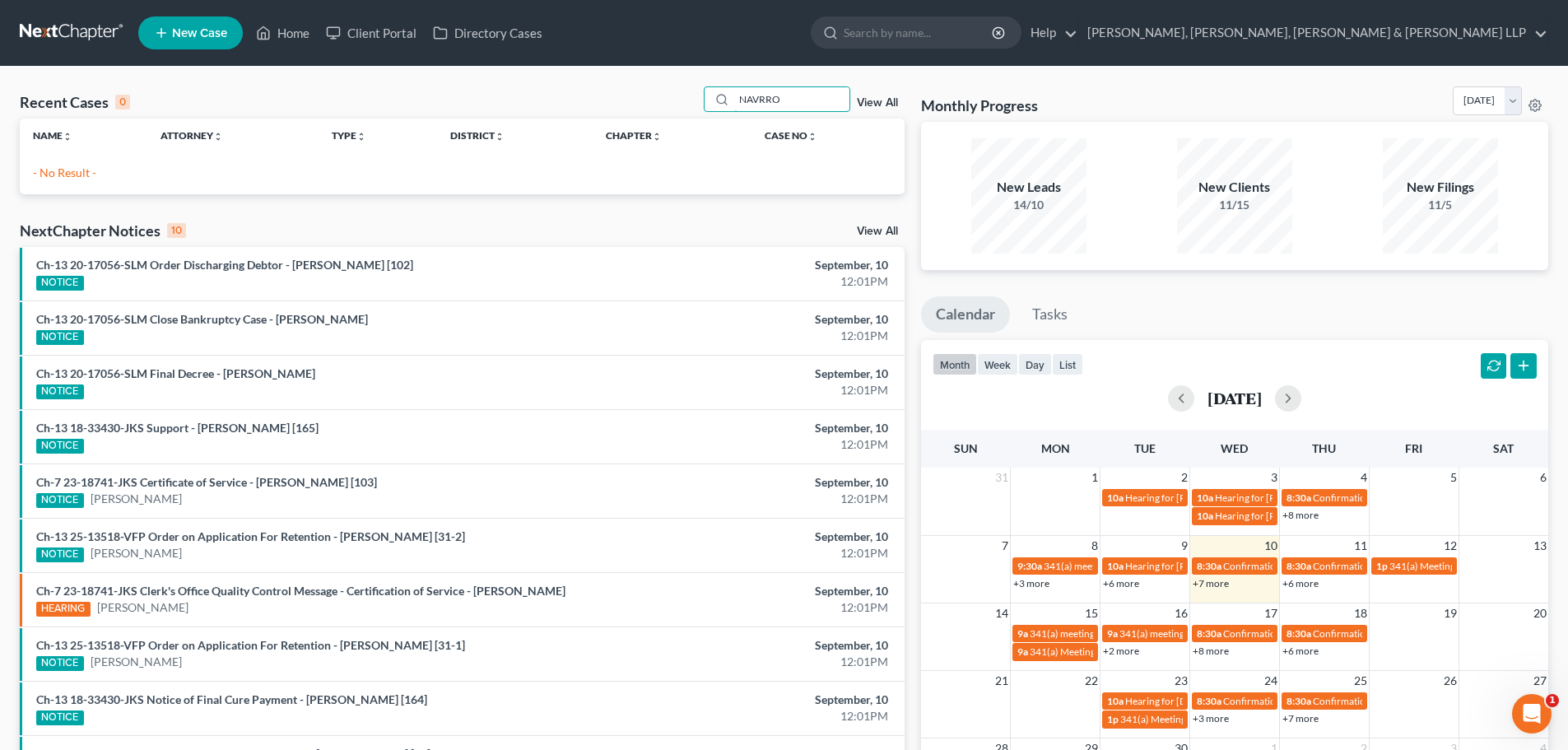
drag, startPoint x: 642, startPoint y: 109, endPoint x: 624, endPoint y: 111, distance: 18.1
click at [626, 111] on div "Recent Cases 0 NAVRRO View All" at bounding box center [462, 102] width 885 height 32
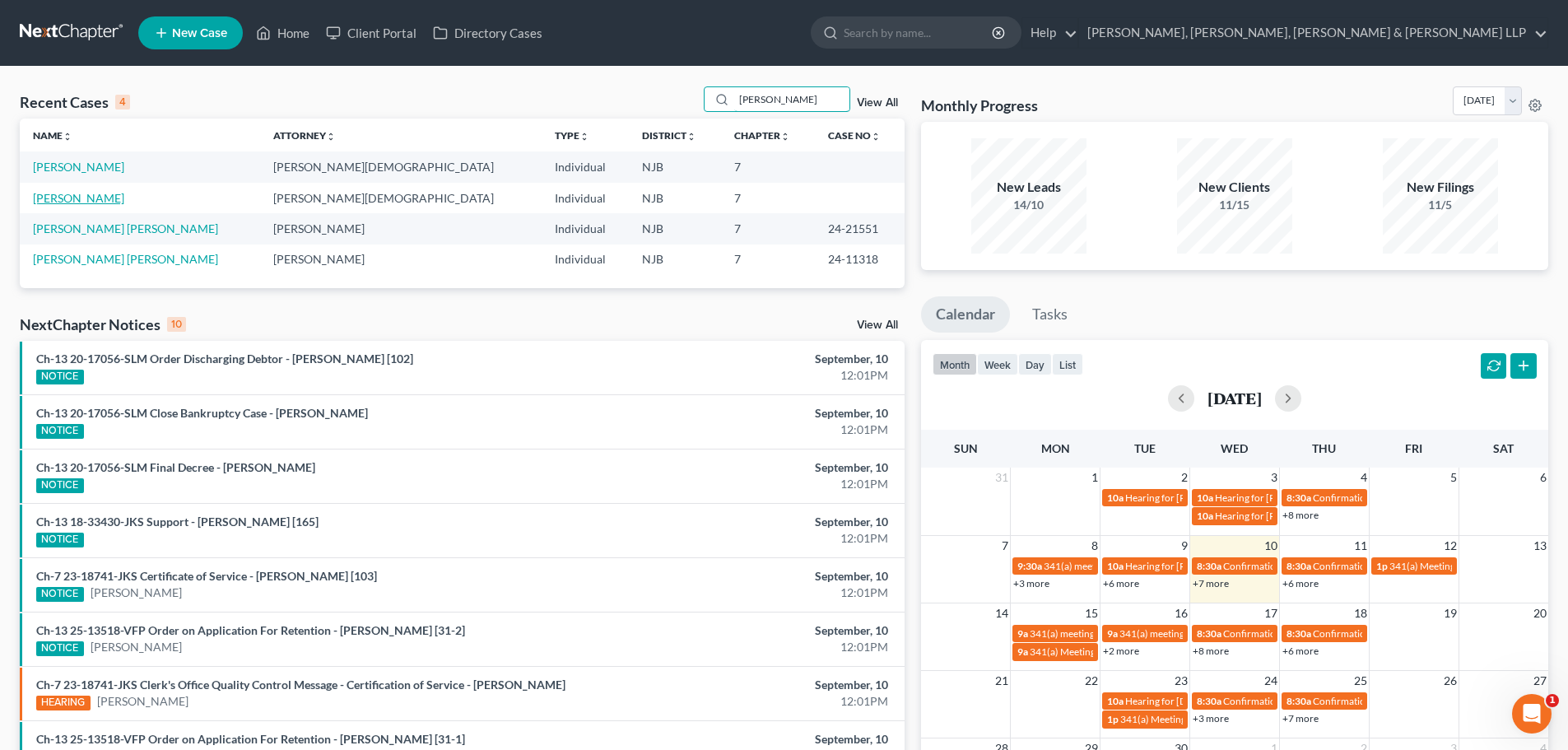
type input "[PERSON_NAME]"
click at [92, 197] on link "[PERSON_NAME]" at bounding box center [78, 197] width 91 height 14
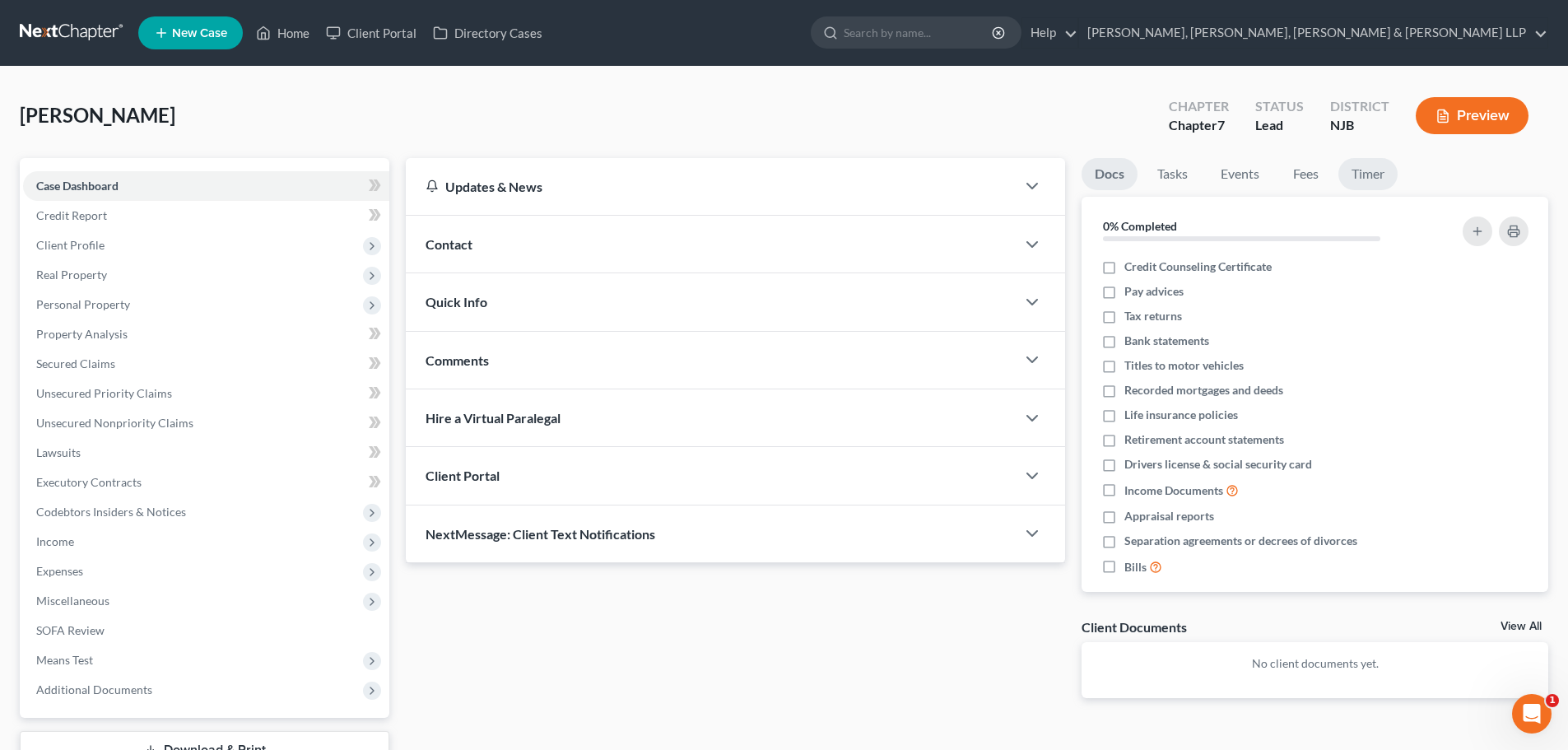
click at [1381, 181] on link "Timer" at bounding box center [1368, 174] width 59 height 32
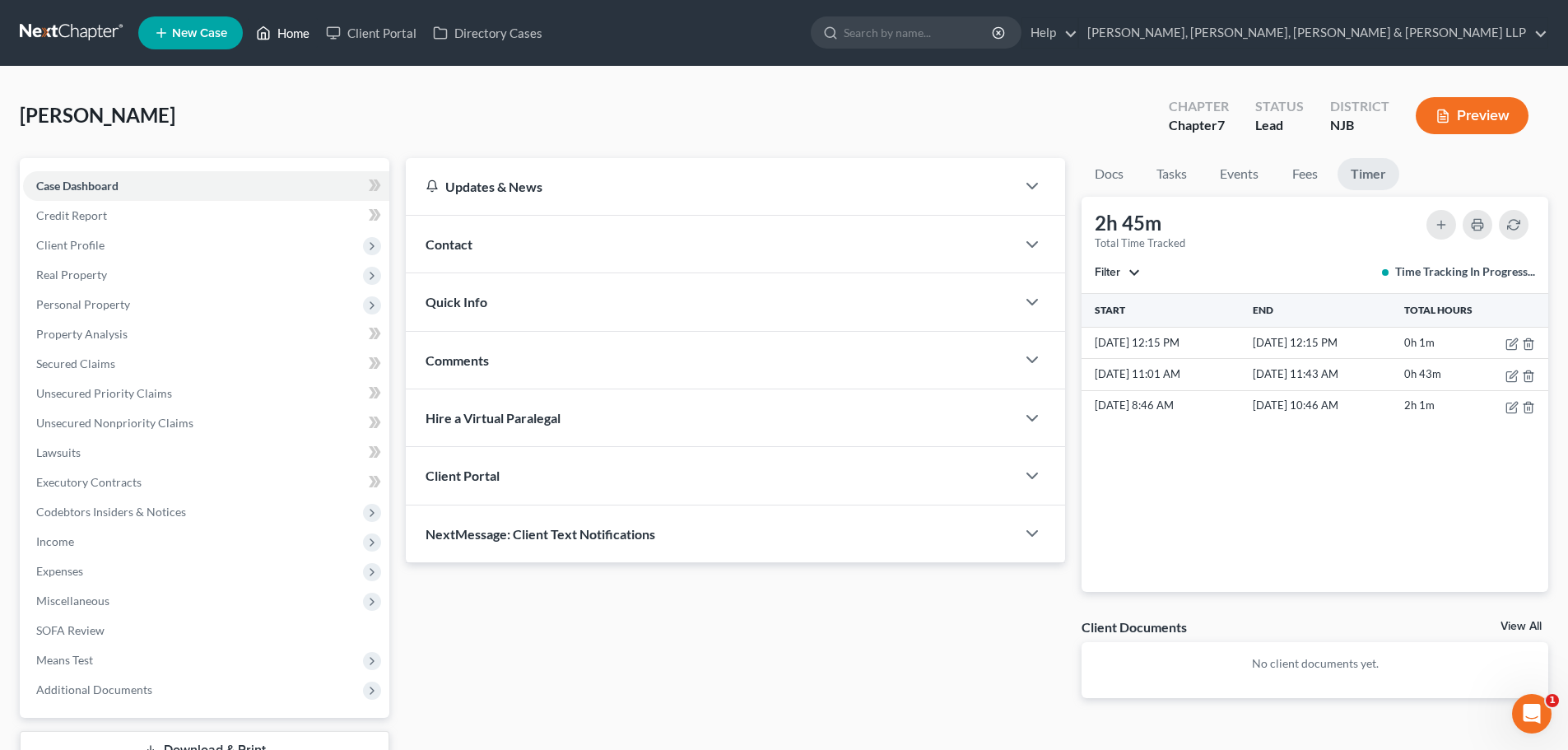
click at [295, 35] on link "Home" at bounding box center [283, 32] width 70 height 30
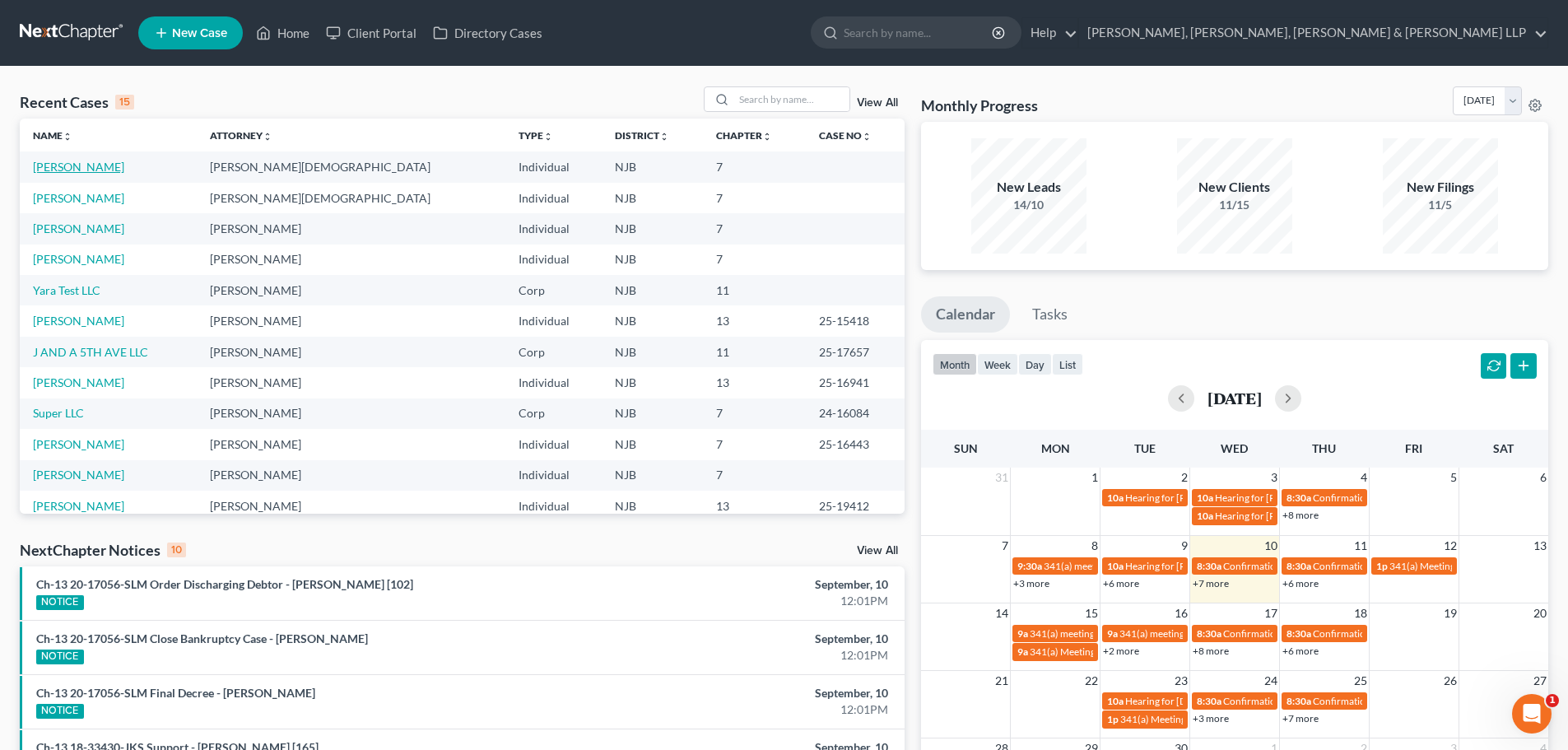
click at [103, 168] on link "[PERSON_NAME]" at bounding box center [78, 166] width 91 height 14
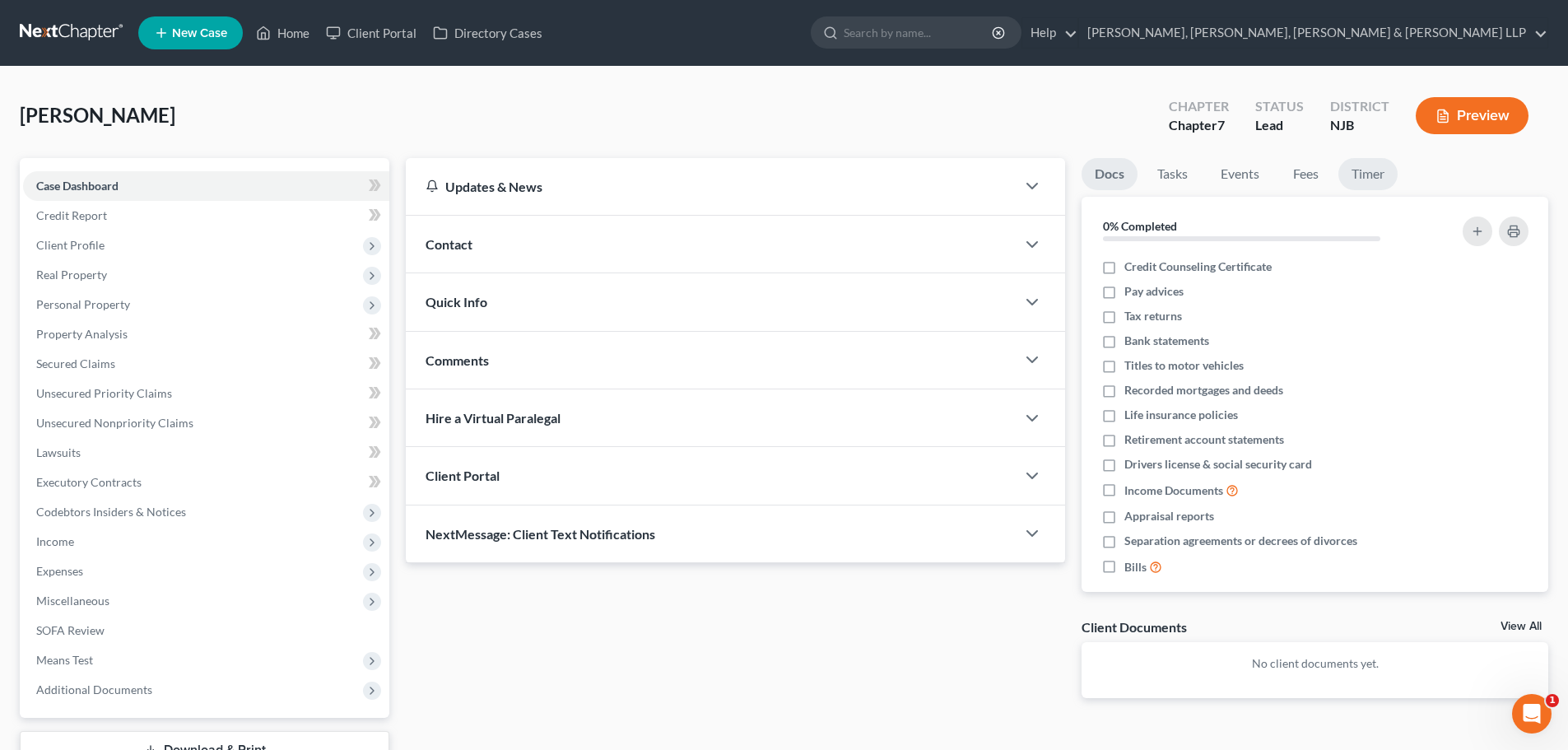
click at [1348, 166] on link "Timer" at bounding box center [1368, 174] width 59 height 32
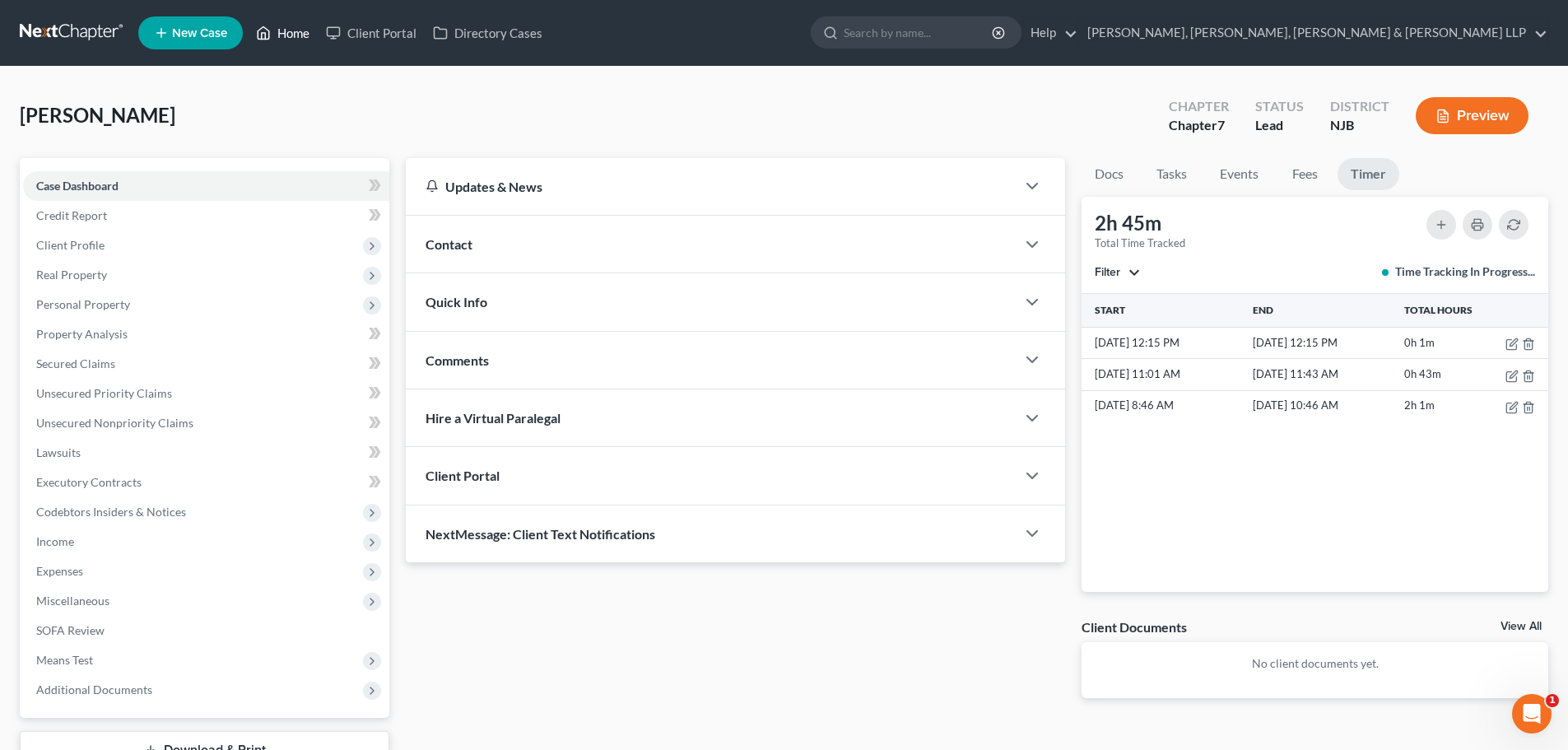
click at [278, 27] on link "Home" at bounding box center [283, 32] width 70 height 30
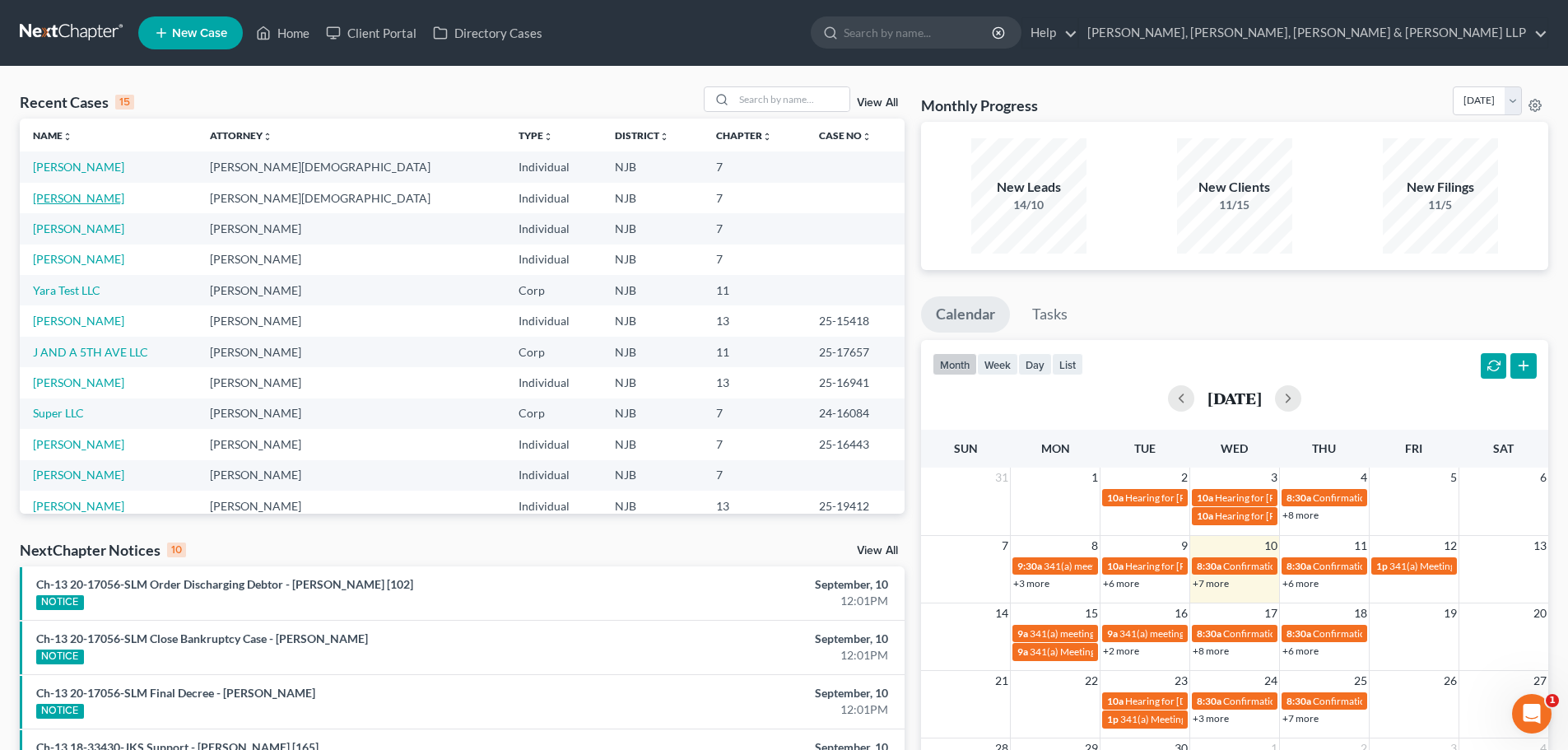
click at [81, 195] on link "[PERSON_NAME]" at bounding box center [78, 197] width 91 height 14
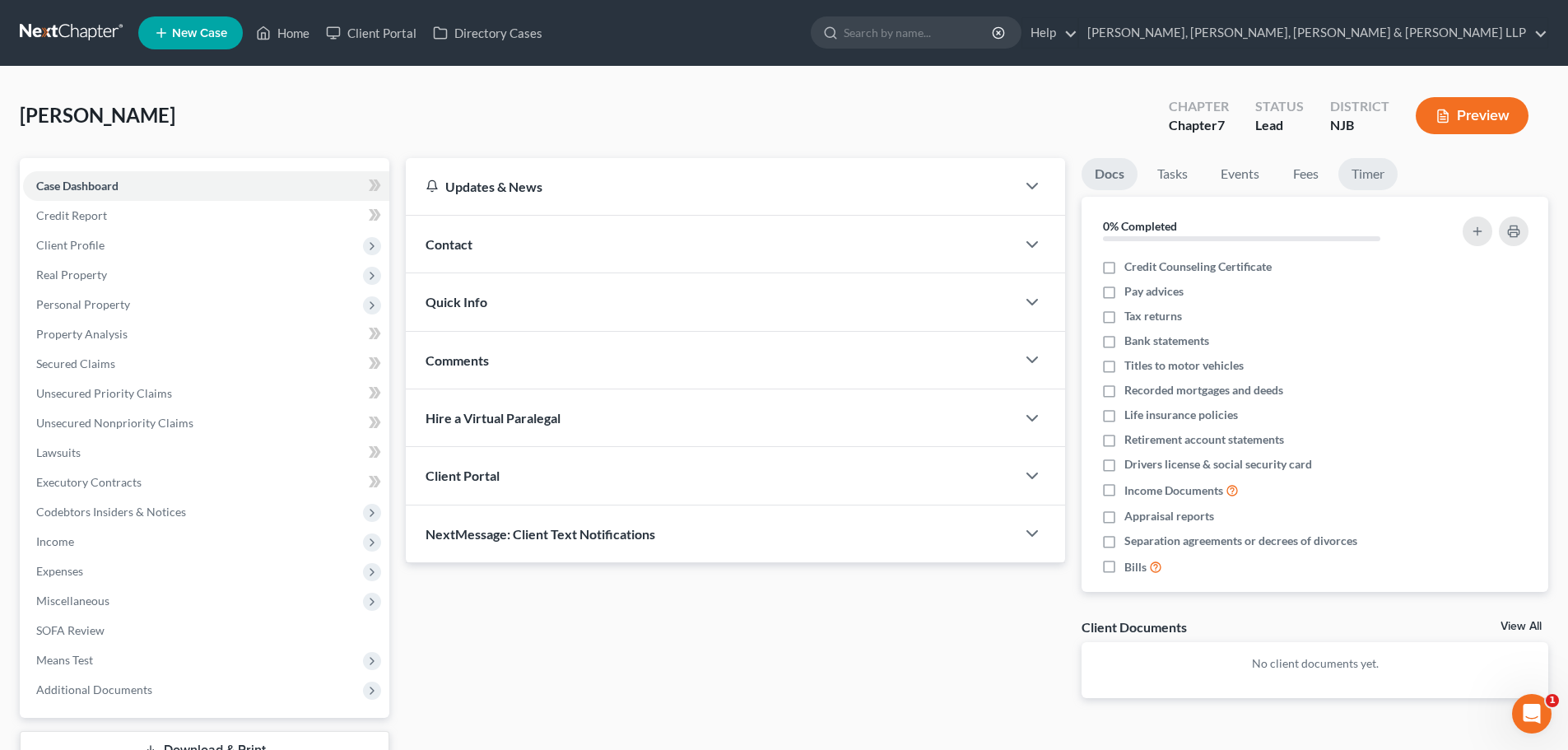
click at [1361, 176] on link "Timer" at bounding box center [1368, 174] width 59 height 32
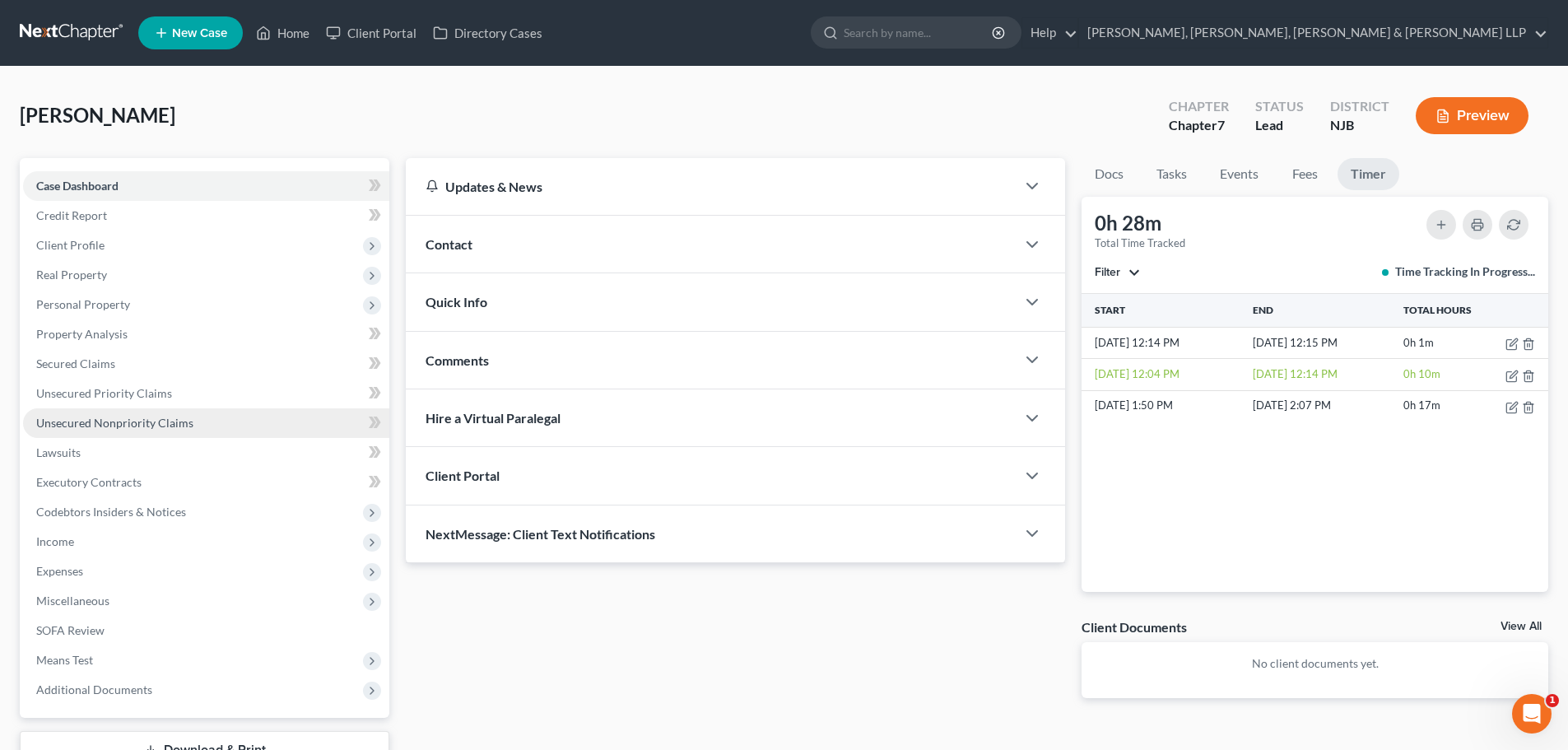
click at [159, 423] on span "Unsecured Nonpriority Claims" at bounding box center [115, 423] width 157 height 14
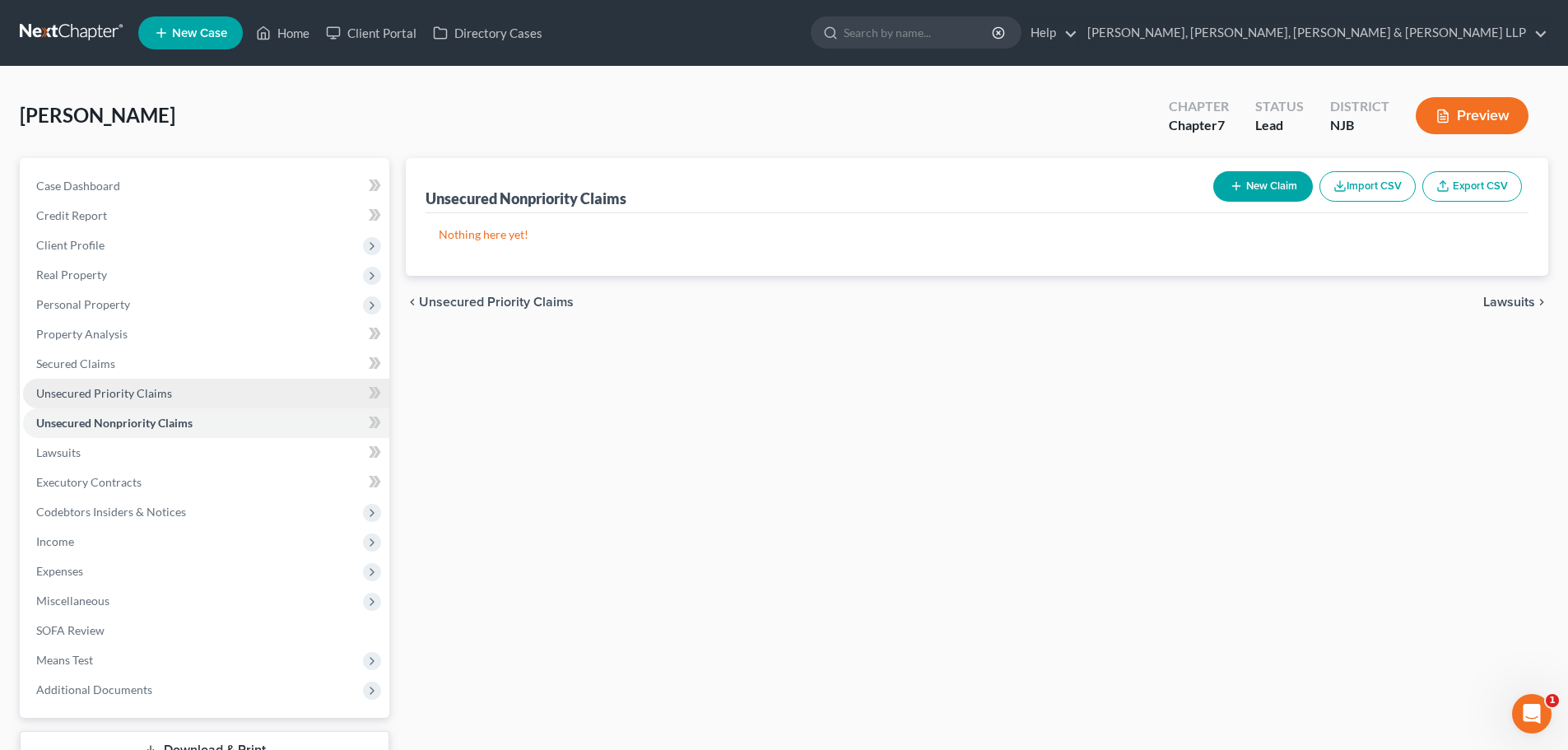
click at [166, 391] on span "Unsecured Priority Claims" at bounding box center [104, 392] width 136 height 14
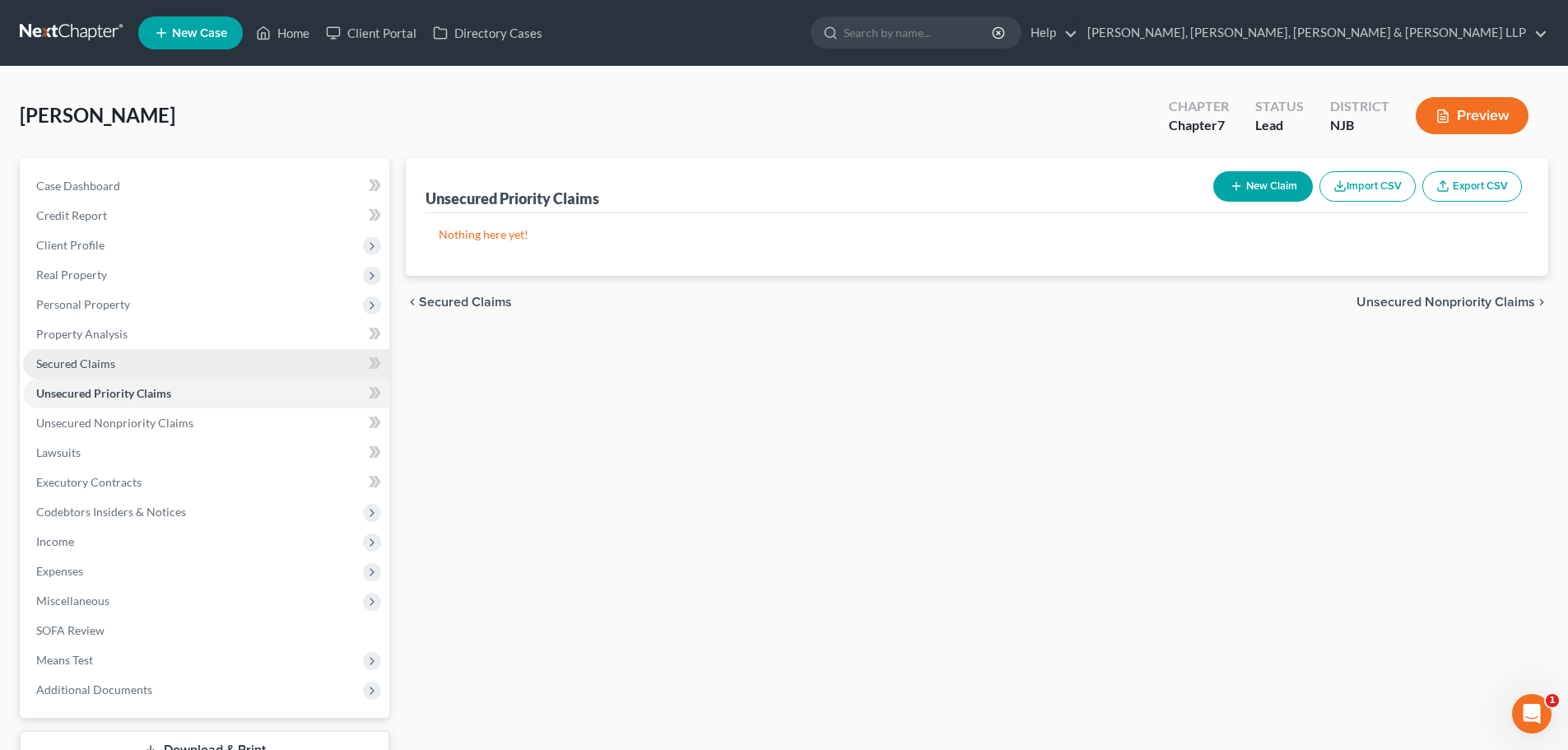
click at [149, 371] on link "Secured Claims" at bounding box center [206, 364] width 366 height 30
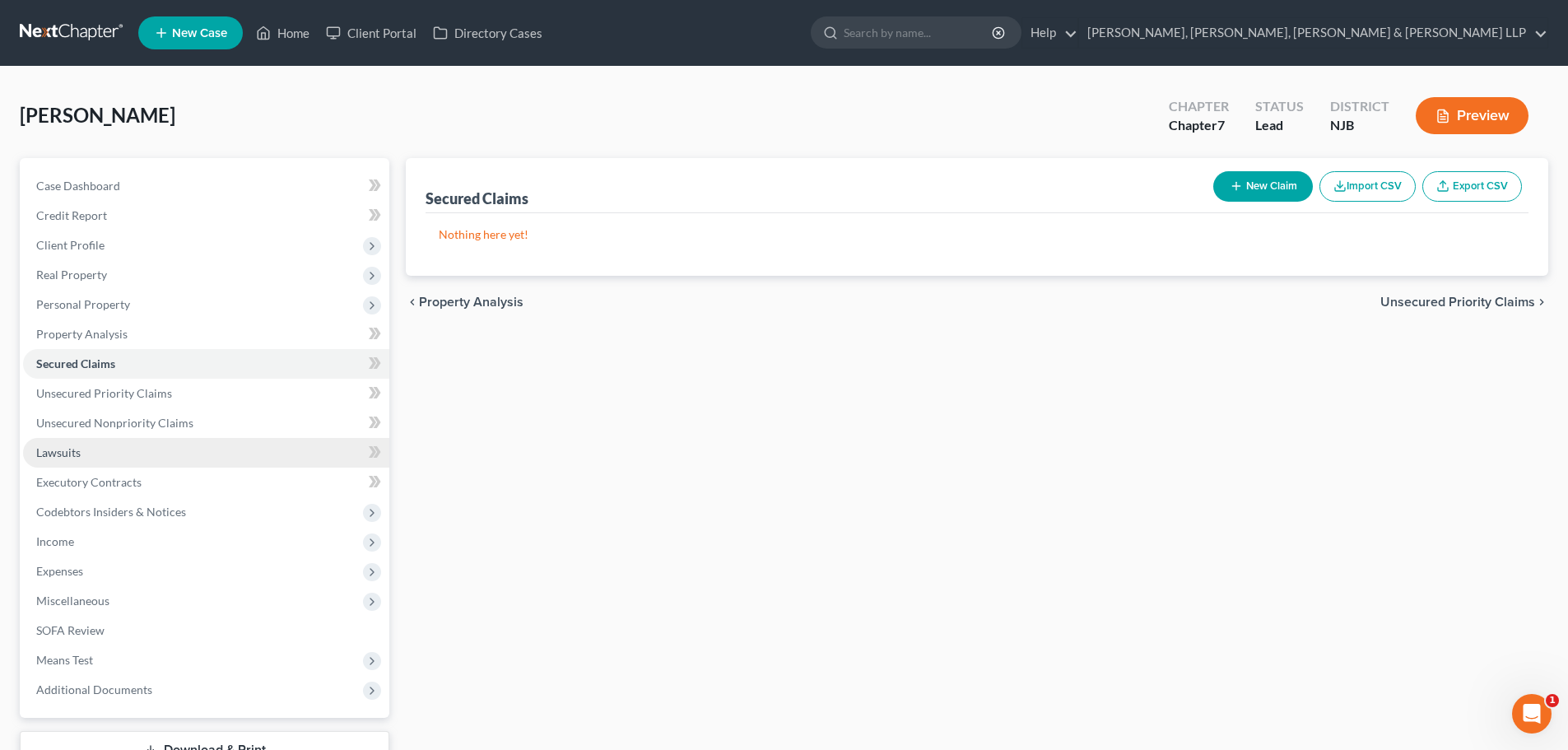
click at [95, 454] on link "Lawsuits" at bounding box center [206, 452] width 366 height 30
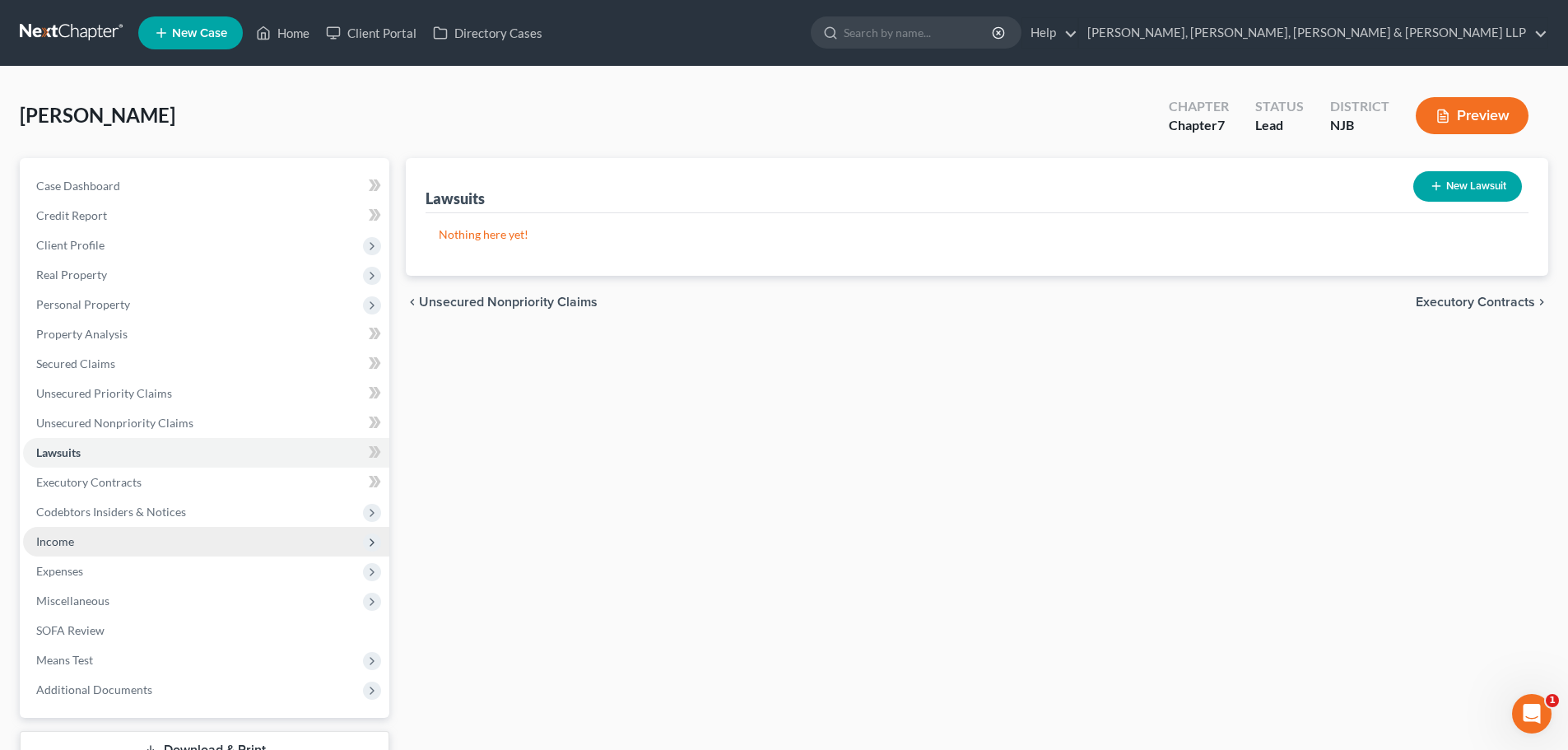
click at [88, 534] on span "Income" at bounding box center [206, 541] width 366 height 30
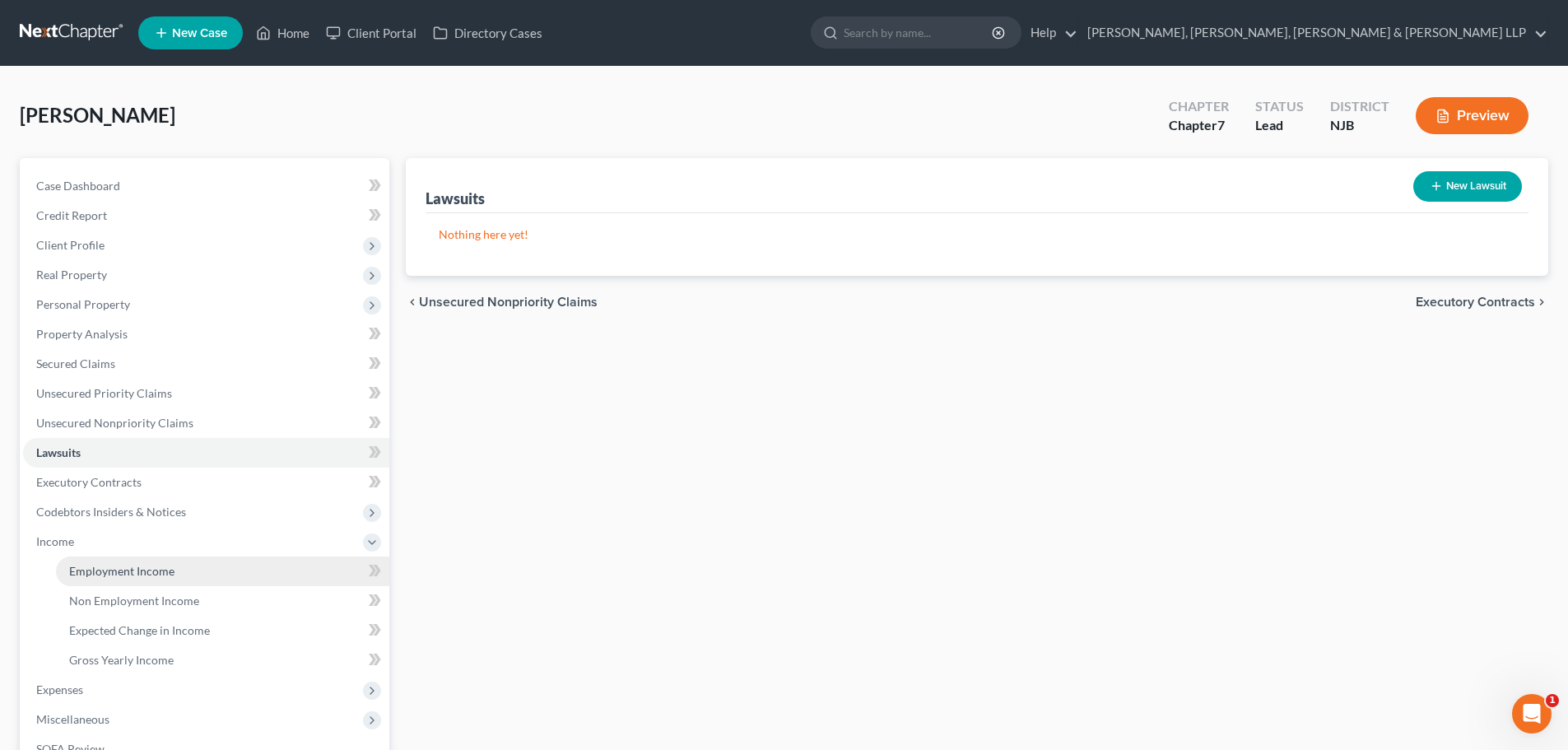
click at [135, 576] on span "Employment Income" at bounding box center [122, 570] width 105 height 14
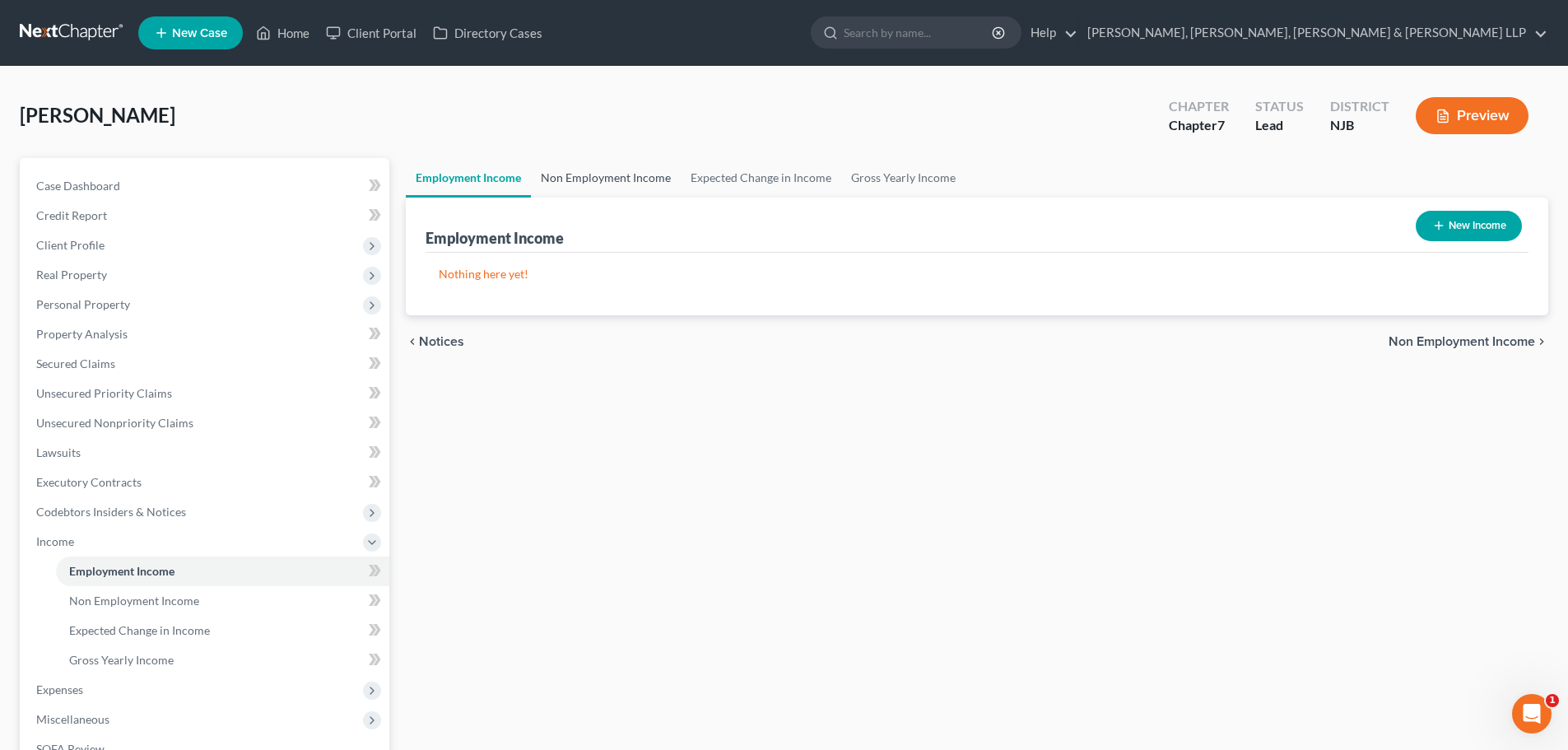
click at [633, 182] on link "Non Employment Income" at bounding box center [606, 177] width 150 height 40
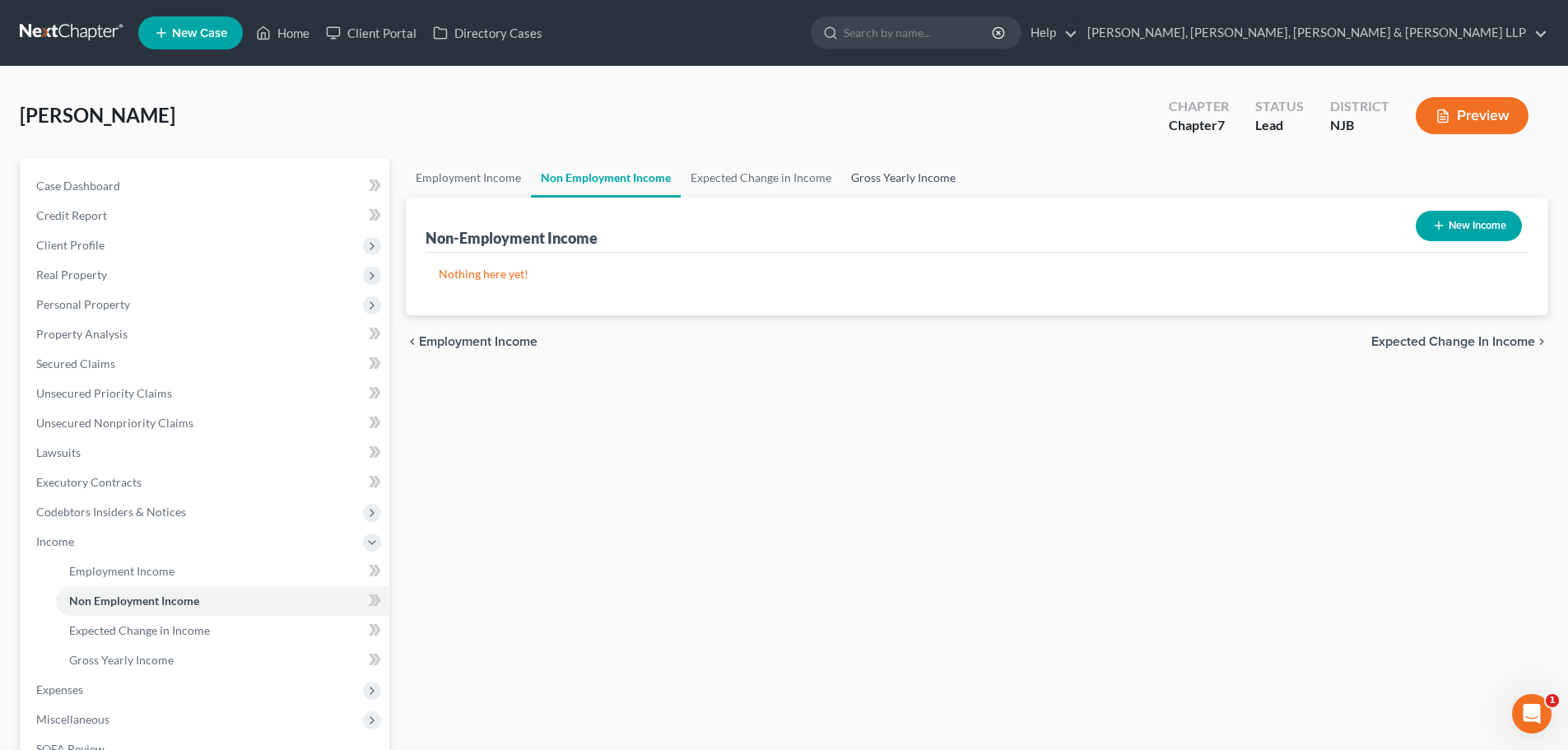
click at [885, 184] on link "Gross Yearly Income" at bounding box center [903, 177] width 124 height 40
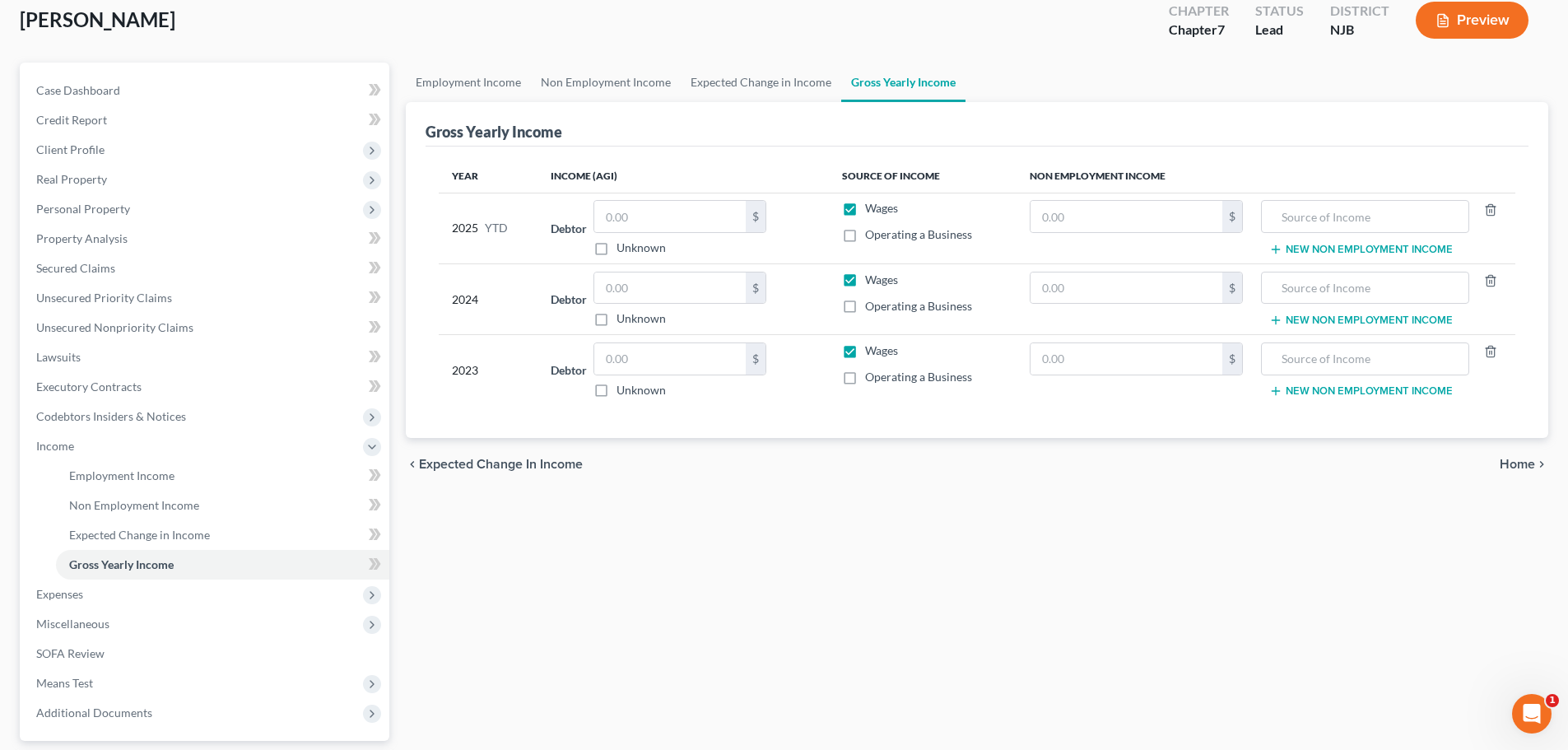
scroll to position [244, 0]
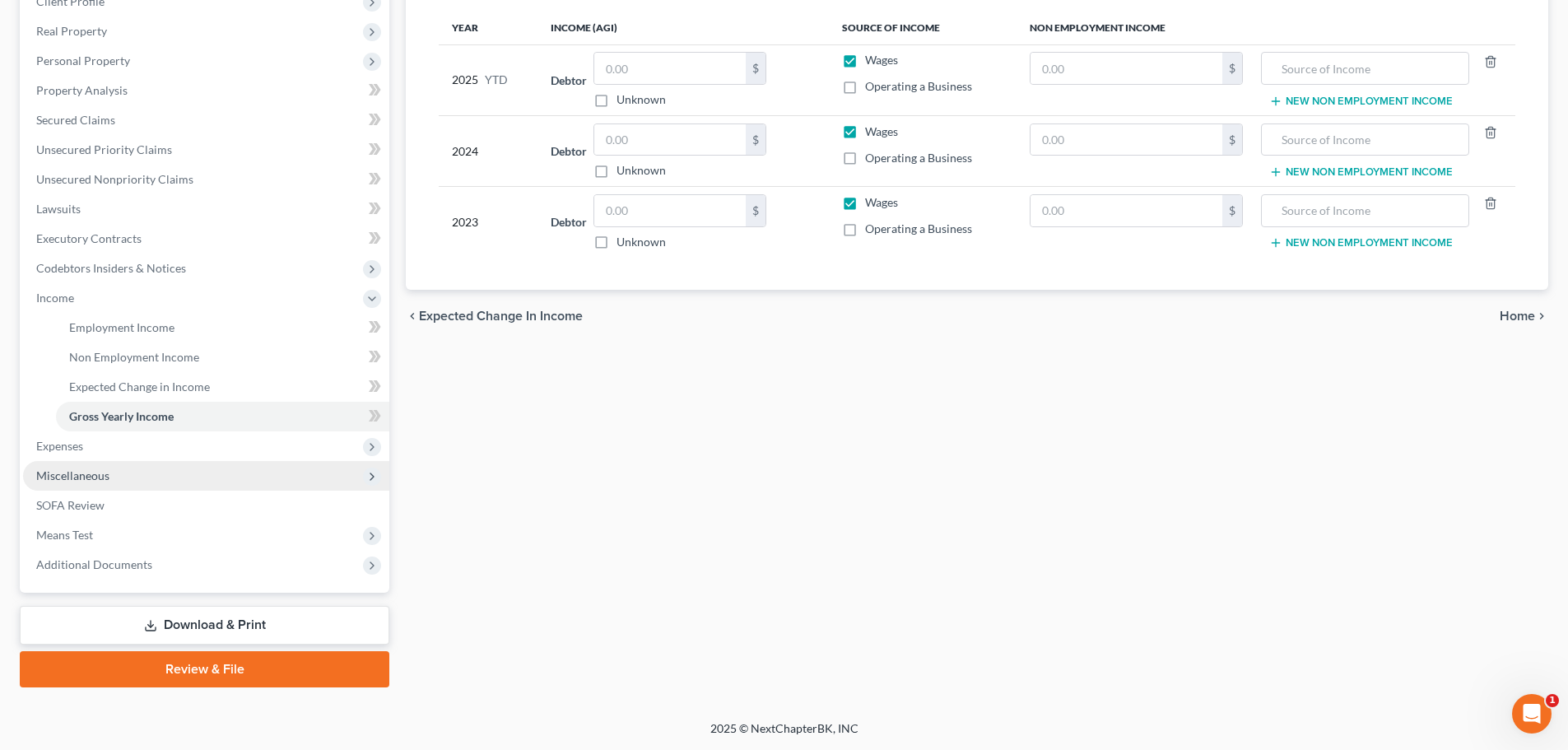
click at [94, 482] on span "Miscellaneous" at bounding box center [73, 475] width 73 height 14
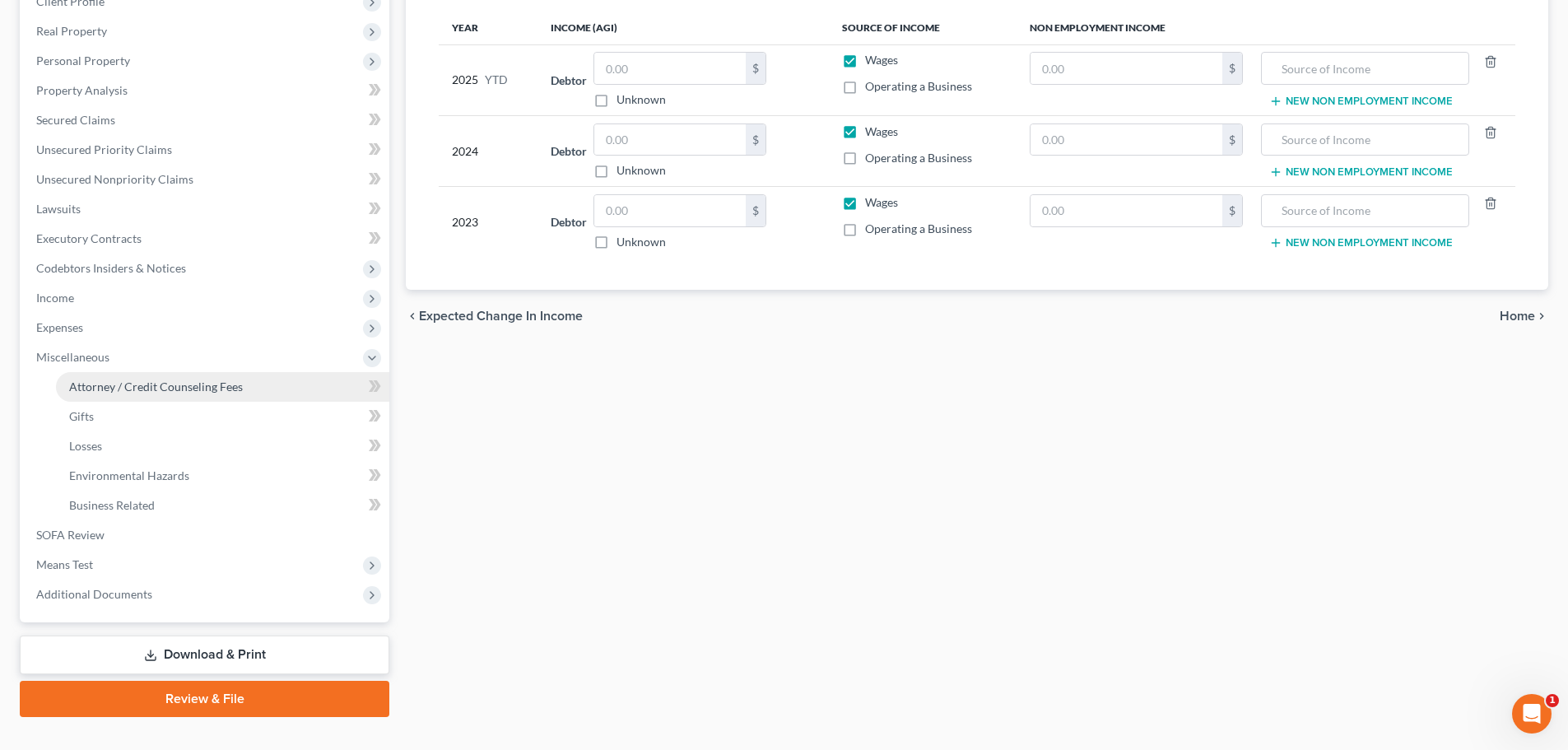
click at [205, 390] on span "Attorney / Credit Counseling Fees" at bounding box center [156, 386] width 174 height 14
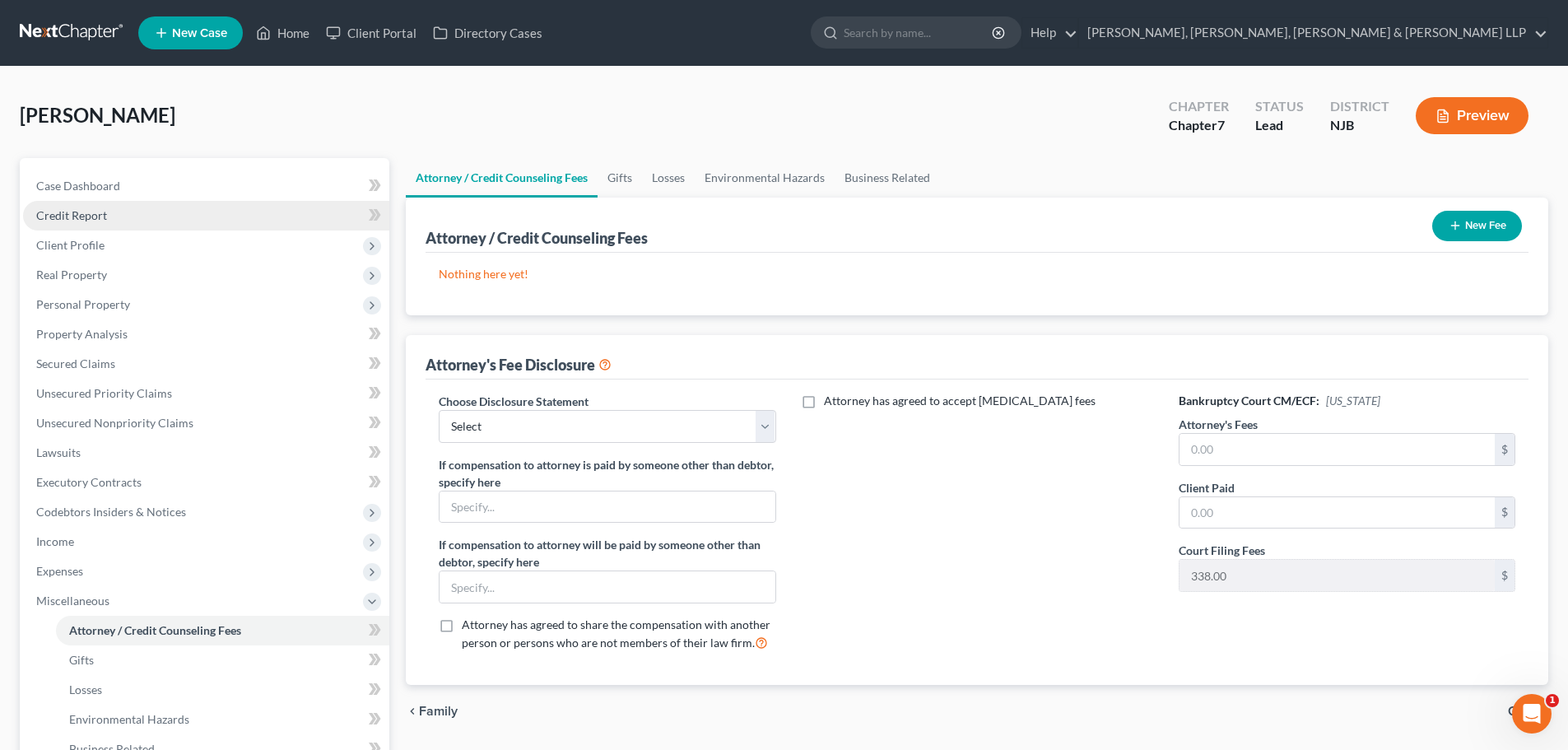
click at [119, 213] on link "Credit Report" at bounding box center [206, 215] width 366 height 30
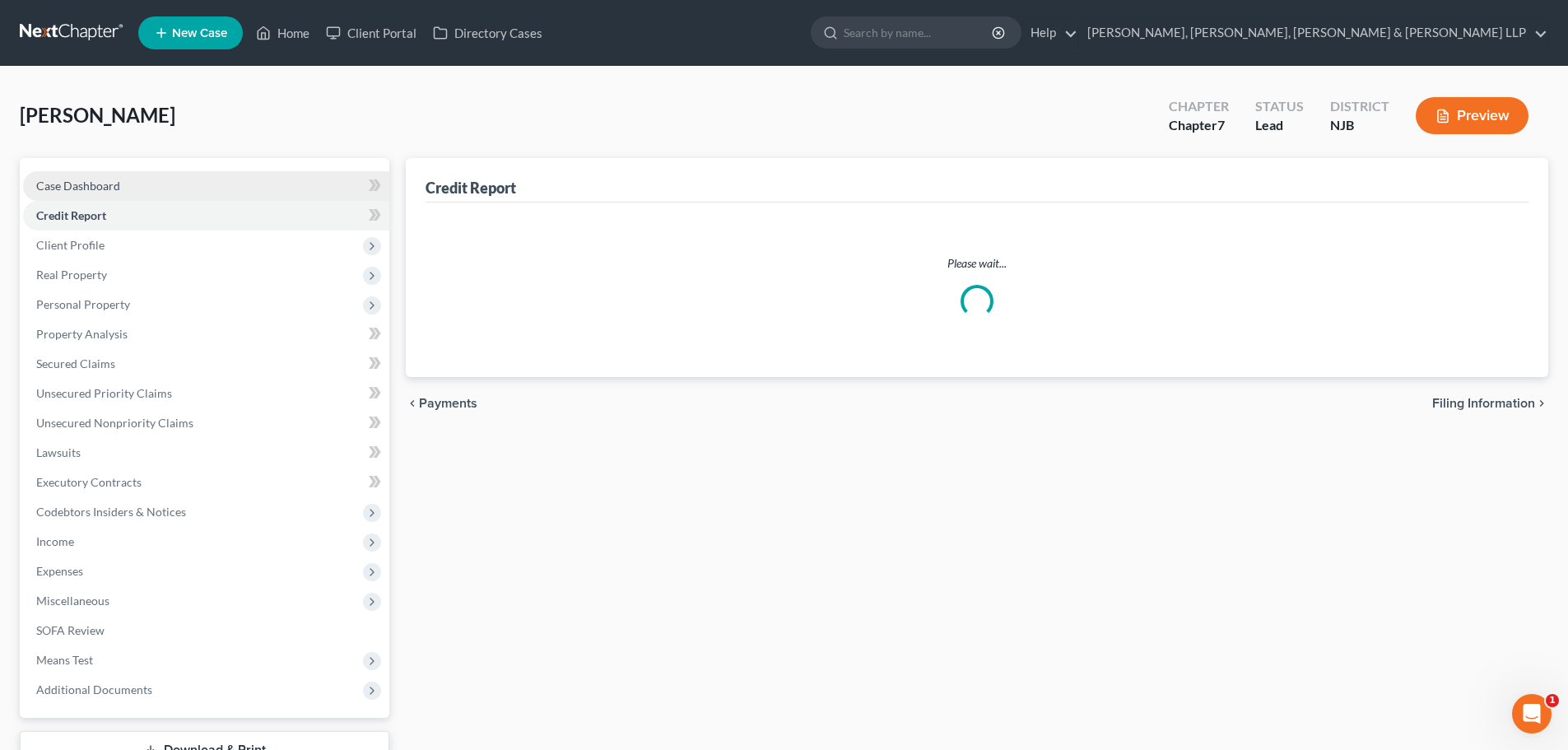
click at [167, 190] on link "Case Dashboard" at bounding box center [206, 186] width 366 height 30
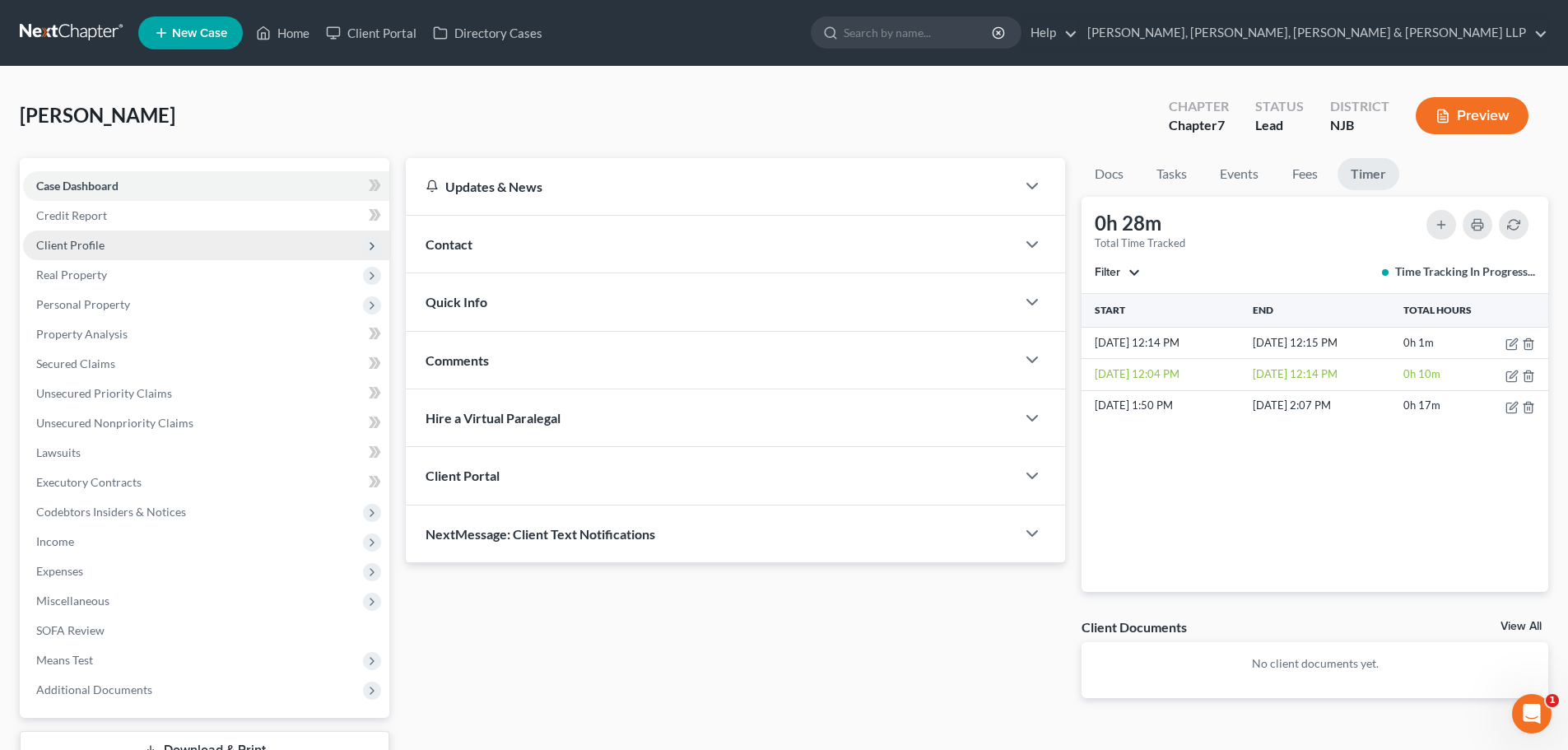
click at [140, 251] on span "Client Profile" at bounding box center [206, 245] width 366 height 30
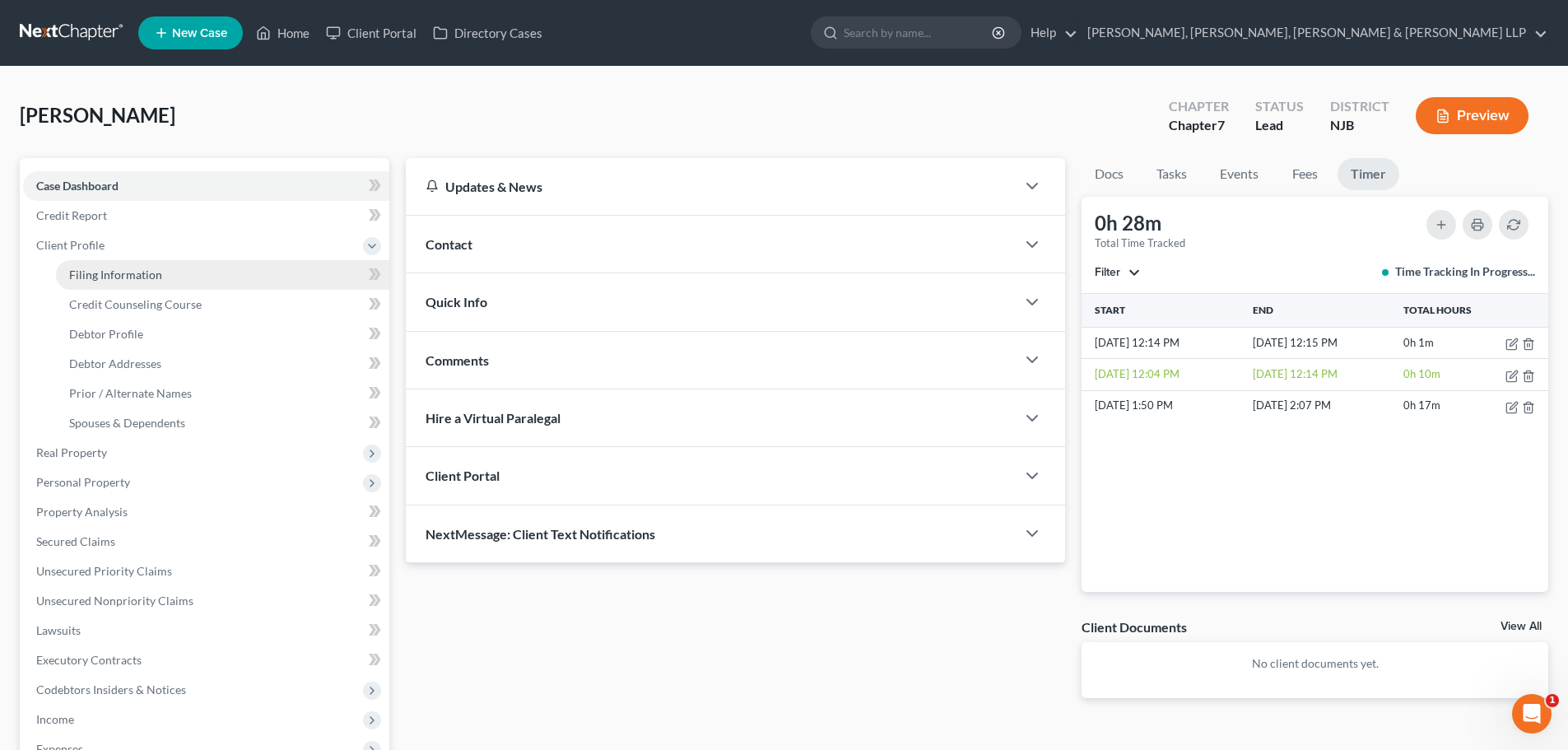
click at [222, 272] on link "Filing Information" at bounding box center [222, 274] width 333 height 30
select select "1"
select select "0"
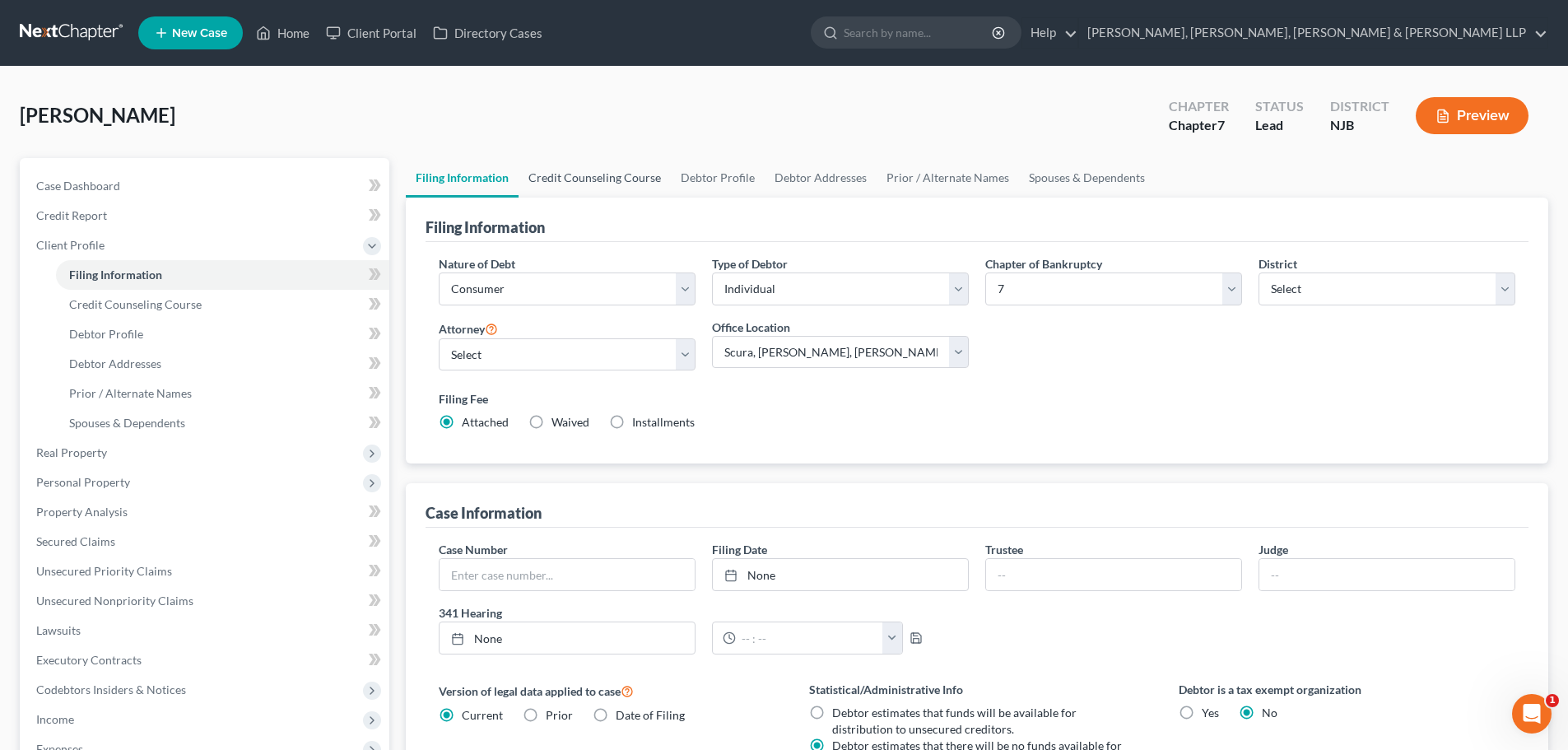
click at [600, 177] on link "Credit Counseling Course" at bounding box center [595, 177] width 152 height 40
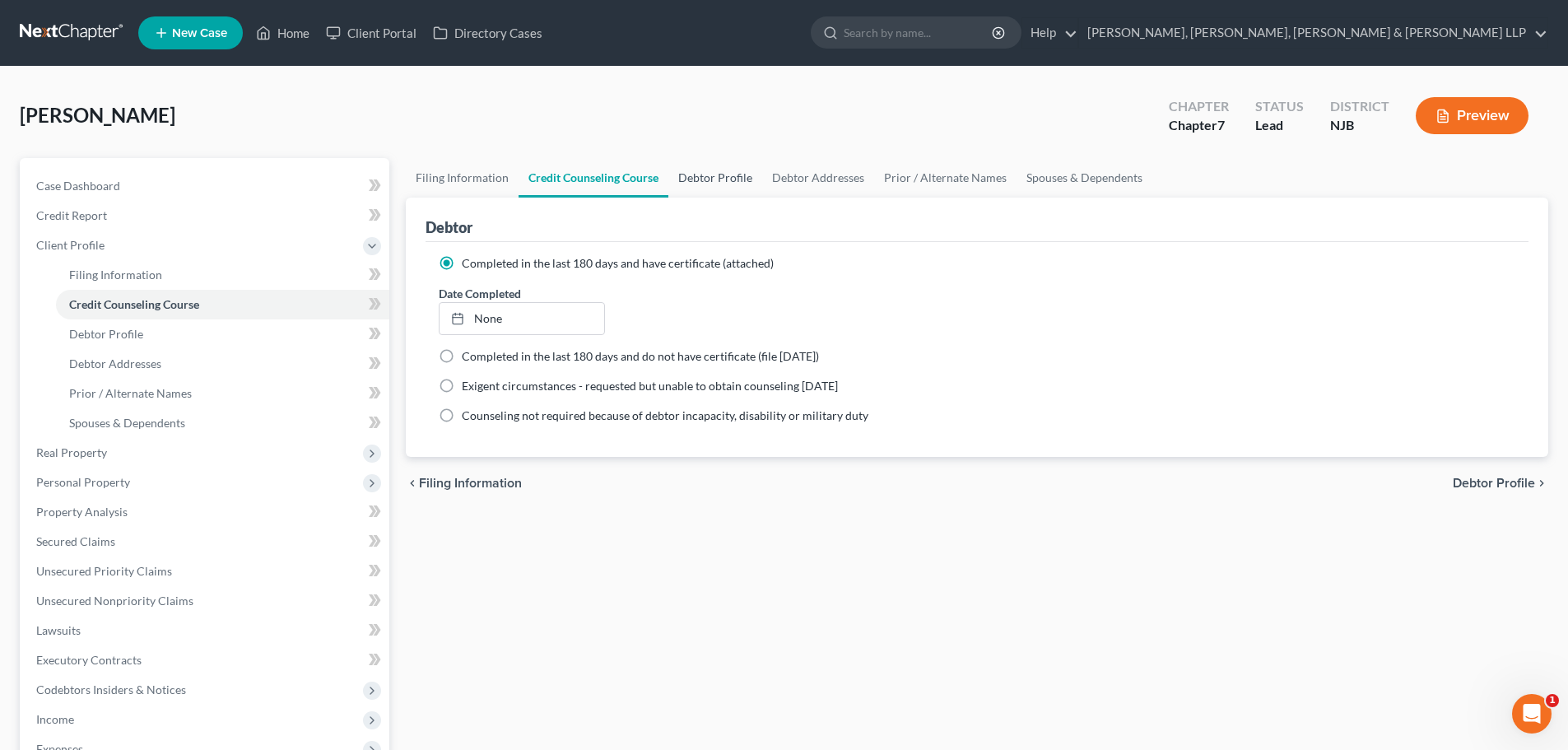
click at [694, 178] on link "Debtor Profile" at bounding box center [715, 177] width 94 height 40
select select "0"
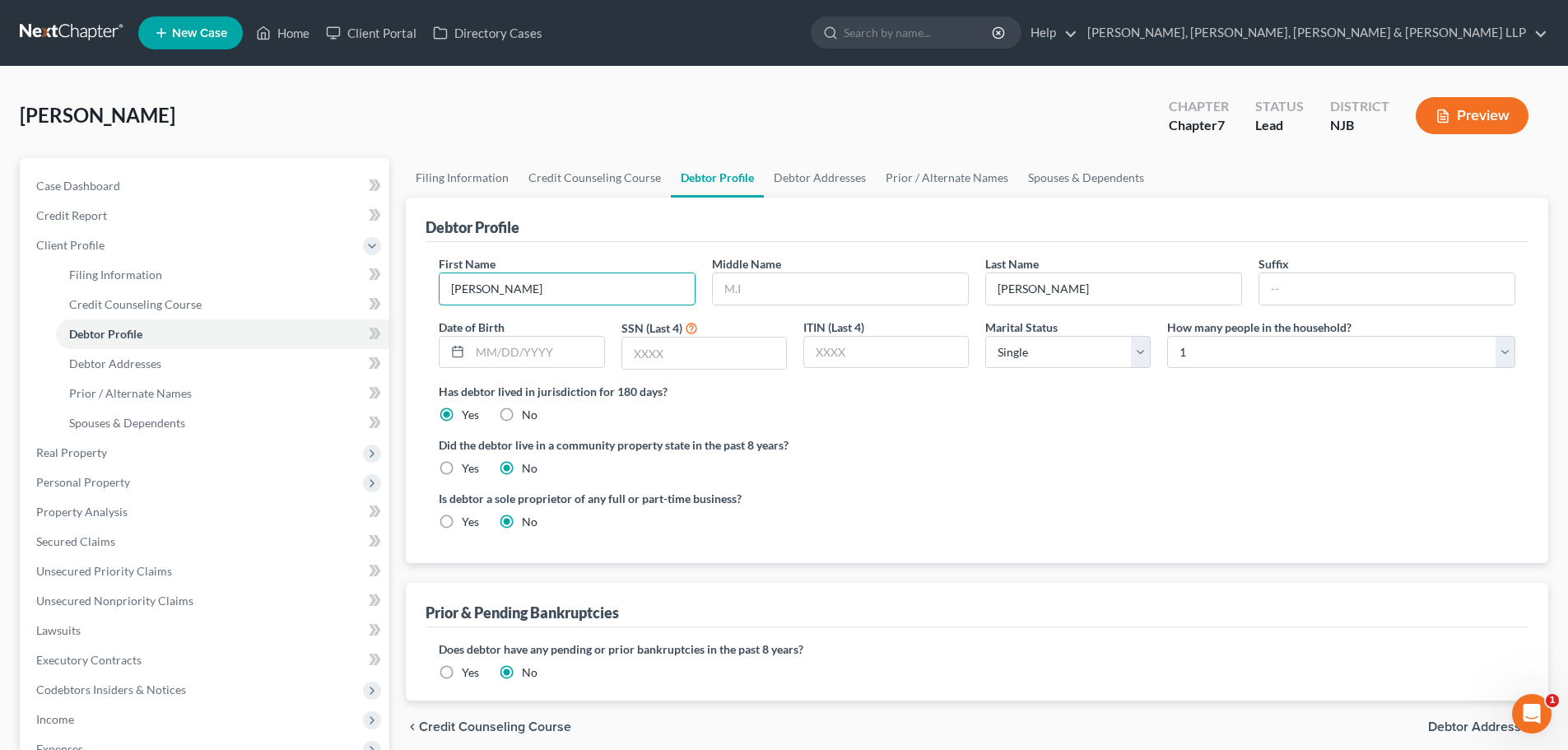
drag, startPoint x: 568, startPoint y: 299, endPoint x: 360, endPoint y: 309, distance: 208.2
click at [360, 309] on div "Petition Navigation Case Dashboard Payments Invoices Payments Payments Credit R…" at bounding box center [784, 574] width 1545 height 832
type input "Delete"
drag, startPoint x: 1002, startPoint y: 292, endPoint x: 944, endPoint y: 289, distance: 58.1
click at [946, 292] on div "First Name Delete Middle Name Last Name Navarro Suffix Date of Birth SSN (Last …" at bounding box center [976, 318] width 1093 height 127
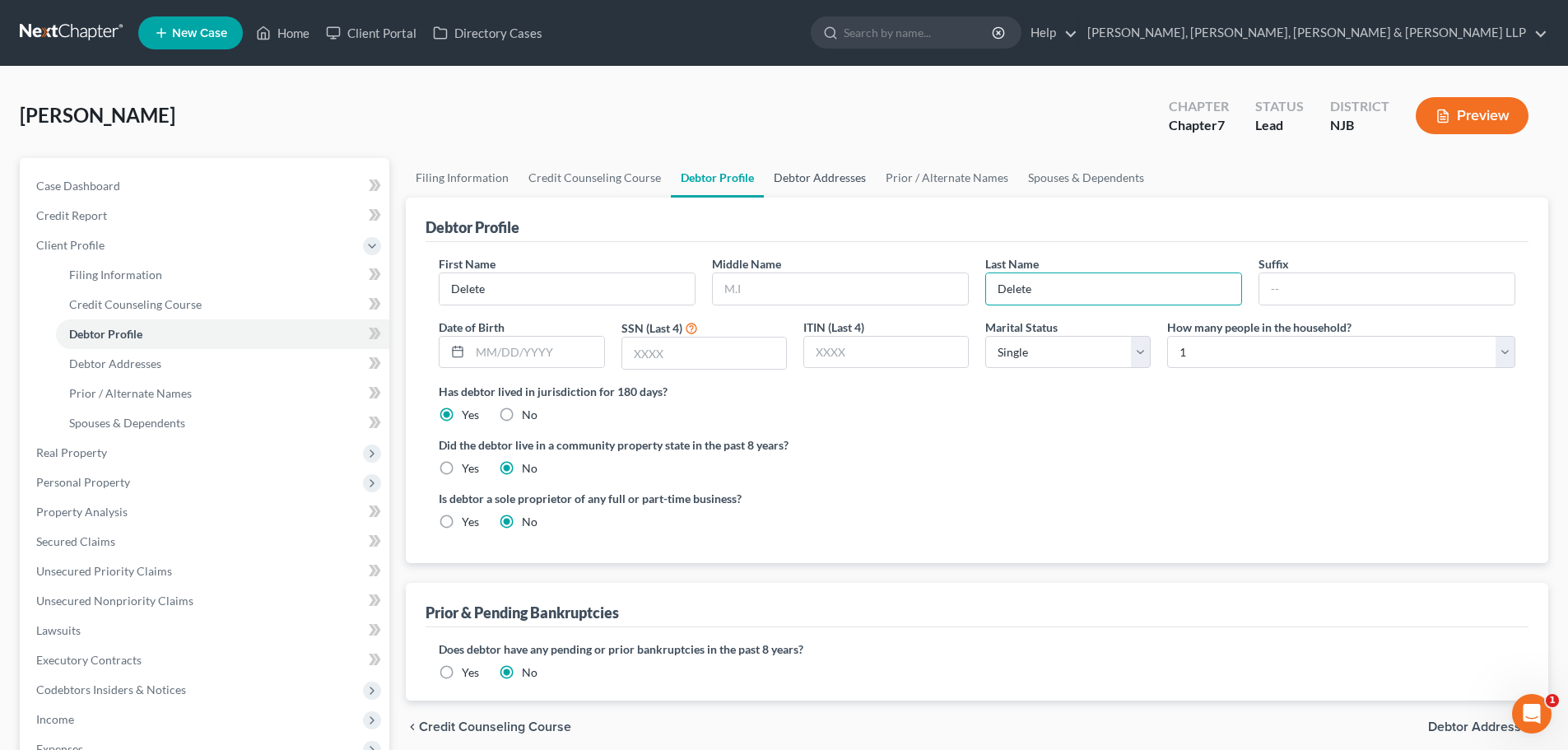
type input "Delete"
click at [791, 178] on link "Debtor Addresses" at bounding box center [819, 177] width 112 height 40
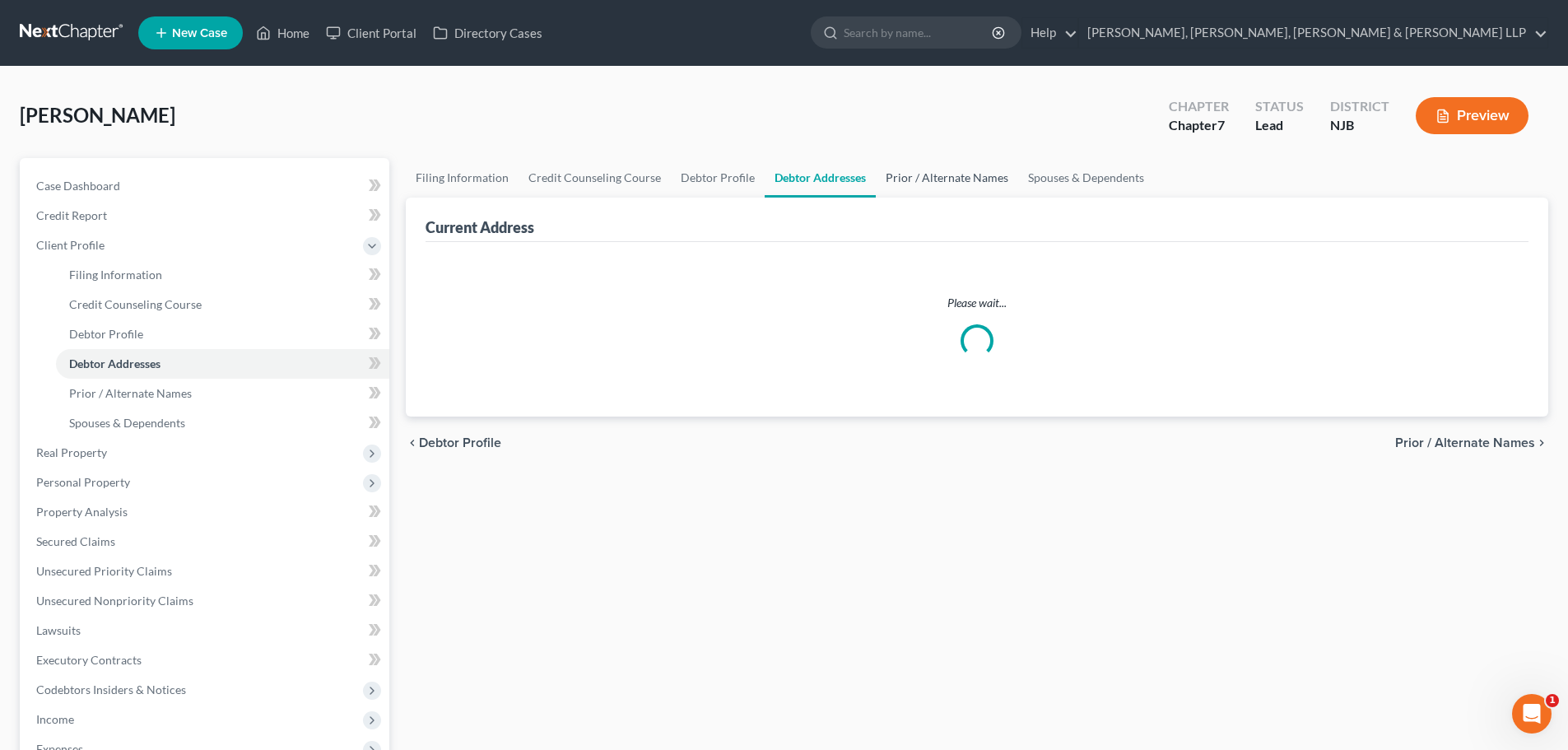
select select "0"
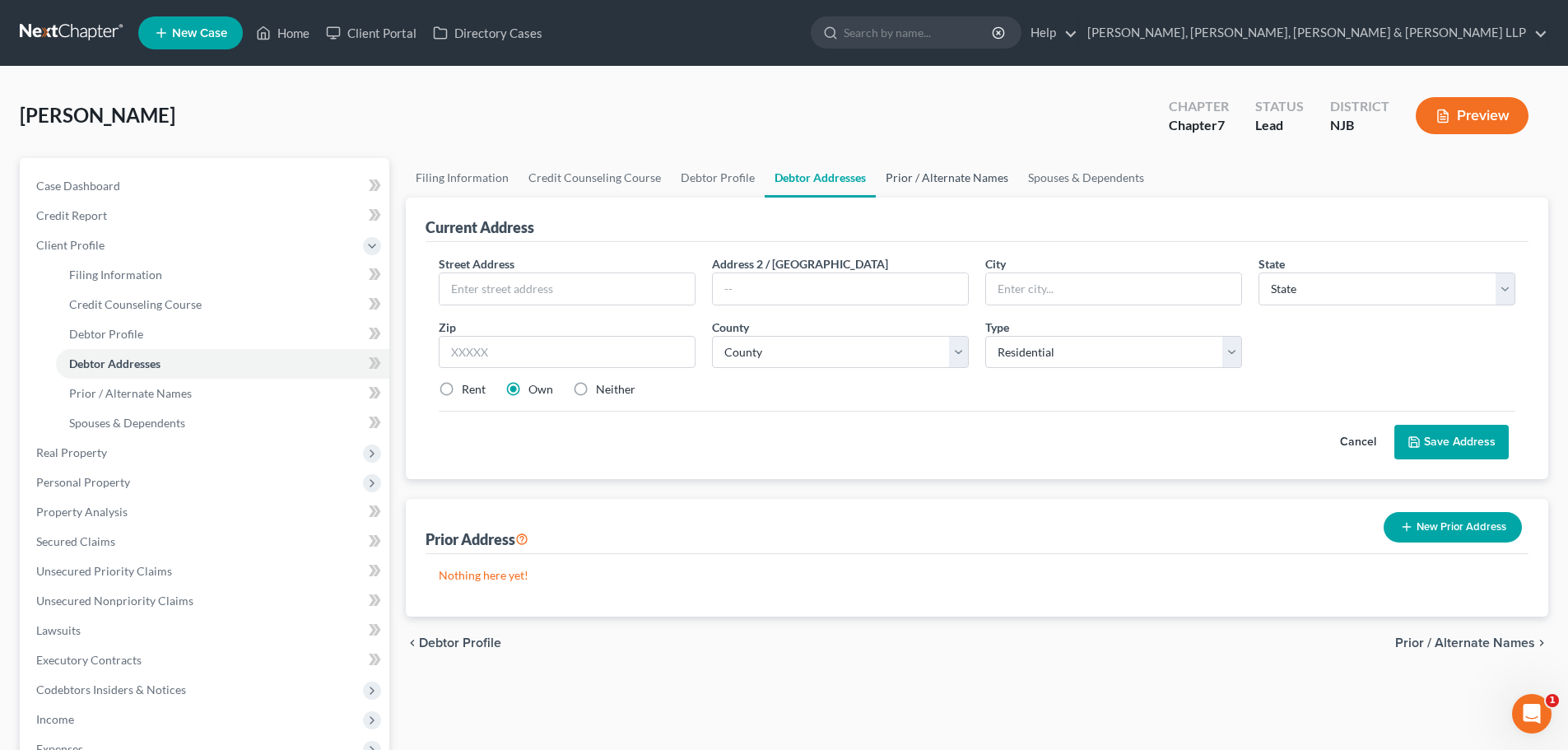
click at [921, 175] on link "Prior / Alternate Names" at bounding box center [947, 177] width 143 height 40
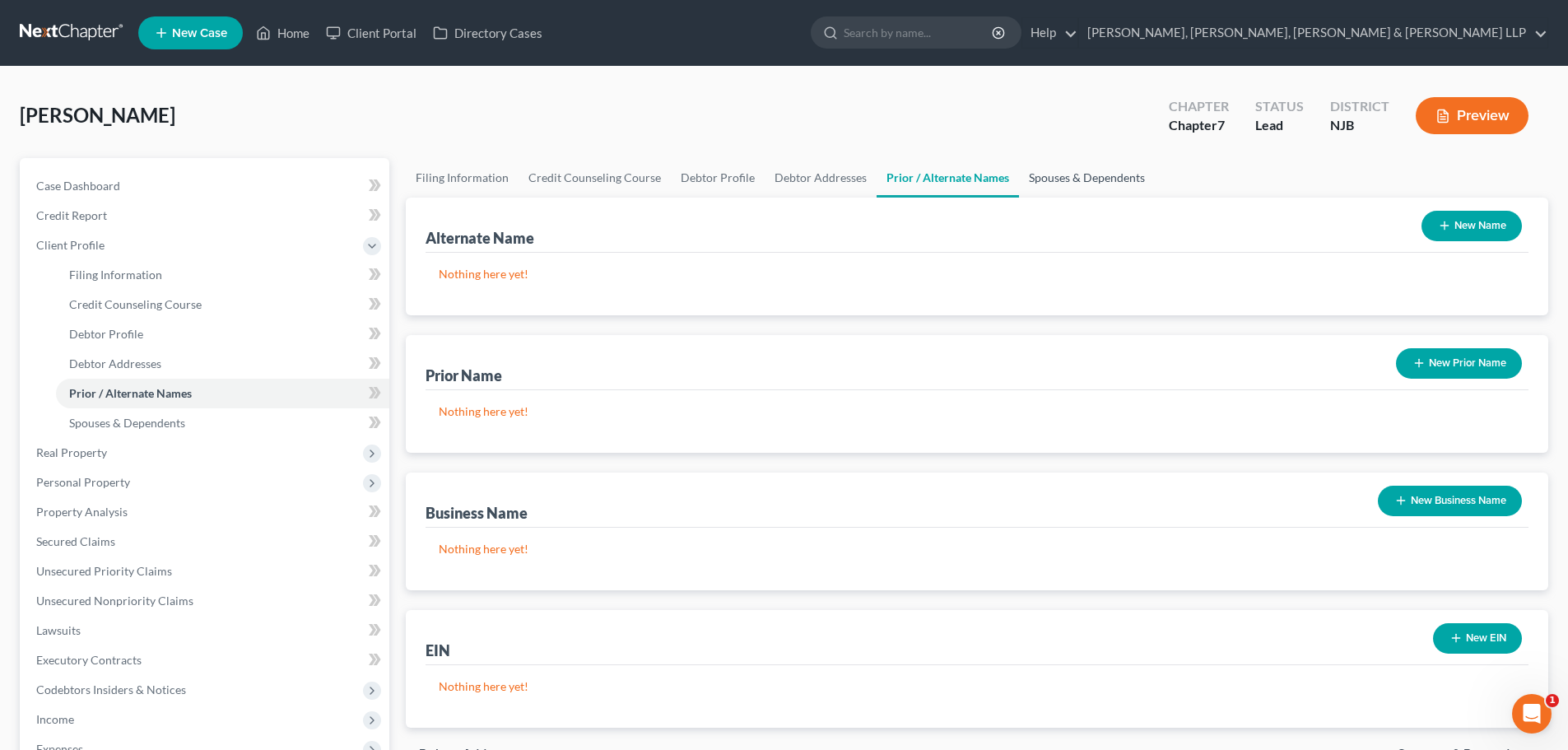
click at [1084, 186] on link "Spouses & Dependents" at bounding box center [1087, 177] width 136 height 40
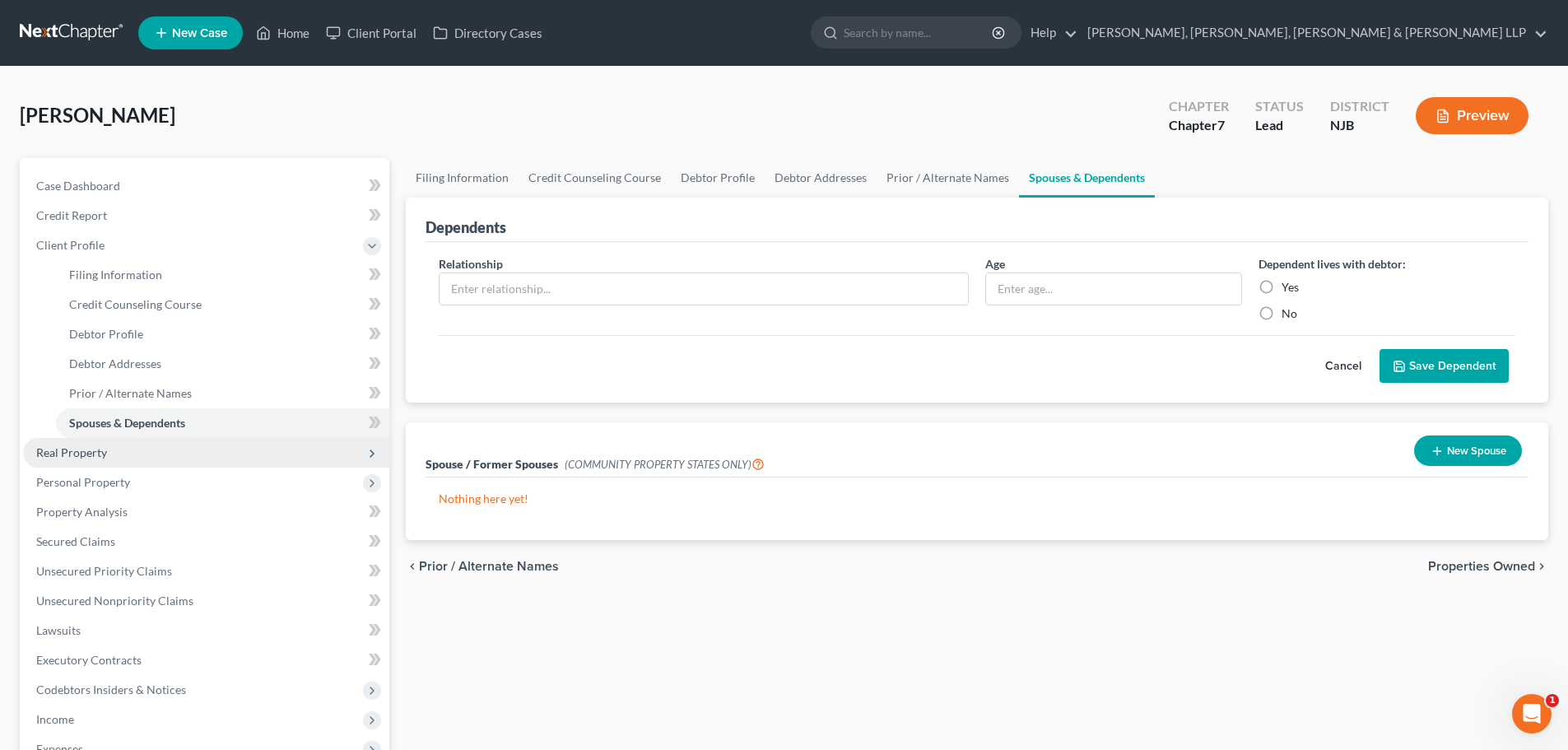
drag, startPoint x: 150, startPoint y: 460, endPoint x: 153, endPoint y: 474, distance: 14.3
click at [149, 461] on span "Real Property" at bounding box center [206, 452] width 366 height 30
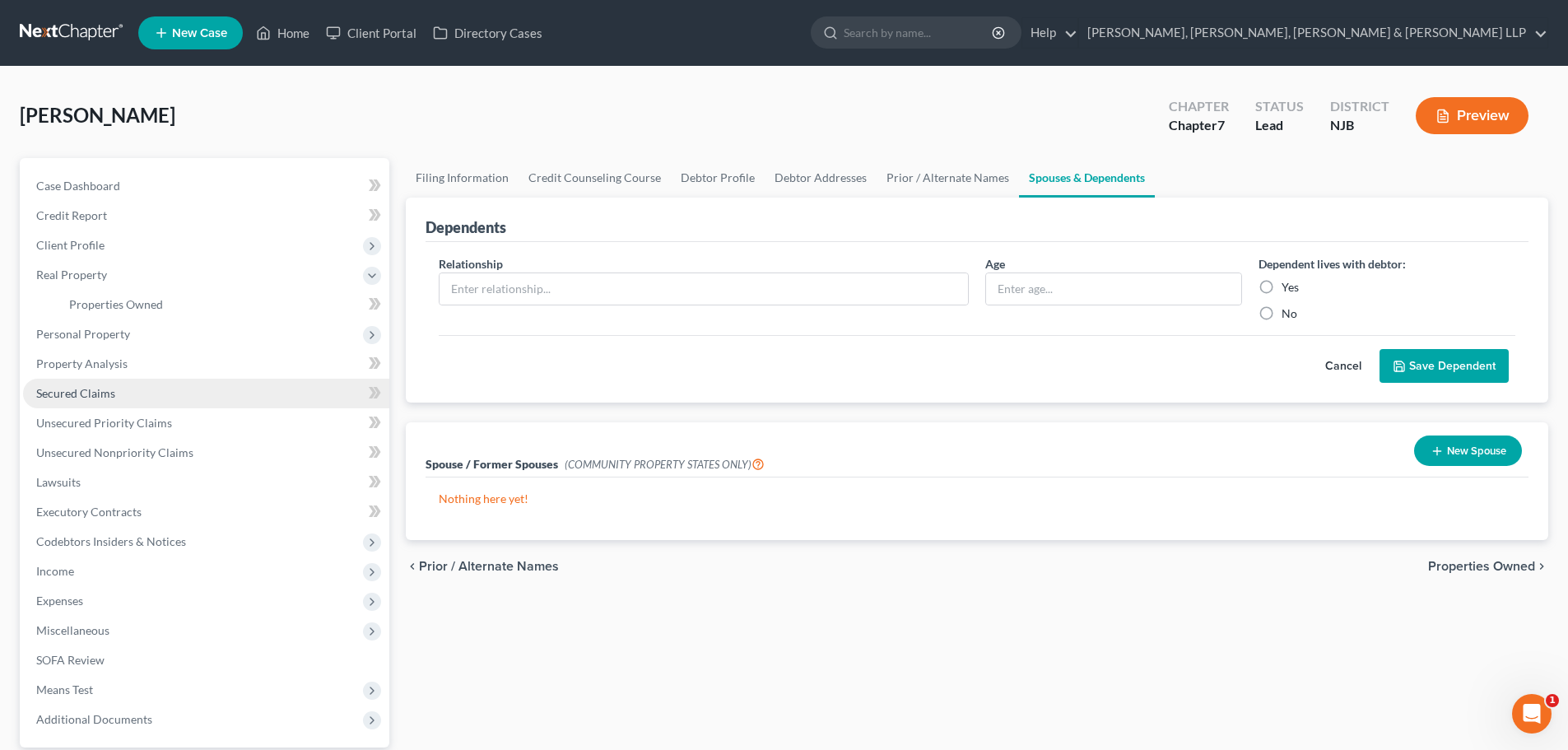
click at [93, 390] on span "Secured Claims" at bounding box center [76, 392] width 79 height 14
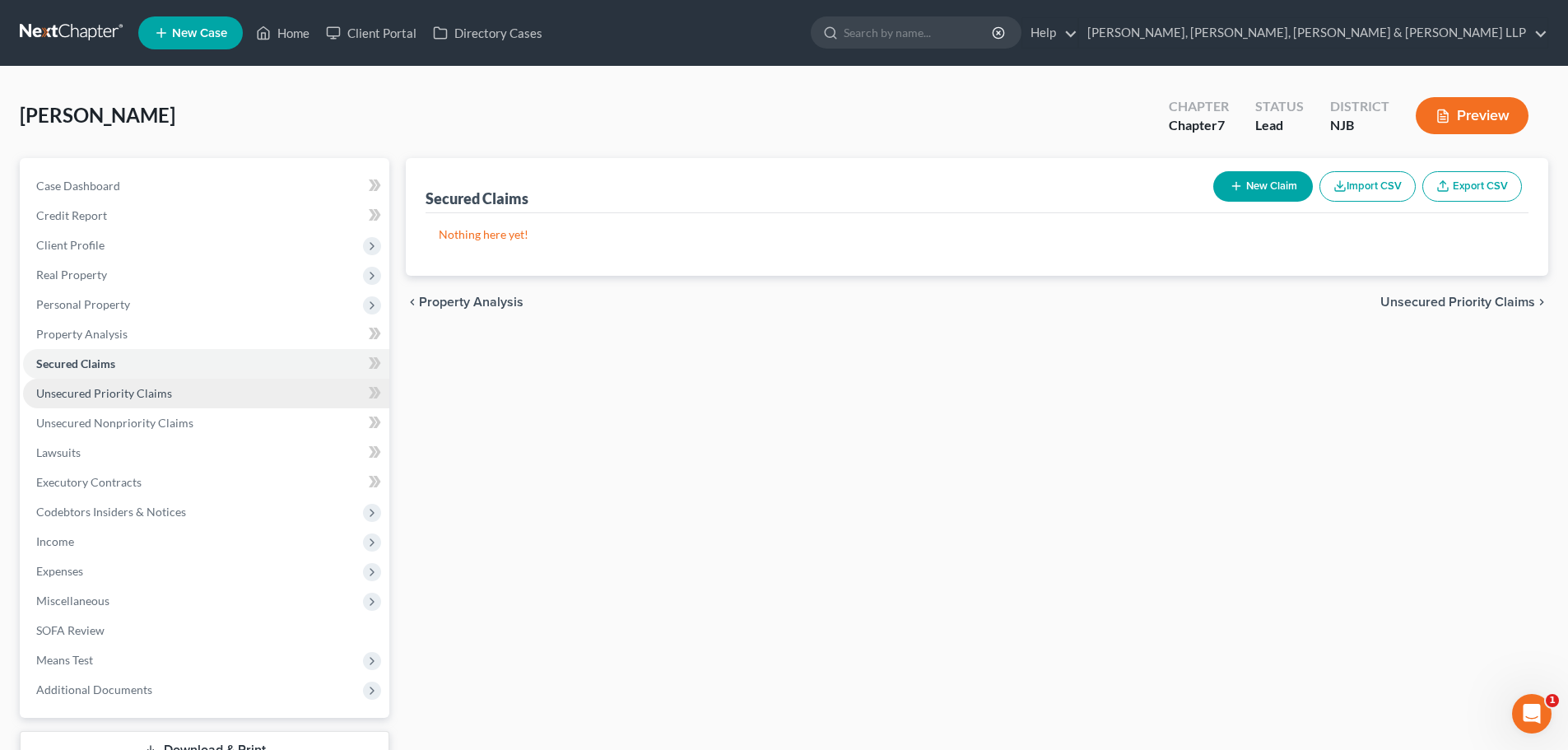
drag, startPoint x: 124, startPoint y: 380, endPoint x: 137, endPoint y: 402, distance: 25.6
click at [125, 380] on link "Unsecured Priority Claims" at bounding box center [206, 393] width 366 height 30
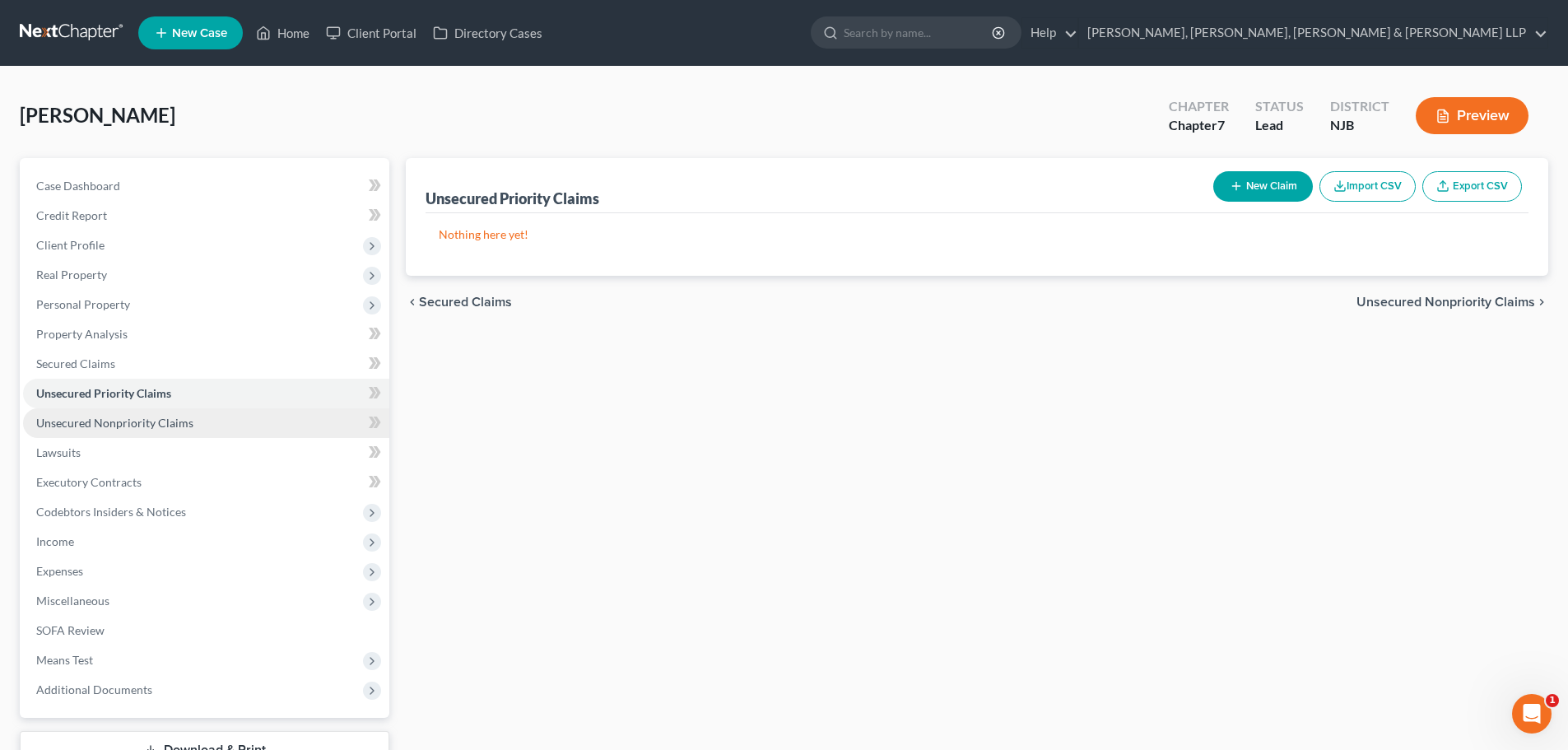
click at [138, 411] on link "Unsecured Nonpriority Claims" at bounding box center [206, 423] width 366 height 30
click at [308, 35] on link "Home" at bounding box center [283, 32] width 70 height 30
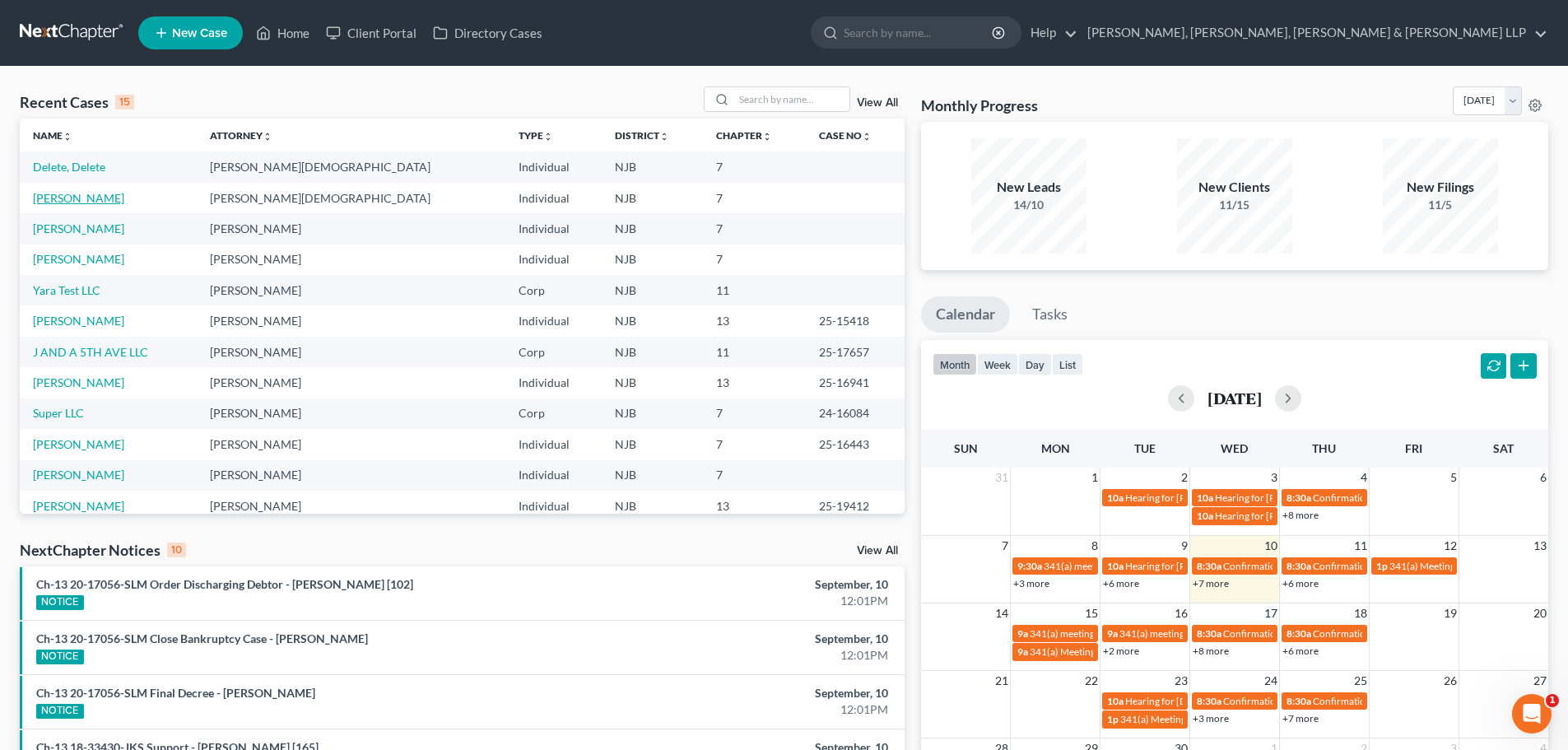
click at [95, 197] on link "[PERSON_NAME]" at bounding box center [78, 197] width 91 height 14
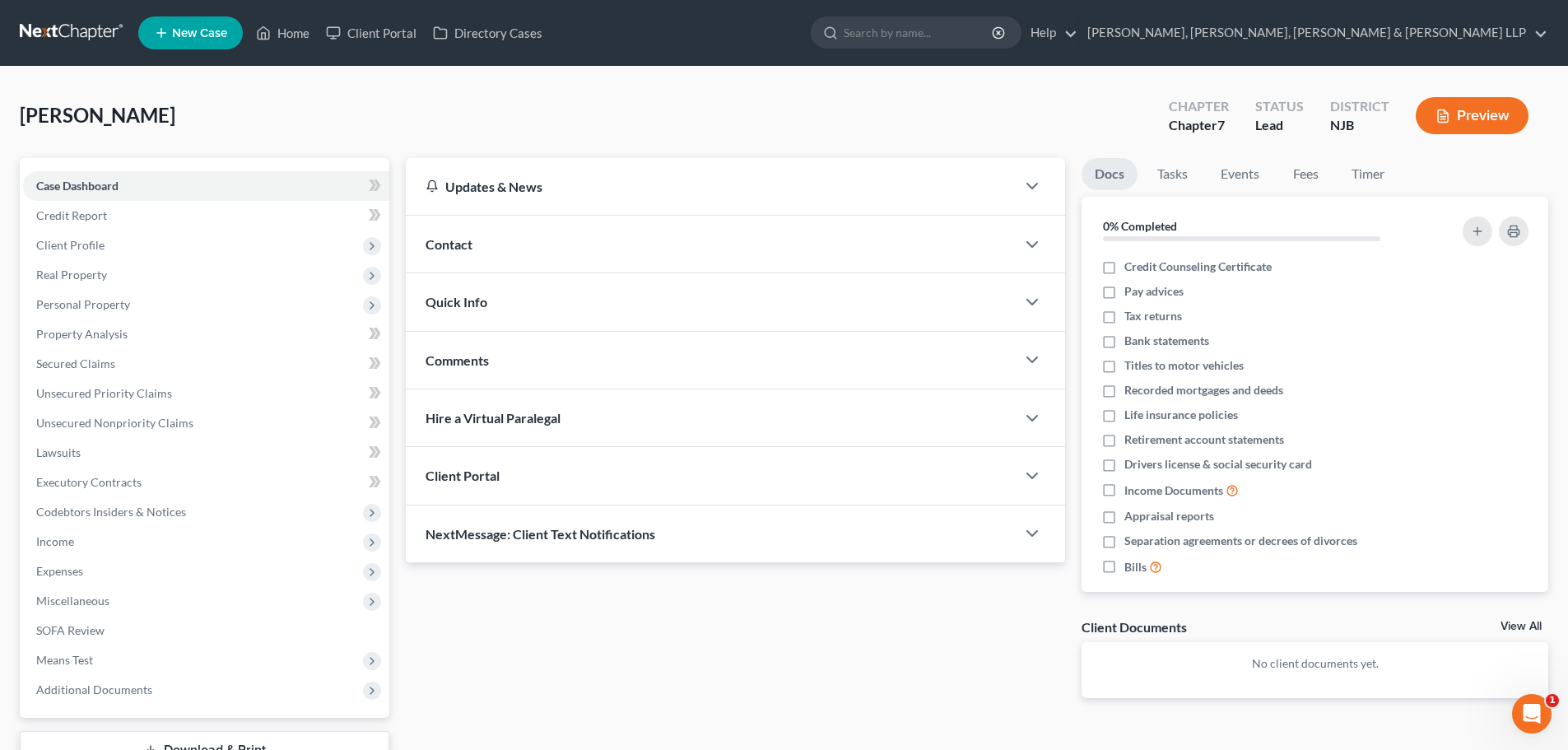
click at [1334, 179] on ul "Docs Tasks Events Fees Timer" at bounding box center [1315, 177] width 467 height 39
click at [1360, 175] on link "Timer" at bounding box center [1368, 174] width 59 height 32
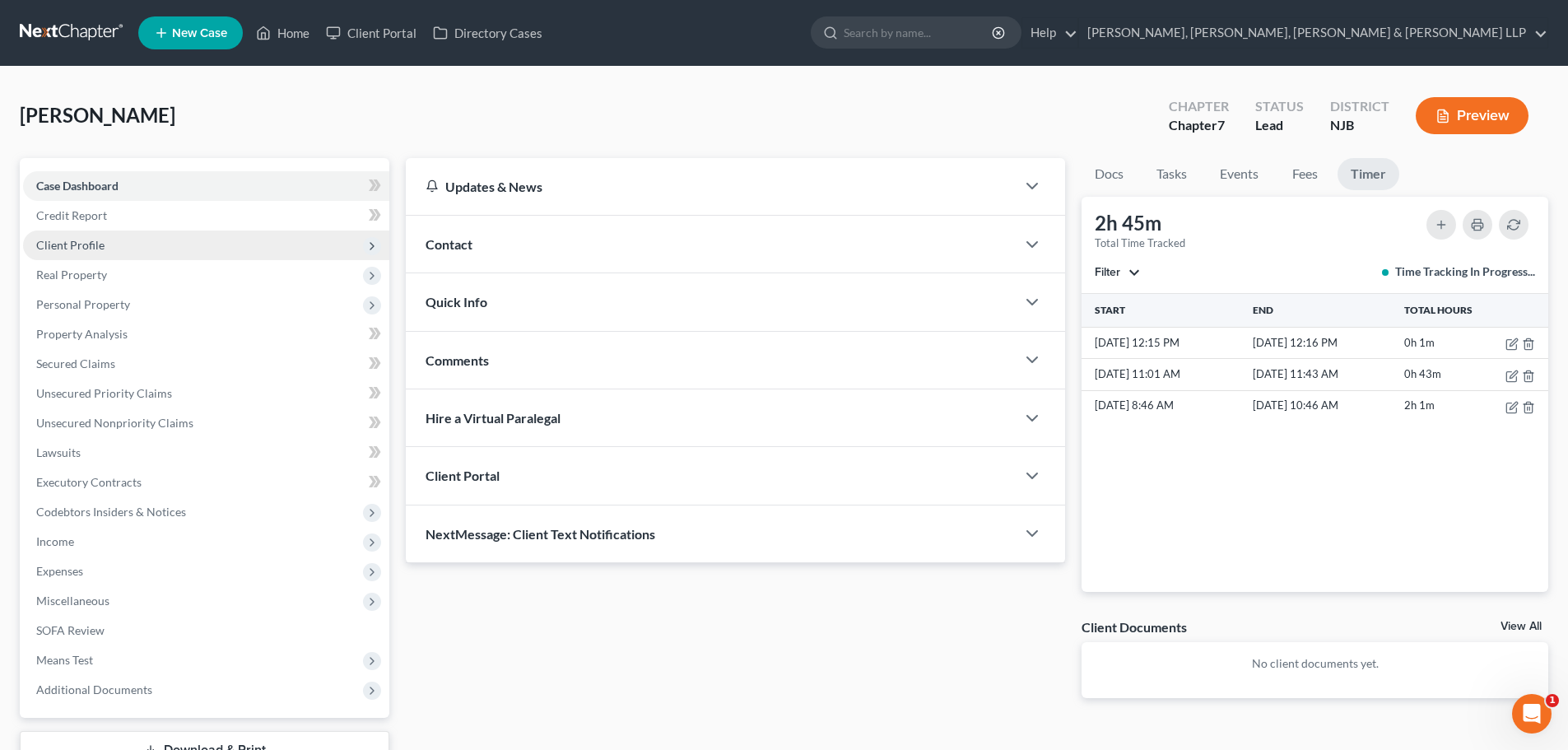
click at [101, 245] on span "Client Profile" at bounding box center [70, 245] width 68 height 14
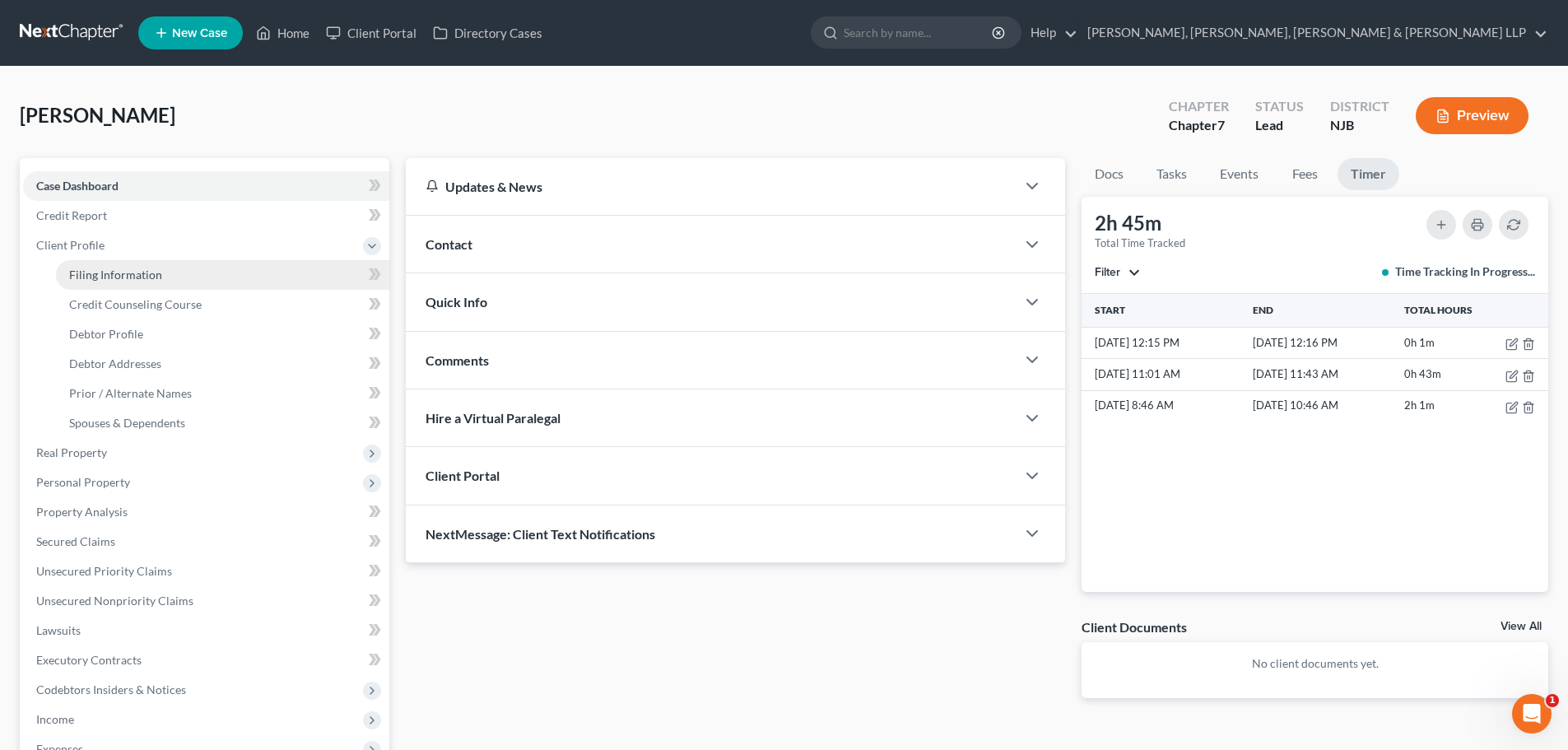
click at [114, 267] on span "Filing Information" at bounding box center [116, 274] width 93 height 14
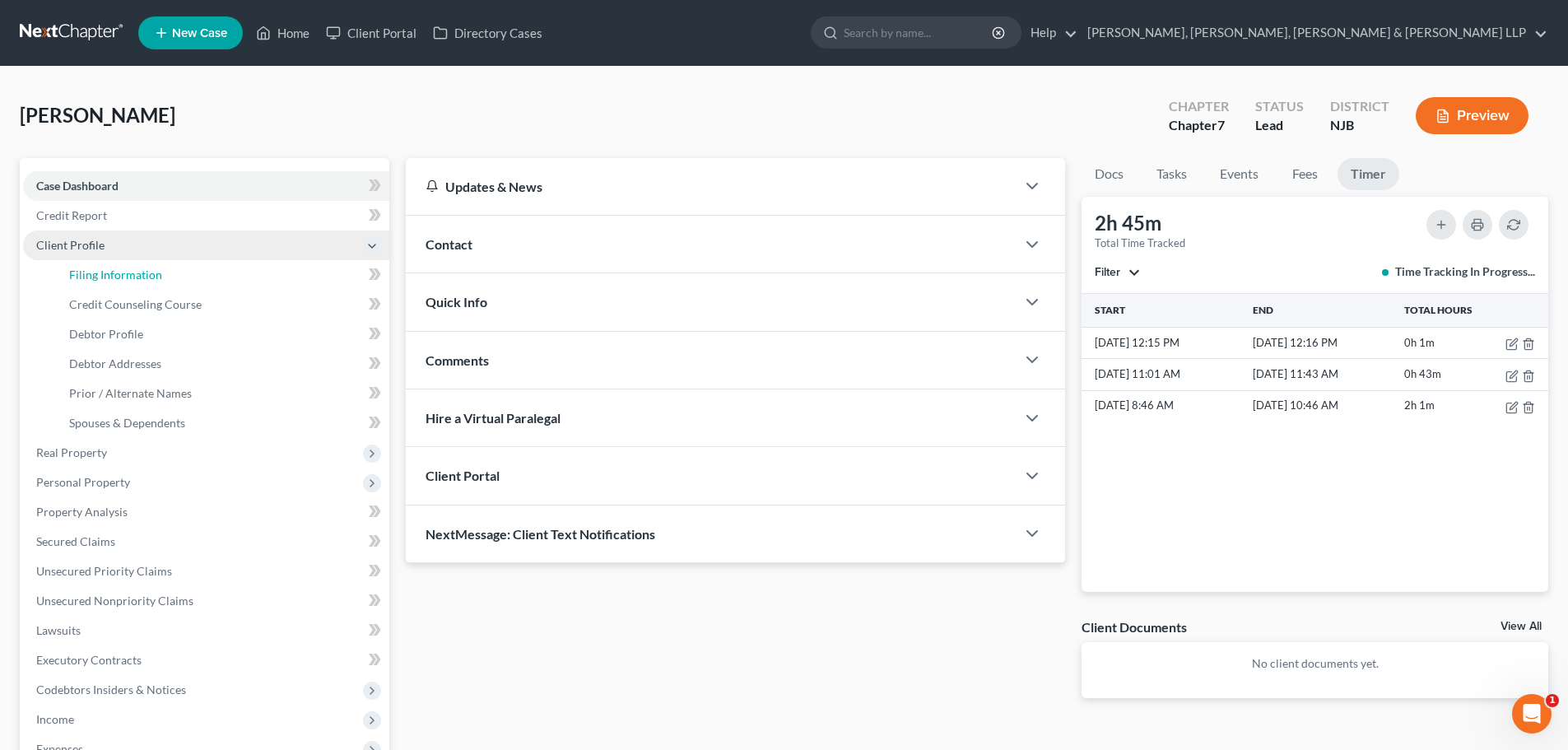
select select "1"
select select "0"
select select "51"
select select "6"
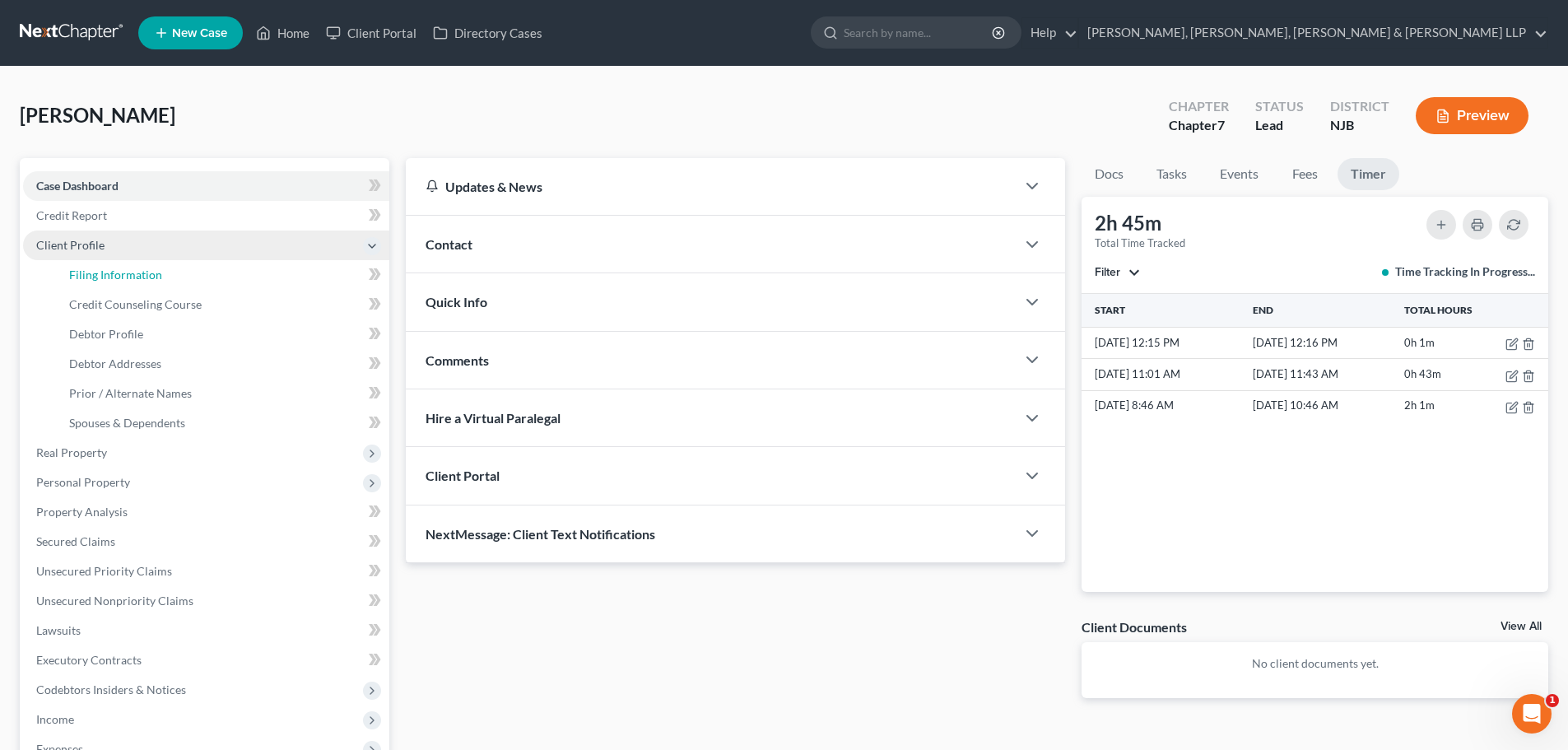
select select "0"
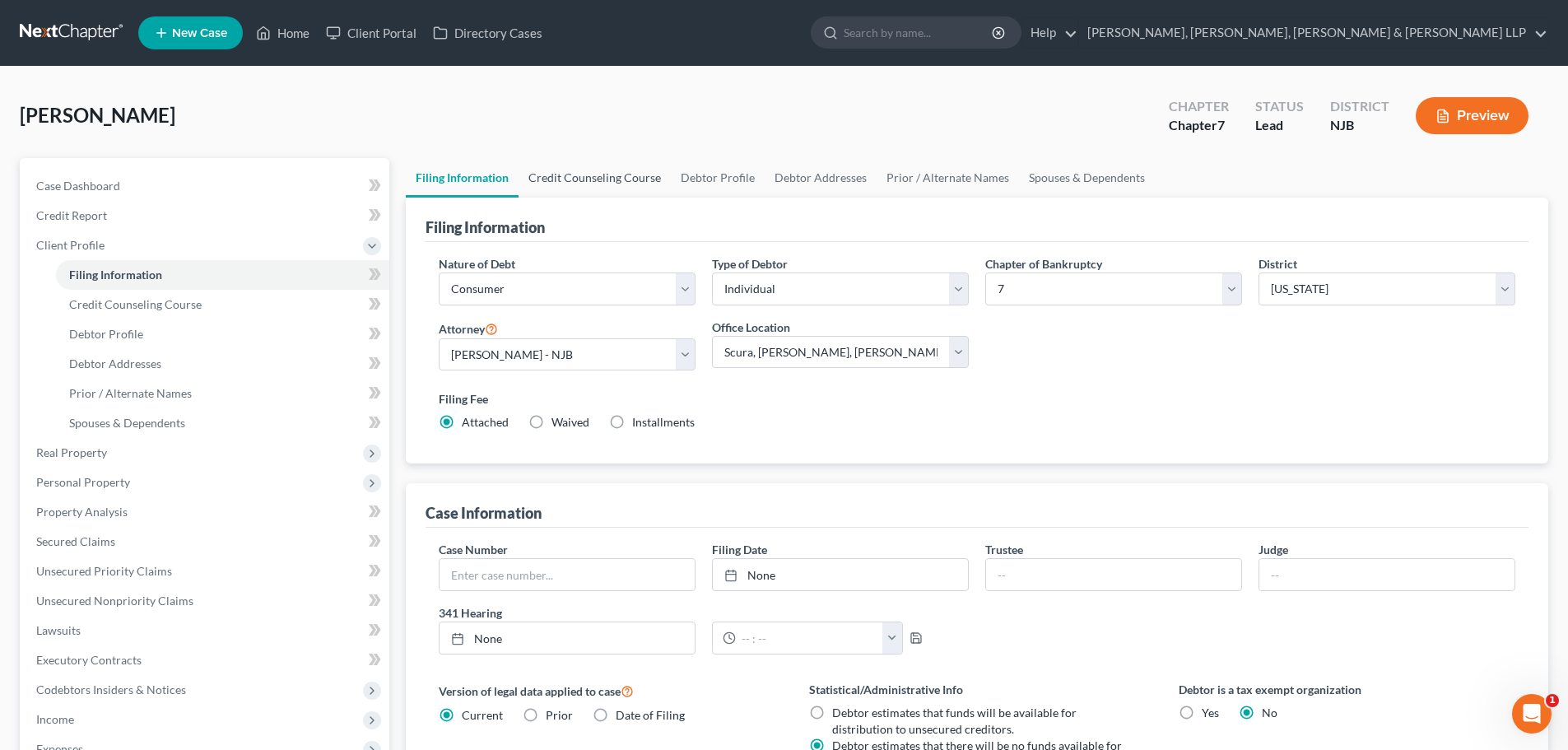
click at [576, 178] on link "Credit Counseling Course" at bounding box center [595, 177] width 152 height 40
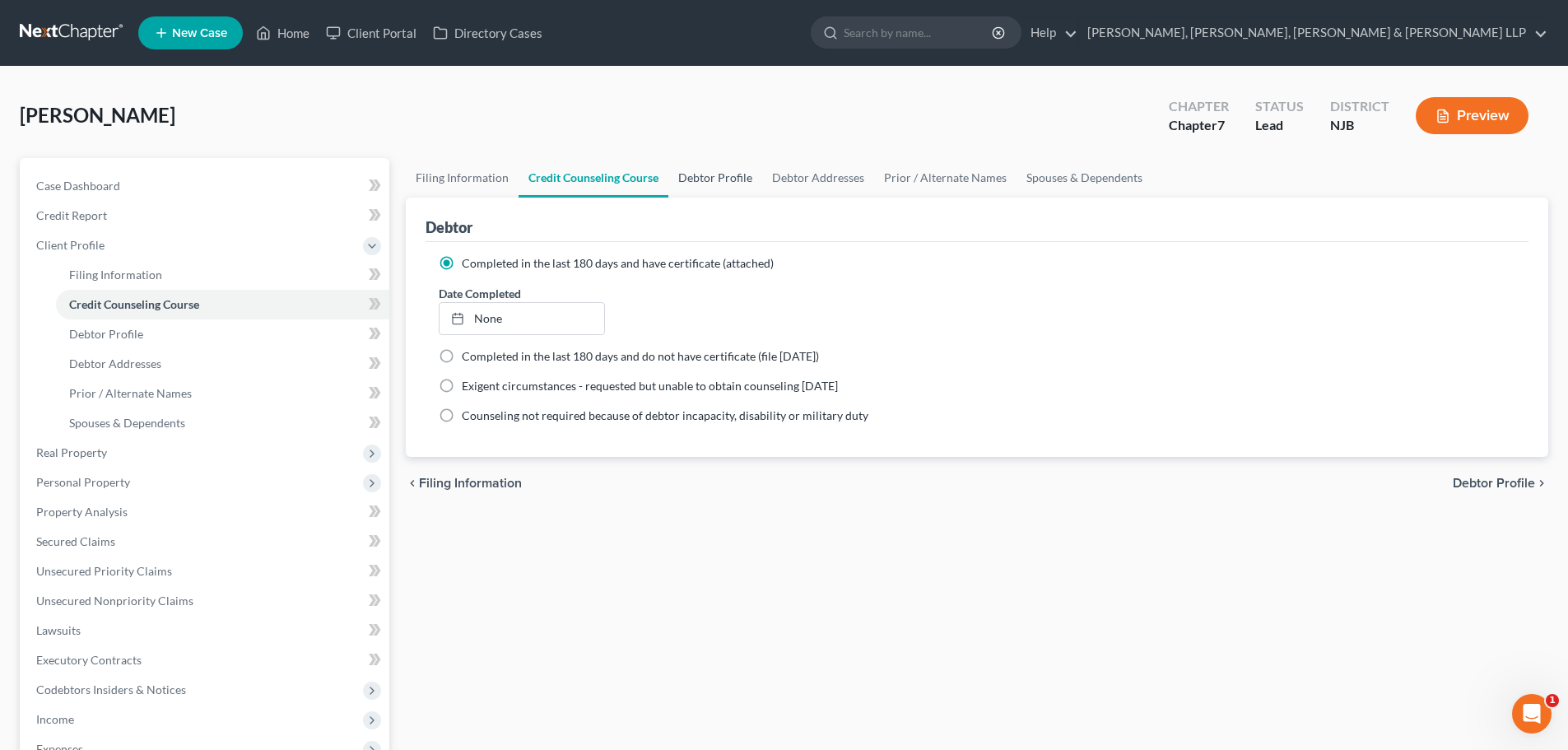
click at [743, 177] on link "Debtor Profile" at bounding box center [715, 177] width 94 height 40
select select "0"
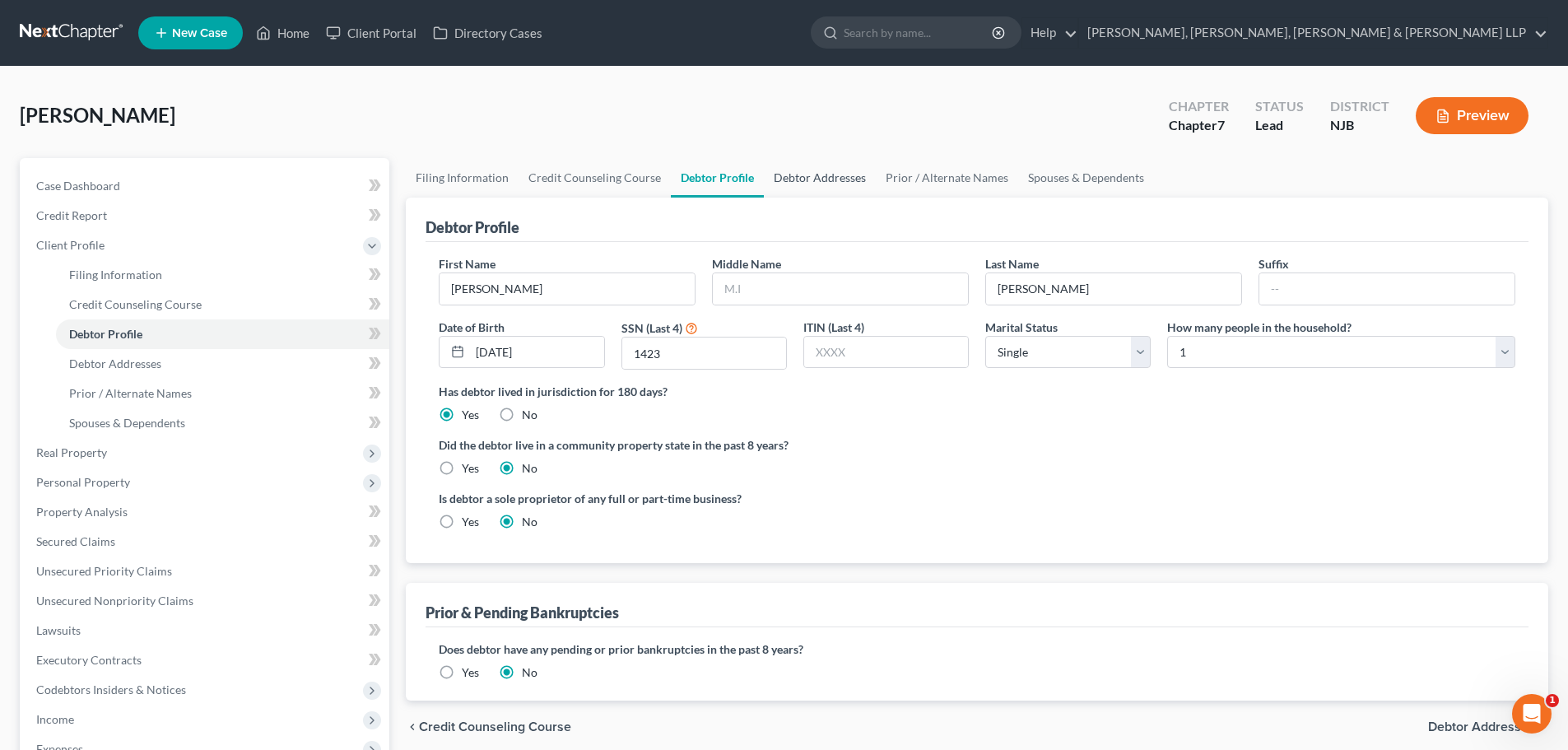
click at [807, 179] on link "Debtor Addresses" at bounding box center [819, 177] width 112 height 40
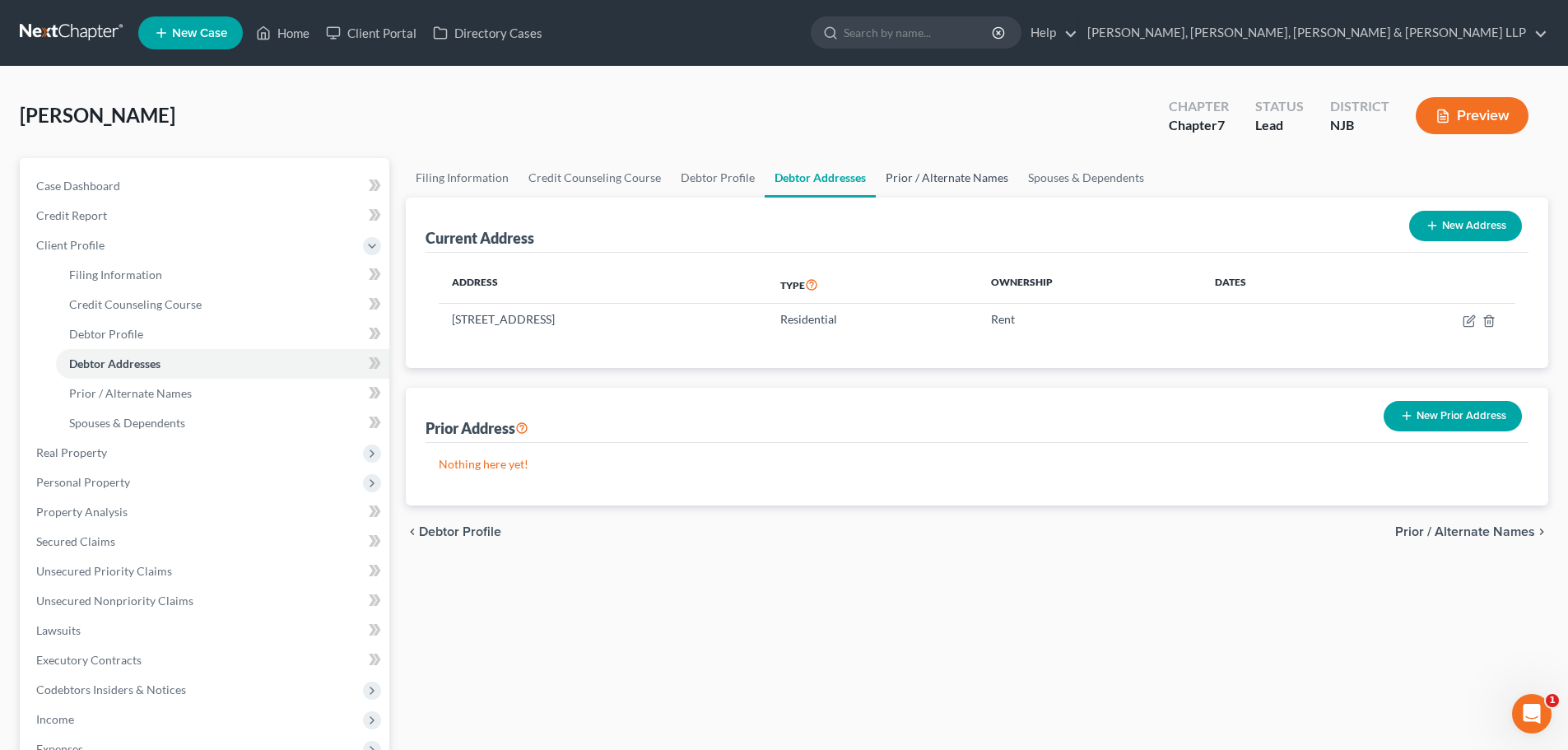
click at [891, 181] on link "Prior / Alternate Names" at bounding box center [947, 177] width 143 height 40
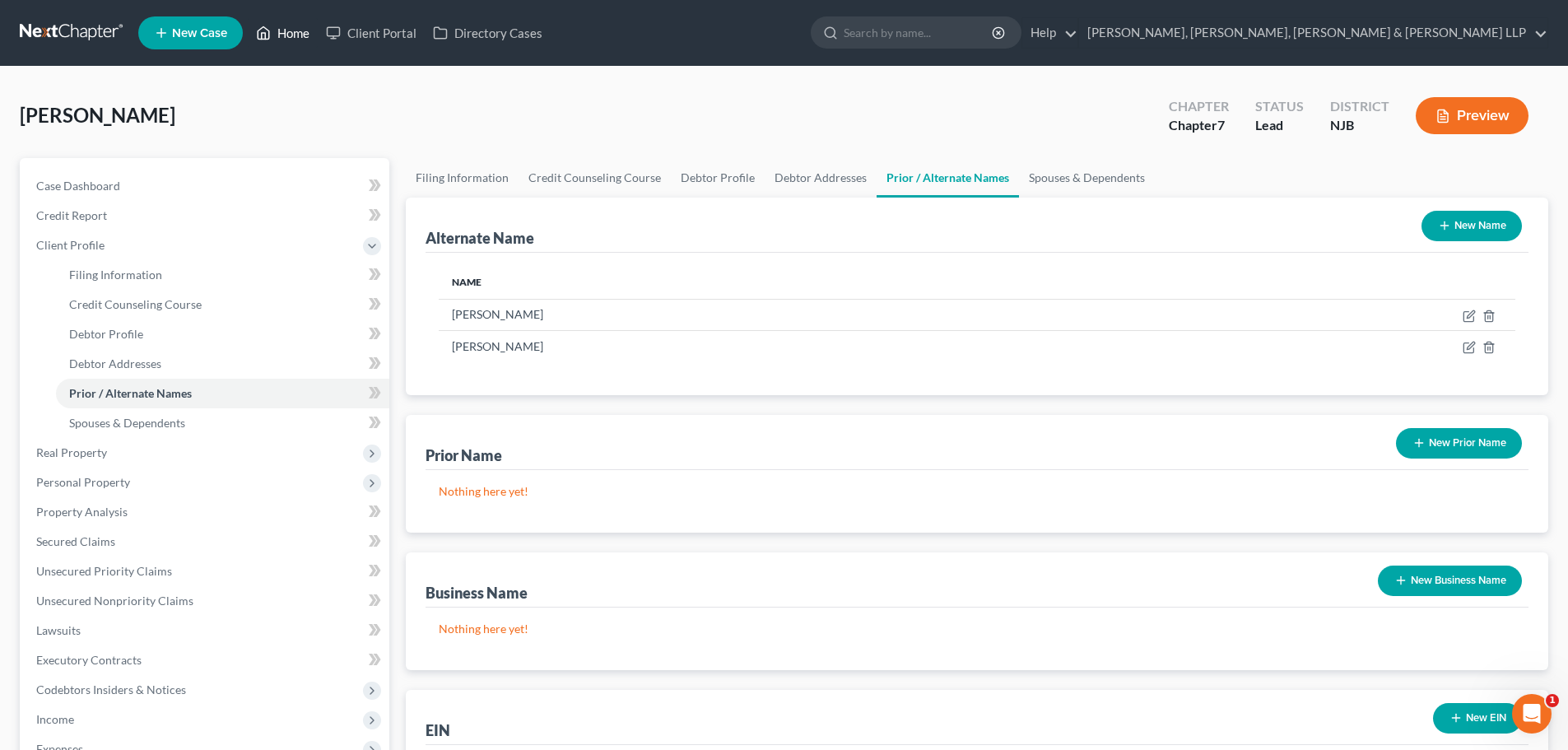
click at [285, 33] on link "Home" at bounding box center [283, 32] width 70 height 30
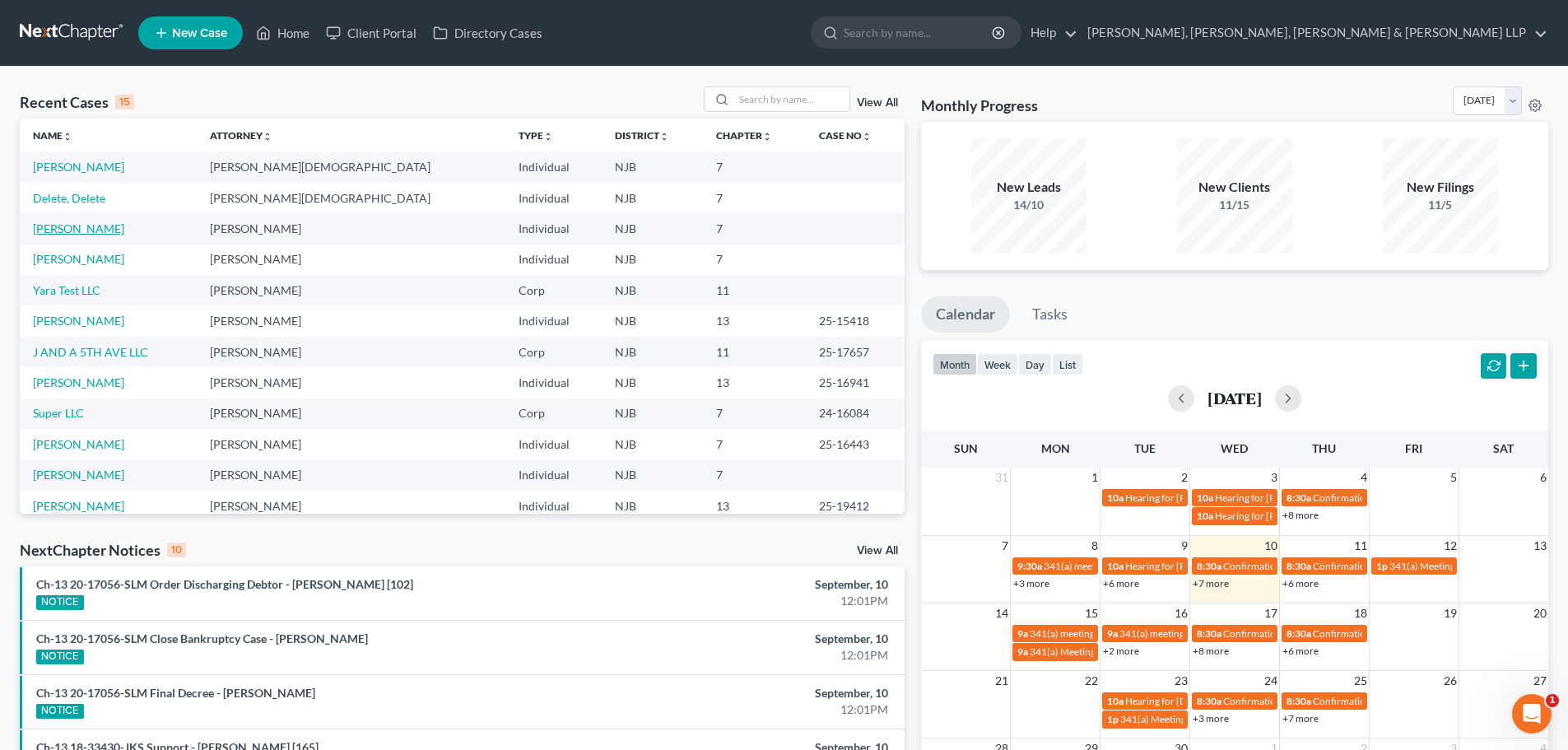
click at [84, 229] on link "[PERSON_NAME]" at bounding box center [78, 228] width 91 height 14
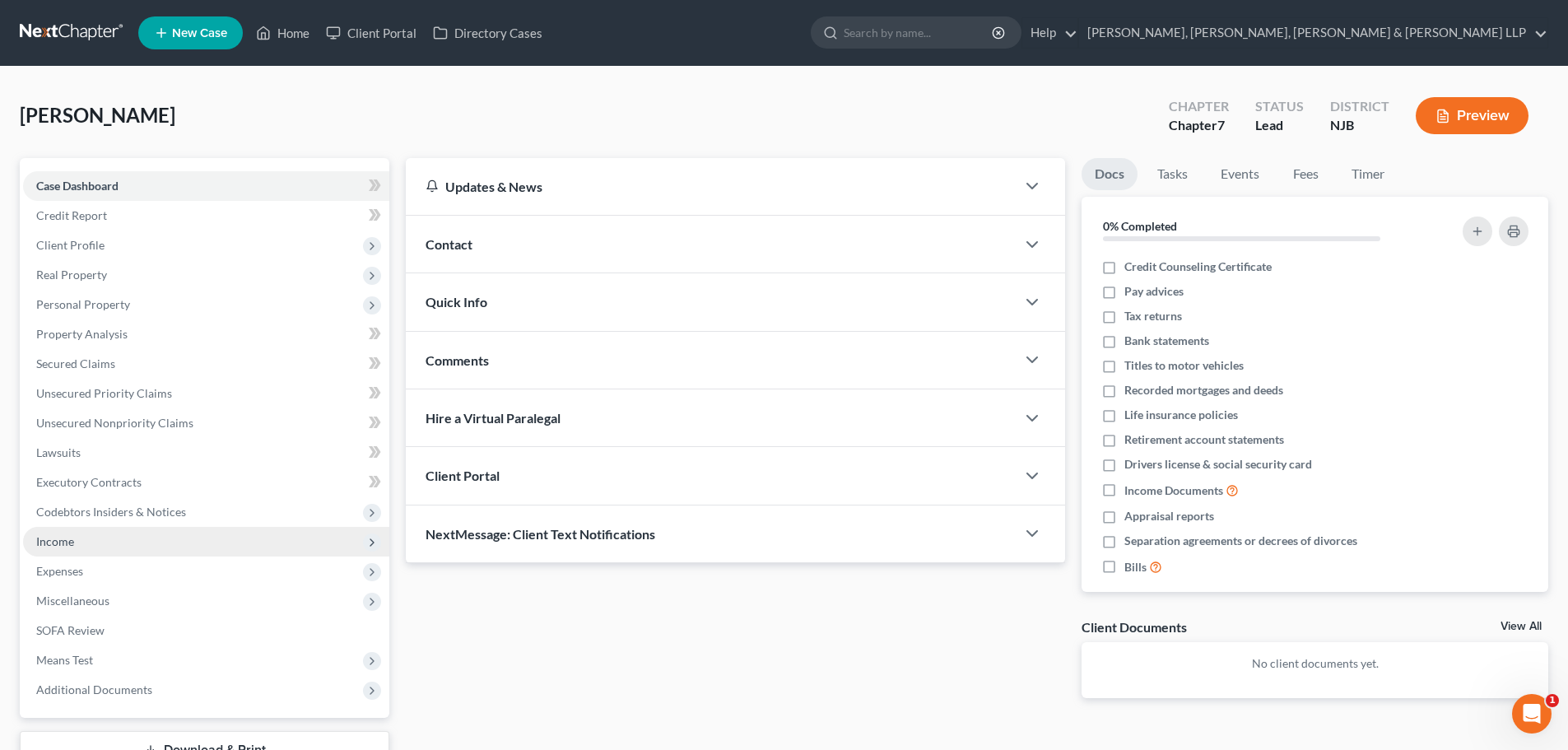
click at [69, 549] on span "Income" at bounding box center [206, 541] width 366 height 30
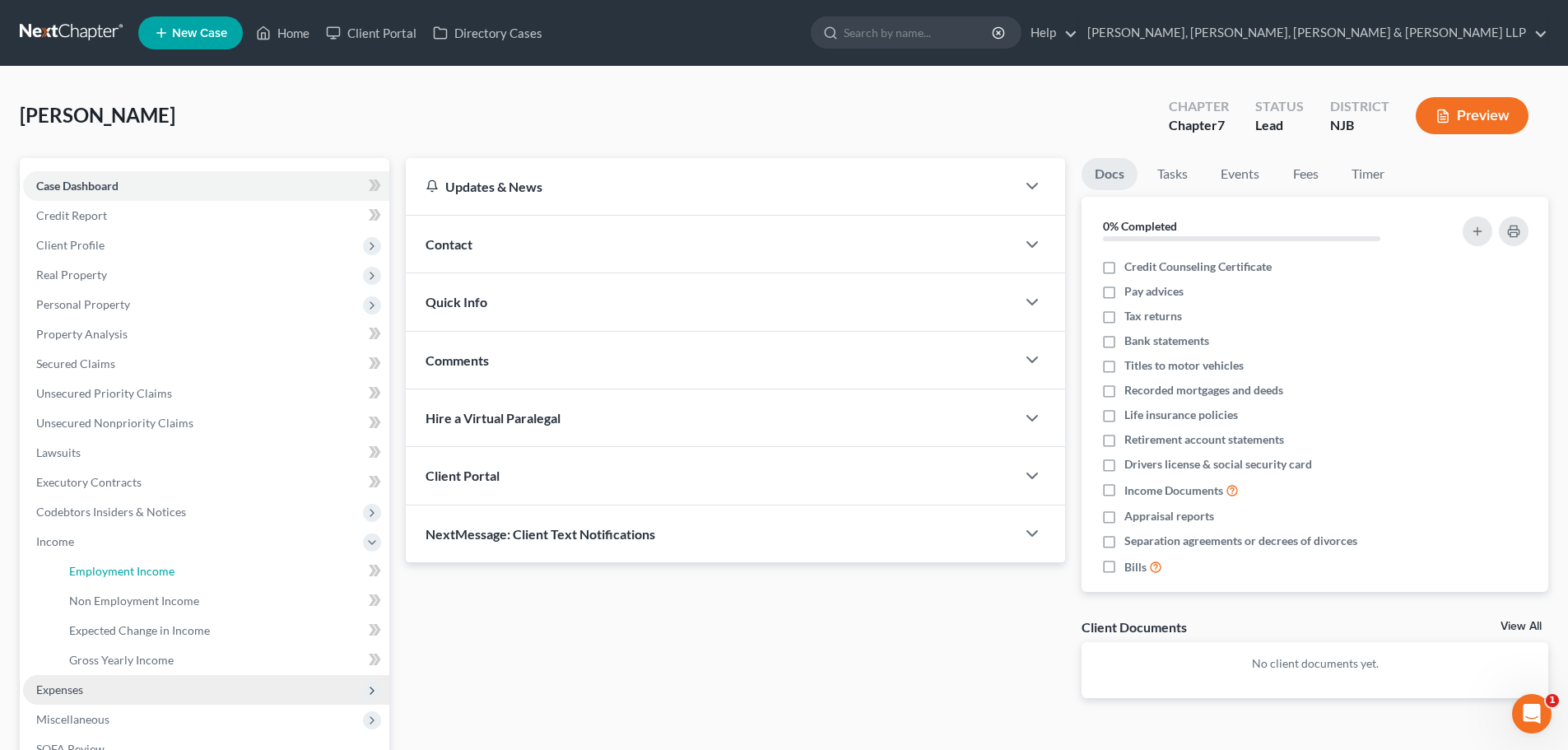
click at [90, 564] on span "Employment Income" at bounding box center [122, 570] width 105 height 14
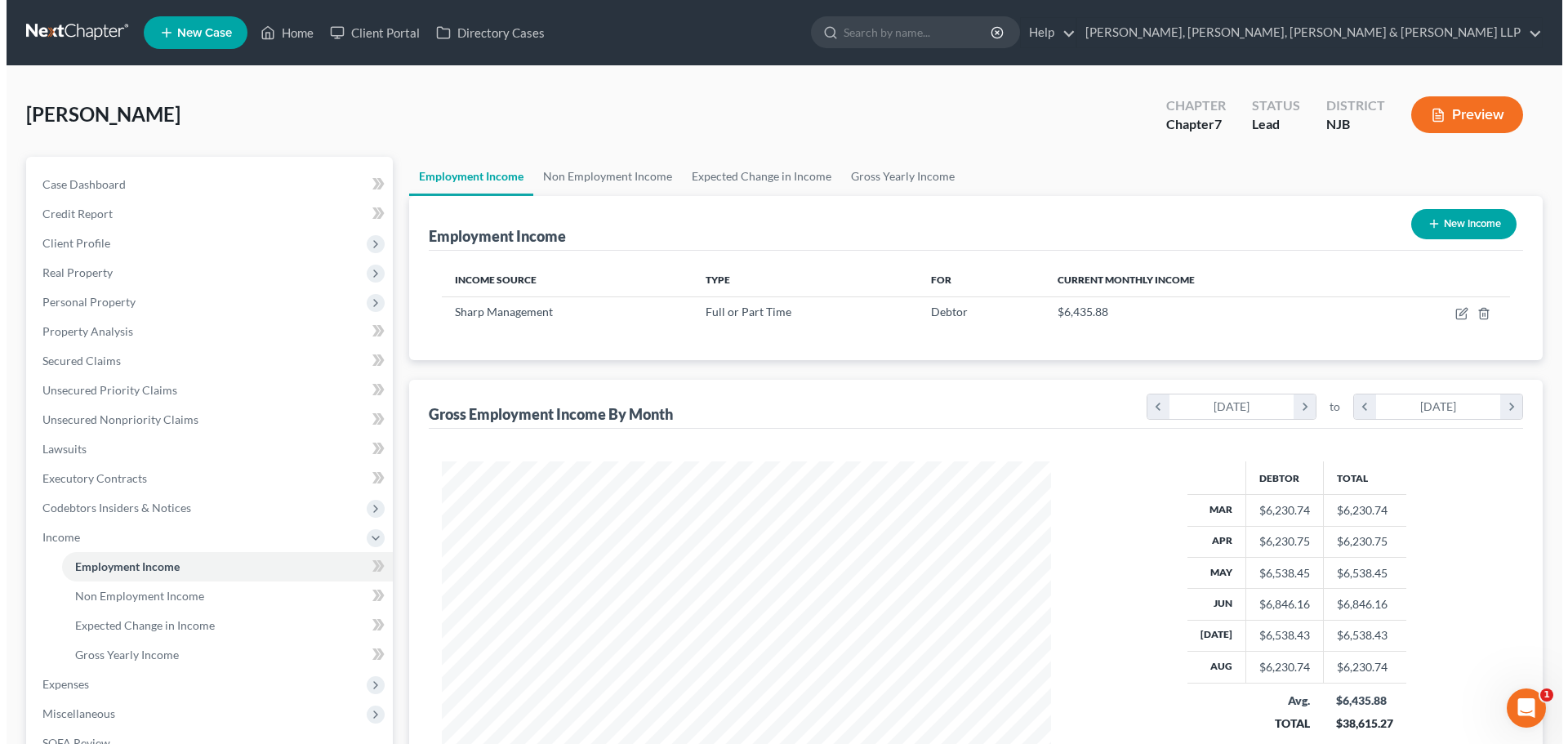
scroll to position [305, 642]
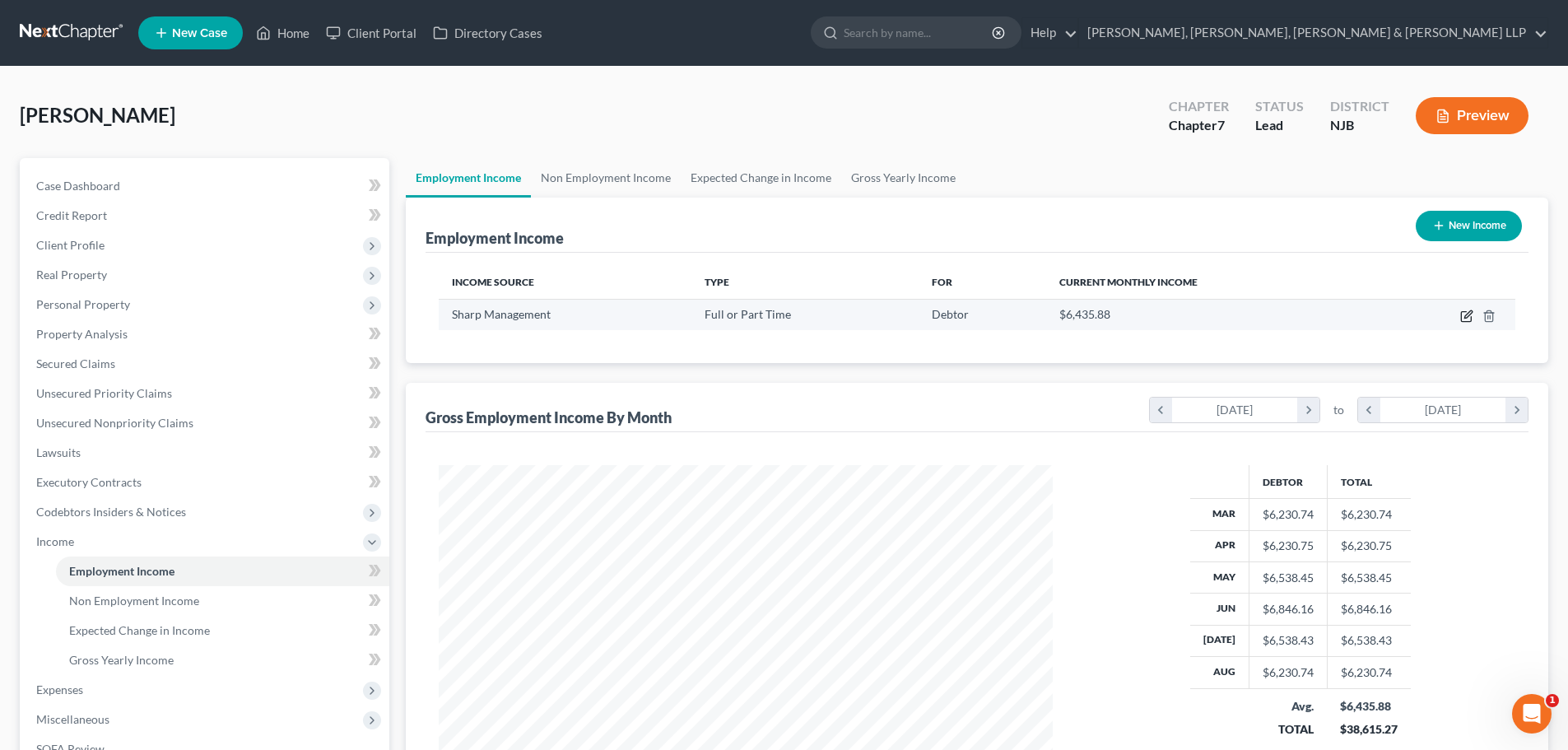
click at [1463, 315] on icon "button" at bounding box center [1467, 316] width 14 height 13
select select "0"
select select "33"
select select "2"
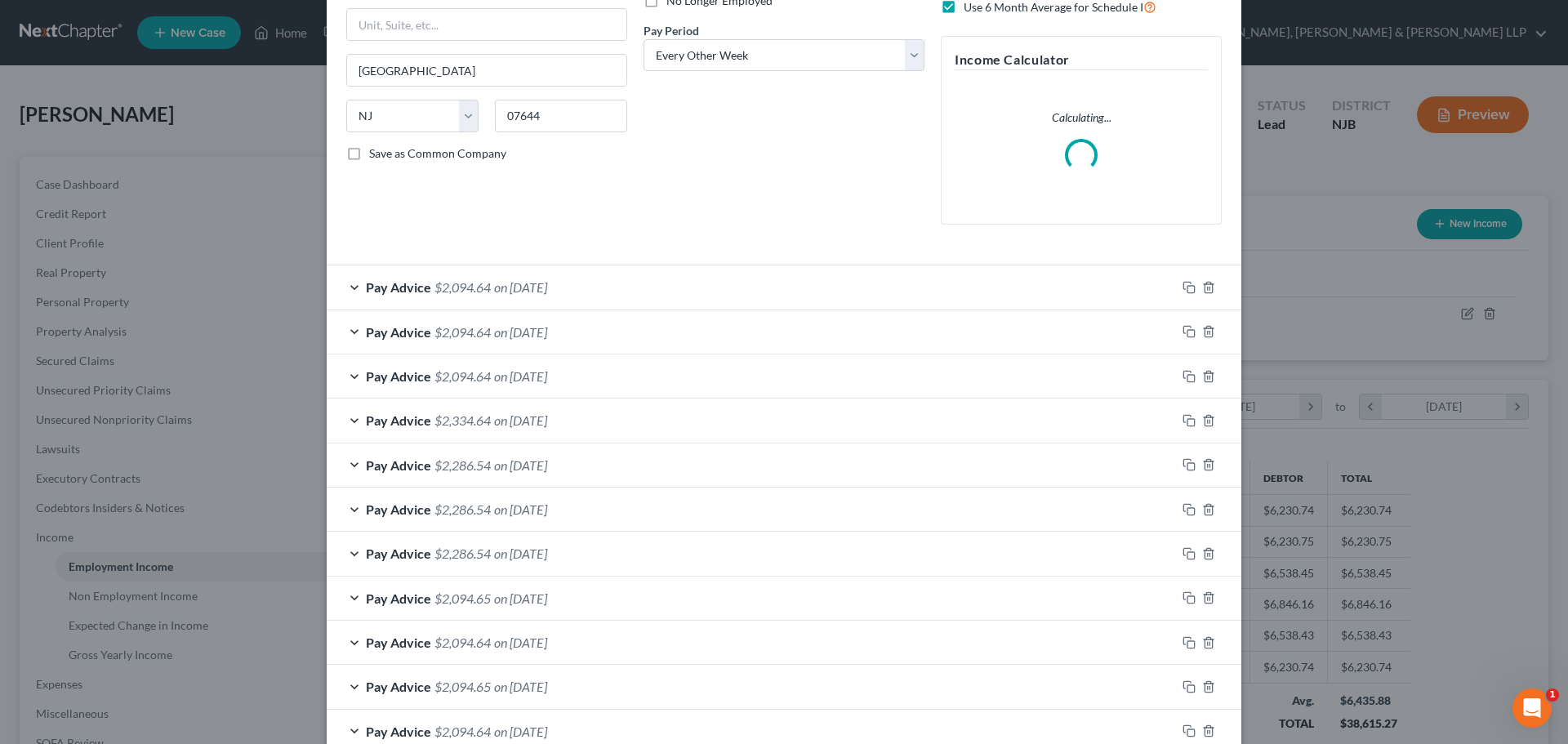
scroll to position [245, 0]
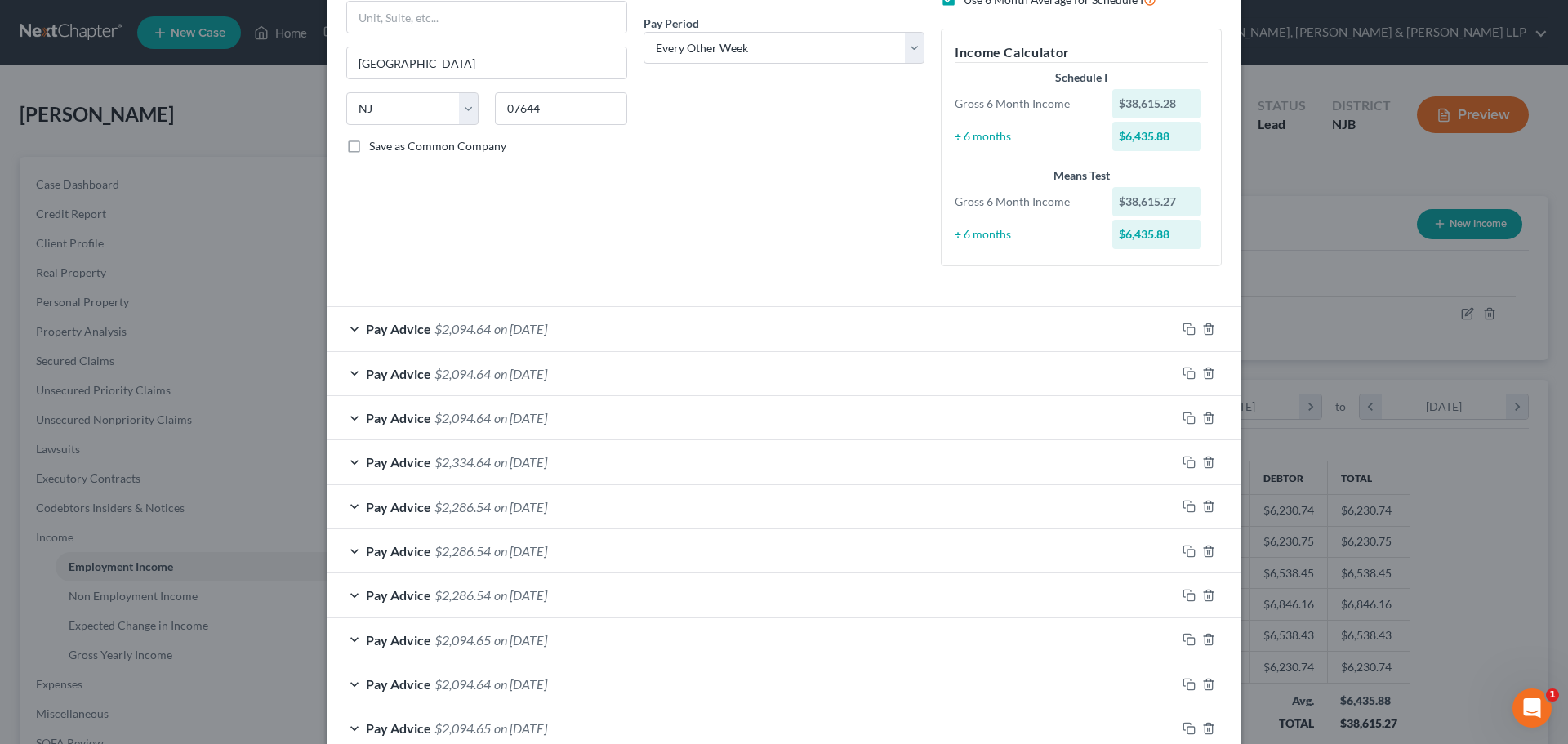
click at [517, 469] on span "on [DATE]" at bounding box center [520, 461] width 53 height 16
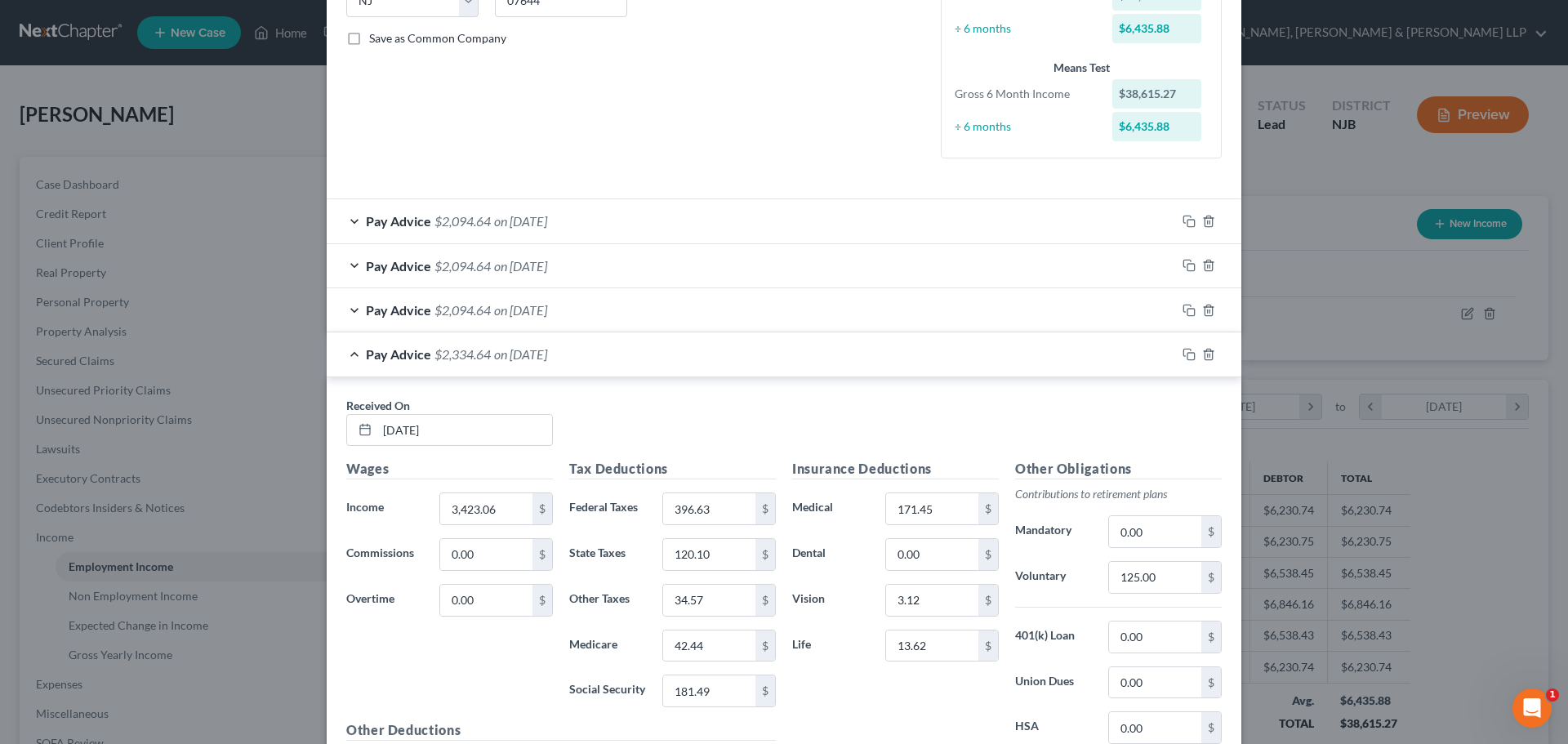
scroll to position [490, 0]
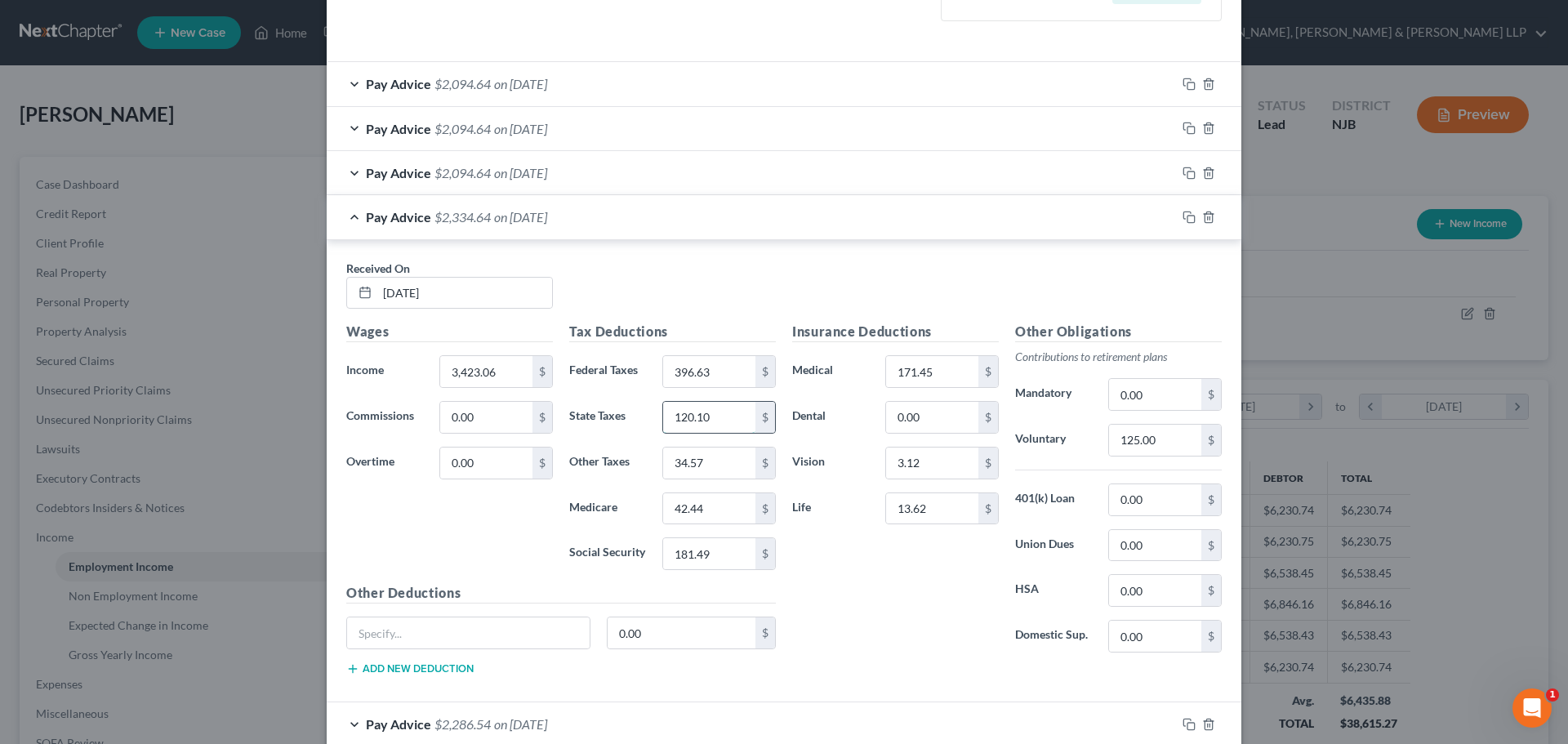
click at [718, 427] on input "120.10" at bounding box center [709, 417] width 92 height 31
type input "141.63"
click at [706, 505] on input "42.44" at bounding box center [709, 508] width 92 height 31
type input "46.90"
click at [724, 558] on input "181.49" at bounding box center [709, 553] width 92 height 31
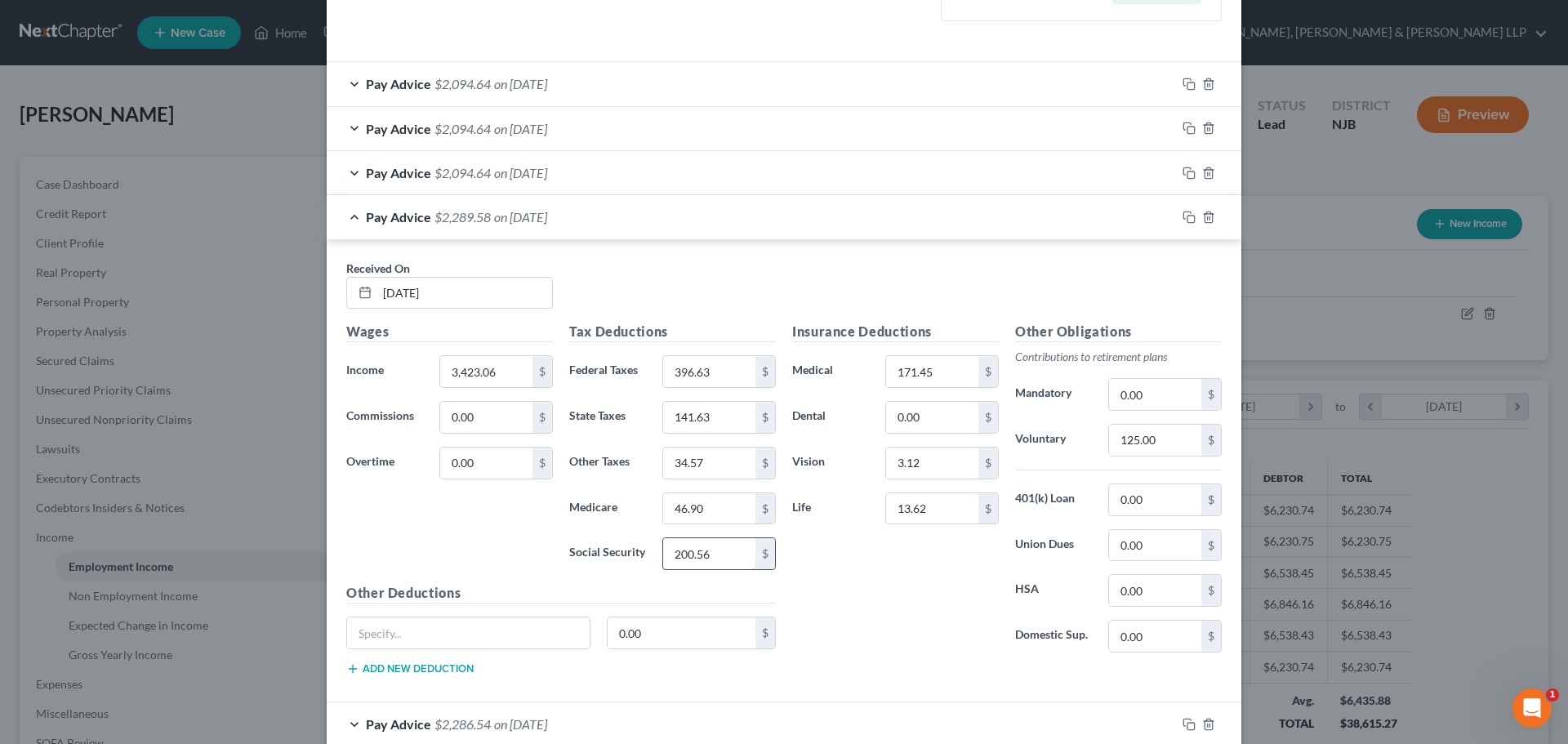
type input "200.56"
click at [710, 456] on input "34.57" at bounding box center [709, 463] width 92 height 31
type input "30.70"
click at [609, 174] on div "Pay Advice $2,094.64 on 07/23/2025" at bounding box center [751, 172] width 849 height 44
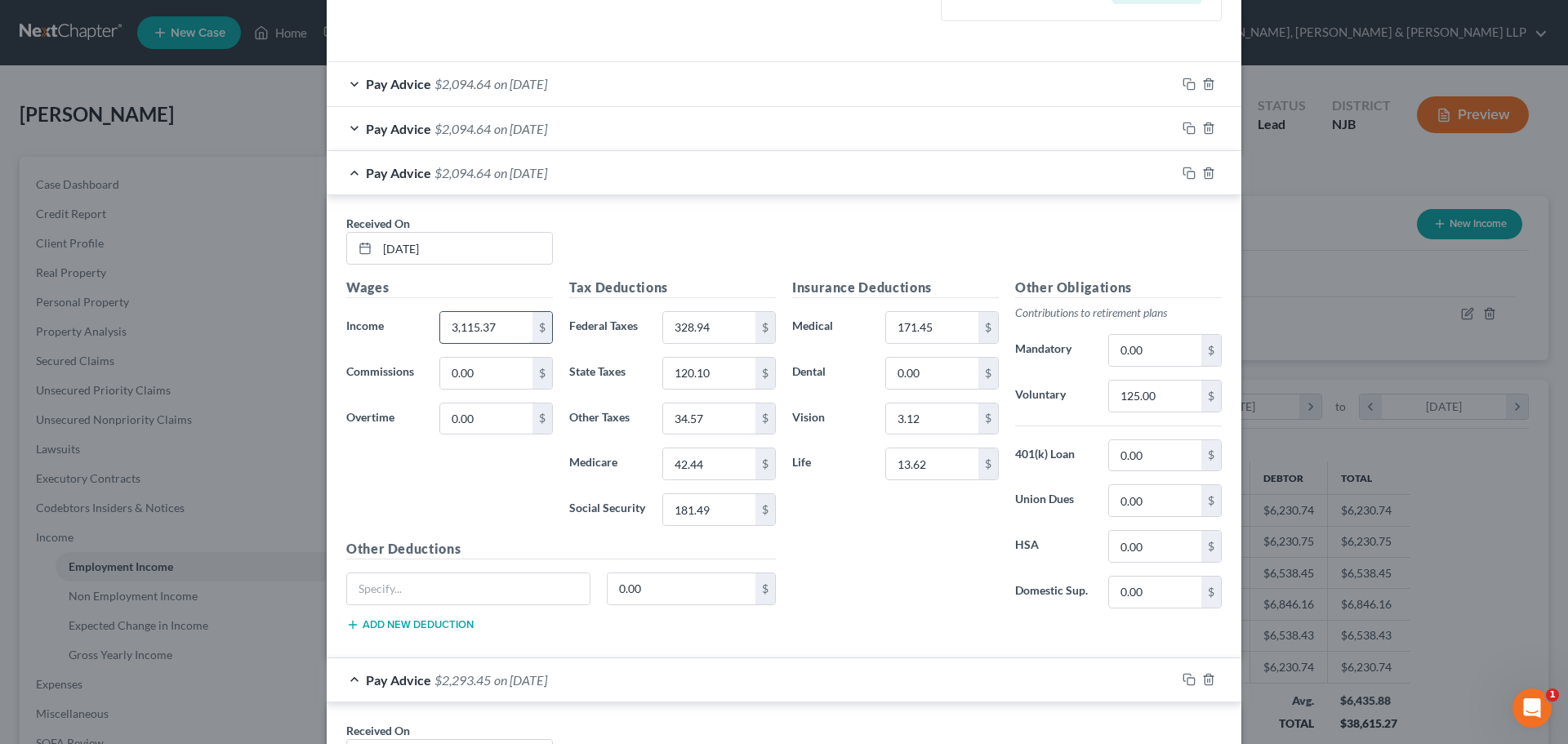
click at [510, 323] on input "3,115.37" at bounding box center [486, 327] width 92 height 31
type input "3,423.07"
click at [721, 328] on input "328.94" at bounding box center [709, 327] width 92 height 31
type input "396.64"
type input "141.63"
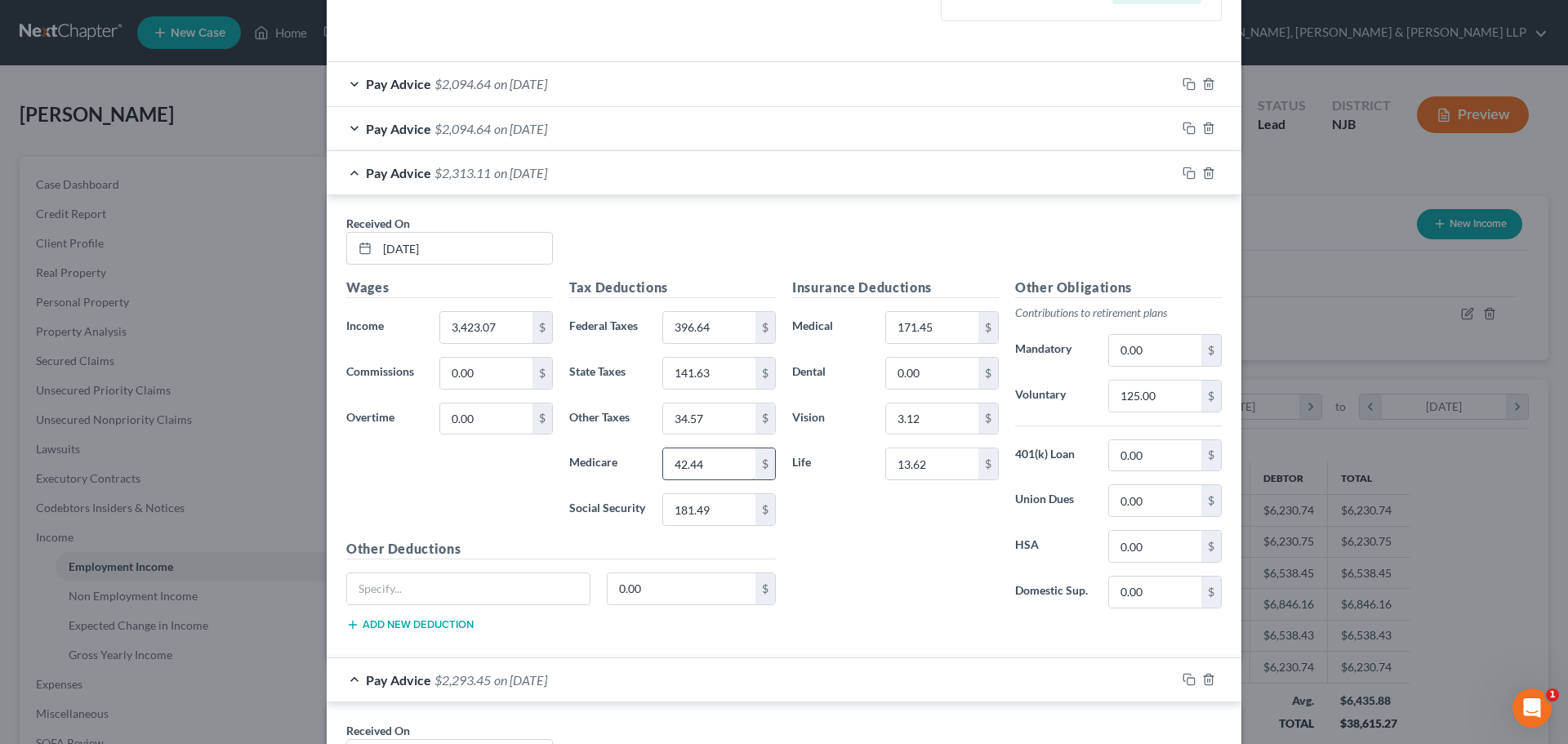
click at [715, 475] on input "42.44" at bounding box center [709, 464] width 92 height 31
type input "46.91"
click at [706, 524] on input "181.49" at bounding box center [709, 509] width 92 height 31
type input "200.56"
click at [702, 420] on input "34.57" at bounding box center [709, 418] width 92 height 31
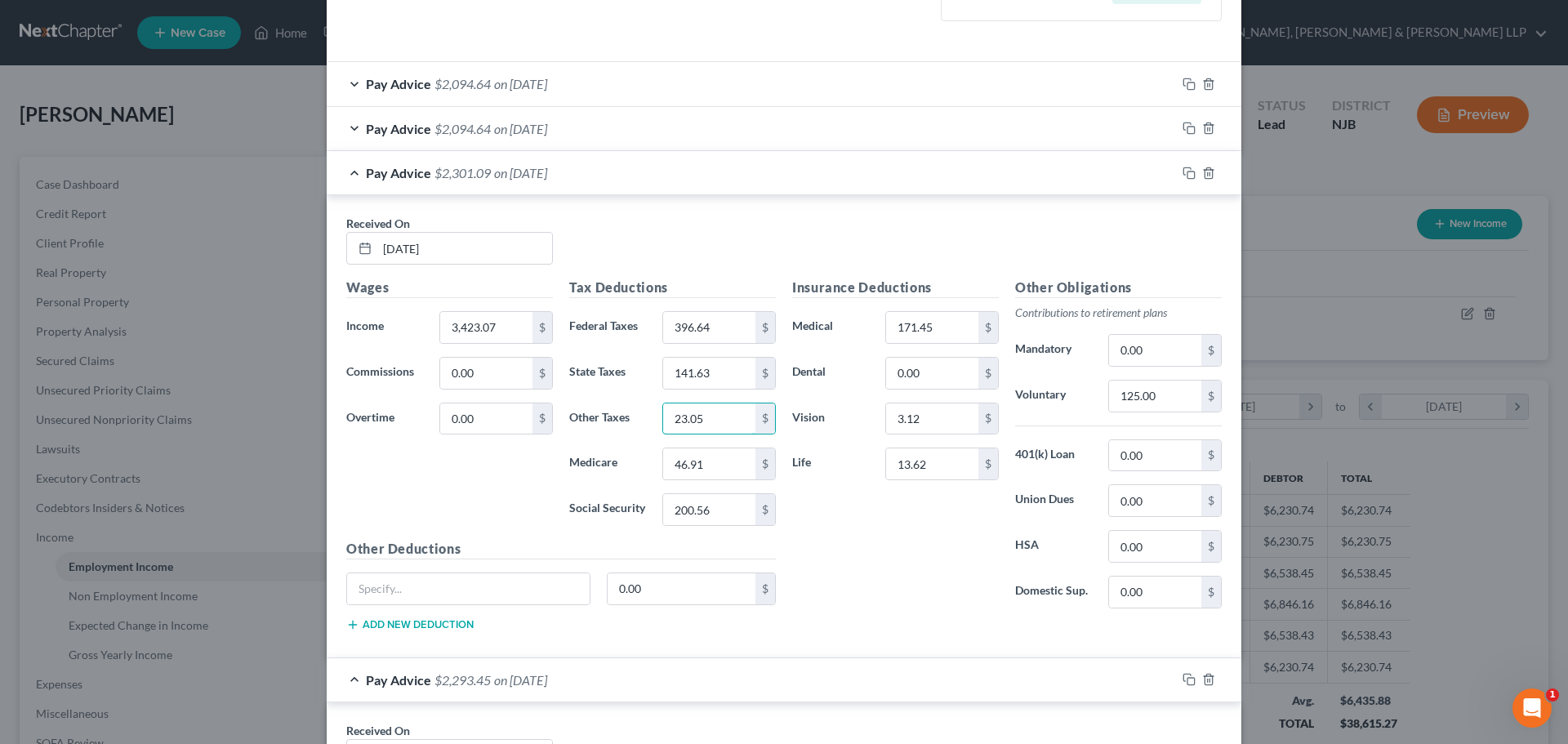
type input "23.05"
click at [548, 127] on span "on [DATE]" at bounding box center [520, 128] width 53 height 16
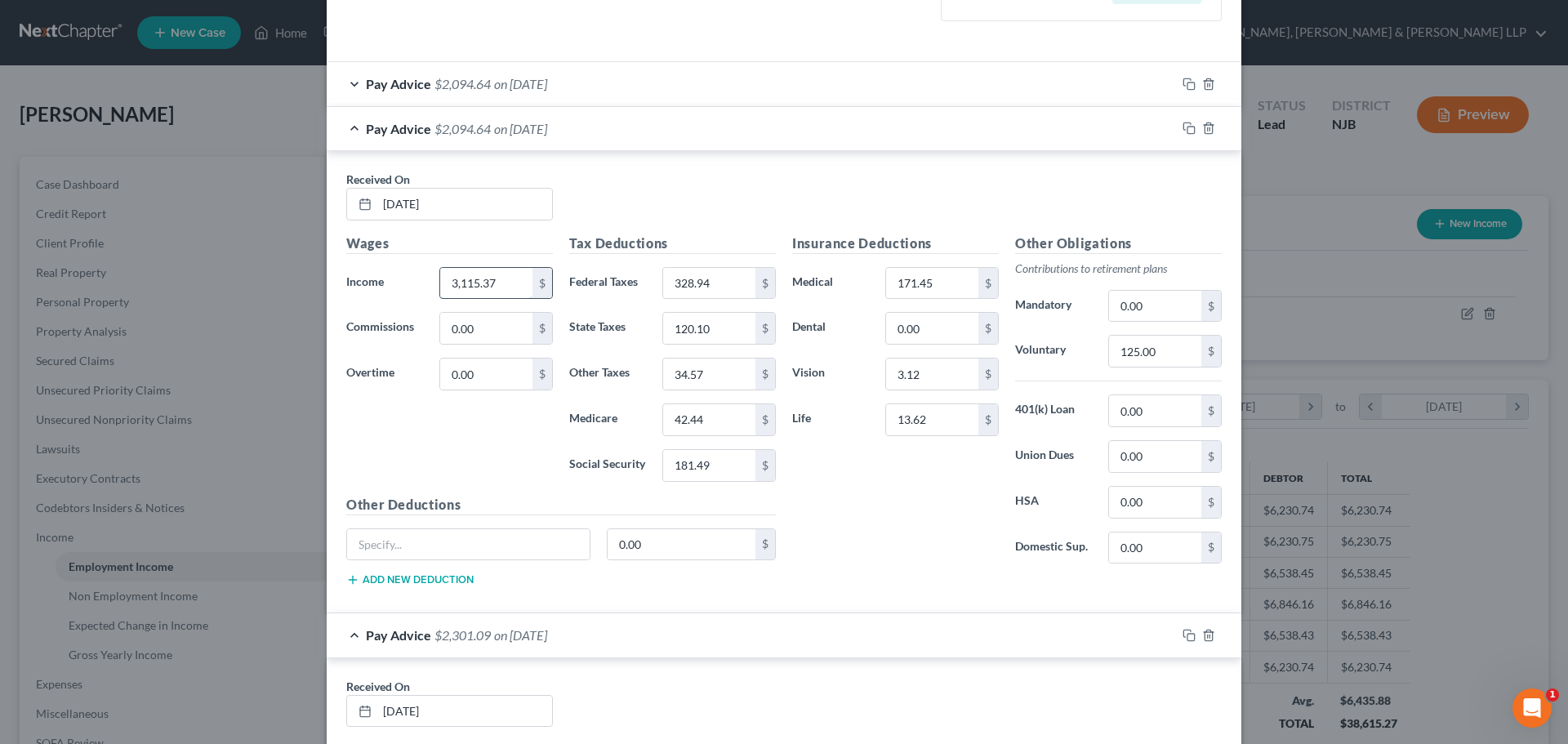
click at [500, 286] on input "3,115.37" at bounding box center [486, 283] width 92 height 31
type input "3,423.00"
click at [723, 280] on input "328.94" at bounding box center [709, 283] width 92 height 31
type input "396.64"
click at [716, 323] on input "120.10" at bounding box center [709, 328] width 92 height 31
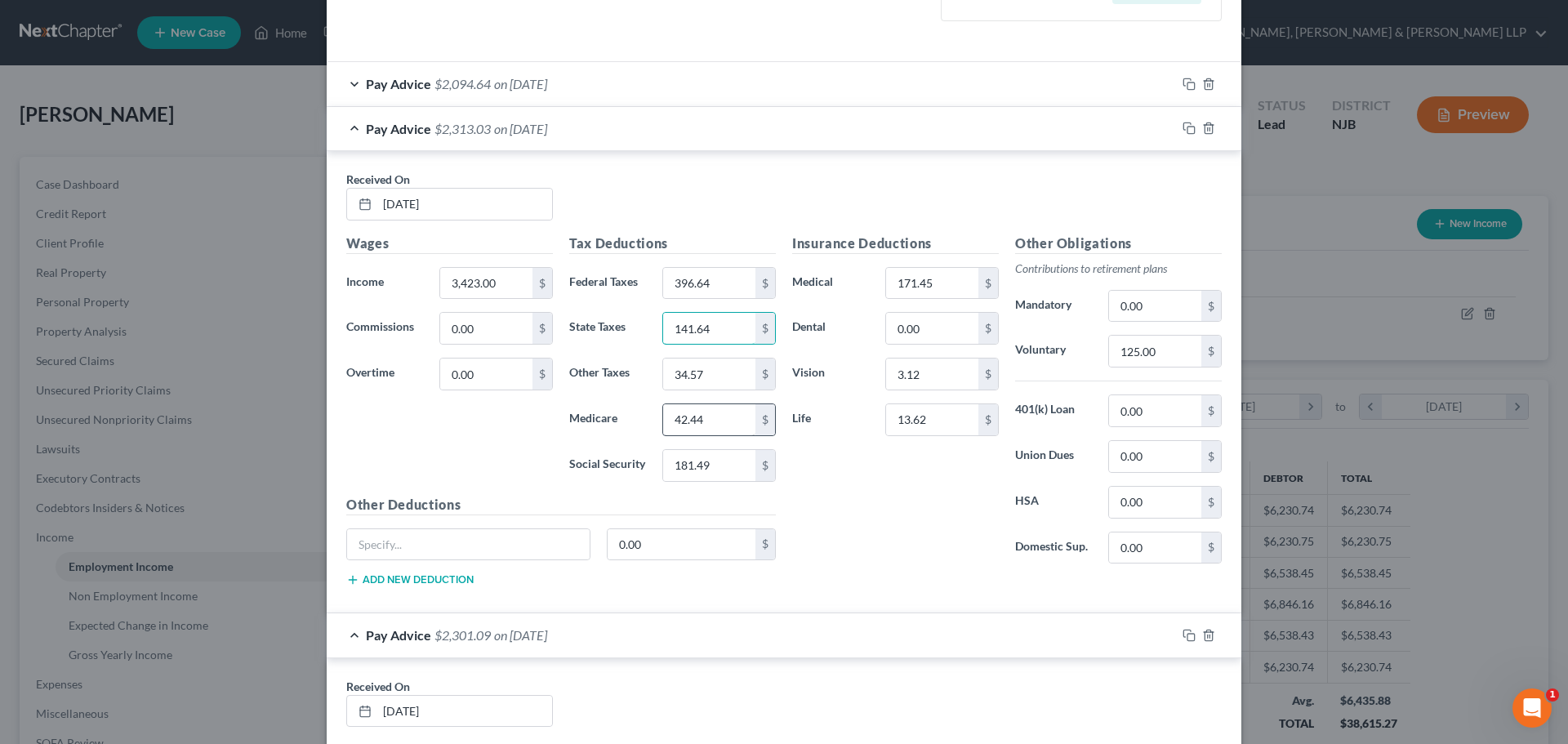
type input "141.64"
click at [713, 432] on input "42.44" at bounding box center [709, 419] width 92 height 31
type input "46.91"
click at [718, 457] on input "181.49" at bounding box center [709, 464] width 92 height 31
type input "200.57"
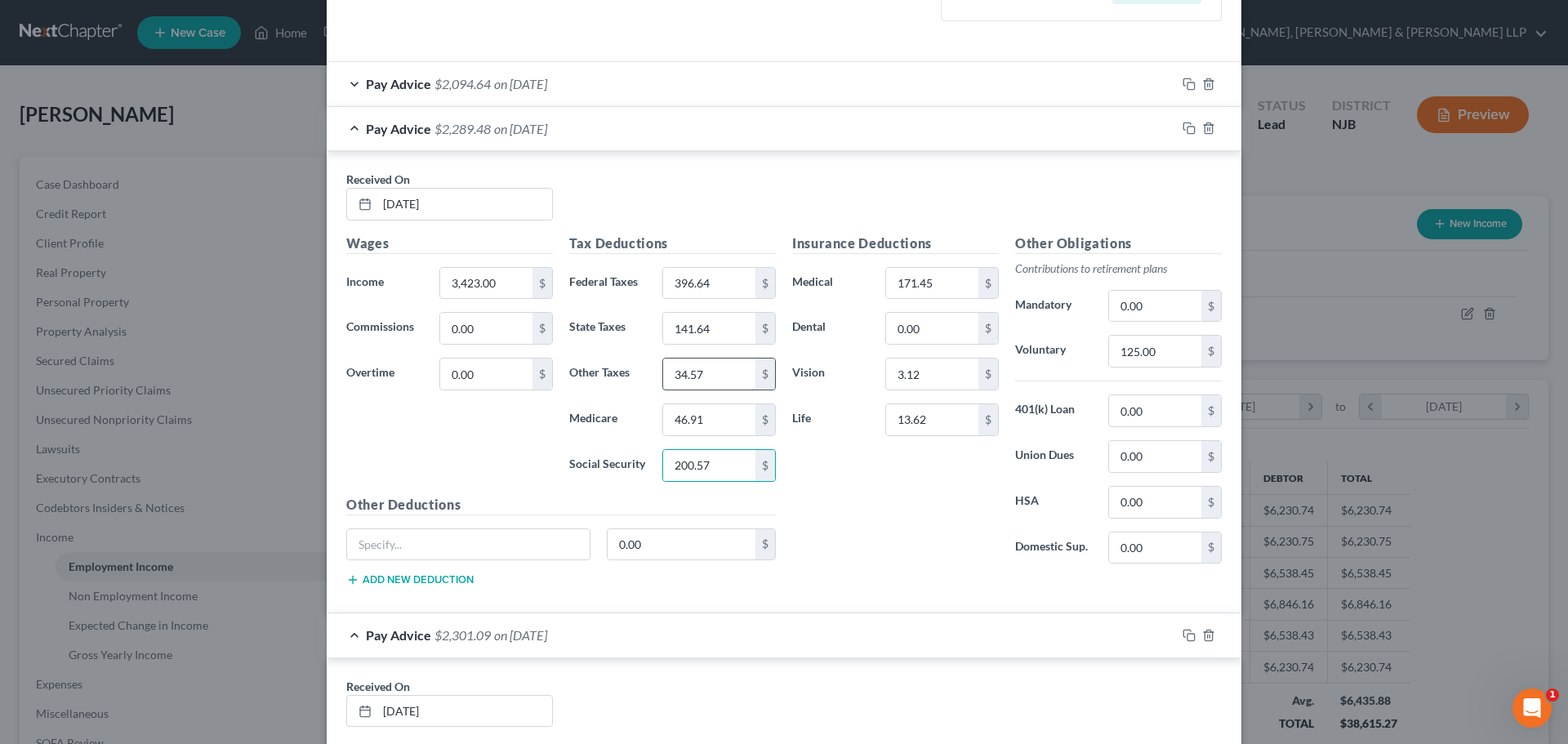
click at [696, 382] on input "34.57" at bounding box center [709, 373] width 92 height 31
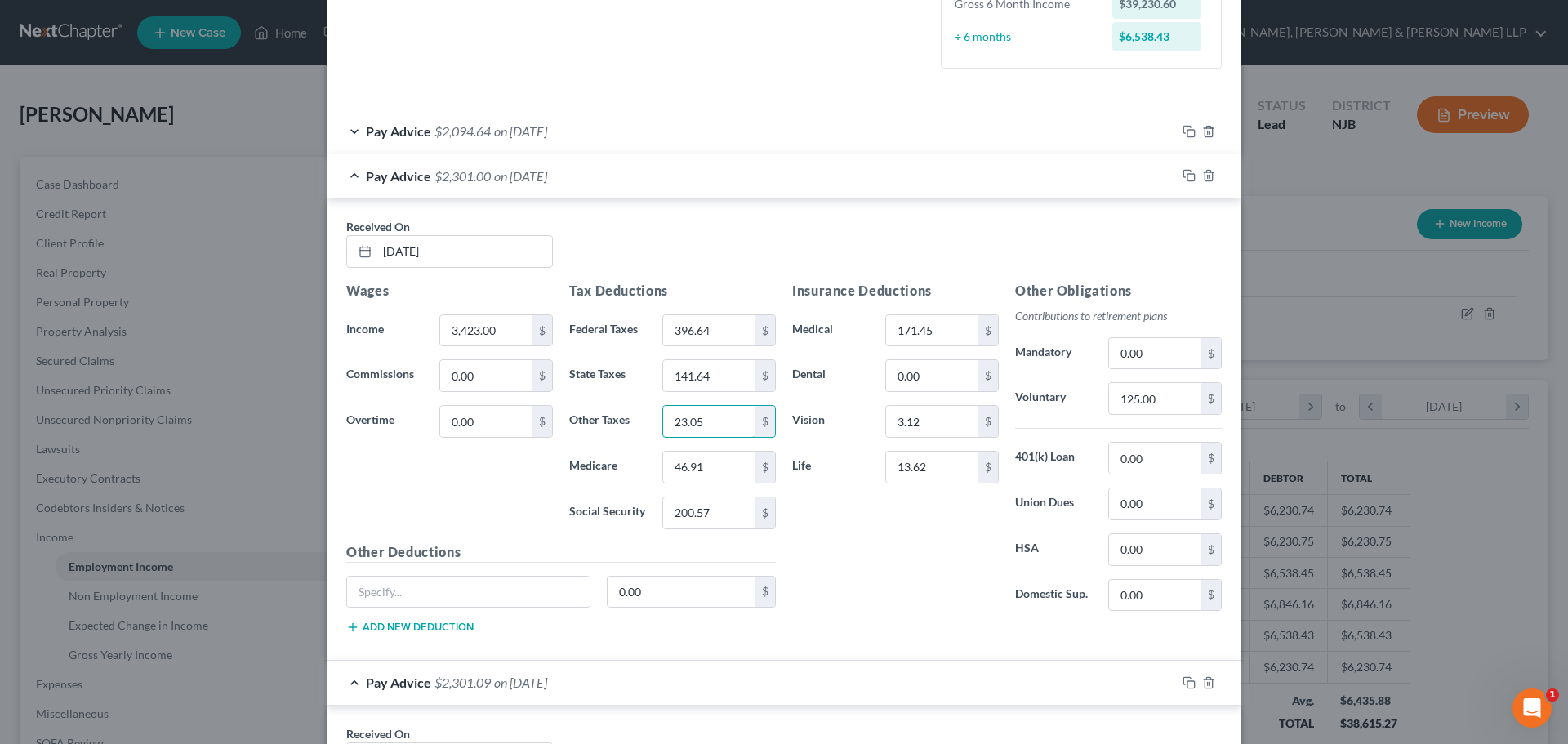
scroll to position [408, 0]
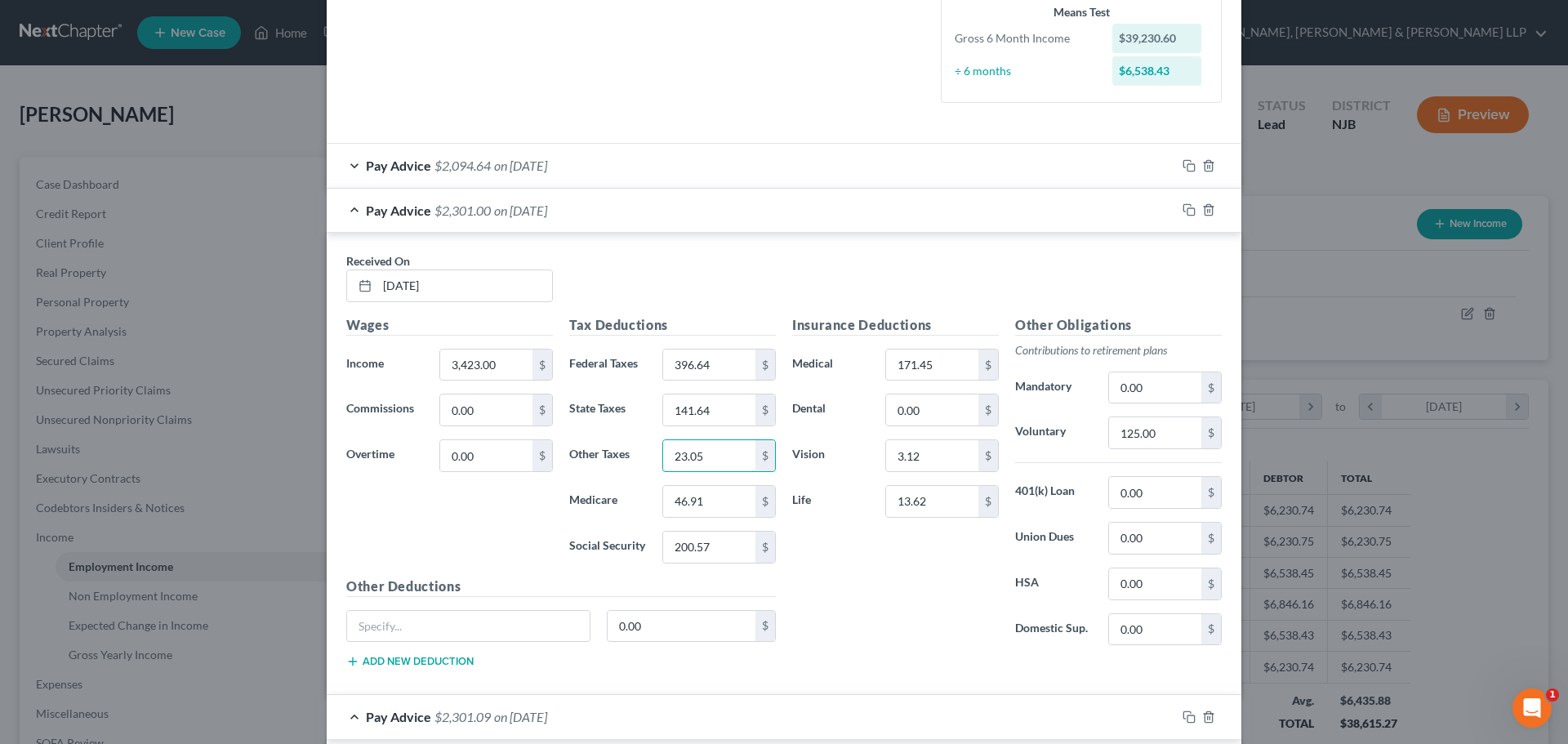
type input "23.05"
click at [551, 178] on div "Pay Advice $2,094.64 on 08/27/2025" at bounding box center [751, 166] width 849 height 44
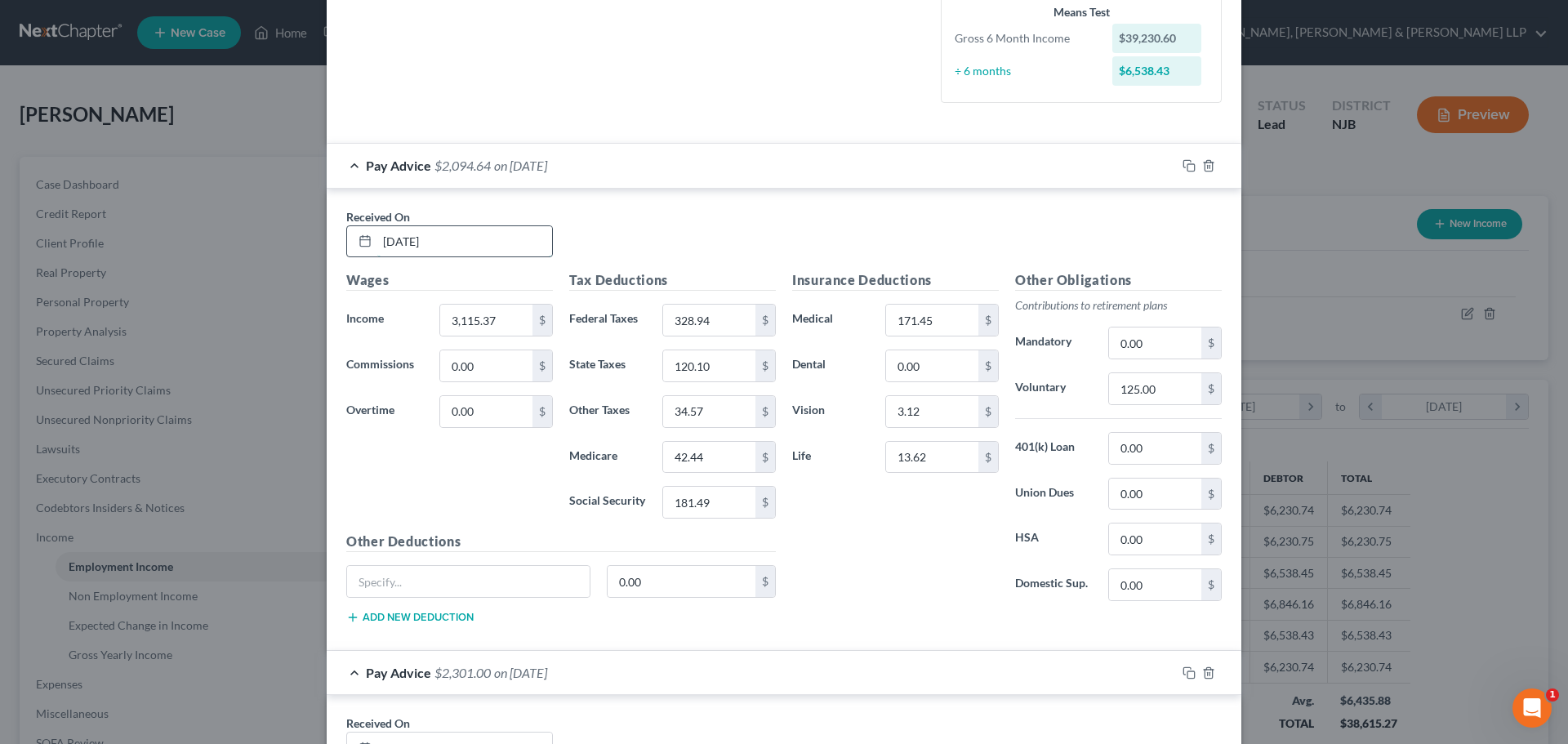
click at [474, 241] on input "[DATE]" at bounding box center [465, 241] width 175 height 31
drag, startPoint x: 470, startPoint y: 240, endPoint x: 311, endPoint y: 250, distance: 159.3
click at [311, 250] on div "Edit Income Source × Employment Type * Select Full or Part Time Employment Self…" at bounding box center [784, 372] width 1568 height 744
type input "08/20/2025"
click at [519, 316] on input "3,115.37" at bounding box center [486, 320] width 92 height 31
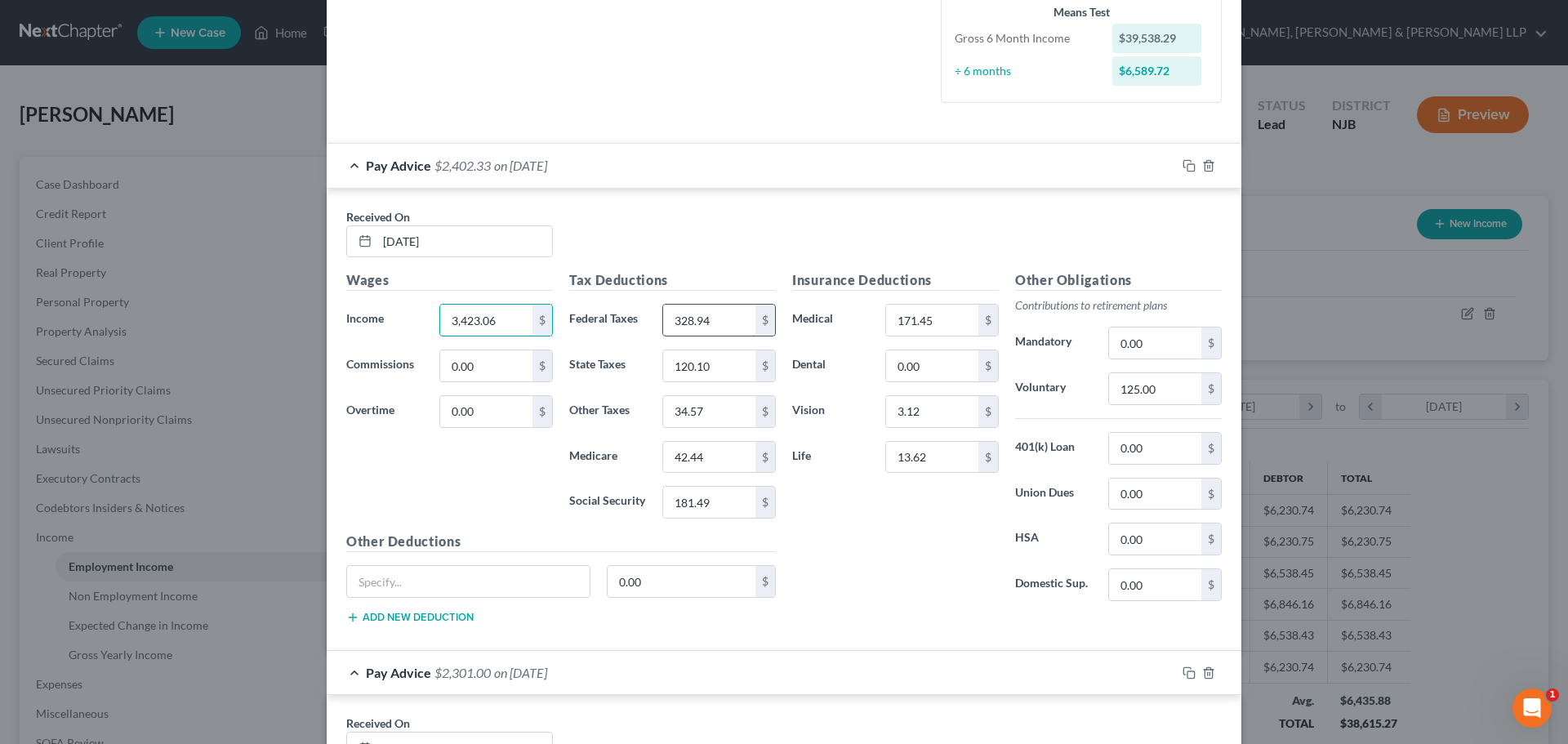
type input "3,423.06"
click at [707, 325] on input "328.94" at bounding box center [709, 320] width 92 height 31
type input "396.63"
click at [727, 383] on div "Tax Deductions Federal Taxes 396.63 $ State Taxes 120.10 $ Other Taxes 34.57 $ …" at bounding box center [672, 401] width 223 height 261
click at [722, 368] on input "120.10" at bounding box center [709, 365] width 92 height 31
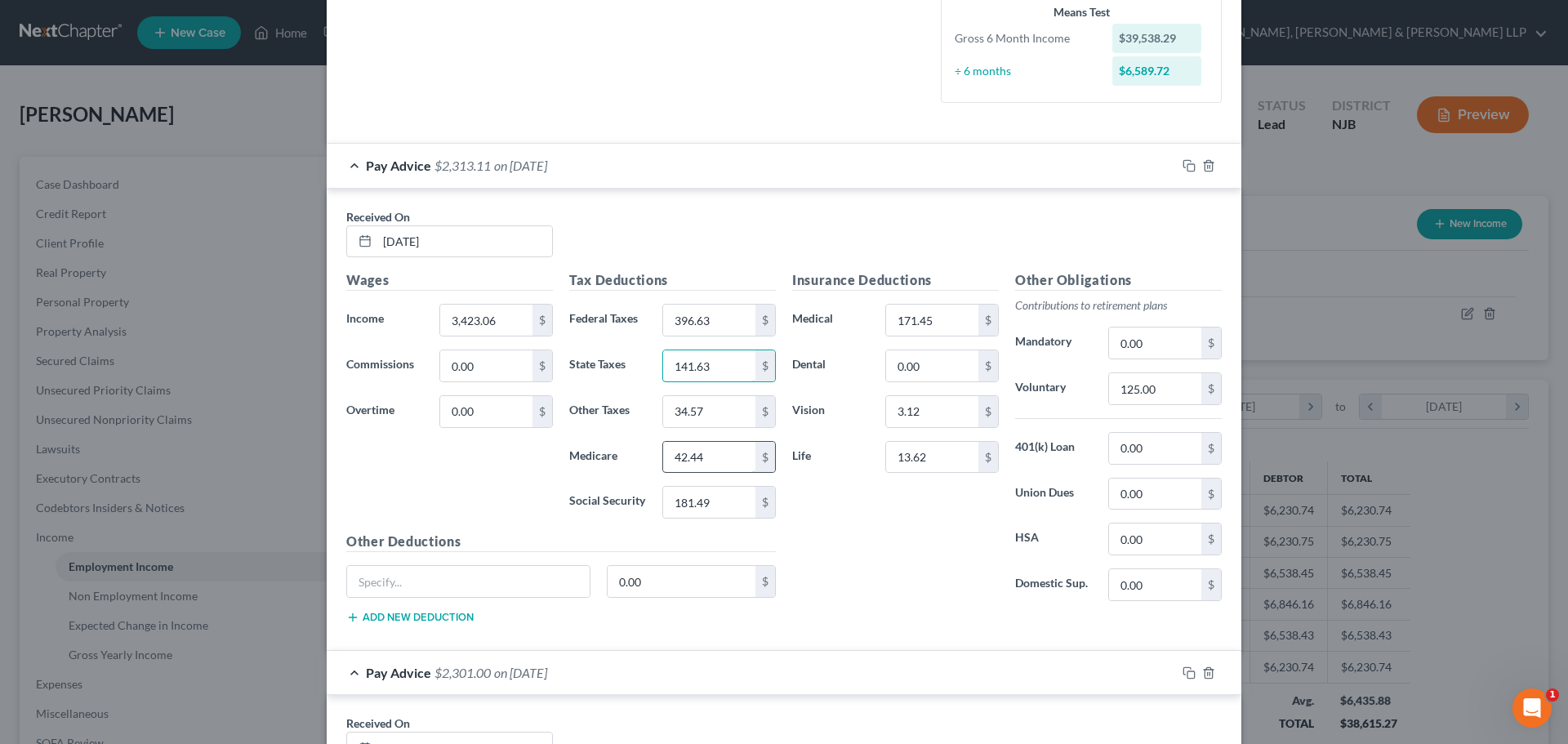
type input "141.63"
click at [716, 459] on input "42.44" at bounding box center [709, 457] width 92 height 31
type input "46.90"
click at [719, 510] on input "181.49" at bounding box center [709, 501] width 92 height 31
type input "200.56"
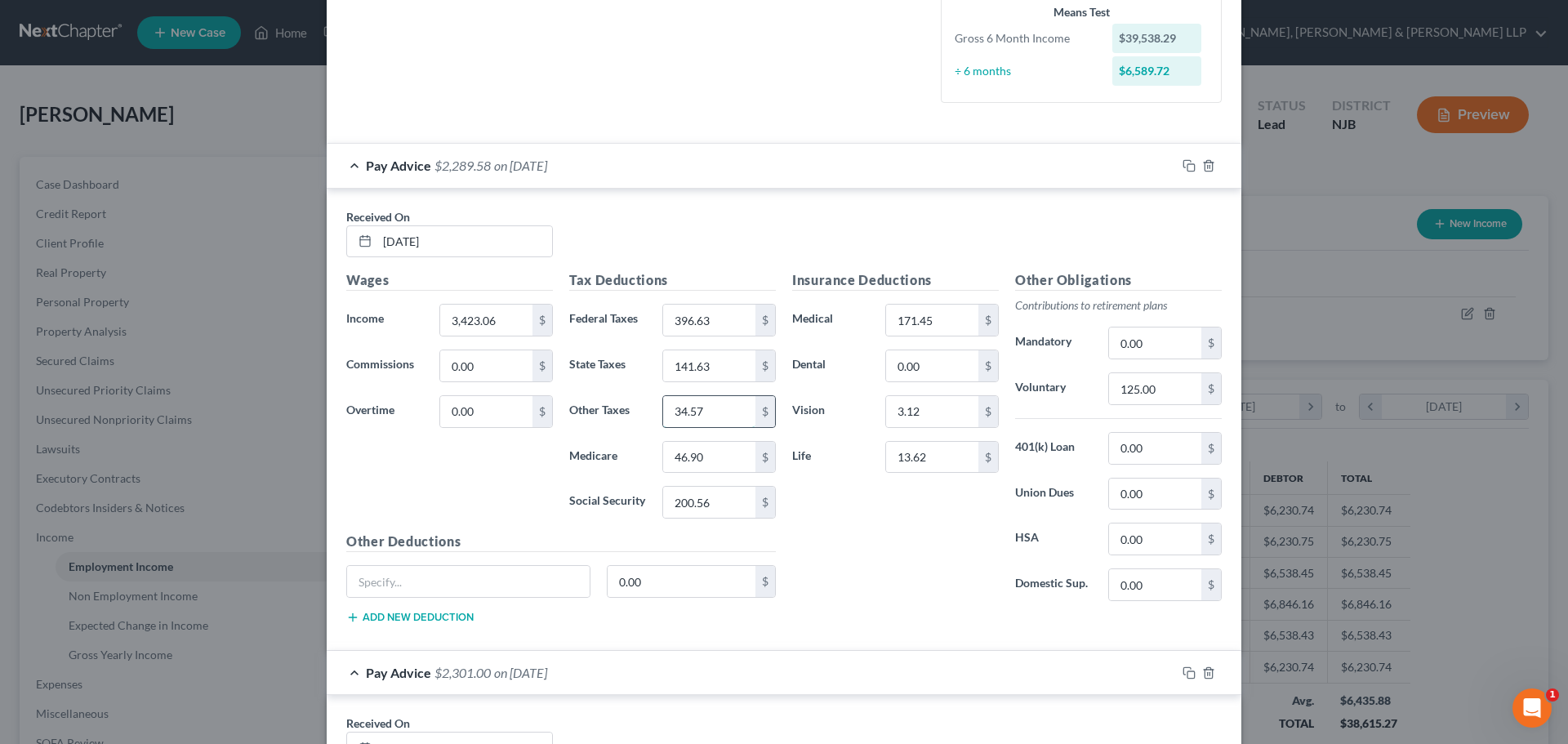
click at [714, 414] on input "34.57" at bounding box center [709, 411] width 92 height 31
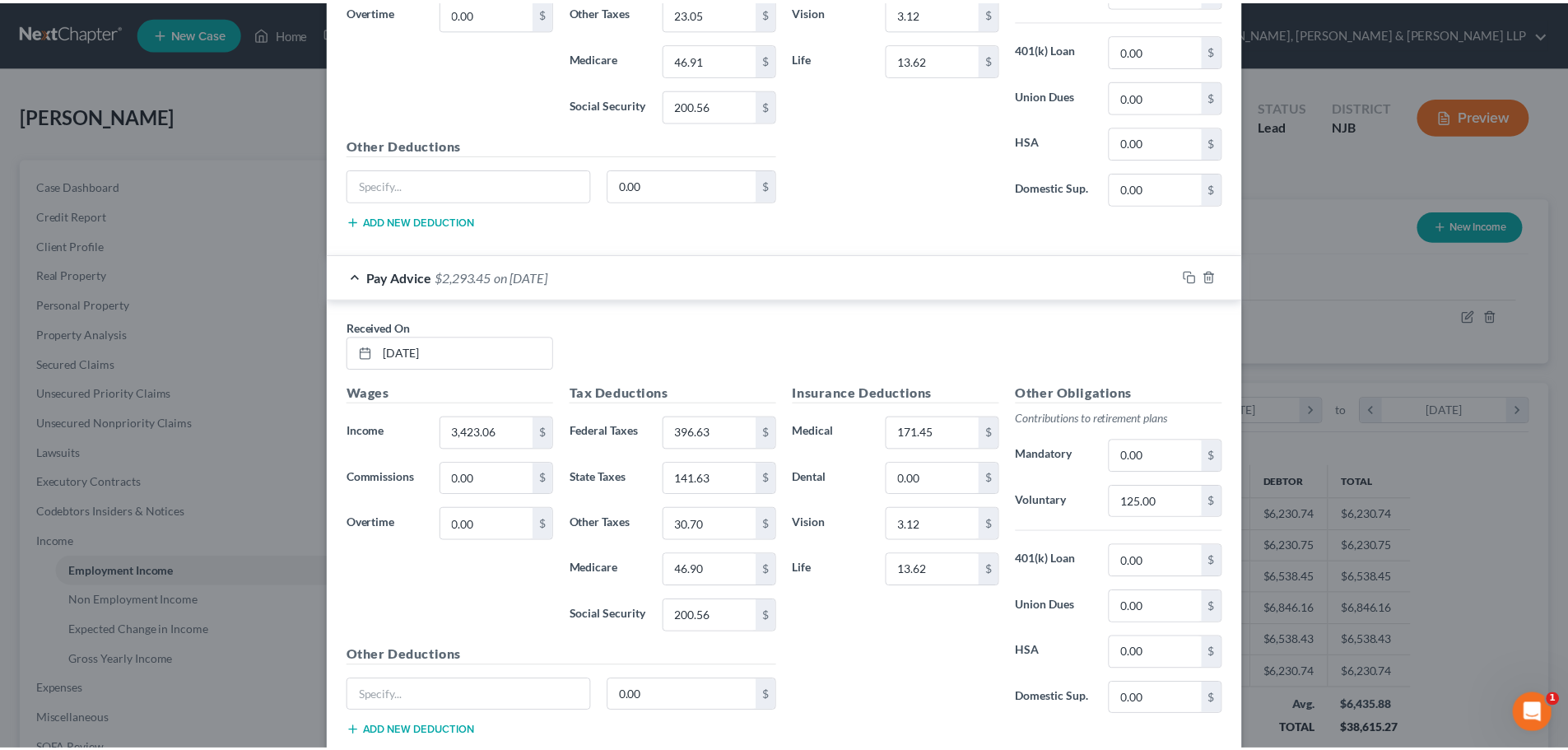
scroll to position [2298, 0]
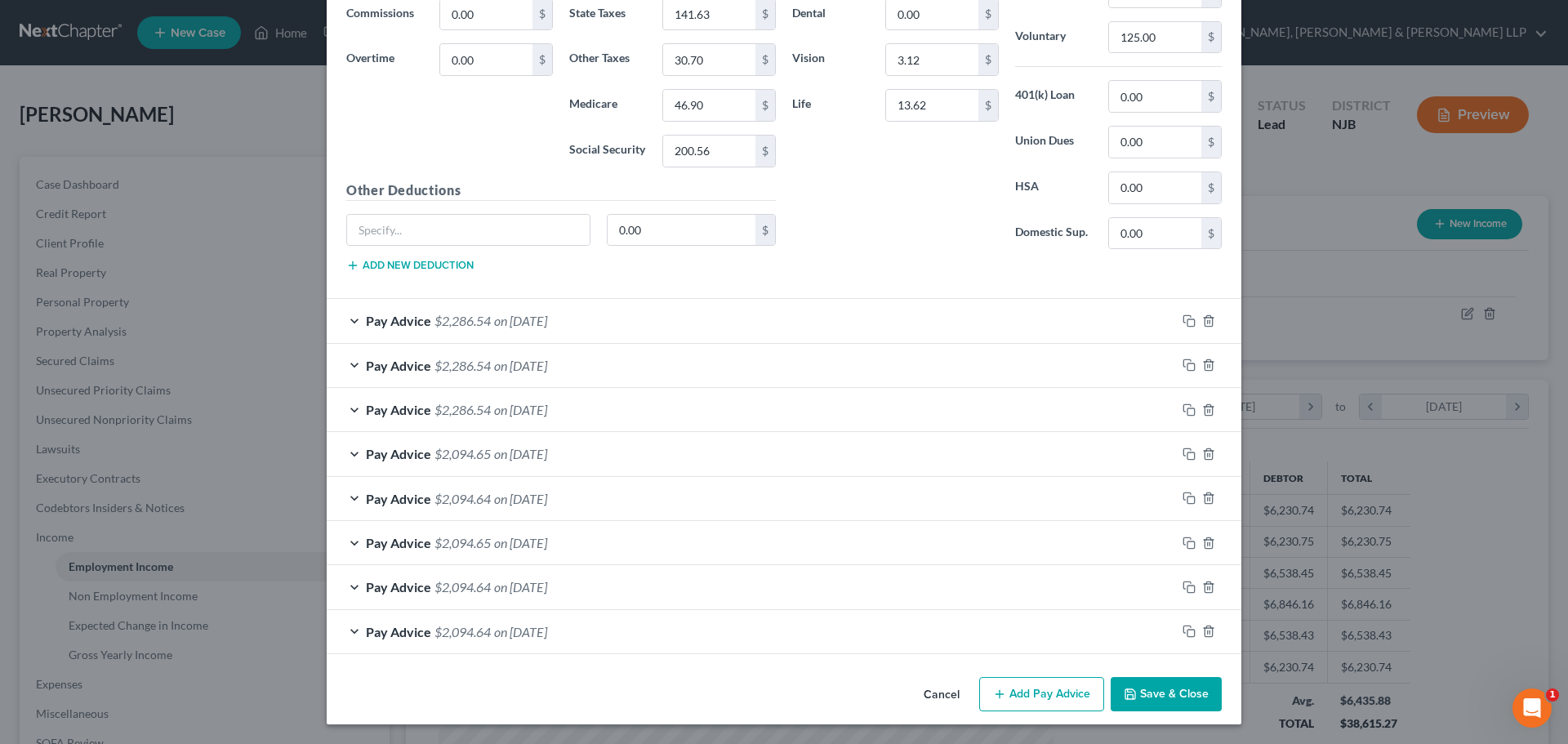
type input "23.05"
click at [1158, 688] on button "Save & Close" at bounding box center [1166, 694] width 111 height 34
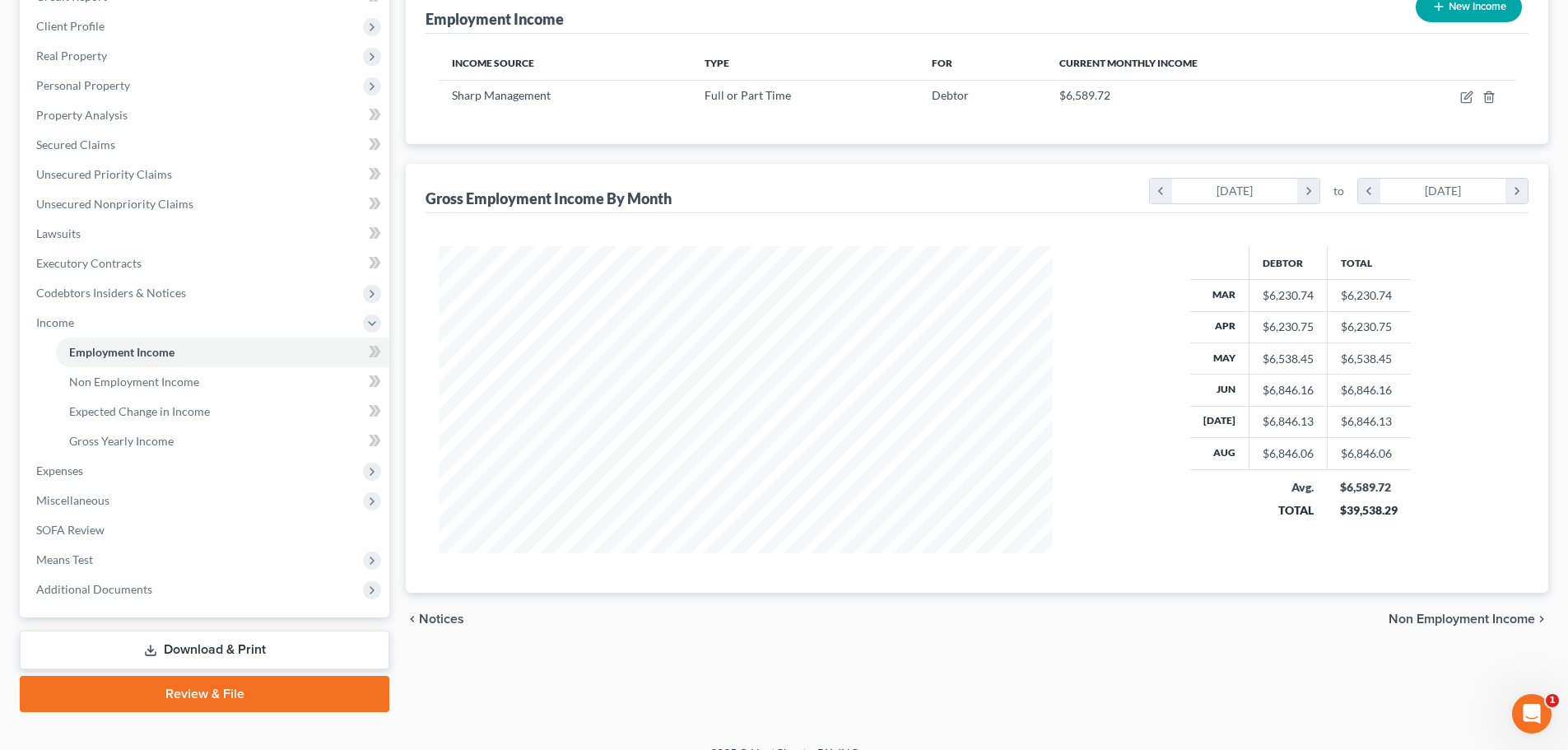
scroll to position [244, 0]
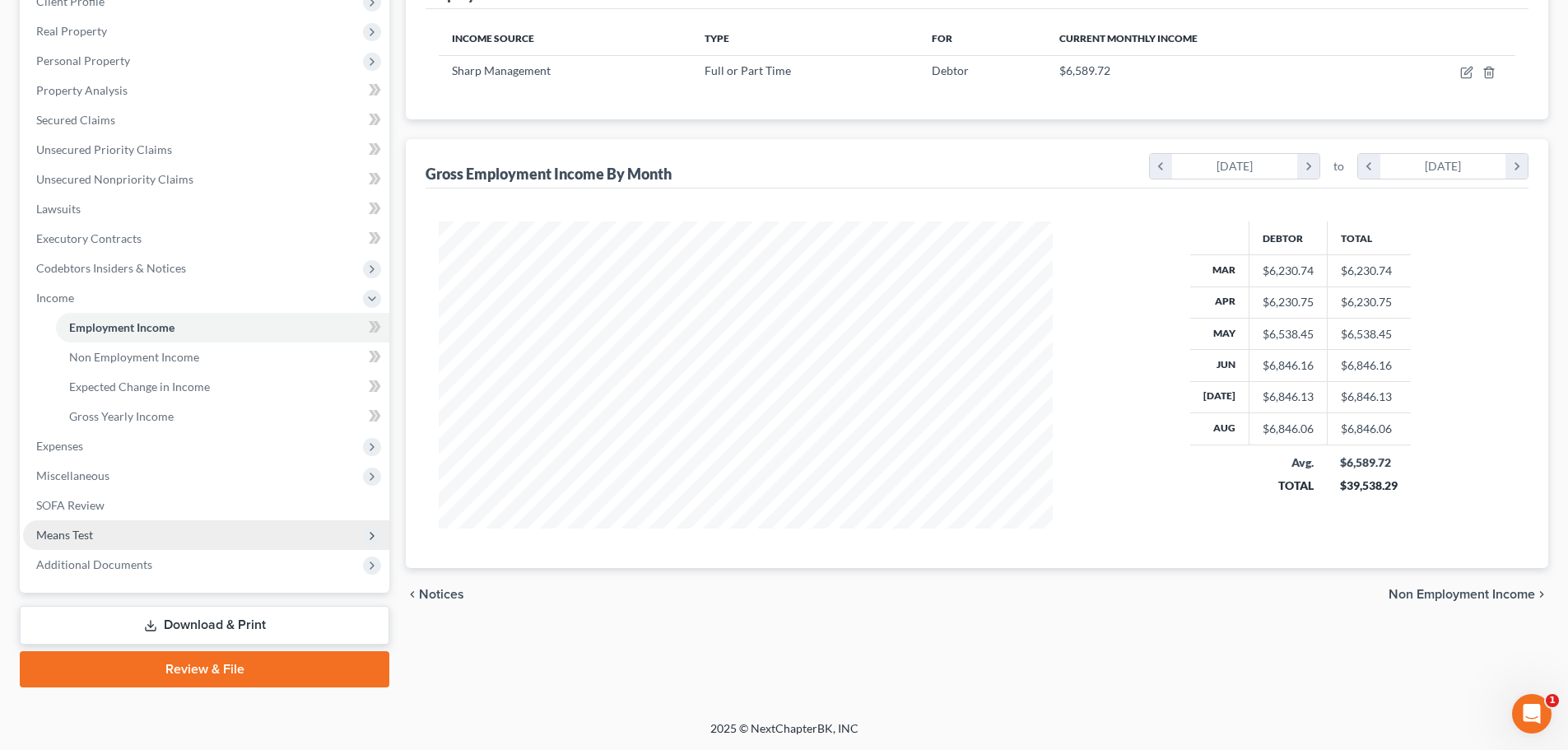
click at [115, 526] on span "Means Test" at bounding box center [206, 534] width 366 height 30
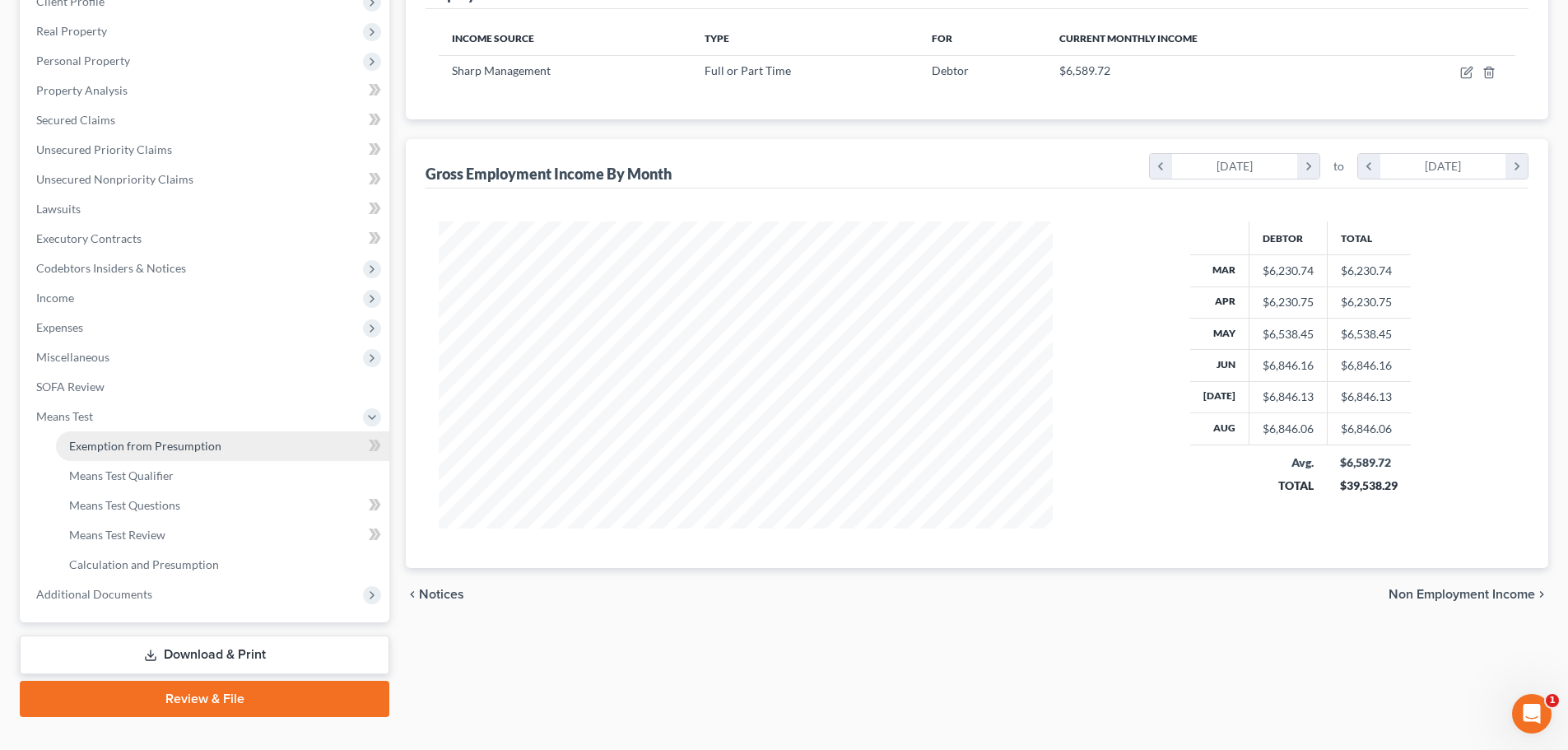
click at [150, 454] on link "Exemption from Presumption" at bounding box center [222, 445] width 333 height 30
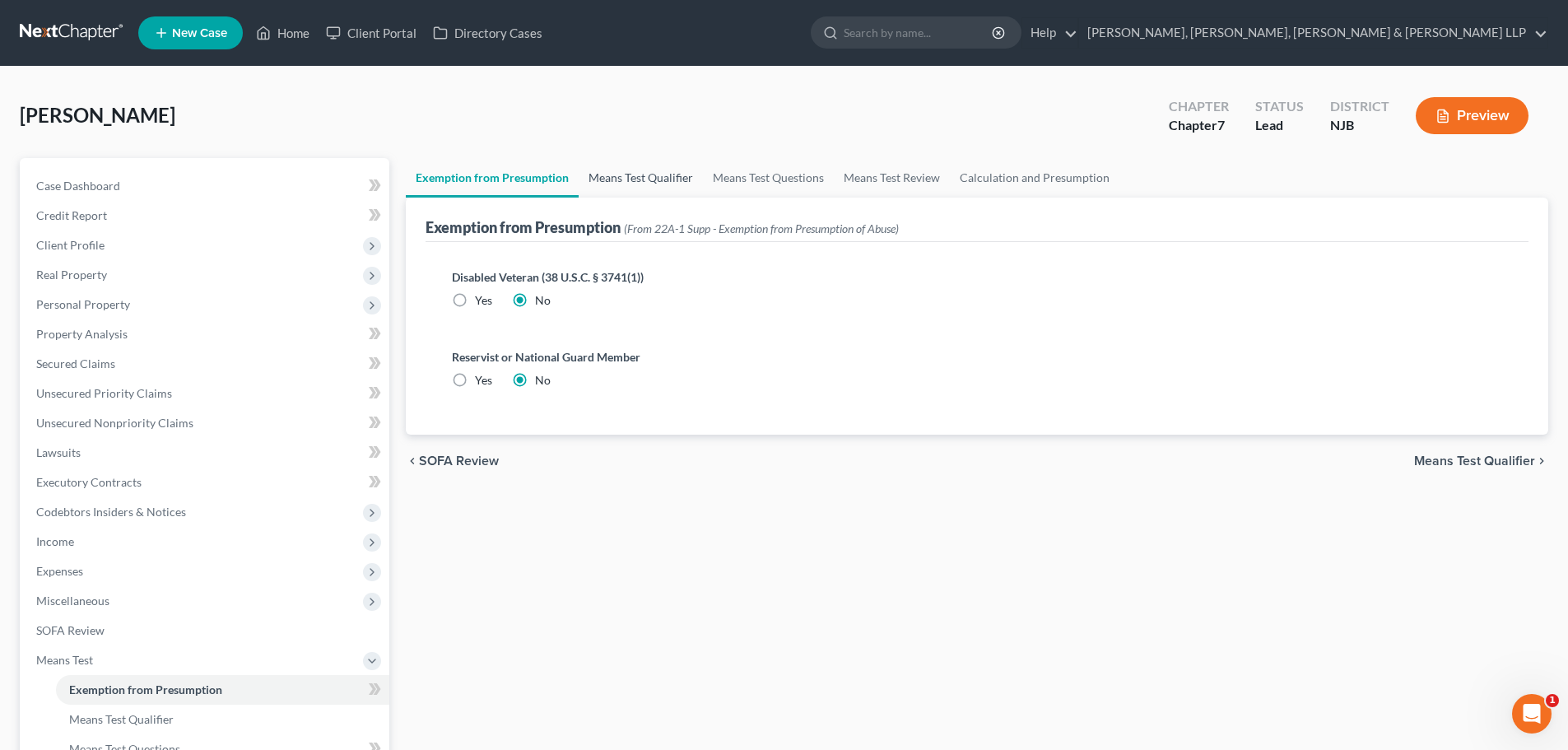
click at [675, 166] on link "Means Test Qualifier" at bounding box center [641, 177] width 124 height 40
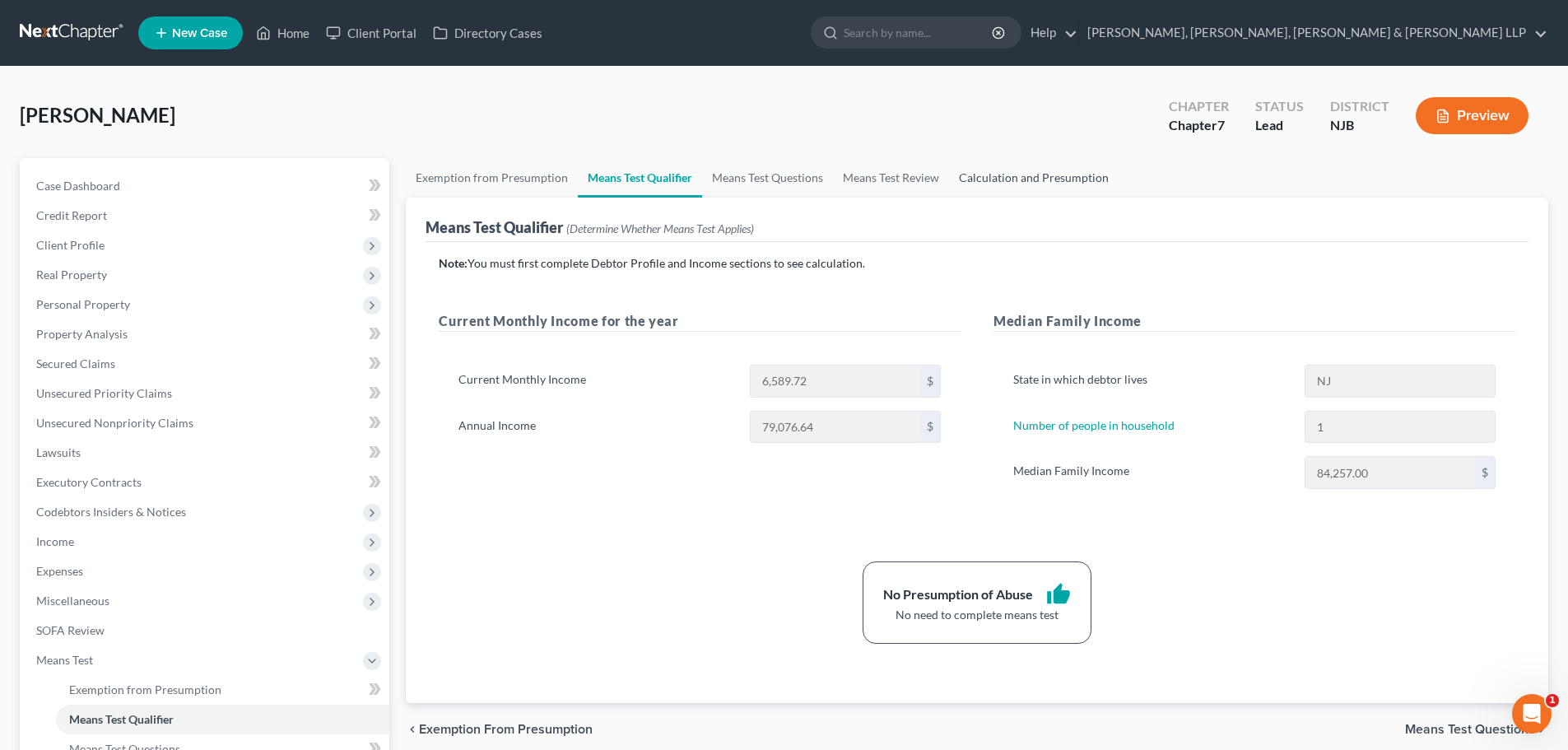
click at [1016, 177] on link "Calculation and Presumption" at bounding box center [1034, 177] width 170 height 40
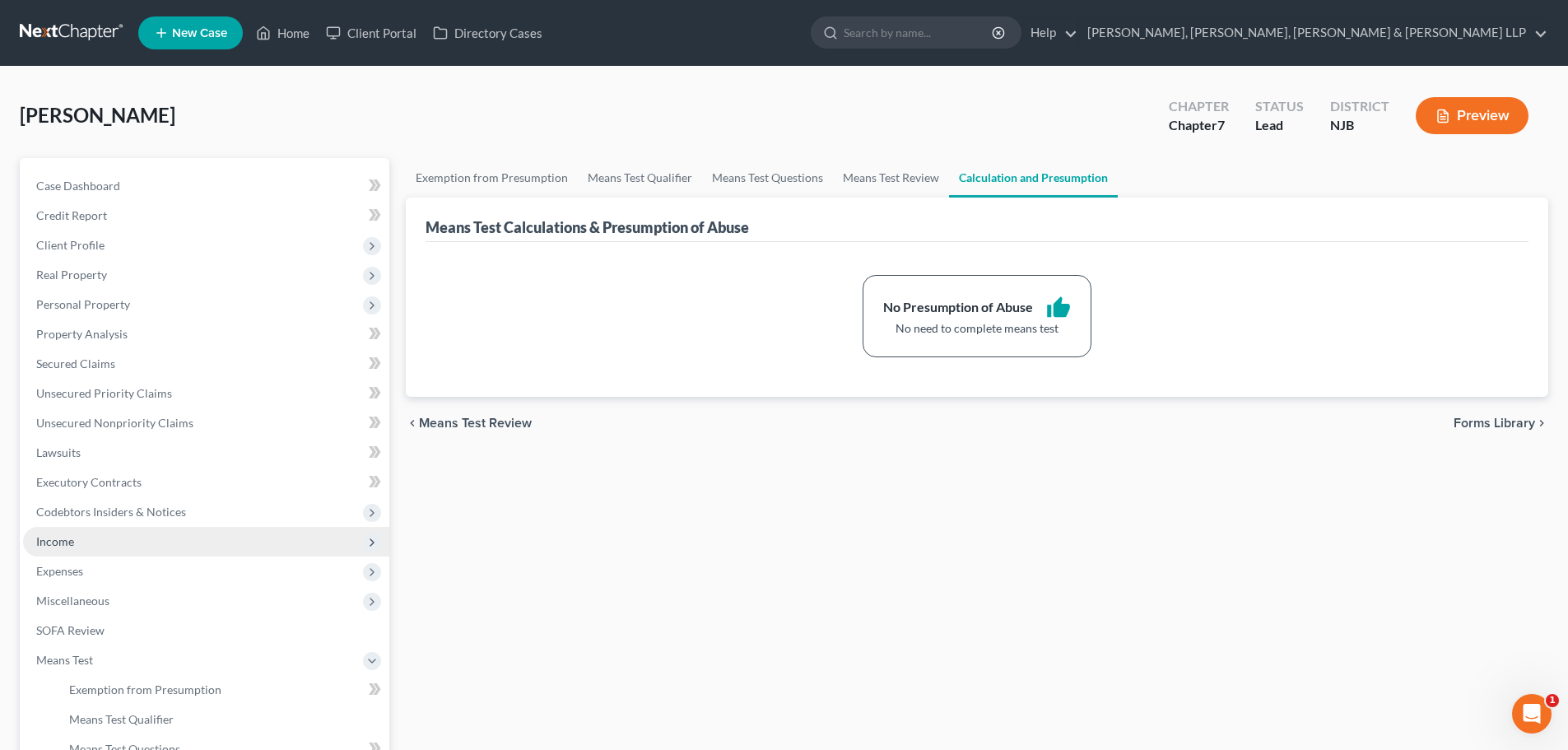
click at [75, 547] on span "Income" at bounding box center [206, 541] width 366 height 30
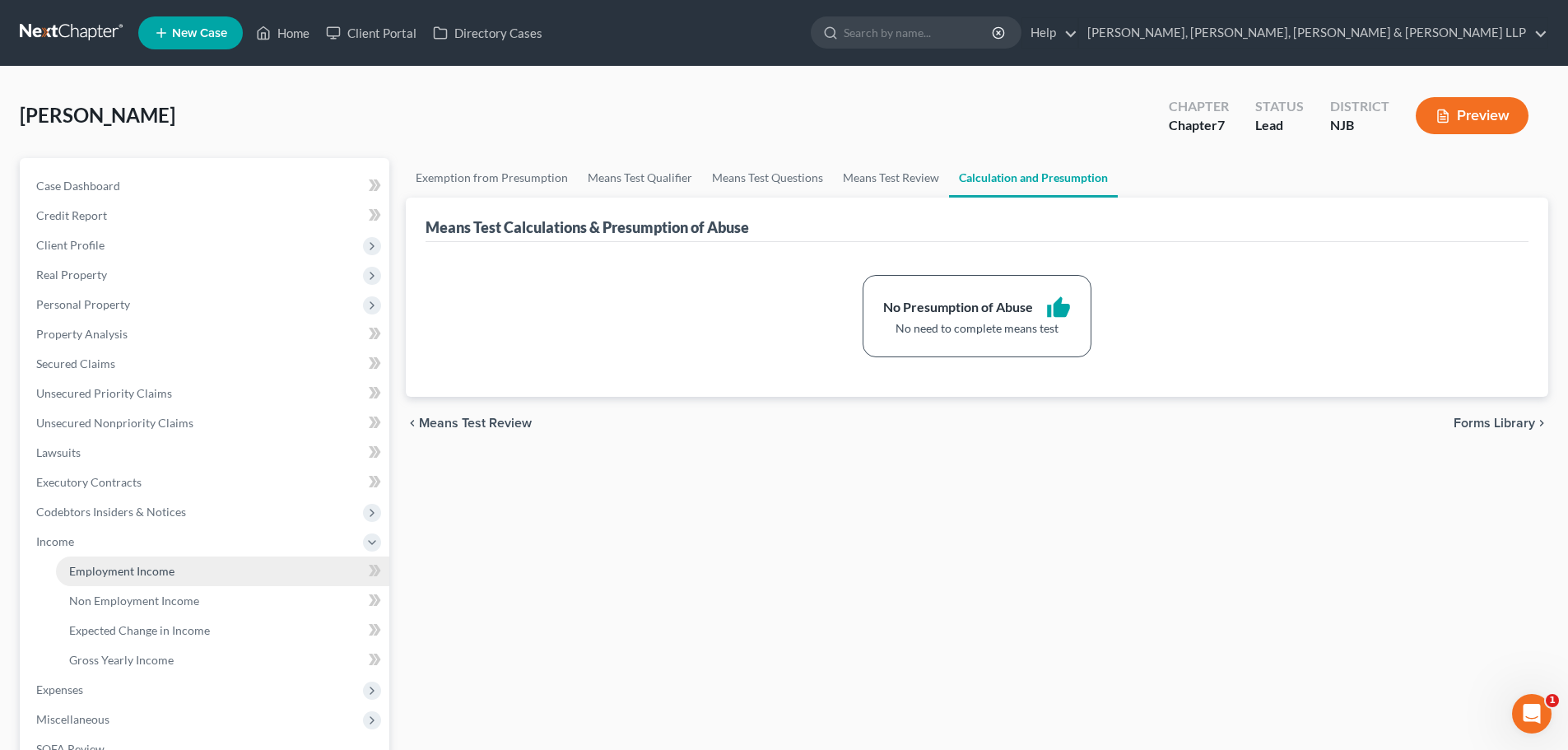
click at [116, 560] on link "Employment Income" at bounding box center [222, 570] width 333 height 30
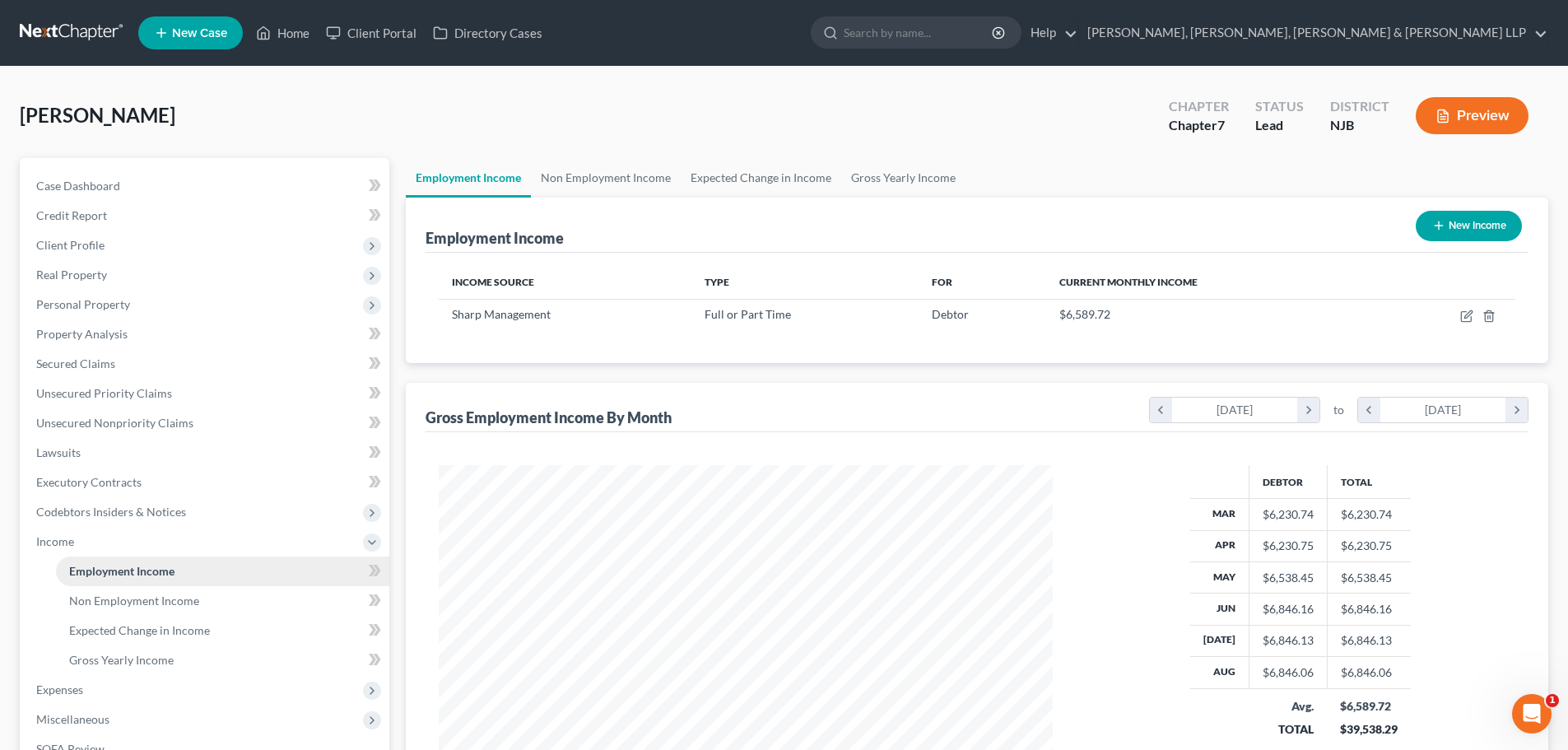
scroll to position [307, 647]
click at [65, 687] on span "Expenses" at bounding box center [60, 689] width 47 height 14
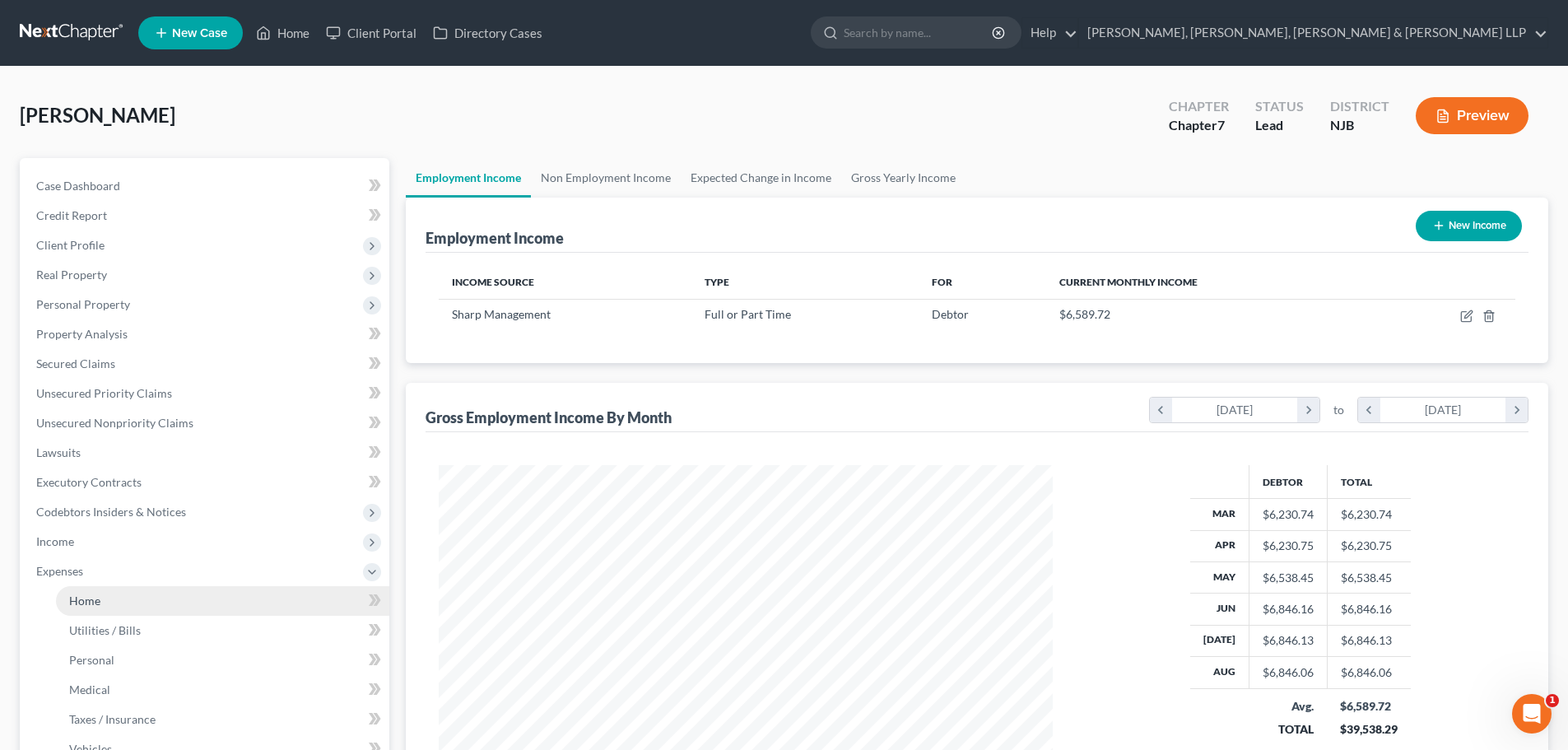
click at [106, 608] on link "Home" at bounding box center [222, 601] width 333 height 30
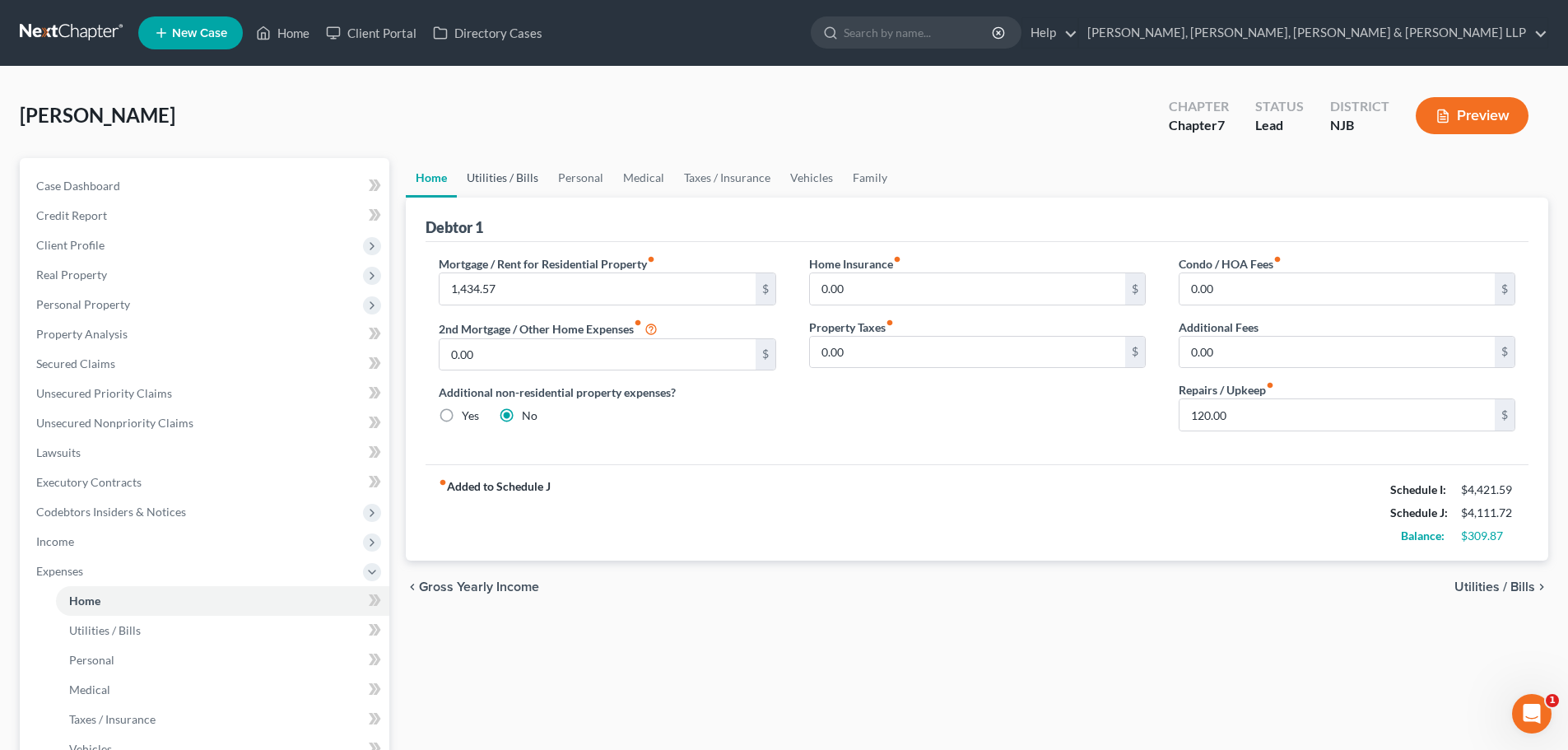
click at [486, 181] on link "Utilities / Bills" at bounding box center [502, 177] width 91 height 40
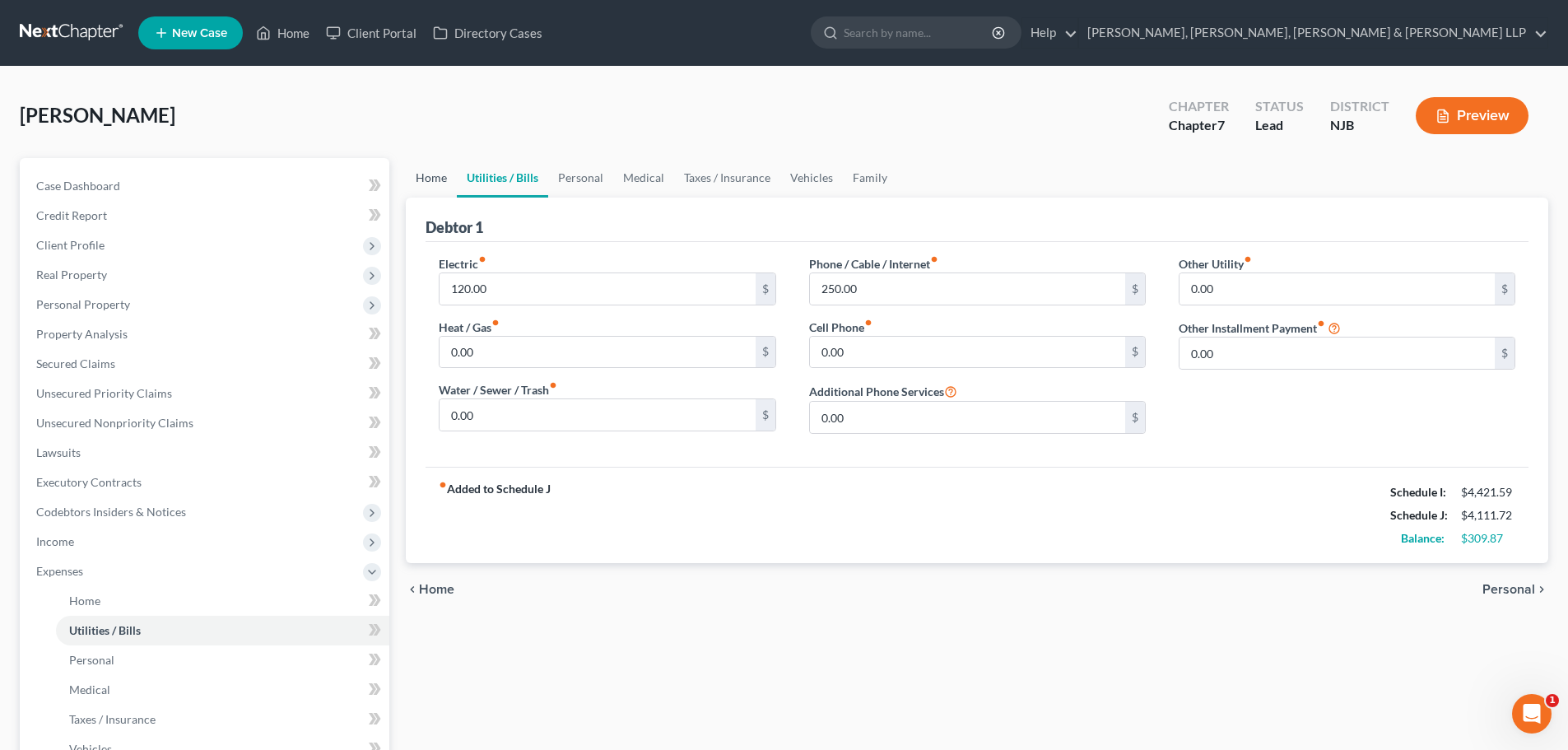
click at [435, 188] on link "Home" at bounding box center [431, 177] width 51 height 40
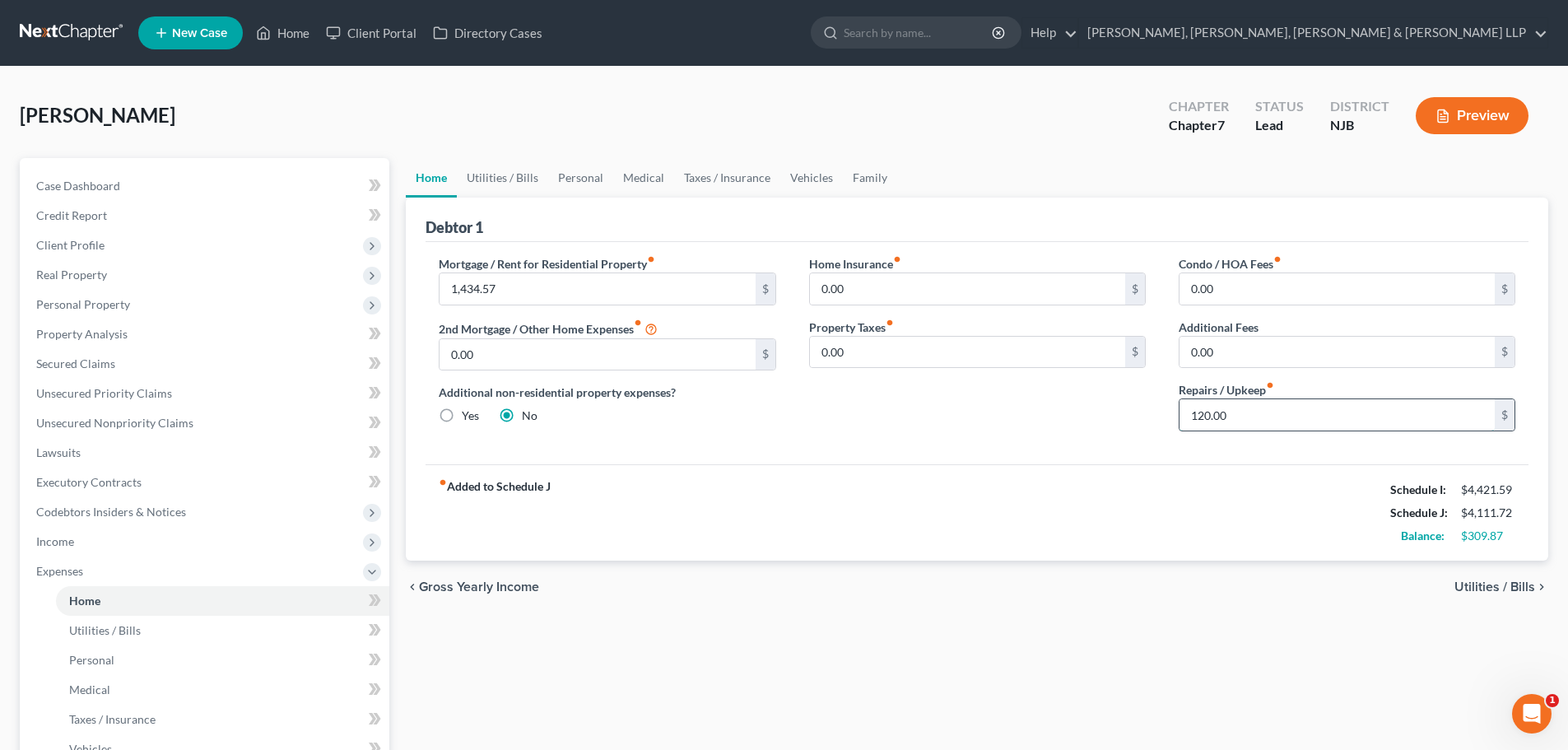
click at [1252, 422] on input "120.00" at bounding box center [1338, 414] width 316 height 31
type input "150"
click at [520, 183] on link "Utilities / Bills" at bounding box center [502, 177] width 91 height 40
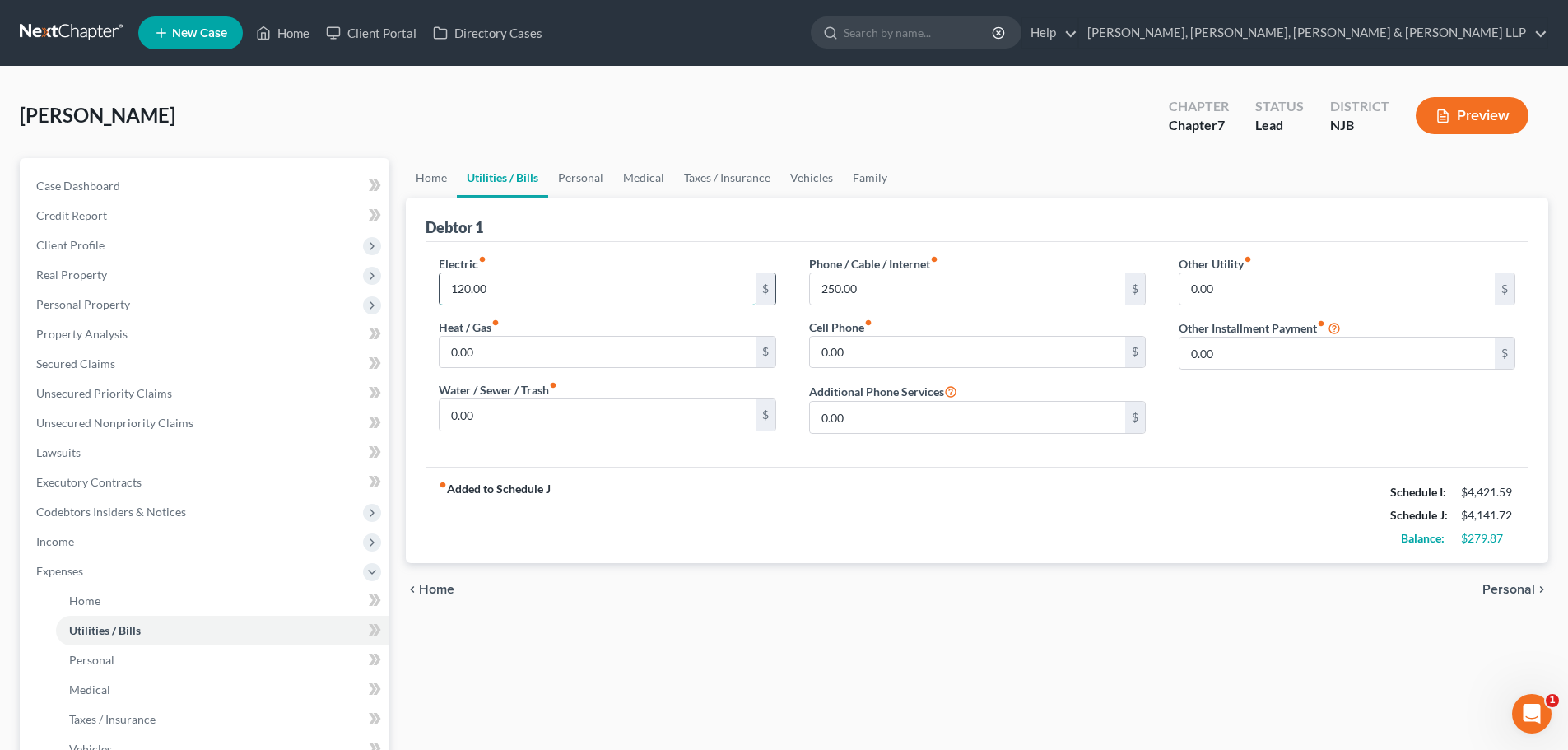
click at [506, 286] on input "120.00" at bounding box center [597, 289] width 316 height 31
type input "135"
click at [575, 178] on link "Personal" at bounding box center [581, 177] width 65 height 40
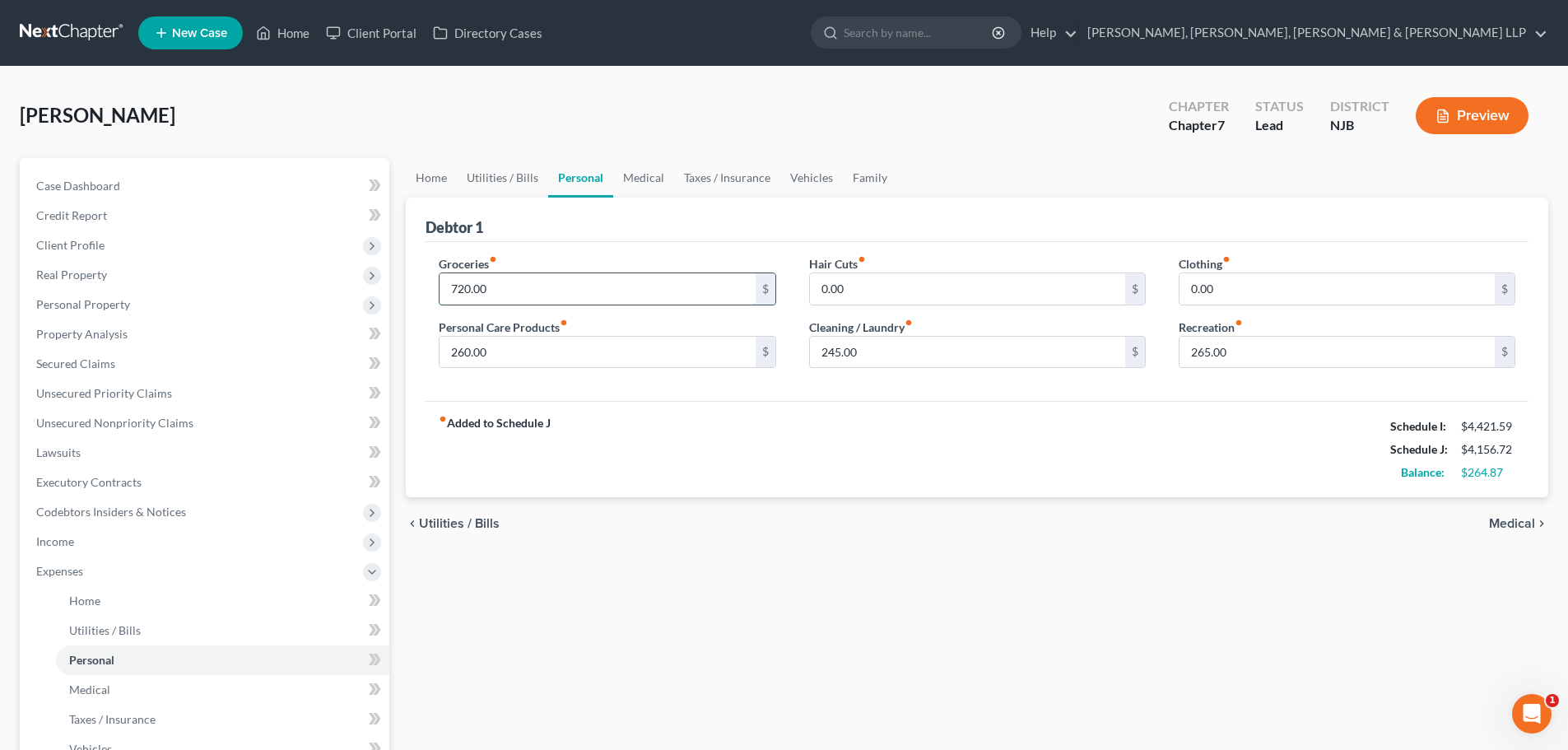
click at [495, 295] on input "720.00" at bounding box center [597, 289] width 316 height 31
type input "7"
type input "850"
click at [510, 350] on input "260.00" at bounding box center [597, 352] width 316 height 31
type input "265"
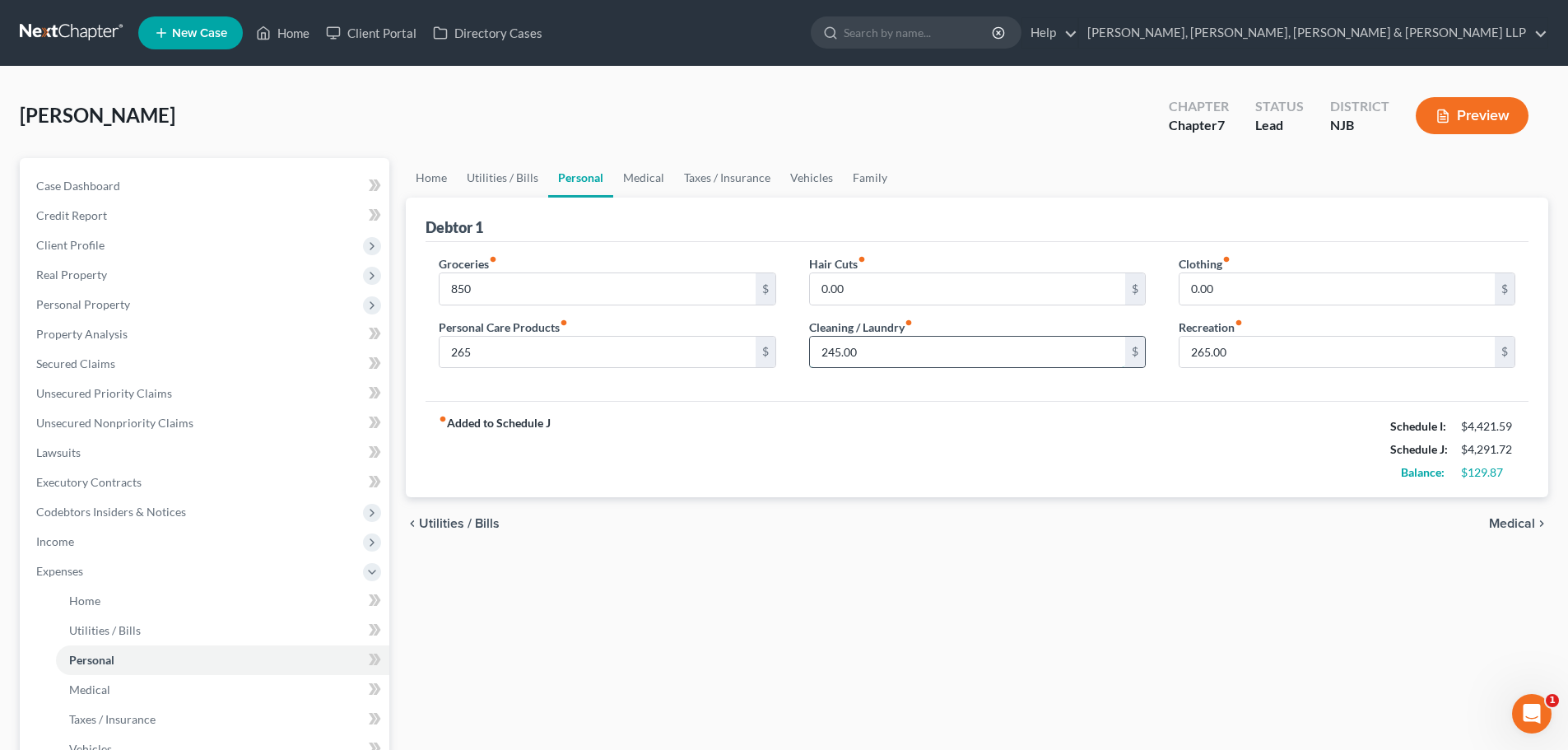
click at [875, 359] on input "245.00" at bounding box center [968, 352] width 316 height 31
type input "270"
click at [641, 173] on link "Medical" at bounding box center [644, 177] width 61 height 40
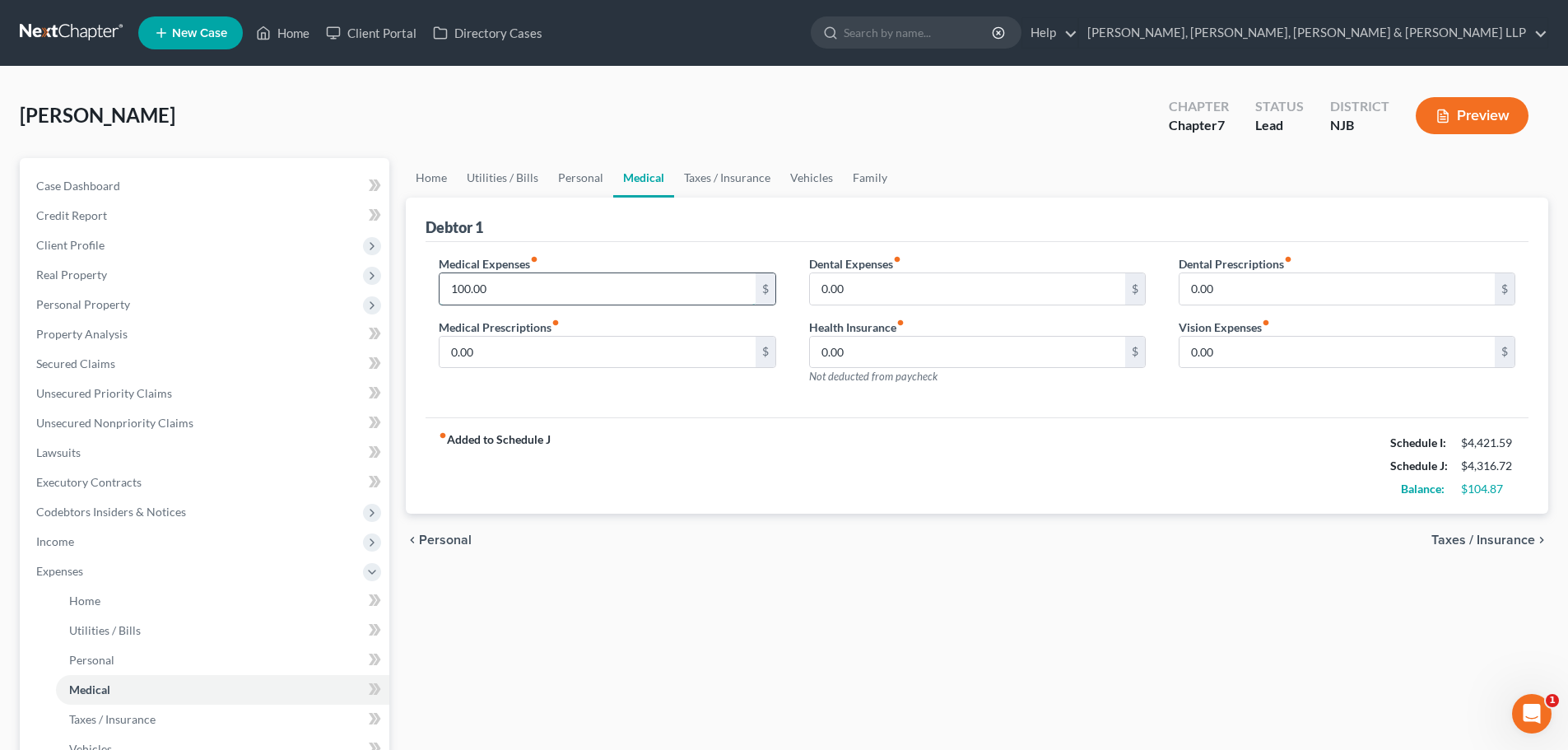
click at [536, 280] on input "100.00" at bounding box center [597, 289] width 316 height 31
type input "120"
click at [746, 151] on div "Kerwin, Pamela Upgraded Chapter Chapter 7 Status Lead District NJB Preview" at bounding box center [783, 121] width 1528 height 72
click at [727, 177] on link "Taxes / Insurance" at bounding box center [727, 177] width 106 height 40
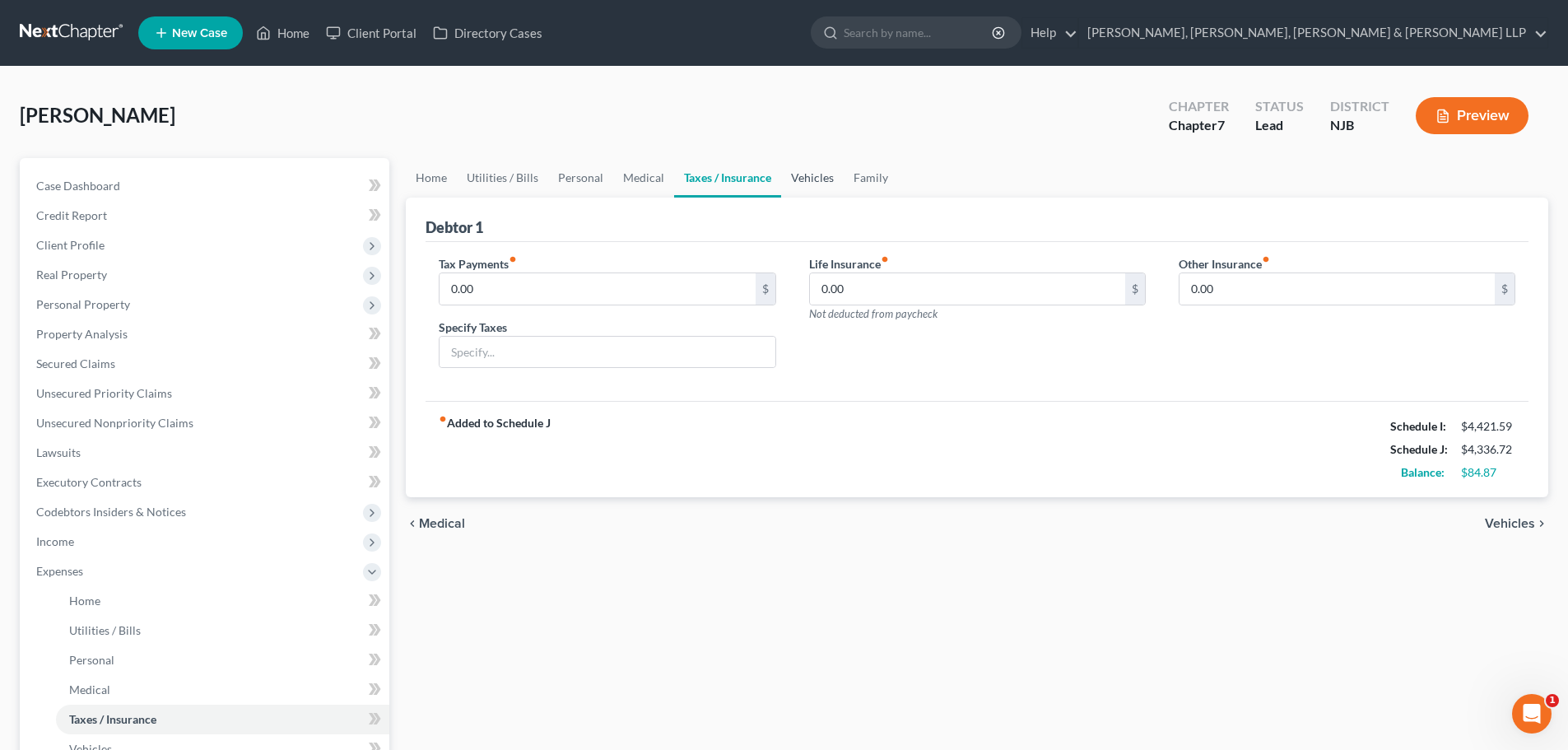
click at [815, 175] on link "Vehicles" at bounding box center [813, 177] width 62 height 40
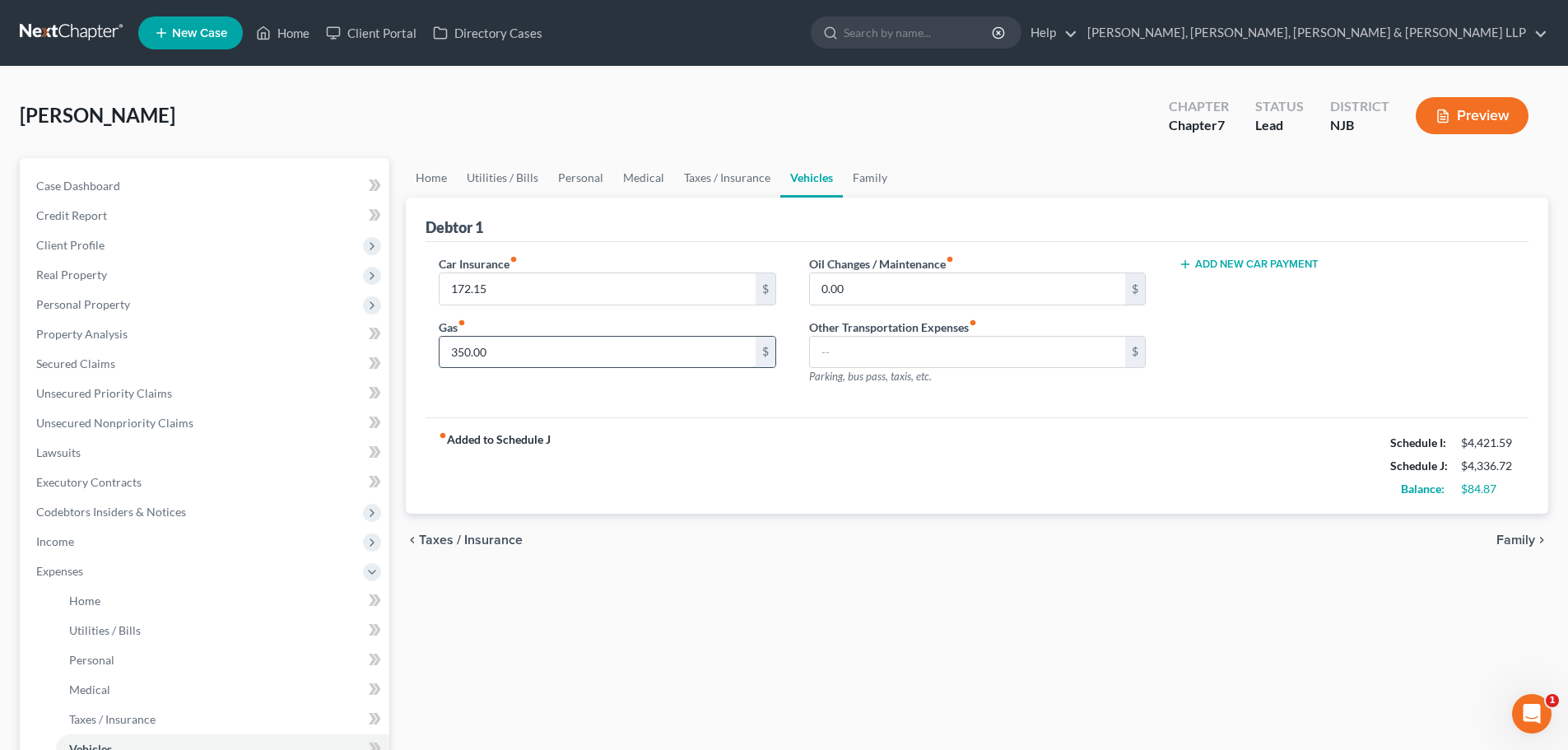
click at [553, 359] on input "350.00" at bounding box center [597, 352] width 316 height 31
type input "370"
click at [861, 171] on link "Family" at bounding box center [870, 177] width 54 height 40
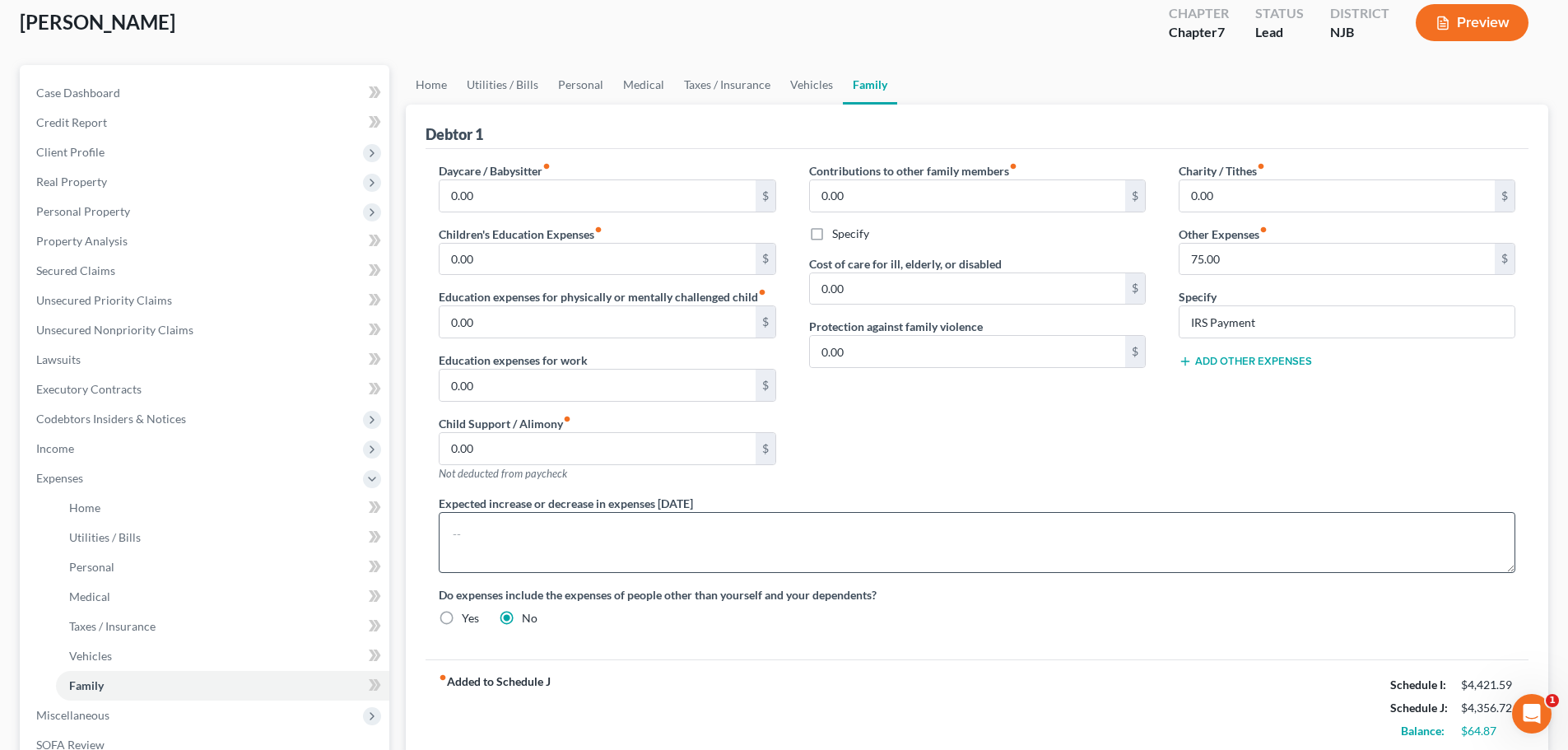
scroll to position [329, 0]
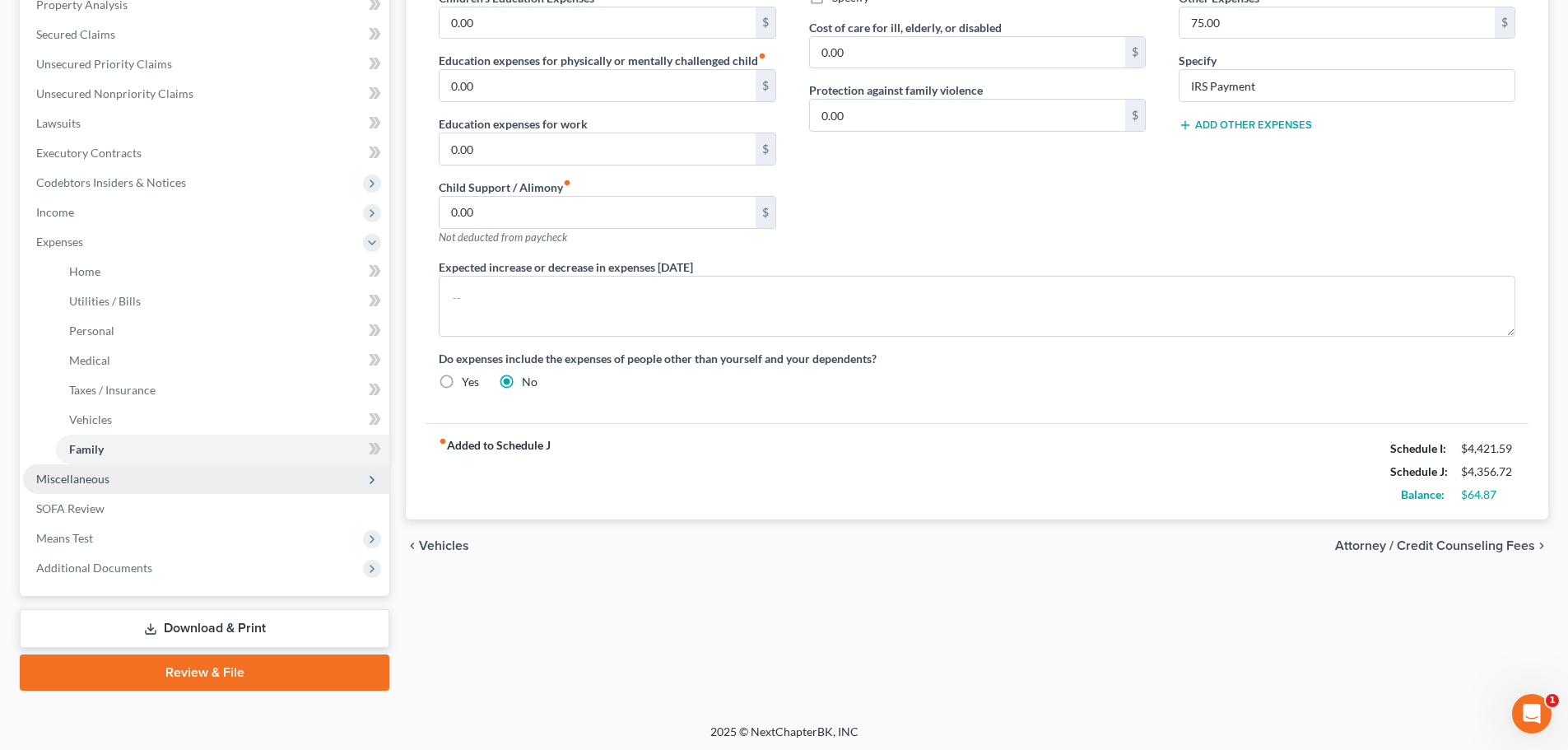
click at [83, 483] on span "Miscellaneous" at bounding box center [73, 478] width 73 height 14
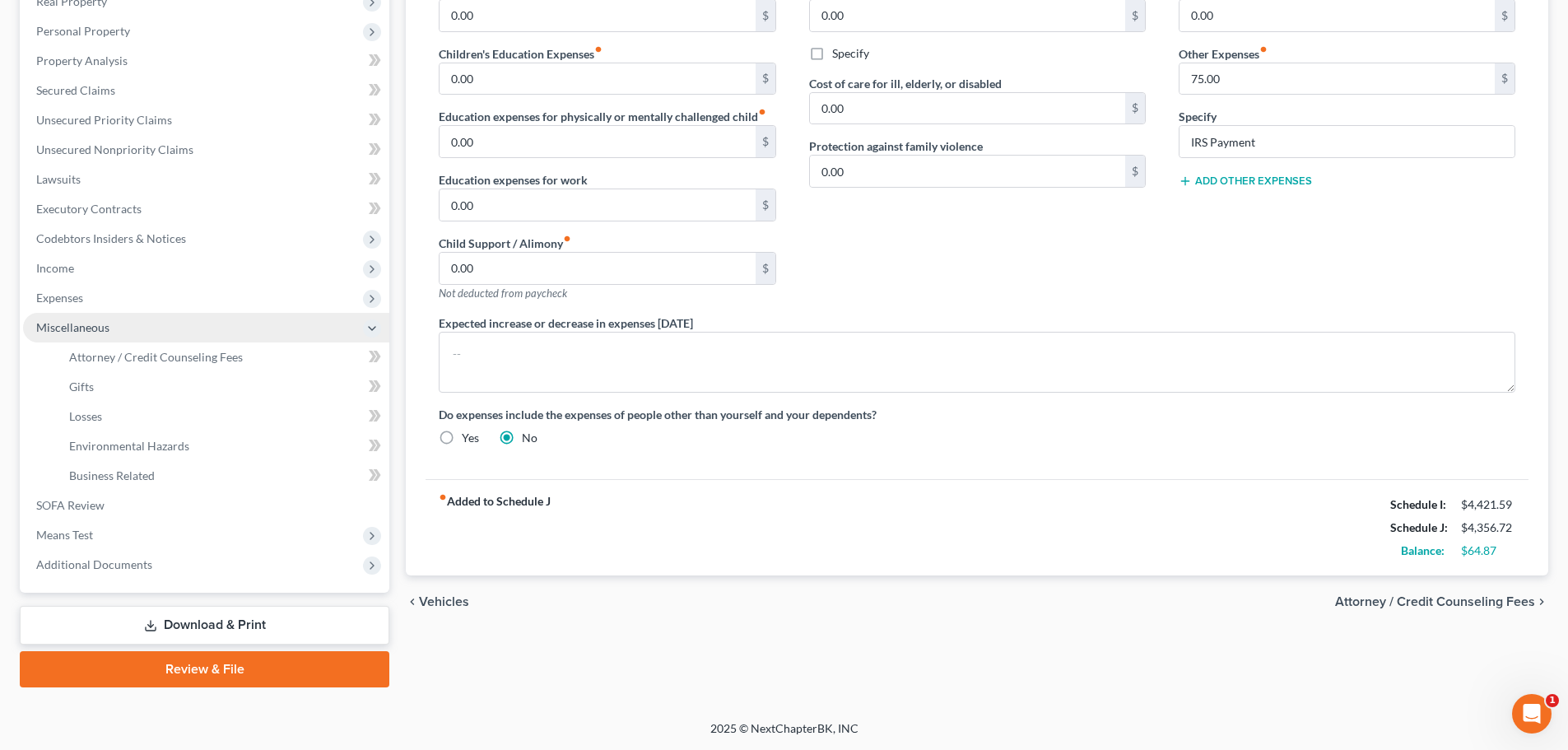
click at [205, 341] on span "Miscellaneous" at bounding box center [206, 327] width 366 height 30
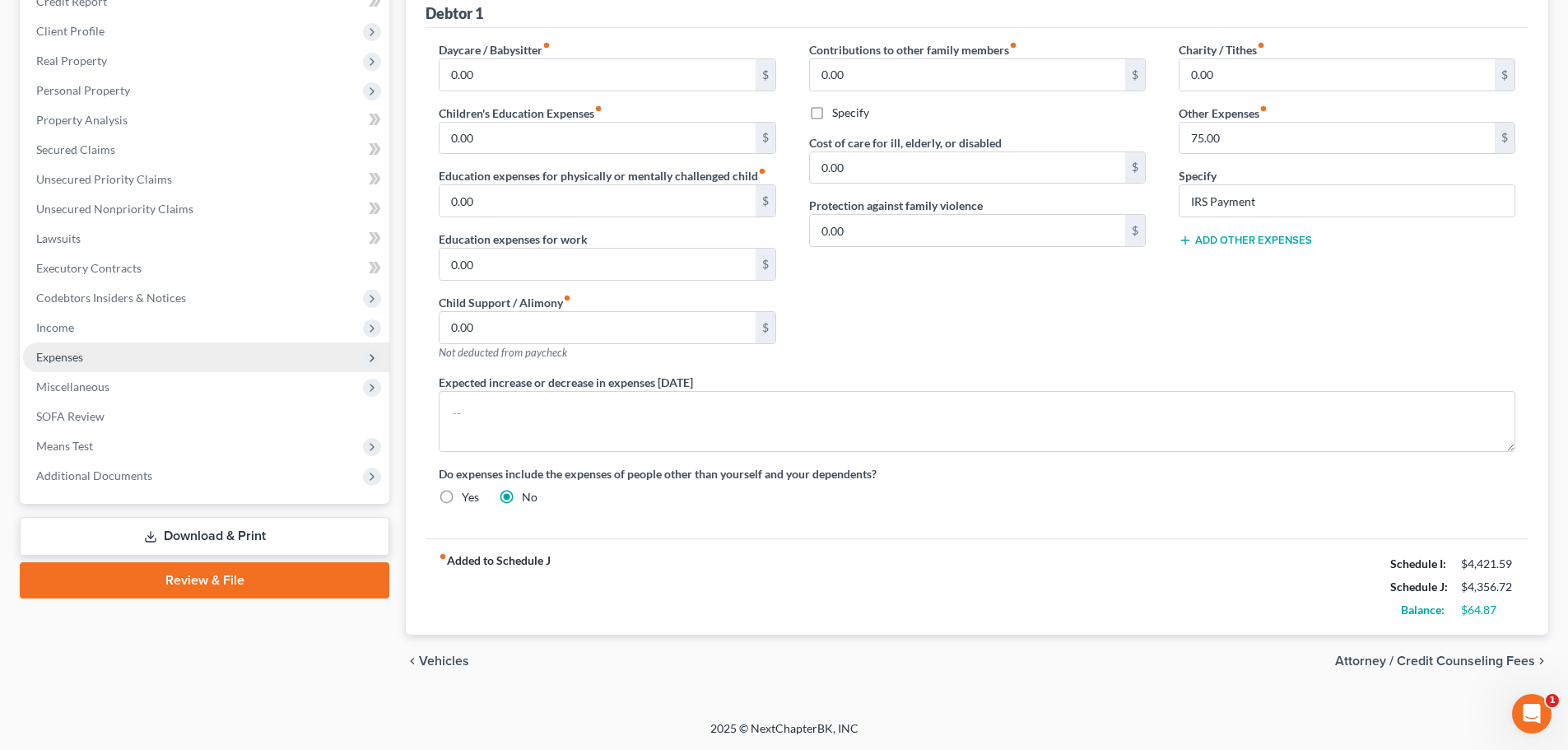
scroll to position [214, 0]
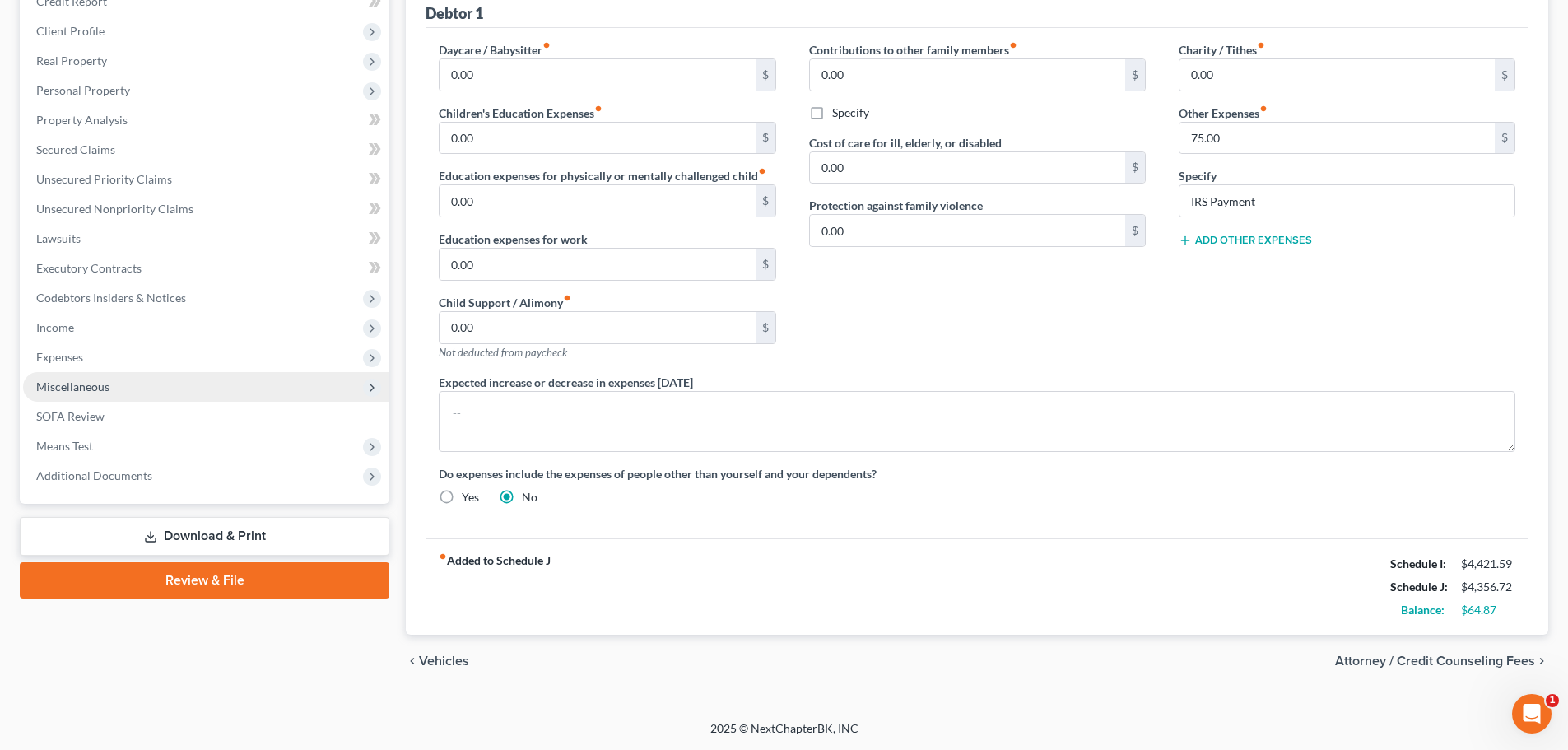
drag, startPoint x: 111, startPoint y: 396, endPoint x: 119, endPoint y: 396, distance: 8.0
click at [111, 395] on span "Miscellaneous" at bounding box center [206, 386] width 366 height 30
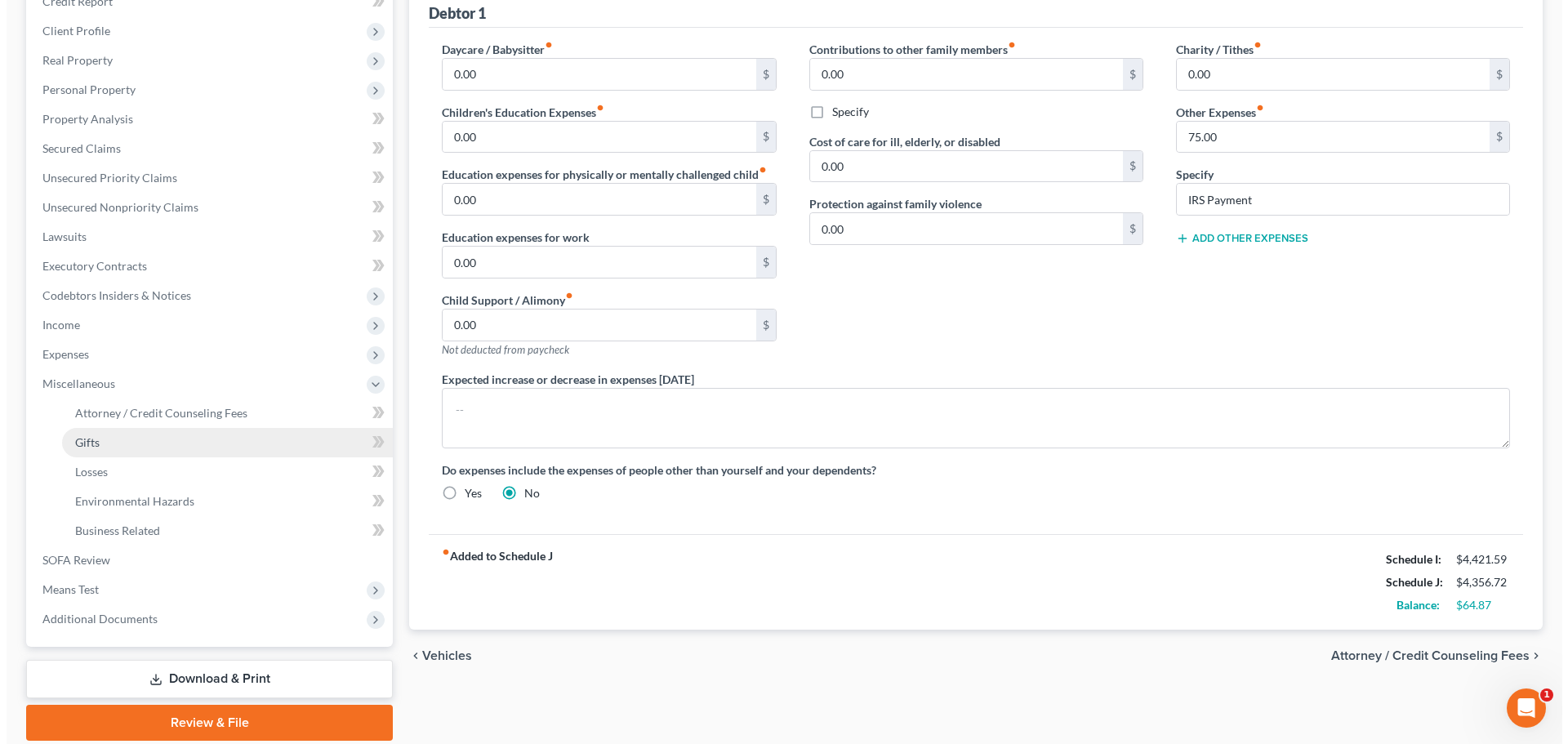
scroll to position [271, 0]
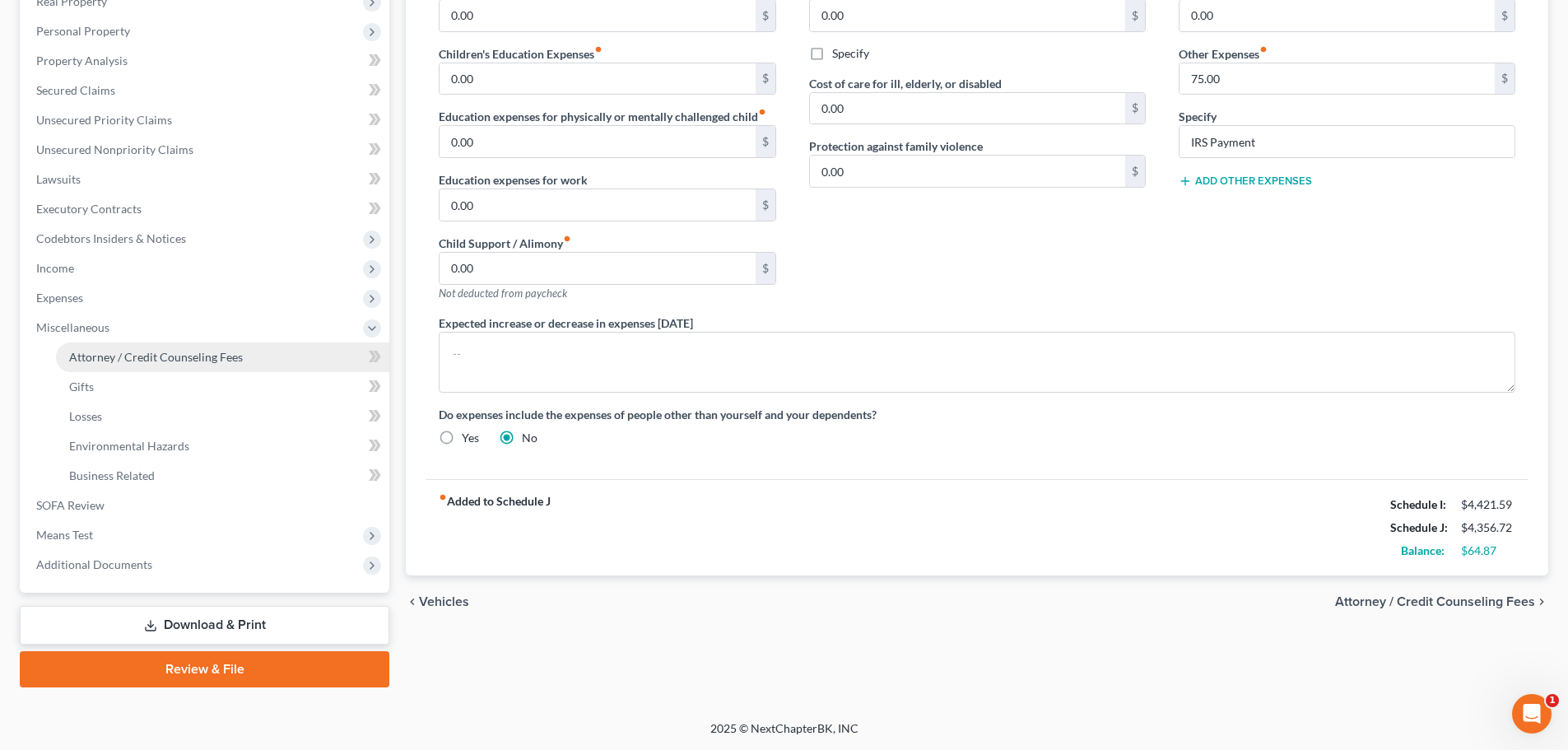
click at [165, 362] on span "Attorney / Credit Counseling Fees" at bounding box center [156, 357] width 174 height 14
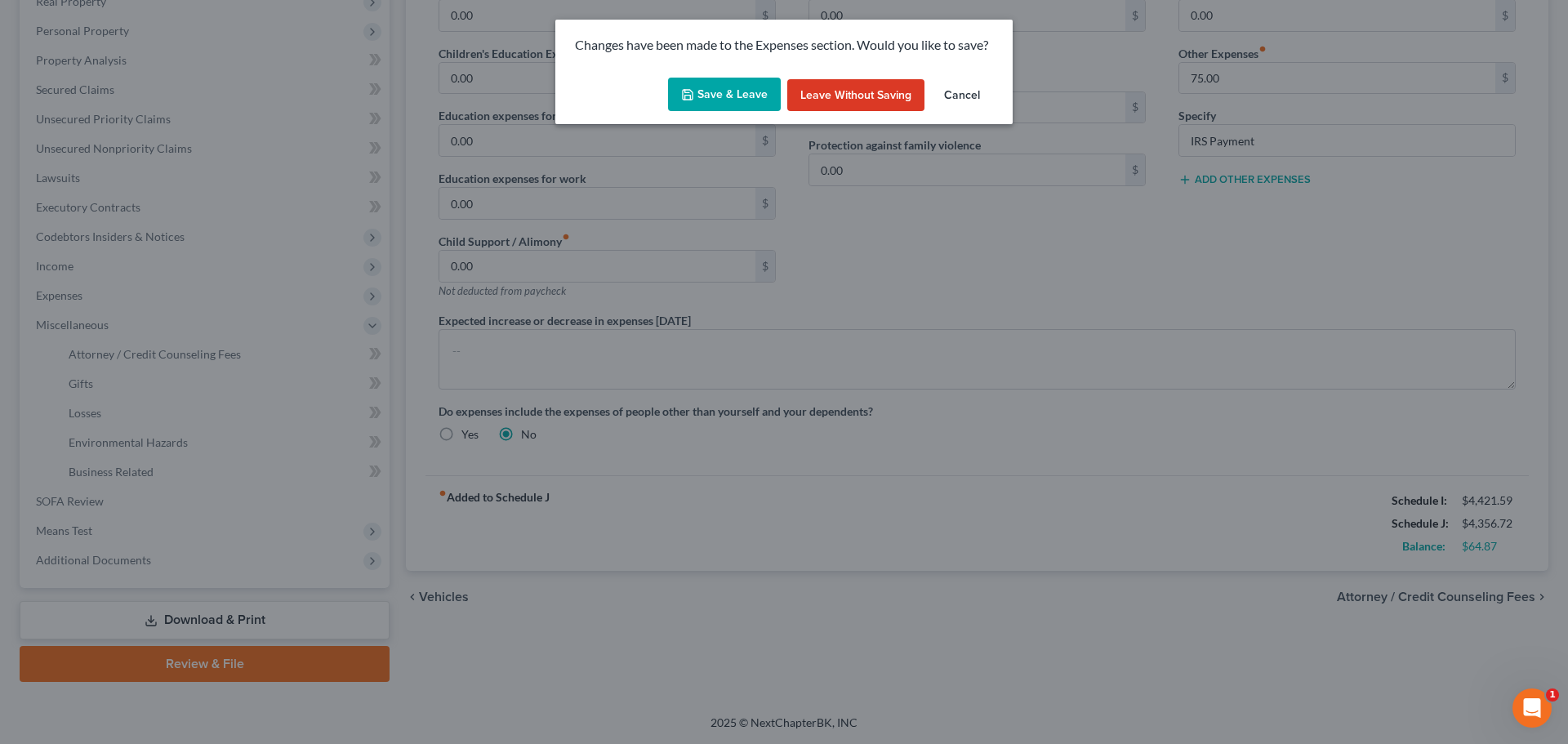
click at [744, 87] on button "Save & Leave" at bounding box center [724, 95] width 113 height 34
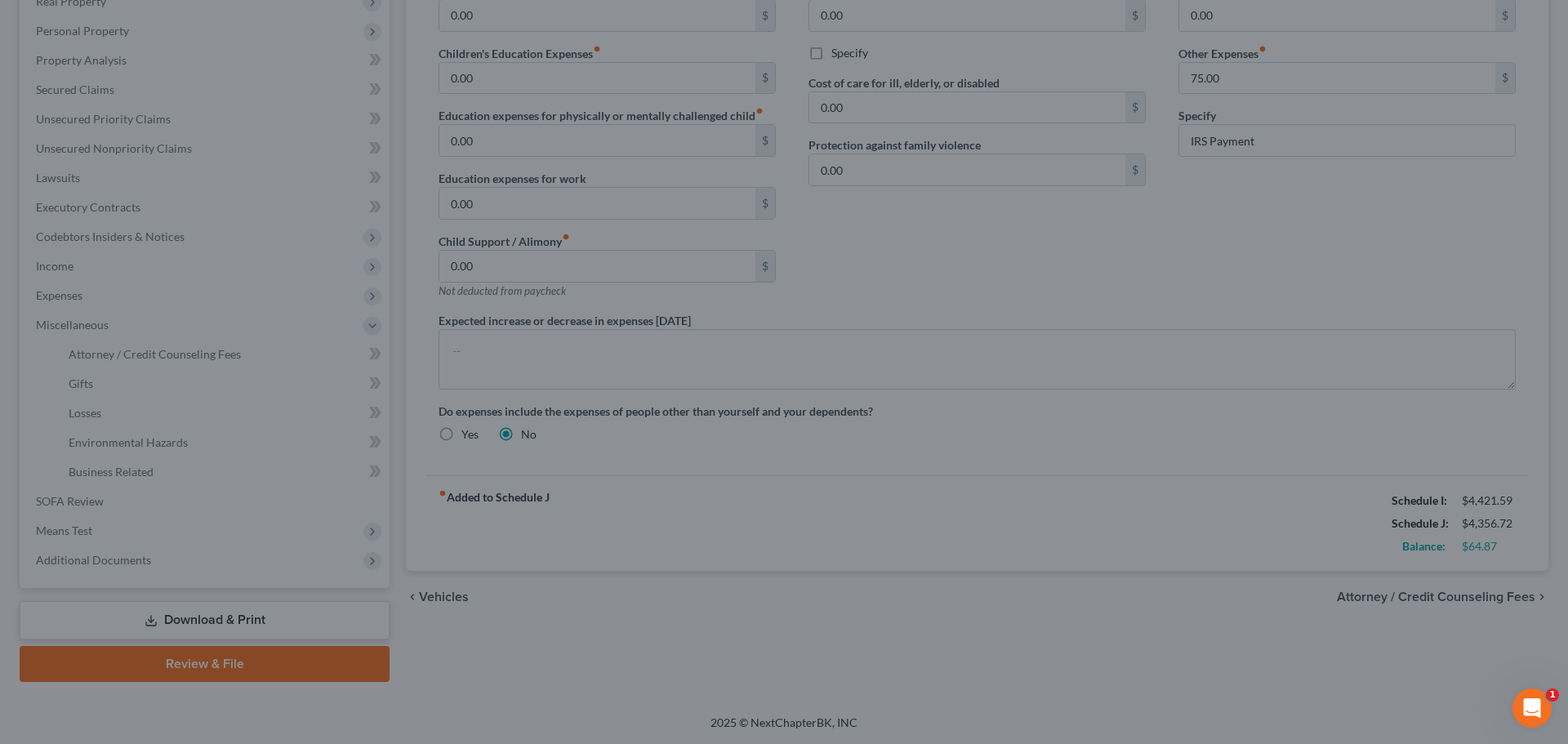
select select "1"
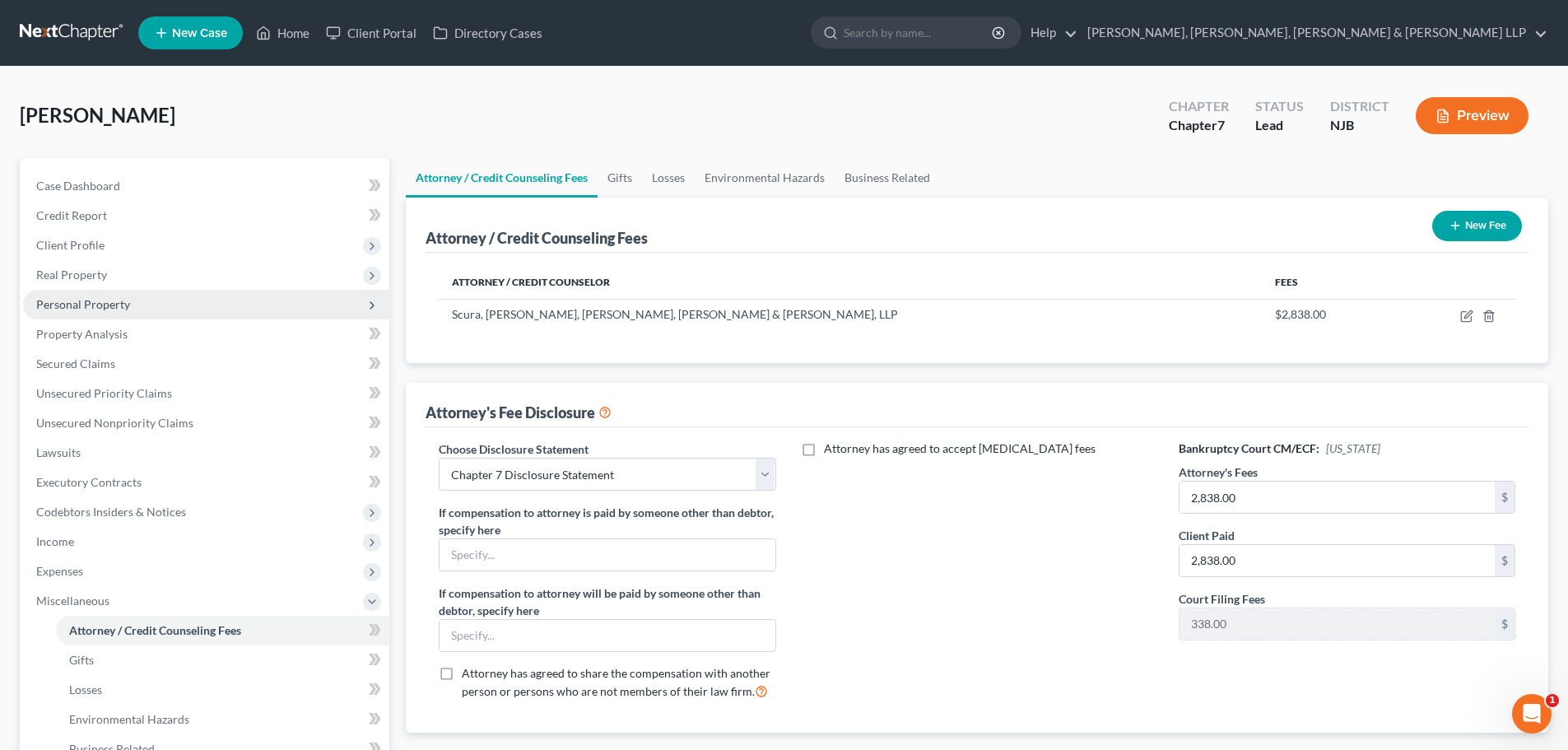
click at [143, 299] on span "Personal Property" at bounding box center [206, 304] width 366 height 30
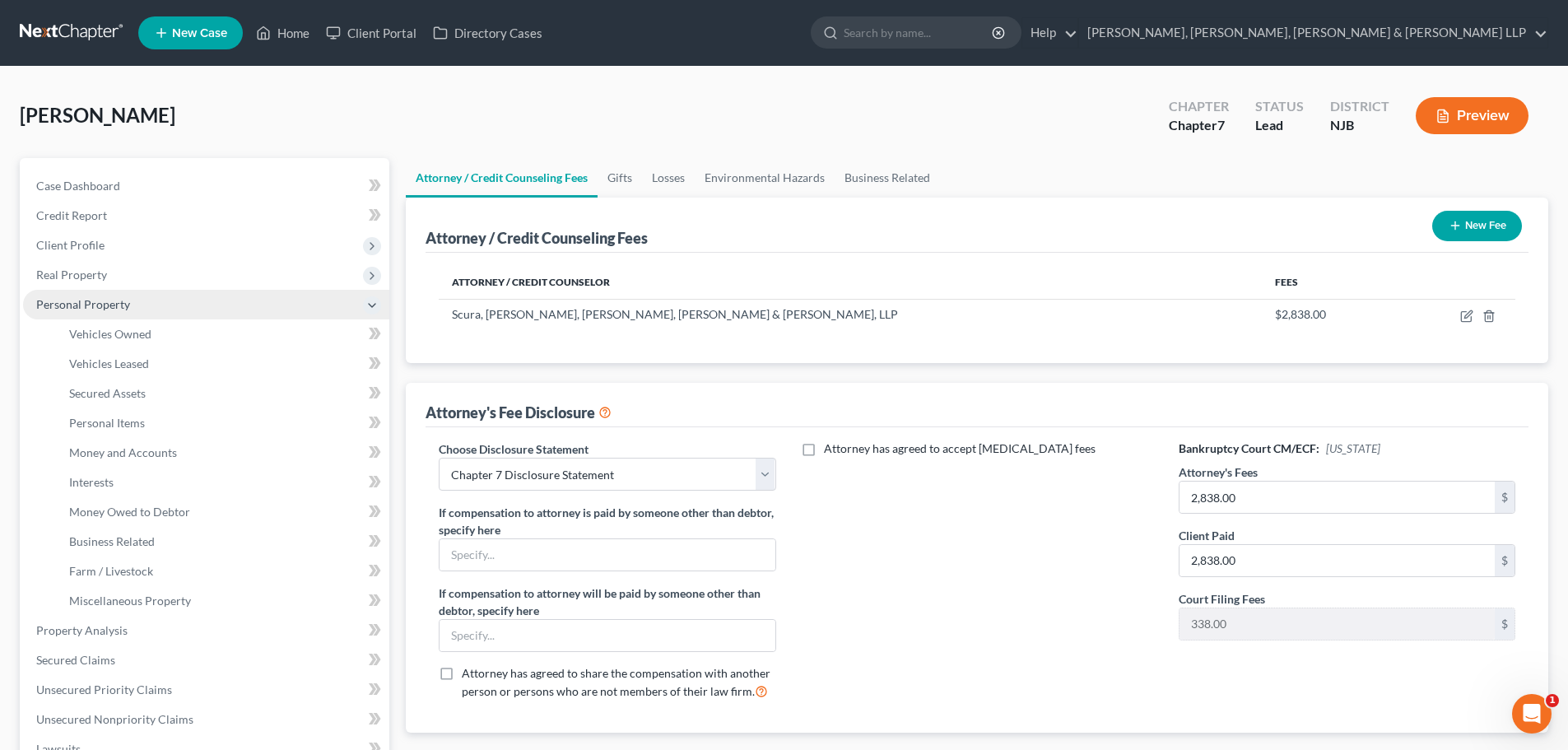
click at [142, 318] on span "Personal Property" at bounding box center [206, 304] width 366 height 30
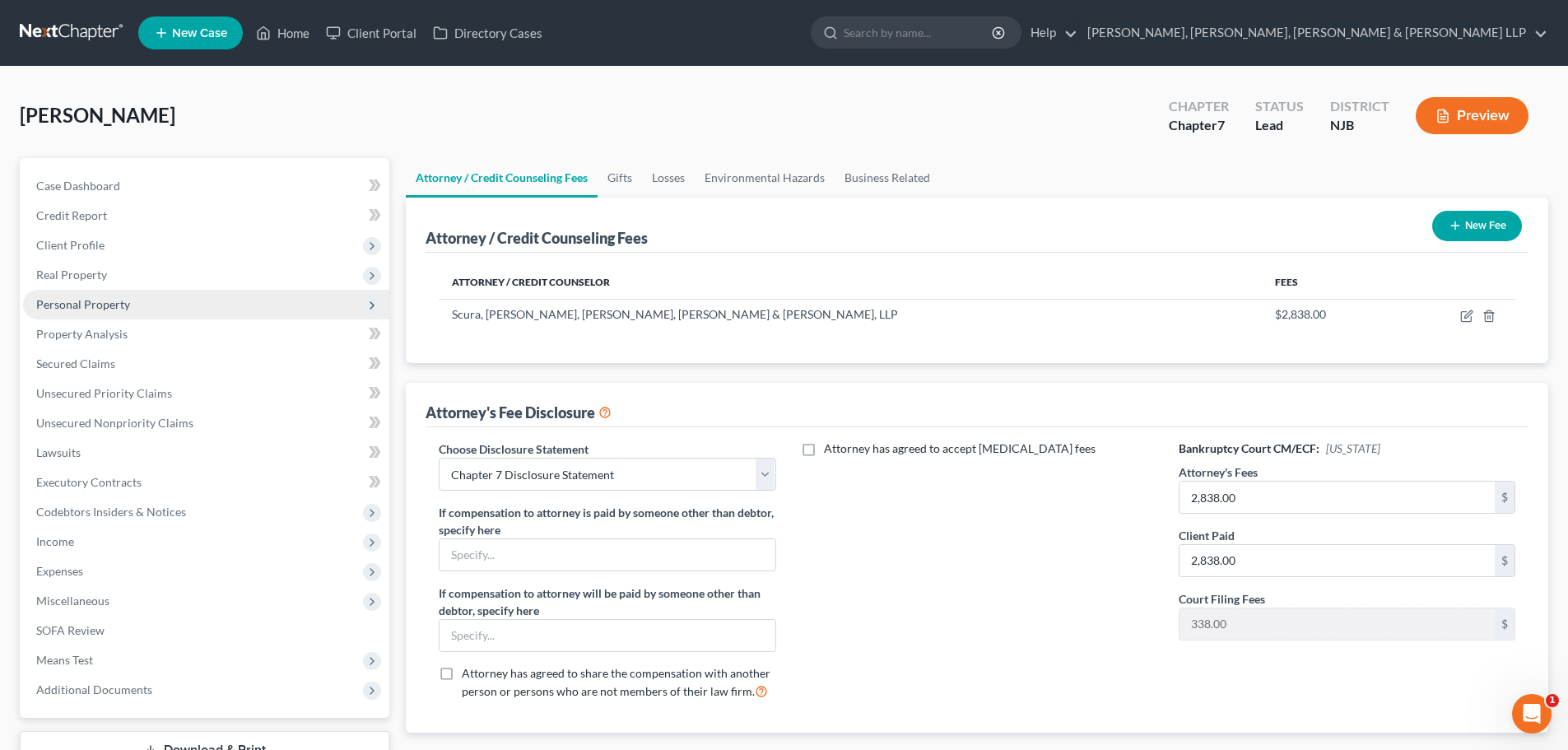
click at [147, 317] on span "Personal Property" at bounding box center [206, 304] width 366 height 30
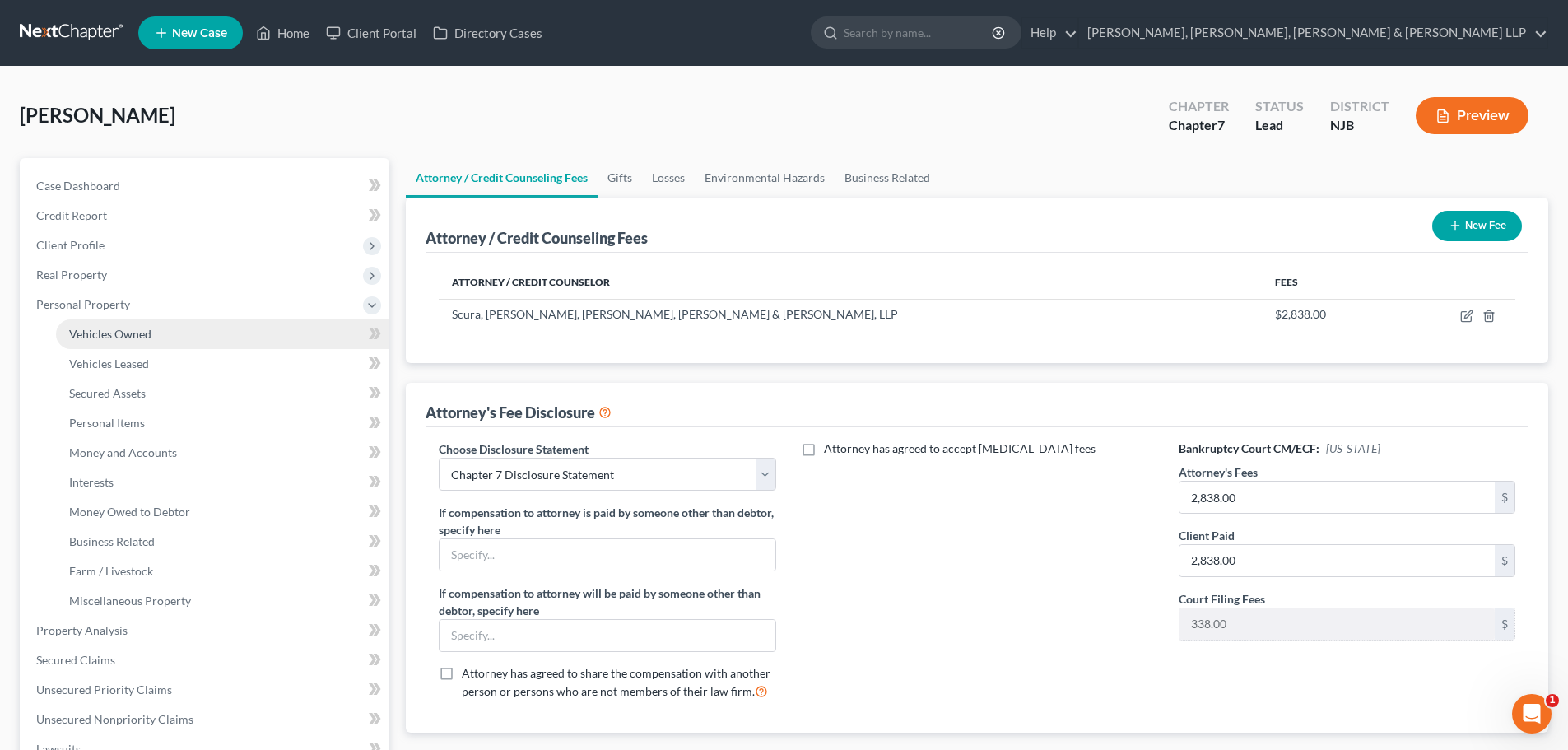
click at [149, 330] on span "Vehicles Owned" at bounding box center [111, 333] width 83 height 14
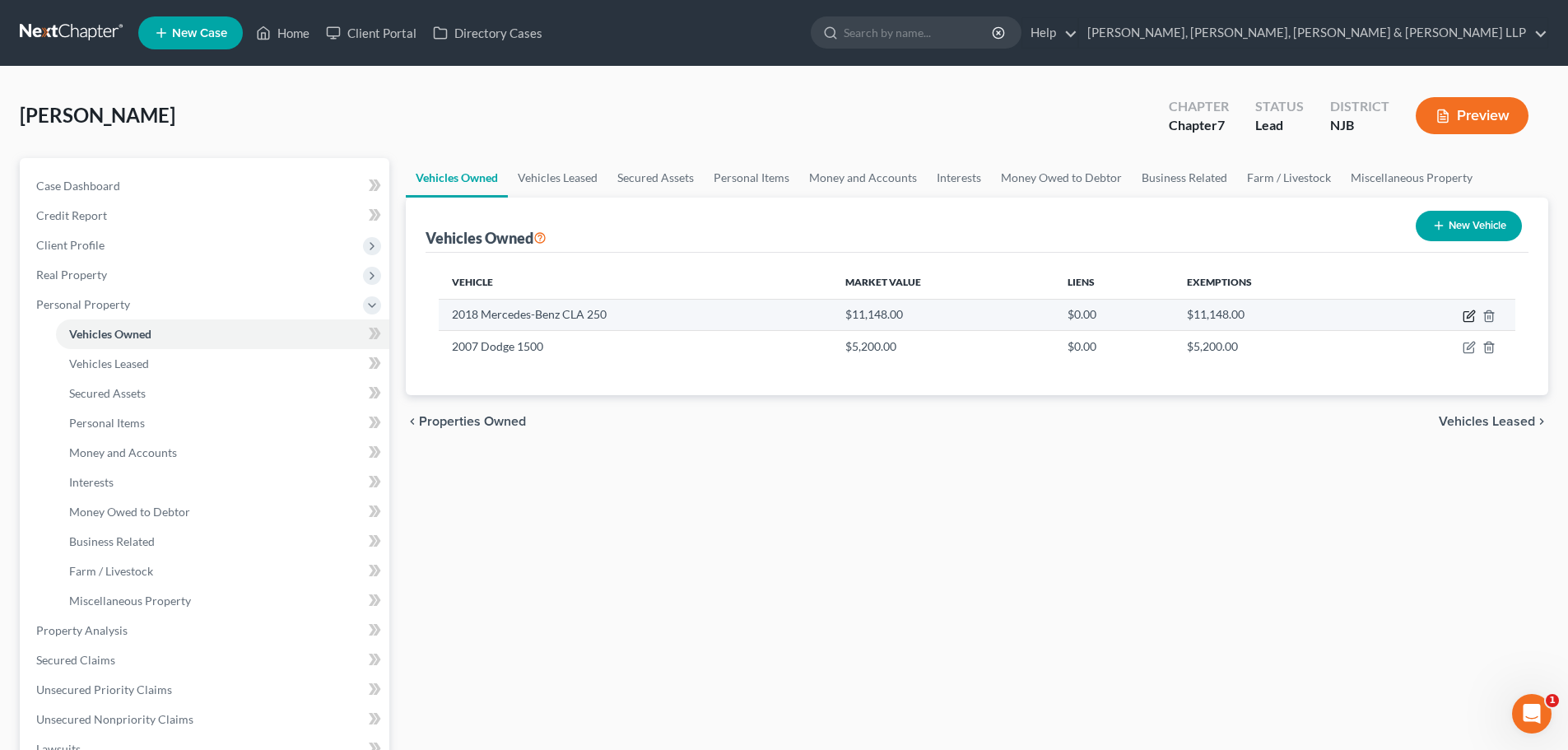
click at [1466, 315] on icon "button" at bounding box center [1469, 316] width 14 height 13
select select "0"
select select "8"
select select "2"
select select "0"
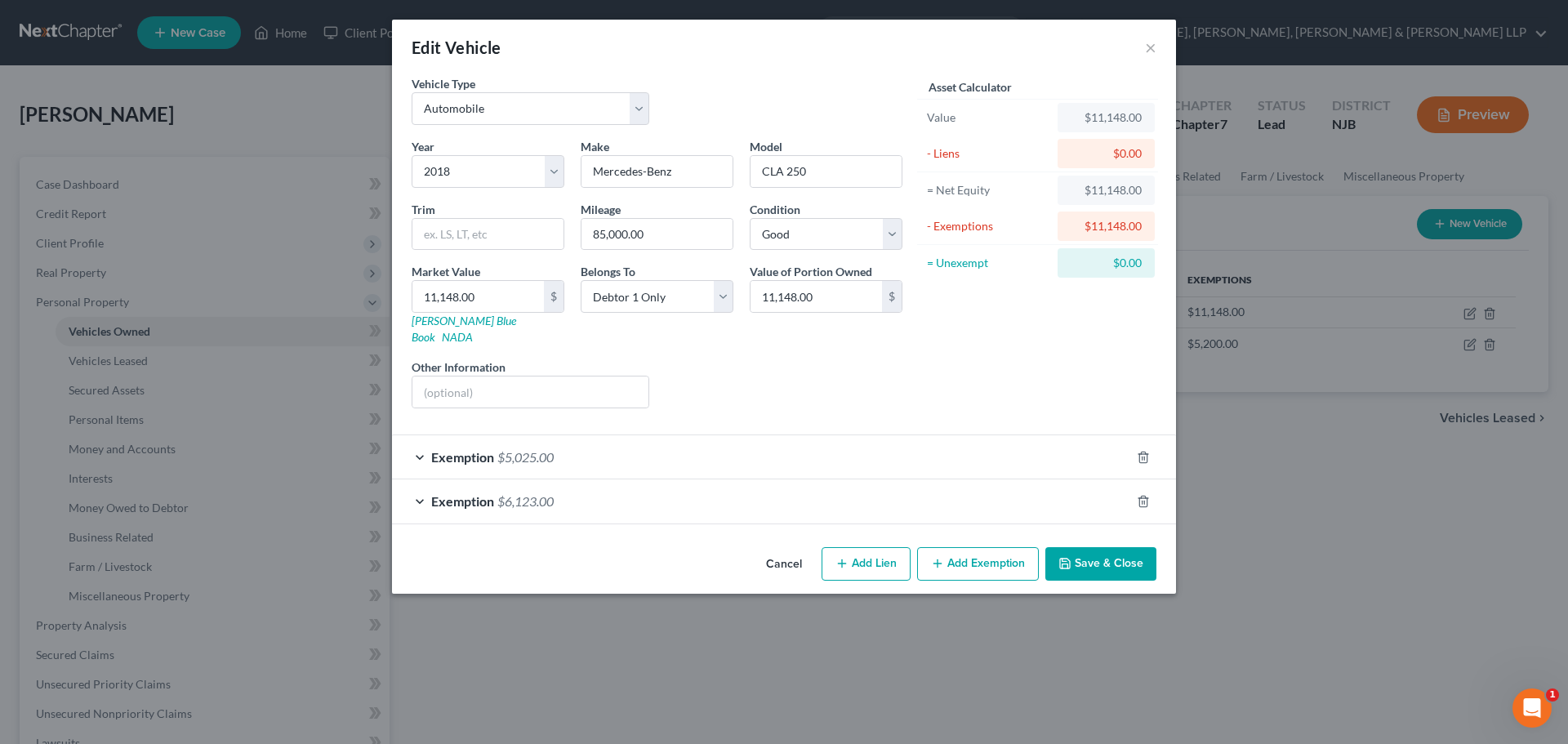
click at [1107, 547] on button "Save & Close" at bounding box center [1101, 564] width 111 height 34
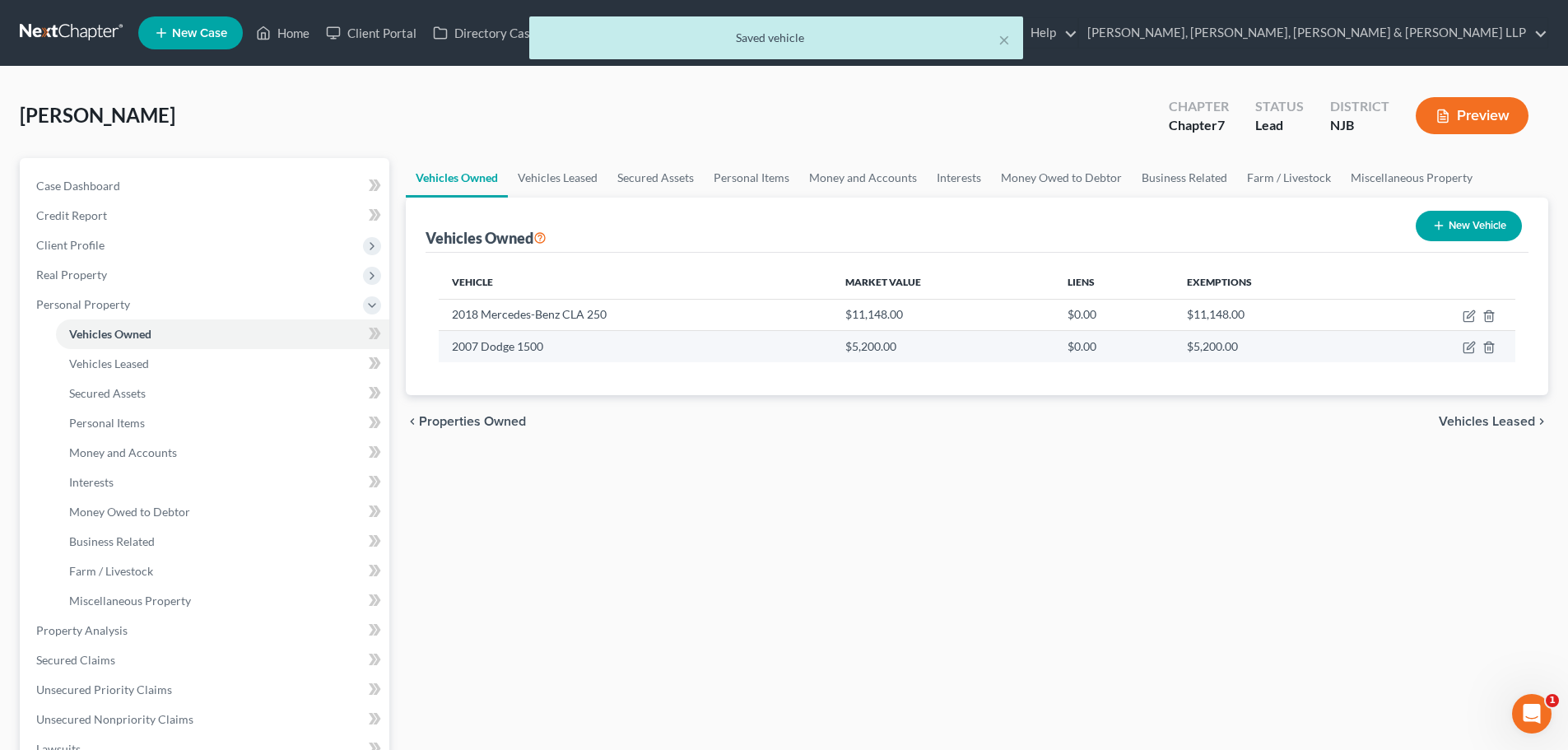
click at [1461, 347] on td at bounding box center [1444, 346] width 143 height 31
click at [1468, 346] on icon "button" at bounding box center [1469, 348] width 14 height 13
select select "0"
select select "19"
select select "3"
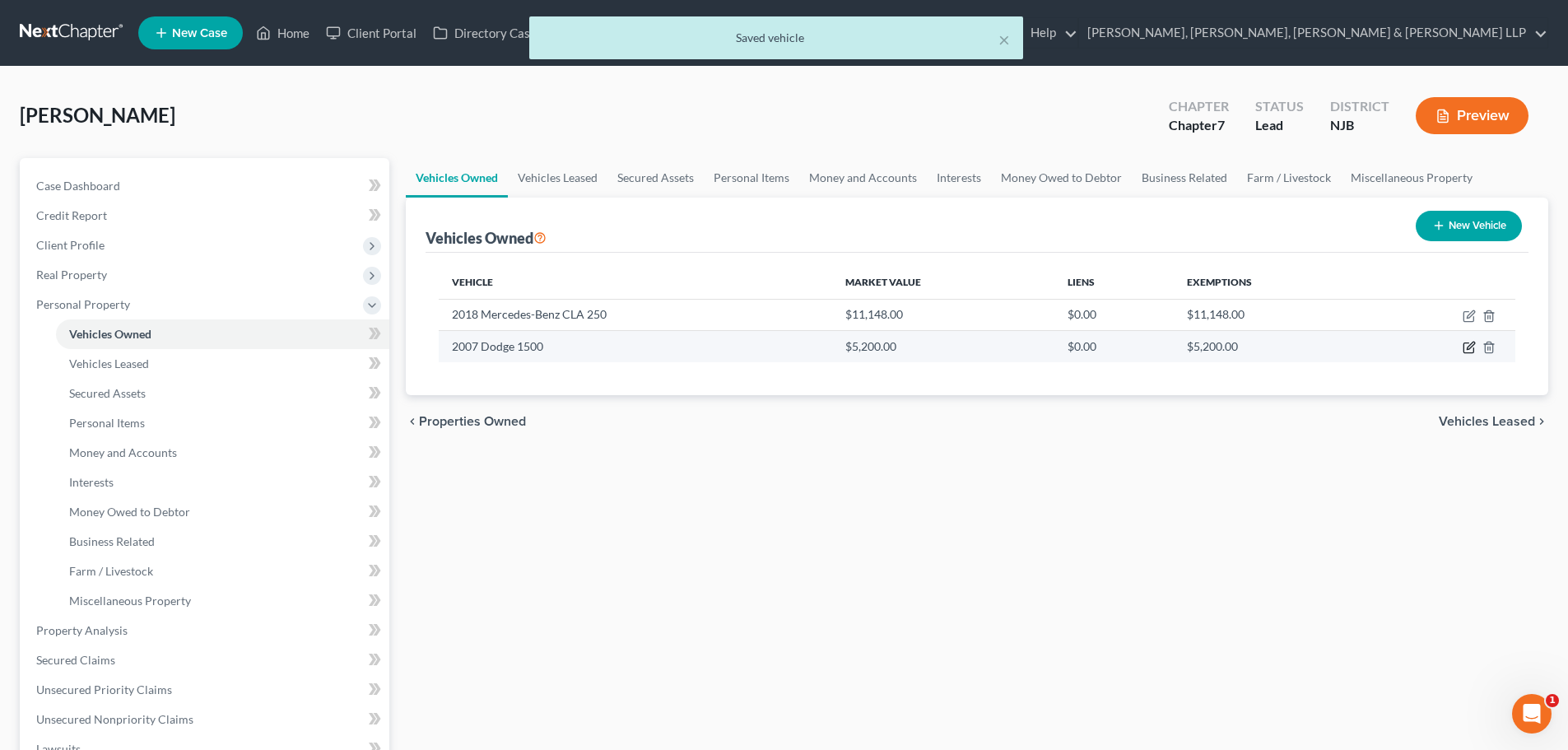
select select "0"
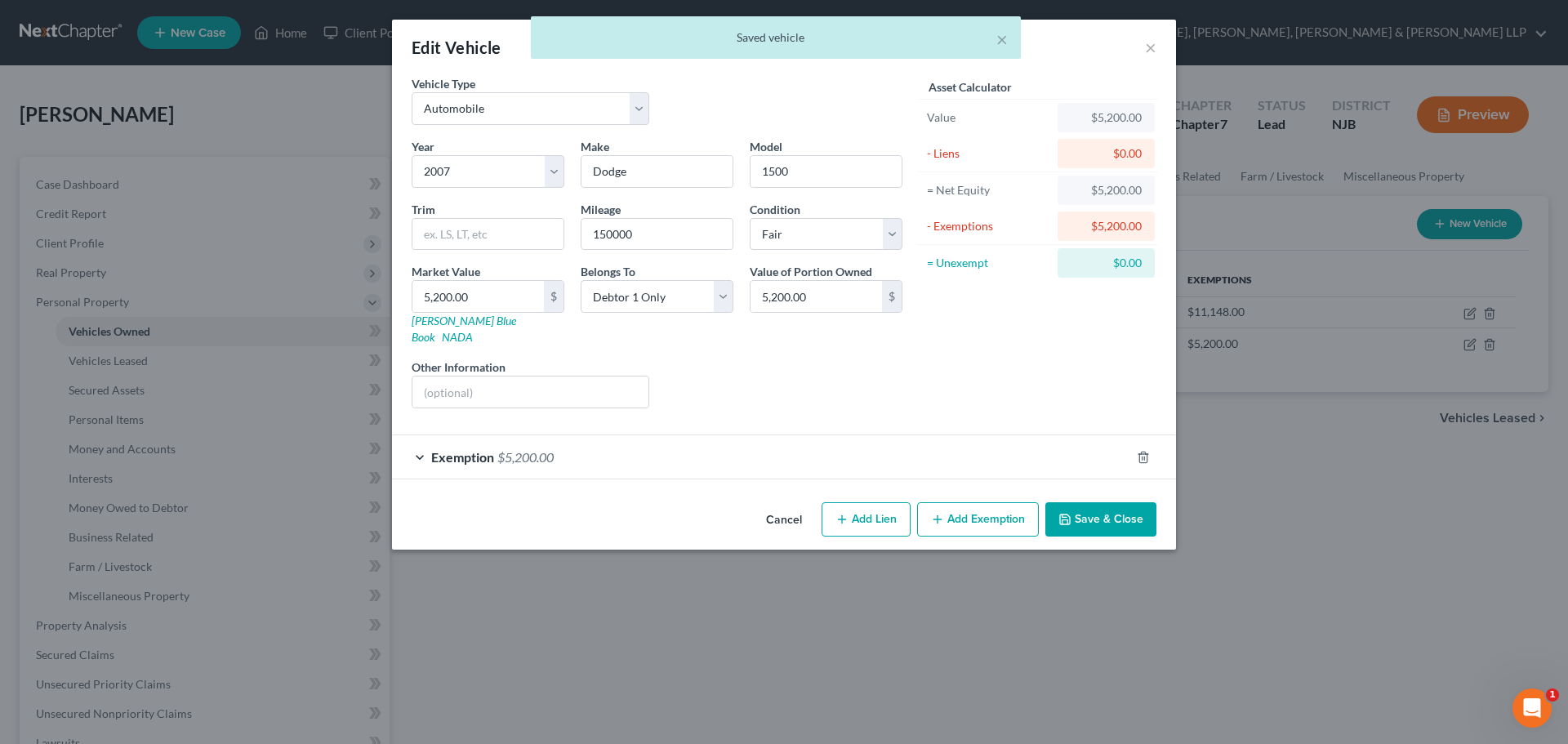
click at [1108, 502] on button "Save & Close" at bounding box center [1101, 519] width 111 height 34
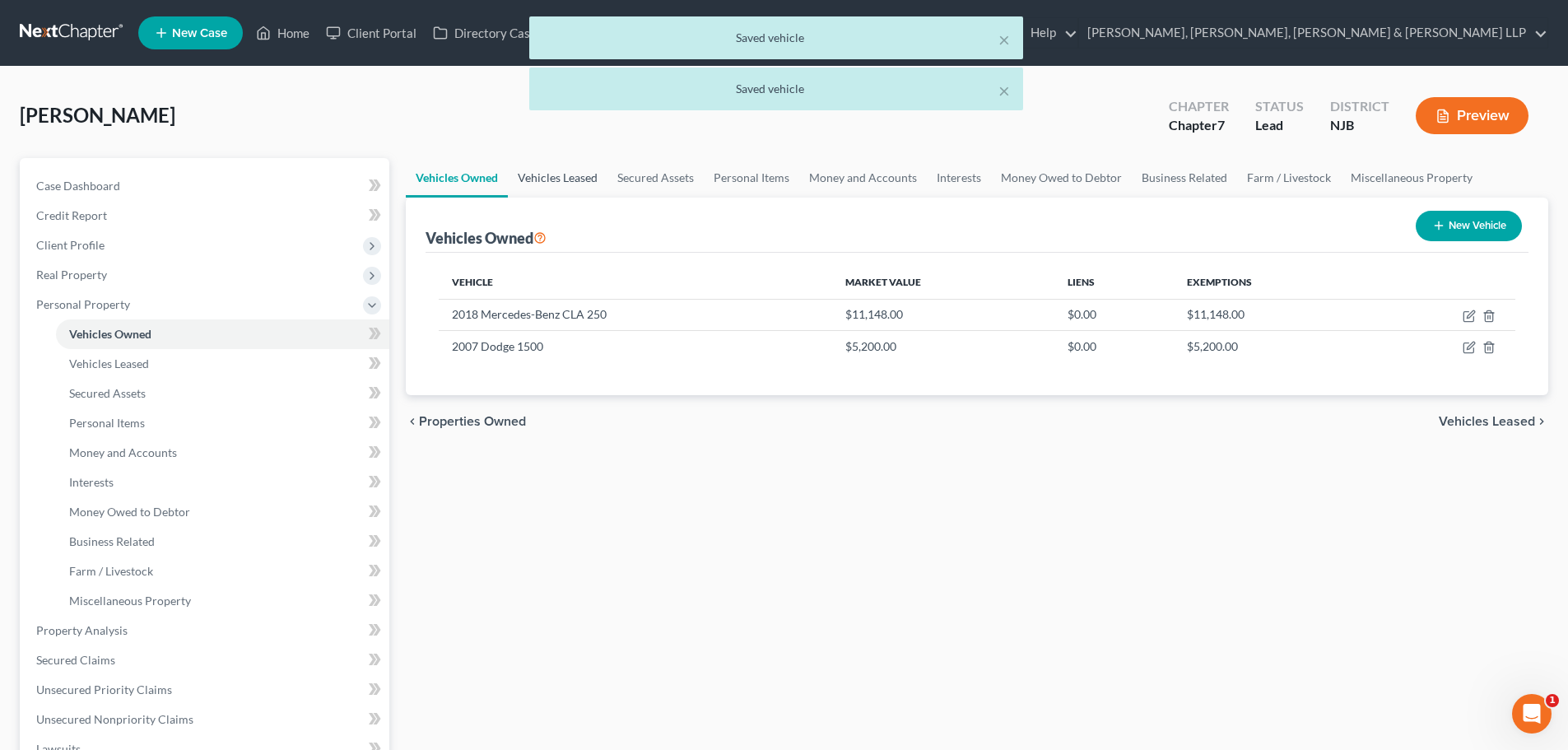
click at [526, 167] on link "Vehicles Leased" at bounding box center [558, 177] width 100 height 40
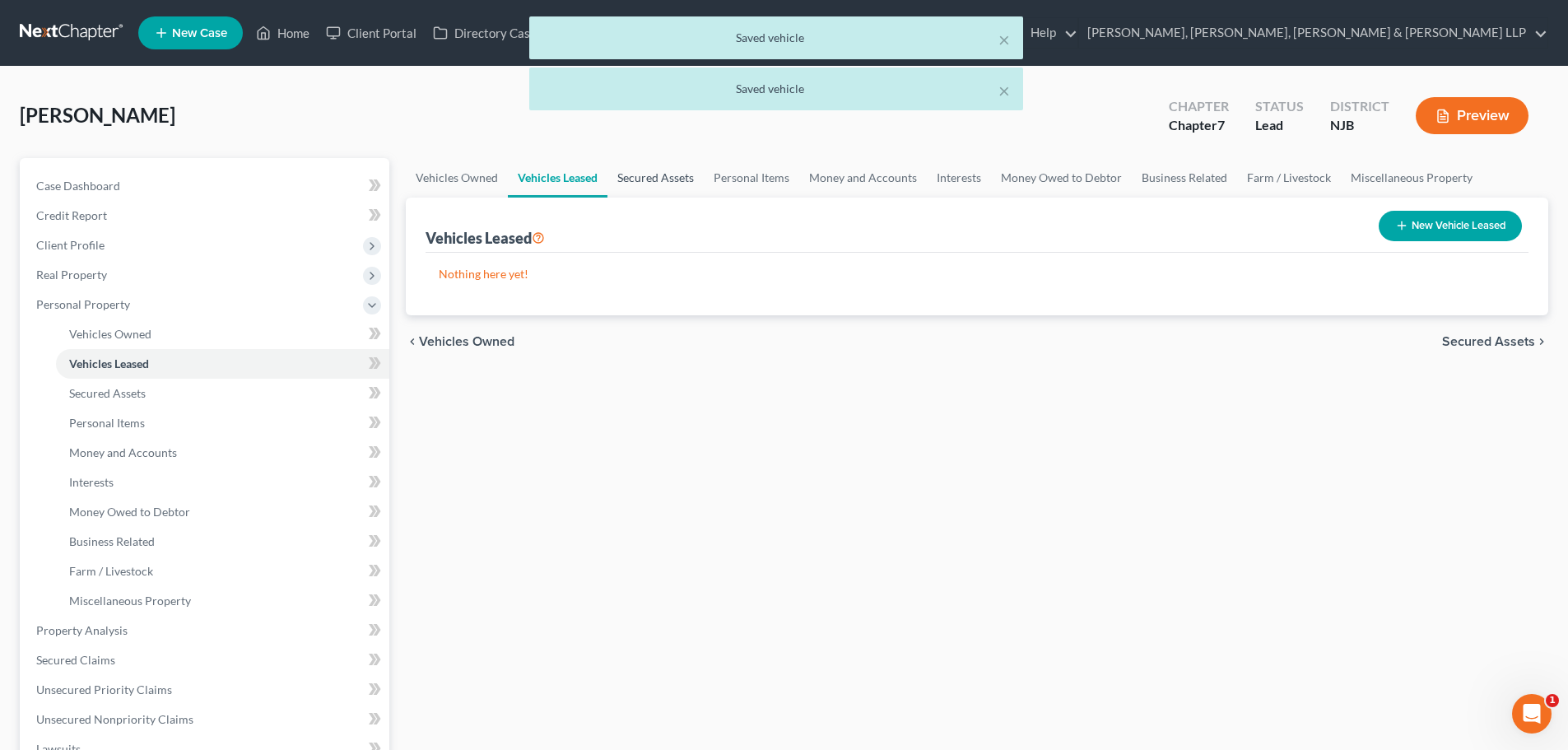
drag, startPoint x: 667, startPoint y: 178, endPoint x: 739, endPoint y: 182, distance: 72.1
click at [668, 178] on link "Secured Assets" at bounding box center [656, 177] width 96 height 40
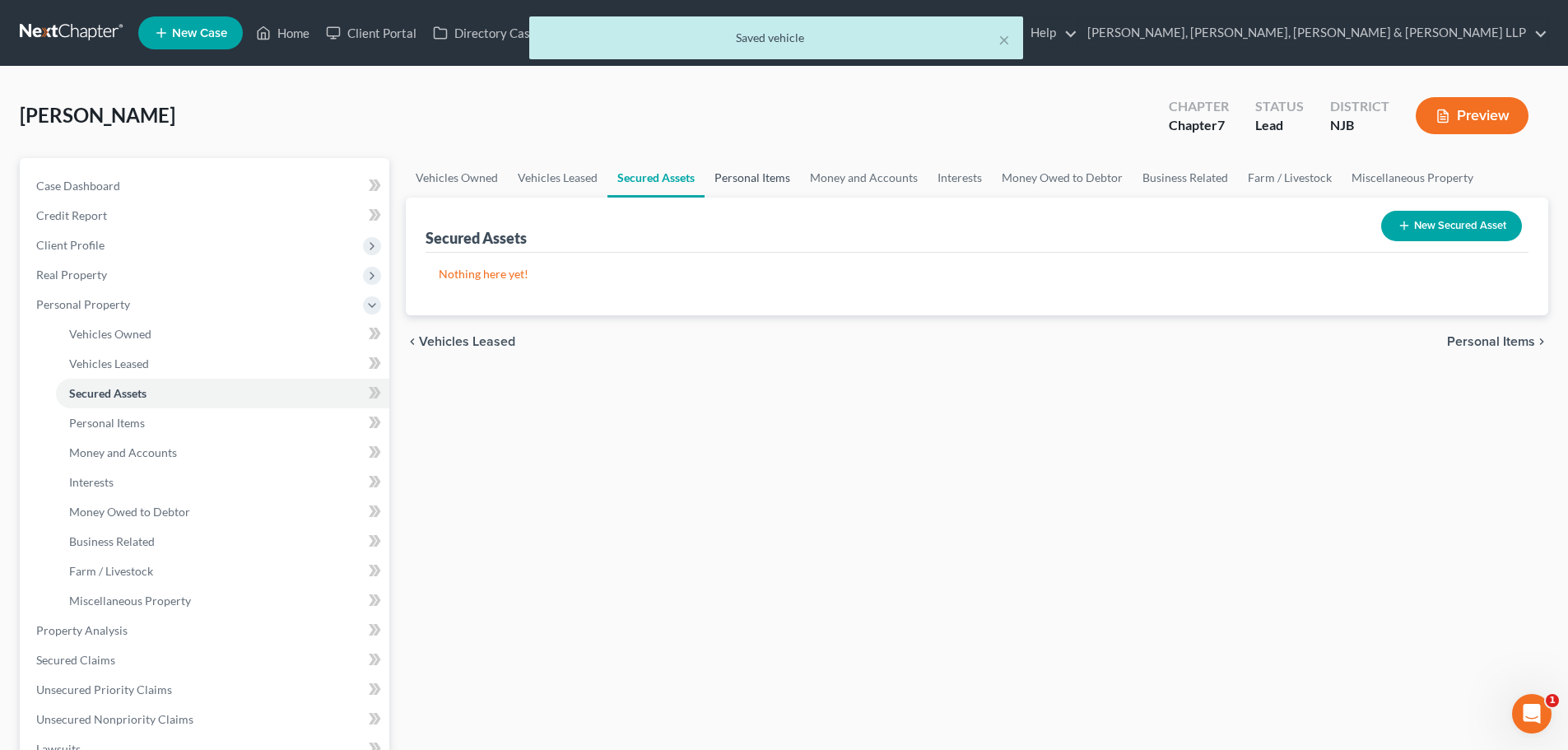
click at [752, 182] on link "Personal Items" at bounding box center [752, 177] width 95 height 40
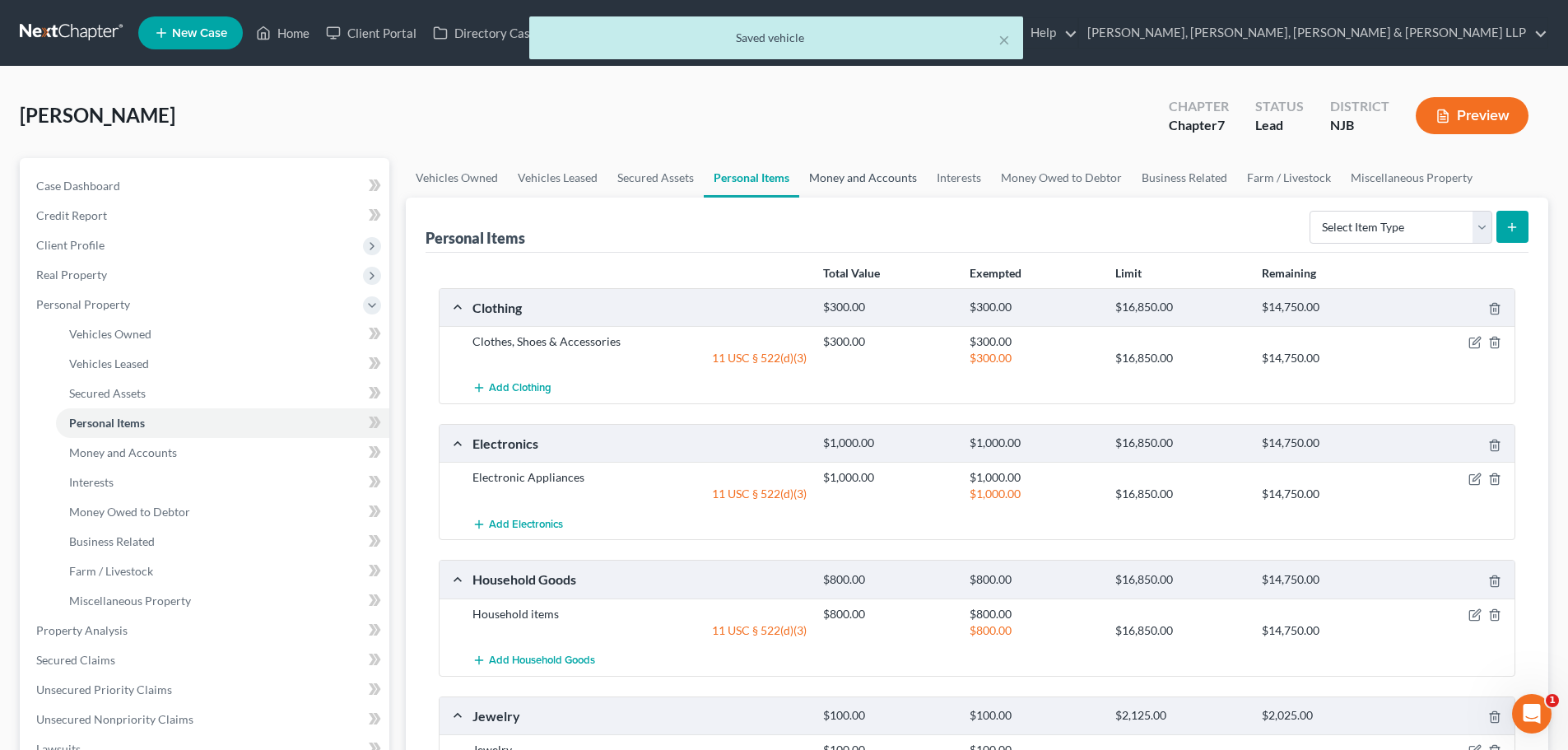
drag, startPoint x: 835, startPoint y: 184, endPoint x: 865, endPoint y: 184, distance: 30.0
click at [836, 184] on link "Money and Accounts" at bounding box center [862, 177] width 127 height 40
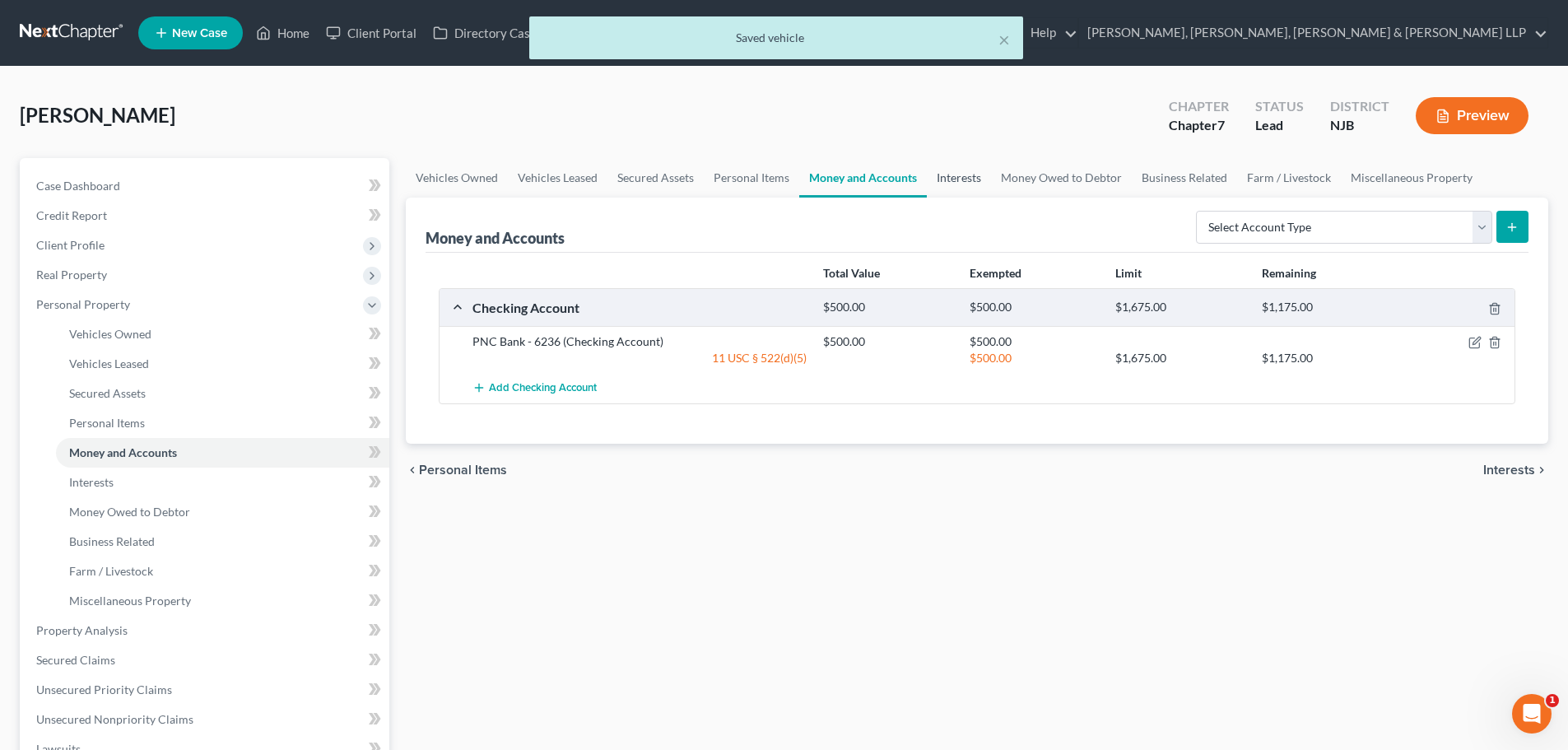
click at [969, 175] on link "Interests" at bounding box center [959, 177] width 64 height 40
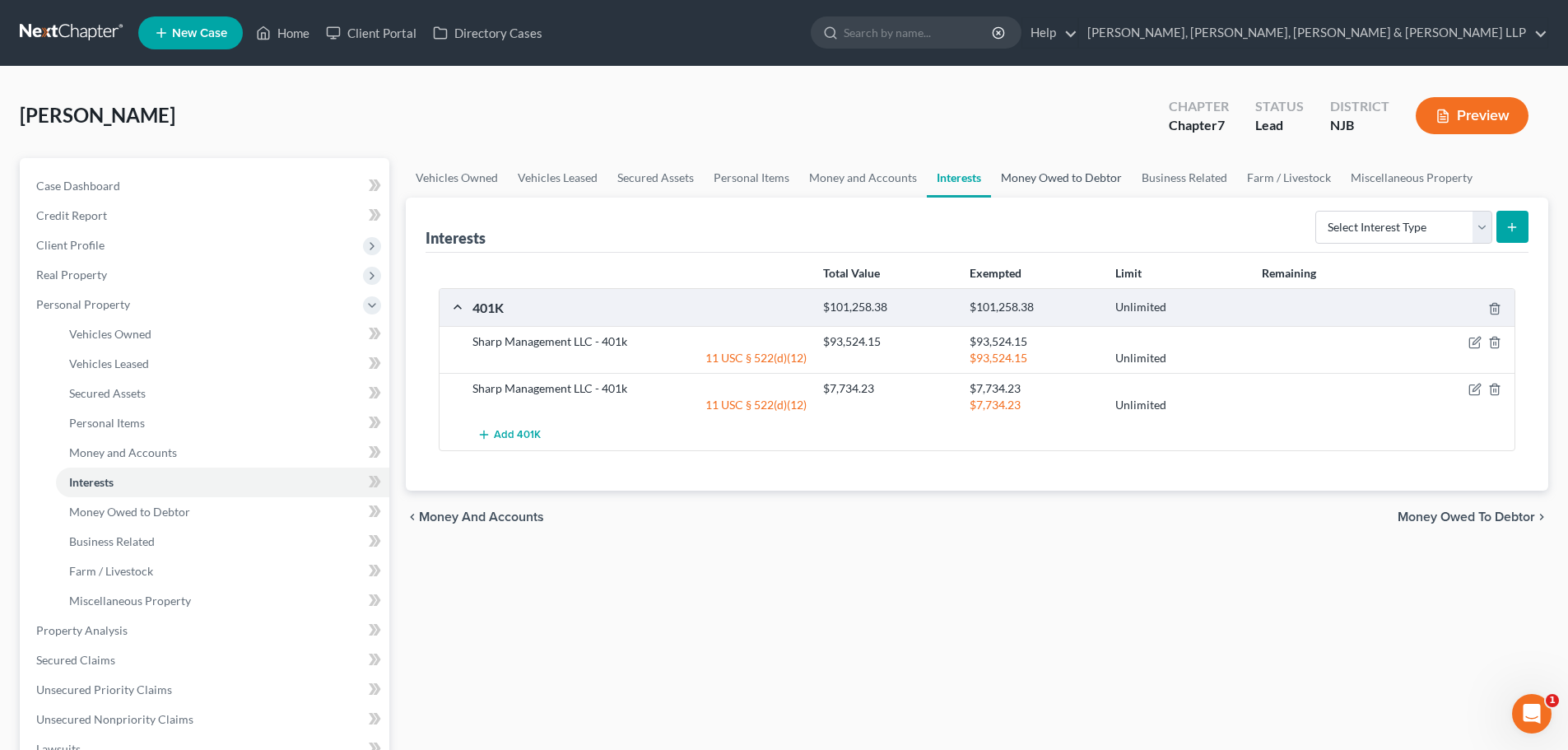
click at [1030, 181] on link "Money Owed to Debtor" at bounding box center [1061, 177] width 141 height 40
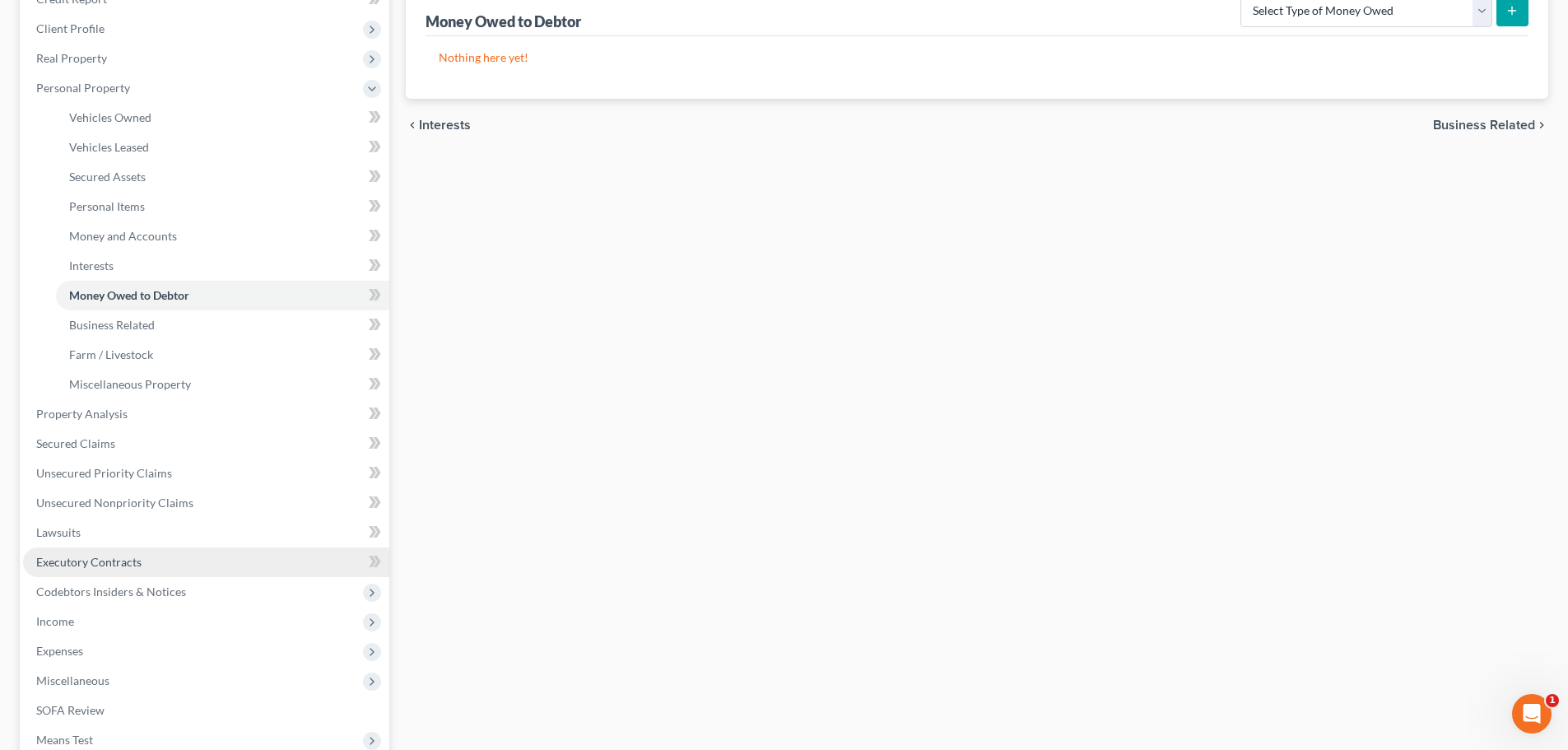
scroll to position [247, 0]
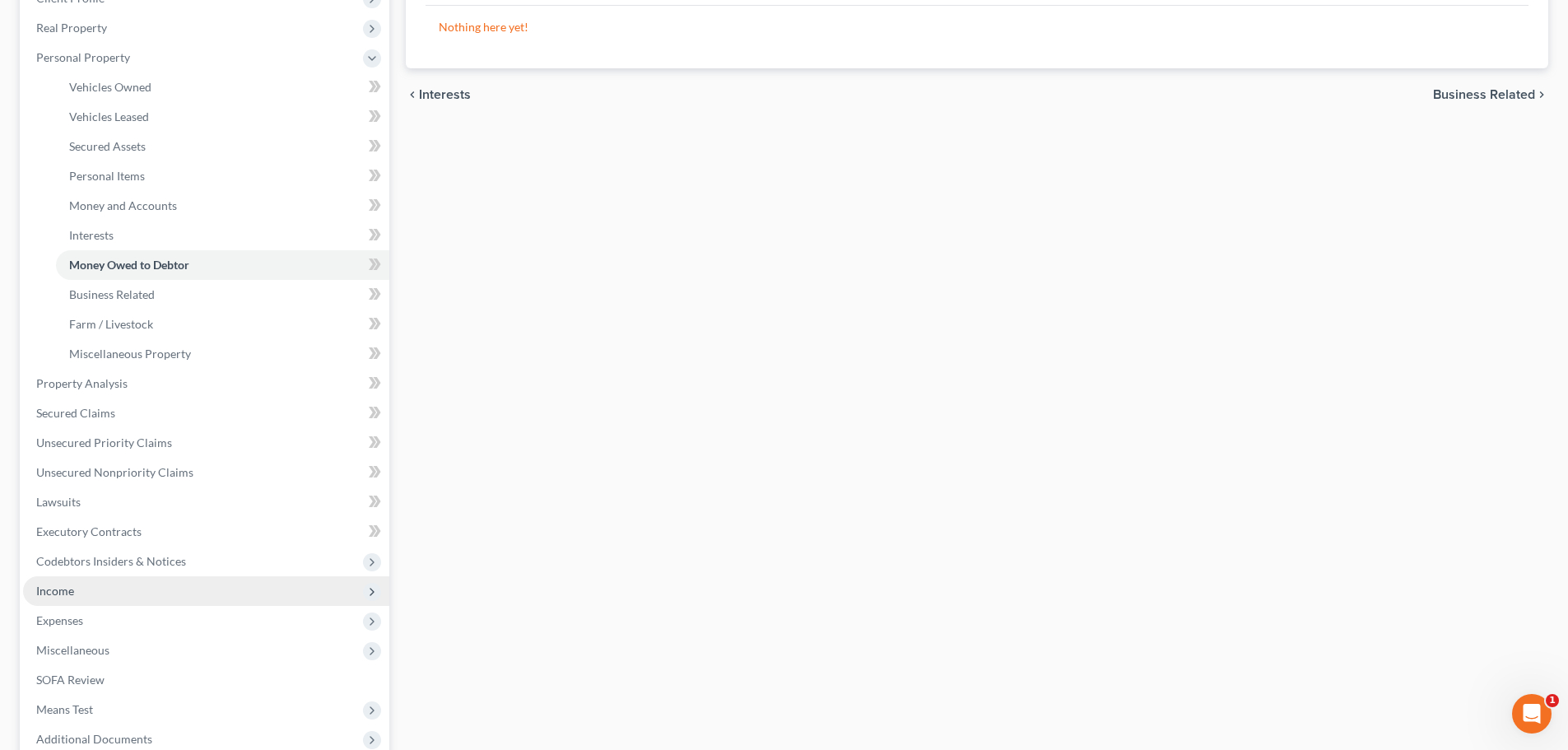
click at [82, 598] on span "Income" at bounding box center [206, 591] width 366 height 30
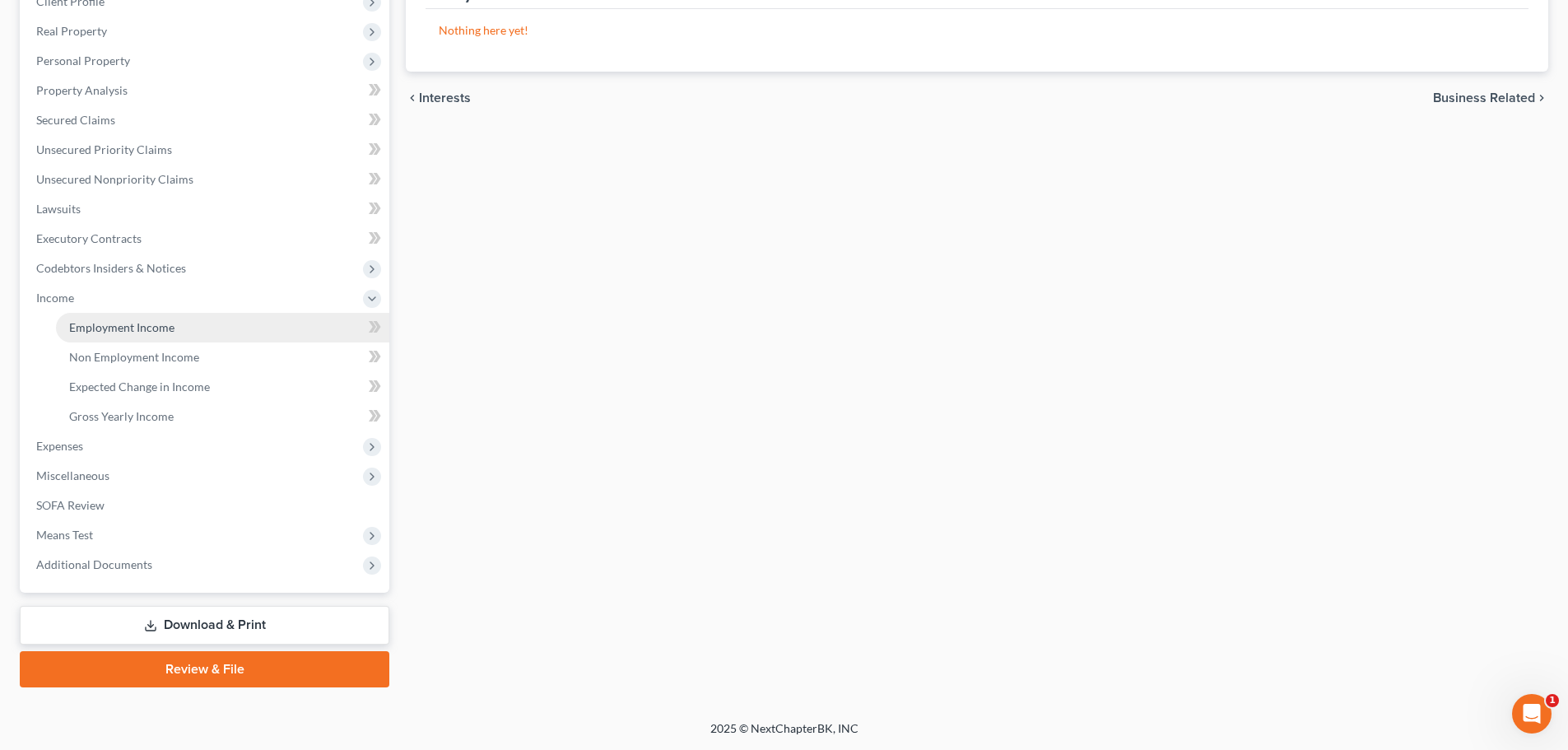
click at [167, 316] on link "Employment Income" at bounding box center [222, 327] width 333 height 30
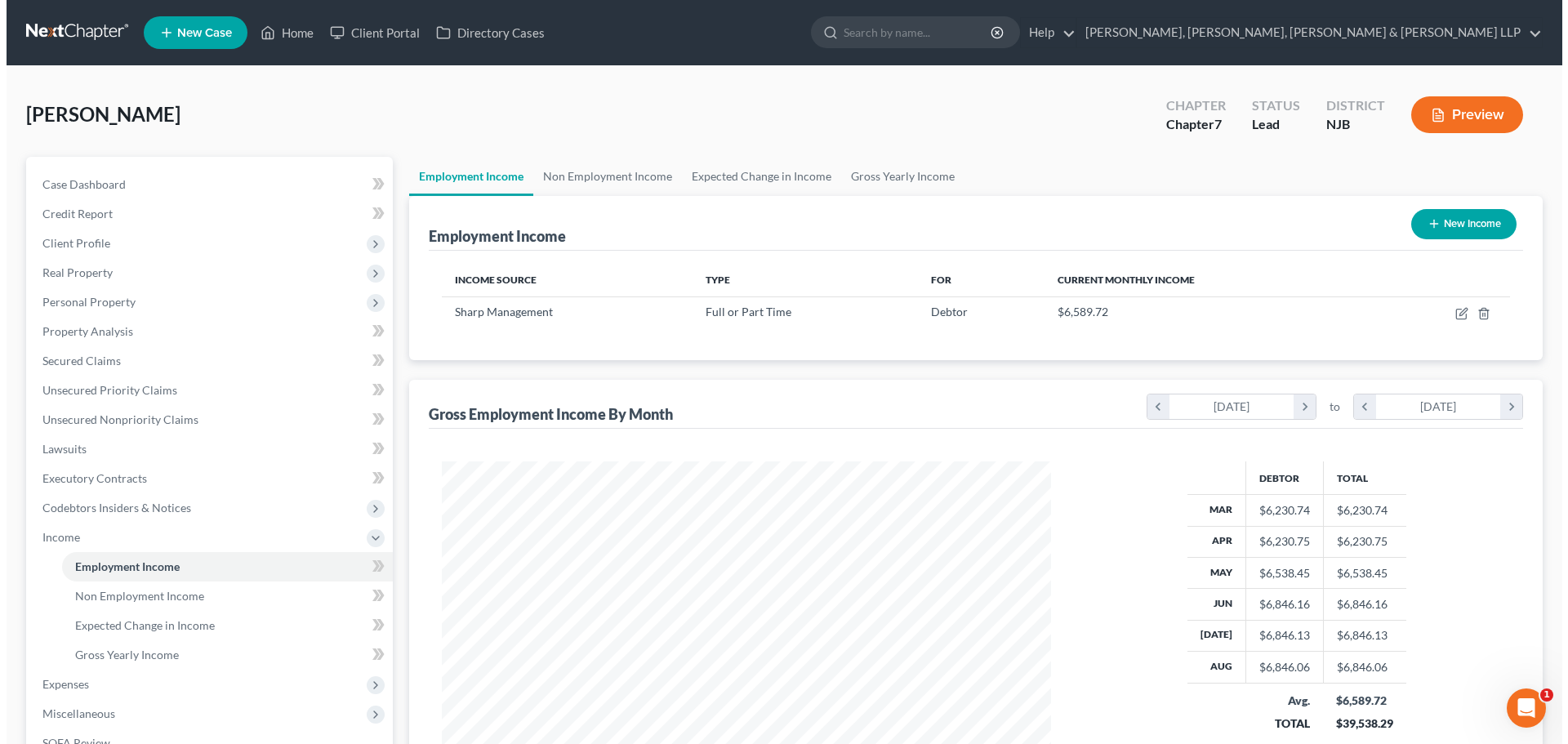
scroll to position [305, 642]
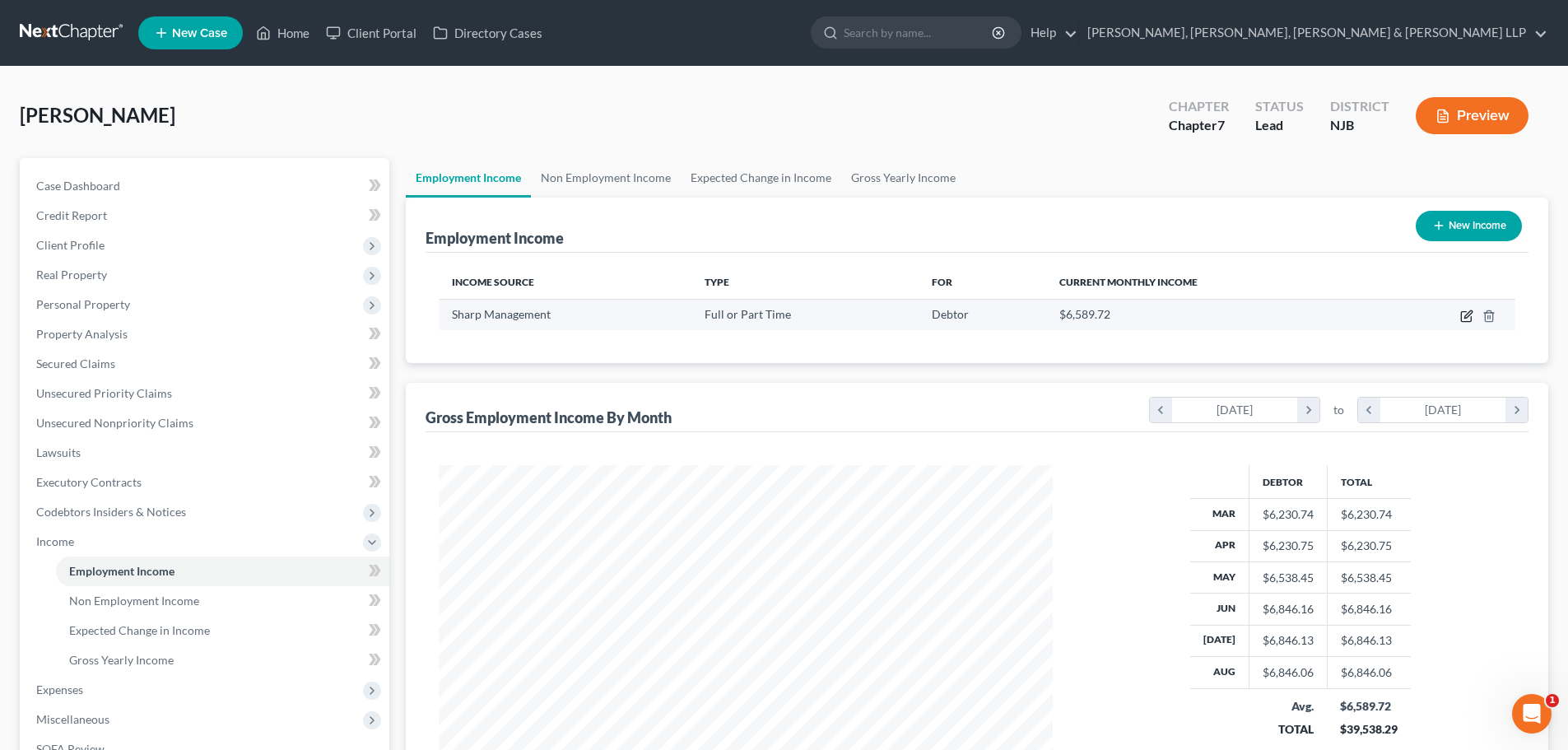
click at [1468, 318] on icon "button" at bounding box center [1467, 316] width 14 height 13
select select "0"
select select "33"
select select "2"
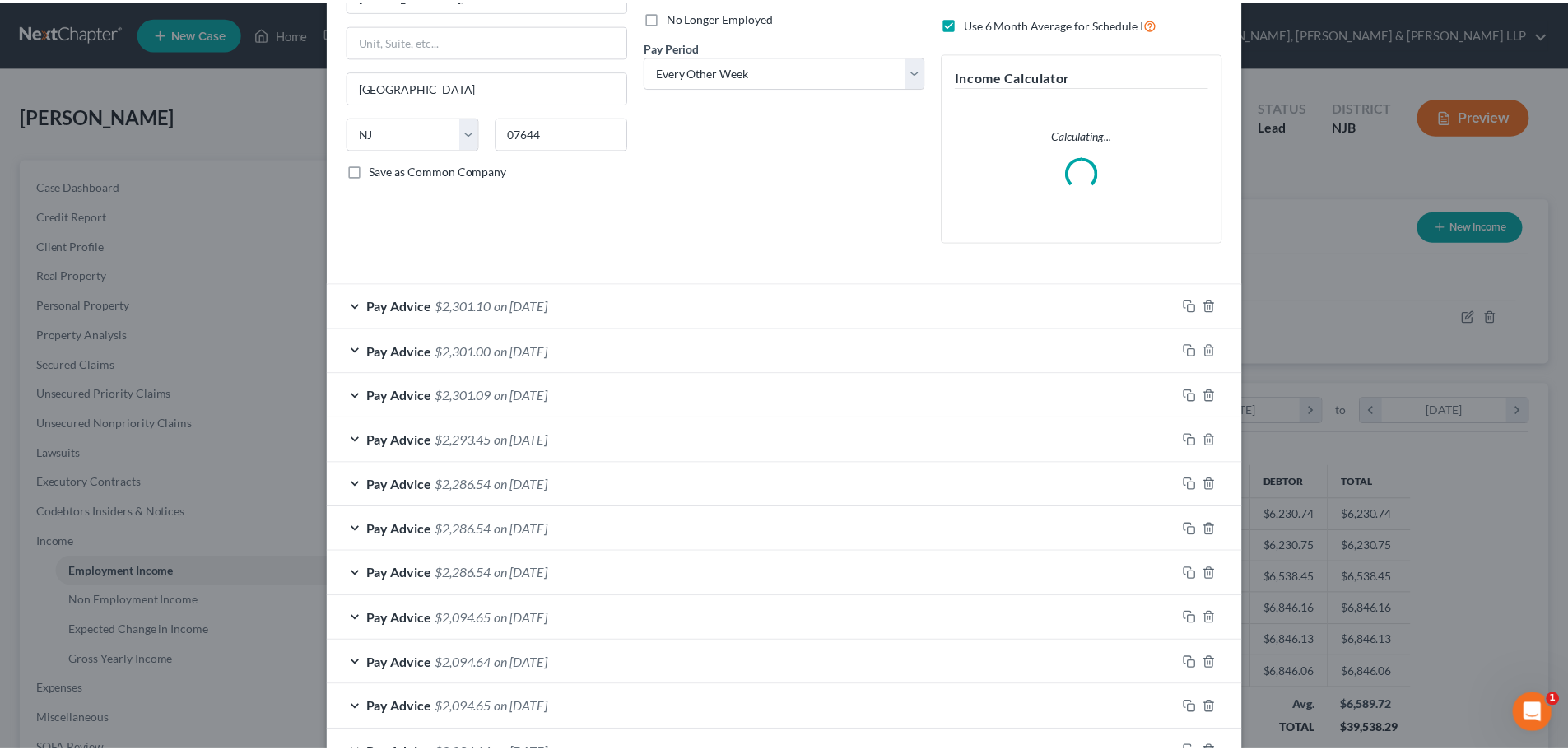
scroll to position [385, 0]
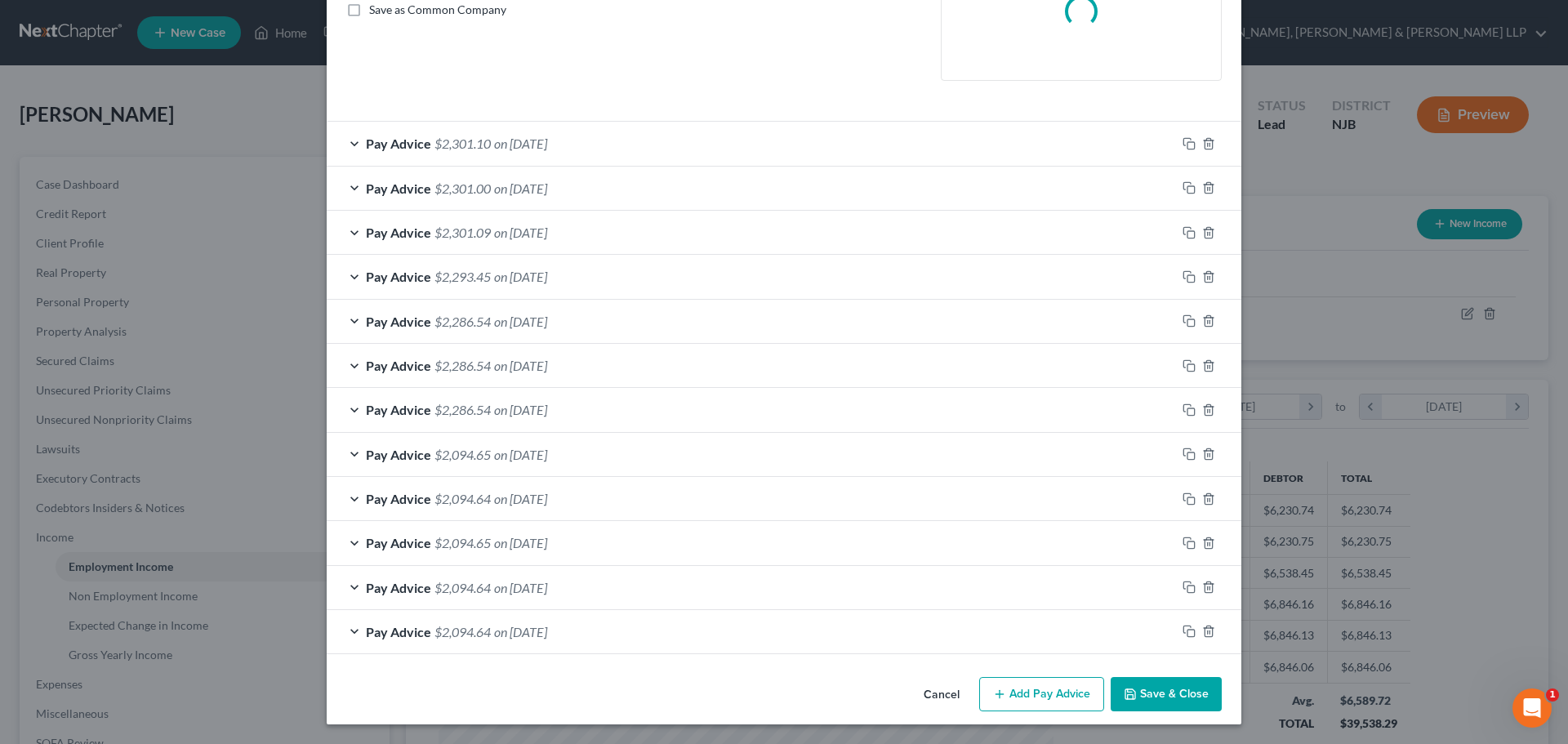
click at [1147, 689] on button "Save & Close" at bounding box center [1166, 694] width 111 height 34
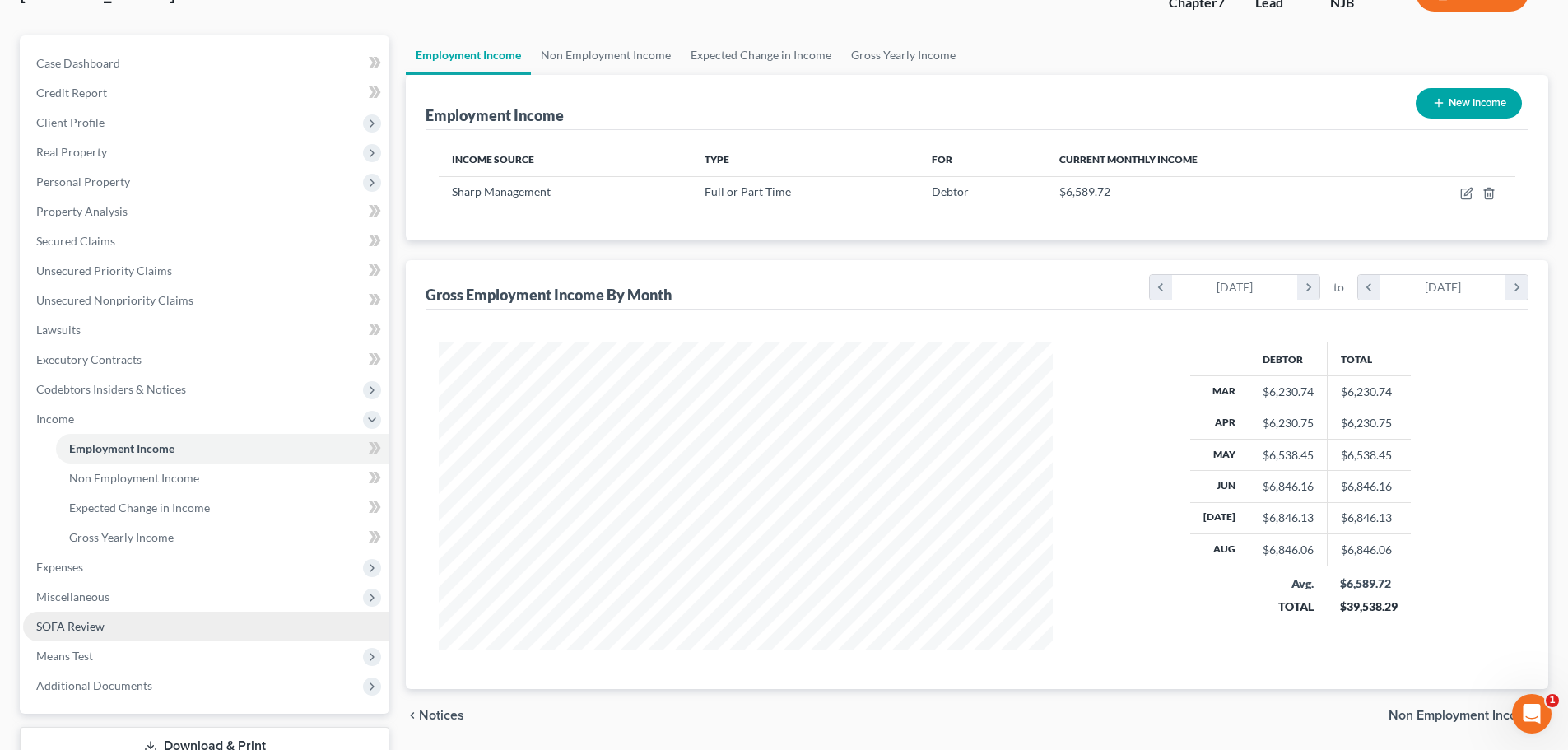
scroll to position [244, 0]
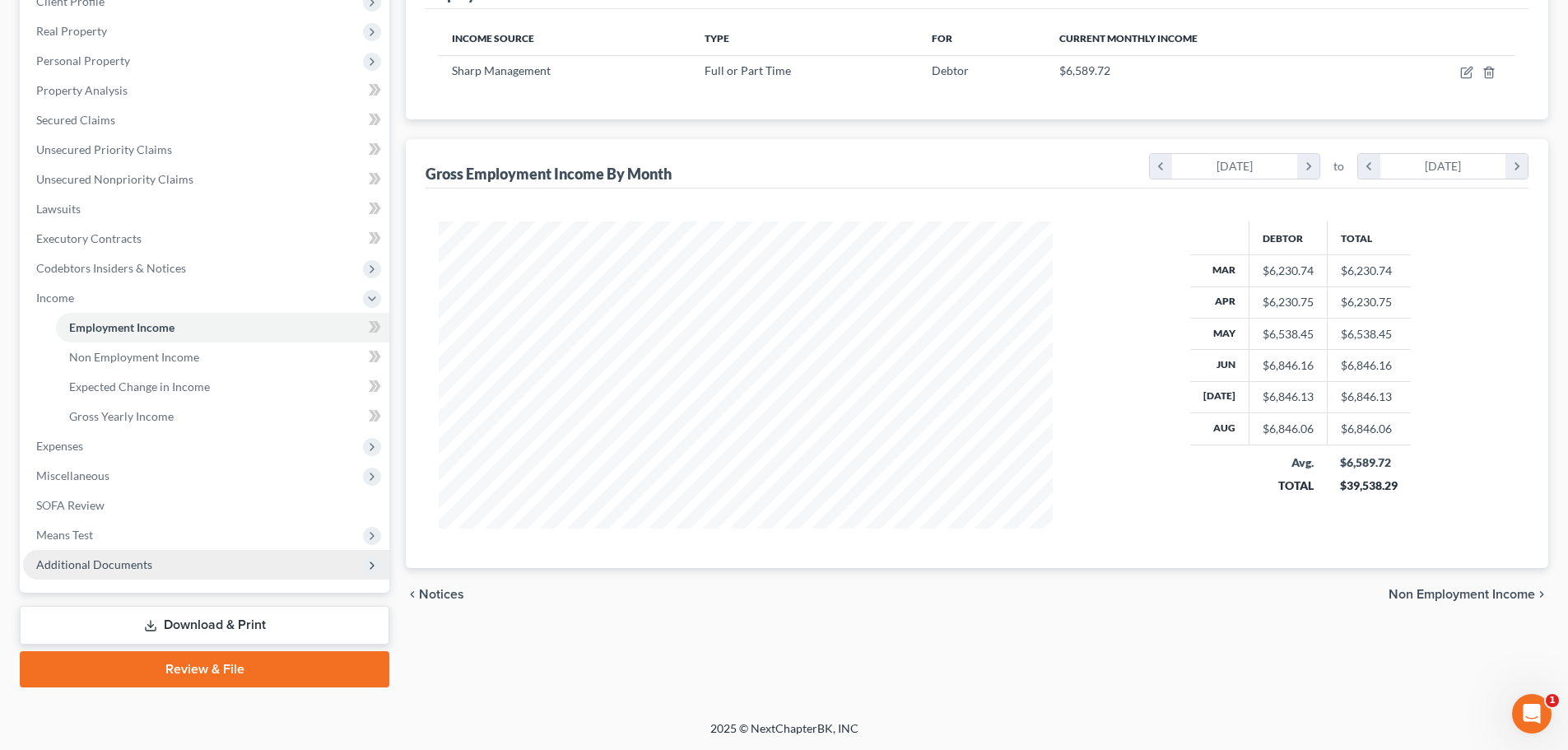
click at [122, 565] on span "Additional Documents" at bounding box center [95, 564] width 116 height 14
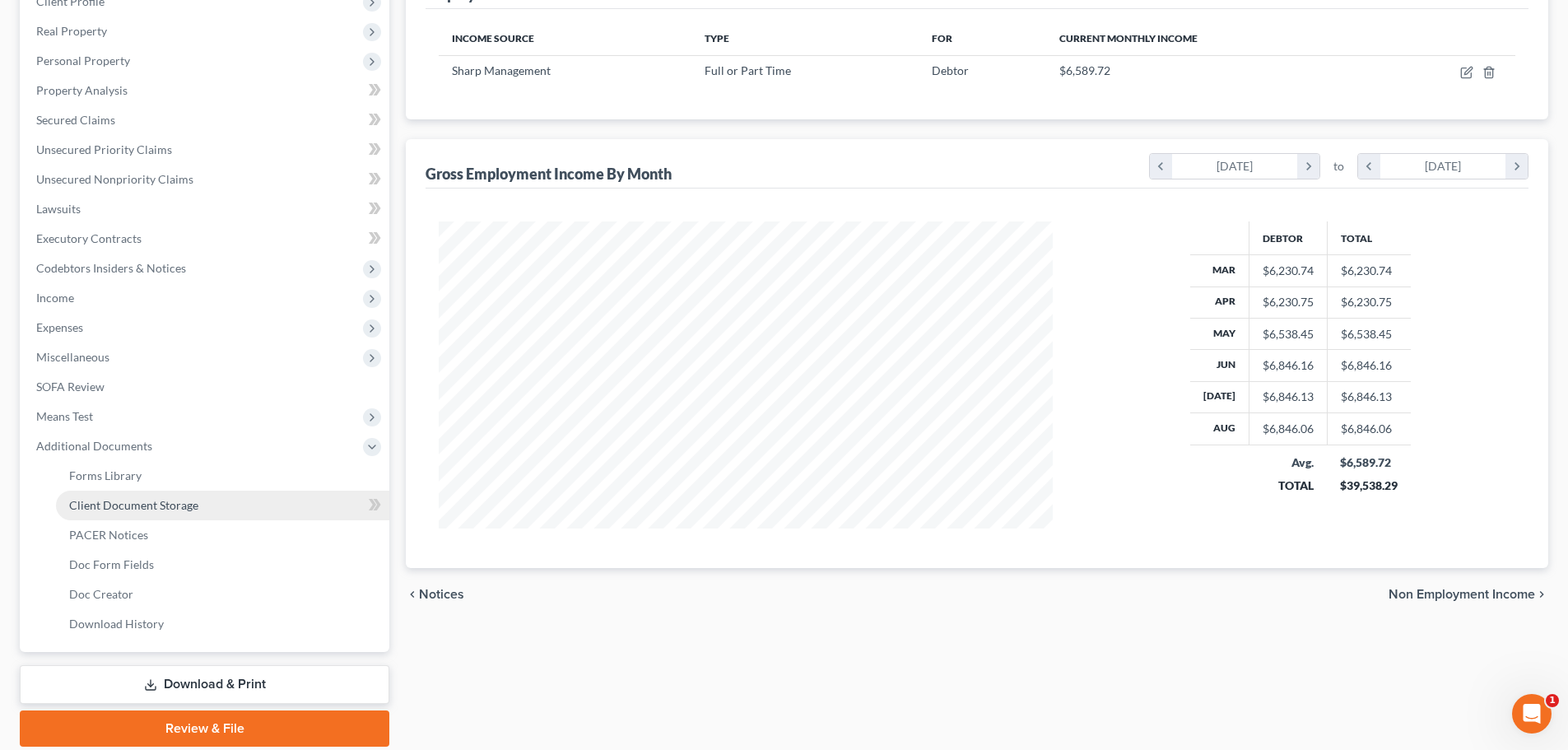
click at [172, 510] on span "Client Document Storage" at bounding box center [133, 504] width 129 height 14
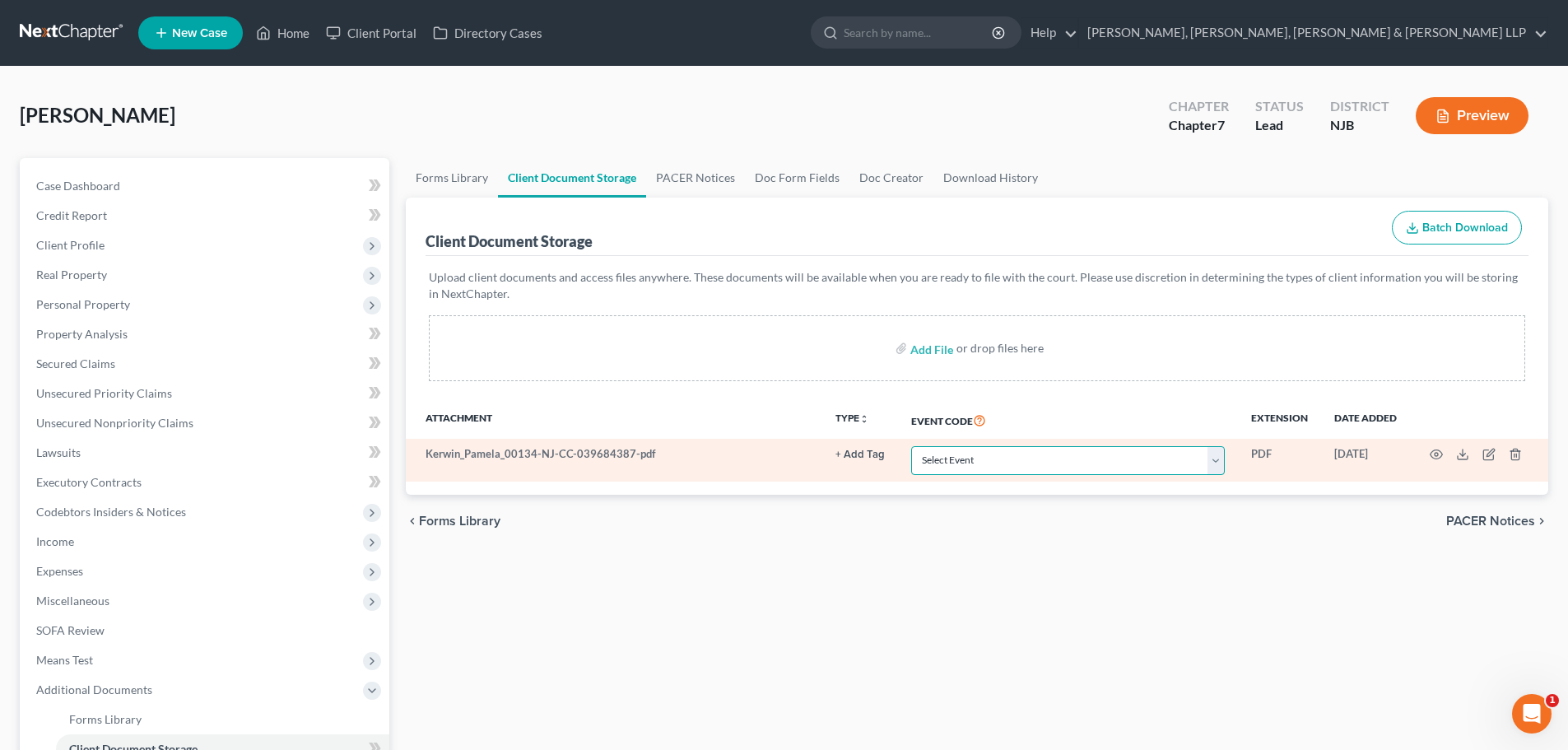
click at [960, 460] on select "Select Event 20 Largest Unsecured Creditors Amended Attorney Compensation State…" at bounding box center [1068, 461] width 314 height 29
select select "9"
click at [911, 446] on select "Select Event 20 Largest Unsecured Creditors Amended Attorney Compensation State…" at bounding box center [1068, 461] width 314 height 29
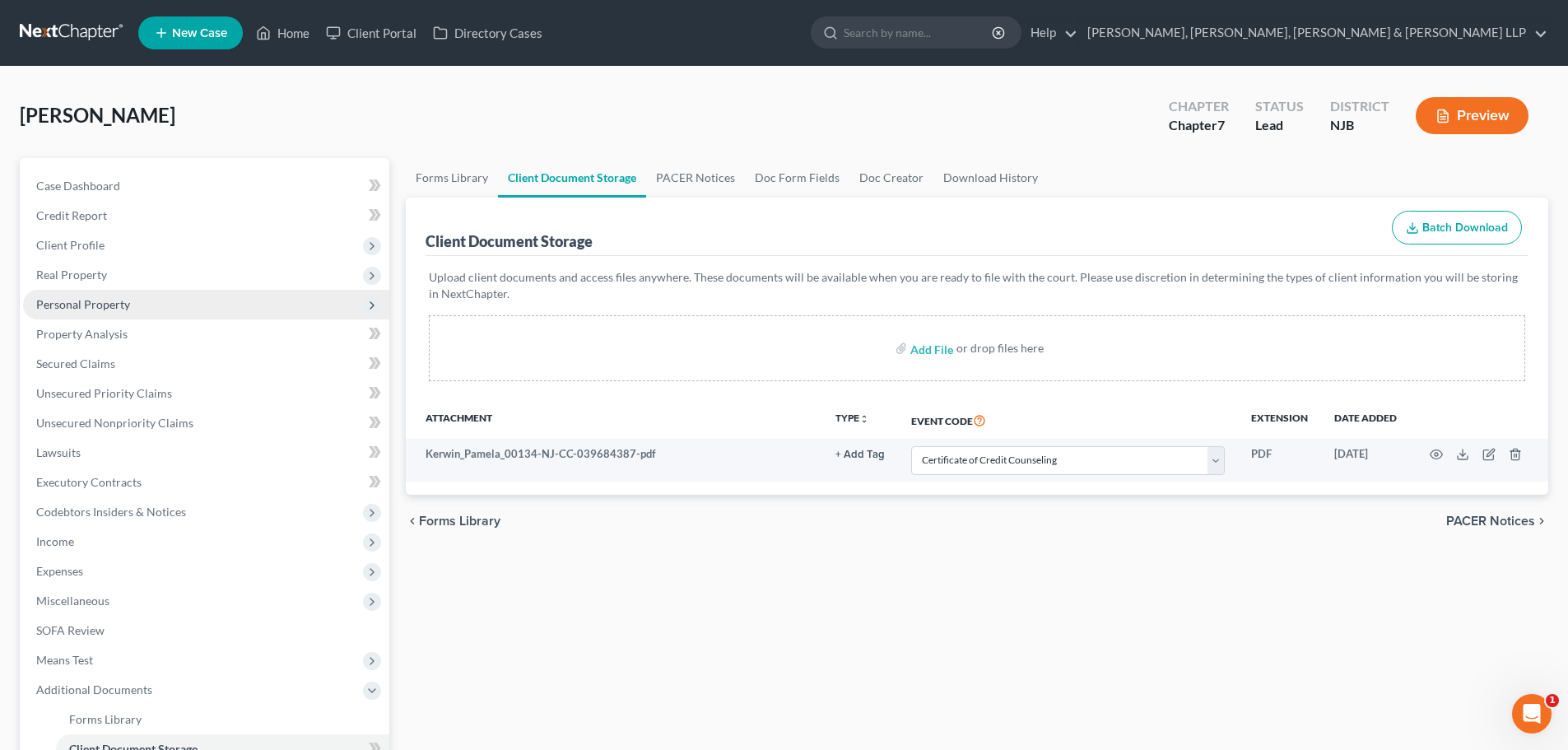
click at [135, 317] on span "Personal Property" at bounding box center [206, 304] width 366 height 30
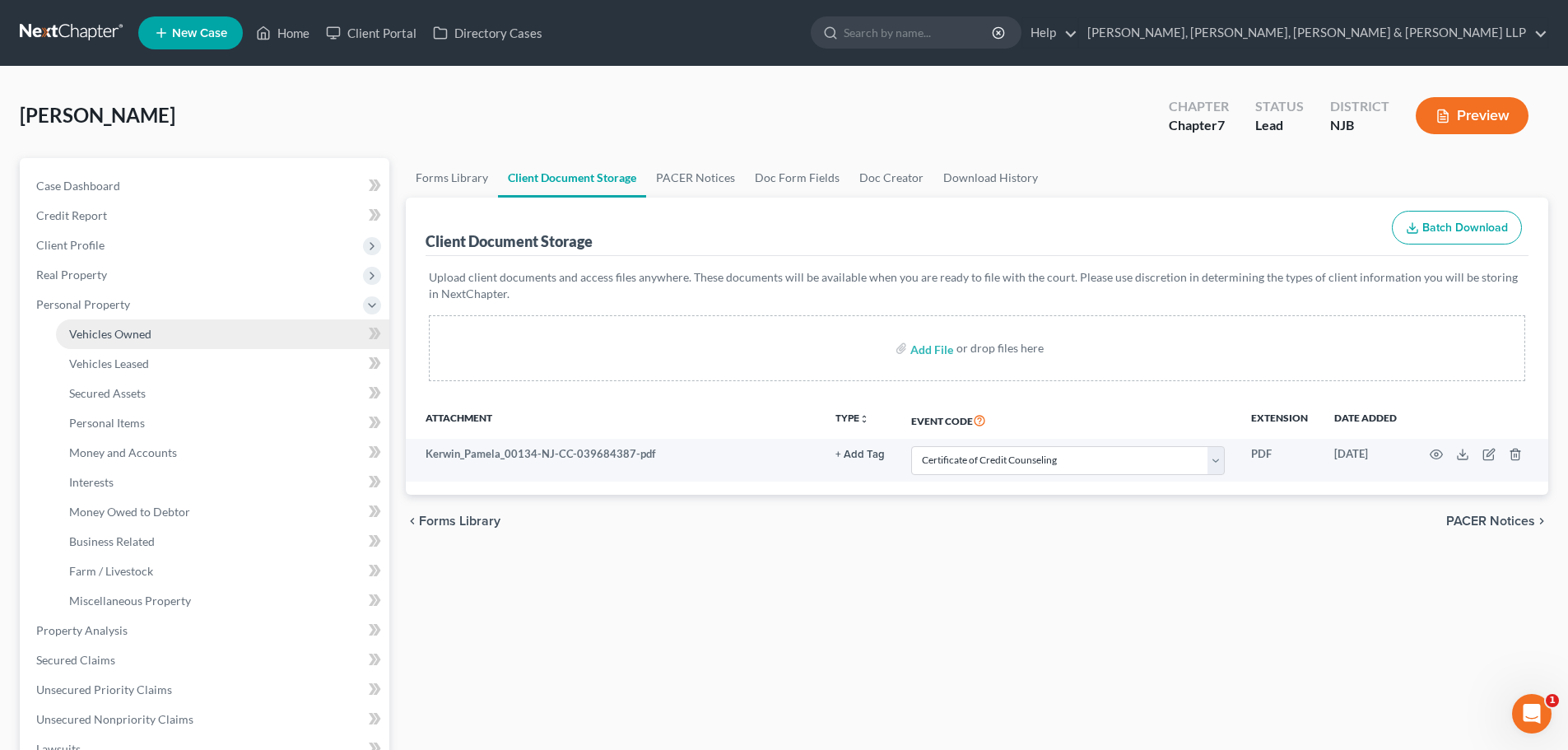
click at [139, 326] on span "Vehicles Owned" at bounding box center [111, 333] width 83 height 14
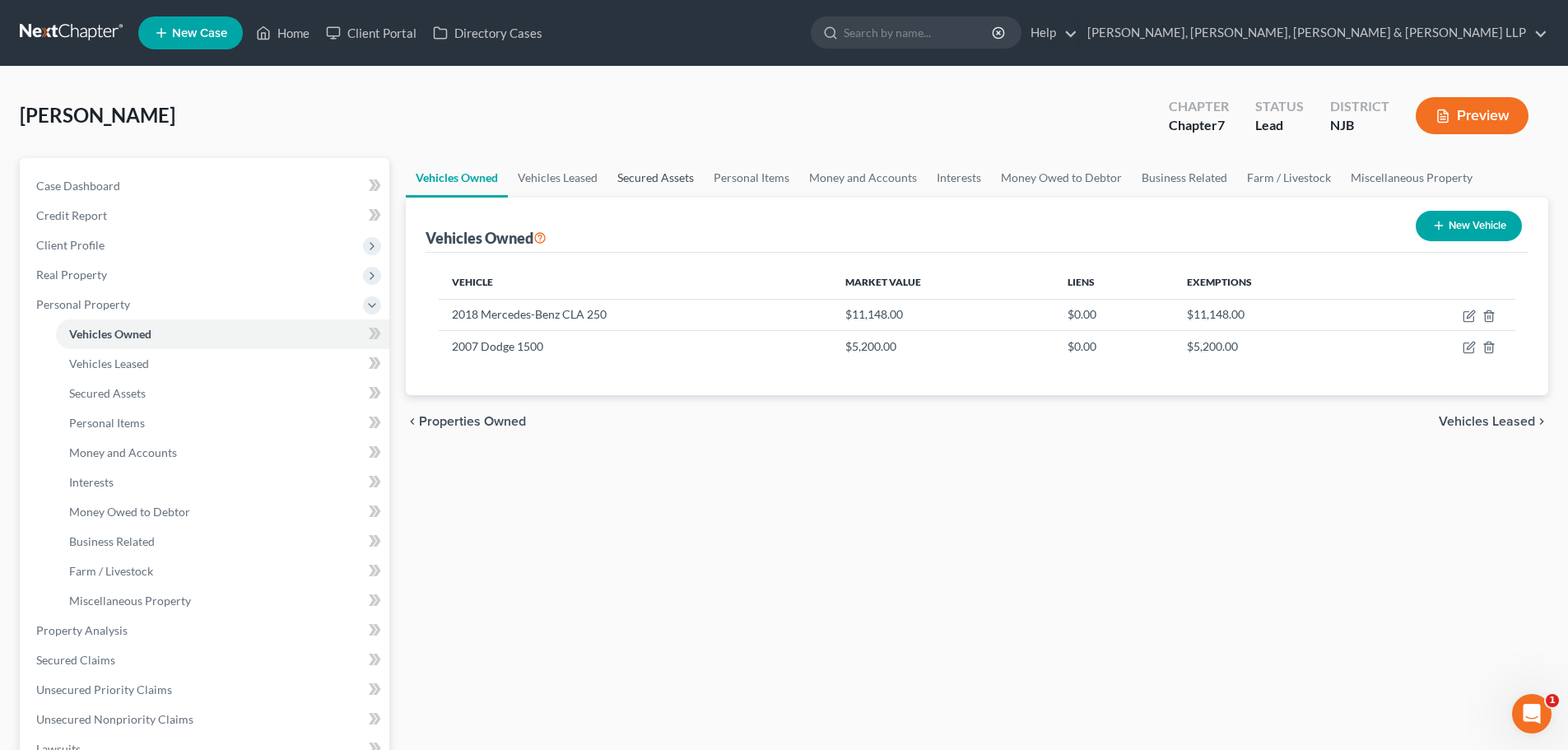
drag, startPoint x: 669, startPoint y: 175, endPoint x: 754, endPoint y: 176, distance: 85.0
click at [670, 175] on link "Secured Assets" at bounding box center [656, 177] width 96 height 40
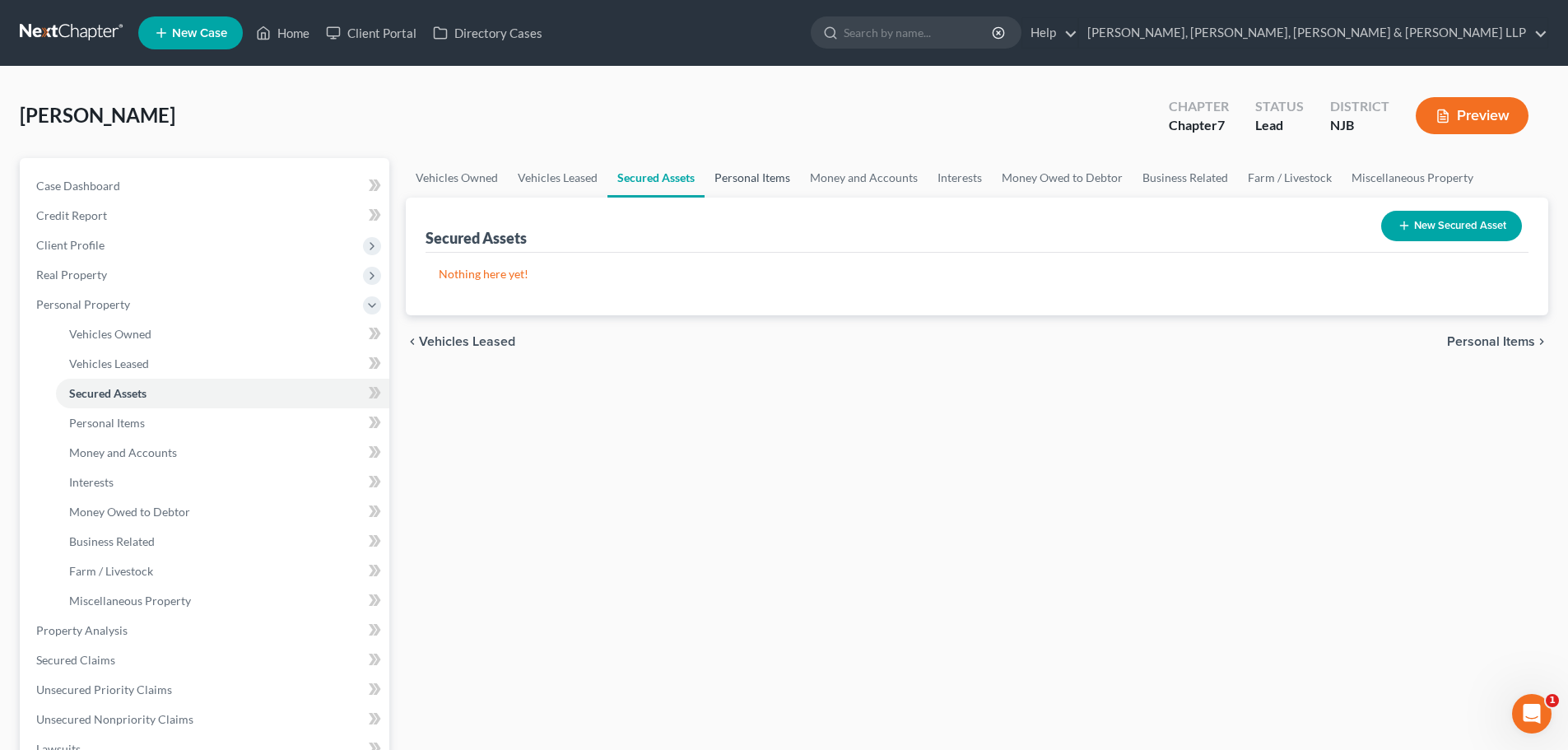
drag, startPoint x: 754, startPoint y: 176, endPoint x: 817, endPoint y: 178, distance: 63.0
click at [754, 177] on link "Personal Items" at bounding box center [752, 177] width 95 height 40
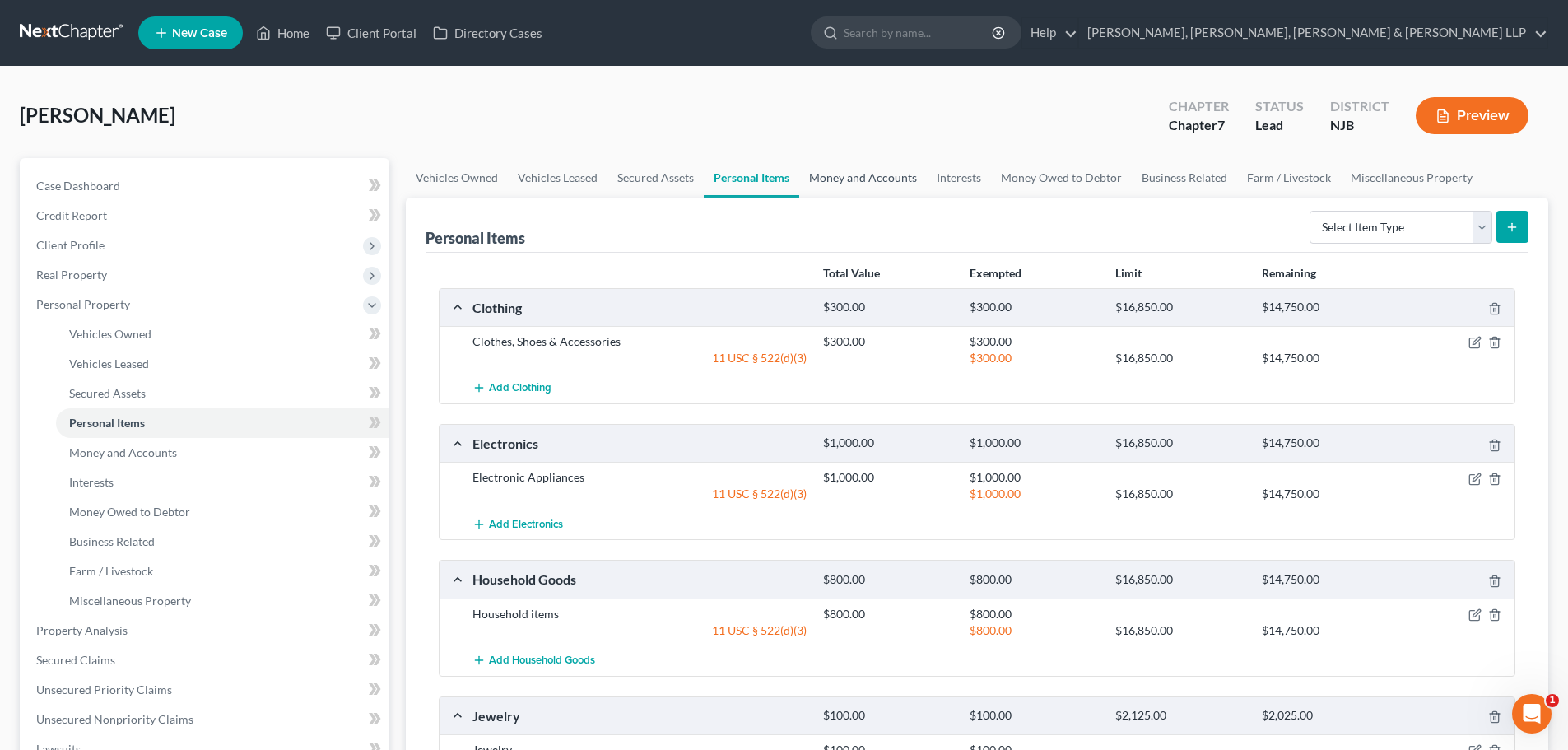
click at [878, 177] on link "Money and Accounts" at bounding box center [862, 177] width 127 height 40
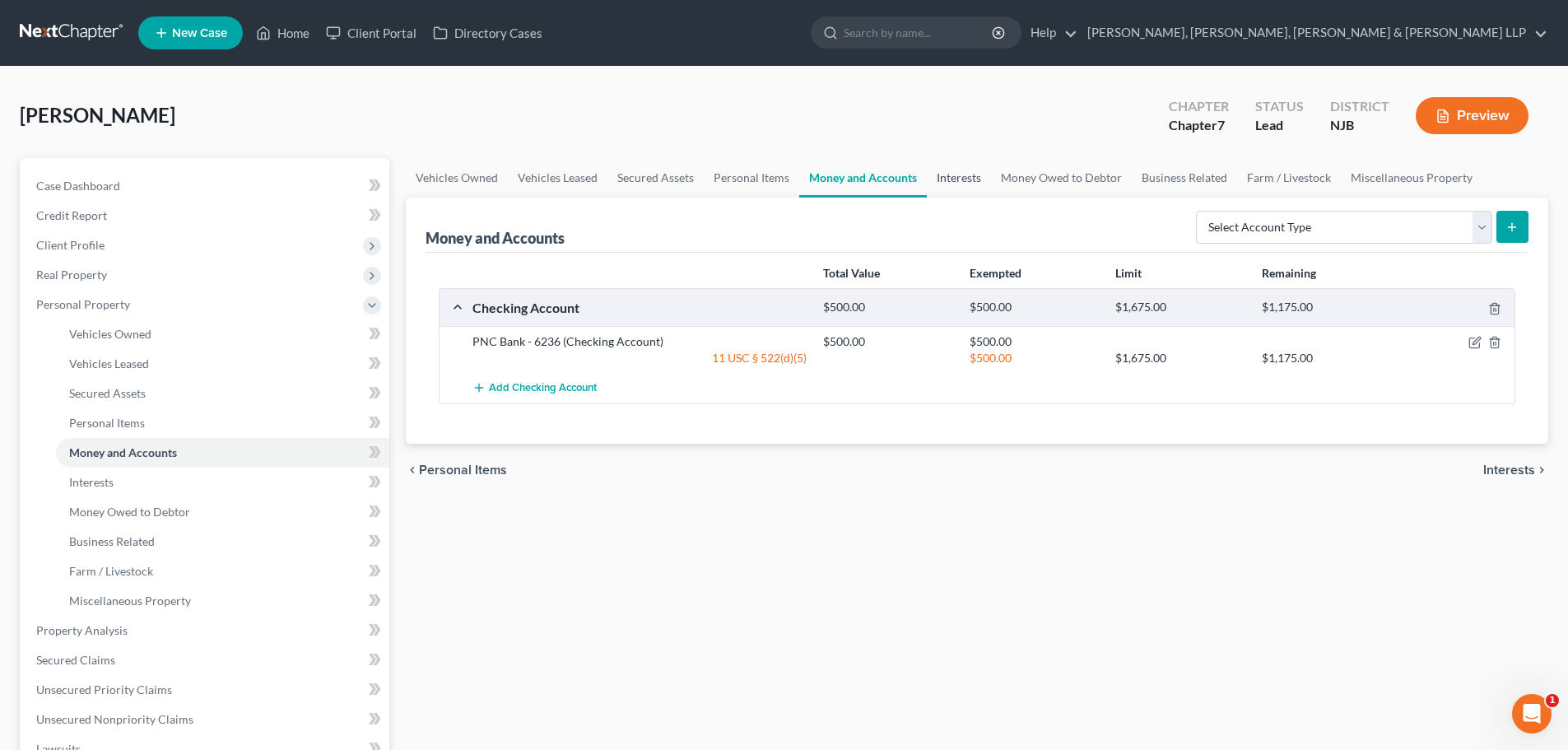
click at [957, 177] on link "Interests" at bounding box center [959, 177] width 64 height 40
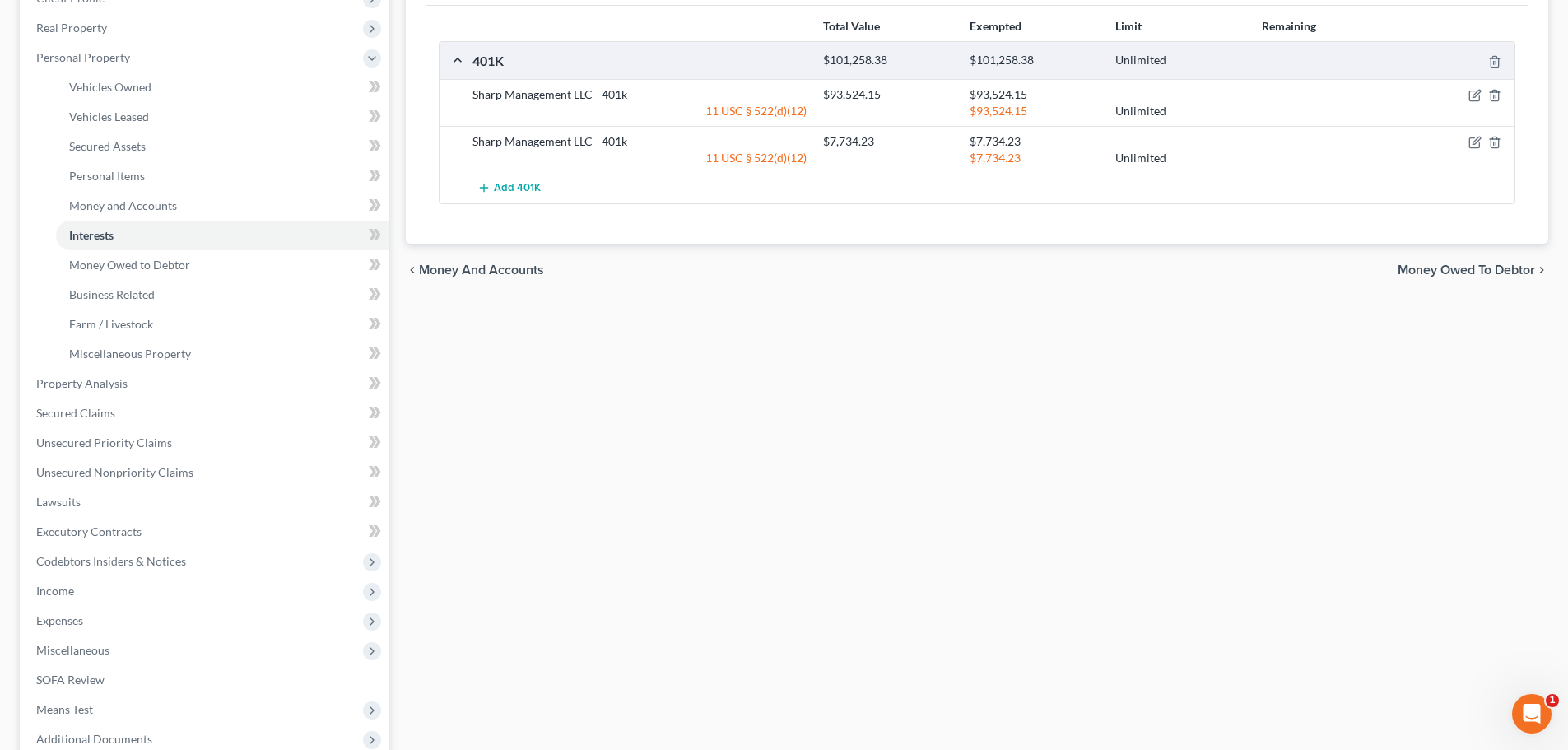
scroll to position [83, 0]
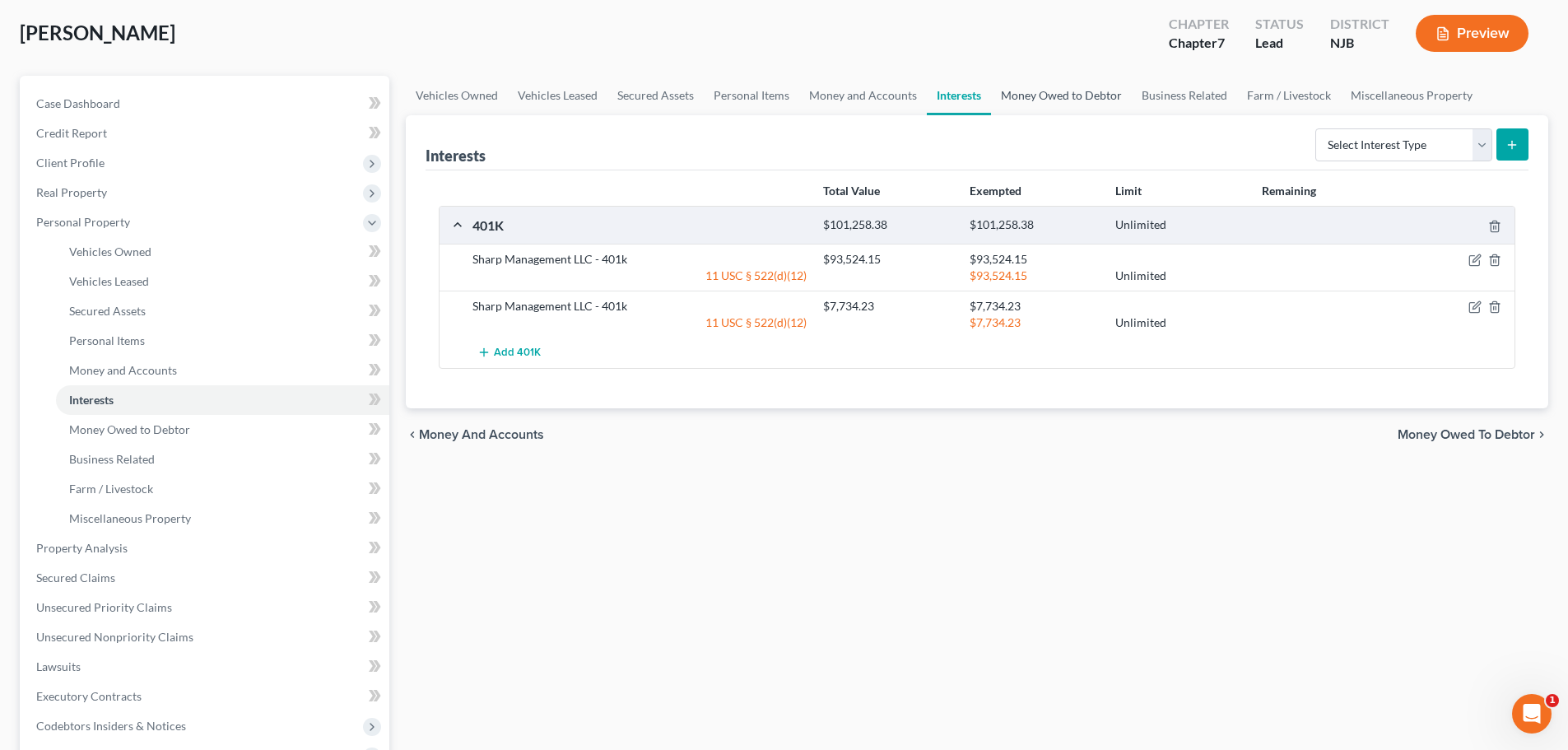
click at [1034, 98] on link "Money Owed to Debtor" at bounding box center [1061, 95] width 141 height 40
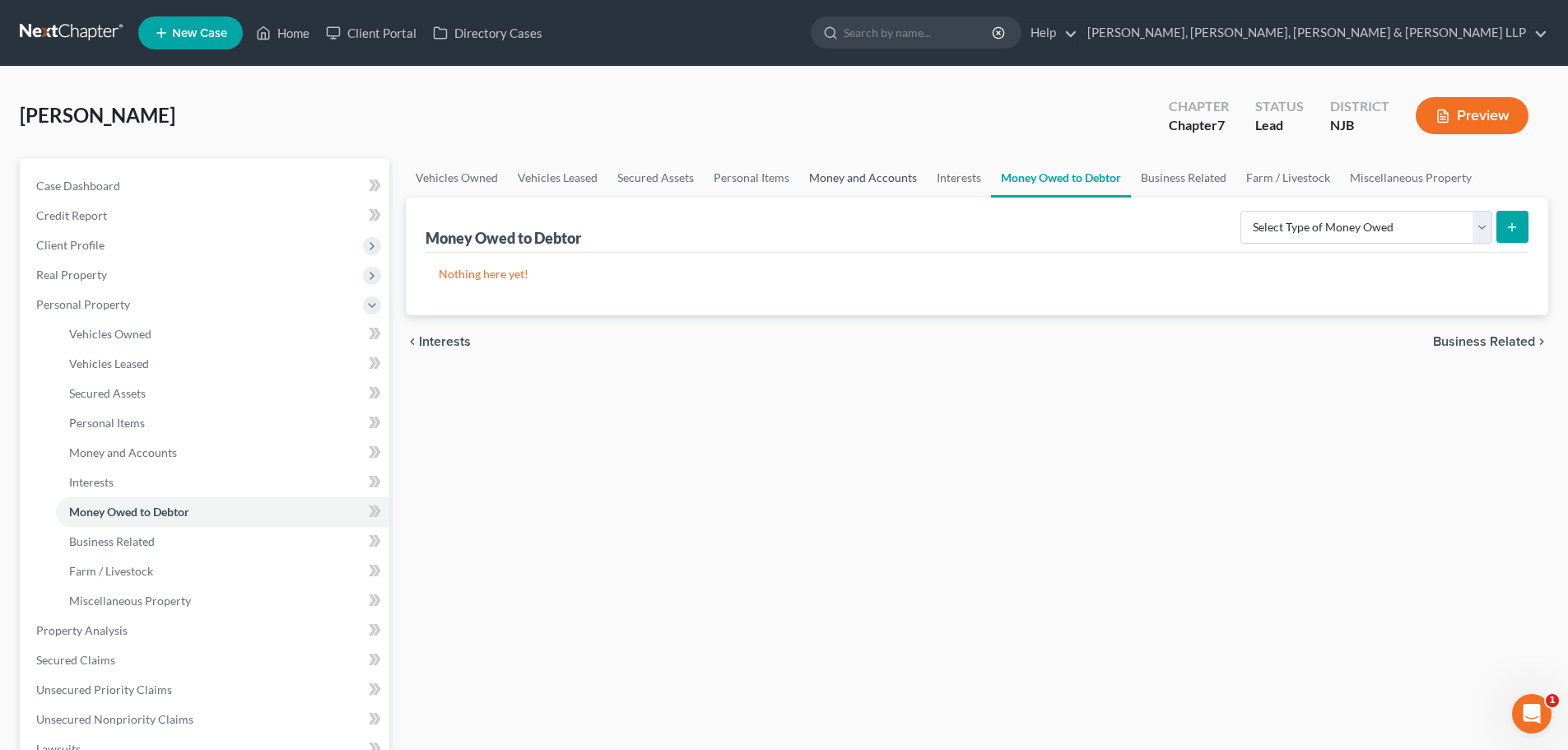
click at [852, 183] on link "Money and Accounts" at bounding box center [862, 177] width 127 height 40
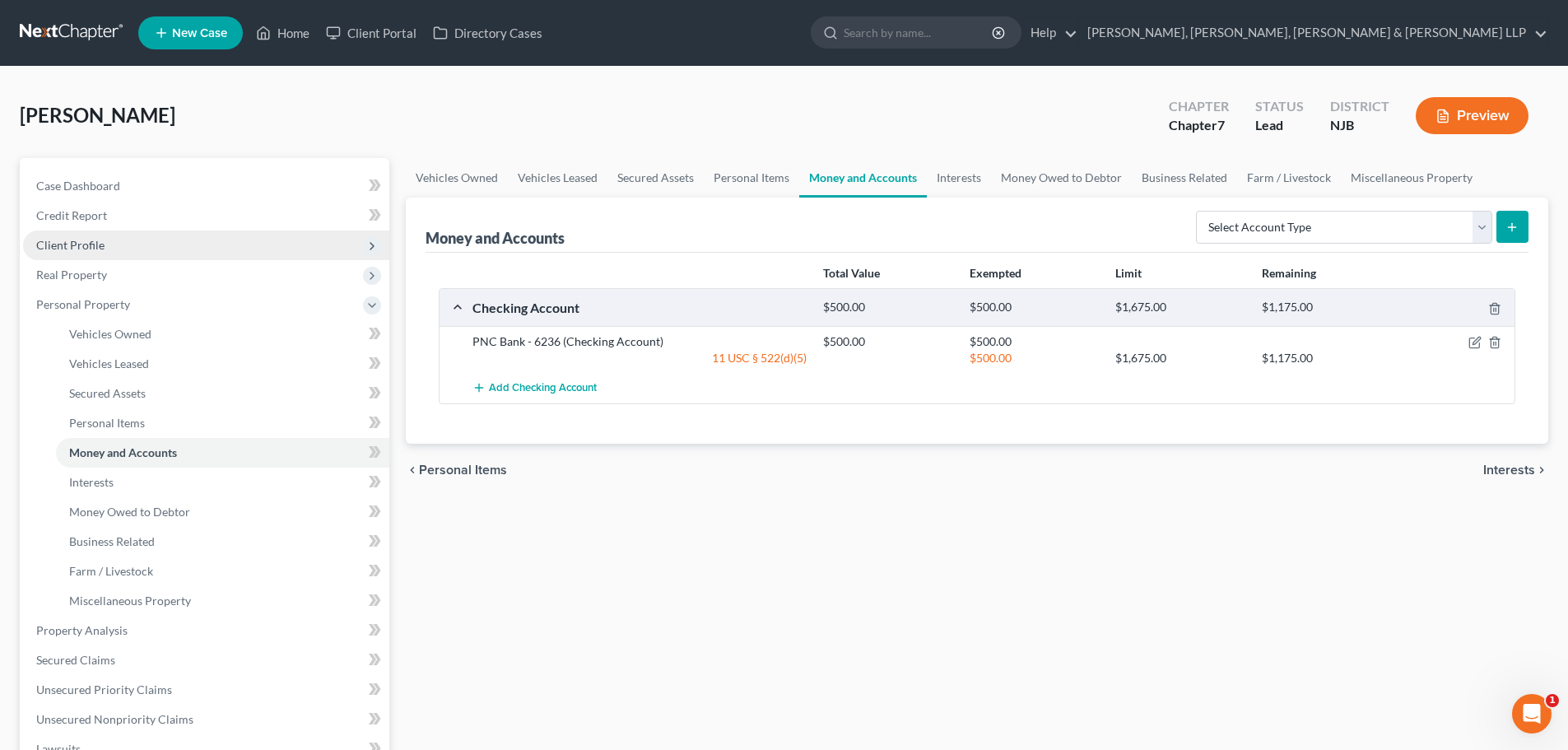
click at [112, 255] on span "Client Profile" at bounding box center [206, 245] width 366 height 30
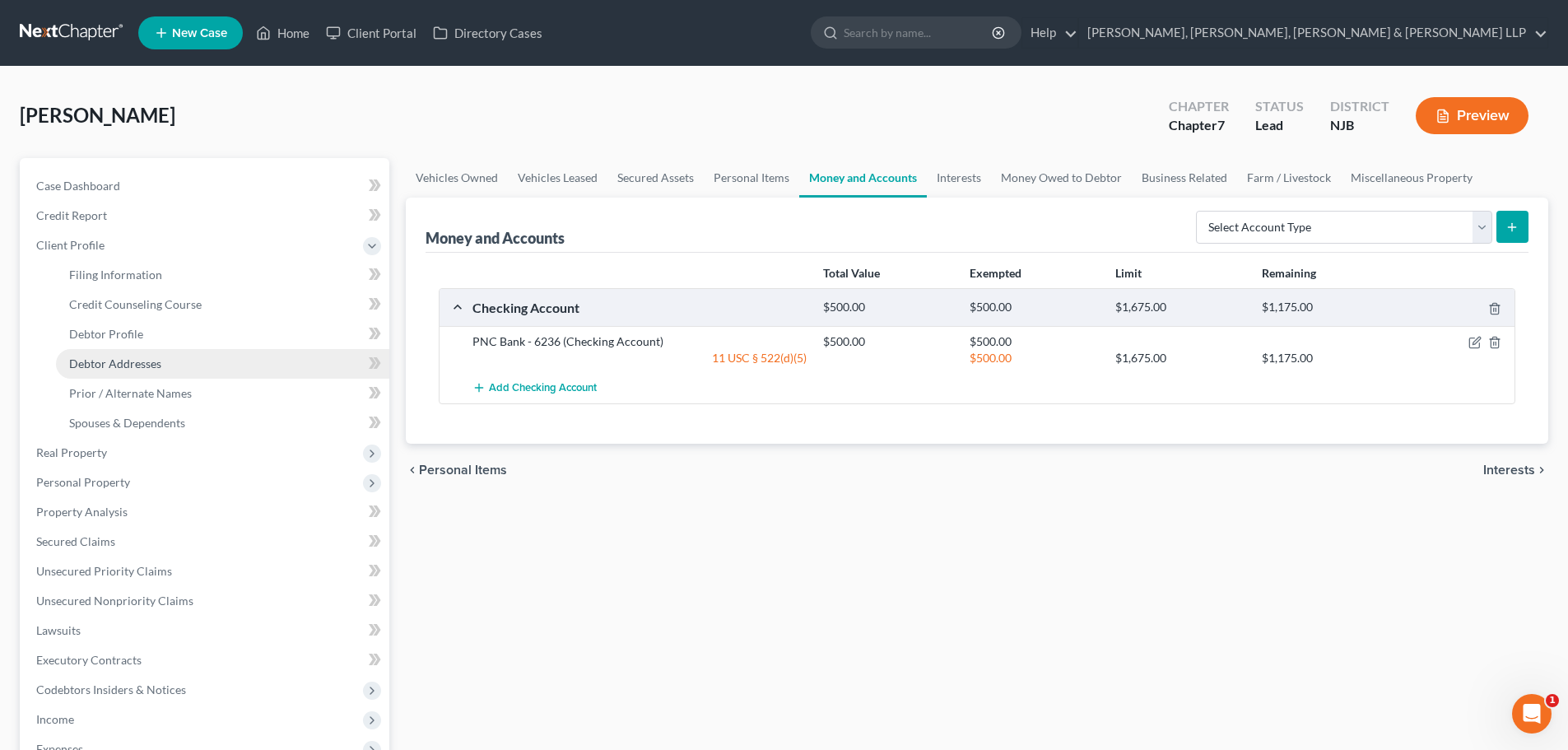
click at [143, 359] on span "Debtor Addresses" at bounding box center [115, 363] width 92 height 14
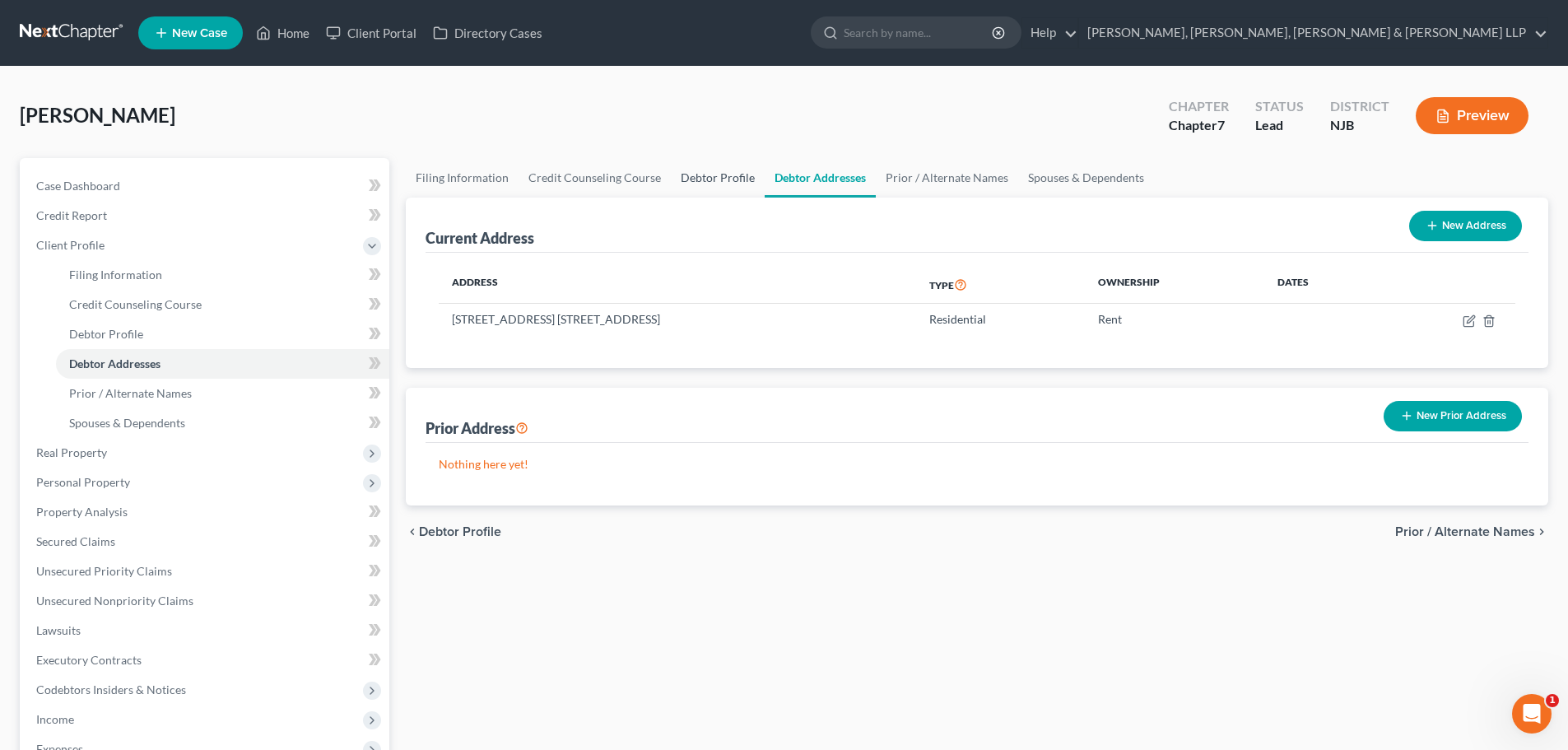
click at [740, 174] on link "Debtor Profile" at bounding box center [717, 177] width 94 height 40
select select "0"
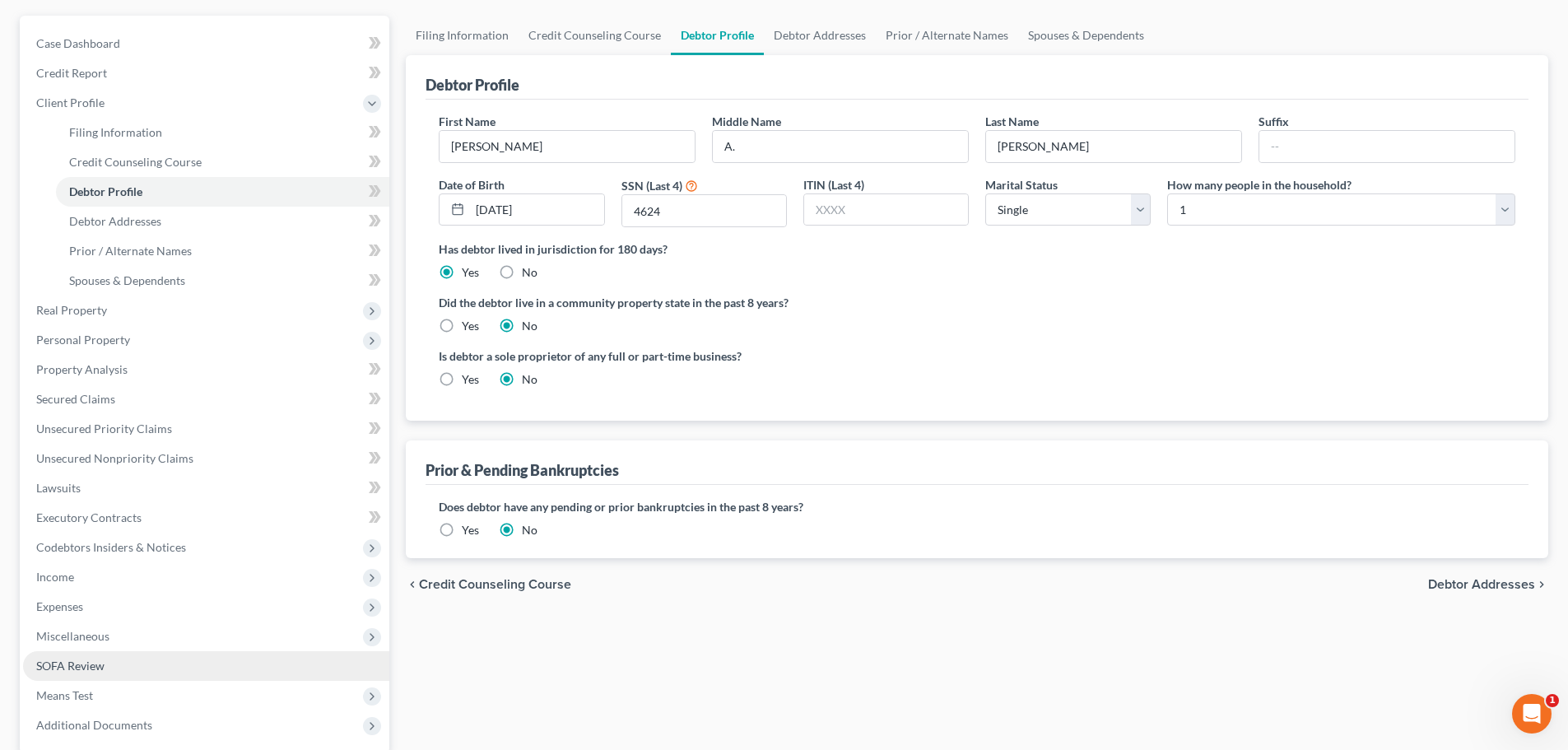
scroll to position [303, 0]
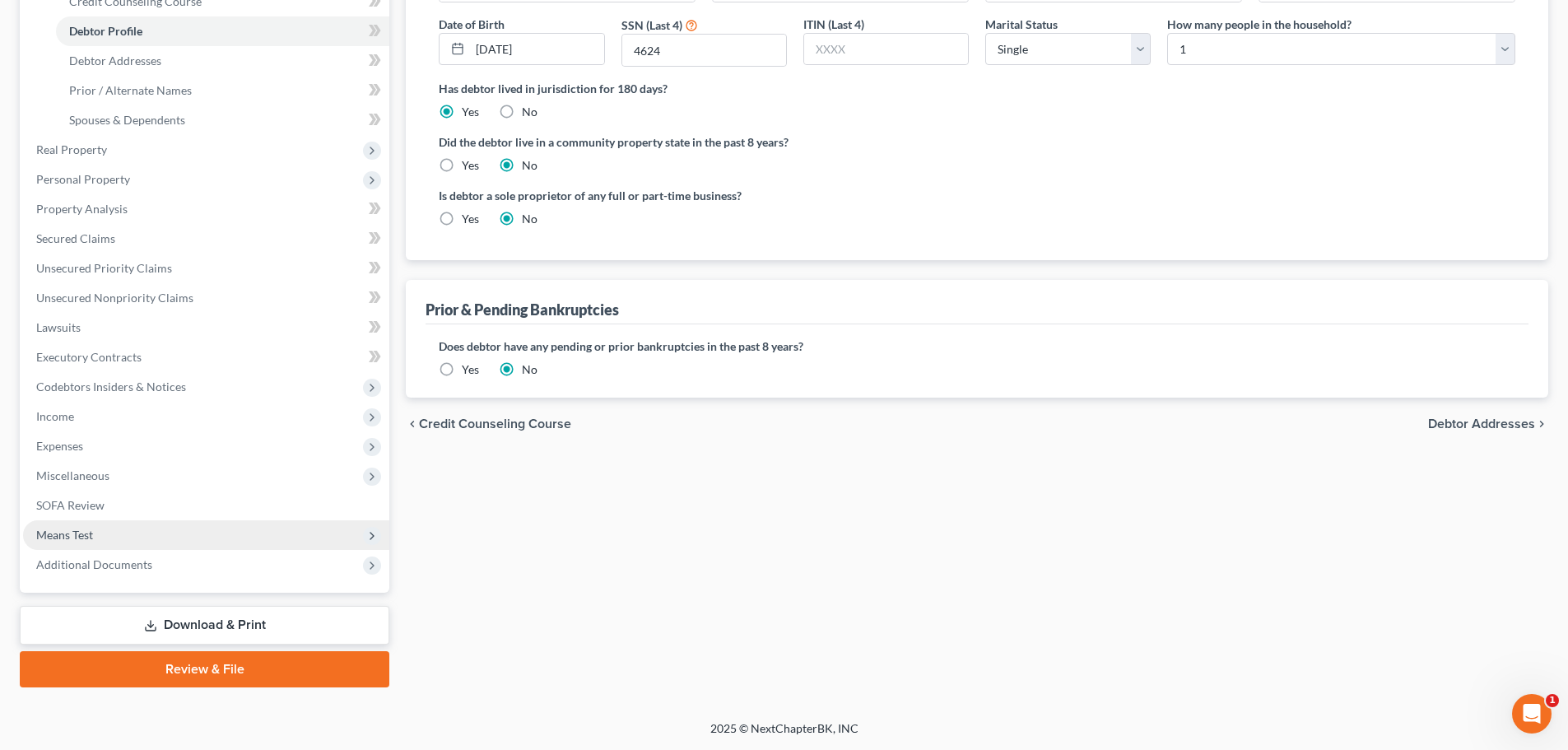
click at [123, 540] on span "Means Test" at bounding box center [206, 534] width 366 height 30
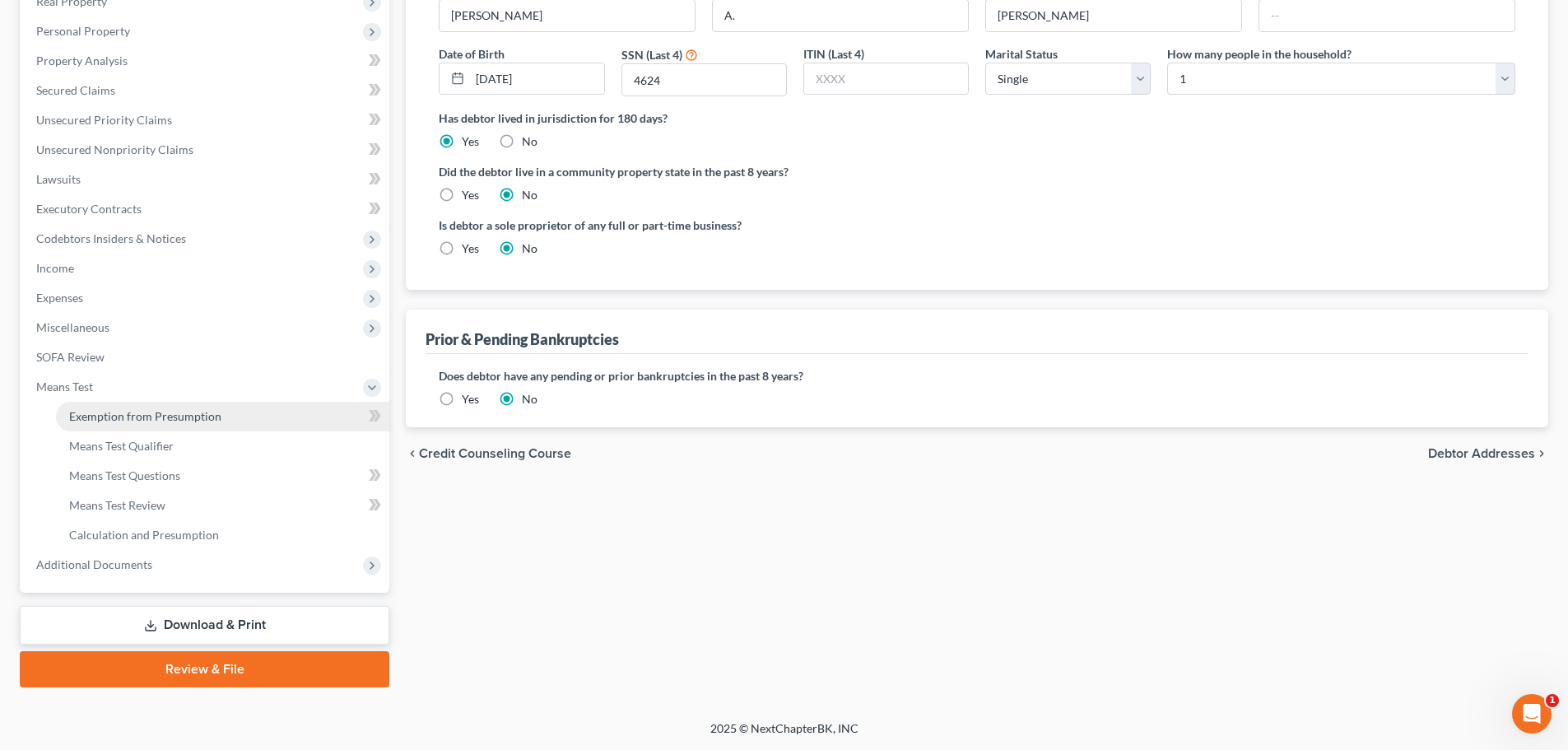
click at [140, 428] on link "Exemption from Presumption" at bounding box center [222, 416] width 333 height 30
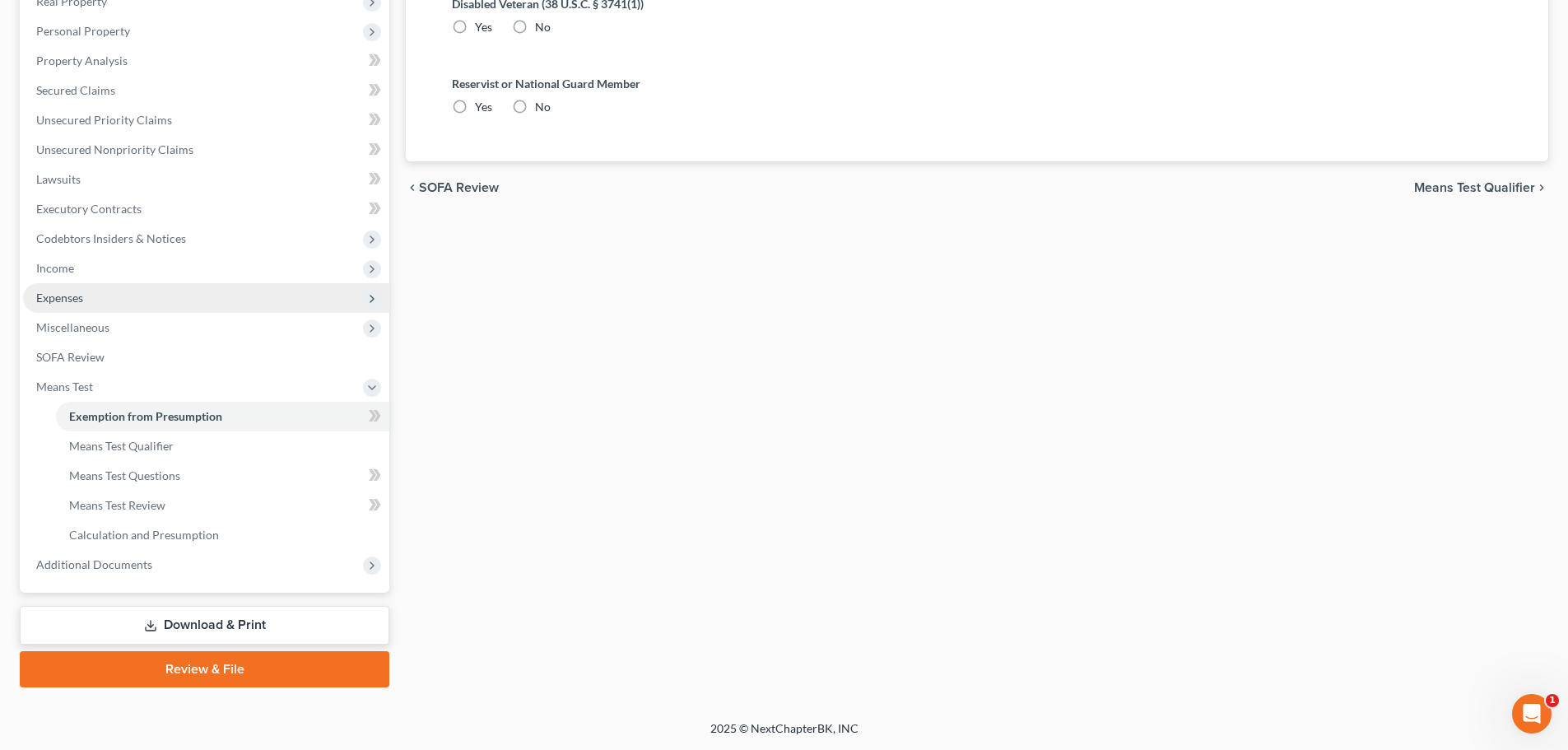
radio input "true"
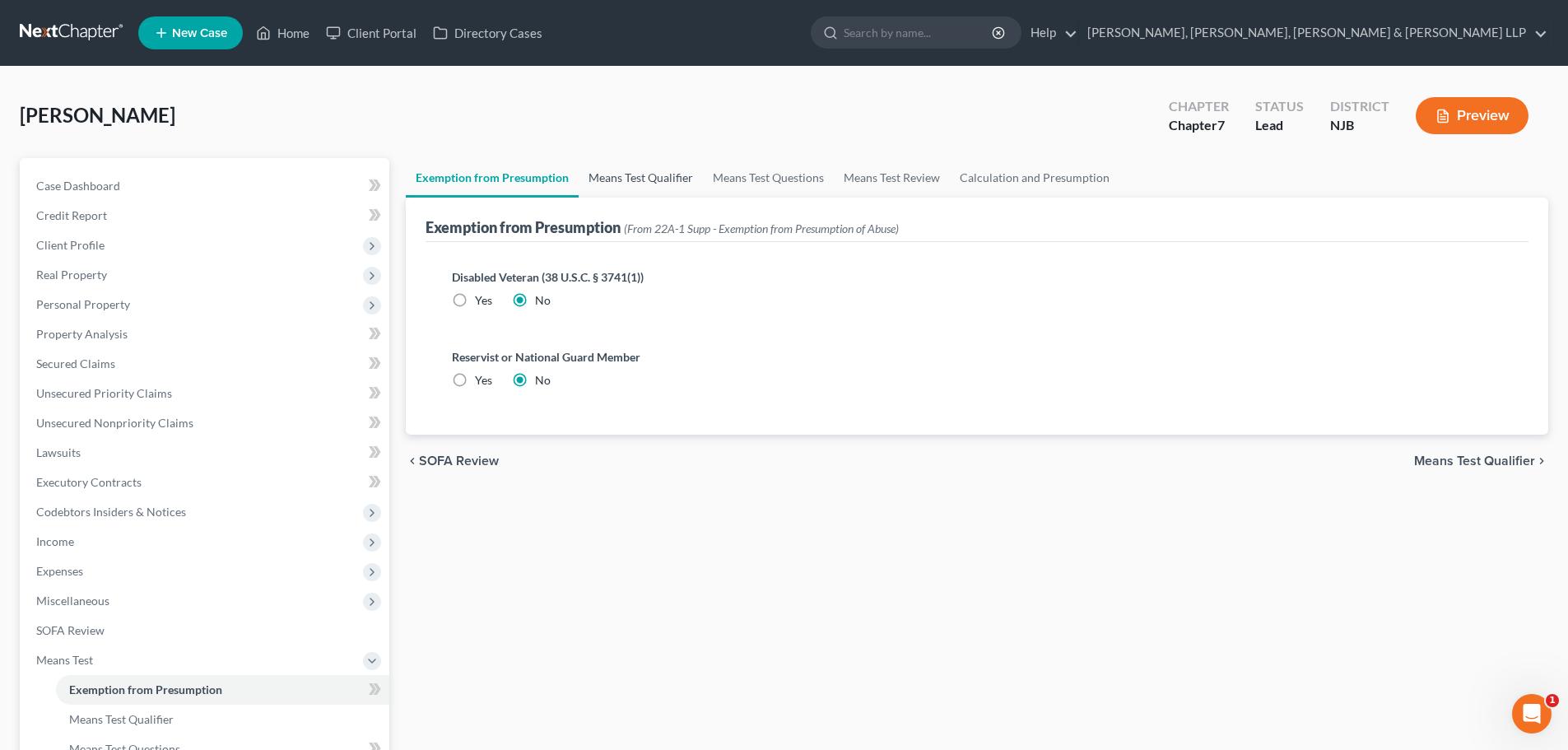
click at [668, 181] on link "Means Test Qualifier" at bounding box center [641, 177] width 124 height 40
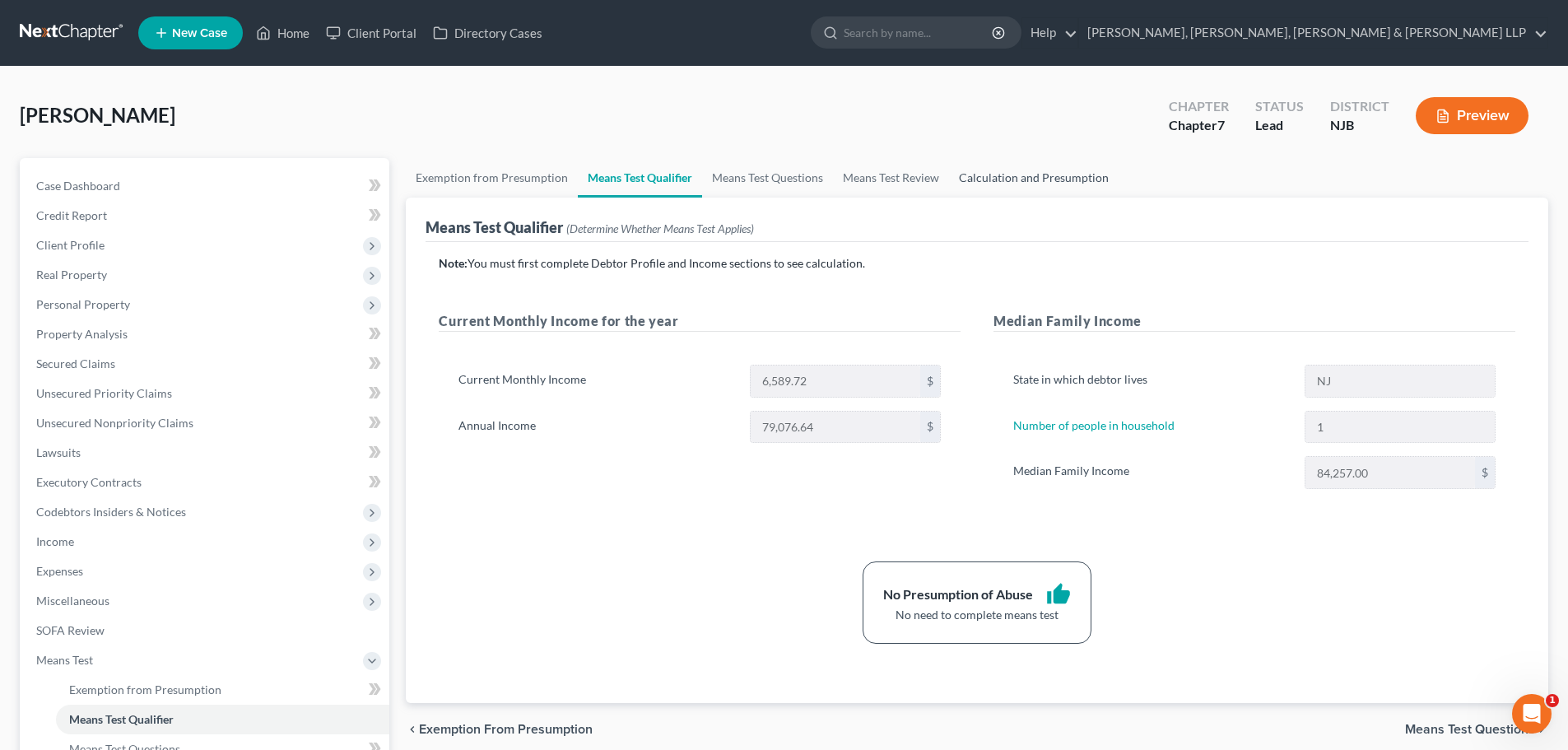
click at [1082, 178] on link "Calculation and Presumption" at bounding box center [1034, 177] width 170 height 40
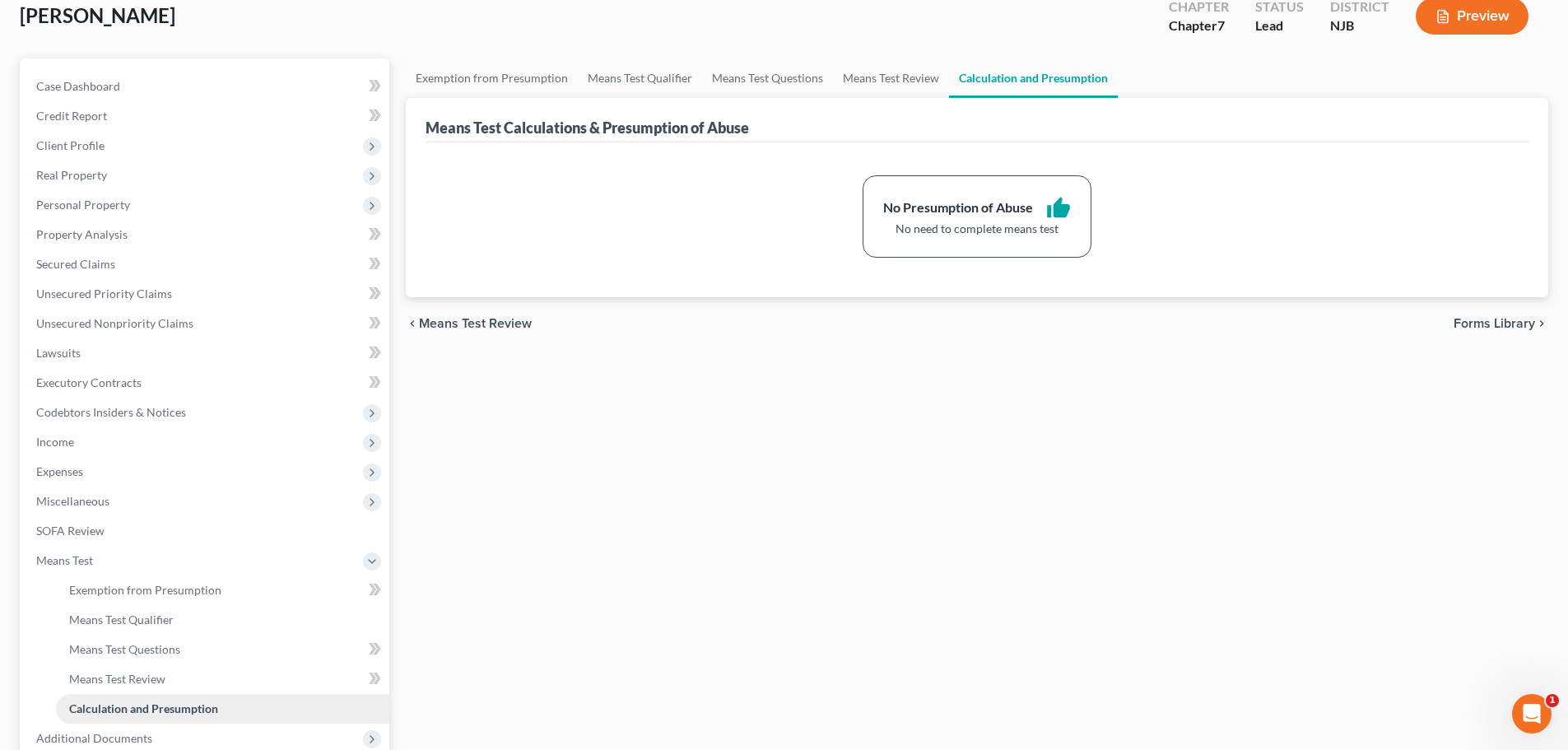
scroll to position [273, 0]
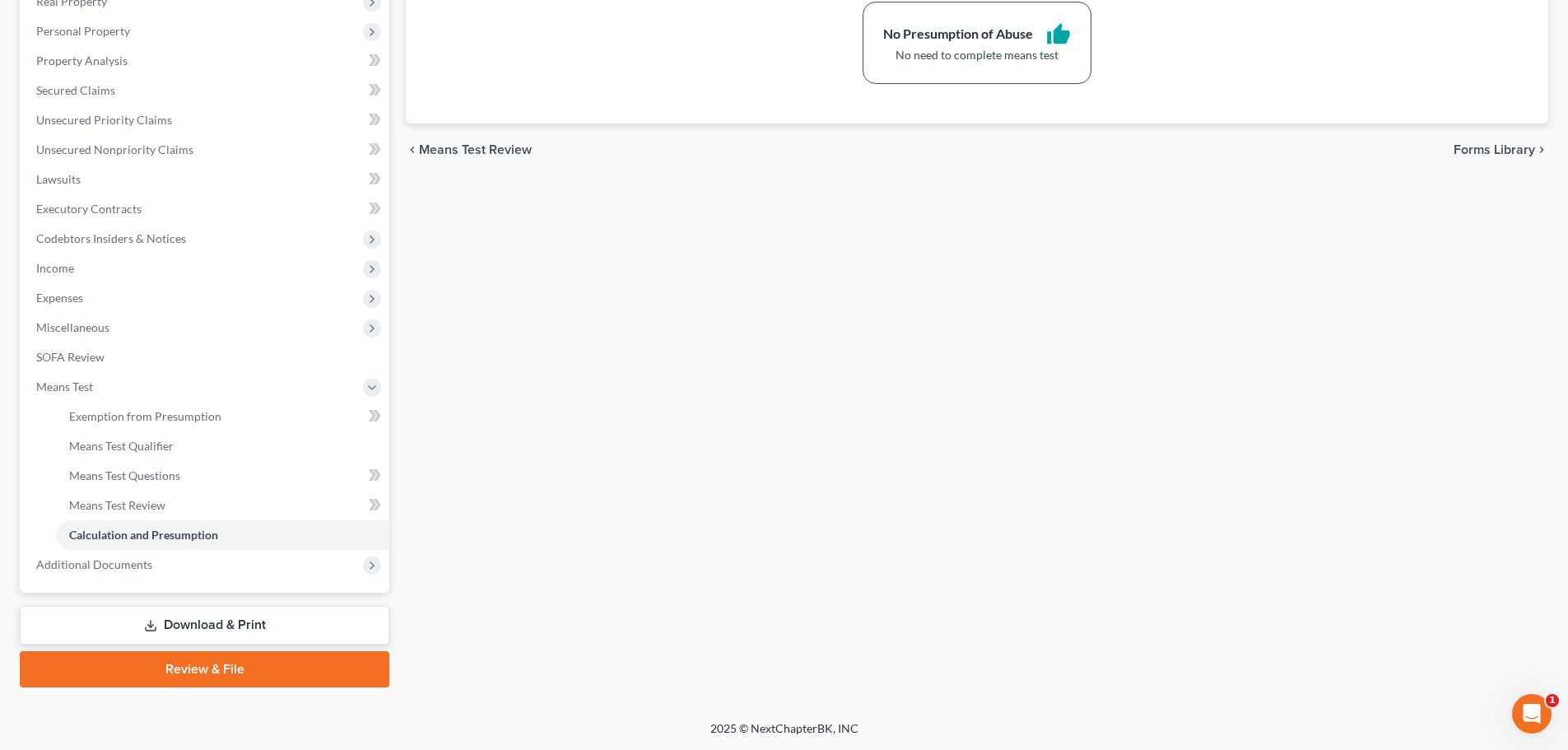
click at [165, 663] on link "Review & File" at bounding box center [204, 669] width 370 height 36
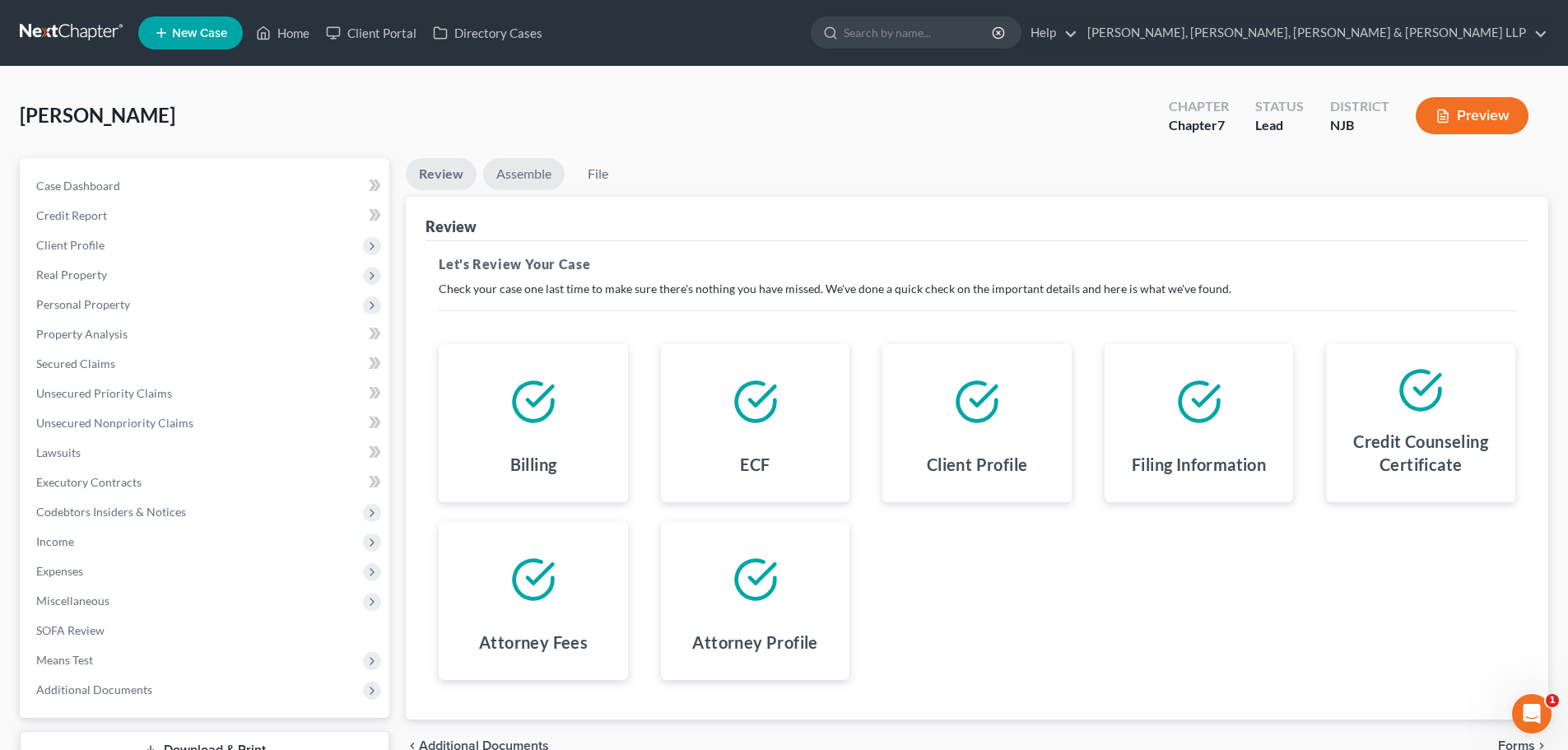
click at [527, 160] on link "Assemble" at bounding box center [524, 174] width 82 height 32
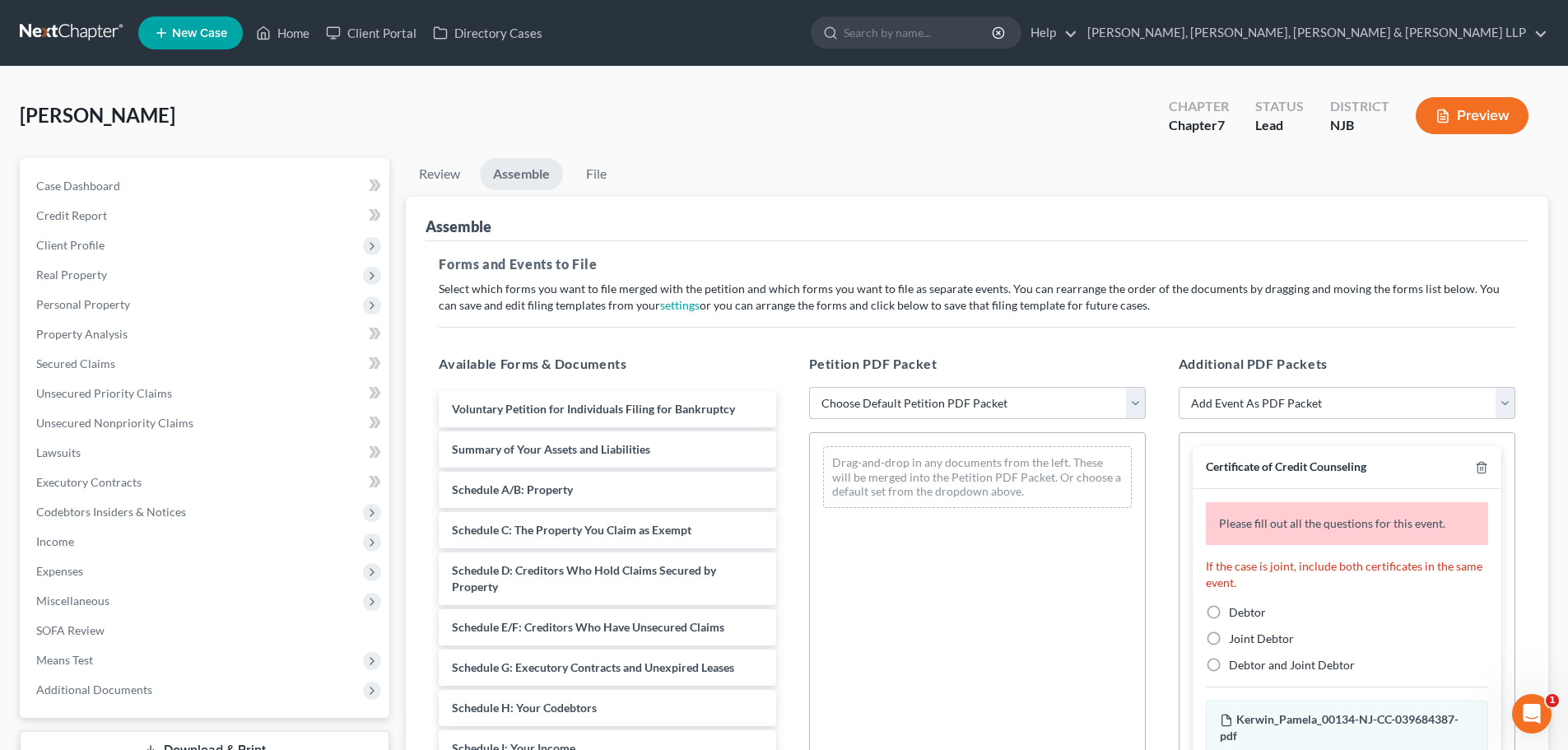
click at [874, 402] on select "Choose Default Petition PDF Packet Complete Bankruptcy Petition (all forms and …" at bounding box center [977, 402] width 337 height 33
select select "0"
click at [809, 386] on select "Choose Default Petition PDF Packet Complete Bankruptcy Petition (all forms and …" at bounding box center [977, 402] width 337 height 33
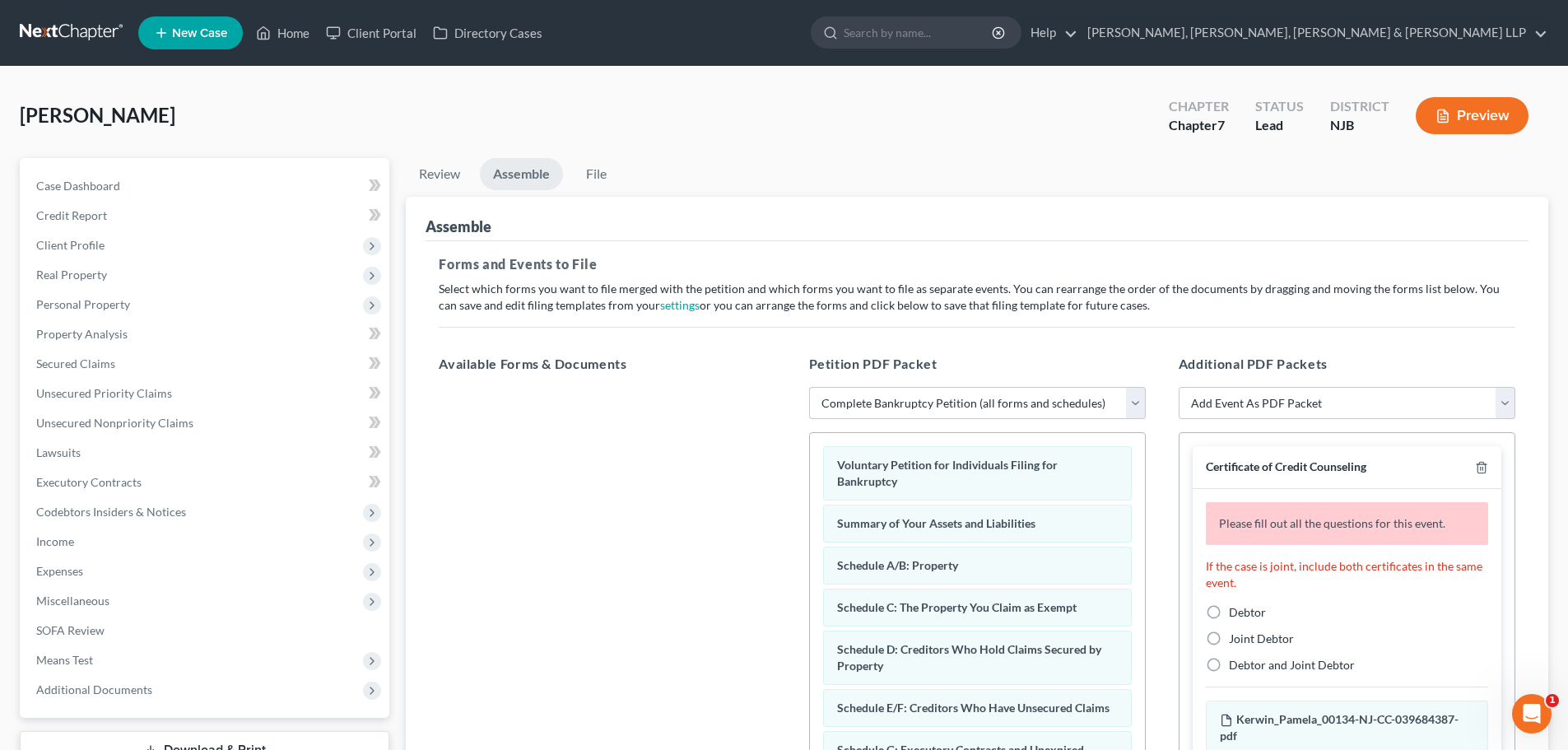
click at [1229, 615] on label "Debtor" at bounding box center [1247, 612] width 37 height 17
click at [1235, 615] on input "Debtor" at bounding box center [1241, 609] width 11 height 11
radio input "true"
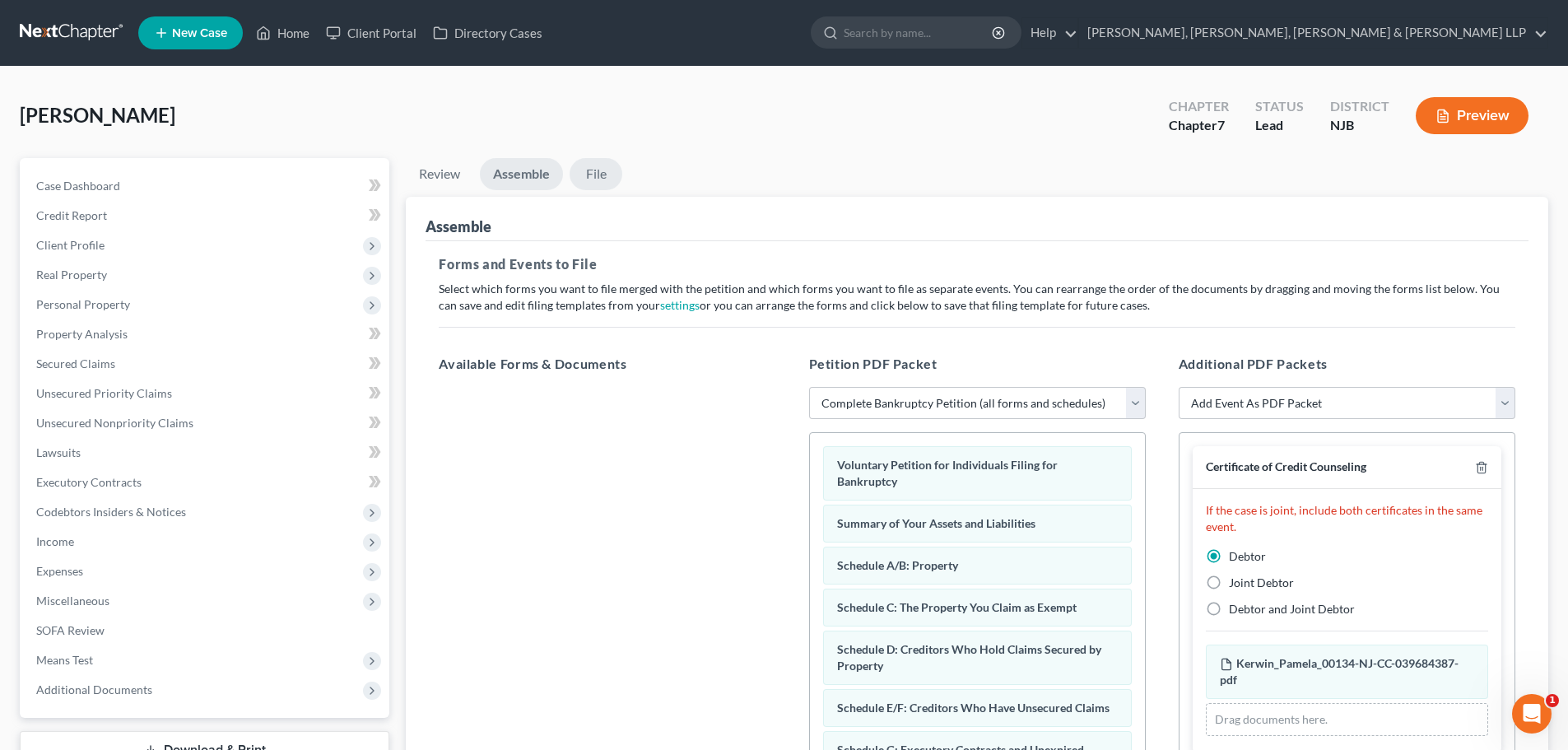
click at [603, 175] on link "File" at bounding box center [596, 174] width 52 height 32
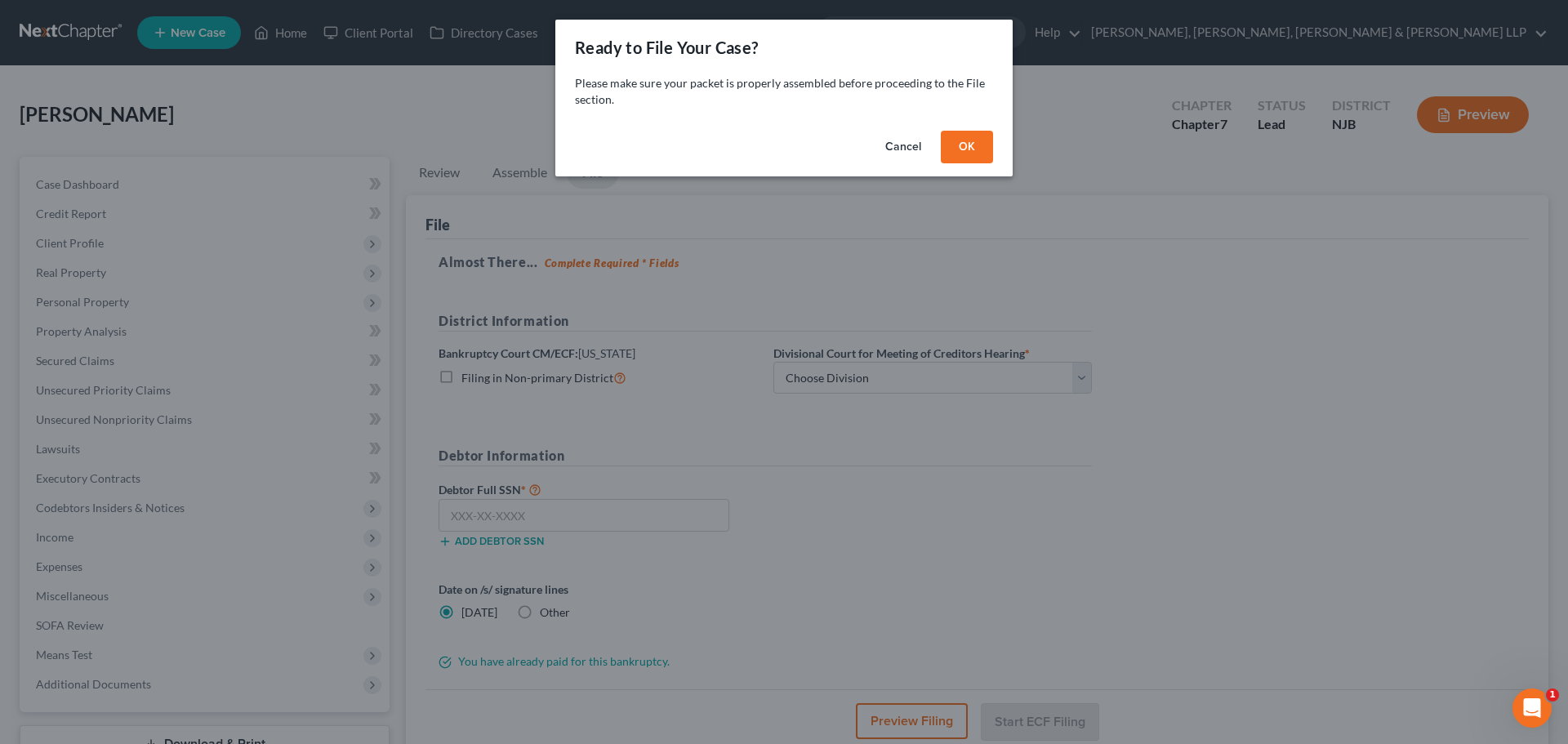
drag, startPoint x: 961, startPoint y: 142, endPoint x: 959, endPoint y: 151, distance: 9.2
click at [962, 142] on button "OK" at bounding box center [967, 146] width 52 height 33
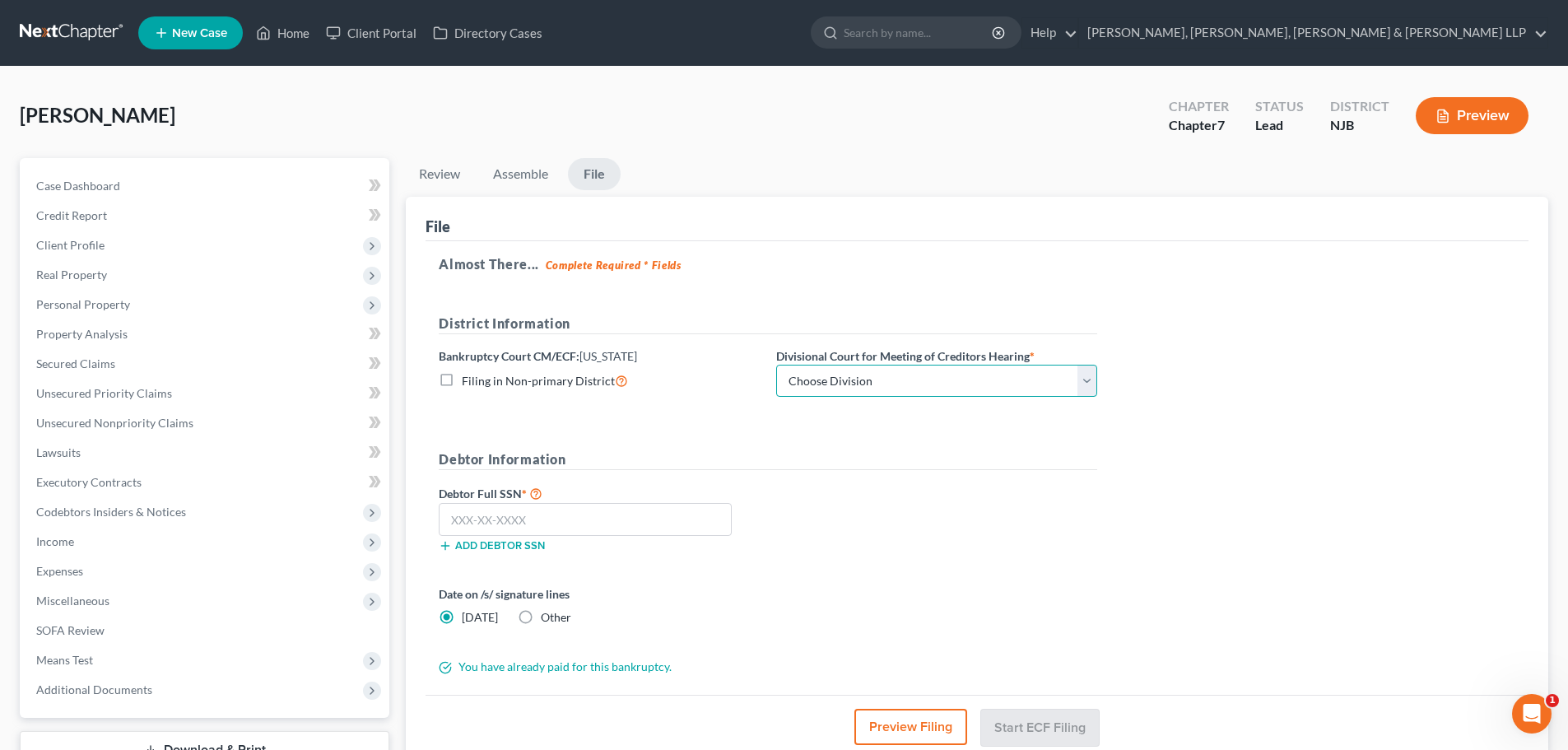
click at [869, 385] on select "Choose Division Camden Camden/Trenton Newark Trenton" at bounding box center [937, 380] width 321 height 33
select select "2"
click at [776, 364] on select "Choose Division Camden Camden/Trenton Newark Trenton" at bounding box center [937, 380] width 321 height 33
click at [541, 615] on label "Other" at bounding box center [556, 618] width 30 height 17
click at [548, 615] on input "Other" at bounding box center [553, 614] width 11 height 11
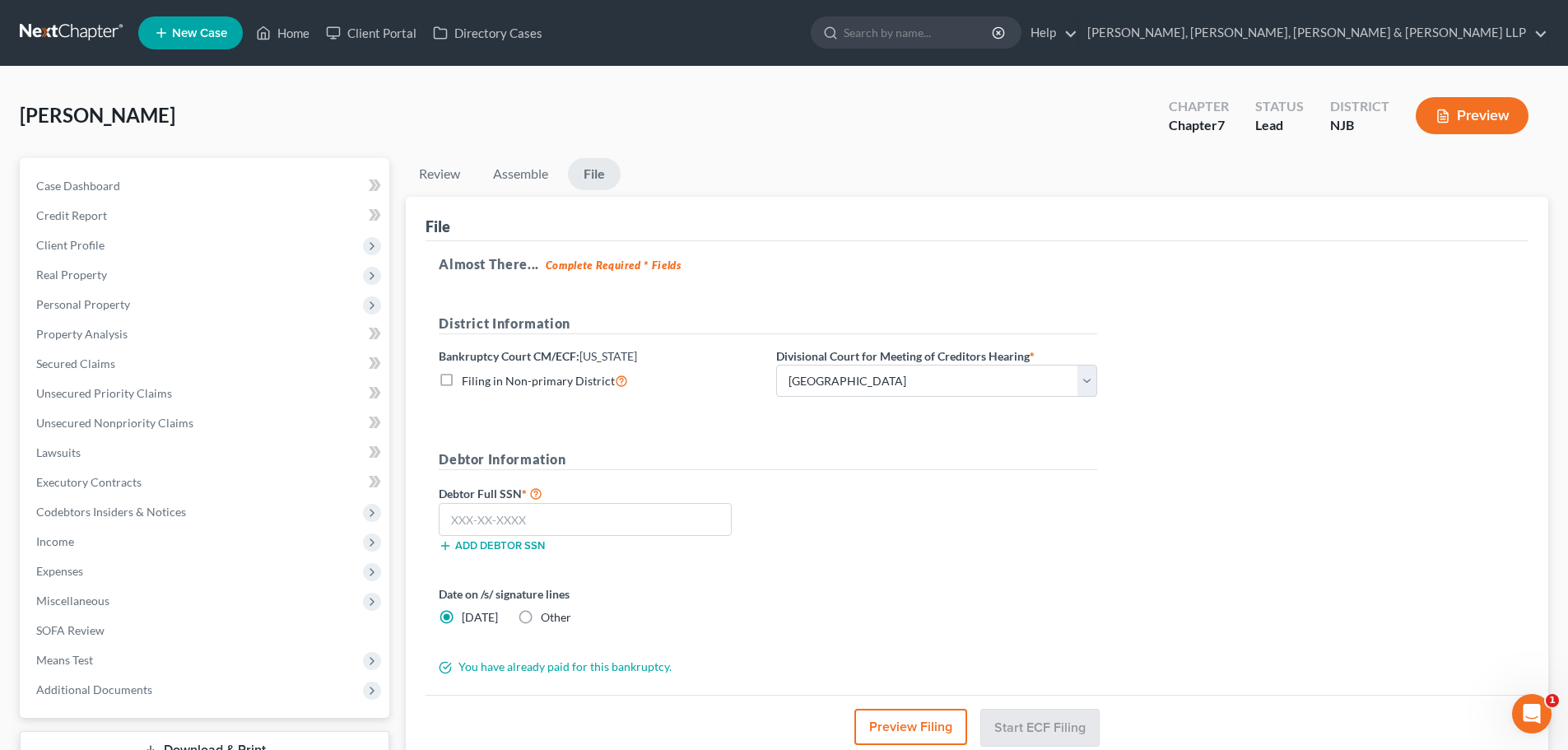
radio input "true"
radio input "false"
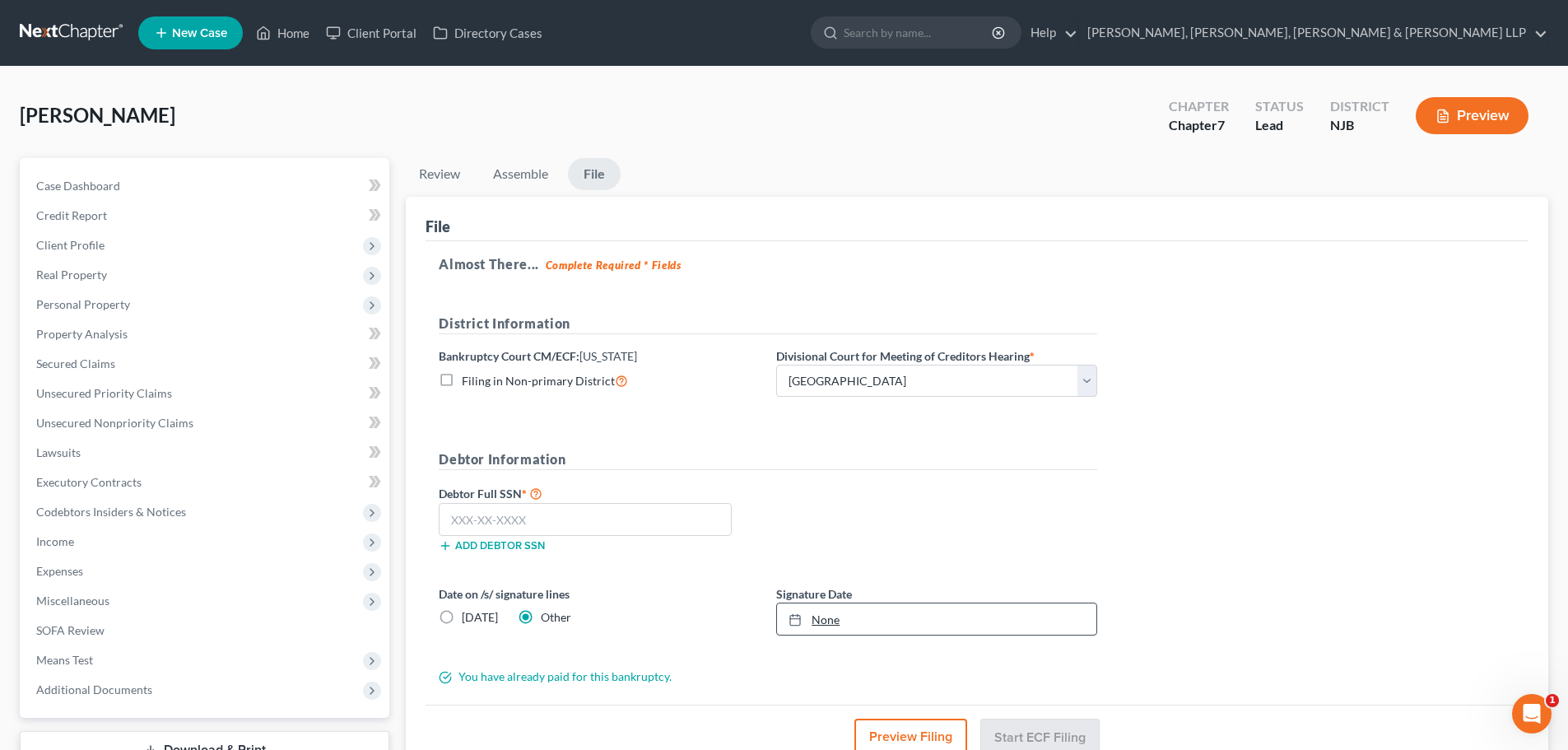
click at [829, 626] on link "None" at bounding box center [937, 618] width 319 height 31
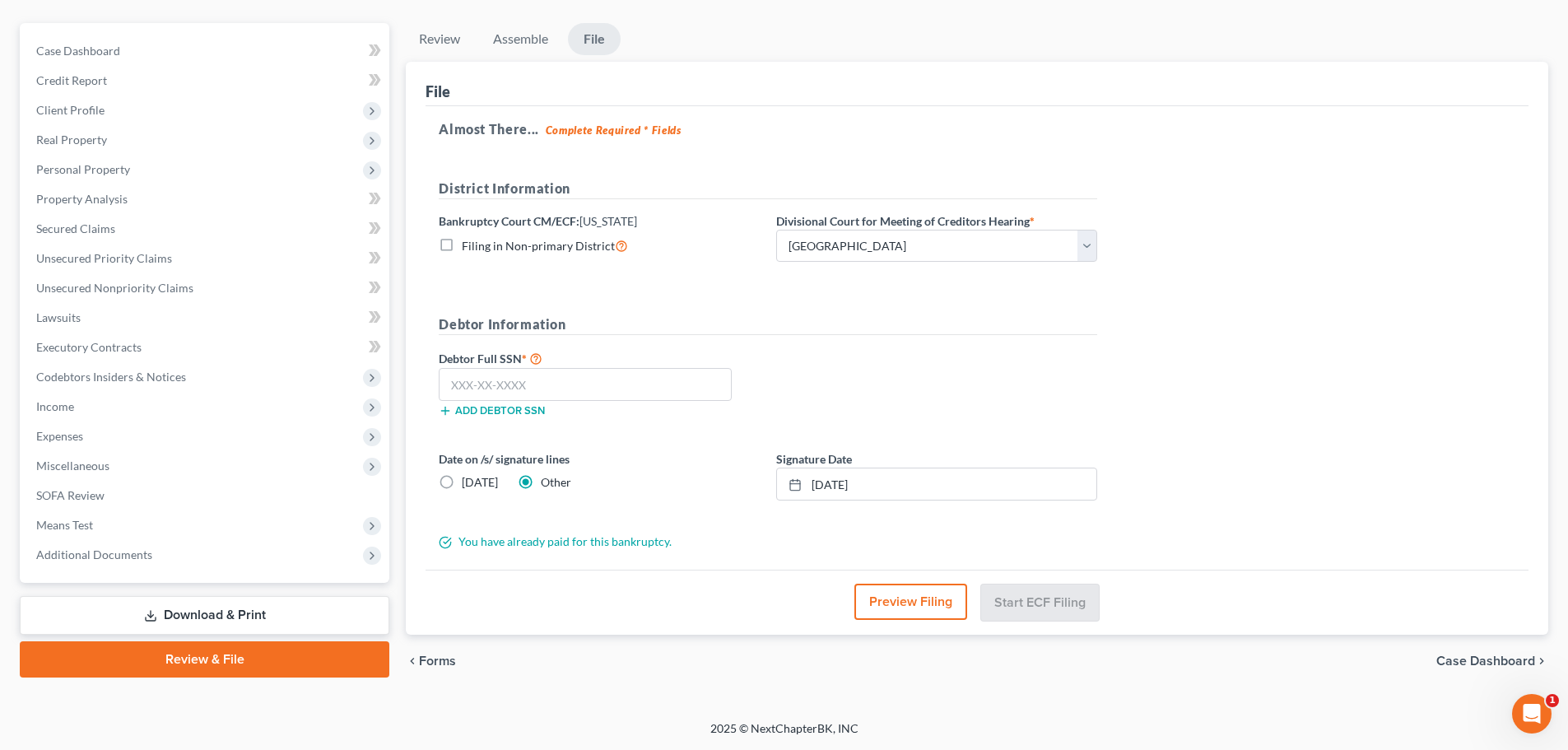
scroll to position [135, 0]
click at [520, 387] on input "text" at bounding box center [585, 384] width 293 height 33
click at [495, 375] on input "text" at bounding box center [585, 384] width 293 height 33
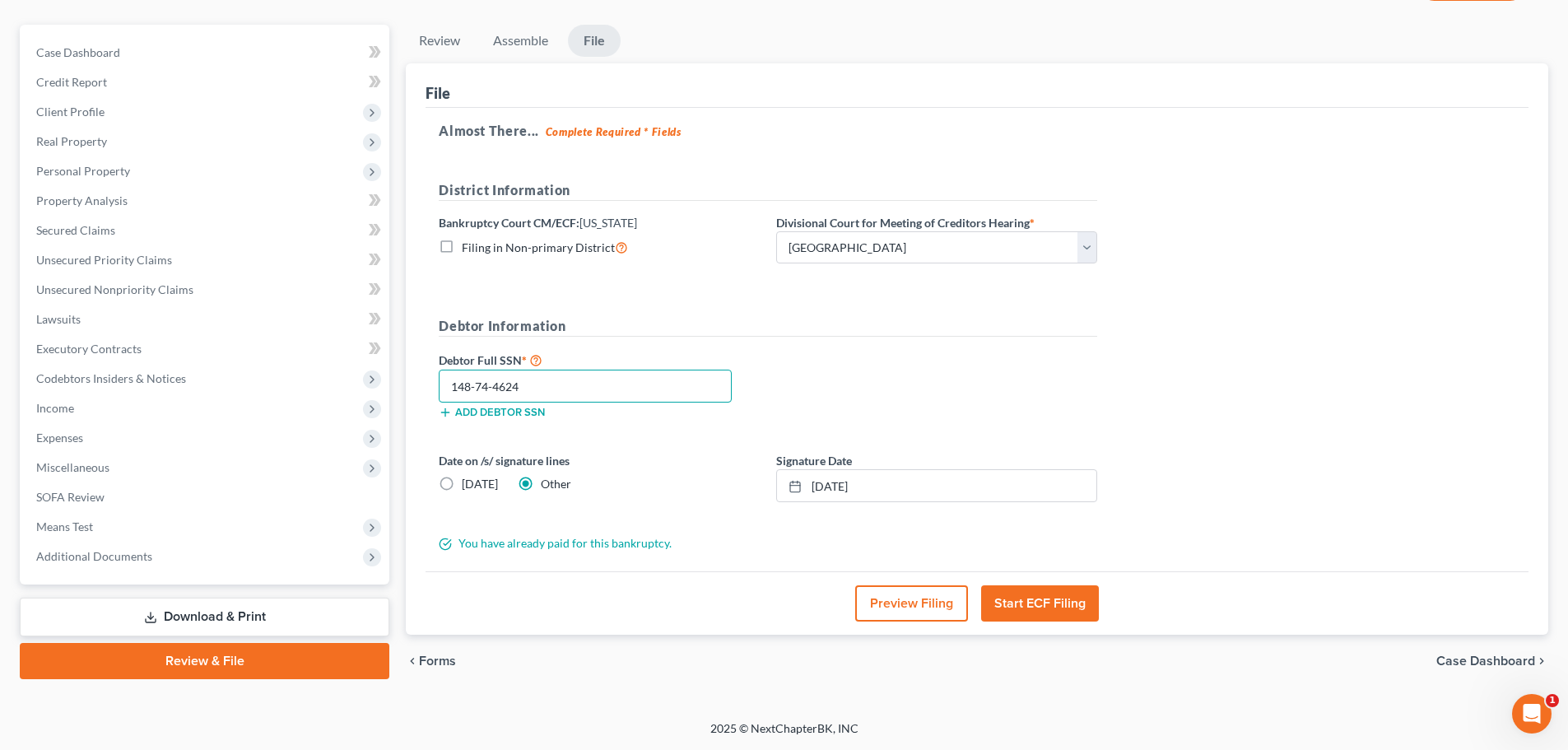
drag, startPoint x: 514, startPoint y: 386, endPoint x: 414, endPoint y: 397, distance: 100.6
click at [414, 397] on div "File Almost There... Complete Required * Fields District Information Bankruptcy…" at bounding box center [977, 348] width 1143 height 571
type input "148-74-4624"
drag, startPoint x: 97, startPoint y: 97, endPoint x: 103, endPoint y: 117, distance: 20.9
click at [97, 97] on span "Client Profile" at bounding box center [206, 111] width 366 height 30
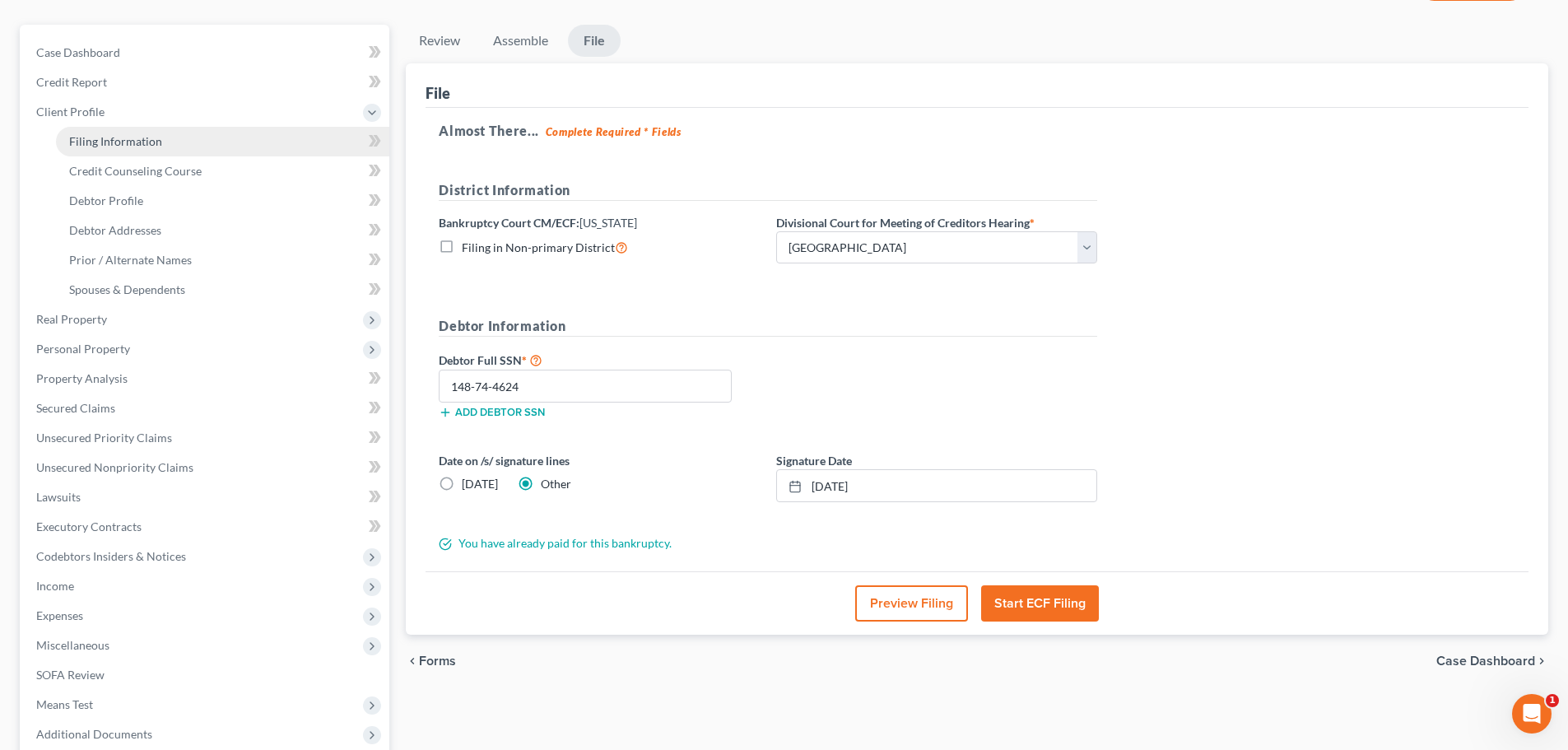
click at [101, 144] on span "Filing Information" at bounding box center [116, 141] width 93 height 14
select select "1"
select select "0"
select select "51"
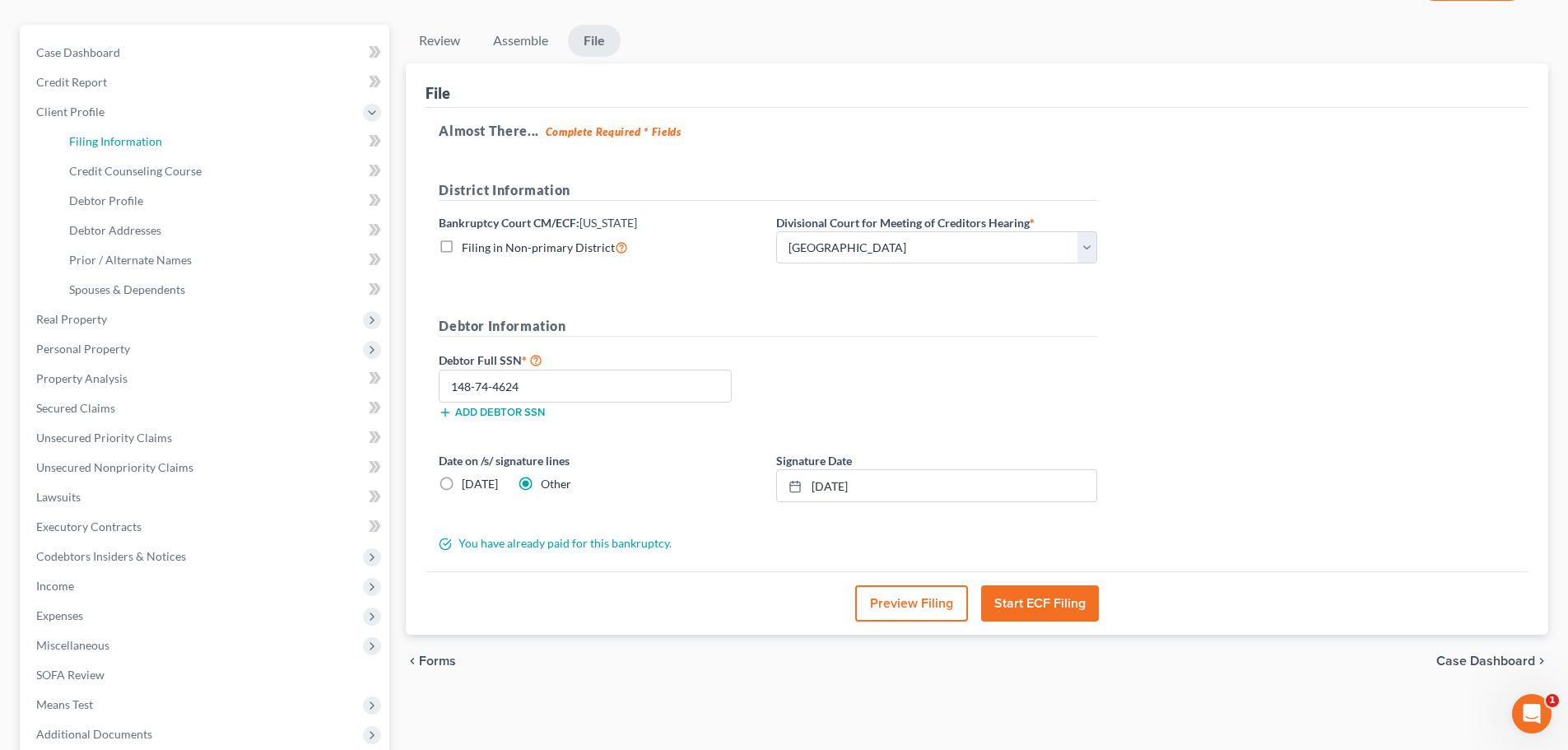
select select "0"
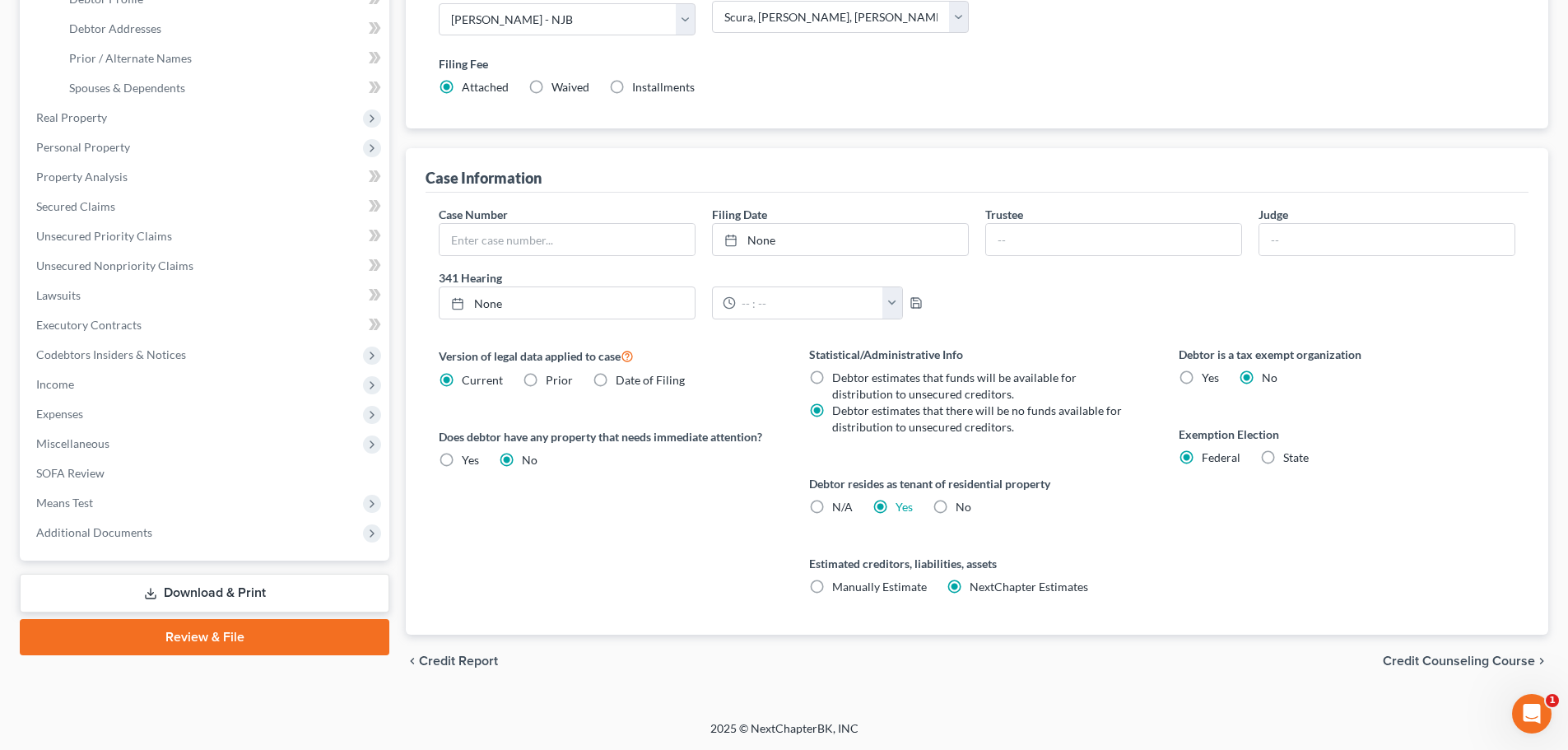
click at [230, 646] on link "Review & File" at bounding box center [204, 637] width 370 height 36
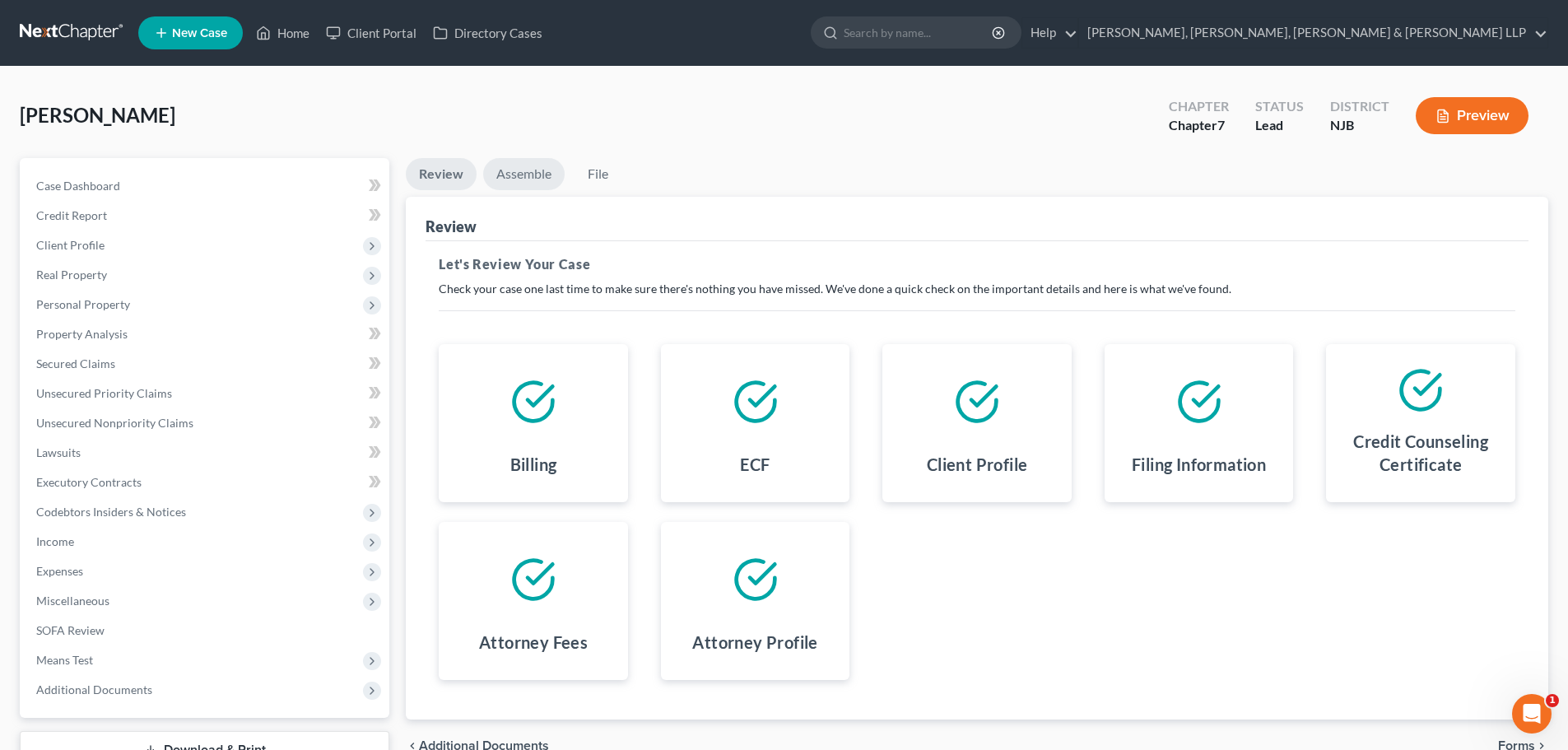
click at [533, 183] on link "Assemble" at bounding box center [524, 174] width 82 height 32
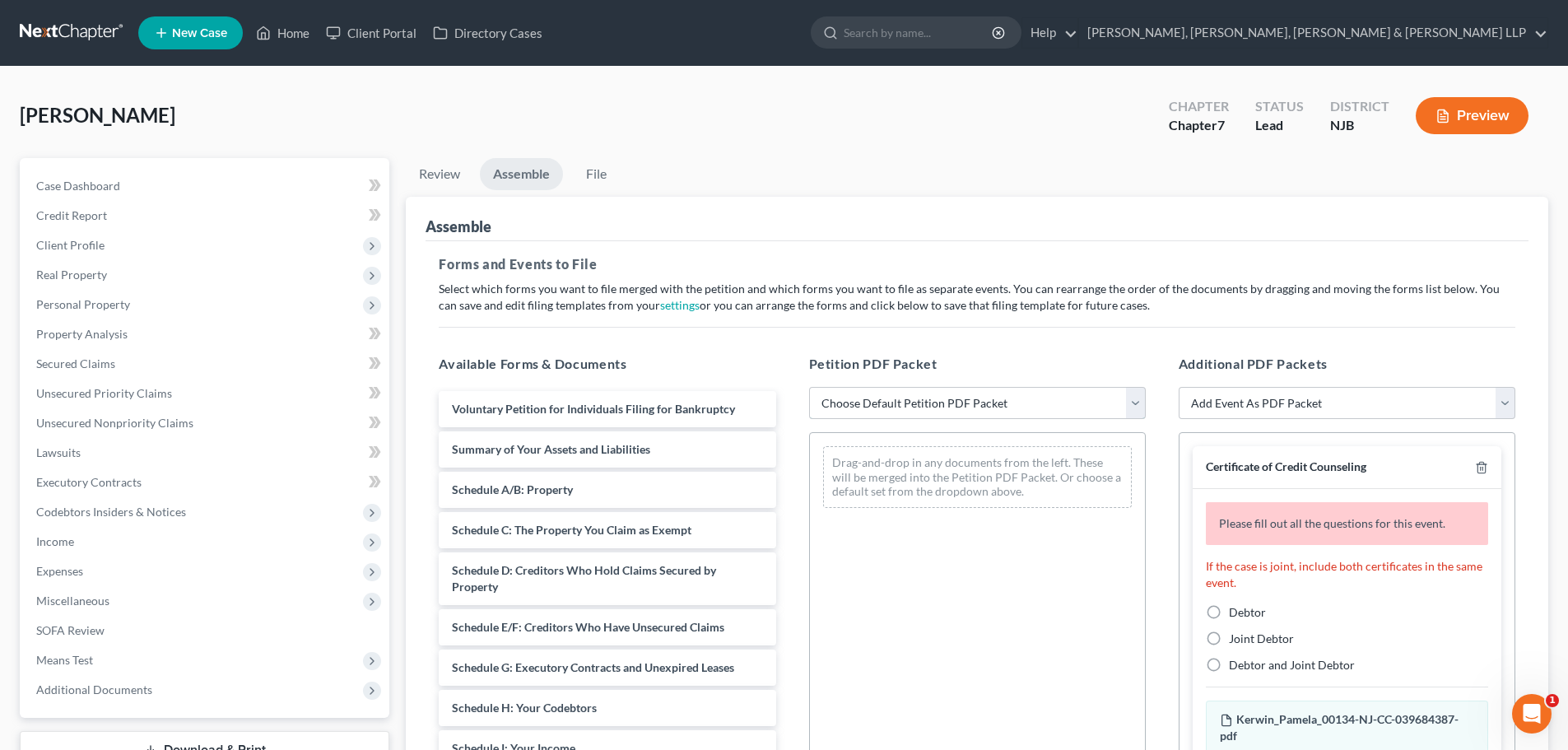
drag, startPoint x: 897, startPoint y: 409, endPoint x: 895, endPoint y: 418, distance: 9.2
click at [897, 409] on select "Choose Default Petition PDF Packet Complete Bankruptcy Petition (all forms and …" at bounding box center [977, 402] width 337 height 33
select select "0"
click at [809, 386] on select "Choose Default Petition PDF Packet Complete Bankruptcy Petition (all forms and …" at bounding box center [977, 402] width 337 height 33
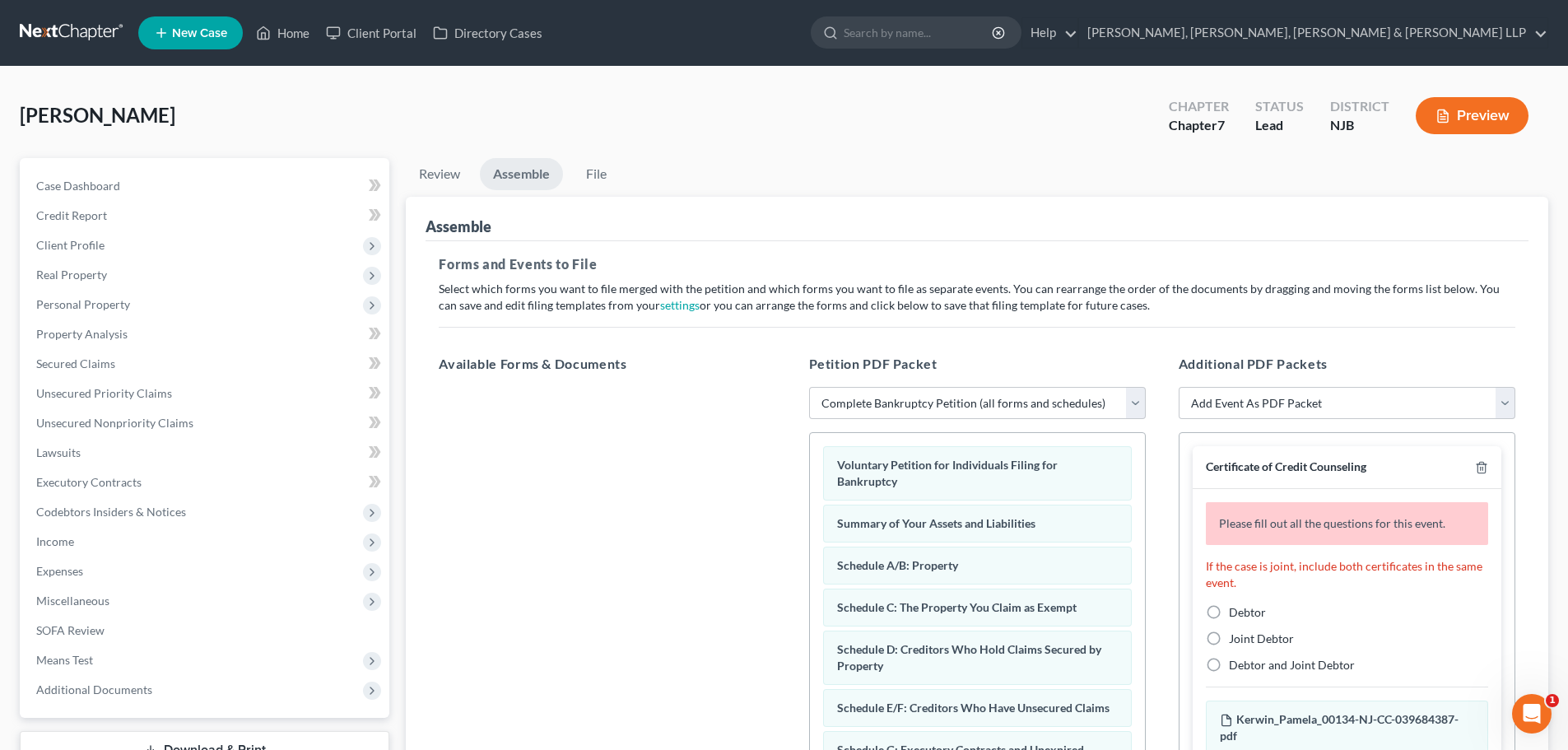
click at [1229, 614] on label "Debtor" at bounding box center [1247, 612] width 37 height 17
click at [1235, 614] on input "Debtor" at bounding box center [1241, 609] width 11 height 11
radio input "true"
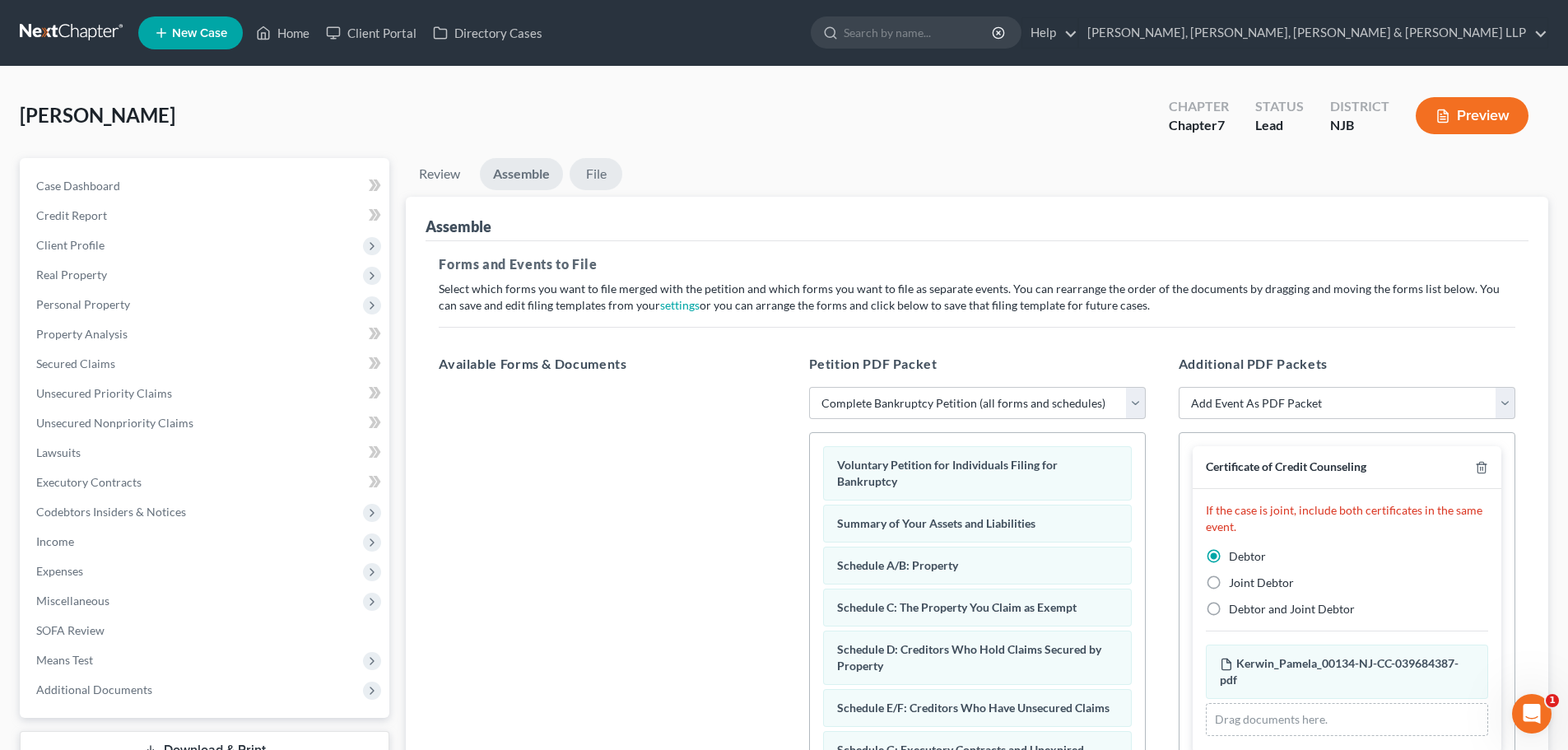
click at [593, 181] on link "File" at bounding box center [596, 174] width 52 height 32
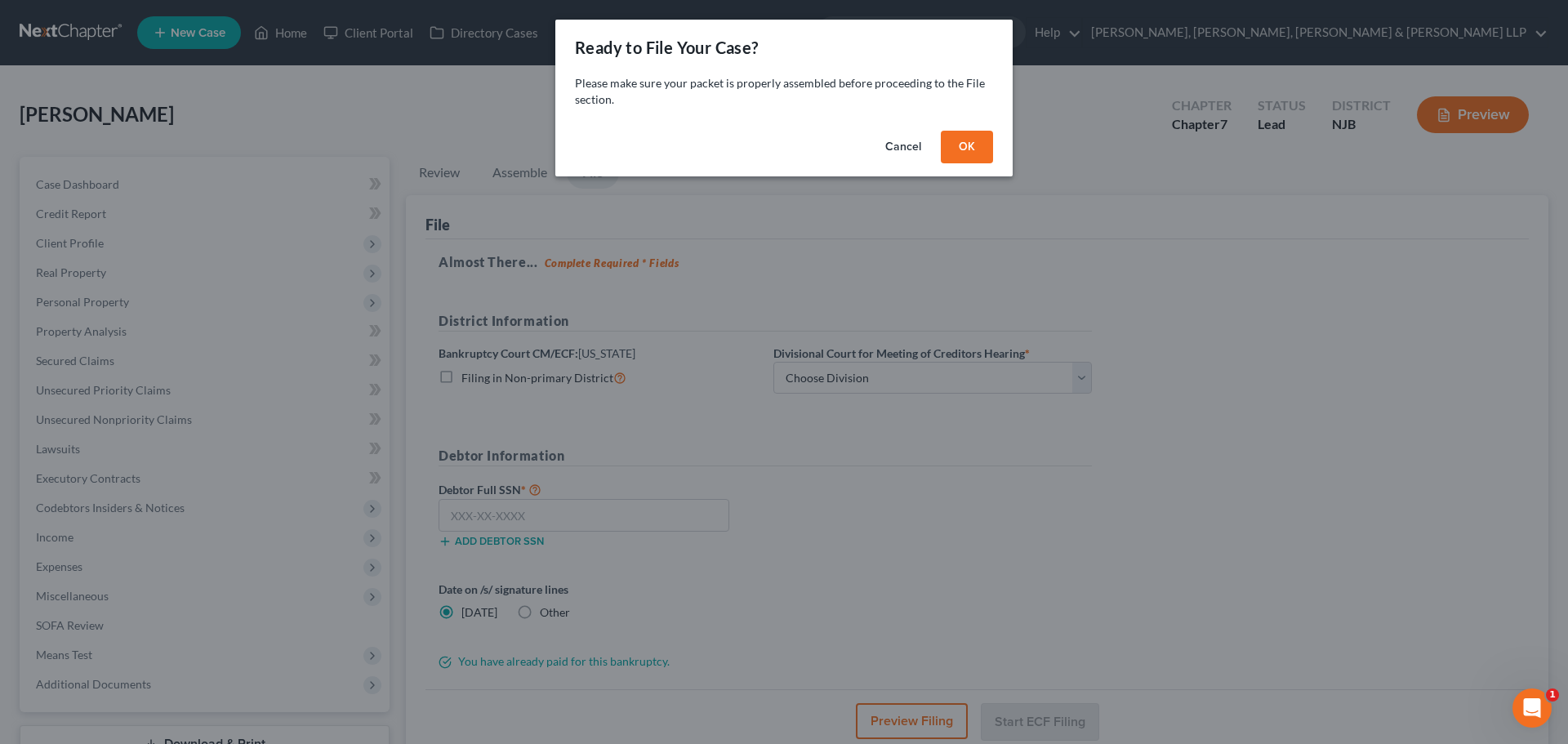
click at [949, 151] on button "OK" at bounding box center [967, 146] width 52 height 33
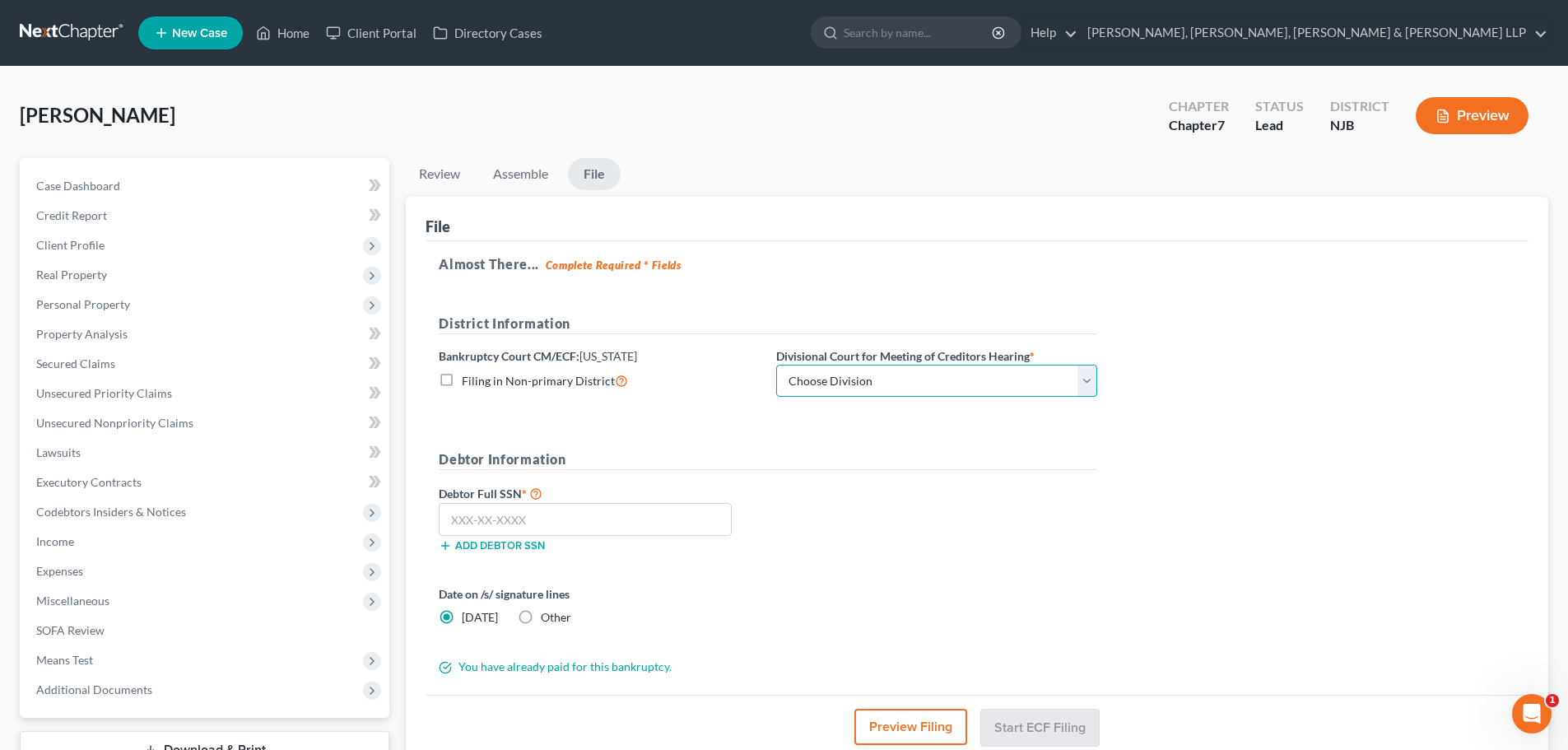
drag, startPoint x: 819, startPoint y: 373, endPoint x: 830, endPoint y: 396, distance: 25.5
click at [819, 374] on select "Choose Division Camden Camden/Trenton Newark Trenton" at bounding box center [937, 380] width 321 height 33
select select "2"
click at [776, 364] on select "Choose Division Camden Camden/Trenton Newark Trenton" at bounding box center [937, 380] width 321 height 33
click at [541, 618] on label "Other" at bounding box center [556, 618] width 30 height 17
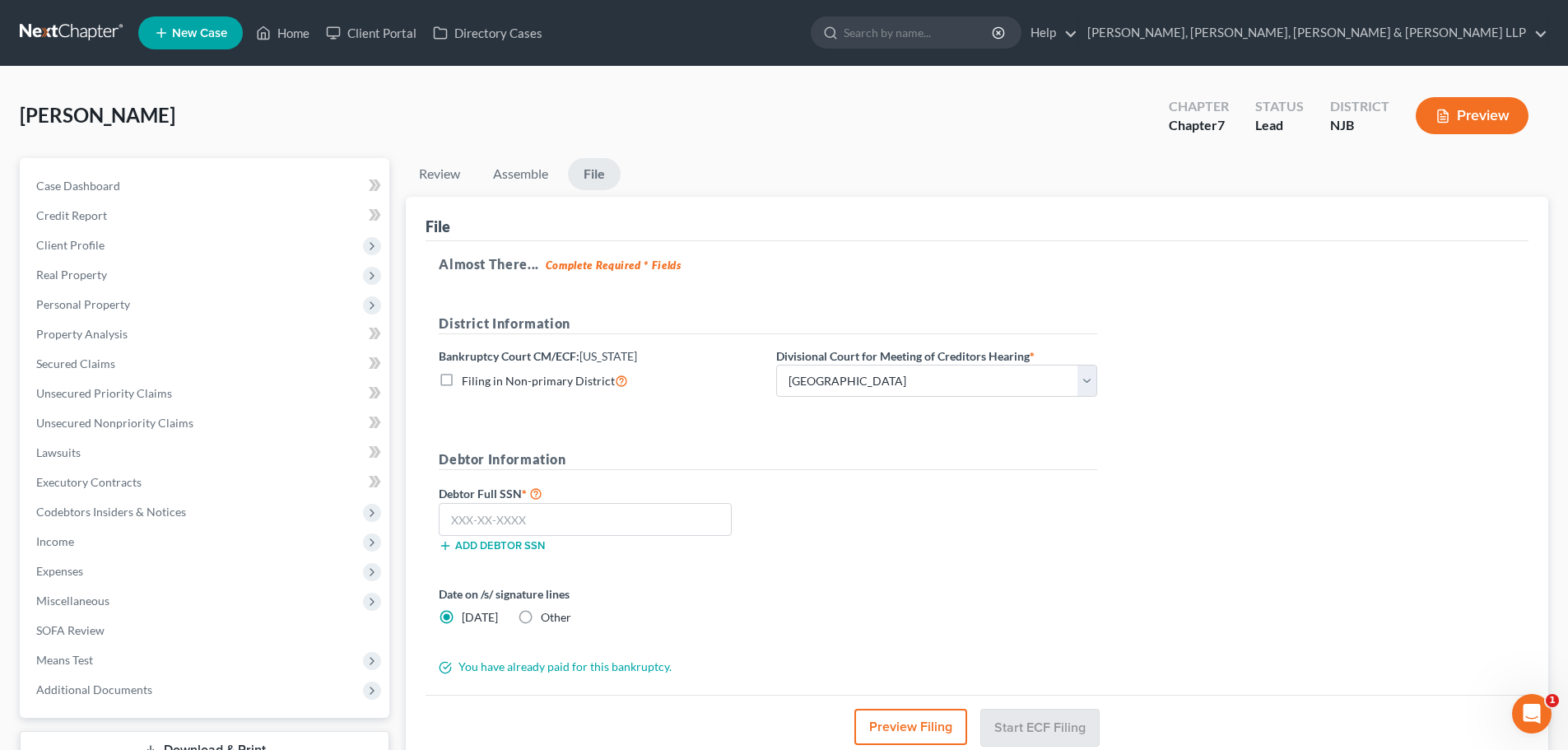
click at [548, 618] on input "Other" at bounding box center [553, 614] width 11 height 11
radio input "true"
radio input "false"
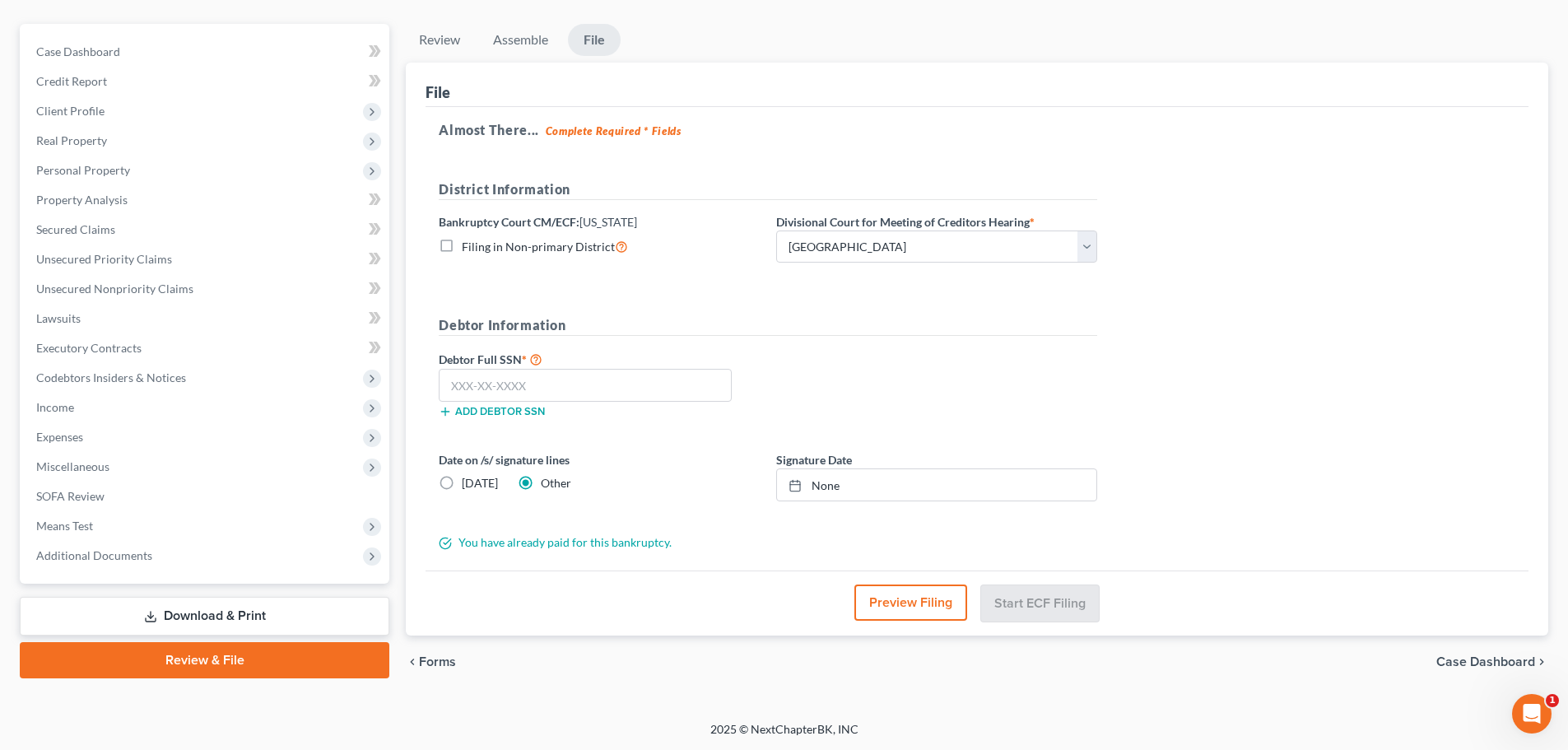
scroll to position [135, 0]
type input "9/10/2025"
click at [837, 481] on link "None" at bounding box center [937, 483] width 319 height 31
click at [549, 385] on input "text" at bounding box center [585, 384] width 293 height 33
paste input "148-74-4624"
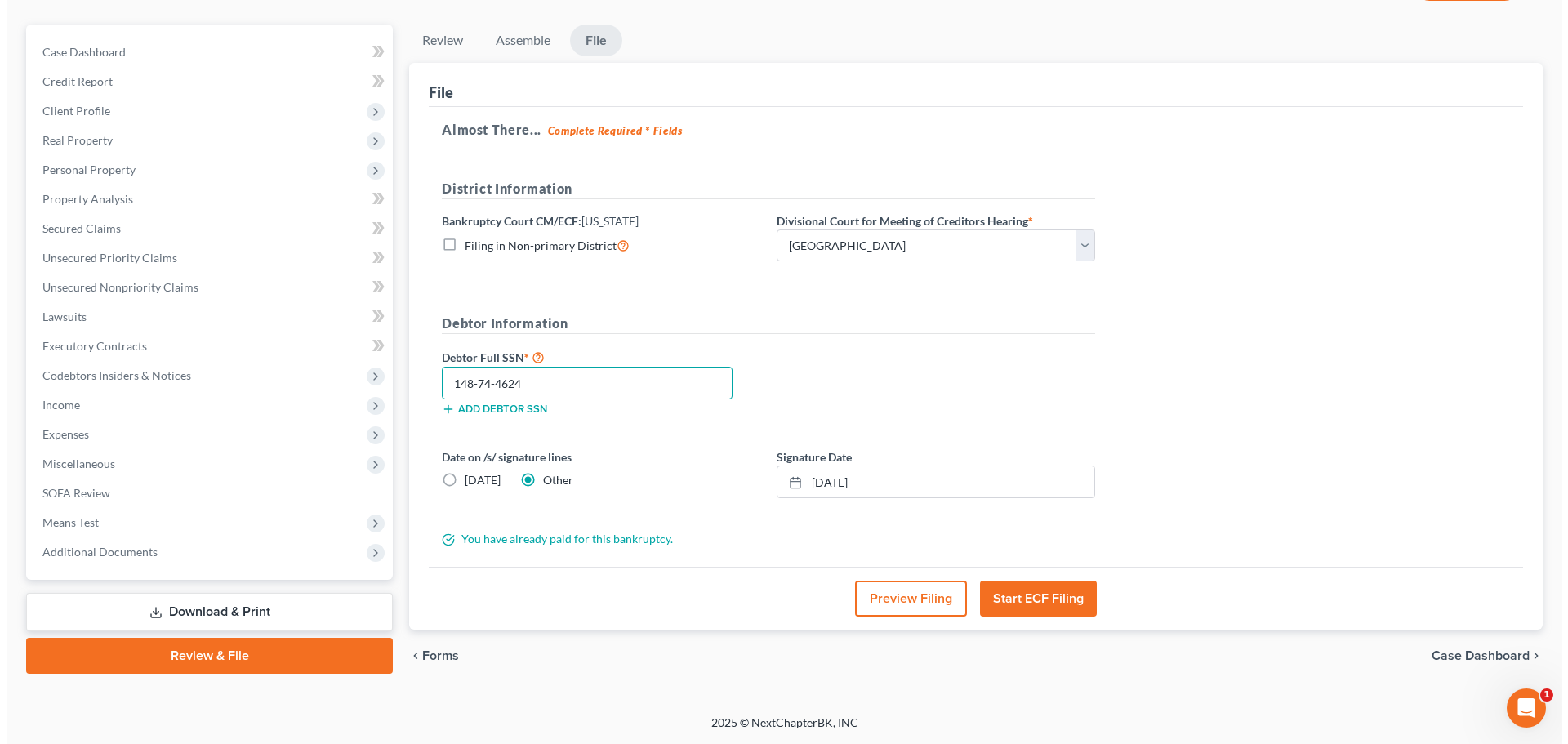
scroll to position [132, 0]
type input "148-74-4624"
click at [1040, 593] on button "Start ECF Filing" at bounding box center [1031, 598] width 116 height 36
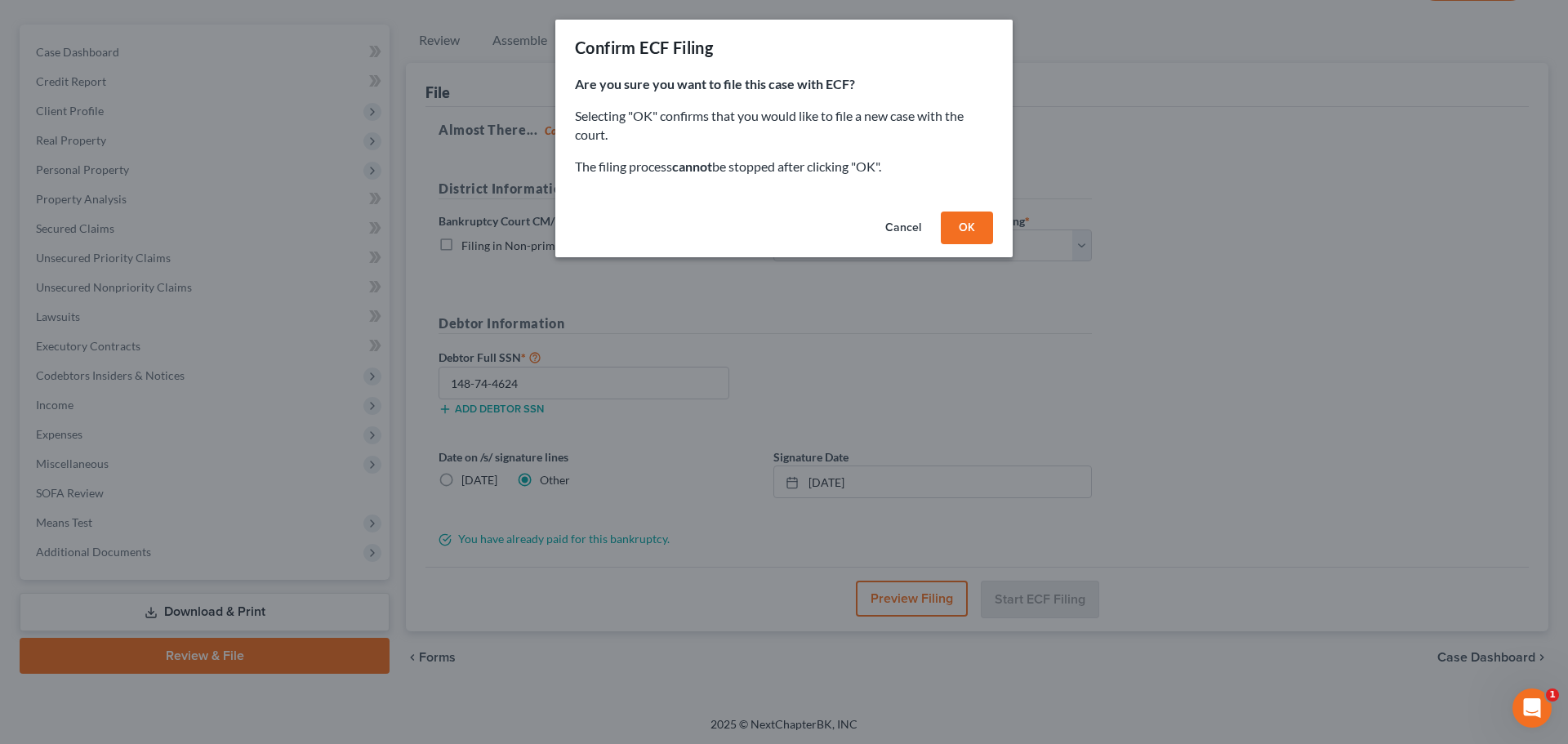
click at [971, 237] on button "OK" at bounding box center [967, 228] width 52 height 33
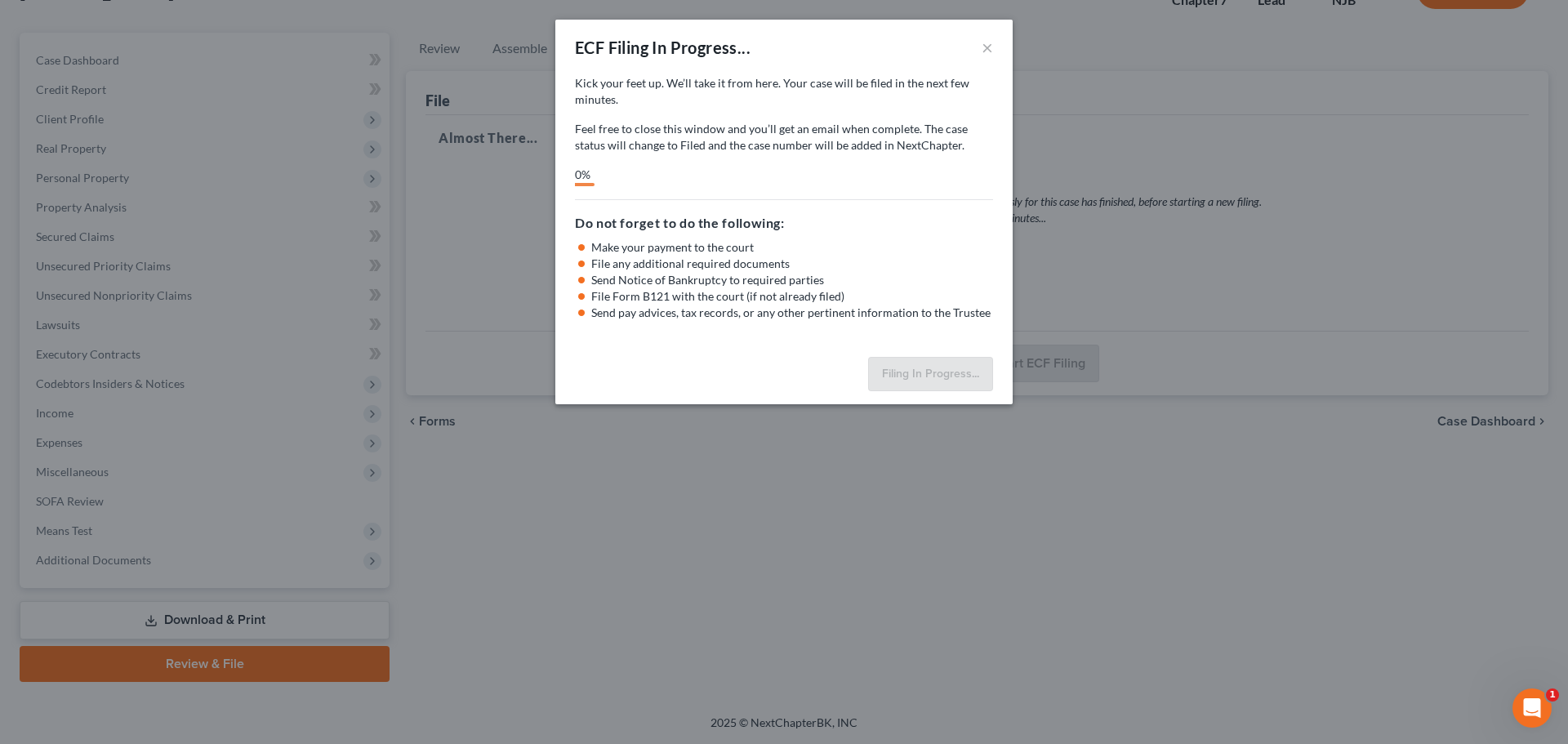
scroll to position [124, 0]
select select "2"
